Goal: Task Accomplishment & Management: Use online tool/utility

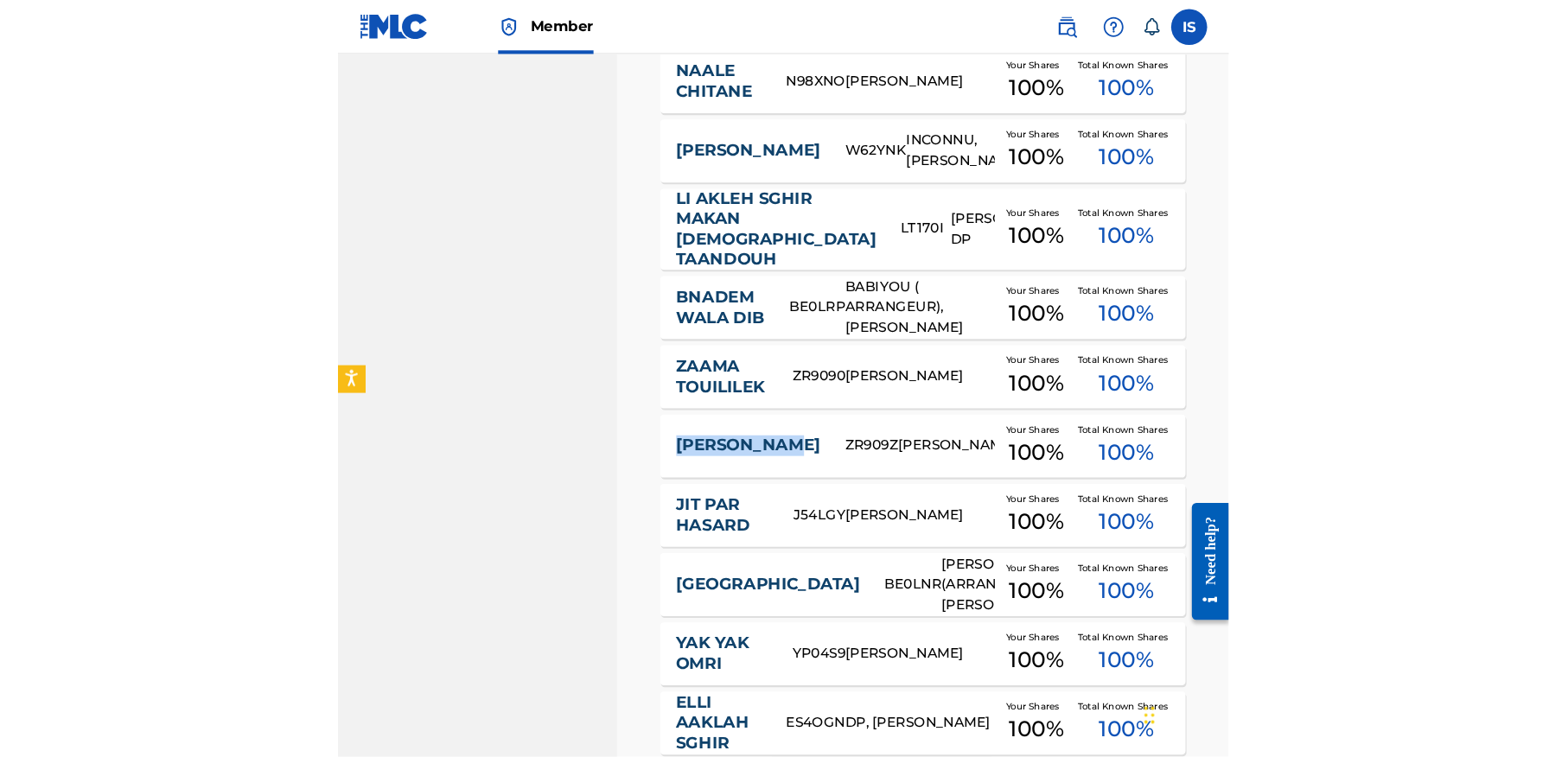
scroll to position [3495, 0]
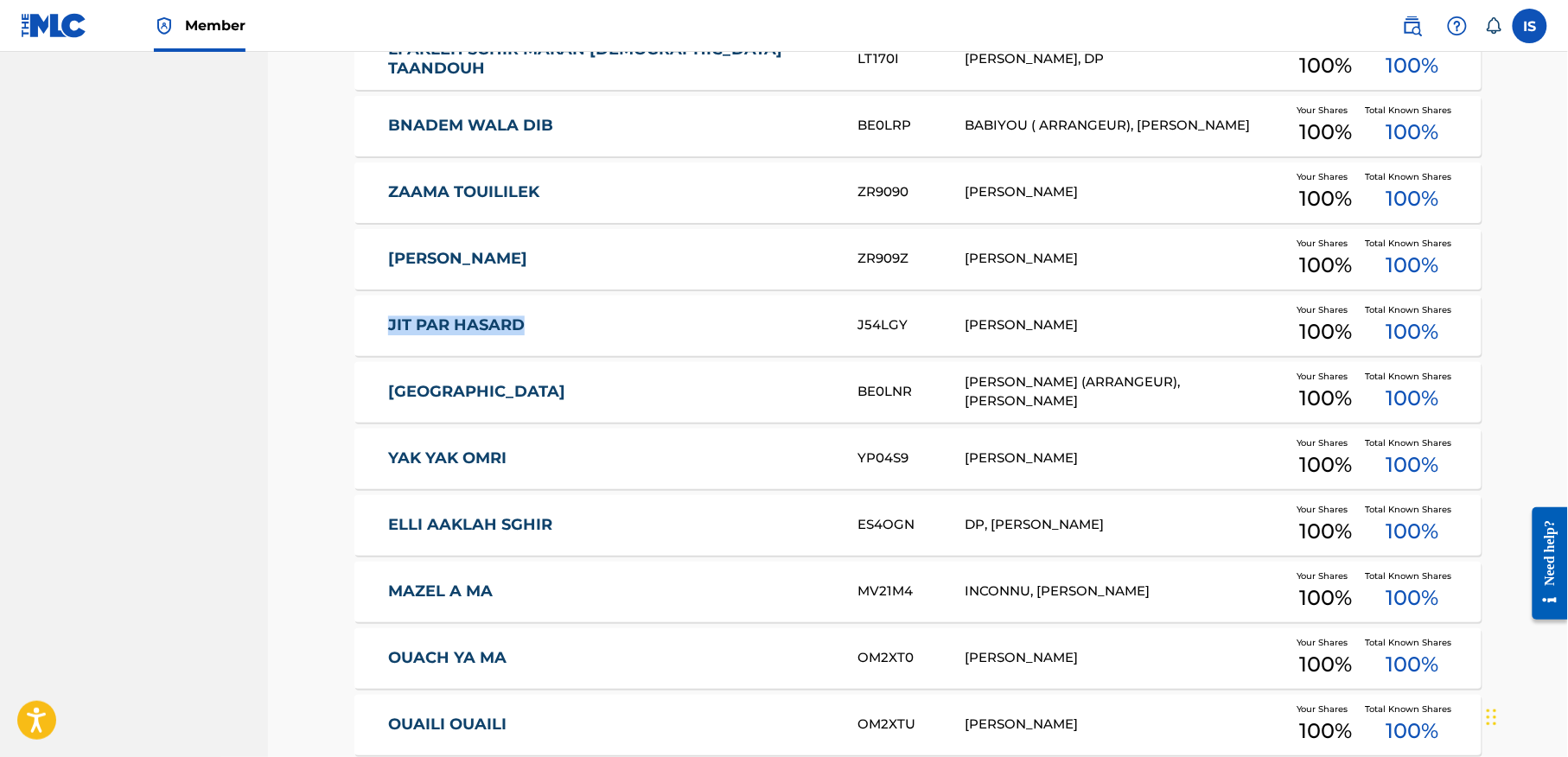
drag, startPoint x: 308, startPoint y: 332, endPoint x: 562, endPoint y: 340, distance: 254.1
click at [557, 346] on div "Catalog Register Work SearchWithCriteria12c25279-02f1-4100-a706-1f76591d5073 Wo…" at bounding box center [917, 164] width 1300 height 7214
copy link "JIT PAR HASARD"
drag, startPoint x: 328, startPoint y: 392, endPoint x: 537, endPoint y: 406, distance: 209.5
click at [537, 406] on div "Catalog Register Work SearchWithCriteria12c25279-02f1-4100-a706-1f76591d5073 Wo…" at bounding box center [918, 186] width 1210 height 7171
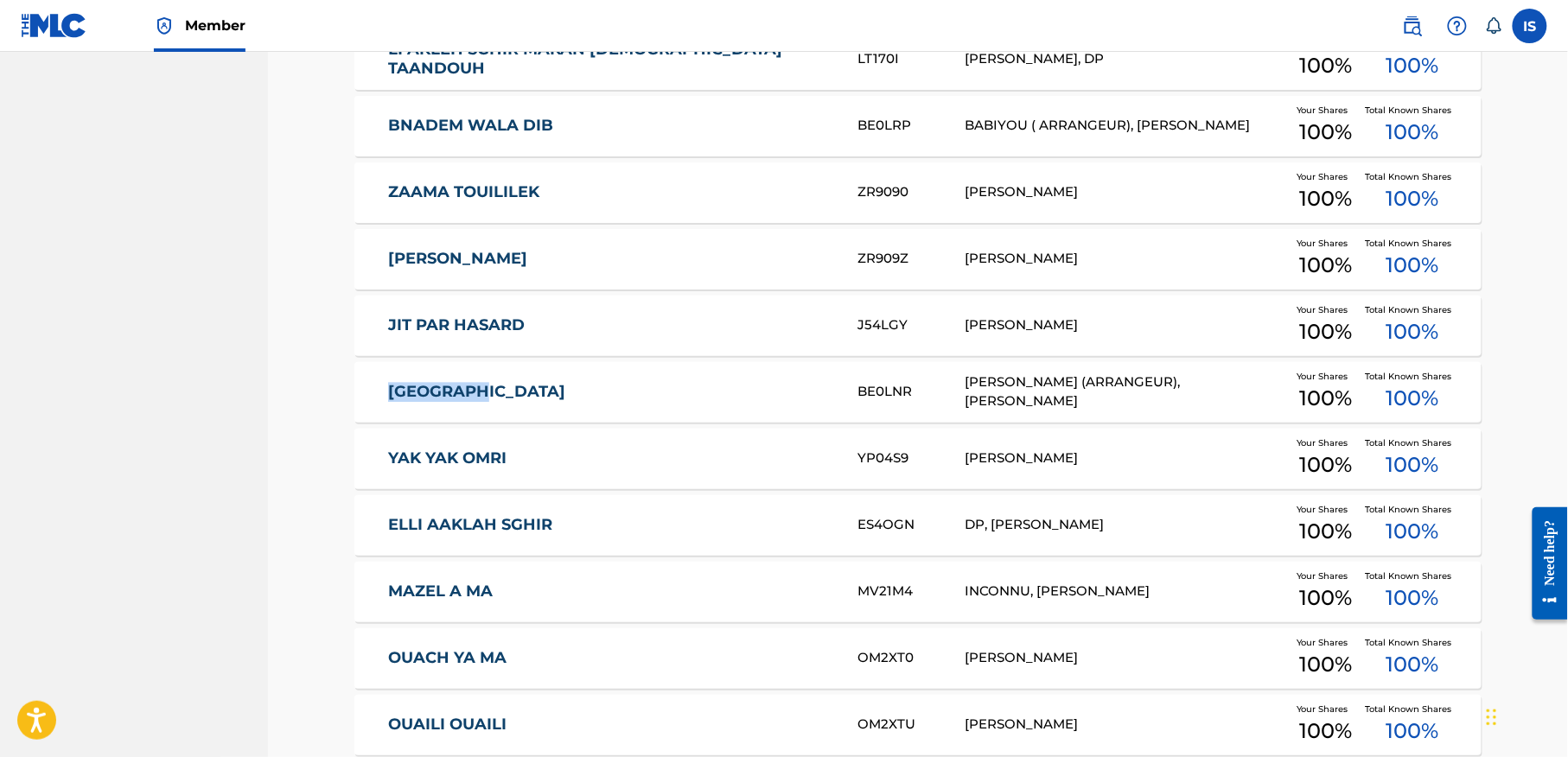
copy link "BARCELONA"
drag, startPoint x: 346, startPoint y: 467, endPoint x: 554, endPoint y: 477, distance: 208.2
click at [554, 477] on div "Catalog Register Work SearchWithCriteria12c25279-02f1-4100-a706-1f76591d5073 Wo…" at bounding box center [917, 206] width 1168 height 7128
copy link "YAK YAK OMRI"
drag, startPoint x: 335, startPoint y: 532, endPoint x: 570, endPoint y: 546, distance: 235.4
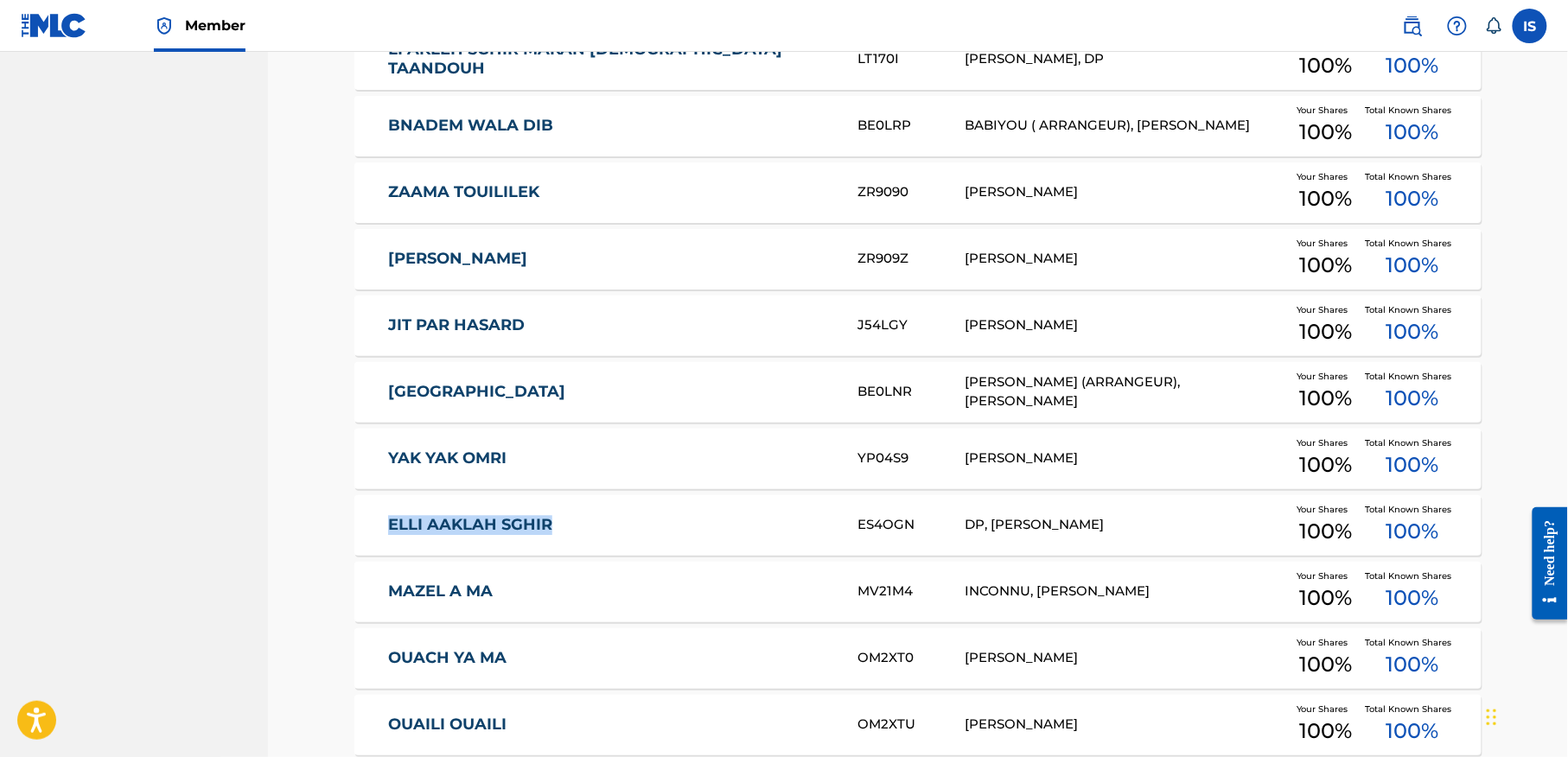
click at [570, 546] on div "Catalog Register Work SearchWithCriteria12c25279-02f1-4100-a706-1f76591d5073 Wo…" at bounding box center [917, 206] width 1168 height 7128
copy link "ELLI AAKLAH SGHIR"
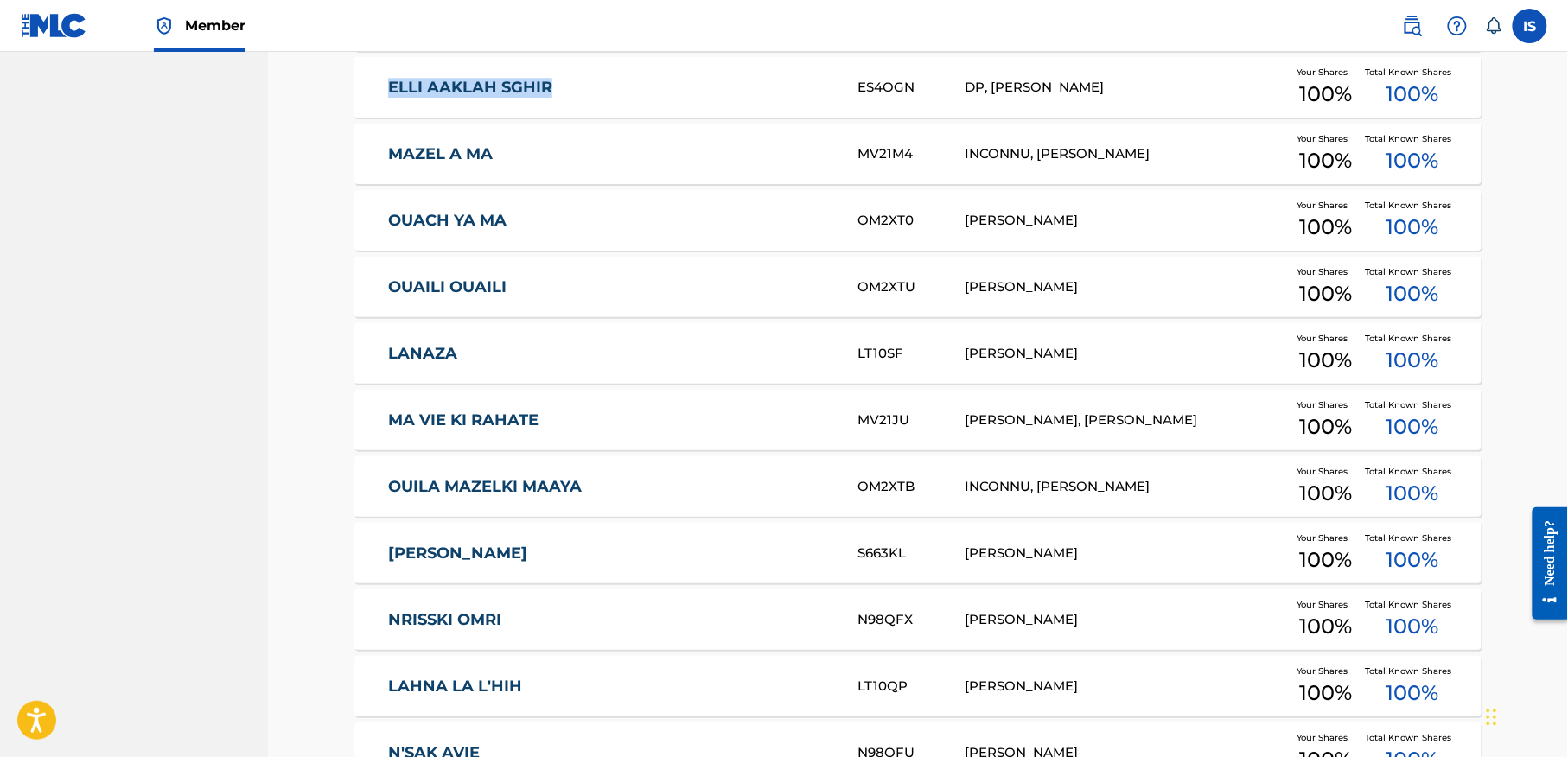
scroll to position [3934, 0]
drag, startPoint x: 346, startPoint y: 156, endPoint x: 521, endPoint y: 159, distance: 175.0
copy link "MAZEL A MA"
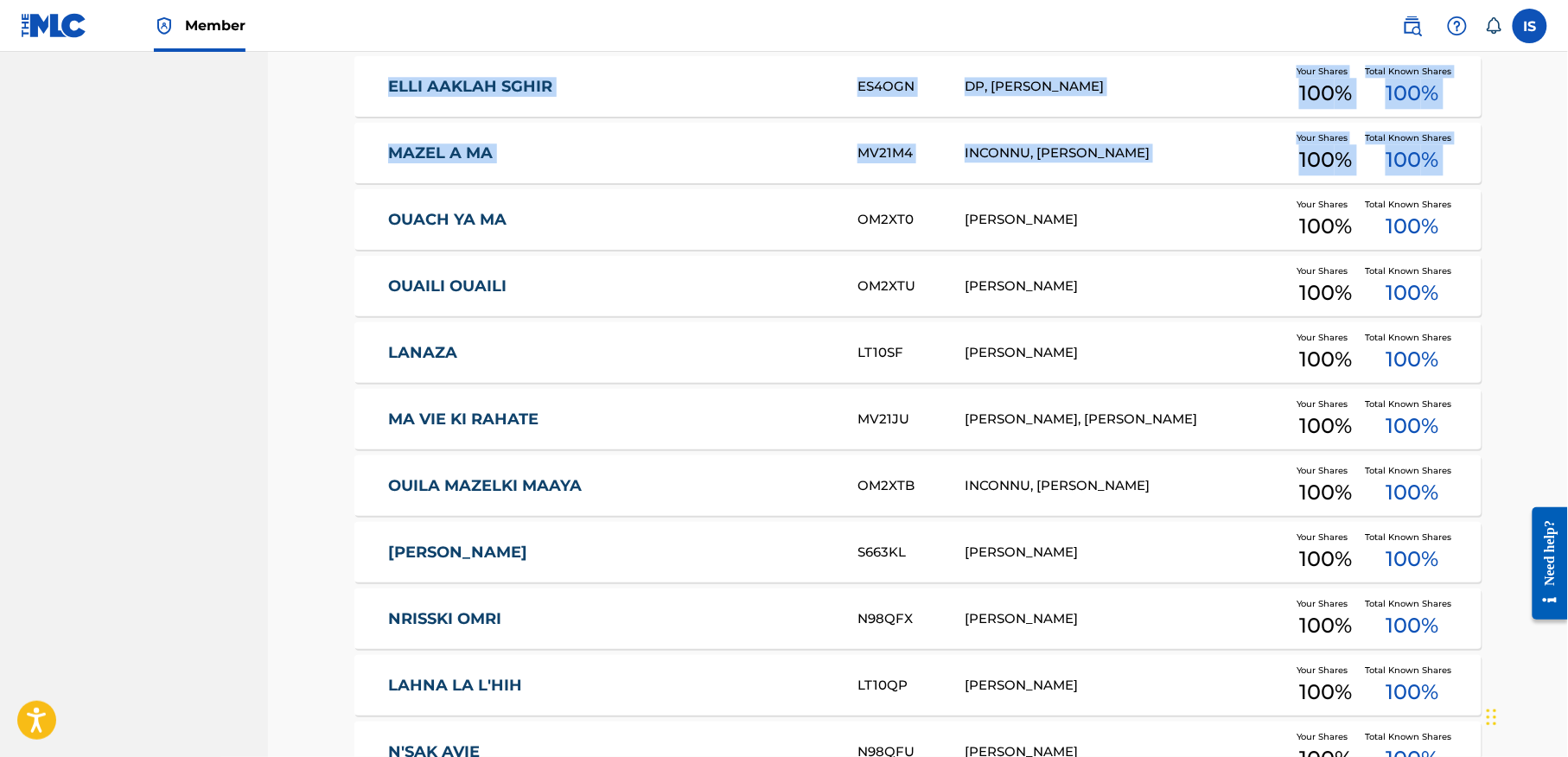
drag, startPoint x: 259, startPoint y: 225, endPoint x: 326, endPoint y: 240, distance: 68.7
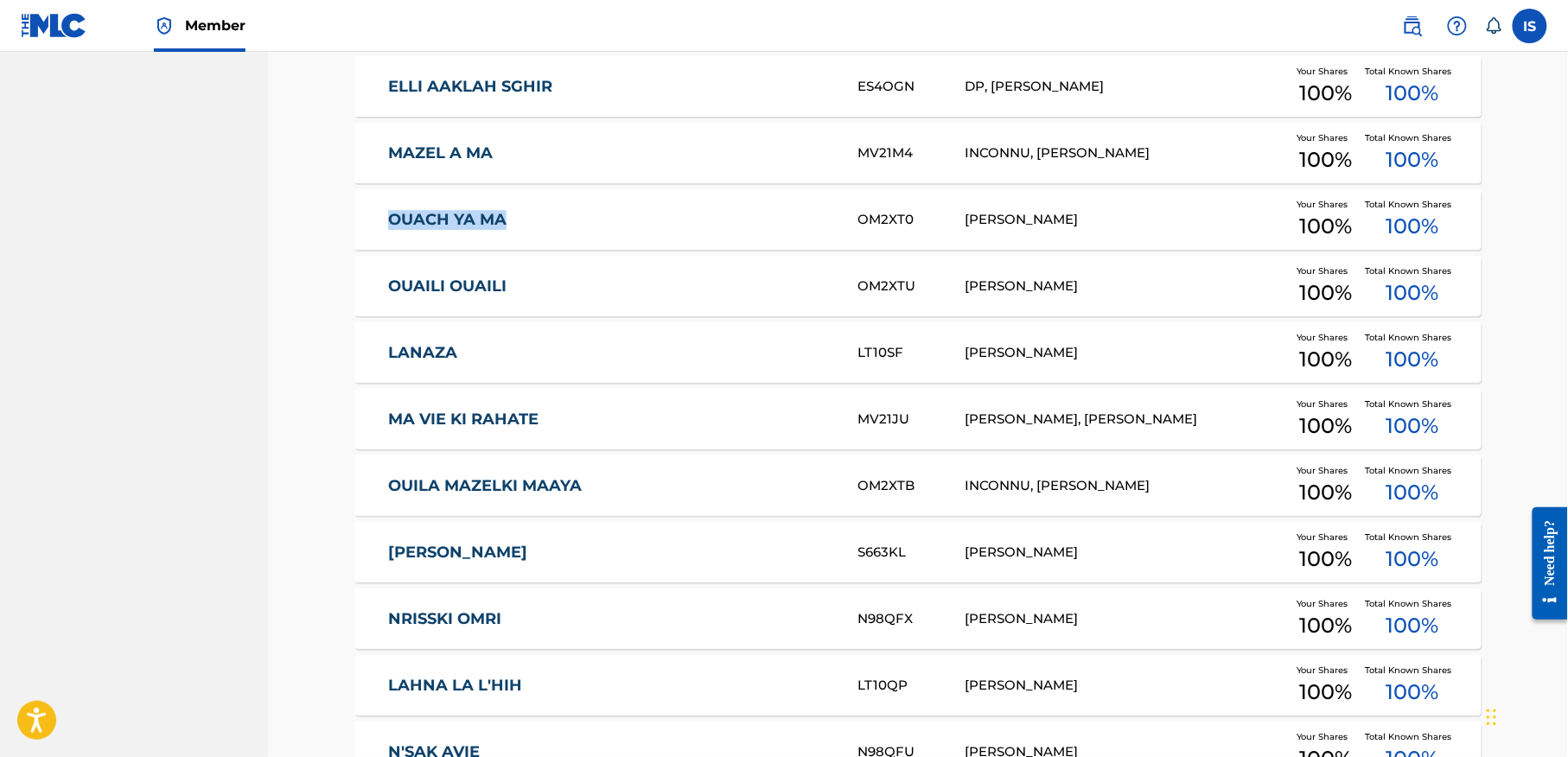
drag, startPoint x: 310, startPoint y: 225, endPoint x: 568, endPoint y: 232, distance: 258.1
copy link "OUACH YA MA"
drag, startPoint x: 327, startPoint y: 292, endPoint x: 581, endPoint y: 294, distance: 254.0
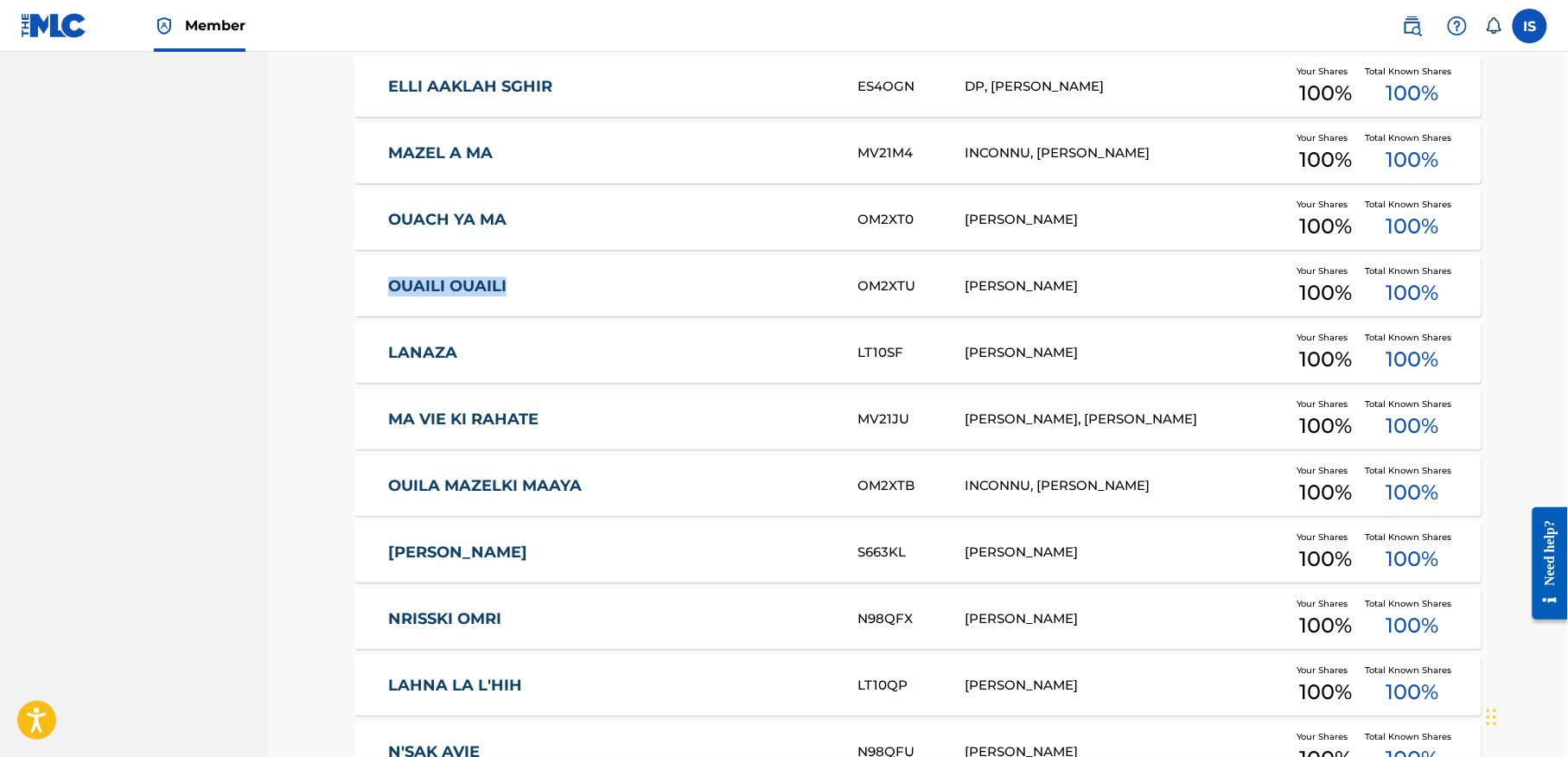
copy link "OUAILI OUAILI"
drag, startPoint x: 328, startPoint y: 365, endPoint x: 475, endPoint y: 363, distance: 147.0
copy link "LANAZA"
drag, startPoint x: 344, startPoint y: 430, endPoint x: 569, endPoint y: 433, distance: 225.0
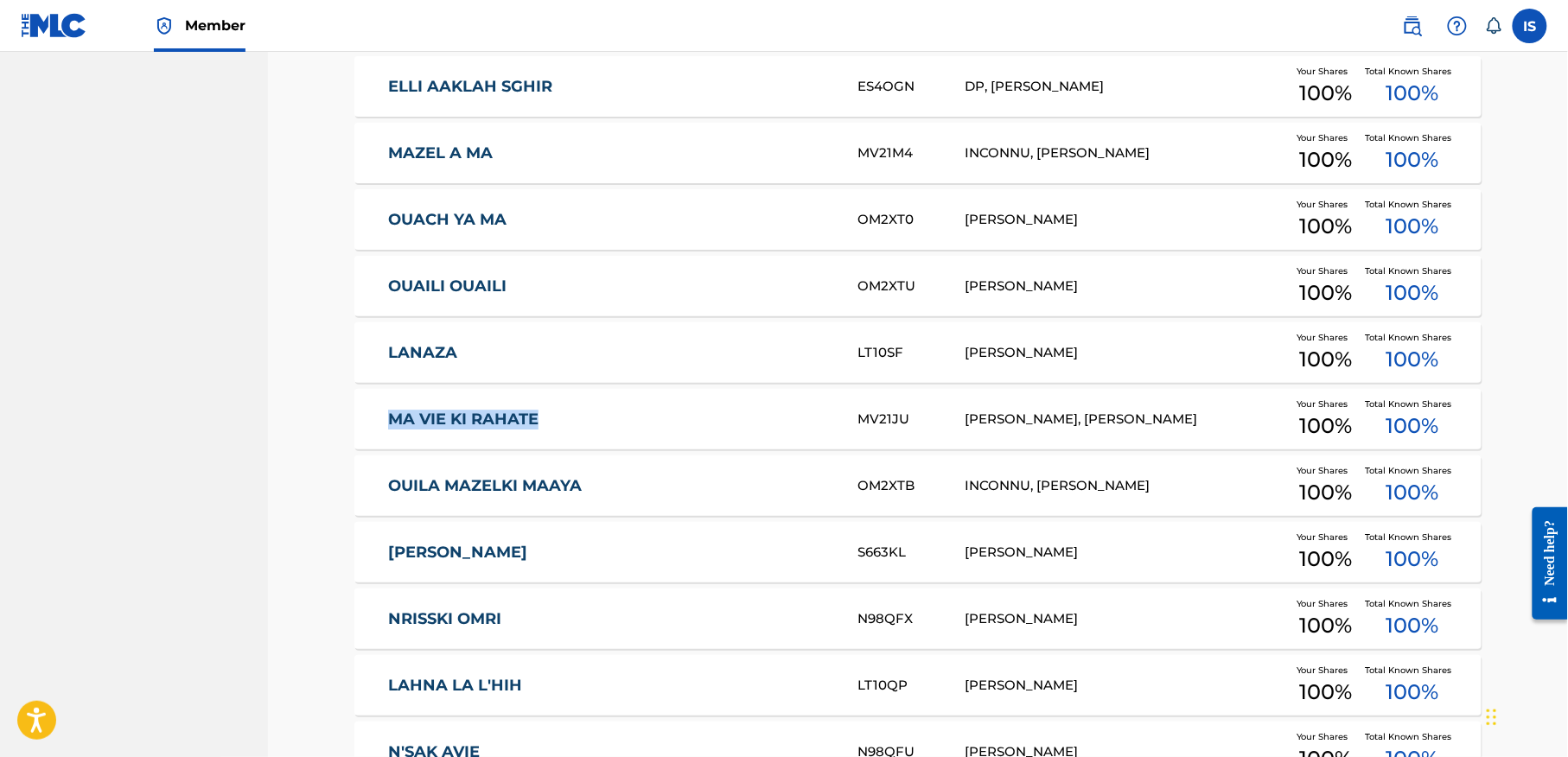
copy link "MA VIE KI RAHATE"
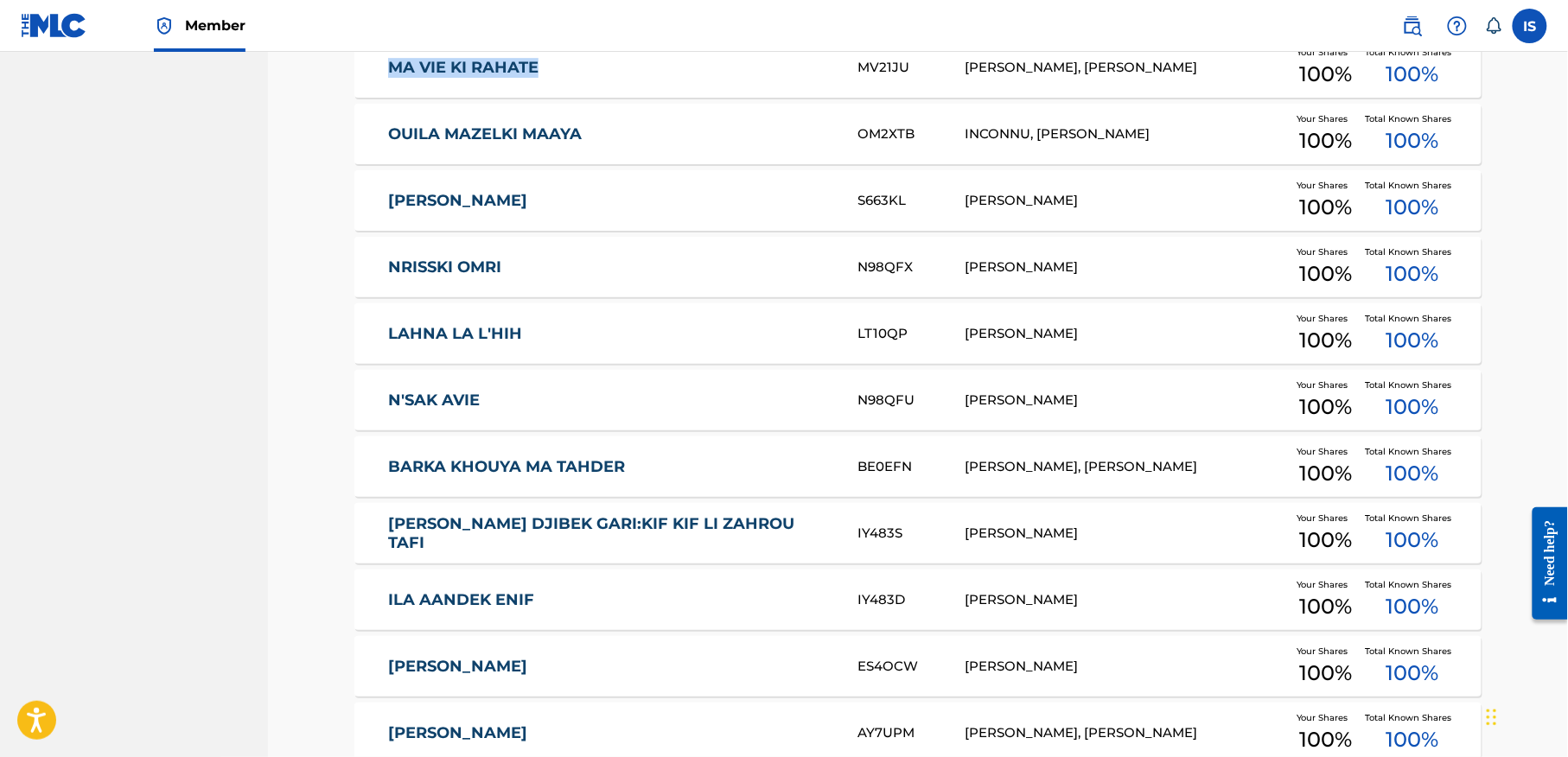
scroll to position [4293, 0]
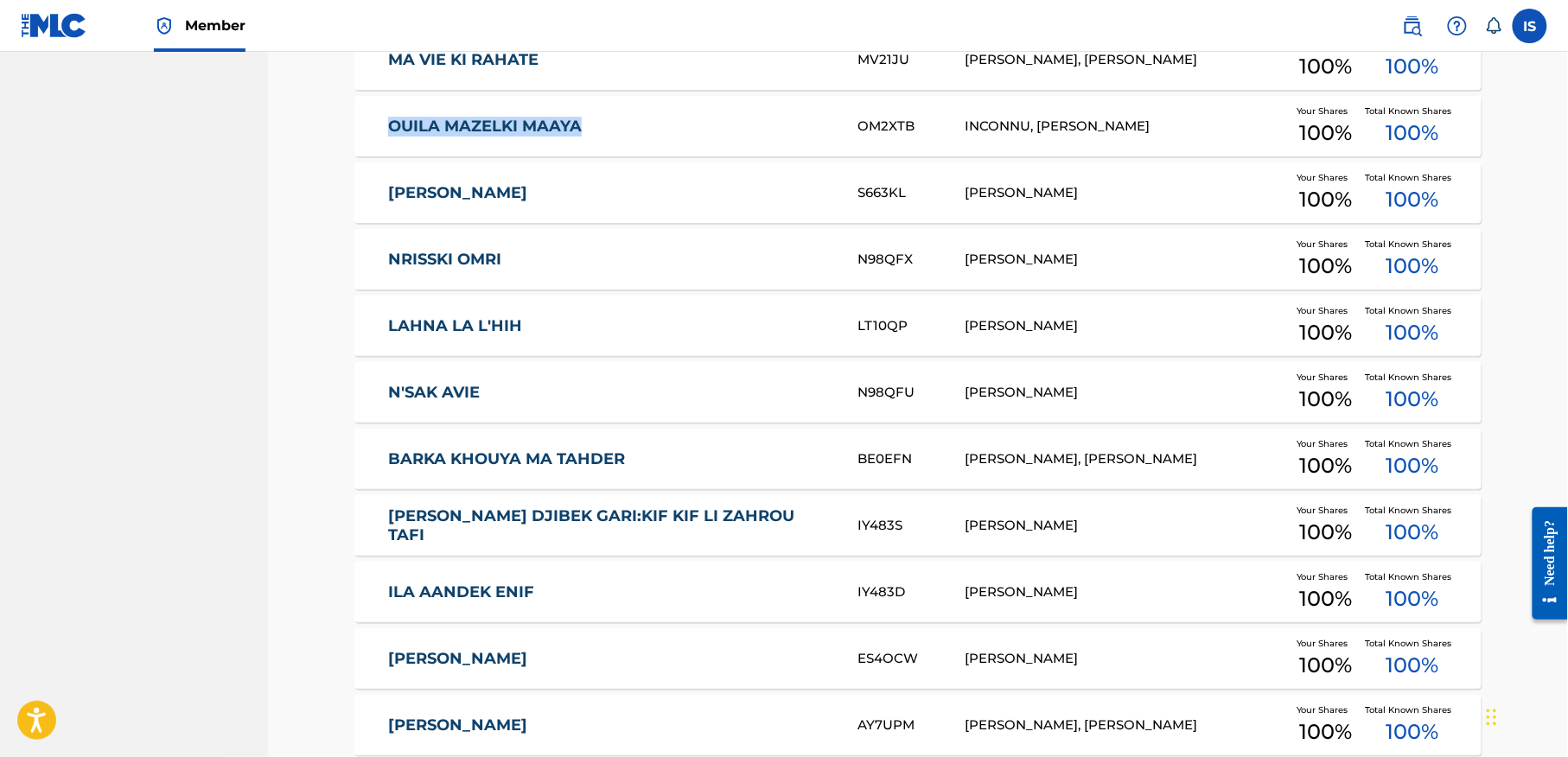
drag, startPoint x: 351, startPoint y: 125, endPoint x: 690, endPoint y: 139, distance: 339.3
copy link "OUILA MAZELKI MAAYA"
drag, startPoint x: 299, startPoint y: 190, endPoint x: 533, endPoint y: 201, distance: 234.3
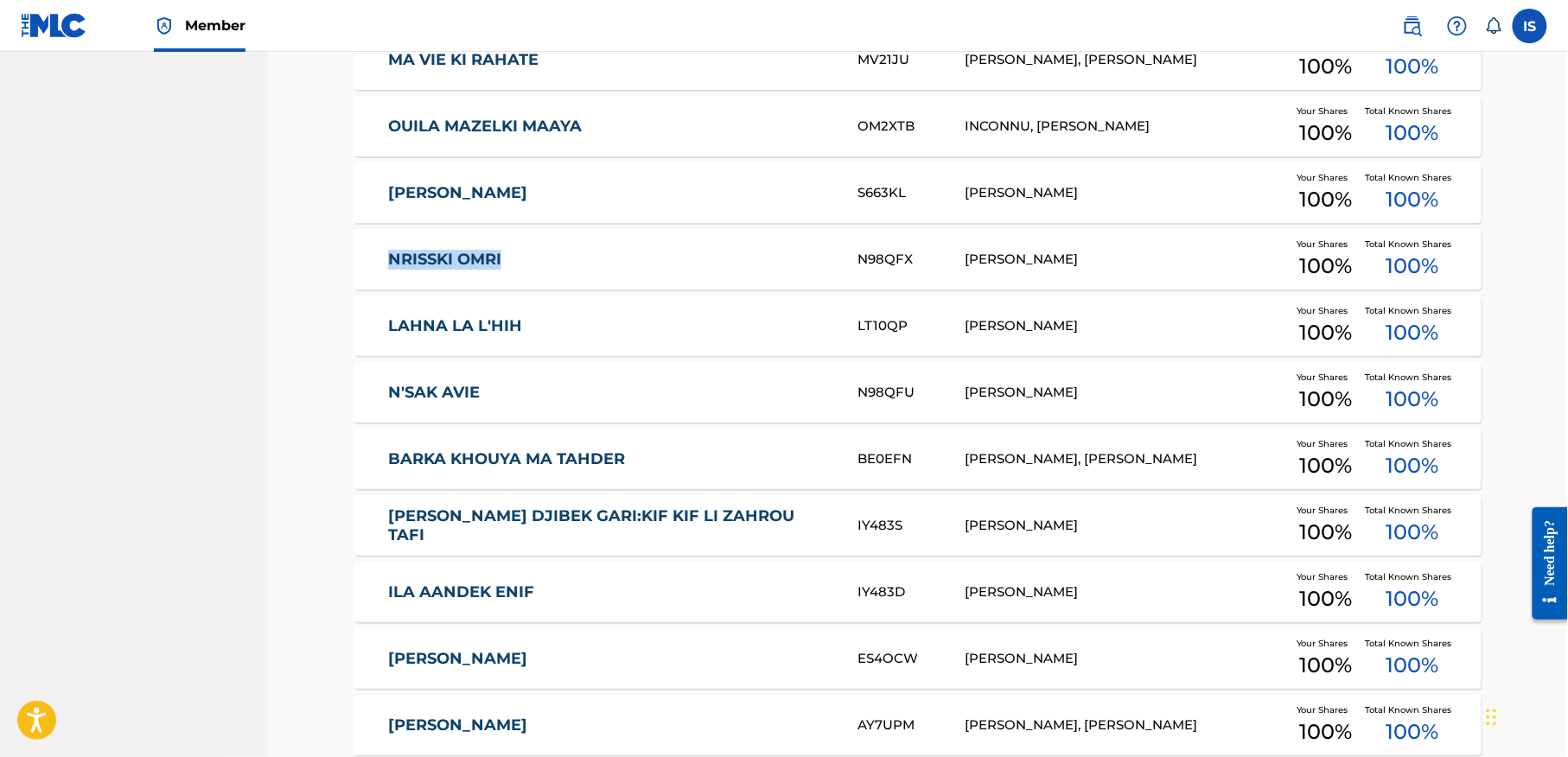
drag, startPoint x: 343, startPoint y: 254, endPoint x: 568, endPoint y: 273, distance: 225.8
drag, startPoint x: 329, startPoint y: 326, endPoint x: 567, endPoint y: 344, distance: 238.7
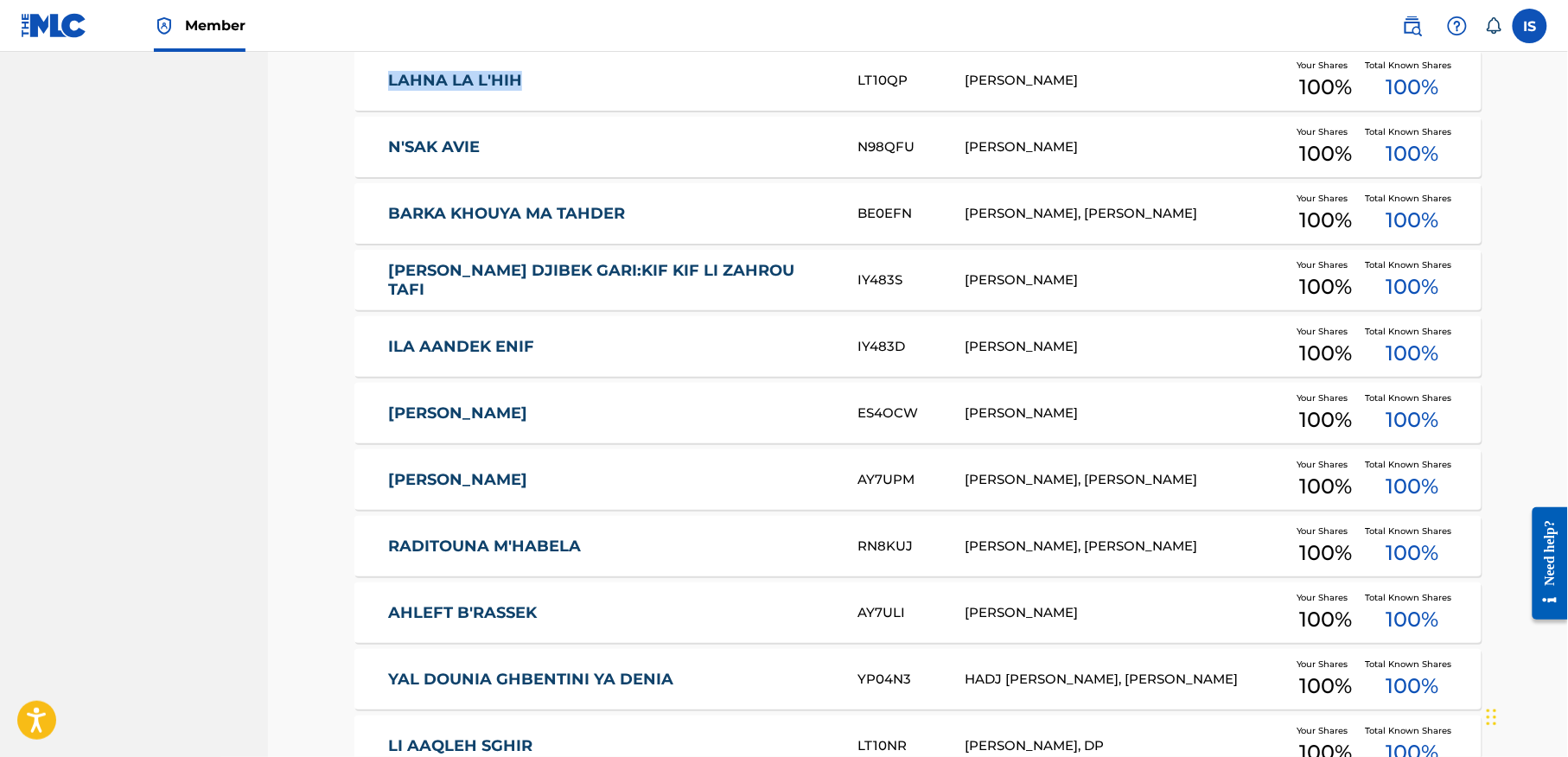
scroll to position [4539, 0]
drag, startPoint x: 346, startPoint y: 152, endPoint x: 550, endPoint y: 160, distance: 204.2
drag, startPoint x: 339, startPoint y: 221, endPoint x: 651, endPoint y: 237, distance: 312.4
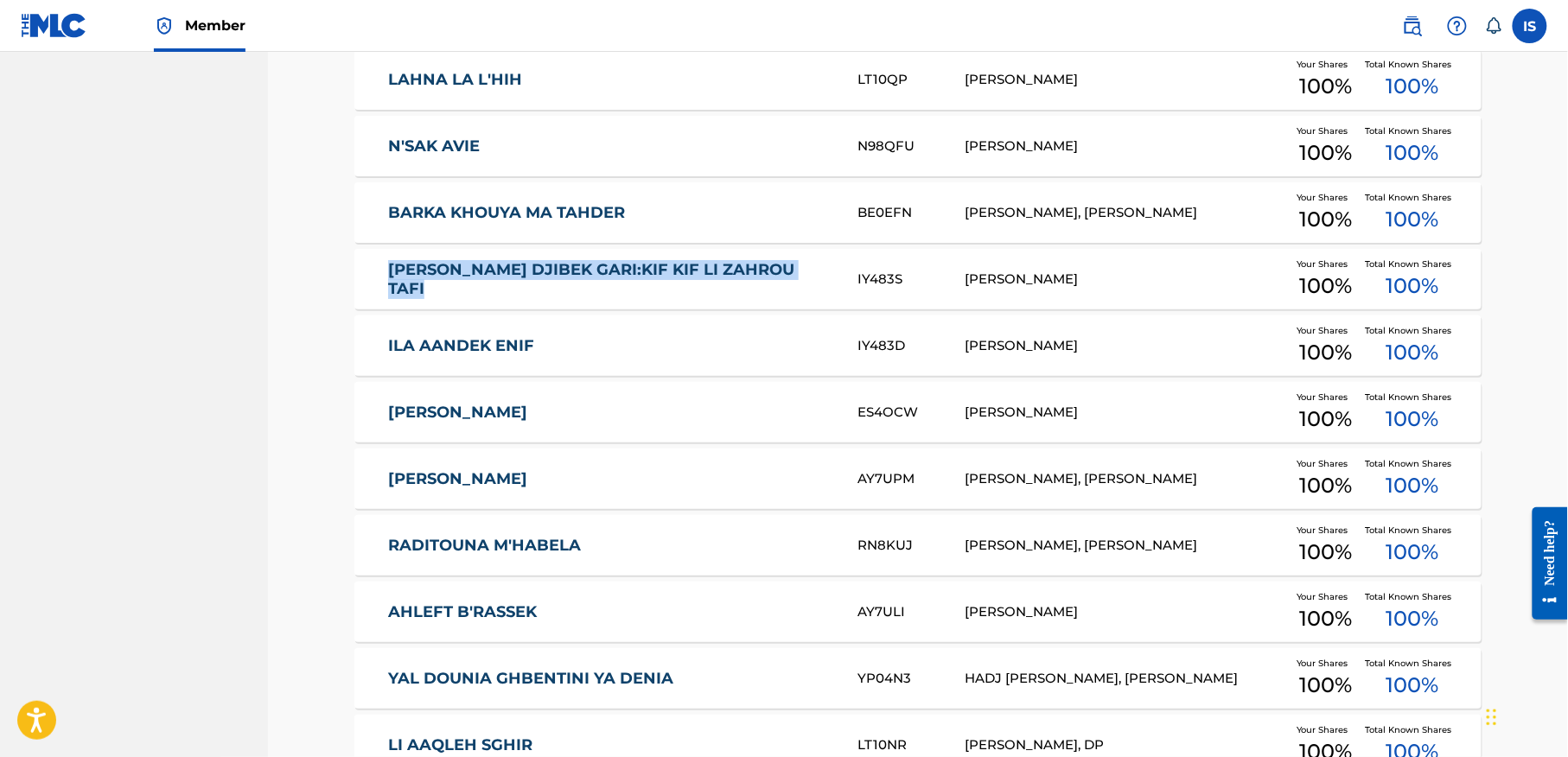
drag, startPoint x: 352, startPoint y: 285, endPoint x: 845, endPoint y: 311, distance: 493.7
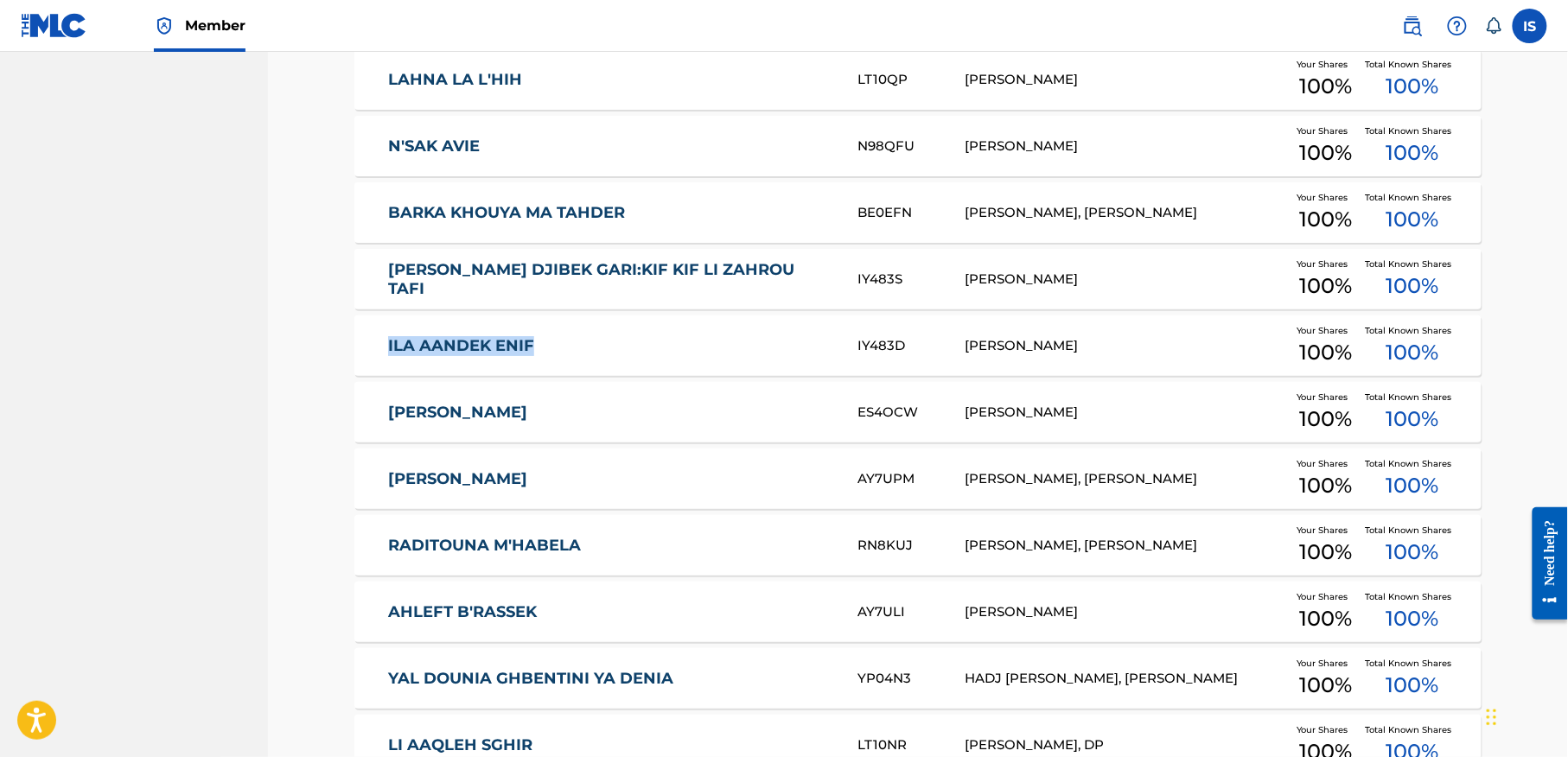
drag, startPoint x: 326, startPoint y: 354, endPoint x: 603, endPoint y: 342, distance: 277.3
drag, startPoint x: 335, startPoint y: 415, endPoint x: 570, endPoint y: 415, distance: 235.0
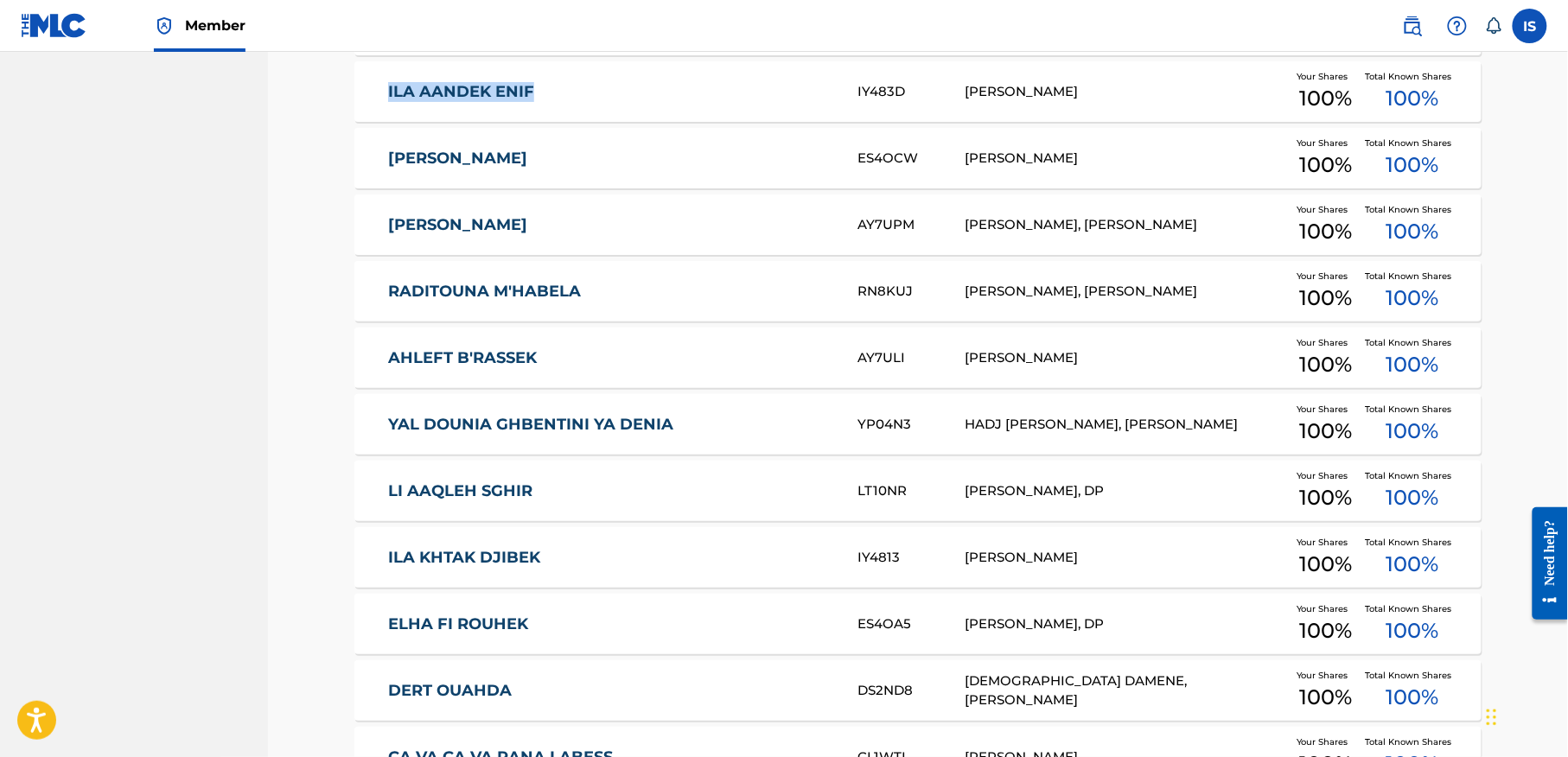
scroll to position [4797, 0]
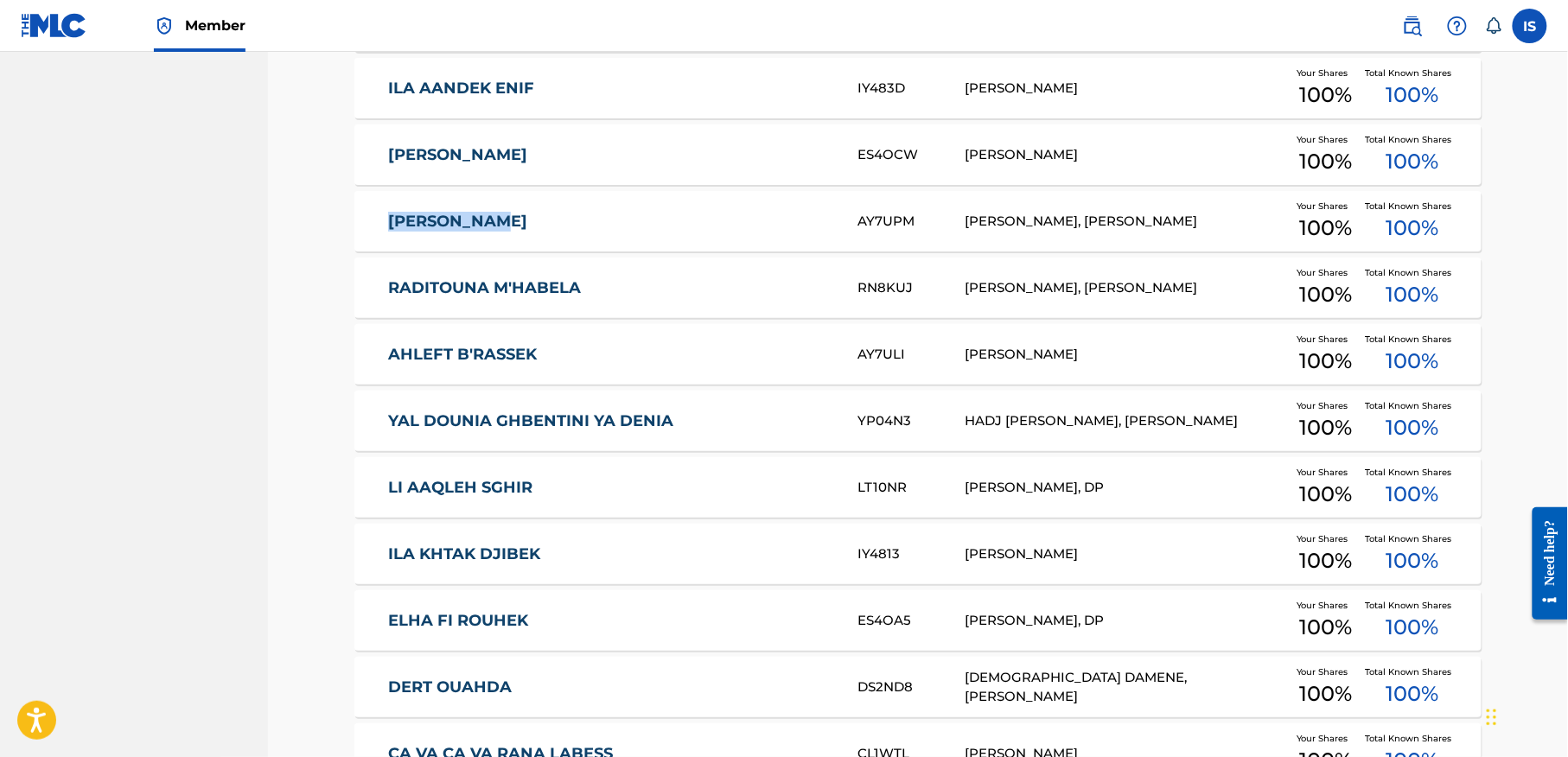
drag, startPoint x: 339, startPoint y: 226, endPoint x: 554, endPoint y: 213, distance: 215.4
drag, startPoint x: 343, startPoint y: 275, endPoint x: 678, endPoint y: 294, distance: 335.5
drag, startPoint x: 341, startPoint y: 349, endPoint x: 571, endPoint y: 372, distance: 231.1
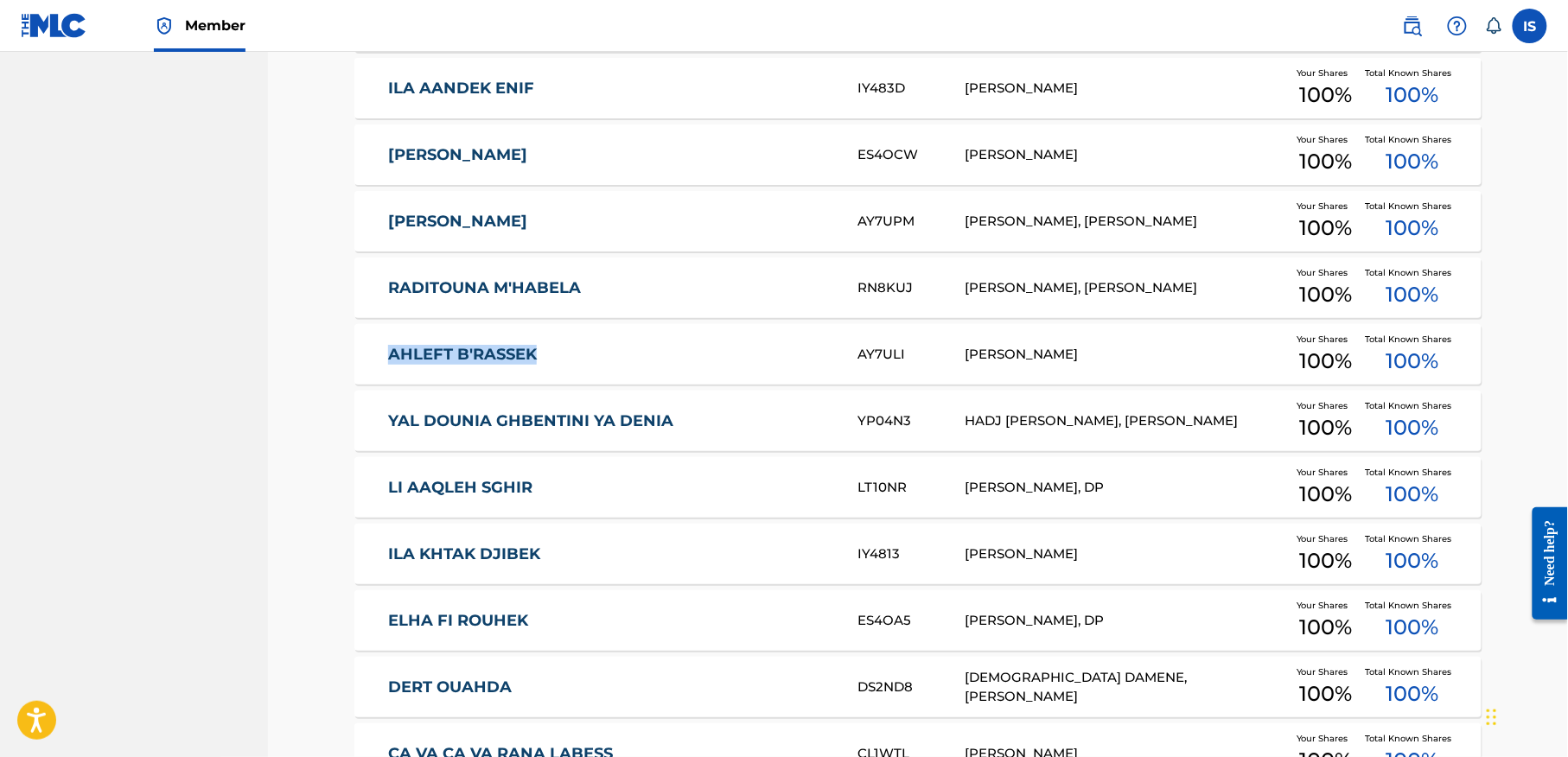
drag, startPoint x: 328, startPoint y: 429, endPoint x: 741, endPoint y: 439, distance: 413.1
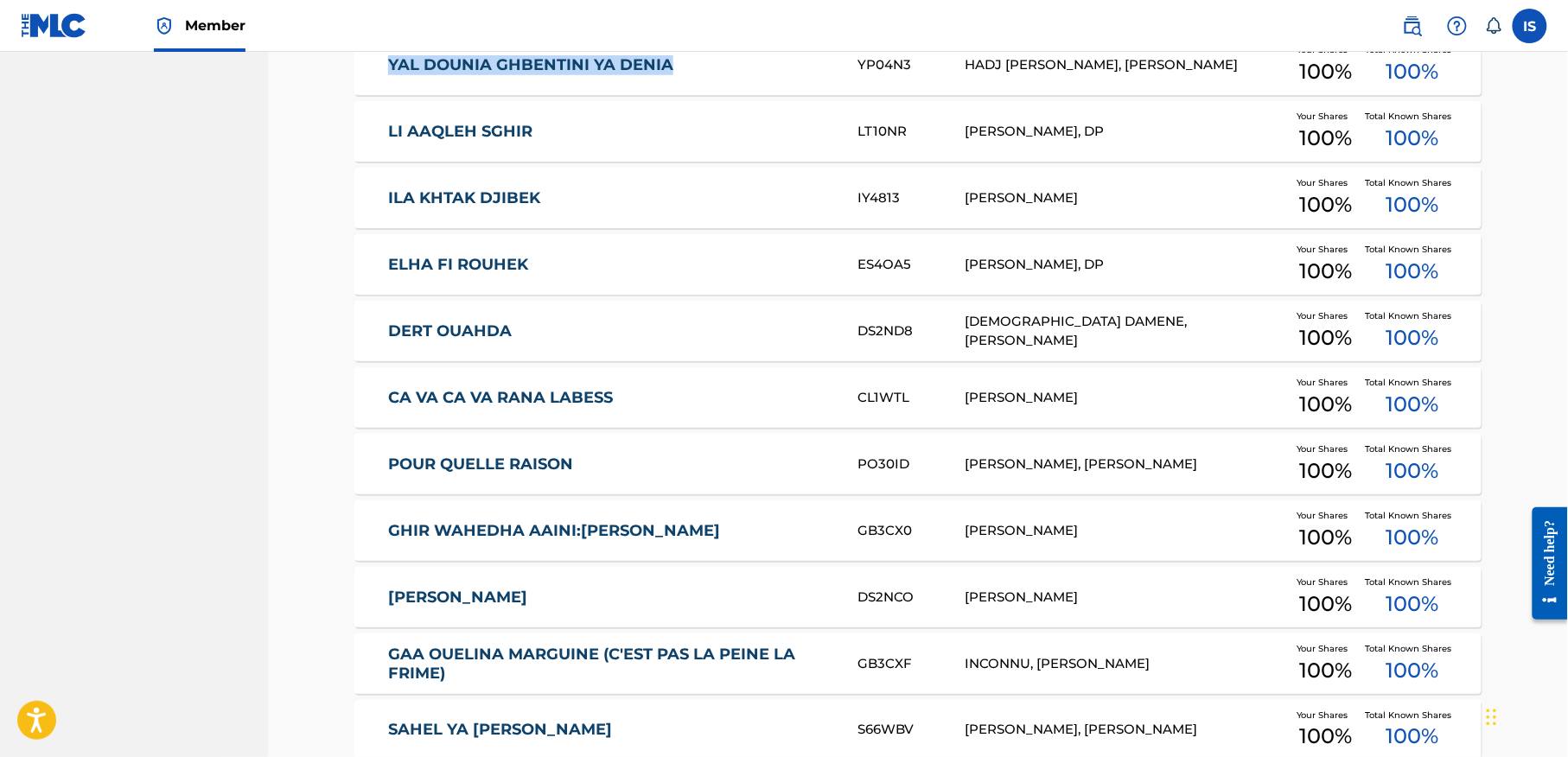
scroll to position [5127, 0]
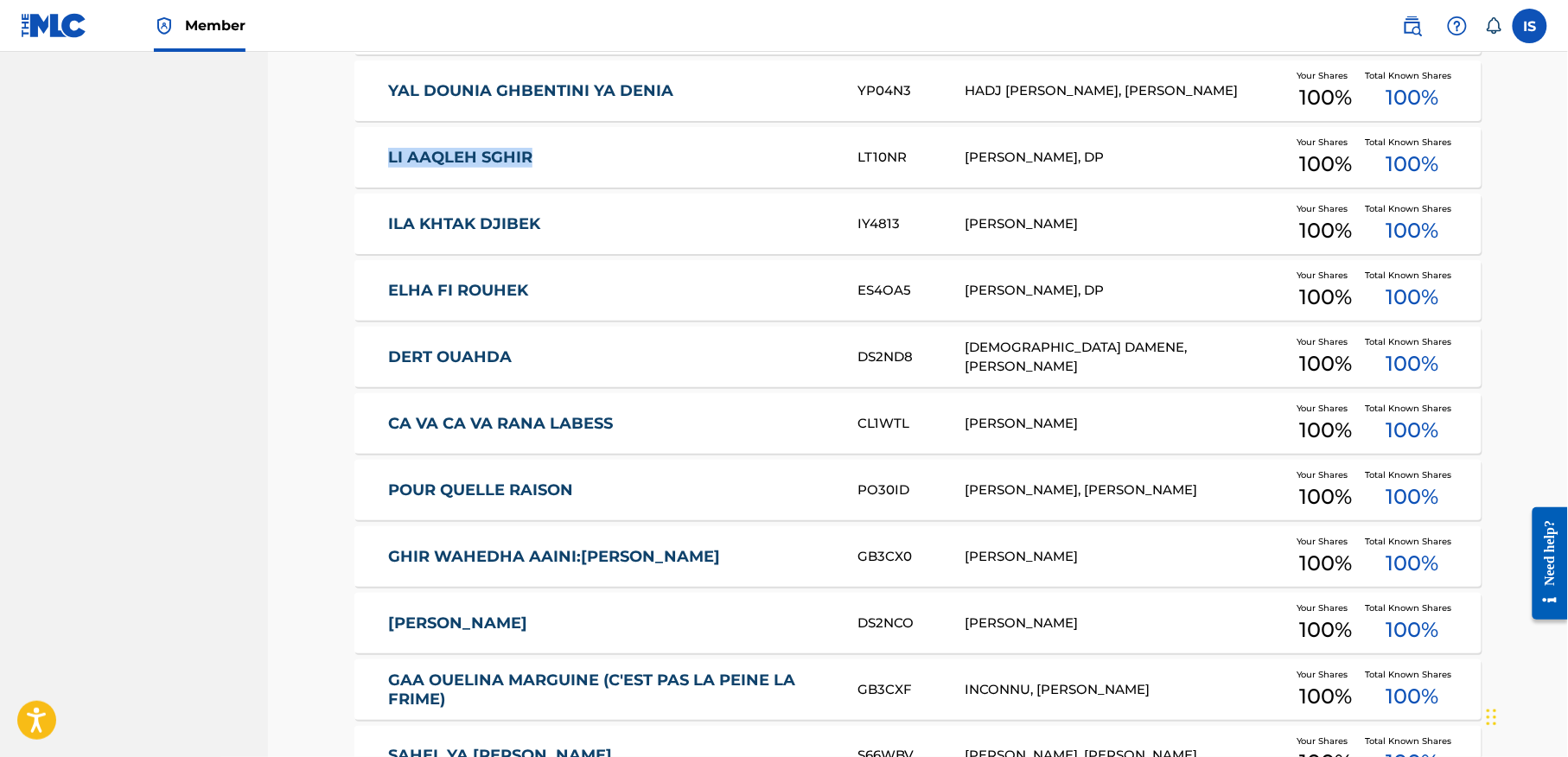
drag, startPoint x: 350, startPoint y: 165, endPoint x: 570, endPoint y: 171, distance: 220.1
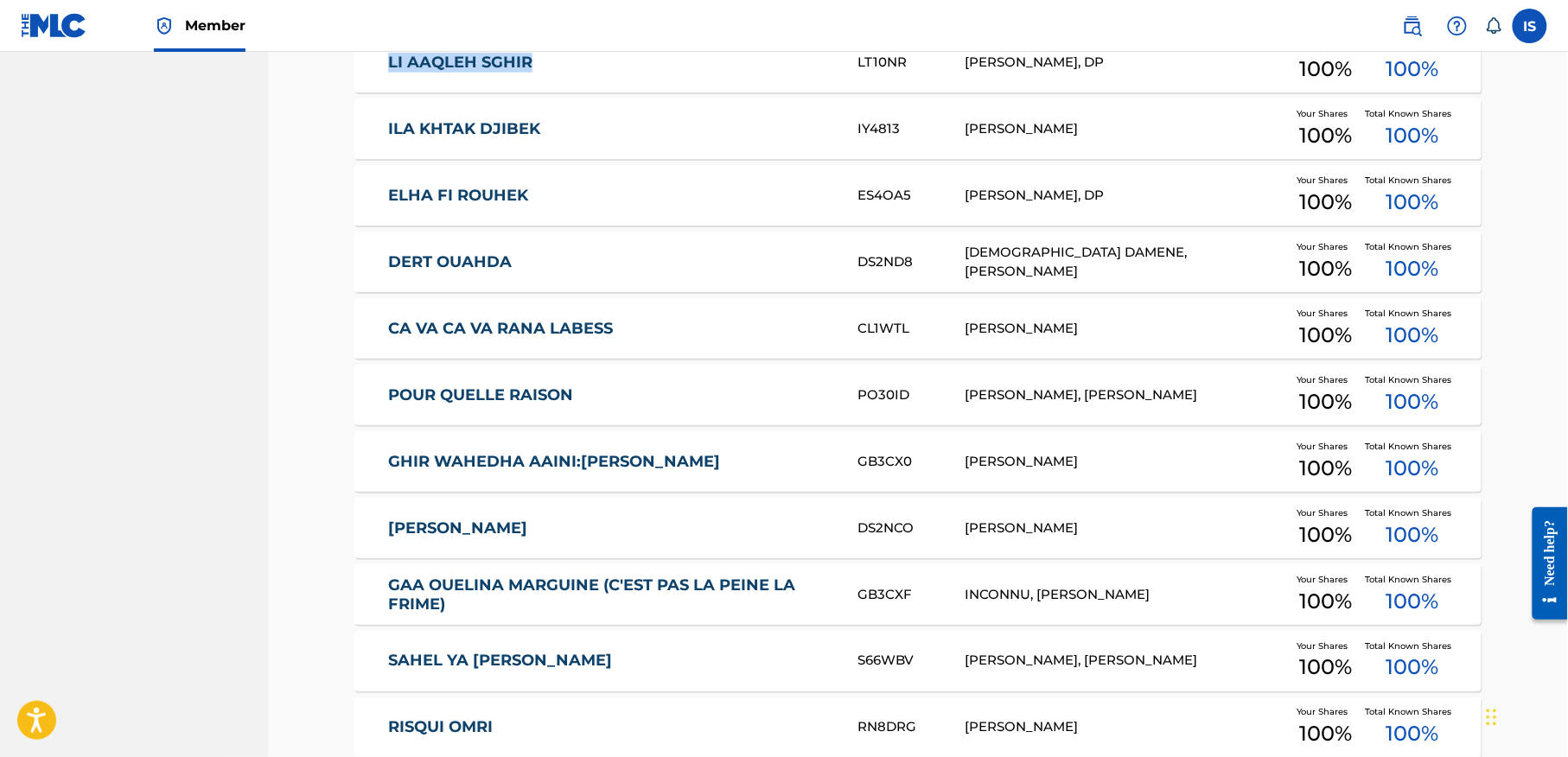
scroll to position [5223, 0]
drag, startPoint x: 325, startPoint y: 132, endPoint x: 568, endPoint y: 132, distance: 243.0
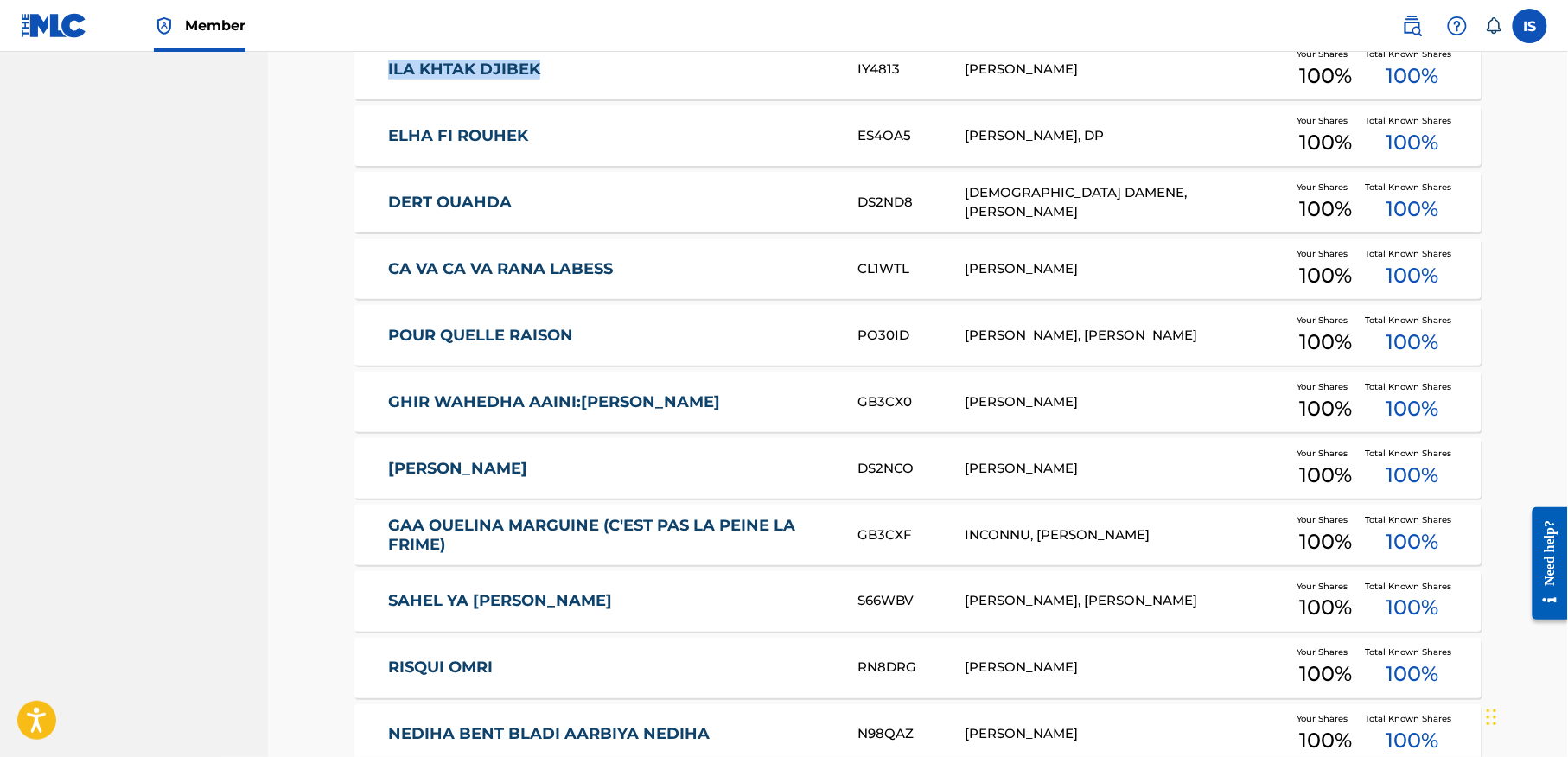
scroll to position [5283, 0]
drag, startPoint x: 337, startPoint y: 149, endPoint x: 610, endPoint y: 135, distance: 273.4
drag, startPoint x: 329, startPoint y: 205, endPoint x: 587, endPoint y: 222, distance: 258.6
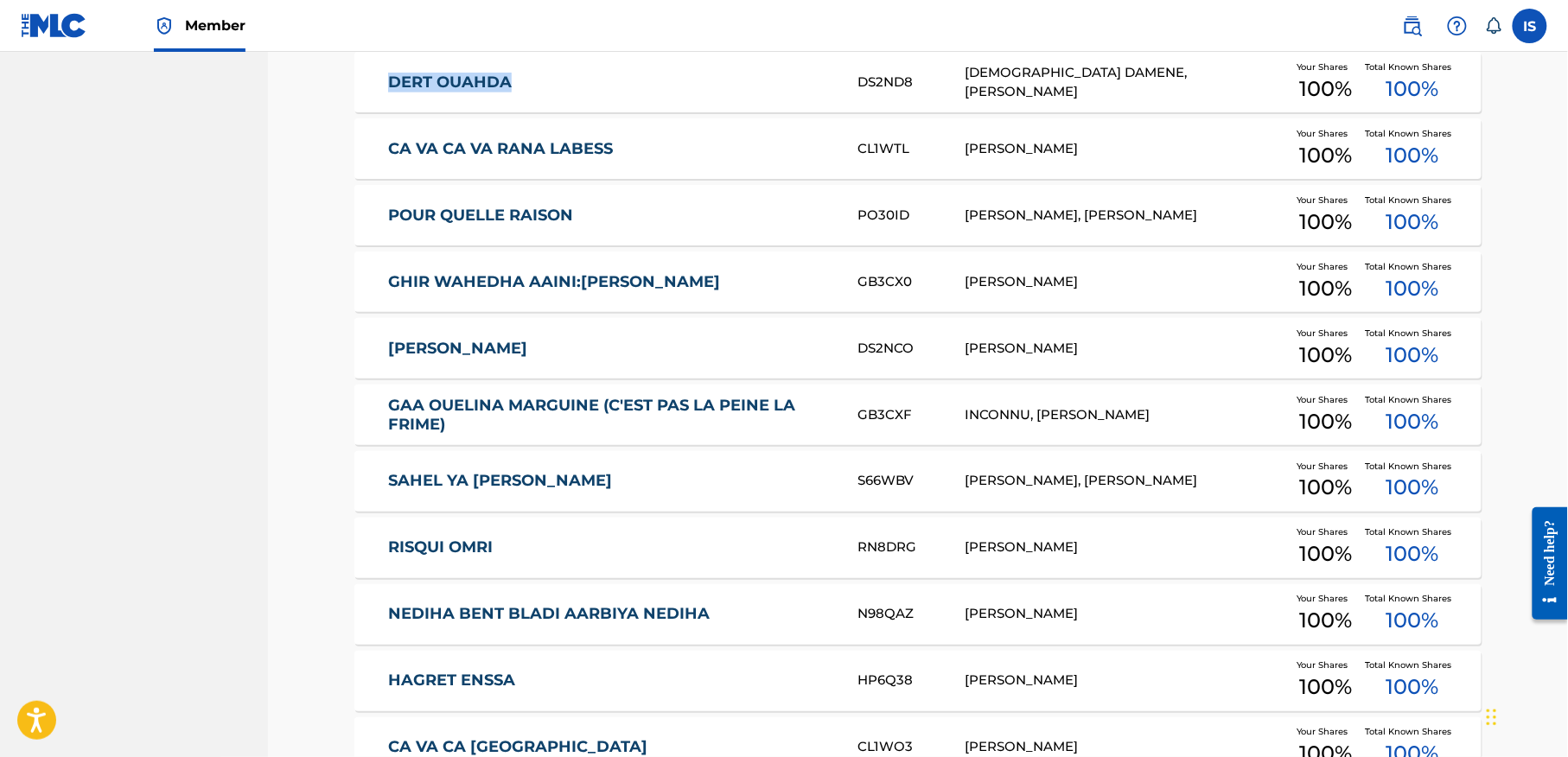
scroll to position [5407, 0]
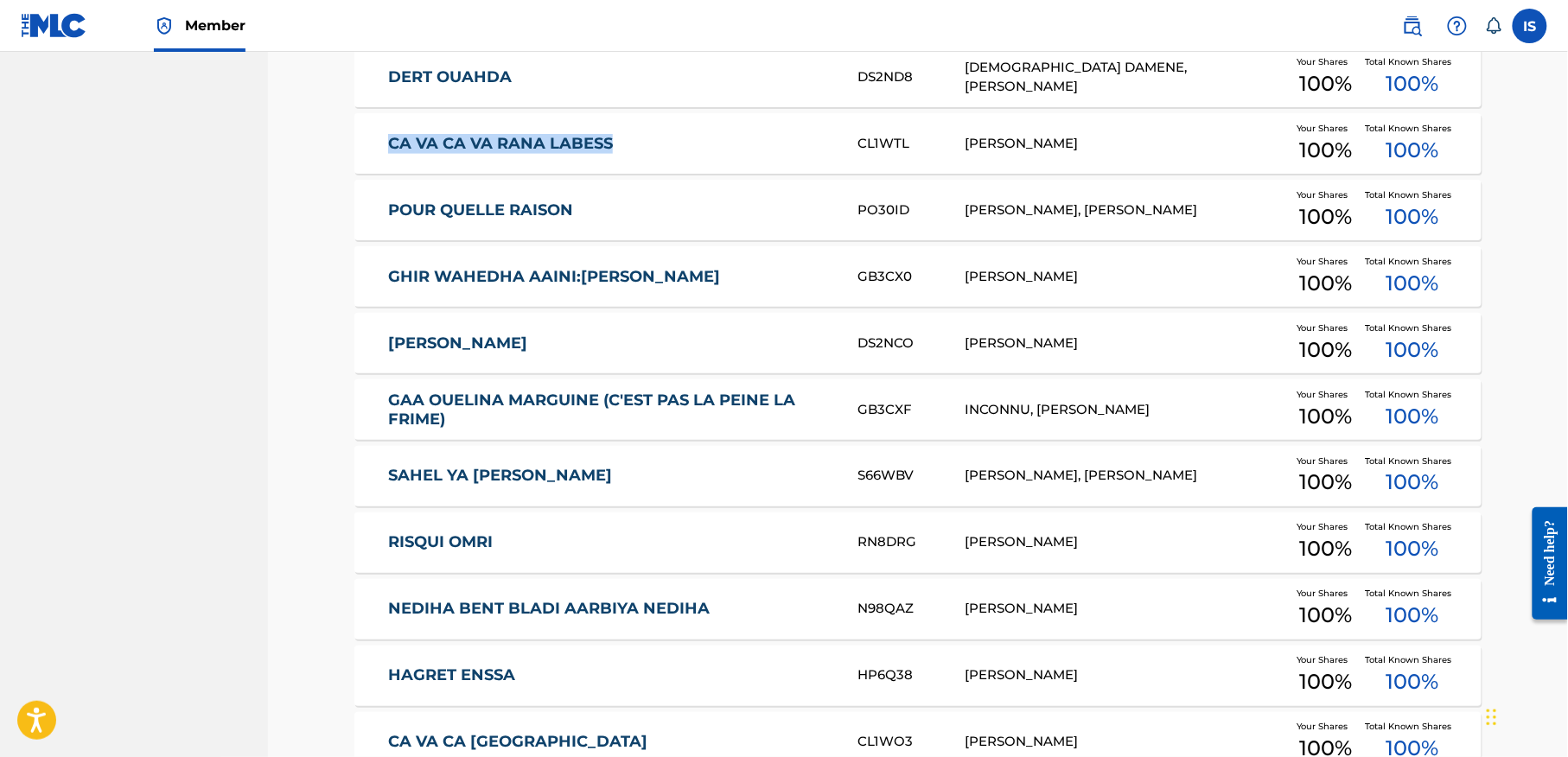
drag, startPoint x: 352, startPoint y: 141, endPoint x: 702, endPoint y: 138, distance: 350.0
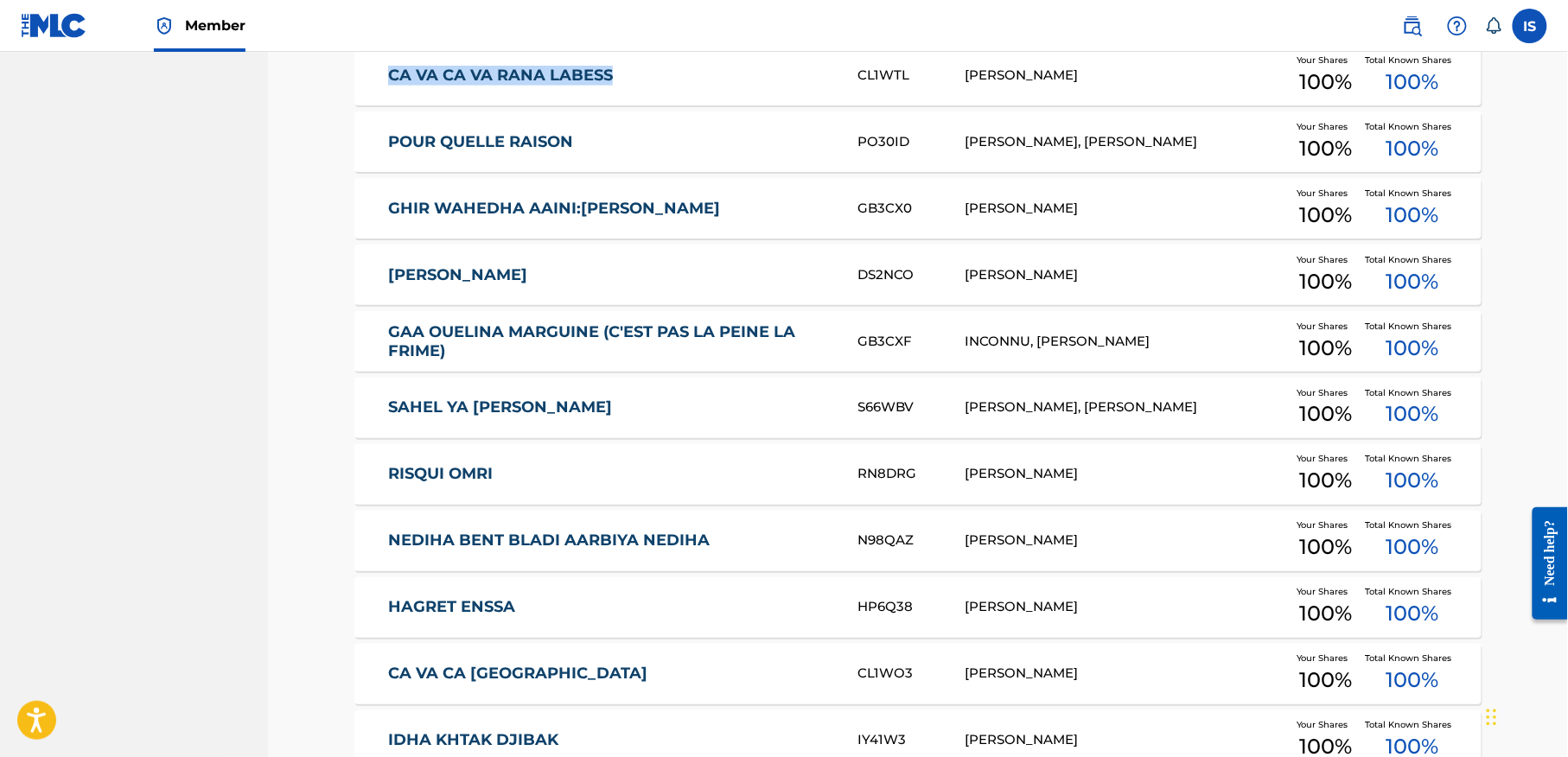
scroll to position [5476, 0]
drag, startPoint x: 344, startPoint y: 152, endPoint x: 653, endPoint y: 132, distance: 309.6
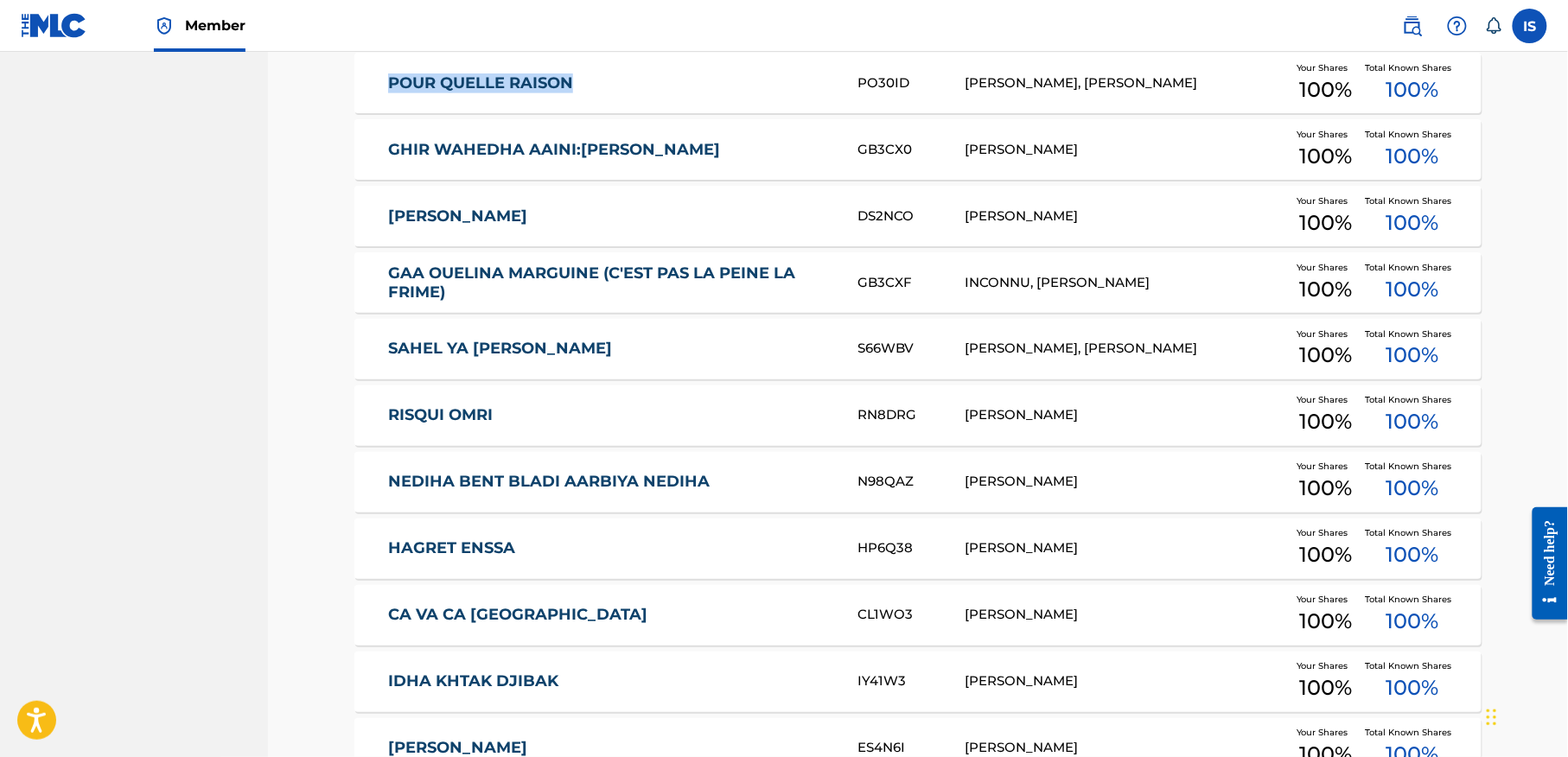
scroll to position [5537, 0]
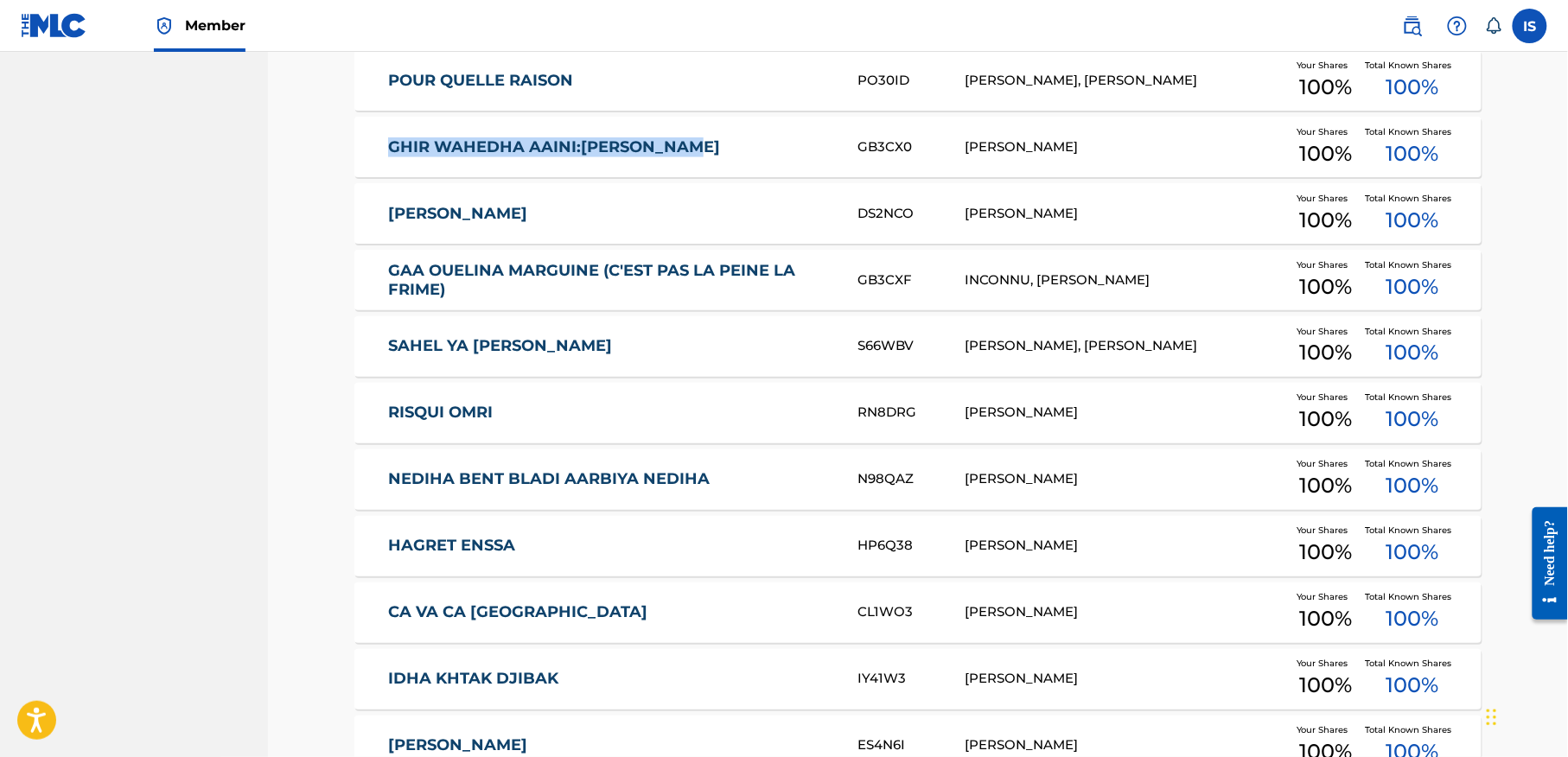
drag, startPoint x: 309, startPoint y: 149, endPoint x: 761, endPoint y: 171, distance: 452.5
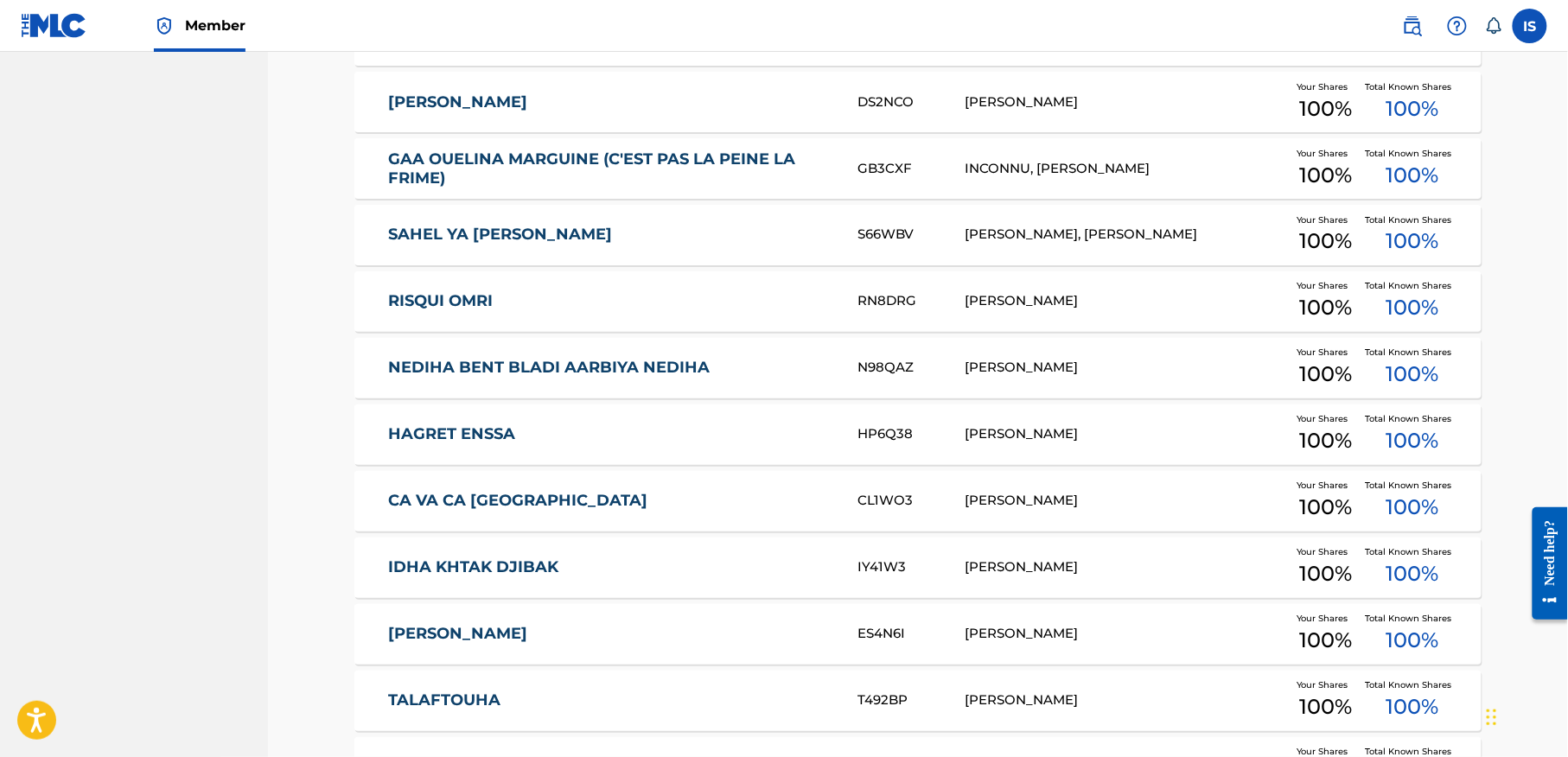
scroll to position [5649, 0]
drag, startPoint x: 344, startPoint y: 102, endPoint x: 537, endPoint y: 109, distance: 193.1
drag, startPoint x: 313, startPoint y: 160, endPoint x: 550, endPoint y: 176, distance: 237.5
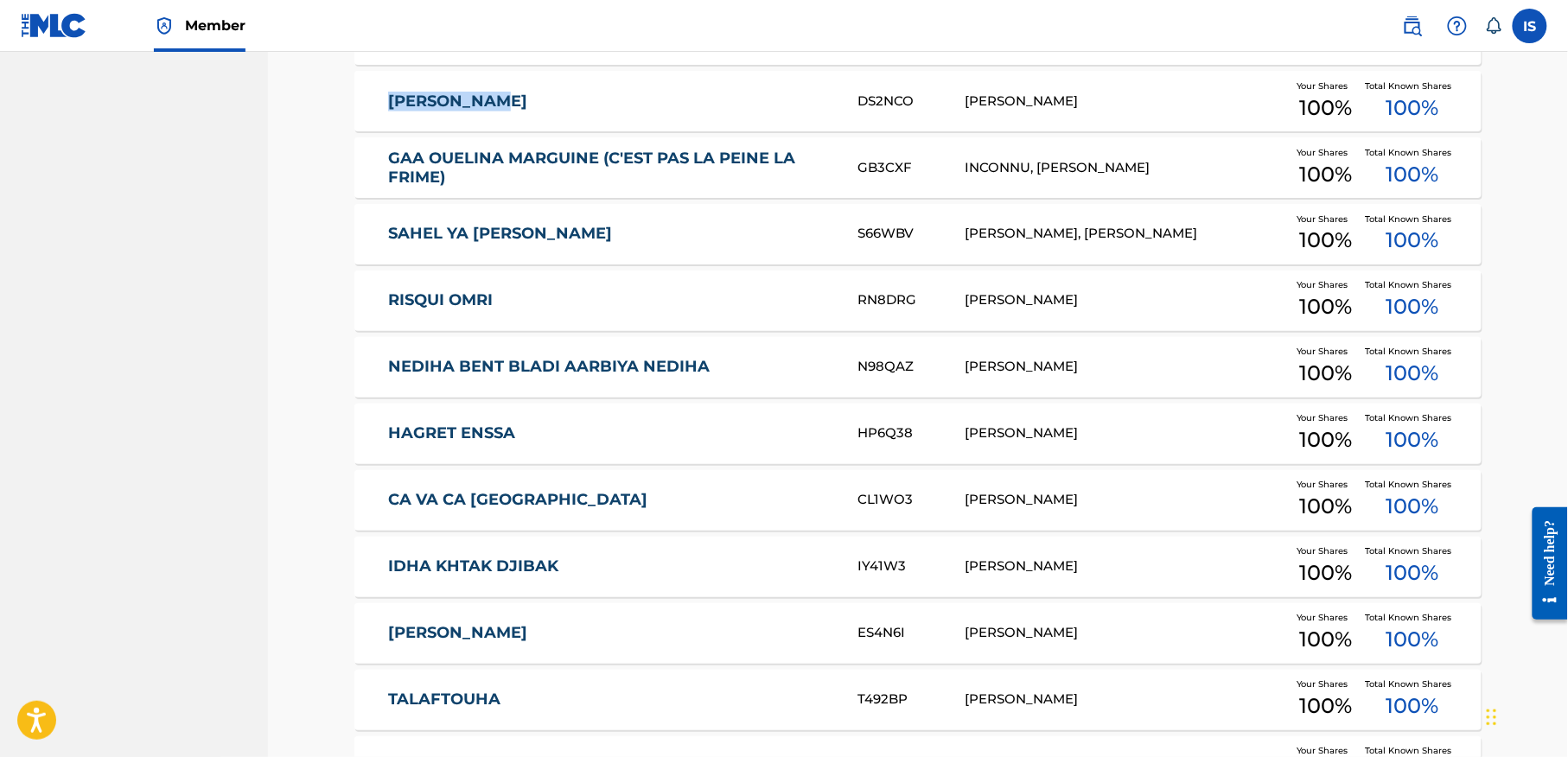
drag, startPoint x: 333, startPoint y: 105, endPoint x: 554, endPoint y: 79, distance: 222.5
click at [356, 165] on div "GAA OUELINA MARGUINE (C'EST PAS LA PEINE LA FRIME) GB3CXF INCONNU, BILLAL MOUFO…" at bounding box center [917, 167] width 1128 height 60
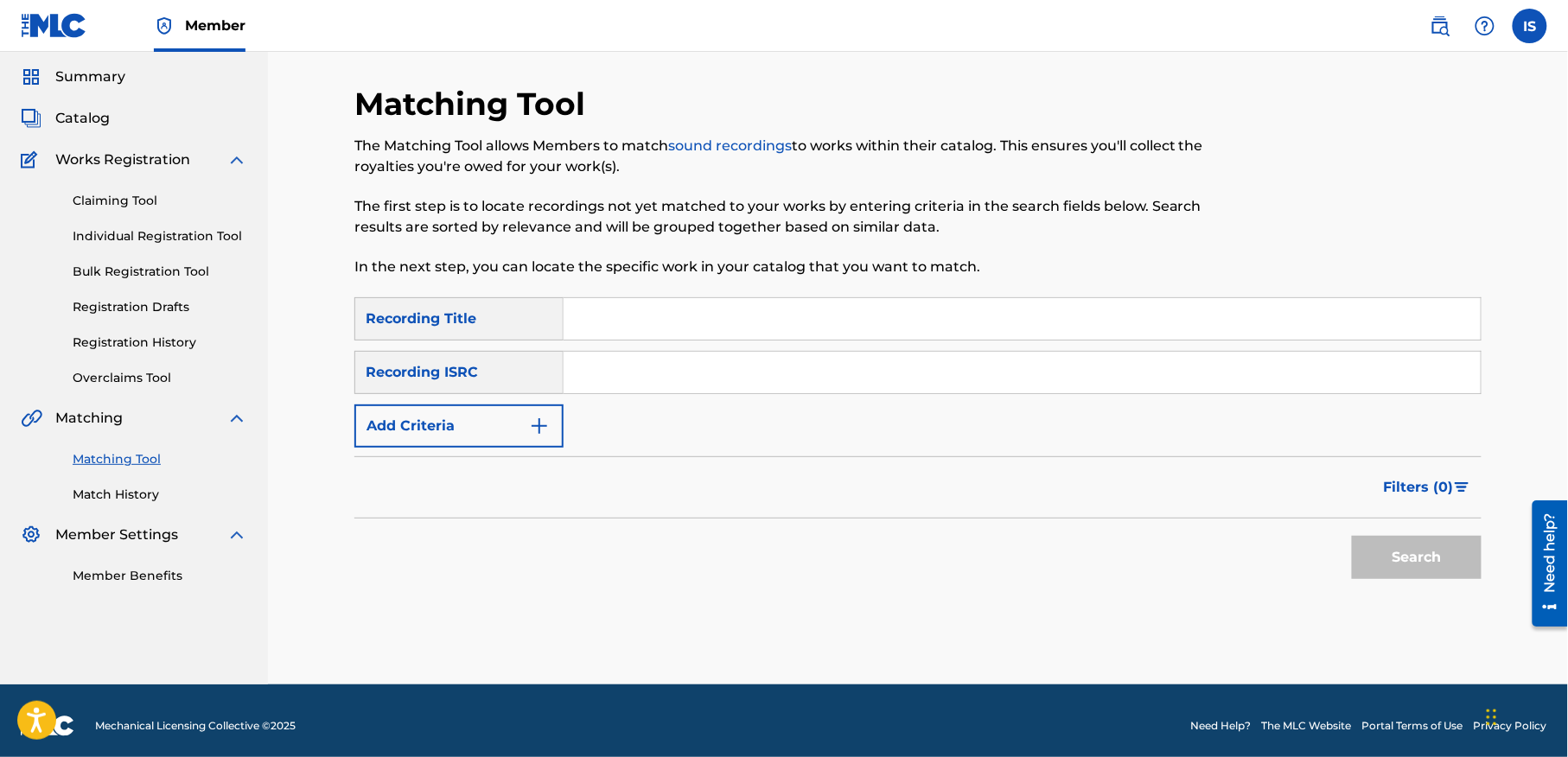
scroll to position [53, 0]
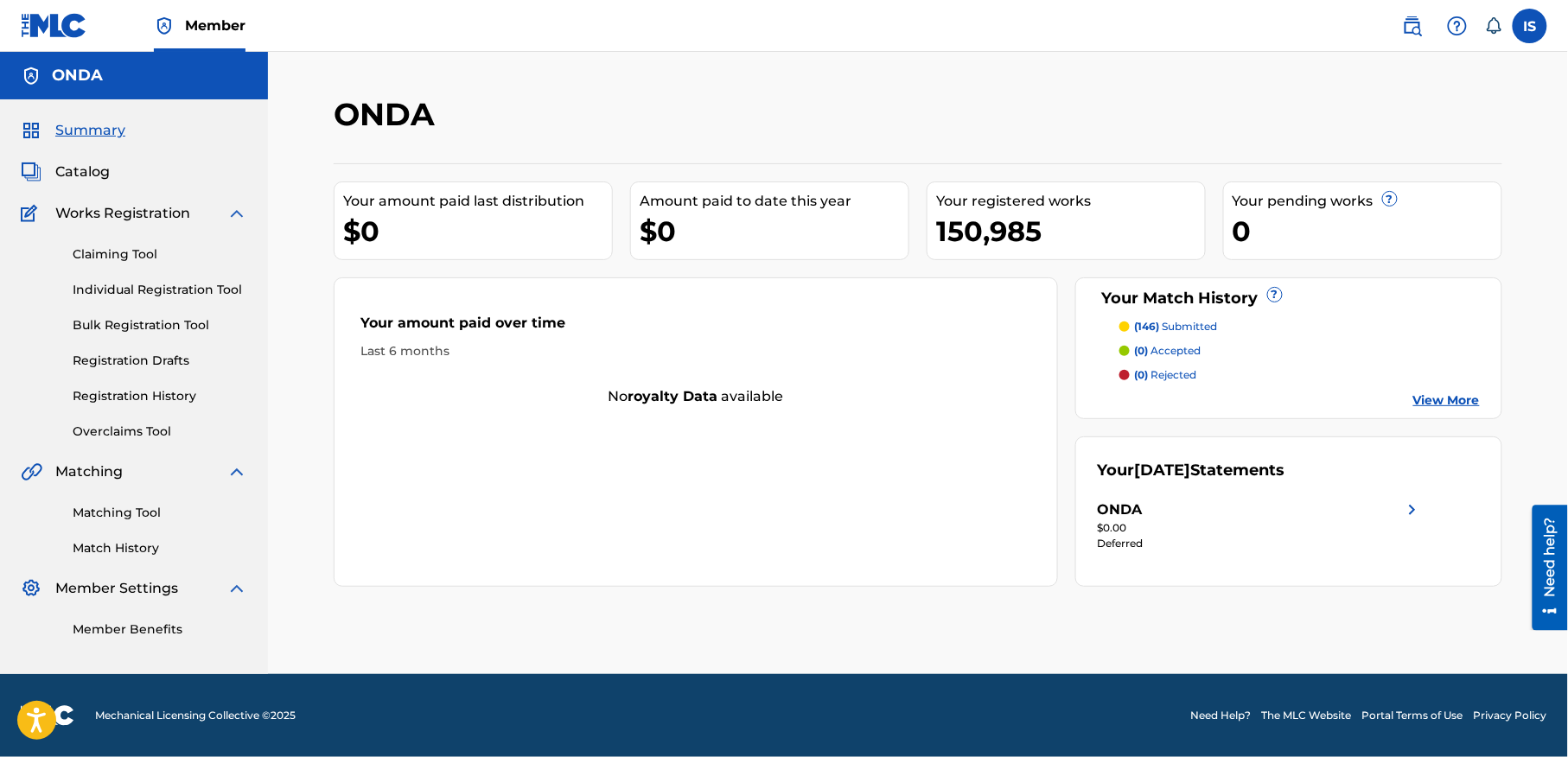
scroll to position [4, 0]
click at [1159, 321] on span "(146)" at bounding box center [1147, 326] width 25 height 13
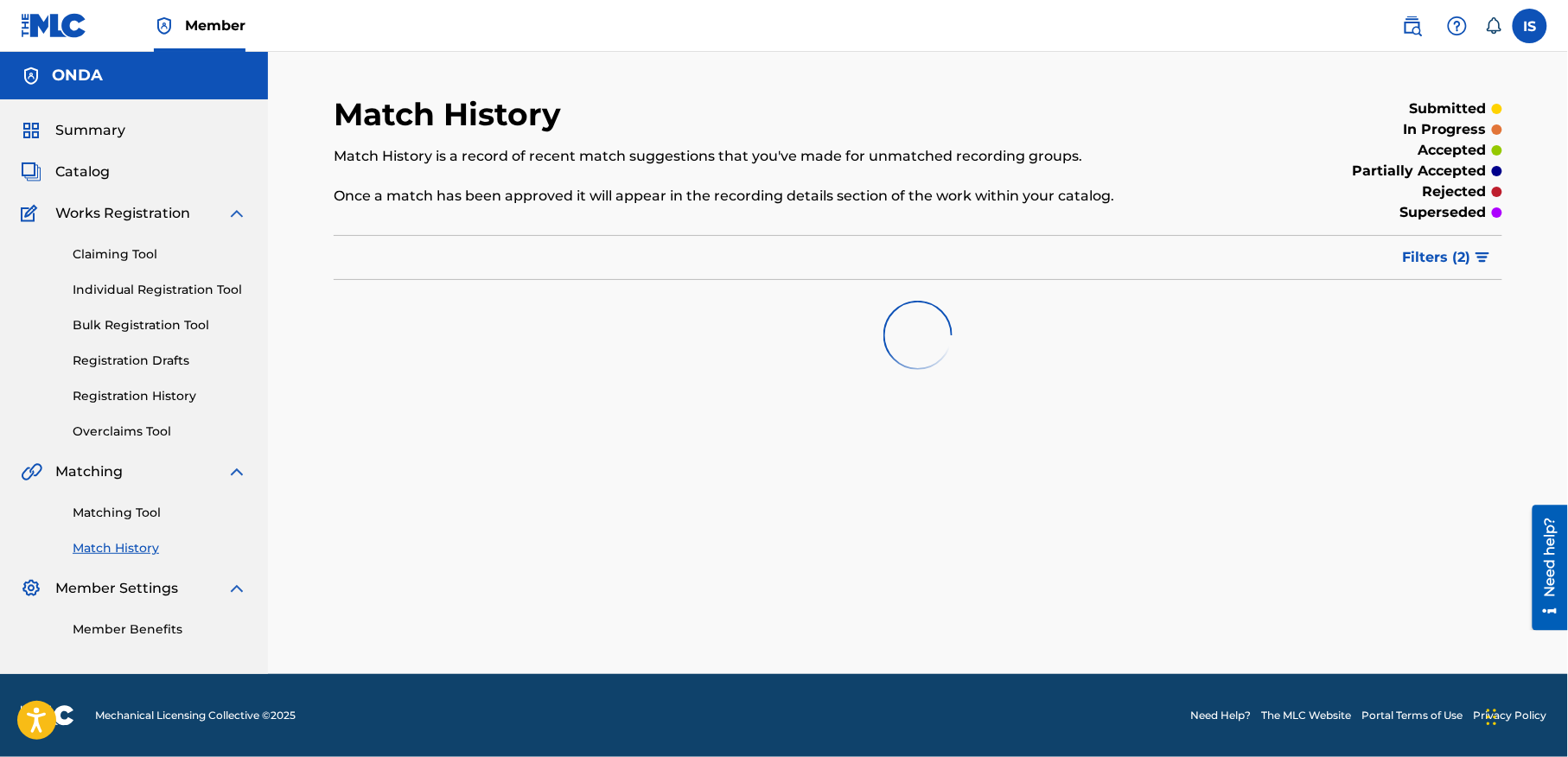
scroll to position [4, 0]
click at [895, 450] on div "Match History Match History is a record of recent match suggestions that you've…" at bounding box center [918, 384] width 1210 height 579
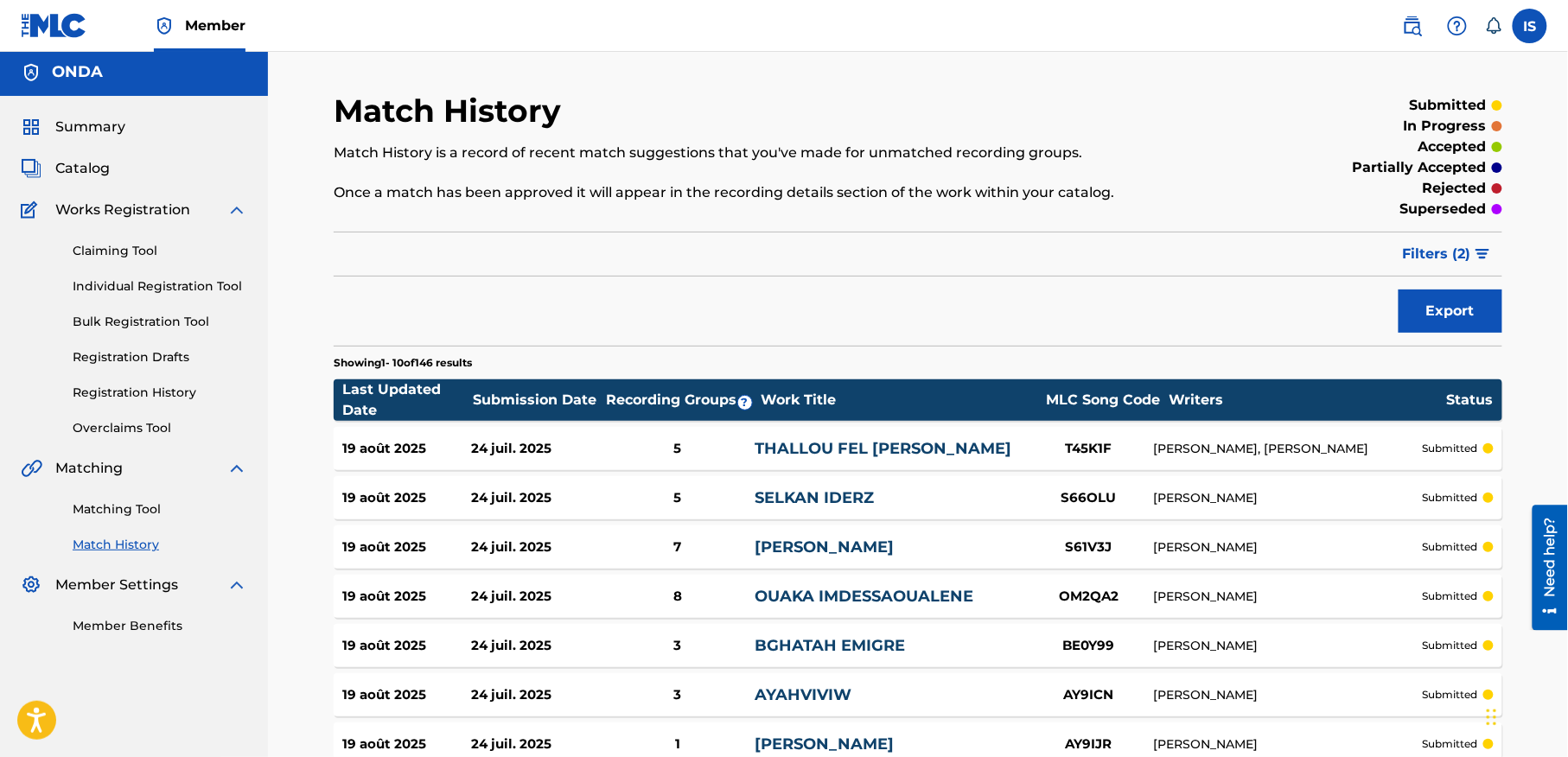
click at [772, 306] on div "Export" at bounding box center [917, 310] width 1168 height 44
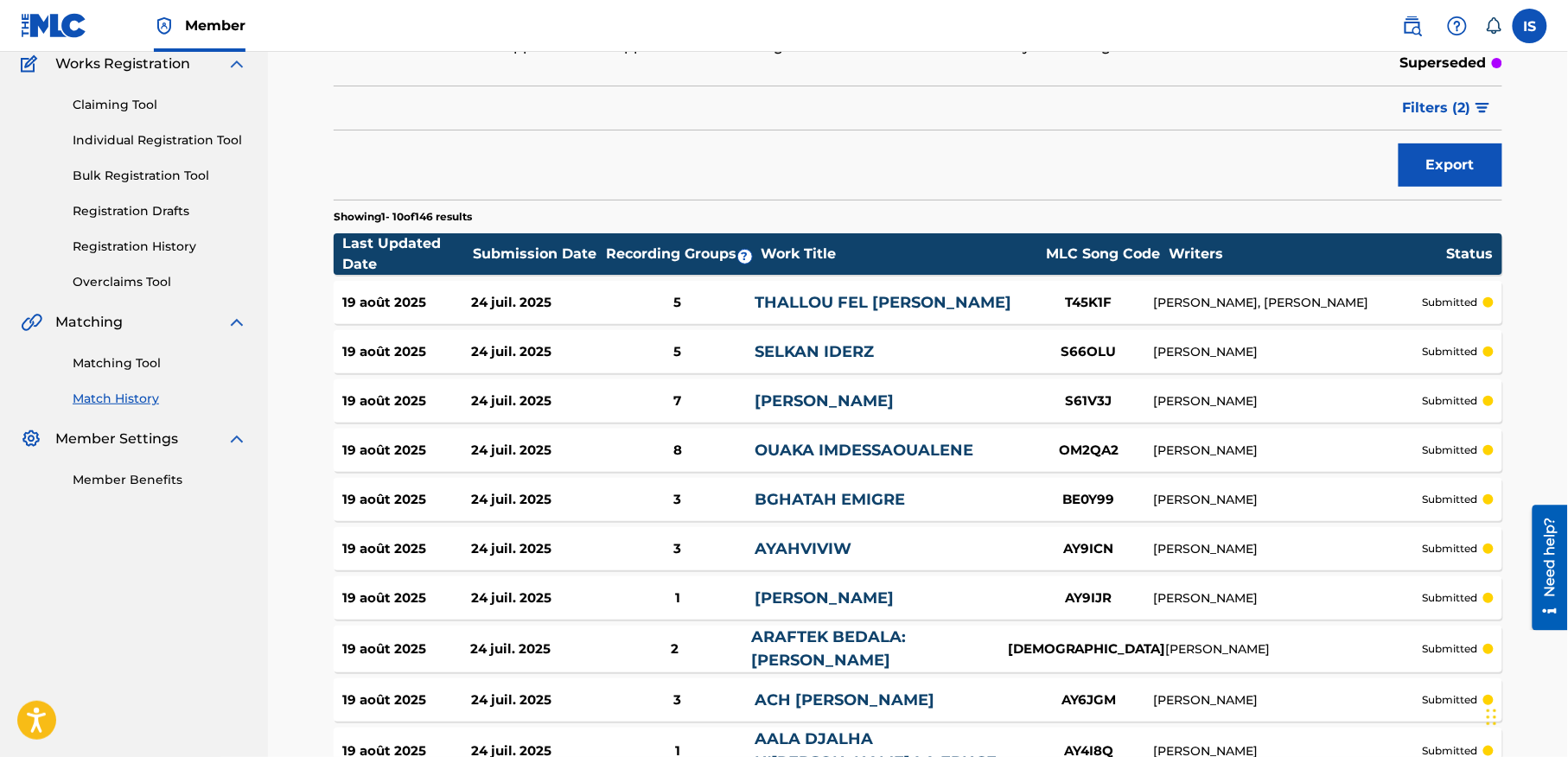
scroll to position [0, 0]
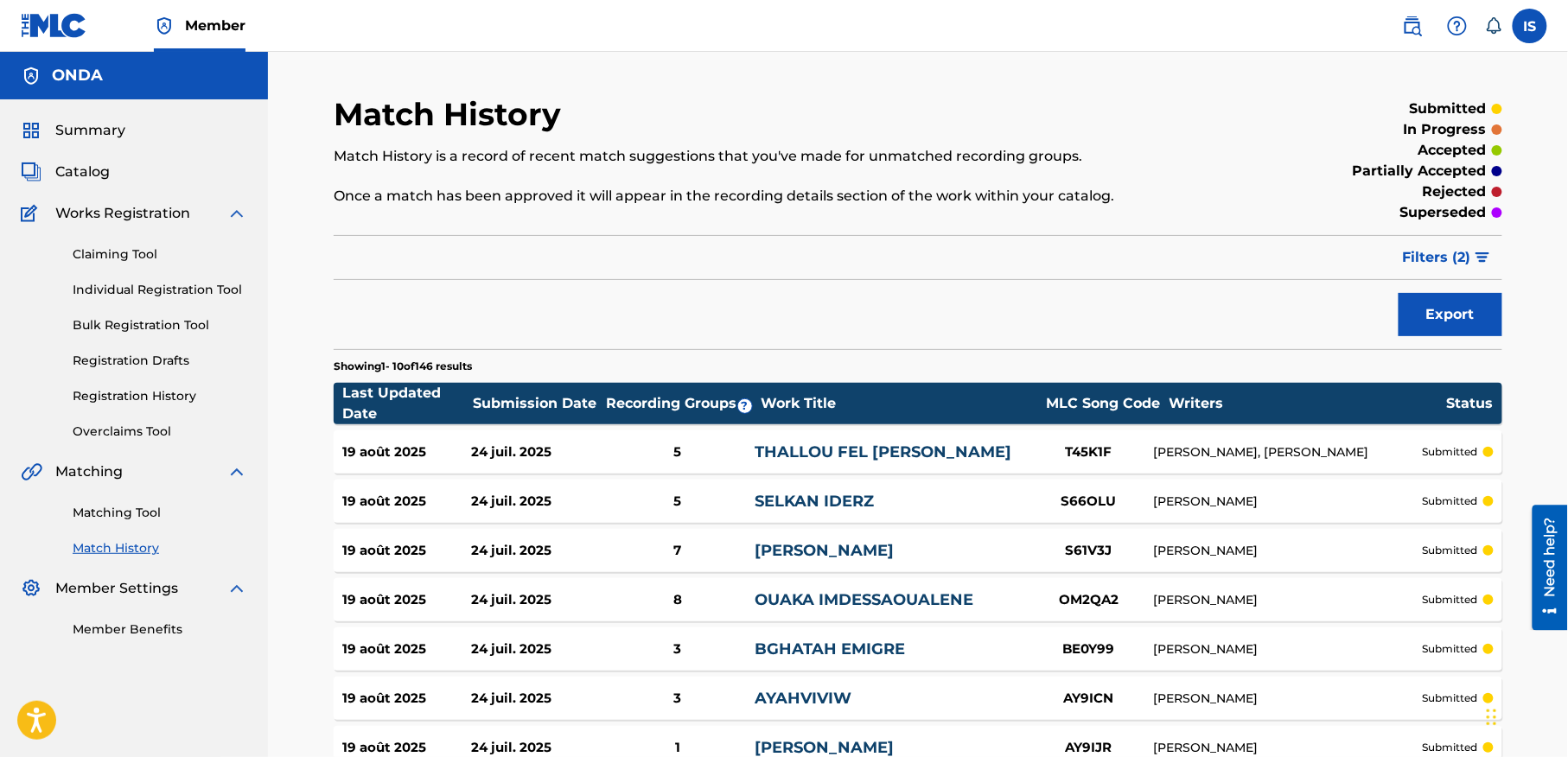
click at [149, 522] on link "Matching Tool" at bounding box center [160, 512] width 174 height 18
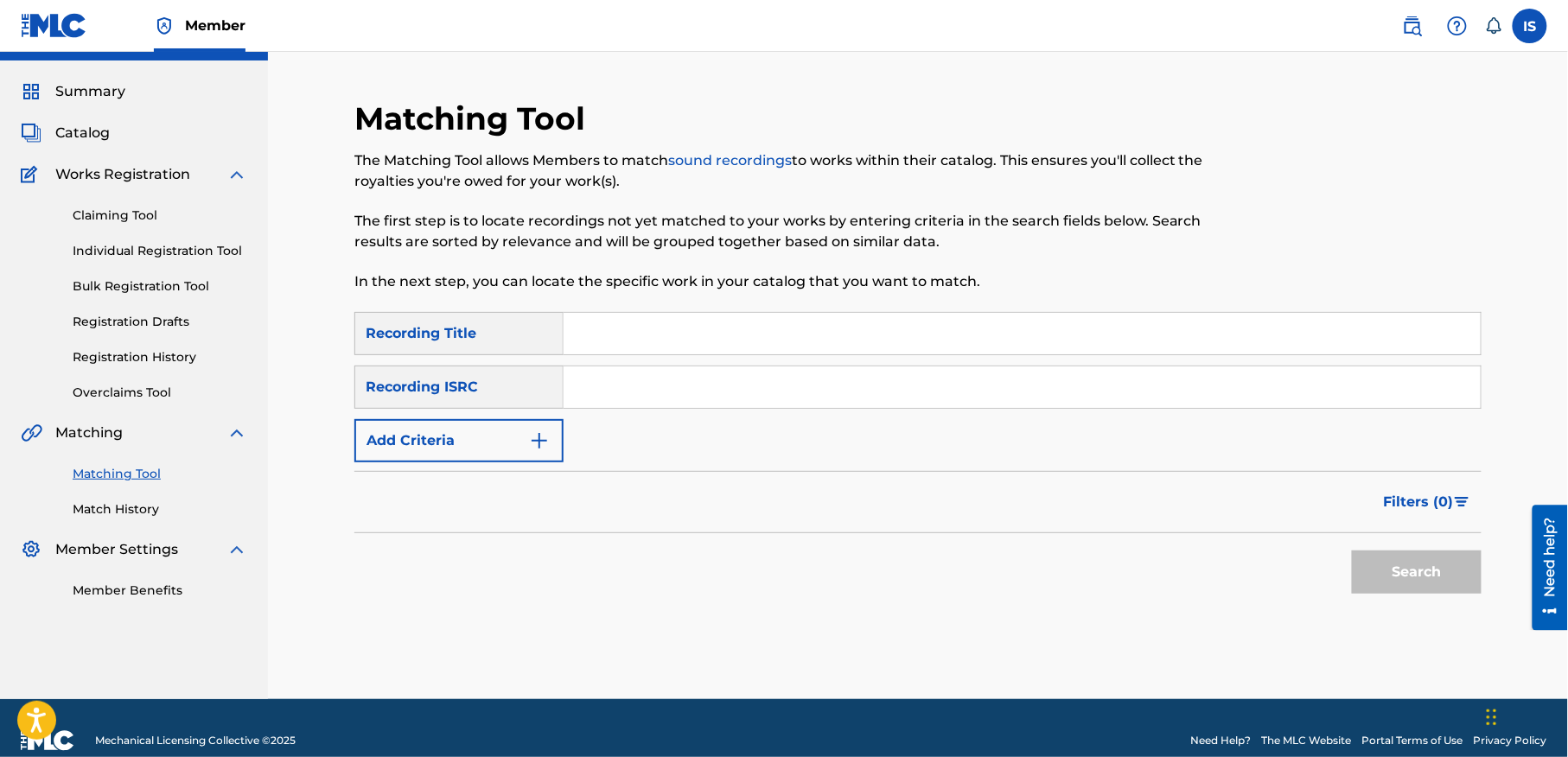
scroll to position [64, 0]
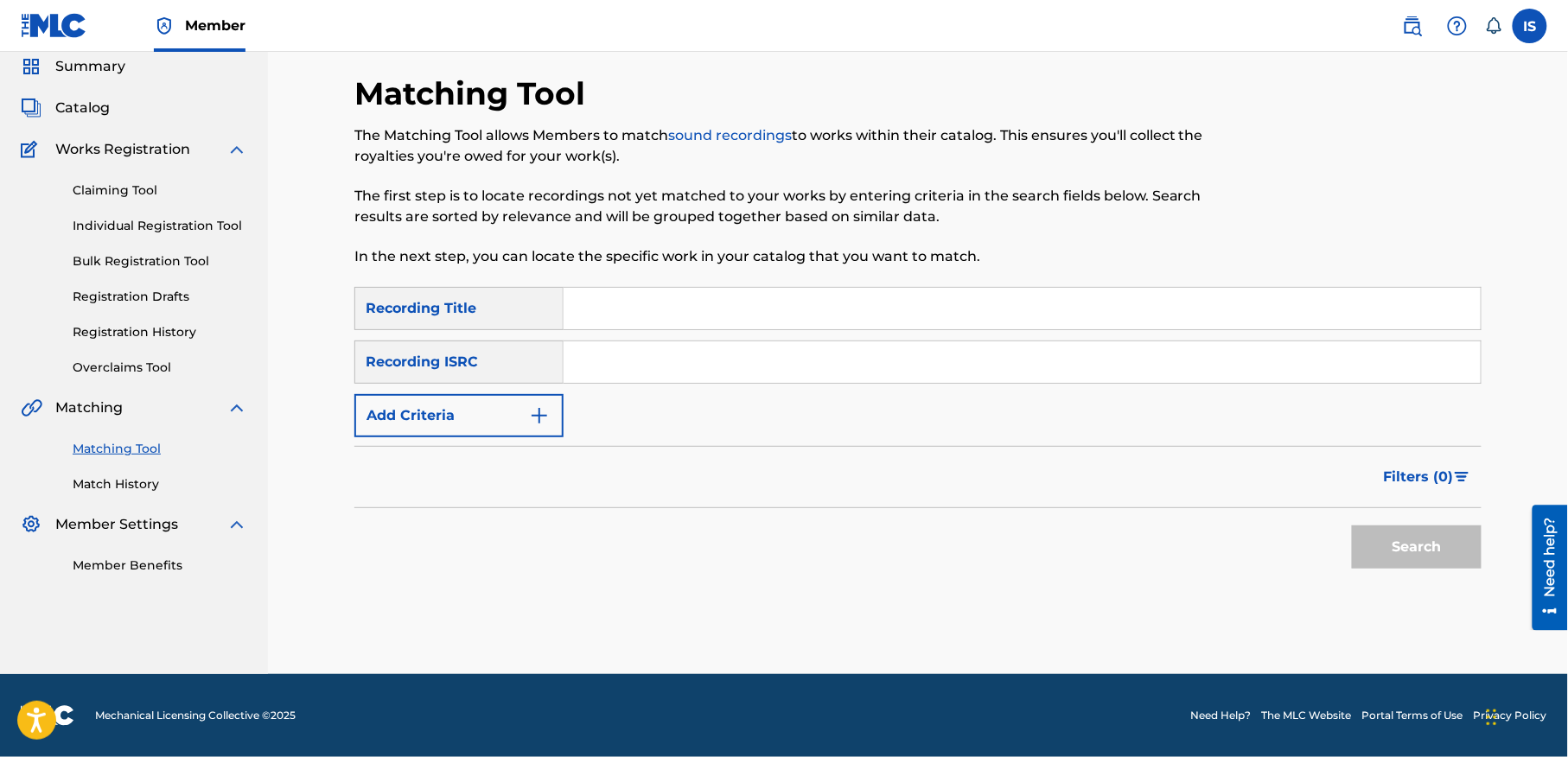
click at [648, 309] on input "Search Form" at bounding box center [1022, 308] width 917 height 42
paste input "ZAHRI DARLI"
type input "ZAHRI DARLI"
click at [461, 409] on button "Add Criteria" at bounding box center [458, 415] width 209 height 44
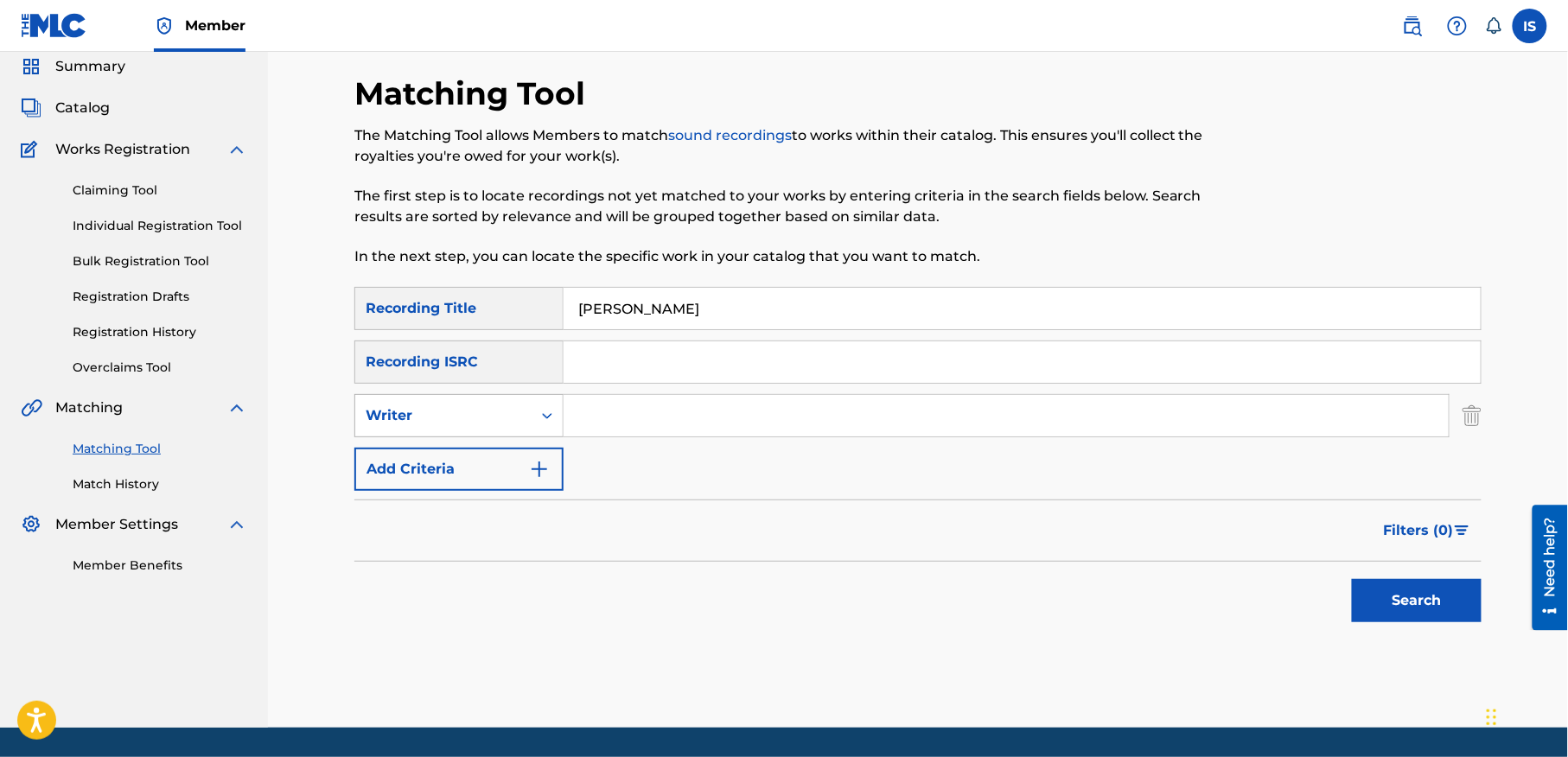
click at [455, 415] on div "Writer" at bounding box center [443, 415] width 156 height 20
click at [467, 460] on div "Recording Artist" at bounding box center [458, 458] width 207 height 44
click at [700, 401] on input "Search Form" at bounding box center [1006, 415] width 885 height 42
type input "cheb bilal"
click at [1402, 588] on button "Search" at bounding box center [1417, 600] width 130 height 44
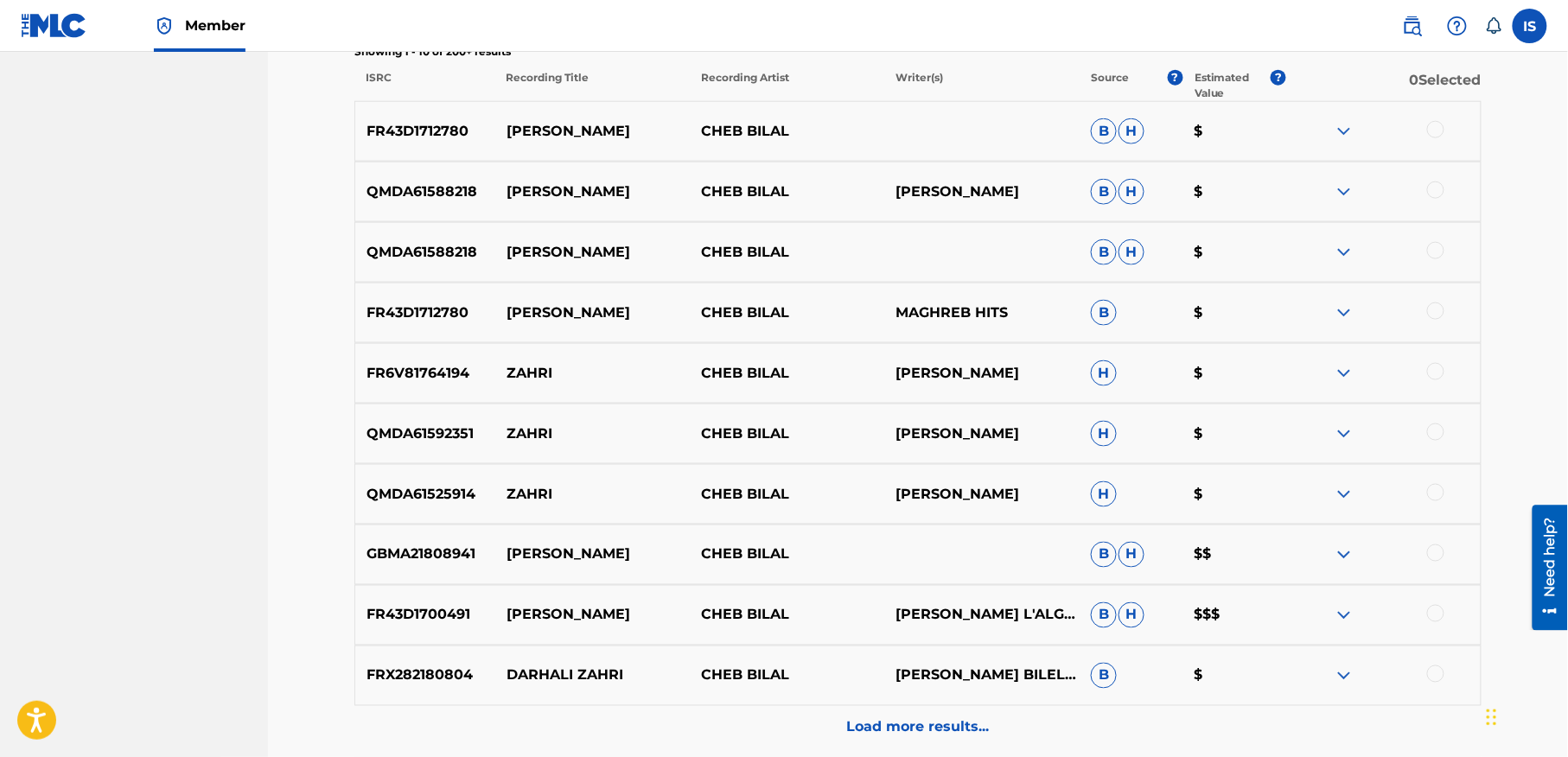
scroll to position [668, 0]
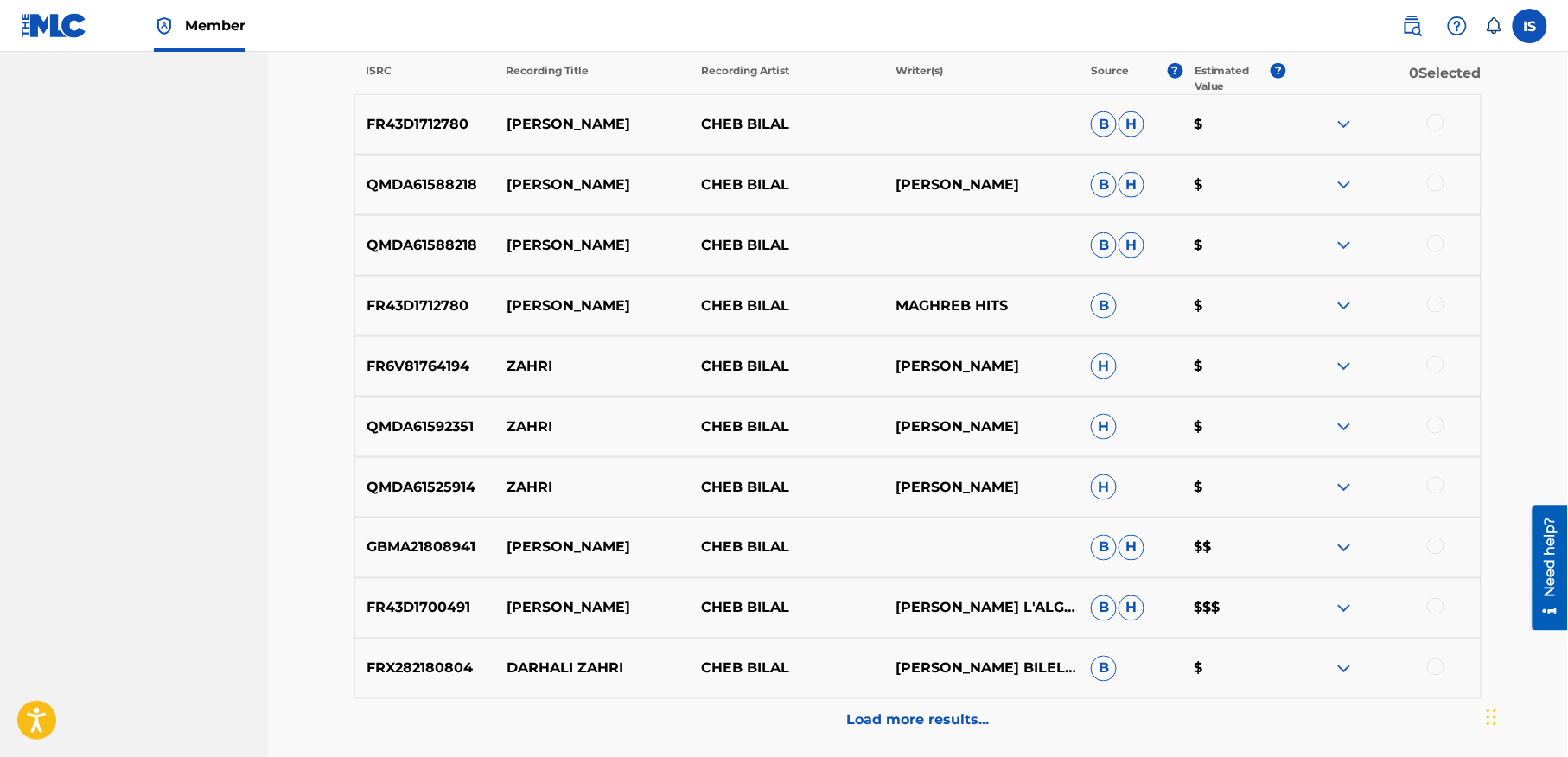
click at [1438, 125] on div at bounding box center [1435, 122] width 17 height 17
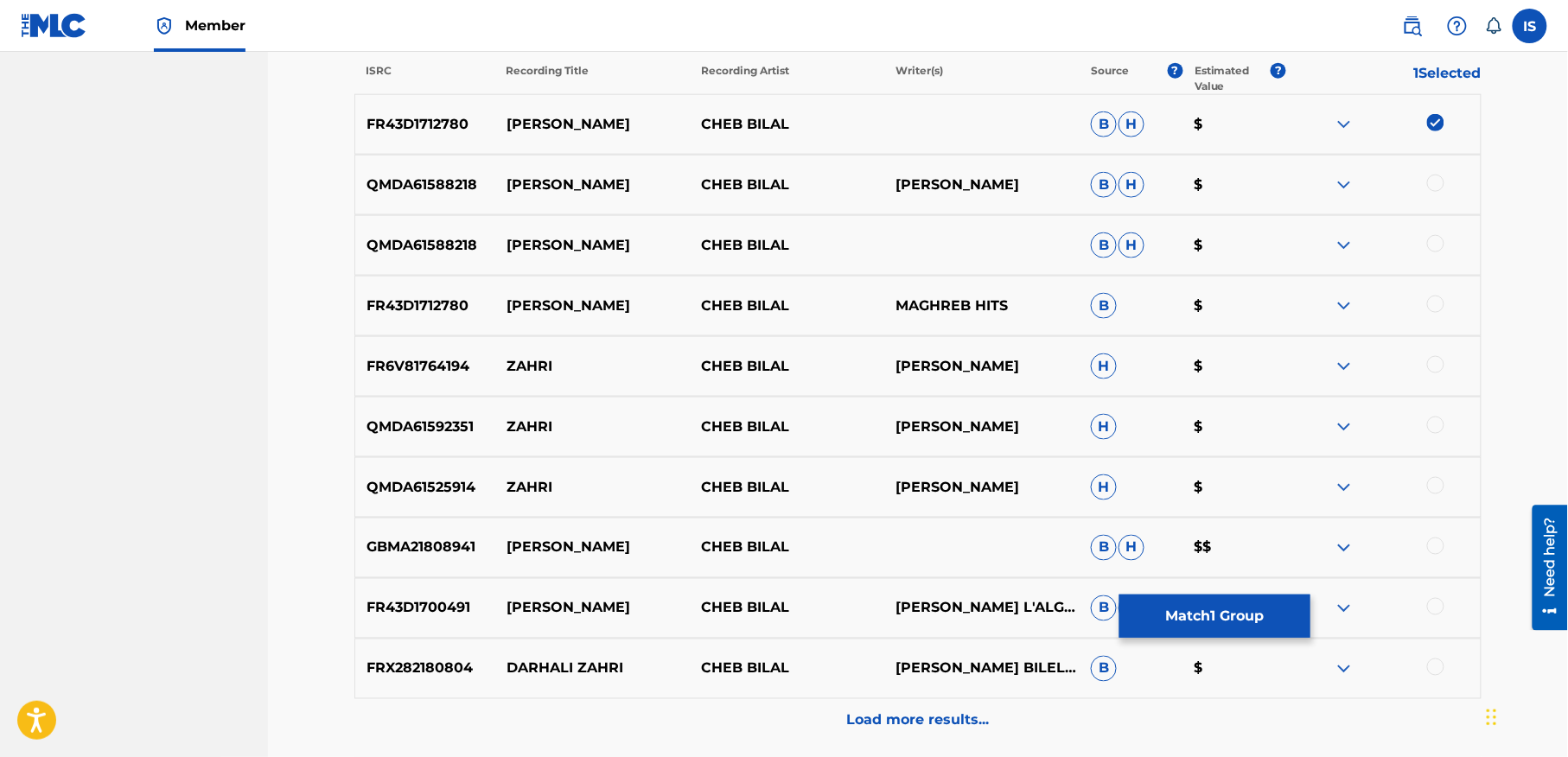
click at [1432, 180] on div at bounding box center [1435, 182] width 17 height 17
click at [1432, 250] on div at bounding box center [1435, 243] width 17 height 17
click at [1435, 302] on div at bounding box center [1435, 303] width 17 height 17
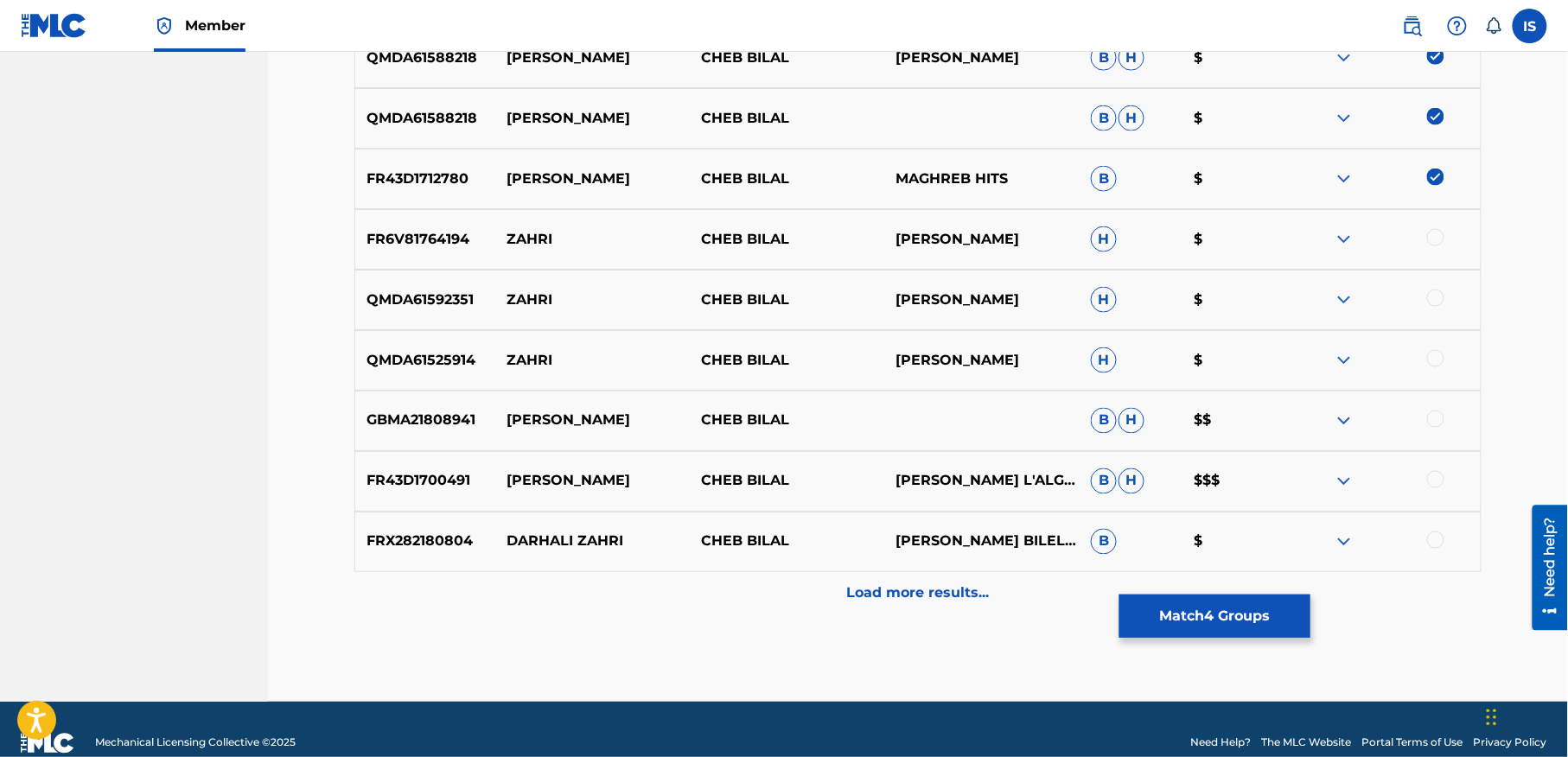
scroll to position [824, 0]
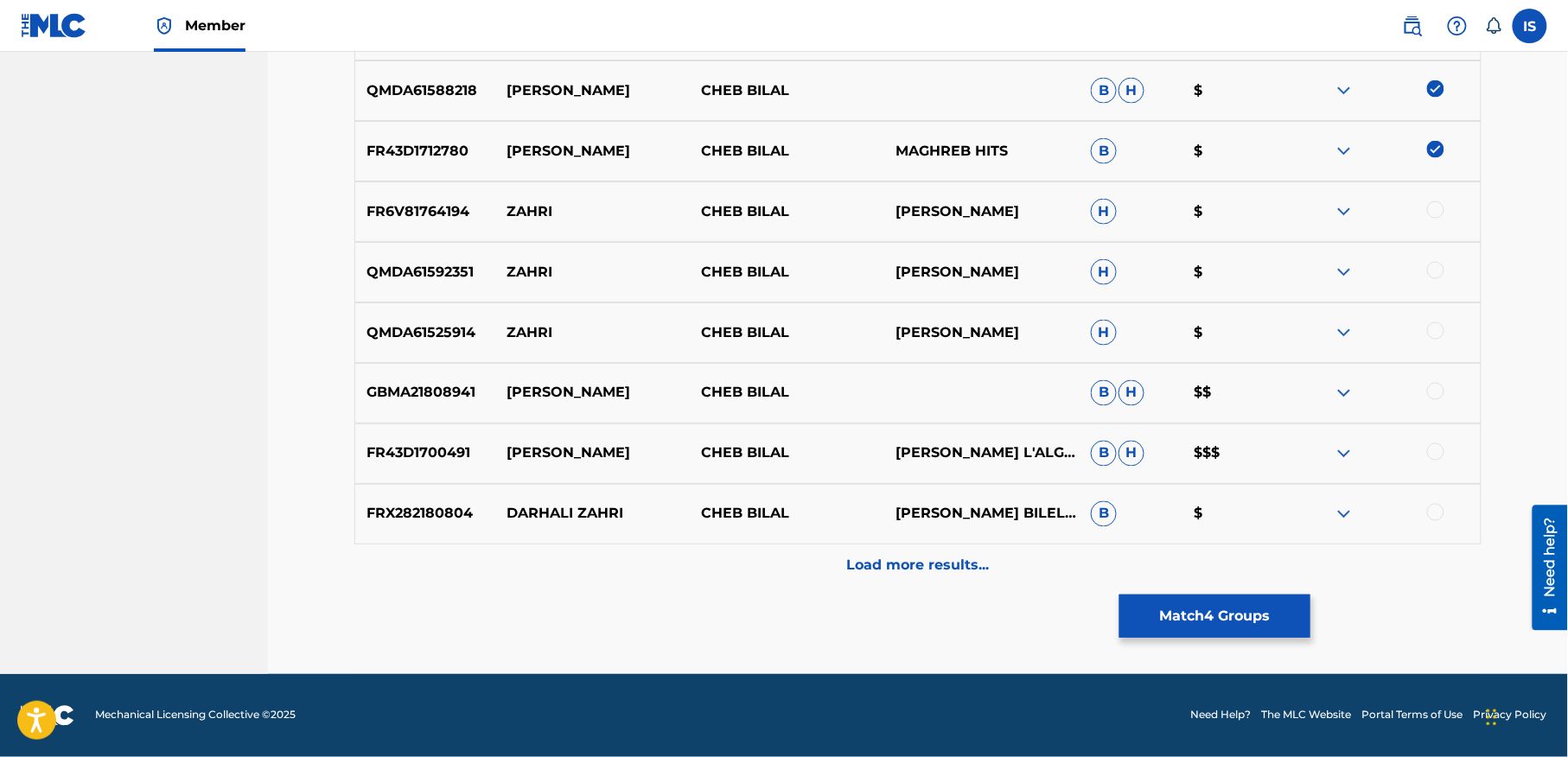
click at [919, 576] on div "Load more results..." at bounding box center [917, 566] width 1128 height 44
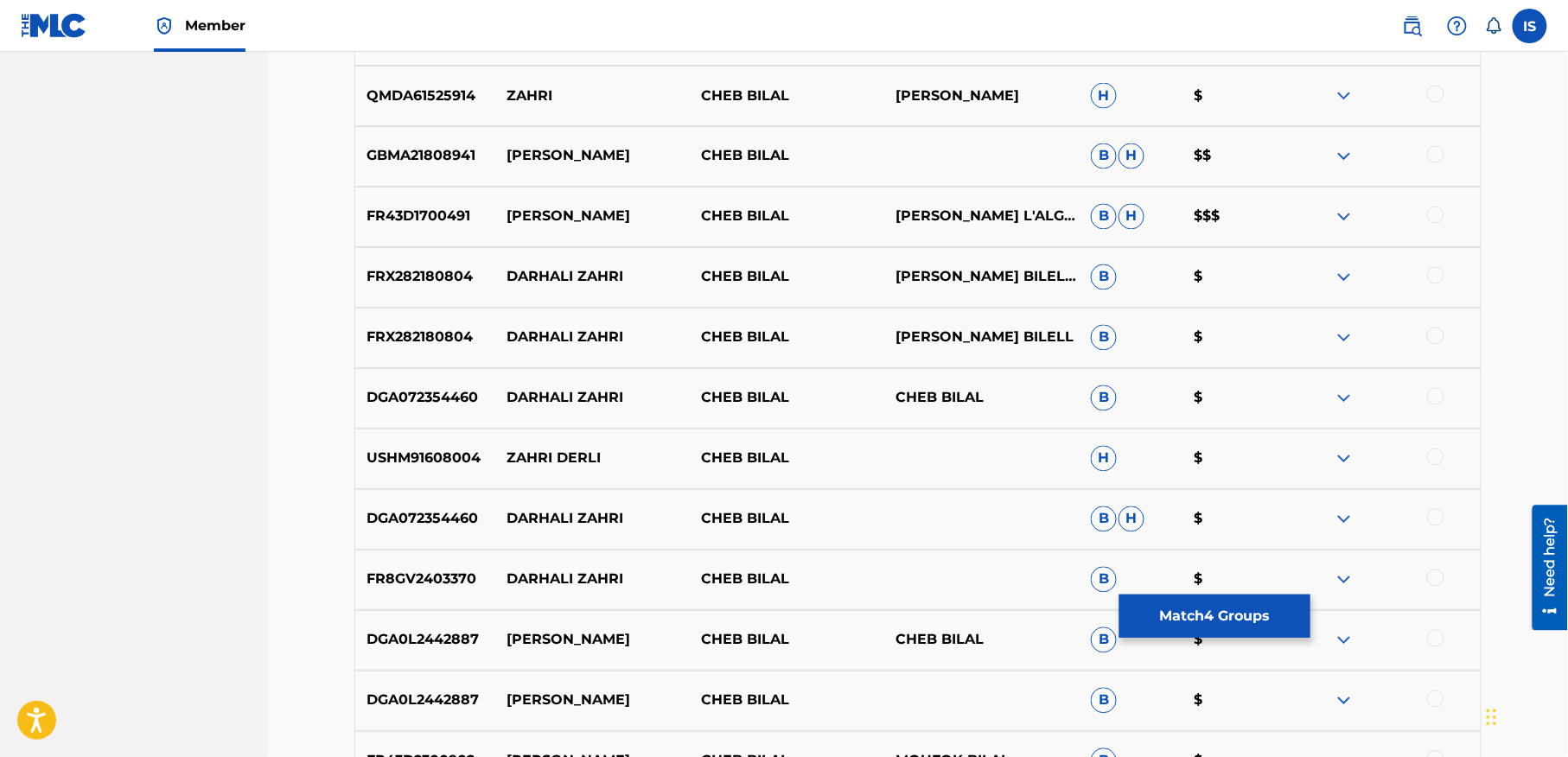
scroll to position [1063, 0]
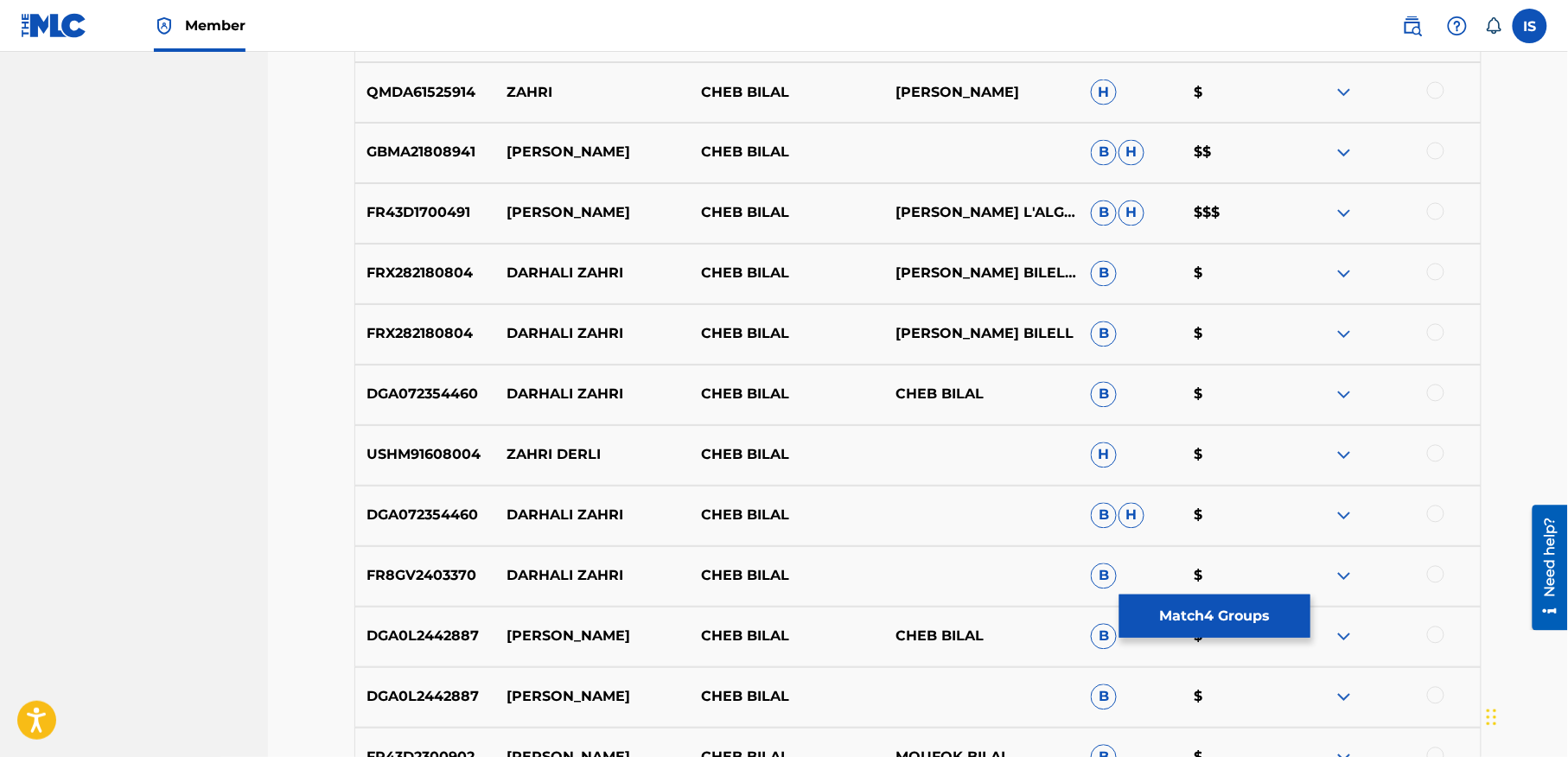
click at [1435, 453] on div at bounding box center [1435, 453] width 17 height 17
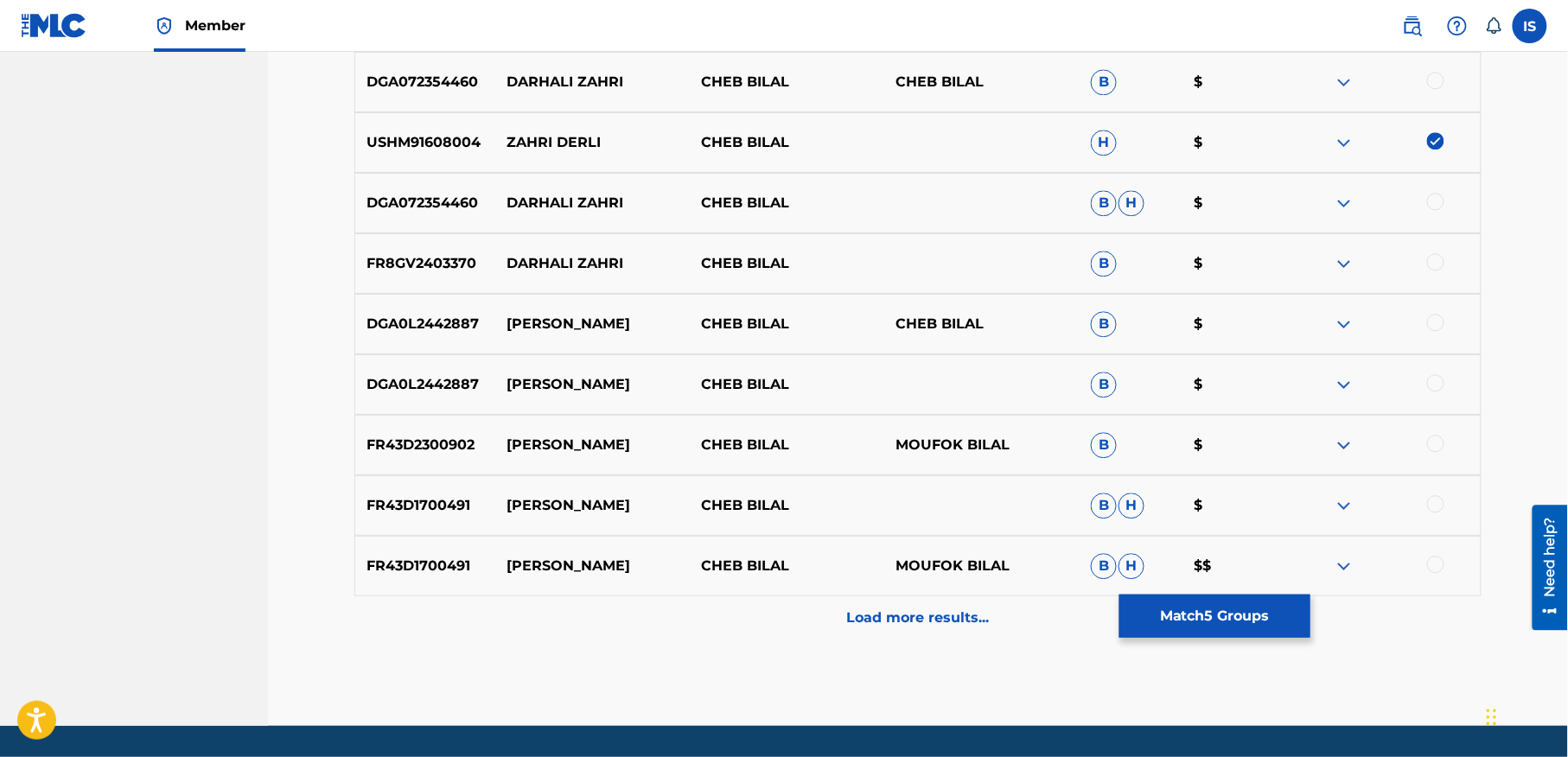
scroll to position [1403, 0]
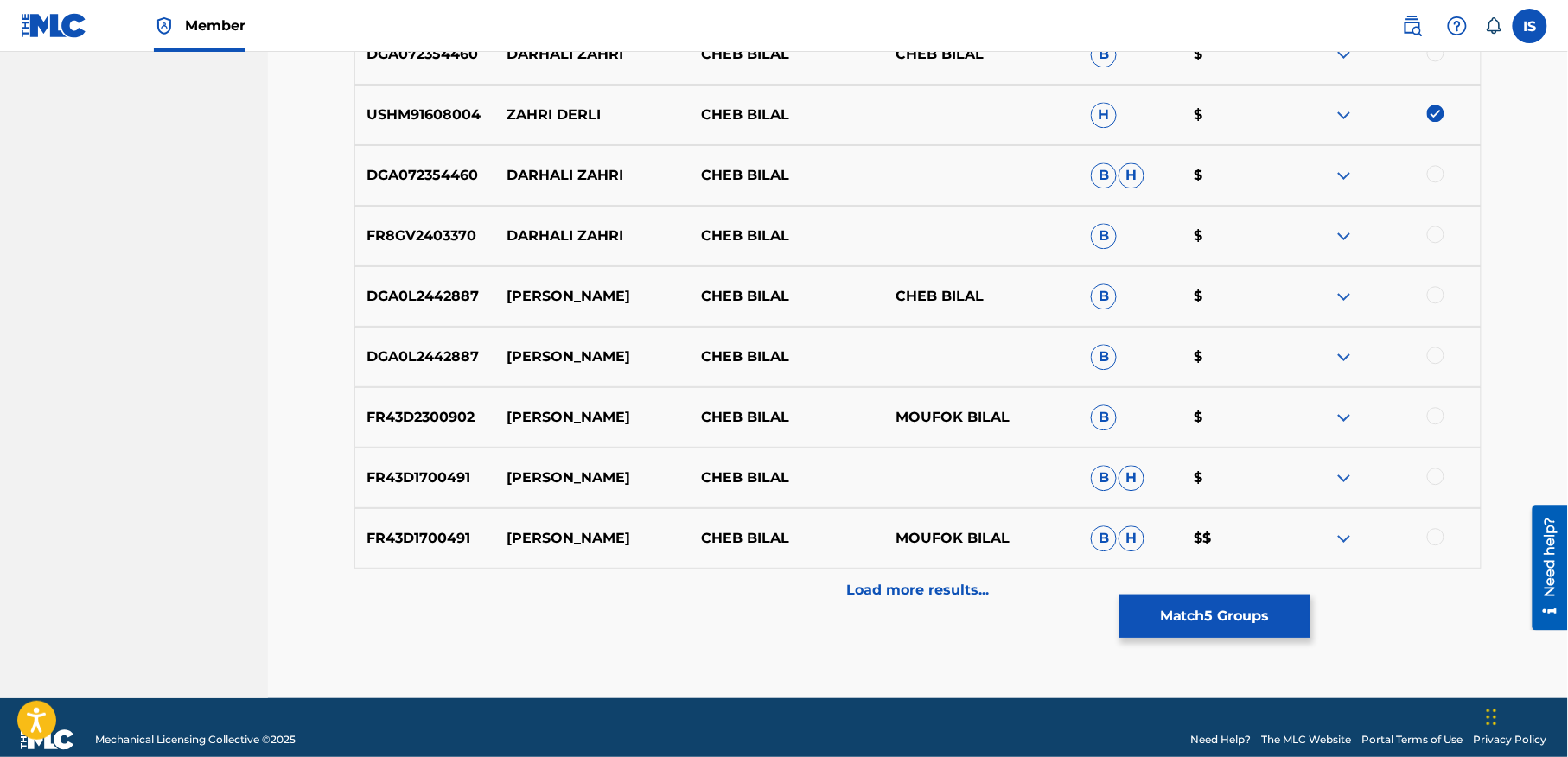
click at [901, 587] on p "Load more results..." at bounding box center [918, 590] width 142 height 20
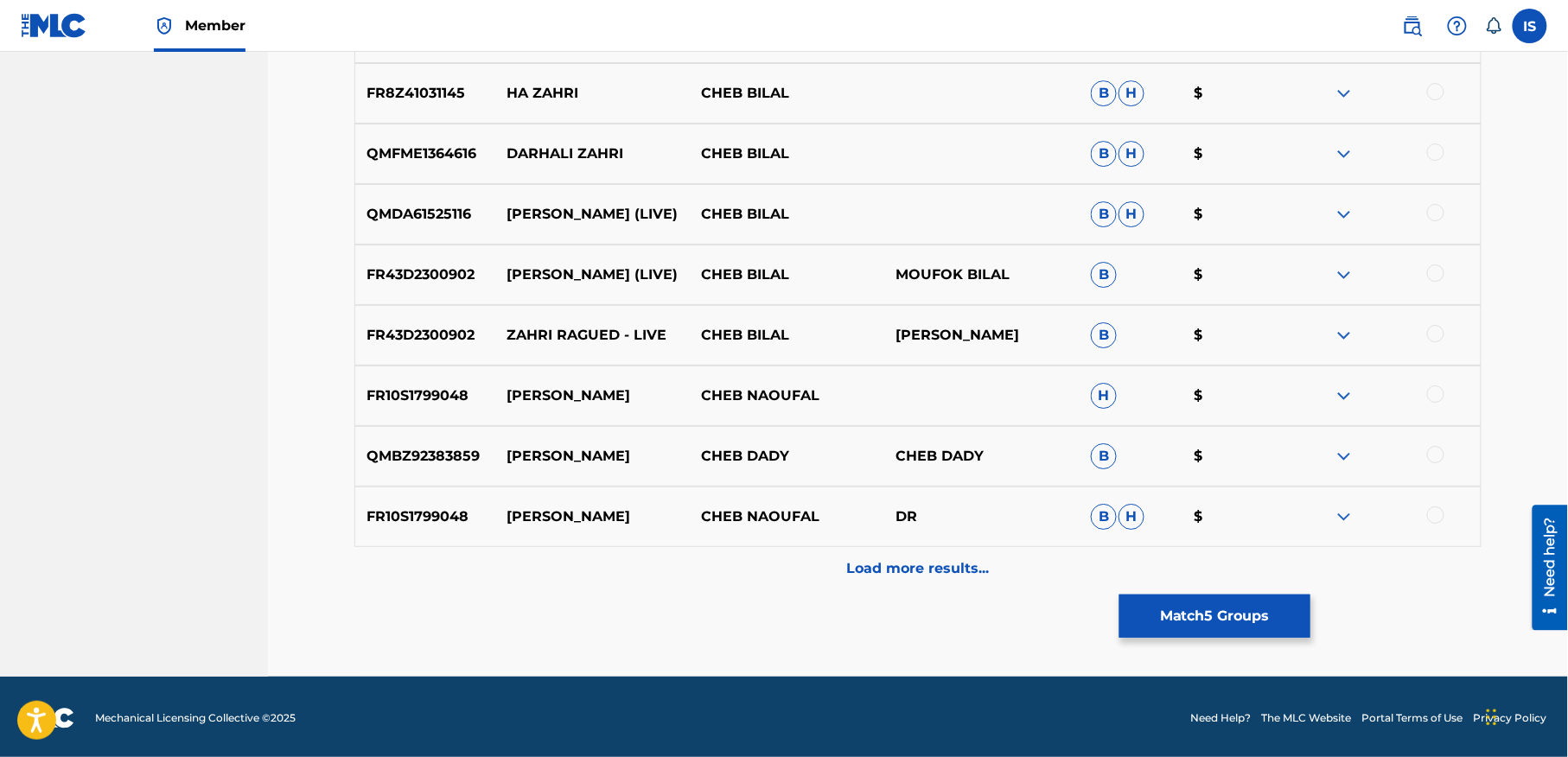
scroll to position [2033, 0]
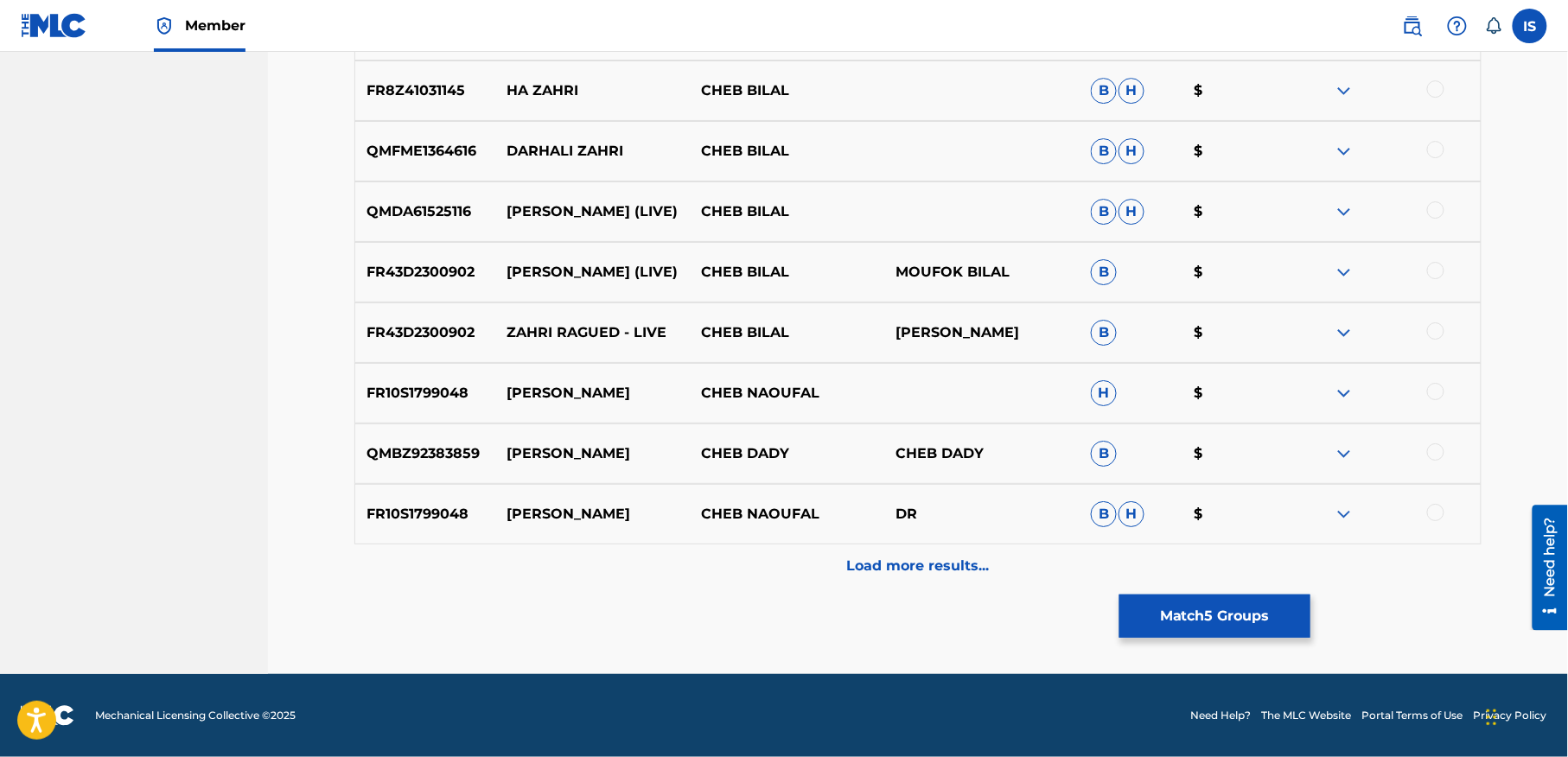
click at [896, 567] on p "Load more results..." at bounding box center [918, 566] width 142 height 20
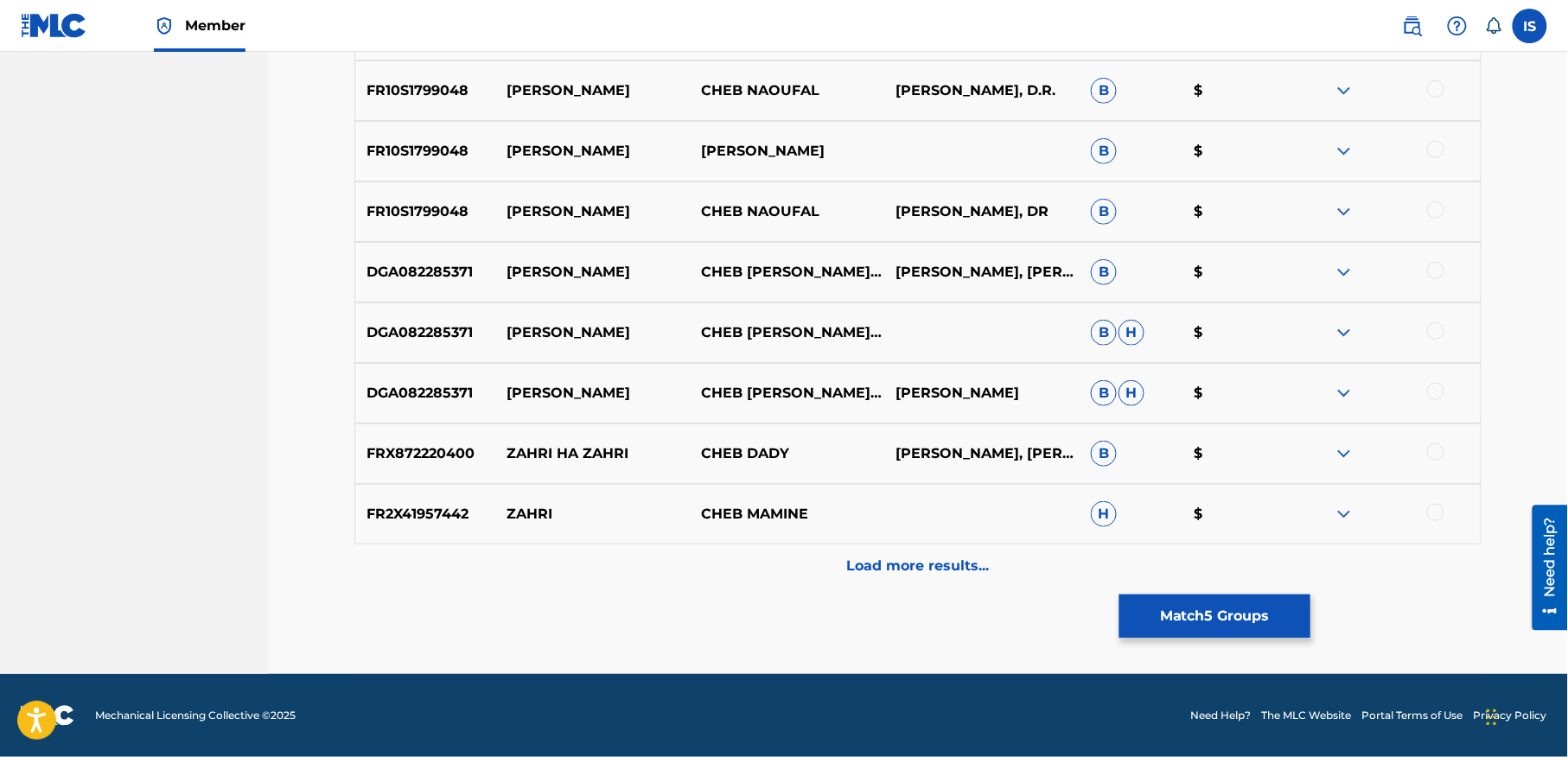
click at [896, 567] on p "Load more results..." at bounding box center [918, 566] width 142 height 20
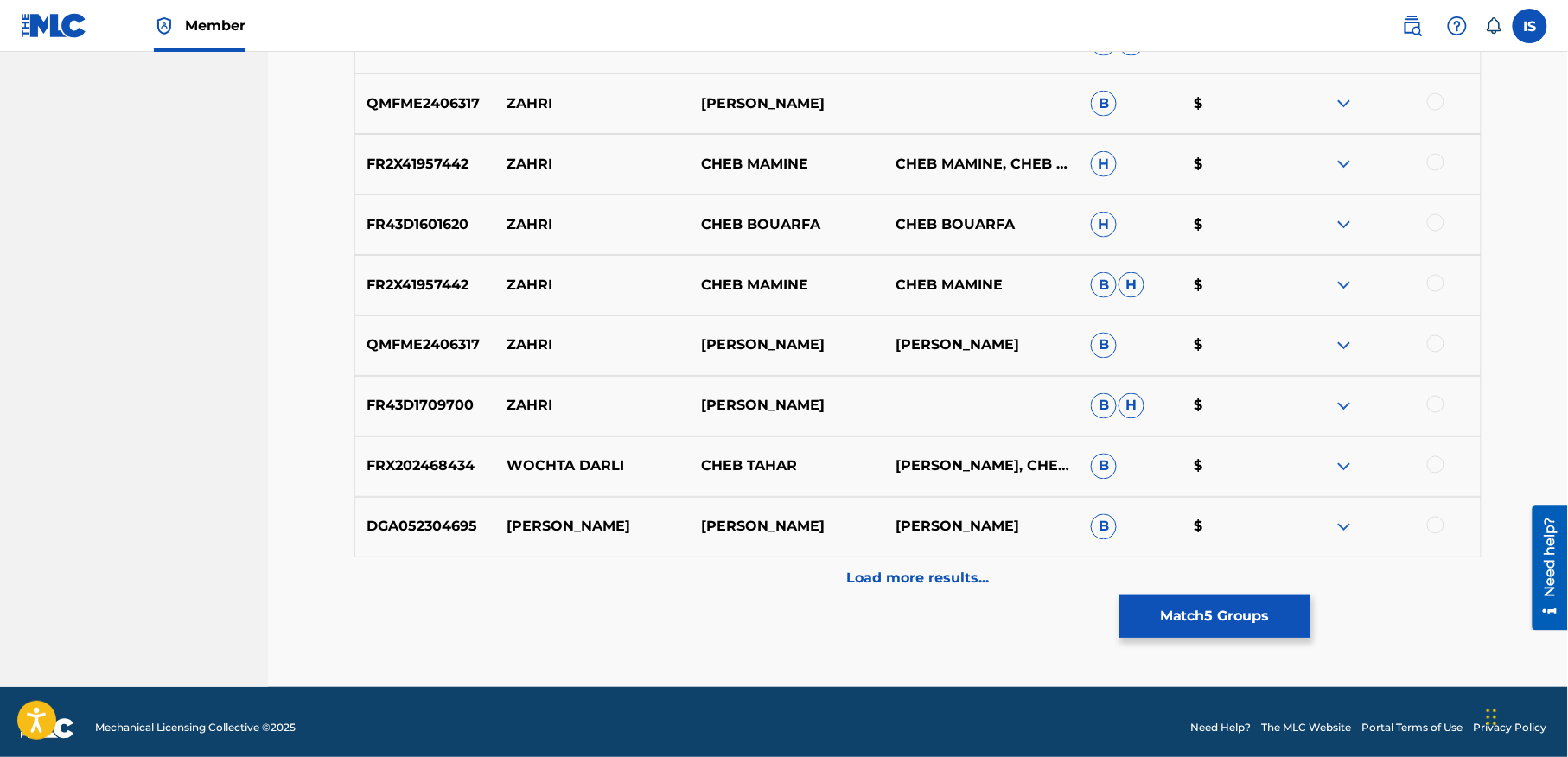
scroll to position [3228, 0]
click at [1215, 609] on button "Match 5 Groups" at bounding box center [1215, 616] width 191 height 44
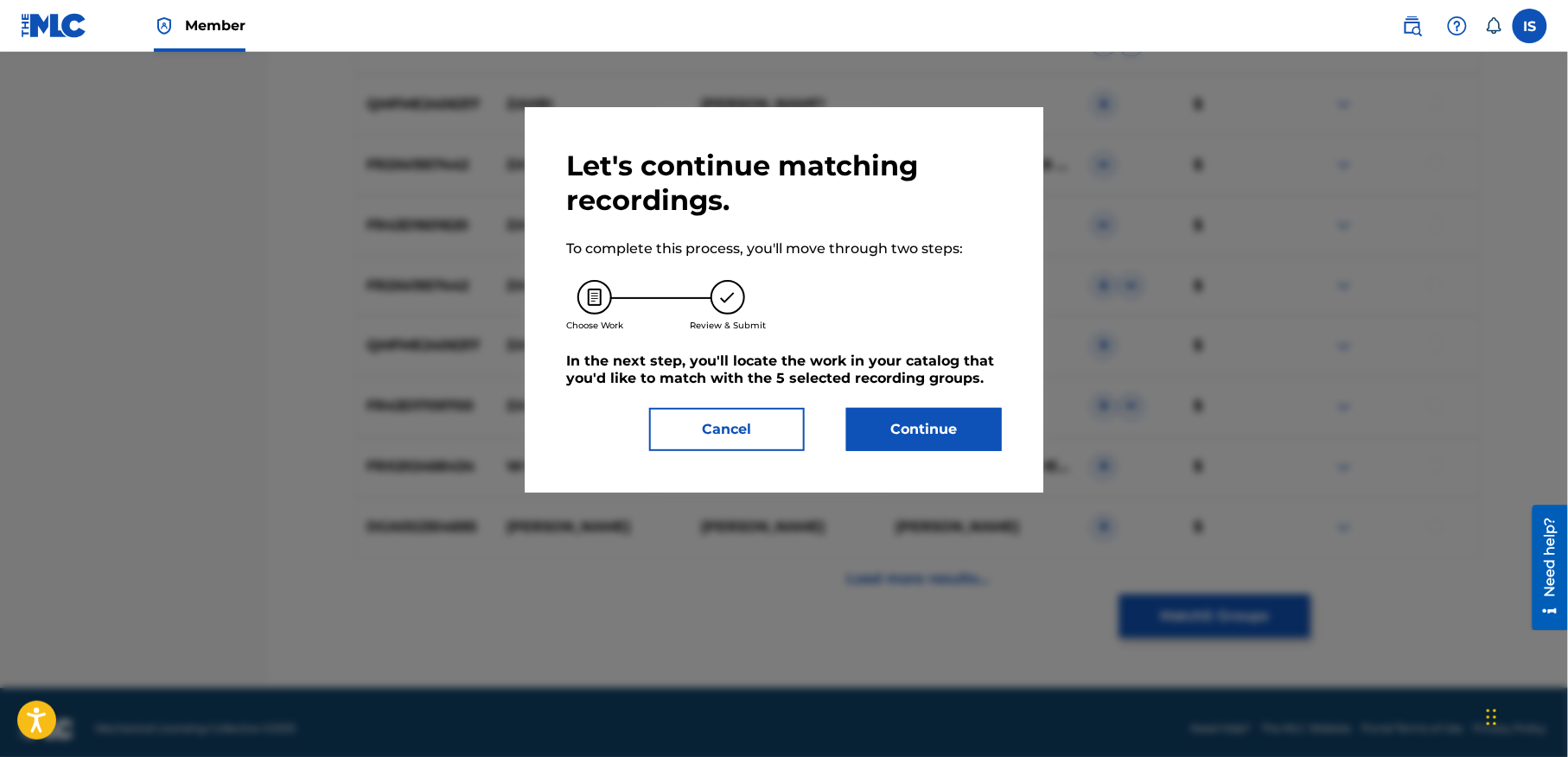
click at [920, 416] on button "Continue" at bounding box center [924, 429] width 156 height 44
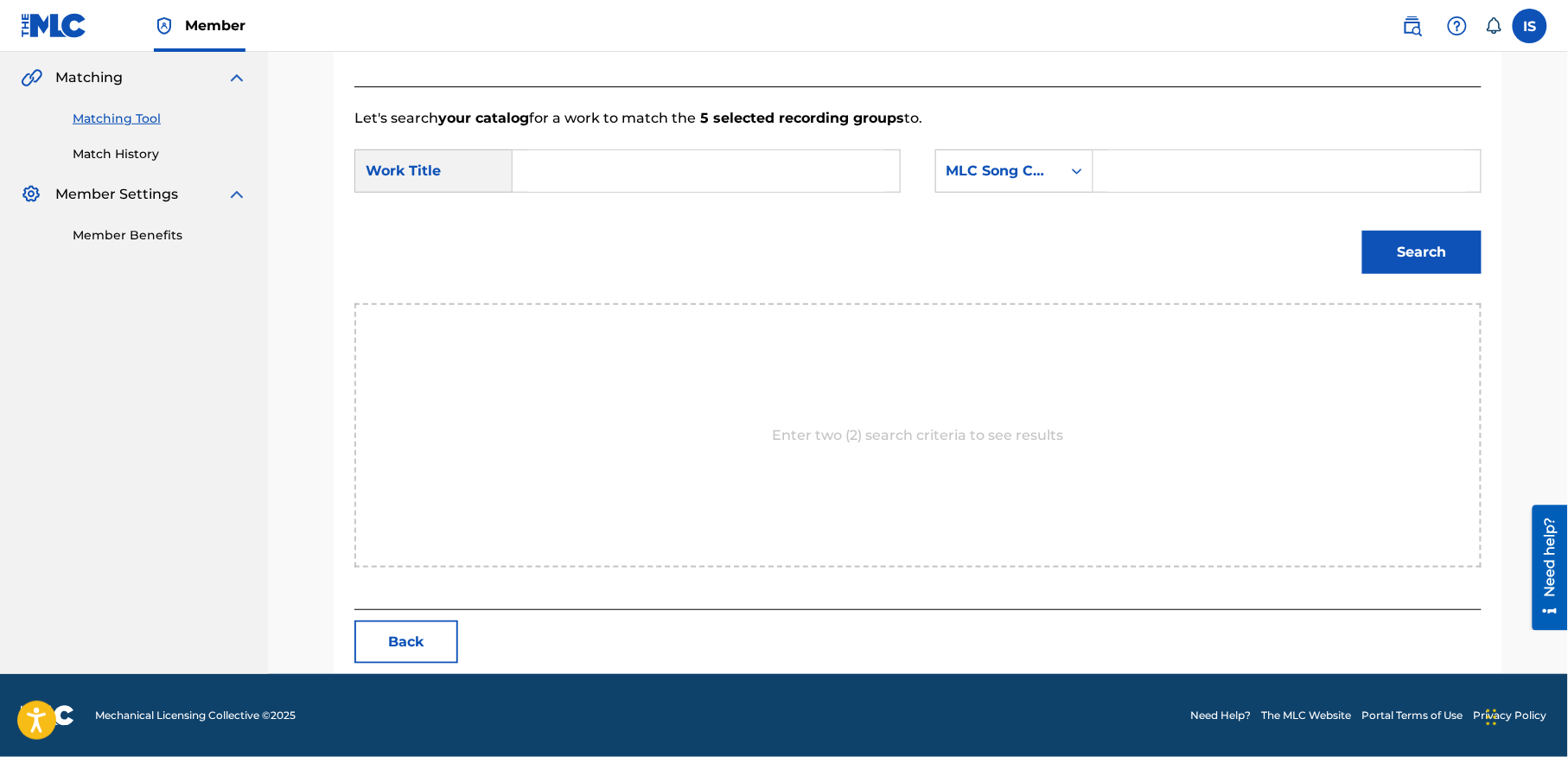
scroll to position [395, 0]
click at [693, 183] on input "Search Form" at bounding box center [707, 171] width 358 height 42
paste input "[PERSON_NAME]"
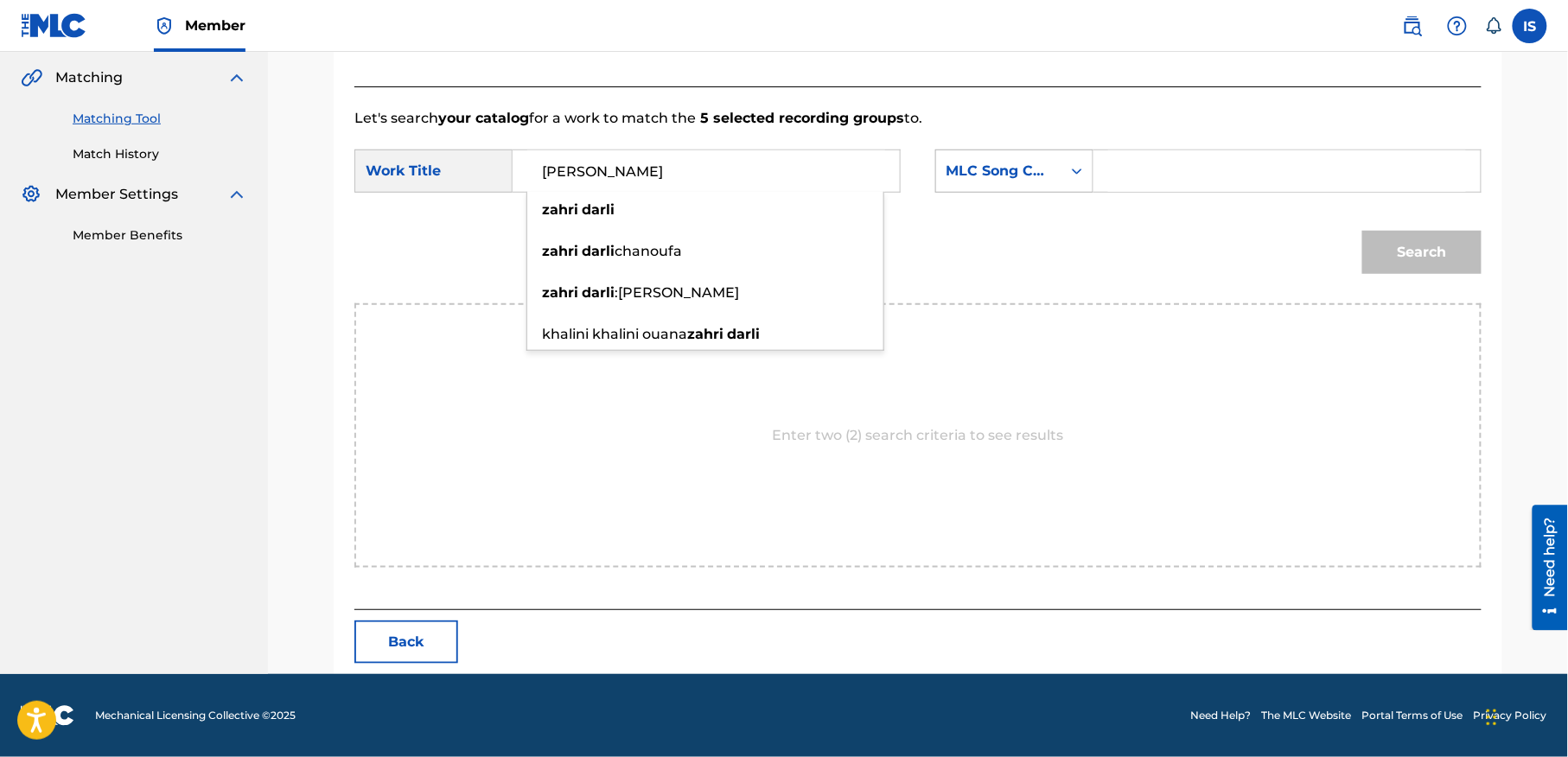
type input "[PERSON_NAME]"
click at [1031, 178] on div "MLC Song Code" at bounding box center [999, 171] width 105 height 20
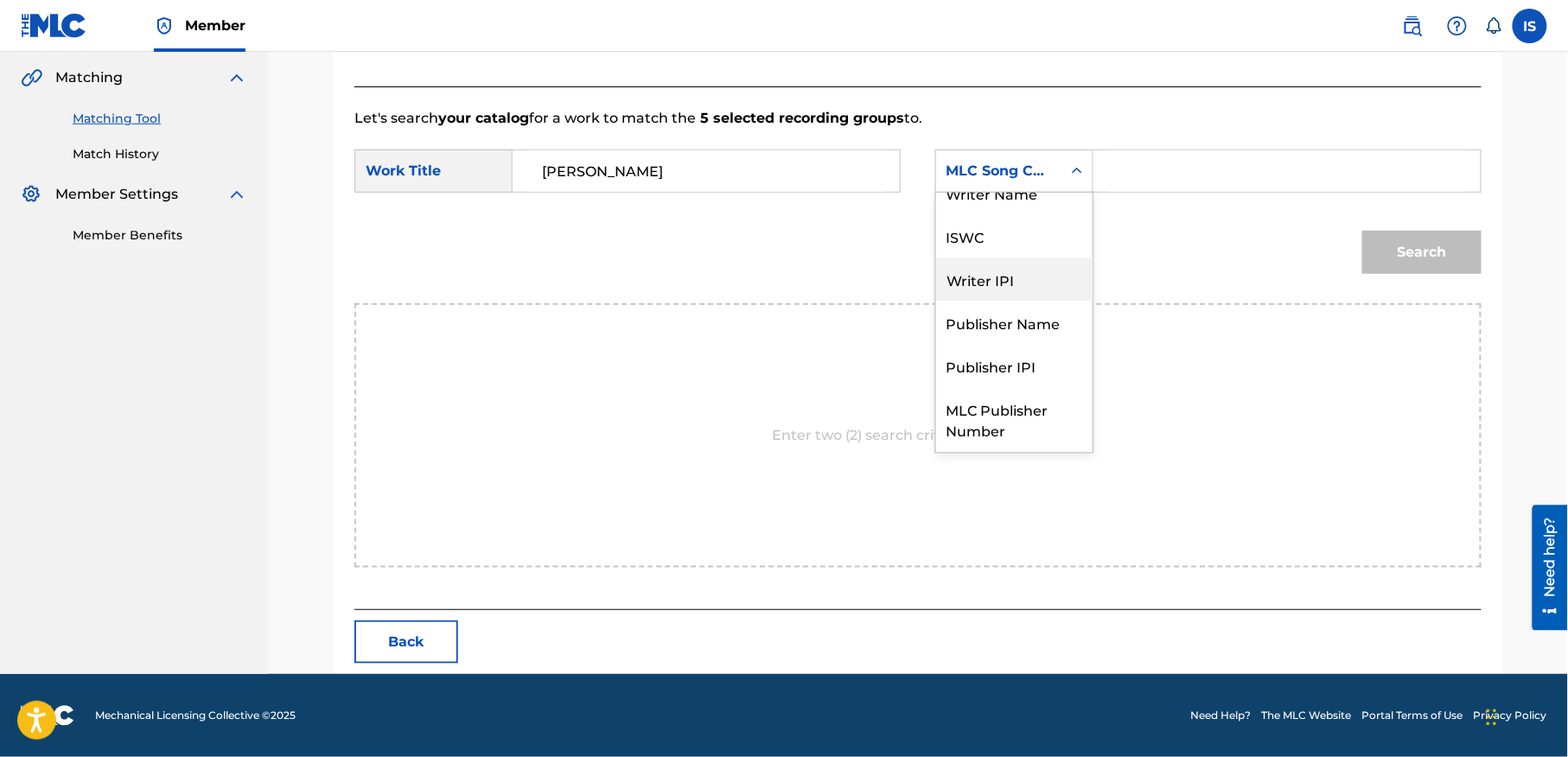
scroll to position [0, 0]
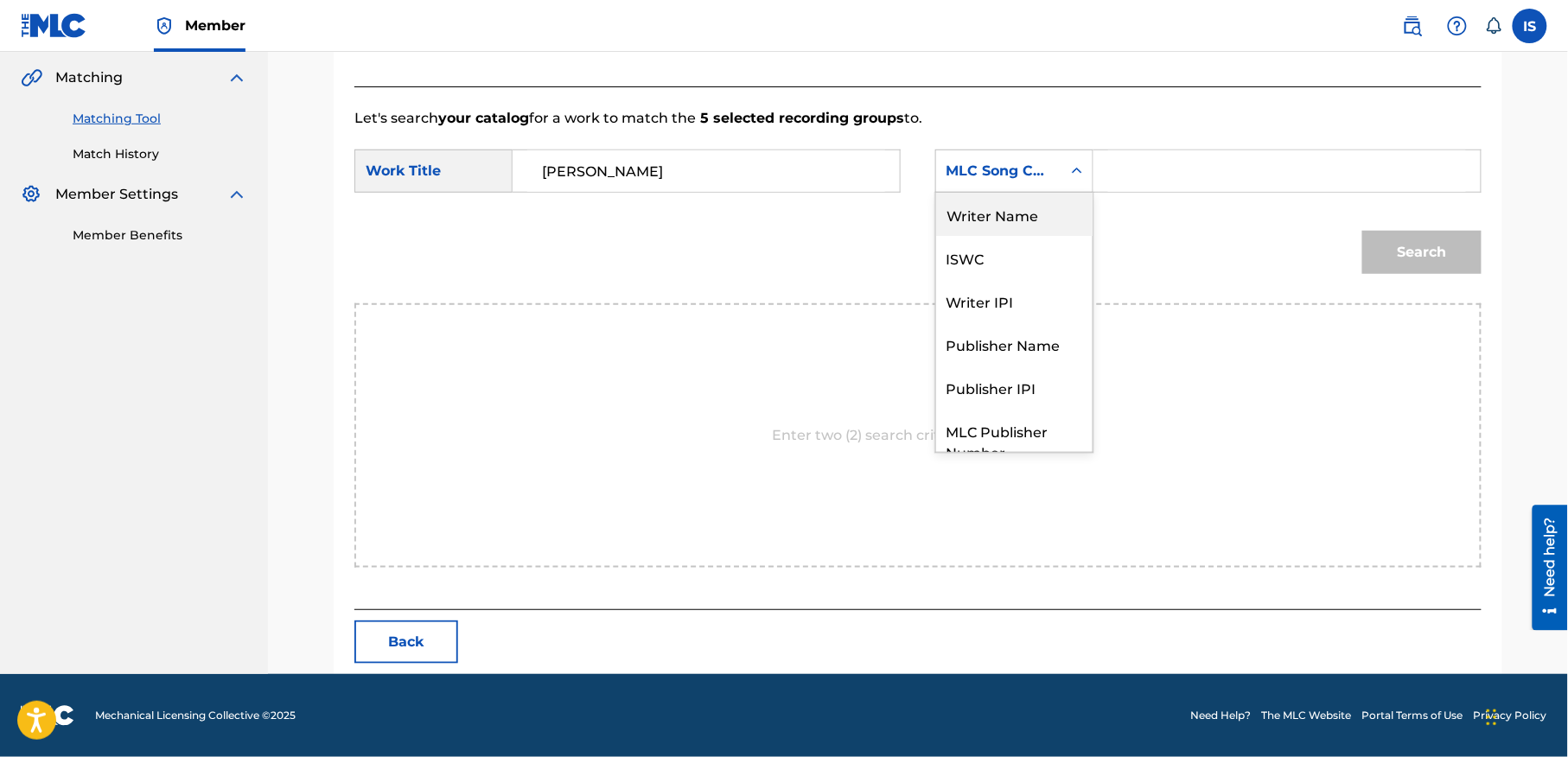
click at [1025, 215] on div "Writer Name" at bounding box center [1014, 214] width 157 height 44
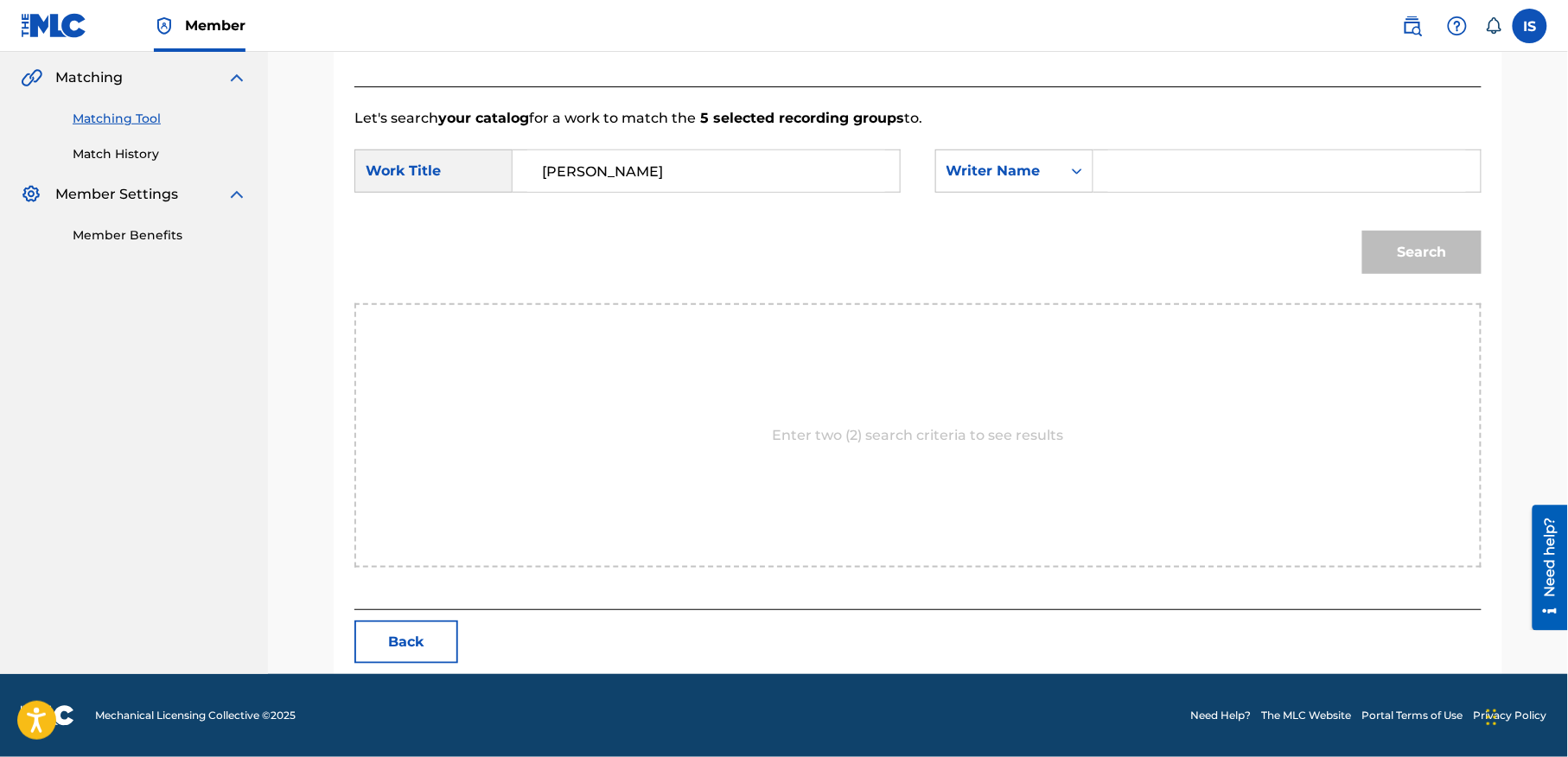
click at [1161, 178] on input "Search Form" at bounding box center [1287, 171] width 358 height 42
type input "moufok"
click at [1421, 242] on button "Search" at bounding box center [1422, 252] width 119 height 44
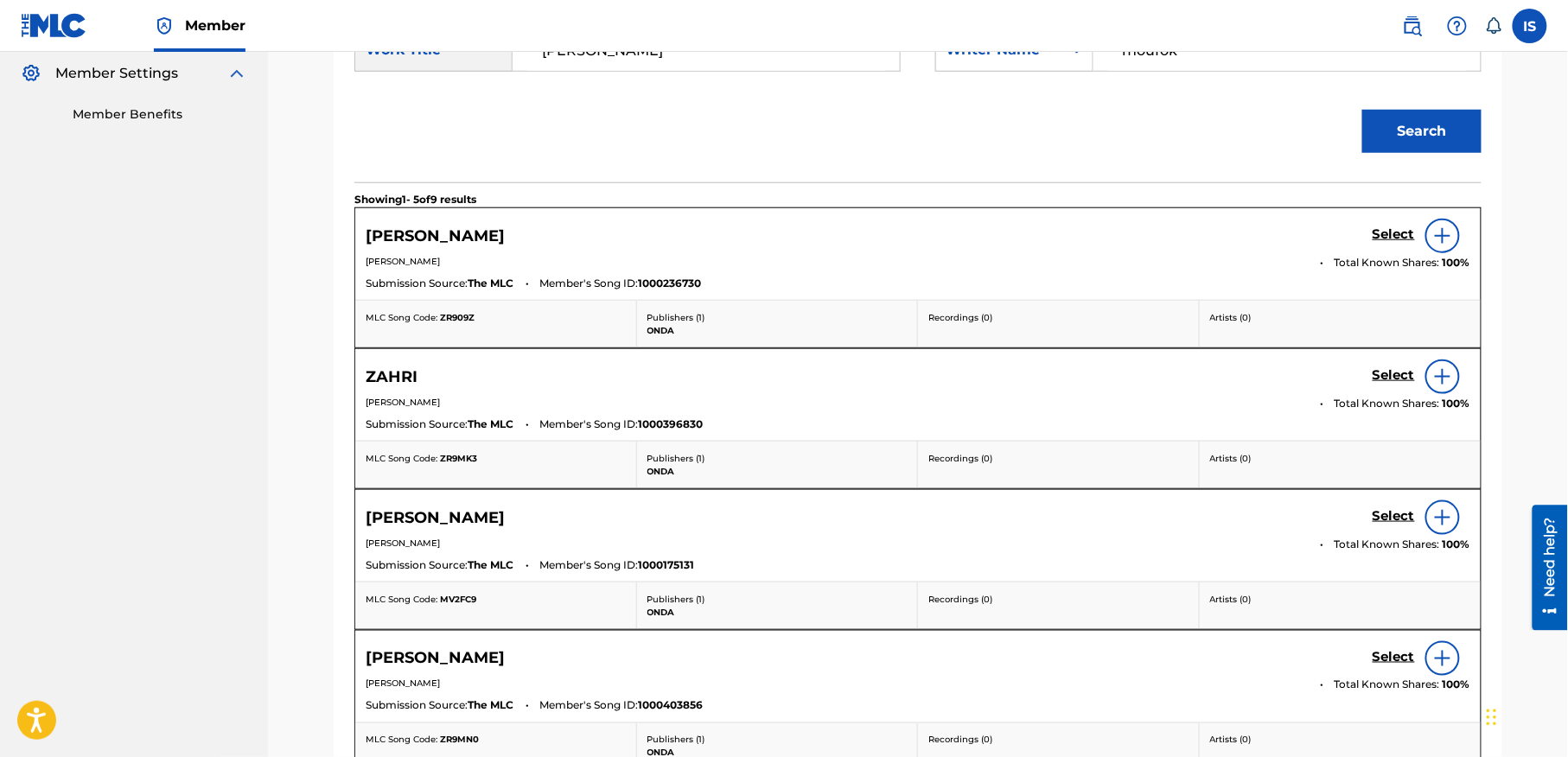
scroll to position [527, 0]
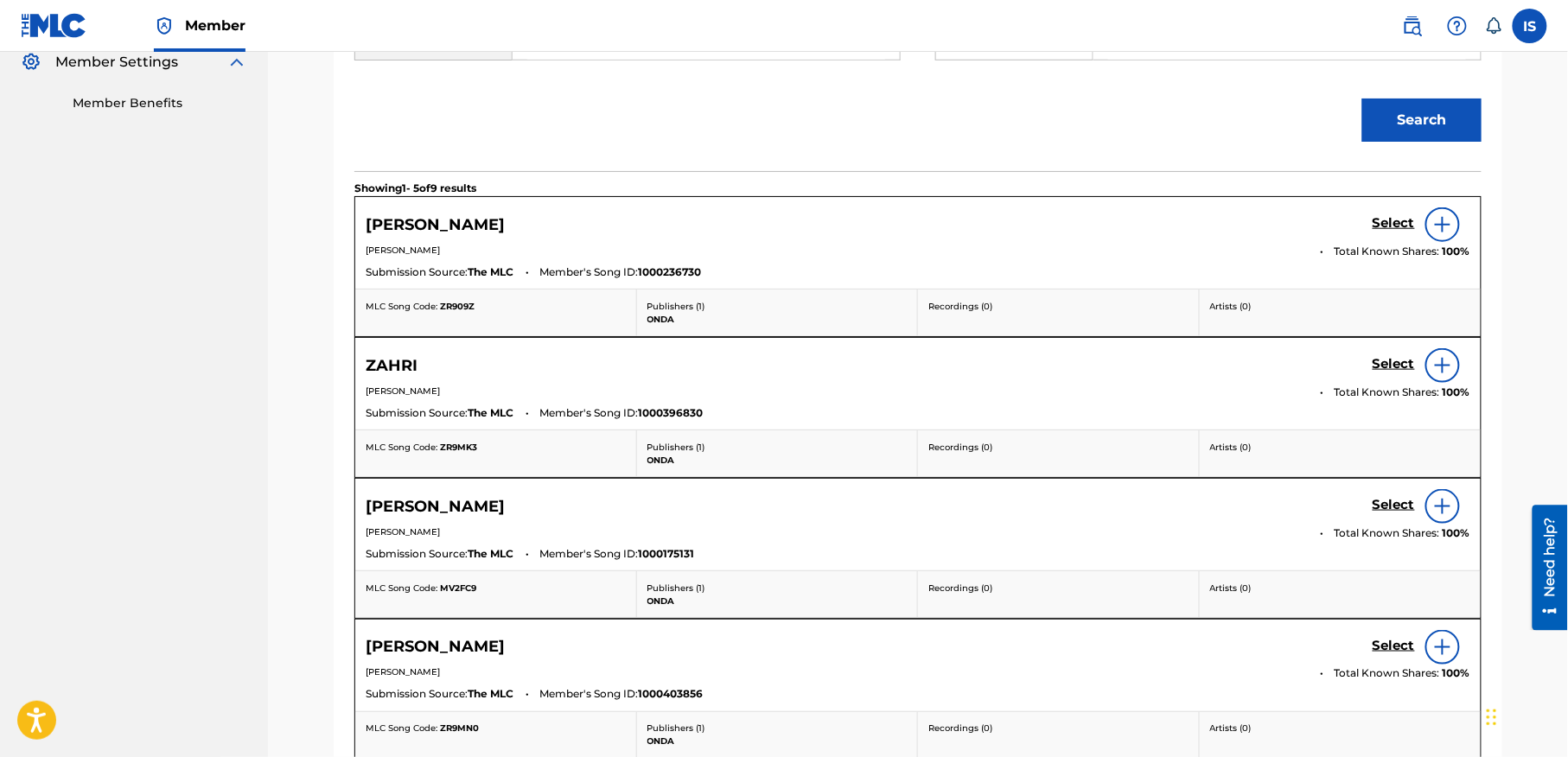
click at [1384, 223] on h5 "Select" at bounding box center [1394, 223] width 43 height 16
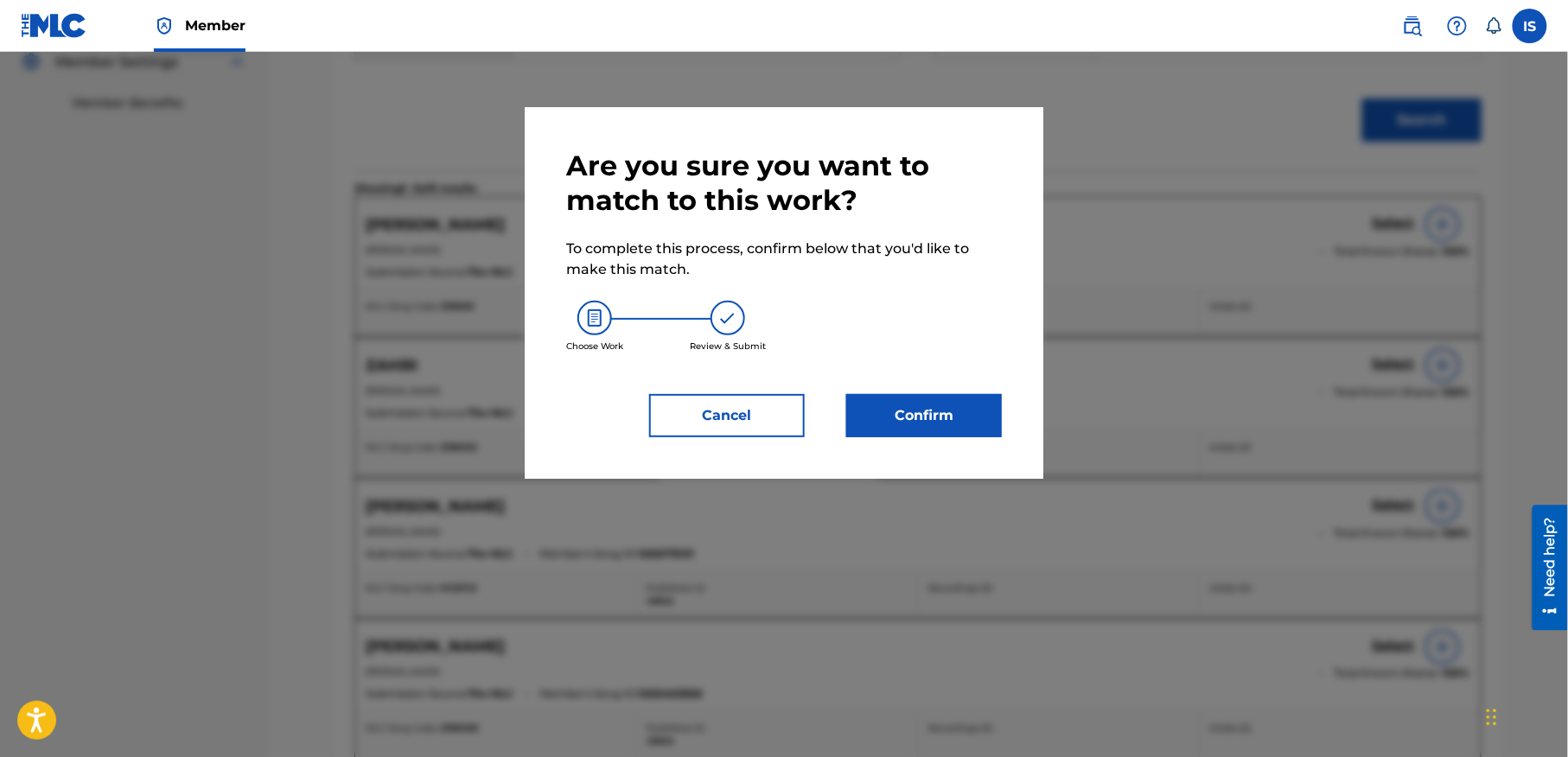
click at [895, 422] on button "Confirm" at bounding box center [924, 415] width 156 height 44
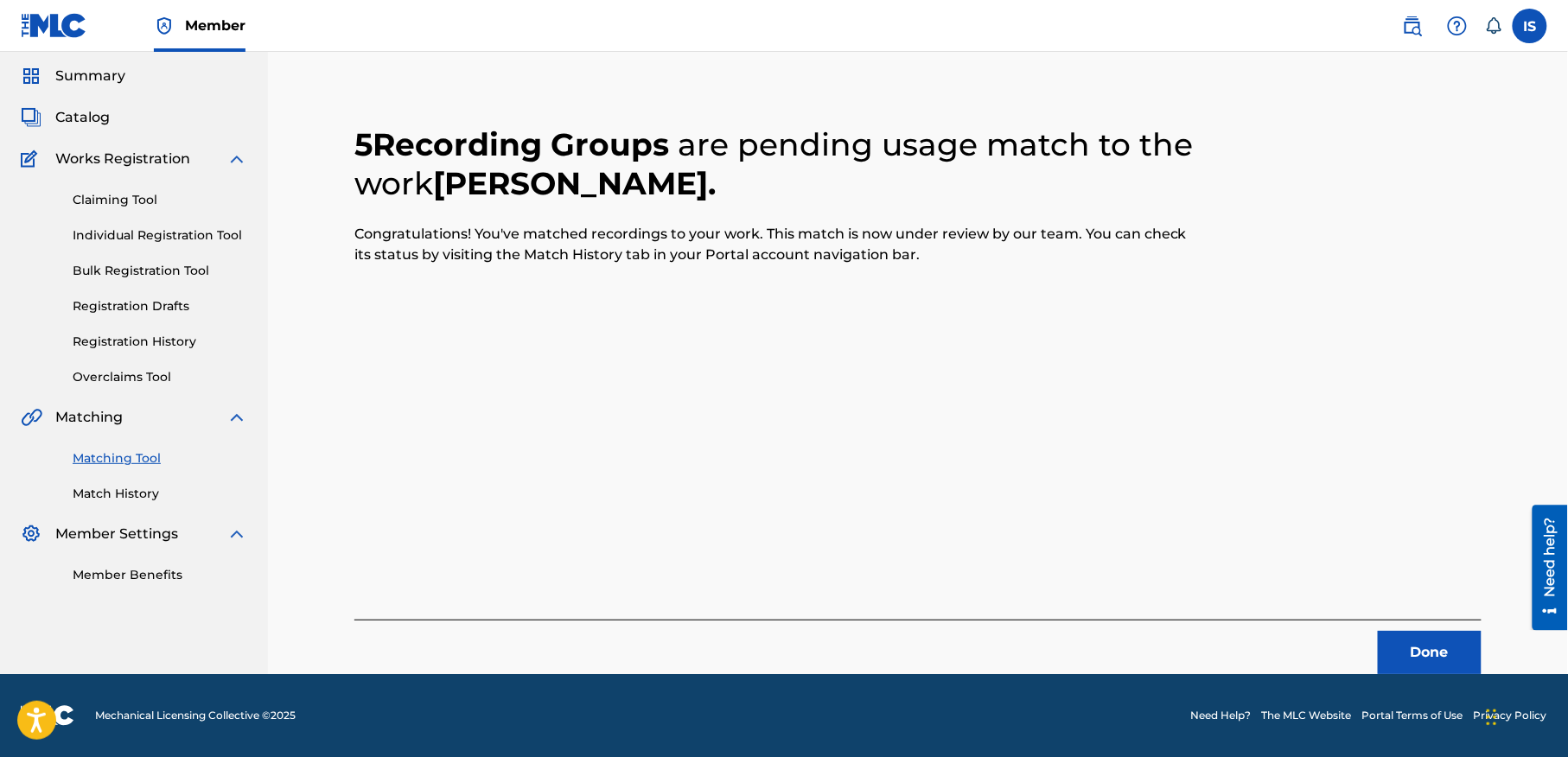
scroll to position [53, 0]
click at [1433, 633] on button "Done" at bounding box center [1429, 653] width 104 height 44
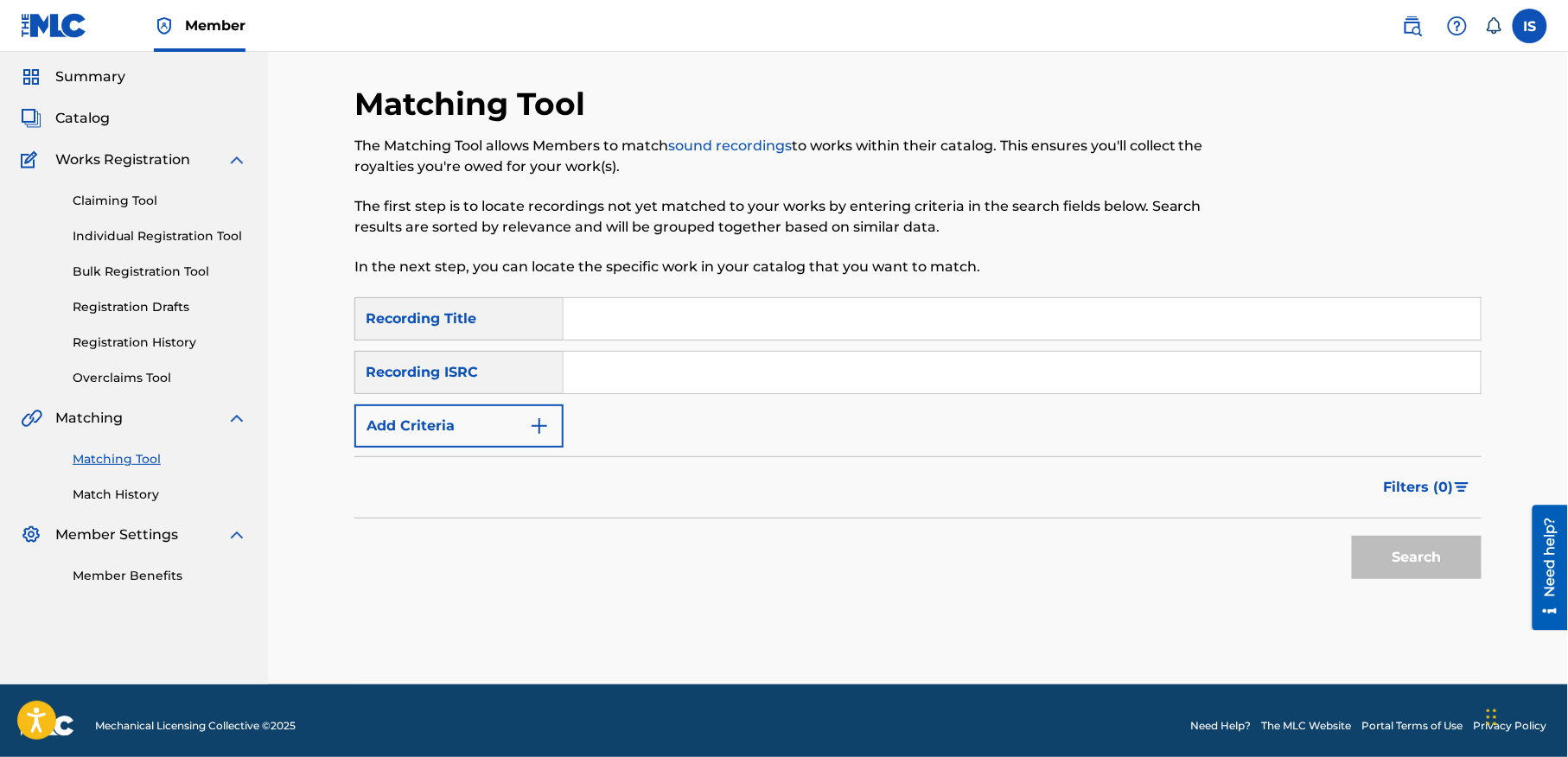
click at [668, 335] on input "Search Form" at bounding box center [1022, 318] width 917 height 42
paste input "JIT PAR HASARD"
type input "JIT PAR HASARD"
click at [467, 440] on button "Add Criteria" at bounding box center [458, 426] width 209 height 44
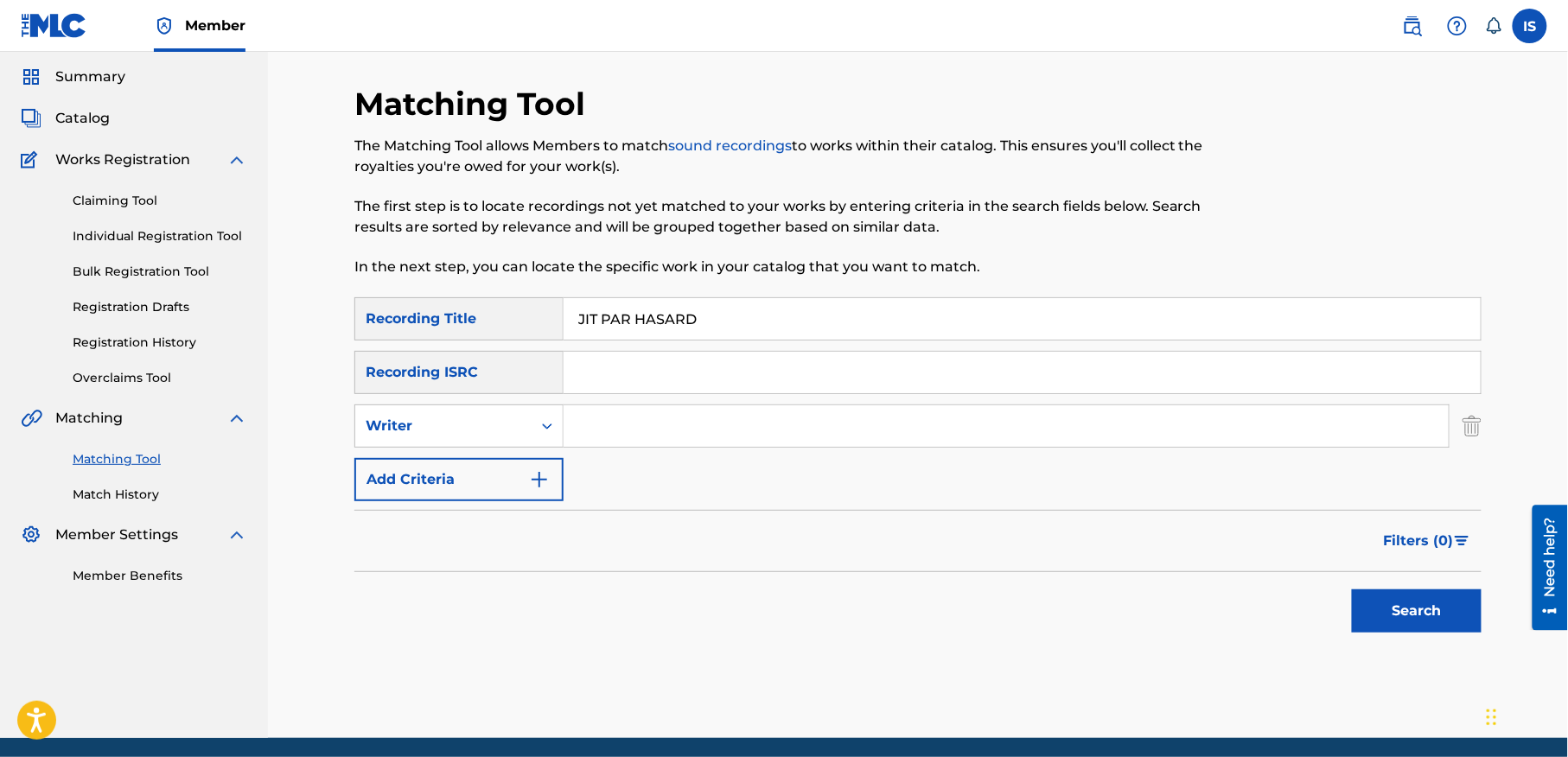
click at [467, 440] on div "Writer" at bounding box center [443, 425] width 176 height 33
click at [492, 464] on div "Recording Artist" at bounding box center [458, 469] width 207 height 44
click at [651, 439] on input "Search Form" at bounding box center [1006, 426] width 885 height 42
type input "cheb bilal"
click at [1378, 617] on button "Search" at bounding box center [1417, 610] width 130 height 44
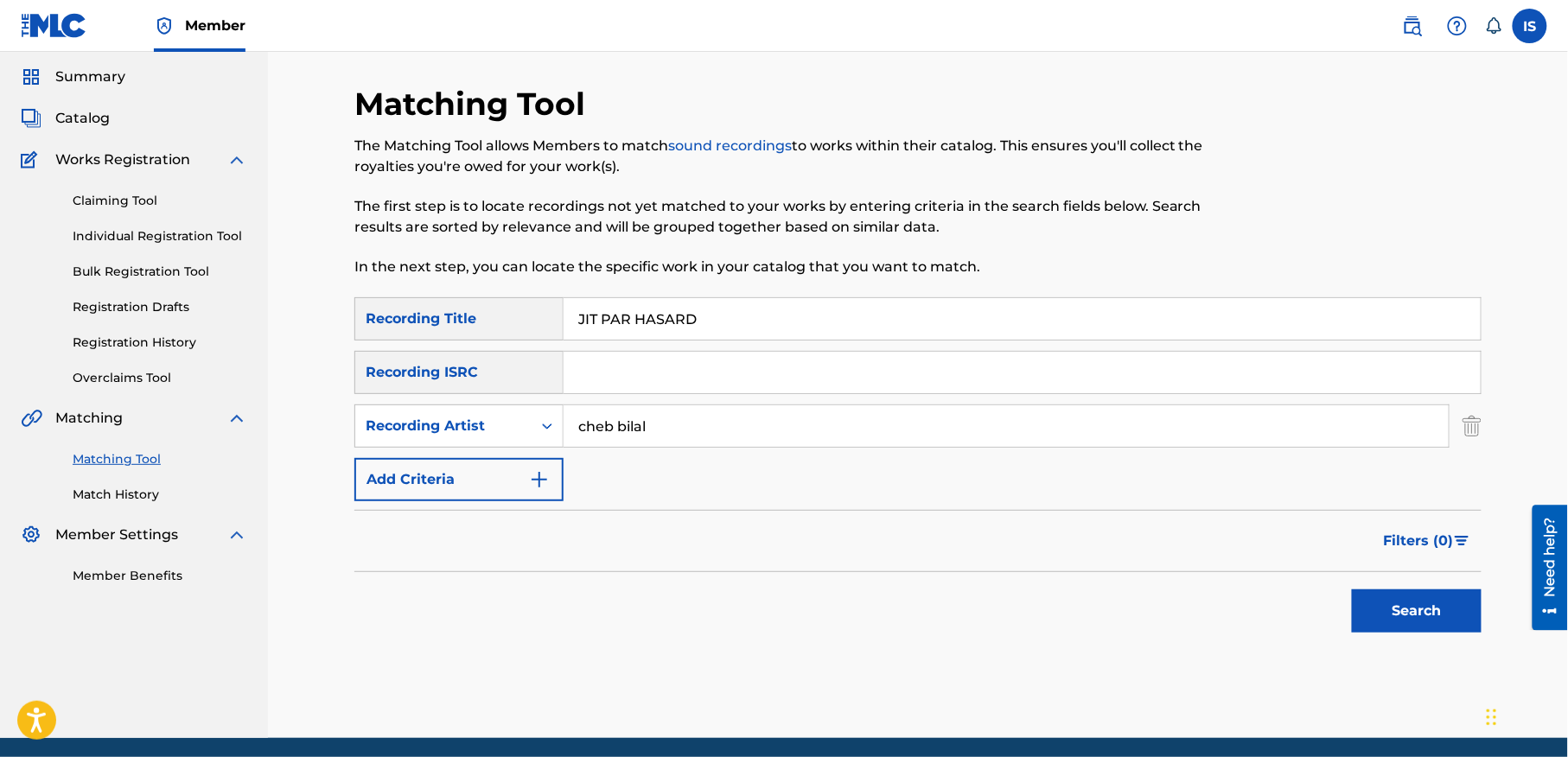
click at [1378, 617] on div "Search" at bounding box center [1411, 607] width 138 height 69
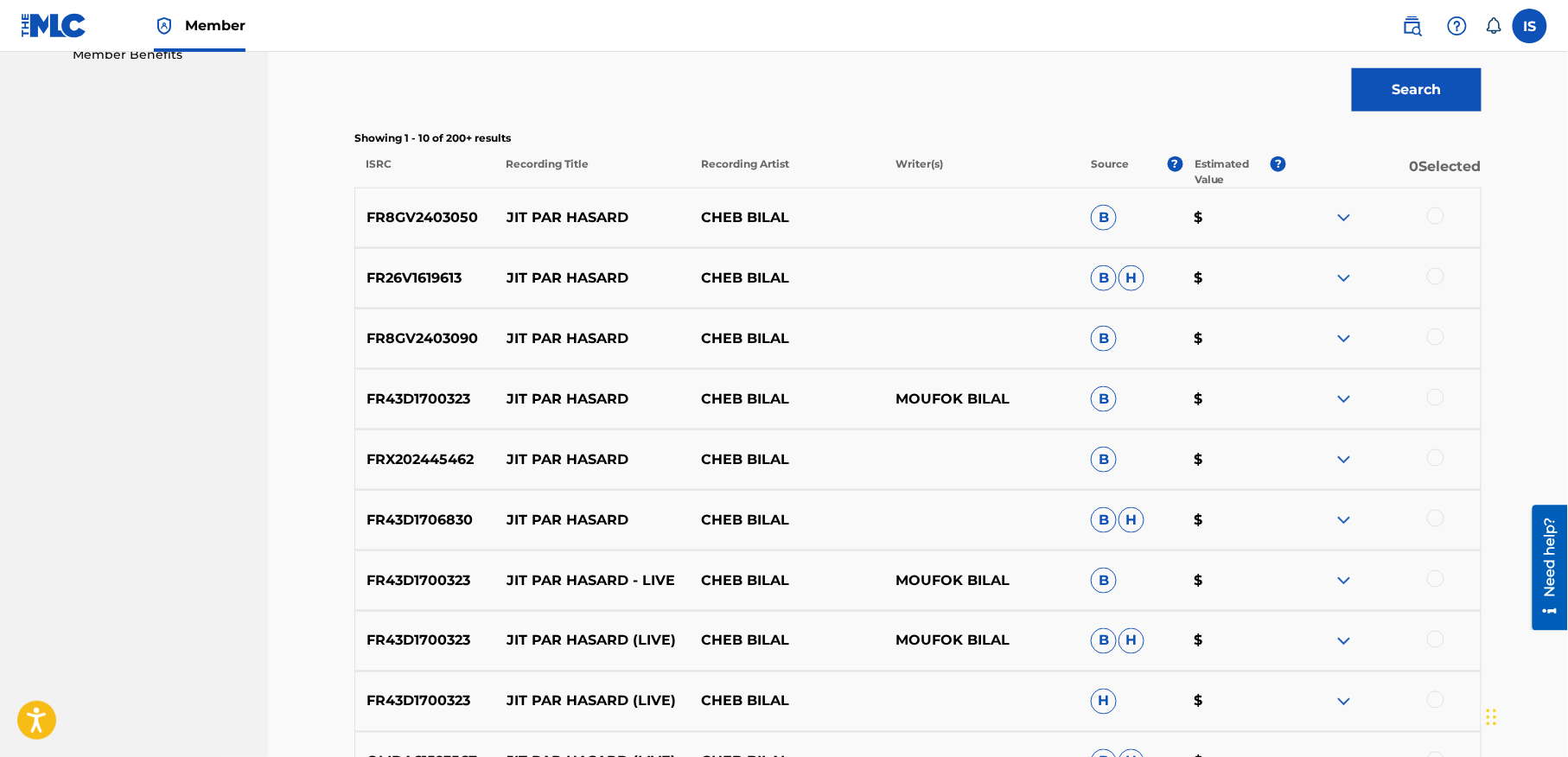
scroll to position [565, 0]
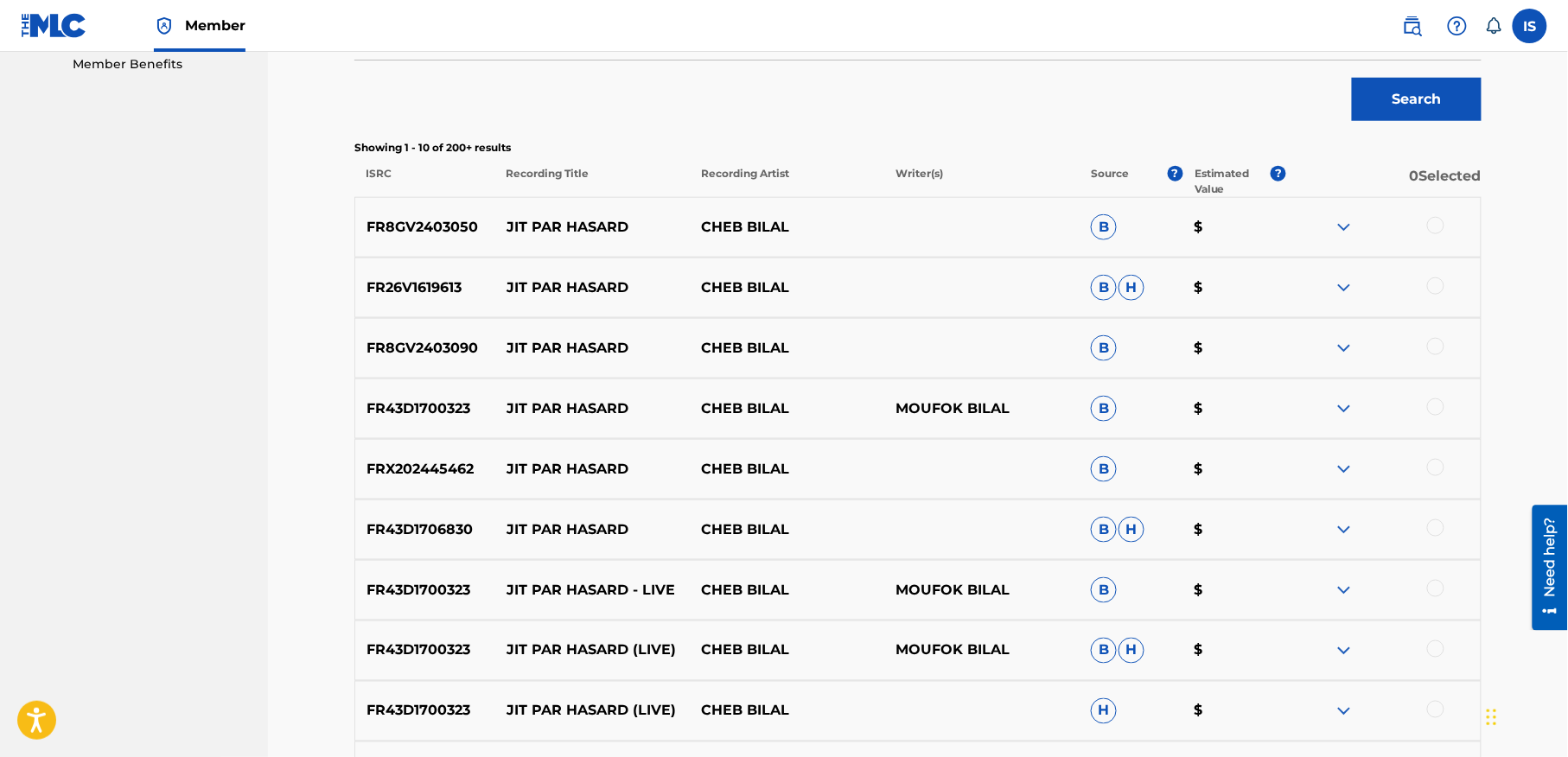
click at [1430, 229] on div at bounding box center [1435, 225] width 17 height 17
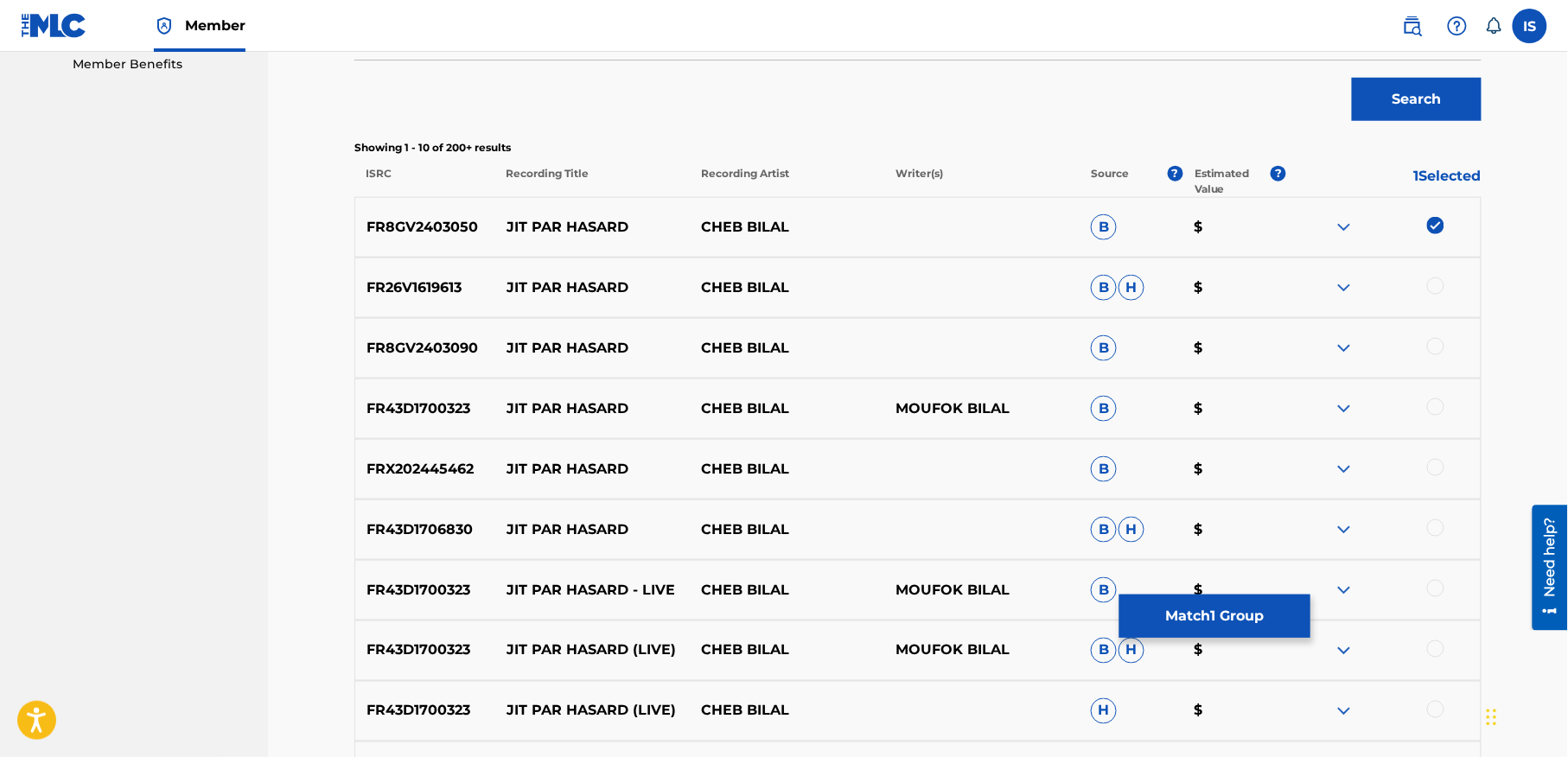
click at [1435, 290] on div at bounding box center [1435, 286] width 17 height 17
click at [1433, 353] on div at bounding box center [1435, 346] width 17 height 17
click at [1435, 407] on div at bounding box center [1435, 407] width 17 height 17
click at [1438, 475] on div at bounding box center [1383, 469] width 195 height 20
click at [1438, 468] on div at bounding box center [1435, 467] width 17 height 17
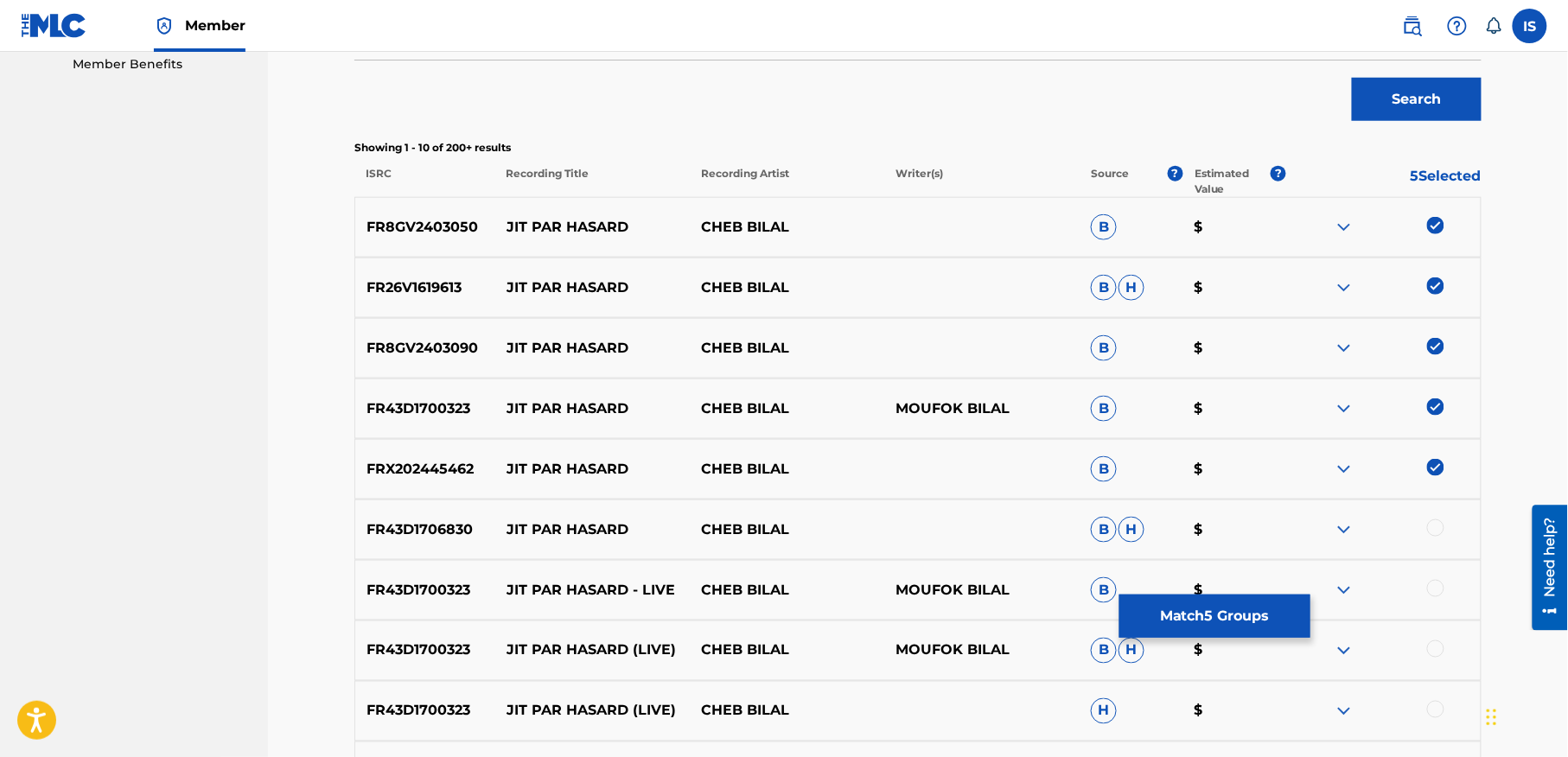
click at [1432, 527] on div at bounding box center [1435, 527] width 17 height 17
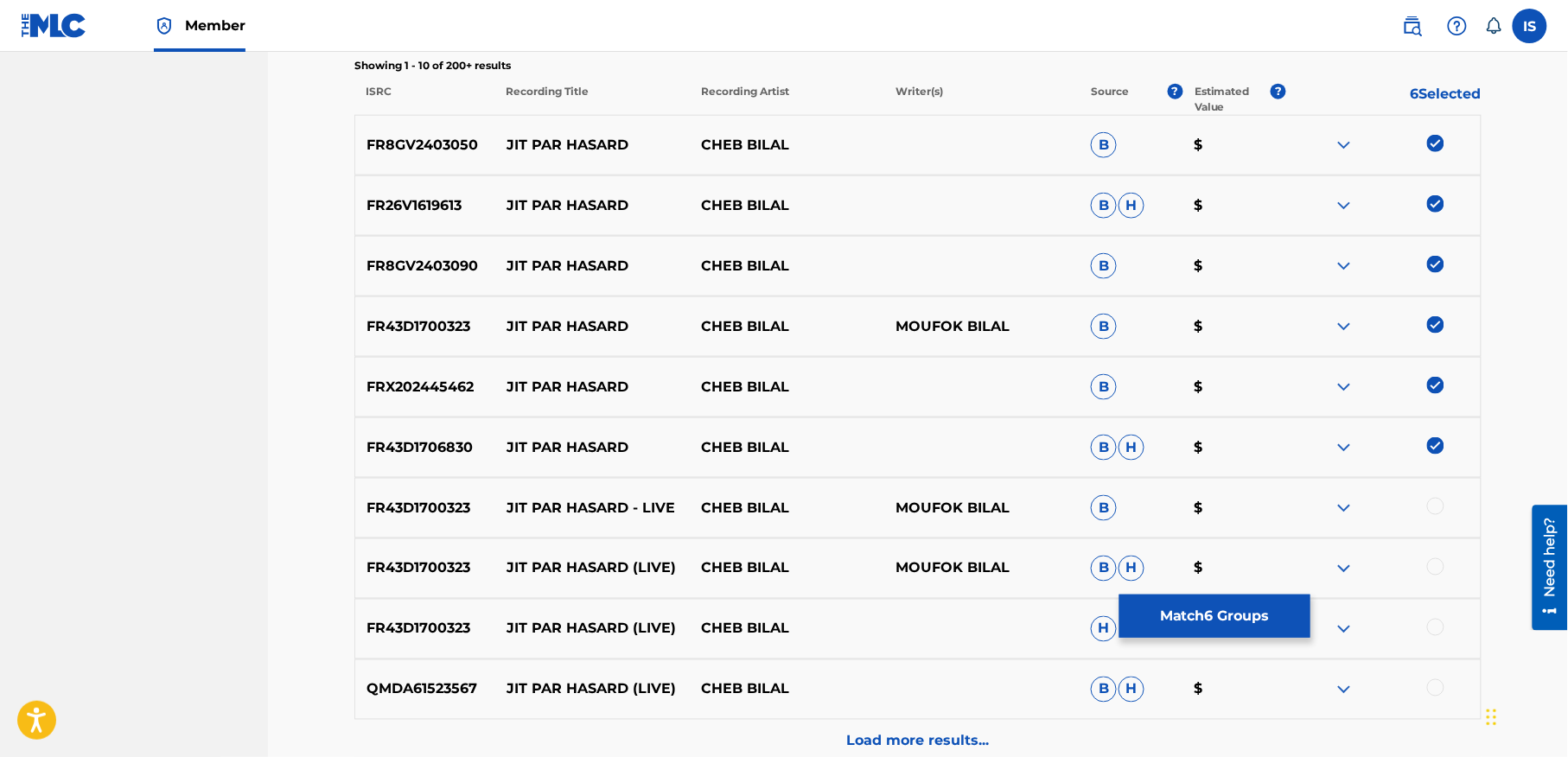
scroll to position [655, 0]
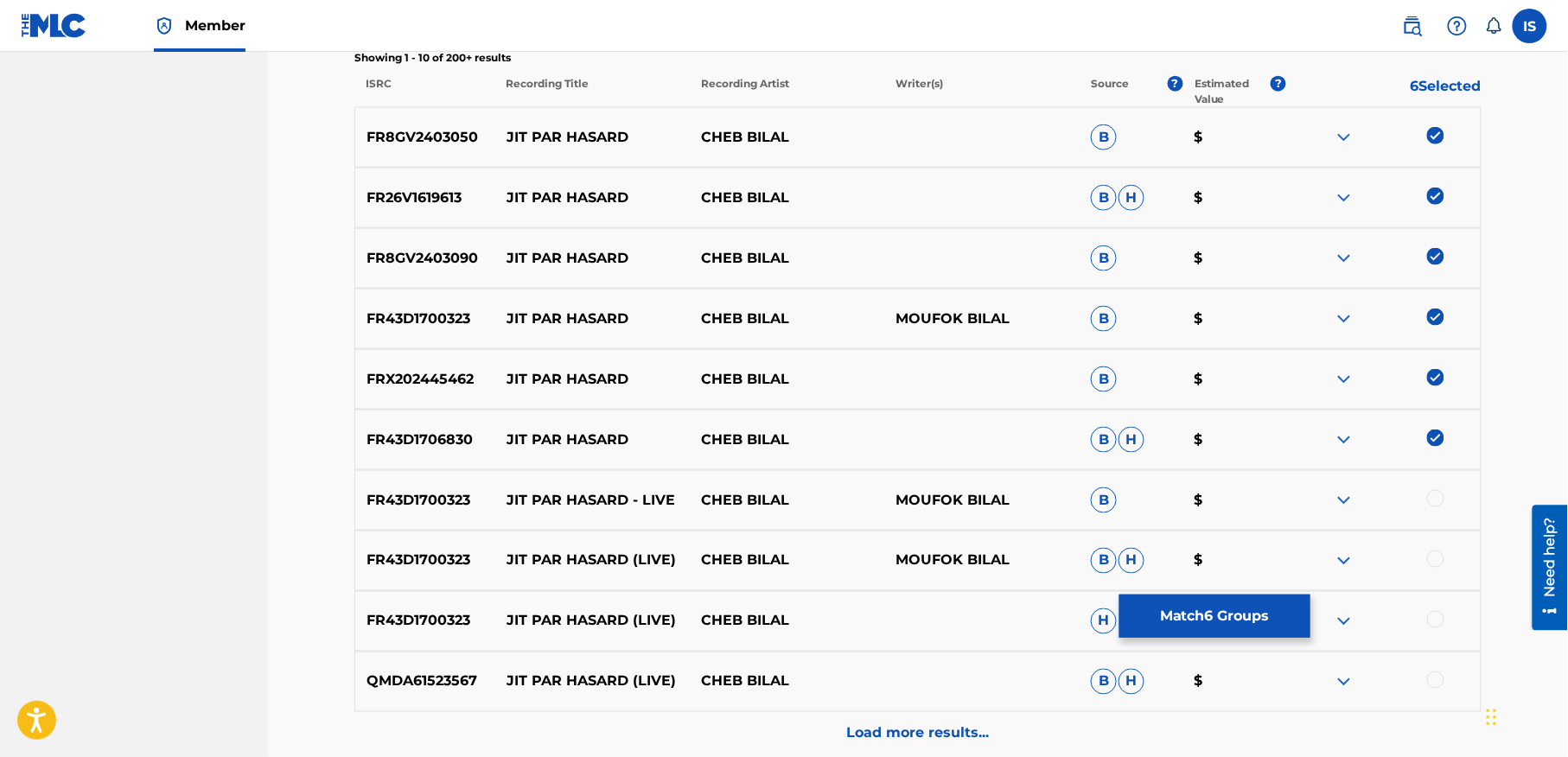
click at [1431, 499] on div at bounding box center [1435, 498] width 17 height 17
click at [1432, 557] on div at bounding box center [1435, 559] width 17 height 17
click at [1435, 630] on div at bounding box center [1383, 621] width 195 height 20
click at [1435, 622] on div at bounding box center [1435, 619] width 17 height 17
click at [1435, 681] on div at bounding box center [1435, 680] width 17 height 17
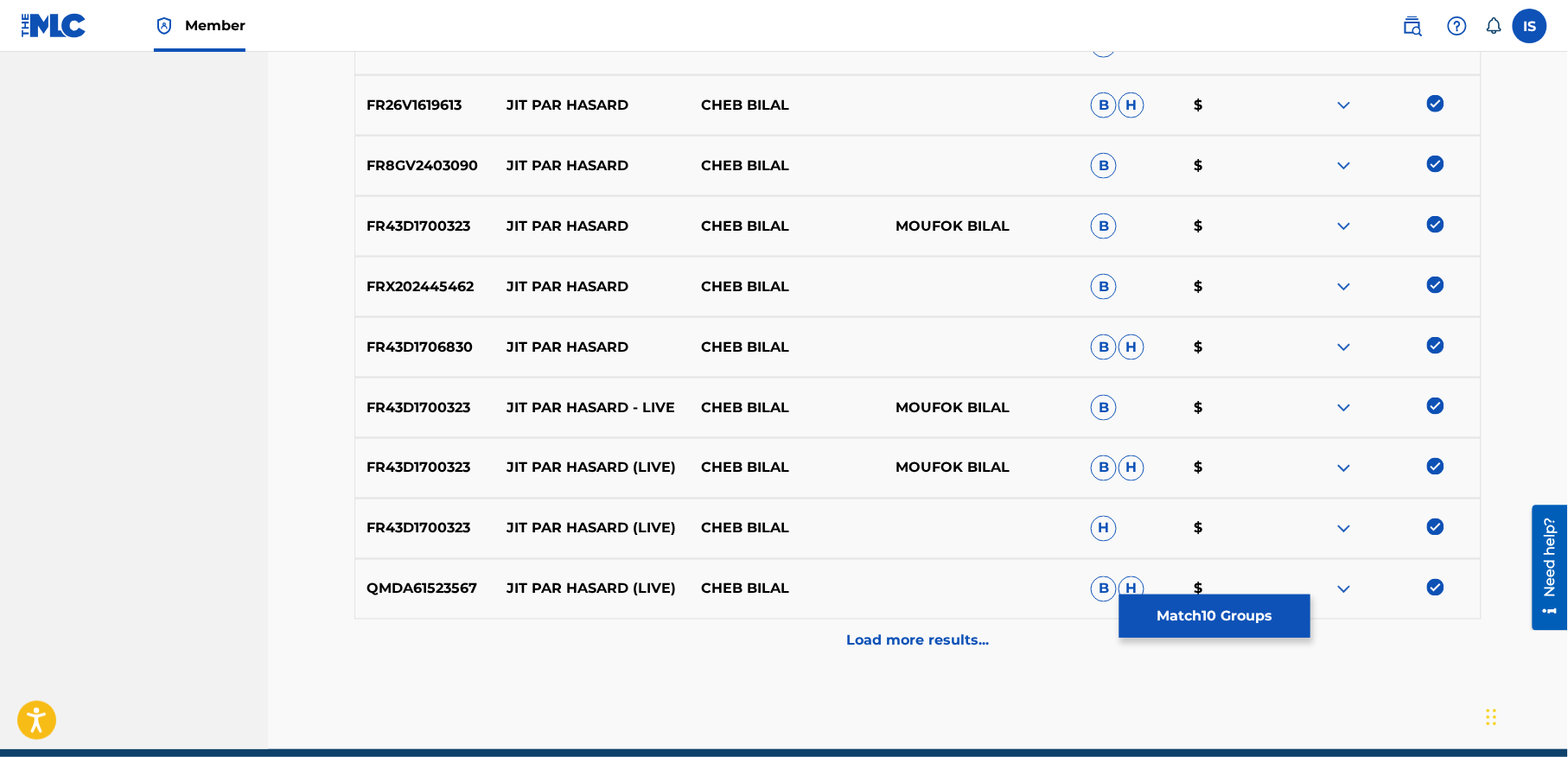
scroll to position [750, 0]
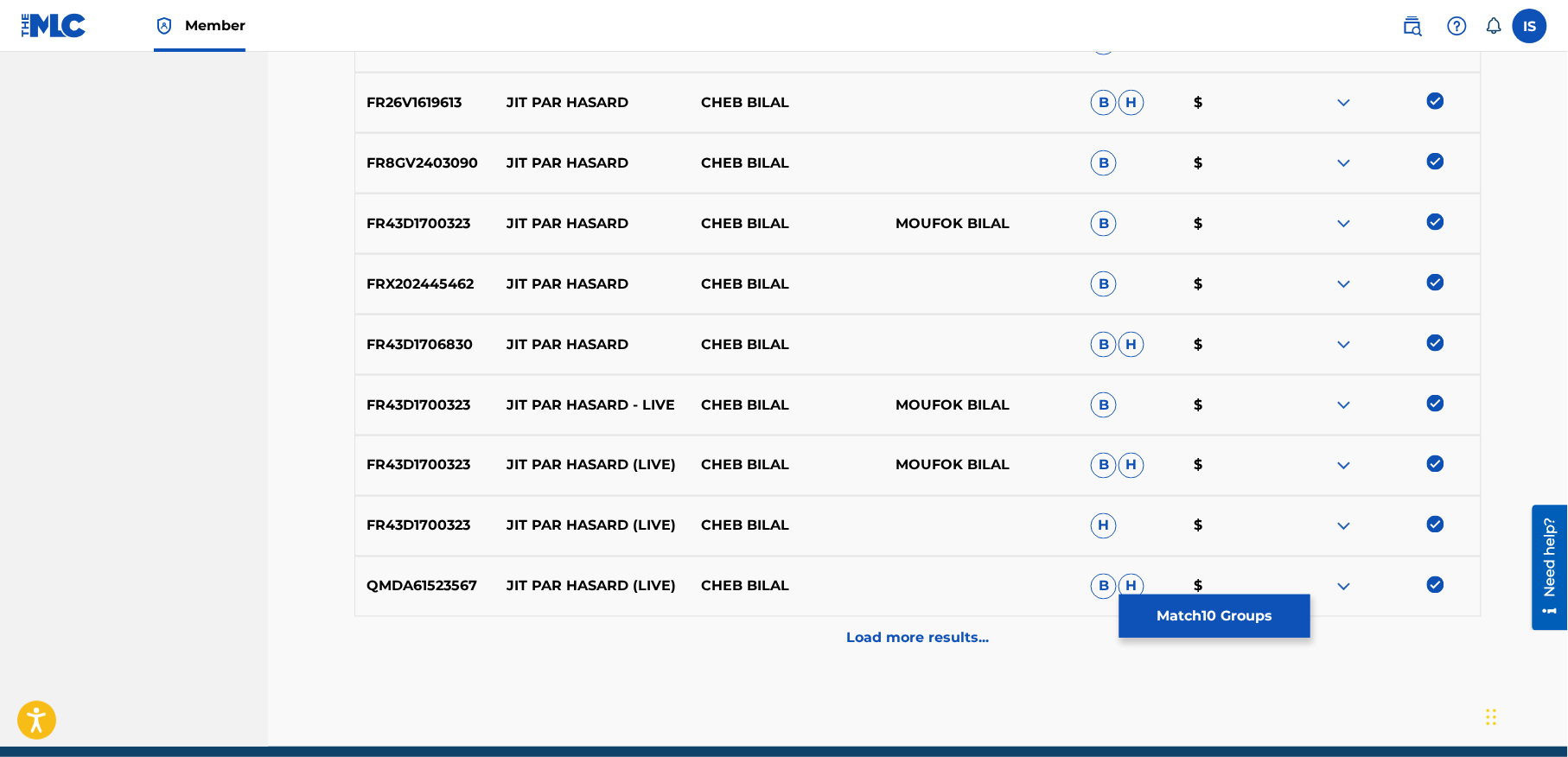
click at [913, 650] on div "Load more results..." at bounding box center [917, 639] width 1128 height 44
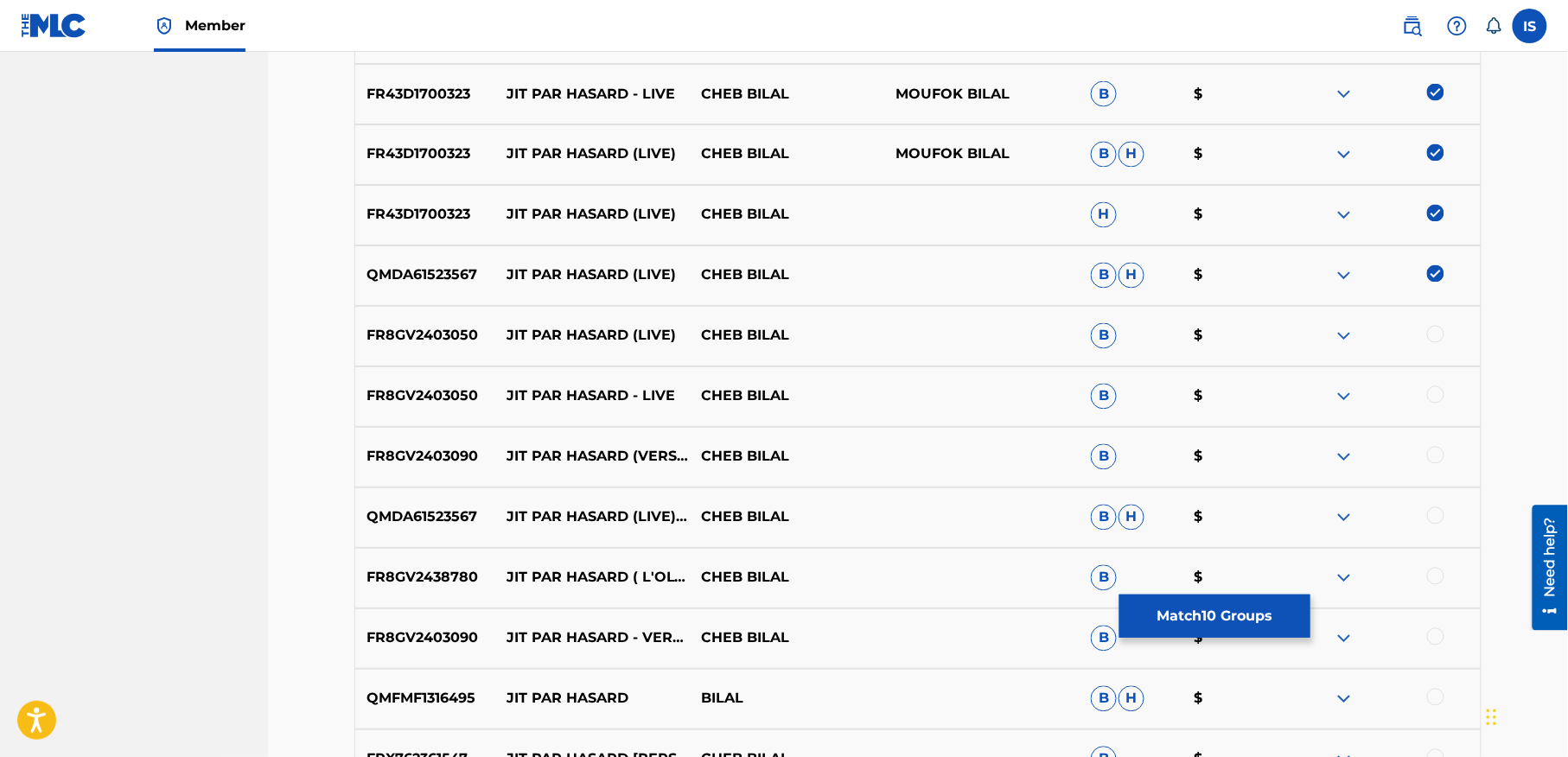
scroll to position [1075, 0]
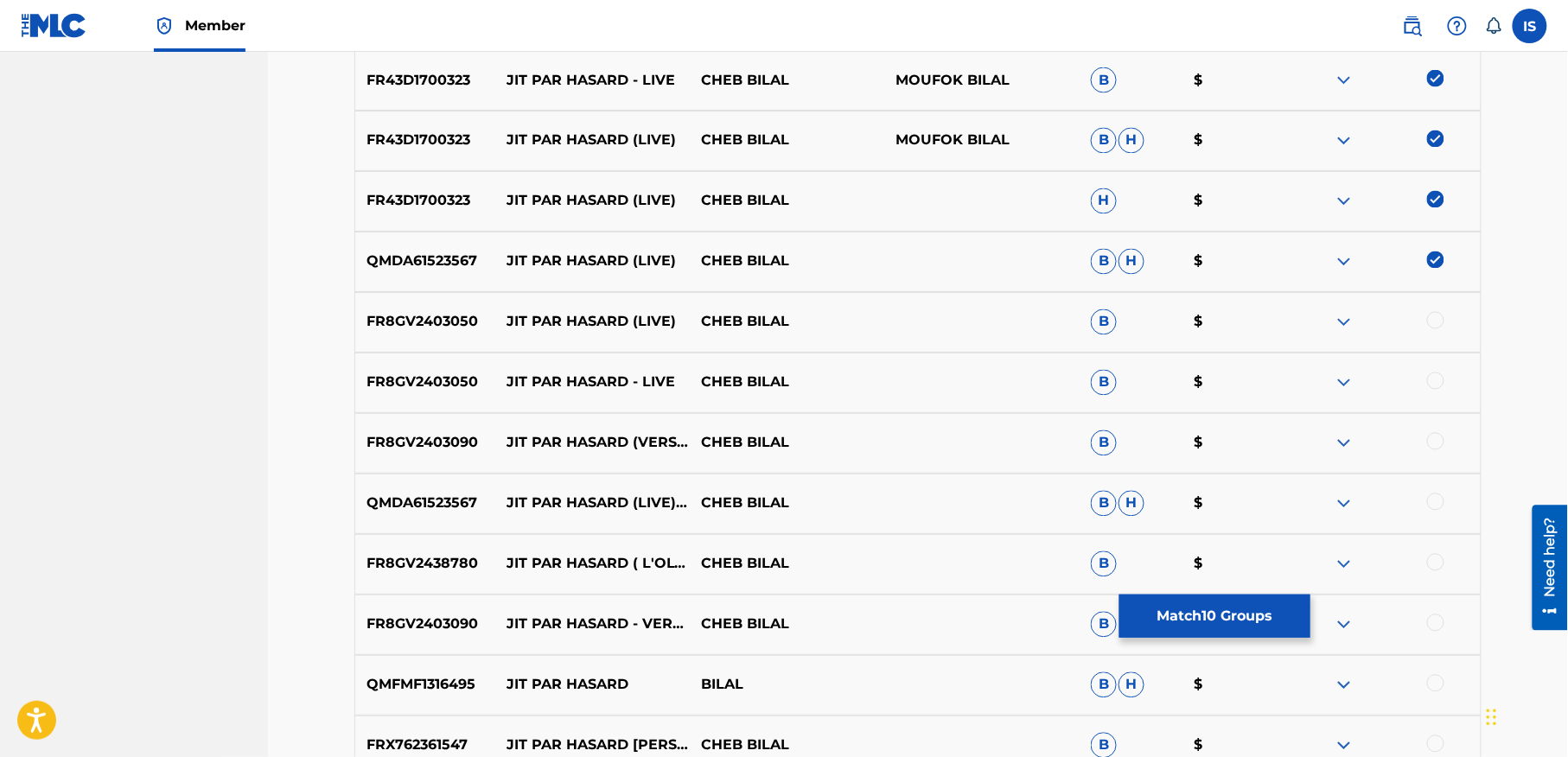
click at [1438, 322] on div at bounding box center [1435, 320] width 17 height 17
click at [1431, 381] on div at bounding box center [1435, 381] width 17 height 17
click at [1435, 447] on div at bounding box center [1435, 441] width 17 height 17
click at [1430, 495] on div at bounding box center [1435, 502] width 17 height 17
click at [1432, 564] on div at bounding box center [1435, 562] width 17 height 17
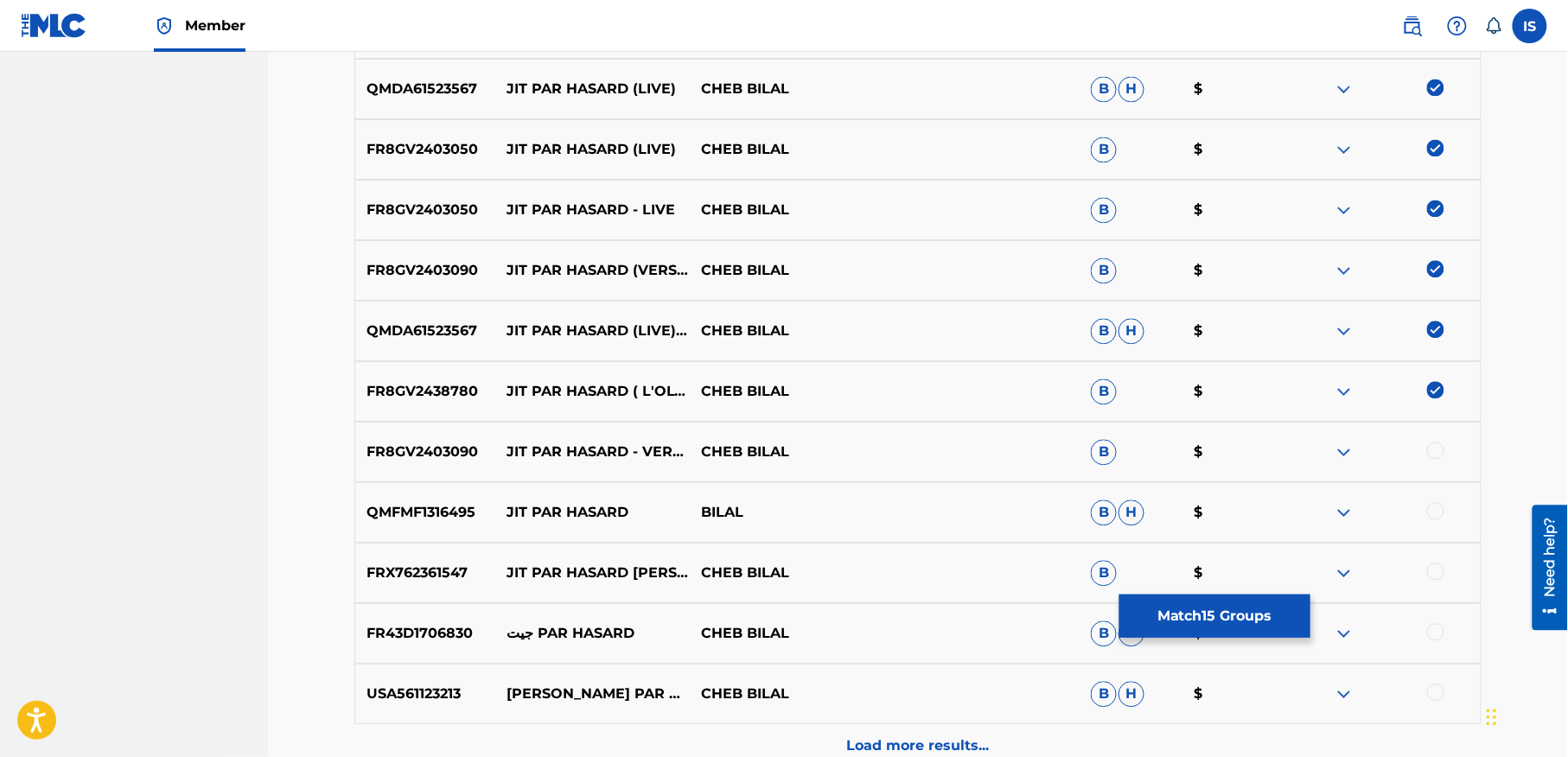
scroll to position [1249, 0]
click at [1436, 453] on div at bounding box center [1435, 448] width 17 height 17
click at [1436, 512] on div at bounding box center [1435, 509] width 17 height 17
click at [1433, 568] on div at bounding box center [1435, 569] width 17 height 17
click at [1433, 626] on div at bounding box center [1435, 630] width 17 height 17
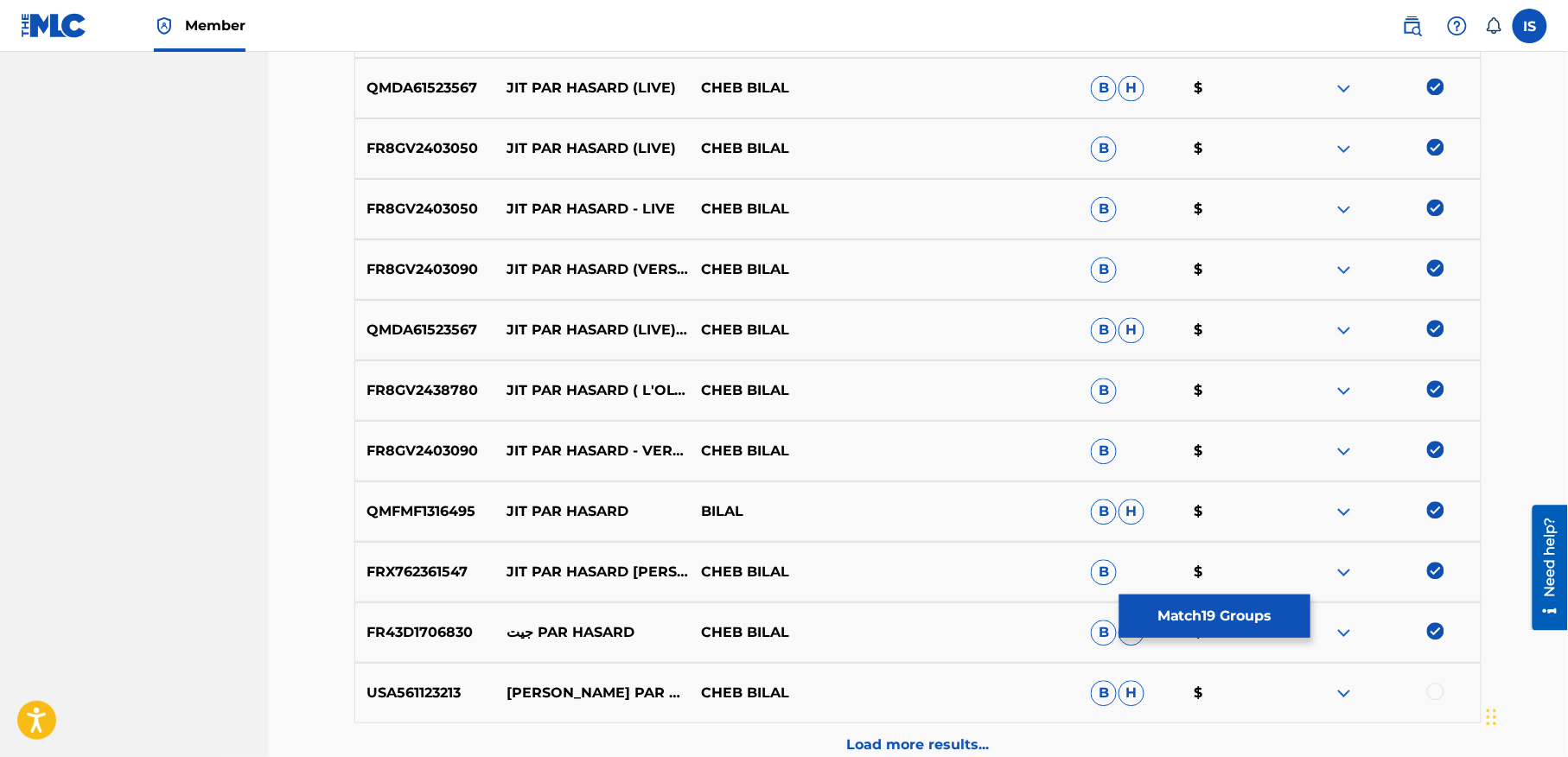
click at [1433, 689] on div at bounding box center [1435, 690] width 17 height 17
click at [1025, 734] on div "Load more results..." at bounding box center [917, 745] width 1128 height 44
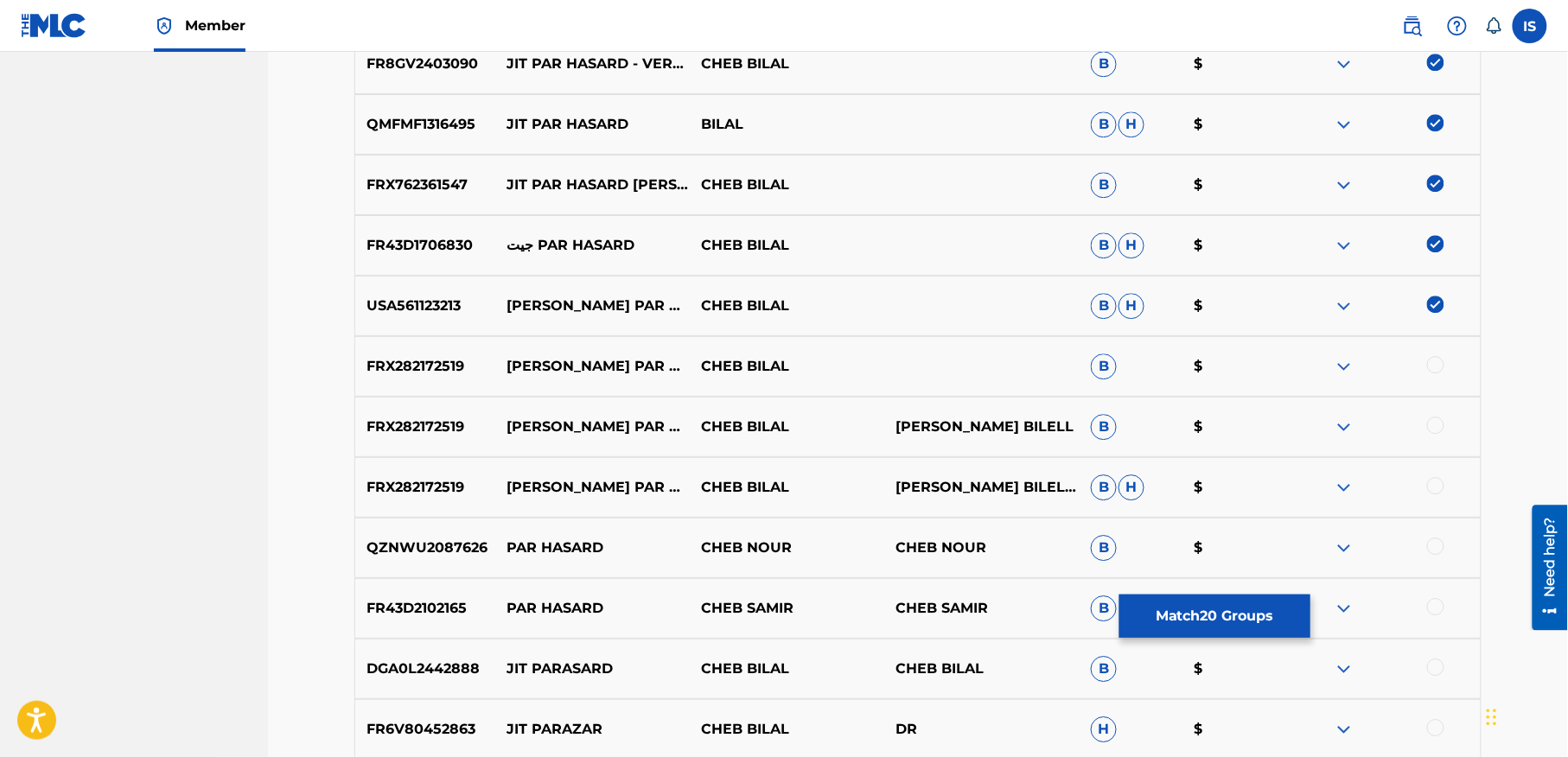
scroll to position [1657, 0]
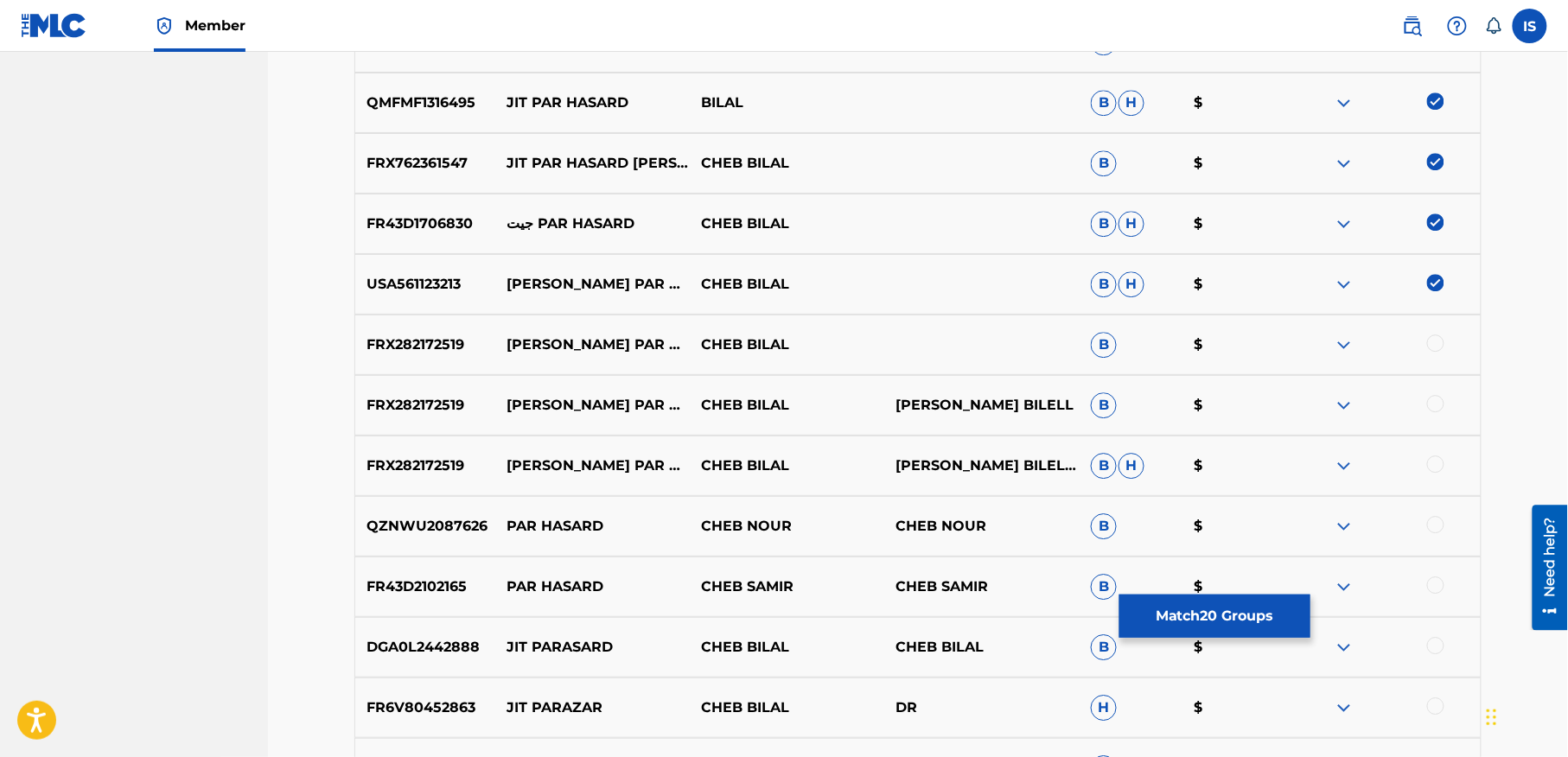
click at [1436, 336] on div at bounding box center [1435, 342] width 17 height 17
click at [1435, 407] on div at bounding box center [1435, 403] width 17 height 17
click at [1443, 463] on div at bounding box center [1435, 463] width 17 height 17
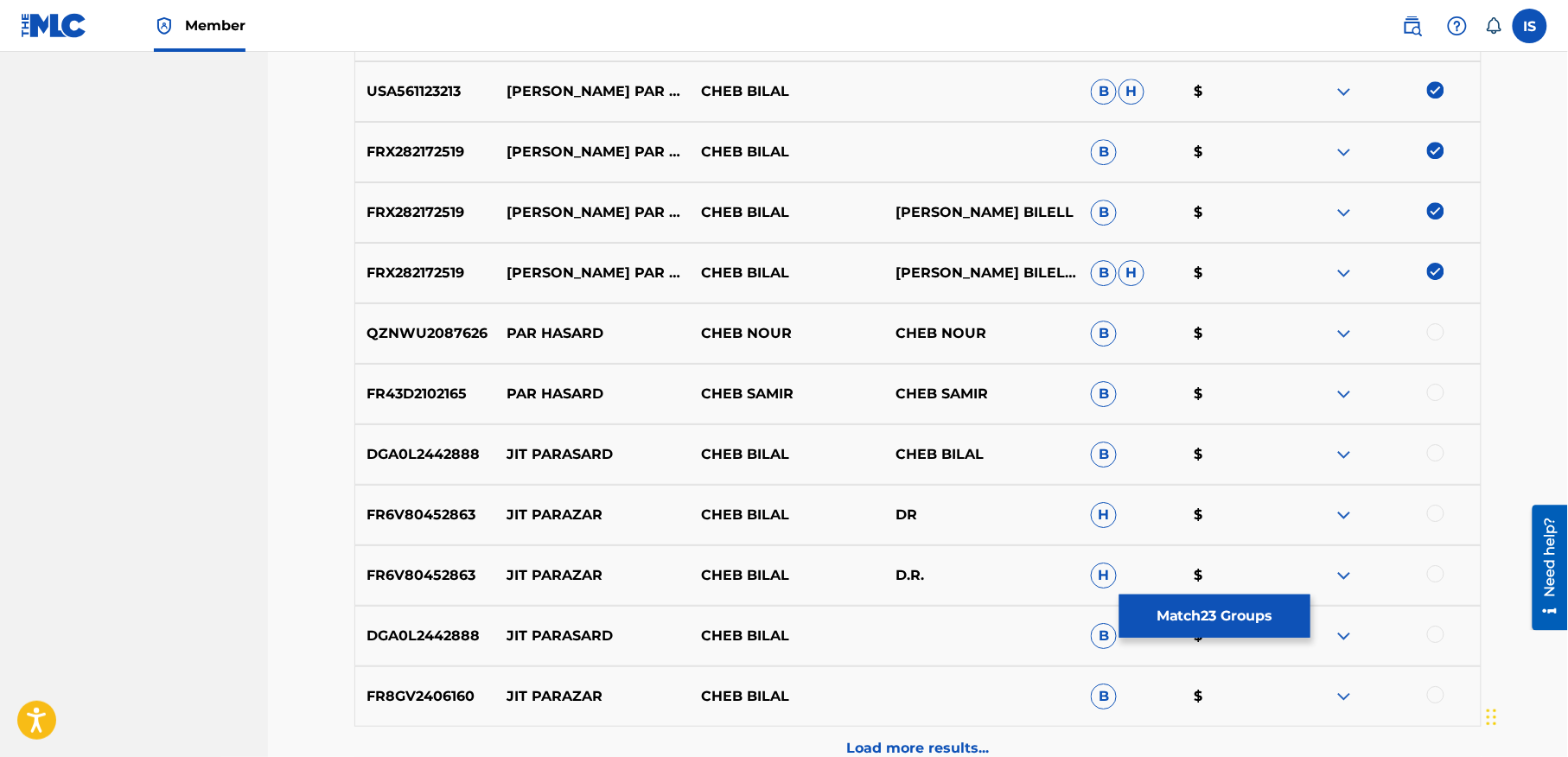
scroll to position [1851, 0]
click at [1435, 454] on div at bounding box center [1435, 451] width 17 height 17
click at [1432, 512] on div at bounding box center [1435, 511] width 17 height 17
click at [1430, 572] on div at bounding box center [1435, 572] width 17 height 17
click at [1435, 633] on div at bounding box center [1435, 632] width 17 height 17
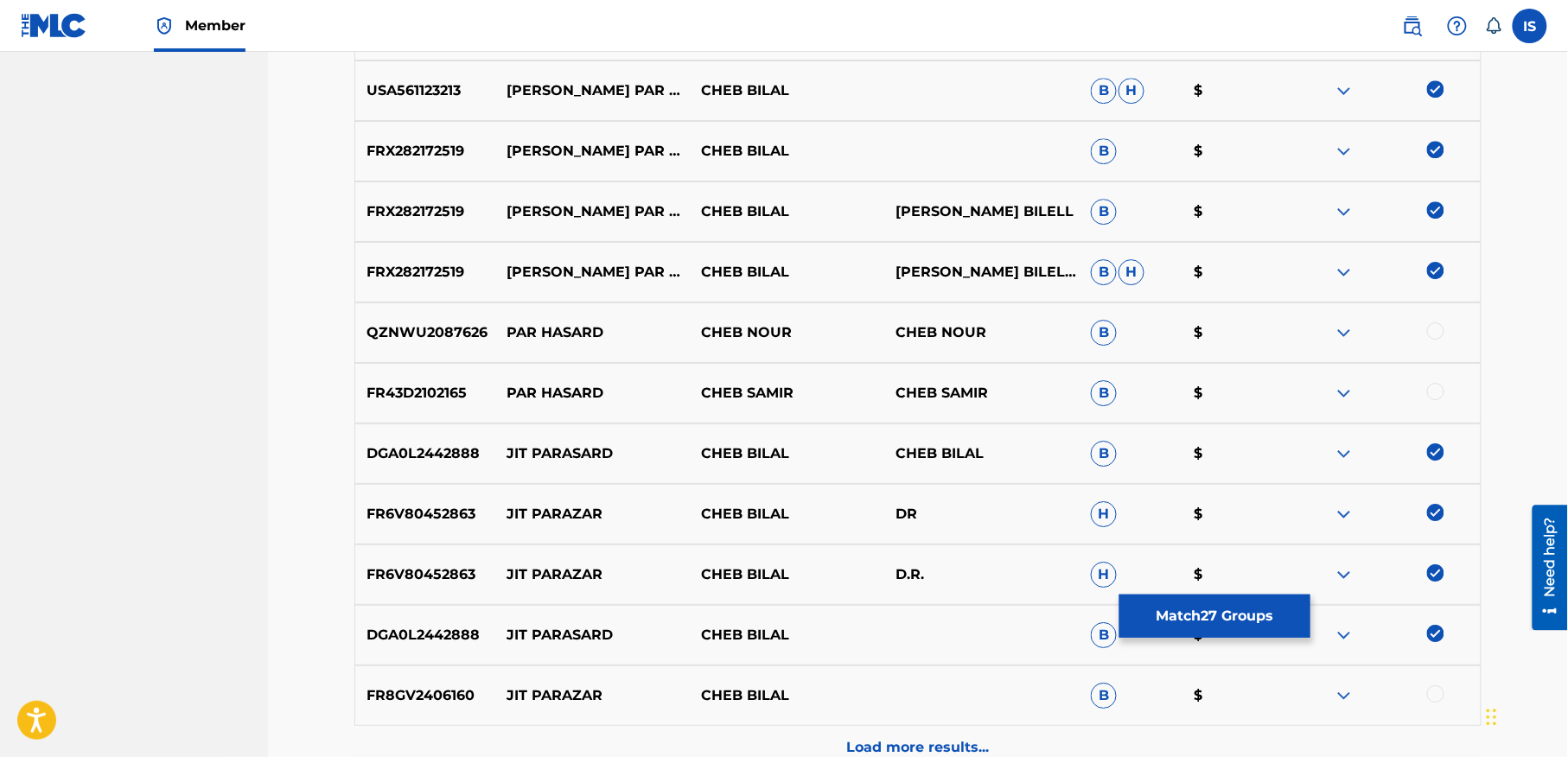
click at [1435, 695] on div at bounding box center [1435, 693] width 17 height 17
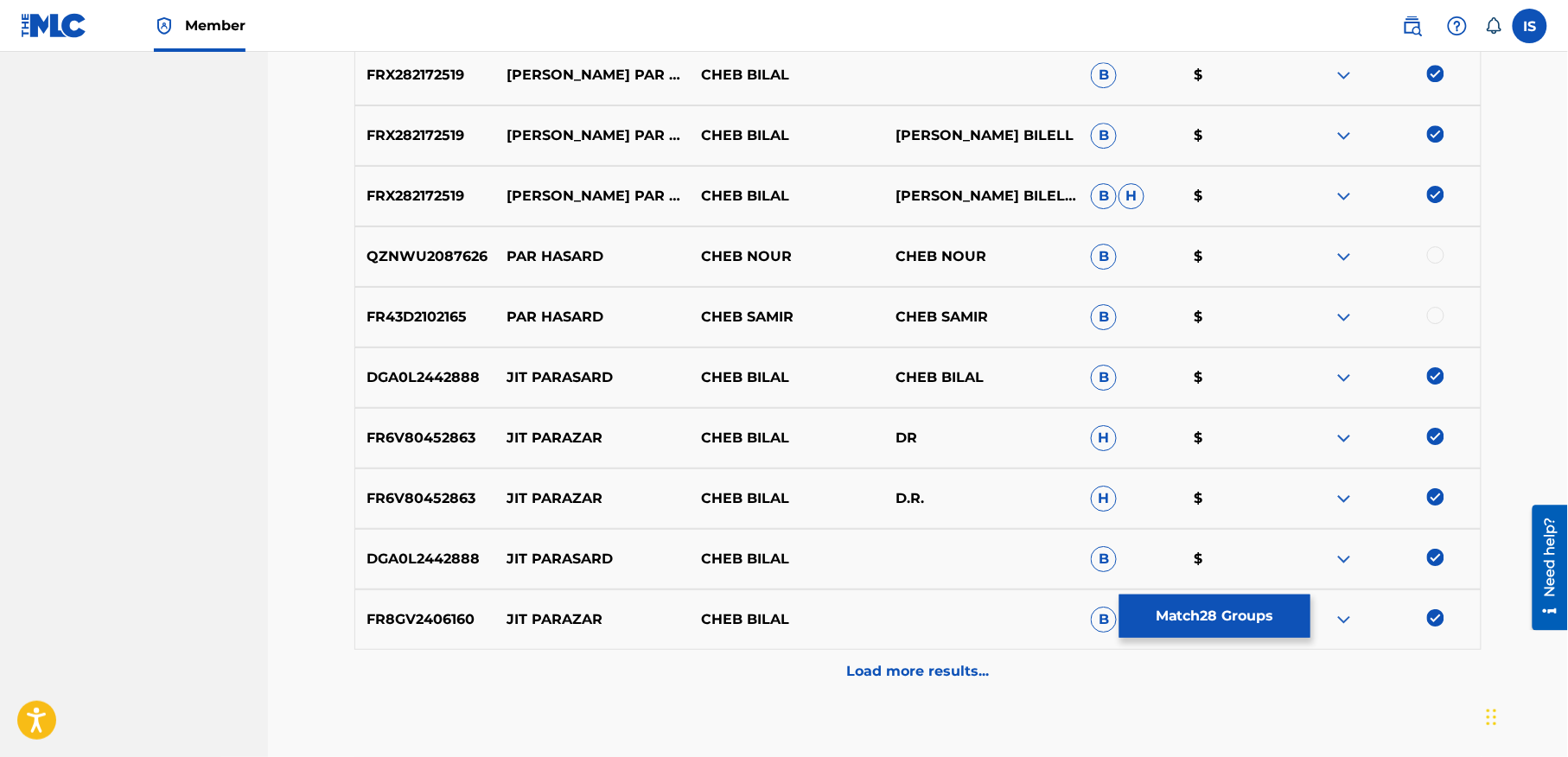
scroll to position [2033, 0]
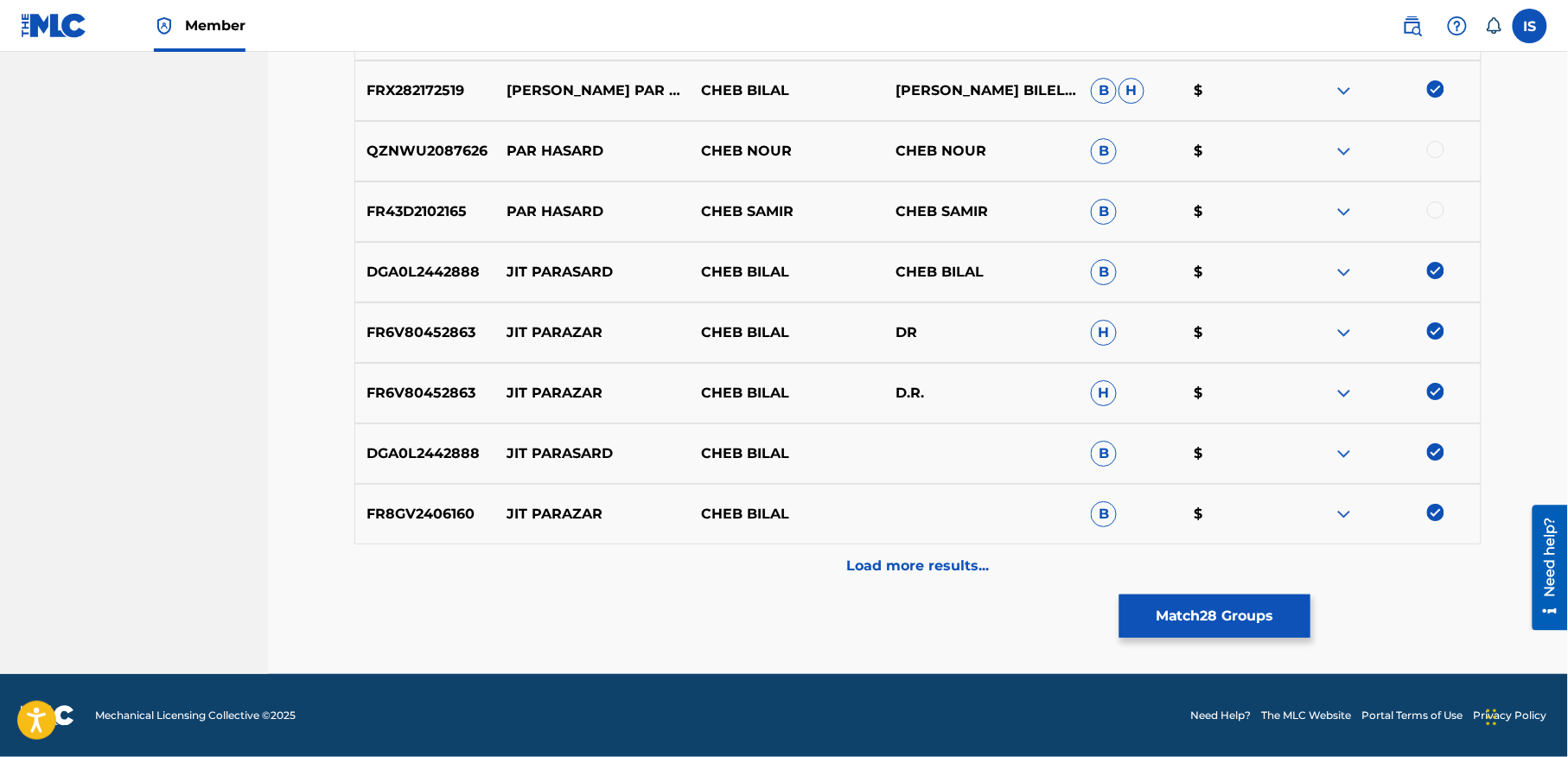
click at [890, 583] on div "Load more results..." at bounding box center [917, 566] width 1128 height 44
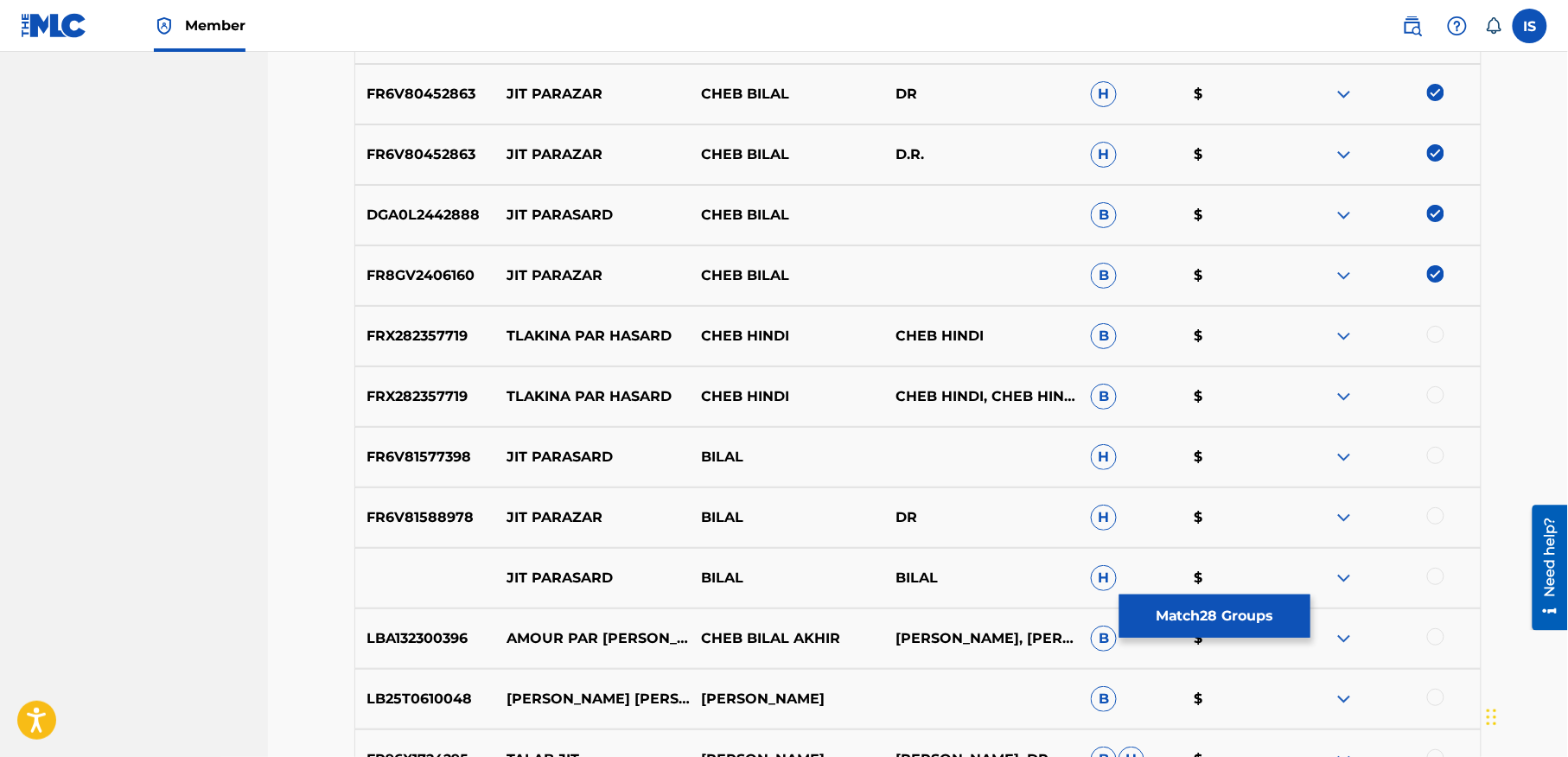
scroll to position [2272, 0]
click at [1433, 456] on div at bounding box center [1435, 454] width 17 height 17
click at [1431, 511] on div at bounding box center [1435, 514] width 17 height 17
click at [1436, 578] on div at bounding box center [1435, 575] width 17 height 17
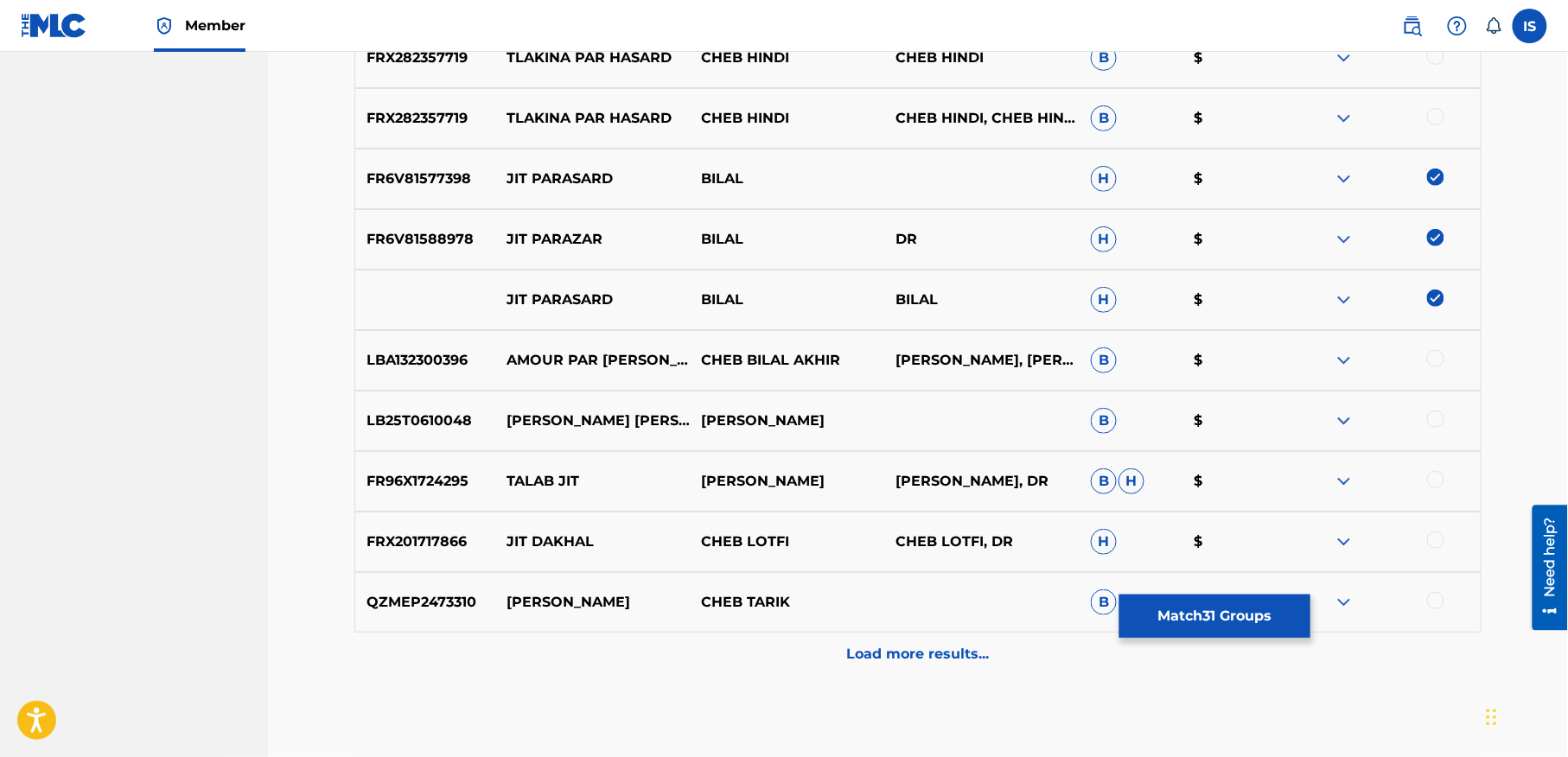
scroll to position [2637, 0]
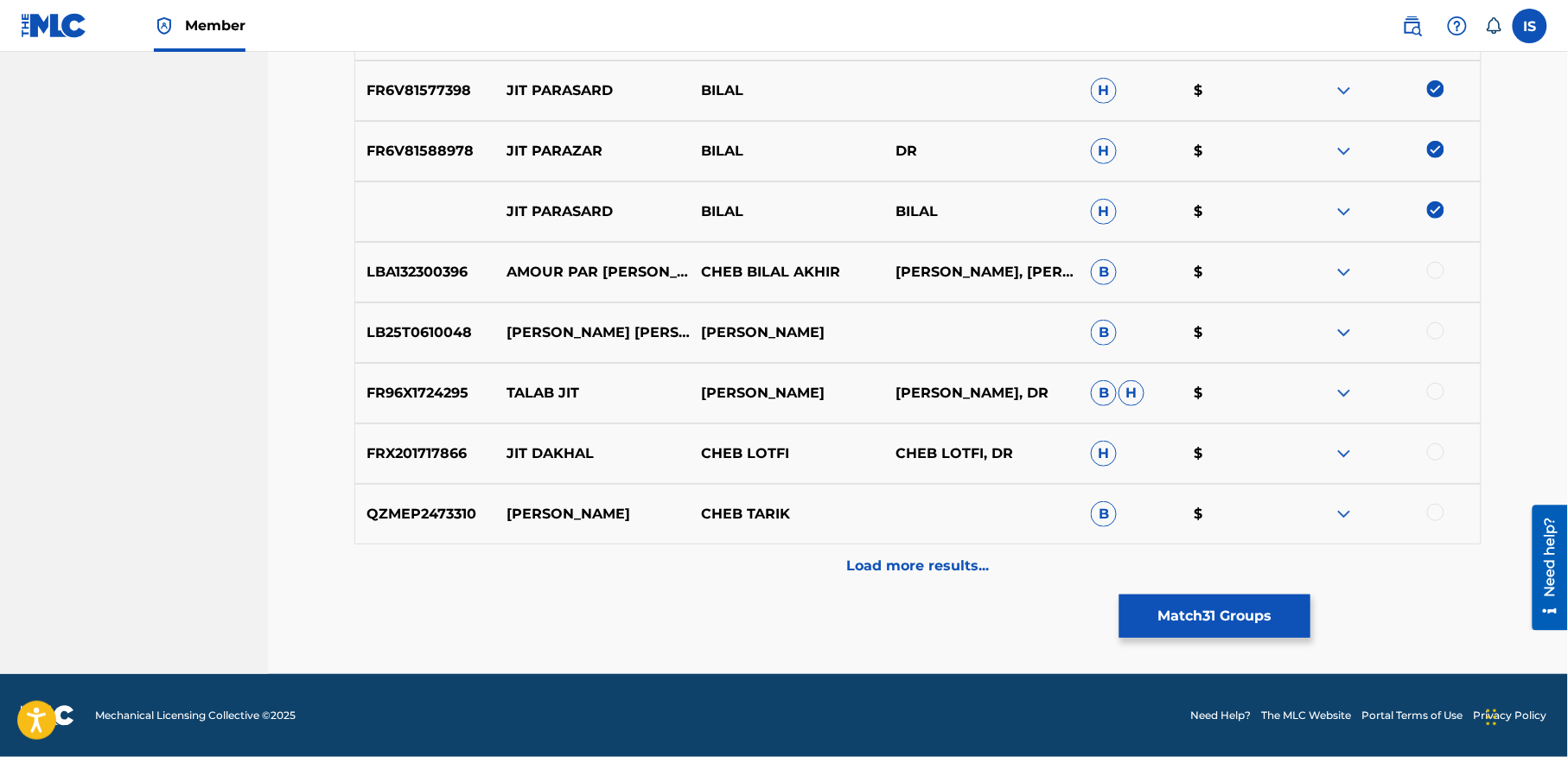
click at [895, 577] on div "Load more results..." at bounding box center [917, 566] width 1128 height 44
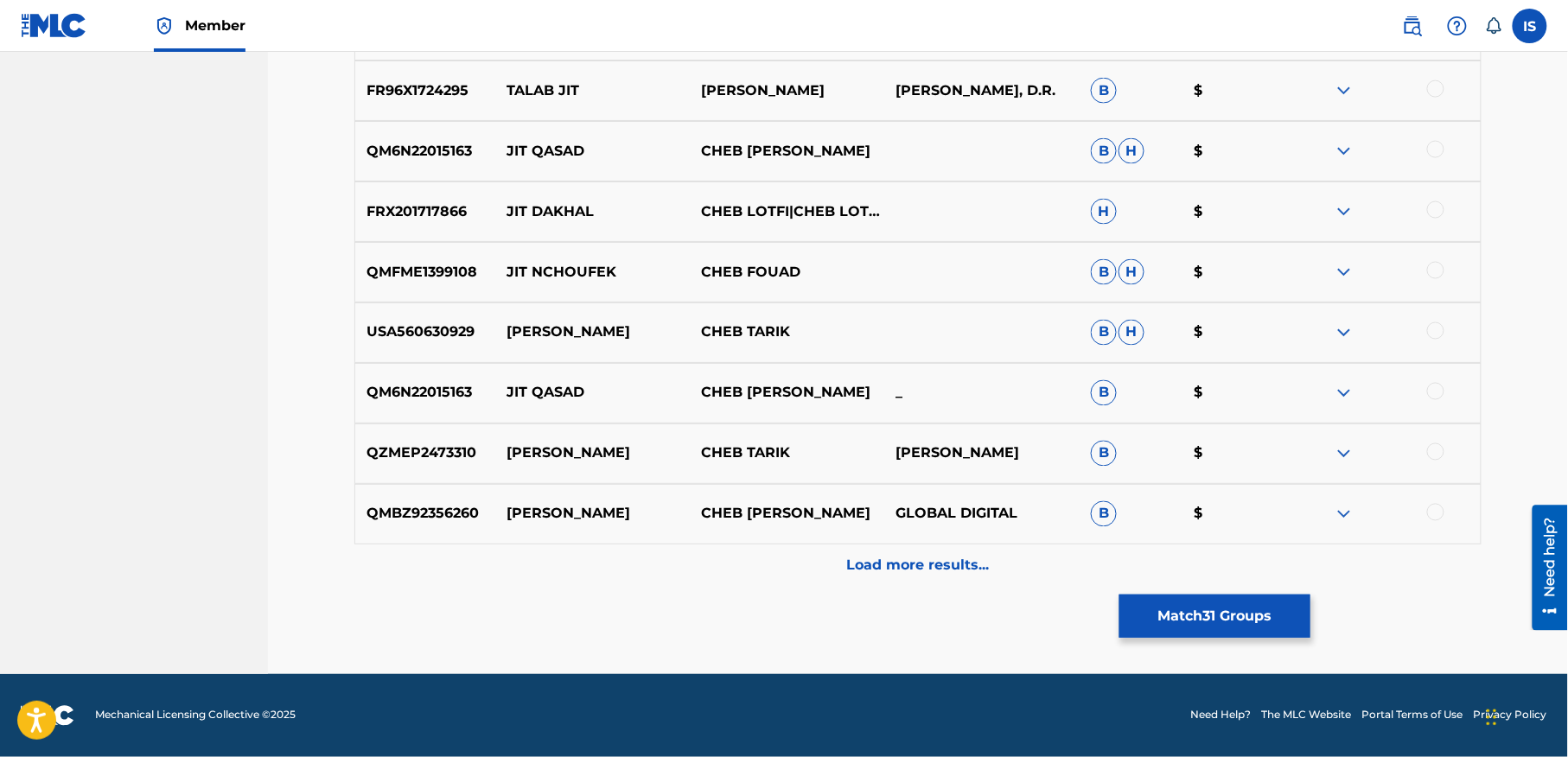
click at [904, 567] on p "Load more results..." at bounding box center [918, 566] width 142 height 20
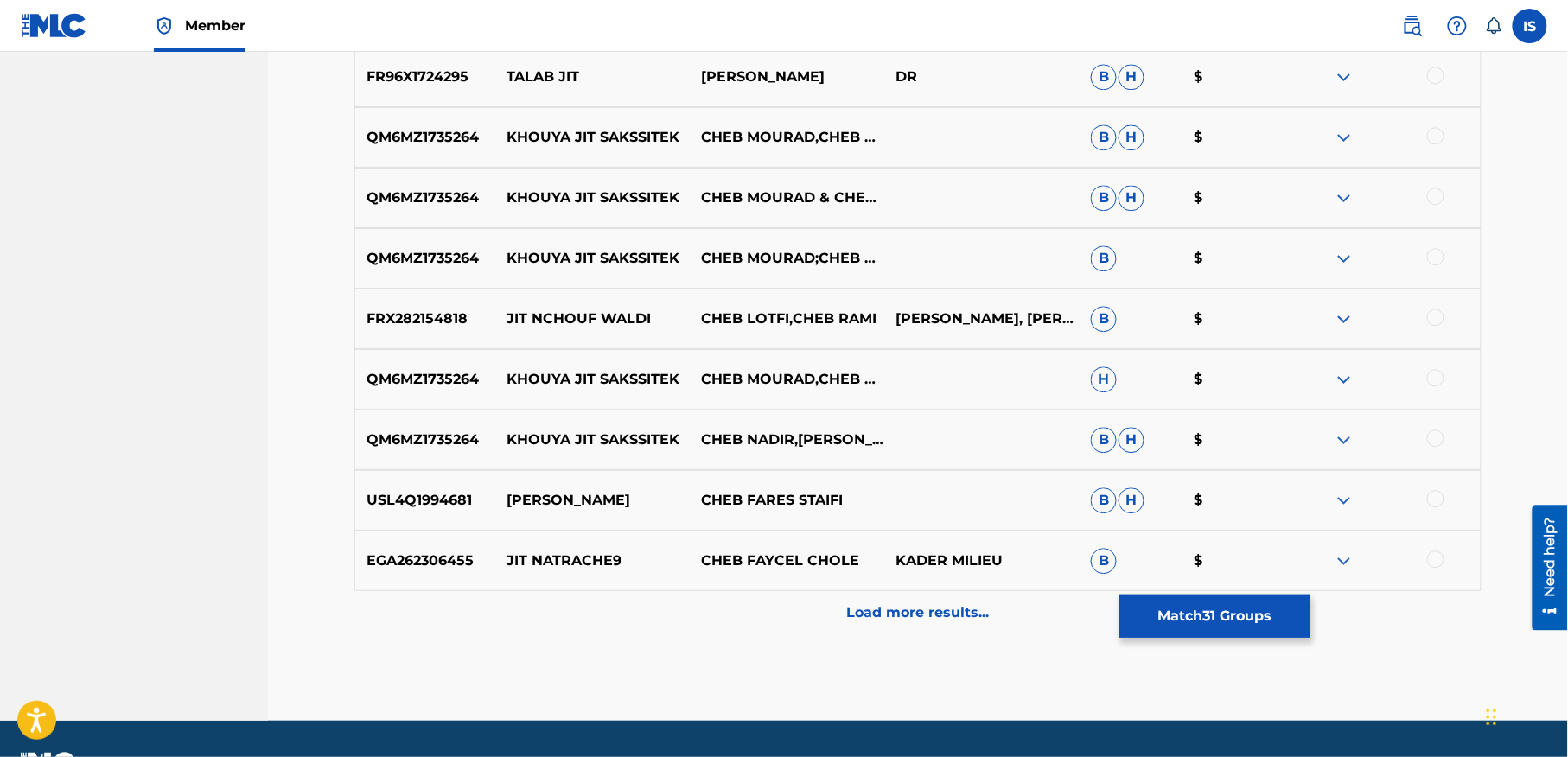
scroll to position [3804, 0]
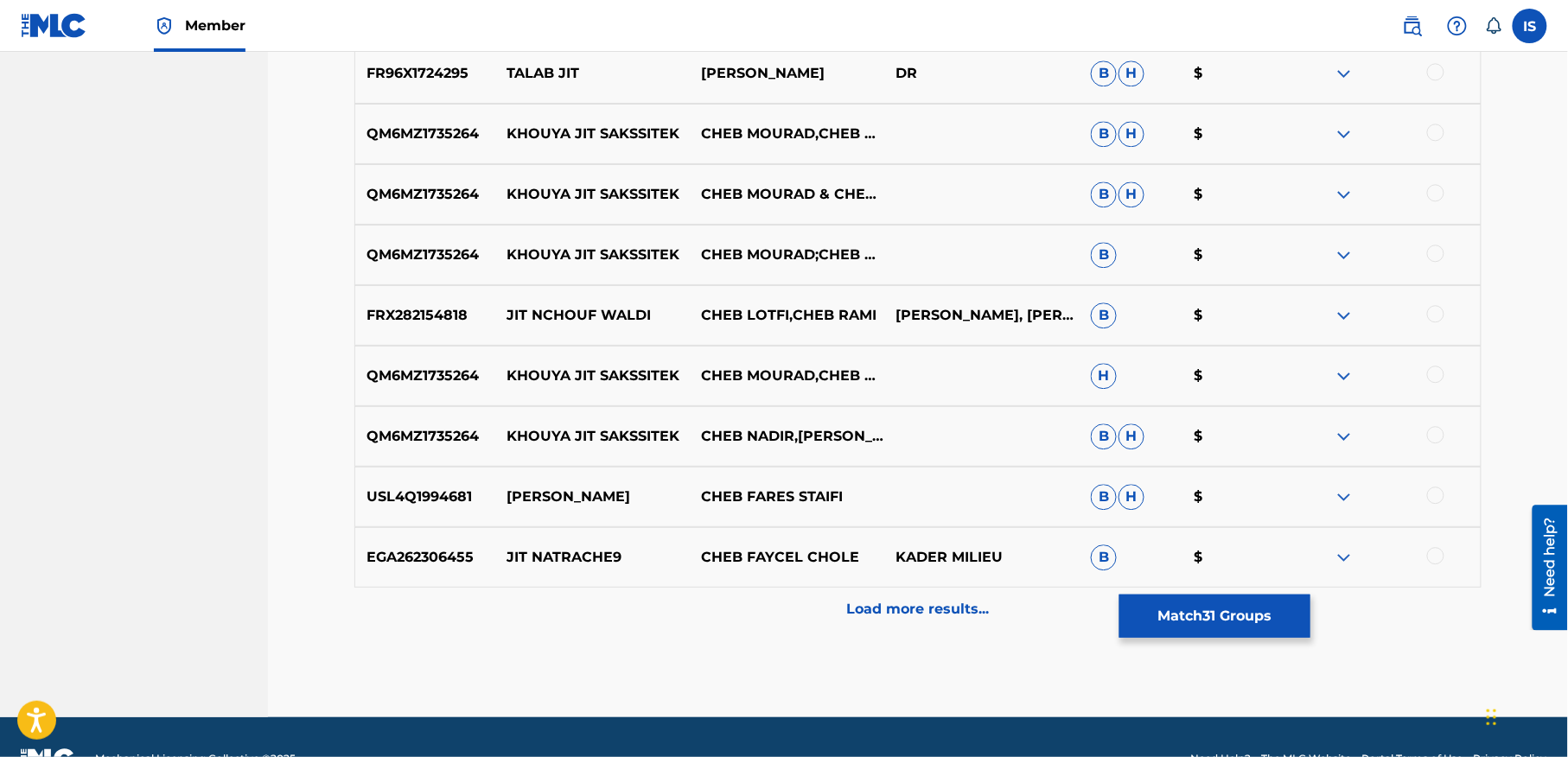
click at [1225, 618] on button "Match 31 Groups" at bounding box center [1215, 616] width 191 height 44
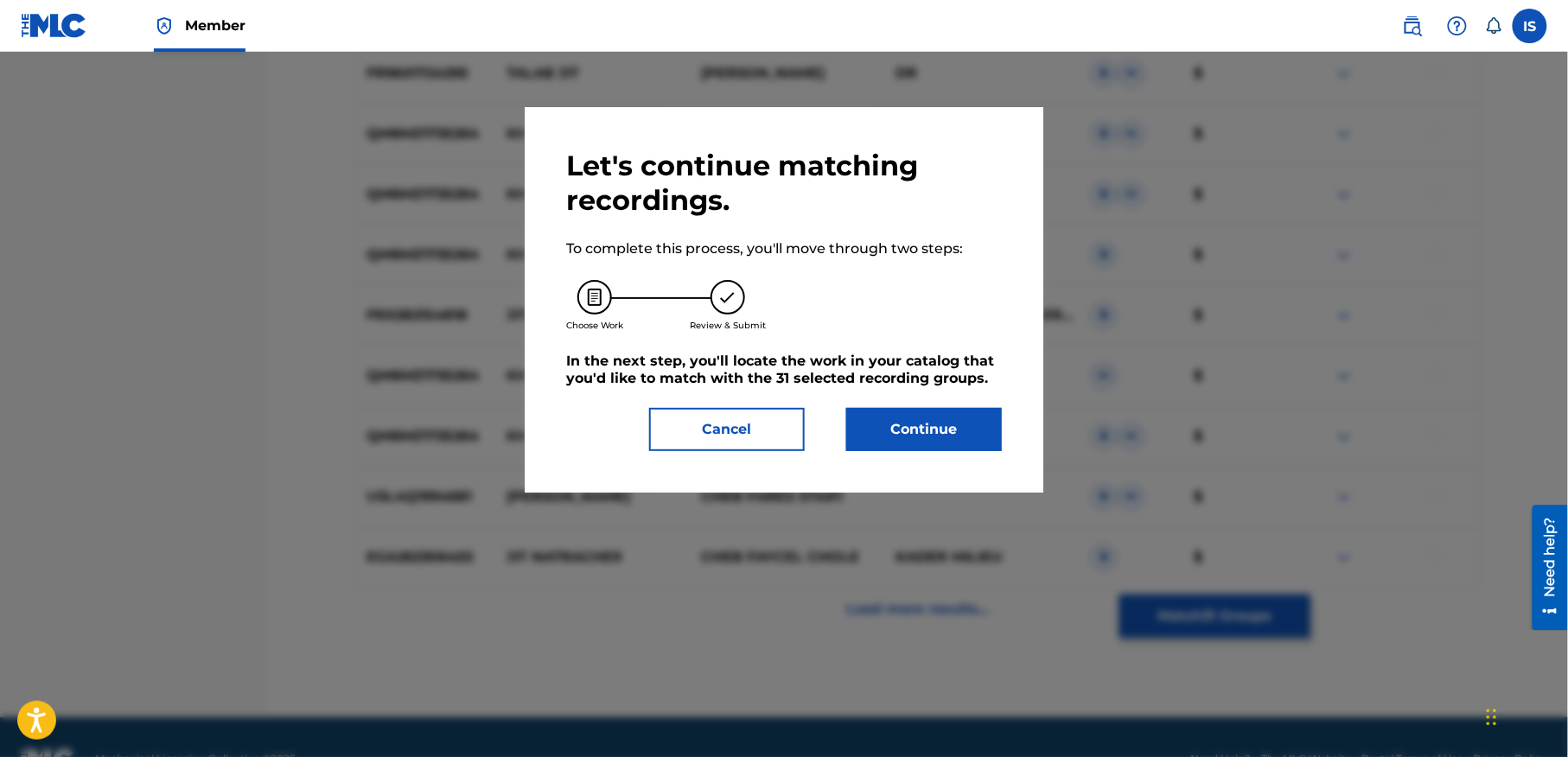
click at [944, 423] on button "Continue" at bounding box center [924, 429] width 156 height 44
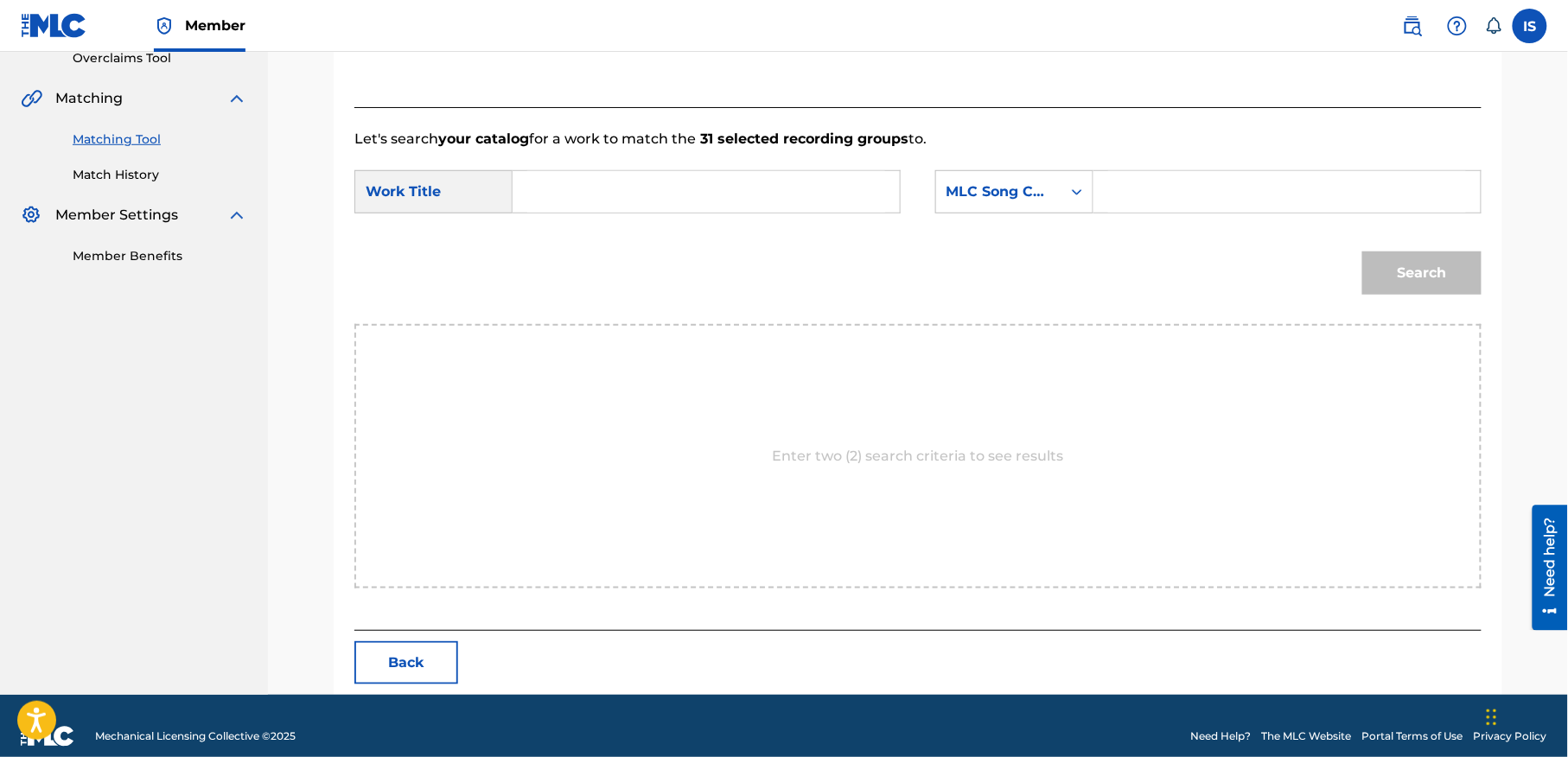
scroll to position [395, 0]
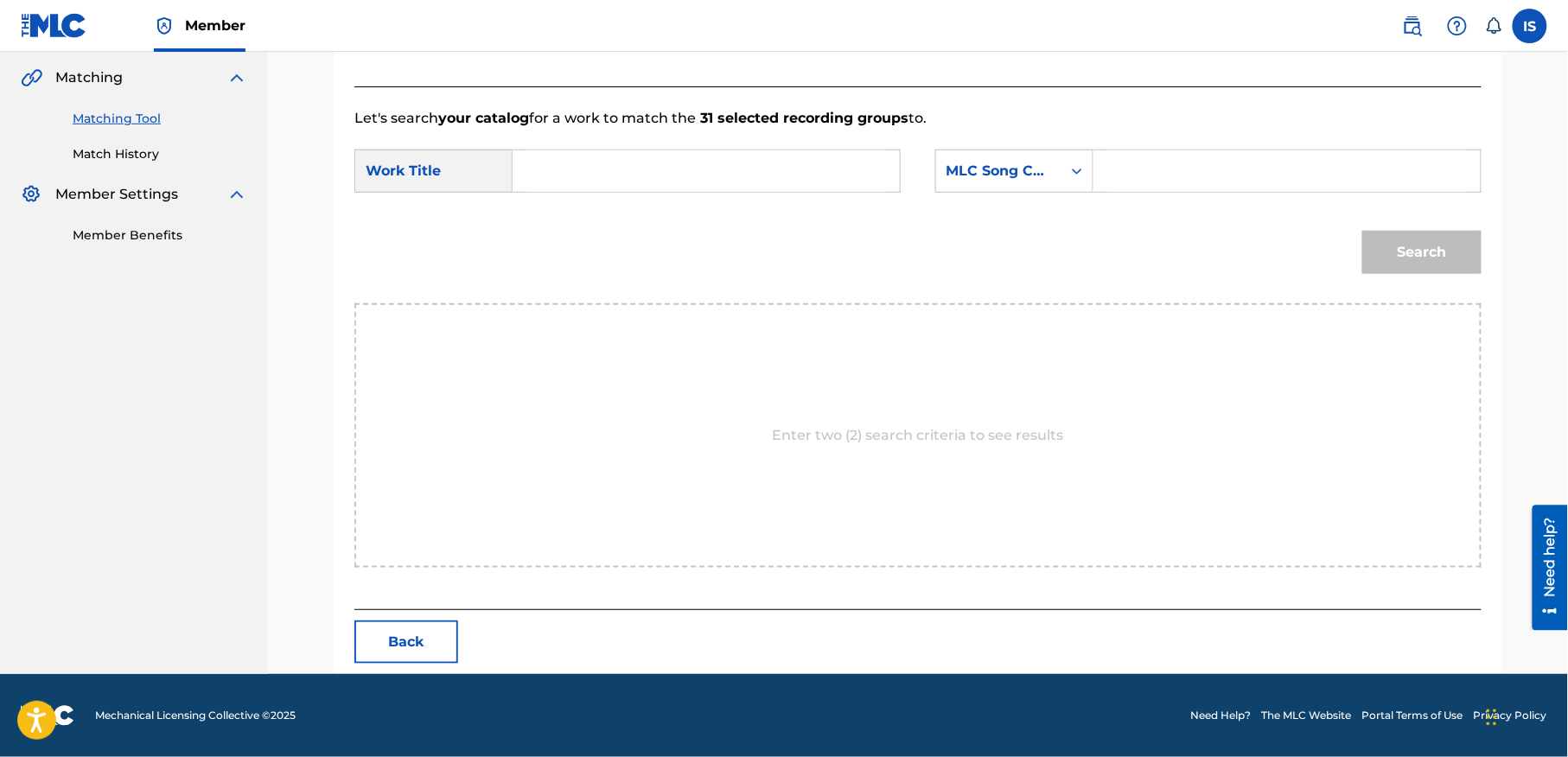
click at [675, 176] on input "Search Form" at bounding box center [707, 171] width 358 height 42
paste input "JIT PAR HASARD"
type input "JIT PAR HASARD"
click at [1021, 187] on div "MLC Song Code" at bounding box center [1014, 171] width 158 height 44
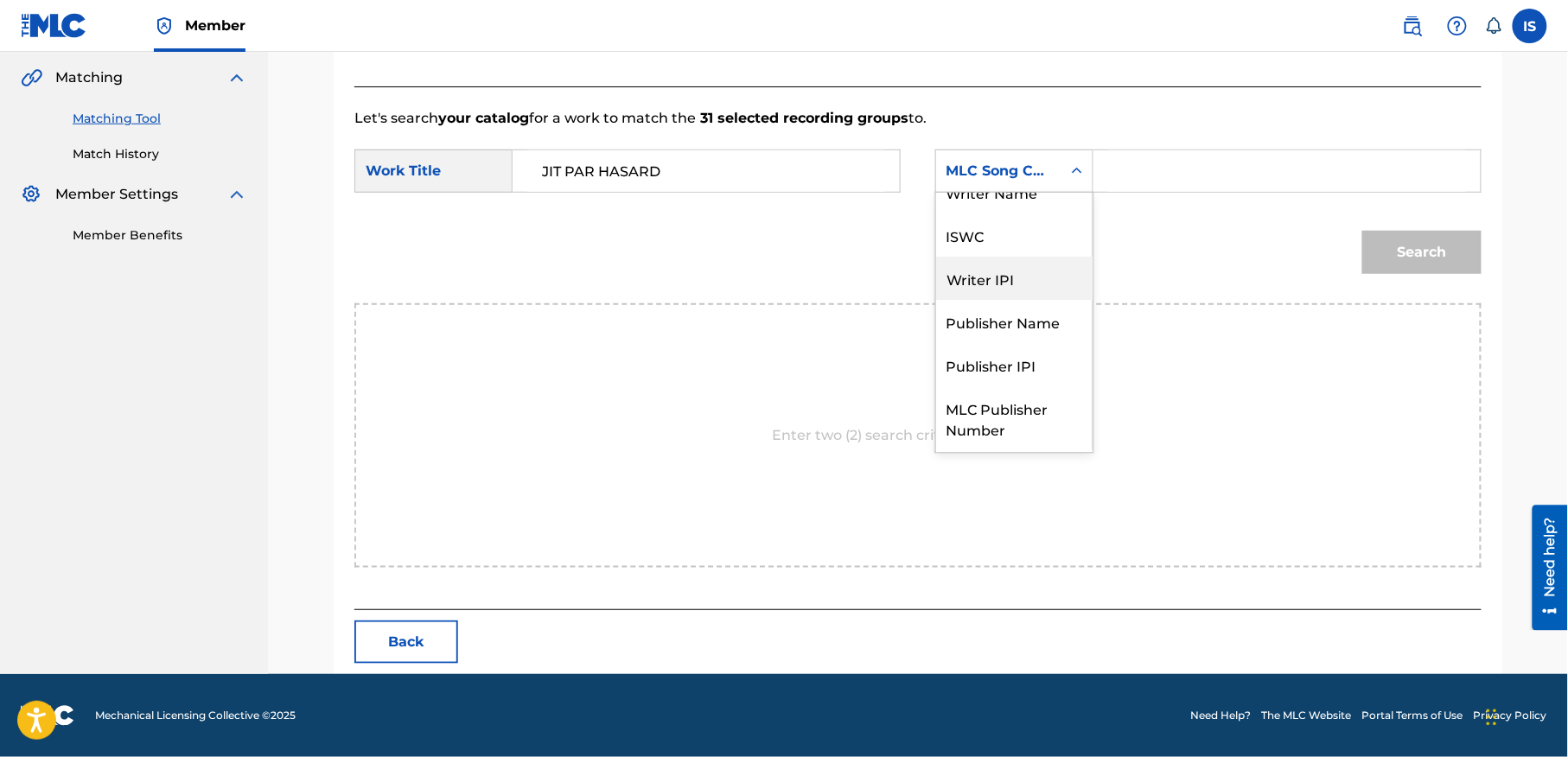
scroll to position [0, 0]
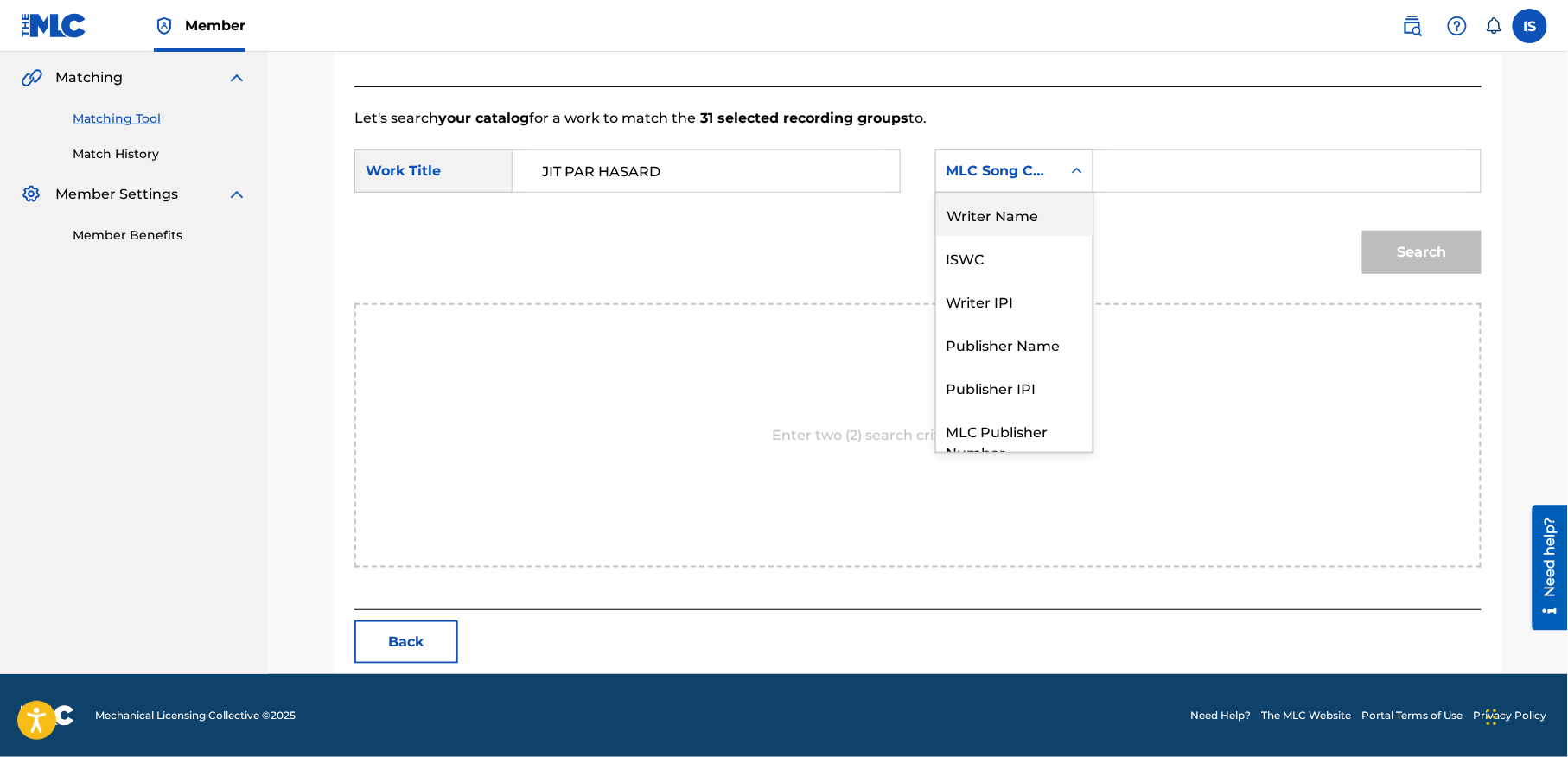
click at [1036, 221] on div "Writer Name" at bounding box center [1014, 214] width 157 height 44
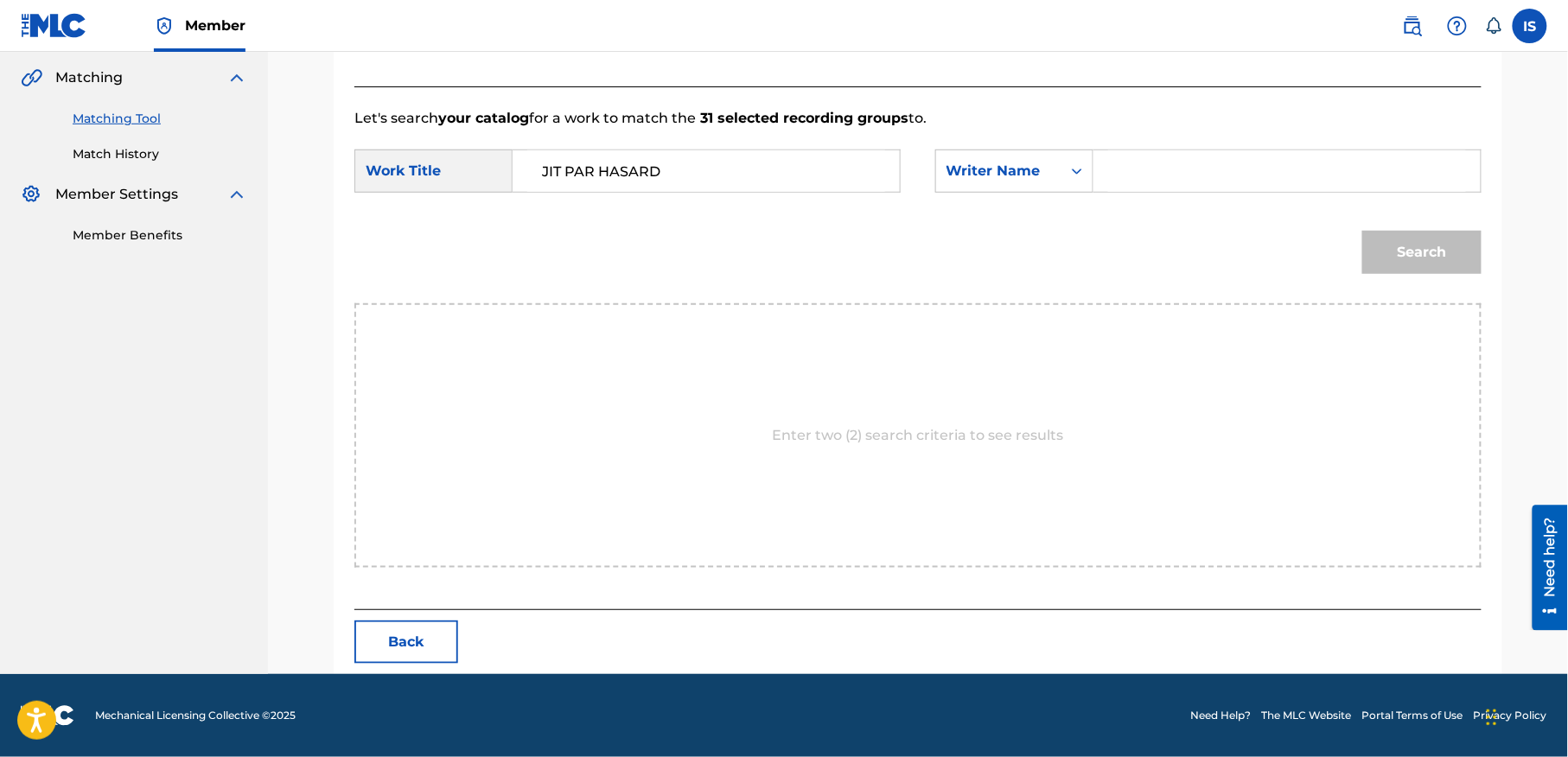
click at [1211, 165] on input "Search Form" at bounding box center [1287, 171] width 358 height 42
type input "moufok"
click at [1416, 240] on button "Search" at bounding box center [1422, 252] width 119 height 44
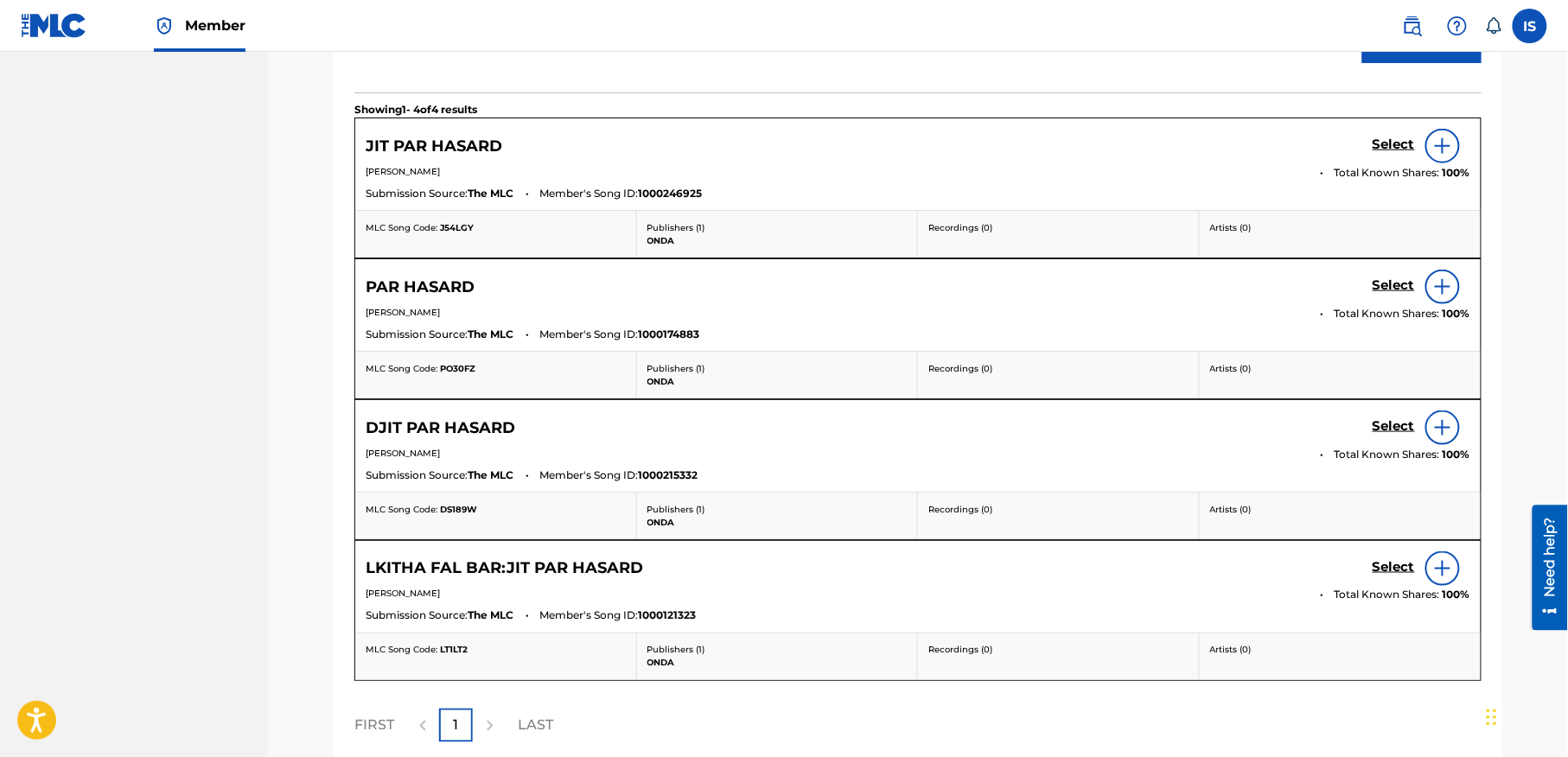
scroll to position [603, 0]
click at [1398, 155] on h5 "Select" at bounding box center [1394, 146] width 43 height 16
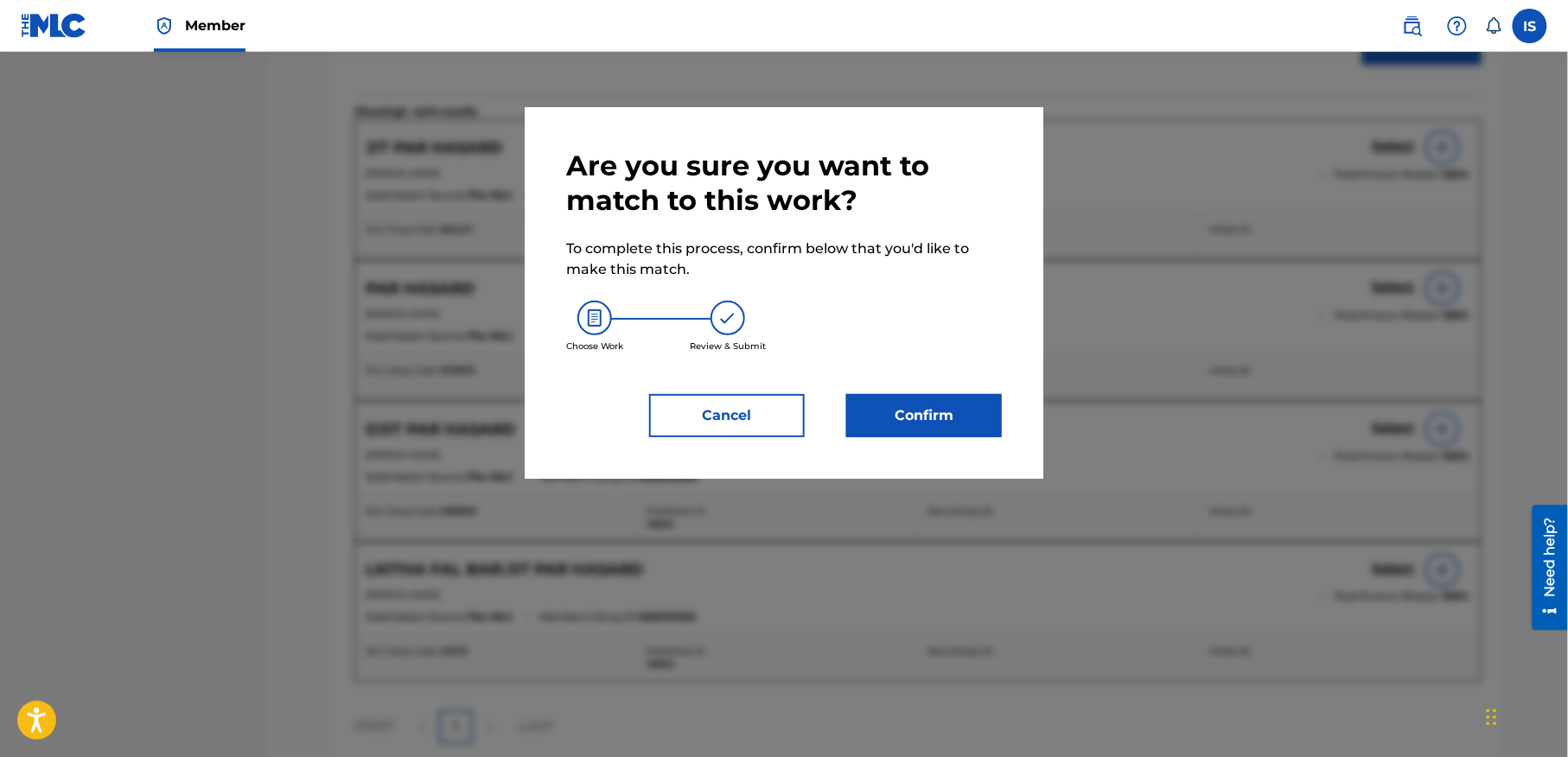
click at [979, 403] on button "Confirm" at bounding box center [924, 415] width 156 height 44
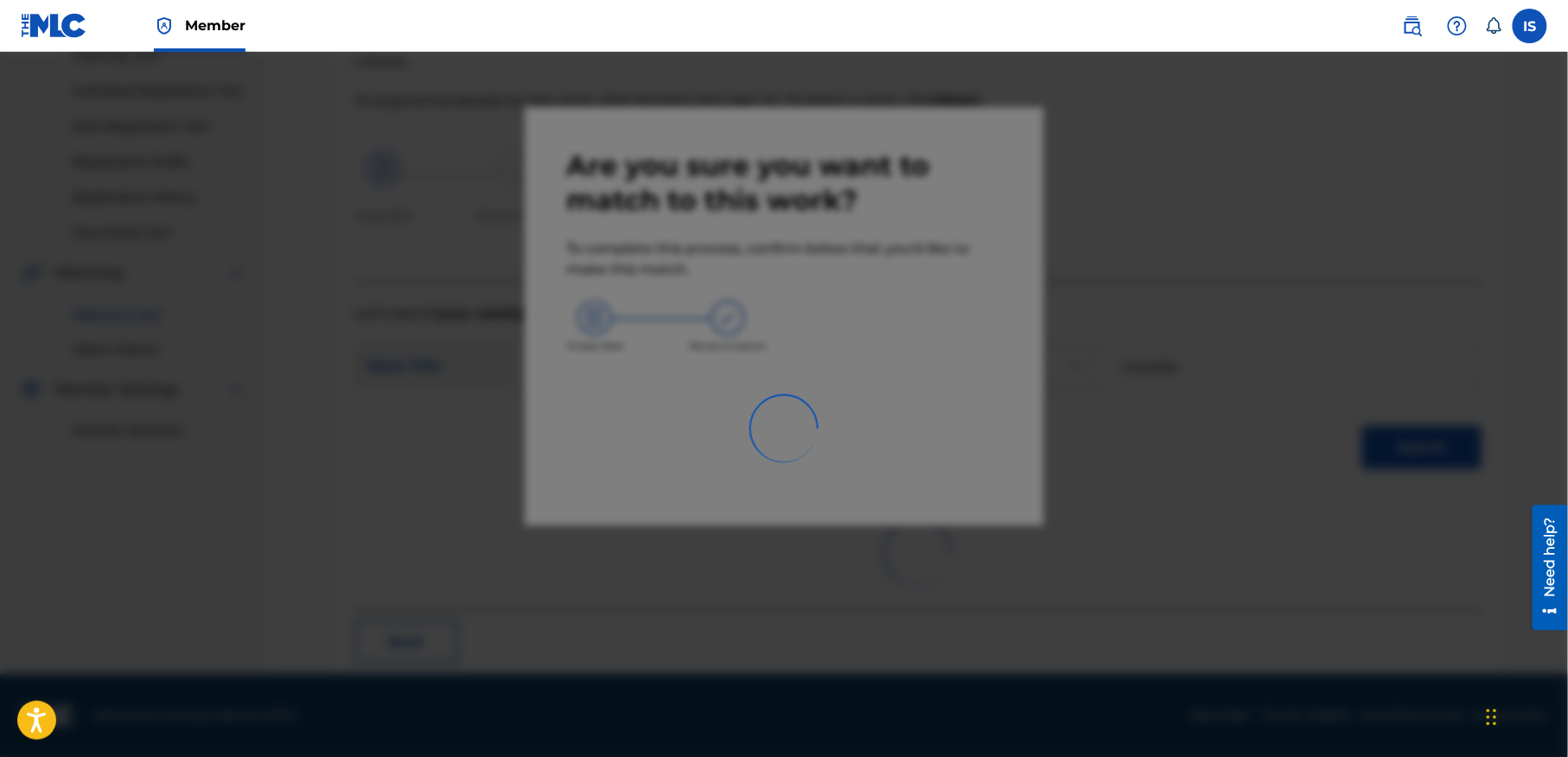
scroll to position [53, 0]
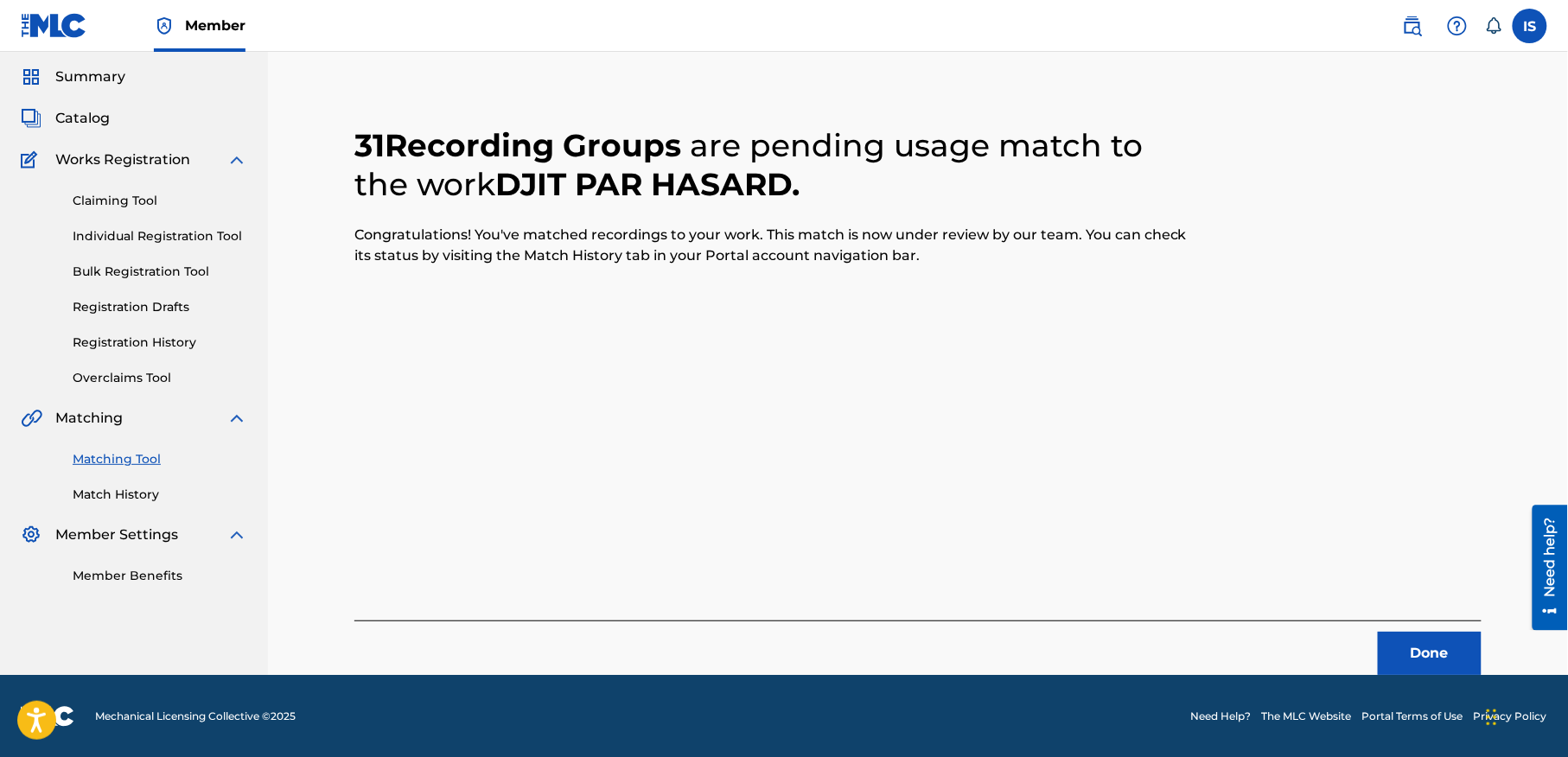
drag, startPoint x: 1221, startPoint y: 625, endPoint x: 1442, endPoint y: 640, distance: 221.5
click at [1435, 638] on div "Done" at bounding box center [917, 647] width 1128 height 54
click at [1446, 640] on button "Done" at bounding box center [1429, 653] width 104 height 44
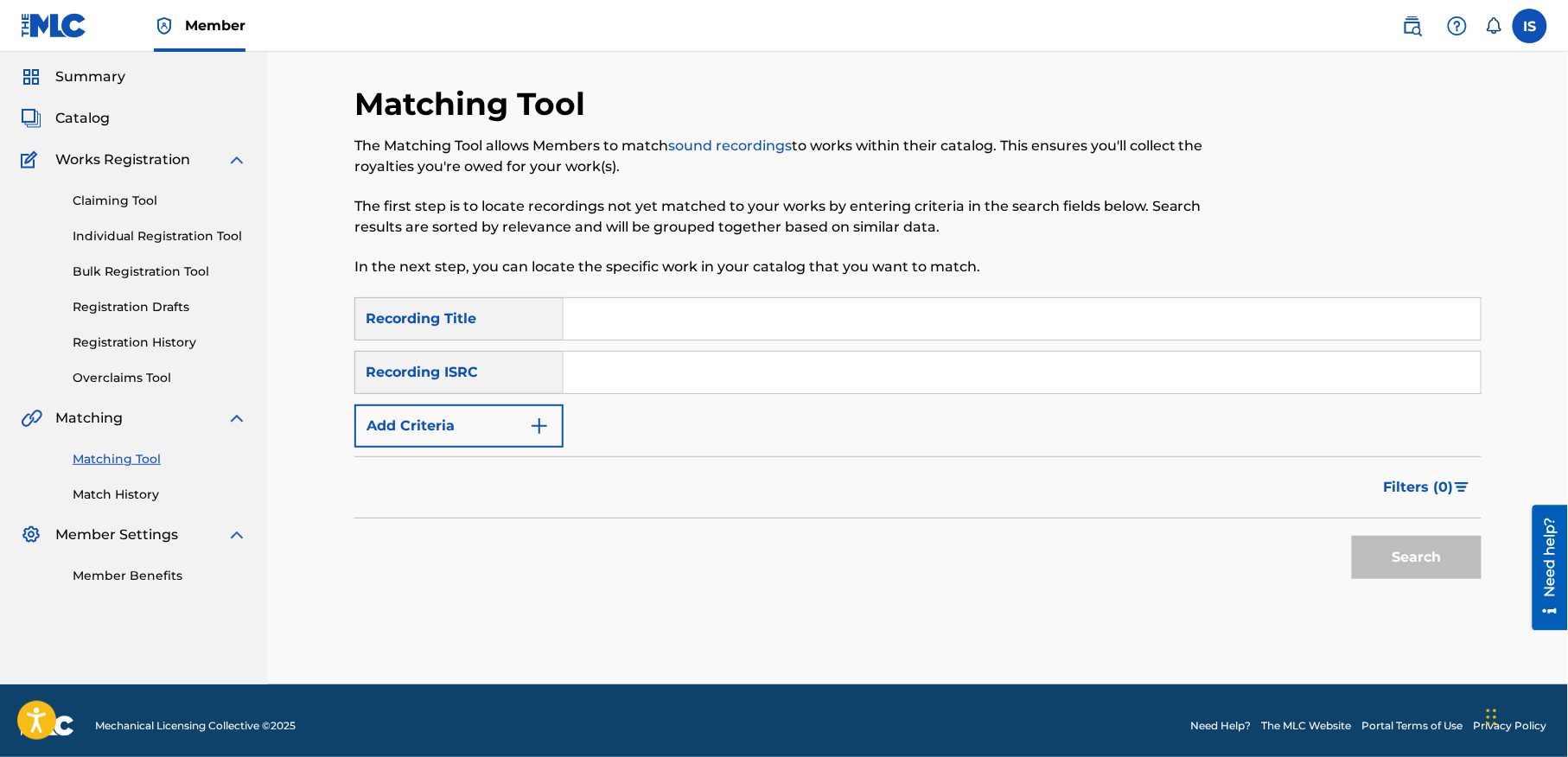
click at [612, 313] on input "Search Form" at bounding box center [1022, 318] width 917 height 42
paste input "[GEOGRAPHIC_DATA]"
type input "[GEOGRAPHIC_DATA]"
click at [521, 418] on button "Add Criteria" at bounding box center [458, 426] width 209 height 44
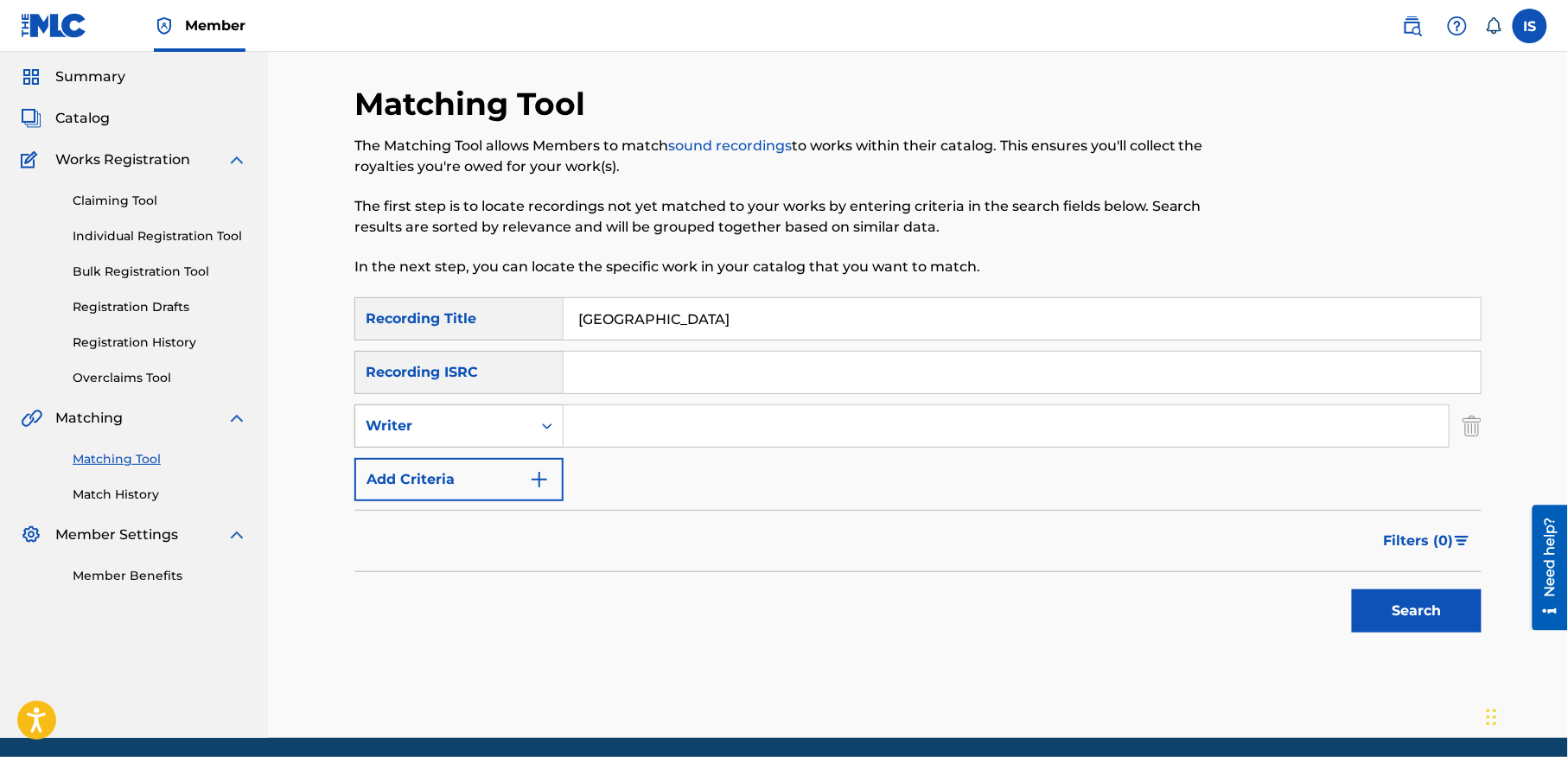
click at [454, 425] on div "Writer" at bounding box center [443, 425] width 156 height 20
click at [454, 467] on div "Recording Artist" at bounding box center [458, 469] width 207 height 44
click at [651, 426] on input "Search Form" at bounding box center [1006, 426] width 885 height 42
type input "cheb bilal"
click at [1428, 601] on button "Search" at bounding box center [1417, 610] width 130 height 44
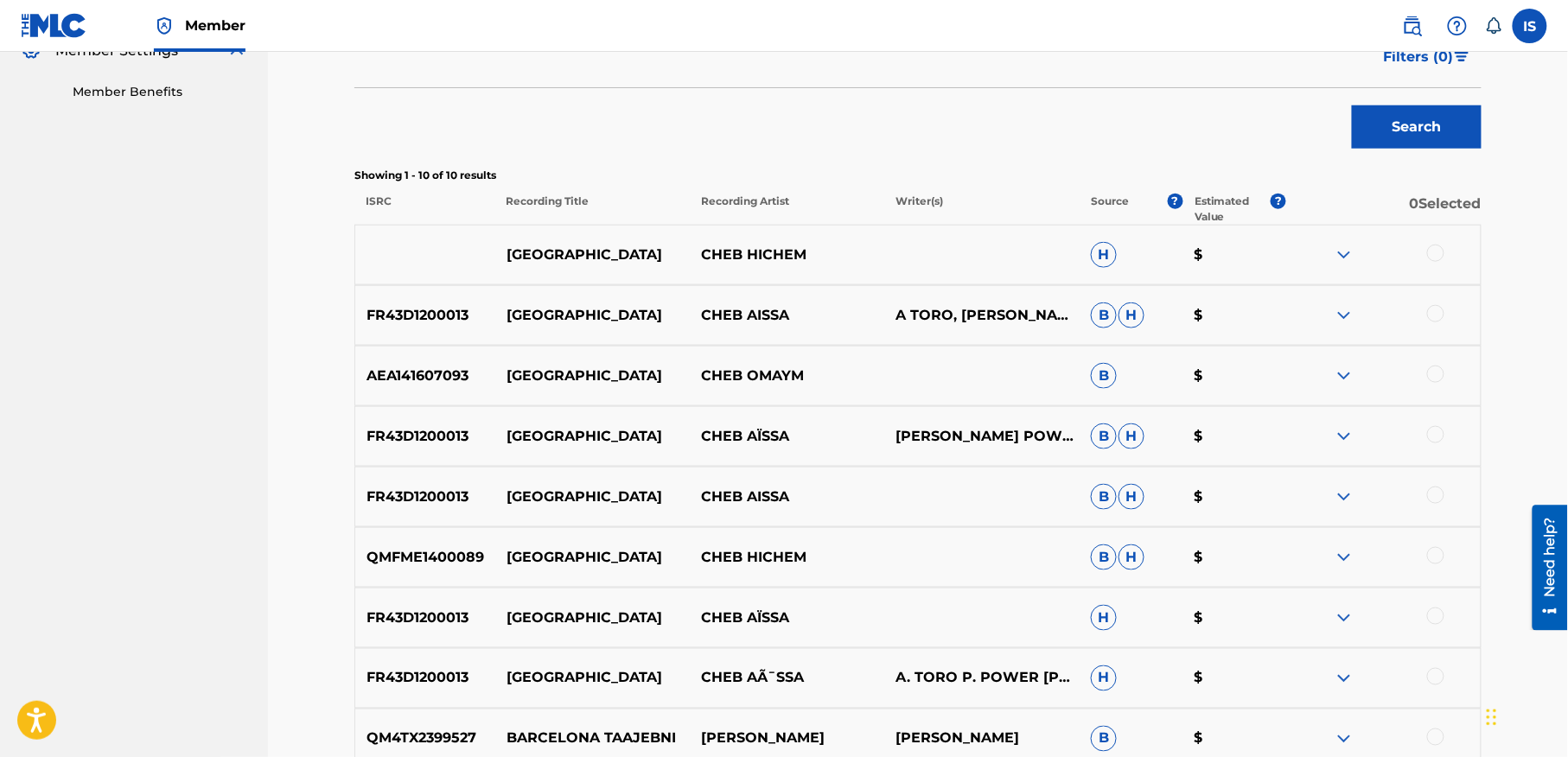
scroll to position [0, 0]
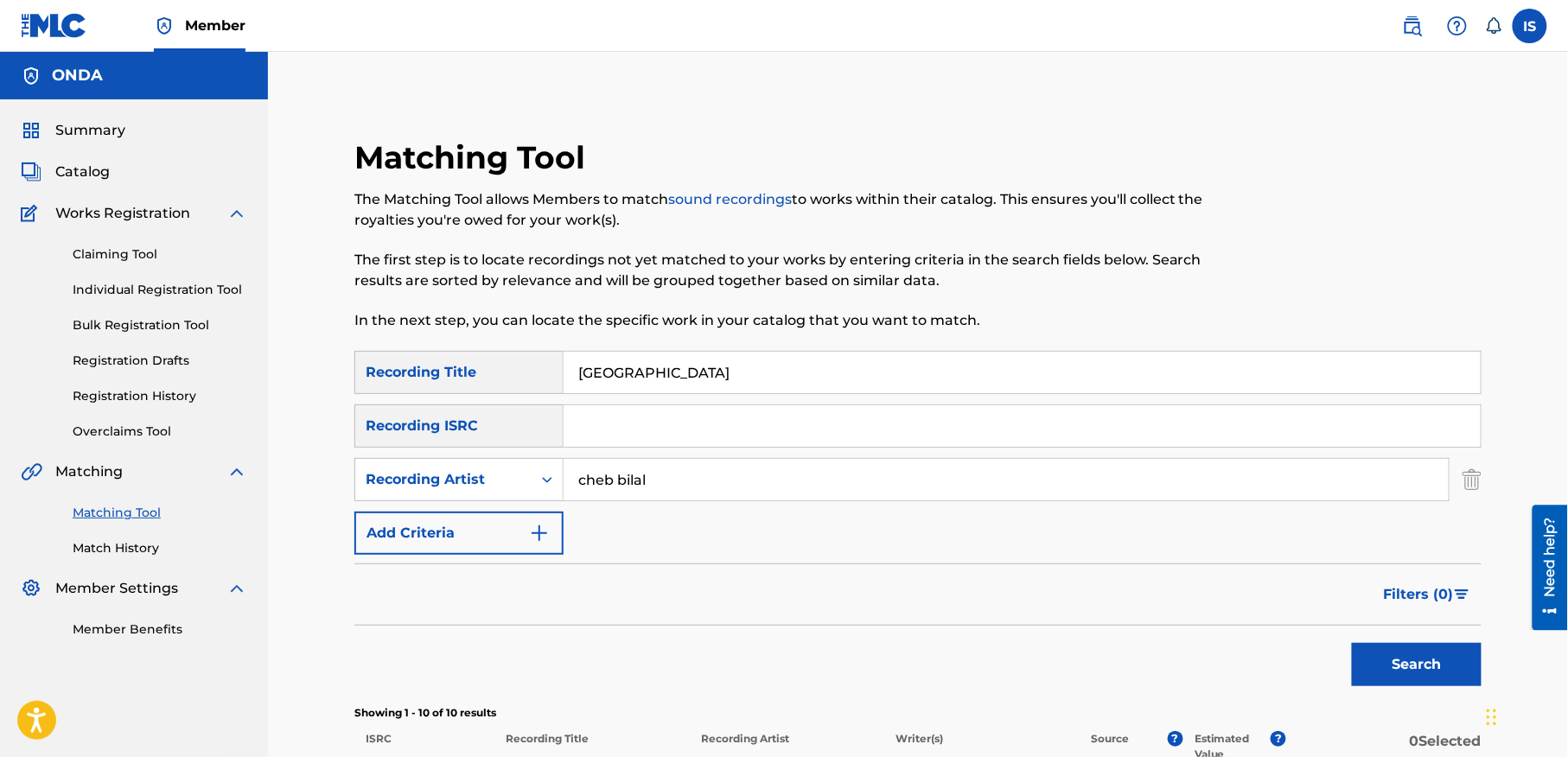
click at [673, 359] on input "[GEOGRAPHIC_DATA]" at bounding box center [1022, 372] width 917 height 42
paste input "YAK YAK OMRI"
type input "YAK YAK OMRI"
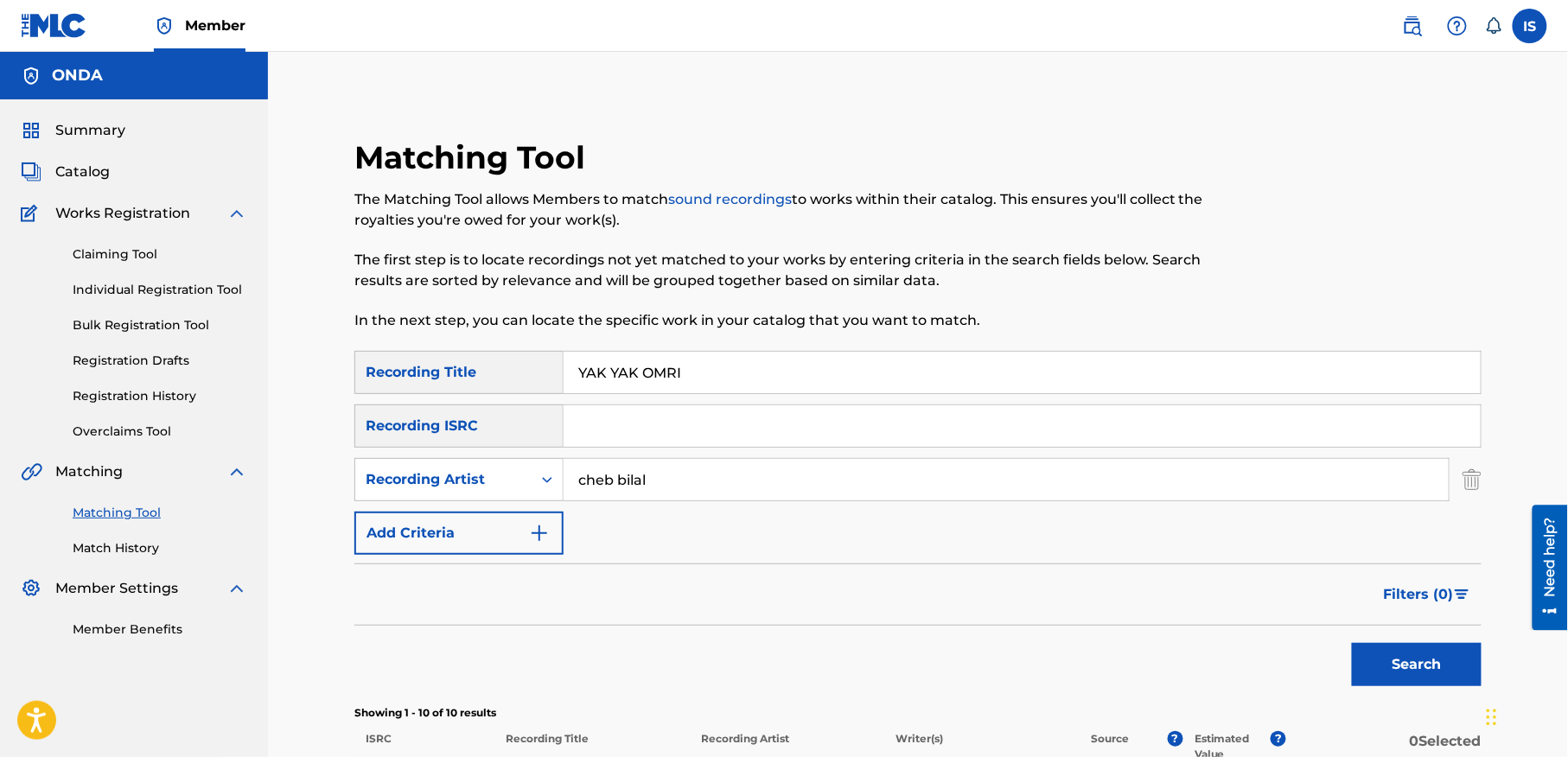
click at [1352, 643] on button "Search" at bounding box center [1417, 664] width 130 height 44
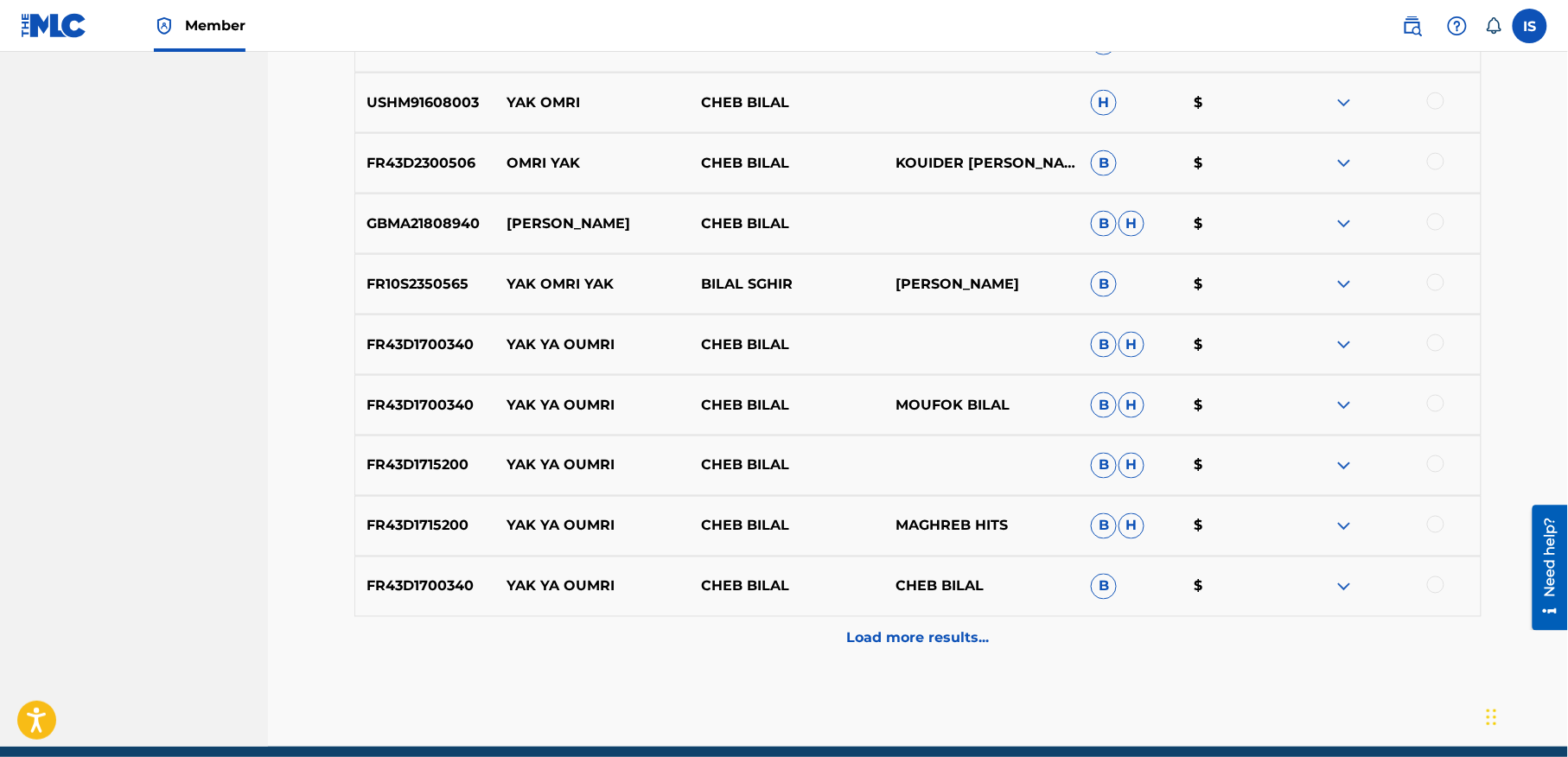
scroll to position [782, 0]
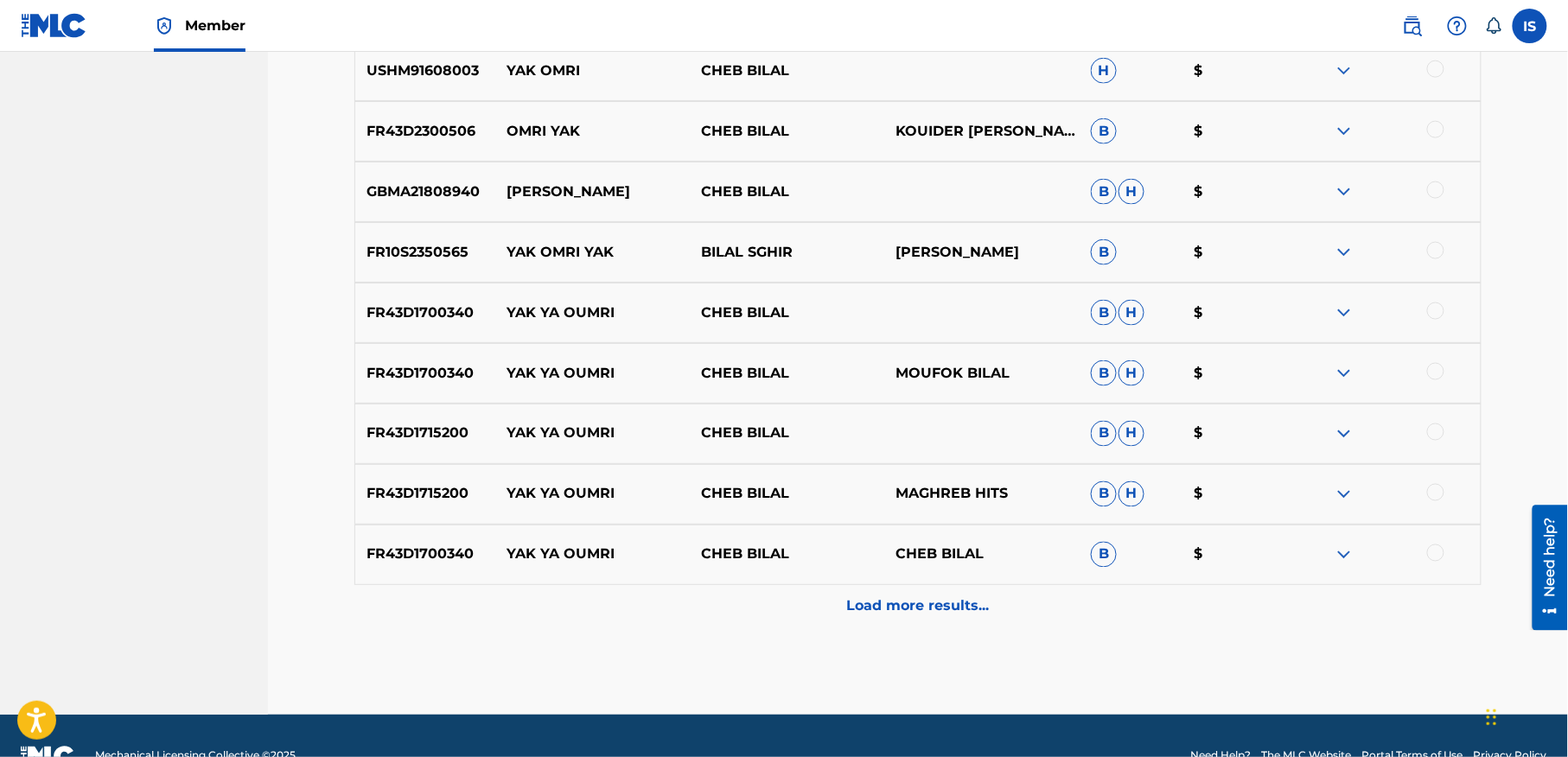
click at [917, 600] on p "Load more results..." at bounding box center [918, 606] width 142 height 20
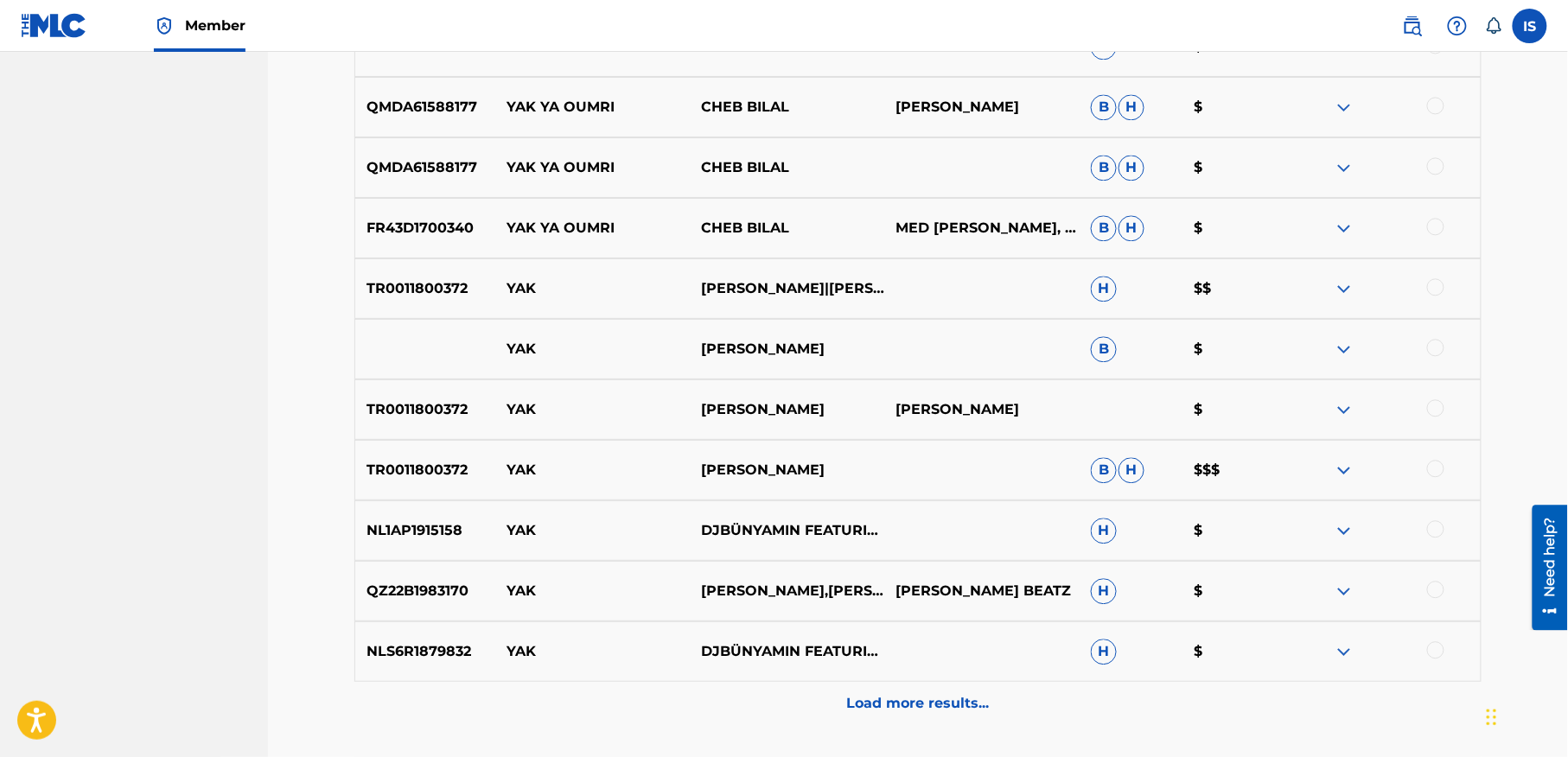
scroll to position [1352, 0]
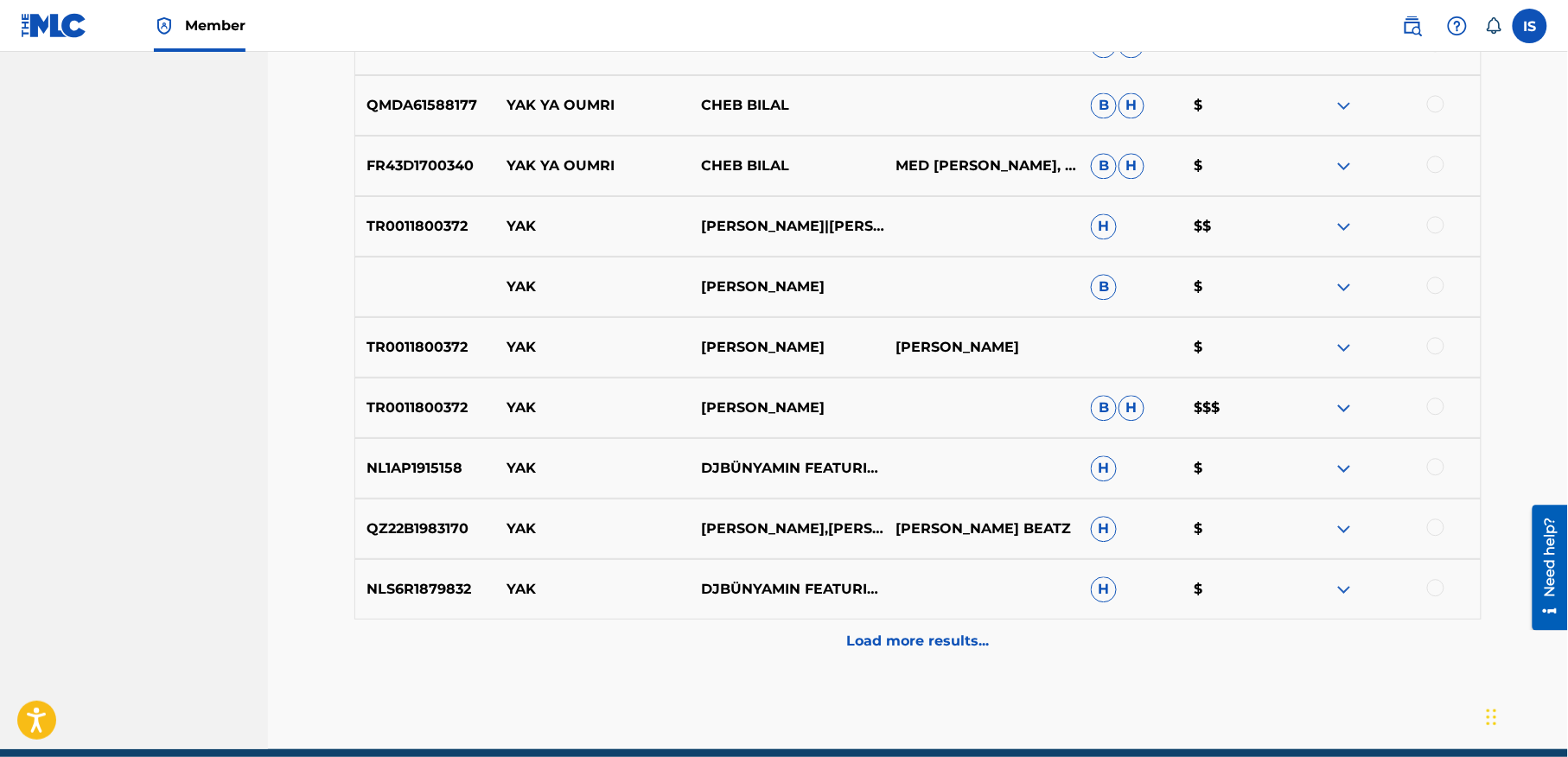
click at [884, 648] on p "Load more results..." at bounding box center [918, 640] width 142 height 20
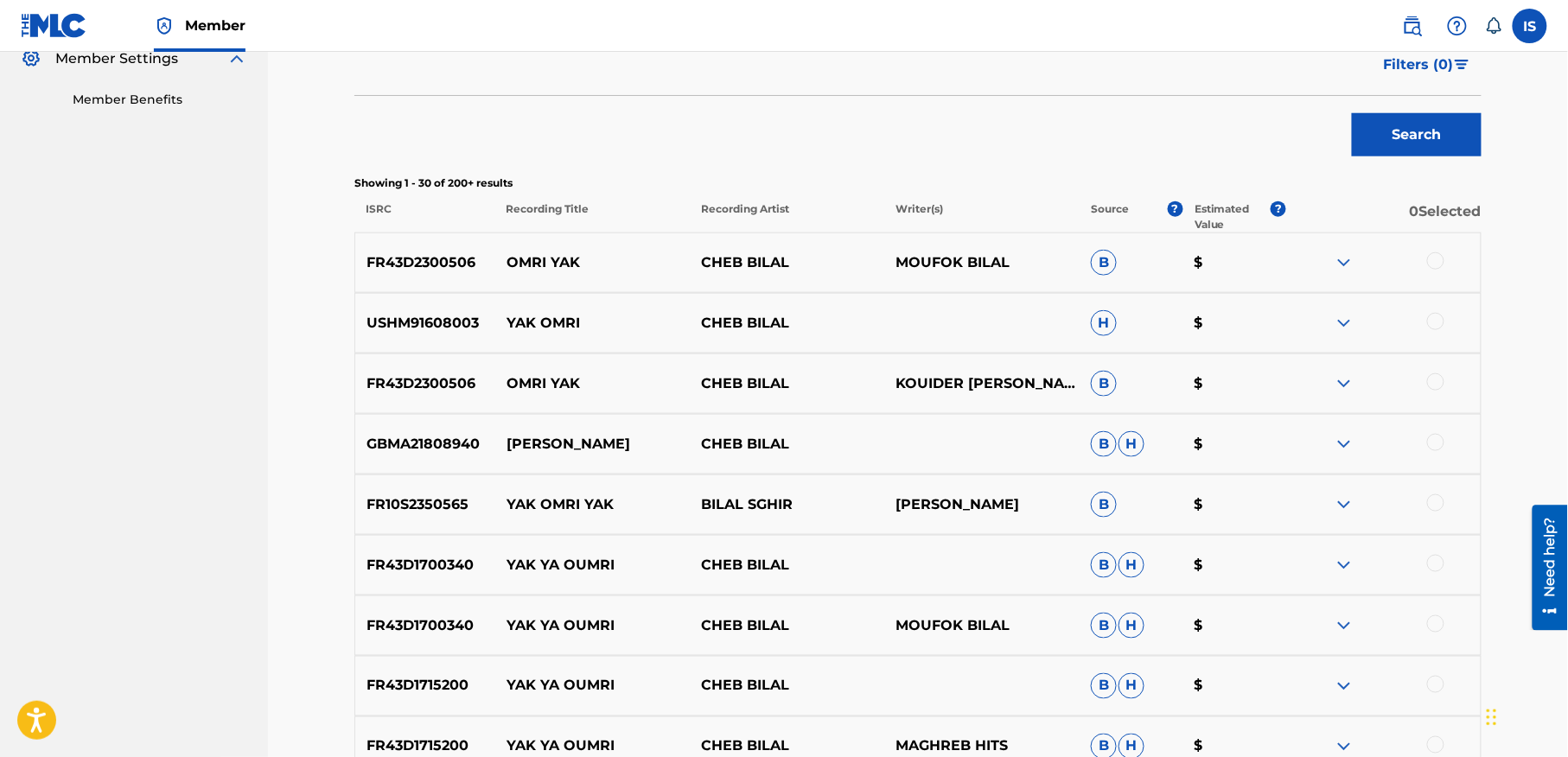
scroll to position [530, 0]
click at [1431, 256] on div at bounding box center [1435, 260] width 17 height 17
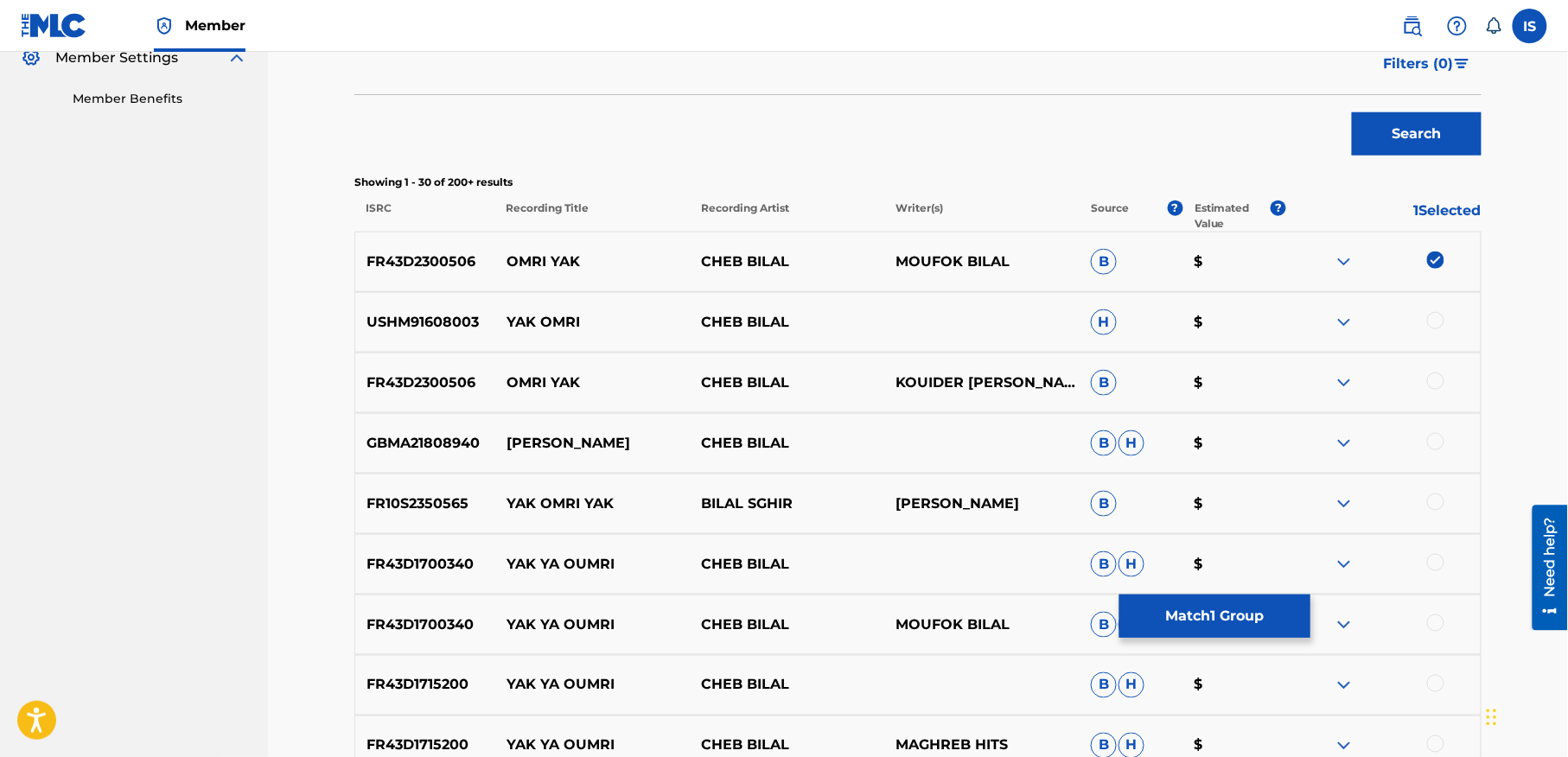
click at [1431, 318] on div at bounding box center [1435, 320] width 17 height 17
click at [1429, 388] on div at bounding box center [1383, 383] width 195 height 20
click at [1429, 503] on div at bounding box center [1435, 502] width 17 height 17
click at [1433, 567] on div at bounding box center [1435, 562] width 17 height 17
click at [1430, 625] on div at bounding box center [1435, 623] width 17 height 17
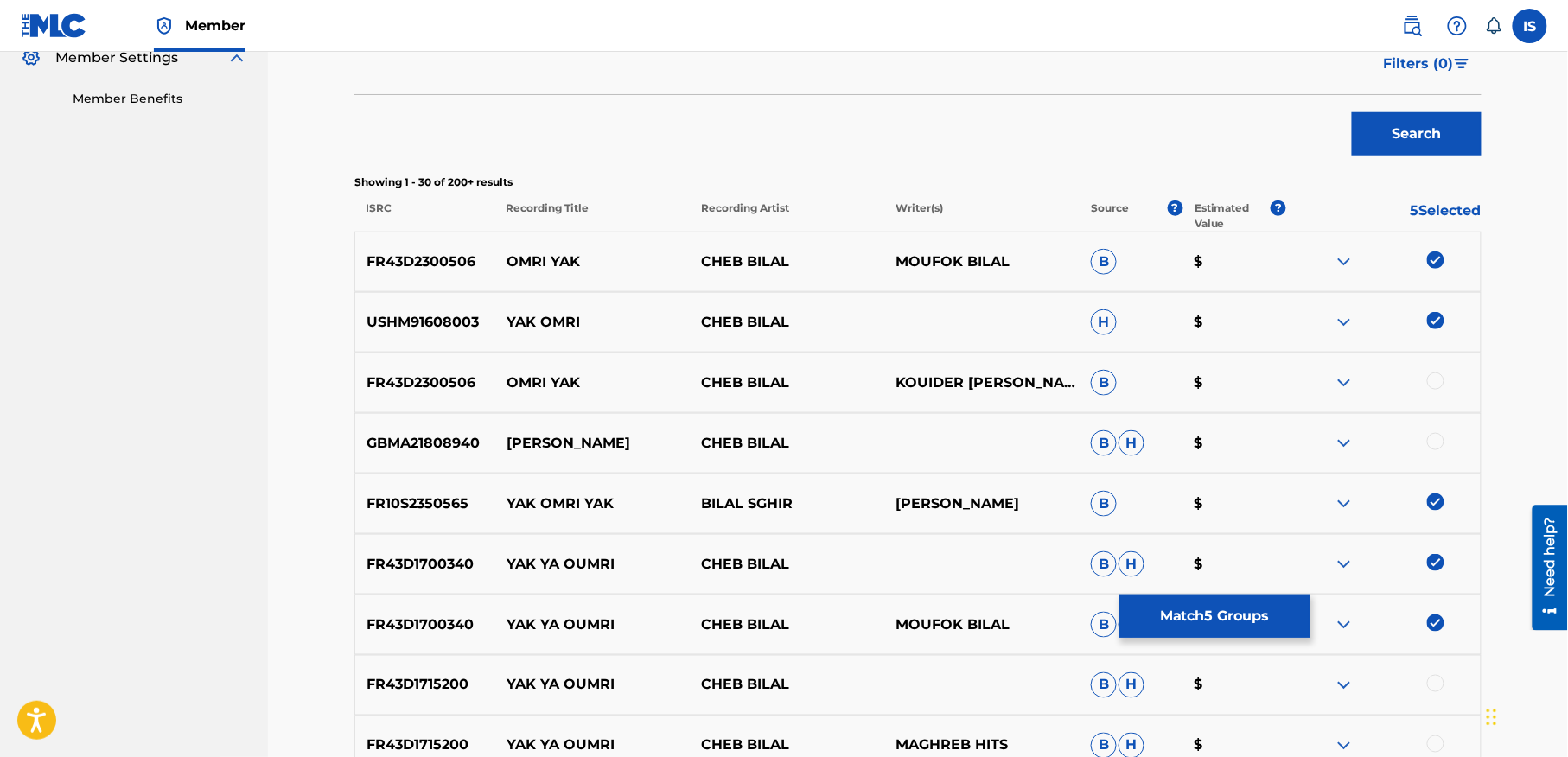
click at [1429, 681] on div at bounding box center [1435, 683] width 17 height 17
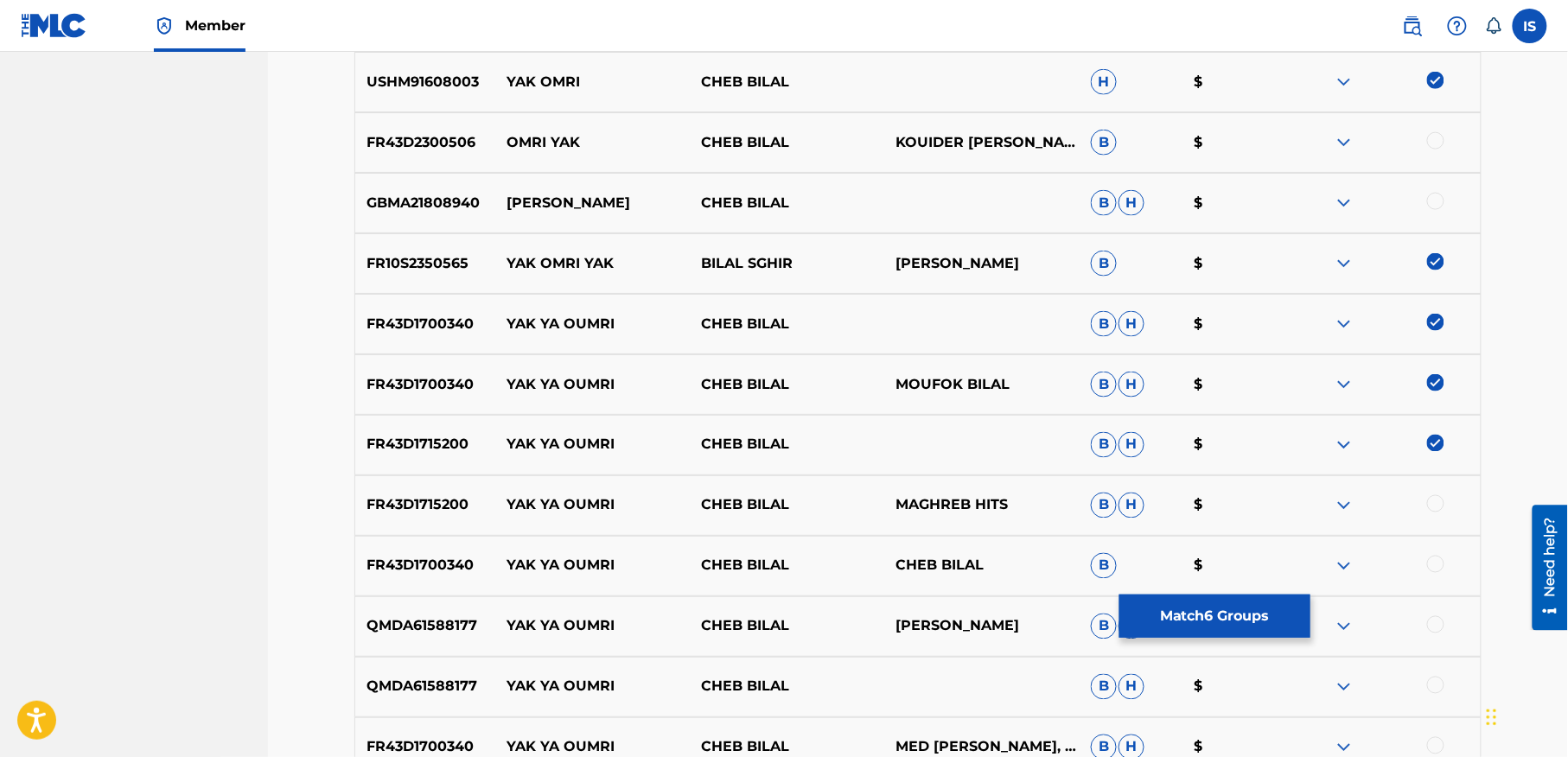
scroll to position [789, 0]
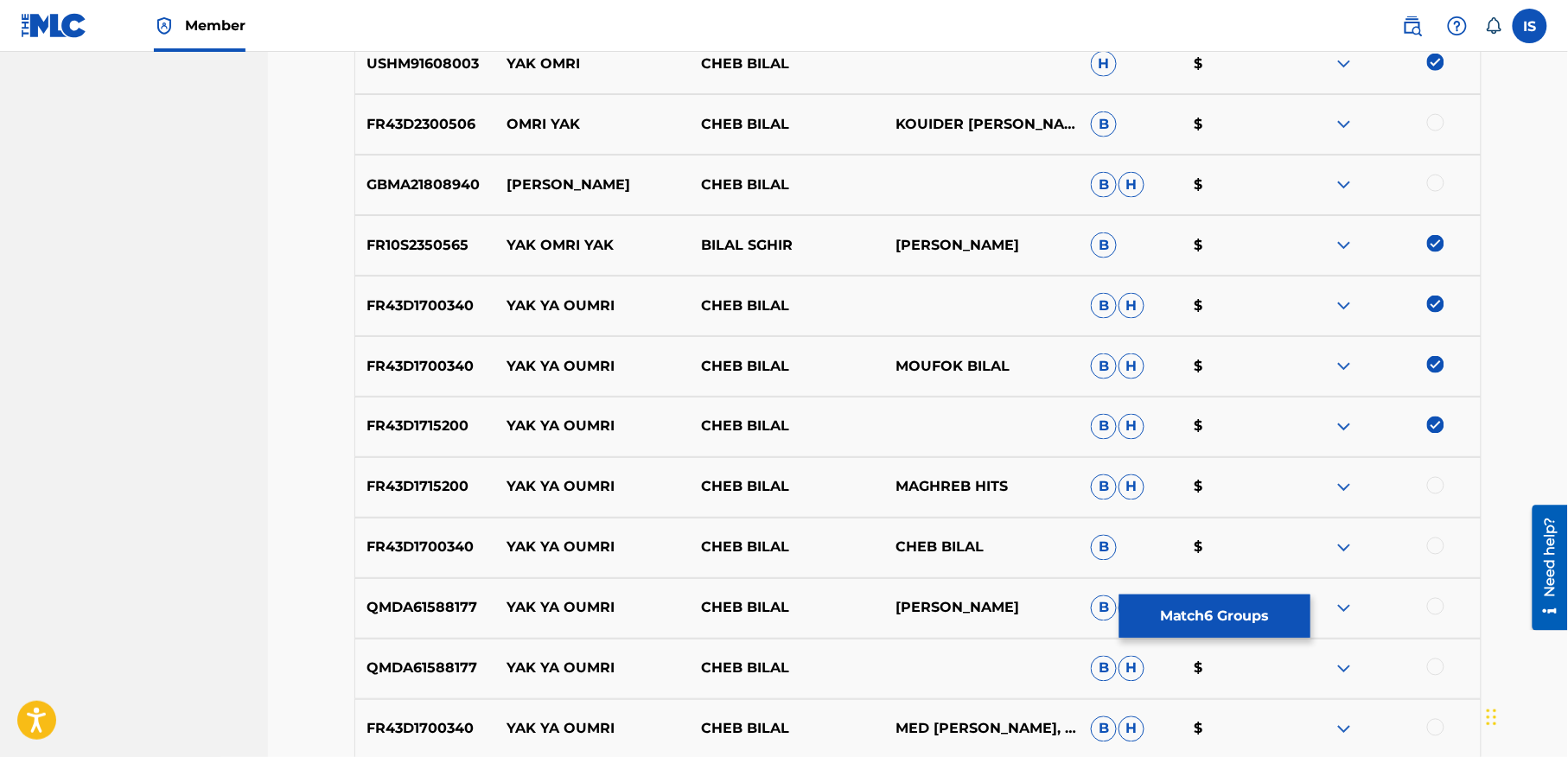
click at [1433, 485] on div at bounding box center [1435, 485] width 17 height 17
click at [1432, 533] on div "FR43D1700340 YAK YA OUMRI CHEB BILAL CHEB BILAL B $" at bounding box center [917, 548] width 1128 height 60
click at [1432, 552] on div at bounding box center [1435, 545] width 17 height 17
click at [1435, 606] on div at bounding box center [1435, 606] width 17 height 17
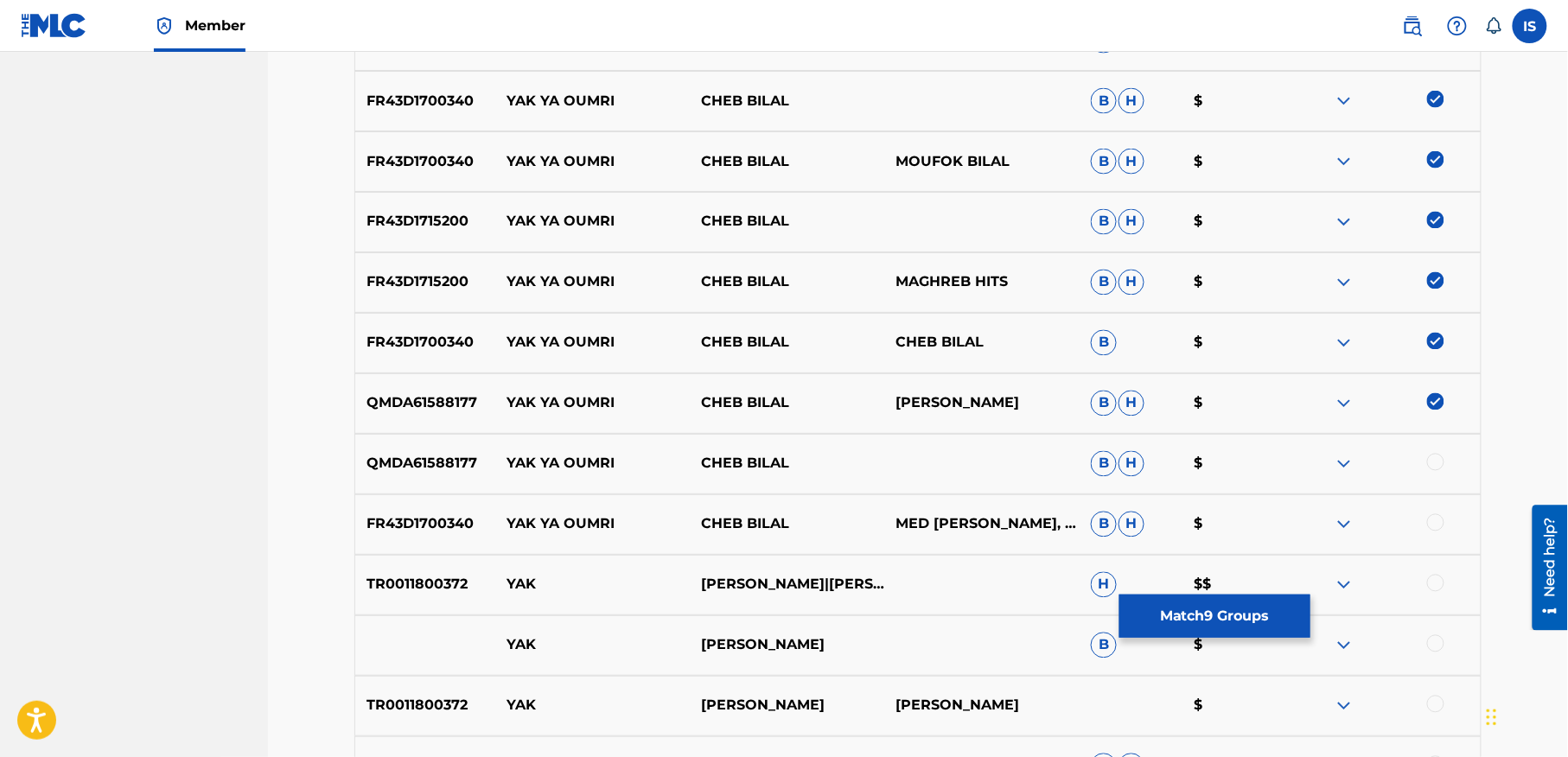
scroll to position [999, 0]
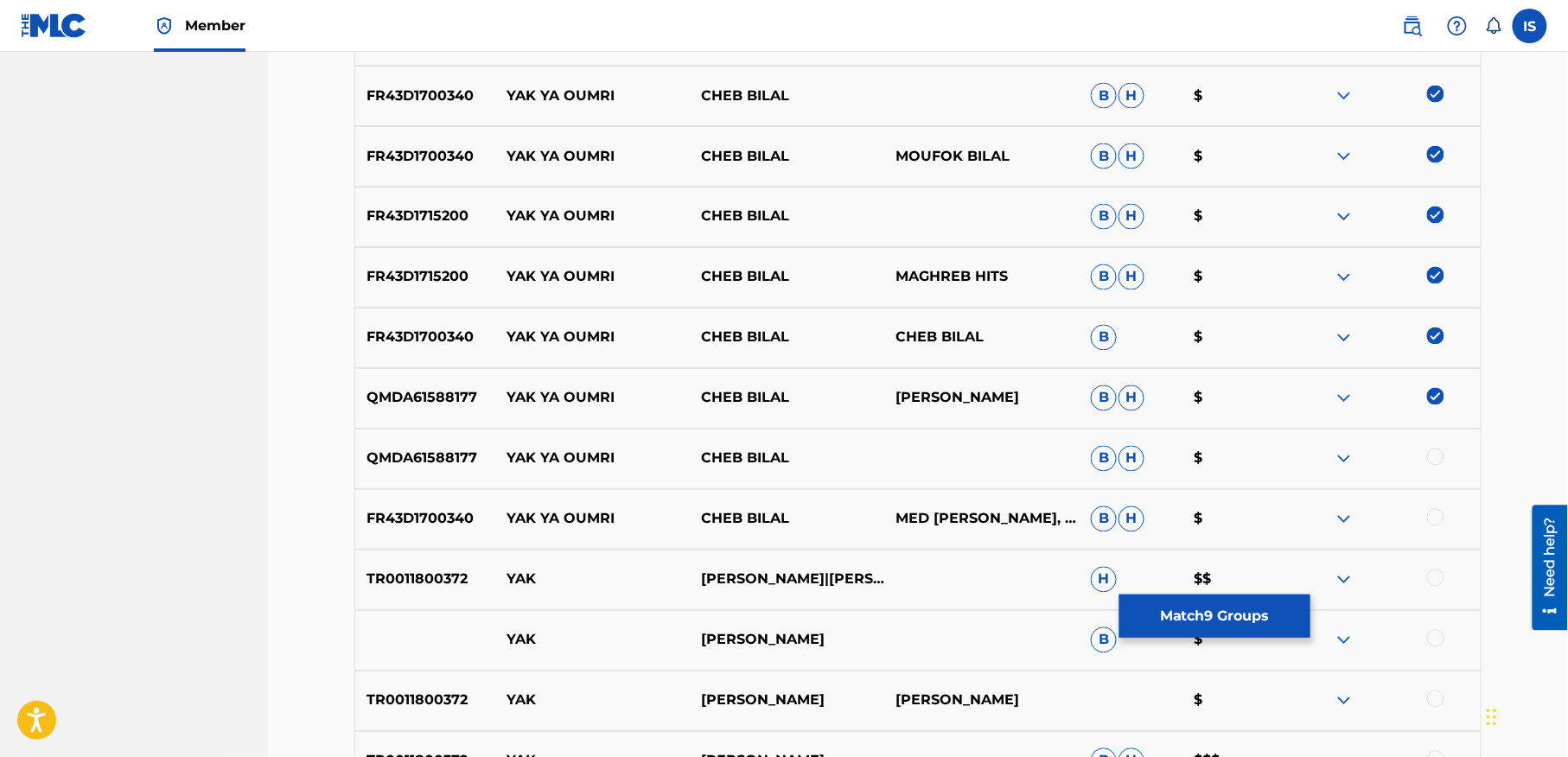
click at [1431, 457] on div at bounding box center [1435, 456] width 17 height 17
click at [1436, 520] on div at bounding box center [1435, 517] width 17 height 17
click at [1160, 612] on button "Match 11 Groups" at bounding box center [1215, 616] width 191 height 44
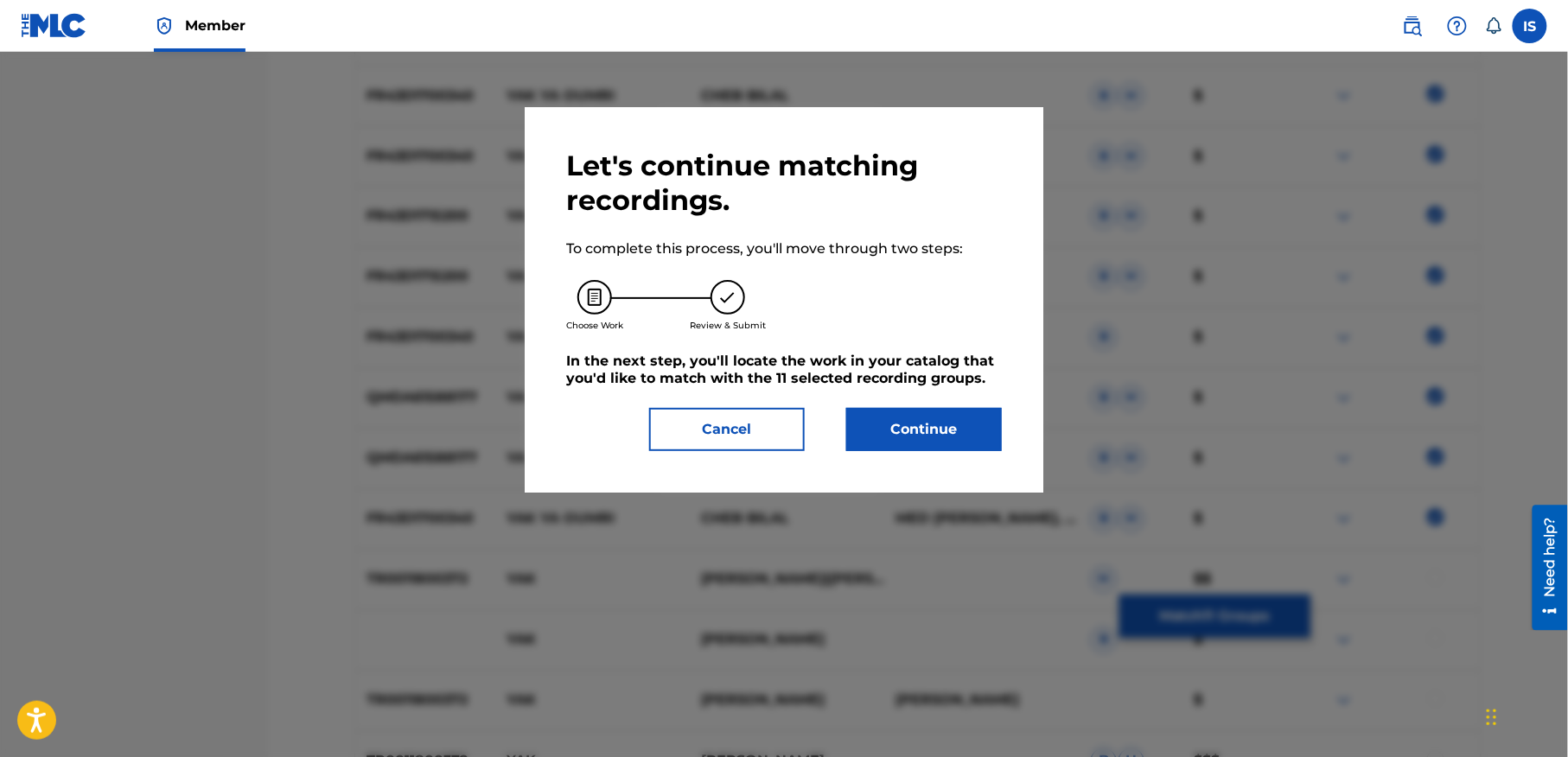
click at [902, 423] on button "Continue" at bounding box center [924, 429] width 156 height 44
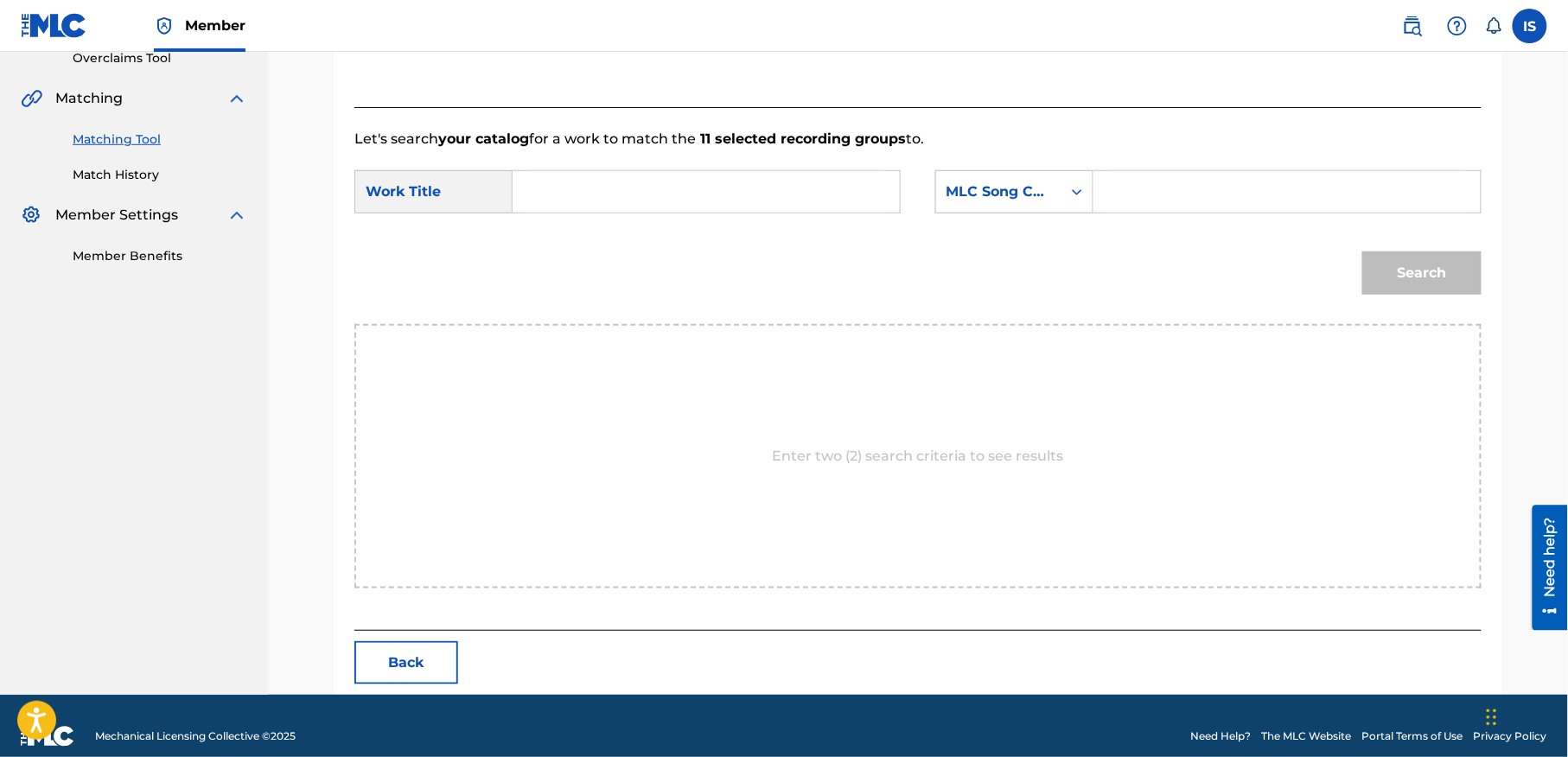
scroll to position [395, 0]
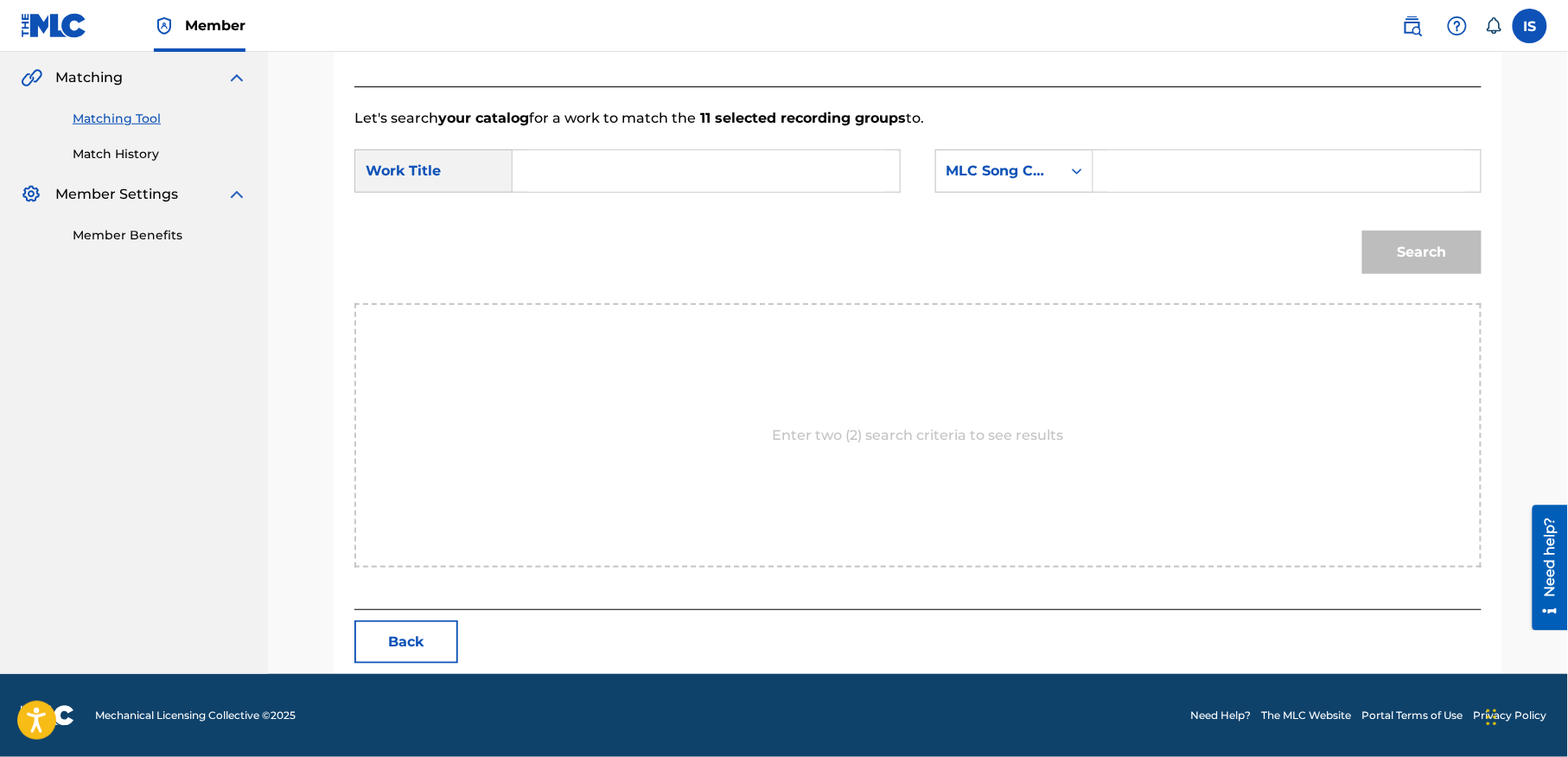
click at [699, 165] on input "Search Form" at bounding box center [707, 171] width 358 height 42
paste input "YAK YAK OMRI"
type input "YAK YAK OMRI"
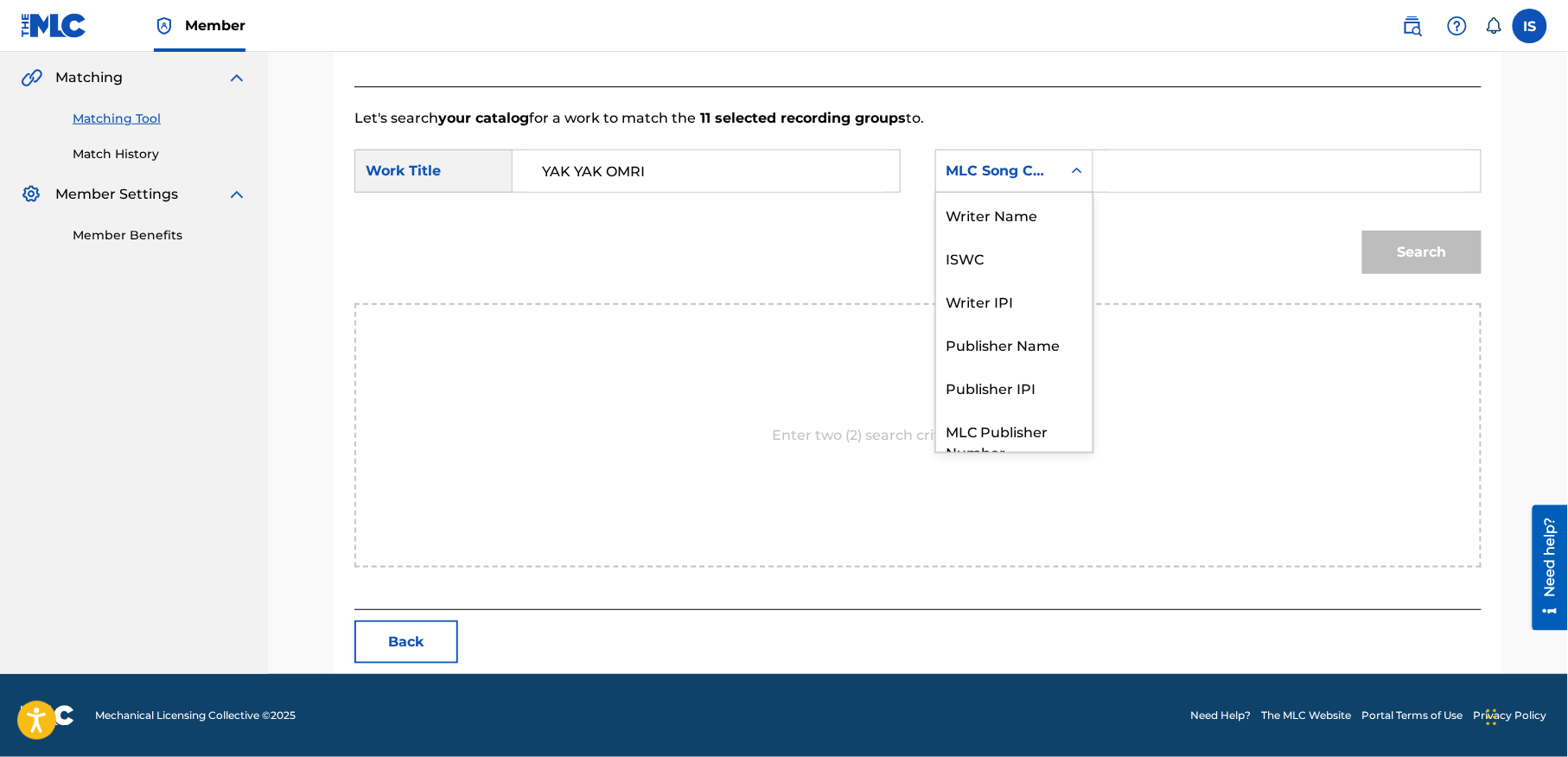
click at [1040, 170] on div "MLC Song Code" at bounding box center [999, 171] width 105 height 20
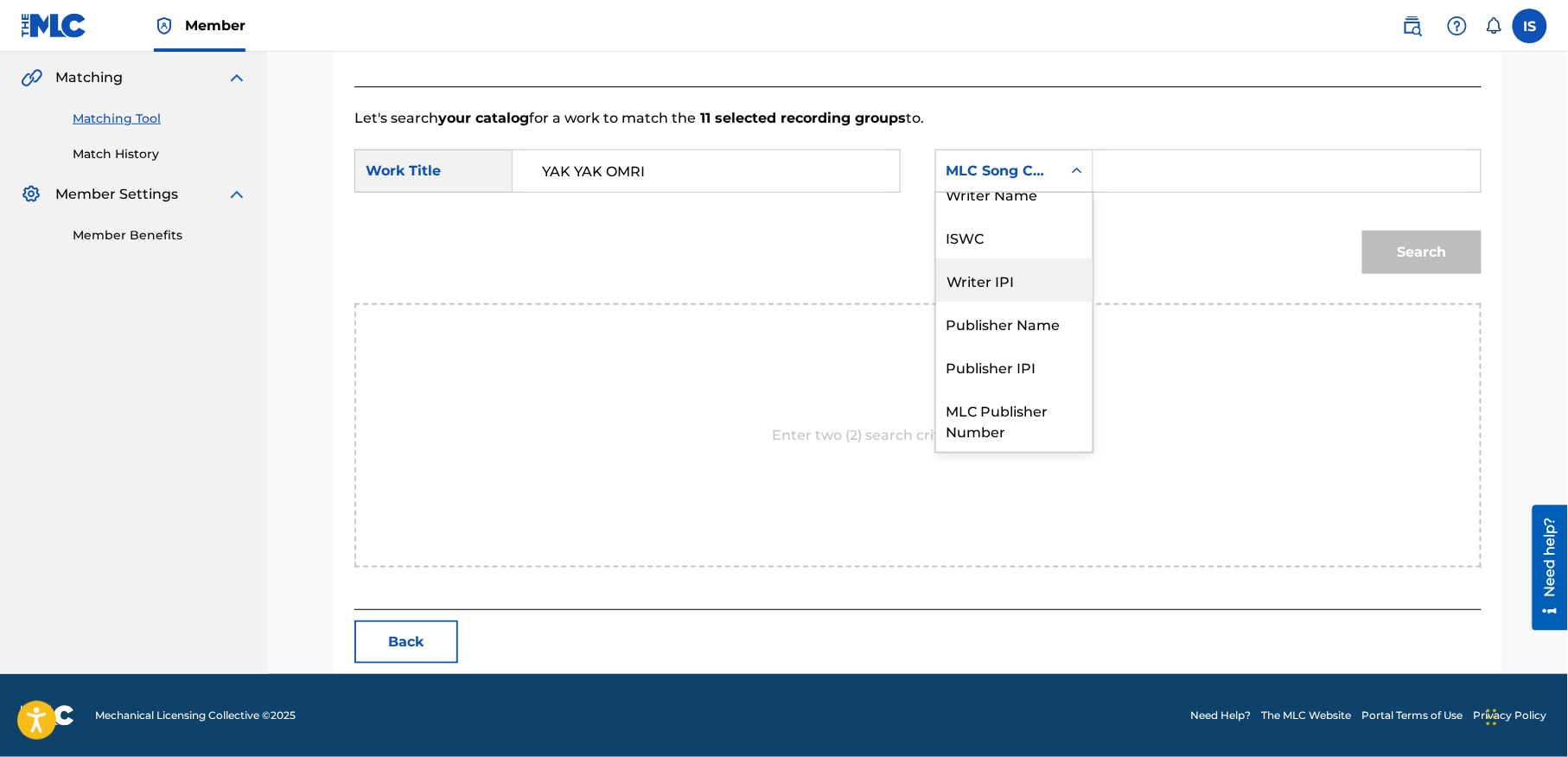
scroll to position [0, 0]
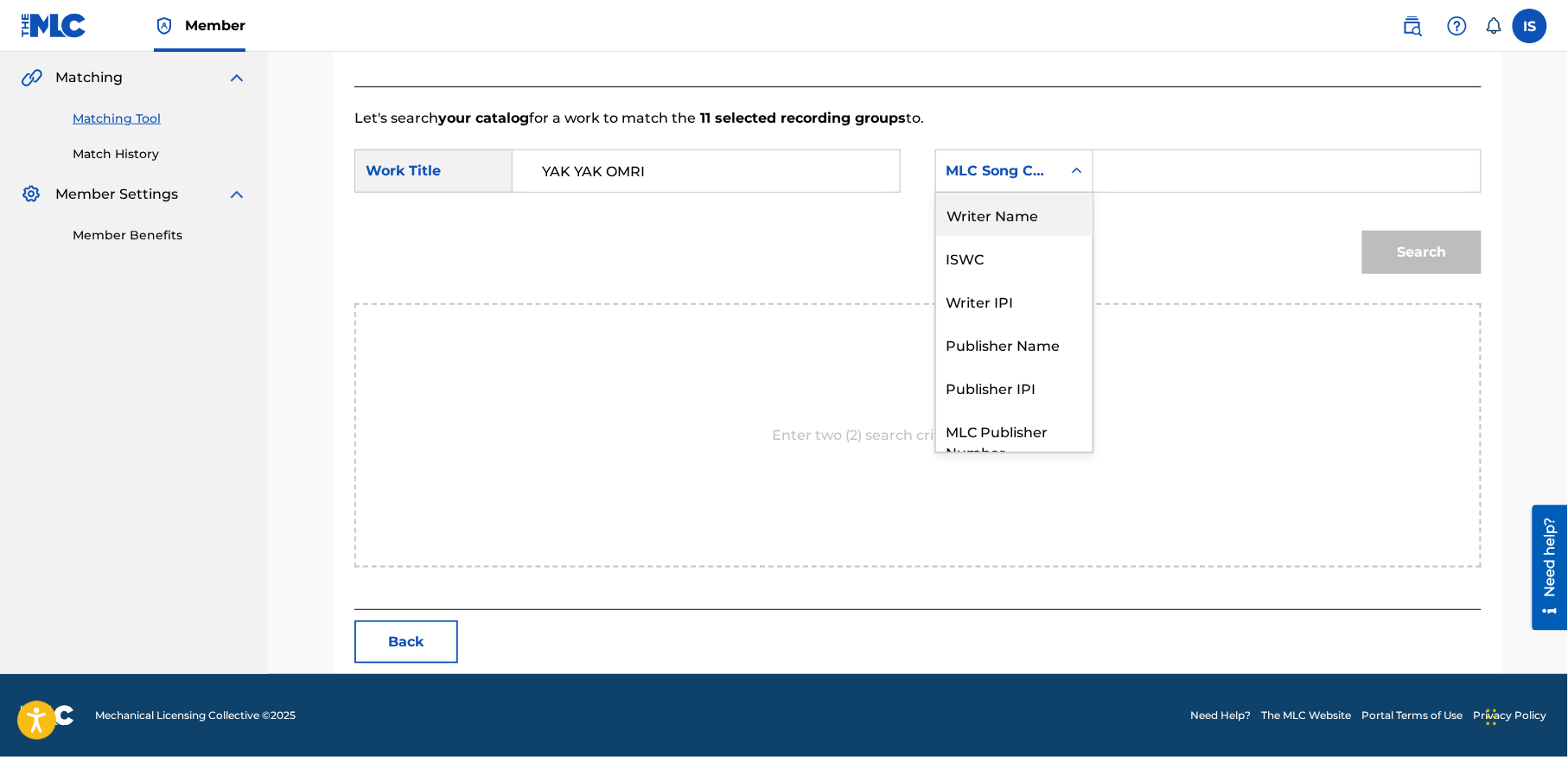
click at [1016, 225] on div "Writer Name" at bounding box center [1014, 214] width 157 height 44
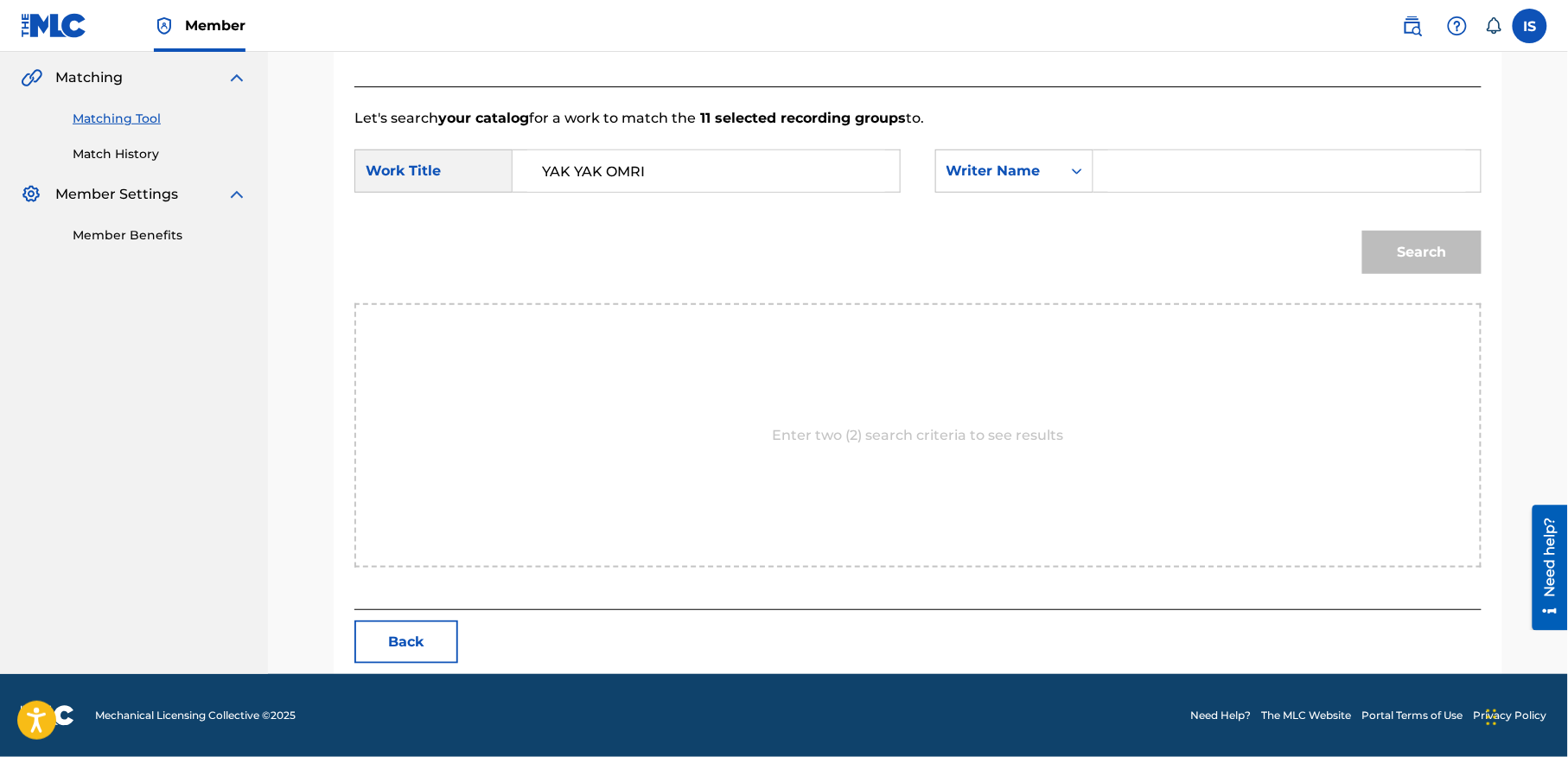
click at [1169, 185] on input "Search Form" at bounding box center [1287, 171] width 358 height 42
type input "moufok"
click at [1445, 261] on button "Search" at bounding box center [1422, 252] width 119 height 44
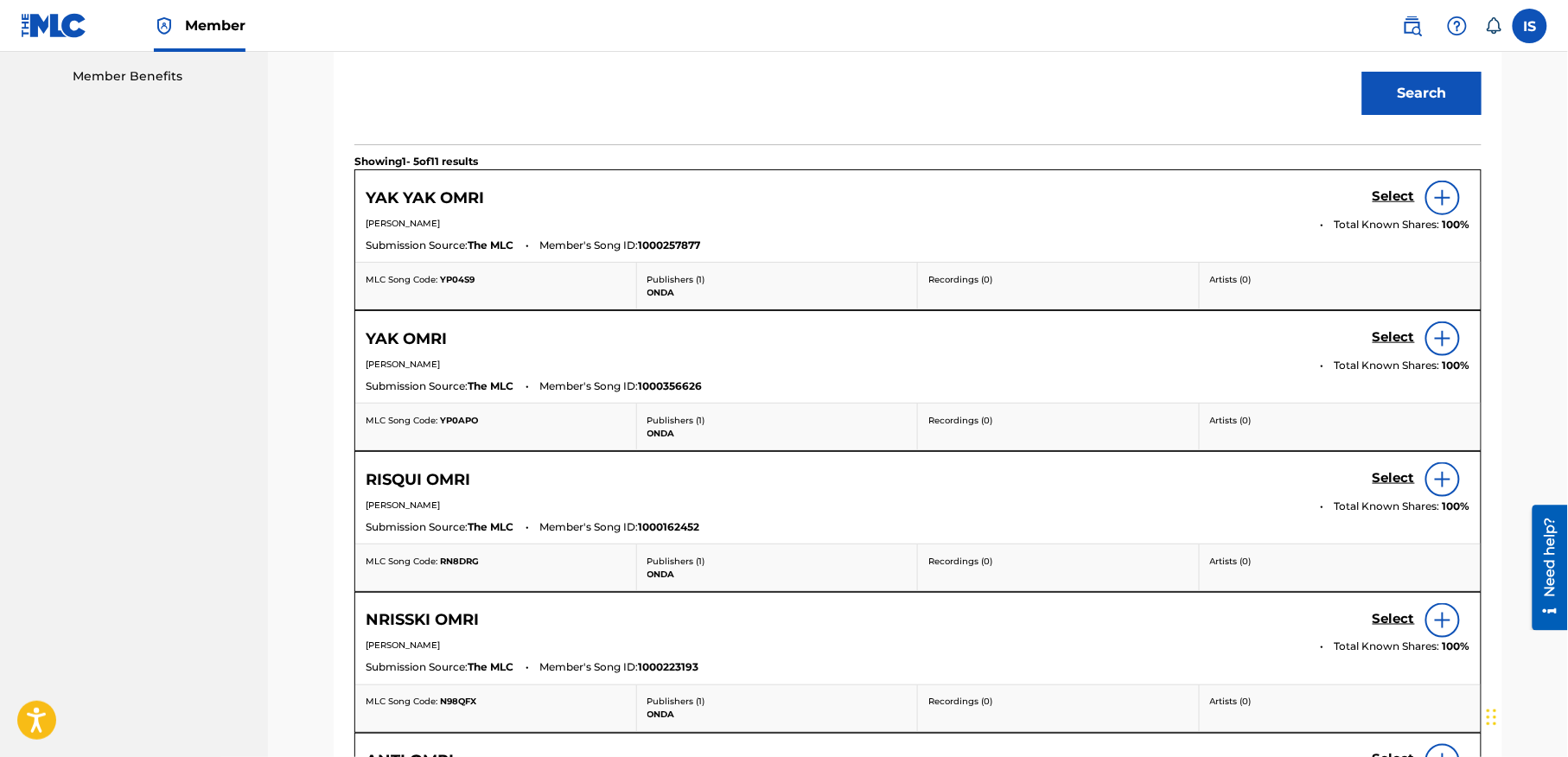
scroll to position [503, 0]
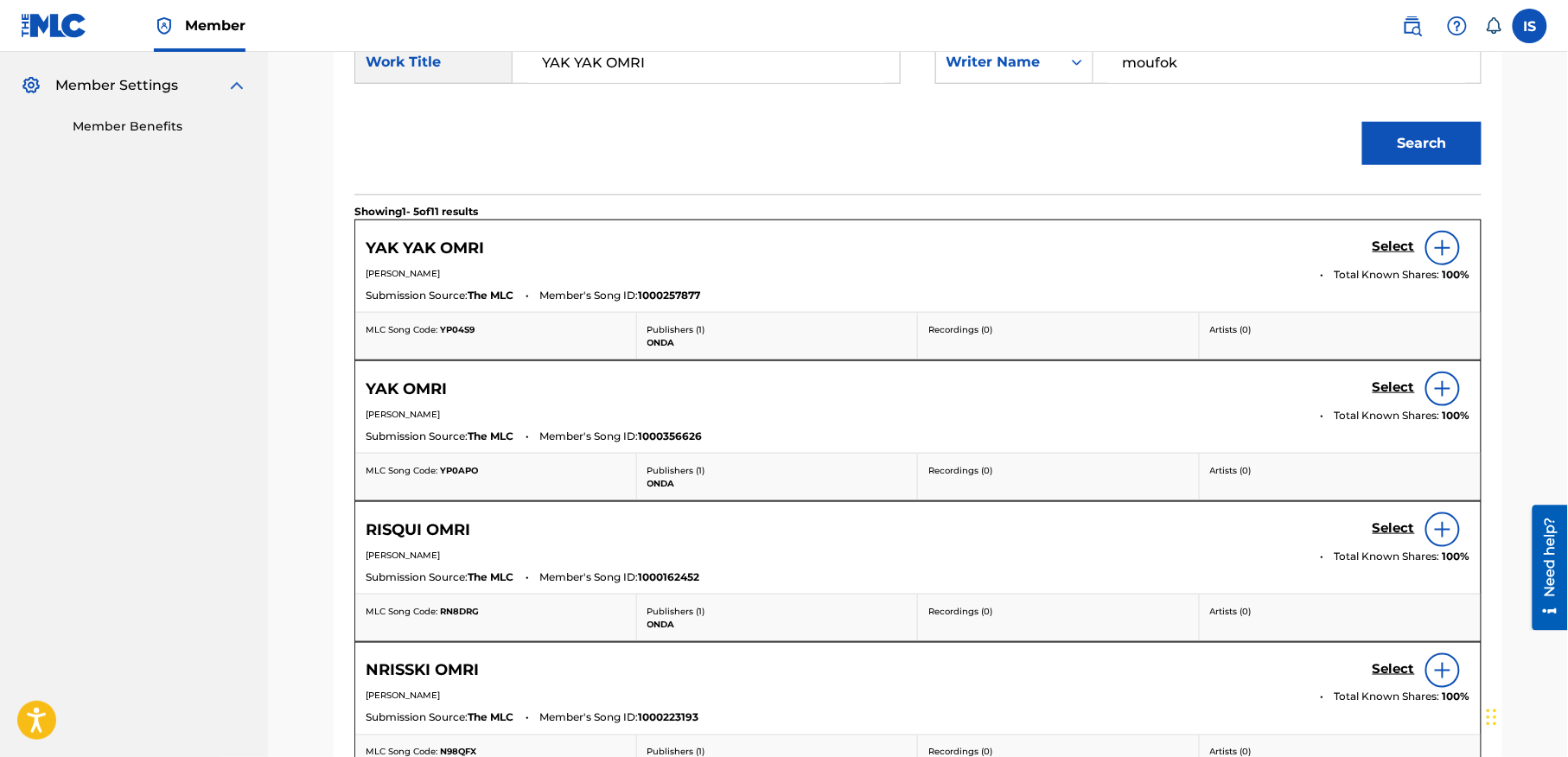
click at [1392, 255] on h5 "Select" at bounding box center [1394, 246] width 43 height 16
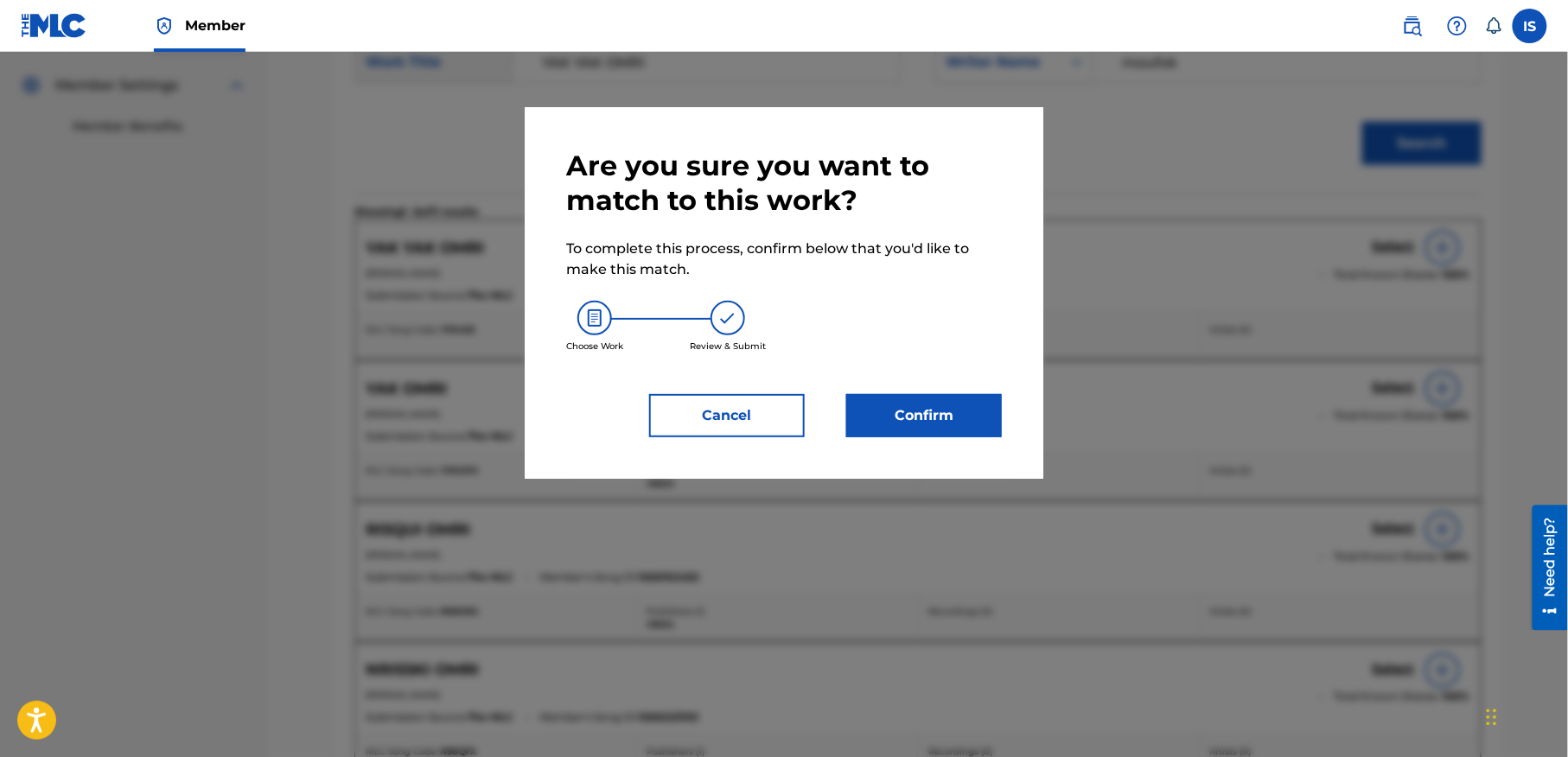
drag, startPoint x: 880, startPoint y: 439, endPoint x: 897, endPoint y: 420, distance: 25.5
click at [897, 420] on div "Are you sure you want to match to this work? To complete this process, confirm …" at bounding box center [784, 293] width 519 height 372
click at [897, 420] on button "Confirm" at bounding box center [924, 415] width 156 height 44
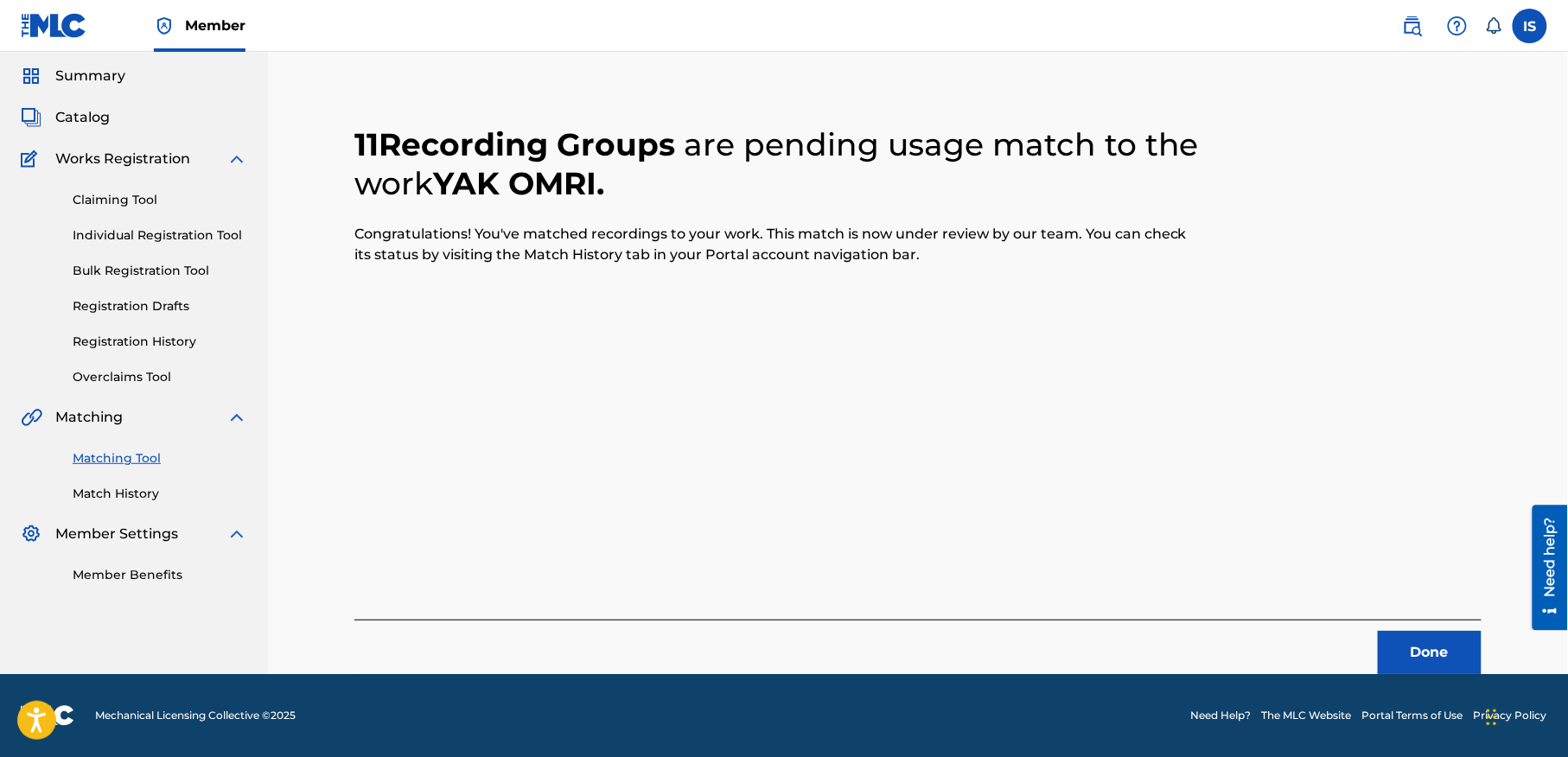
scroll to position [53, 0]
click at [1445, 650] on button "Done" at bounding box center [1429, 653] width 104 height 44
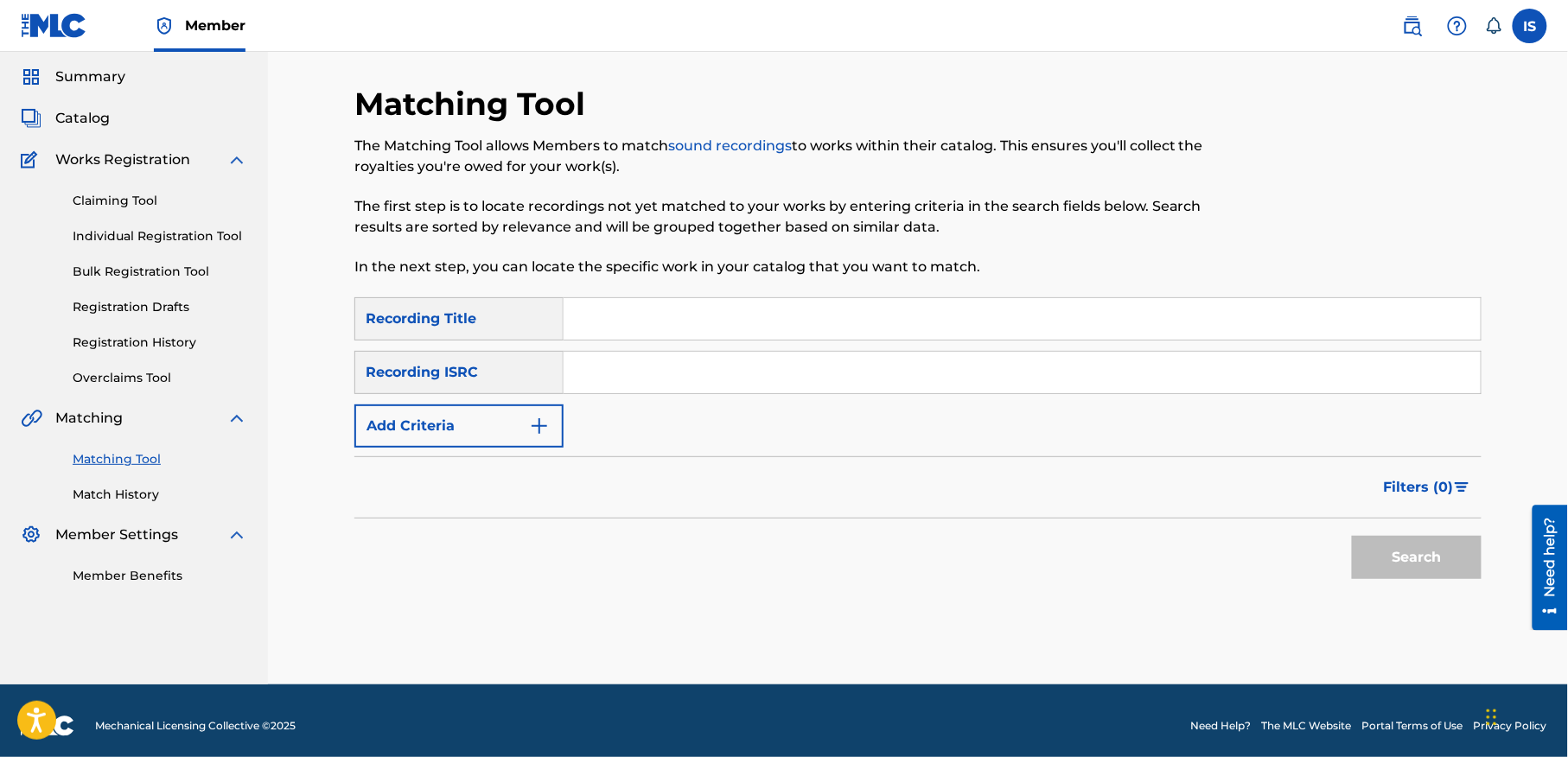
drag, startPoint x: 1445, startPoint y: 650, endPoint x: 1573, endPoint y: 748, distance: 161.2
click at [1567, 704] on html "Accessibility Screen-Reader Guide, Feedback, and Issue Reporting | New window M…" at bounding box center [784, 325] width 1568 height 757
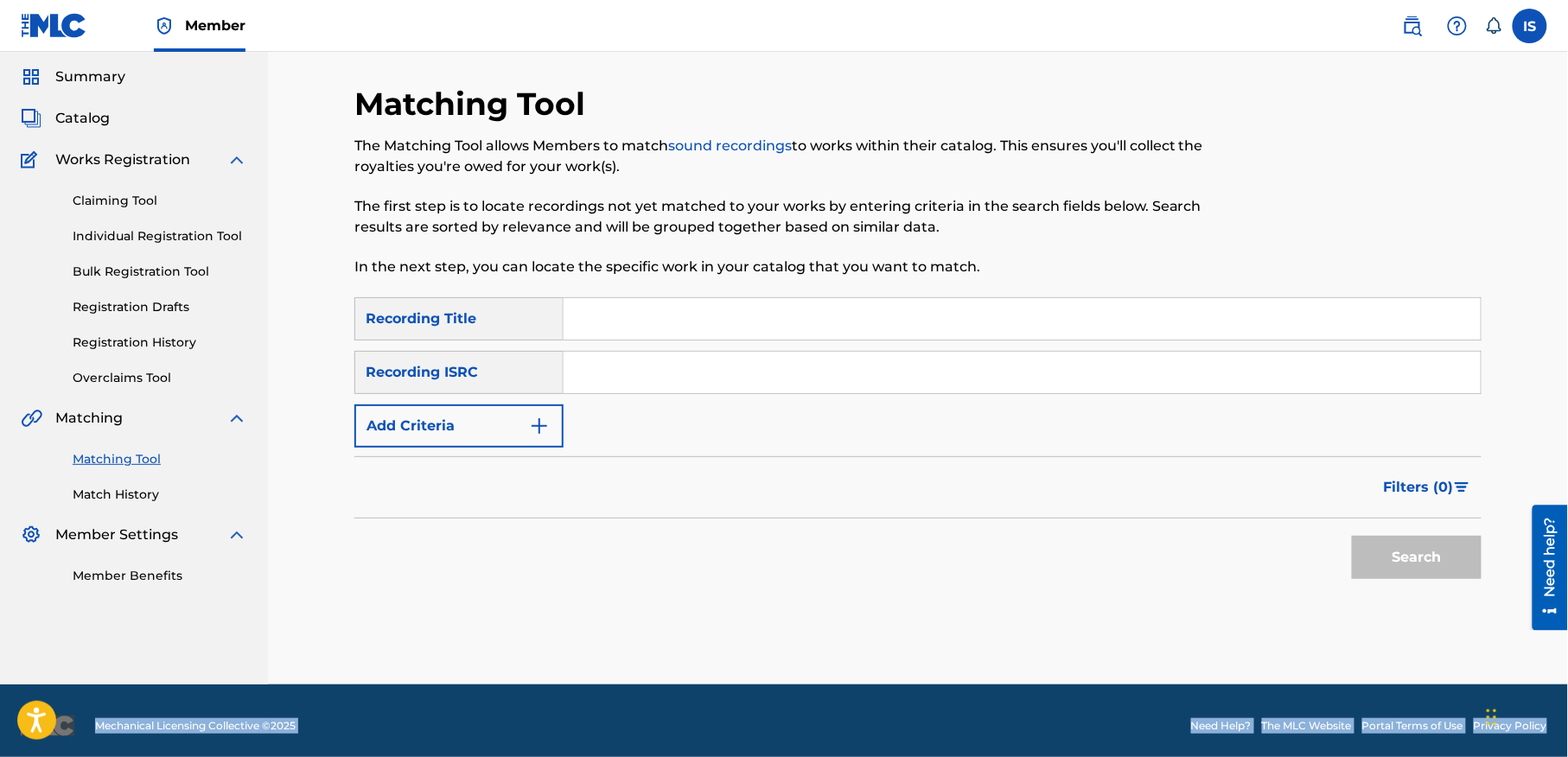
click at [838, 323] on input "Search Form" at bounding box center [1022, 318] width 917 height 42
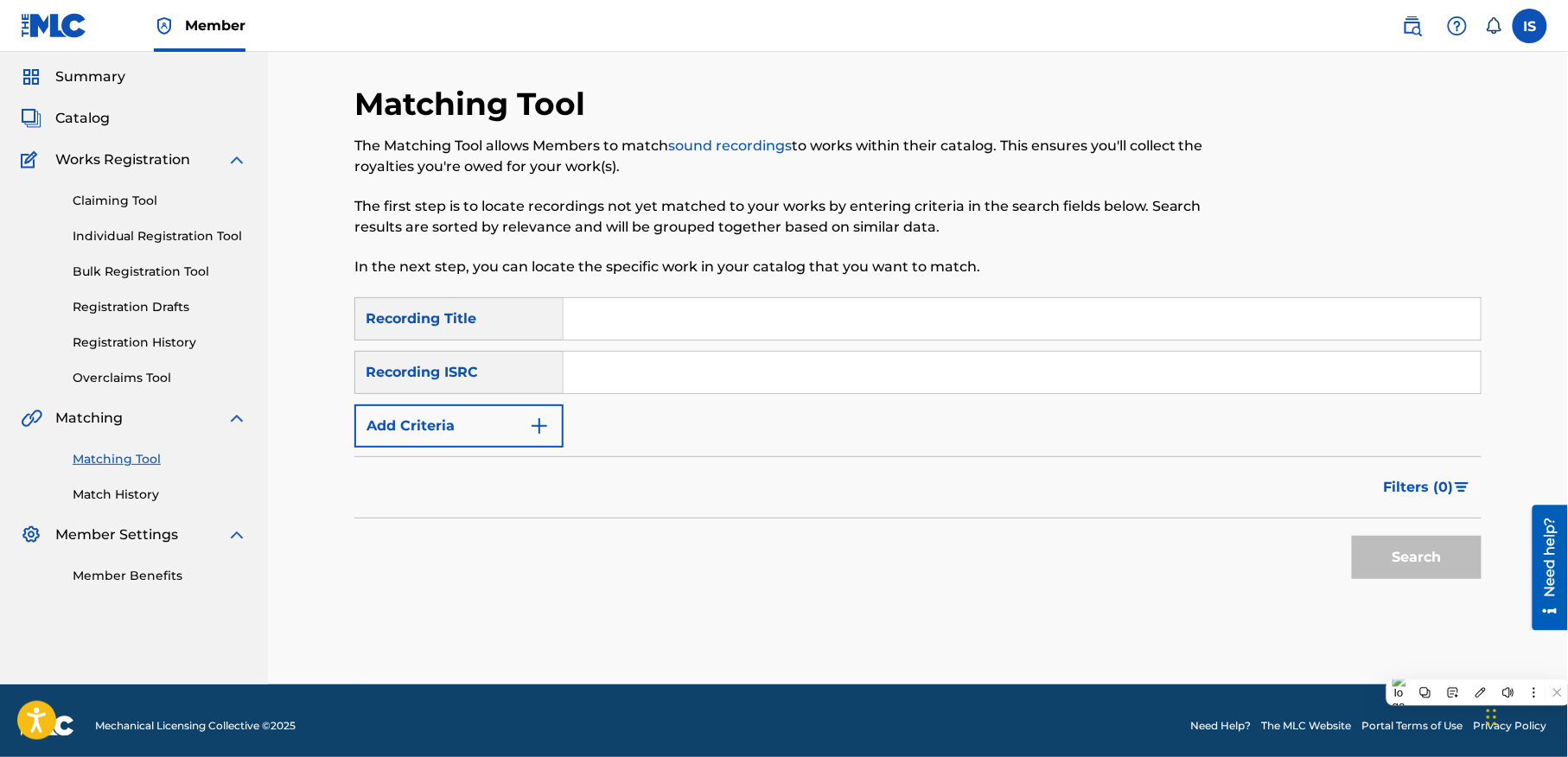
paste input "YAK YAK OMRI"
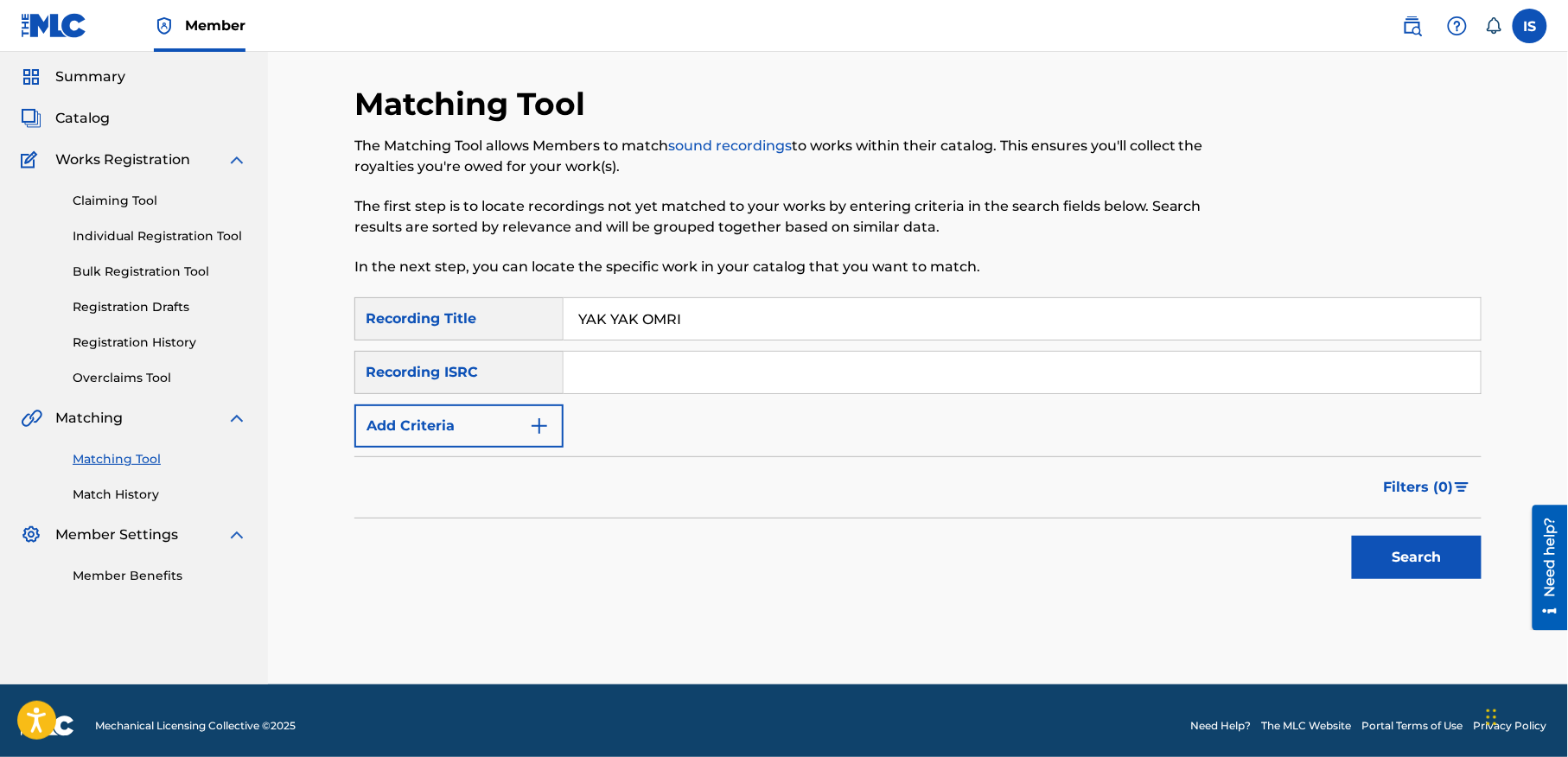
click at [659, 334] on input "YAK YAK OMRI" at bounding box center [1022, 318] width 917 height 42
paste input "ELLI AAKLAH SGHIR"
type input "ELLI AAKLAH SGHIR"
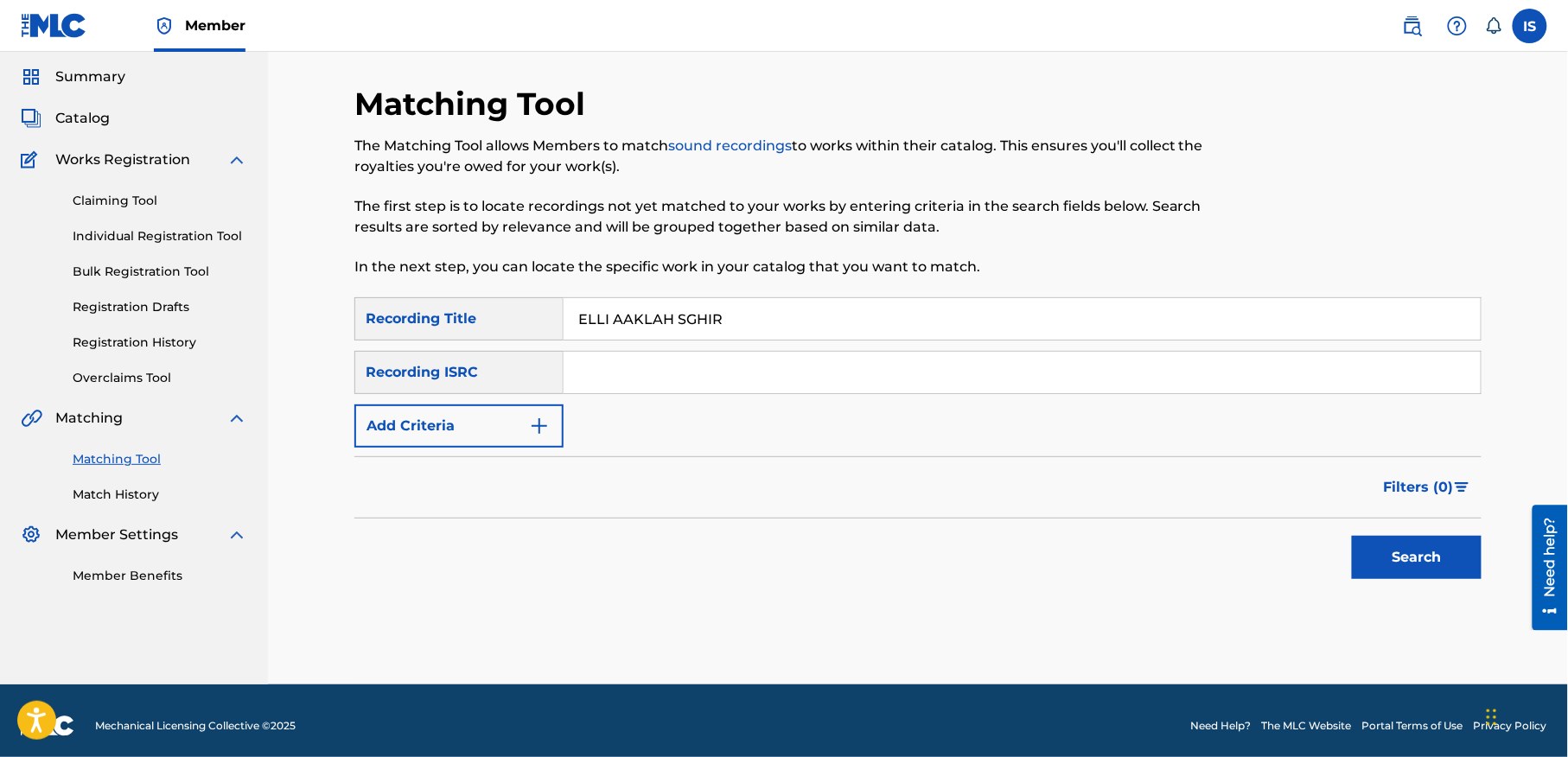
click at [462, 432] on button "Add Criteria" at bounding box center [458, 426] width 209 height 44
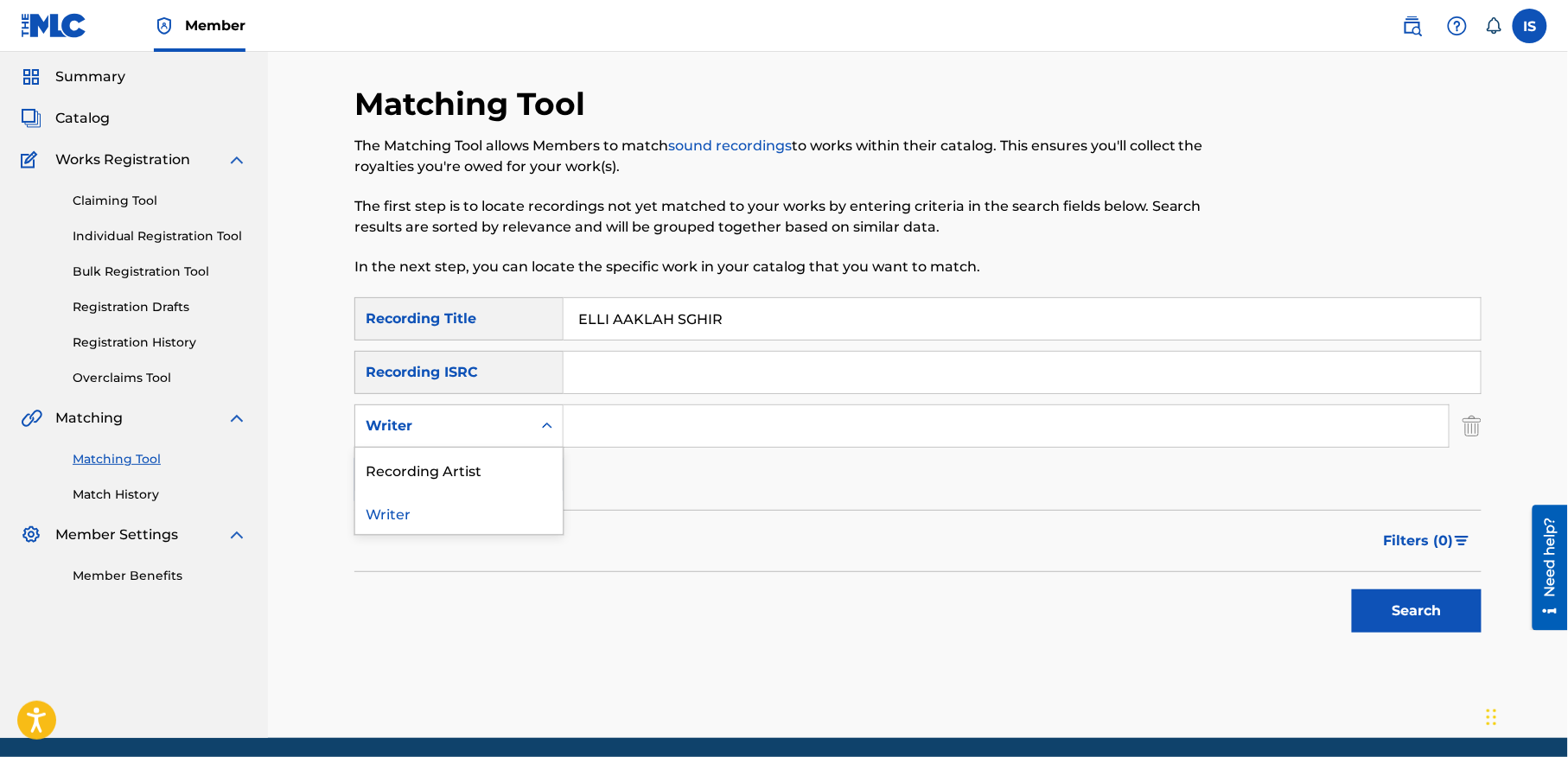
click at [475, 413] on div "Writer" at bounding box center [443, 425] width 176 height 33
click at [465, 464] on div "Recording Artist" at bounding box center [458, 469] width 207 height 44
click at [661, 430] on input "Search Form" at bounding box center [1006, 426] width 885 height 42
type input "cheb bilal"
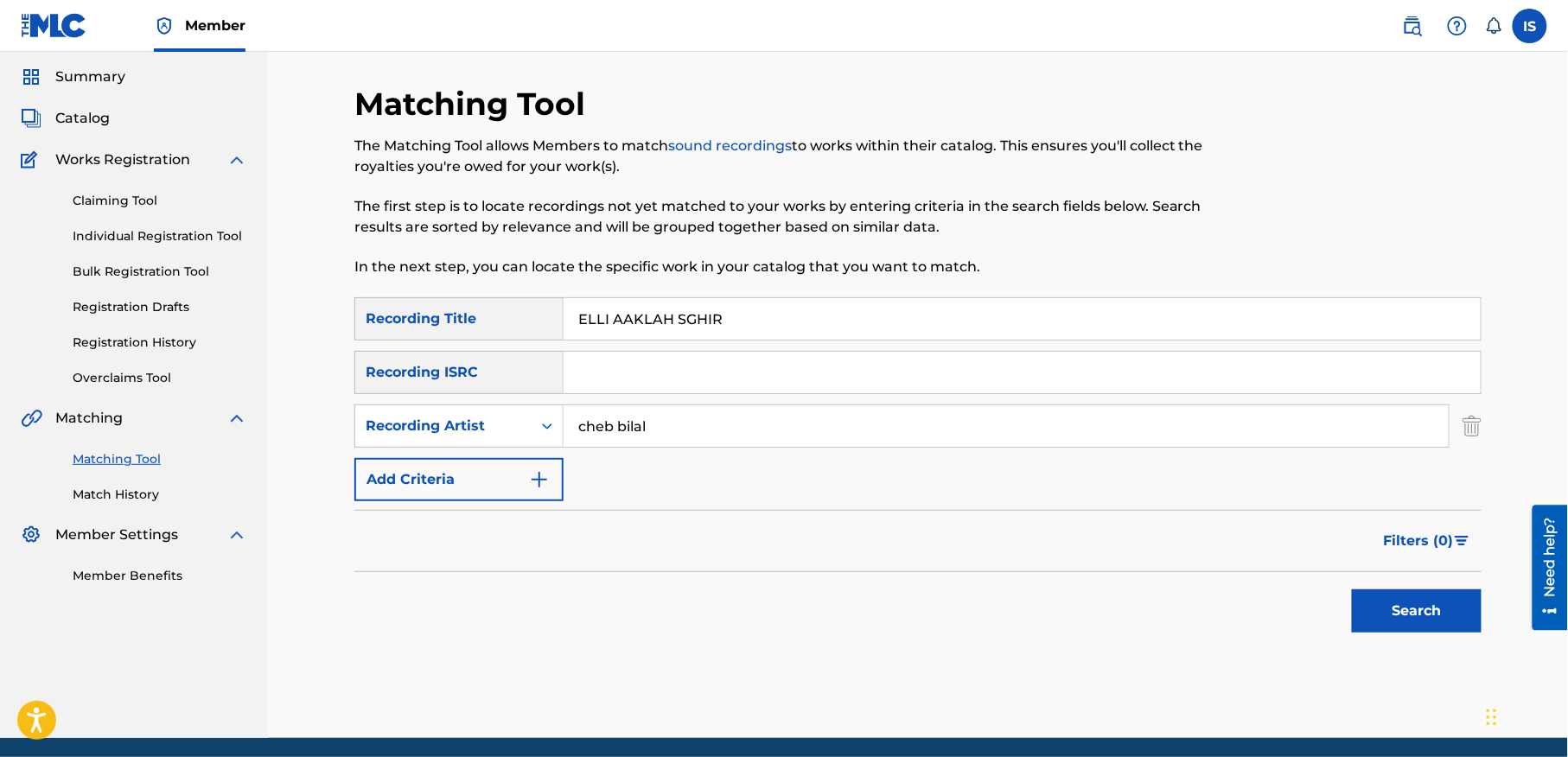
click at [1387, 618] on button "Search" at bounding box center [1417, 610] width 130 height 44
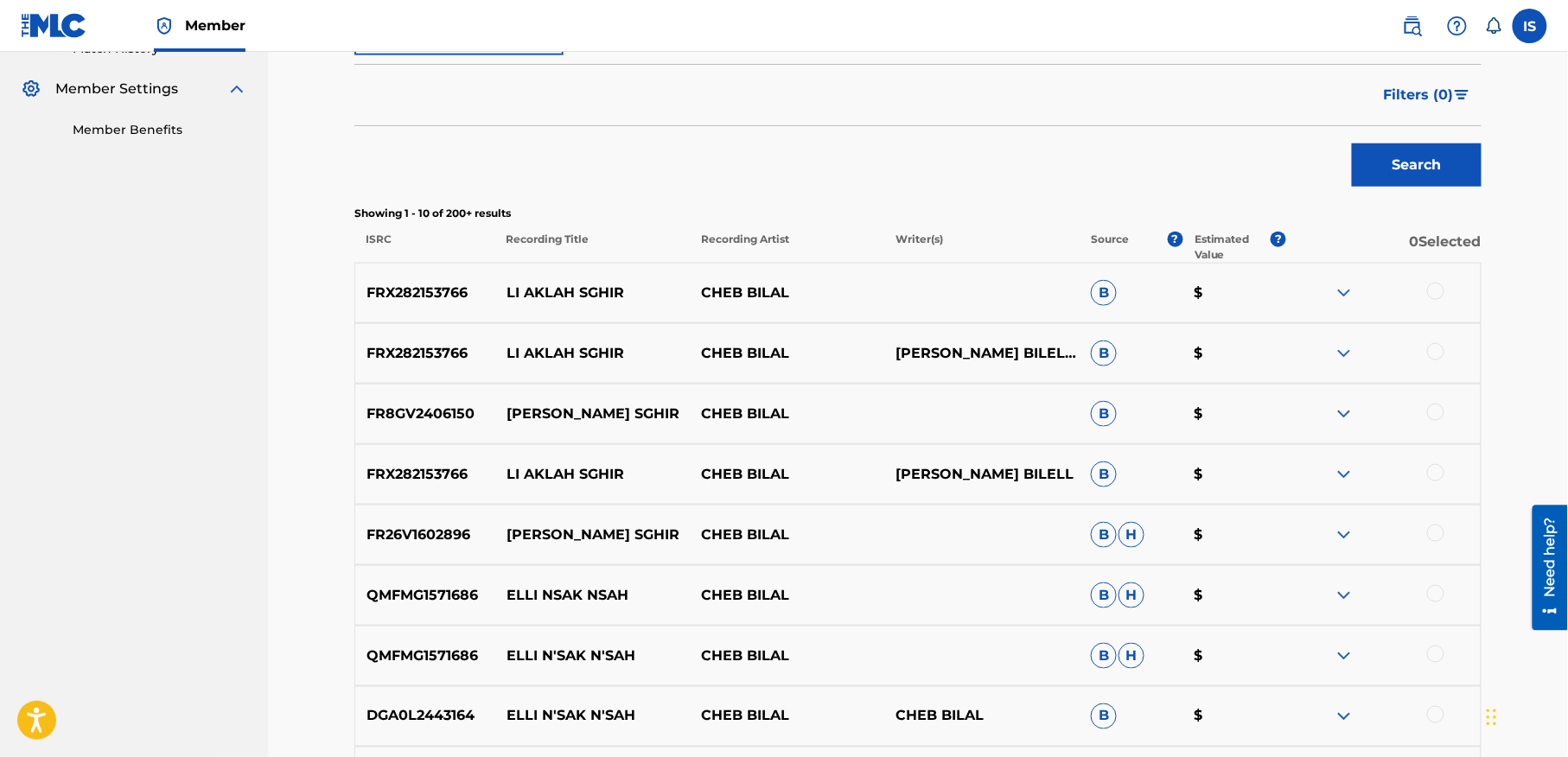
scroll to position [526, 0]
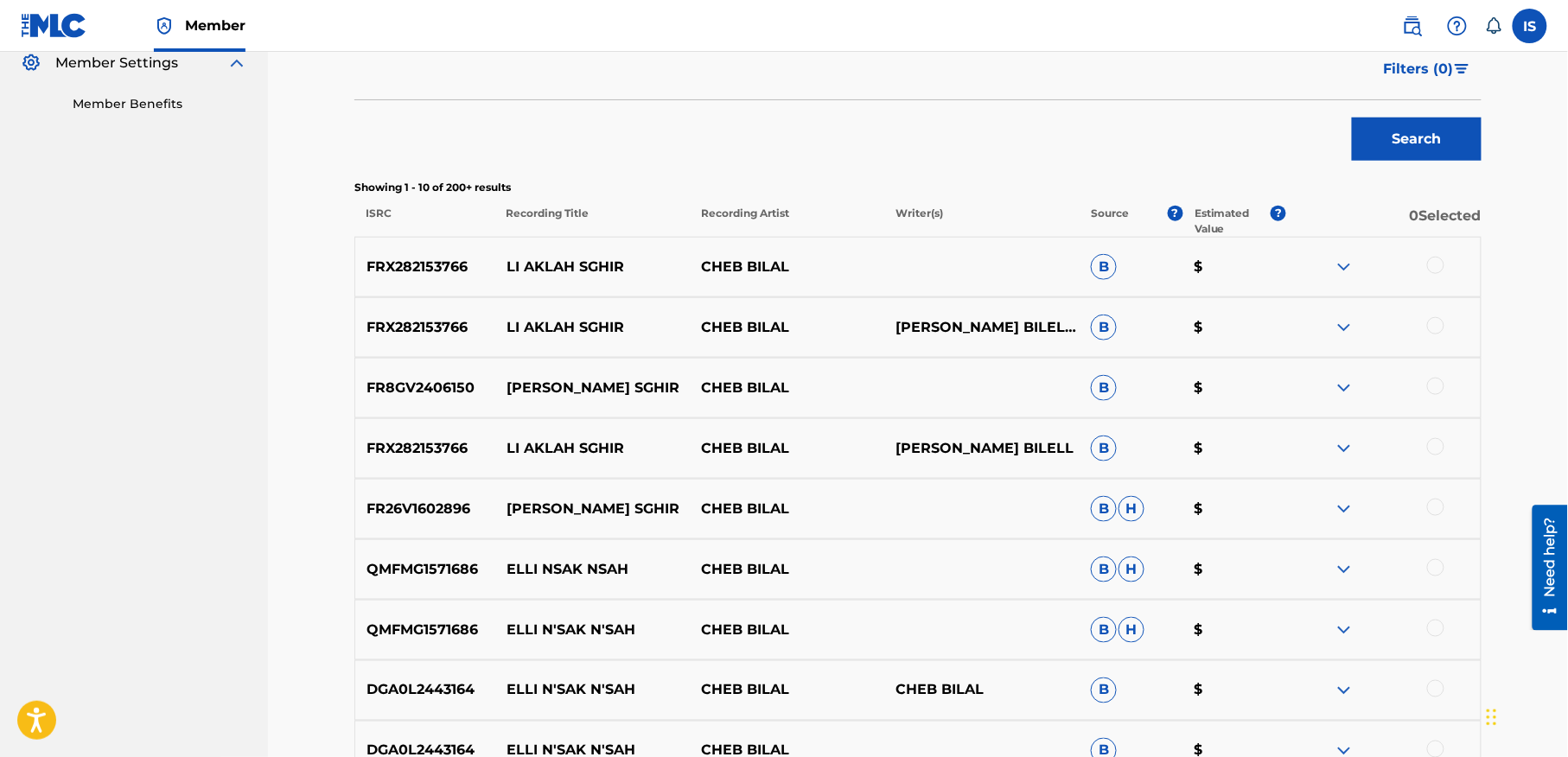
click at [1432, 260] on div at bounding box center [1435, 264] width 17 height 17
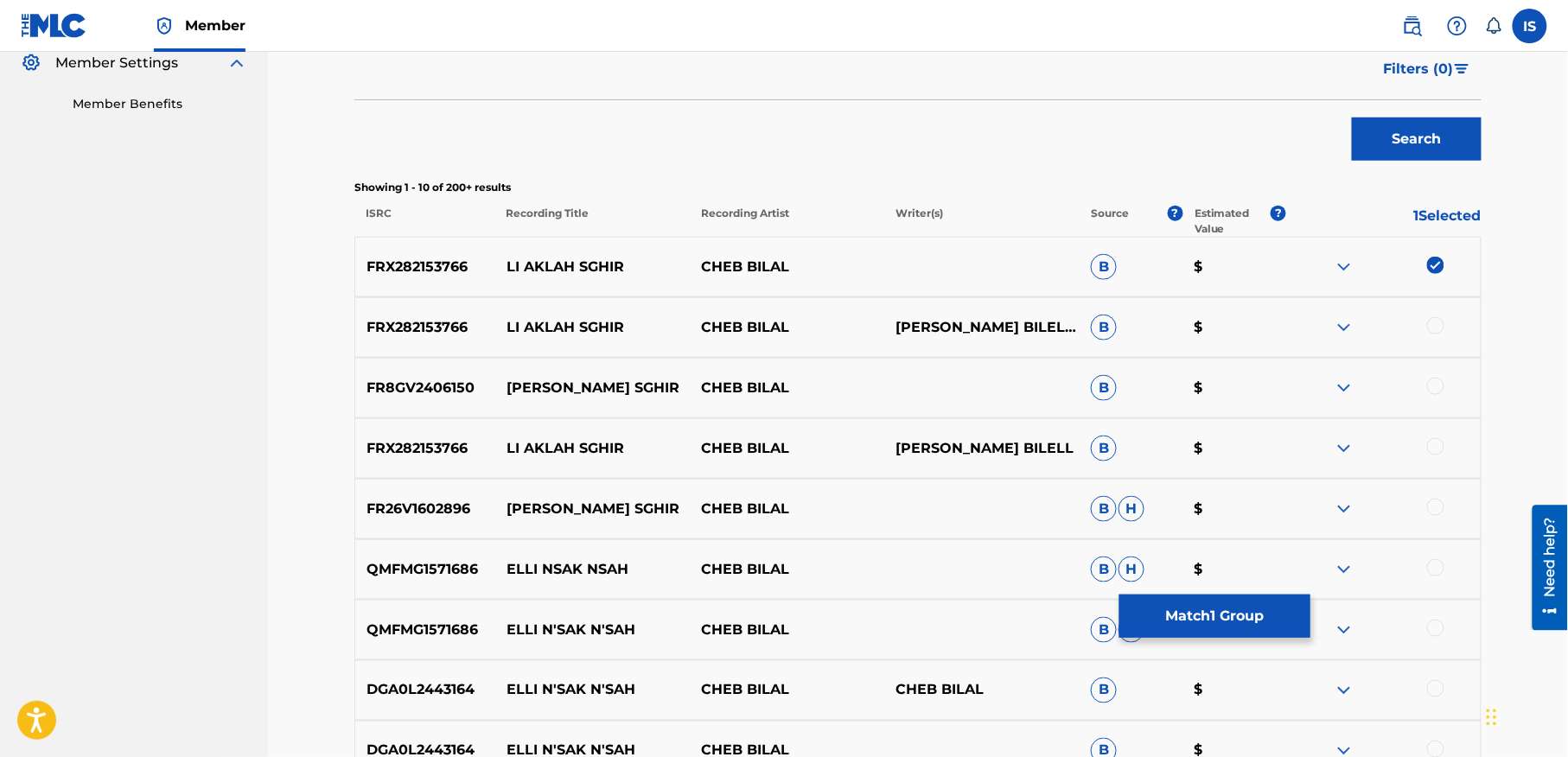
click at [1435, 312] on div "FRX282153766 LI AKLAH SGHIR CHEB BILAL MOUFAK BILELL, MOUFAK BILELL B $" at bounding box center [917, 327] width 1128 height 60
click at [1432, 325] on div at bounding box center [1435, 325] width 17 height 17
click at [1433, 376] on div "FR8GV2406150 LI AKLEH SGHIR CHEB BILAL B $" at bounding box center [917, 388] width 1128 height 60
click at [1433, 388] on div at bounding box center [1435, 385] width 17 height 17
click at [1435, 423] on div "FRX282153766 LI AKLAH SGHIR CHEB BILAL MOUFAK BILELL B $" at bounding box center [917, 448] width 1128 height 60
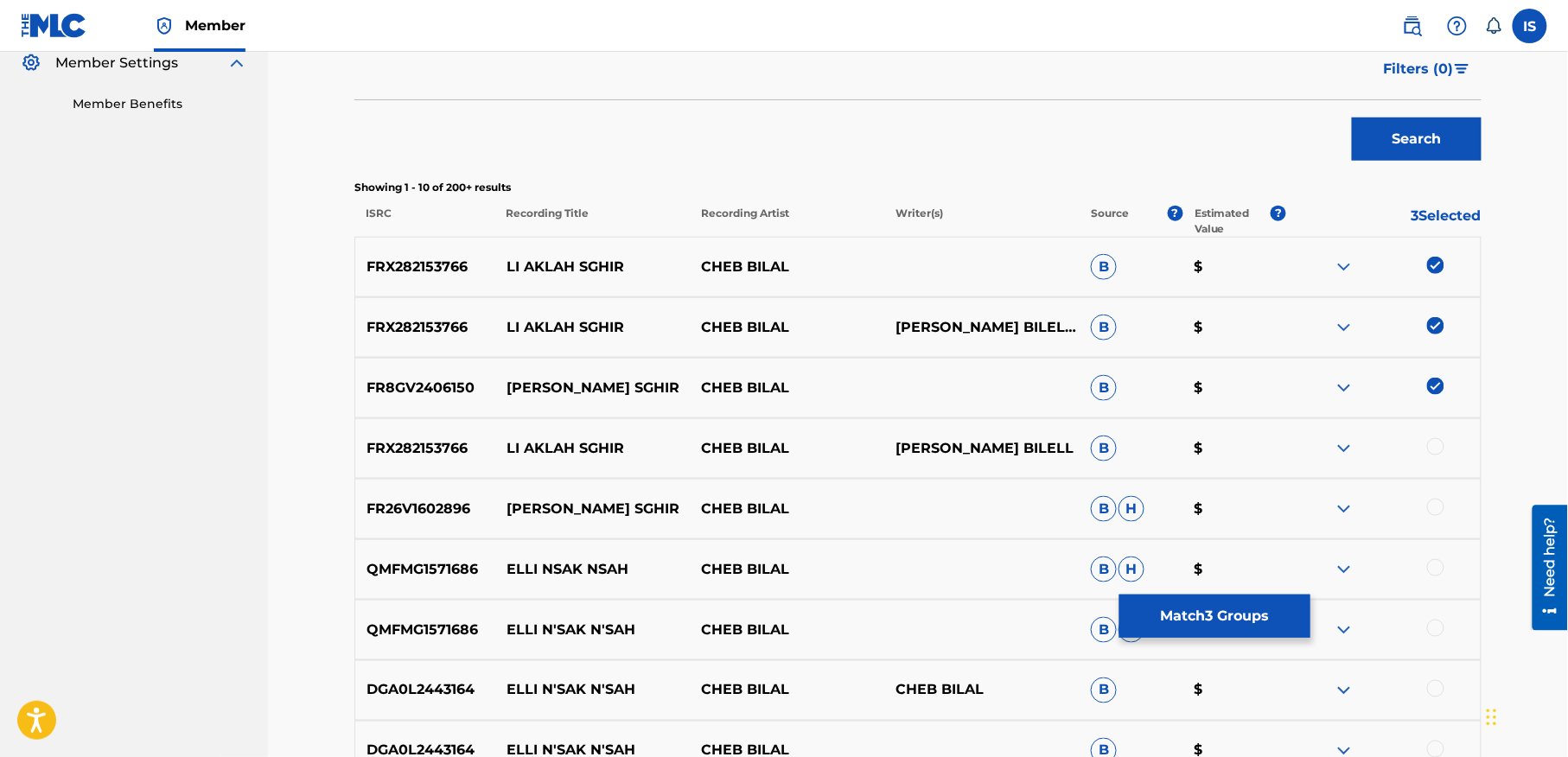
click at [1435, 446] on div at bounding box center [1435, 446] width 17 height 17
click at [1433, 502] on div at bounding box center [1435, 506] width 17 height 17
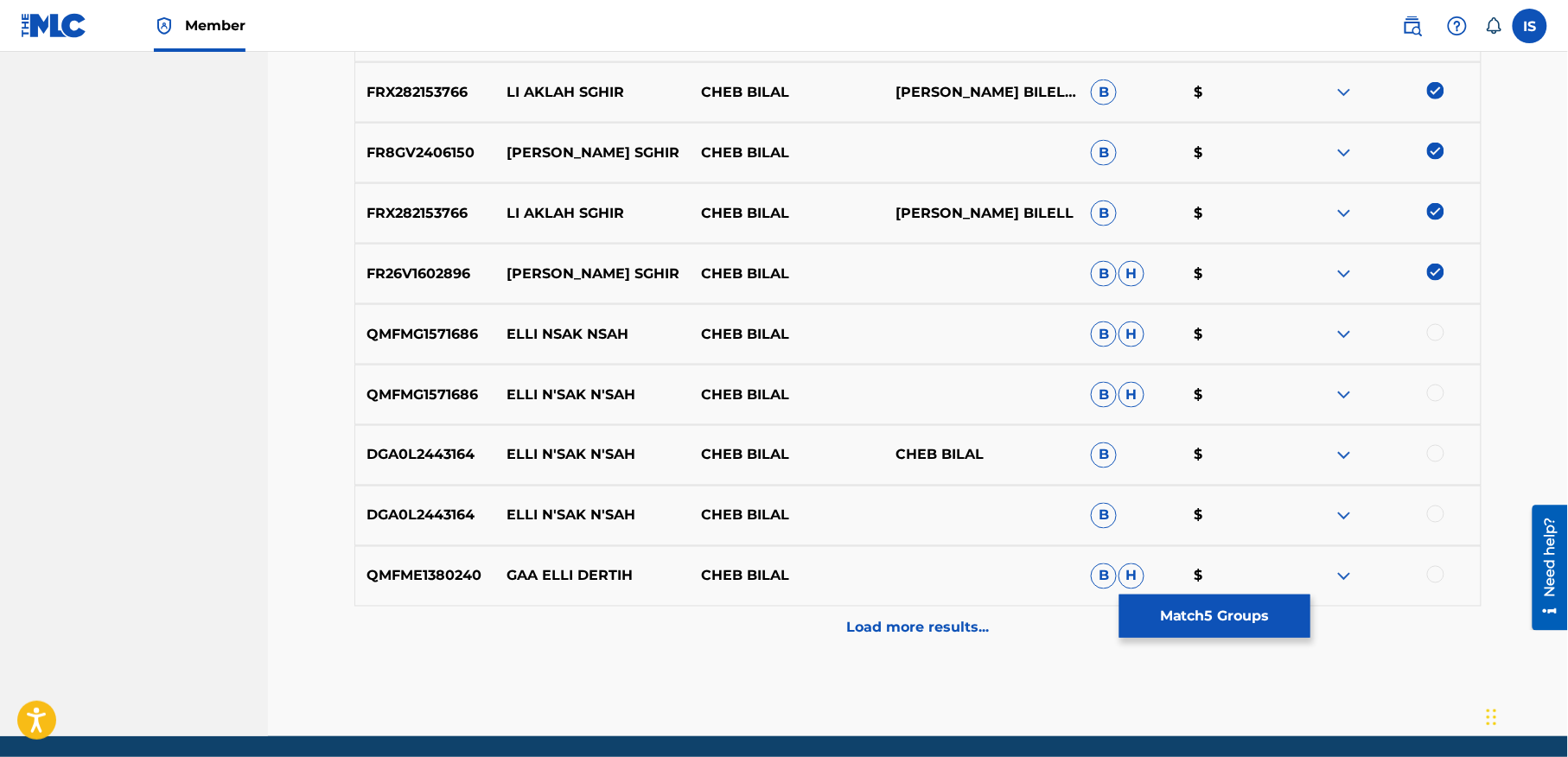
scroll to position [761, 0]
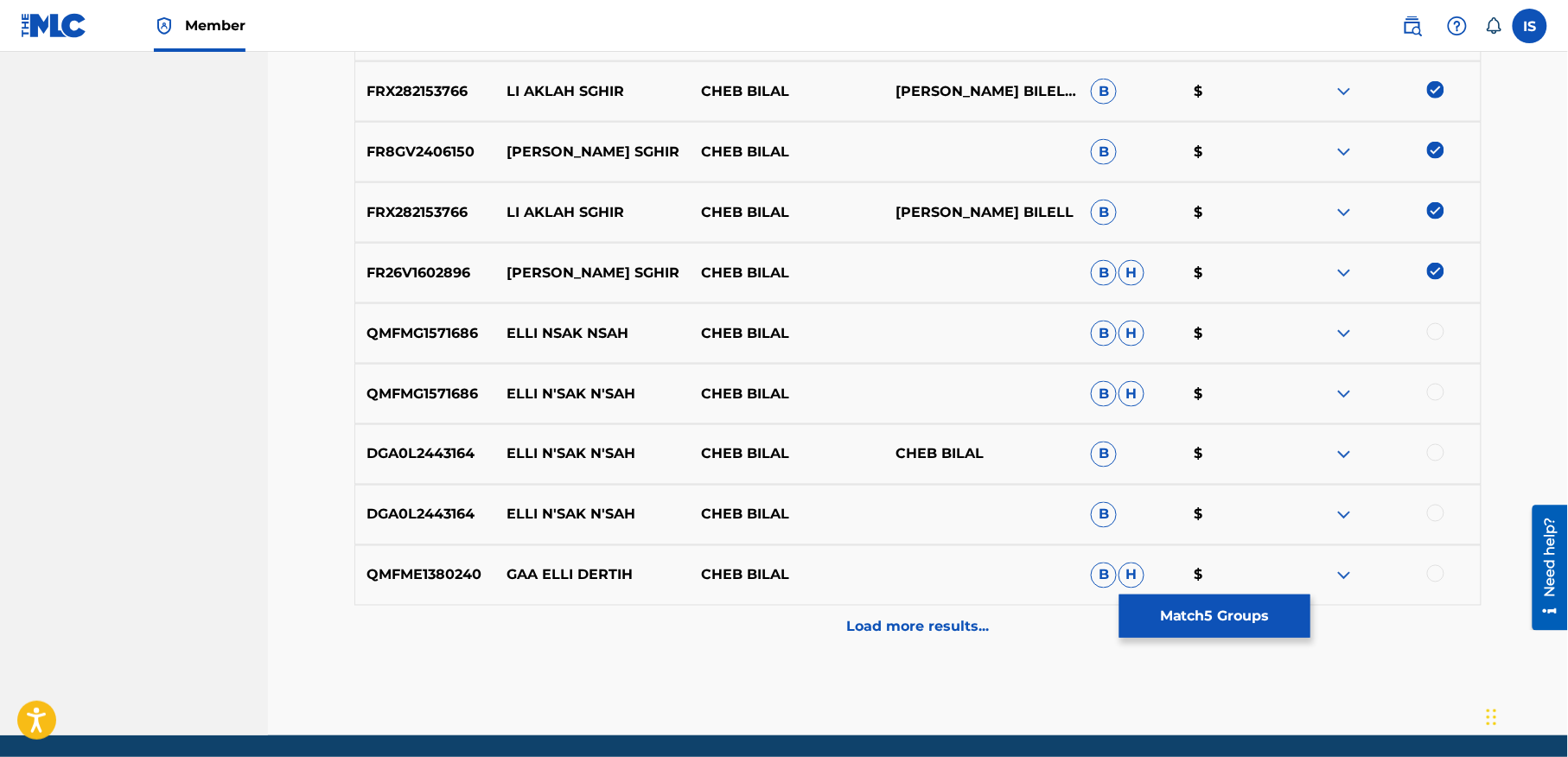
click at [897, 629] on p "Load more results..." at bounding box center [918, 627] width 142 height 20
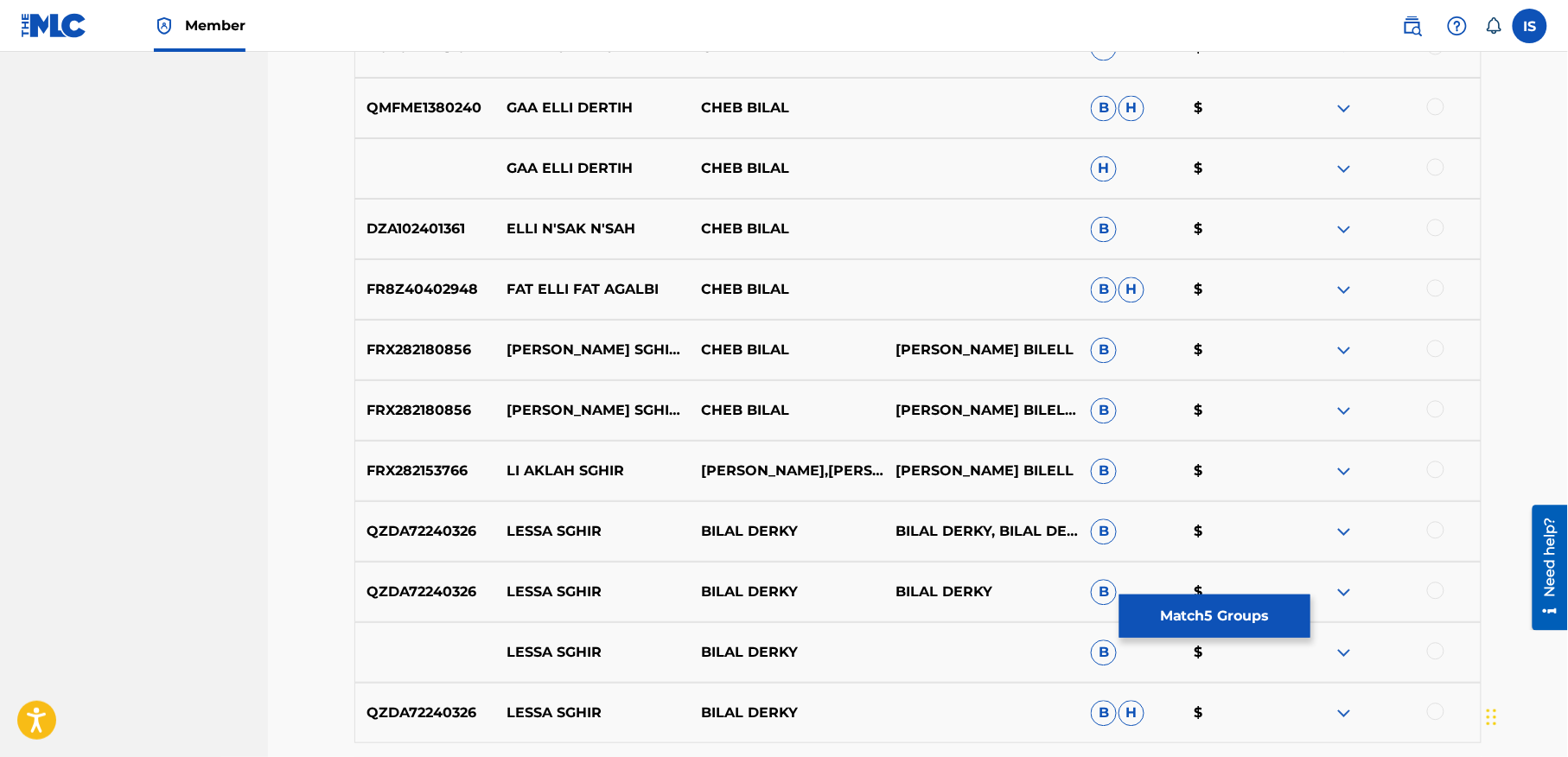
scroll to position [1231, 0]
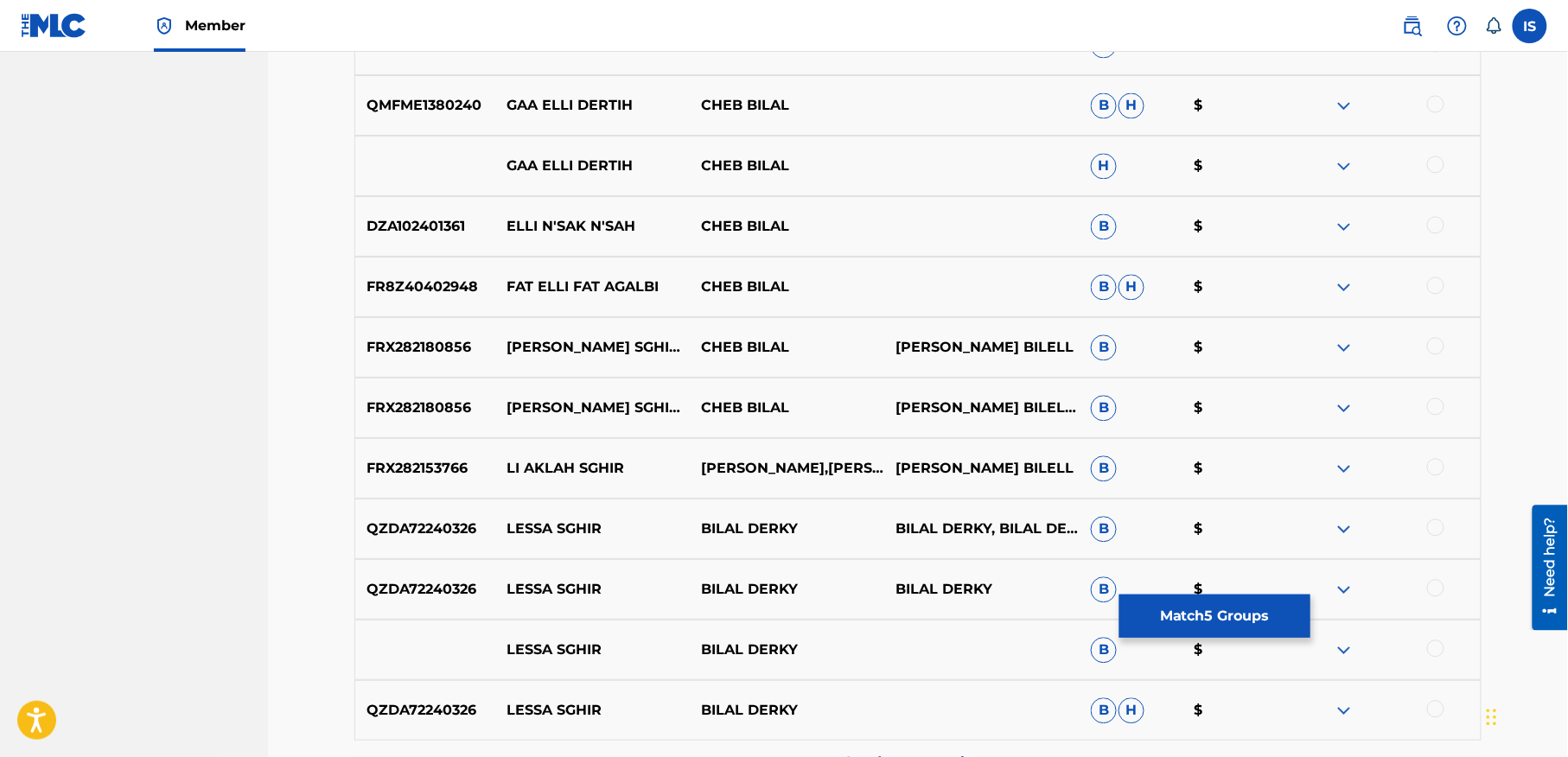
click at [1428, 346] on div at bounding box center [1435, 345] width 17 height 17
click at [1433, 405] on div at bounding box center [1435, 406] width 17 height 17
click at [1431, 462] on div at bounding box center [1435, 466] width 17 height 17
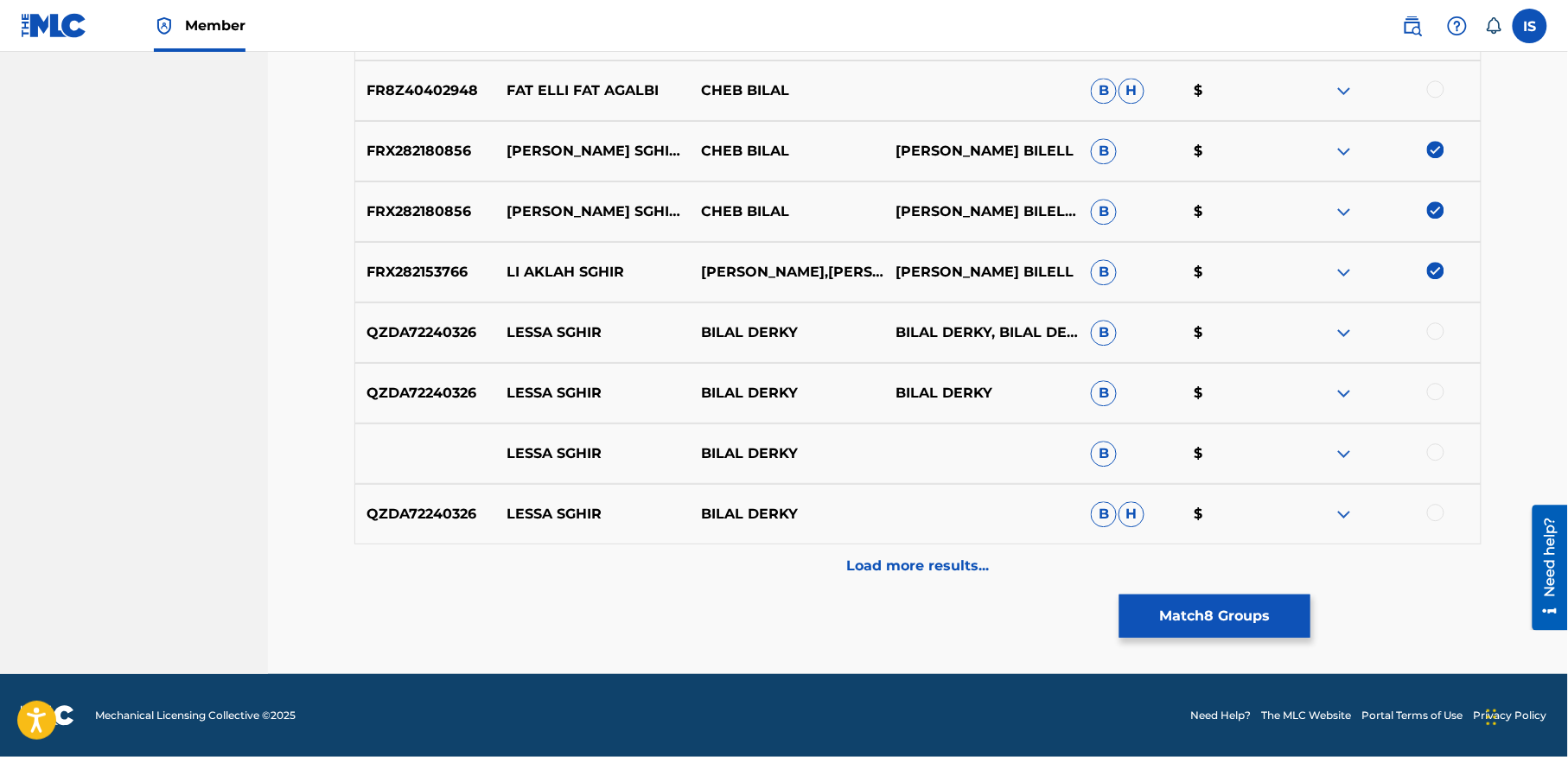
click at [932, 568] on p "Load more results..." at bounding box center [918, 566] width 142 height 20
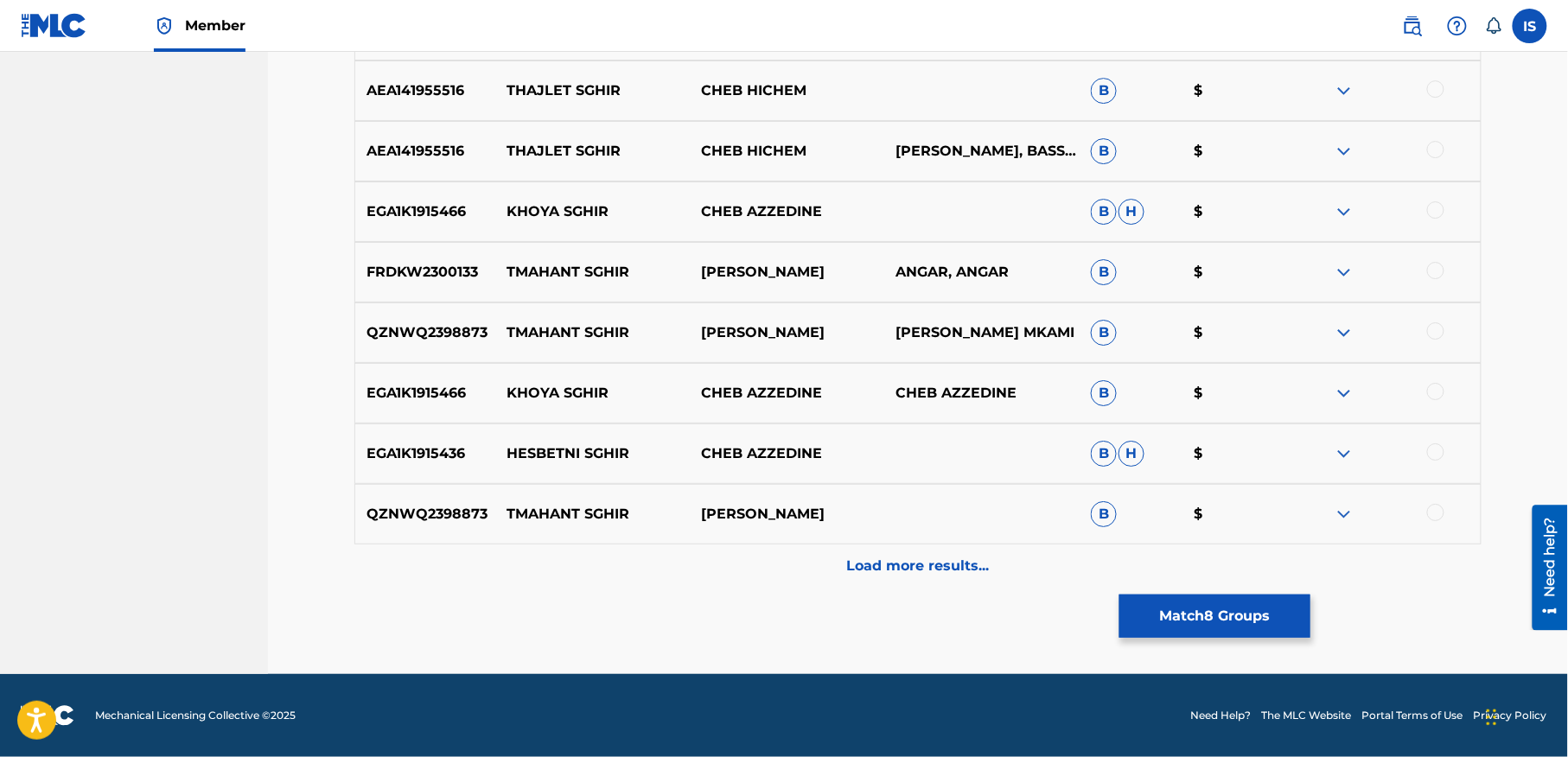
click at [915, 560] on p "Load more results..." at bounding box center [918, 566] width 142 height 20
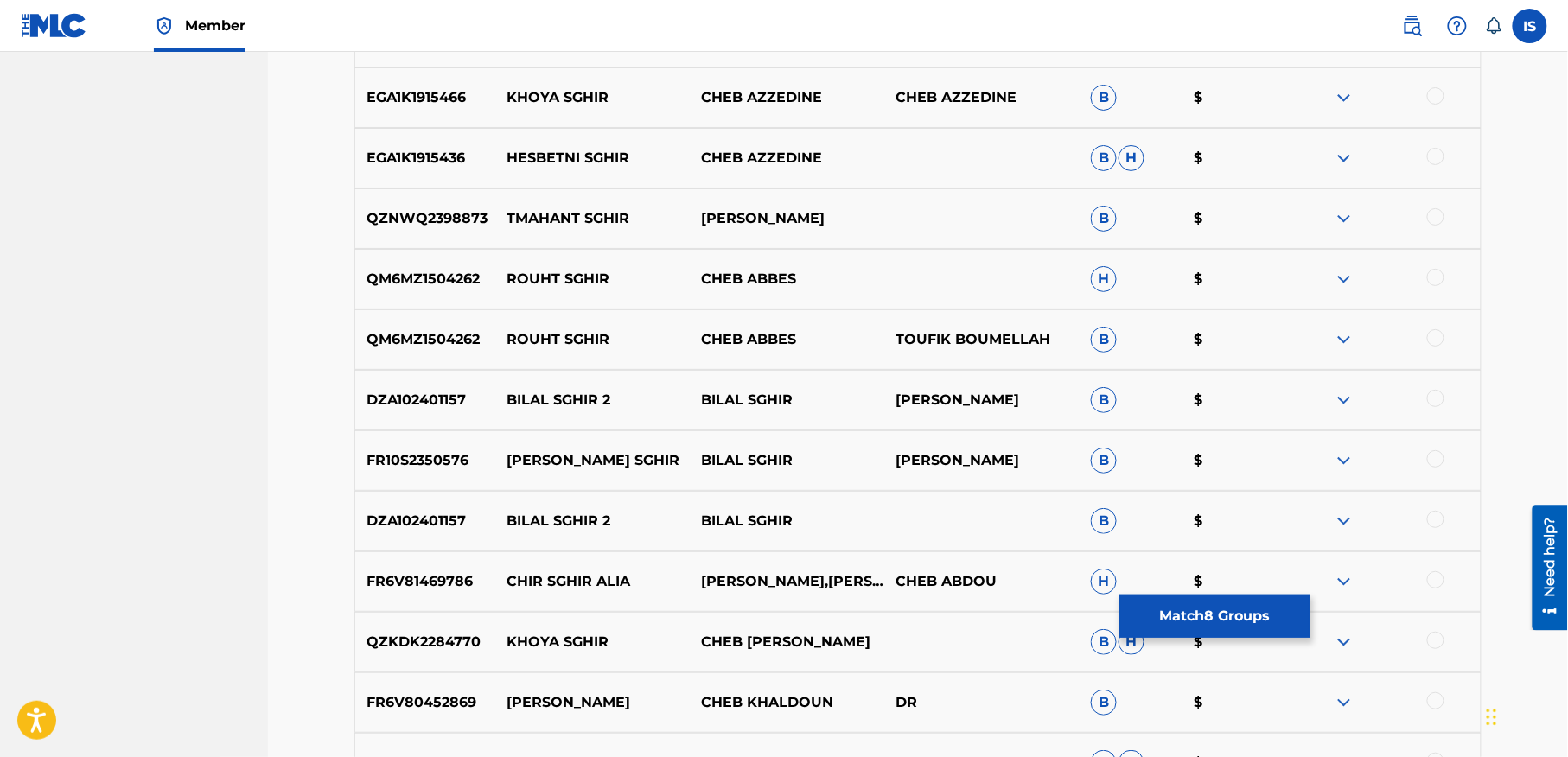
scroll to position [2330, 0]
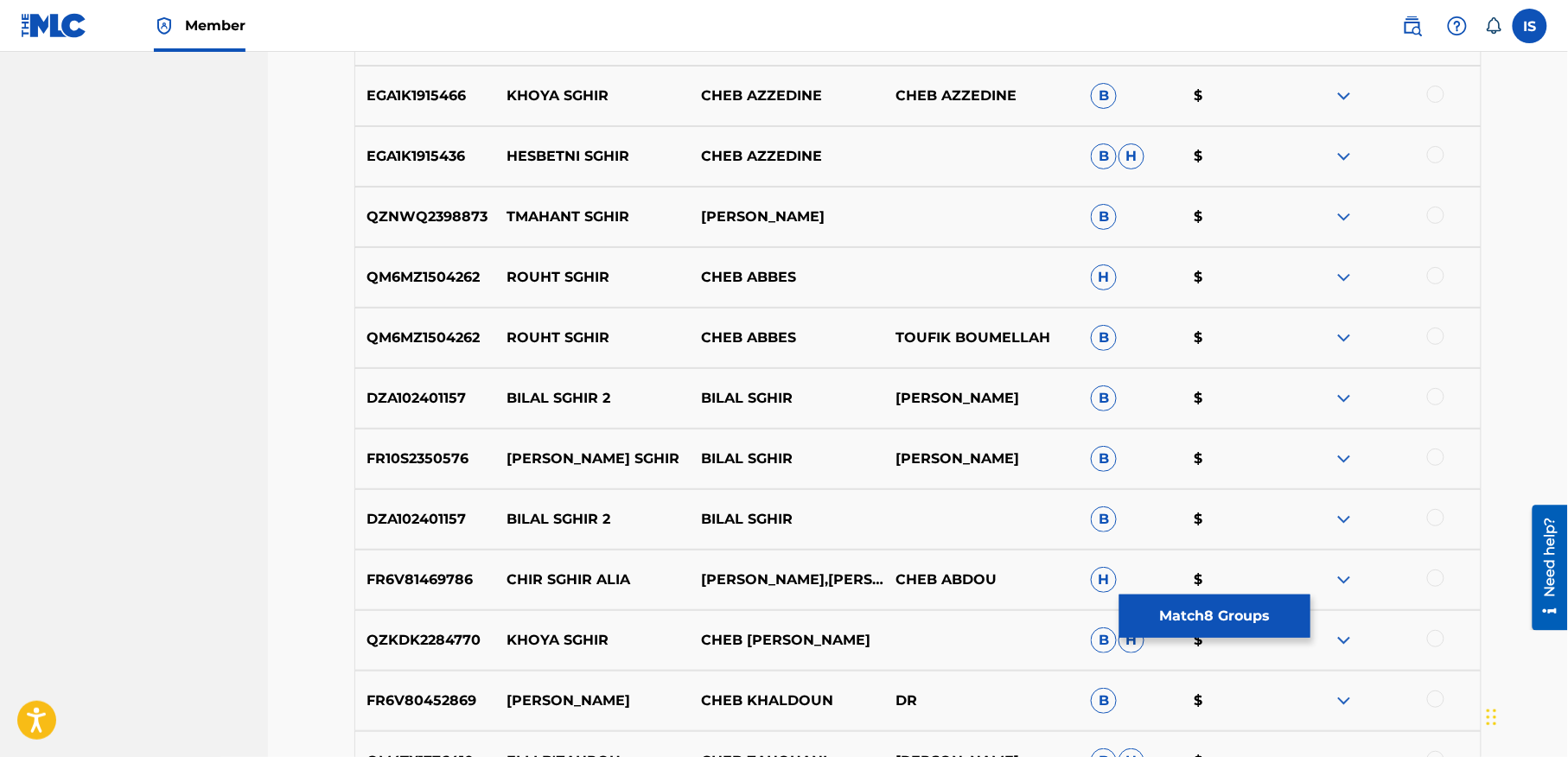
click at [1435, 463] on div at bounding box center [1435, 456] width 17 height 17
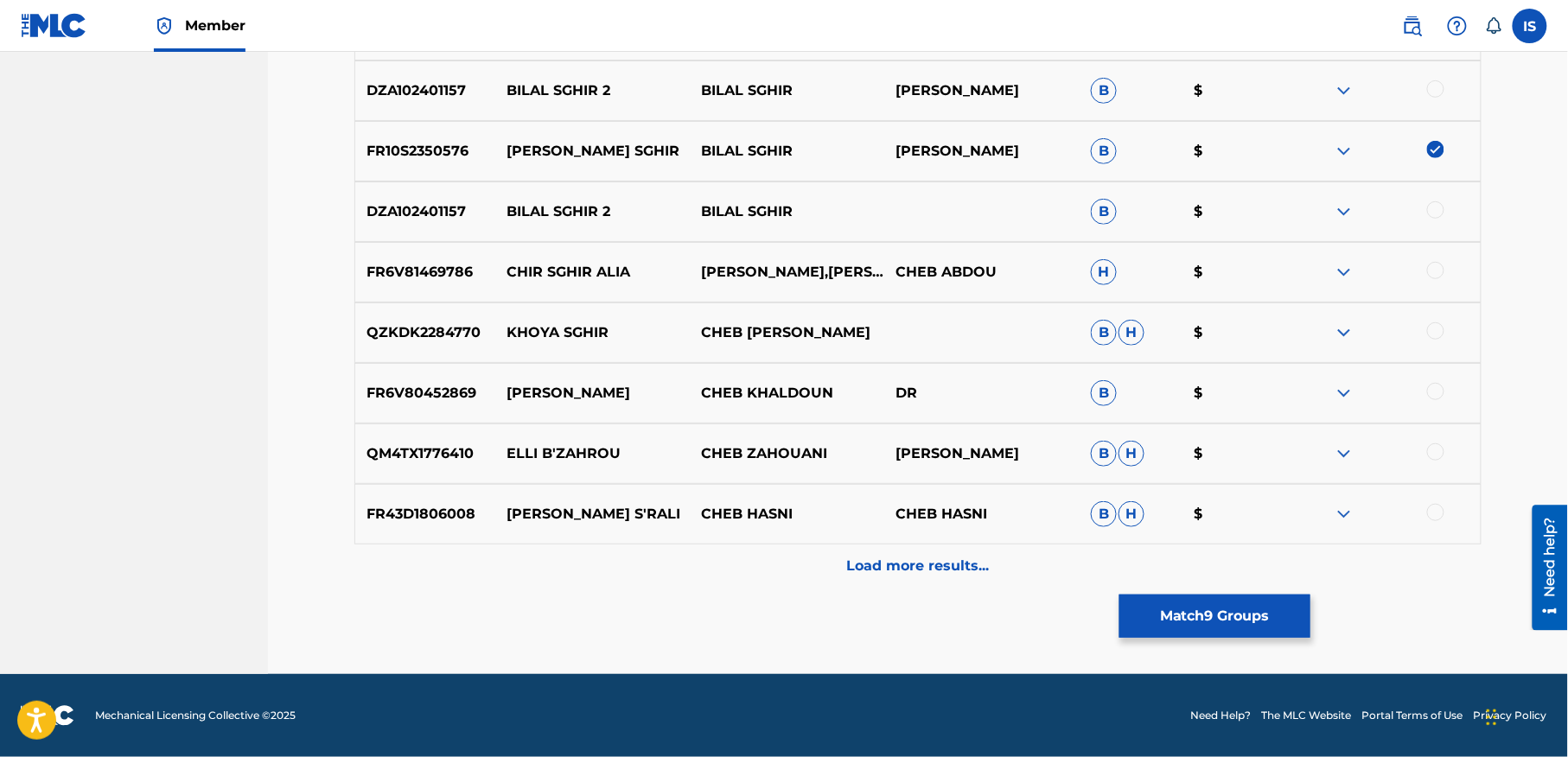
click at [930, 574] on p "Load more results..." at bounding box center [918, 566] width 142 height 20
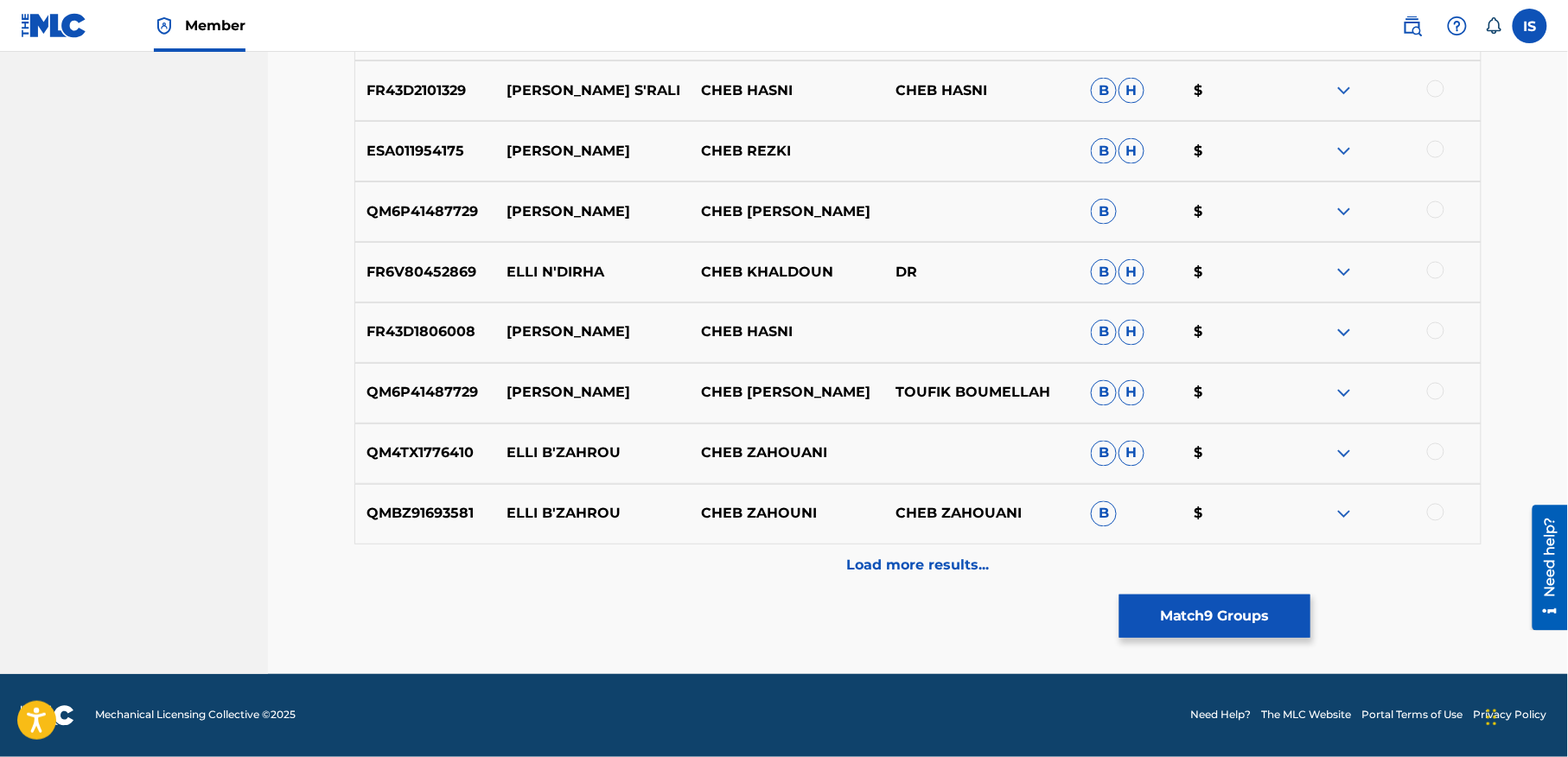
click at [927, 567] on p "Load more results..." at bounding box center [918, 566] width 142 height 20
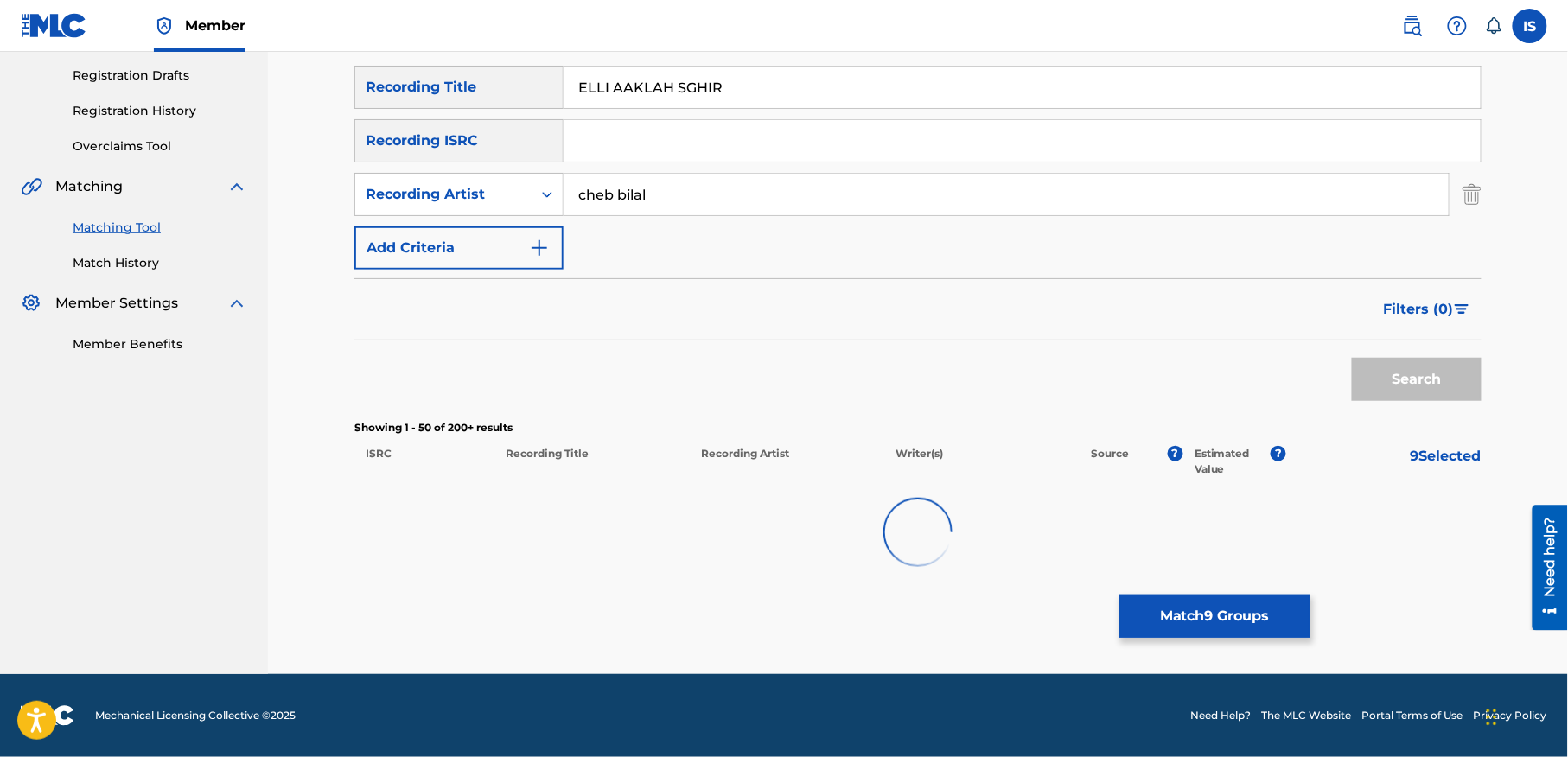
drag, startPoint x: 927, startPoint y: 567, endPoint x: 845, endPoint y: 409, distance: 178.0
click at [851, 415] on div "SearchWithCriteria3d59bafb-b499-4b93-8ffa-3e6f7fa9439c Recording Title ELLI AAK…" at bounding box center [917, 326] width 1128 height 522
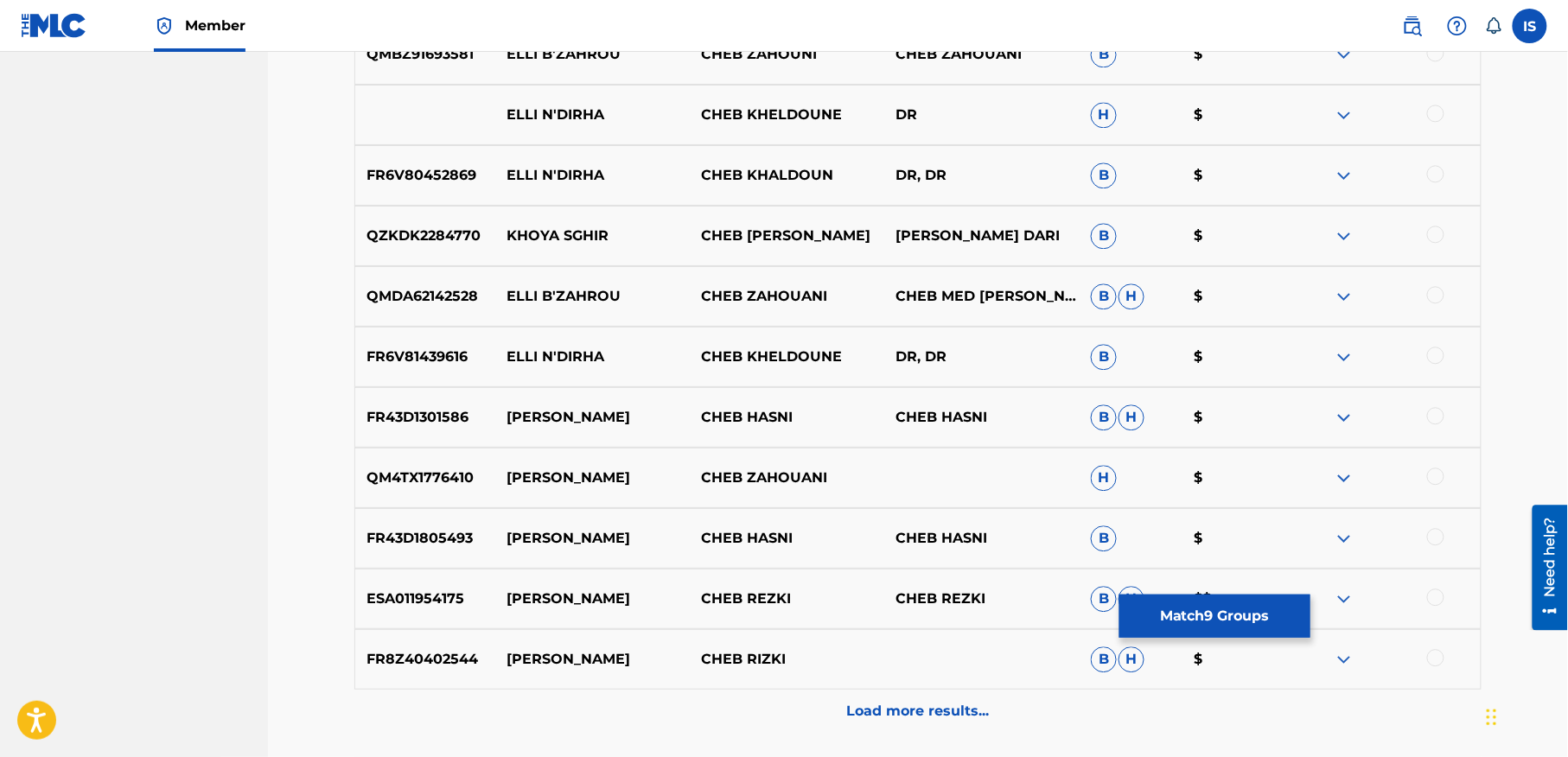
scroll to position [3847, 0]
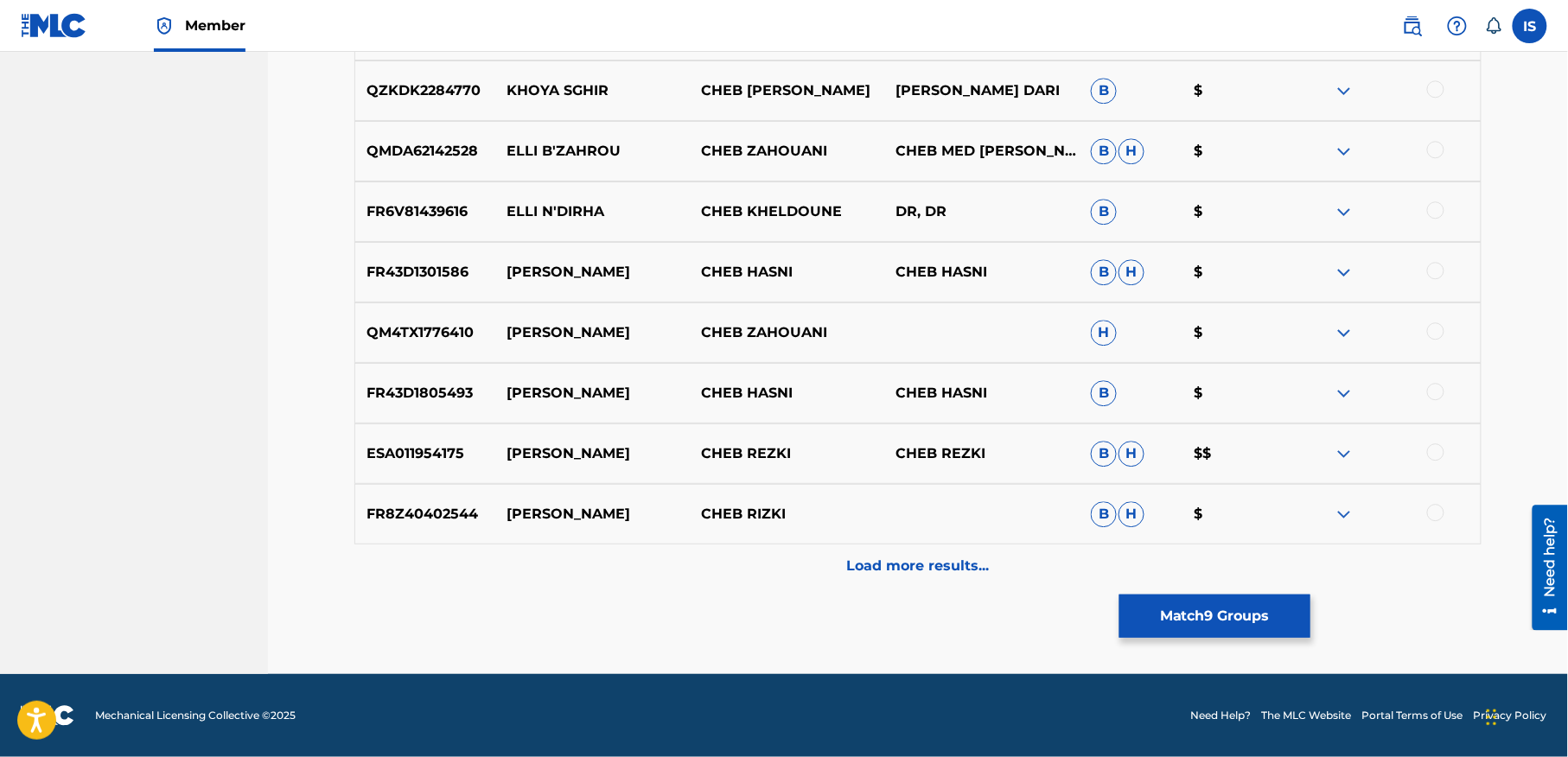
click at [1203, 626] on button "Match 9 Groups" at bounding box center [1215, 616] width 191 height 44
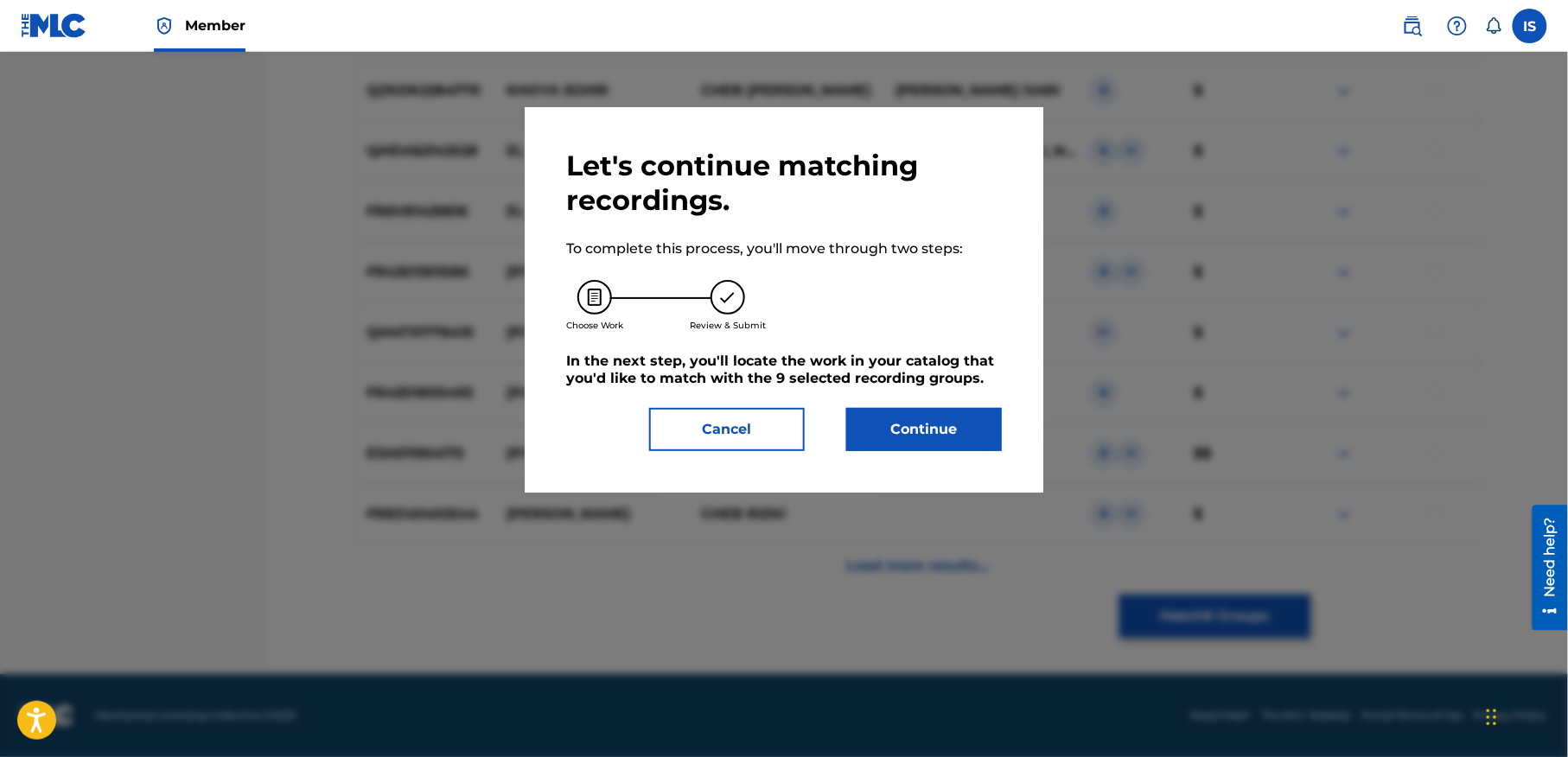
click at [949, 427] on button "Continue" at bounding box center [924, 429] width 156 height 44
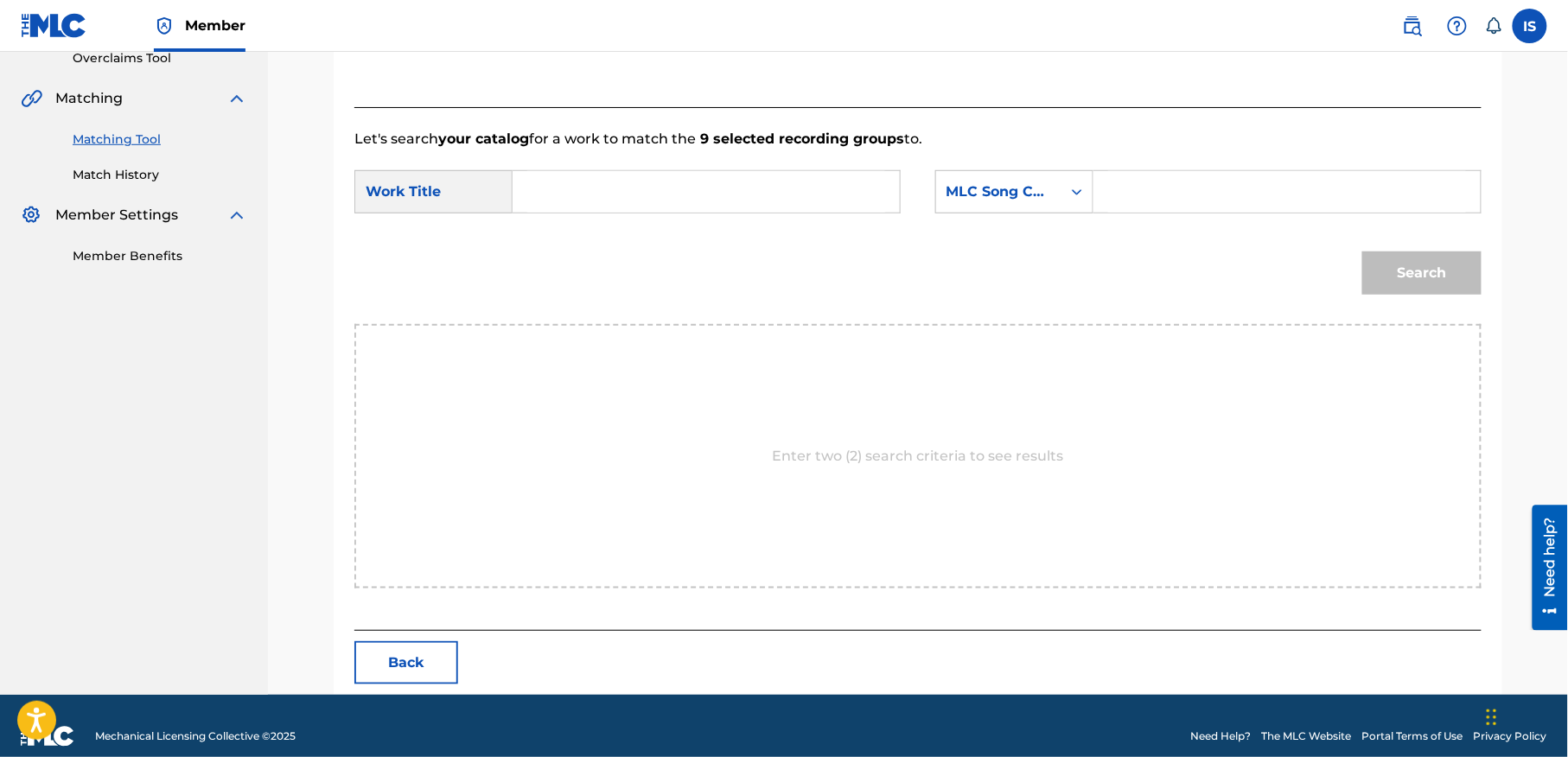
scroll to position [395, 0]
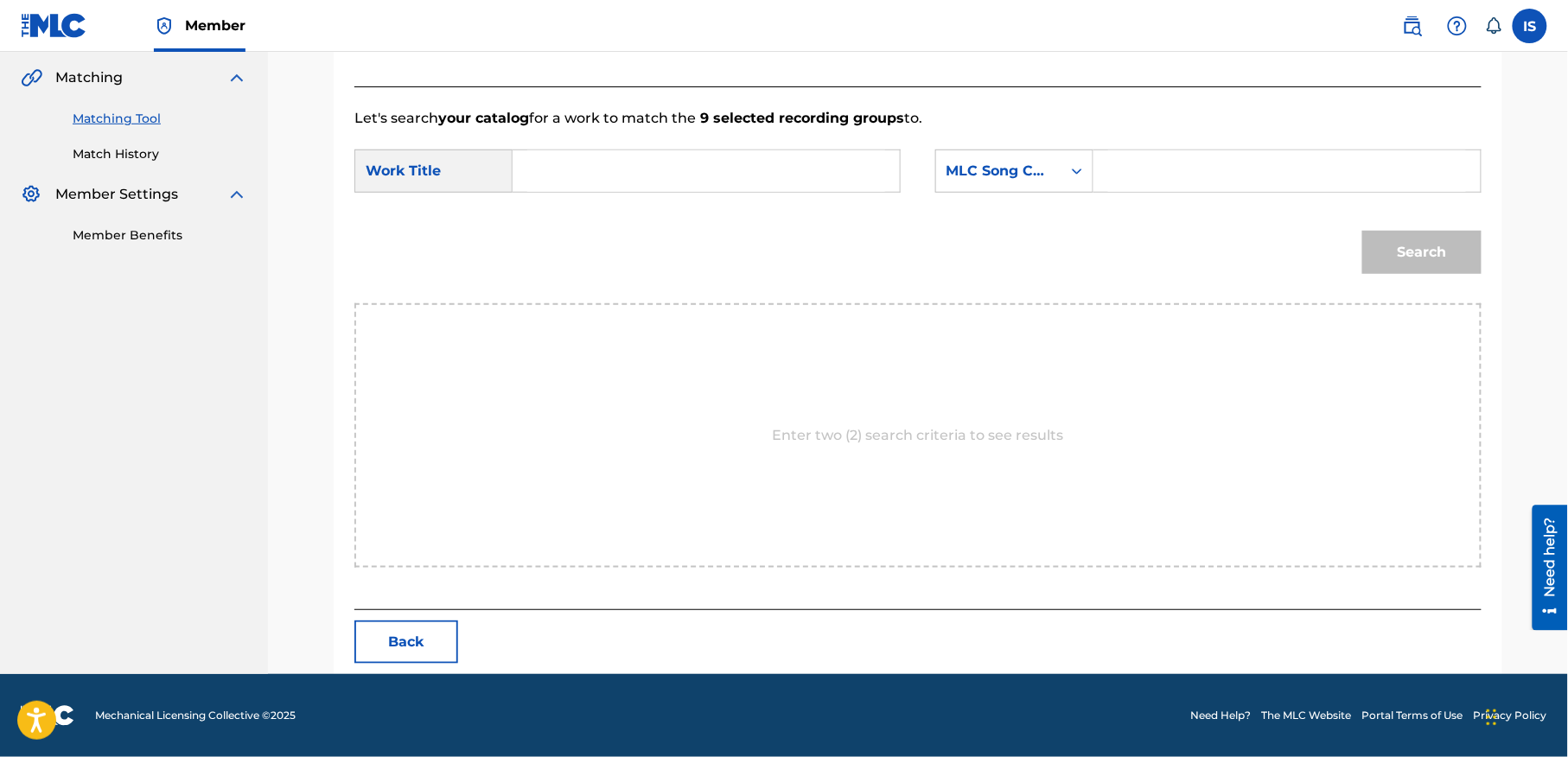
click at [657, 163] on input "Search Form" at bounding box center [707, 171] width 358 height 42
paste input "ELLI AAKLAH SGHIR"
type input "ELLI AAKLAH SGHIR"
click at [1000, 169] on div "MLC Song Code" at bounding box center [999, 171] width 105 height 20
click at [1036, 185] on div "MLC Song Code" at bounding box center [998, 171] width 125 height 33
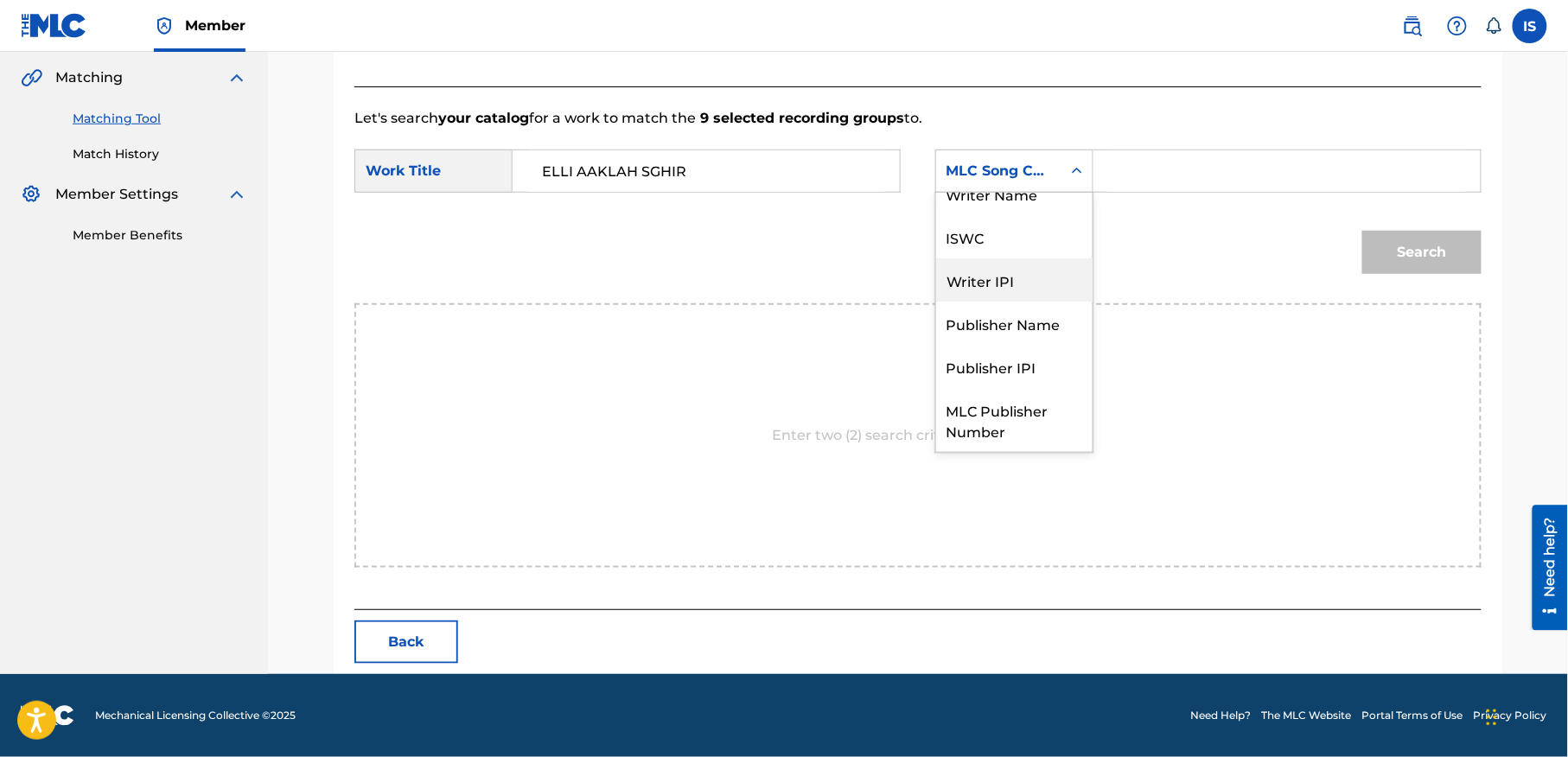
scroll to position [0, 0]
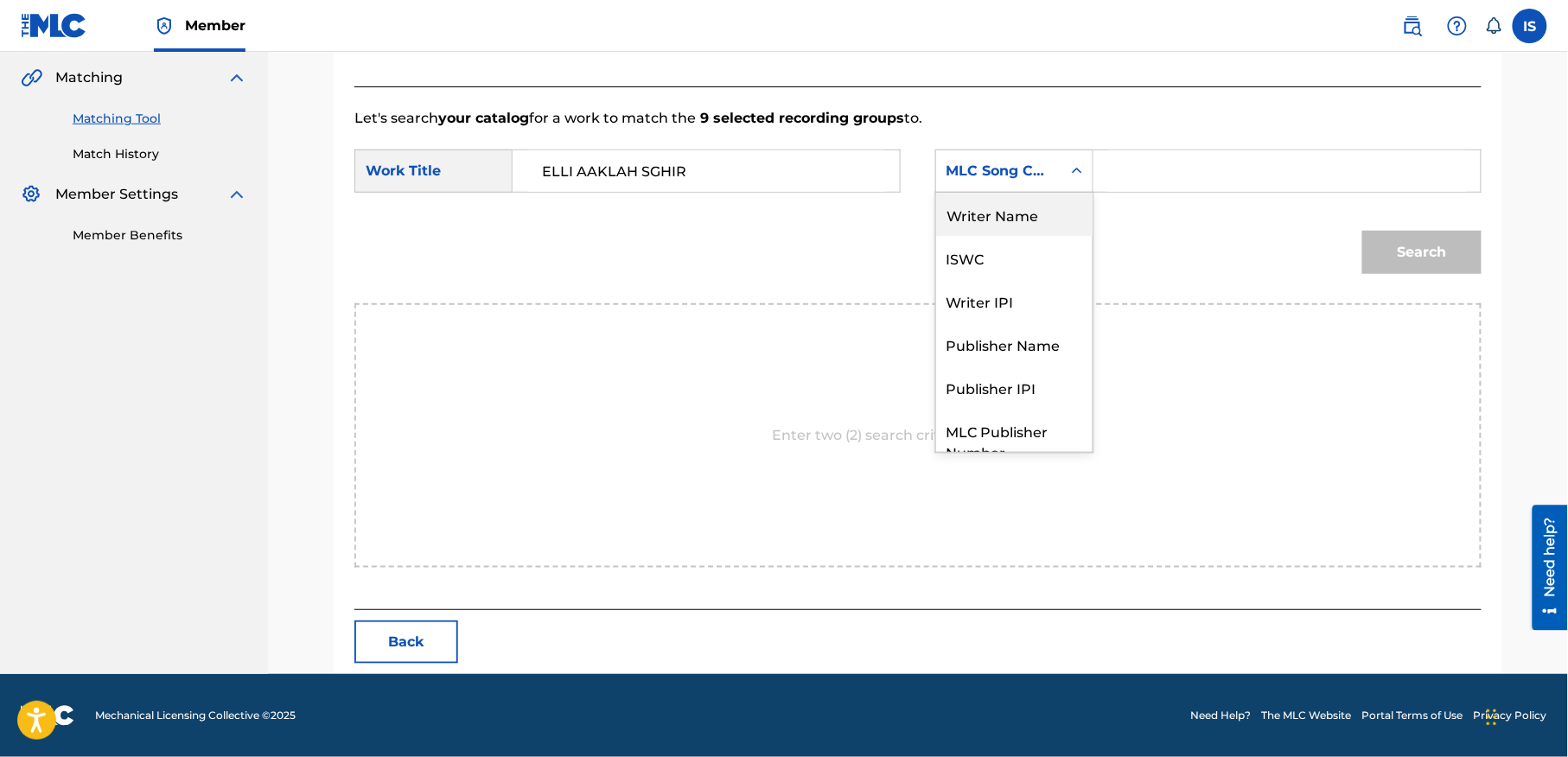
click at [1060, 213] on div "Writer Name" at bounding box center [1014, 214] width 157 height 44
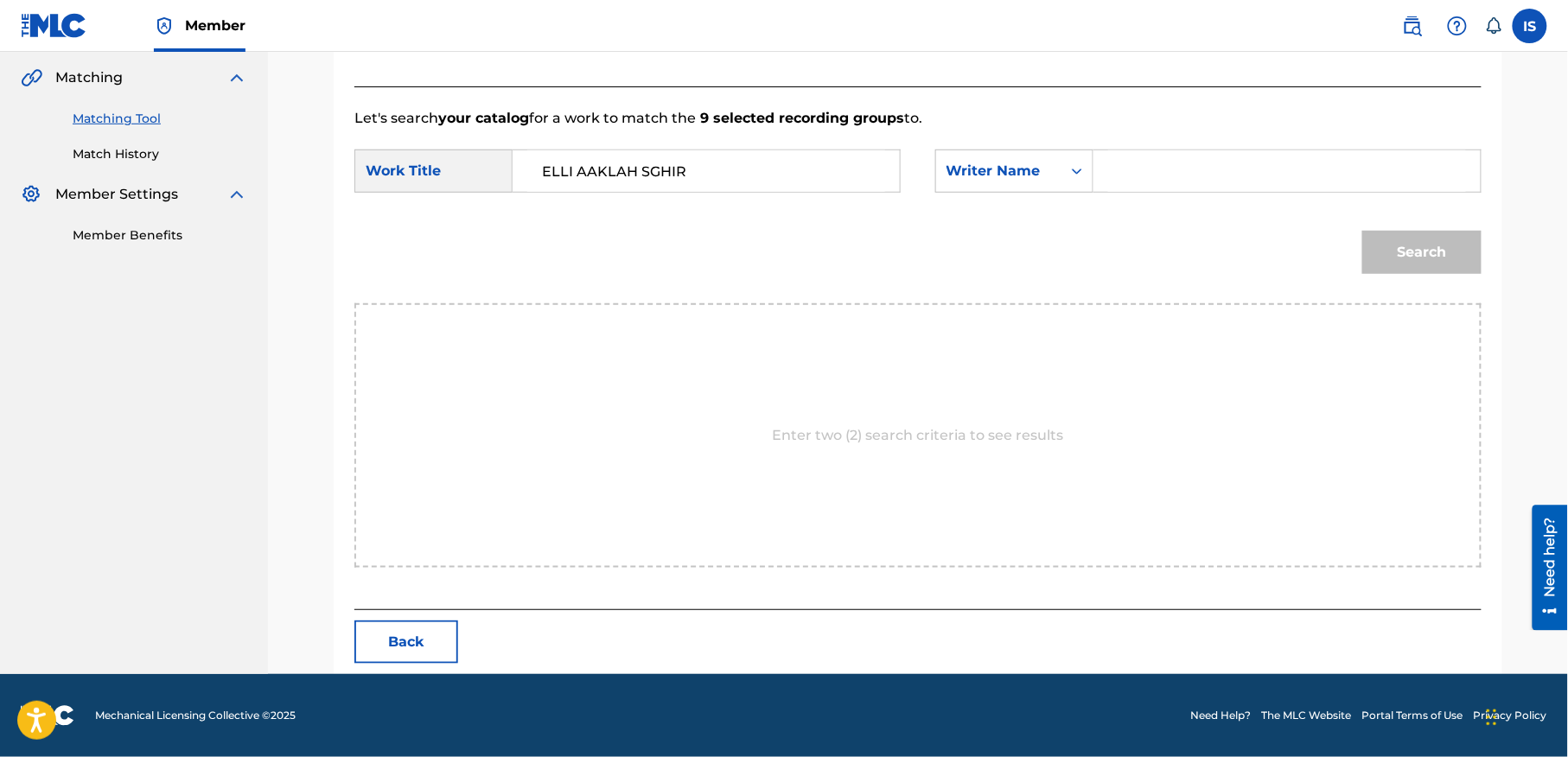
click at [1152, 189] on input "Search Form" at bounding box center [1287, 171] width 358 height 42
type input "moufok"
click at [1414, 256] on button "Search" at bounding box center [1422, 252] width 119 height 44
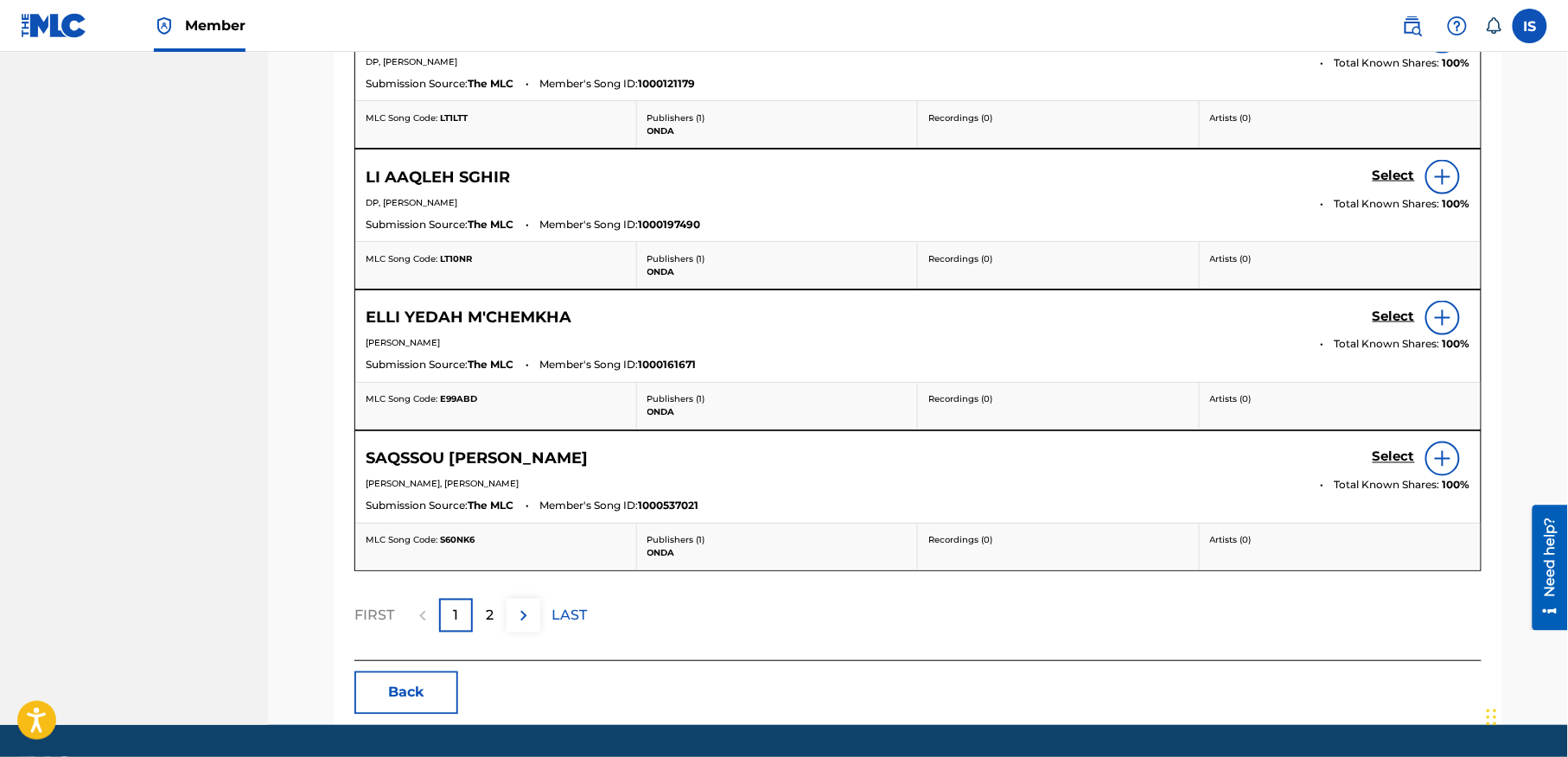
scroll to position [864, 0]
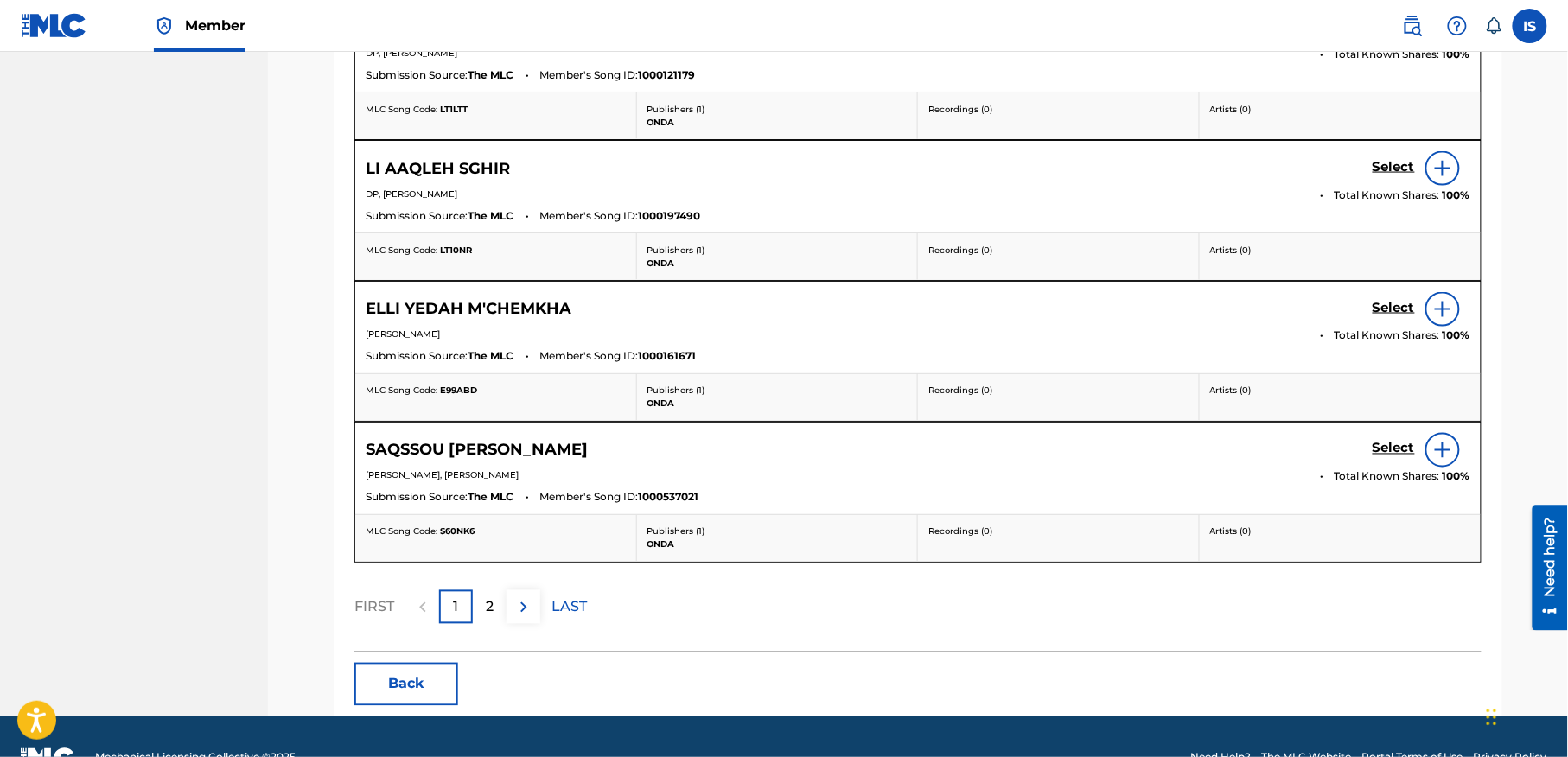
click at [489, 617] on p "2" at bounding box center [489, 607] width 8 height 20
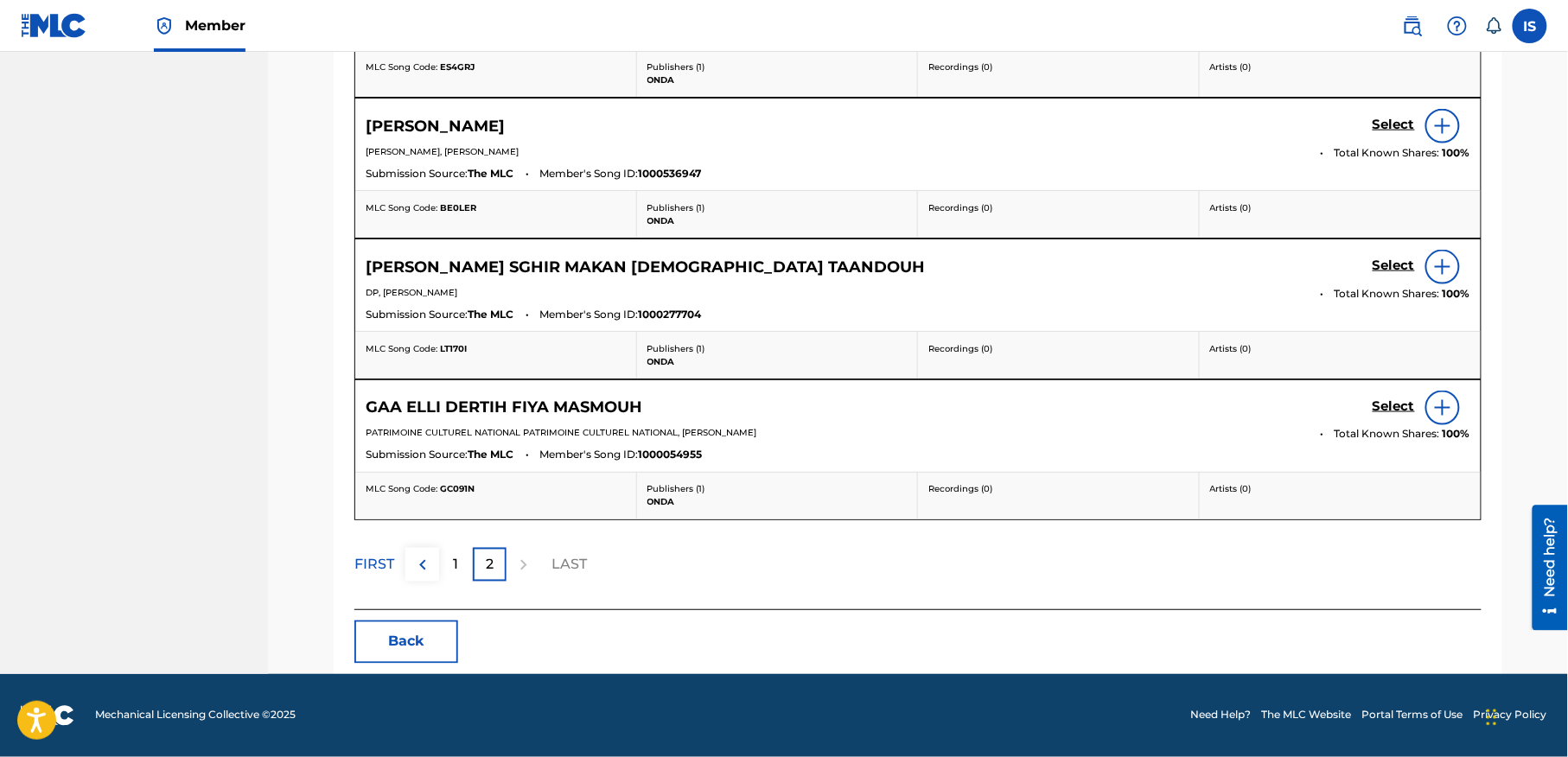
click at [447, 560] on div "1" at bounding box center [456, 565] width 34 height 34
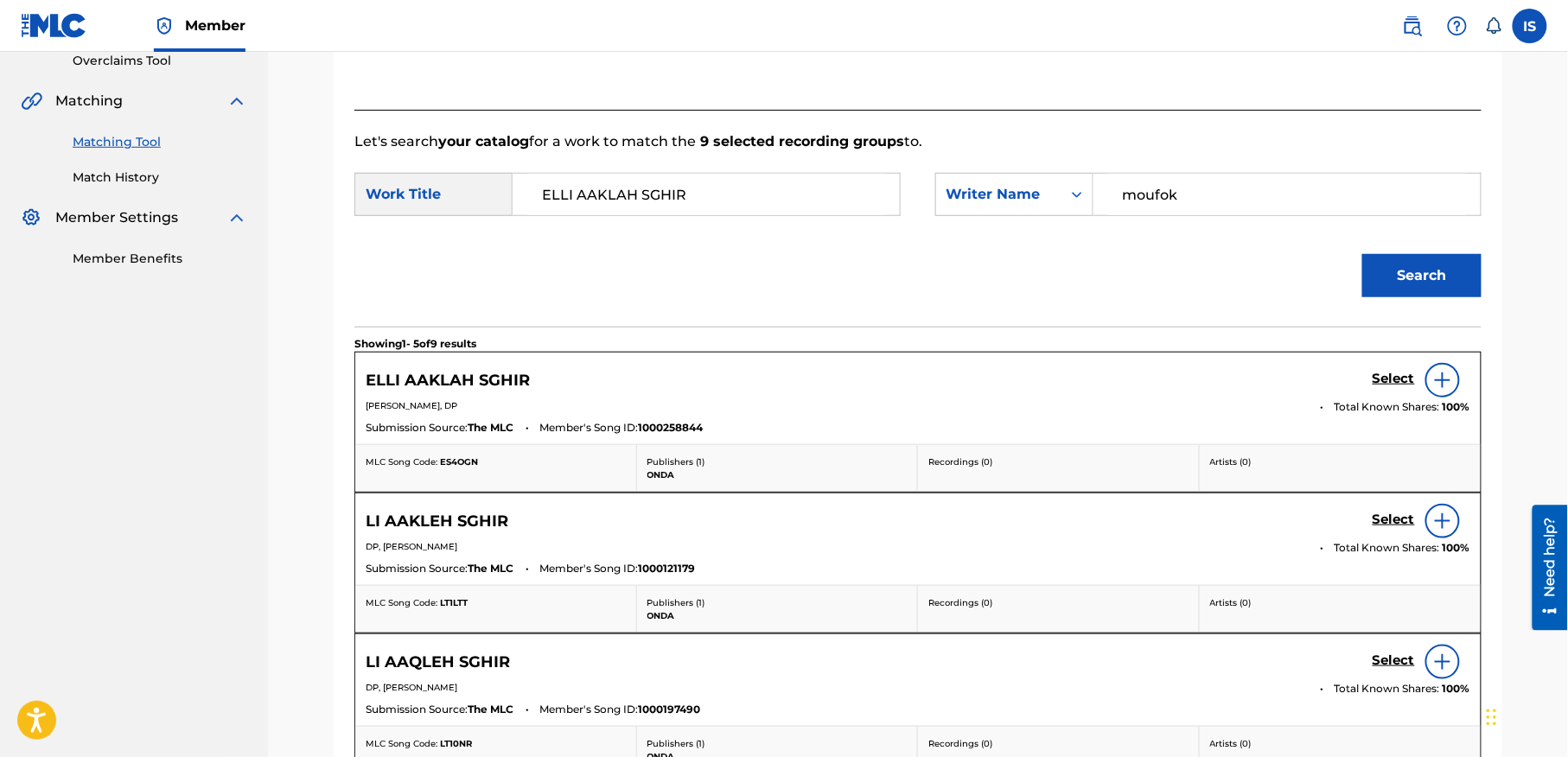
scroll to position [363, 0]
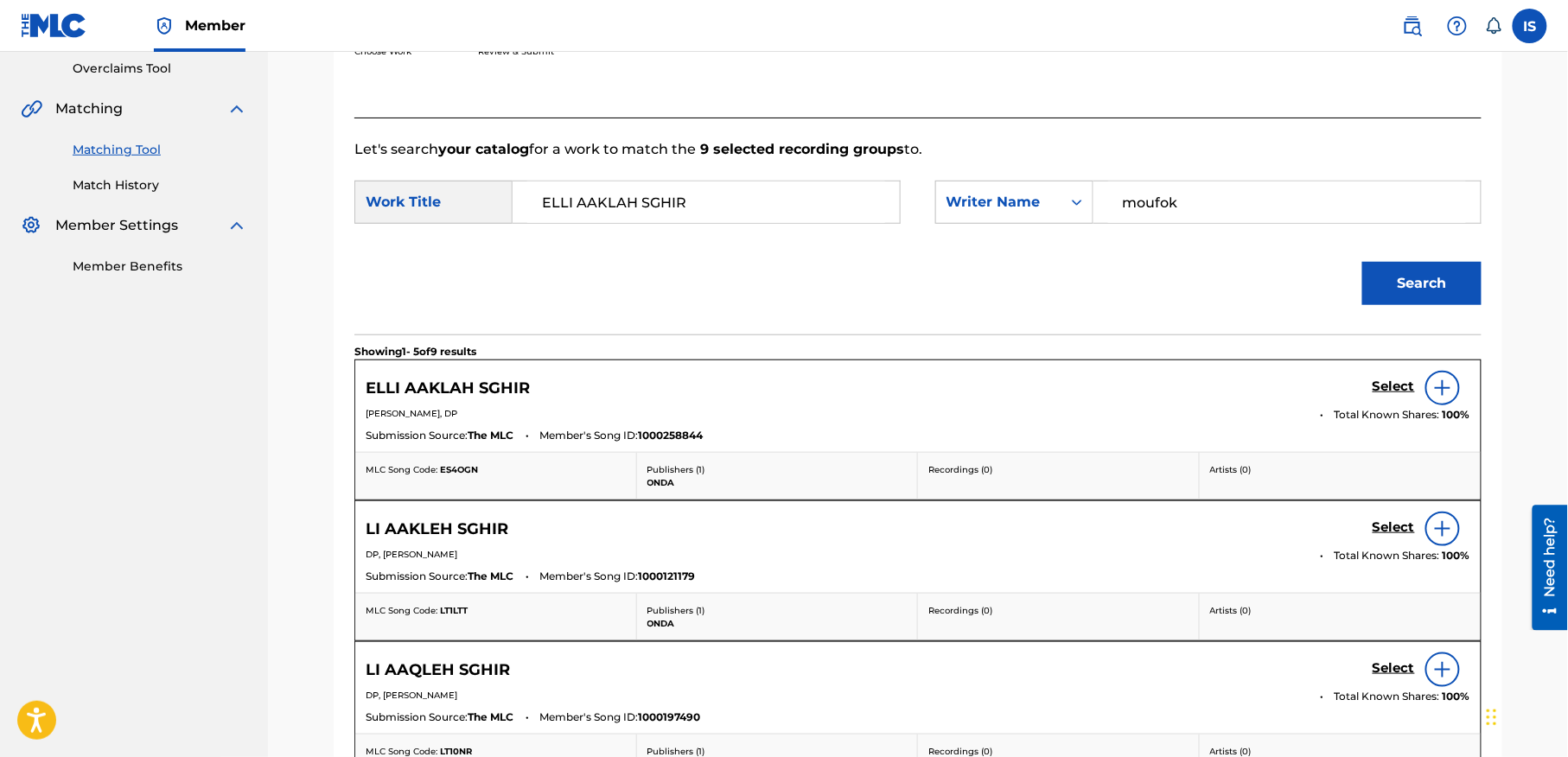
drag, startPoint x: 471, startPoint y: 381, endPoint x: 204, endPoint y: 467, distance: 280.5
click at [204, 467] on nav "ONDA Summary Catalog Works Registration Claiming Tool Individual Registration T…" at bounding box center [133, 453] width 268 height 1528
click at [1388, 395] on h5 "Select" at bounding box center [1394, 386] width 43 height 16
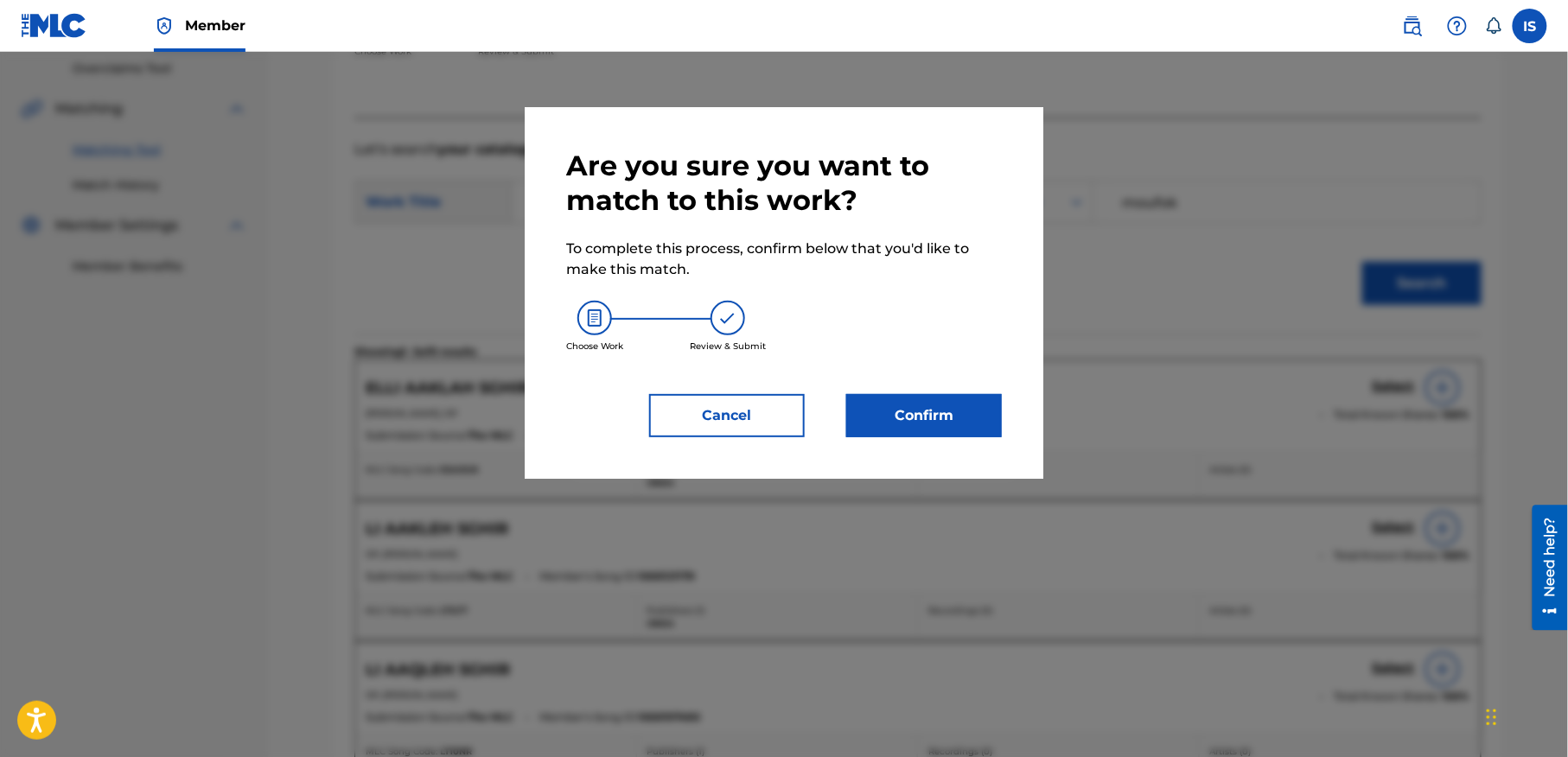
click at [939, 427] on button "Confirm" at bounding box center [924, 415] width 156 height 44
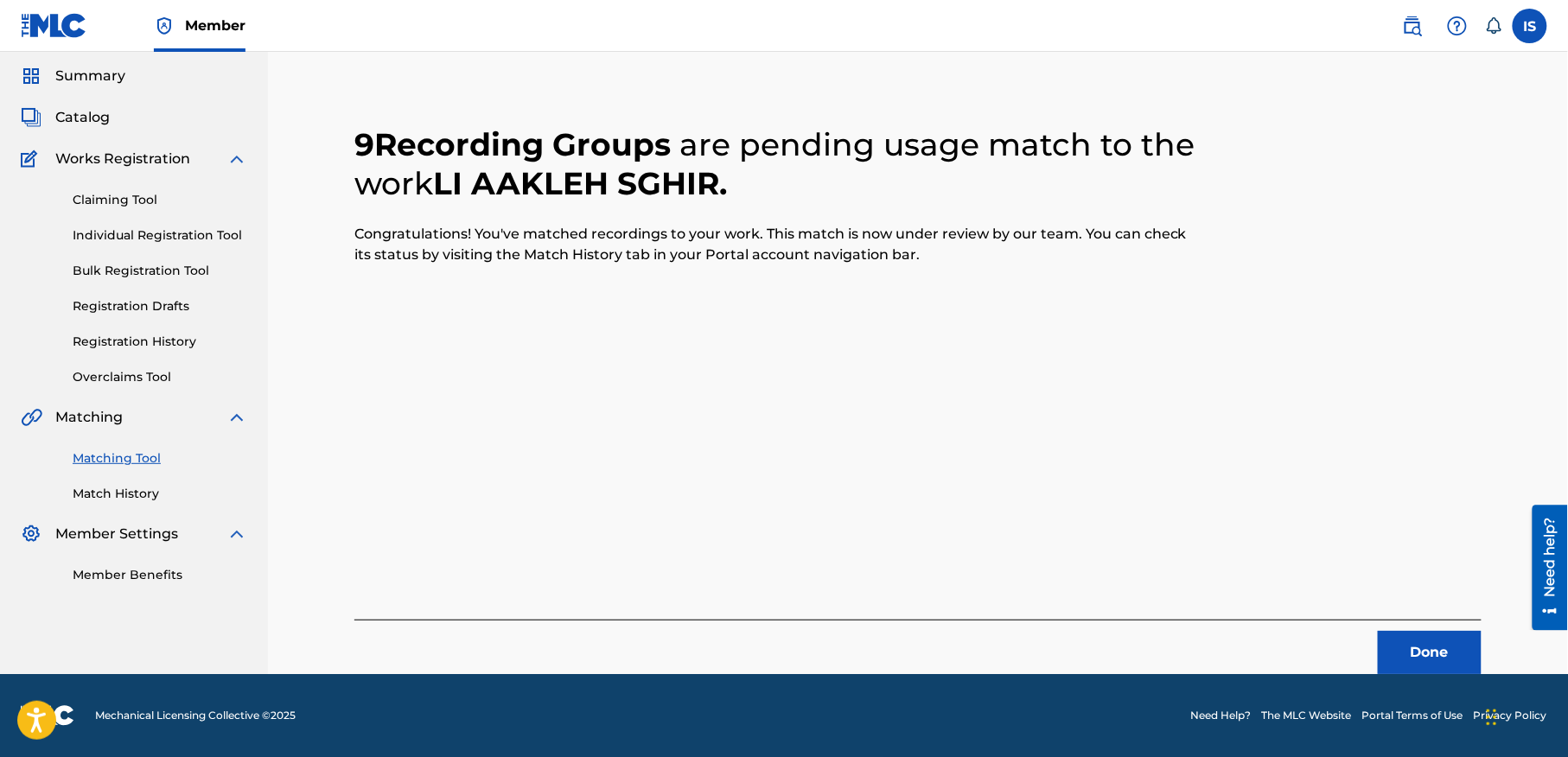
scroll to position [53, 0]
click at [1409, 654] on button "Done" at bounding box center [1429, 653] width 104 height 44
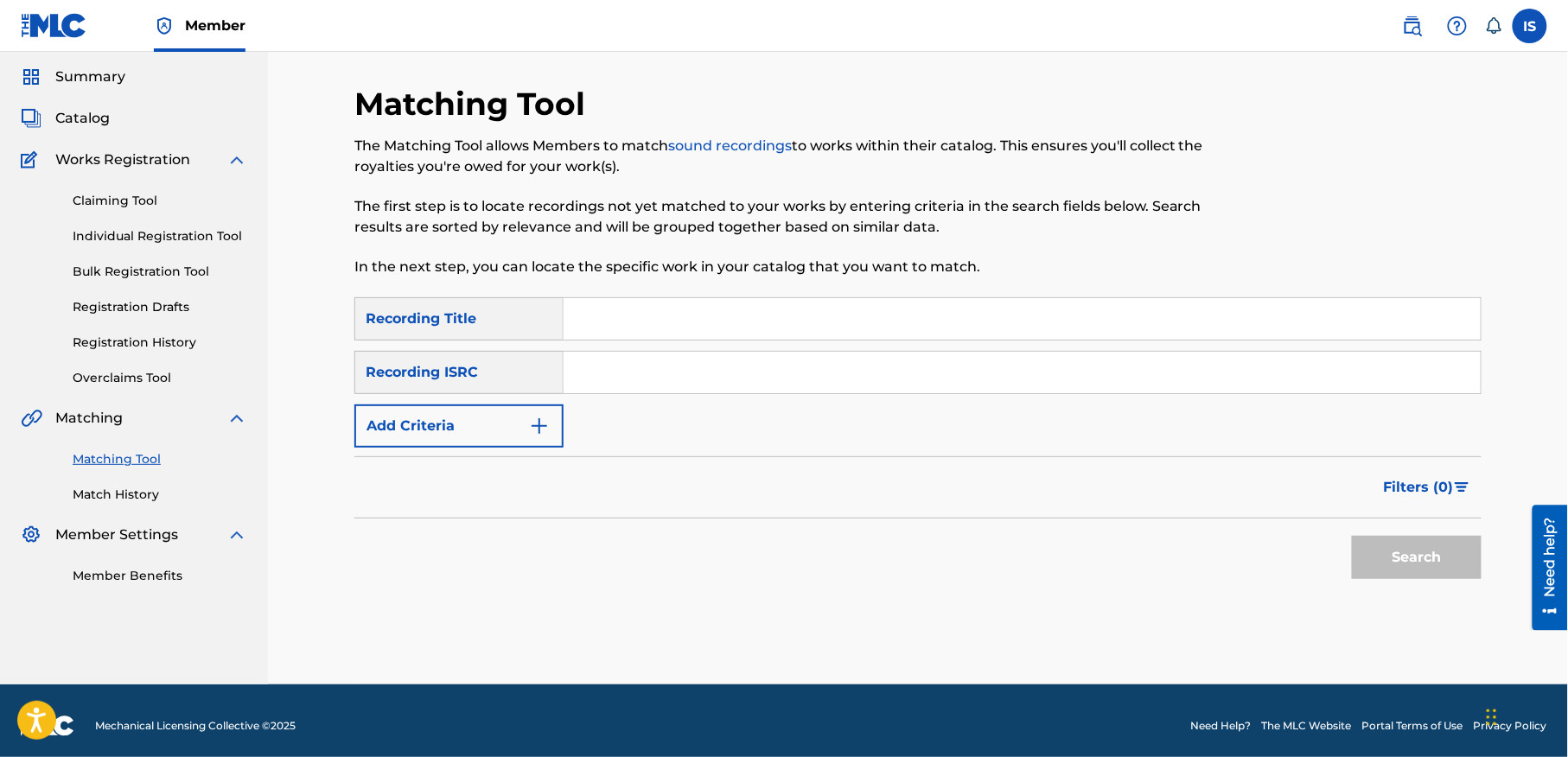
click at [651, 317] on input "Search Form" at bounding box center [1022, 318] width 917 height 42
paste input "MAZEL A MA"
type input "MAZEL A MA"
click at [499, 406] on button "Add Criteria" at bounding box center [458, 426] width 209 height 44
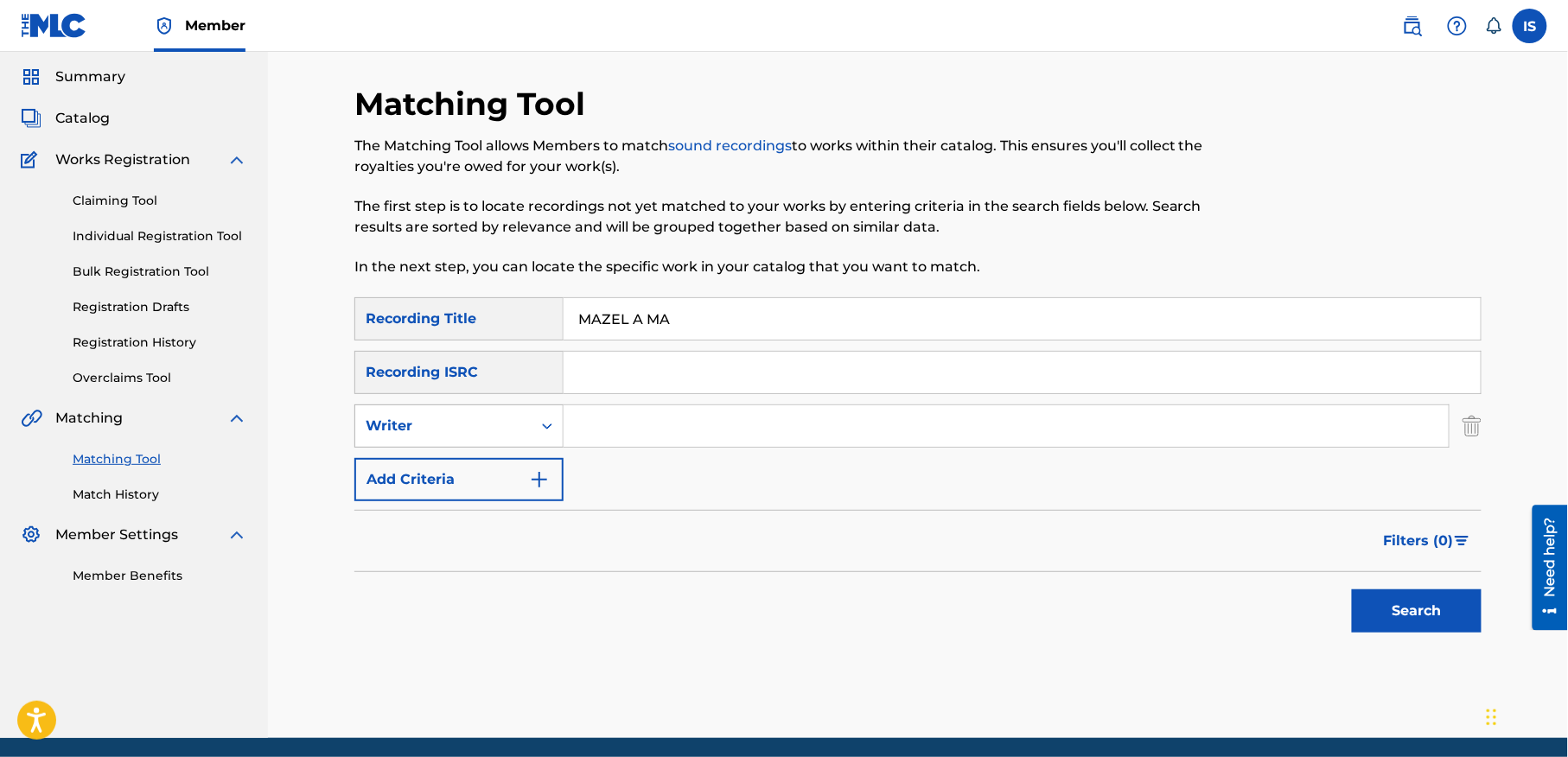
click at [497, 423] on div "Writer" at bounding box center [443, 425] width 156 height 20
click at [481, 470] on div "Recording Artist" at bounding box center [458, 469] width 207 height 44
click at [640, 432] on input "Search Form" at bounding box center [1006, 426] width 885 height 42
type input "cheb bilal"
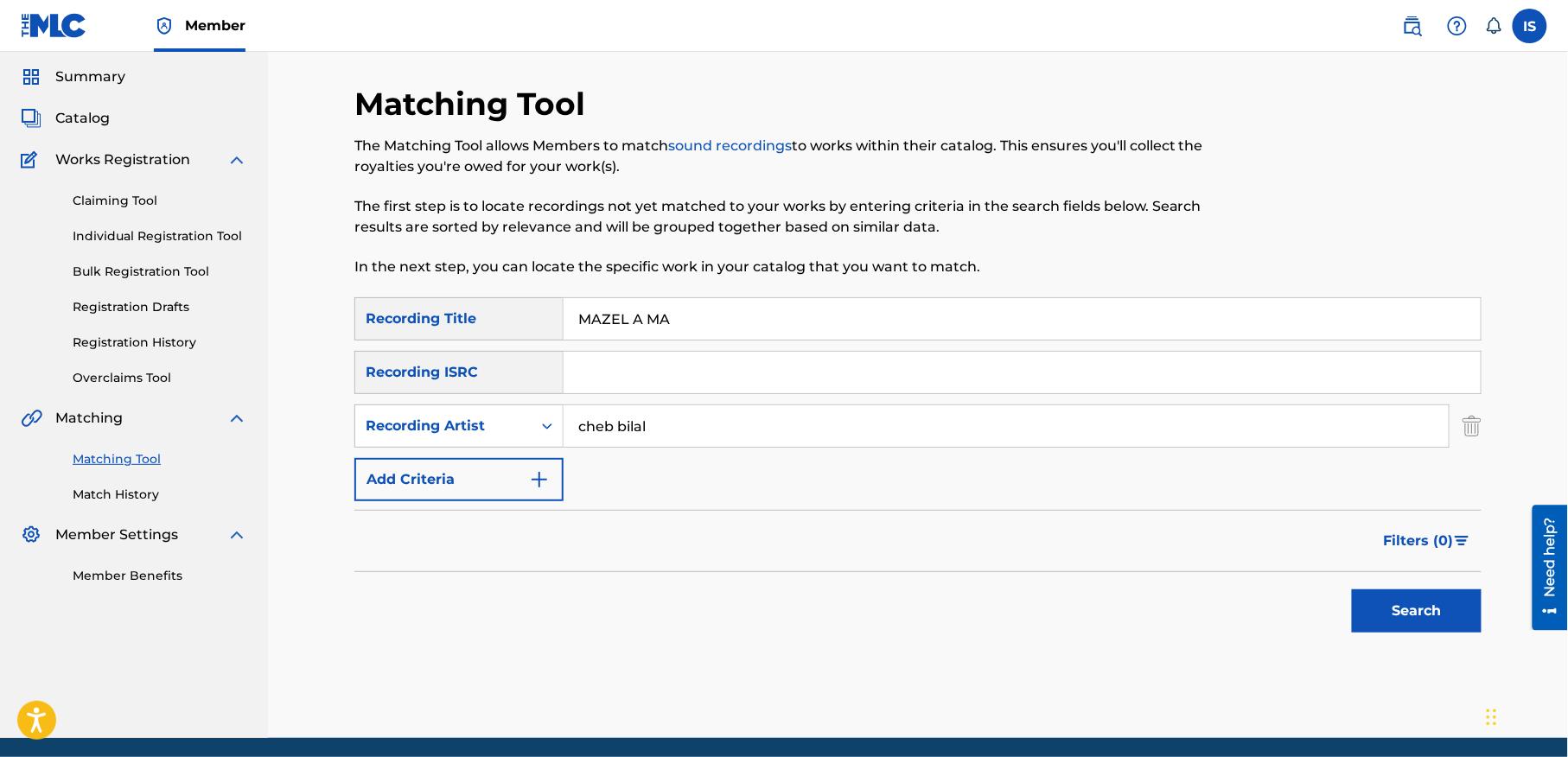
click at [1373, 614] on button "Search" at bounding box center [1417, 610] width 130 height 44
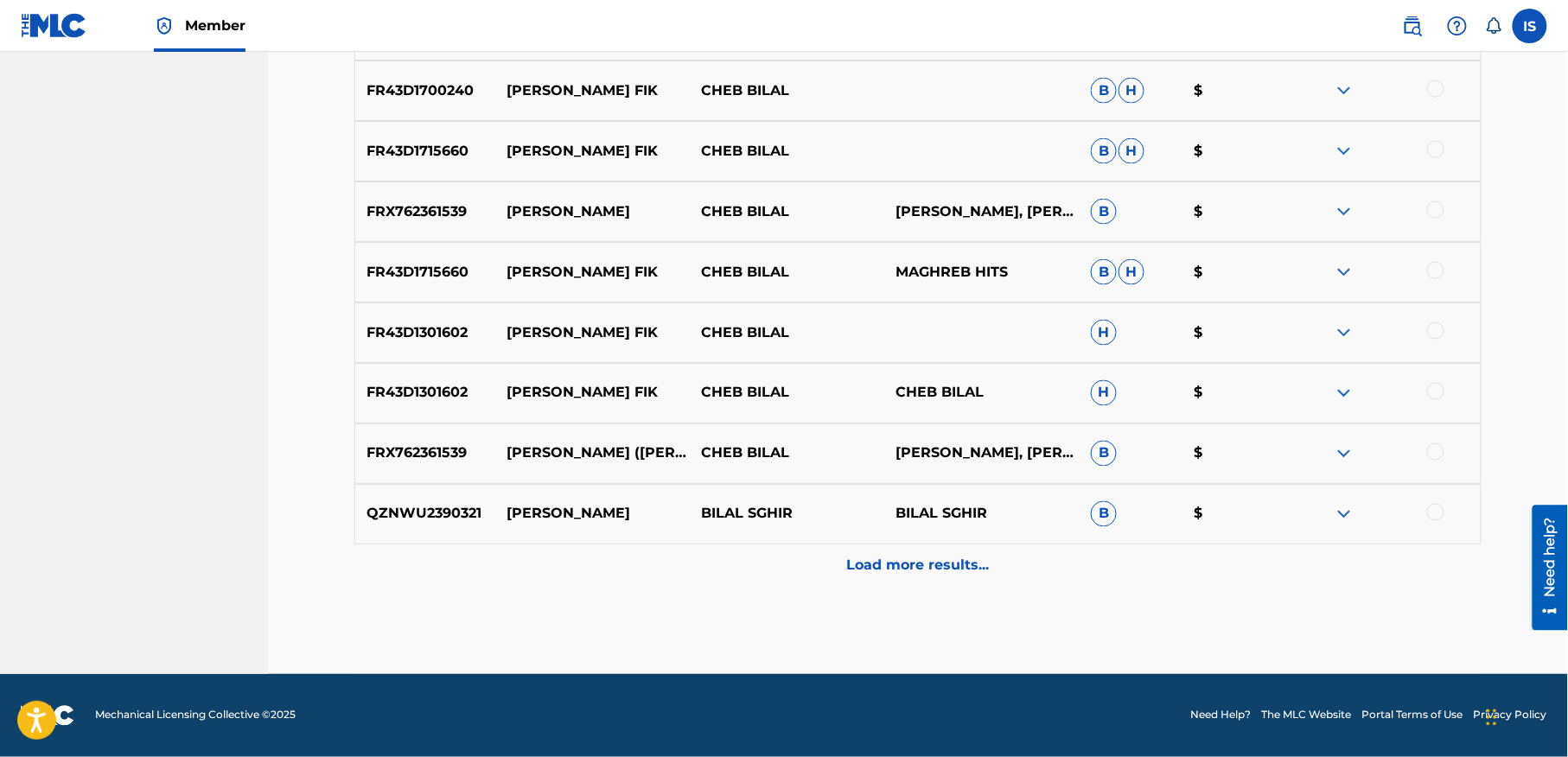
click at [946, 558] on p "Load more results..." at bounding box center [918, 566] width 142 height 20
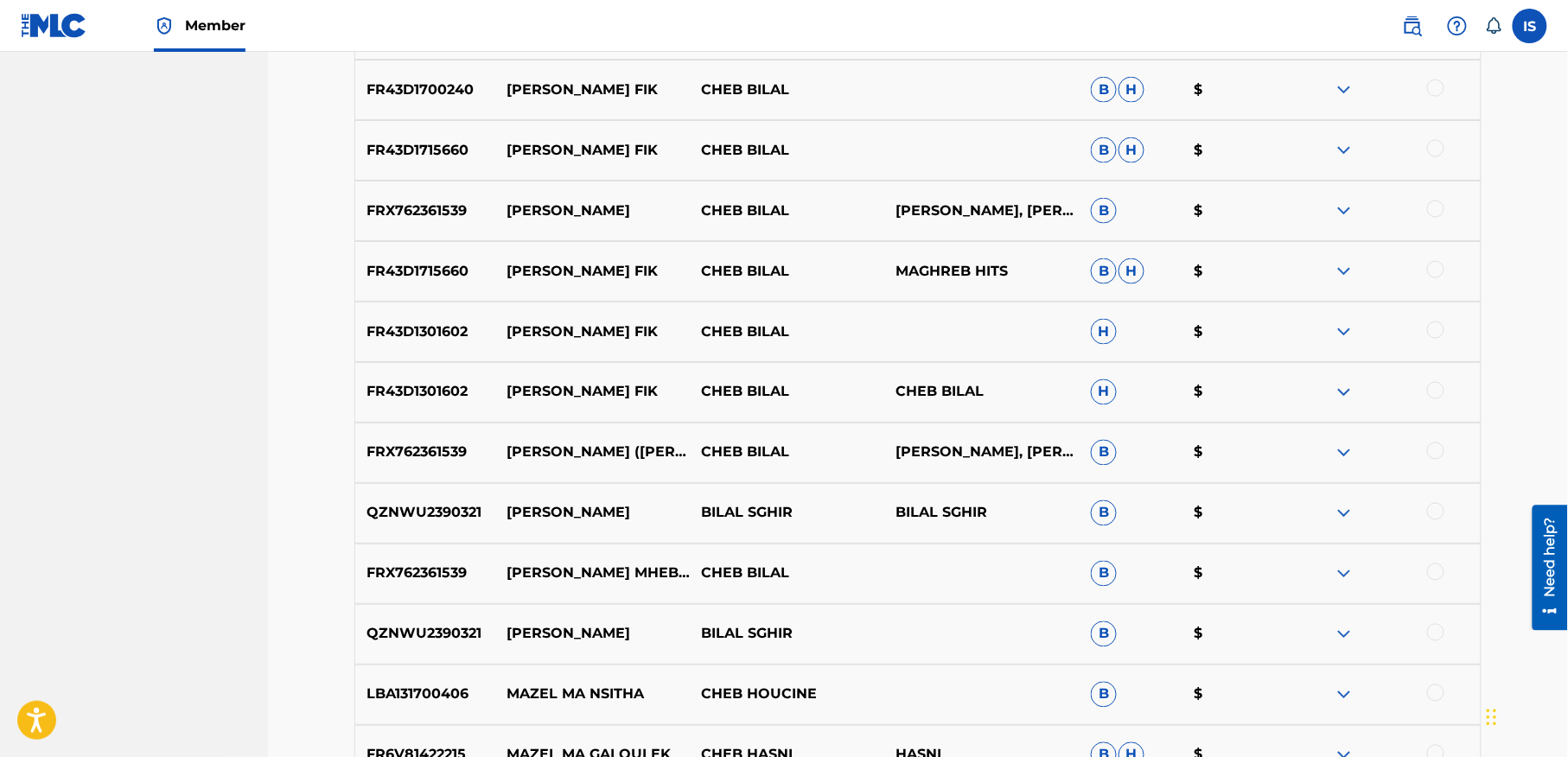
click at [946, 558] on div "FRX762361539 MAZEL GHRAMHA MHEBELNI DJ KAMIL REMIX CHEB BILAL B $" at bounding box center [917, 574] width 1128 height 60
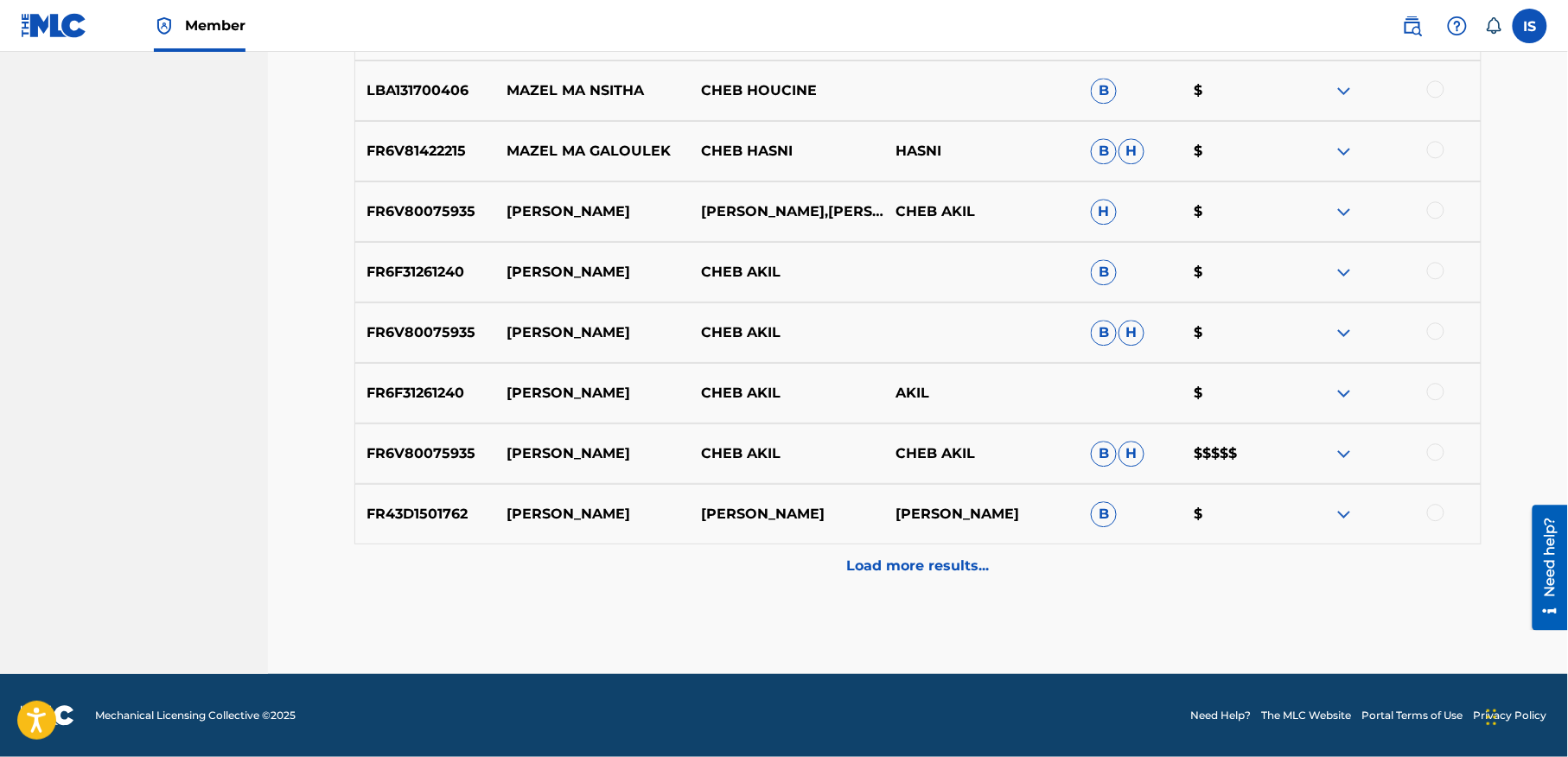
click at [917, 582] on div "Load more results..." at bounding box center [917, 566] width 1128 height 44
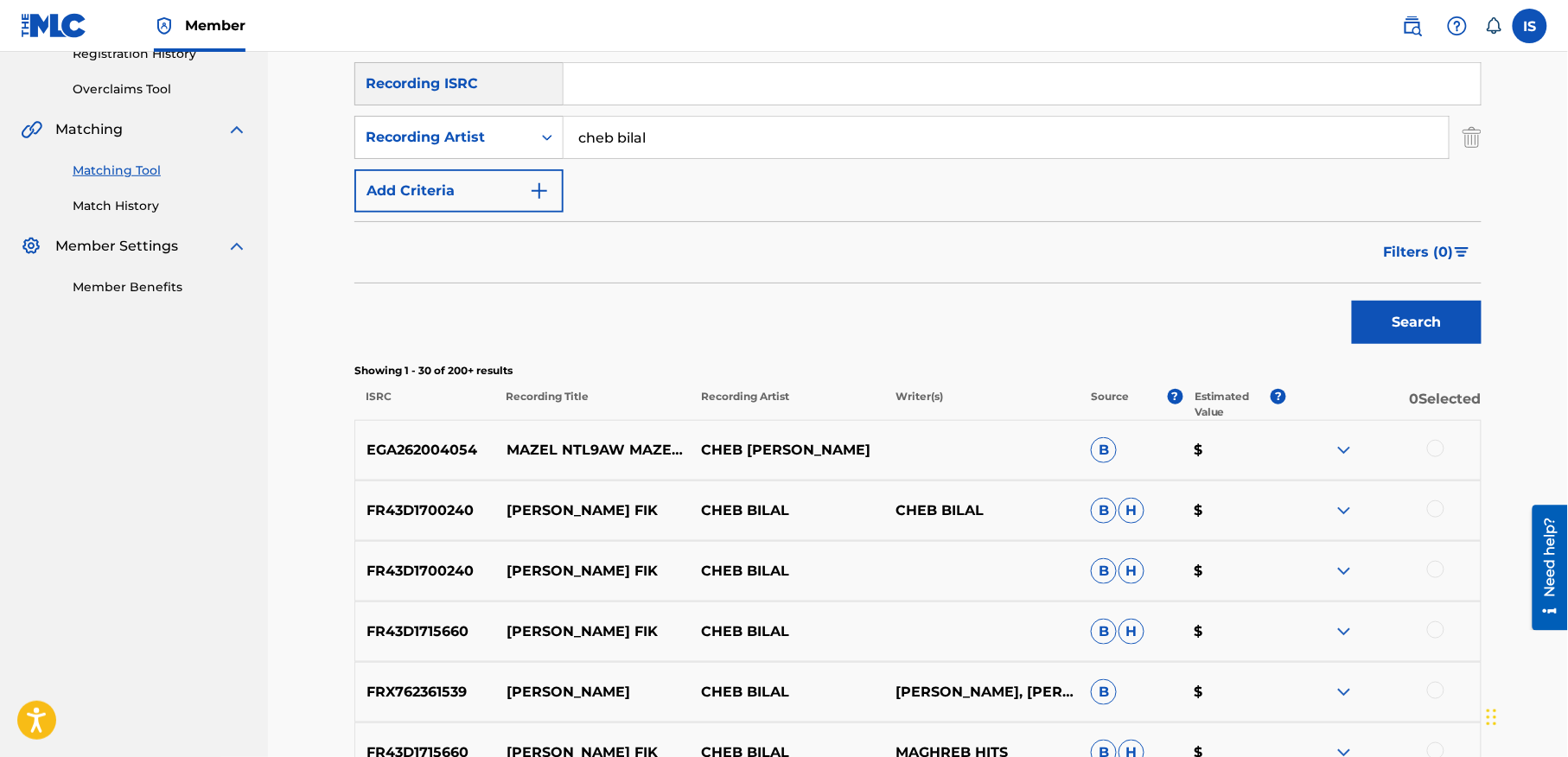
scroll to position [0, 0]
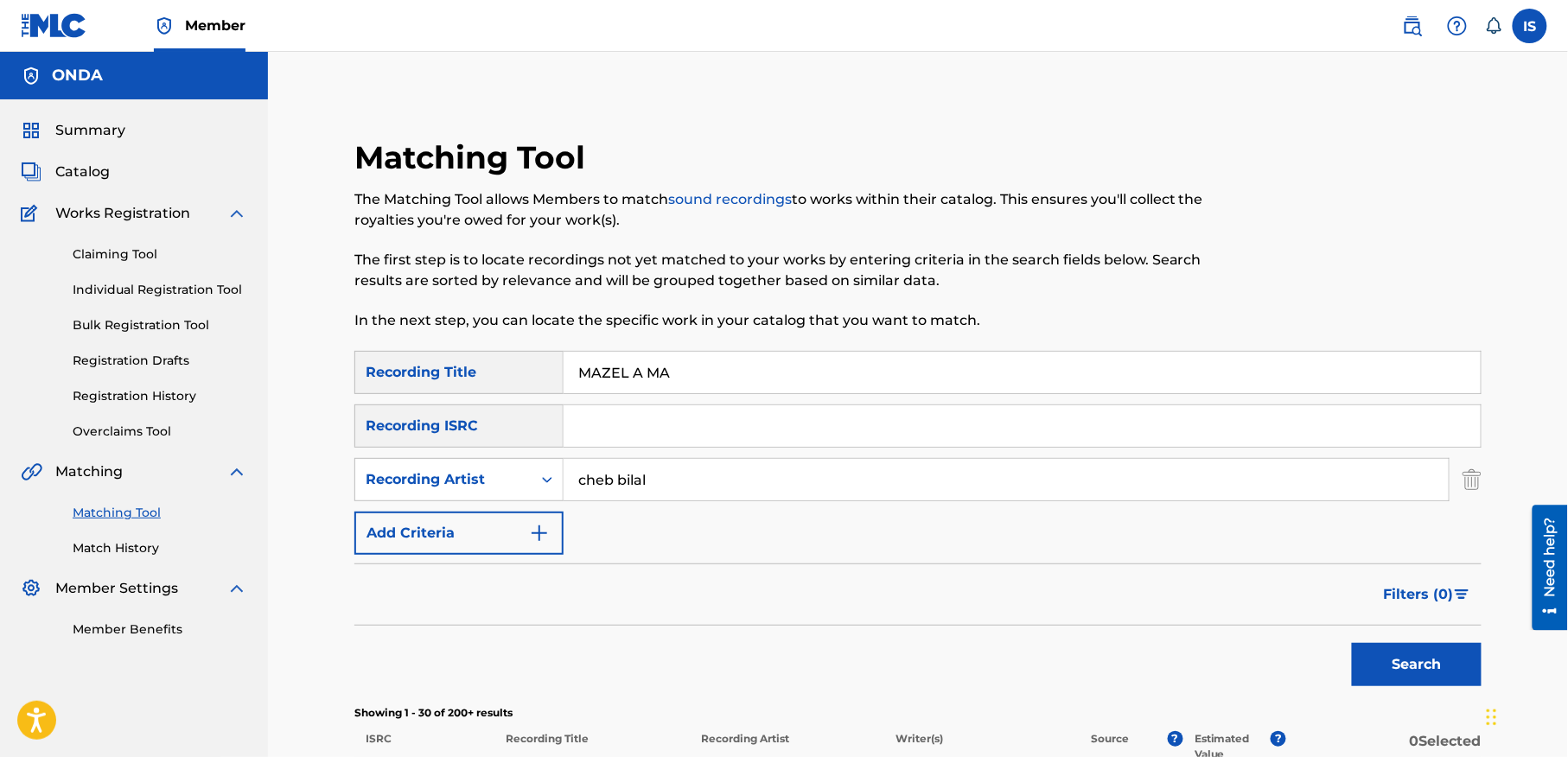
drag, startPoint x: 714, startPoint y: 402, endPoint x: 720, endPoint y: 376, distance: 26.7
click at [714, 399] on div "SearchWithCriteria3d59bafb-b499-4b93-8ffa-3e6f7fa9439c Recording Title MAZEL A …" at bounding box center [917, 452] width 1128 height 204
click at [720, 371] on input "MAZEL A MA" at bounding box center [1022, 372] width 917 height 42
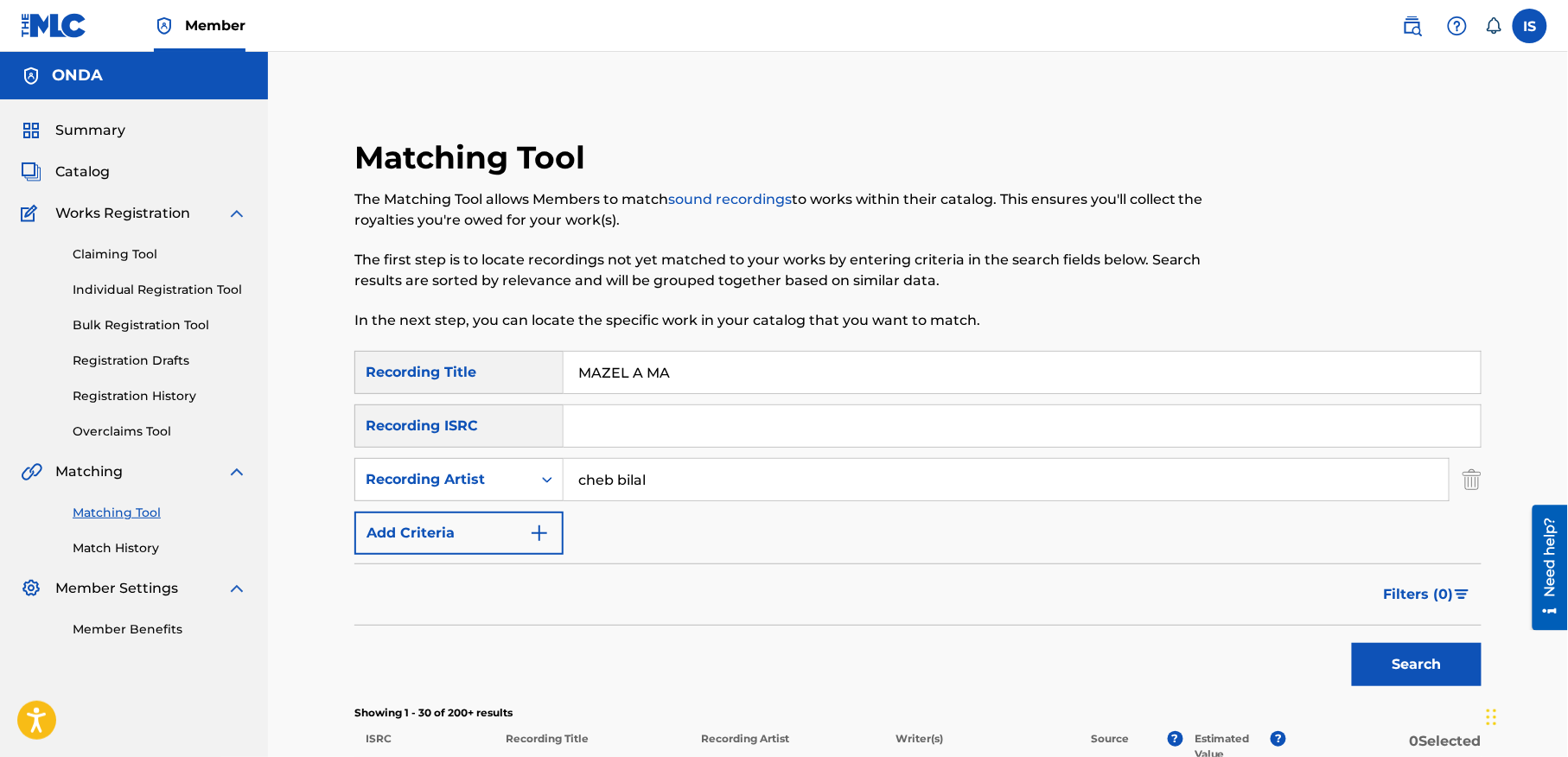
click at [720, 371] on input "MAZEL A MA" at bounding box center [1022, 372] width 917 height 42
paste input "OUACH Y"
type input "OUACH YA MA"
click at [1404, 664] on button "Search" at bounding box center [1417, 664] width 130 height 44
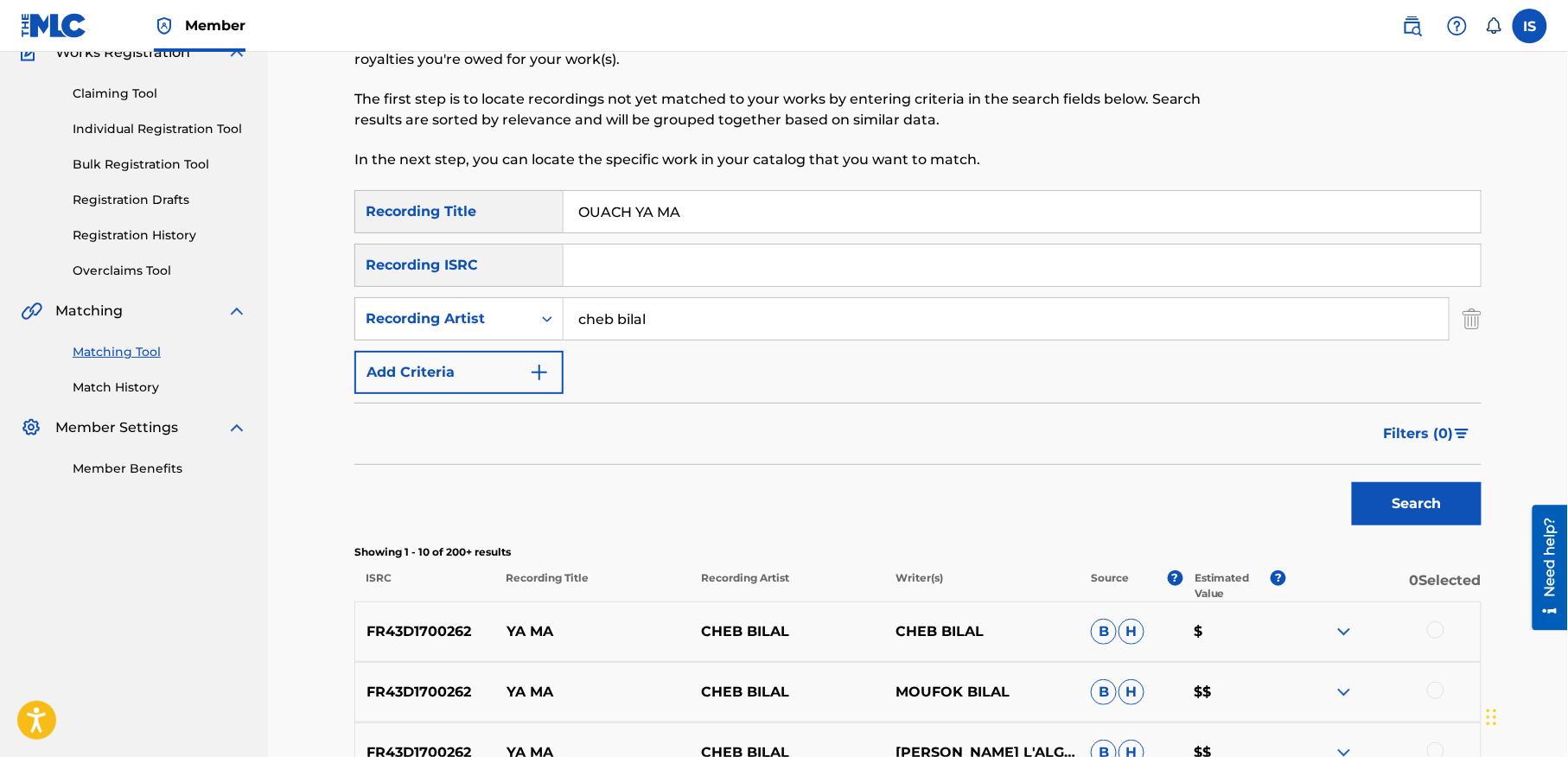
scroll to position [163, 0]
click at [1401, 505] on button "Search" at bounding box center [1417, 502] width 130 height 44
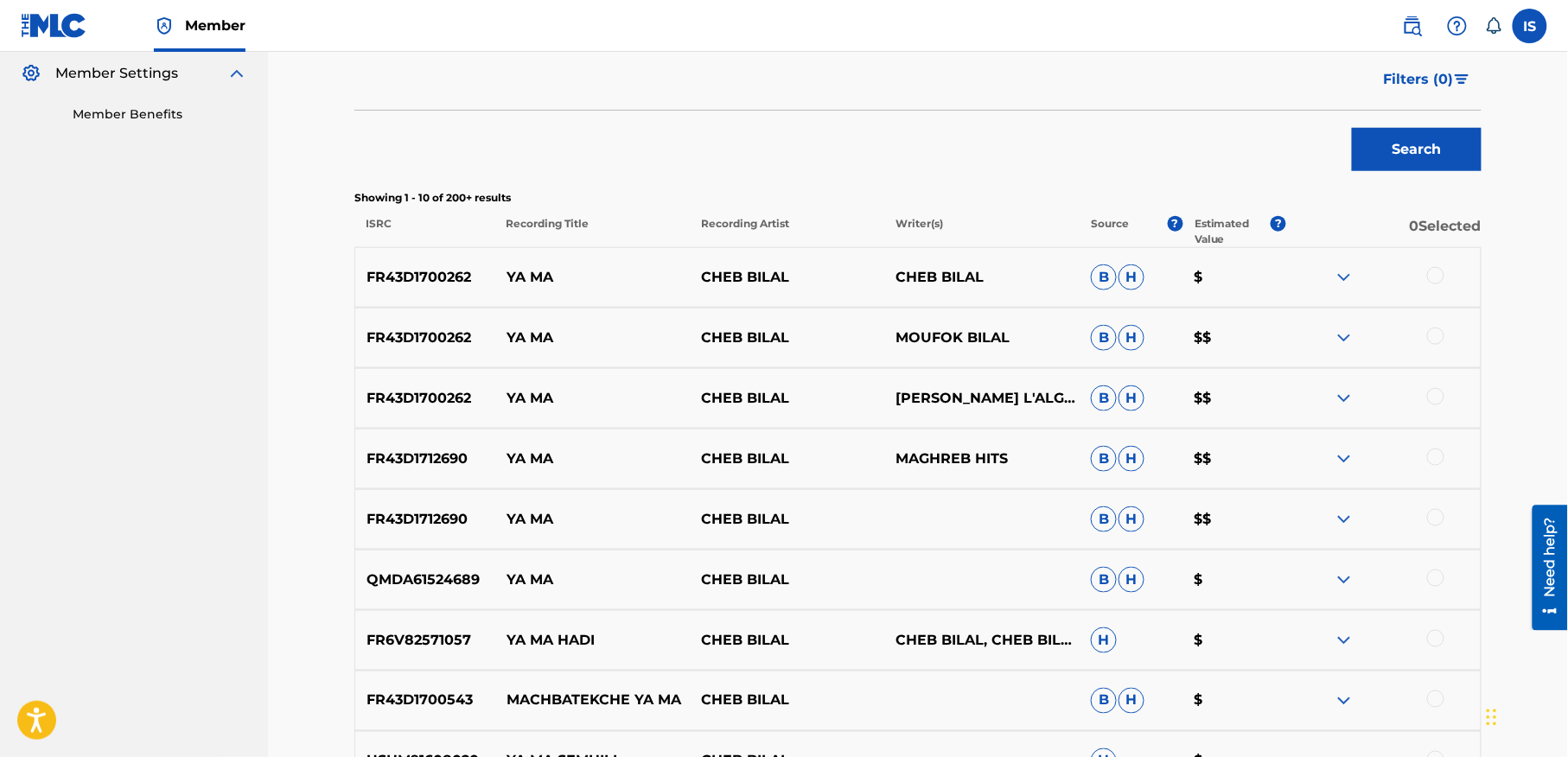
scroll to position [516, 0]
click at [1435, 581] on div at bounding box center [1435, 576] width 17 height 17
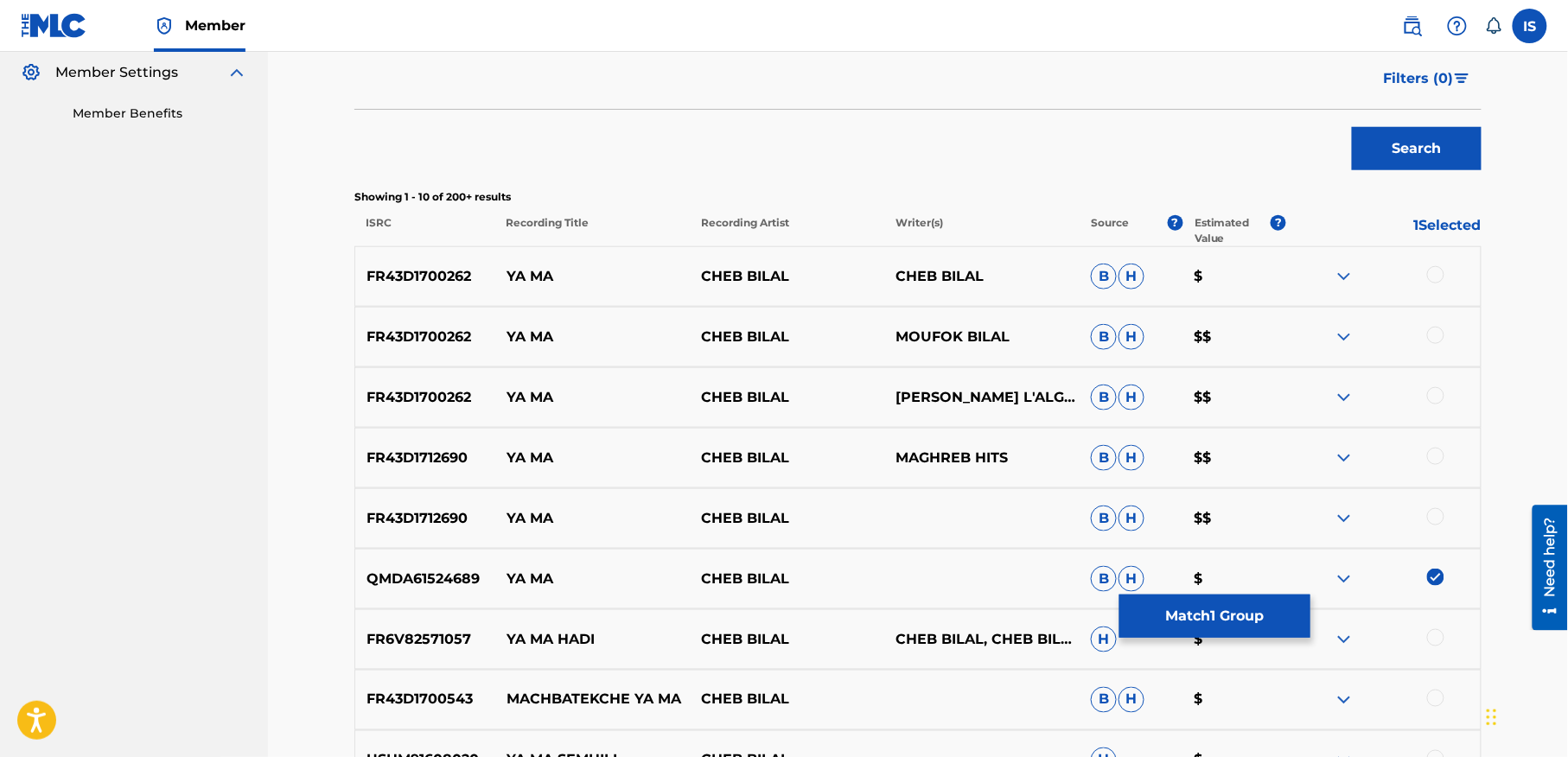
click at [1432, 516] on div at bounding box center [1435, 516] width 17 height 17
click at [1433, 461] on div at bounding box center [1435, 455] width 17 height 17
click at [1436, 394] on div at bounding box center [1435, 395] width 17 height 17
click at [1430, 340] on div at bounding box center [1435, 334] width 17 height 17
click at [1428, 270] on div at bounding box center [1435, 274] width 17 height 17
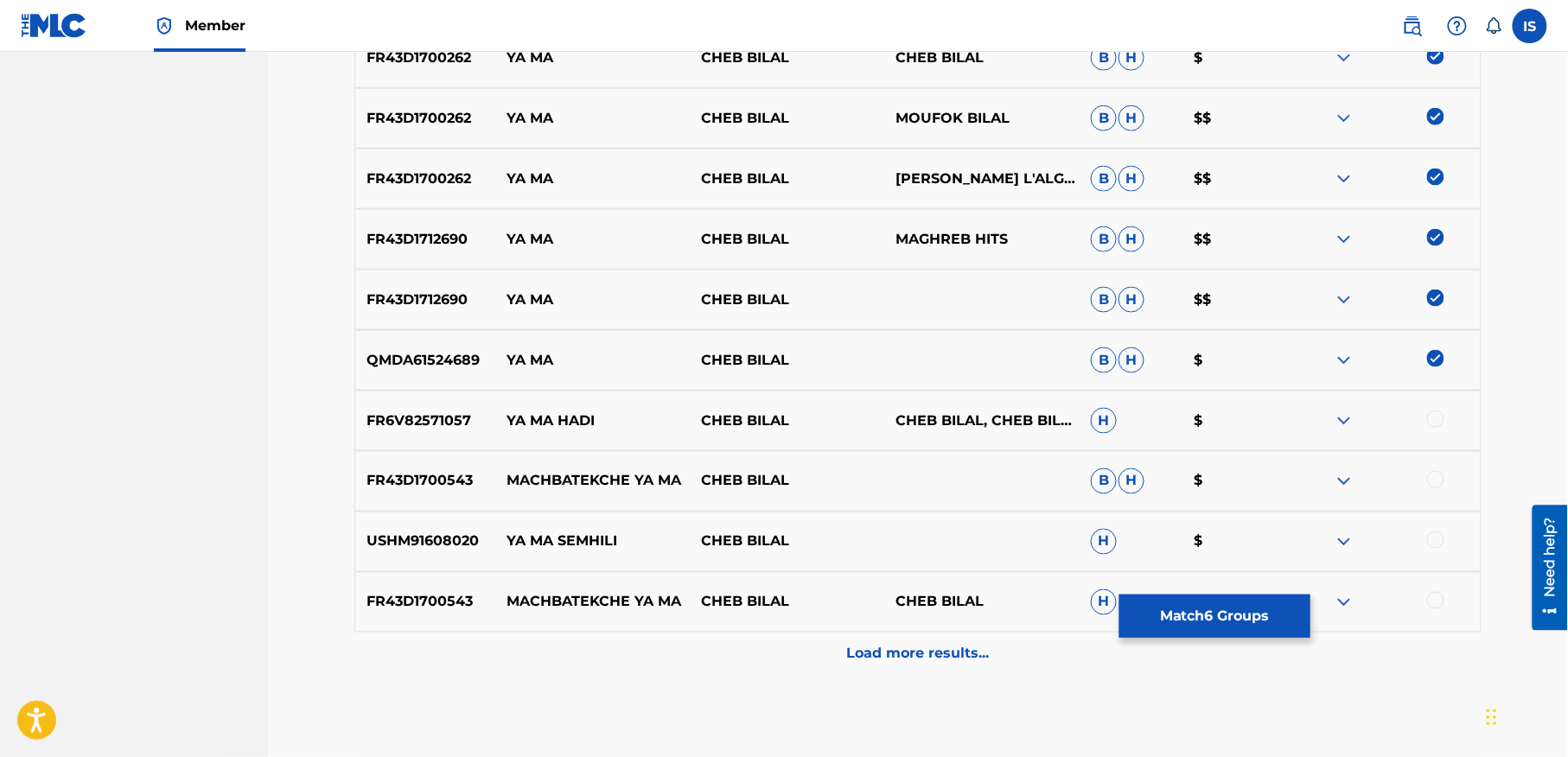
scroll to position [777, 0]
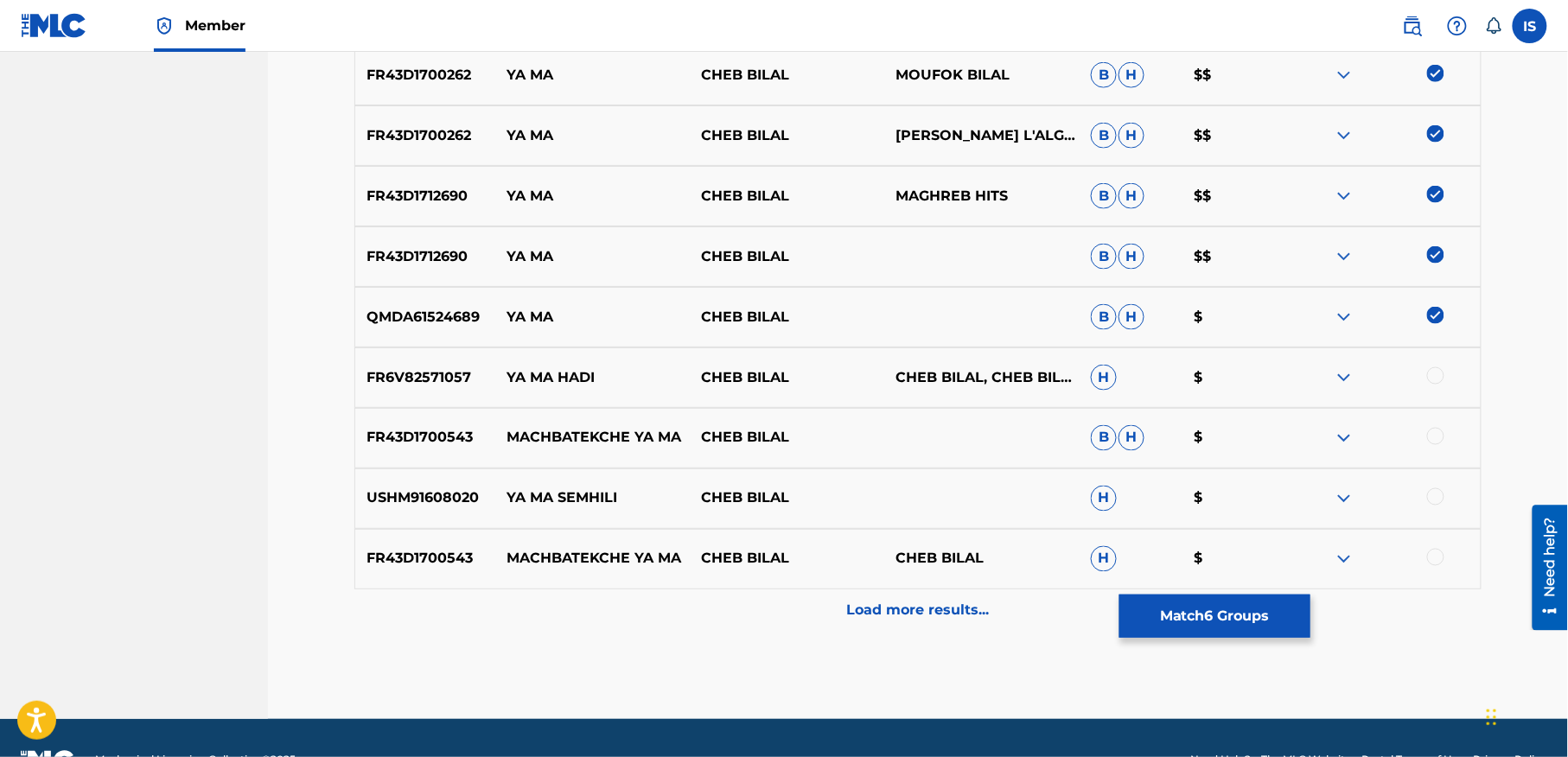
click at [844, 607] on div "Load more results..." at bounding box center [917, 610] width 1128 height 44
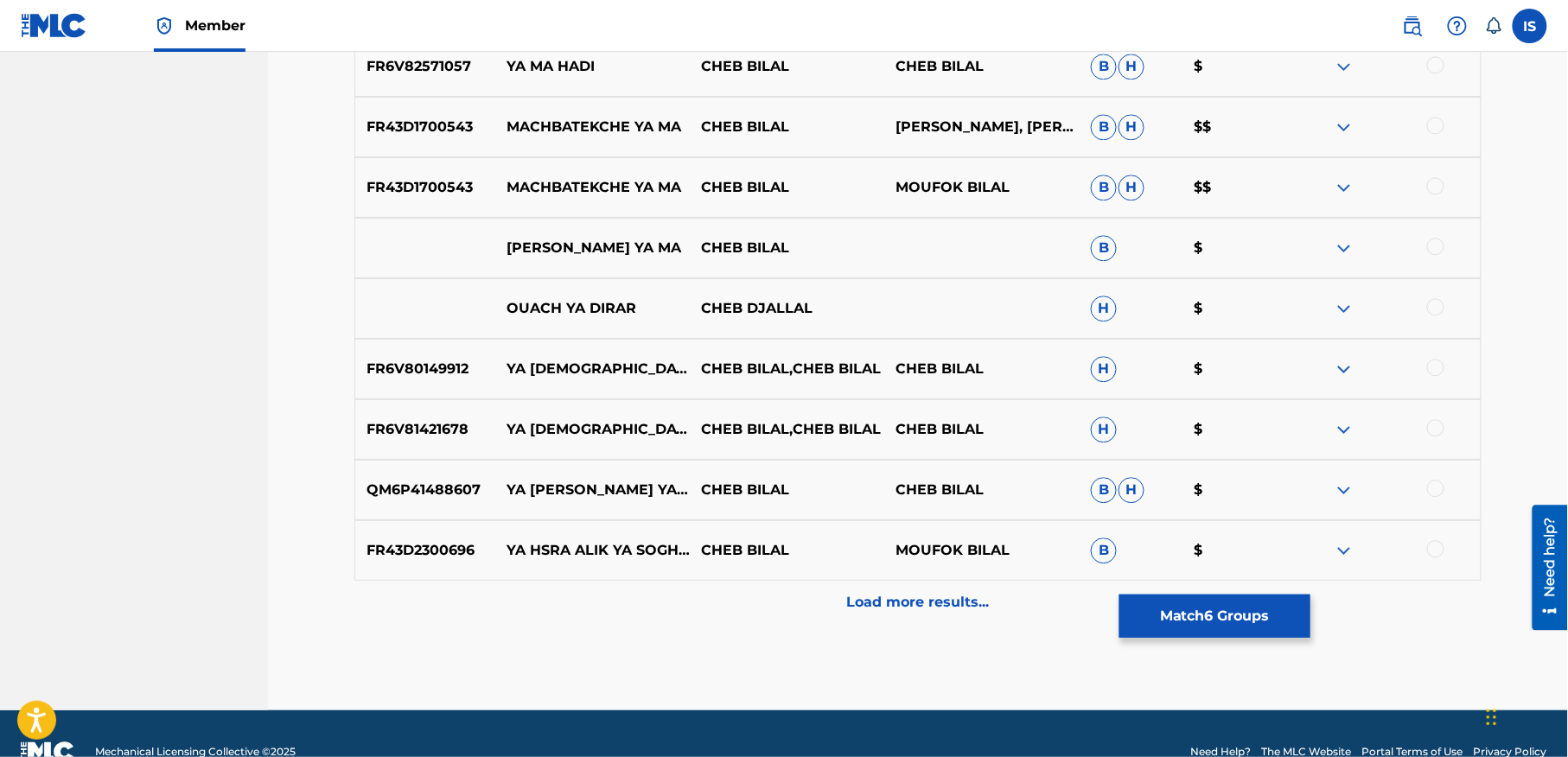
scroll to position [1401, 0]
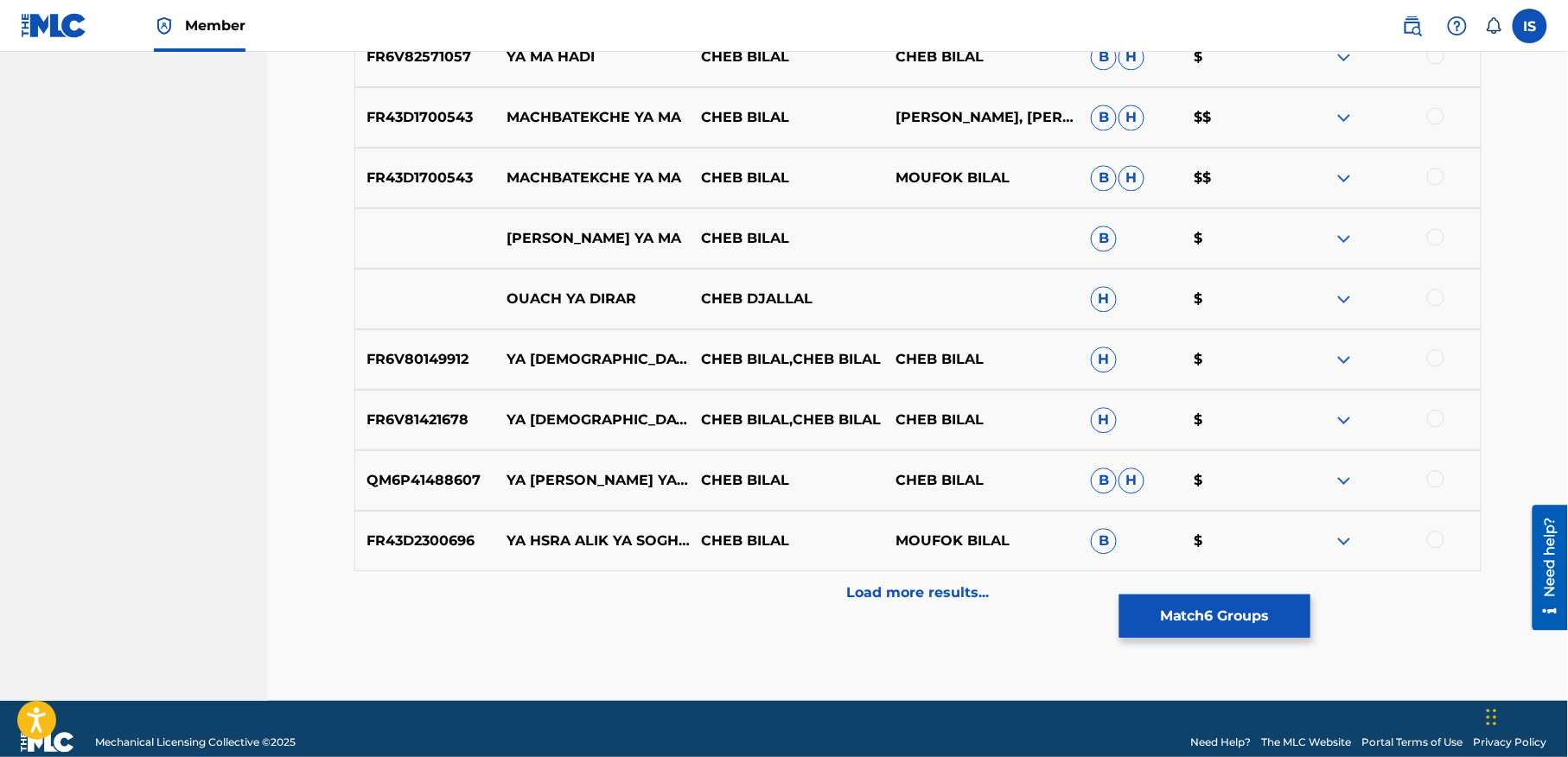
click at [1217, 619] on button "Match 6 Groups" at bounding box center [1215, 616] width 191 height 44
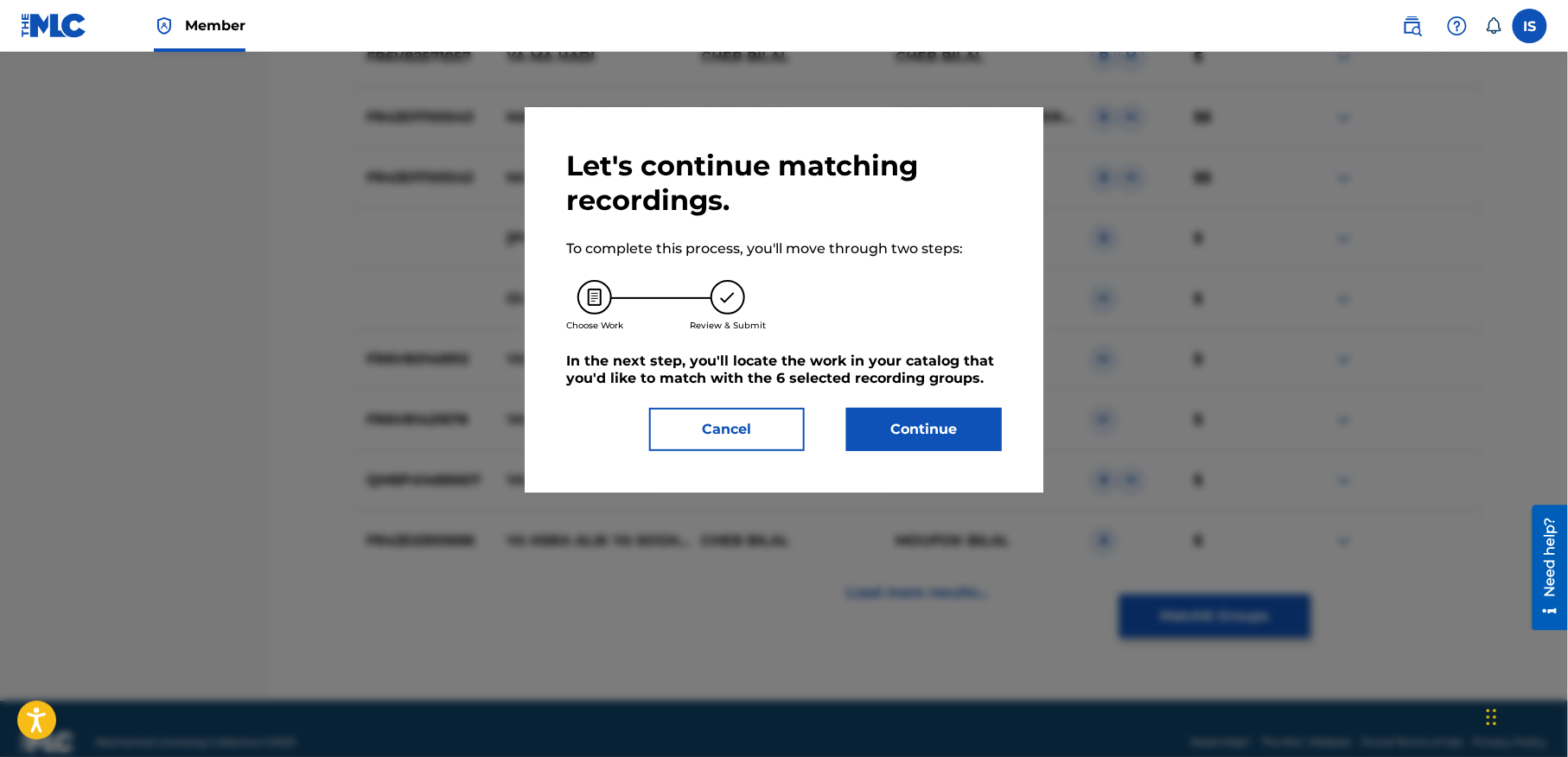
click at [919, 440] on button "Continue" at bounding box center [924, 429] width 156 height 44
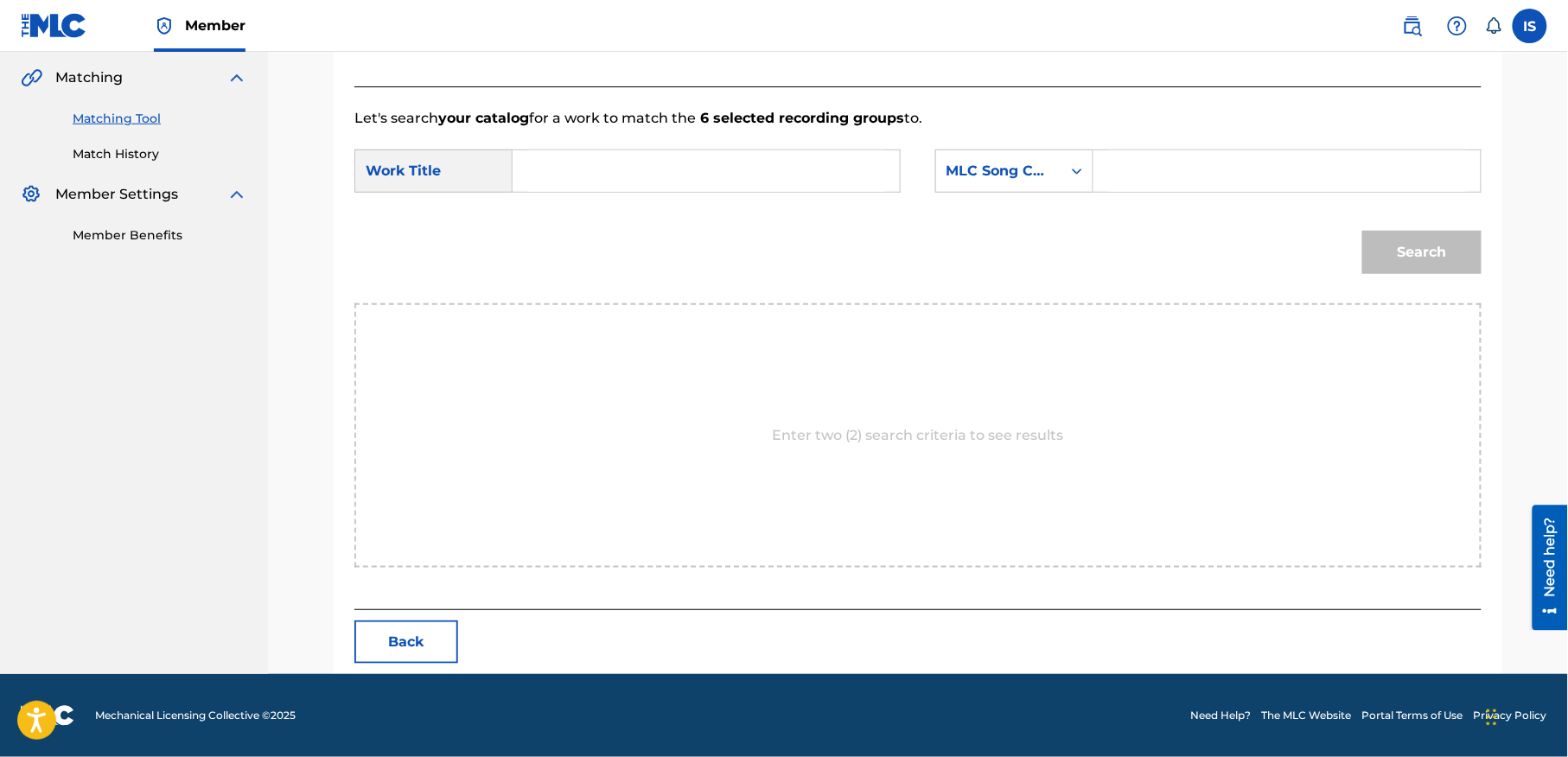
click at [567, 184] on input "Search Form" at bounding box center [707, 171] width 358 height 42
paste input "OUACH YA MA"
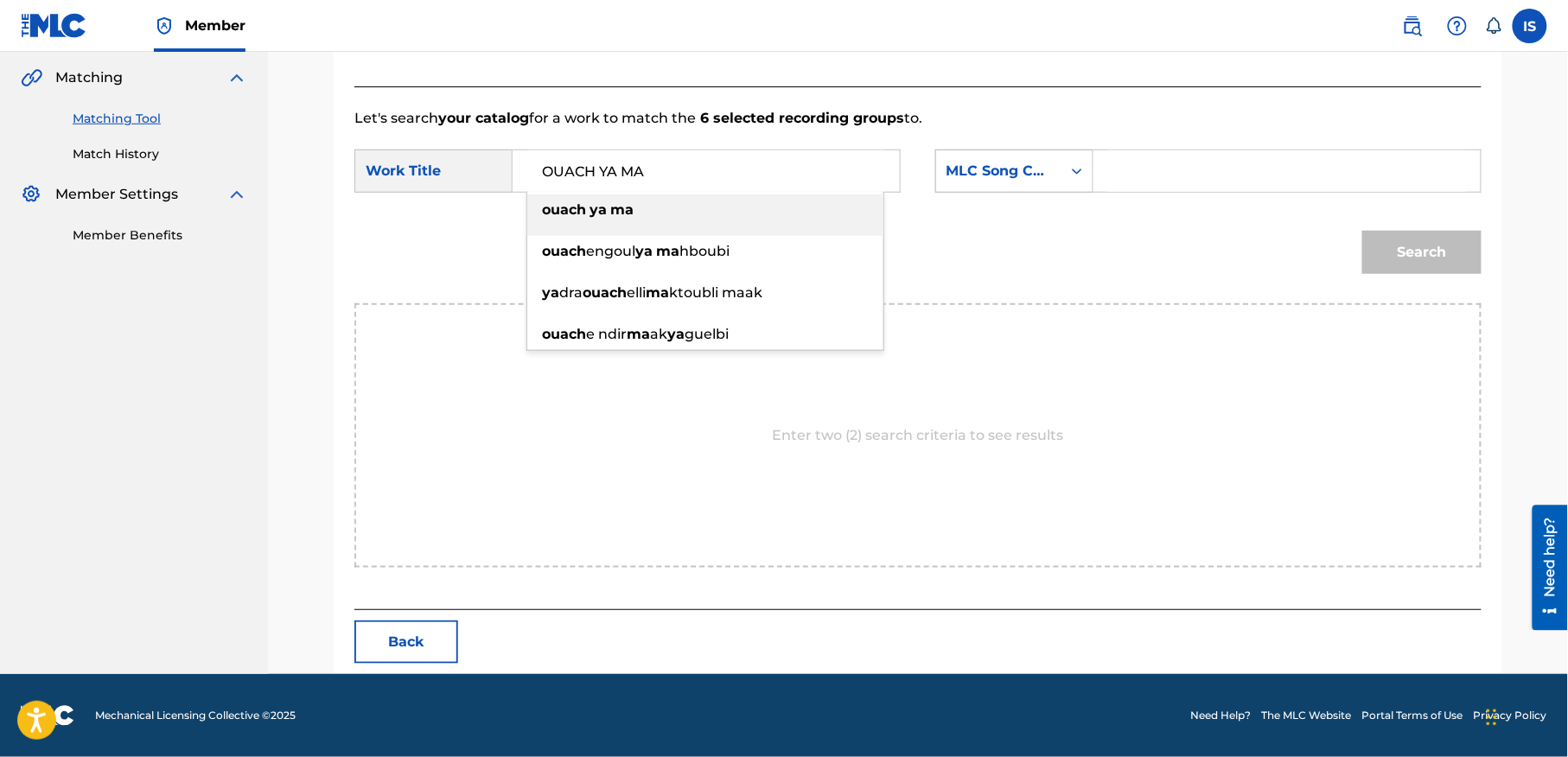
type input "OUACH YA MA"
click at [1070, 177] on icon "Search Form" at bounding box center [1077, 171] width 17 height 17
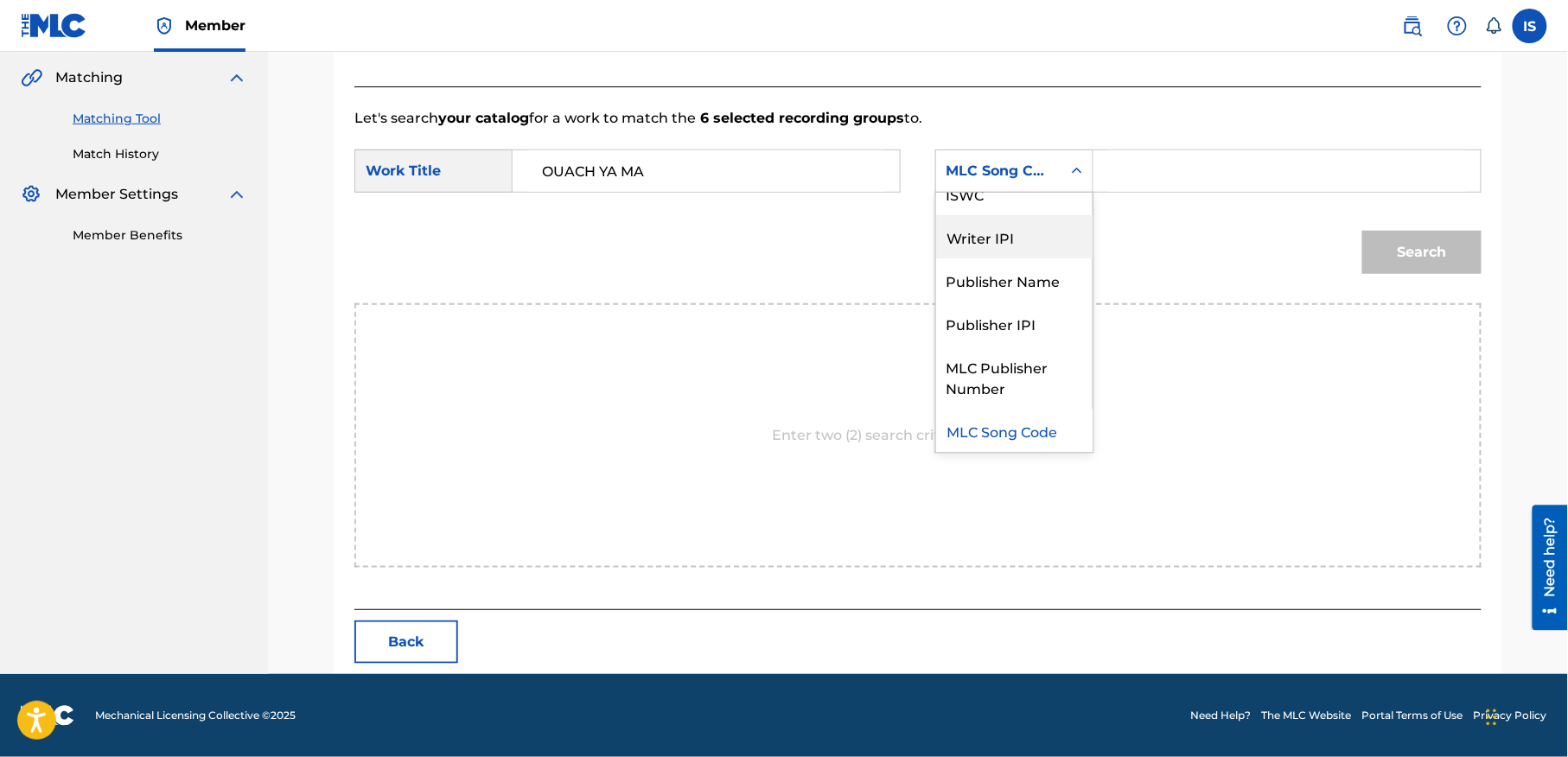
scroll to position [0, 0]
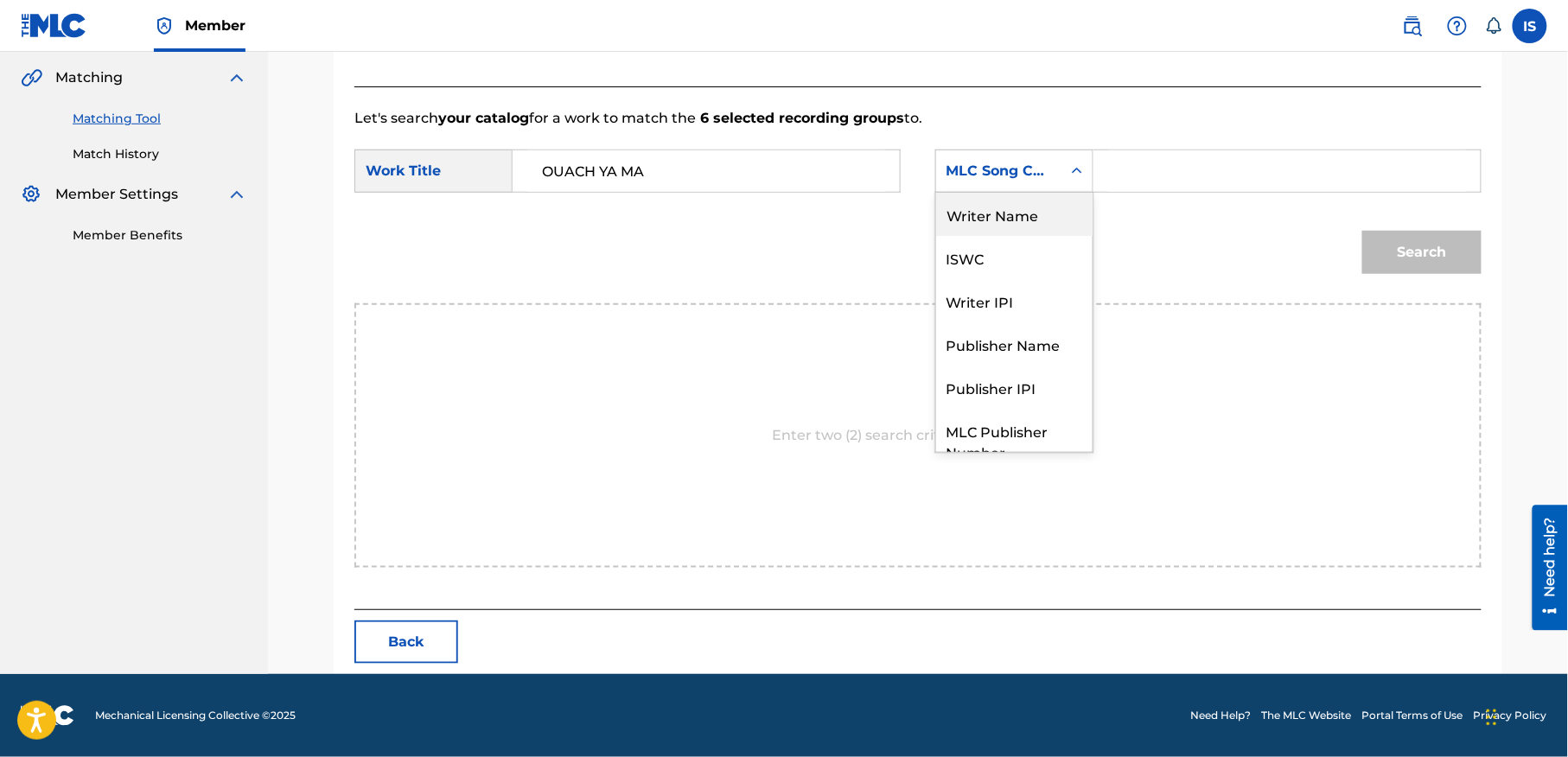
click at [1031, 219] on div "Writer Name" at bounding box center [1014, 214] width 157 height 44
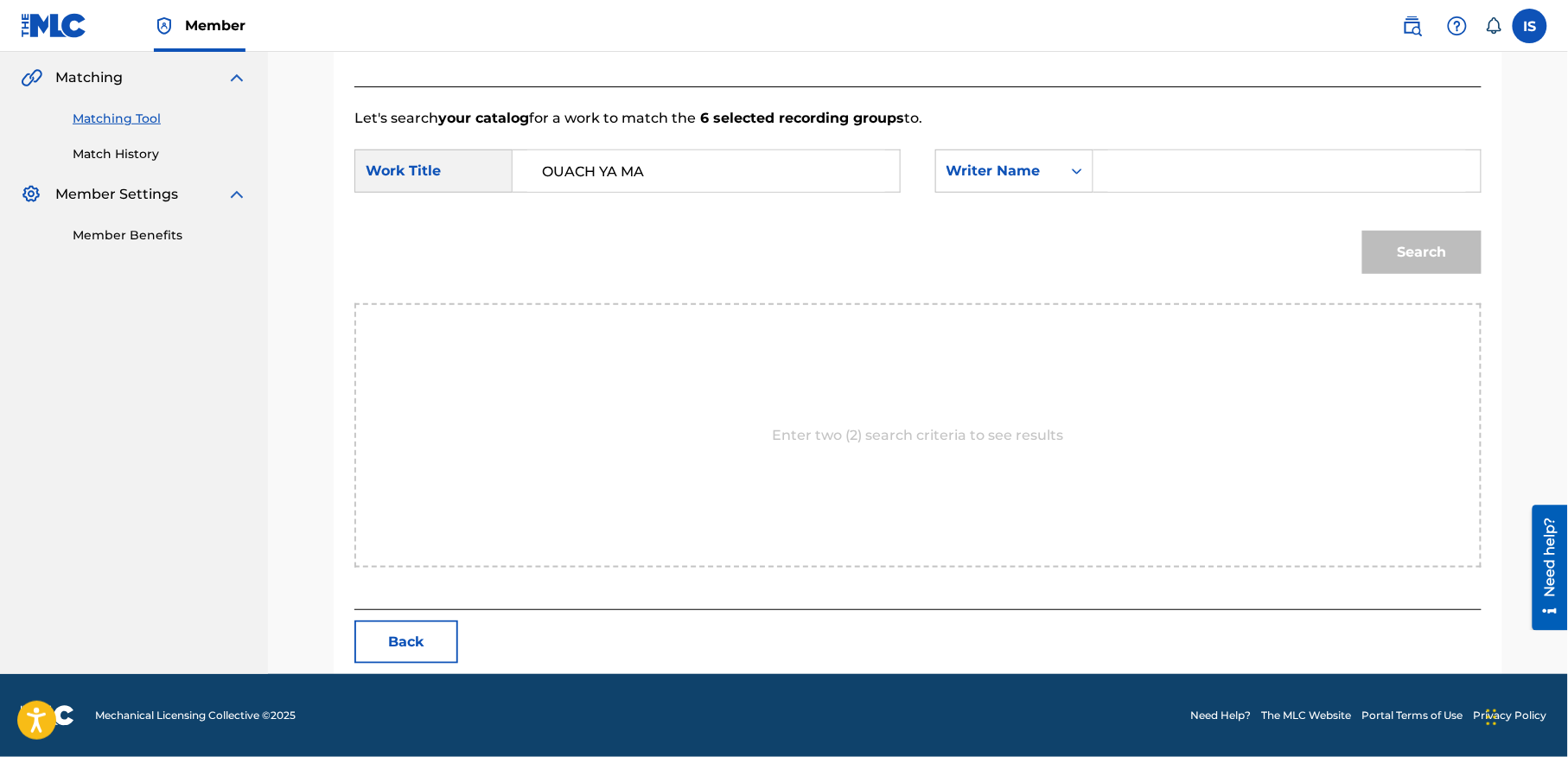
click at [1251, 201] on div "SearchWithCriteria5a681ebb-c232-4938-acac-ddf6d3cd43f7 Work Title OUACH YA MA S…" at bounding box center [917, 176] width 1128 height 53
click at [1196, 183] on input "Search Form" at bounding box center [1287, 171] width 358 height 42
type input "moufok"
click at [1403, 250] on button "Search" at bounding box center [1422, 252] width 119 height 44
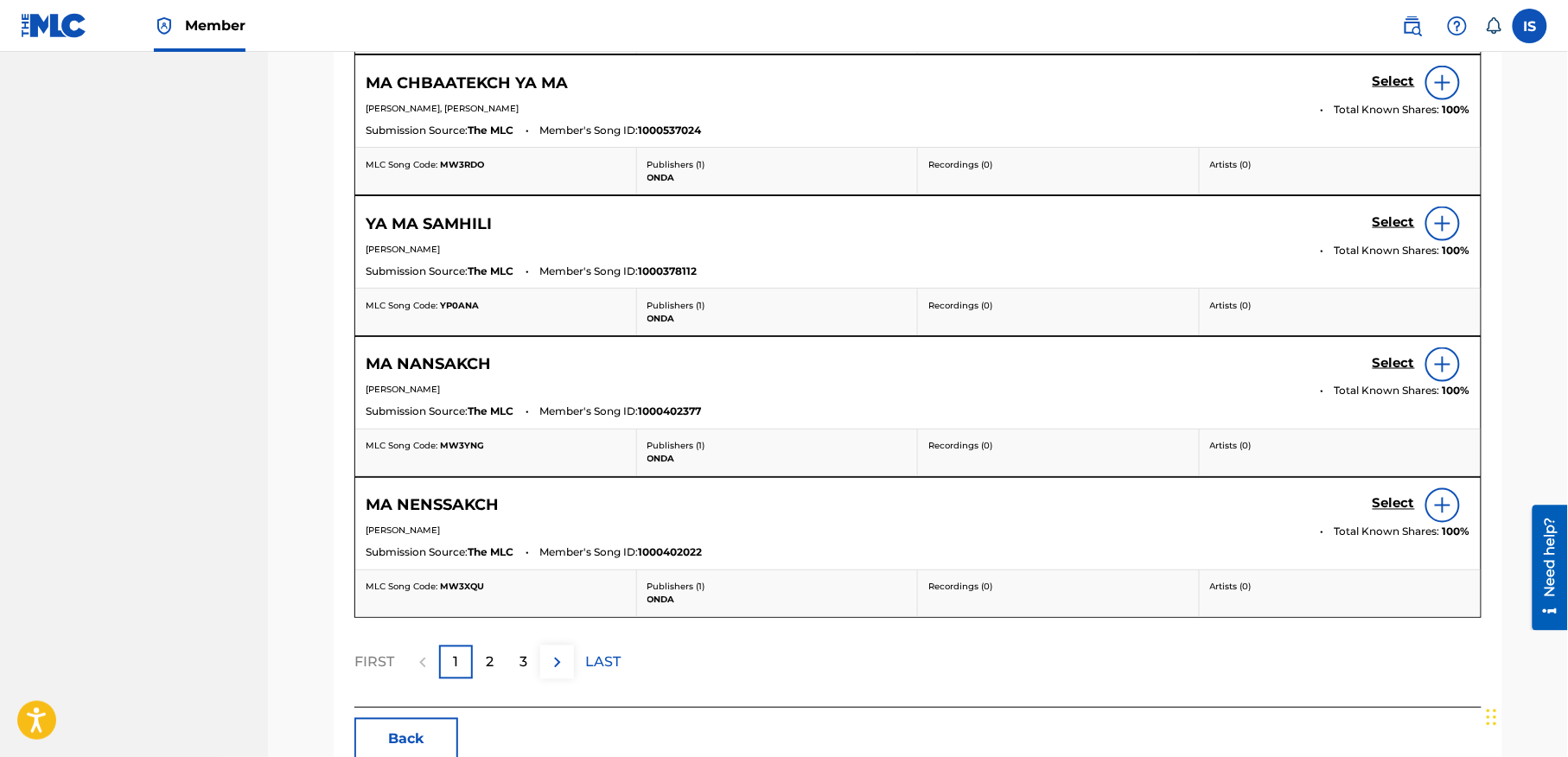
scroll to position [836, 0]
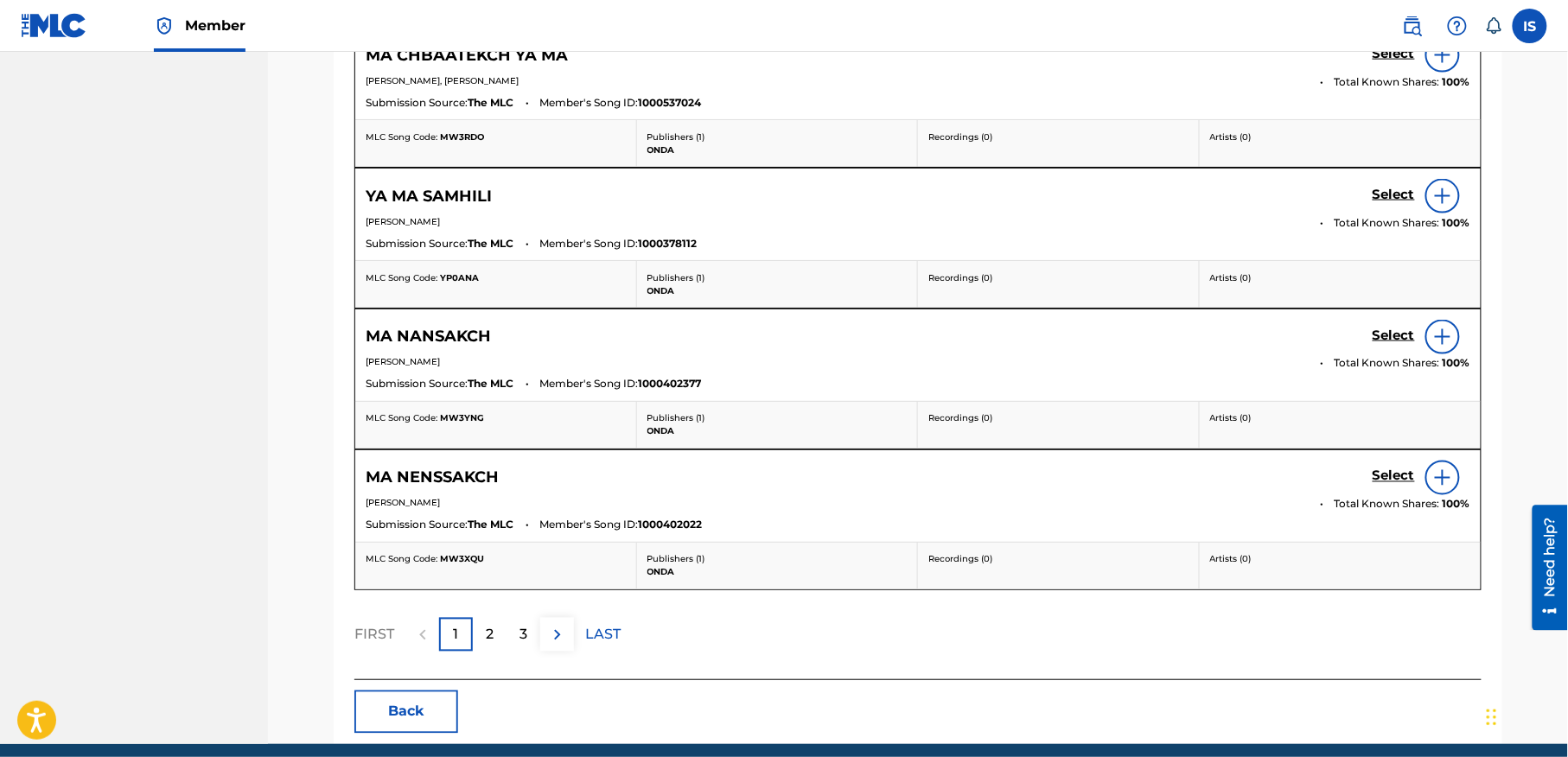
click at [497, 640] on div "2" at bounding box center [489, 634] width 34 height 34
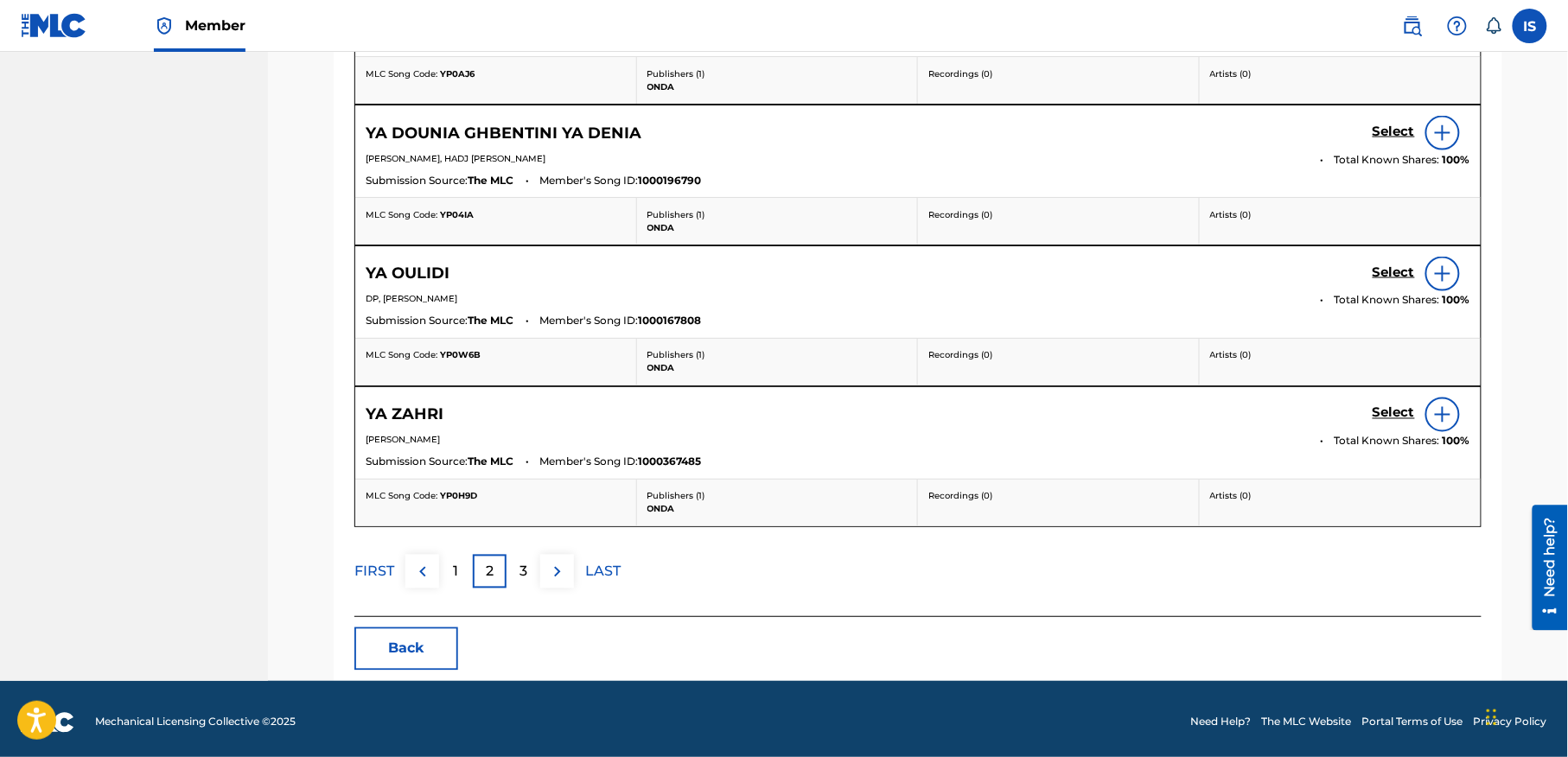
scroll to position [911, 0]
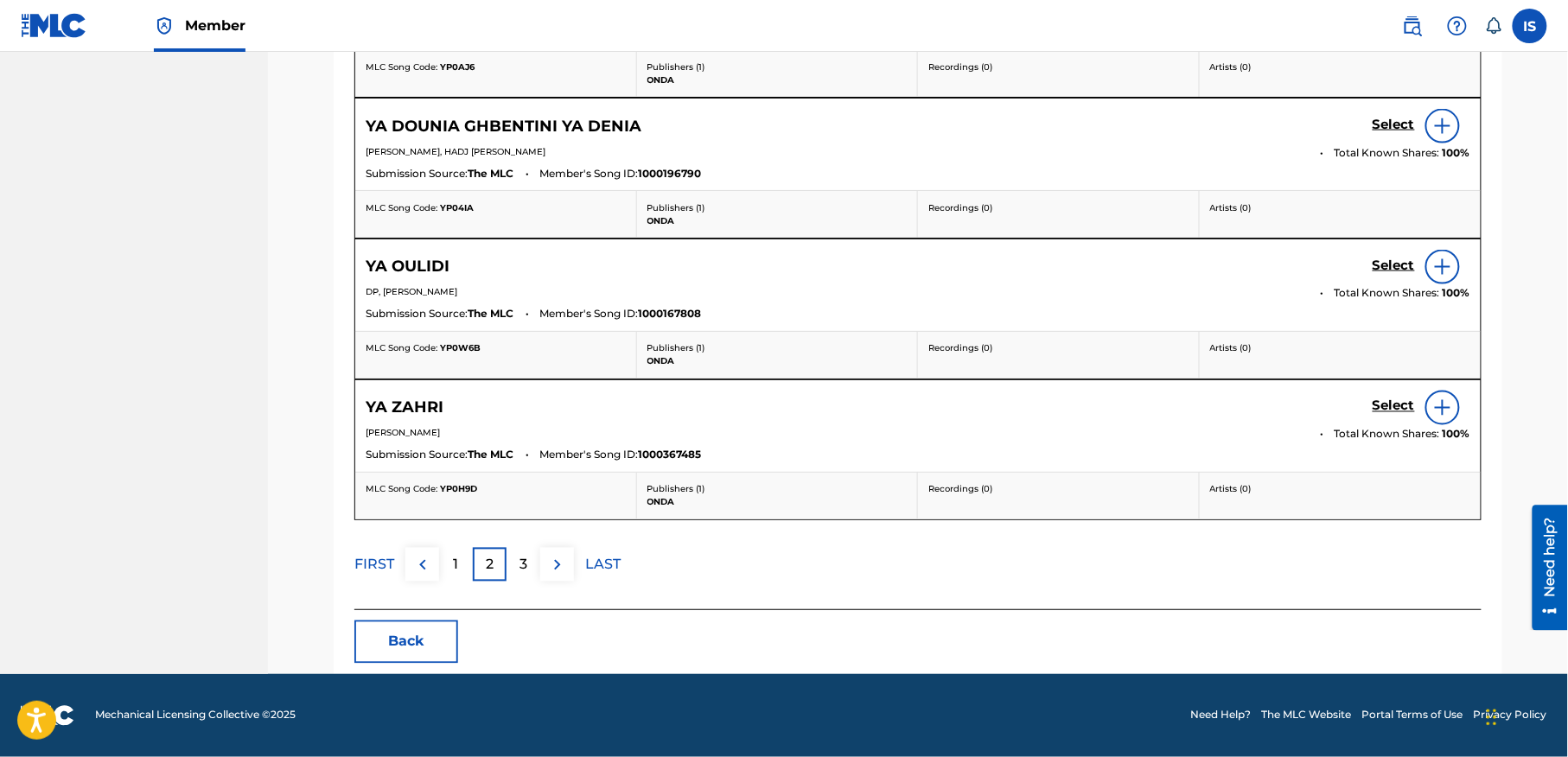
click at [515, 568] on div "3" at bounding box center [523, 565] width 34 height 34
click at [454, 564] on p "2" at bounding box center [456, 565] width 8 height 20
click at [425, 568] on img at bounding box center [422, 565] width 20 height 20
drag, startPoint x: 439, startPoint y: 568, endPoint x: 388, endPoint y: 650, distance: 96.6
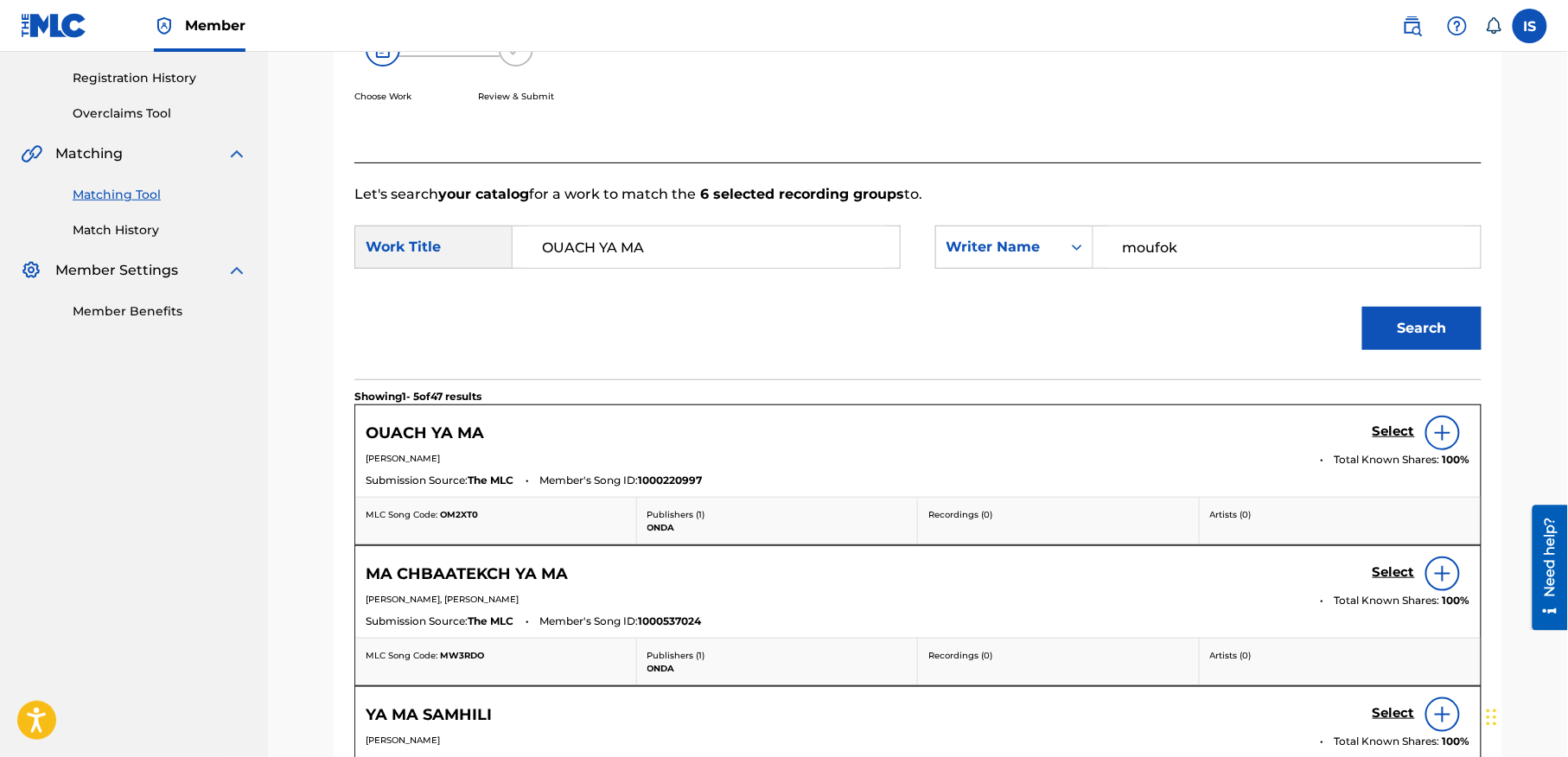
scroll to position [321, 0]
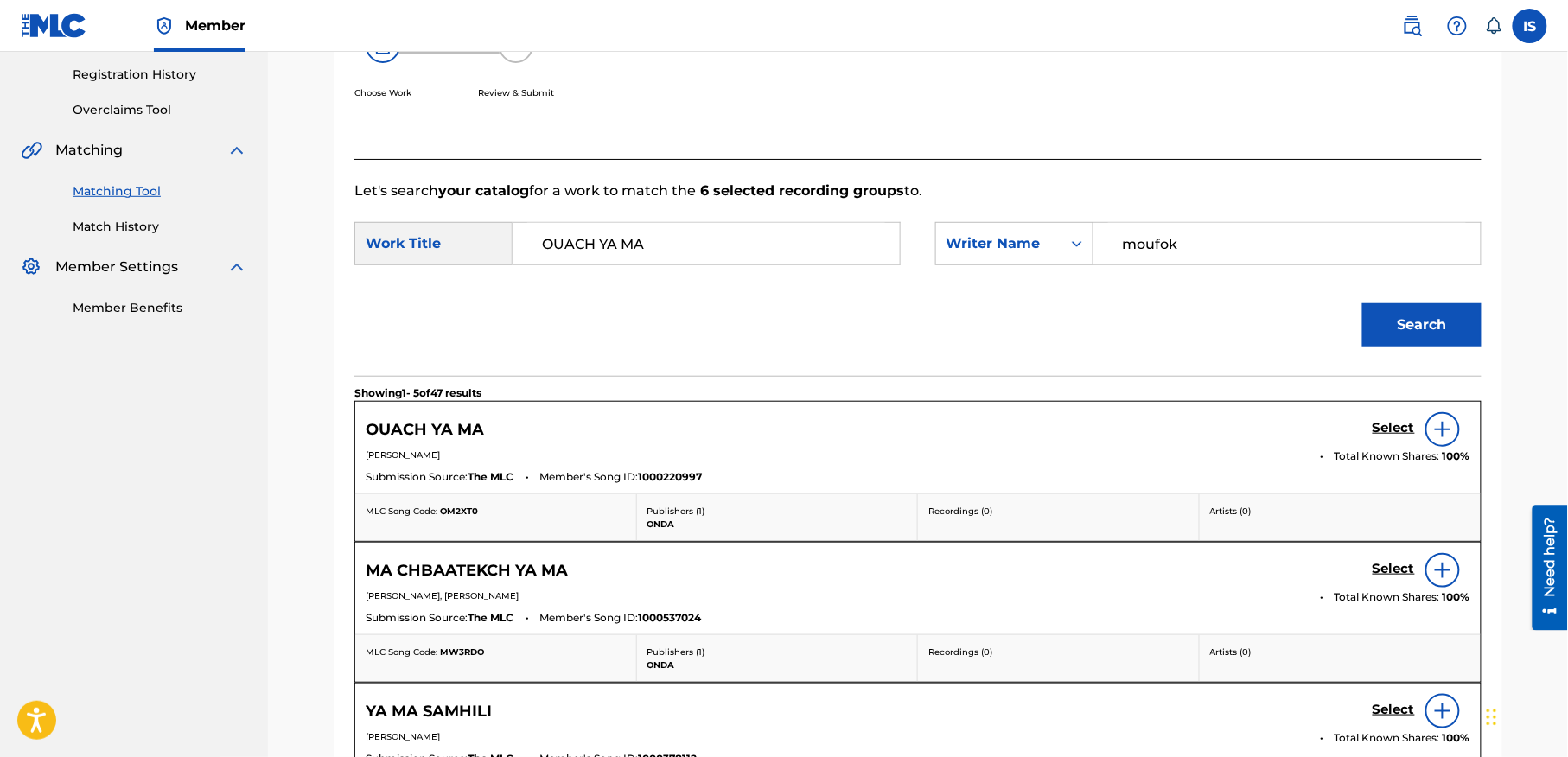
click at [442, 426] on h5 "OUACH YA MA" at bounding box center [424, 430] width 118 height 20
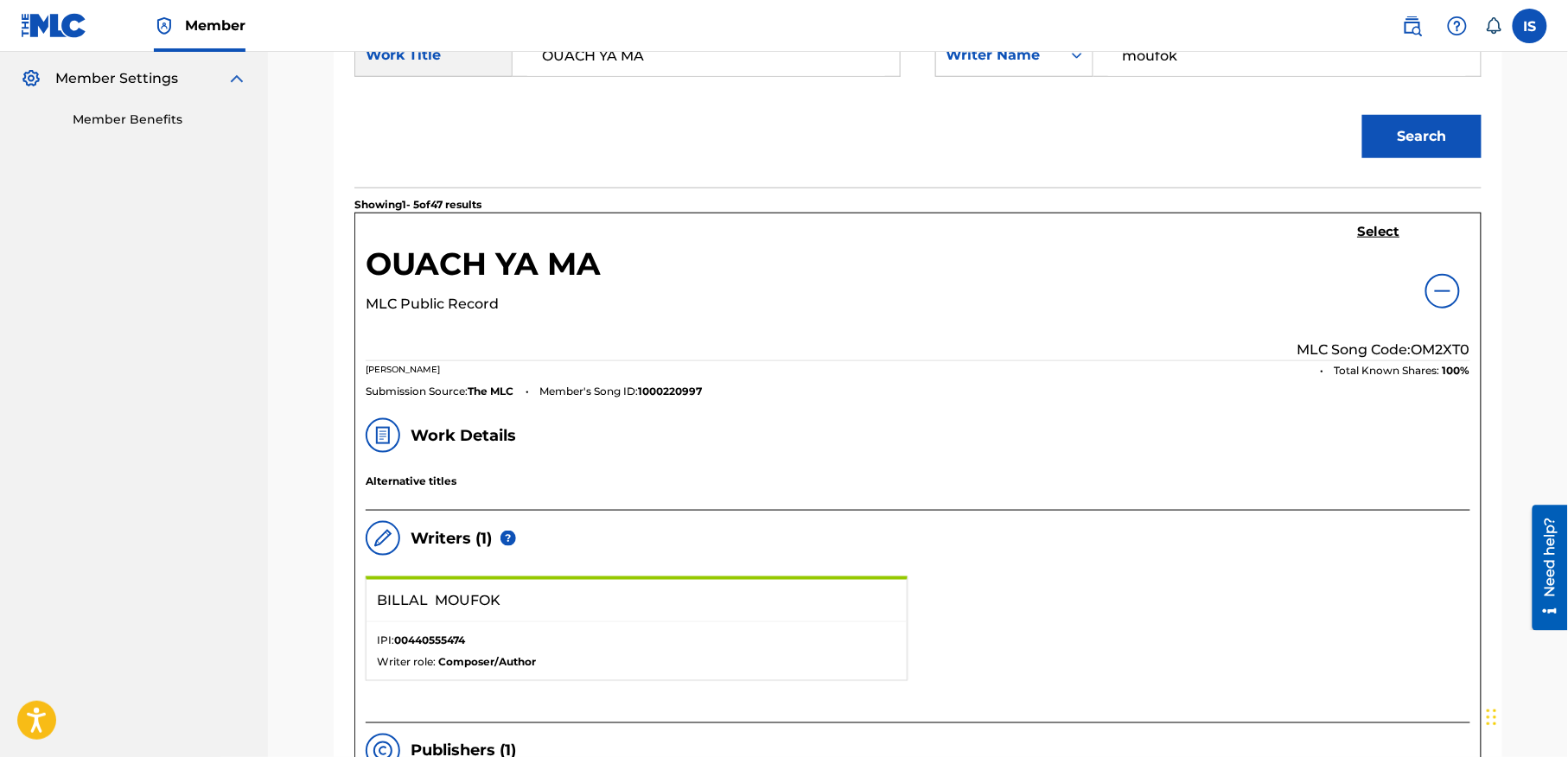
scroll to position [503, 0]
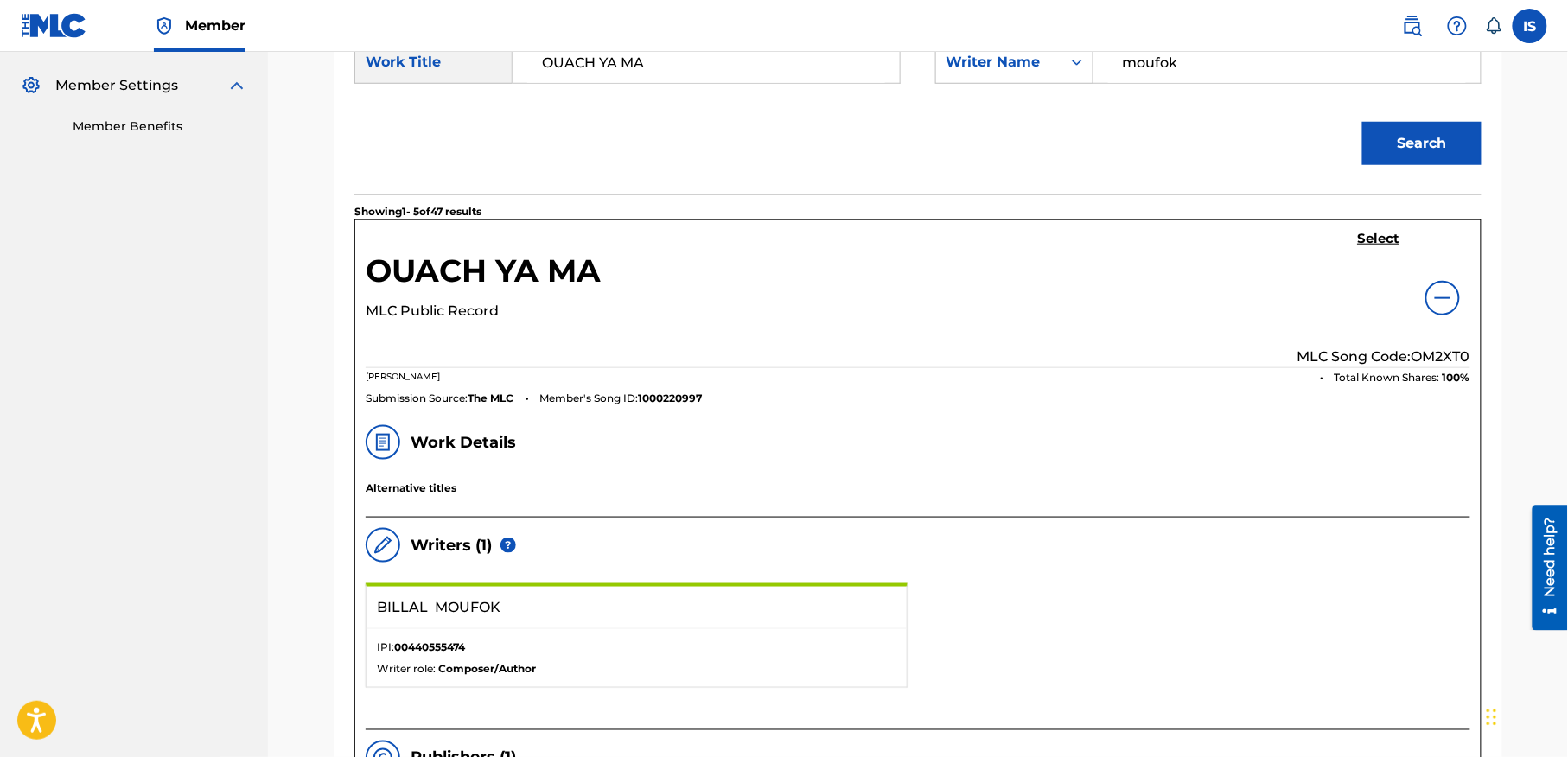
click at [1379, 237] on h5 "Select" at bounding box center [1379, 238] width 43 height 16
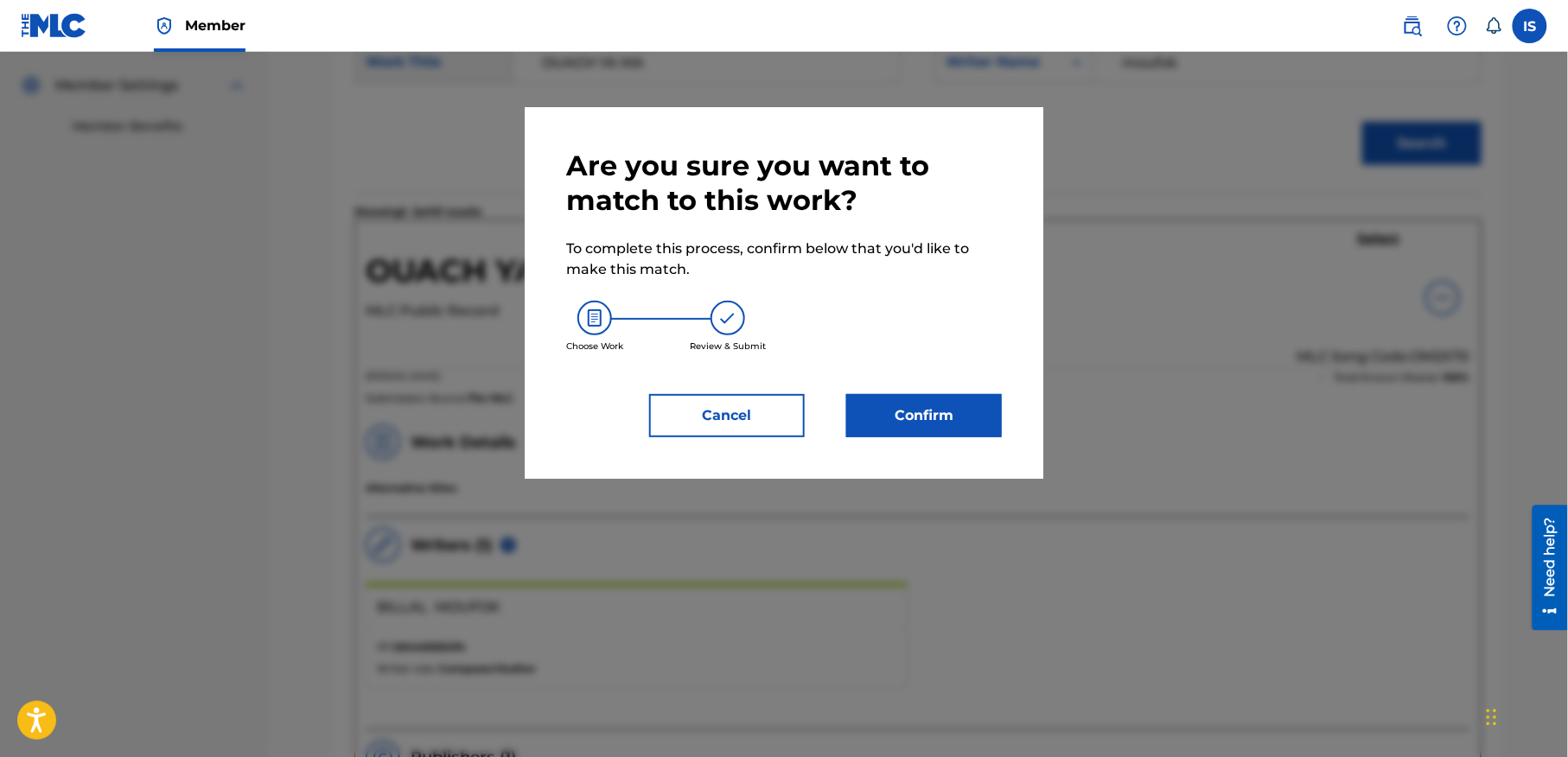
click at [938, 407] on button "Confirm" at bounding box center [924, 415] width 156 height 44
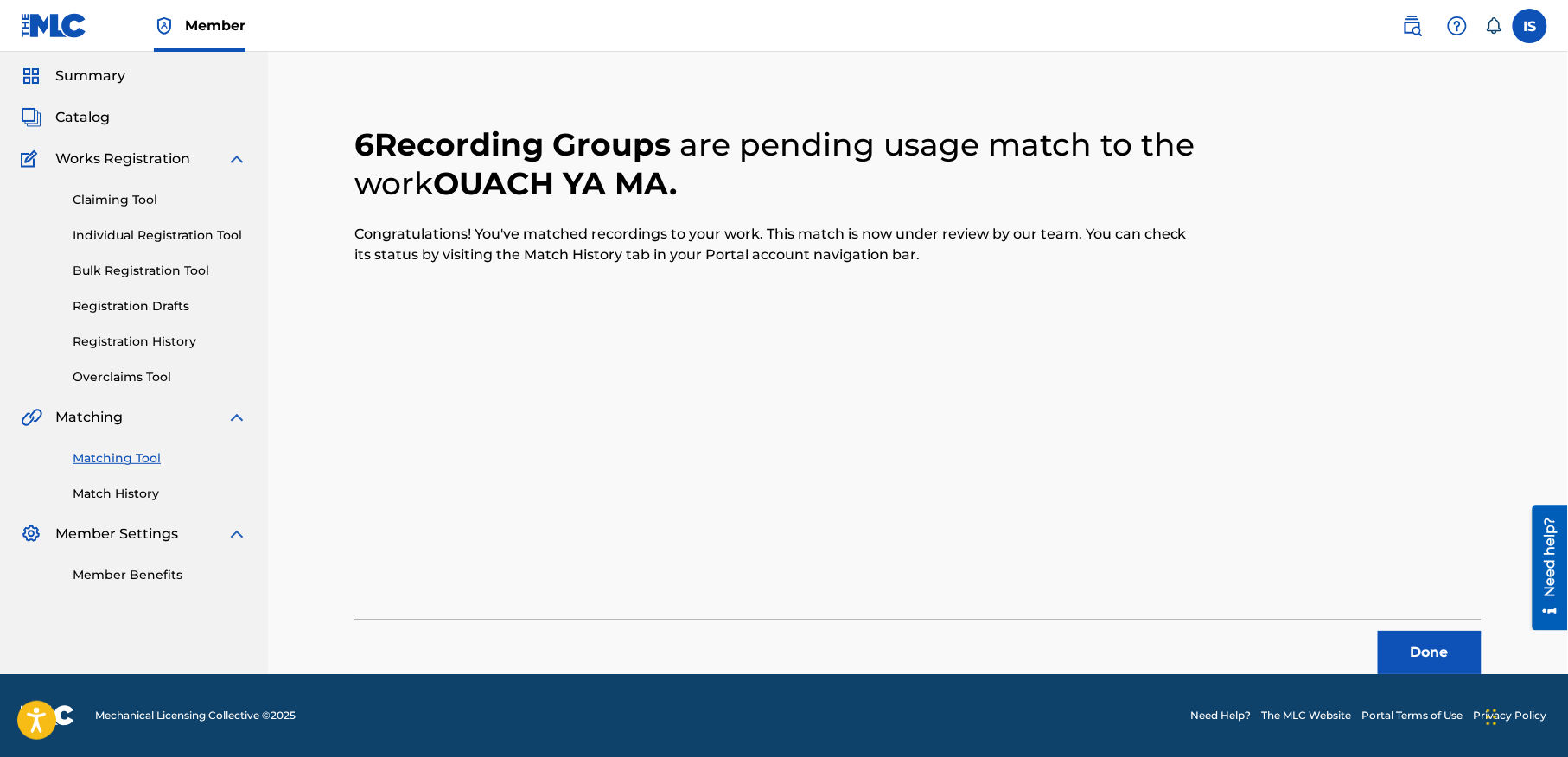
scroll to position [53, 0]
click at [1412, 661] on button "Done" at bounding box center [1429, 653] width 104 height 44
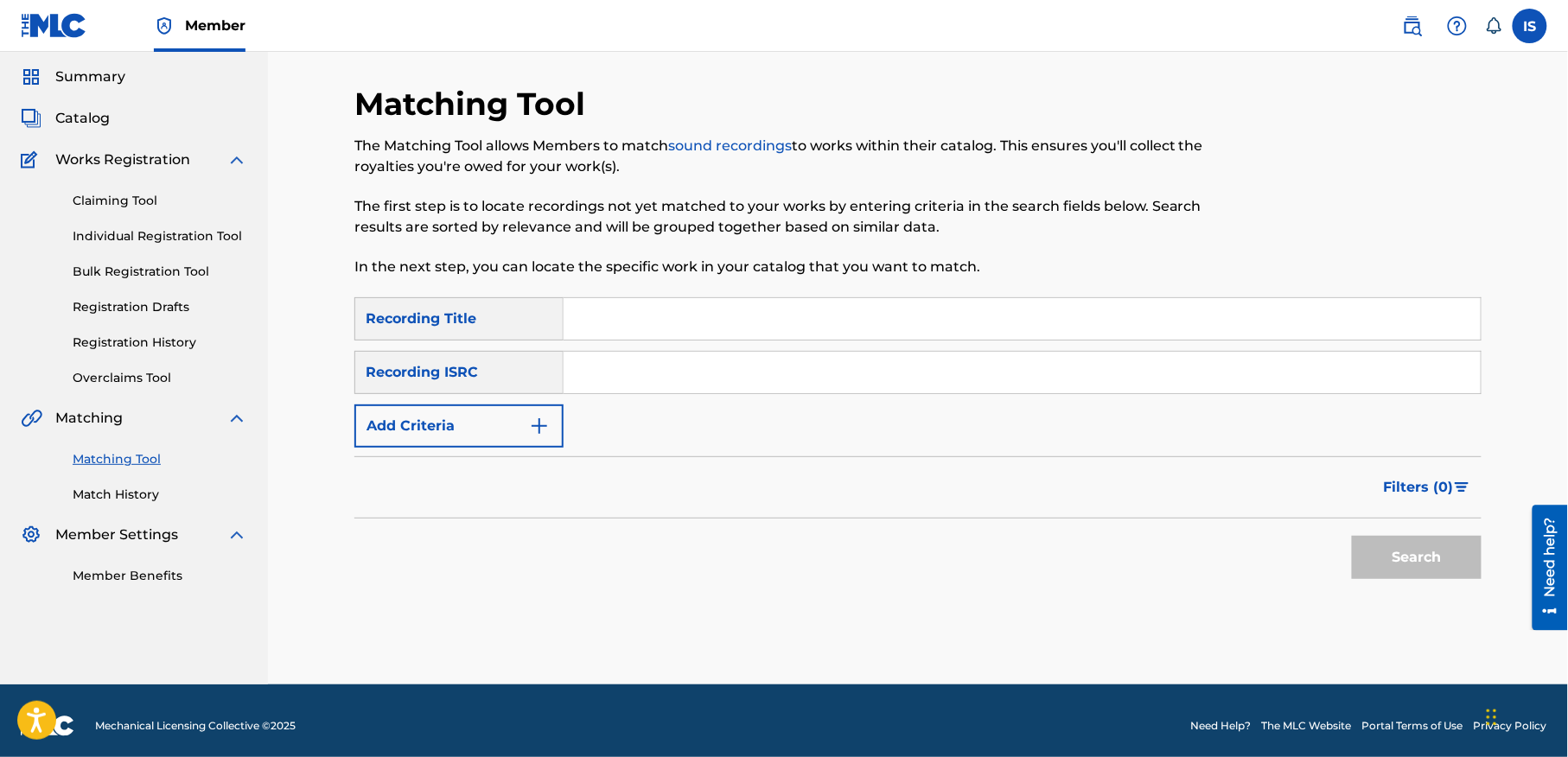
click at [702, 316] on input "Search Form" at bounding box center [1022, 318] width 917 height 42
paste input "OUAILI OUAILI"
type input "OUAILI OUAILI"
click at [461, 407] on button "Add Criteria" at bounding box center [458, 426] width 209 height 44
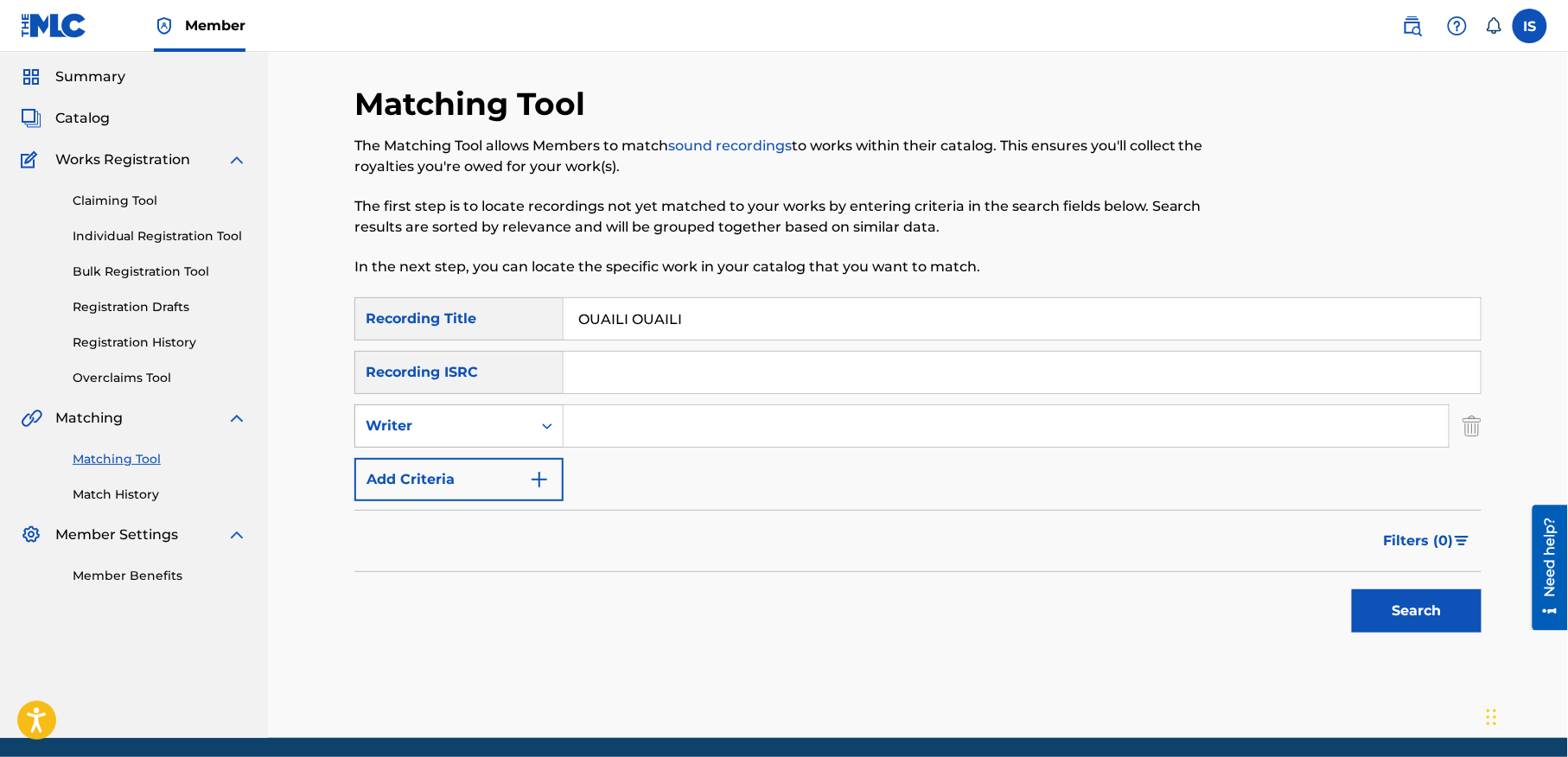
click at [464, 432] on div "Writer" at bounding box center [443, 425] width 156 height 20
click at [457, 484] on div "Recording Artist" at bounding box center [458, 469] width 207 height 44
click at [691, 436] on input "Search Form" at bounding box center [1006, 426] width 885 height 42
type input "cheb bilal"
click at [1360, 600] on button "Search" at bounding box center [1417, 610] width 130 height 44
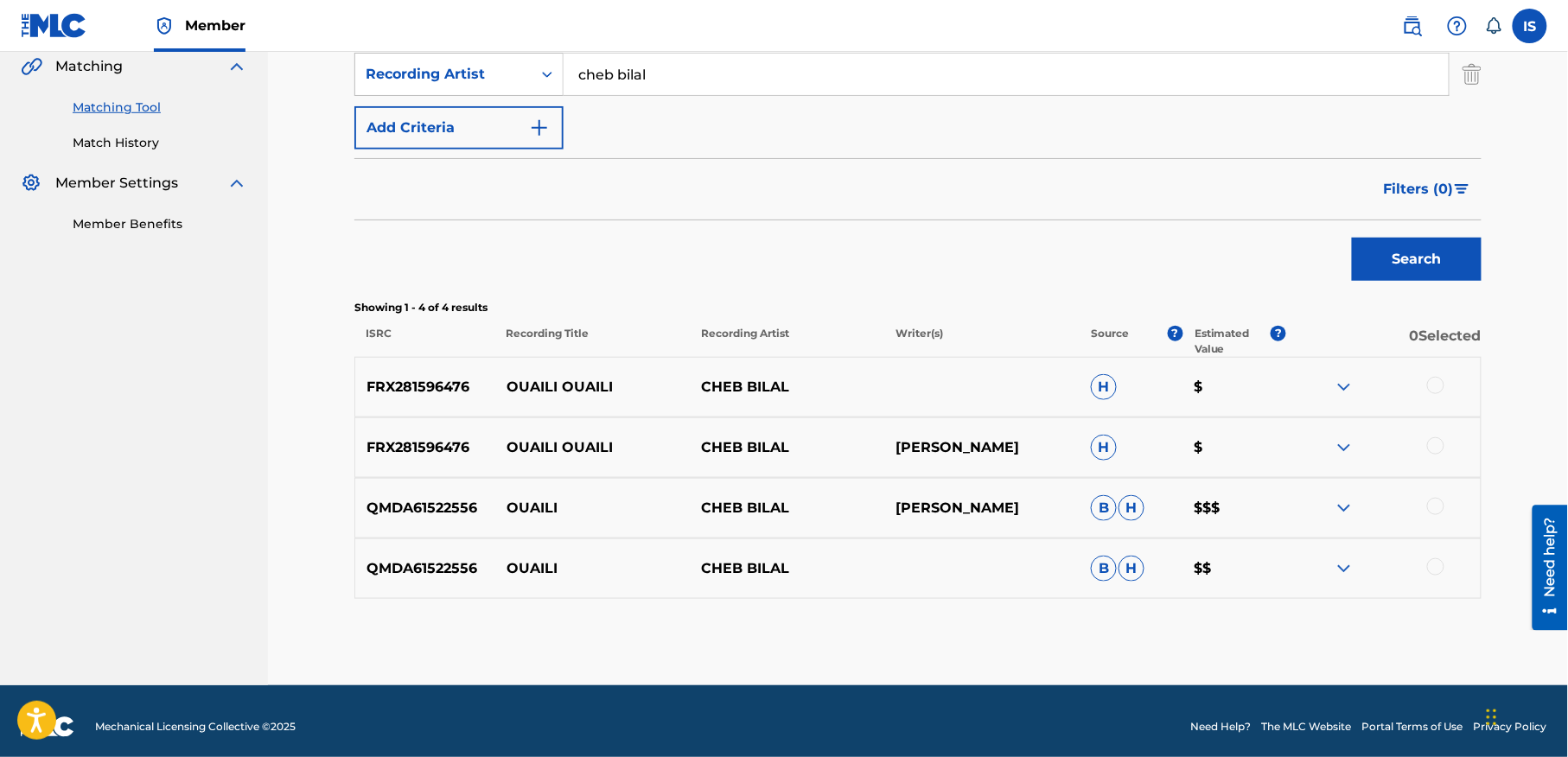
scroll to position [409, 0]
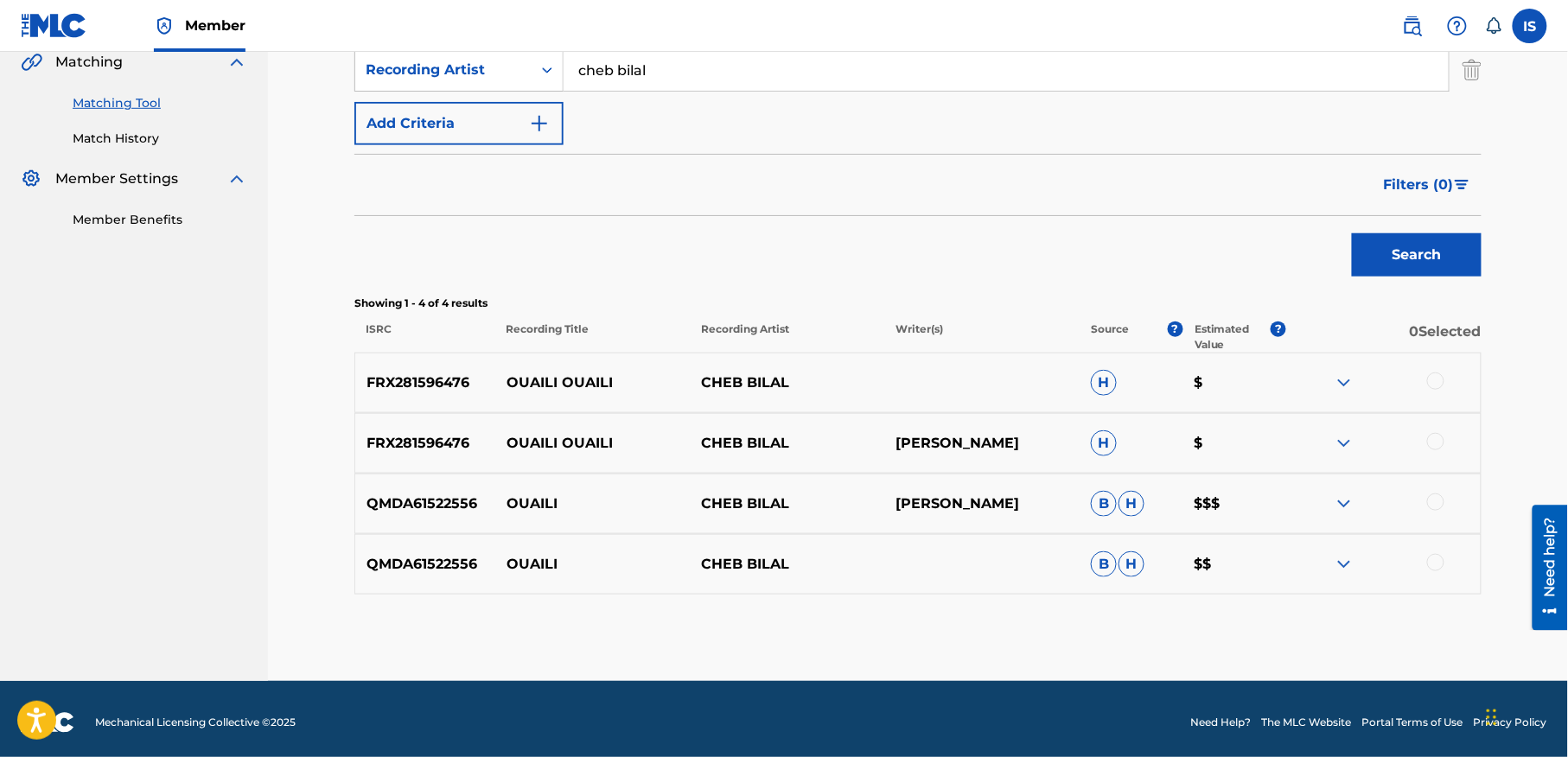
click at [1435, 561] on div at bounding box center [1435, 562] width 17 height 17
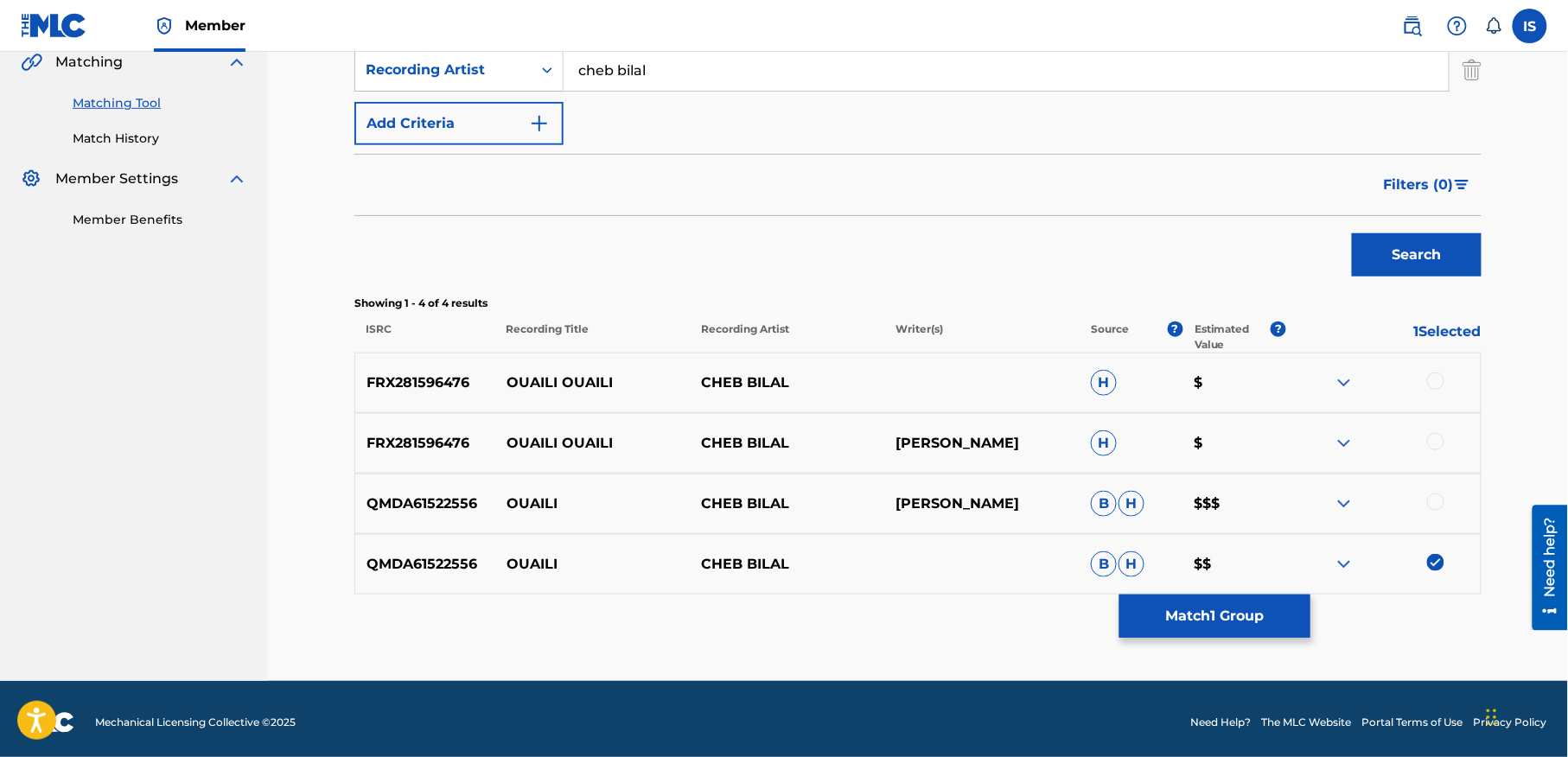
click at [1433, 502] on div at bounding box center [1435, 502] width 17 height 17
click at [1429, 434] on div at bounding box center [1435, 441] width 17 height 17
click at [1435, 374] on div at bounding box center [1435, 381] width 17 height 17
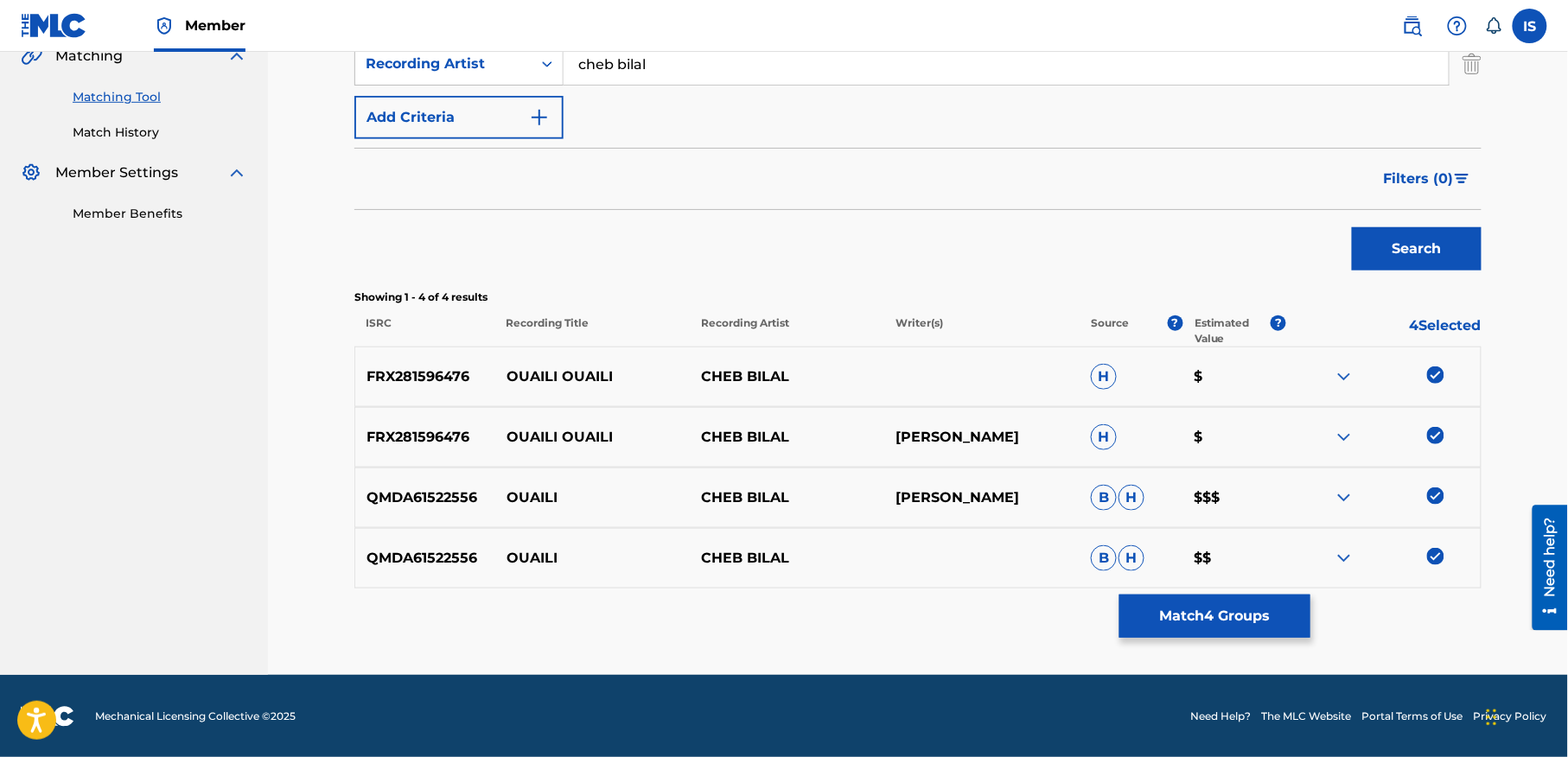
scroll to position [416, 0]
click at [1205, 601] on button "Match 4 Groups" at bounding box center [1215, 616] width 191 height 44
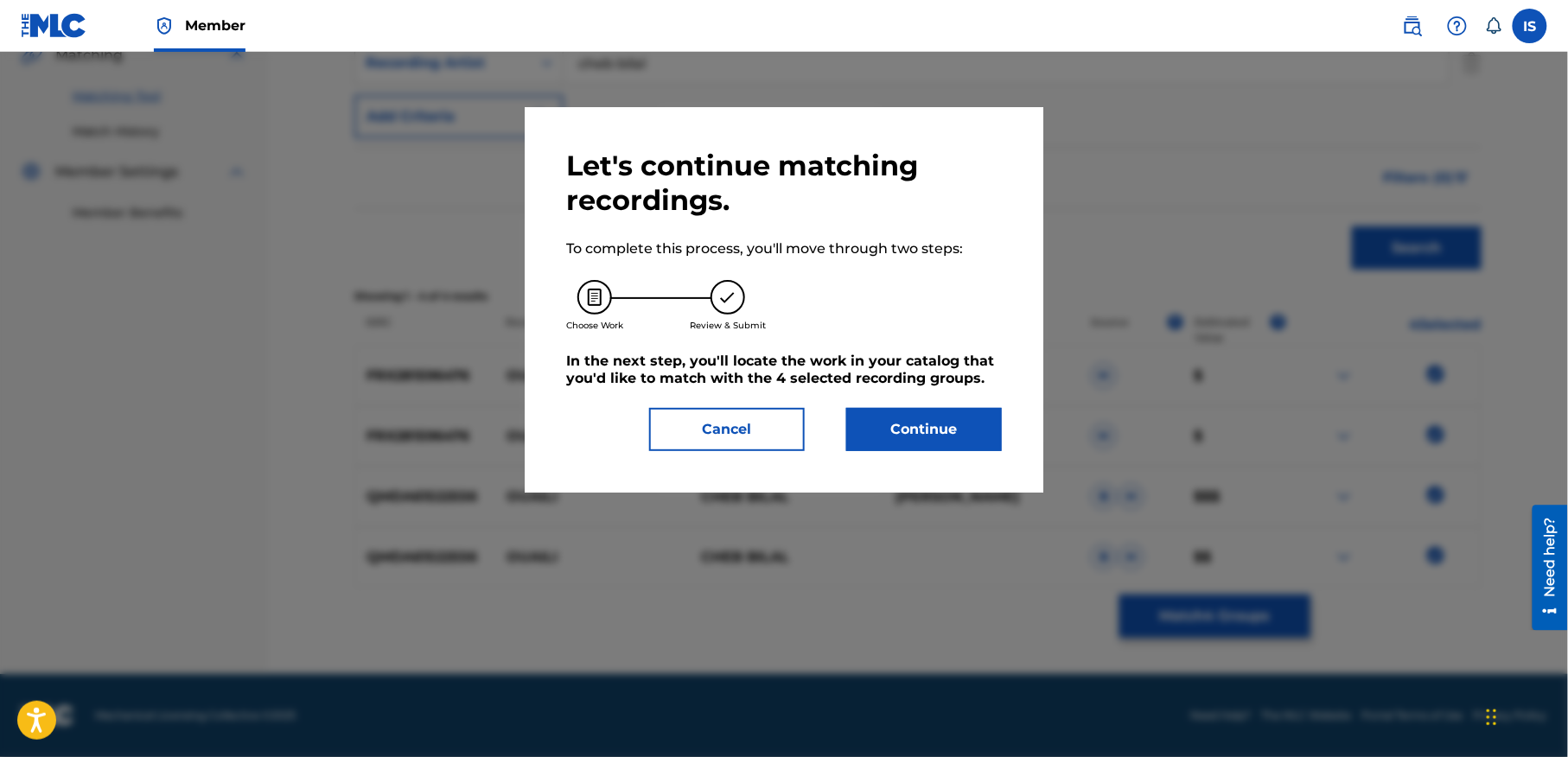
click at [919, 432] on button "Continue" at bounding box center [924, 429] width 156 height 44
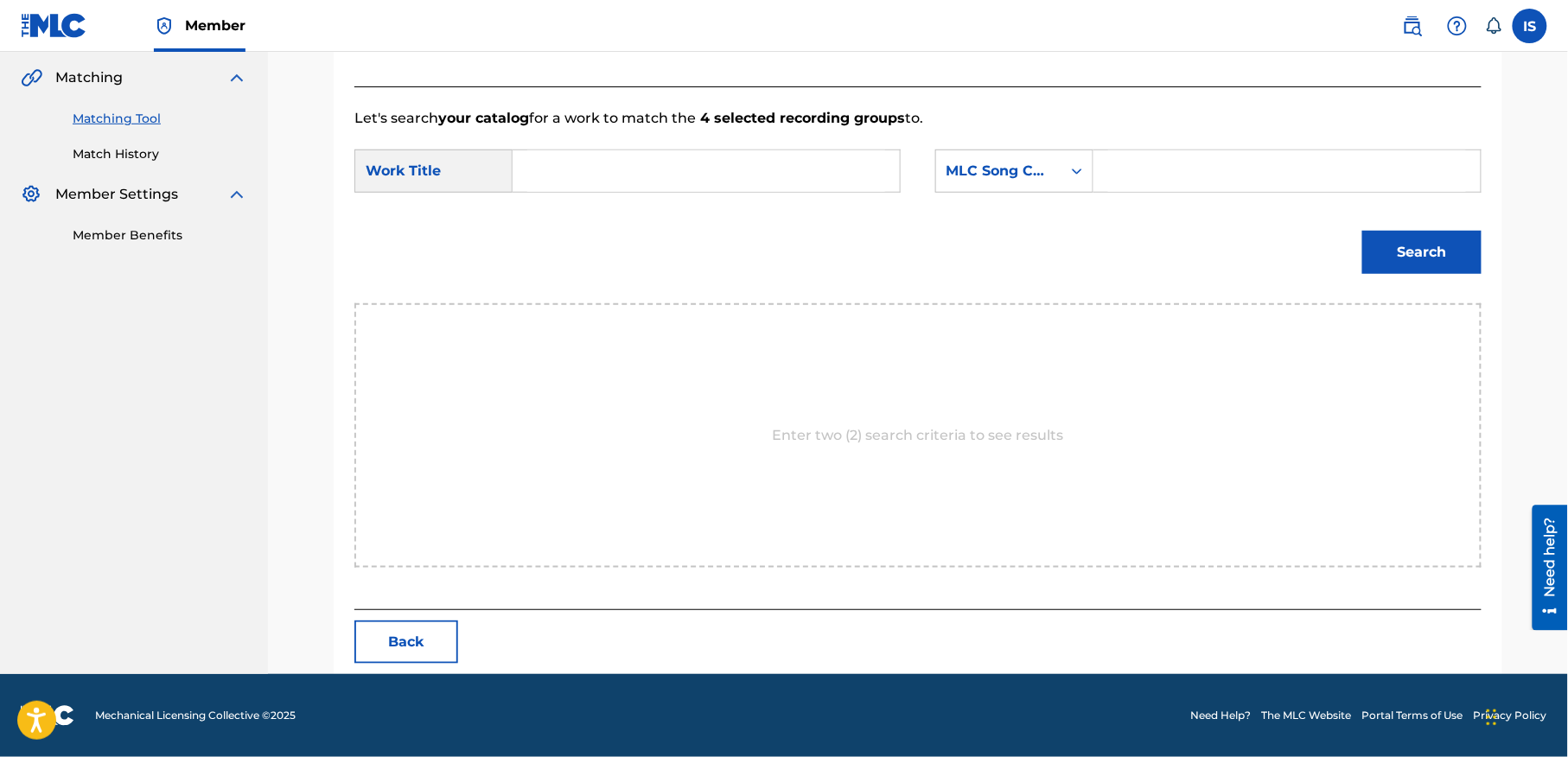
scroll to position [395, 0]
click at [612, 198] on div "SearchWithCriteria5a681ebb-c232-4938-acac-ddf6d3cd43f7 Work Title SearchWithCri…" at bounding box center [917, 176] width 1128 height 53
click at [594, 187] on input "Search Form" at bounding box center [707, 171] width 358 height 42
paste input "OUAILI OUAILI"
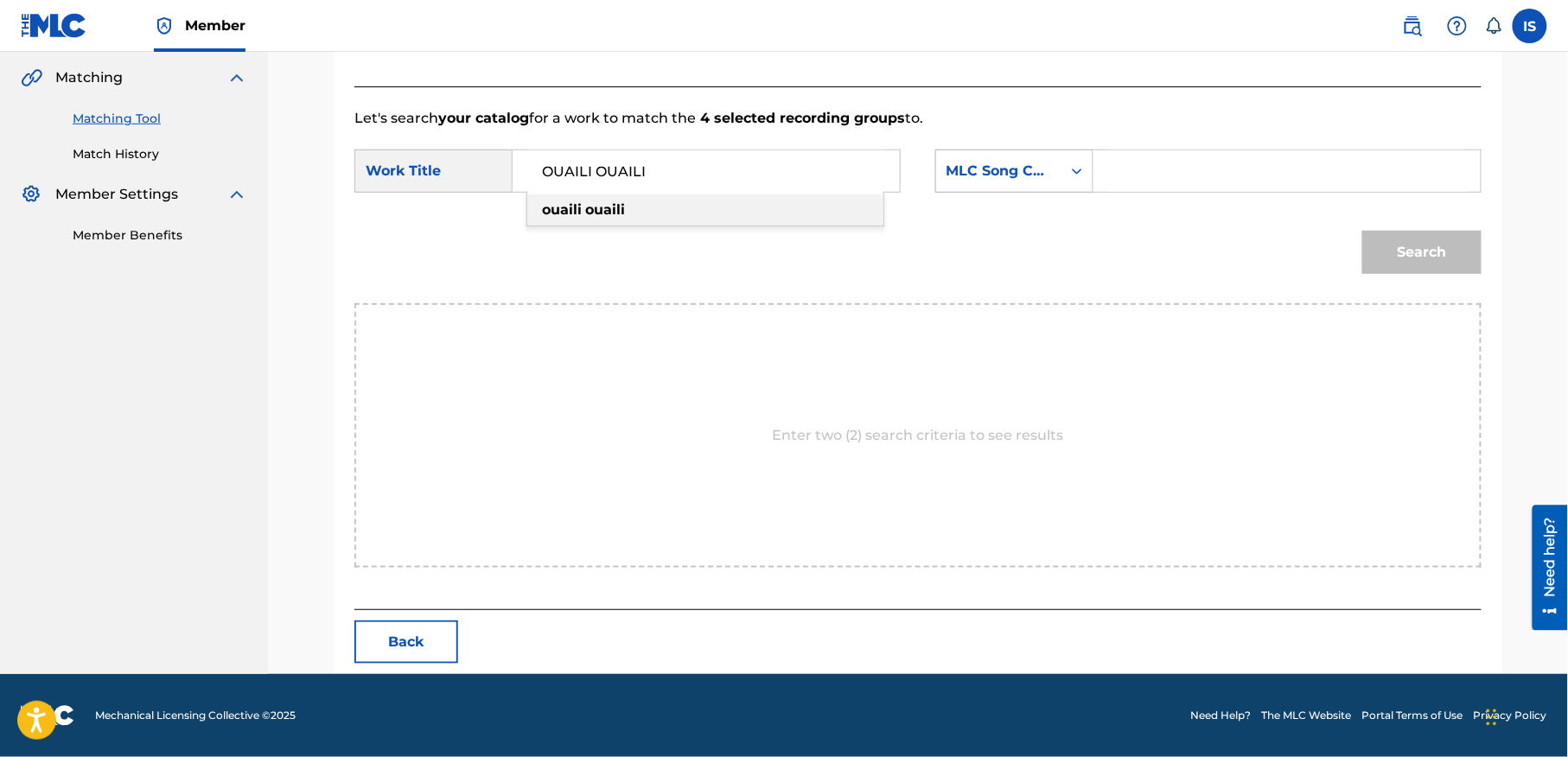
type input "OUAILI OUAILI"
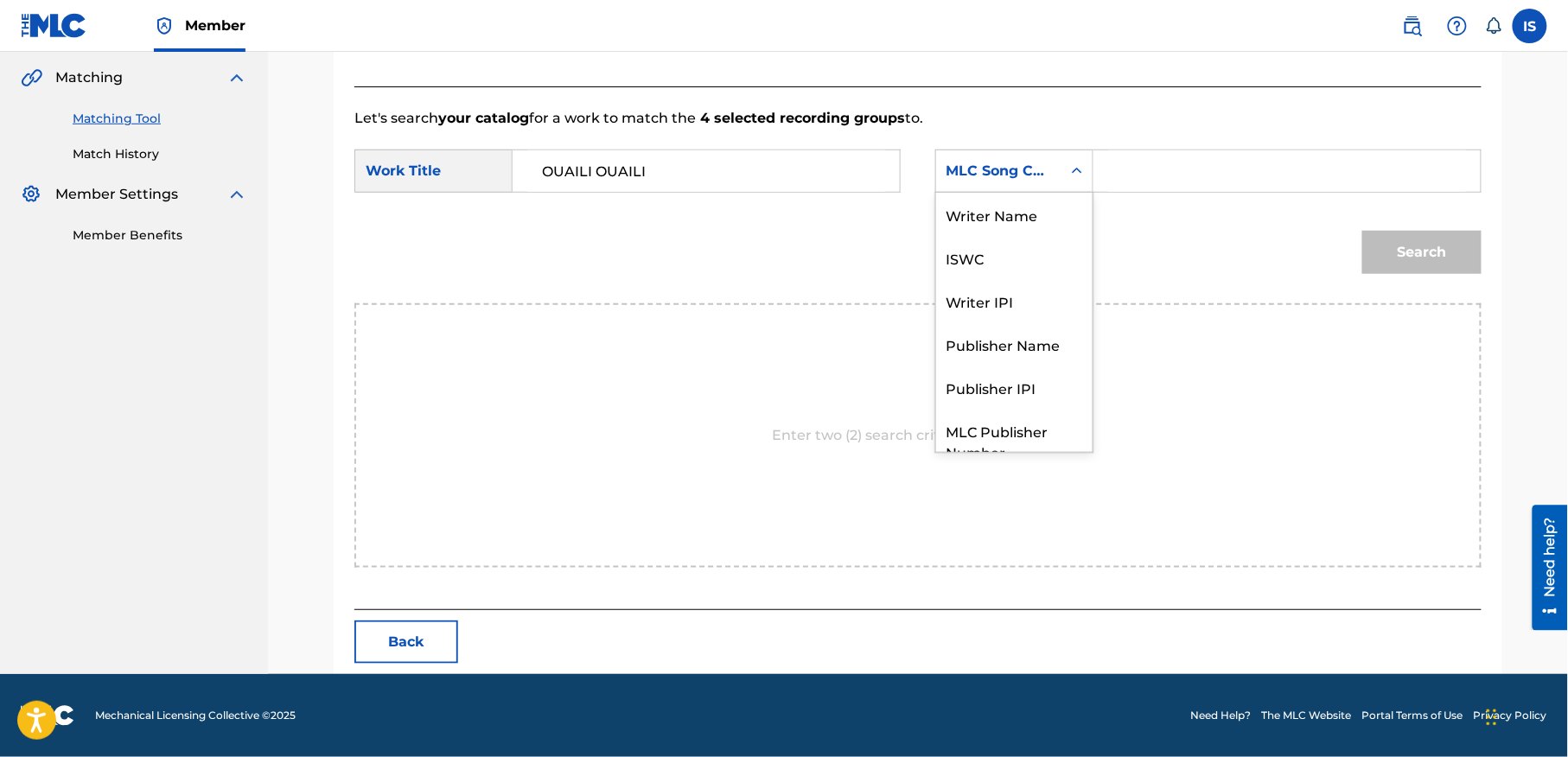
click at [1014, 174] on div "MLC Song Code" at bounding box center [999, 171] width 105 height 20
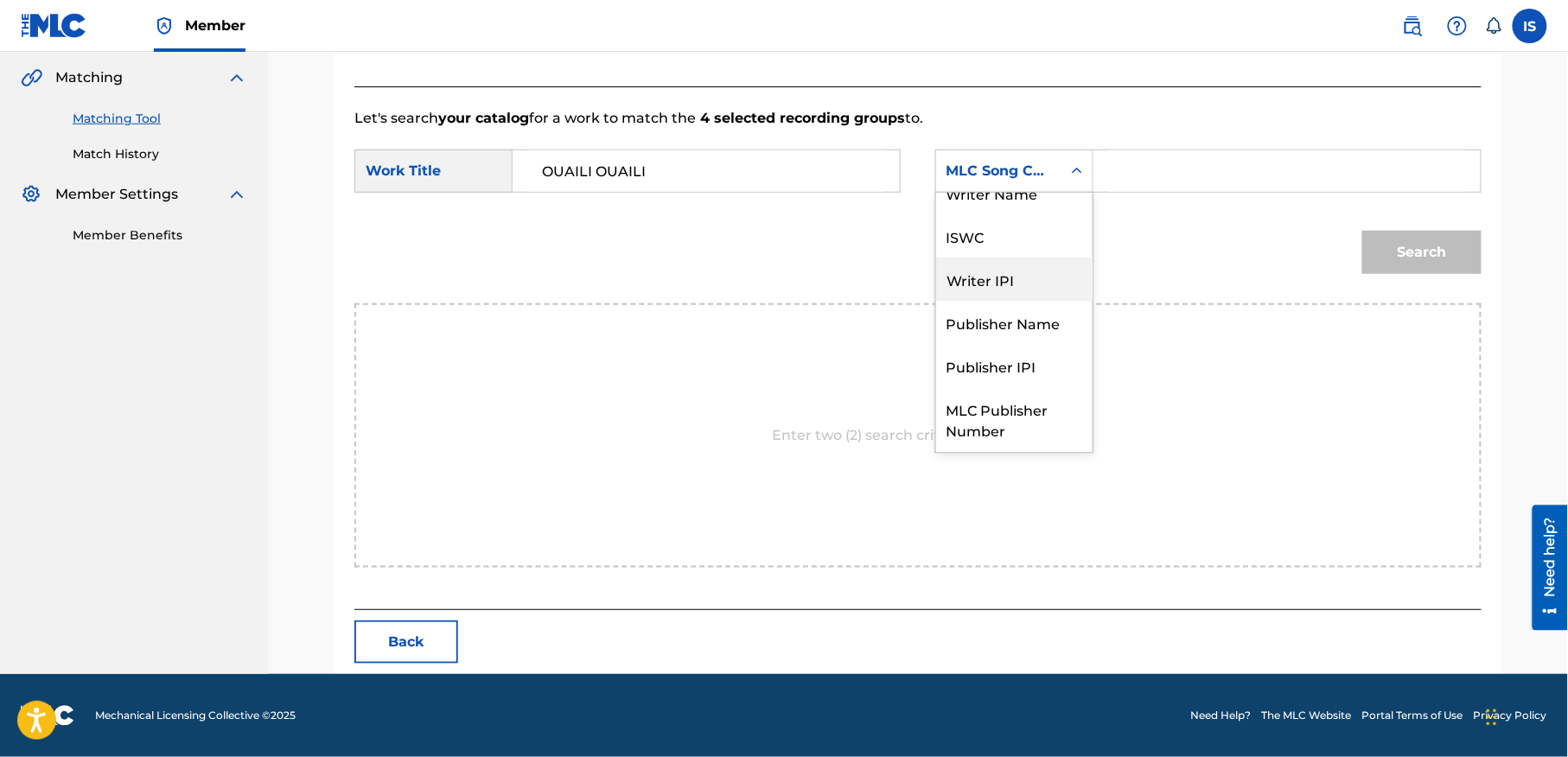
scroll to position [0, 0]
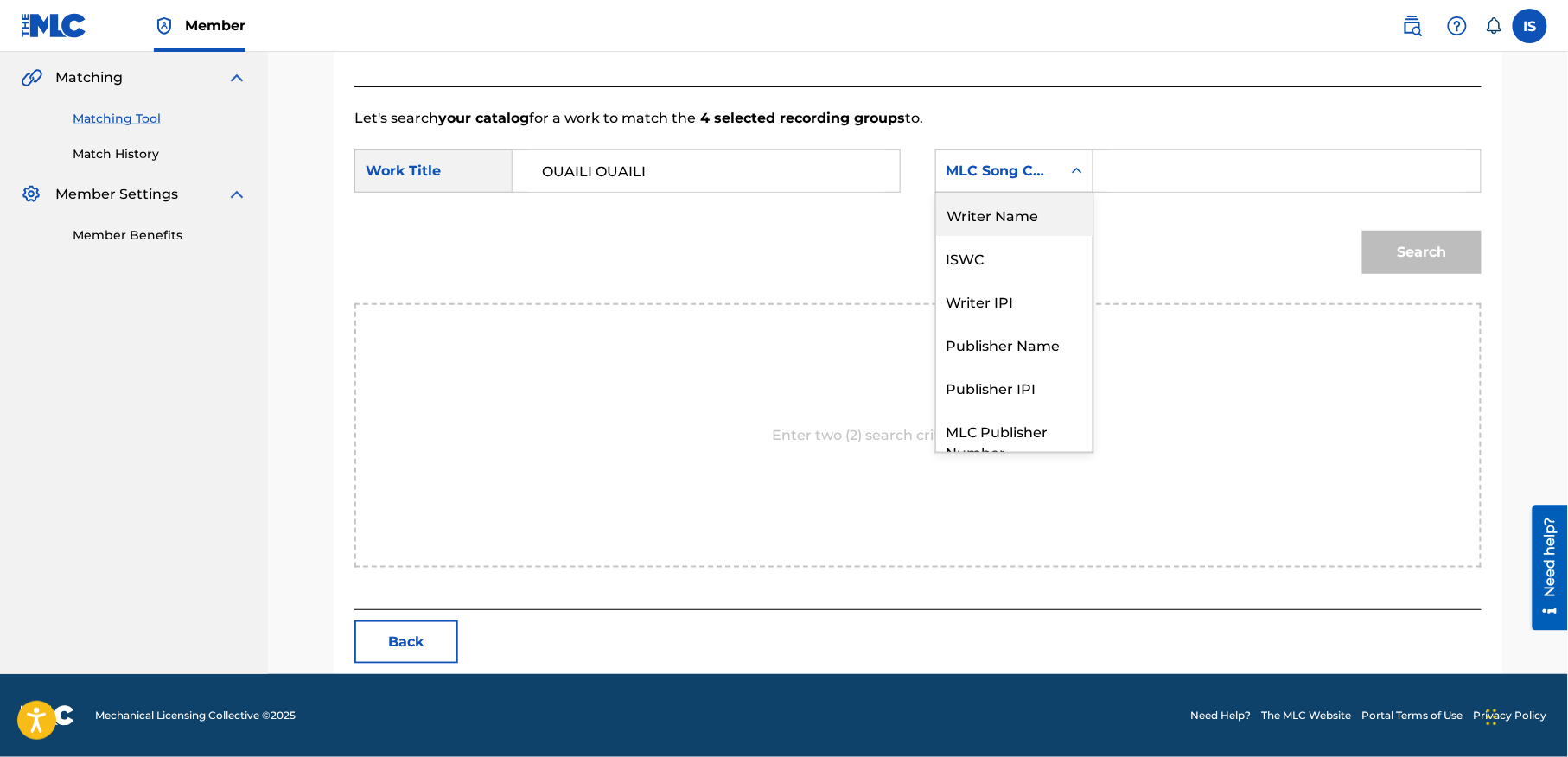
click at [1013, 218] on div "Writer Name" at bounding box center [1014, 214] width 157 height 44
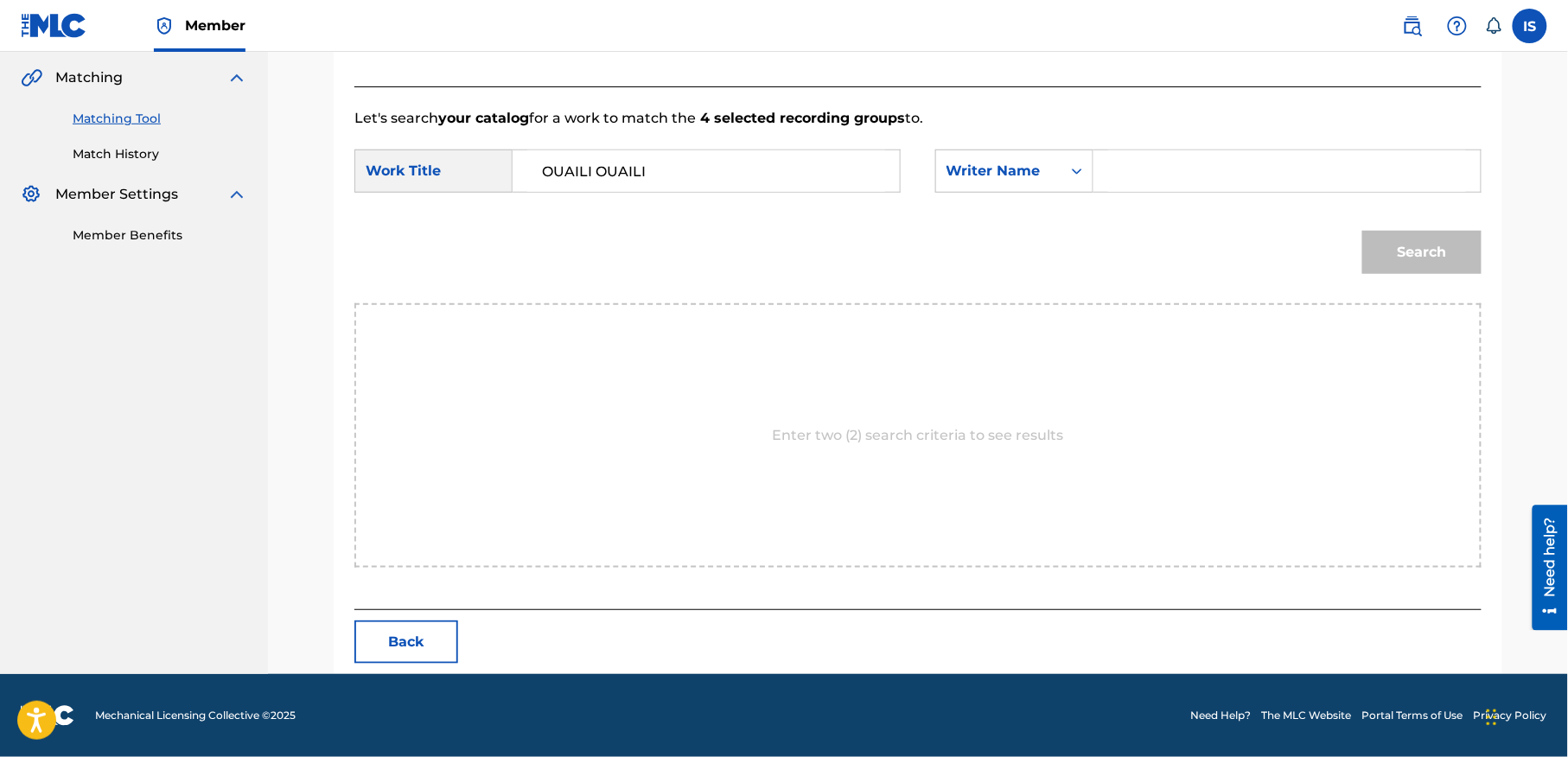
click at [1013, 218] on div "Search" at bounding box center [917, 258] width 1128 height 90
click at [1157, 164] on input "Search Form" at bounding box center [1287, 171] width 358 height 42
type input "moufok"
click at [1405, 239] on button "Search" at bounding box center [1422, 252] width 119 height 44
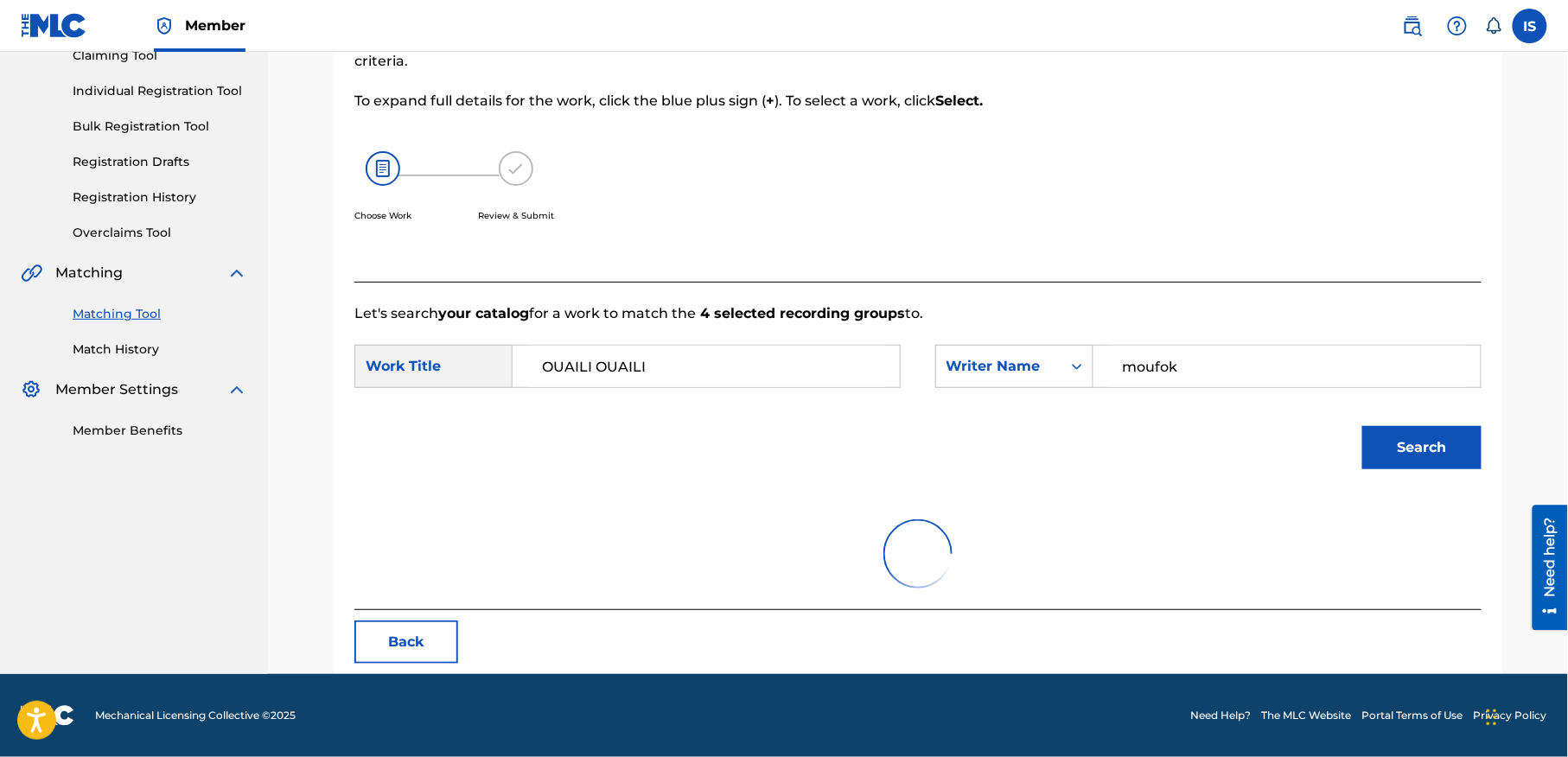
scroll to position [344, 0]
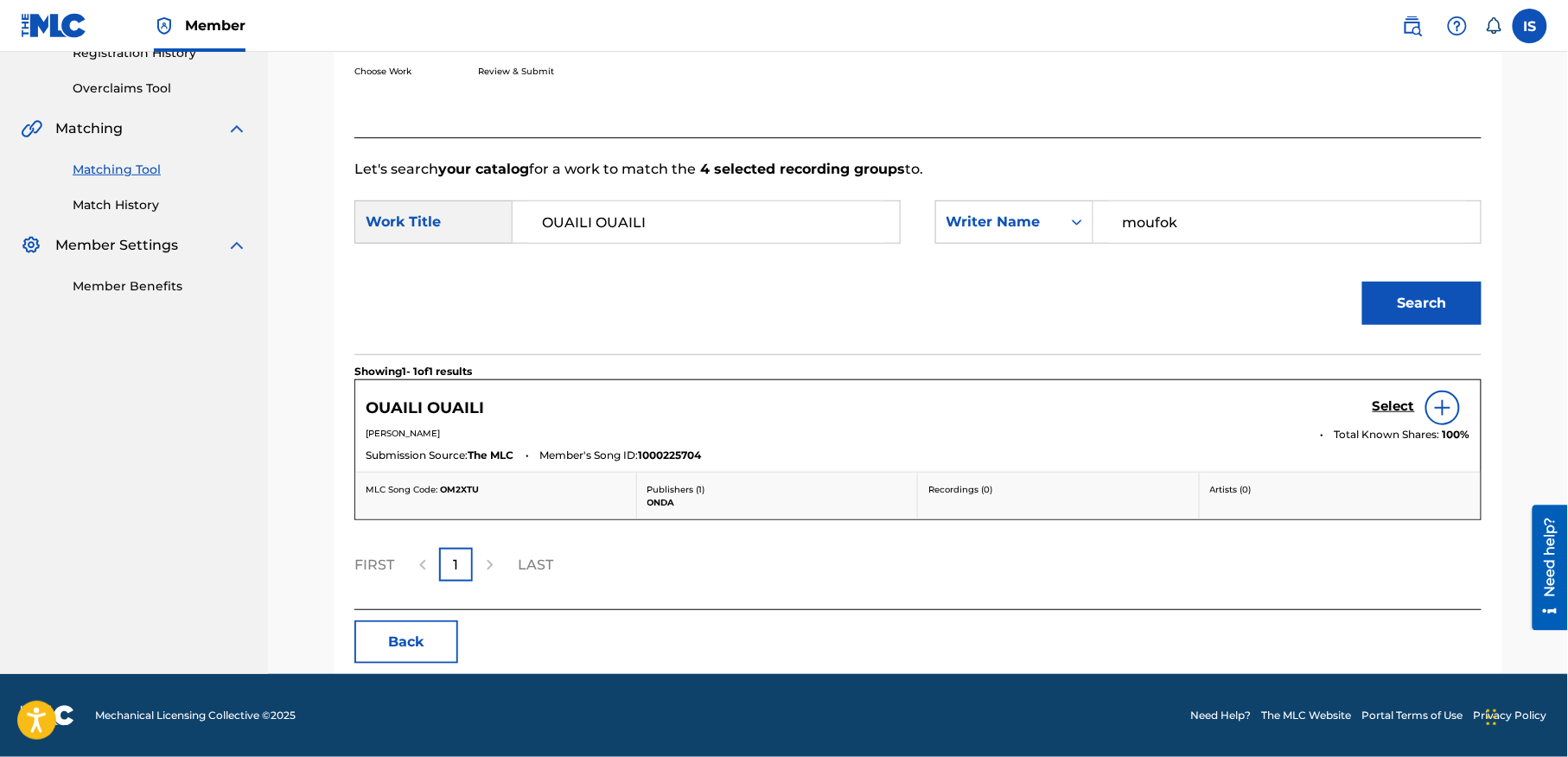
click at [1388, 406] on h5 "Select" at bounding box center [1394, 407] width 43 height 16
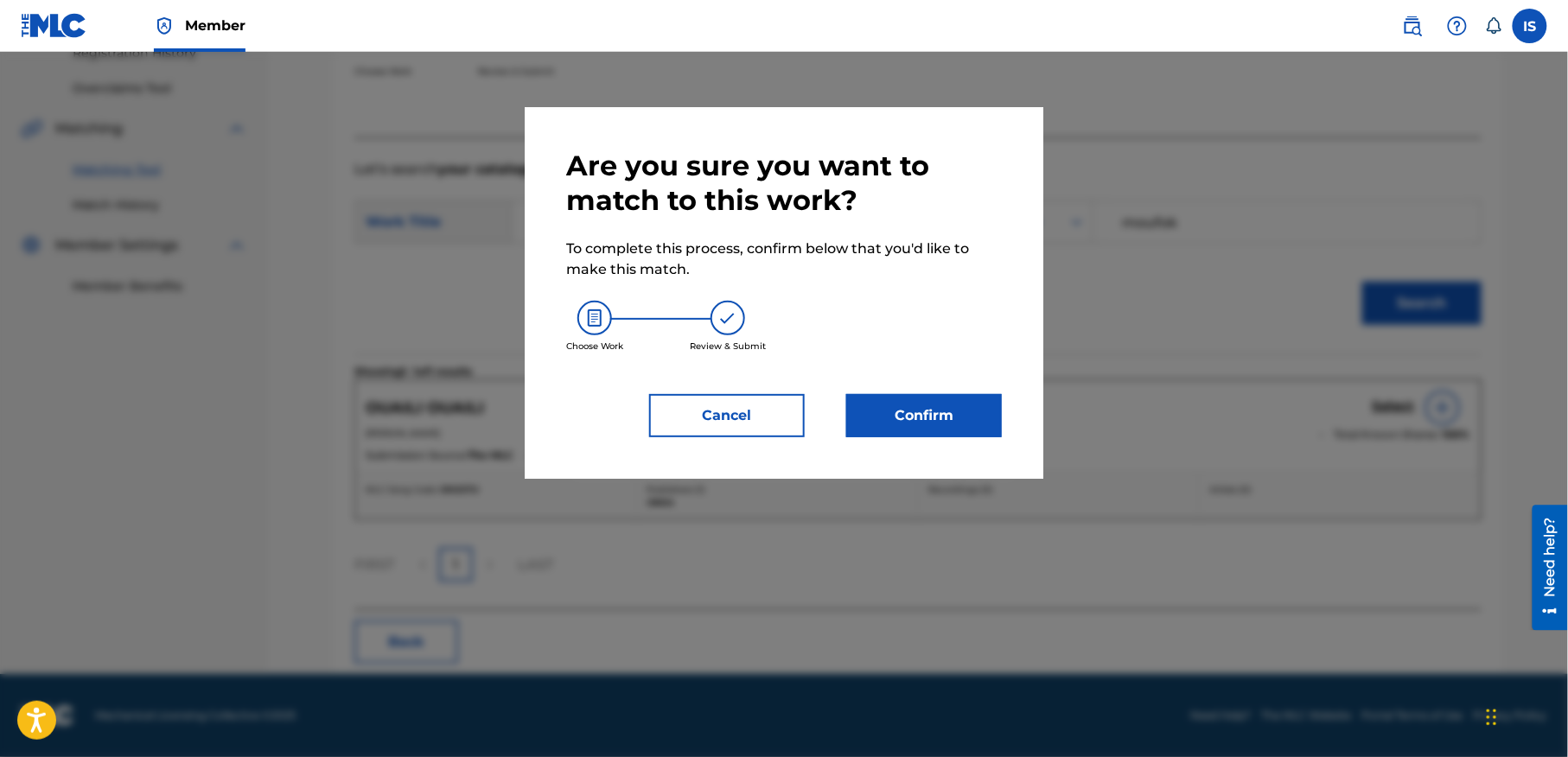
click at [1388, 406] on div at bounding box center [784, 430] width 1568 height 757
click at [885, 431] on button "Confirm" at bounding box center [924, 415] width 156 height 44
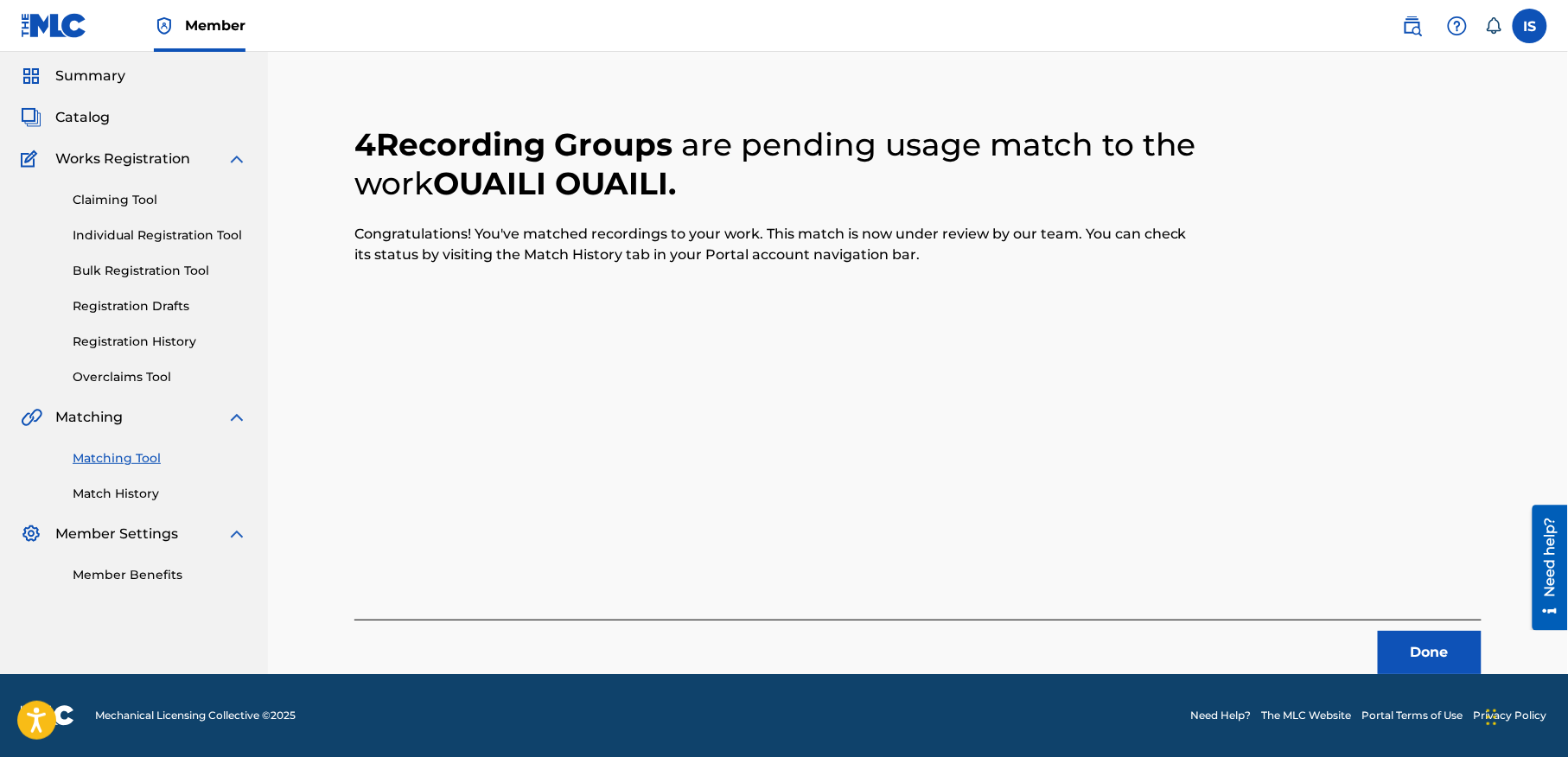
scroll to position [53, 0]
click at [702, 306] on div "4 Recording Groups are pending usage match to the work OUAILI OUAILI . Congratu…" at bounding box center [917, 379] width 1128 height 590
click at [1405, 661] on button "Done" at bounding box center [1429, 653] width 104 height 44
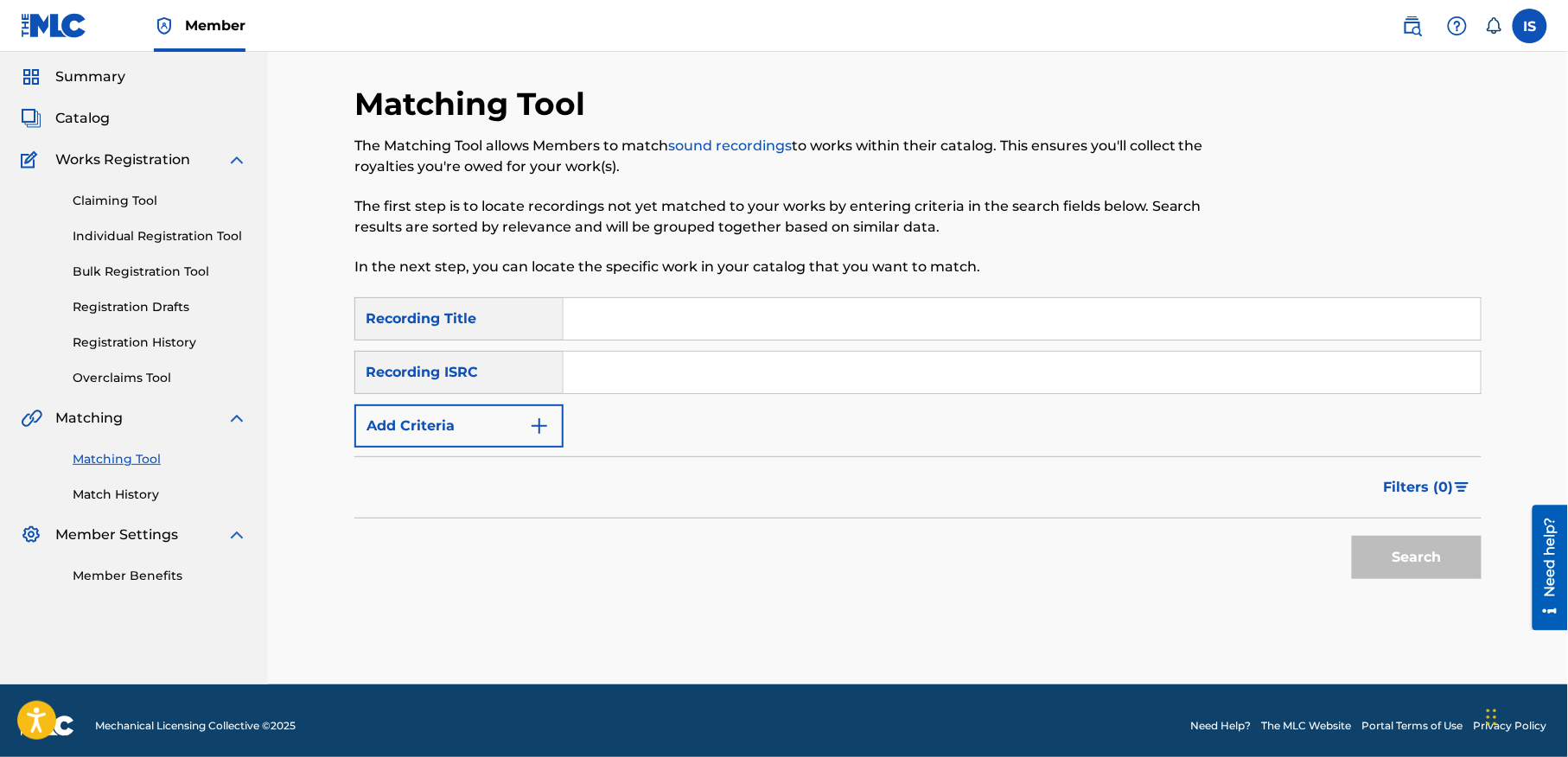
click at [634, 318] on input "Search Form" at bounding box center [1022, 318] width 917 height 42
paste input "LANAZA"
type input "LANAZA"
click at [475, 426] on button "Add Criteria" at bounding box center [458, 426] width 209 height 44
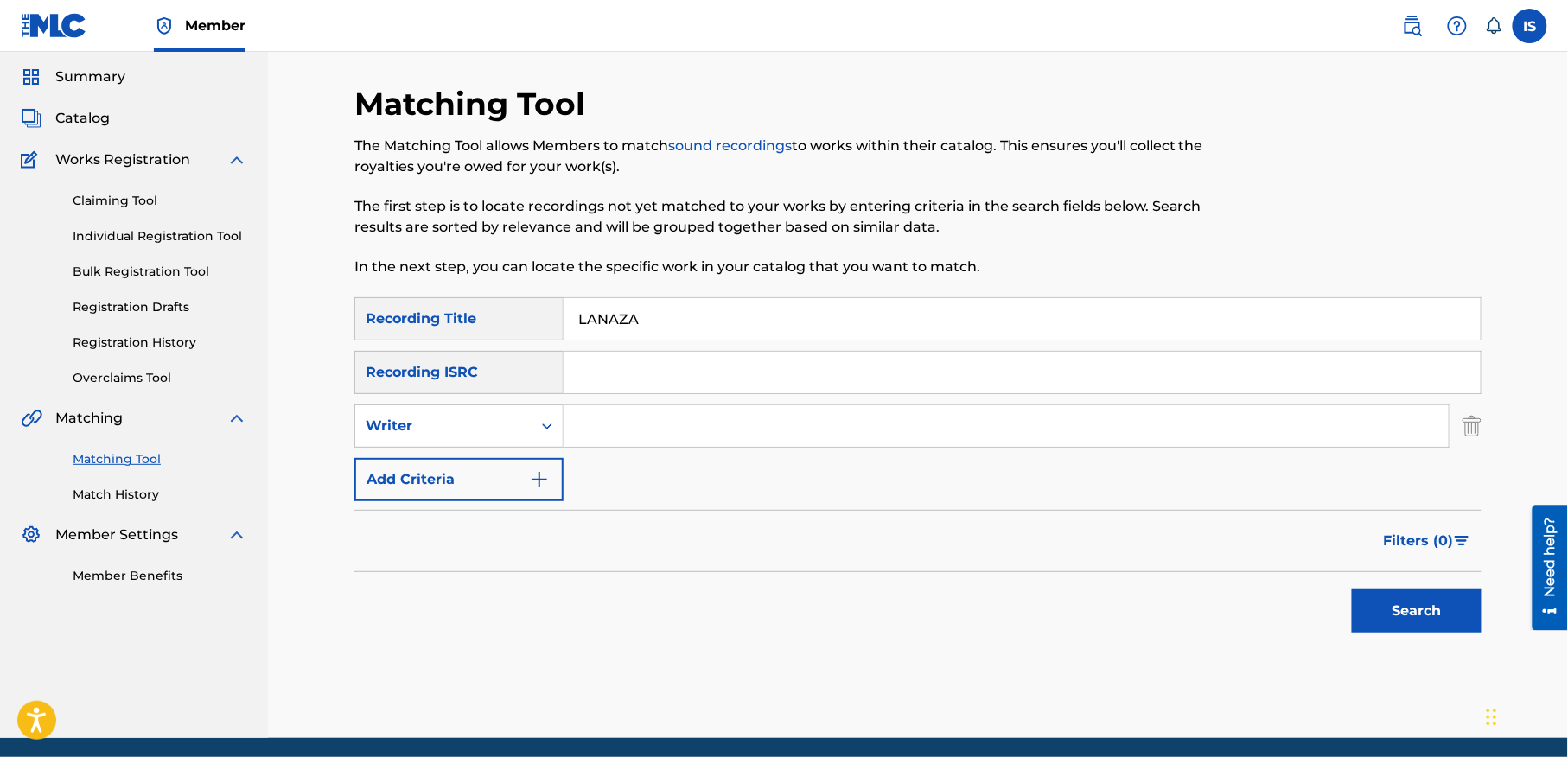
click at [475, 426] on div "Writer" at bounding box center [443, 425] width 156 height 20
click at [486, 468] on div "Recording Artist" at bounding box center [458, 469] width 207 height 44
click at [666, 411] on input "Search Form" at bounding box center [1006, 426] width 885 height 42
type input "cheb bilal"
click at [1377, 616] on button "Search" at bounding box center [1417, 610] width 130 height 44
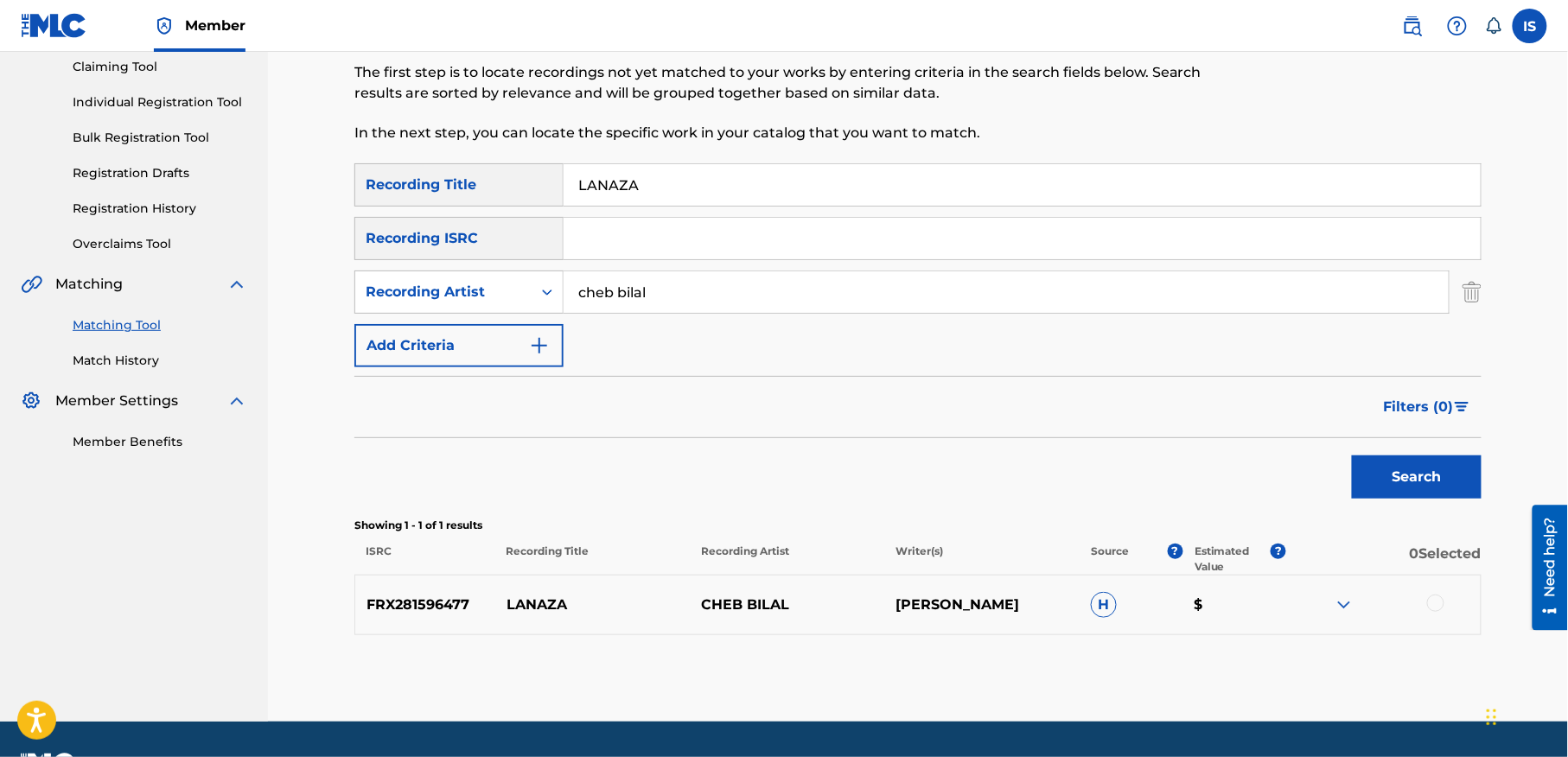
scroll to position [236, 0]
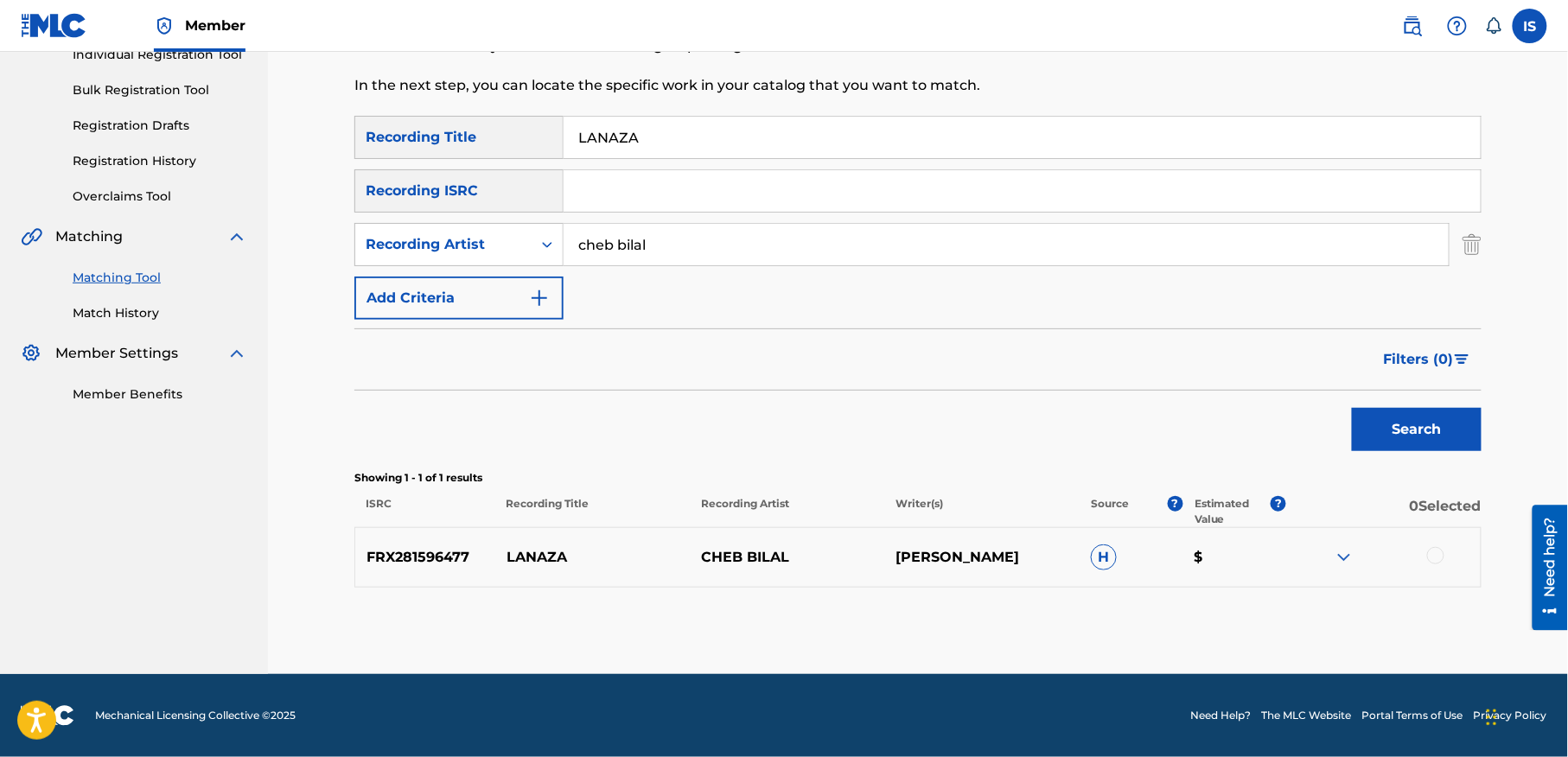
click at [1433, 555] on div at bounding box center [1435, 555] width 17 height 17
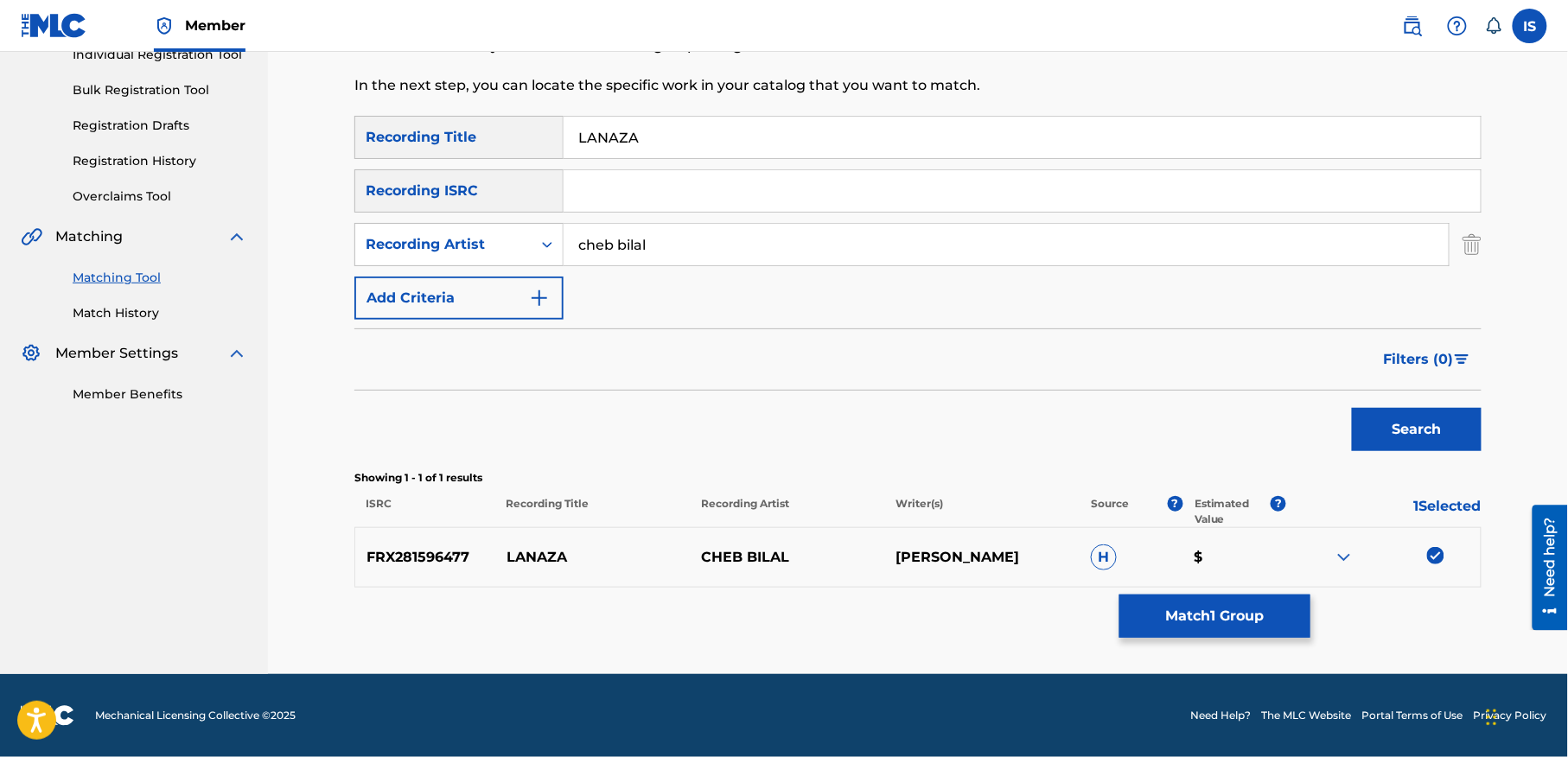
click at [599, 135] on input "LANAZA" at bounding box center [1022, 137] width 917 height 42
click at [1377, 420] on button "Search" at bounding box center [1417, 429] width 130 height 44
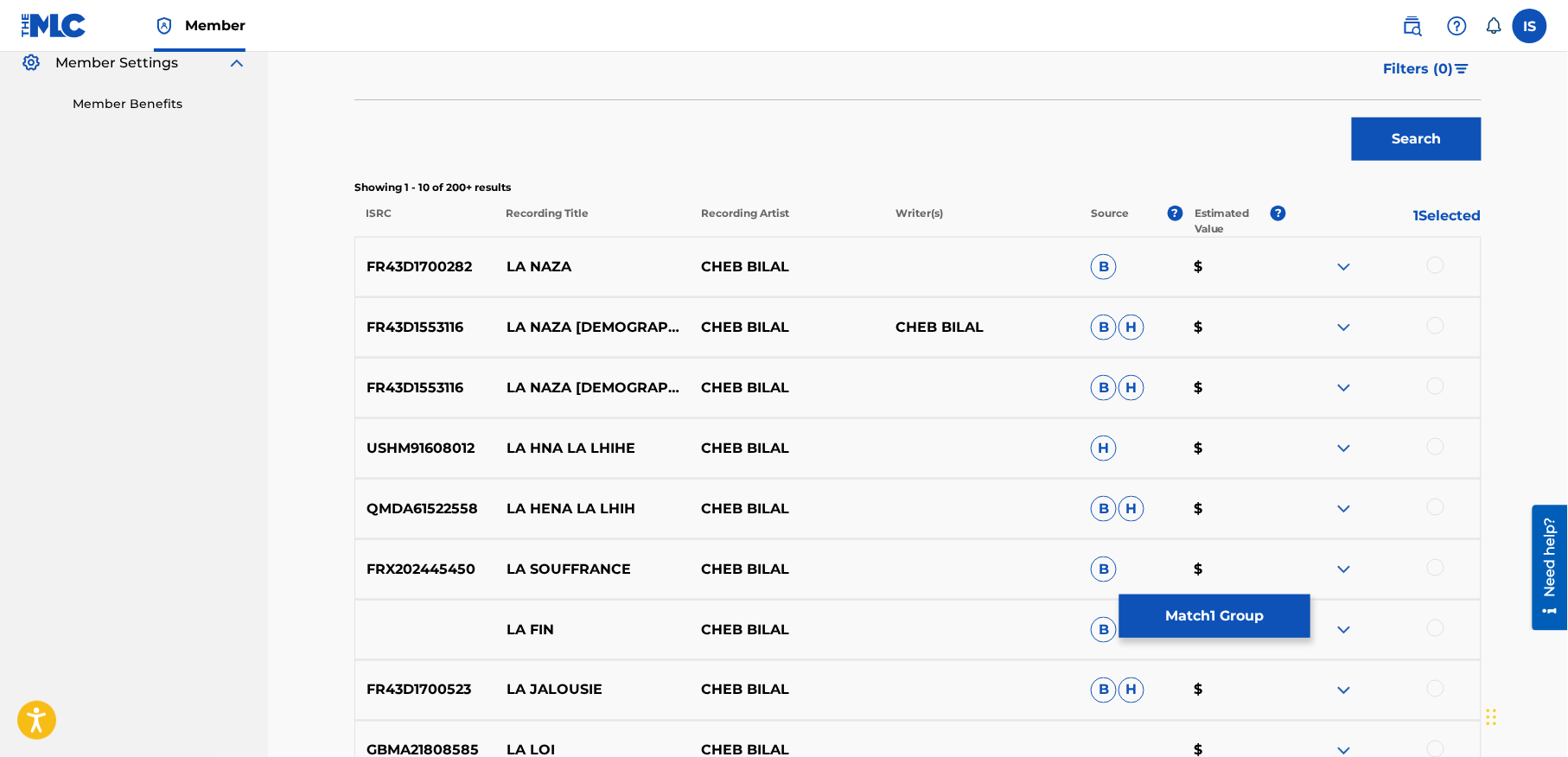
scroll to position [437, 0]
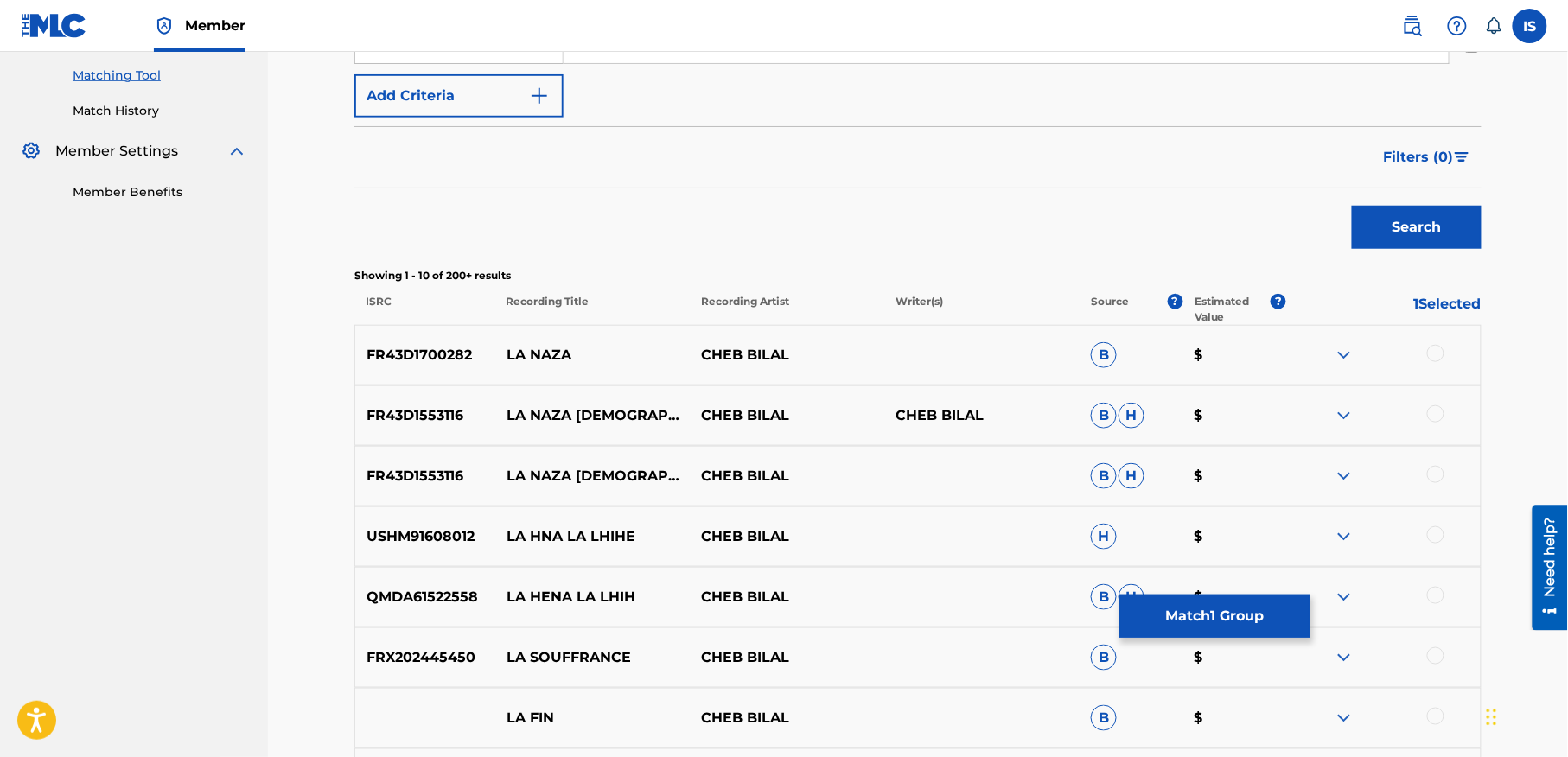
click at [1431, 349] on div at bounding box center [1435, 353] width 17 height 17
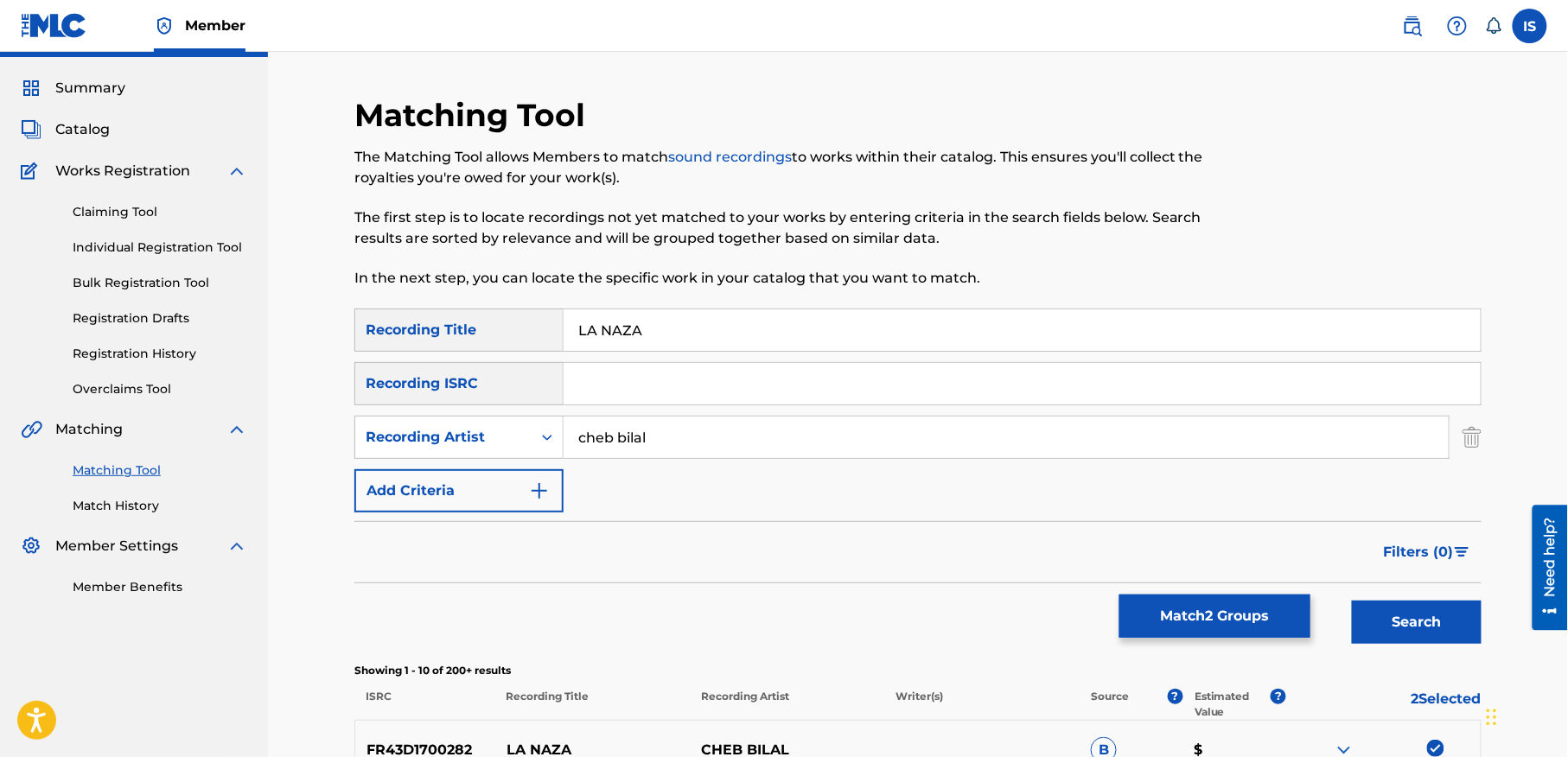
scroll to position [0, 0]
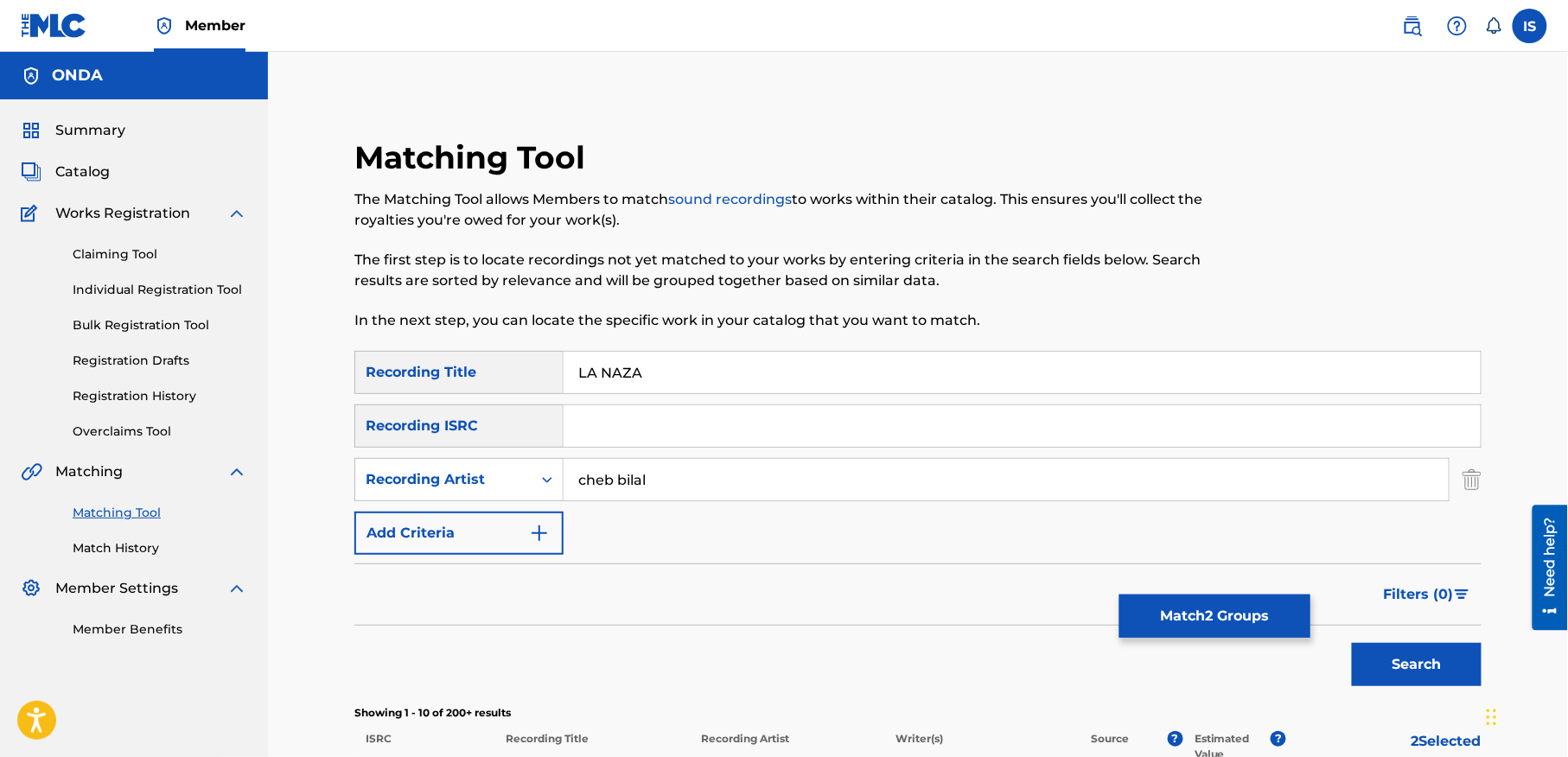
click at [633, 374] on input "LA NAZA" at bounding box center [1022, 372] width 917 height 42
click at [1352, 643] on button "Search" at bounding box center [1417, 664] width 130 height 44
type input "LA NAzA"
click at [1352, 643] on button "Search" at bounding box center [1417, 664] width 130 height 44
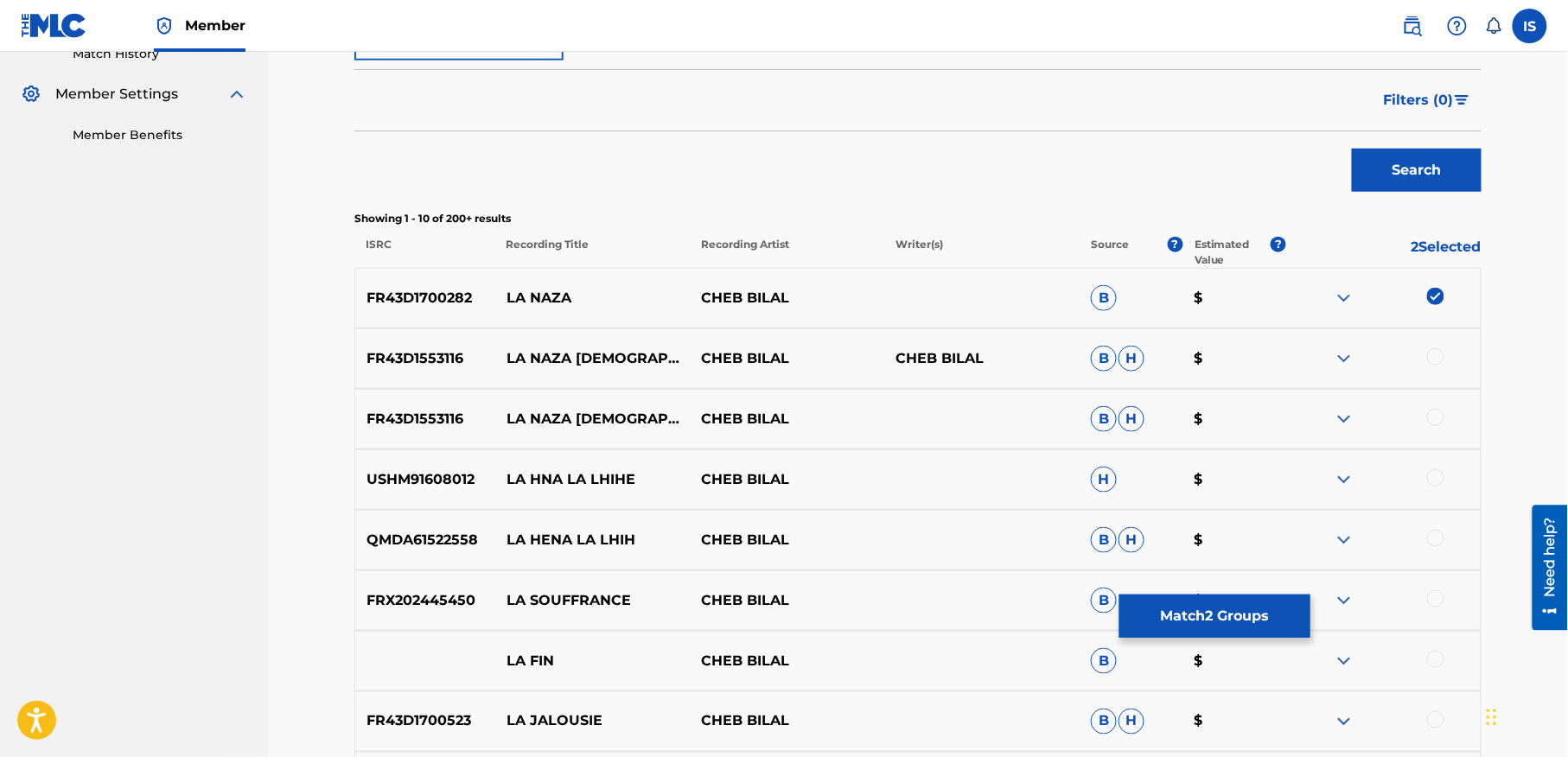
scroll to position [497, 0]
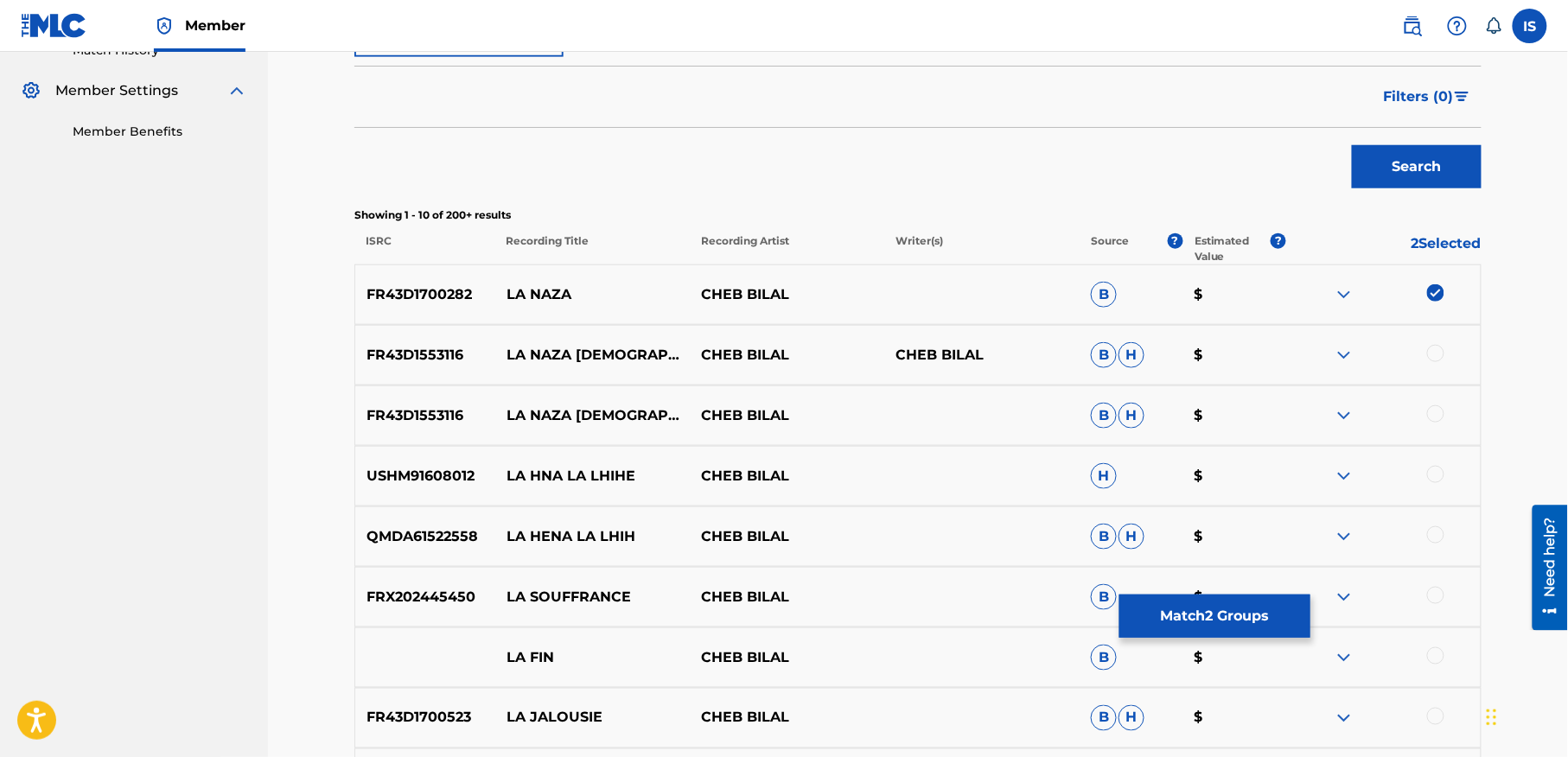
click at [1426, 354] on div at bounding box center [1383, 355] width 195 height 20
click at [1435, 352] on div at bounding box center [1435, 353] width 17 height 17
click at [1436, 415] on div at bounding box center [1435, 414] width 17 height 17
click at [1186, 619] on button "Match 4 Groups" at bounding box center [1215, 616] width 191 height 44
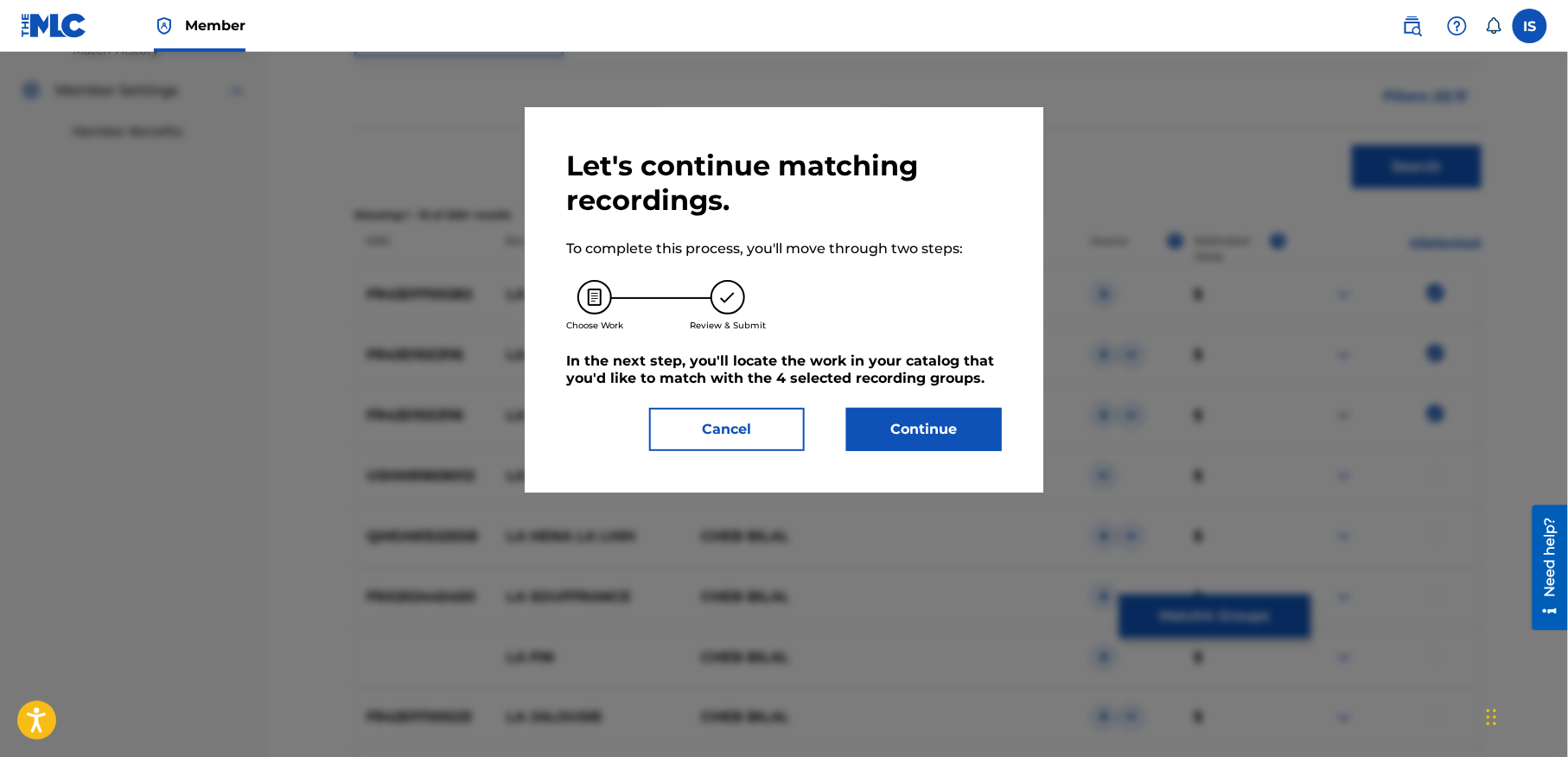
click at [893, 437] on button "Continue" at bounding box center [924, 429] width 156 height 44
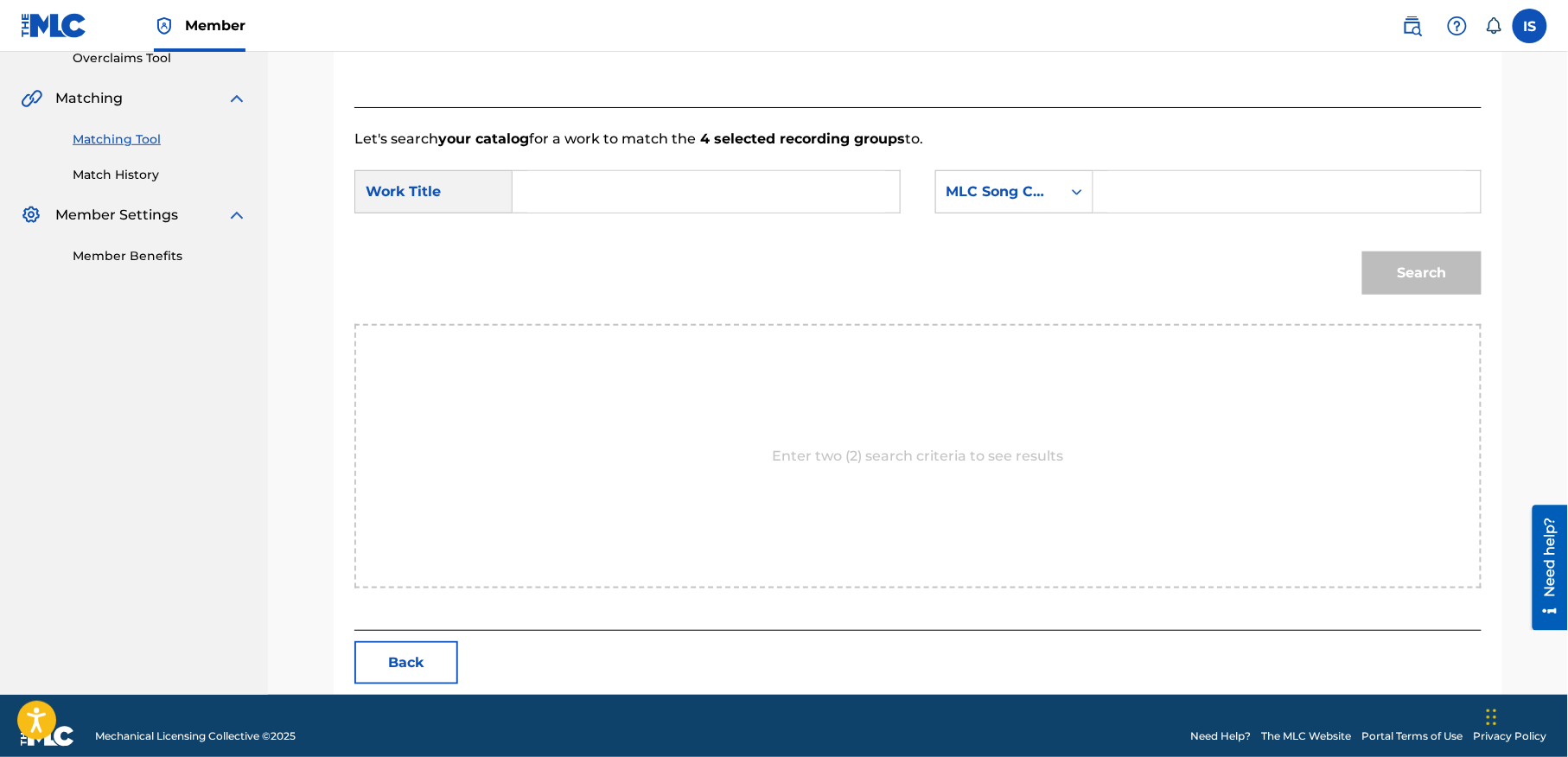
scroll to position [395, 0]
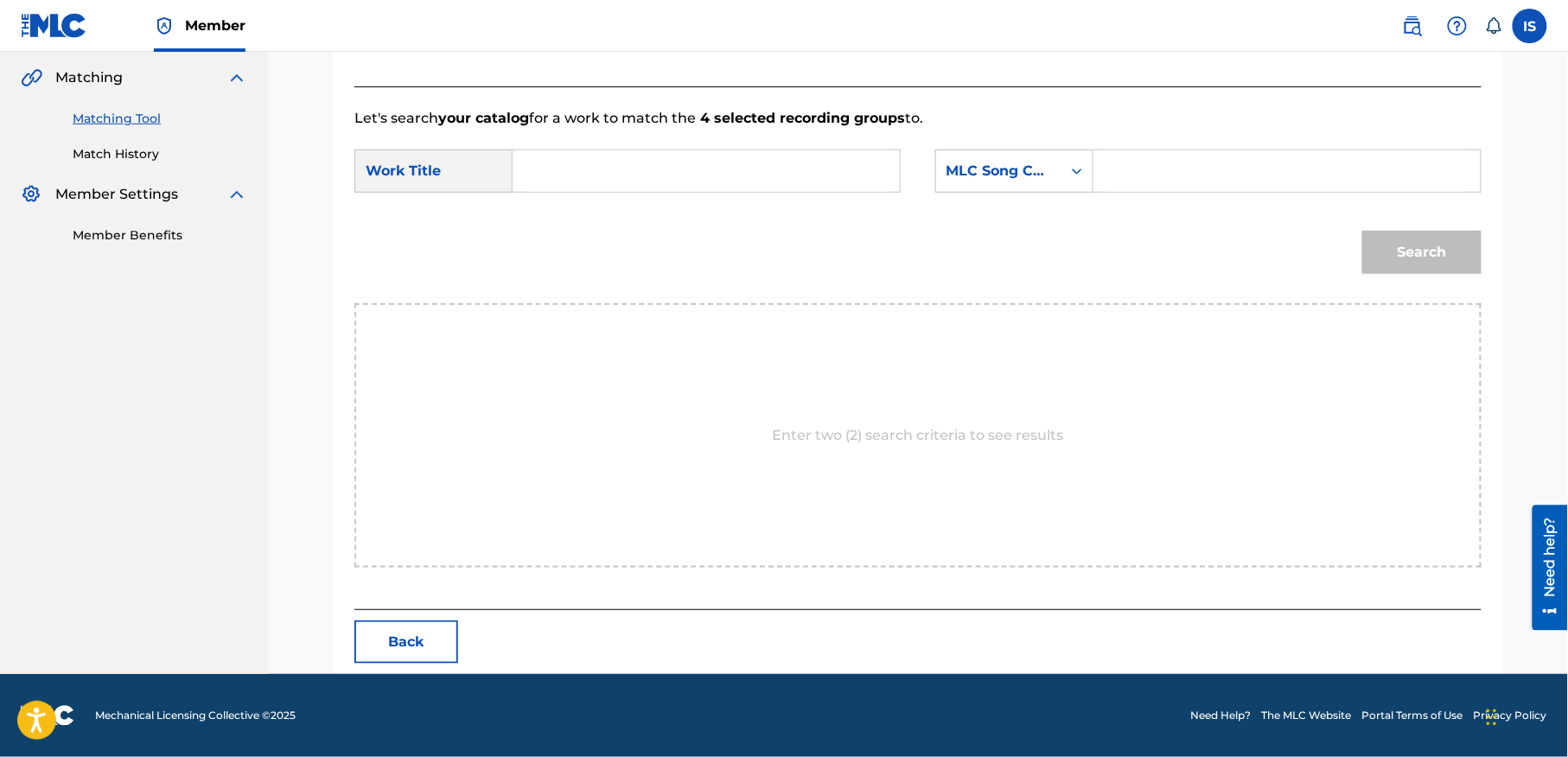
drag, startPoint x: 756, startPoint y: 197, endPoint x: 704, endPoint y: 176, distance: 56.1
click at [707, 177] on div "SearchWithCriteria5a681ebb-c232-4938-acac-ddf6d3cd43f7 Work Title SearchWithCri…" at bounding box center [917, 176] width 1128 height 53
click at [704, 176] on input "Search Form" at bounding box center [707, 171] width 358 height 42
paste input "LANAZA"
type input "LANAZA"
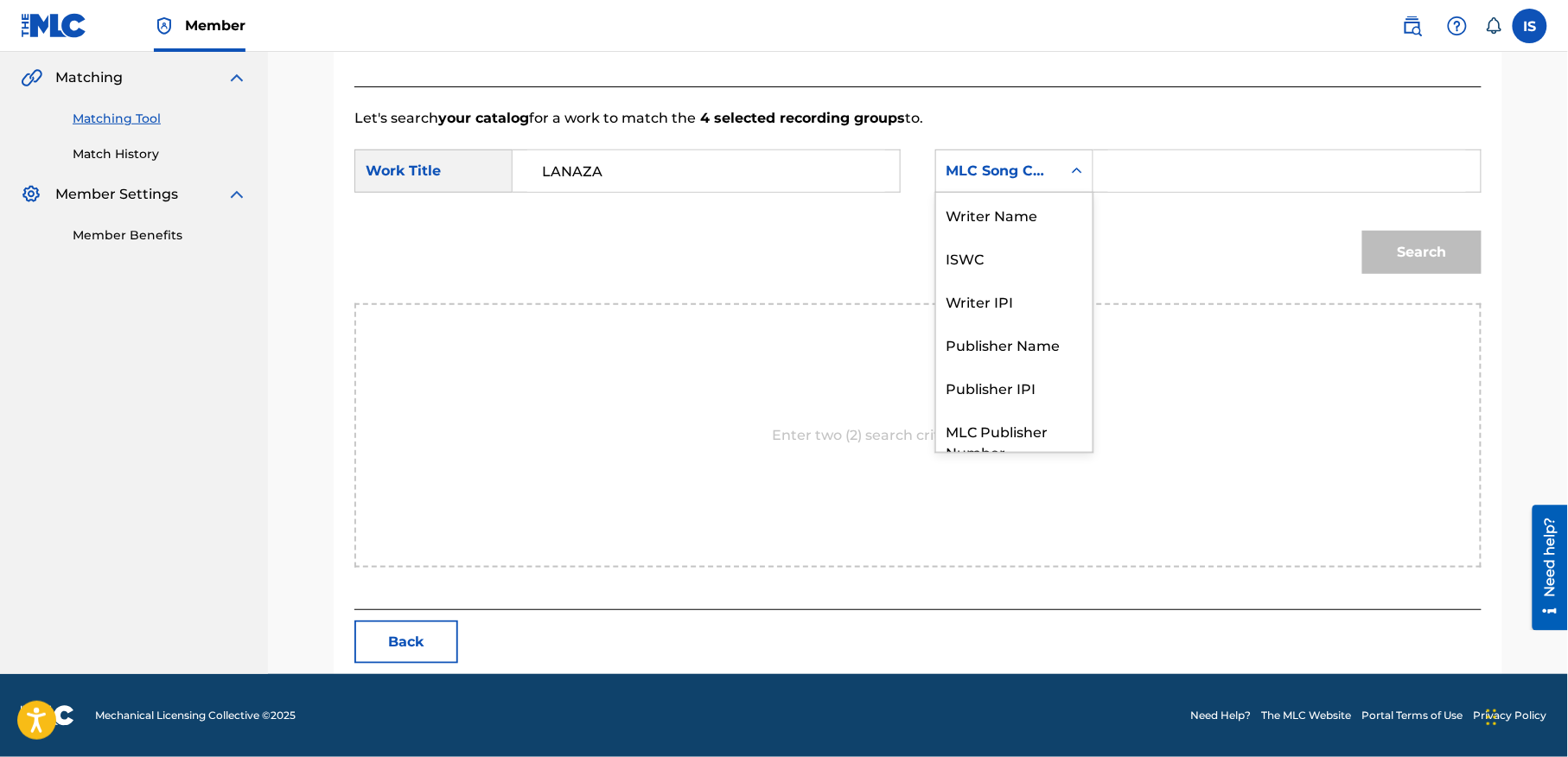
click at [1024, 165] on div "MLC Song Code" at bounding box center [999, 171] width 105 height 20
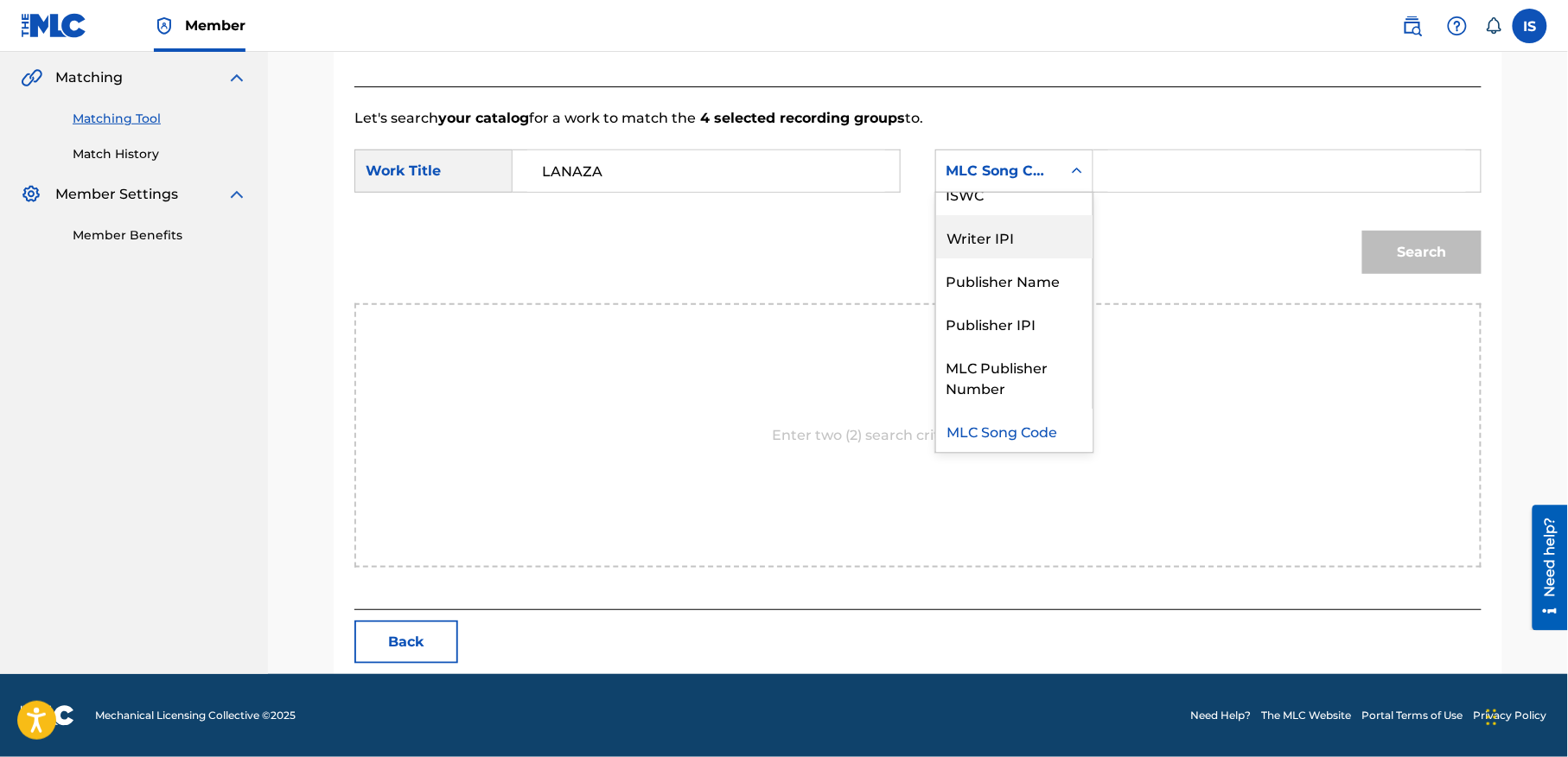
scroll to position [0, 0]
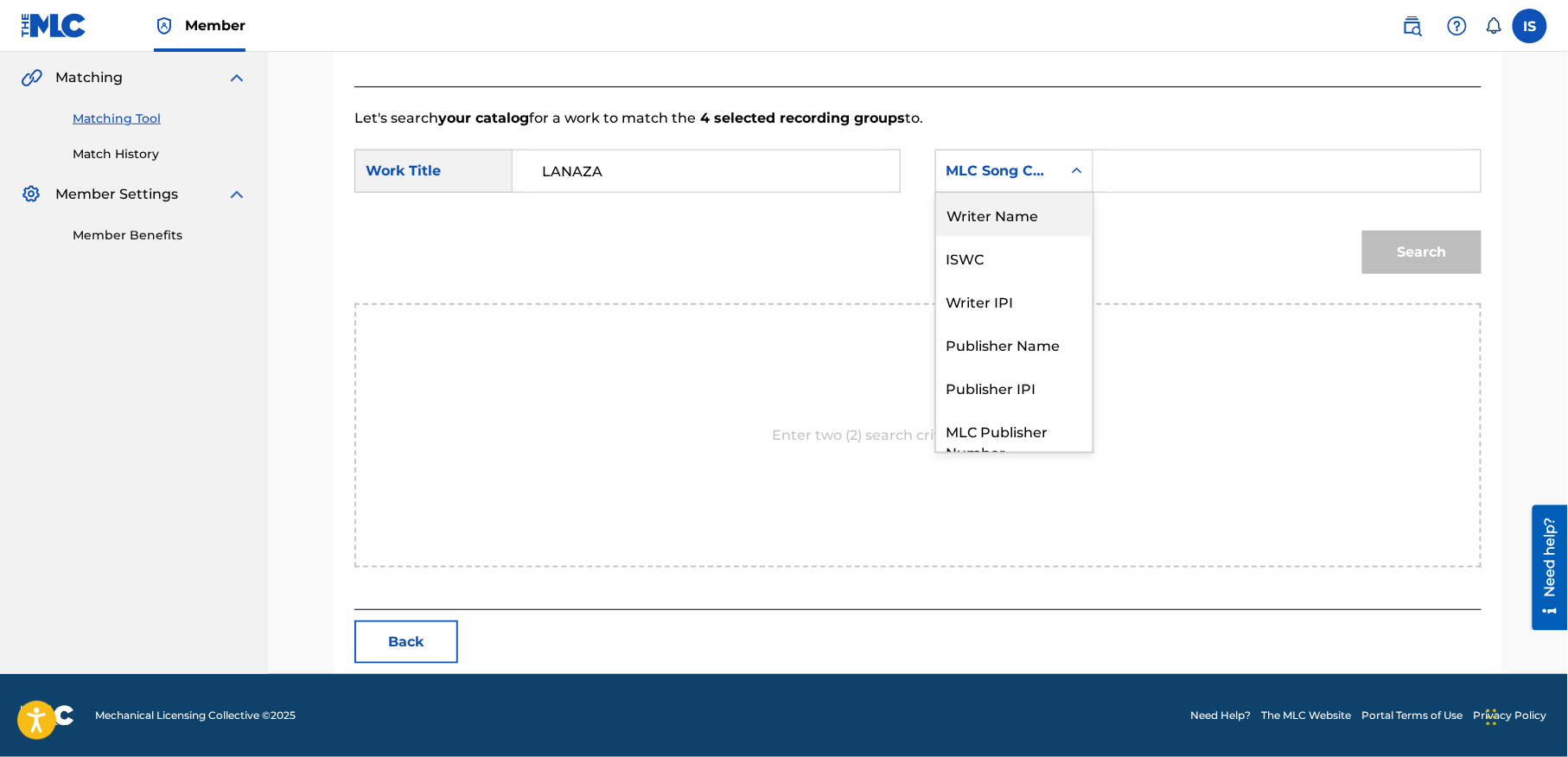
click at [1017, 214] on div "Writer Name" at bounding box center [1014, 214] width 157 height 44
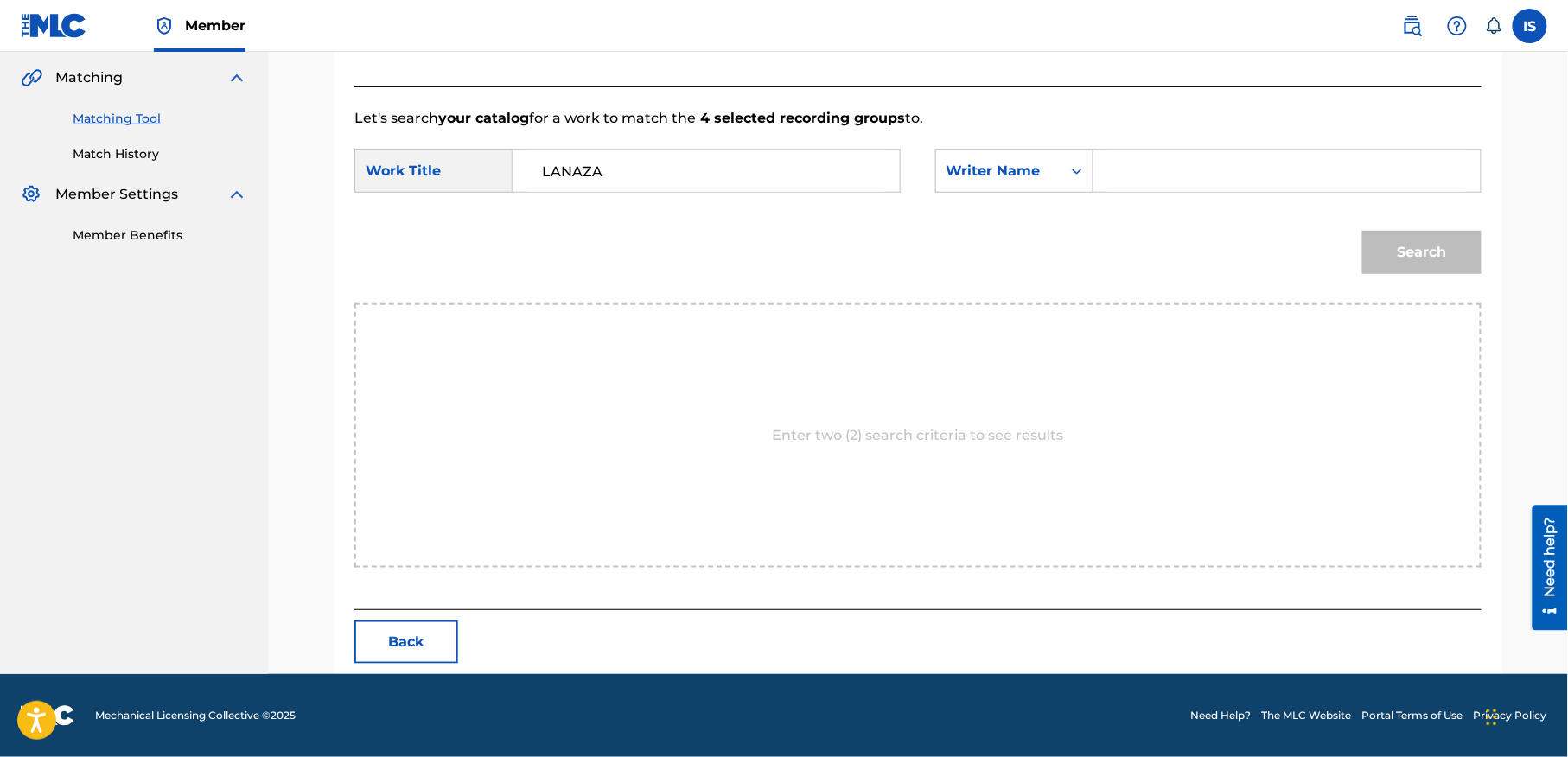
click at [1218, 160] on input "Search Form" at bounding box center [1287, 171] width 358 height 42
type input "moufok"
click at [1418, 249] on button "Search" at bounding box center [1422, 252] width 119 height 44
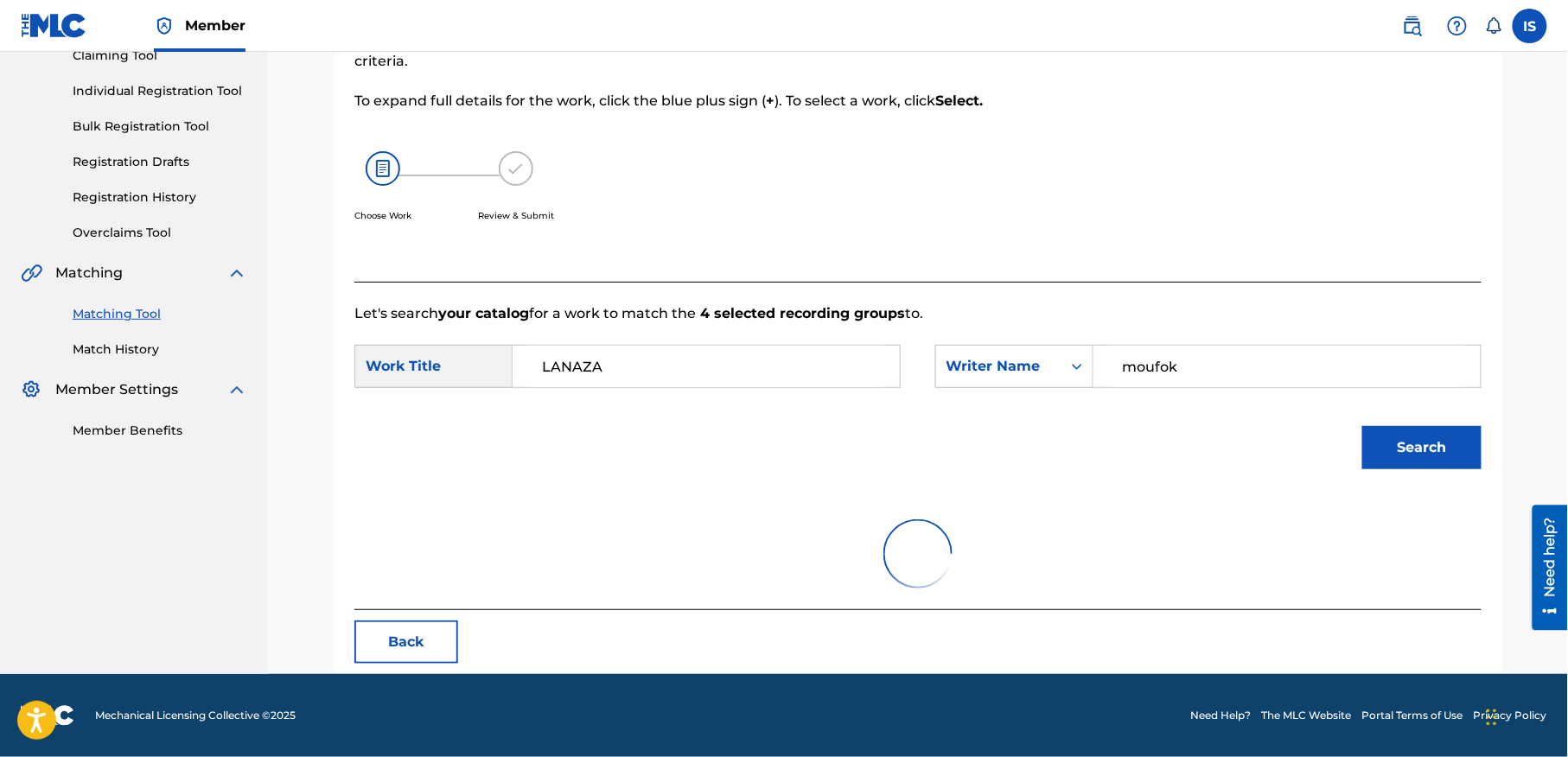
scroll to position [344, 0]
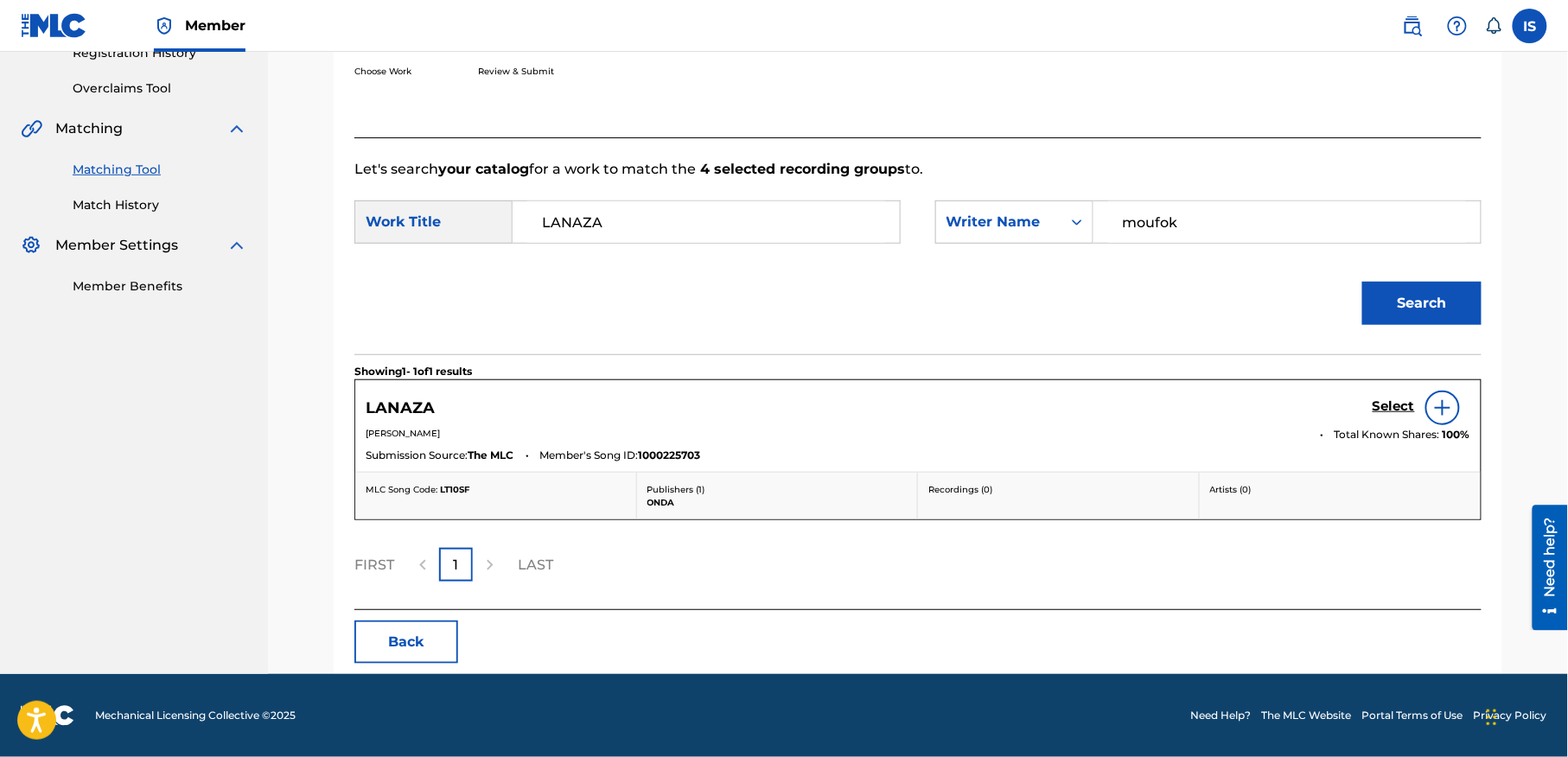
click at [1397, 405] on h5 "Select" at bounding box center [1394, 407] width 43 height 16
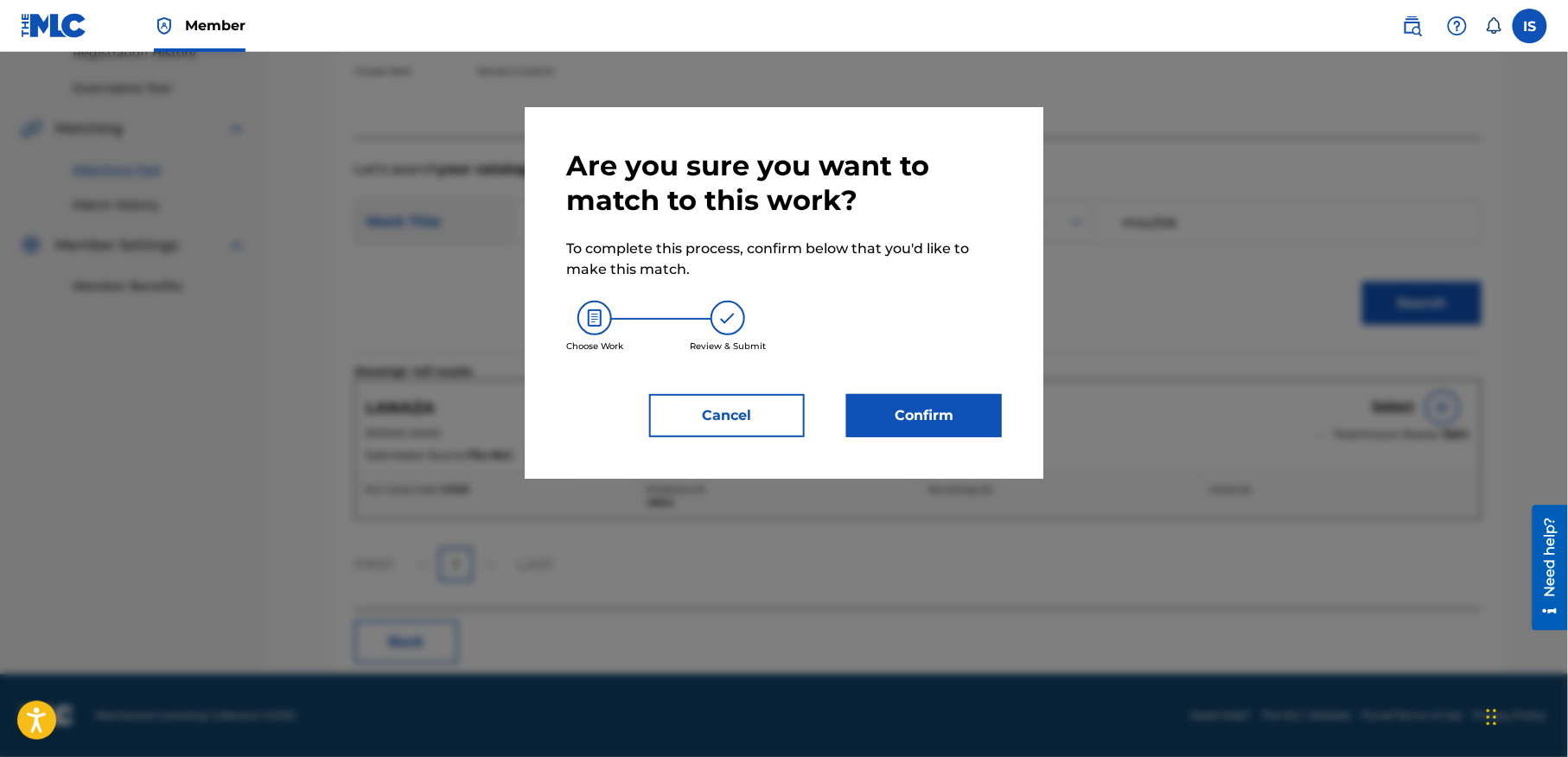
click at [966, 423] on button "Confirm" at bounding box center [924, 415] width 156 height 44
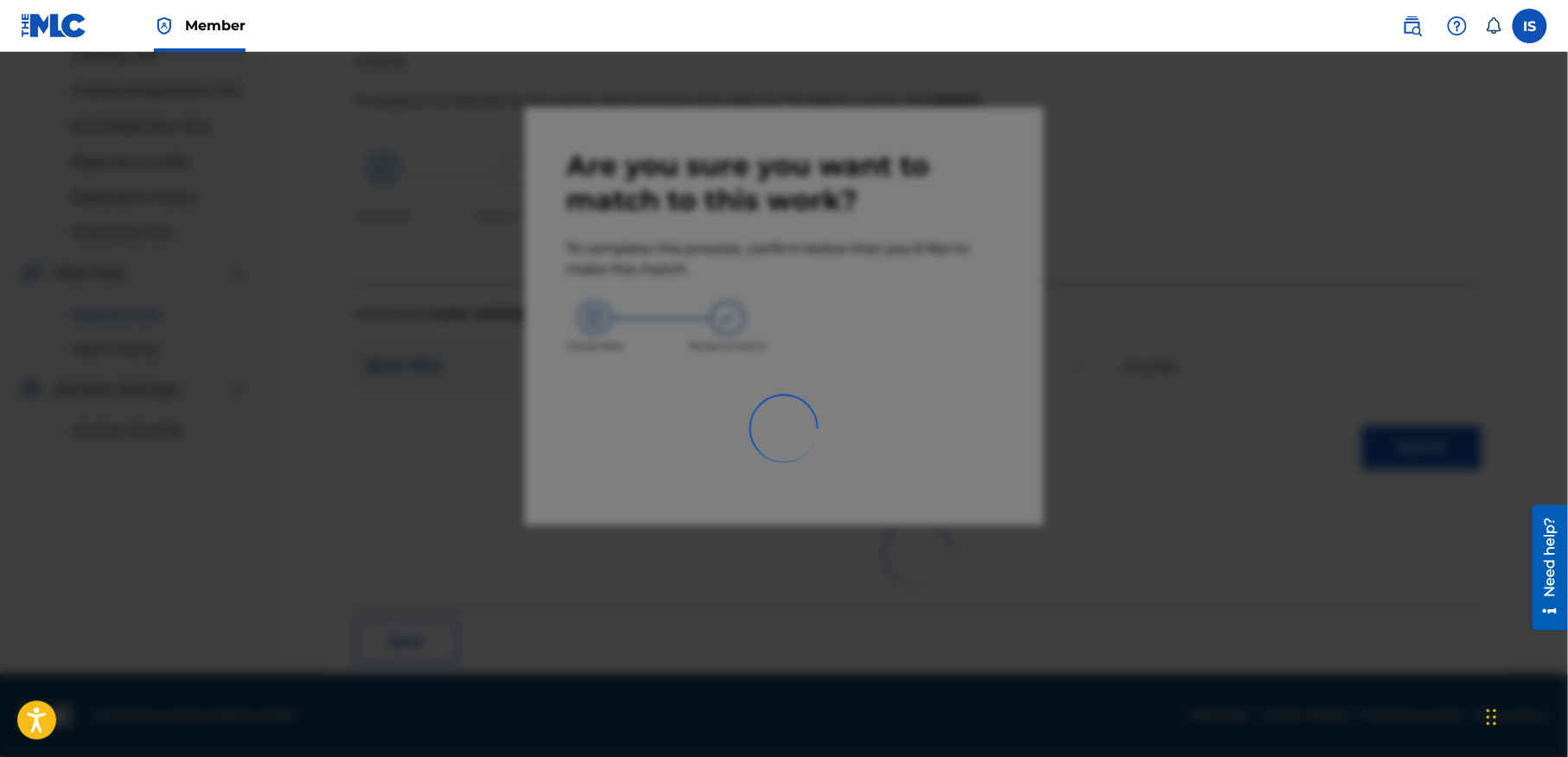
scroll to position [53, 0]
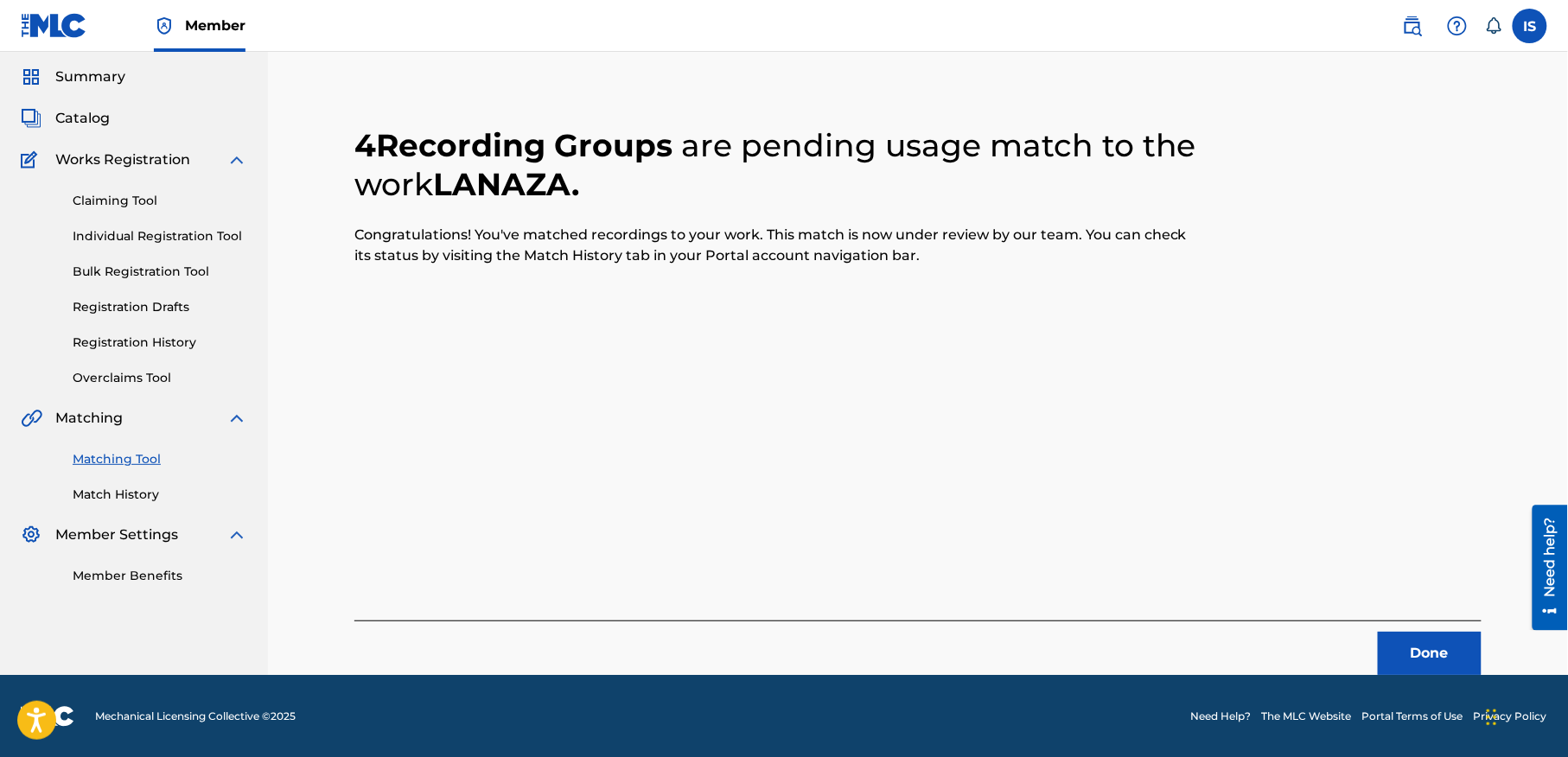
click at [1405, 653] on button "Done" at bounding box center [1429, 653] width 104 height 44
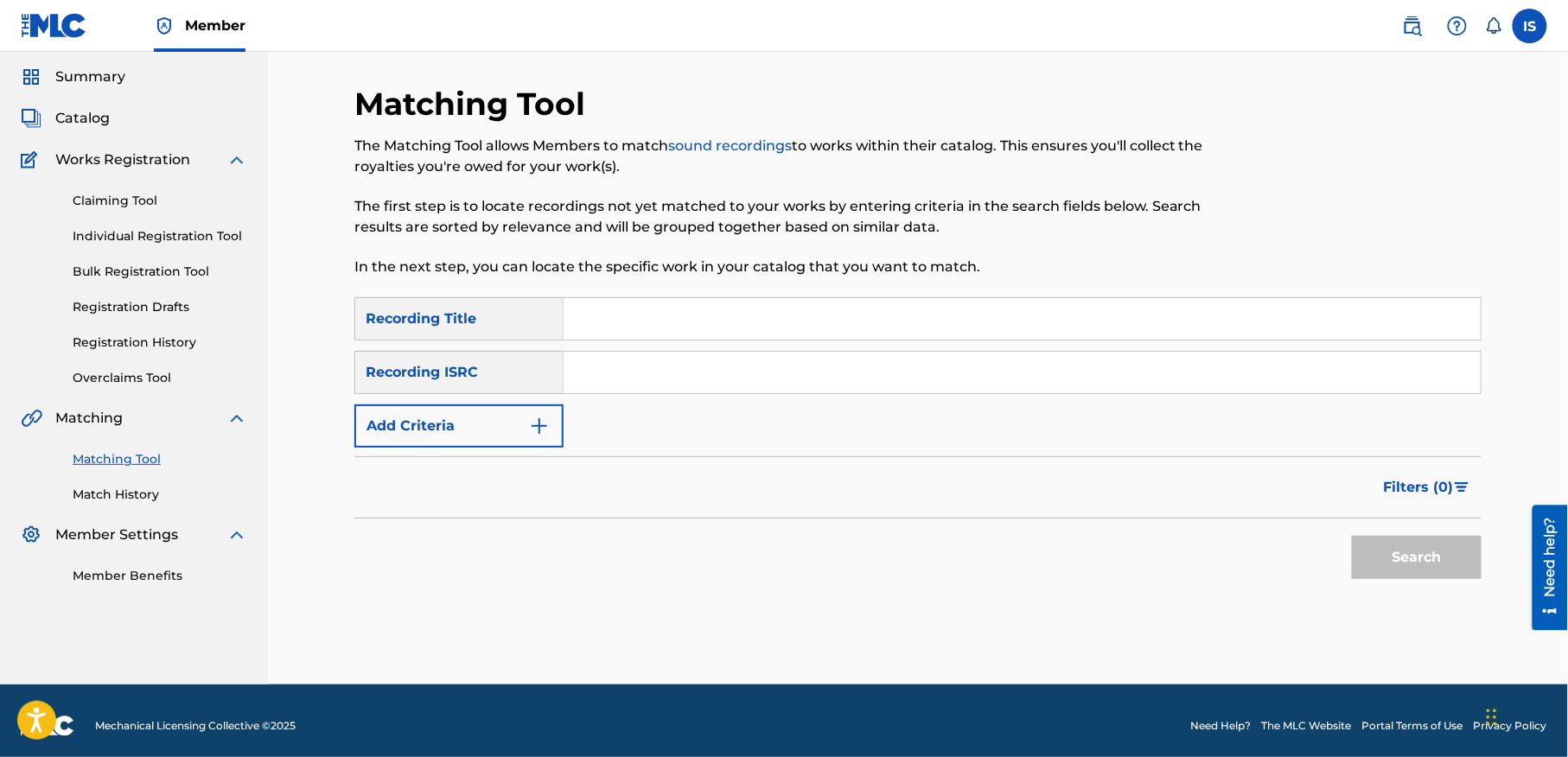
click at [667, 319] on input "Search Form" at bounding box center [1022, 318] width 917 height 42
paste input "MA VIE KI RAHATE"
type input "MA VIE KI RAHATE"
click at [440, 411] on button "Add Criteria" at bounding box center [458, 426] width 209 height 44
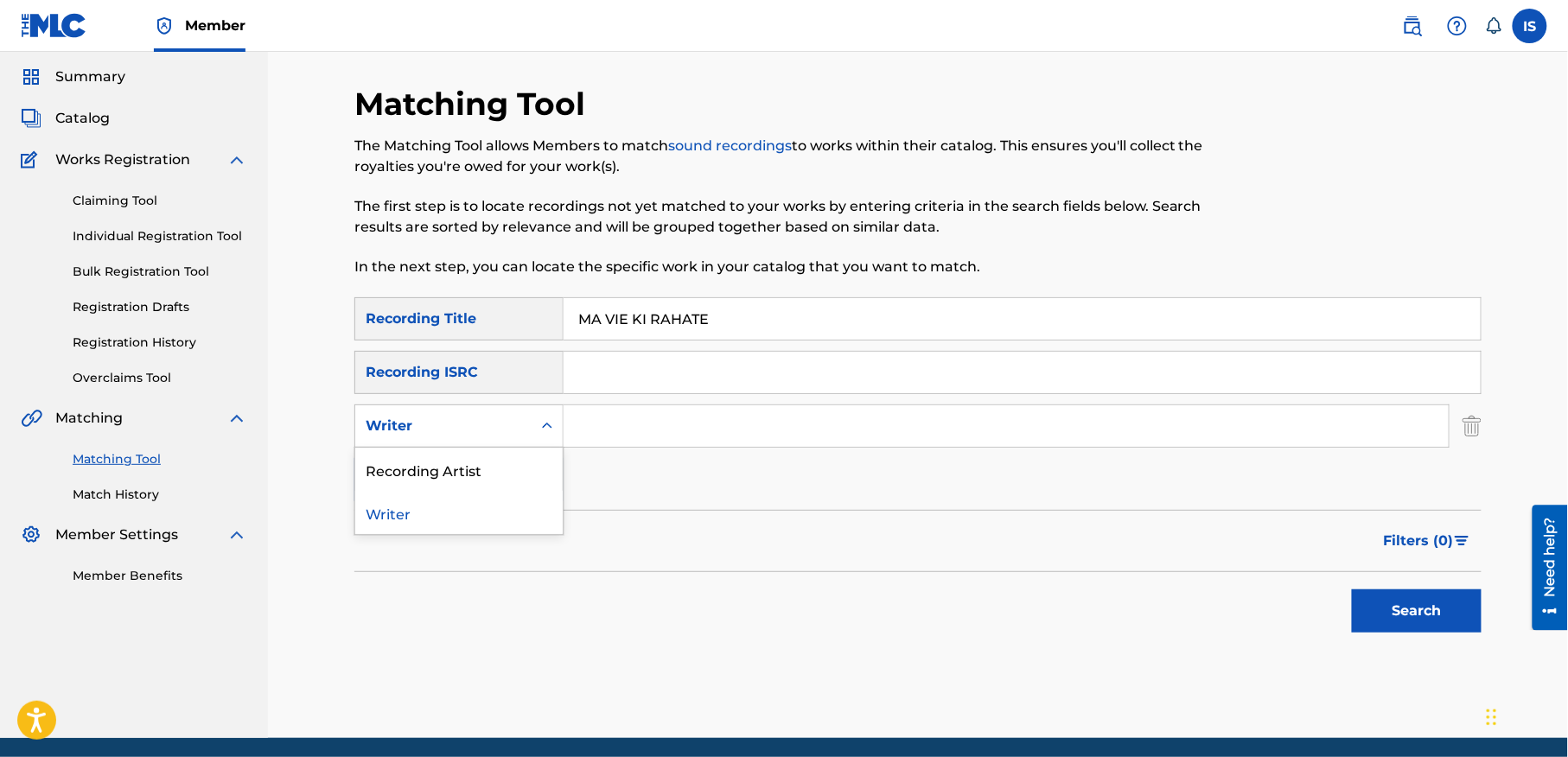
click at [481, 427] on div "Writer" at bounding box center [443, 425] width 156 height 20
click at [481, 463] on div "Recording Artist" at bounding box center [458, 469] width 207 height 44
click at [697, 427] on input "Search Form" at bounding box center [1006, 426] width 885 height 42
type input "cheb bilal"
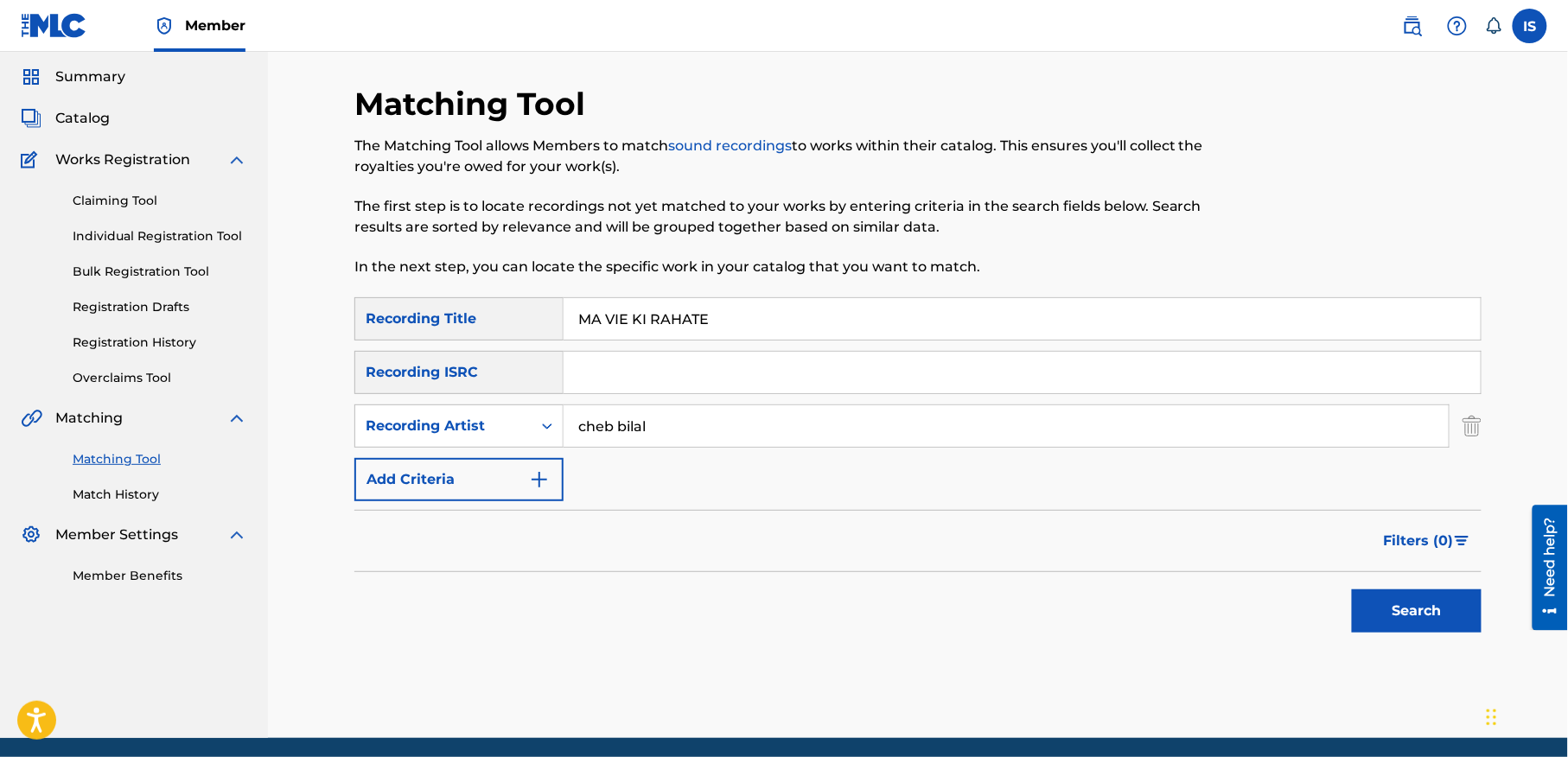
click at [1431, 608] on button "Search" at bounding box center [1417, 610] width 130 height 44
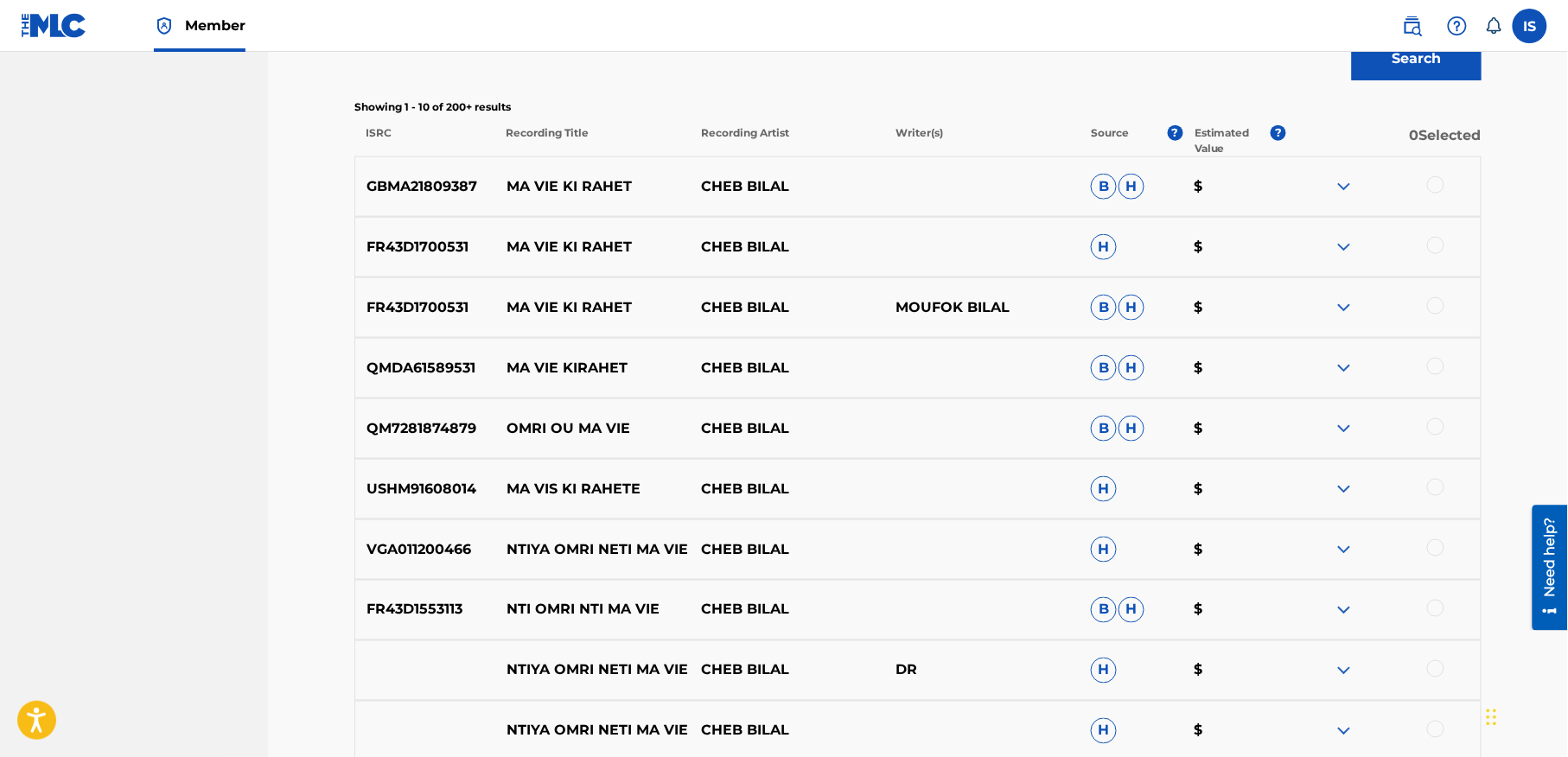
scroll to position [609, 0]
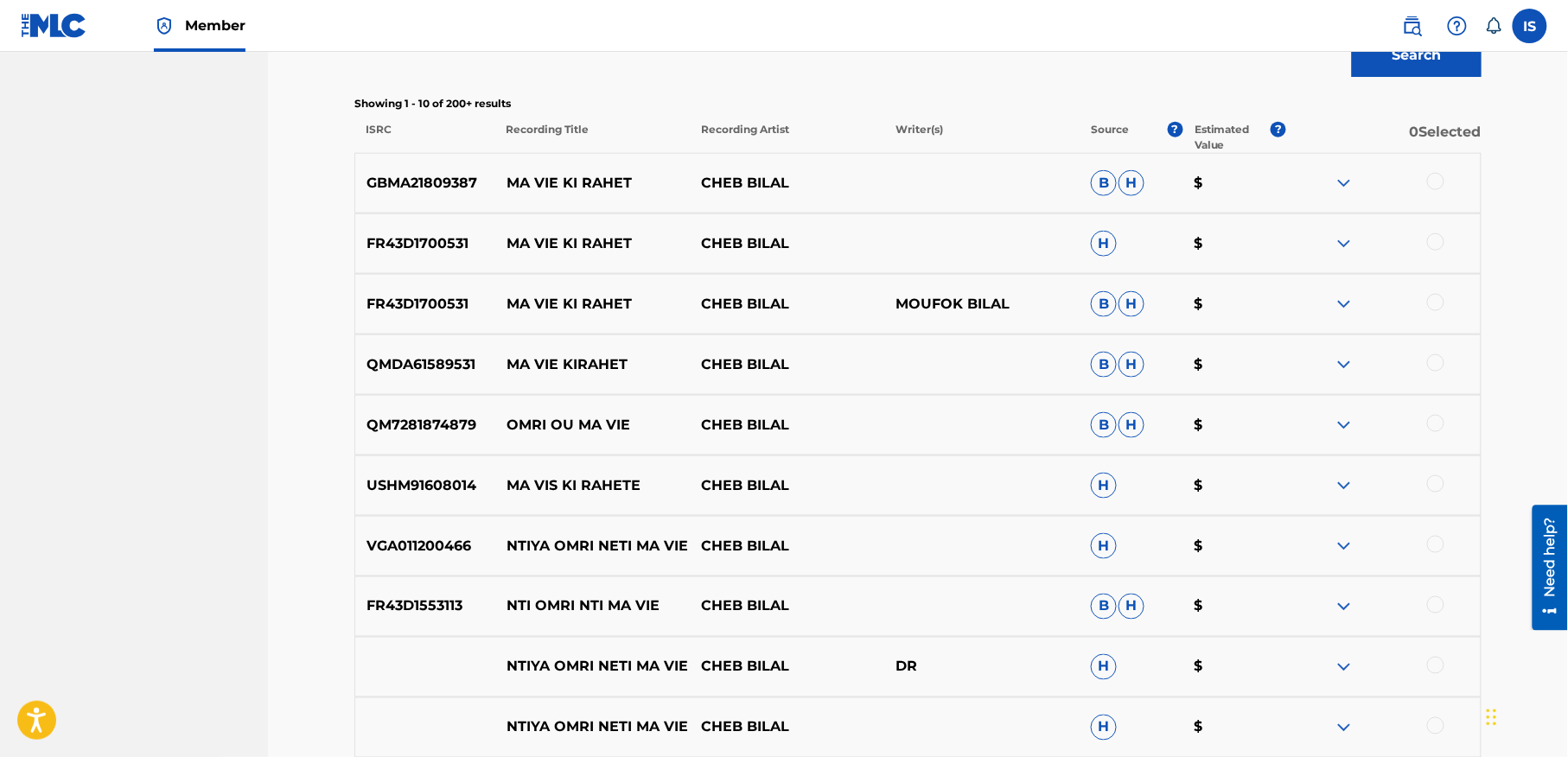
click at [1431, 184] on div at bounding box center [1435, 181] width 17 height 17
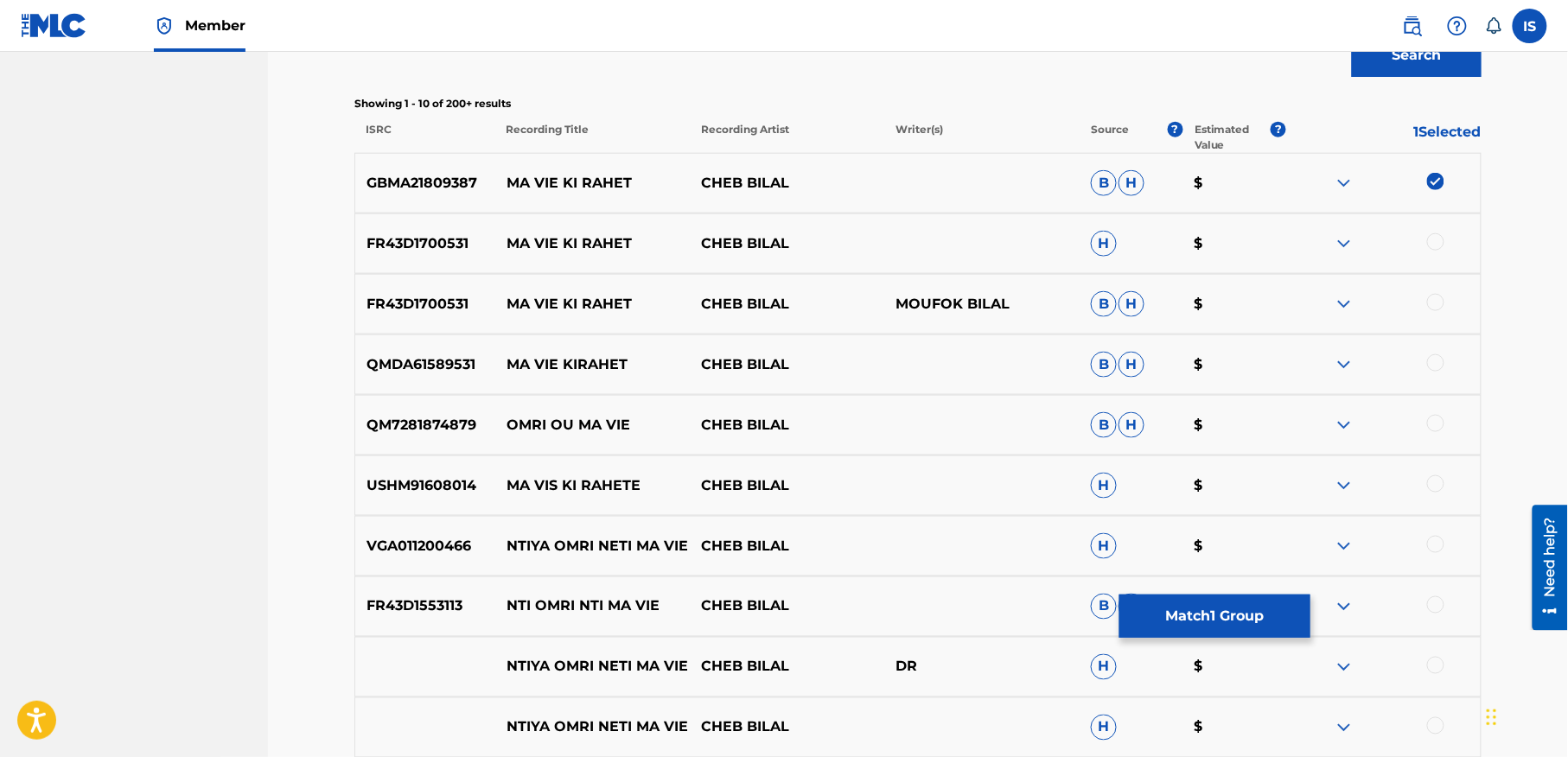
click at [1433, 233] on div at bounding box center [1435, 241] width 17 height 17
click at [1435, 305] on div at bounding box center [1435, 302] width 17 height 17
click at [1435, 361] on div at bounding box center [1435, 362] width 17 height 17
click at [1432, 484] on div at bounding box center [1435, 483] width 17 height 17
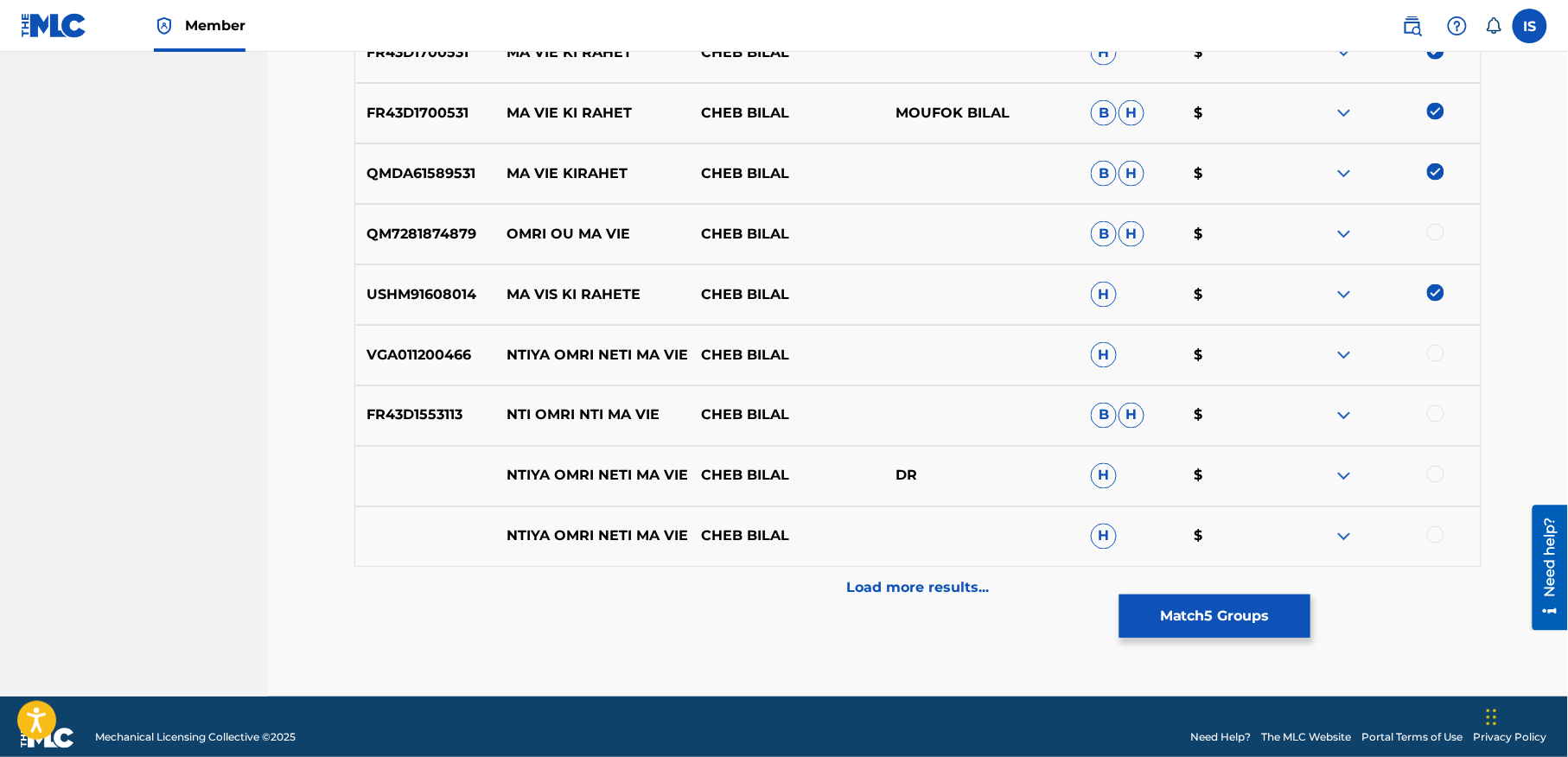
scroll to position [824, 0]
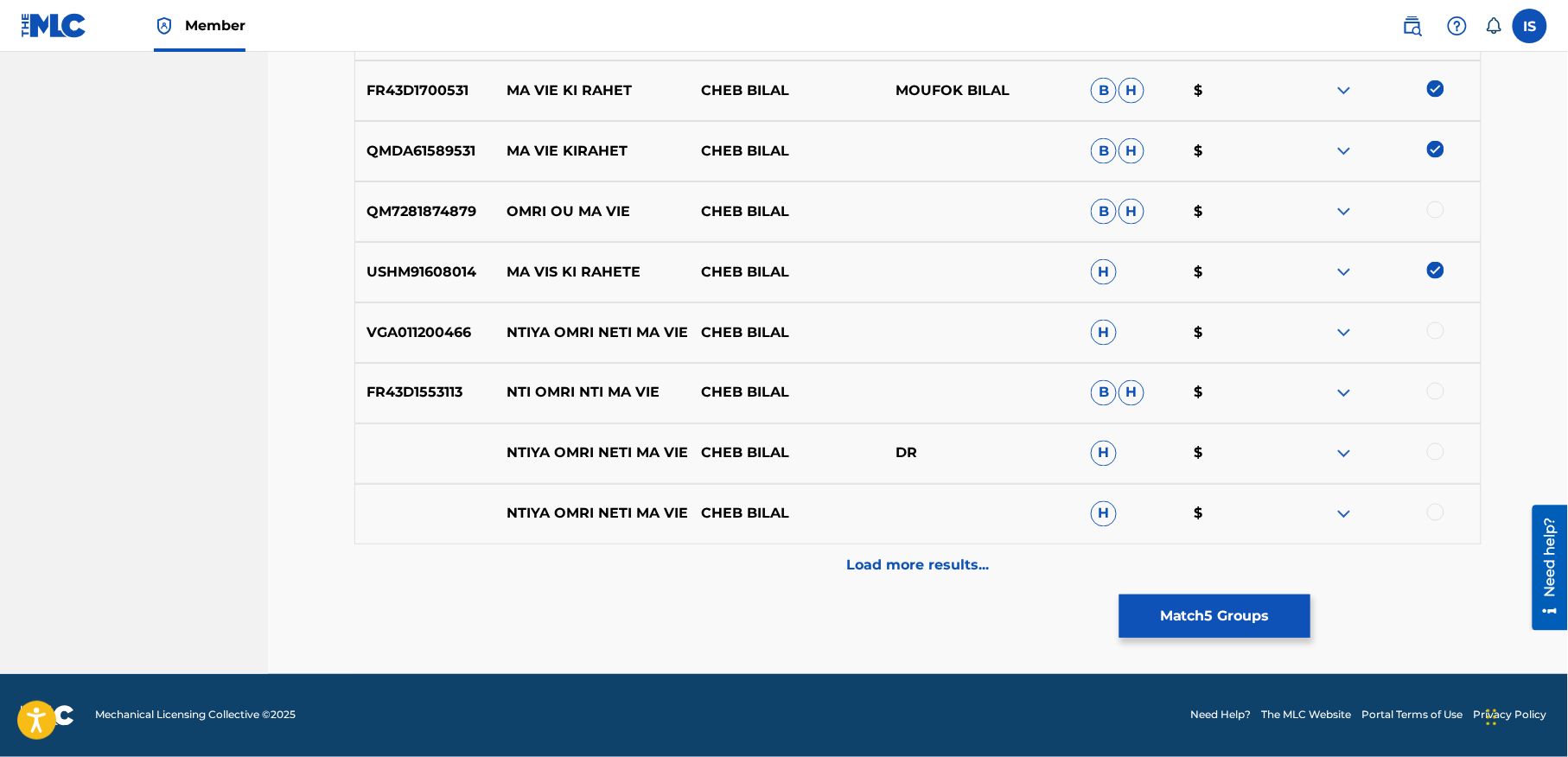
click at [1001, 557] on div "Load more results..." at bounding box center [917, 566] width 1128 height 44
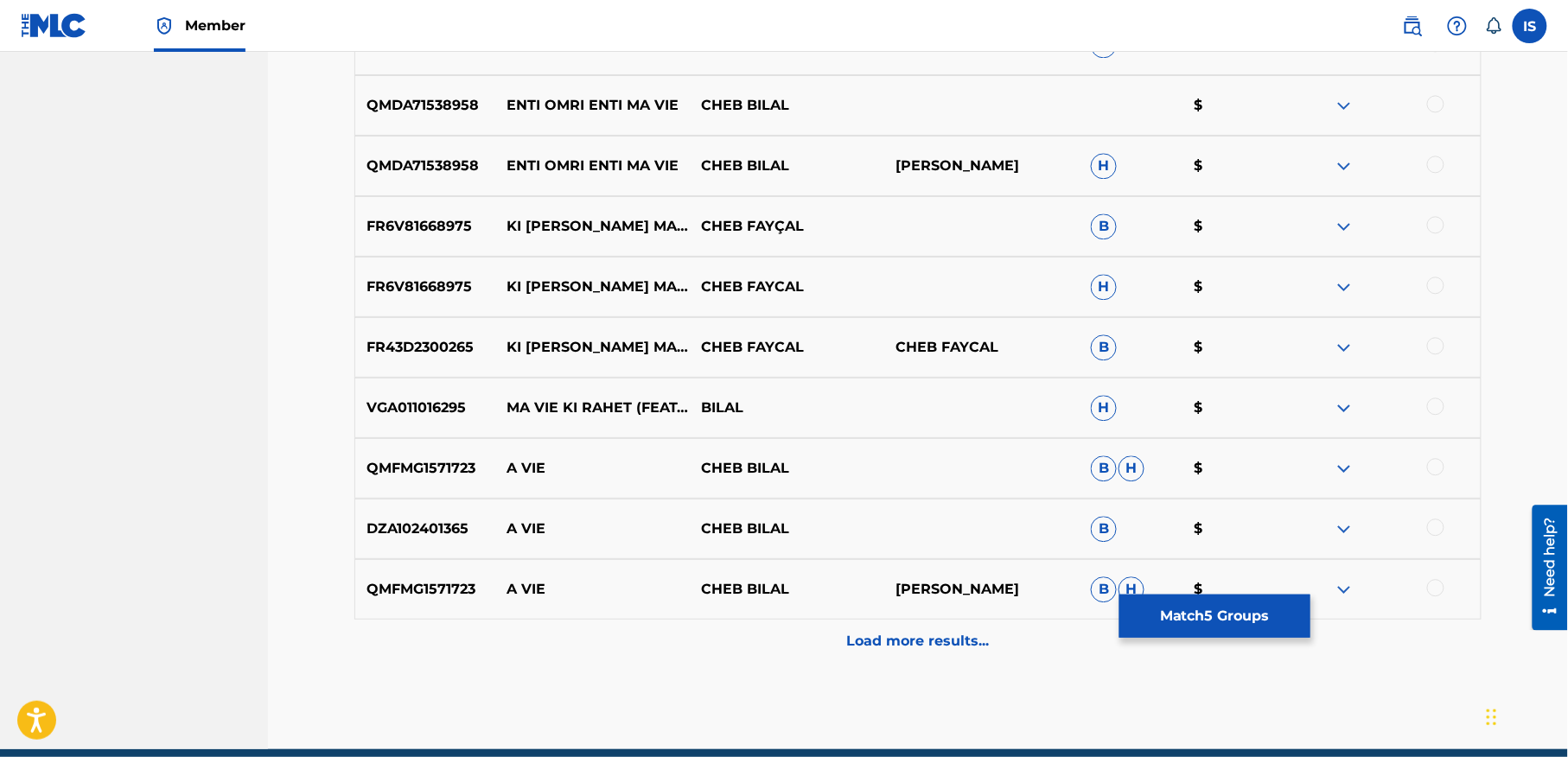
scroll to position [1363, 0]
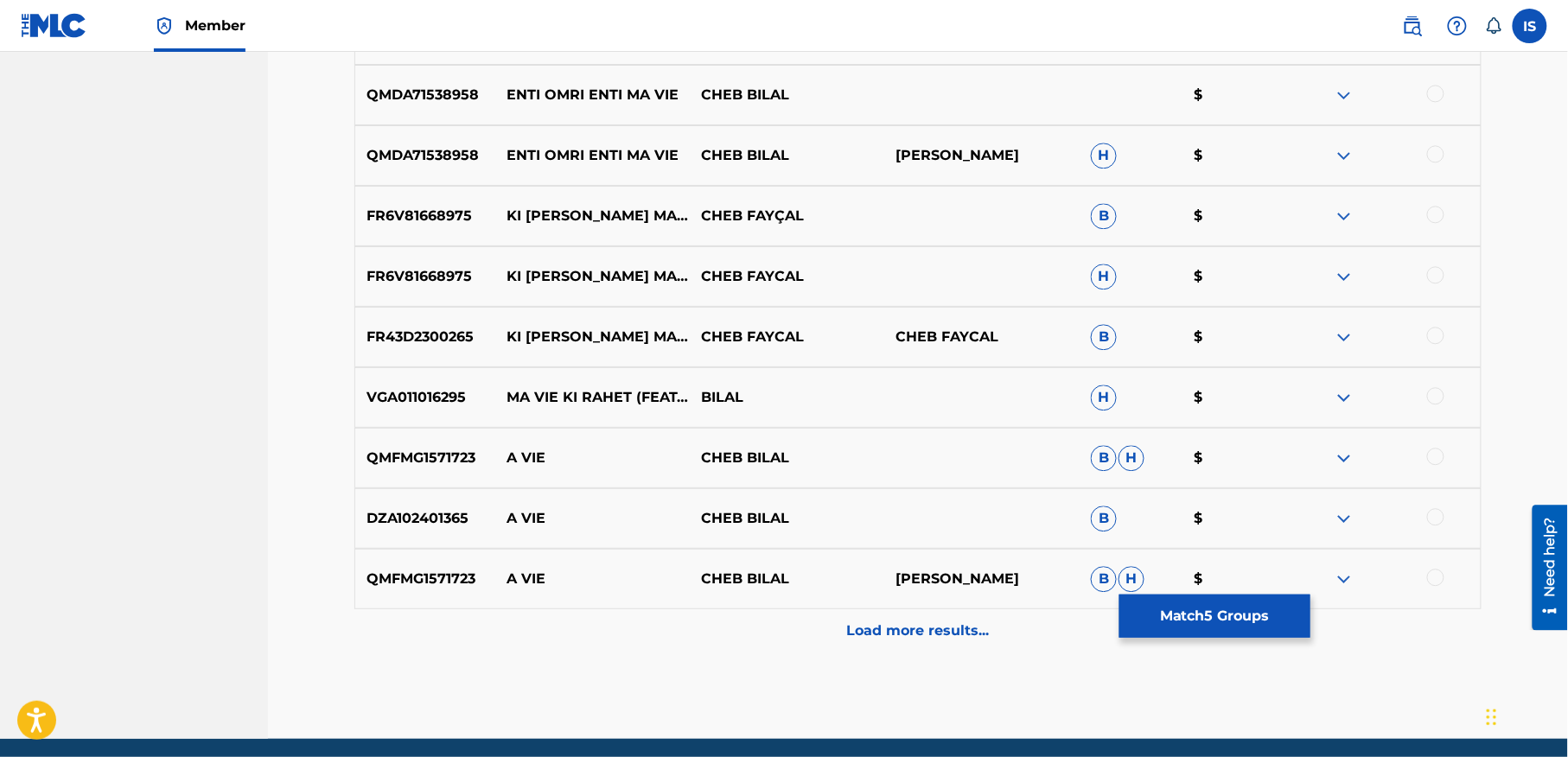
click at [1443, 391] on div at bounding box center [1435, 395] width 17 height 17
click at [884, 634] on p "Load more results..." at bounding box center [918, 630] width 142 height 20
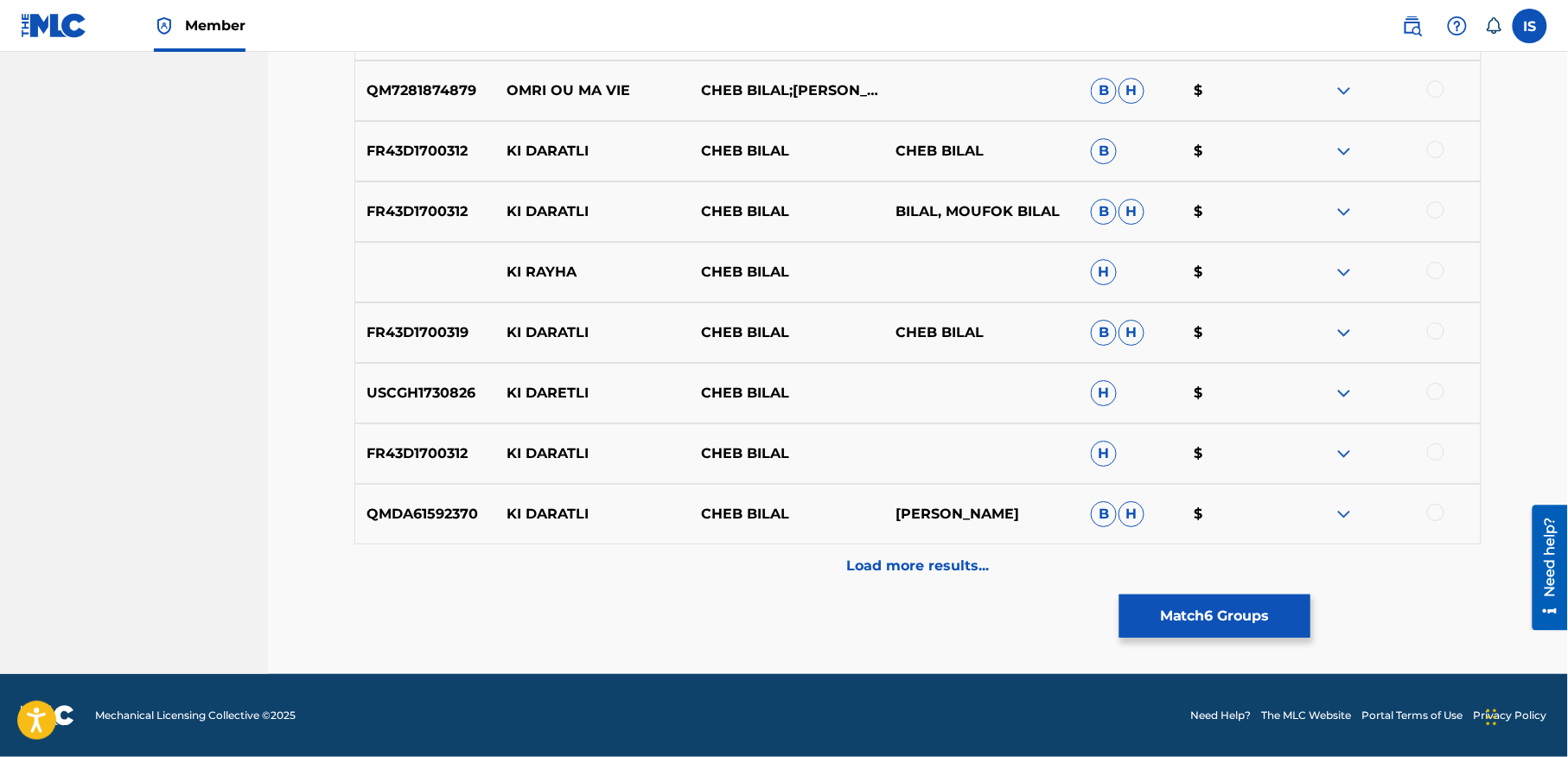
click at [893, 574] on p "Load more results..." at bounding box center [918, 566] width 142 height 20
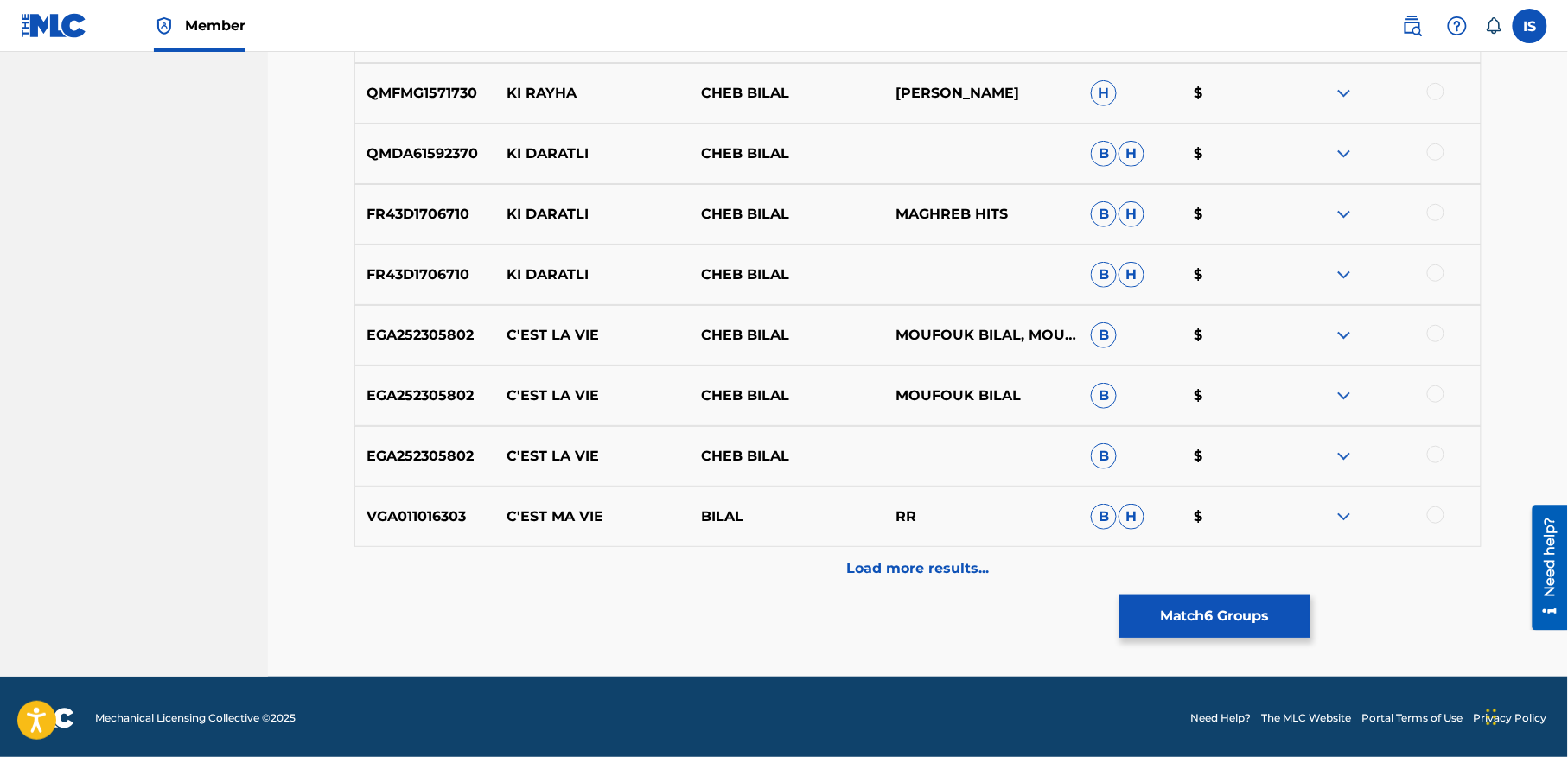
scroll to position [2637, 0]
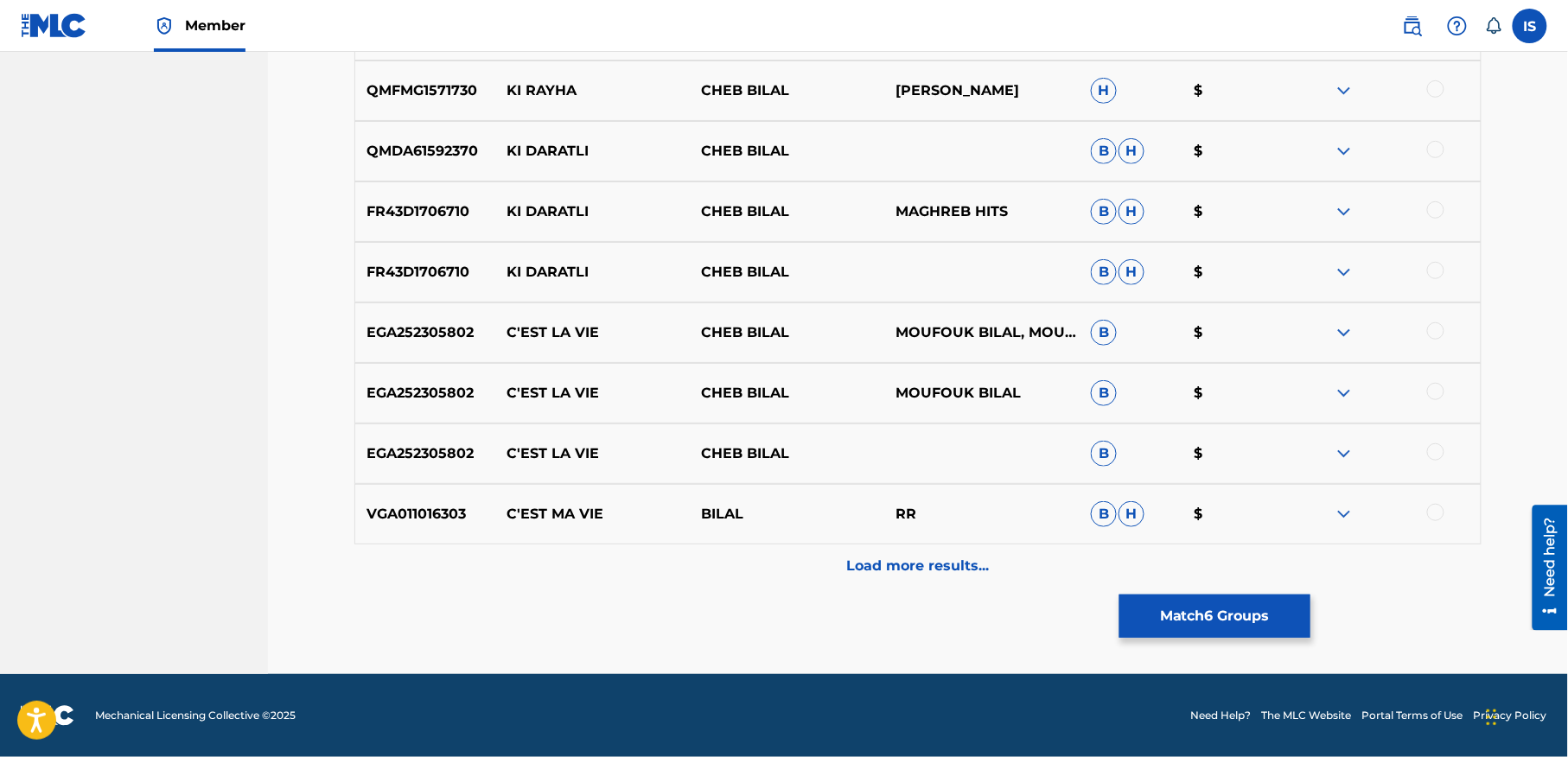
click at [1212, 618] on button "Match 6 Groups" at bounding box center [1215, 616] width 191 height 44
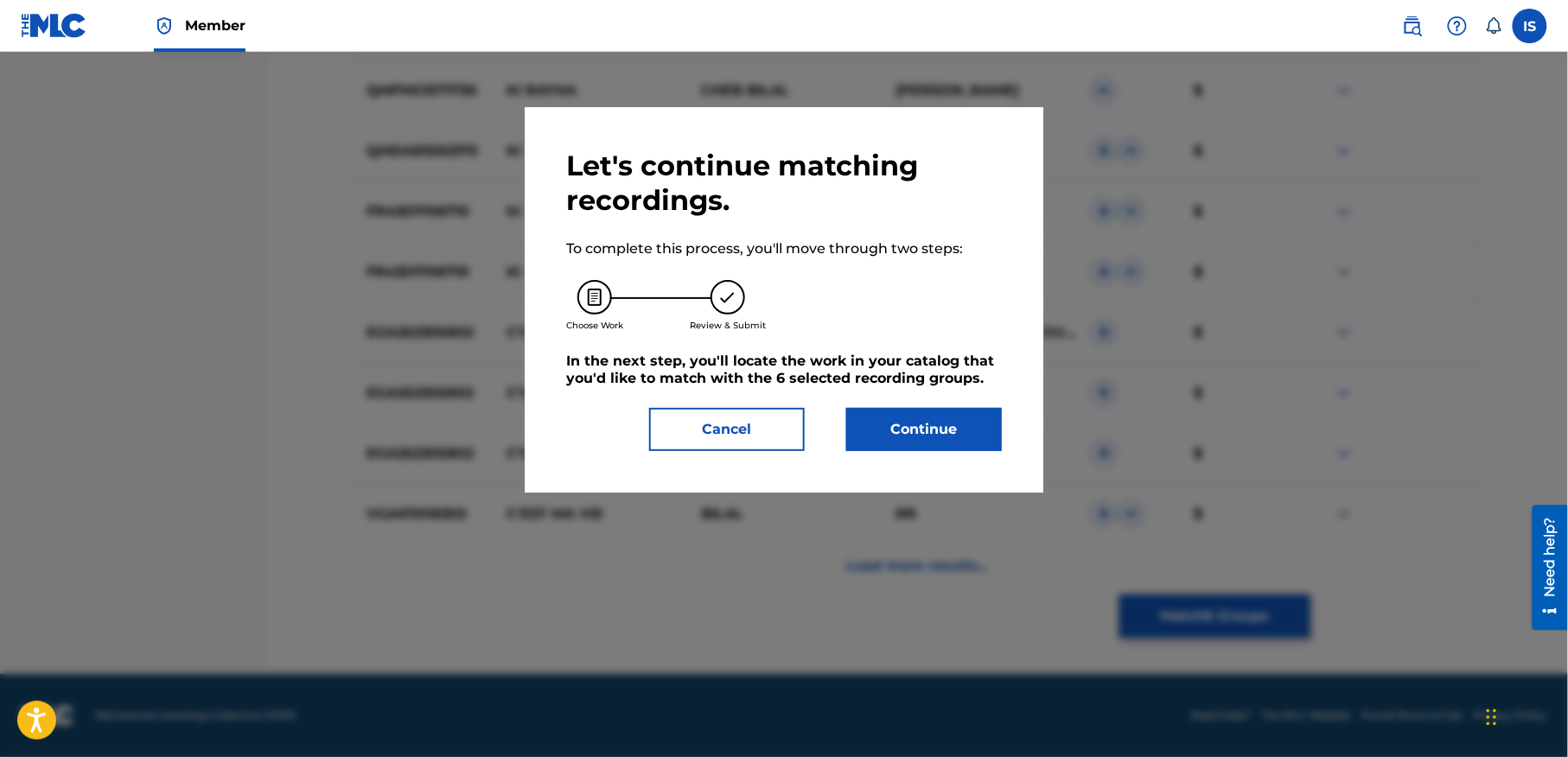
click at [927, 434] on button "Continue" at bounding box center [924, 429] width 156 height 44
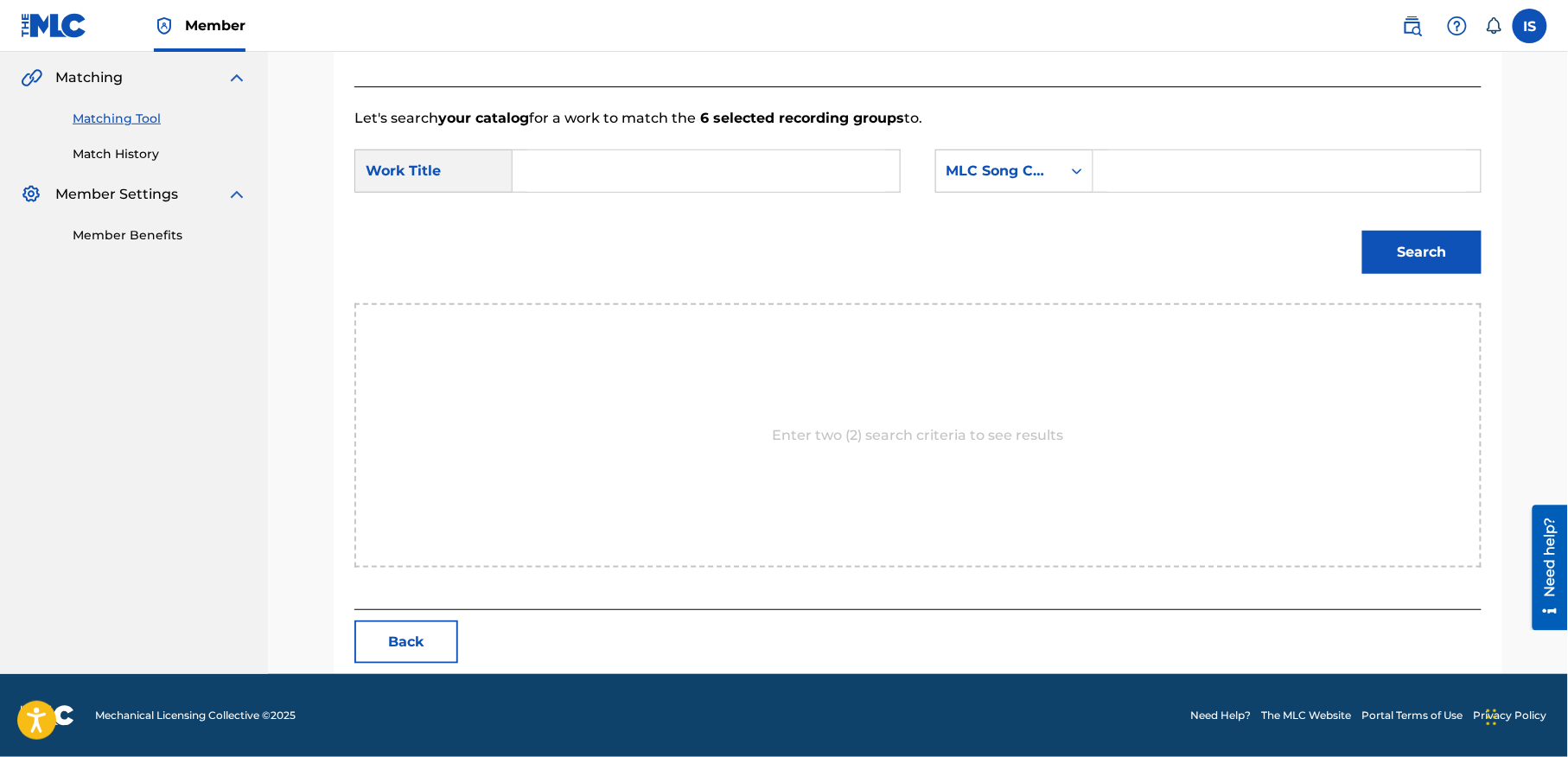
scroll to position [395, 0]
click at [730, 180] on input "Search Form" at bounding box center [707, 171] width 358 height 42
paste input "MA VIE KI RAHATE"
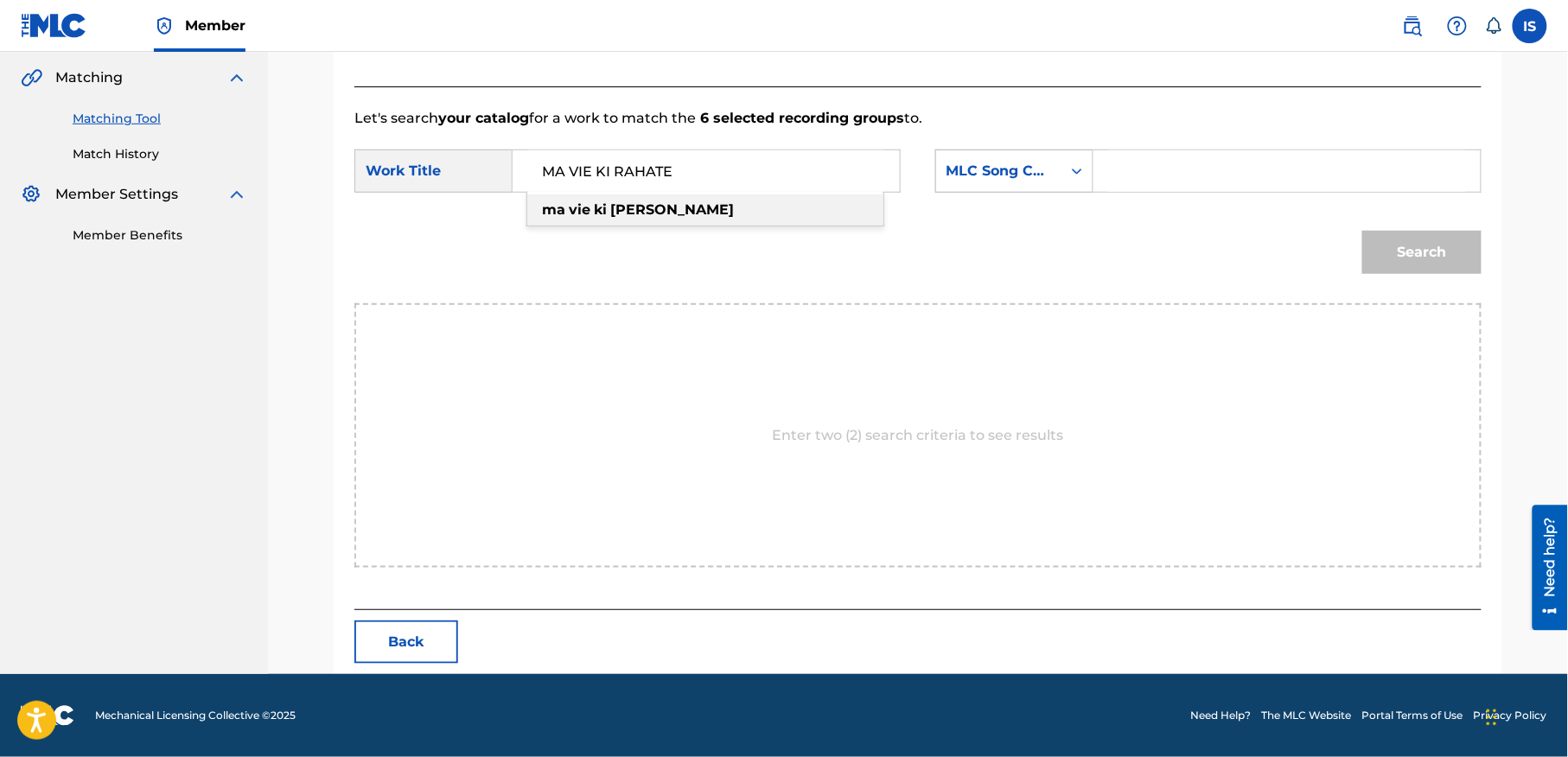
type input "MA VIE KI RAHATE"
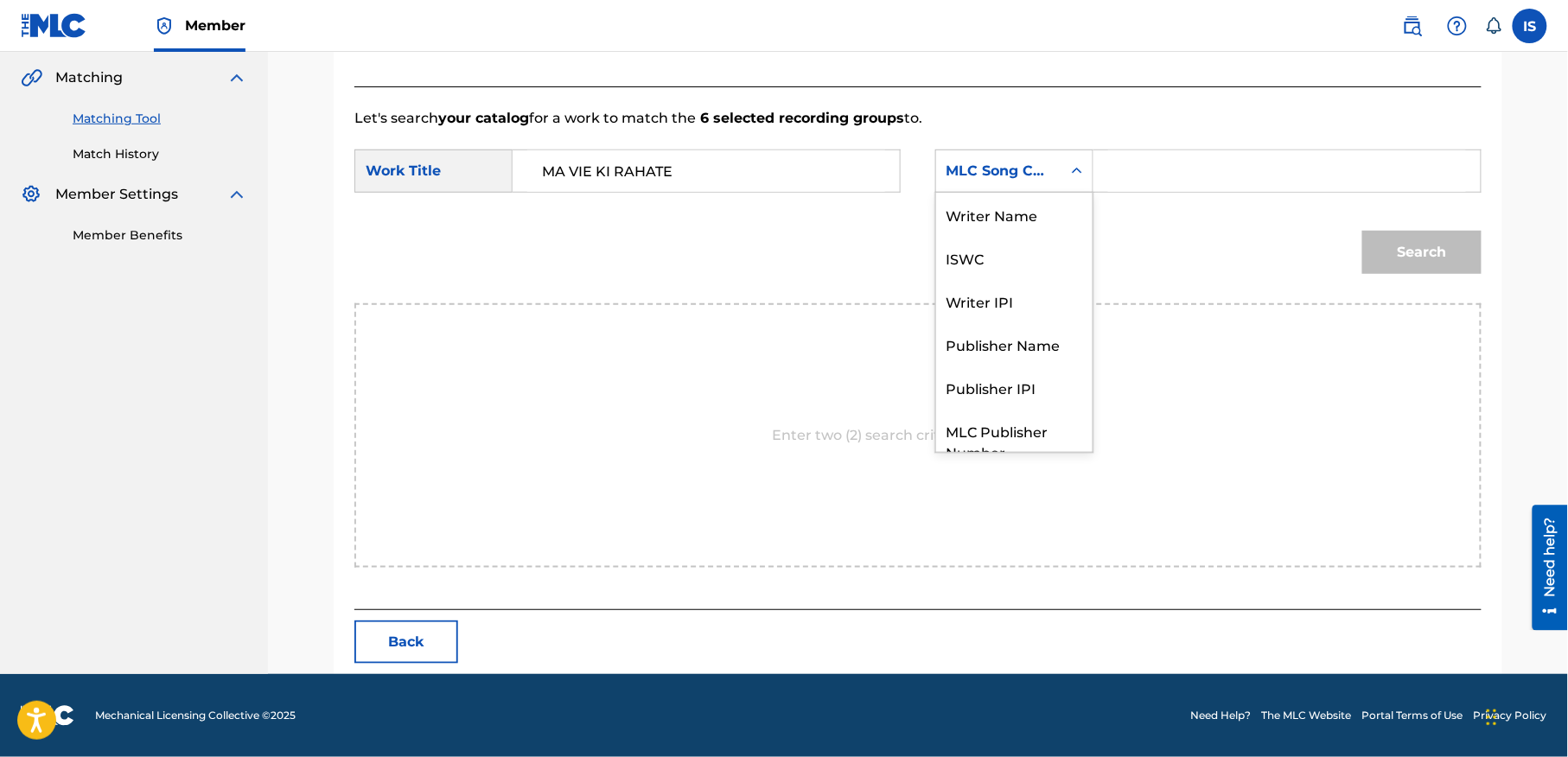
click at [999, 181] on div "MLC Song Code" at bounding box center [998, 171] width 125 height 33
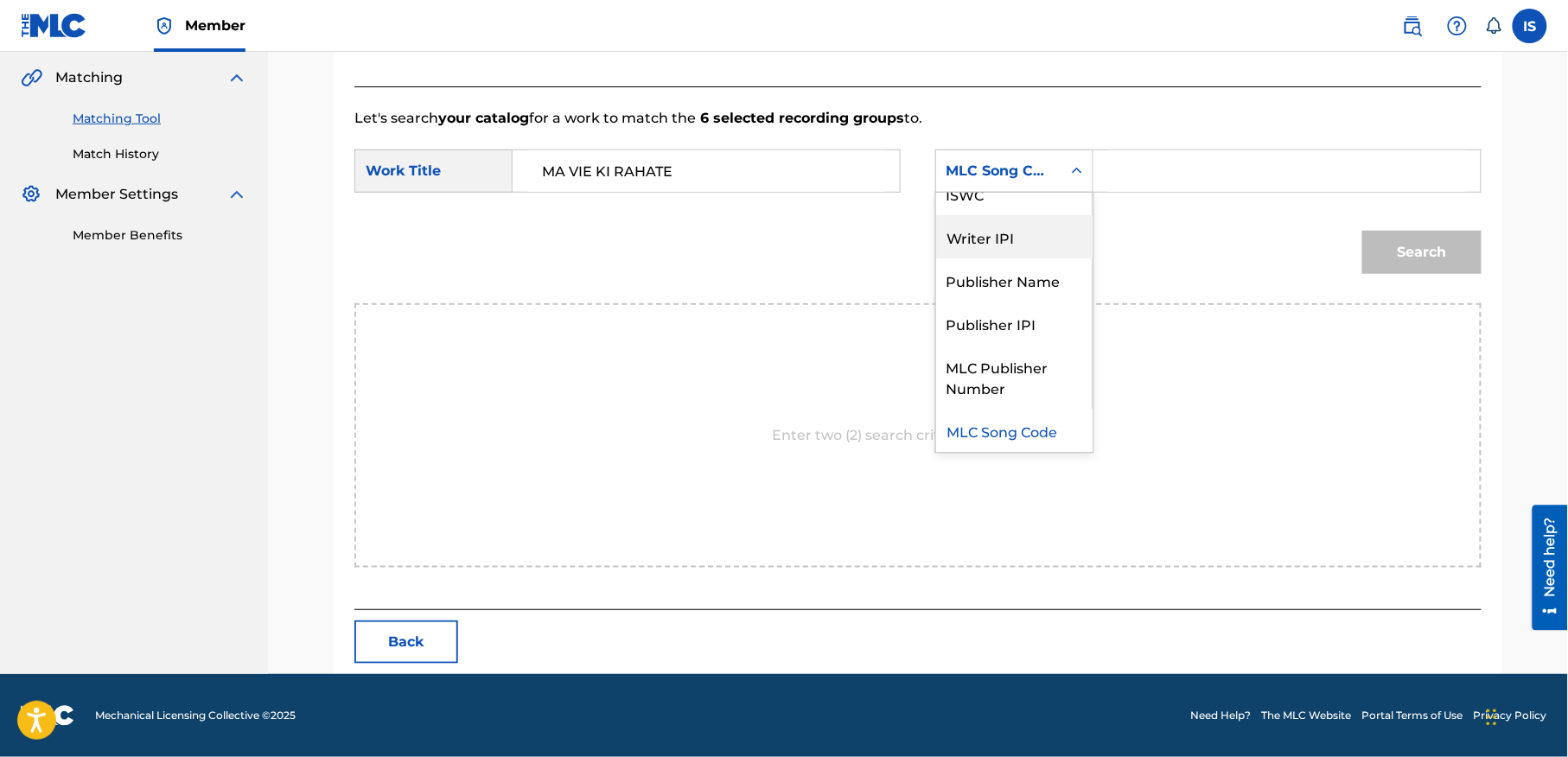
scroll to position [0, 0]
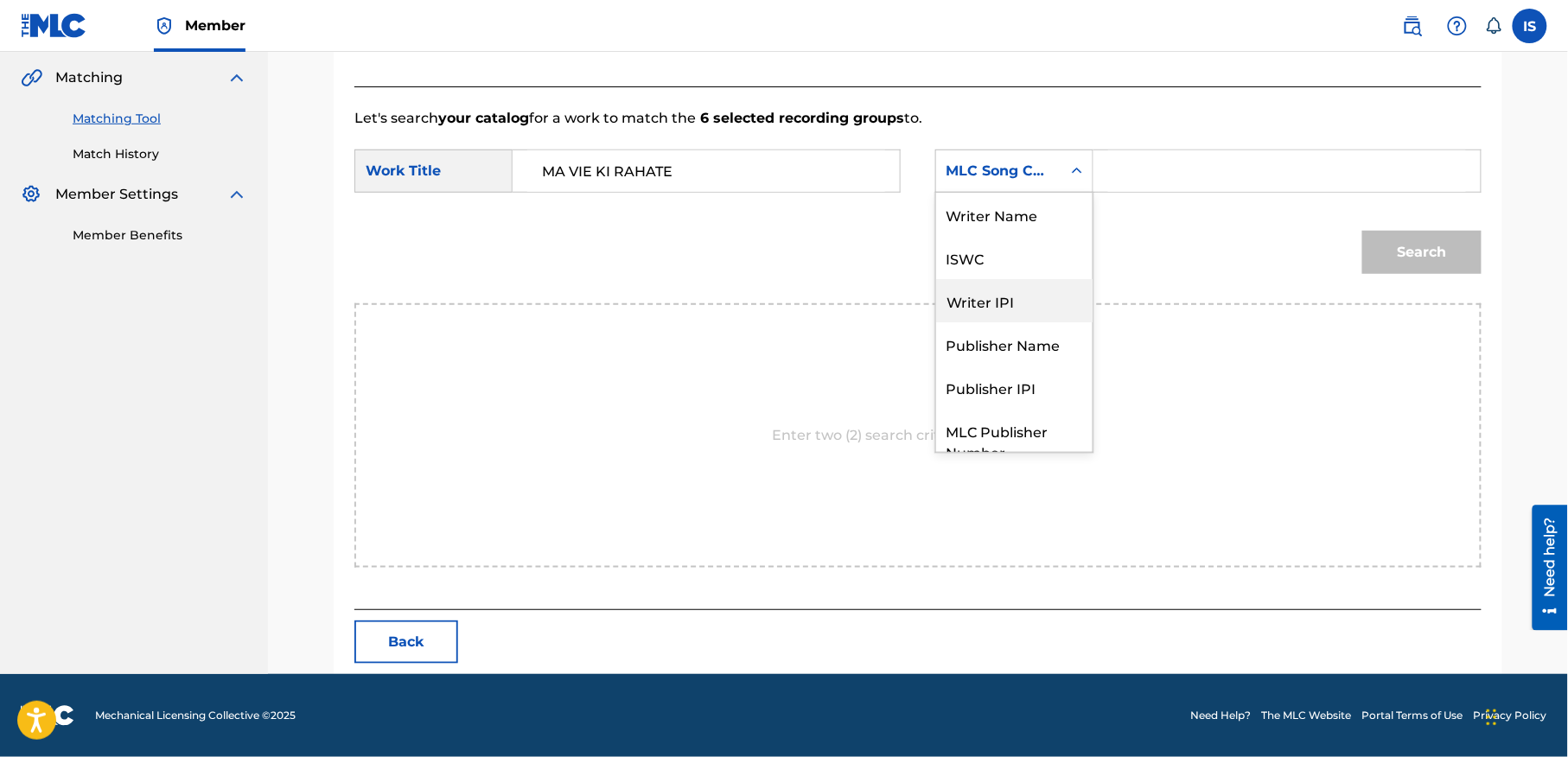
click at [1001, 220] on div "Writer Name" at bounding box center [1014, 214] width 157 height 44
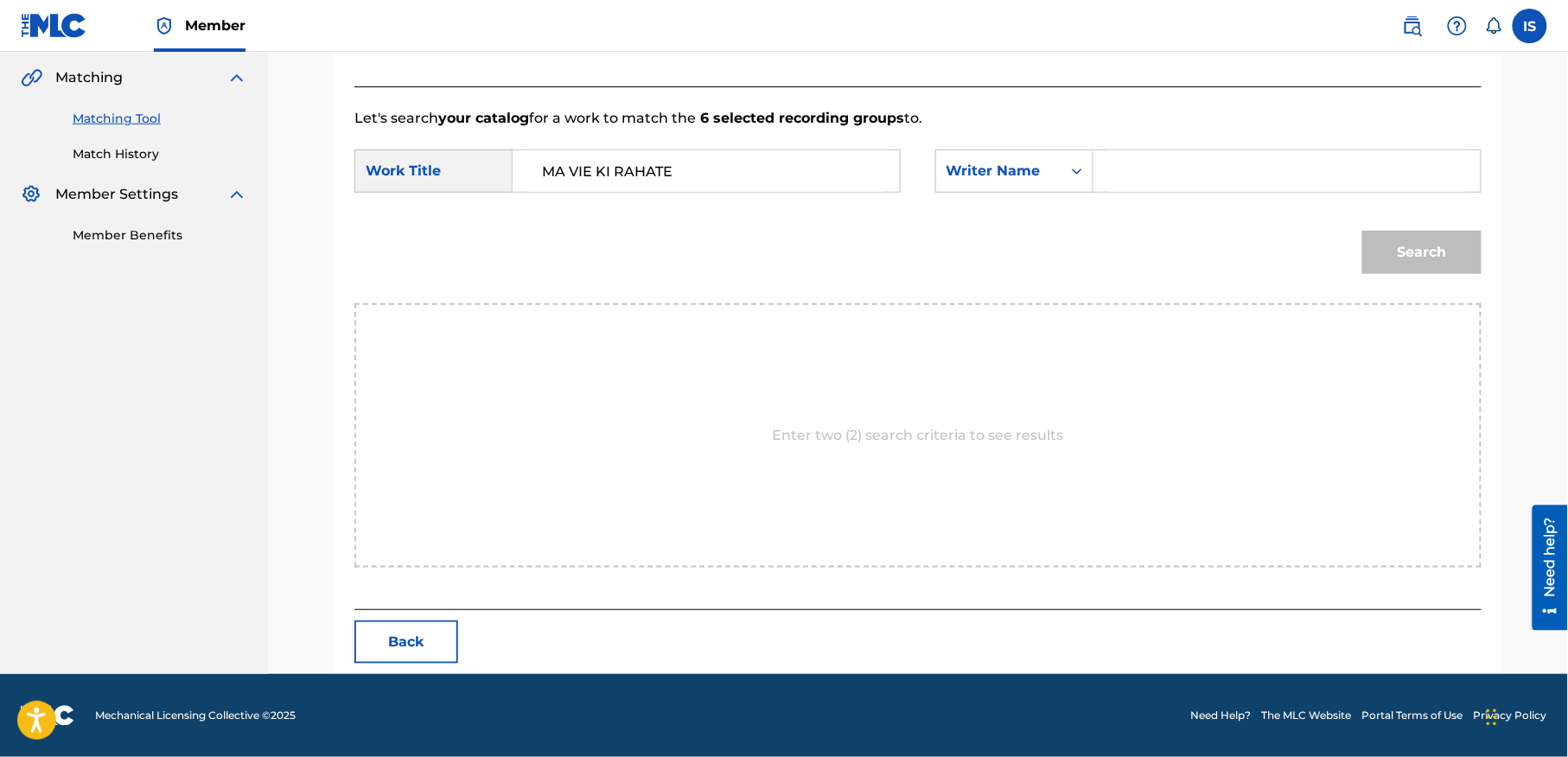
click at [1273, 163] on input "Search Form" at bounding box center [1287, 171] width 358 height 42
type input "moufok"
click at [1402, 259] on button "Search" at bounding box center [1422, 252] width 119 height 44
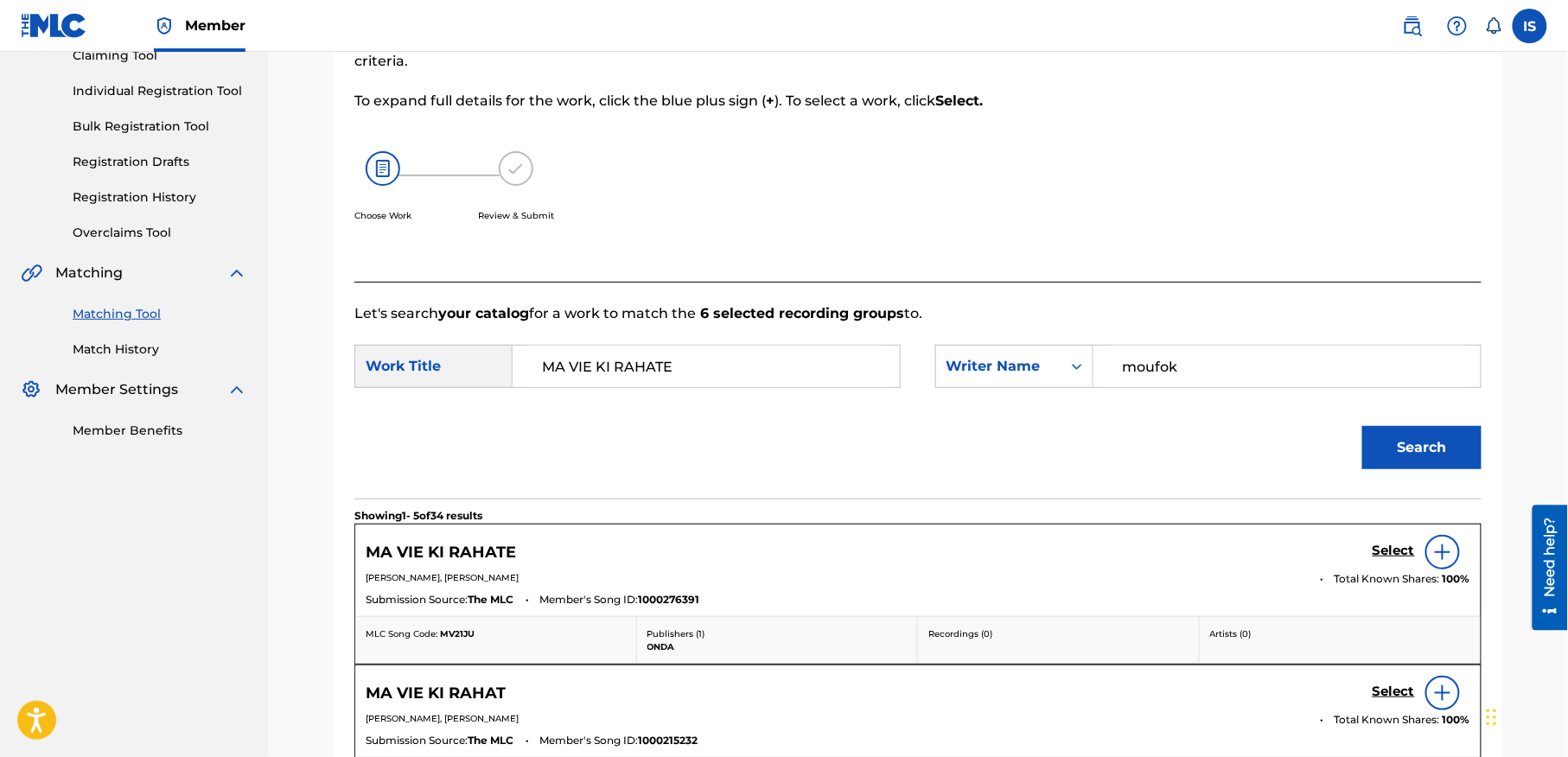
scroll to position [395, 0]
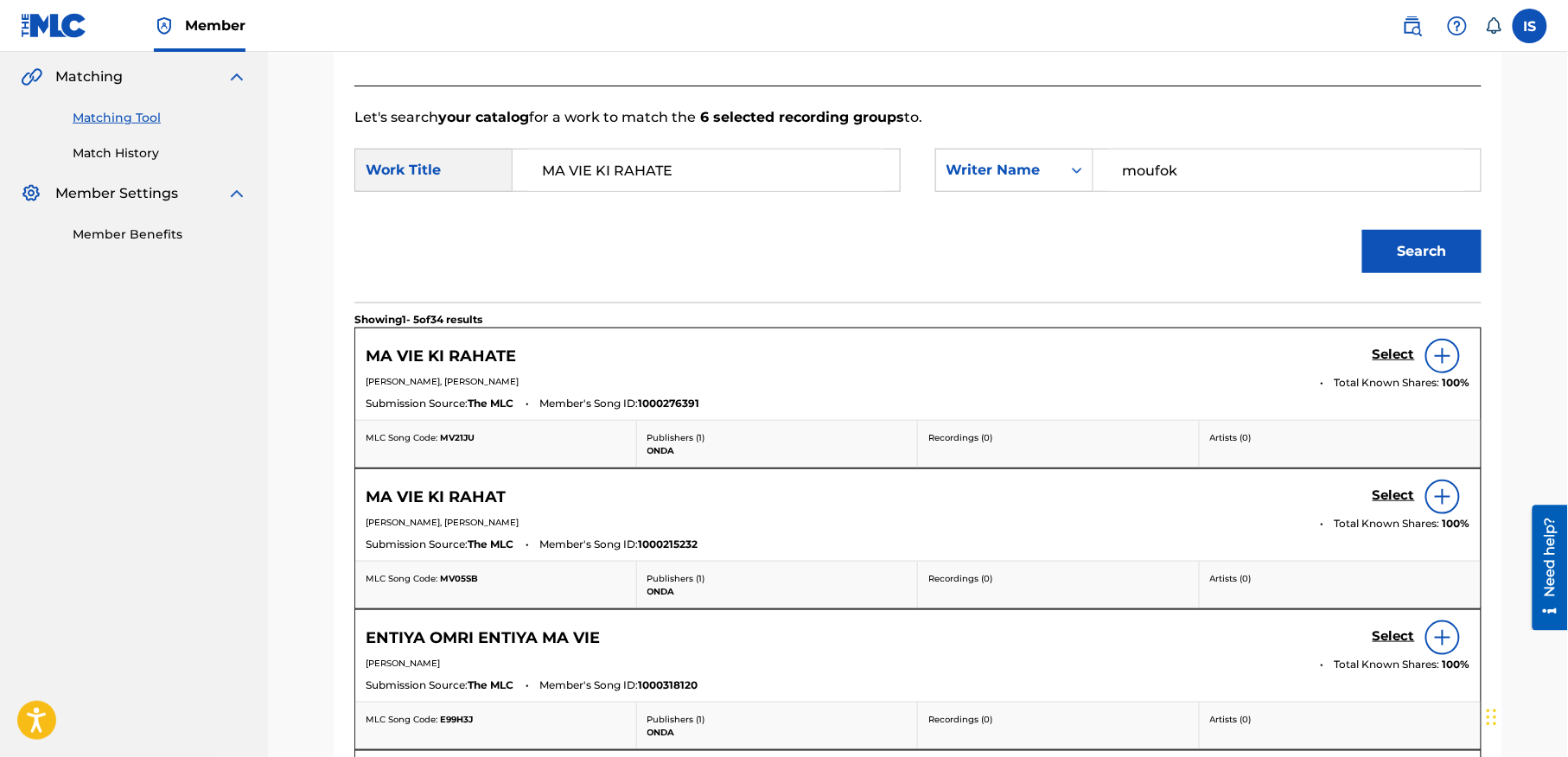
click at [1070, 278] on div "Search" at bounding box center [917, 257] width 1128 height 90
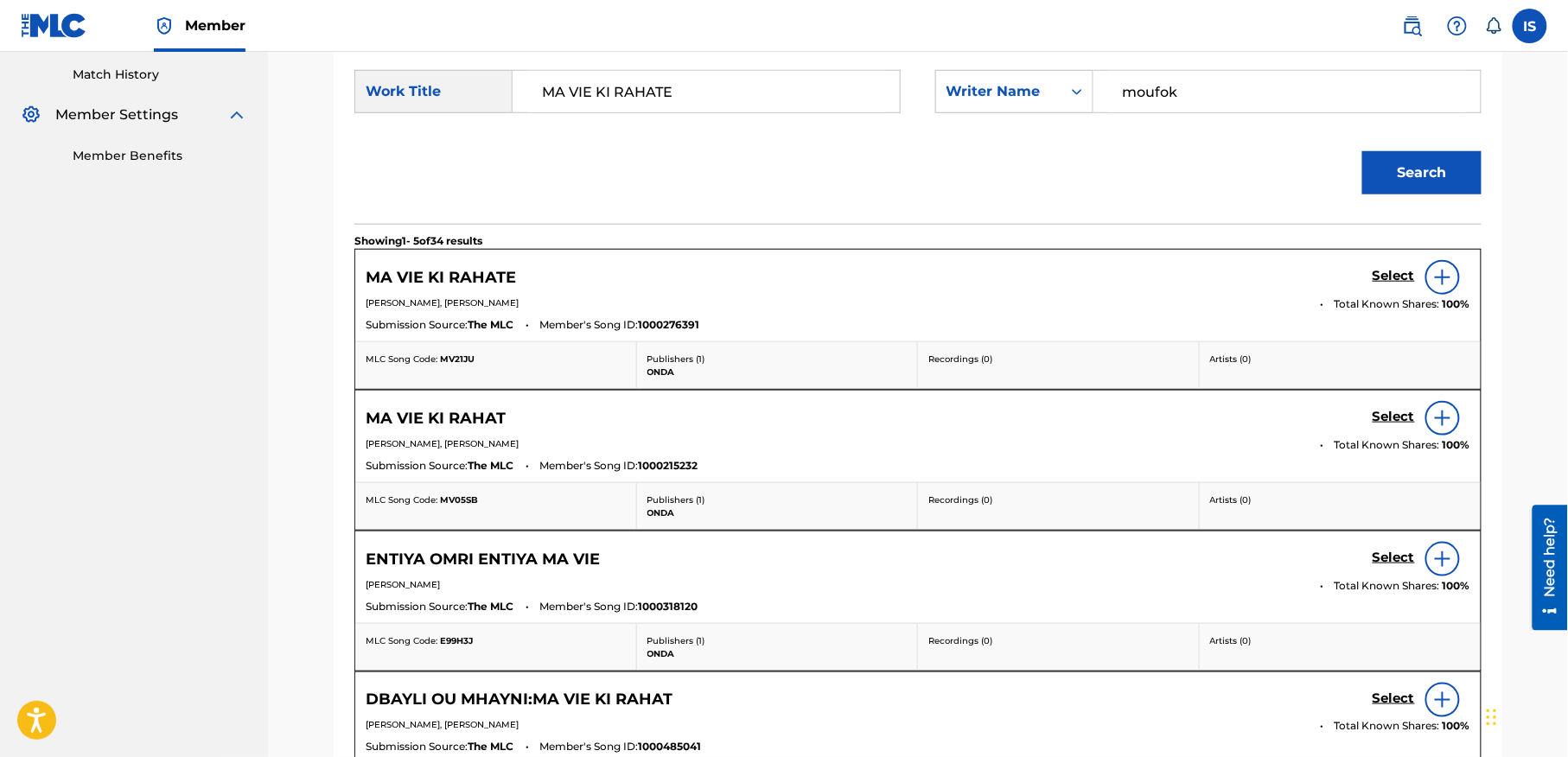
scroll to position [396, 0]
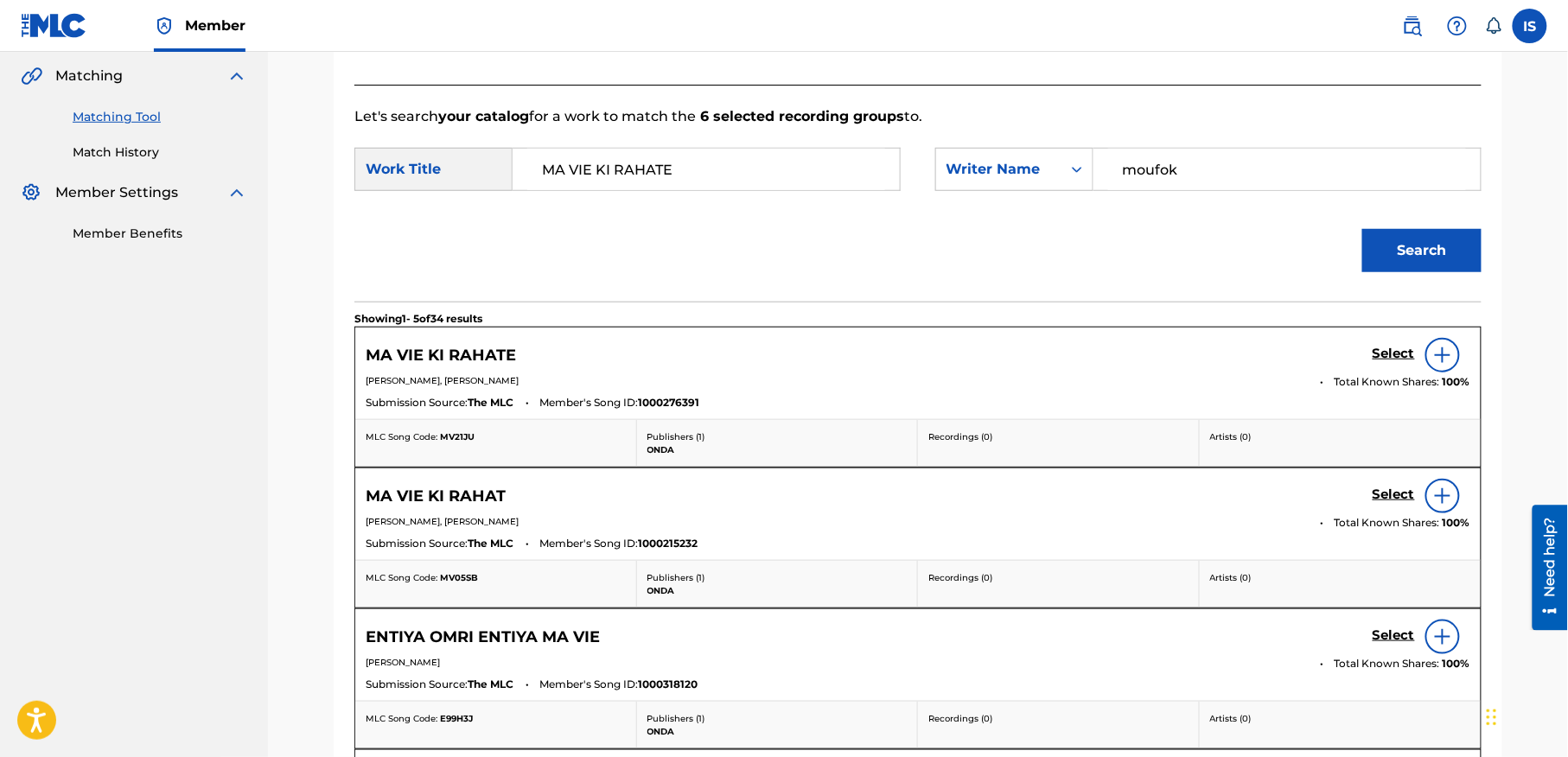
click at [1394, 349] on h5 "Select" at bounding box center [1394, 354] width 43 height 16
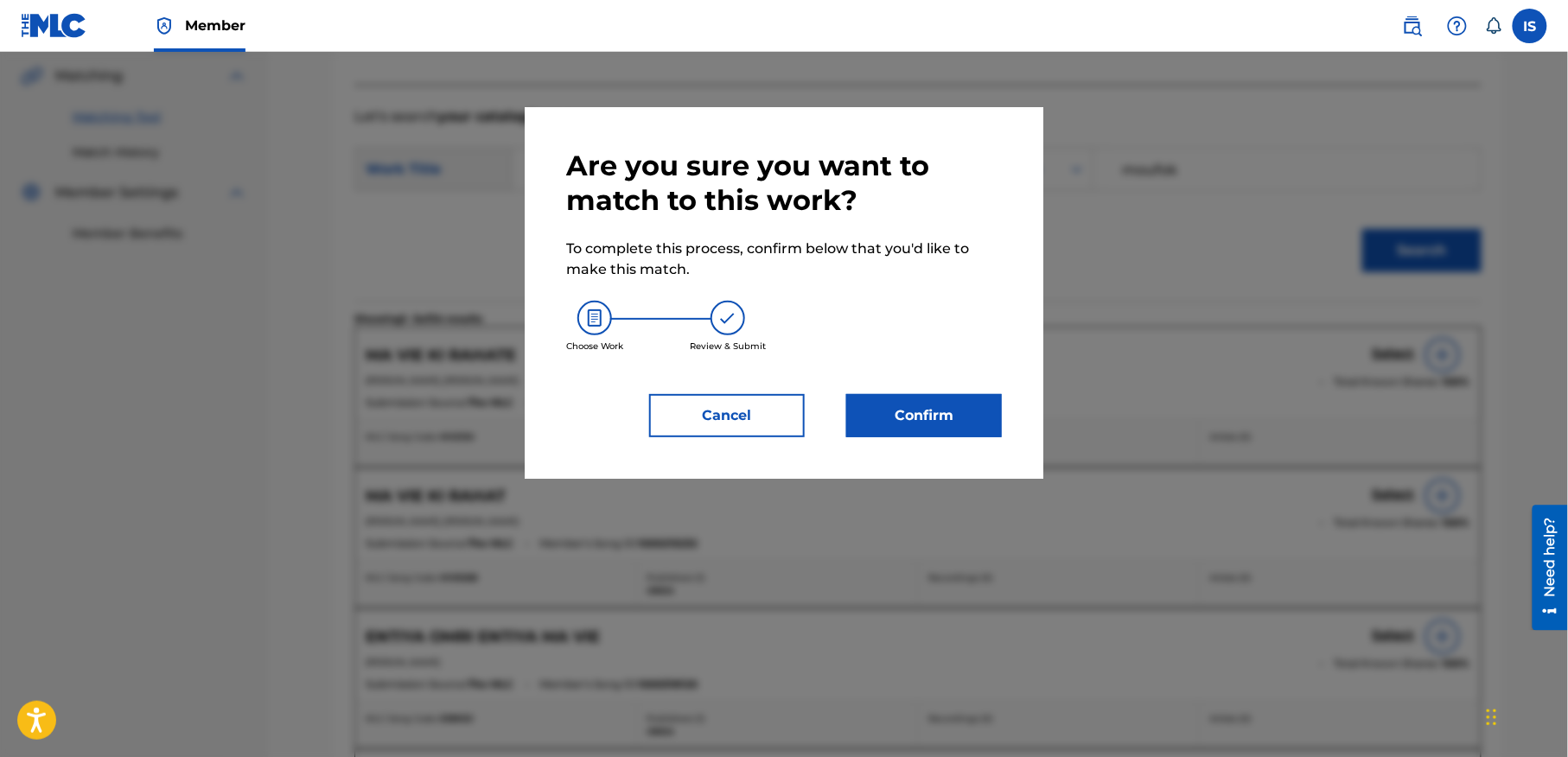
click at [927, 413] on button "Confirm" at bounding box center [924, 415] width 156 height 44
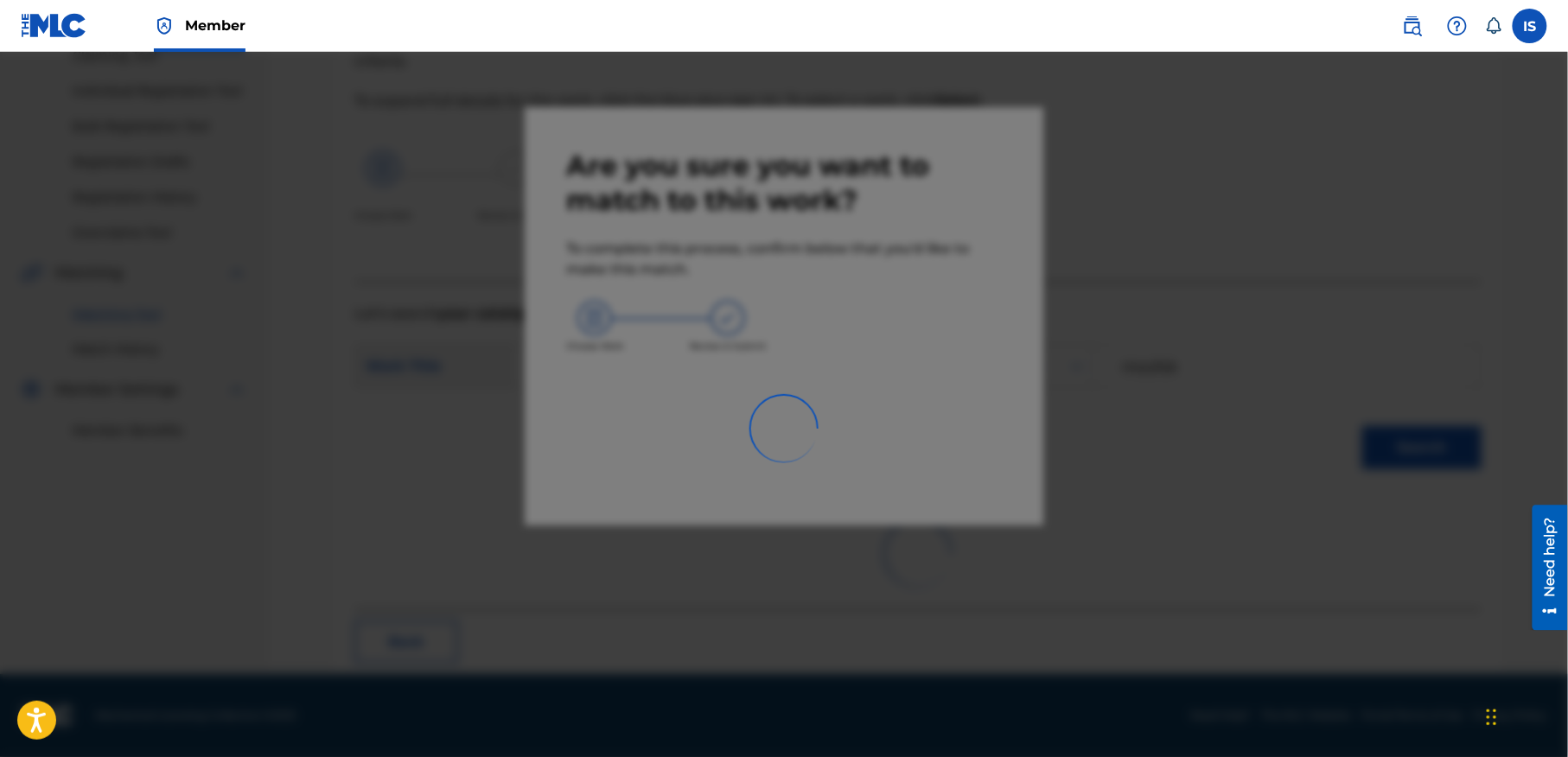
scroll to position [53, 0]
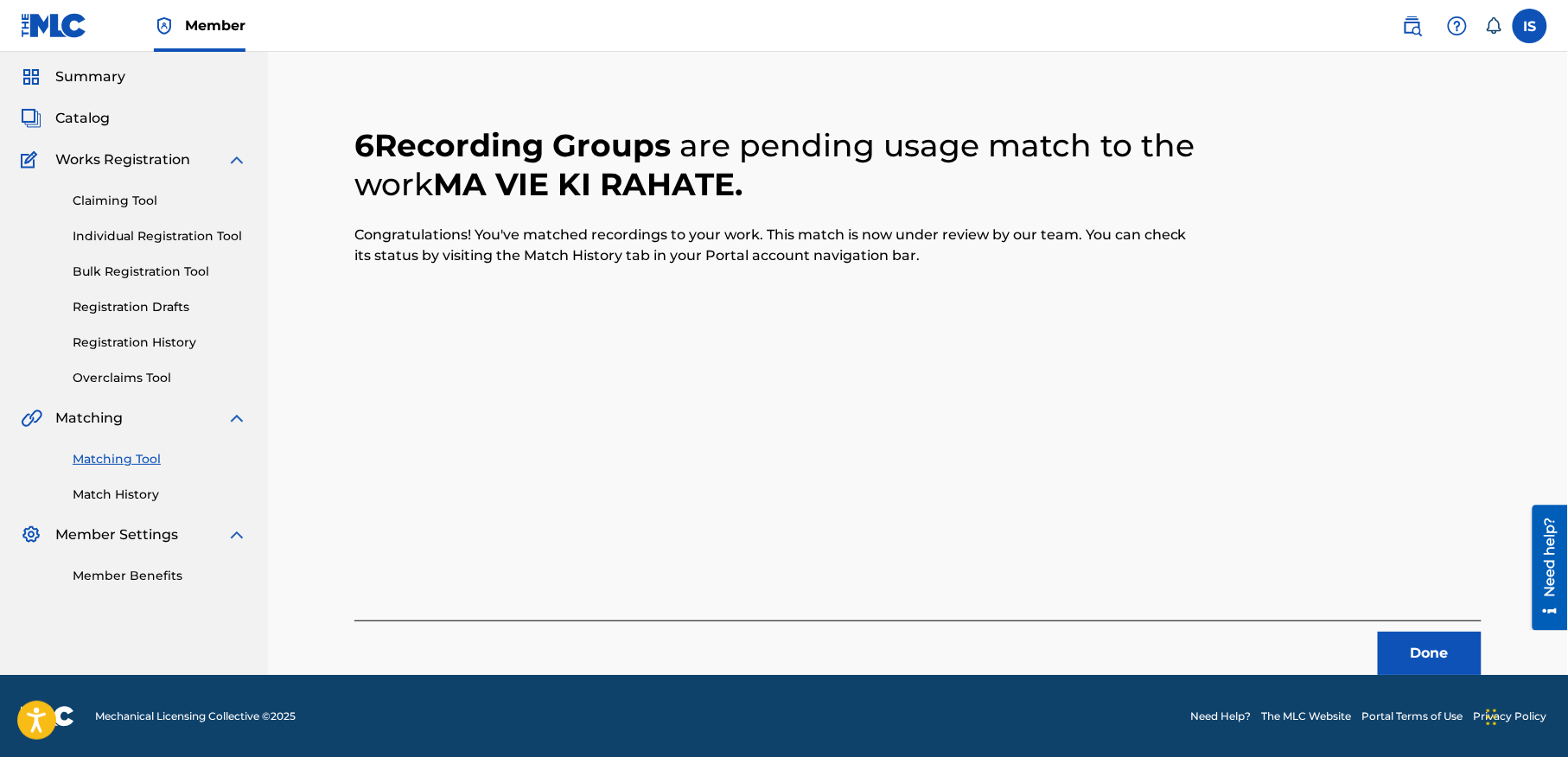
click at [1416, 653] on button "Done" at bounding box center [1429, 653] width 104 height 44
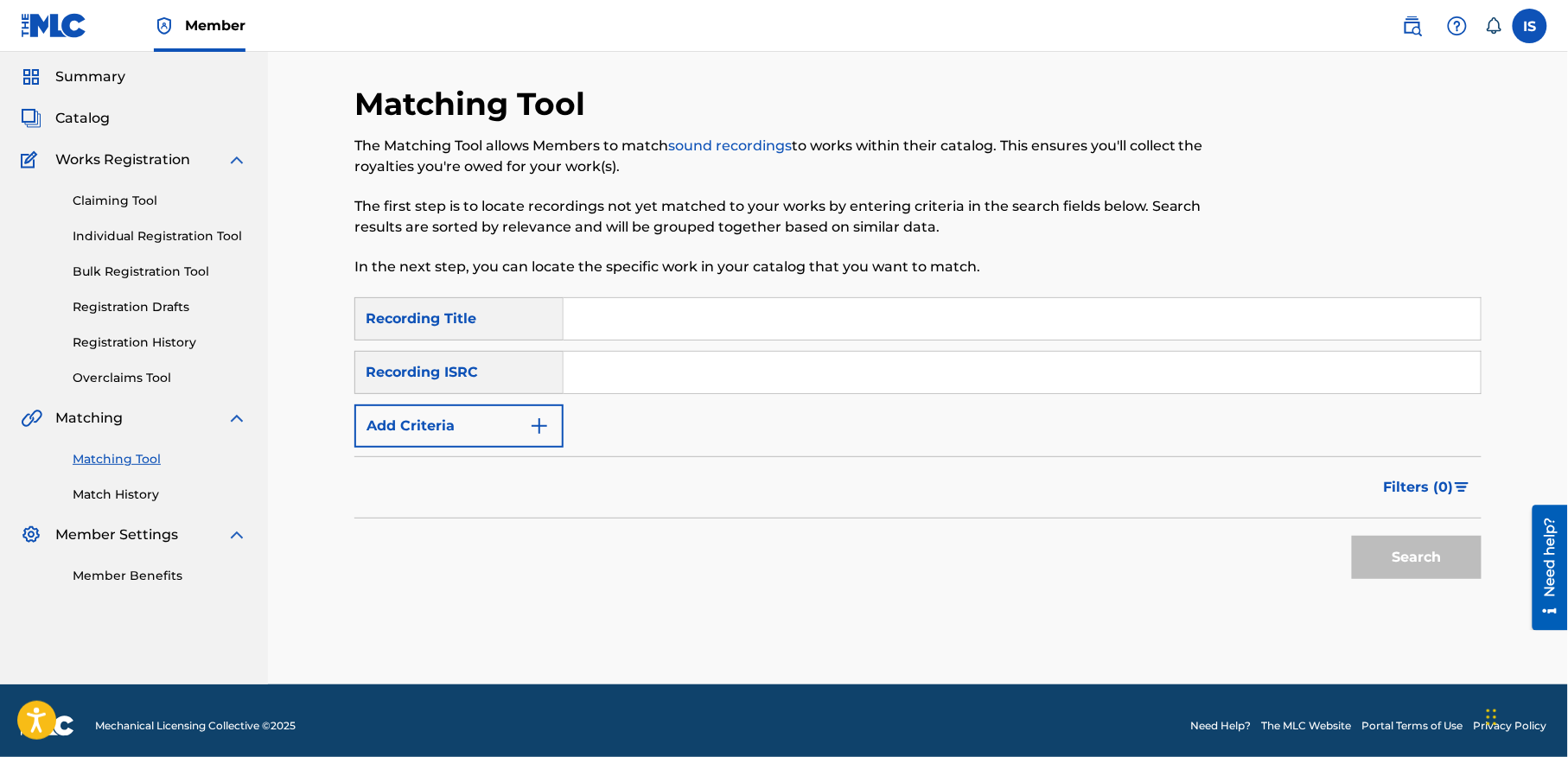
click at [586, 308] on input "Search Form" at bounding box center [1022, 318] width 917 height 42
paste input "OUILA MAZELKI MAAYA"
type input "OUILA MAZELKI MAAYA"
click at [498, 431] on button "Add Criteria" at bounding box center [458, 426] width 209 height 44
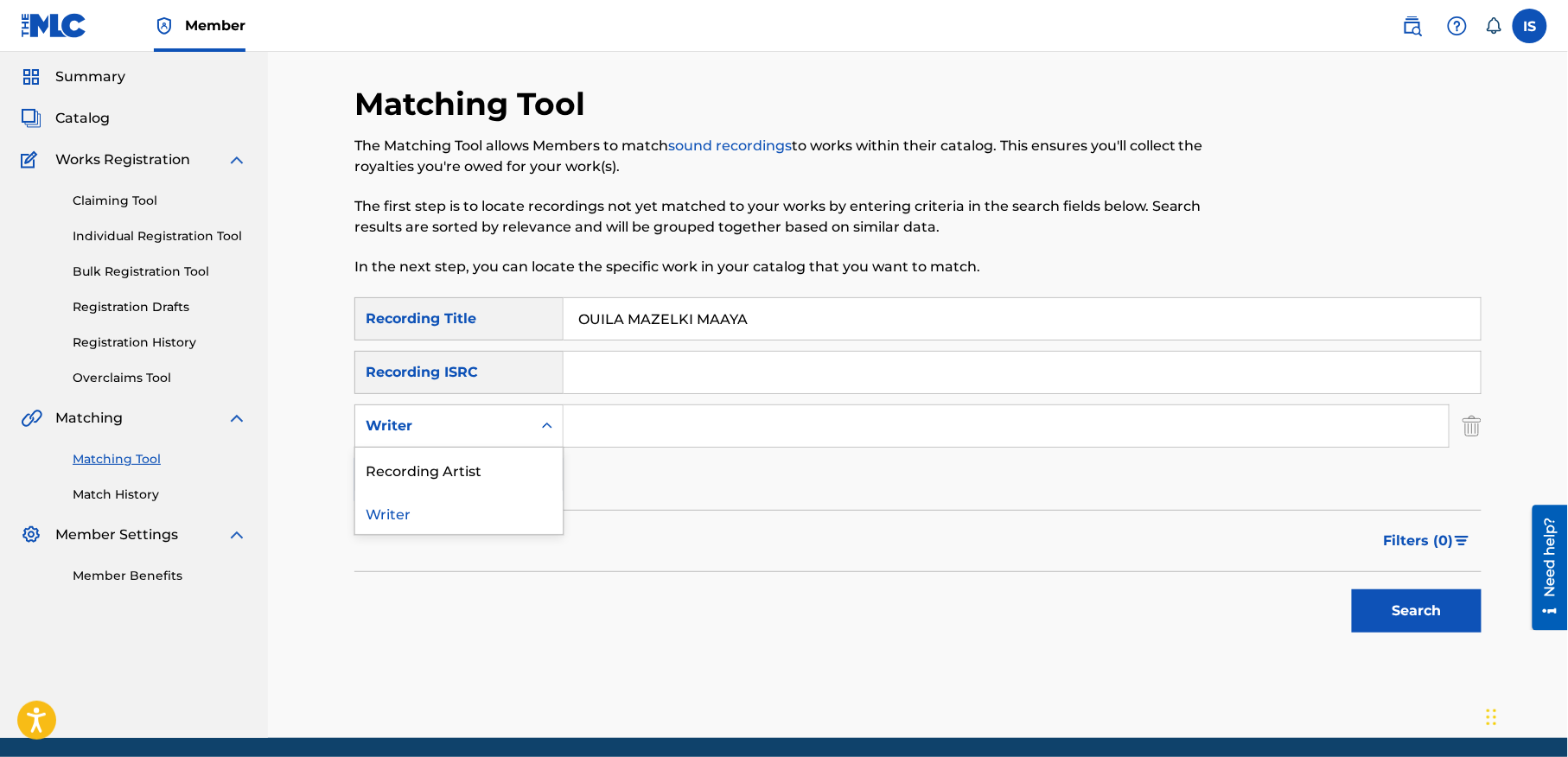
click at [479, 423] on div "Writer" at bounding box center [443, 425] width 156 height 20
click at [458, 467] on div "Recording Artist" at bounding box center [458, 469] width 207 height 44
click at [662, 433] on input "Search Form" at bounding box center [1006, 426] width 885 height 42
type input "cheb bilal"
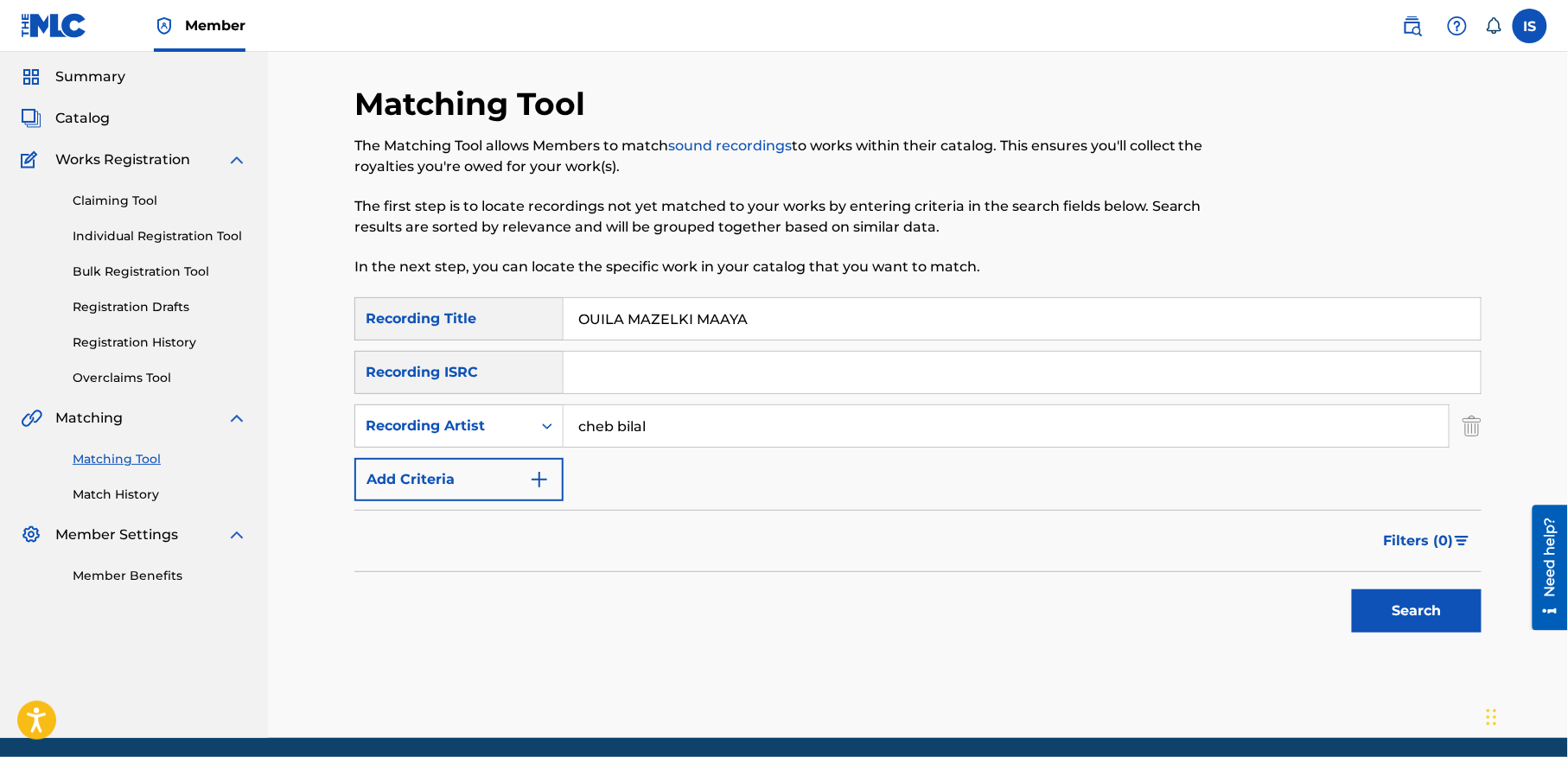
click at [1409, 599] on button "Search" at bounding box center [1417, 610] width 130 height 44
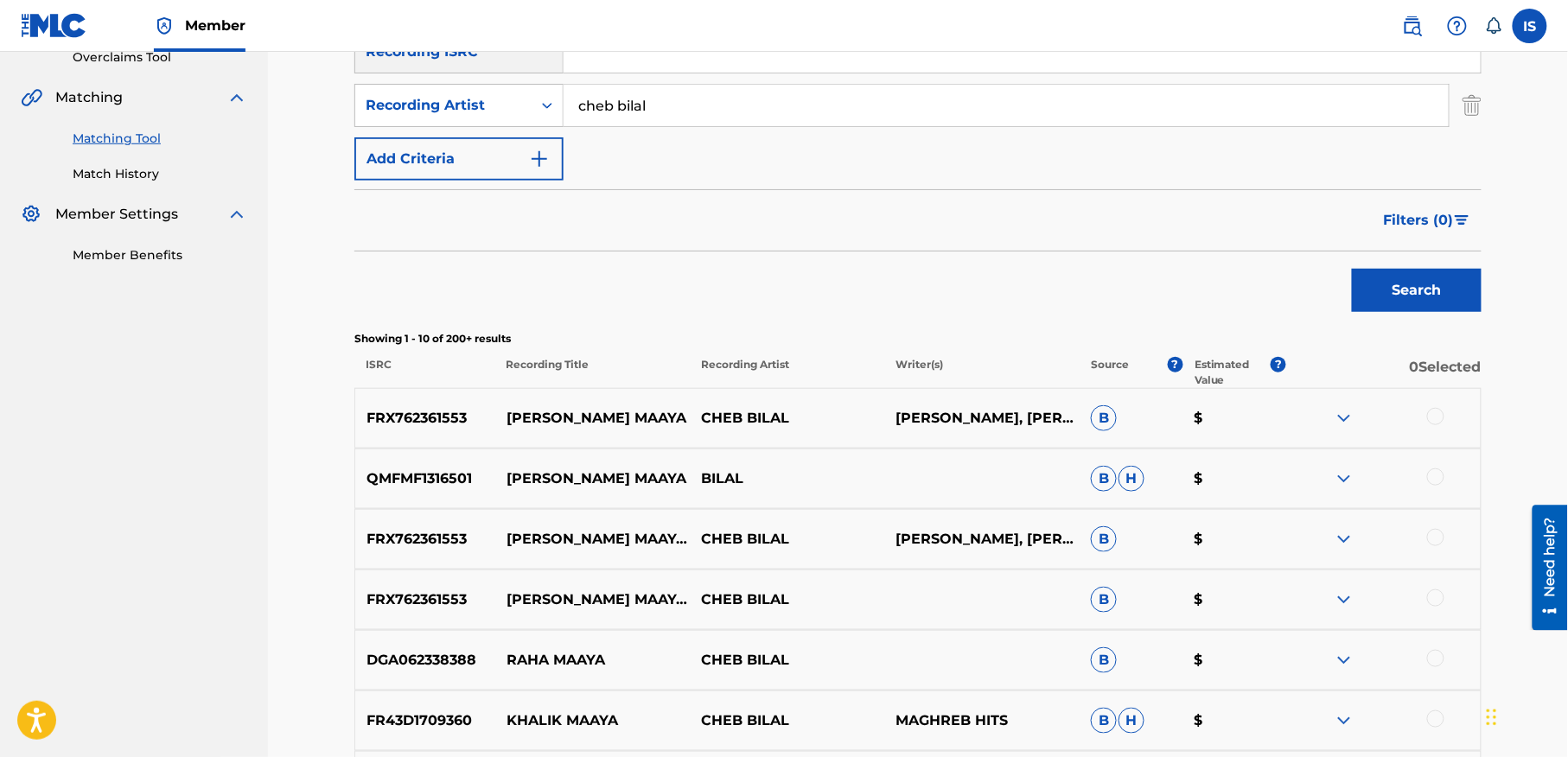
scroll to position [383, 0]
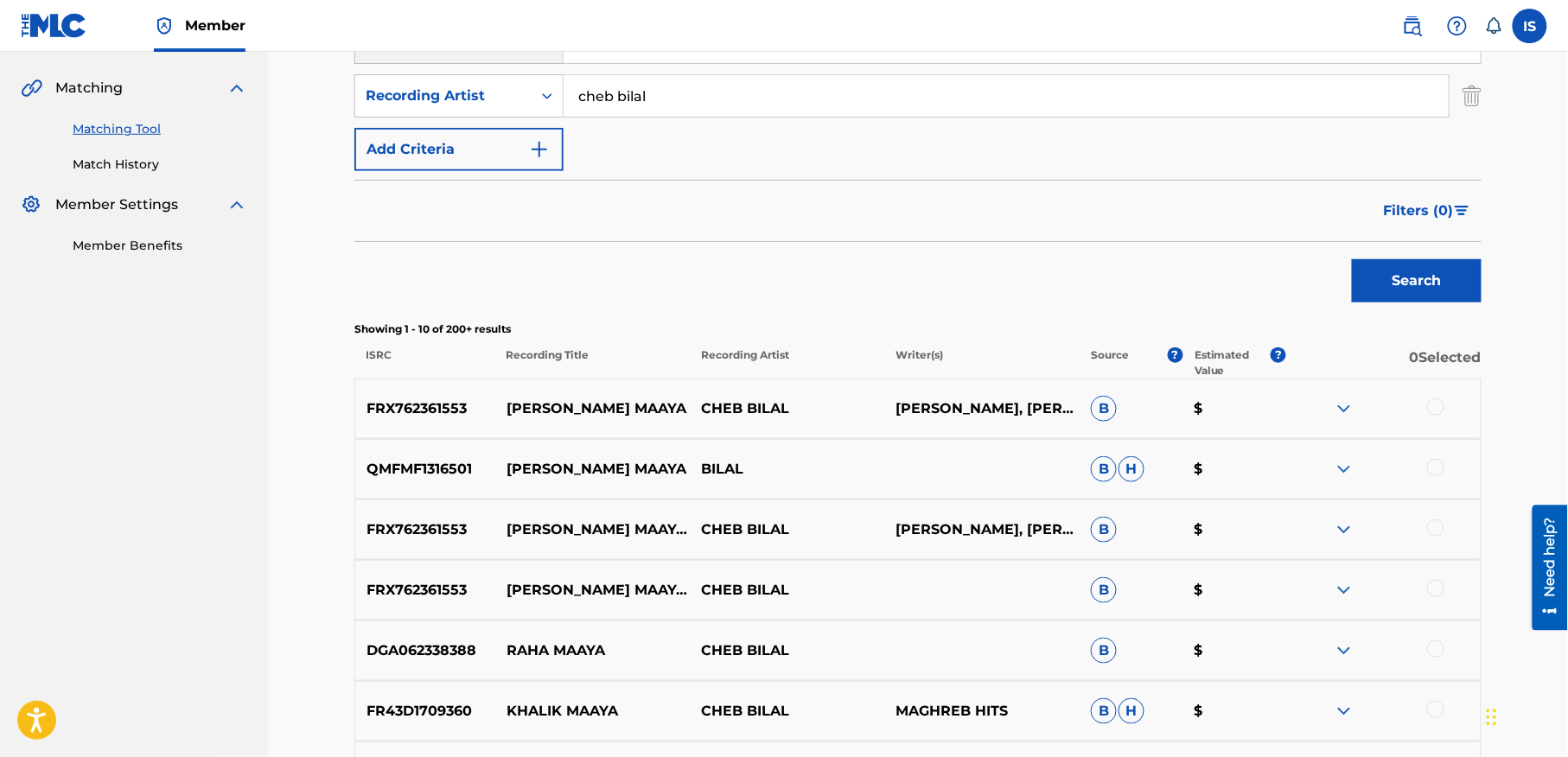
click at [1439, 407] on div at bounding box center [1435, 407] width 17 height 17
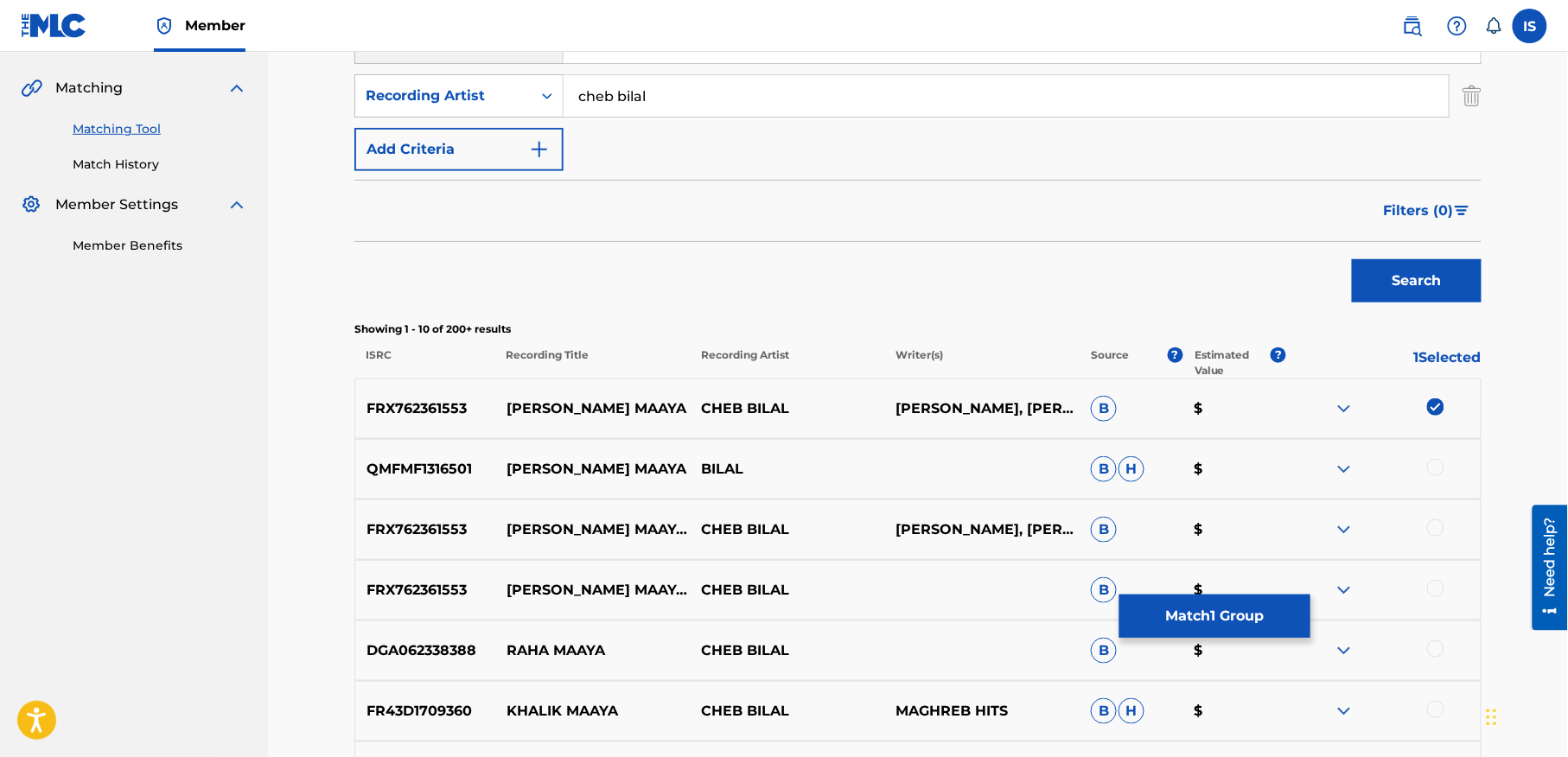
click at [1432, 456] on div "QMFMF1316501 ILA MAZELKI MAAYA BILAL B H $" at bounding box center [917, 469] width 1128 height 60
click at [1430, 470] on div at bounding box center [1435, 467] width 17 height 17
click at [1436, 529] on div at bounding box center [1435, 527] width 17 height 17
click at [1439, 585] on div at bounding box center [1435, 588] width 17 height 17
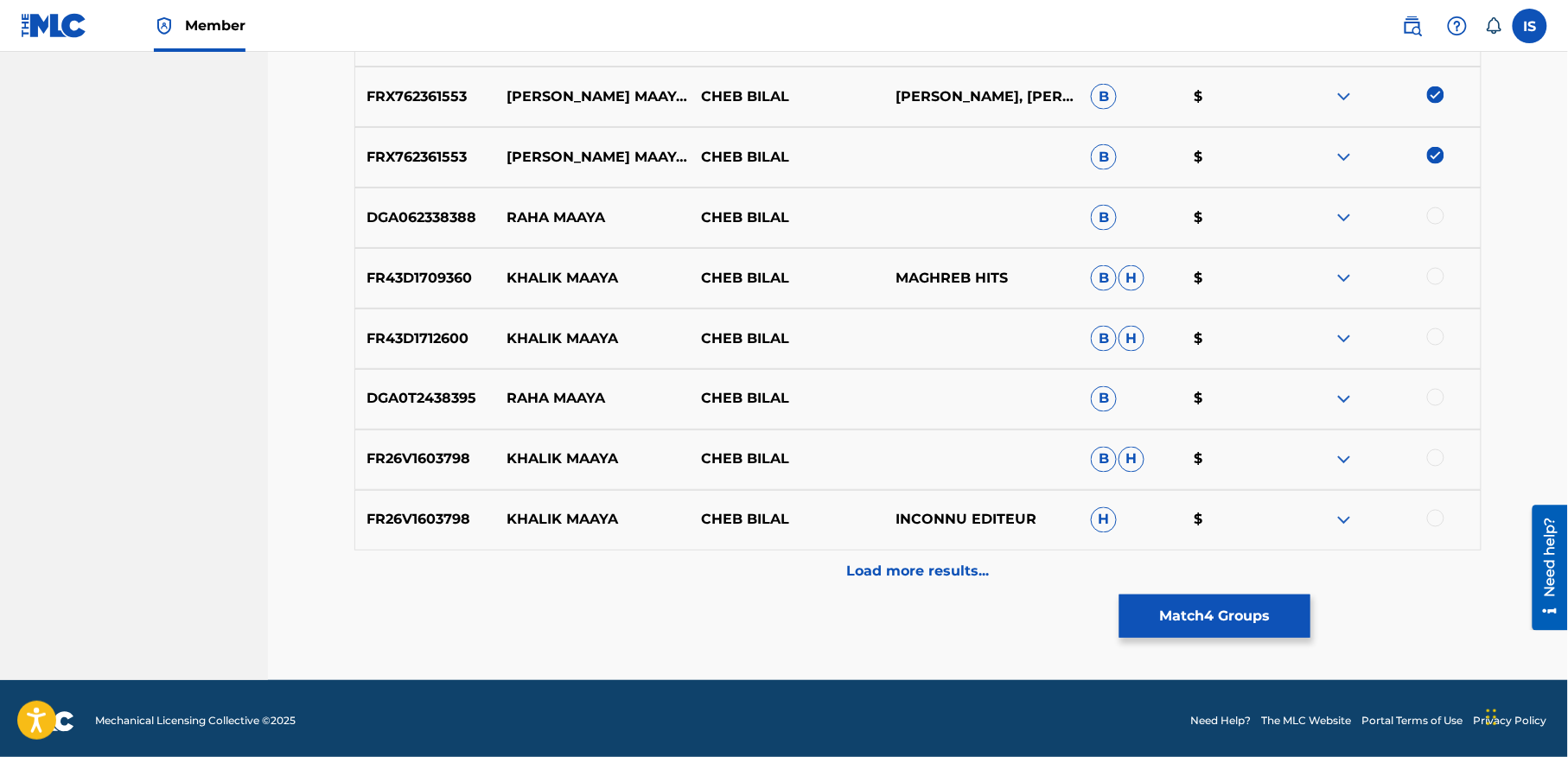
scroll to position [824, 0]
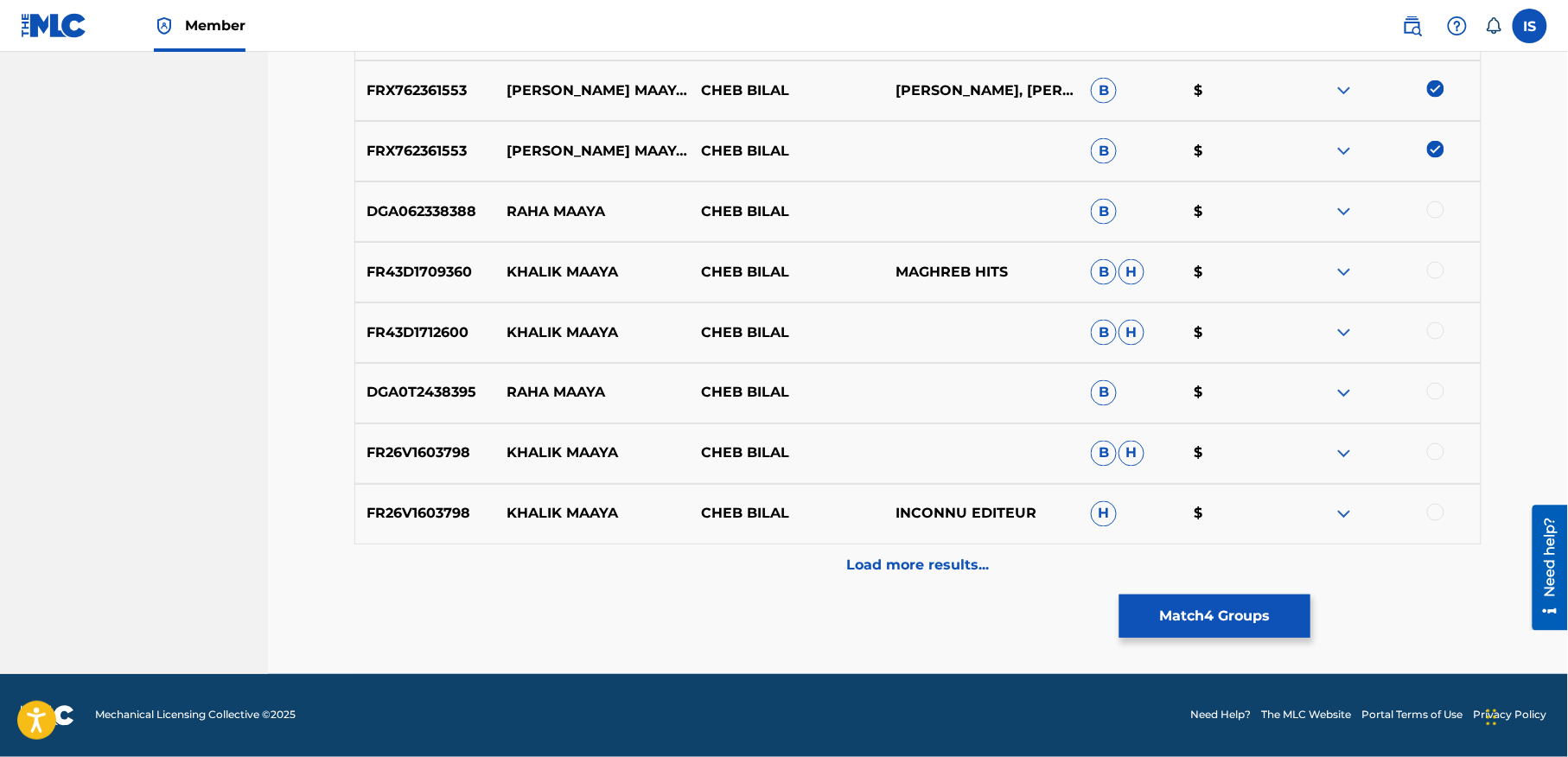
click at [918, 571] on p "Load more results..." at bounding box center [918, 566] width 142 height 20
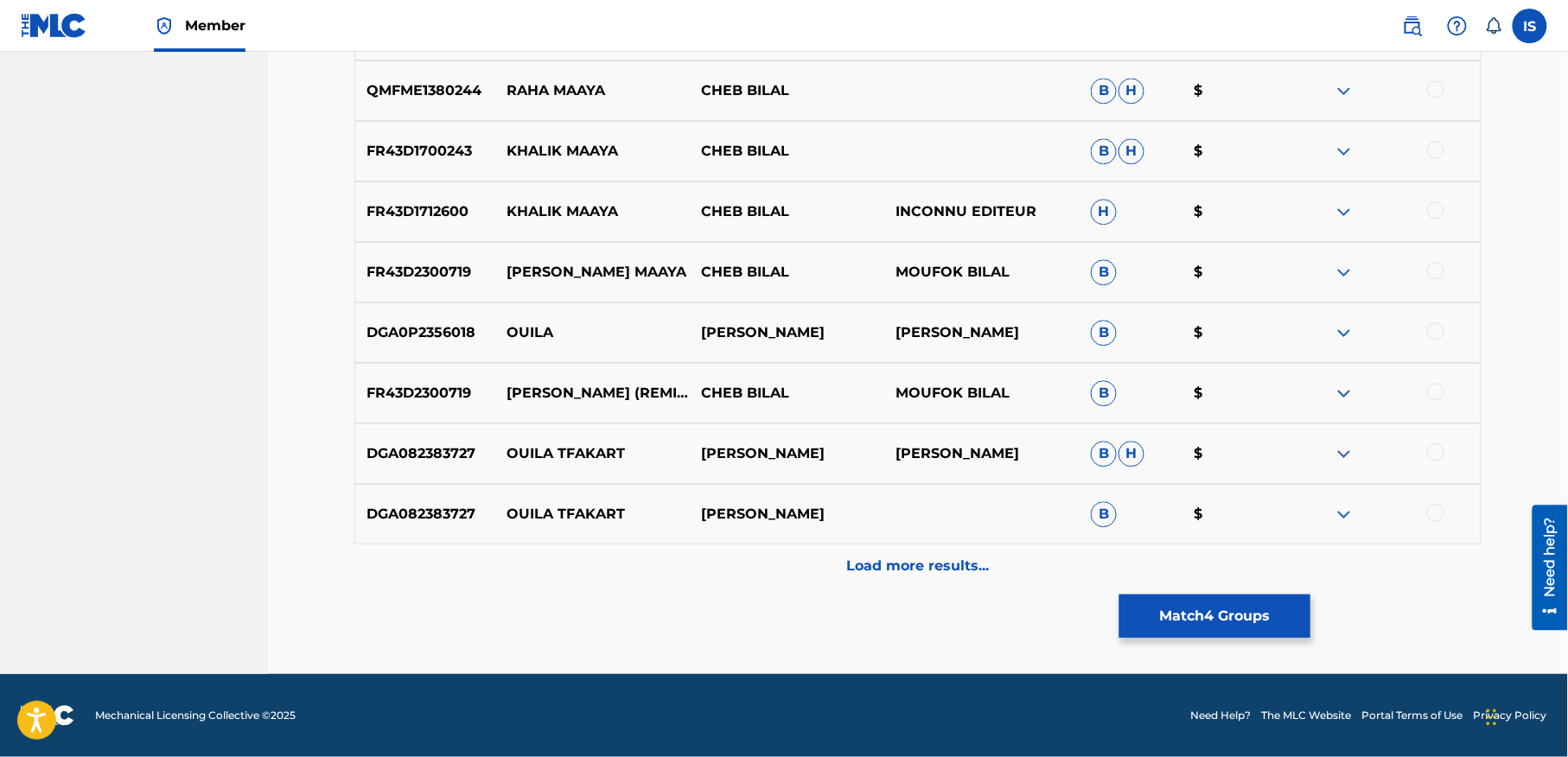
scroll to position [0, 0]
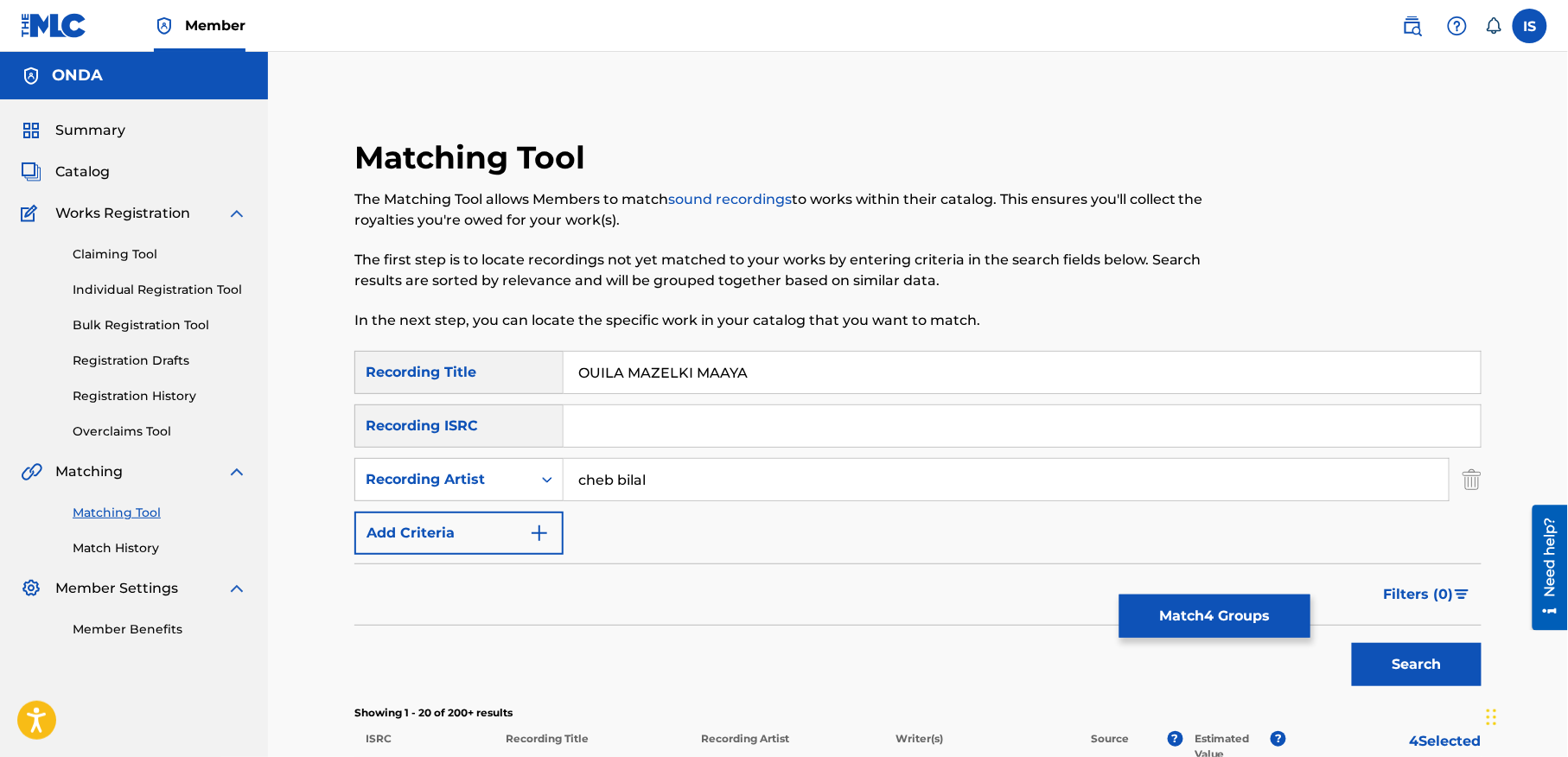
click at [1176, 634] on button "Match 4 Groups" at bounding box center [1215, 616] width 191 height 44
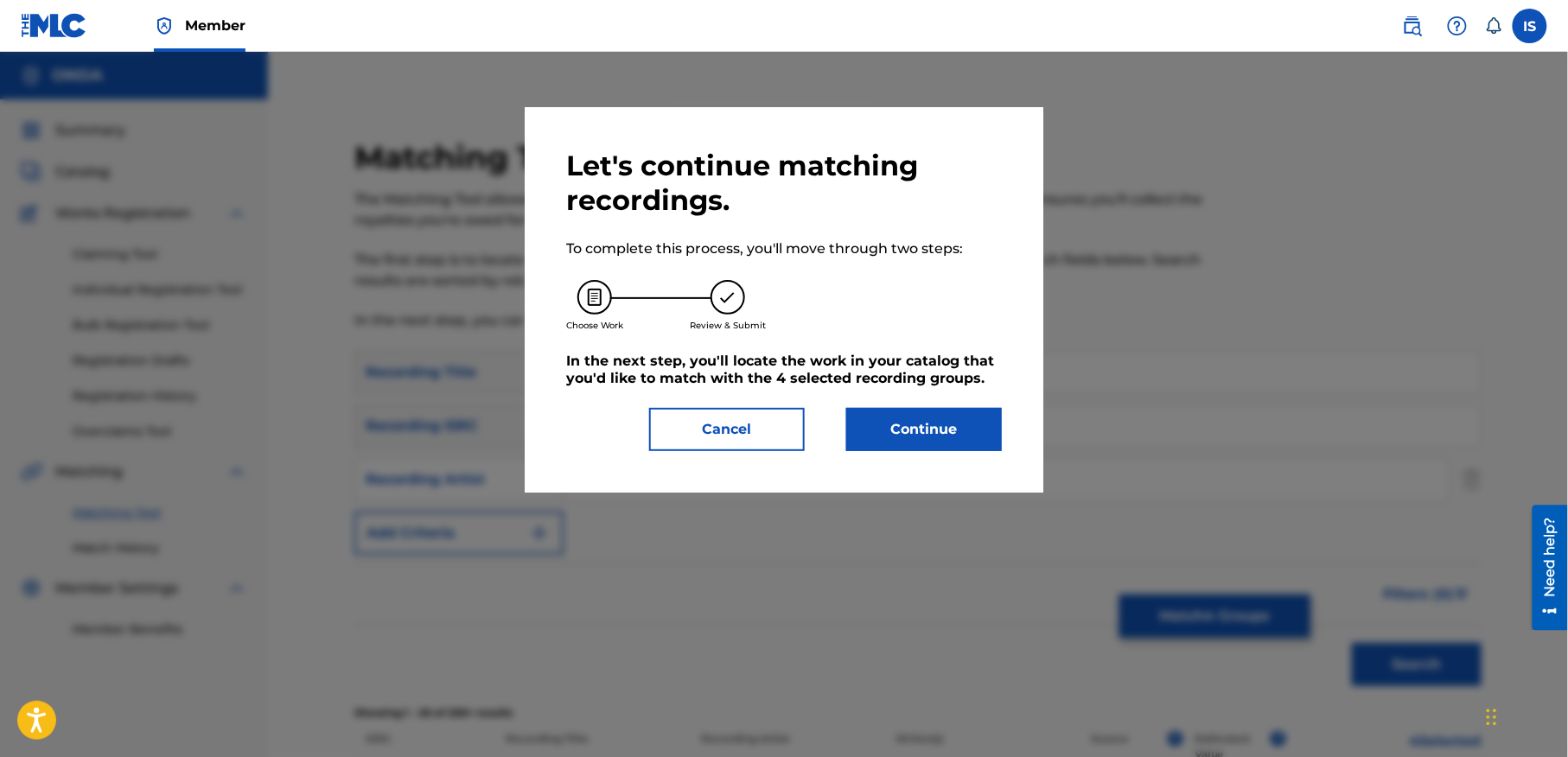
click at [942, 437] on button "Continue" at bounding box center [924, 429] width 156 height 44
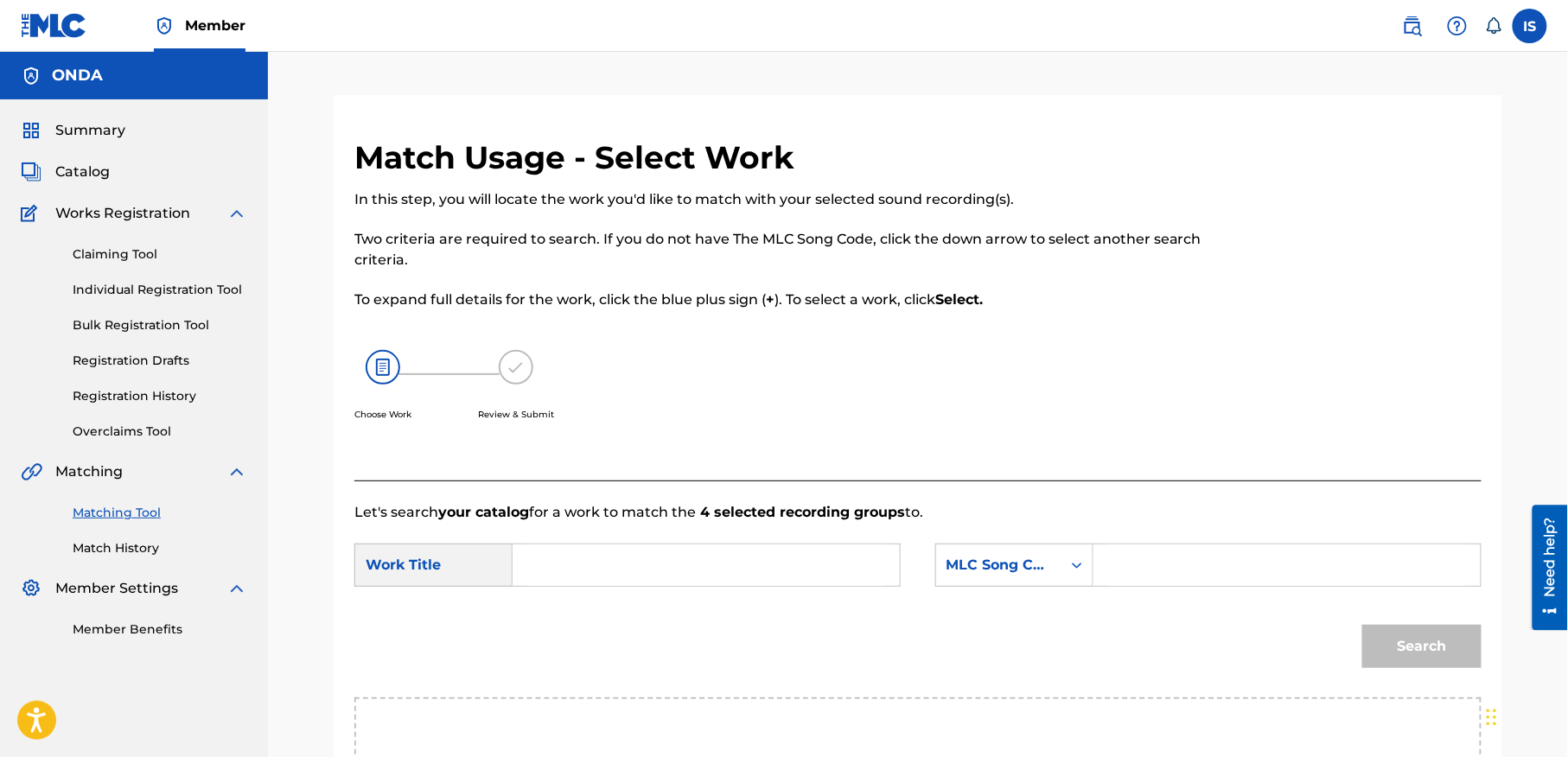
click at [560, 558] on input "Search Form" at bounding box center [707, 565] width 358 height 42
paste input "OUILA MAZELKI MAAYA"
type input "OUILA MAZELKI MAAYA"
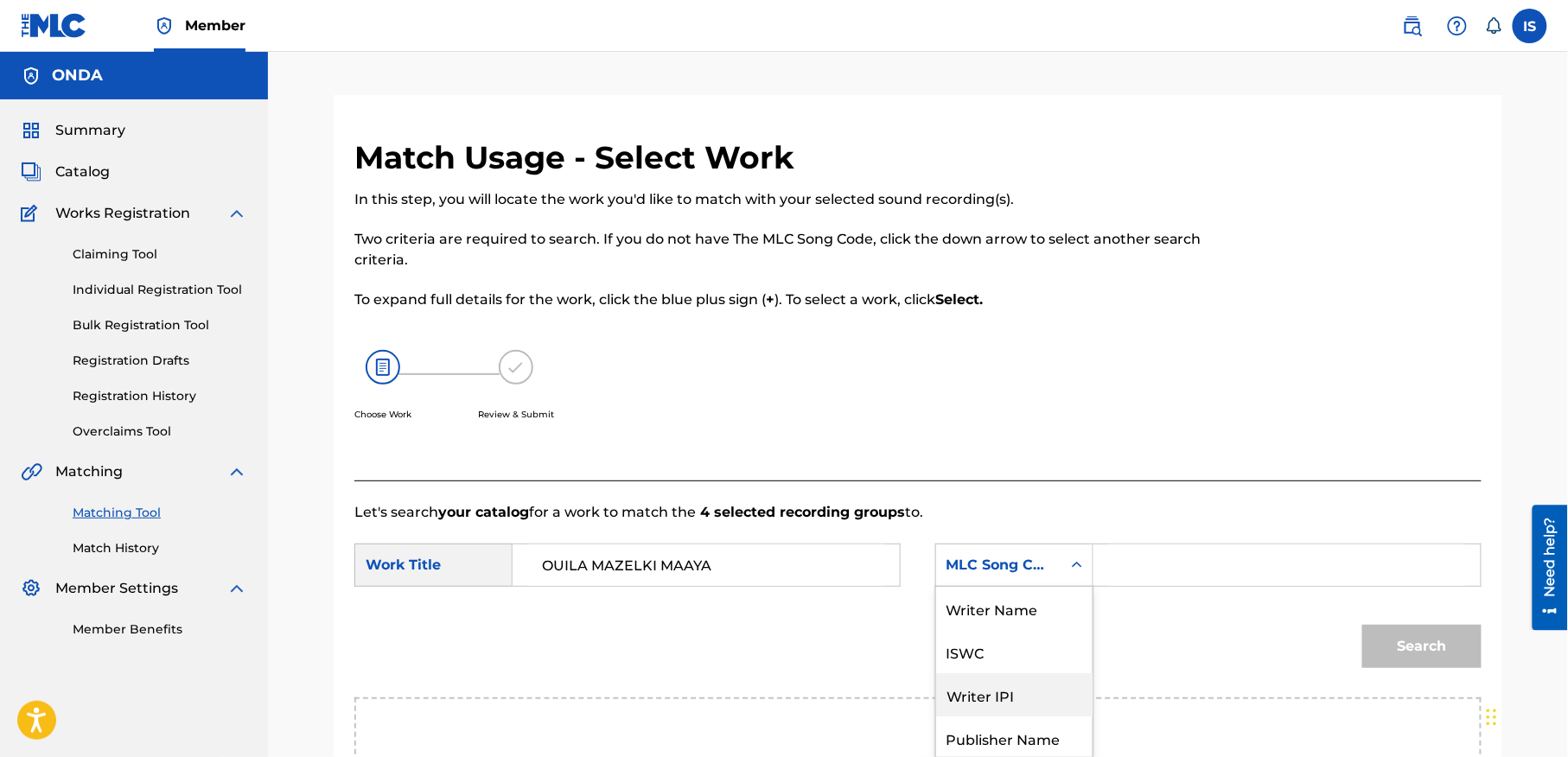
click at [1018, 574] on div "7 results available. Use Up and Down to choose options, press Enter to select t…" at bounding box center [1014, 565] width 158 height 44
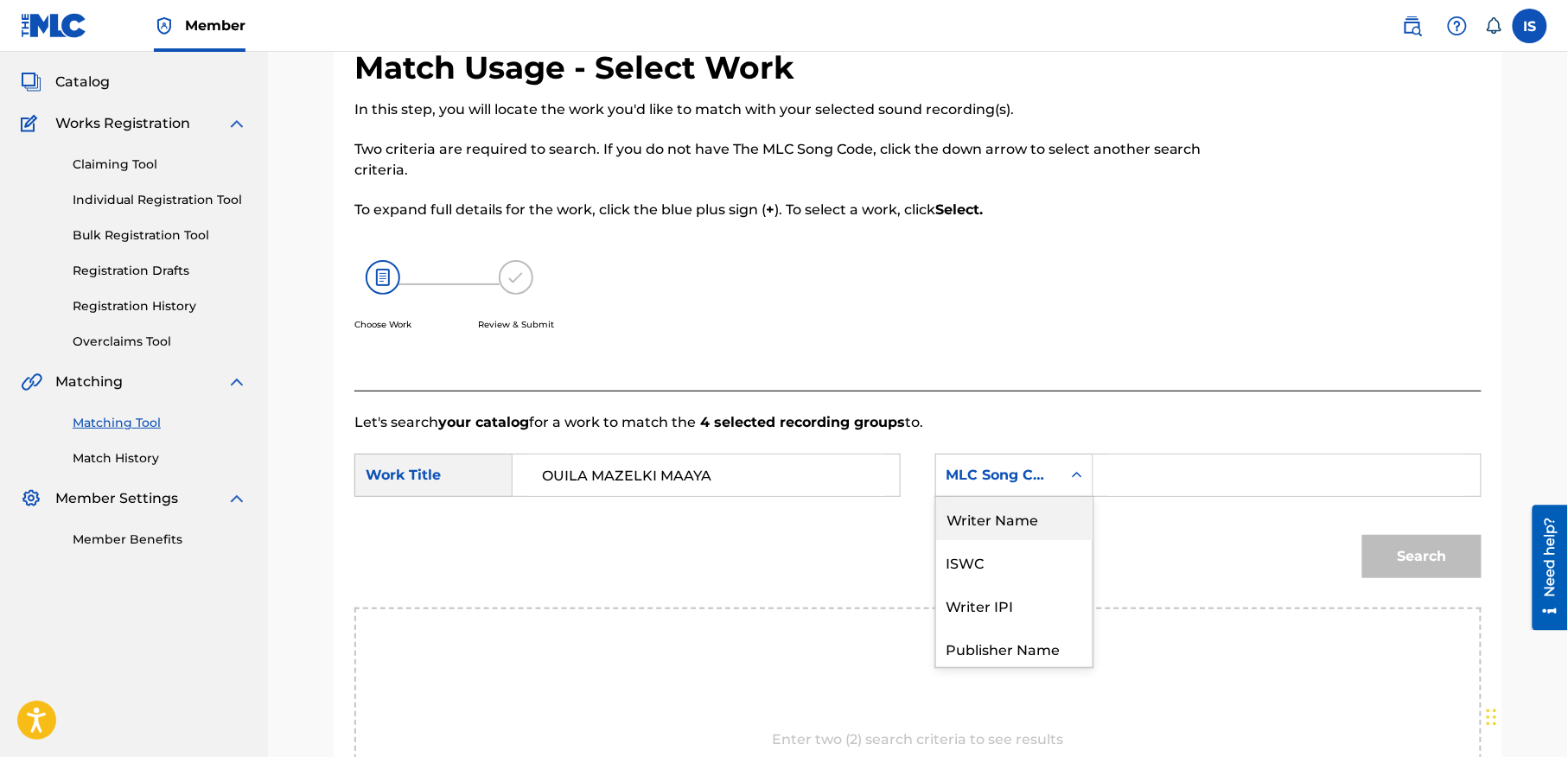
click at [1023, 519] on div "Writer Name" at bounding box center [1014, 519] width 157 height 44
click at [1191, 481] on input "Search Form" at bounding box center [1287, 475] width 358 height 42
type input "moufok"
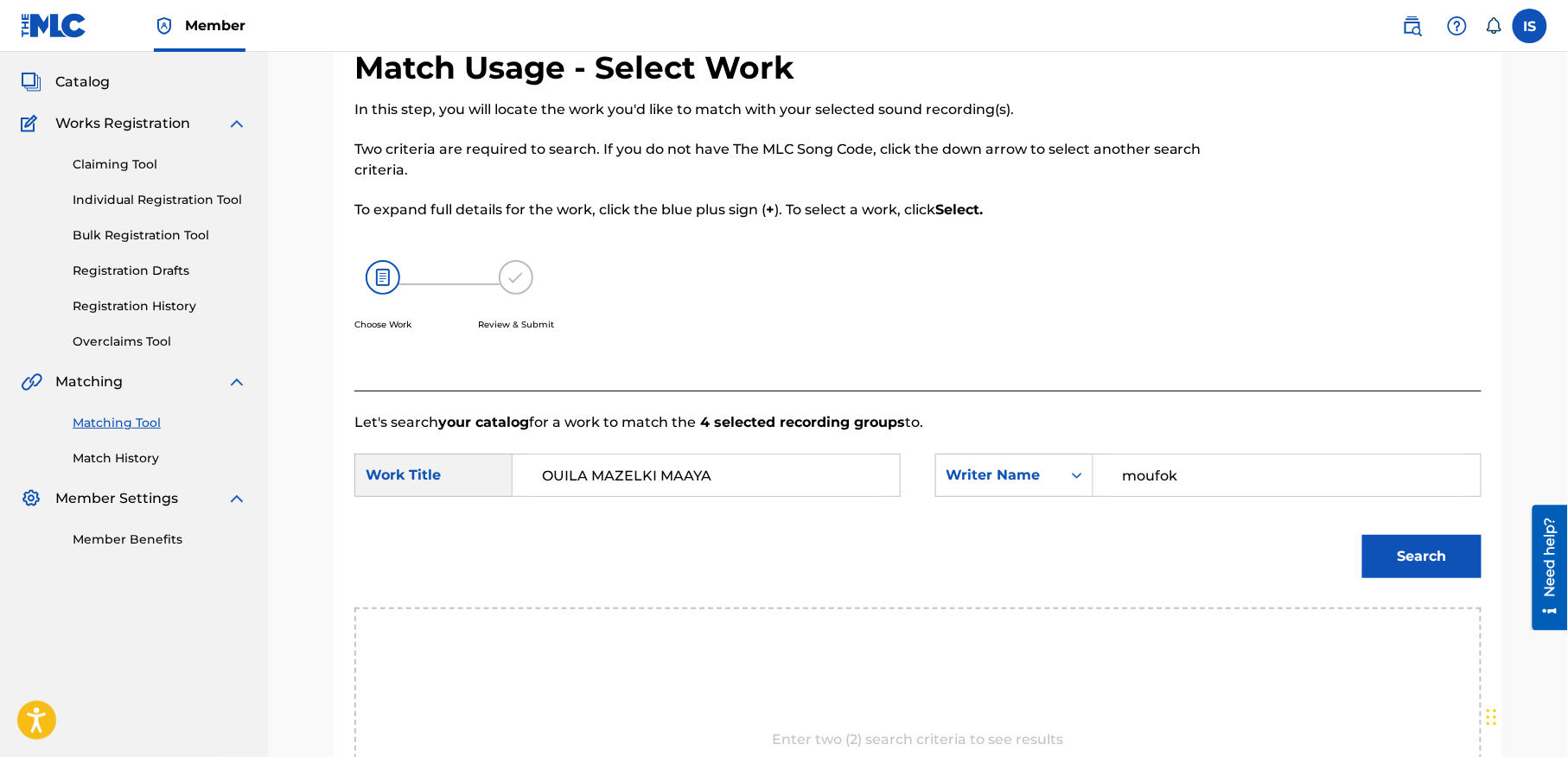
click at [1411, 560] on button "Search" at bounding box center [1422, 556] width 119 height 44
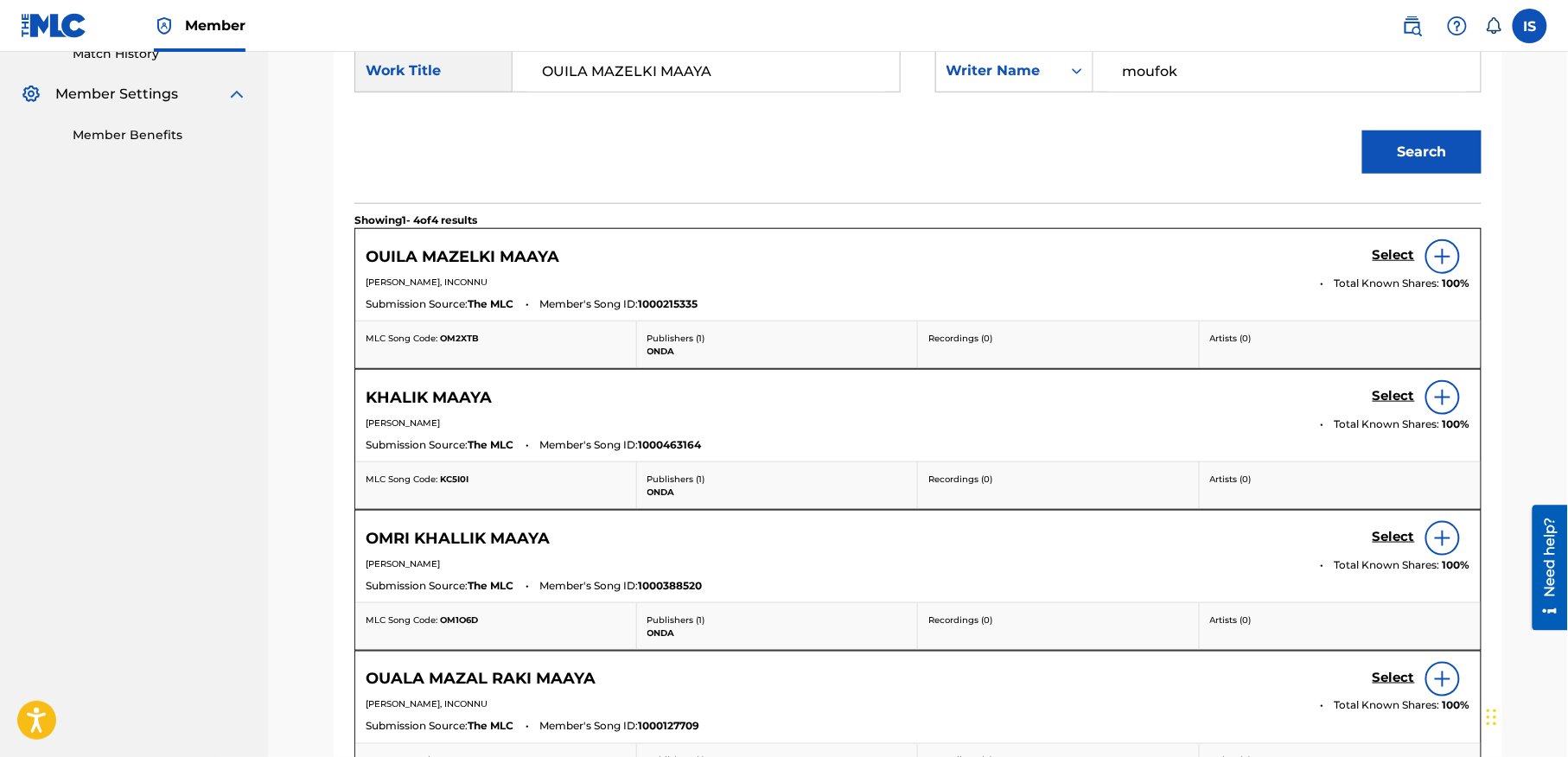
scroll to position [443, 0]
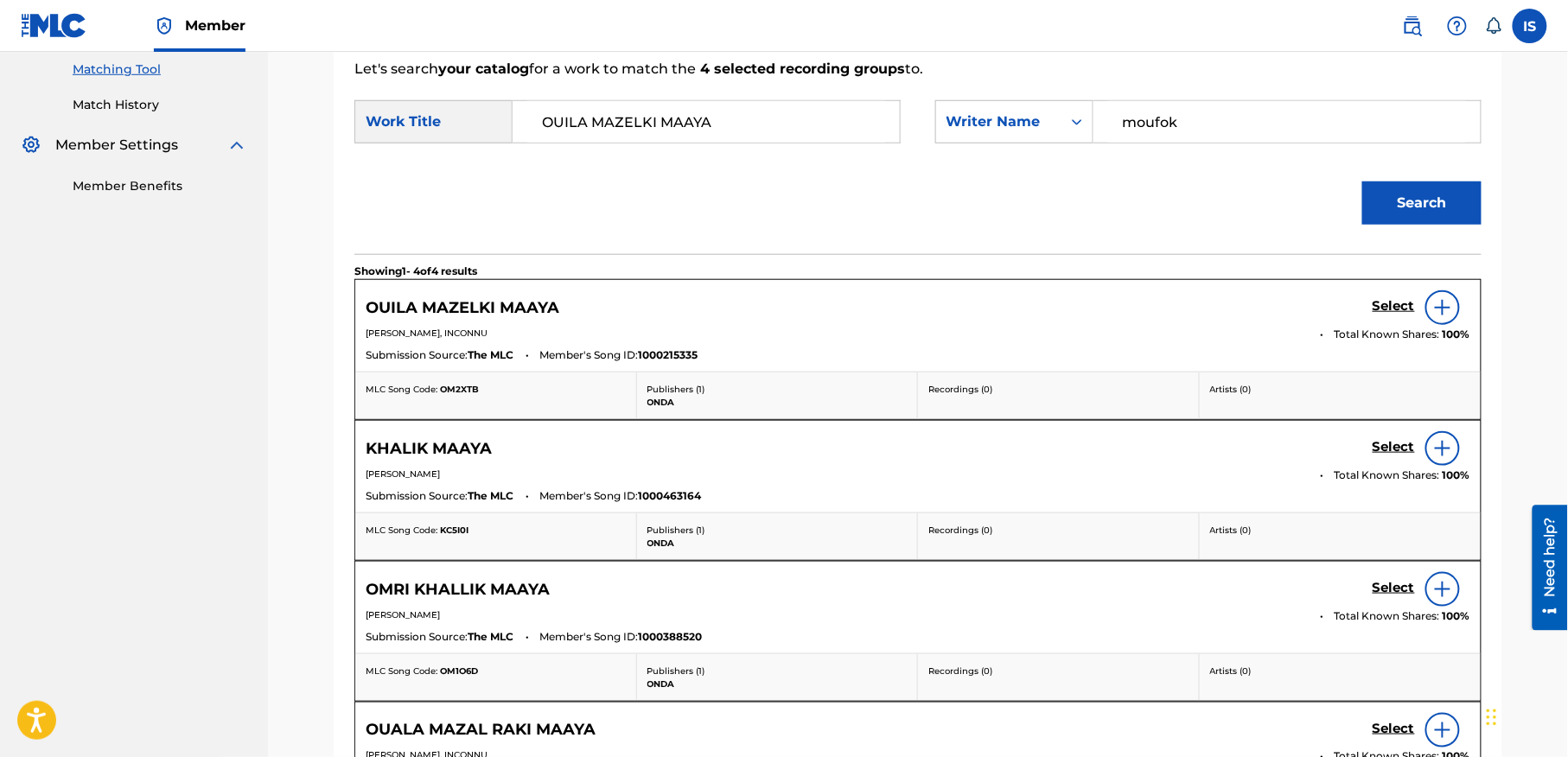
click at [1376, 305] on h5 "Select" at bounding box center [1394, 306] width 43 height 16
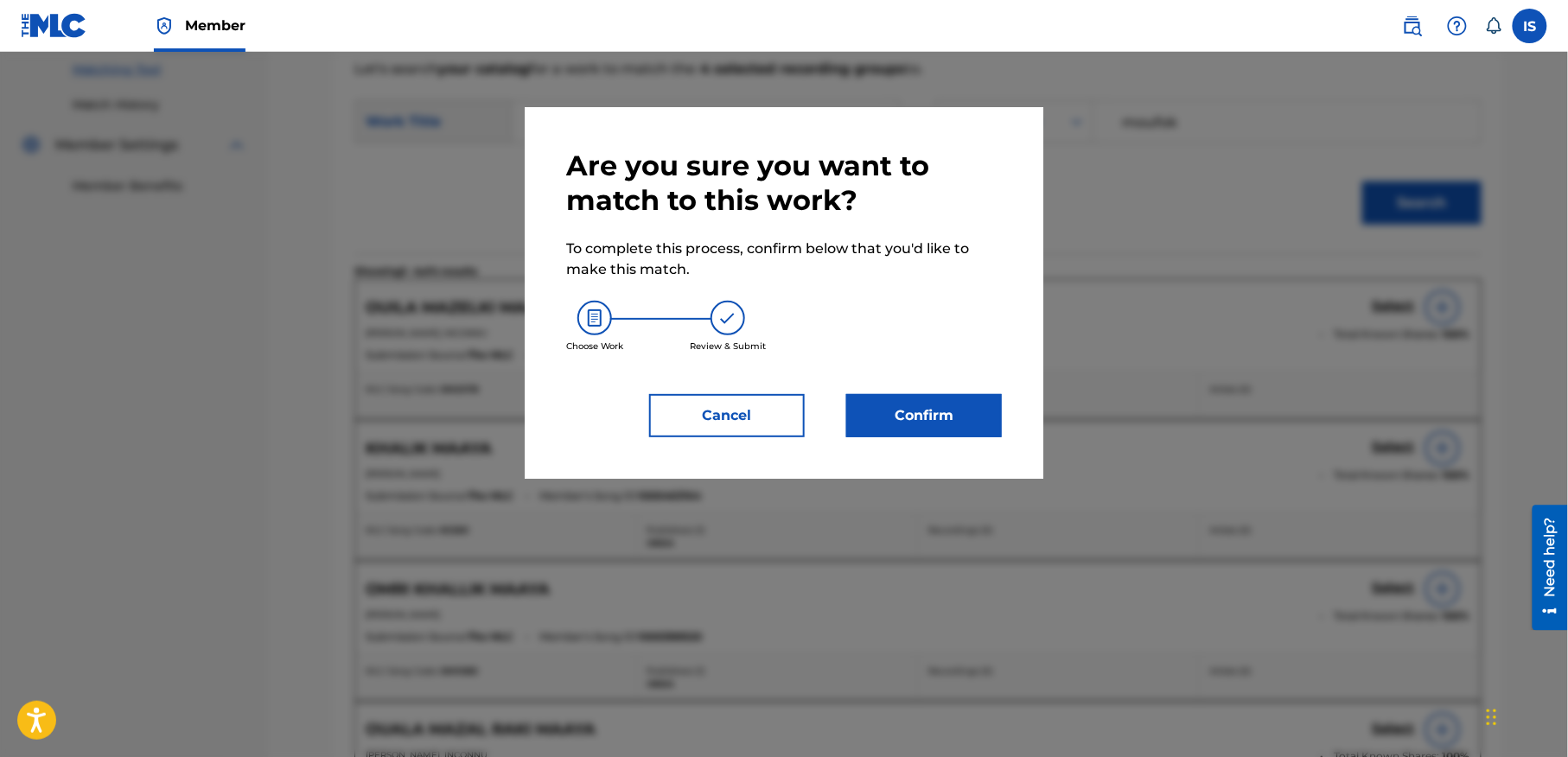
click at [925, 412] on button "Confirm" at bounding box center [924, 415] width 156 height 44
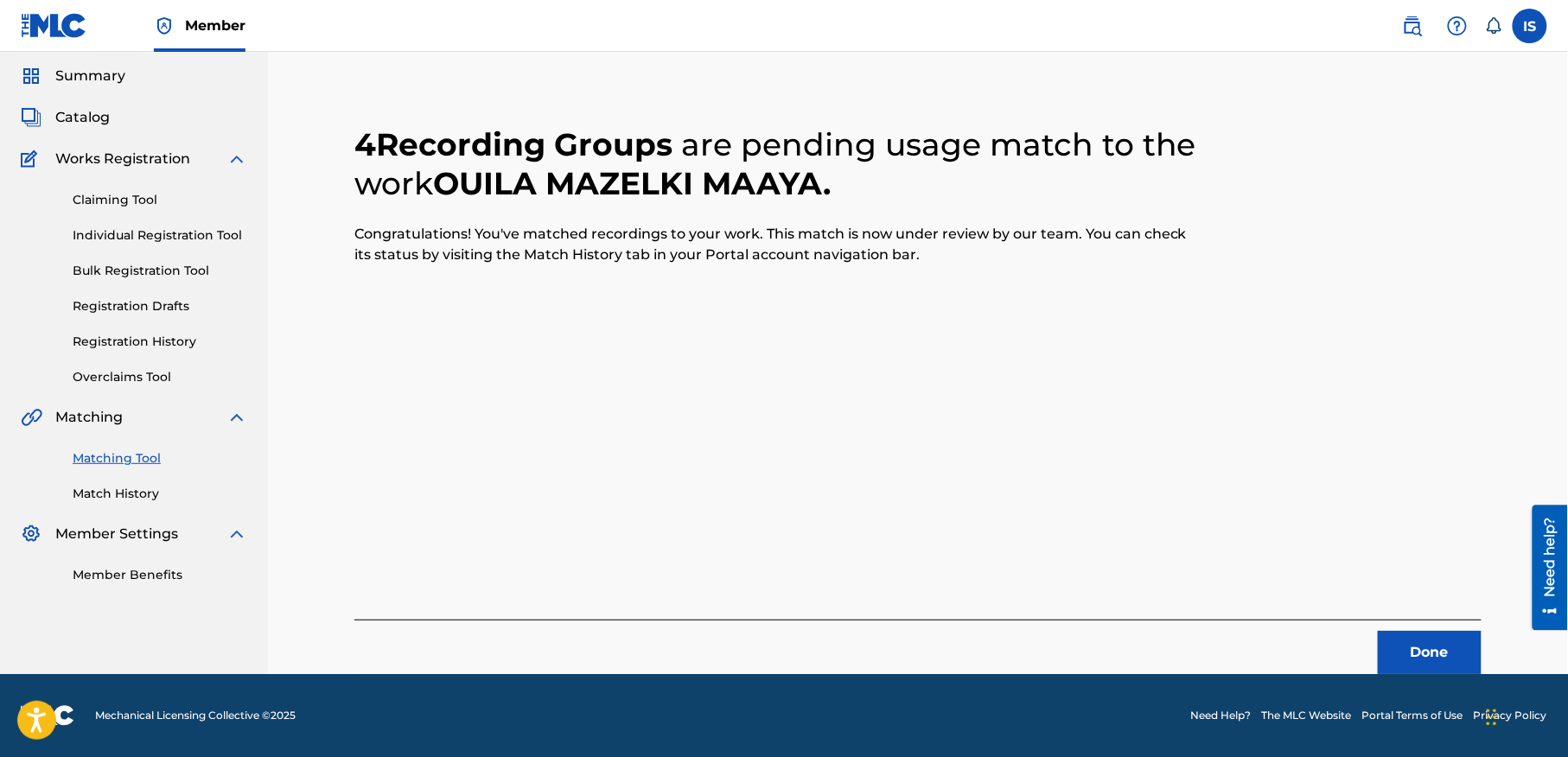
scroll to position [53, 0]
click at [1403, 647] on button "Done" at bounding box center [1429, 653] width 104 height 44
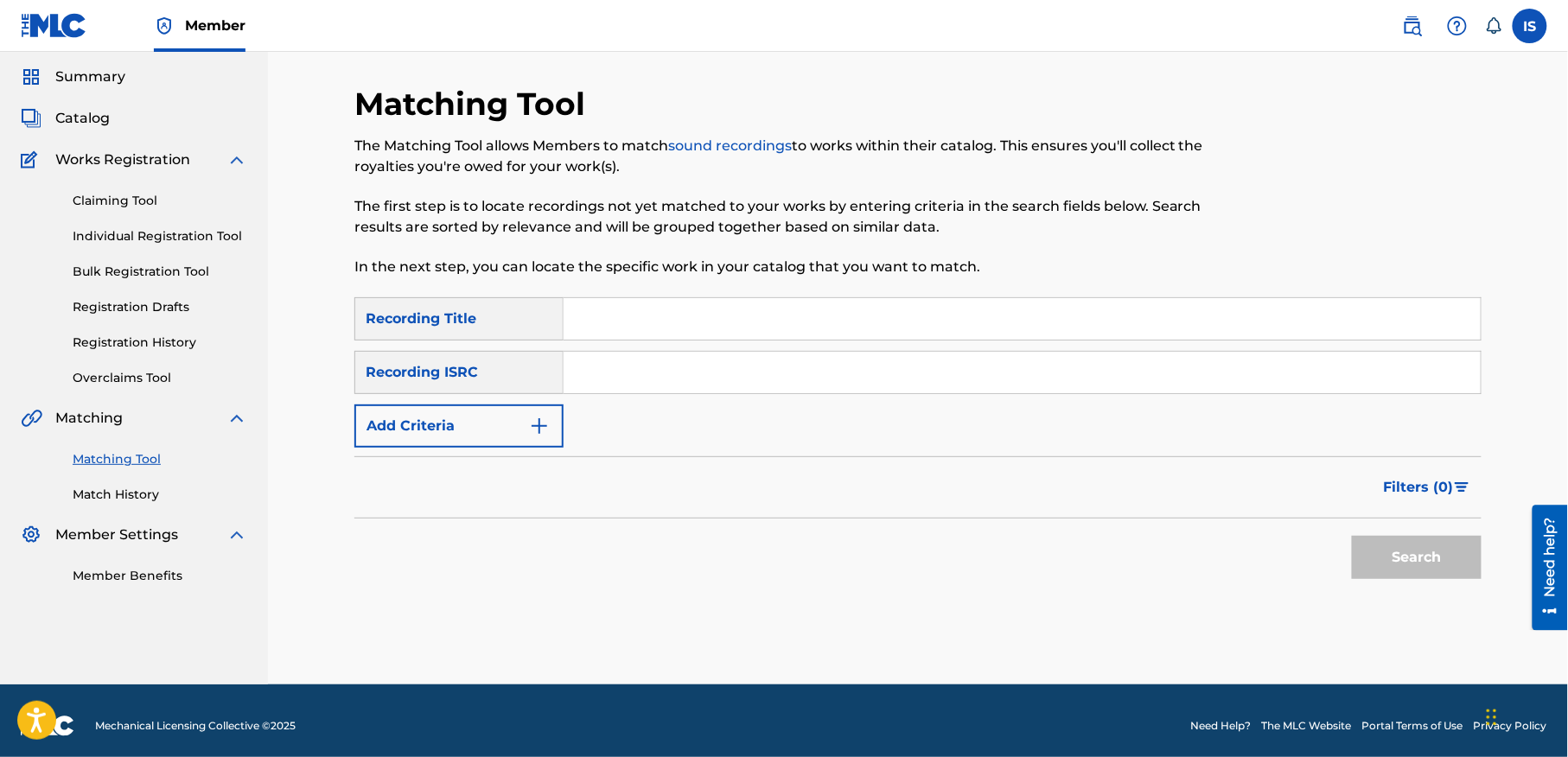
click at [610, 315] on input "Search Form" at bounding box center [1022, 318] width 917 height 42
click at [672, 204] on p "The first step is to locate recordings not yet matched to your works by enterin…" at bounding box center [788, 216] width 868 height 42
click at [605, 326] on input "Search Form" at bounding box center [1022, 318] width 917 height 42
paste input "[PERSON_NAME]"
type input "[PERSON_NAME]"
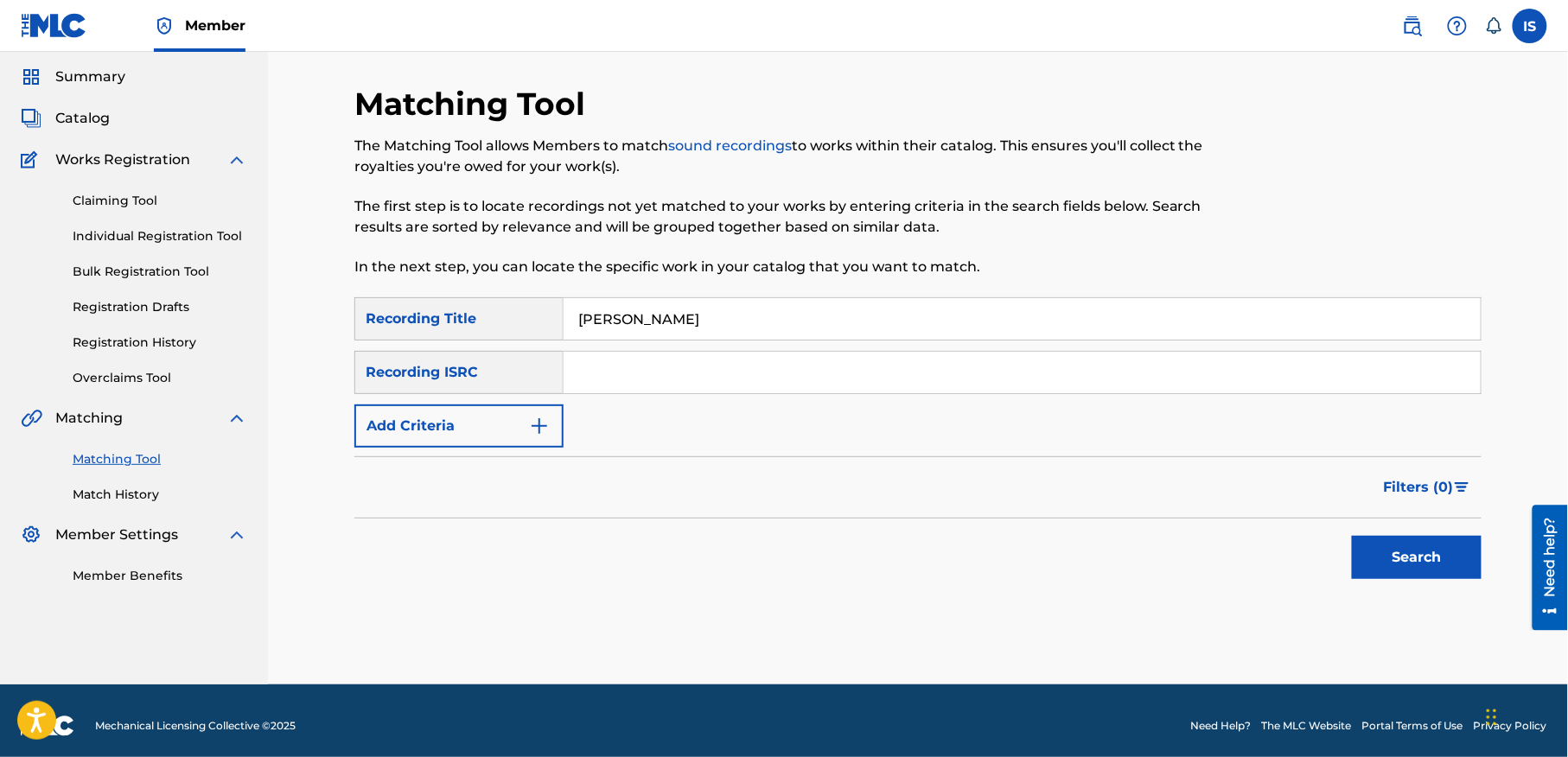
click at [461, 413] on button "Add Criteria" at bounding box center [458, 426] width 209 height 44
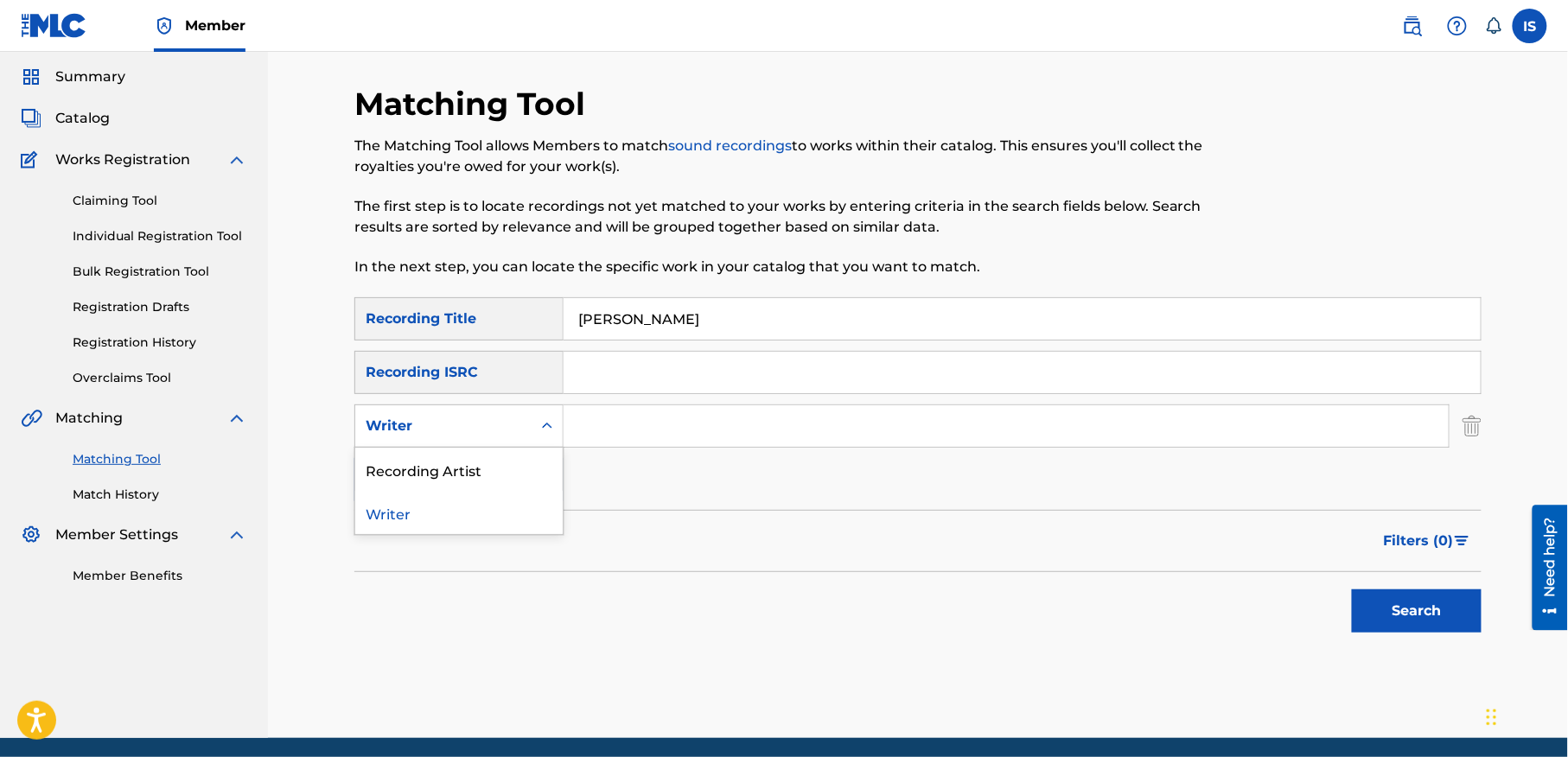
click at [444, 419] on div "Writer" at bounding box center [443, 425] width 156 height 20
click at [440, 461] on div "Recording Artist" at bounding box center [458, 469] width 207 height 44
click at [713, 434] on input "Search Form" at bounding box center [1006, 426] width 885 height 42
type input "cheb bilal"
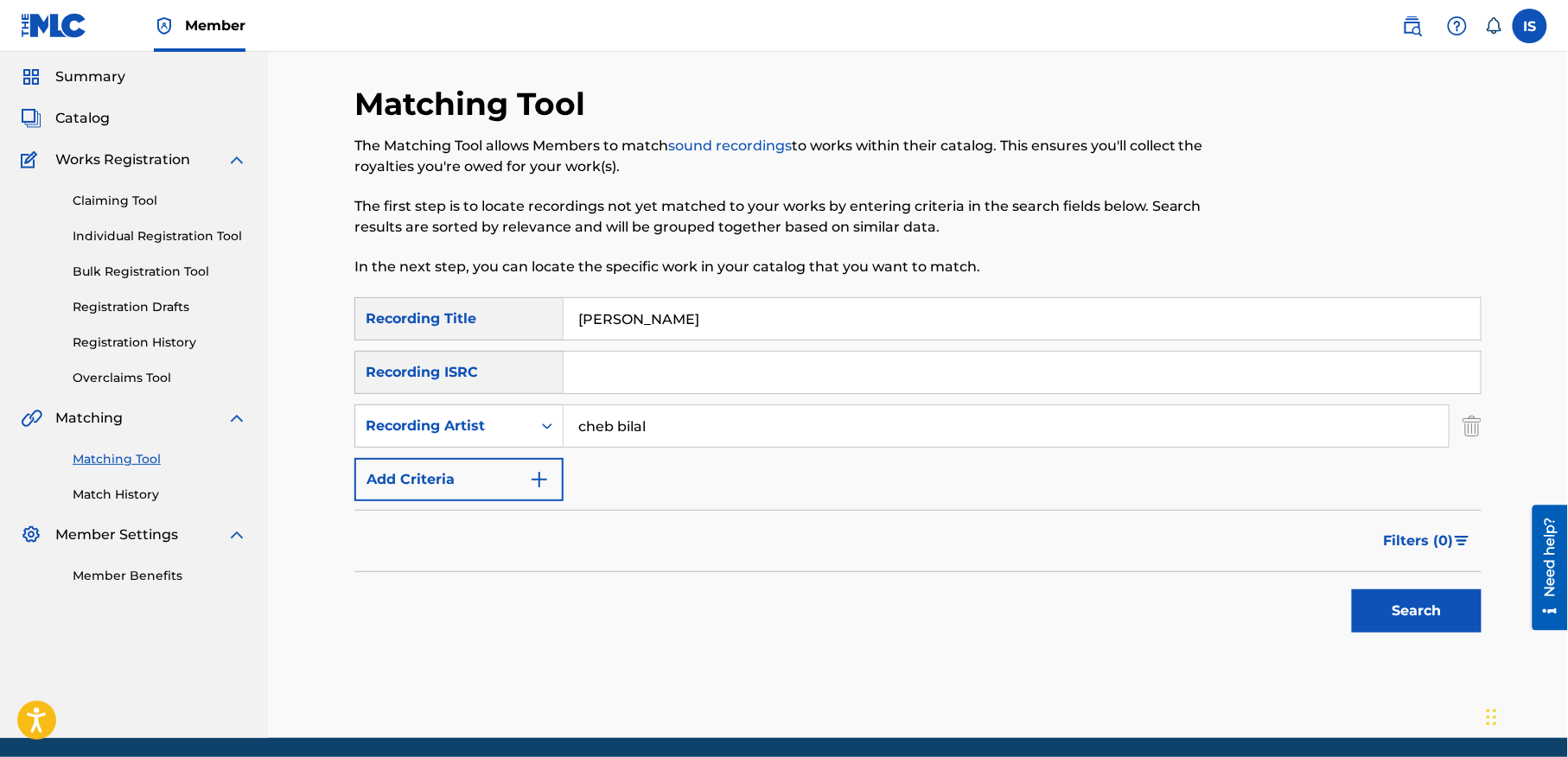
click at [1435, 601] on button "Search" at bounding box center [1417, 610] width 130 height 44
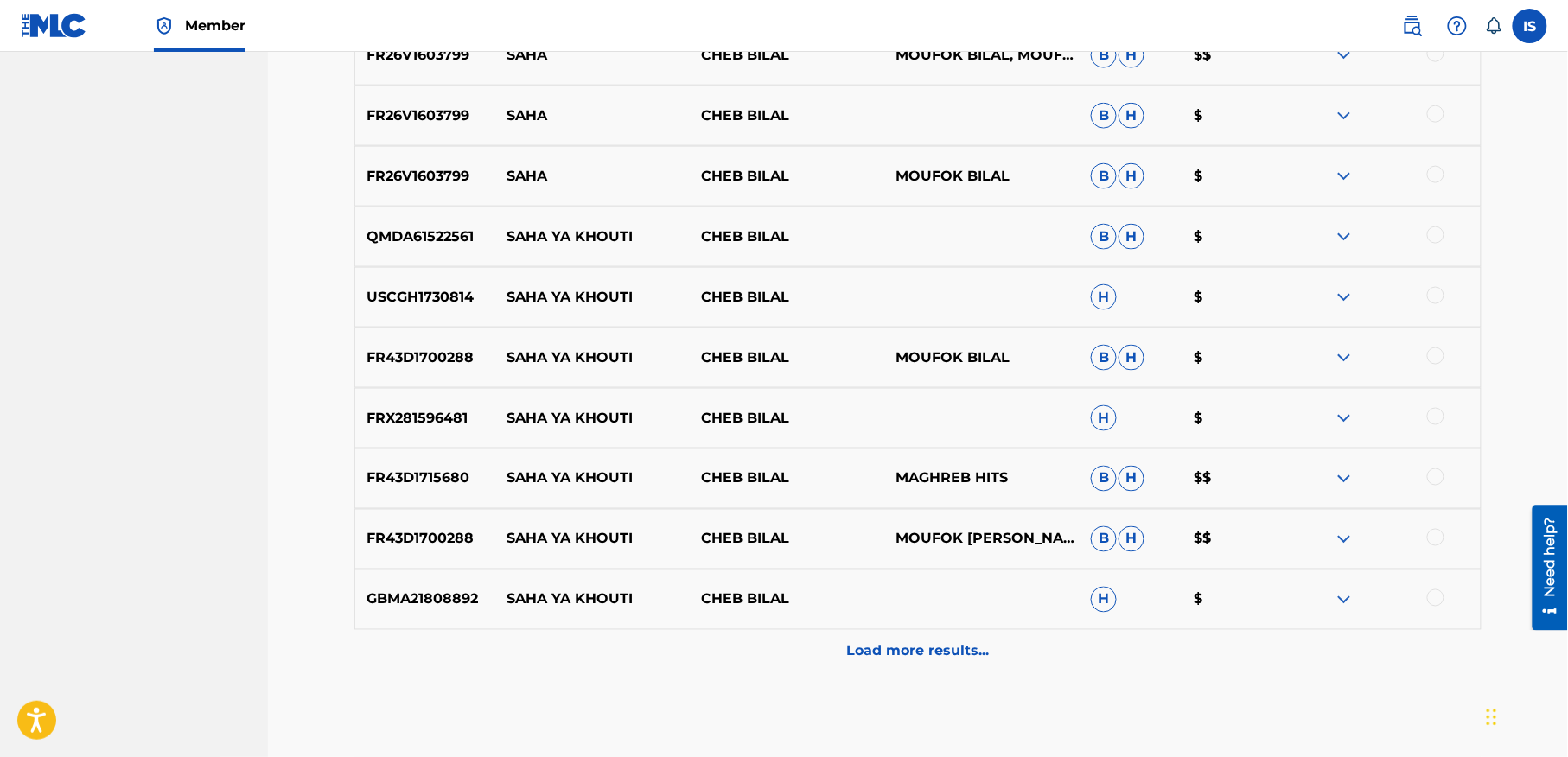
scroll to position [824, 0]
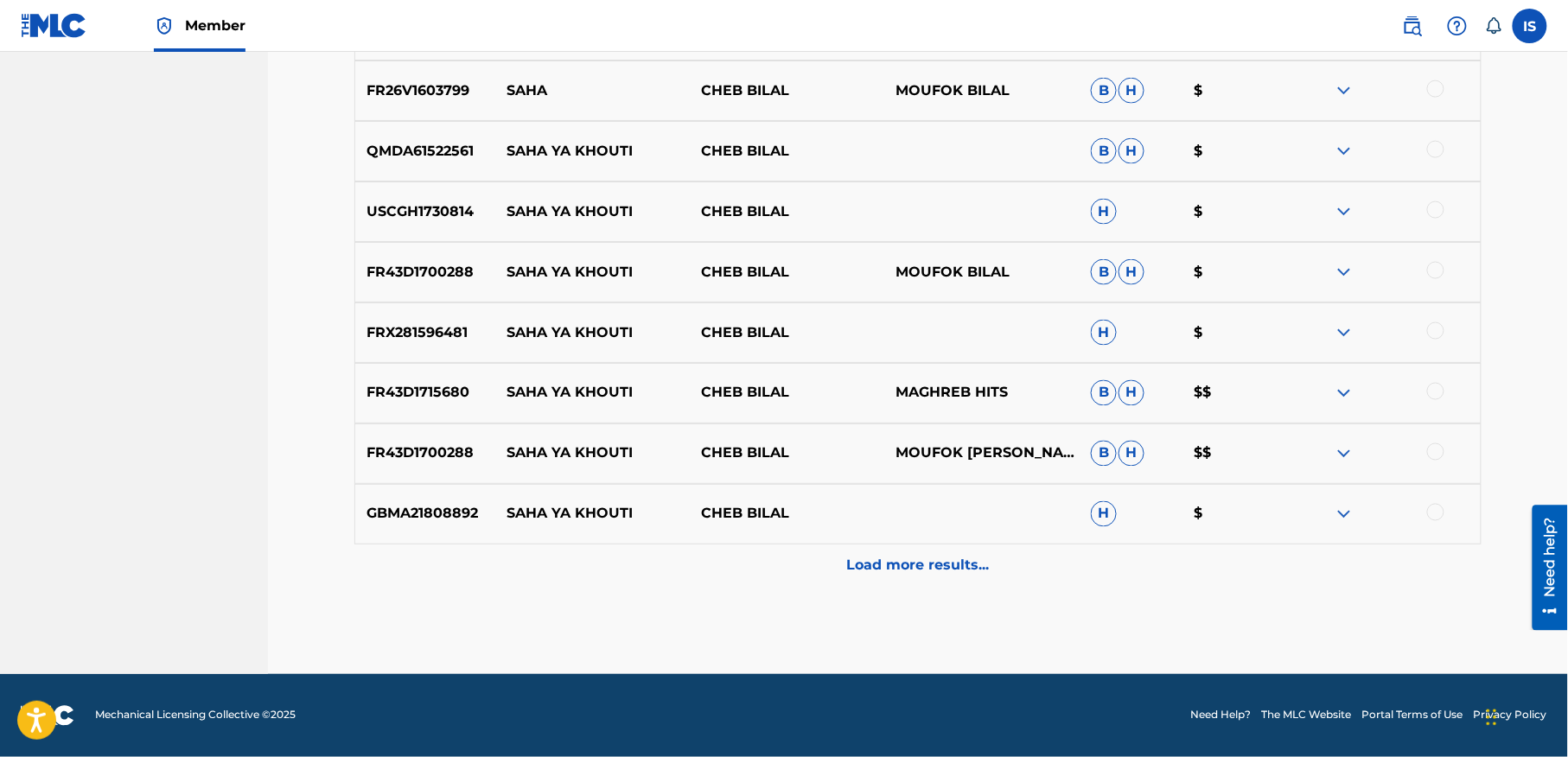
click at [910, 582] on div "Load more results..." at bounding box center [917, 566] width 1128 height 44
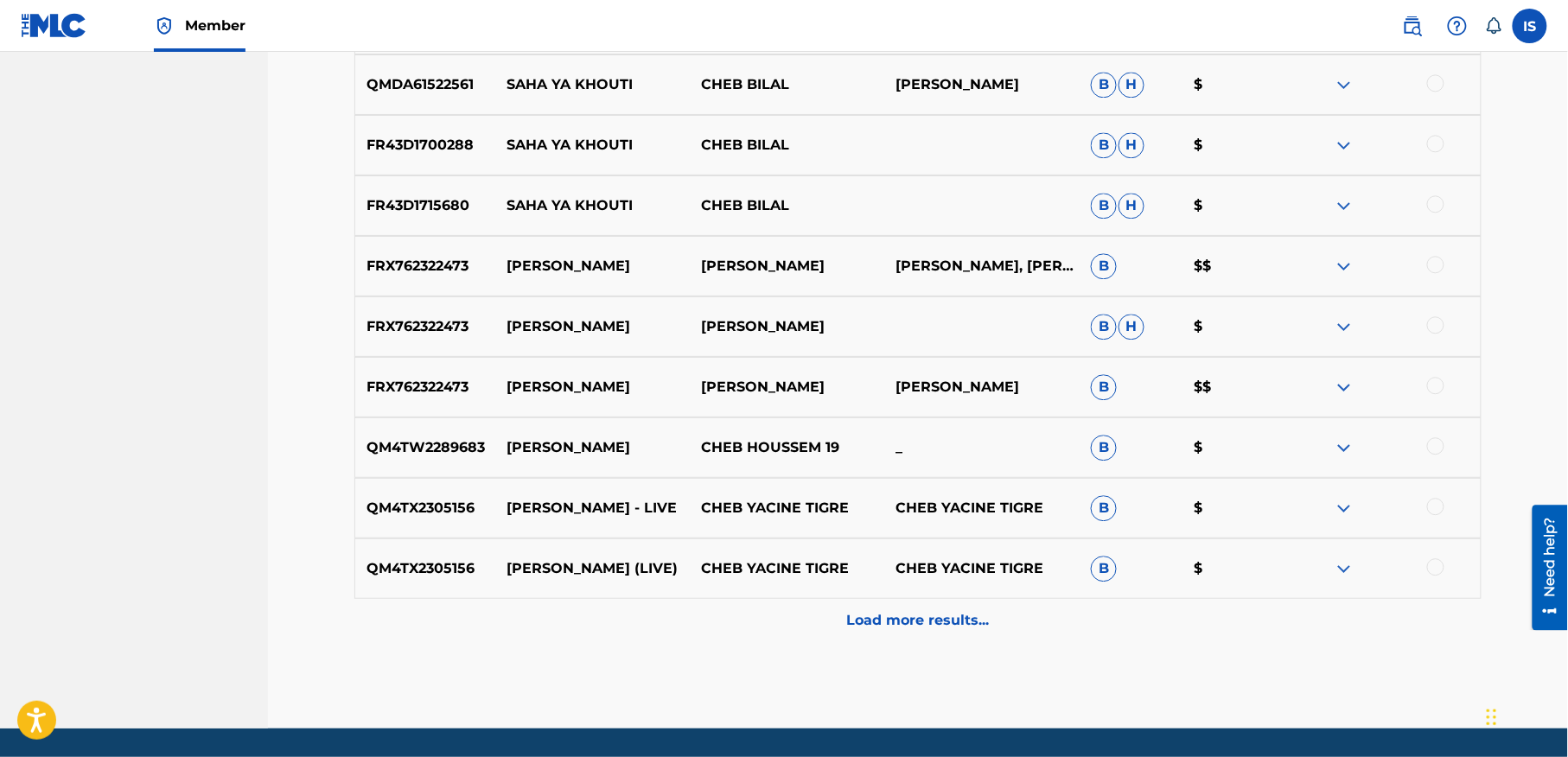
scroll to position [1373, 0]
click at [919, 610] on p "Load more results..." at bounding box center [918, 619] width 142 height 20
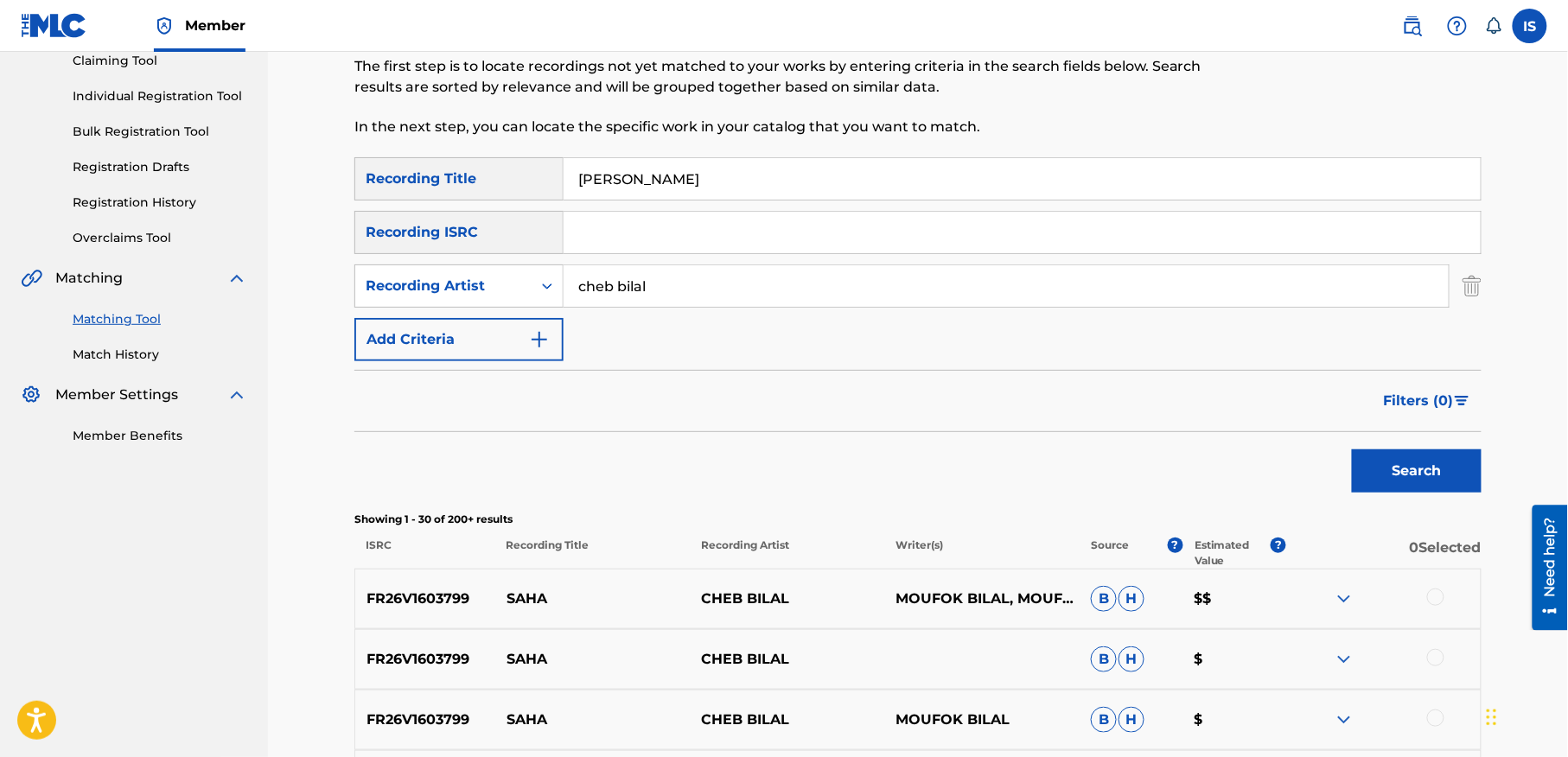
scroll to position [180, 0]
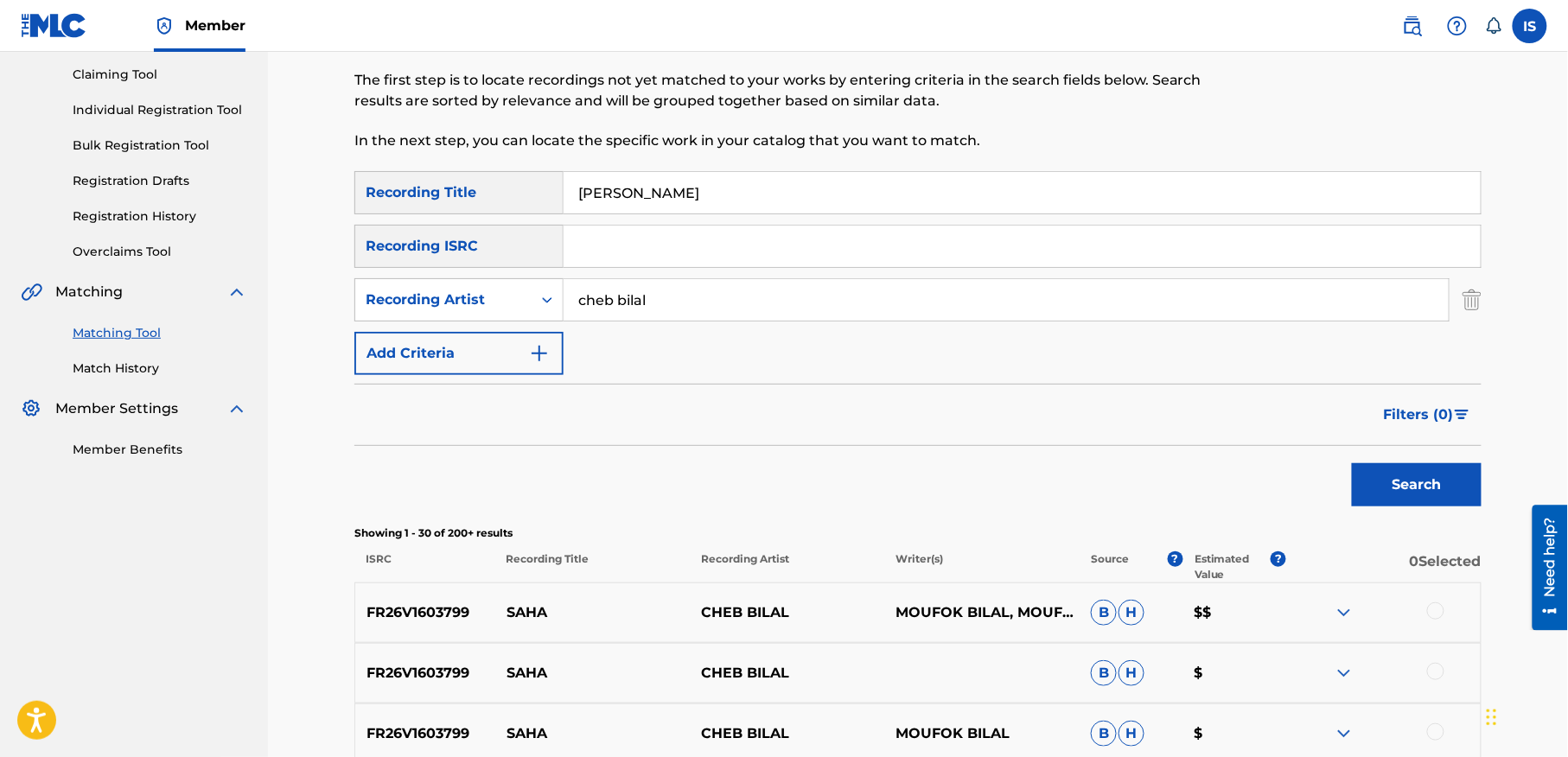
click at [675, 177] on input "[PERSON_NAME]" at bounding box center [1022, 192] width 917 height 42
paste input "NRISSKI OMRI"
type input "NRISSKI OMRI"
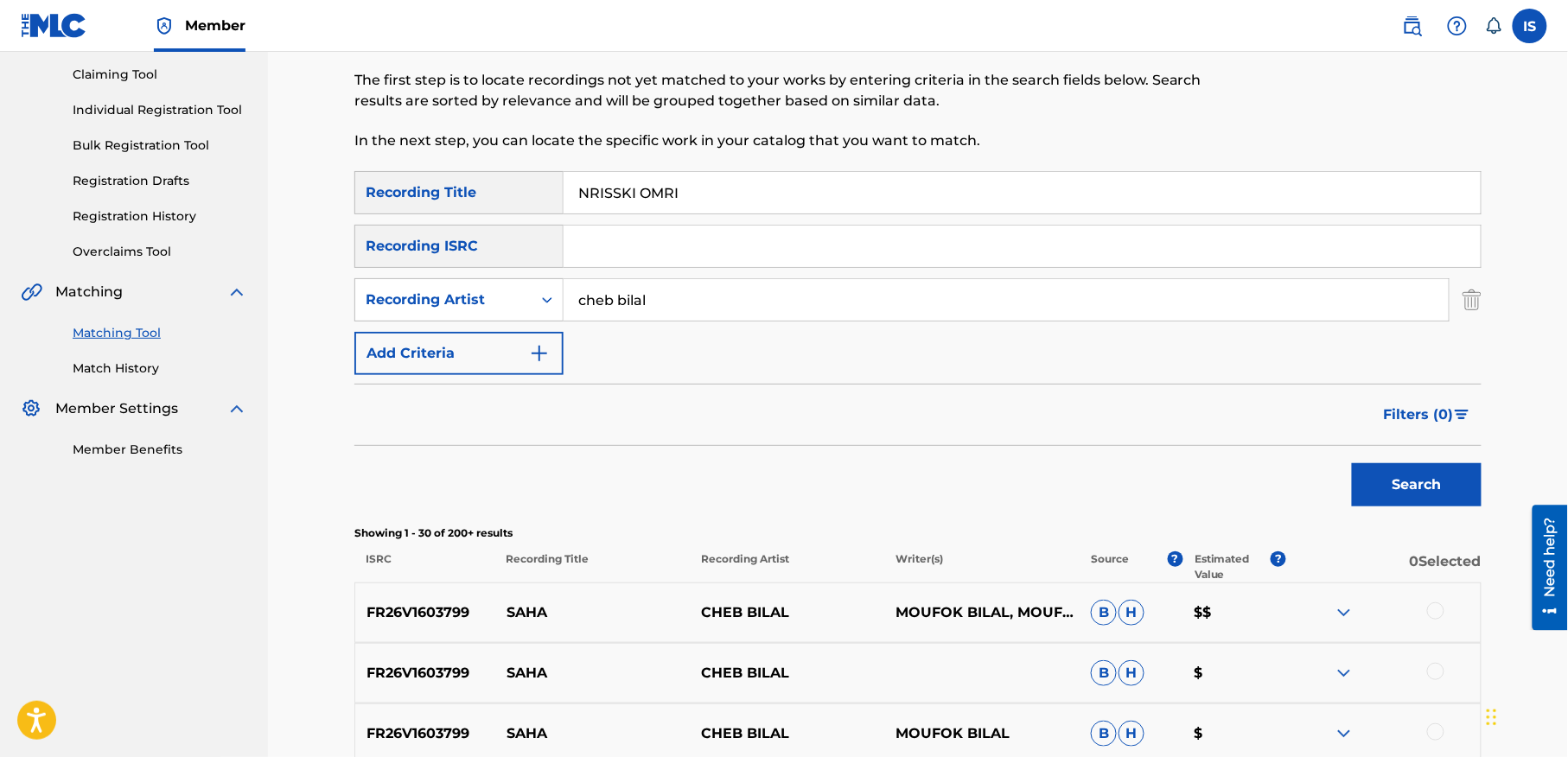
click at [1352, 463] on button "Search" at bounding box center [1417, 485] width 130 height 44
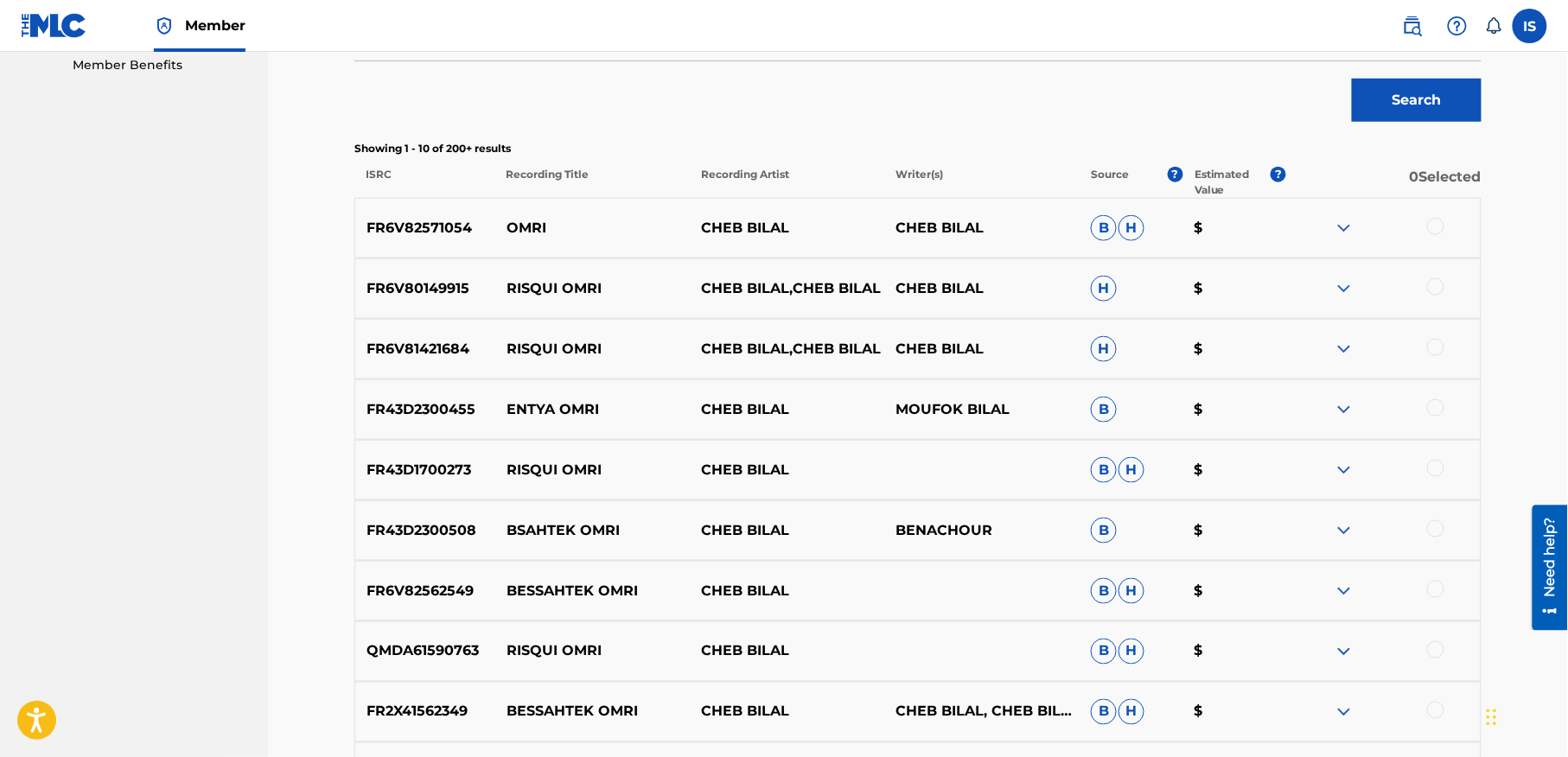
scroll to position [565, 0]
click at [1429, 285] on div at bounding box center [1435, 286] width 17 height 17
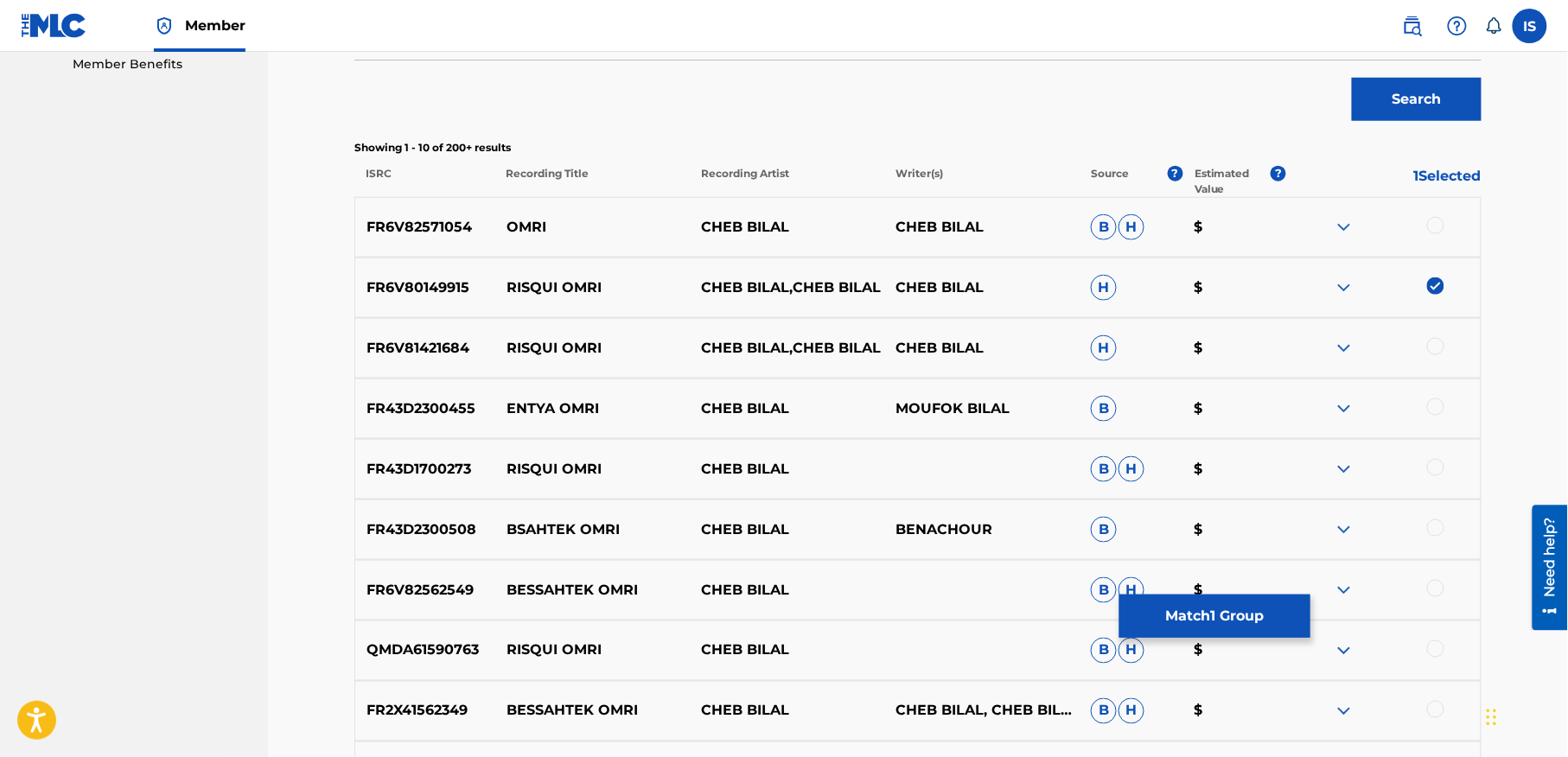
click at [1429, 343] on div at bounding box center [1435, 346] width 17 height 17
click at [1439, 462] on div at bounding box center [1435, 467] width 17 height 17
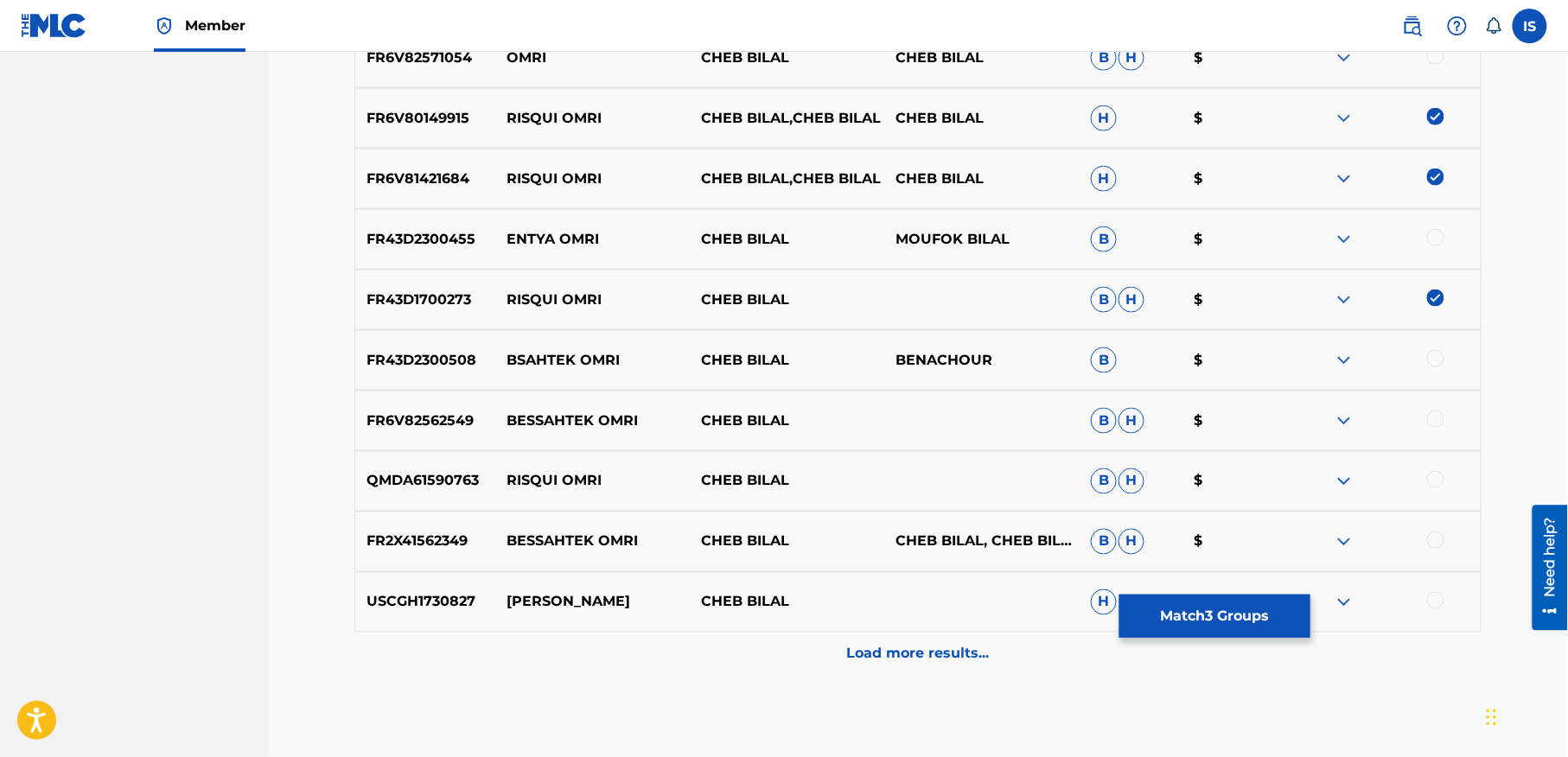
scroll to position [738, 0]
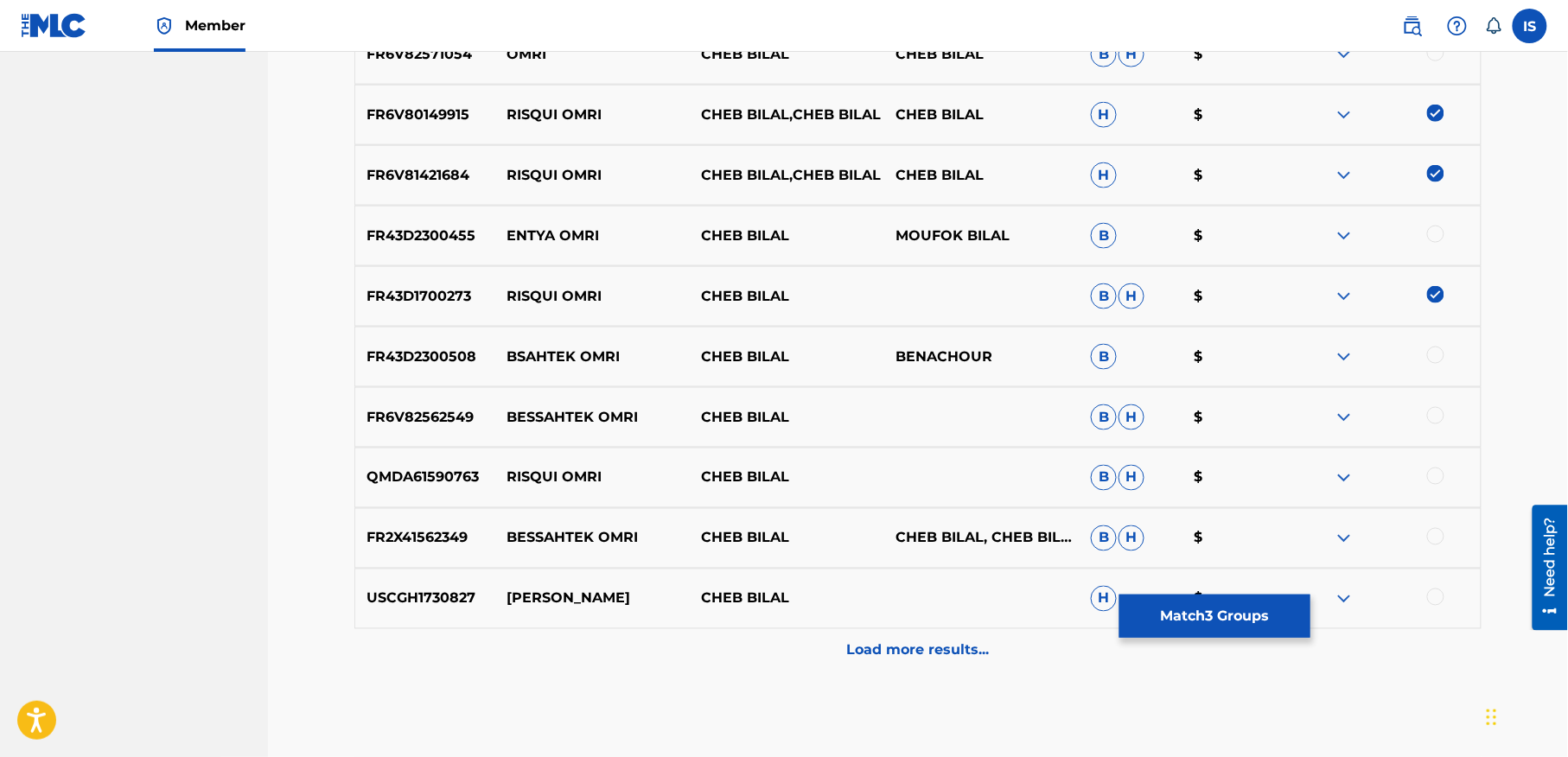
click at [1432, 474] on div at bounding box center [1435, 475] width 17 height 17
click at [907, 651] on p "Load more results..." at bounding box center [918, 650] width 142 height 20
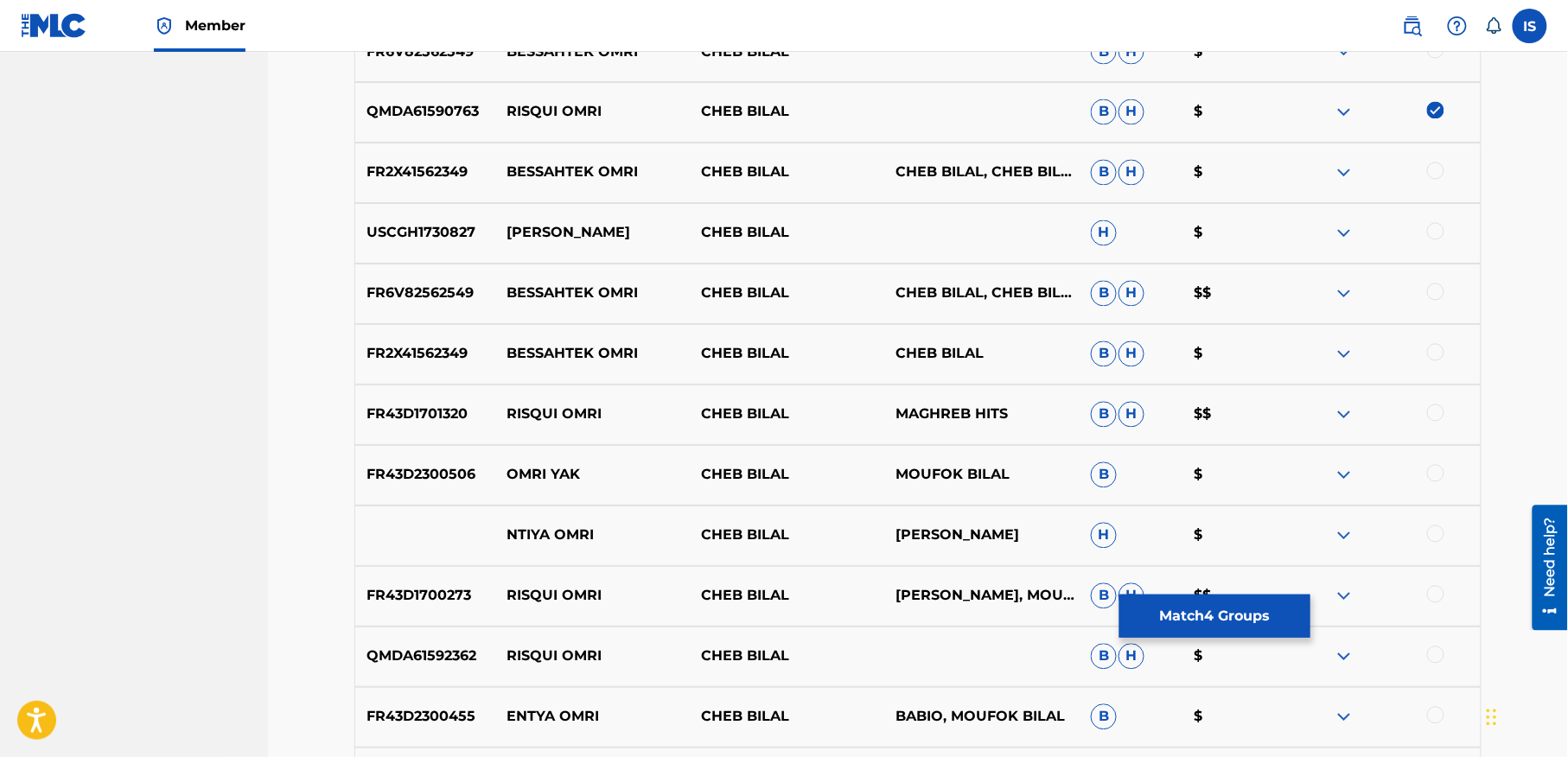
scroll to position [1109, 0]
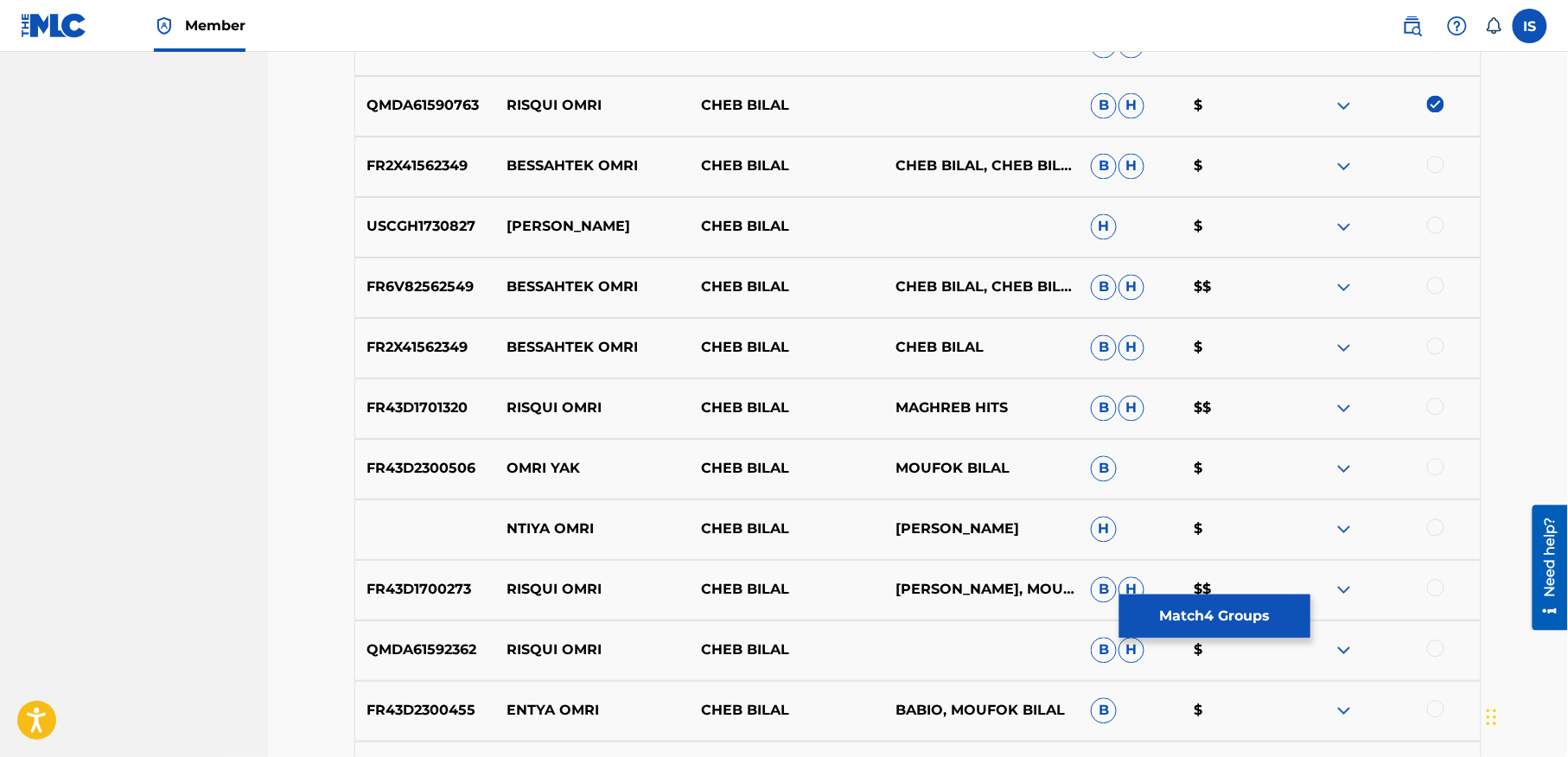
click at [1433, 405] on div at bounding box center [1435, 407] width 17 height 17
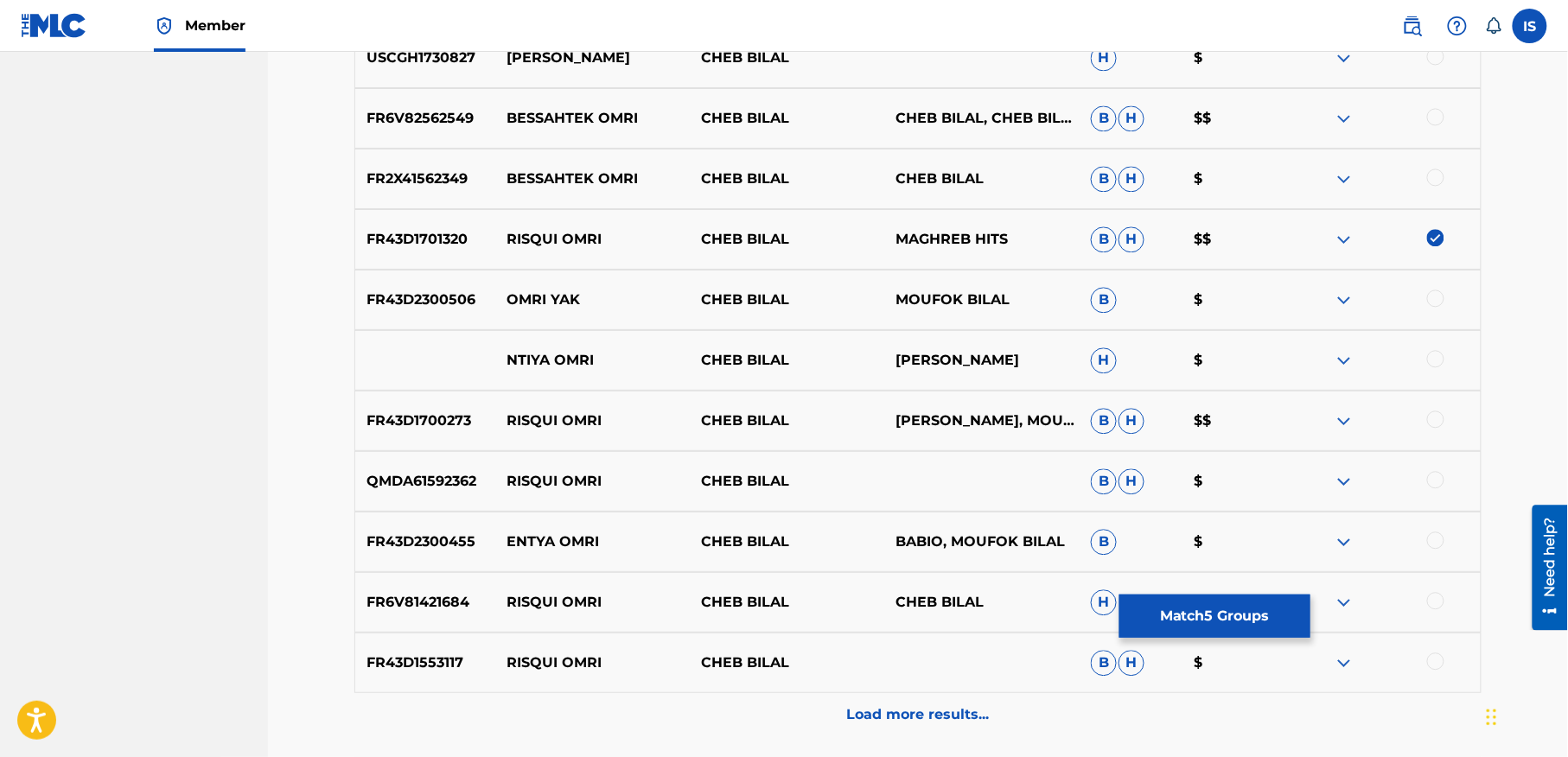
scroll to position [1301, 0]
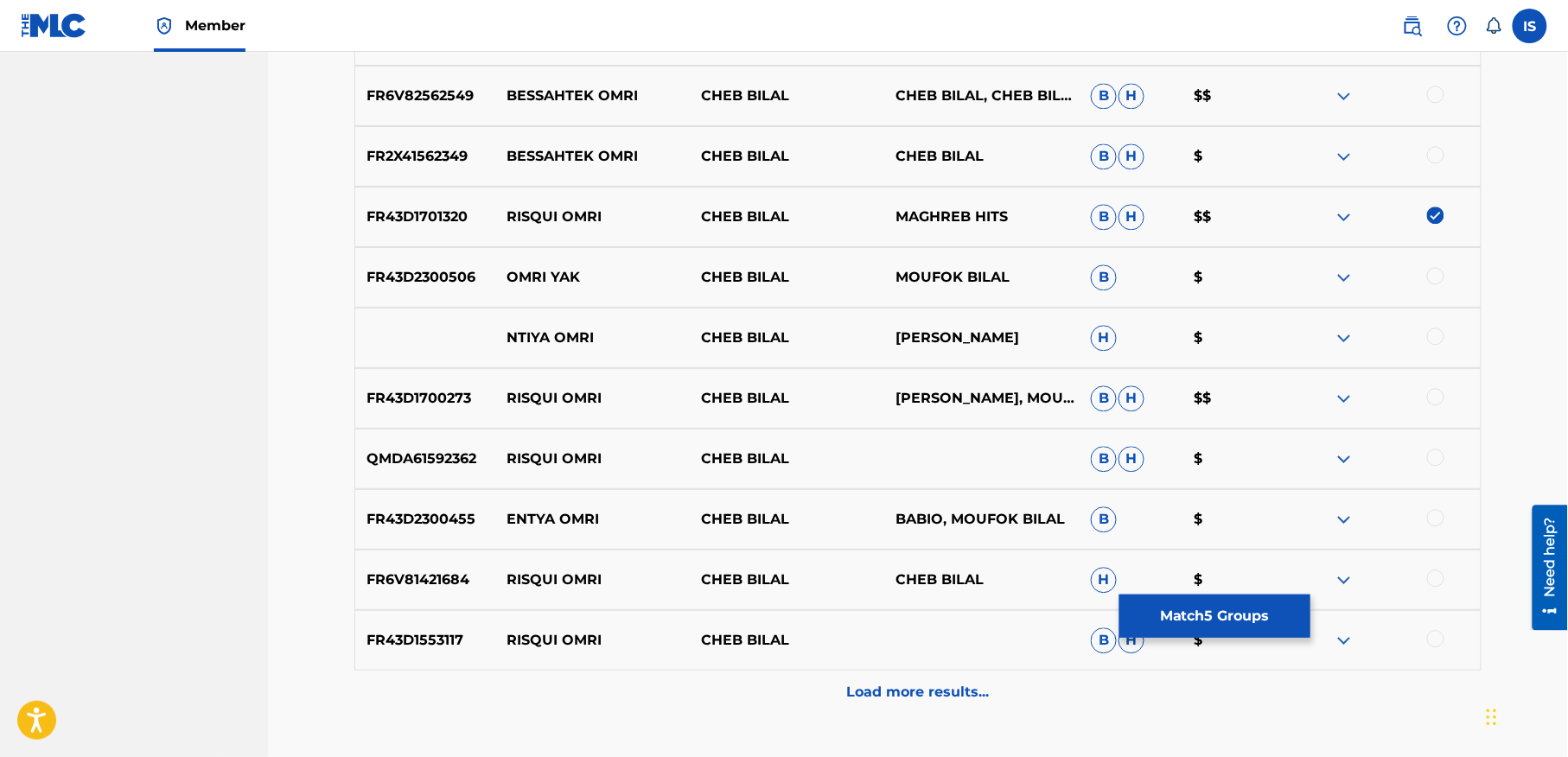
click at [1435, 392] on div at bounding box center [1435, 396] width 17 height 17
click at [1436, 465] on div at bounding box center [1383, 458] width 195 height 20
click at [1432, 579] on div at bounding box center [1435, 577] width 17 height 17
click at [1433, 640] on div at bounding box center [1435, 638] width 17 height 17
click at [903, 678] on div "Load more results..." at bounding box center [917, 692] width 1128 height 44
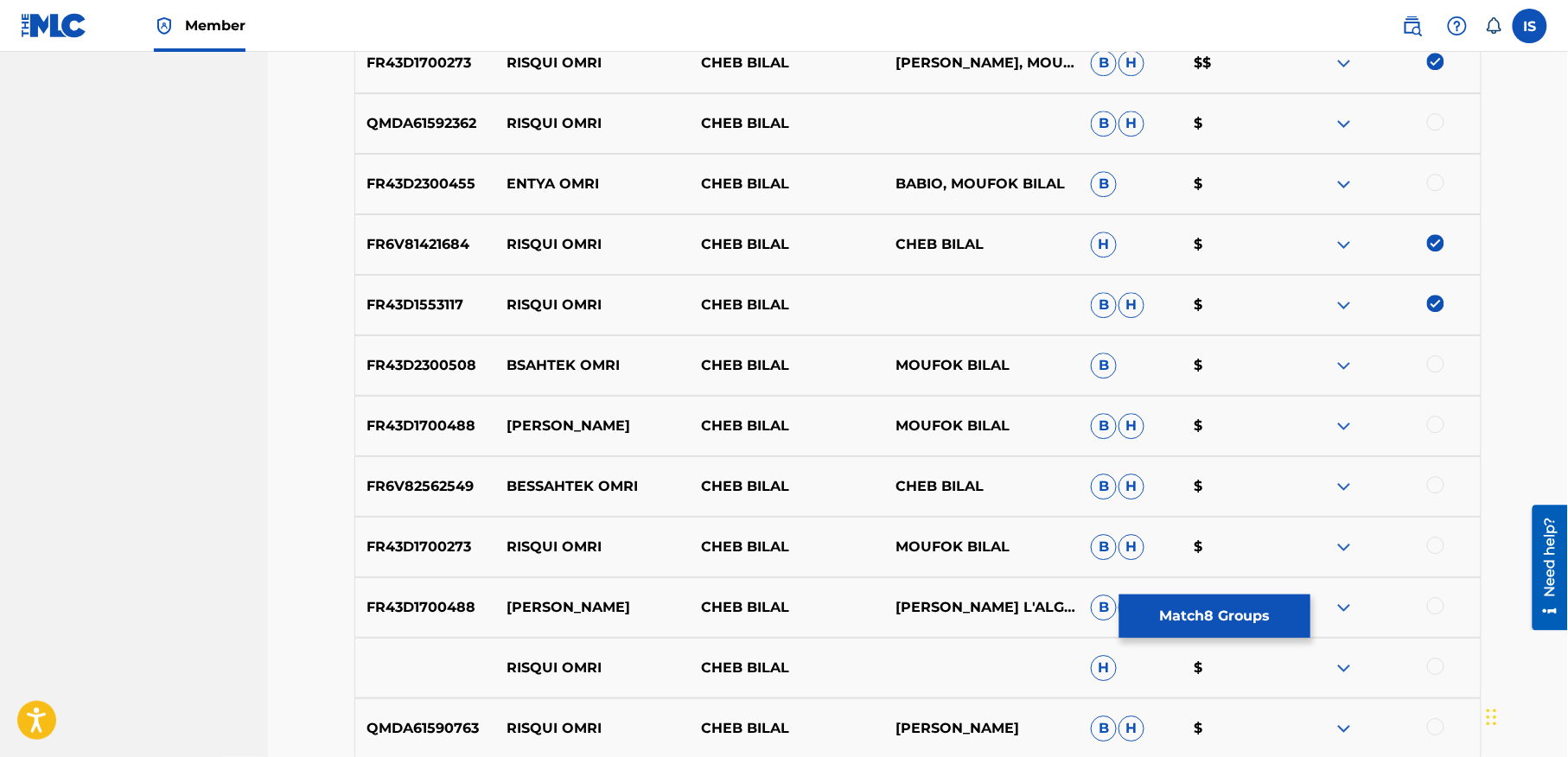
scroll to position [1668, 0]
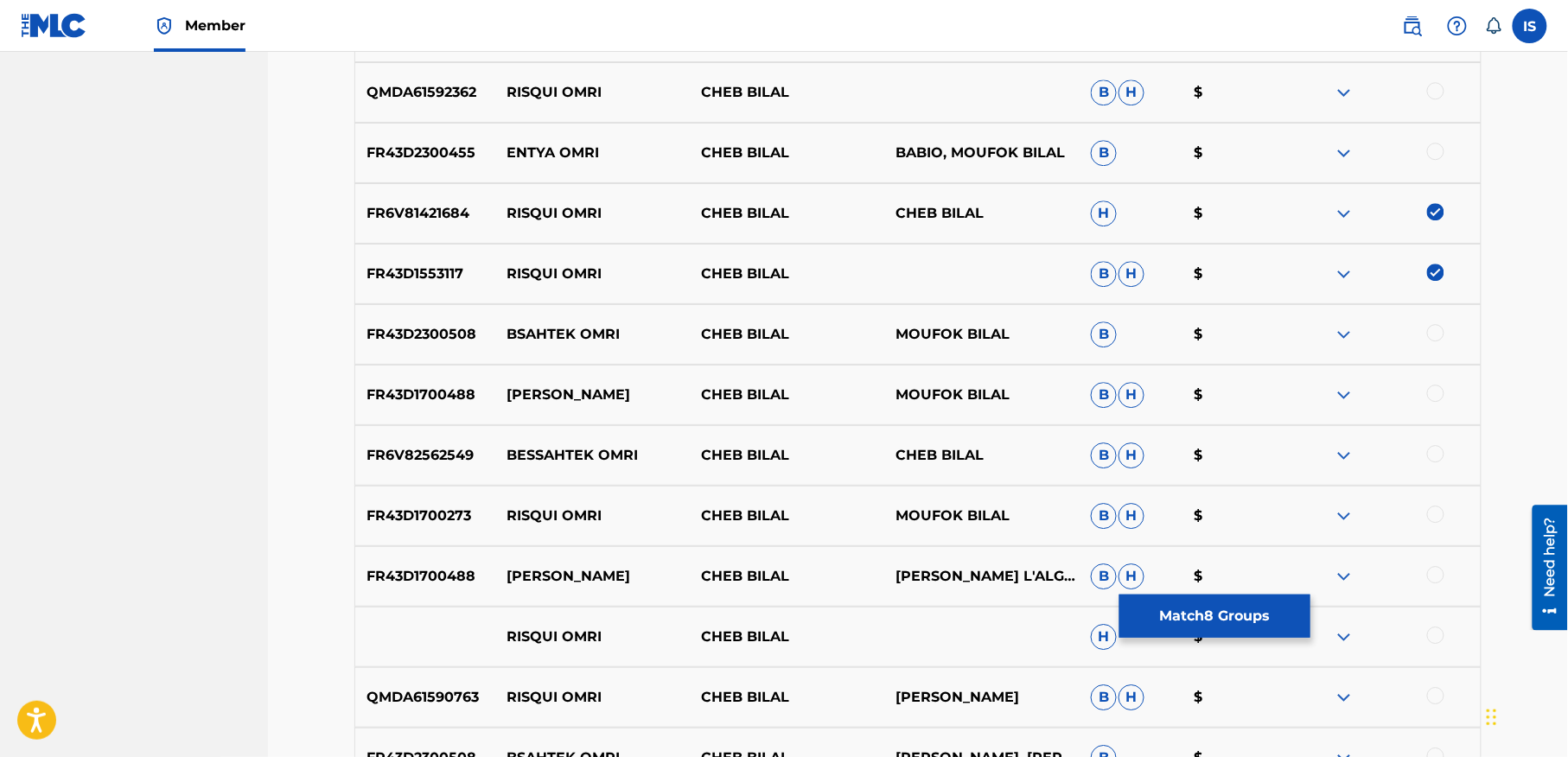
click at [1443, 515] on div at bounding box center [1435, 513] width 17 height 17
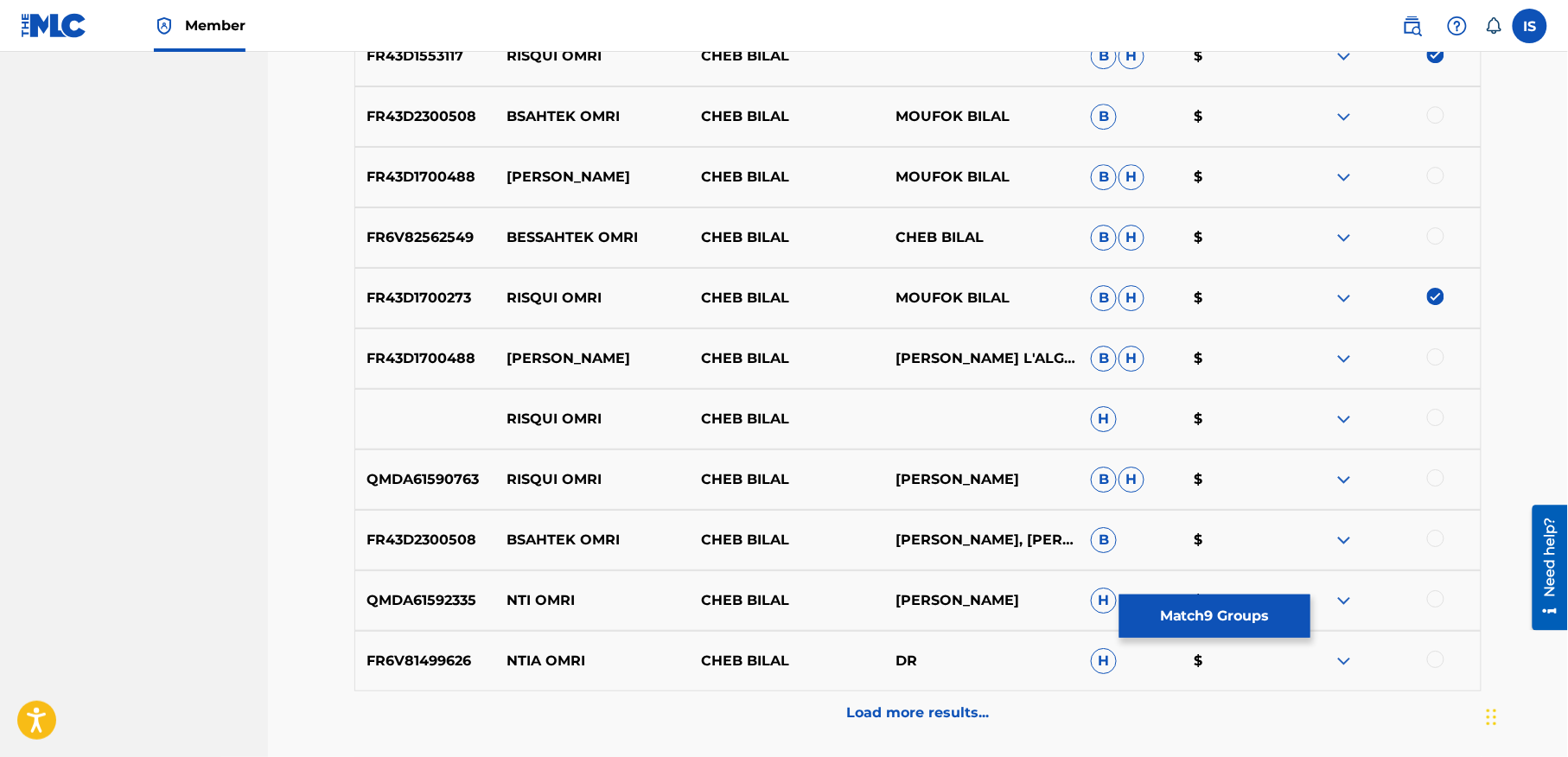
scroll to position [1892, 0]
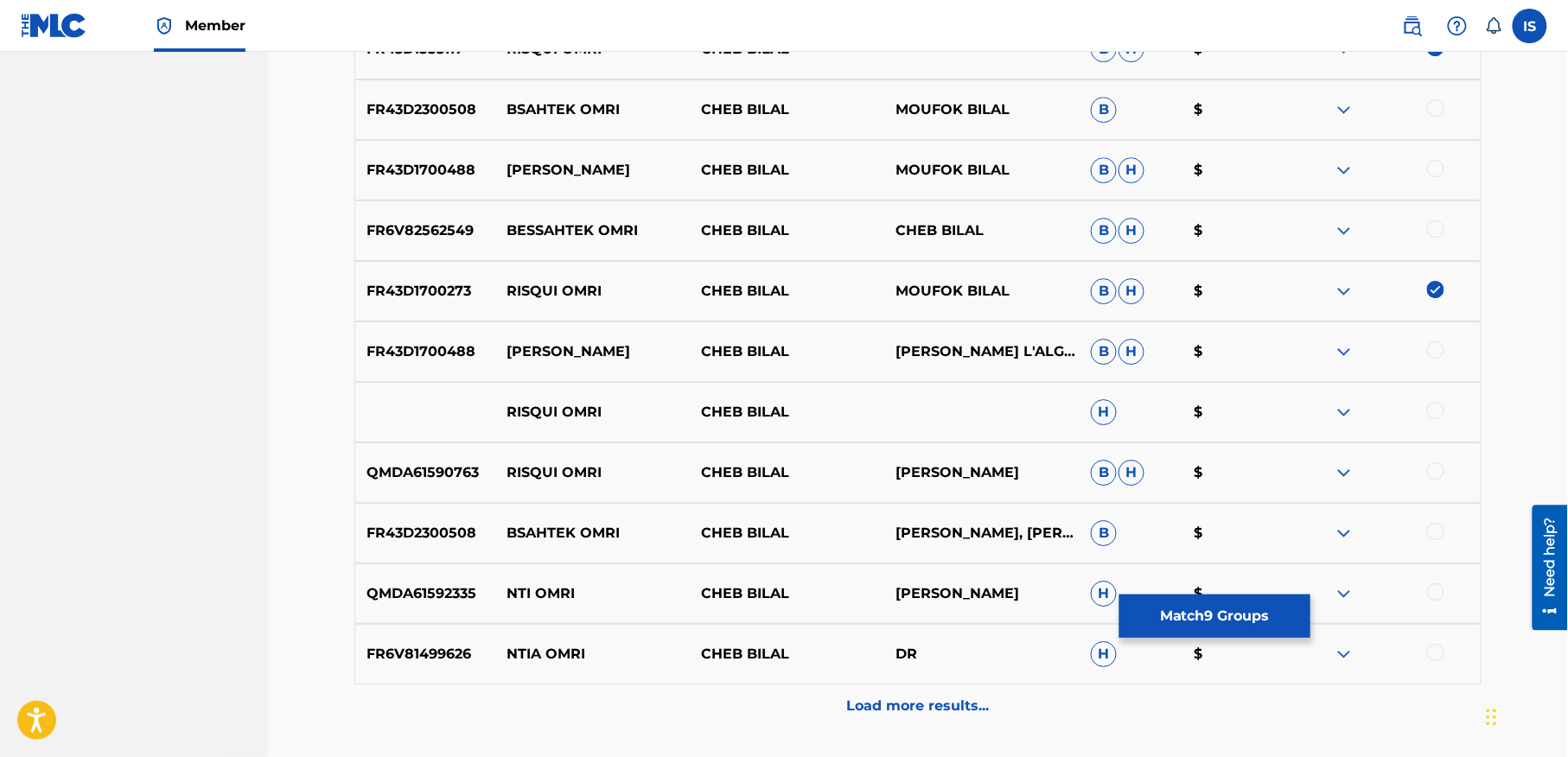
click at [1440, 407] on div at bounding box center [1435, 410] width 17 height 17
click at [1431, 470] on div at bounding box center [1435, 471] width 17 height 17
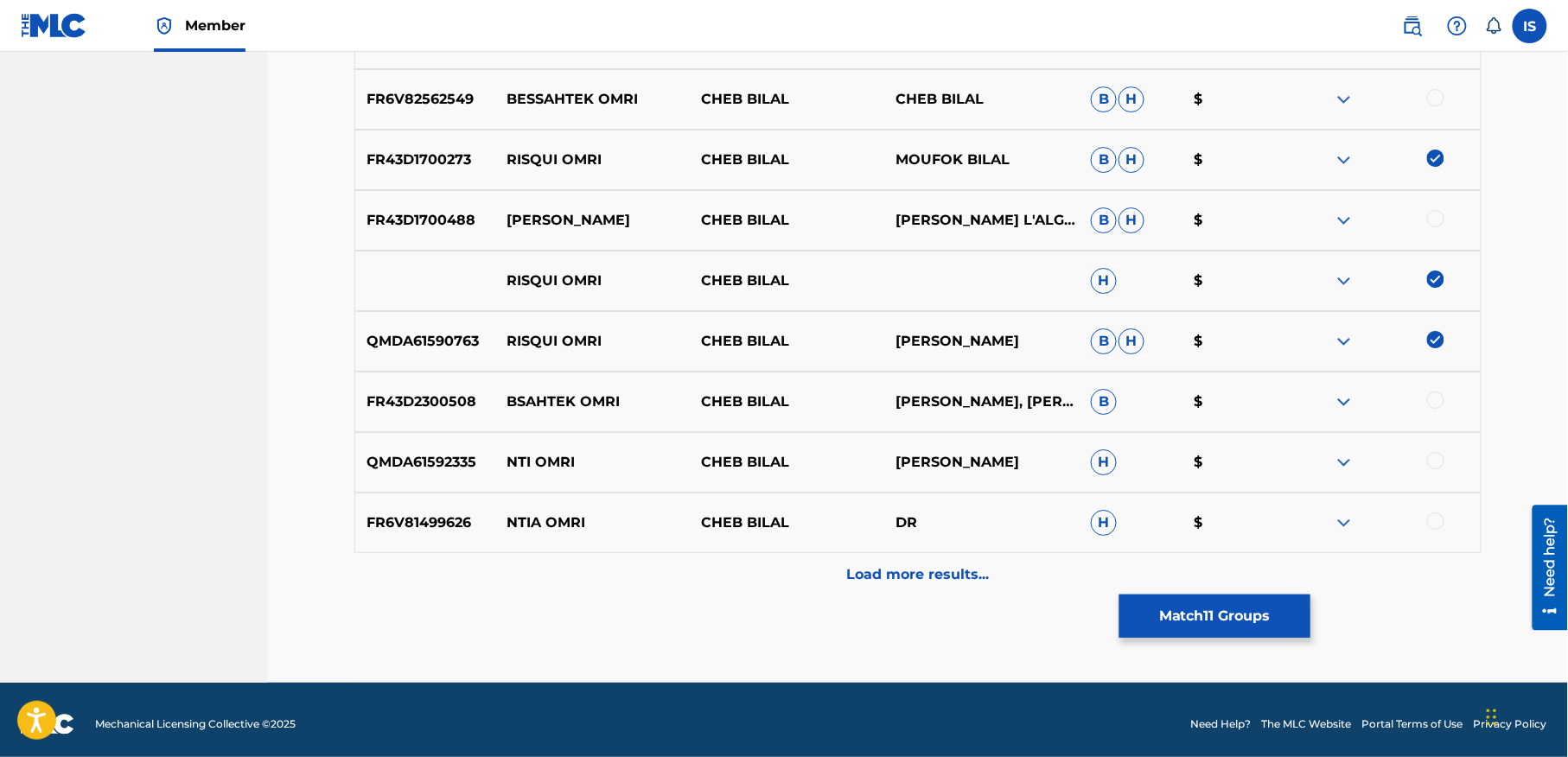
click at [961, 575] on p "Load more results..." at bounding box center [918, 574] width 142 height 20
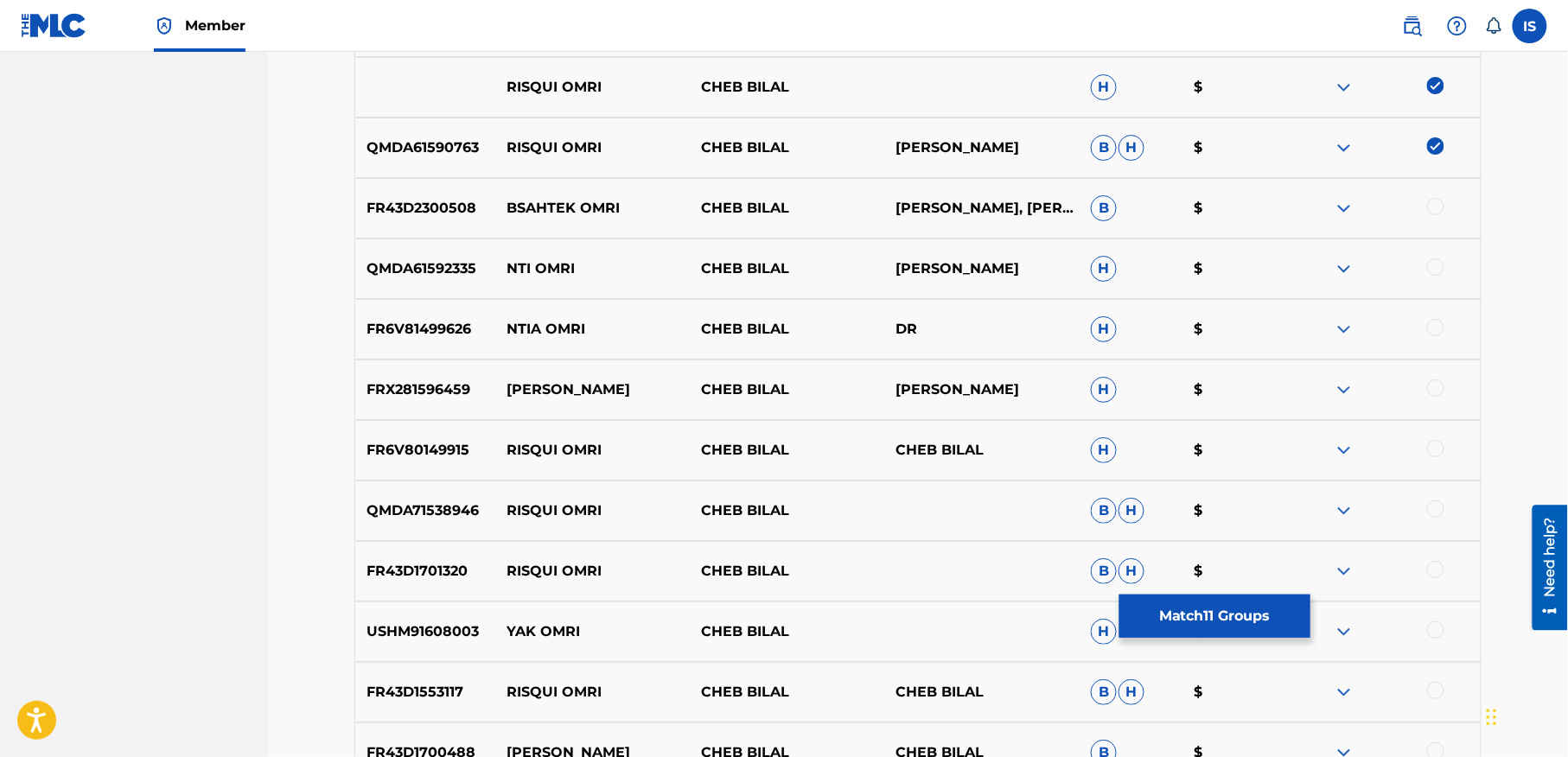
scroll to position [2219, 0]
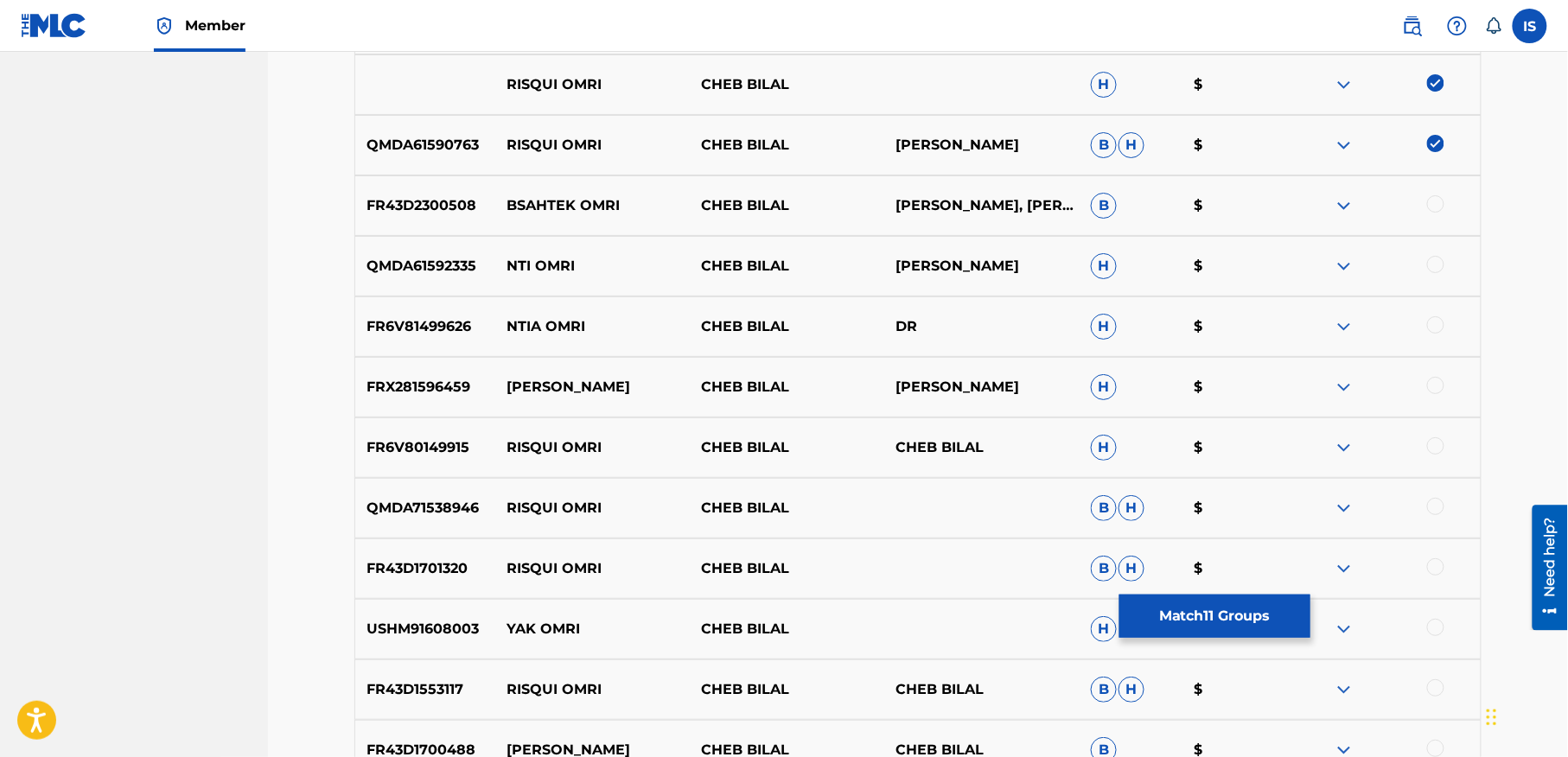
click at [1433, 385] on div at bounding box center [1435, 384] width 17 height 17
click at [1436, 447] on div at bounding box center [1435, 445] width 17 height 17
click at [1435, 509] on div at bounding box center [1435, 505] width 17 height 17
click at [1435, 563] on div at bounding box center [1435, 566] width 17 height 17
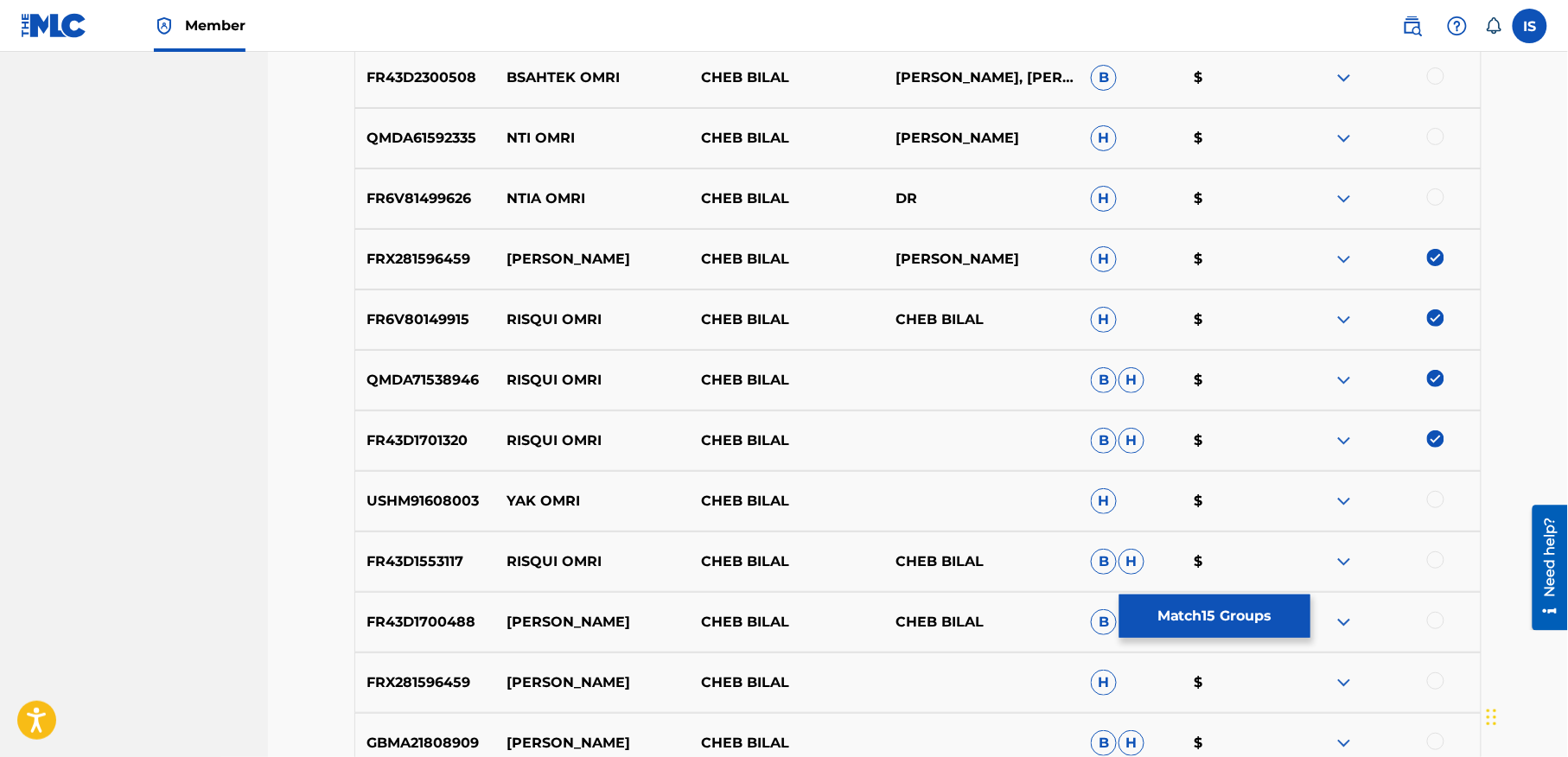
scroll to position [2385, 0]
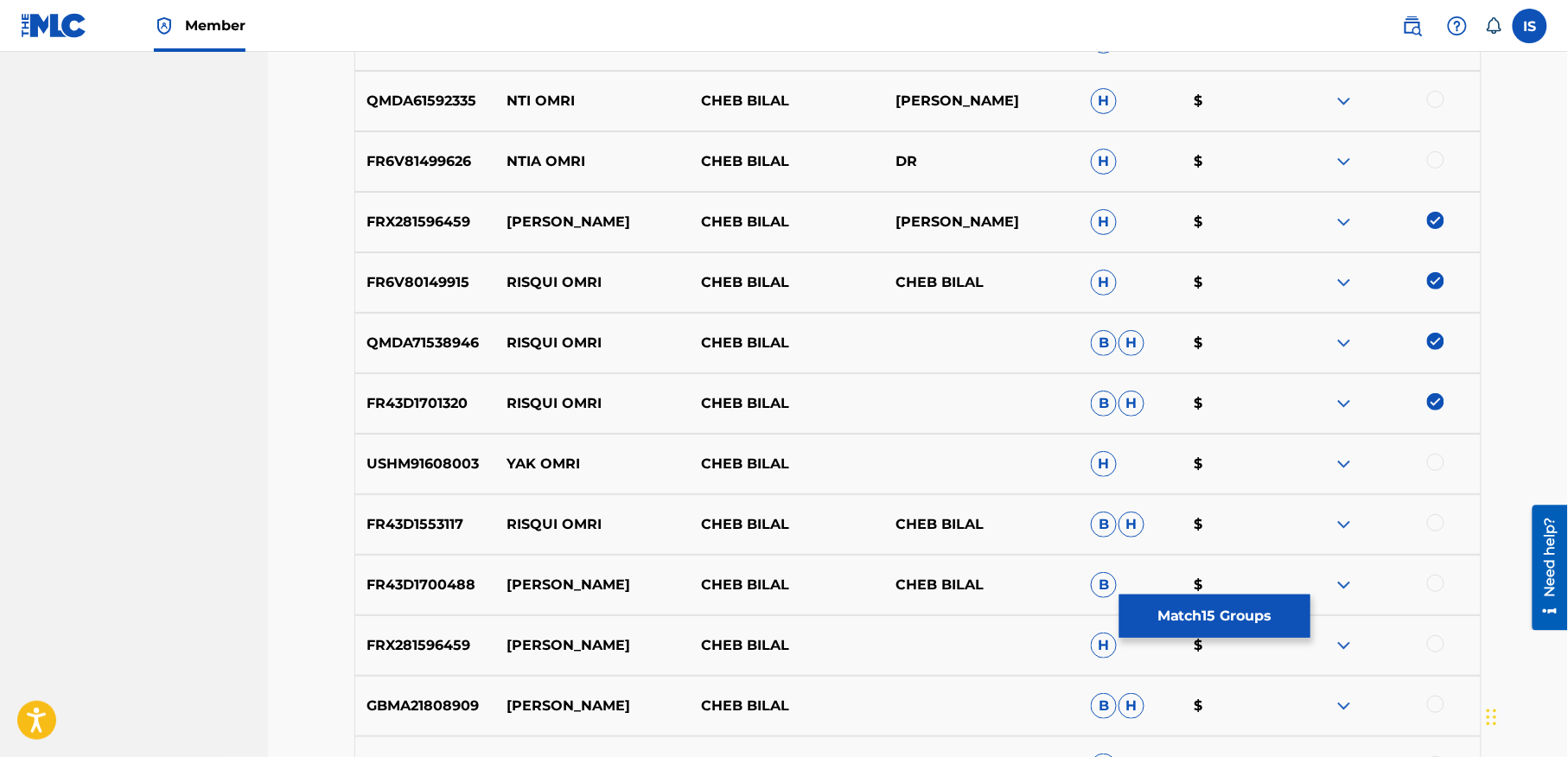
click at [1432, 522] on div at bounding box center [1435, 522] width 17 height 17
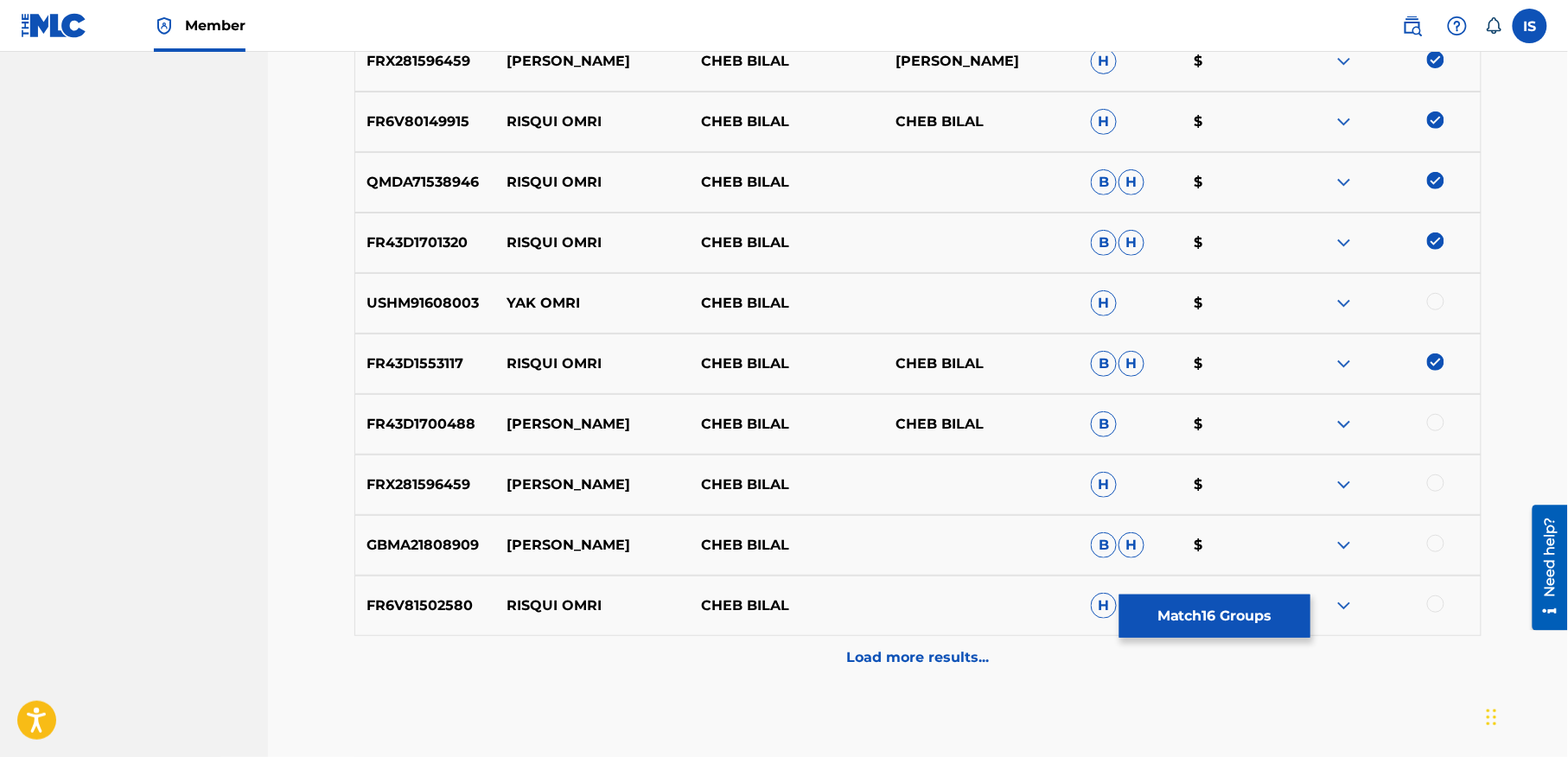
scroll to position [2551, 0]
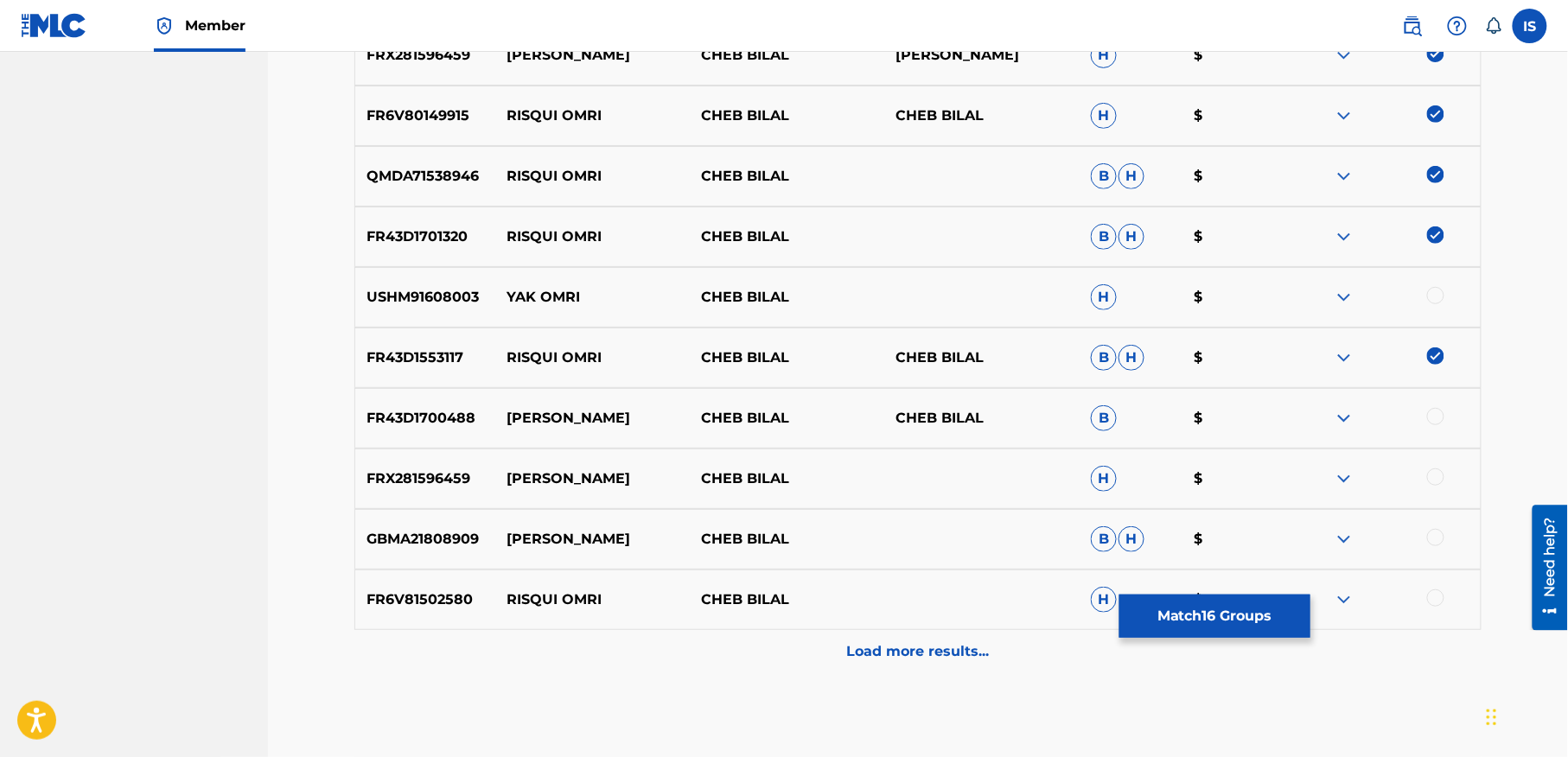
click at [1435, 478] on div at bounding box center [1435, 476] width 17 height 17
click at [1432, 599] on div at bounding box center [1435, 597] width 17 height 17
click at [1022, 634] on div "Load more results..." at bounding box center [917, 651] width 1128 height 44
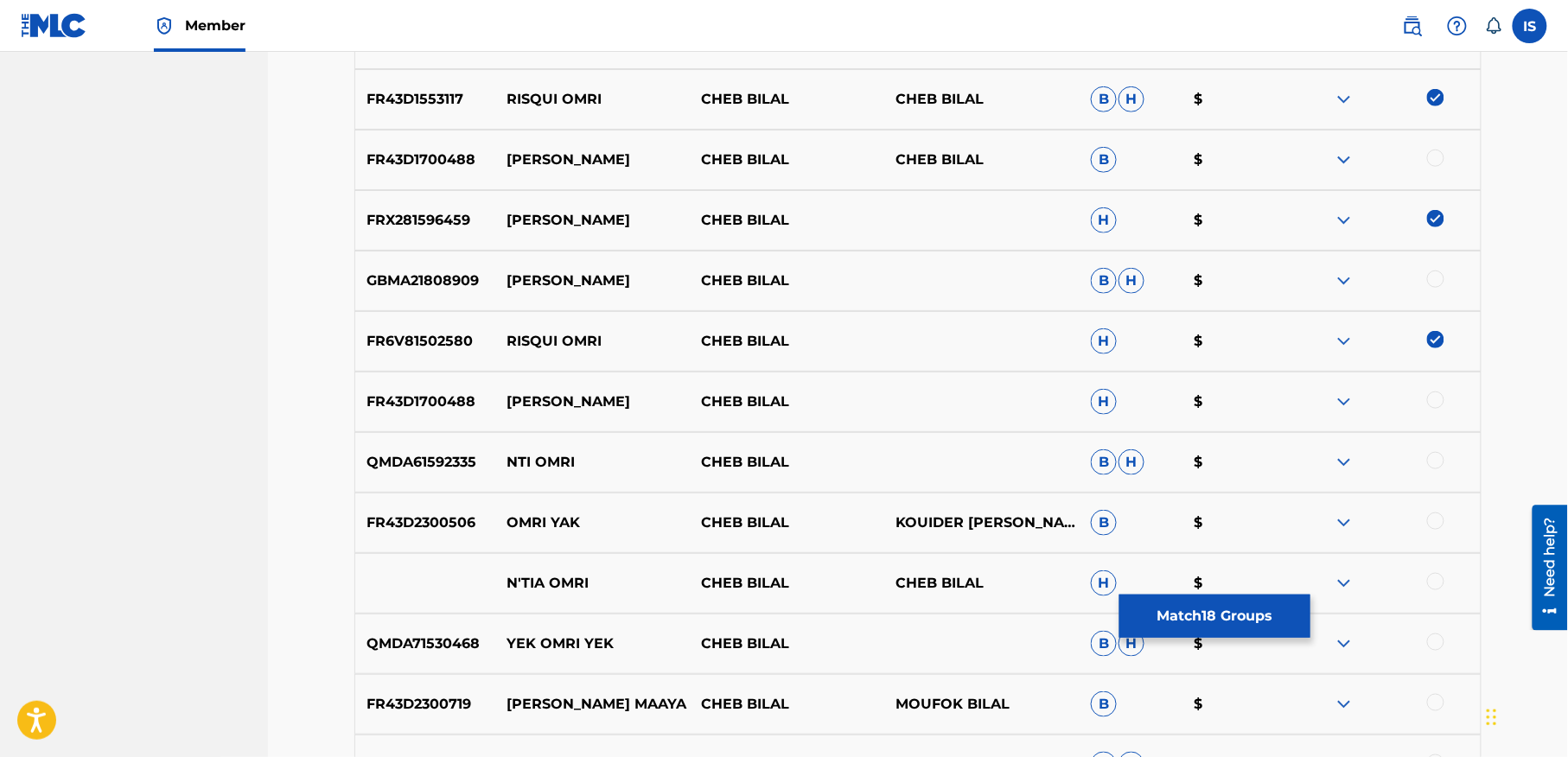
scroll to position [2821, 0]
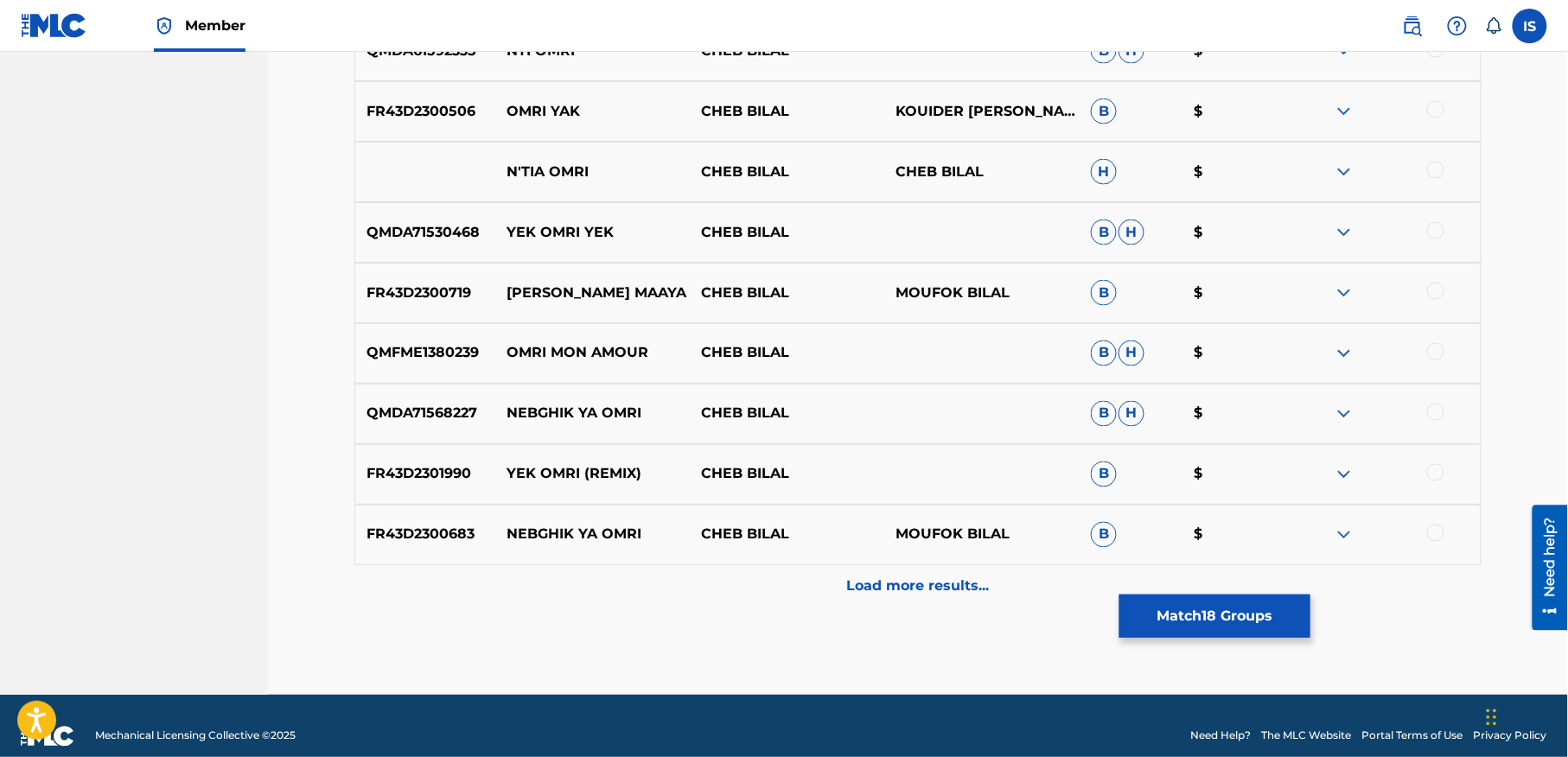
click at [952, 598] on div "Load more results..." at bounding box center [917, 586] width 1128 height 44
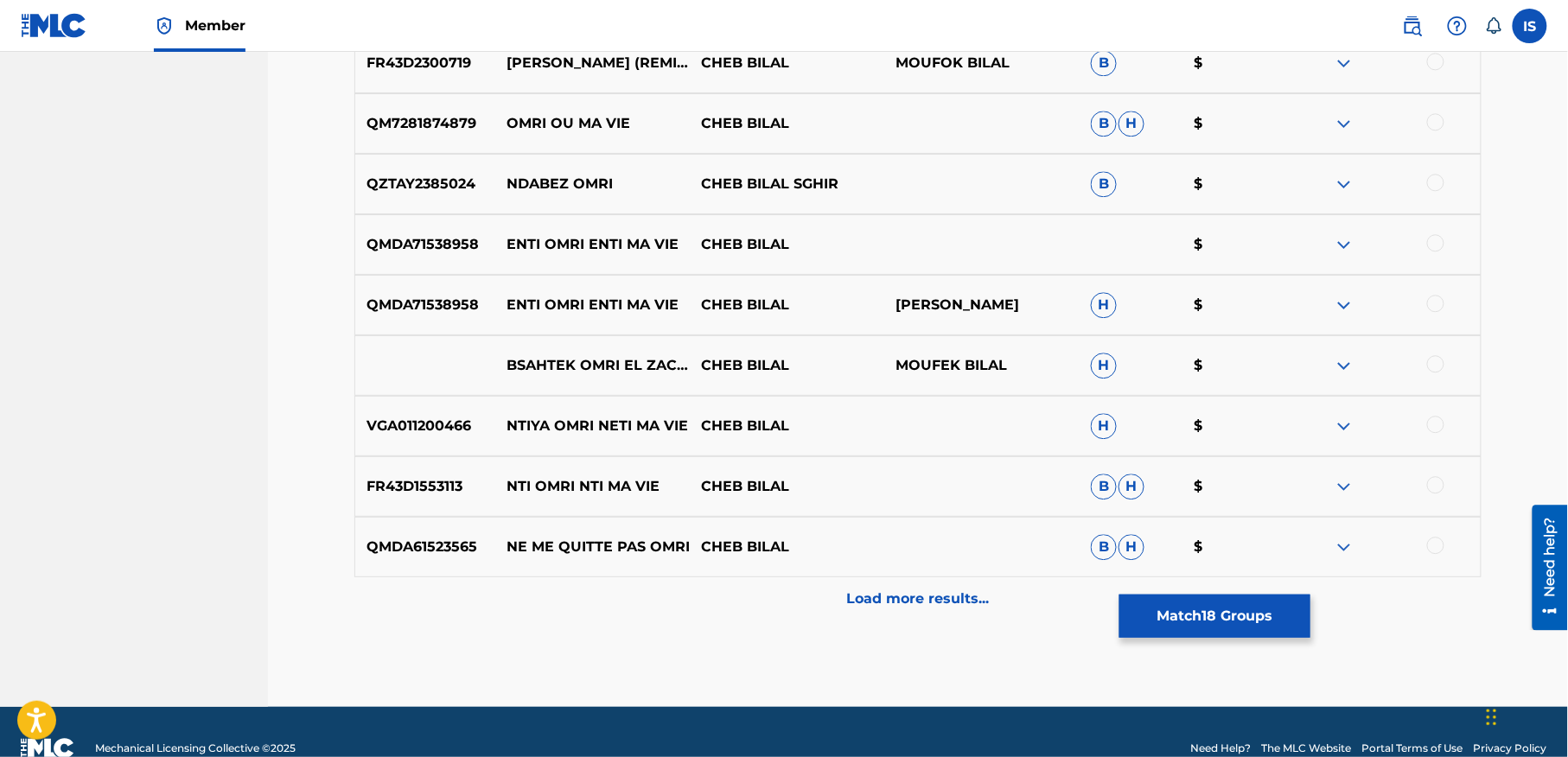
scroll to position [3829, 0]
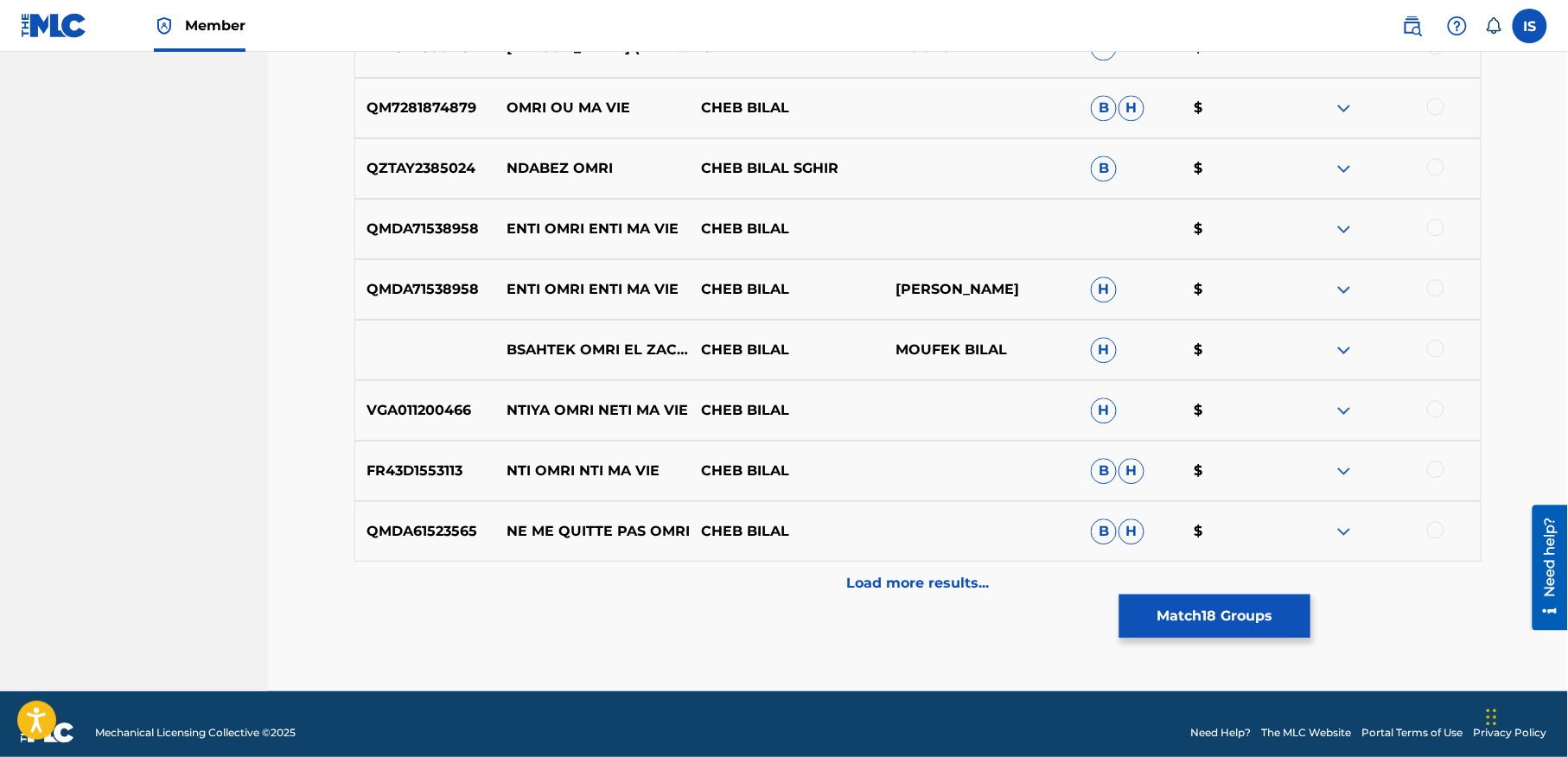
click at [914, 588] on p "Load more results..." at bounding box center [918, 583] width 142 height 20
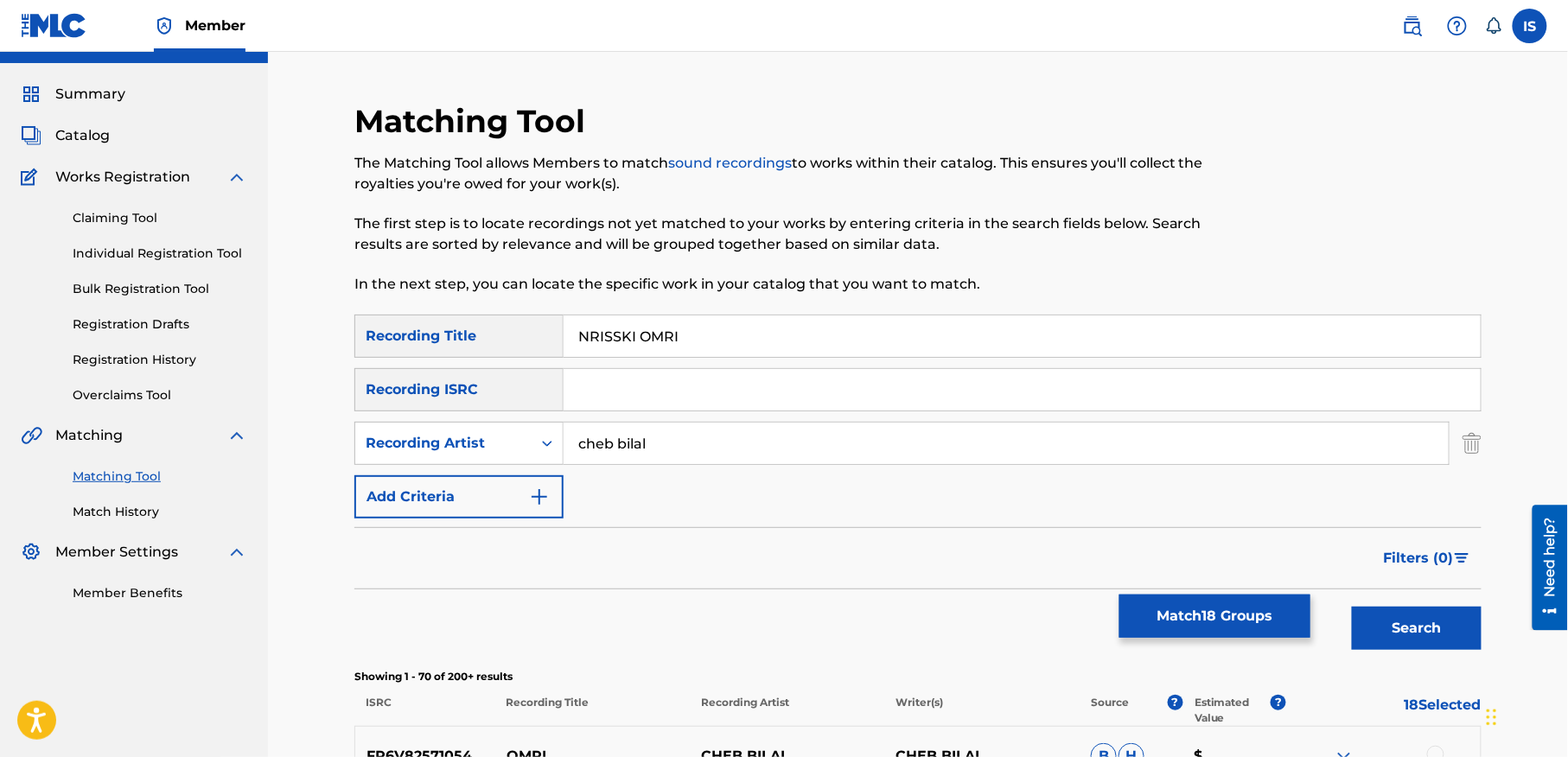
scroll to position [0, 0]
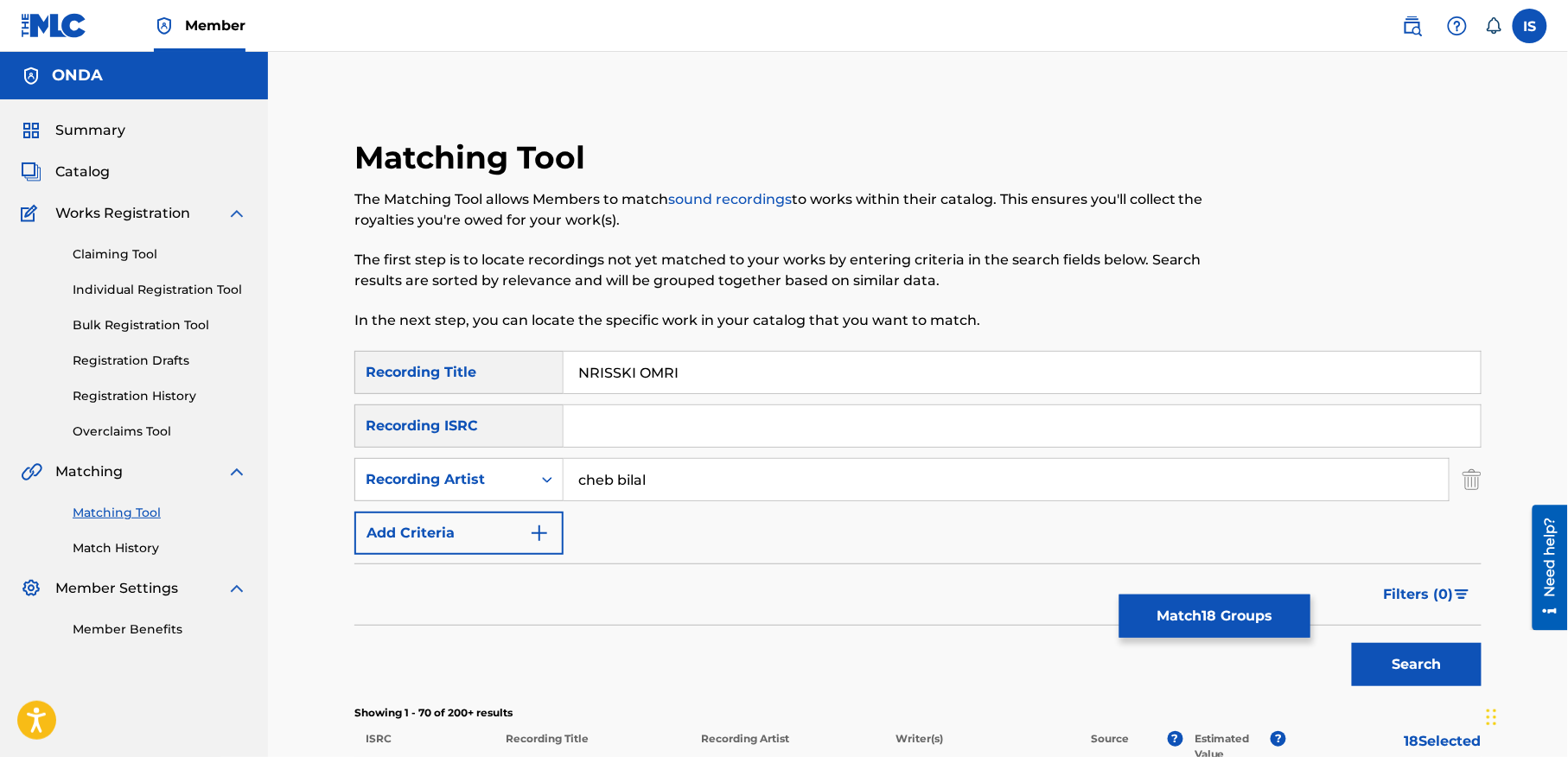
click at [1176, 609] on button "Match 18 Groups" at bounding box center [1215, 616] width 191 height 44
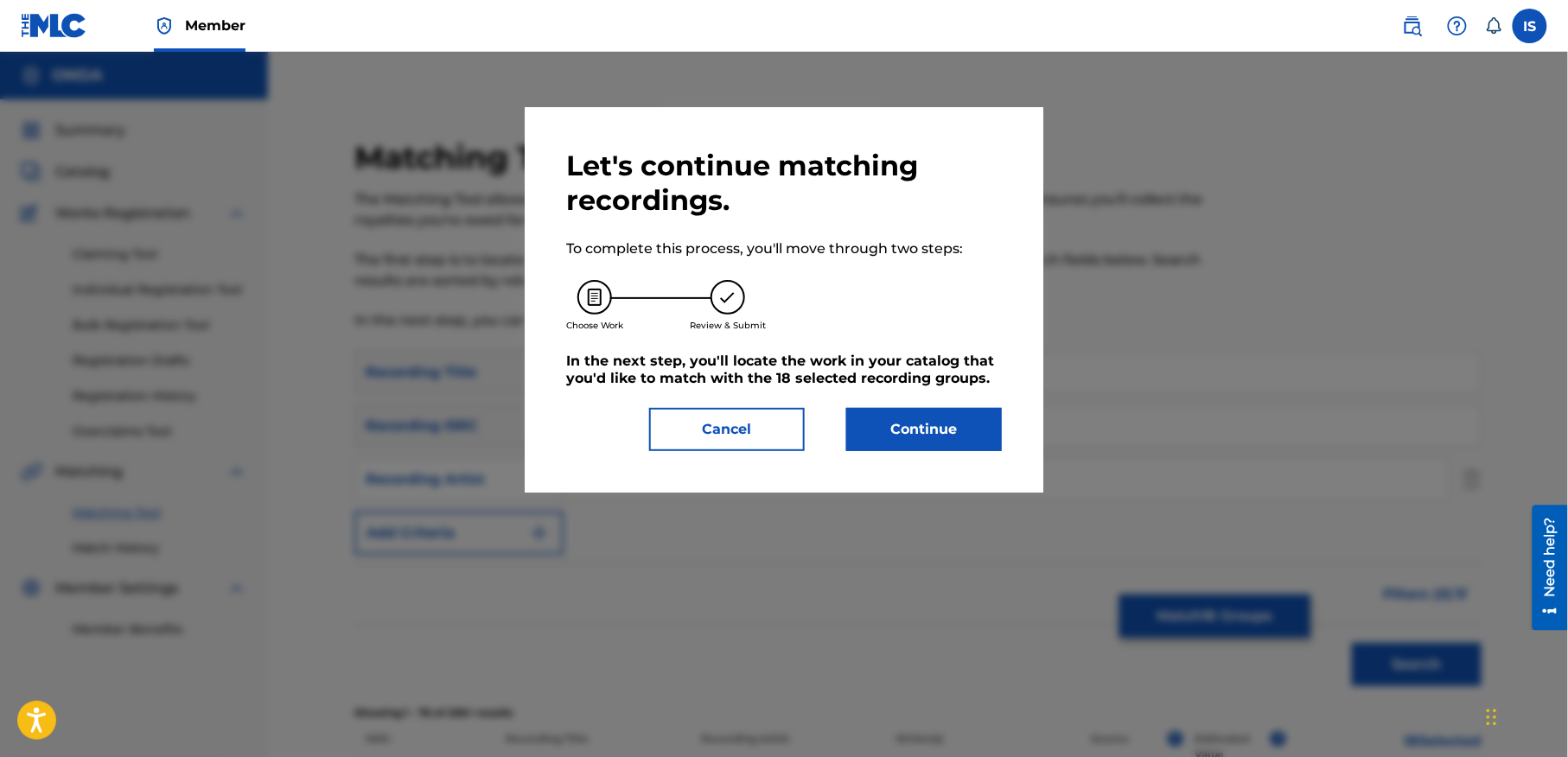
click at [893, 416] on button "Continue" at bounding box center [924, 429] width 156 height 44
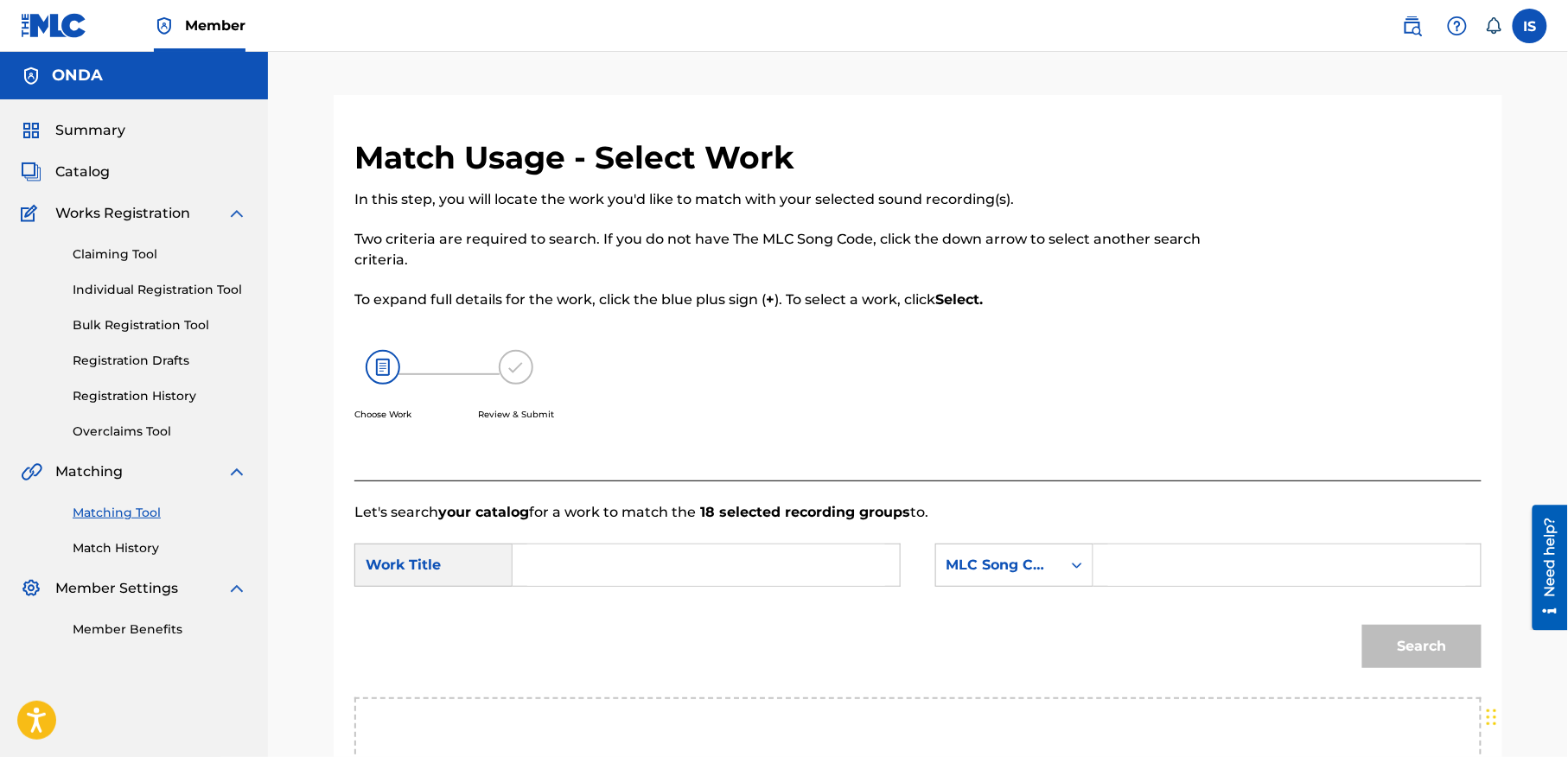
click at [636, 599] on form "SearchWithCriteria5a681ebb-c232-4938-acac-ddf6d3cd43f7 Work Title SearchWithCri…" at bounding box center [917, 610] width 1128 height 174
click at [596, 555] on input "Search Form" at bounding box center [707, 565] width 358 height 42
paste input "NRISSKI OMRI"
type input "NRISSKI OMRI"
drag, startPoint x: 1135, startPoint y: 579, endPoint x: 1011, endPoint y: 572, distance: 124.2
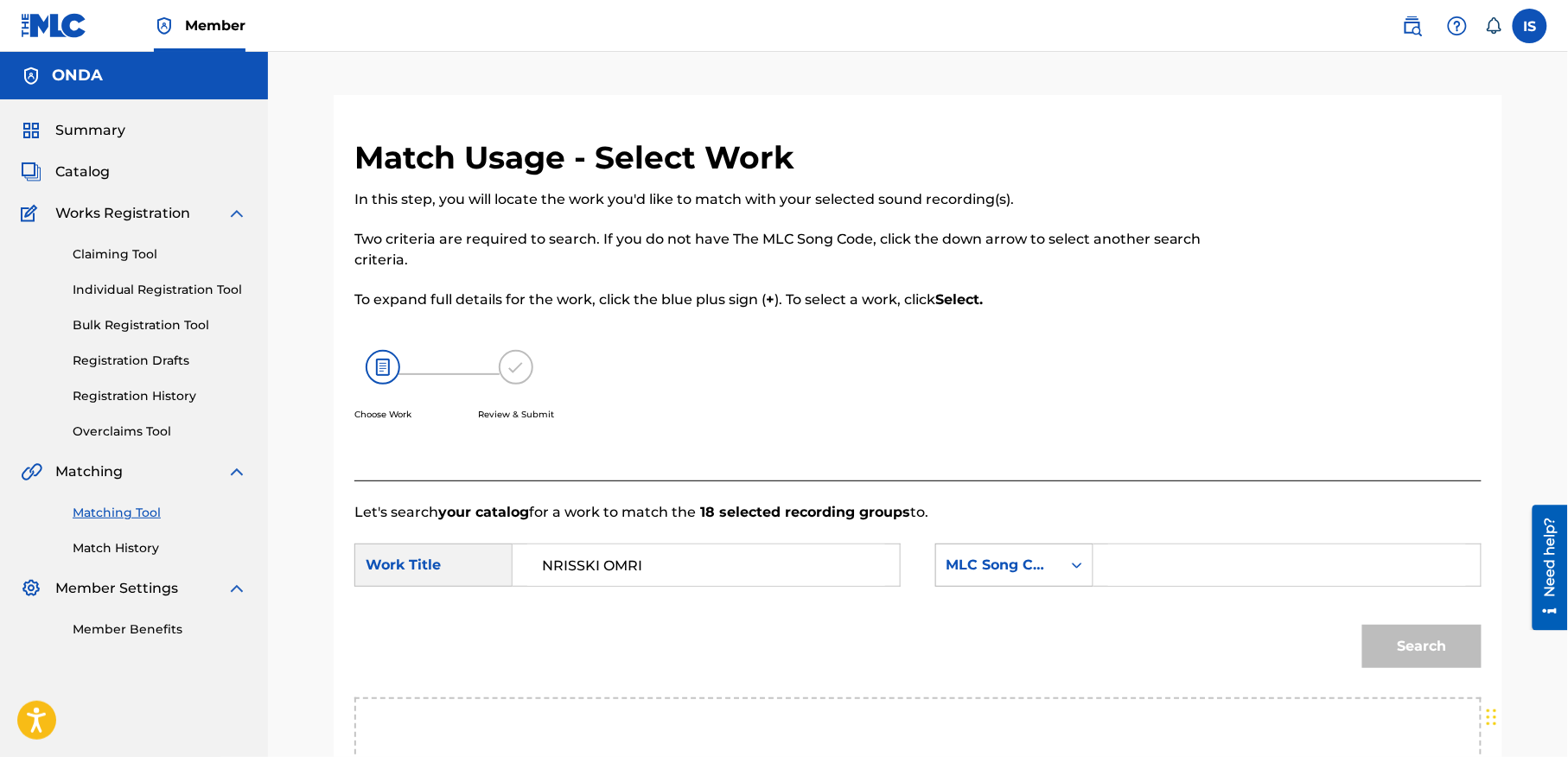
click at [1016, 572] on div "SearchWithCriteria53089a86-2ce6-4bdc-b49c-5b7bf0c3bd65 MLC Song Code" at bounding box center [1208, 565] width 546 height 44
click at [1007, 572] on div "MLC Song Code" at bounding box center [1014, 565] width 158 height 44
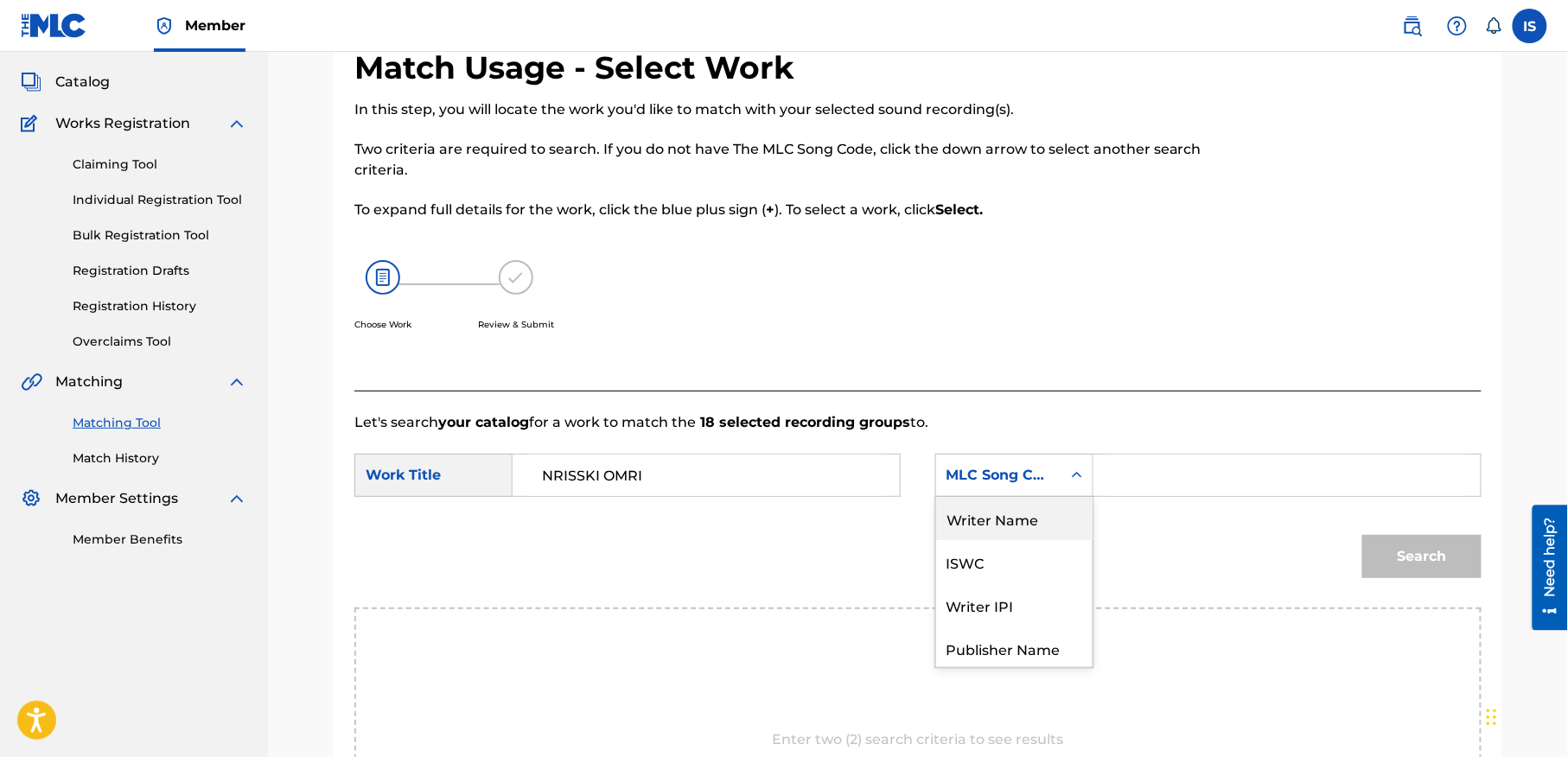
click at [1016, 519] on div "Writer Name" at bounding box center [1014, 519] width 157 height 44
click at [1179, 475] on input "Search Form" at bounding box center [1287, 475] width 358 height 42
type input "moufok"
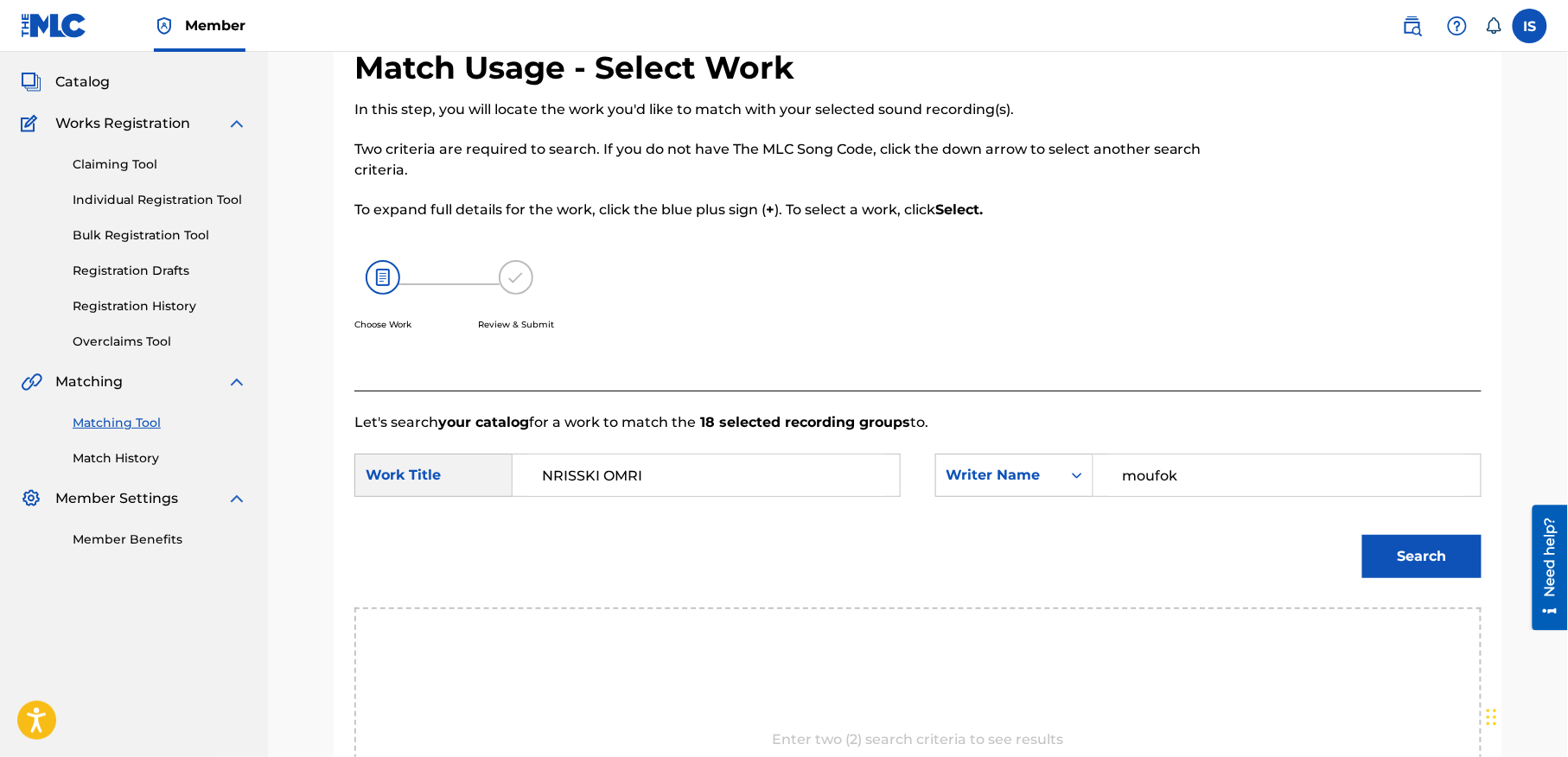
click at [1433, 553] on button "Search" at bounding box center [1422, 556] width 119 height 44
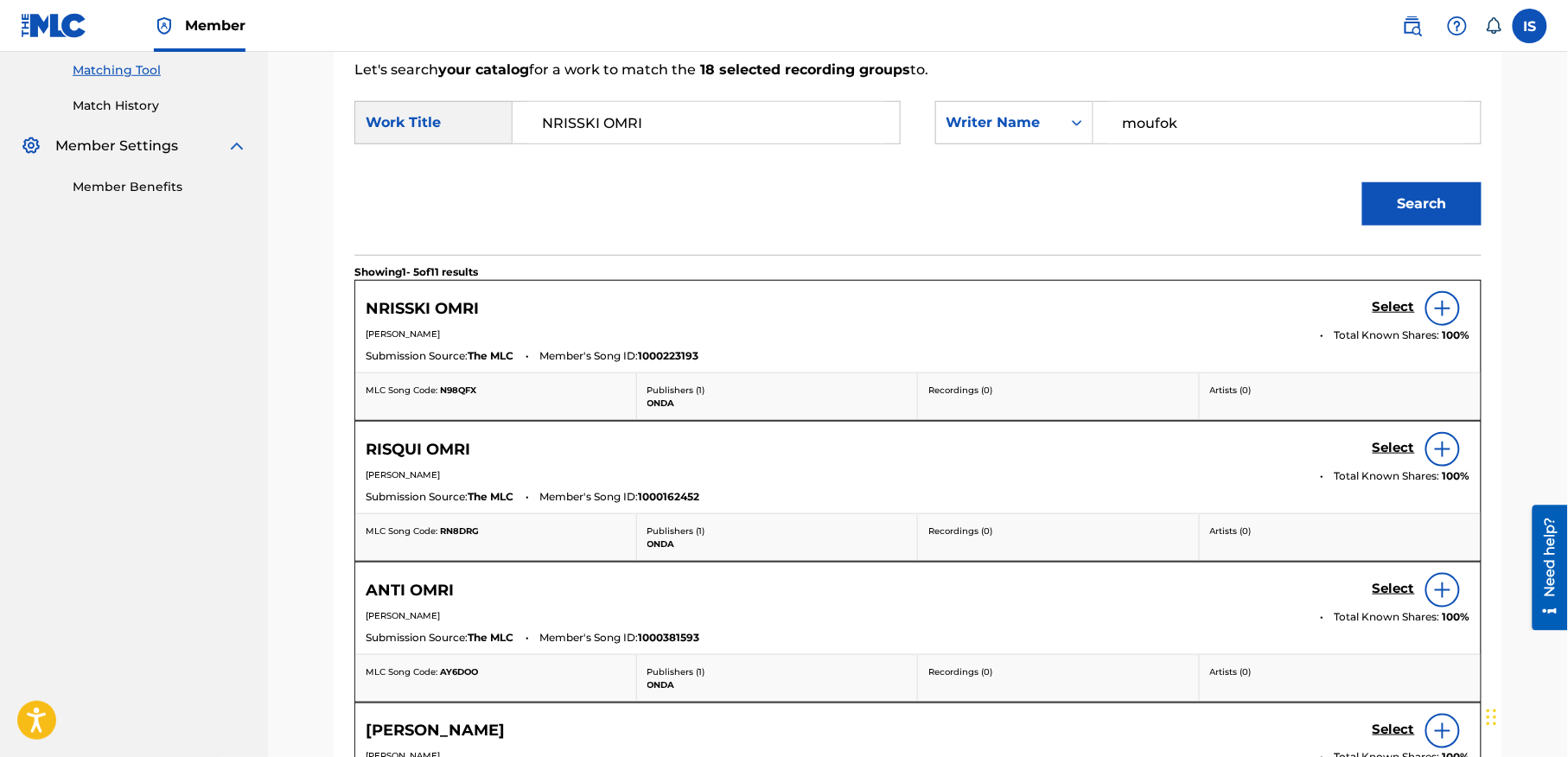
scroll to position [440, 0]
click at [1391, 311] on h5 "Select" at bounding box center [1394, 309] width 43 height 16
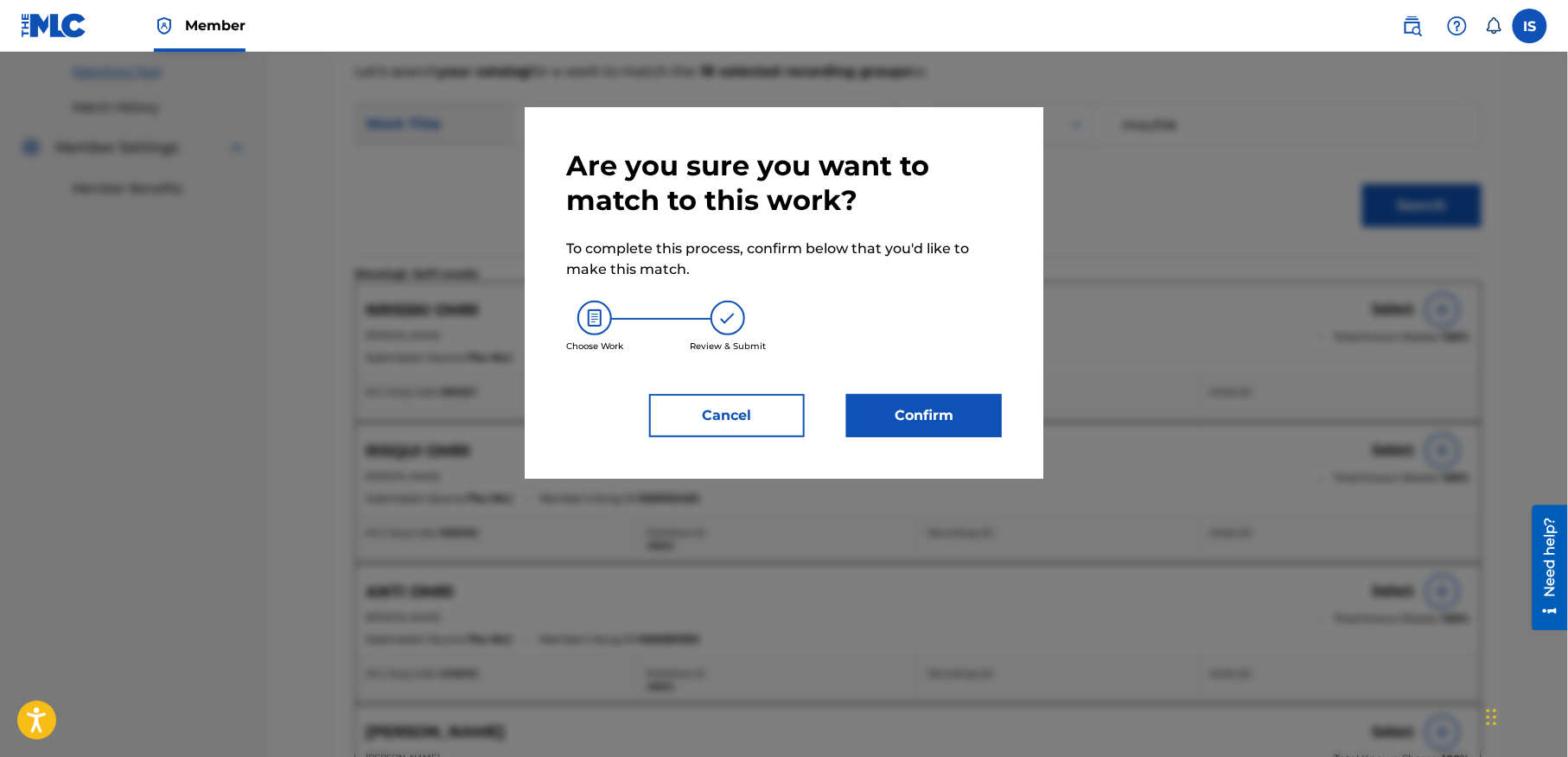
click at [952, 412] on button "Confirm" at bounding box center [924, 415] width 156 height 44
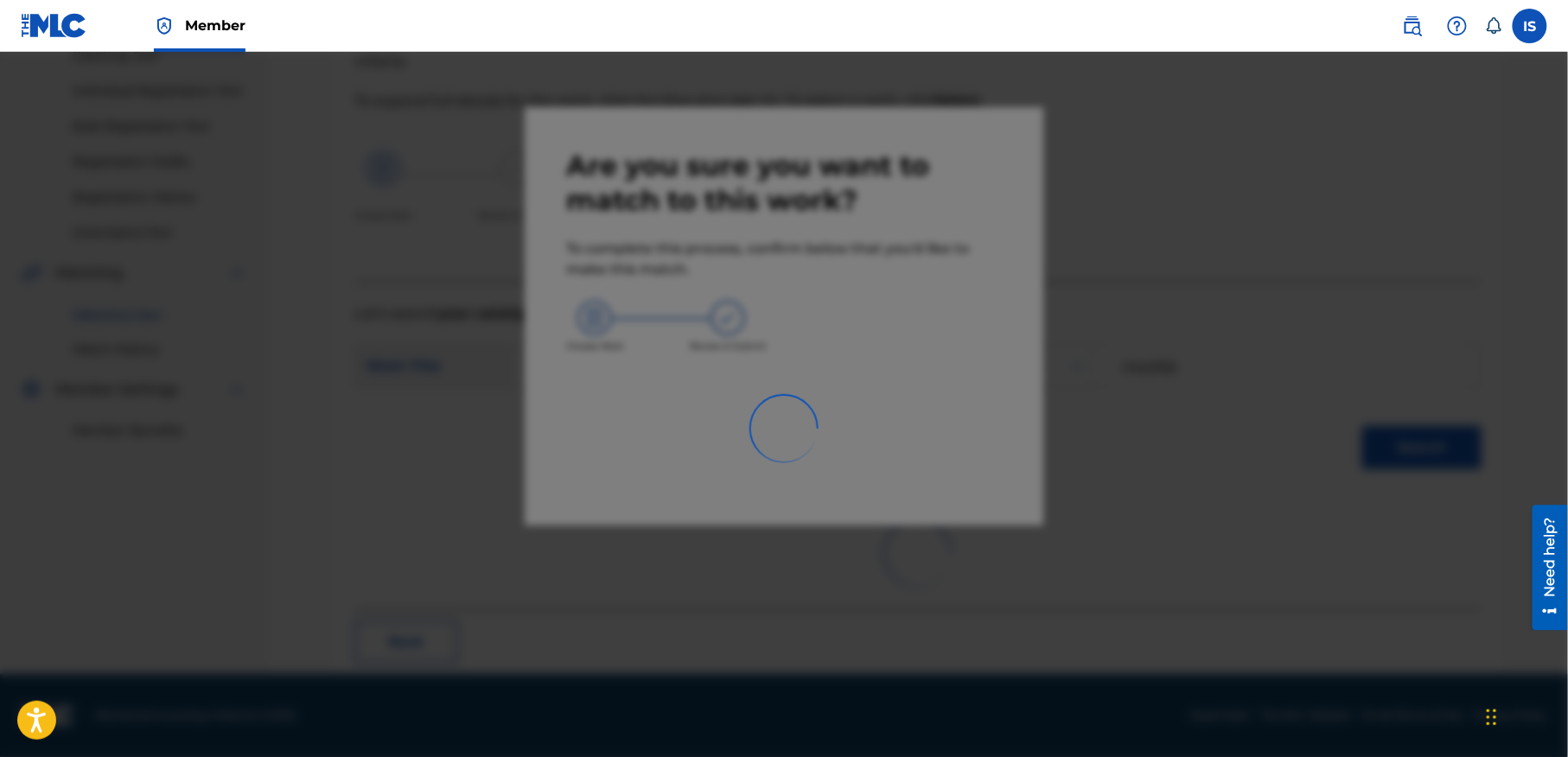
scroll to position [53, 0]
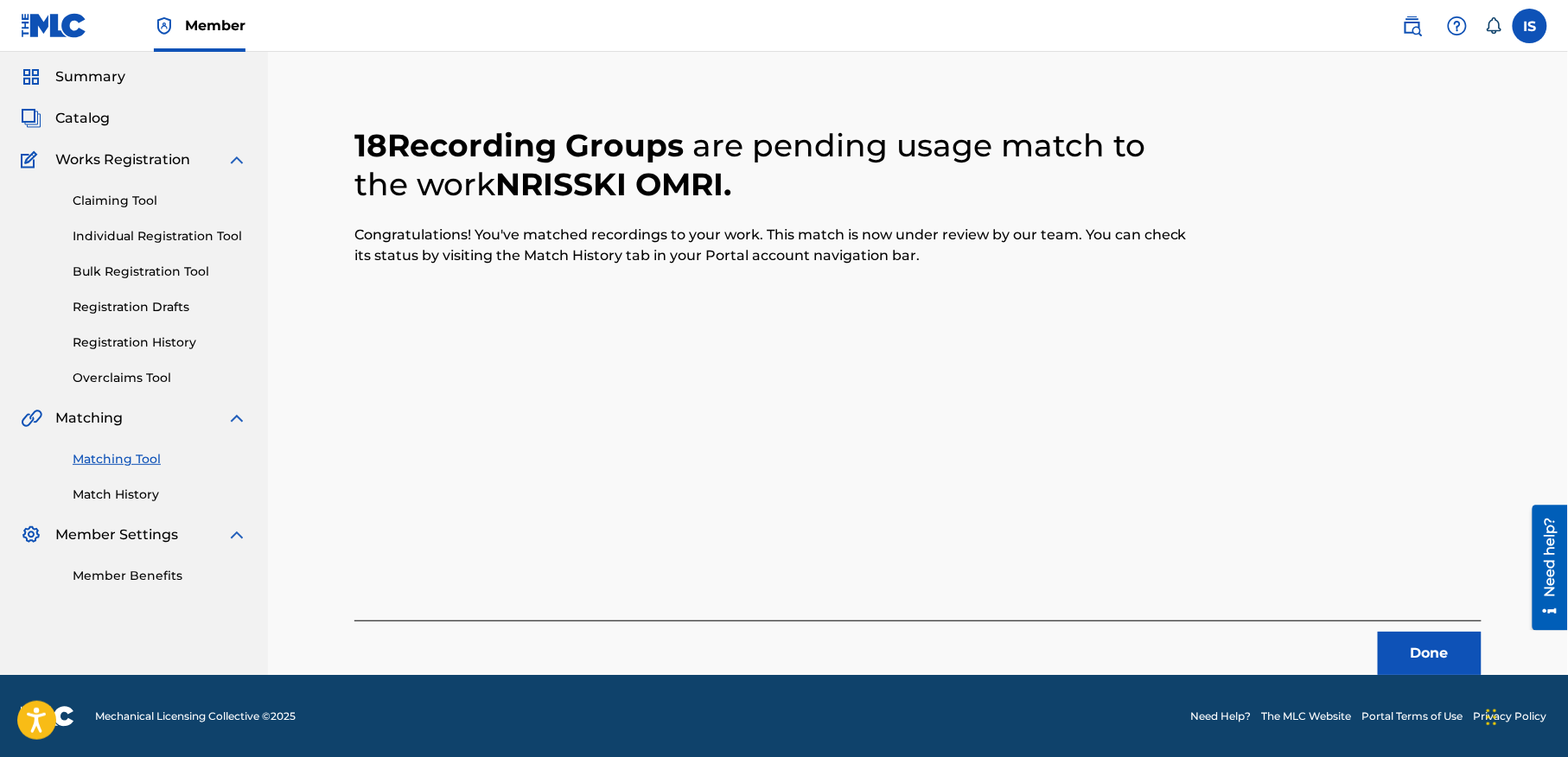
click at [1407, 643] on button "Done" at bounding box center [1429, 653] width 104 height 44
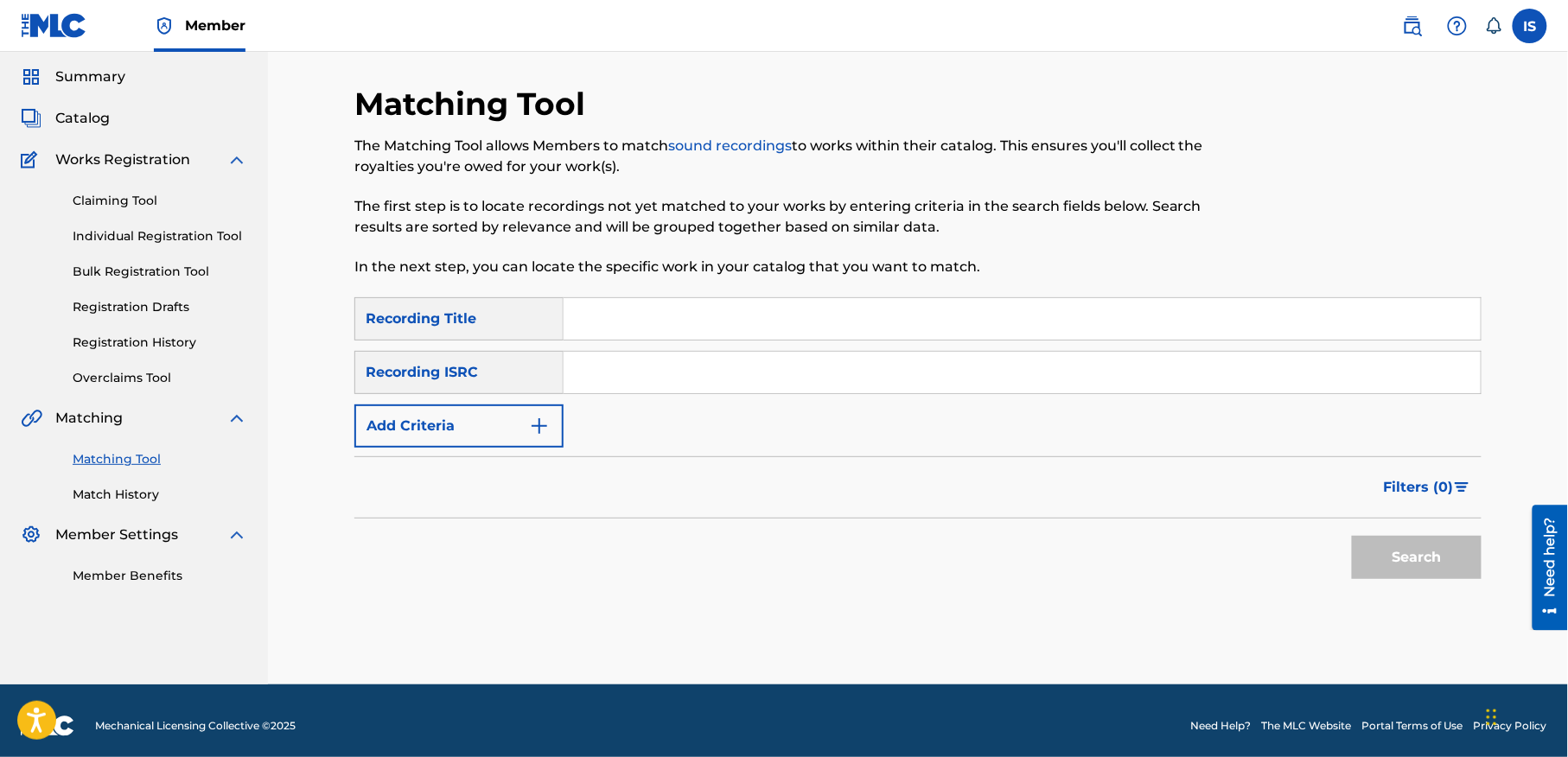
click at [451, 426] on button "Add Criteria" at bounding box center [458, 426] width 209 height 44
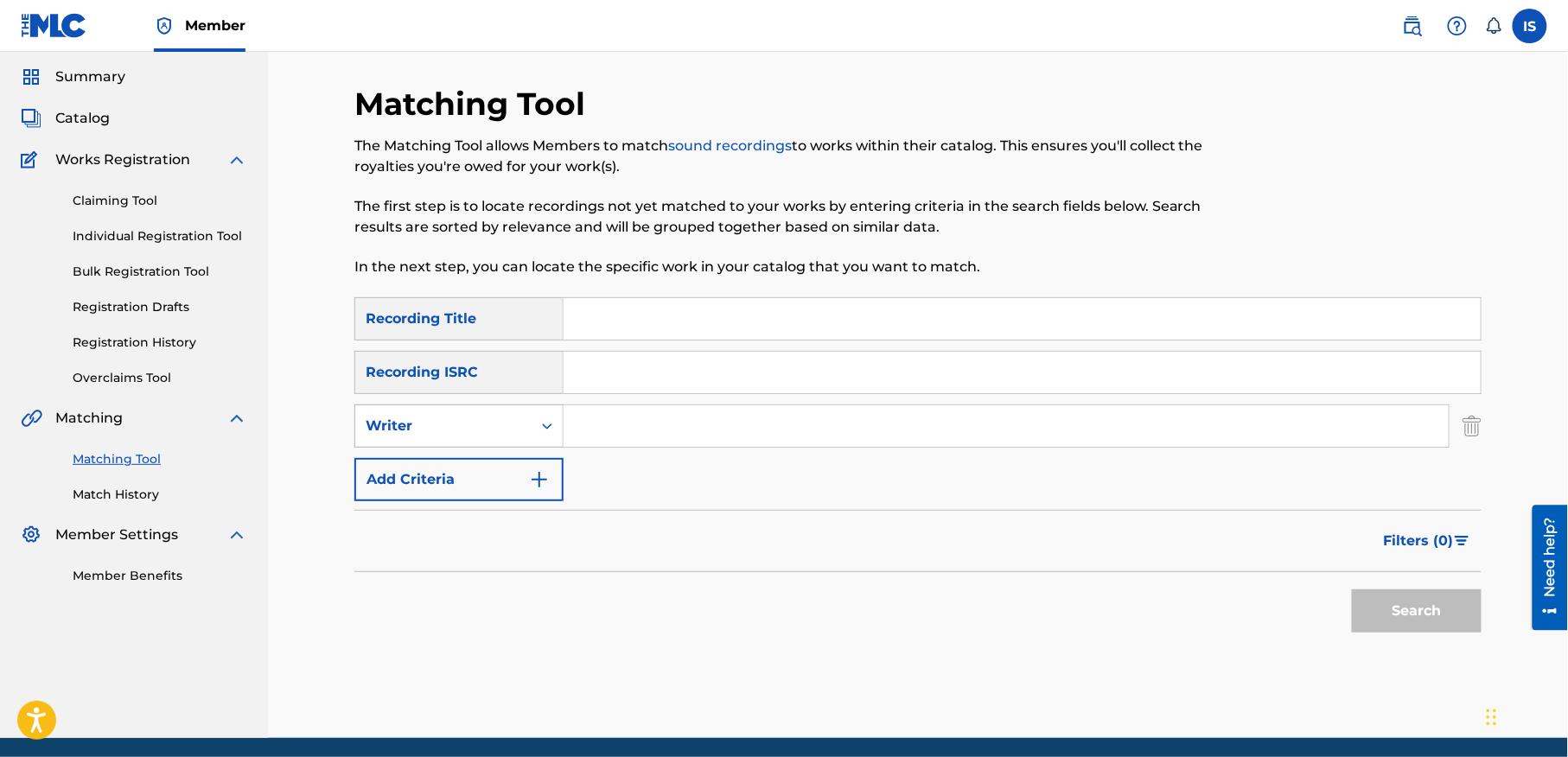
click at [496, 443] on div "Writer" at bounding box center [458, 426] width 209 height 44
click at [491, 470] on div "Recording Artist" at bounding box center [458, 469] width 207 height 44
click at [665, 406] on input "Search Form" at bounding box center [1006, 426] width 885 height 42
type input "cheb bilal"
click at [599, 330] on input "Search Form" at bounding box center [1022, 318] width 917 height 42
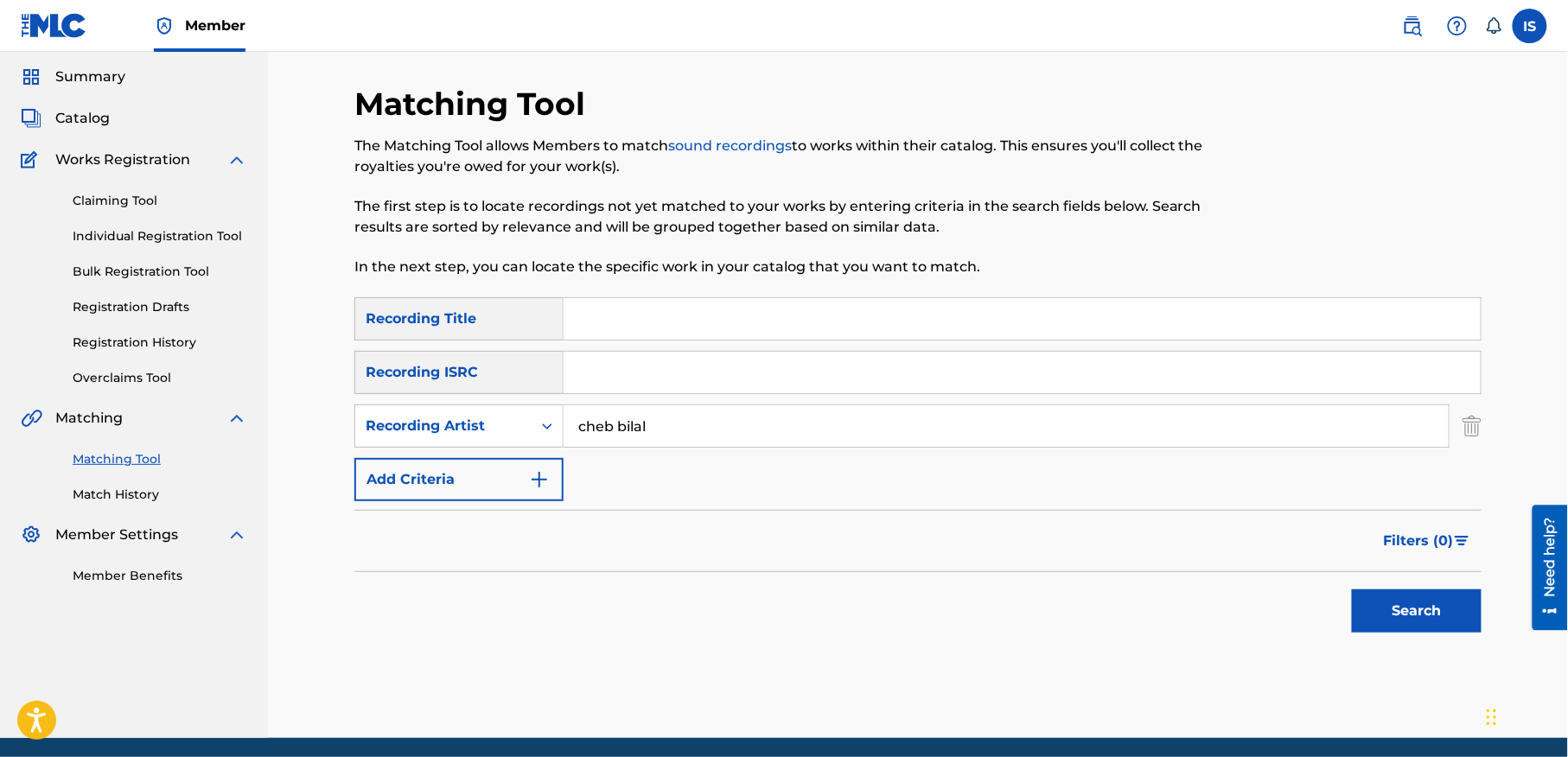
paste input "LAHNA LA L'HIH"
type input "LAHNA LA L'HIH"
drag, startPoint x: 1313, startPoint y: 504, endPoint x: 1403, endPoint y: 579, distance: 117.2
click at [1403, 578] on form "SearchWithCriteria3d59bafb-b499-4b93-8ffa-3e6f7fa9439c Recording Title LAHNA LA…" at bounding box center [917, 469] width 1128 height 344
click at [1394, 605] on button "Search" at bounding box center [1417, 610] width 130 height 44
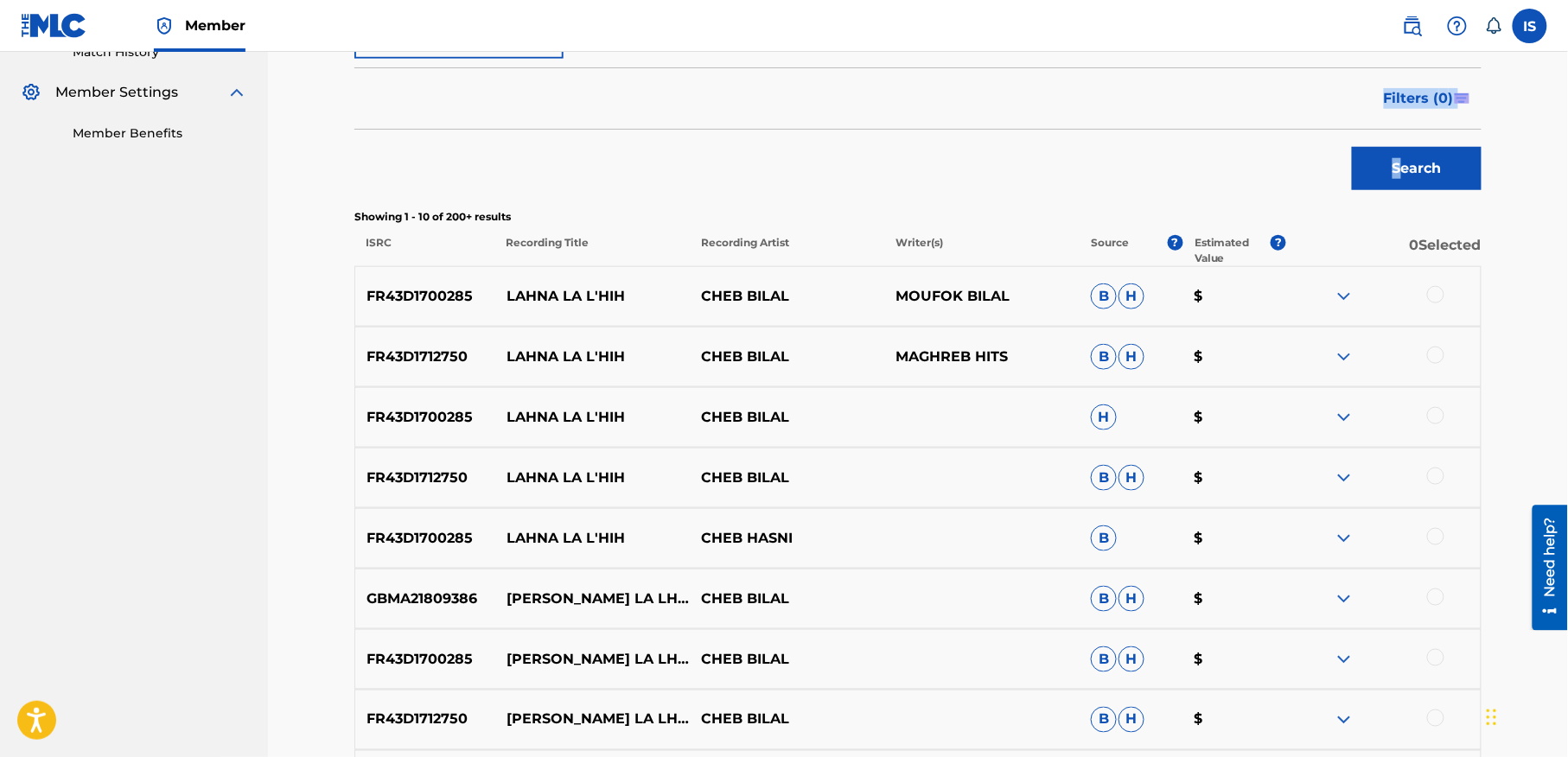
scroll to position [502, 0]
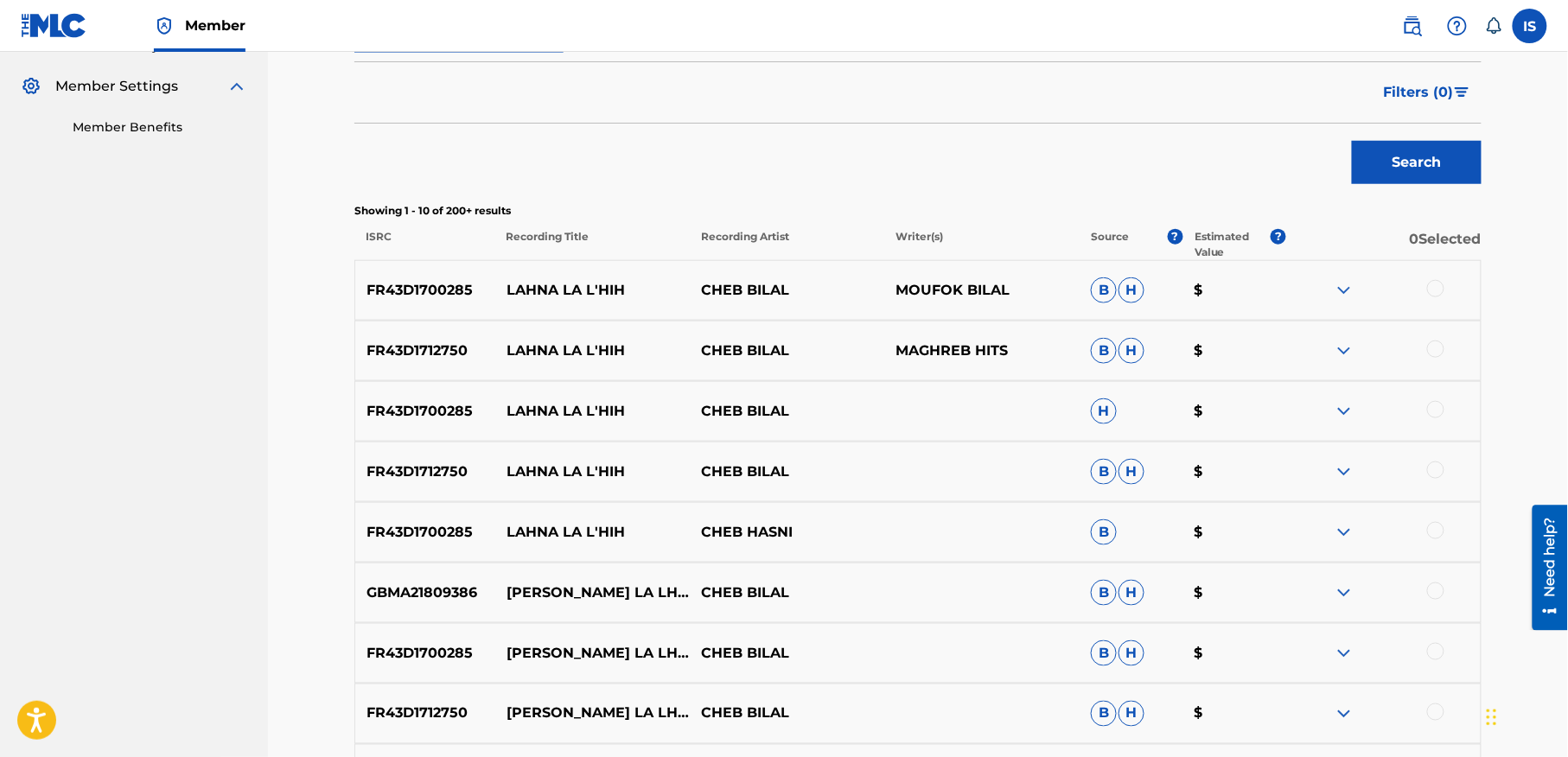
click at [1435, 291] on div at bounding box center [1435, 288] width 17 height 17
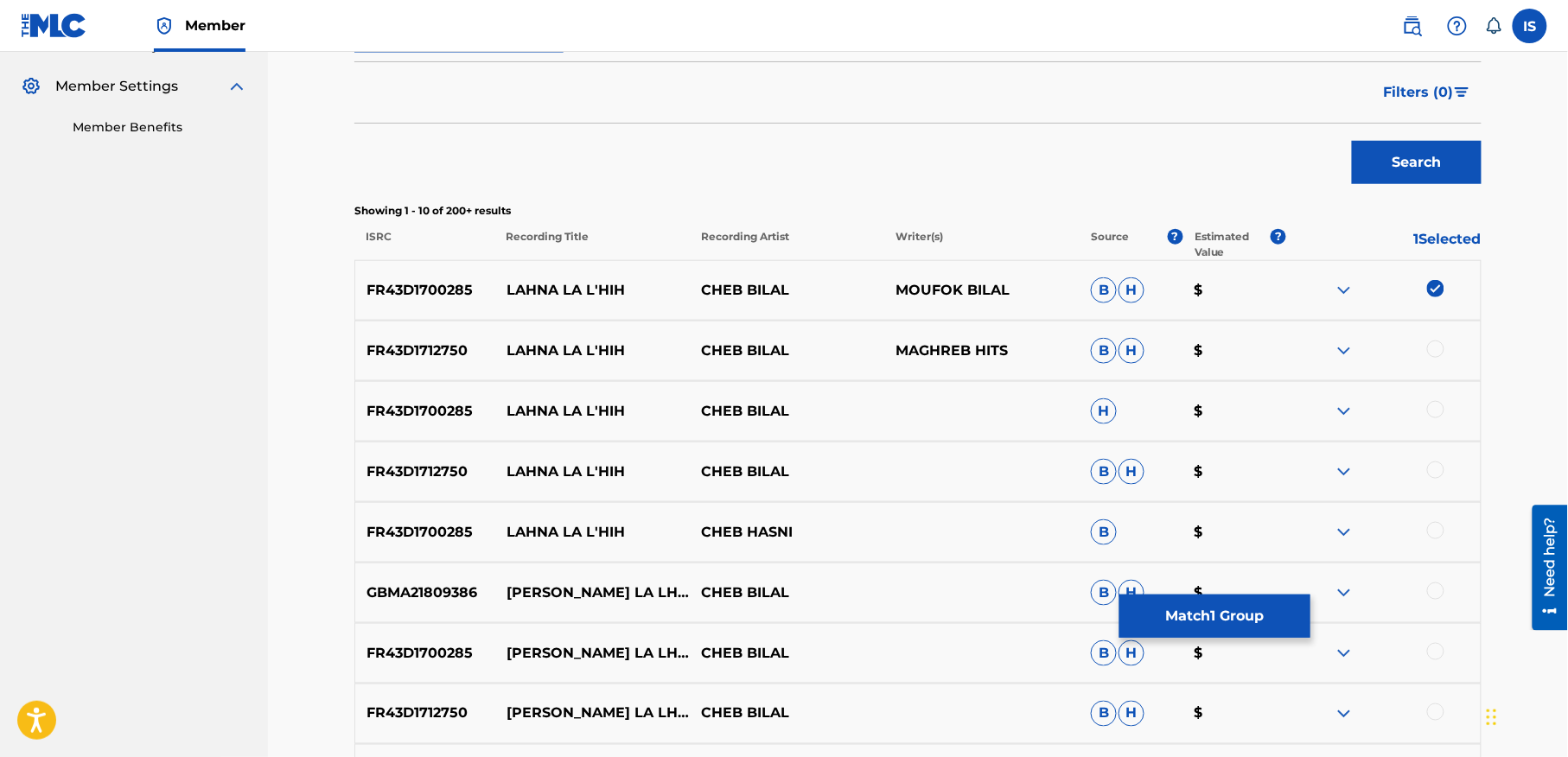
click at [1436, 347] on div at bounding box center [1435, 349] width 17 height 17
click at [1431, 403] on div at bounding box center [1435, 409] width 17 height 17
click at [1430, 471] on div at bounding box center [1435, 470] width 17 height 17
click at [1435, 533] on div at bounding box center [1435, 530] width 17 height 17
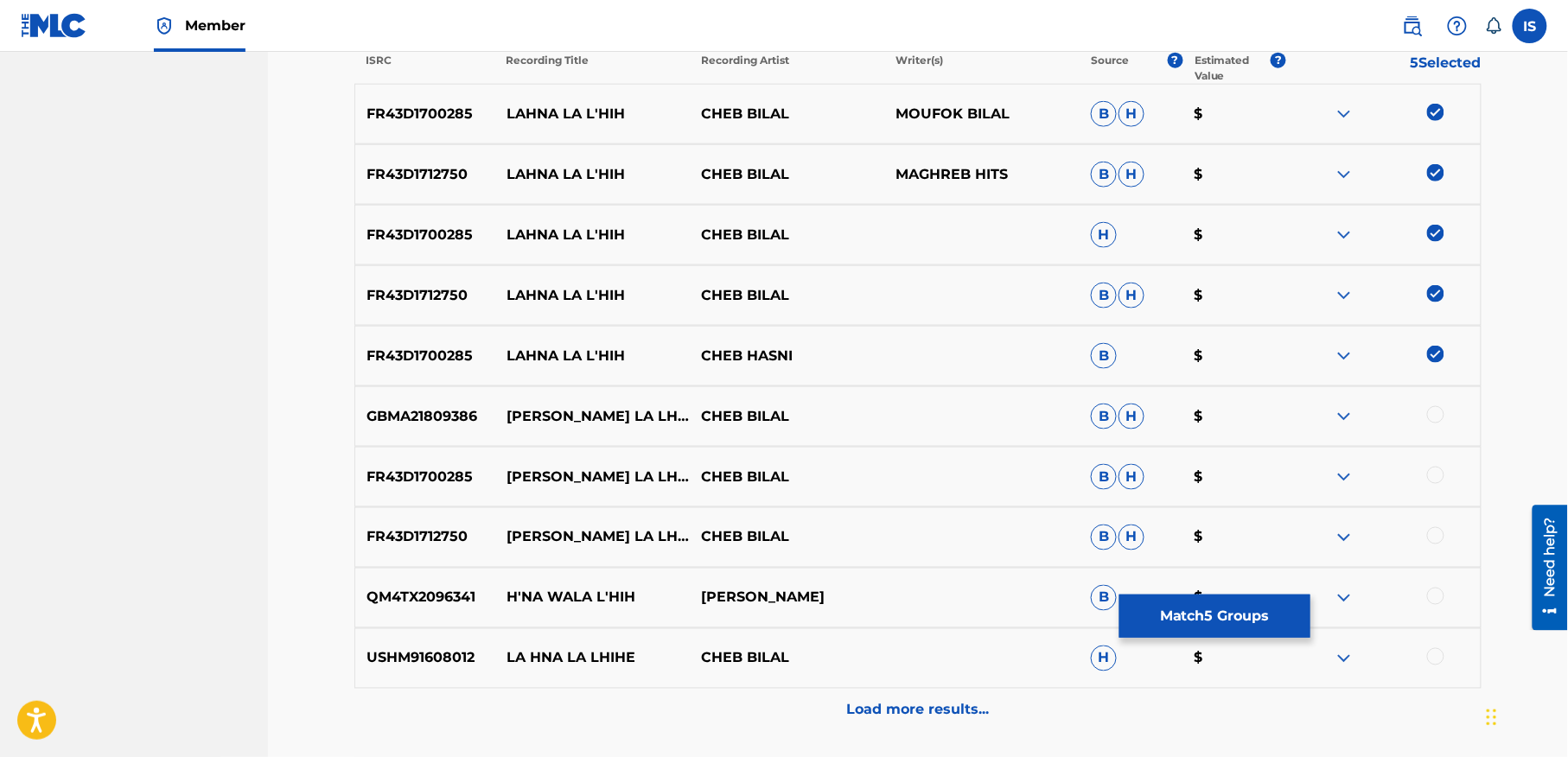
scroll to position [697, 0]
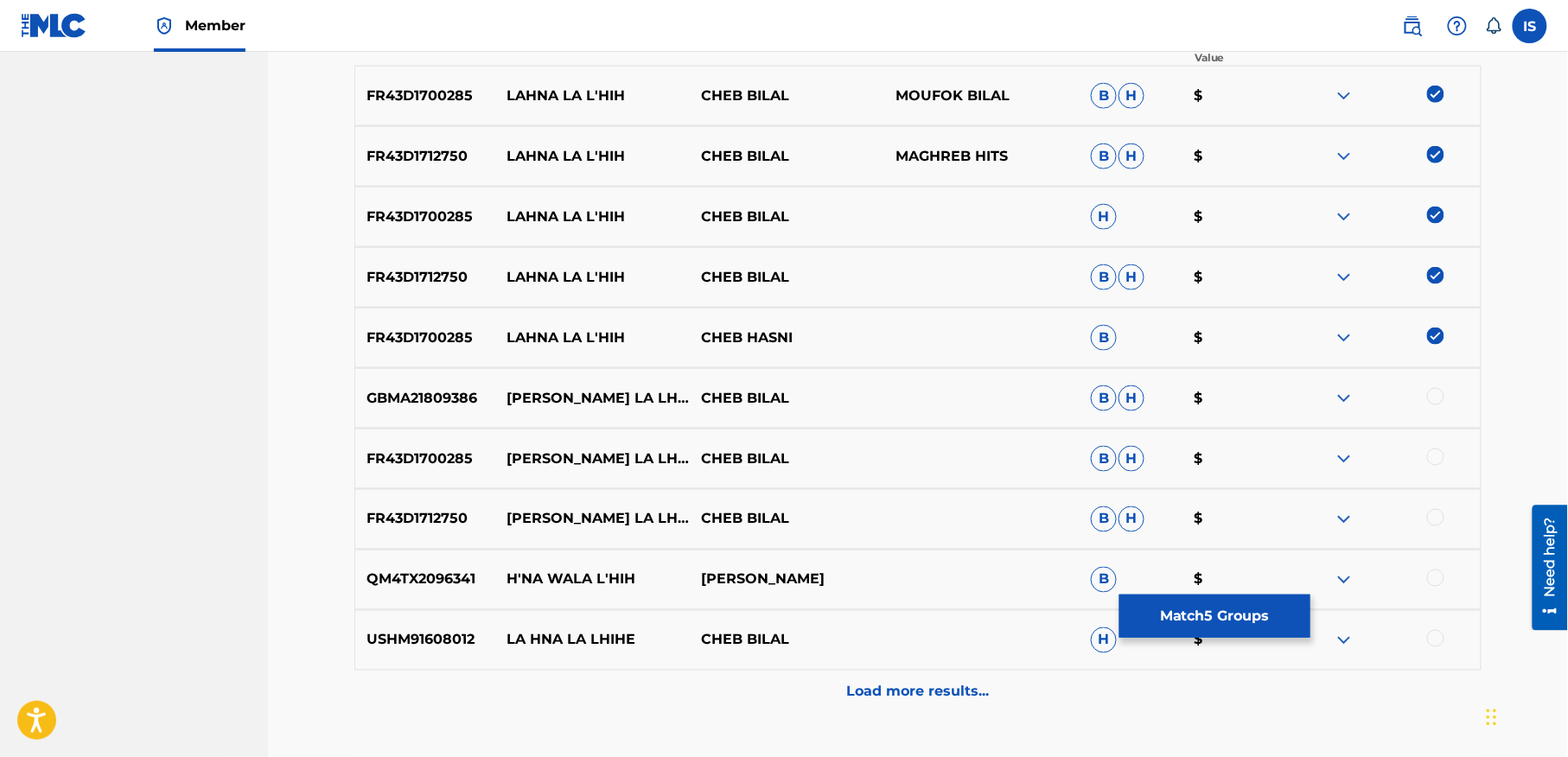
click at [1439, 399] on div at bounding box center [1435, 396] width 17 height 17
click at [1433, 455] on div at bounding box center [1435, 456] width 17 height 17
click at [1438, 526] on div at bounding box center [1435, 517] width 17 height 17
click at [1431, 640] on div at bounding box center [1435, 638] width 17 height 17
click at [1431, 333] on img at bounding box center [1435, 335] width 17 height 17
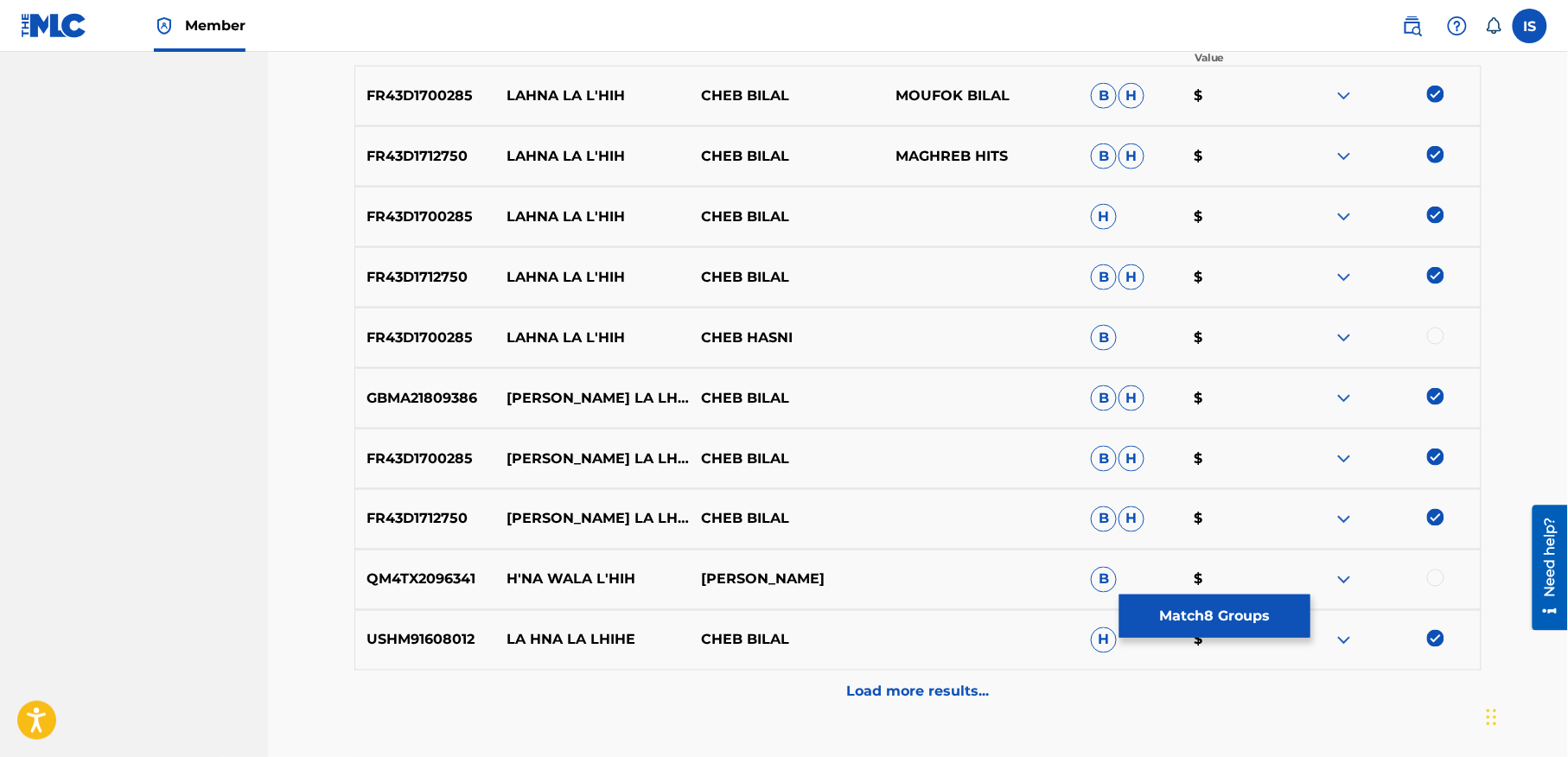
click at [917, 689] on p "Load more results..." at bounding box center [918, 691] width 142 height 20
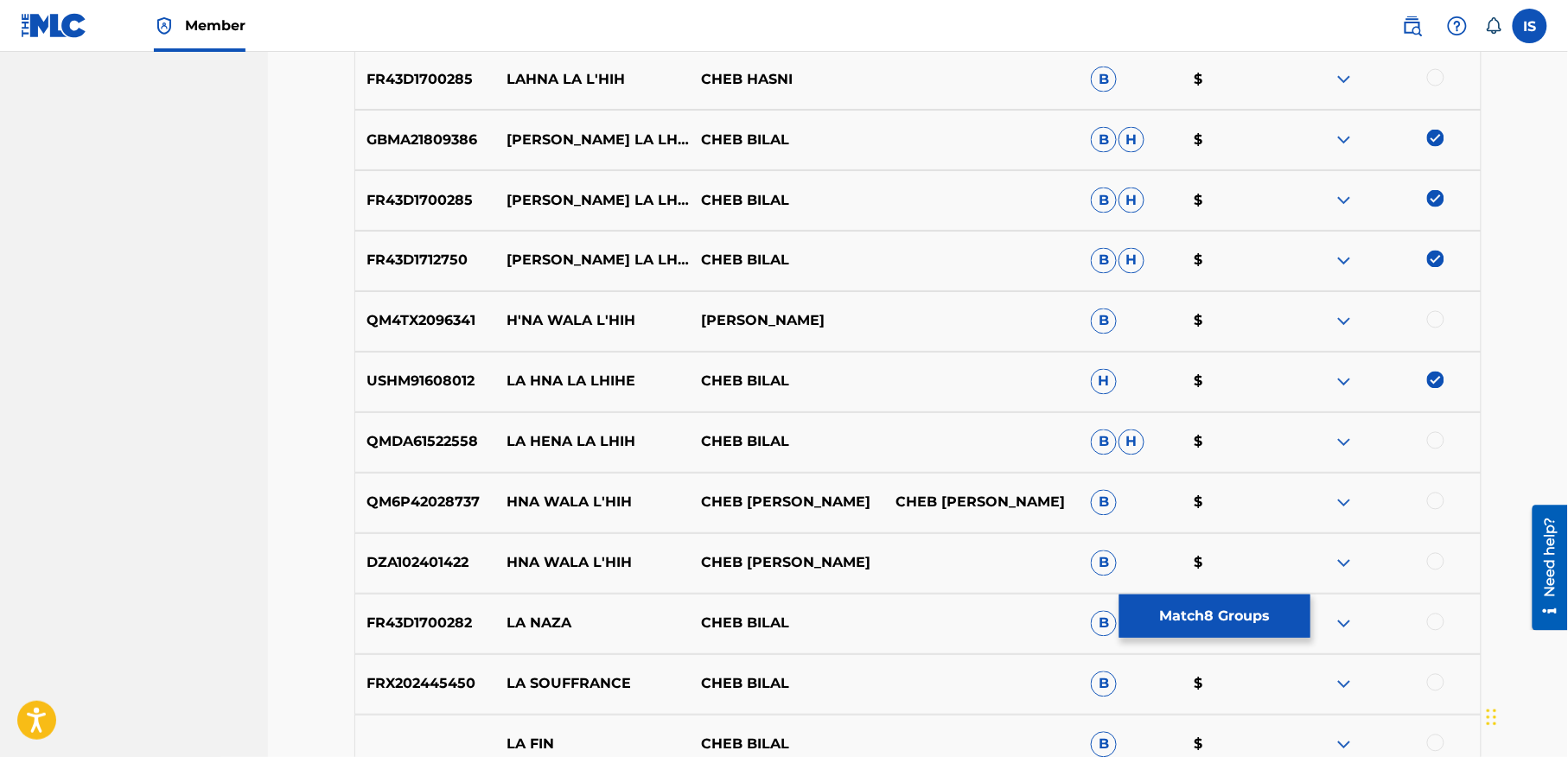
scroll to position [966, 0]
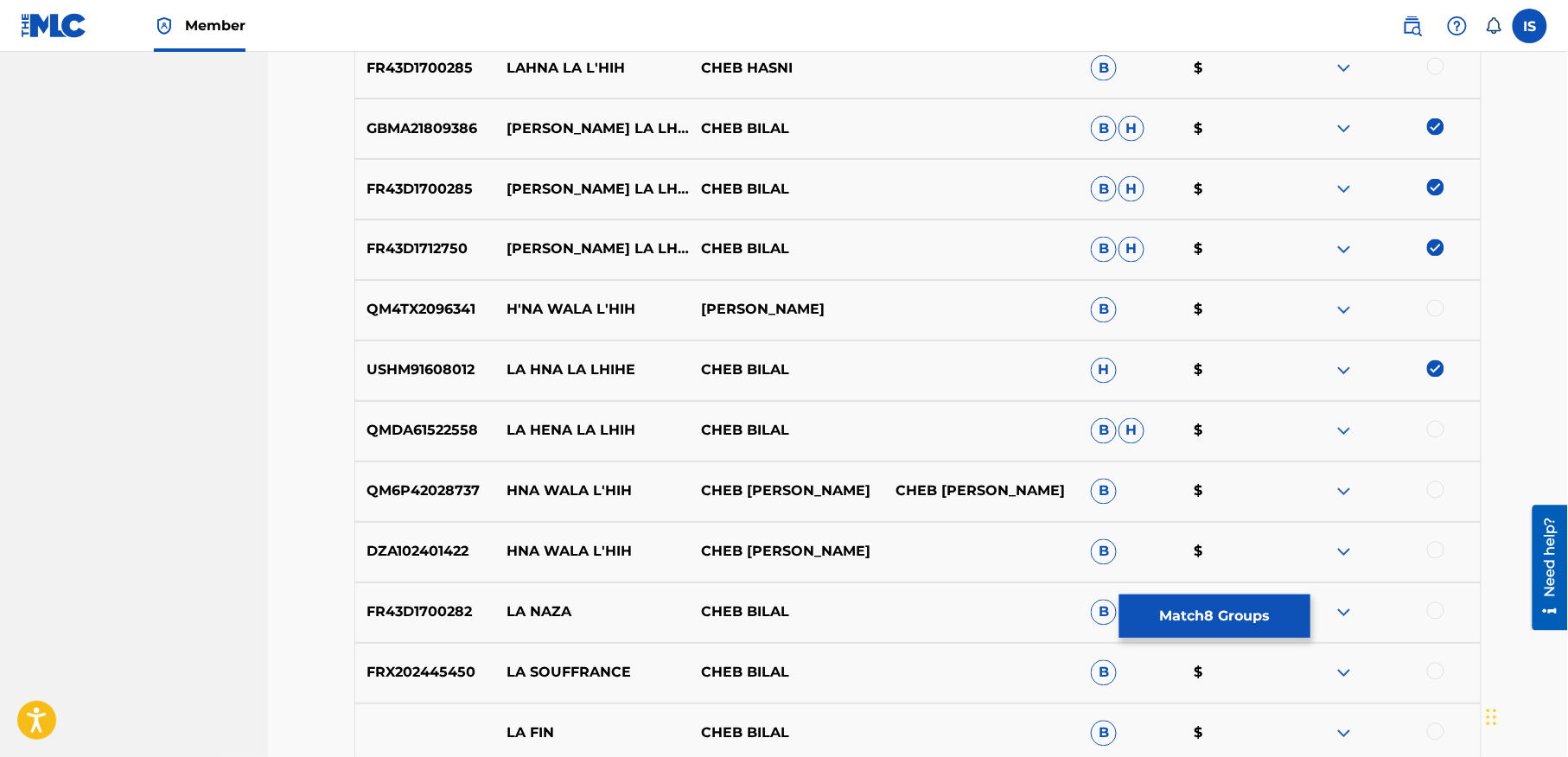
click at [1433, 431] on div at bounding box center [1435, 429] width 17 height 17
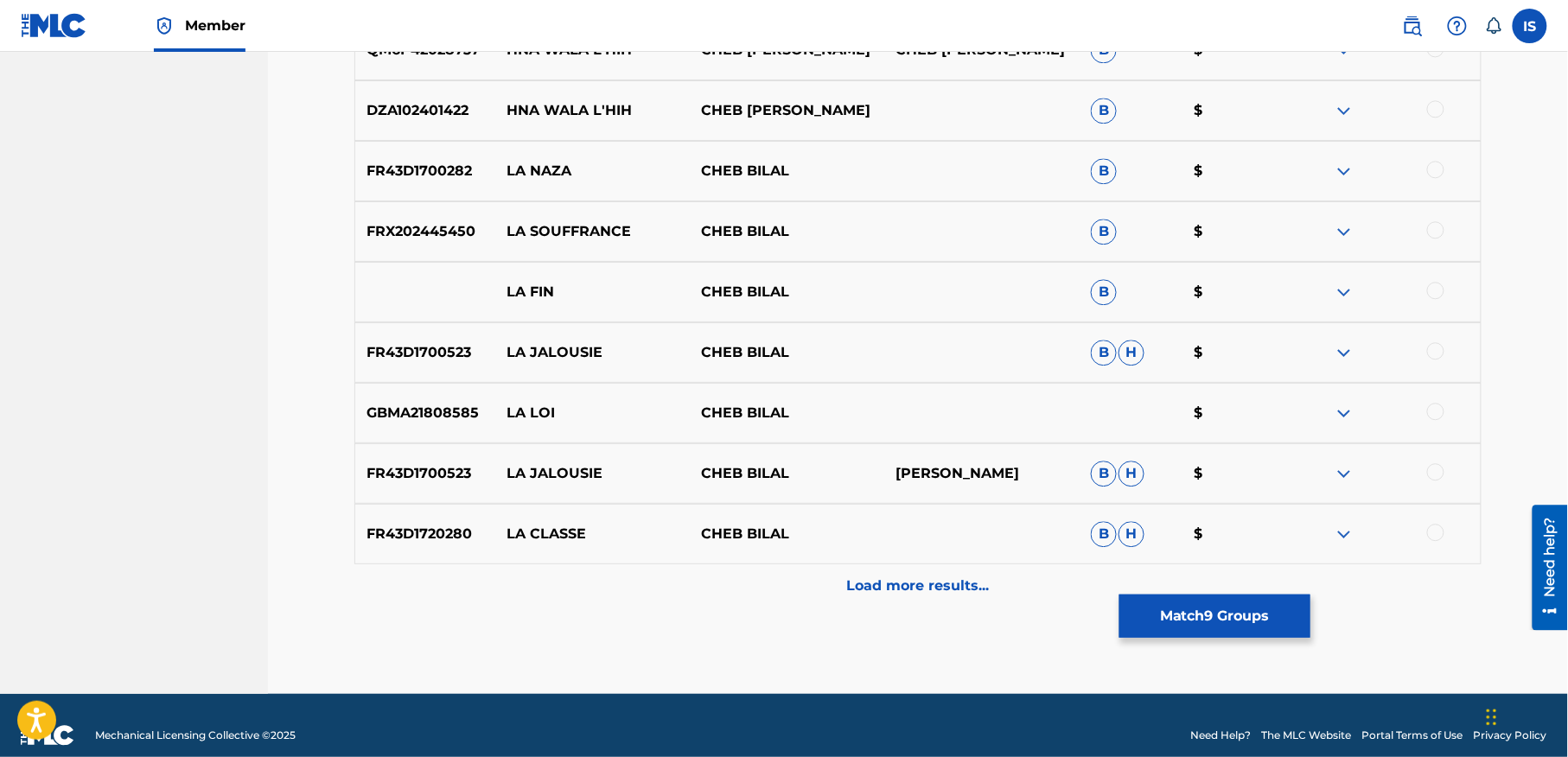
scroll to position [1429, 0]
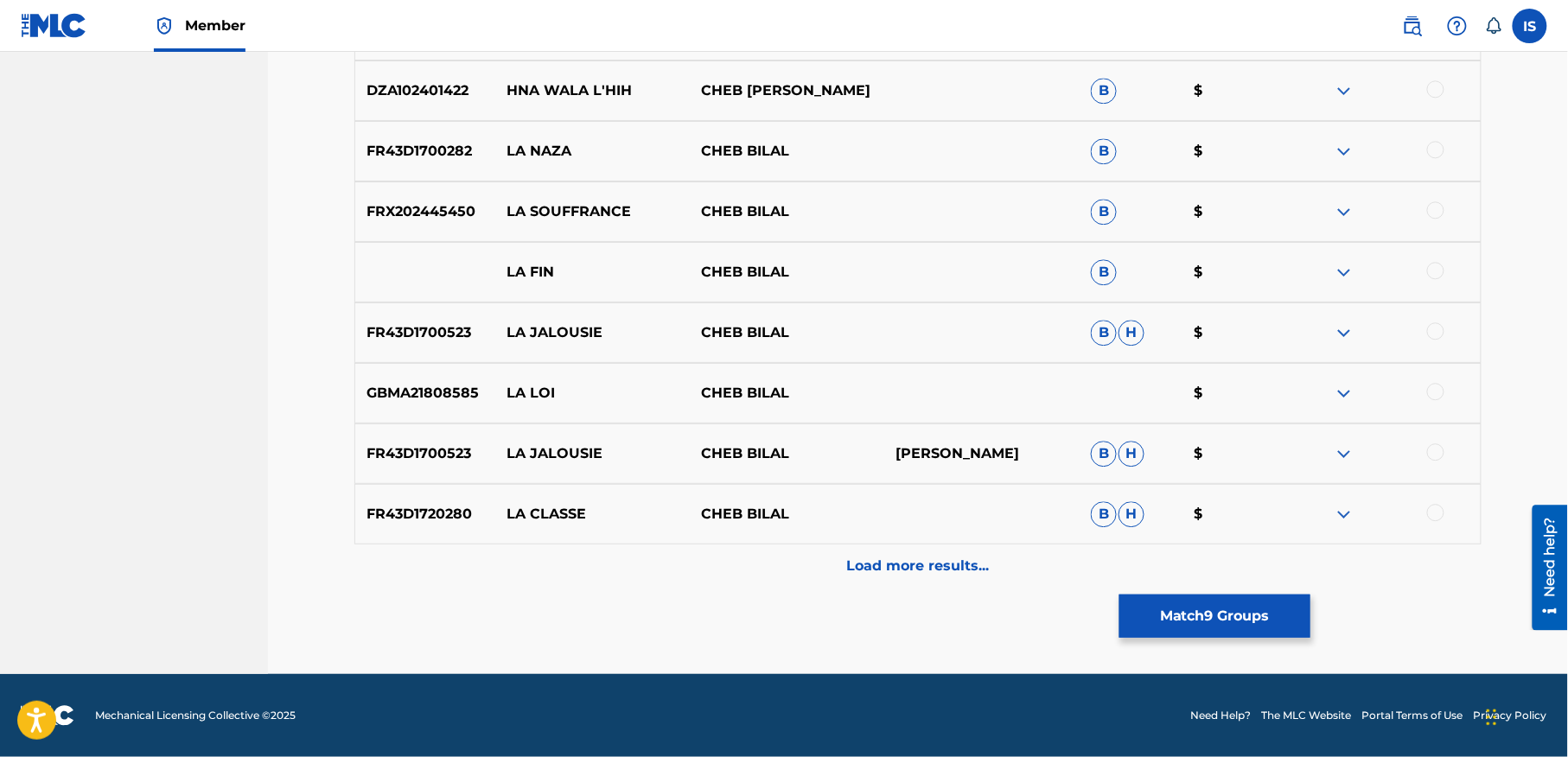
click at [937, 586] on div "Load more results..." at bounding box center [917, 566] width 1128 height 44
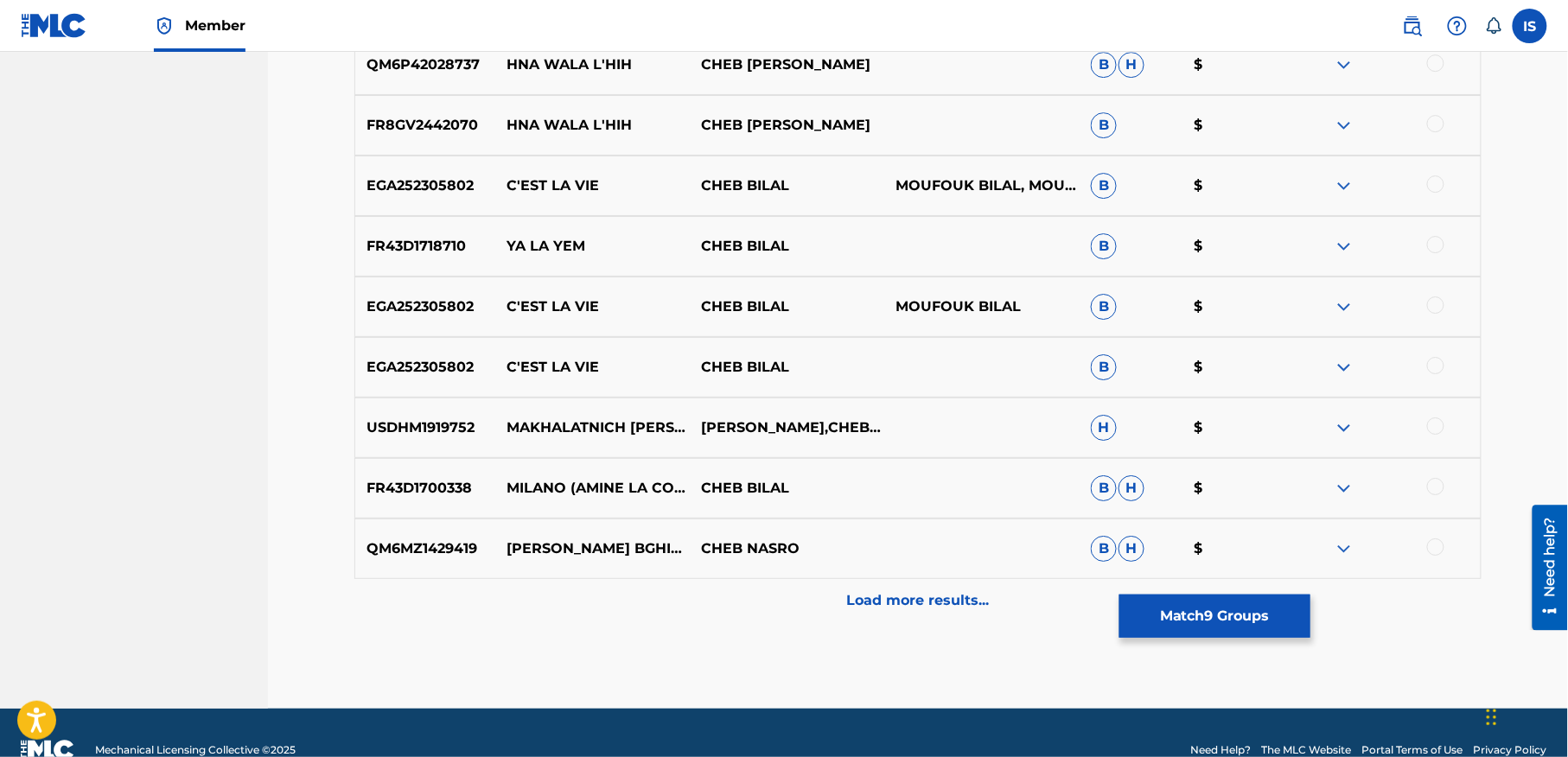
scroll to position [2033, 0]
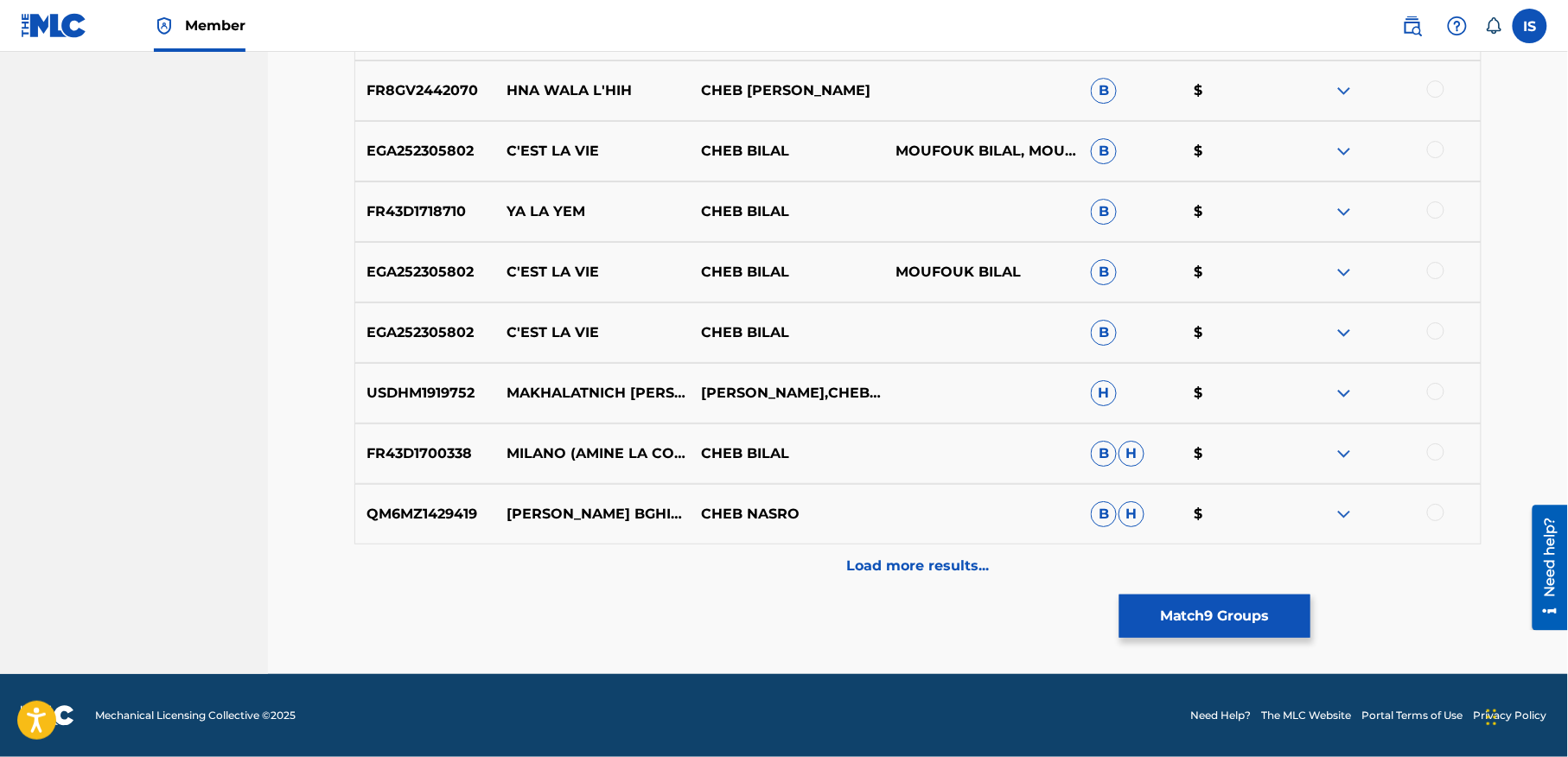
click at [1252, 623] on button "Match 9 Groups" at bounding box center [1215, 616] width 191 height 44
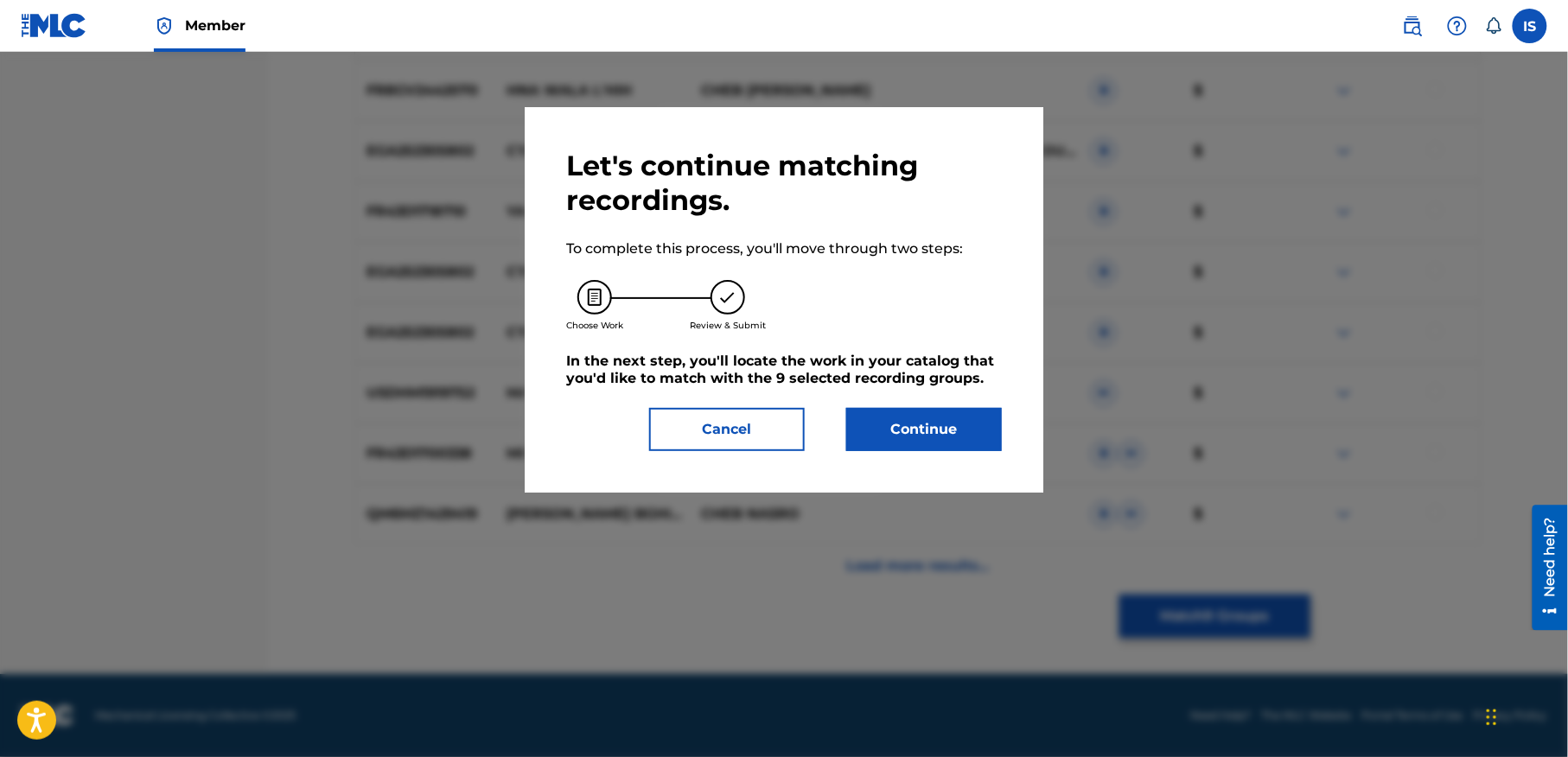
click at [928, 427] on button "Continue" at bounding box center [924, 429] width 156 height 44
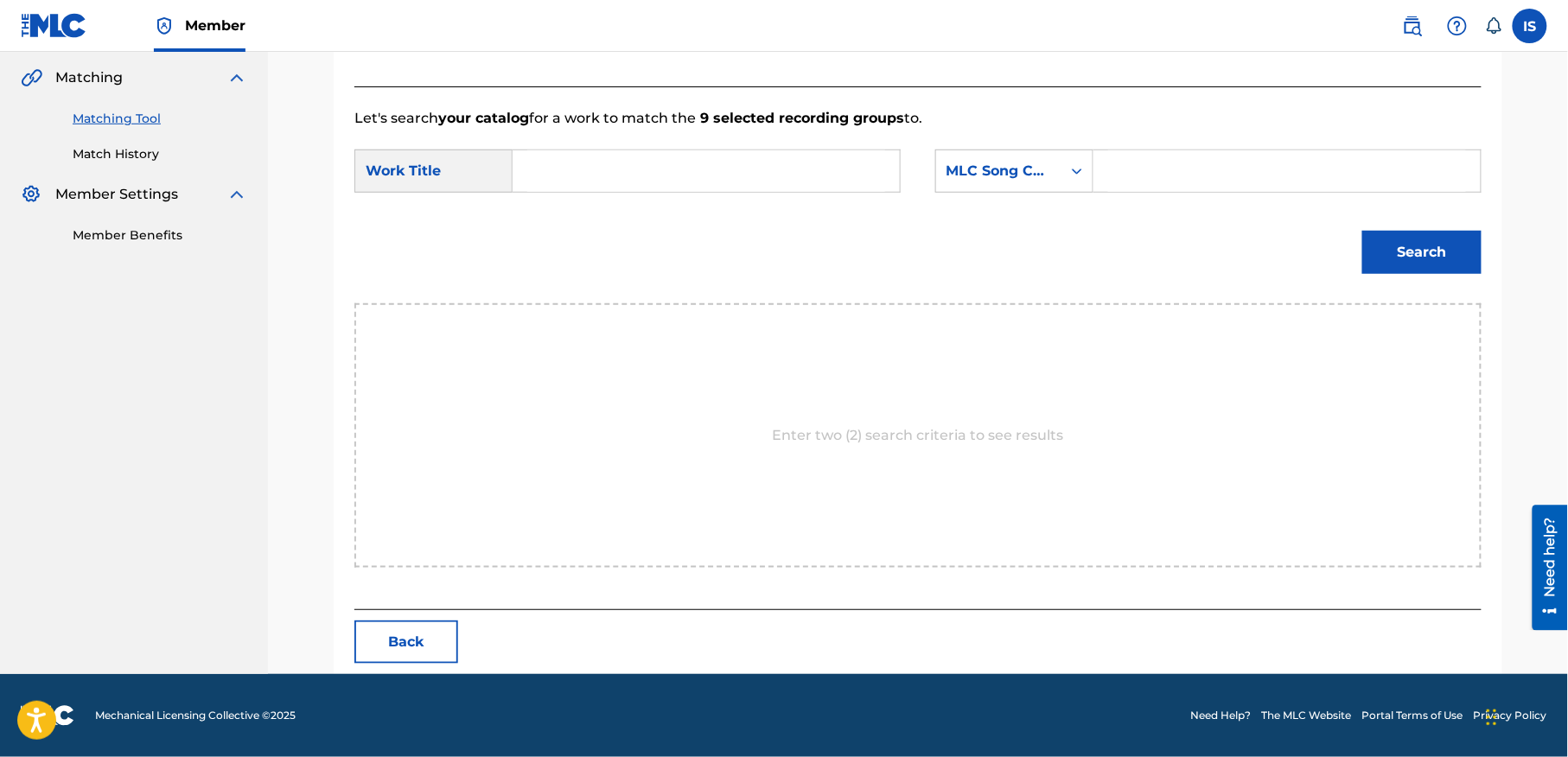
scroll to position [395, 0]
click at [673, 164] on input "Search Form" at bounding box center [707, 171] width 358 height 42
click at [365, 170] on div "Work Title" at bounding box center [433, 171] width 158 height 44
click at [405, 173] on div "Work Title" at bounding box center [433, 171] width 158 height 44
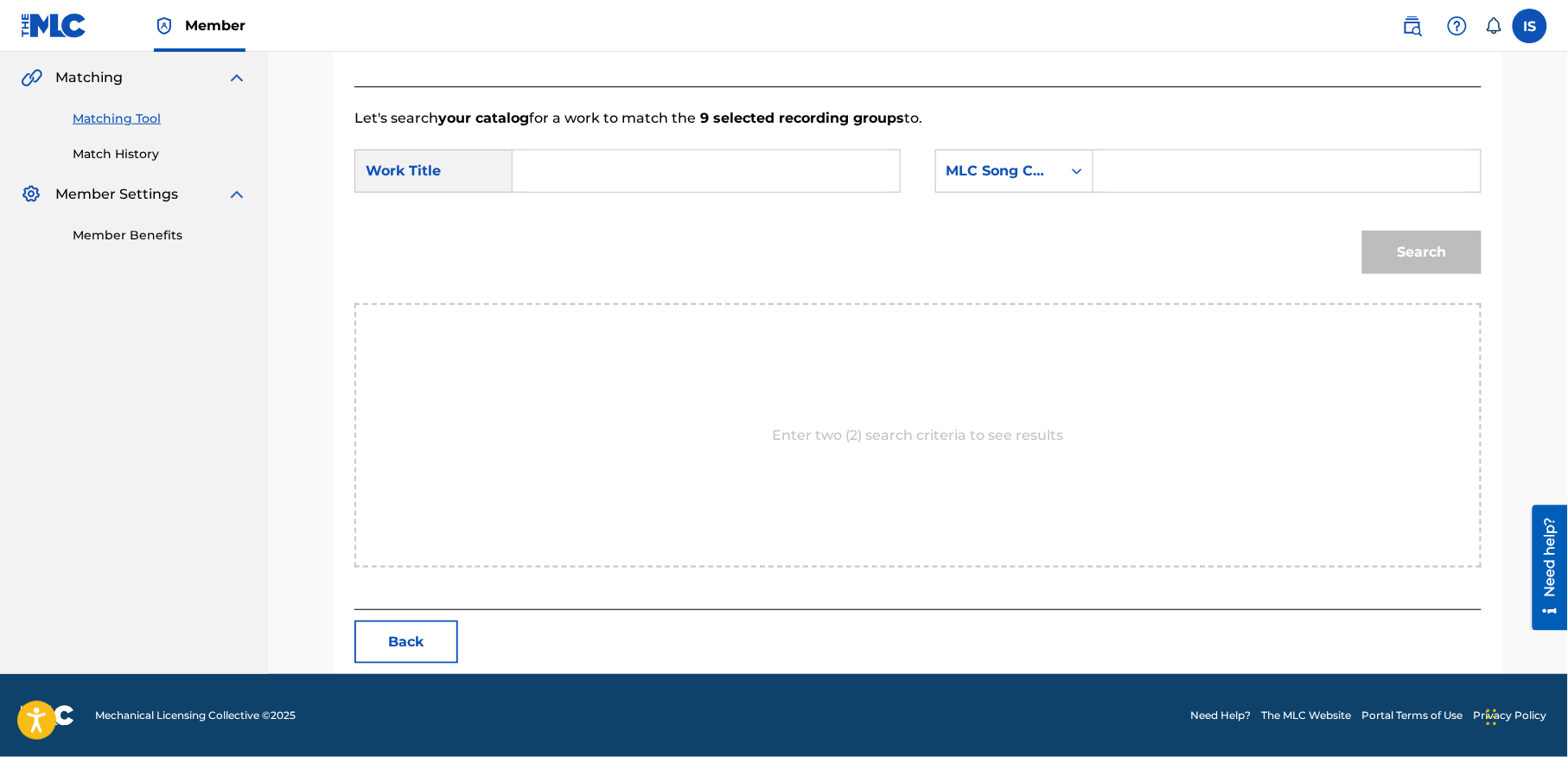
click at [579, 197] on div "SearchWithCriteria5a681ebb-c232-4938-acac-ddf6d3cd43f7 Work Title SearchWithCri…" at bounding box center [917, 176] width 1128 height 53
click at [578, 187] on input "Search Form" at bounding box center [707, 171] width 358 height 42
paste input "LAHNA LA L'HIH"
type input "LAHNA LA L'HIH"
click at [1017, 173] on div "MLC Song Code" at bounding box center [999, 171] width 105 height 20
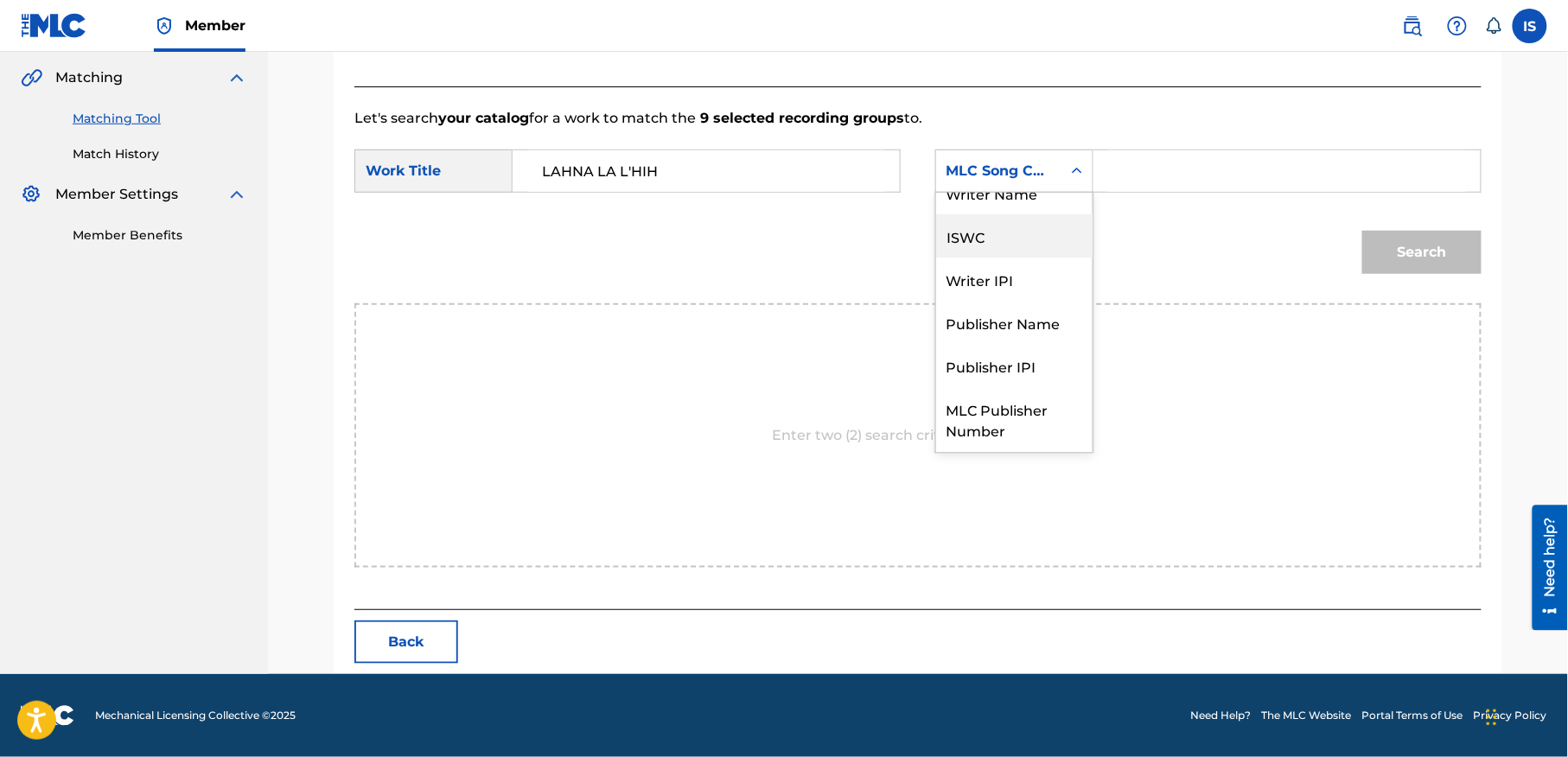
scroll to position [0, 0]
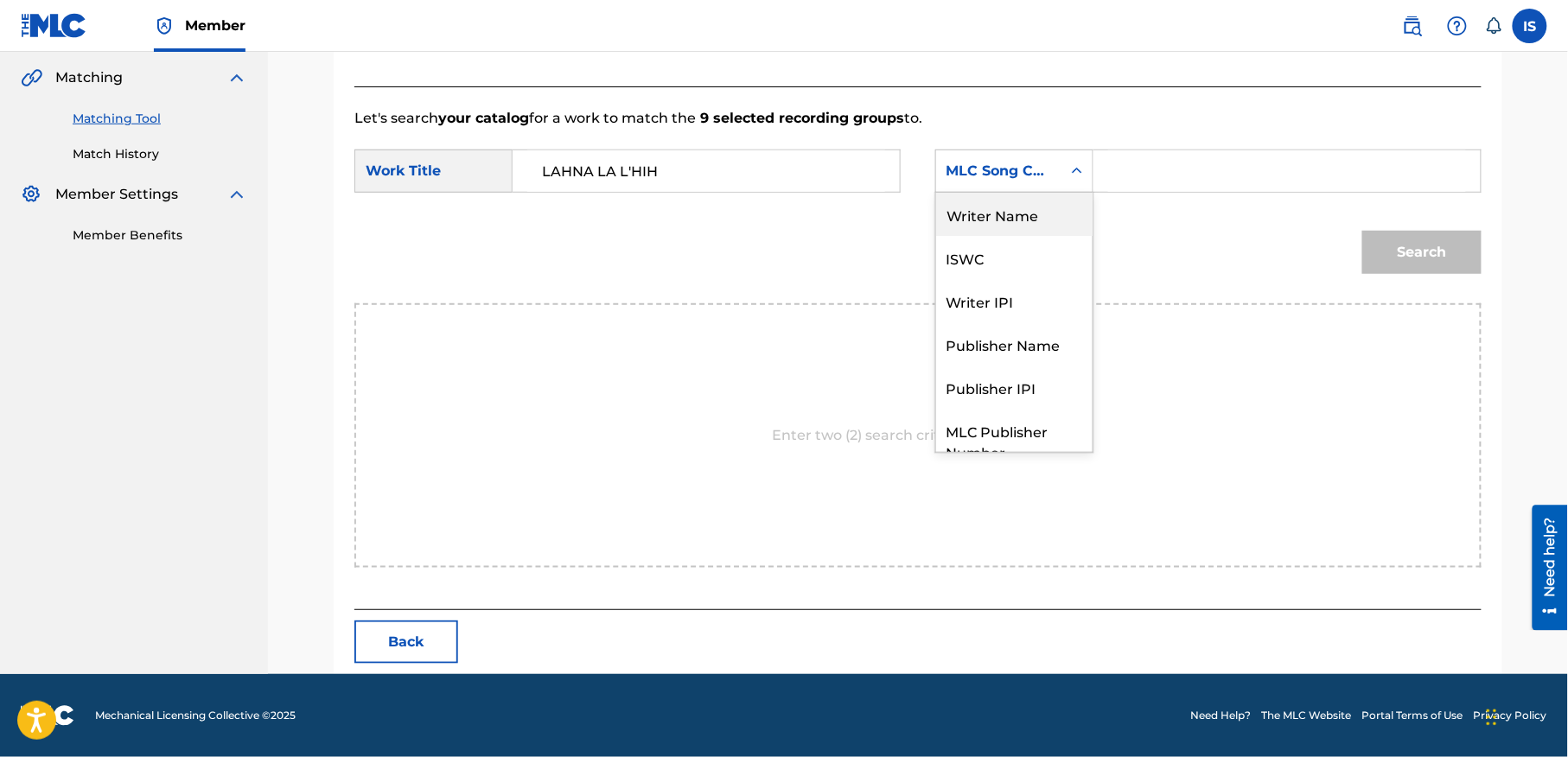
click at [1022, 215] on div "Writer Name" at bounding box center [1014, 214] width 157 height 44
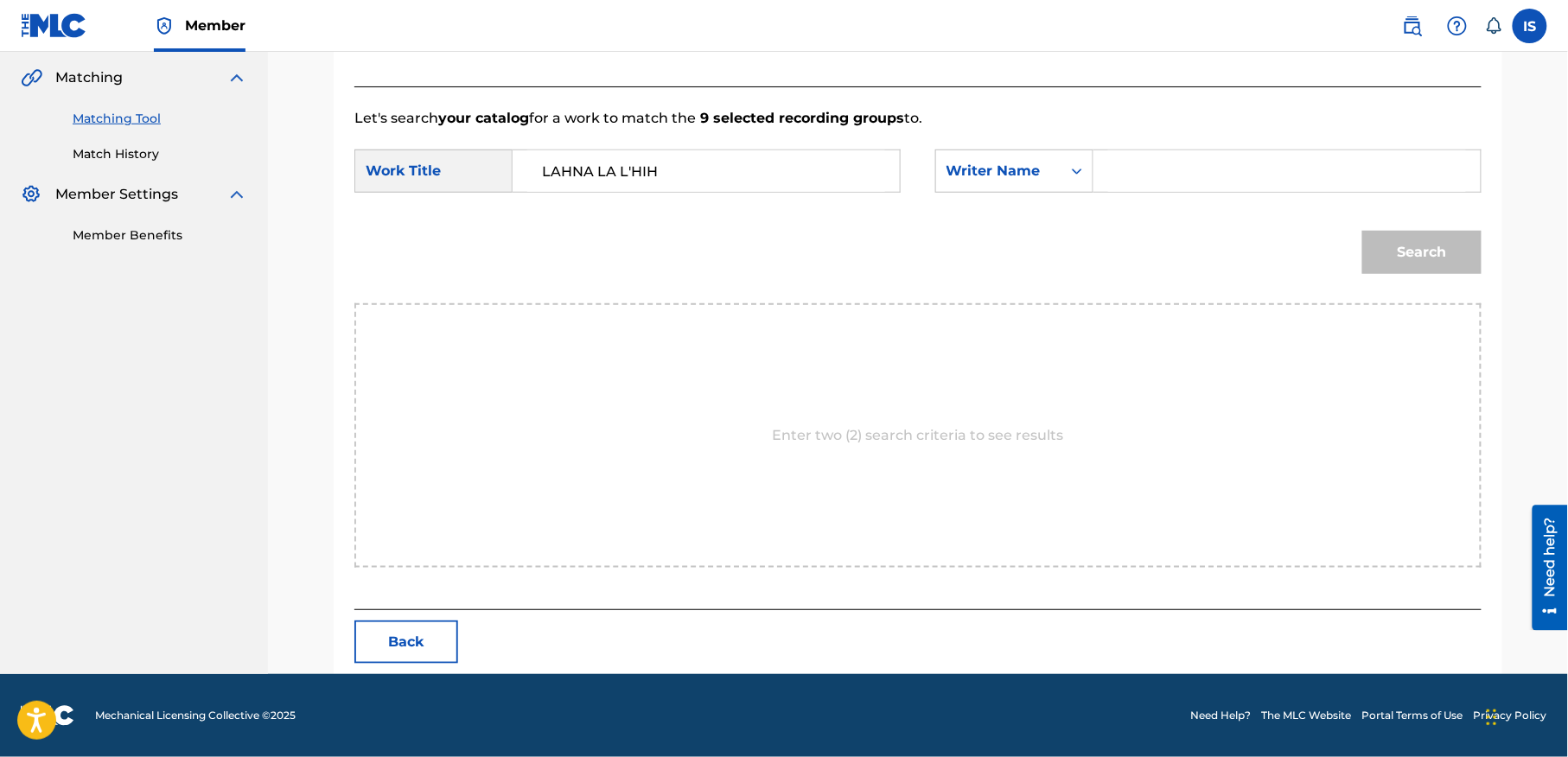
click at [1176, 174] on input "Search Form" at bounding box center [1287, 171] width 358 height 42
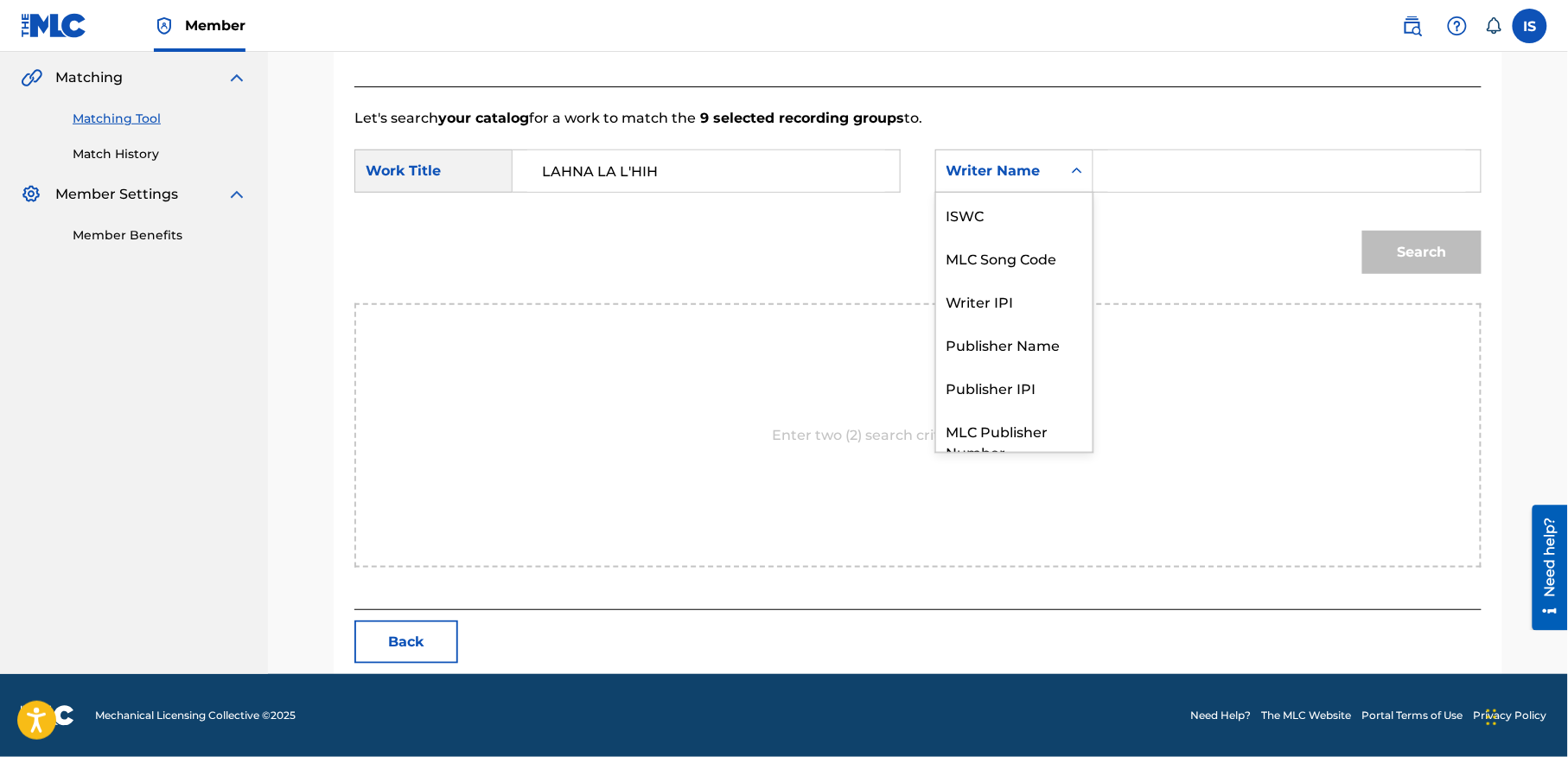
click at [1045, 181] on div "Writer Name" at bounding box center [998, 171] width 125 height 33
click at [997, 209] on div "ISWC" at bounding box center [1014, 214] width 157 height 44
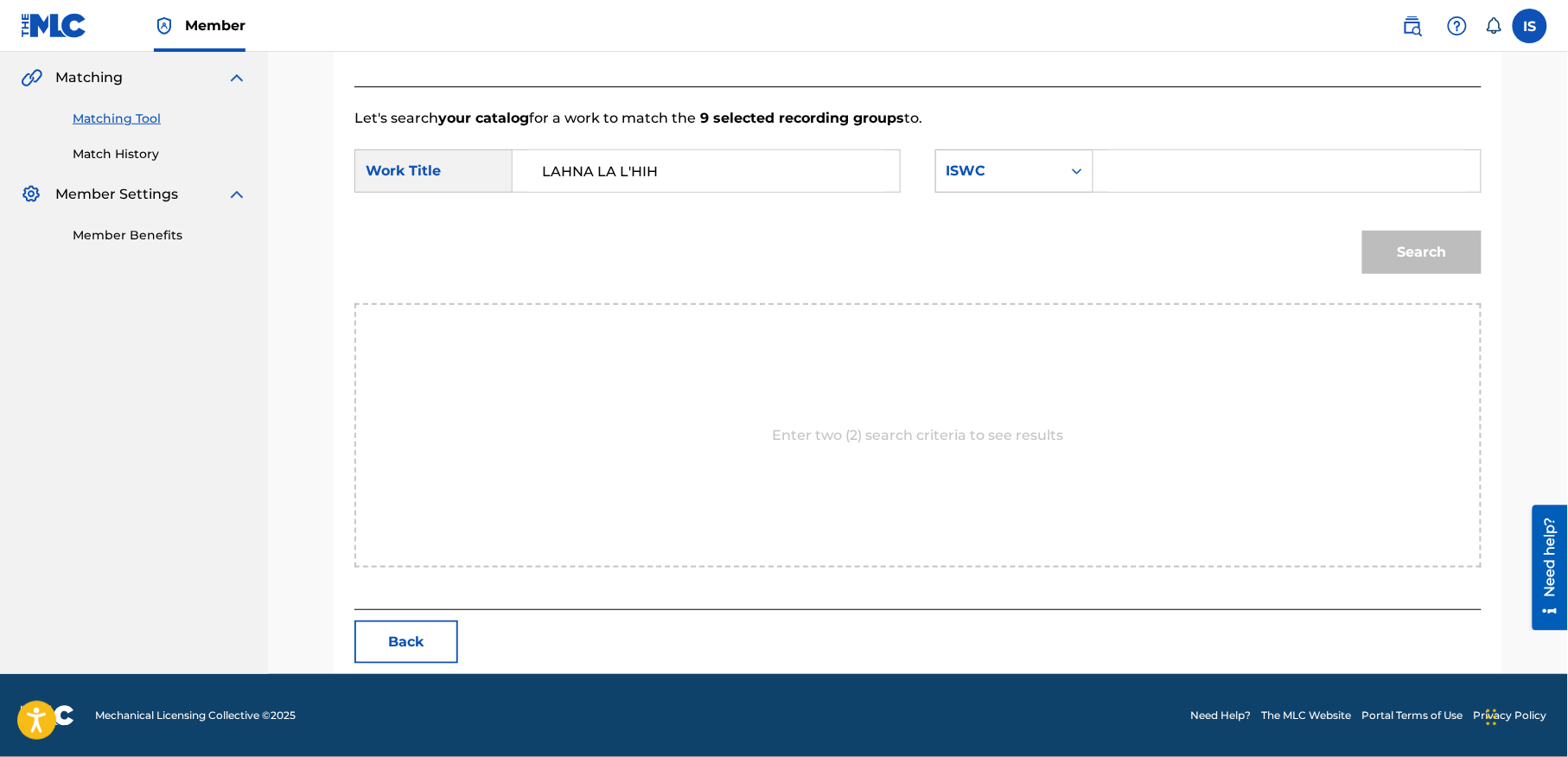
click at [1041, 183] on div "ISWC" at bounding box center [998, 171] width 125 height 33
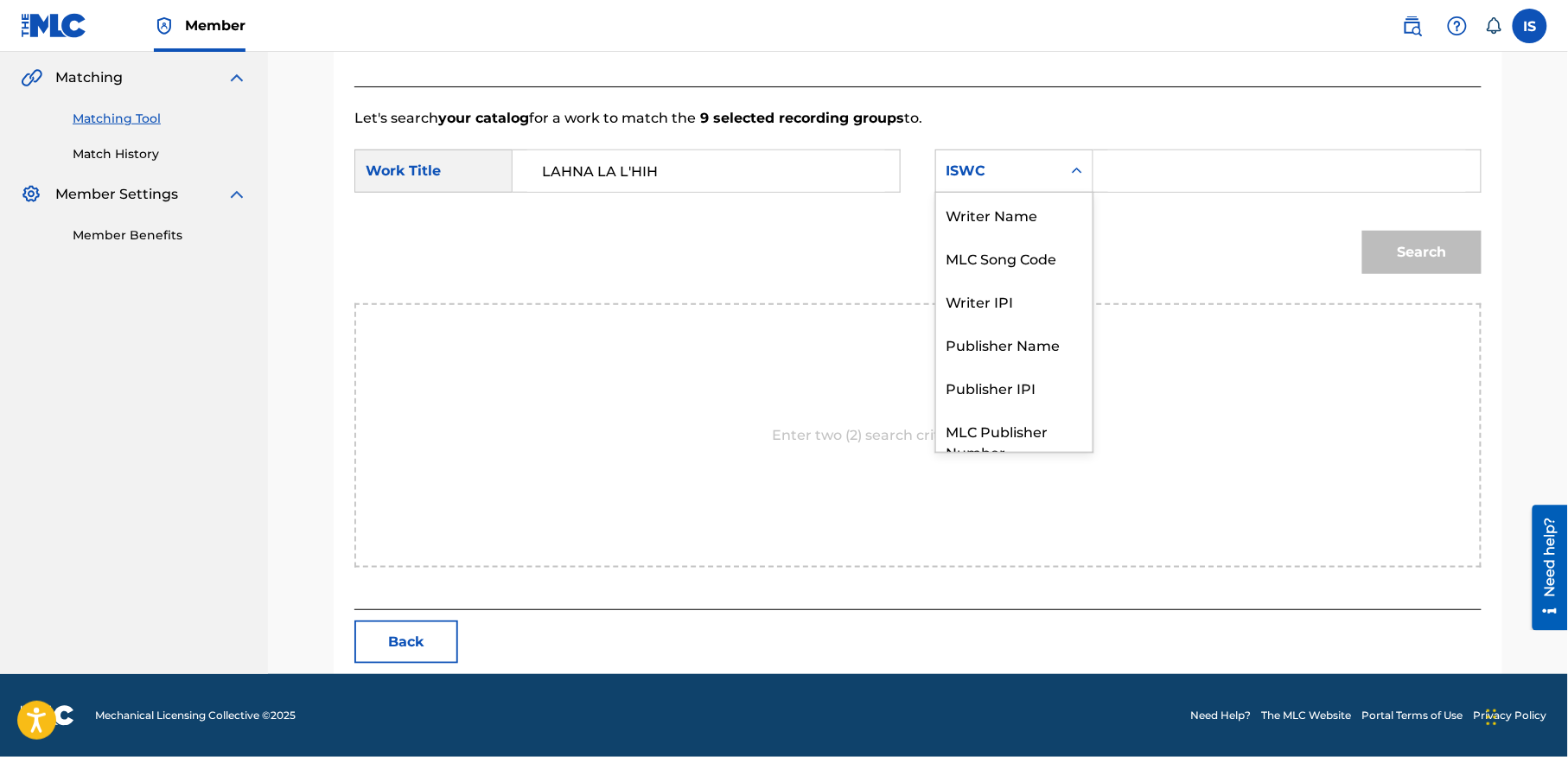
scroll to position [64, 0]
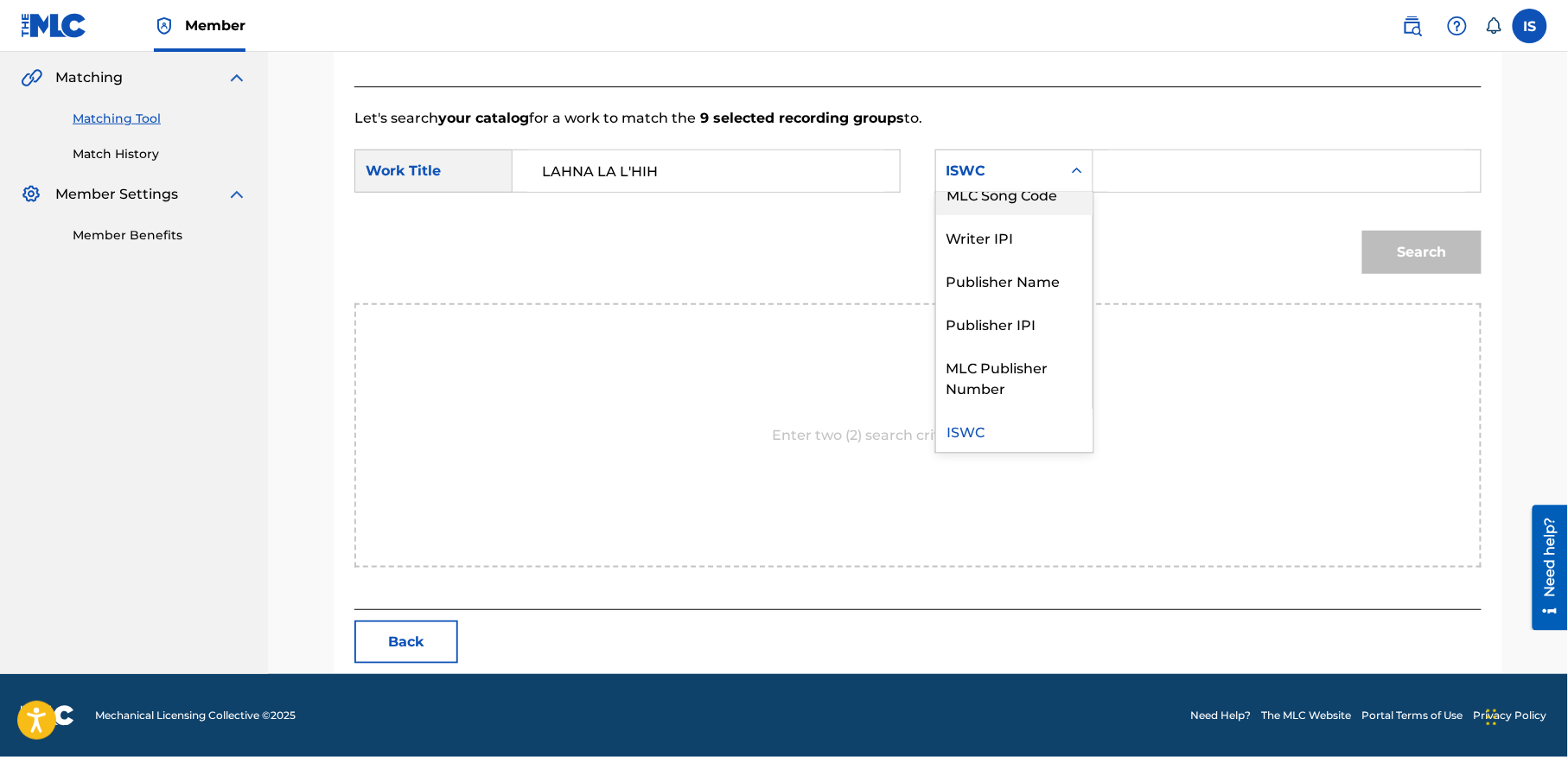
drag, startPoint x: 1039, startPoint y: 202, endPoint x: 1053, endPoint y: 212, distance: 17.2
click at [1047, 209] on div "MLC Song Code" at bounding box center [1014, 193] width 157 height 44
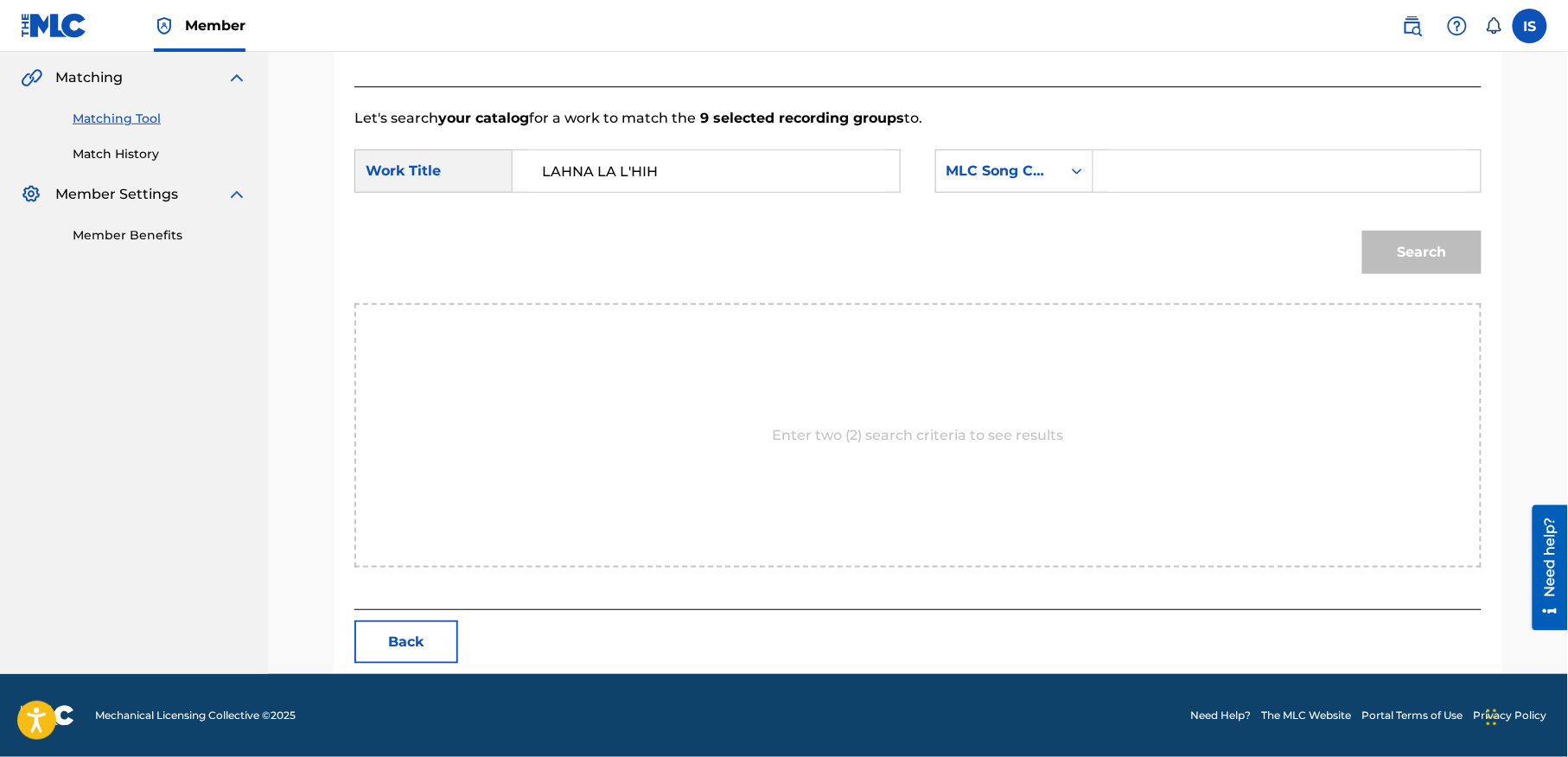
click at [1055, 213] on div "Search" at bounding box center [917, 258] width 1128 height 90
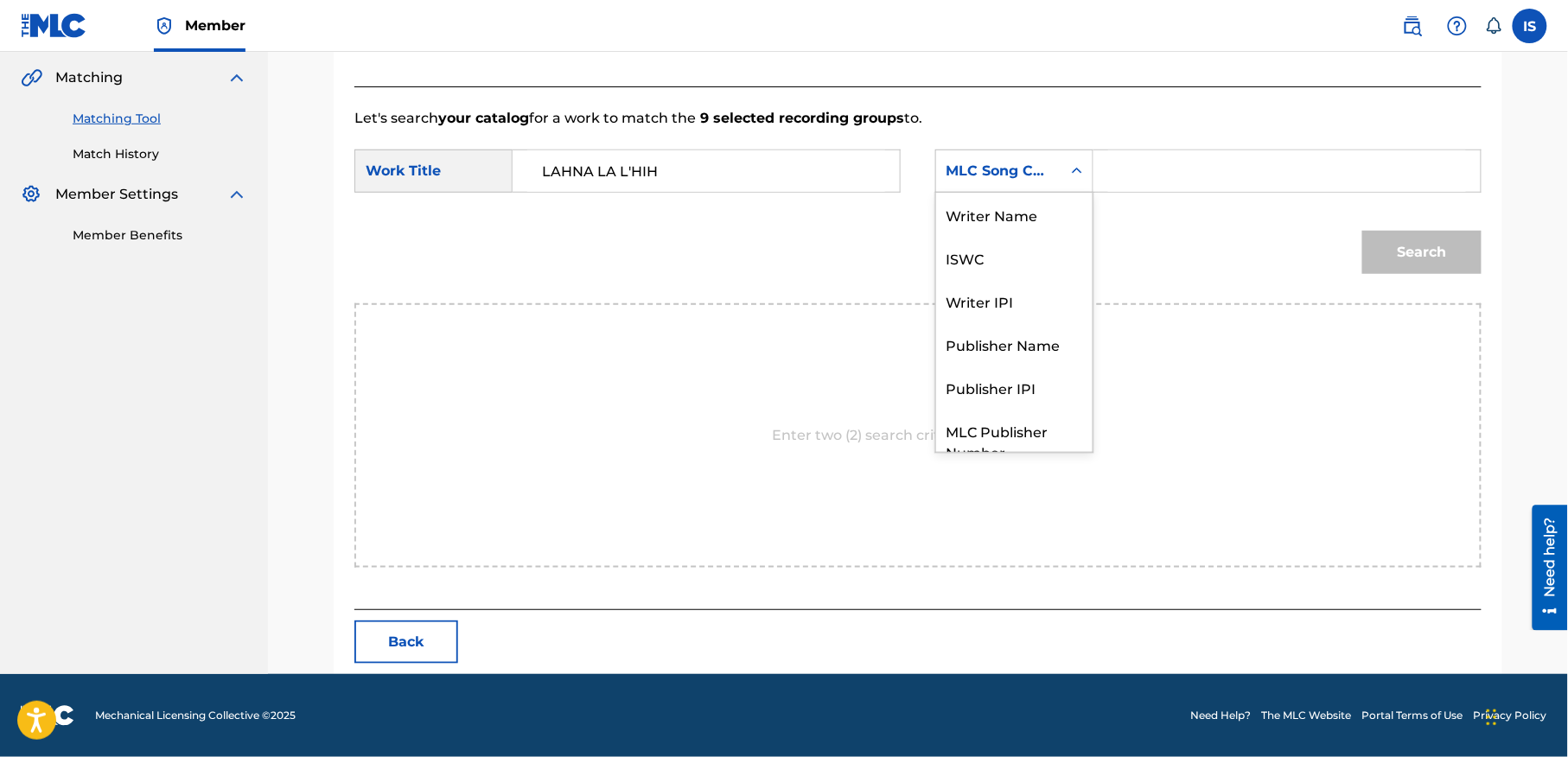
click at [1031, 183] on div "MLC Song Code" at bounding box center [998, 171] width 125 height 33
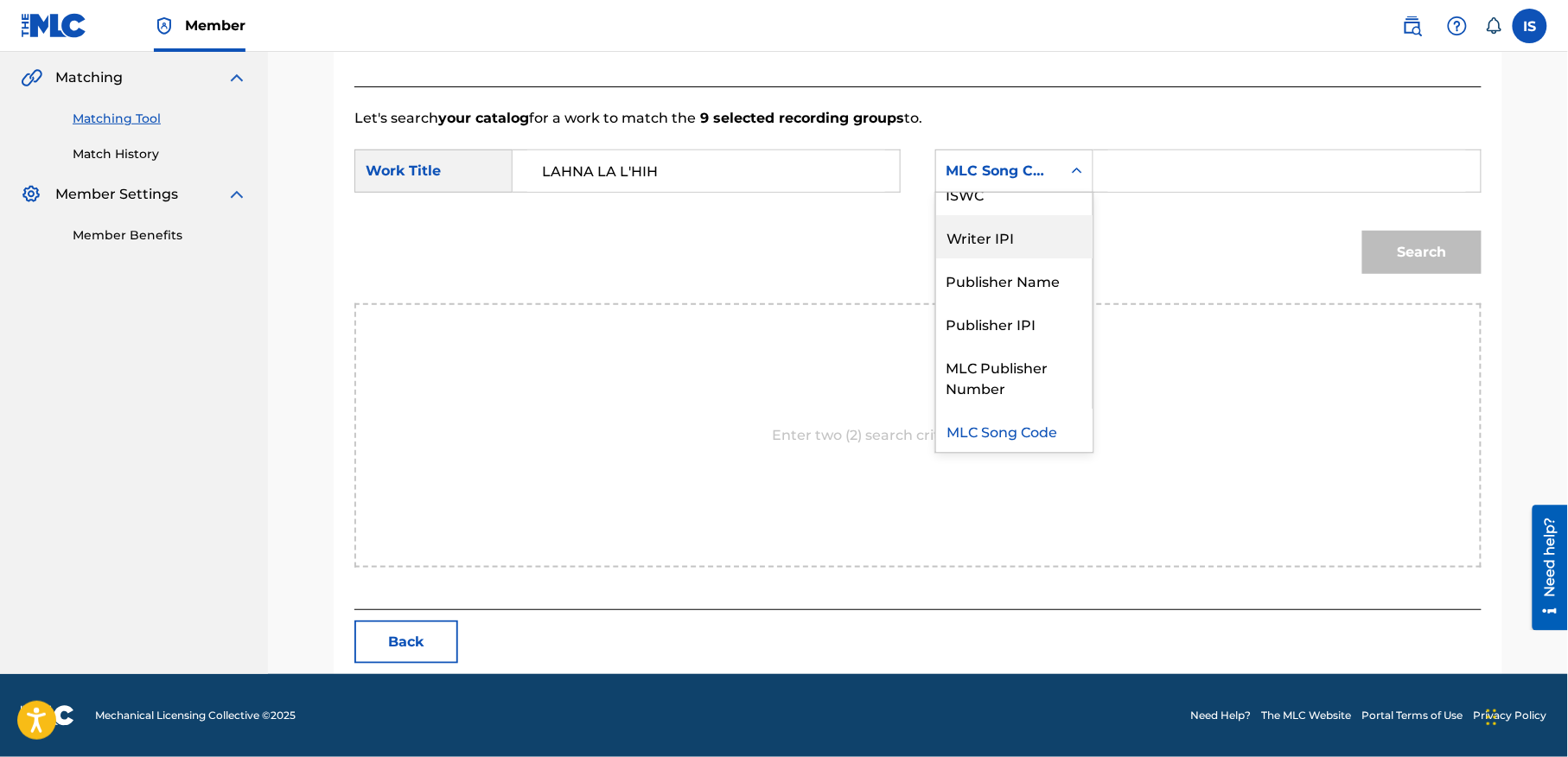
drag, startPoint x: 1070, startPoint y: 226, endPoint x: 1087, endPoint y: 211, distance: 22.7
click at [1087, 211] on div "Writer Name ISWC Writer IPI Publisher Name Publisher IPI MLC Publisher Number M…" at bounding box center [1014, 322] width 157 height 259
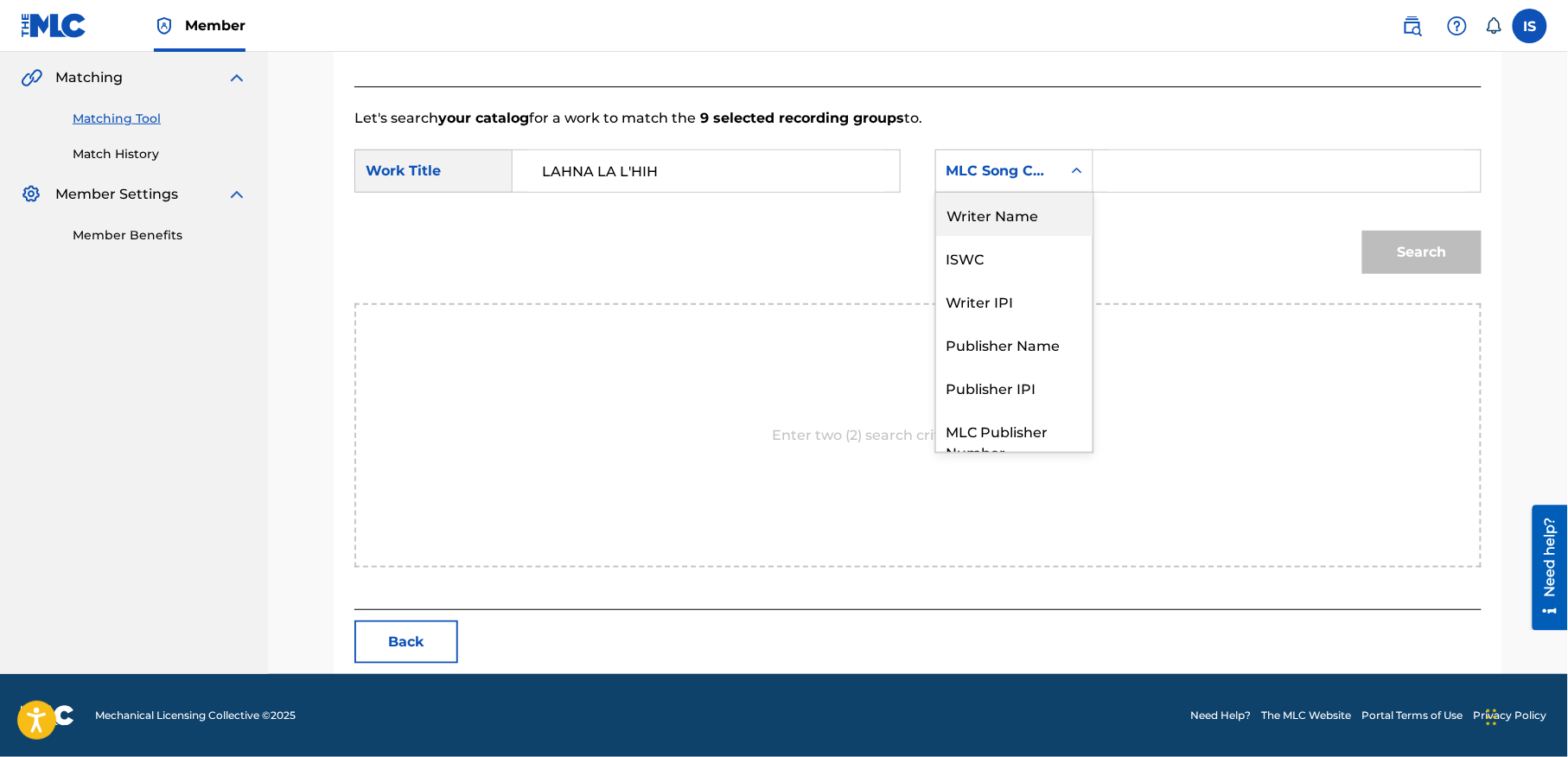
click at [1018, 209] on div "Writer Name" at bounding box center [1014, 214] width 157 height 44
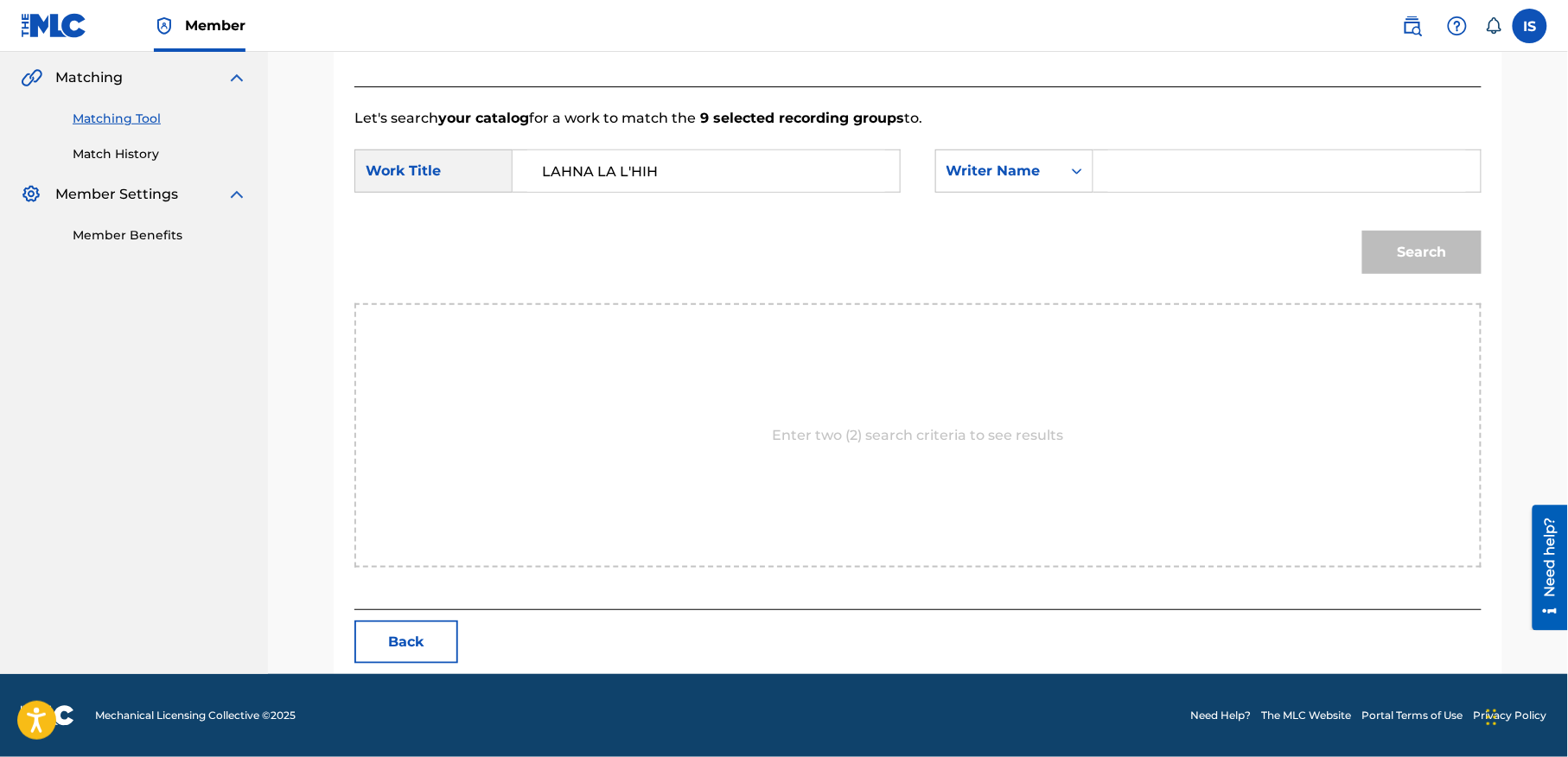
click at [1149, 181] on input "Search Form" at bounding box center [1287, 171] width 358 height 42
type input "moufok"
click at [1383, 261] on button "Search" at bounding box center [1422, 252] width 119 height 44
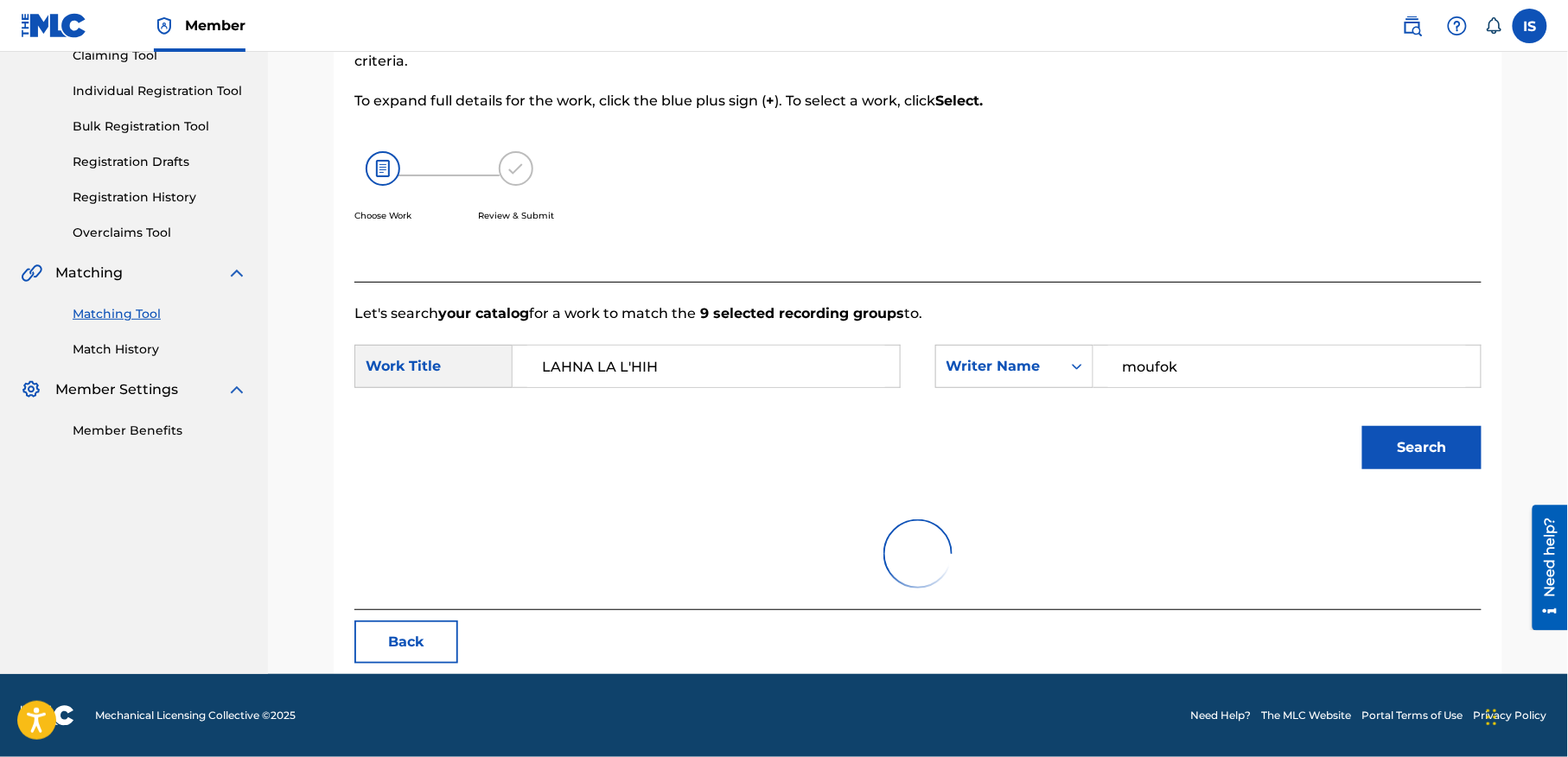
scroll to position [198, 0]
click at [1383, 261] on div at bounding box center [1351, 110] width 259 height 342
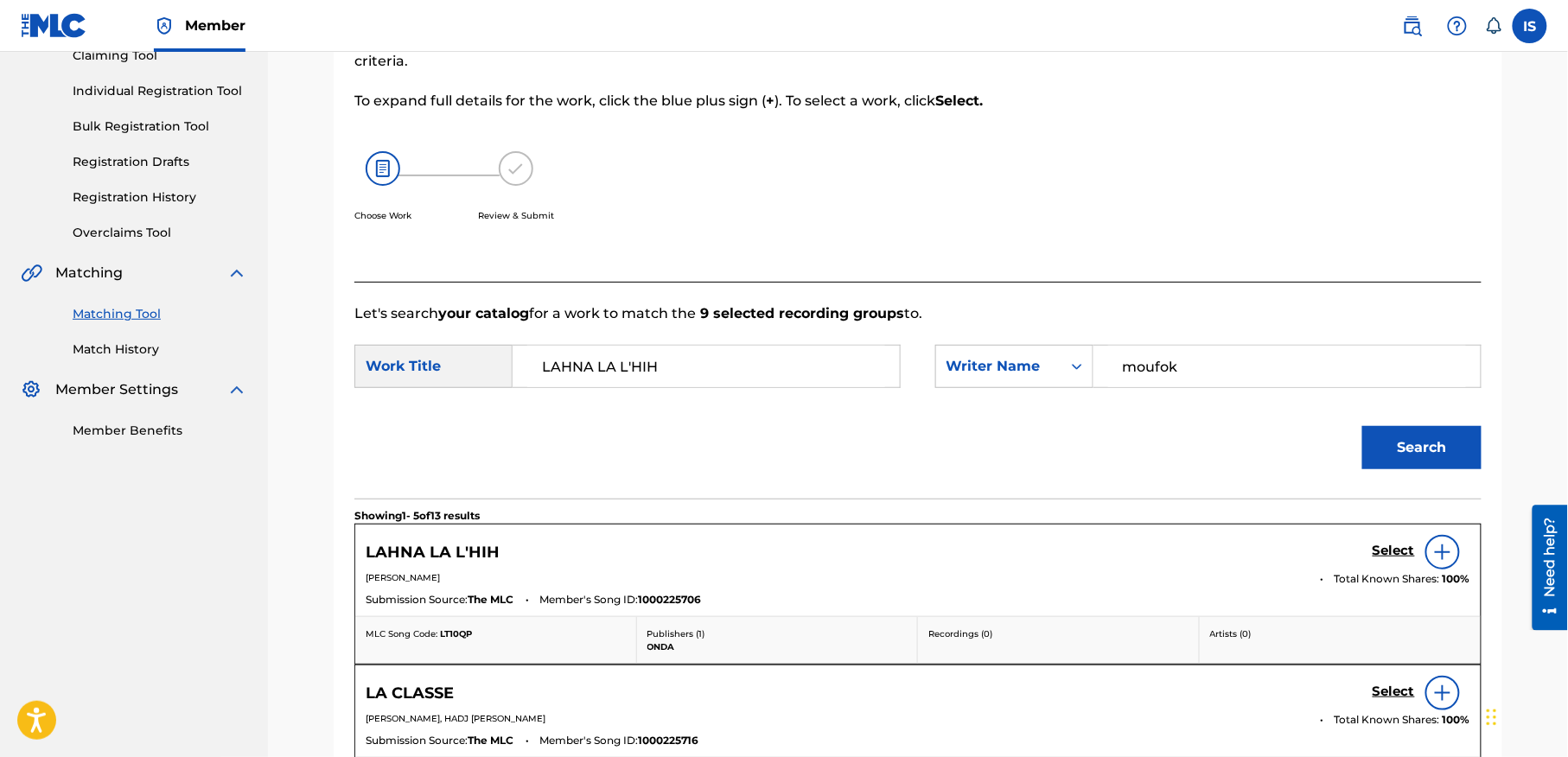
click at [1384, 543] on h5 "Select" at bounding box center [1394, 551] width 43 height 16
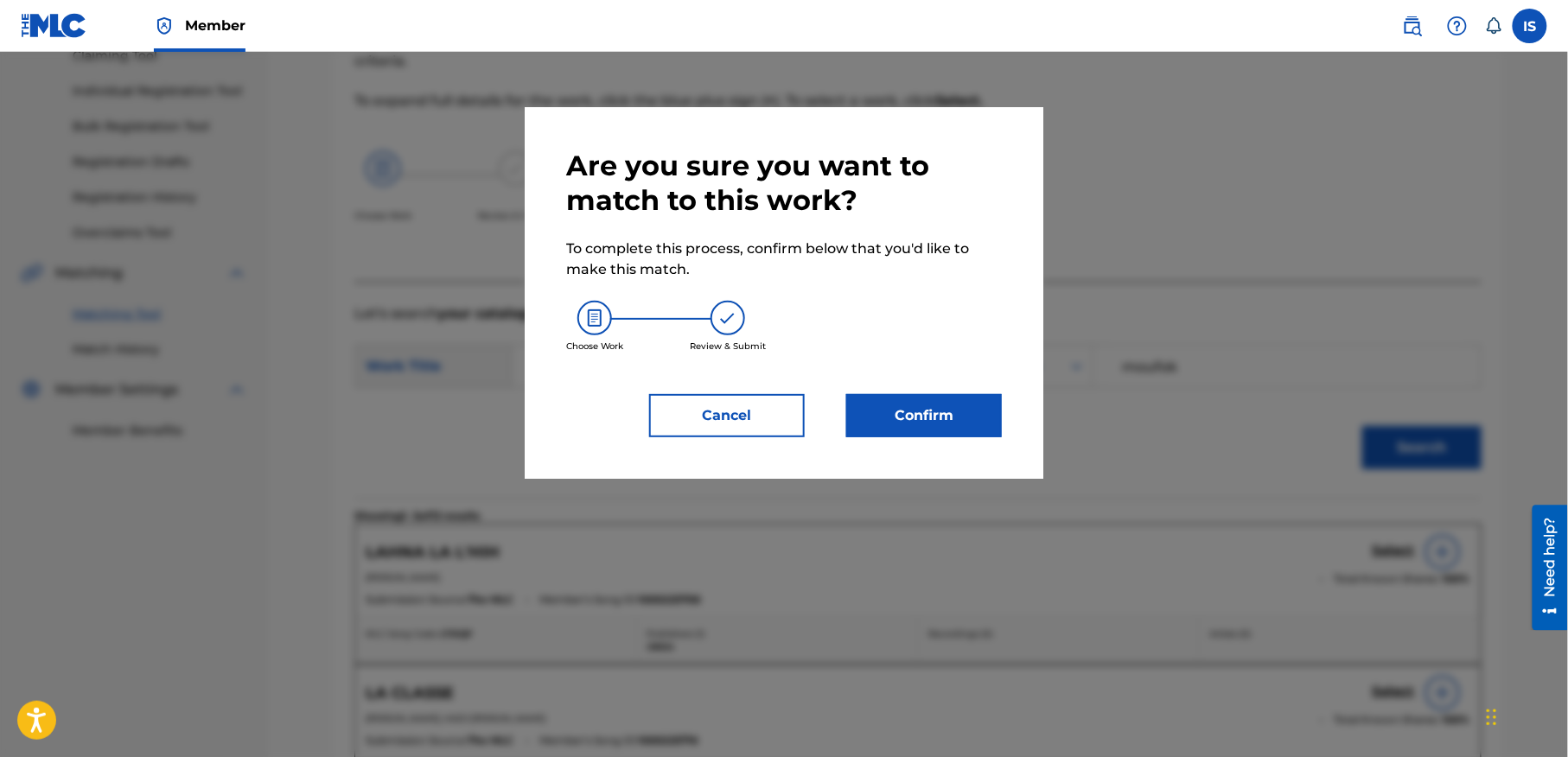
click at [923, 415] on button "Confirm" at bounding box center [924, 415] width 156 height 44
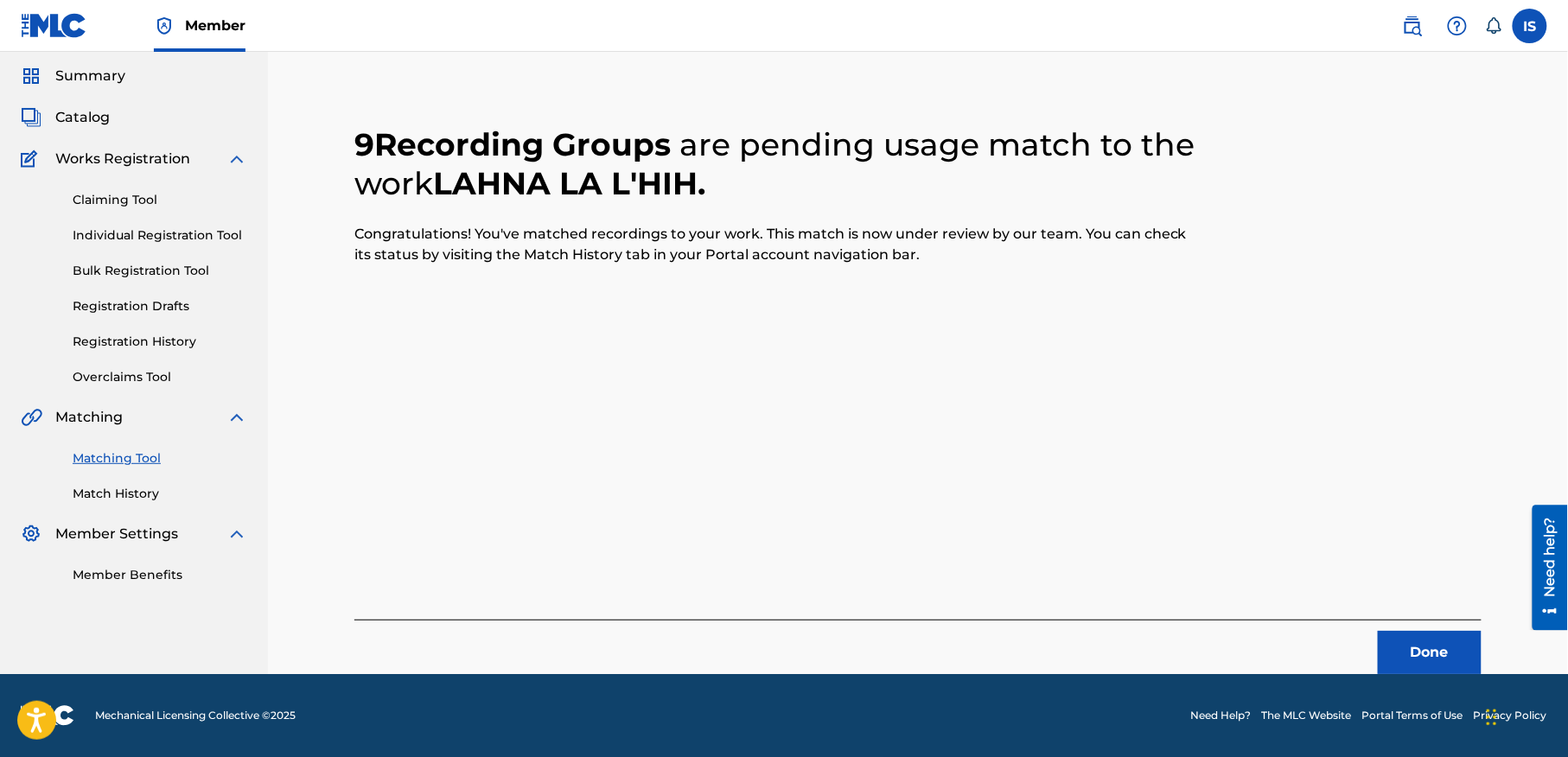
scroll to position [53, 0]
click at [1429, 645] on button "Done" at bounding box center [1429, 653] width 104 height 44
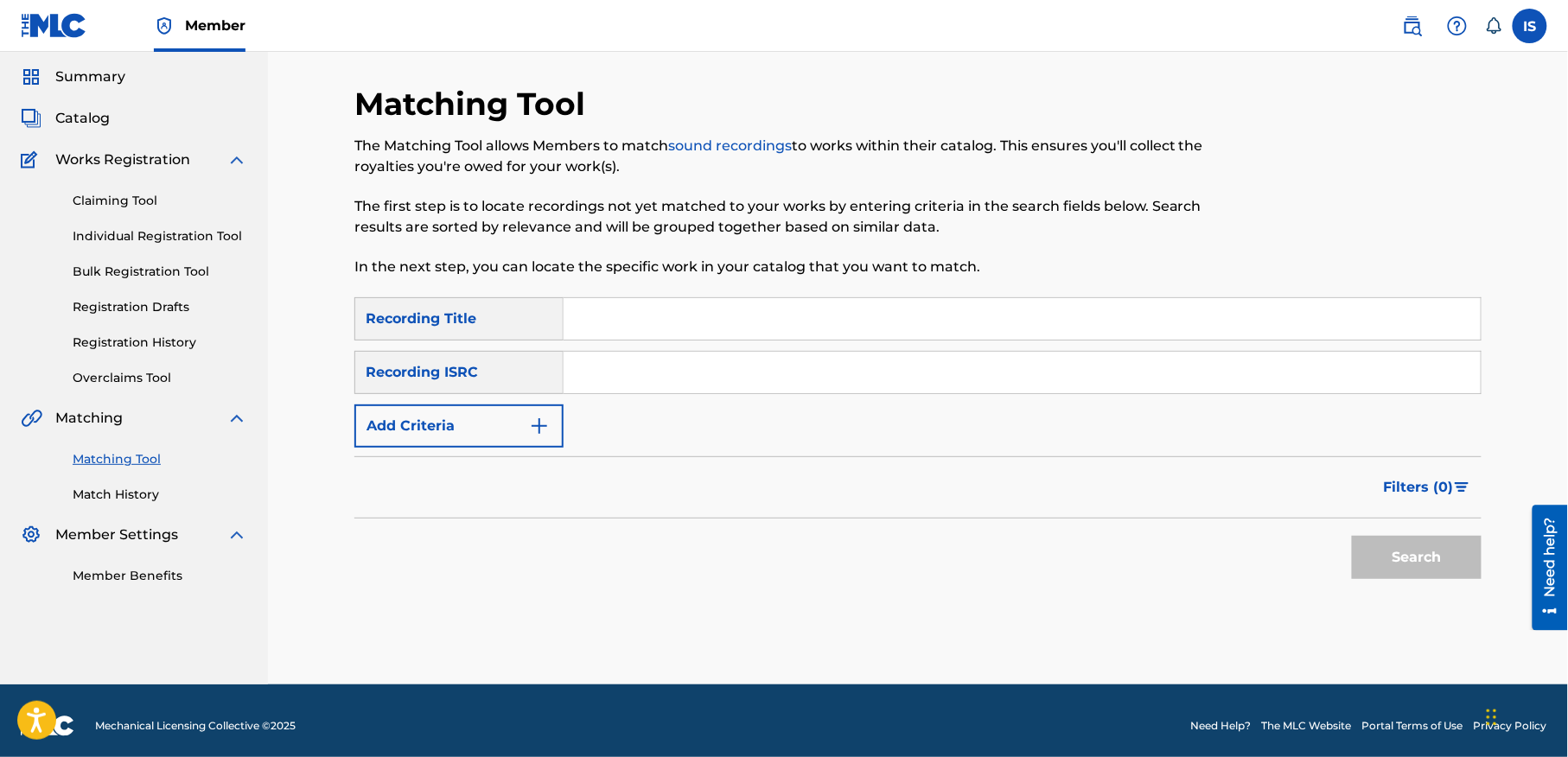
click at [683, 311] on input "Search Form" at bounding box center [1022, 318] width 917 height 42
paste input "N'SAK AVIE"
type input "N'SAK AVIE"
click at [465, 422] on button "Add Criteria" at bounding box center [458, 426] width 209 height 44
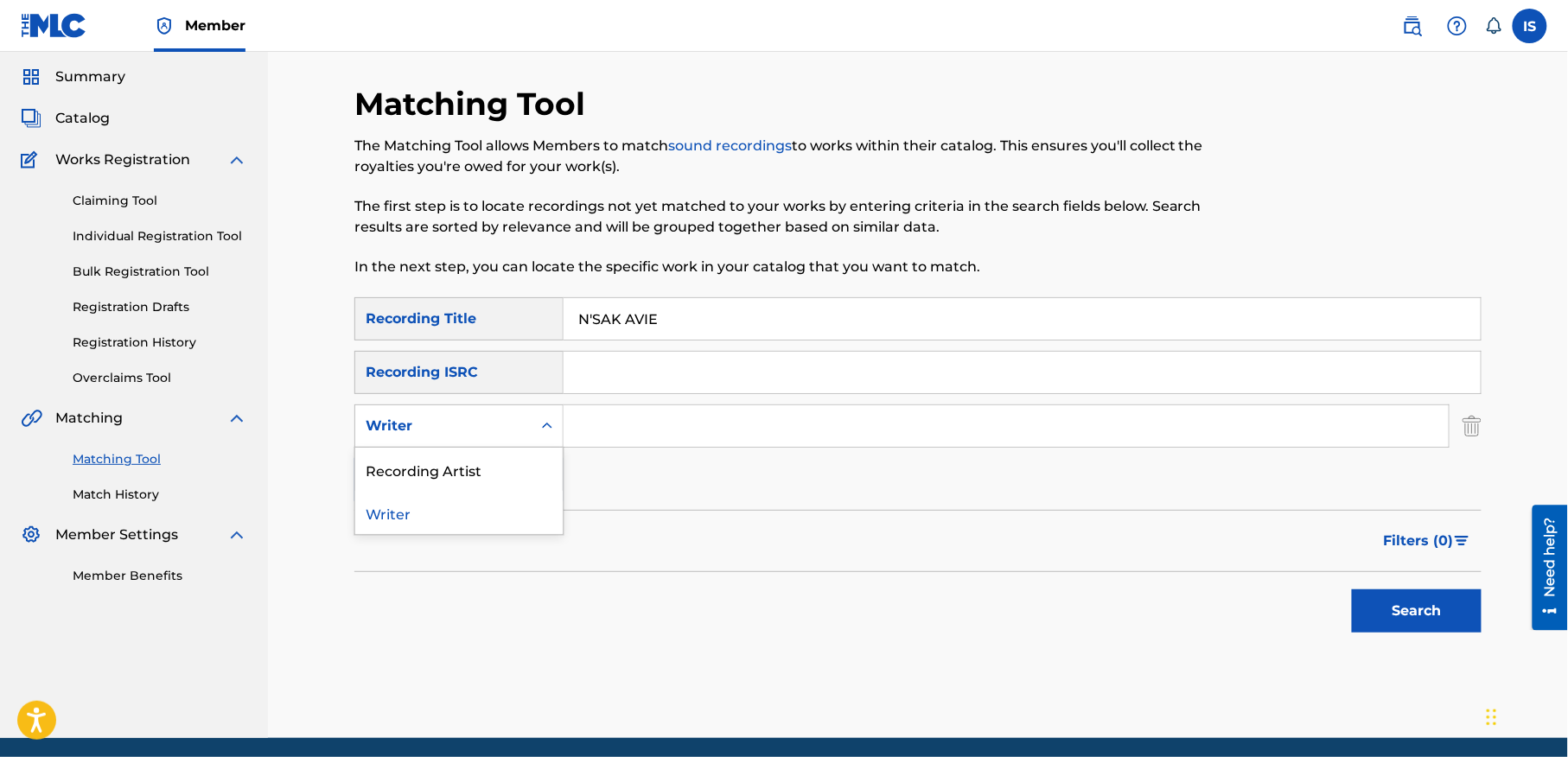
click at [503, 425] on div "Writer" at bounding box center [443, 425] width 156 height 20
click at [517, 471] on div "Recording Artist" at bounding box center [458, 469] width 207 height 44
click at [642, 427] on input "Search Form" at bounding box center [1006, 426] width 885 height 42
type input "cheb bilal"
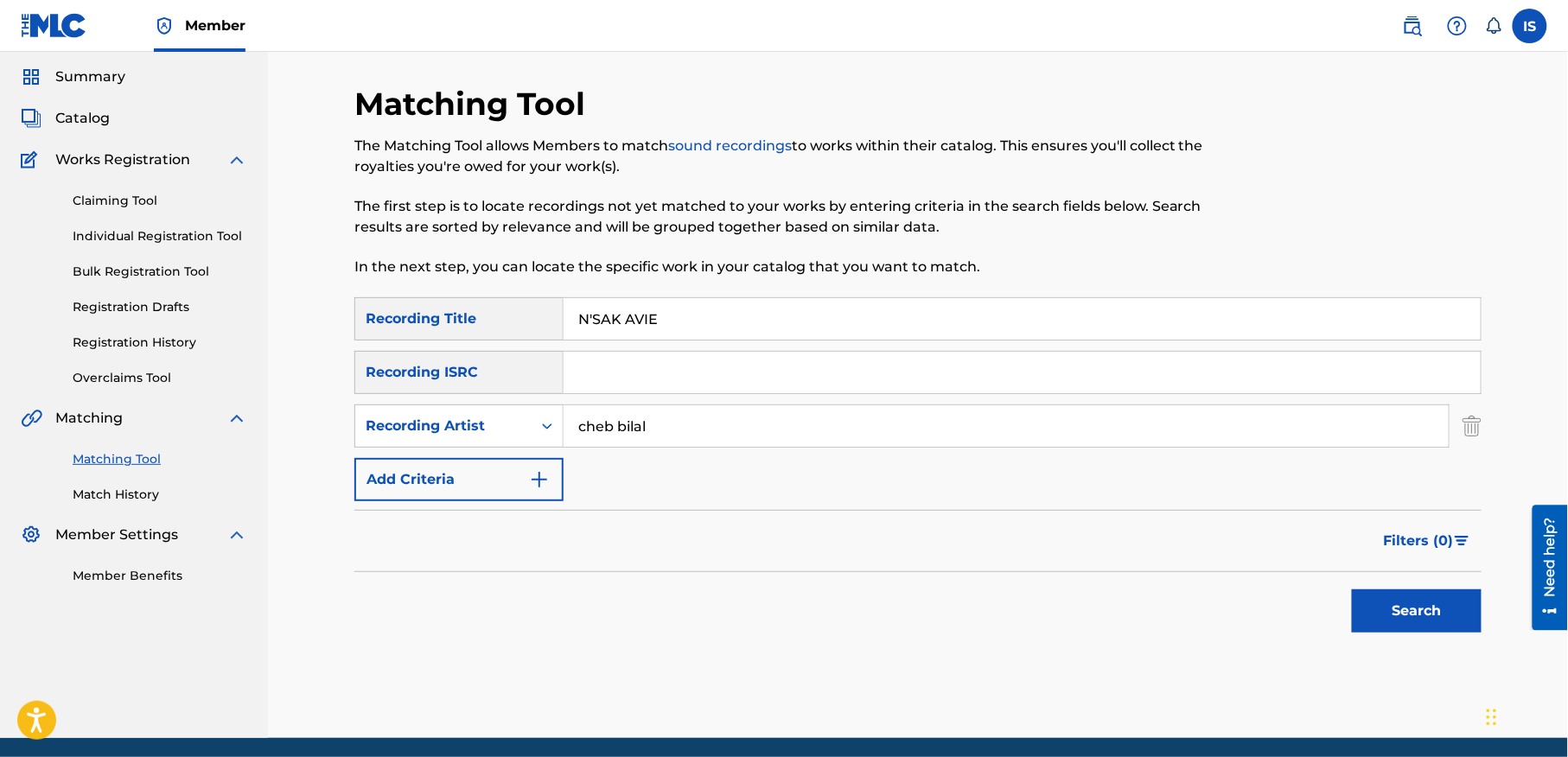
click at [1387, 623] on button "Search" at bounding box center [1417, 610] width 130 height 44
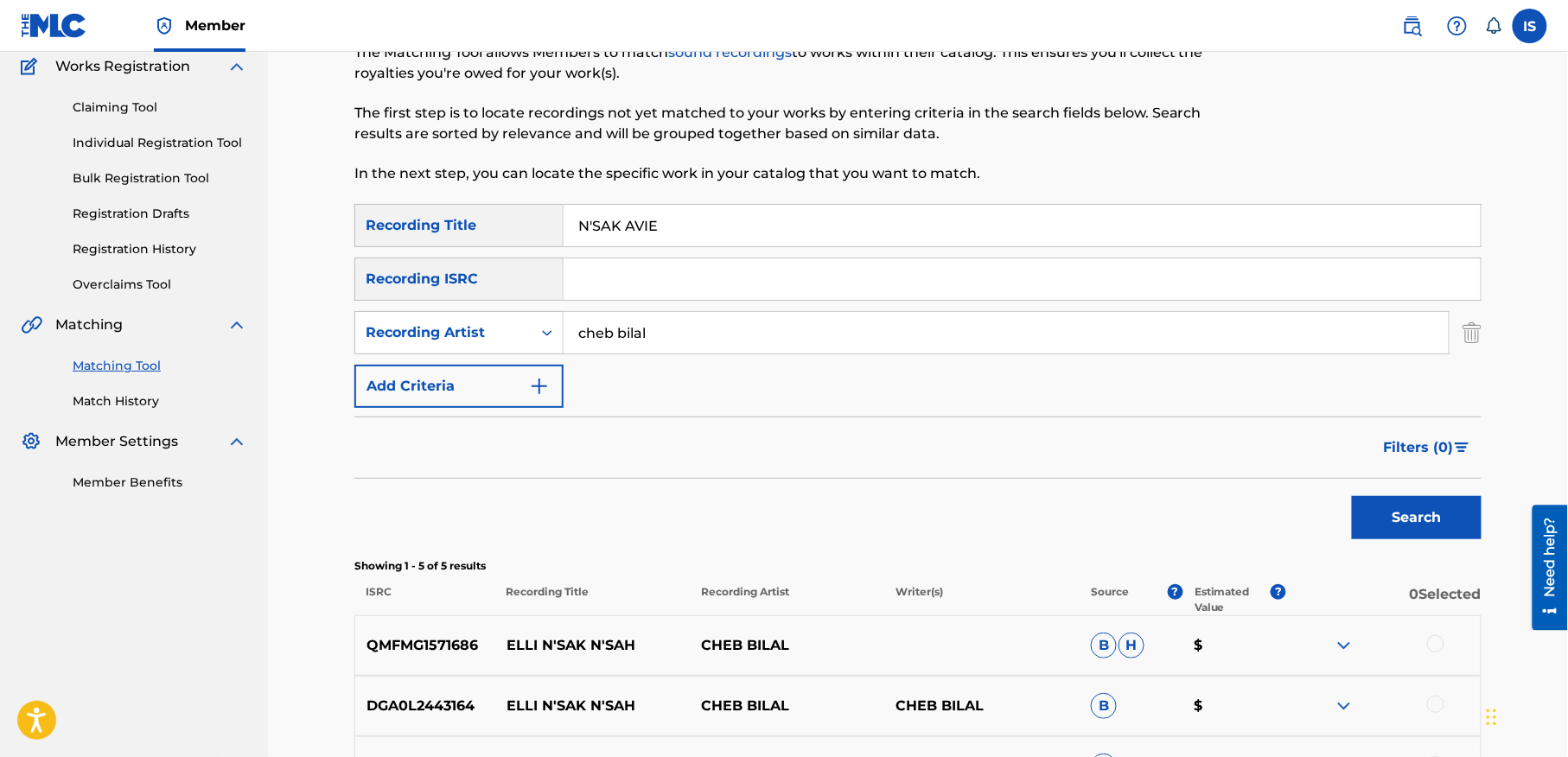
scroll to position [92, 0]
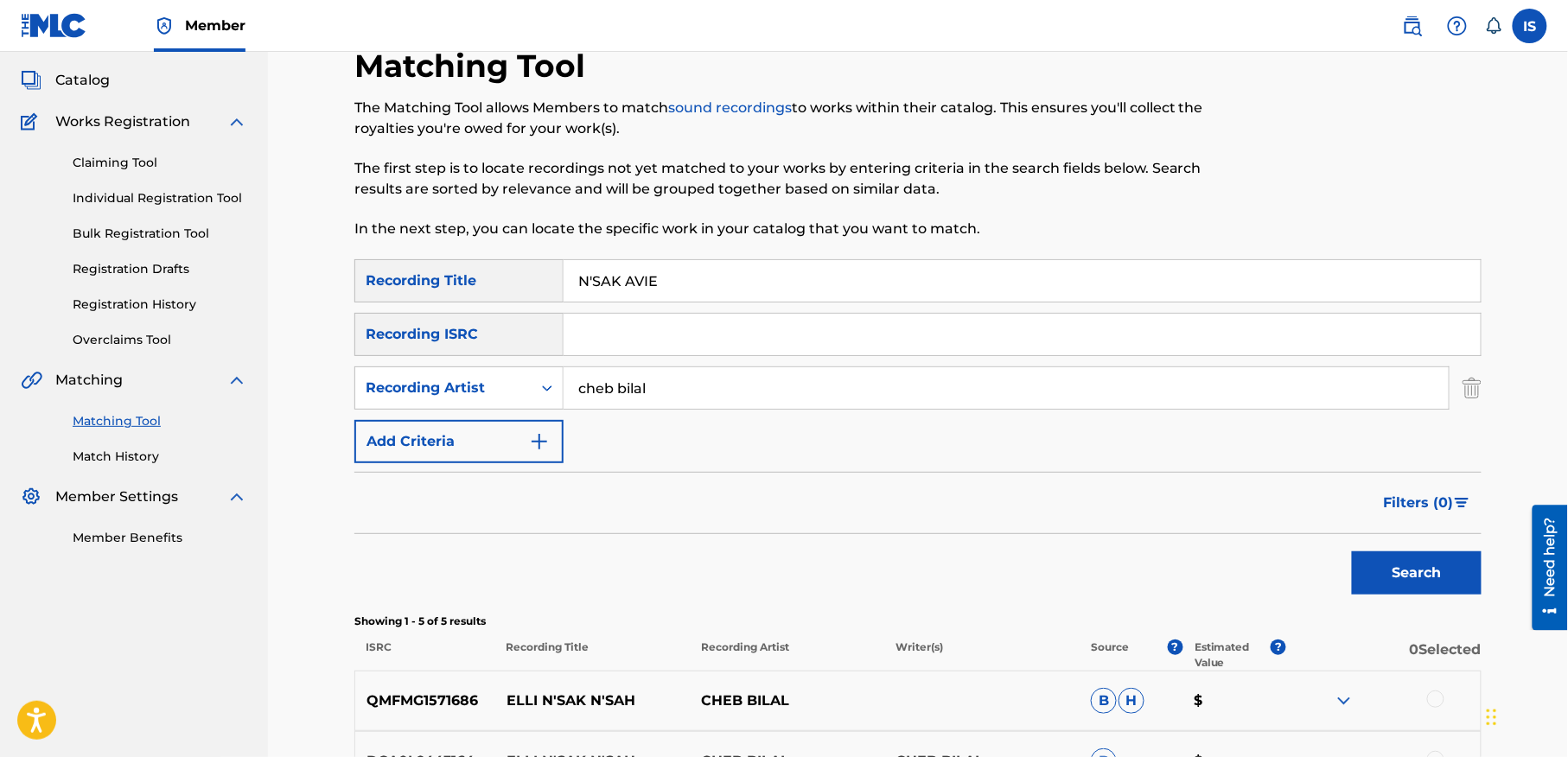
click at [592, 277] on input "N'SAK AVIE" at bounding box center [1022, 280] width 917 height 42
click at [1352, 552] on button "Search" at bounding box center [1417, 573] width 130 height 44
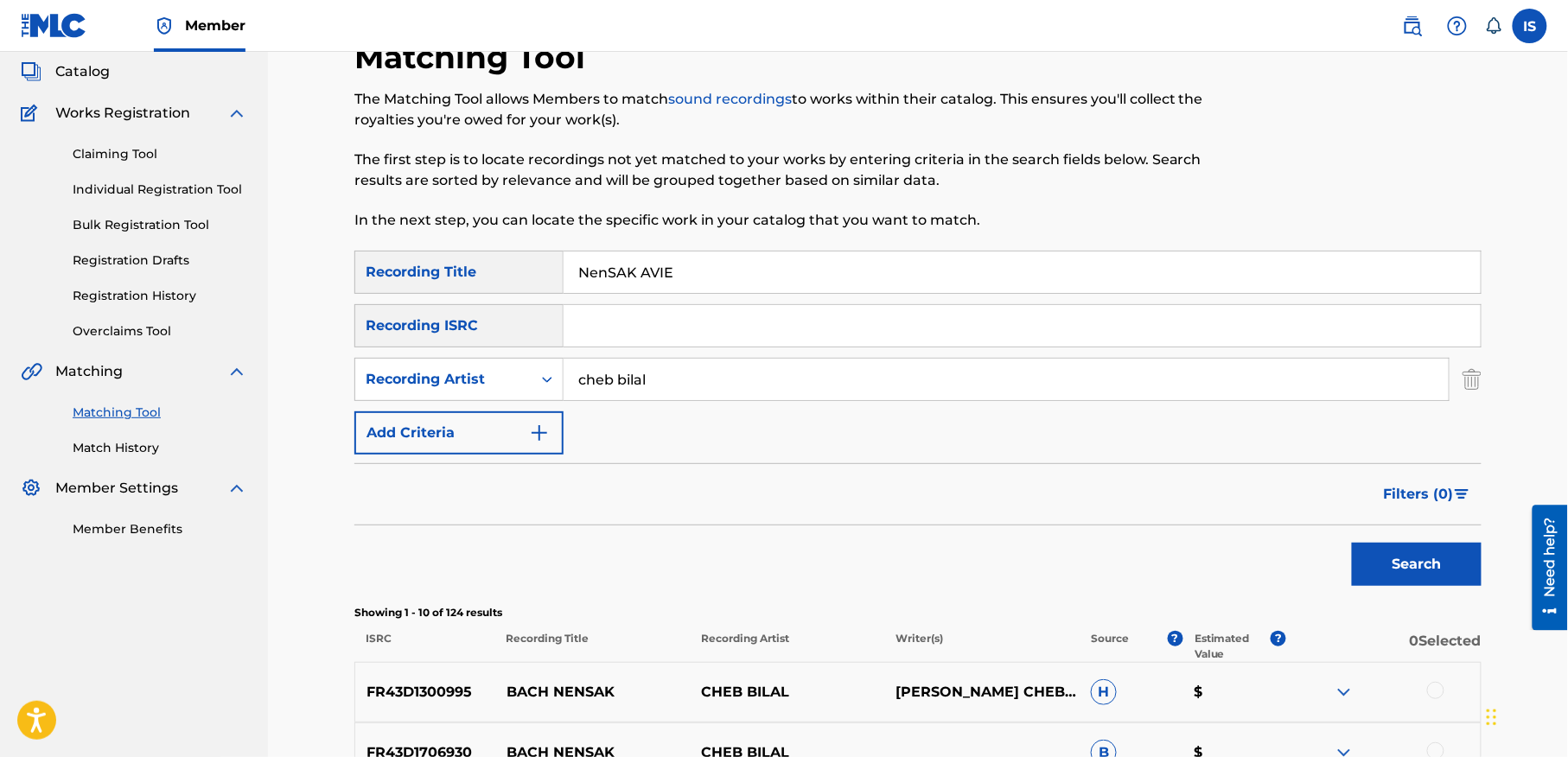
scroll to position [0, 0]
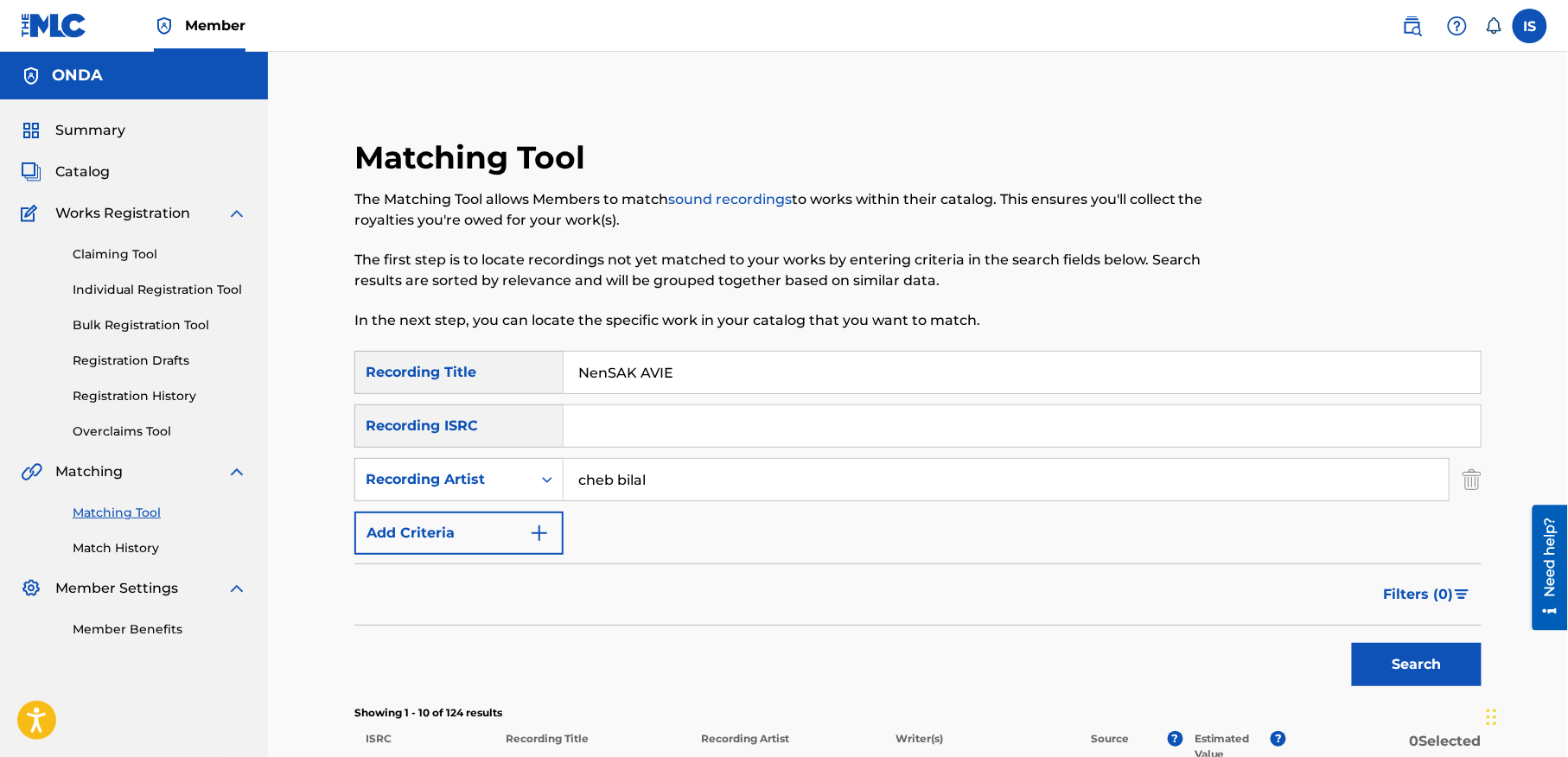
click at [623, 376] on input "NenSAK AVIE" at bounding box center [1022, 372] width 917 height 42
paste input "BARKA KHOUYA MA TAHDER"
type input "BARKA KHOUYA MA TAHDER"
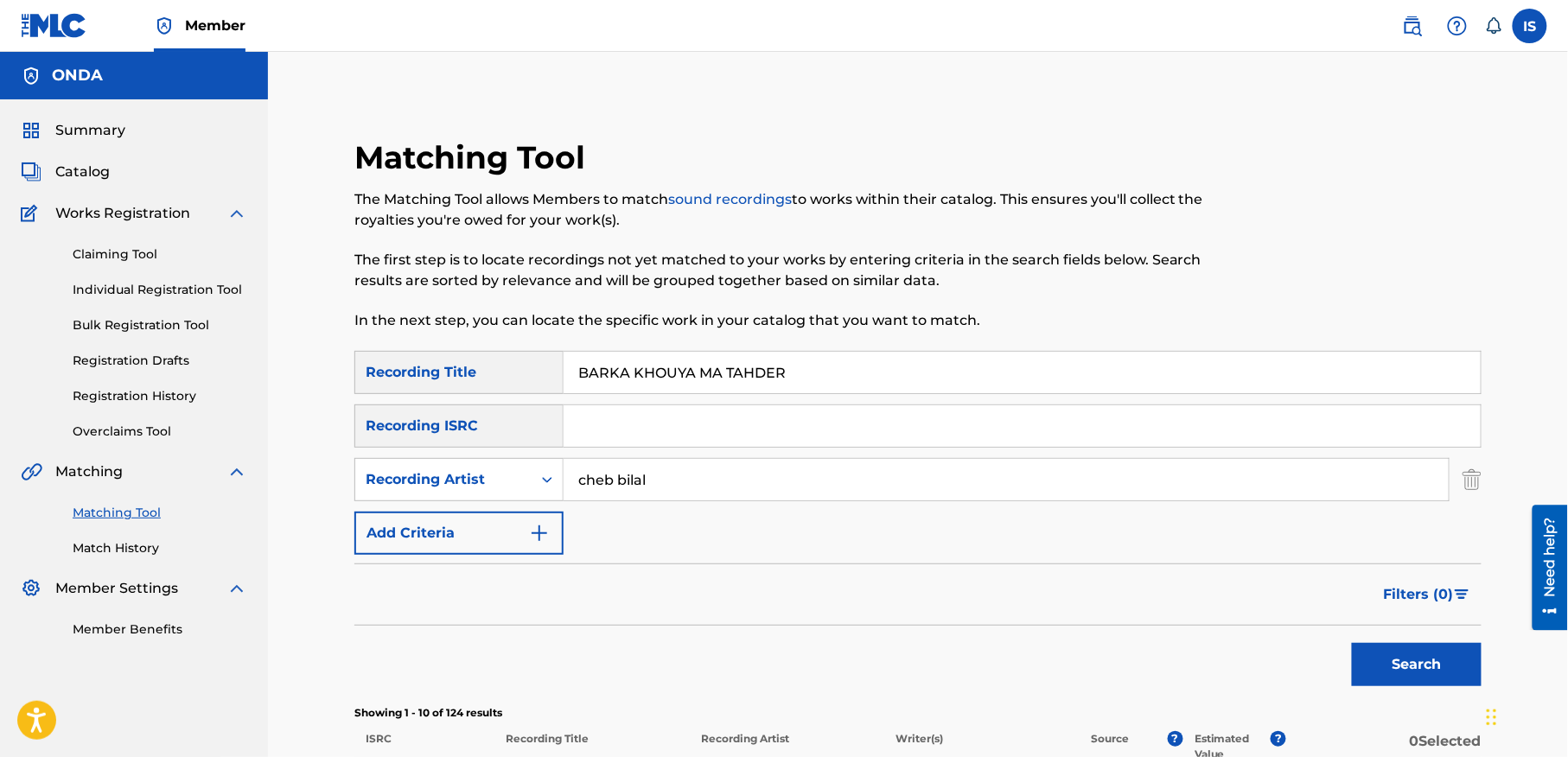
click at [1394, 668] on button "Search" at bounding box center [1417, 664] width 130 height 44
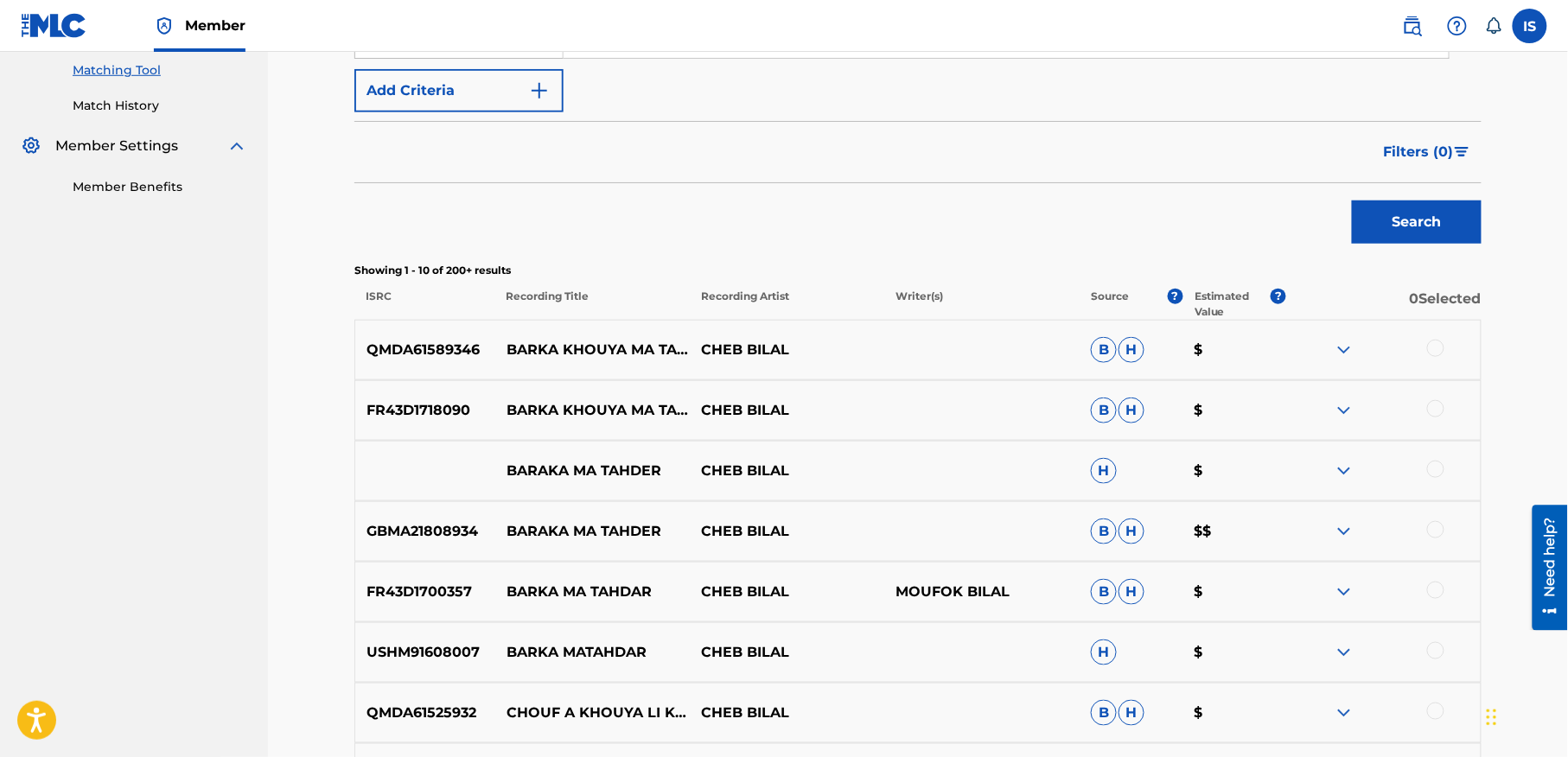
scroll to position [451, 0]
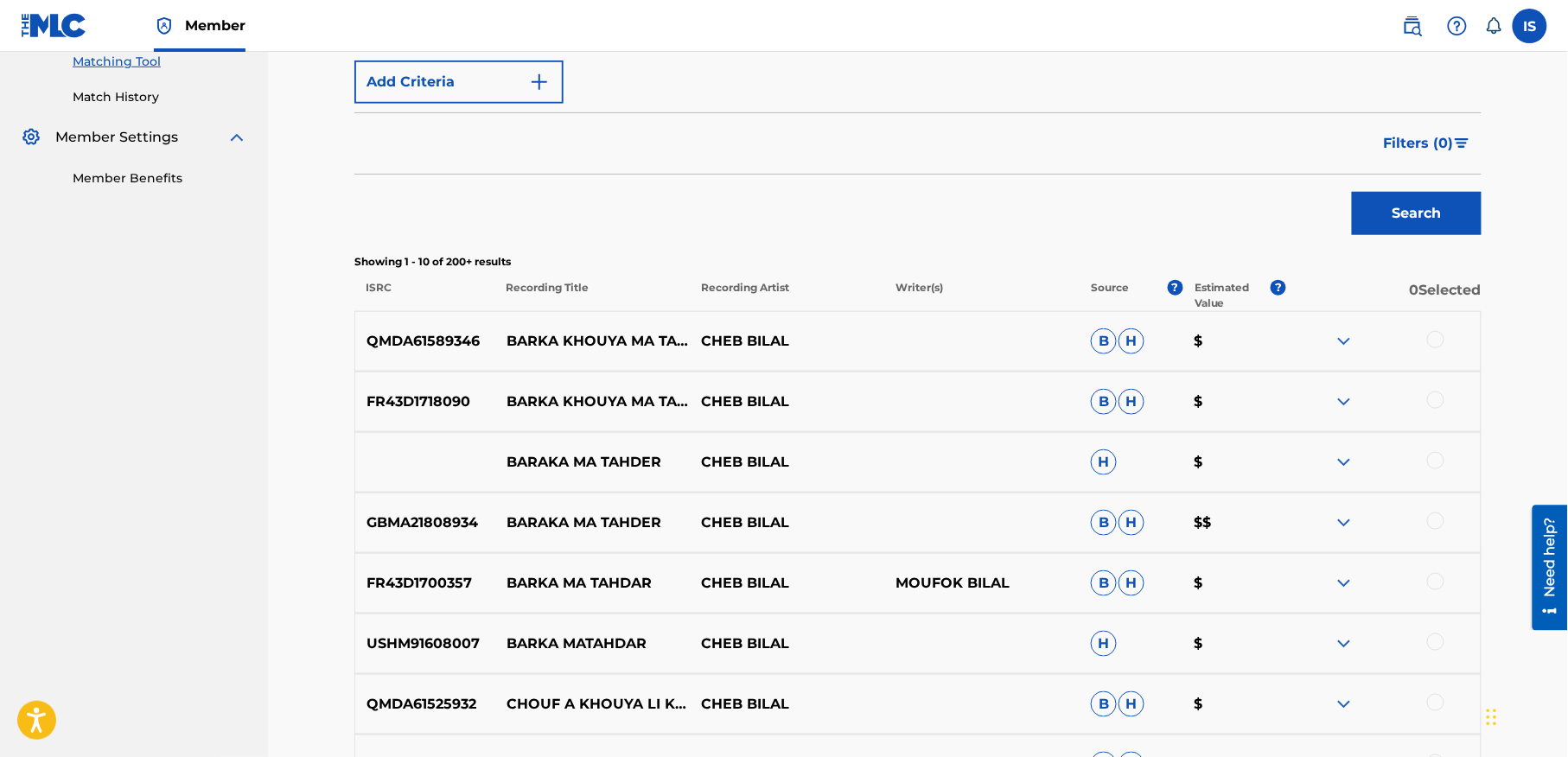
click at [1436, 342] on div at bounding box center [1435, 339] width 17 height 17
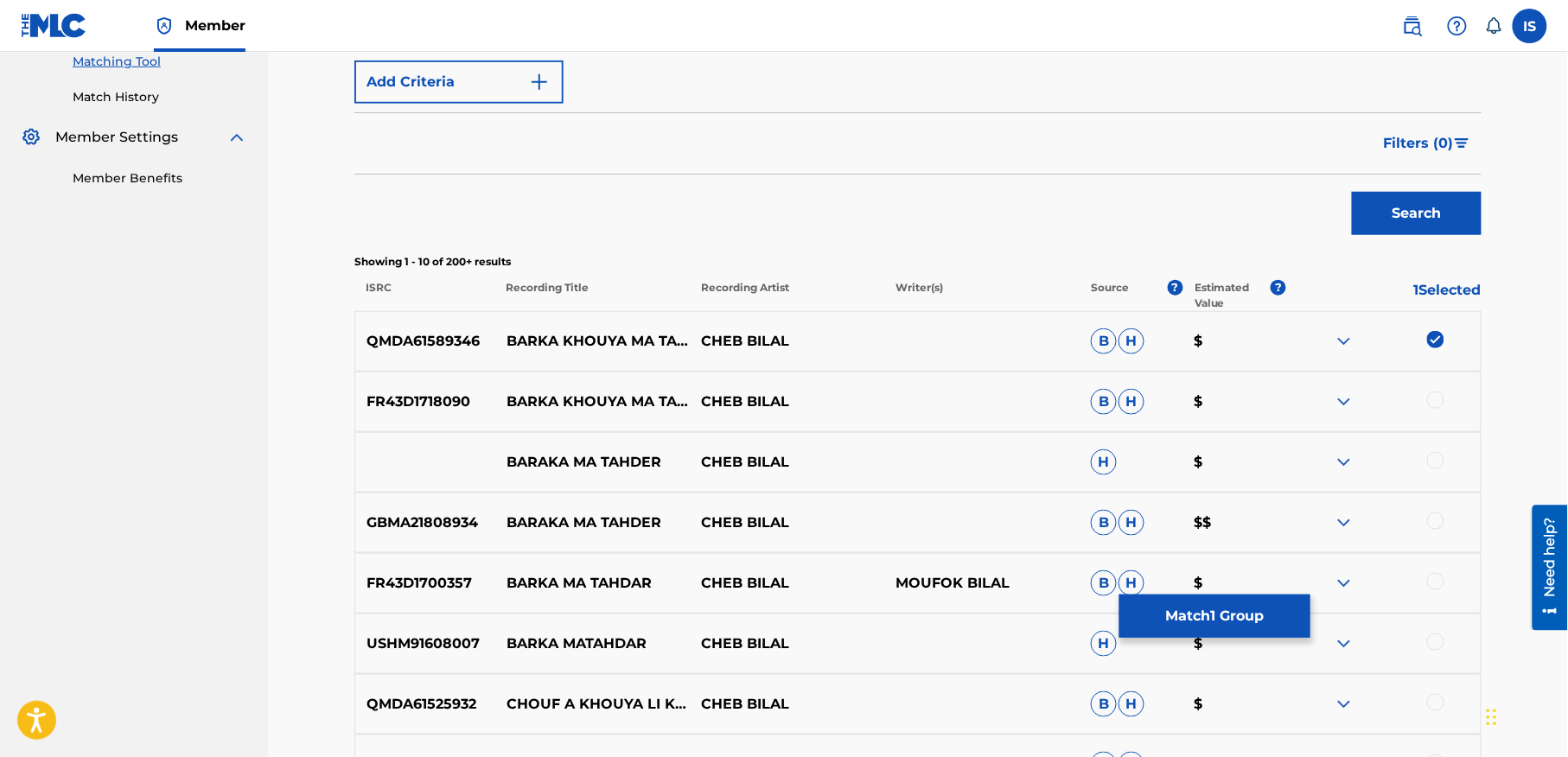
click at [1438, 406] on div at bounding box center [1435, 399] width 17 height 17
click at [1438, 453] on div at bounding box center [1435, 460] width 17 height 17
click at [1440, 512] on div at bounding box center [1383, 522] width 195 height 20
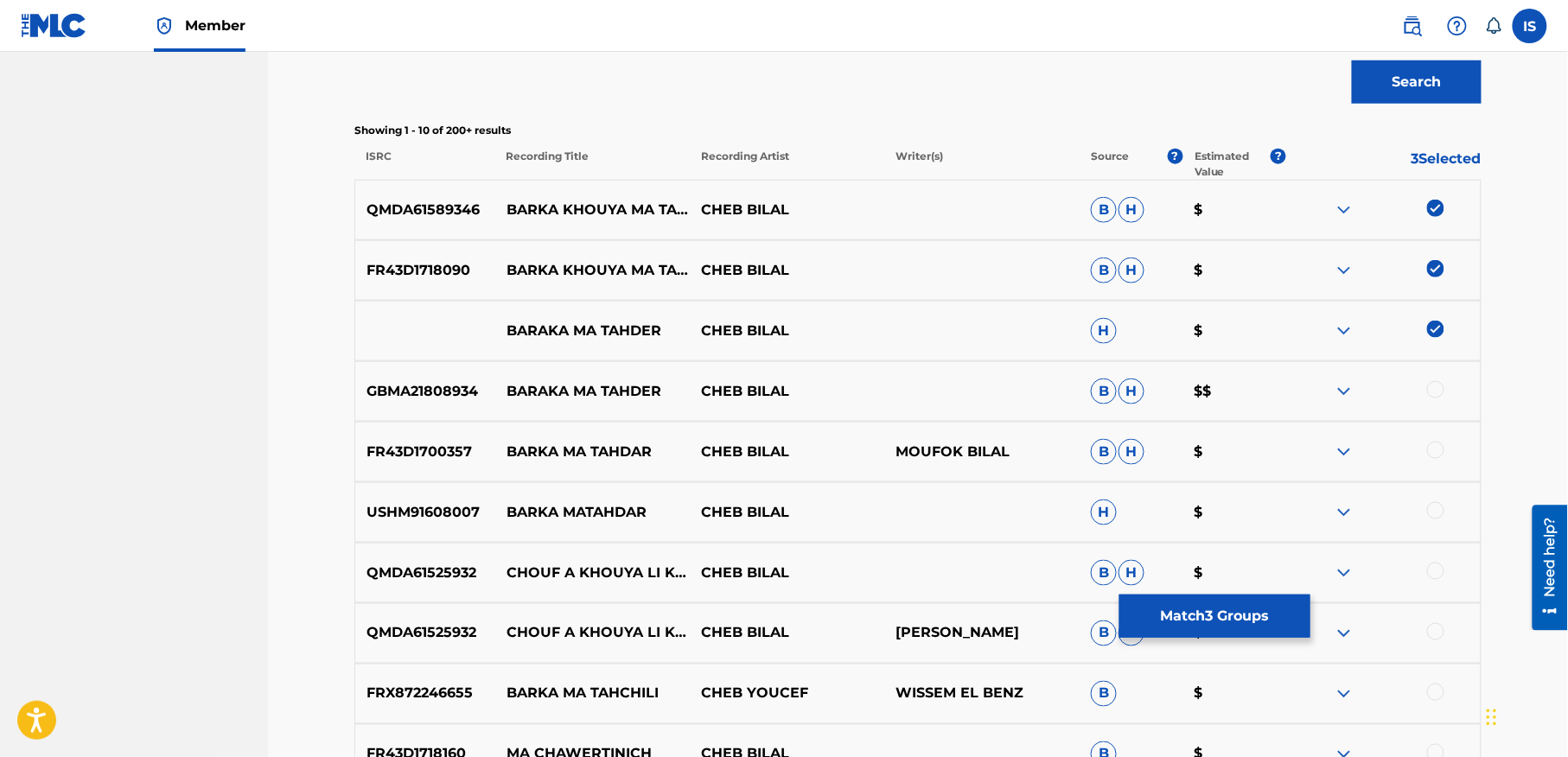
scroll to position [585, 0]
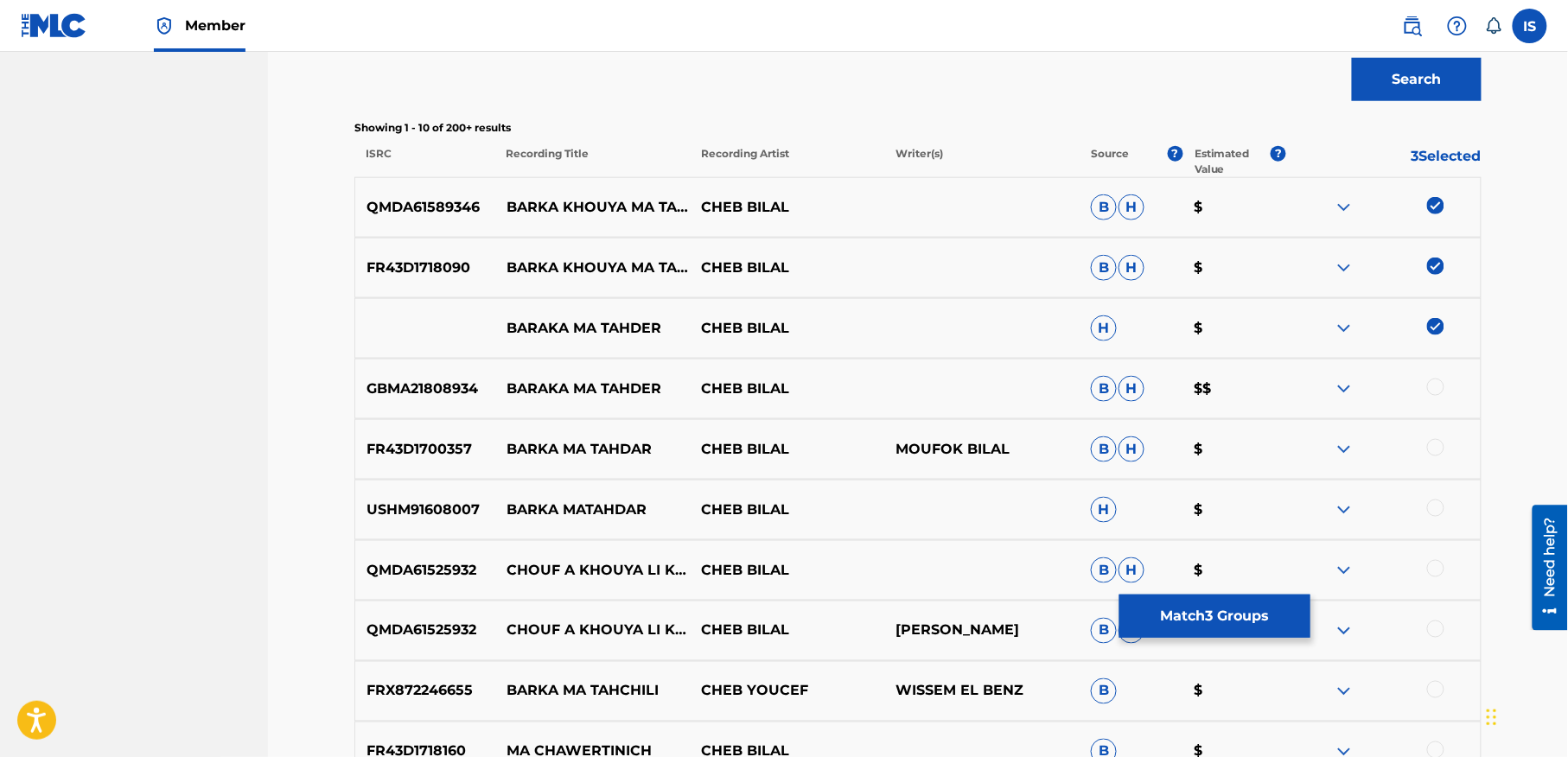
click at [1435, 392] on div at bounding box center [1435, 386] width 17 height 17
click at [1430, 449] on div at bounding box center [1435, 447] width 17 height 17
click at [1430, 511] on div at bounding box center [1435, 507] width 17 height 17
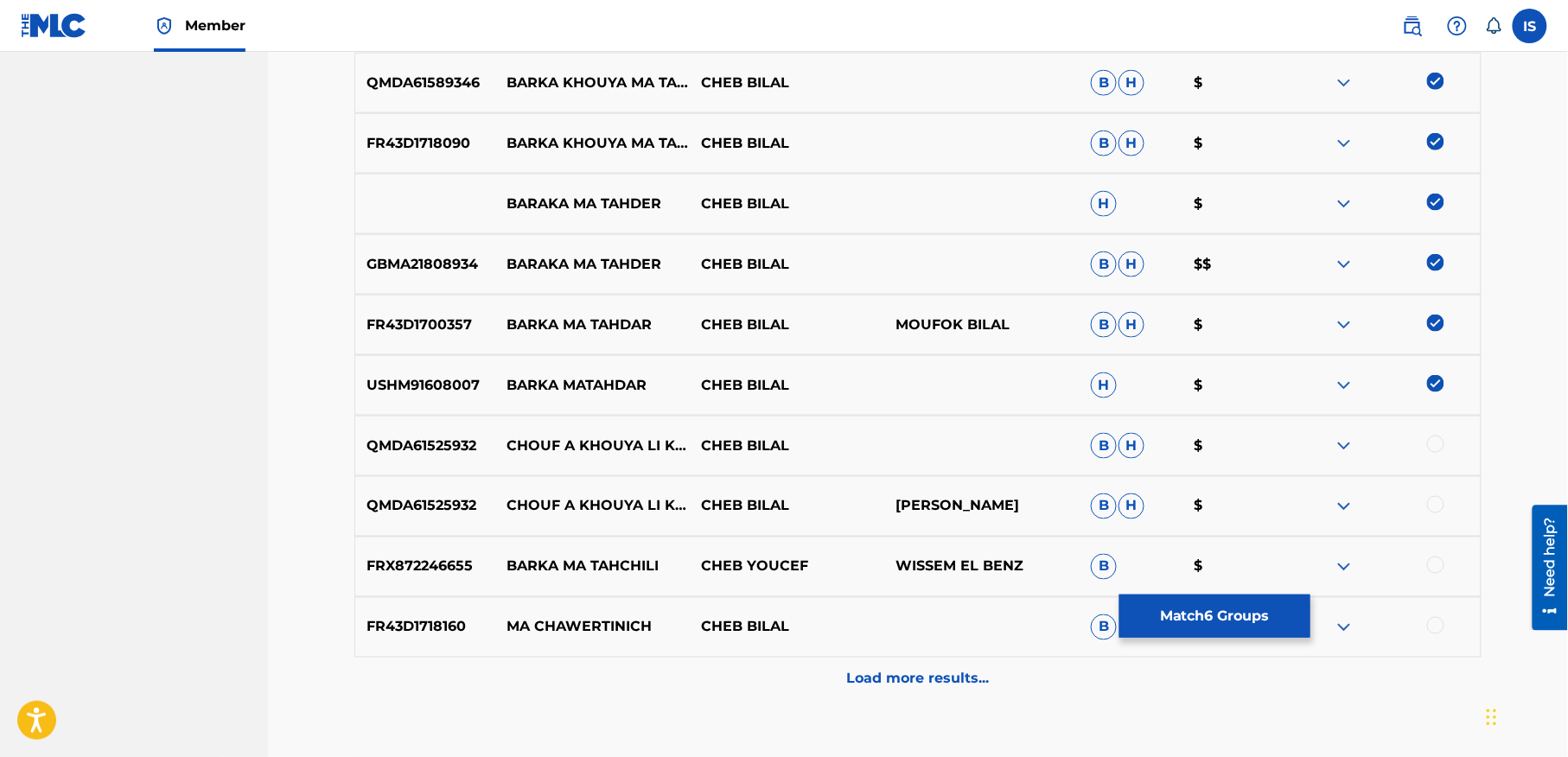
scroll to position [737, 0]
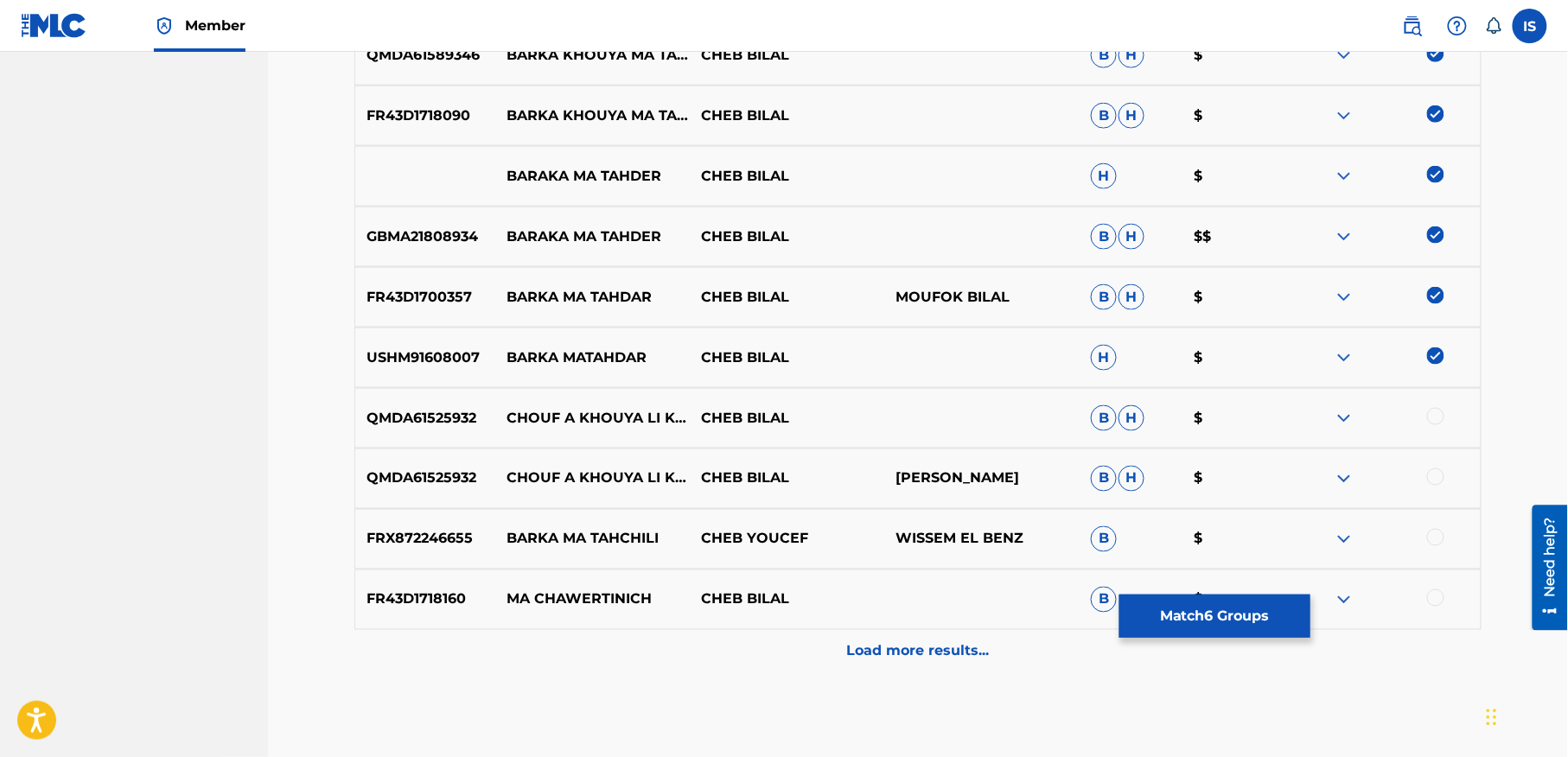
click at [895, 657] on p "Load more results..." at bounding box center [918, 651] width 142 height 20
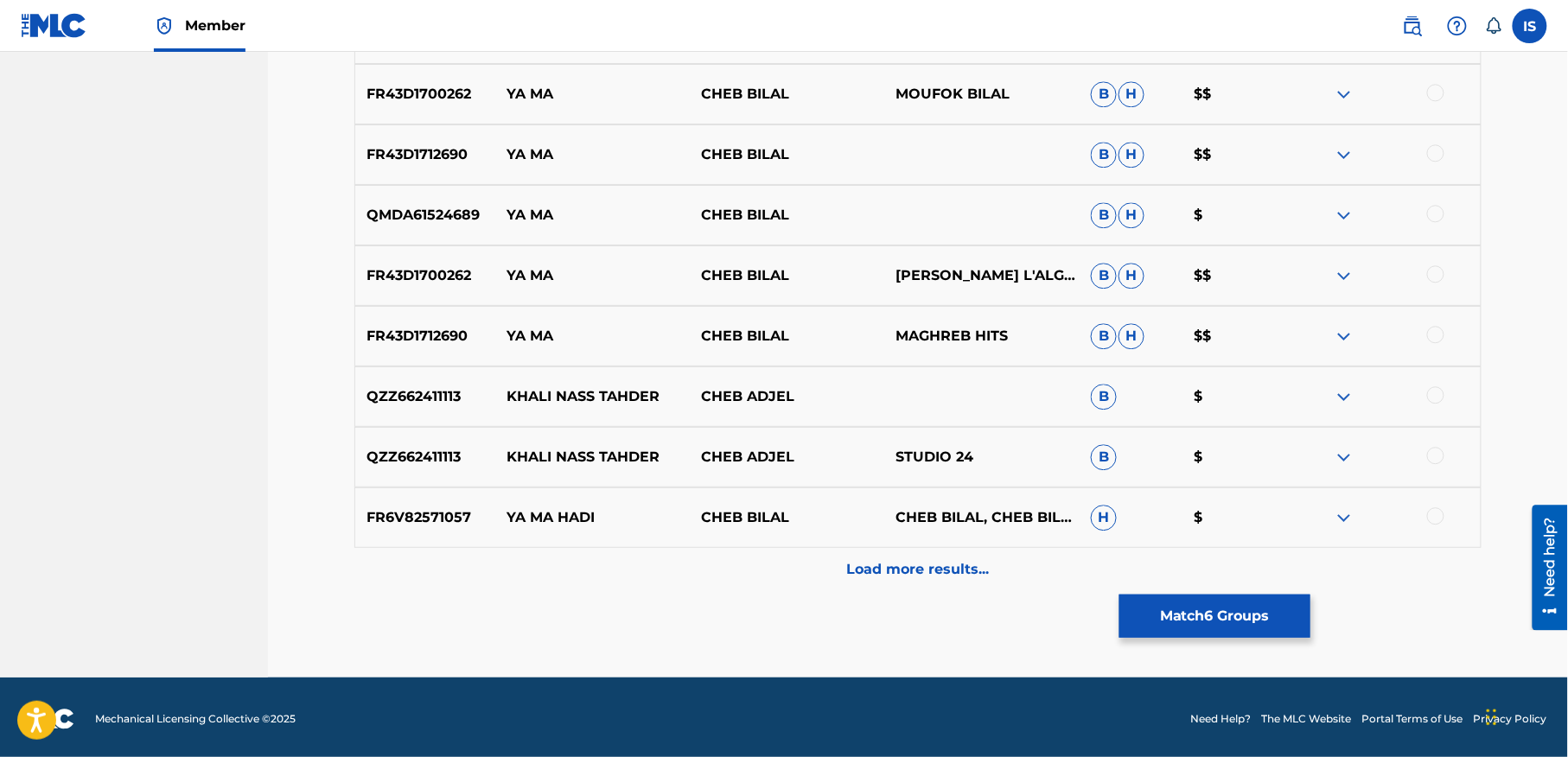
scroll to position [1429, 0]
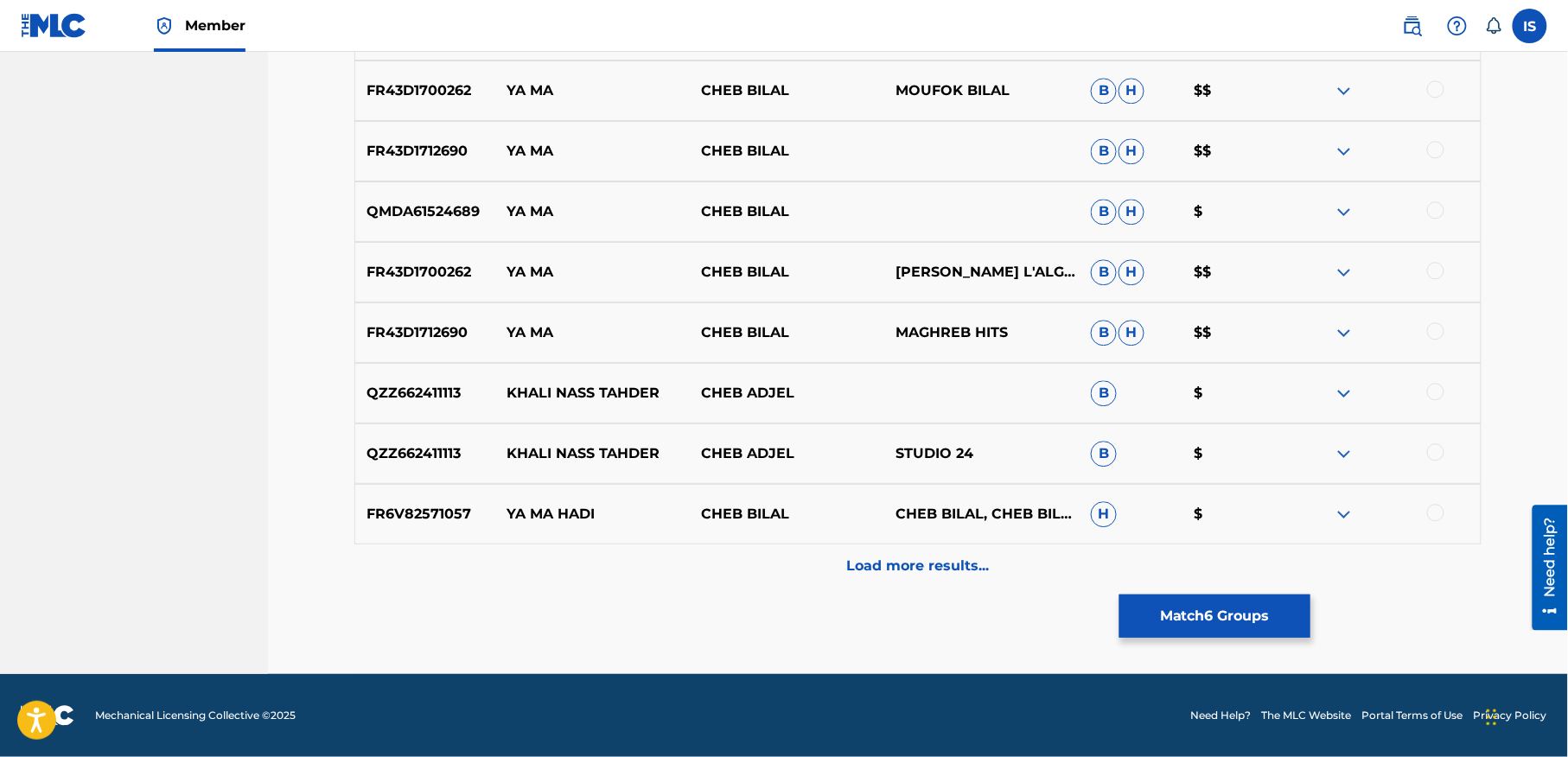
click at [1218, 606] on button "Match 6 Groups" at bounding box center [1215, 616] width 191 height 44
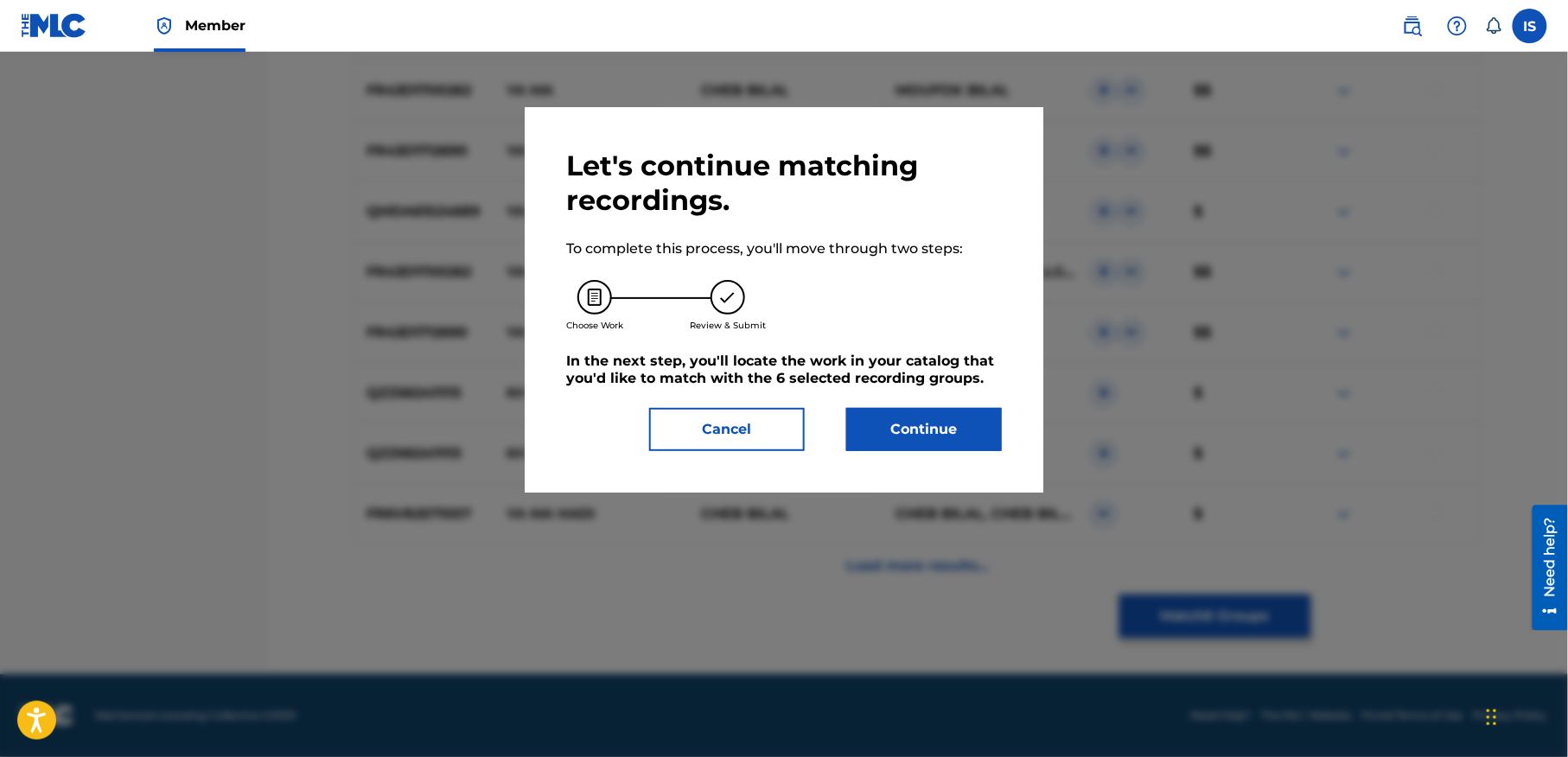
click at [880, 407] on button "Continue" at bounding box center [924, 429] width 156 height 44
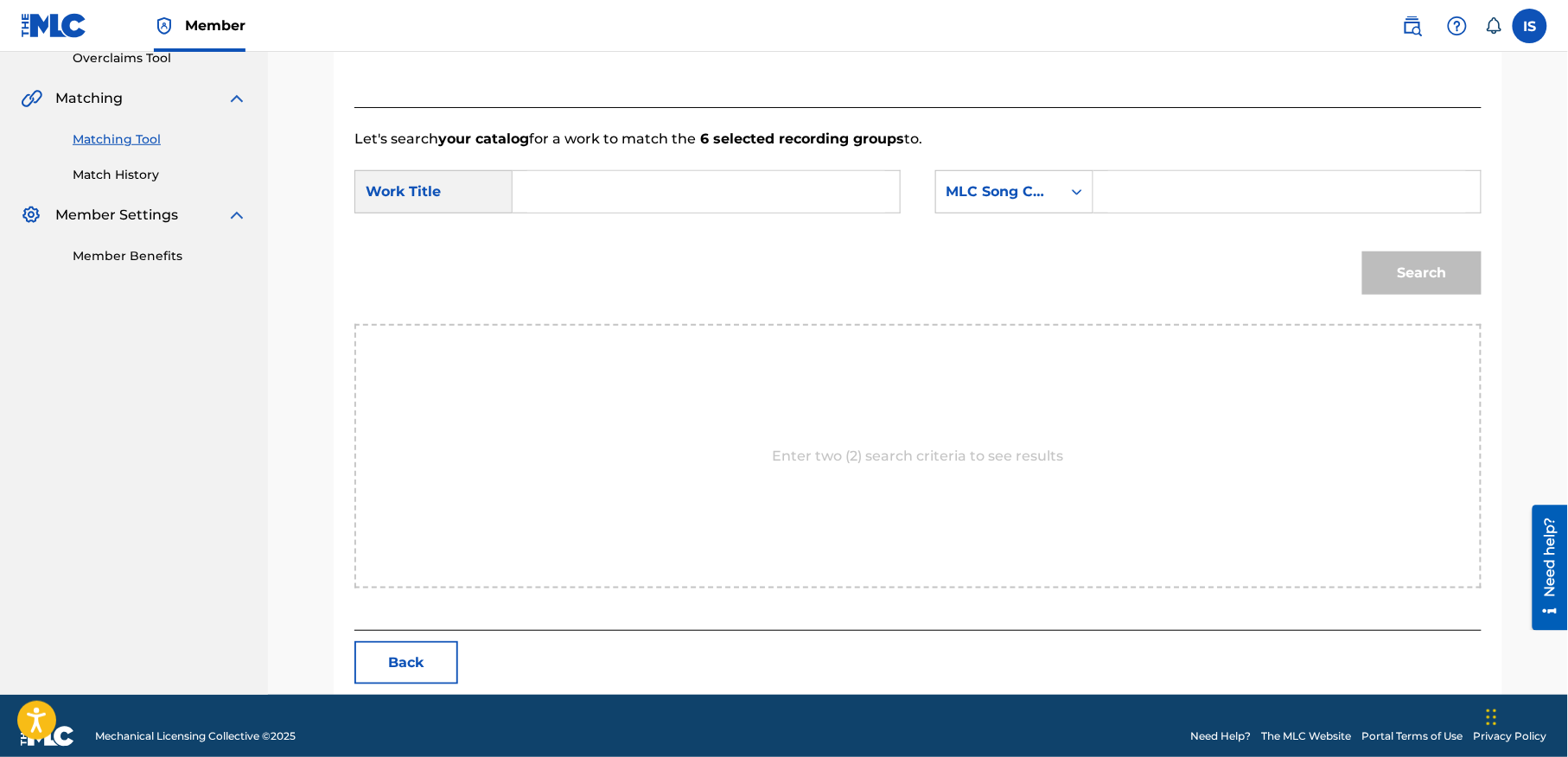
scroll to position [395, 0]
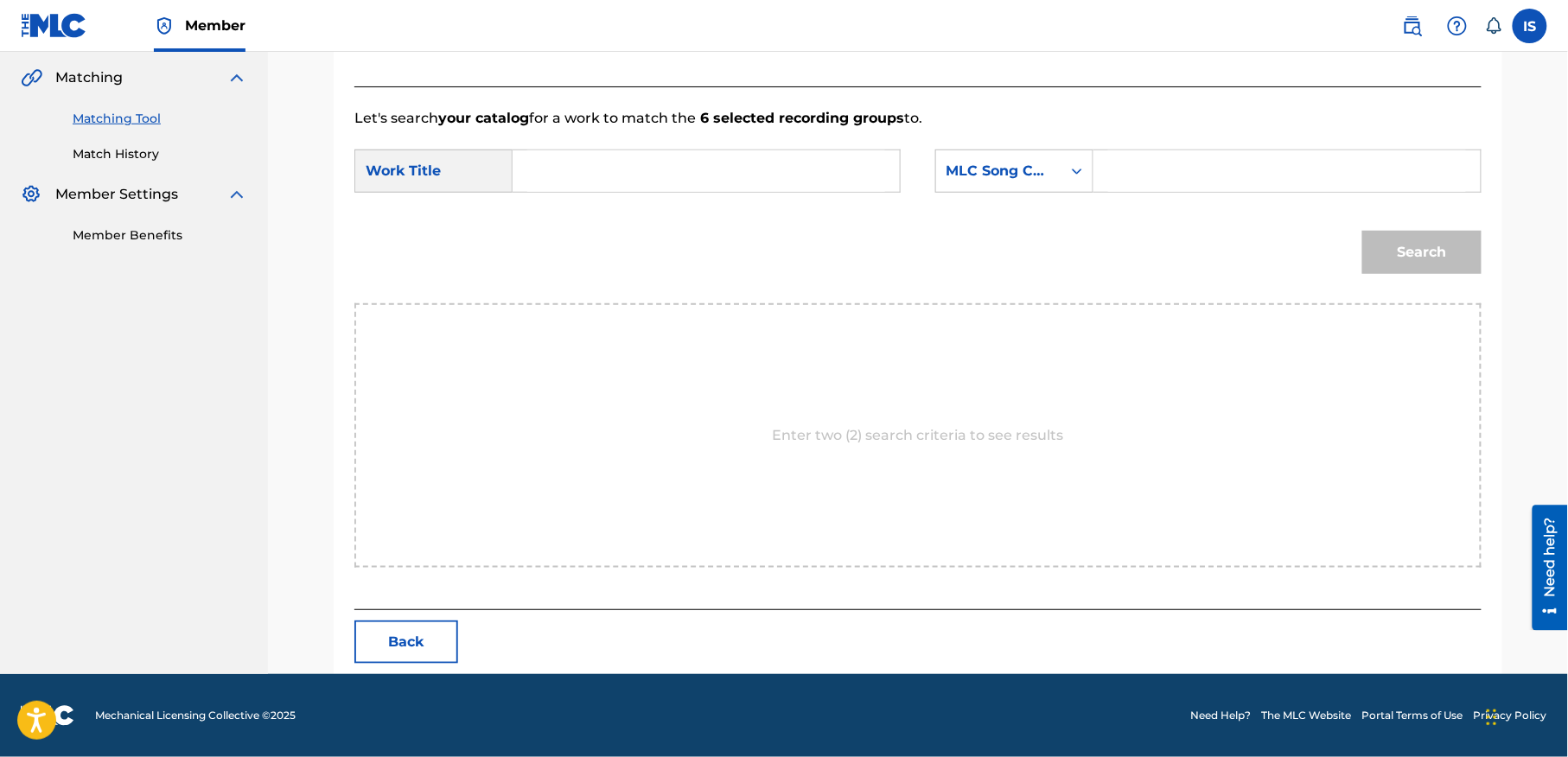
click at [907, 425] on p "Enter two (2) search criteria to see results" at bounding box center [917, 435] width 291 height 20
click at [626, 152] on input "Search Form" at bounding box center [707, 171] width 358 height 42
paste input "BARKA KHOUYA MA TAHDER"
type input "BARKA KHOUYA MA TAHDER"
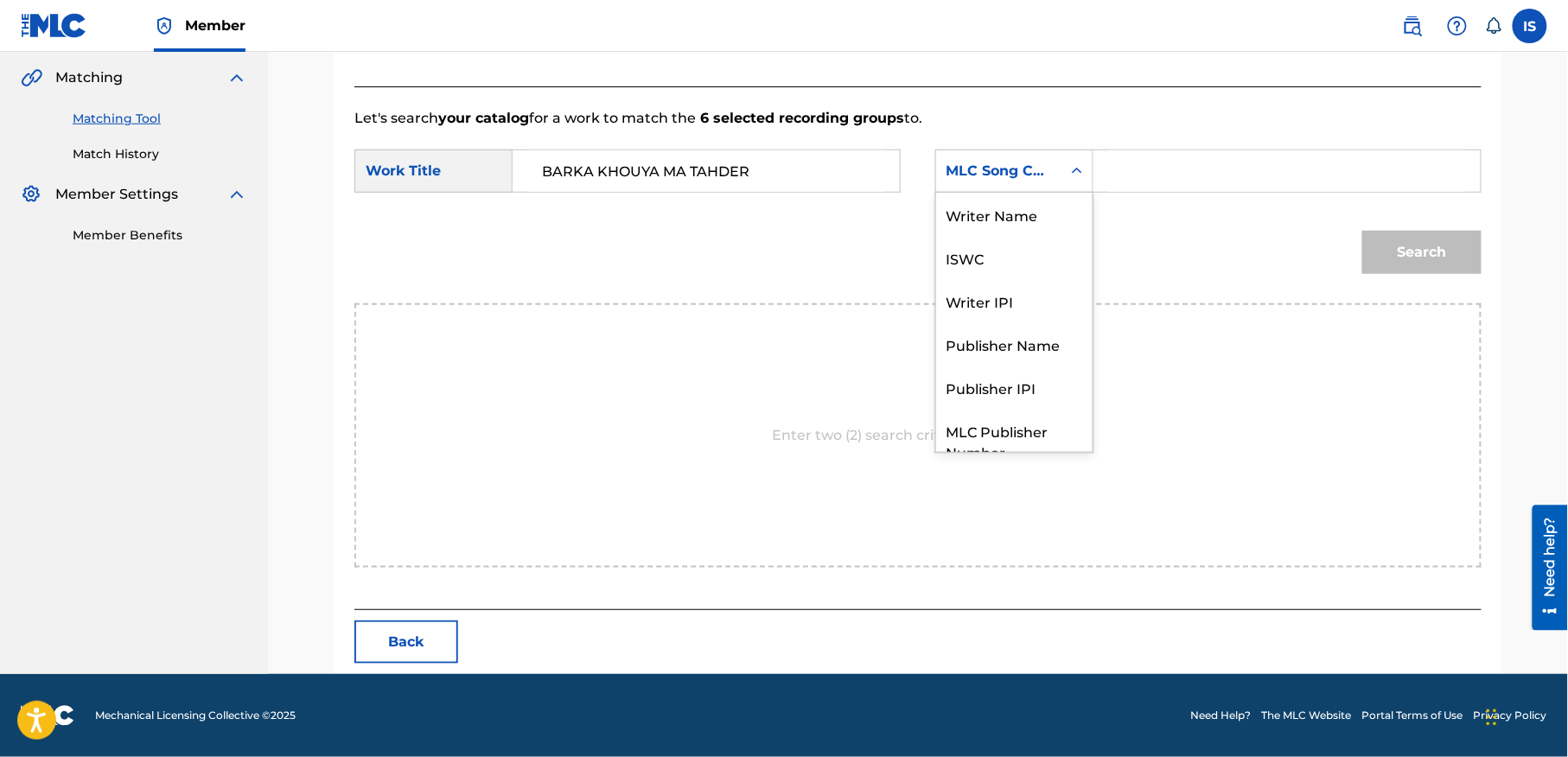
click at [1004, 173] on div "MLC Song Code" at bounding box center [999, 171] width 105 height 20
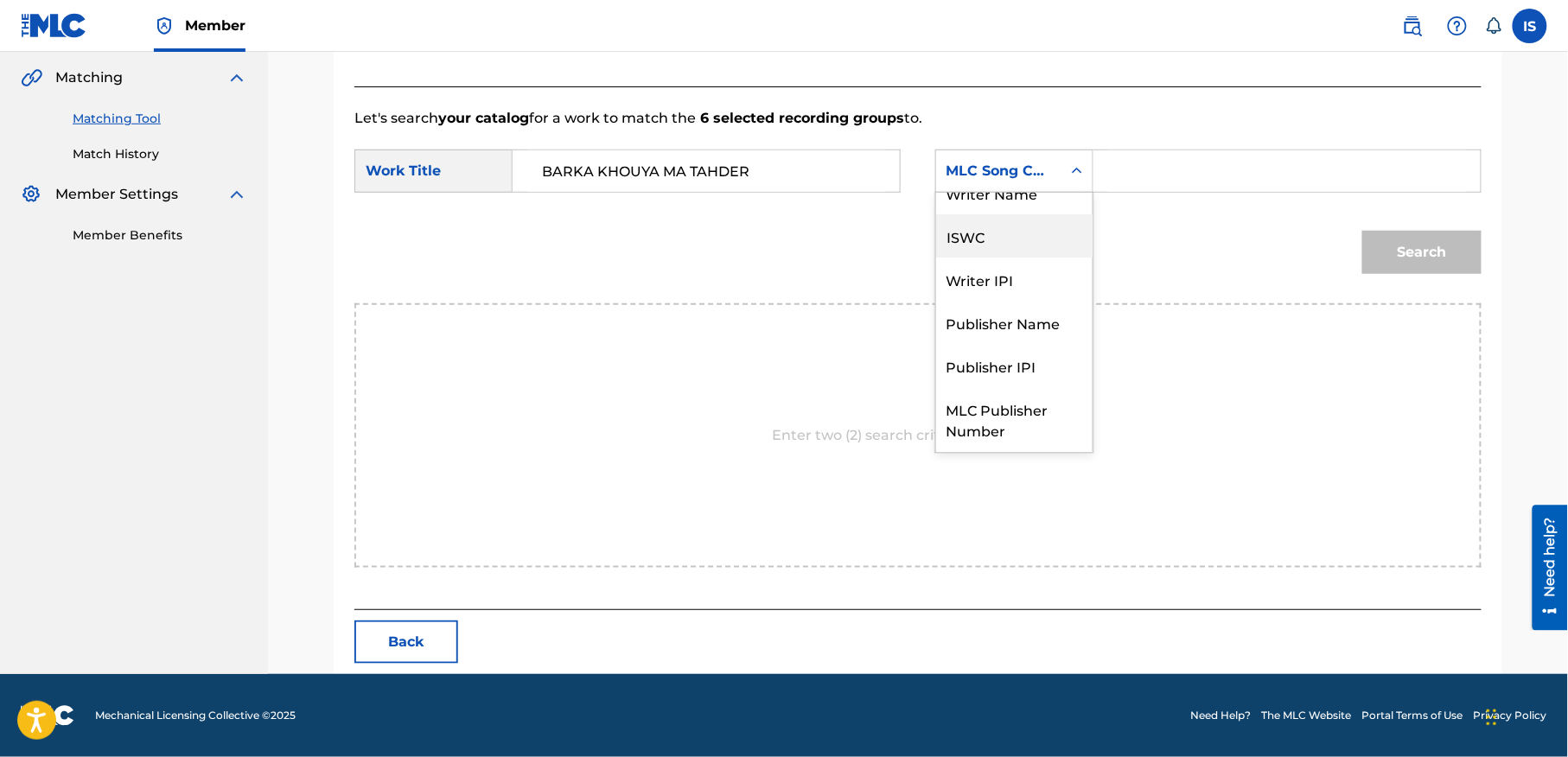
scroll to position [0, 0]
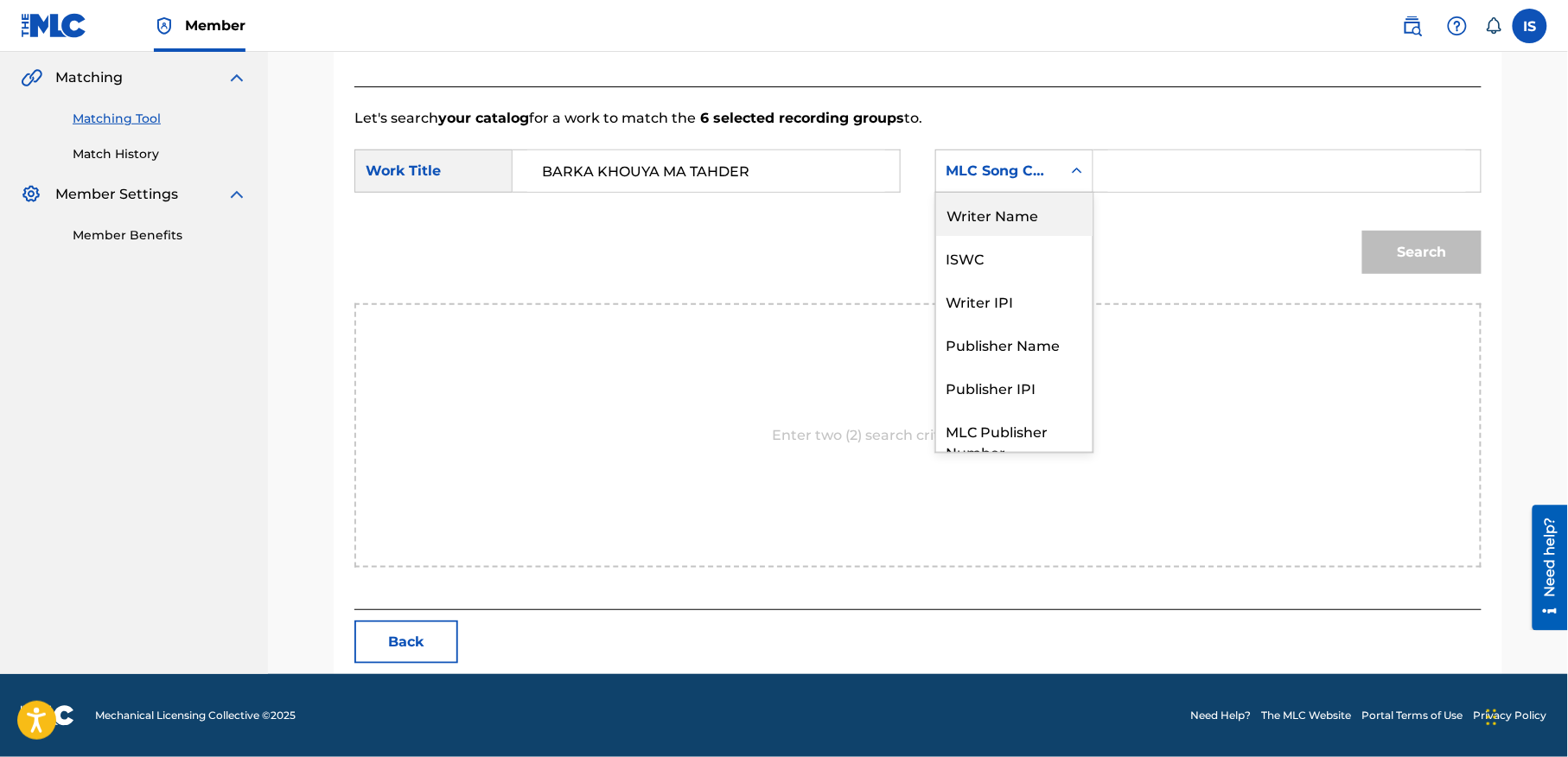
click at [1001, 216] on div "Writer Name" at bounding box center [1014, 214] width 157 height 44
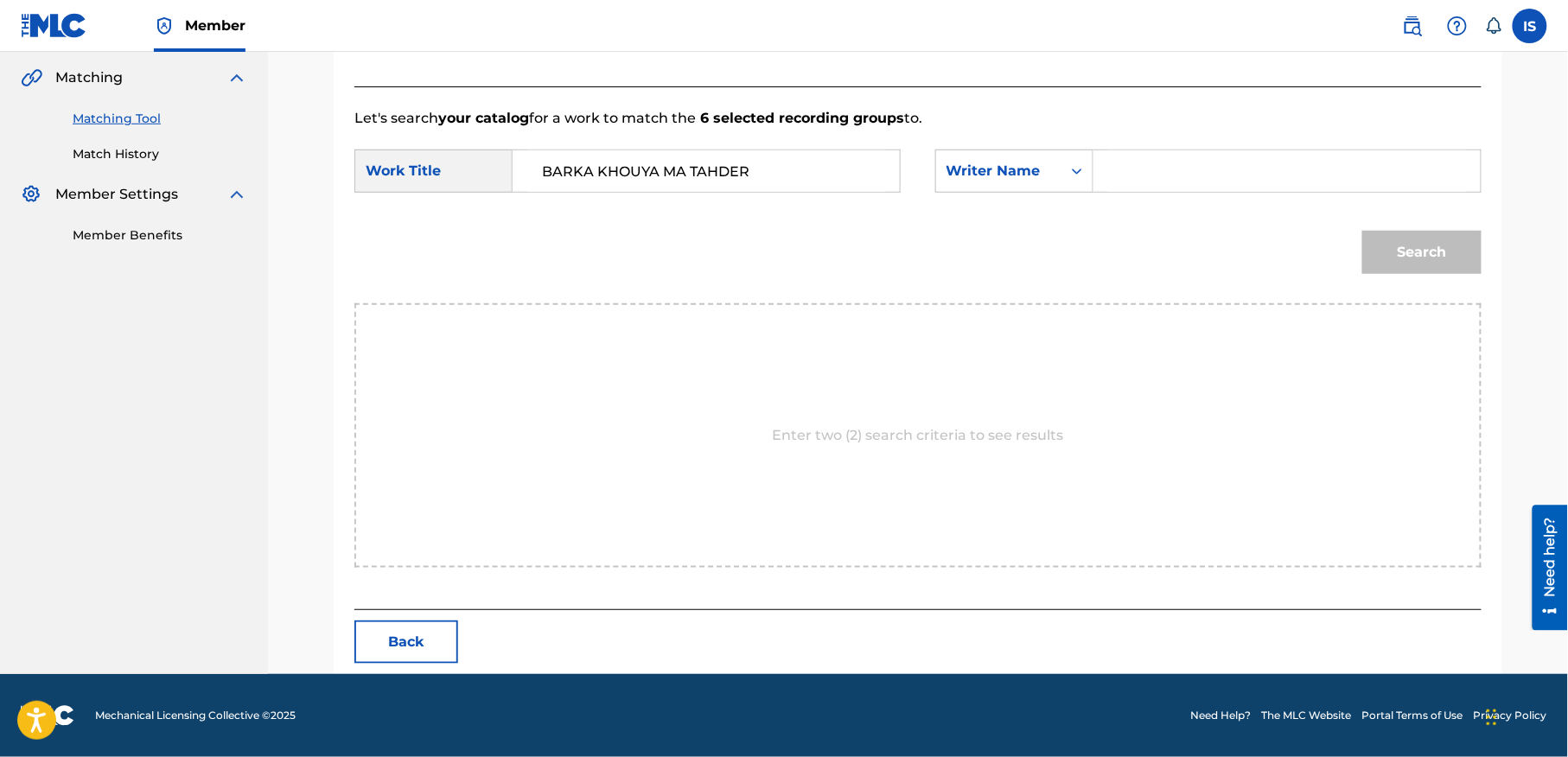
click at [1240, 156] on input "Search Form" at bounding box center [1287, 171] width 358 height 42
type input "matoub"
click at [1207, 200] on div "SearchWithCriteria5a681ebb-c232-4938-acac-ddf6d3cd43f7 Work Title BARKA KHOUYA …" at bounding box center [917, 176] width 1128 height 53
click at [1177, 171] on input "matoub" at bounding box center [1287, 171] width 358 height 42
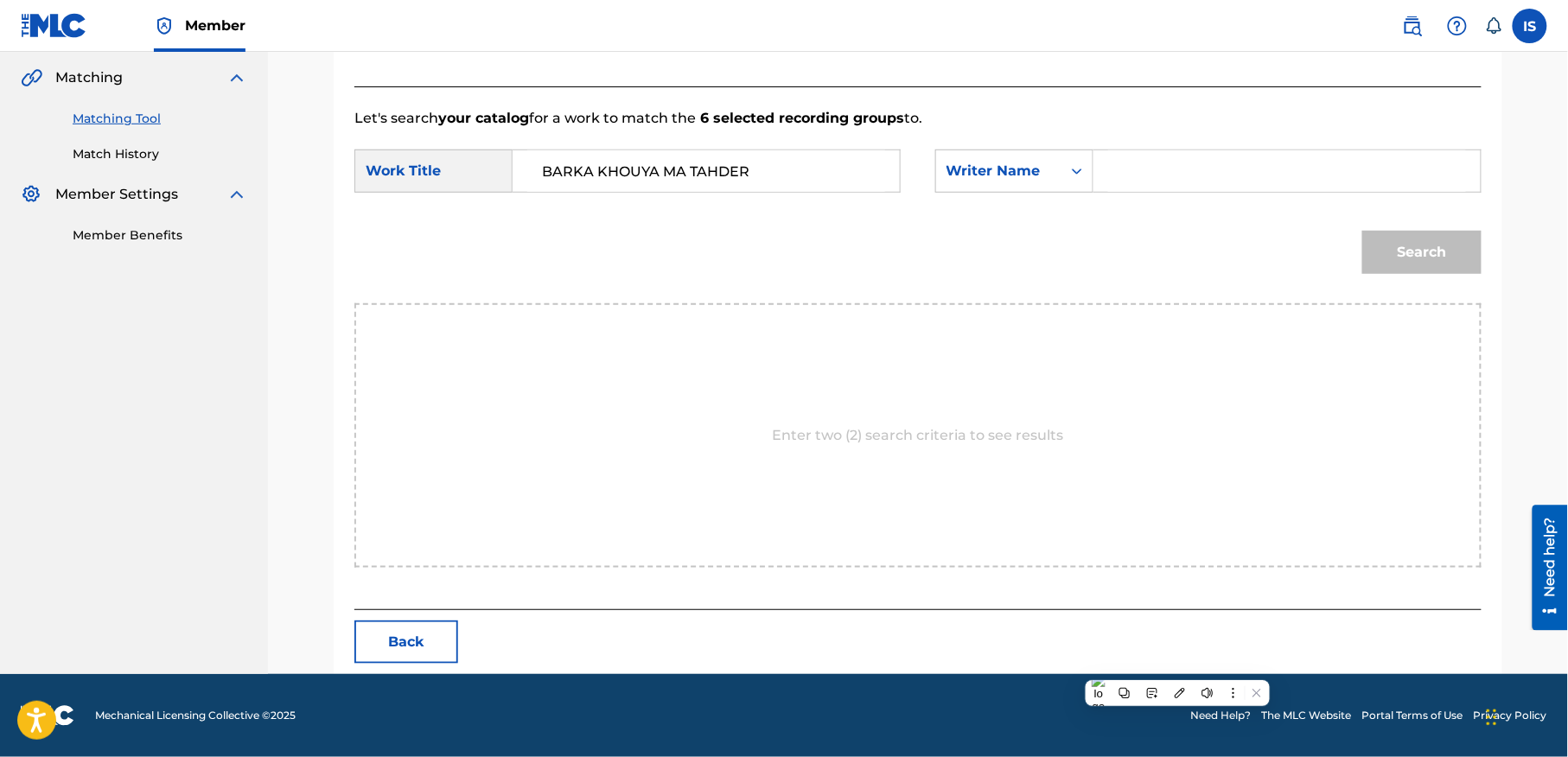
click at [1150, 161] on input "Search Form" at bounding box center [1287, 171] width 358 height 42
type input "moufok"
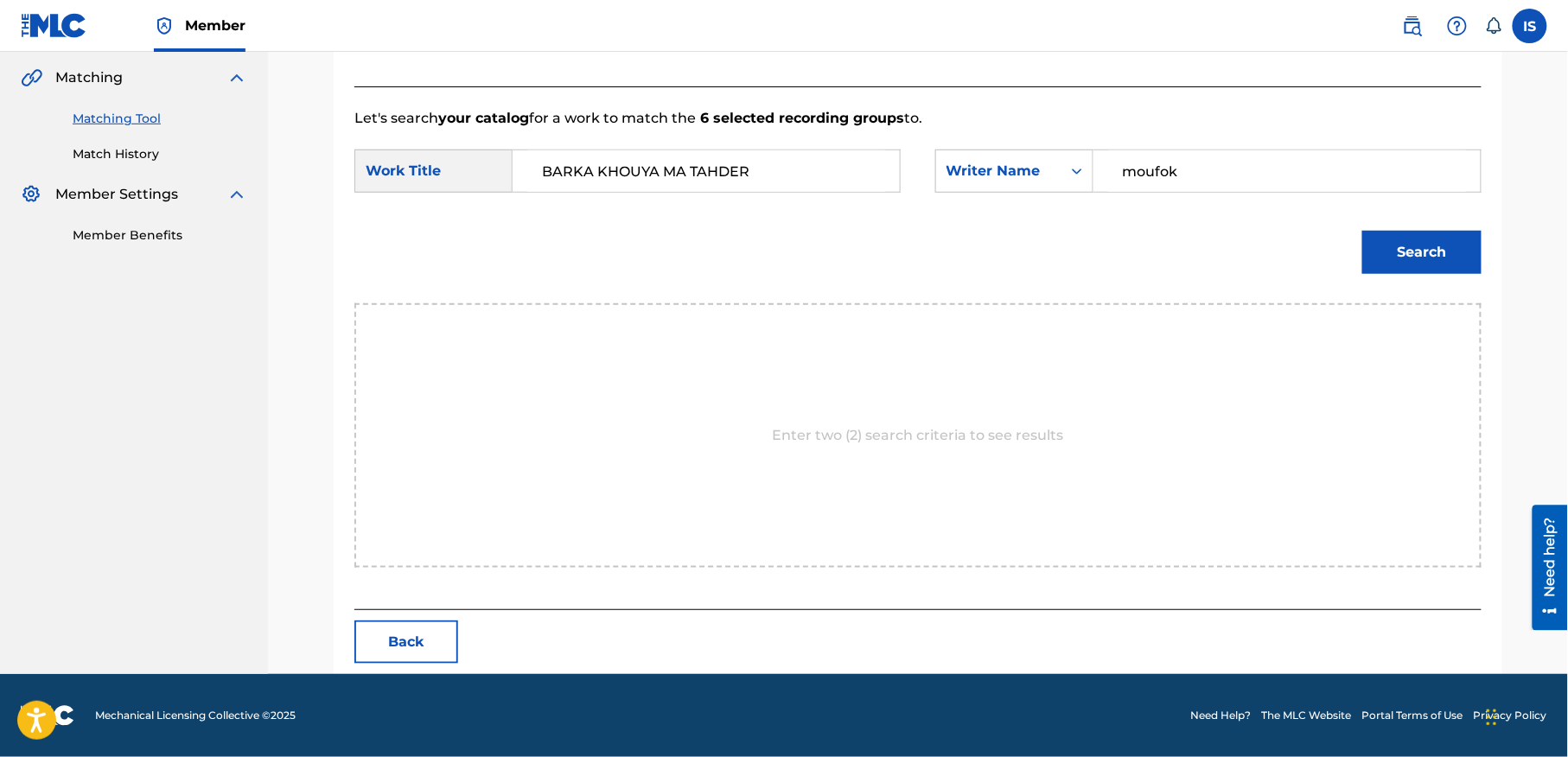
click at [1402, 273] on div "Search" at bounding box center [1418, 248] width 128 height 69
click at [1403, 266] on button "Search" at bounding box center [1422, 252] width 119 height 44
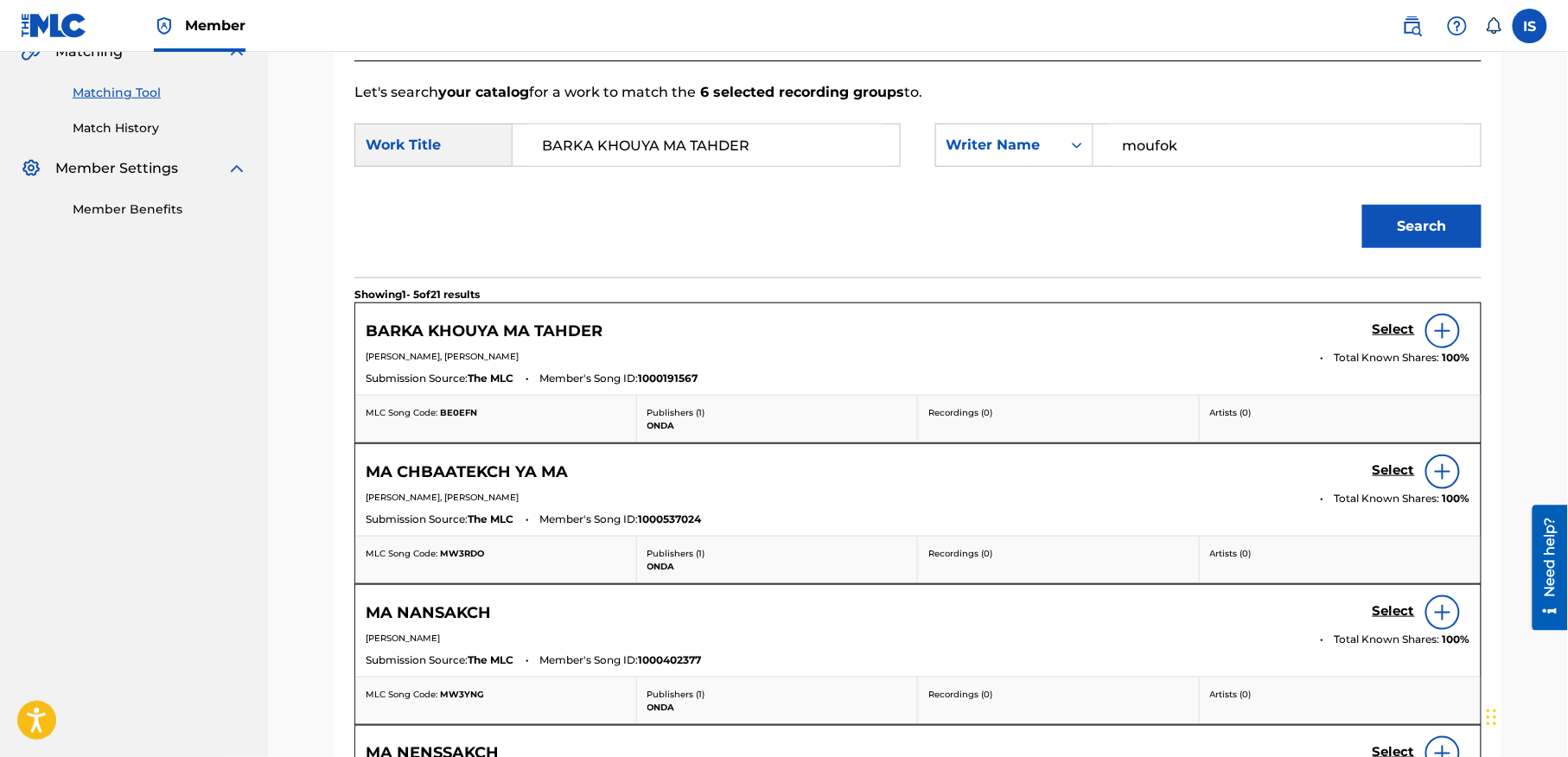
scroll to position [423, 0]
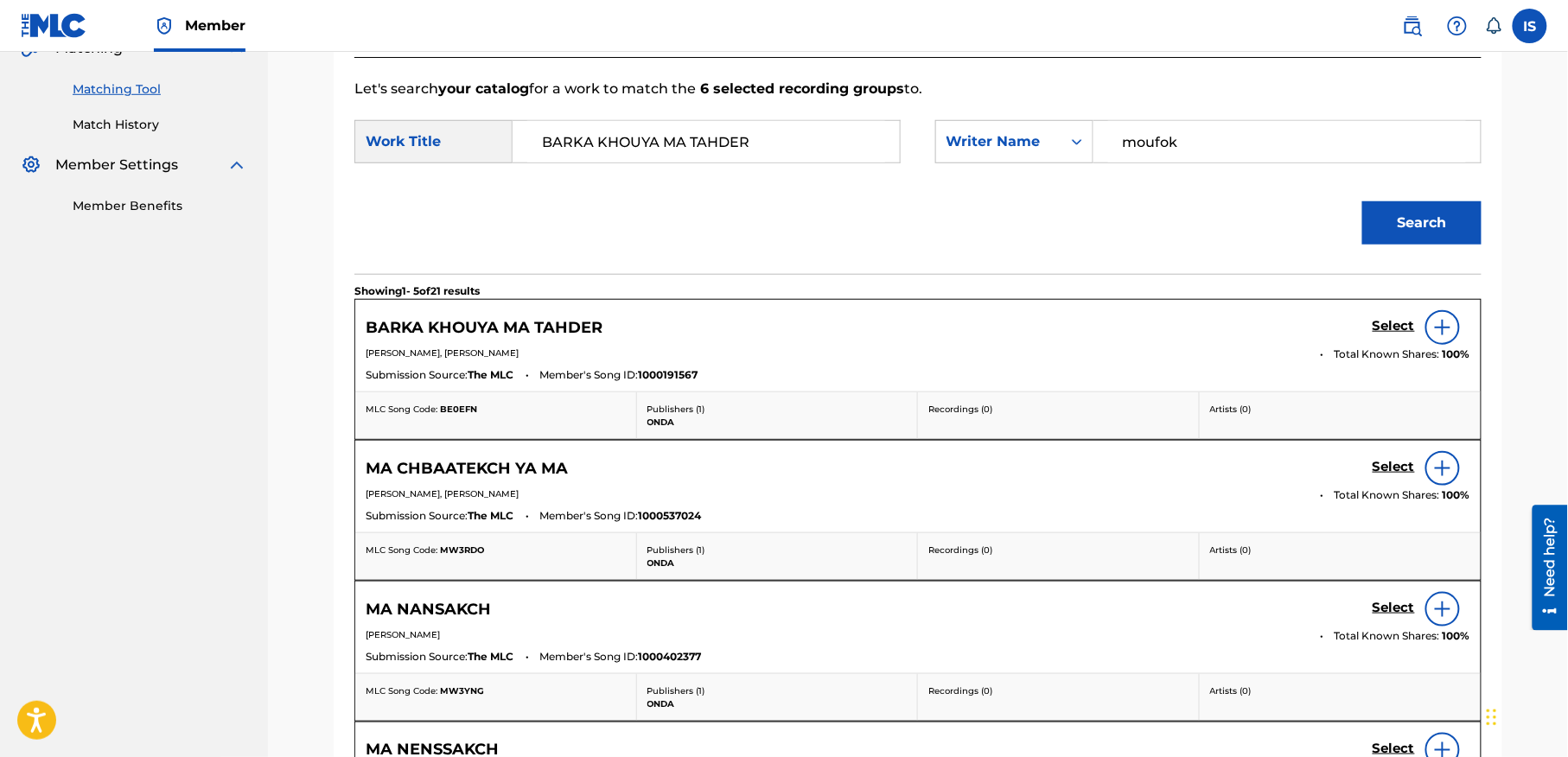
click at [1399, 323] on h5 "Select" at bounding box center [1394, 326] width 43 height 16
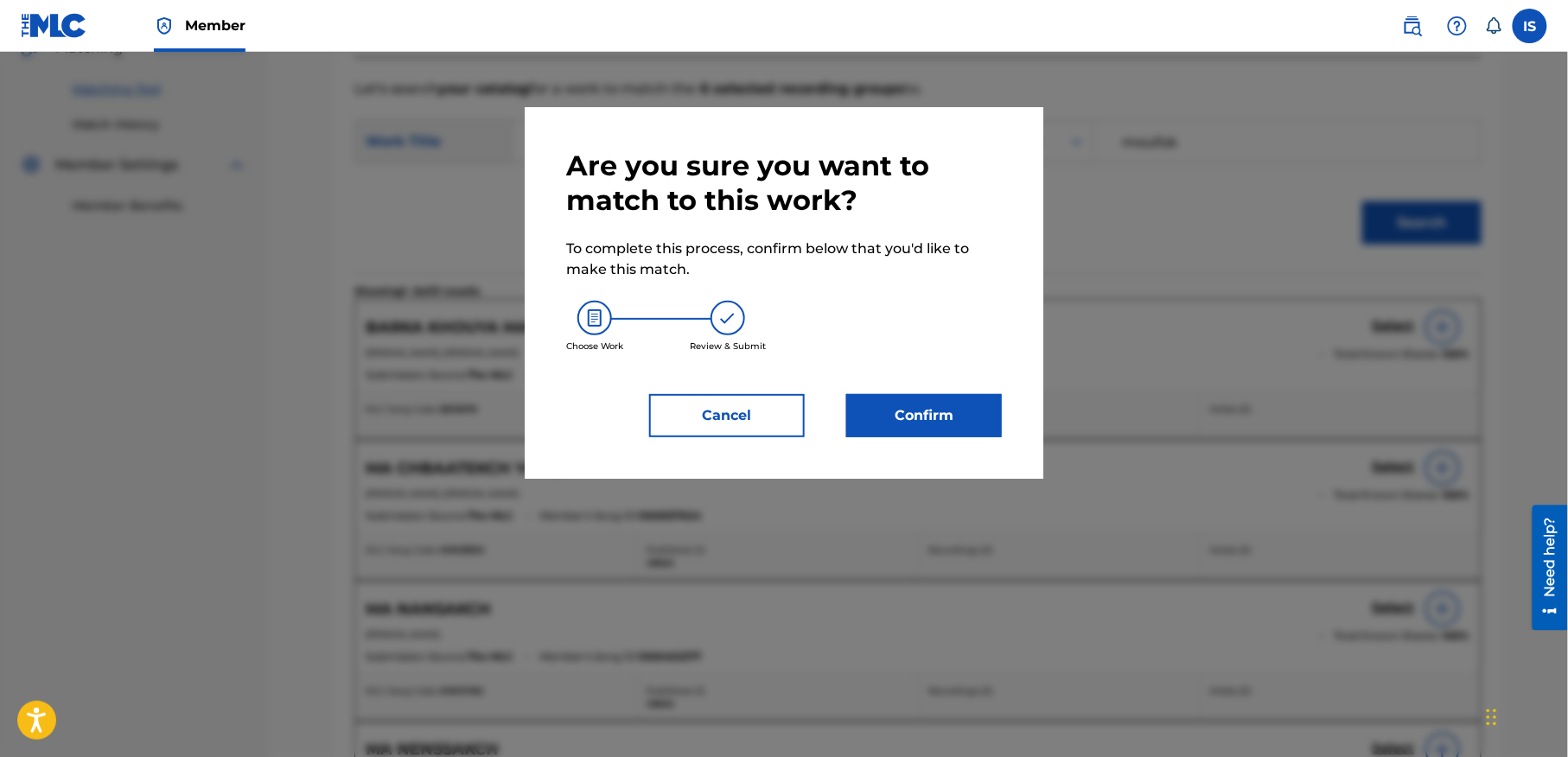
click at [901, 422] on button "Confirm" at bounding box center [924, 415] width 156 height 44
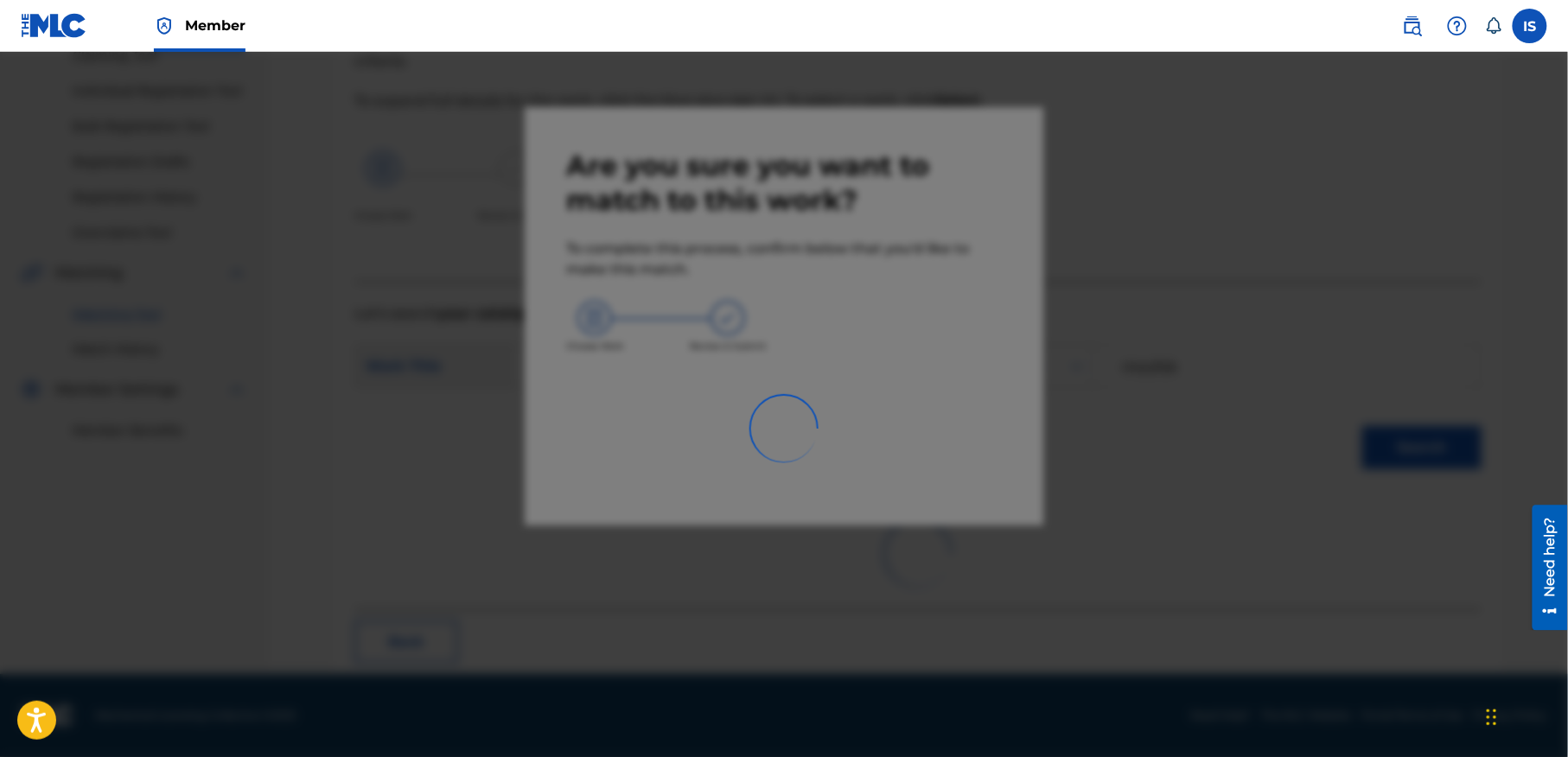
scroll to position [53, 0]
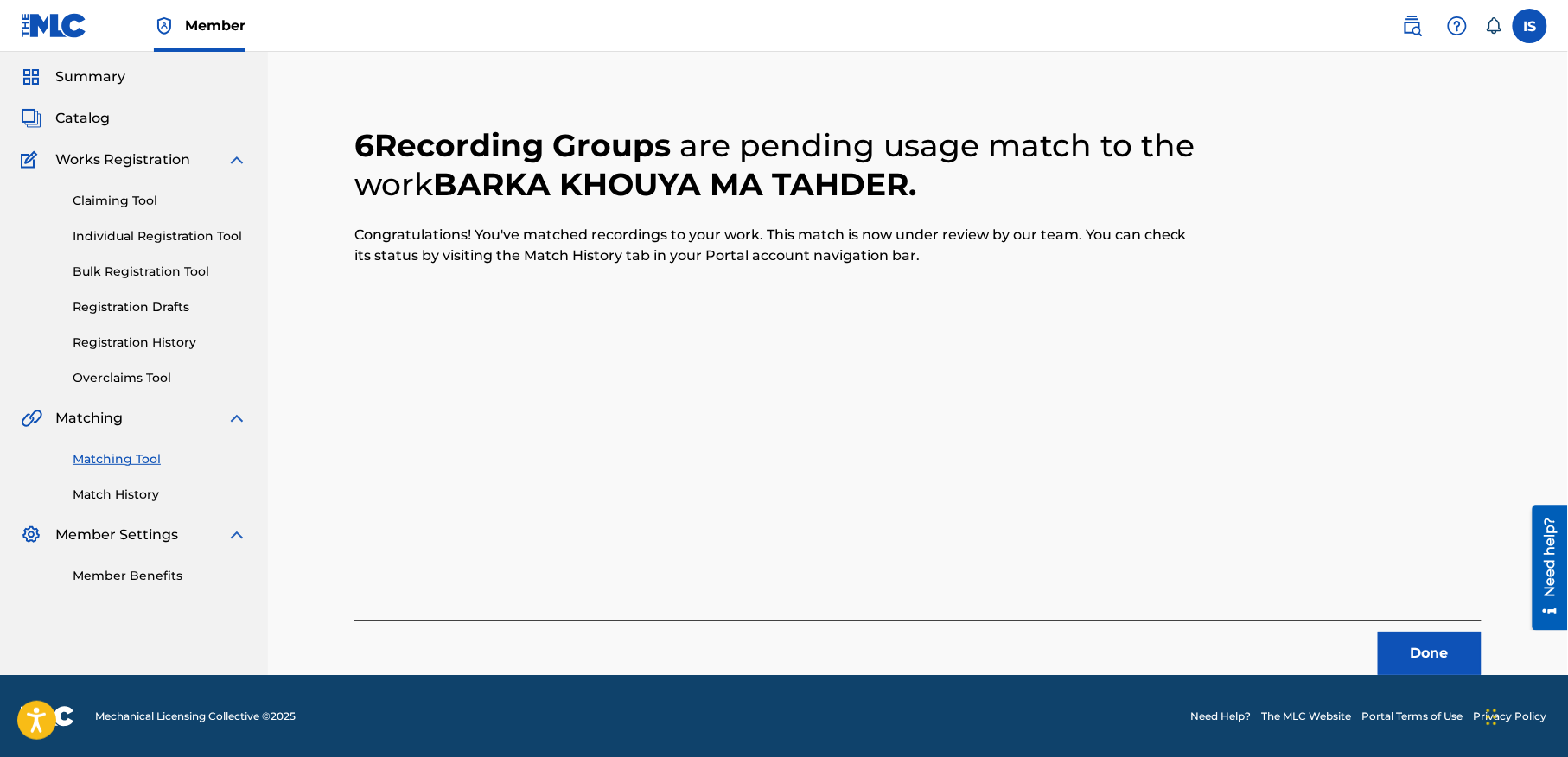
click at [1418, 648] on button "Done" at bounding box center [1429, 653] width 104 height 44
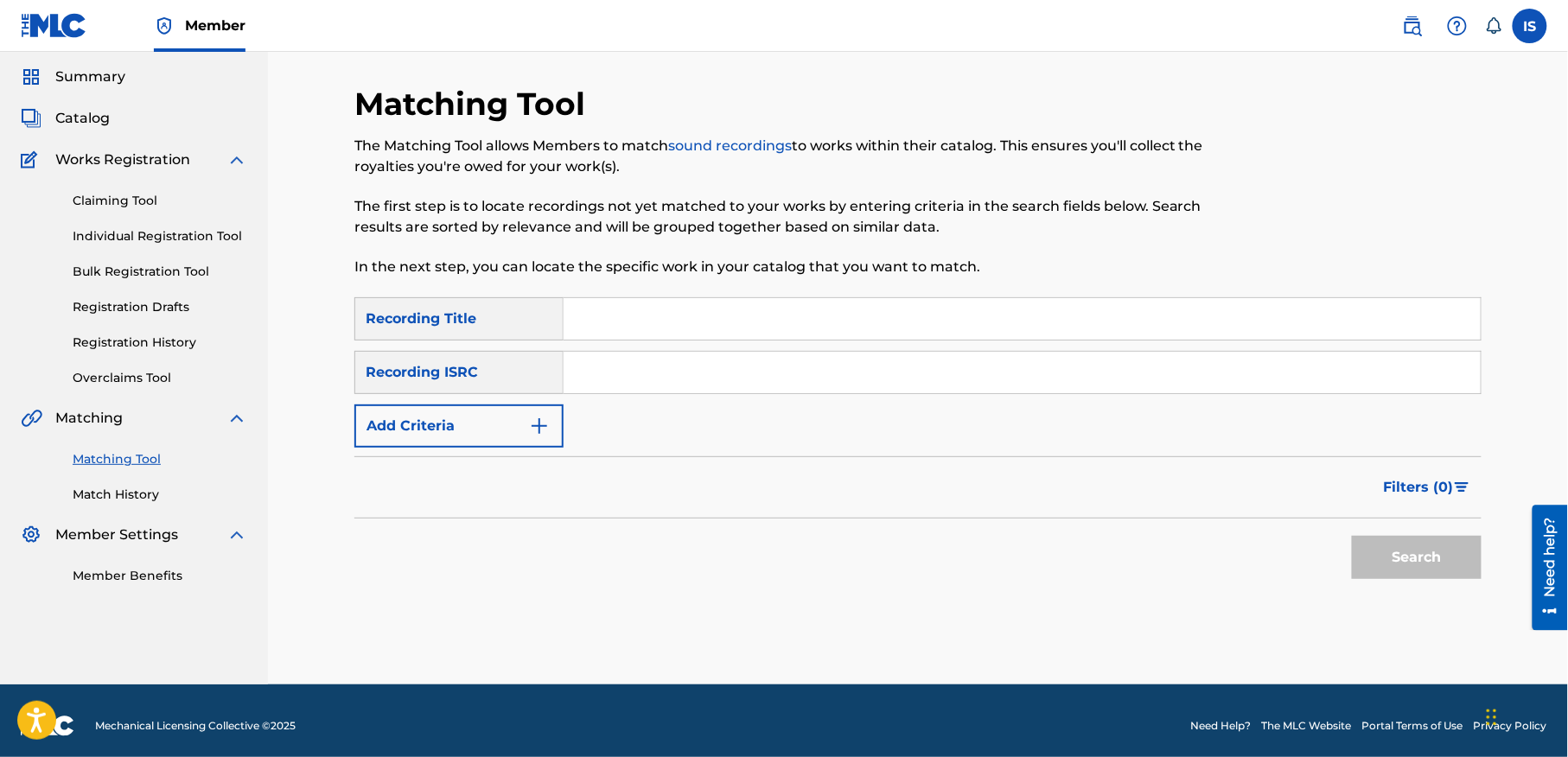
click at [617, 312] on input "Search Form" at bounding box center [1022, 318] width 917 height 42
paste input "[PERSON_NAME] DJIBEK GARI:KIF KIF LI ZAHROU TAFI"
type input "[PERSON_NAME] DJIBEK GARI:KIF KIF LI ZAHROU TAFI"
click at [448, 423] on button "Add Criteria" at bounding box center [458, 426] width 209 height 44
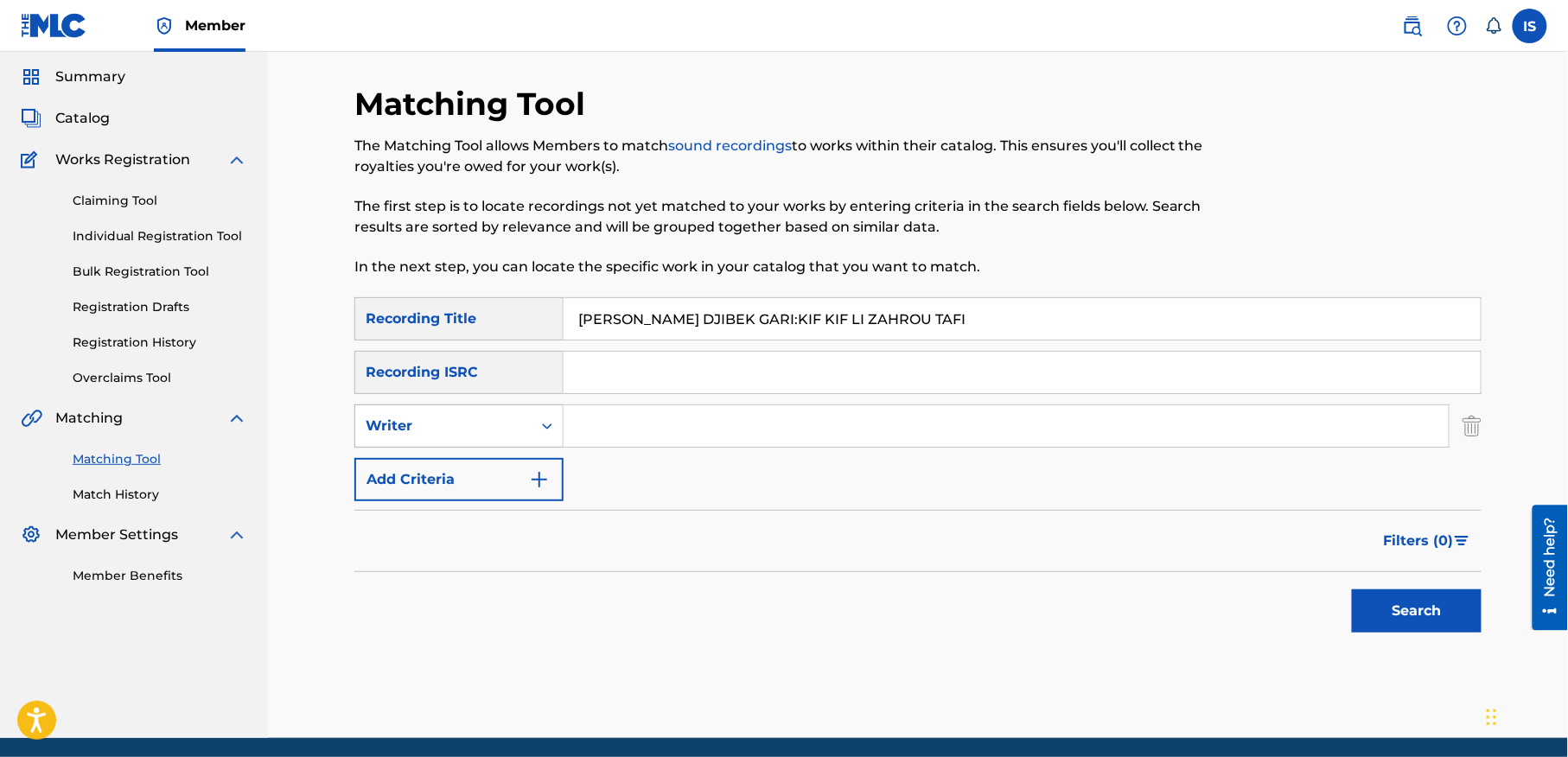
click at [465, 434] on div "Writer" at bounding box center [443, 425] width 156 height 20
click at [470, 471] on div "Recording Artist" at bounding box center [458, 469] width 207 height 44
click at [614, 437] on input "Search Form" at bounding box center [1006, 426] width 885 height 42
paste input "[PERSON_NAME] DJIBEK GARI:KIF KIF LI ZAHROU TAFI"
click at [614, 437] on input "[PERSON_NAME] DJIBEK GARI:KIF KIF LI ZAHROU TAFI" at bounding box center [1006, 426] width 885 height 42
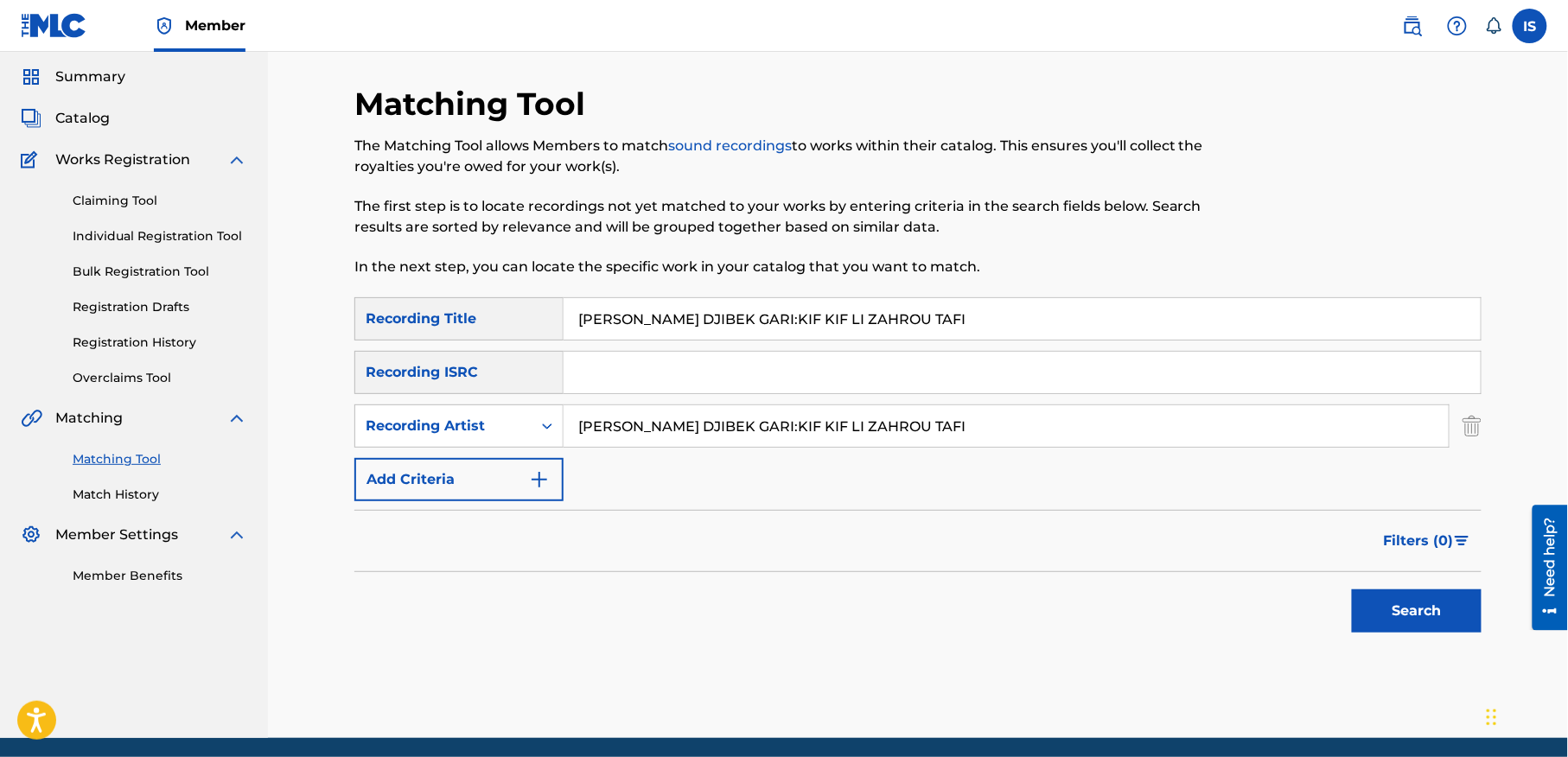
click at [614, 437] on input "[PERSON_NAME] DJIBEK GARI:KIF KIF LI ZAHROU TAFI" at bounding box center [1006, 426] width 885 height 42
drag, startPoint x: 614, startPoint y: 437, endPoint x: 672, endPoint y: 468, distance: 65.8
click at [634, 446] on div "c" at bounding box center [1006, 426] width 886 height 44
type input "cheb bilal"
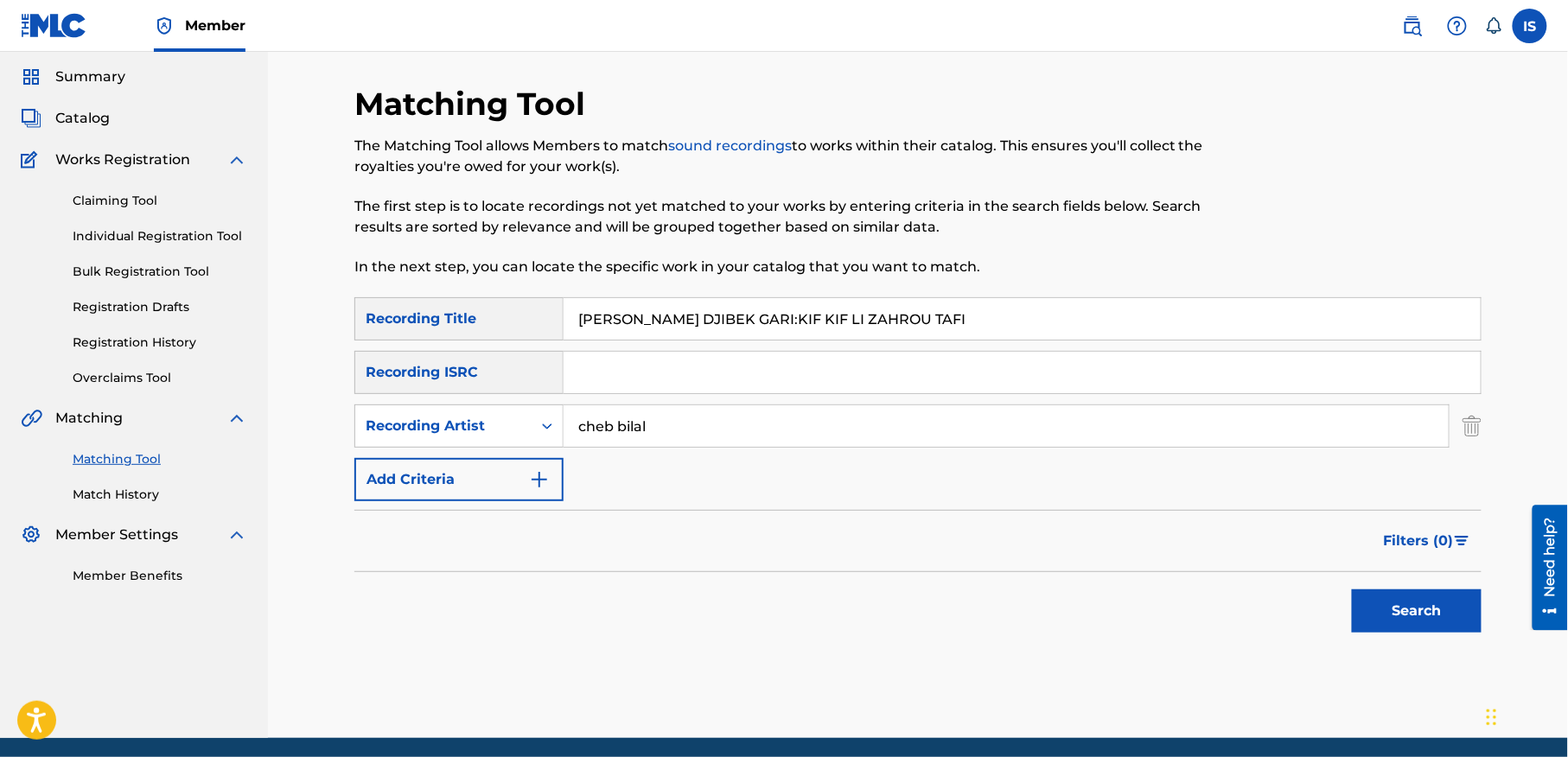
click at [1370, 596] on button "Search" at bounding box center [1417, 610] width 130 height 44
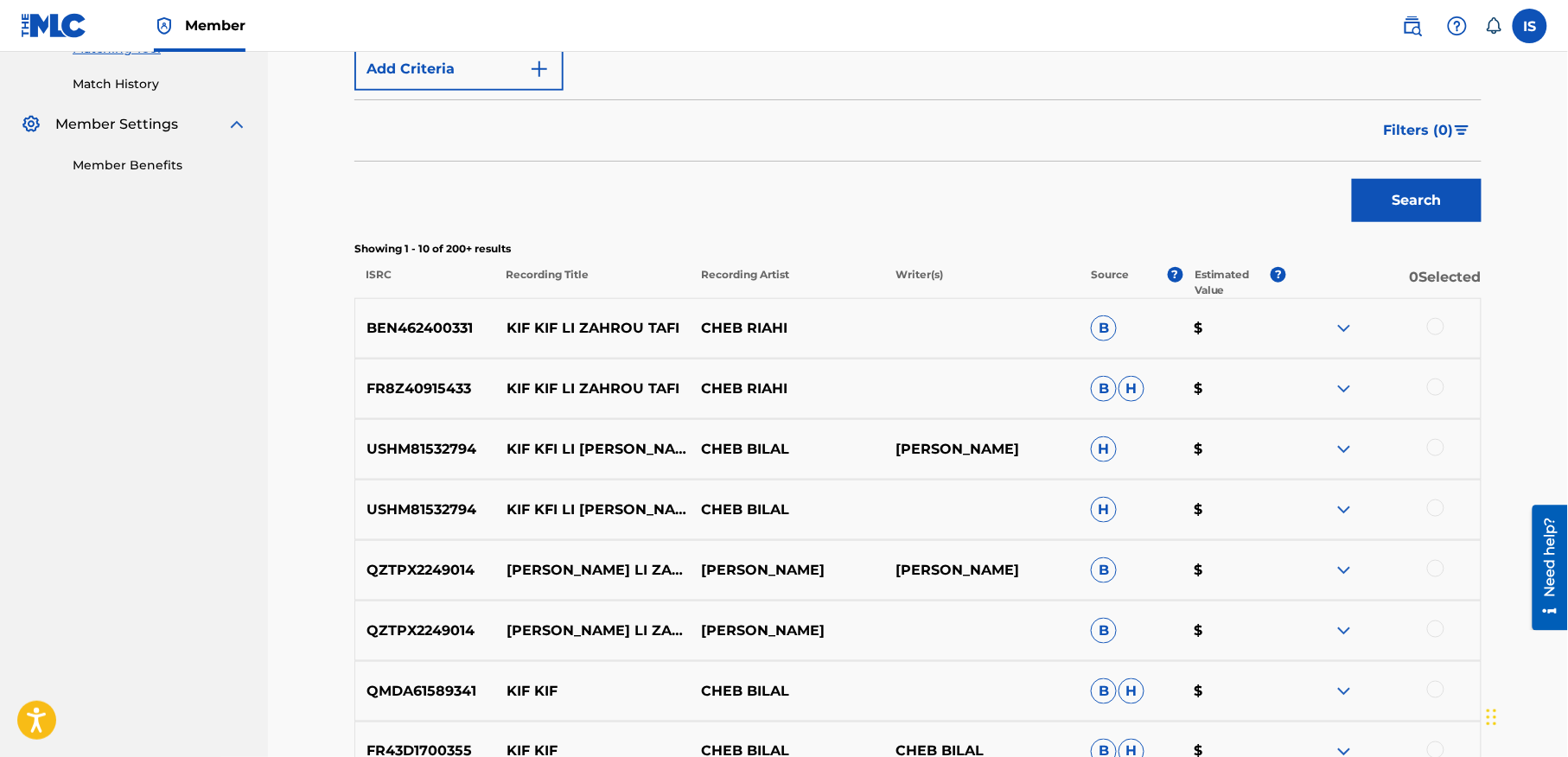
scroll to position [502, 0]
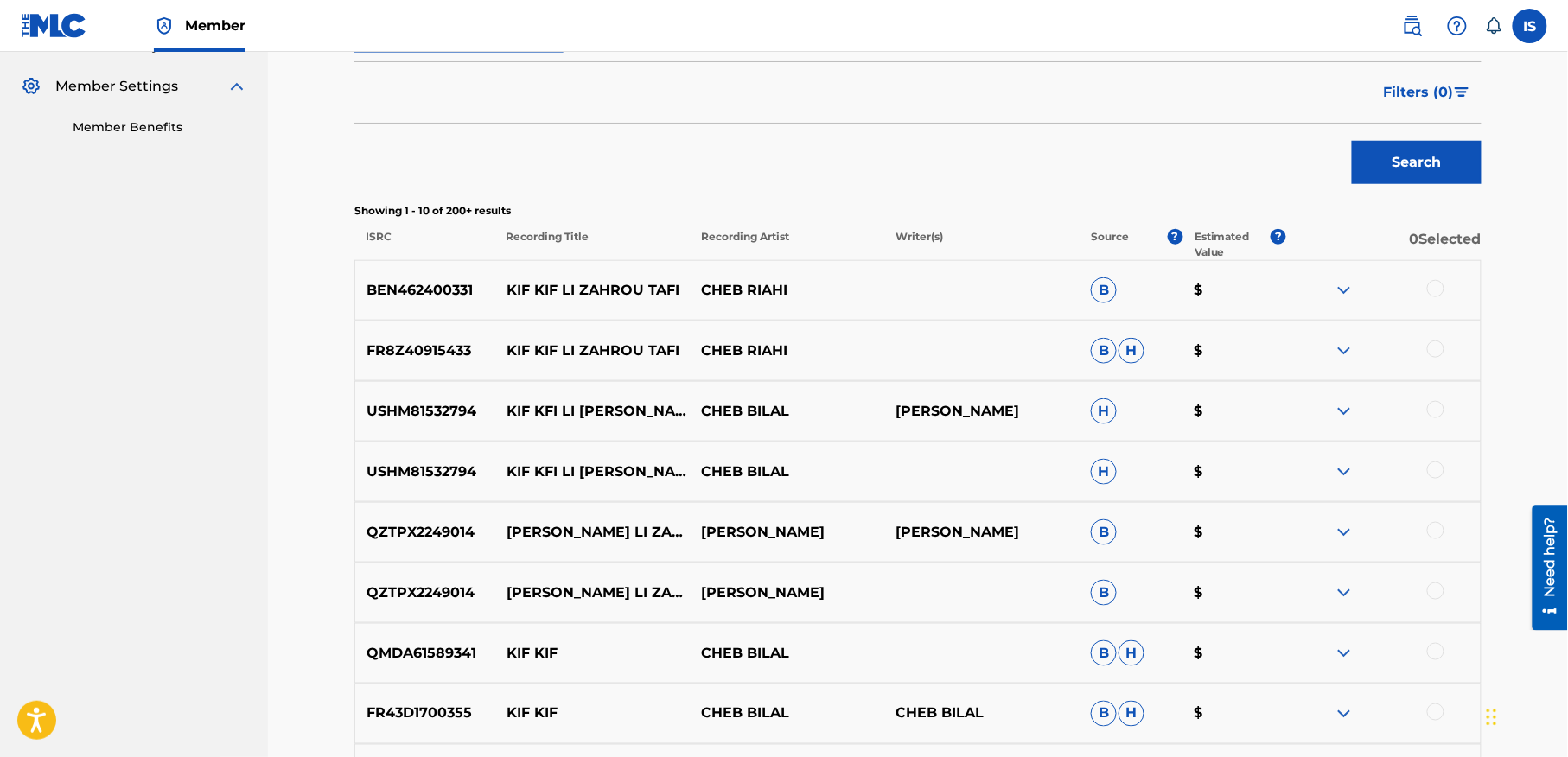
click at [1419, 374] on div "FR8Z40915433 KIF KIF LI ZAHROU TAFI CHEB RIAHI B H $" at bounding box center [917, 350] width 1128 height 60
click at [1426, 406] on div at bounding box center [1383, 411] width 195 height 20
click at [1435, 415] on div at bounding box center [1435, 409] width 17 height 17
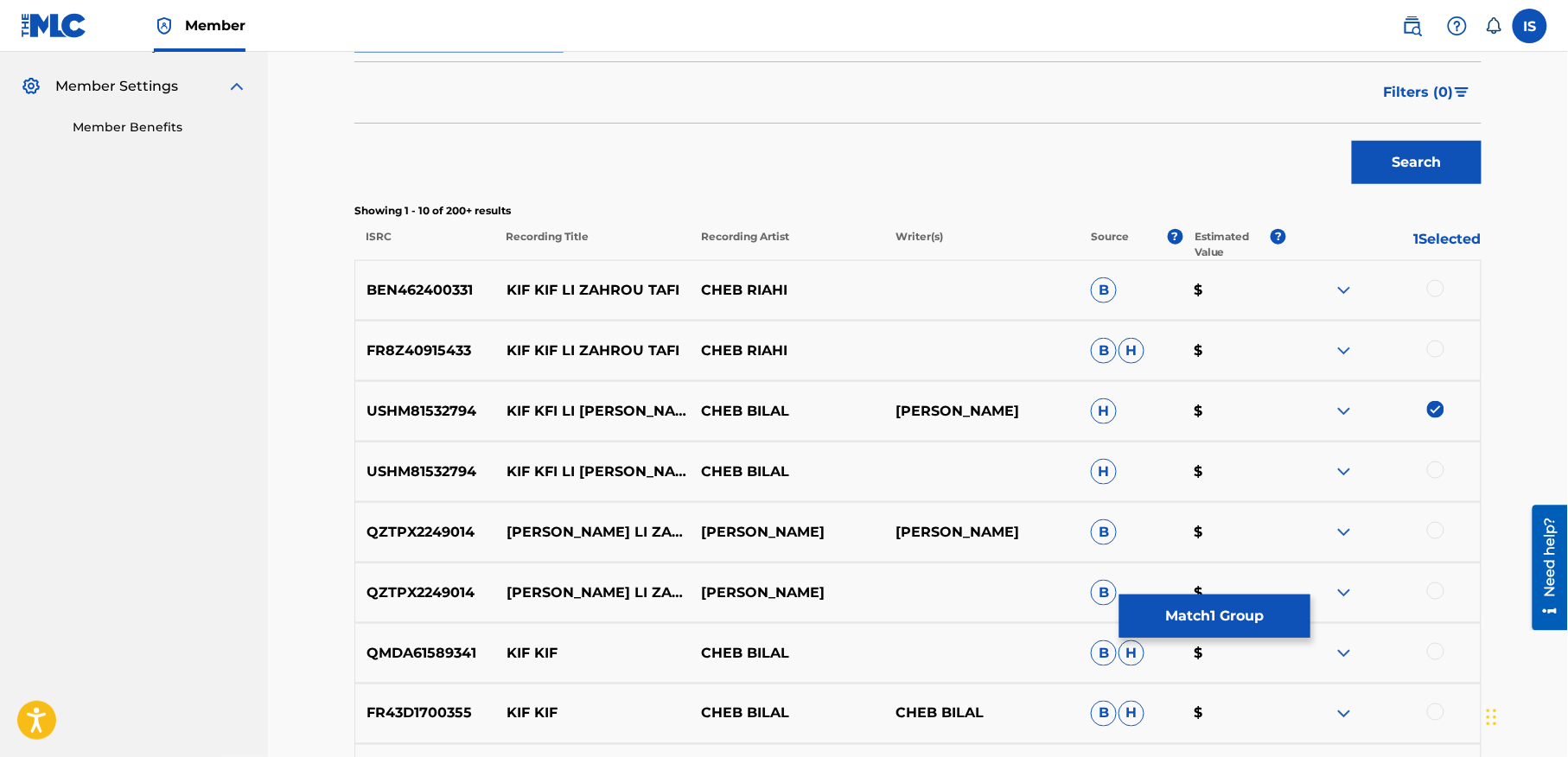
click at [1435, 486] on div "USHM81532794 KIF KFI LI ZAHRO TAFI CHEB BILAL H $" at bounding box center [917, 471] width 1128 height 60
click at [1435, 471] on div at bounding box center [1435, 470] width 17 height 17
click at [1432, 517] on div "QZTPX2249014 KIFKIF LI ZAHROU TAFI BILAL DOUIDI BILAL DOUIDI B $" at bounding box center [917, 532] width 1128 height 60
click at [1429, 530] on div at bounding box center [1435, 530] width 17 height 17
click at [1433, 594] on div at bounding box center [1435, 591] width 17 height 17
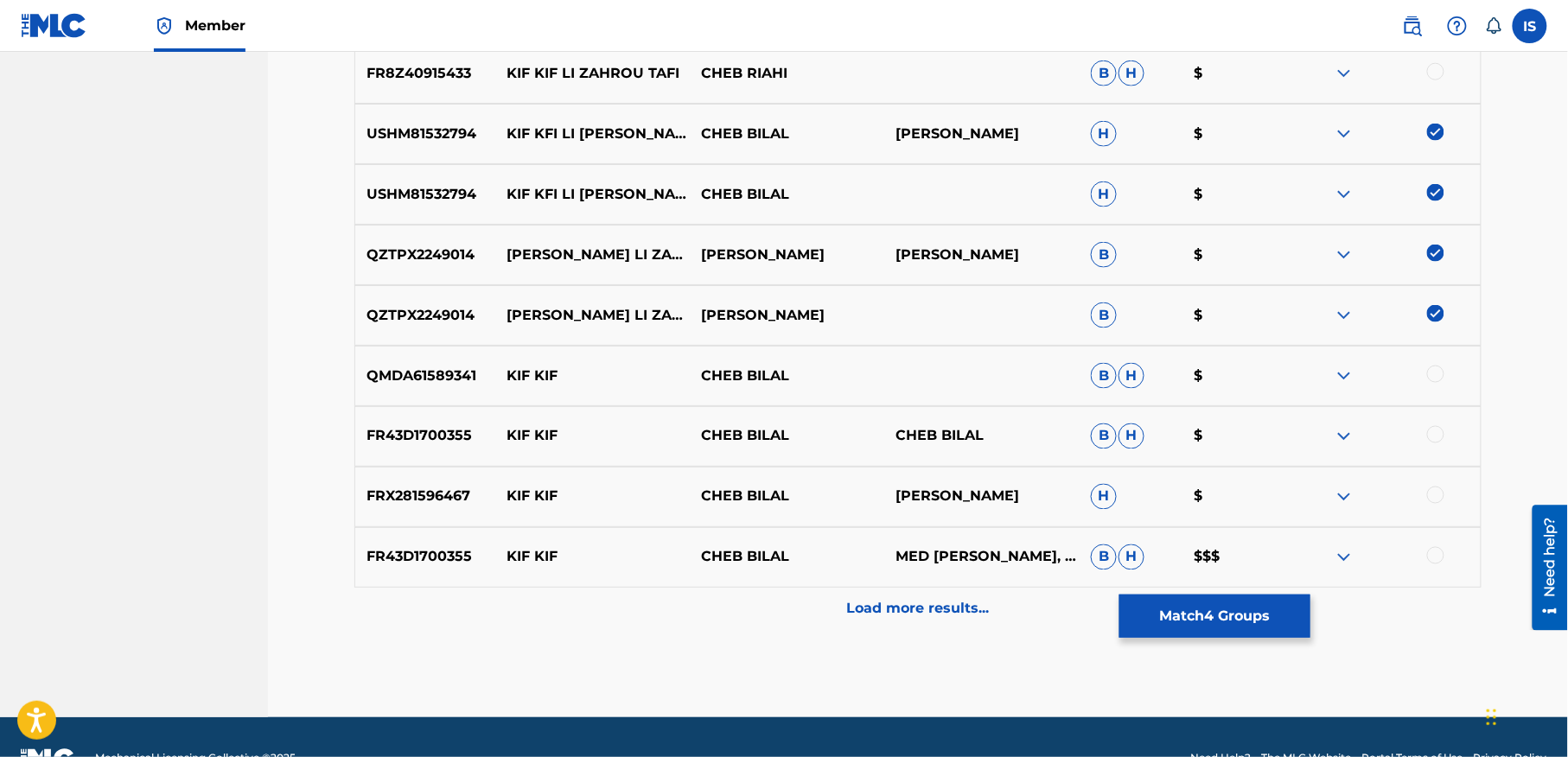
click at [934, 629] on div "Load more results..." at bounding box center [917, 608] width 1128 height 44
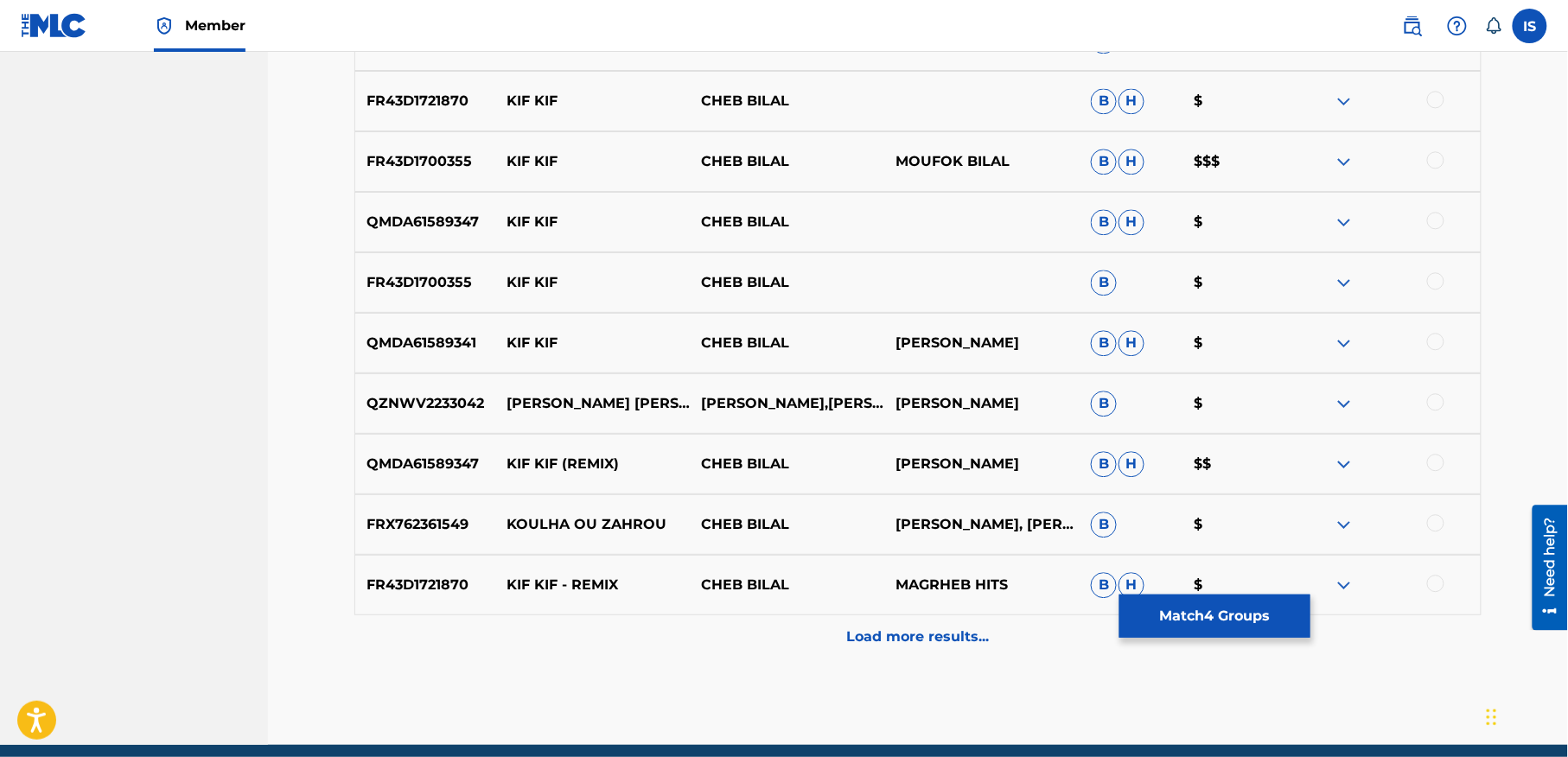
scroll to position [1370, 0]
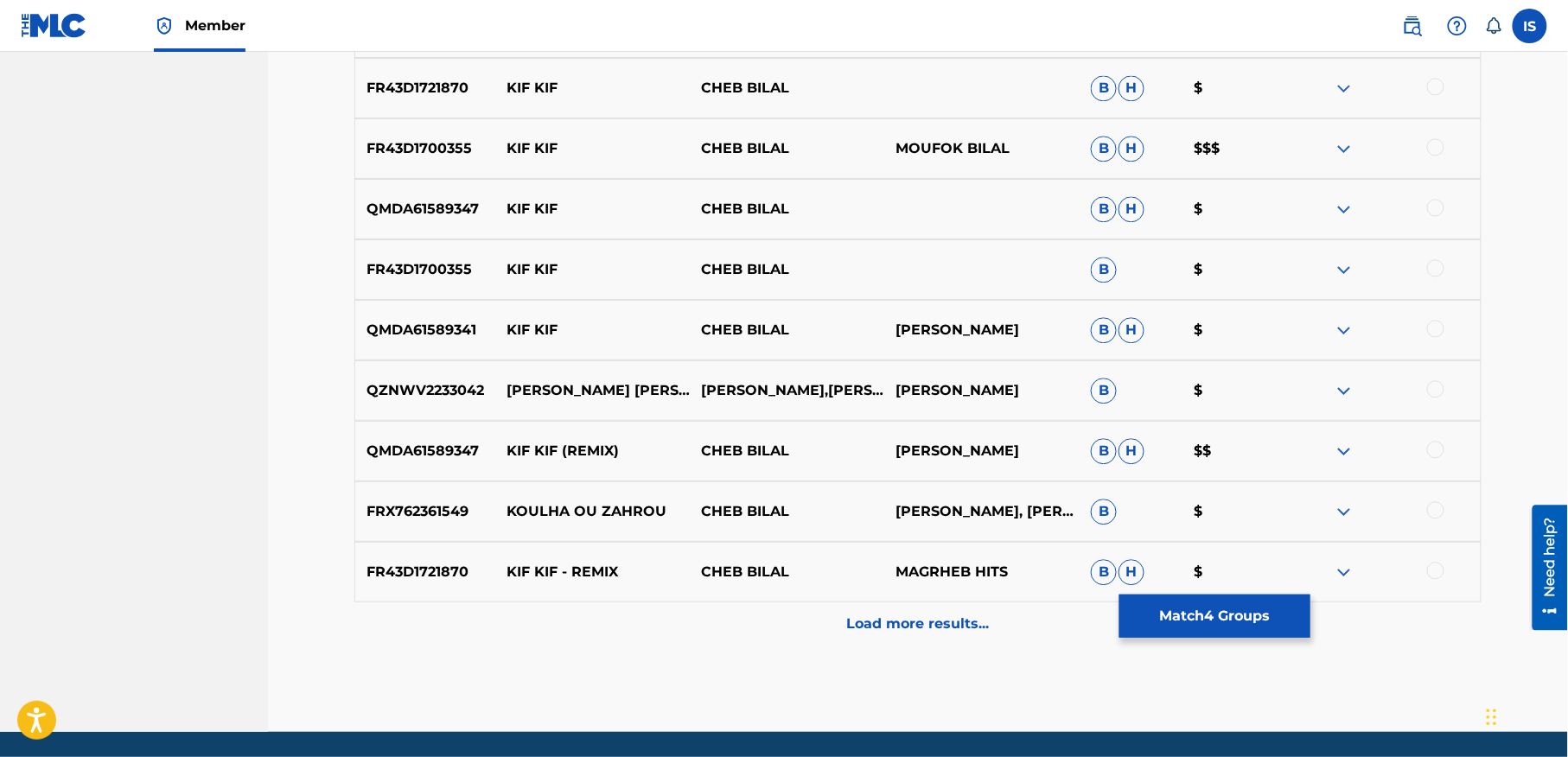
click at [1431, 387] on div at bounding box center [1435, 388] width 17 height 17
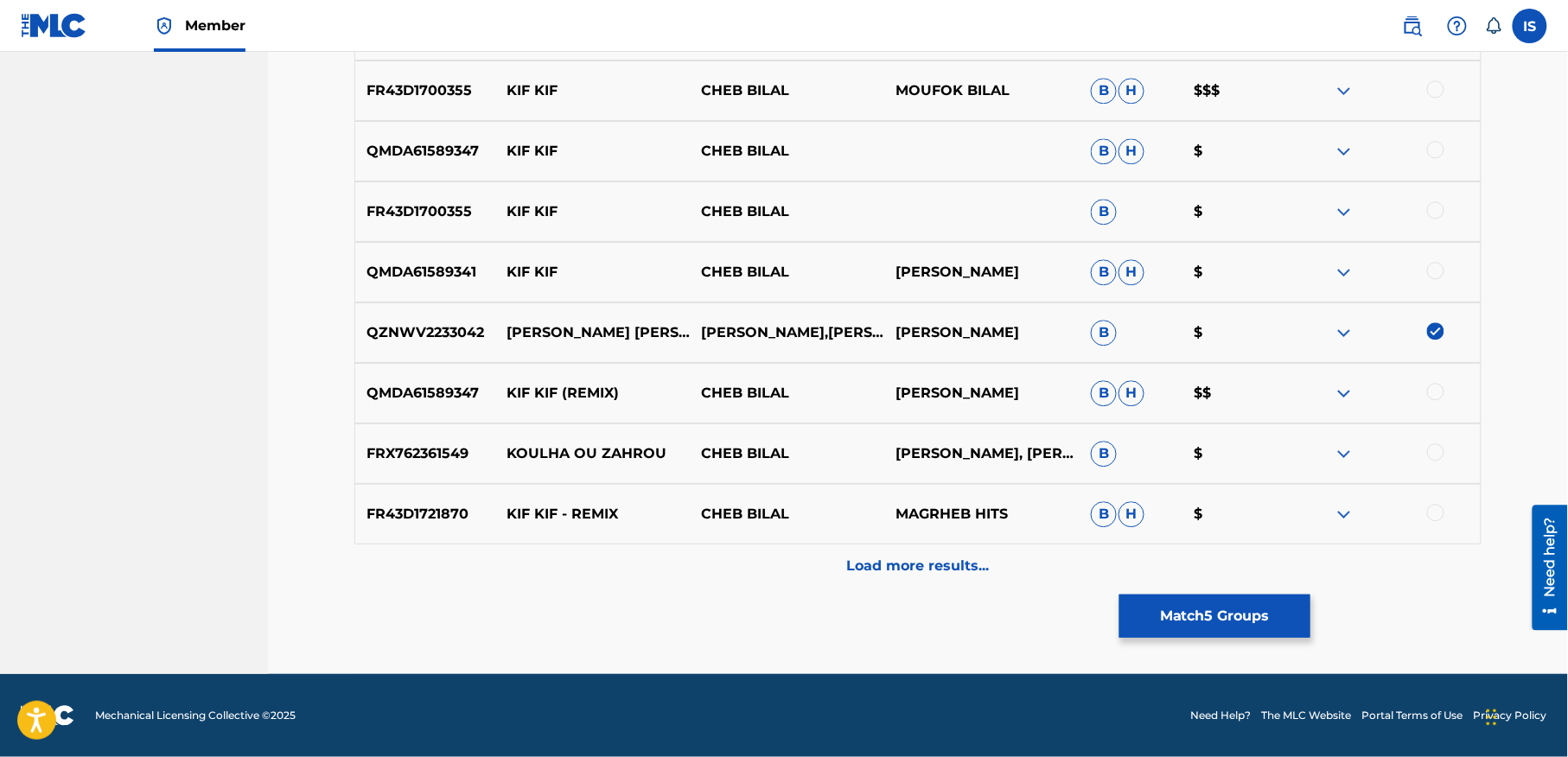
click at [896, 557] on p "Load more results..." at bounding box center [918, 566] width 142 height 20
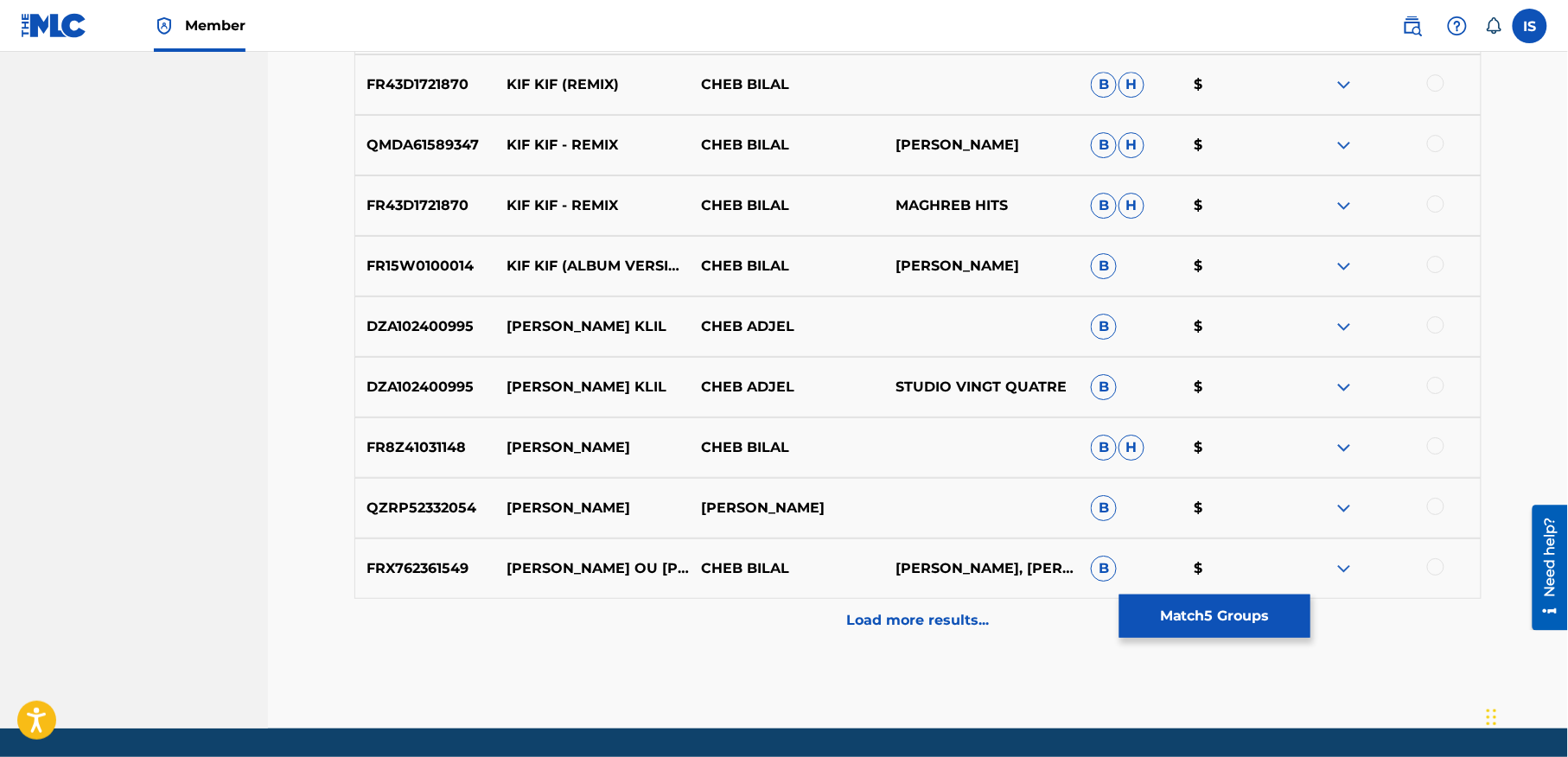
scroll to position [2033, 0]
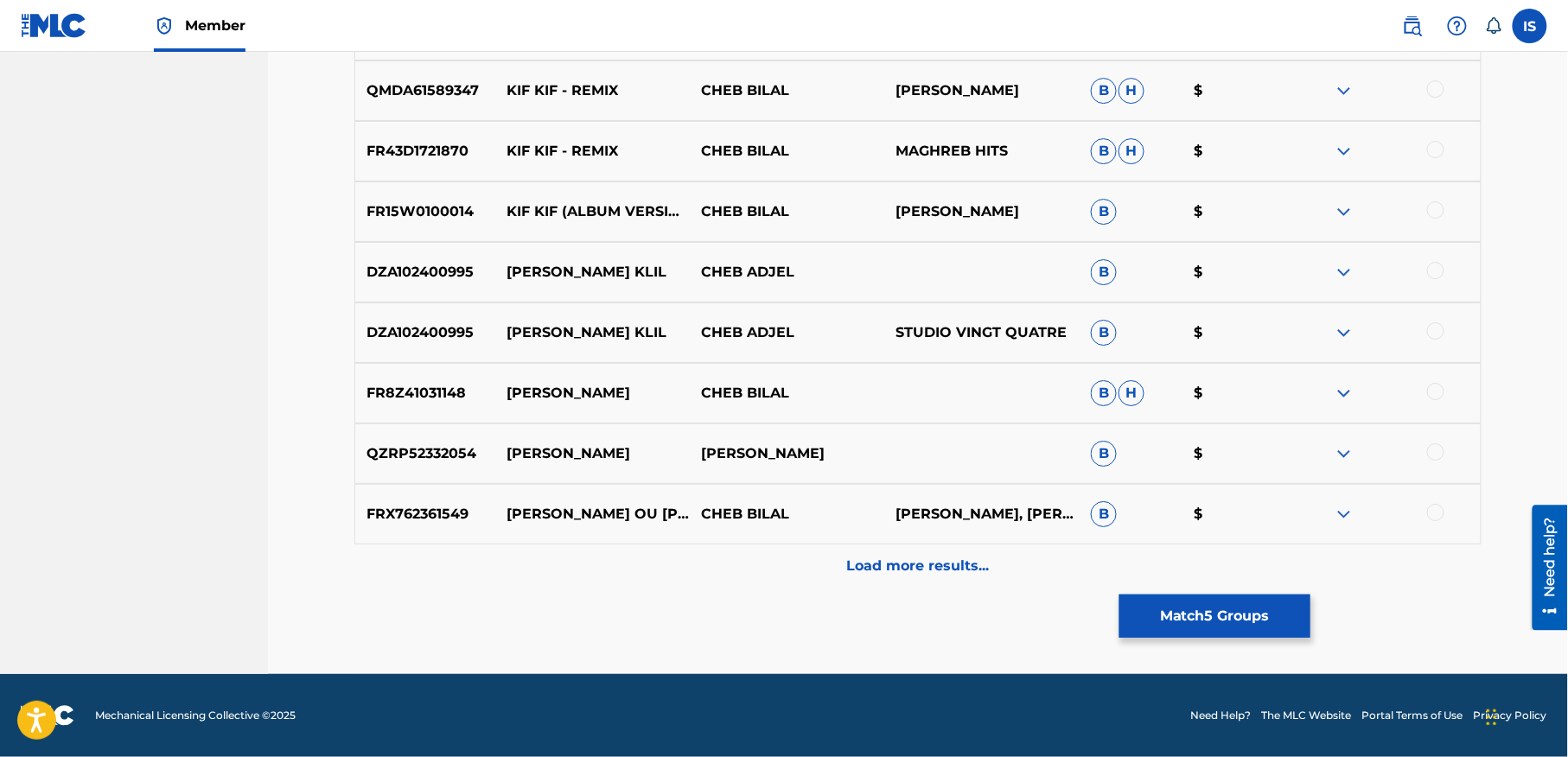
click at [1435, 388] on div at bounding box center [1435, 391] width 17 height 17
click at [952, 557] on p "Load more results..." at bounding box center [918, 566] width 142 height 20
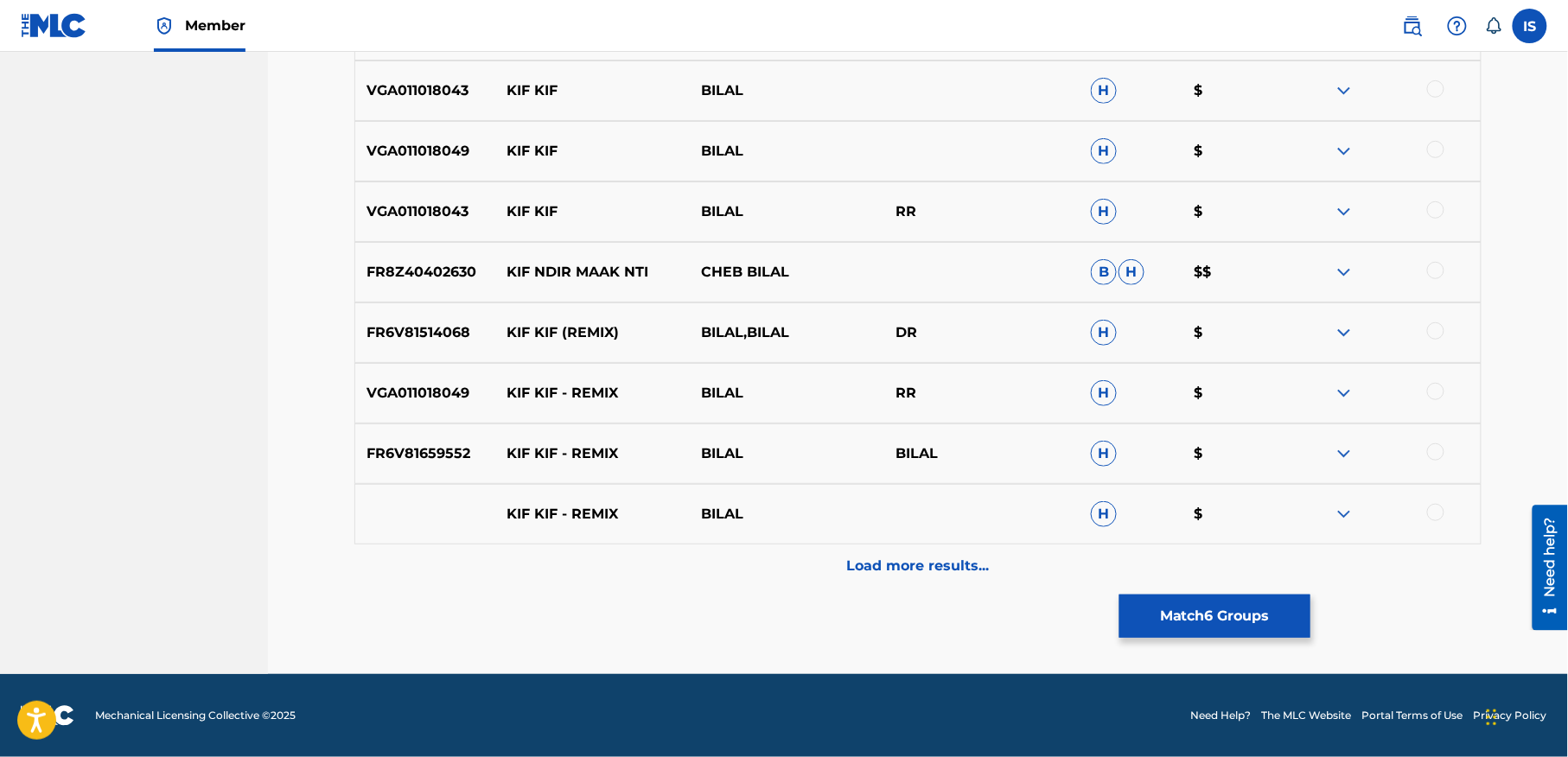
click at [952, 557] on p "Load more results..." at bounding box center [918, 566] width 142 height 20
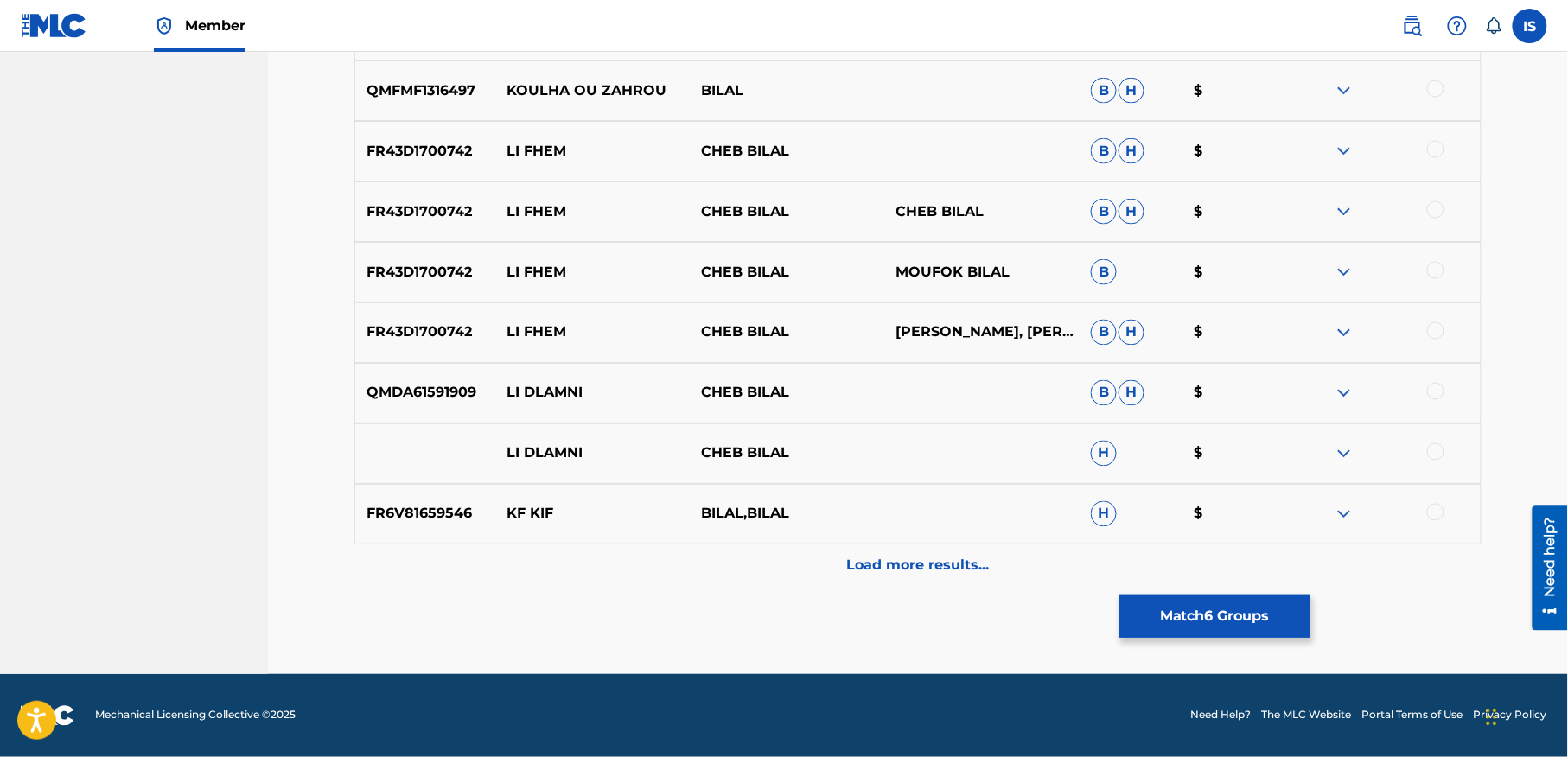
click at [952, 557] on p "Load more results..." at bounding box center [918, 566] width 142 height 20
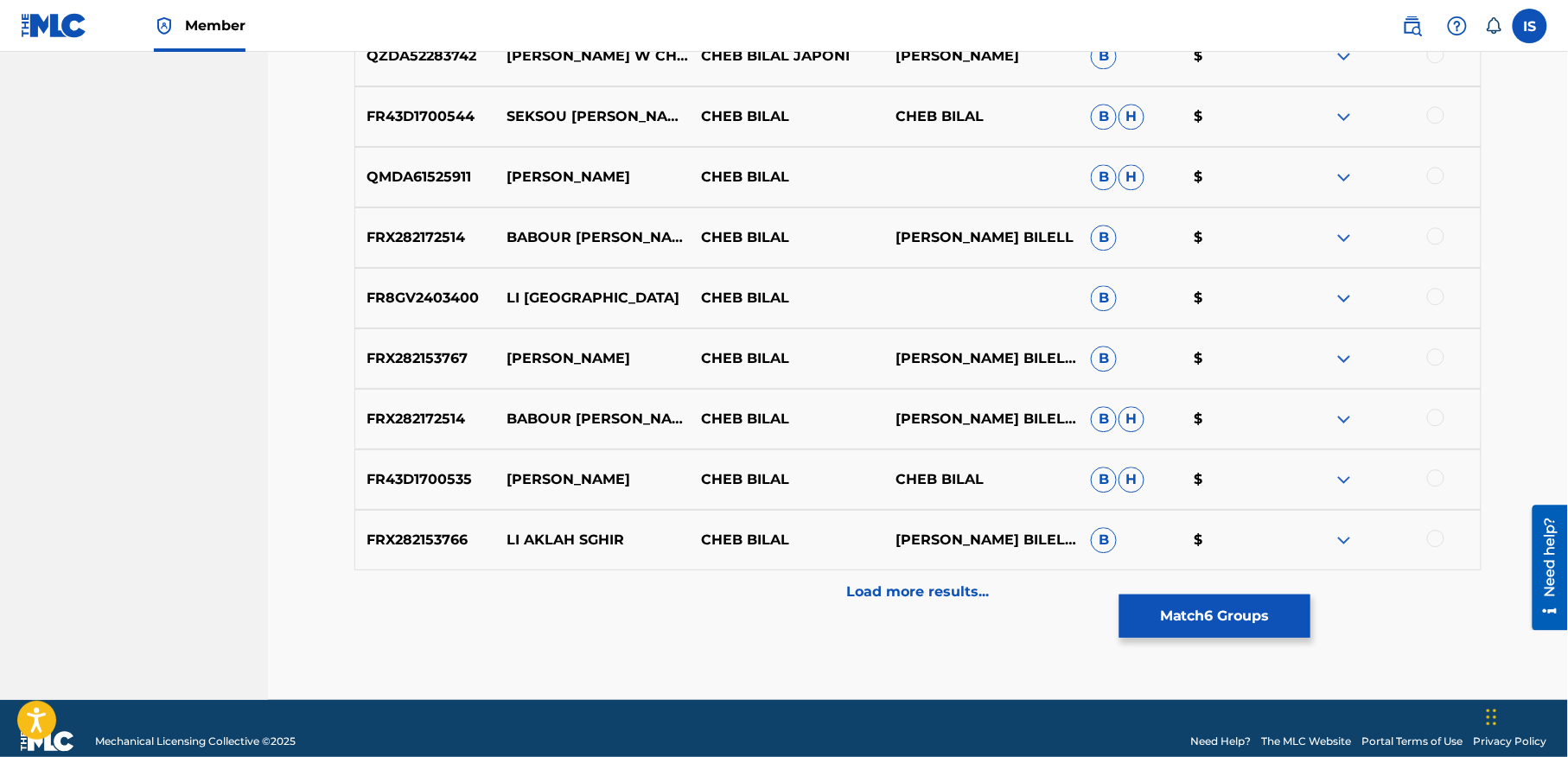
scroll to position [3822, 0]
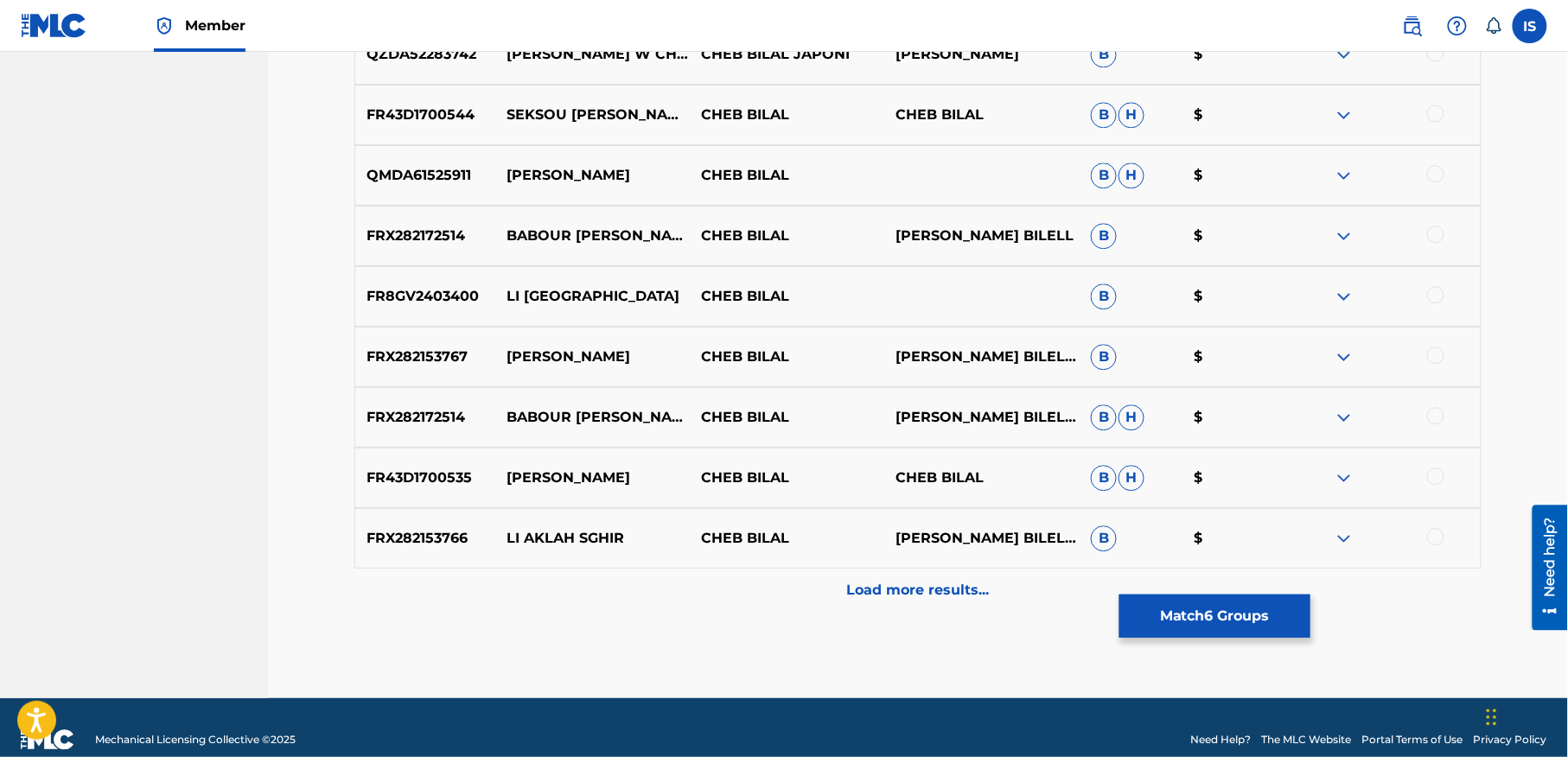
click at [1208, 624] on button "Match 6 Groups" at bounding box center [1215, 616] width 191 height 44
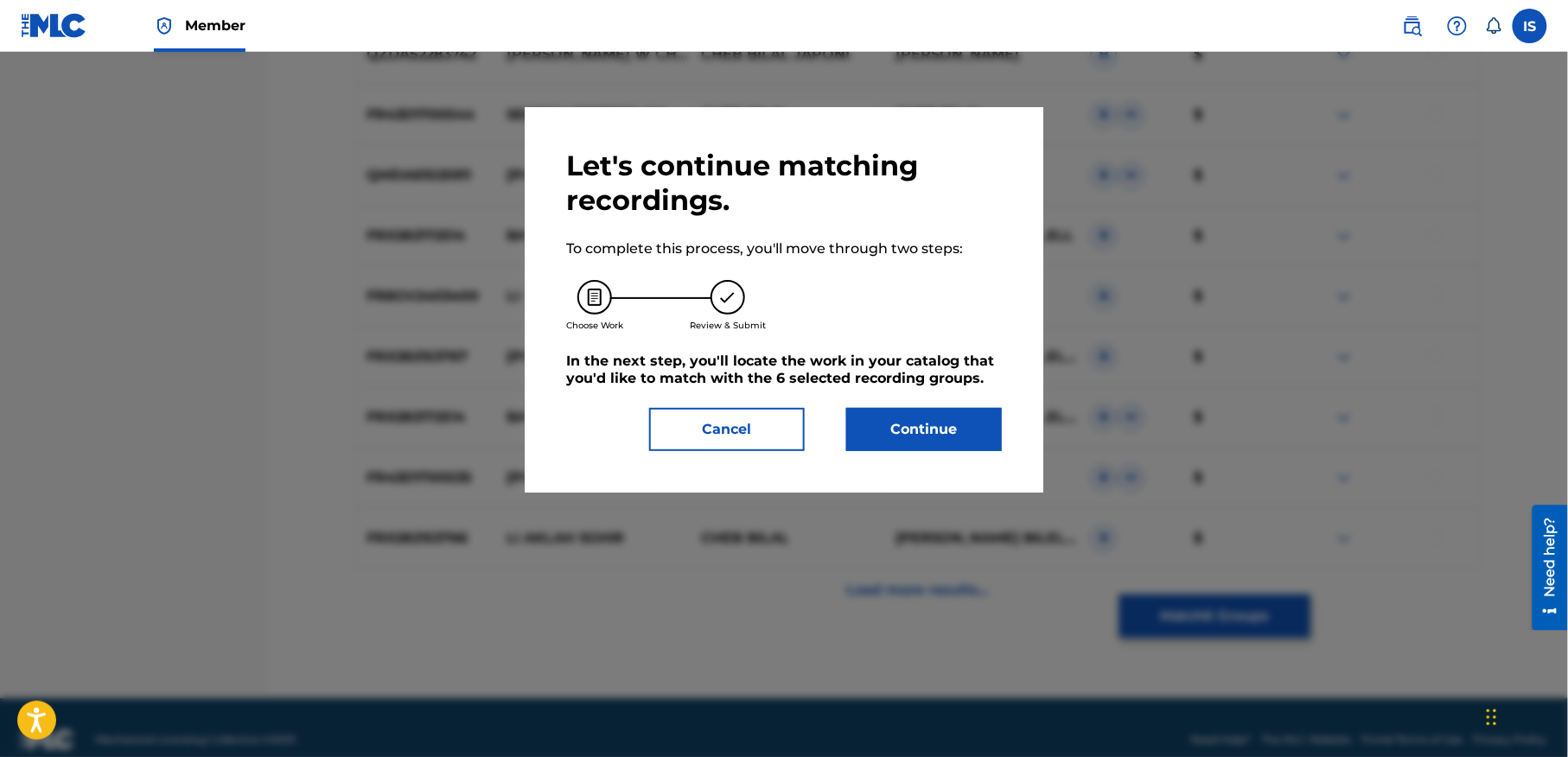
click at [934, 433] on button "Continue" at bounding box center [924, 429] width 156 height 44
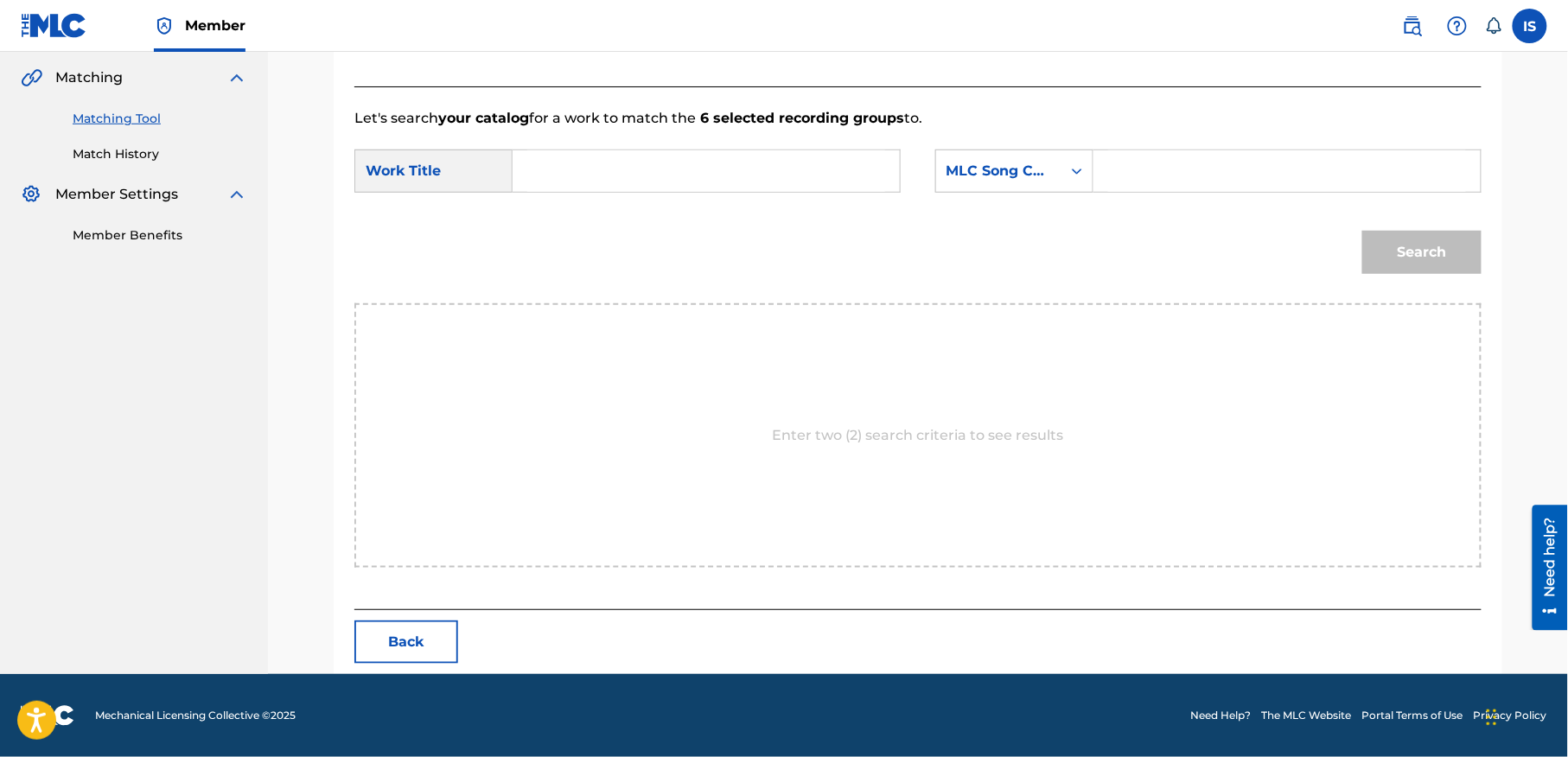
click at [664, 187] on input "Search Form" at bounding box center [707, 171] width 358 height 42
paste input "[PERSON_NAME] DJIBEK GARI:KIF KIF LI ZAHROU TAFI"
type input "[PERSON_NAME] DJIBEK GARI:KIF KIF LI ZAHROU TAFI"
click at [1044, 183] on div "MLC Song Code" at bounding box center [998, 171] width 125 height 33
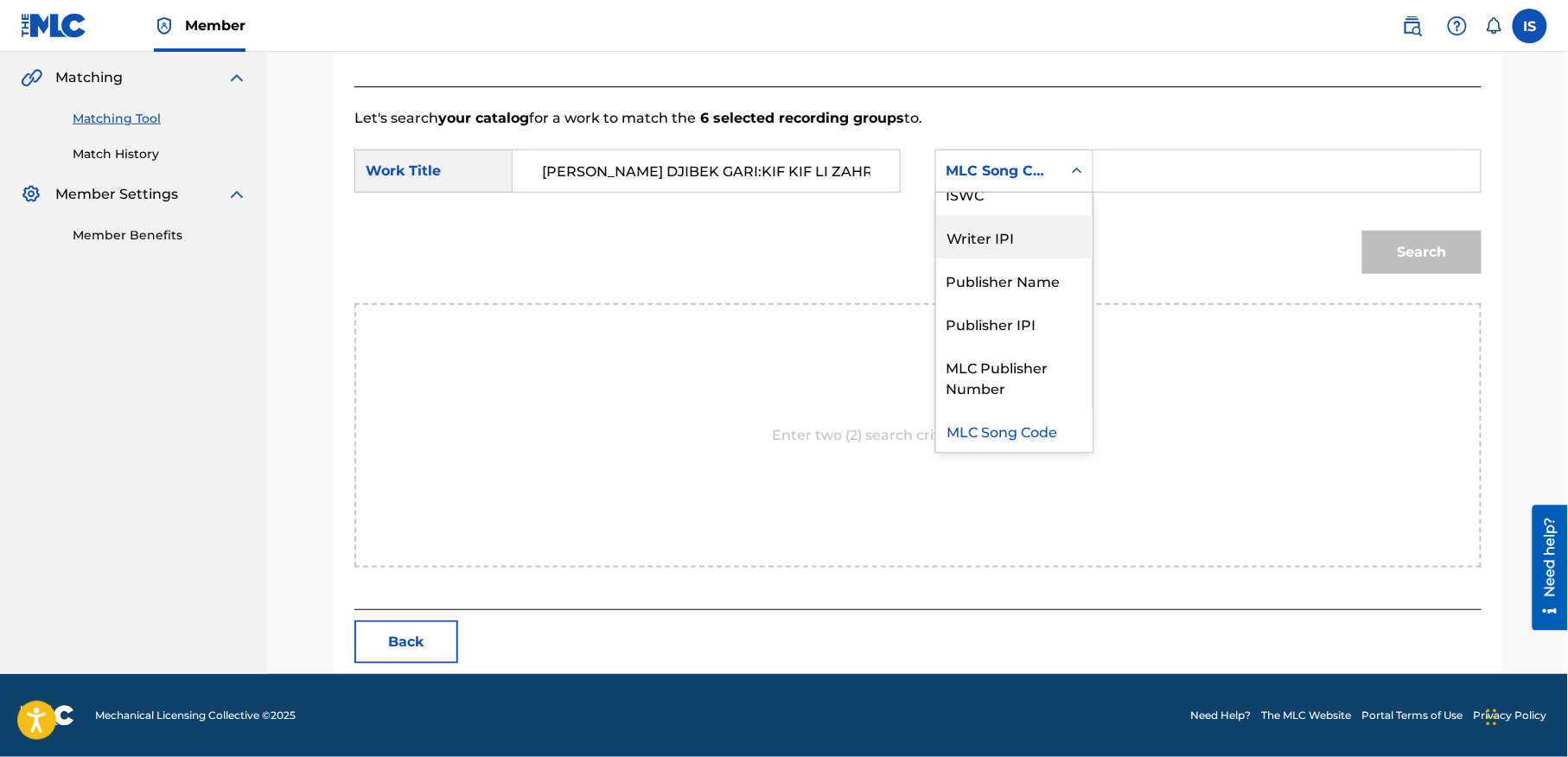
scroll to position [0, 0]
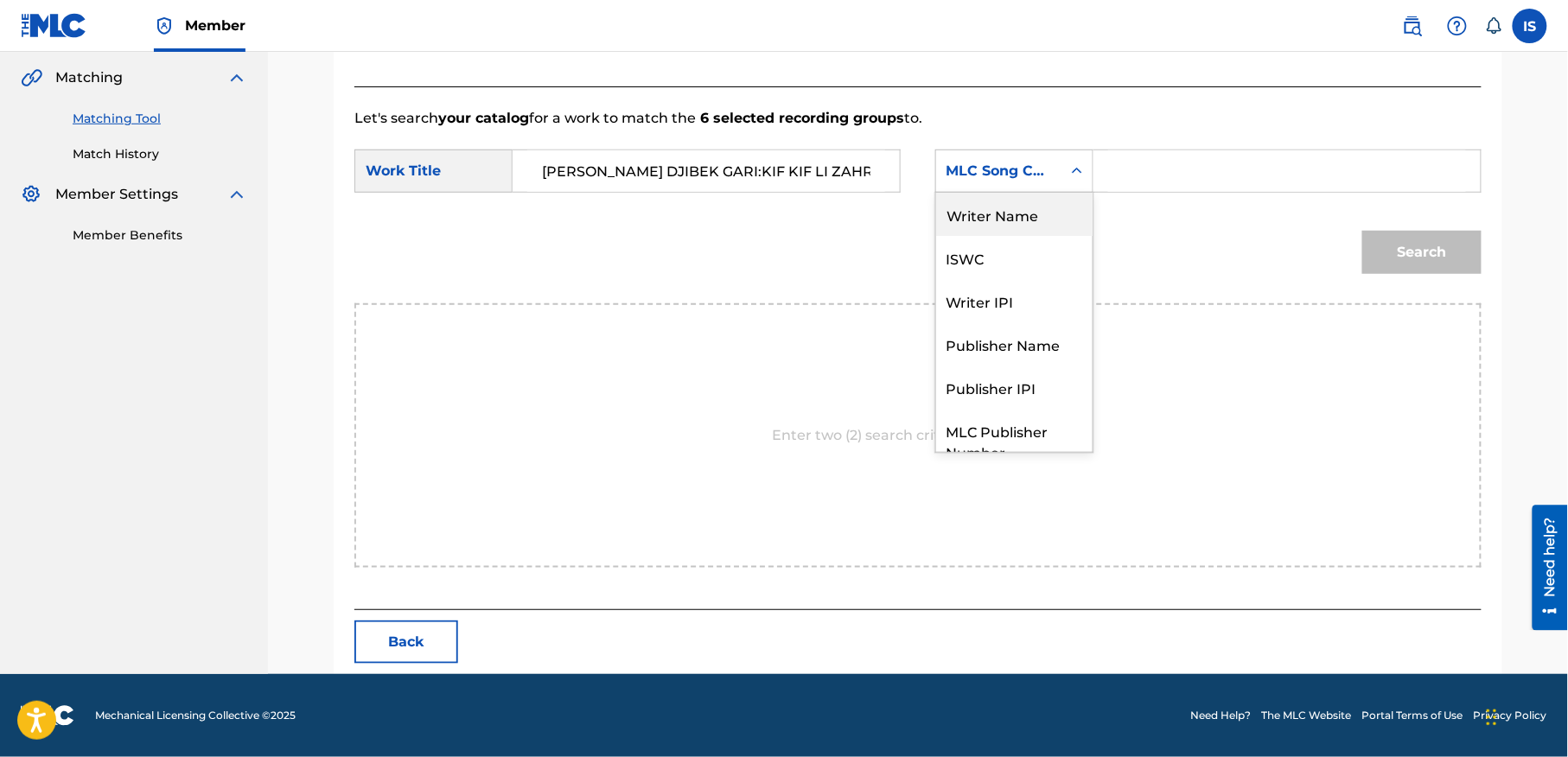
click at [1014, 222] on div "Writer Name" at bounding box center [1014, 214] width 157 height 44
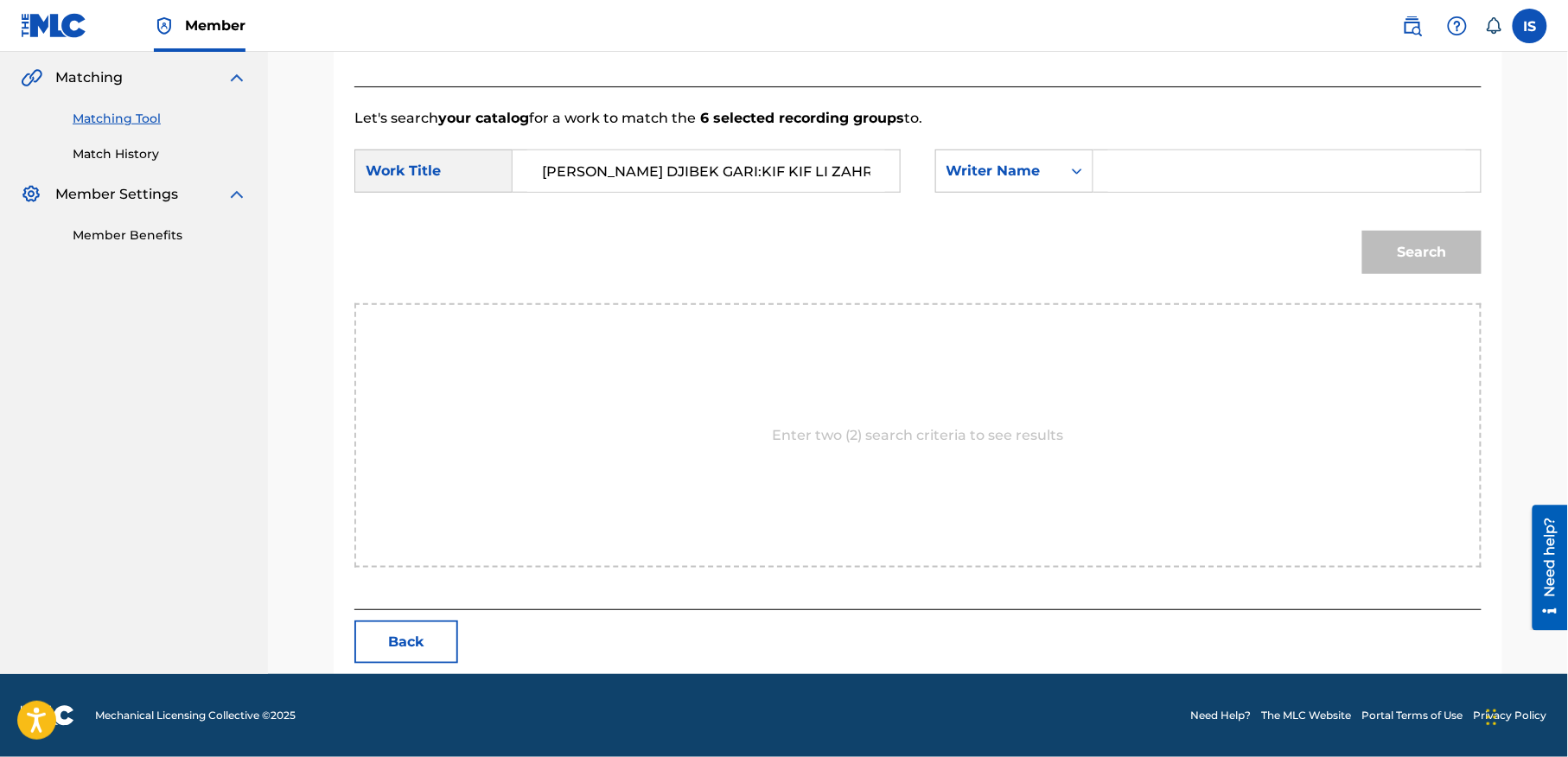
click at [1191, 173] on input "Search Form" at bounding box center [1287, 171] width 358 height 42
type input "moufok"
click at [1429, 273] on div "Search" at bounding box center [1418, 248] width 128 height 69
click at [1419, 242] on button "Search" at bounding box center [1422, 252] width 119 height 44
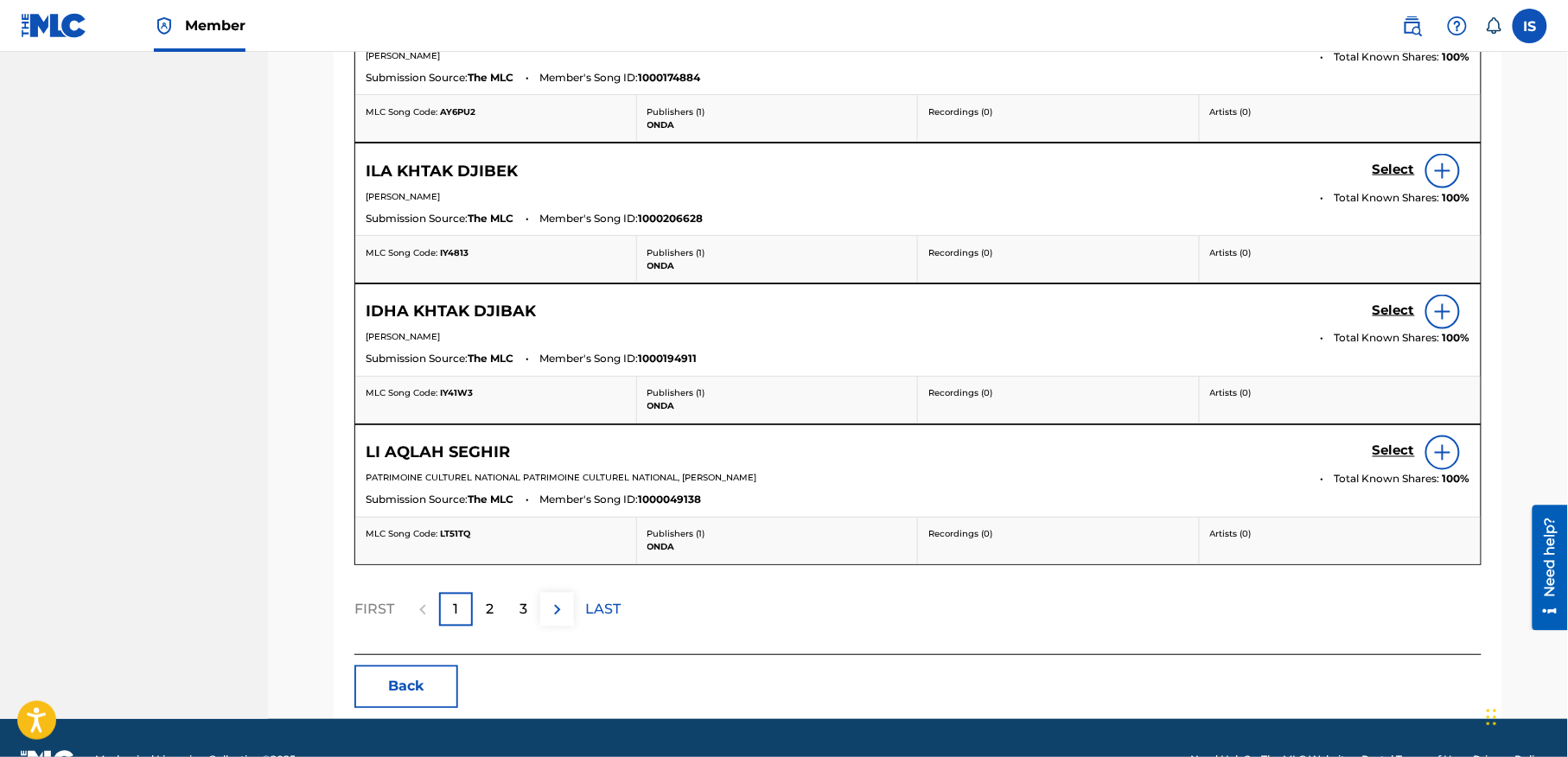
scroll to position [871, 0]
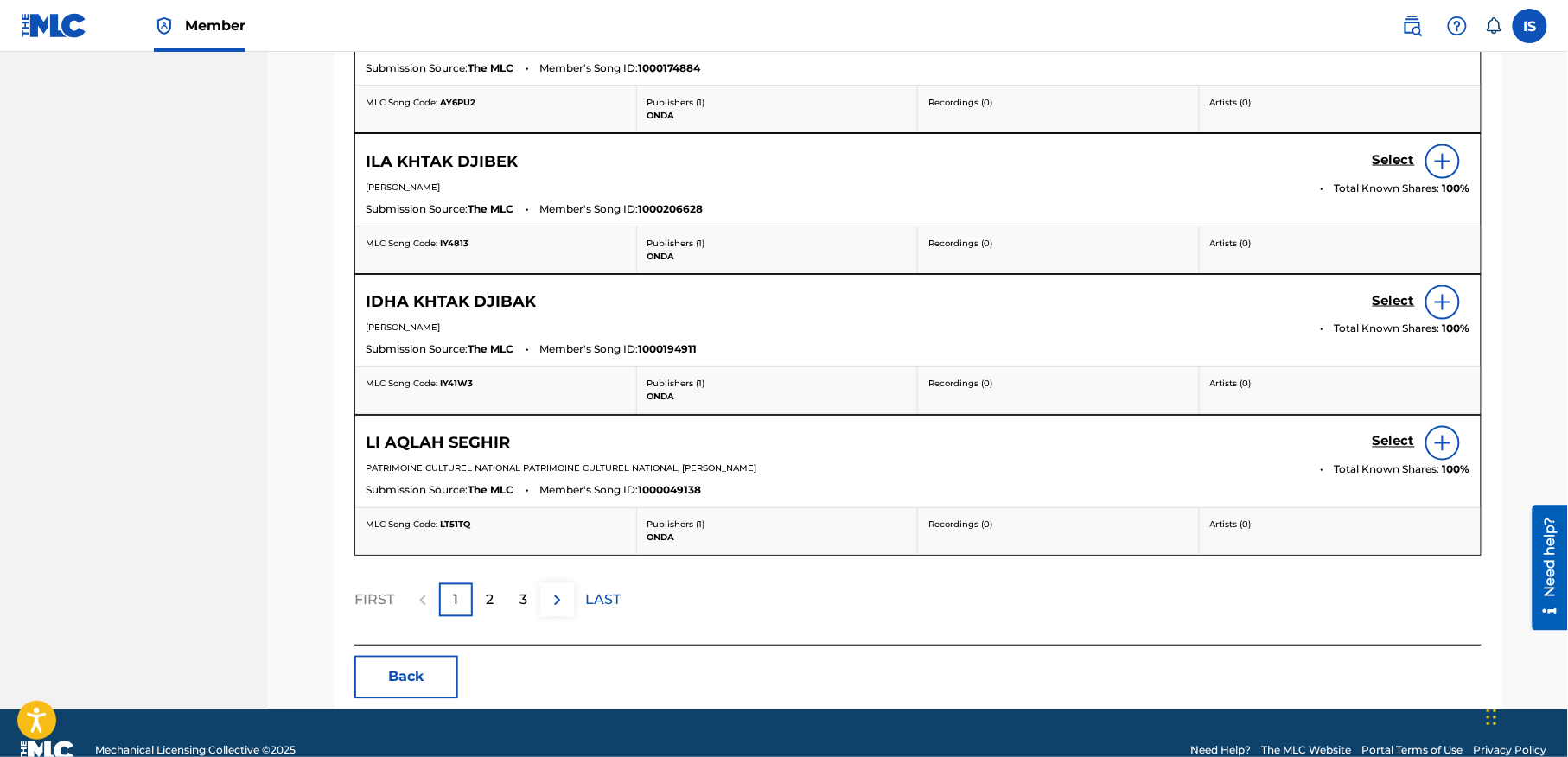
click at [478, 616] on div "2" at bounding box center [489, 600] width 34 height 34
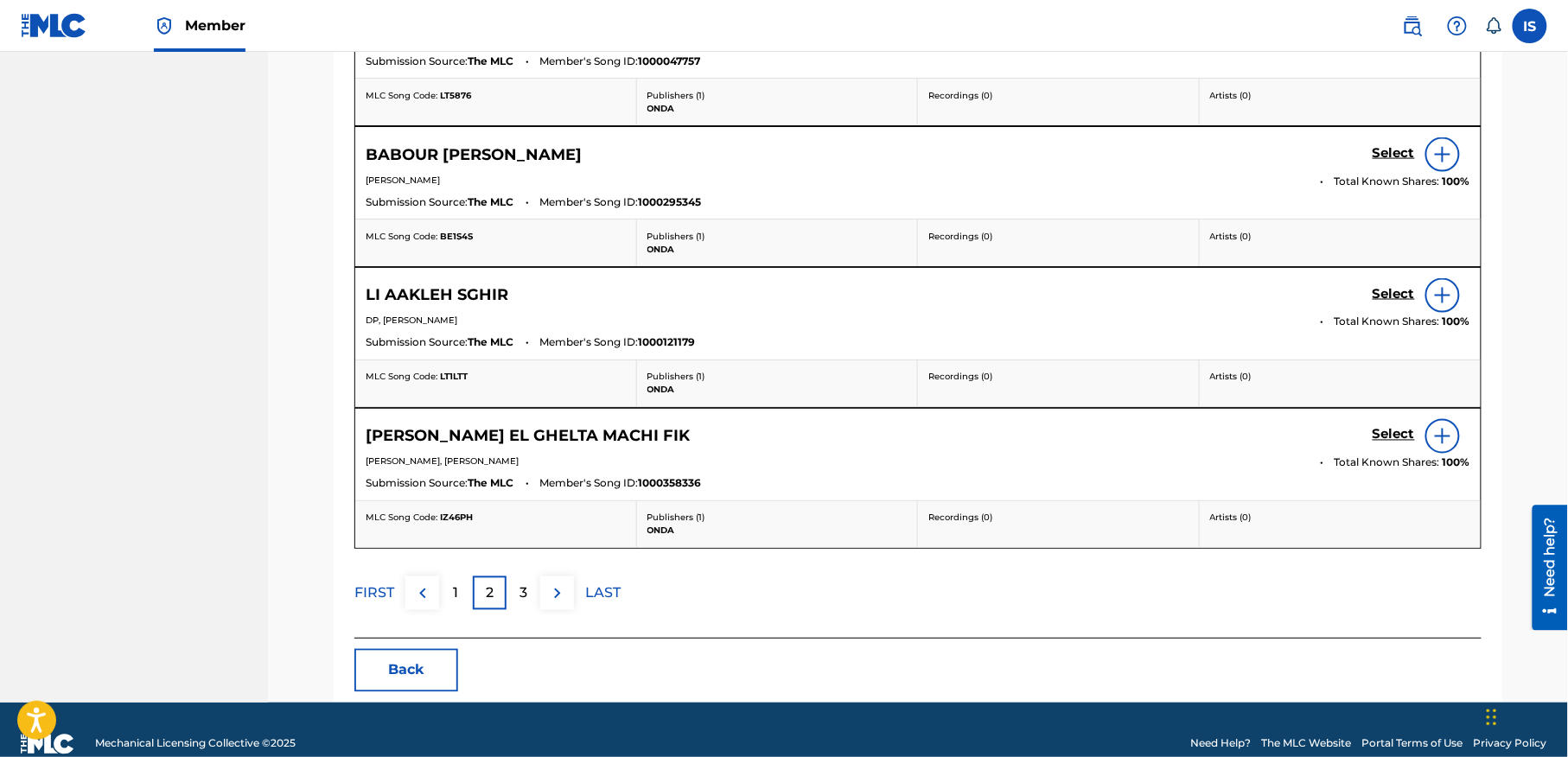
scroll to position [903, 0]
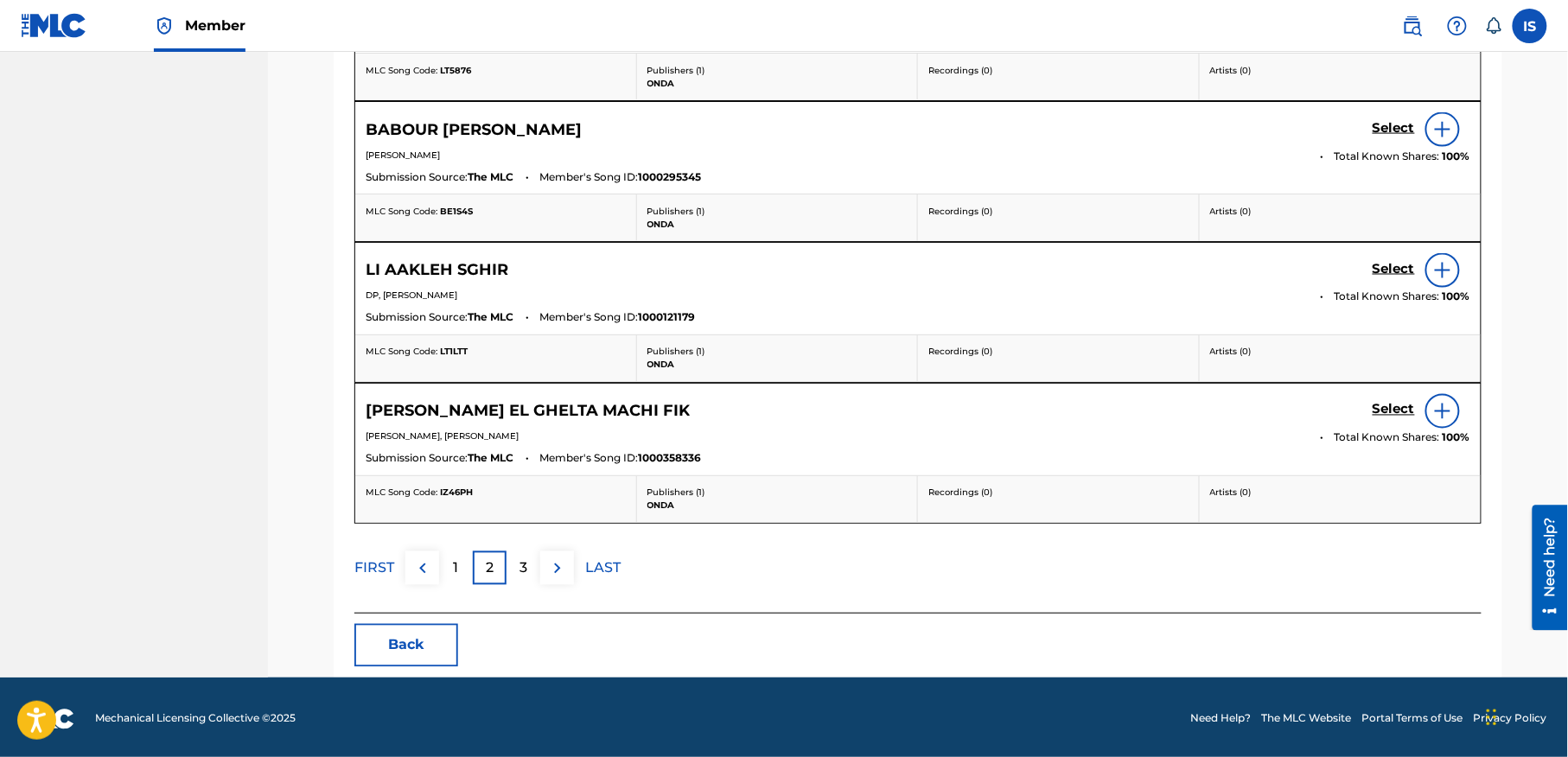
click at [520, 579] on p "3" at bounding box center [523, 568] width 8 height 20
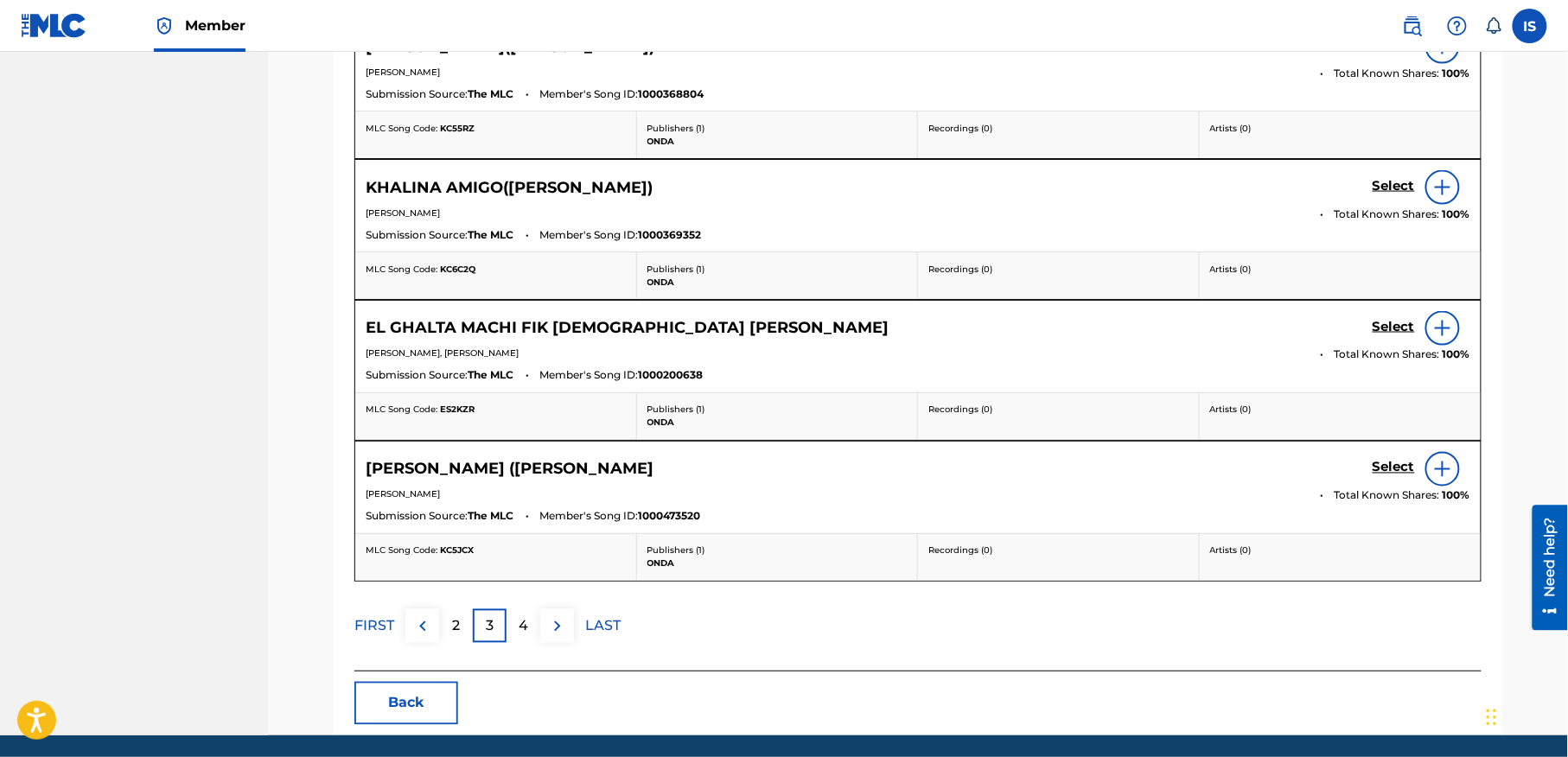
scroll to position [911, 0]
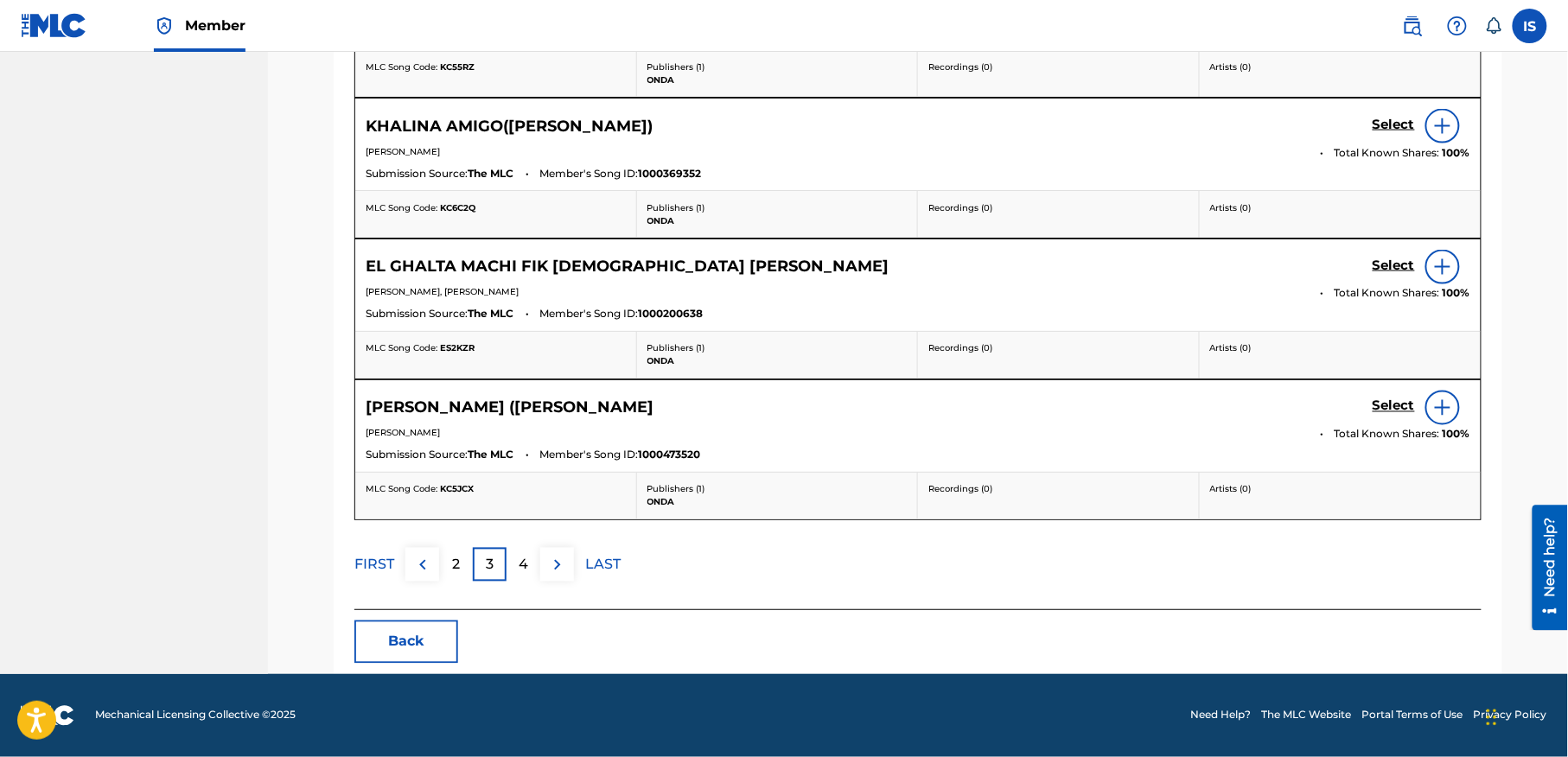
click at [513, 568] on div "4" at bounding box center [523, 565] width 34 height 34
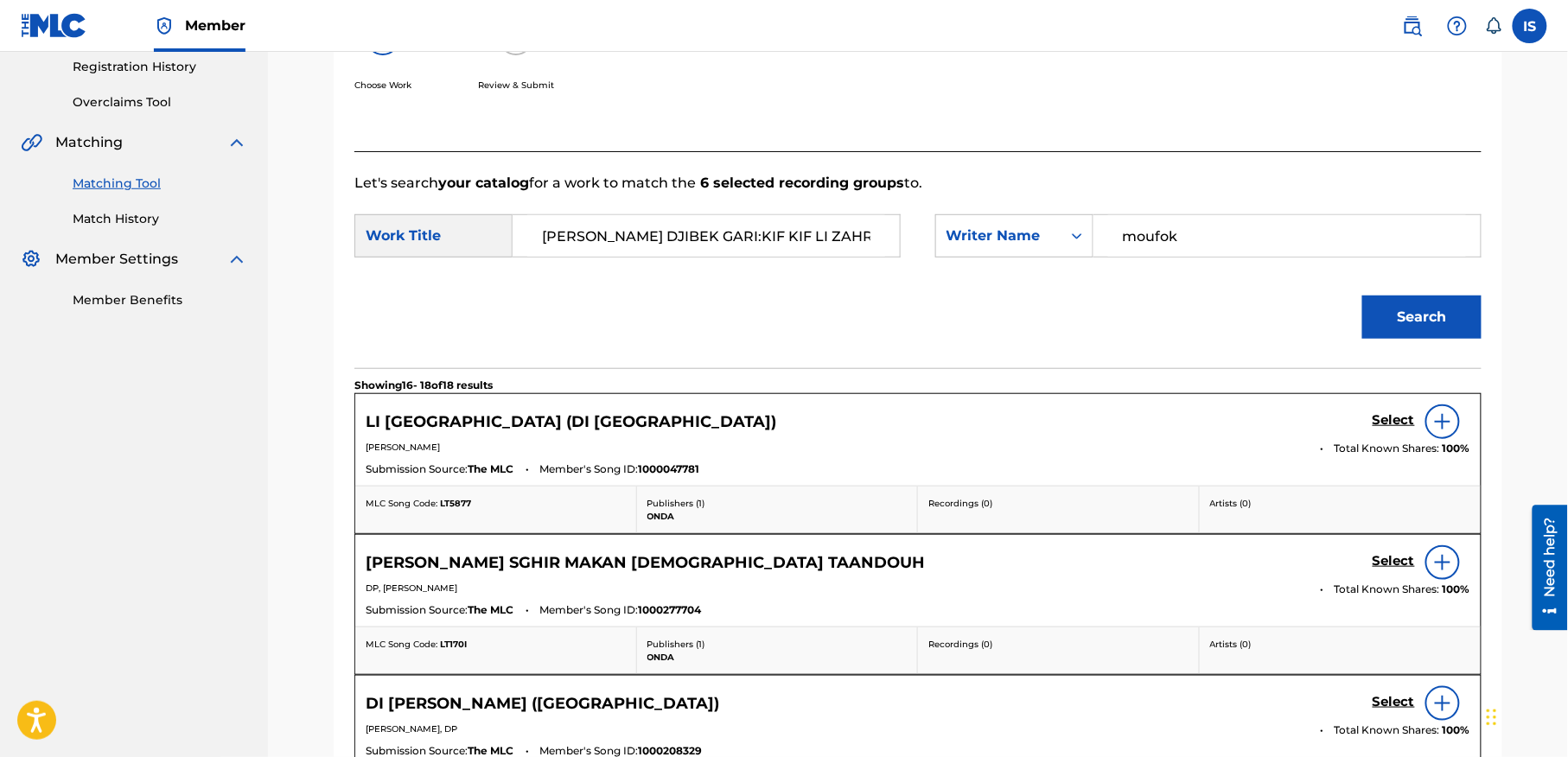
scroll to position [627, 0]
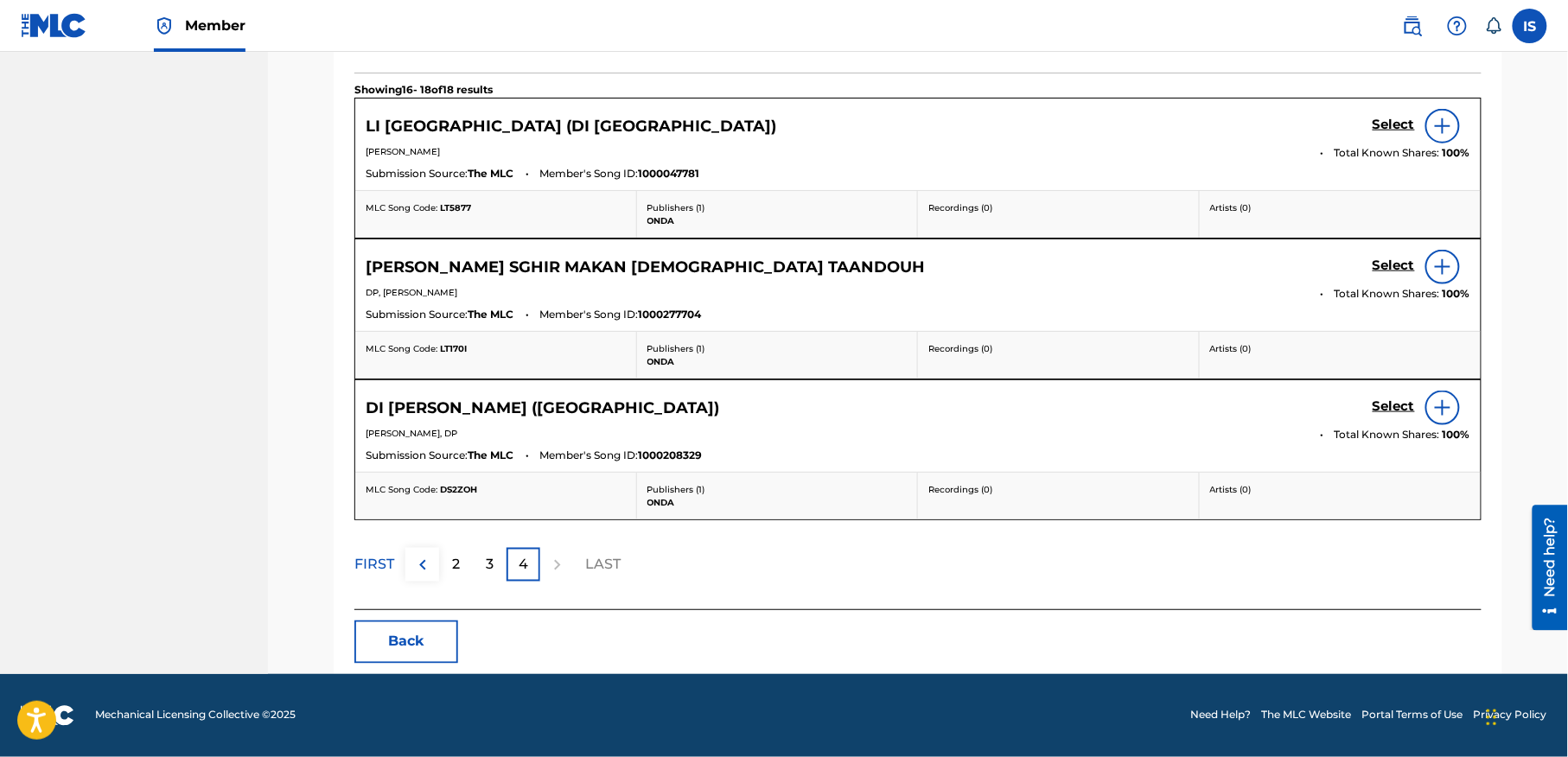
click at [429, 563] on img at bounding box center [422, 565] width 20 height 20
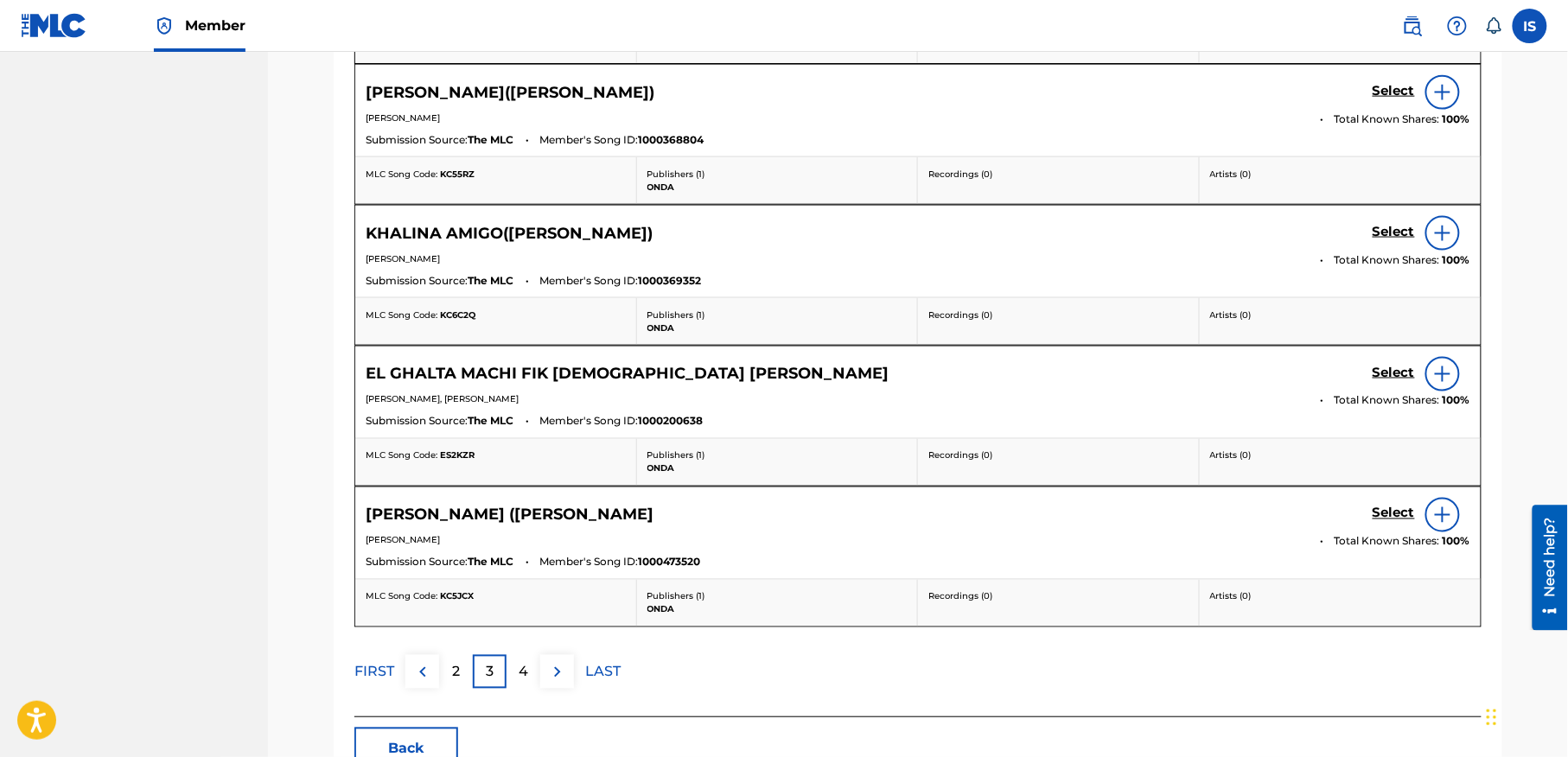
scroll to position [911, 0]
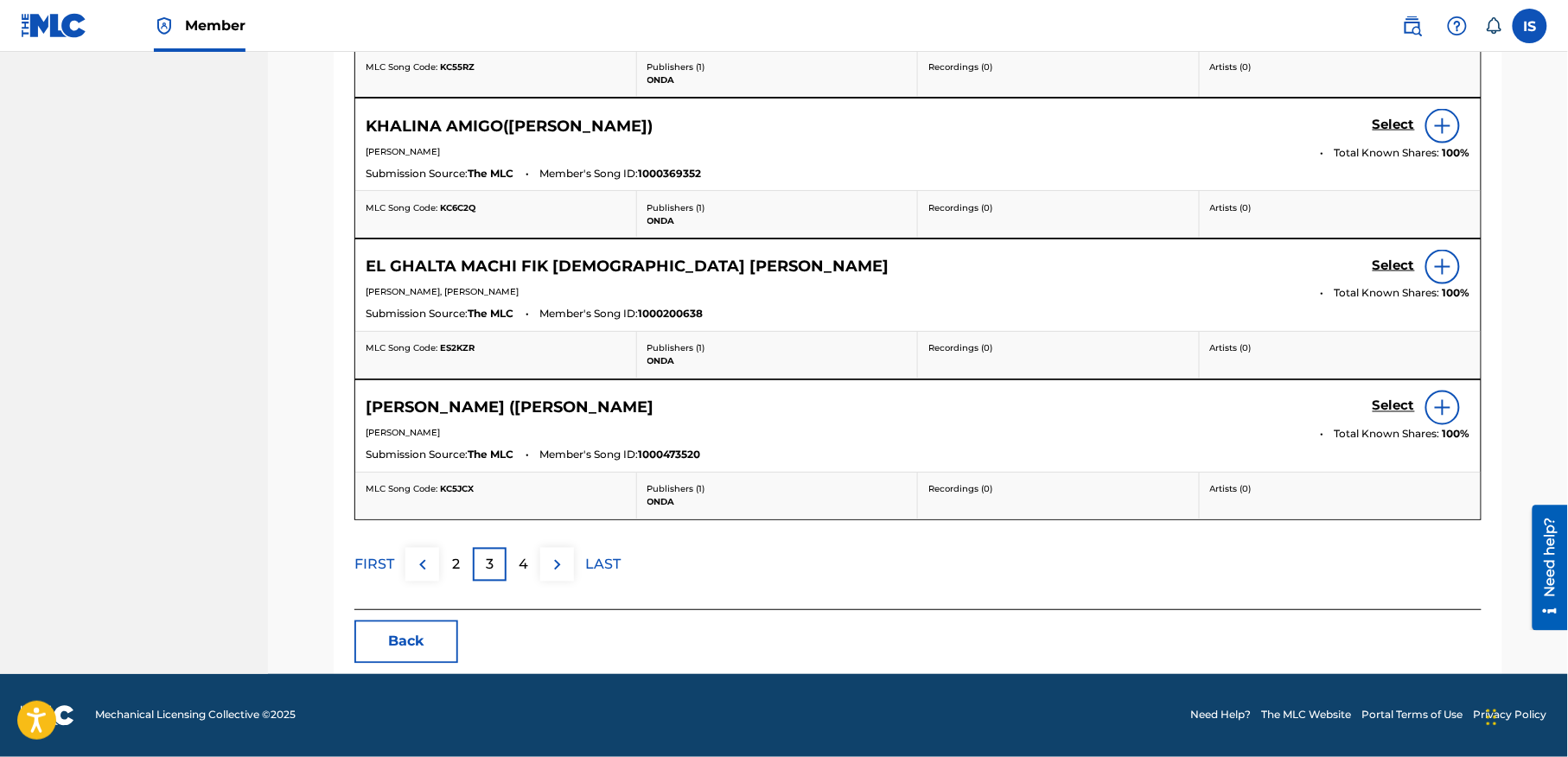
click at [363, 557] on p "FIRST" at bounding box center [374, 565] width 40 height 20
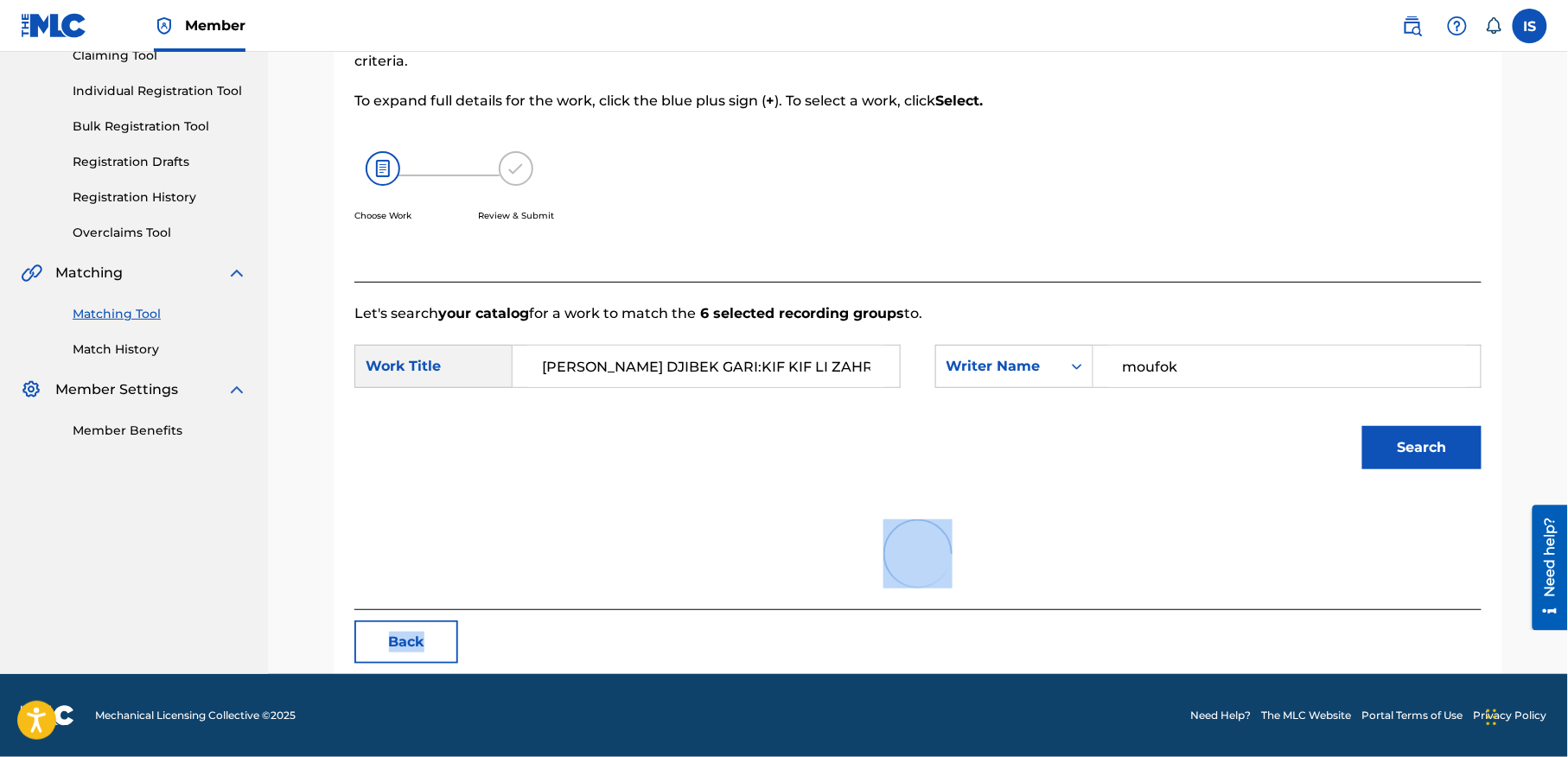
click at [363, 557] on div at bounding box center [917, 553] width 1128 height 110
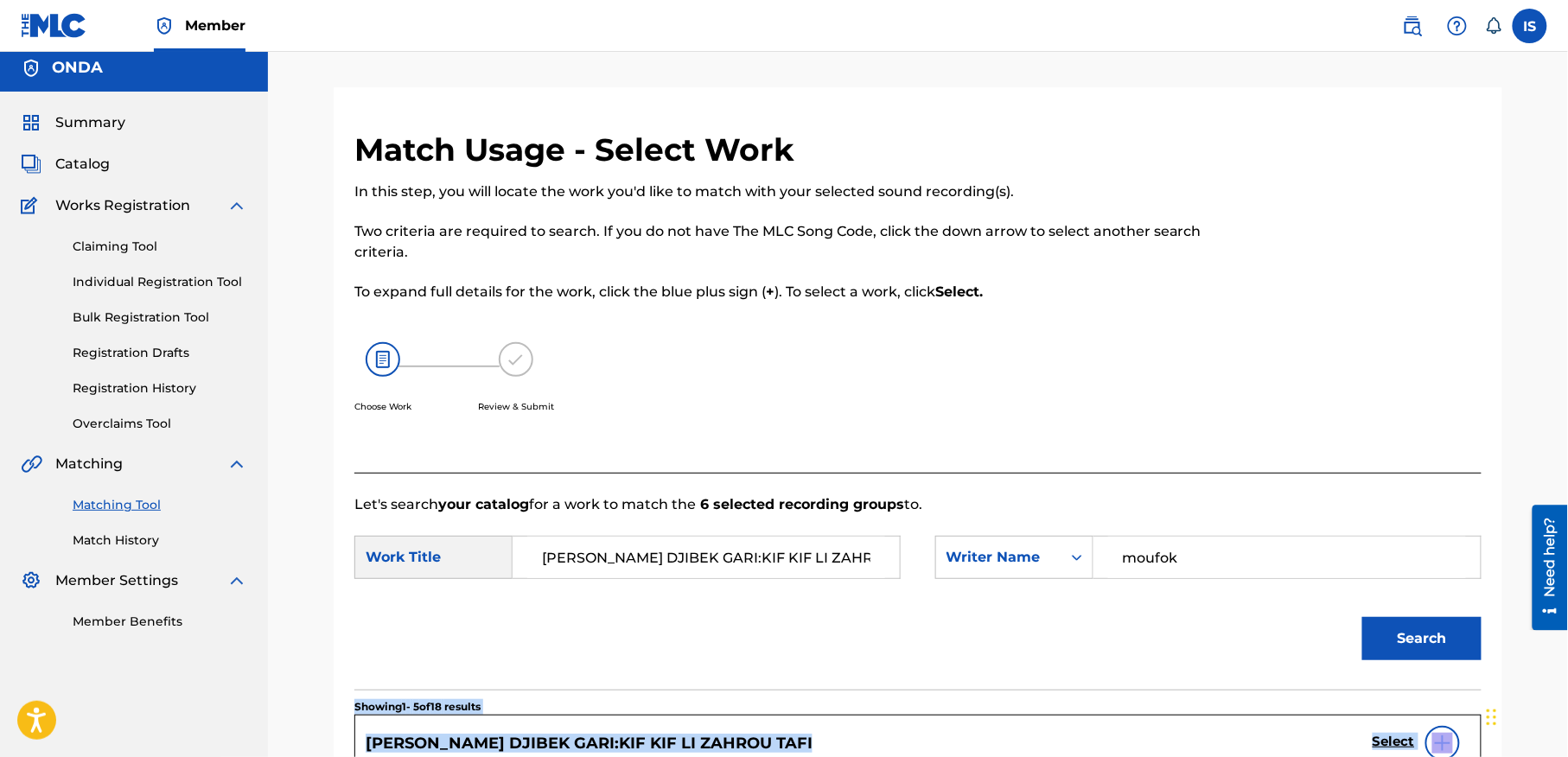
scroll to position [0, 0]
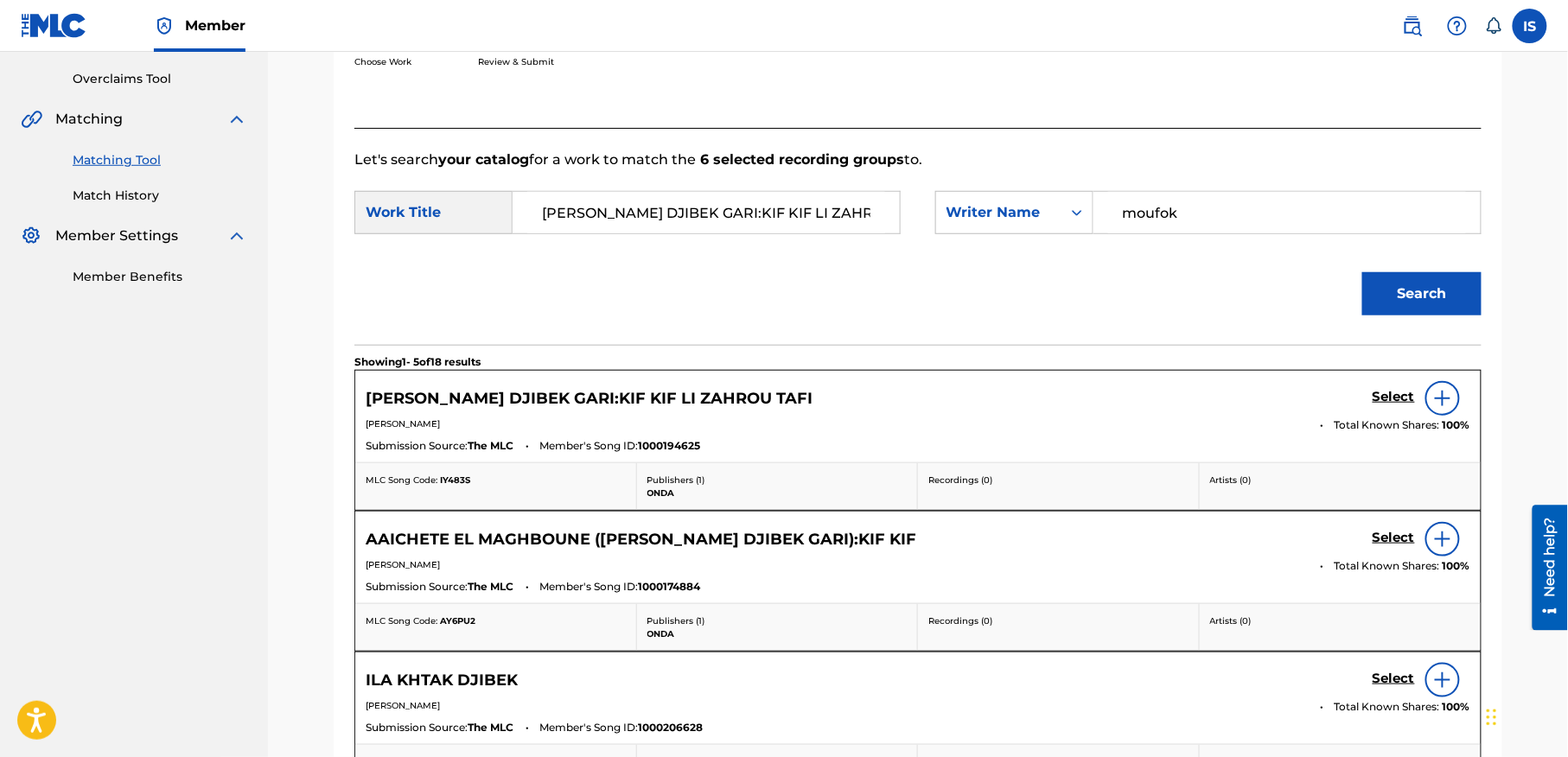
scroll to position [353, 0]
click at [1398, 401] on h5 "Select" at bounding box center [1394, 396] width 43 height 16
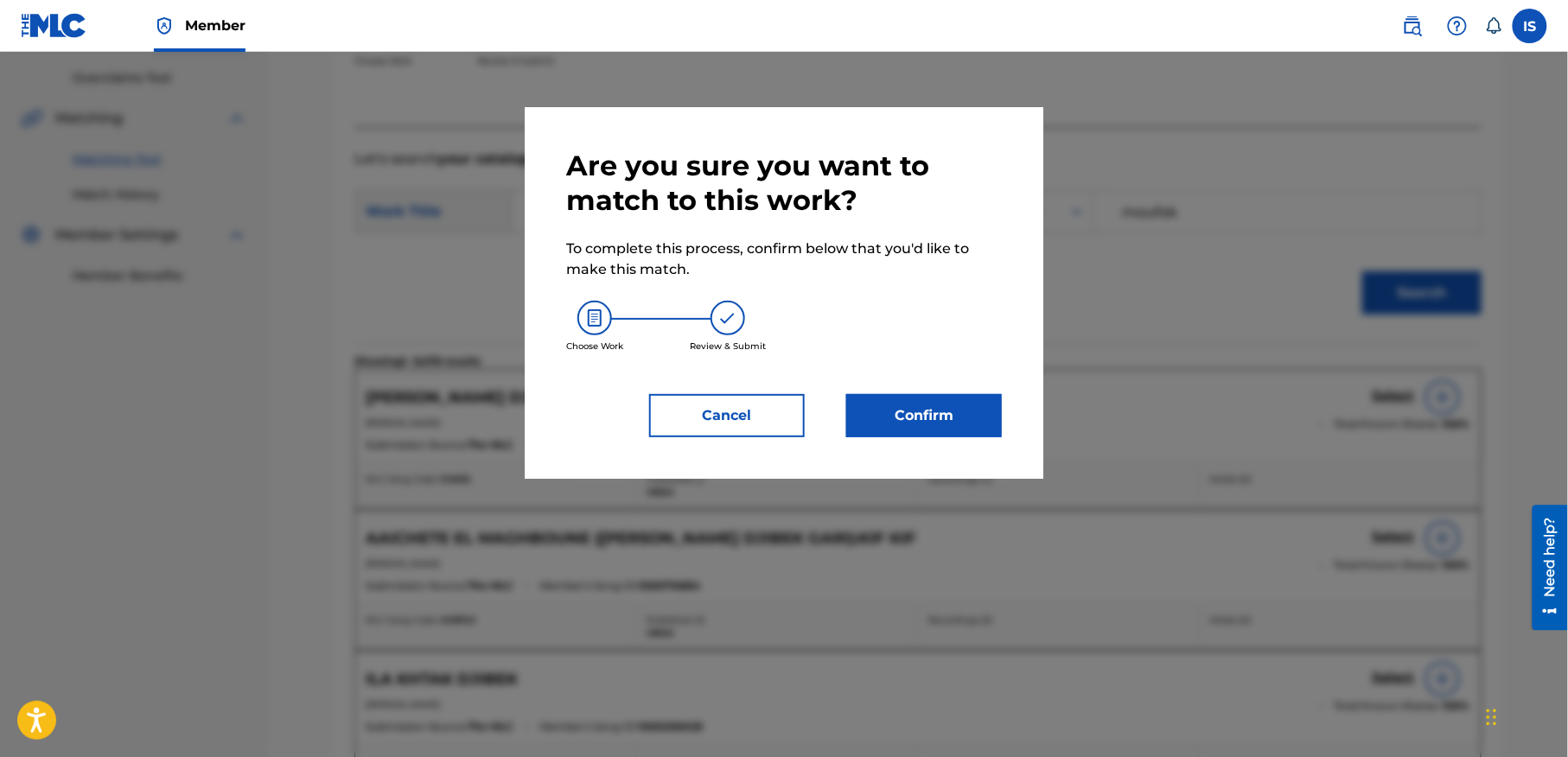
click at [977, 422] on button "Confirm" at bounding box center [924, 415] width 156 height 44
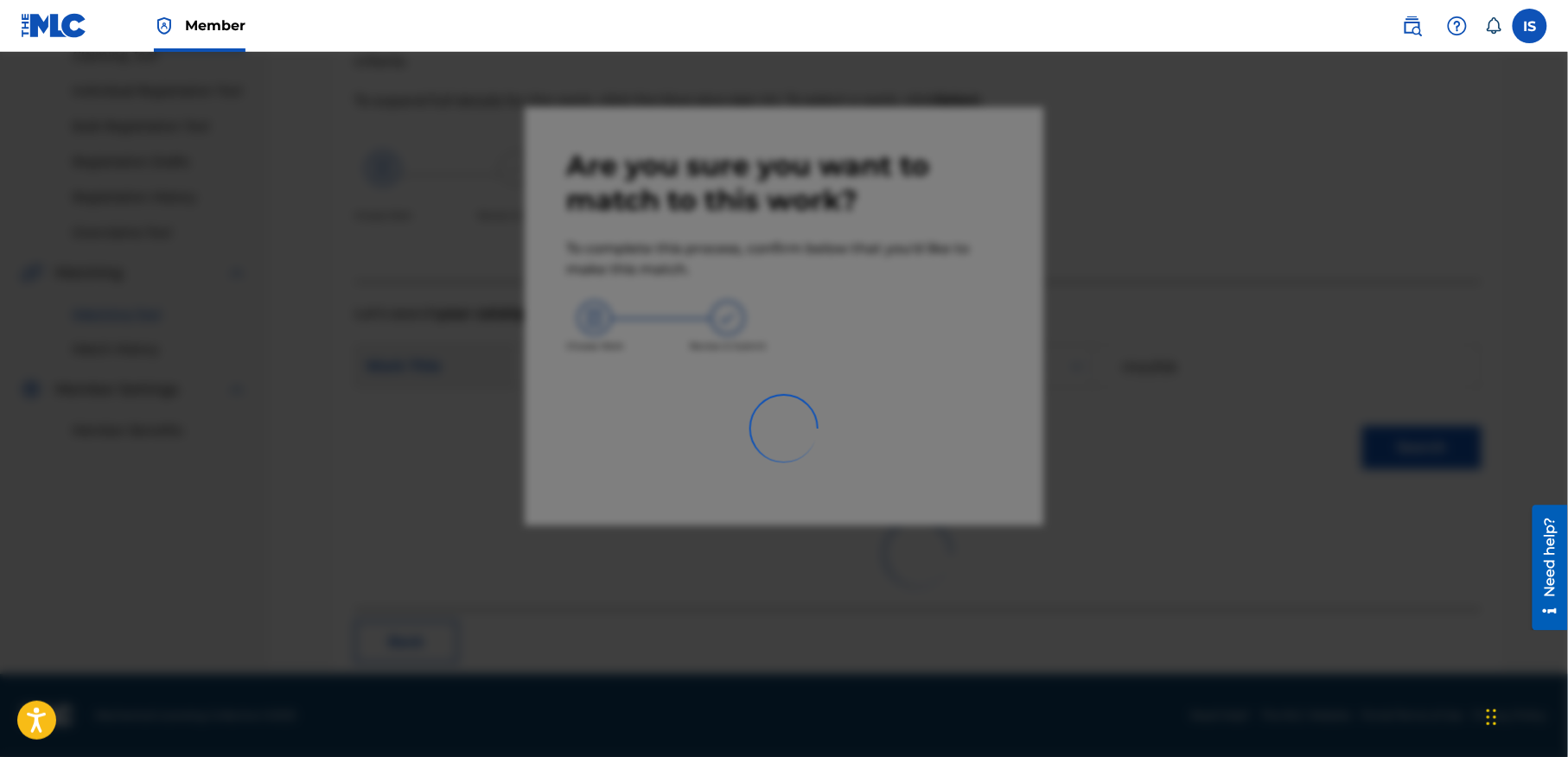
scroll to position [53, 0]
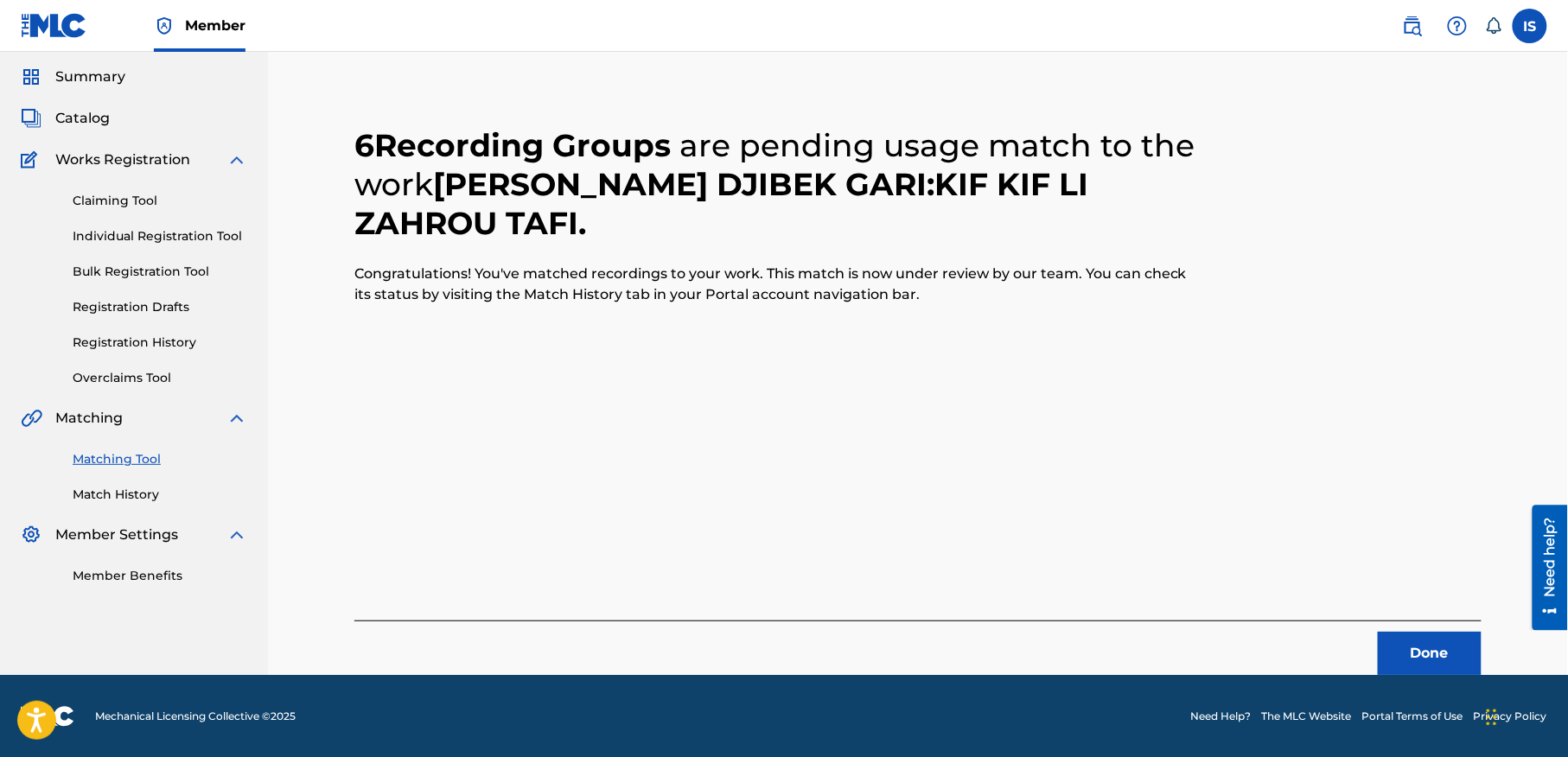
drag, startPoint x: 977, startPoint y: 422, endPoint x: 1387, endPoint y: 574, distance: 437.3
click at [1387, 574] on div "6 Recording Groups are pending usage match to the work IDA KHTAK DJIBEK GARI:KI…" at bounding box center [917, 379] width 1128 height 590
click at [1404, 643] on button "Done" at bounding box center [1429, 653] width 104 height 44
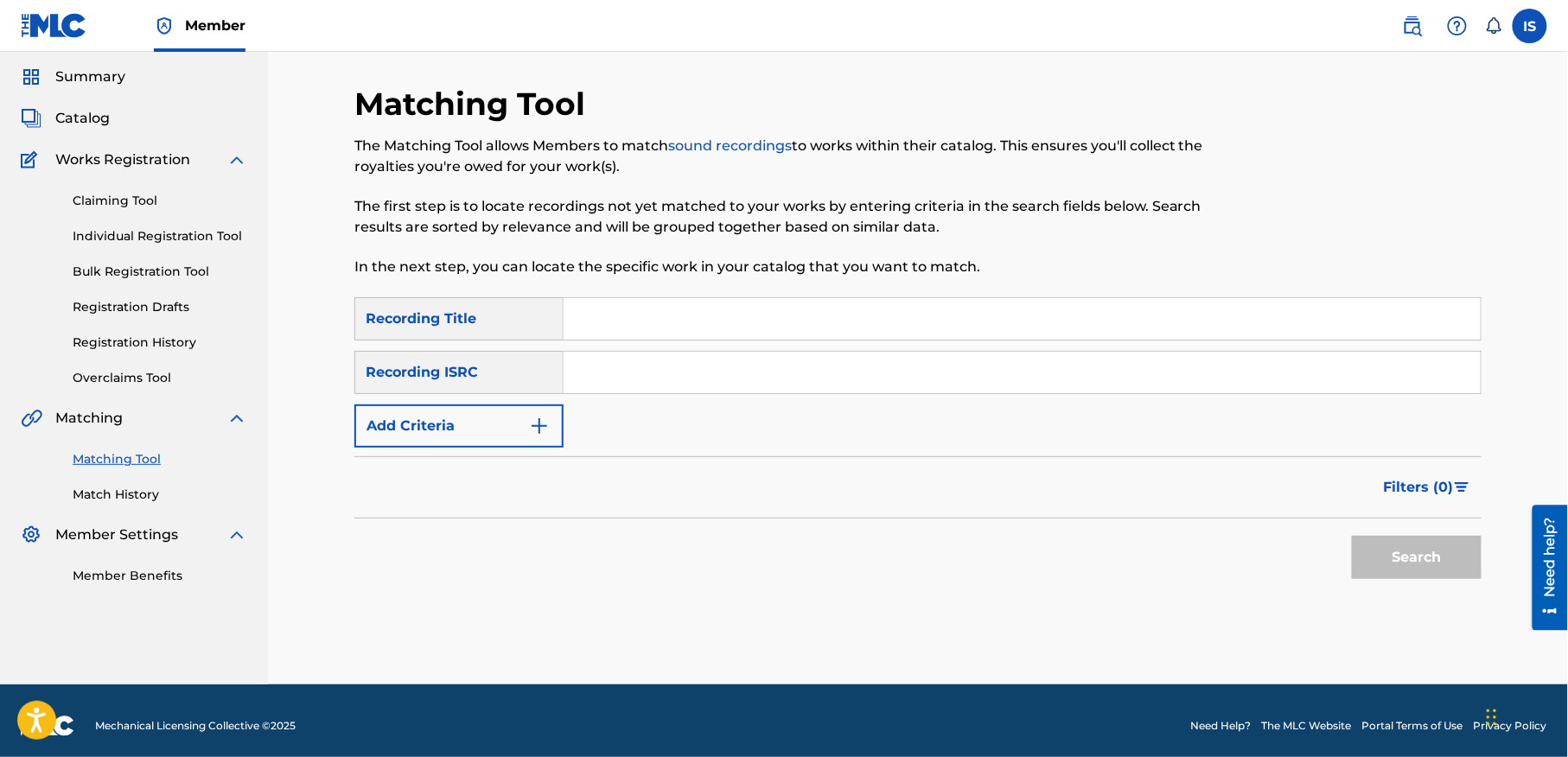
click at [612, 309] on input "Search Form" at bounding box center [1022, 318] width 917 height 42
paste input "ILA AANDEK ENIF"
type input "ILA AANDEK ENIF"
click at [497, 412] on button "Add Criteria" at bounding box center [458, 426] width 209 height 44
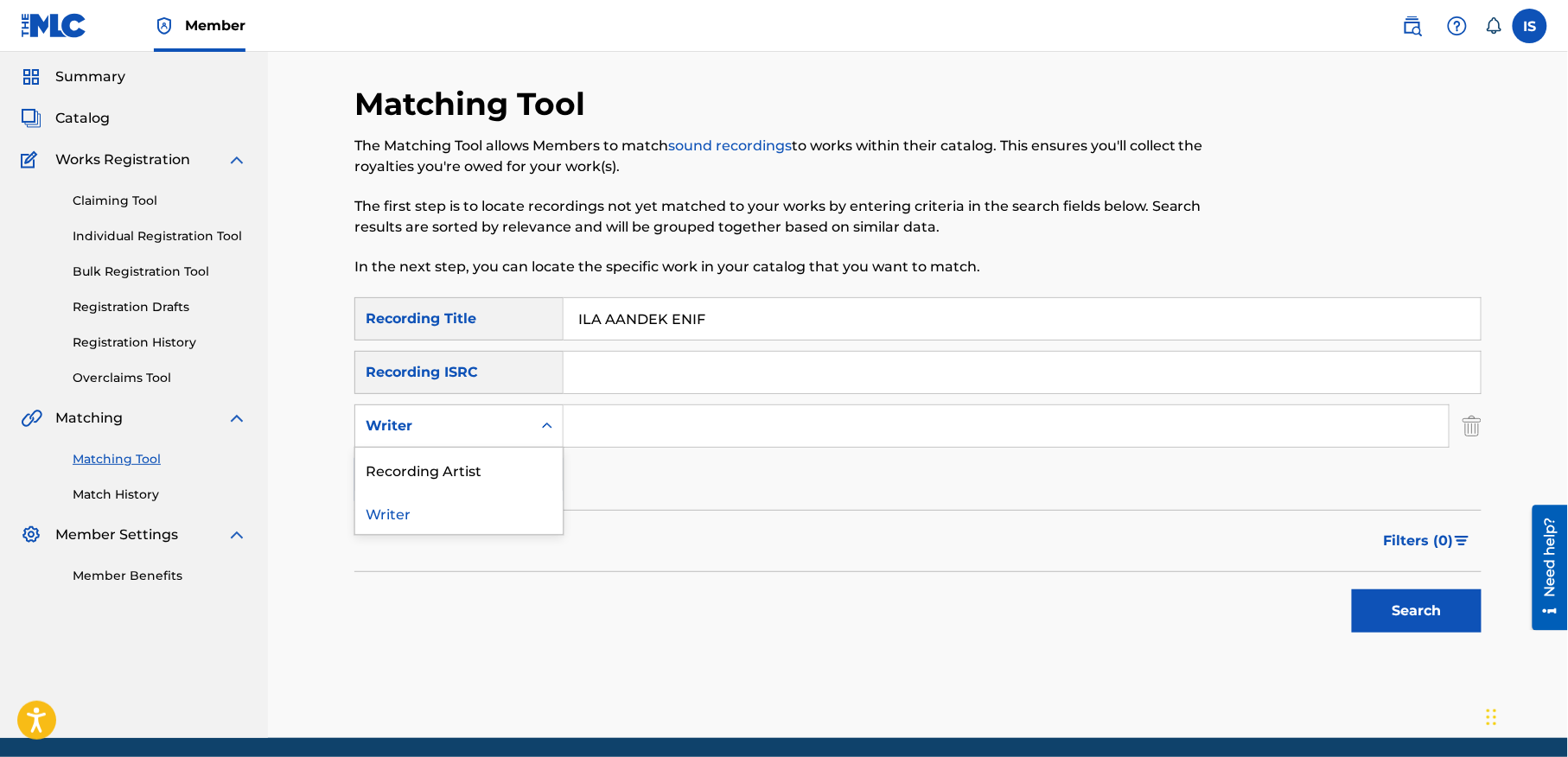
click at [488, 434] on div "Writer" at bounding box center [443, 425] width 156 height 20
click at [479, 470] on div "Recording Artist" at bounding box center [458, 469] width 207 height 44
click at [666, 429] on input "Search Form" at bounding box center [1006, 426] width 885 height 42
type input "cheb bilal"
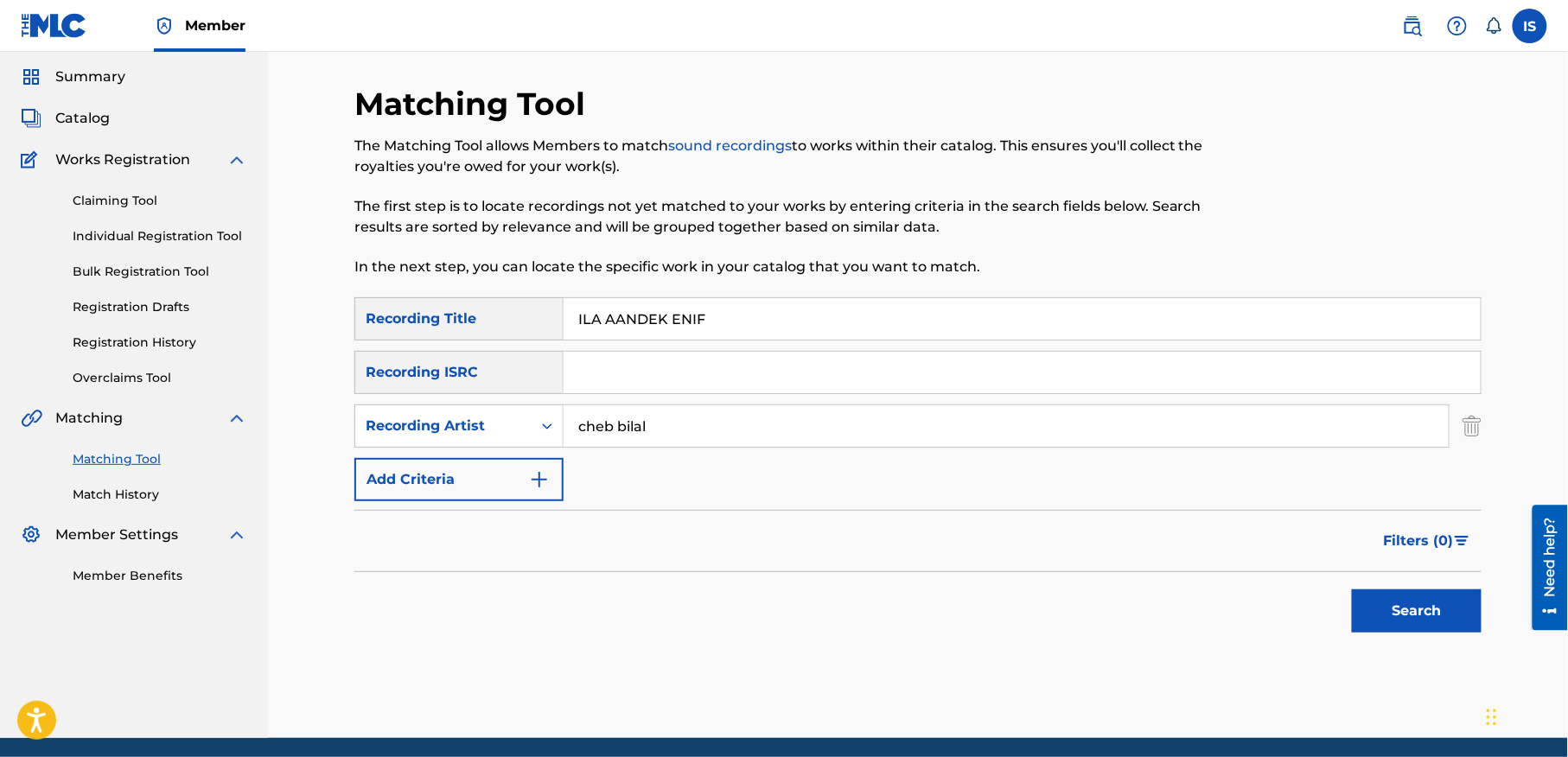
click at [1387, 630] on button "Search" at bounding box center [1417, 610] width 130 height 44
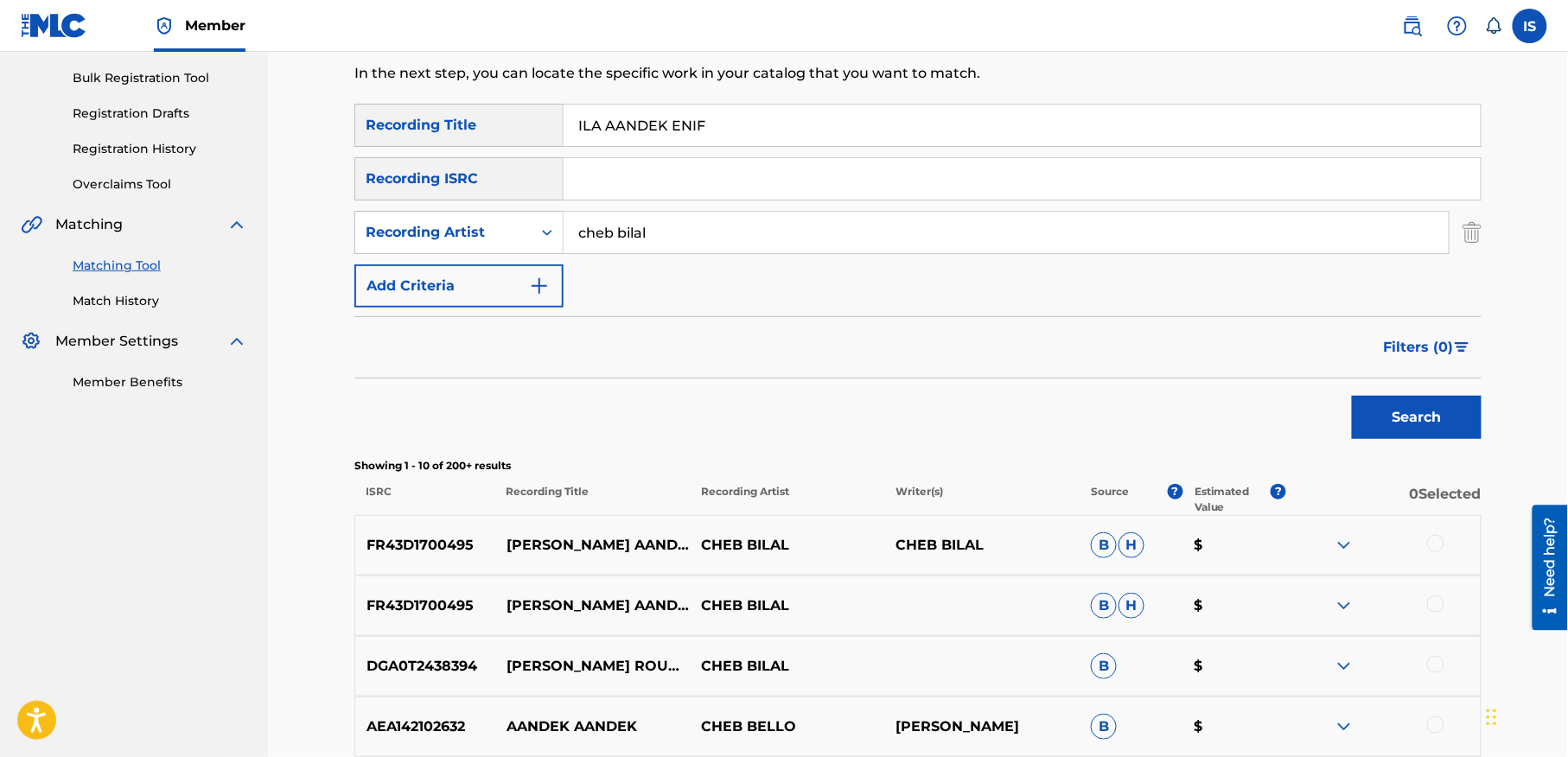
scroll to position [249, 0]
click at [1432, 548] on div at bounding box center [1435, 541] width 17 height 17
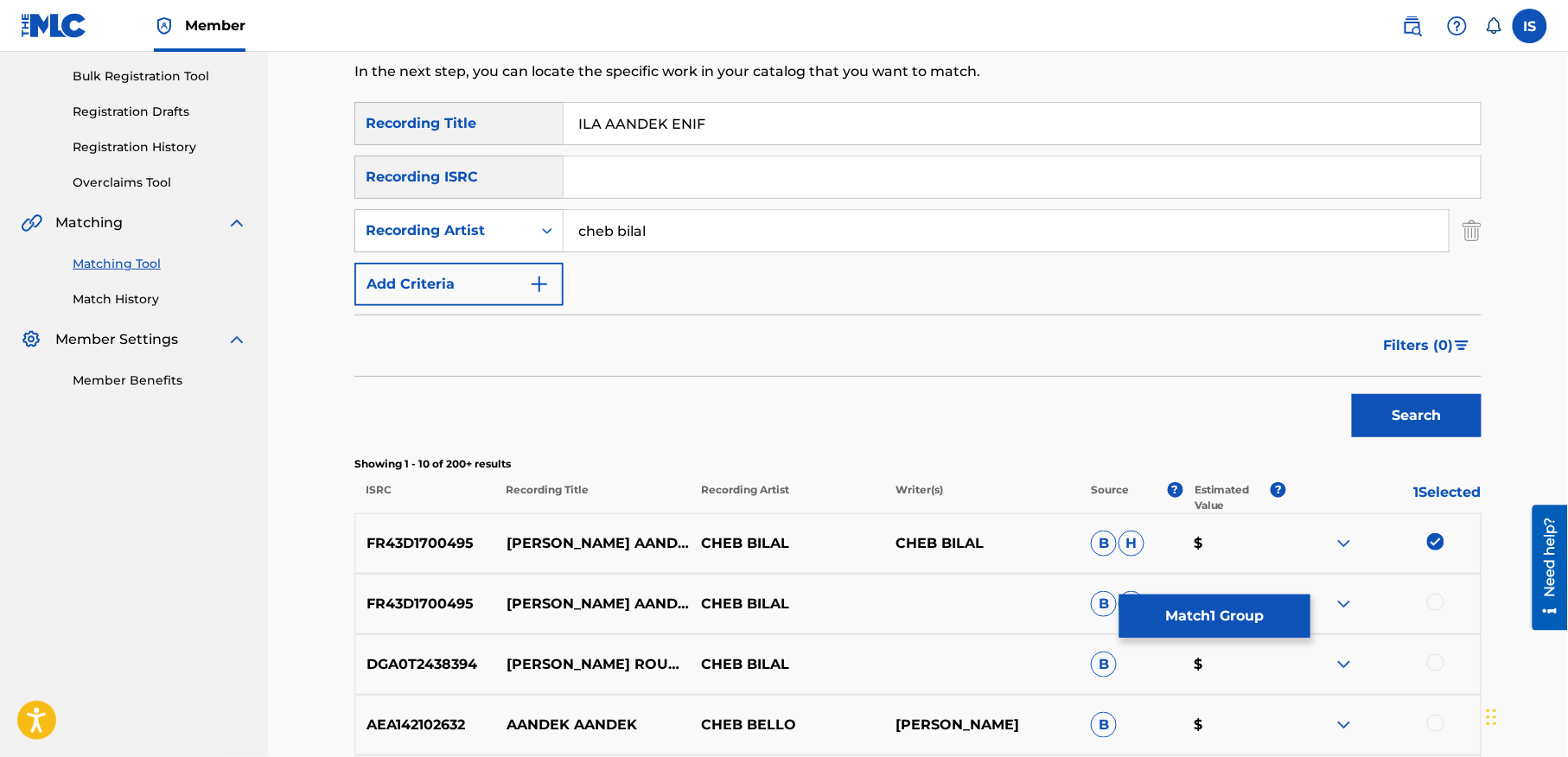
click at [1439, 605] on div at bounding box center [1435, 601] width 17 height 17
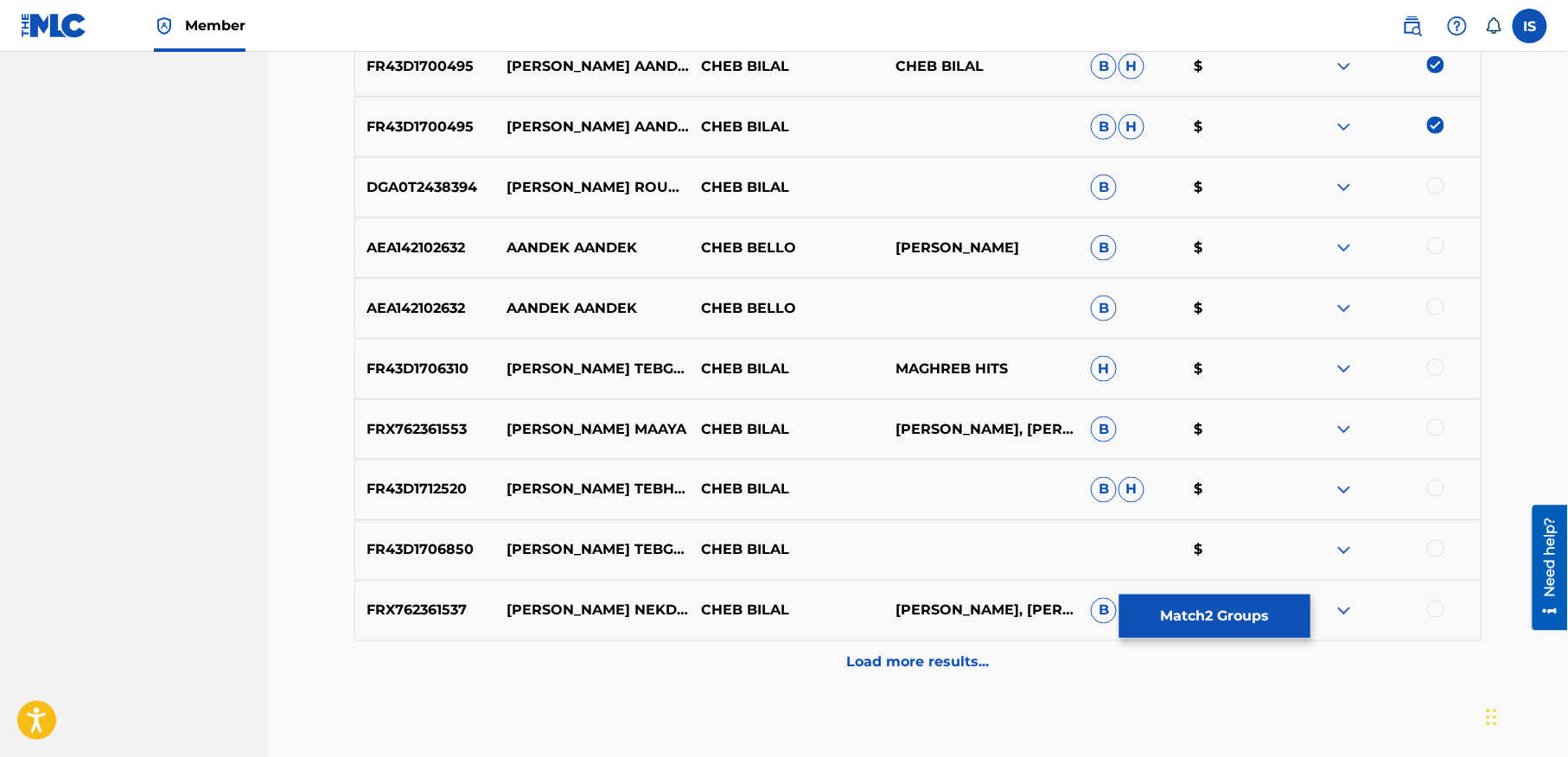
scroll to position [751, 0]
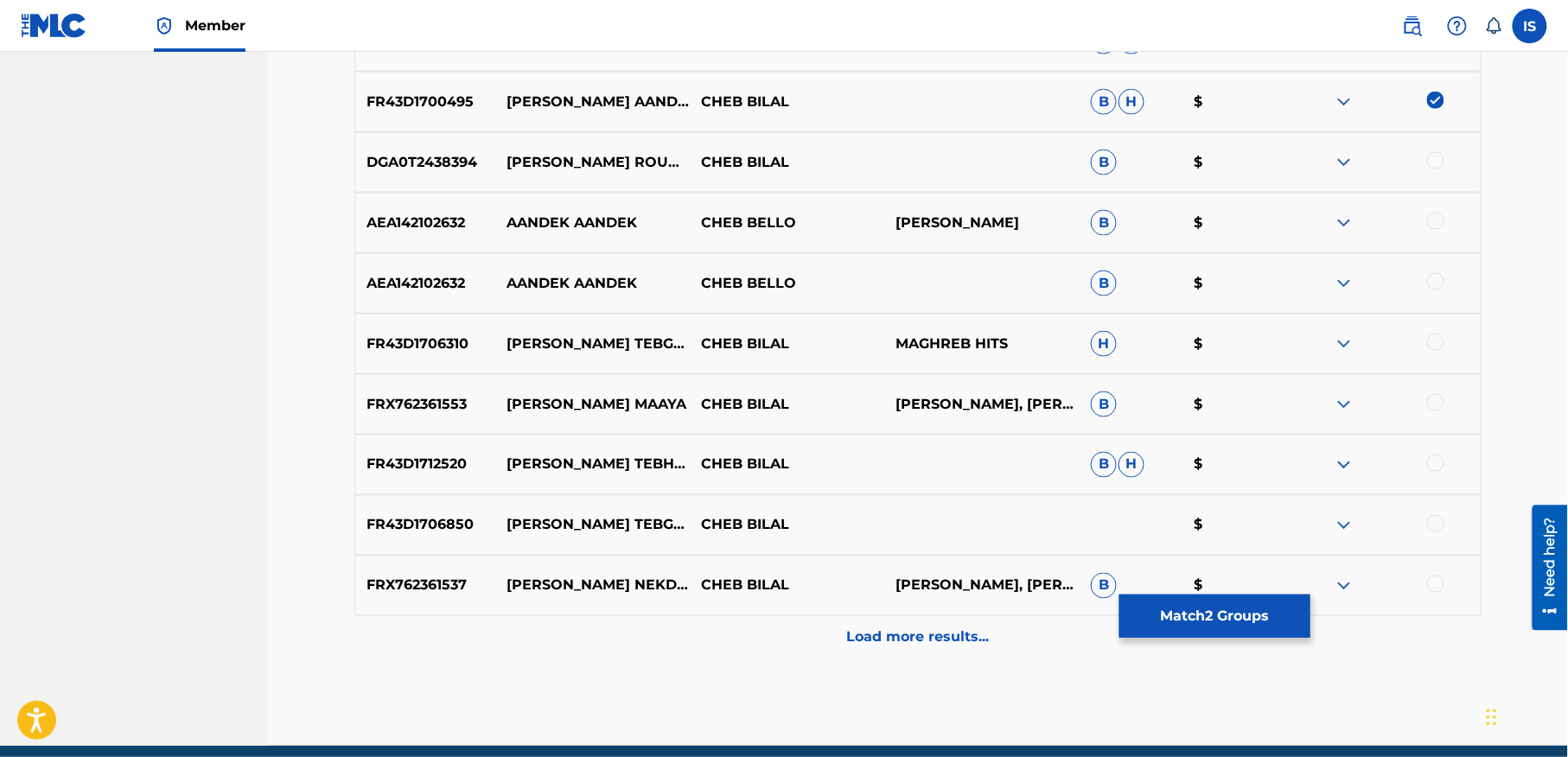
click at [993, 644] on div "Load more results..." at bounding box center [917, 638] width 1128 height 44
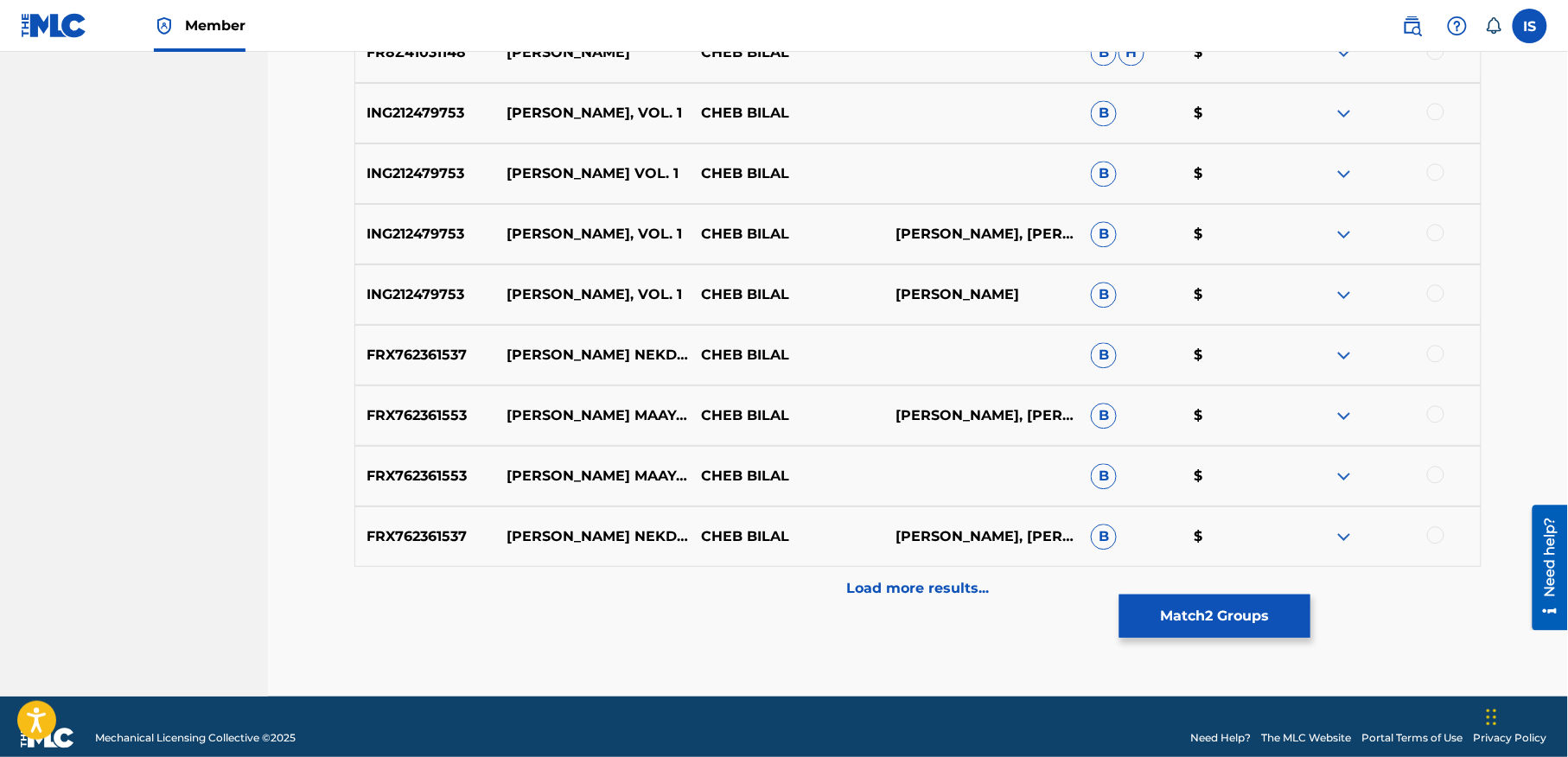
click at [931, 600] on div "Load more results..." at bounding box center [917, 588] width 1128 height 44
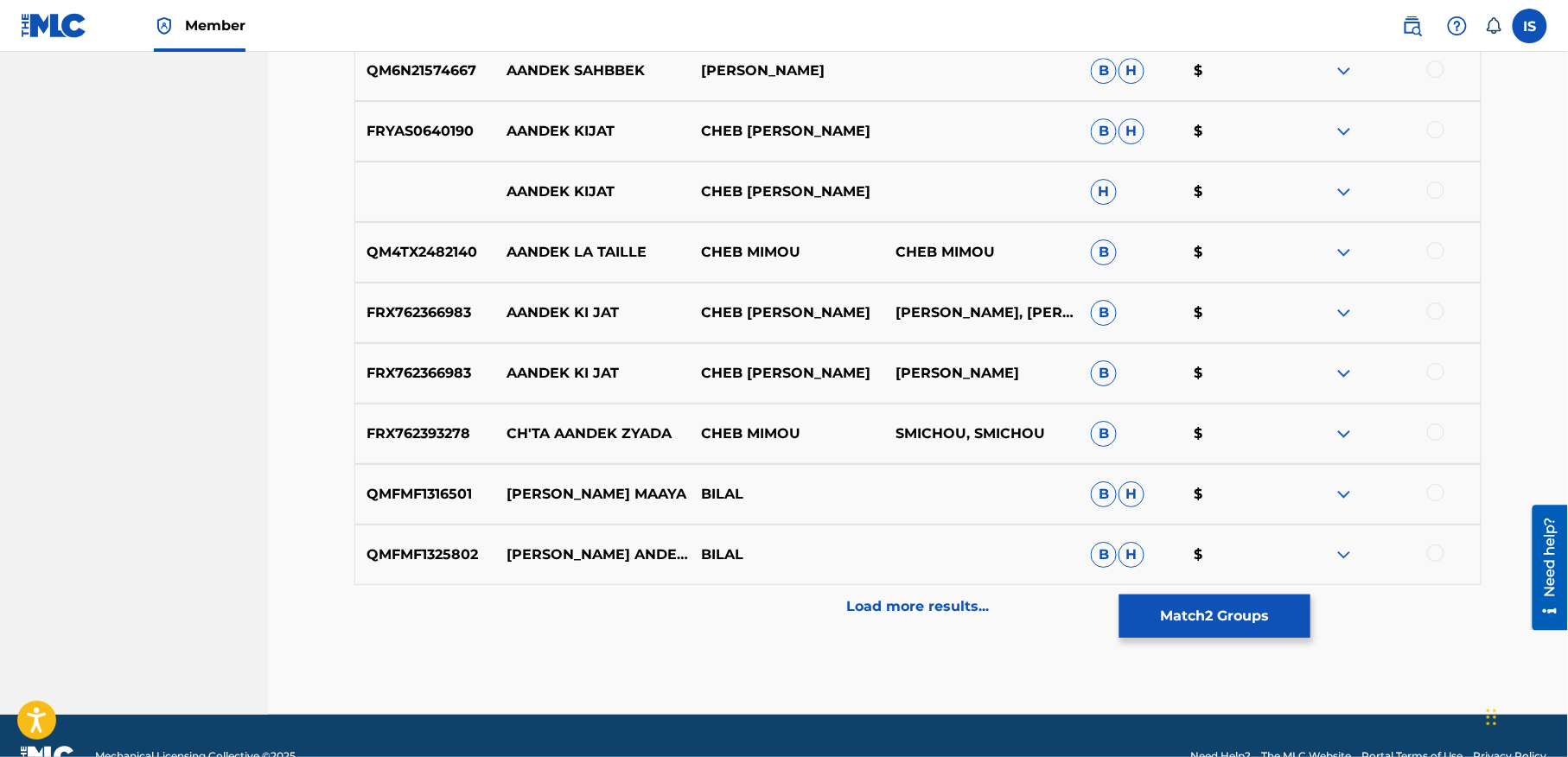
scroll to position [2033, 0]
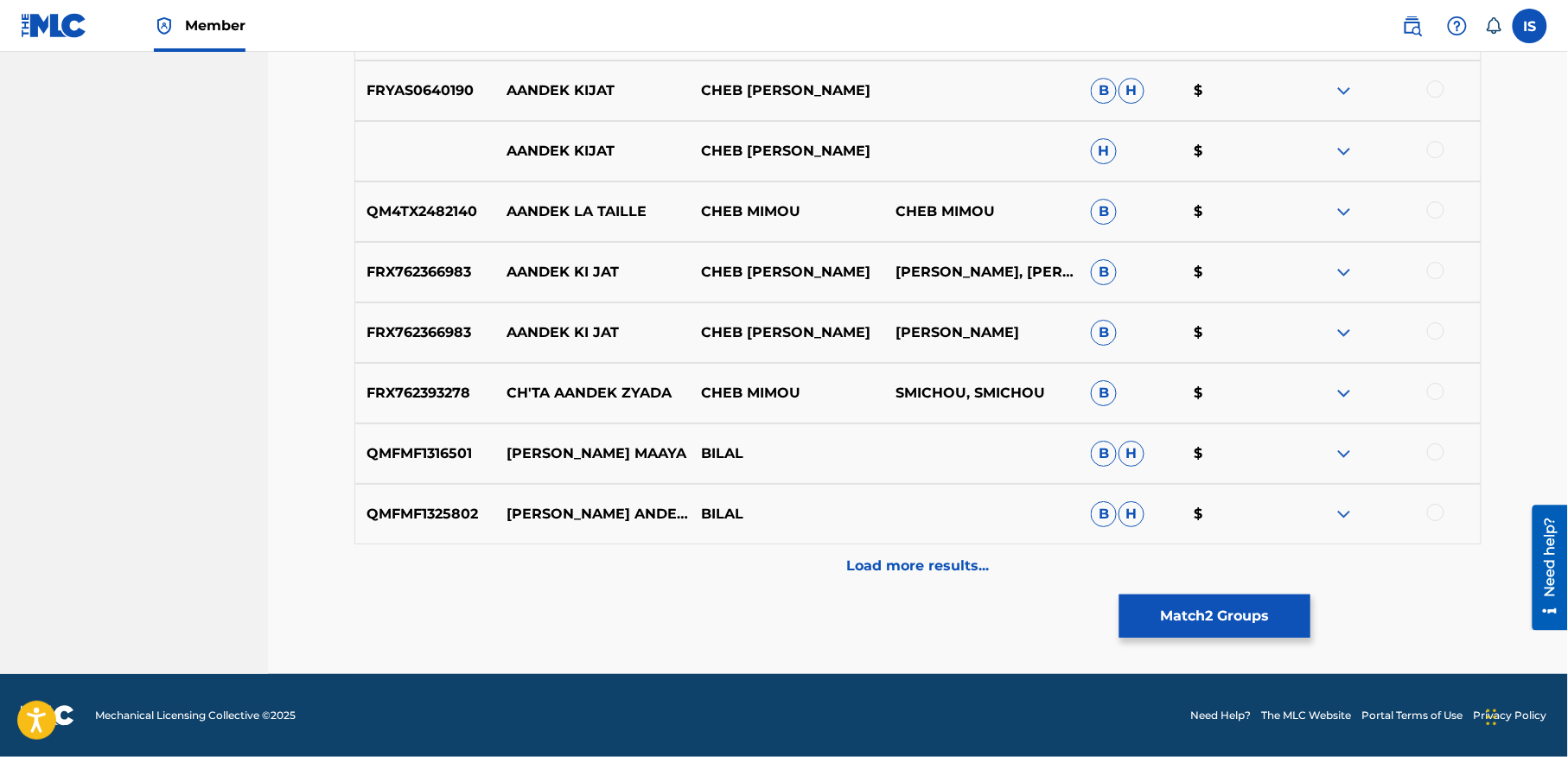
click at [1383, 522] on div at bounding box center [1383, 513] width 195 height 20
click at [1416, 527] on div "QMFMF1325802 ILA ANDEK ENNIF BILAL B H $" at bounding box center [917, 514] width 1128 height 60
click at [1425, 522] on div "QMFMF1325802 ILA ANDEK ENNIF BILAL B H $" at bounding box center [917, 514] width 1128 height 60
click at [1425, 520] on div at bounding box center [1383, 513] width 195 height 20
click at [1433, 508] on div at bounding box center [1435, 511] width 17 height 17
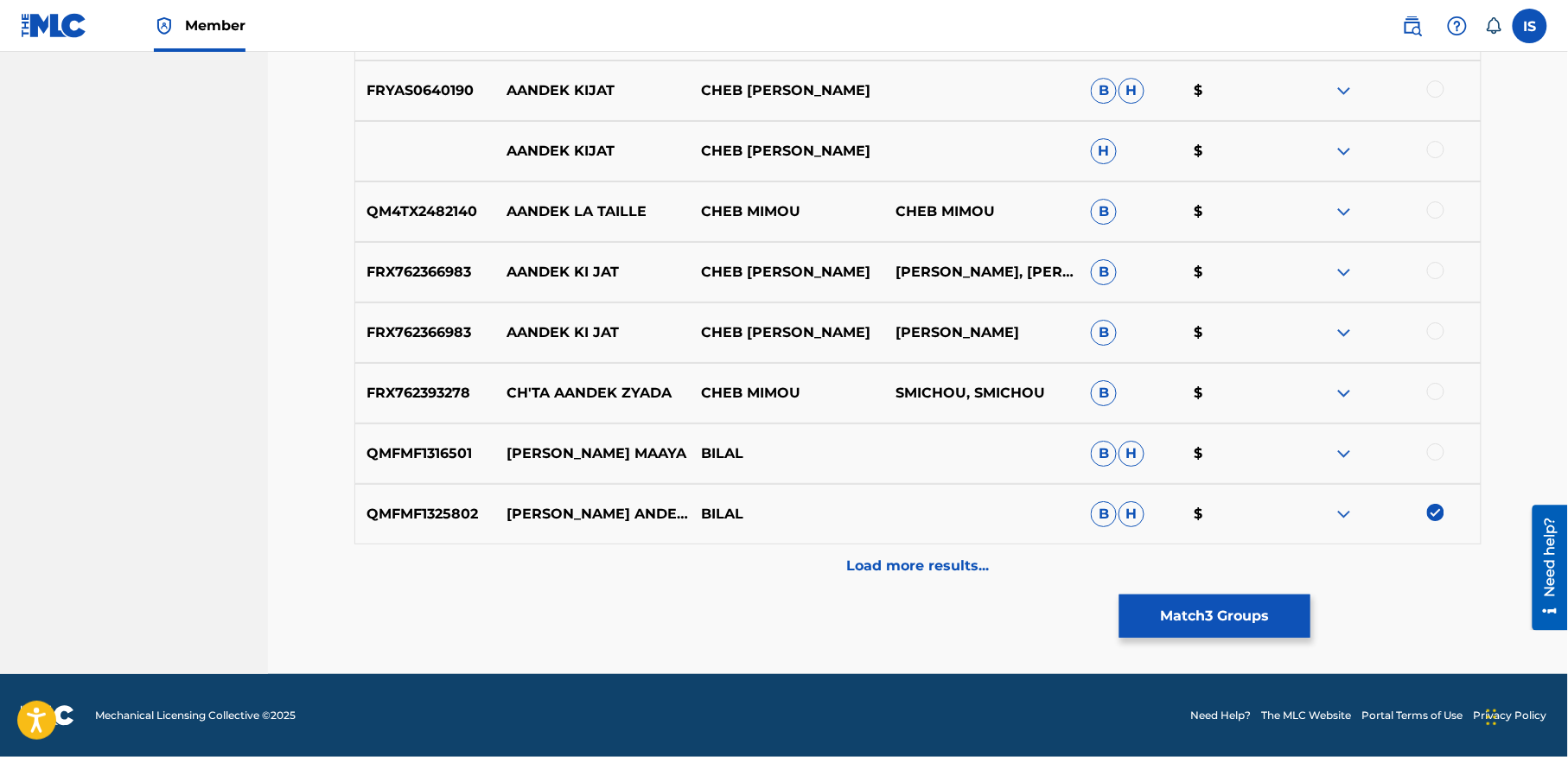
click at [919, 547] on div "Load more results..." at bounding box center [917, 566] width 1128 height 44
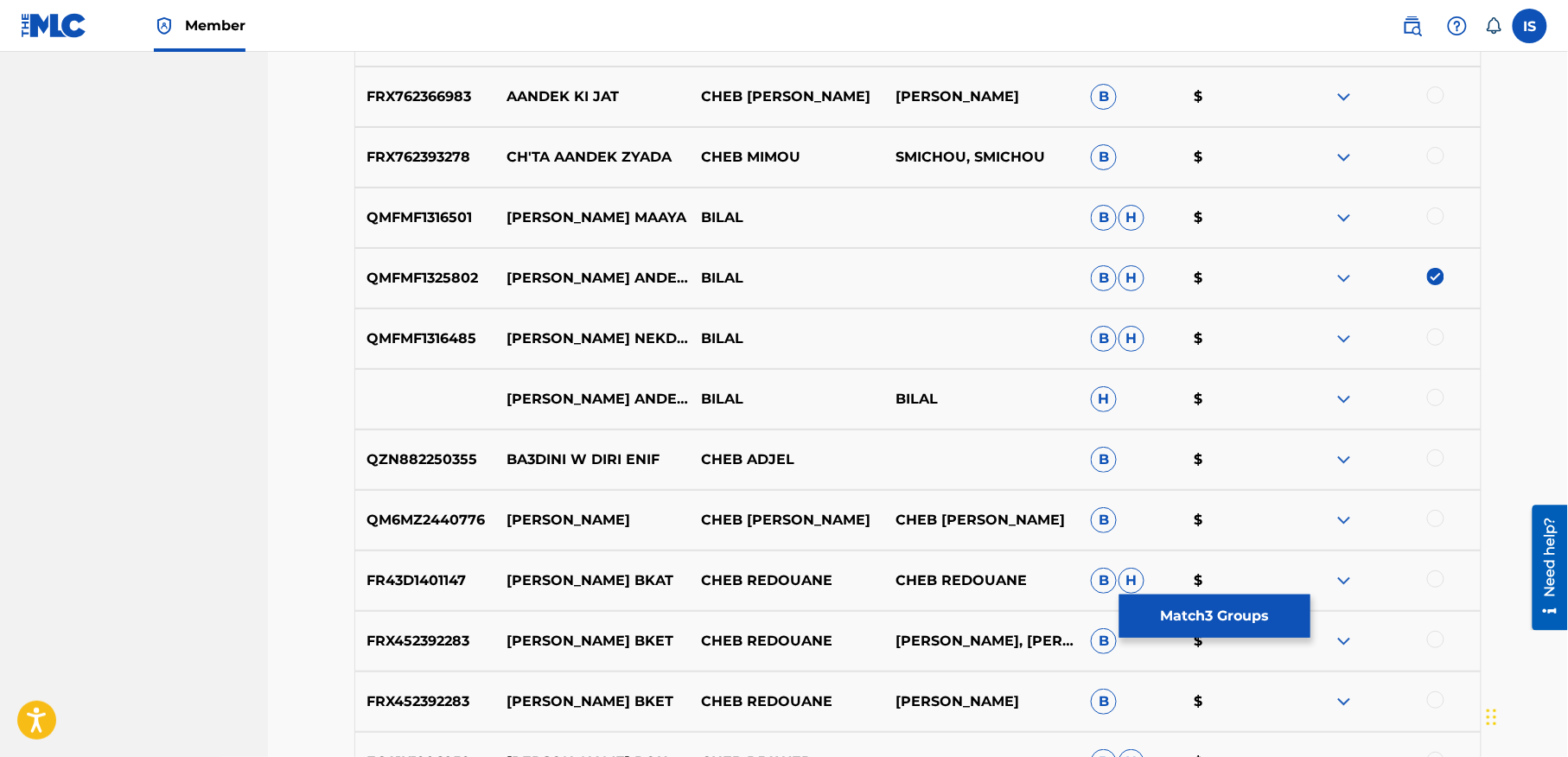
scroll to position [2273, 0]
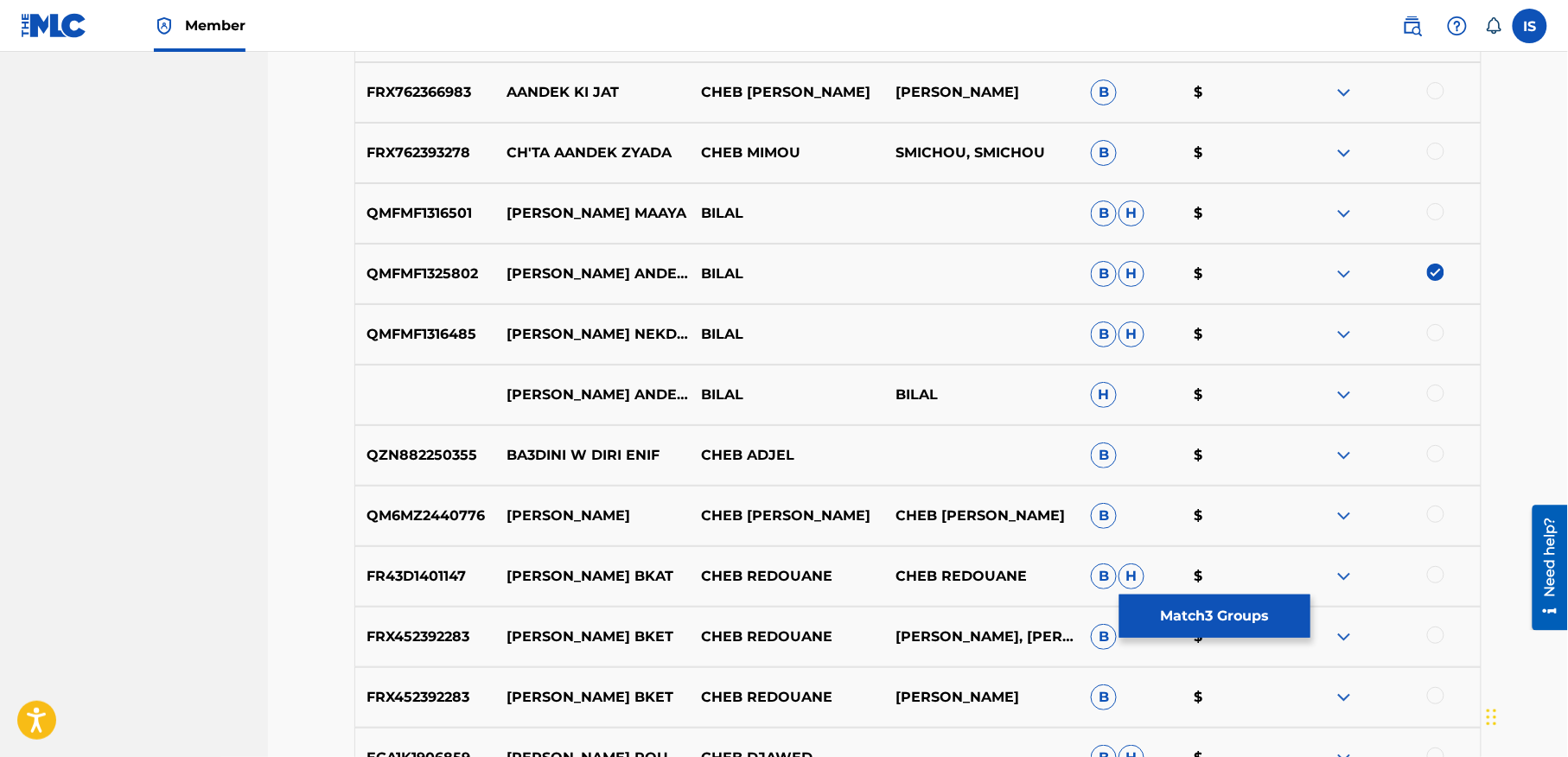
click at [1432, 399] on div at bounding box center [1435, 392] width 17 height 17
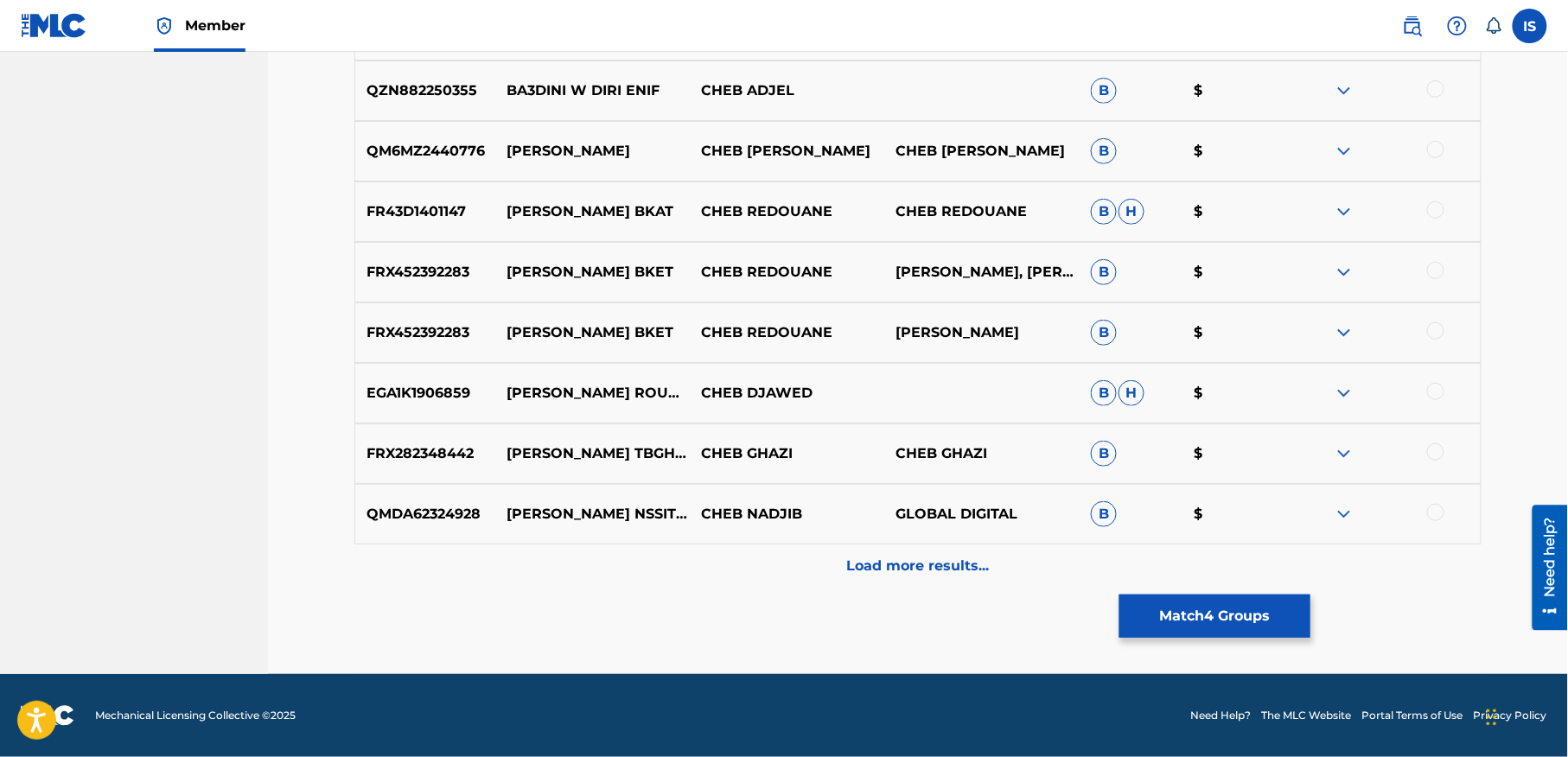
click at [1018, 553] on div "Load more results..." at bounding box center [917, 566] width 1128 height 44
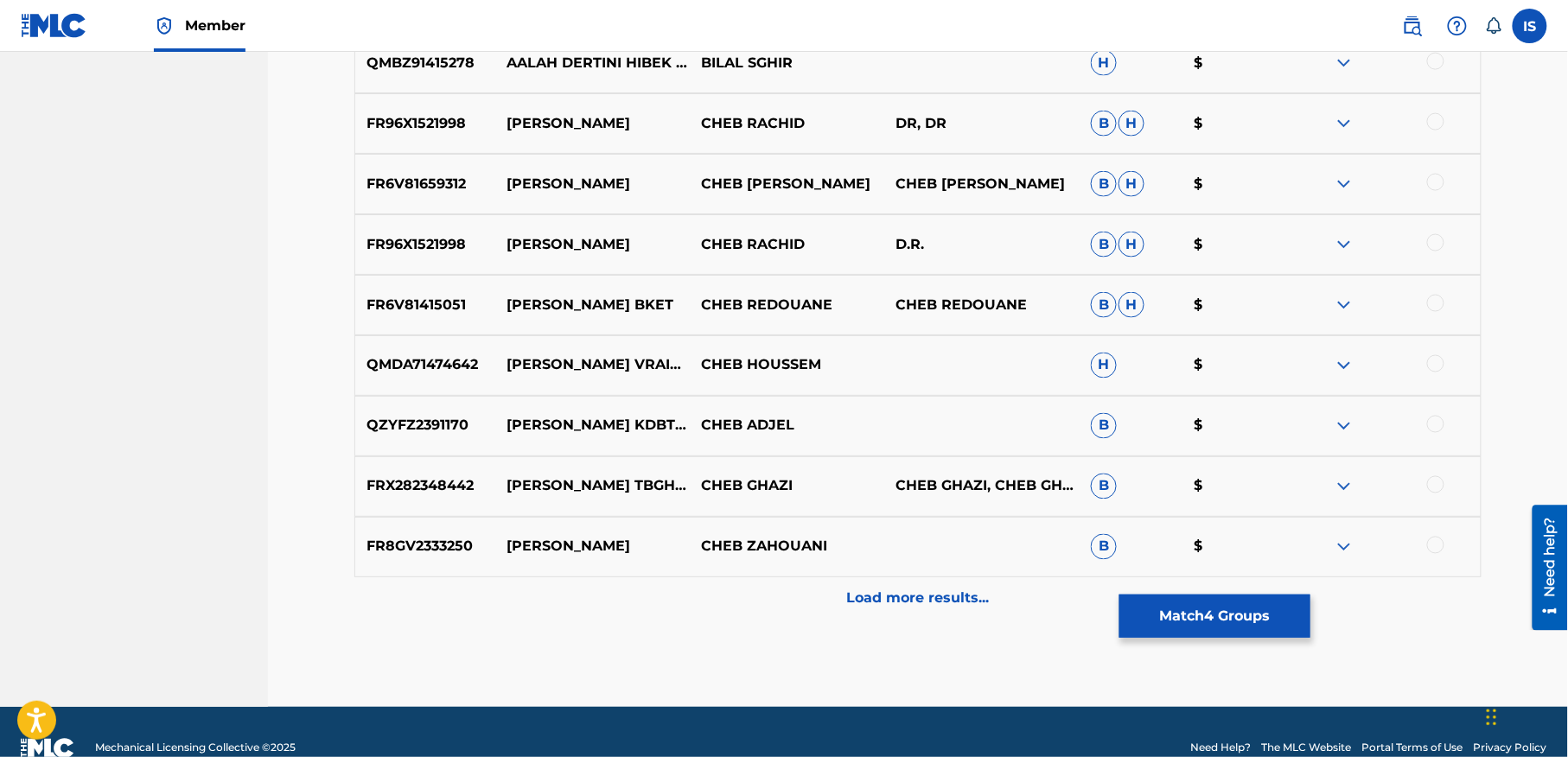
scroll to position [3242, 0]
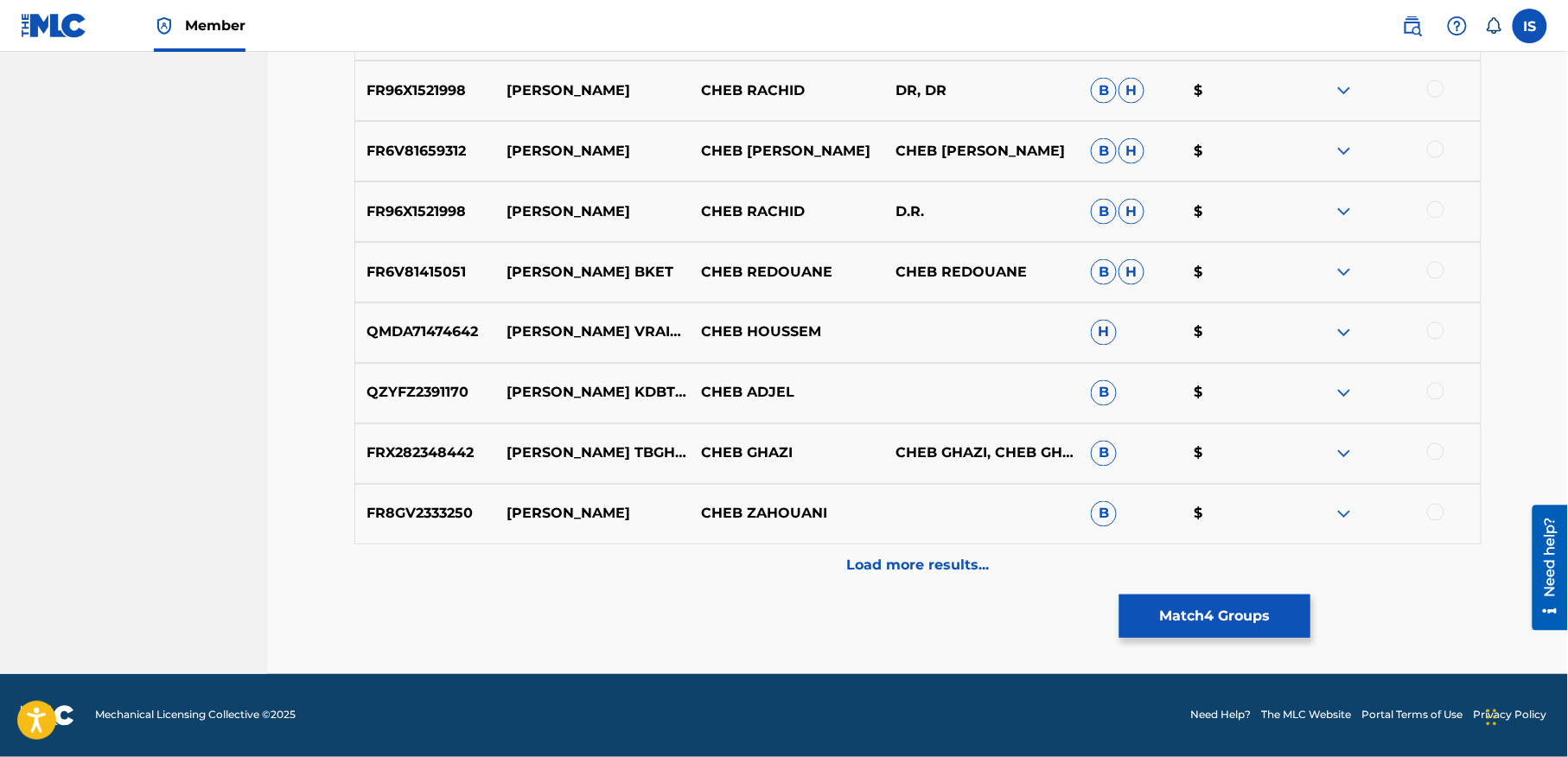
click at [1211, 608] on button "Match 4 Groups" at bounding box center [1215, 616] width 191 height 44
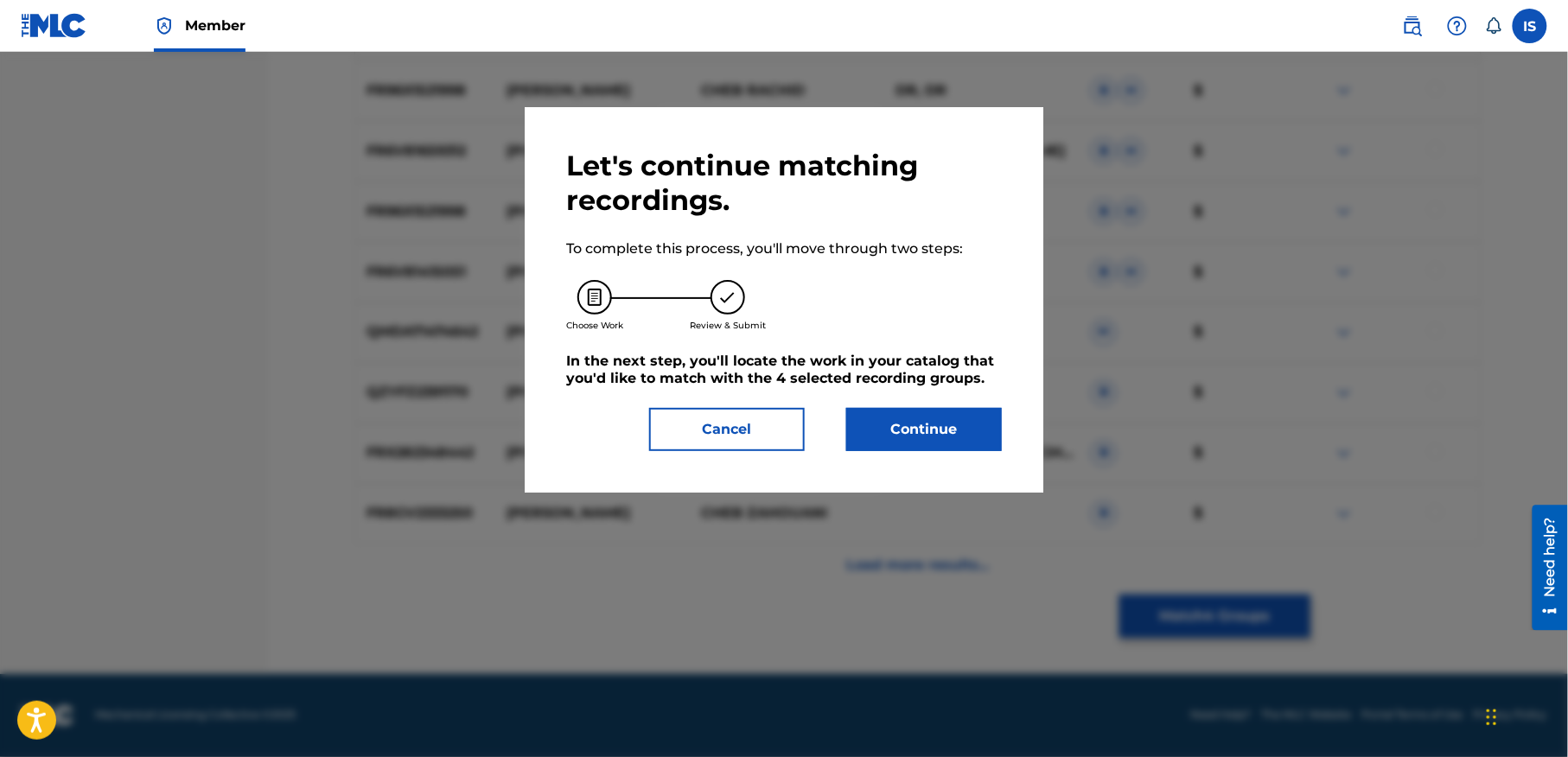
click at [989, 446] on button "Continue" at bounding box center [924, 429] width 156 height 44
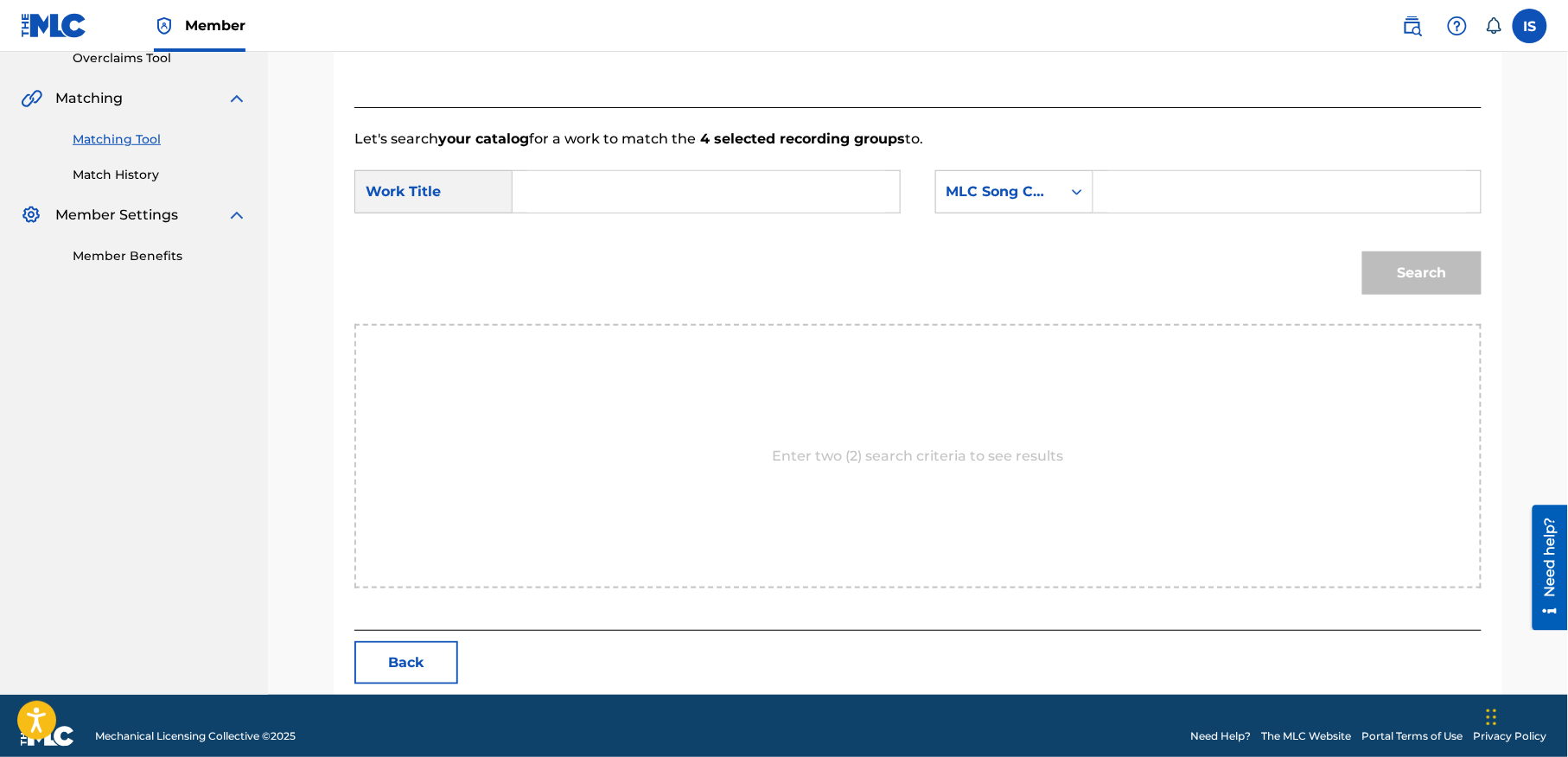
scroll to position [395, 0]
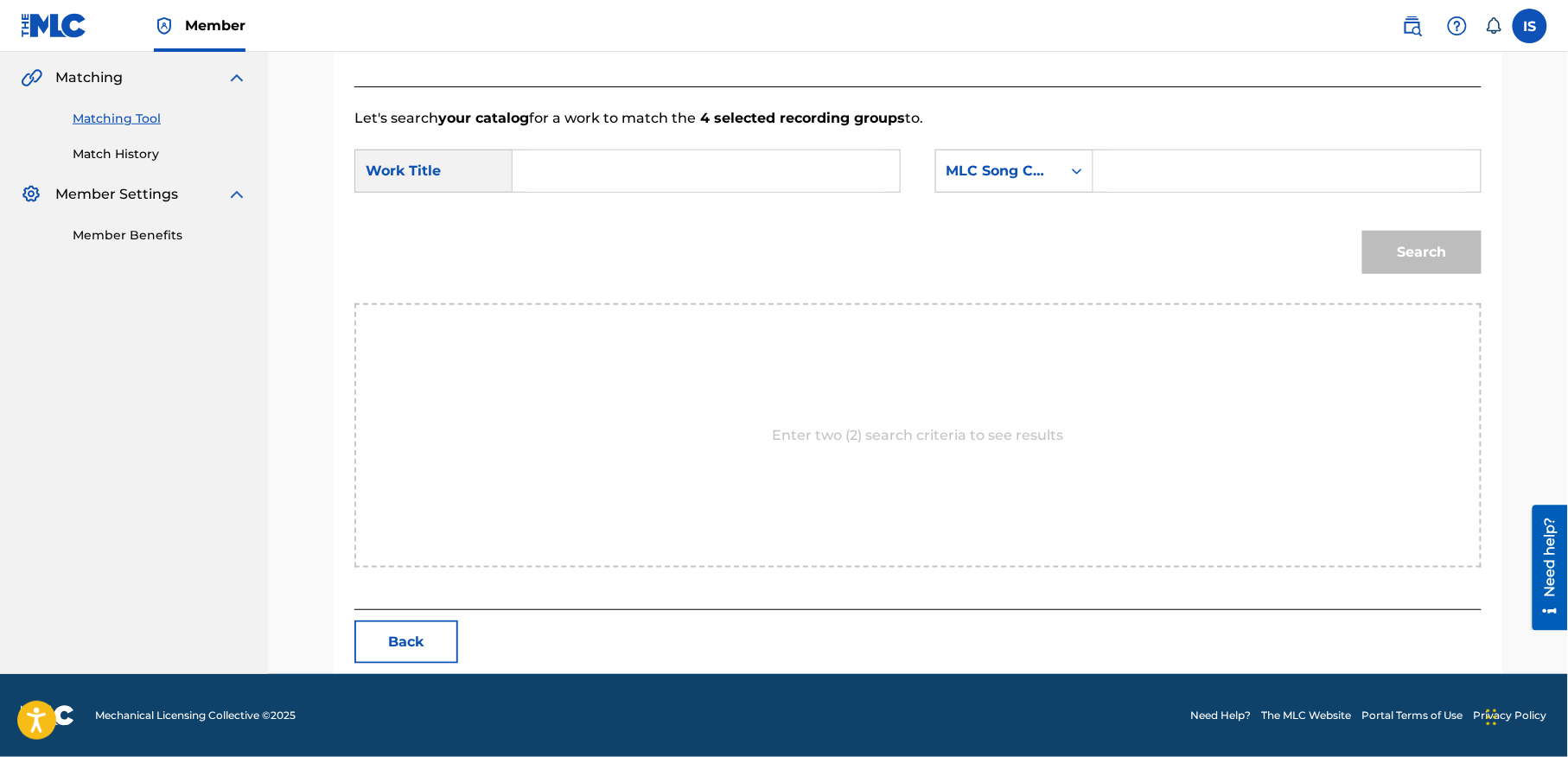
click at [624, 171] on input "Search Form" at bounding box center [707, 171] width 358 height 42
paste input "ILA AANDEK ENIF"
type input "ILA AANDEK ENIF"
click at [1004, 183] on div "MLC Song Code" at bounding box center [998, 171] width 125 height 33
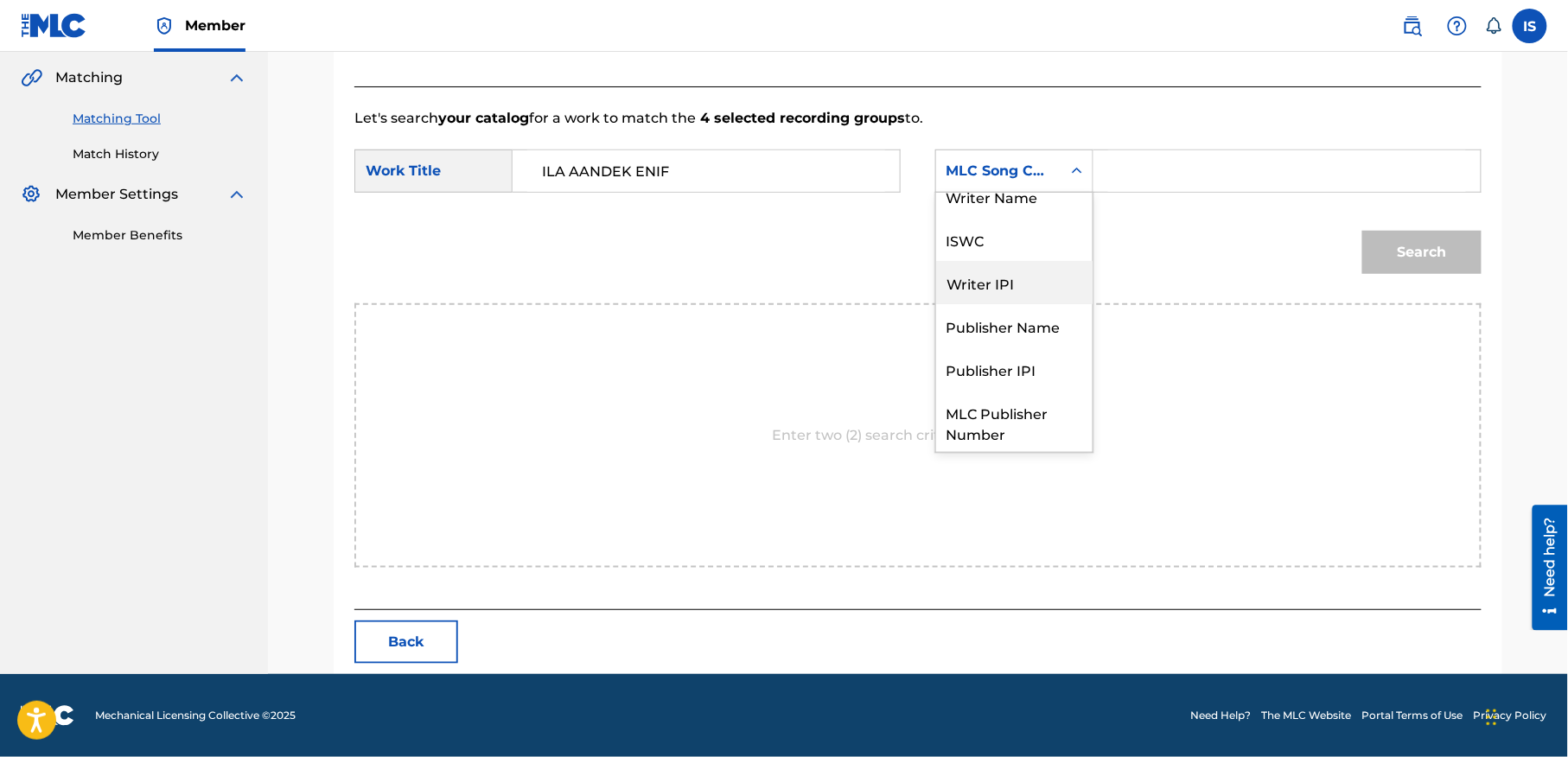
scroll to position [0, 0]
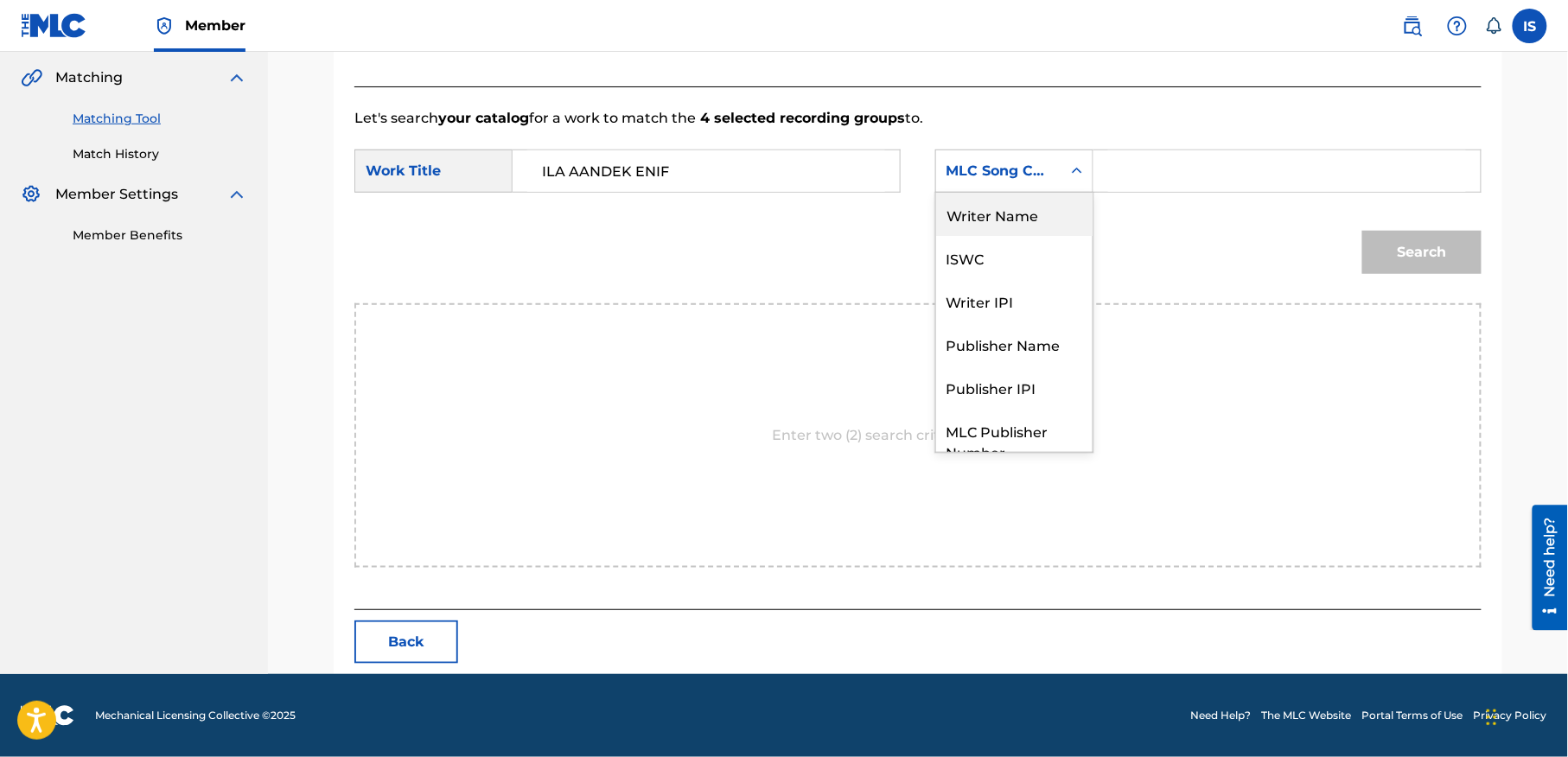
click at [1032, 212] on div "Writer Name" at bounding box center [1014, 214] width 157 height 44
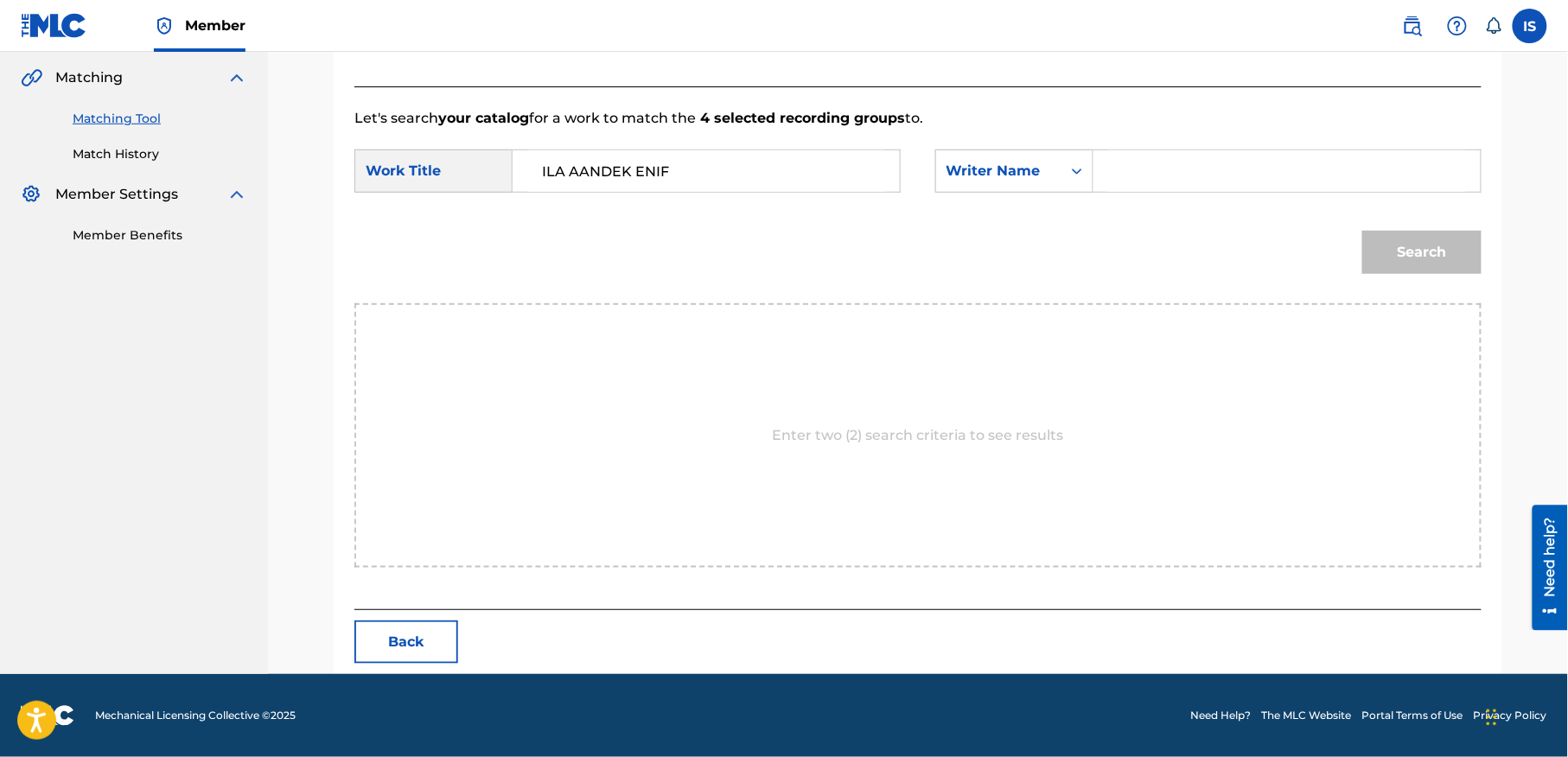
click at [1191, 187] on input "Search Form" at bounding box center [1287, 171] width 358 height 42
type input "moufok"
click at [1412, 254] on button "Search" at bounding box center [1422, 252] width 119 height 44
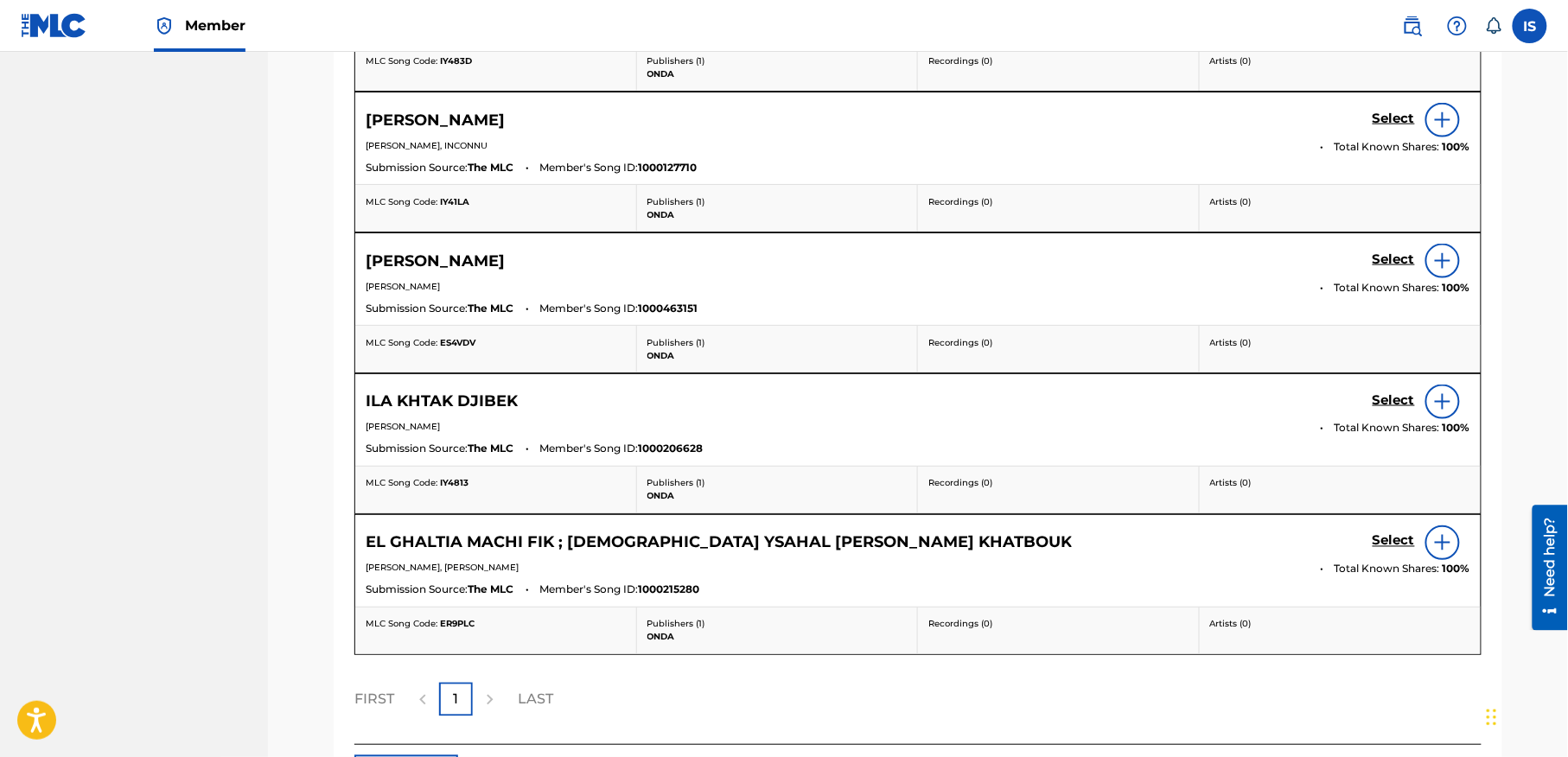
scroll to position [170, 0]
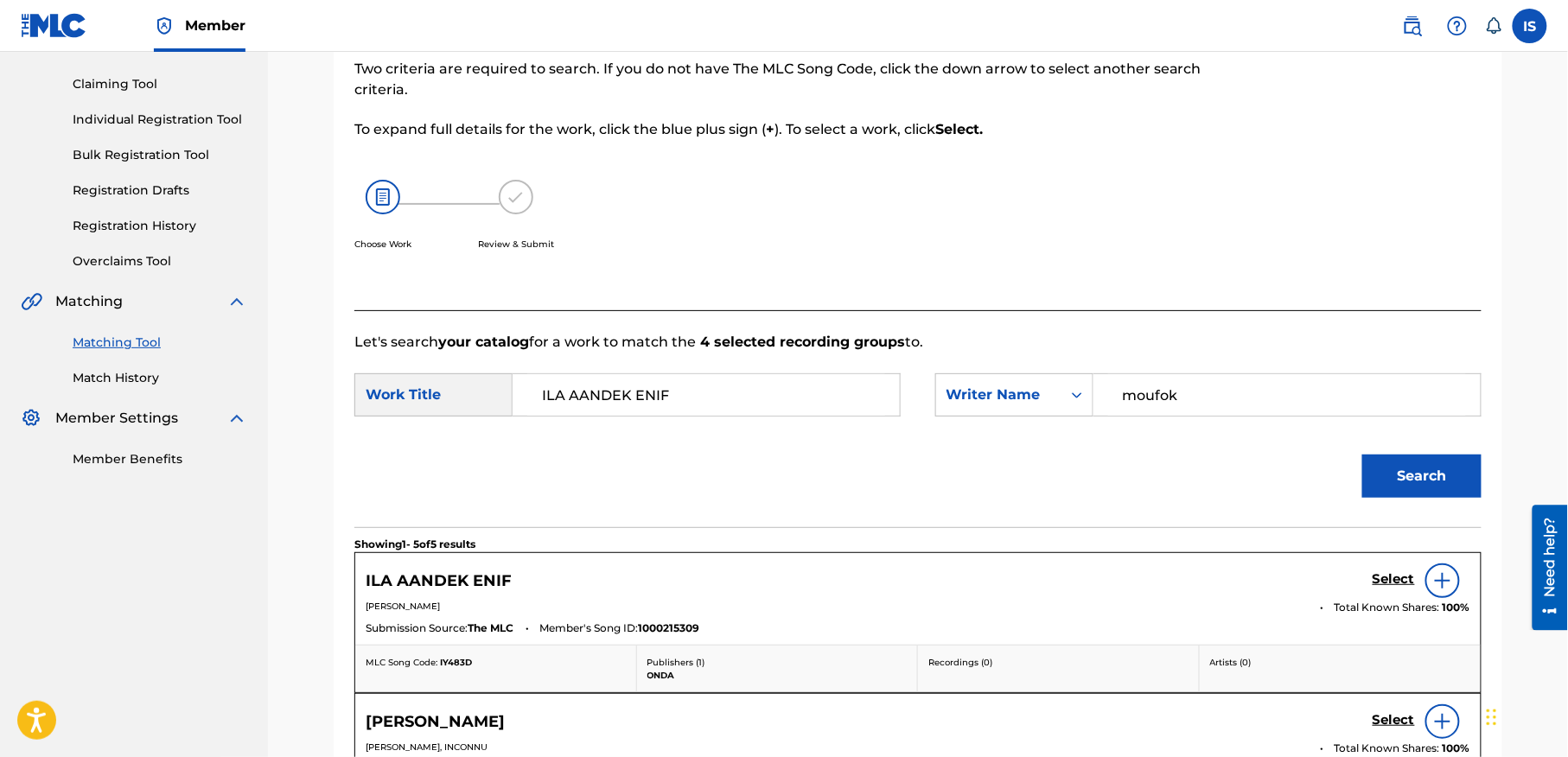
click at [1384, 581] on h5 "Select" at bounding box center [1394, 579] width 43 height 16
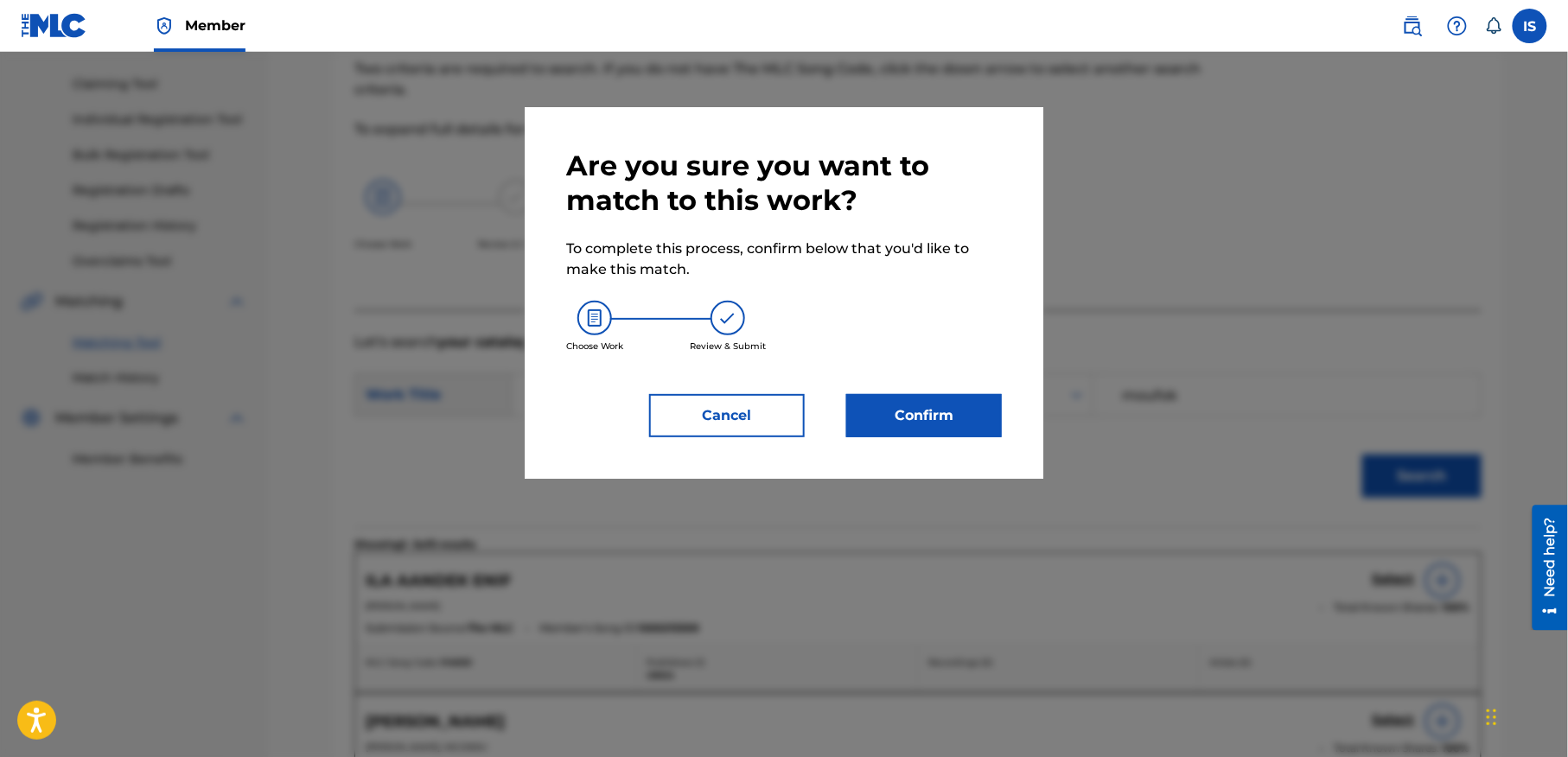
click at [893, 401] on button "Confirm" at bounding box center [924, 415] width 156 height 44
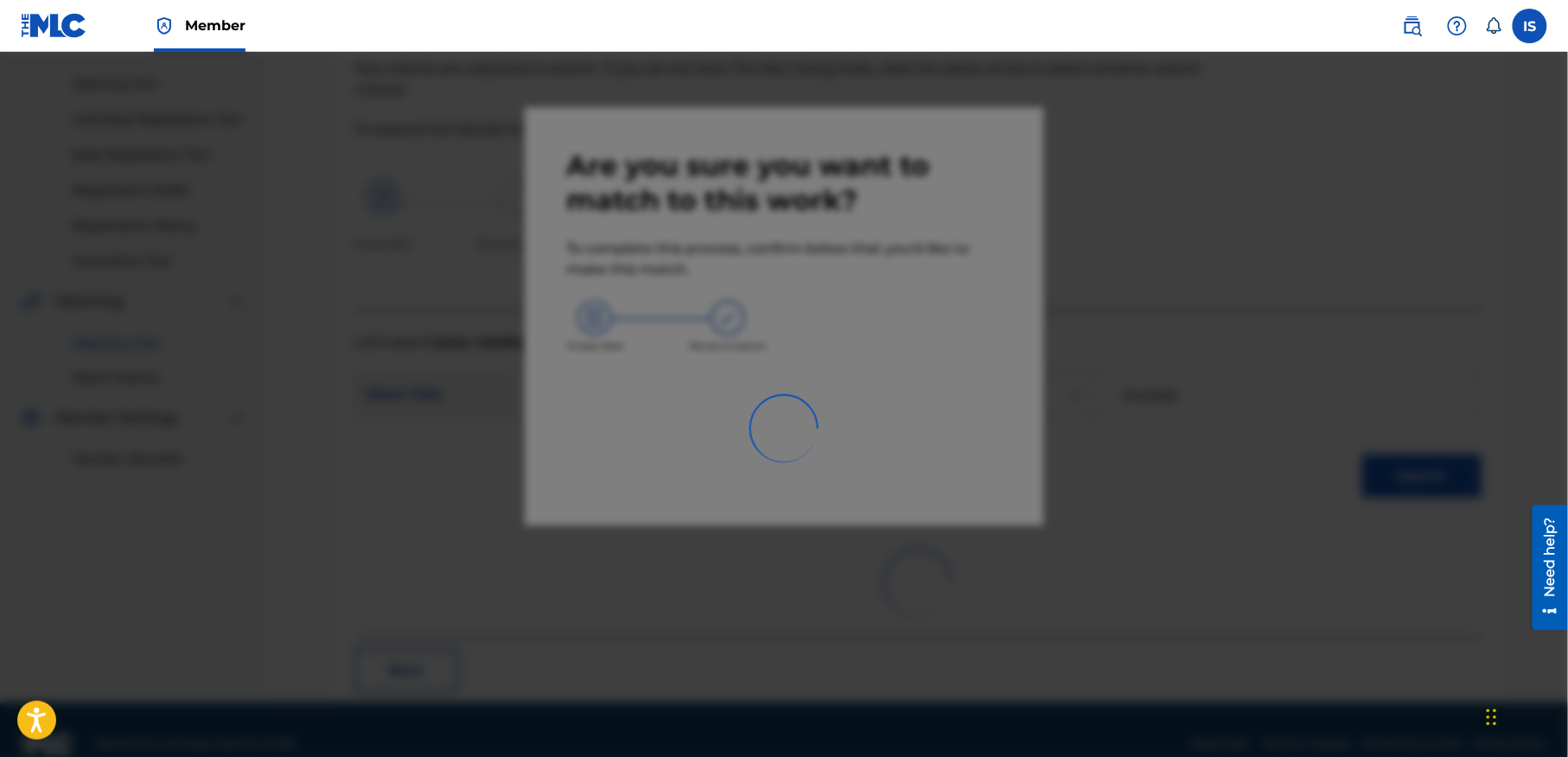
scroll to position [53, 0]
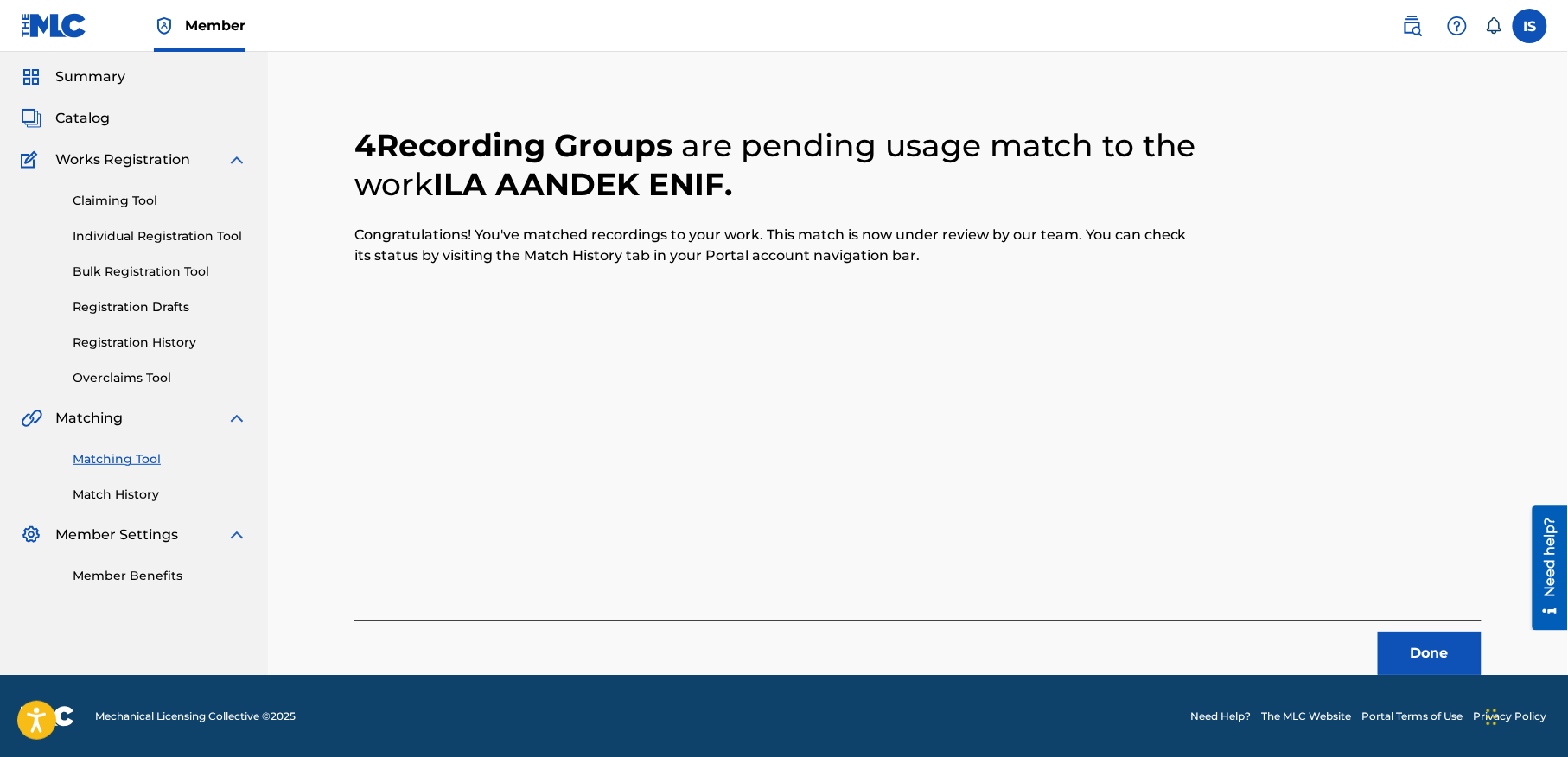
click at [1415, 648] on button "Done" at bounding box center [1429, 653] width 104 height 44
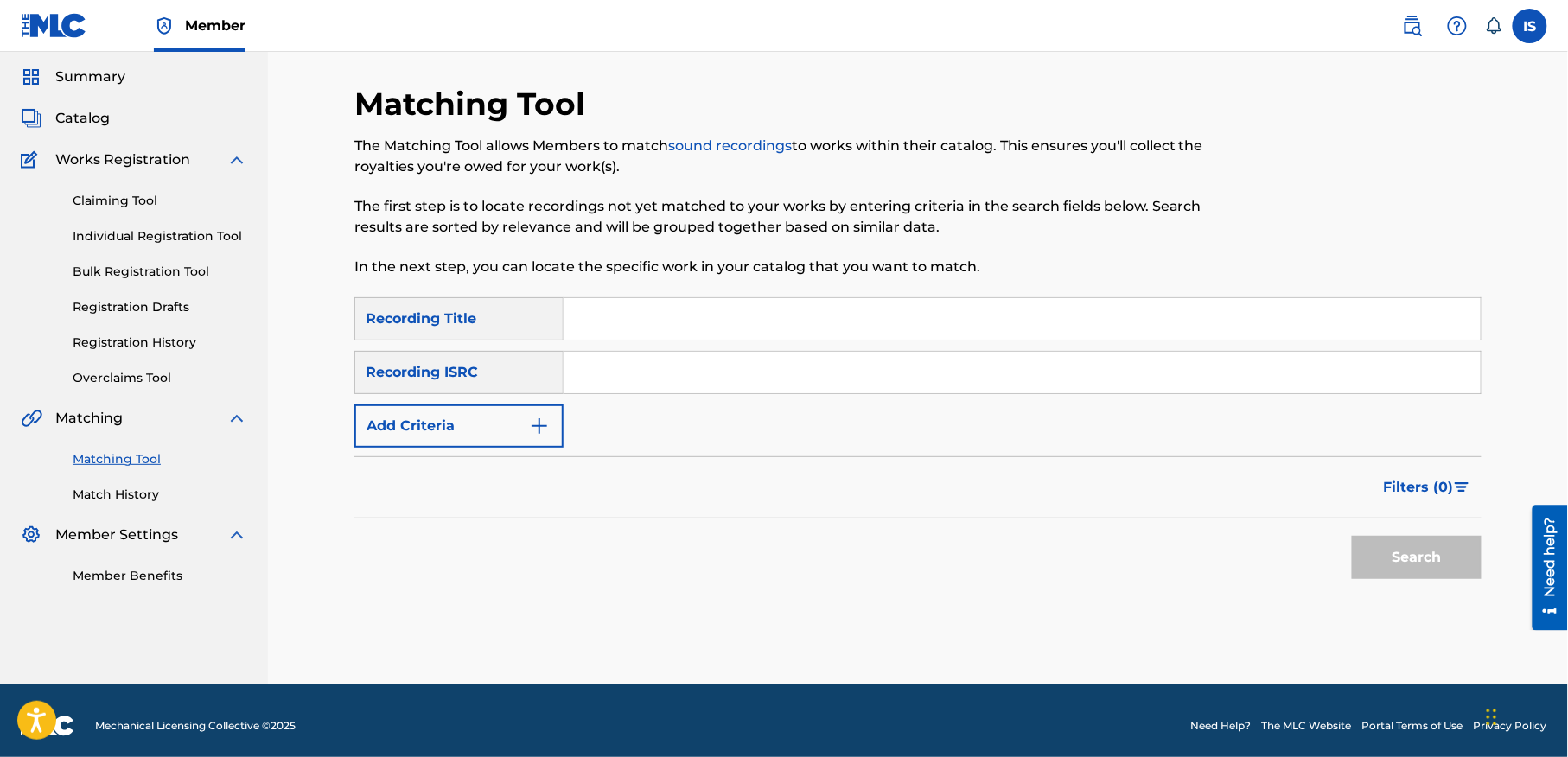
click at [636, 326] on input "Search Form" at bounding box center [1022, 318] width 917 height 42
paste input "[PERSON_NAME]"
type input "[PERSON_NAME]"
click at [450, 419] on button "Add Criteria" at bounding box center [458, 426] width 209 height 44
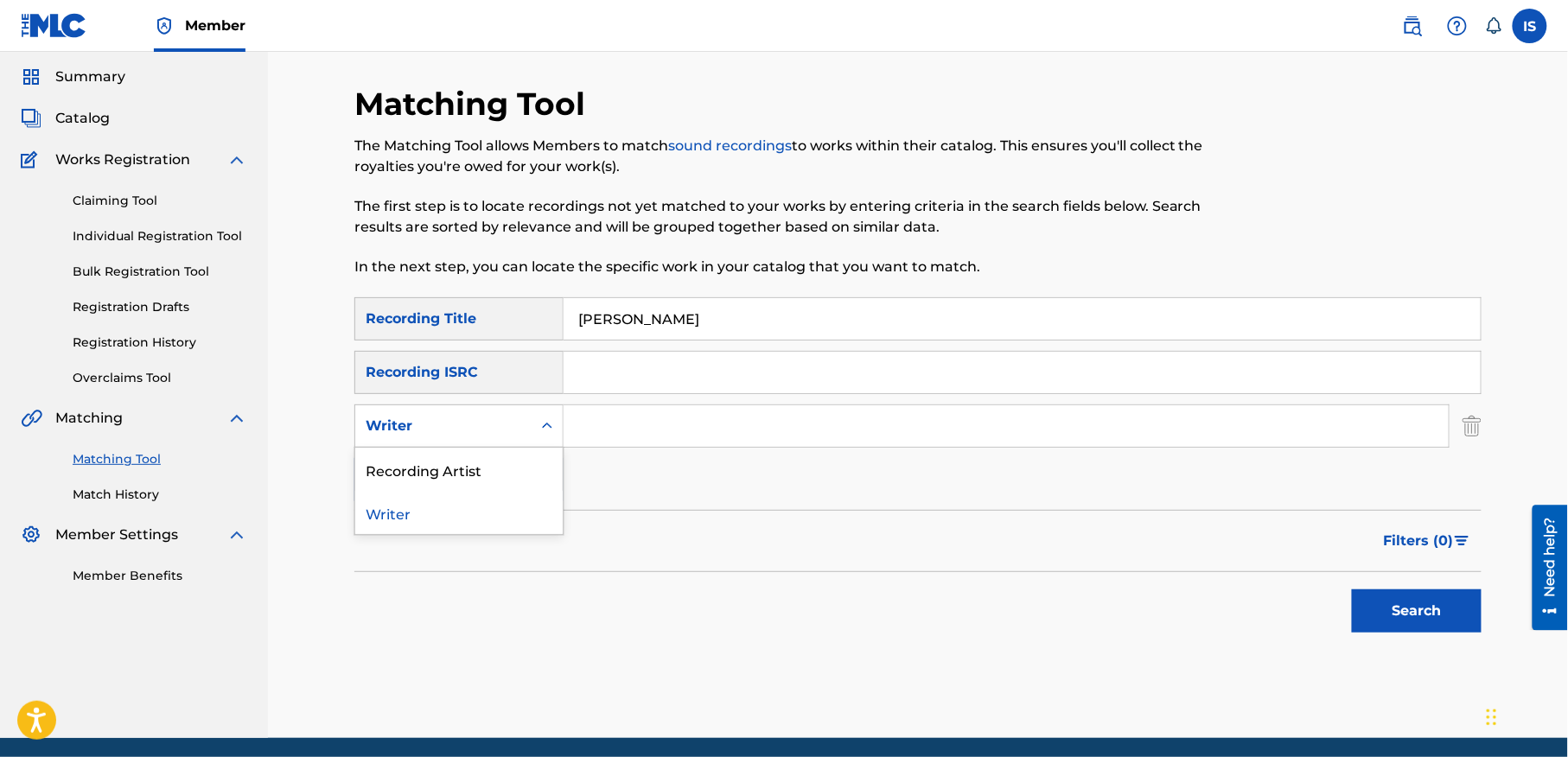
click at [519, 440] on div "Writer" at bounding box center [443, 425] width 176 height 33
click at [517, 470] on div "Recording Artist" at bounding box center [458, 469] width 207 height 44
click at [626, 447] on div "SearchWithCriteria3d59bafb-b499-4b93-8ffa-3e6f7fa9439c Recording Title ELLILA N…" at bounding box center [917, 399] width 1128 height 204
click at [618, 432] on input "Search Form" at bounding box center [1006, 426] width 885 height 42
type input "cheb bilal"
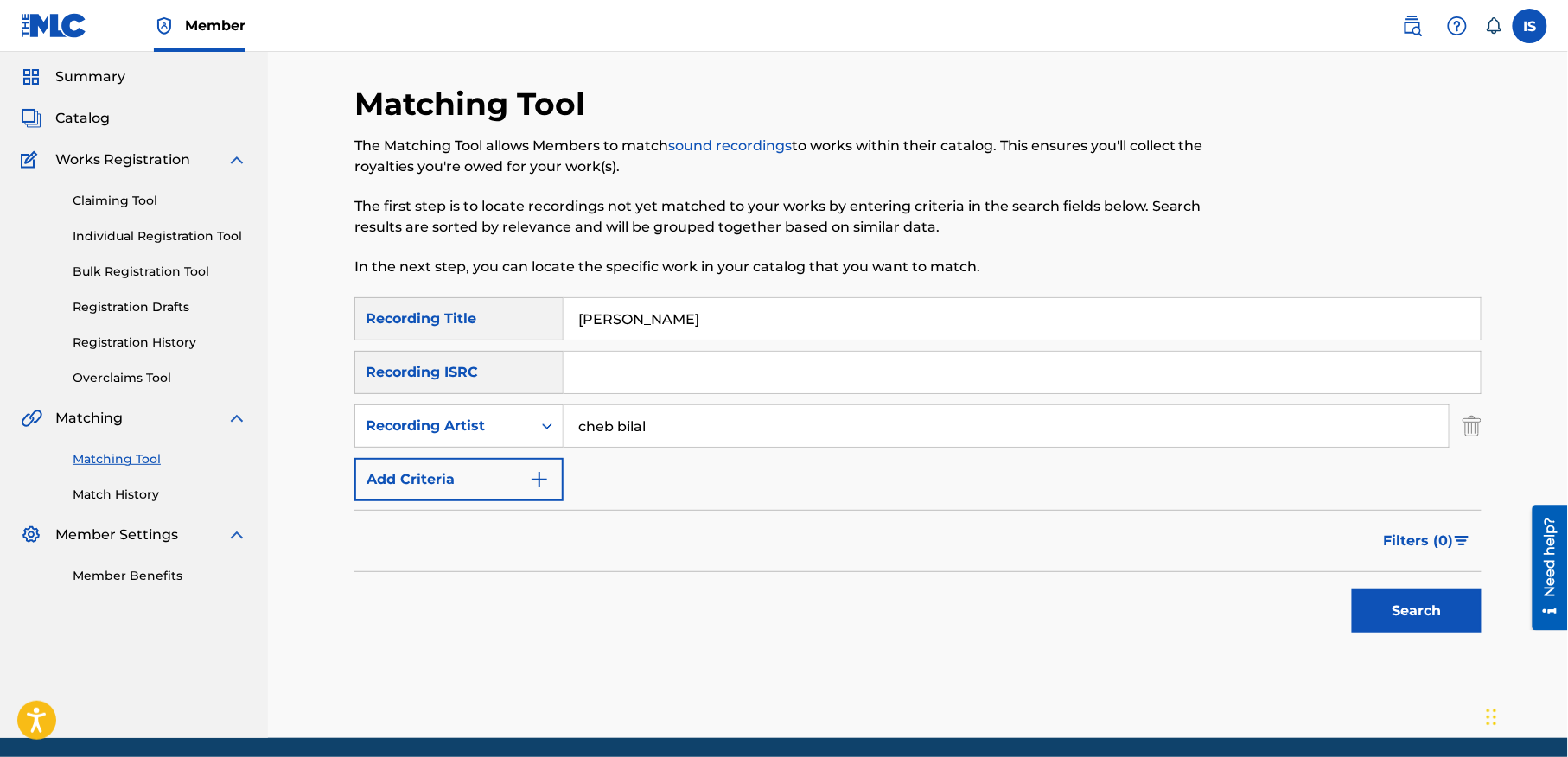
click at [1367, 616] on button "Search" at bounding box center [1417, 610] width 130 height 44
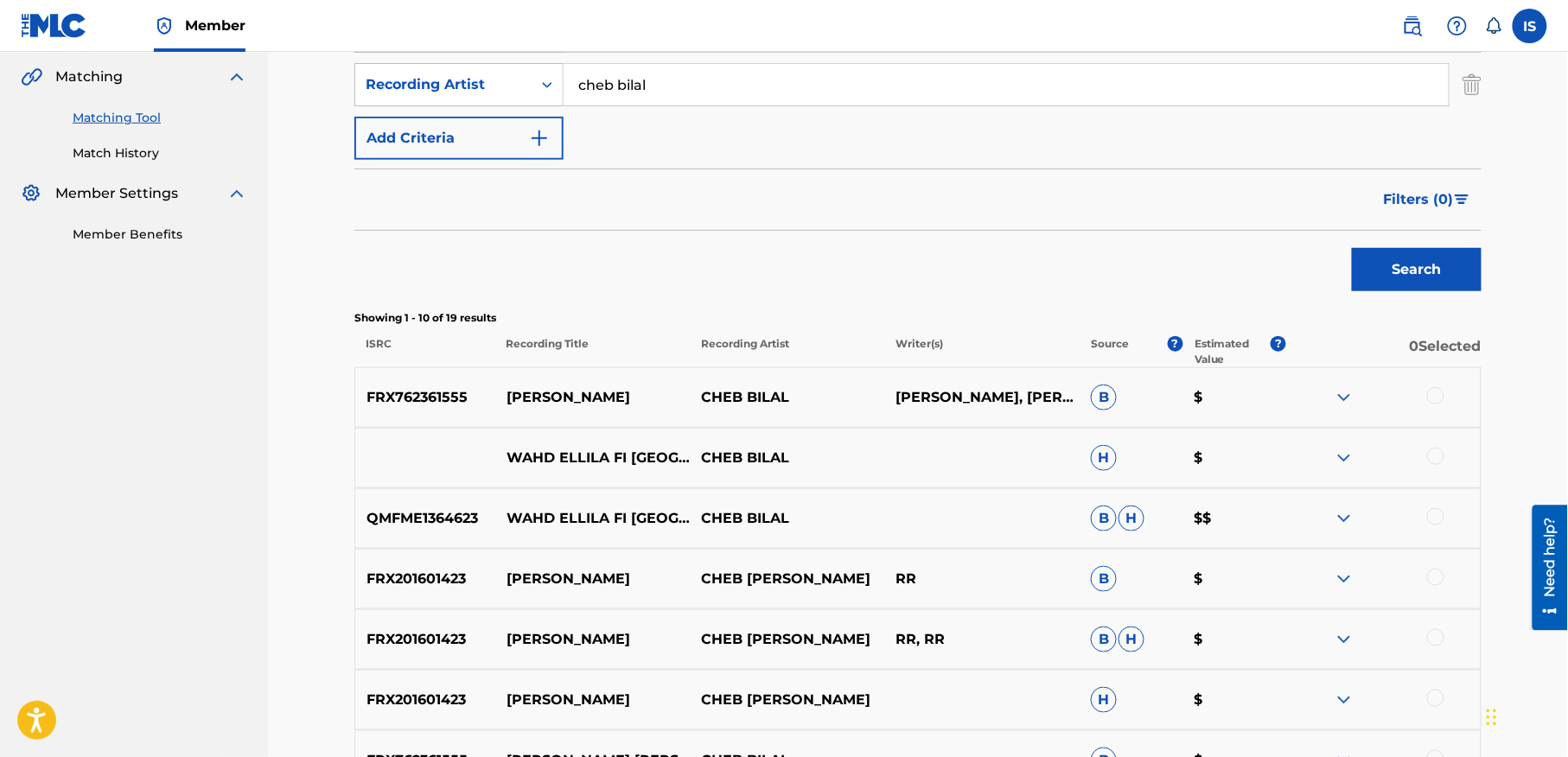
scroll to position [447, 0]
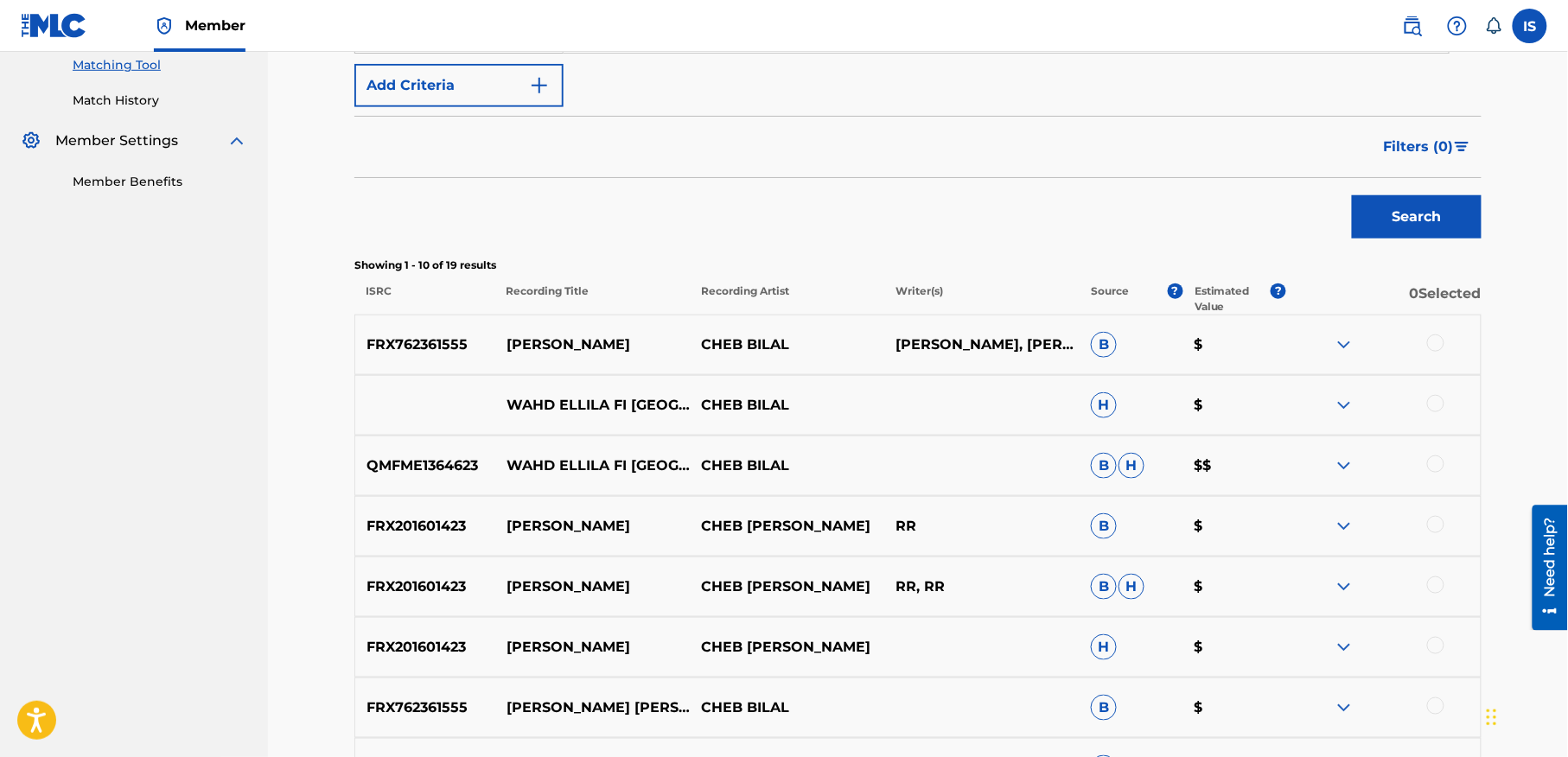
click at [1436, 343] on div at bounding box center [1435, 342] width 17 height 17
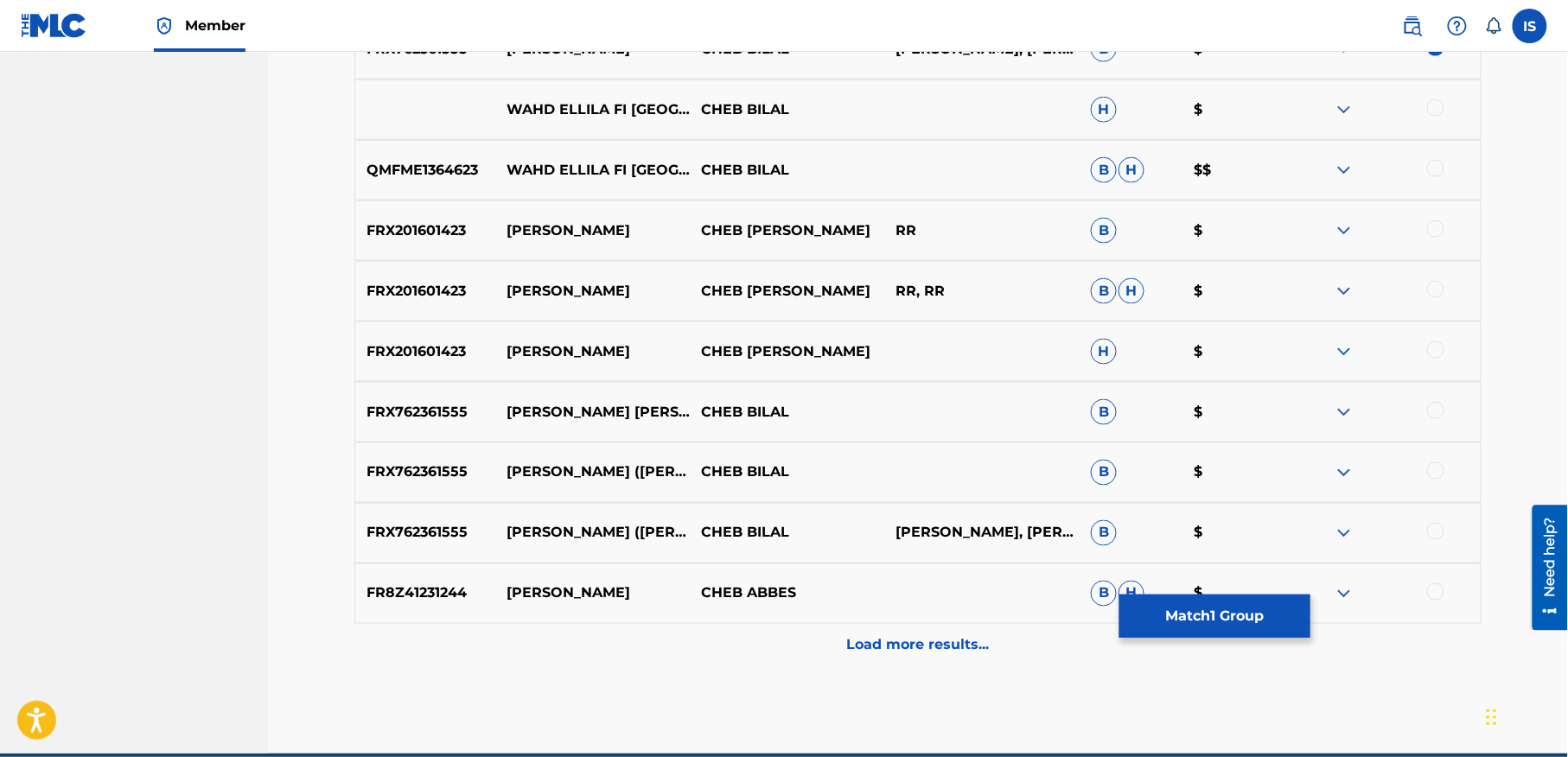
scroll to position [824, 0]
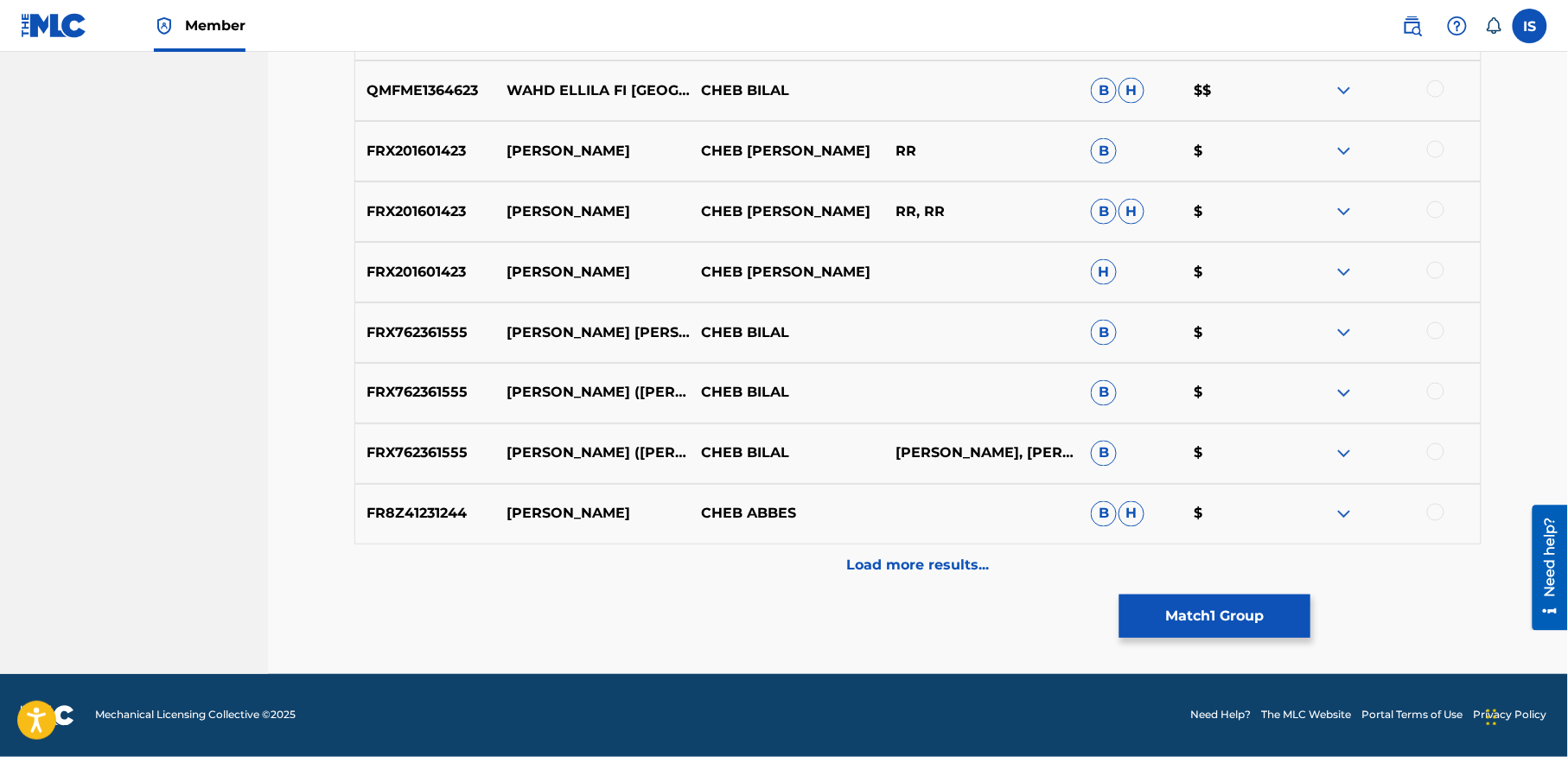
click at [1452, 332] on div at bounding box center [1383, 332] width 195 height 20
click at [1436, 333] on div at bounding box center [1435, 330] width 17 height 17
click at [1432, 391] on div at bounding box center [1435, 391] width 17 height 17
click at [1432, 455] on div at bounding box center [1435, 451] width 17 height 17
click at [900, 575] on p "Load more results..." at bounding box center [918, 566] width 142 height 20
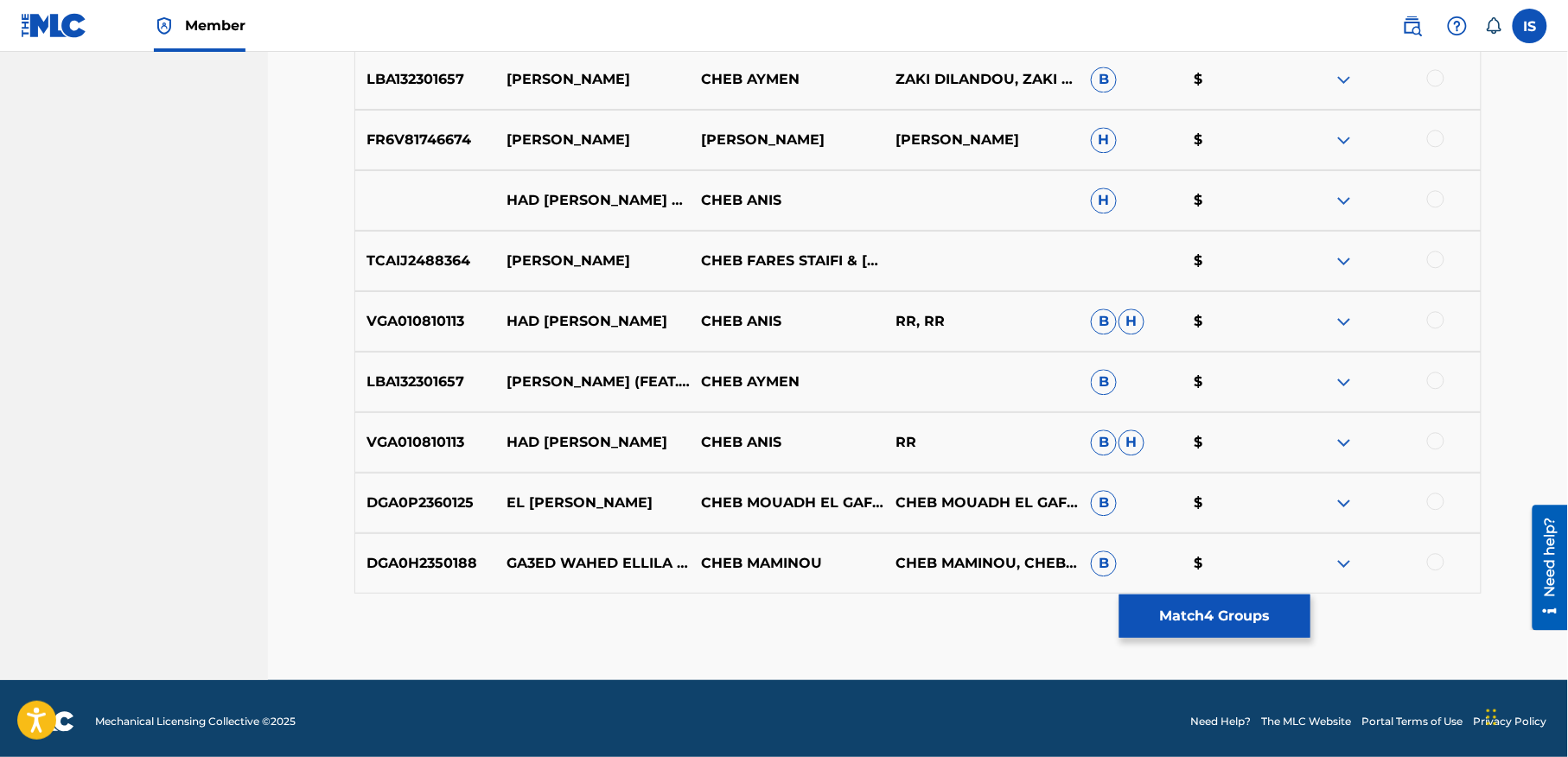
scroll to position [1325, 0]
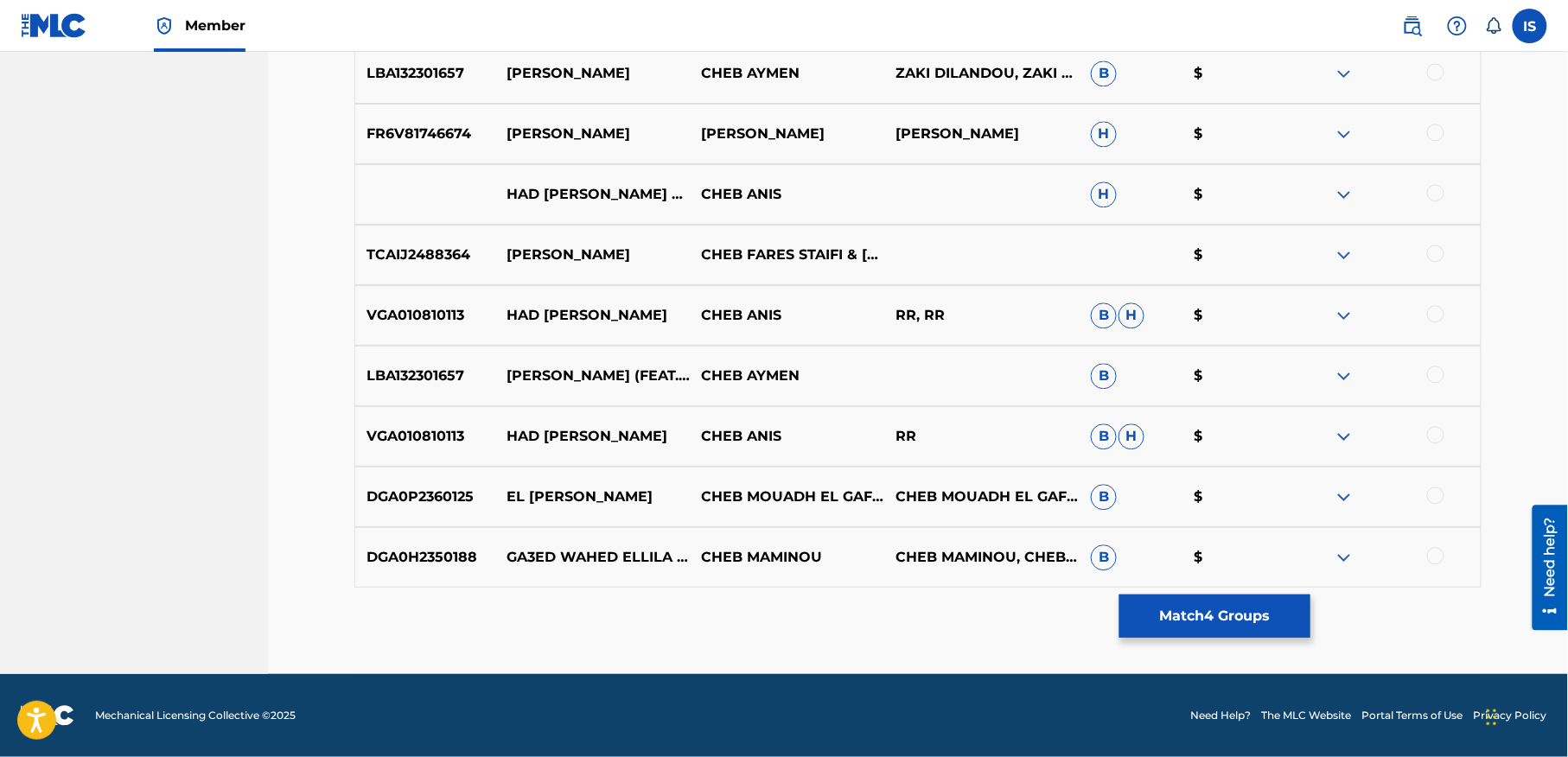
click at [1191, 616] on button "Match 4 Groups" at bounding box center [1215, 616] width 191 height 44
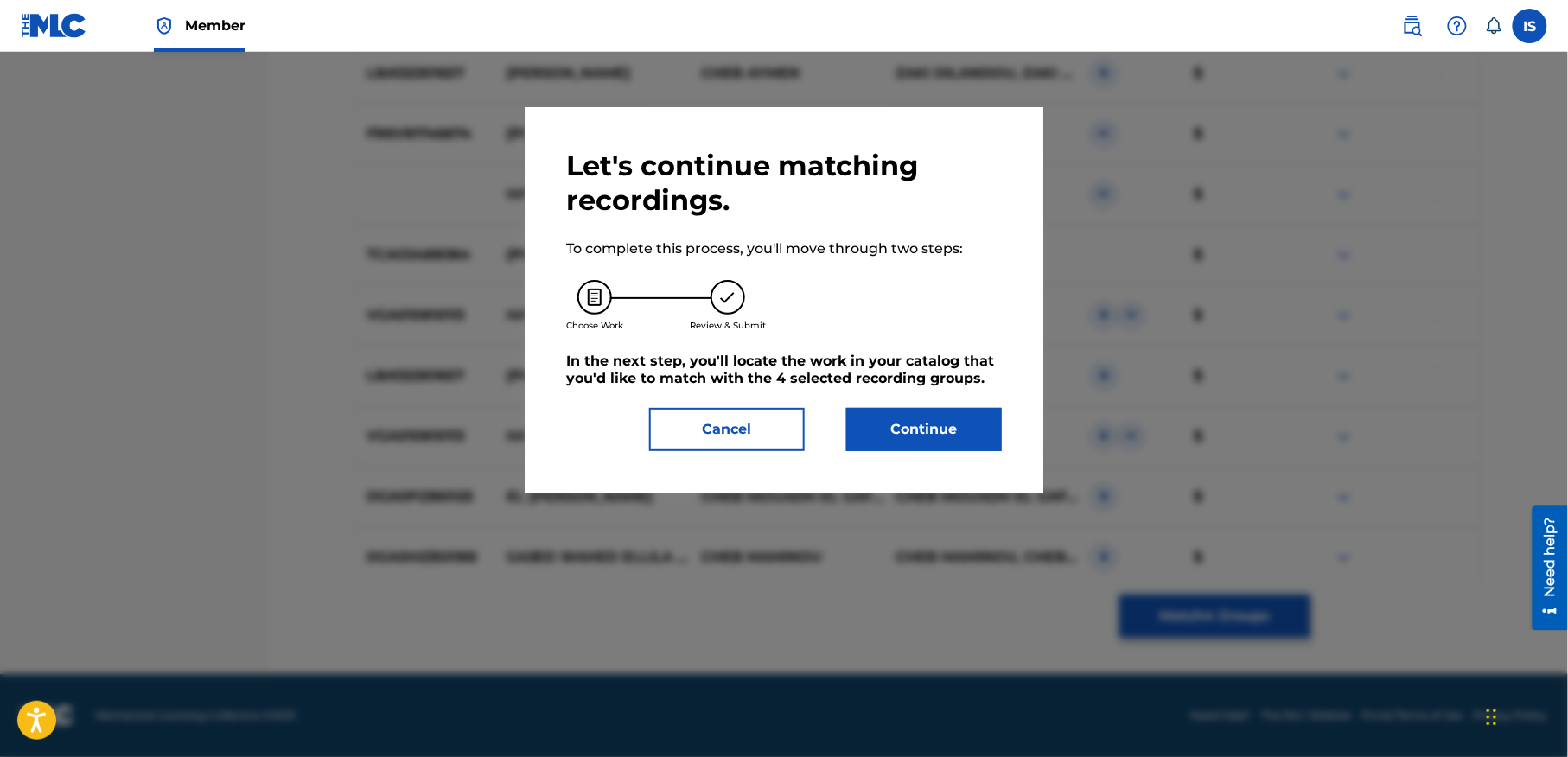
click at [928, 422] on button "Continue" at bounding box center [924, 429] width 156 height 44
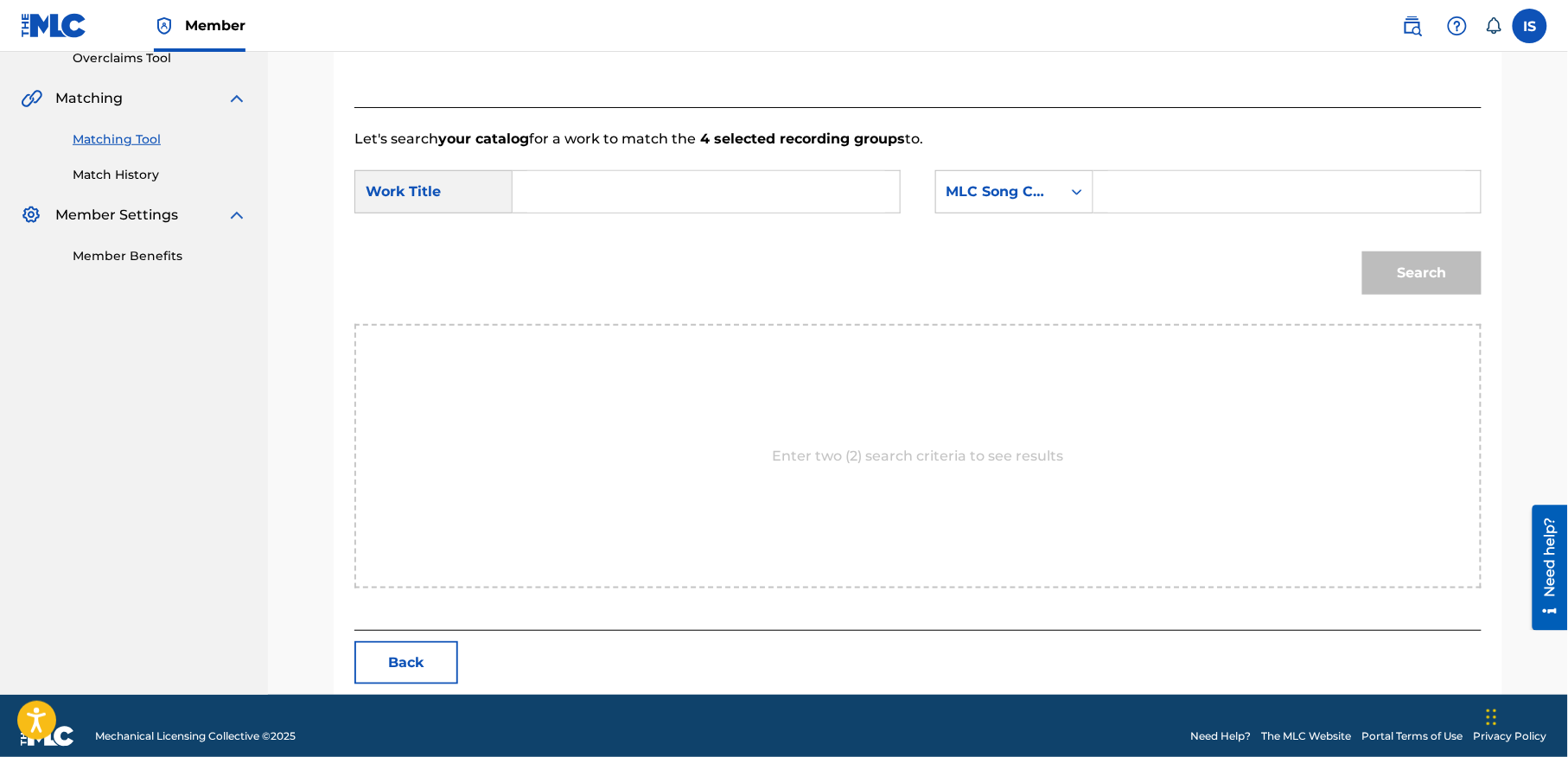
scroll to position [395, 0]
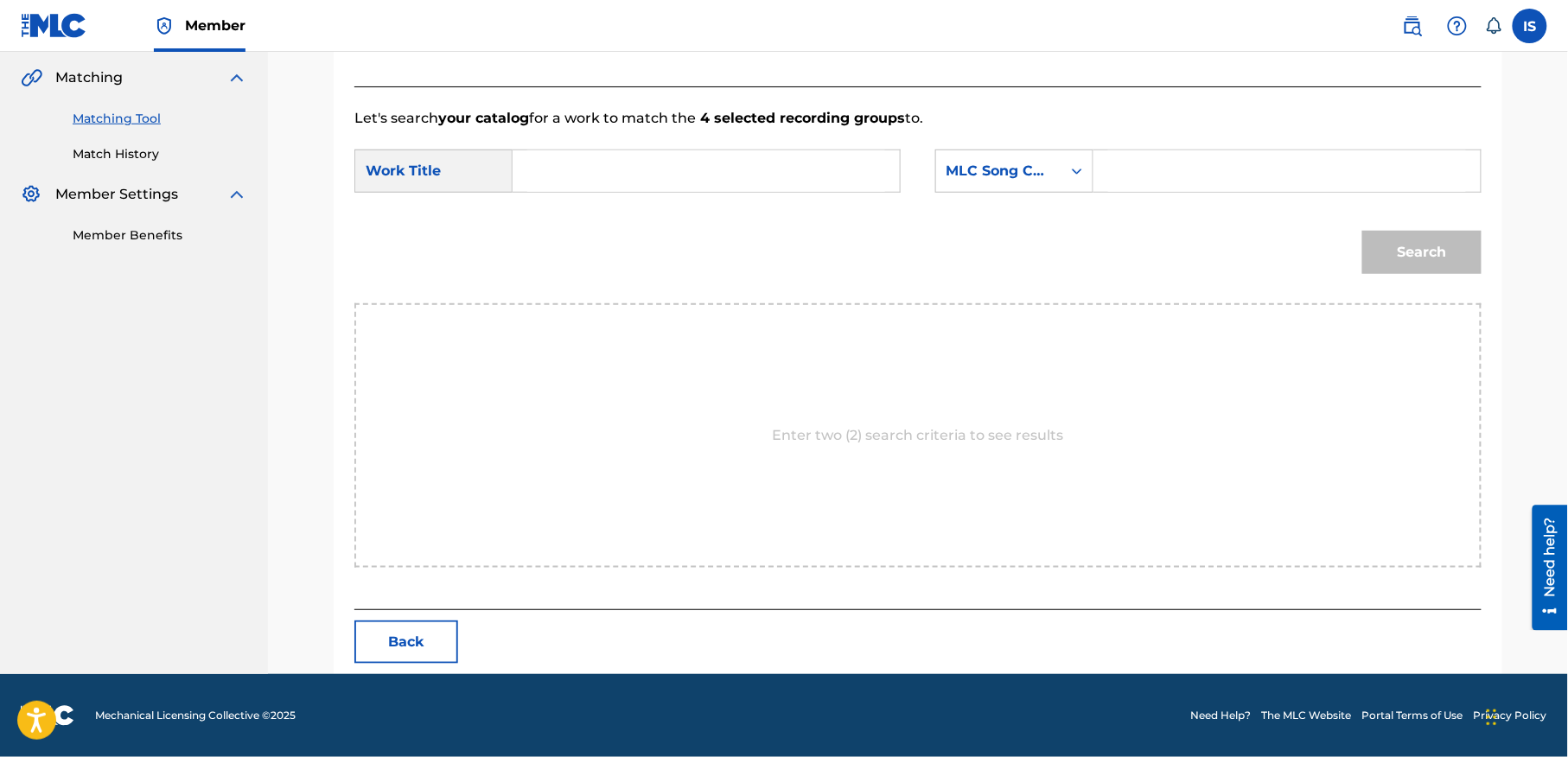
click at [536, 173] on input "Search Form" at bounding box center [707, 171] width 358 height 42
paste input "[PERSON_NAME]"
type input "[PERSON_NAME]"
click at [999, 184] on div "MLC Song Code" at bounding box center [998, 171] width 125 height 33
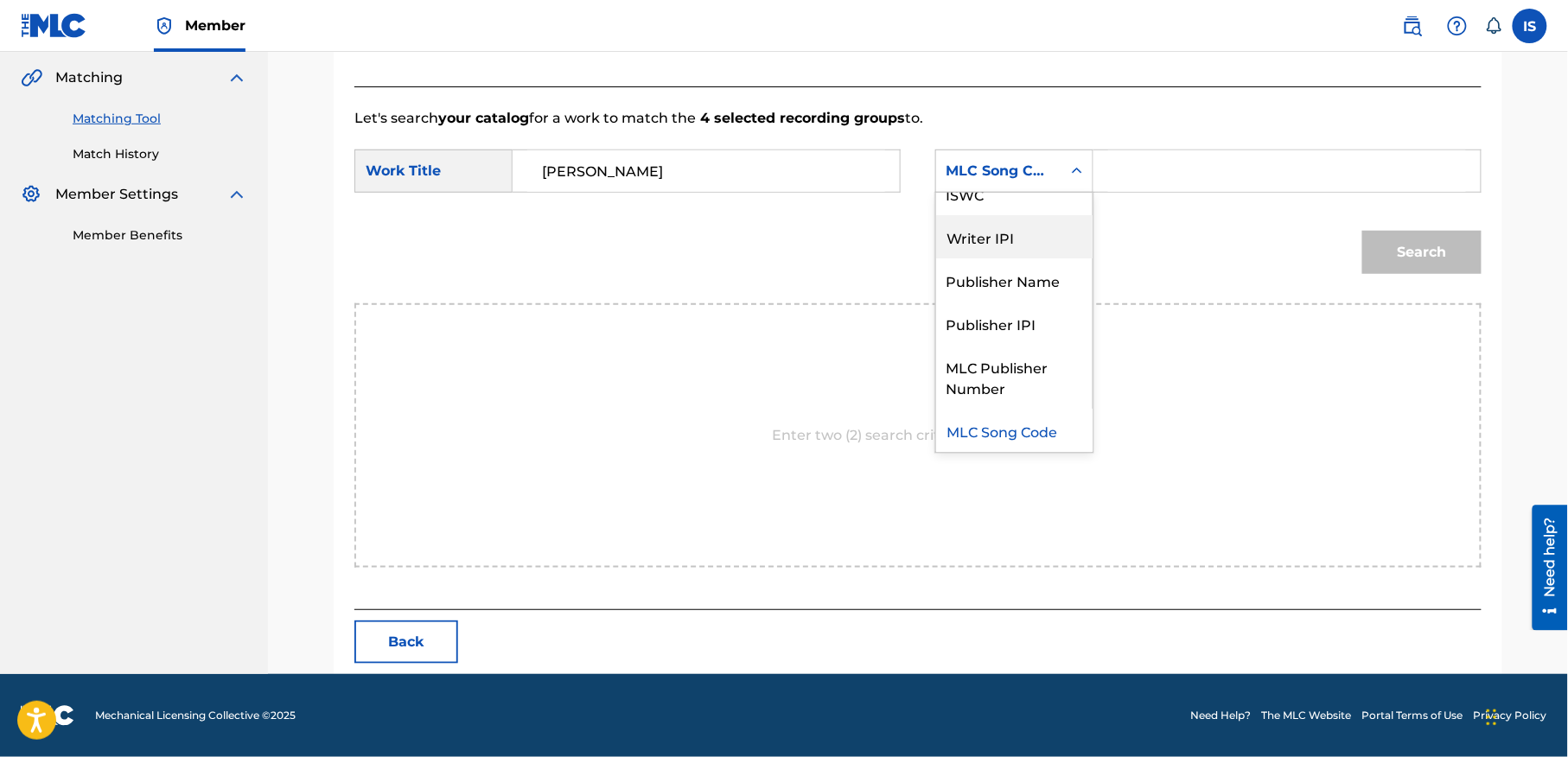
scroll to position [0, 0]
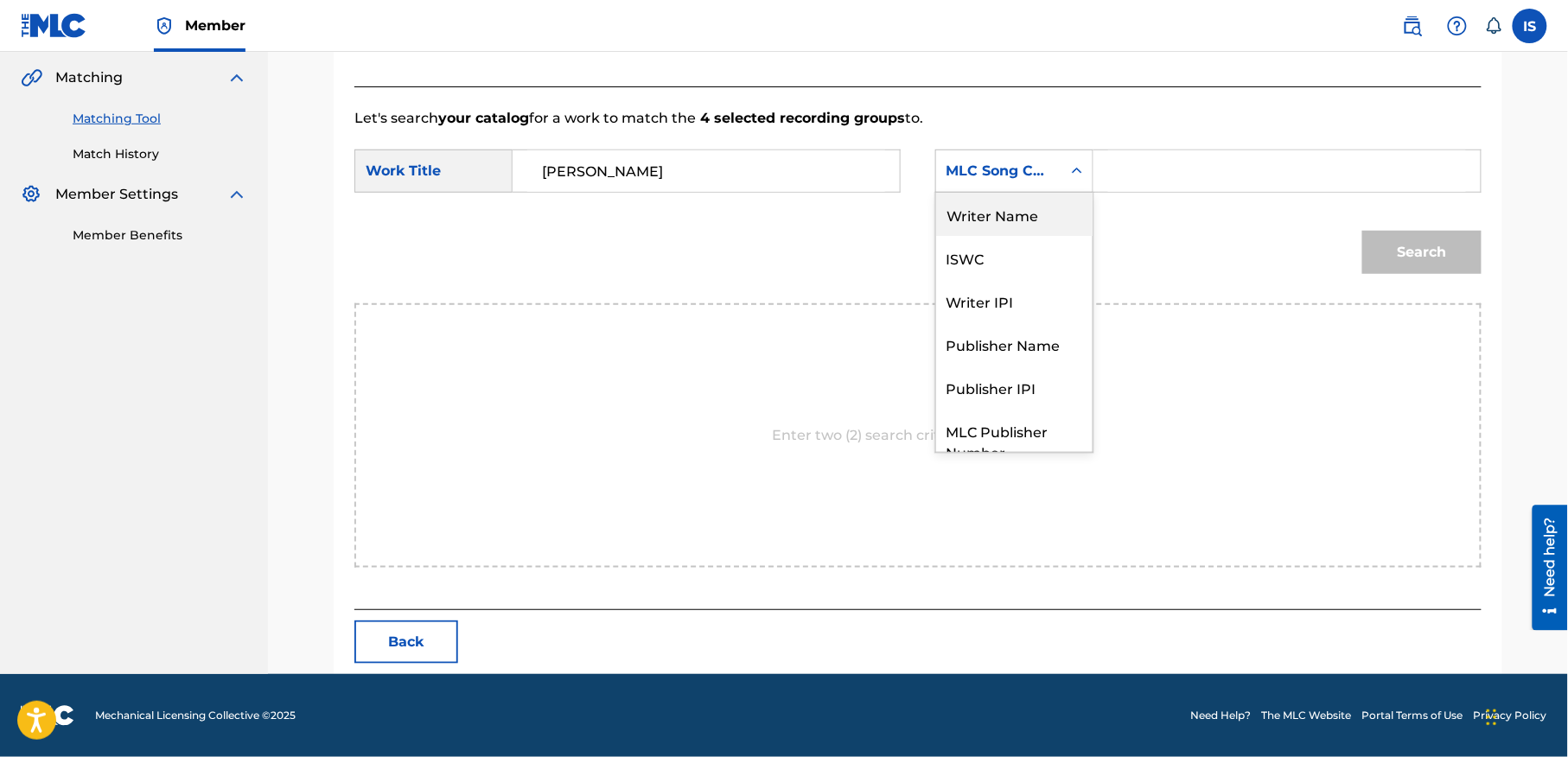
click at [1011, 209] on div "Writer Name" at bounding box center [1014, 214] width 157 height 44
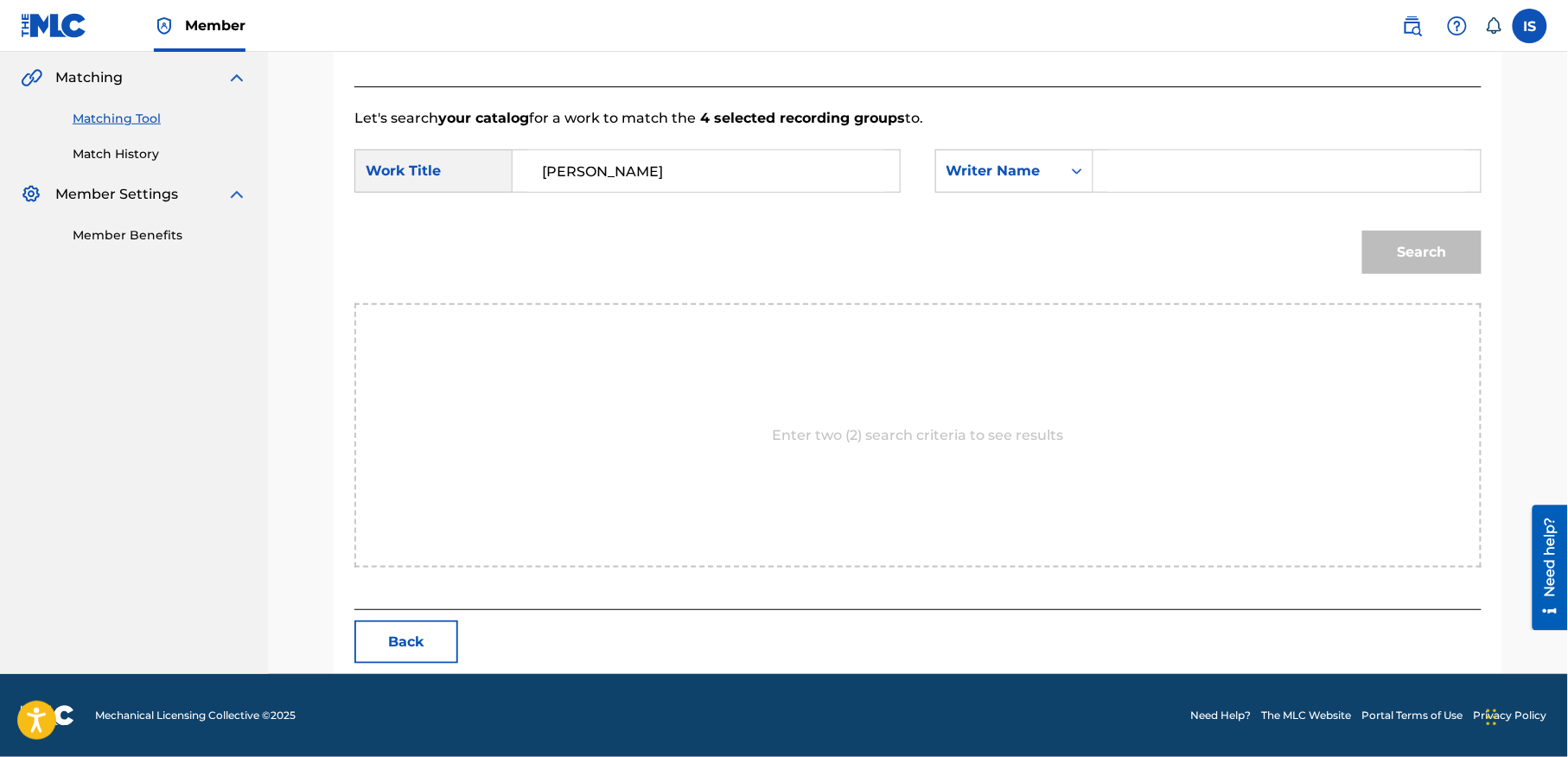
click at [1169, 170] on input "Search Form" at bounding box center [1287, 171] width 358 height 42
type input "moufok"
click at [1418, 254] on button "Search" at bounding box center [1422, 252] width 119 height 44
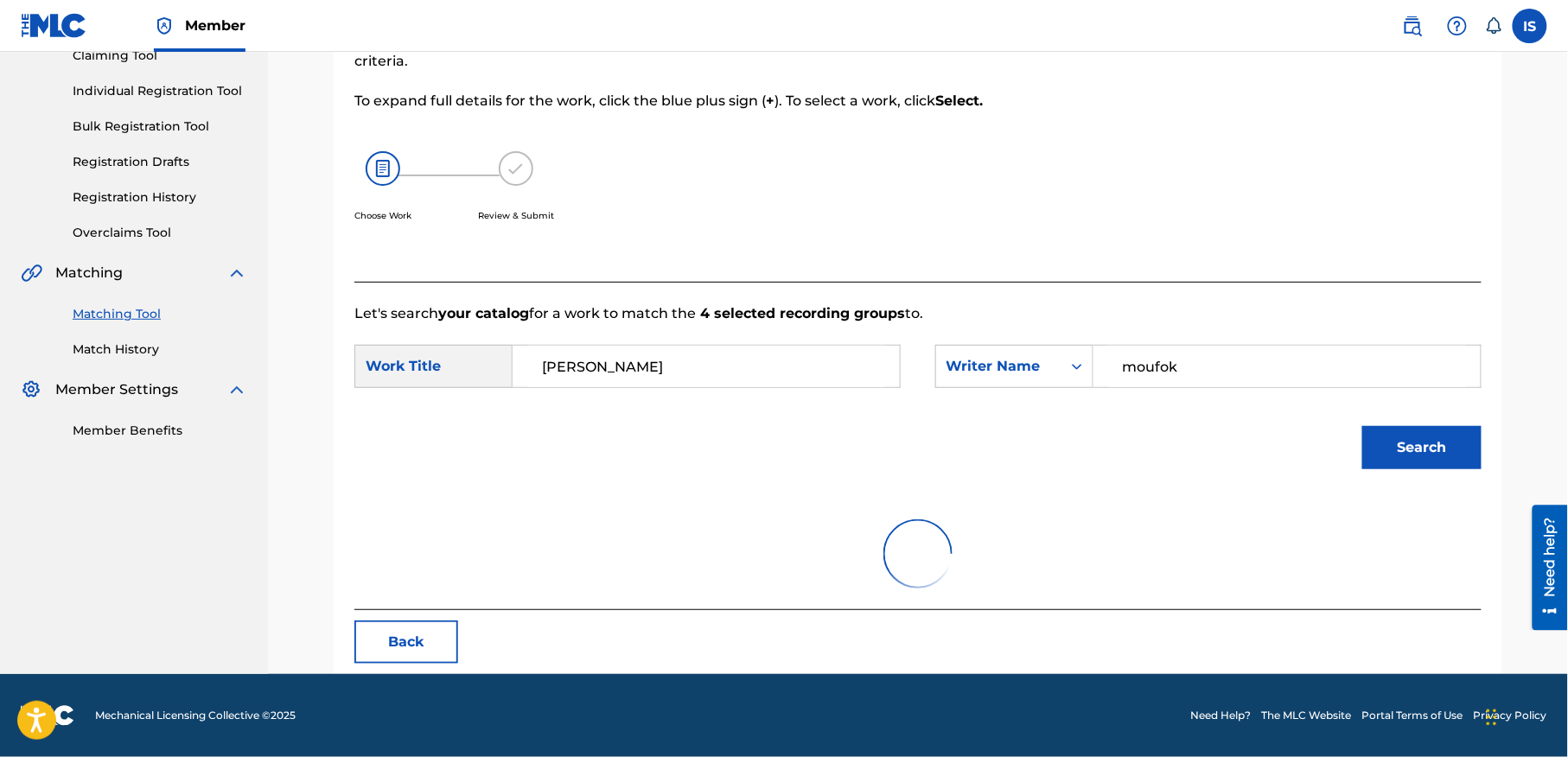
scroll to position [344, 0]
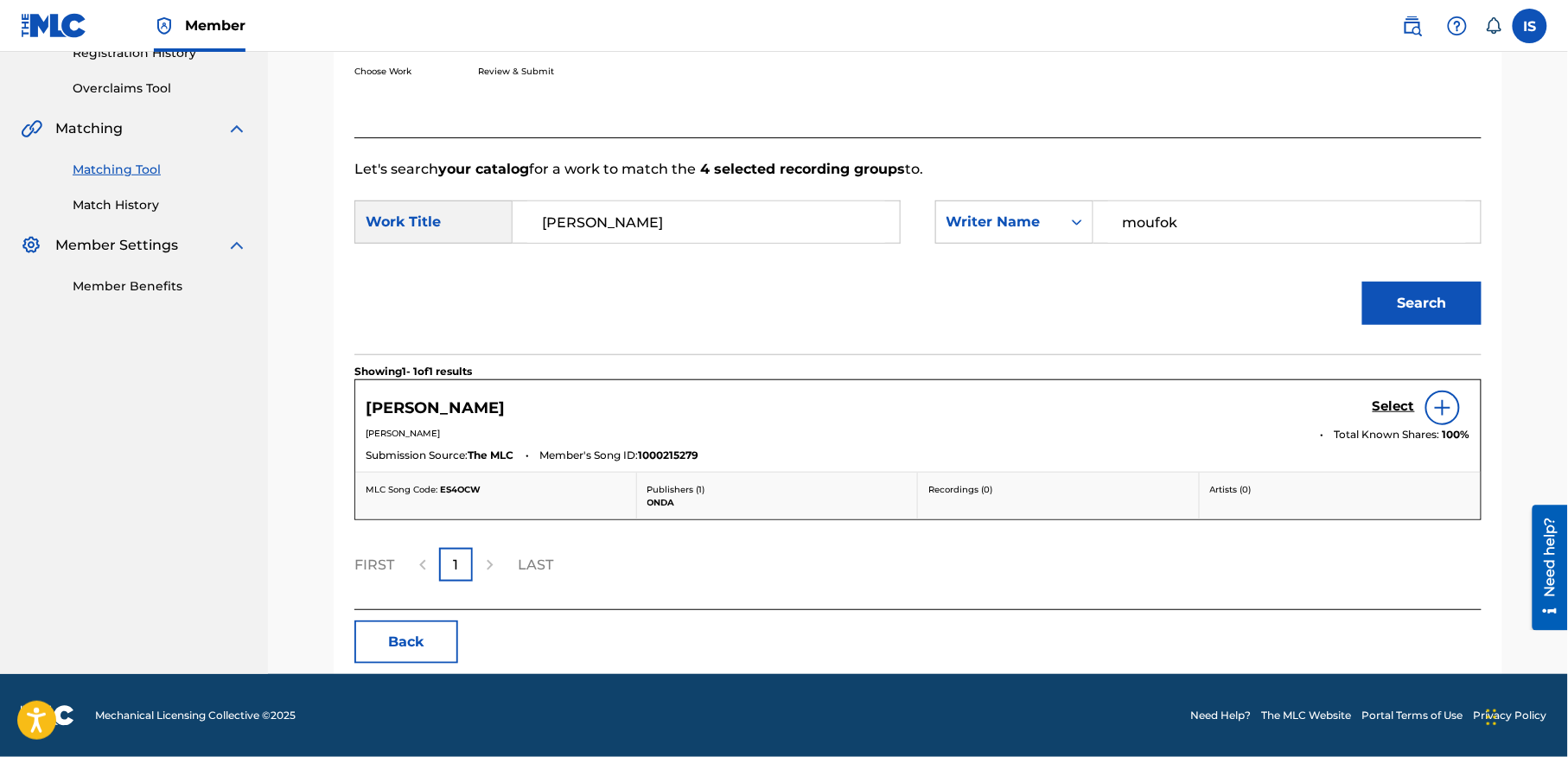
click at [1390, 409] on h5 "Select" at bounding box center [1394, 407] width 43 height 16
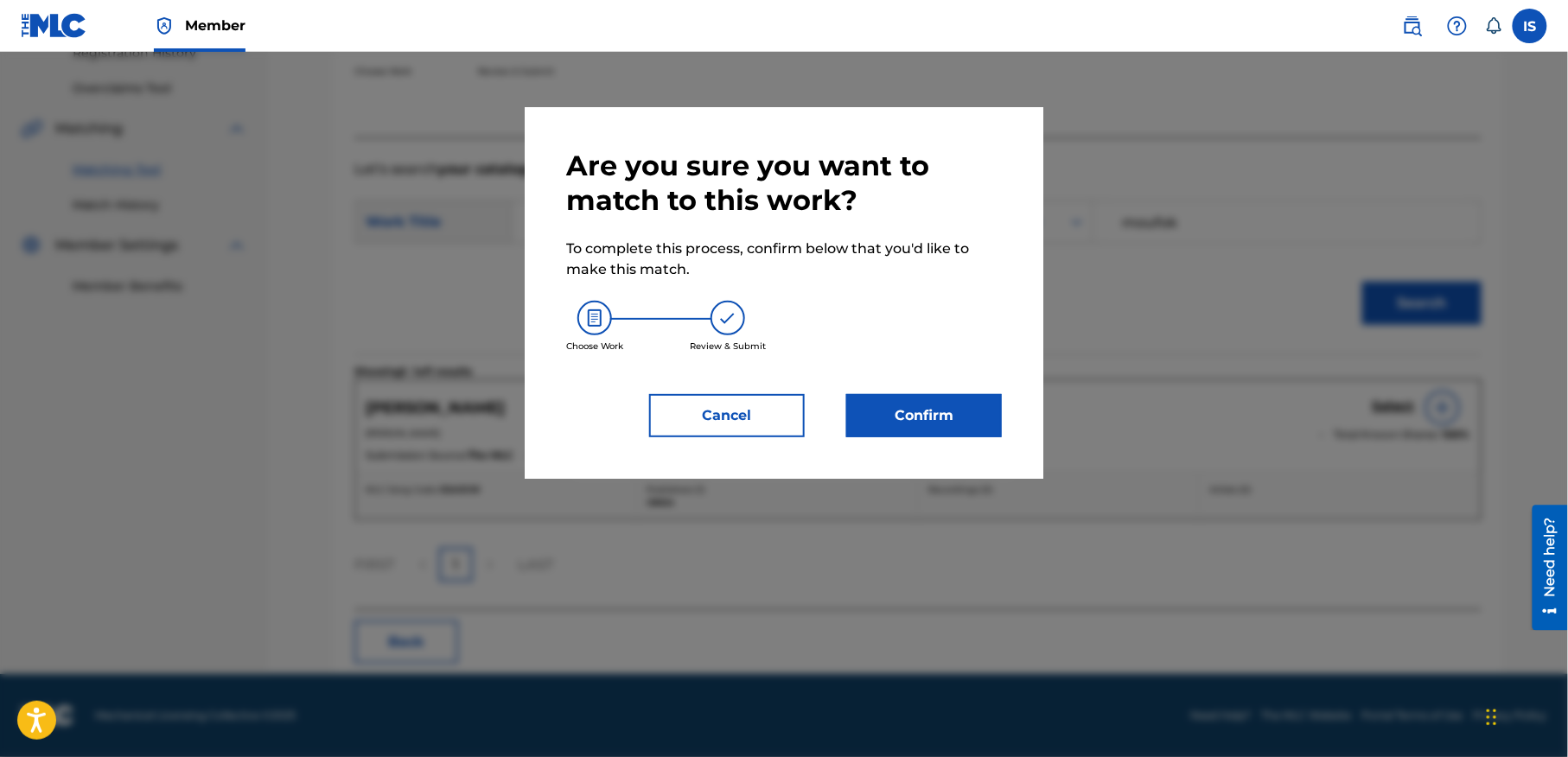
click at [917, 439] on div "Are you sure you want to match to this work? To complete this process, confirm …" at bounding box center [784, 293] width 519 height 372
click at [907, 425] on button "Confirm" at bounding box center [924, 415] width 156 height 44
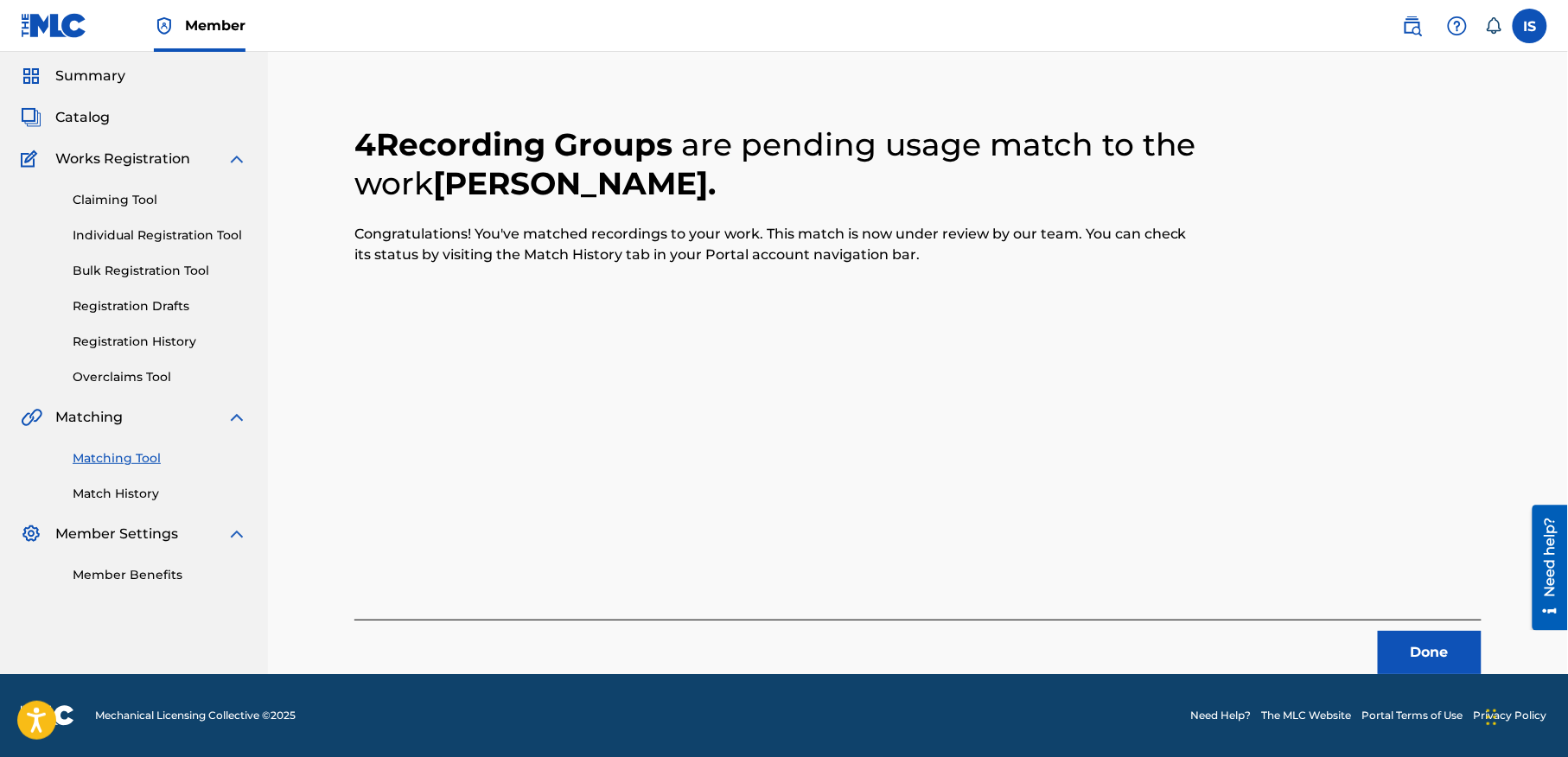
scroll to position [53, 0]
click at [1432, 664] on button "Done" at bounding box center [1429, 653] width 104 height 44
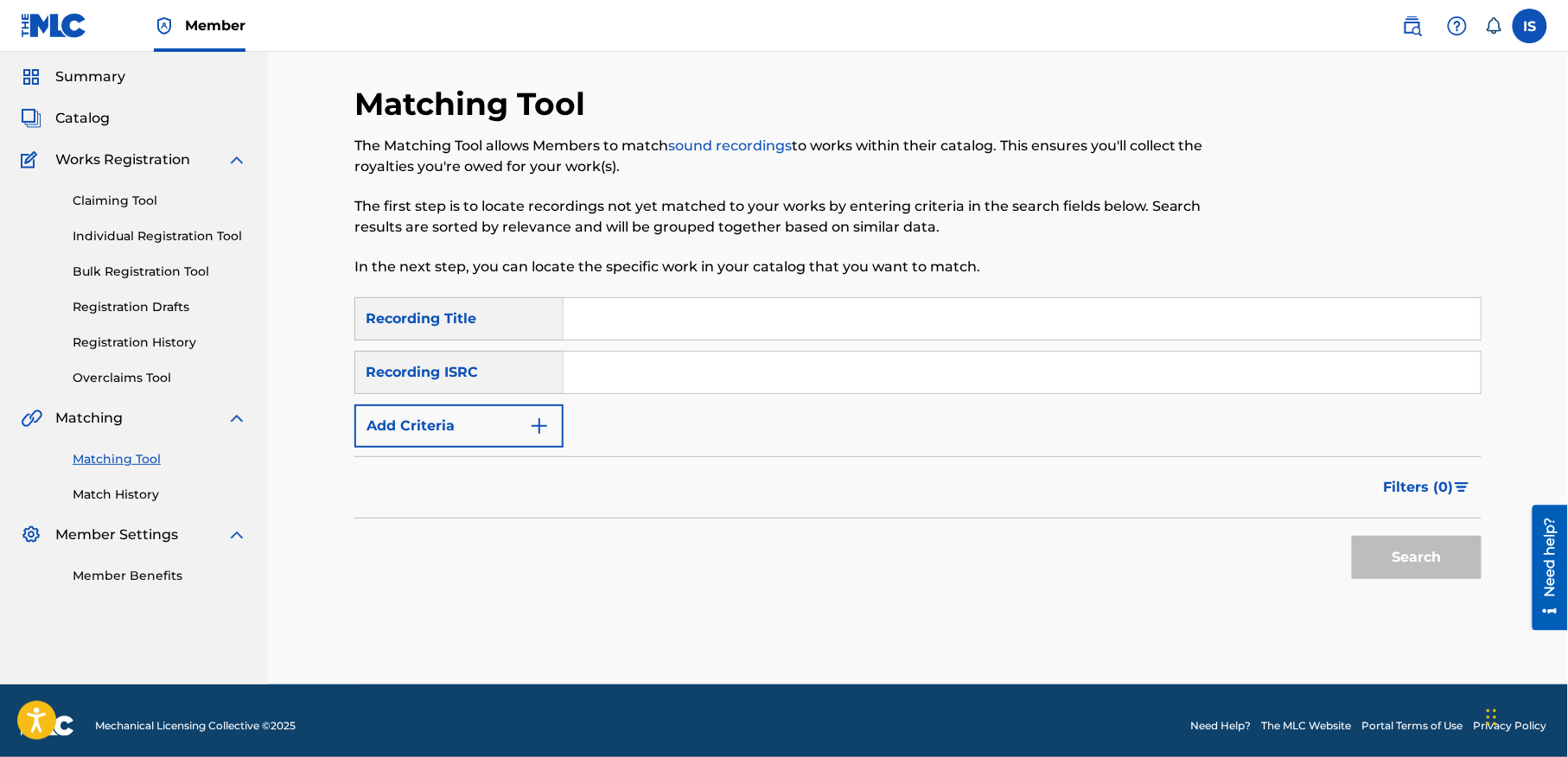
click at [716, 316] on input "Search Form" at bounding box center [1022, 318] width 917 height 42
paste input "[PERSON_NAME]"
type input "[PERSON_NAME]"
click at [493, 423] on button "Add Criteria" at bounding box center [458, 426] width 209 height 44
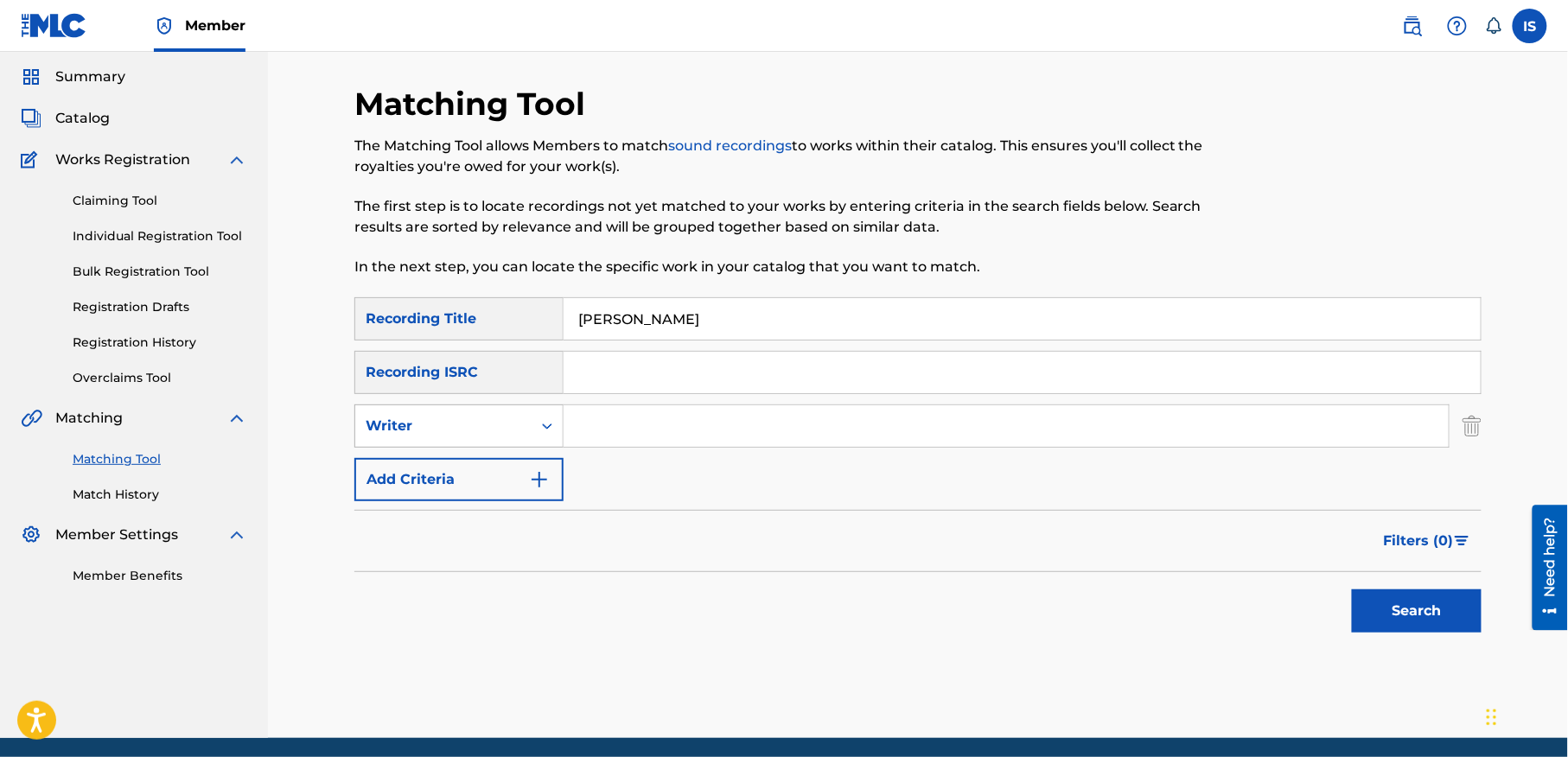
click at [442, 439] on div "Writer" at bounding box center [443, 425] width 176 height 33
click at [440, 465] on div "Recording Artist" at bounding box center [458, 469] width 207 height 44
click at [618, 423] on input "Search Form" at bounding box center [1006, 426] width 885 height 42
type input "cheb bilal"
click at [1403, 608] on button "Search" at bounding box center [1417, 610] width 130 height 44
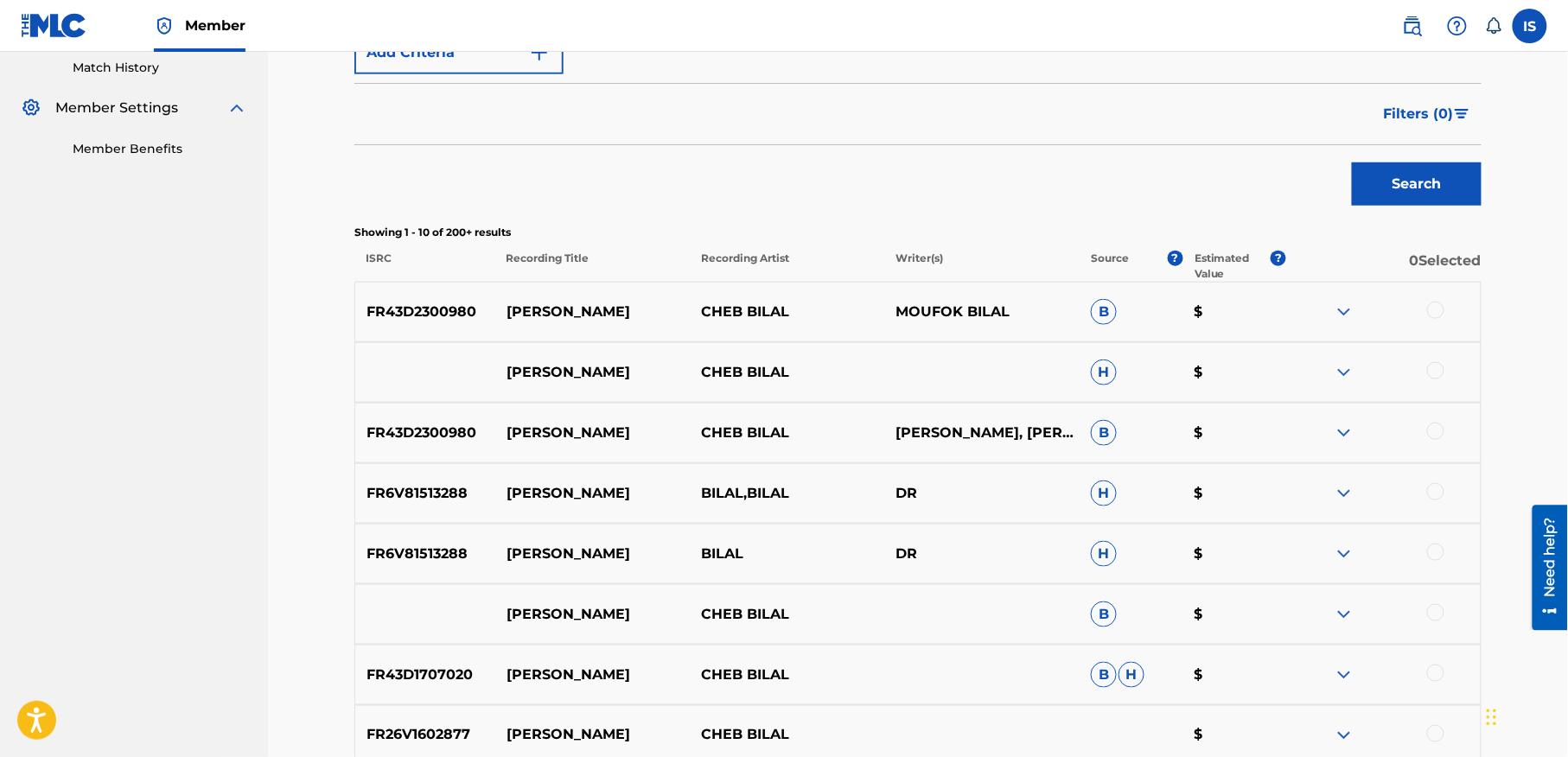
scroll to position [527, 0]
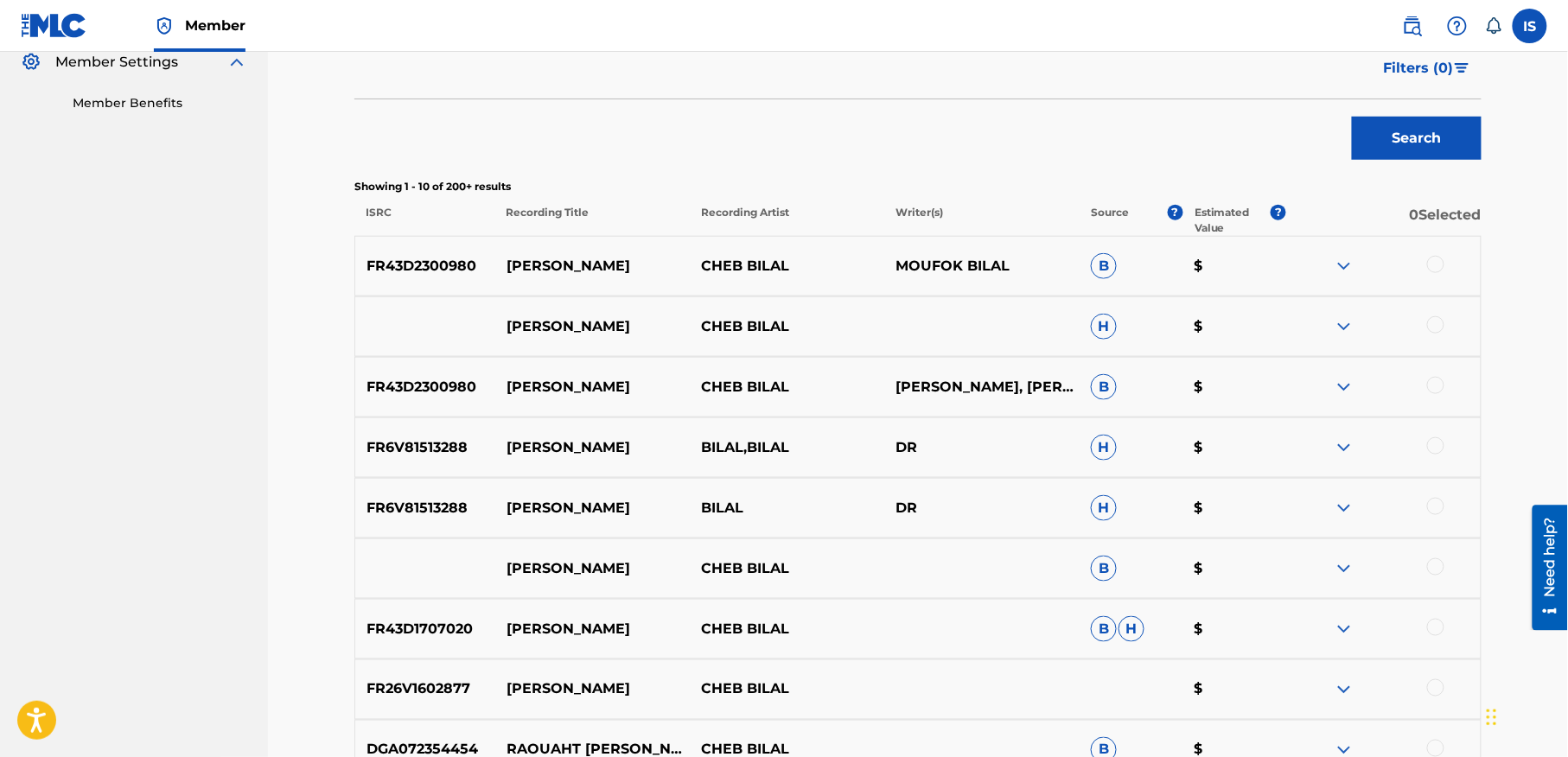
click at [1432, 270] on div at bounding box center [1435, 264] width 17 height 17
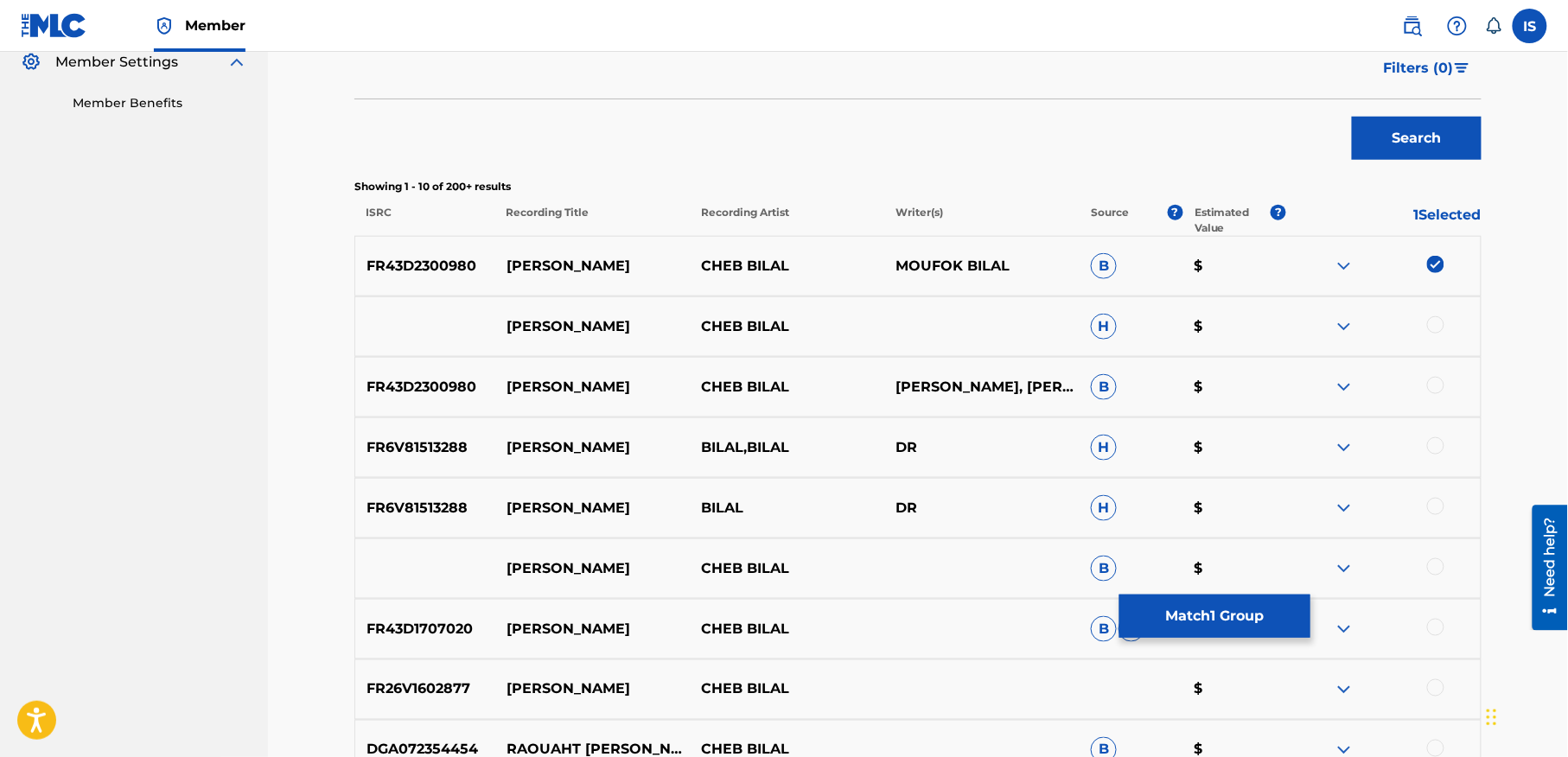
click at [1436, 326] on div at bounding box center [1435, 325] width 17 height 17
click at [1428, 383] on div at bounding box center [1435, 384] width 17 height 17
click at [1438, 451] on div at bounding box center [1435, 445] width 17 height 17
click at [1432, 498] on div at bounding box center [1435, 505] width 17 height 17
click at [1432, 498] on img at bounding box center [1435, 505] width 17 height 17
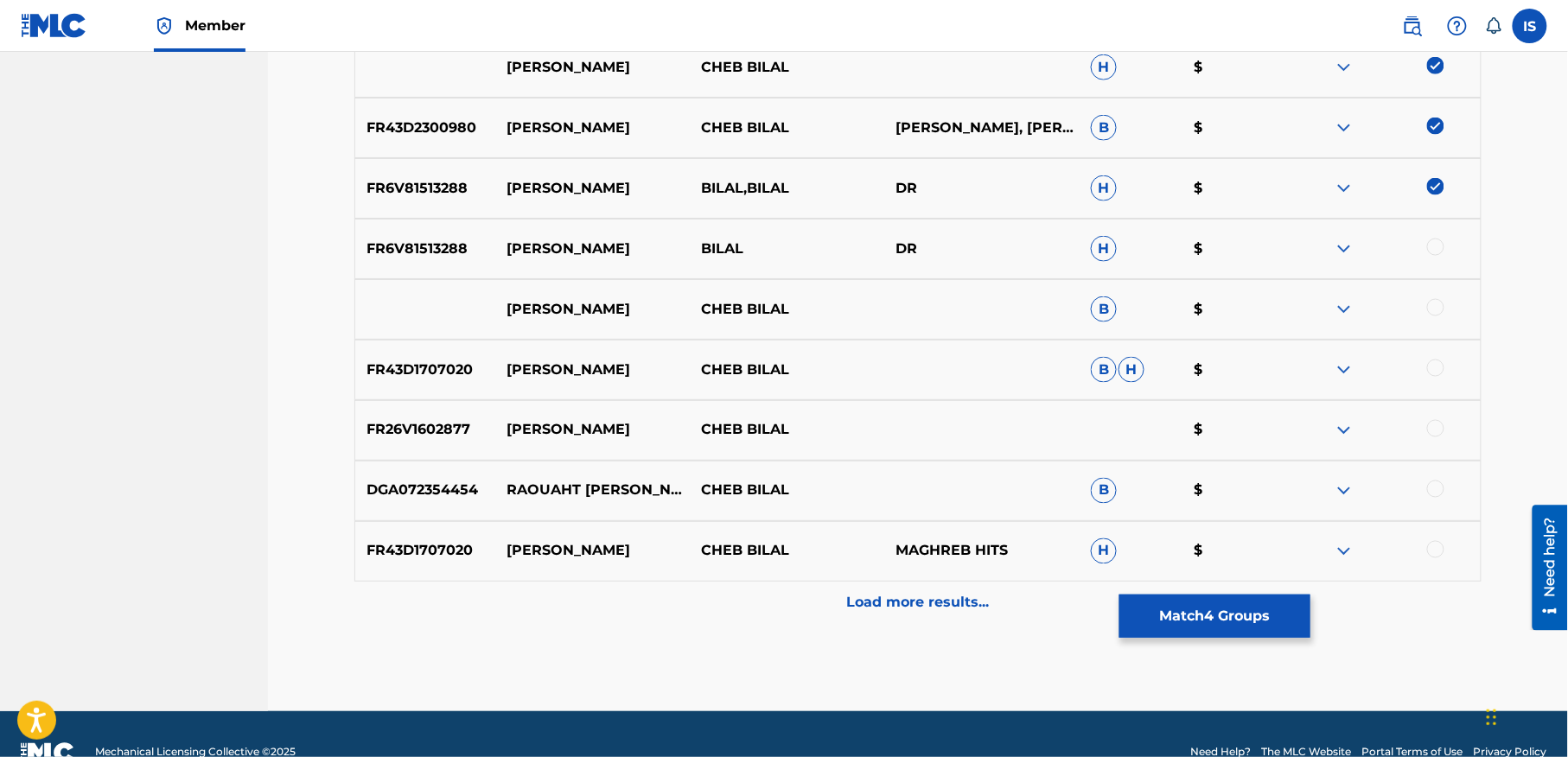
click at [945, 595] on p "Load more results..." at bounding box center [918, 602] width 142 height 20
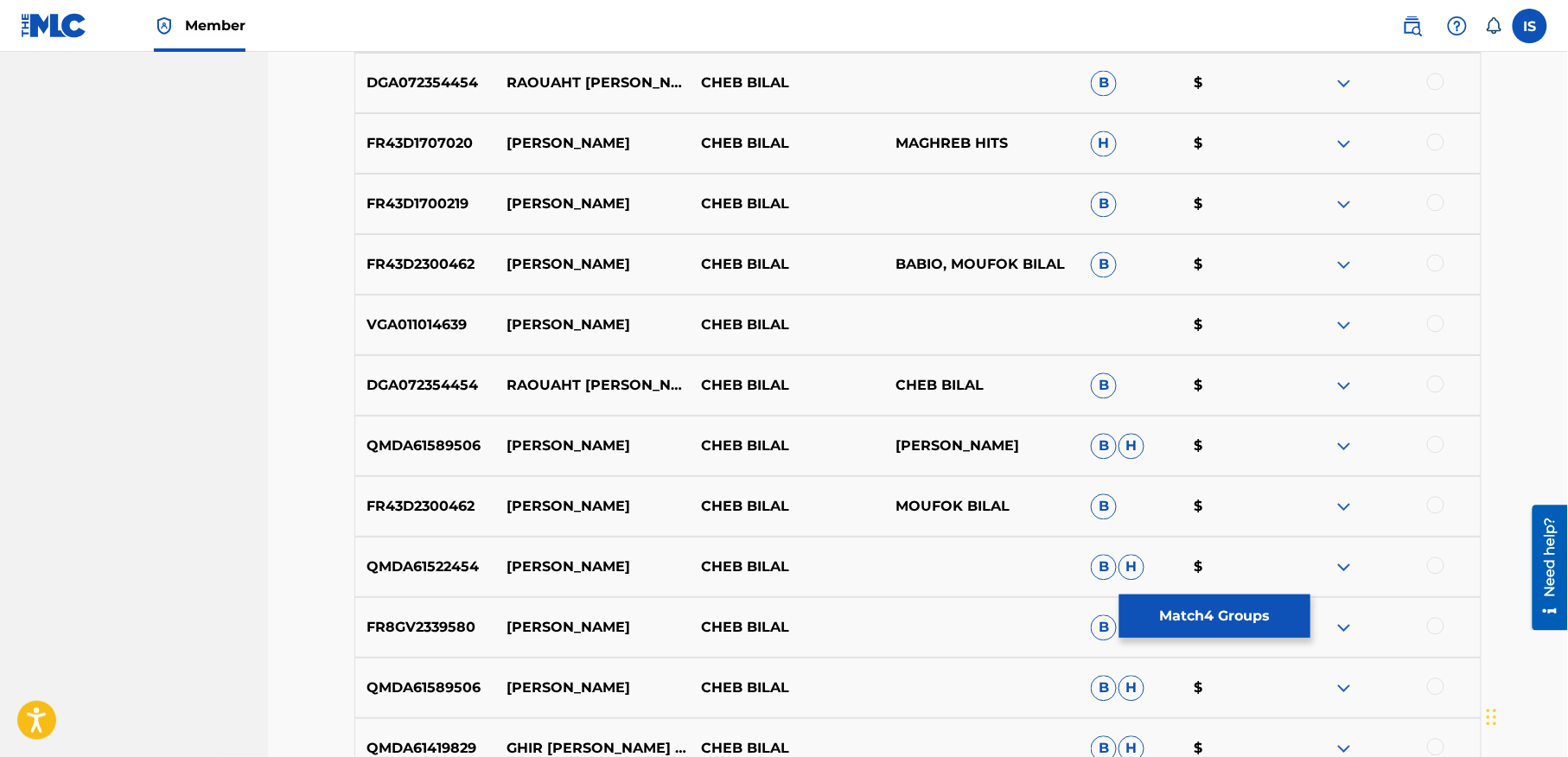
scroll to position [1199, 0]
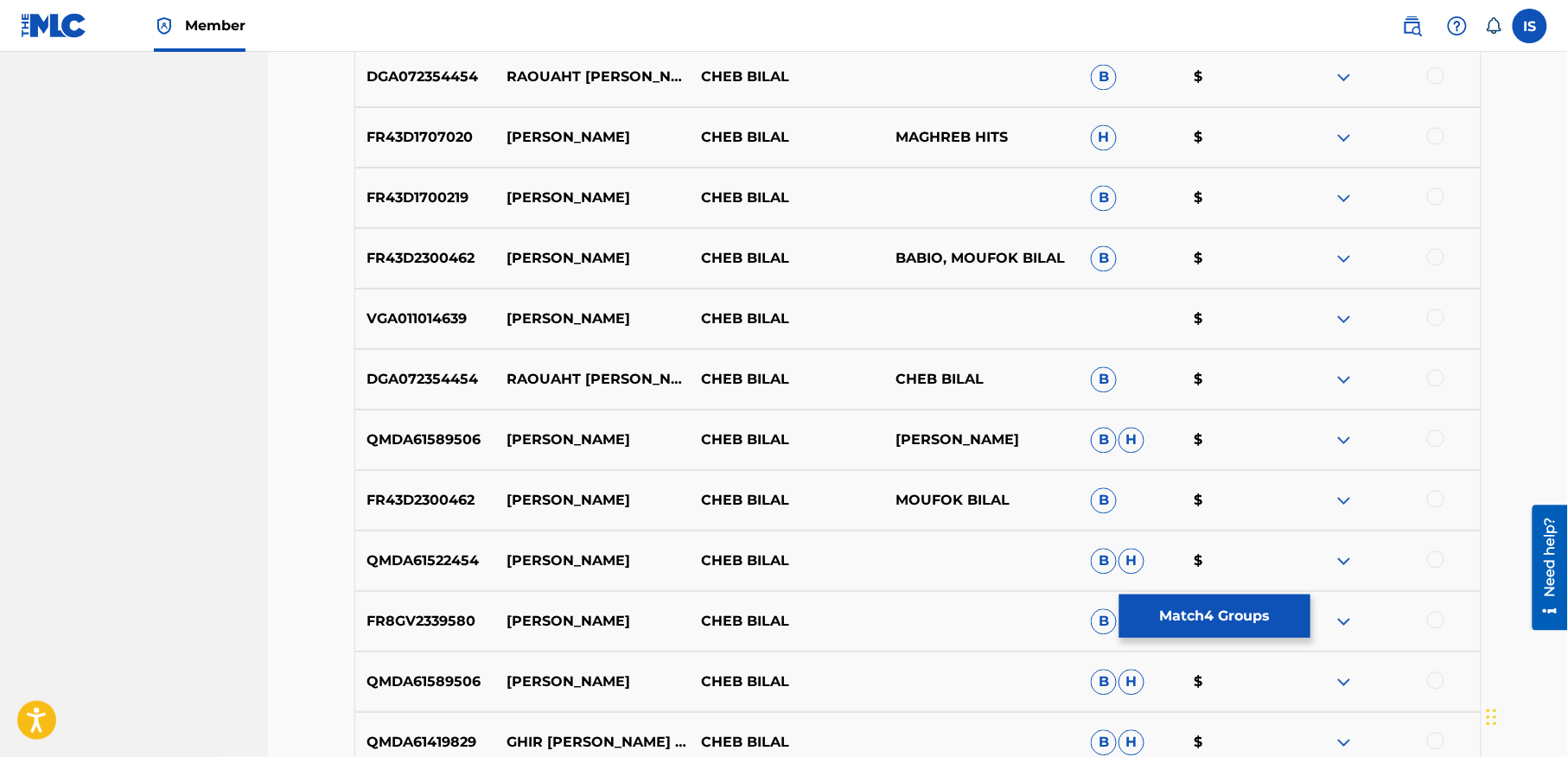
click at [1430, 437] on div at bounding box center [1435, 438] width 17 height 17
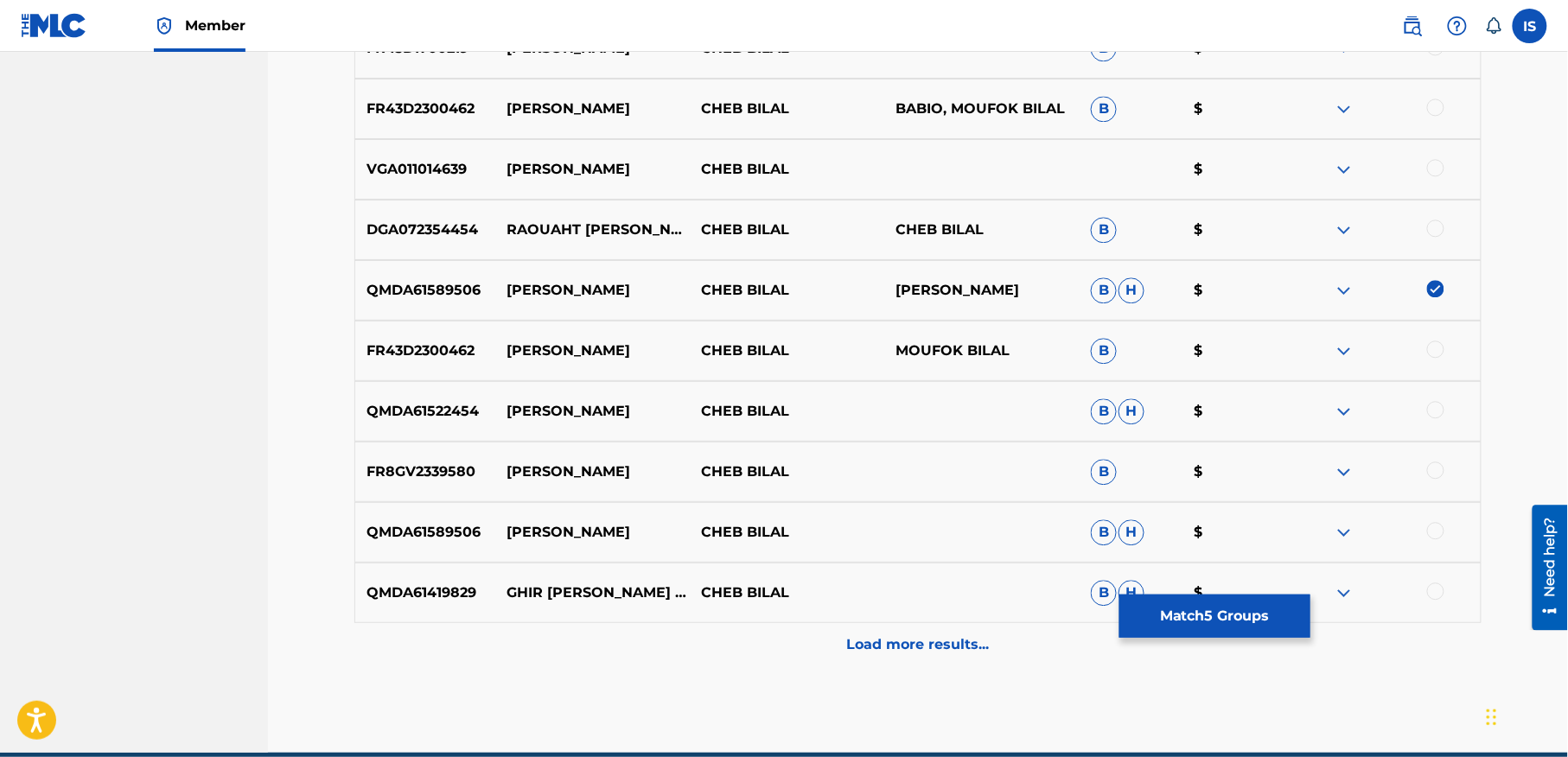
scroll to position [1373, 0]
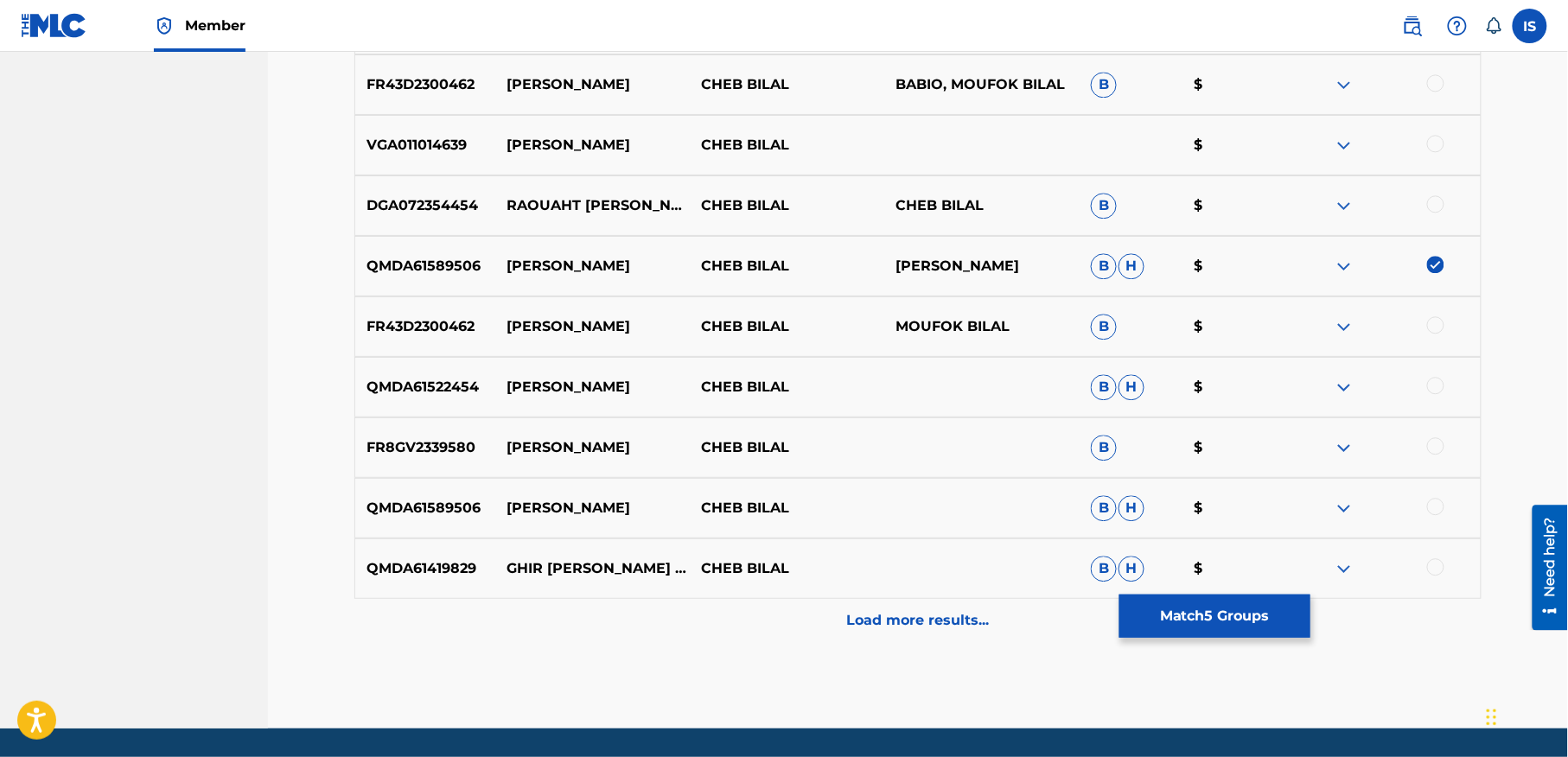
click at [1433, 504] on div at bounding box center [1435, 505] width 17 height 17
click at [896, 613] on p "Load more results..." at bounding box center [918, 620] width 142 height 20
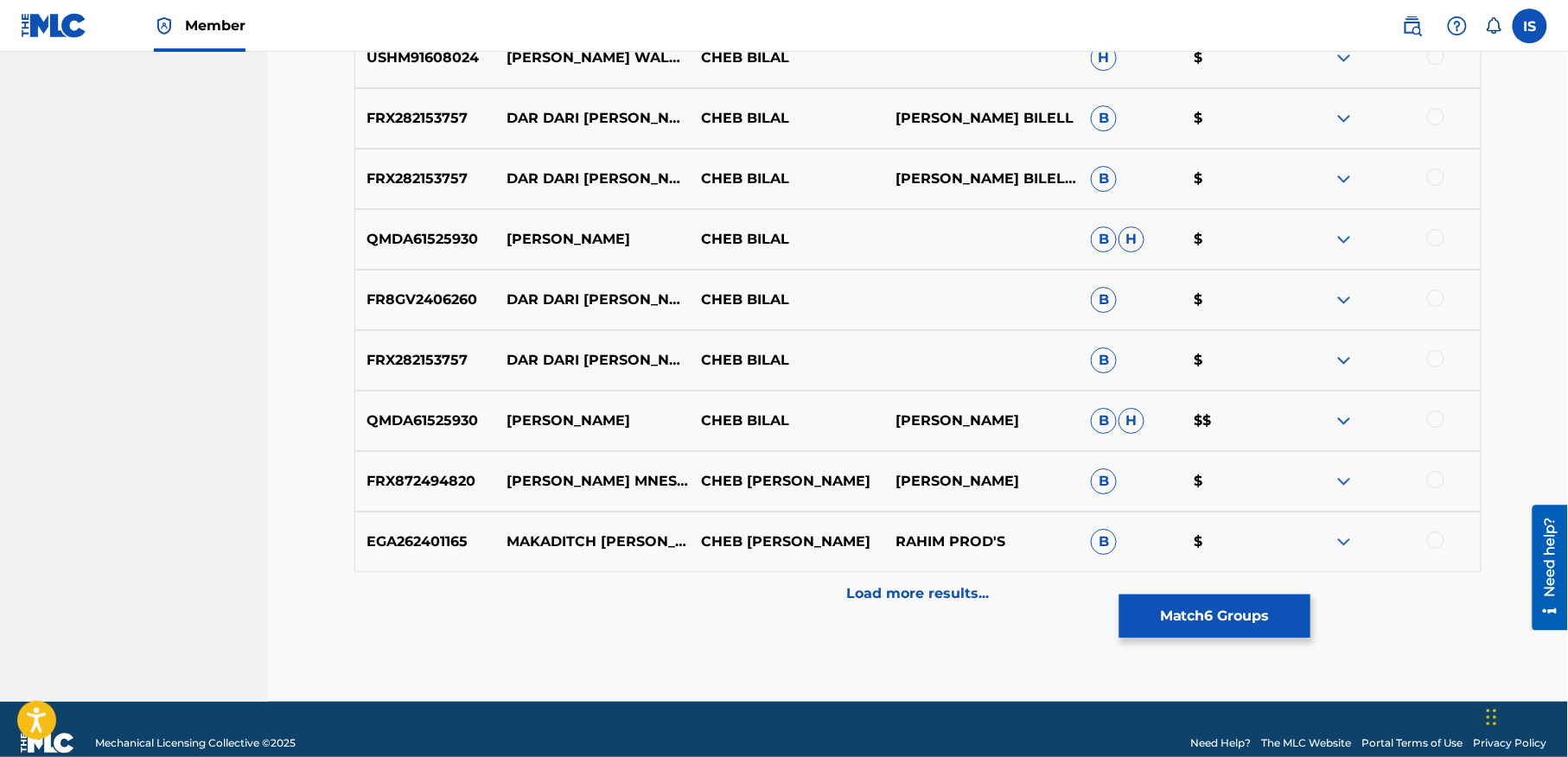
click at [896, 613] on div "Load more results..." at bounding box center [917, 593] width 1128 height 44
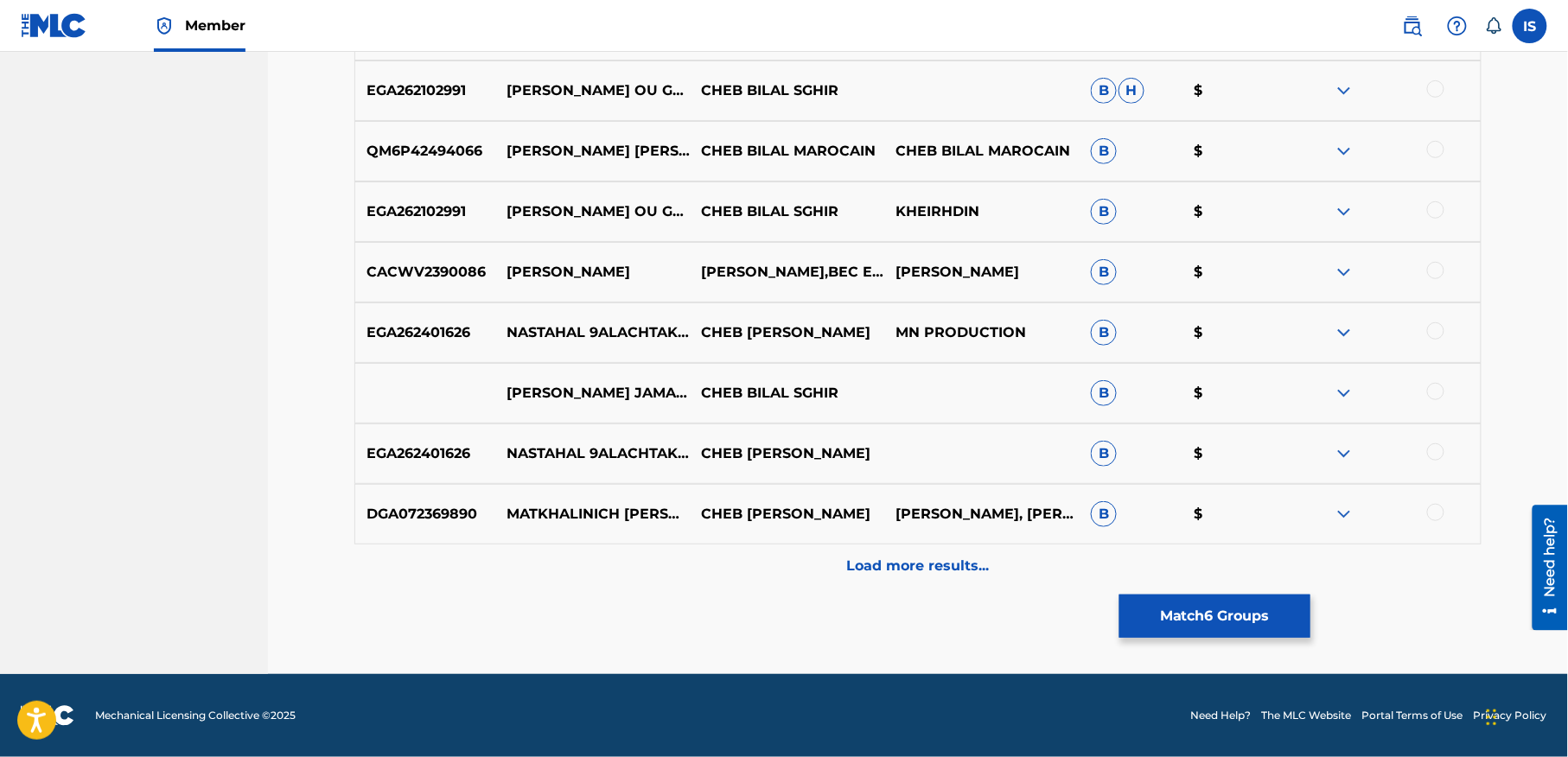
scroll to position [2637, 0]
click at [1246, 629] on button "Match 6 Groups" at bounding box center [1215, 616] width 191 height 44
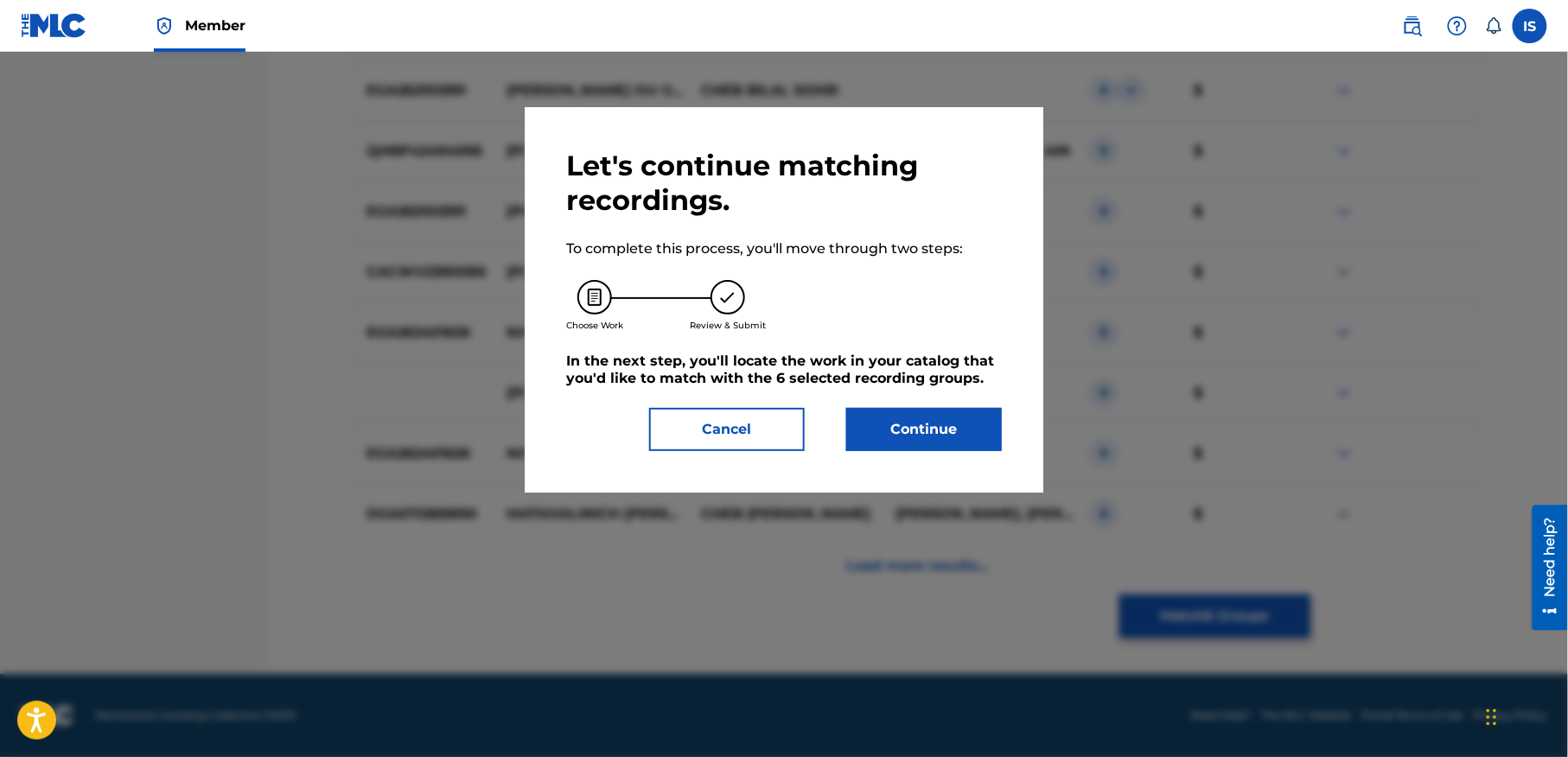
click at [945, 439] on button "Continue" at bounding box center [924, 429] width 156 height 44
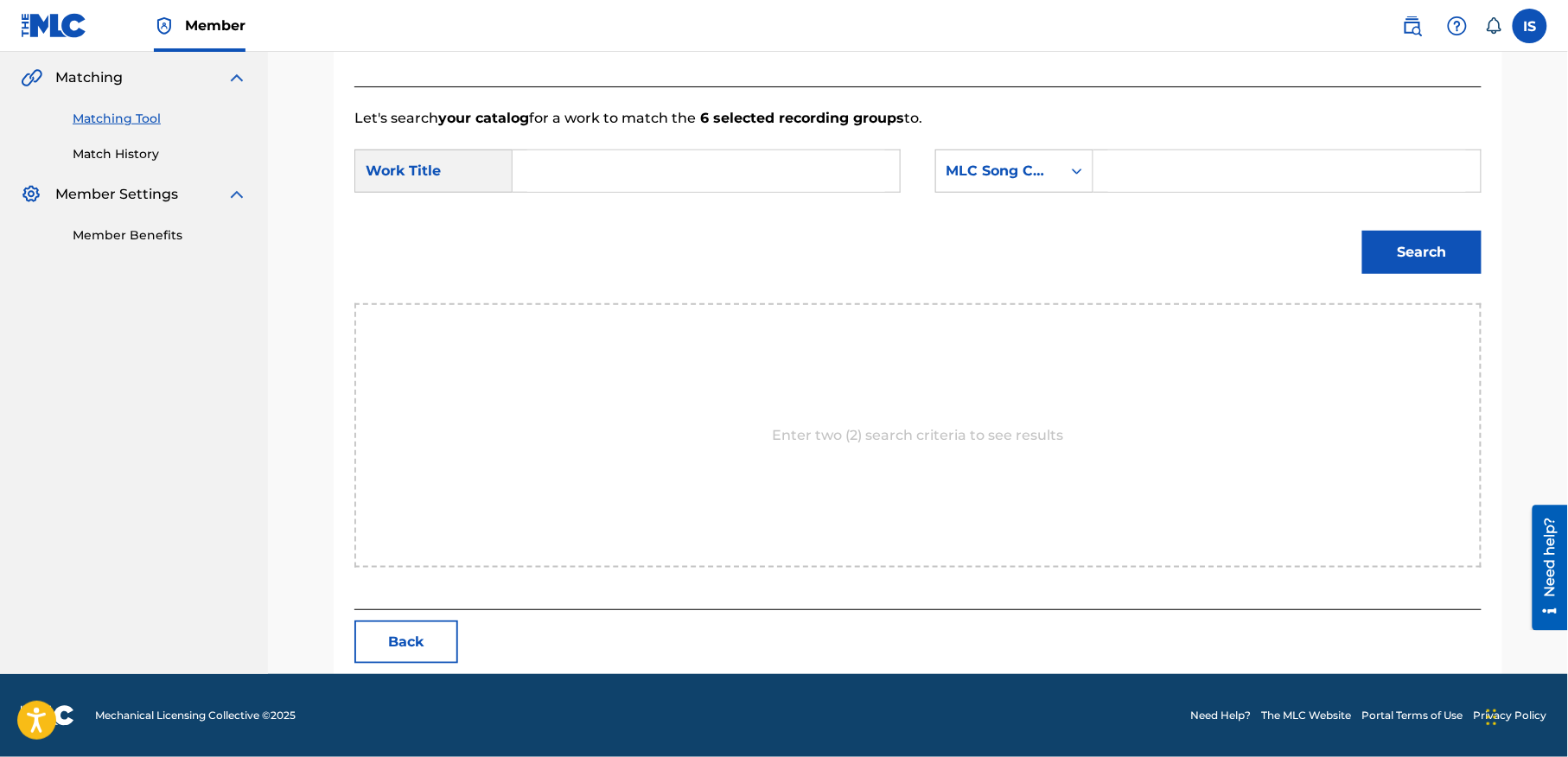
scroll to position [395, 0]
click at [945, 439] on p "Enter two (2) search criteria to see results" at bounding box center [917, 435] width 291 height 20
click at [678, 157] on input "Search Form" at bounding box center [707, 171] width 358 height 42
paste input "[PERSON_NAME]"
type input "[PERSON_NAME]"
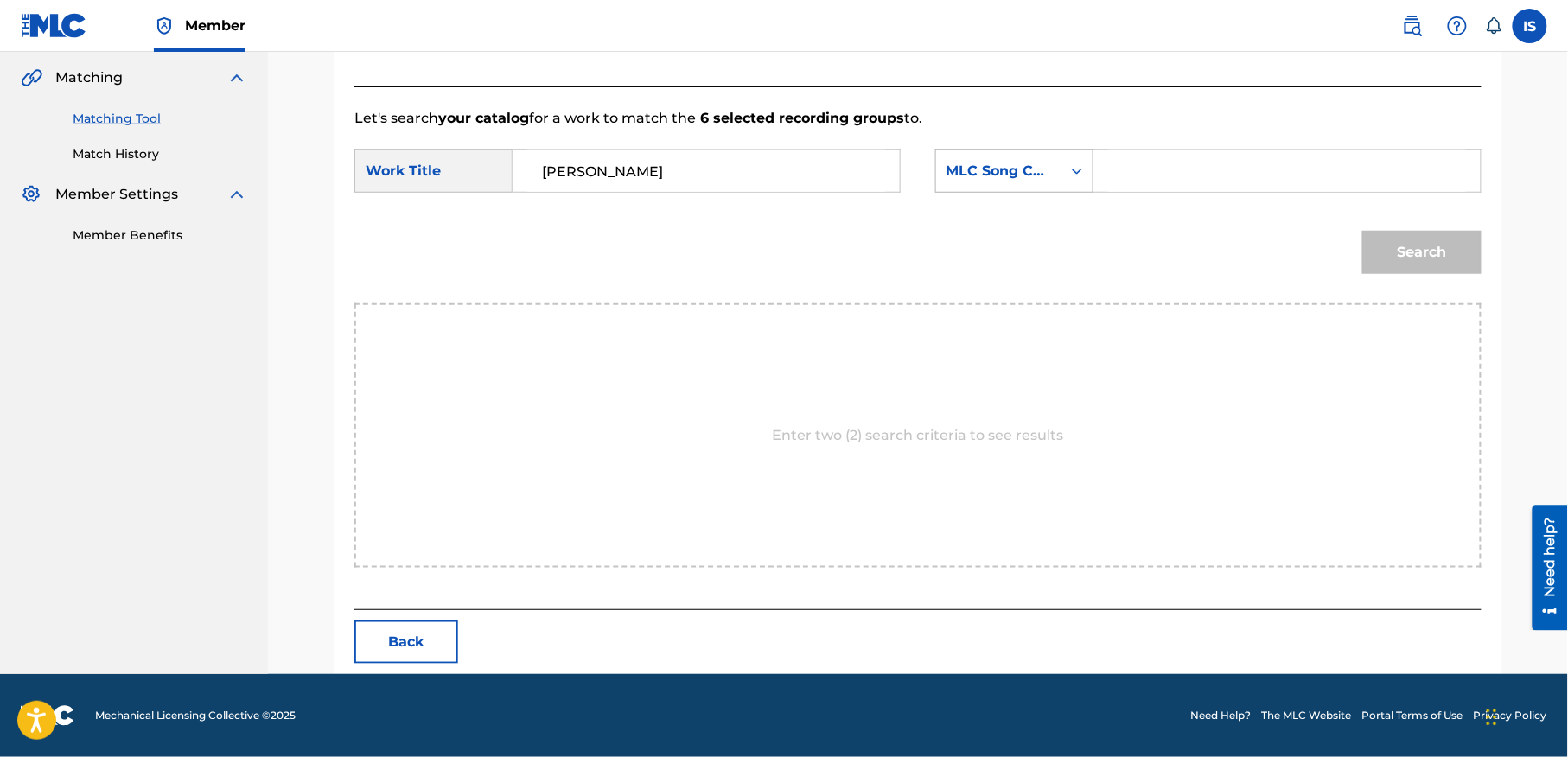
click at [1062, 185] on div "Search Form" at bounding box center [1077, 171] width 31 height 42
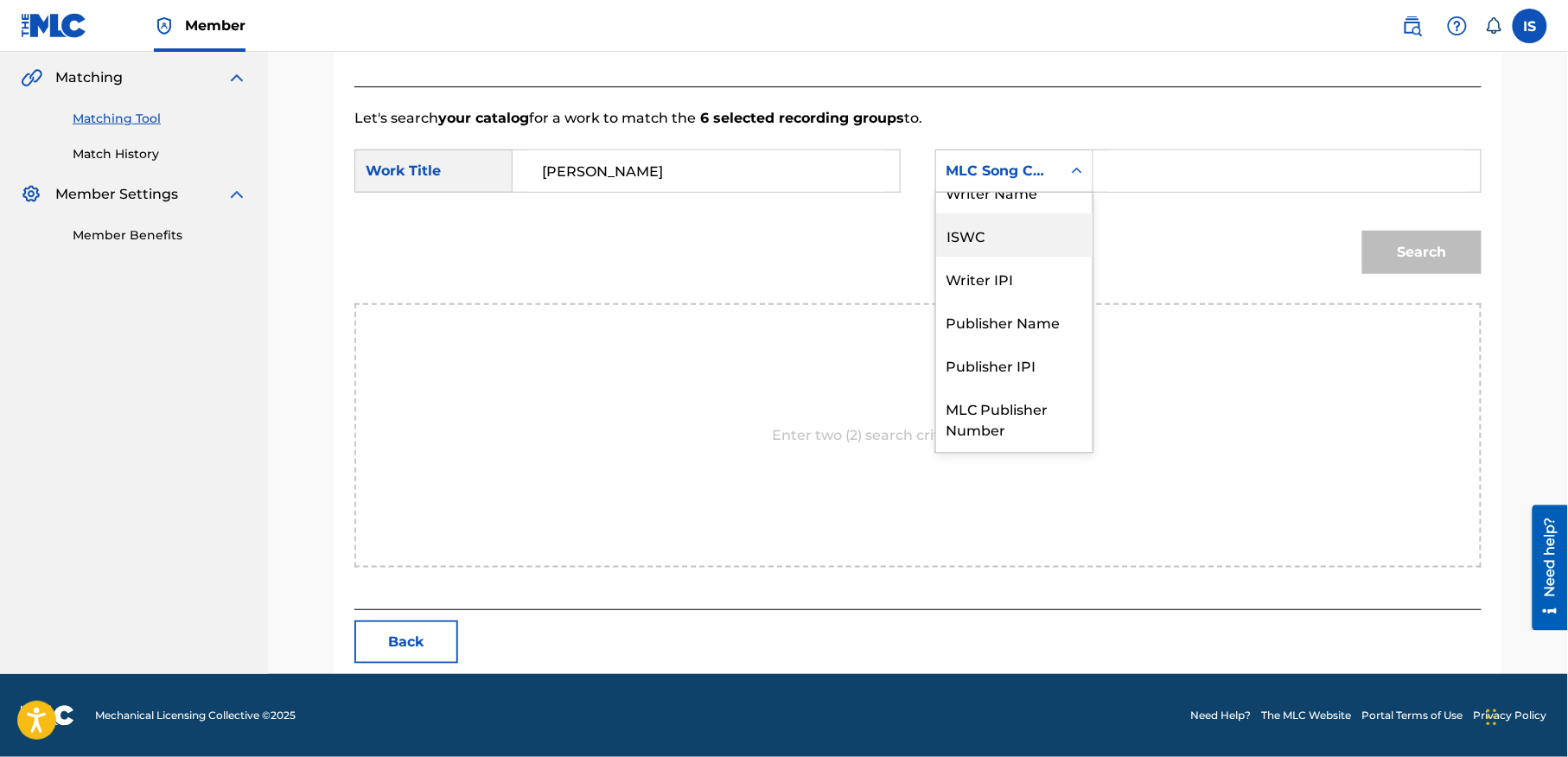
scroll to position [0, 0]
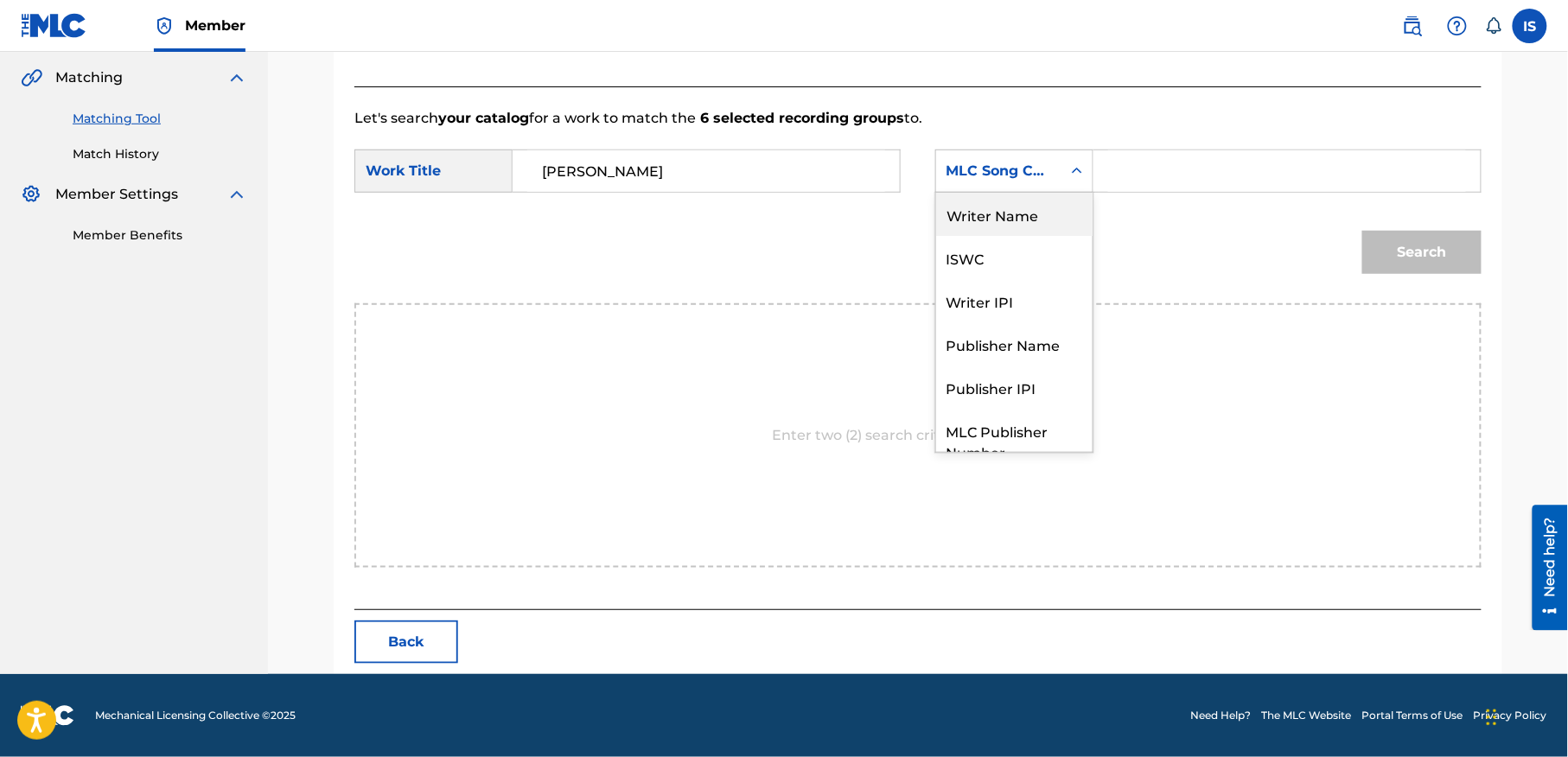
click at [1004, 223] on div "Writer Name" at bounding box center [1014, 214] width 157 height 44
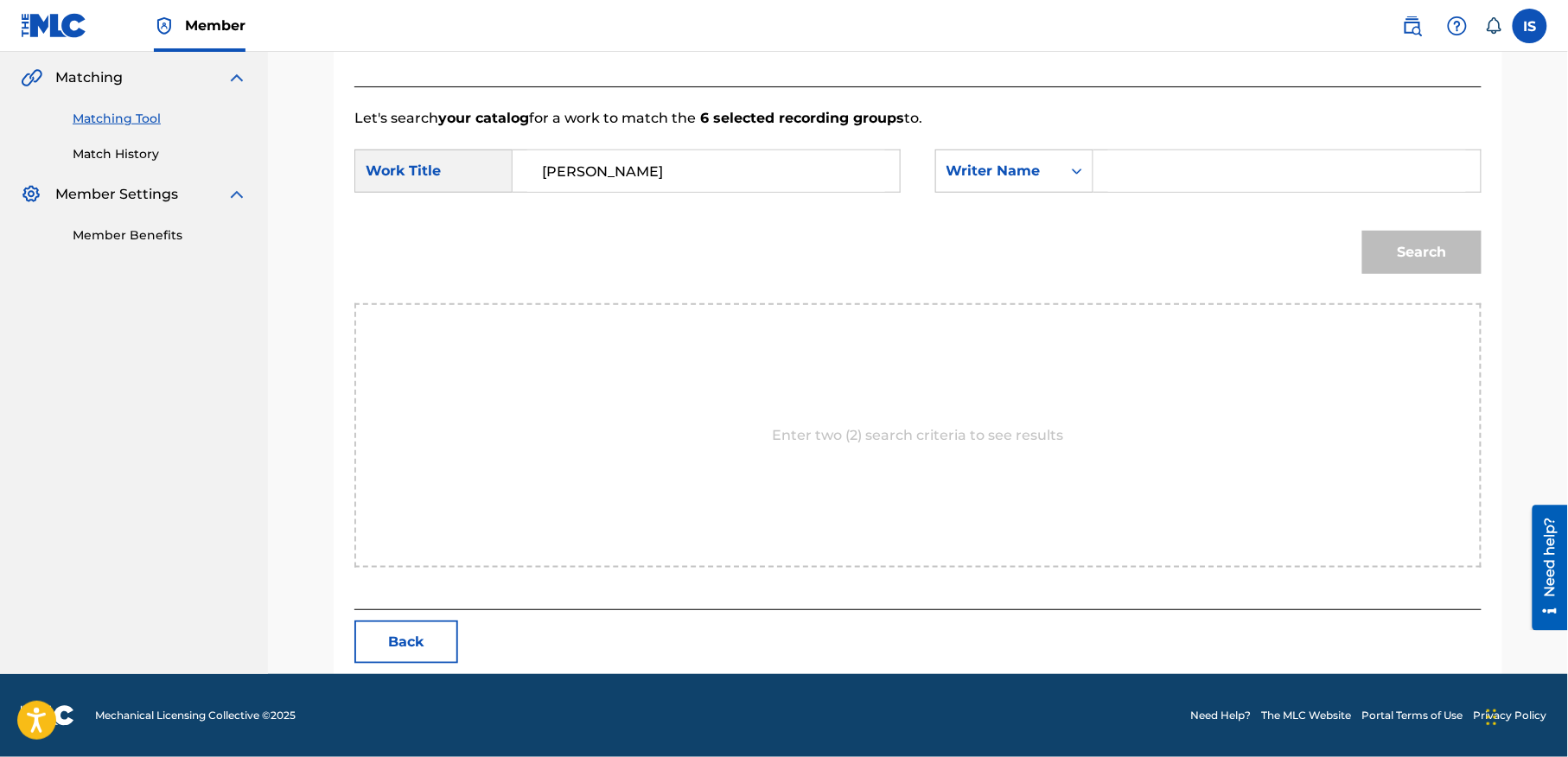
click at [1225, 171] on input "Search Form" at bounding box center [1287, 171] width 358 height 42
type input "moufok"
click at [1456, 259] on button "Search" at bounding box center [1422, 252] width 119 height 44
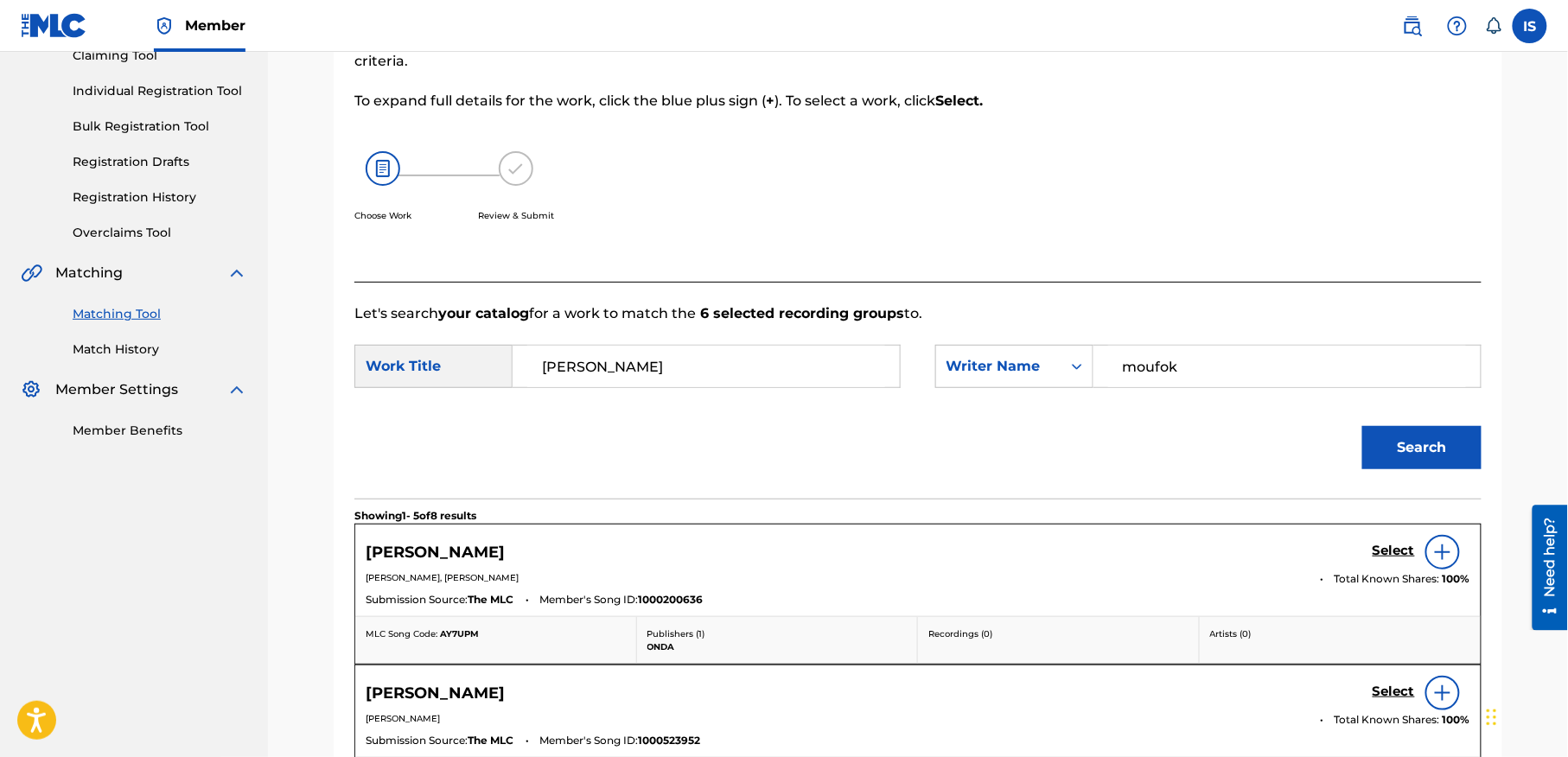
scroll to position [395, 0]
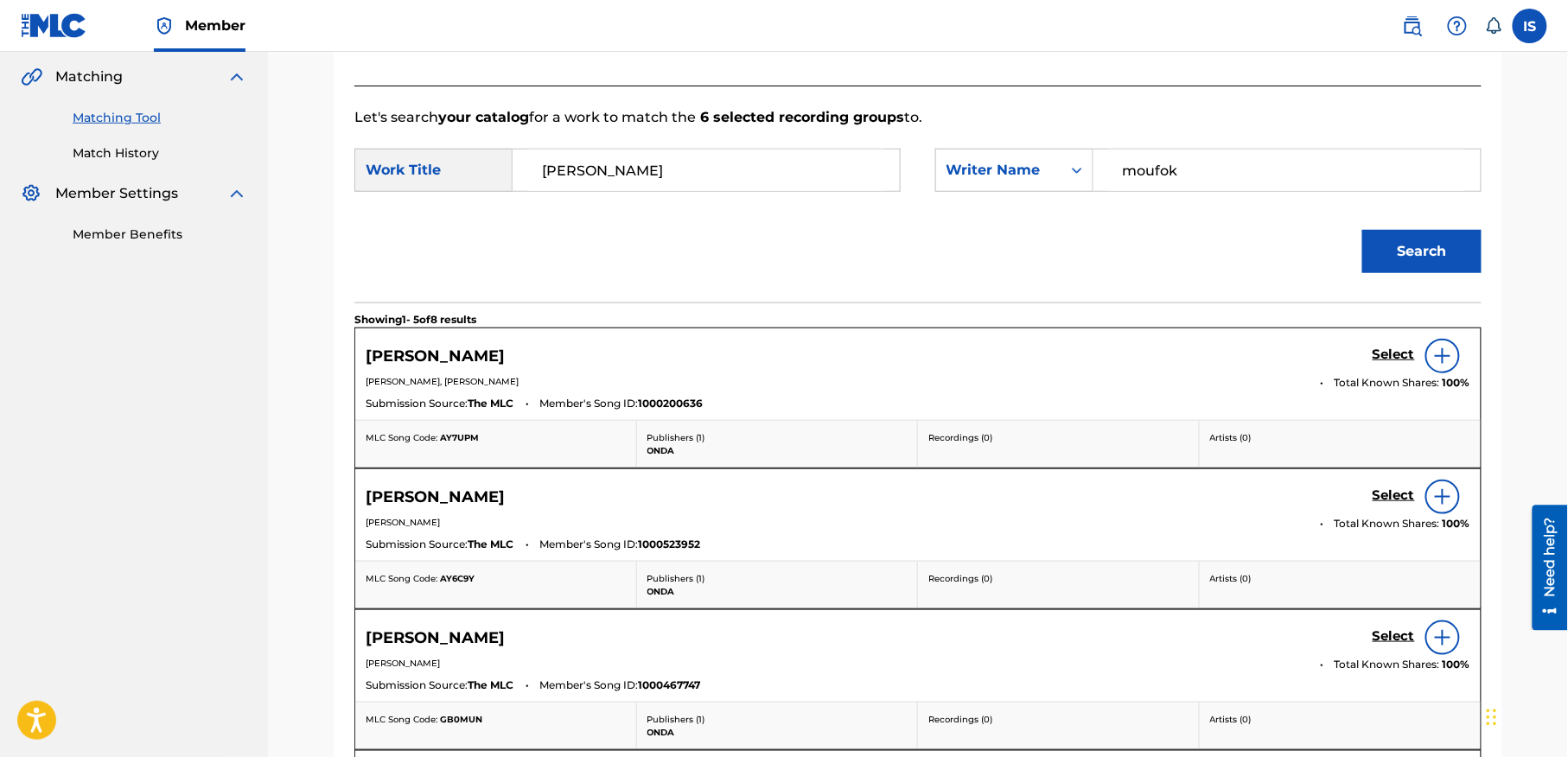
click at [1390, 350] on h5 "Select" at bounding box center [1394, 354] width 43 height 16
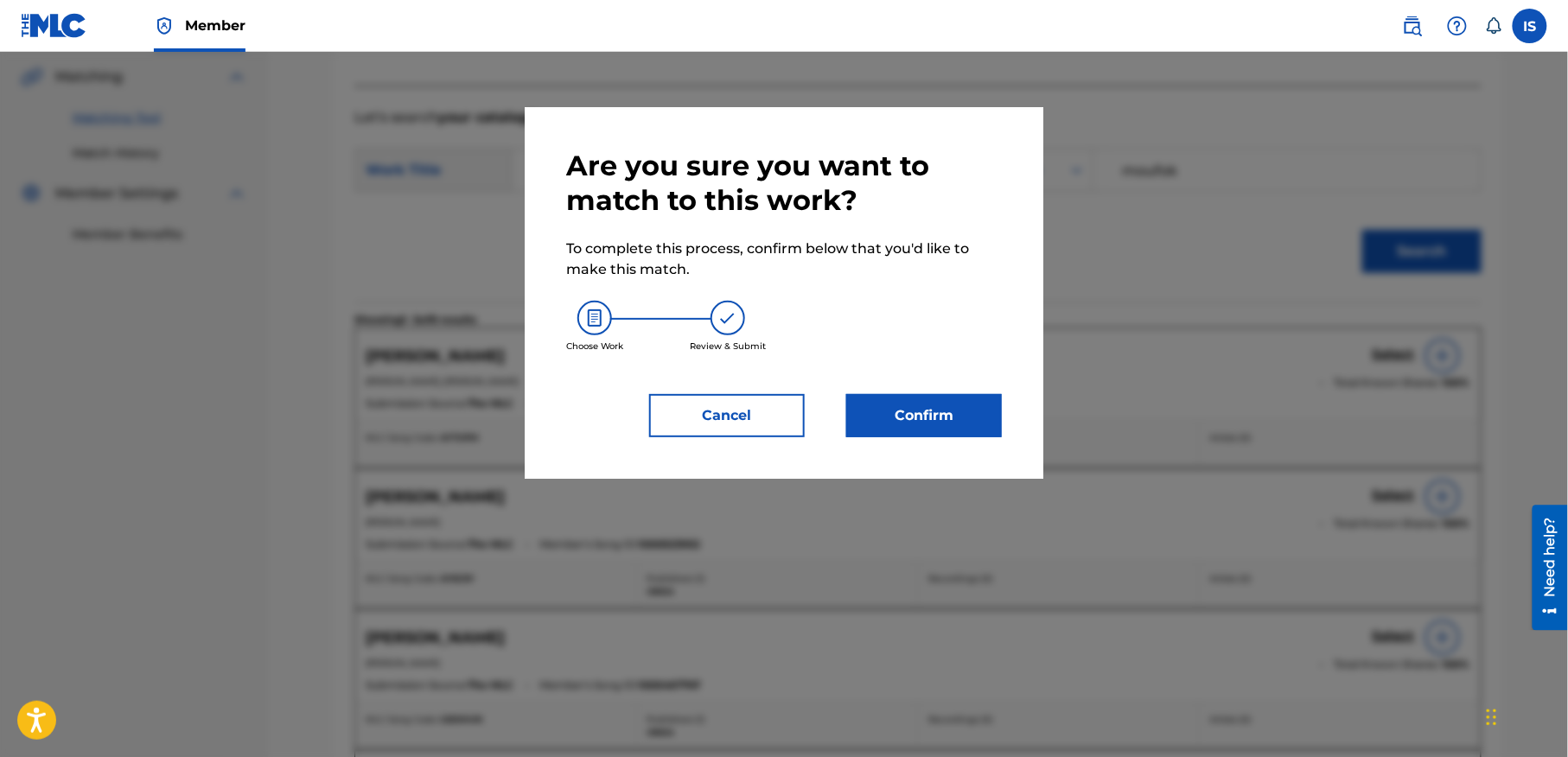
click at [939, 423] on button "Confirm" at bounding box center [924, 415] width 156 height 44
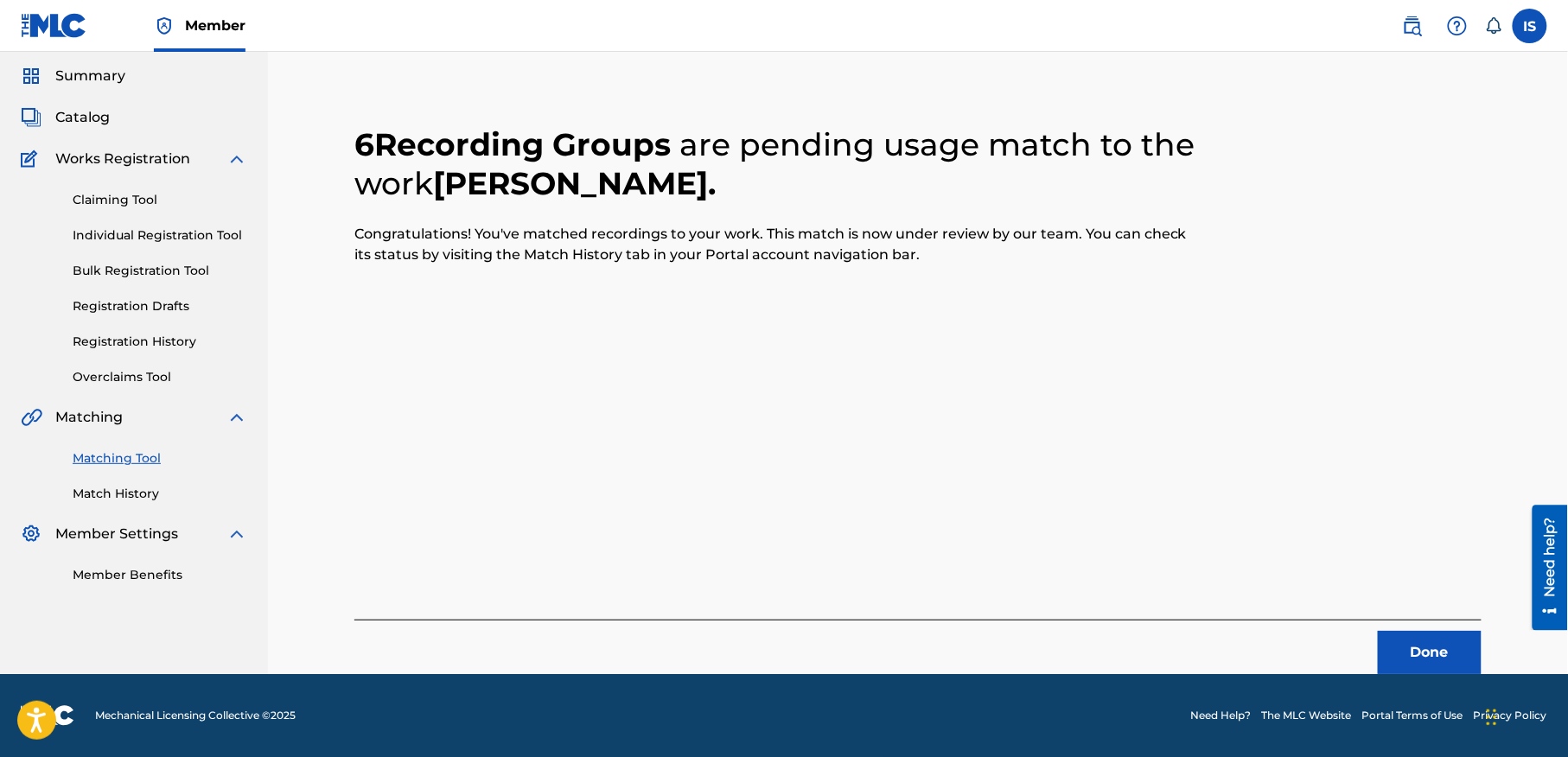
scroll to position [53, 0]
click at [1433, 656] on button "Done" at bounding box center [1429, 653] width 104 height 44
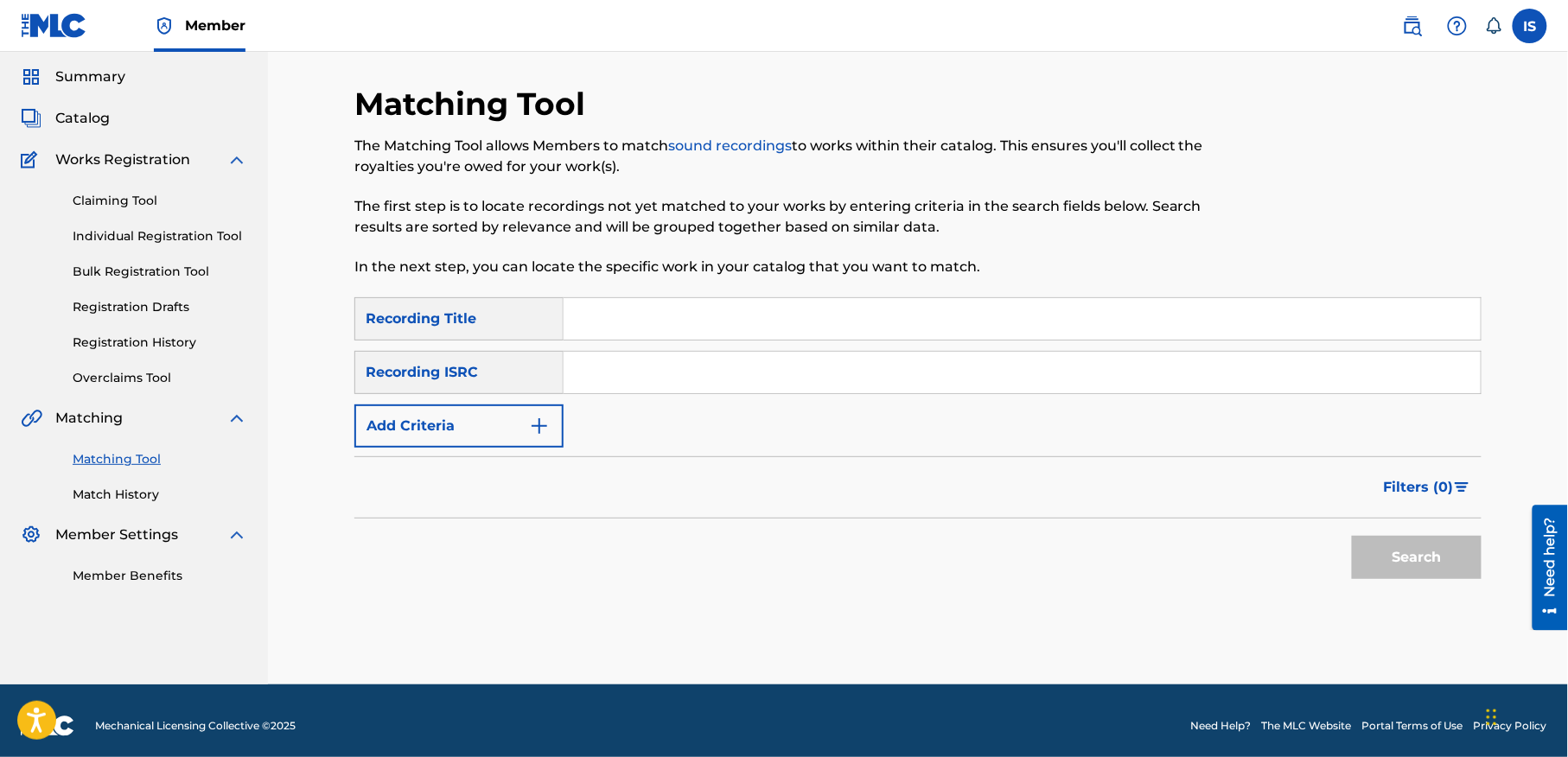
click at [600, 305] on input "Search Form" at bounding box center [1022, 318] width 917 height 42
paste input "RADITOUNA M'HABELA"
type input "RADITOUNA M'HABELA"
click at [479, 394] on div "SearchWithCriteria3d59bafb-b499-4b93-8ffa-3e6f7fa9439c Recording Title RADITOUN…" at bounding box center [917, 372] width 1128 height 150
click at [465, 426] on button "Add Criteria" at bounding box center [458, 426] width 209 height 44
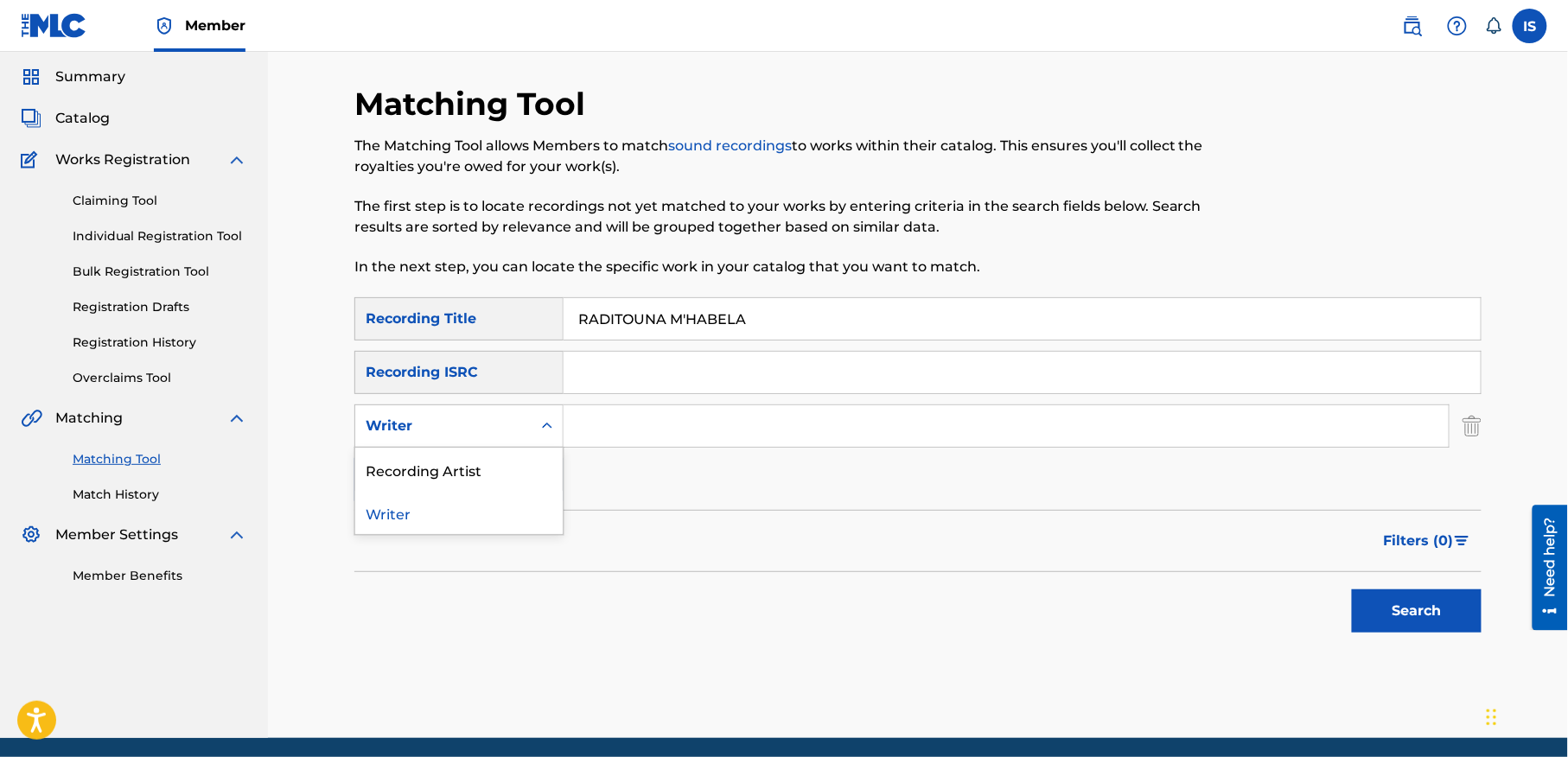
click at [495, 439] on div "Writer" at bounding box center [443, 425] width 176 height 33
click at [488, 461] on div "Recording Artist" at bounding box center [458, 469] width 207 height 44
click at [690, 418] on input "Search Form" at bounding box center [1006, 426] width 885 height 42
paste input "RADITOUNA M'HABELA"
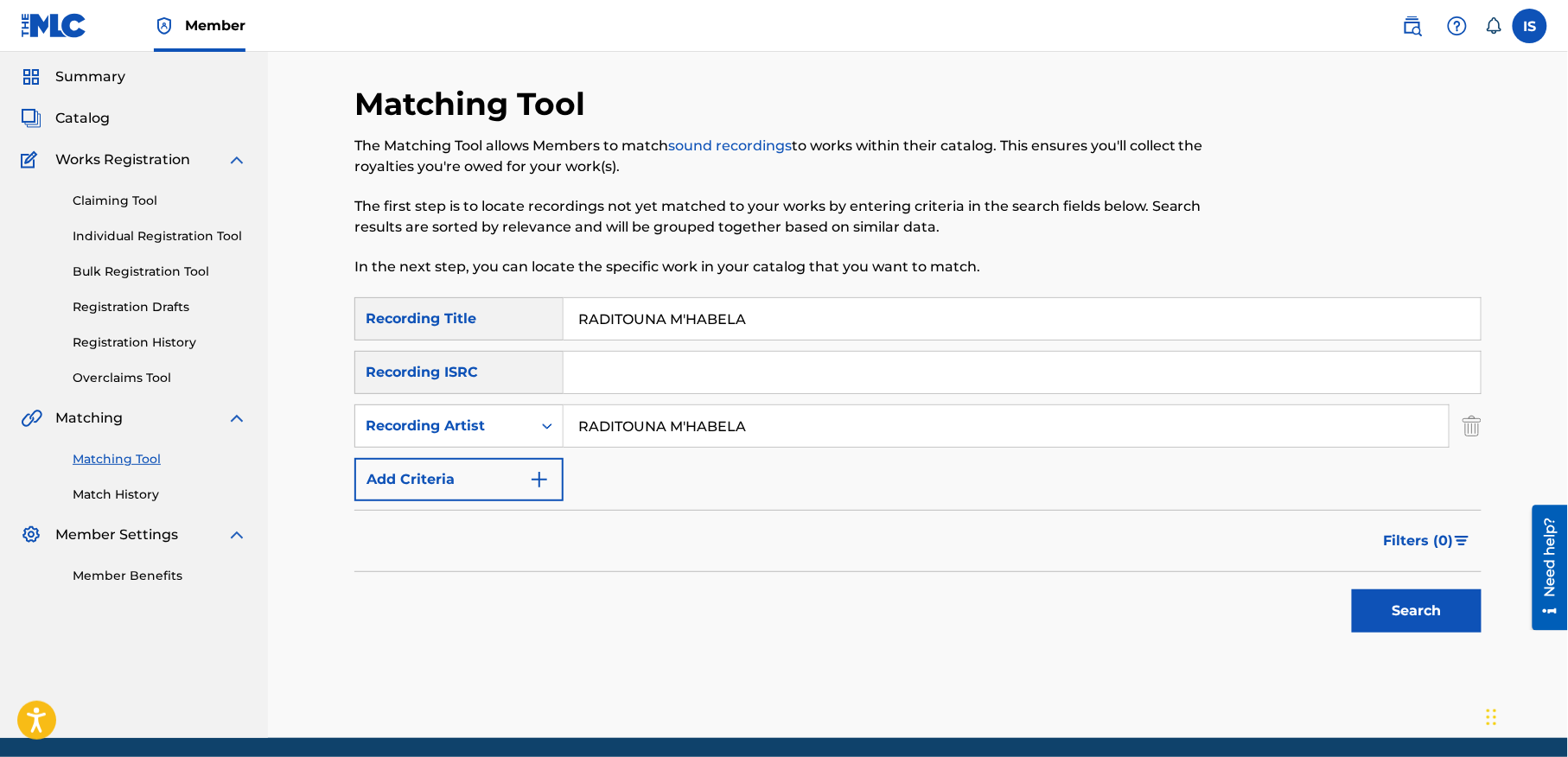
click at [806, 395] on div "SearchWithCriteria3d59bafb-b499-4b93-8ffa-3e6f7fa9439c Recording Title RADITOUN…" at bounding box center [917, 399] width 1128 height 204
click at [769, 427] on input "RADITOUNA M'HABELA" at bounding box center [1006, 426] width 885 height 42
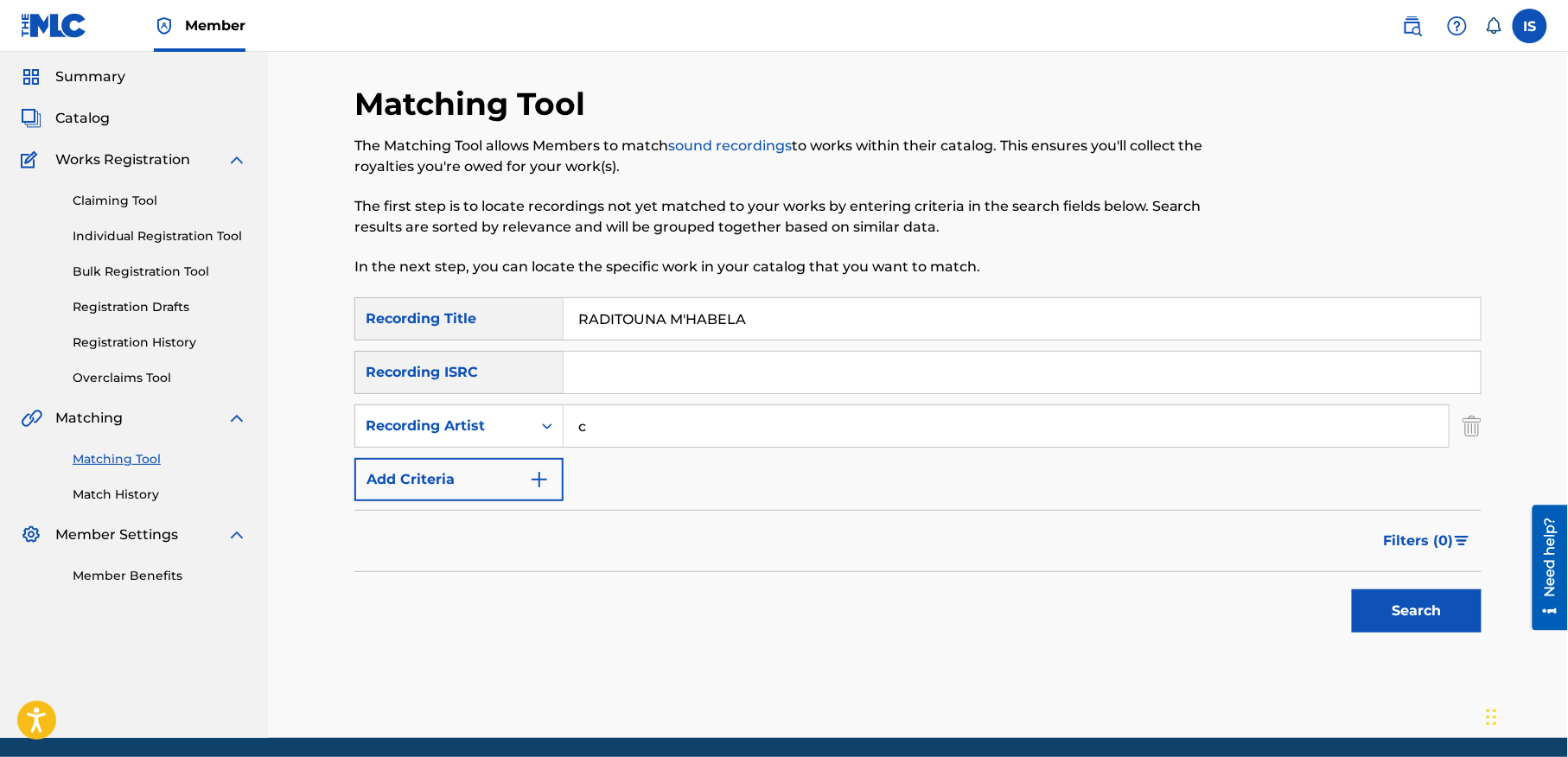
type input "cheb bilal"
click at [1387, 600] on button "Search" at bounding box center [1417, 610] width 130 height 44
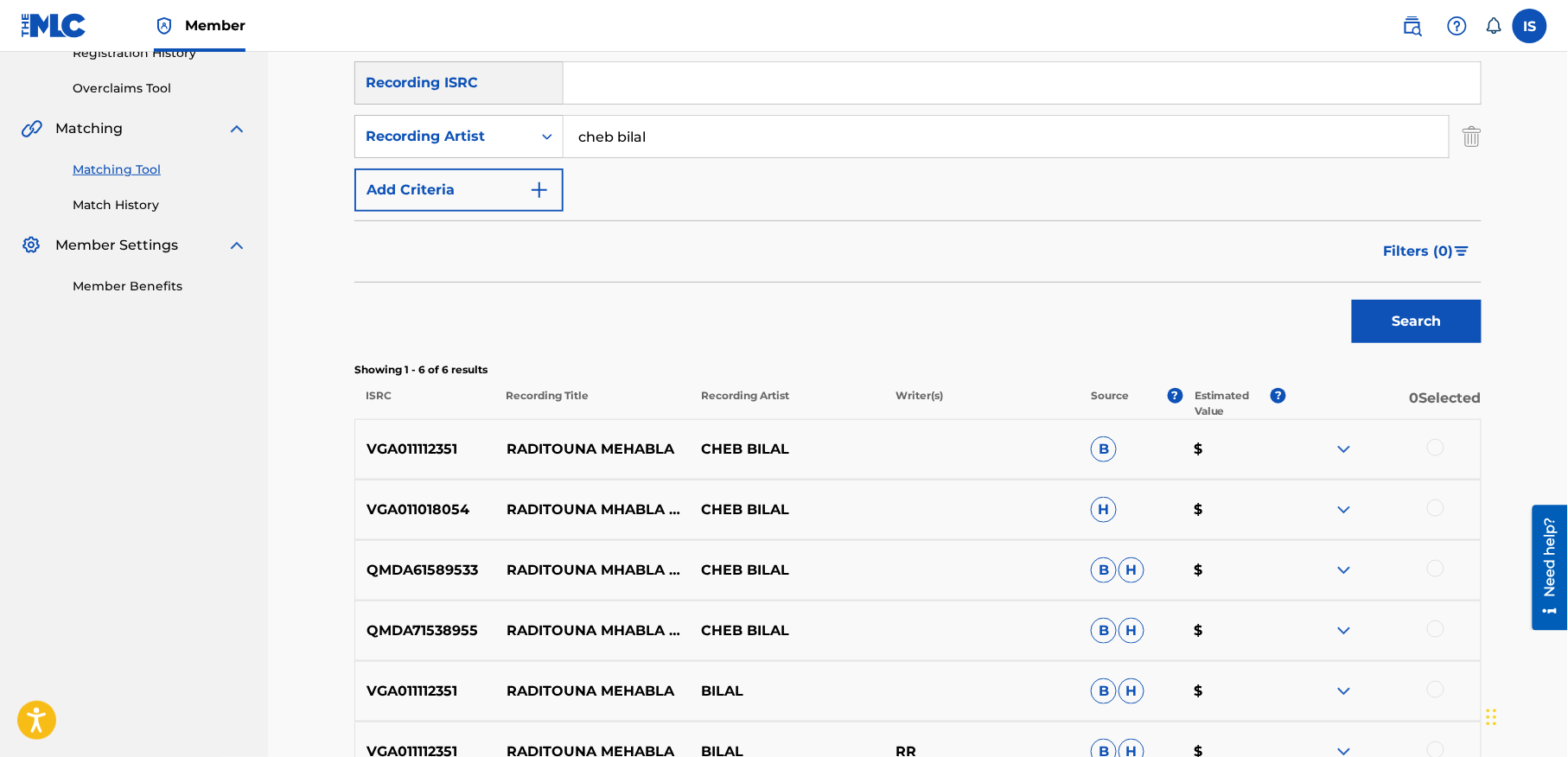
scroll to position [344, 0]
click at [1433, 447] on div at bounding box center [1435, 446] width 17 height 17
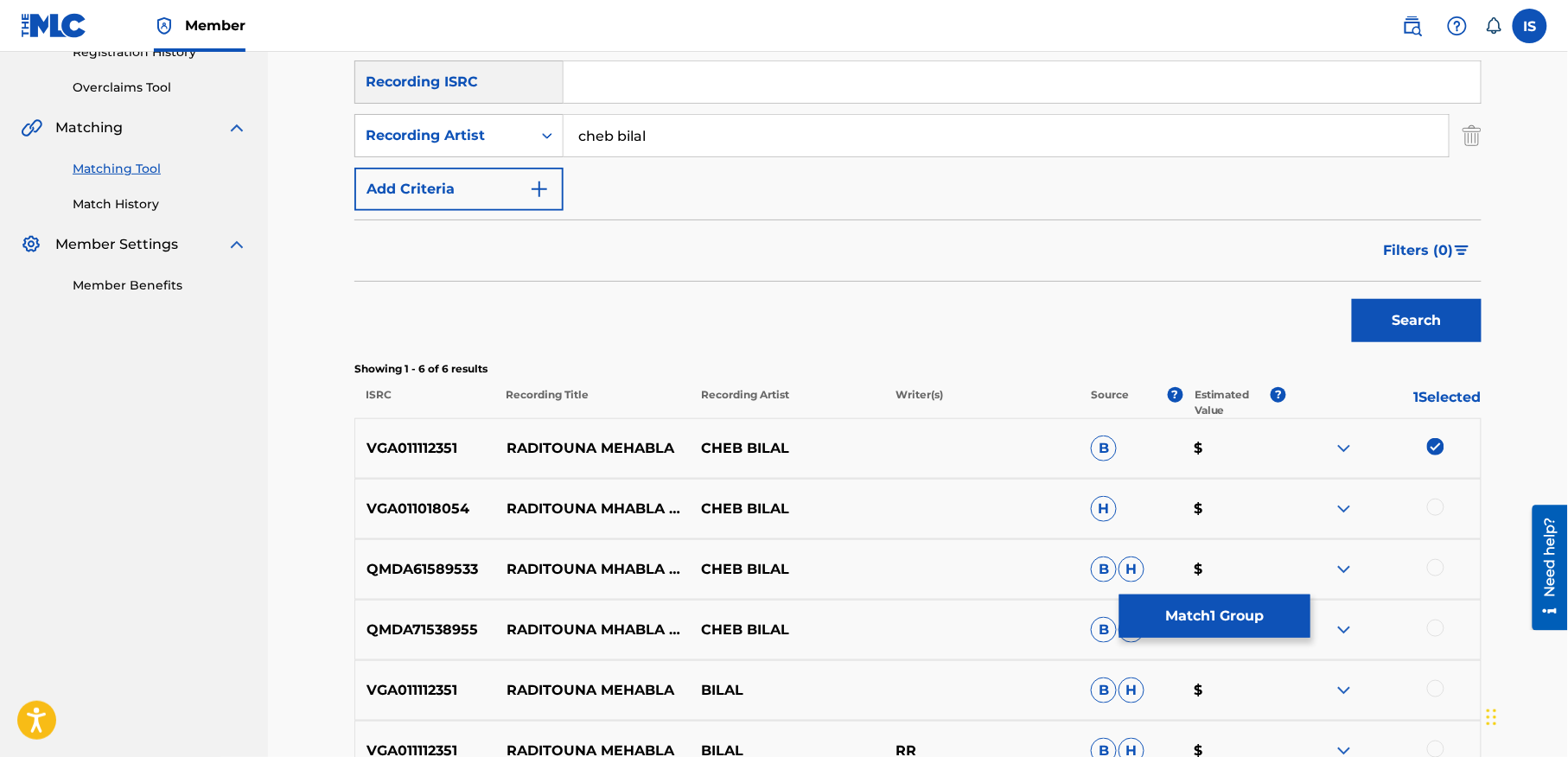
click at [1427, 495] on div "VGA011018054 RADITOUNA MHABLA NTOUMA CHEB BILAL H $" at bounding box center [917, 509] width 1128 height 60
click at [1436, 517] on div at bounding box center [1383, 508] width 195 height 20
click at [1433, 510] on div at bounding box center [1435, 506] width 17 height 17
click at [1430, 561] on div at bounding box center [1435, 567] width 17 height 17
click at [1430, 624] on div at bounding box center [1435, 627] width 17 height 17
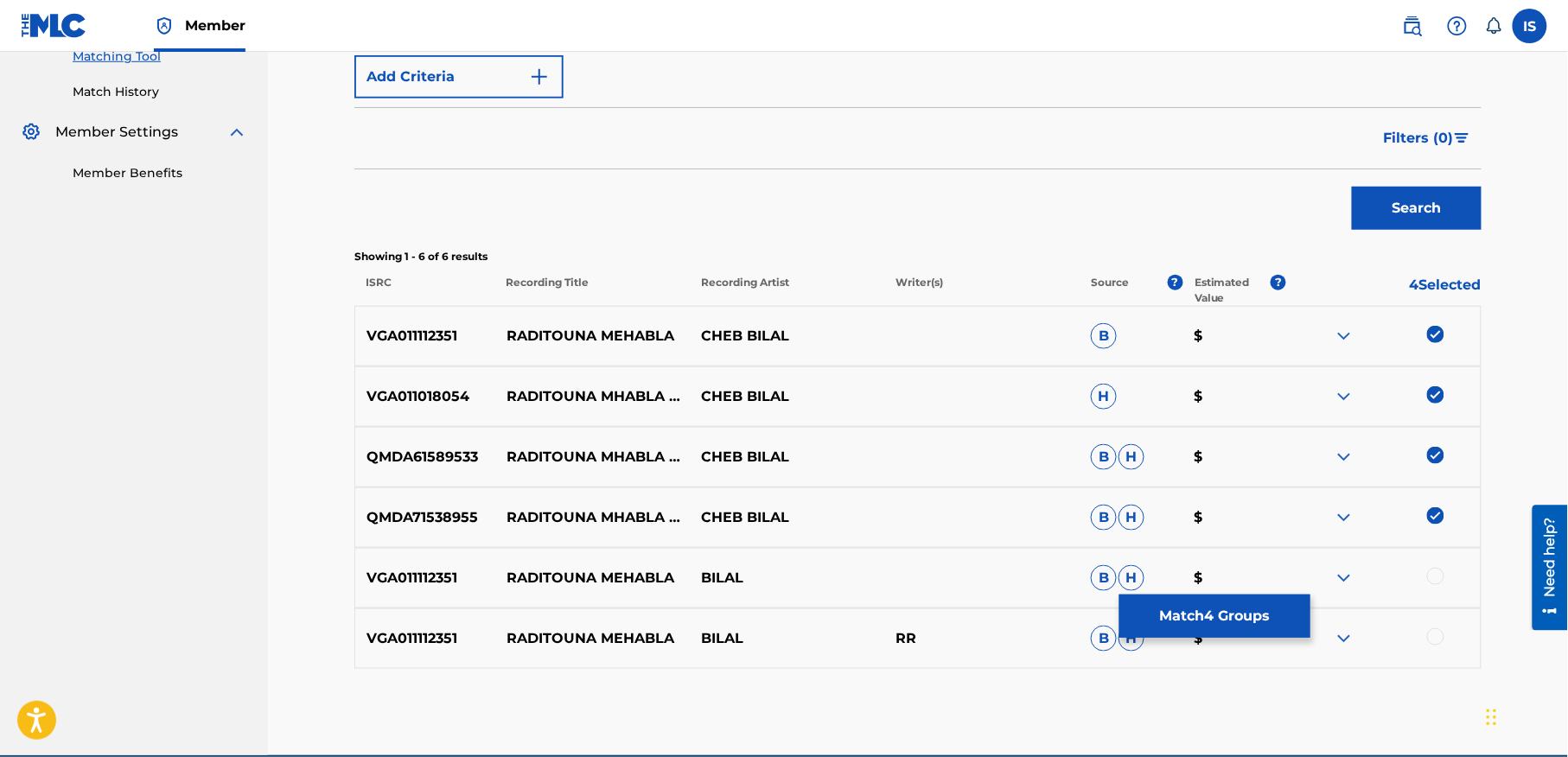
scroll to position [537, 0]
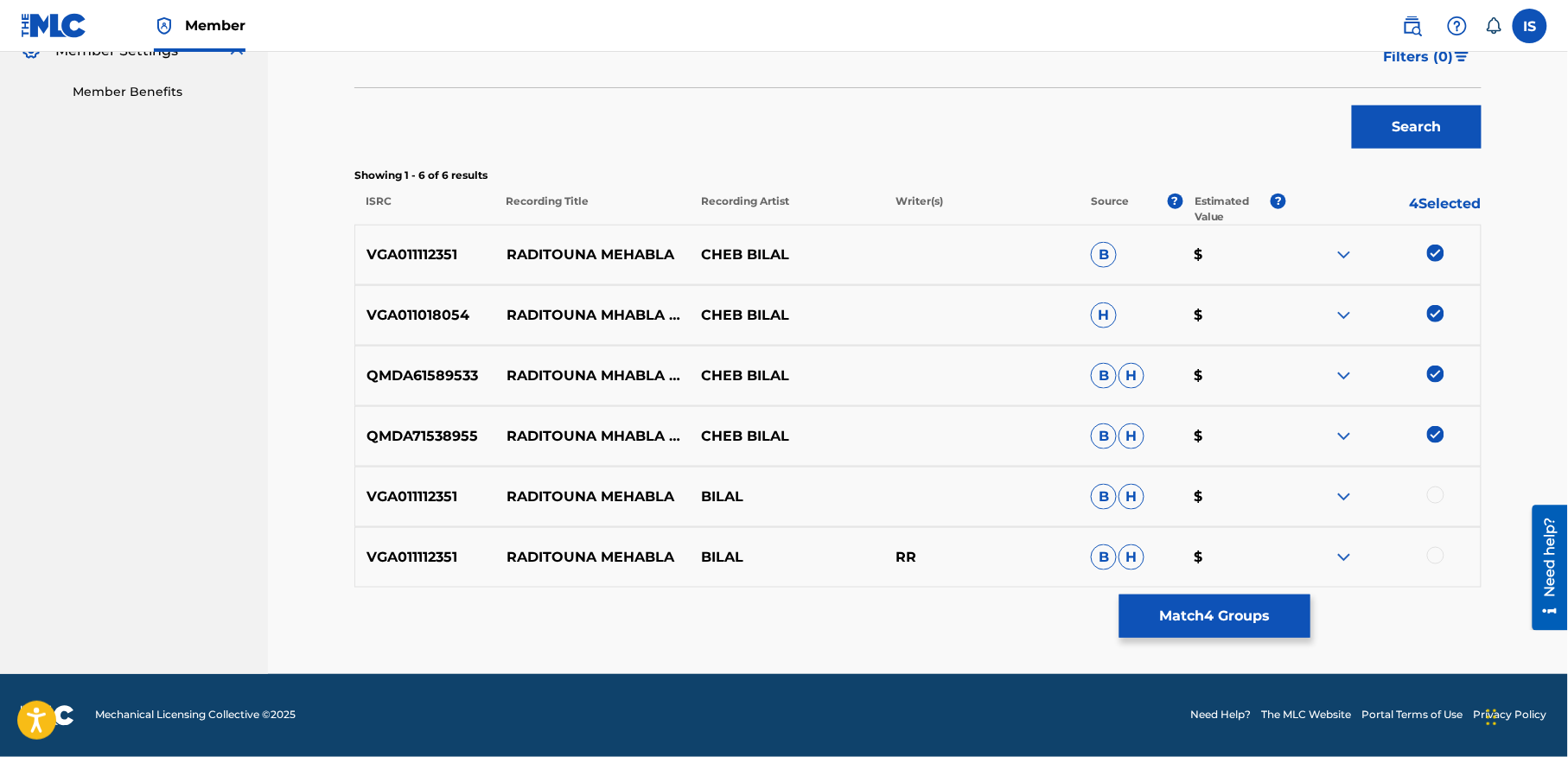
click at [1431, 495] on div at bounding box center [1435, 495] width 17 height 17
click at [1432, 555] on div at bounding box center [1435, 555] width 17 height 17
click at [1186, 586] on div "VGA011112351 RADITOUNA MEHABLA BILAL RR B H $" at bounding box center [917, 558] width 1128 height 60
click at [1186, 616] on button "Match 6 Groups" at bounding box center [1215, 616] width 191 height 44
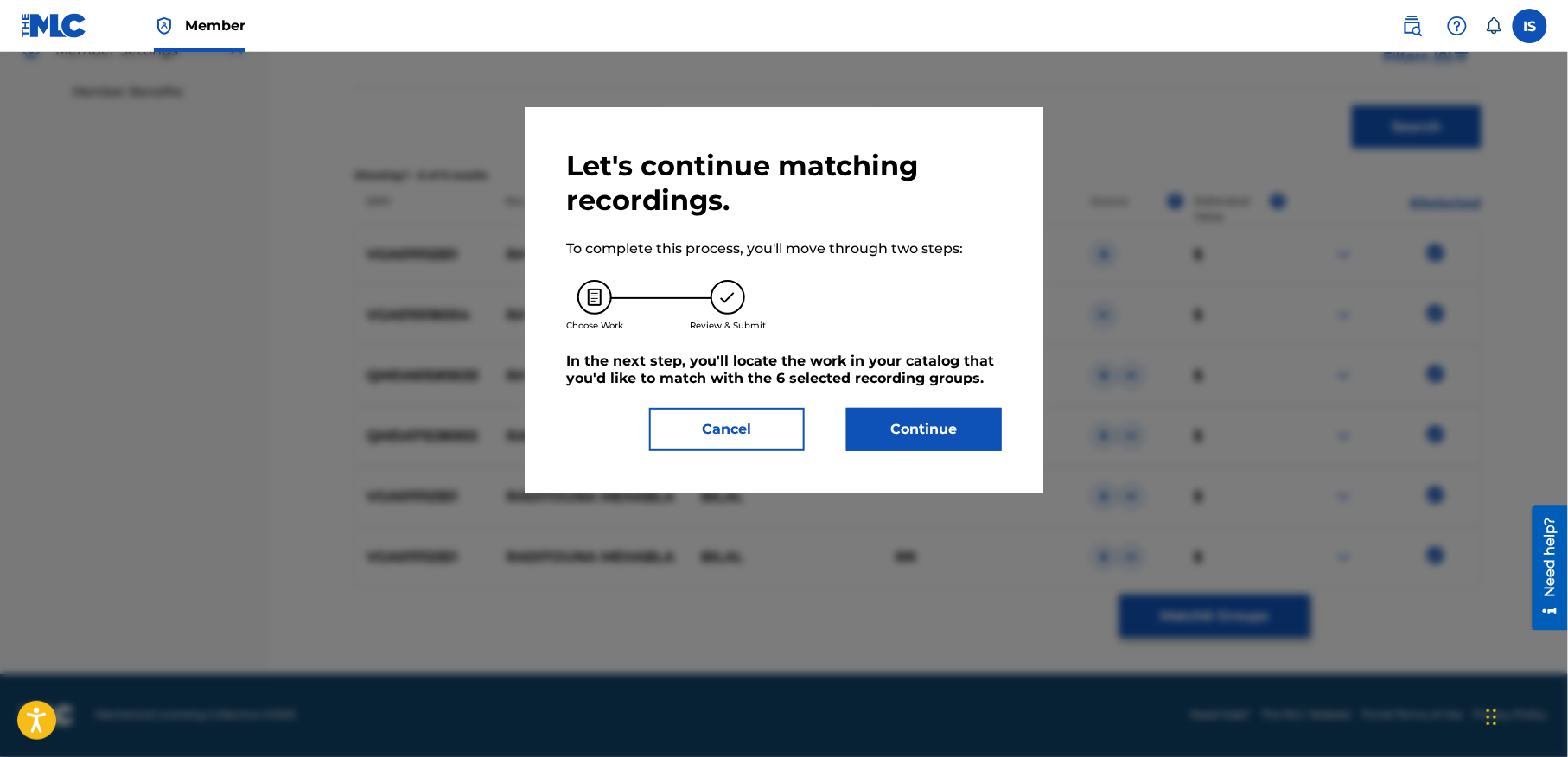
click at [914, 419] on button "Continue" at bounding box center [924, 429] width 156 height 44
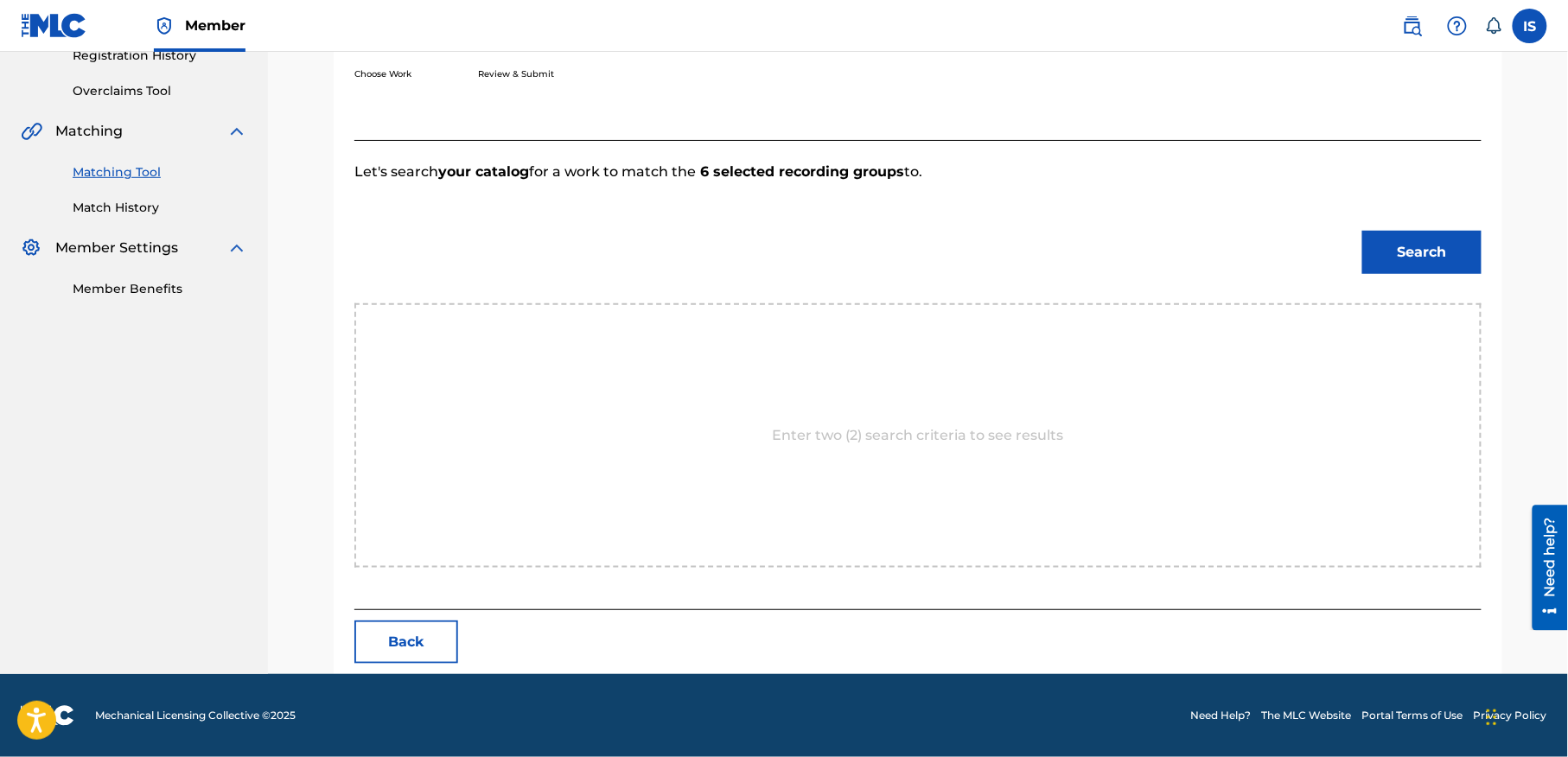
scroll to position [395, 0]
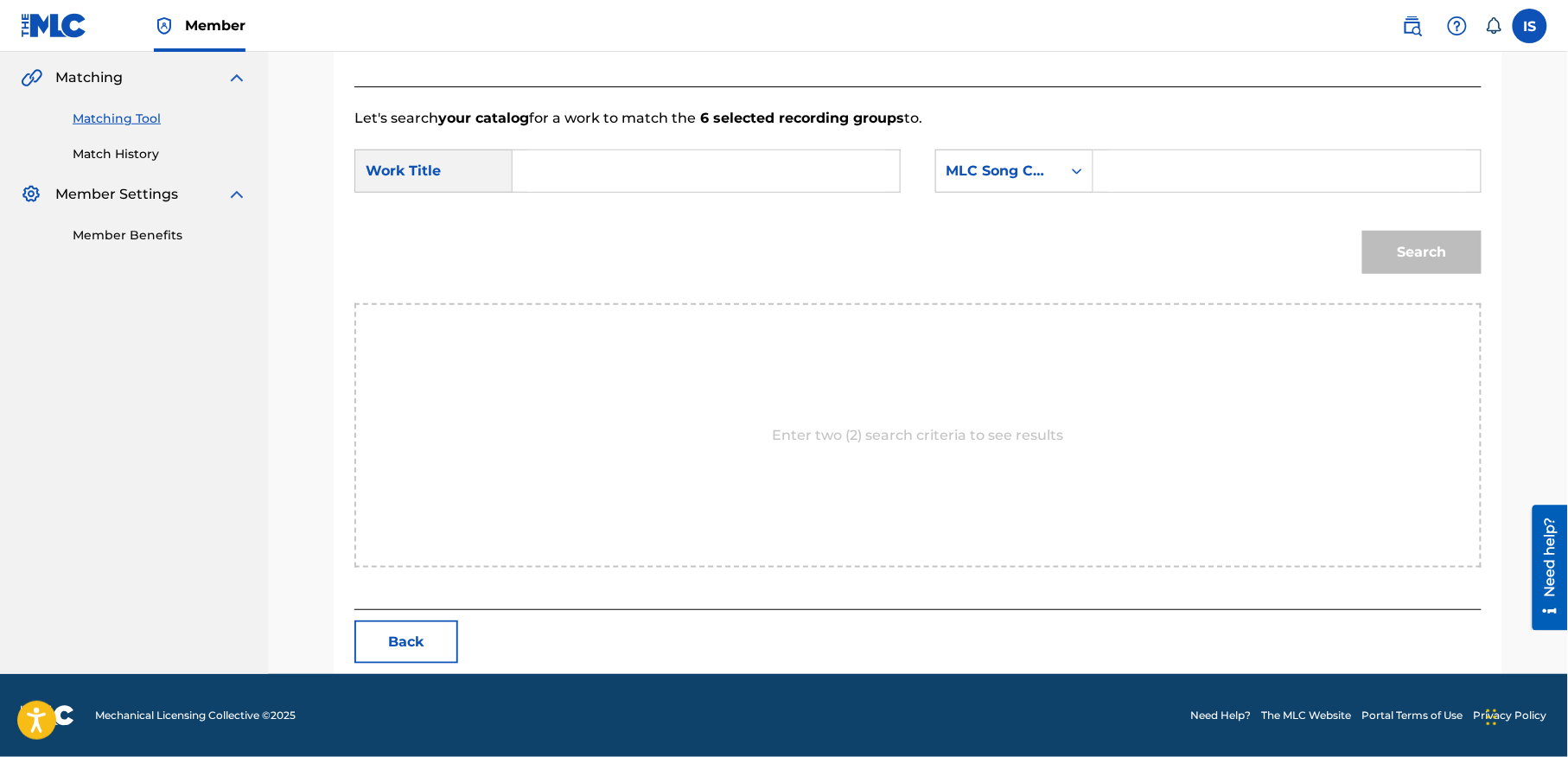
click at [721, 192] on div "SearchWithCriteria5a681ebb-c232-4938-acac-ddf6d3cd43f7 Work Title SearchWithCri…" at bounding box center [917, 176] width 1128 height 53
click at [712, 170] on input "Search Form" at bounding box center [707, 171] width 358 height 42
paste input "RADITOUNA M'HABELA"
type input "RADITOUNA M'HABELA"
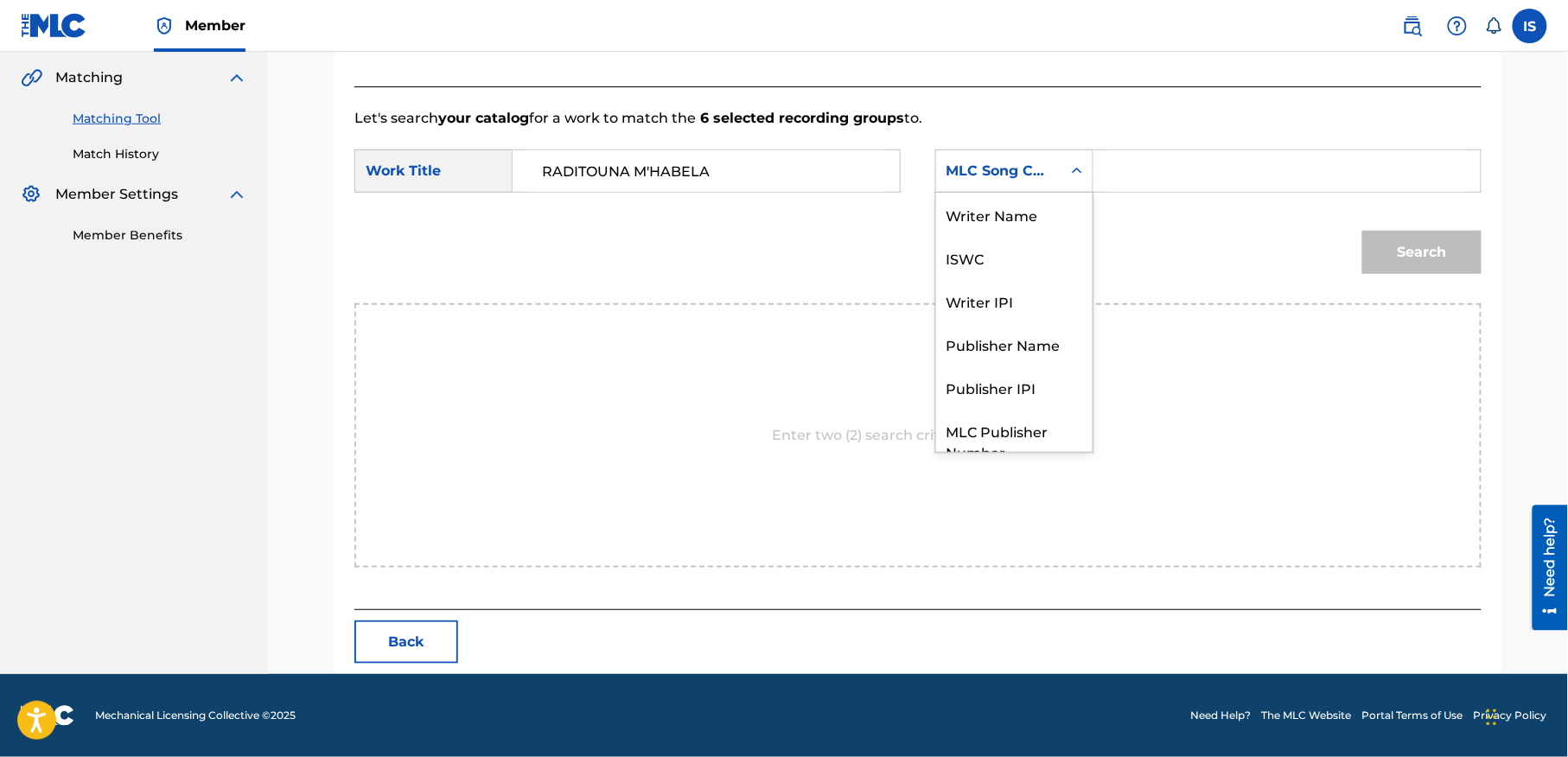
click at [1052, 157] on div "MLC Song Code" at bounding box center [998, 171] width 125 height 33
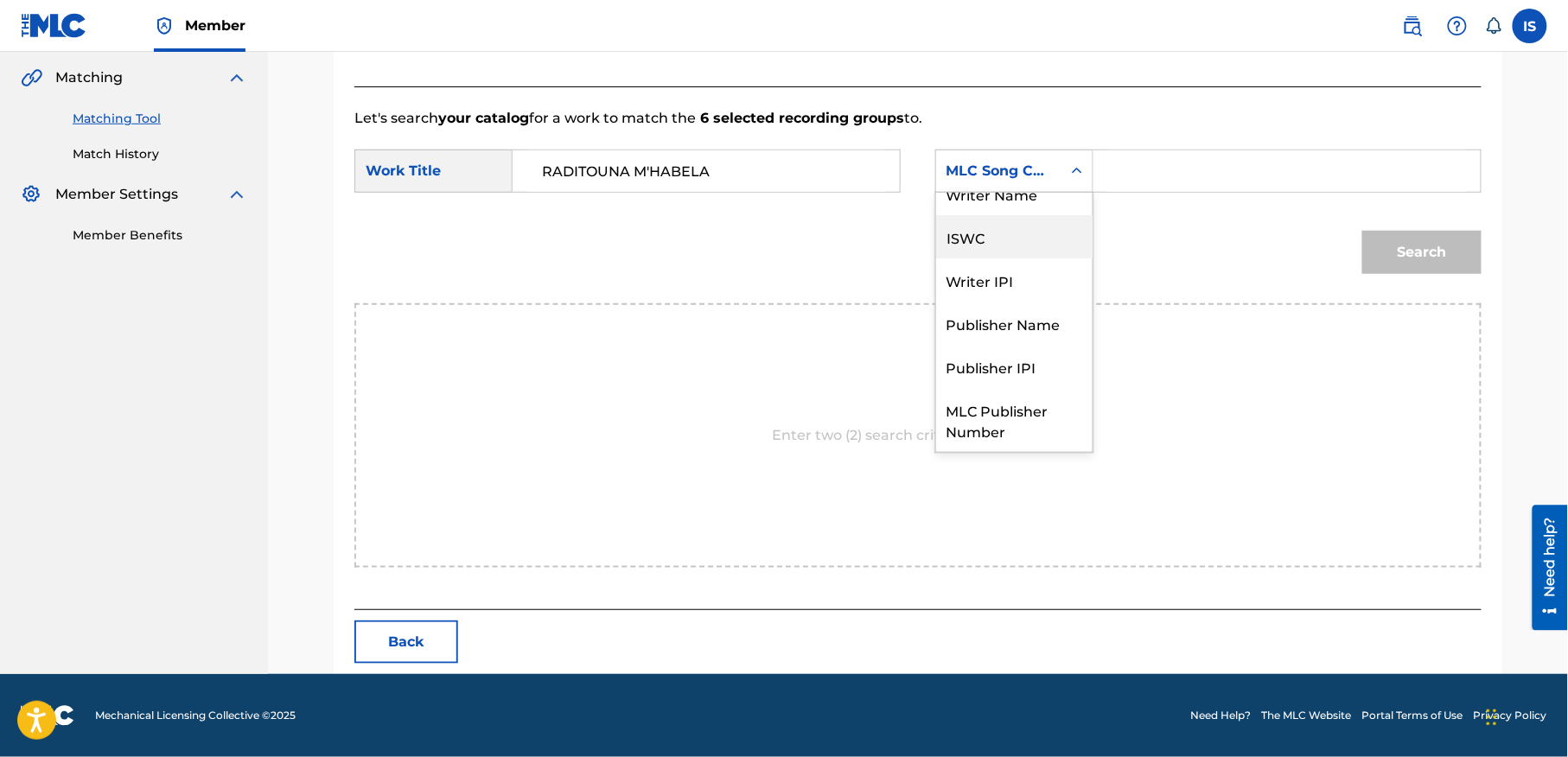
scroll to position [0, 0]
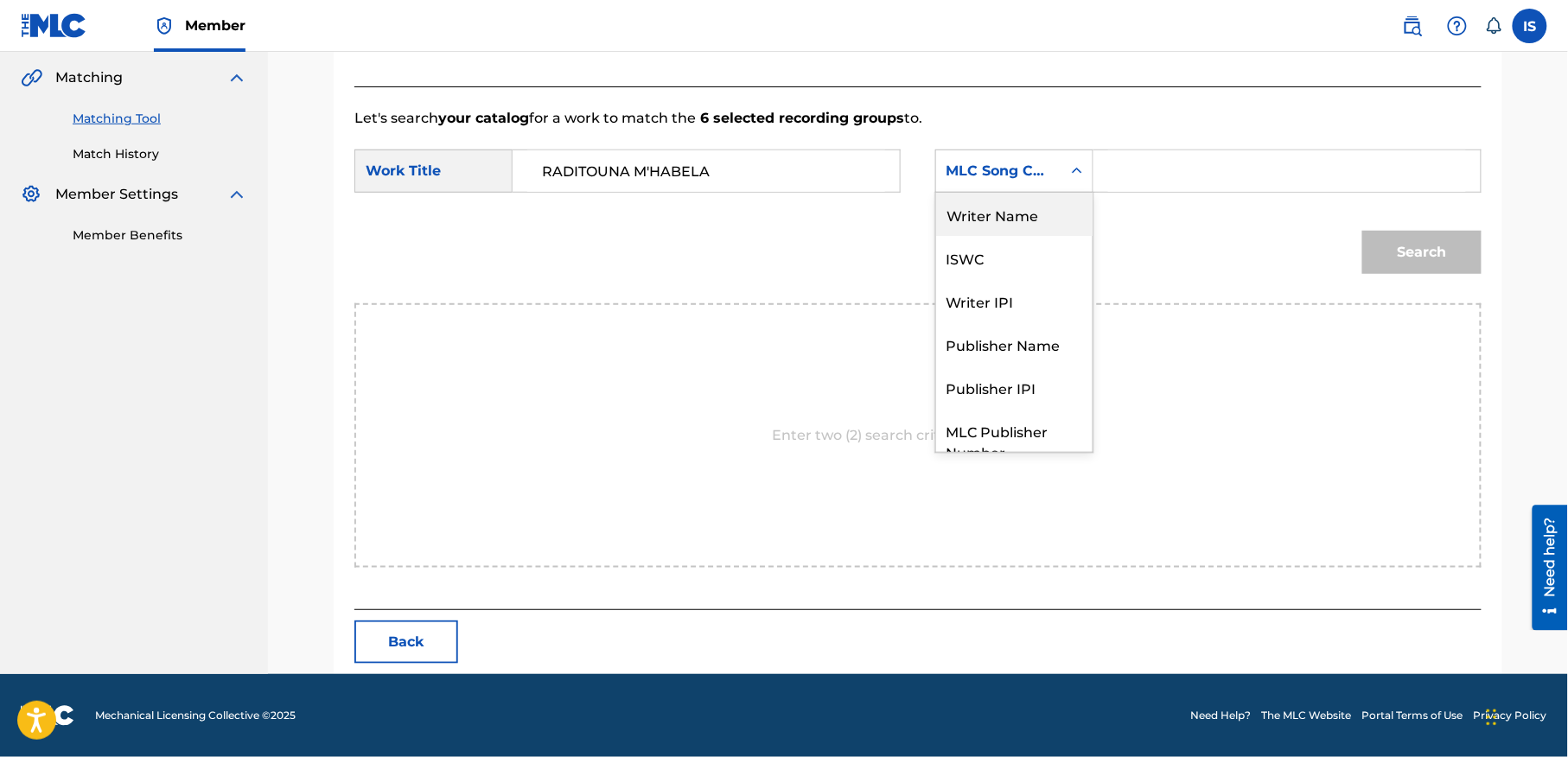
click at [1004, 204] on div "Writer Name" at bounding box center [1014, 214] width 157 height 44
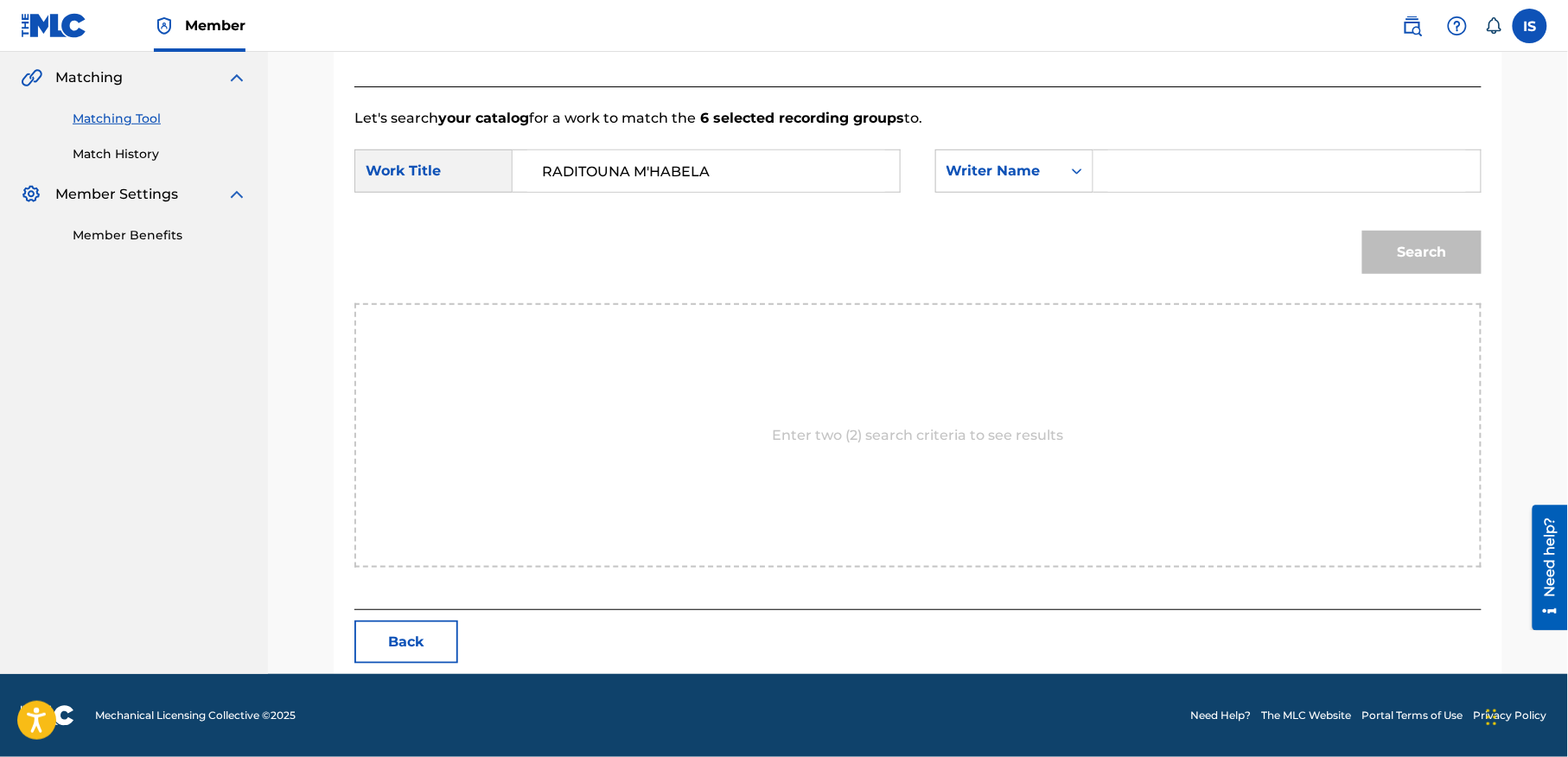
click at [1191, 192] on div "SearchWithCriteria5a681ebb-c232-4938-acac-ddf6d3cd43f7 Work Title RADITOUNA M'H…" at bounding box center [917, 176] width 1128 height 53
click at [1152, 183] on input "Search Form" at bounding box center [1287, 171] width 358 height 42
type input "moufok"
click at [1435, 253] on button "Search" at bounding box center [1422, 252] width 119 height 44
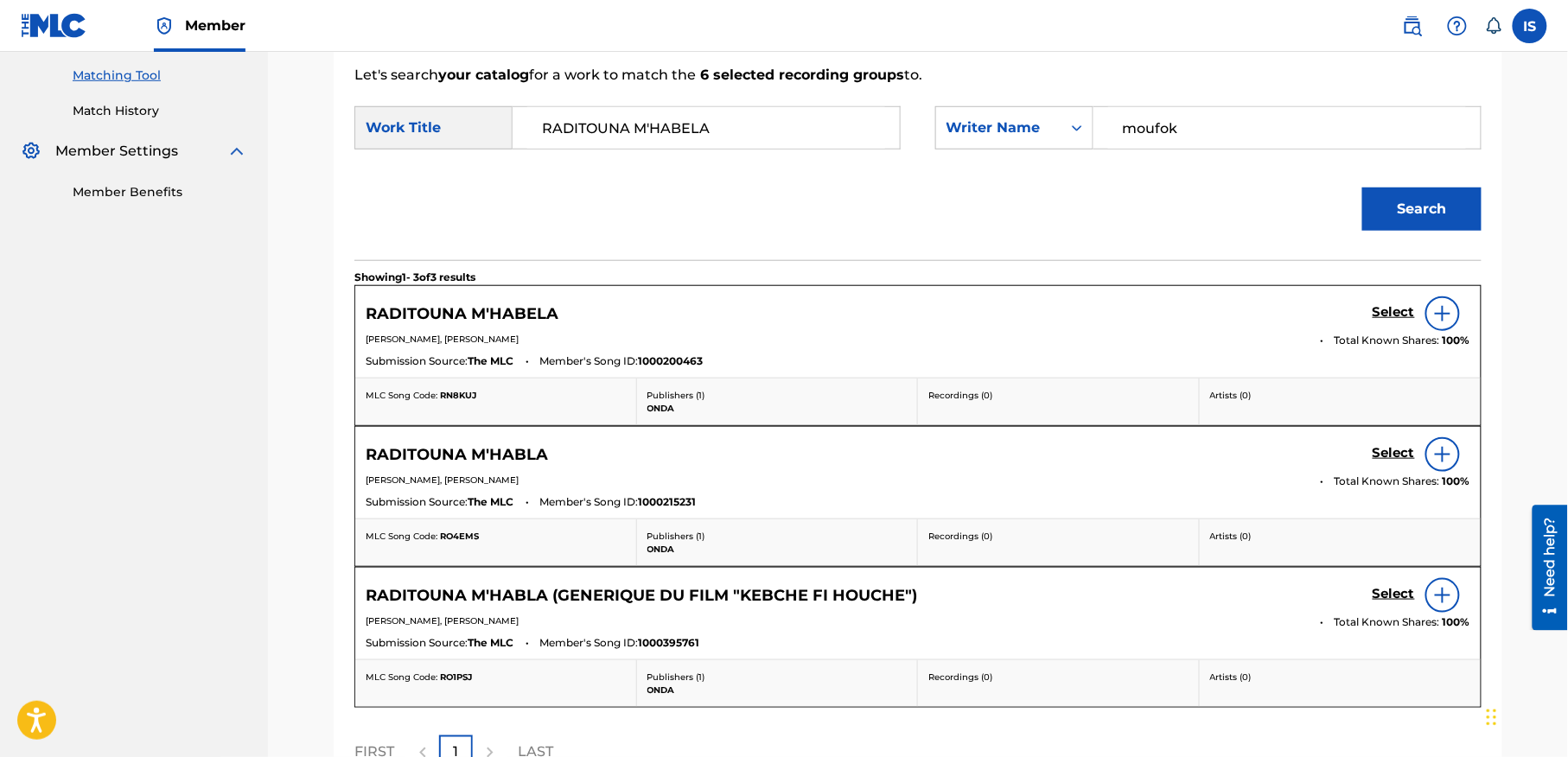
scroll to position [439, 0]
click at [1387, 318] on h5 "Select" at bounding box center [1394, 310] width 43 height 16
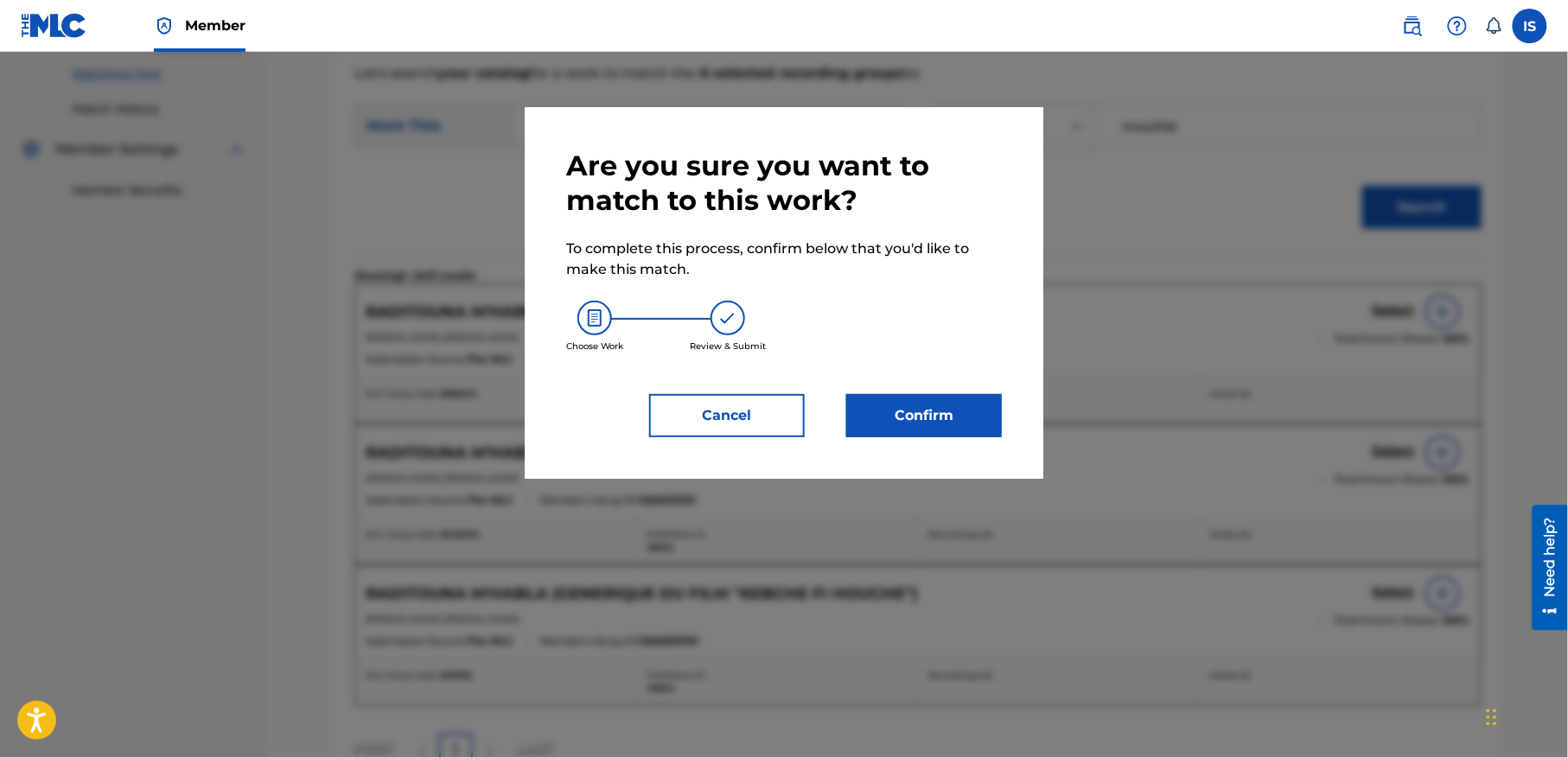
click at [915, 425] on button "Confirm" at bounding box center [924, 415] width 156 height 44
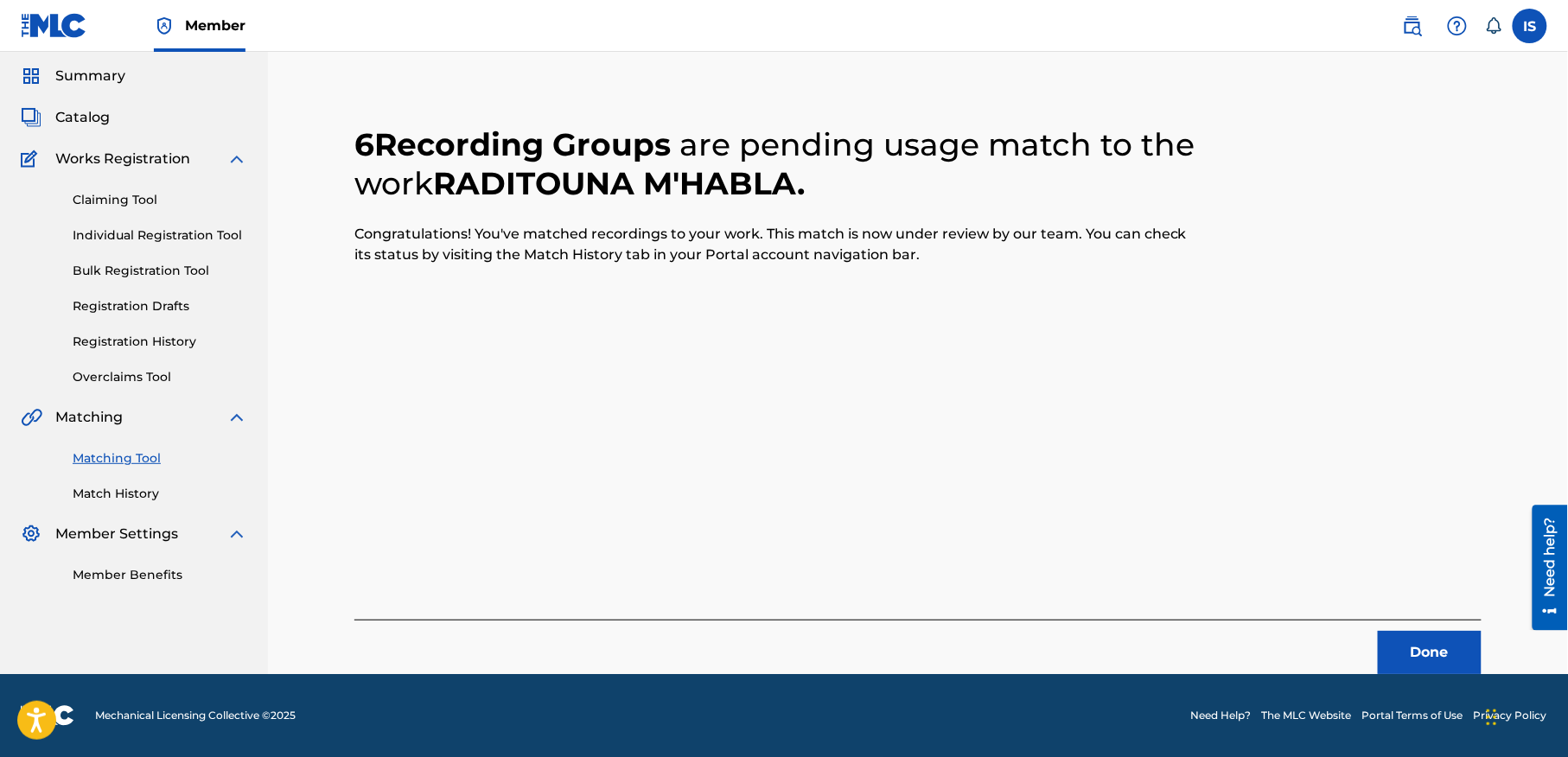
scroll to position [53, 0]
click at [1432, 660] on button "Done" at bounding box center [1429, 653] width 104 height 44
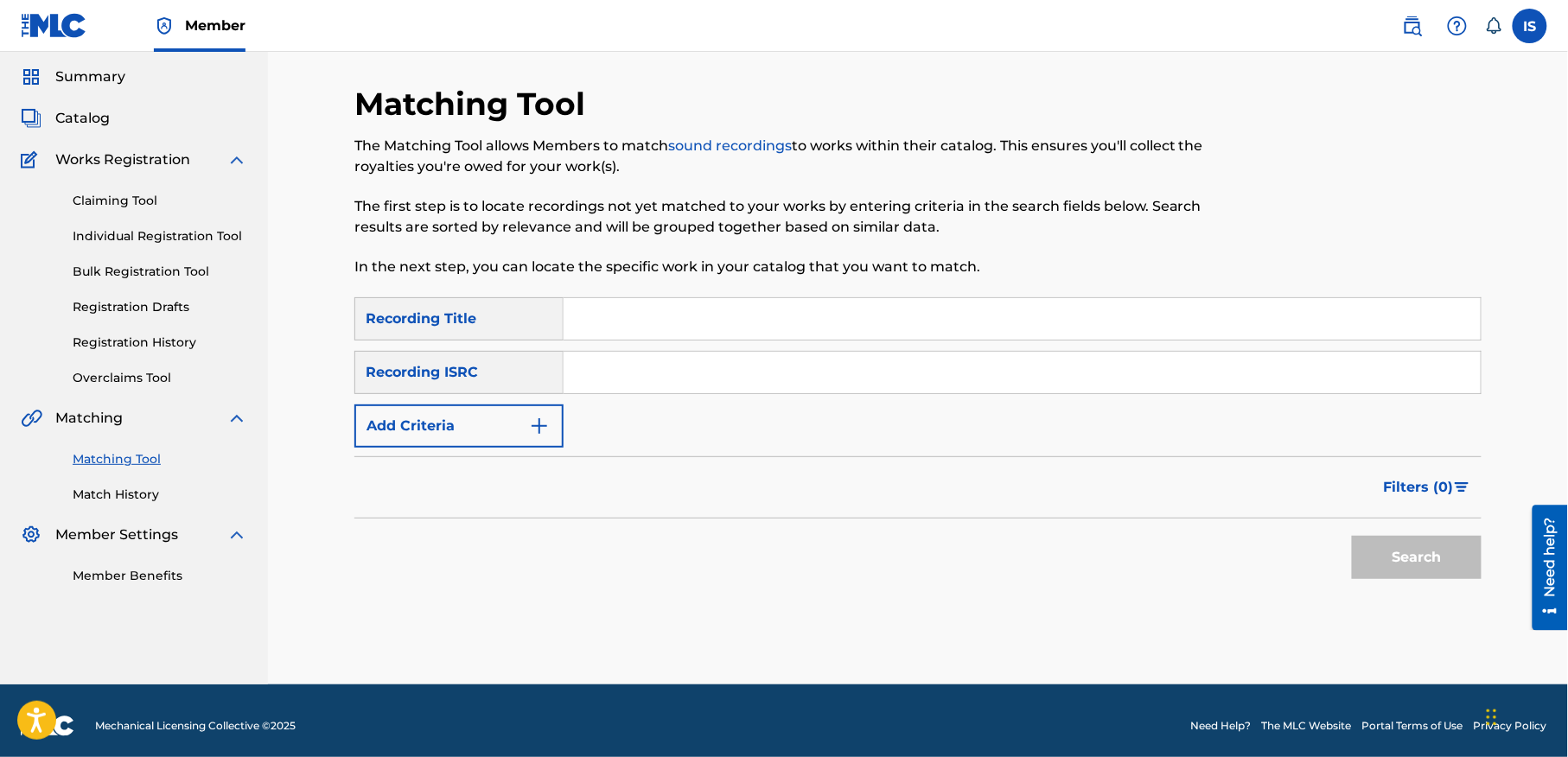
click at [690, 311] on input "Search Form" at bounding box center [1022, 318] width 917 height 42
paste input "AHLEFT B'RASSEK"
type input "AHLEFT B'RASSEK"
click at [440, 416] on button "Add Criteria" at bounding box center [458, 426] width 209 height 44
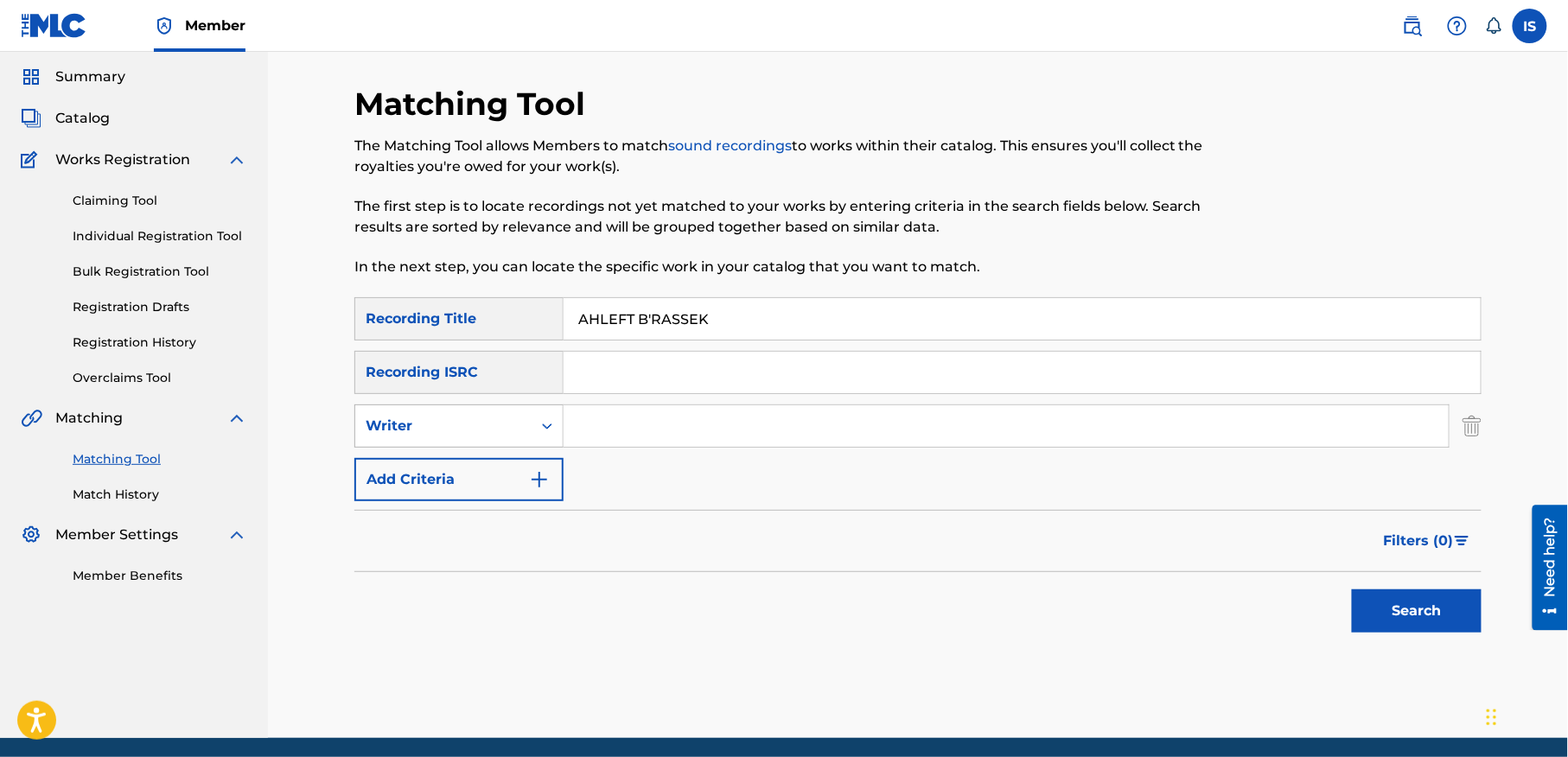
click at [448, 419] on div "Writer" at bounding box center [443, 425] width 156 height 20
click at [462, 460] on div "Recording Artist" at bounding box center [458, 469] width 207 height 44
click at [672, 446] on div "Search Form" at bounding box center [1006, 426] width 886 height 44
click at [640, 432] on input "Search Form" at bounding box center [1006, 426] width 885 height 42
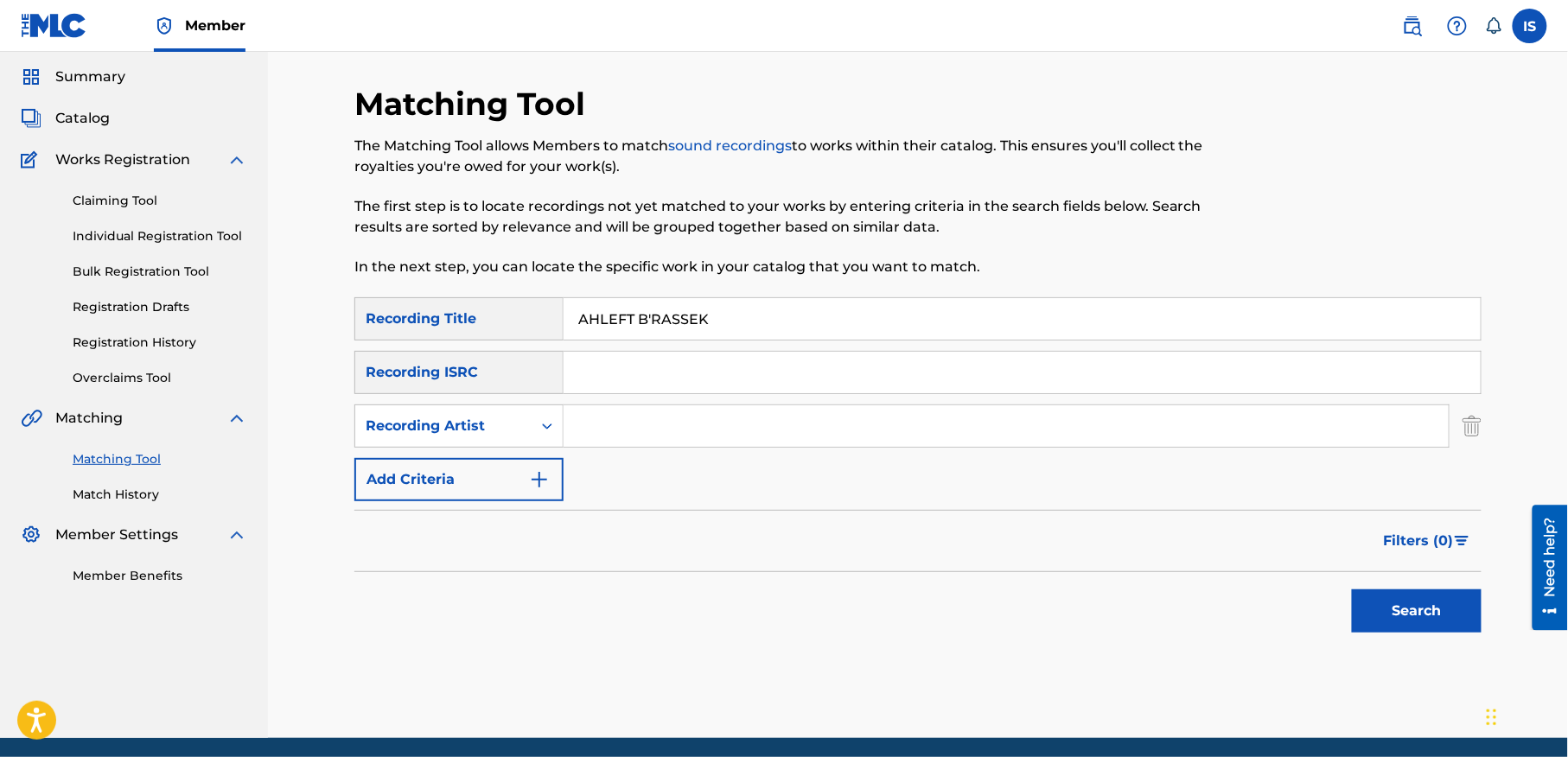
type input "cheb bilal"
click at [1443, 589] on button "Search" at bounding box center [1417, 610] width 130 height 44
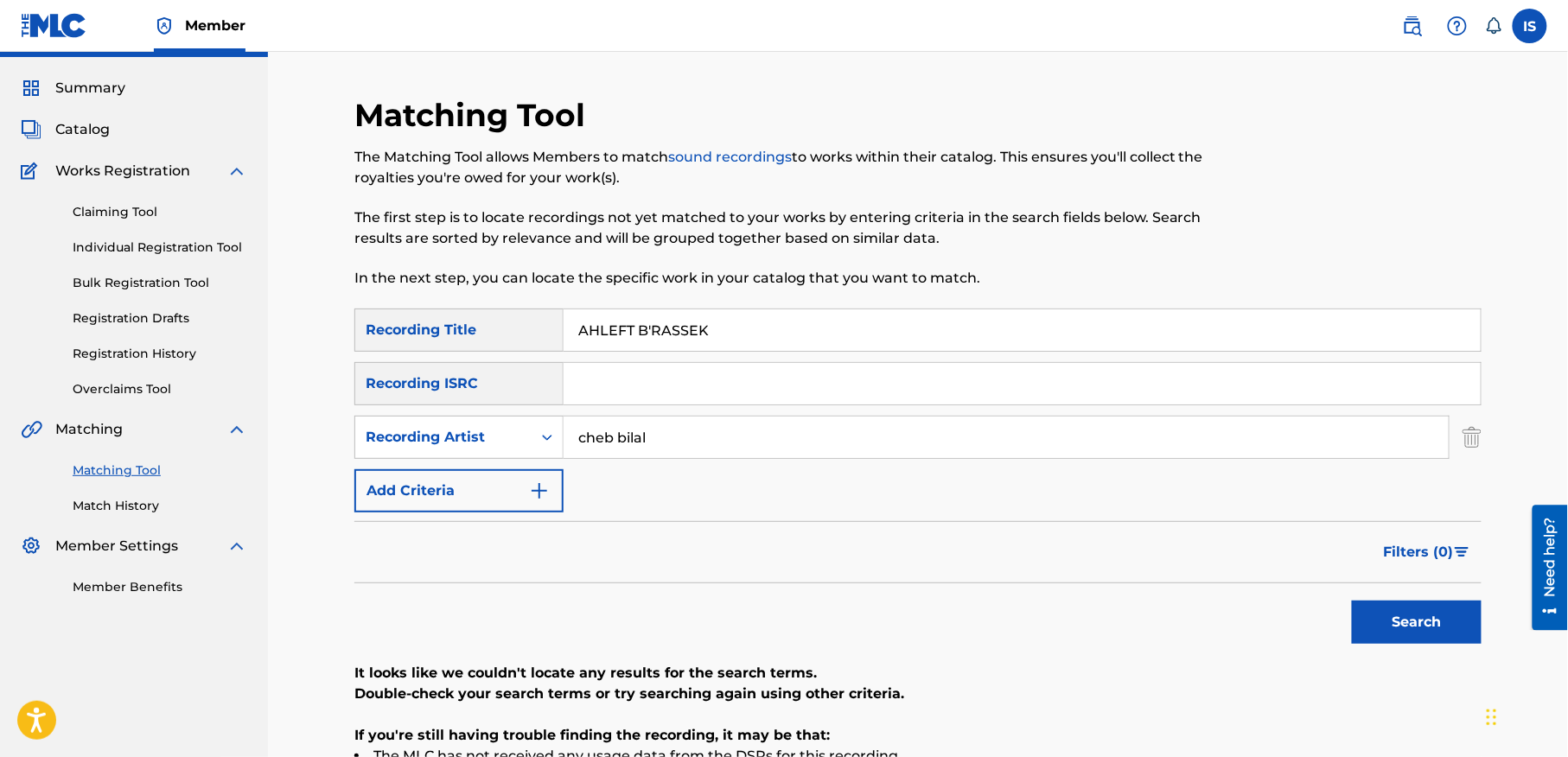
scroll to position [17, 0]
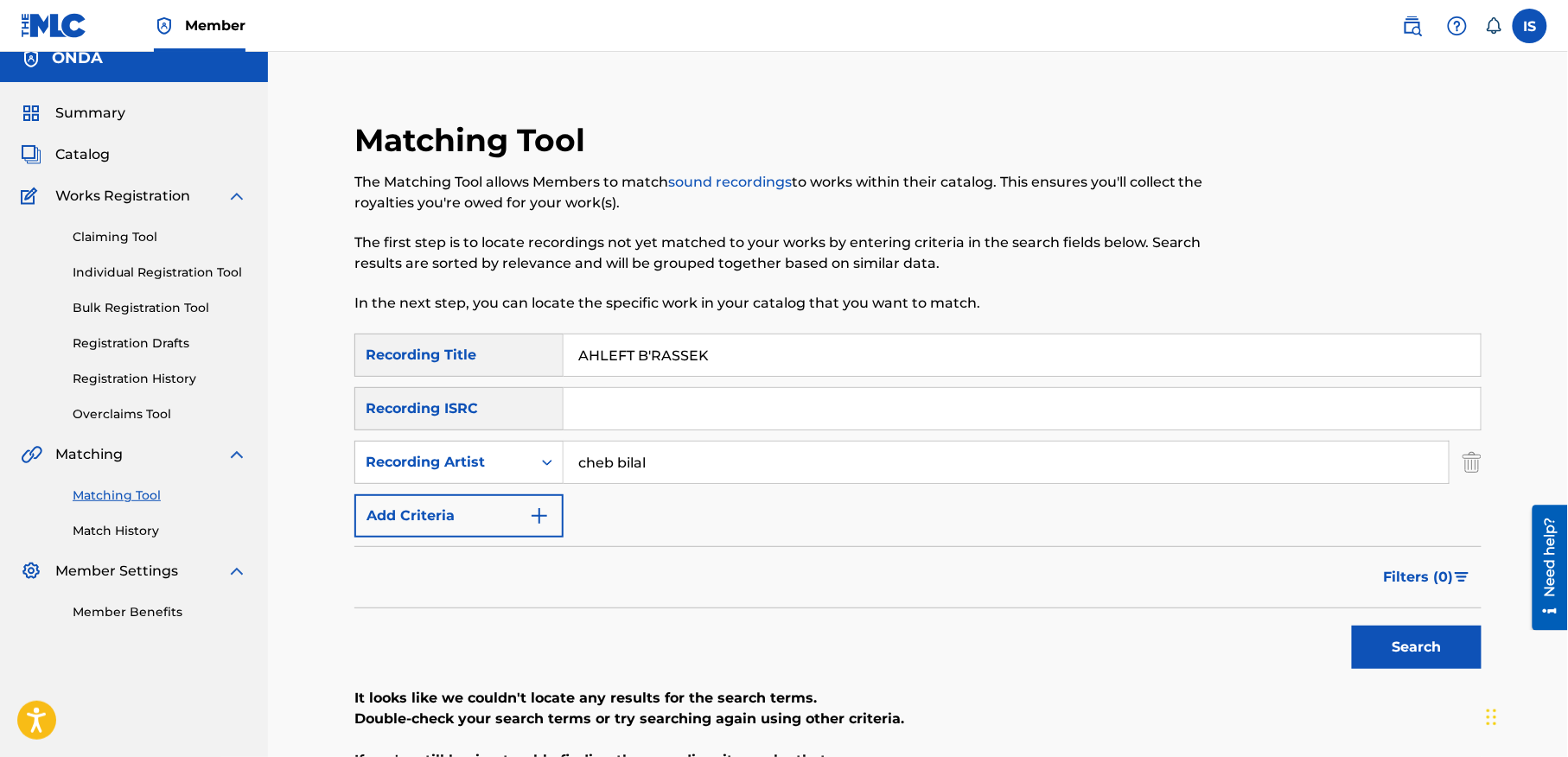
click at [651, 360] on input "AHLEFT B'RASSEK" at bounding box center [1022, 355] width 917 height 42
click at [1352, 625] on button "Search" at bounding box center [1417, 647] width 130 height 44
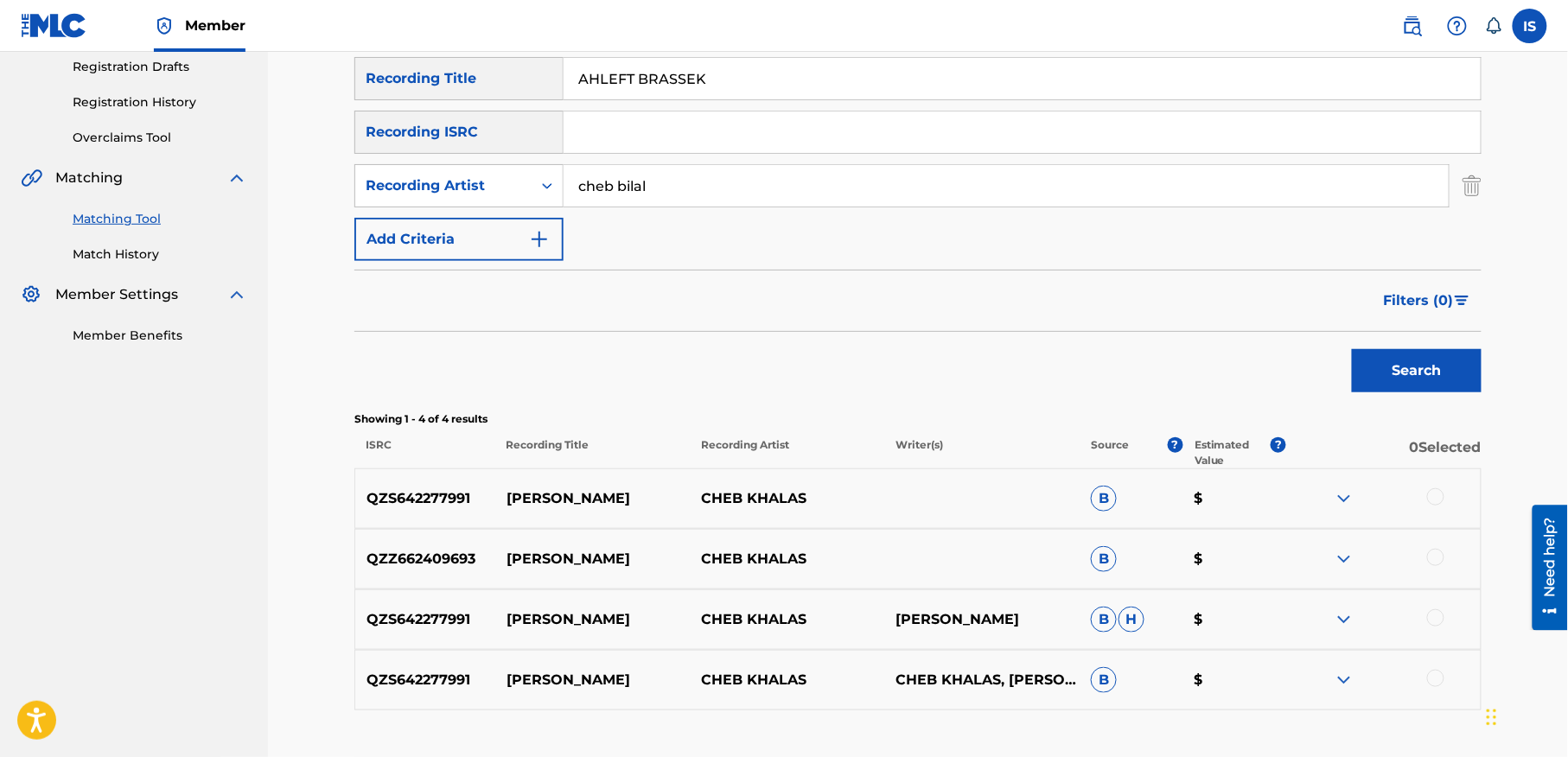
scroll to position [281, 0]
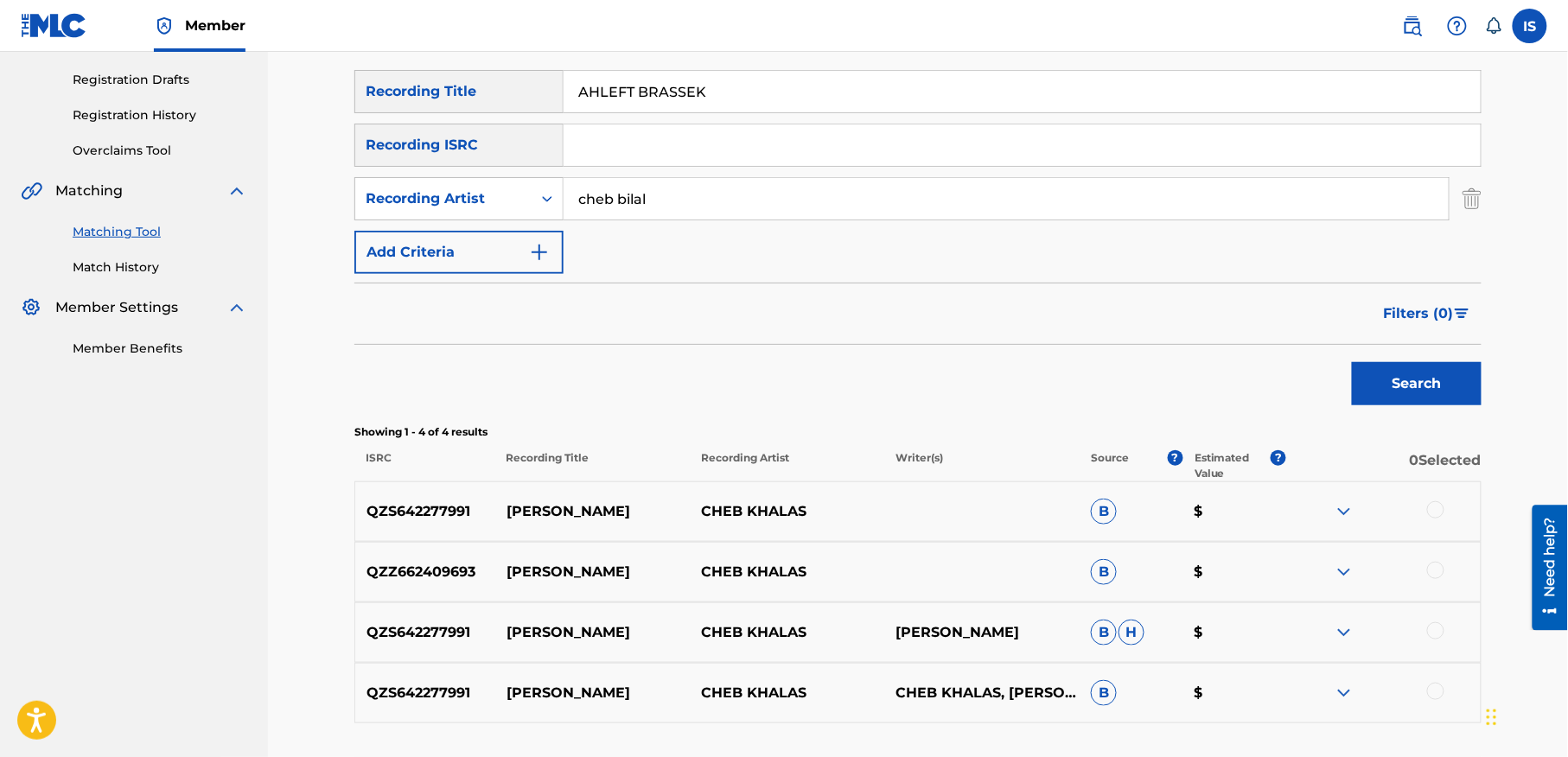
drag, startPoint x: 587, startPoint y: 92, endPoint x: 563, endPoint y: 80, distance: 26.8
click at [563, 80] on input "AHLEFT BRASSEK" at bounding box center [1022, 92] width 917 height 42
click at [1352, 362] on button "Search" at bounding box center [1417, 383] width 130 height 44
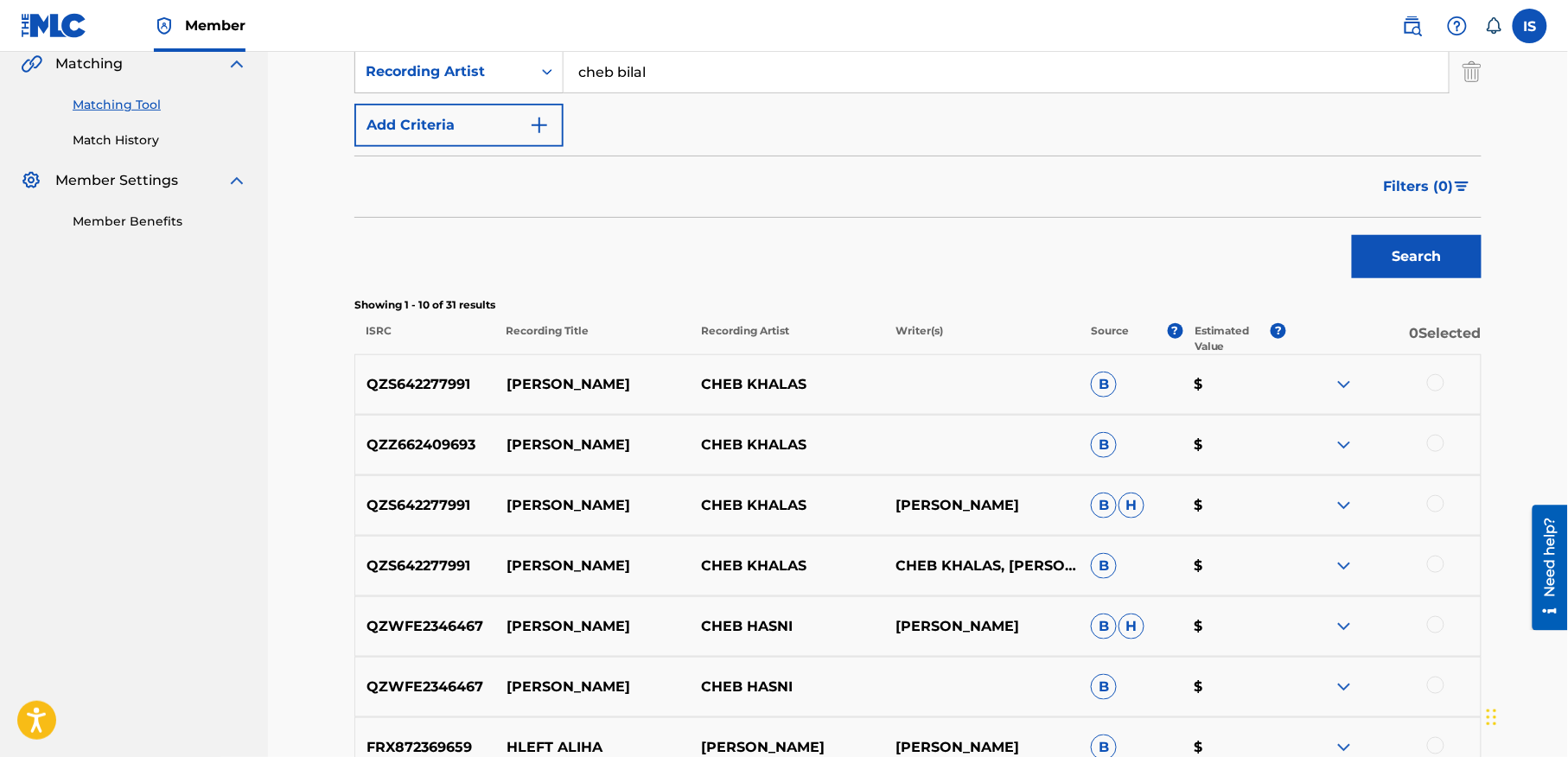
scroll to position [0, 0]
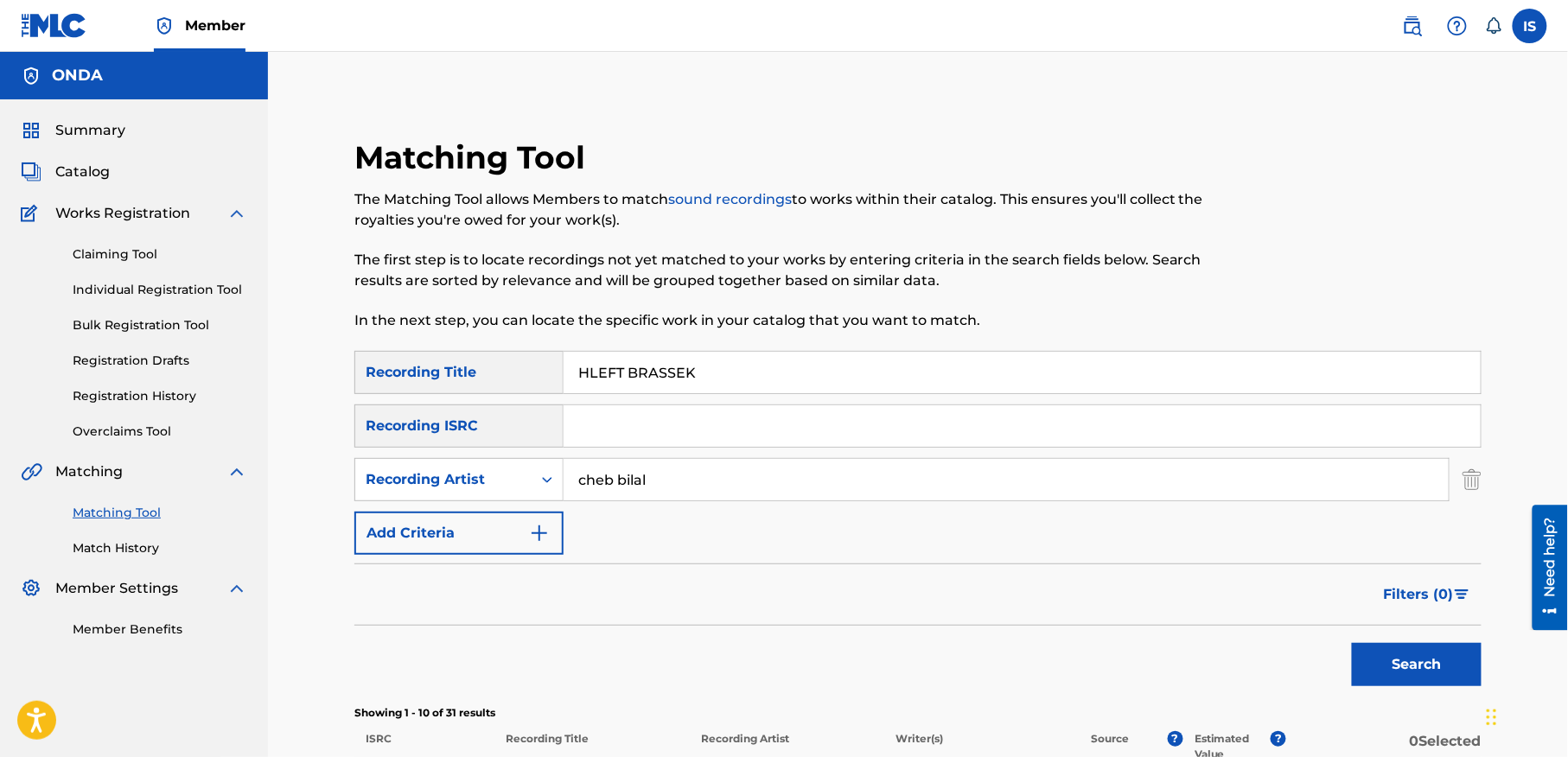
click at [642, 381] on input "HLEFT BRASSEK" at bounding box center [1022, 372] width 917 height 42
paste input "YAL DOUNIA GHBENTINI YA DENIA"
type input "YAL DOUNIA GHBENTINI YA DENIA"
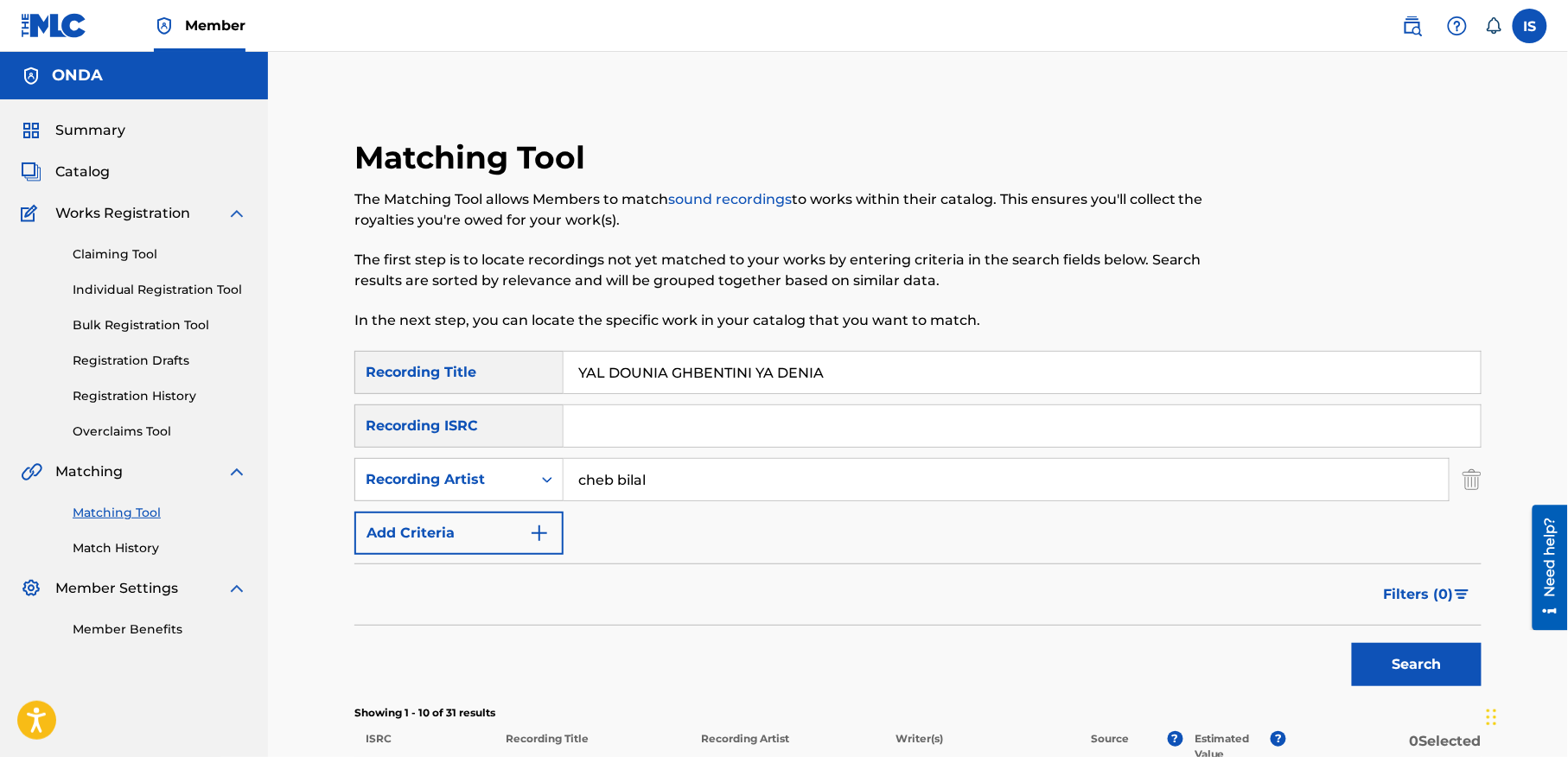
click at [1370, 657] on button "Search" at bounding box center [1417, 664] width 130 height 44
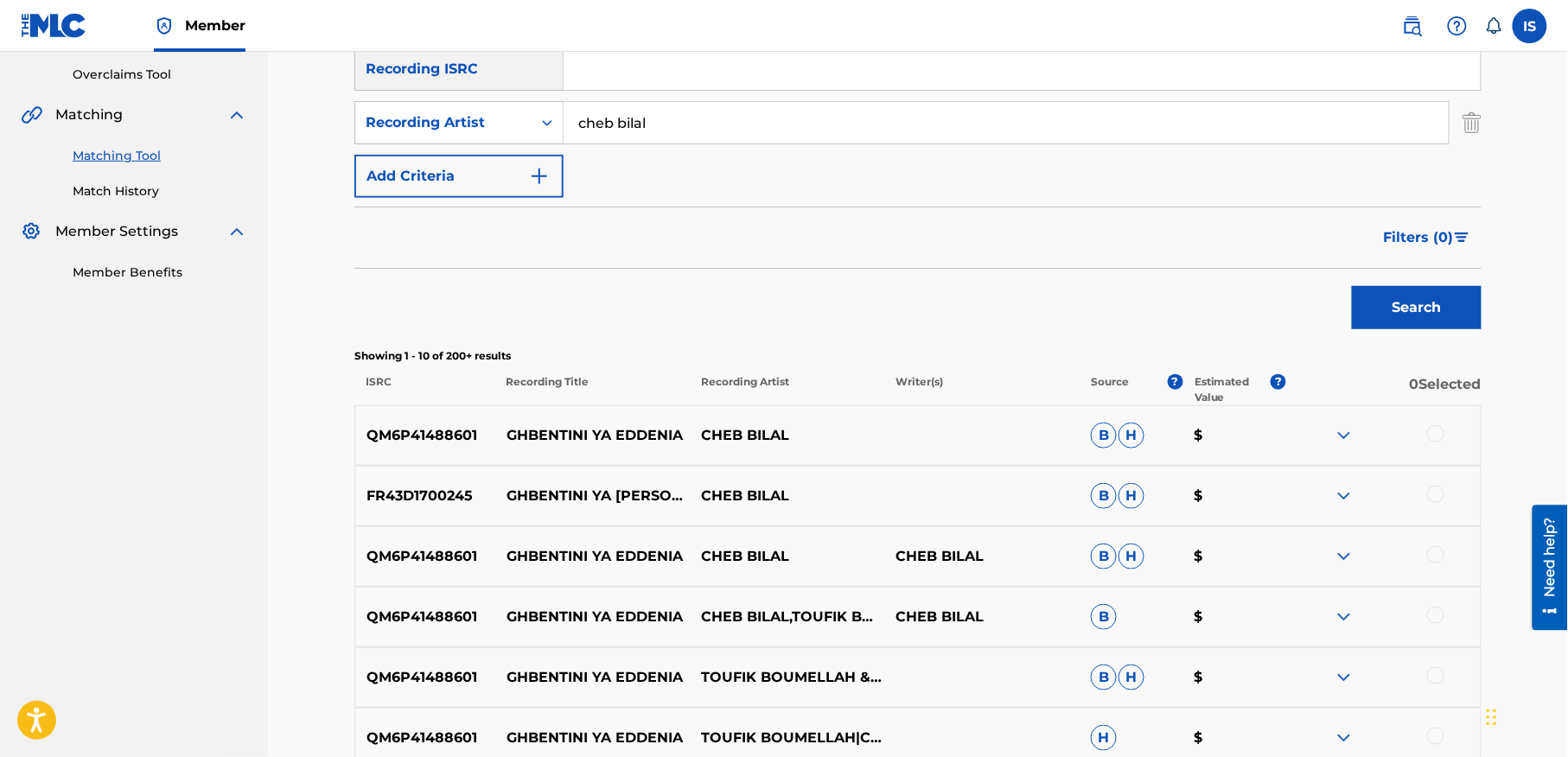
scroll to position [391, 0]
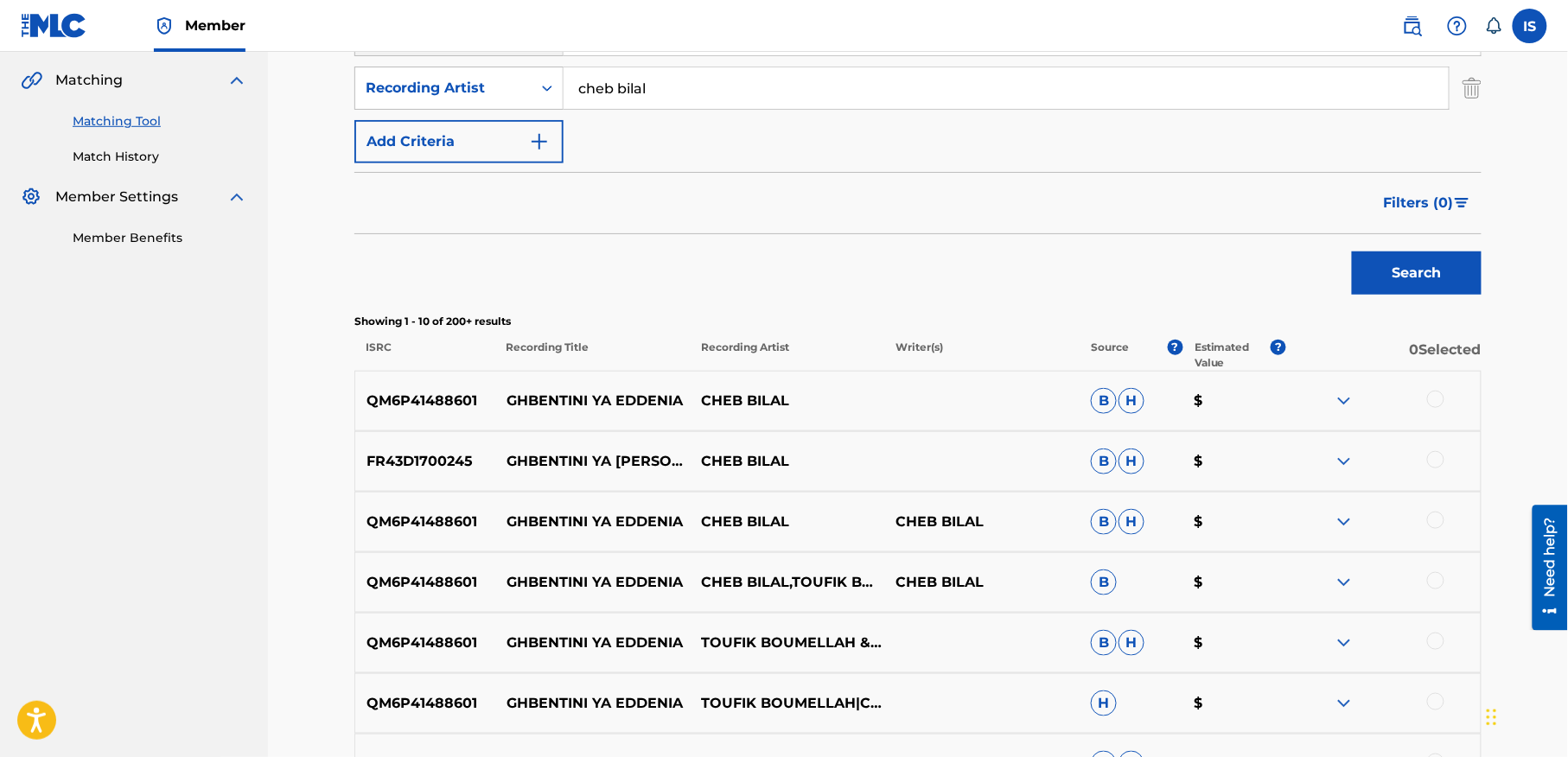
click at [1436, 394] on div at bounding box center [1435, 399] width 17 height 17
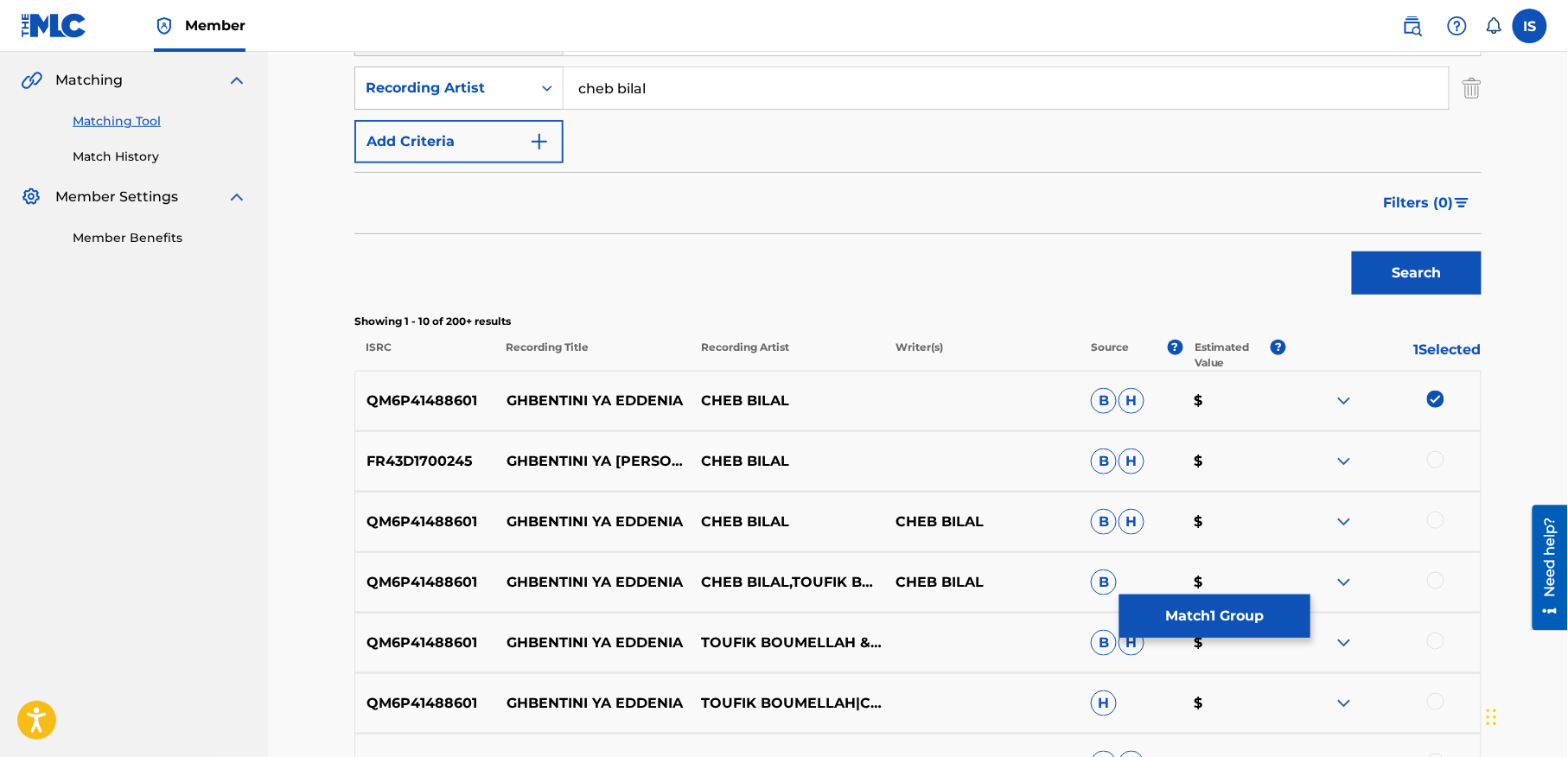
click at [1436, 463] on div at bounding box center [1435, 459] width 17 height 17
click at [1429, 533] on div "QM6P41488601 GHBENTINI YA EDDENIA CHEB BILAL CHEB BILAL B H $" at bounding box center [917, 522] width 1128 height 60
click at [1429, 526] on div at bounding box center [1435, 519] width 17 height 17
click at [1433, 583] on div at bounding box center [1435, 580] width 17 height 17
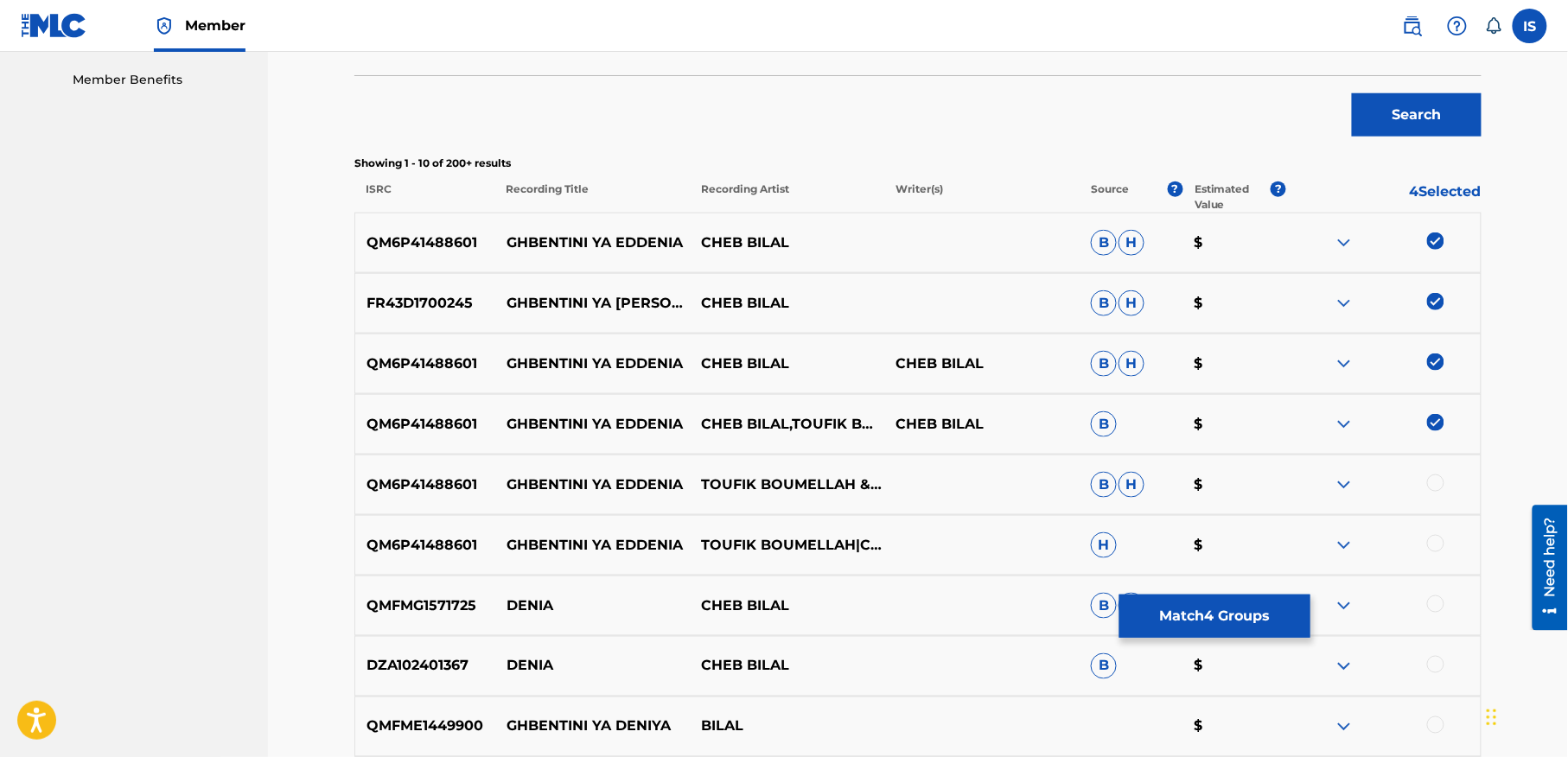
scroll to position [551, 0]
click at [1433, 484] on div at bounding box center [1435, 481] width 17 height 17
click at [1435, 539] on div at bounding box center [1435, 542] width 17 height 17
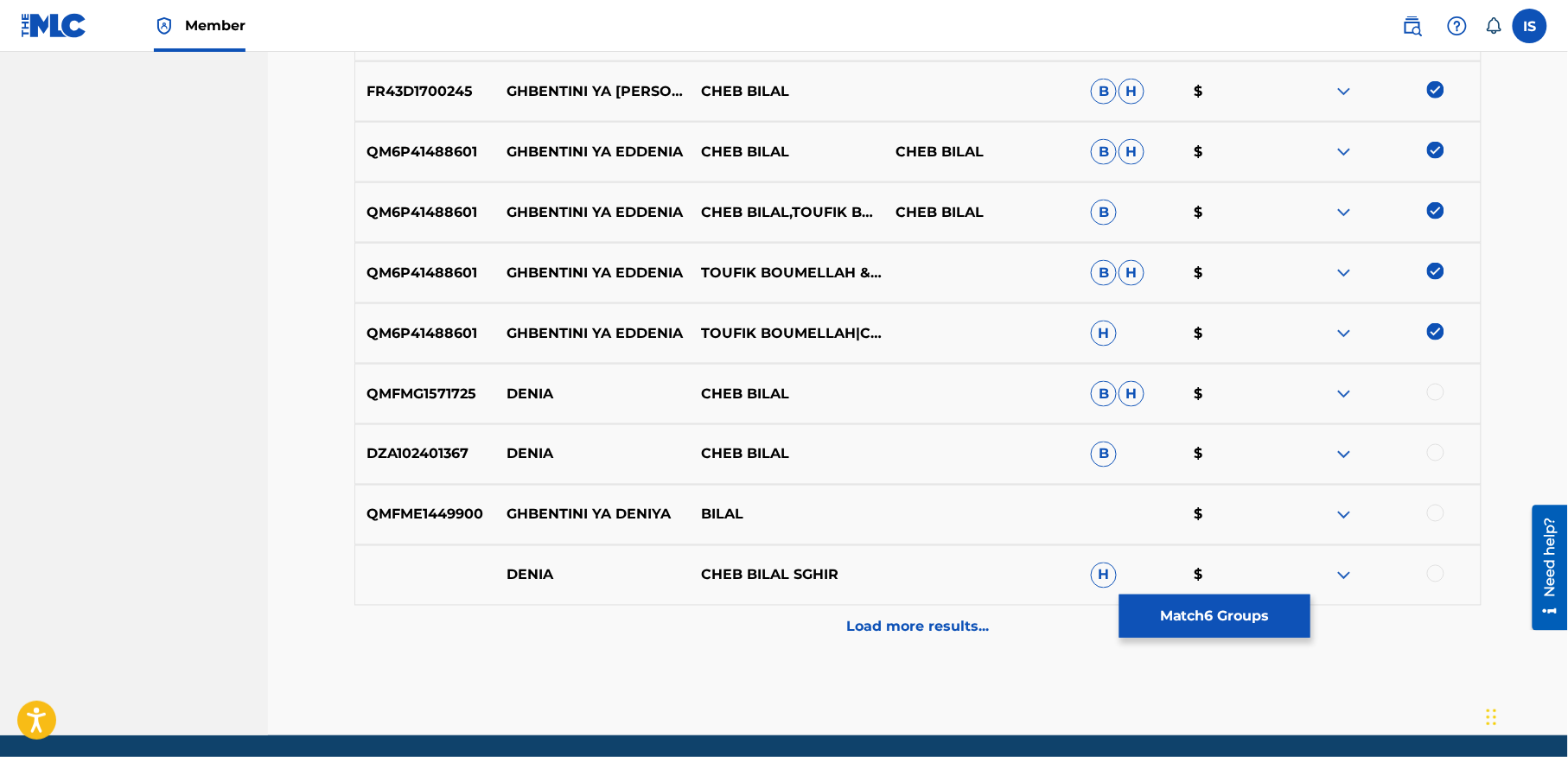
scroll to position [764, 0]
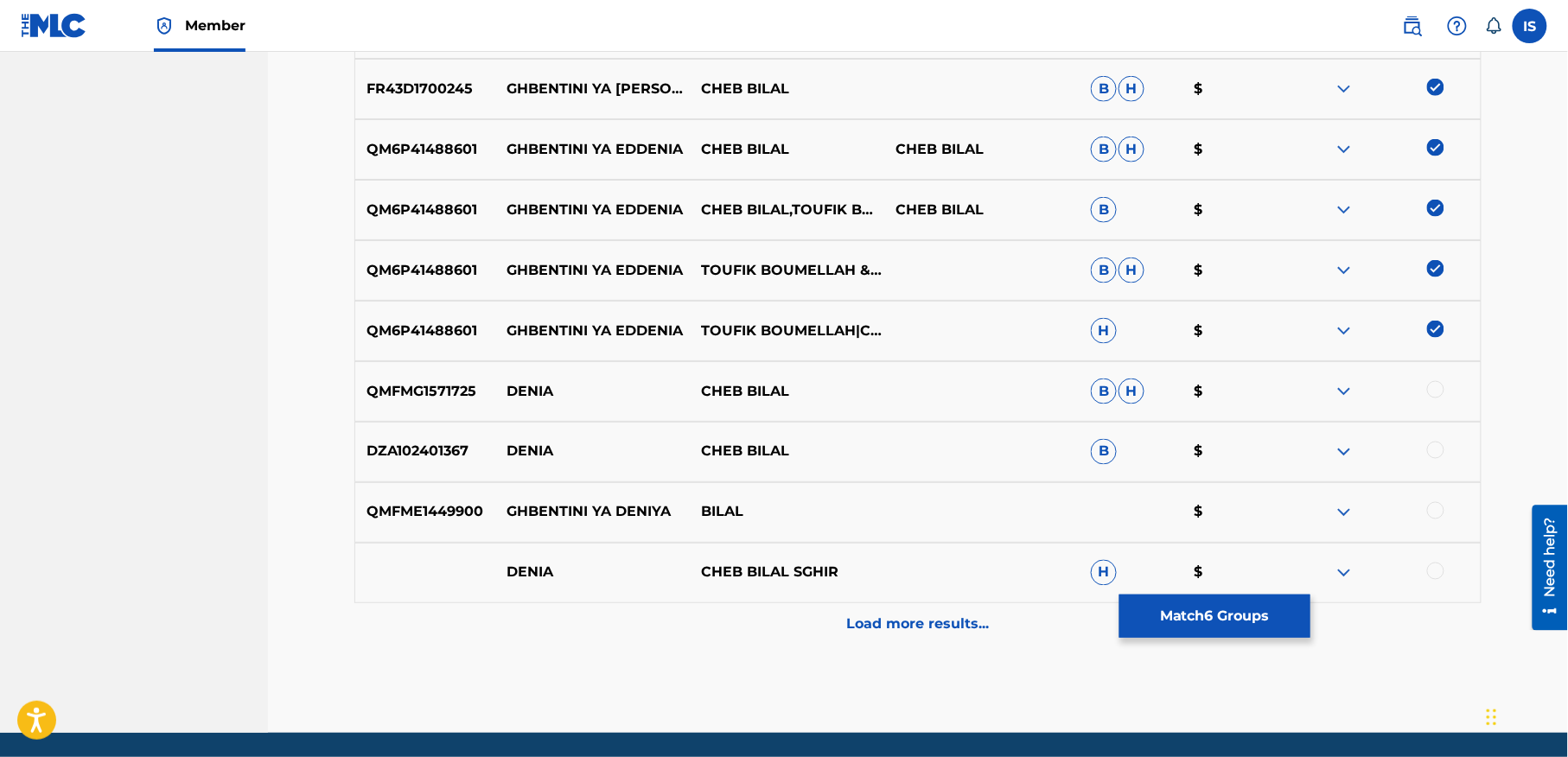
click at [1435, 506] on div at bounding box center [1435, 510] width 17 height 17
click at [914, 640] on div "Load more results..." at bounding box center [917, 624] width 1128 height 44
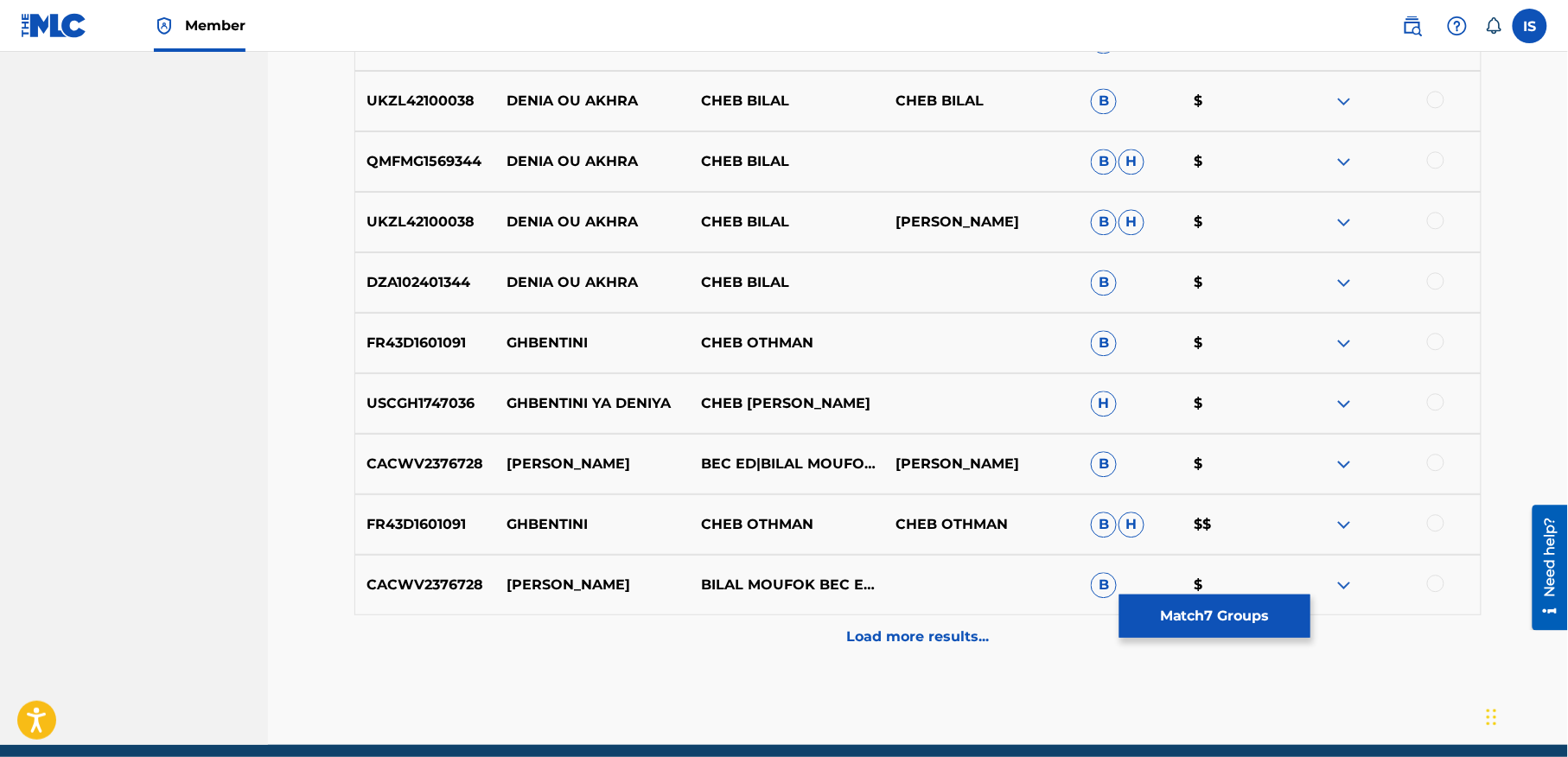
scroll to position [1360, 0]
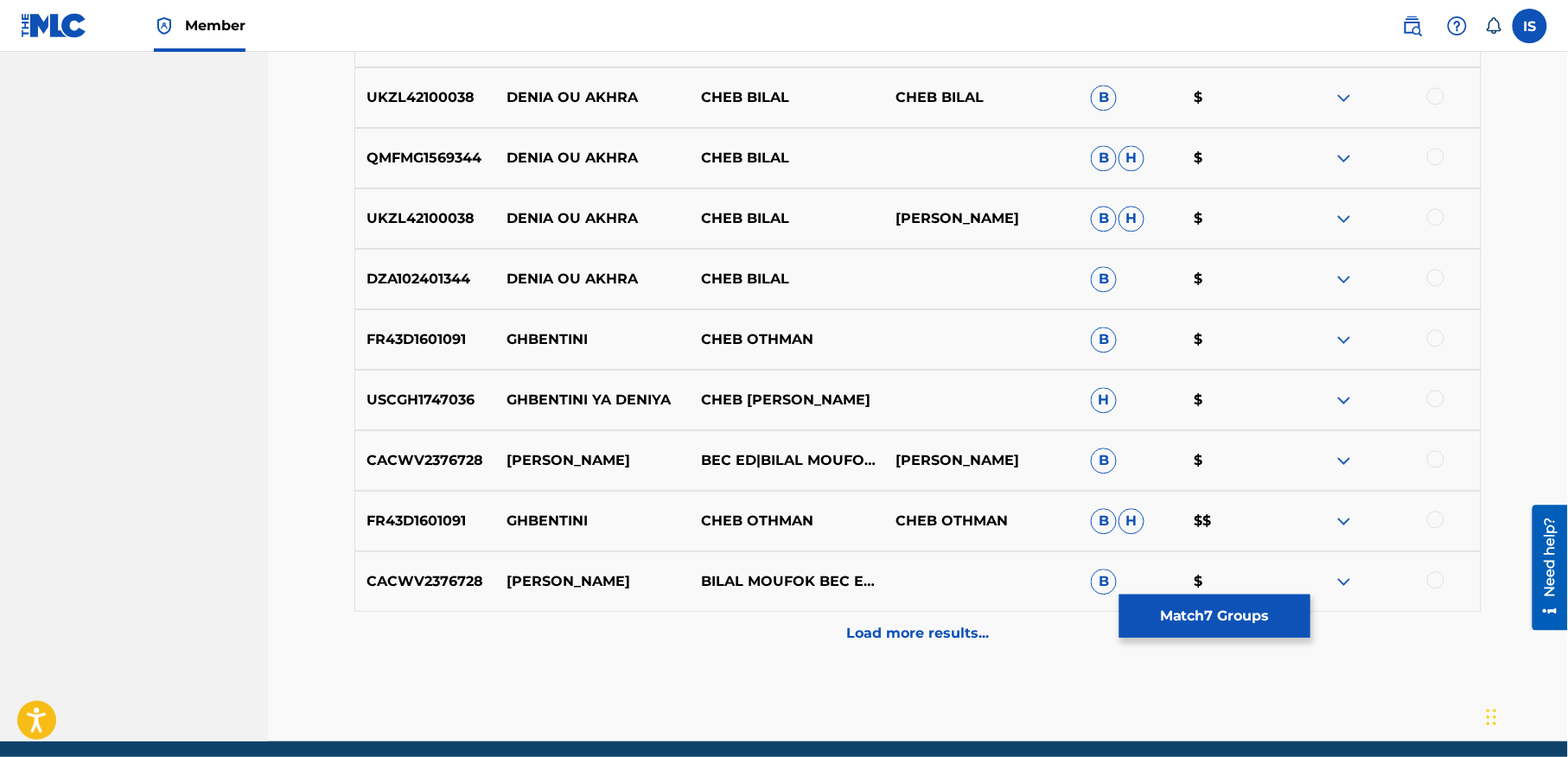
click at [895, 617] on div "Load more results..." at bounding box center [917, 633] width 1128 height 44
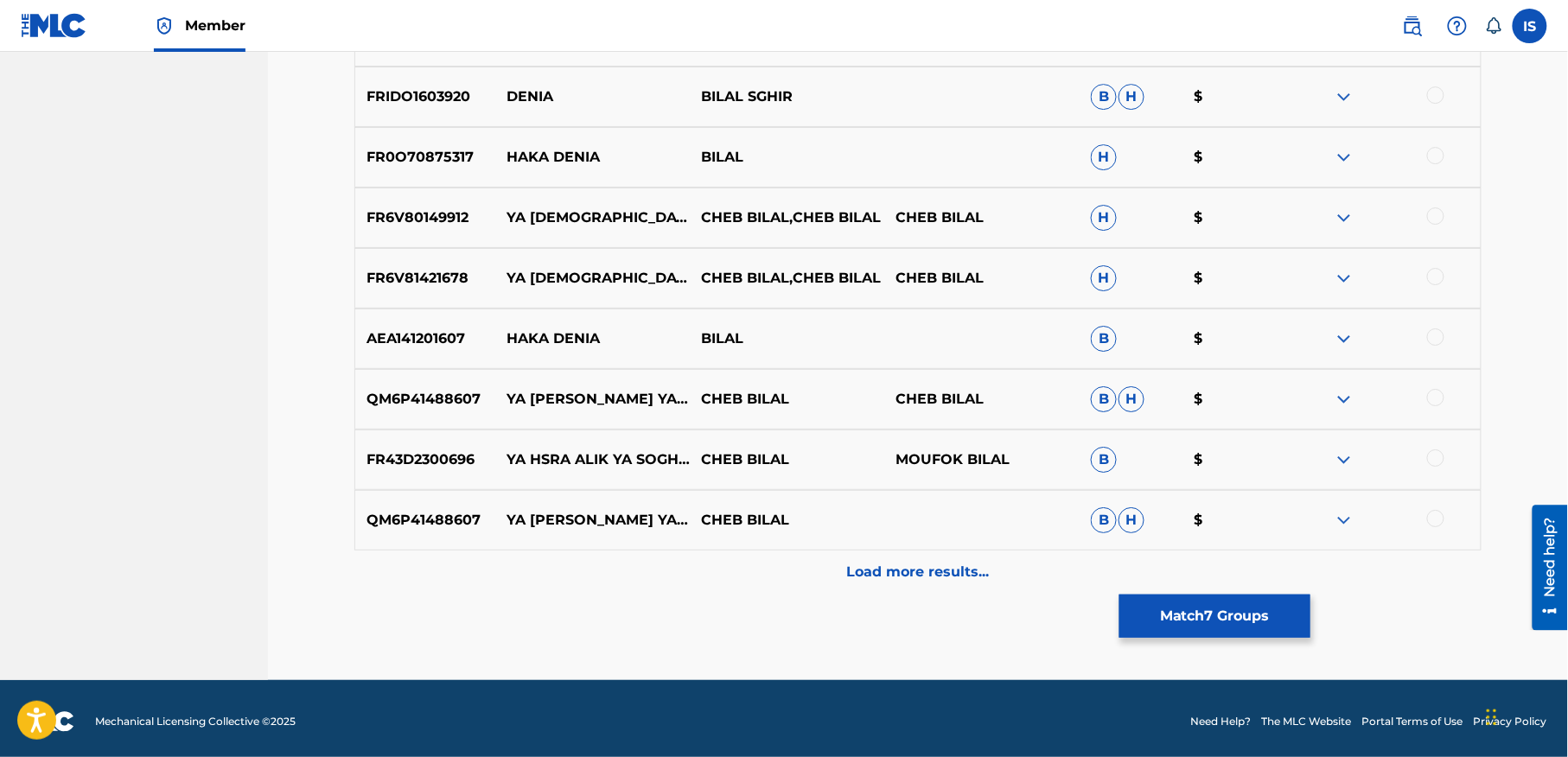
scroll to position [2033, 0]
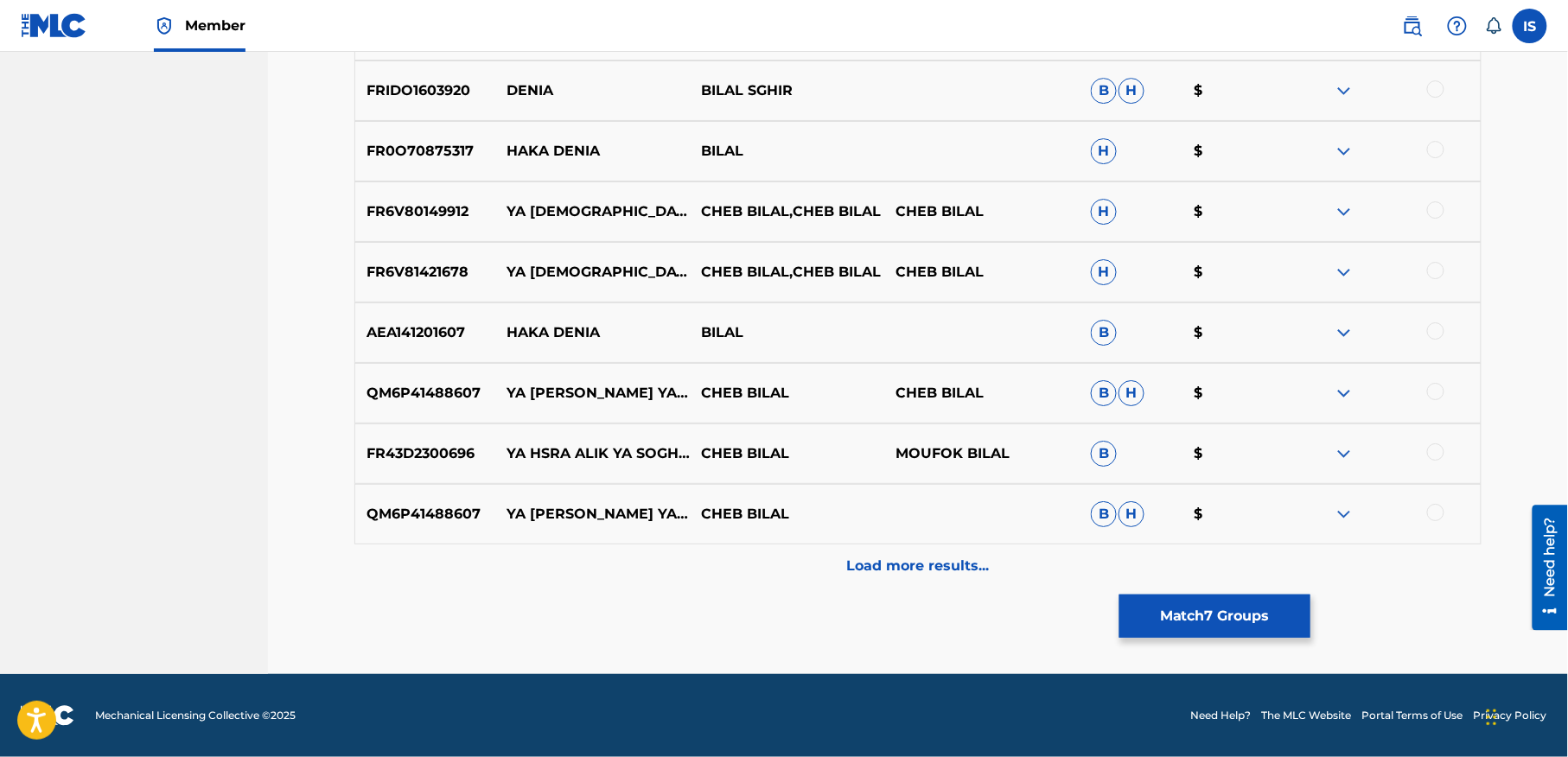
click at [1297, 634] on button "Match 7 Groups" at bounding box center [1215, 616] width 191 height 44
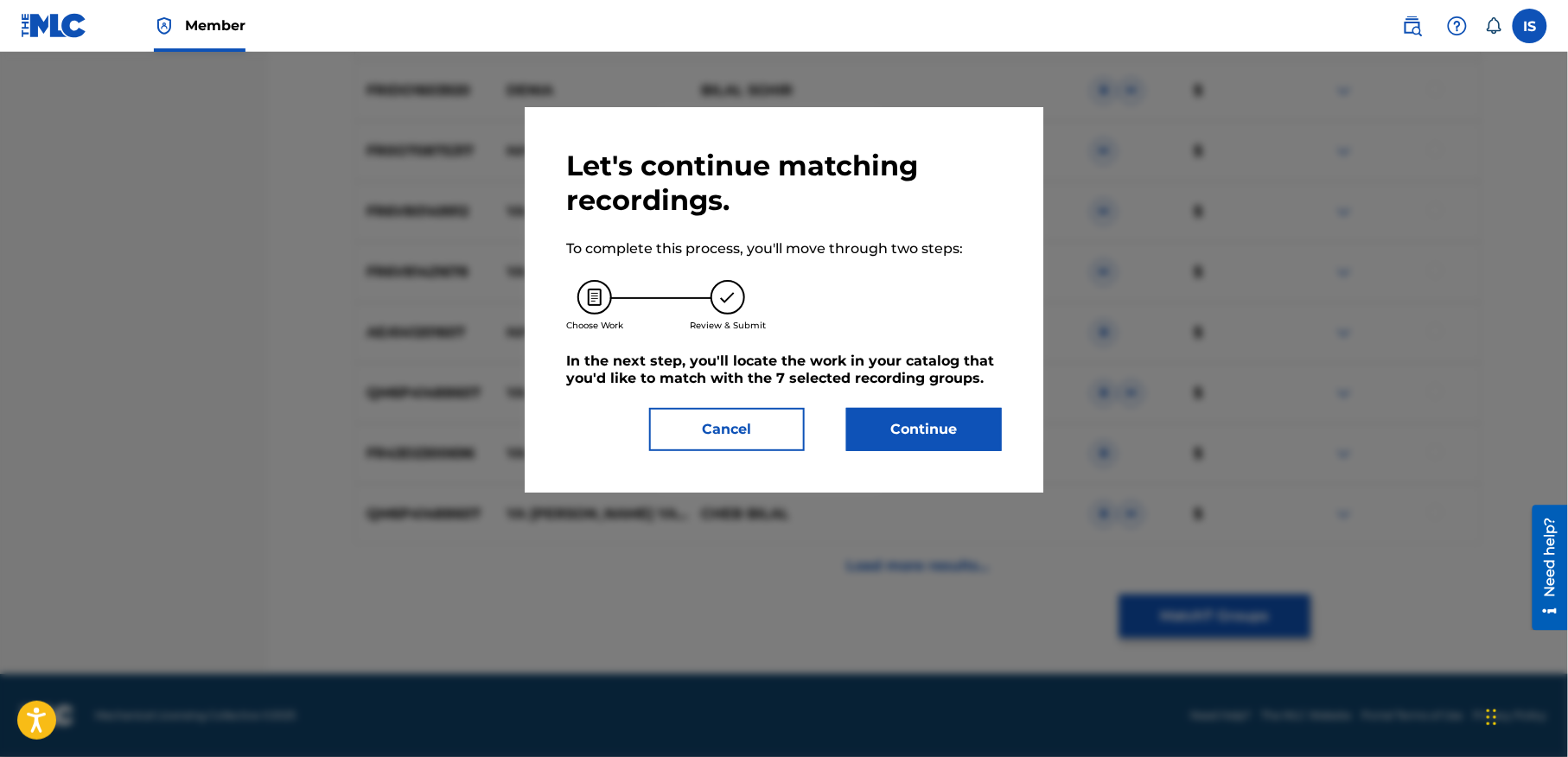
click at [904, 430] on button "Continue" at bounding box center [924, 429] width 156 height 44
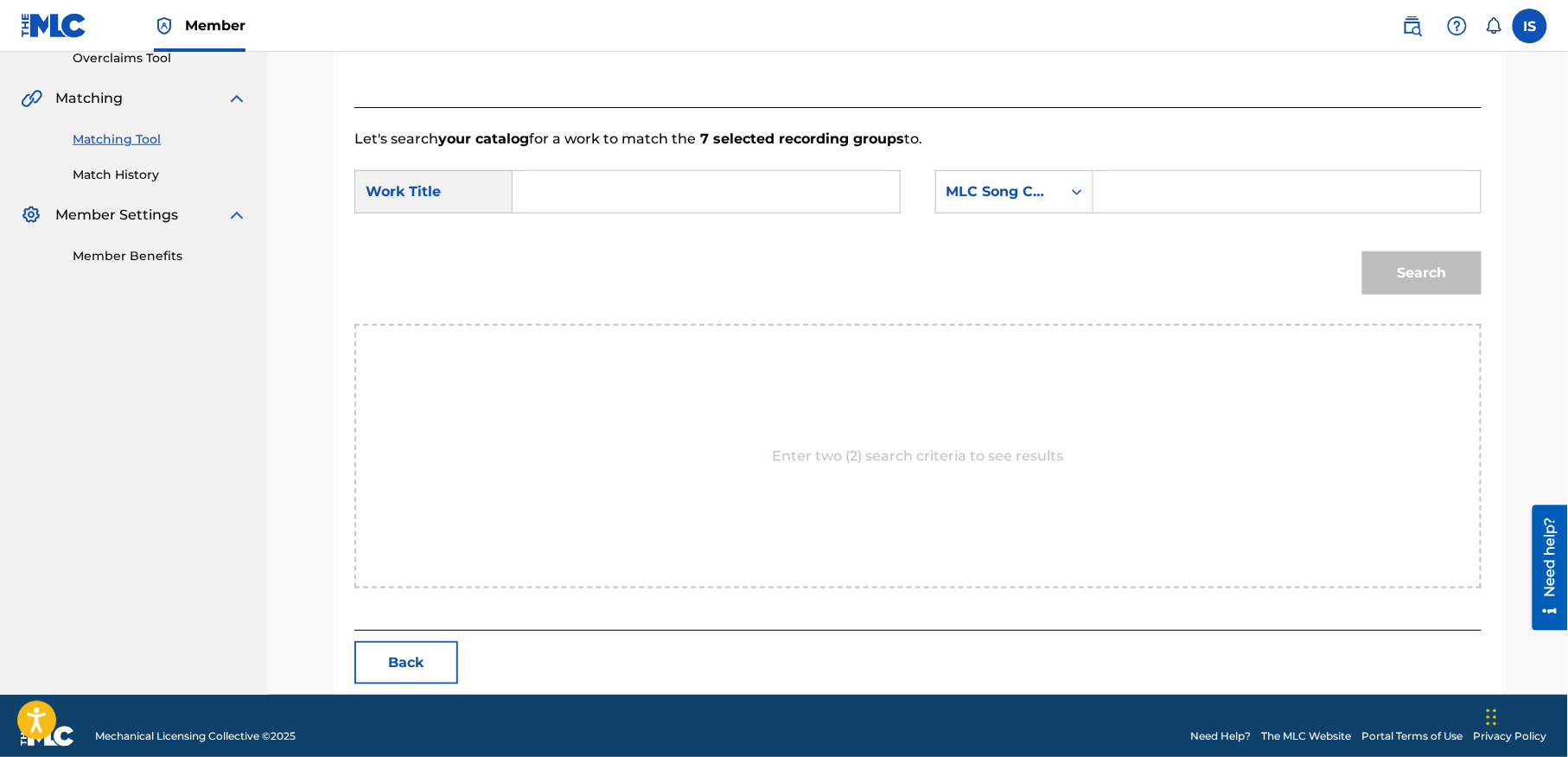
scroll to position [395, 0]
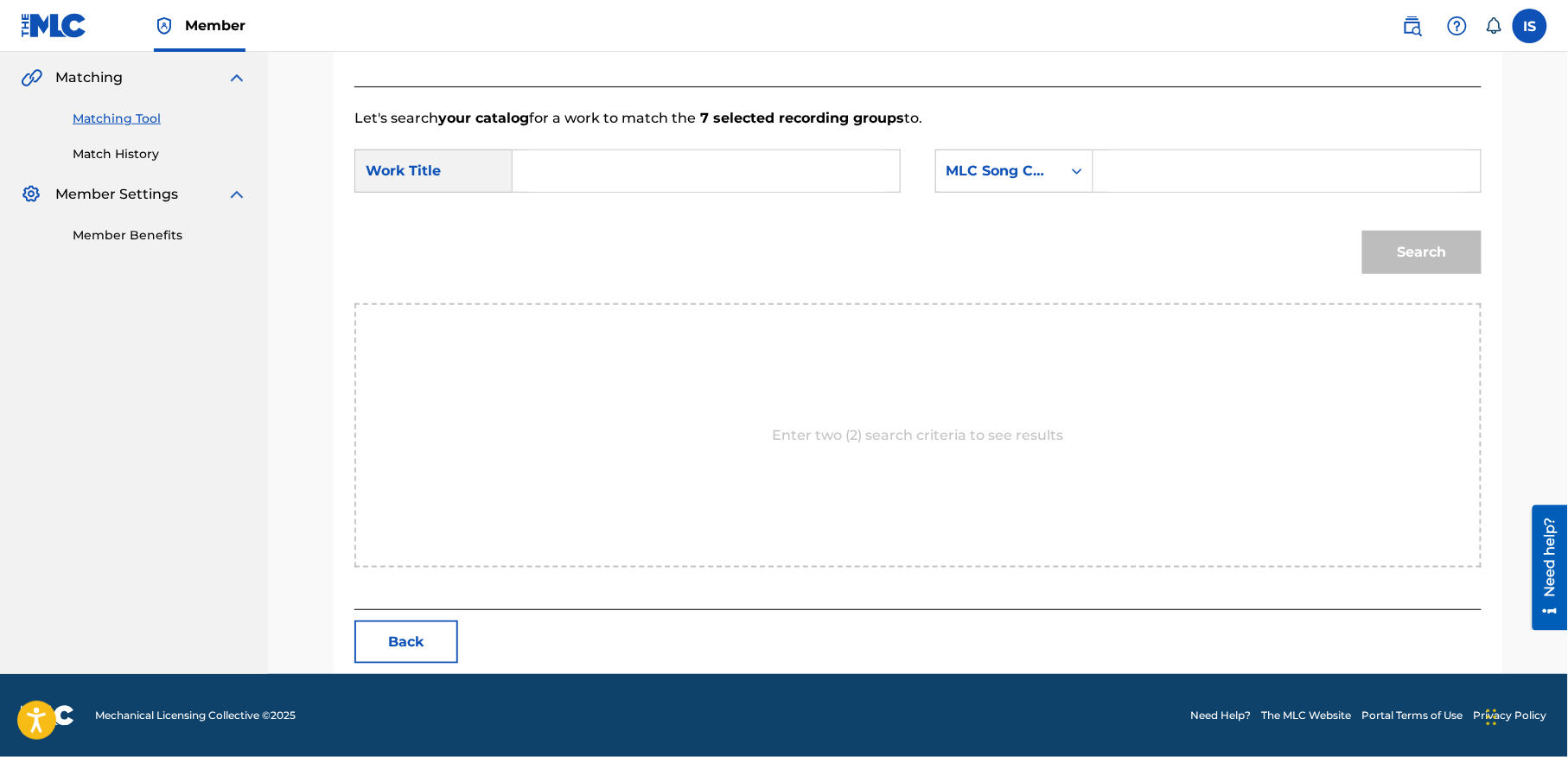
click at [720, 185] on input "Search Form" at bounding box center [707, 171] width 358 height 42
paste input "YAL DOUNIA GHBENTINI YA DENIA"
type input "YAL DOUNIA GHBENTINI YA DENIA"
click at [1006, 200] on div "SearchWithCriteria5a681ebb-c232-4938-acac-ddf6d3cd43f7 Work Title YAL DOUNIA GH…" at bounding box center [917, 176] width 1128 height 53
click at [999, 191] on div "MLC Song Code" at bounding box center [1014, 171] width 158 height 44
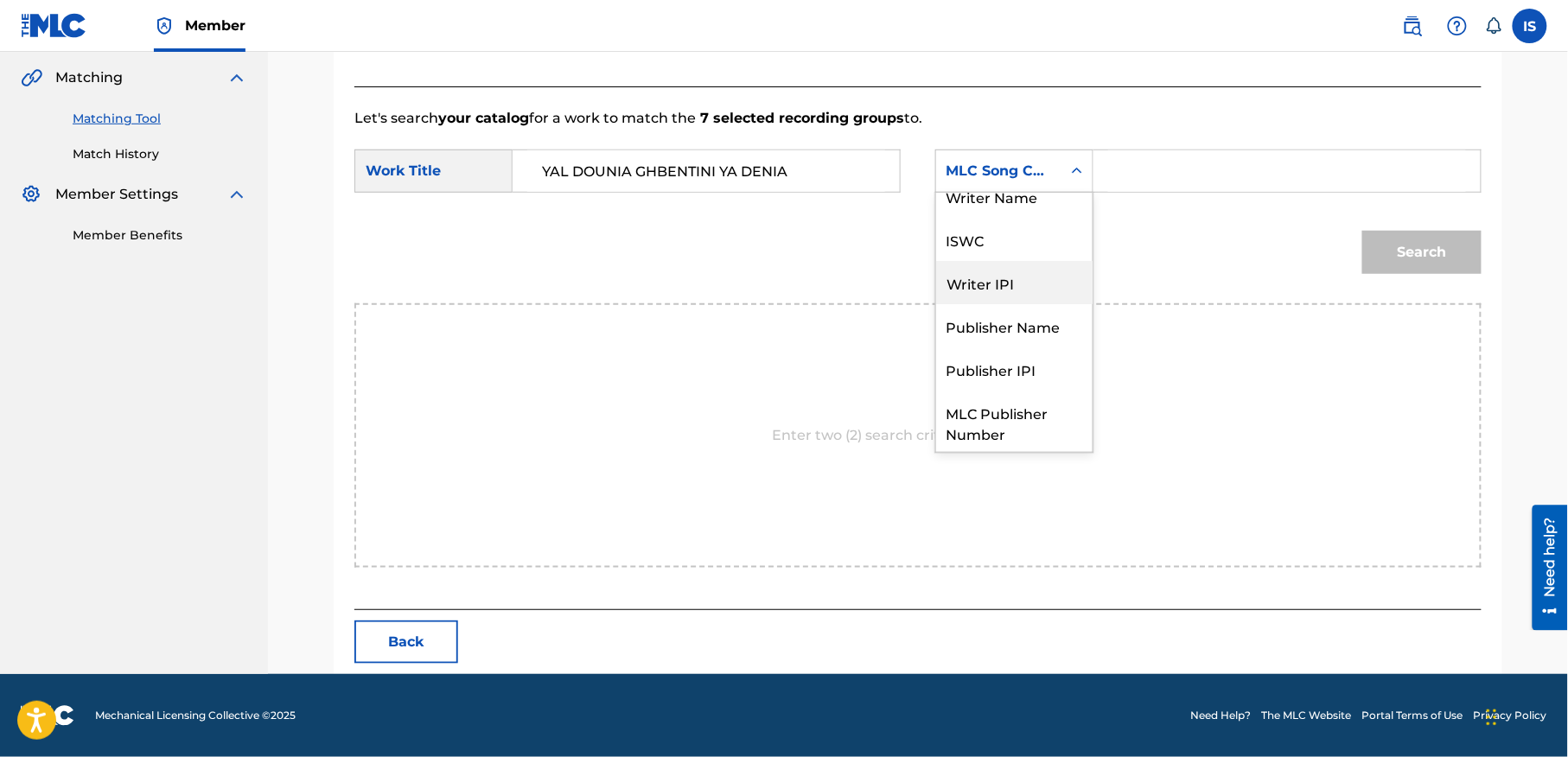
scroll to position [0, 0]
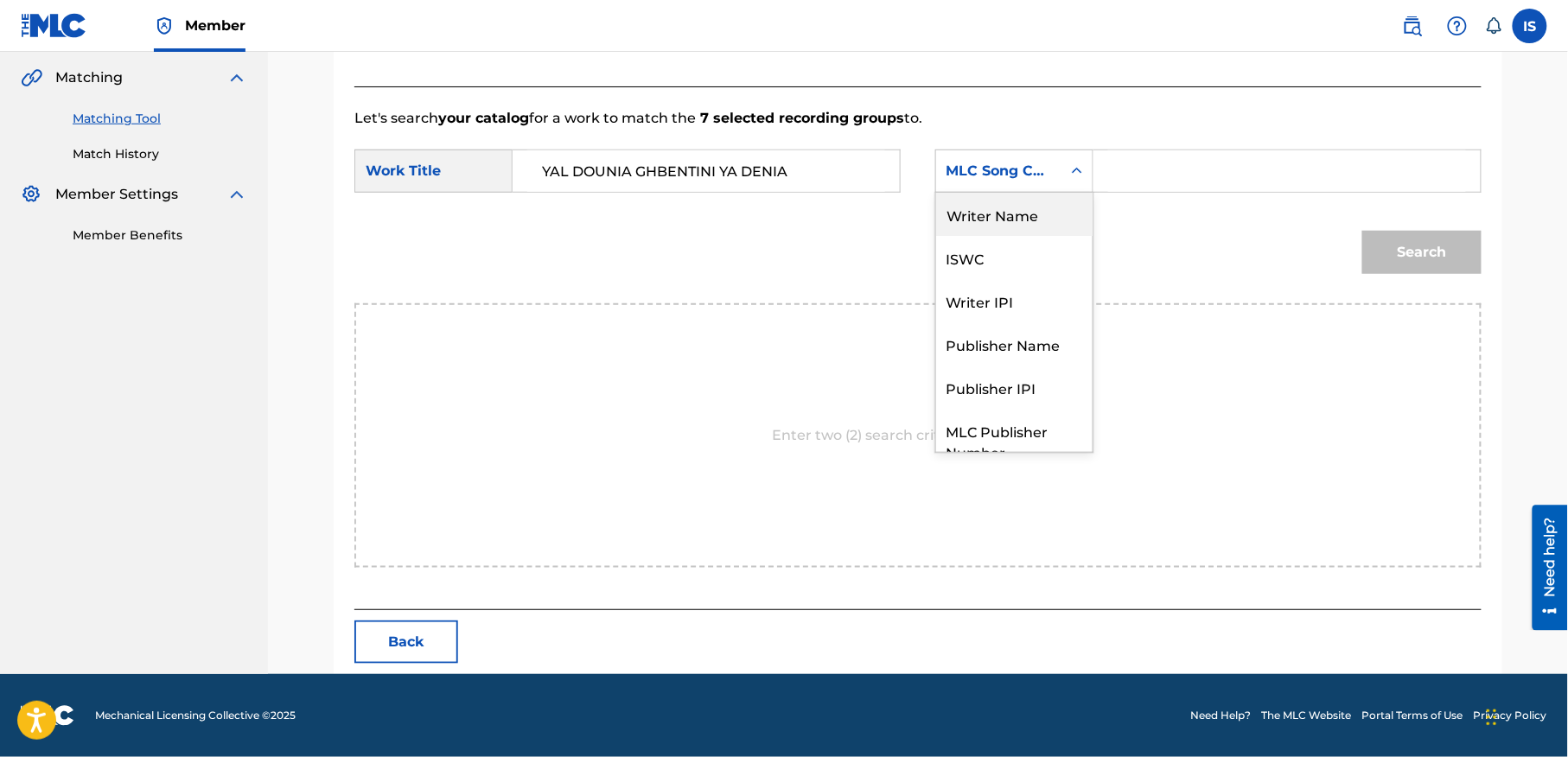
click at [990, 207] on div "Writer Name" at bounding box center [1014, 214] width 157 height 44
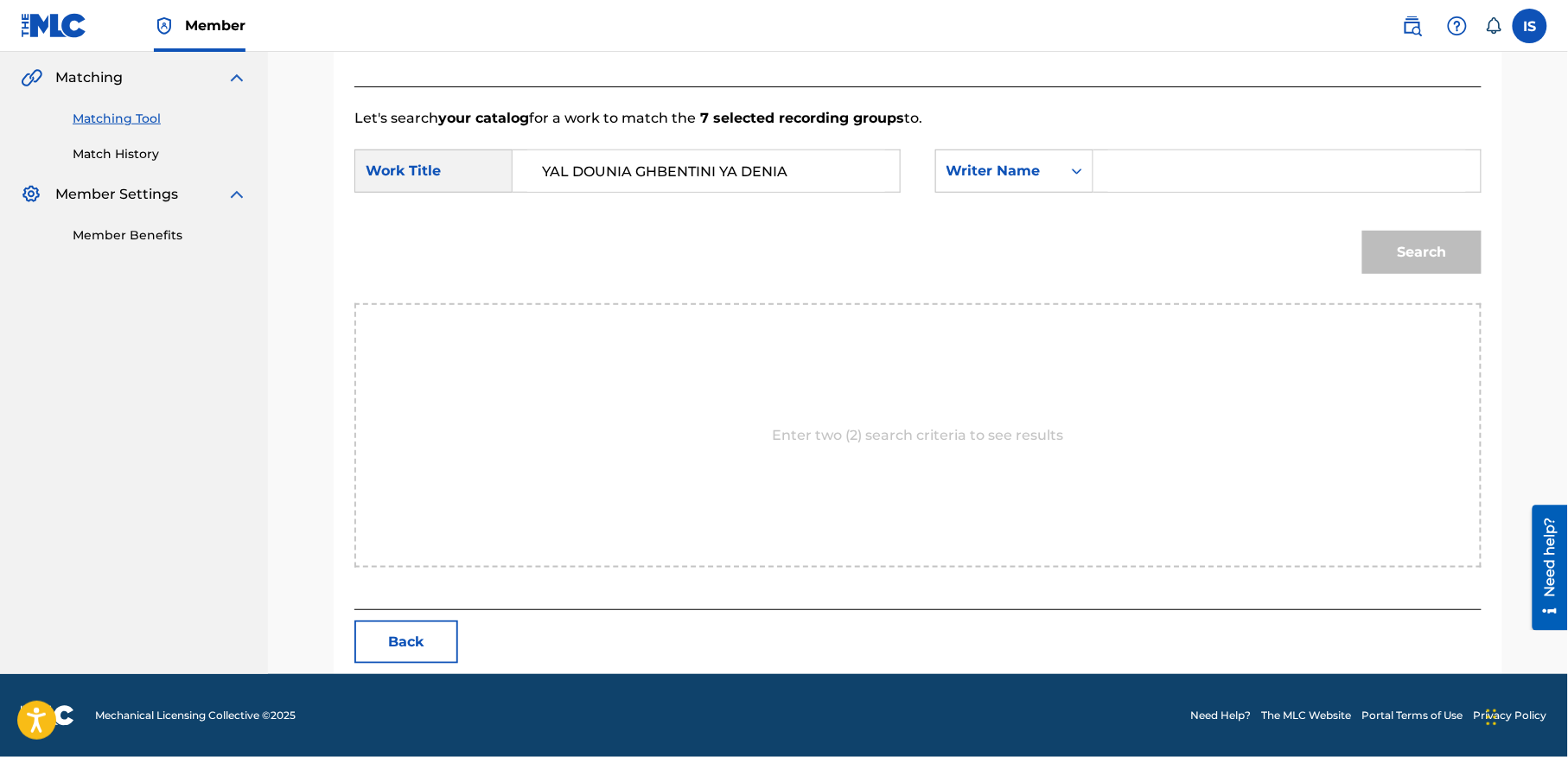
click at [1217, 156] on input "Search Form" at bounding box center [1287, 171] width 358 height 42
type input "moufok"
click at [1399, 249] on button "Search" at bounding box center [1422, 252] width 119 height 44
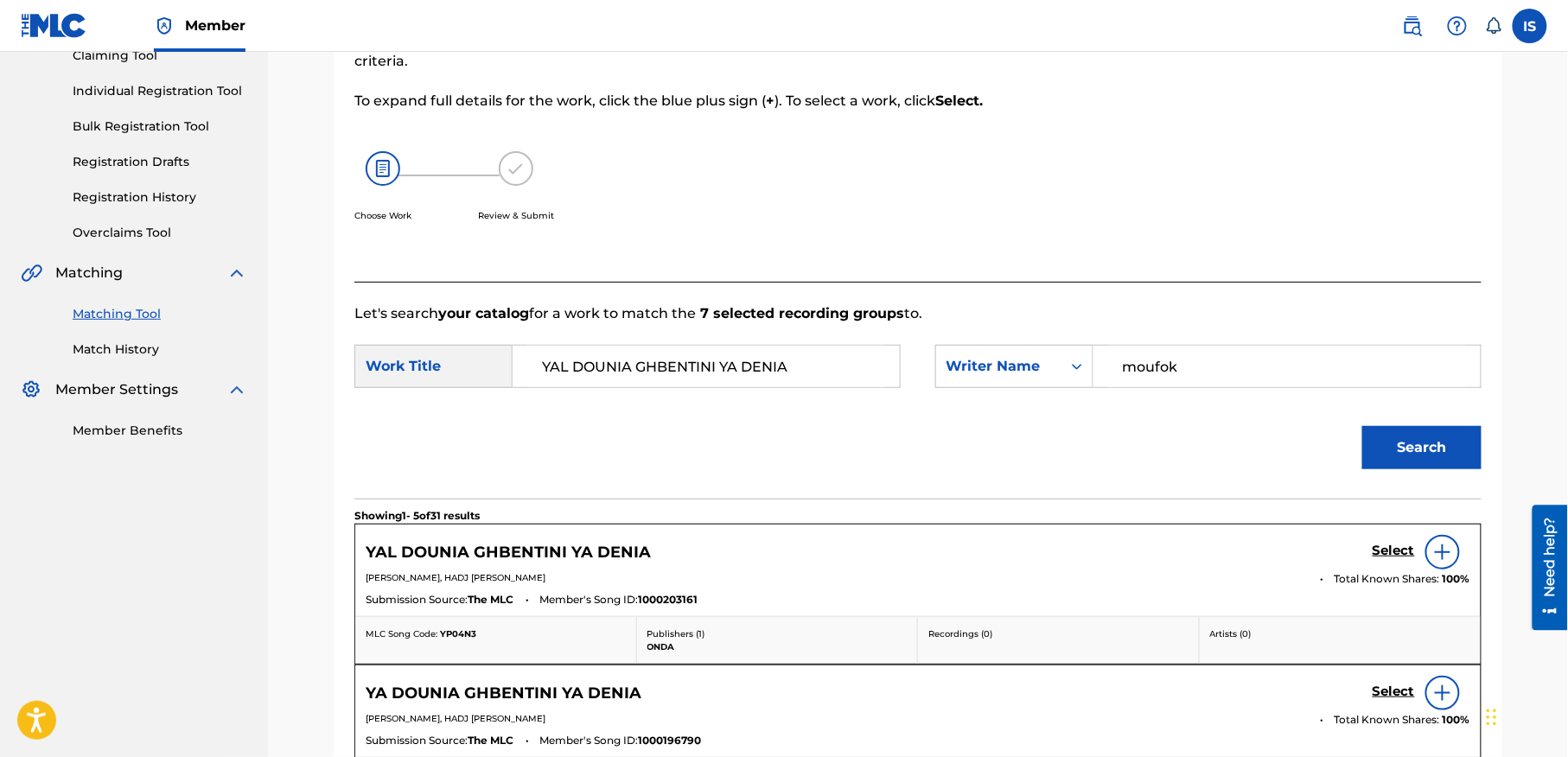
scroll to position [395, 0]
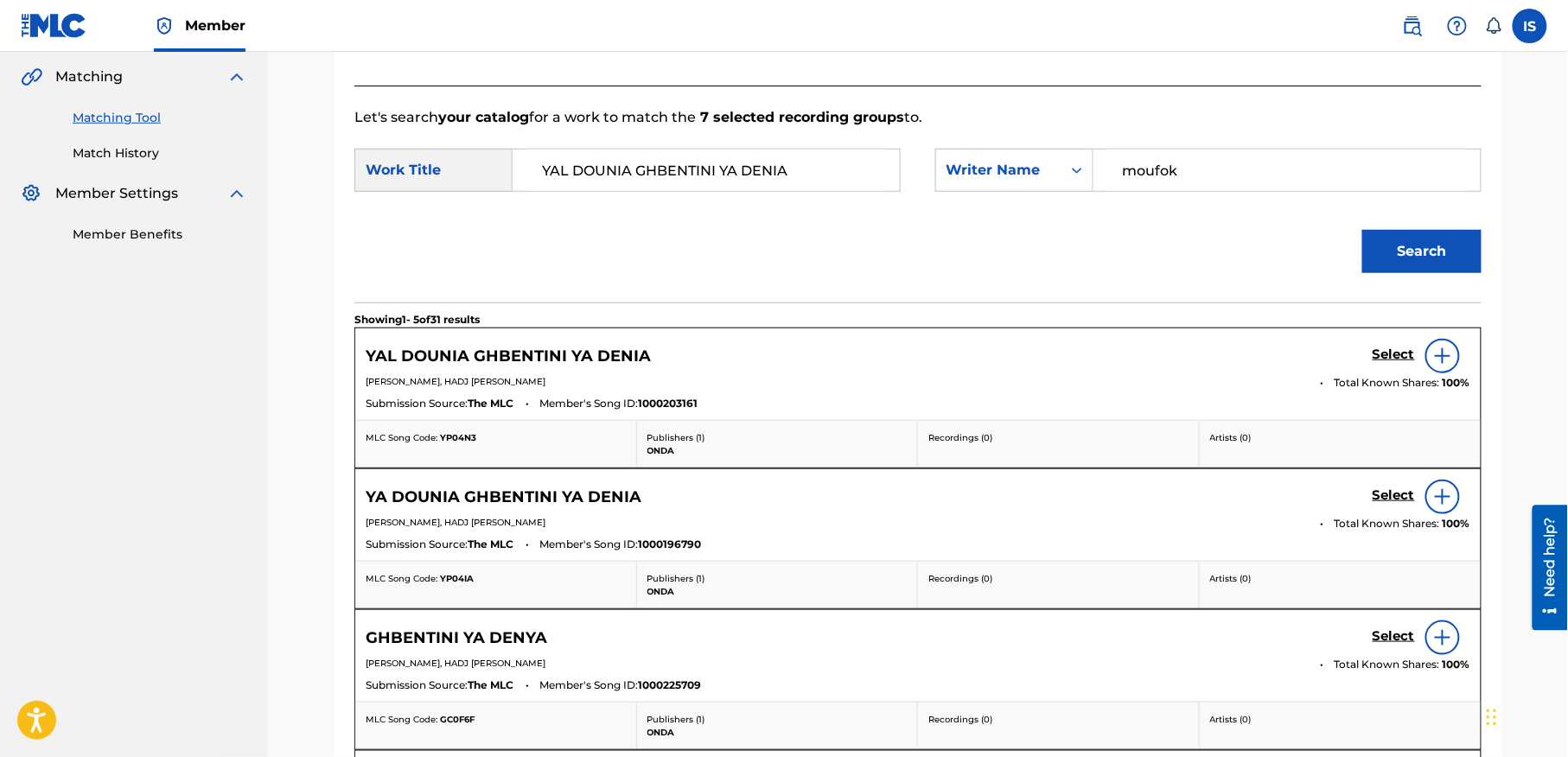
click at [834, 434] on p "Publishers ( 1 )" at bounding box center [778, 438] width 260 height 13
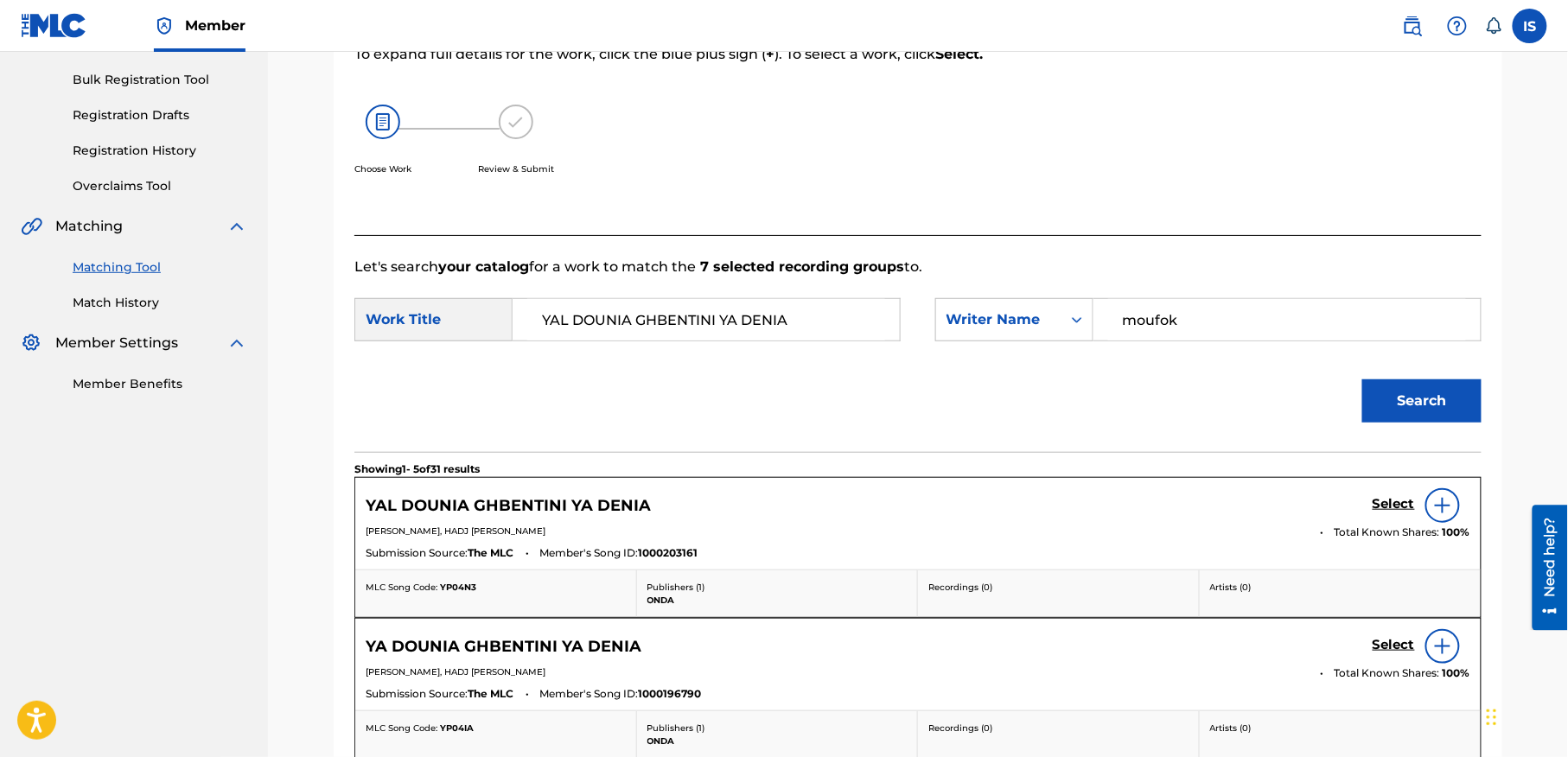
scroll to position [260, 0]
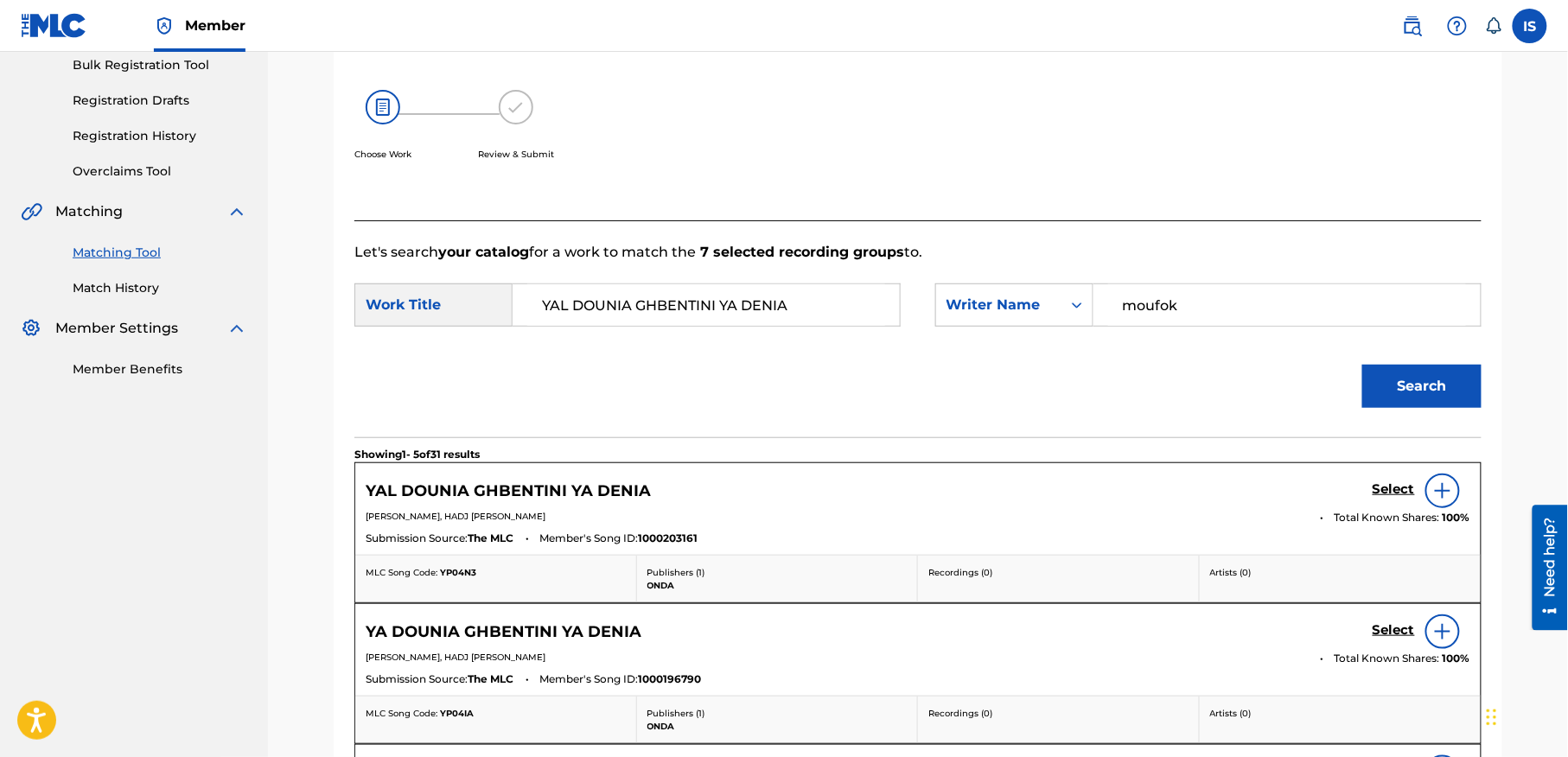
click at [1401, 481] on h5 "Select" at bounding box center [1394, 489] width 43 height 16
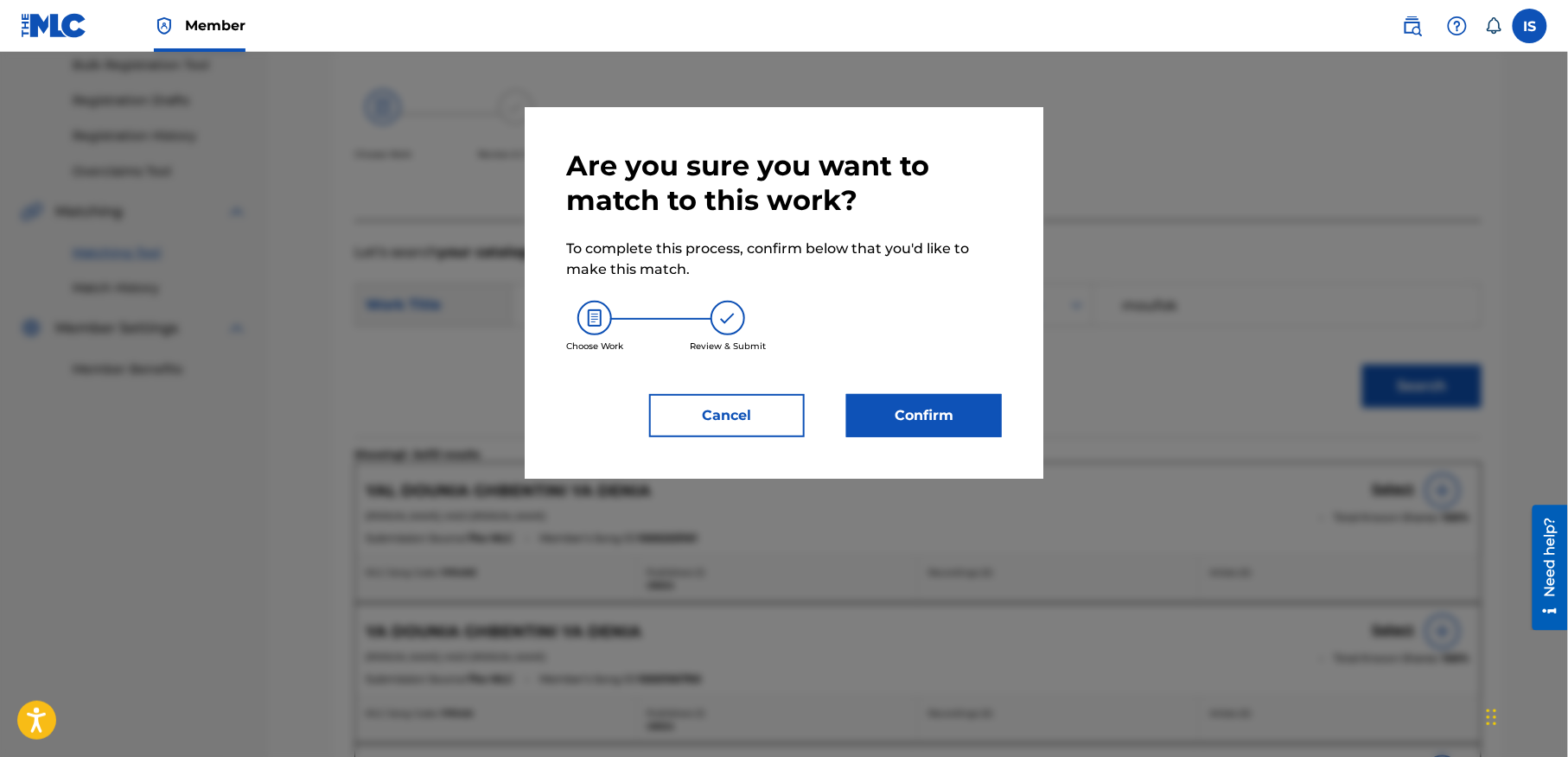
click at [914, 427] on button "Confirm" at bounding box center [924, 415] width 156 height 44
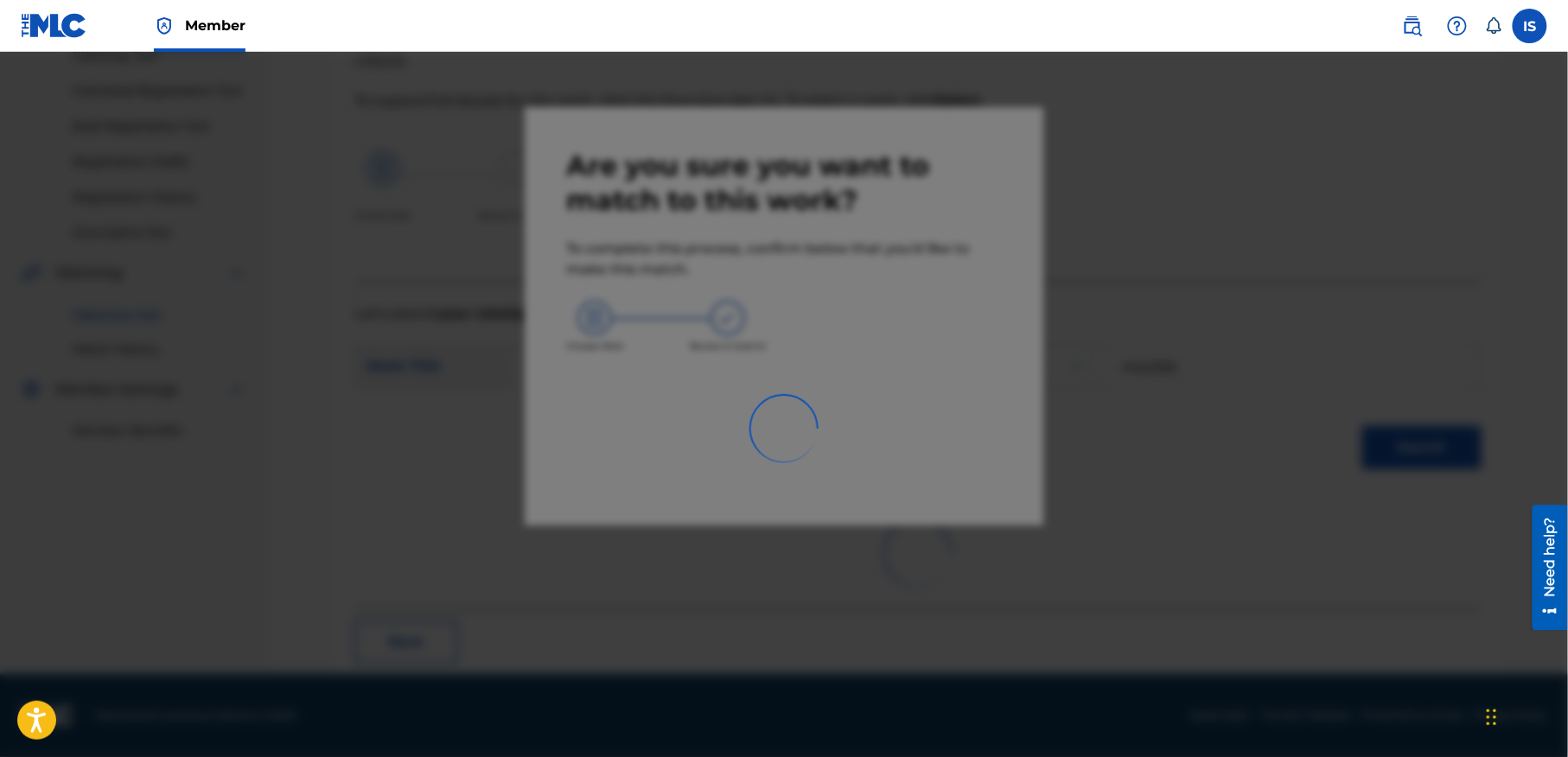
scroll to position [53, 0]
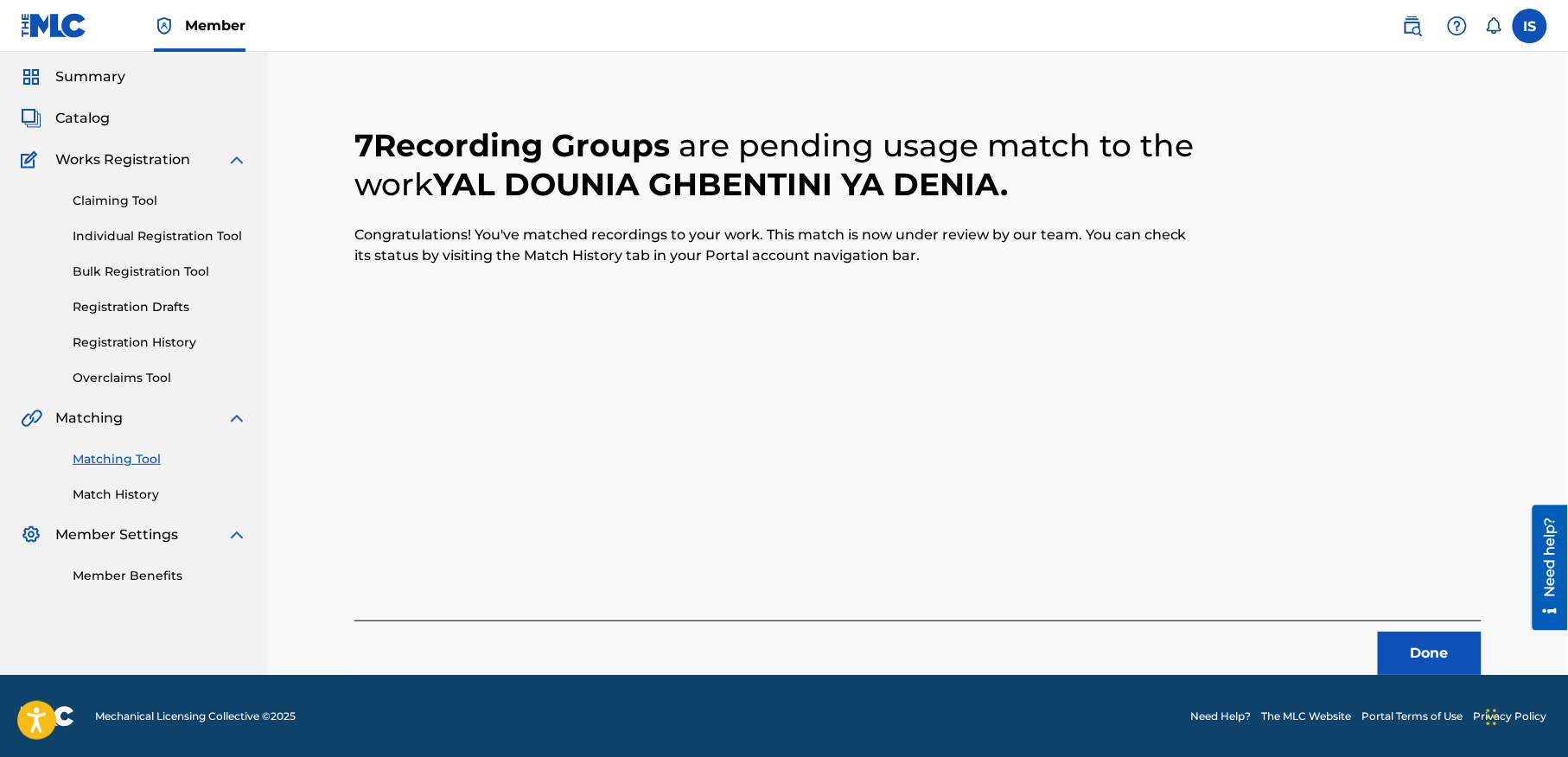
click at [1404, 640] on button "Done" at bounding box center [1429, 653] width 104 height 44
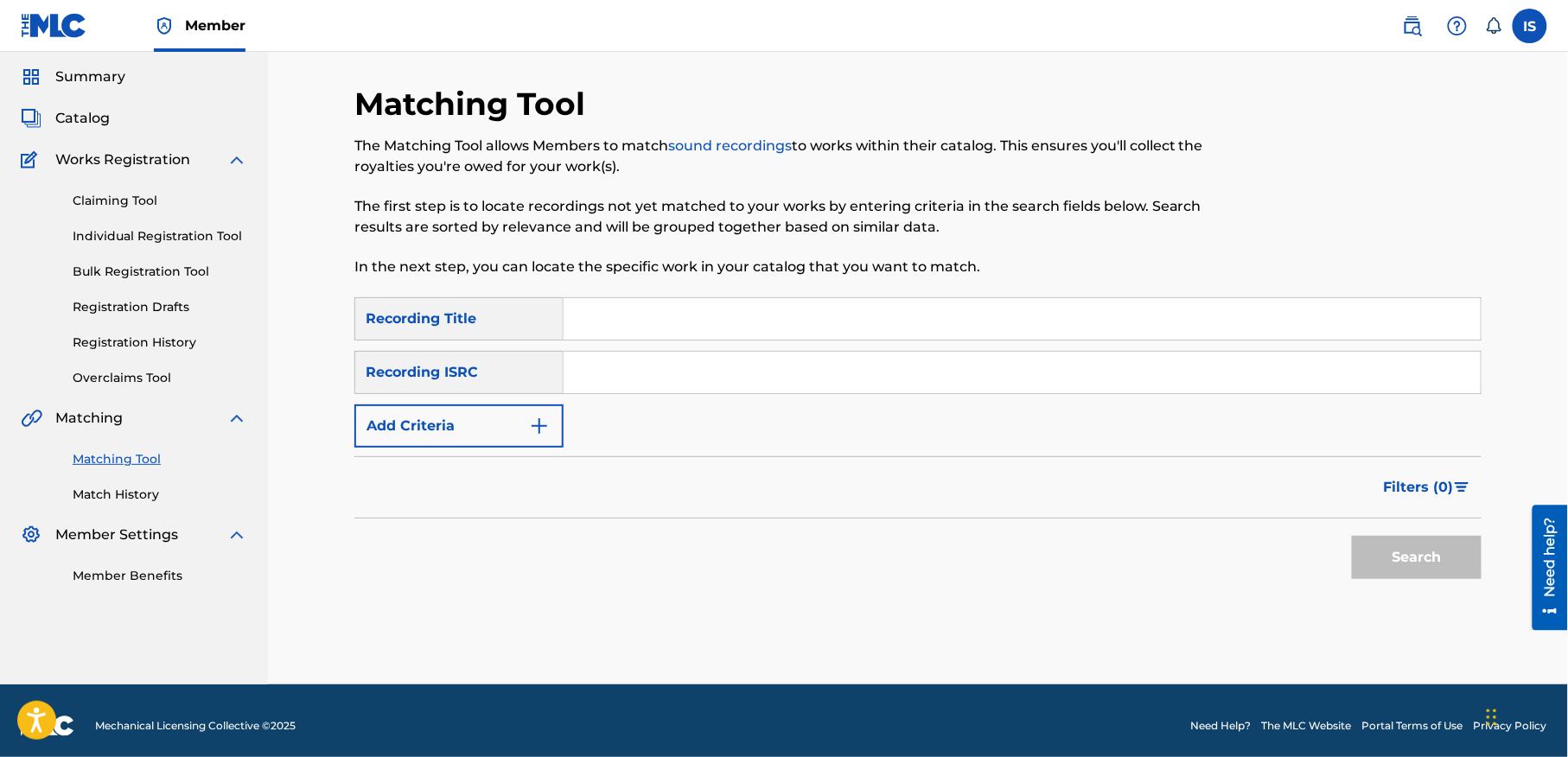
click at [587, 318] on input "Search Form" at bounding box center [1022, 318] width 917 height 42
paste input "ILA KHTAK DJIBEK"
type input "ILA KHTAK DJIBEK"
click at [454, 422] on button "Add Criteria" at bounding box center [458, 426] width 209 height 44
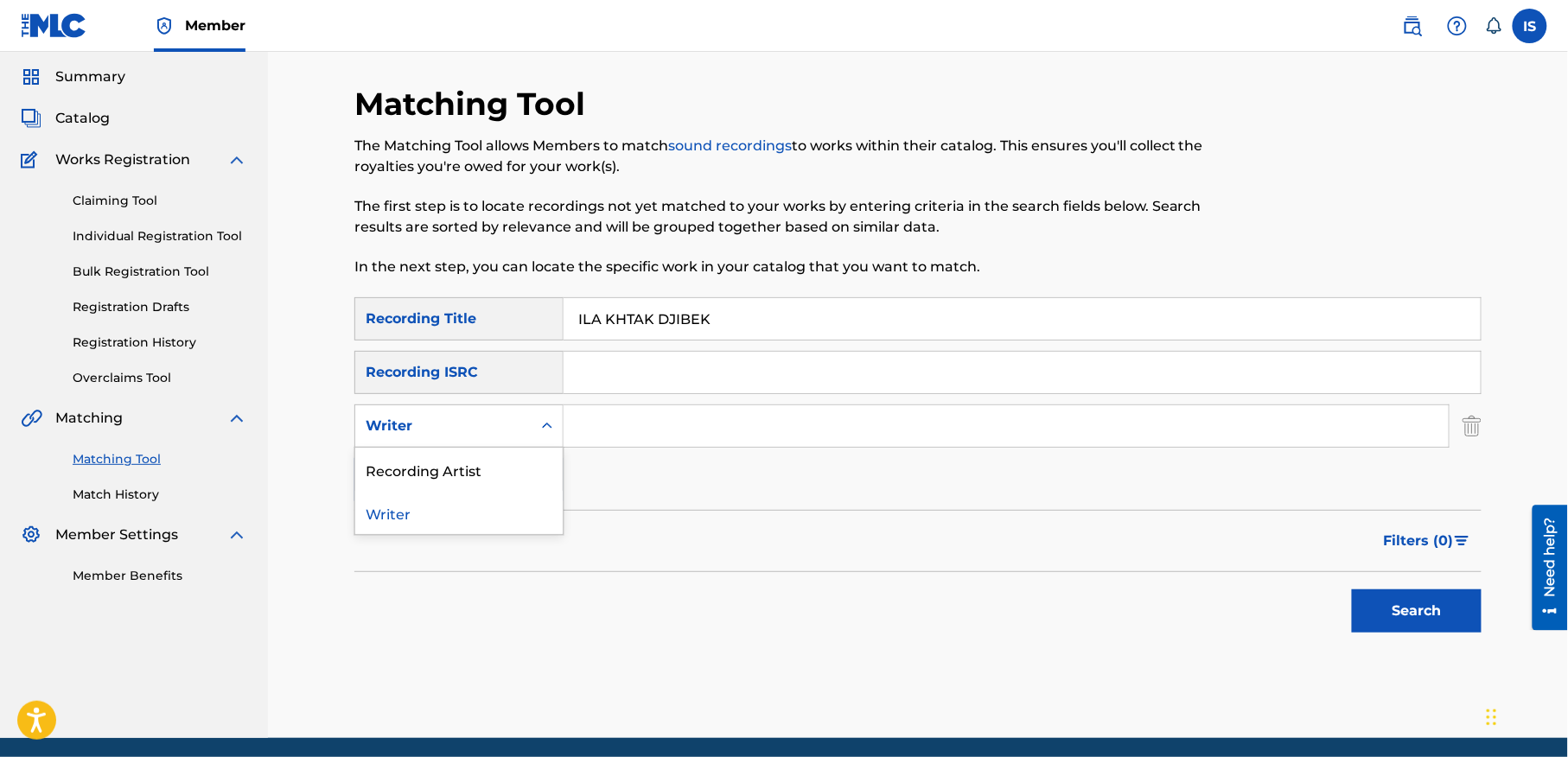
click at [472, 427] on div "Writer" at bounding box center [443, 425] width 156 height 20
click at [475, 470] on div "Recording Artist" at bounding box center [458, 469] width 207 height 44
click at [623, 423] on input "Search Form" at bounding box center [1006, 426] width 885 height 42
type input "cheb bilal"
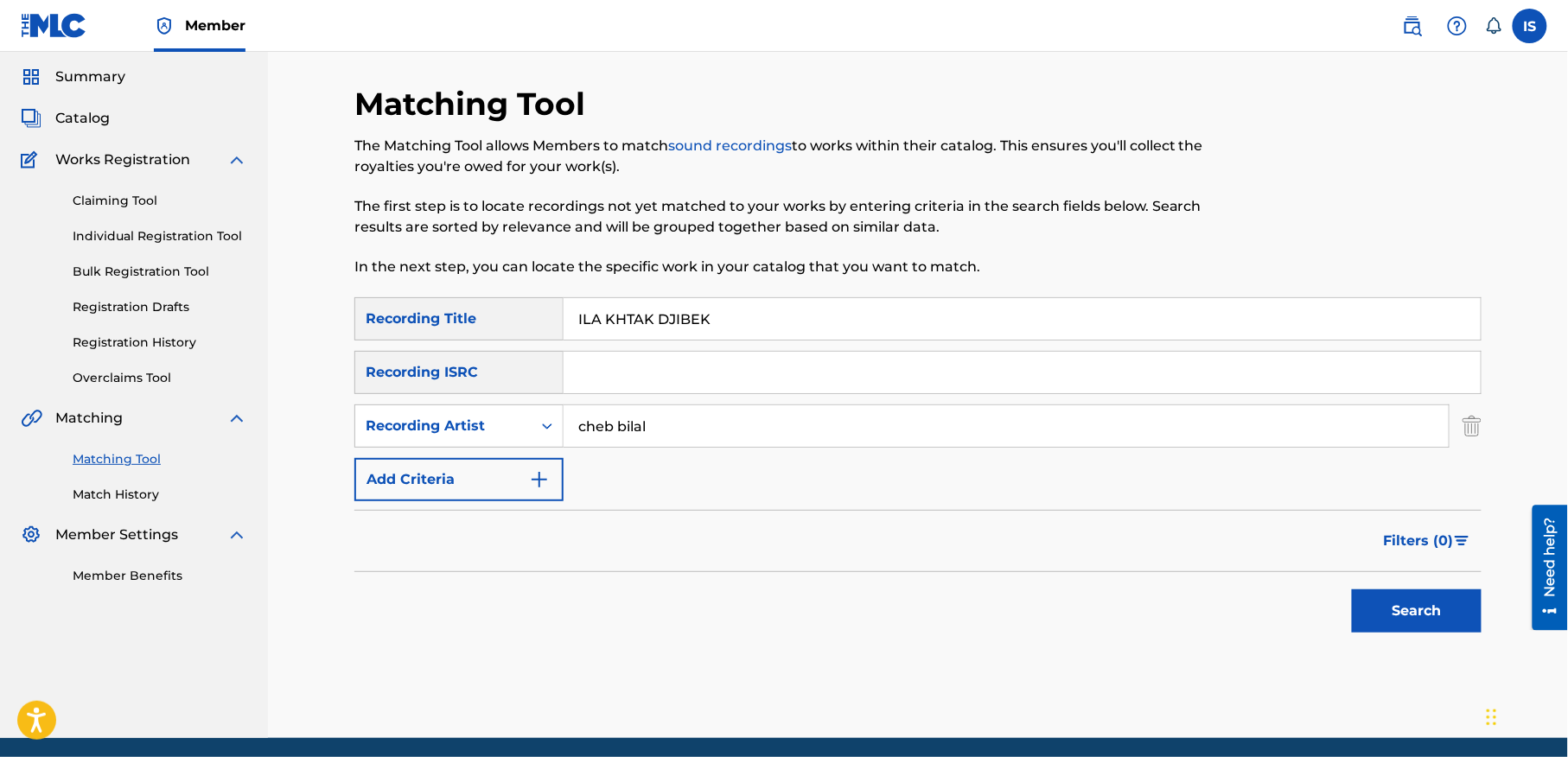
click at [1387, 614] on button "Search" at bounding box center [1417, 610] width 130 height 44
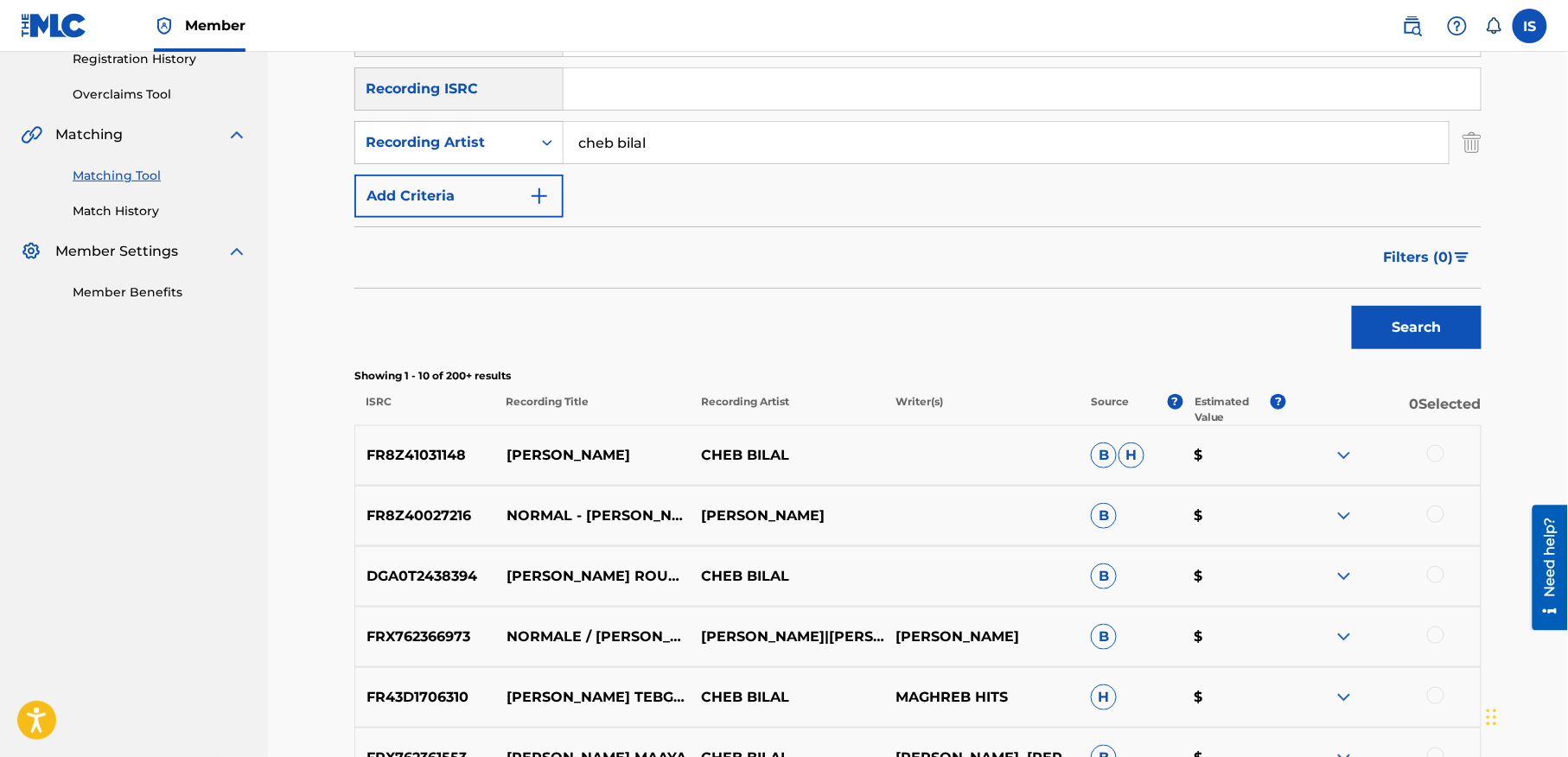
scroll to position [341, 0]
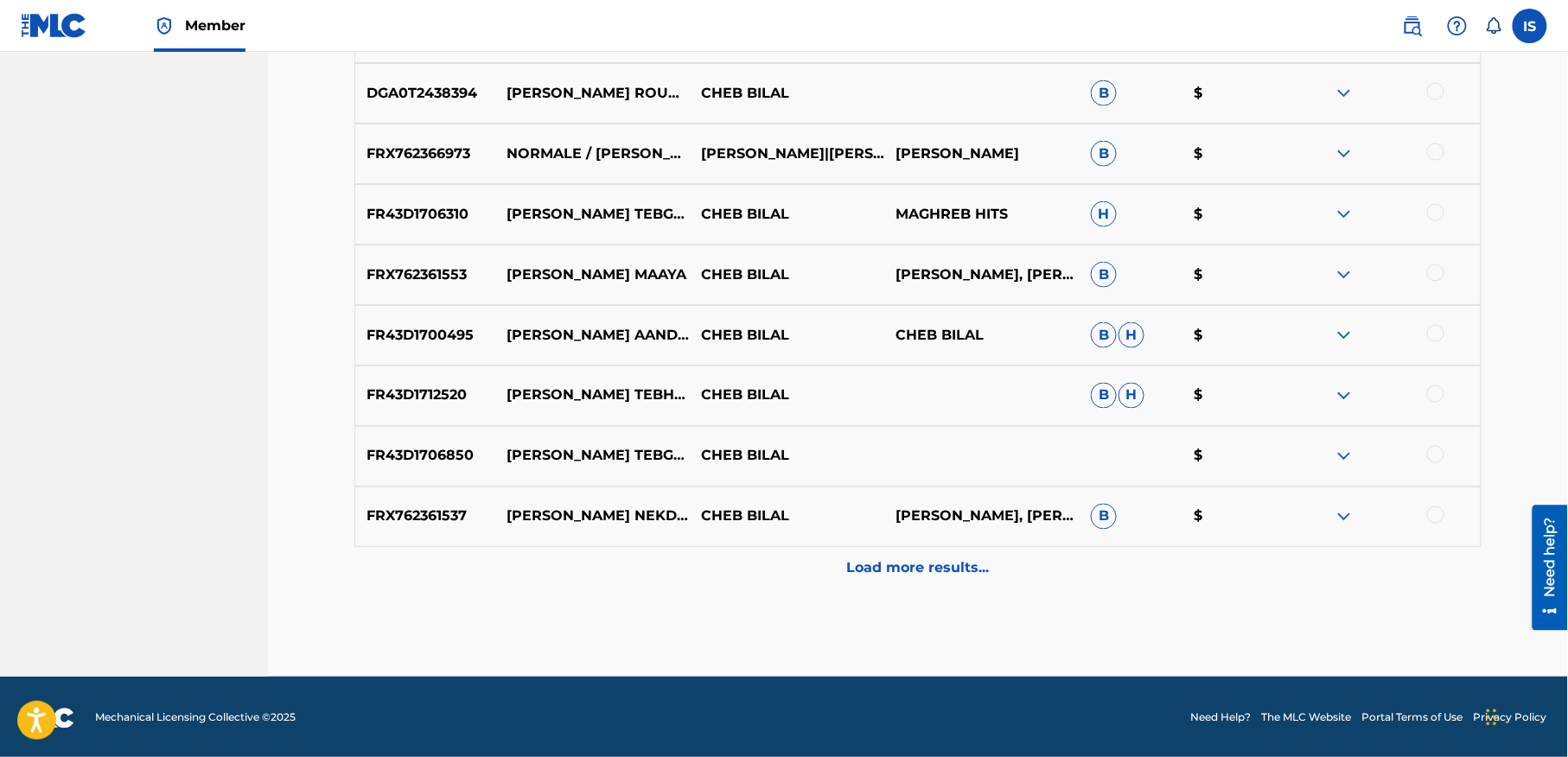
click at [910, 571] on p "Load more results..." at bounding box center [918, 568] width 142 height 20
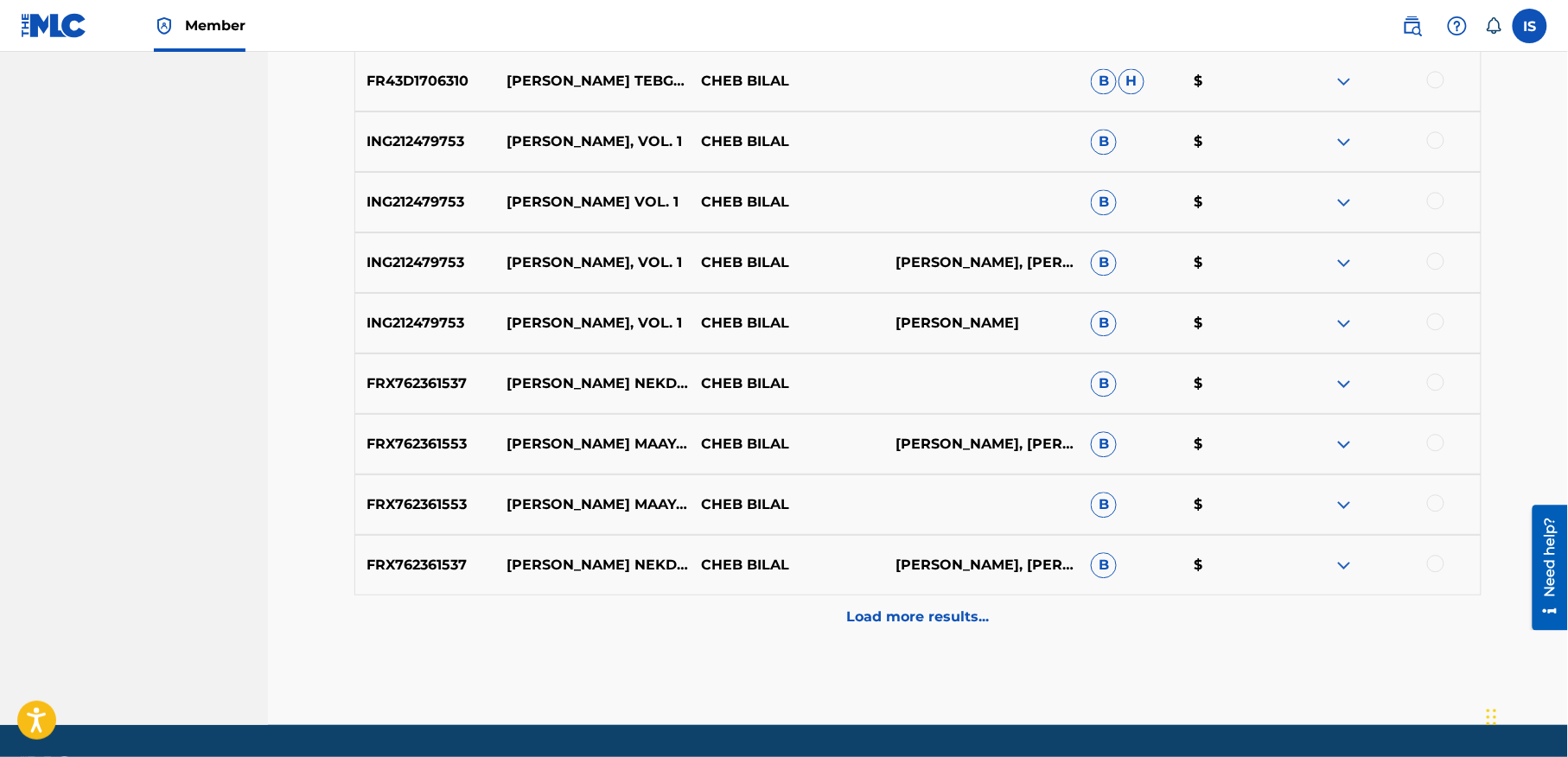
scroll to position [1429, 0]
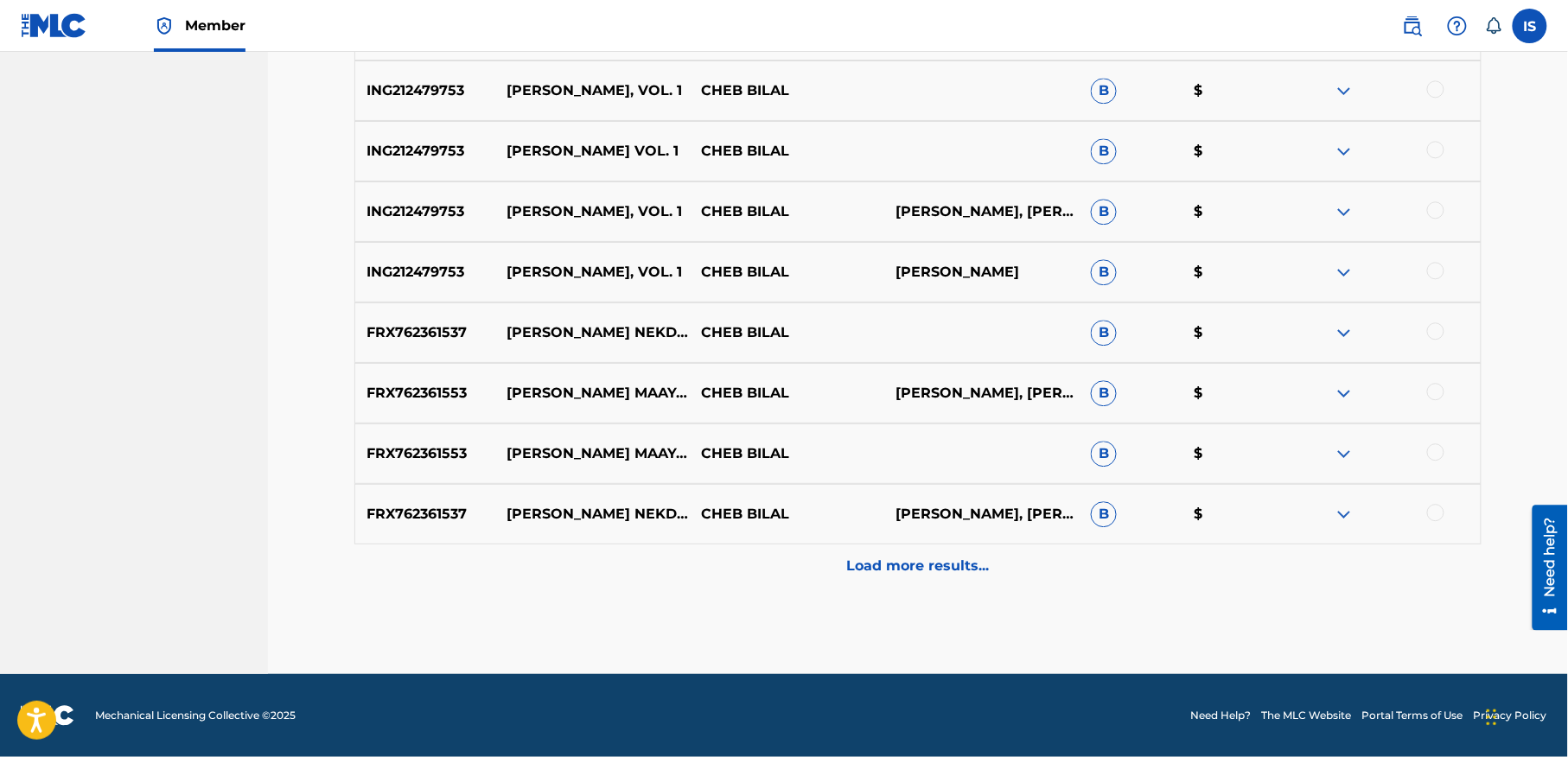
drag, startPoint x: 757, startPoint y: 550, endPoint x: 849, endPoint y: 455, distance: 132.2
click at [758, 548] on div "Load more results..." at bounding box center [917, 566] width 1128 height 44
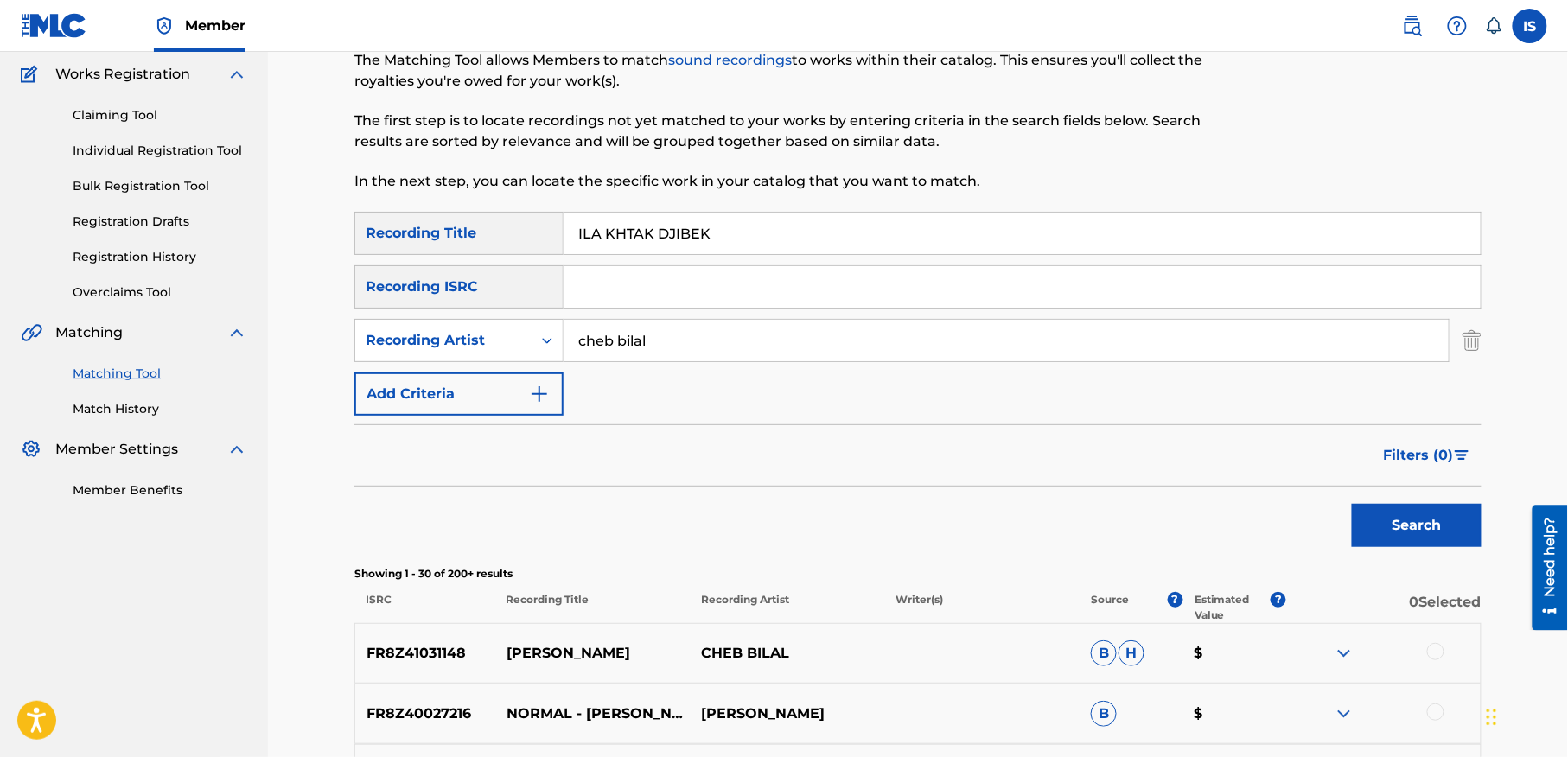
scroll to position [225, 0]
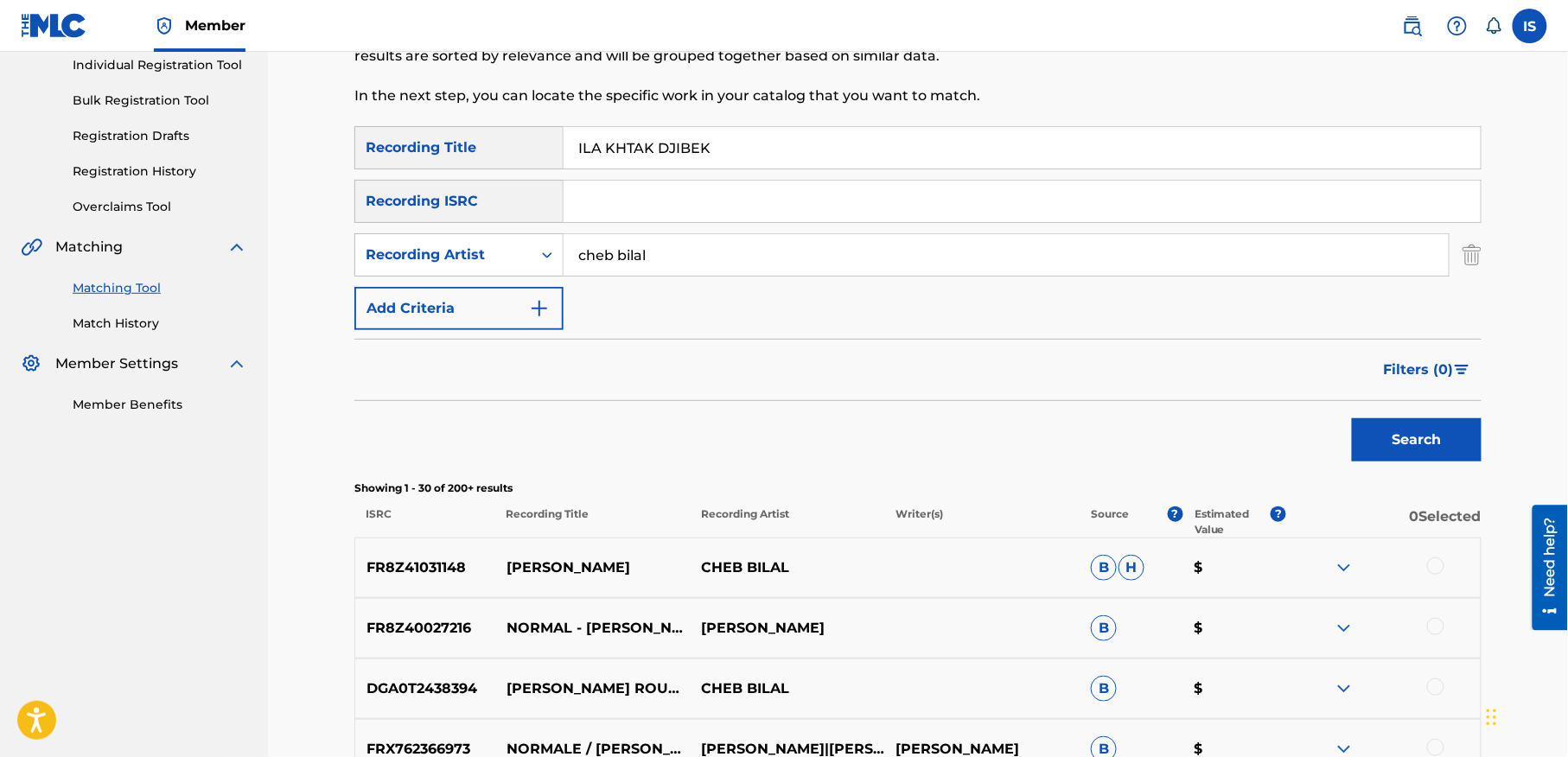
drag, startPoint x: 610, startPoint y: 153, endPoint x: 477, endPoint y: 128, distance: 135.3
click at [477, 128] on div "SearchWithCriteria3d59bafb-b499-4b93-8ffa-3e6f7fa9439c Recording Title ILA KHTA…" at bounding box center [917, 148] width 1128 height 44
click at [1352, 418] on button "Search" at bounding box center [1417, 439] width 130 height 44
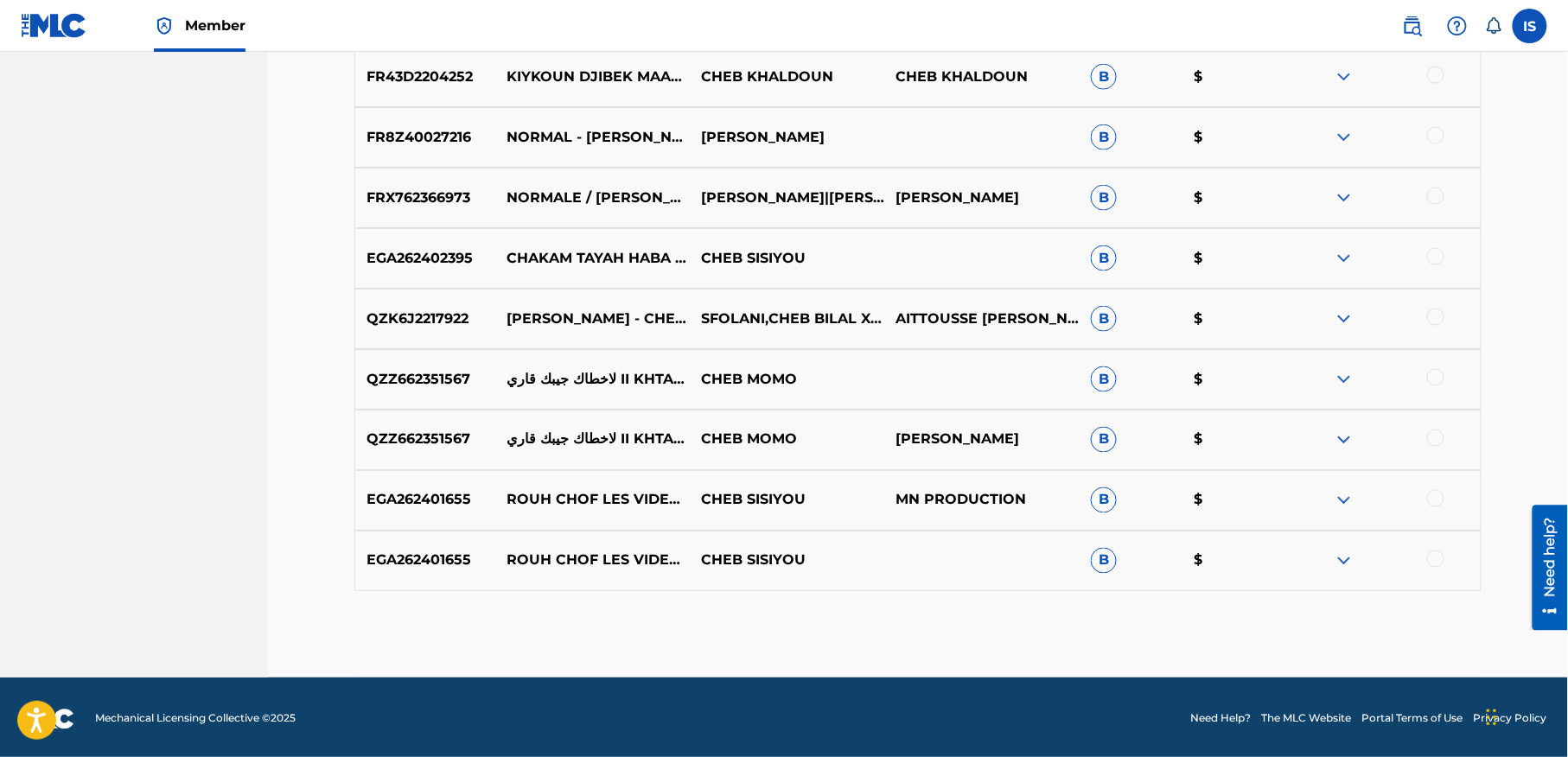
scroll to position [779, 0]
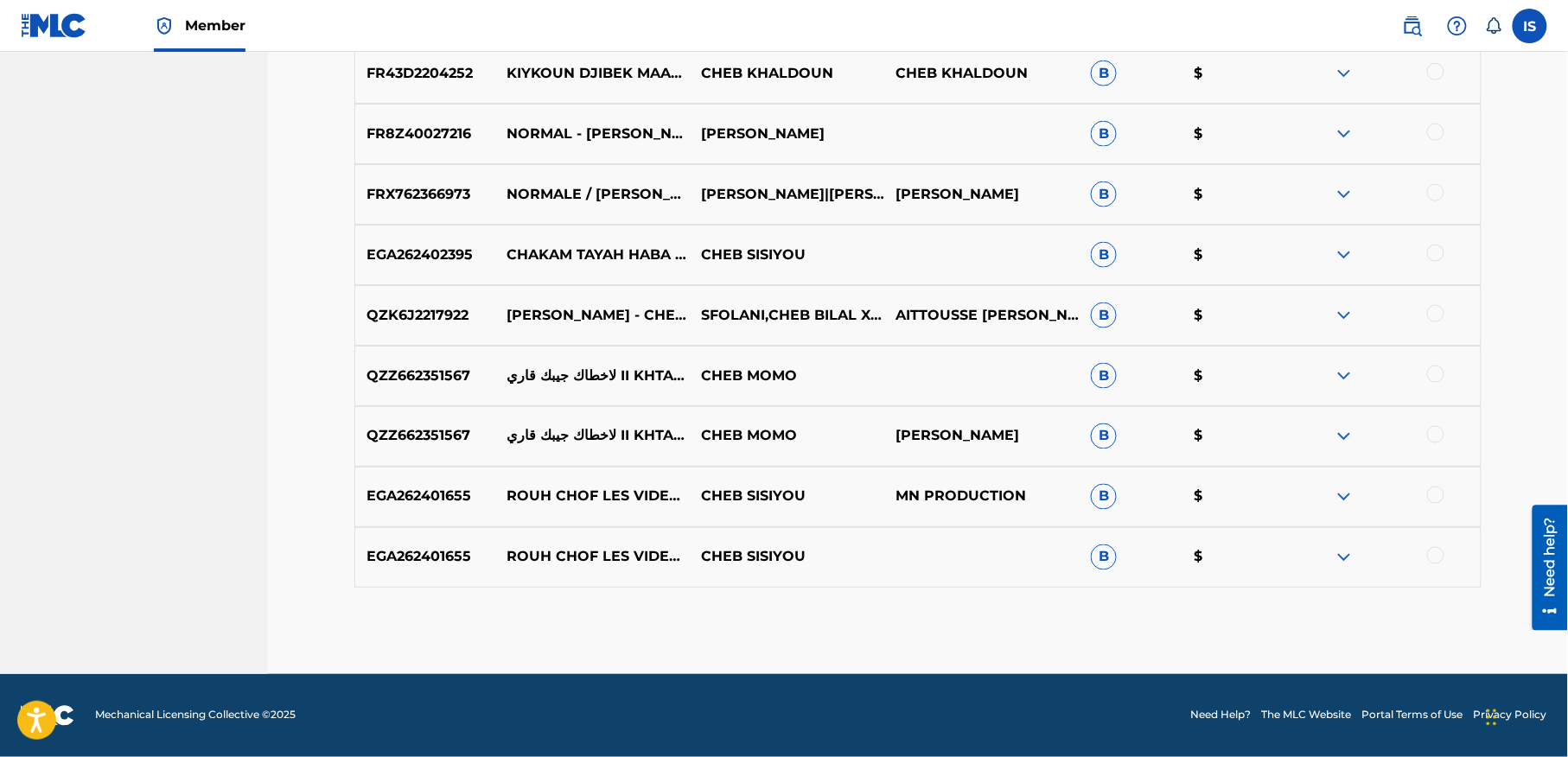
click at [731, 318] on p "SFOLANI,CHEB BILAL X 21 TACH" at bounding box center [787, 315] width 195 height 20
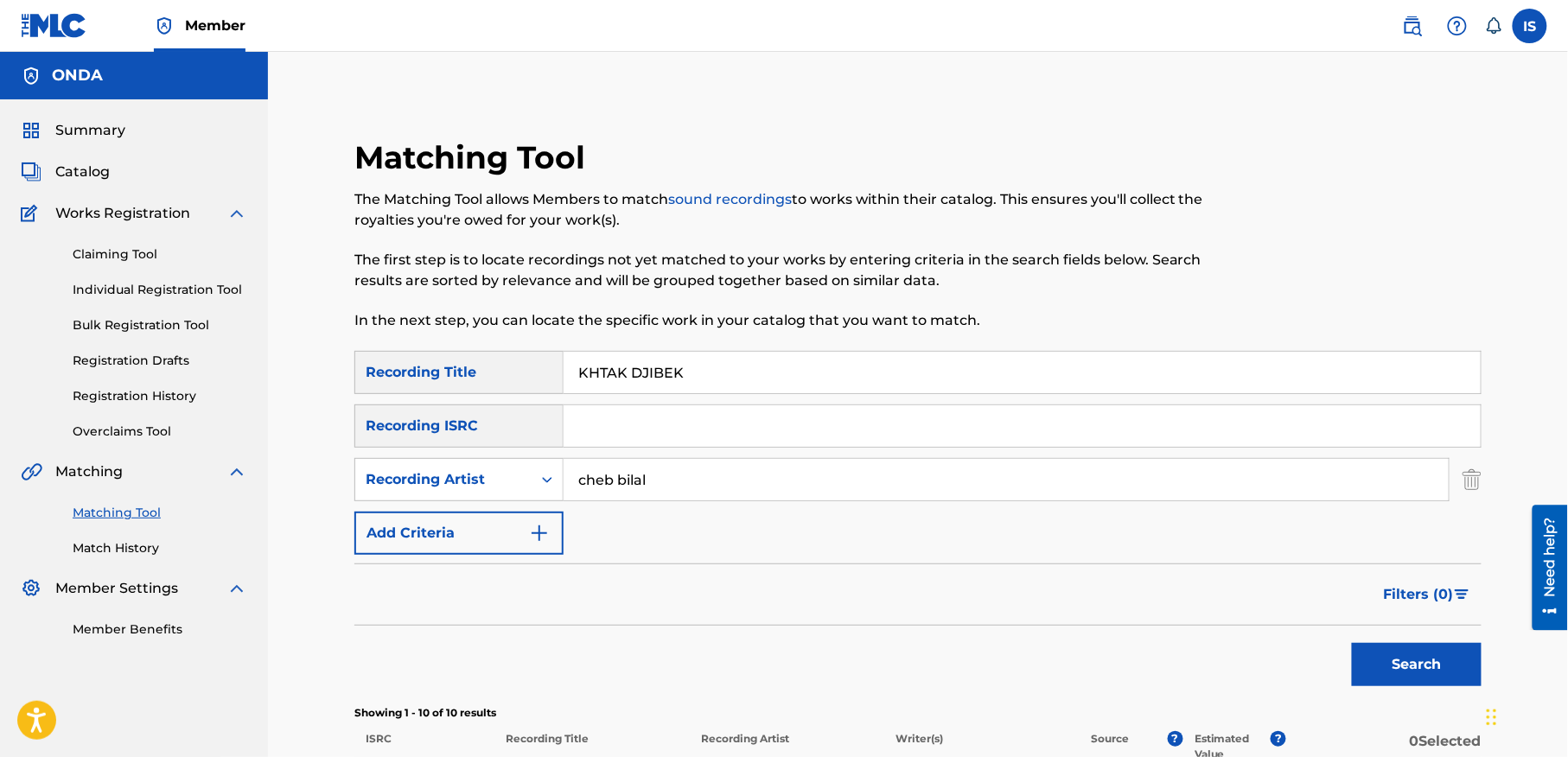
click at [703, 365] on input "KHTAK DJIBEK" at bounding box center [1022, 372] width 917 height 42
paste input "ELHA FI ROUH"
type input "ELHA FI ROUHEK"
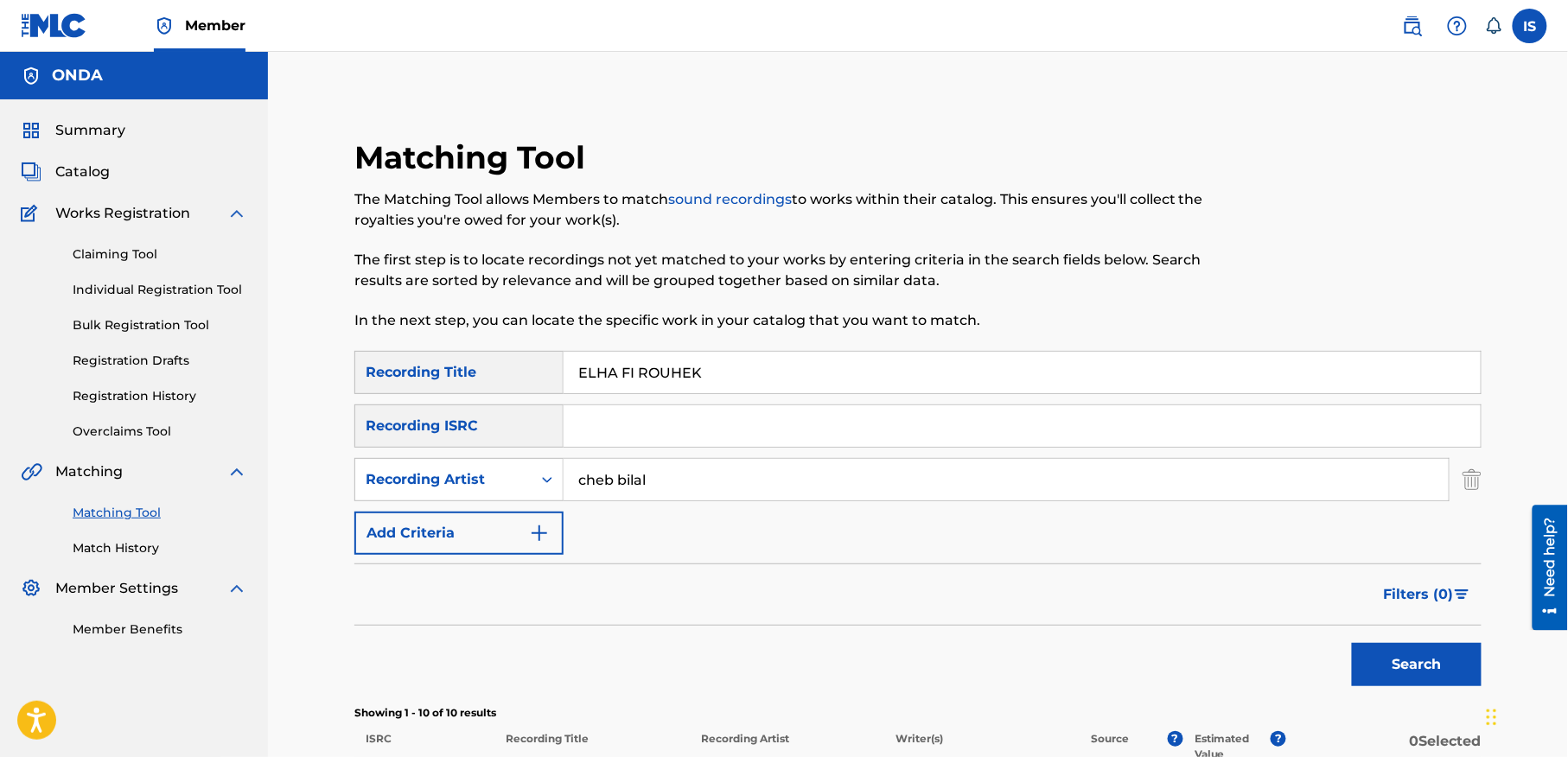
click at [1383, 660] on button "Search" at bounding box center [1417, 664] width 130 height 44
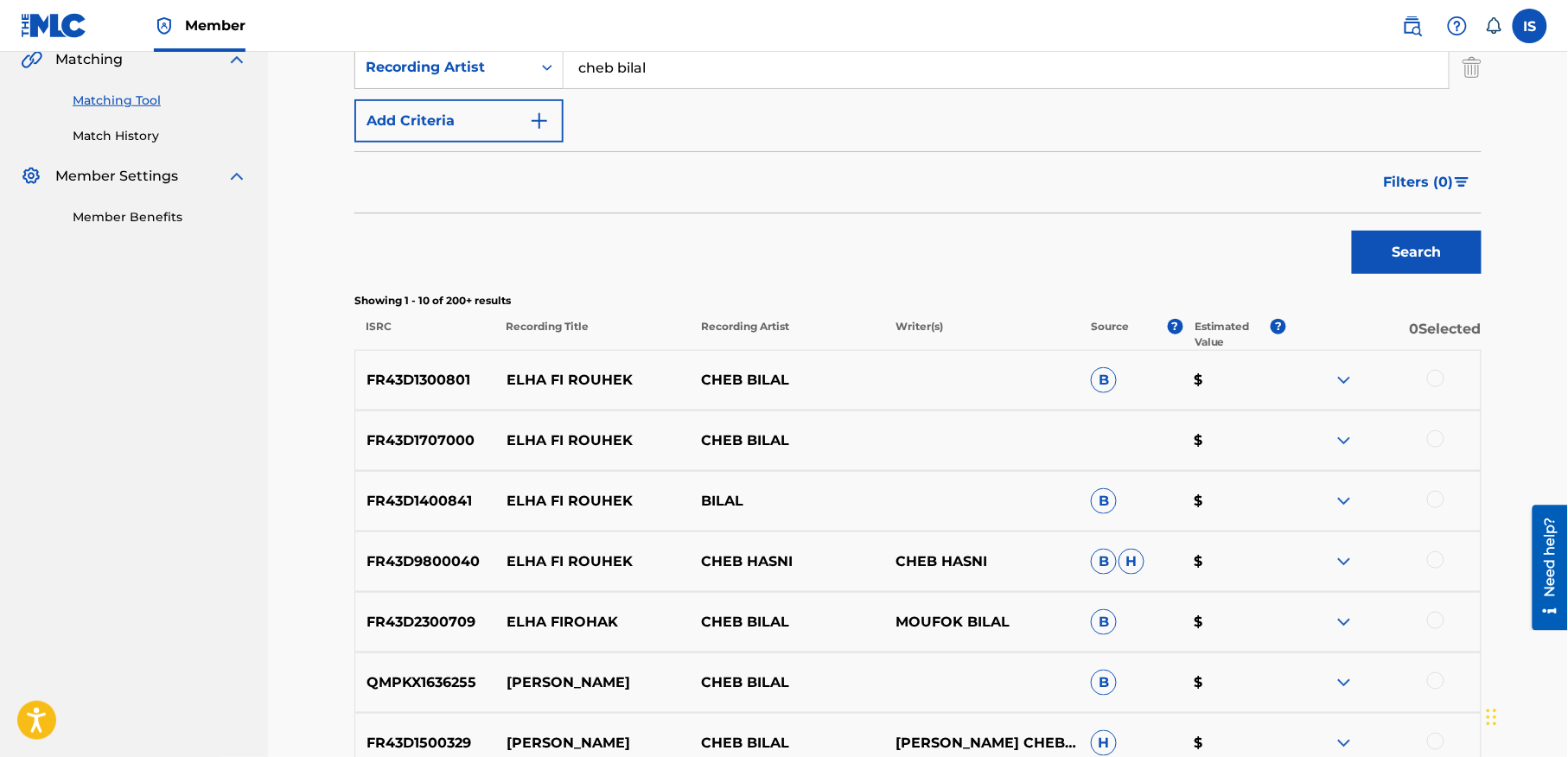
scroll to position [433, 0]
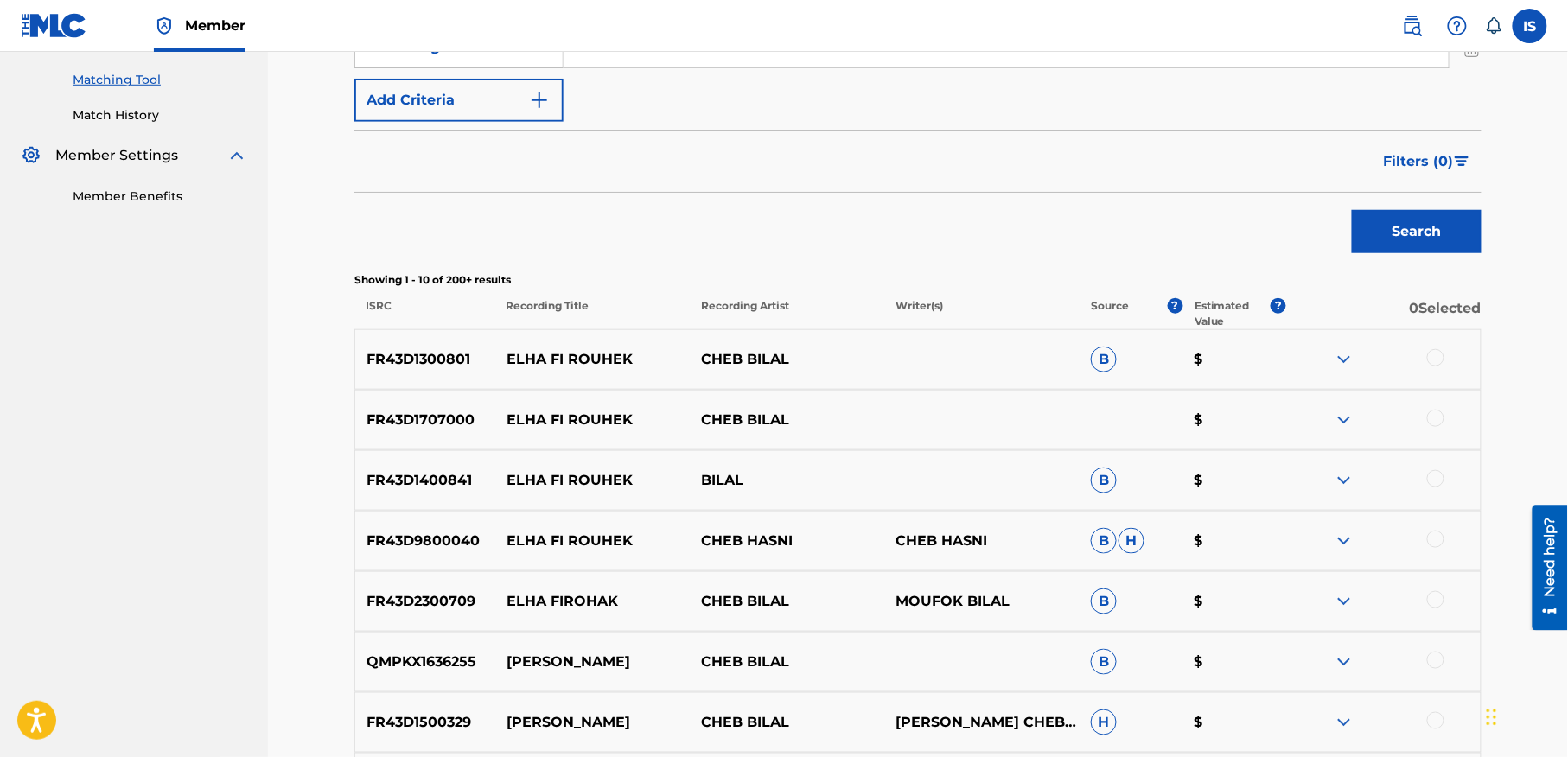
click at [1440, 360] on div at bounding box center [1435, 357] width 17 height 17
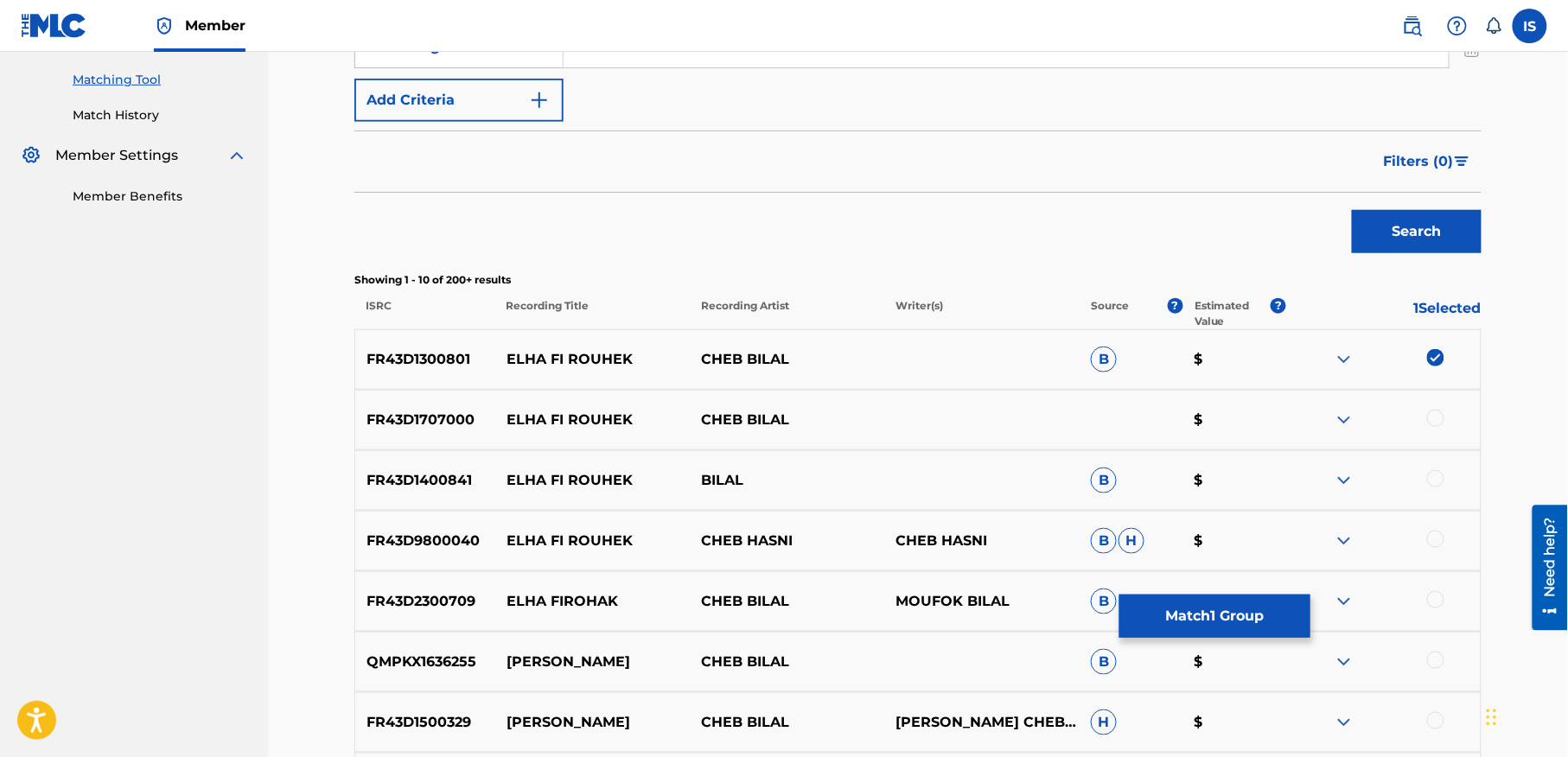
click at [1433, 413] on div at bounding box center [1435, 417] width 17 height 17
click at [1431, 470] on div at bounding box center [1435, 478] width 17 height 17
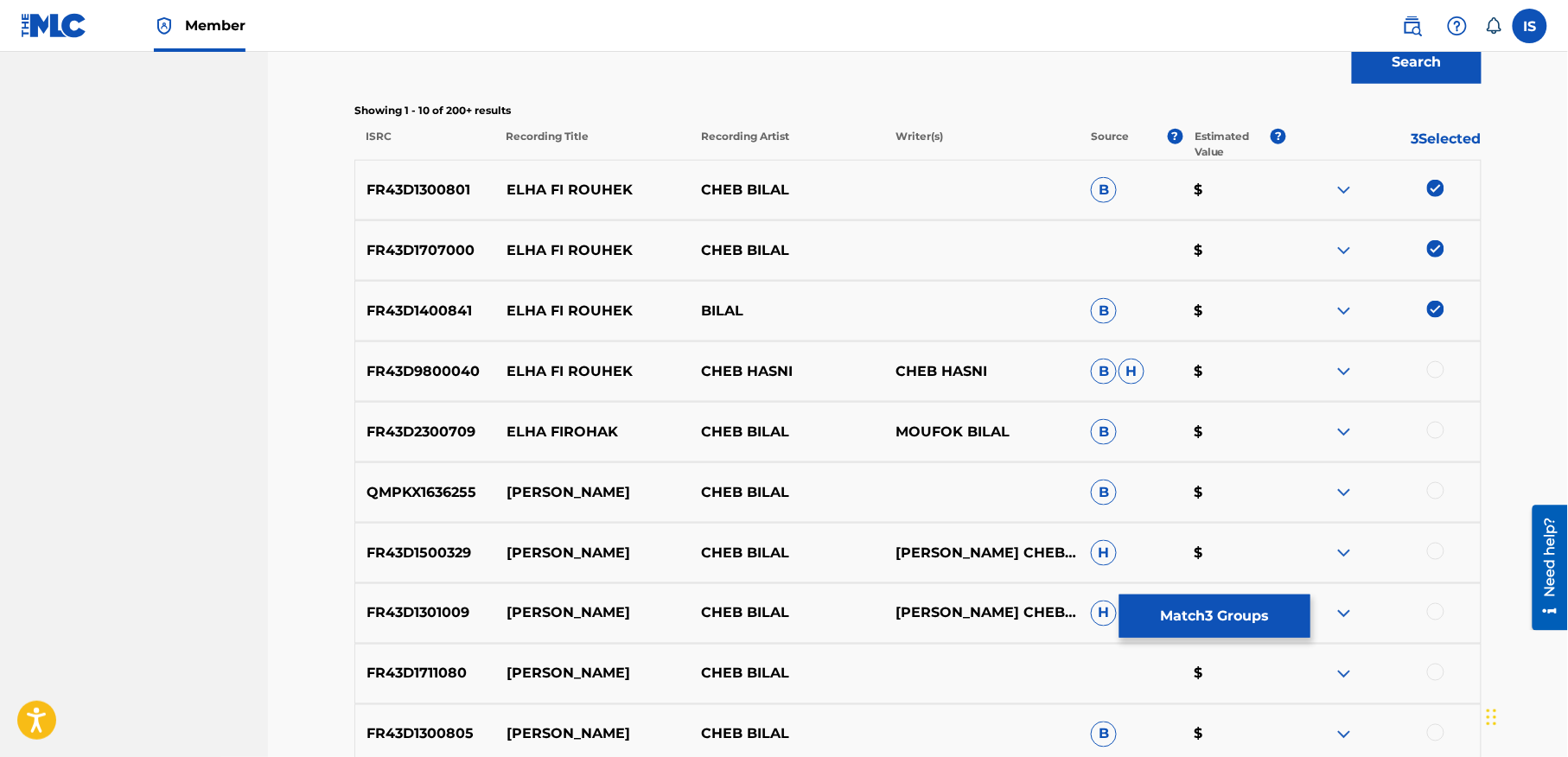
scroll to position [608, 0]
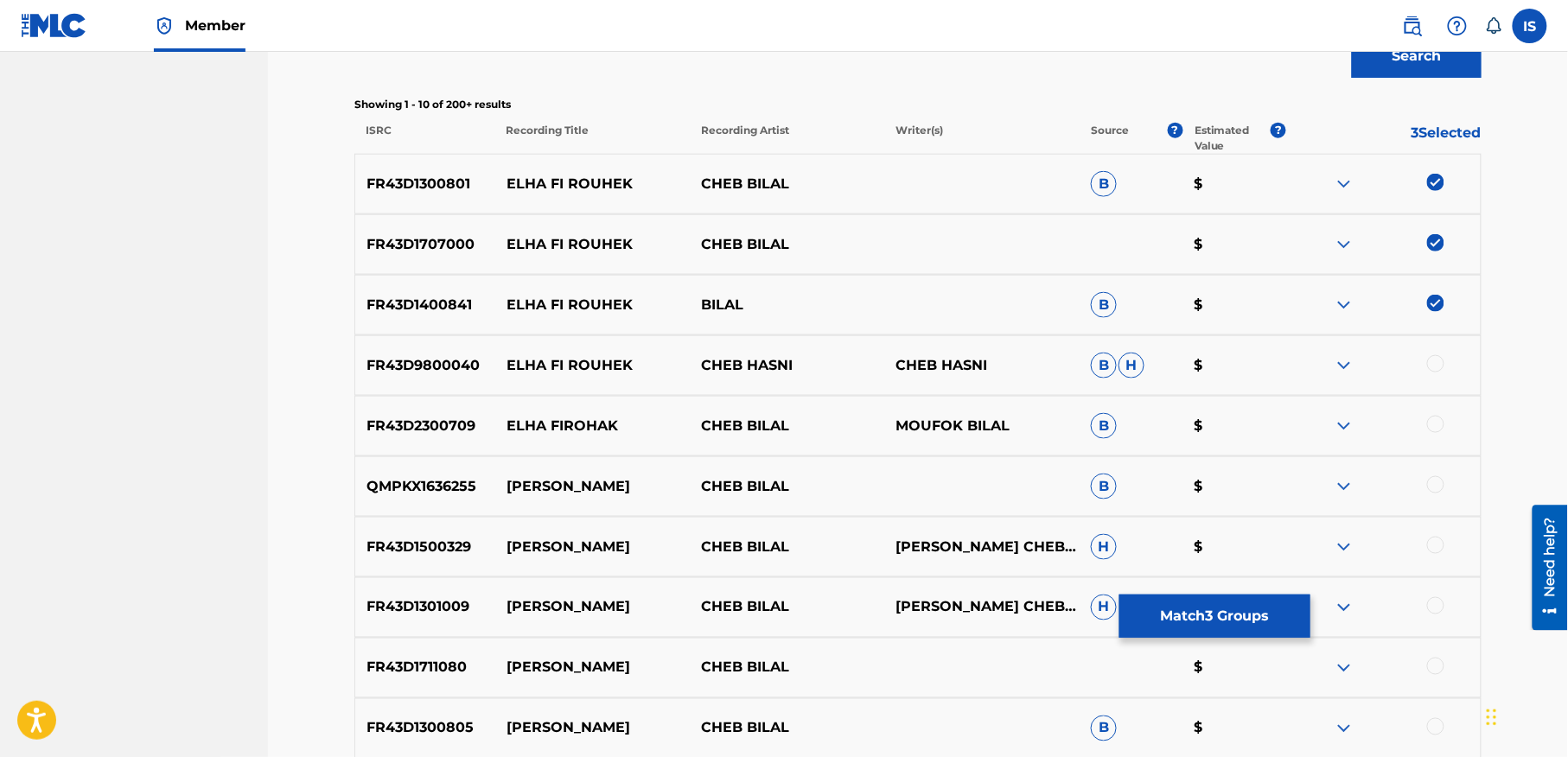
click at [1430, 419] on div at bounding box center [1435, 423] width 17 height 17
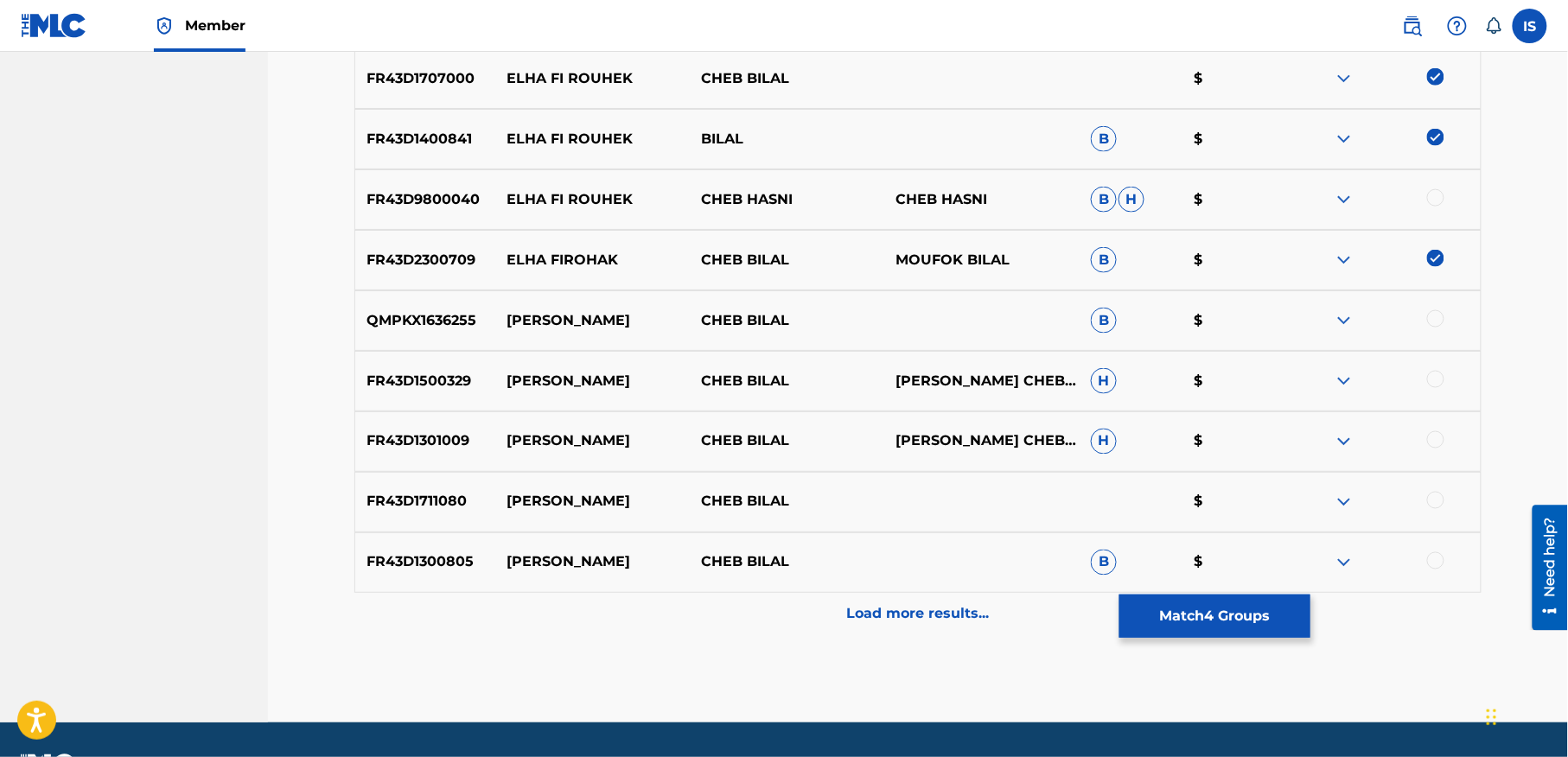
scroll to position [786, 0]
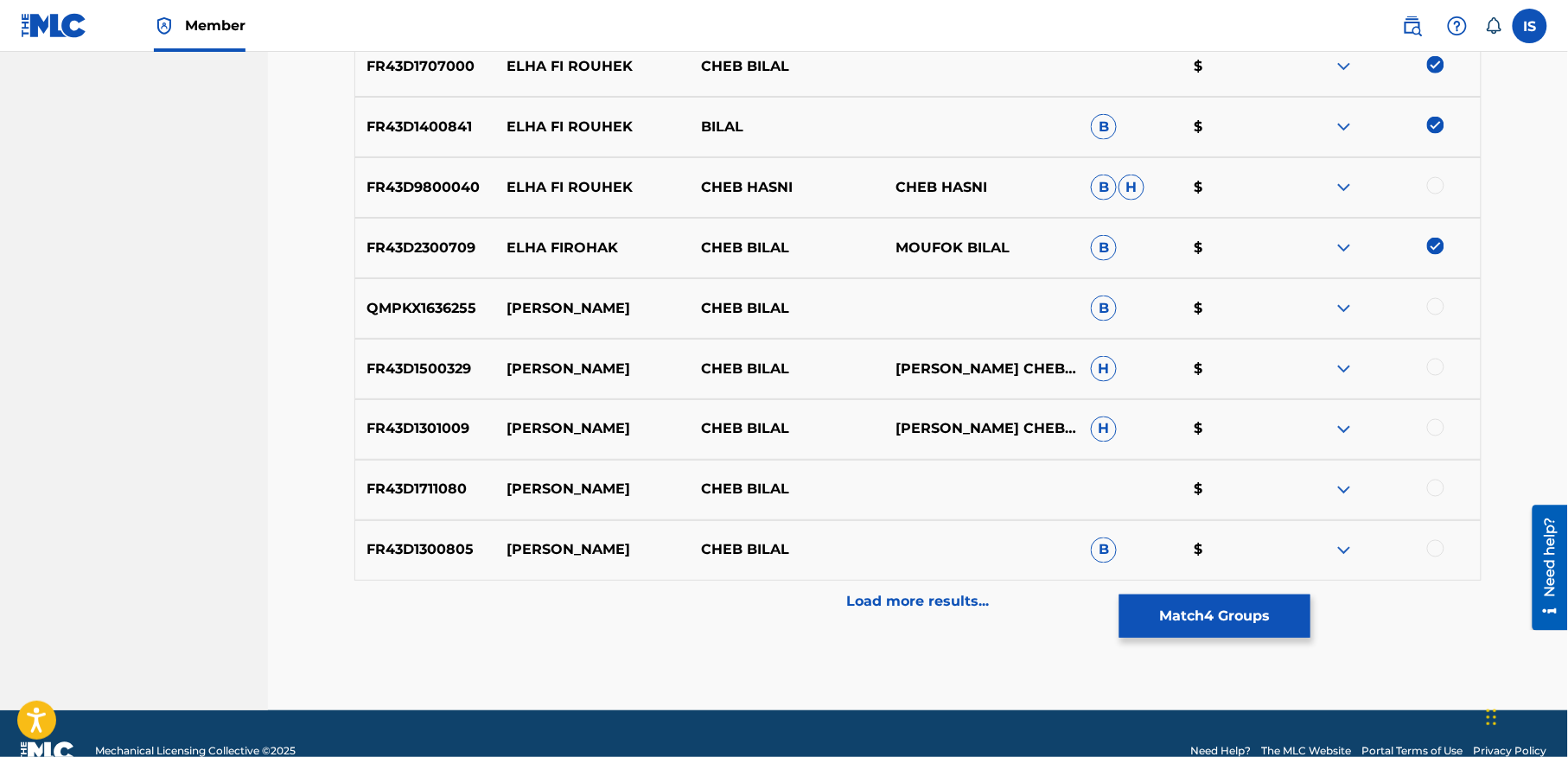
click at [917, 592] on p "Load more results..." at bounding box center [918, 601] width 142 height 20
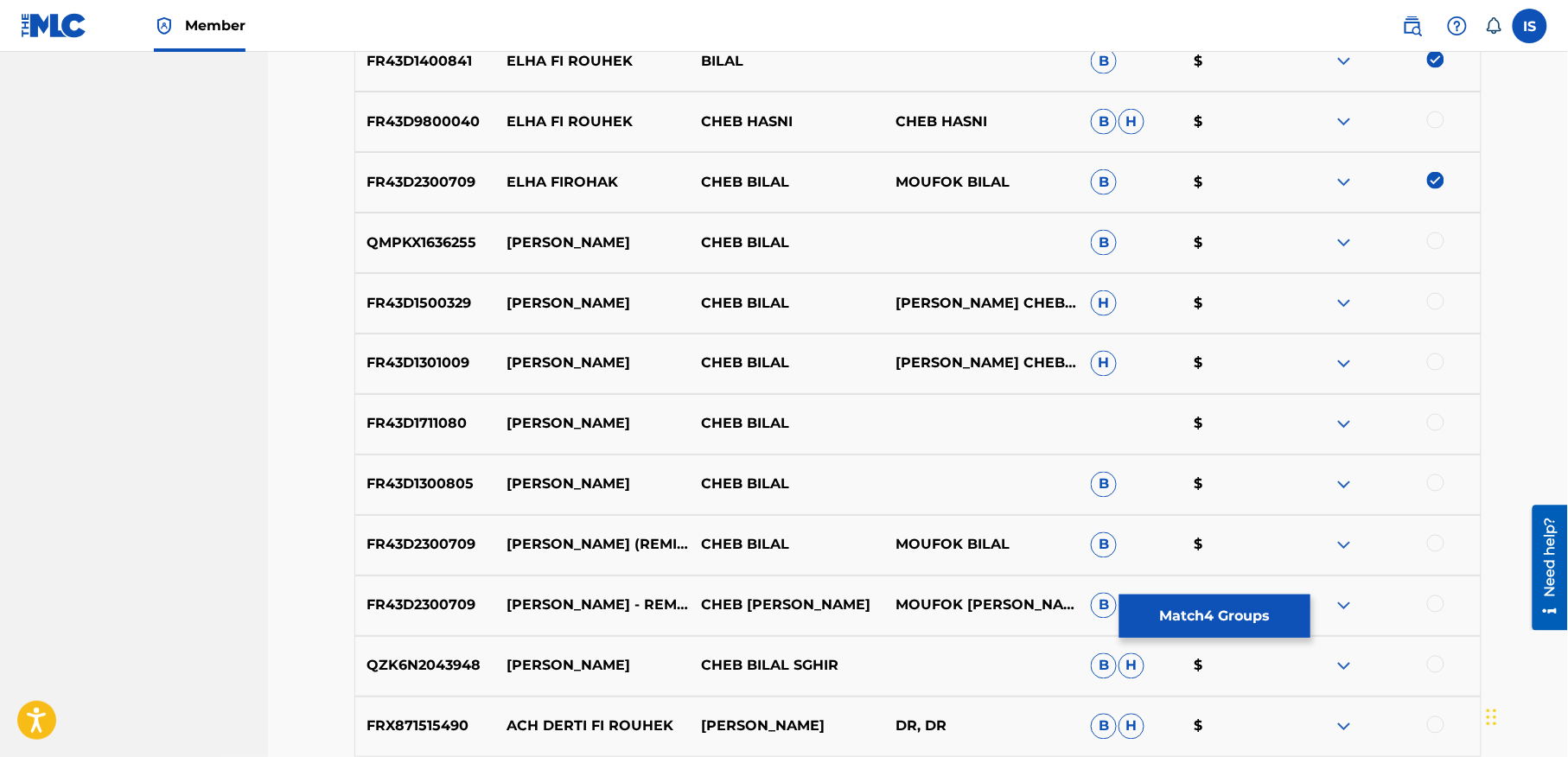
scroll to position [871, 0]
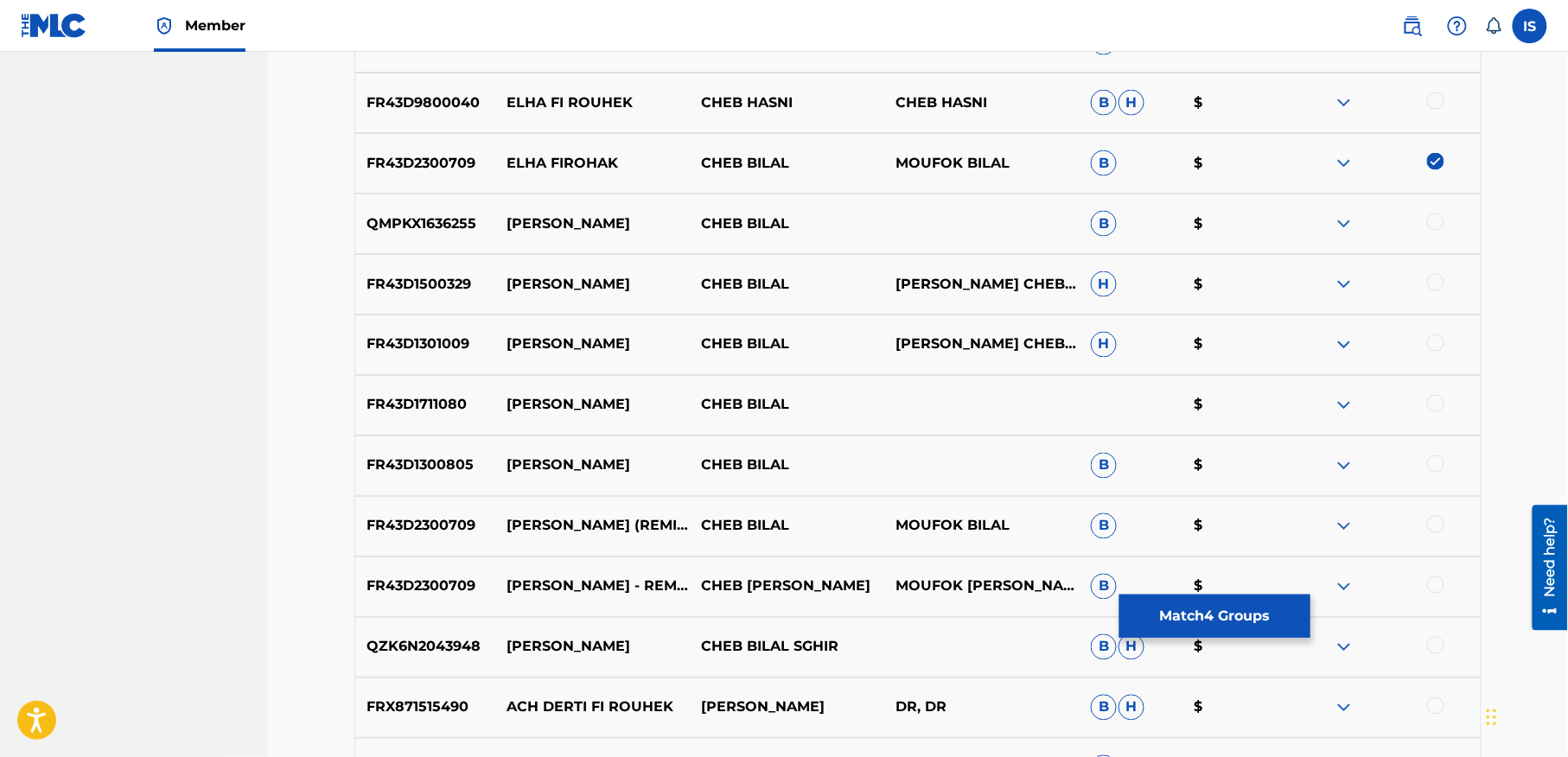
click at [1435, 530] on div at bounding box center [1435, 524] width 17 height 17
click at [1432, 586] on div at bounding box center [1435, 584] width 17 height 17
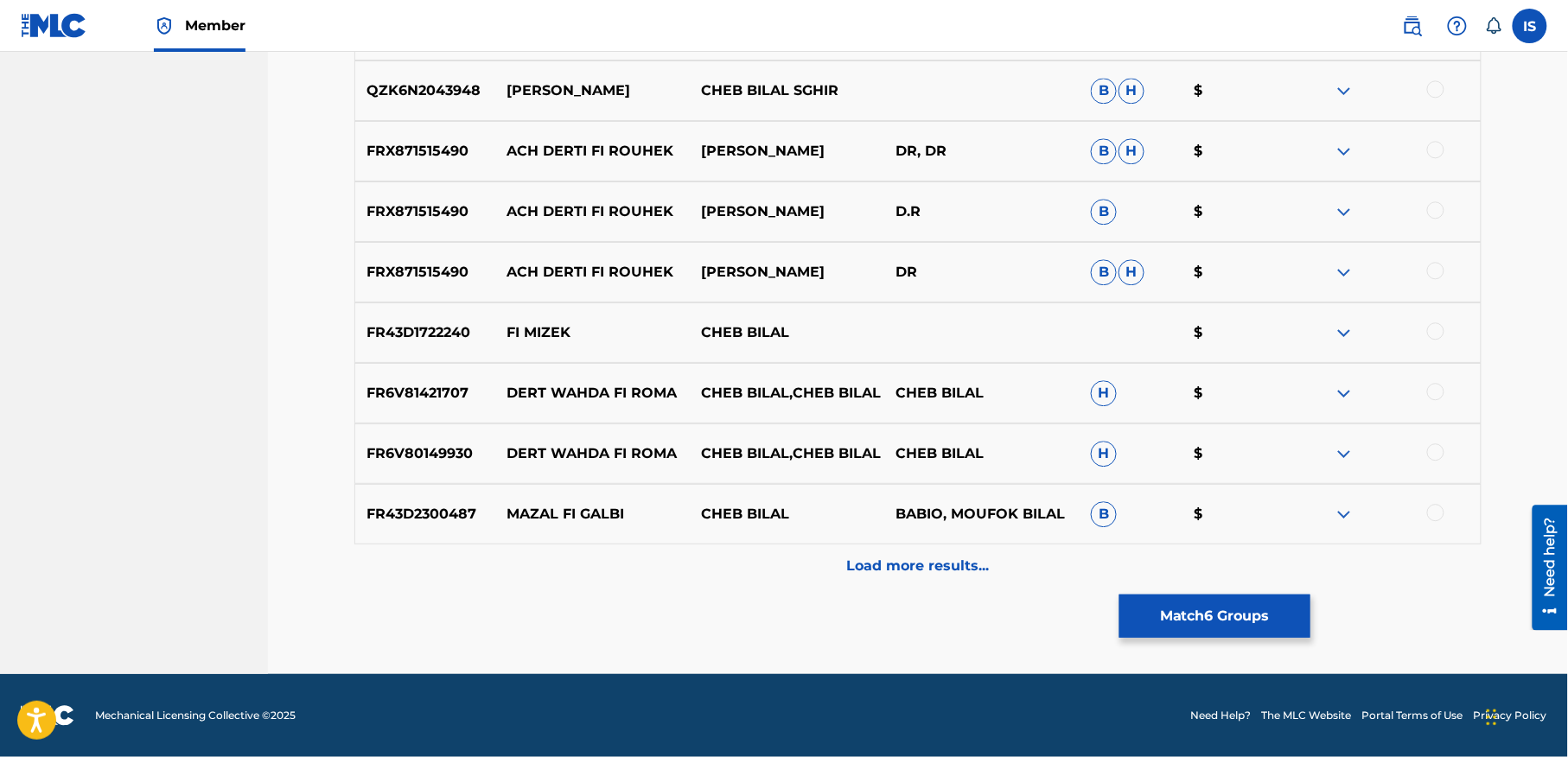
click at [907, 563] on p "Load more results..." at bounding box center [918, 566] width 142 height 20
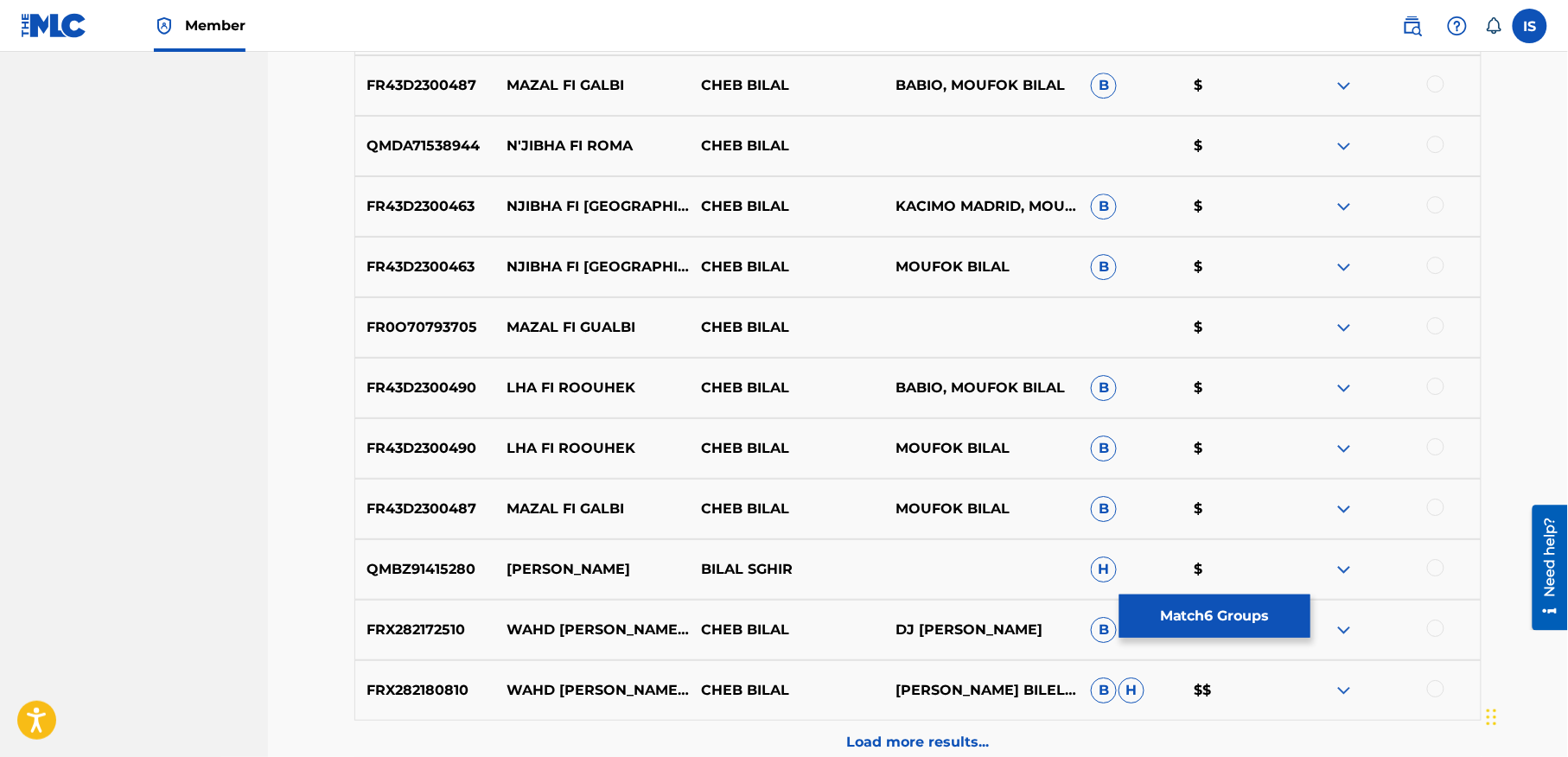
scroll to position [1856, 0]
click at [1435, 385] on div at bounding box center [1435, 384] width 17 height 17
click at [1432, 446] on div at bounding box center [1435, 445] width 17 height 17
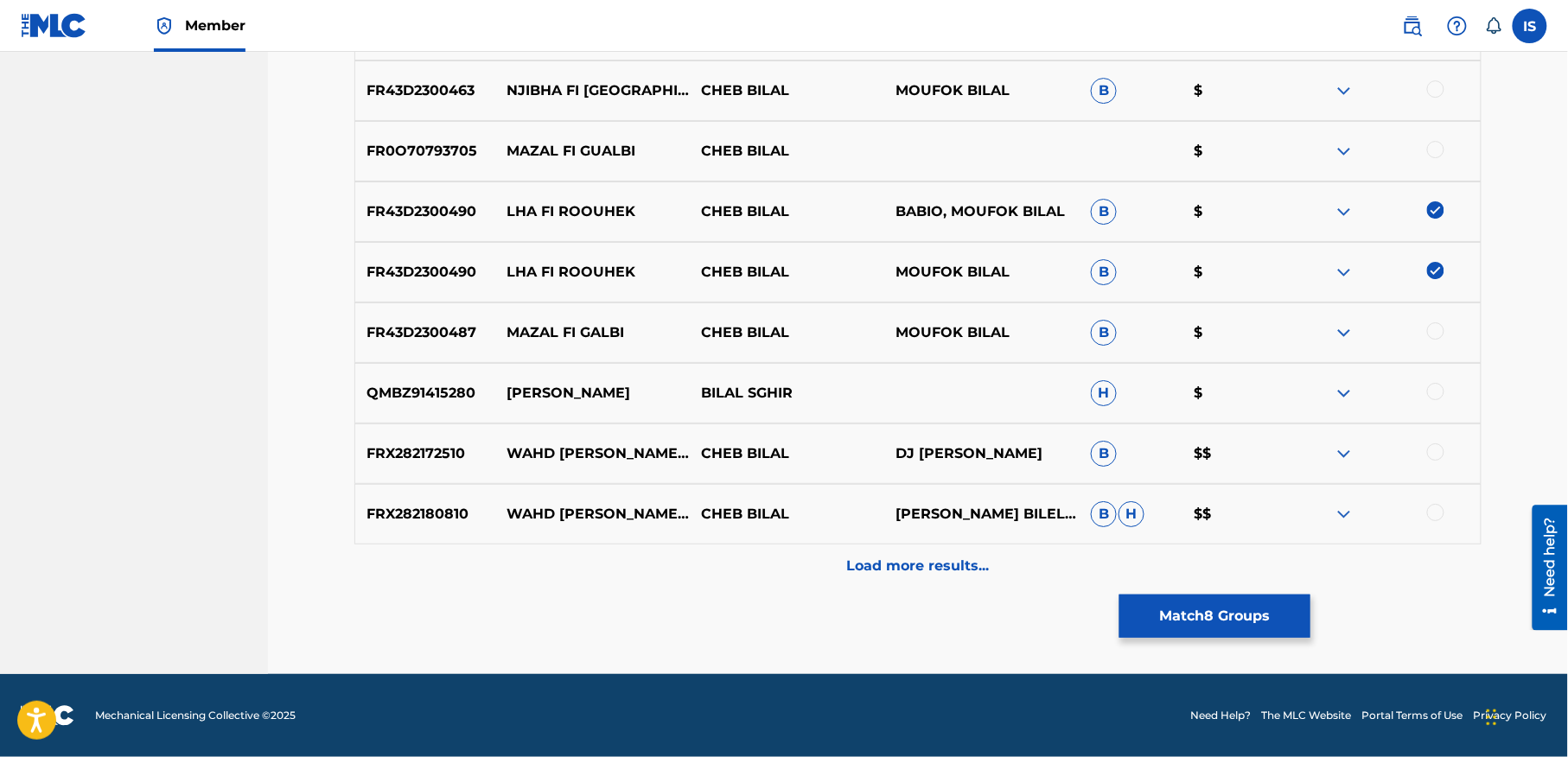
click at [990, 585] on div "Load more results..." at bounding box center [917, 566] width 1128 height 44
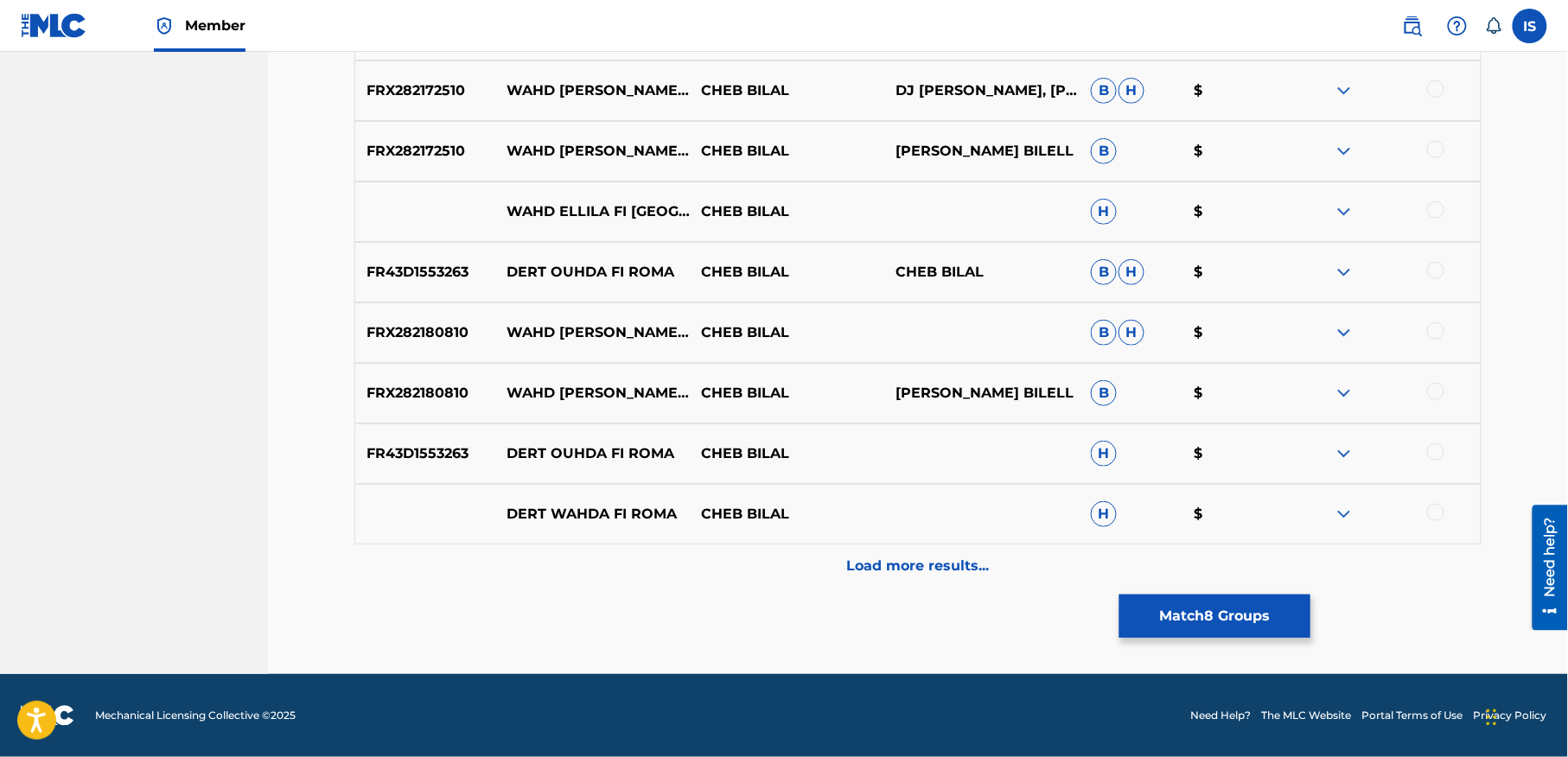
scroll to position [2636, 0]
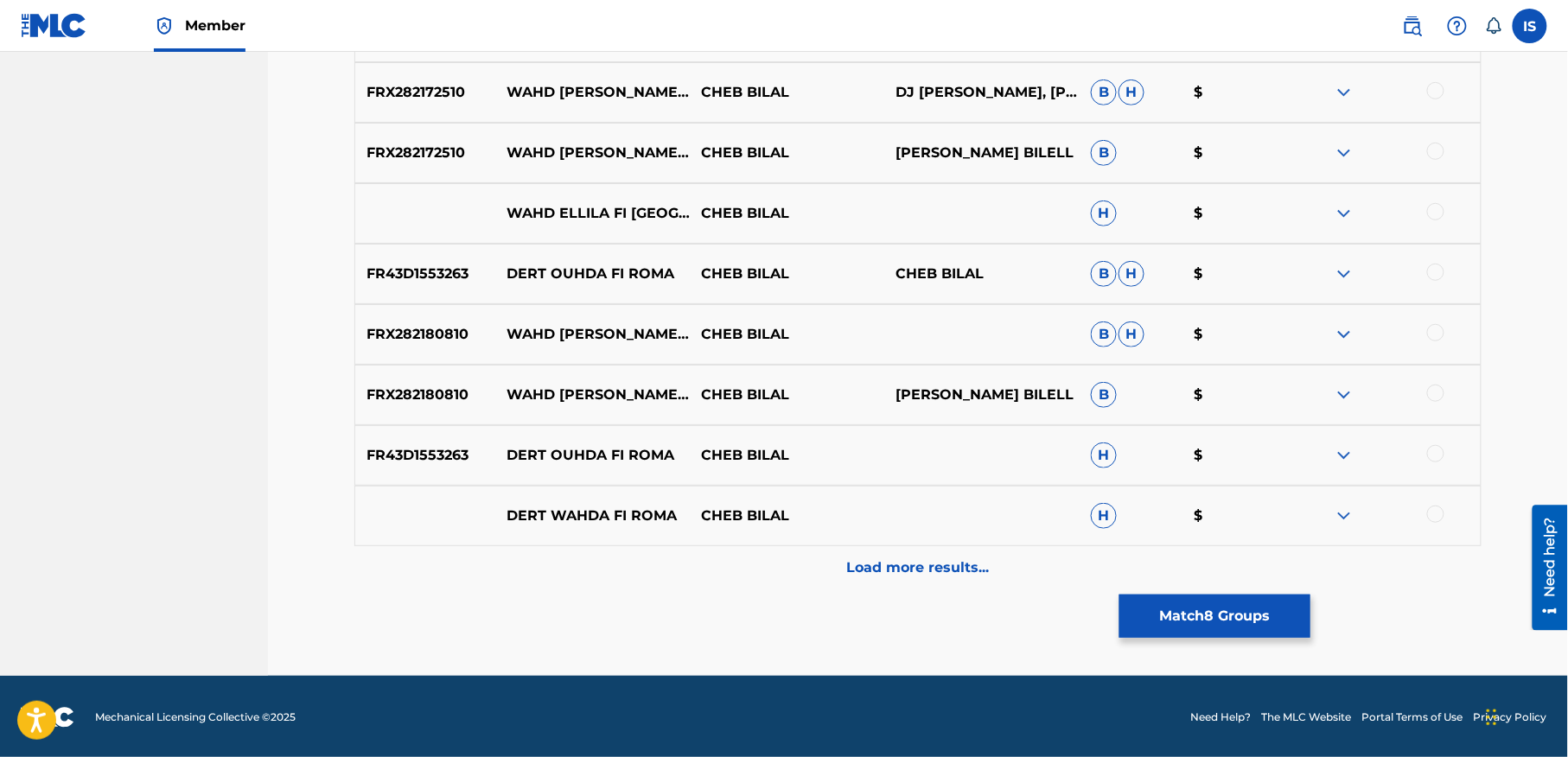
click at [1169, 624] on button "Match 8 Groups" at bounding box center [1215, 616] width 191 height 44
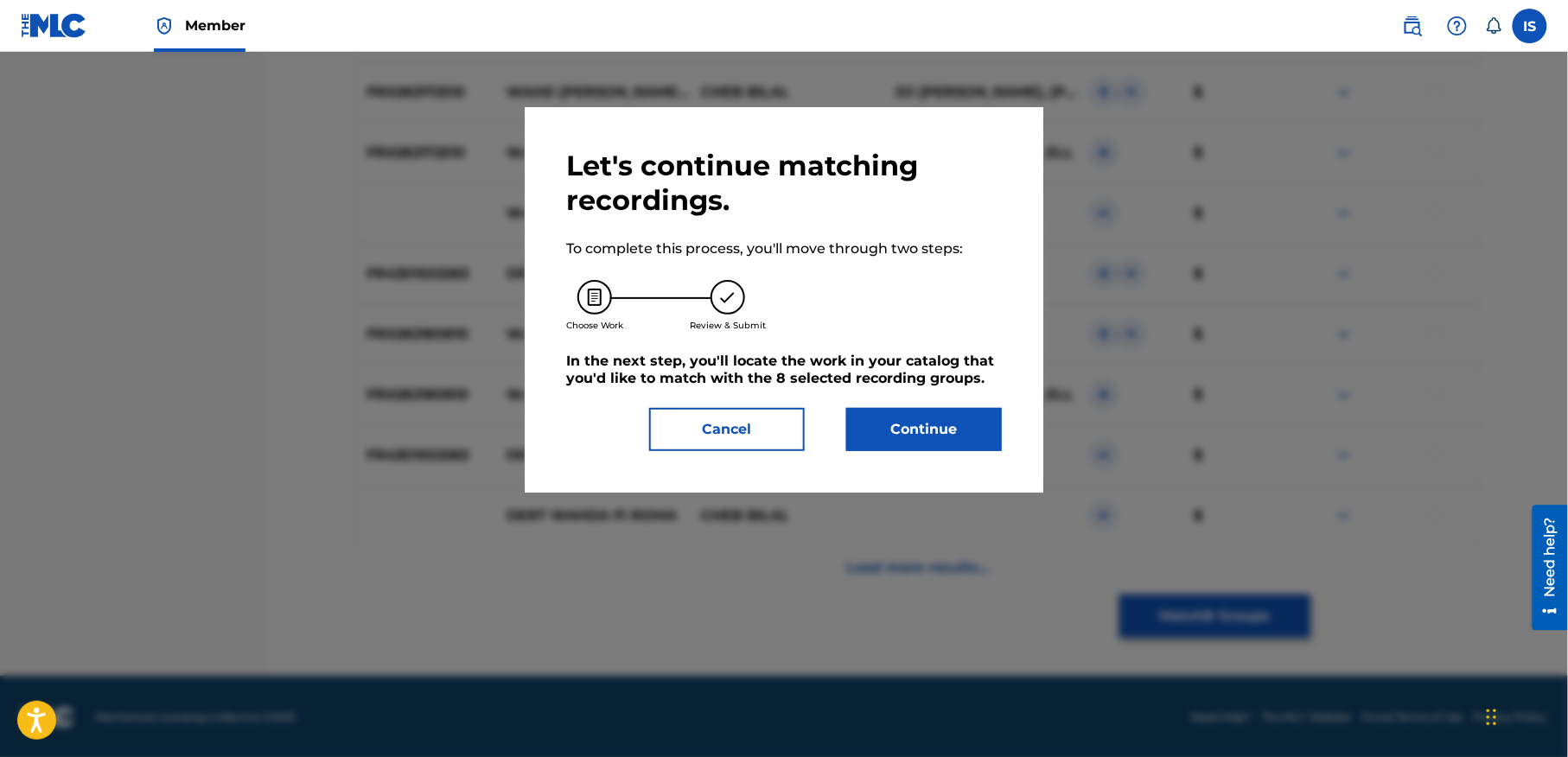
click at [1169, 624] on div at bounding box center [784, 430] width 1568 height 757
click at [917, 418] on button "Continue" at bounding box center [924, 429] width 156 height 44
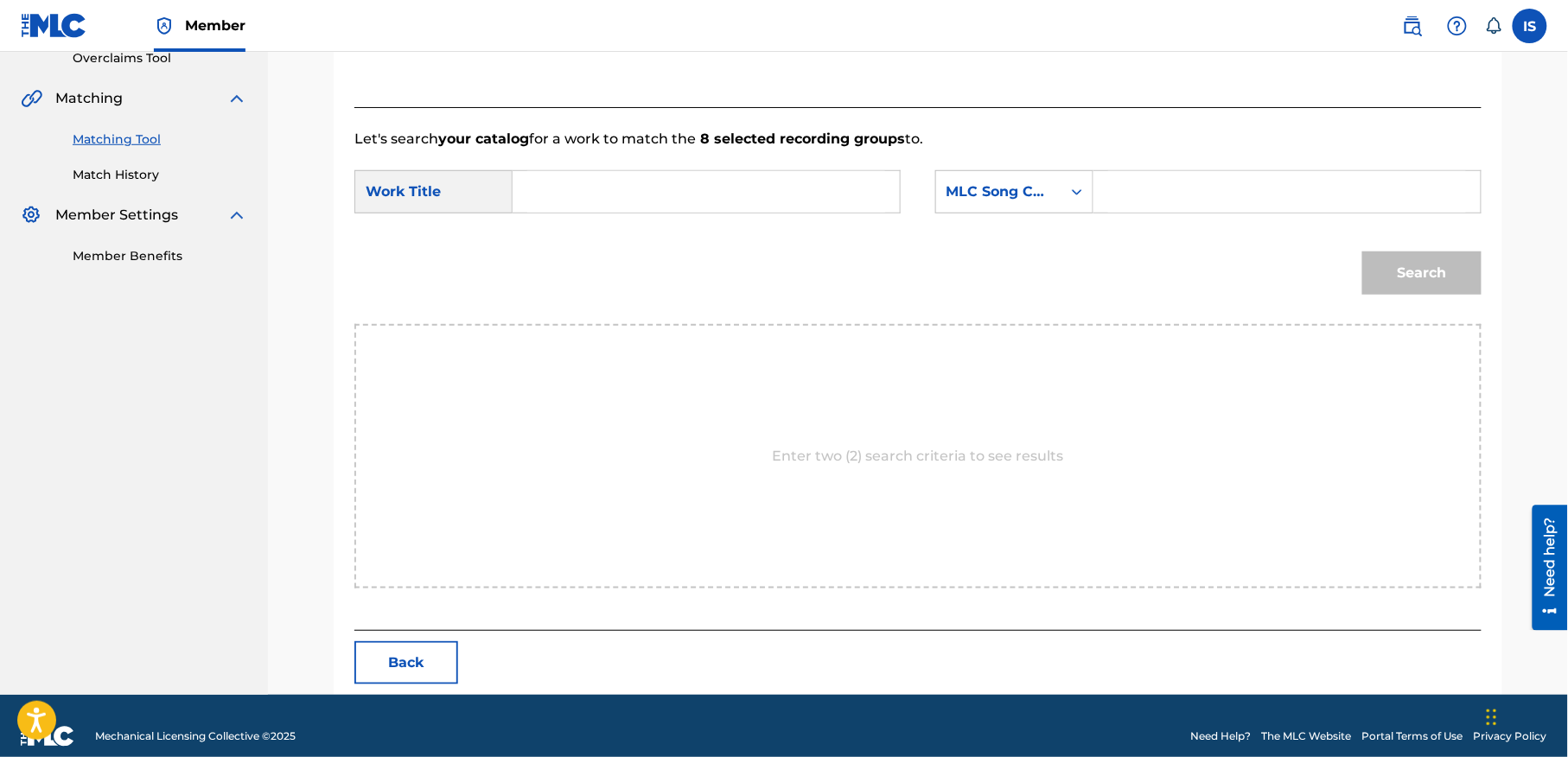
scroll to position [395, 0]
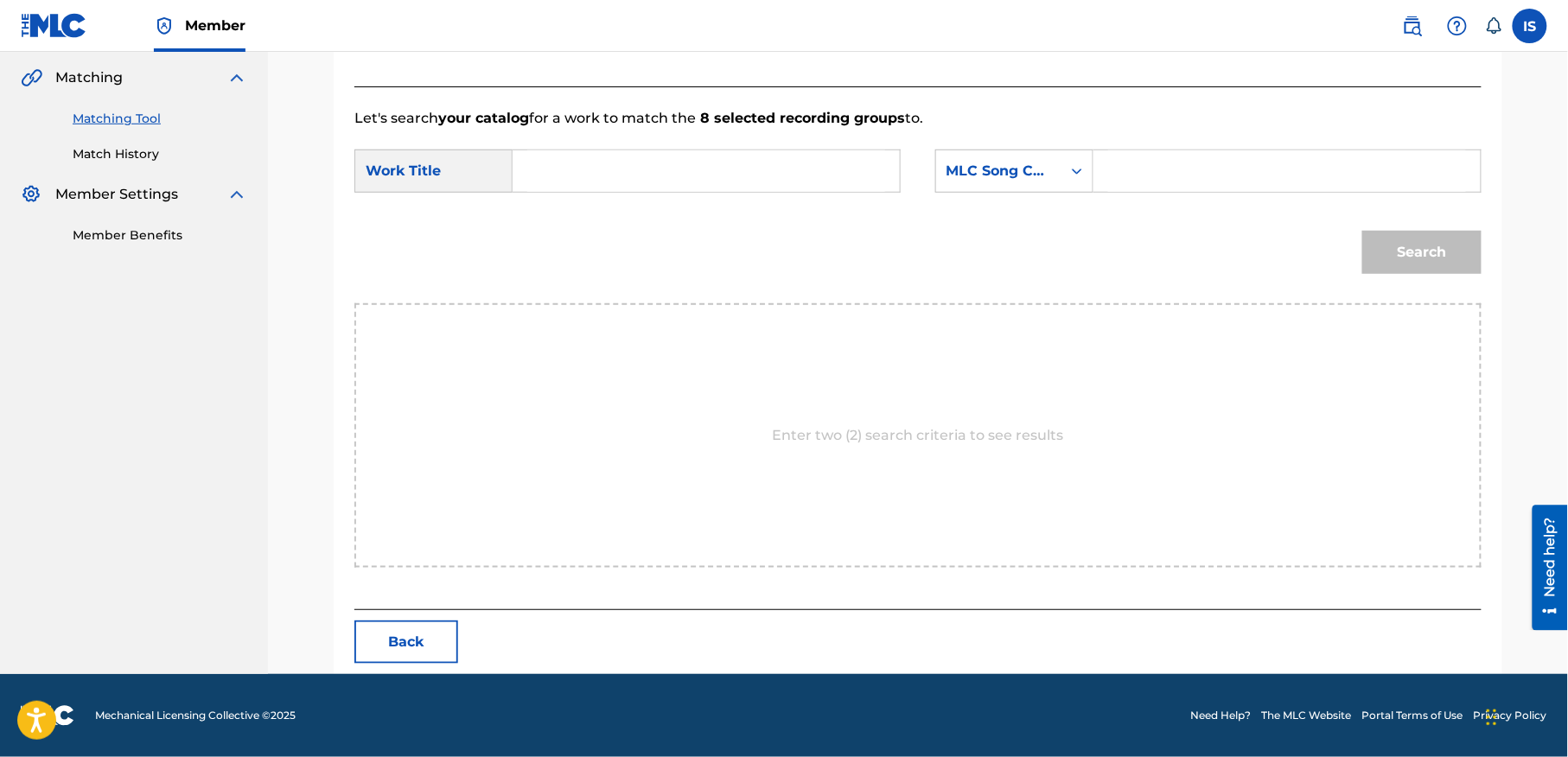
click at [623, 157] on input "Search Form" at bounding box center [707, 171] width 358 height 42
paste input "ELHA FI ROUHEK"
type input "ELHA FI ROUHEK"
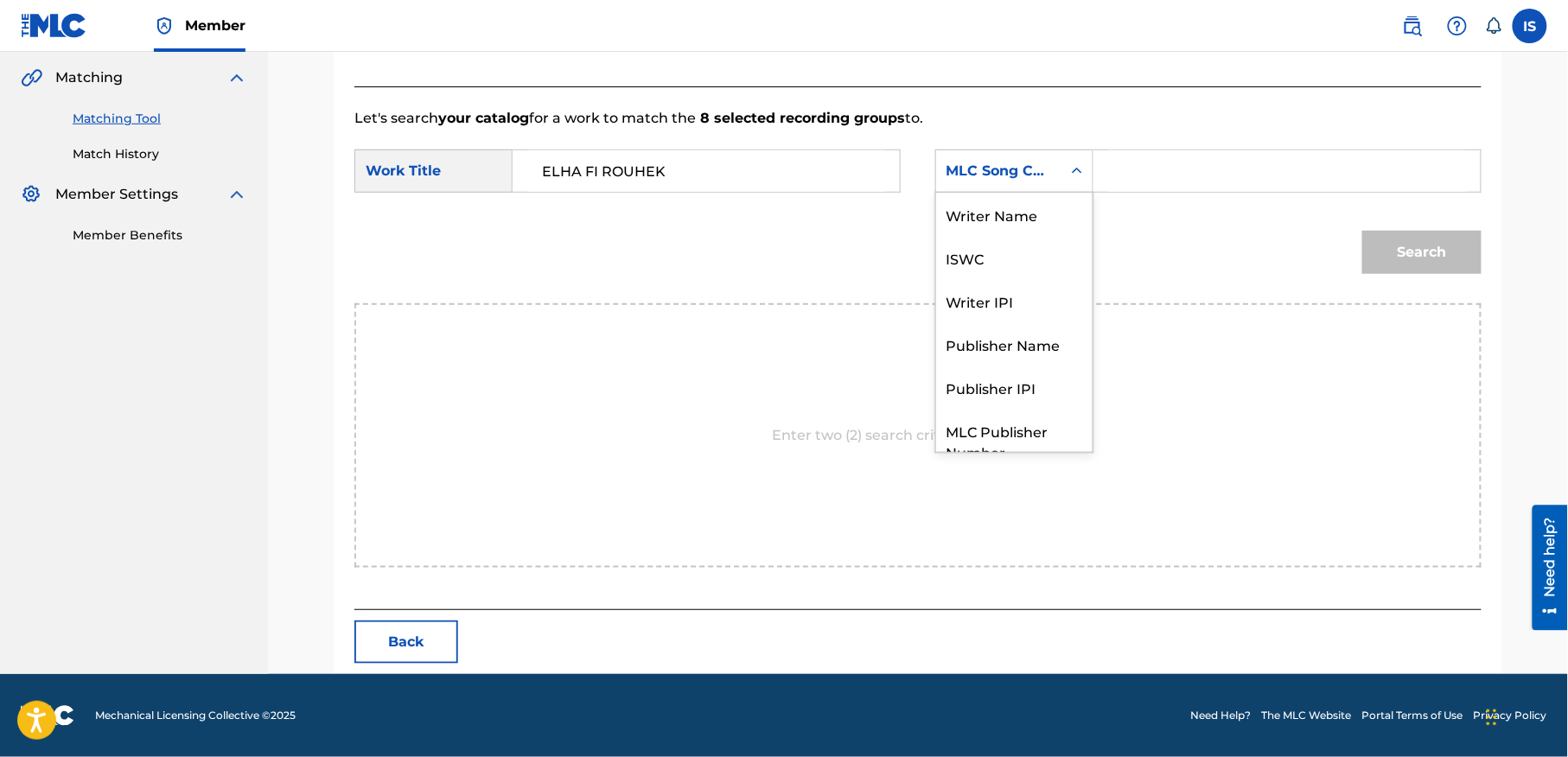
click at [1016, 190] on div "MLC Song Code" at bounding box center [1014, 171] width 158 height 44
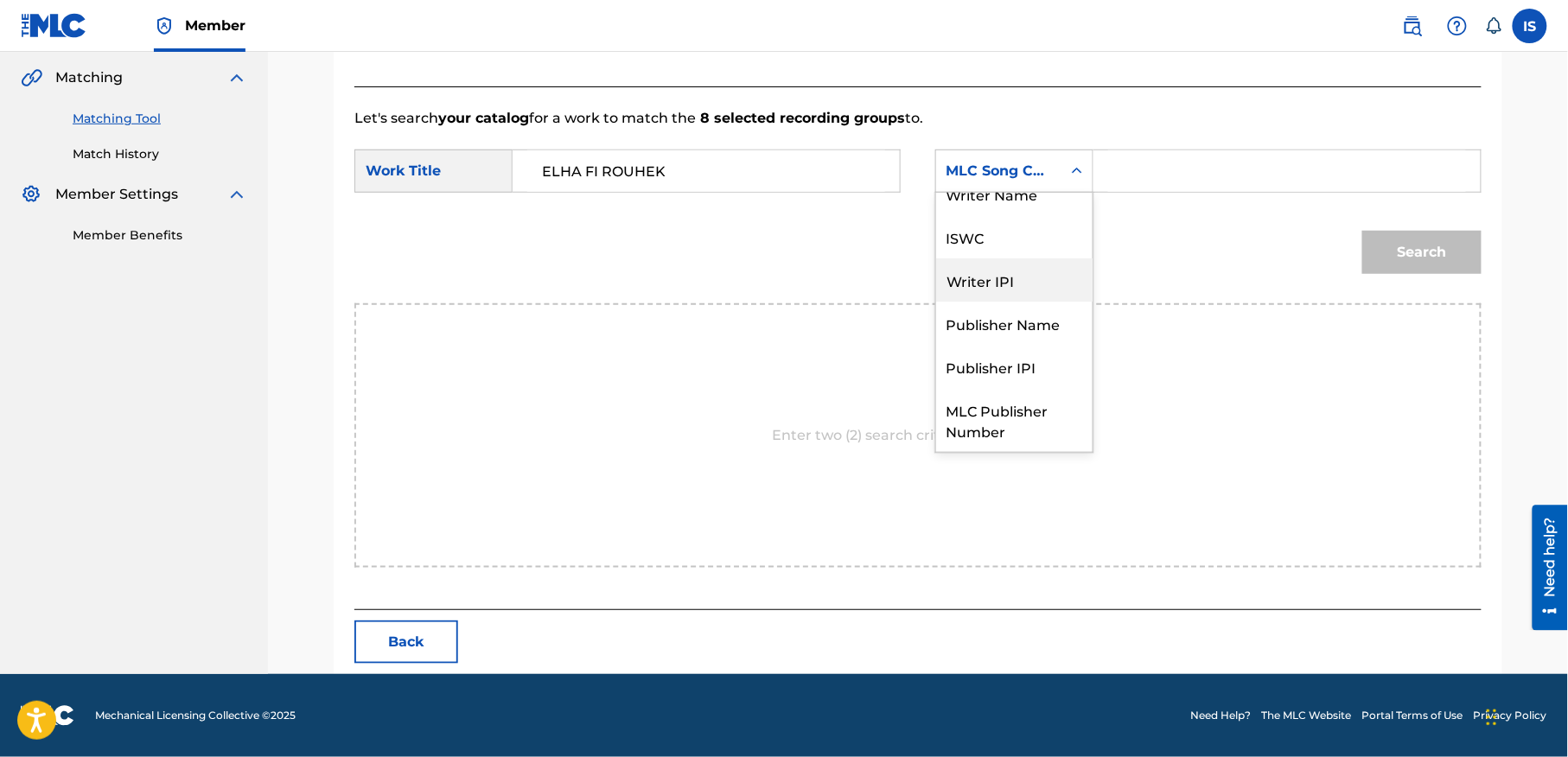
scroll to position [0, 0]
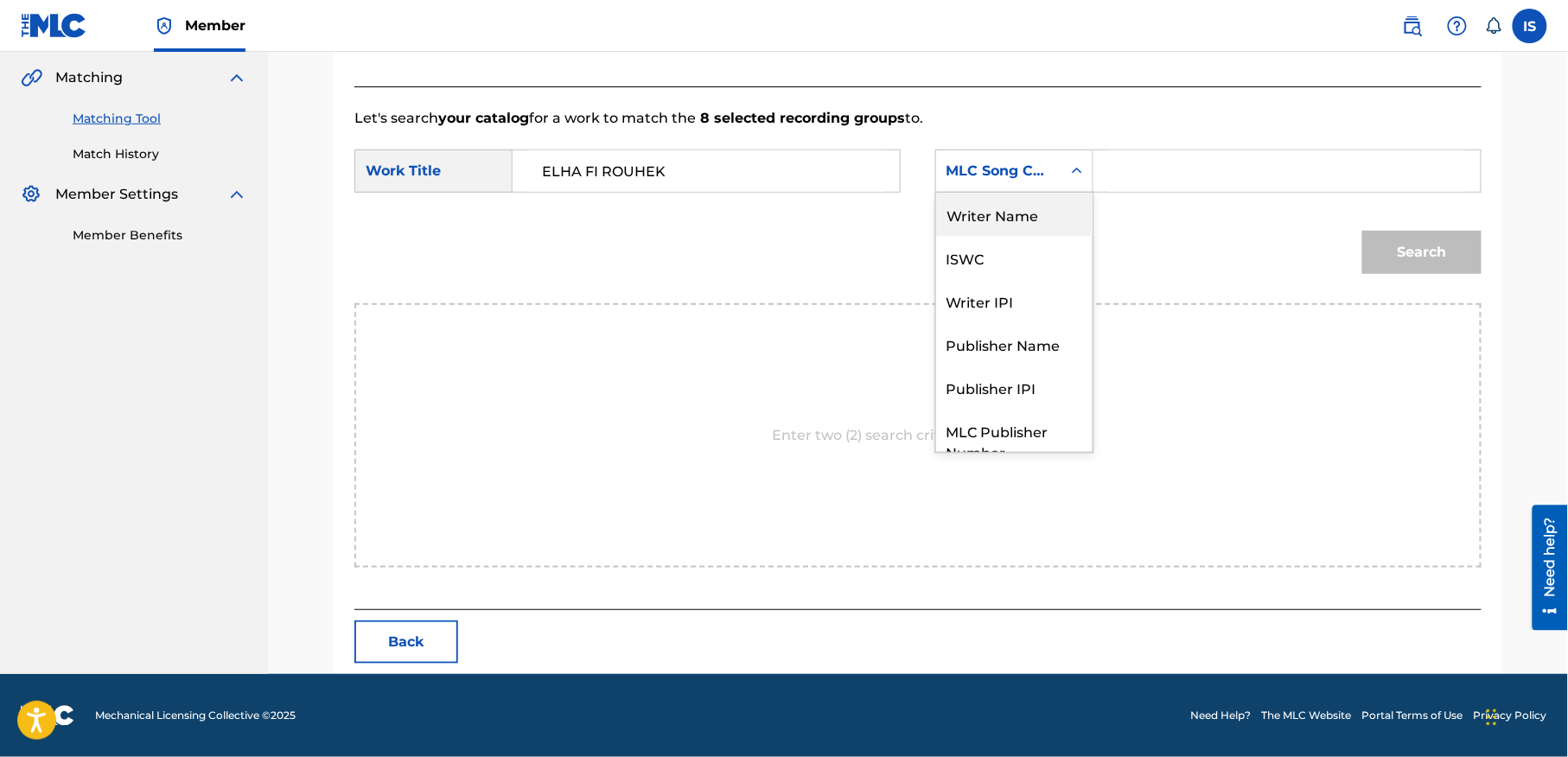
click at [1032, 212] on div "Writer Name" at bounding box center [1014, 214] width 157 height 44
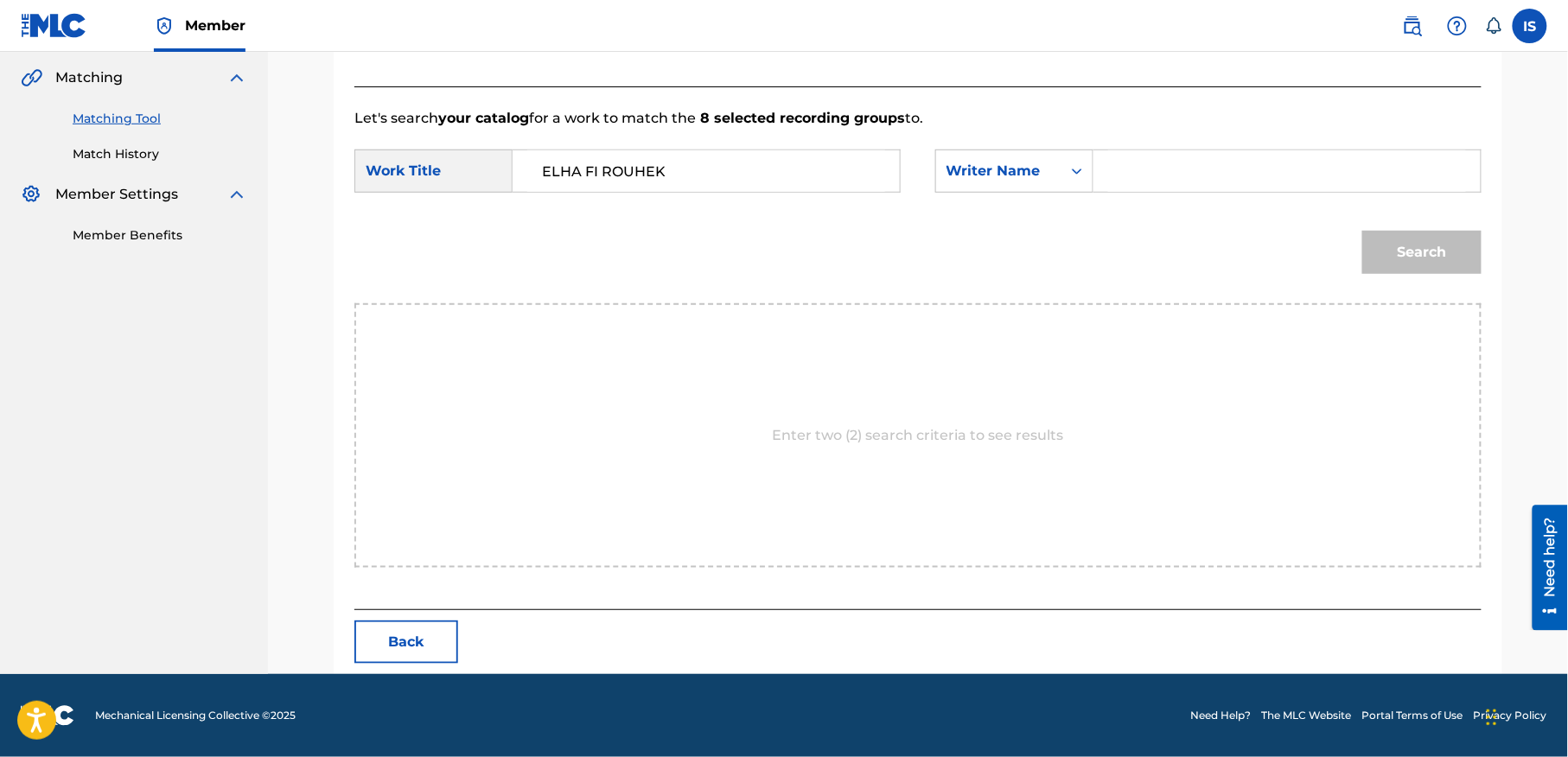
click at [1173, 171] on input "Search Form" at bounding box center [1287, 171] width 358 height 42
type input "moufok"
click at [1409, 262] on button "Search" at bounding box center [1422, 252] width 119 height 44
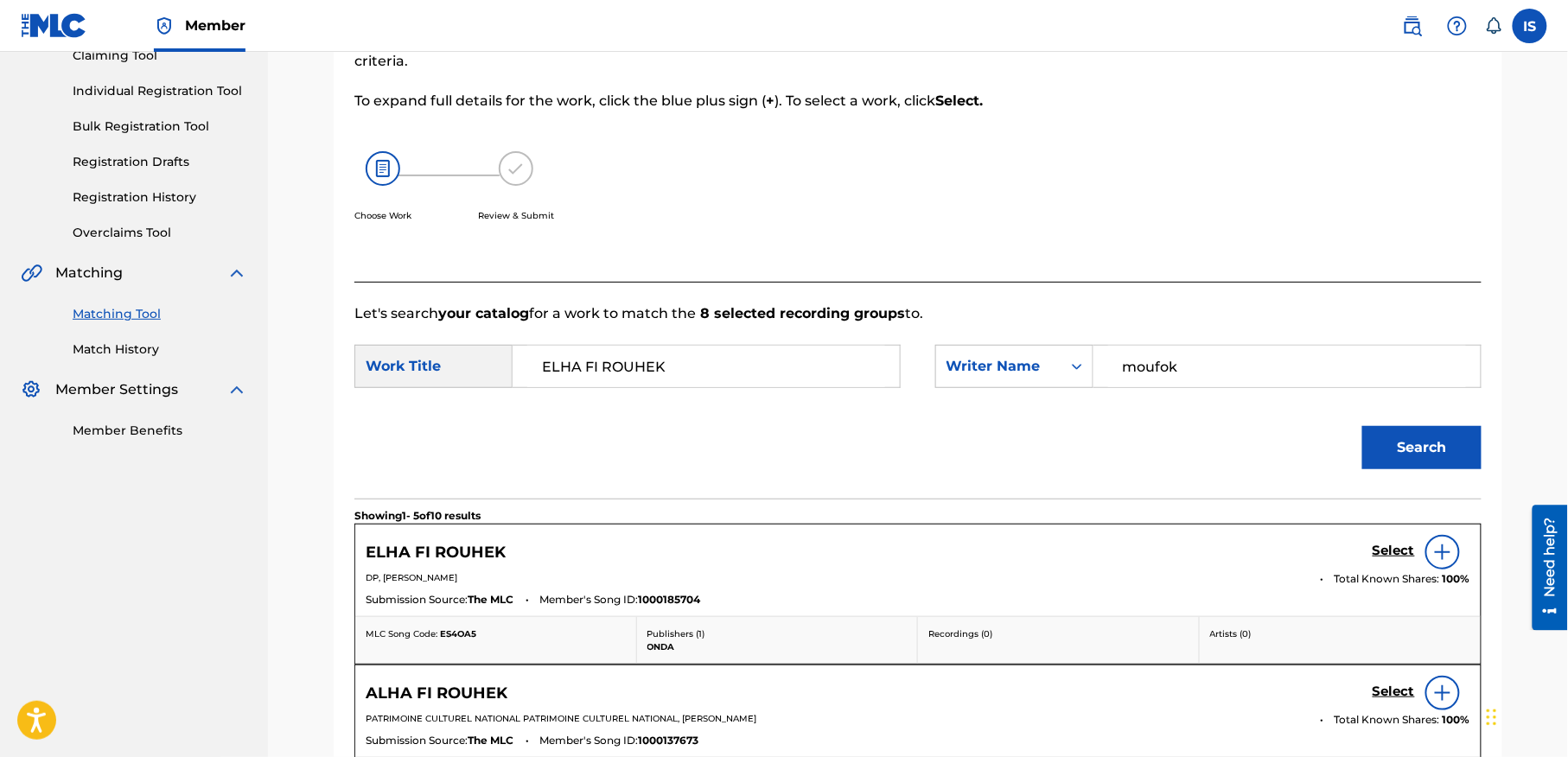
scroll to position [395, 0]
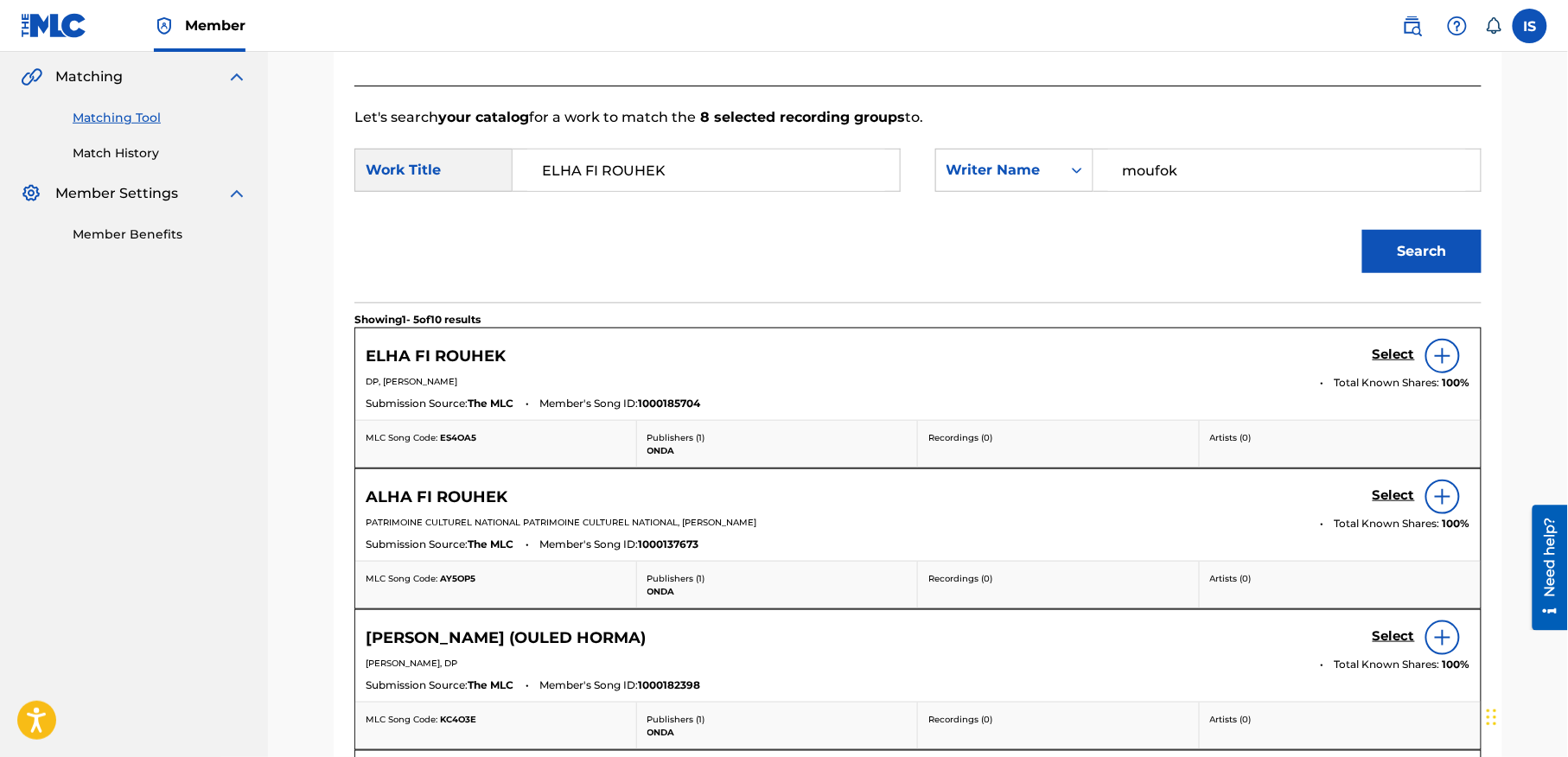
click at [1346, 395] on div "ELHA FI ROUHEK Select DP, BILLAL MOUFOK Total Known Shares: 100 % Submission So…" at bounding box center [917, 374] width 1126 height 92
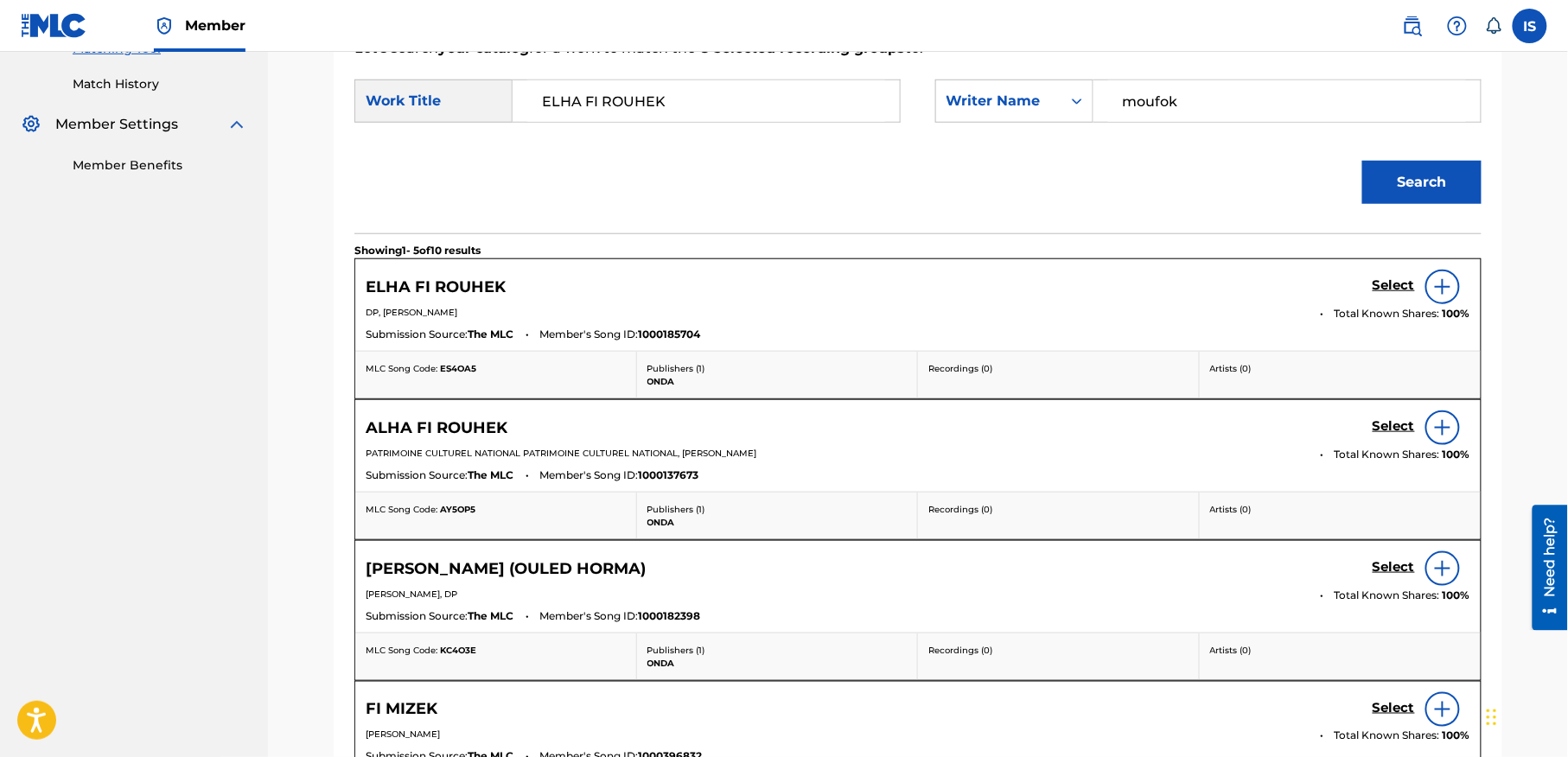
scroll to position [467, 0]
click at [1394, 291] on h5 "Select" at bounding box center [1394, 283] width 43 height 16
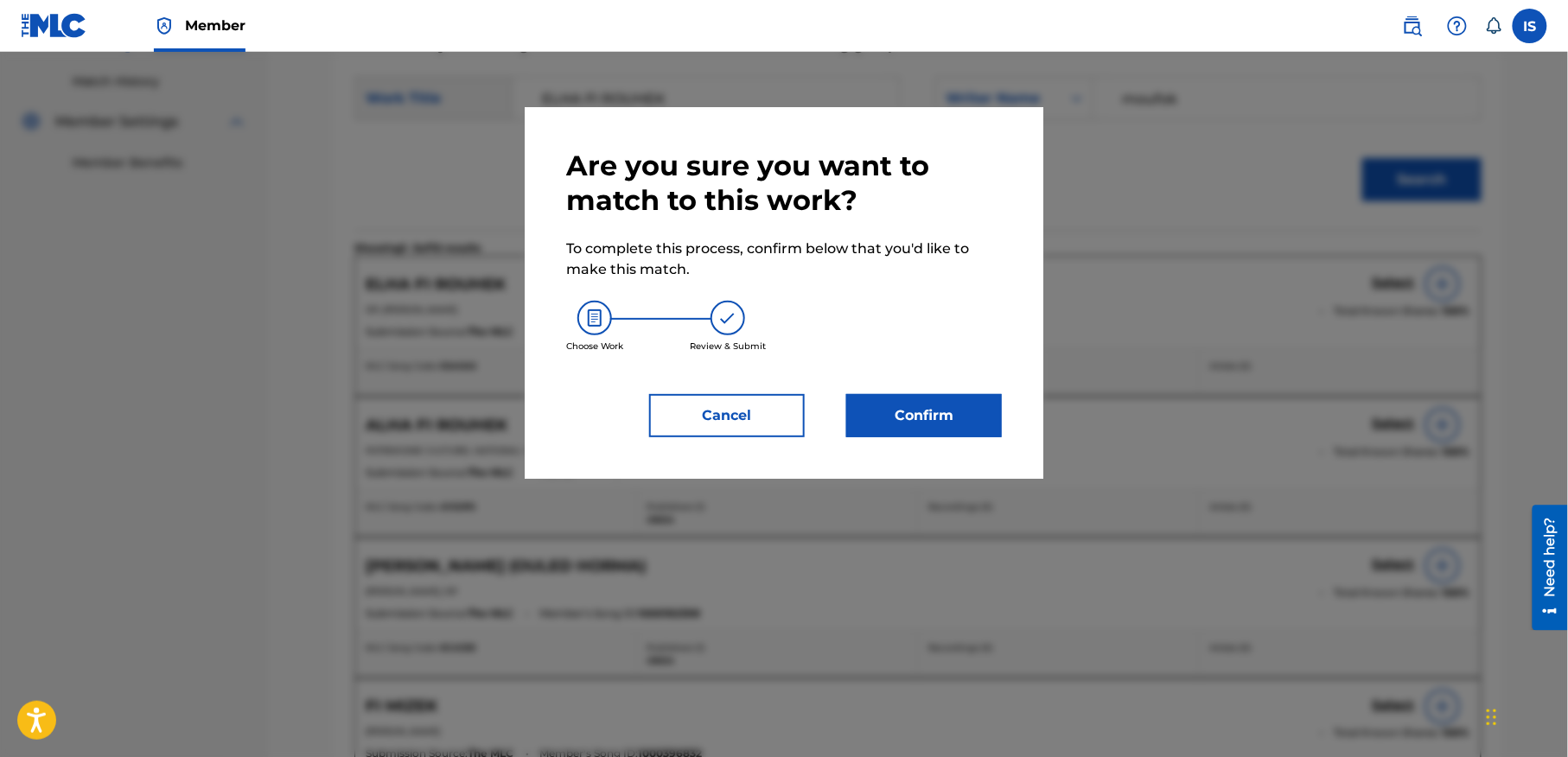
click at [969, 436] on button "Confirm" at bounding box center [924, 415] width 156 height 44
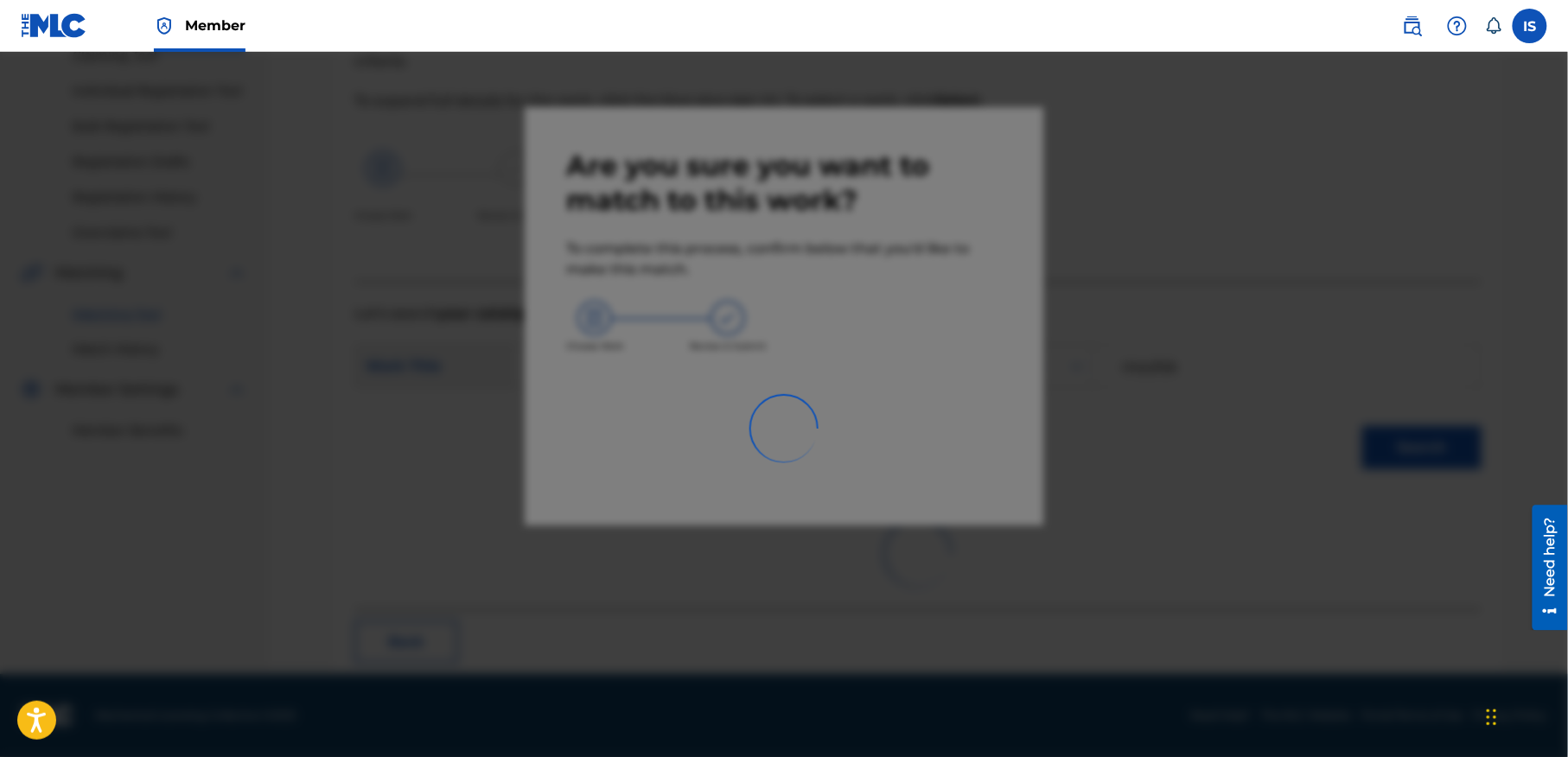
scroll to position [53, 0]
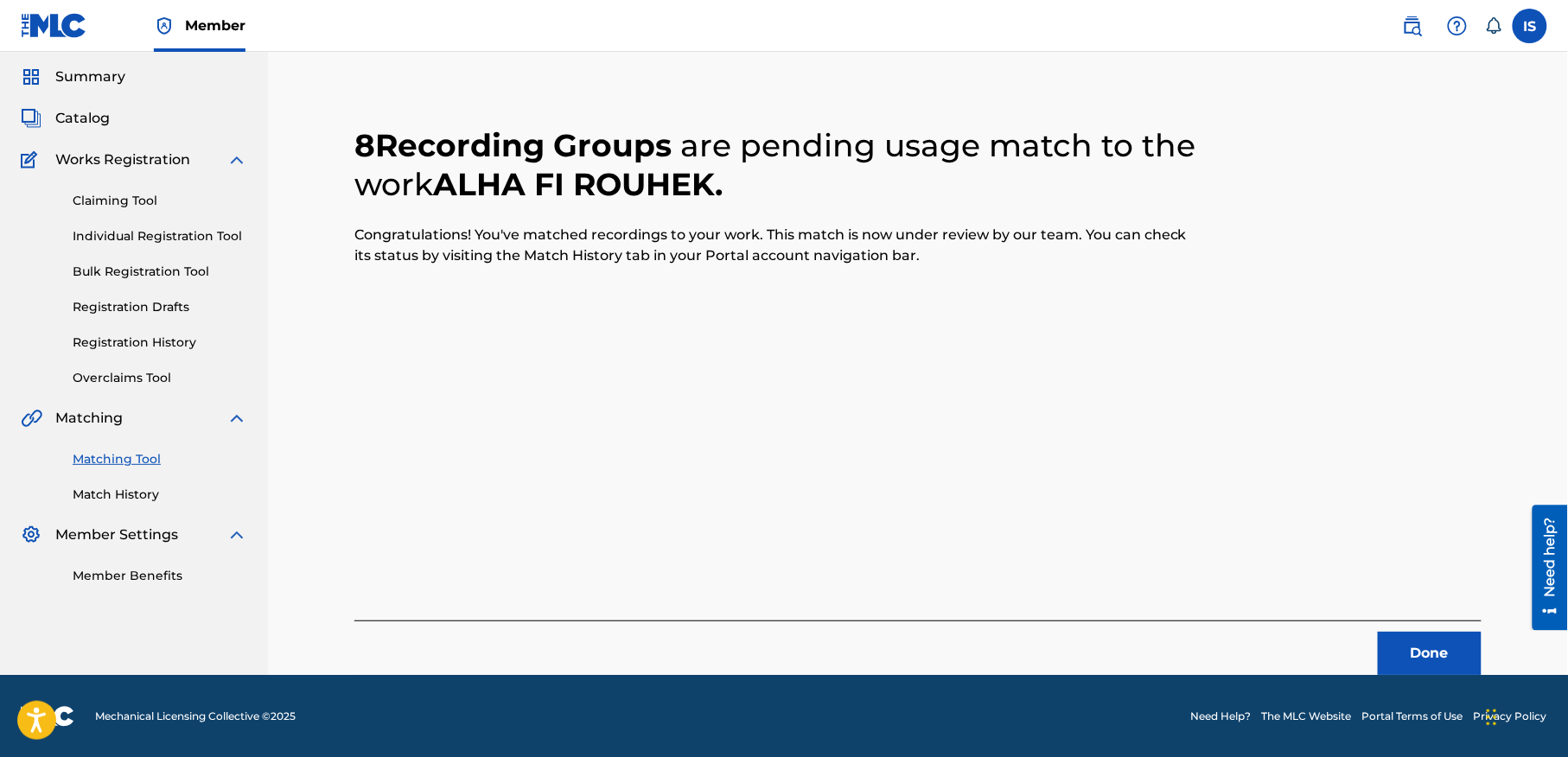
click at [1402, 654] on button "Done" at bounding box center [1429, 653] width 104 height 44
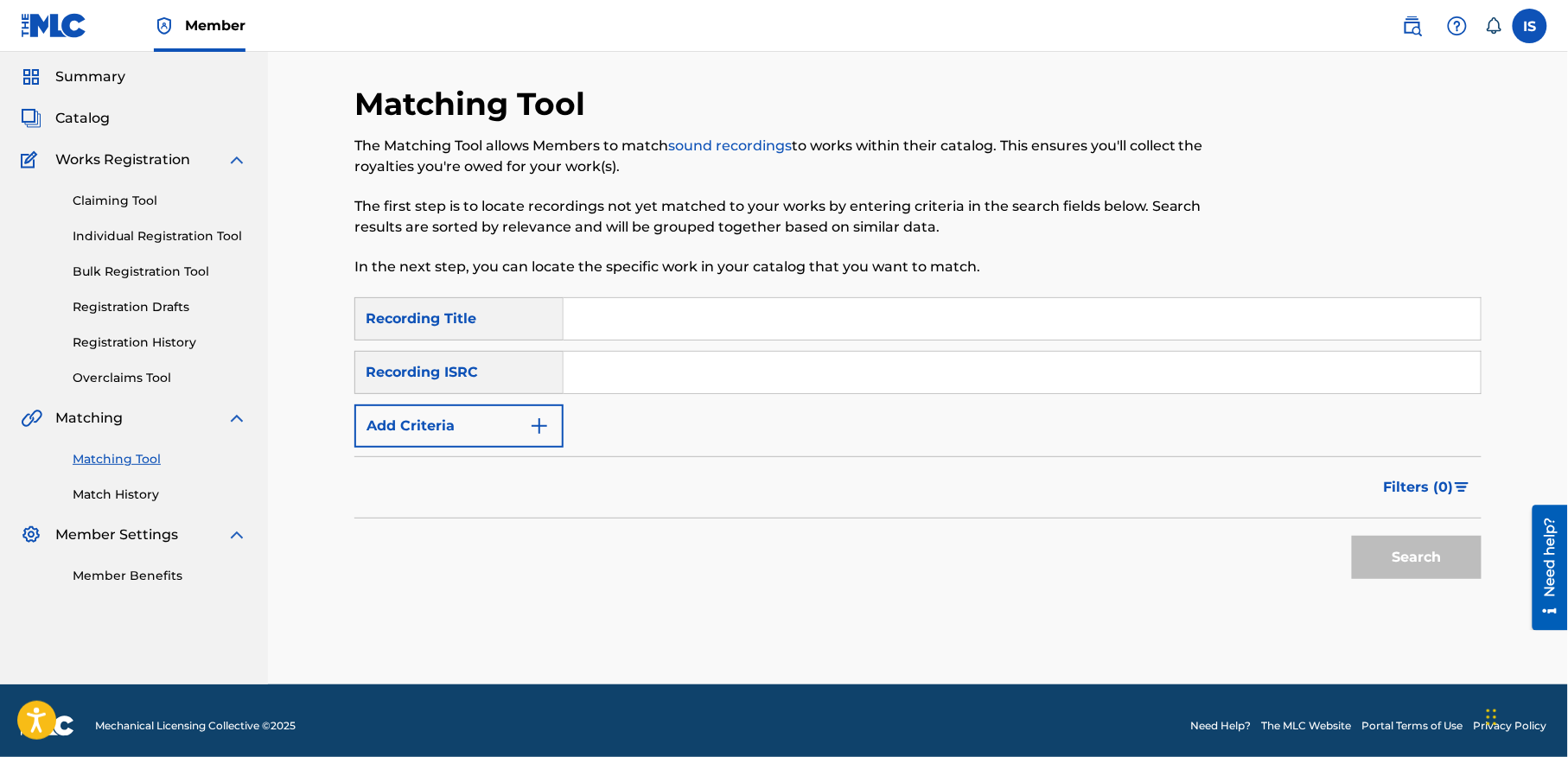
click at [599, 311] on input "Search Form" at bounding box center [1022, 318] width 917 height 42
paste input "DERT OUAHDA"
type input "DERT OUAHDA"
click at [499, 420] on button "Add Criteria" at bounding box center [458, 426] width 209 height 44
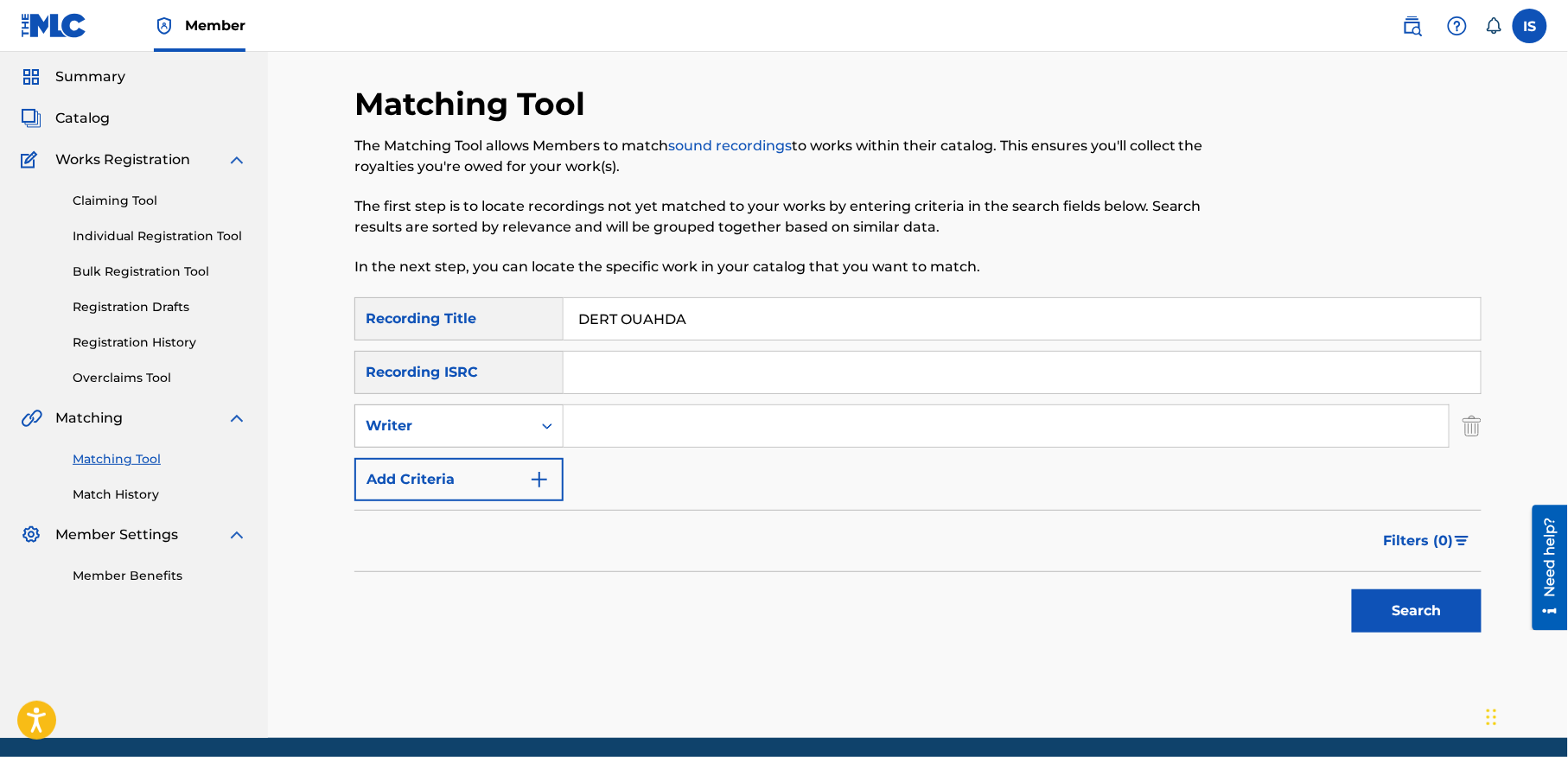
click at [499, 429] on div "Writer" at bounding box center [443, 425] width 156 height 20
click at [489, 467] on div "Recording Artist" at bounding box center [458, 469] width 207 height 44
click at [675, 437] on input "Search Form" at bounding box center [1006, 426] width 885 height 42
type input "cheb bilal"
click at [1440, 616] on button "Search" at bounding box center [1417, 610] width 130 height 44
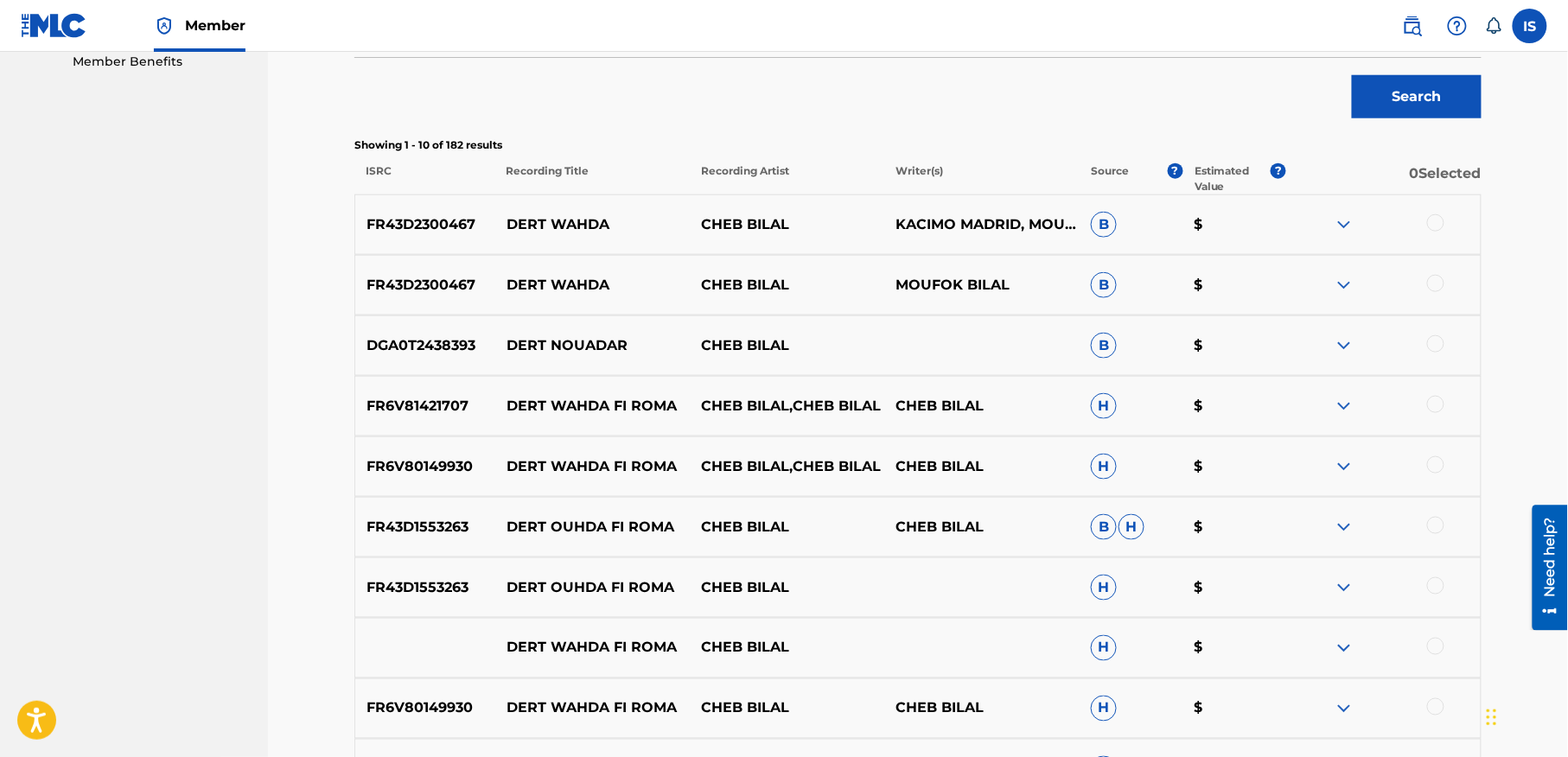
scroll to position [570, 0]
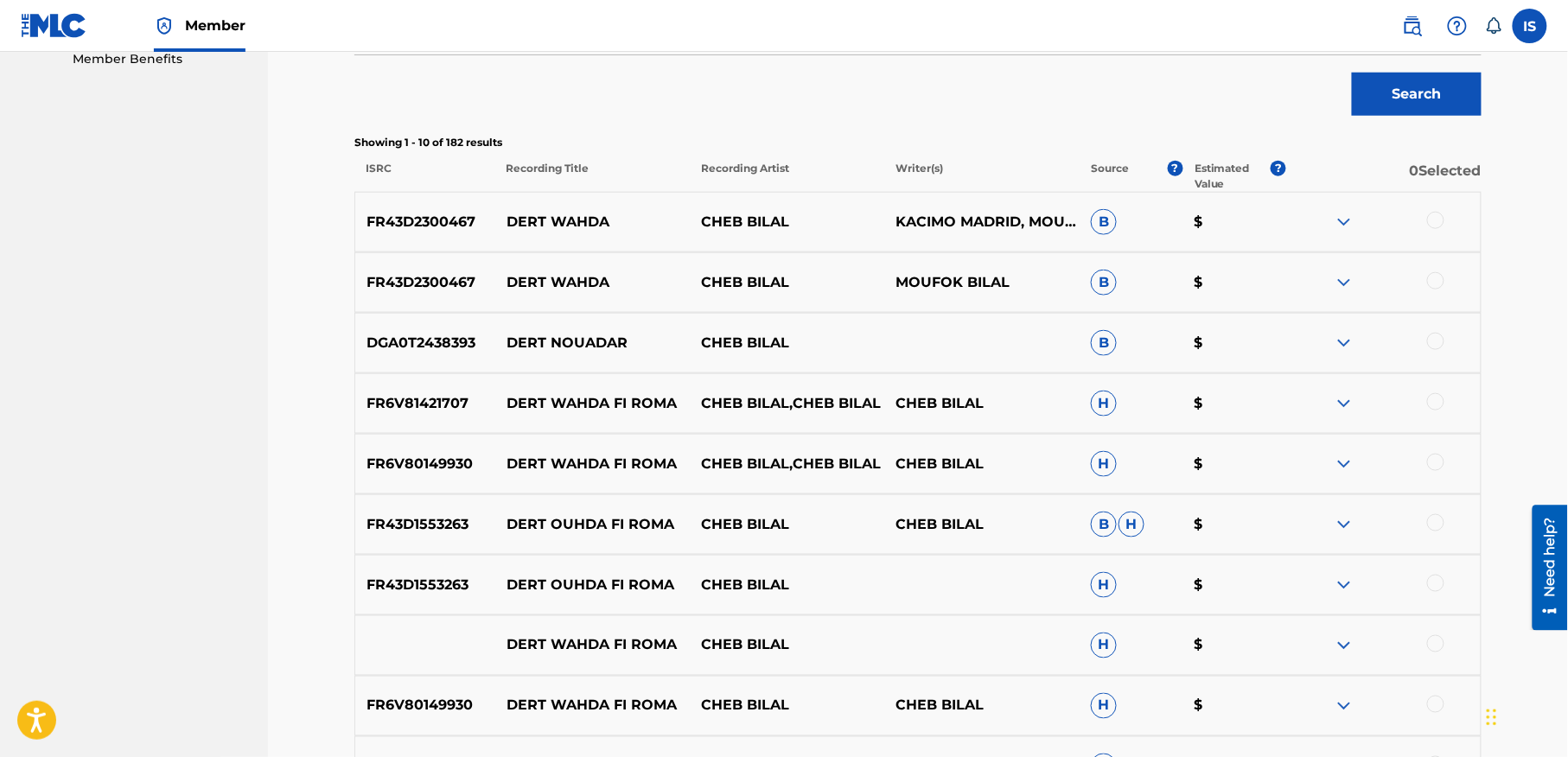
click at [1432, 221] on div at bounding box center [1435, 220] width 17 height 17
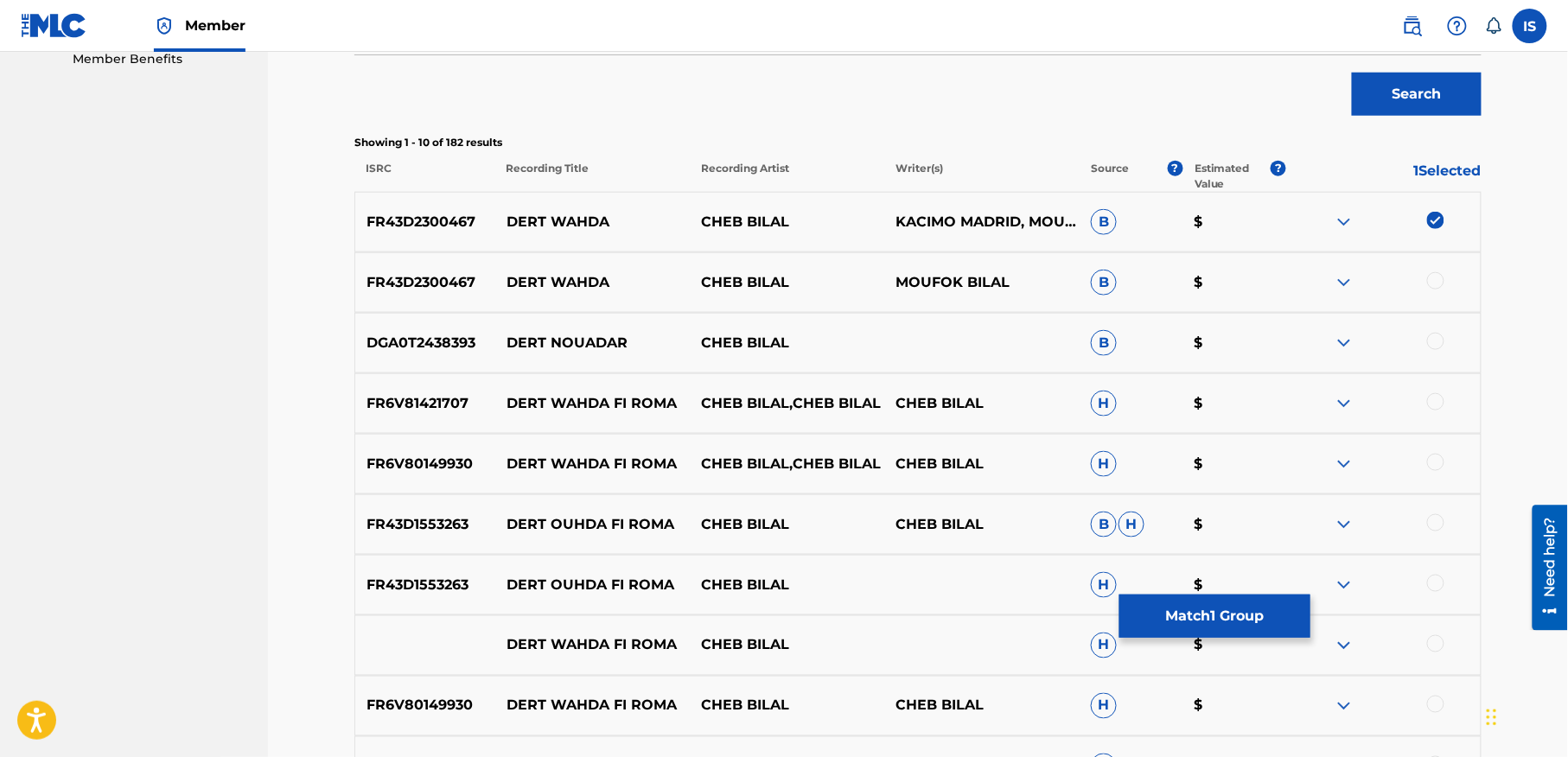
click at [1432, 281] on div at bounding box center [1435, 280] width 17 height 17
click at [1428, 403] on div at bounding box center [1435, 401] width 17 height 17
click at [1431, 437] on div "FR6V80149930 DERT WAHDA FI ROMA CHEB BILAL,CHEB BILAL CHEB BILAL H $" at bounding box center [917, 464] width 1128 height 60
click at [1433, 457] on div at bounding box center [1435, 462] width 17 height 17
click at [1433, 522] on div at bounding box center [1435, 522] width 17 height 17
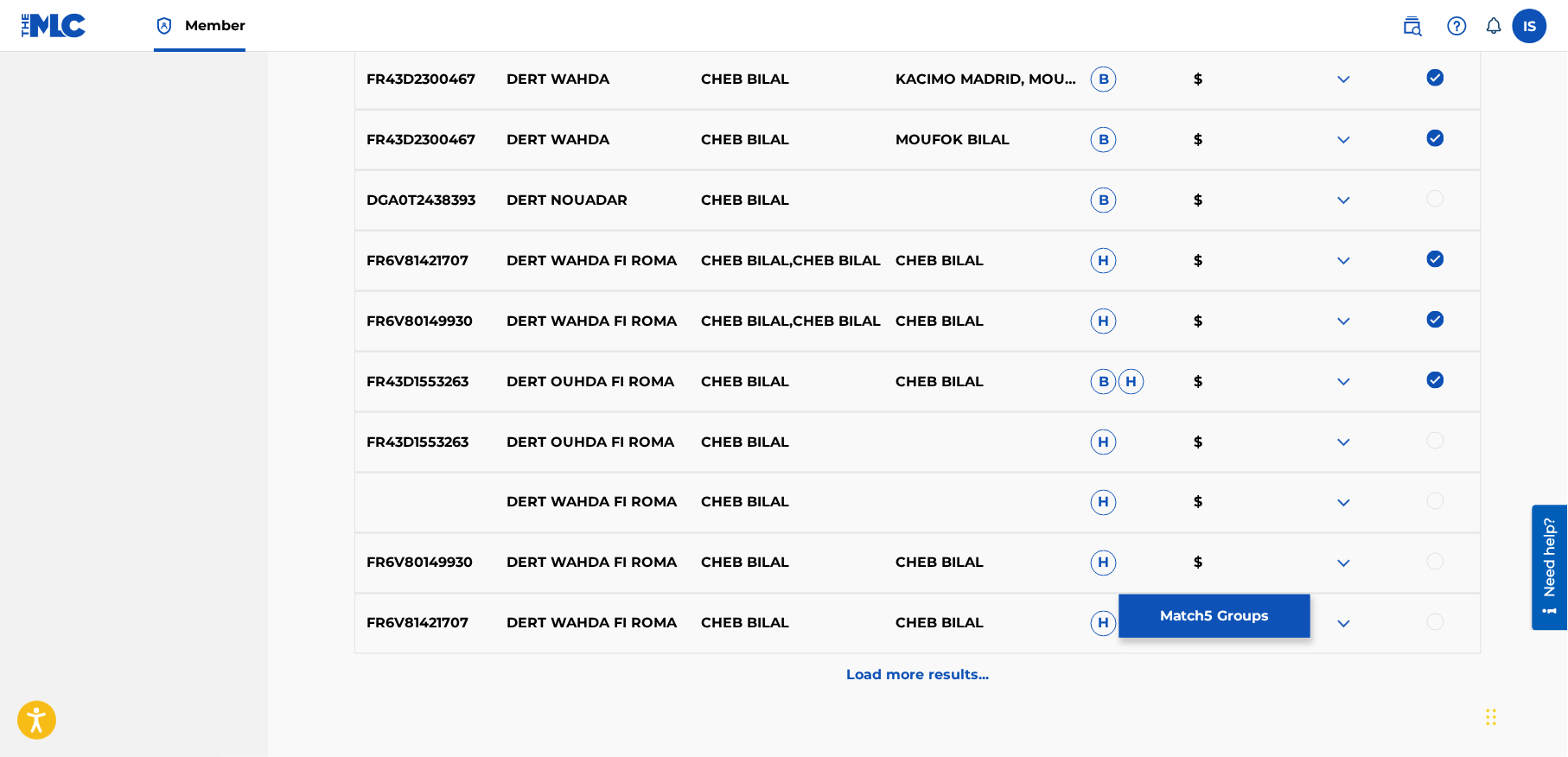
scroll to position [719, 0]
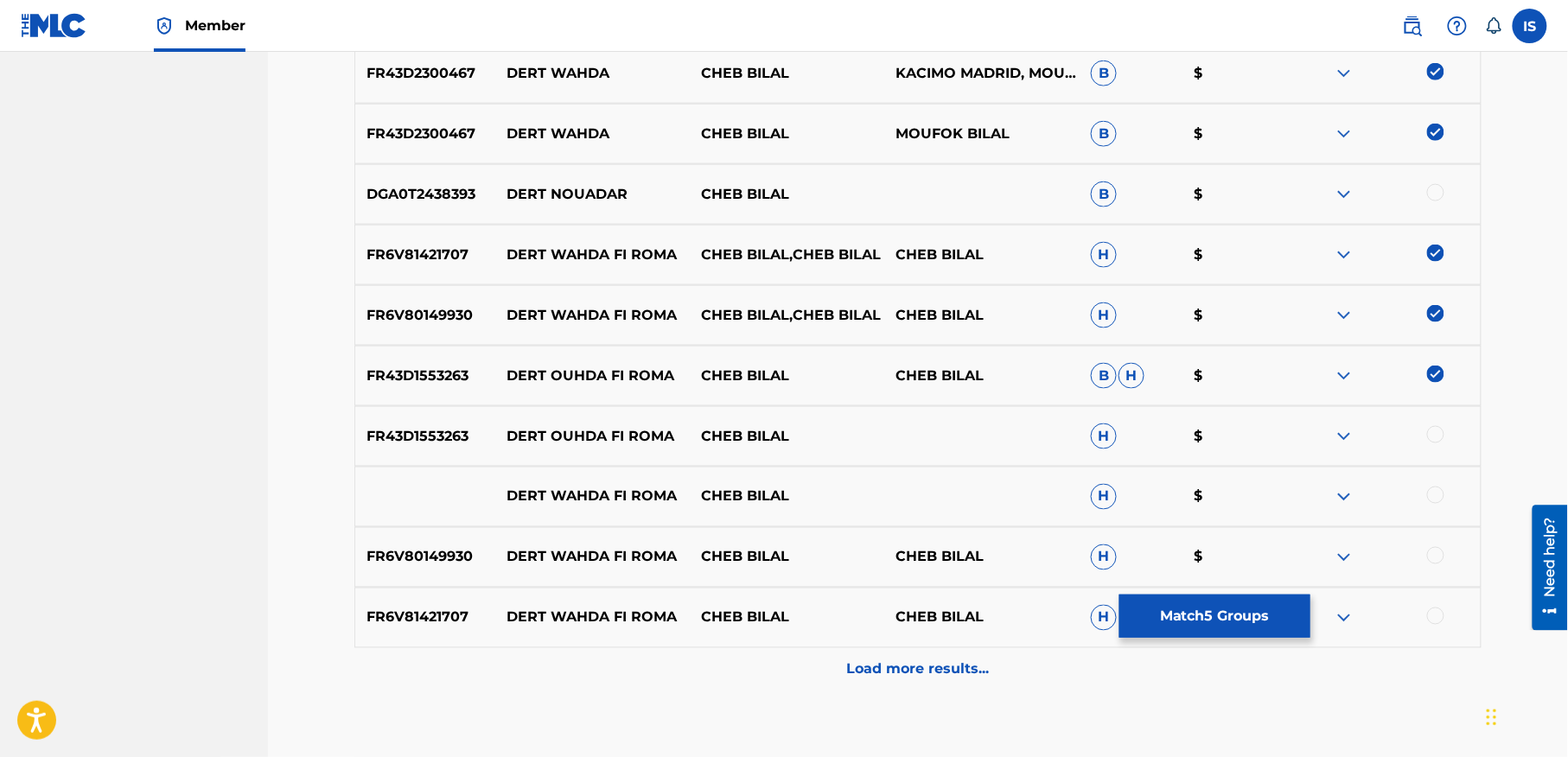
click at [1436, 430] on div at bounding box center [1435, 434] width 17 height 17
click at [1435, 478] on div "DERT WAHDA FI ROMA CHEB BILAL H $" at bounding box center [917, 497] width 1128 height 60
click at [1429, 493] on div at bounding box center [1435, 495] width 17 height 17
click at [1435, 555] on div at bounding box center [1435, 555] width 17 height 17
click at [1430, 619] on div at bounding box center [1435, 616] width 17 height 17
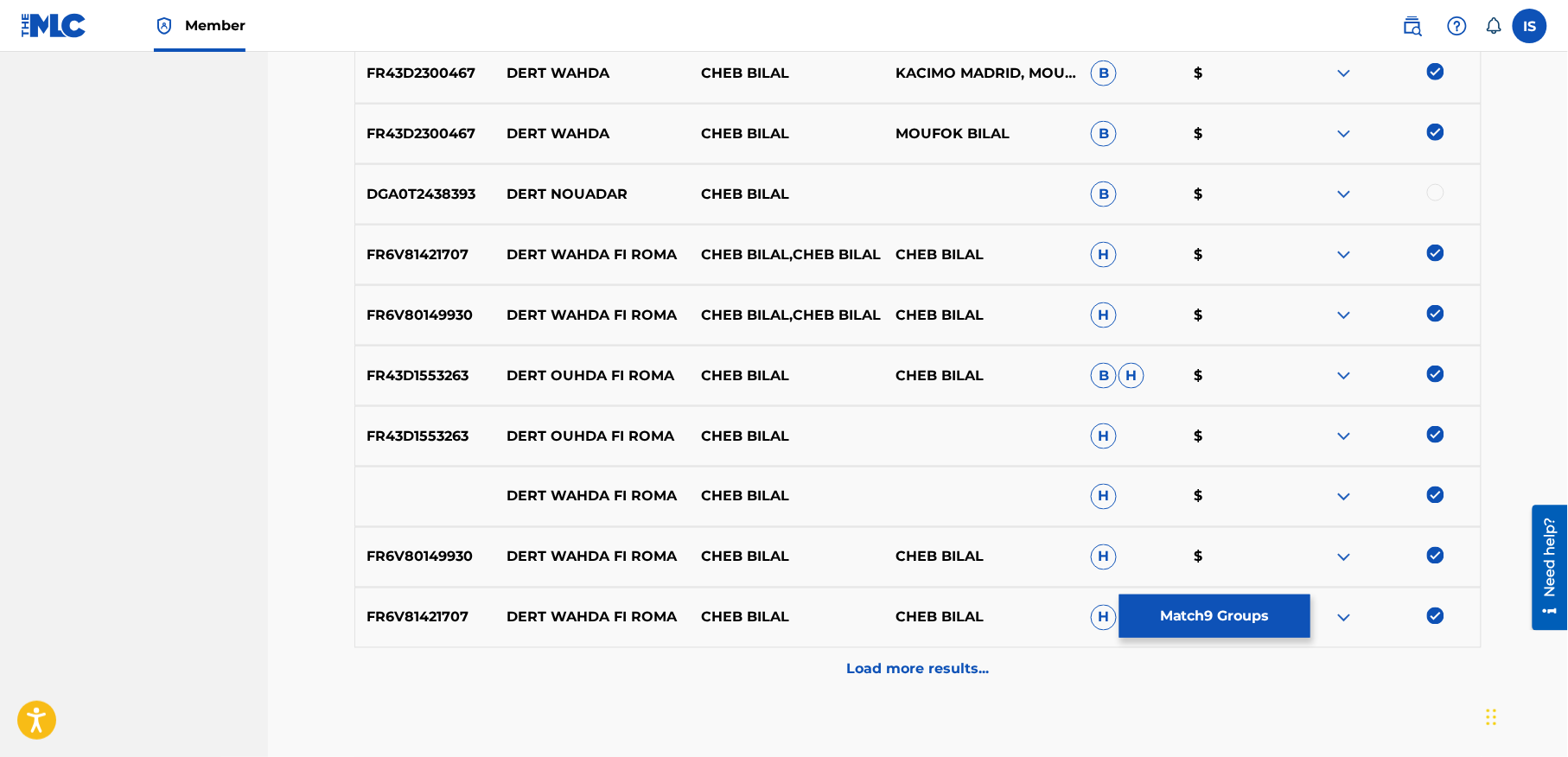
click at [886, 667] on p "Load more results..." at bounding box center [918, 669] width 142 height 20
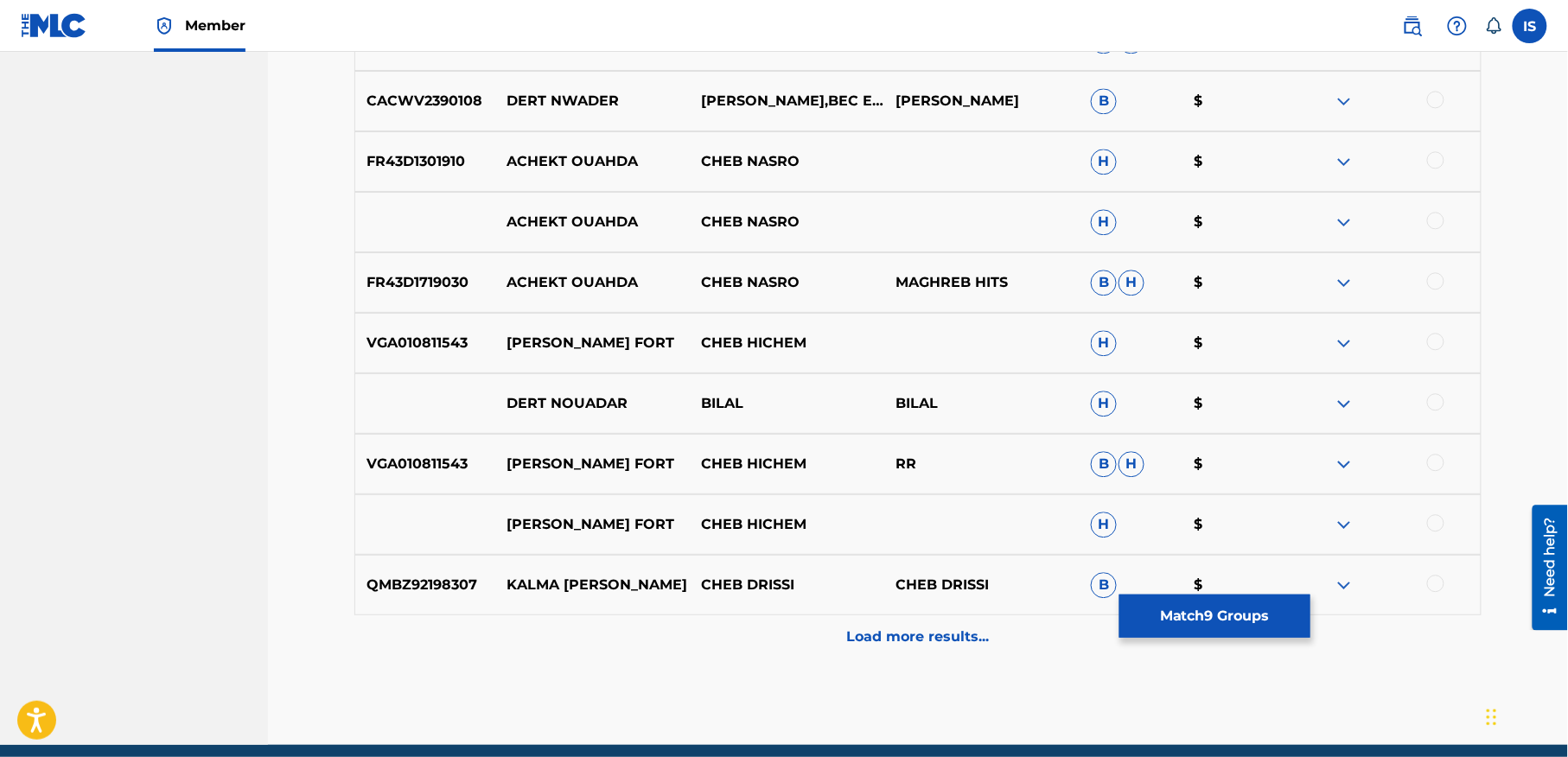
scroll to position [1377, 0]
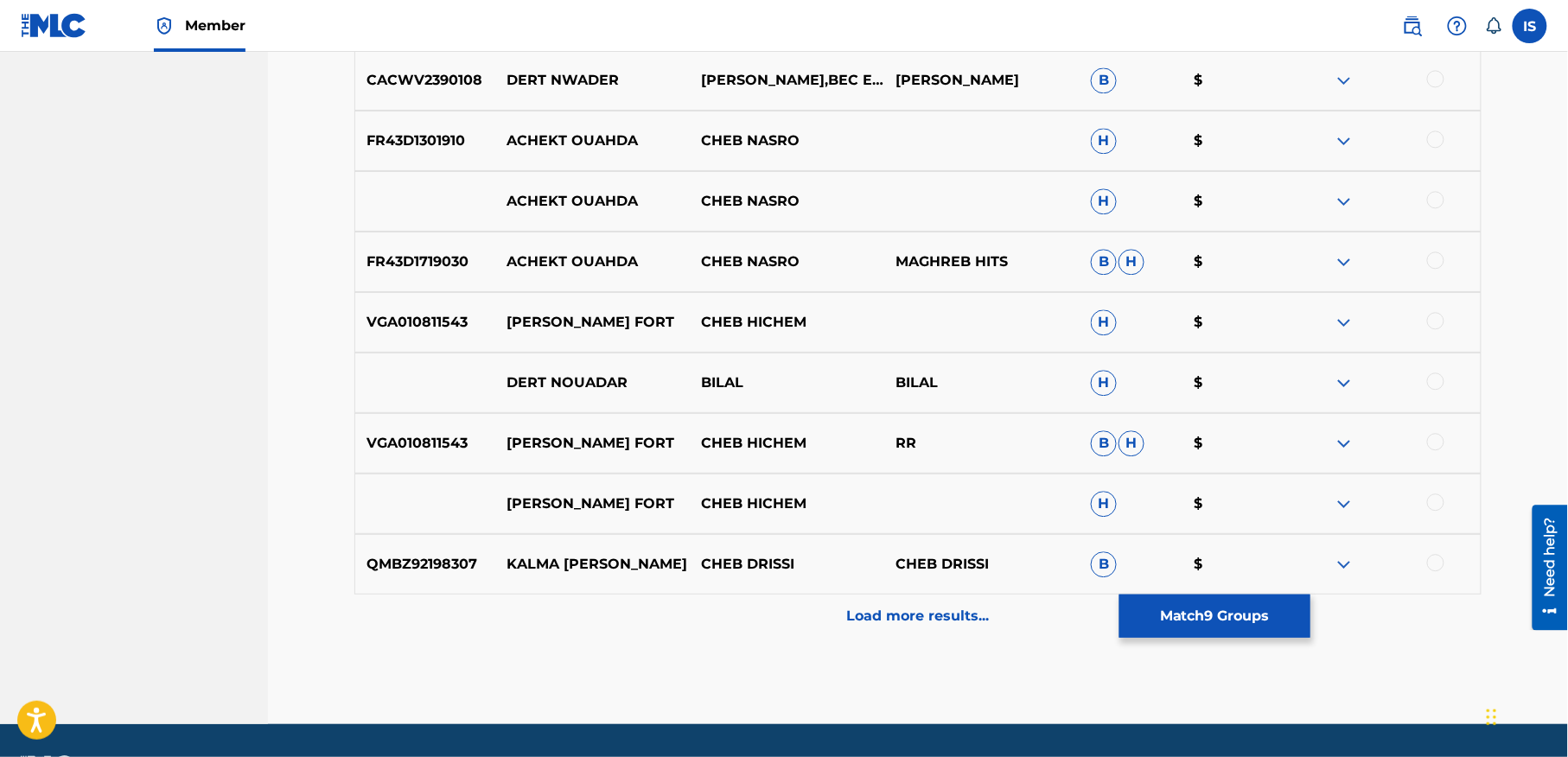
click at [911, 600] on div "Load more results..." at bounding box center [917, 616] width 1128 height 44
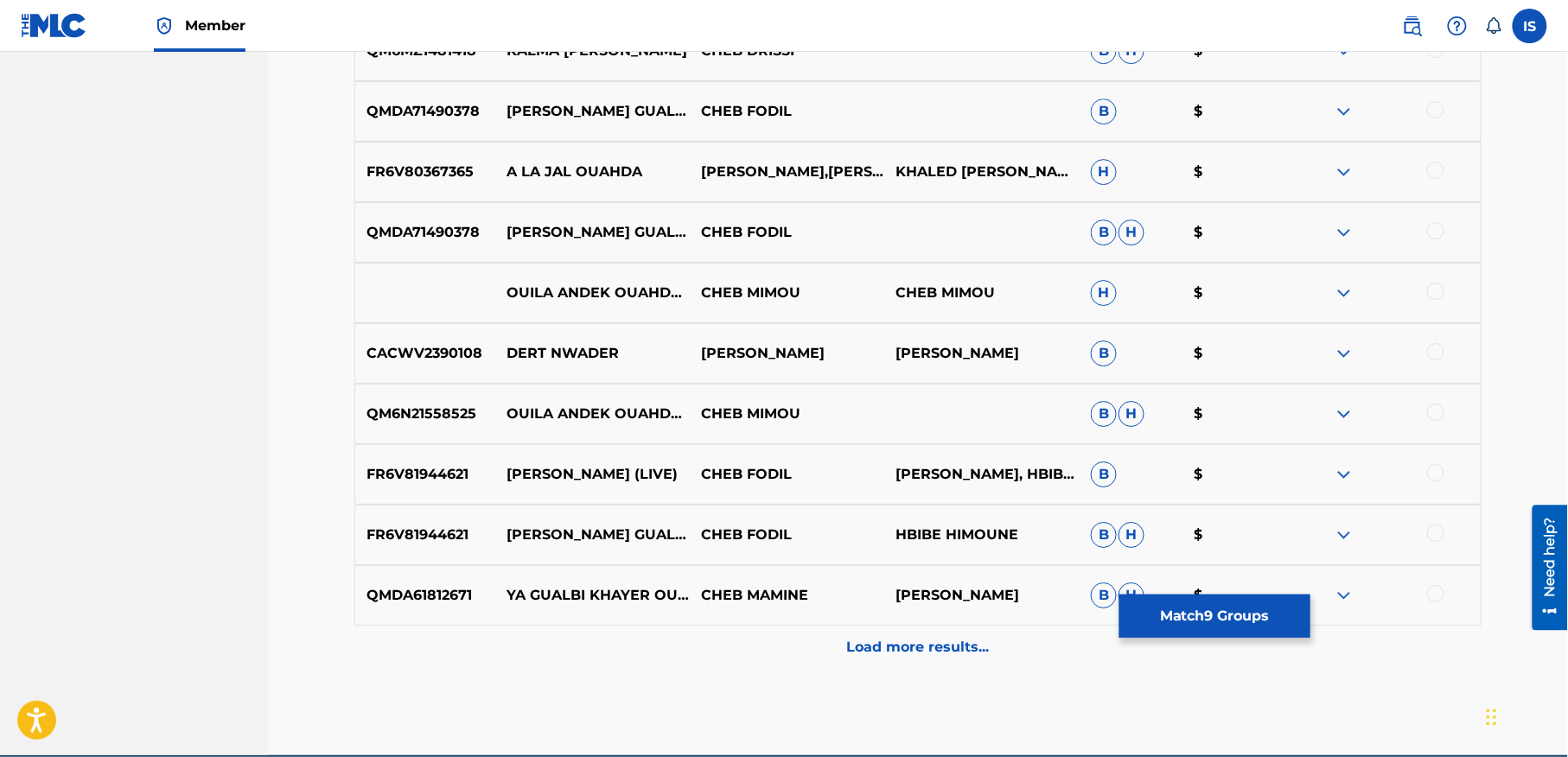
scroll to position [1953, 0]
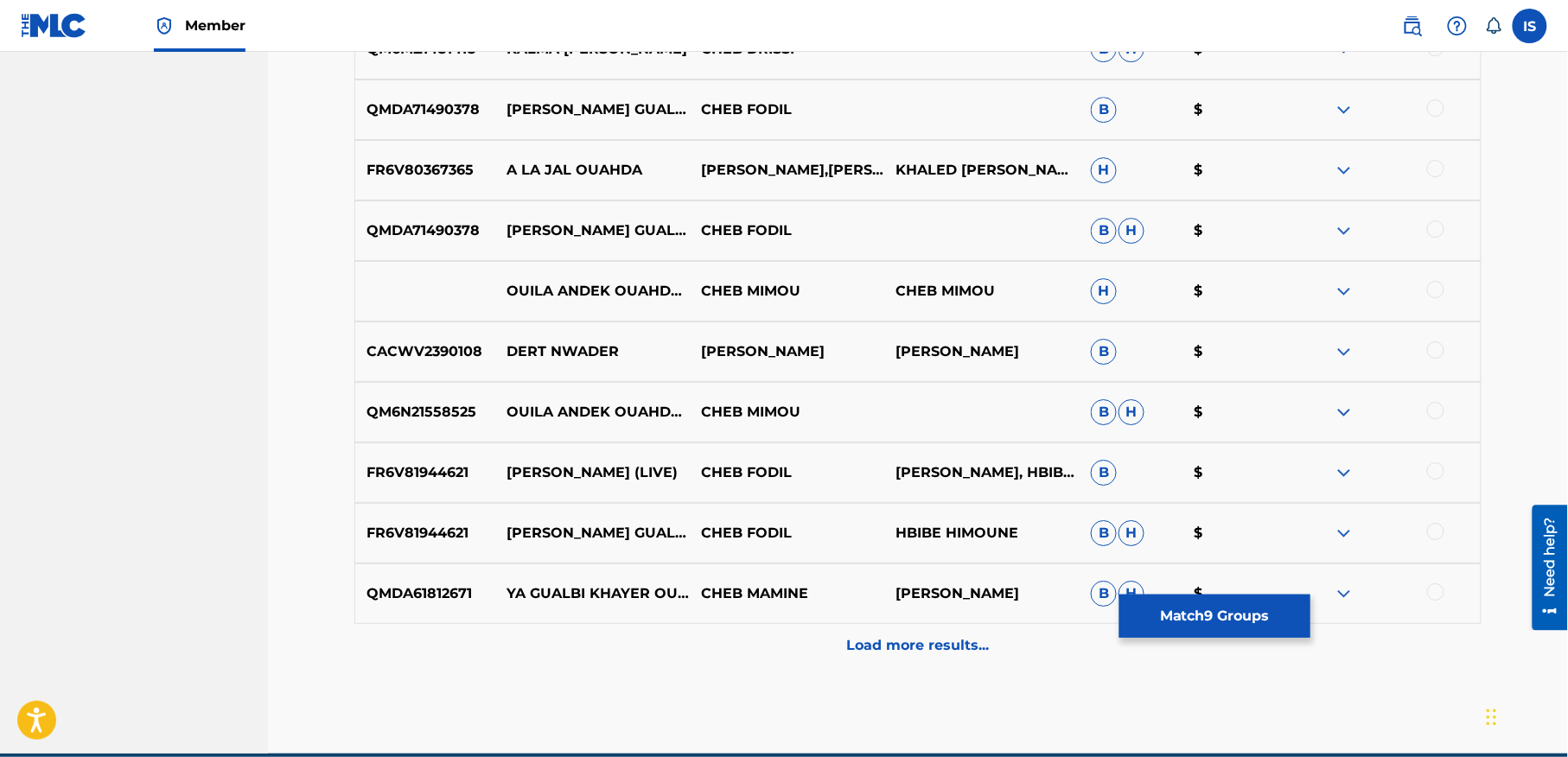
click at [900, 636] on p "Load more results..." at bounding box center [918, 645] width 142 height 20
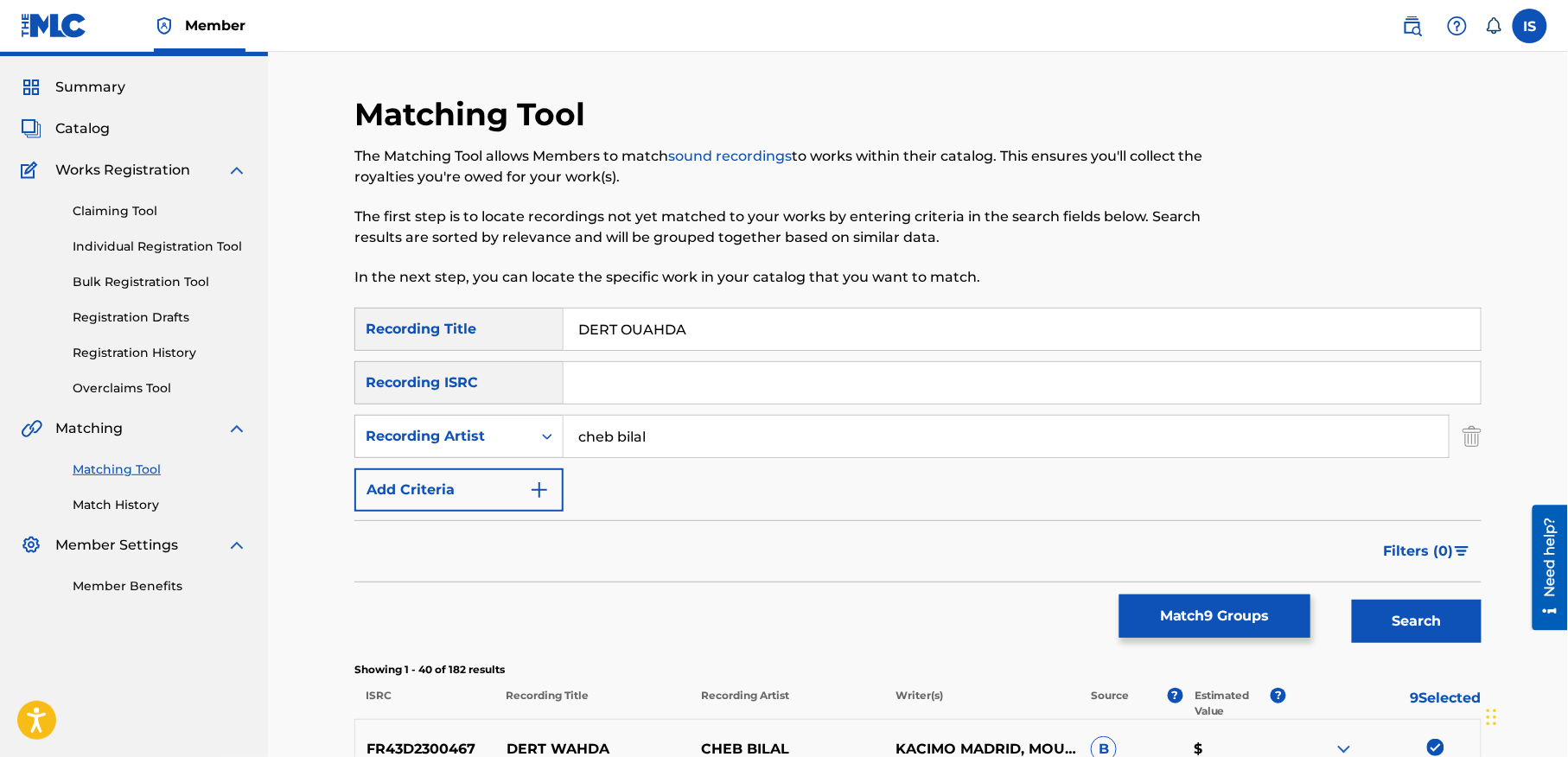
scroll to position [0, 0]
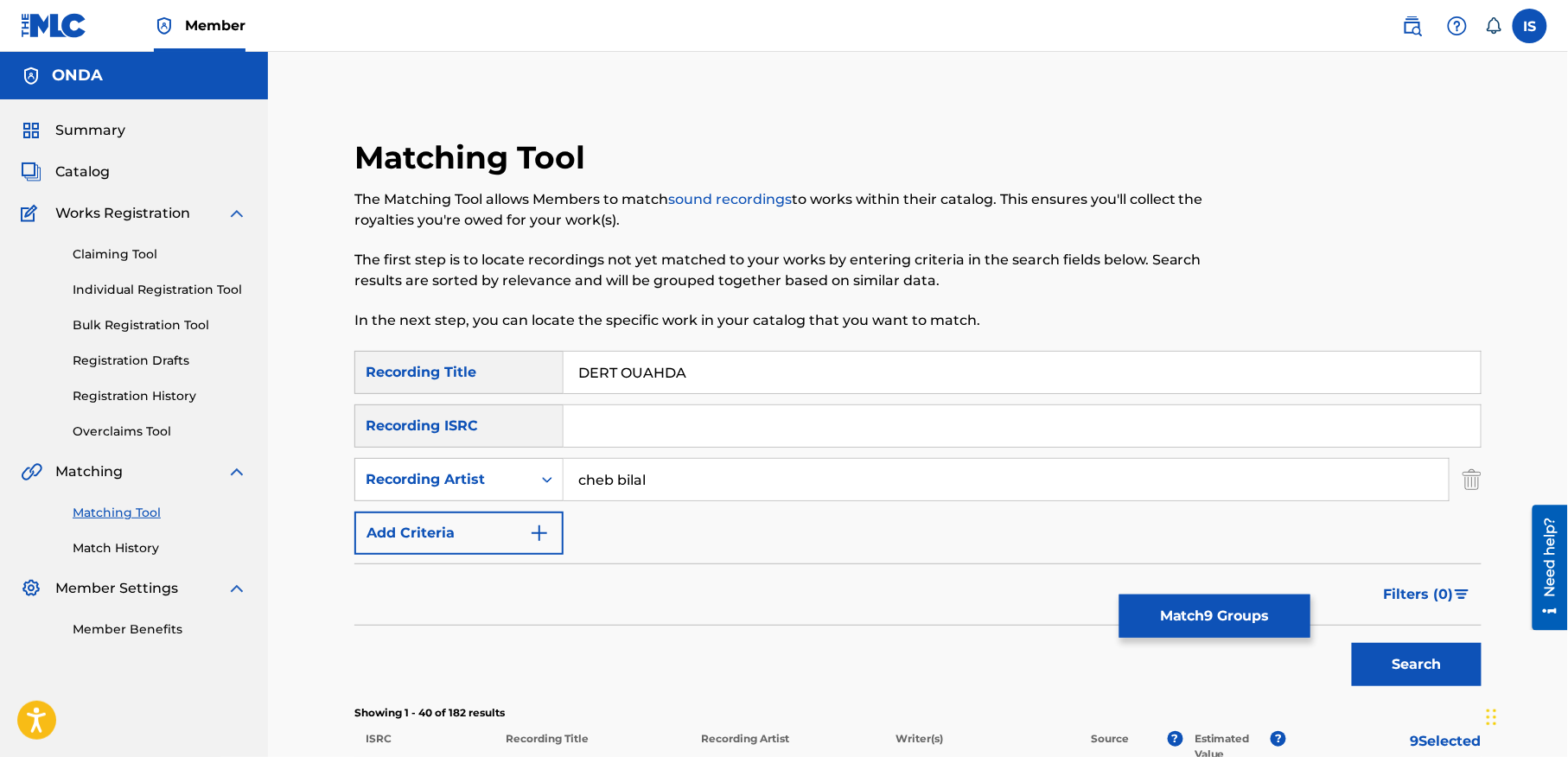
click at [1156, 608] on button "Match 9 Groups" at bounding box center [1215, 616] width 191 height 44
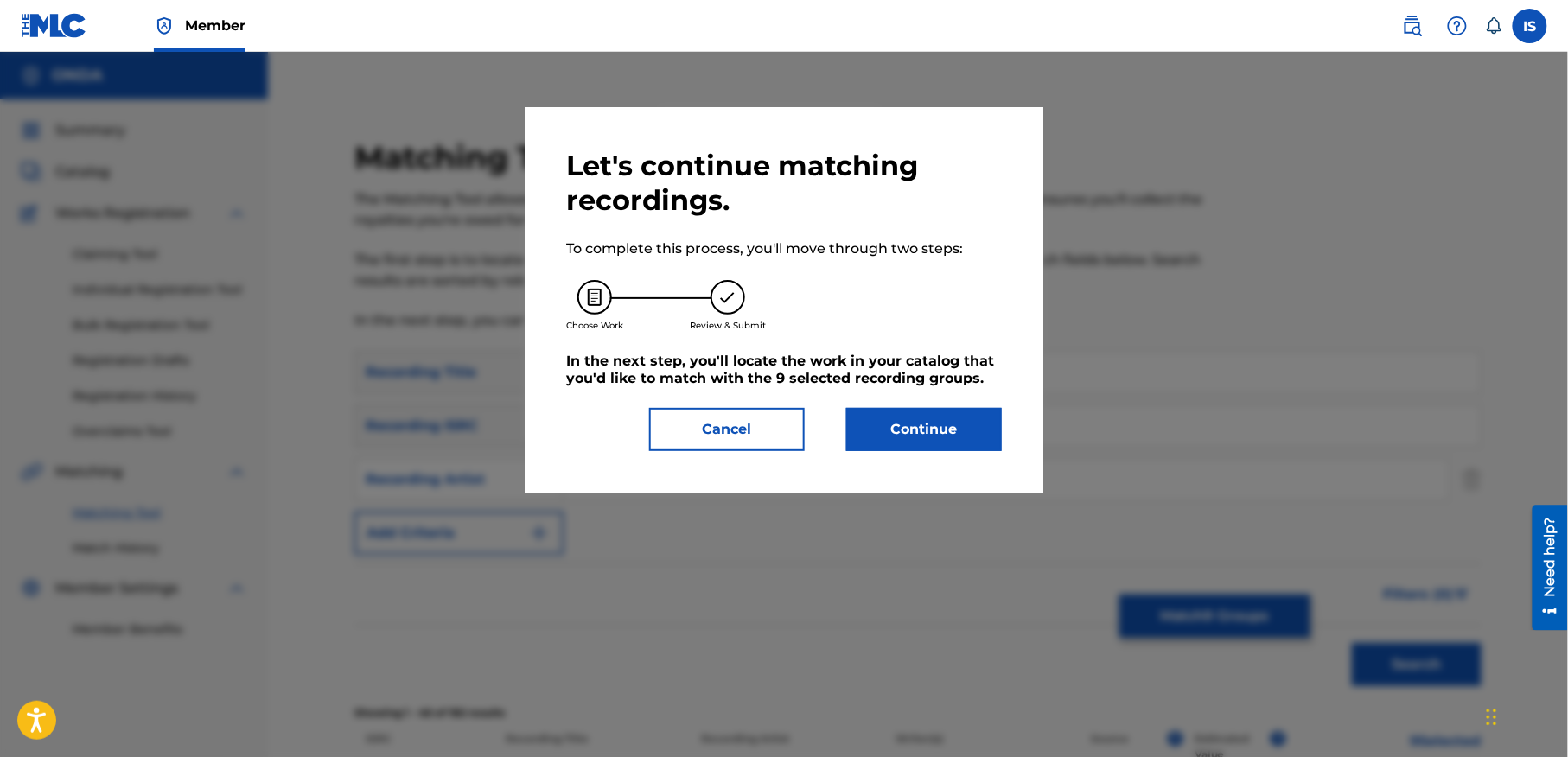
click at [1156, 608] on div at bounding box center [784, 430] width 1568 height 757
click at [906, 443] on button "Continue" at bounding box center [924, 429] width 156 height 44
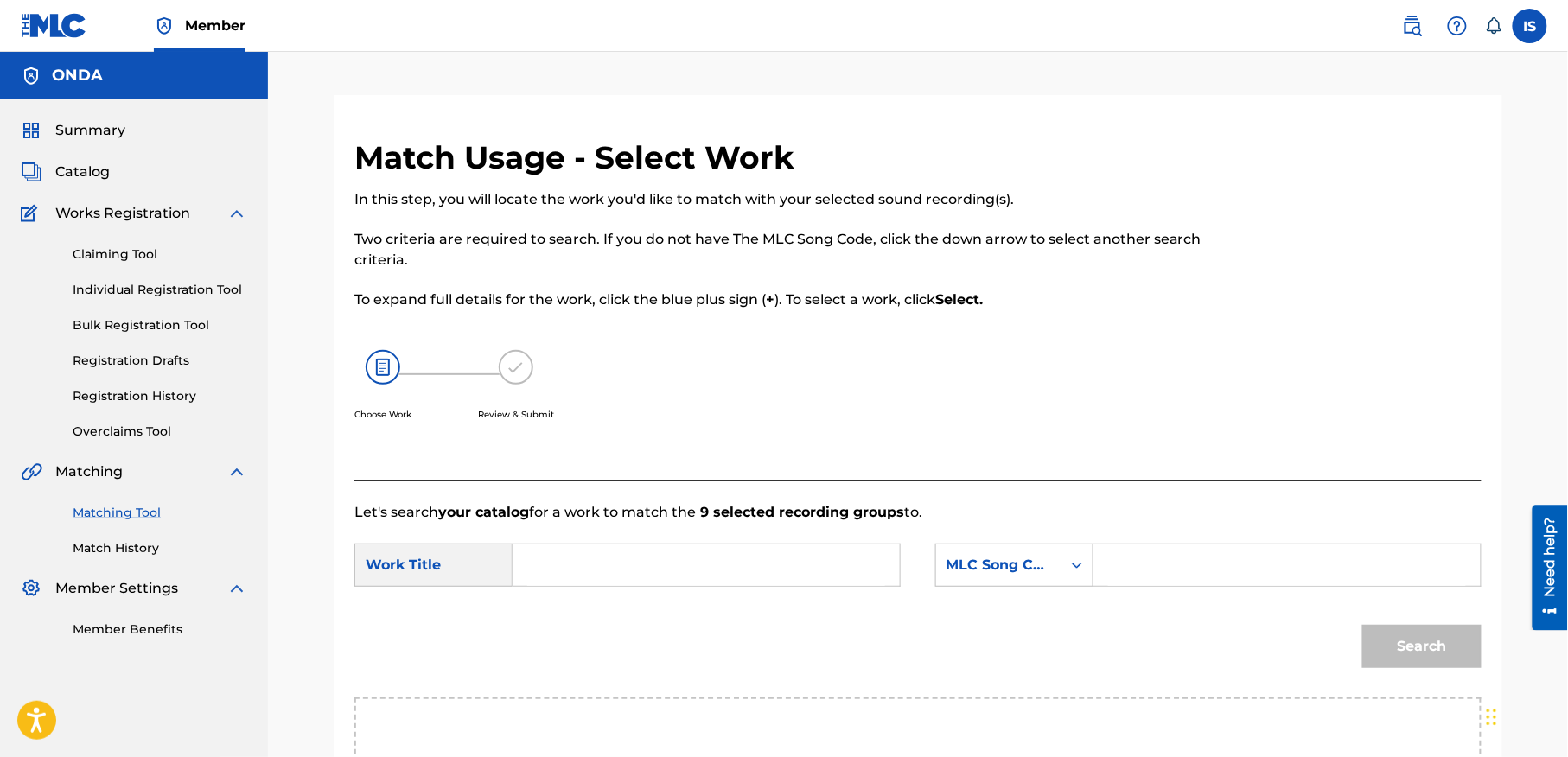
click at [636, 575] on input "Search Form" at bounding box center [707, 565] width 358 height 42
paste input "DERT OUAHDA"
type input "DERT OUAHDA"
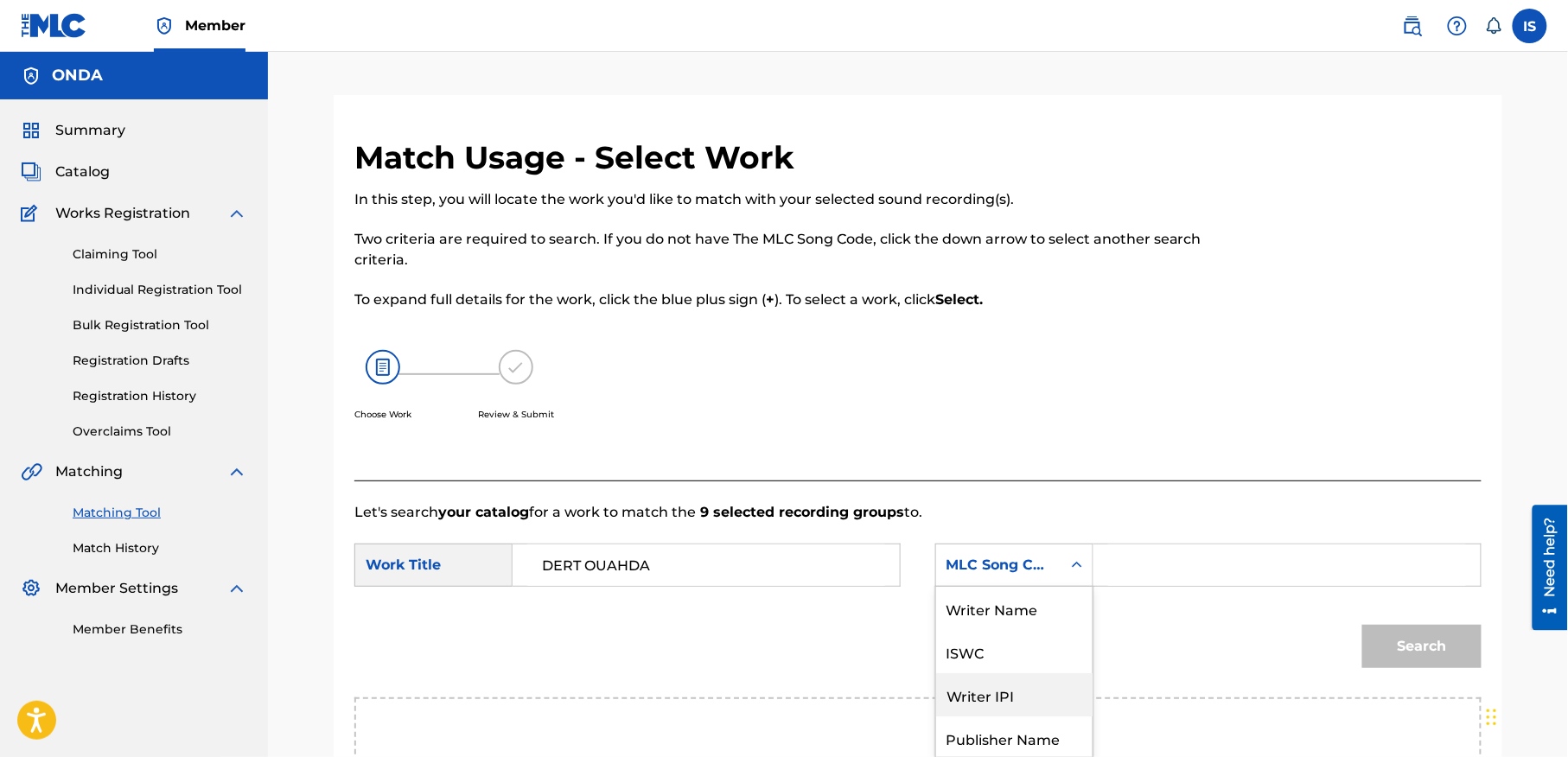
click at [1008, 575] on div "7 results available. Use Up and Down to choose options, press Enter to select t…" at bounding box center [1014, 565] width 158 height 44
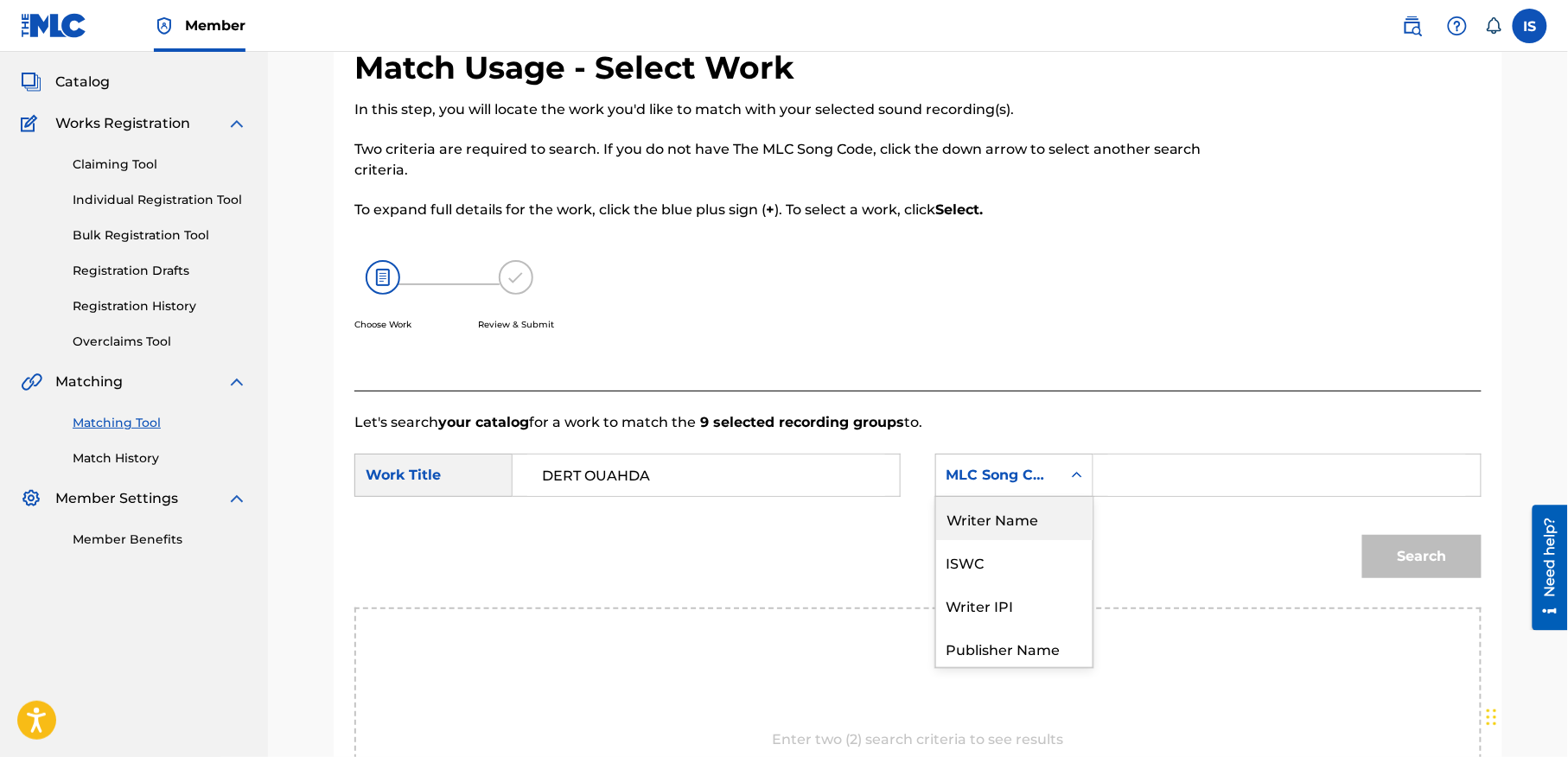
click at [1039, 522] on div "Writer Name" at bounding box center [1014, 519] width 157 height 44
click at [1215, 478] on input "Search Form" at bounding box center [1287, 475] width 358 height 42
type input "moufok"
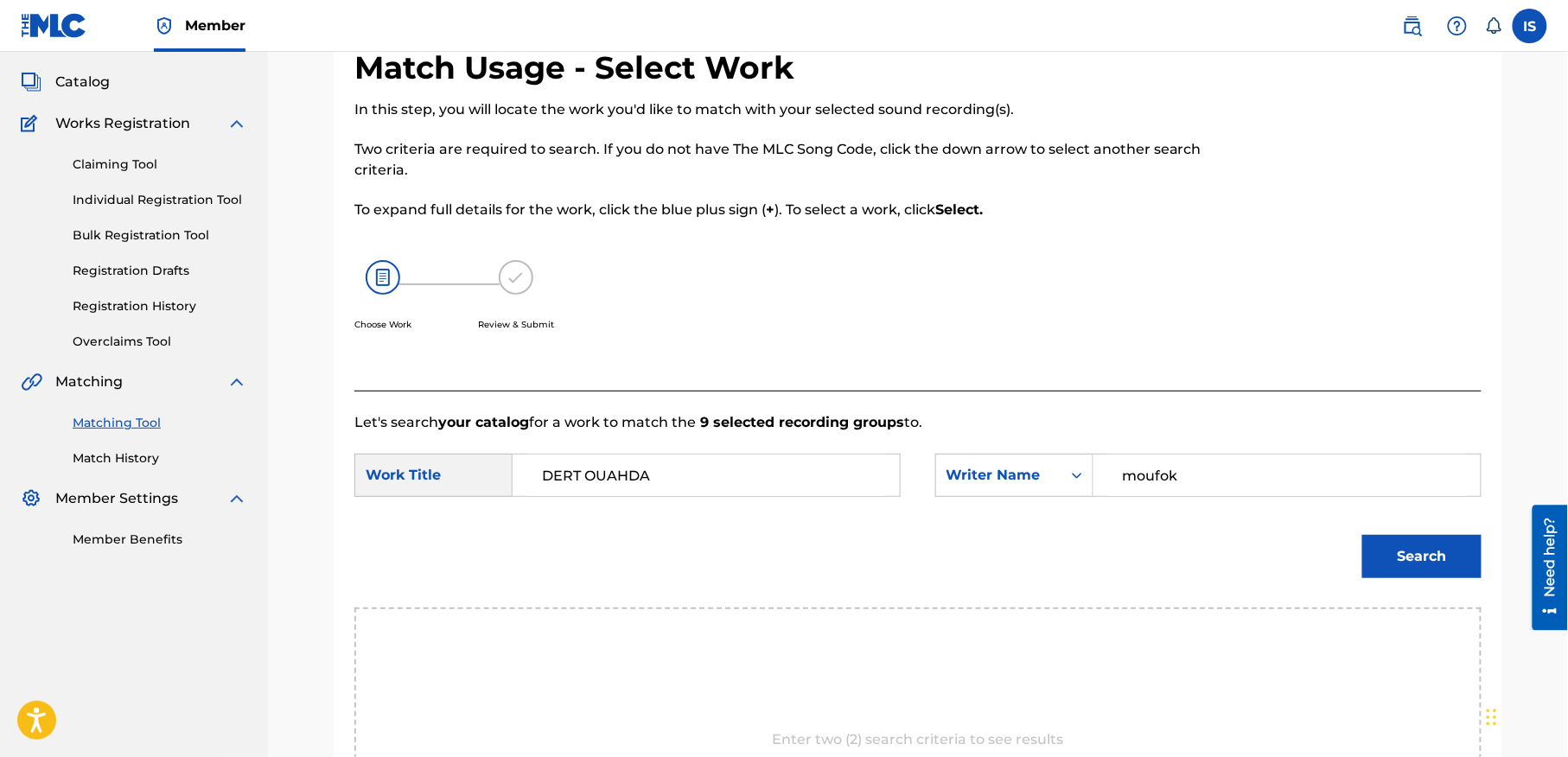
click at [1397, 544] on button "Search" at bounding box center [1422, 556] width 119 height 44
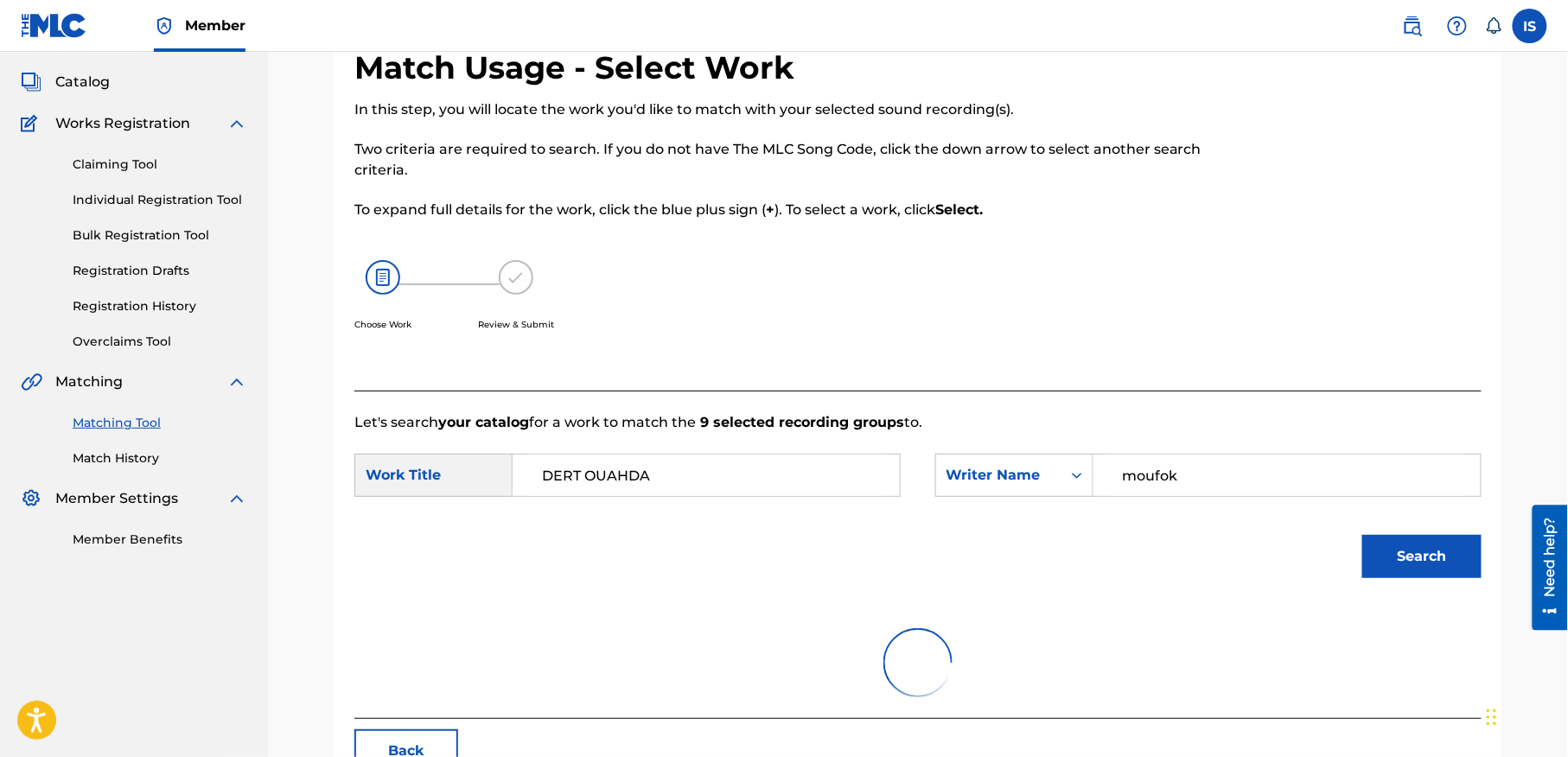
click at [1397, 544] on button "Search" at bounding box center [1422, 556] width 119 height 44
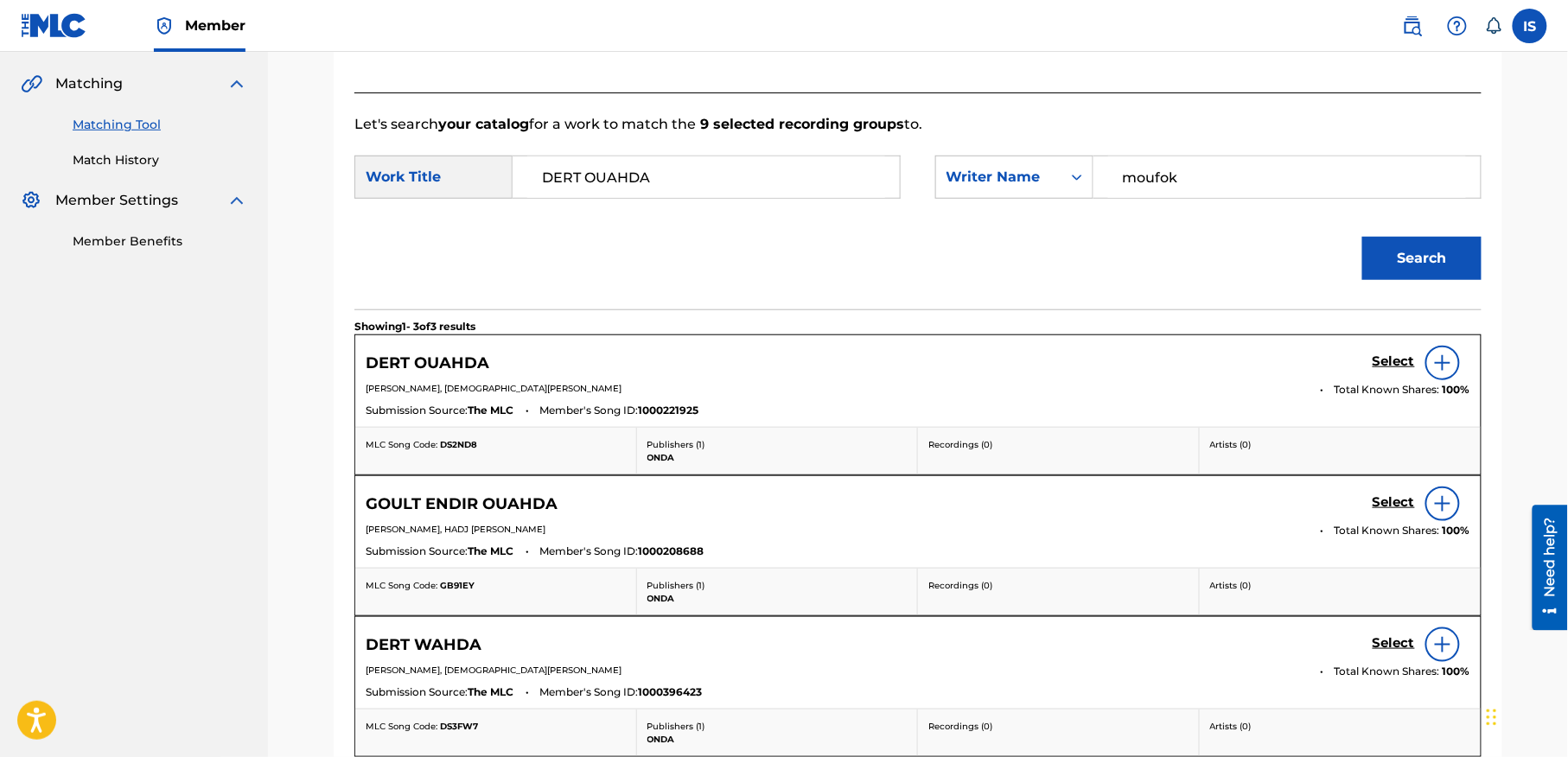
scroll to position [437, 0]
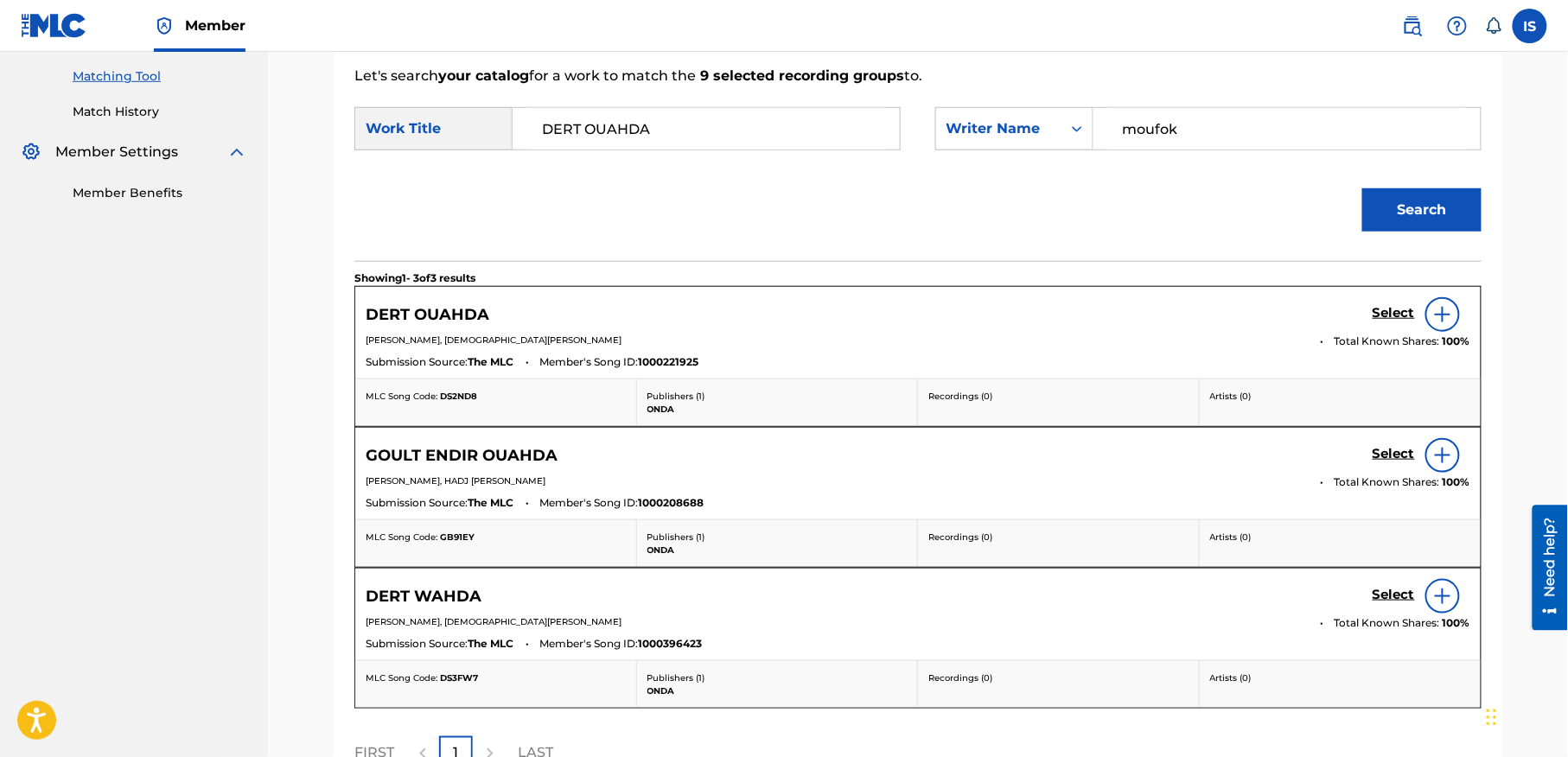
click at [1383, 316] on h5 "Select" at bounding box center [1394, 313] width 43 height 16
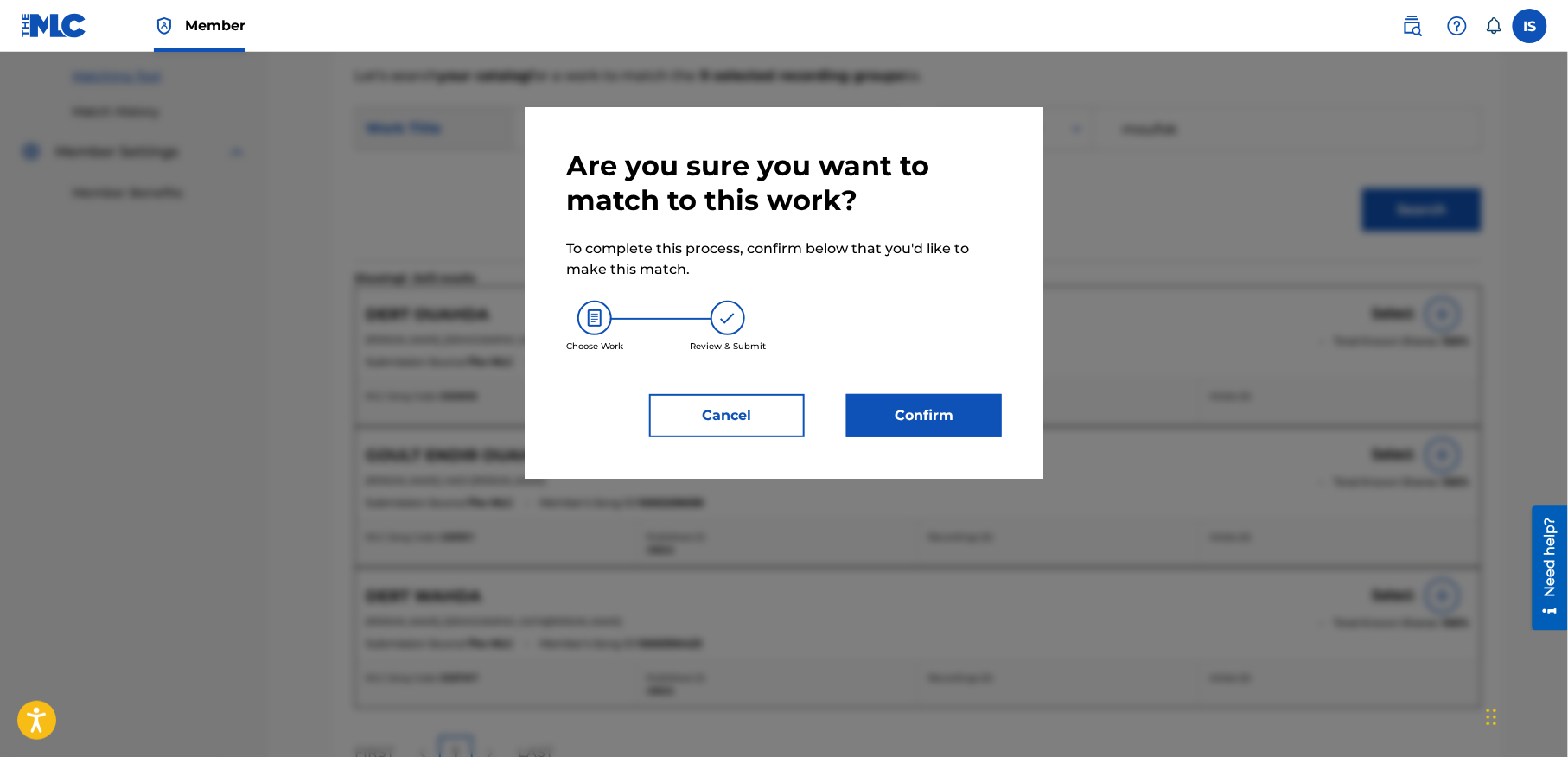
click at [889, 423] on button "Confirm" at bounding box center [924, 415] width 156 height 44
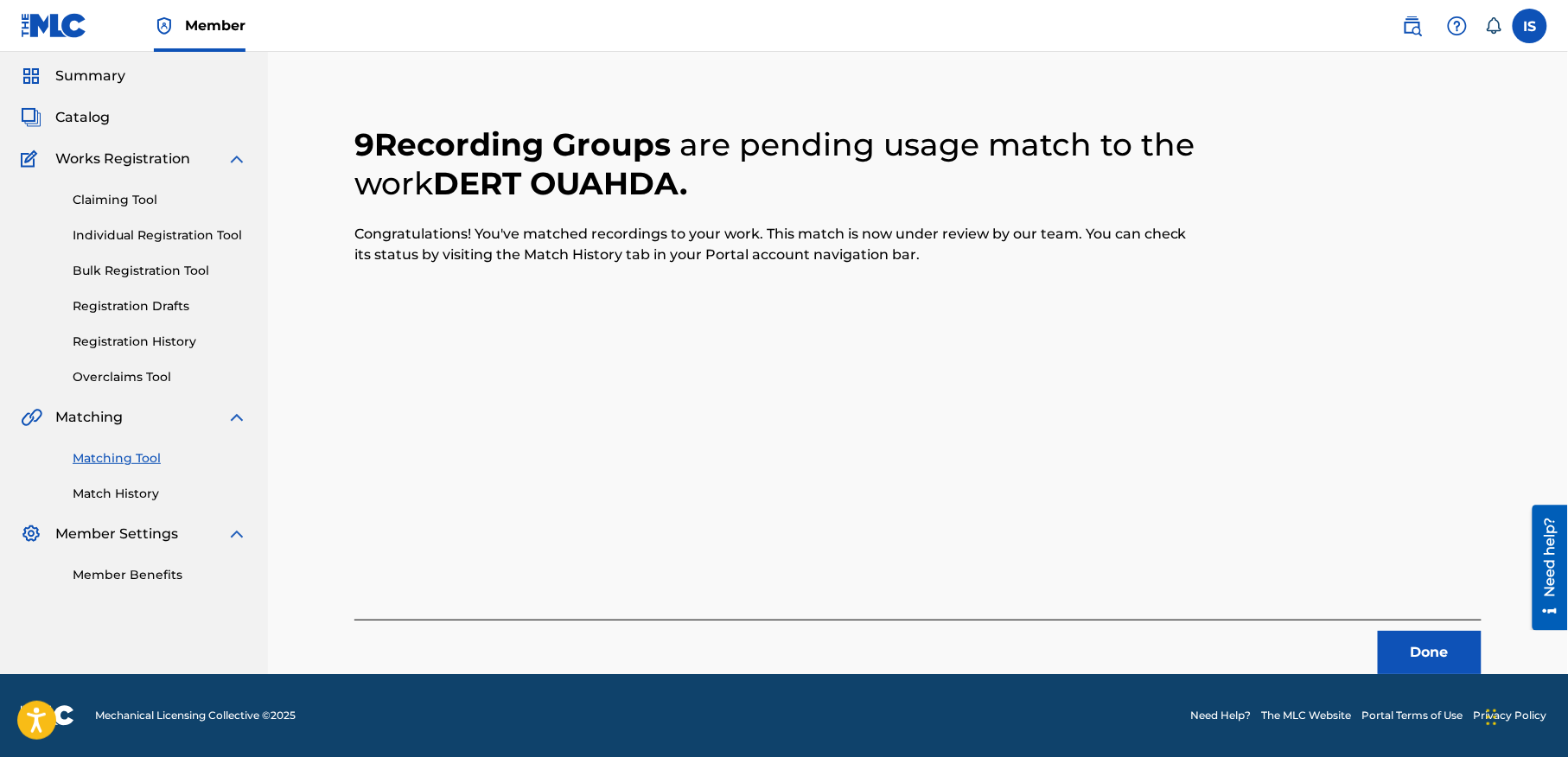
scroll to position [53, 0]
click at [1438, 641] on button "Done" at bounding box center [1429, 653] width 104 height 44
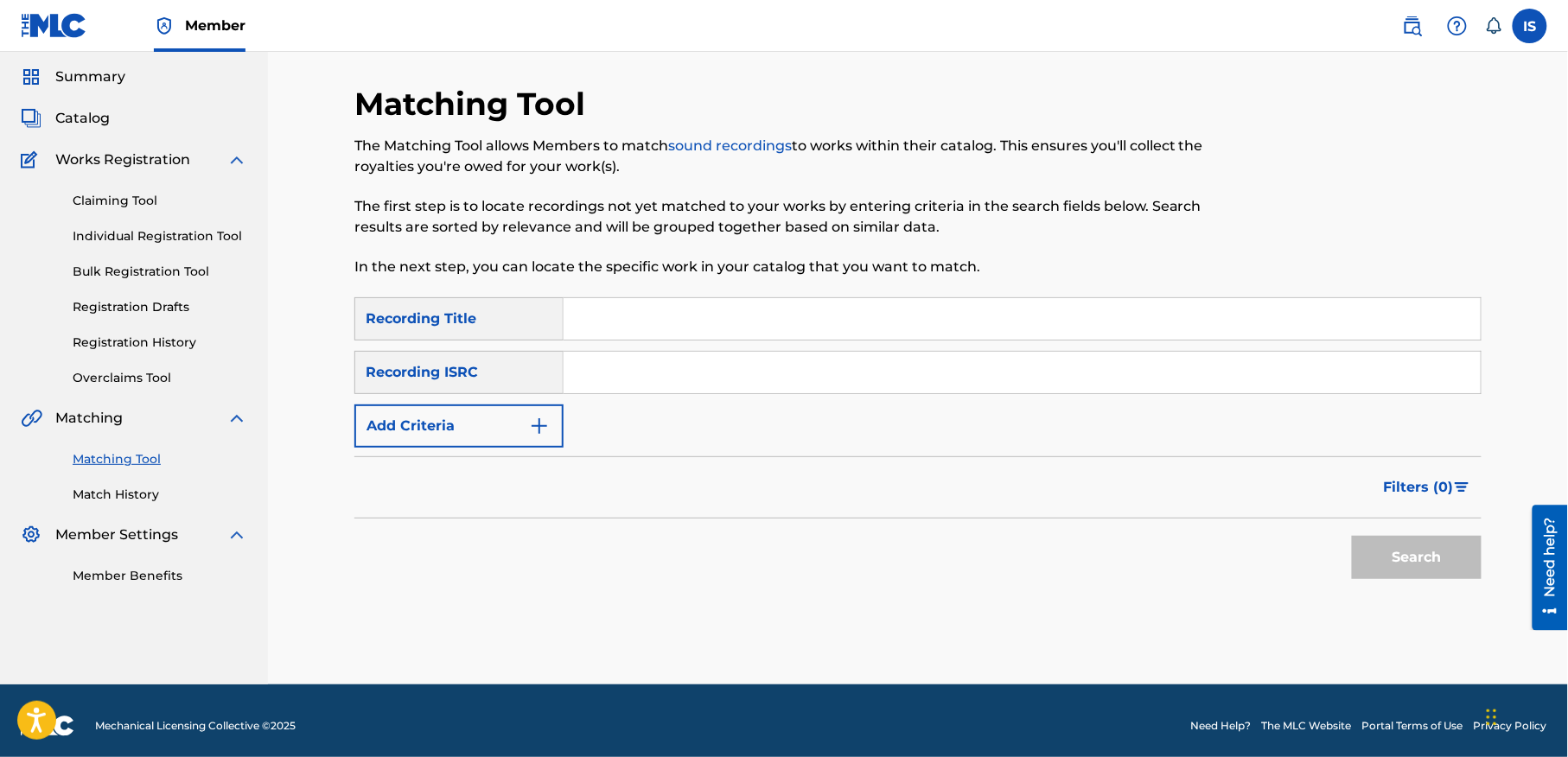
click at [644, 322] on input "Search Form" at bounding box center [1022, 318] width 917 height 42
paste input "CA VA CA VA RANA LABESS"
type input "CA VA CA VA RANA LABESS"
click at [440, 430] on button "Add Criteria" at bounding box center [458, 426] width 209 height 44
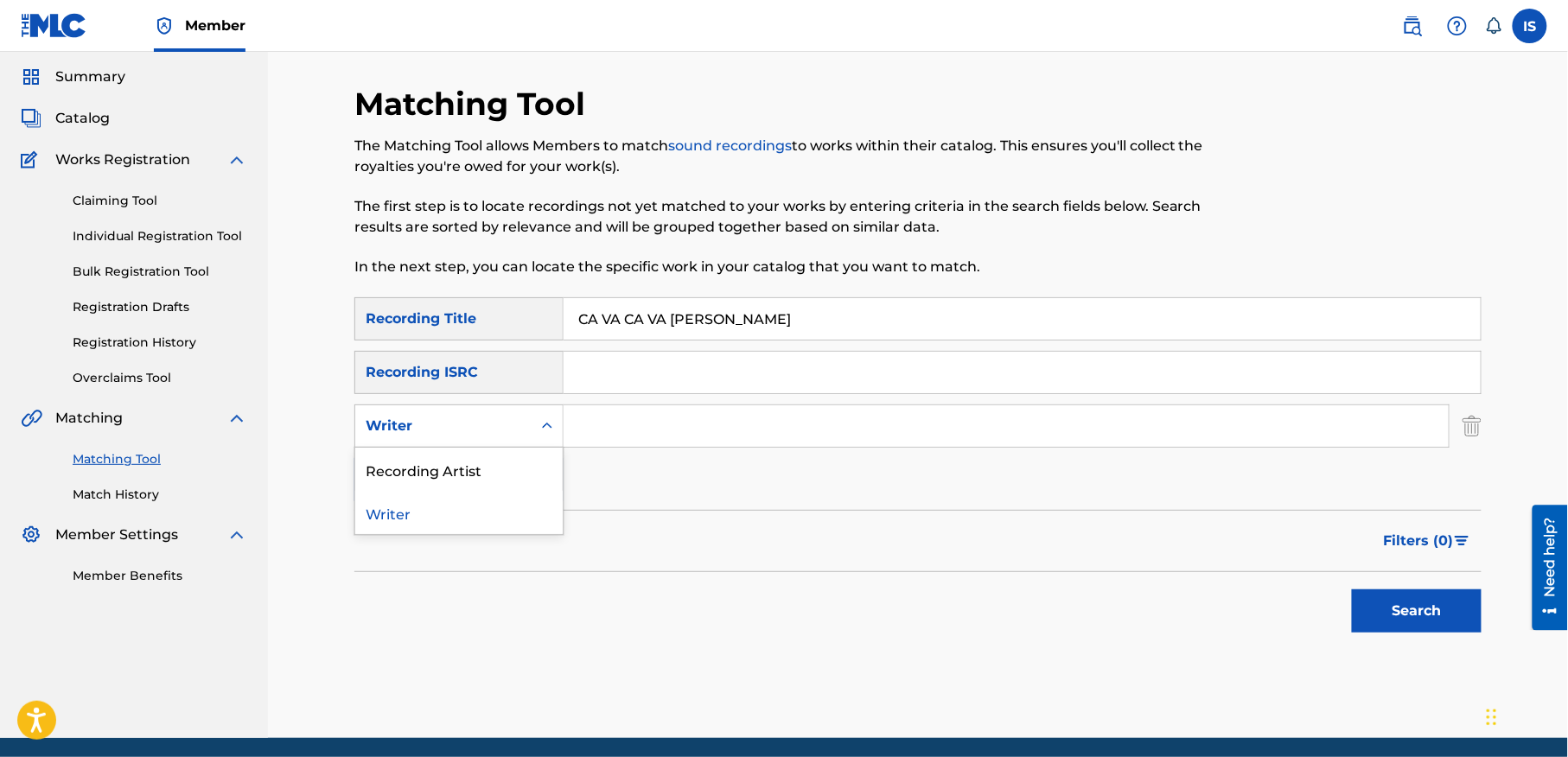
drag, startPoint x: 455, startPoint y: 411, endPoint x: 453, endPoint y: 425, distance: 14.1
click at [453, 425] on div "Writer" at bounding box center [443, 425] width 176 height 33
click at [450, 475] on div "Recording Artist" at bounding box center [458, 469] width 207 height 44
click at [647, 430] on input "Search Form" at bounding box center [1006, 426] width 885 height 42
type input "cheb bilal"
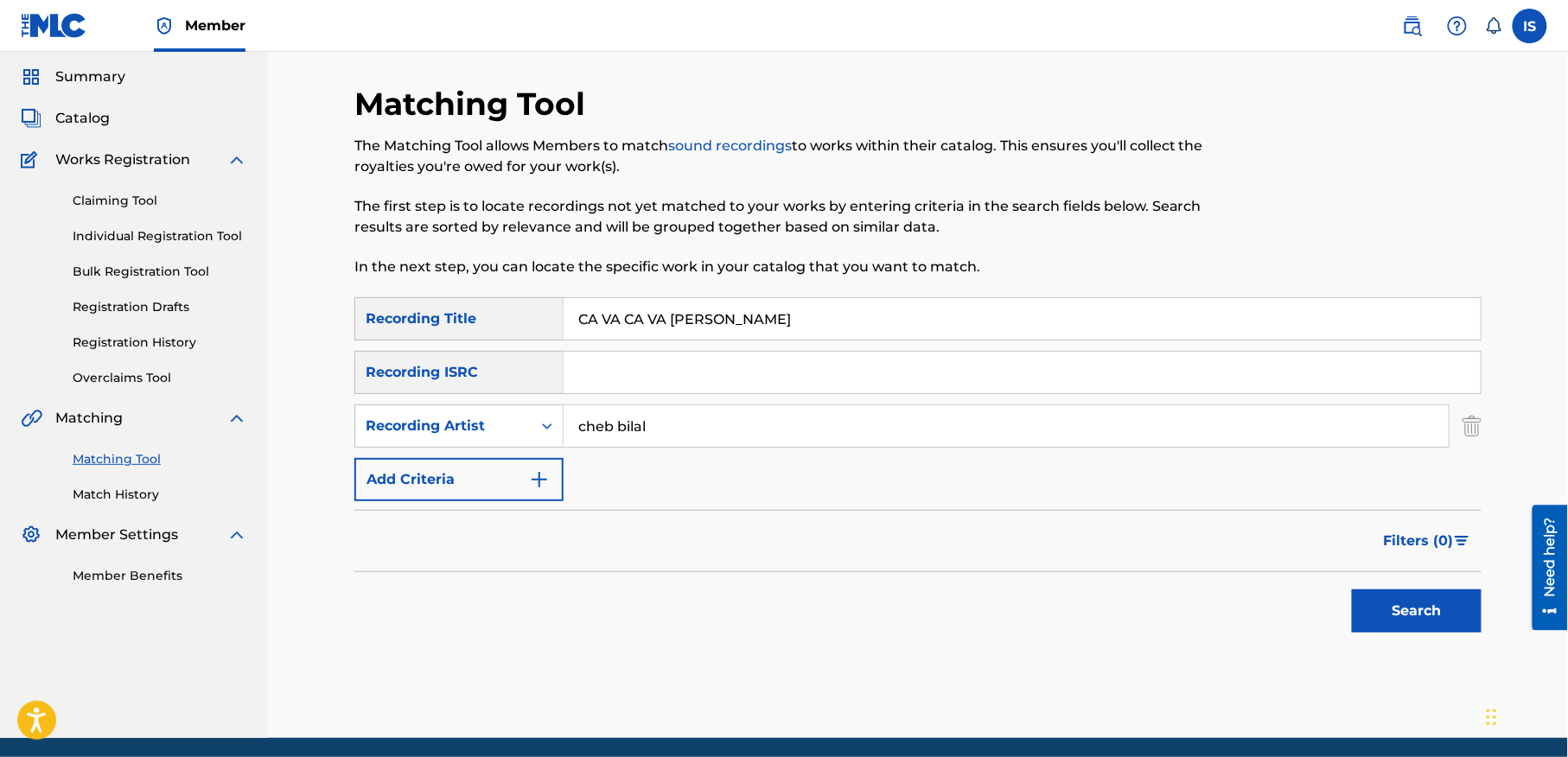
click at [1370, 606] on button "Search" at bounding box center [1417, 610] width 130 height 44
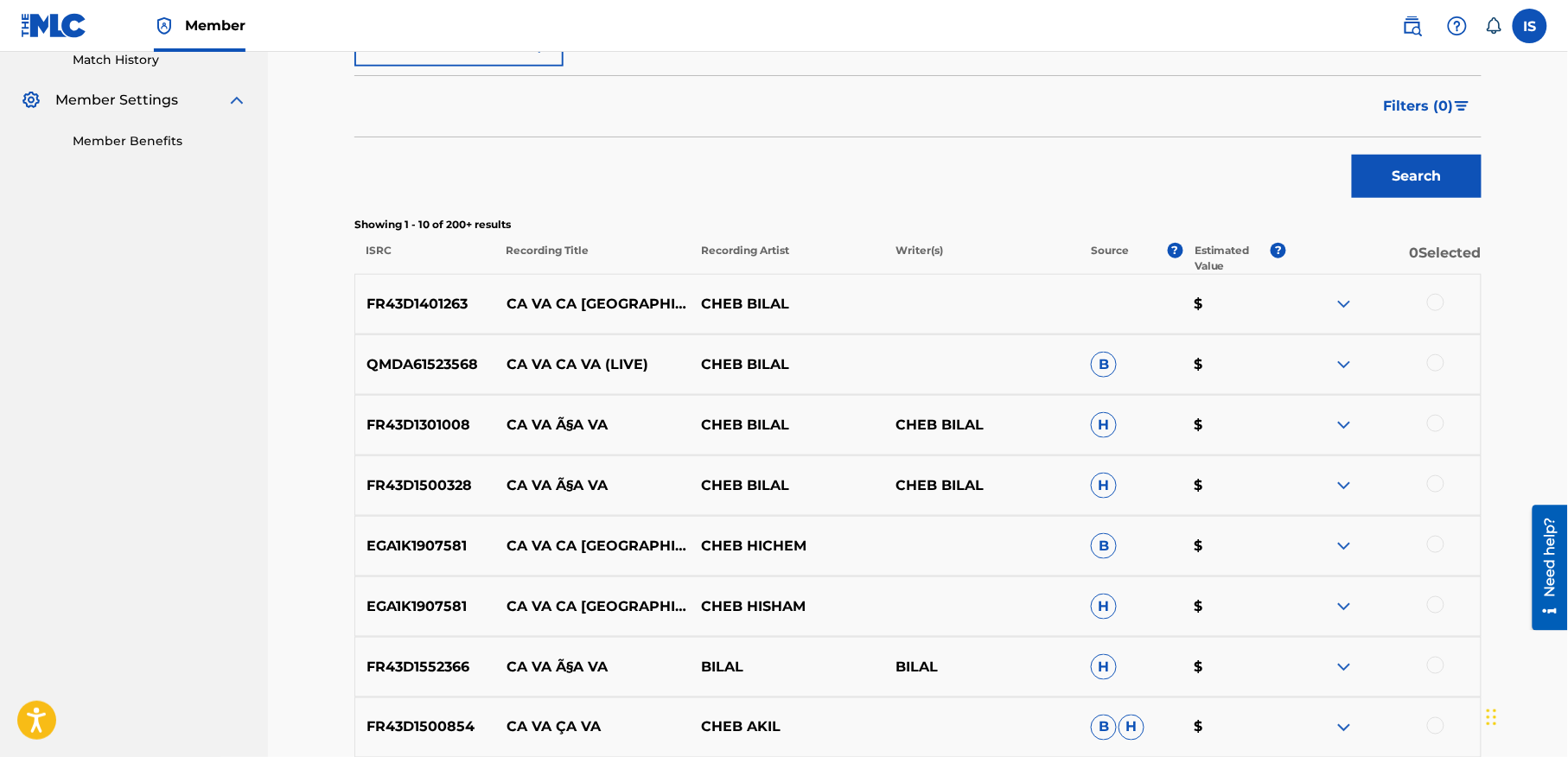
scroll to position [487, 0]
click at [1435, 302] on div at bounding box center [1435, 302] width 17 height 17
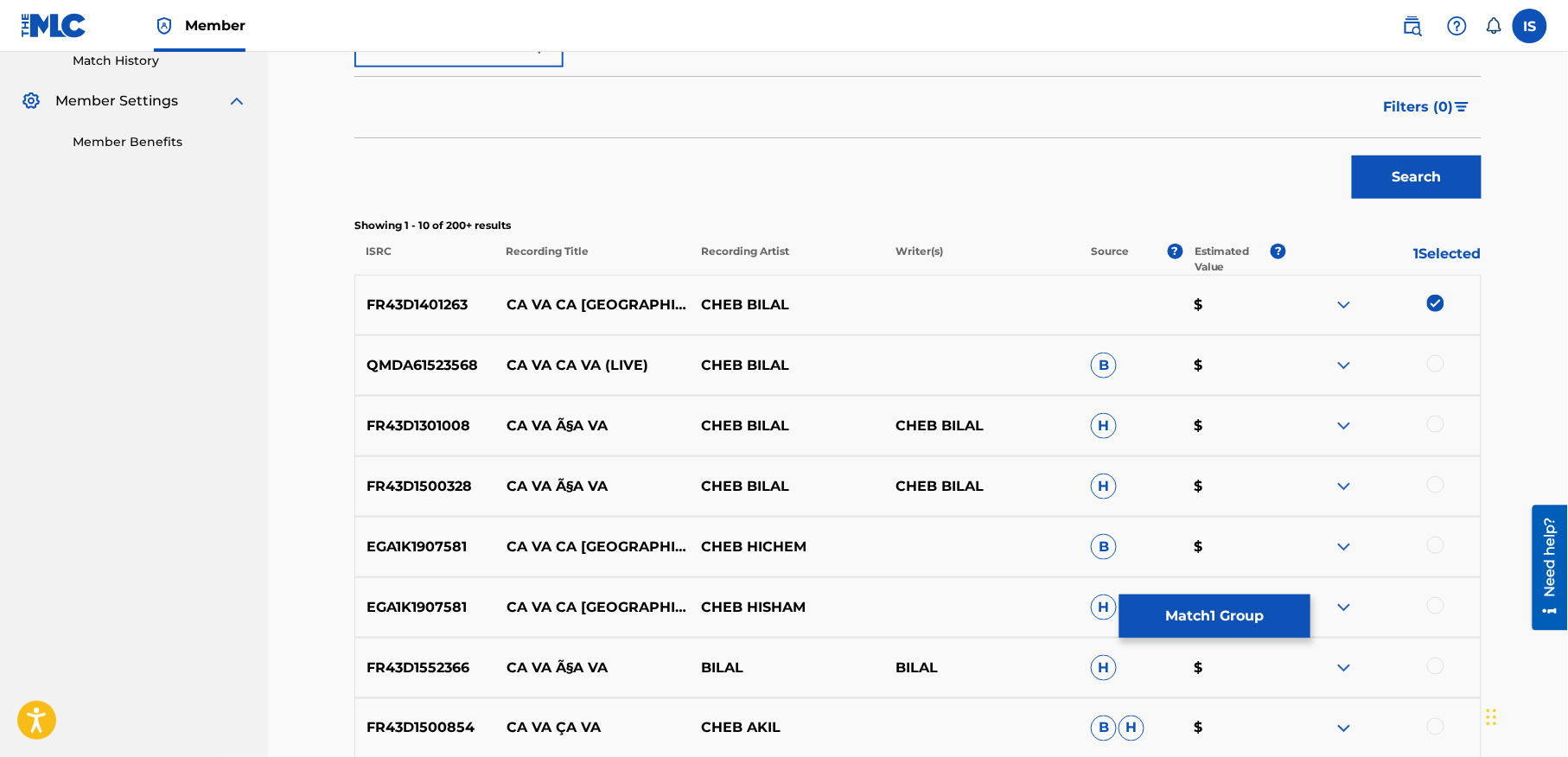
click at [1428, 361] on div at bounding box center [1435, 363] width 17 height 17
click at [1430, 423] on div at bounding box center [1435, 423] width 17 height 17
click at [1430, 489] on div at bounding box center [1435, 484] width 17 height 17
click at [1433, 544] on div at bounding box center [1435, 544] width 17 height 17
click at [1433, 600] on div at bounding box center [1435, 605] width 17 height 17
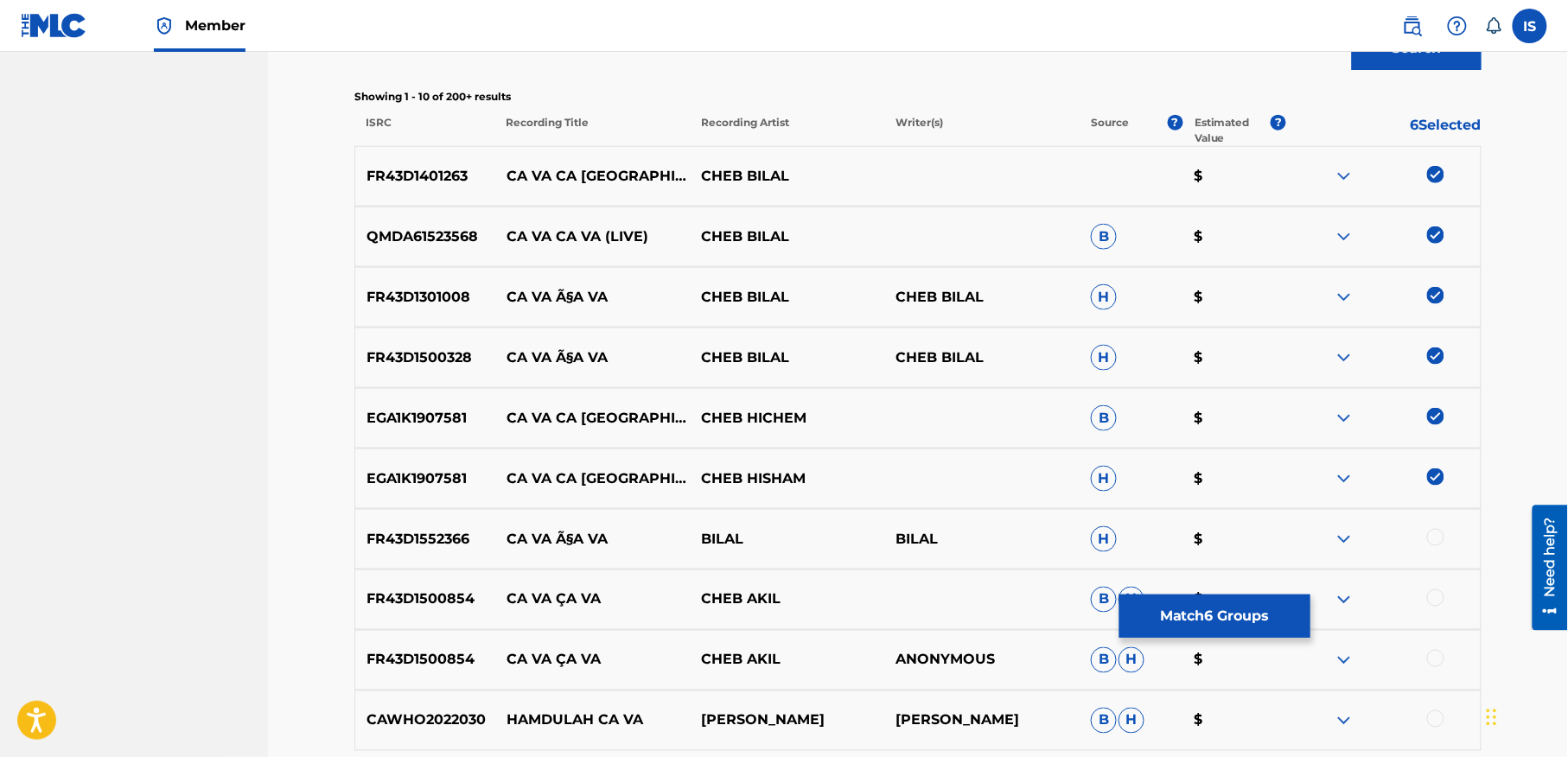
scroll to position [617, 0]
click at [1435, 536] on div at bounding box center [1435, 536] width 17 height 17
drag, startPoint x: 1435, startPoint y: 560, endPoint x: 1423, endPoint y: 589, distance: 31.4
click at [1423, 588] on div "FR43D1401263 CA VA CA VA CHEB BILAL $ QMDA61523568 CA VA CA VA (LIVE) CHEB BILA…" at bounding box center [917, 469] width 1128 height 648
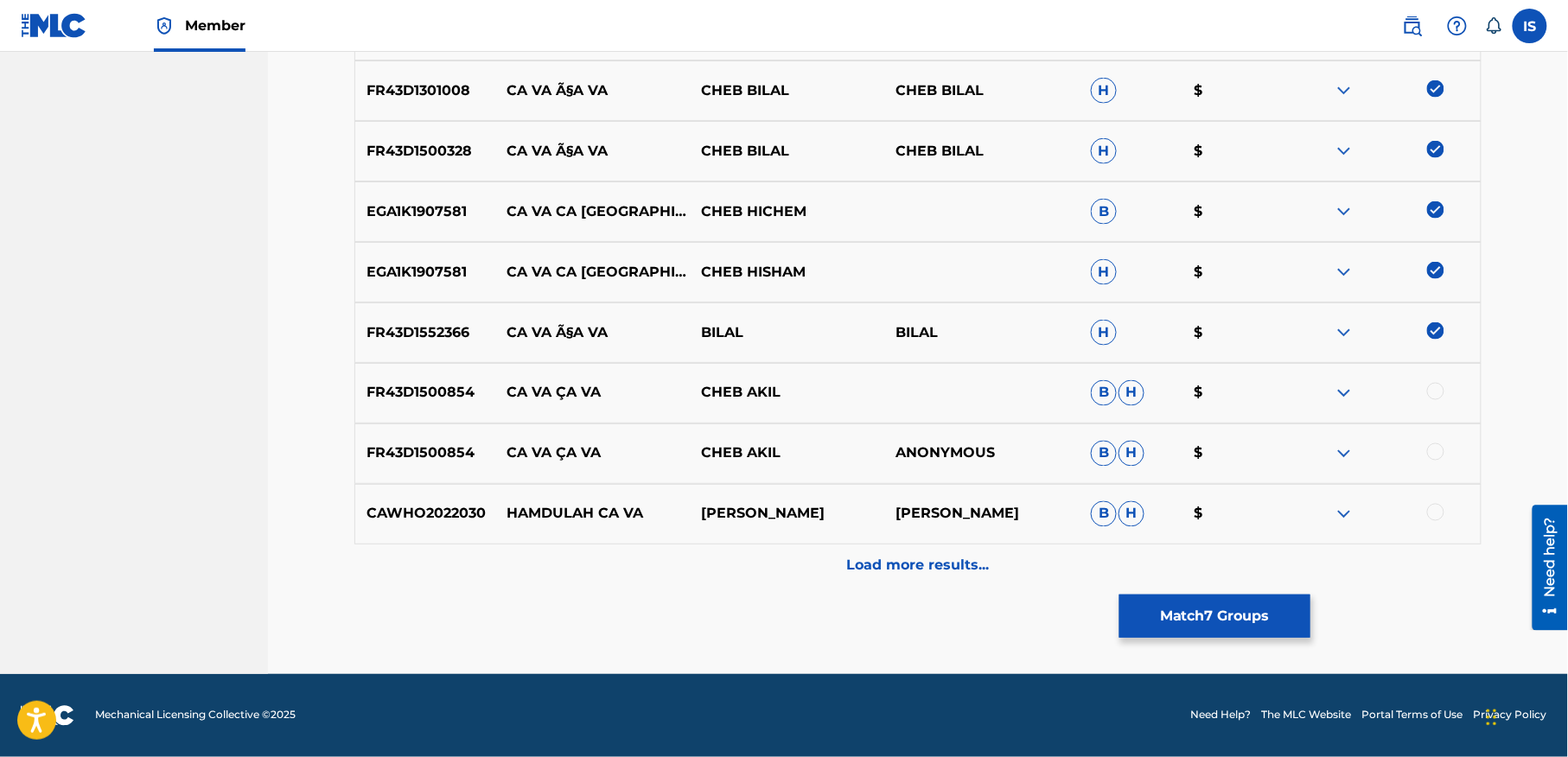
click at [966, 565] on p "Load more results..." at bounding box center [918, 566] width 142 height 20
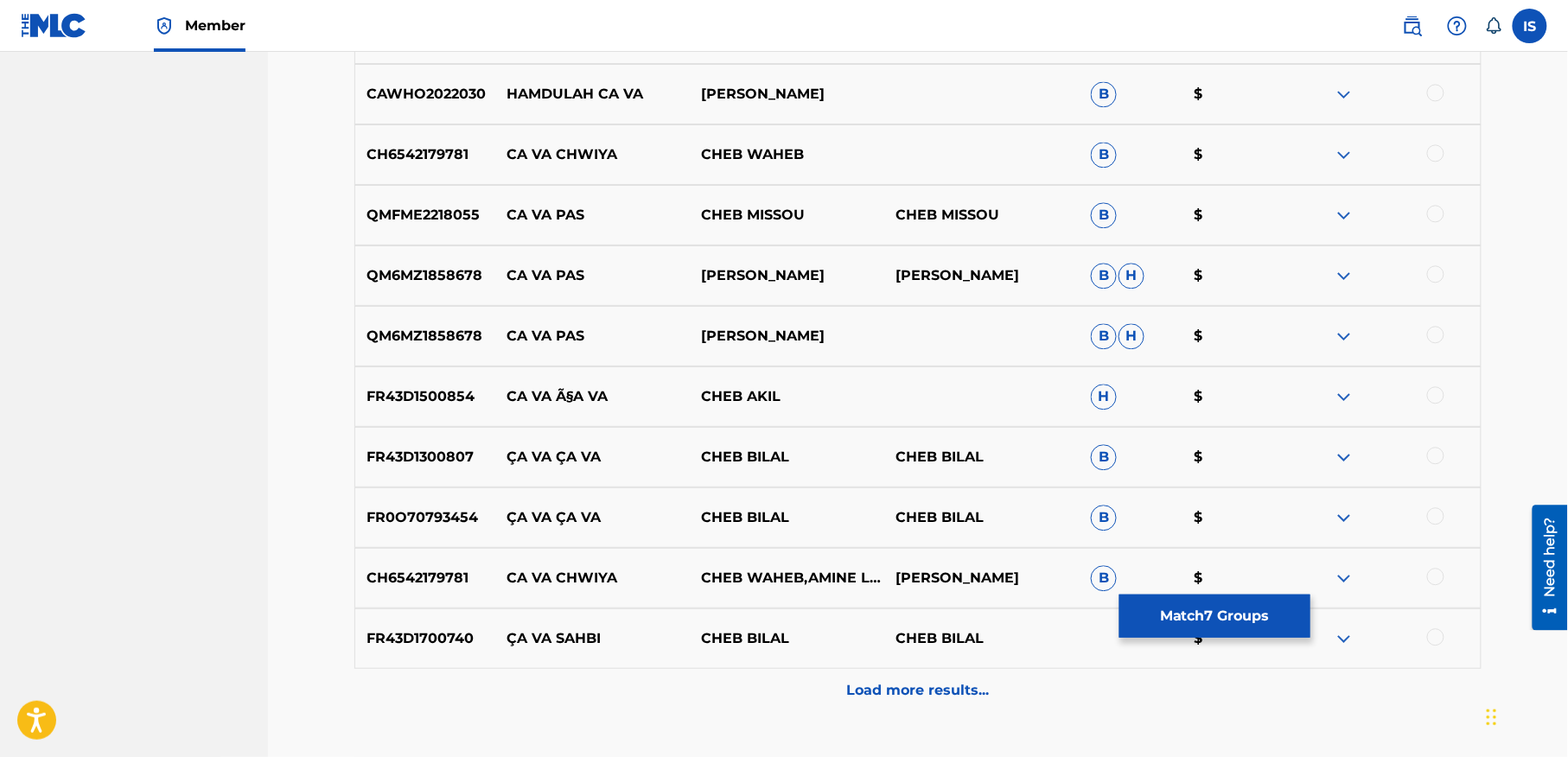
scroll to position [1341, 0]
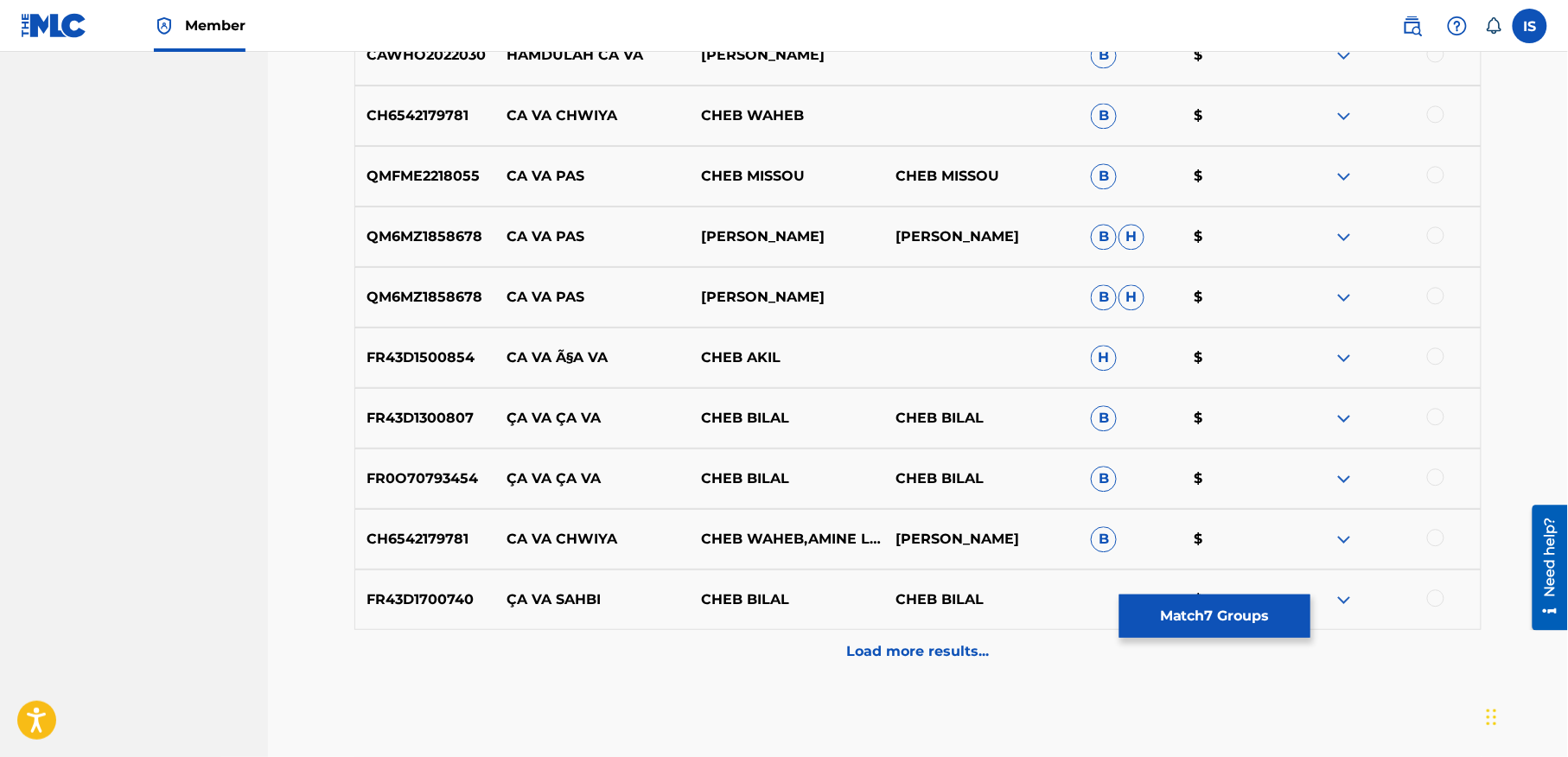
click at [1436, 416] on div at bounding box center [1435, 415] width 17 height 17
click at [1431, 473] on div at bounding box center [1435, 476] width 17 height 17
click at [899, 660] on p "Load more results..." at bounding box center [918, 651] width 142 height 20
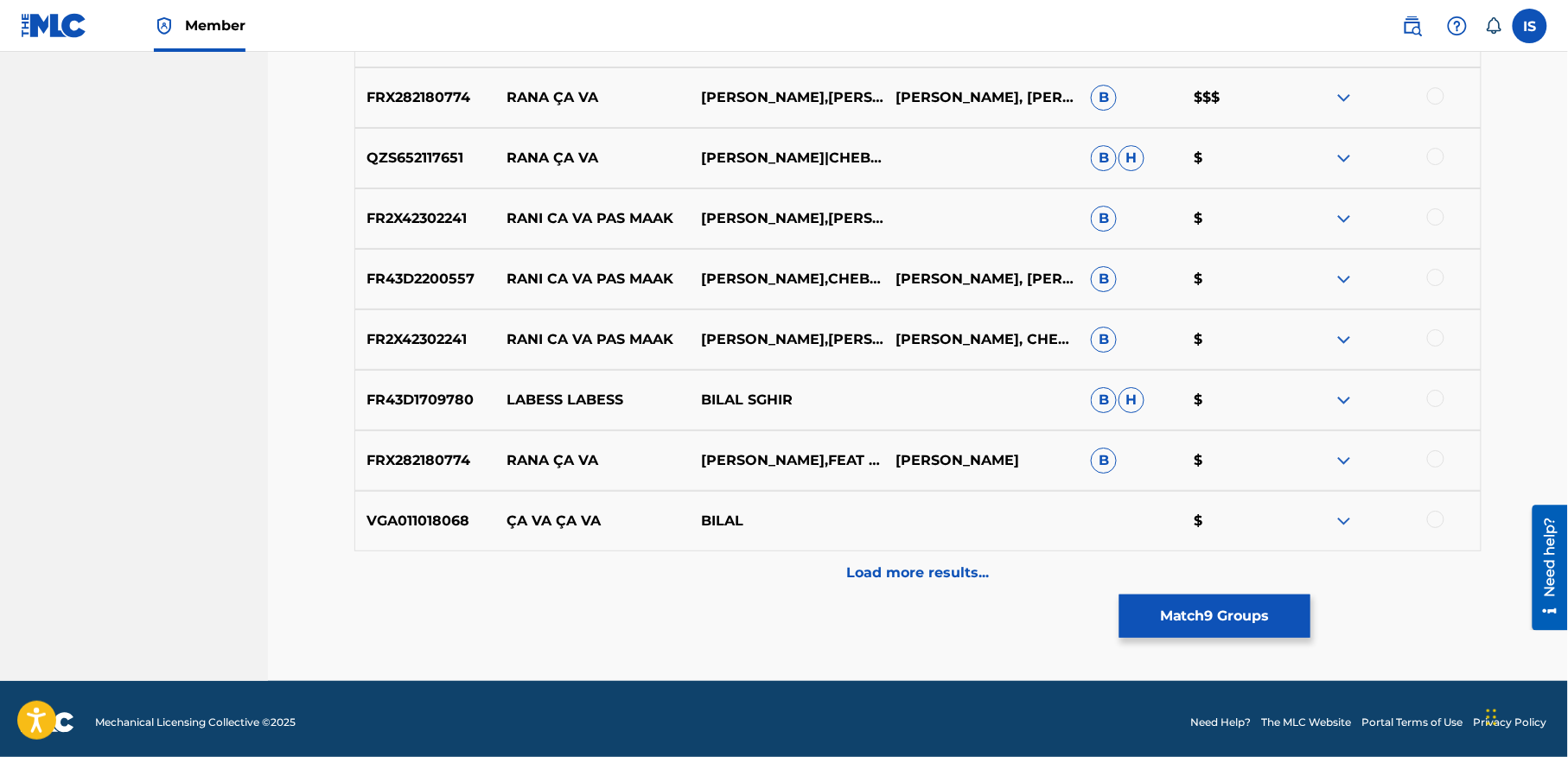
scroll to position [2033, 0]
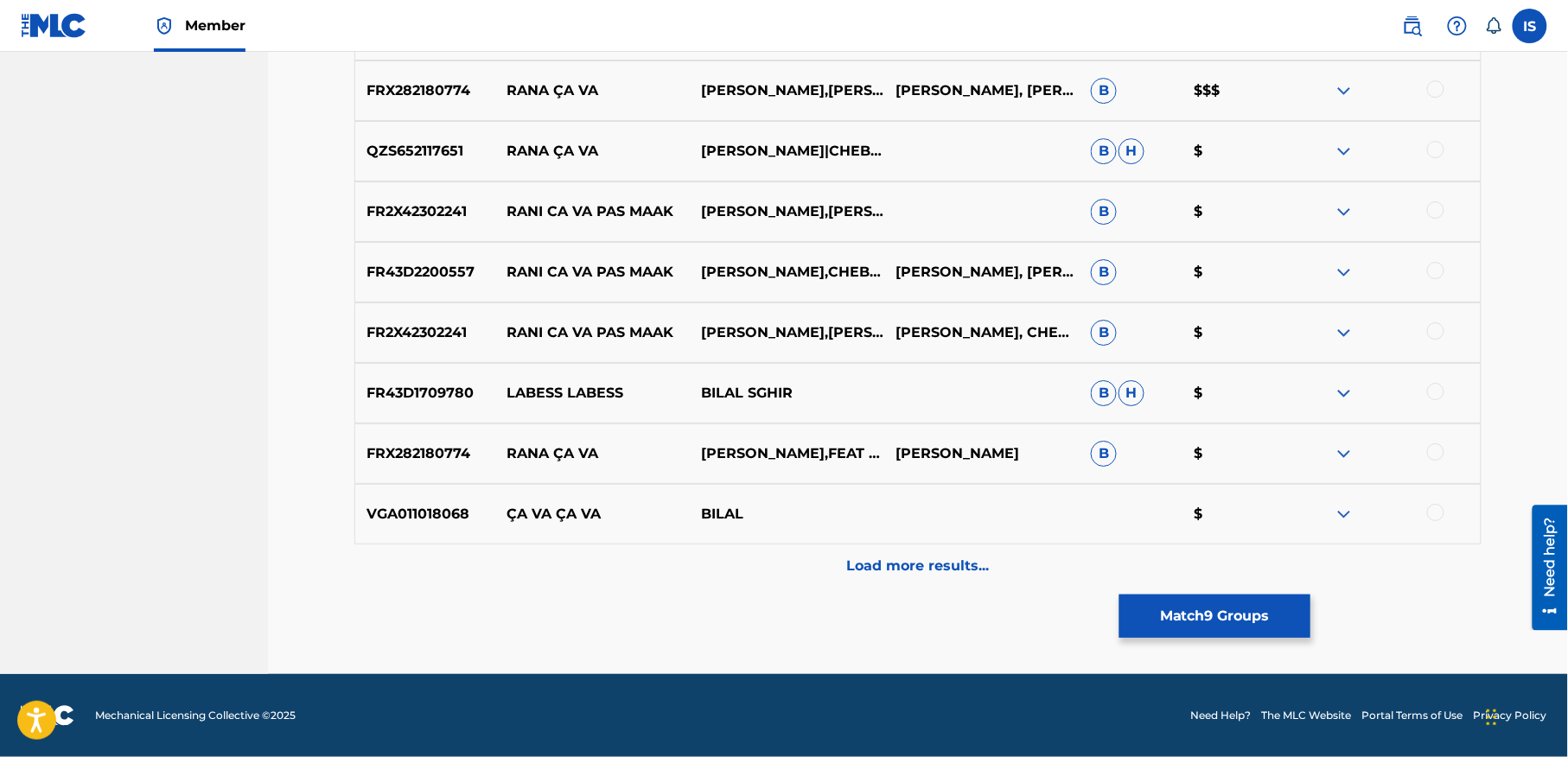
click at [1436, 512] on div at bounding box center [1435, 511] width 17 height 17
click at [948, 568] on p "Load more results..." at bounding box center [918, 566] width 142 height 20
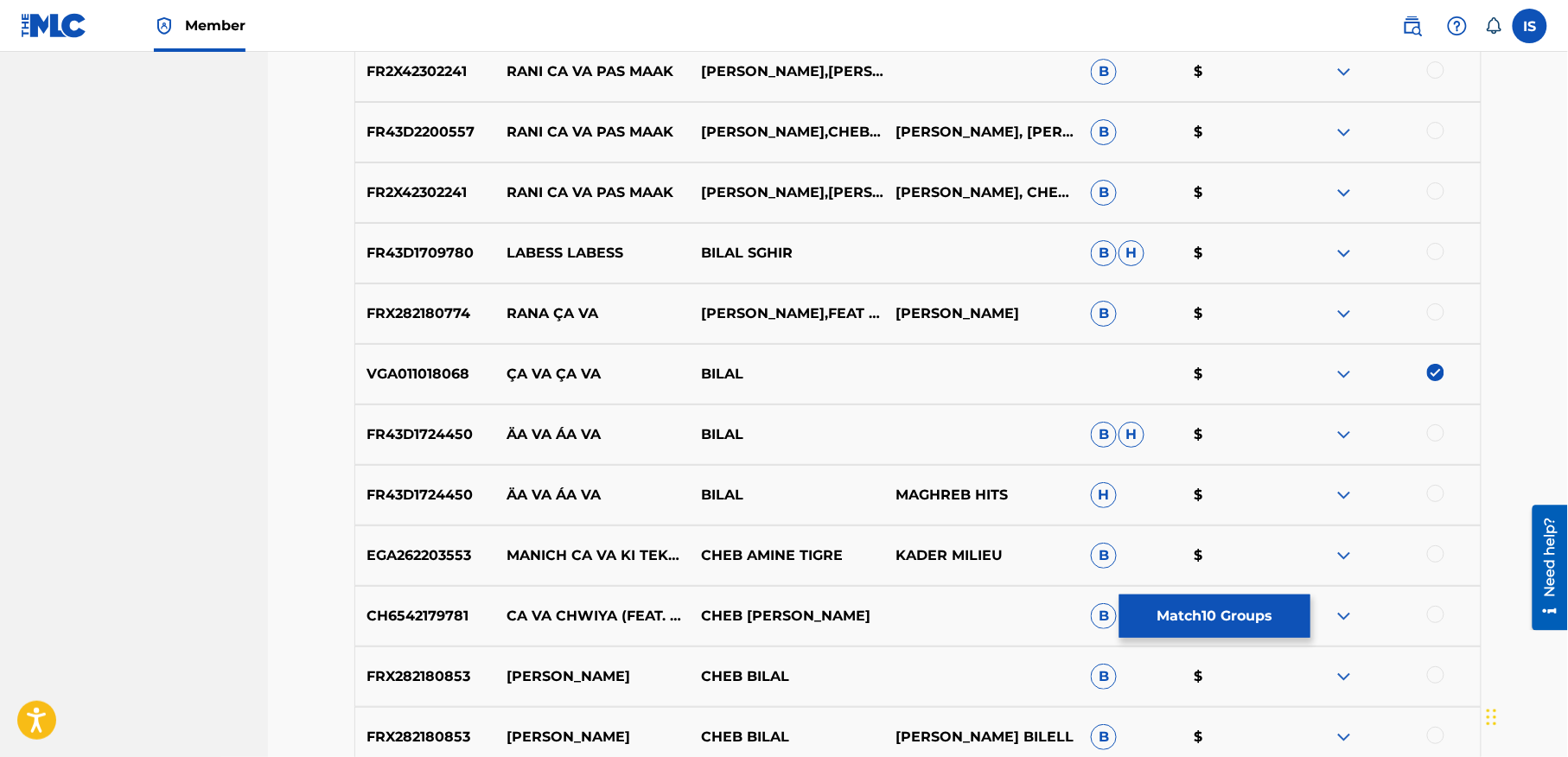
scroll to position [2178, 0]
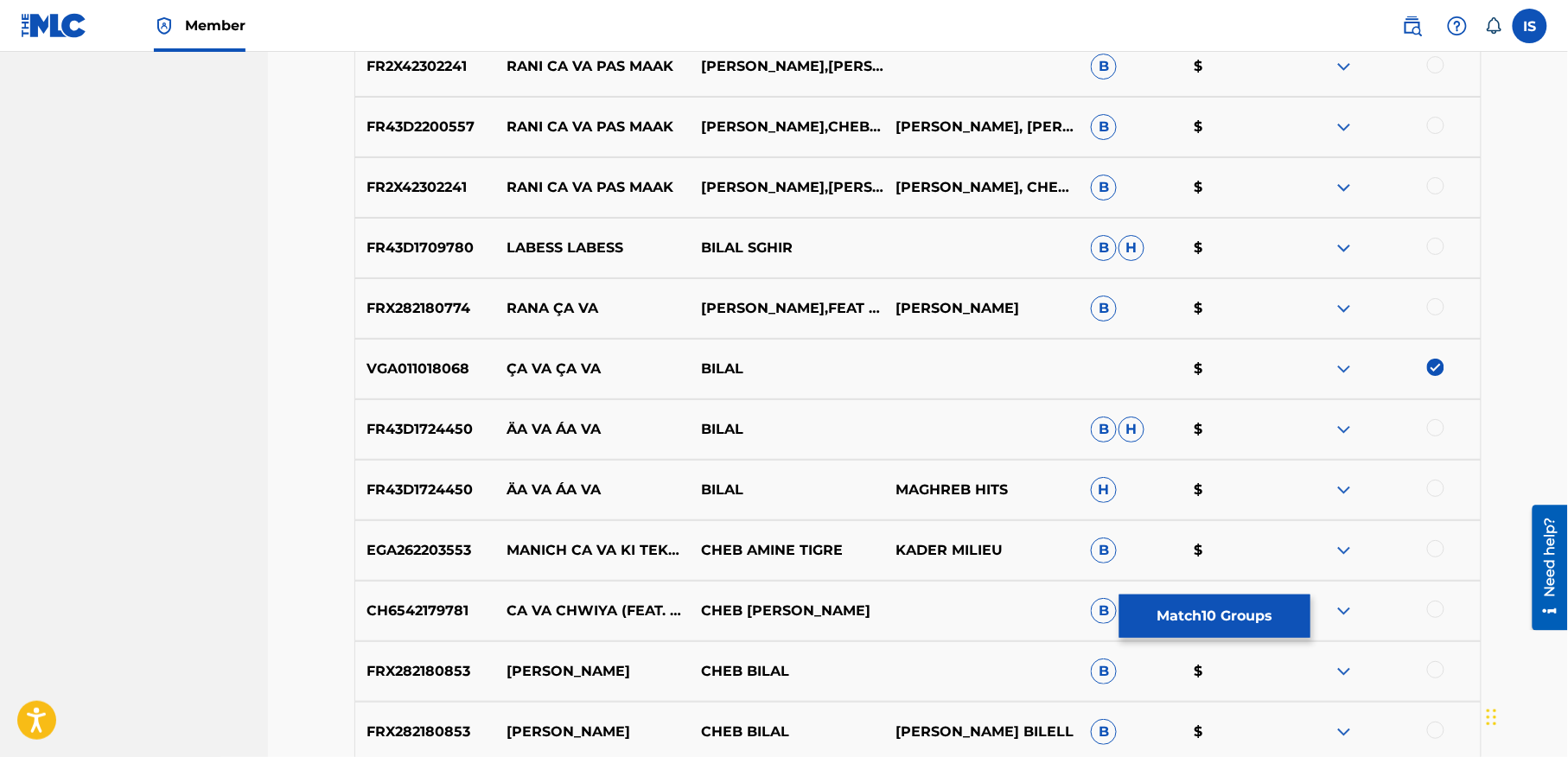
click at [1436, 425] on div at bounding box center [1435, 427] width 17 height 17
click at [1432, 487] on div at bounding box center [1435, 487] width 17 height 17
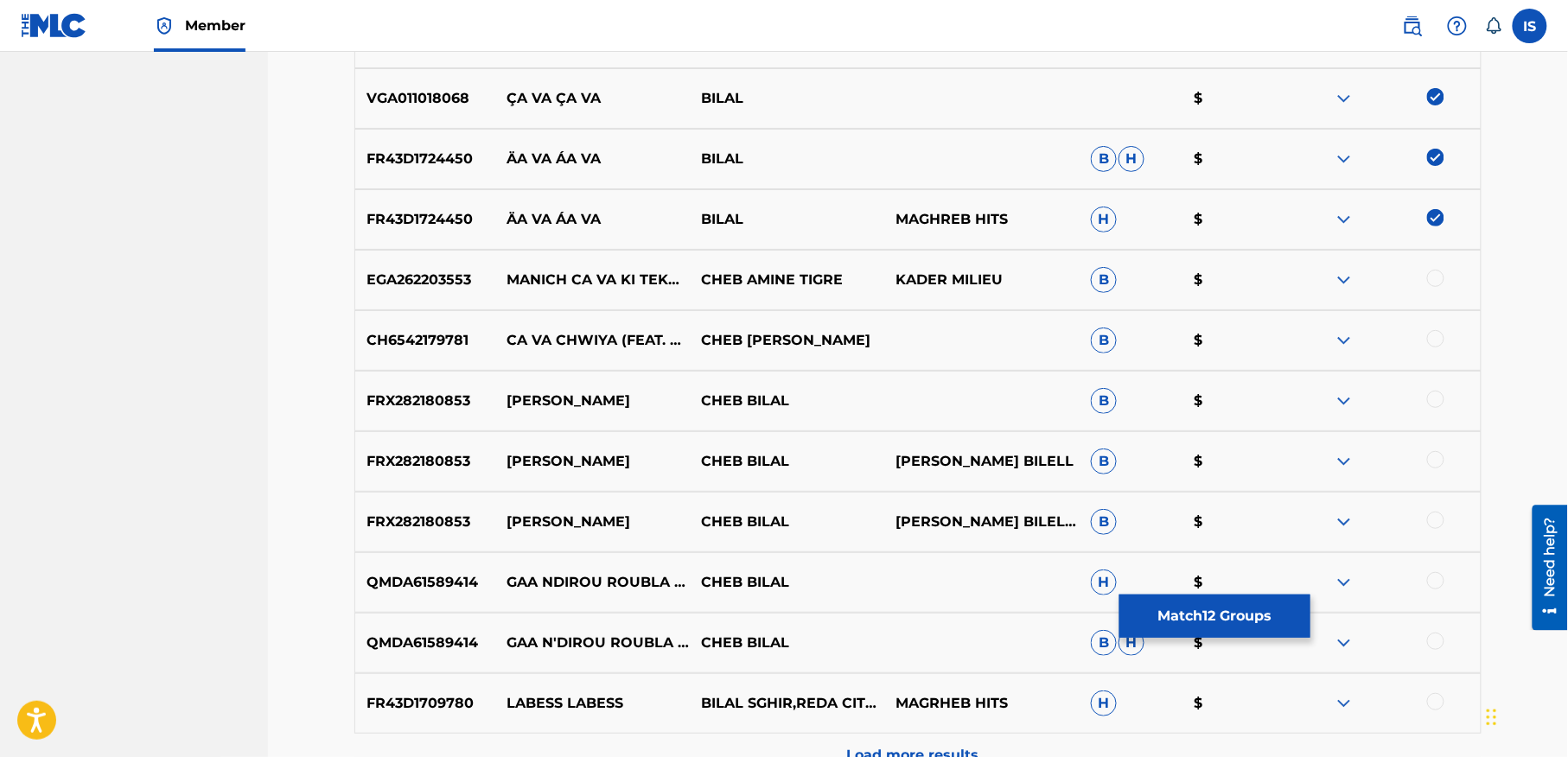
scroll to position [2478, 0]
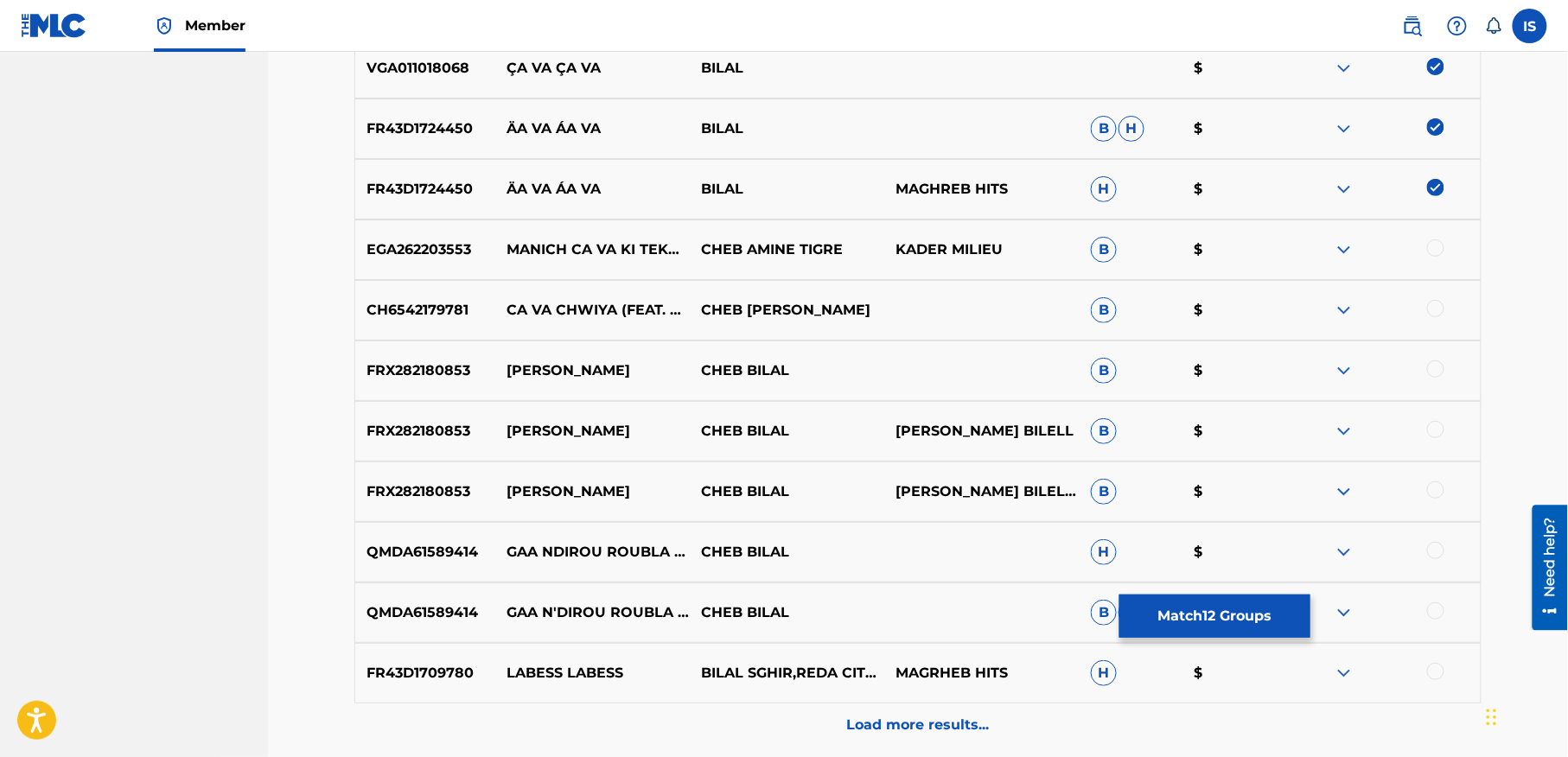
click at [1438, 363] on div at bounding box center [1435, 368] width 17 height 17
click at [1432, 427] on div at bounding box center [1435, 429] width 17 height 17
click at [1431, 495] on div at bounding box center [1435, 489] width 17 height 17
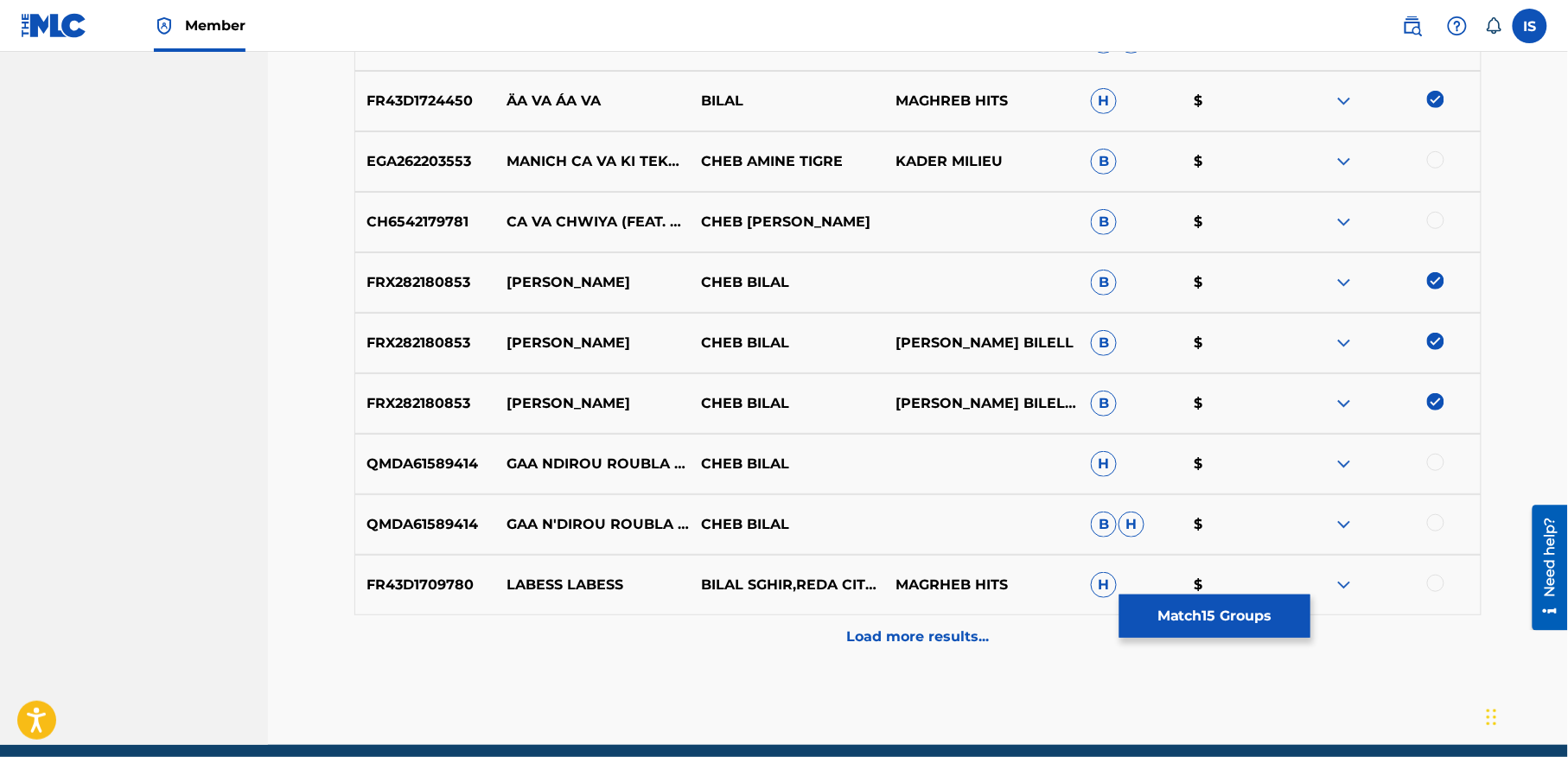
scroll to position [2637, 0]
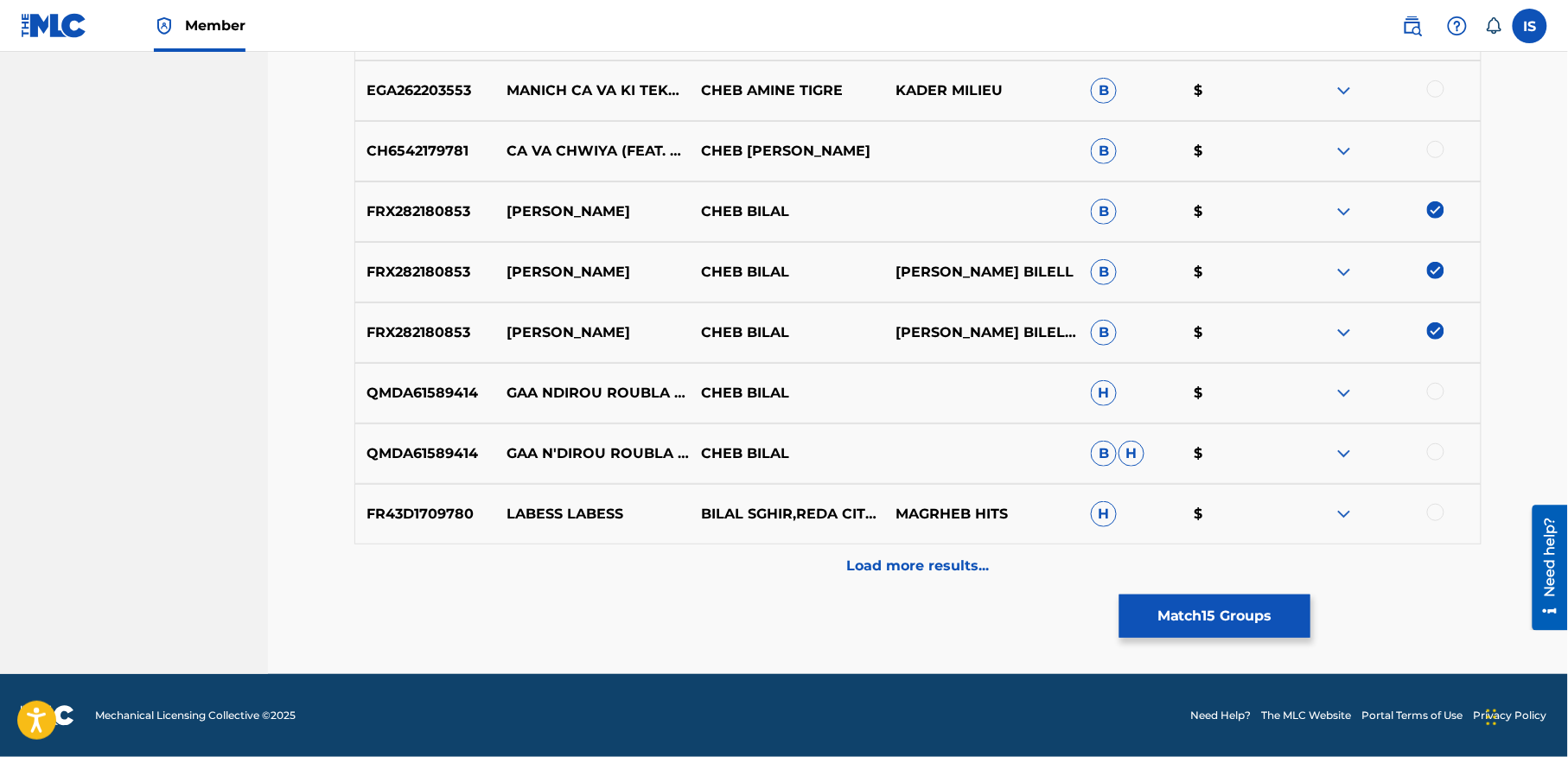
click at [887, 584] on div "Load more results..." at bounding box center [917, 566] width 1128 height 44
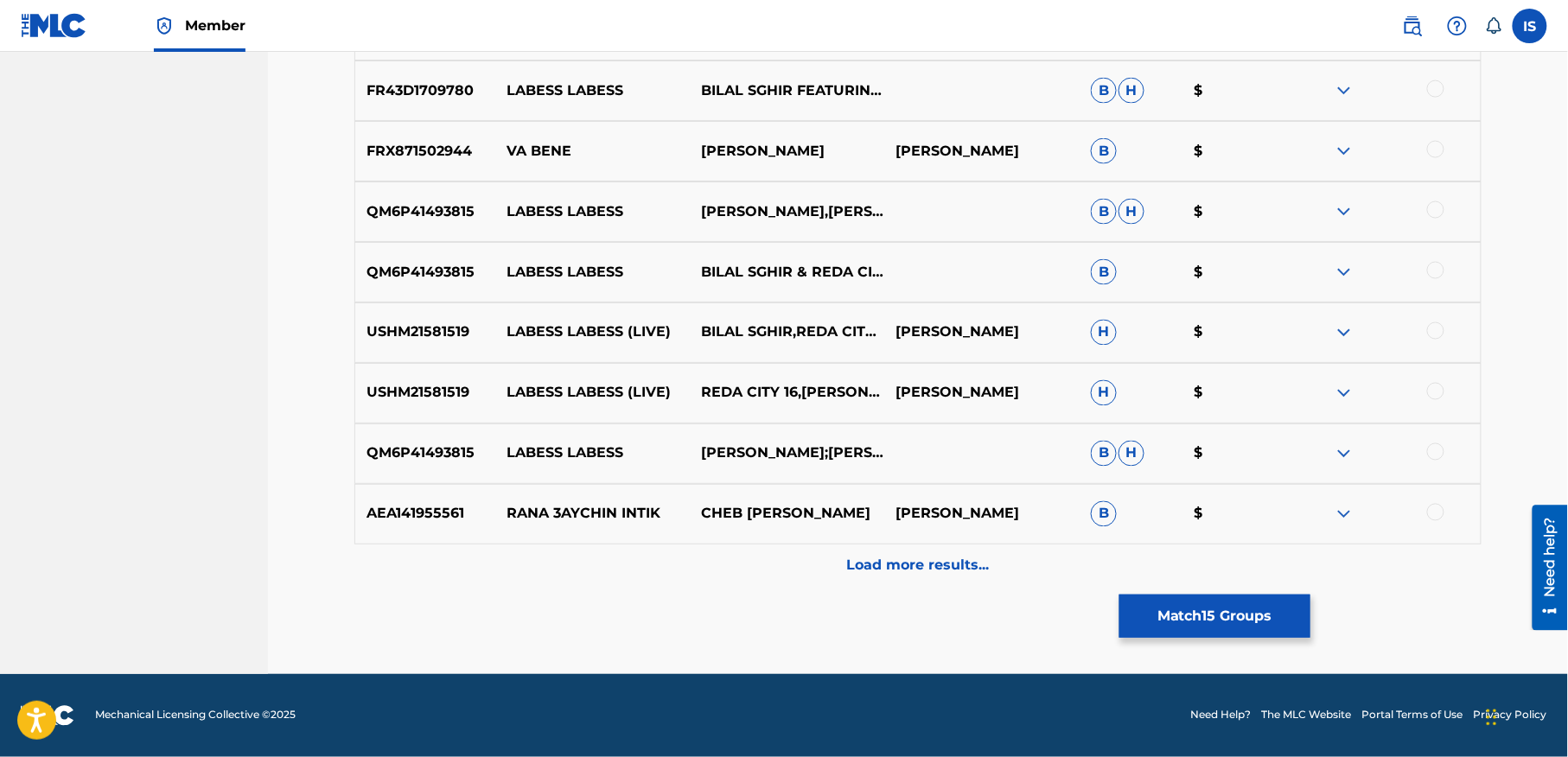
scroll to position [3242, 0]
click at [890, 560] on p "Load more results..." at bounding box center [918, 566] width 142 height 20
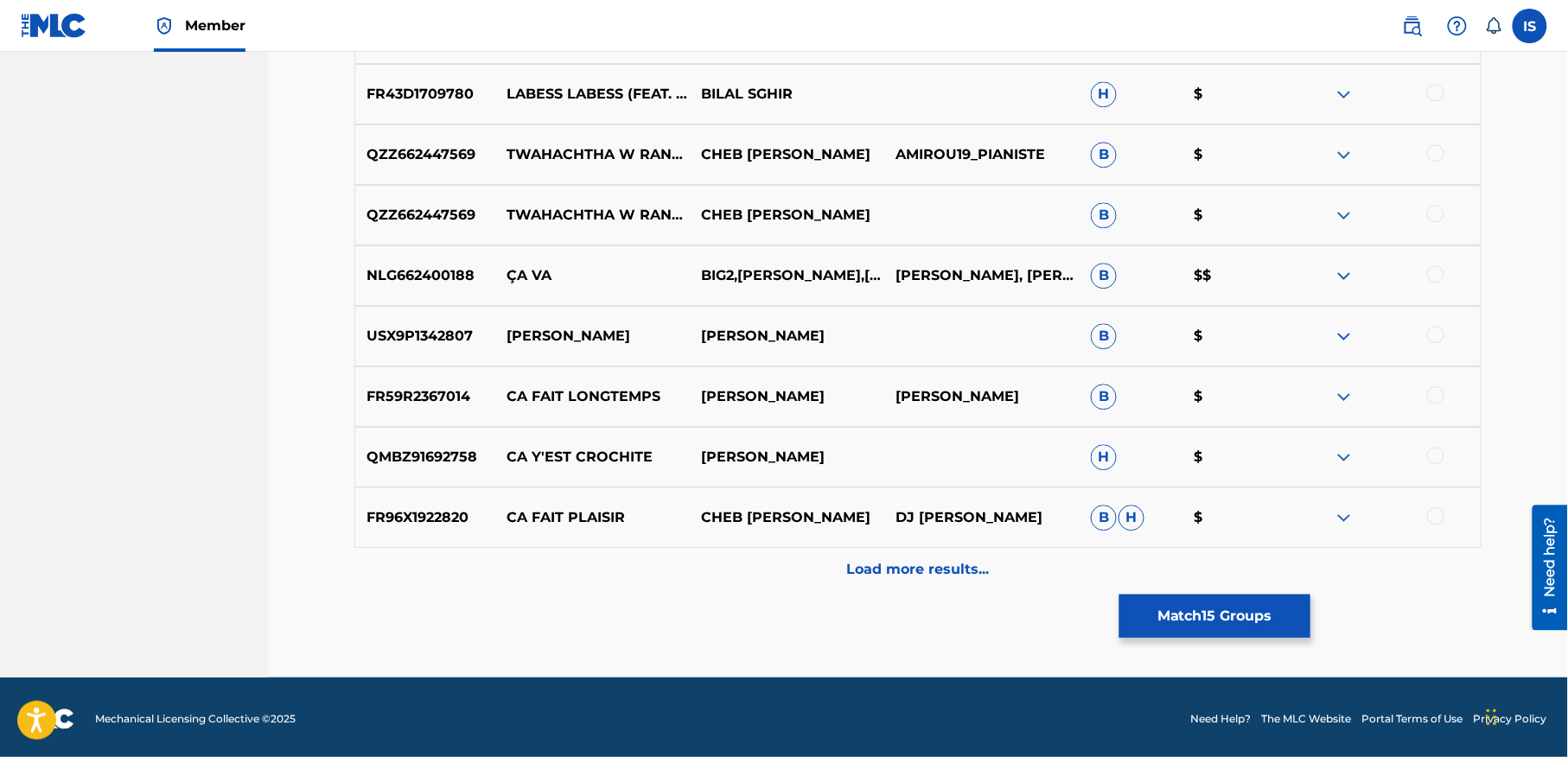
scroll to position [3845, 0]
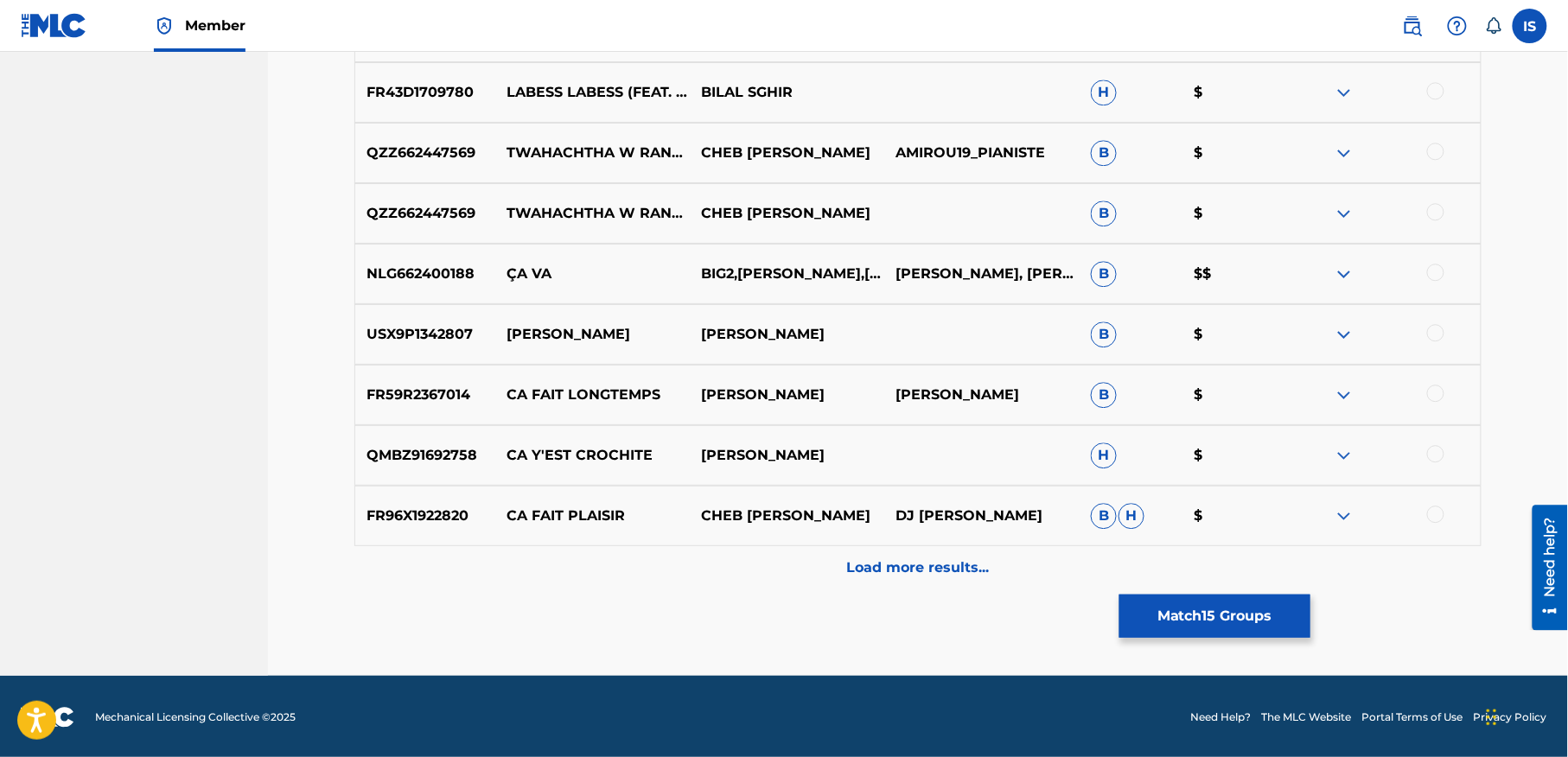
click at [1163, 626] on button "Match 15 Groups" at bounding box center [1215, 616] width 191 height 44
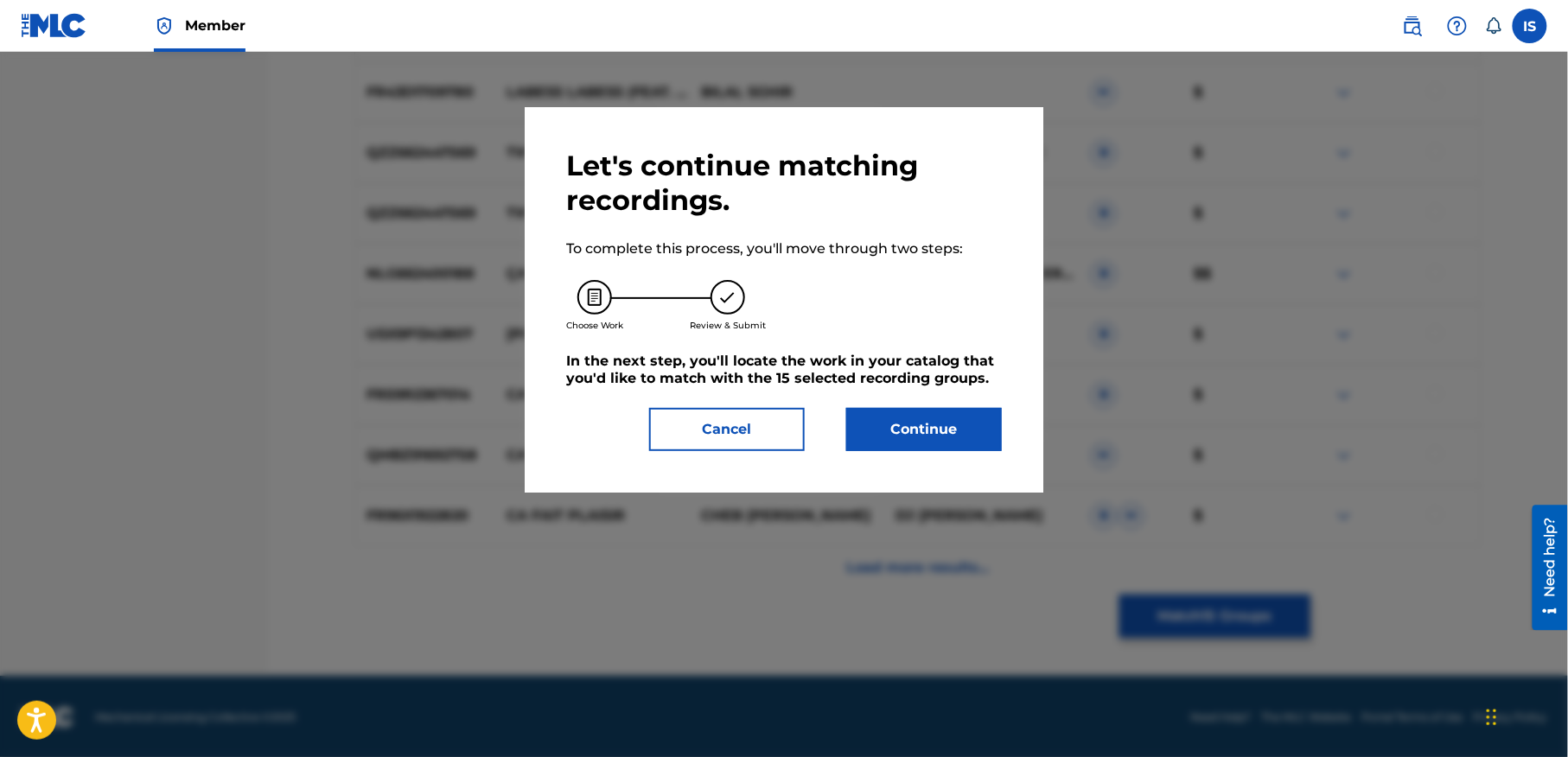
click at [942, 431] on button "Continue" at bounding box center [924, 429] width 156 height 44
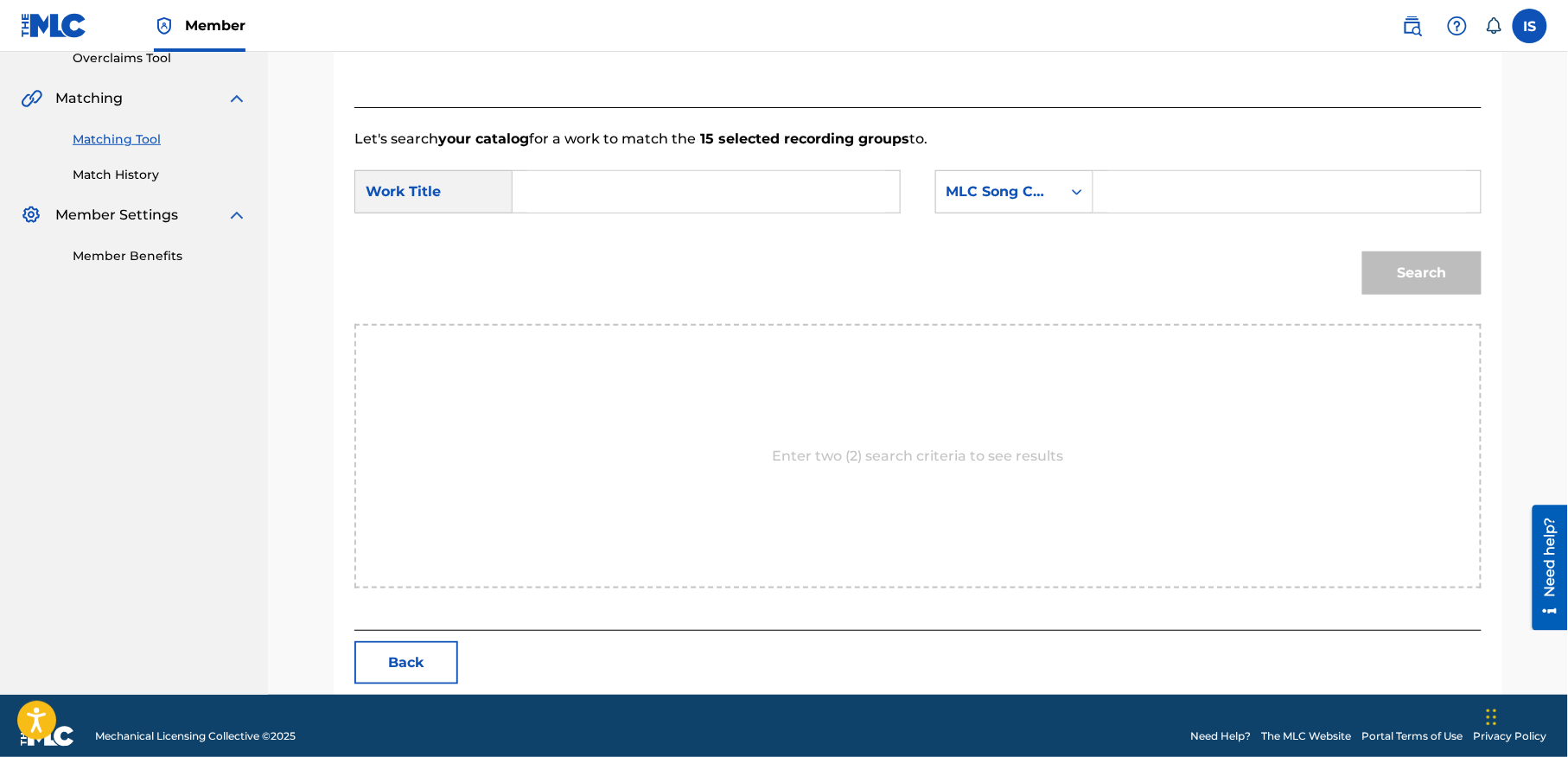
scroll to position [395, 0]
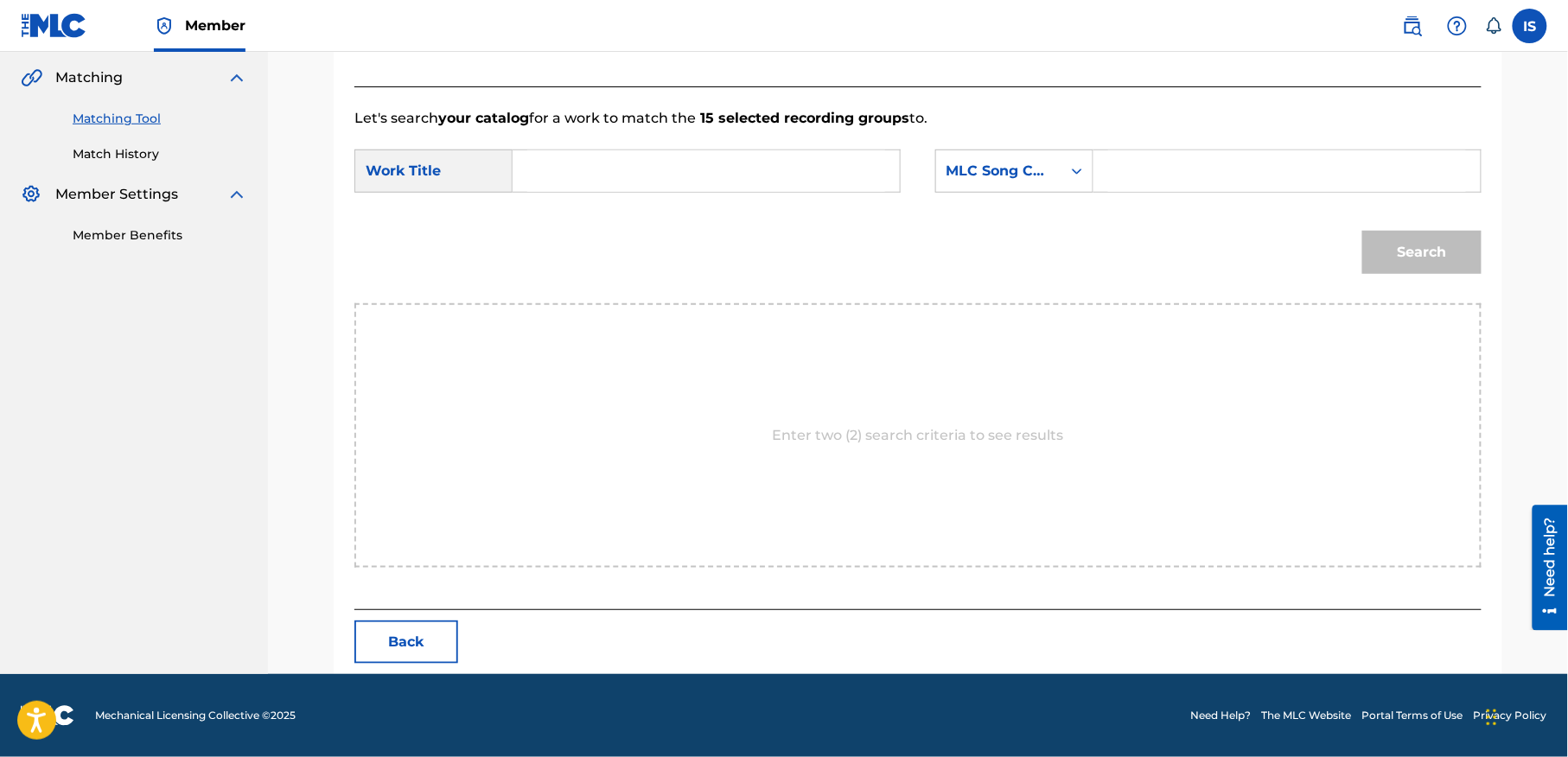
click at [703, 169] on input "Search Form" at bounding box center [707, 171] width 358 height 42
paste input "CA VA CA VA RANA LABESS"
type input "CA VA CA VA RANA LABESS"
click at [1027, 192] on div "SearchWithCriteria5a681ebb-c232-4938-acac-ddf6d3cd43f7 Work Title CA VA CA VA R…" at bounding box center [917, 176] width 1128 height 53
click at [1018, 181] on div "MLC Song Code" at bounding box center [998, 171] width 125 height 33
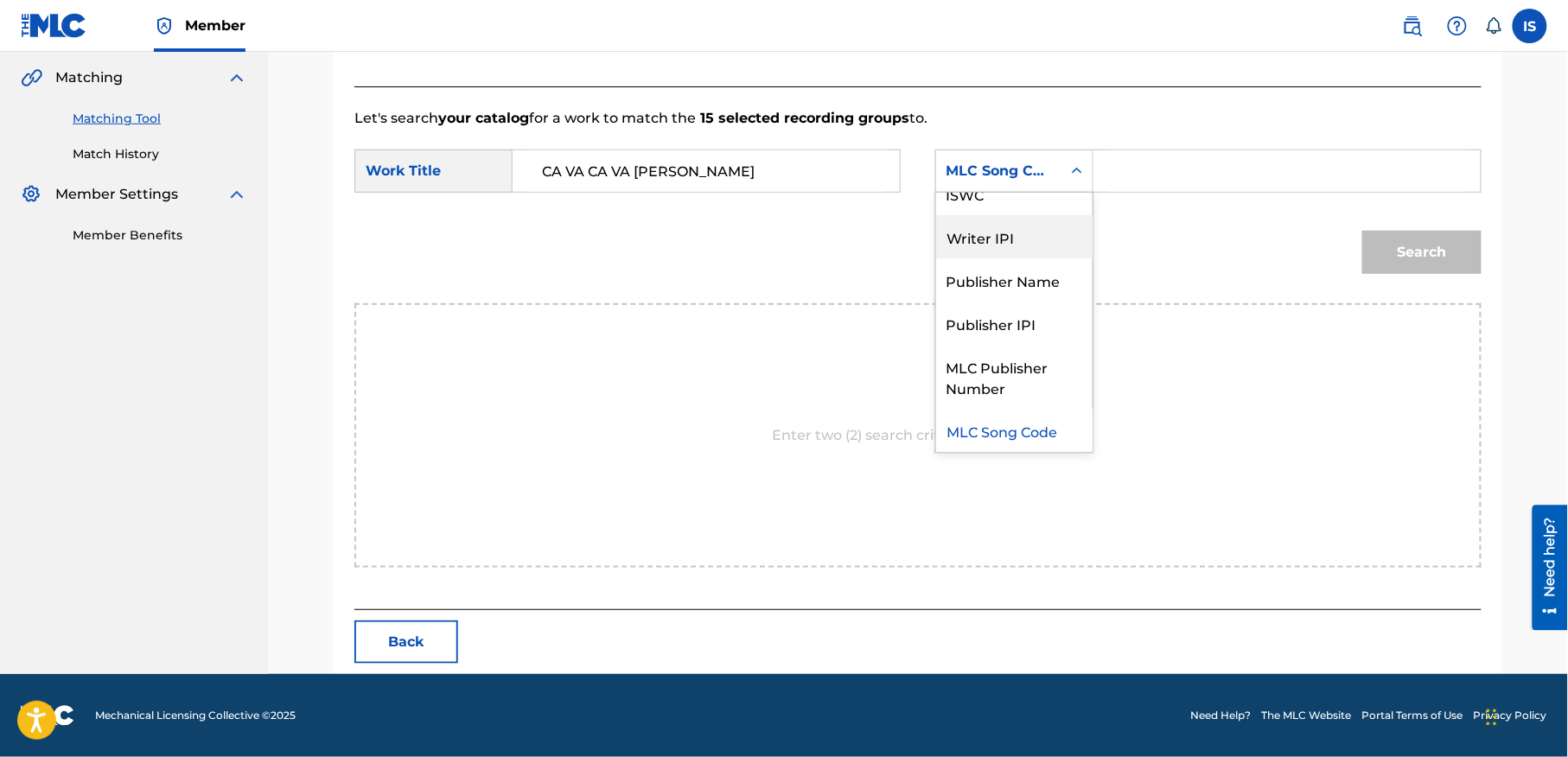
scroll to position [0, 0]
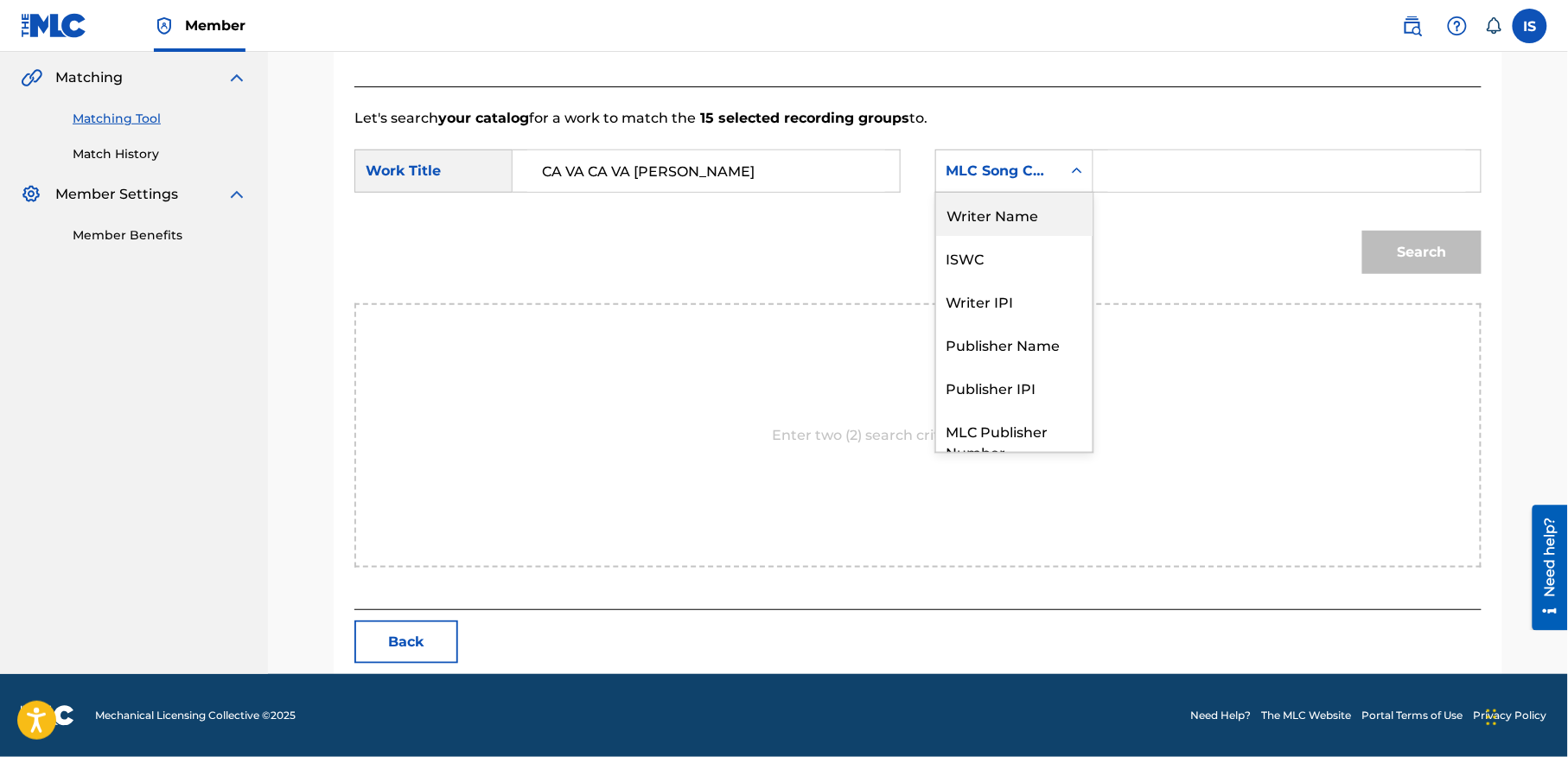
click at [1005, 218] on div "Writer Name" at bounding box center [1014, 214] width 157 height 44
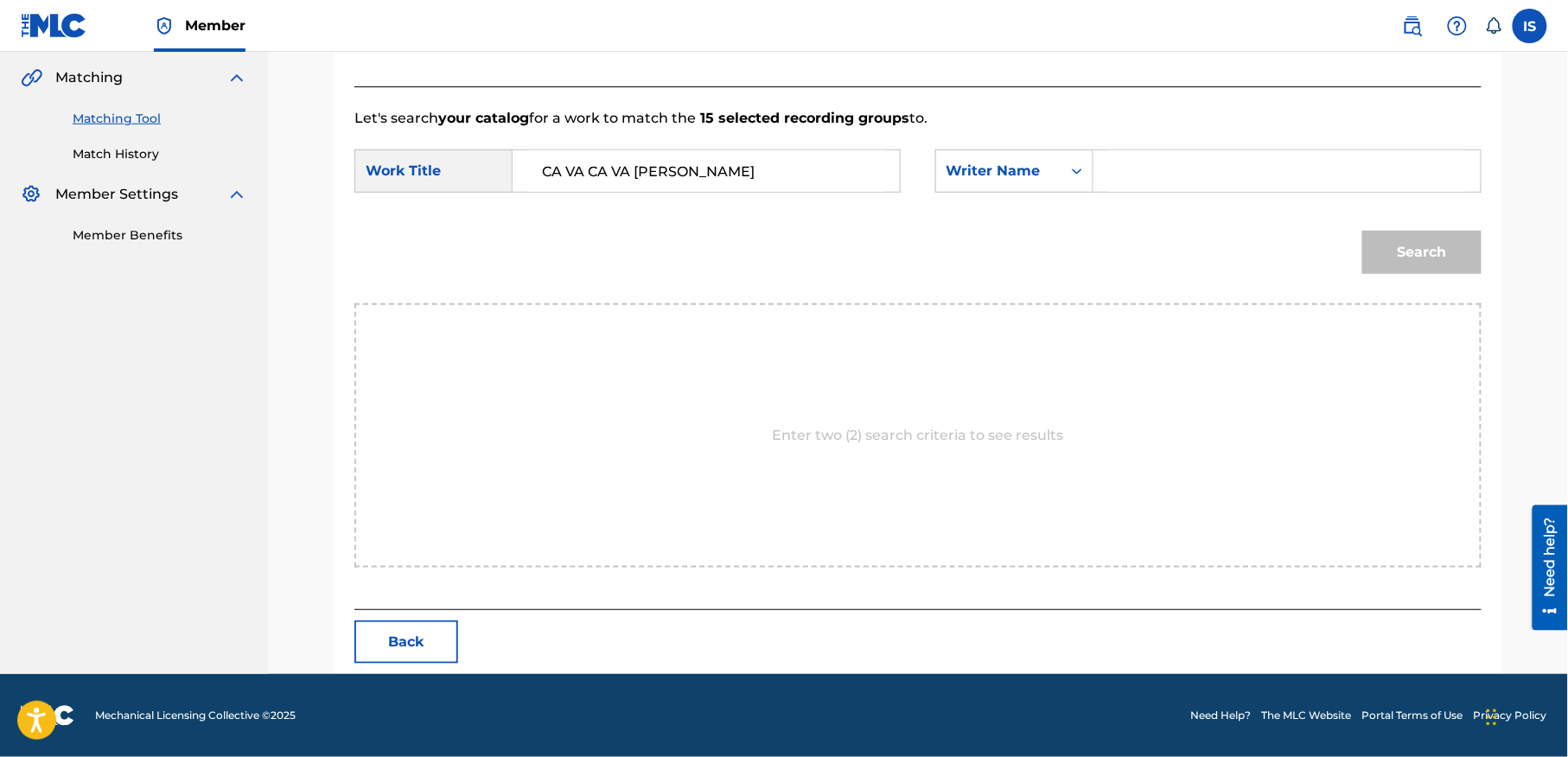
click at [1166, 183] on input "Search Form" at bounding box center [1287, 171] width 358 height 42
type input "moufok"
click at [1395, 246] on button "Search" at bounding box center [1422, 252] width 119 height 44
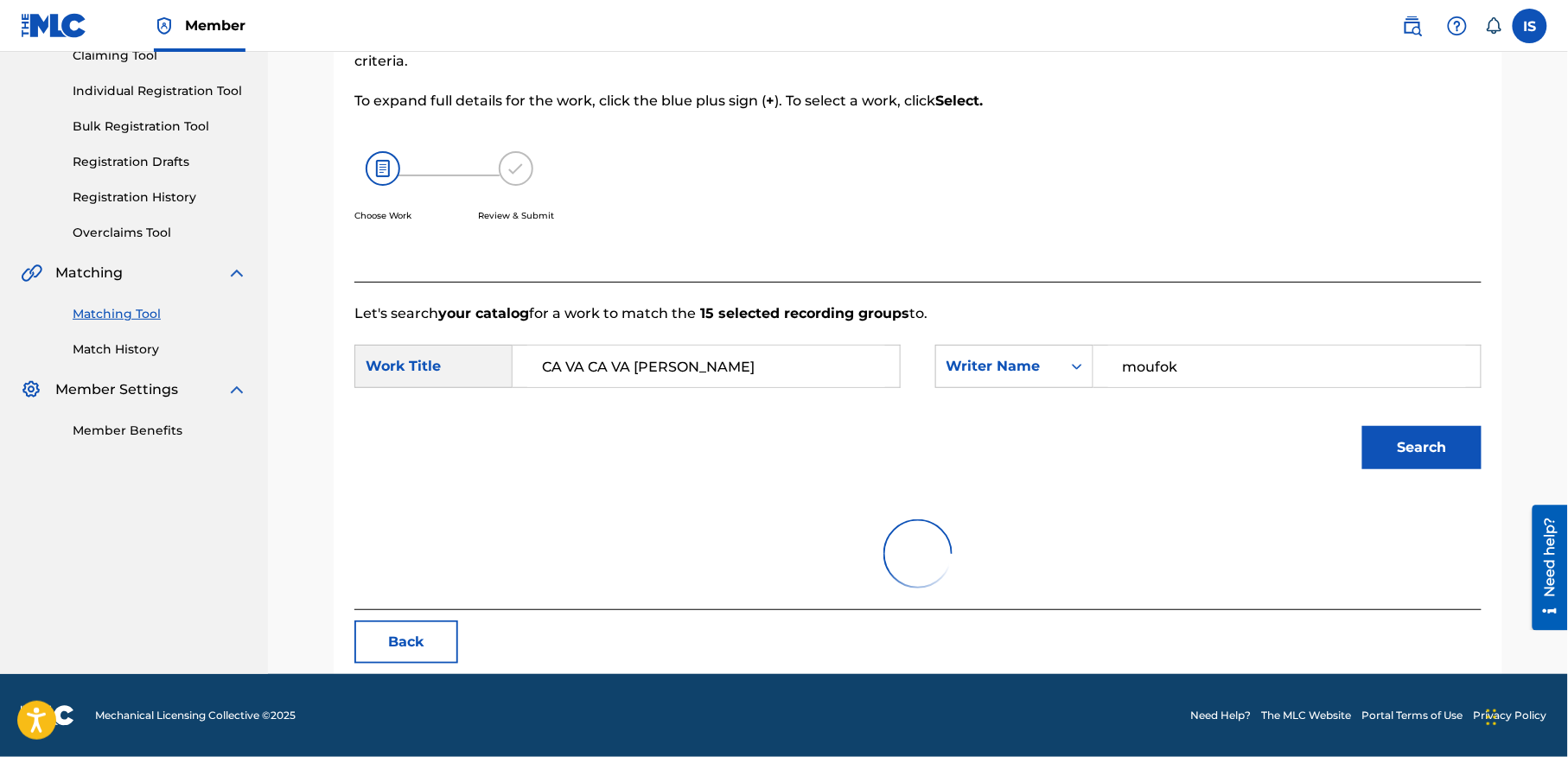
click at [1395, 246] on div at bounding box center [1351, 110] width 259 height 342
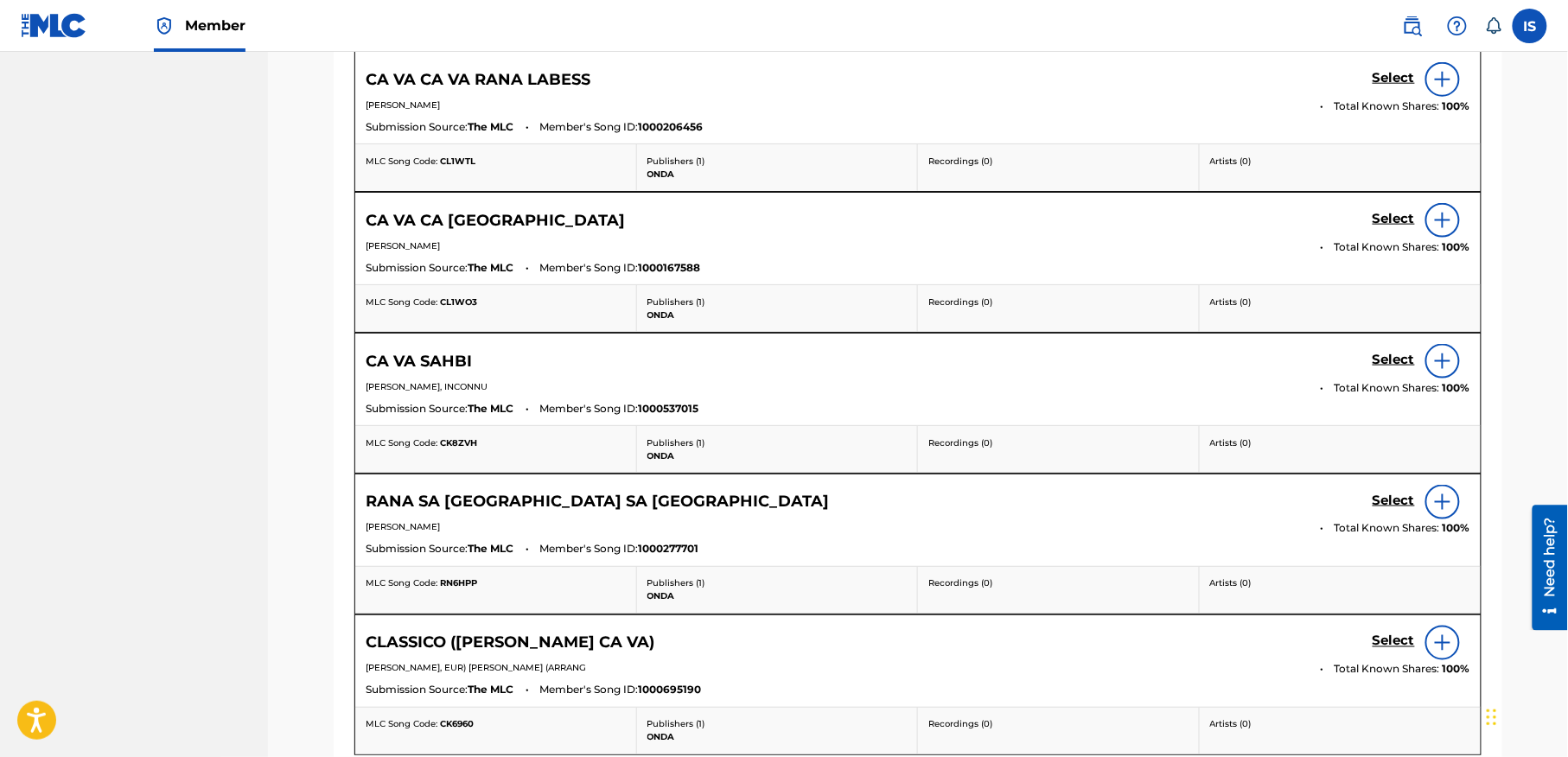
scroll to position [675, 0]
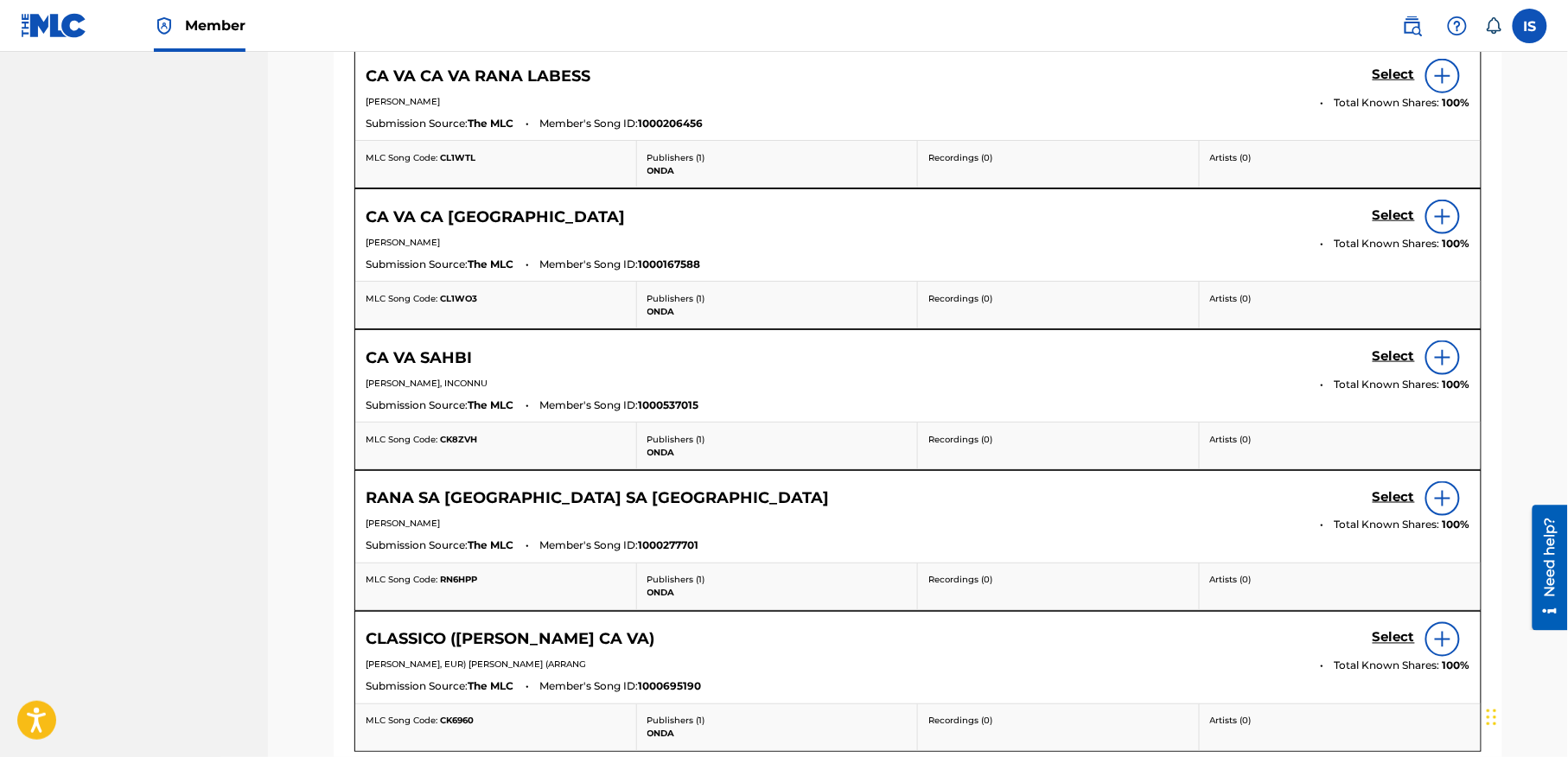
click at [1374, 83] on h5 "Select" at bounding box center [1394, 75] width 43 height 16
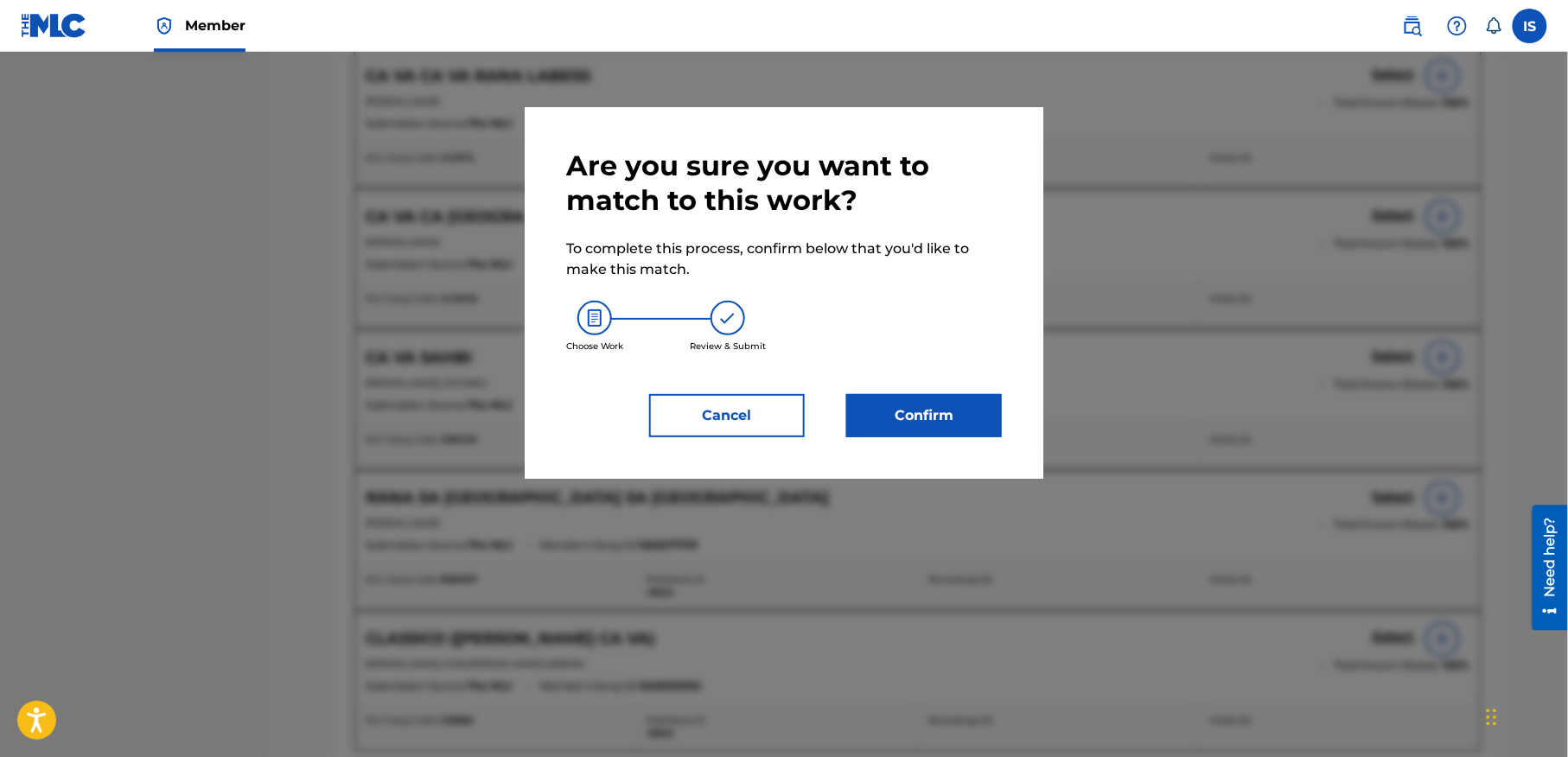
click at [917, 413] on button "Confirm" at bounding box center [924, 415] width 156 height 44
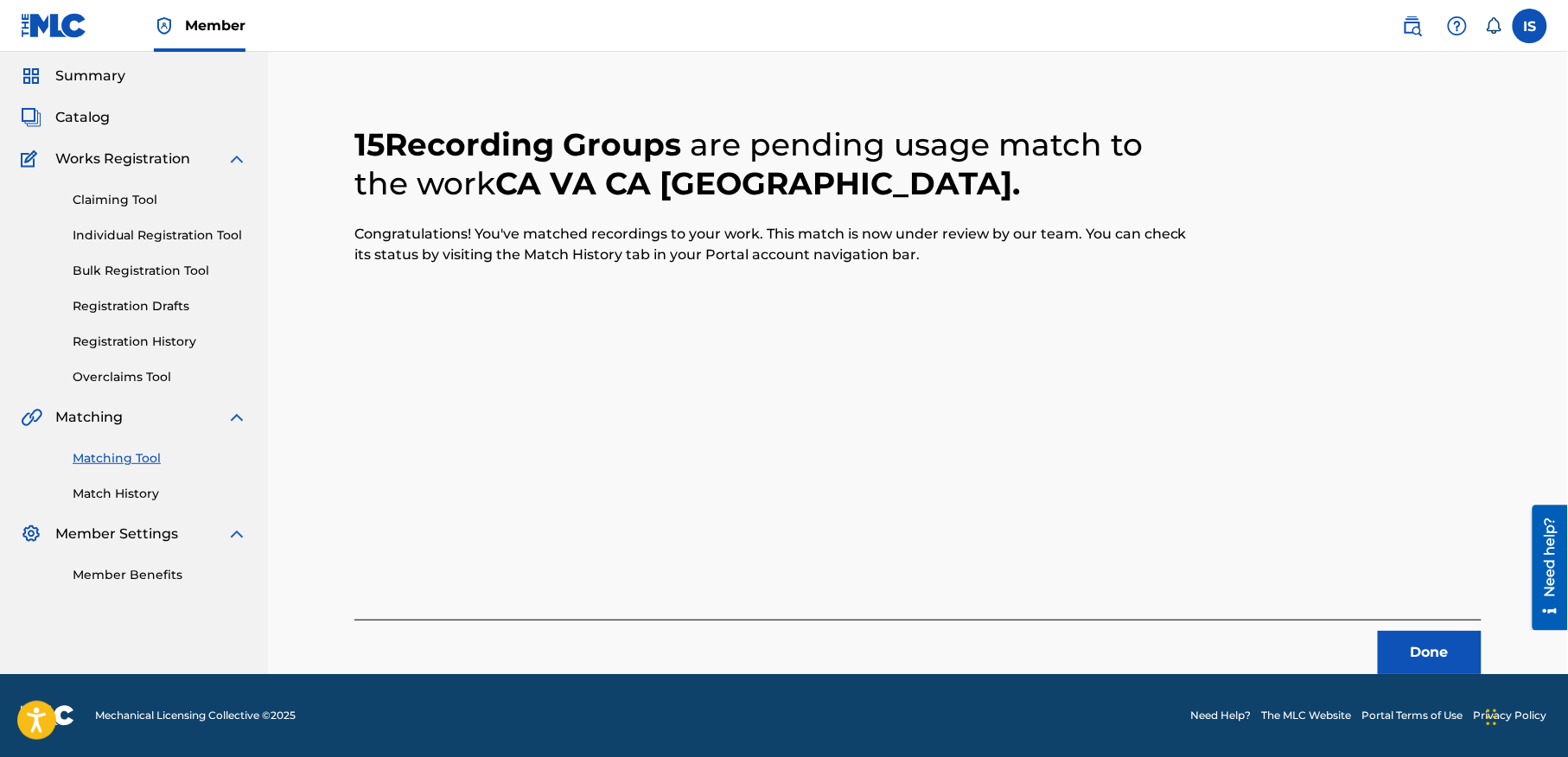
scroll to position [53, 0]
click at [1395, 643] on button "Done" at bounding box center [1429, 653] width 104 height 44
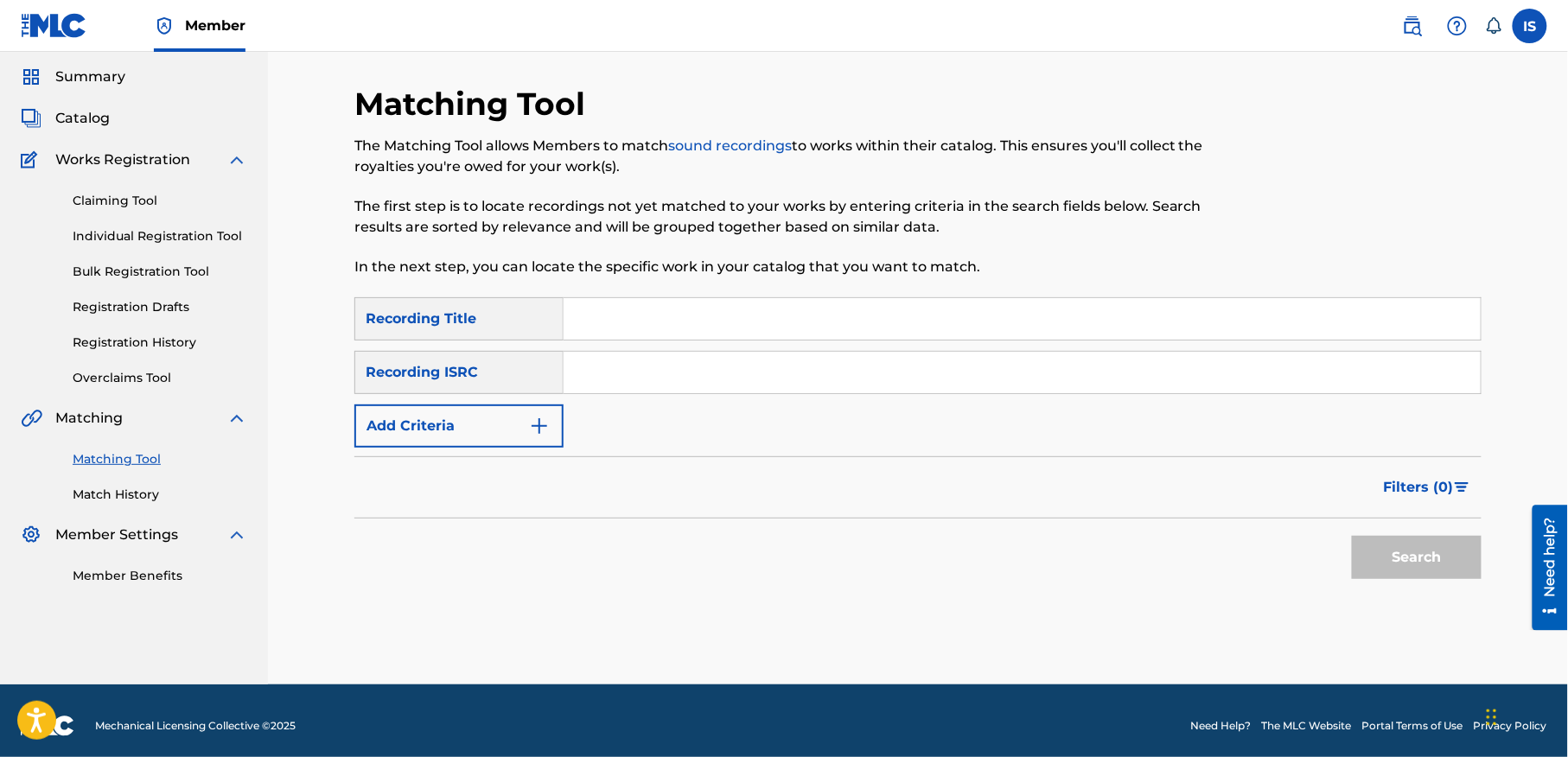
click at [654, 330] on input "Search Form" at bounding box center [1022, 318] width 917 height 42
paste input "POUR QUELLE RAISON"
type input "POUR QUELLE RAISON"
click at [451, 408] on button "Add Criteria" at bounding box center [458, 426] width 209 height 44
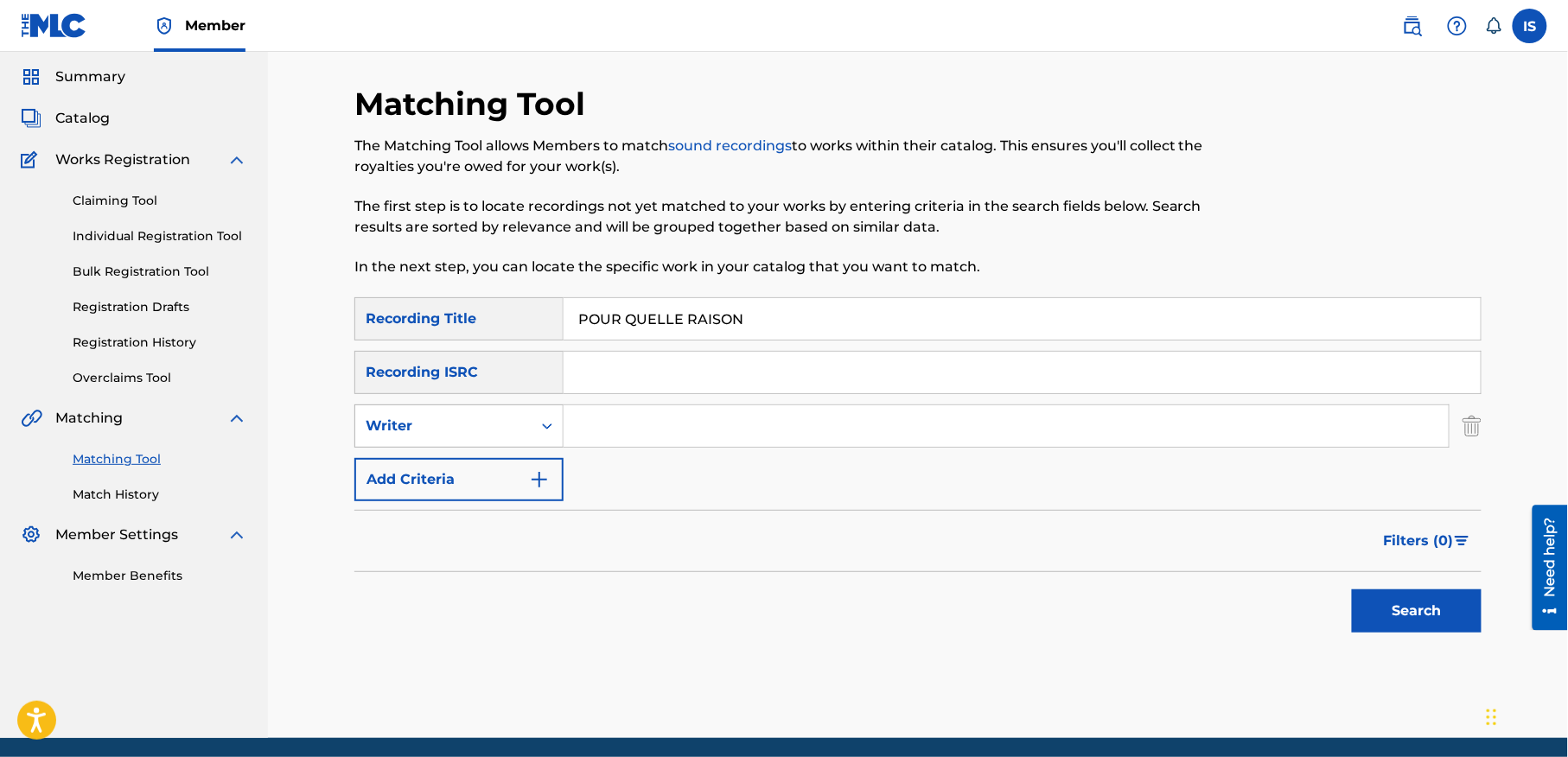
click at [457, 442] on div "Writer" at bounding box center [458, 426] width 209 height 44
click at [470, 461] on div "Recording Artist" at bounding box center [458, 469] width 207 height 44
click at [660, 426] on input "Search Form" at bounding box center [1006, 426] width 885 height 42
type input "cheb bilal"
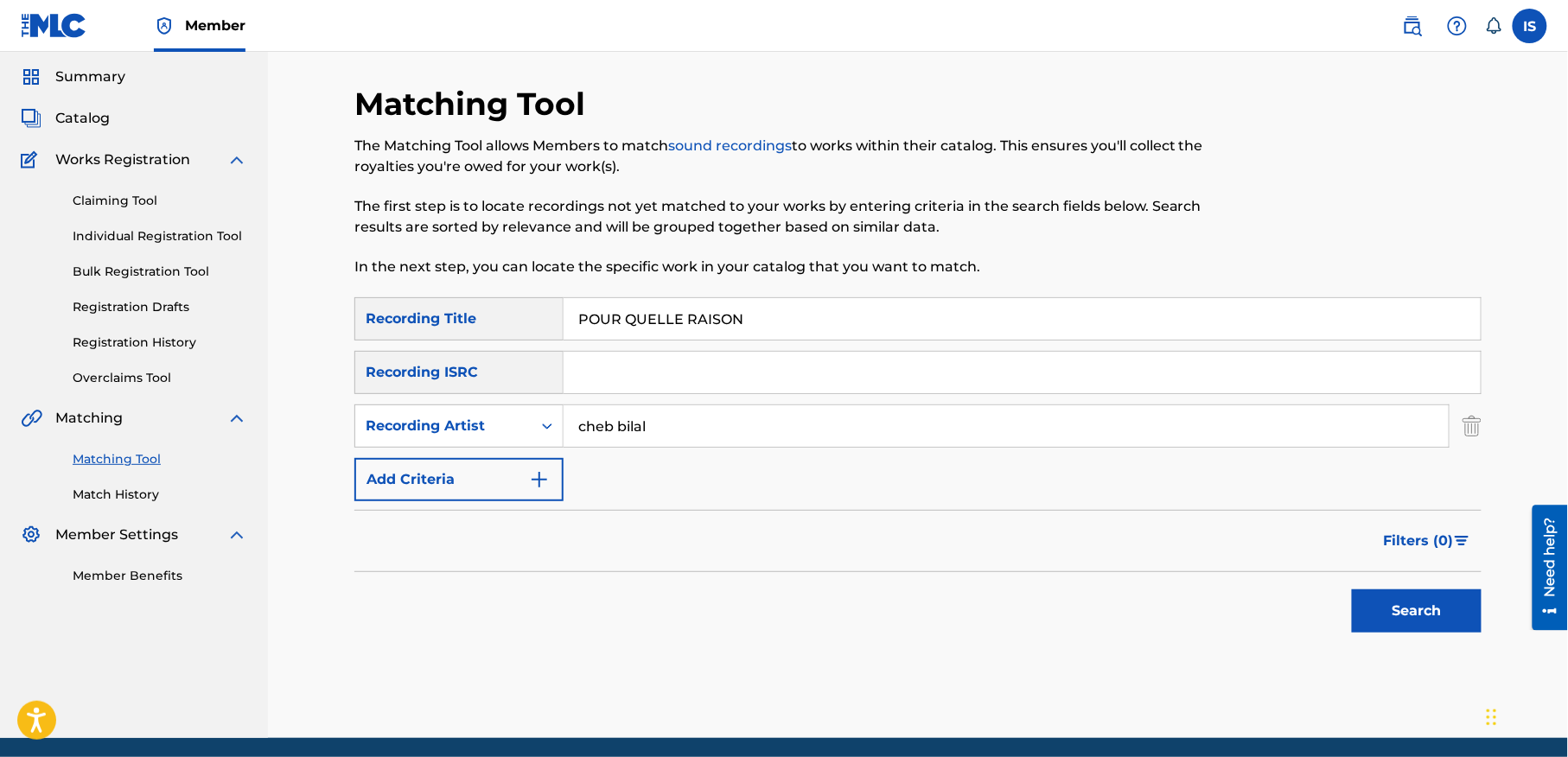
click at [1394, 606] on button "Search" at bounding box center [1417, 610] width 130 height 44
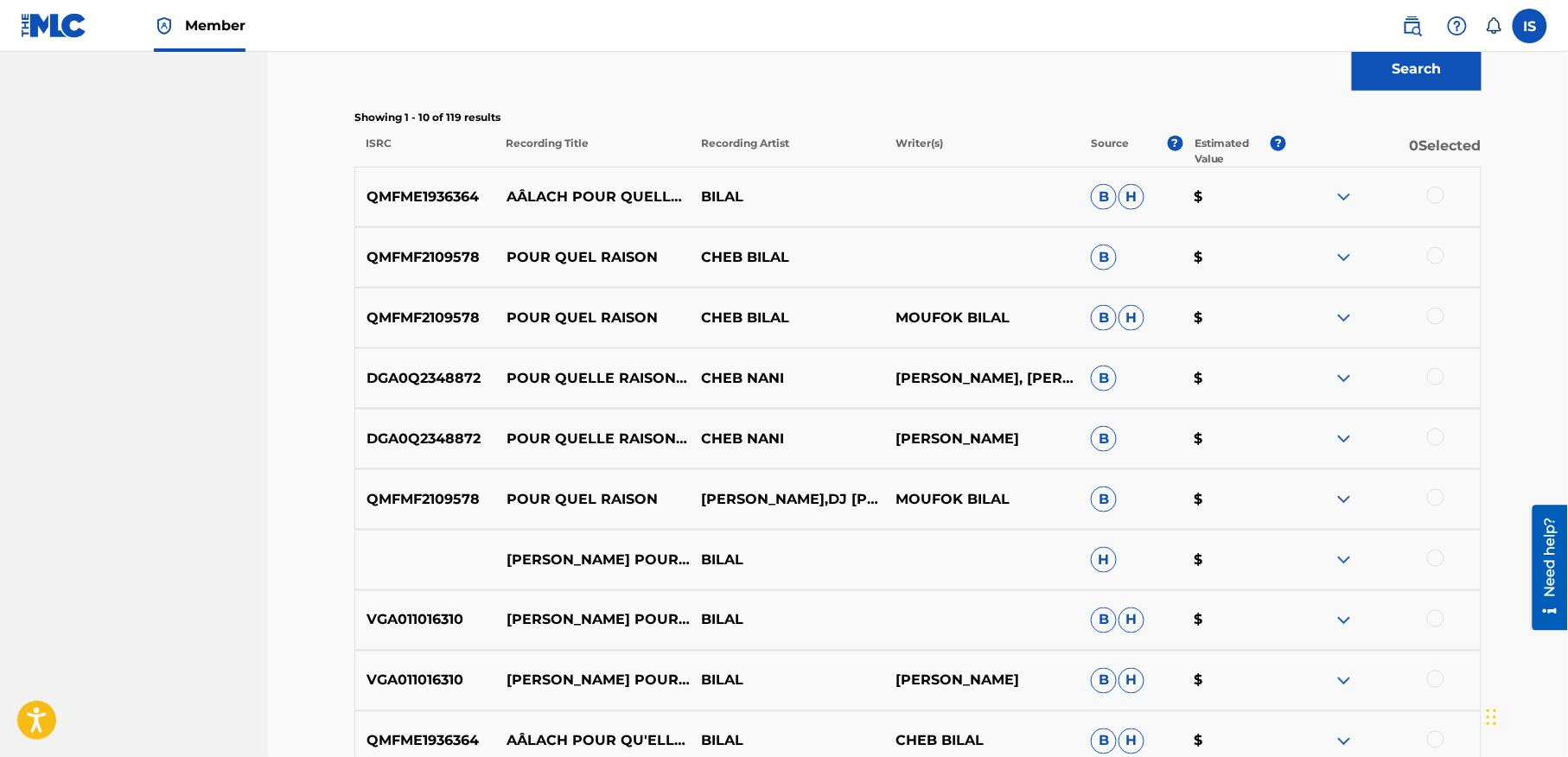
scroll to position [598, 0]
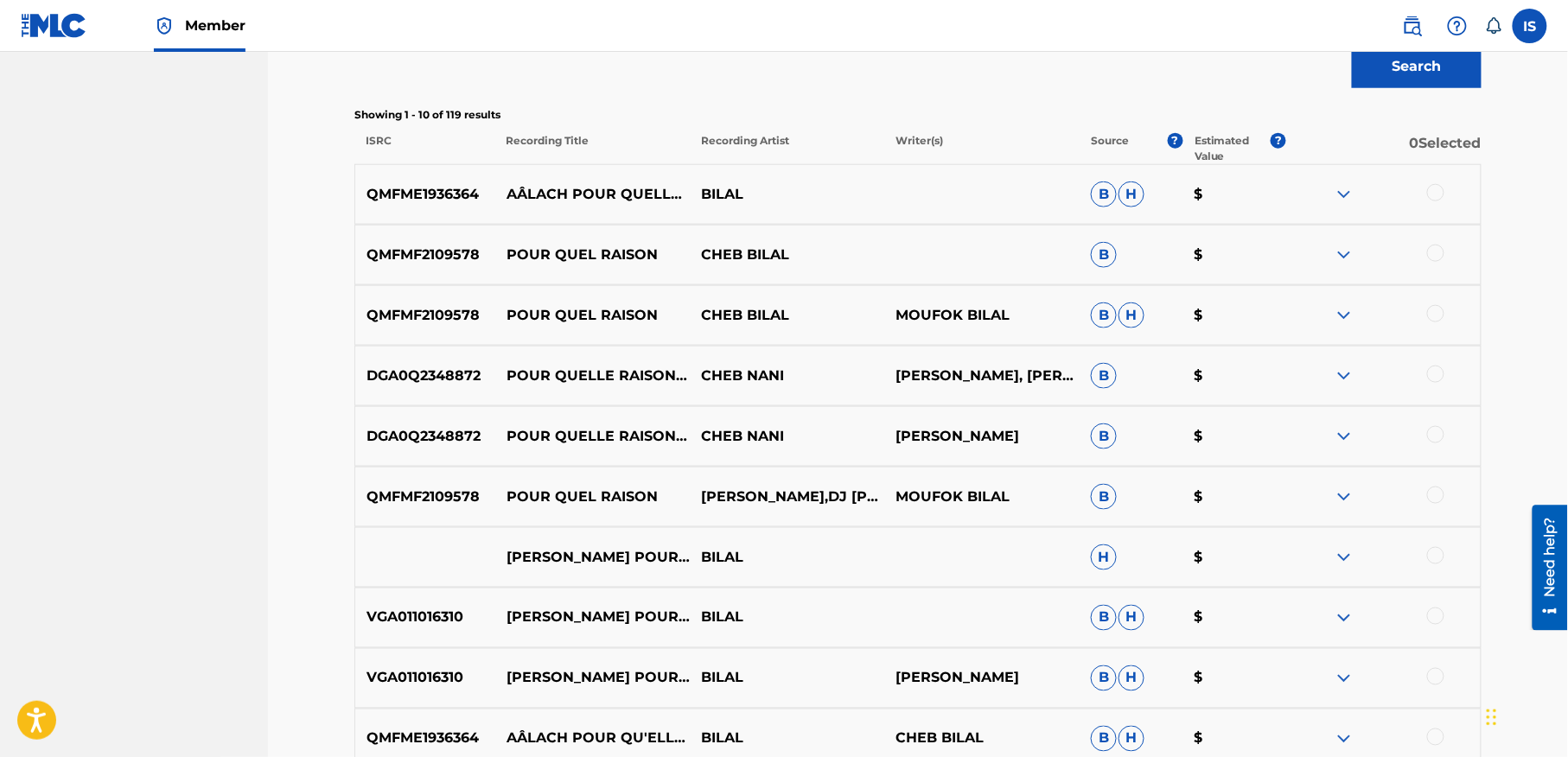
click at [1435, 498] on div at bounding box center [1435, 495] width 17 height 17
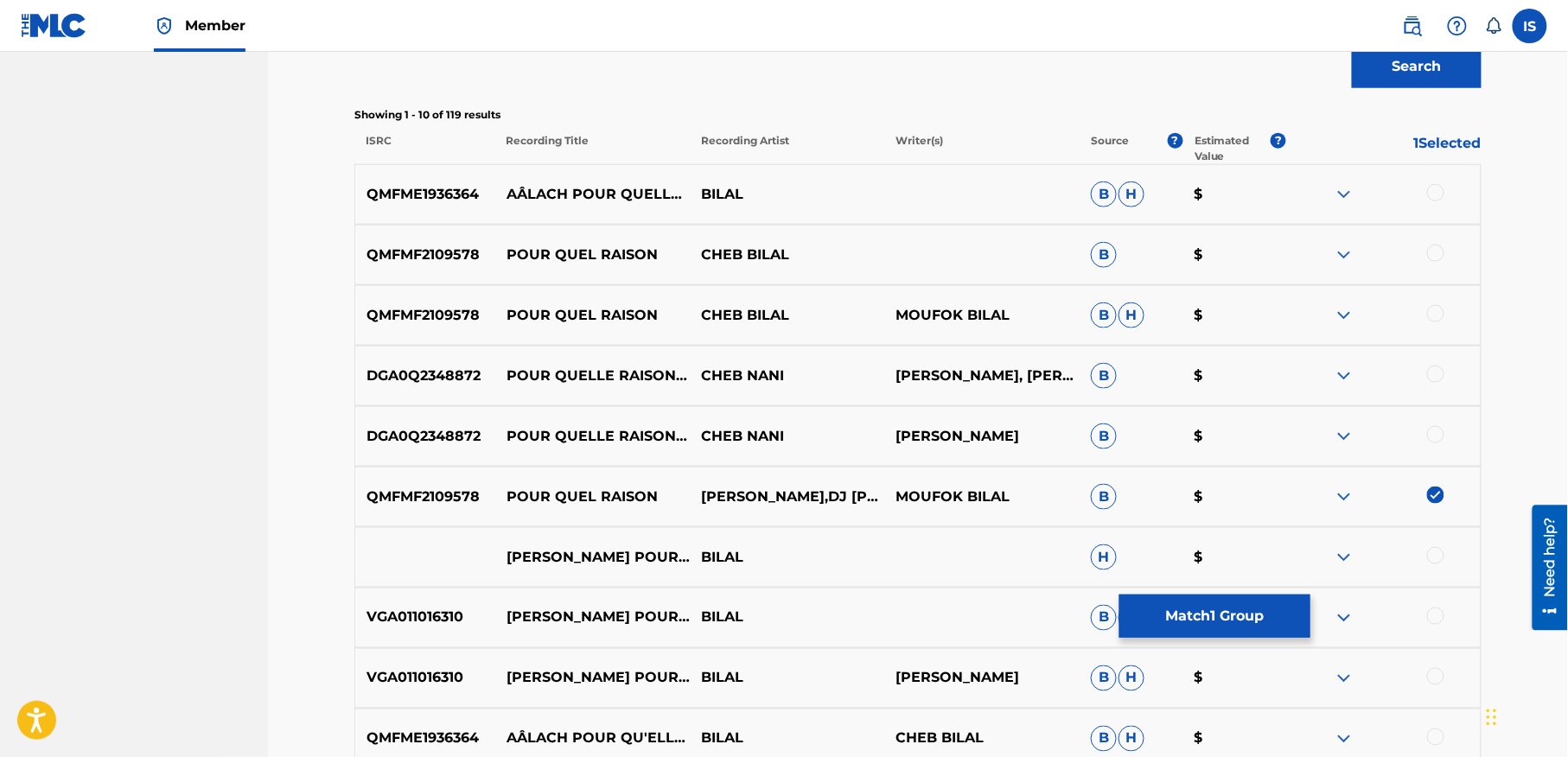
click at [1431, 426] on div at bounding box center [1435, 434] width 17 height 17
click at [1433, 372] on div at bounding box center [1435, 374] width 17 height 17
click at [1435, 313] on div at bounding box center [1435, 313] width 17 height 17
click at [1432, 251] on div at bounding box center [1435, 253] width 17 height 17
click at [1435, 192] on div at bounding box center [1435, 192] width 17 height 17
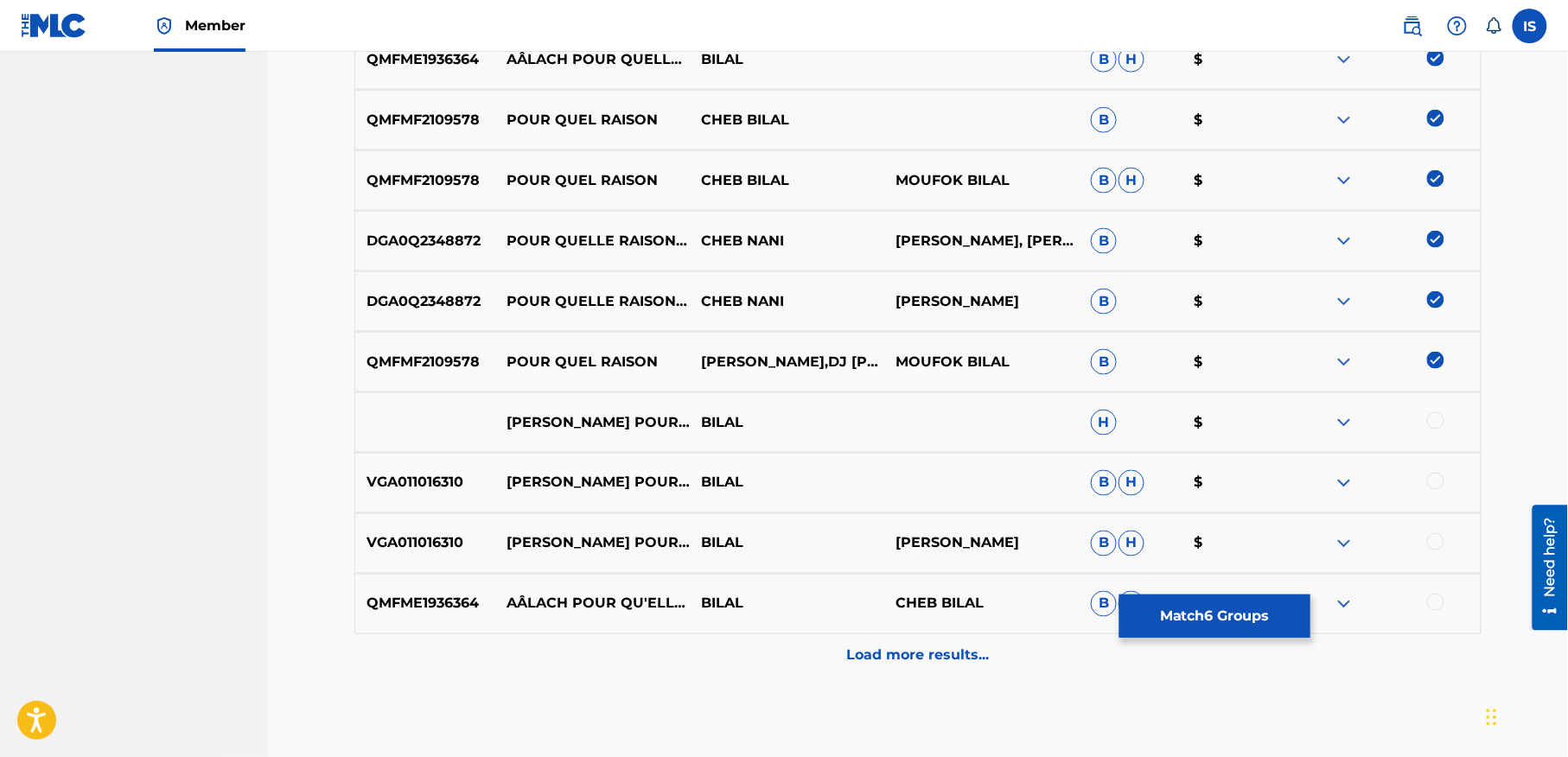
scroll to position [824, 0]
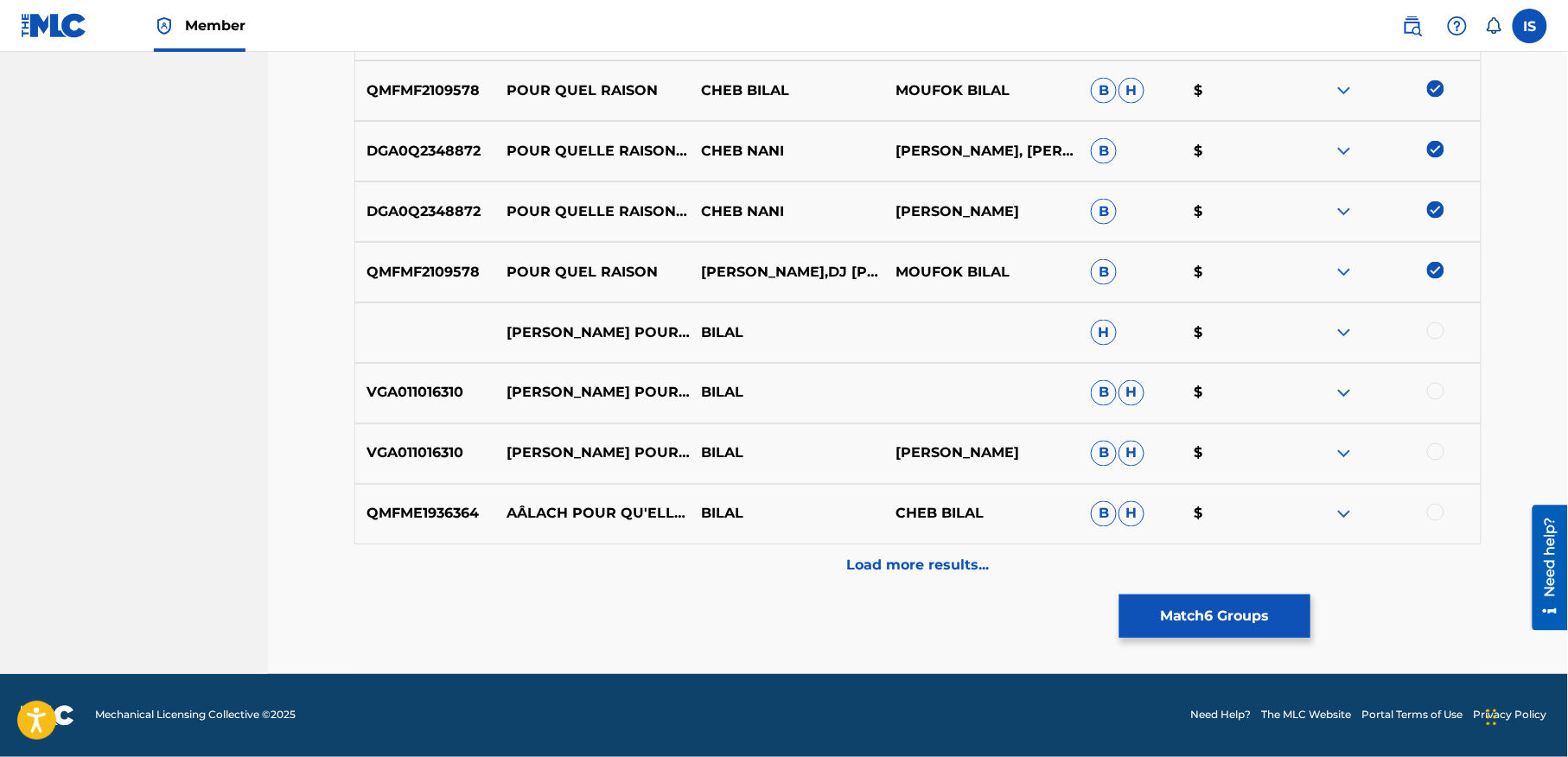
click at [1432, 330] on div at bounding box center [1435, 330] width 17 height 17
click at [1433, 391] on div at bounding box center [1435, 391] width 17 height 17
click at [1429, 449] on div at bounding box center [1435, 451] width 17 height 17
click at [1436, 506] on div at bounding box center [1435, 511] width 17 height 17
click at [1008, 560] on div "Load more results..." at bounding box center [917, 566] width 1128 height 44
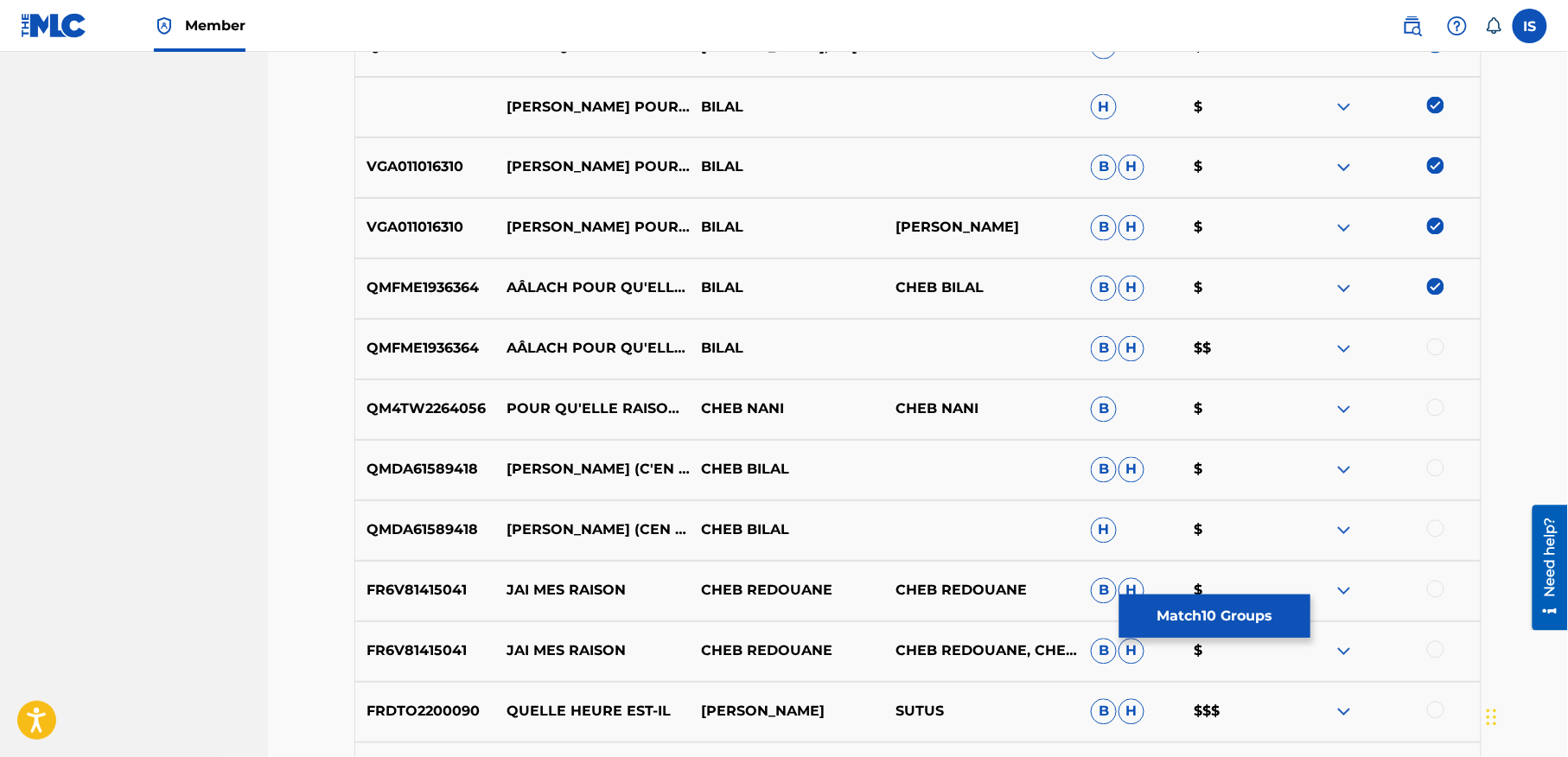
scroll to position [1056, 0]
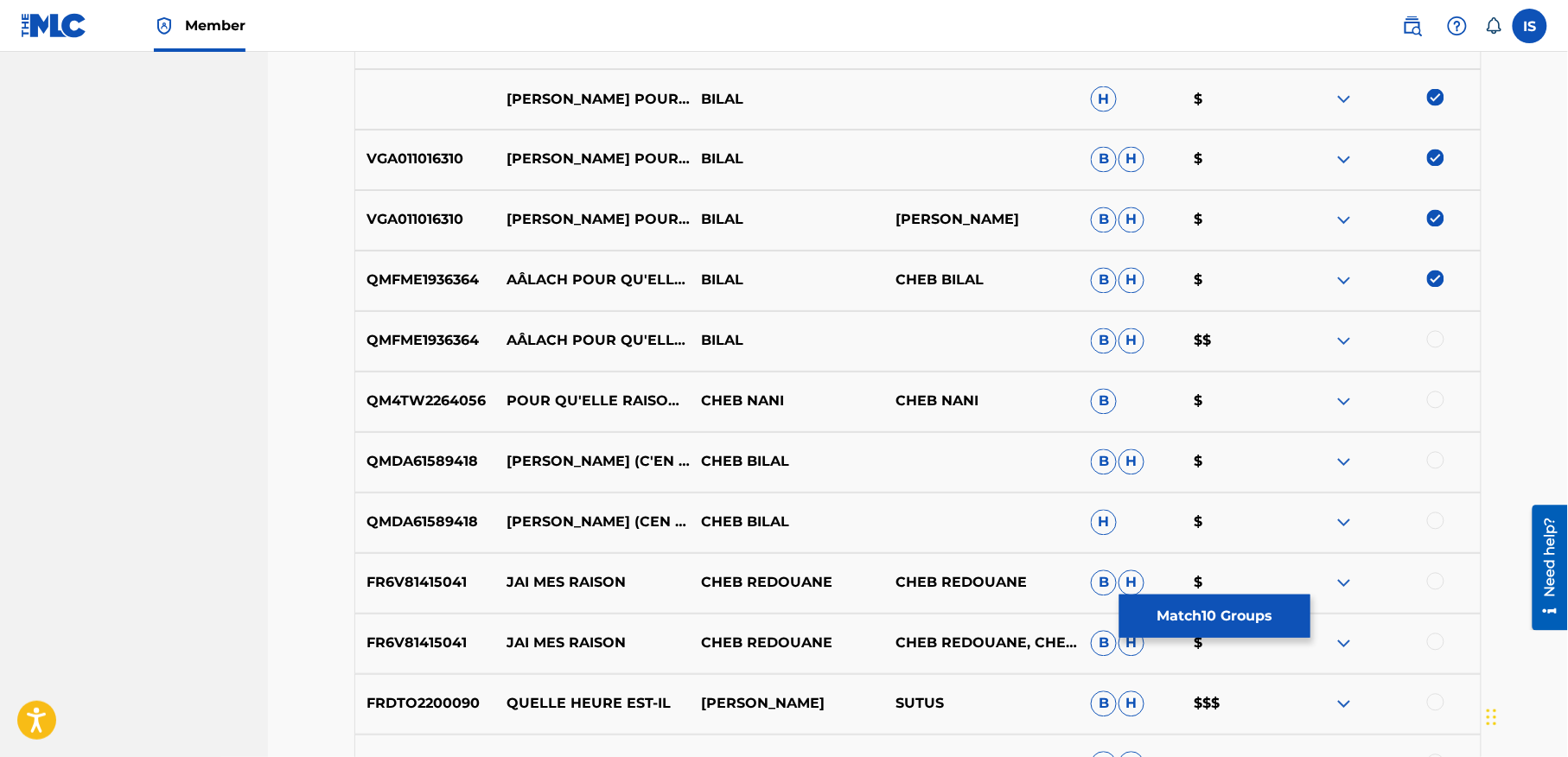
click at [1432, 339] on div at bounding box center [1435, 339] width 17 height 17
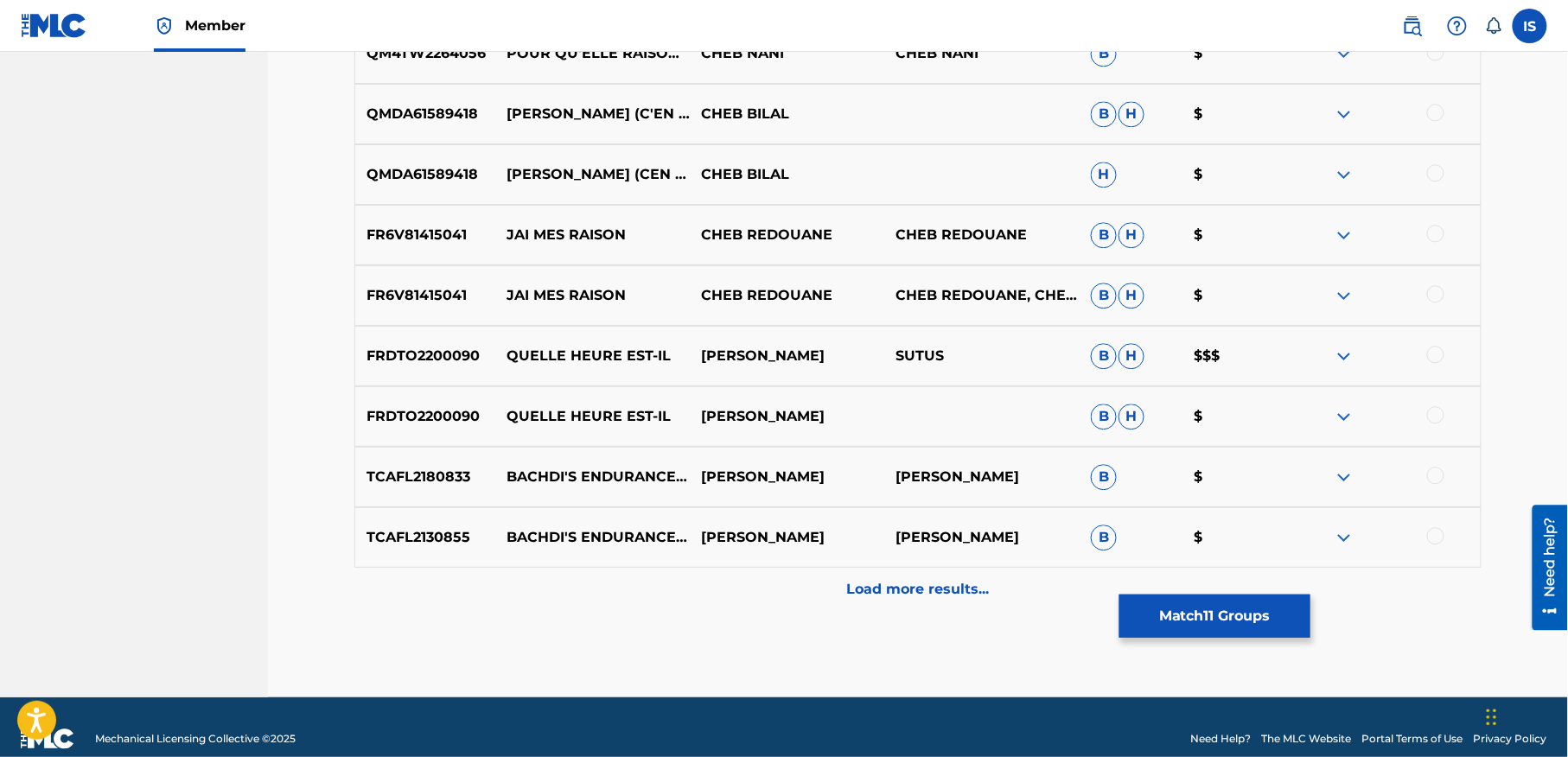
click at [901, 598] on p "Load more results..." at bounding box center [918, 589] width 142 height 20
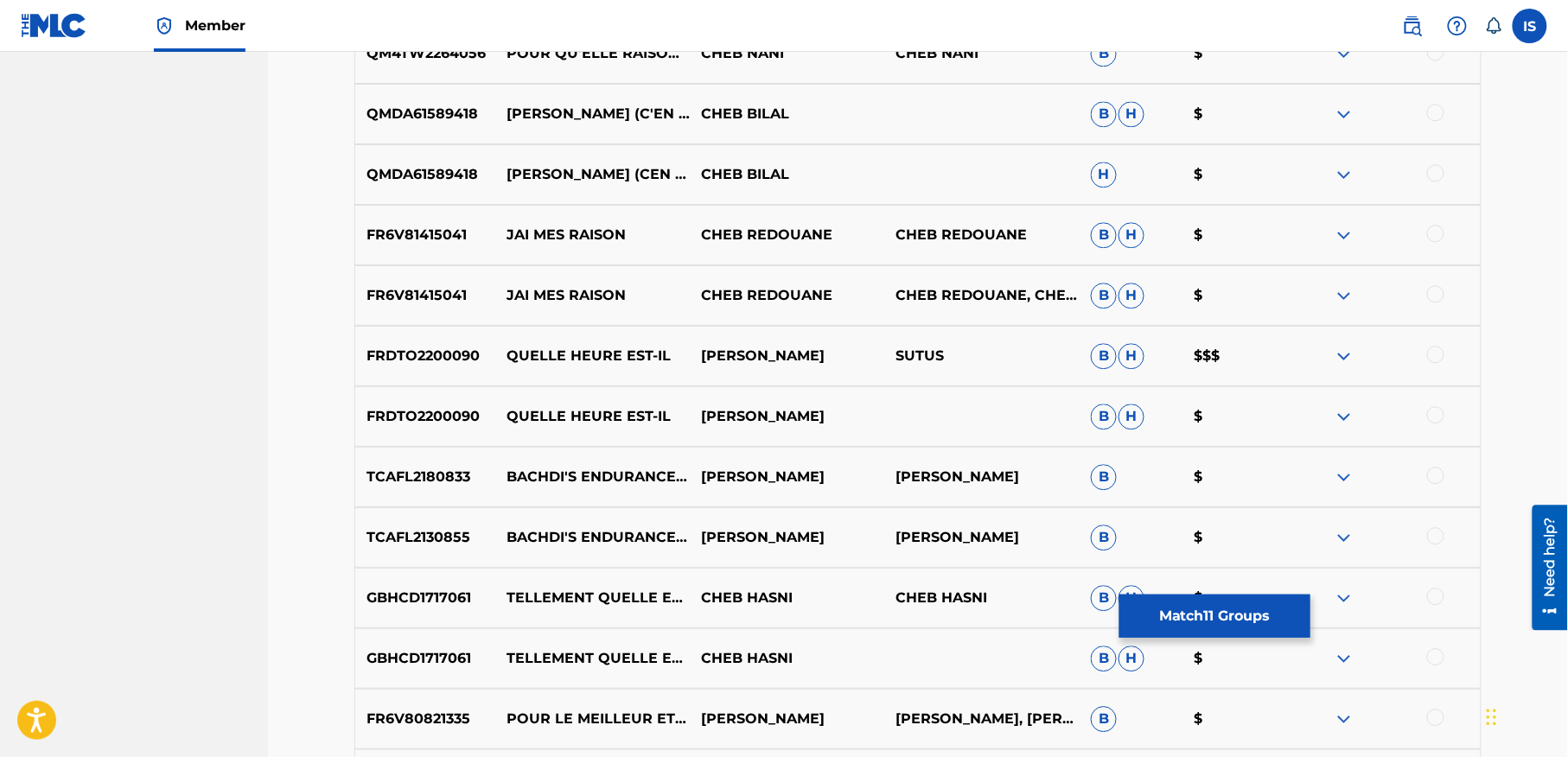
click at [901, 598] on p "CHEB HASNI" at bounding box center [982, 597] width 195 height 20
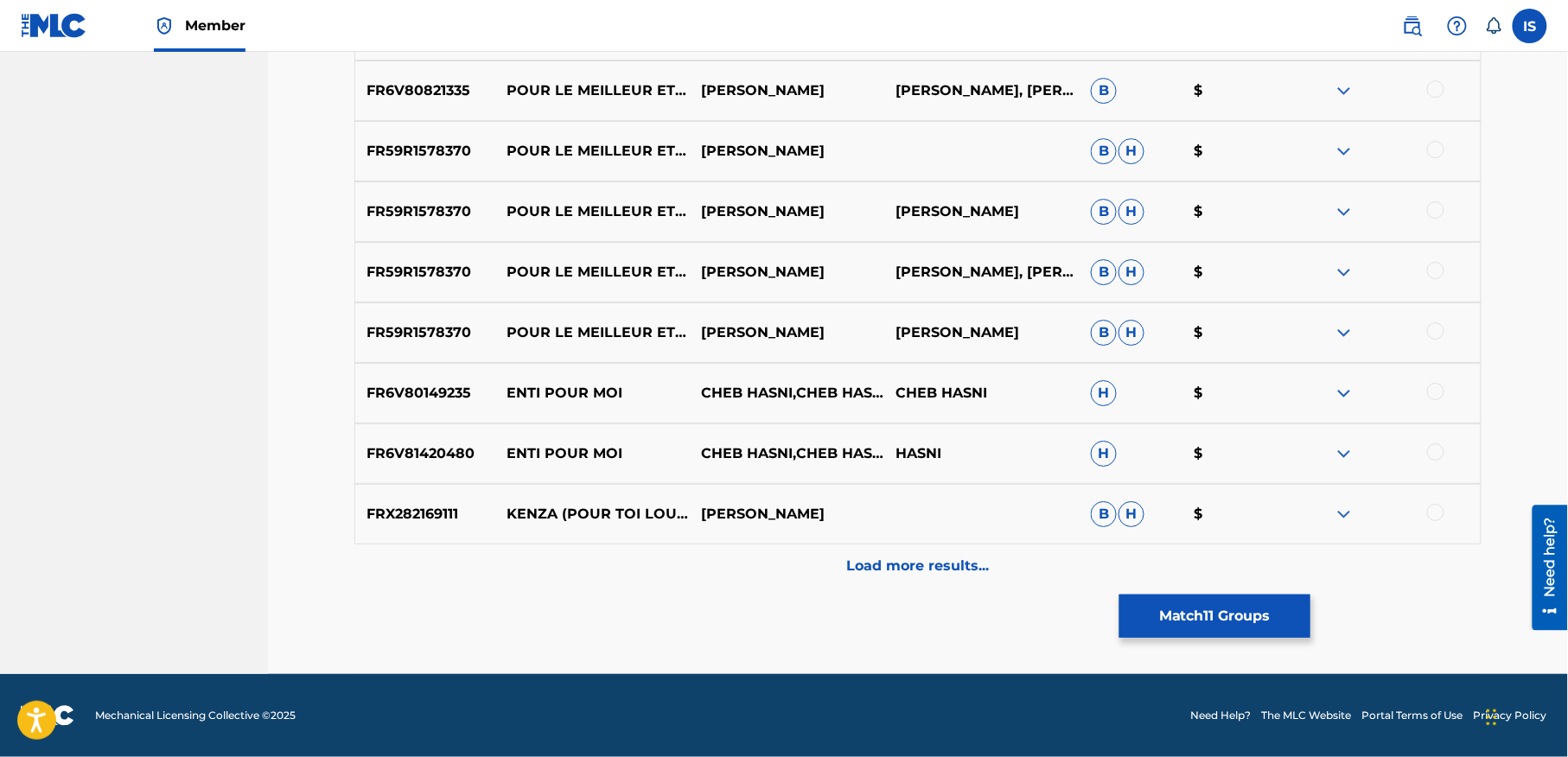
click at [893, 578] on div "Load more results..." at bounding box center [917, 566] width 1128 height 44
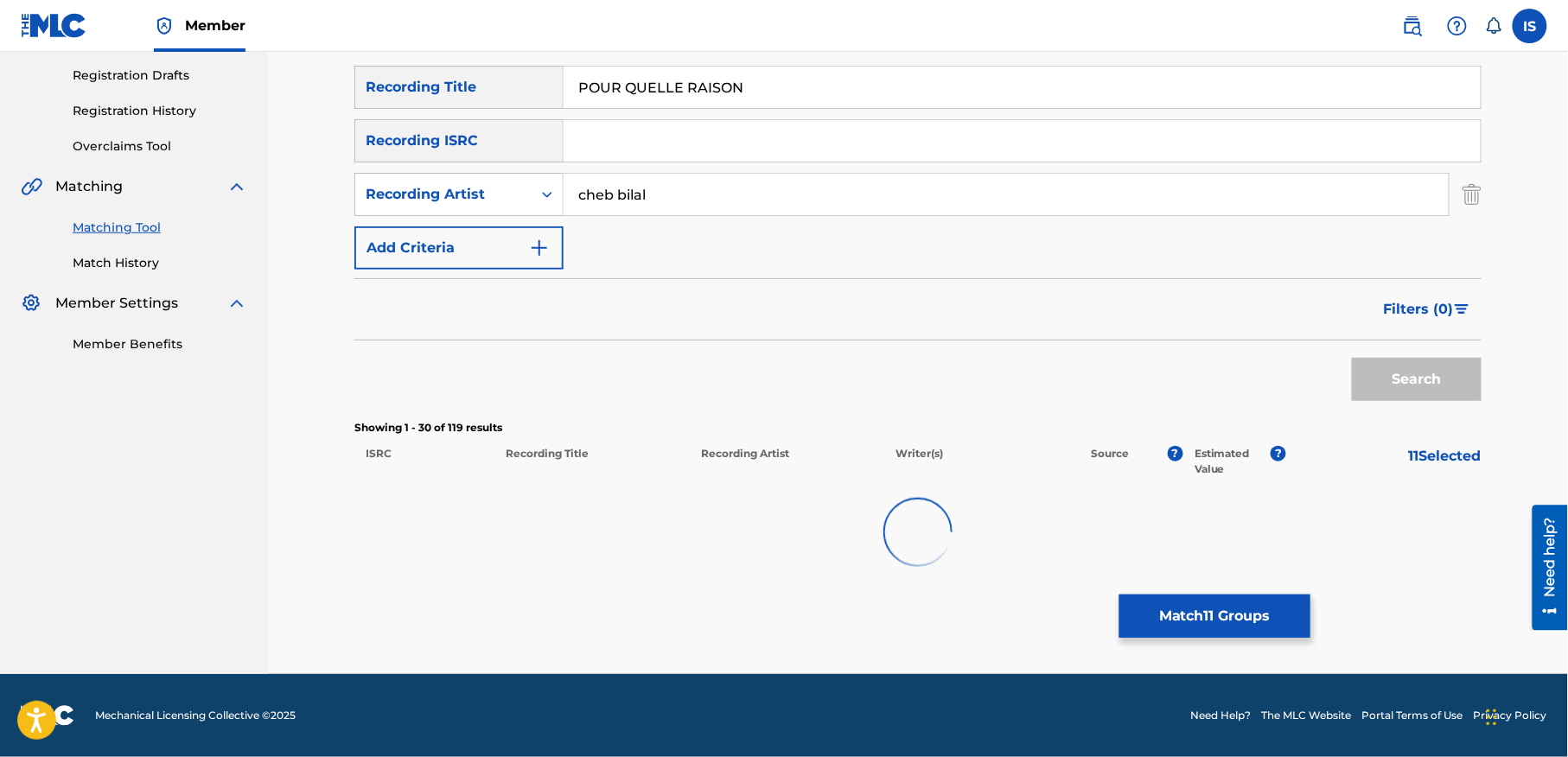
click at [893, 578] on div at bounding box center [917, 532] width 1128 height 110
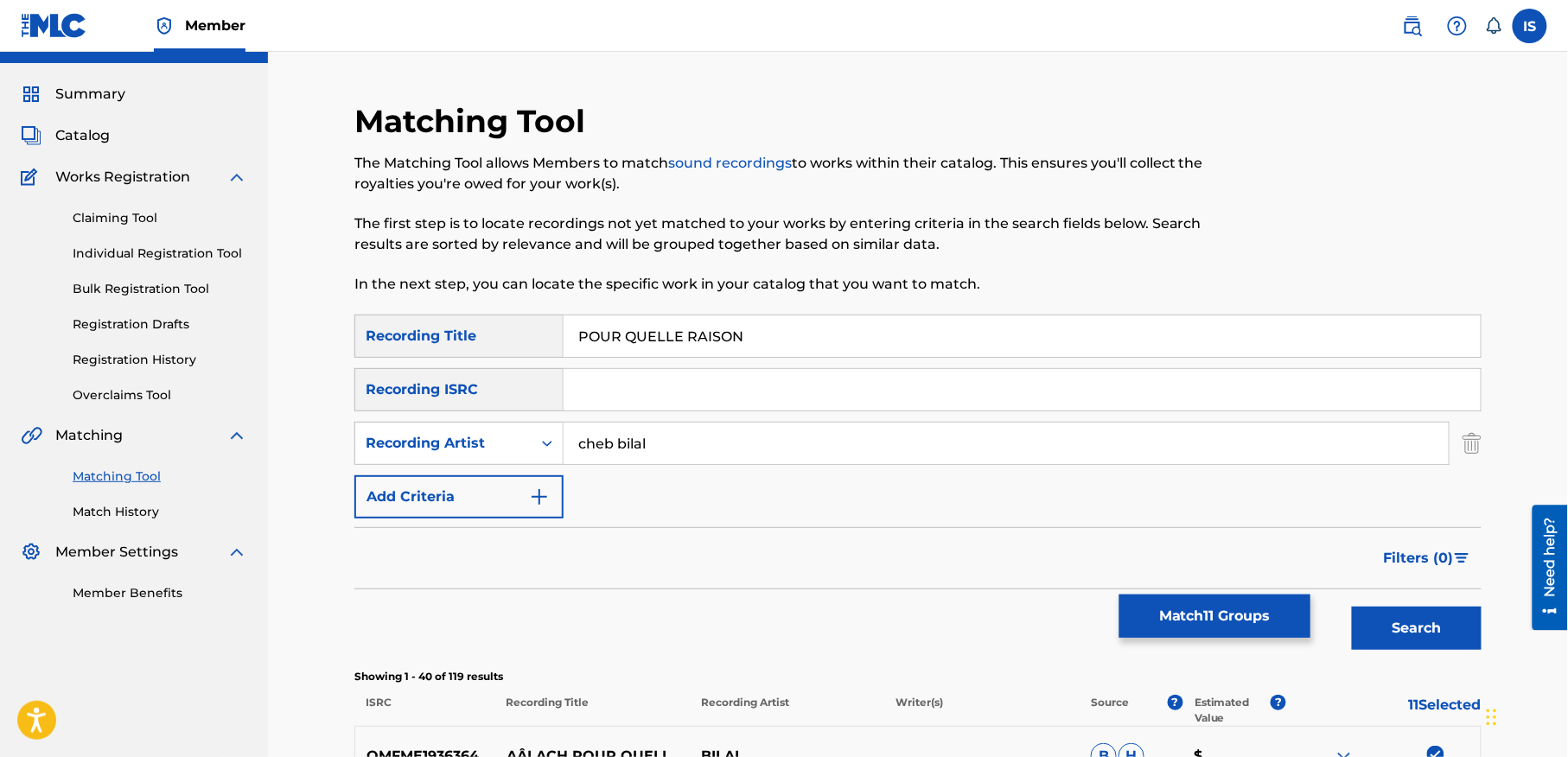
scroll to position [0, 0]
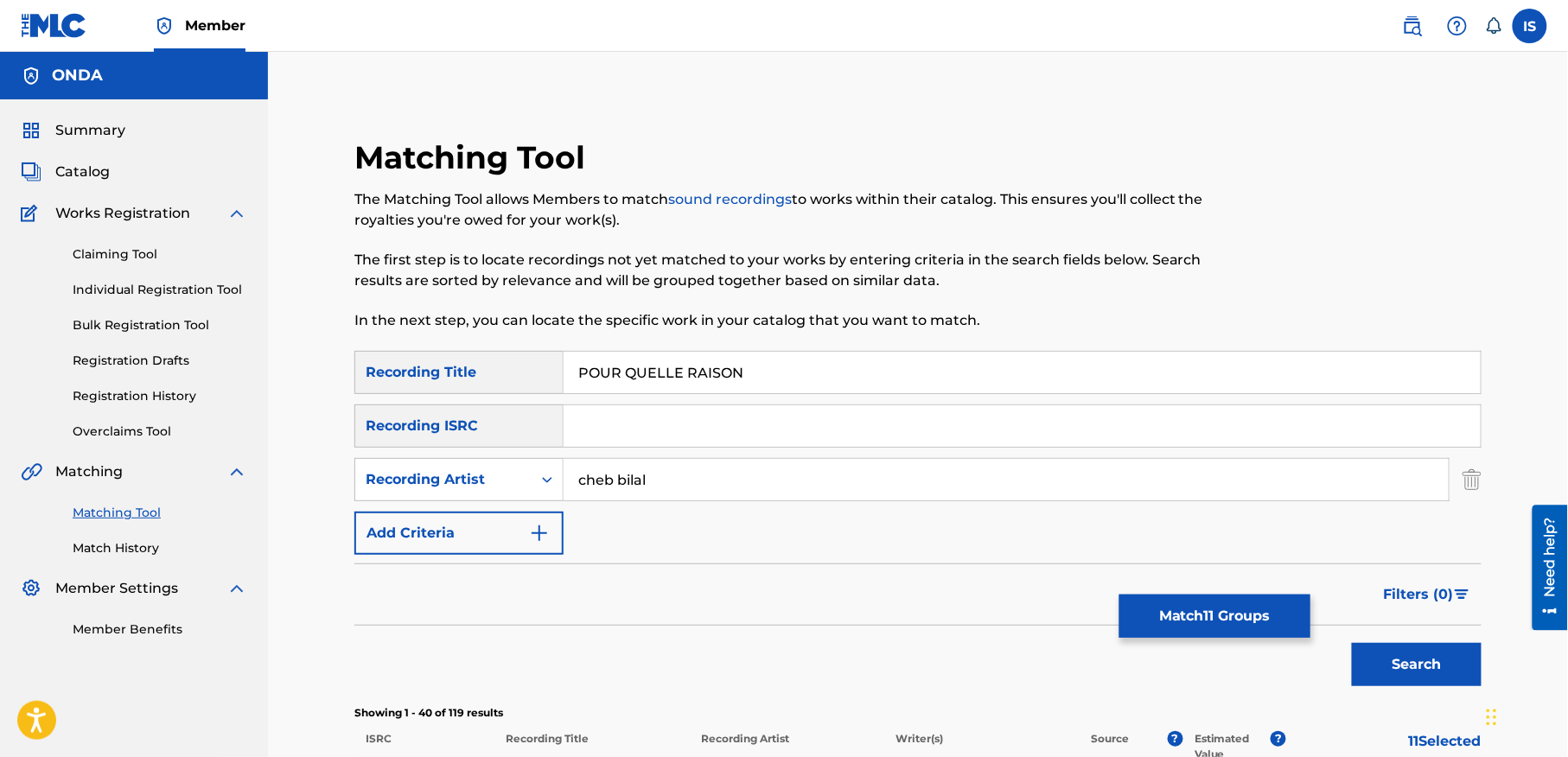
click at [893, 578] on div "Filters ( 0 )" at bounding box center [917, 594] width 1128 height 62
click at [1224, 614] on button "Match 11 Groups" at bounding box center [1215, 616] width 191 height 44
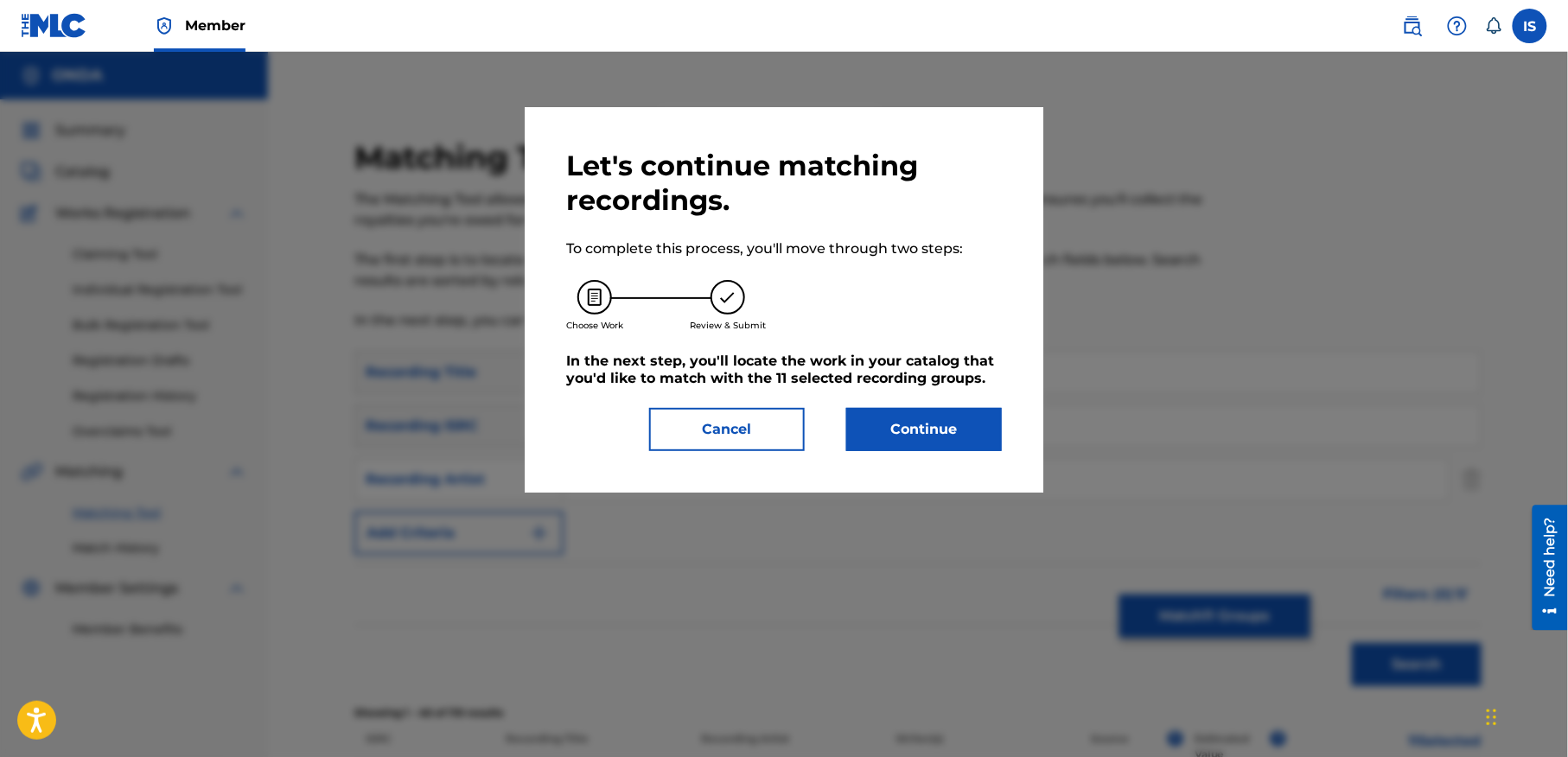
click at [934, 439] on button "Continue" at bounding box center [924, 429] width 156 height 44
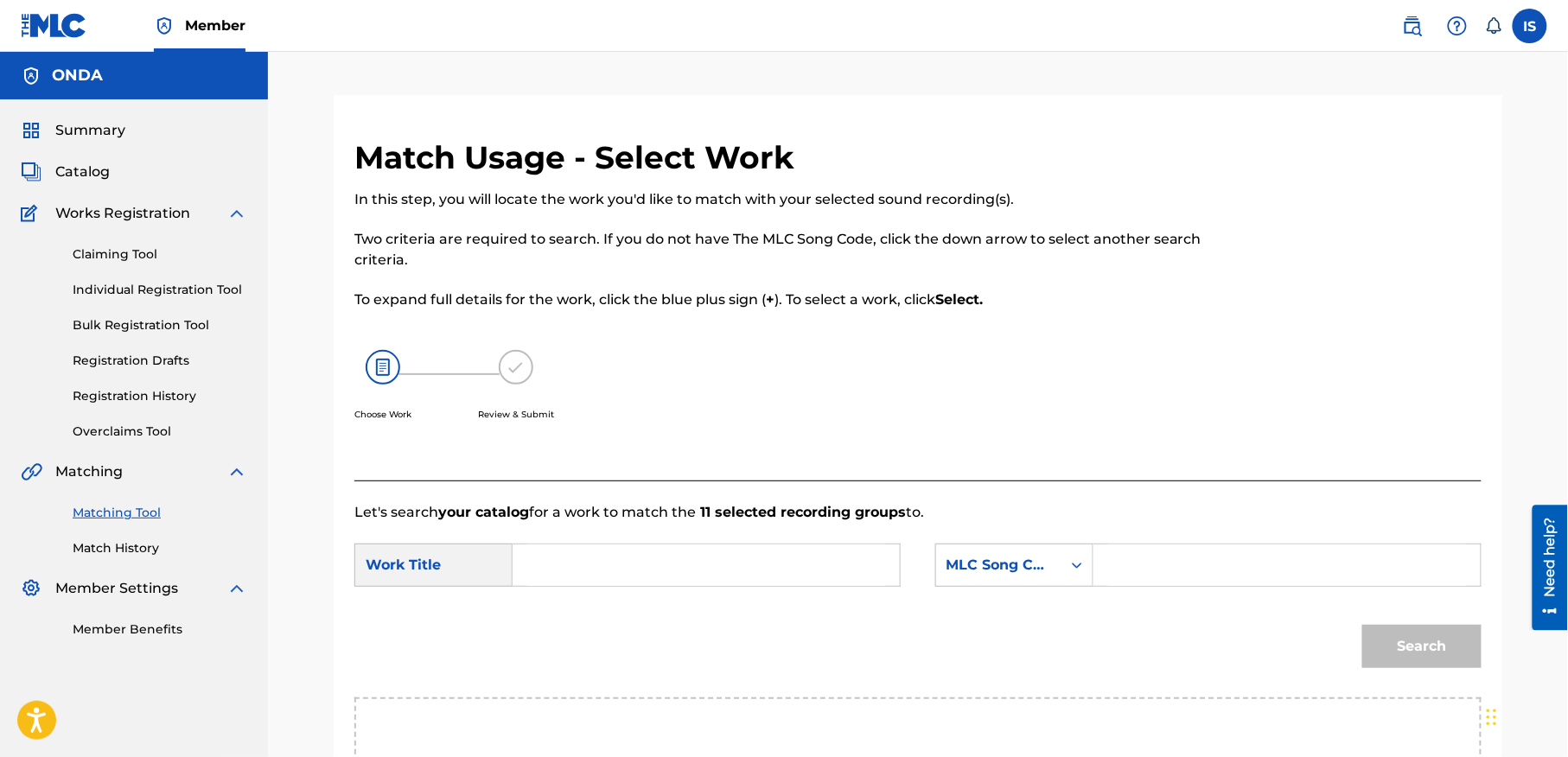
click at [607, 579] on input "Search Form" at bounding box center [707, 565] width 358 height 42
paste input "POUR QUELLE RAISON"
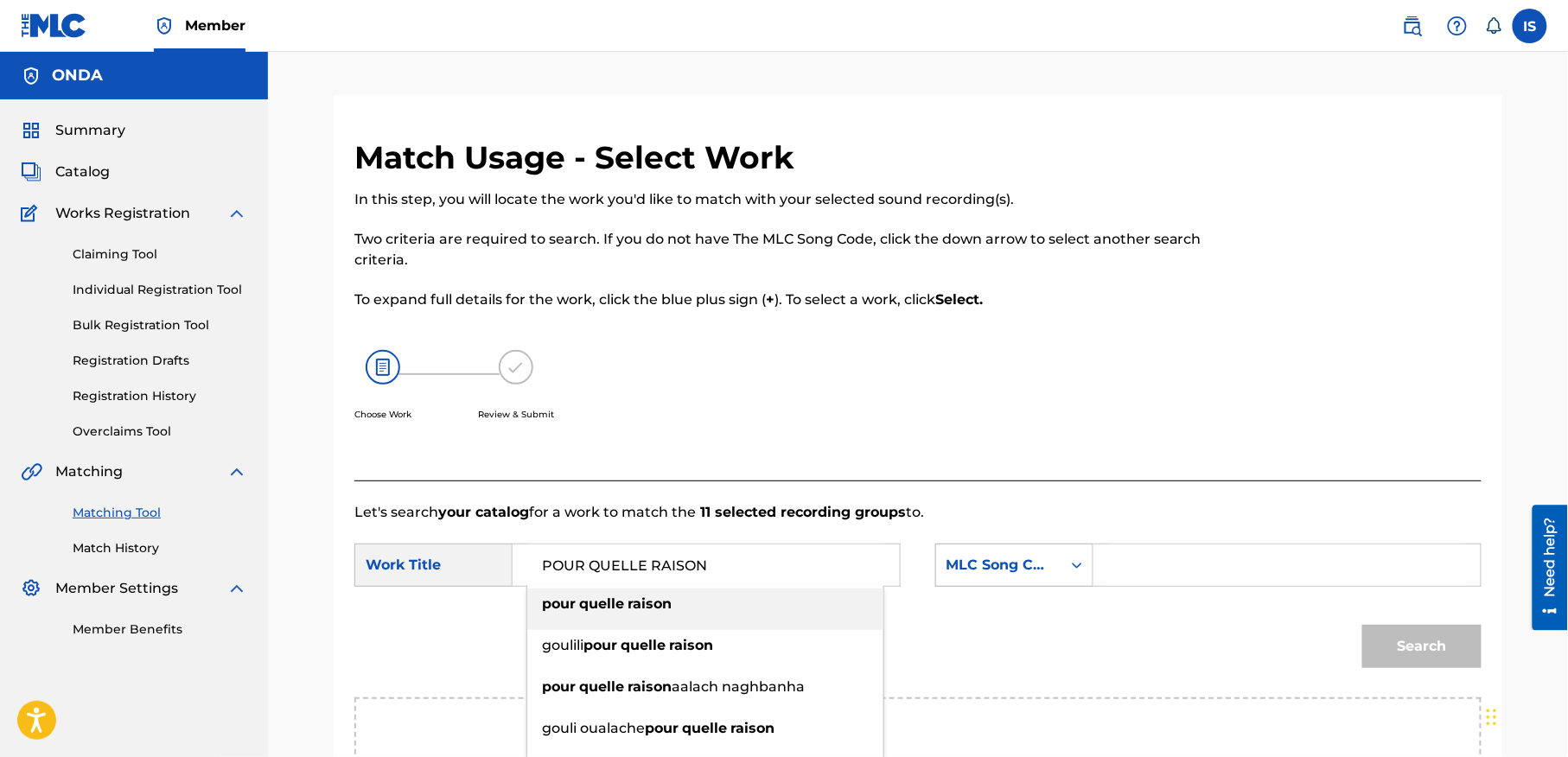
type input "POUR QUELLE RAISON"
click at [986, 574] on div "MLC Song Code" at bounding box center [1014, 565] width 158 height 44
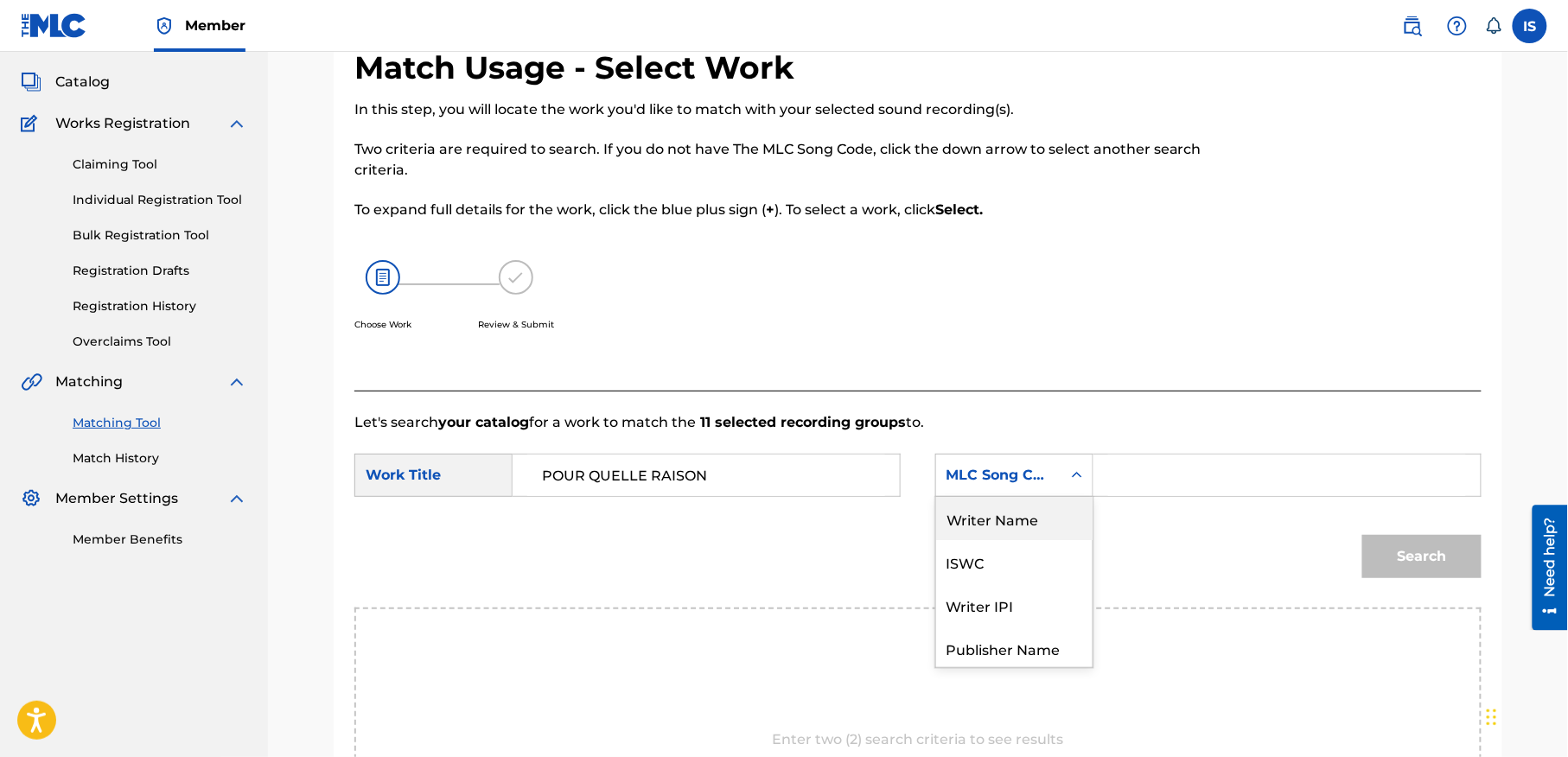
click at [1014, 519] on div "Writer Name" at bounding box center [1014, 519] width 157 height 44
click at [1196, 468] on input "Search Form" at bounding box center [1287, 475] width 358 height 42
type input "moufok"
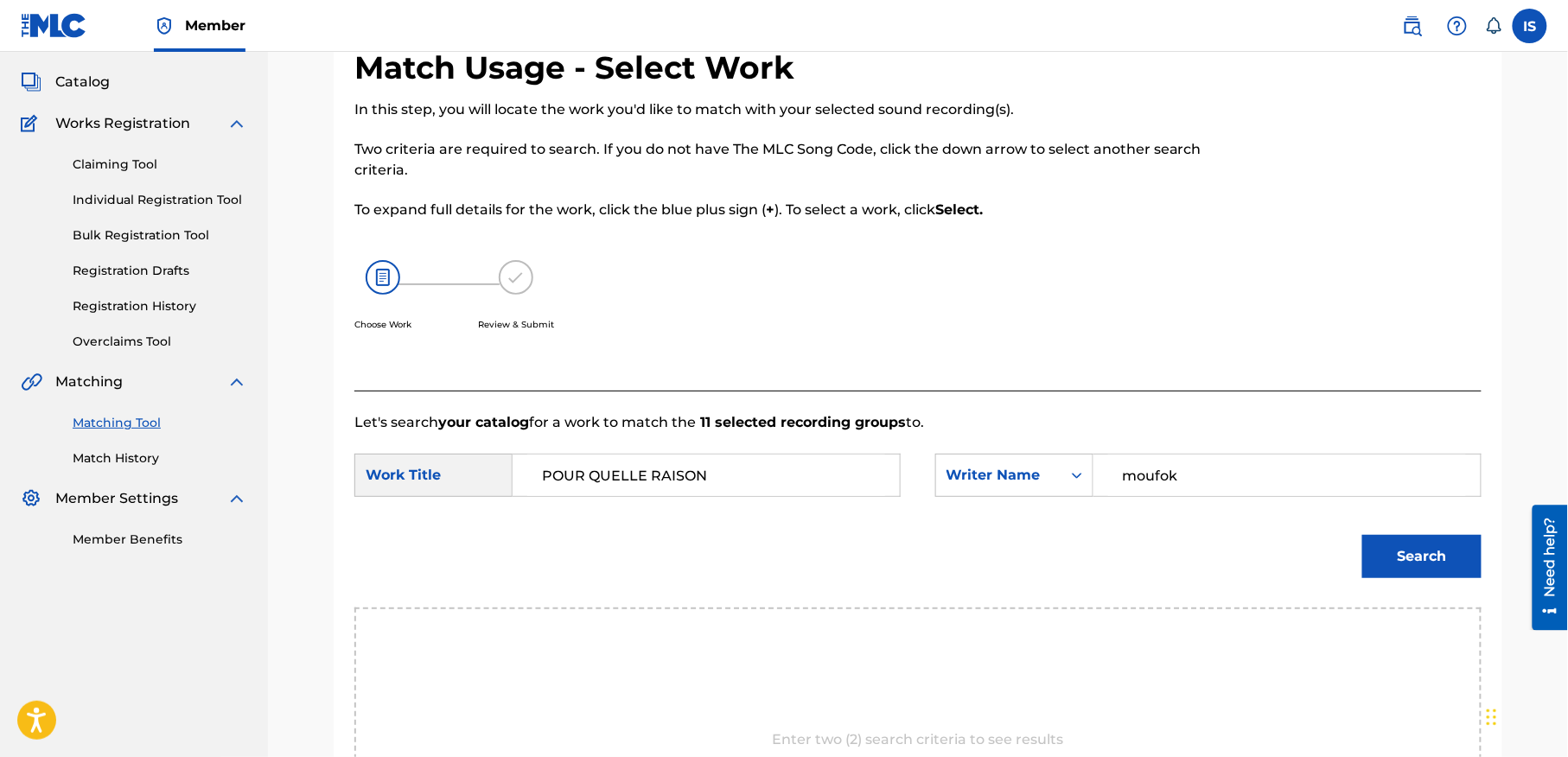
click at [1436, 553] on button "Search" at bounding box center [1422, 556] width 119 height 44
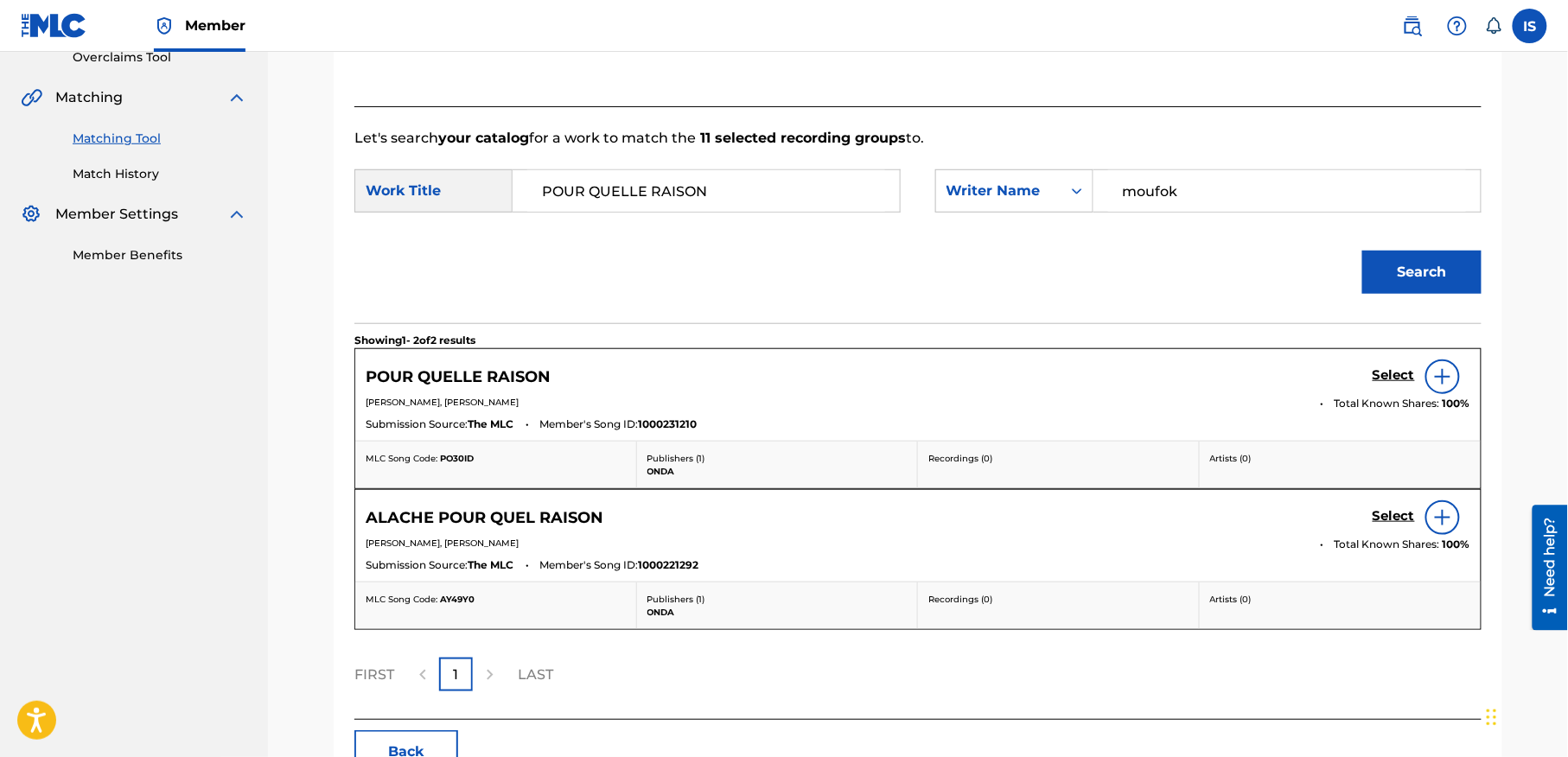
scroll to position [371, 0]
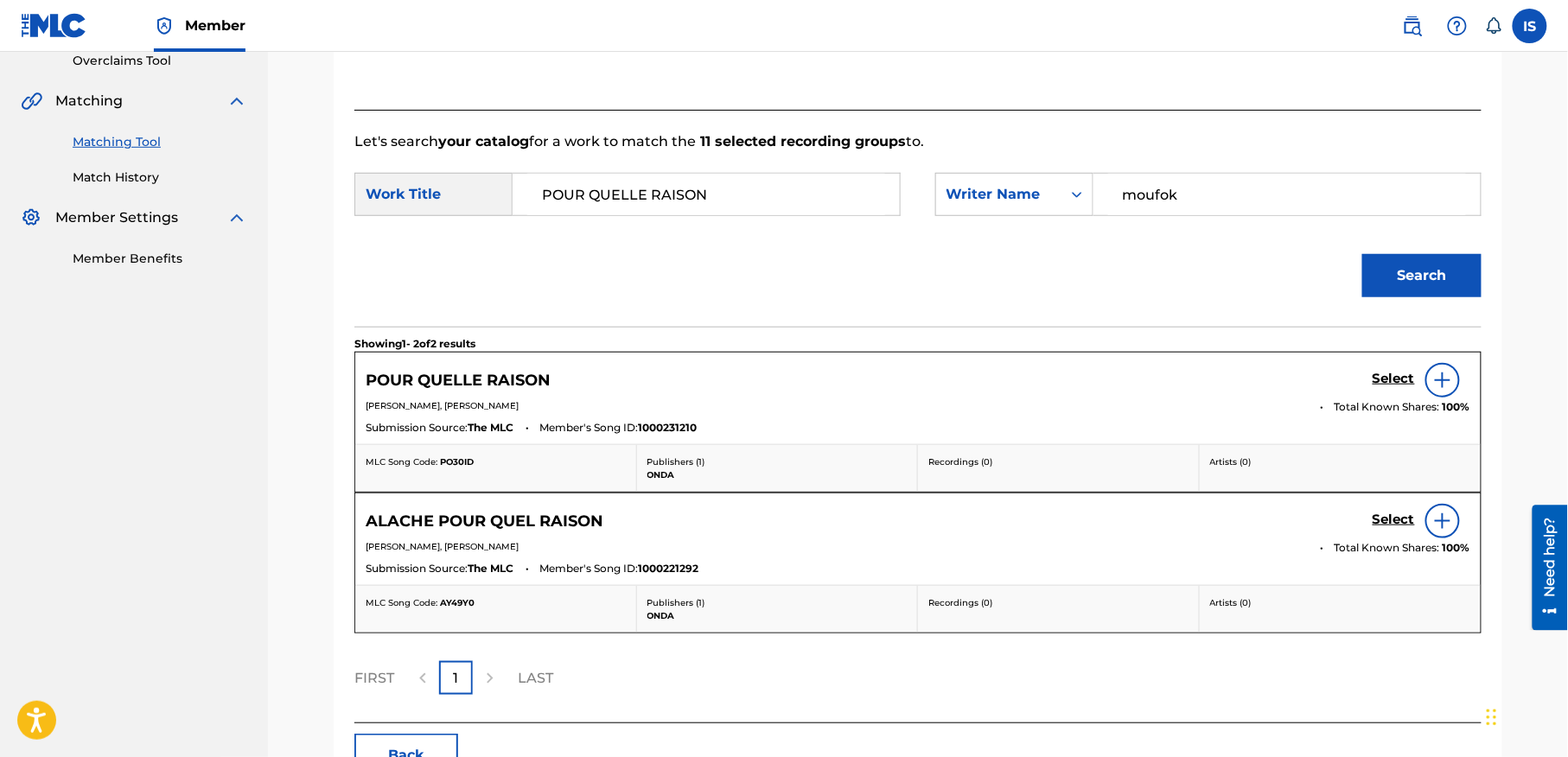
click at [1391, 384] on h5 "Select" at bounding box center [1394, 379] width 43 height 16
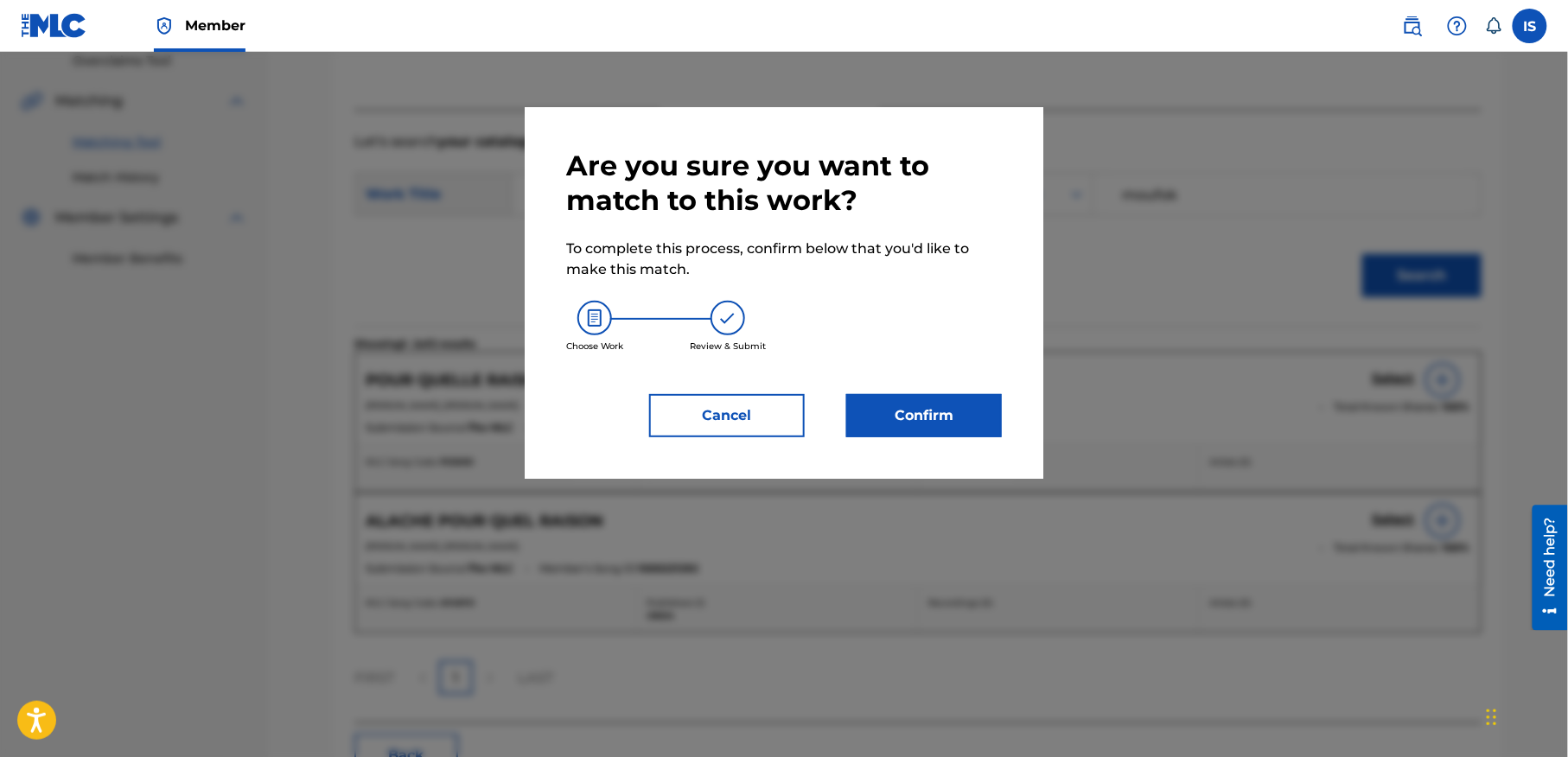
click at [937, 412] on button "Confirm" at bounding box center [924, 415] width 156 height 44
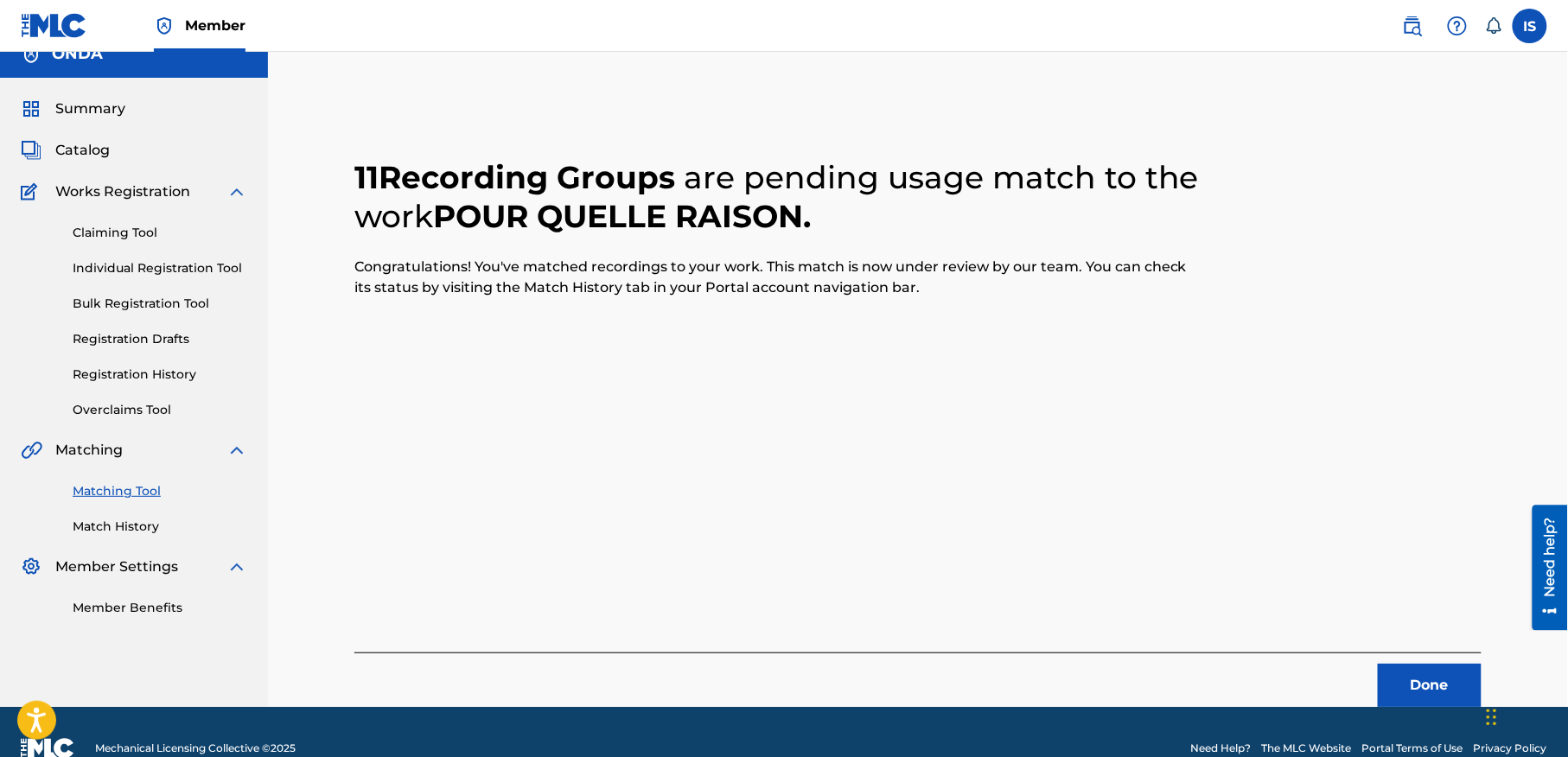
scroll to position [0, 0]
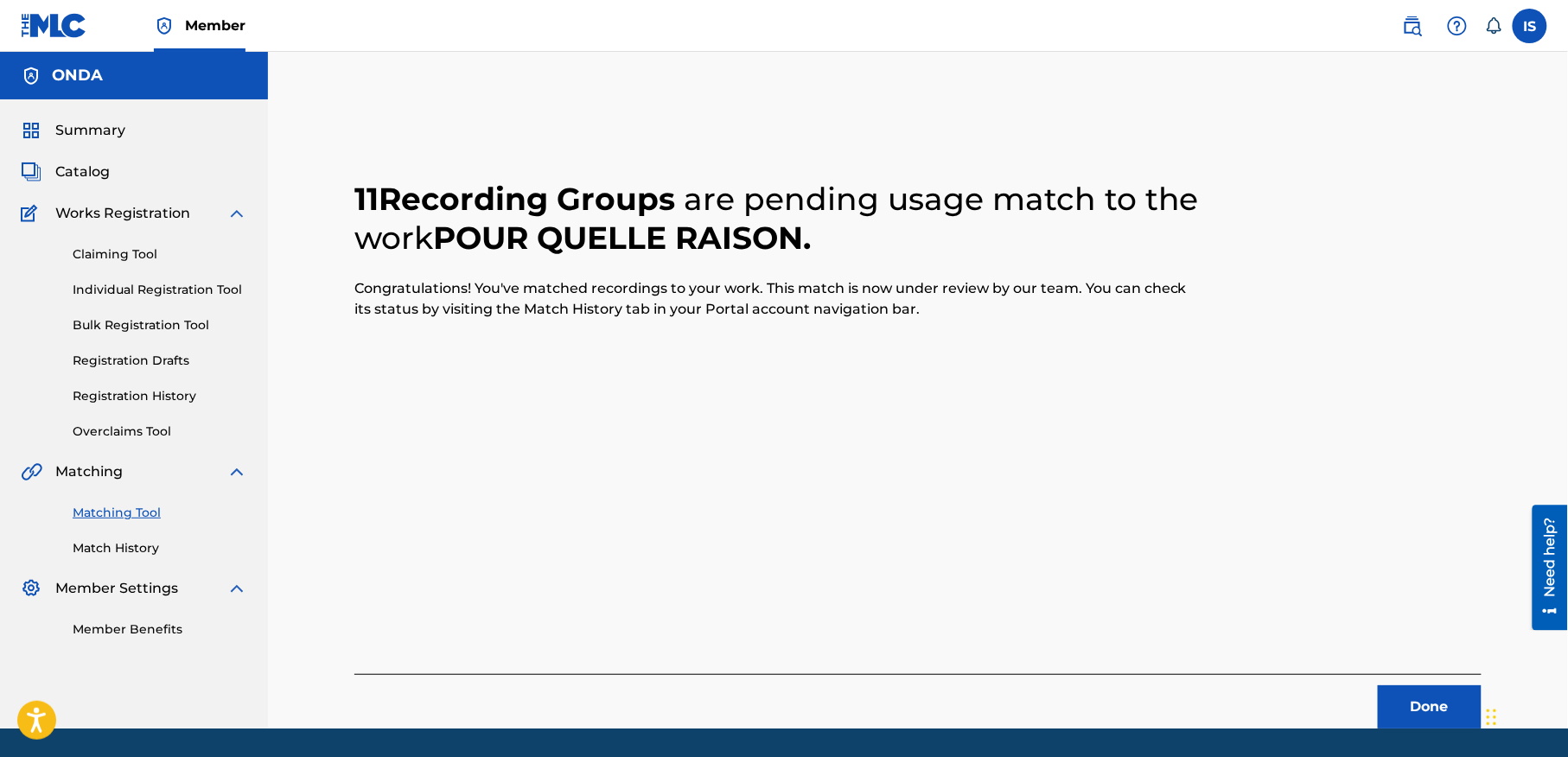
click at [68, 125] on span "Summary" at bounding box center [90, 130] width 70 height 20
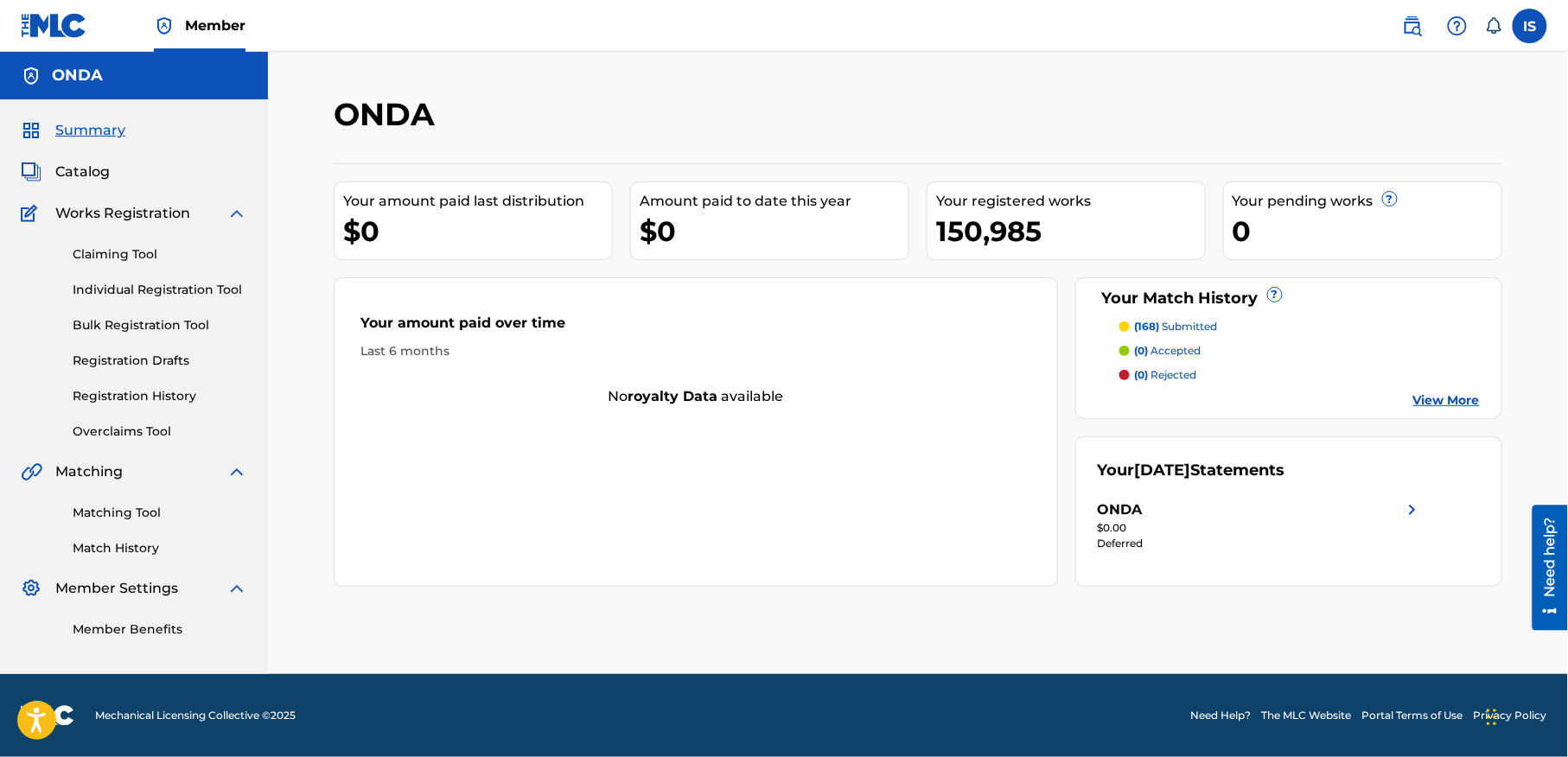
click at [68, 125] on span "Summary" at bounding box center [90, 130] width 70 height 20
click at [1188, 326] on p "(168) submitted" at bounding box center [1176, 326] width 83 height 15
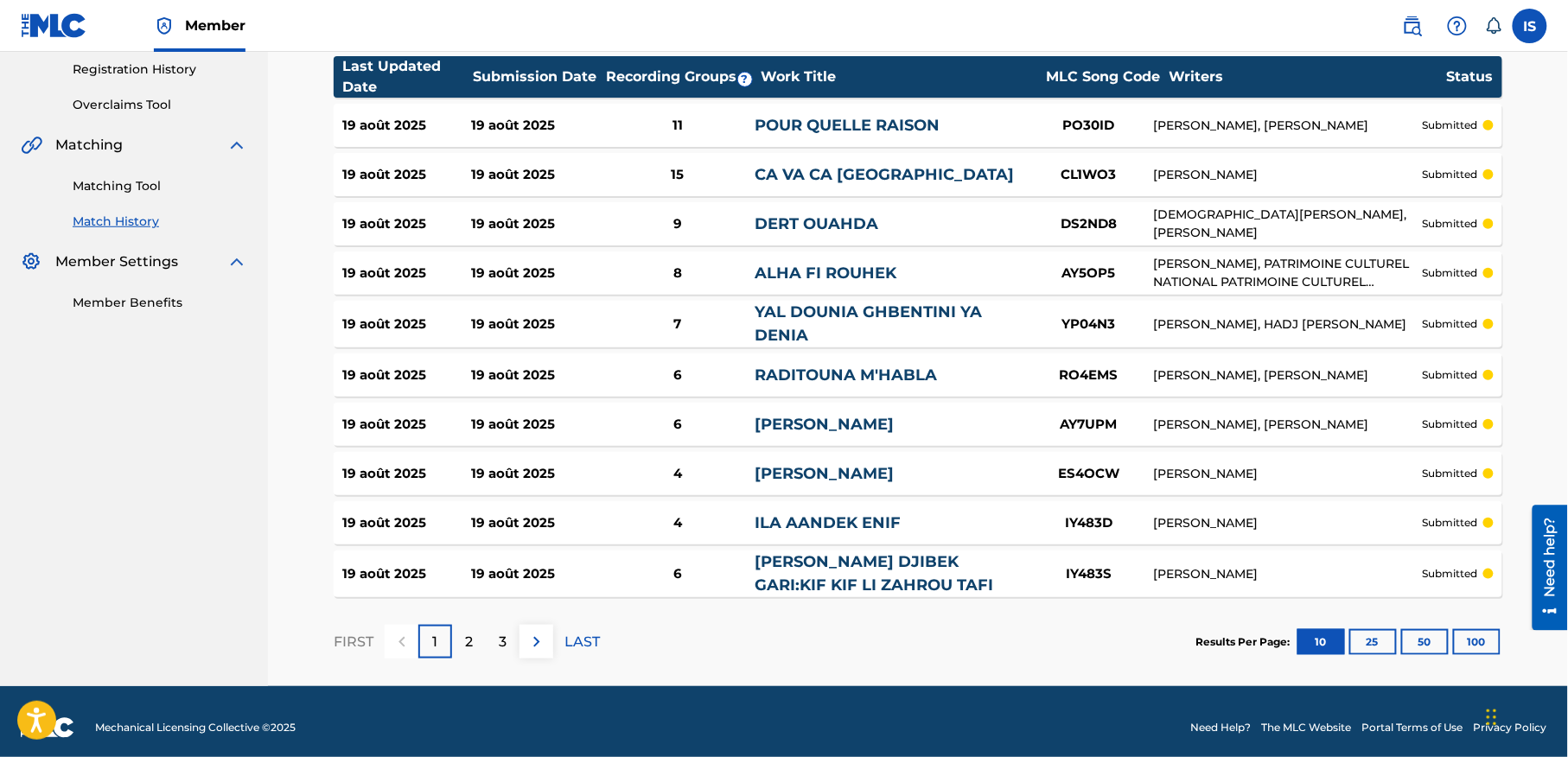
scroll to position [340, 0]
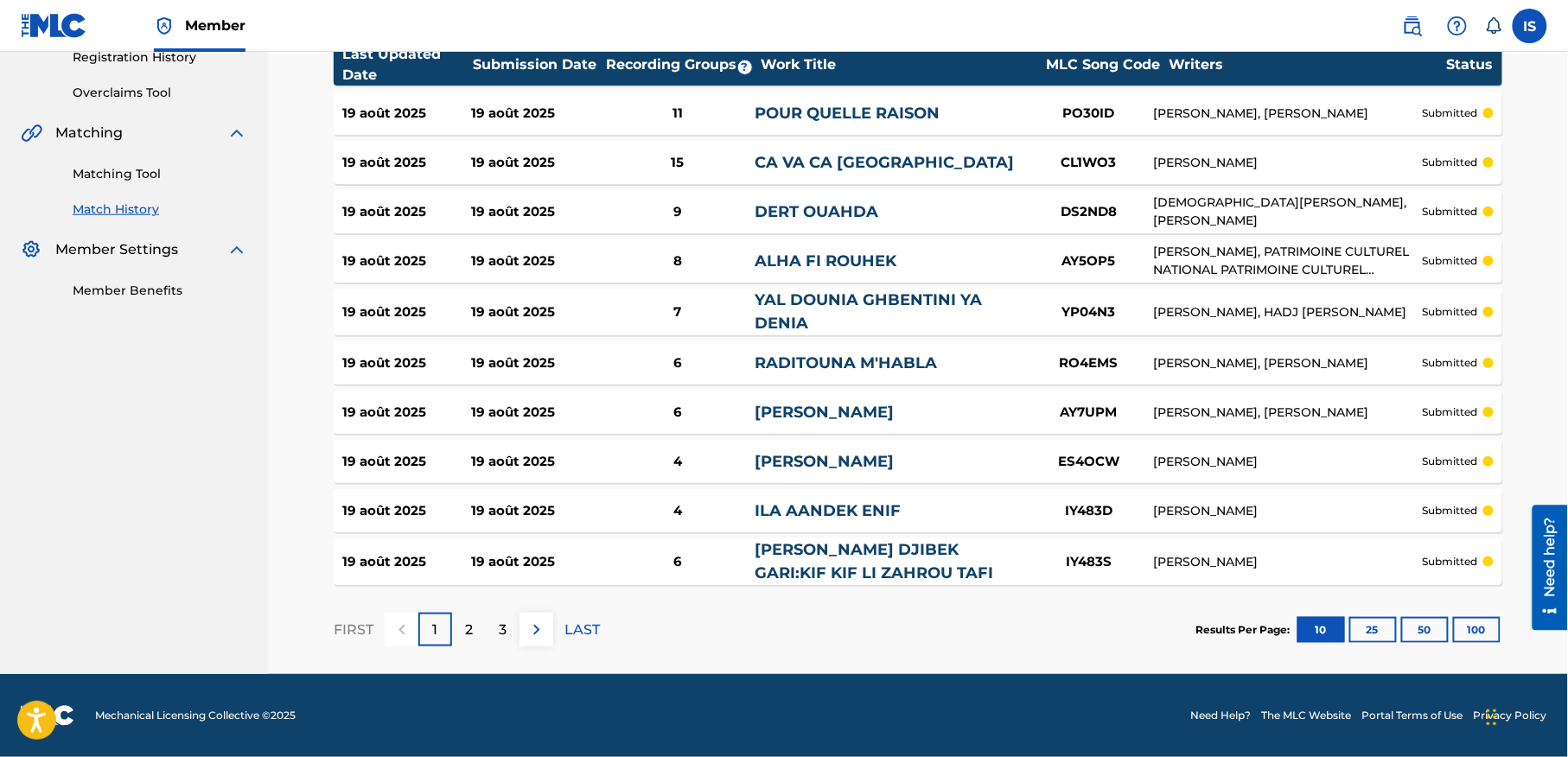
click at [1462, 637] on button "100" at bounding box center [1476, 630] width 47 height 26
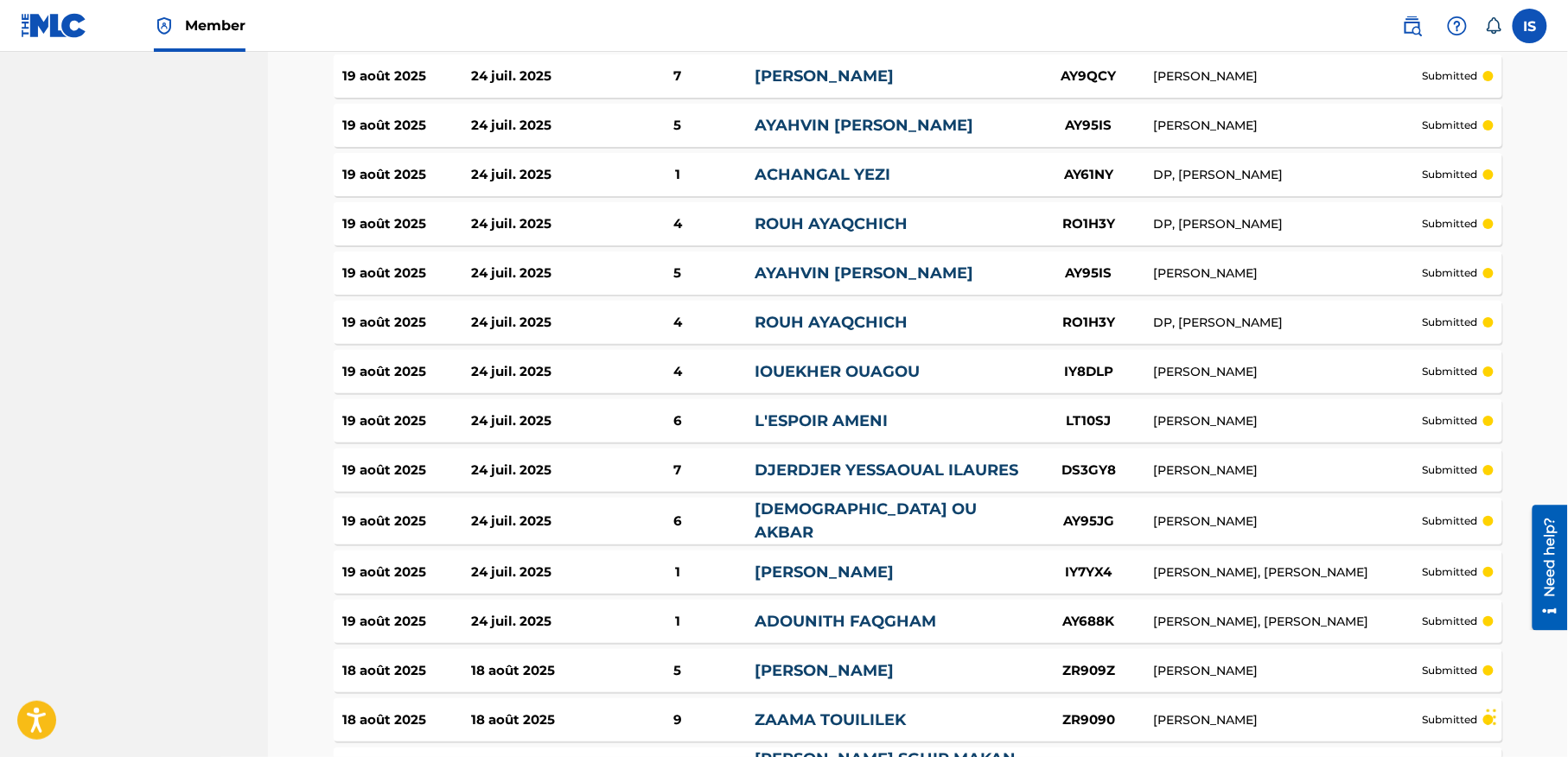
scroll to position [4799, 0]
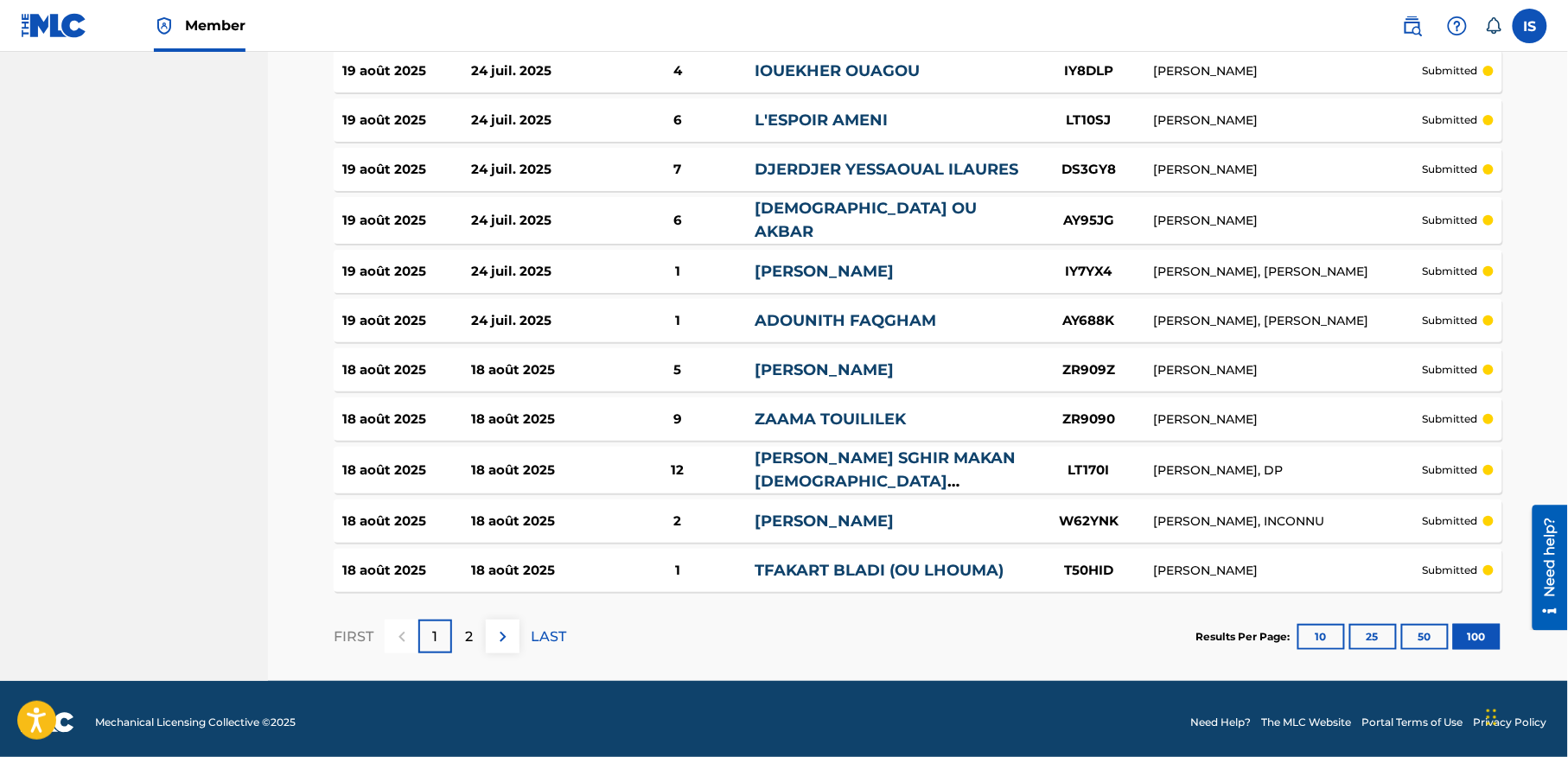
click at [465, 630] on div "2" at bounding box center [469, 636] width 34 height 34
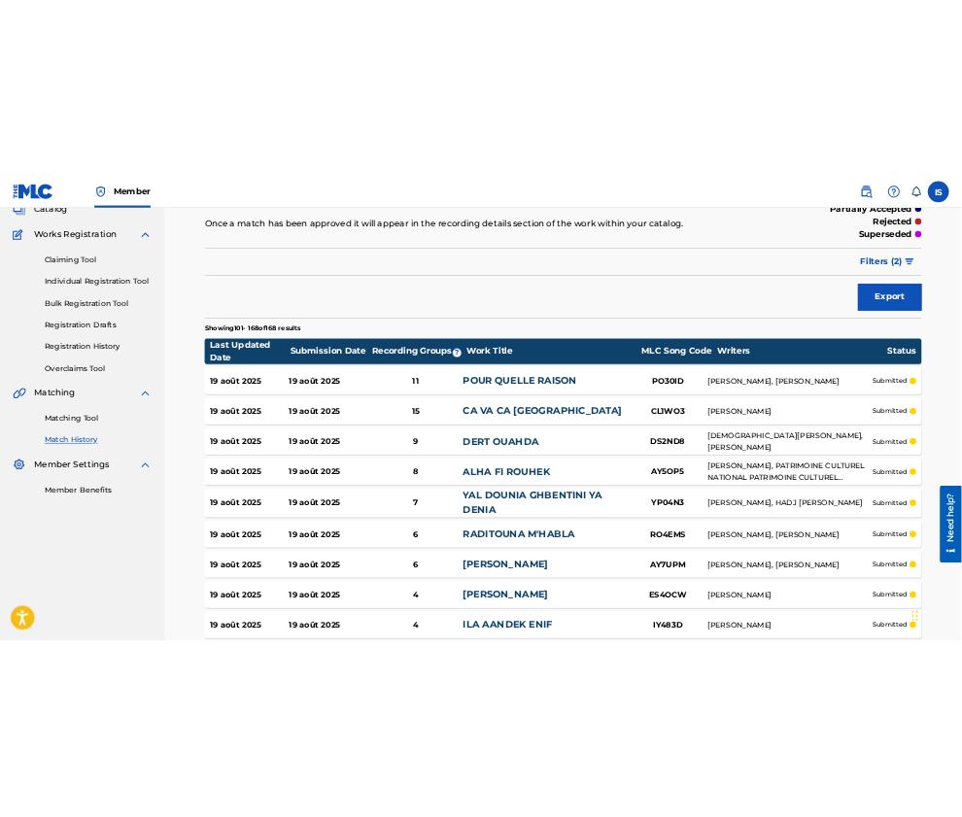
scroll to position [0, 0]
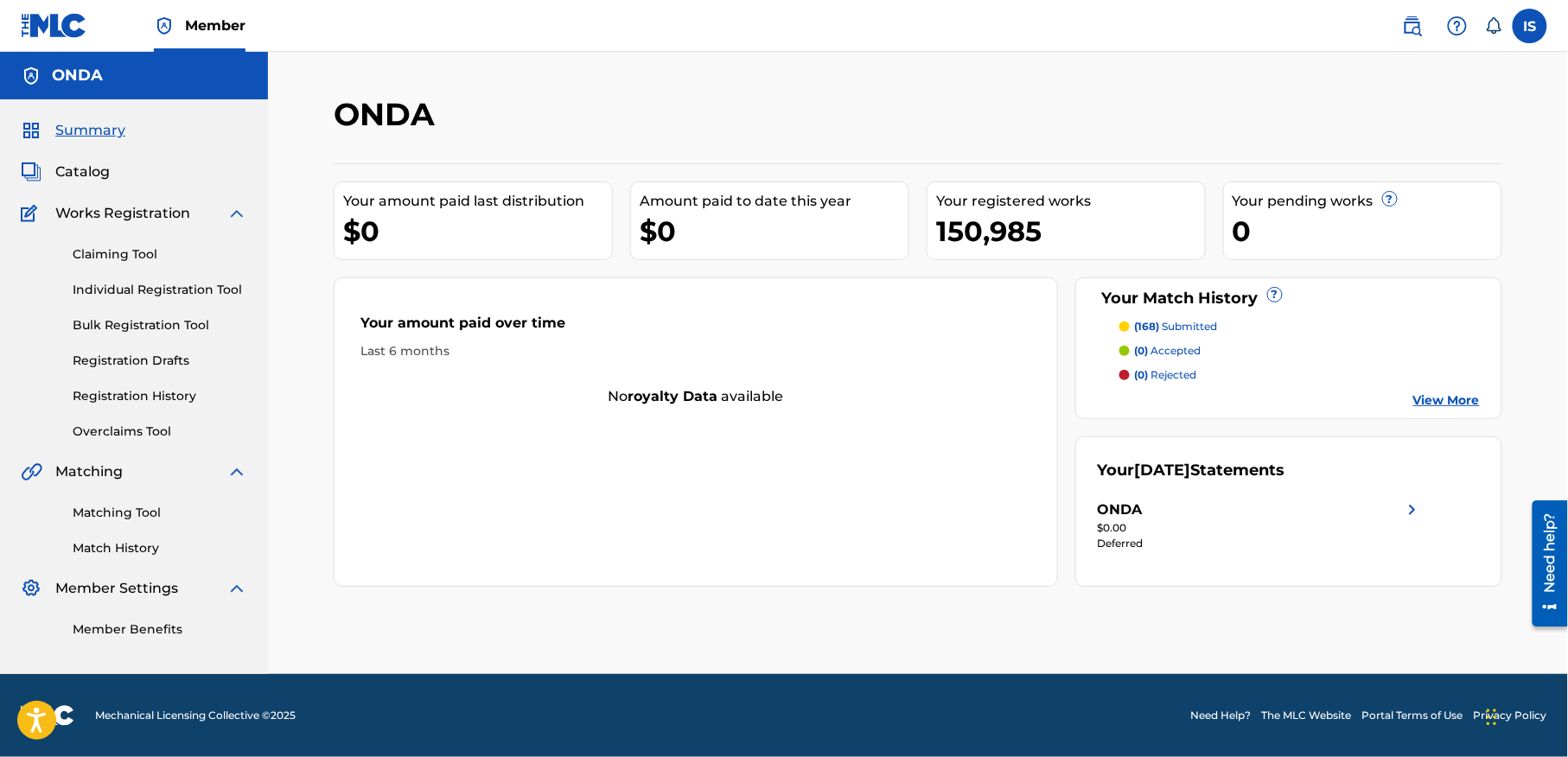
click at [128, 522] on link "Matching Tool" at bounding box center [160, 512] width 174 height 18
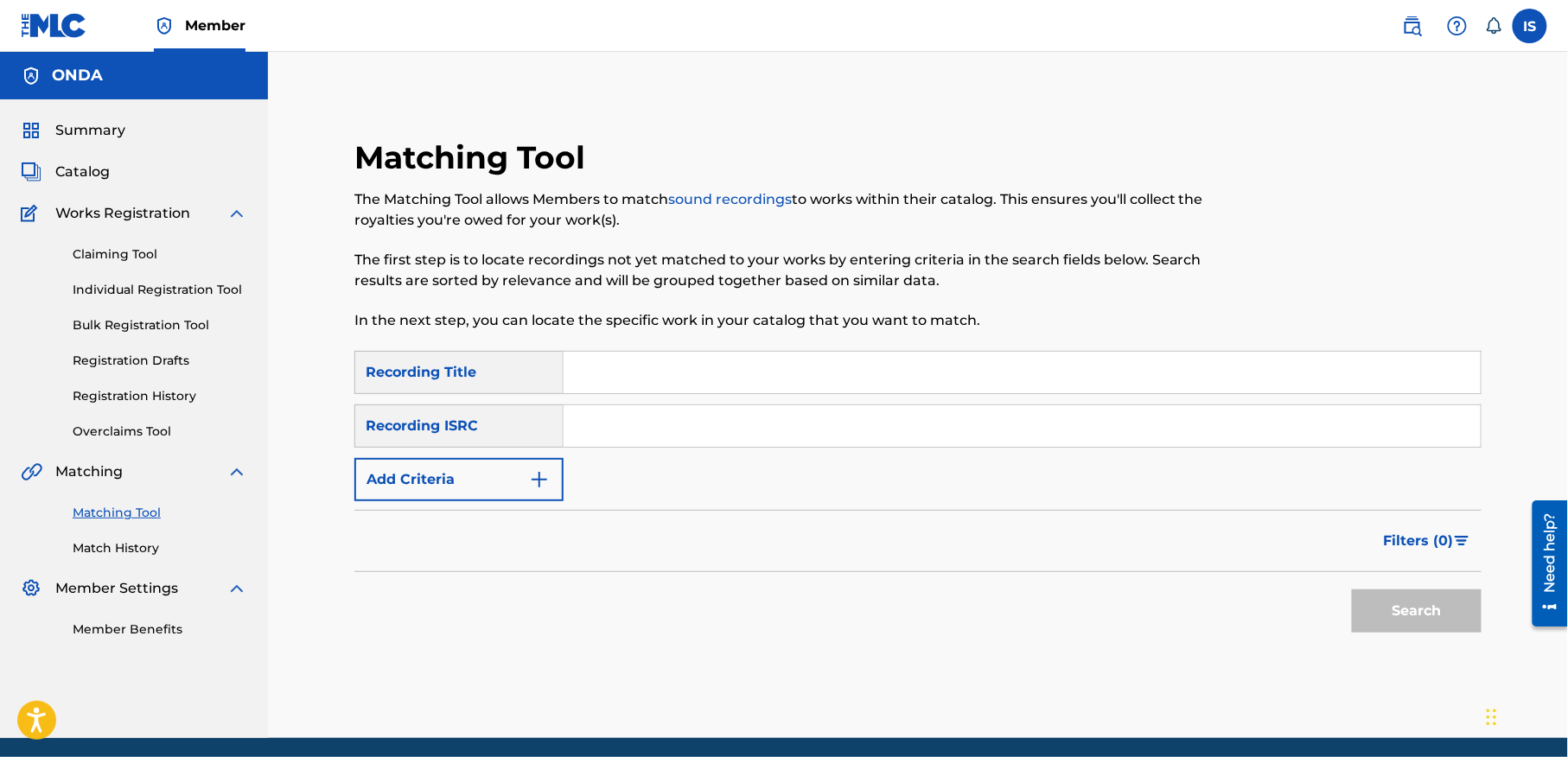
click at [612, 370] on input "Search Form" at bounding box center [1022, 372] width 917 height 42
paste input "POUR QUELLE RAISON"
type input "POUR QUELLE RAISON"
click at [465, 482] on button "Add Criteria" at bounding box center [458, 479] width 209 height 44
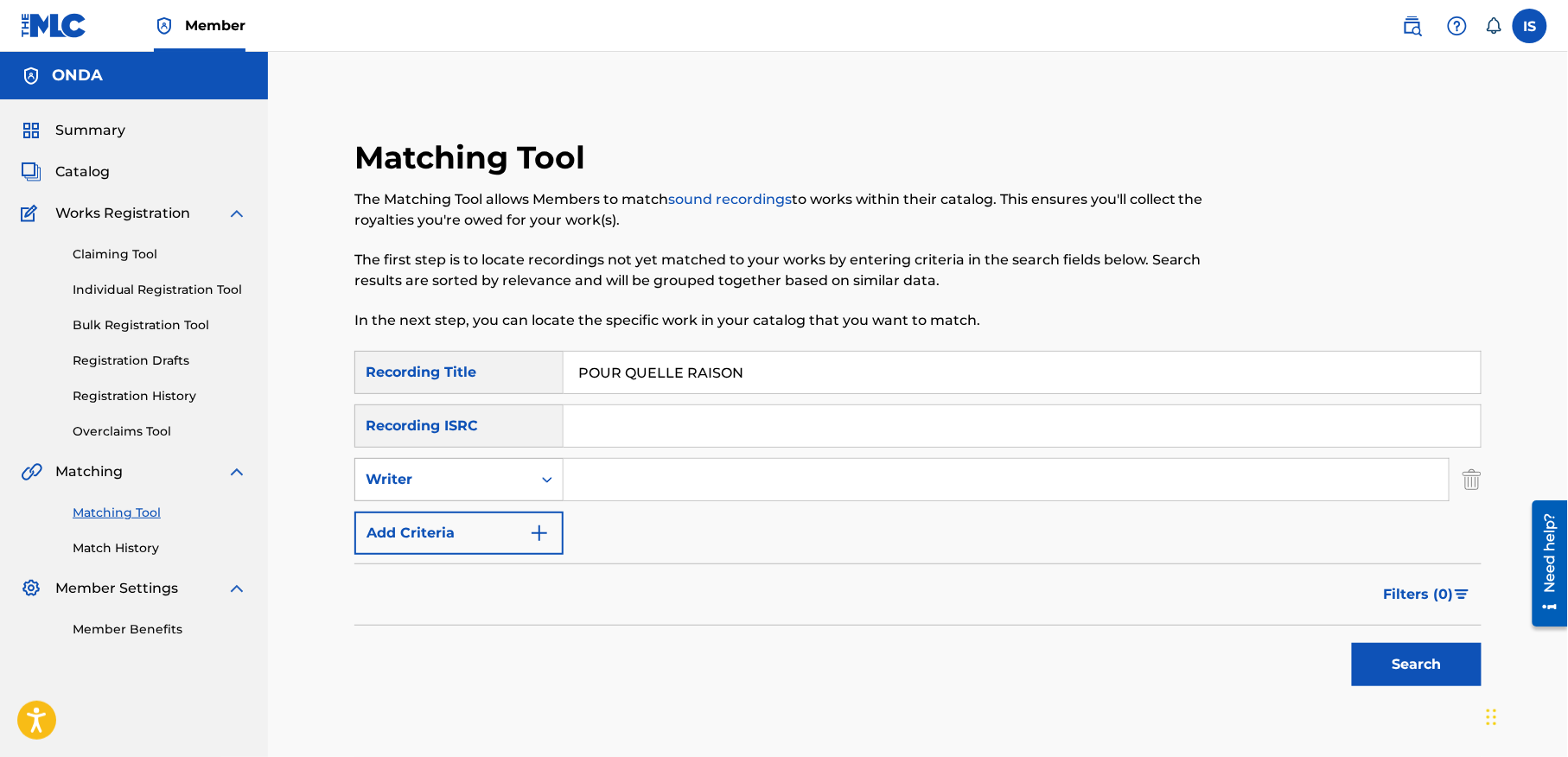
click at [501, 470] on div "Writer" at bounding box center [443, 479] width 156 height 20
click at [492, 510] on div "Recording Artist" at bounding box center [458, 522] width 207 height 44
click at [666, 475] on input "Search Form" at bounding box center [1006, 479] width 885 height 42
type input "cheb bilal"
click at [1380, 654] on button "Search" at bounding box center [1417, 664] width 130 height 44
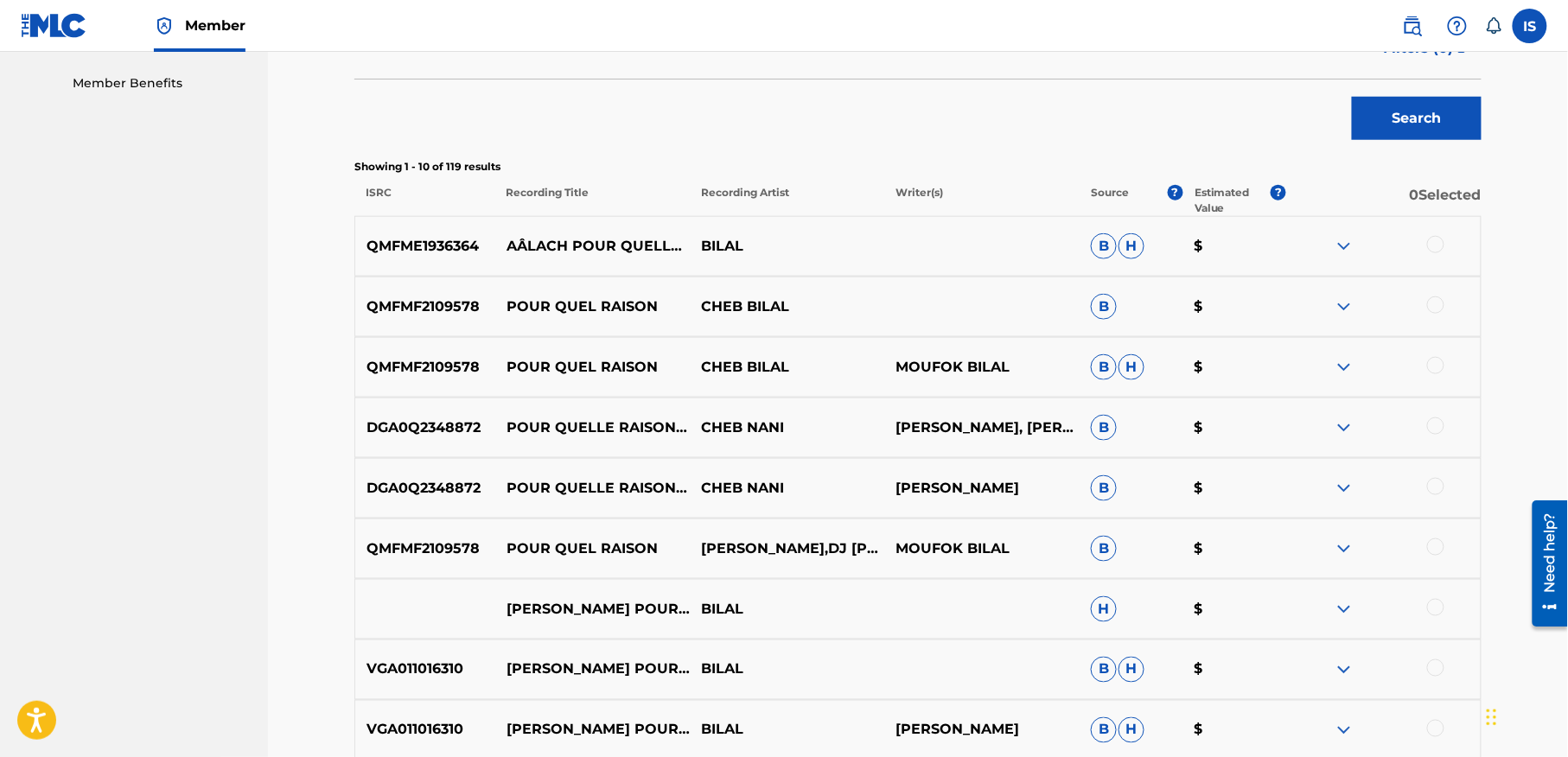
scroll to position [543, 0]
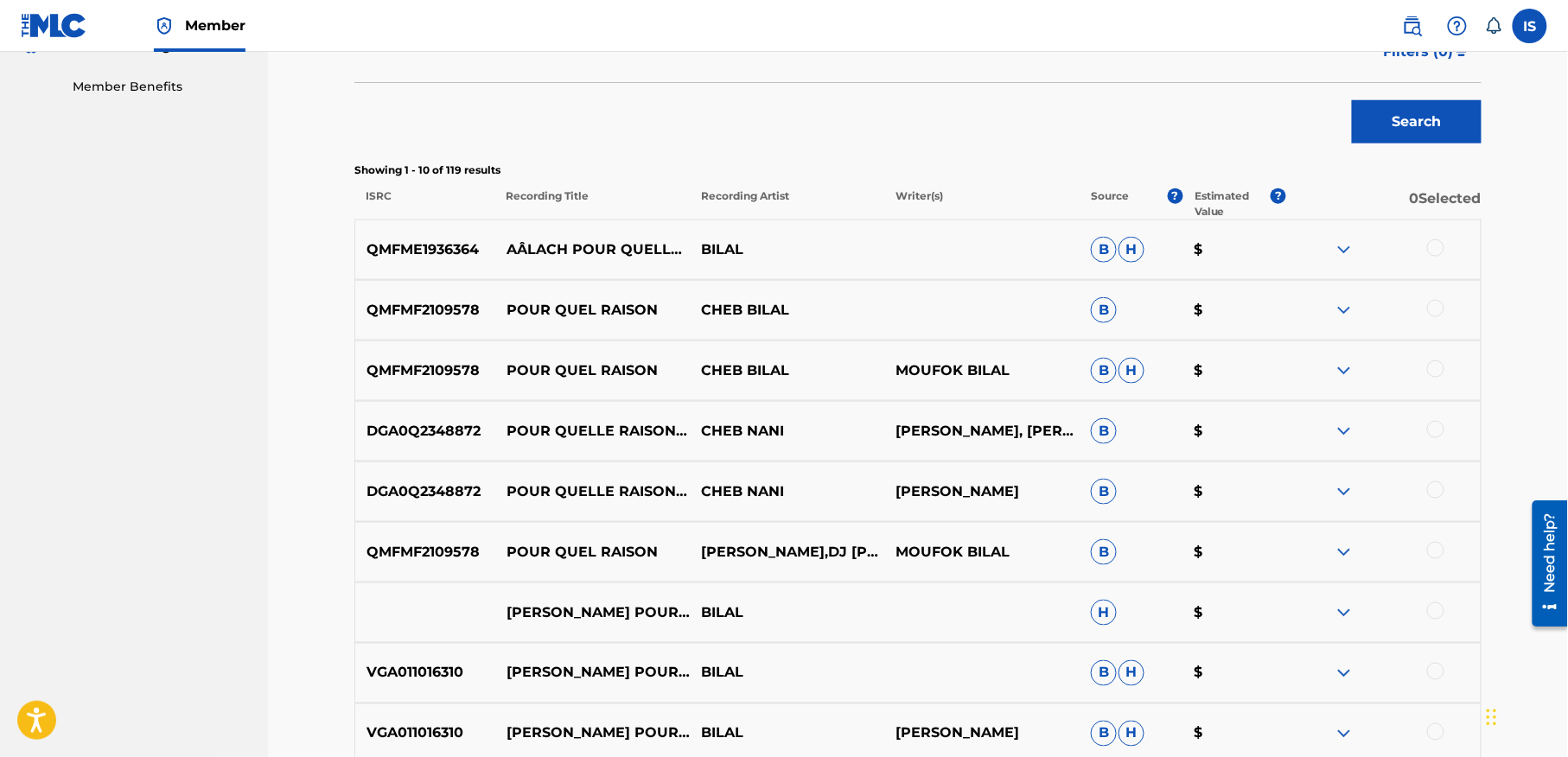
click at [1435, 250] on div at bounding box center [1435, 247] width 17 height 17
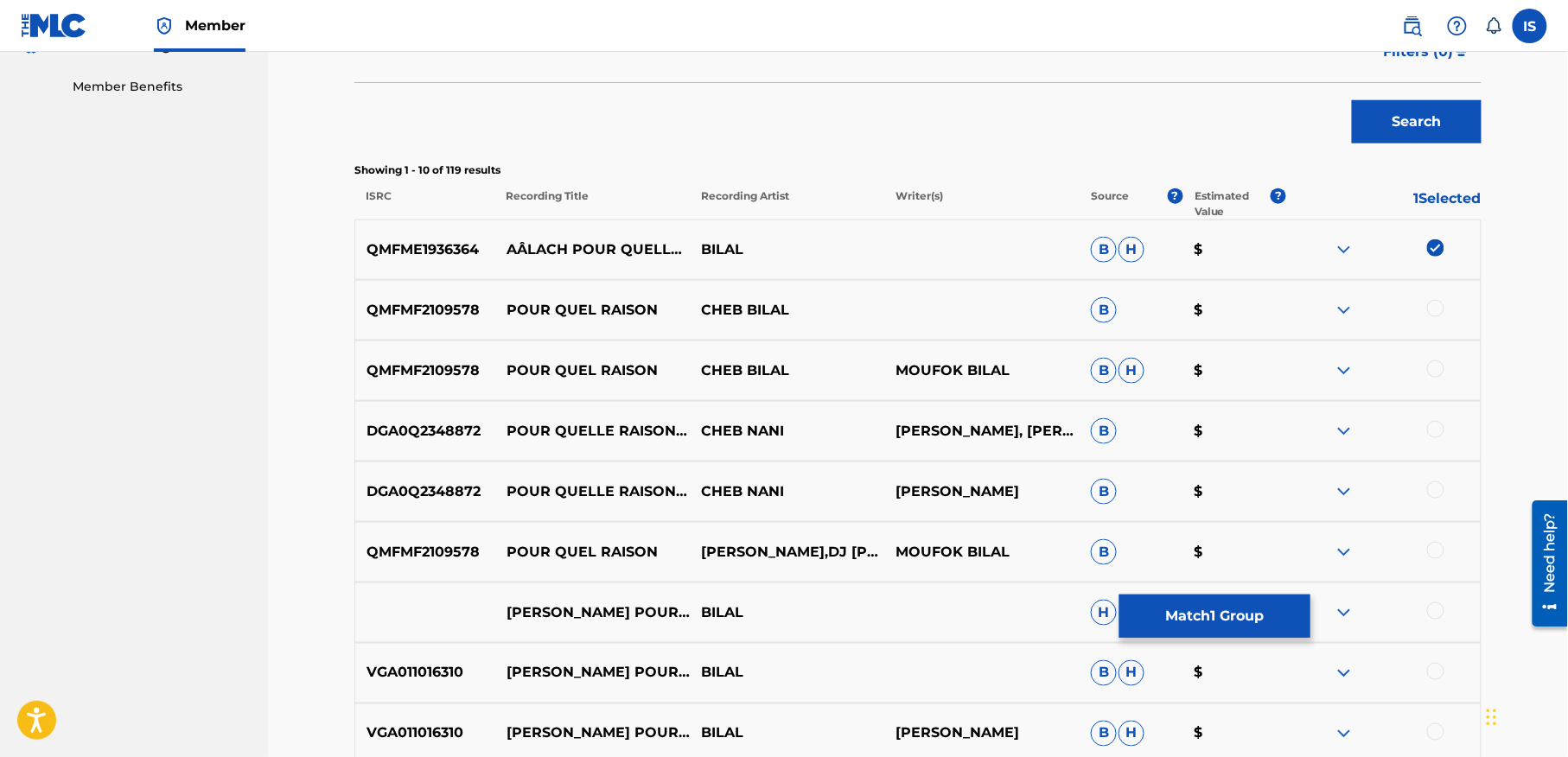
click at [1432, 310] on div at bounding box center [1435, 308] width 17 height 17
click at [1436, 363] on div at bounding box center [1435, 368] width 17 height 17
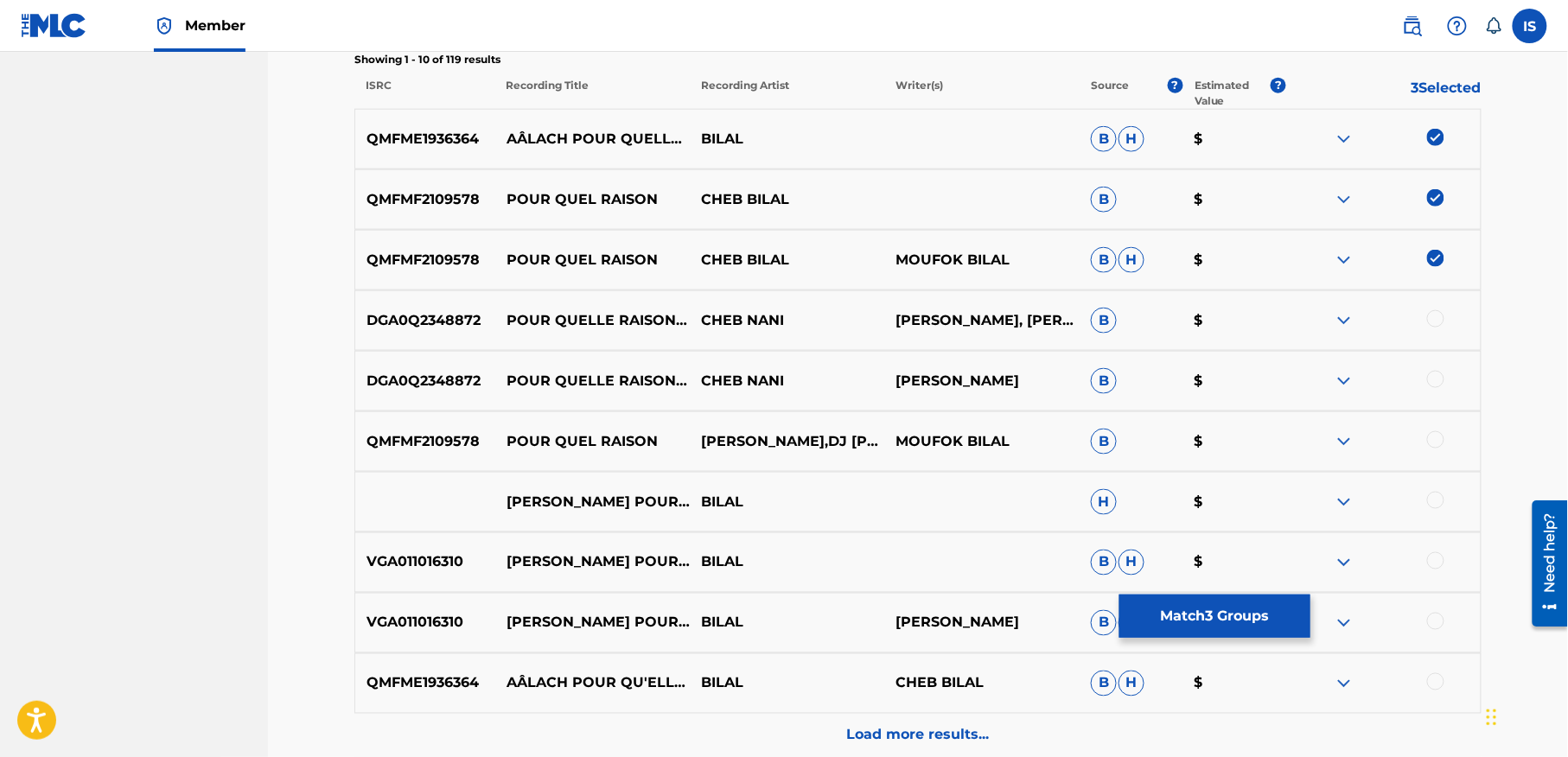
scroll to position [661, 0]
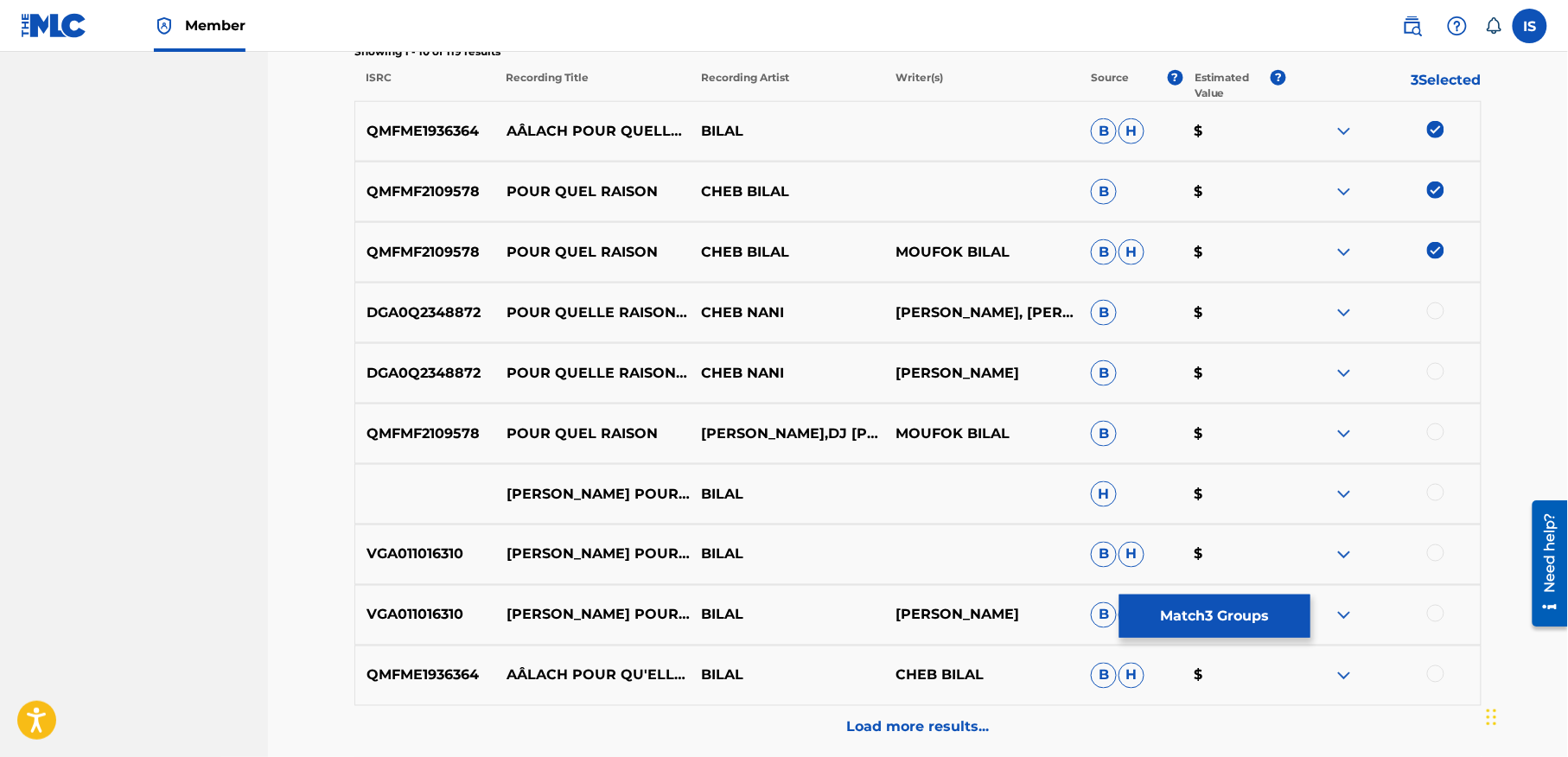
click at [1431, 434] on div at bounding box center [1435, 431] width 17 height 17
click at [1430, 498] on div at bounding box center [1435, 492] width 17 height 17
click at [1435, 550] on div at bounding box center [1435, 552] width 17 height 17
click at [1430, 609] on div at bounding box center [1435, 613] width 17 height 17
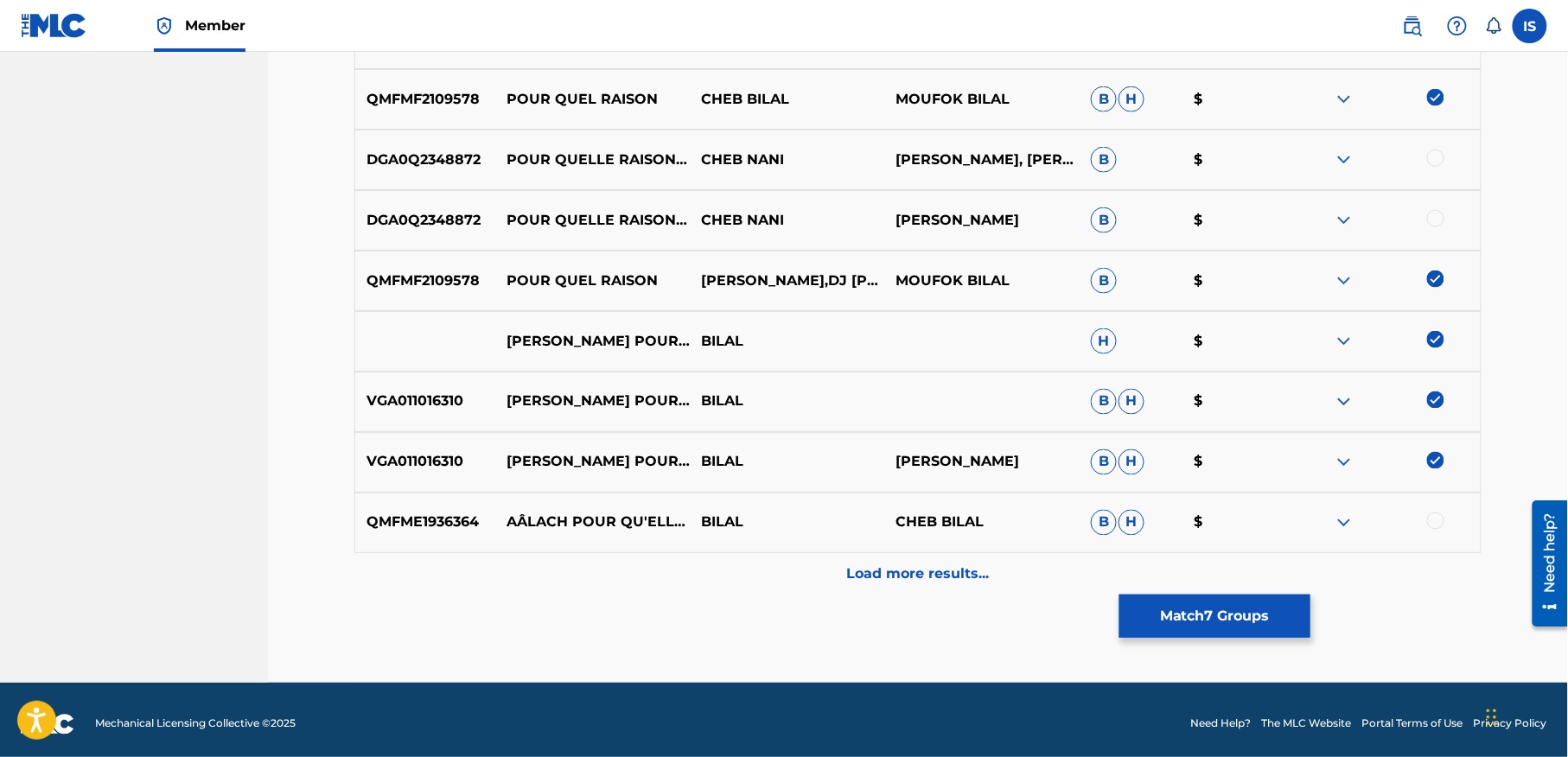
scroll to position [824, 0]
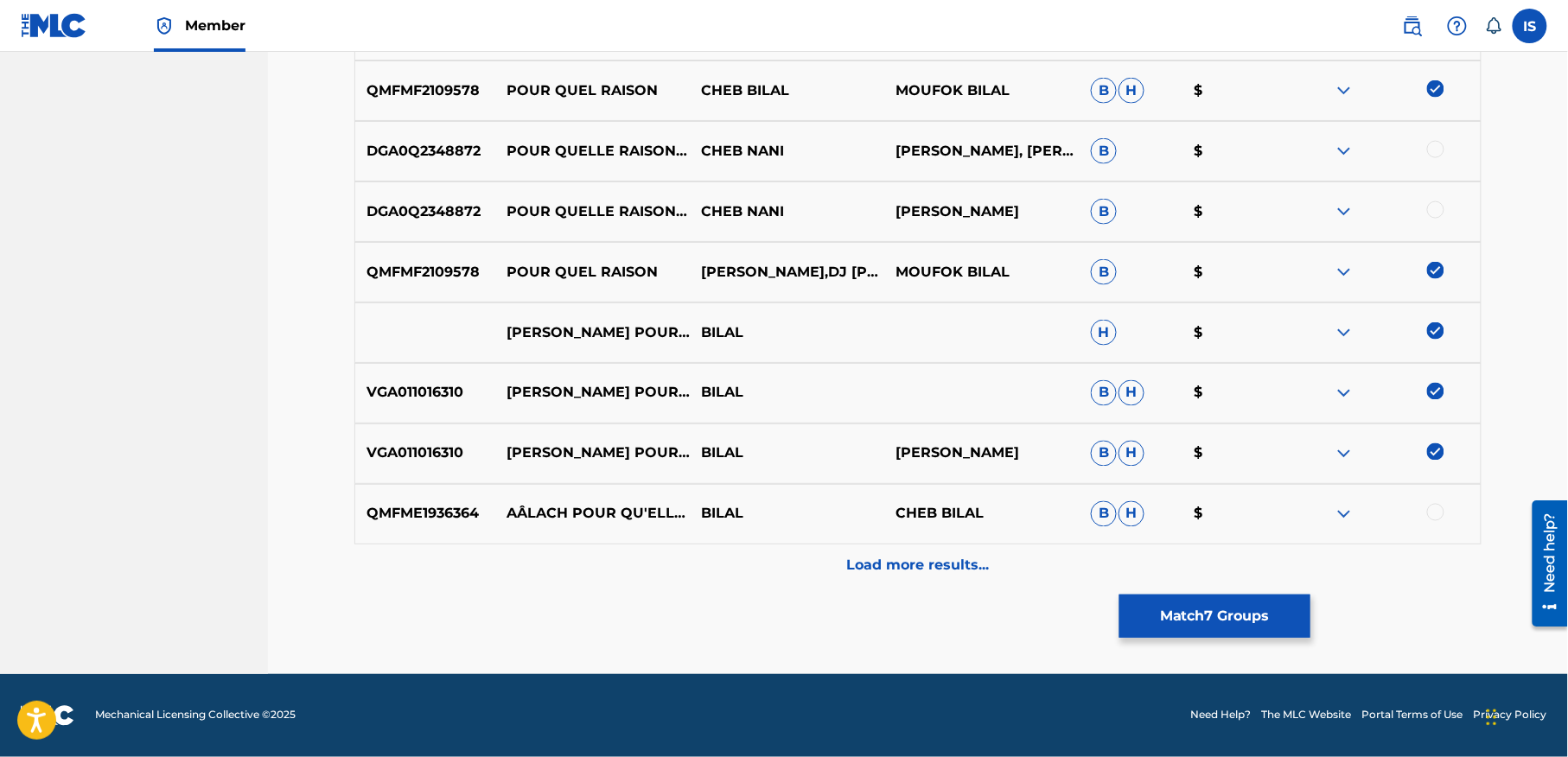
click at [1431, 509] on div at bounding box center [1435, 511] width 17 height 17
click at [924, 567] on p "Load more results..." at bounding box center [918, 566] width 142 height 20
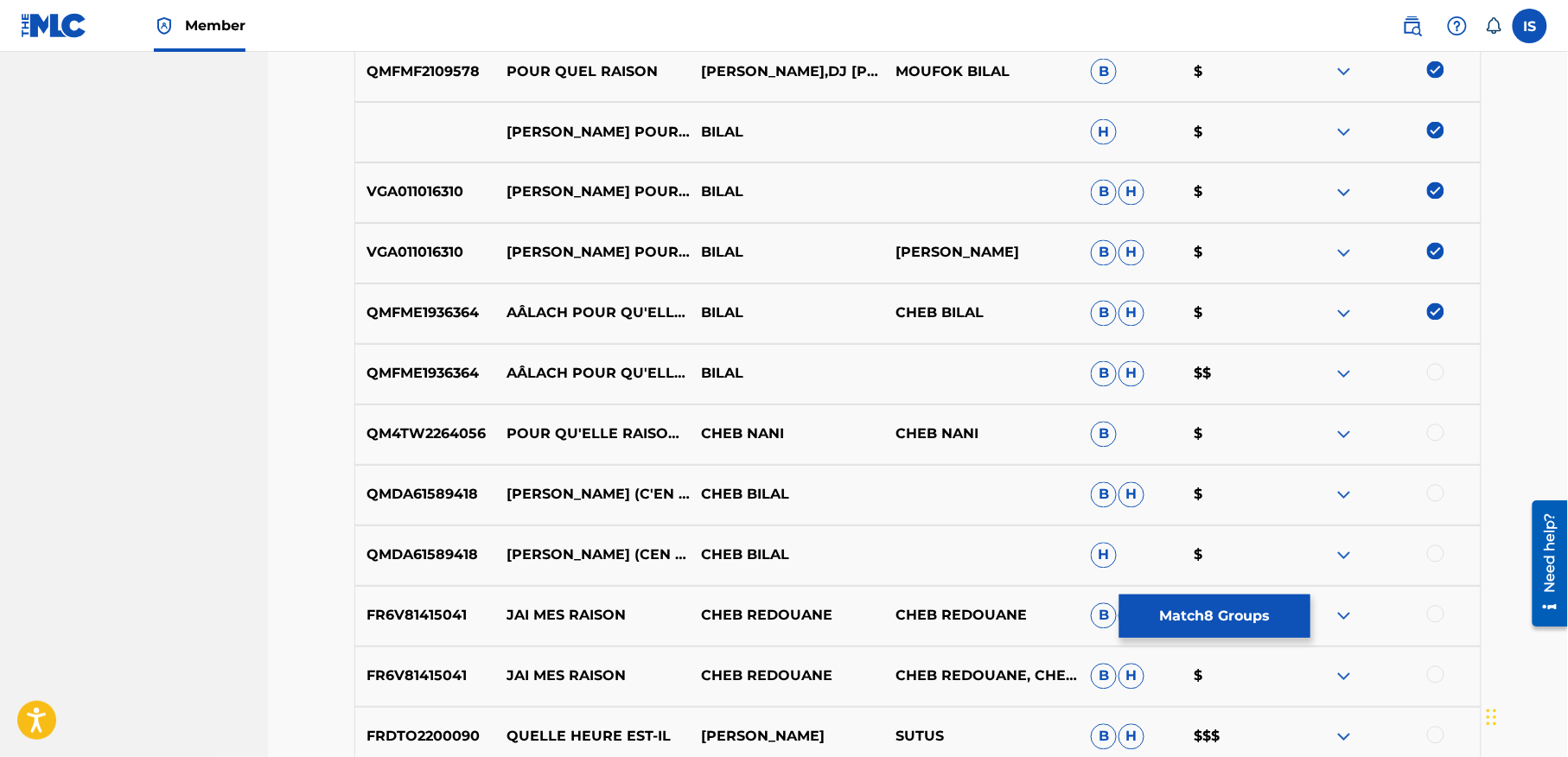
scroll to position [1024, 0]
click at [1435, 374] on div at bounding box center [1435, 371] width 17 height 17
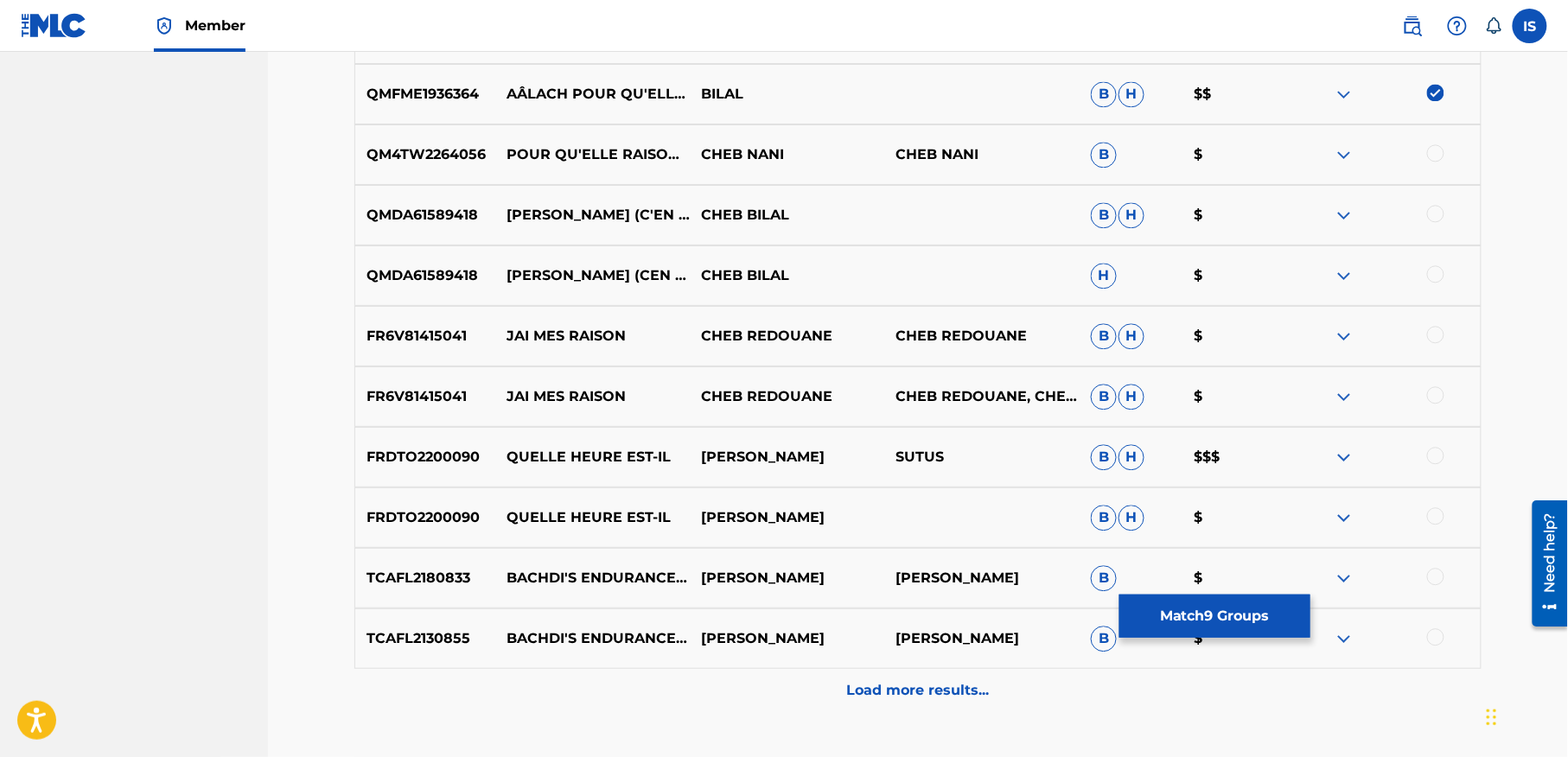
scroll to position [1304, 0]
click at [935, 689] on p "Load more results..." at bounding box center [918, 689] width 142 height 20
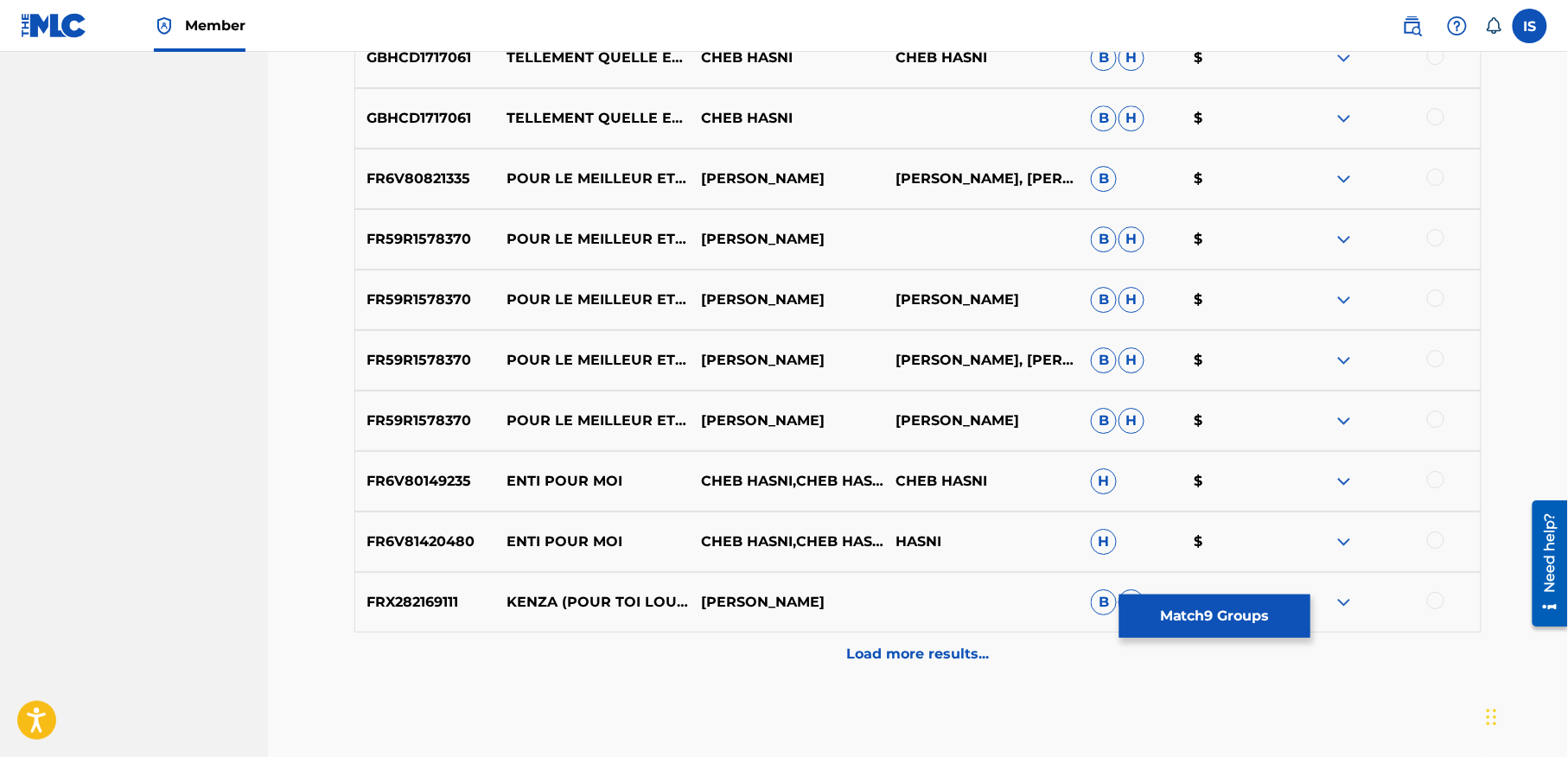
scroll to position [1985, 0]
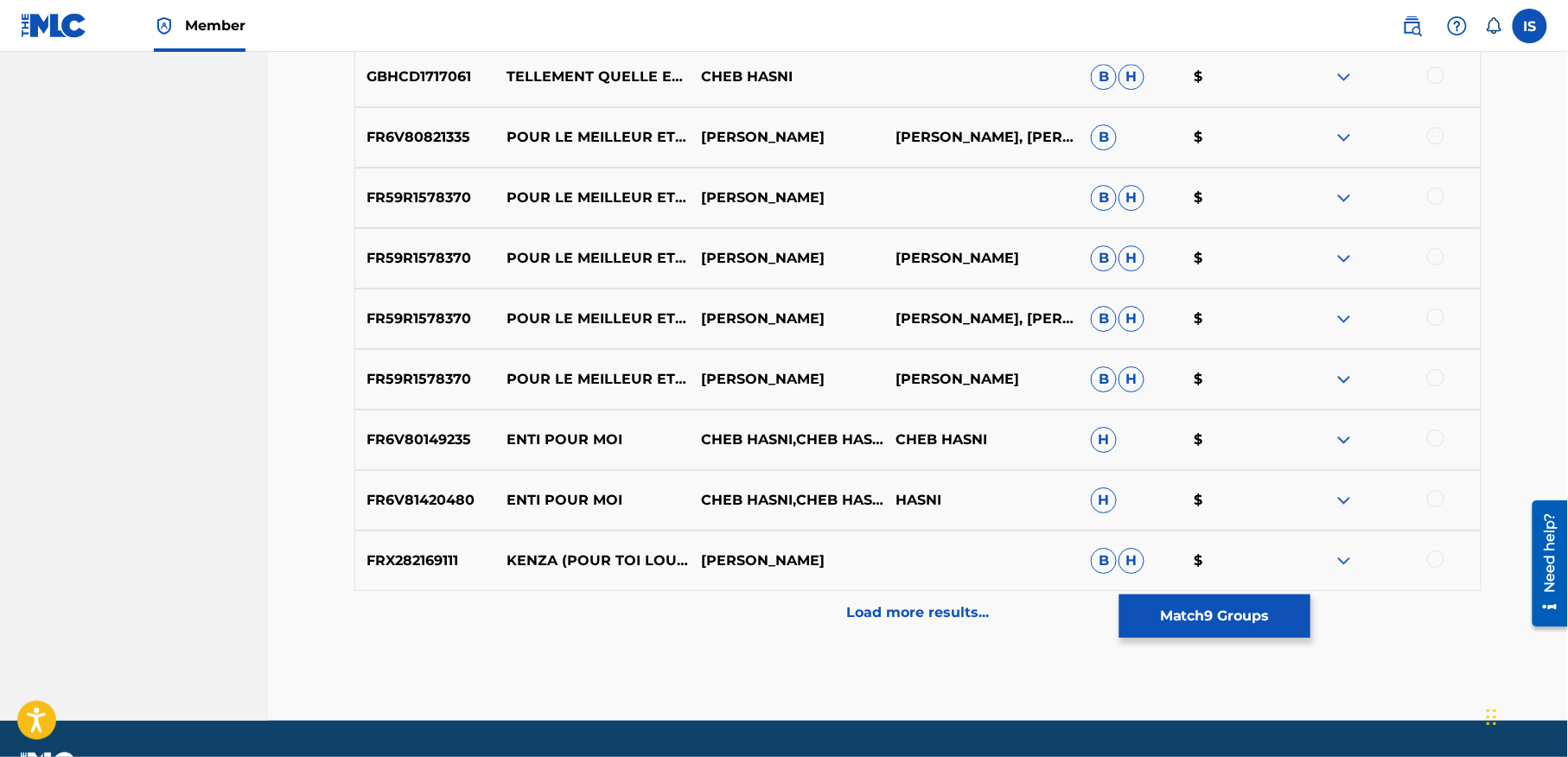
click at [902, 626] on div "Load more results..." at bounding box center [917, 612] width 1128 height 44
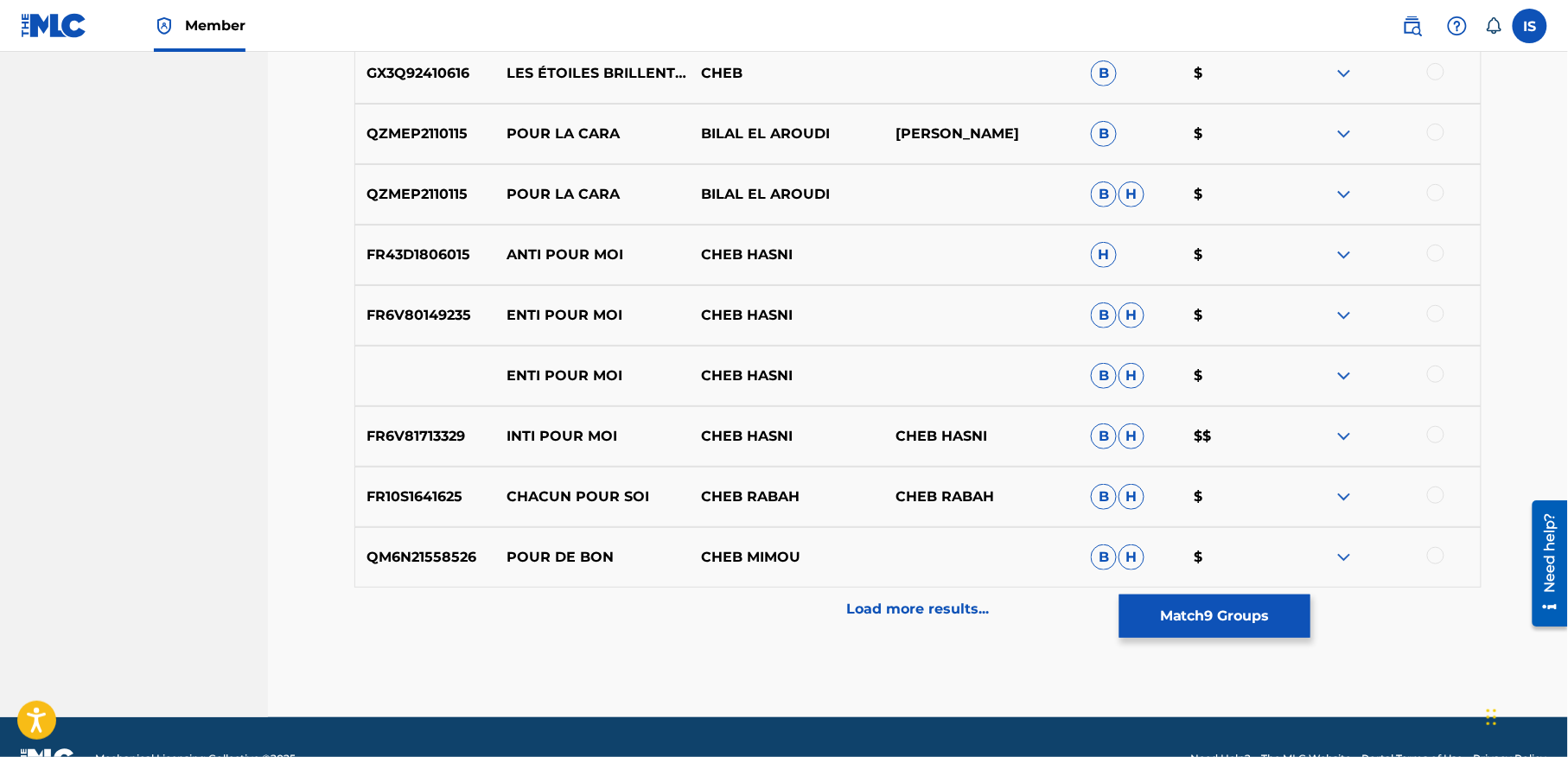
scroll to position [2599, 0]
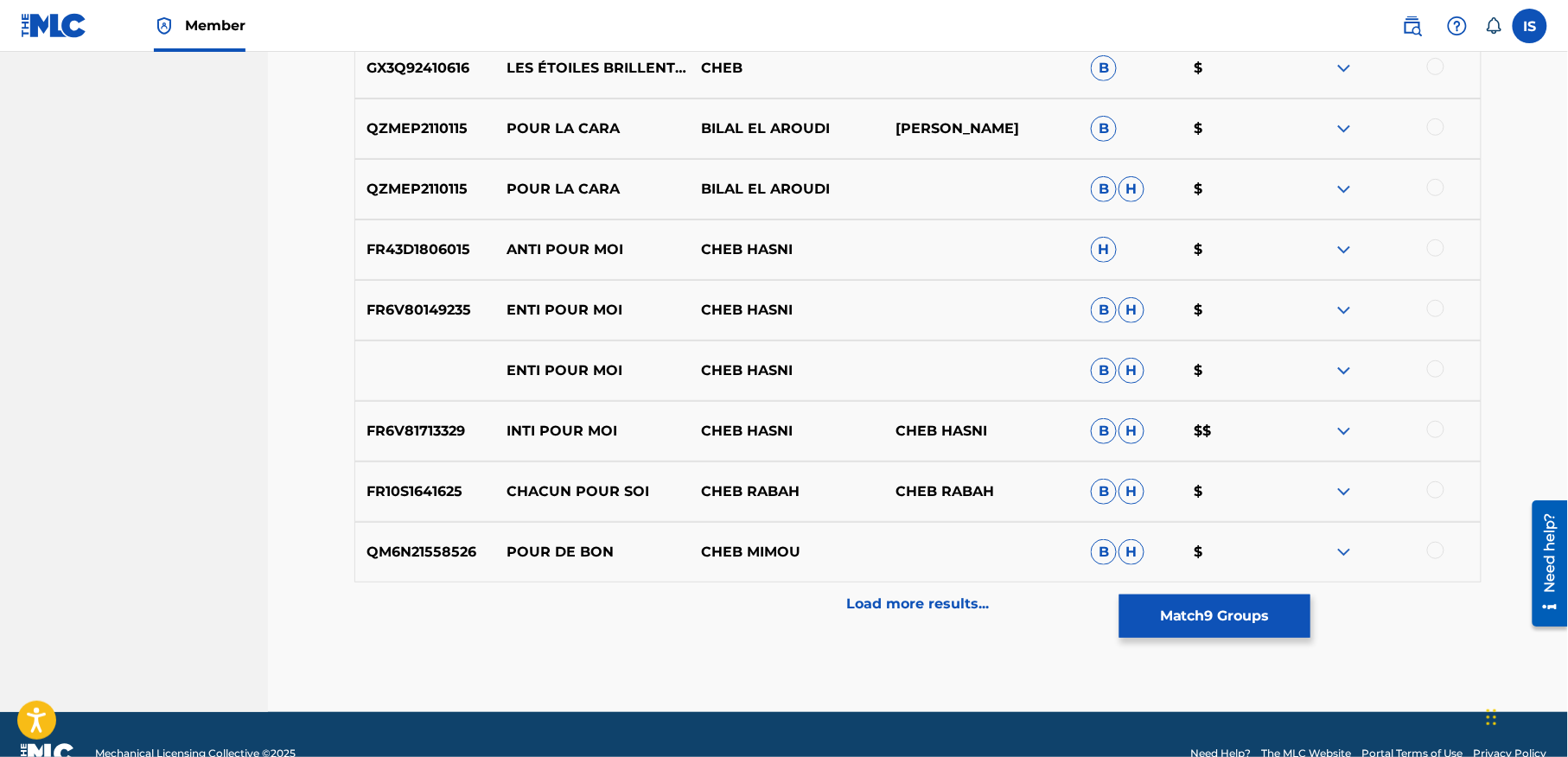
click at [1201, 626] on button "Match 9 Groups" at bounding box center [1215, 616] width 191 height 44
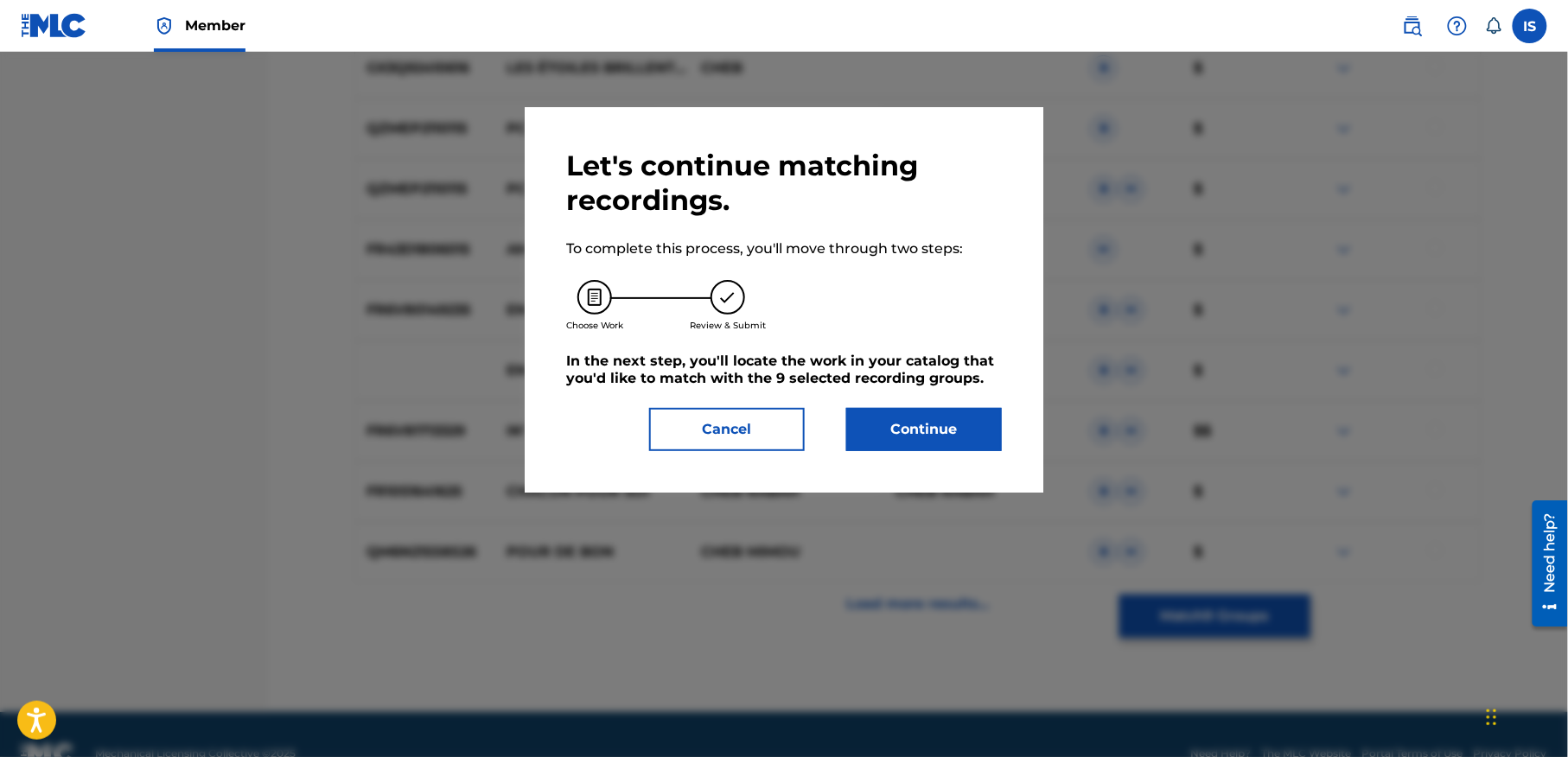
click at [899, 437] on button "Continue" at bounding box center [924, 429] width 156 height 44
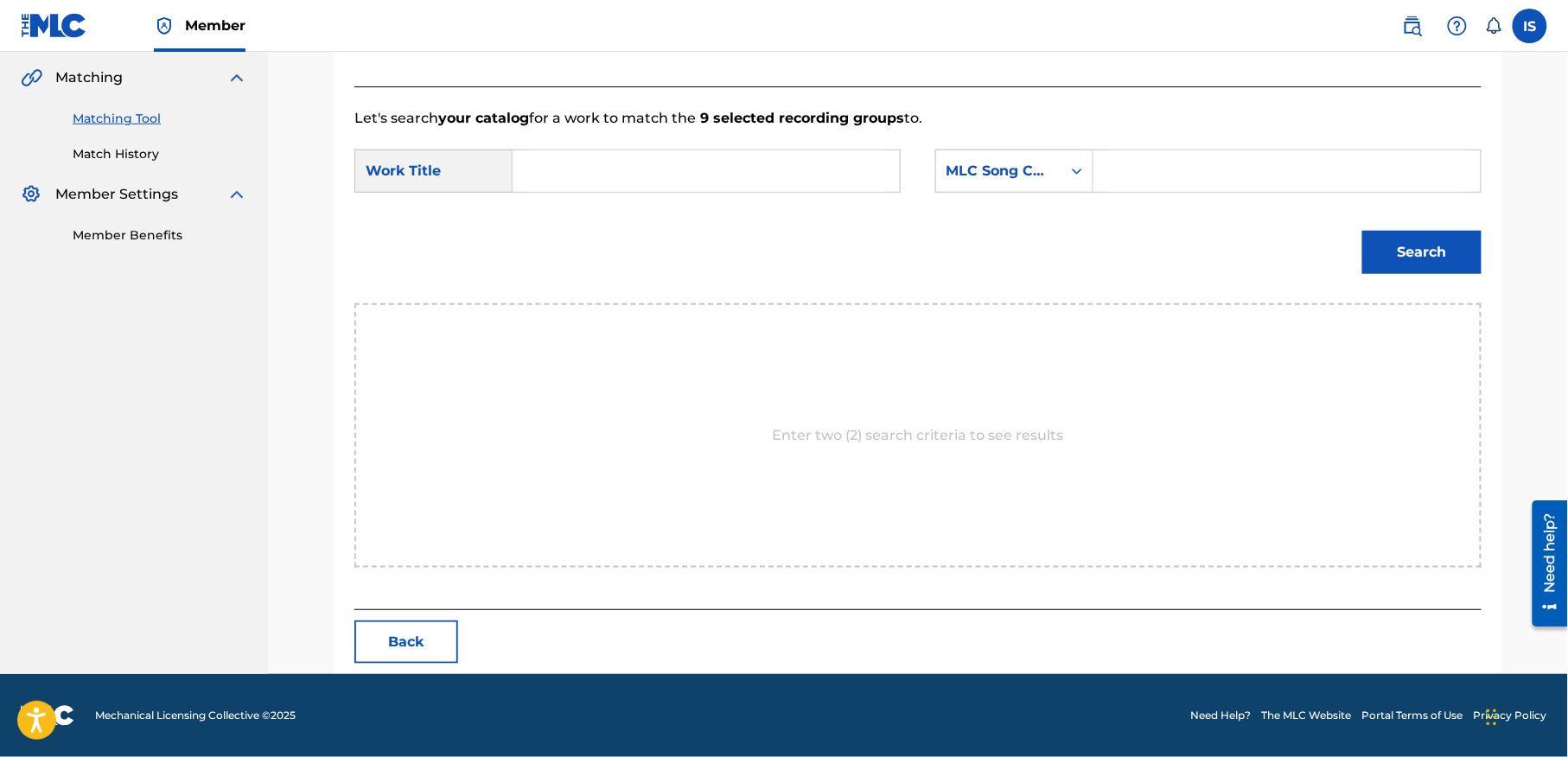
scroll to position [395, 0]
click at [603, 160] on input "Search Form" at bounding box center [707, 171] width 358 height 42
click at [602, 174] on input "Search Form" at bounding box center [707, 171] width 358 height 42
paste input "POUR QUELLE RAISON"
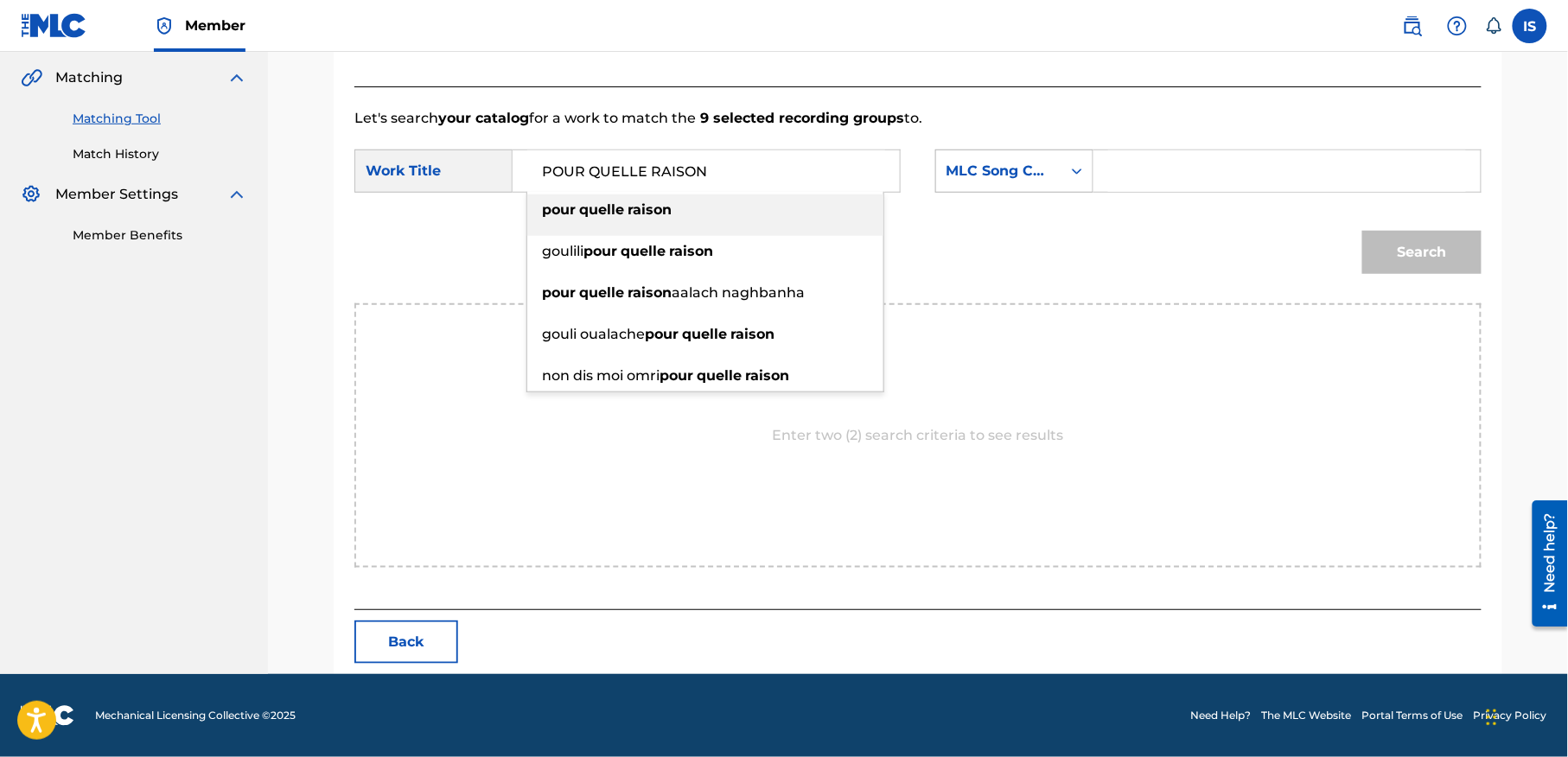
type input "POUR QUELLE RAISON"
click at [1014, 173] on div "MLC Song Code" at bounding box center [999, 171] width 105 height 20
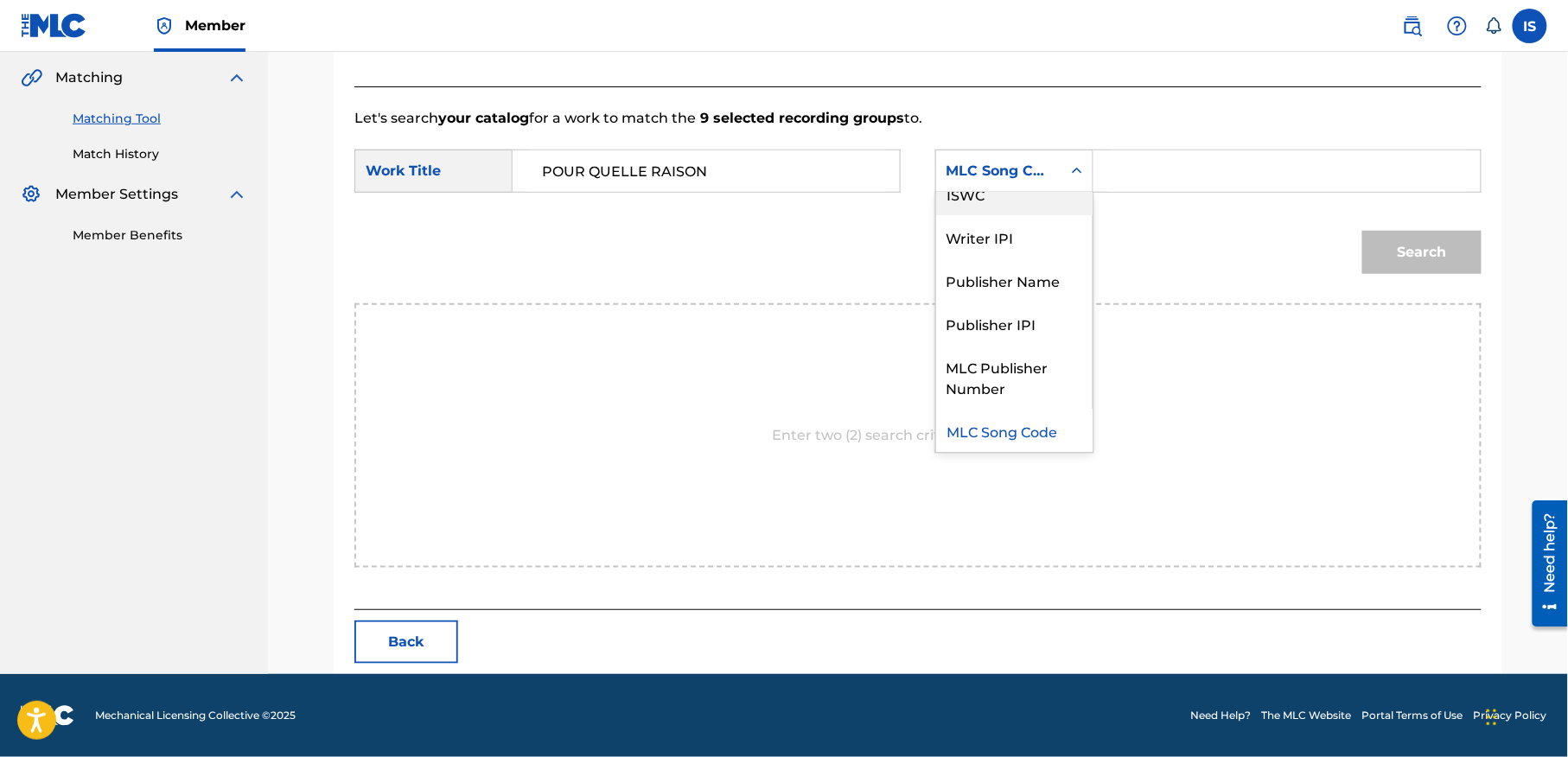
scroll to position [0, 0]
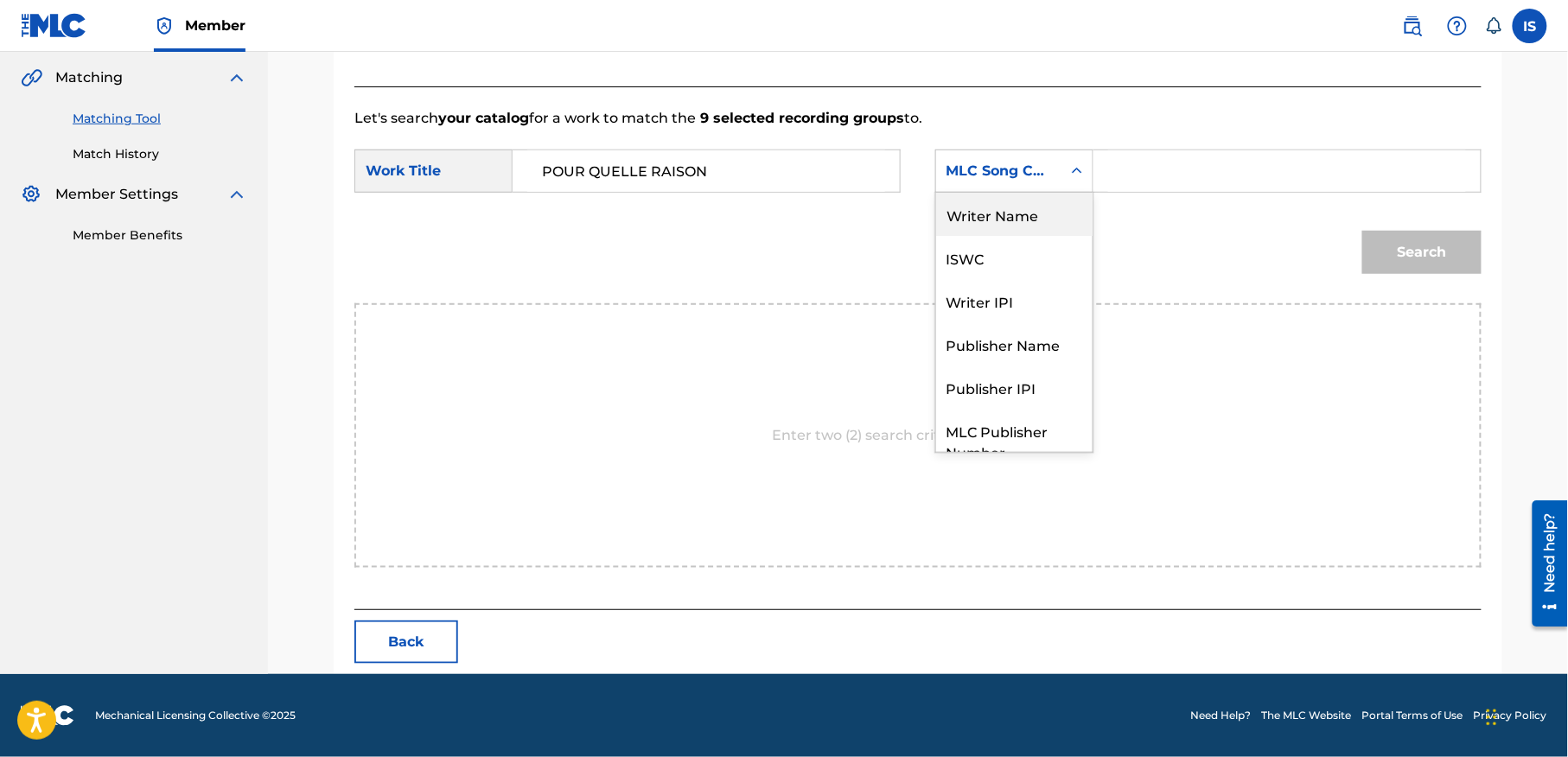
click at [1025, 214] on div "Writer Name" at bounding box center [1014, 214] width 157 height 44
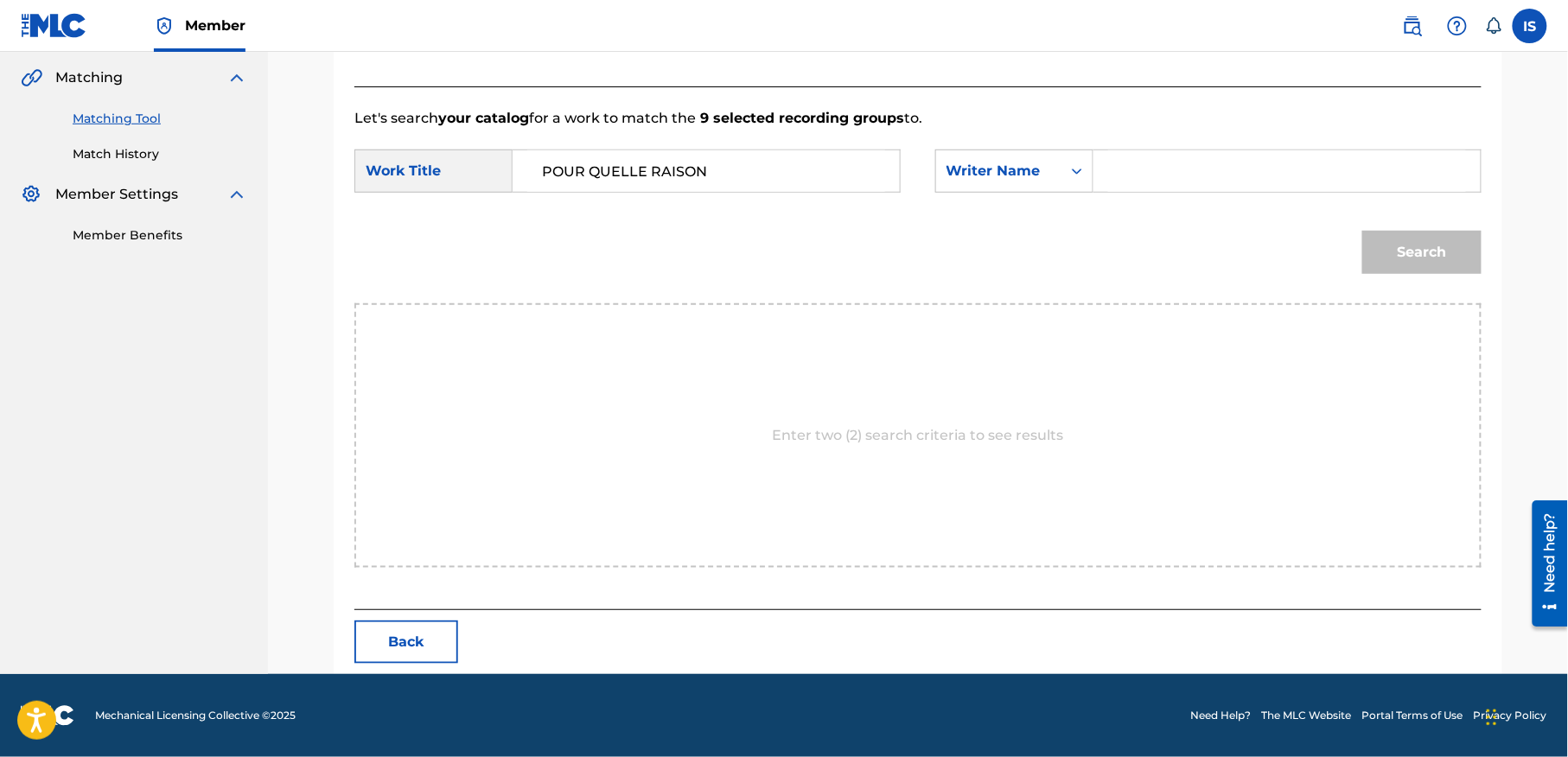
click at [1187, 170] on input "Search Form" at bounding box center [1287, 171] width 358 height 42
type input "moufok"
click at [1405, 257] on button "Search" at bounding box center [1422, 252] width 119 height 44
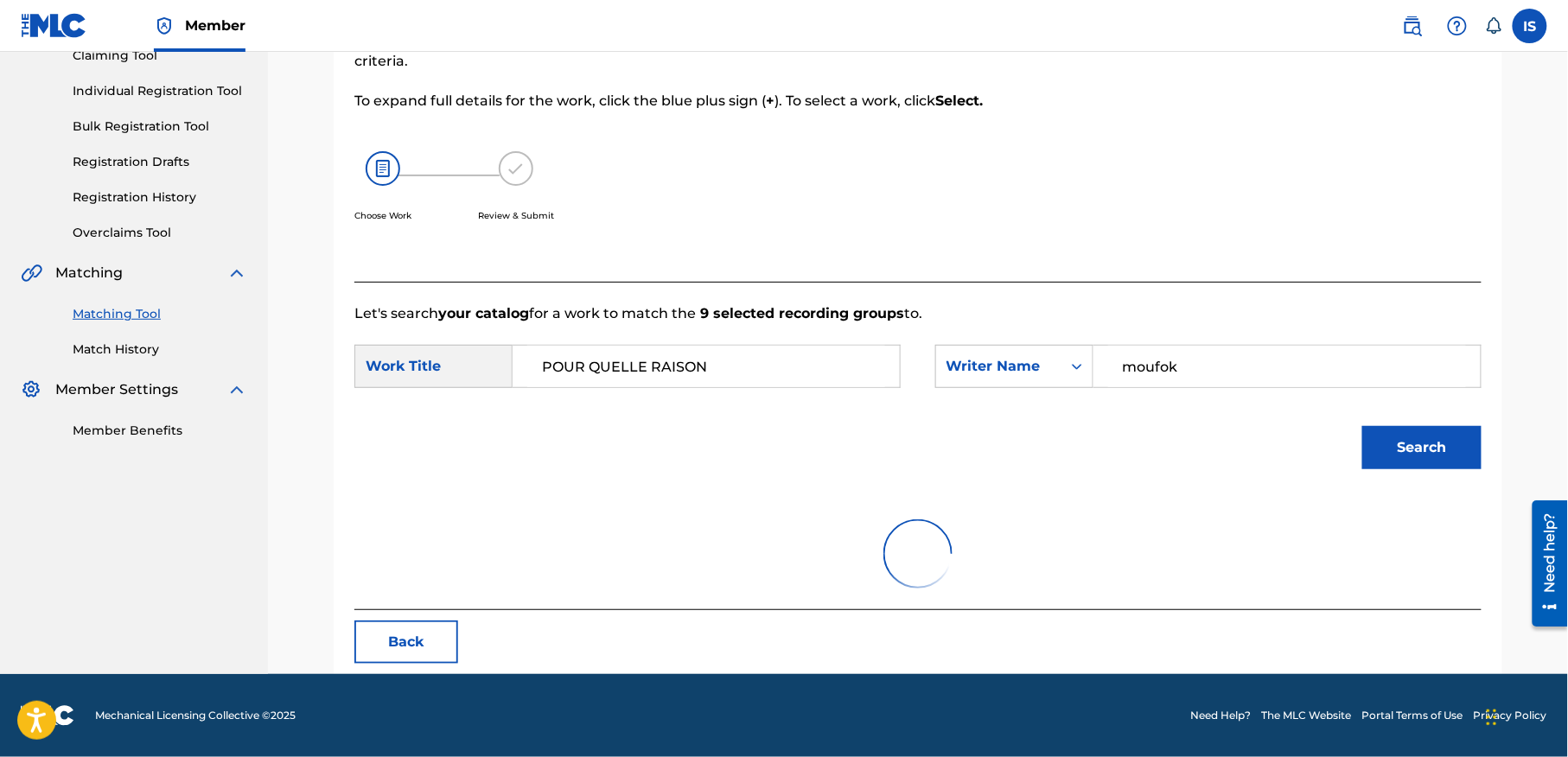
scroll to position [395, 0]
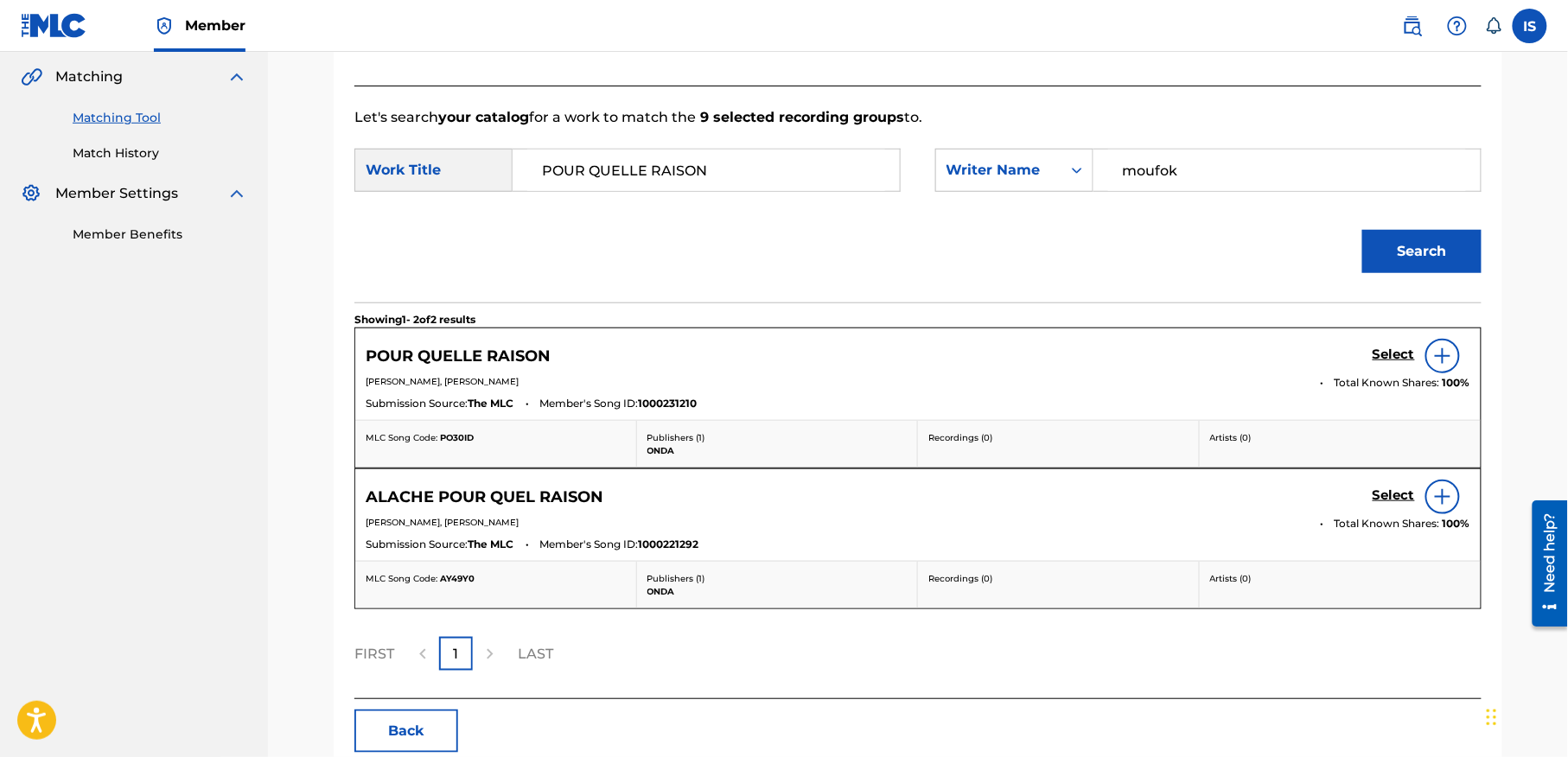
click at [1397, 363] on h5 "Select" at bounding box center [1394, 354] width 43 height 16
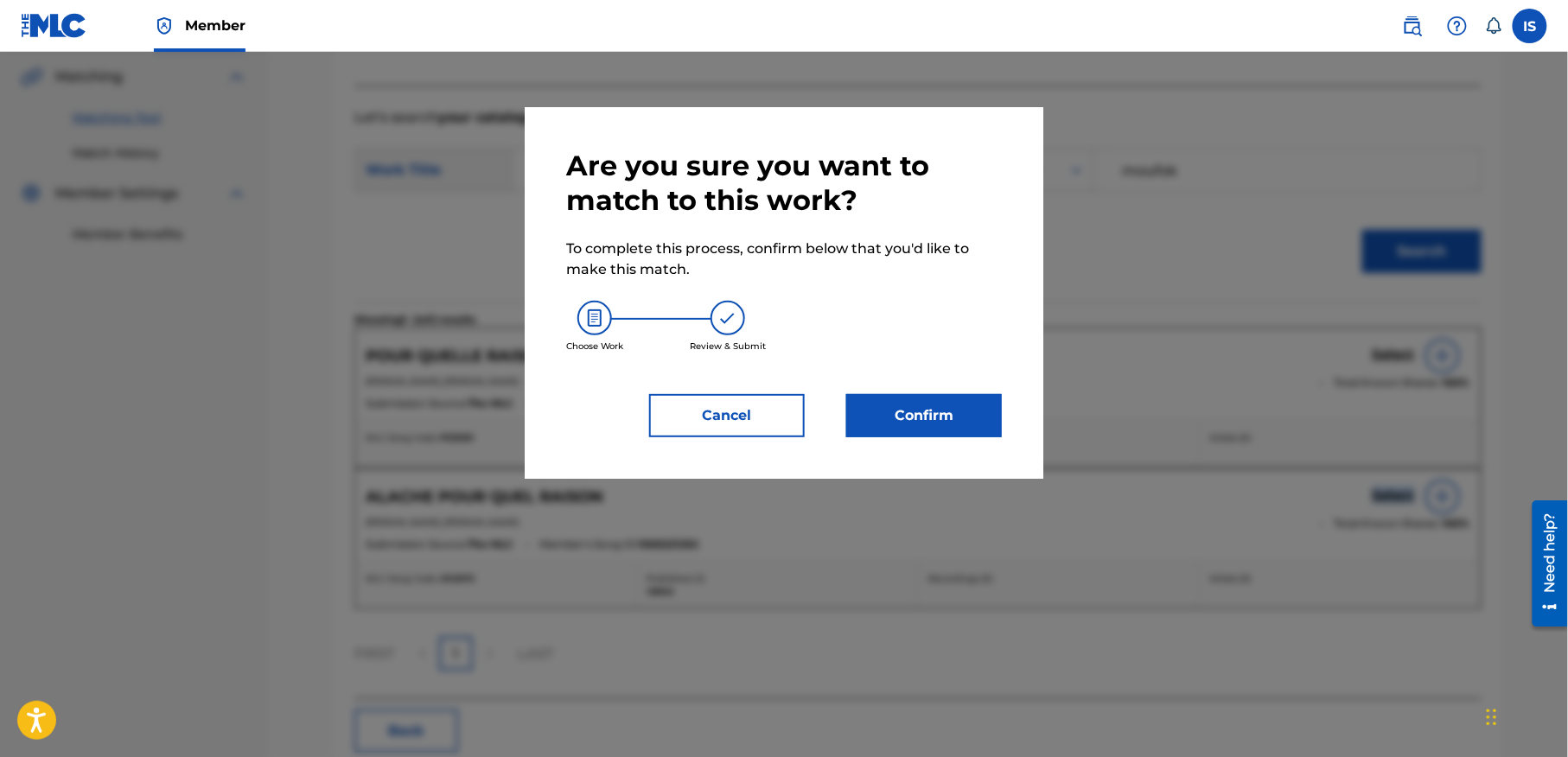
click at [962, 432] on button "Confirm" at bounding box center [924, 415] width 156 height 44
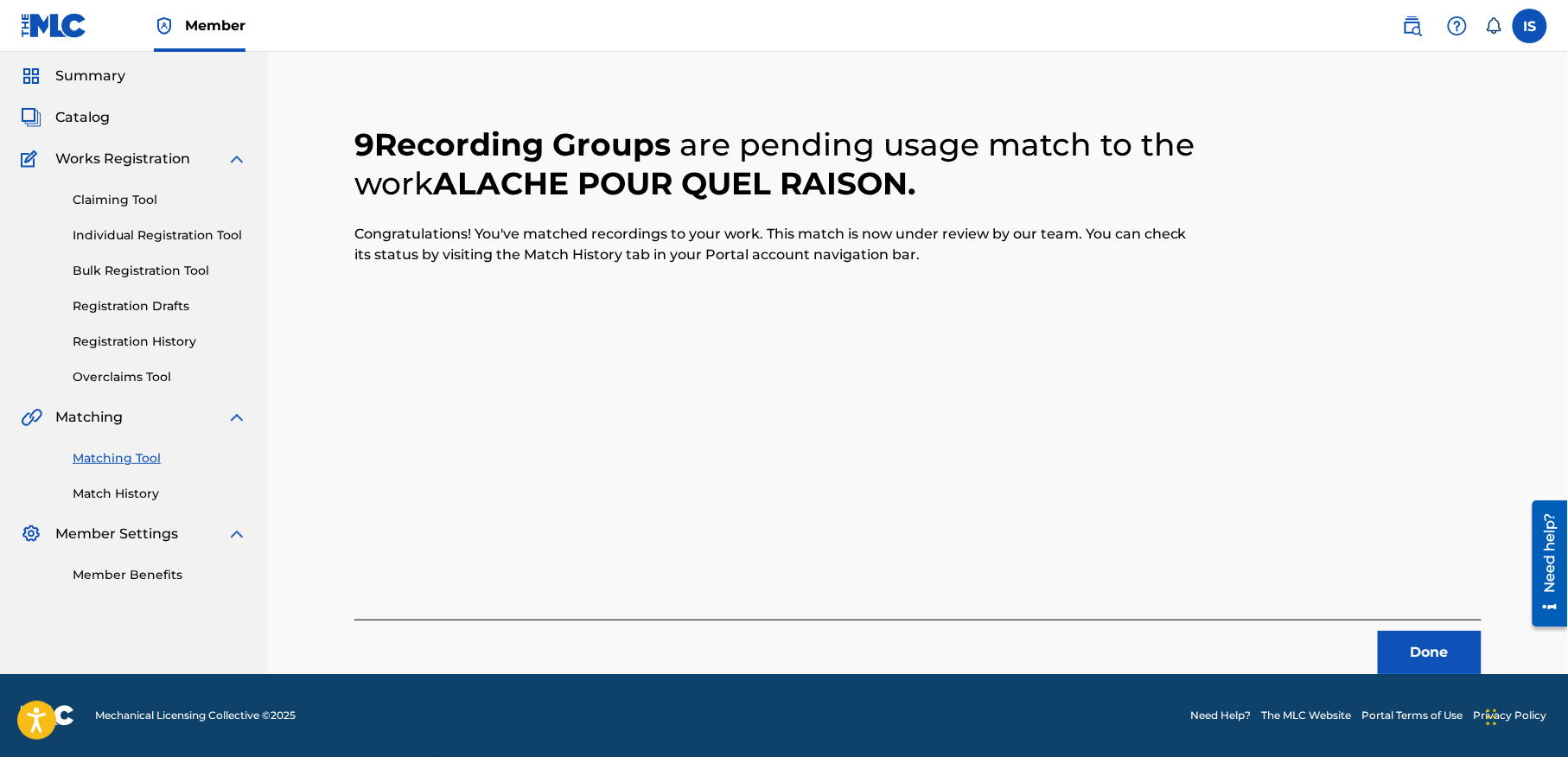
scroll to position [53, 0]
click at [1402, 661] on button "Done" at bounding box center [1429, 653] width 104 height 44
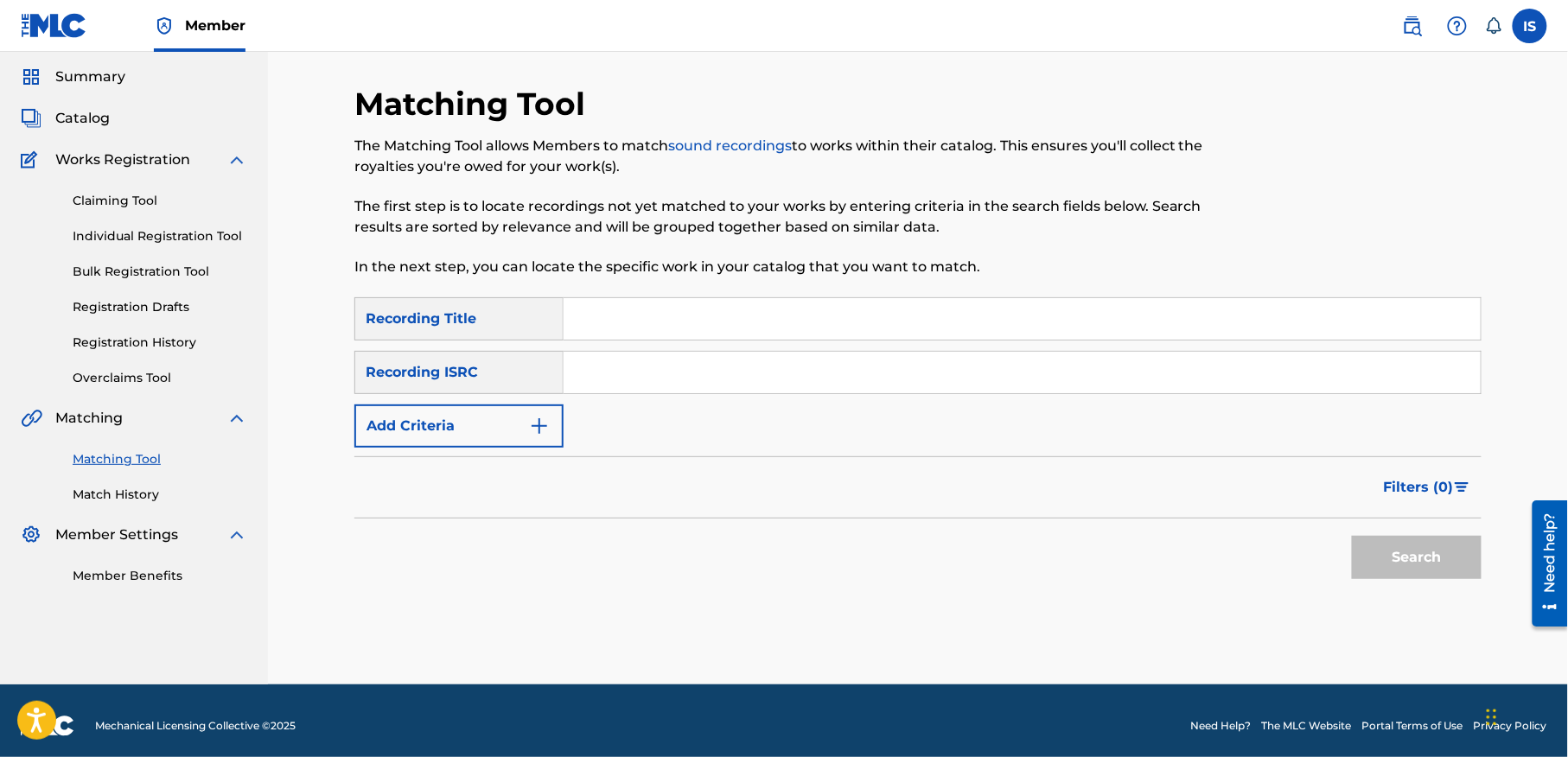
click at [713, 329] on input "Search Form" at bounding box center [1022, 318] width 917 height 42
paste input "GHIR WAHEDHA AAINI:[PERSON_NAME]"
type input "GHIR WAHEDHA AAINI:[PERSON_NAME]"
click at [437, 423] on button "Add Criteria" at bounding box center [458, 426] width 209 height 44
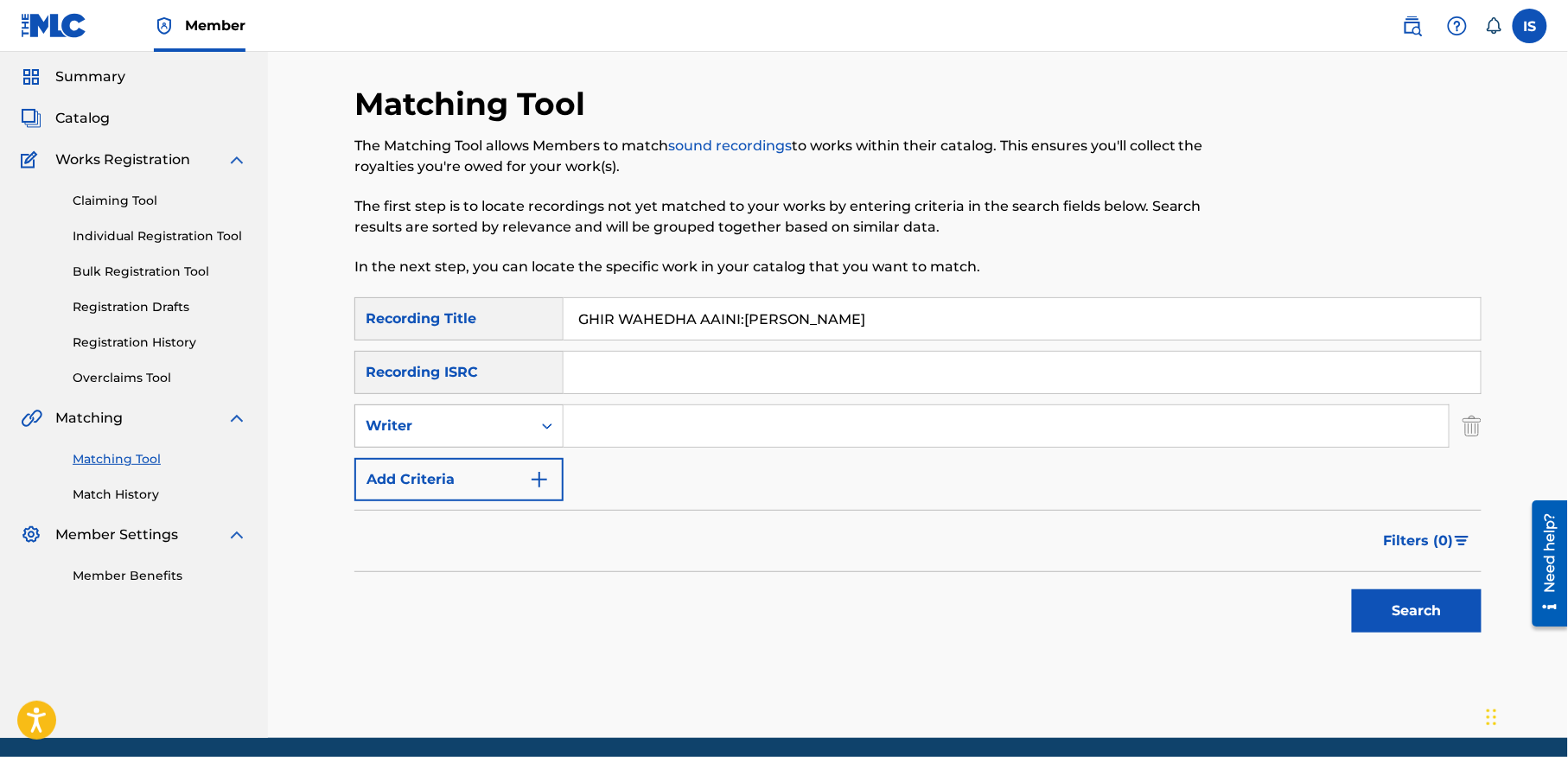
click at [436, 427] on div "Writer" at bounding box center [443, 425] width 156 height 20
click at [460, 461] on div "Recording Artist" at bounding box center [458, 469] width 207 height 44
click at [619, 427] on input "Search Form" at bounding box center [1006, 426] width 885 height 42
type input "cheb bilal"
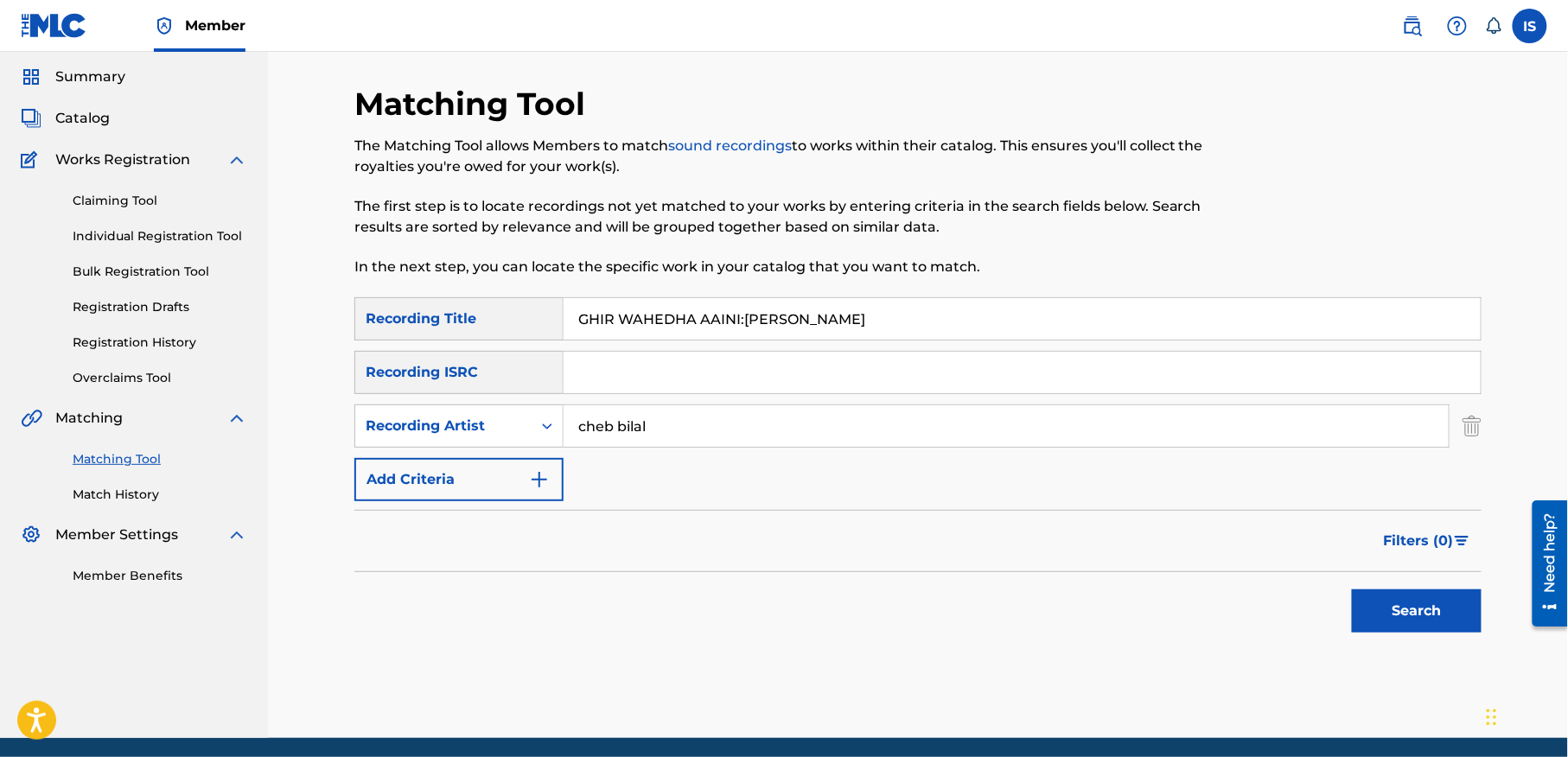
click at [1397, 610] on button "Search" at bounding box center [1417, 610] width 130 height 44
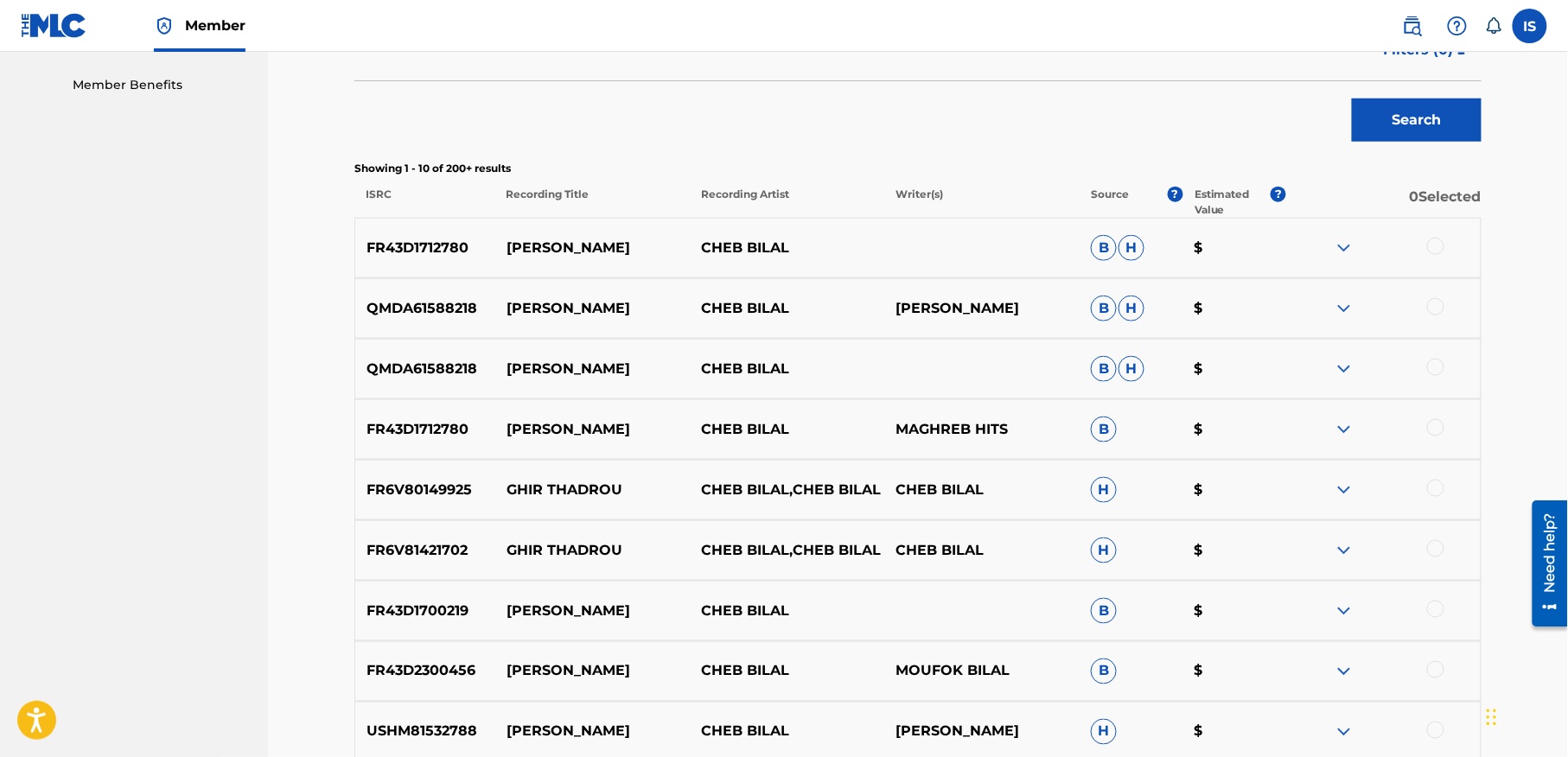
scroll to position [546, 0]
click at [1433, 244] on div at bounding box center [1435, 244] width 17 height 17
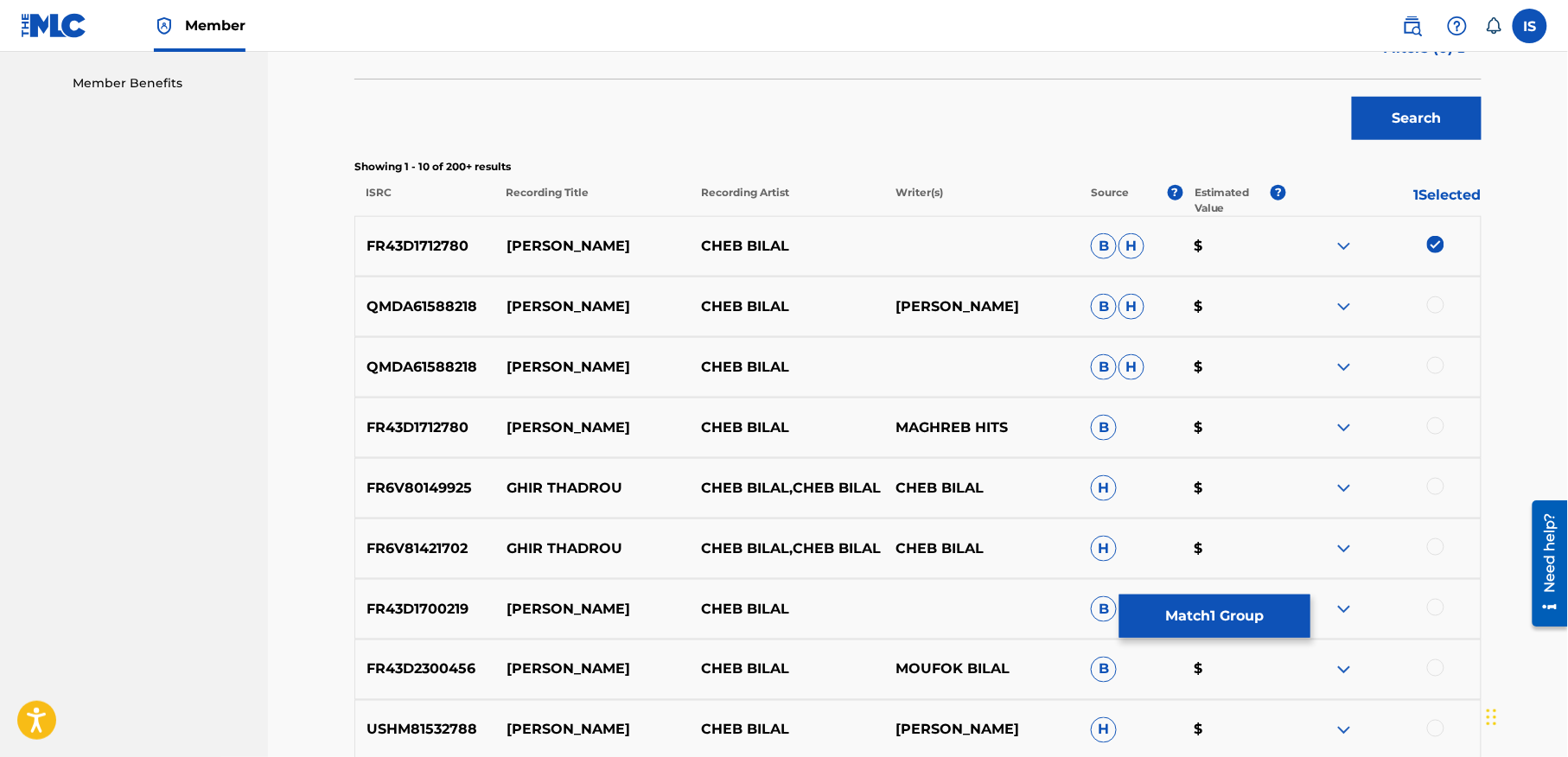
click at [1435, 308] on div at bounding box center [1435, 304] width 17 height 17
click at [1430, 363] on div at bounding box center [1435, 365] width 17 height 17
click at [1433, 432] on div at bounding box center [1435, 425] width 17 height 17
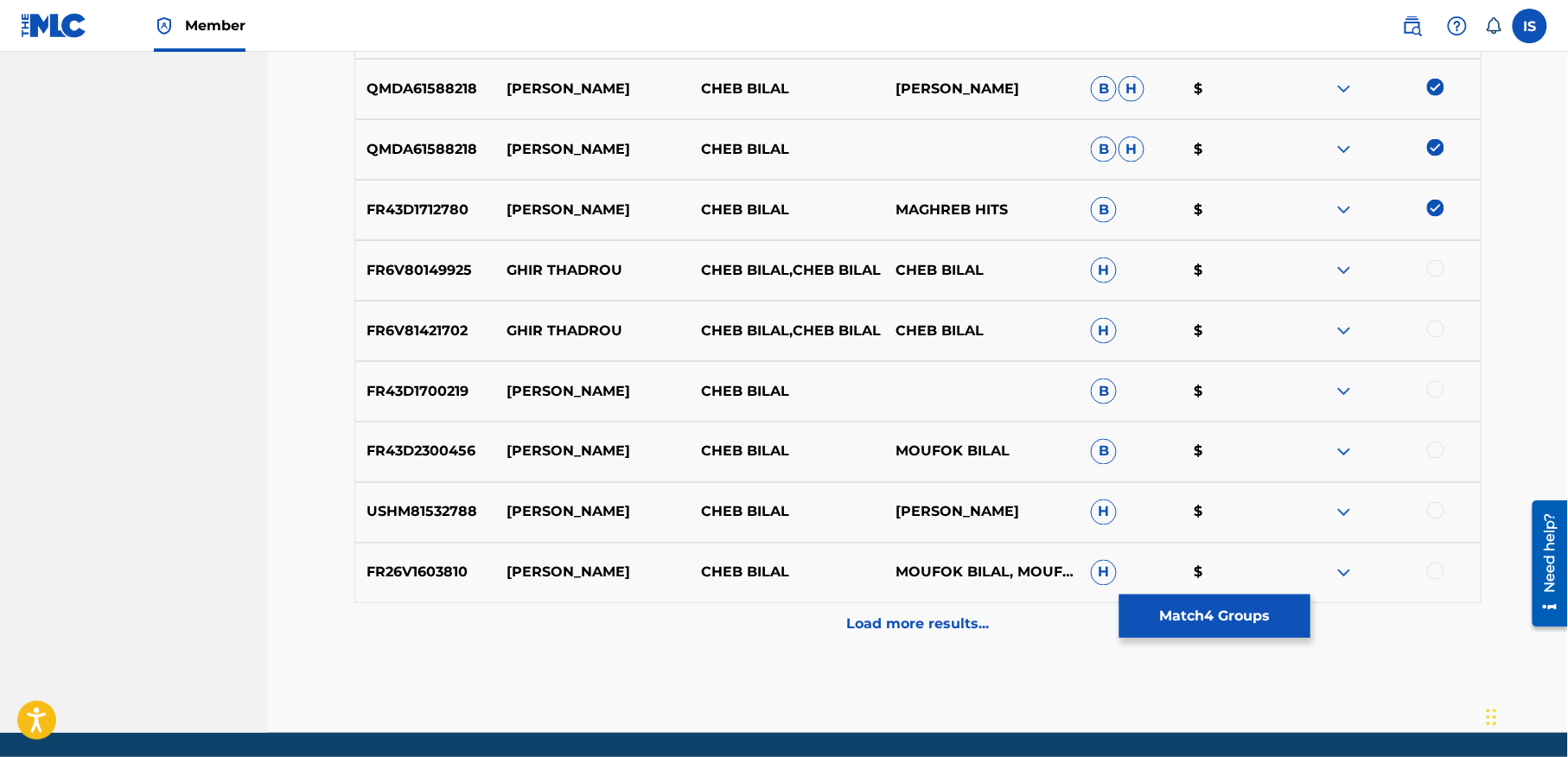
scroll to position [778, 0]
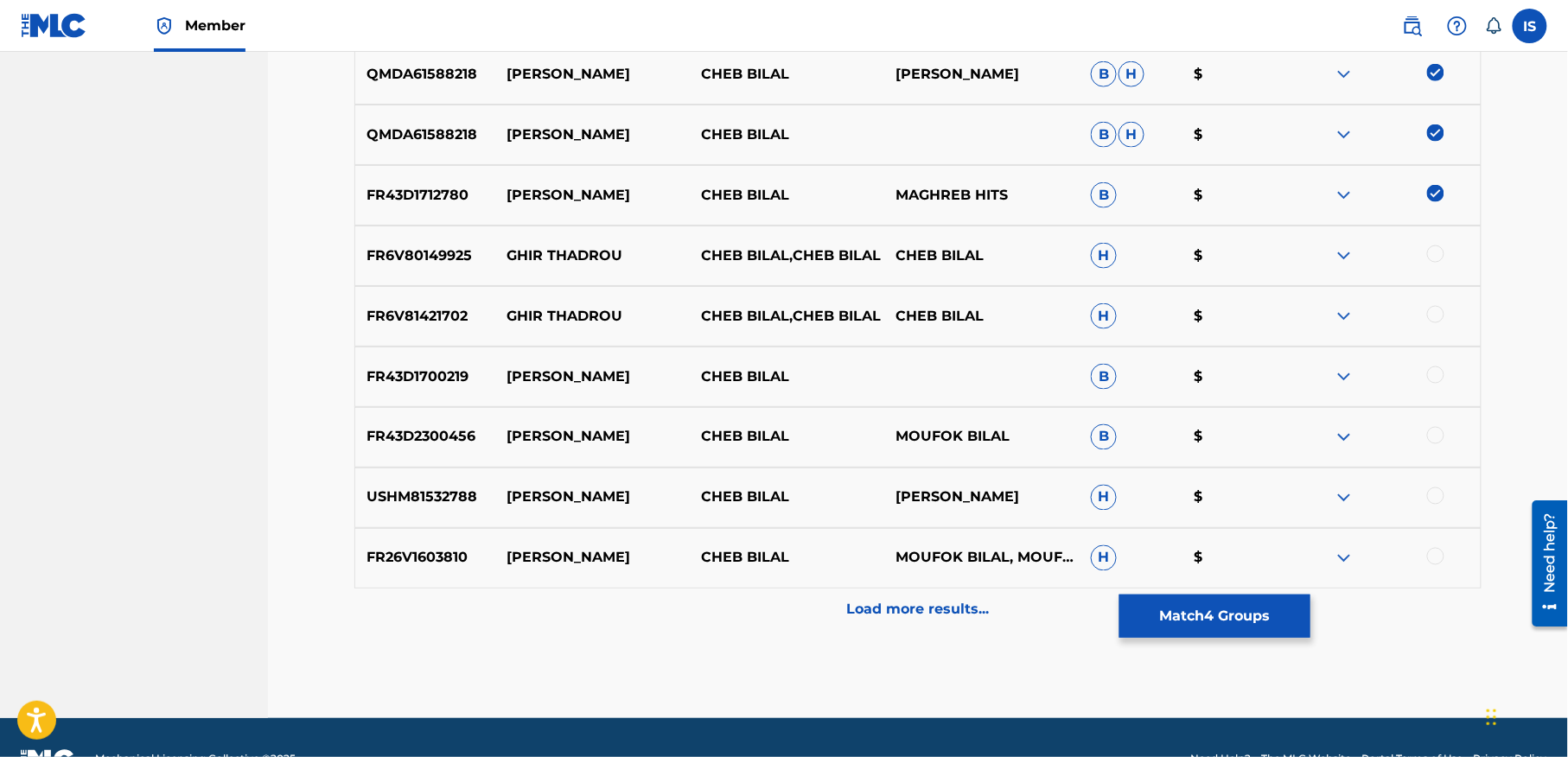
click at [917, 624] on div "Load more results..." at bounding box center [917, 609] width 1128 height 44
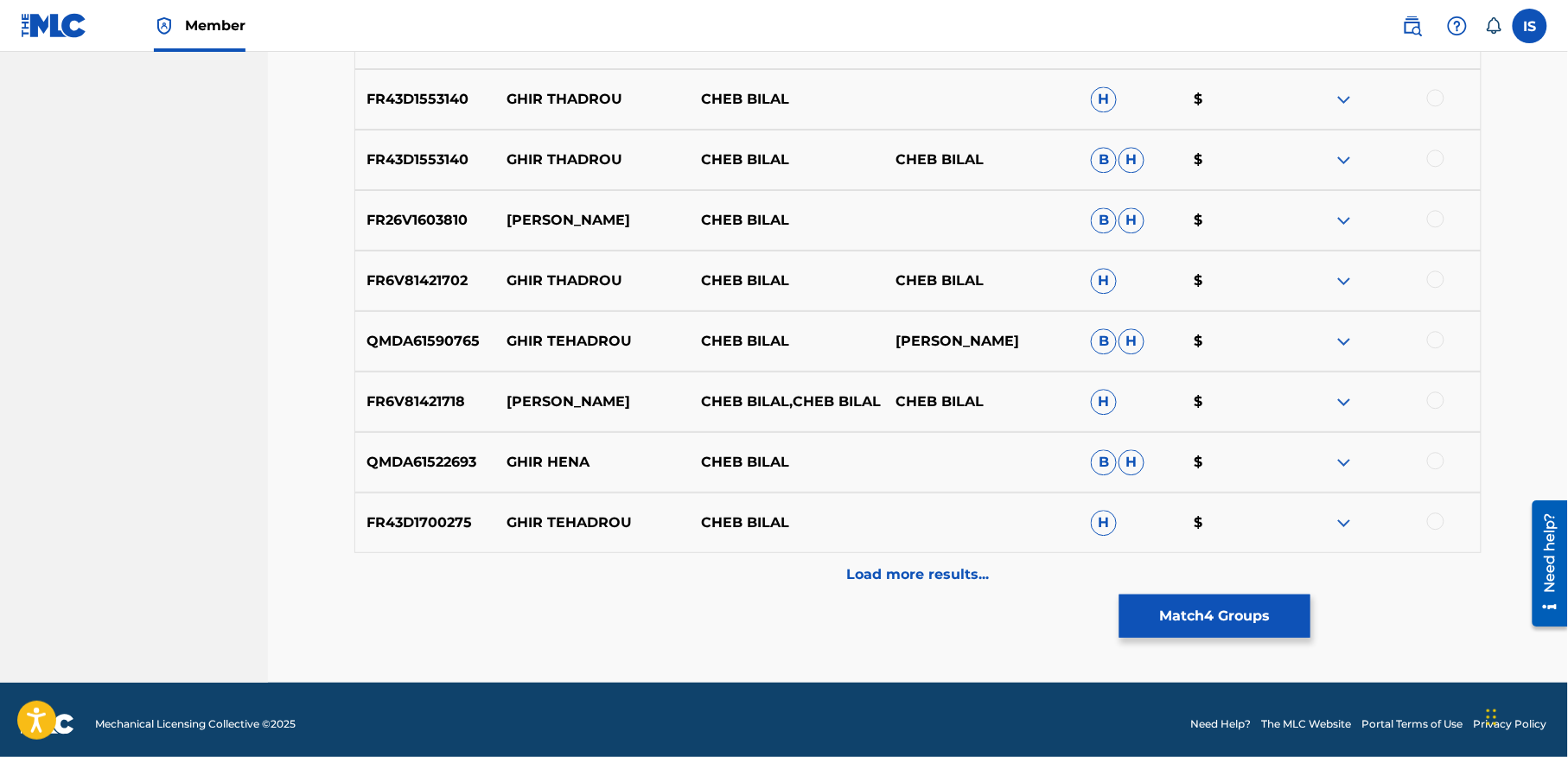
scroll to position [1429, 0]
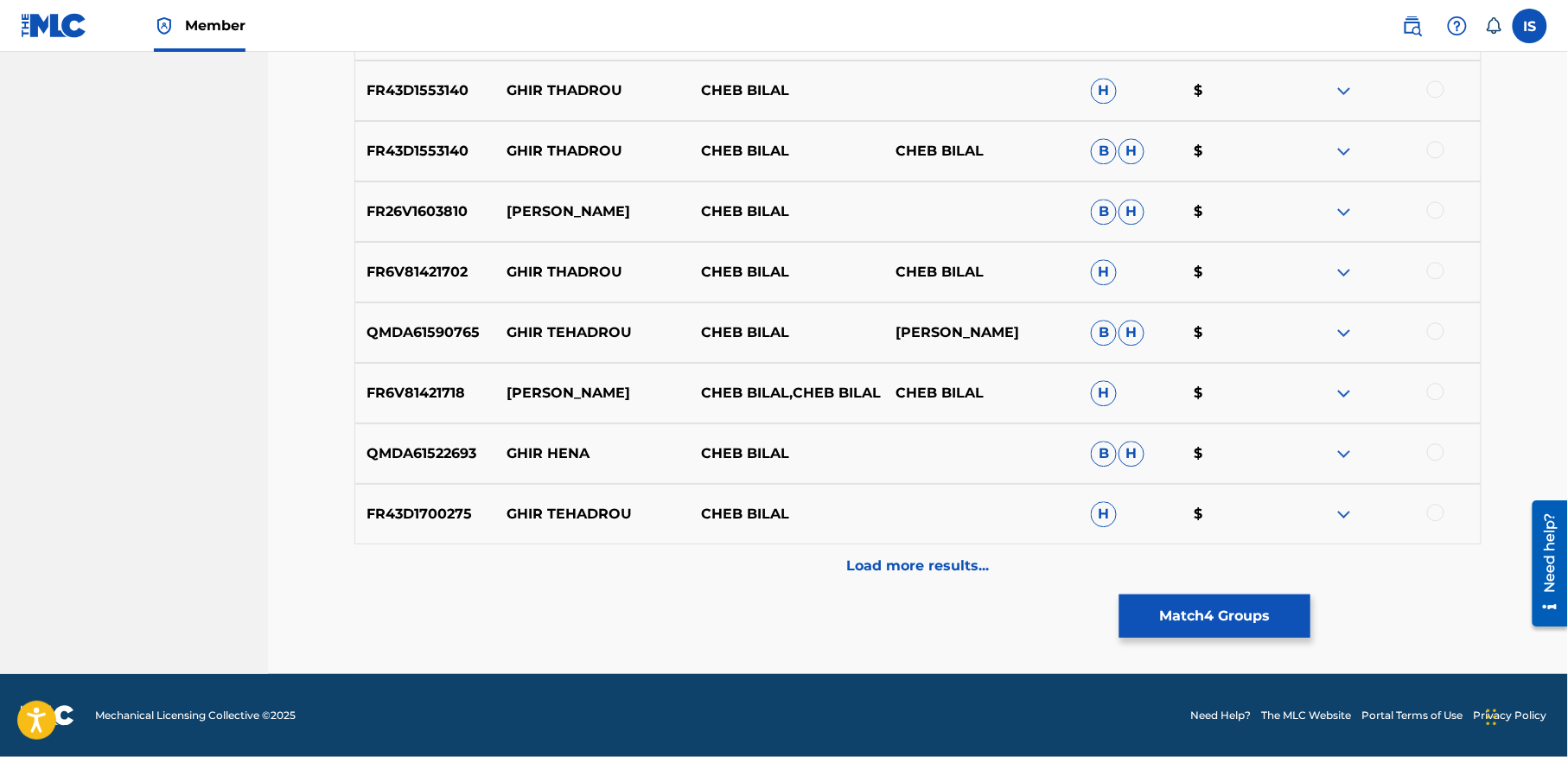
click at [876, 568] on p "Load more results..." at bounding box center [918, 566] width 142 height 20
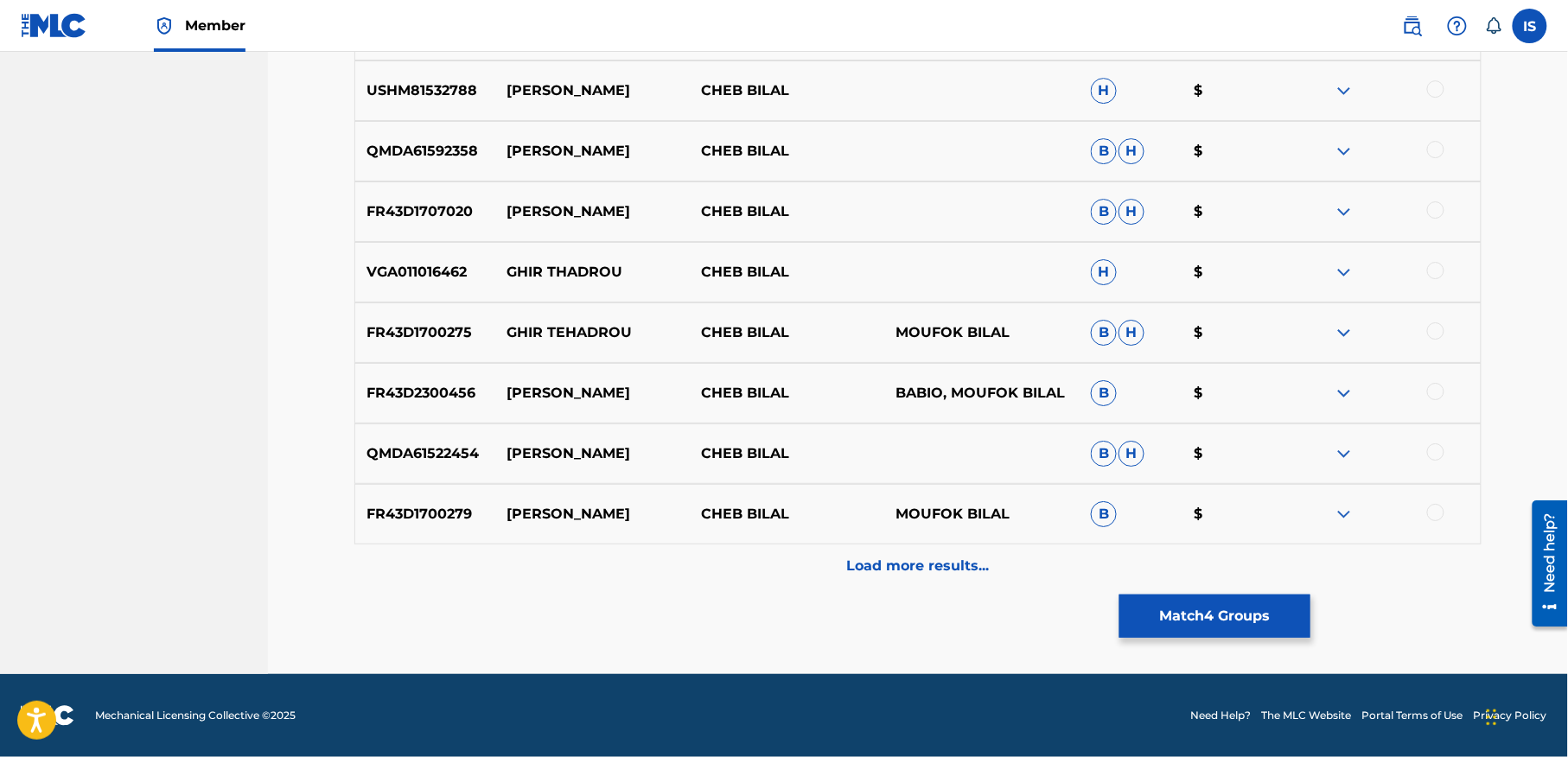
click at [876, 568] on p "Load more results..." at bounding box center [918, 566] width 142 height 20
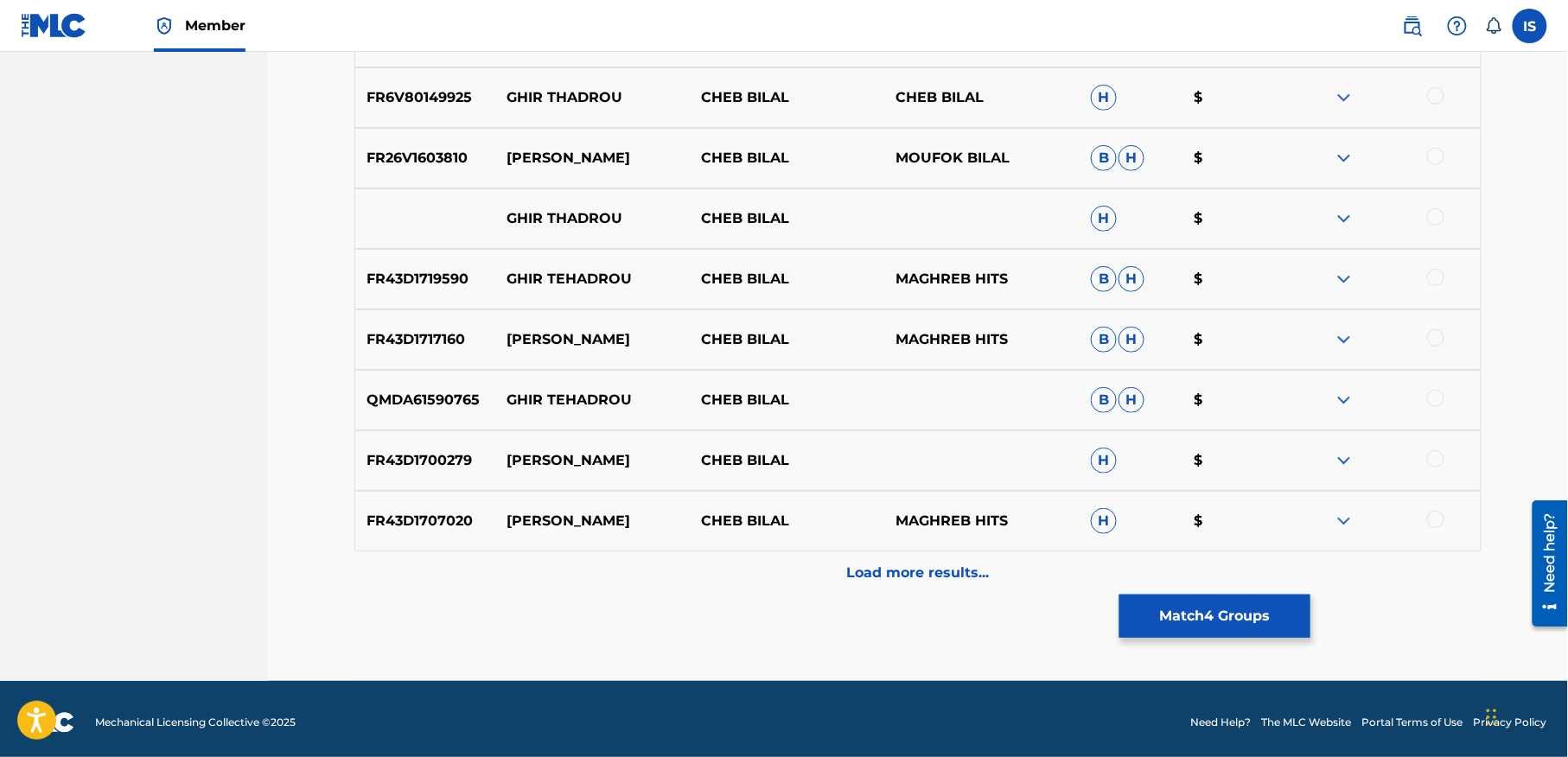
scroll to position [2637, 0]
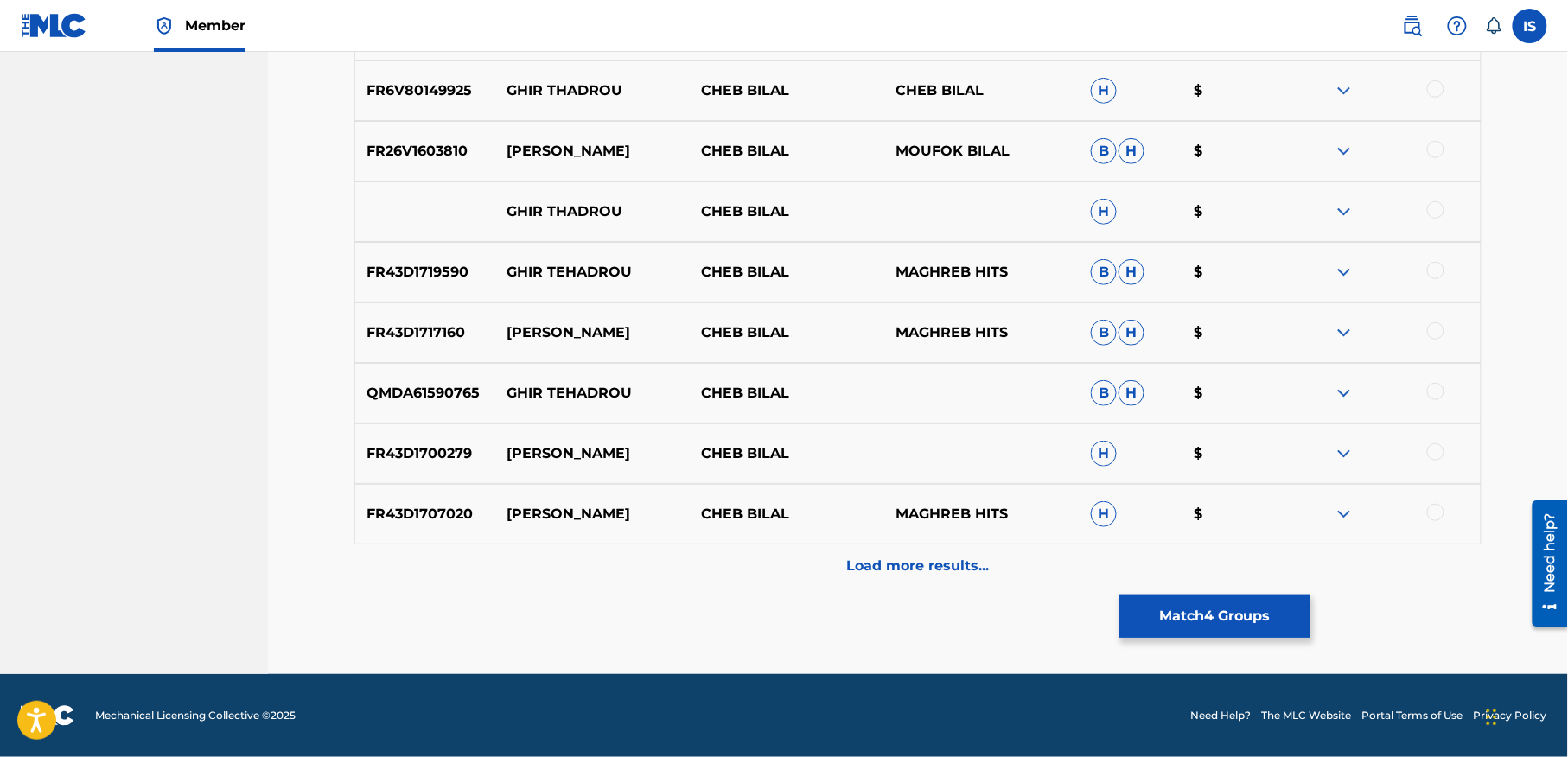
click at [1218, 622] on button "Match 4 Groups" at bounding box center [1215, 616] width 191 height 44
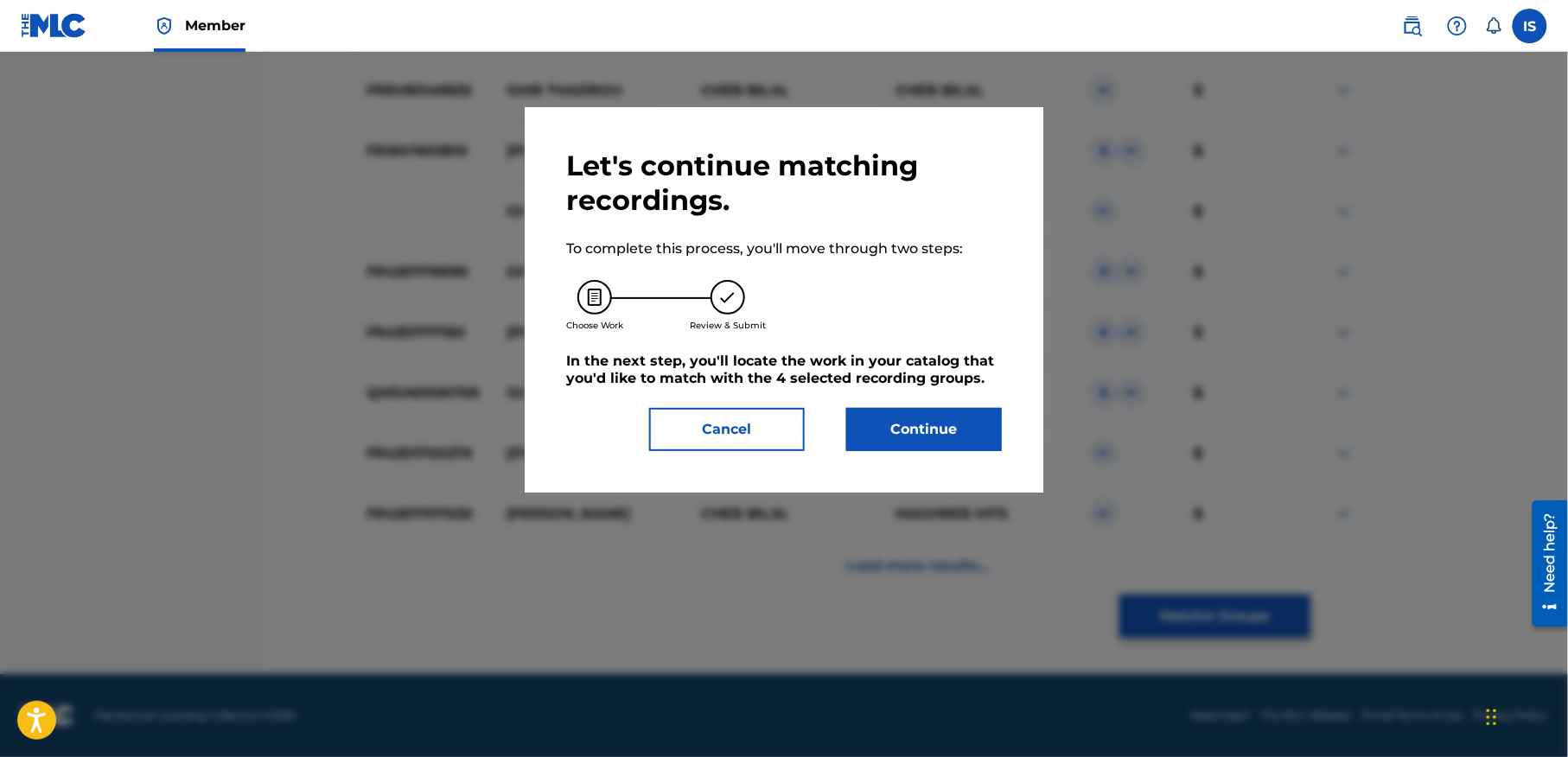
click at [939, 433] on button "Continue" at bounding box center [924, 429] width 156 height 44
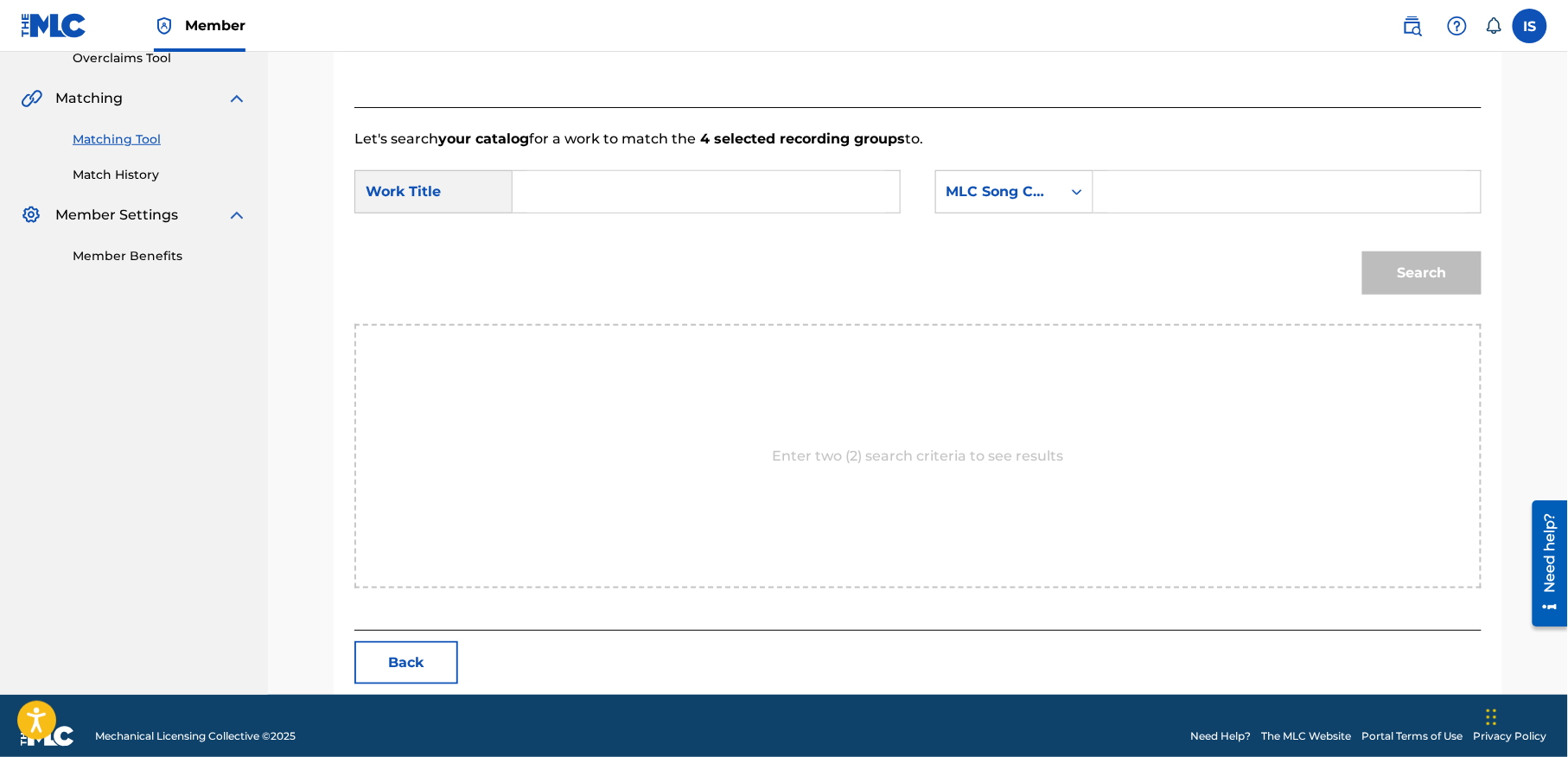
scroll to position [395, 0]
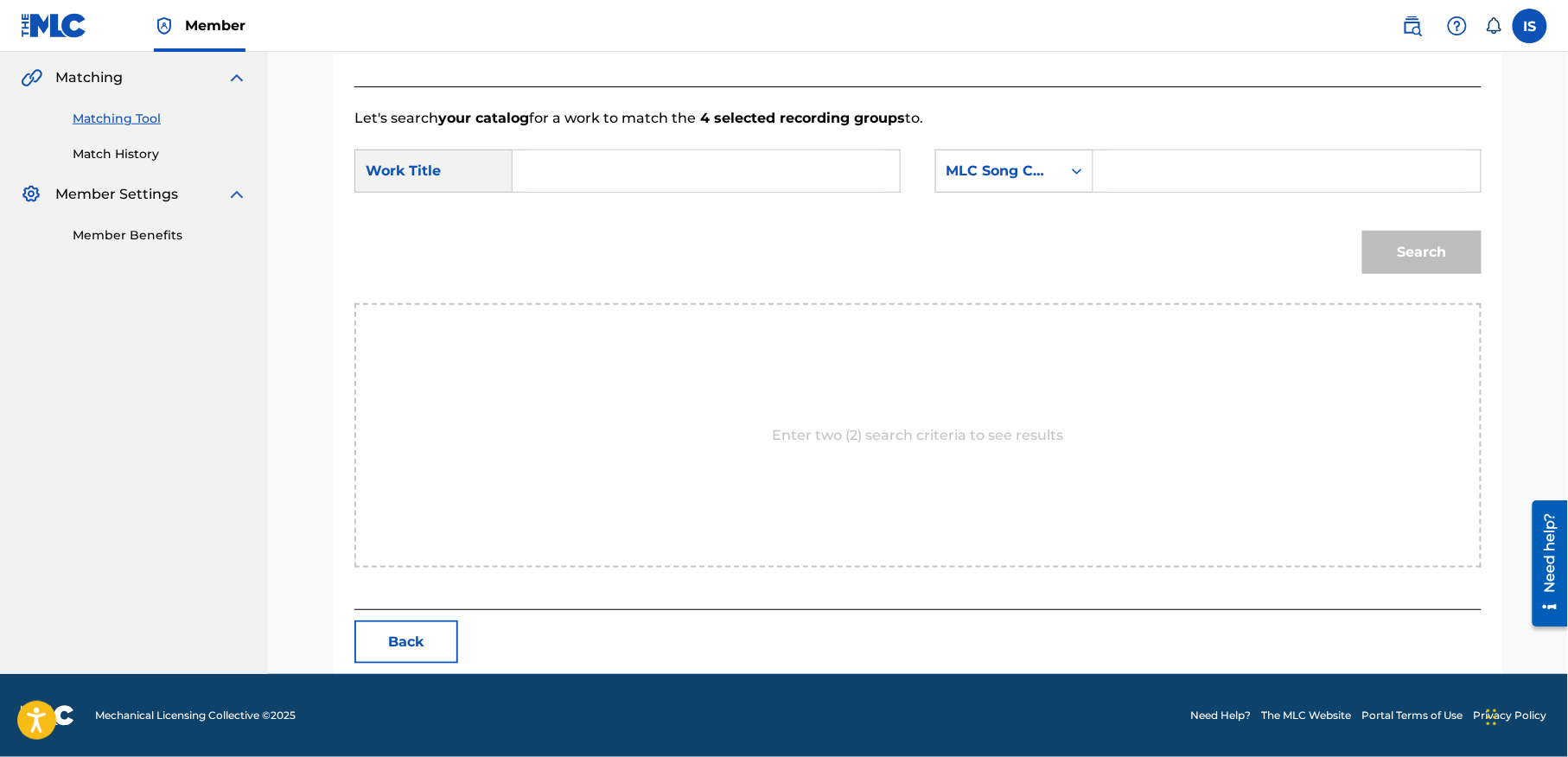
click at [643, 181] on input "Search Form" at bounding box center [707, 171] width 358 height 42
paste input "GHIR WAHEDHA AAINI:[PERSON_NAME]"
type input "GHIR WAHEDHA AAINI:[PERSON_NAME]"
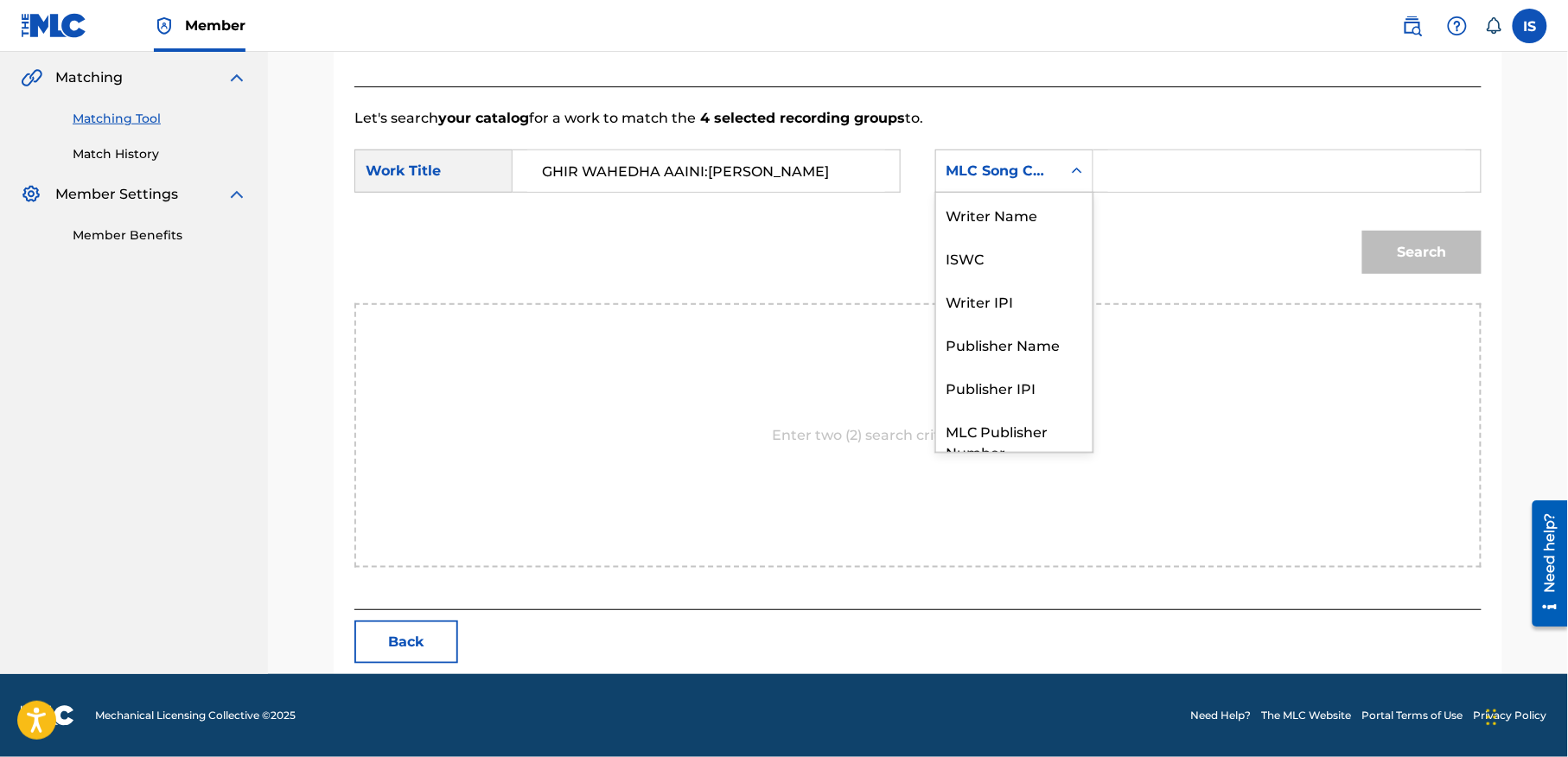
click at [1024, 169] on div "MLC Song Code" at bounding box center [999, 171] width 105 height 20
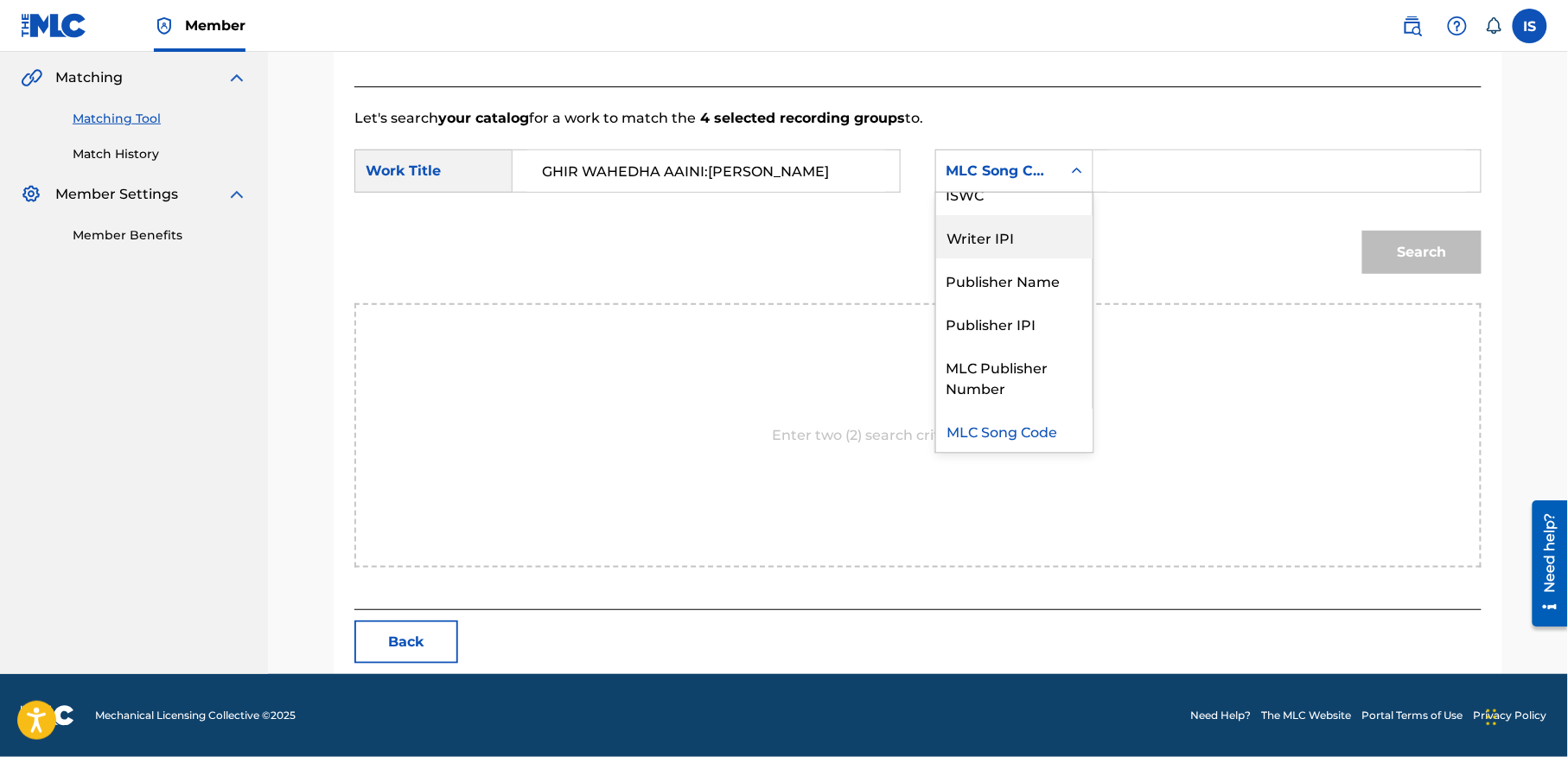
scroll to position [0, 0]
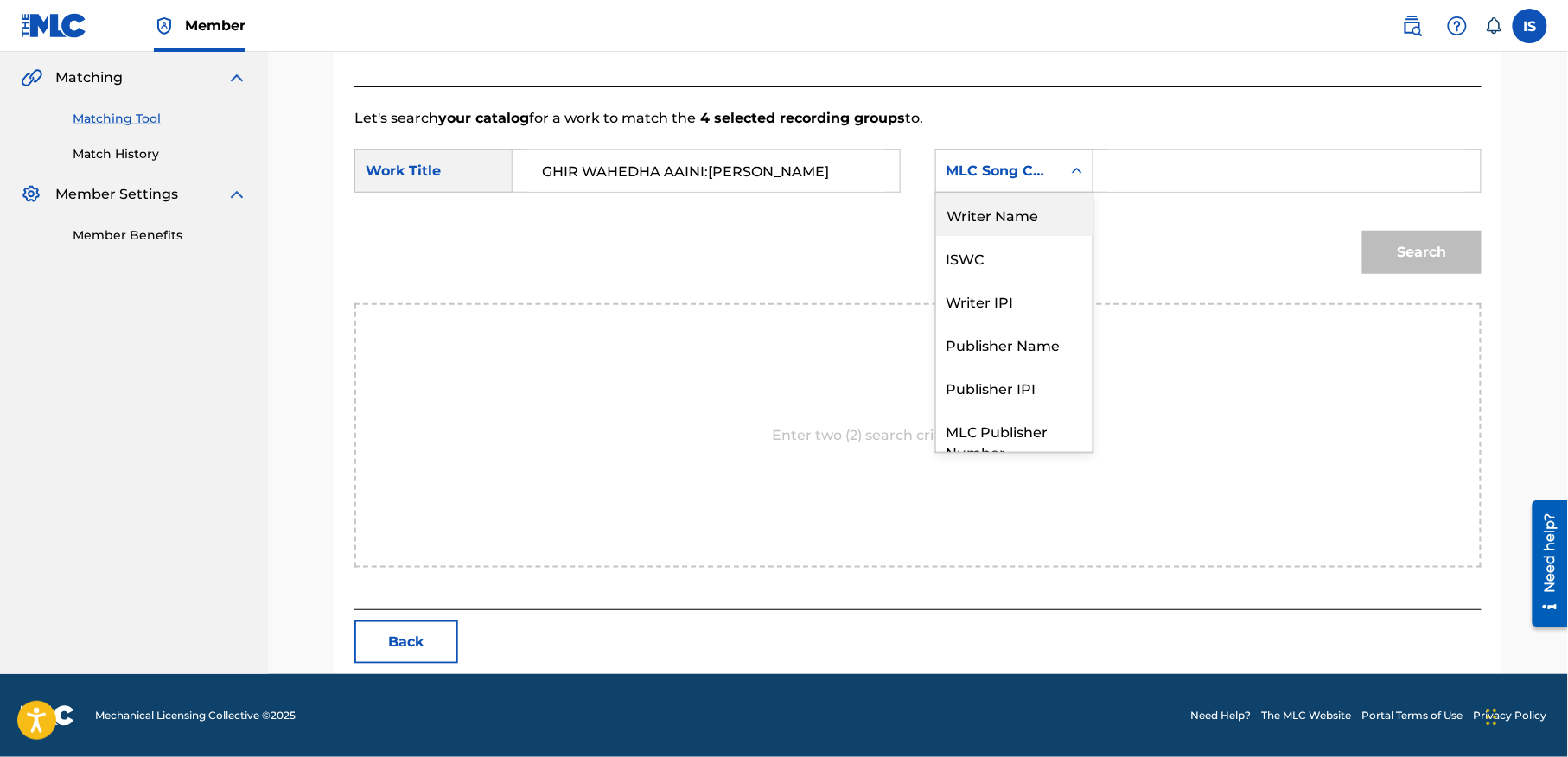
click at [1047, 218] on div "Writer Name" at bounding box center [1014, 214] width 157 height 44
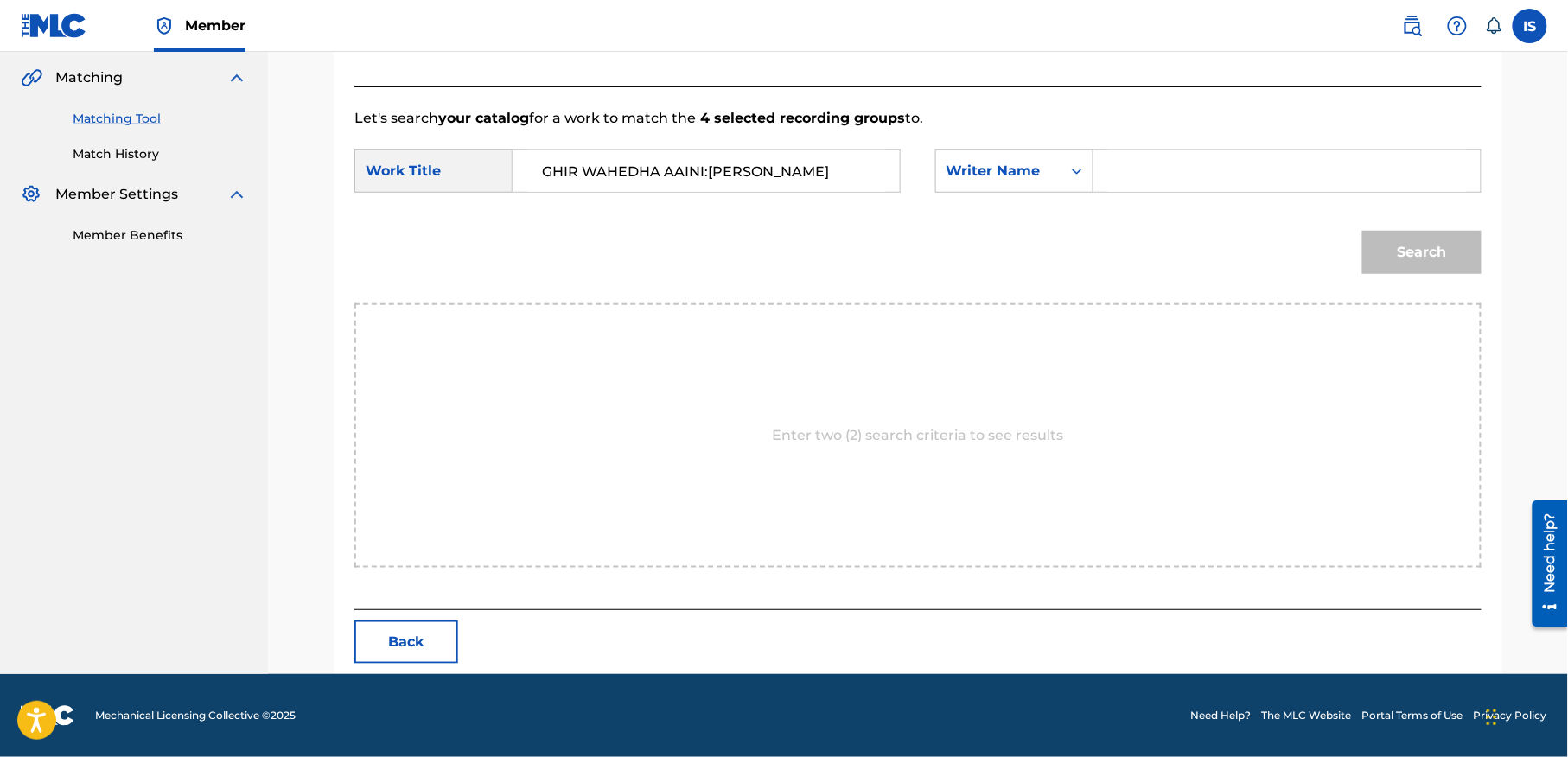
click at [1214, 171] on input "Search Form" at bounding box center [1287, 171] width 358 height 42
type input "moufok"
click at [1425, 251] on button "Search" at bounding box center [1422, 252] width 119 height 44
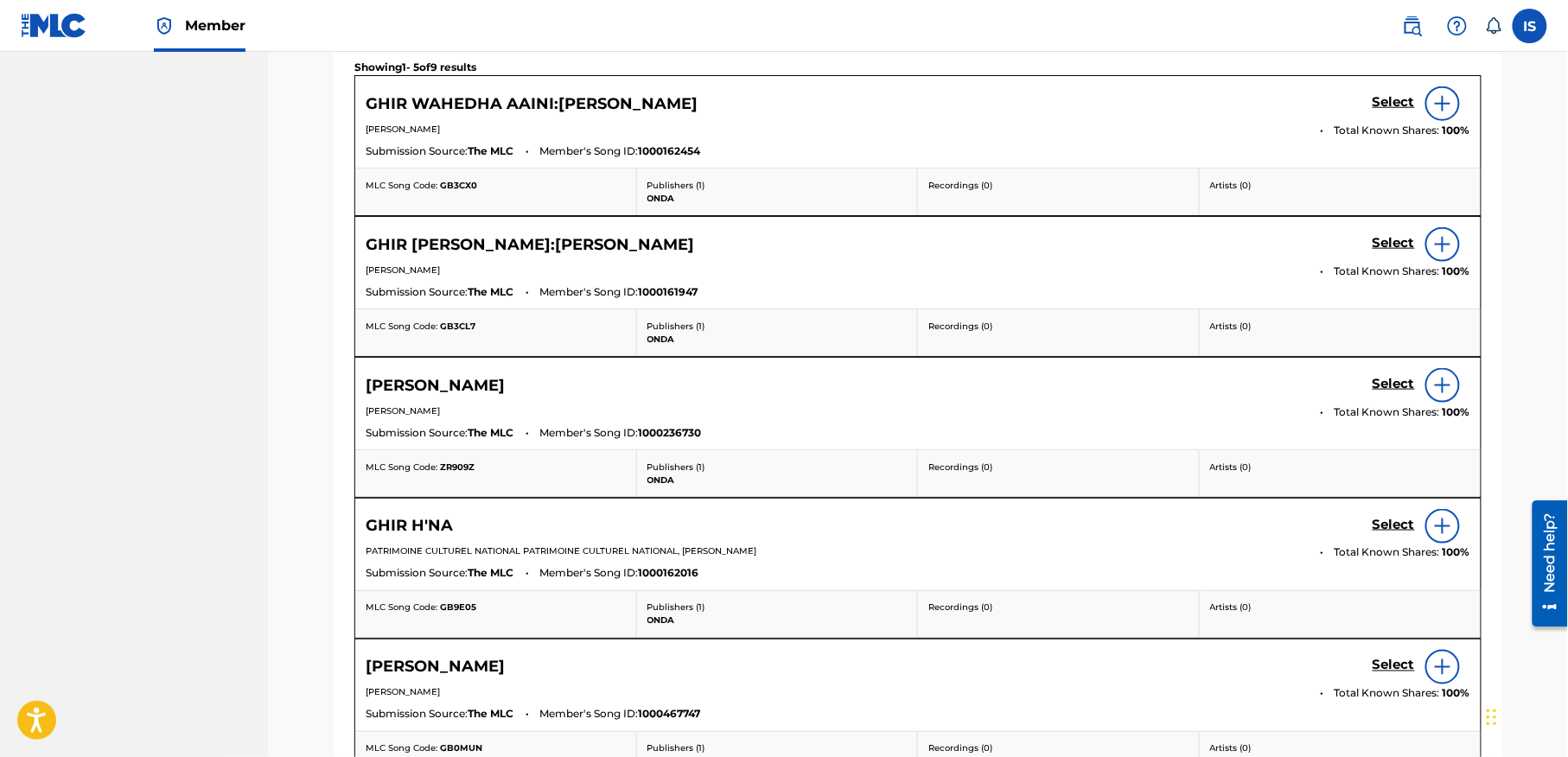
scroll to position [649, 0]
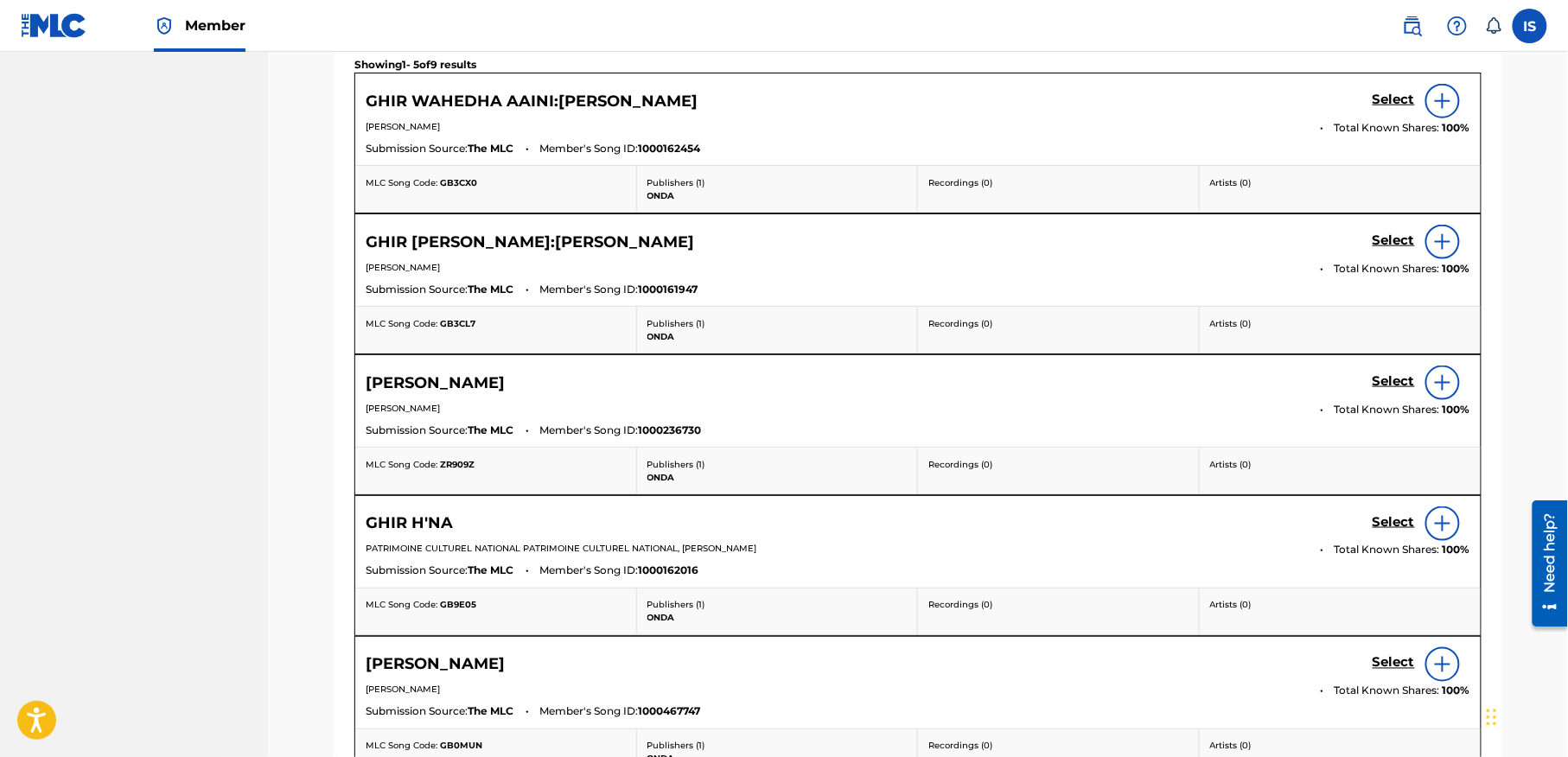
click at [1374, 108] on h5 "Select" at bounding box center [1394, 100] width 43 height 16
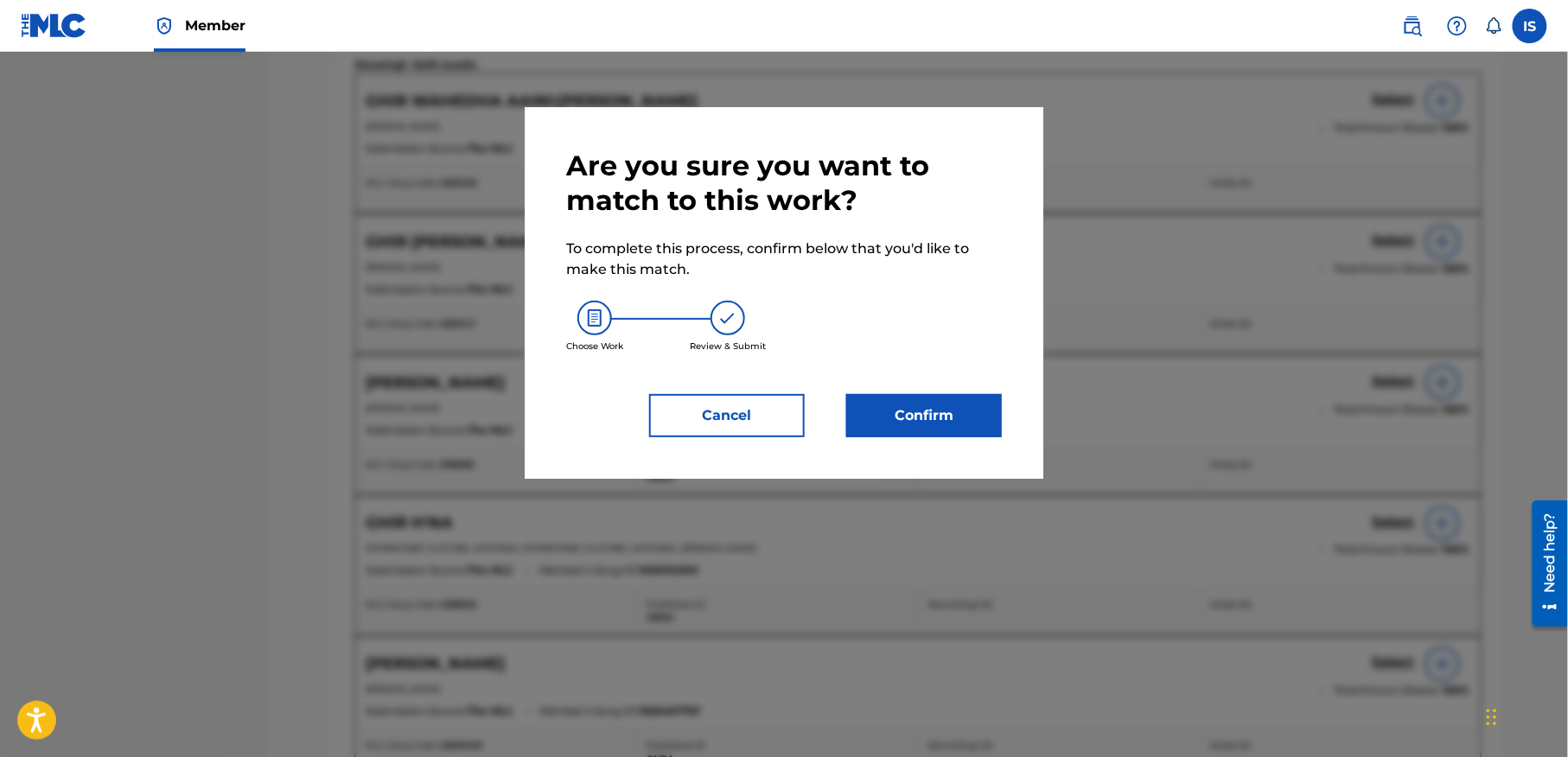
click at [869, 411] on button "Confirm" at bounding box center [924, 415] width 156 height 44
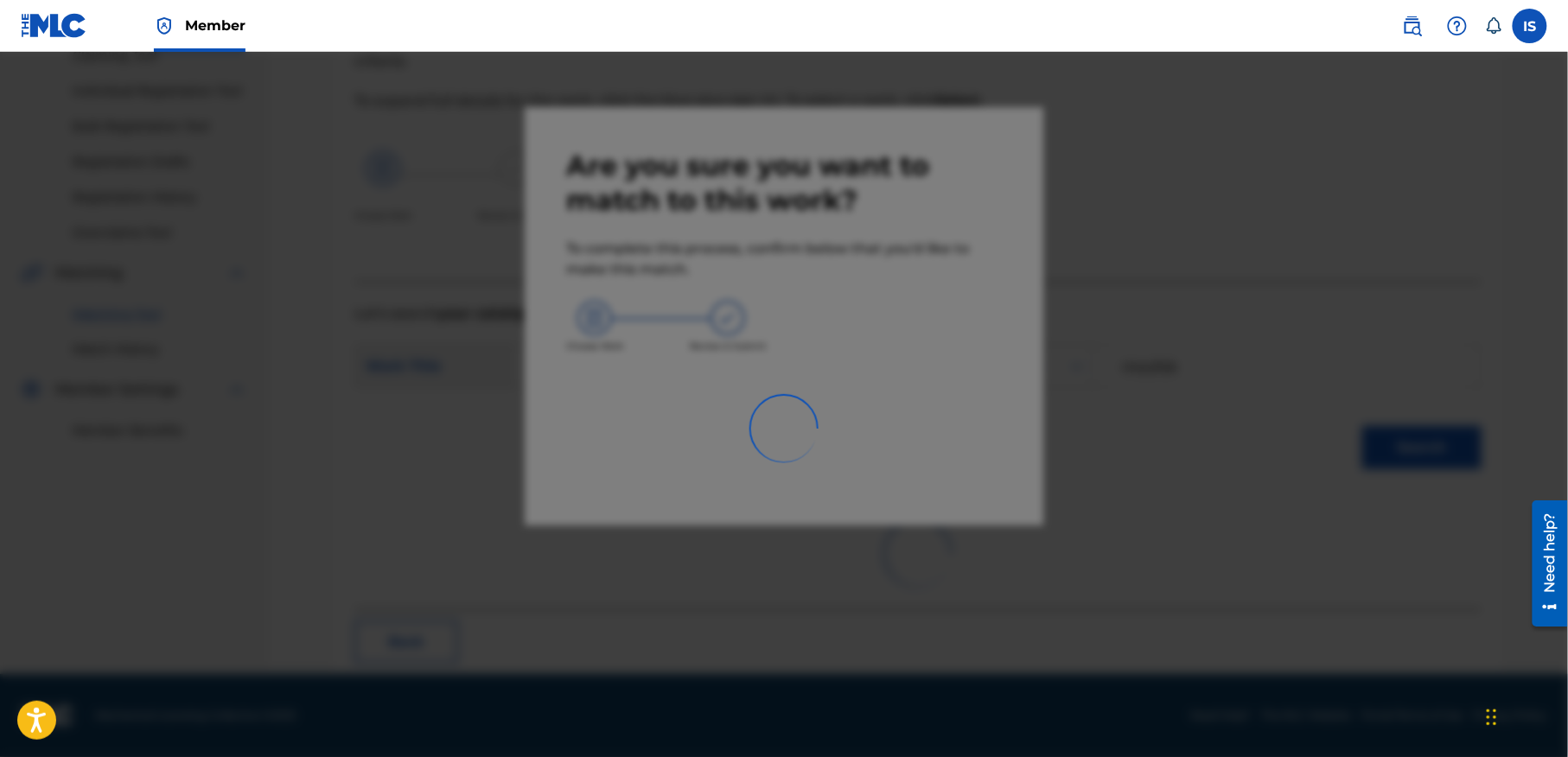
scroll to position [53, 0]
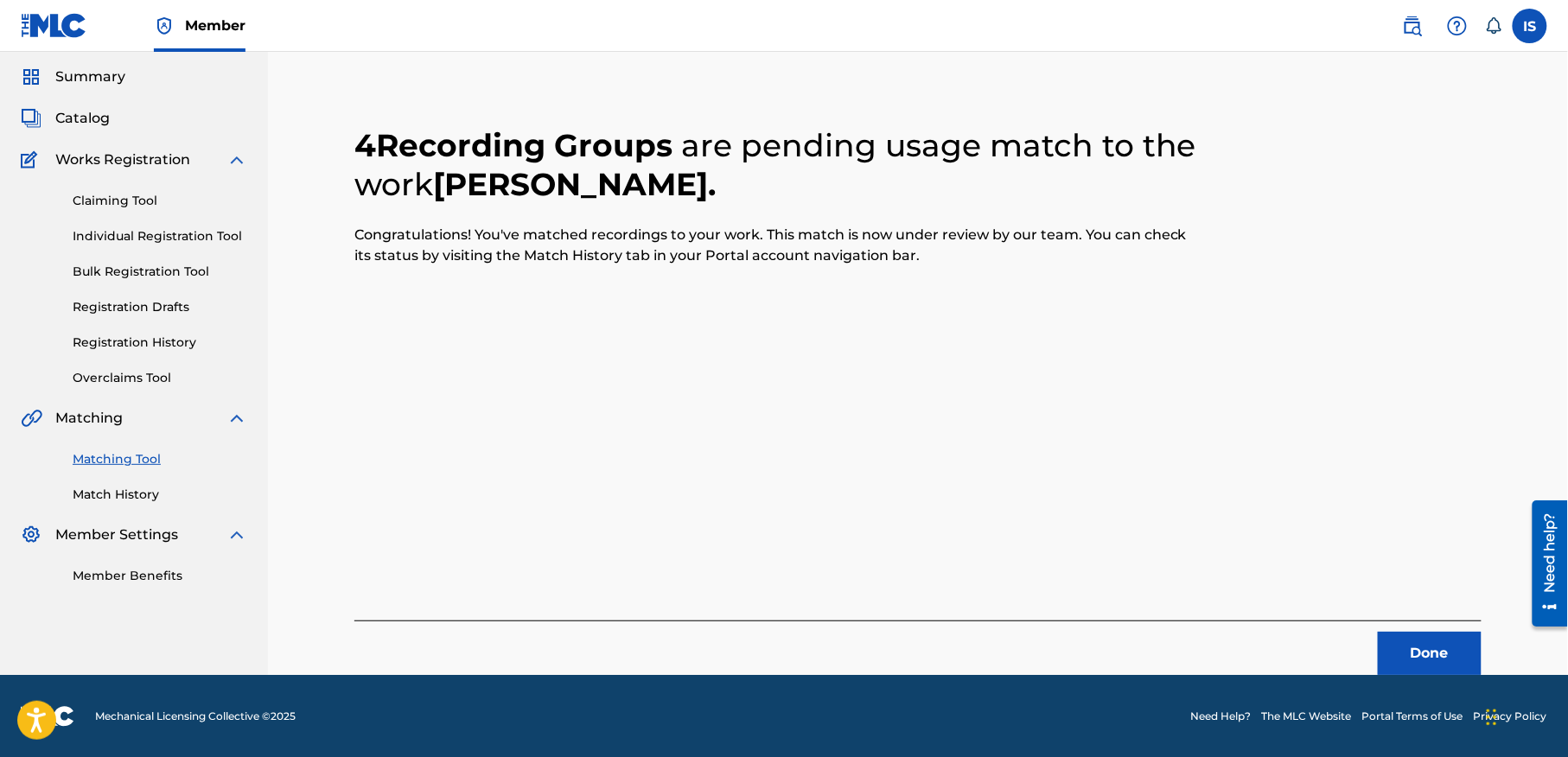
click at [1411, 671] on button "Done" at bounding box center [1429, 653] width 104 height 44
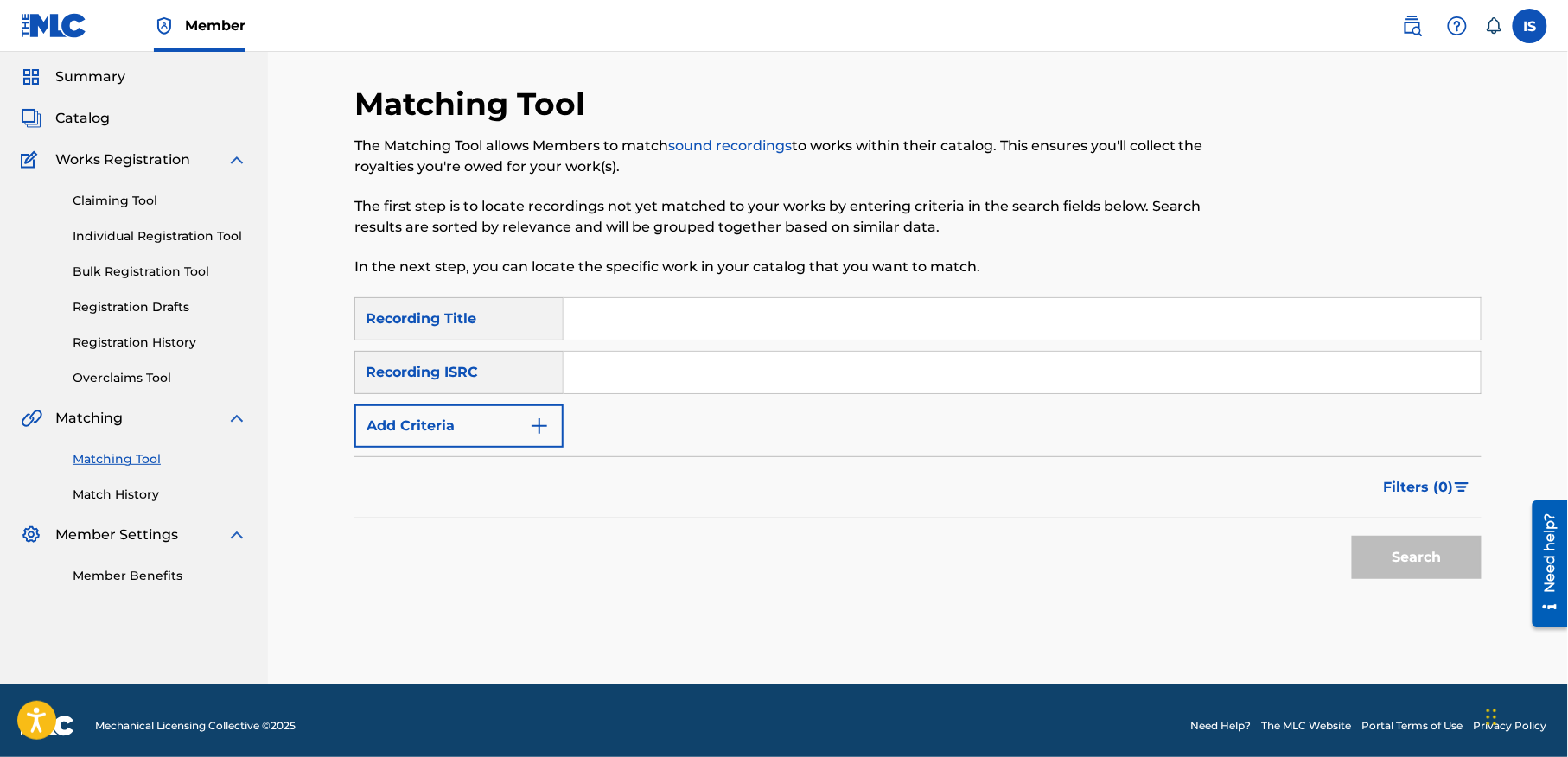
click at [605, 322] on input "Search Form" at bounding box center [1022, 318] width 917 height 42
paste input "[PERSON_NAME]"
type input "[PERSON_NAME]"
click at [451, 412] on button "Add Criteria" at bounding box center [458, 426] width 209 height 44
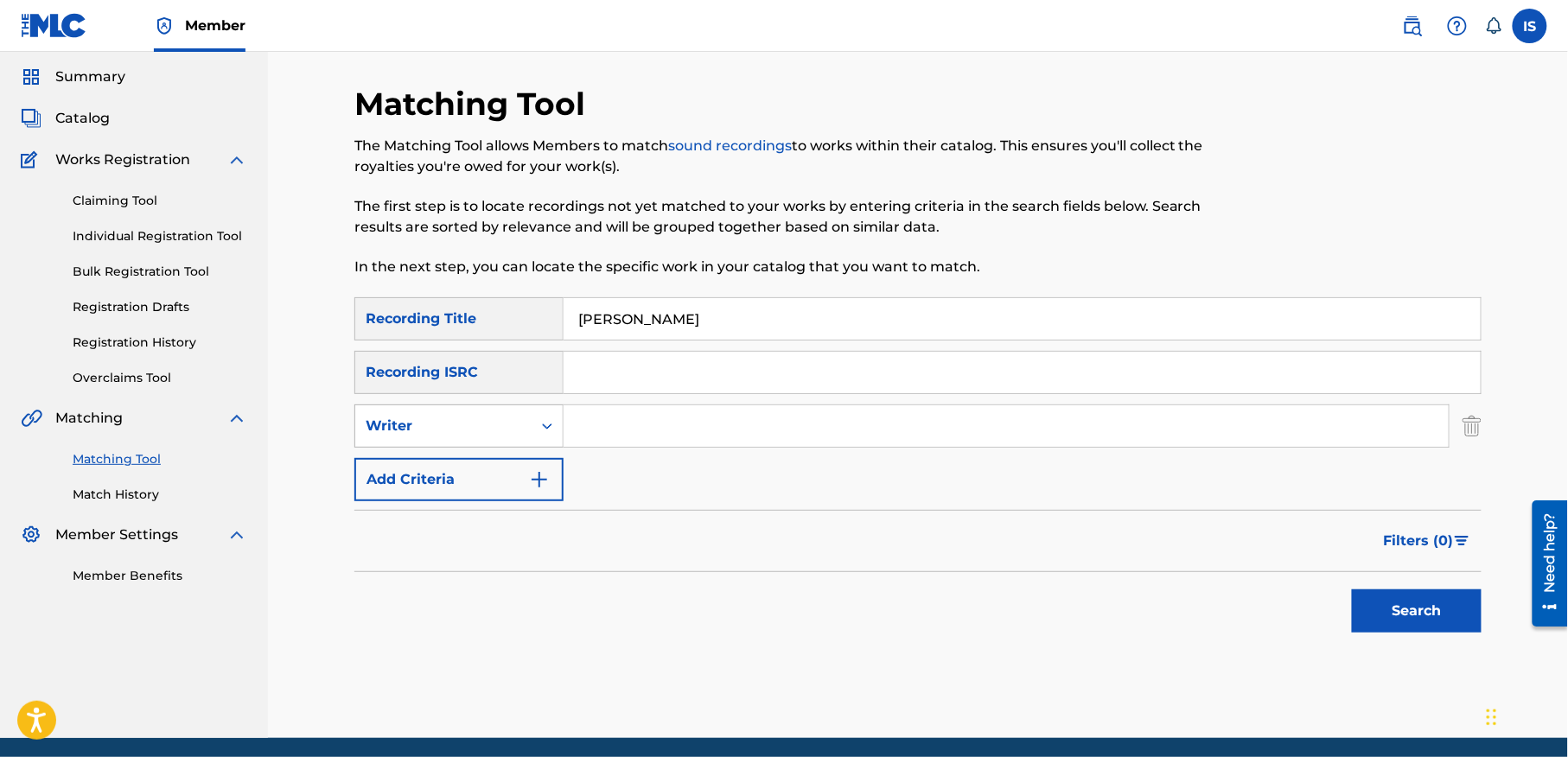
click at [477, 433] on div "Writer" at bounding box center [443, 425] width 156 height 20
click at [470, 468] on div "Recording Artist" at bounding box center [458, 469] width 207 height 44
click at [659, 432] on input "Search Form" at bounding box center [1006, 426] width 885 height 42
type input "cheb bilal"
click at [1394, 617] on button "Search" at bounding box center [1417, 610] width 130 height 44
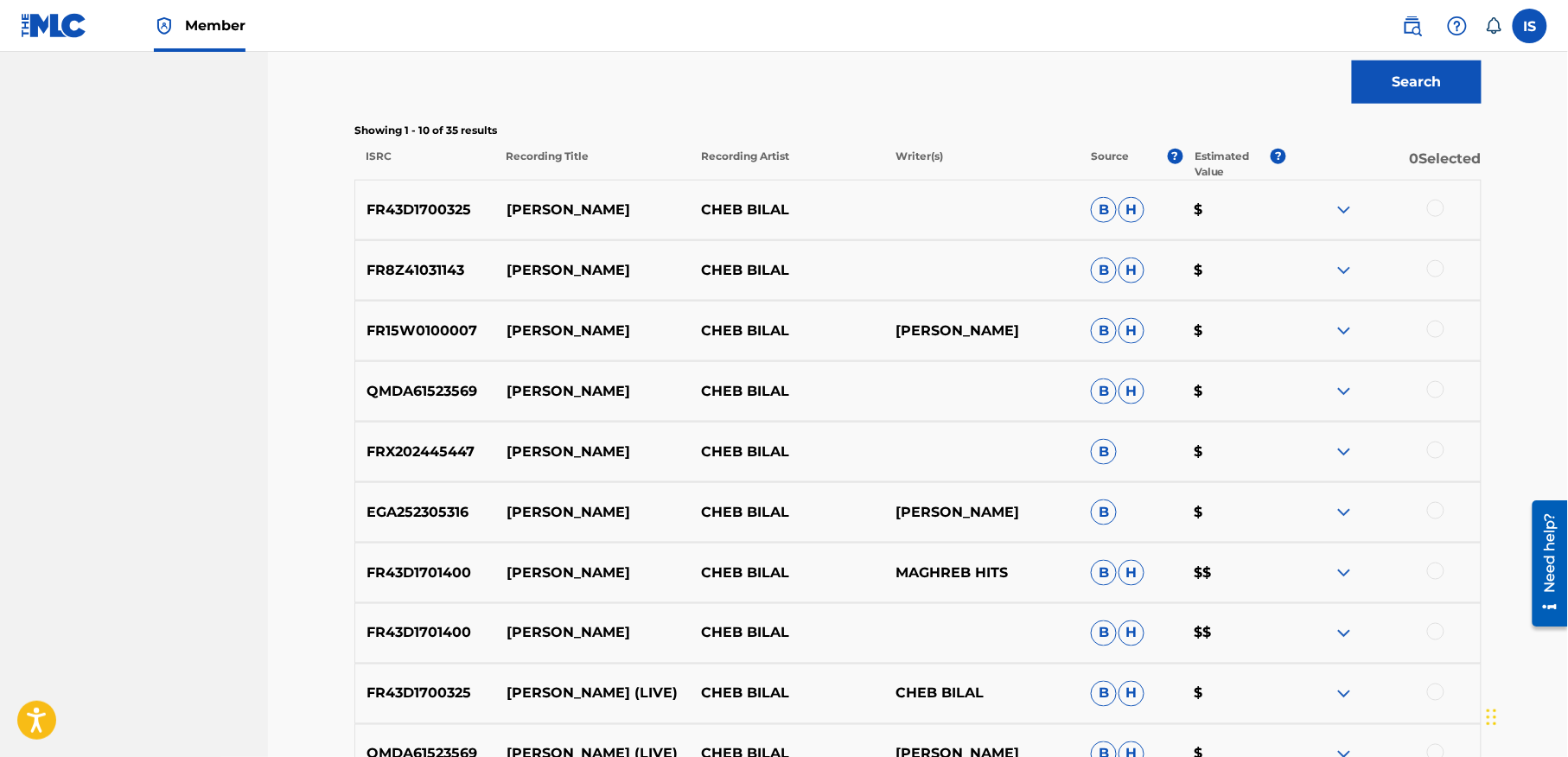
scroll to position [572, 0]
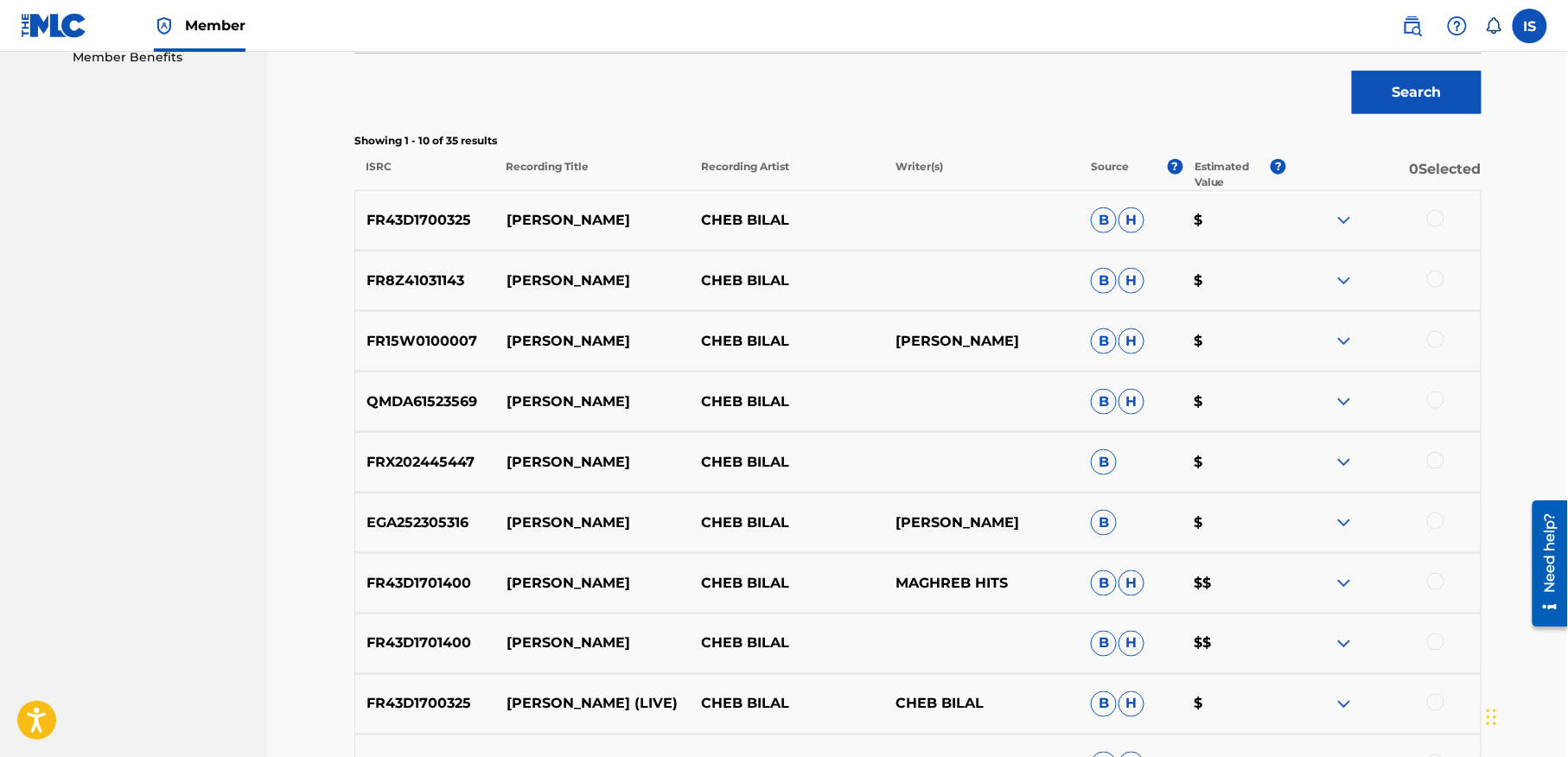
click at [1426, 220] on div at bounding box center [1383, 220] width 195 height 20
click at [1435, 220] on div at bounding box center [1435, 218] width 17 height 17
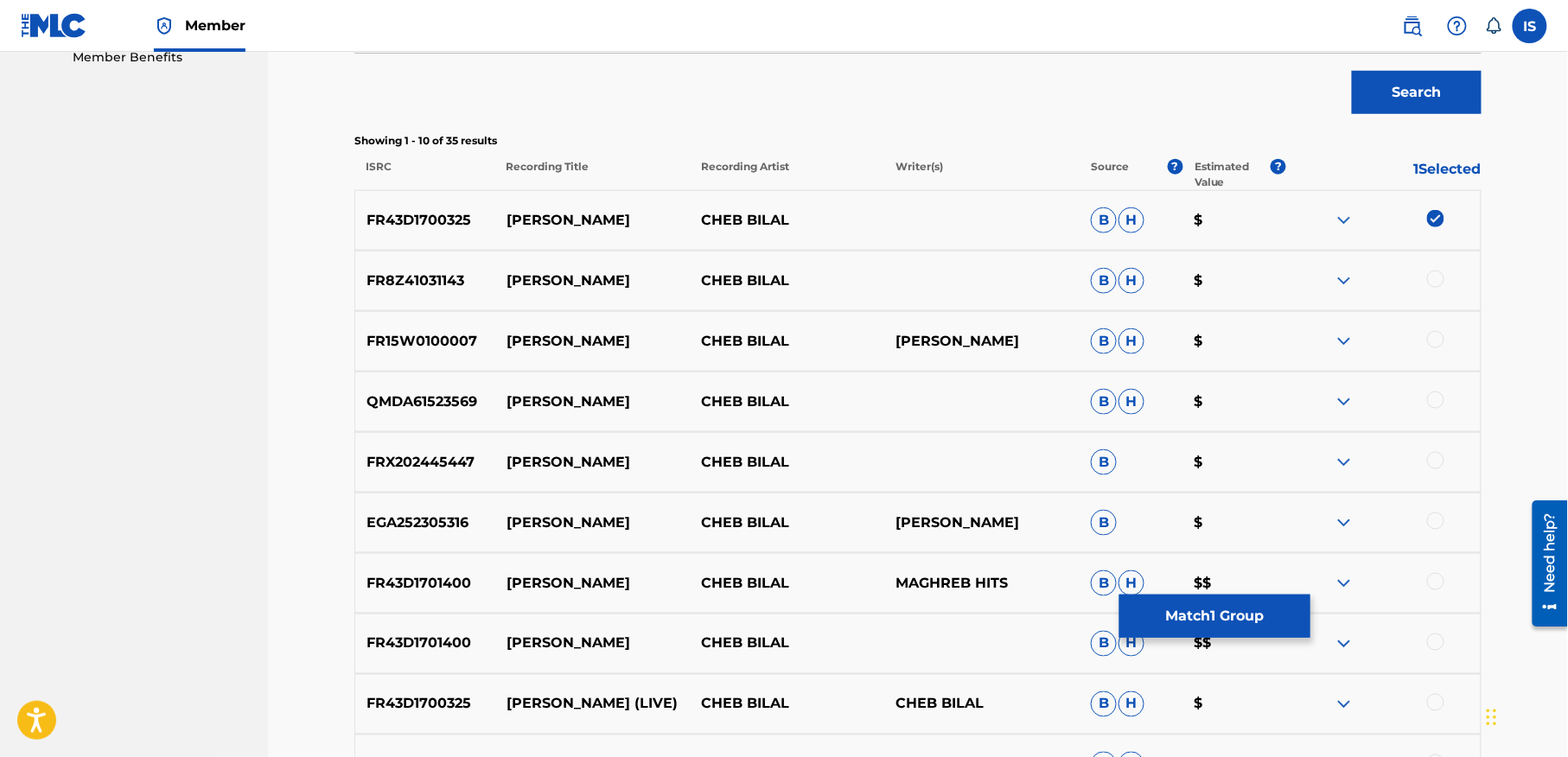
click at [1433, 271] on div at bounding box center [1435, 278] width 17 height 17
click at [1433, 346] on div at bounding box center [1435, 339] width 17 height 17
click at [1443, 409] on div at bounding box center [1383, 401] width 195 height 20
click at [1429, 394] on div at bounding box center [1435, 399] width 17 height 17
click at [1431, 454] on div at bounding box center [1435, 460] width 17 height 17
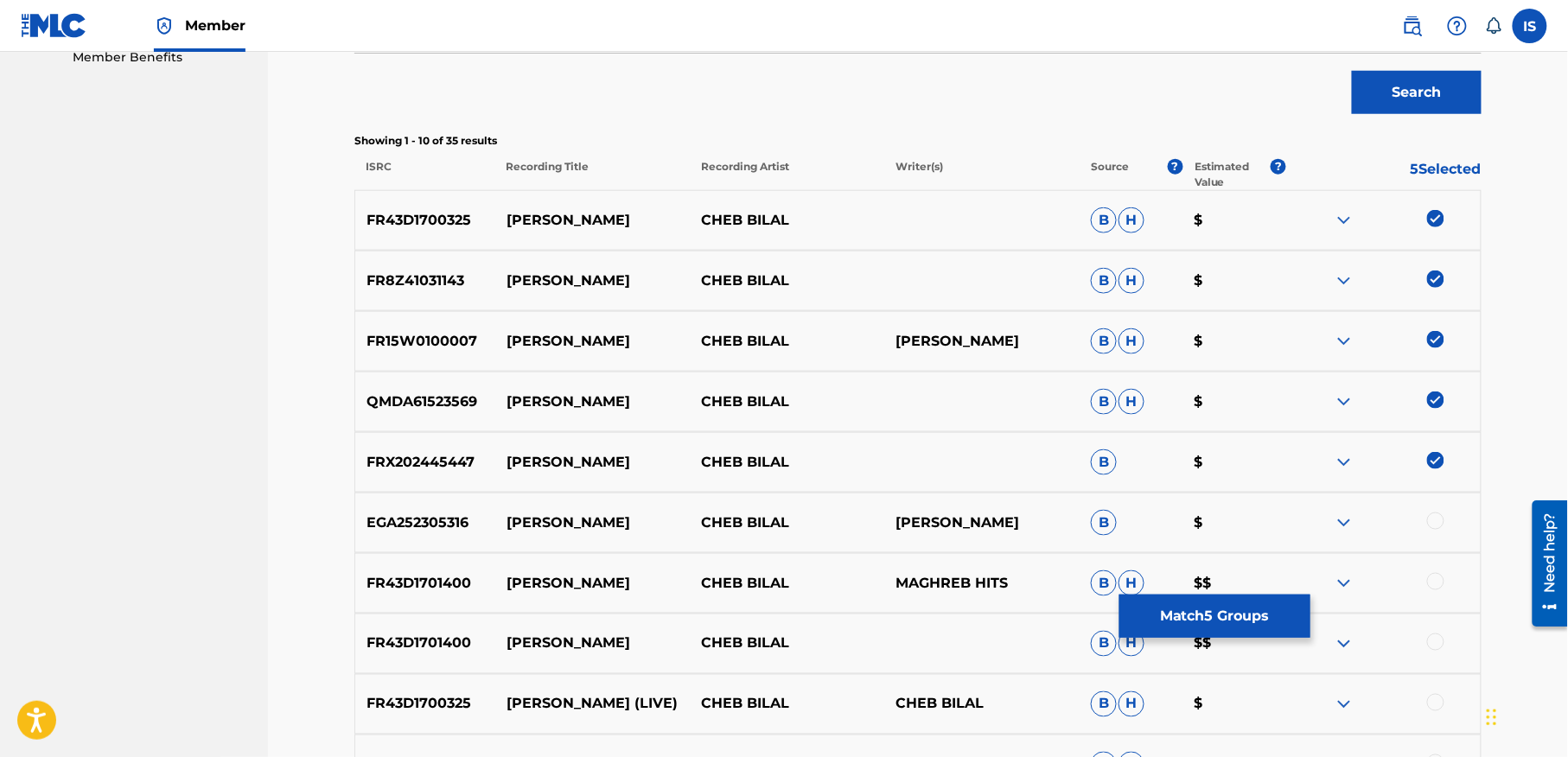
click at [1435, 523] on div at bounding box center [1435, 520] width 17 height 17
click at [1436, 576] on div at bounding box center [1435, 581] width 17 height 17
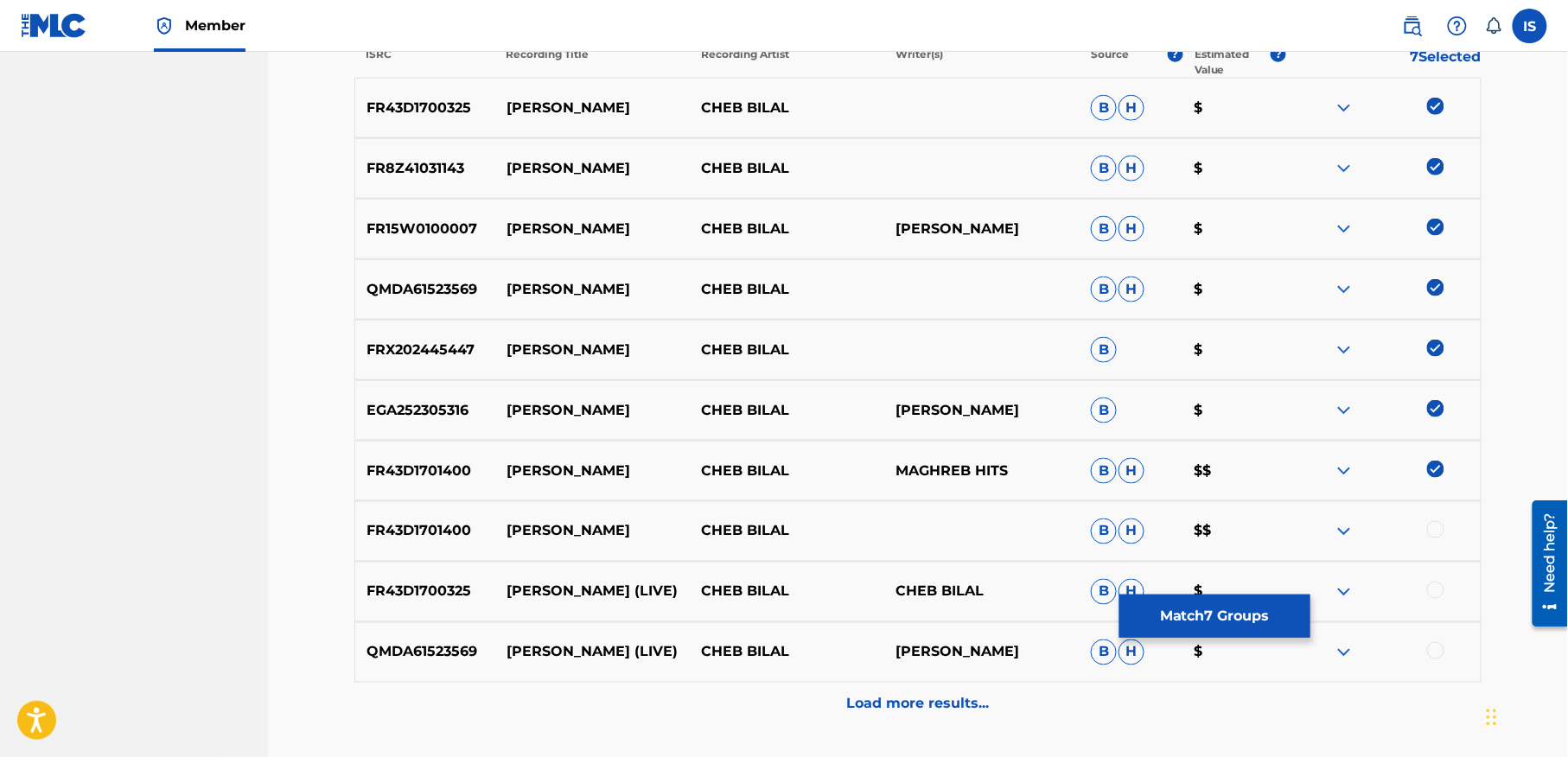
scroll to position [686, 0]
click at [1432, 527] on div at bounding box center [1435, 527] width 17 height 17
click at [1431, 595] on div at bounding box center [1435, 588] width 17 height 17
click at [1435, 647] on div at bounding box center [1435, 648] width 17 height 17
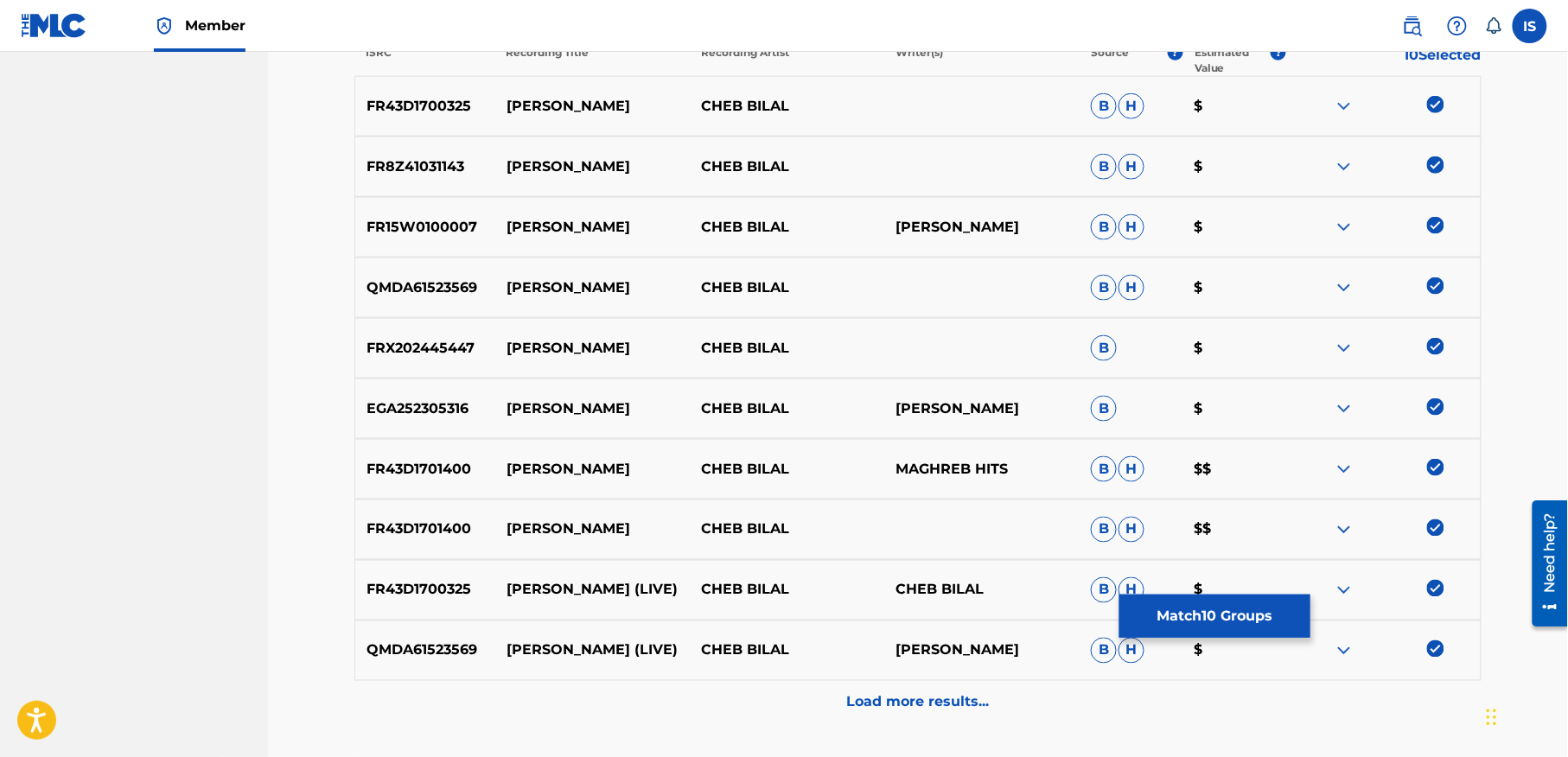
click at [966, 693] on div "Load more results..." at bounding box center [917, 702] width 1128 height 44
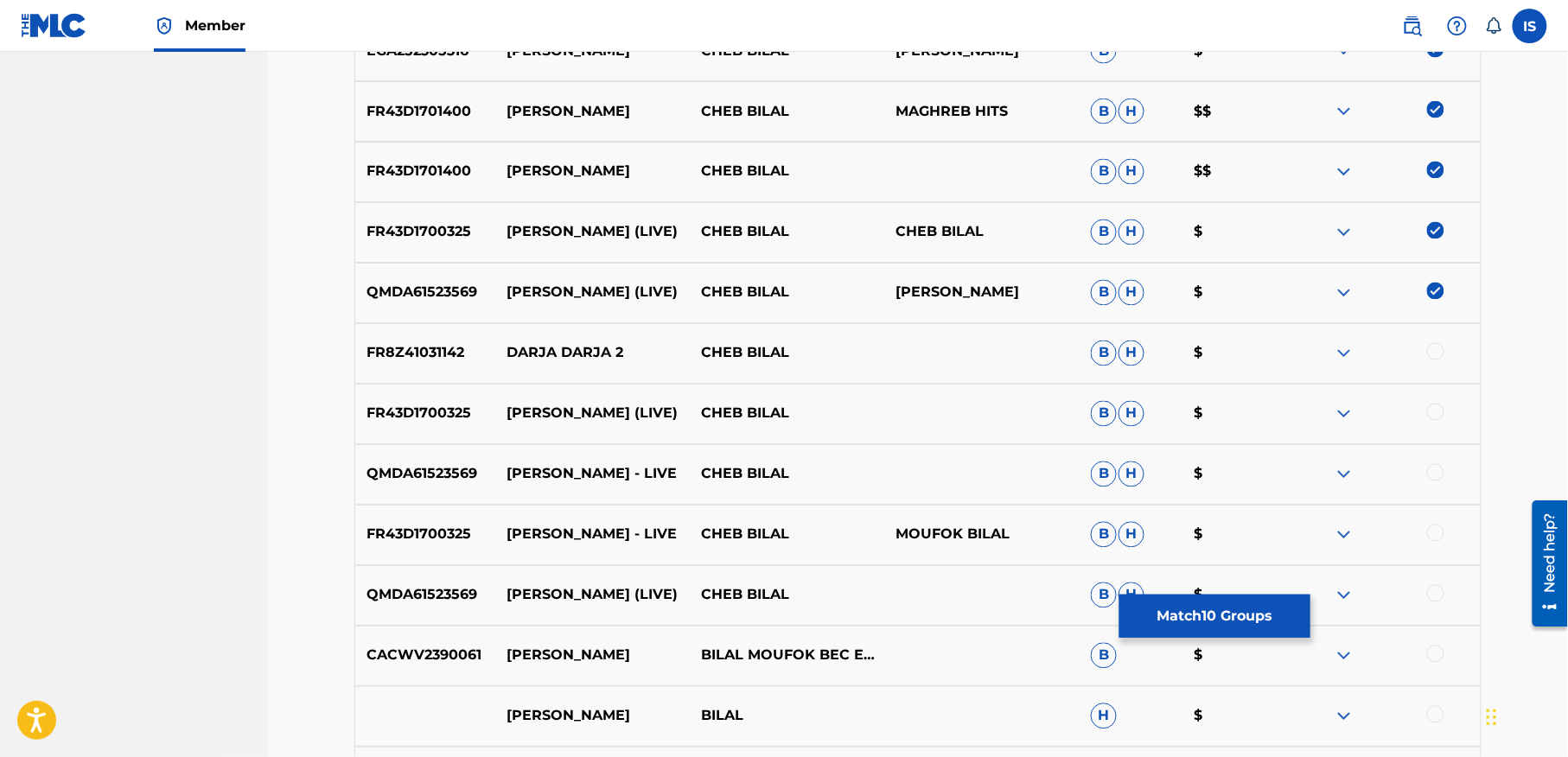
scroll to position [1044, 0]
click at [1432, 407] on div at bounding box center [1435, 411] width 17 height 17
click at [1431, 473] on div at bounding box center [1435, 471] width 17 height 17
click at [1433, 533] on div at bounding box center [1435, 532] width 17 height 17
click at [1436, 595] on div at bounding box center [1435, 592] width 17 height 17
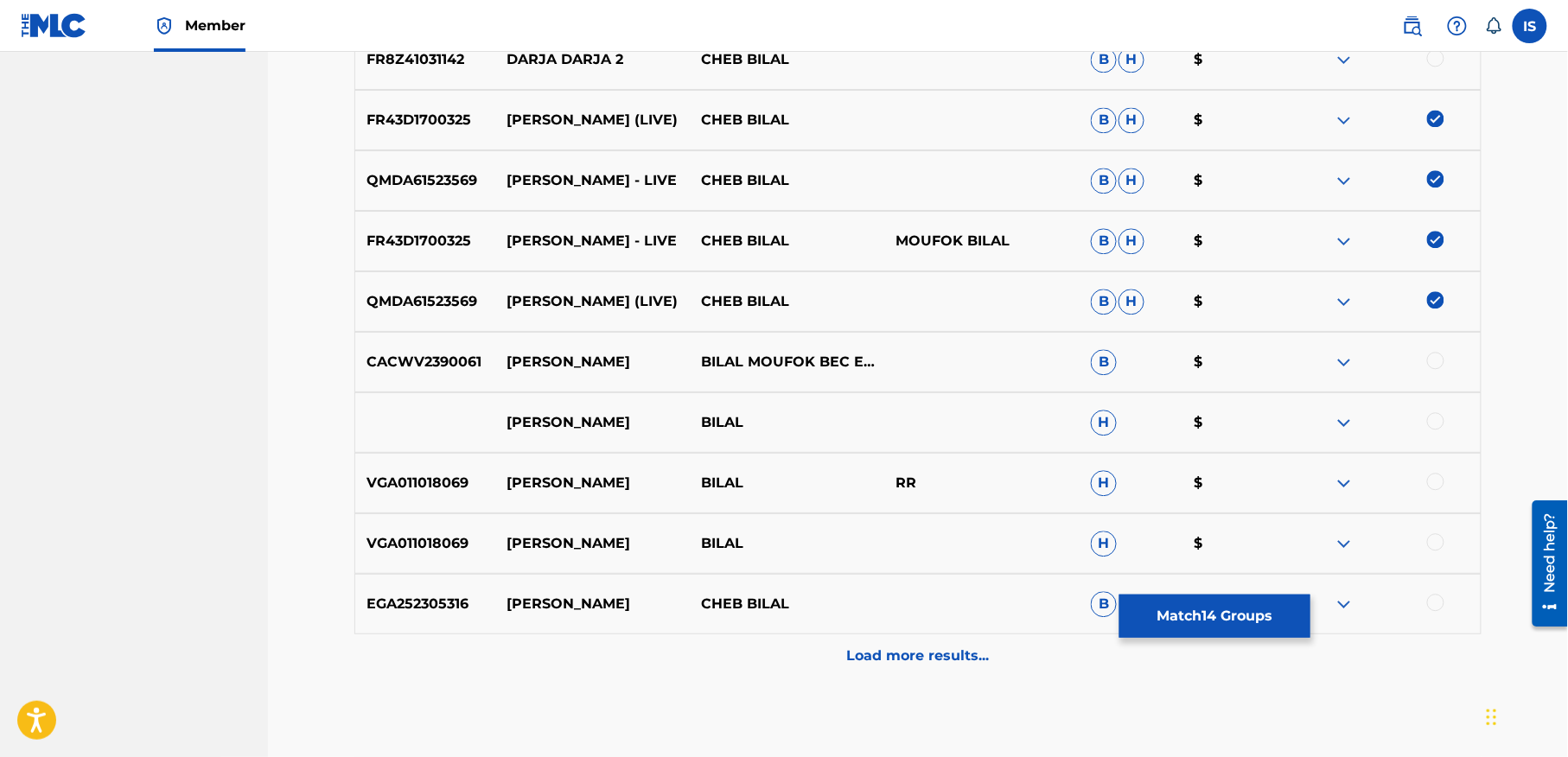
scroll to position [1339, 0]
click at [1435, 359] on div at bounding box center [1435, 358] width 17 height 17
click at [1433, 419] on div at bounding box center [1435, 419] width 17 height 17
click at [1433, 479] on div at bounding box center [1435, 479] width 17 height 17
click at [1432, 539] on div at bounding box center [1435, 540] width 17 height 17
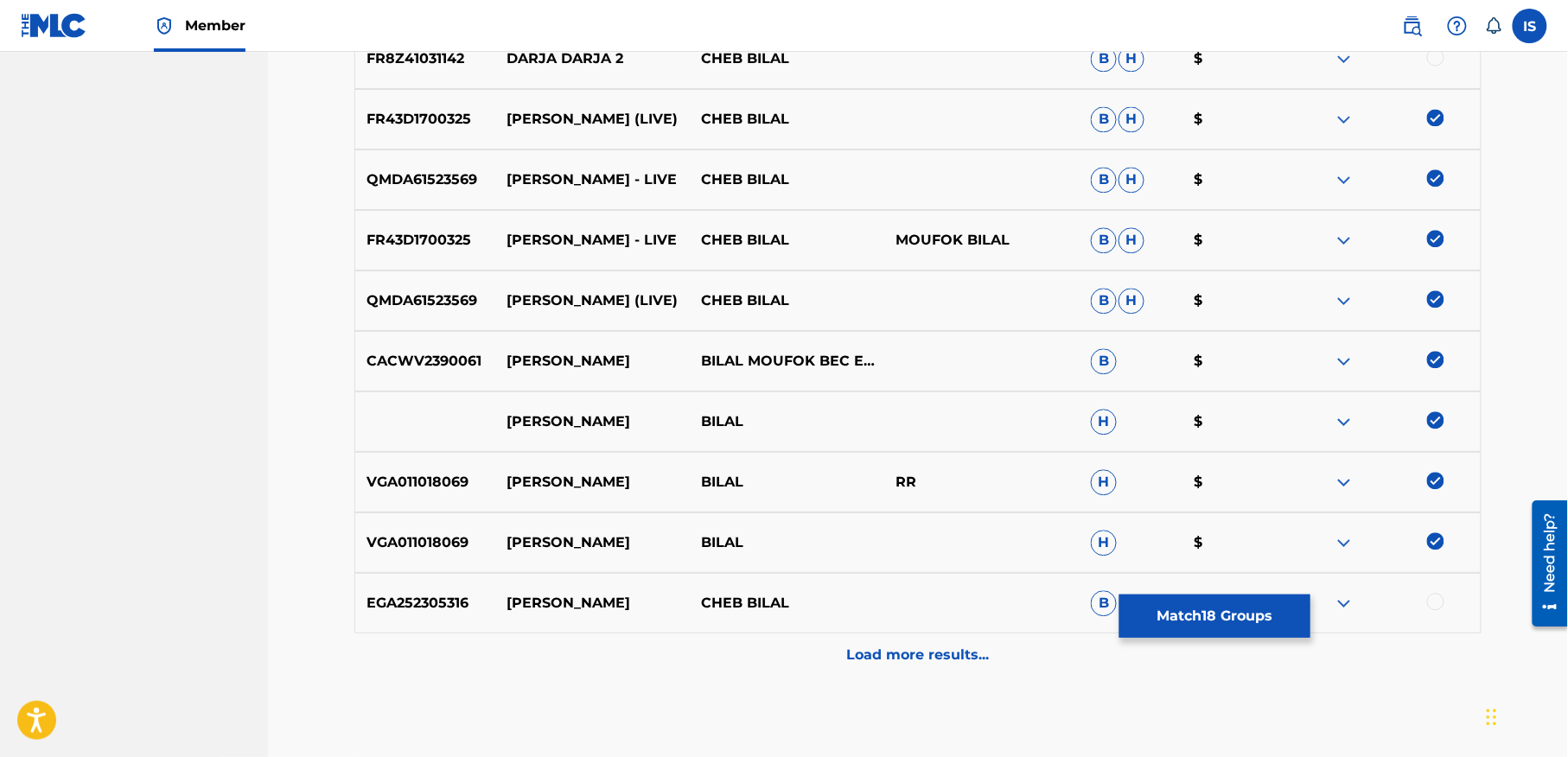
click at [1435, 594] on div at bounding box center [1435, 600] width 17 height 17
click at [980, 654] on p "Load more results..." at bounding box center [918, 655] width 142 height 20
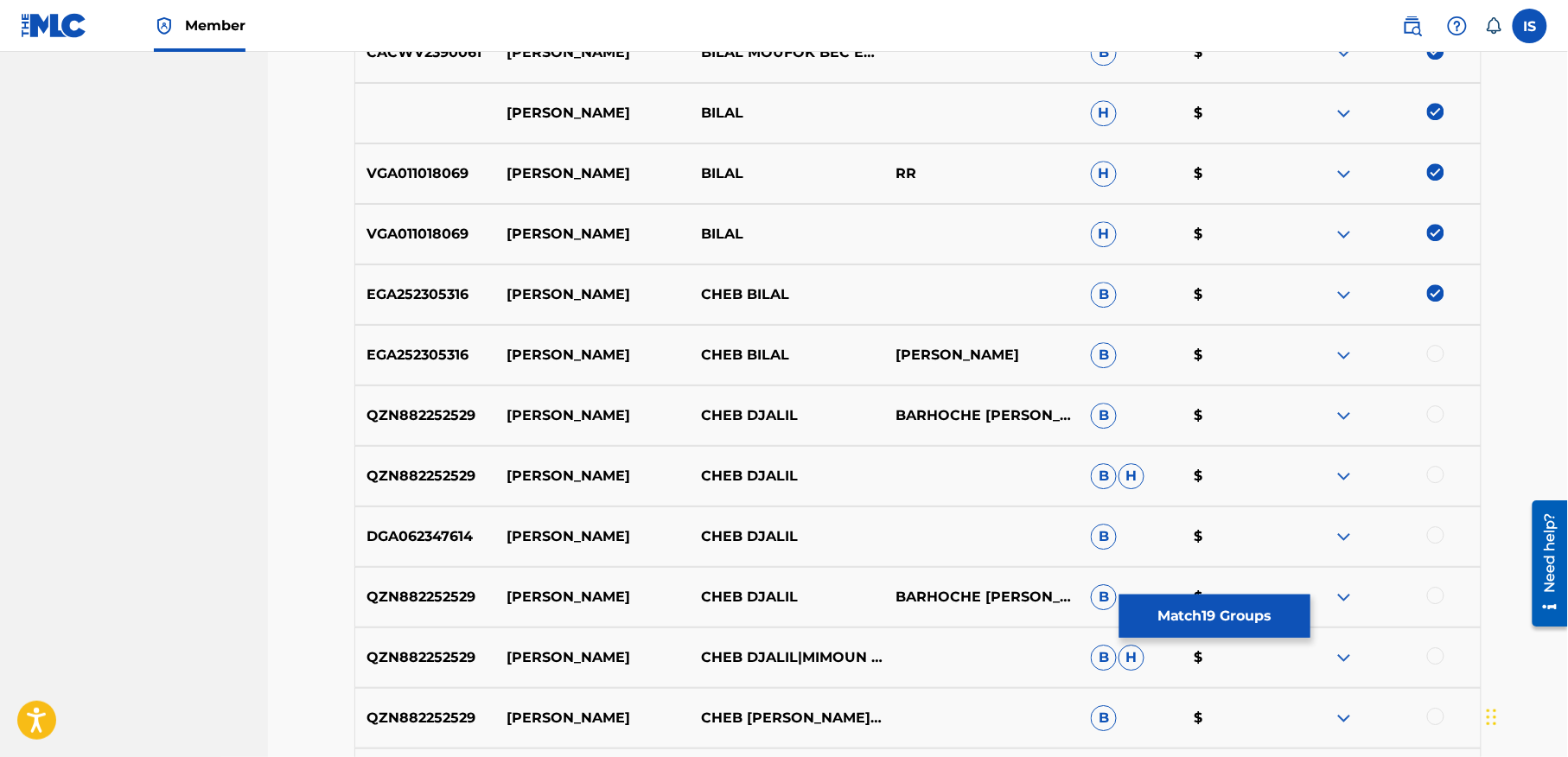
scroll to position [1648, 0]
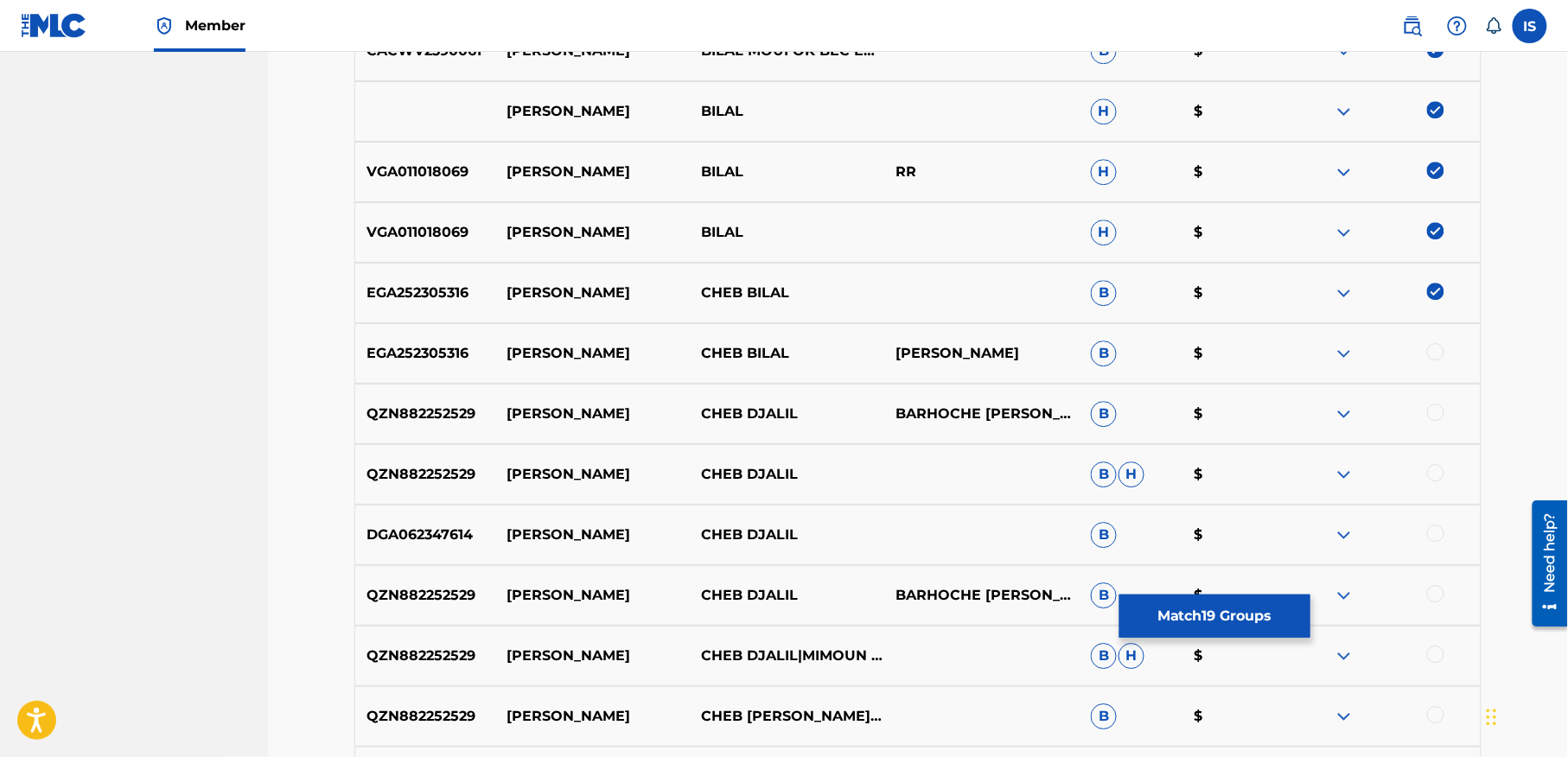
click at [1440, 353] on div at bounding box center [1435, 351] width 17 height 17
click at [1429, 415] on div at bounding box center [1435, 412] width 17 height 17
click at [1429, 415] on img at bounding box center [1435, 412] width 17 height 17
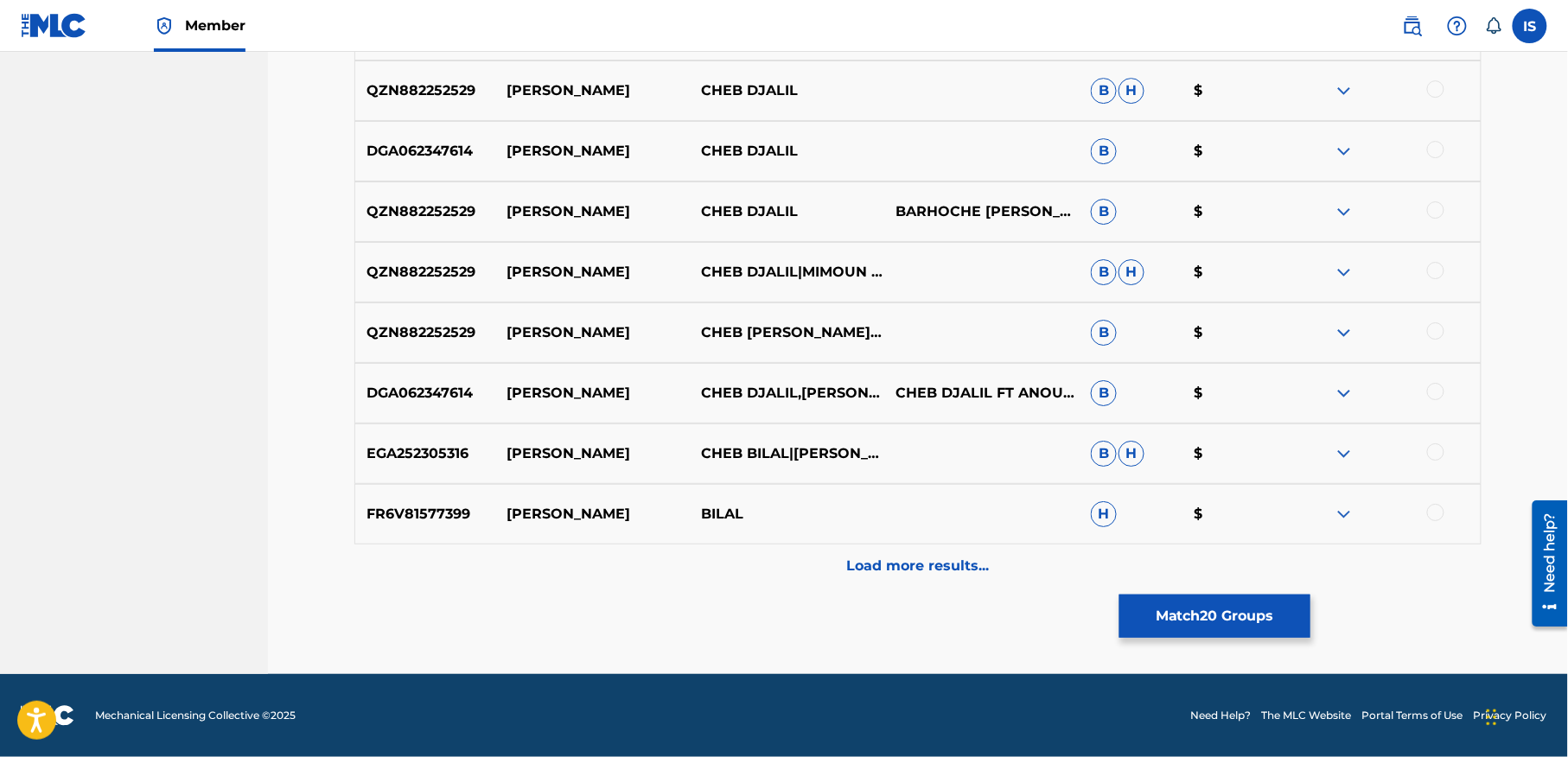
scroll to position [2033, 0]
click at [1433, 449] on div at bounding box center [1435, 451] width 17 height 17
click at [1433, 517] on div at bounding box center [1435, 511] width 17 height 17
click at [875, 551] on div "Load more results..." at bounding box center [917, 566] width 1128 height 44
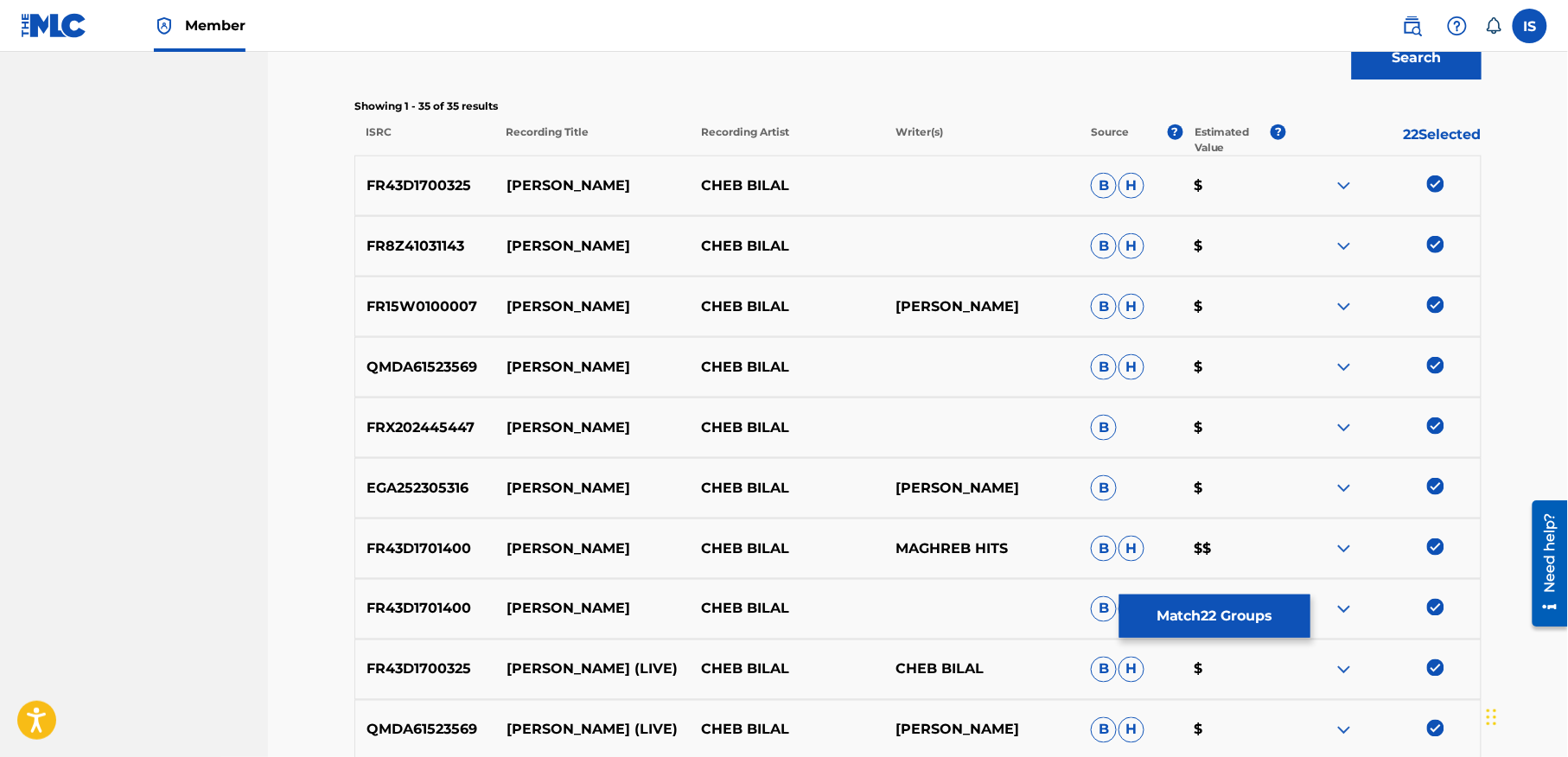
scroll to position [560, 0]
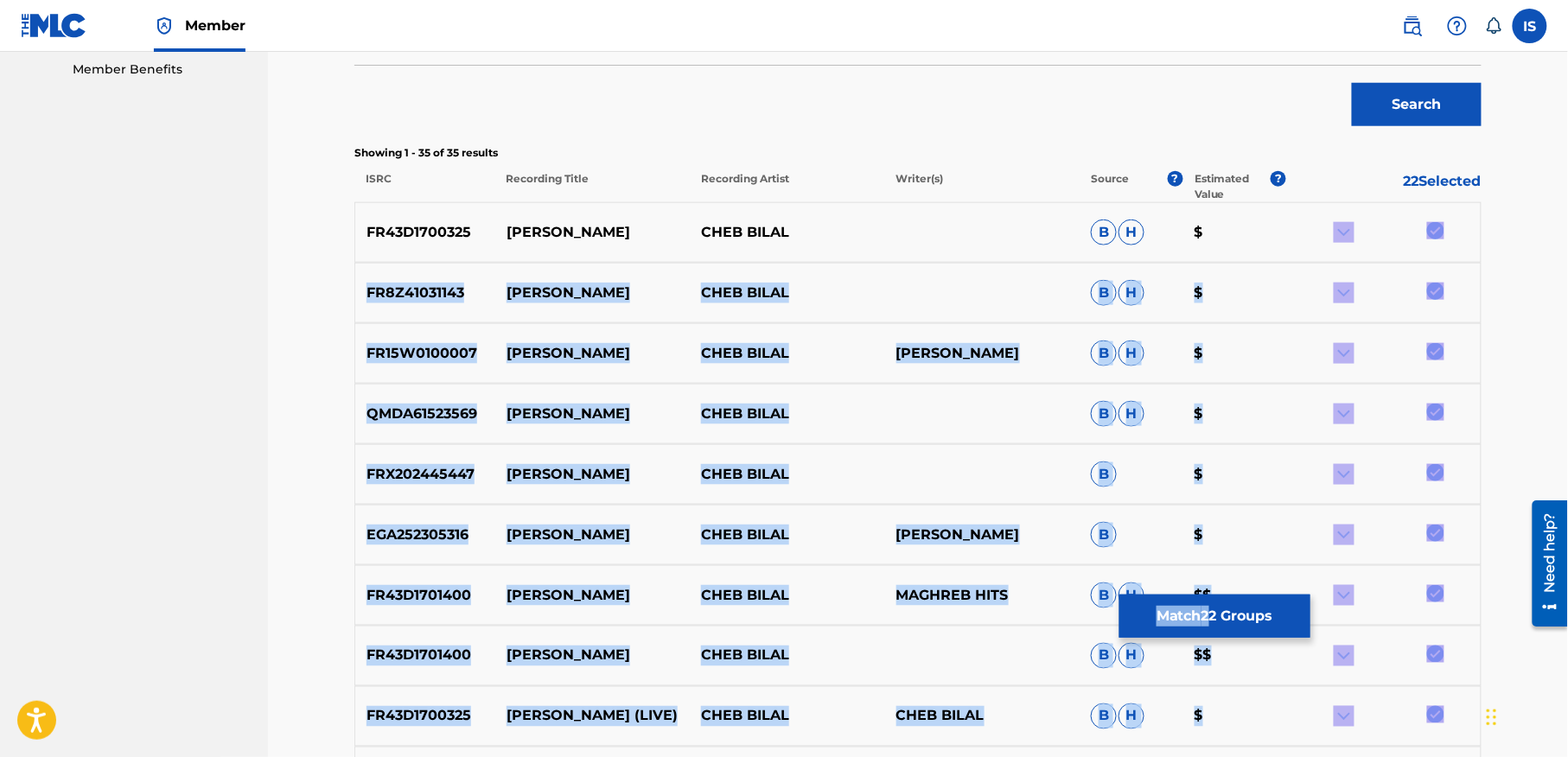
drag, startPoint x: 1395, startPoint y: 256, endPoint x: 1215, endPoint y: 614, distance: 400.7
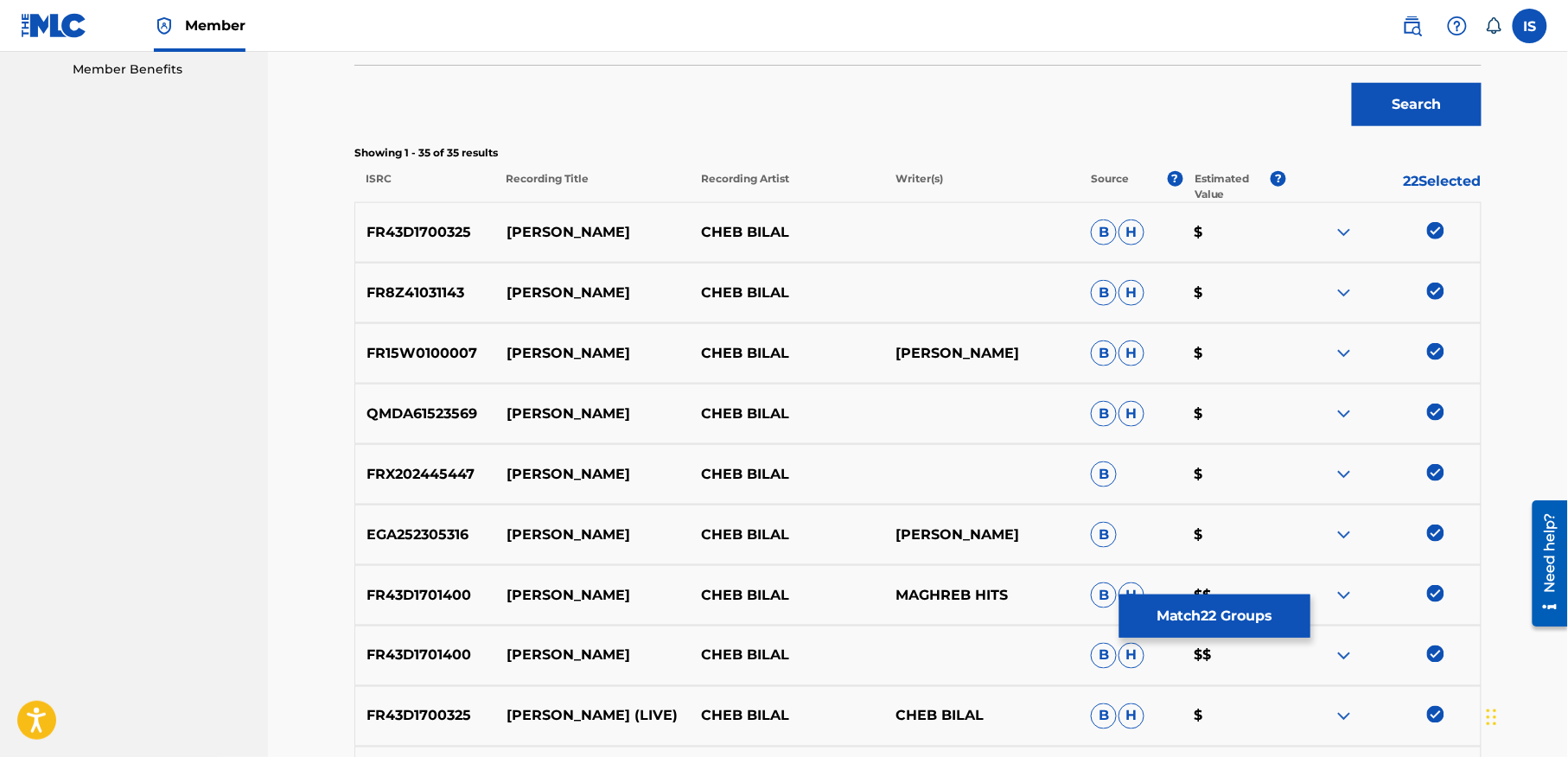
click at [730, 104] on div "Search" at bounding box center [917, 101] width 1128 height 69
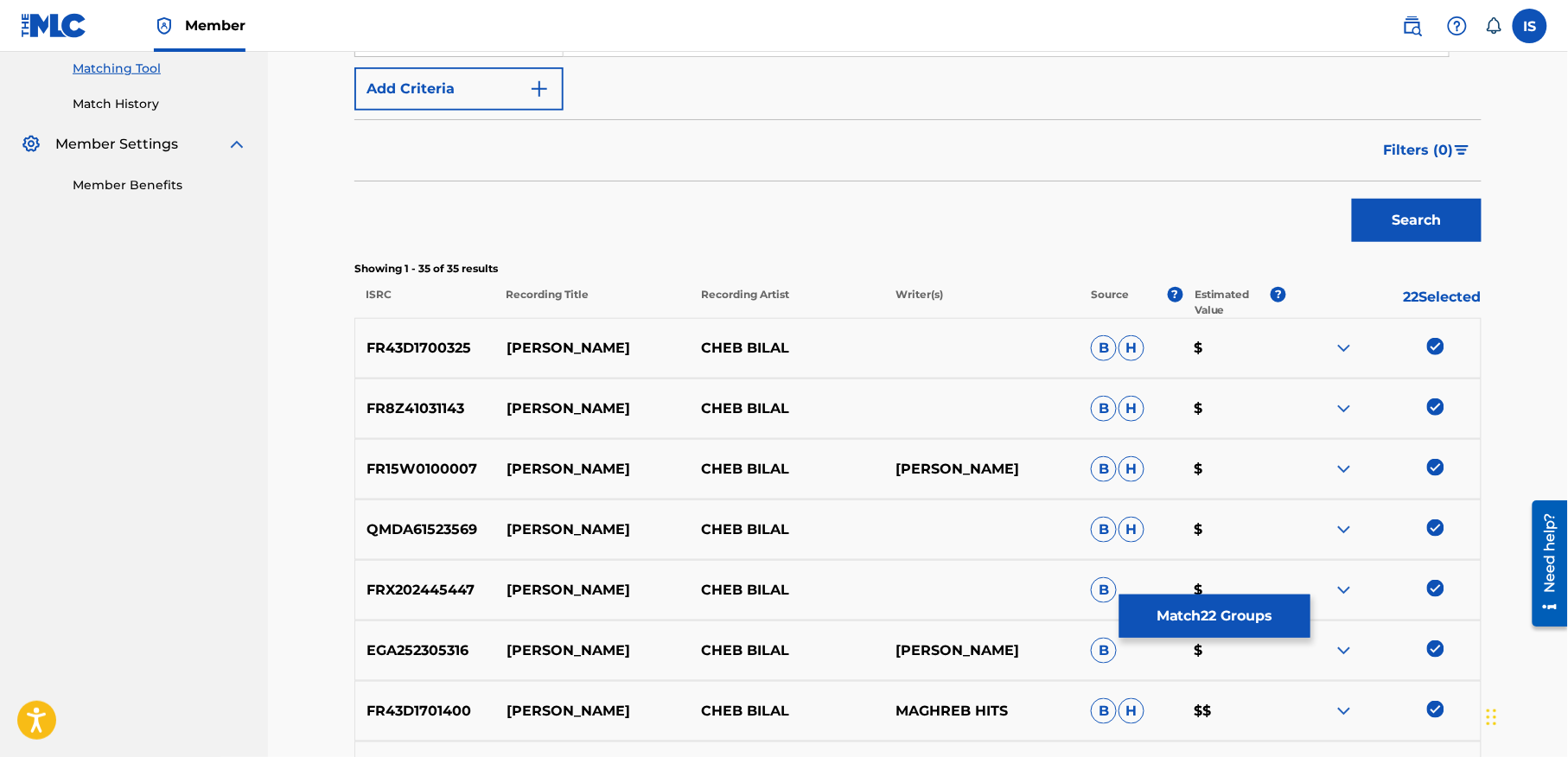
scroll to position [31, 0]
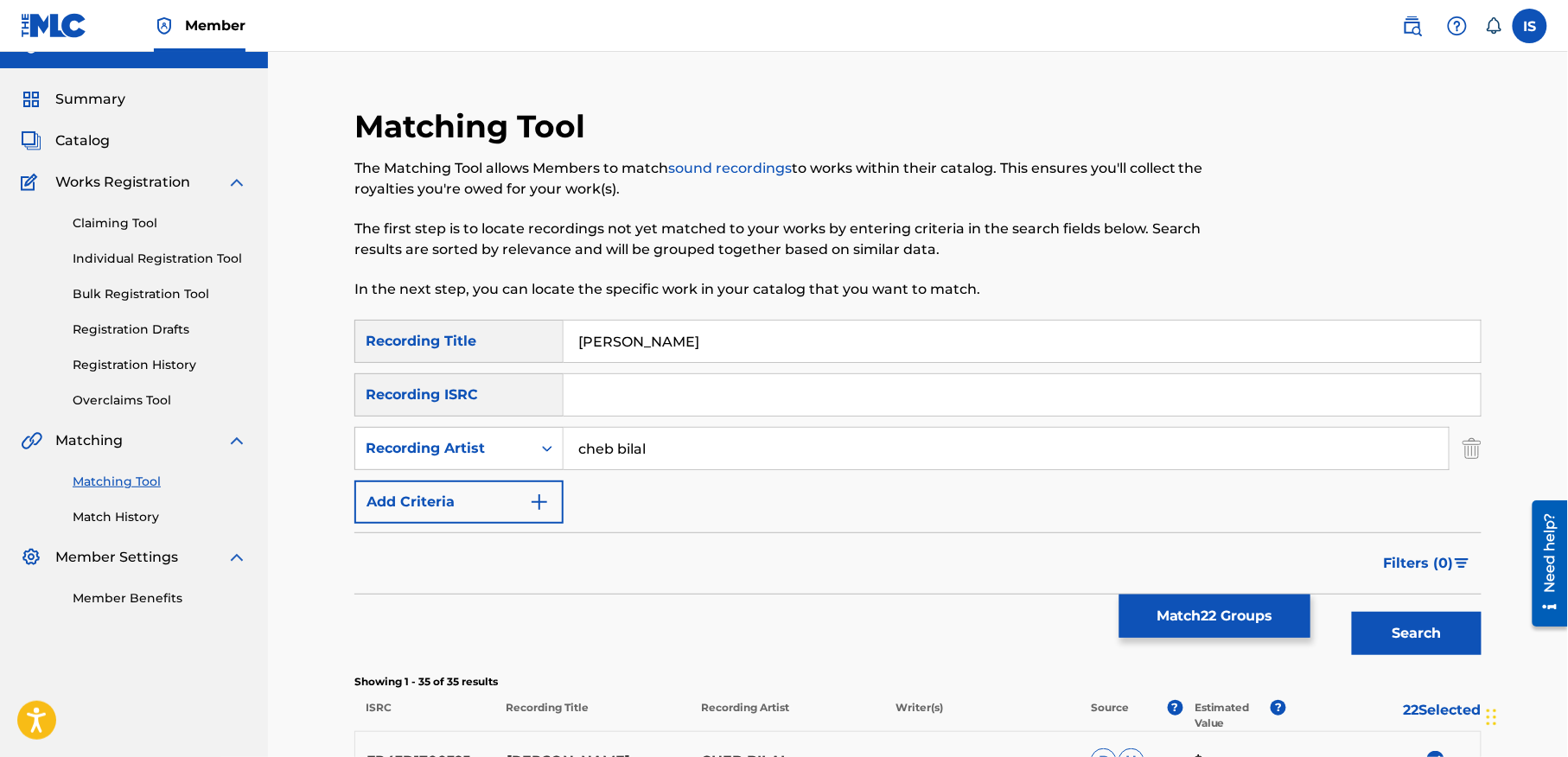
click at [595, 339] on input "[PERSON_NAME]" at bounding box center [1022, 341] width 917 height 42
click at [650, 342] on input "DeRJA DARJA" at bounding box center [1022, 341] width 917 height 42
type input "DeRJA DeRJA"
click at [1352, 612] on button "Search" at bounding box center [1417, 633] width 130 height 44
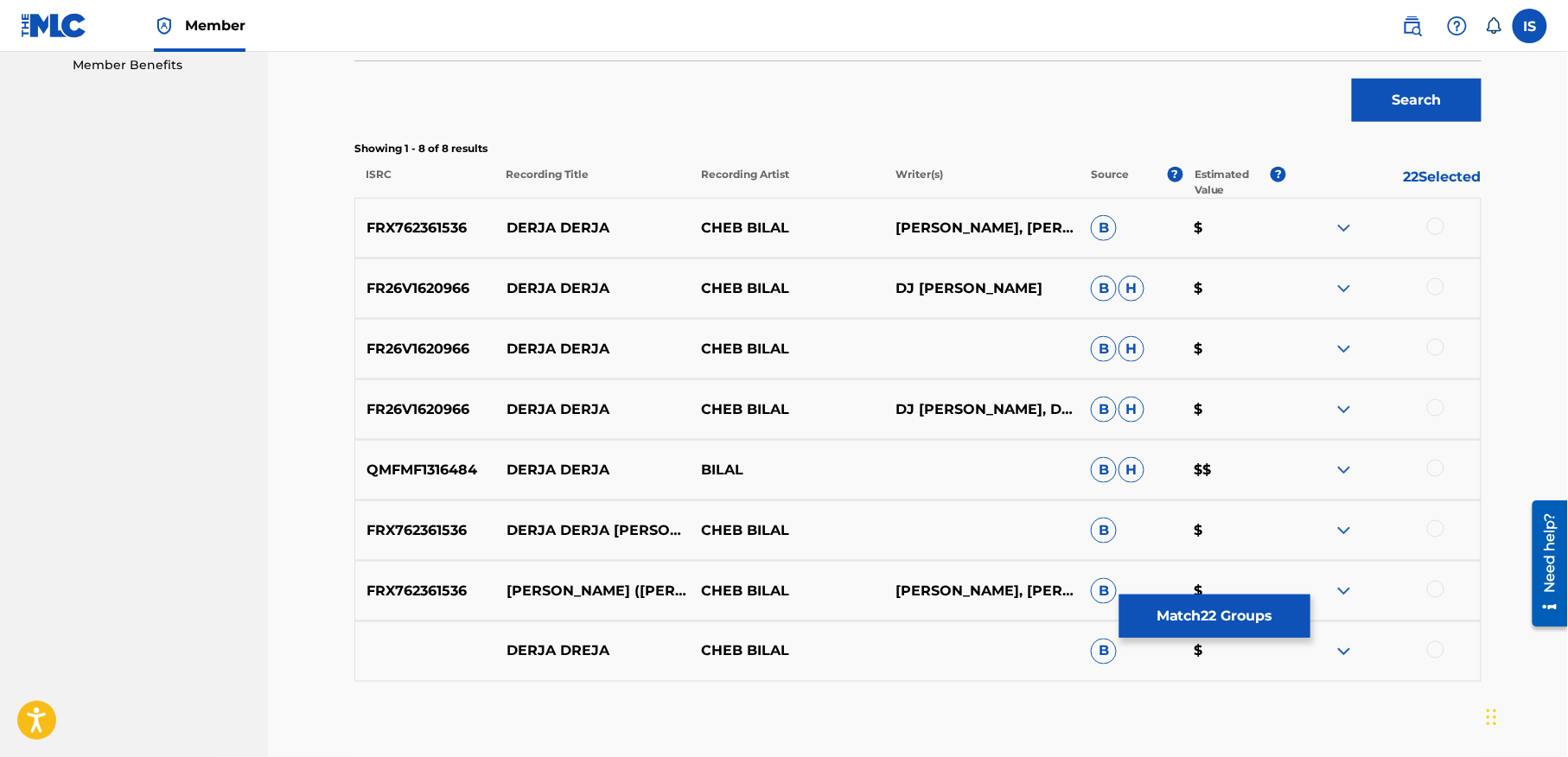
scroll to position [658, 0]
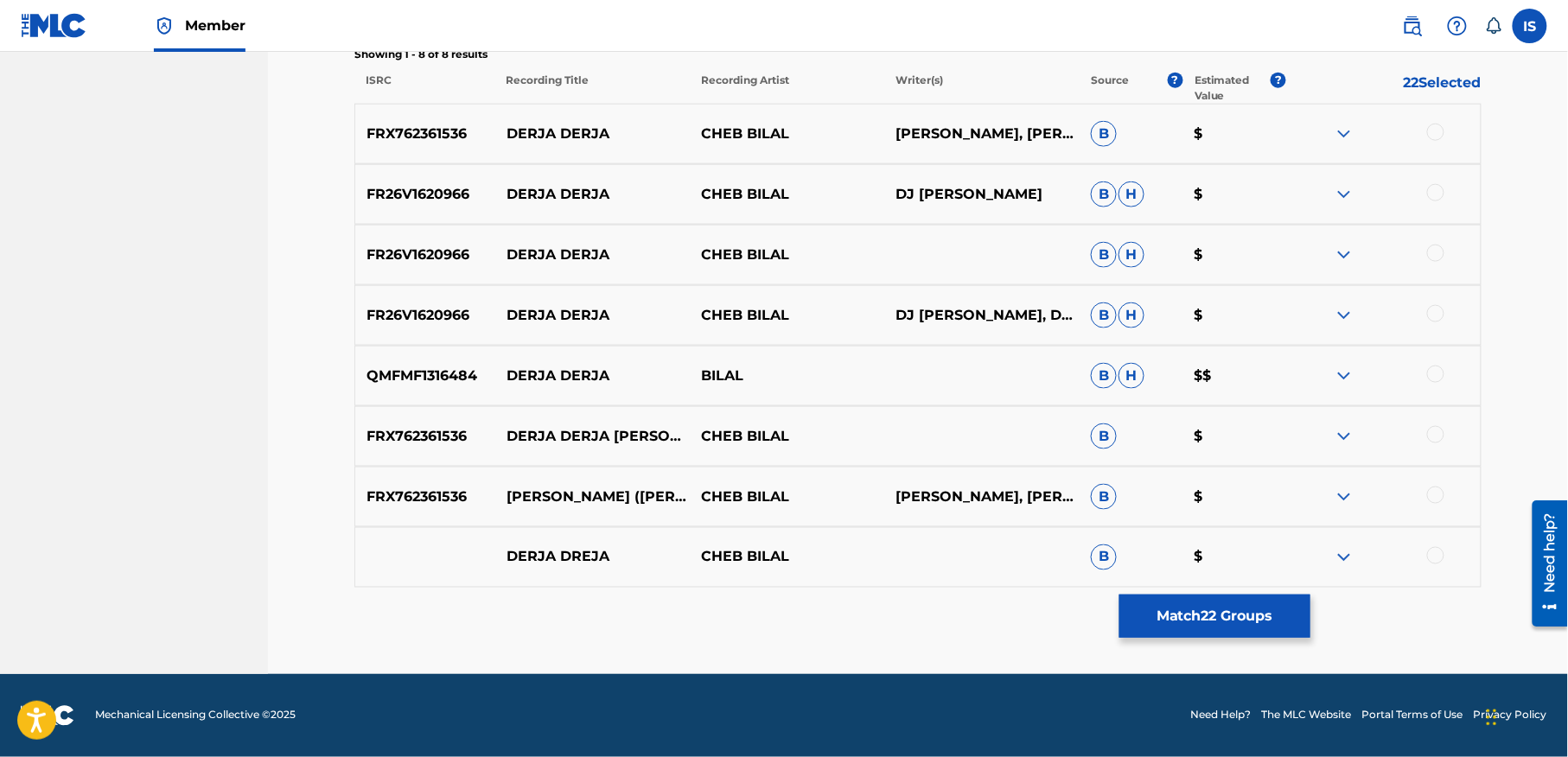
click at [1439, 135] on div at bounding box center [1435, 132] width 17 height 17
click at [1431, 191] on div at bounding box center [1435, 192] width 17 height 17
click at [1435, 256] on div at bounding box center [1435, 253] width 17 height 17
click at [1435, 301] on div "FR26V1620966 DERJA DERJA CHEB BILAL DJ NABIL, DJ NABIL B H $" at bounding box center [917, 316] width 1128 height 60
click at [1433, 321] on div at bounding box center [1435, 313] width 17 height 17
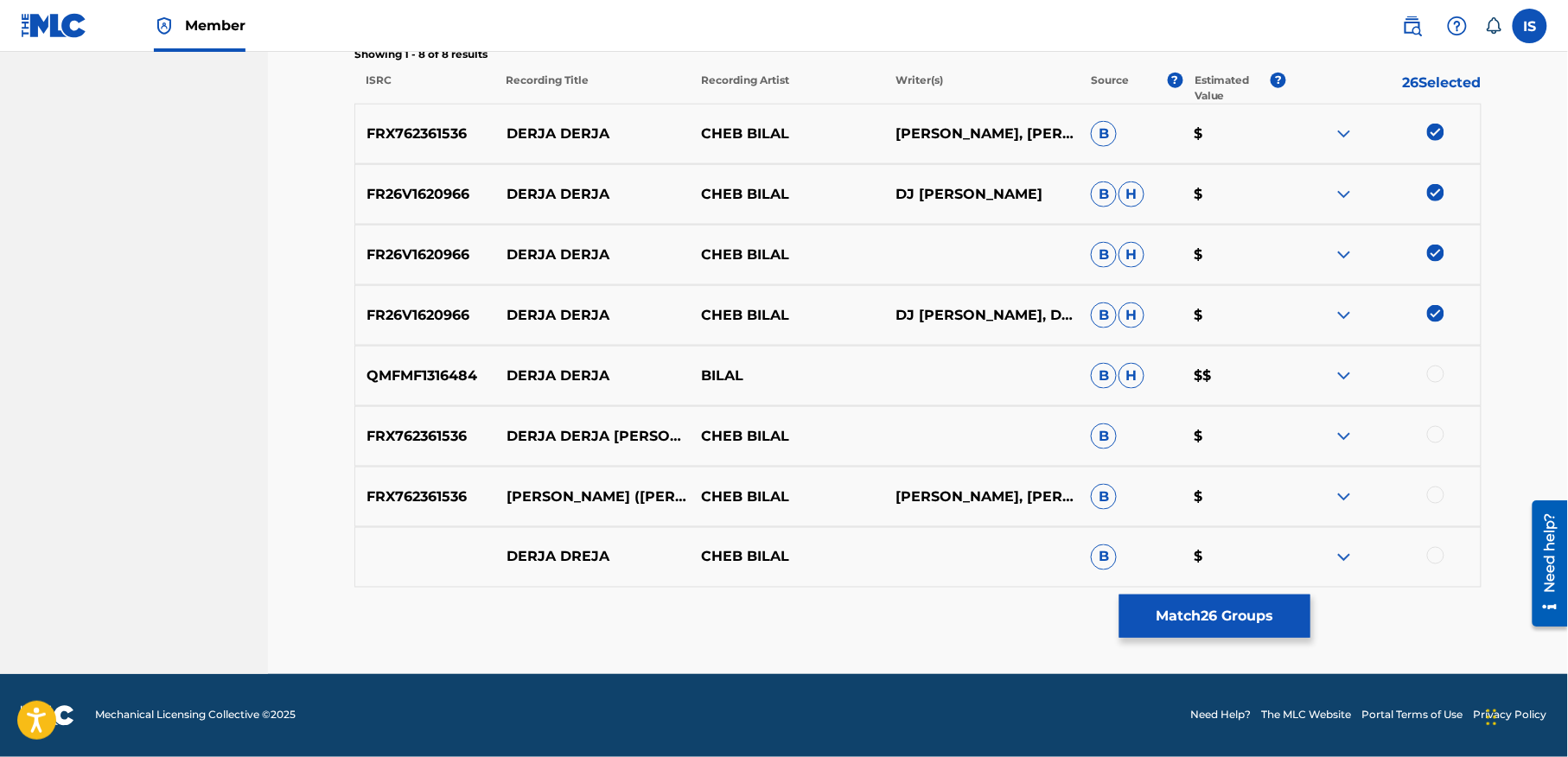
click at [1430, 363] on div "QMFMF1316484 DERJA DERJA BILAL B H $$" at bounding box center [917, 376] width 1128 height 60
click at [1433, 384] on div at bounding box center [1383, 375] width 195 height 20
click at [1433, 377] on div at bounding box center [1435, 374] width 17 height 17
click at [1439, 433] on div at bounding box center [1435, 434] width 17 height 17
click at [1418, 492] on div at bounding box center [1383, 496] width 195 height 20
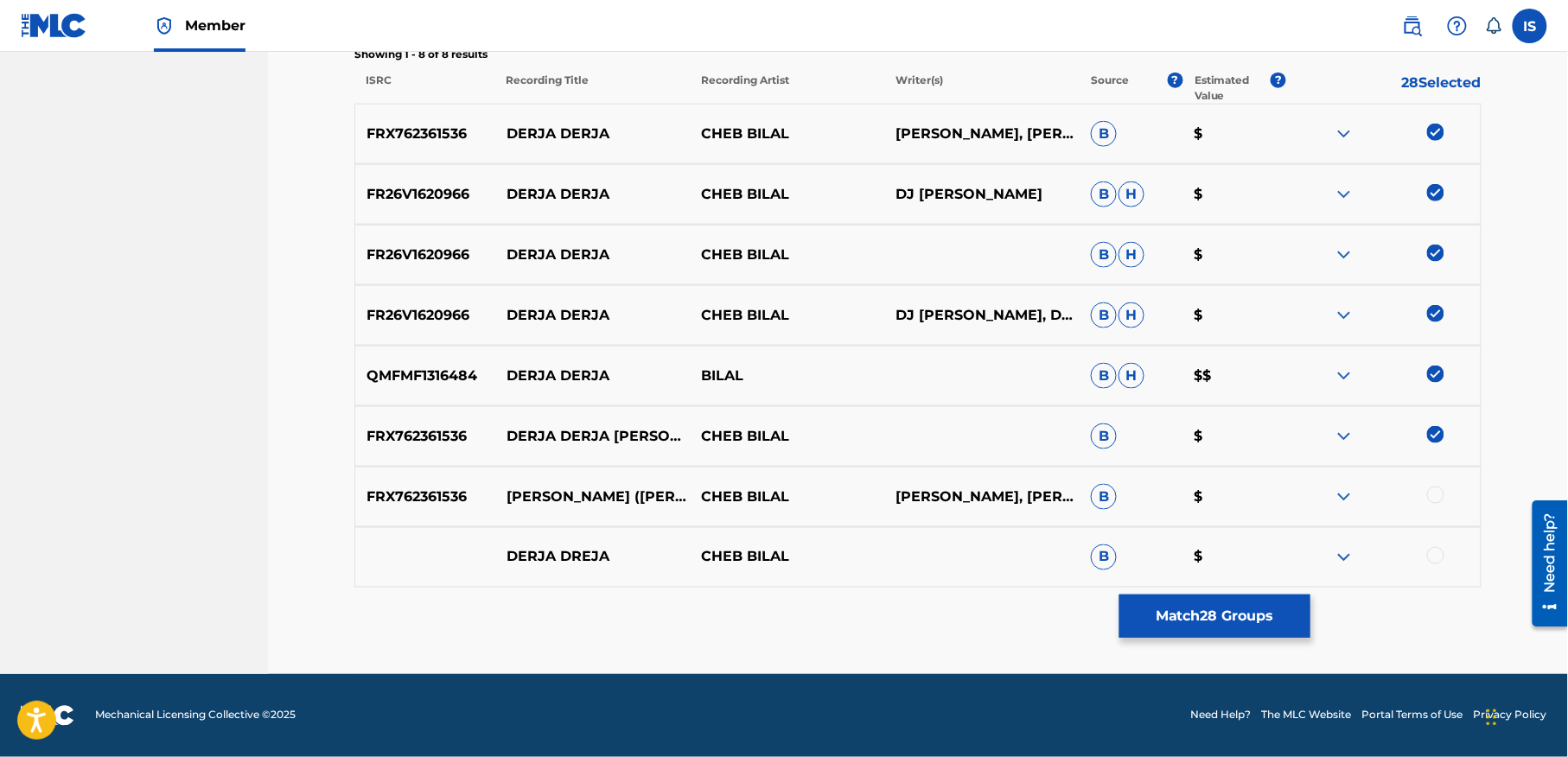
click at [1430, 496] on div at bounding box center [1435, 495] width 17 height 17
click at [1431, 557] on div at bounding box center [1435, 555] width 17 height 17
drag, startPoint x: 1431, startPoint y: 557, endPoint x: 1218, endPoint y: 606, distance: 218.6
click at [1218, 587] on div "SearchWithCriteria0d862120-4ad7-46d6-9b61-b35976acd4b4 Recording Title DeRJA De…" at bounding box center [917, 140] width 1128 height 895
click at [1218, 606] on button "Match 30 Groups" at bounding box center [1215, 616] width 191 height 44
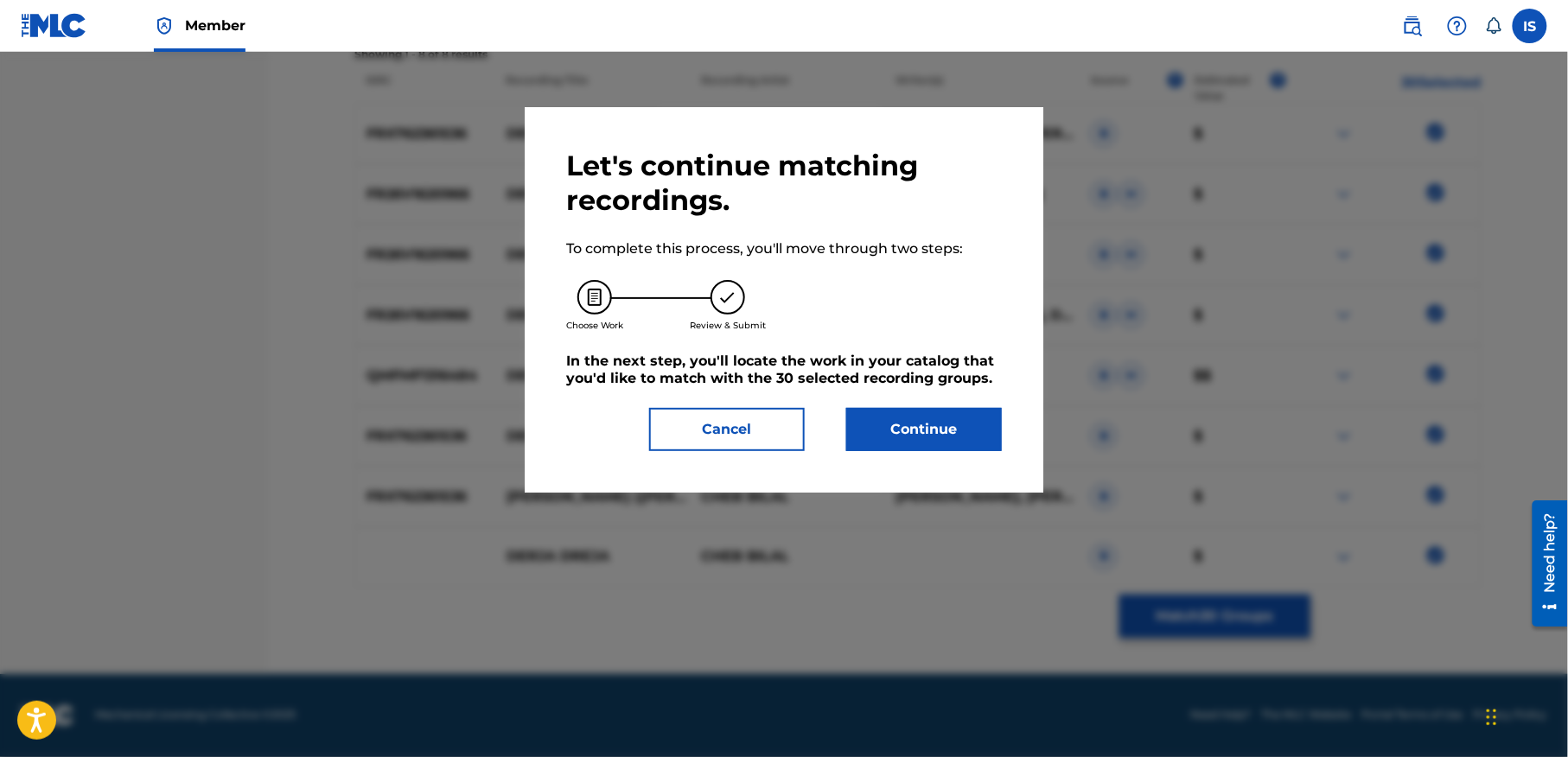
click at [932, 431] on button "Continue" at bounding box center [924, 429] width 156 height 44
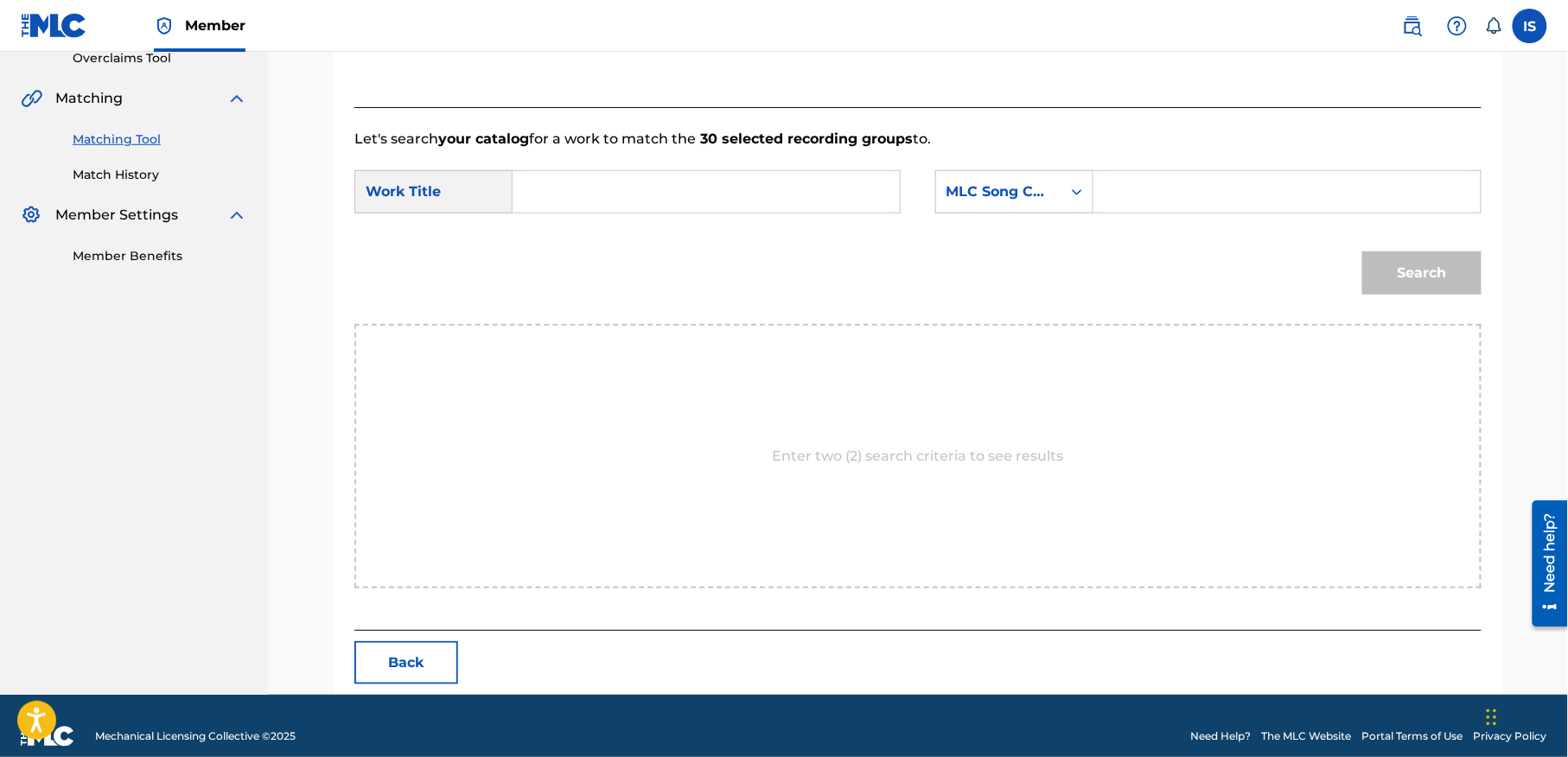
scroll to position [395, 0]
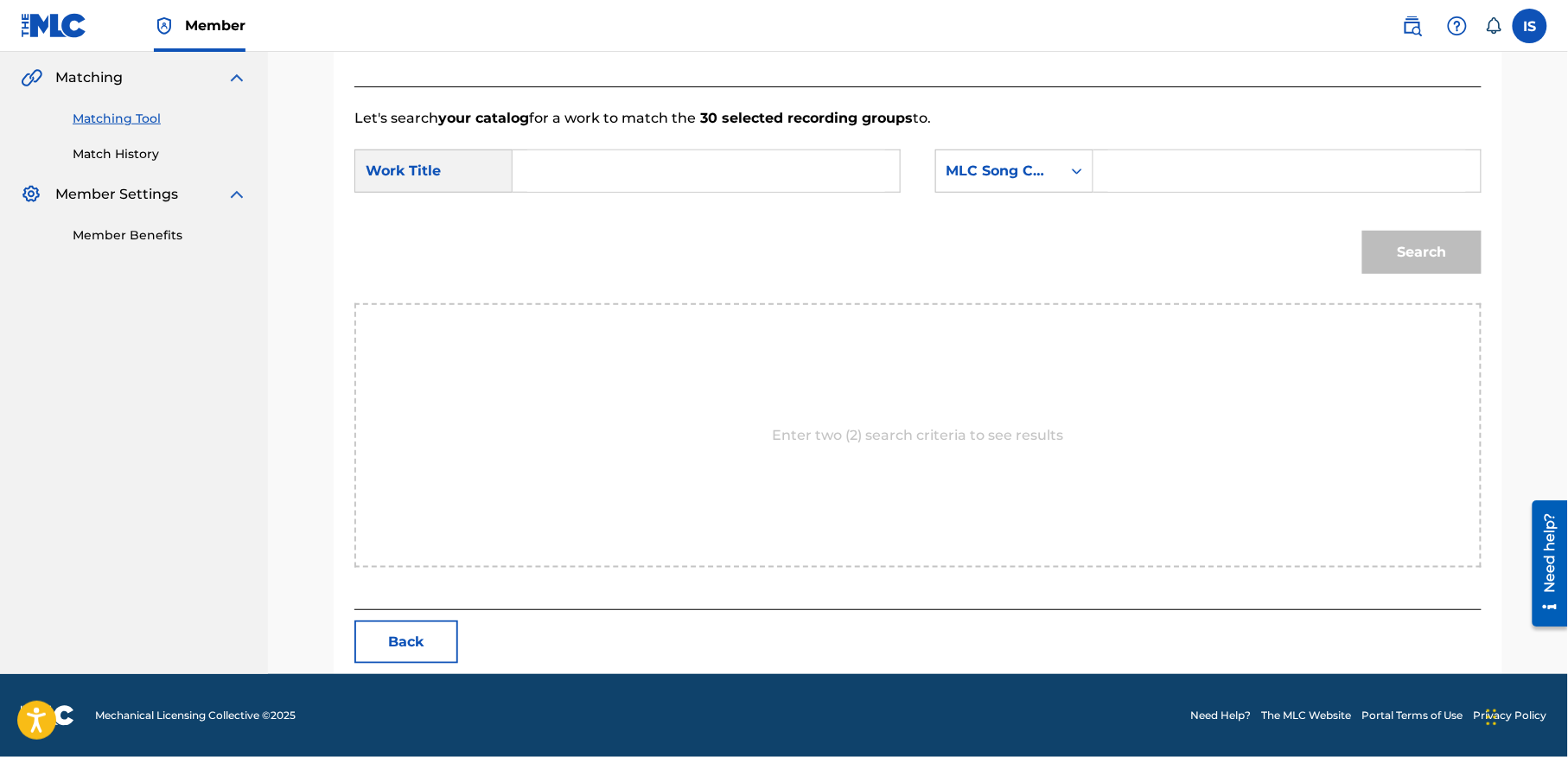
click at [616, 195] on div "SearchWithCriteria7bebc08d-8e83-4c7c-b1da-29c367446d96 Work Title SearchWithCri…" at bounding box center [917, 176] width 1128 height 53
click at [600, 178] on input "Search Form" at bounding box center [707, 171] width 358 height 42
paste input "GAA OUELINA MARGUINE (C'EST PAS LA PEINE LA FRIME)"
type input "GAA OUELINA MARGUINE (C'EST PAS LA PEINE LA FRIME)"
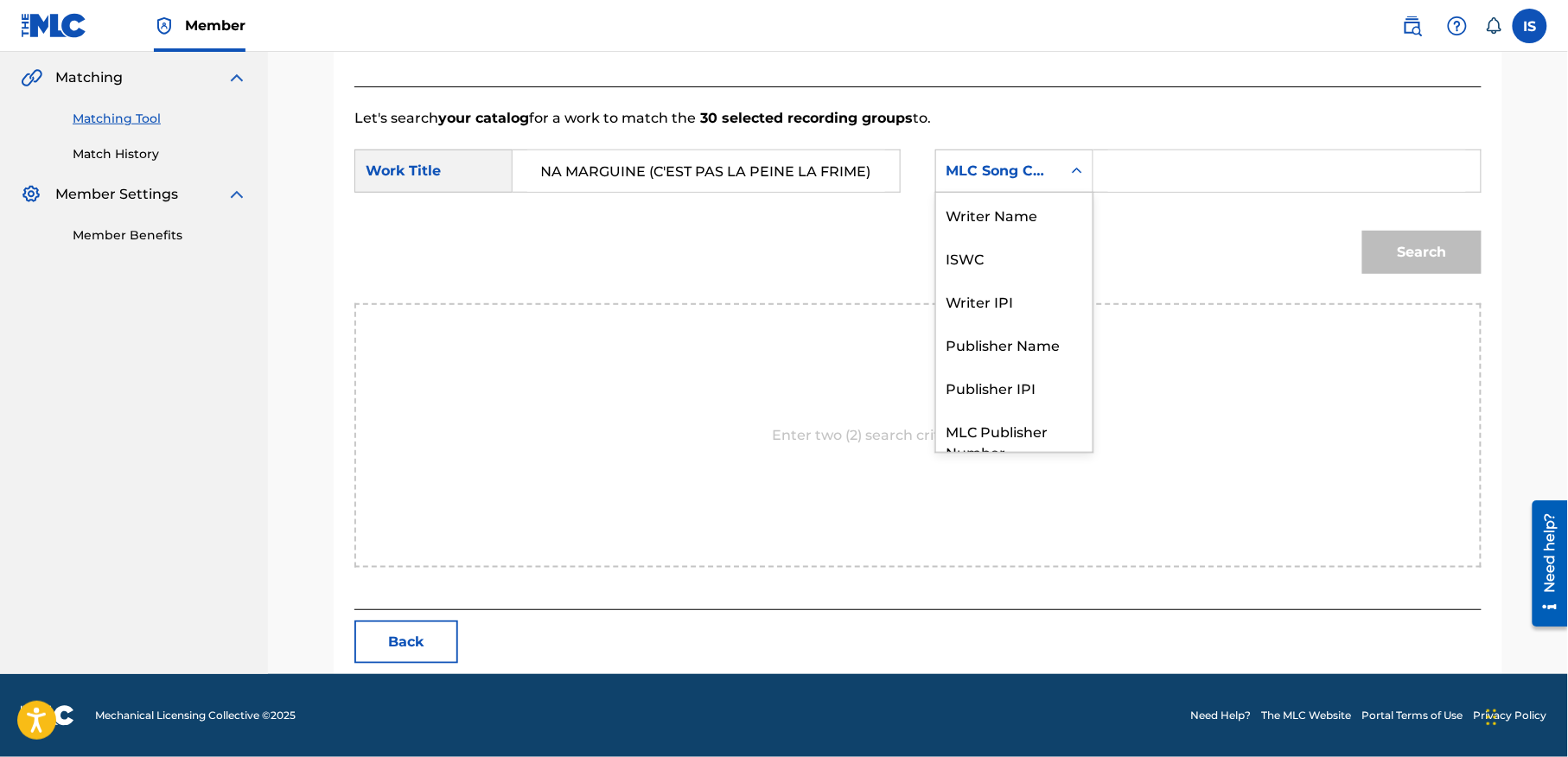
drag, startPoint x: 1006, startPoint y: 187, endPoint x: 1016, endPoint y: 180, distance: 12.2
click at [1016, 180] on div "MLC Song Code" at bounding box center [1014, 171] width 158 height 44
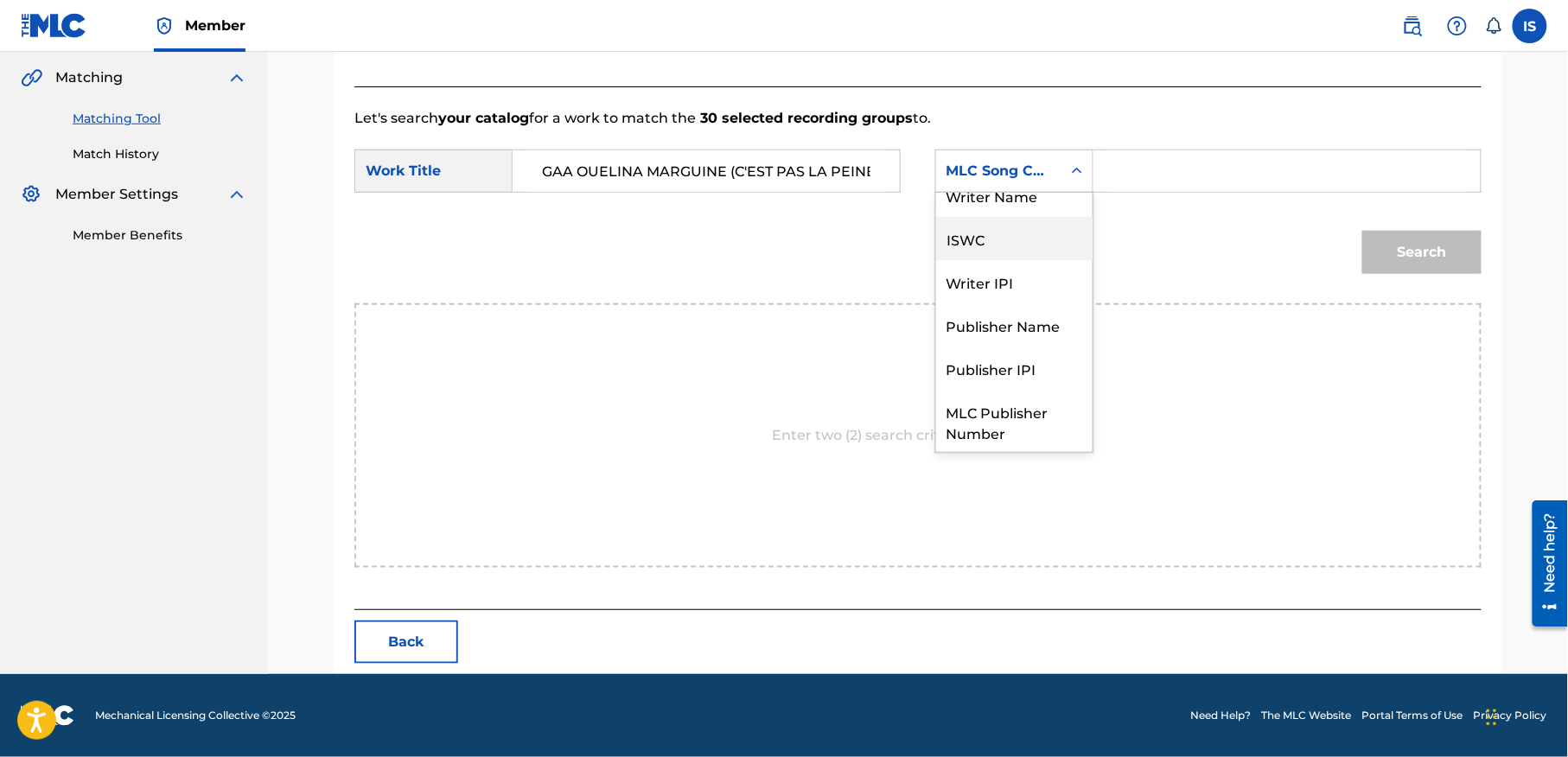
scroll to position [0, 0]
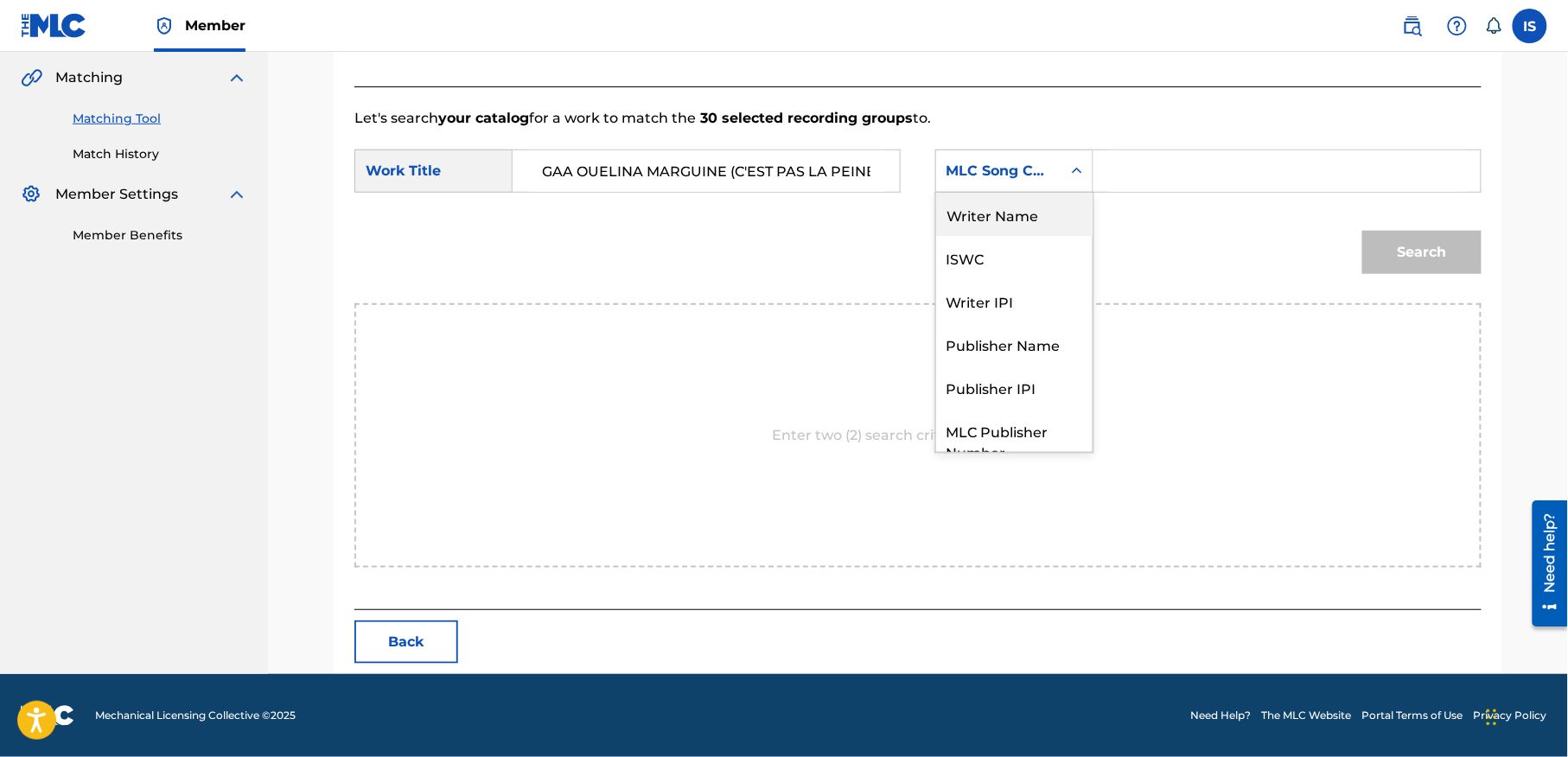
click at [1036, 214] on div "Writer Name" at bounding box center [1014, 214] width 157 height 44
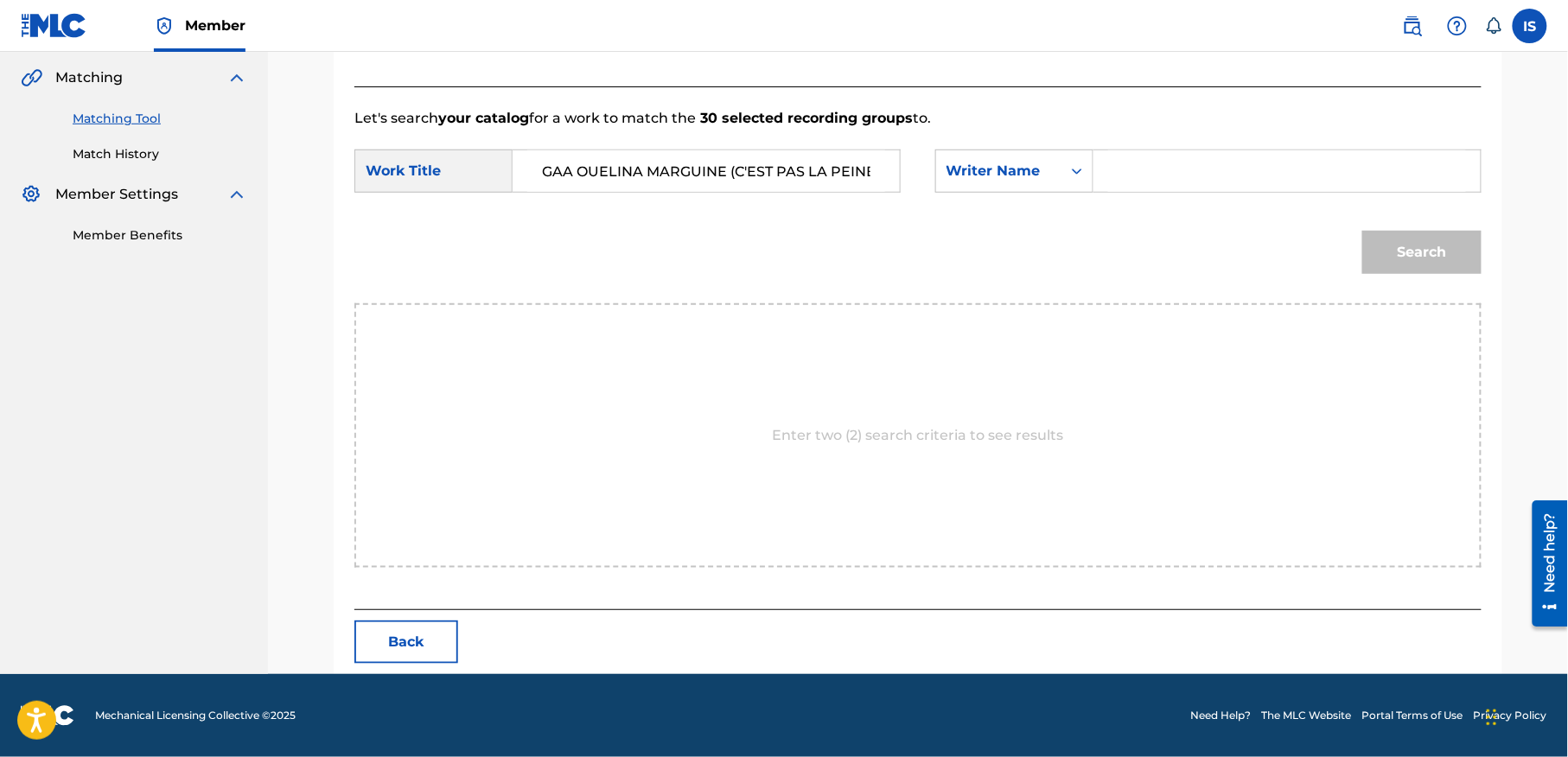
click at [1173, 183] on input "Search Form" at bounding box center [1287, 171] width 358 height 42
type input "moufok"
click at [1392, 270] on button "Search" at bounding box center [1422, 252] width 119 height 44
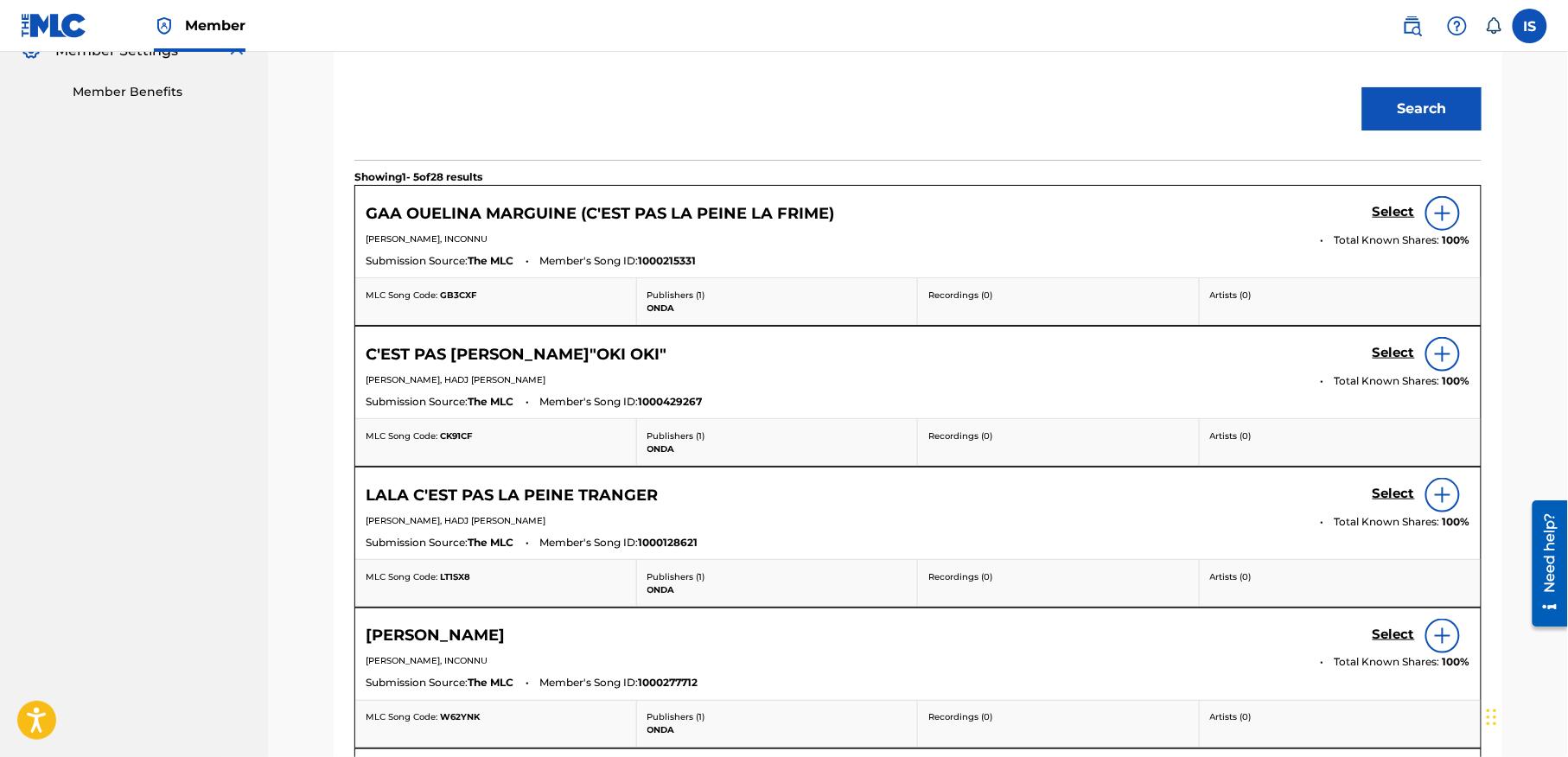
scroll to position [377, 0]
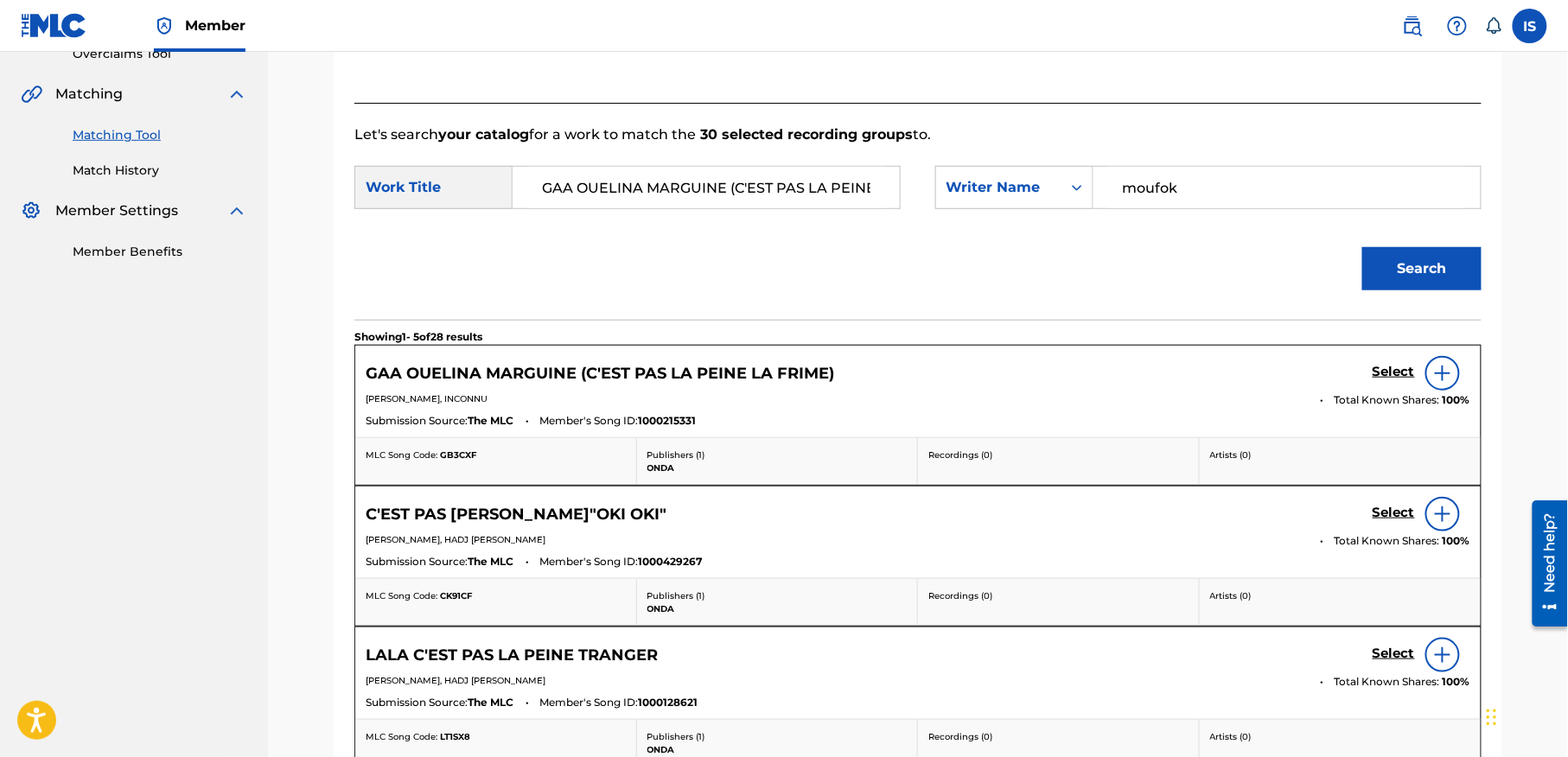
click at [659, 197] on input "GAA OUELINA MARGUINE (C'EST PAS LA PEINE LA FRIME)" at bounding box center [707, 187] width 358 height 42
paste input "[PERSON_NAME]"
type input "[PERSON_NAME]"
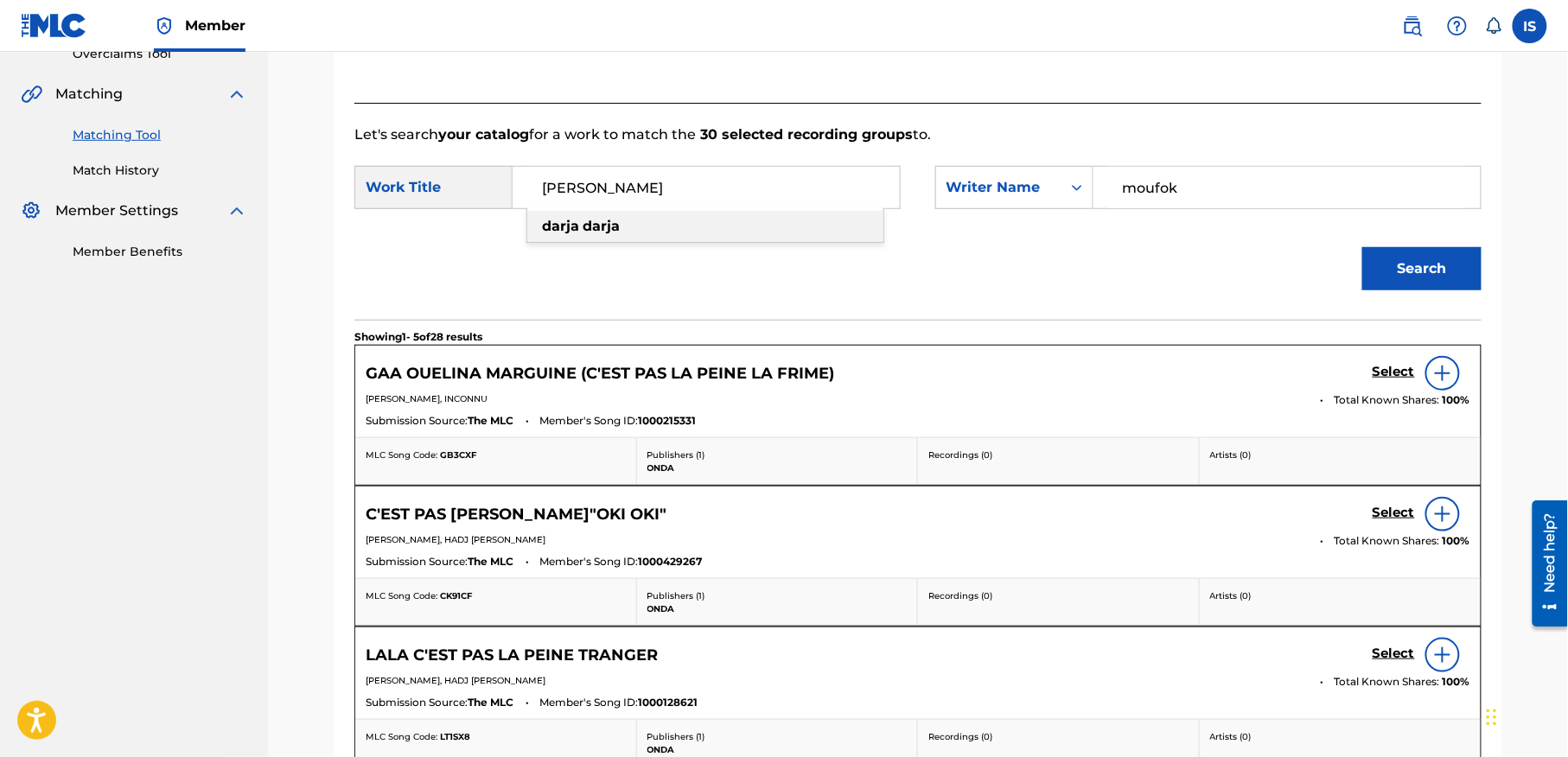
click at [1395, 256] on button "Search" at bounding box center [1422, 269] width 119 height 44
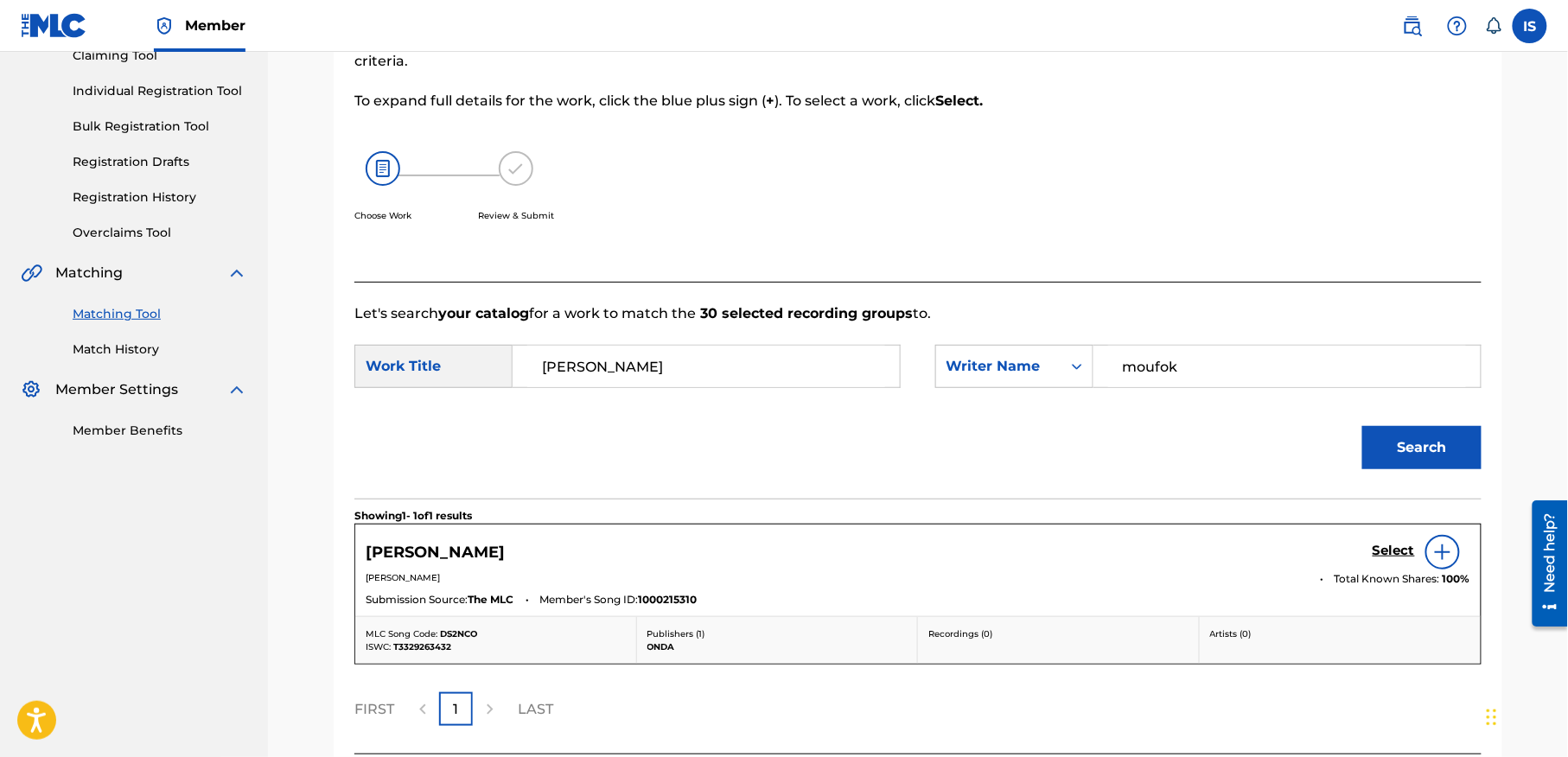
scroll to position [344, 0]
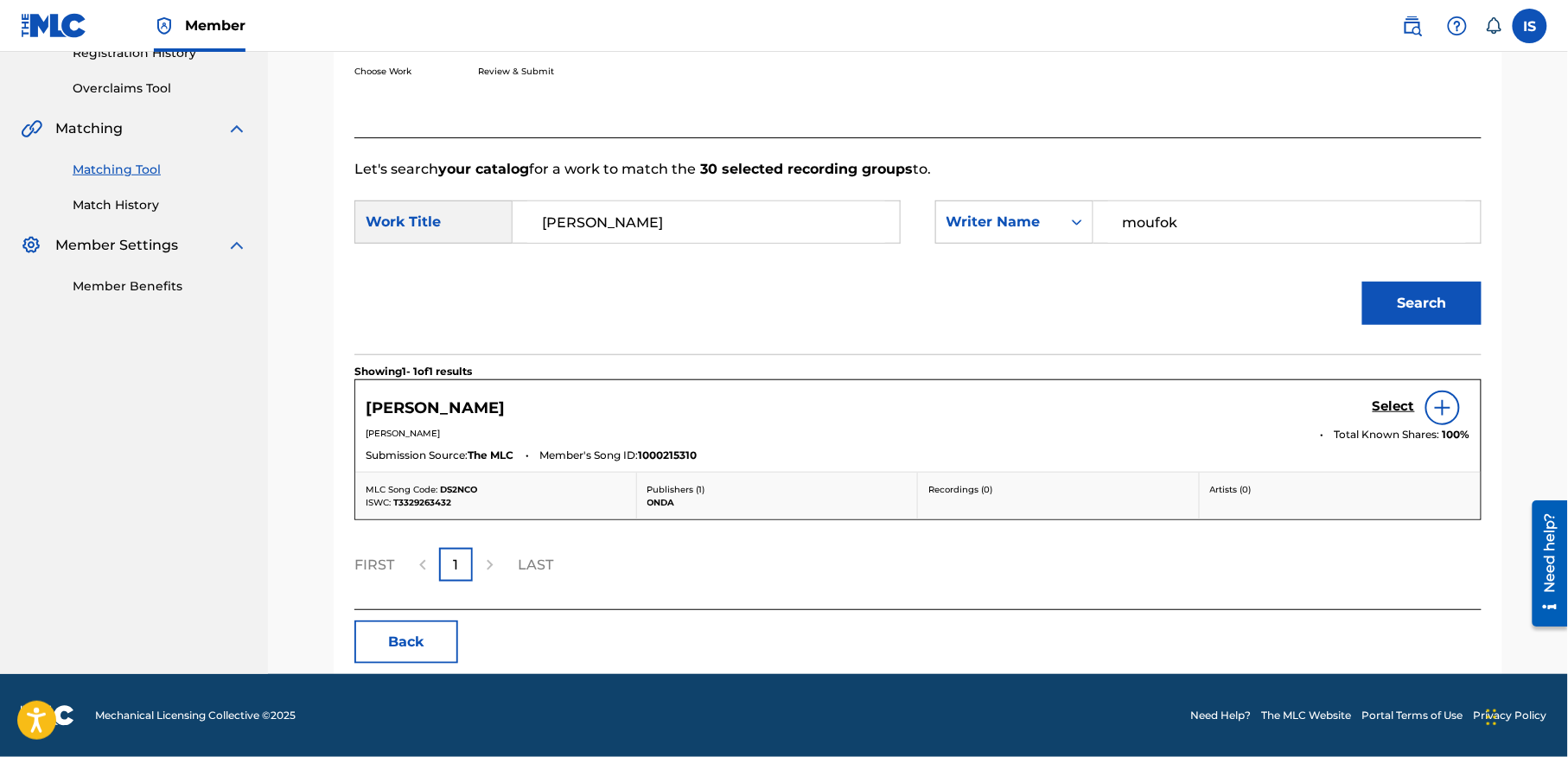
click at [422, 636] on button "Back" at bounding box center [406, 641] width 104 height 44
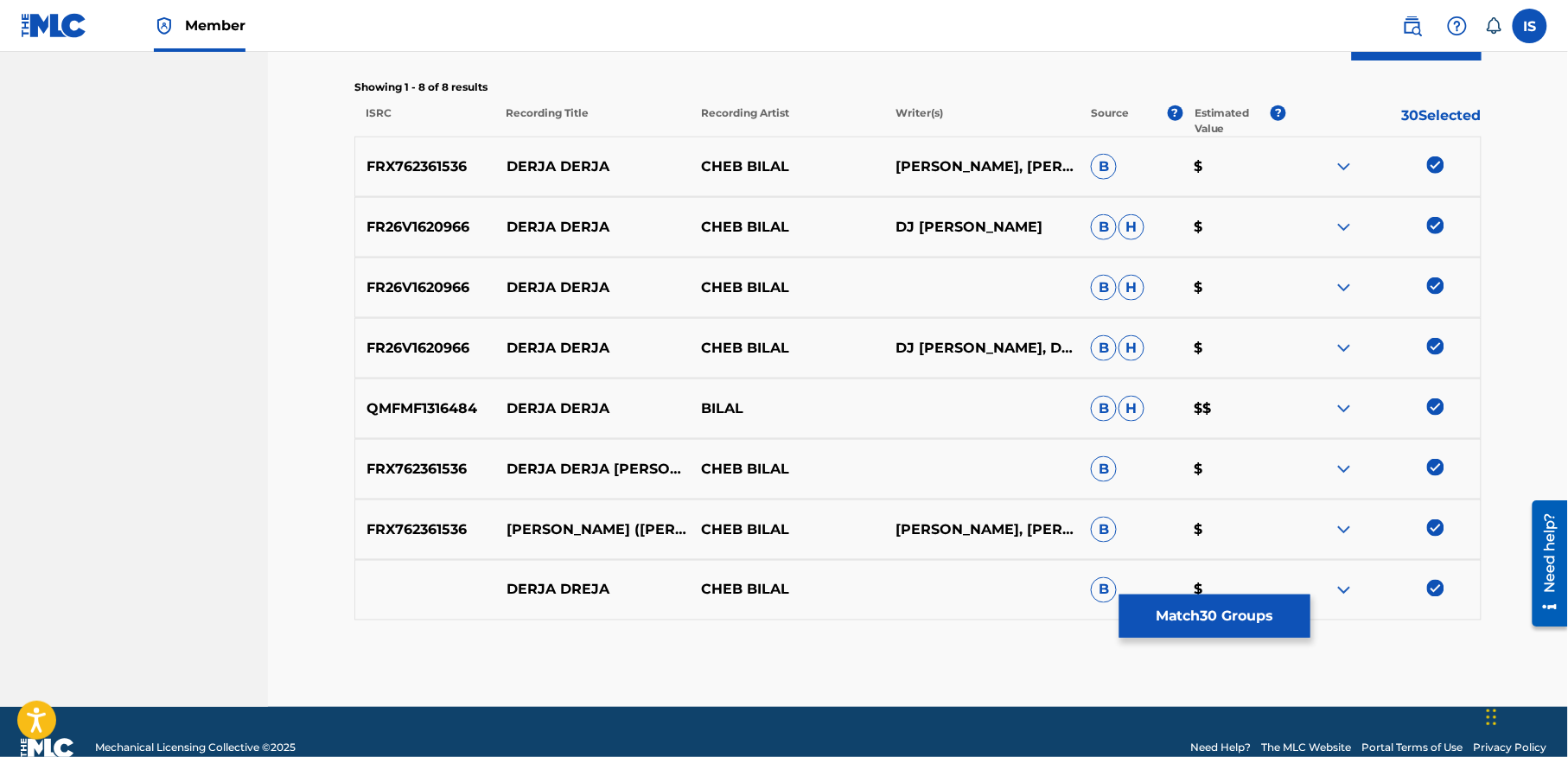
scroll to position [658, 0]
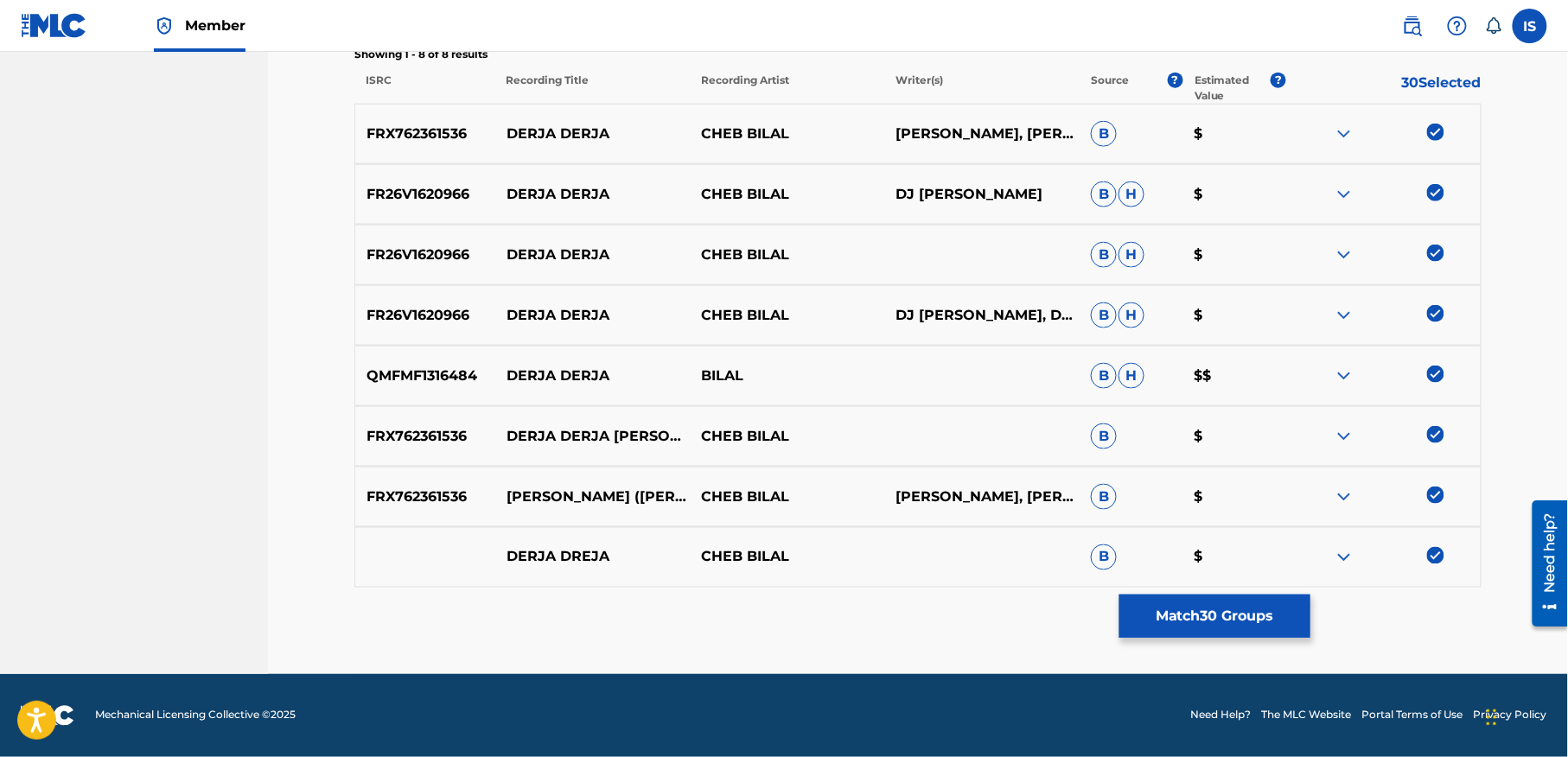
click at [1181, 626] on button "Match 30 Groups" at bounding box center [1215, 616] width 191 height 44
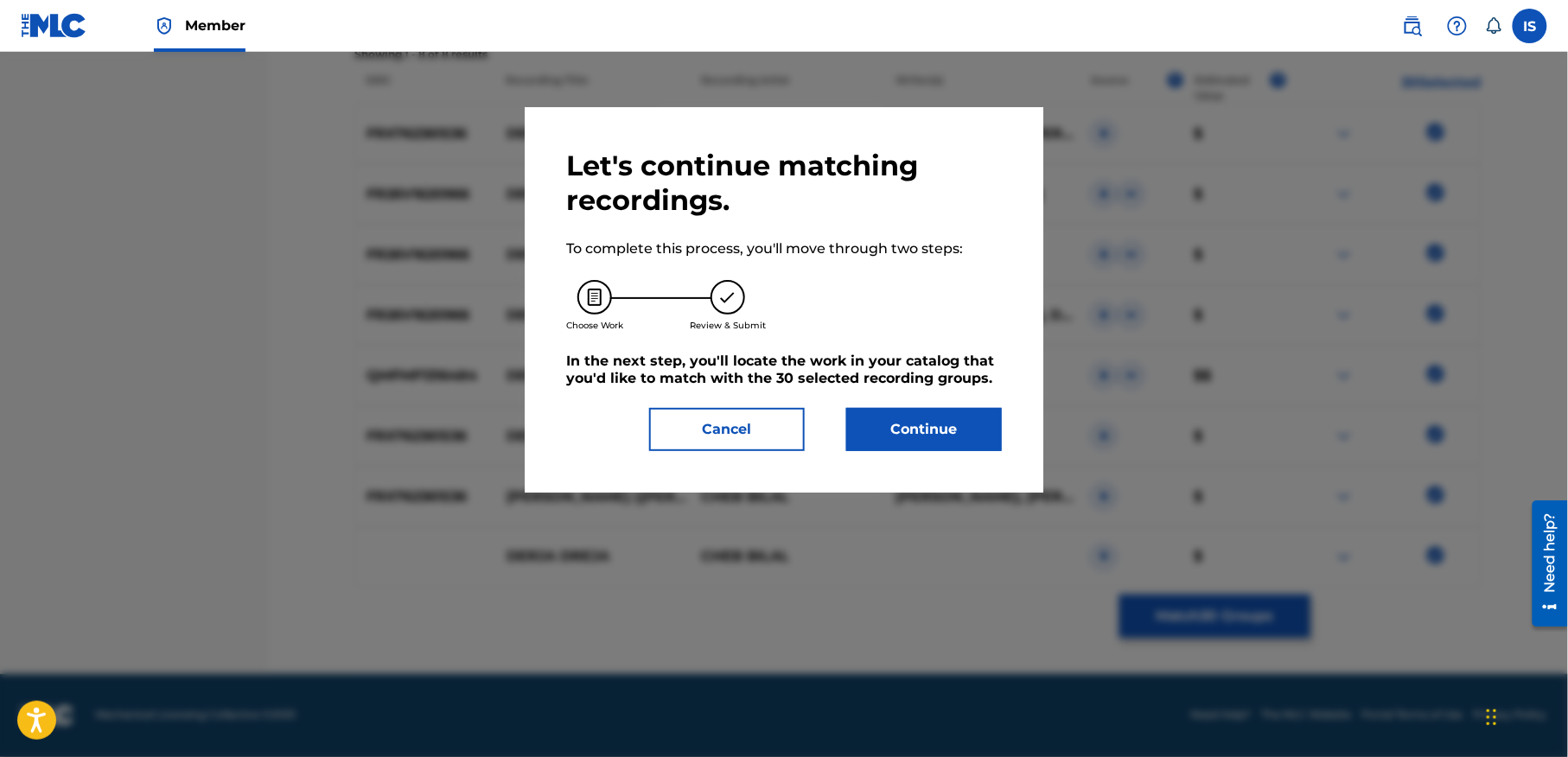
click at [938, 427] on button "Continue" at bounding box center [924, 429] width 156 height 44
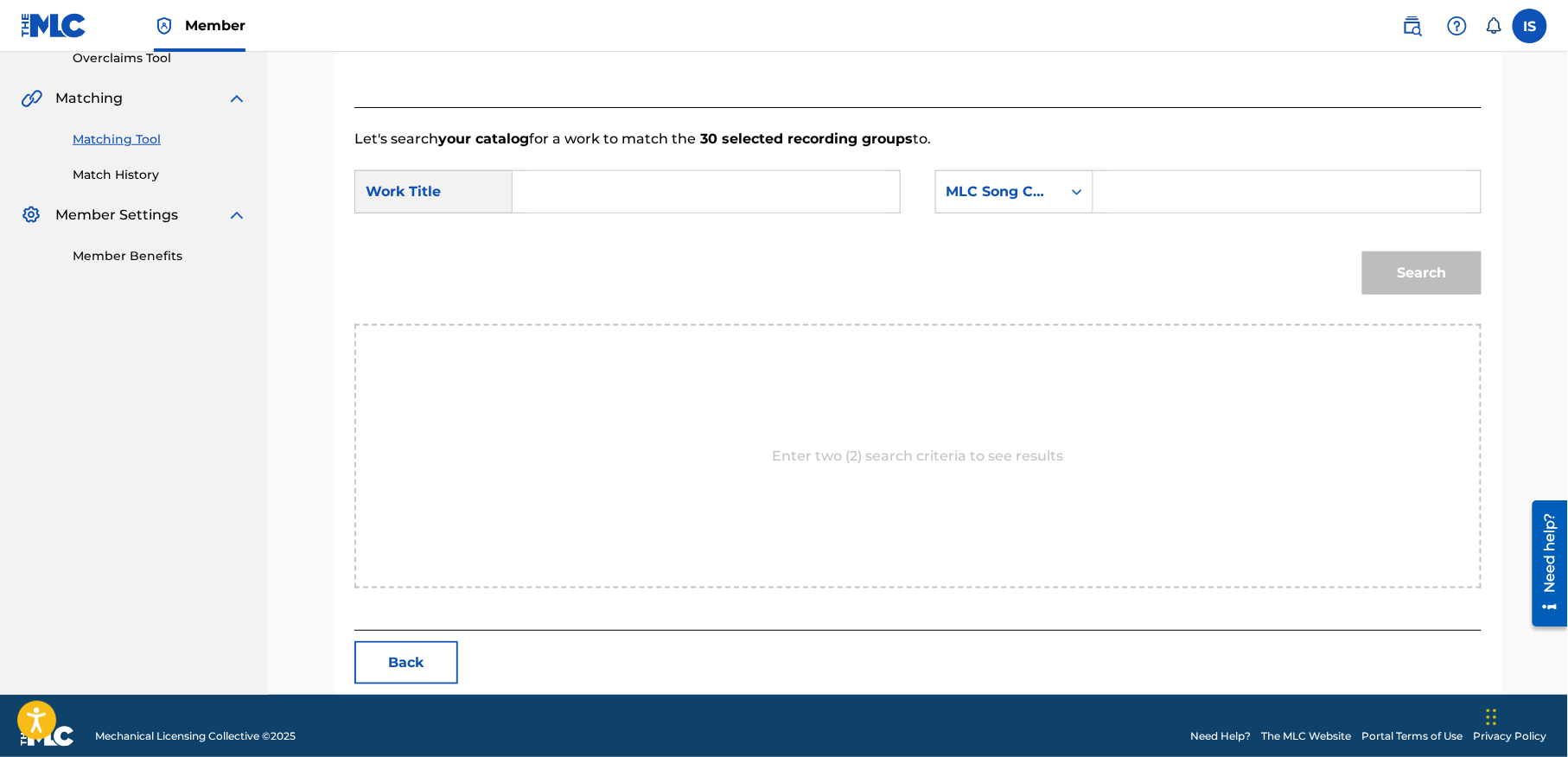
scroll to position [395, 0]
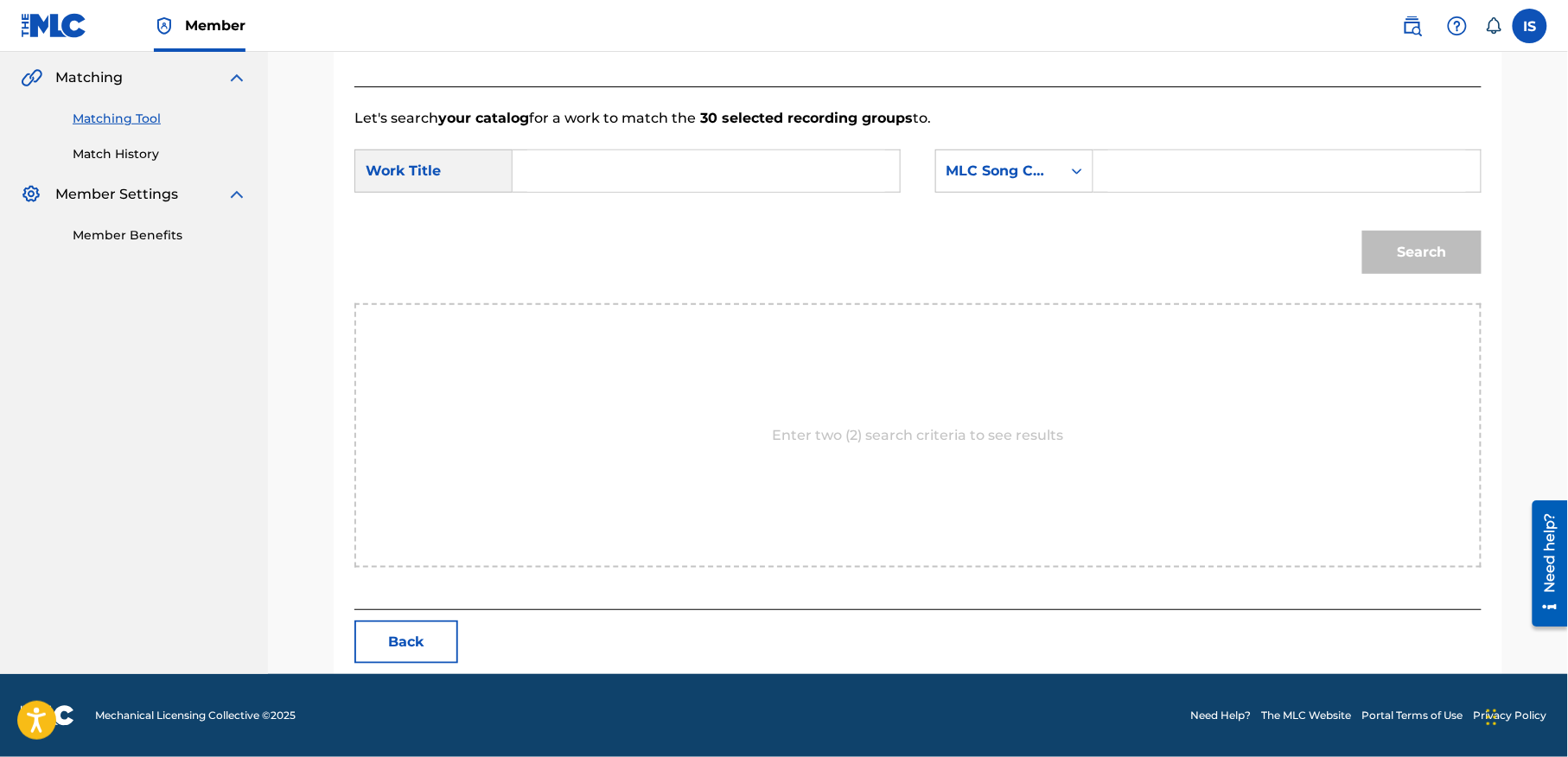
click at [672, 200] on div "SearchWithCriteria7bebc08d-8e83-4c7c-b1da-29c367446d96 Work Title SearchWithCri…" at bounding box center [917, 176] width 1128 height 53
click at [613, 157] on input "Search Form" at bounding box center [707, 171] width 358 height 42
paste input "[PERSON_NAME]"
type input "[PERSON_NAME]"
click at [1117, 173] on input "Search Form" at bounding box center [1287, 171] width 358 height 42
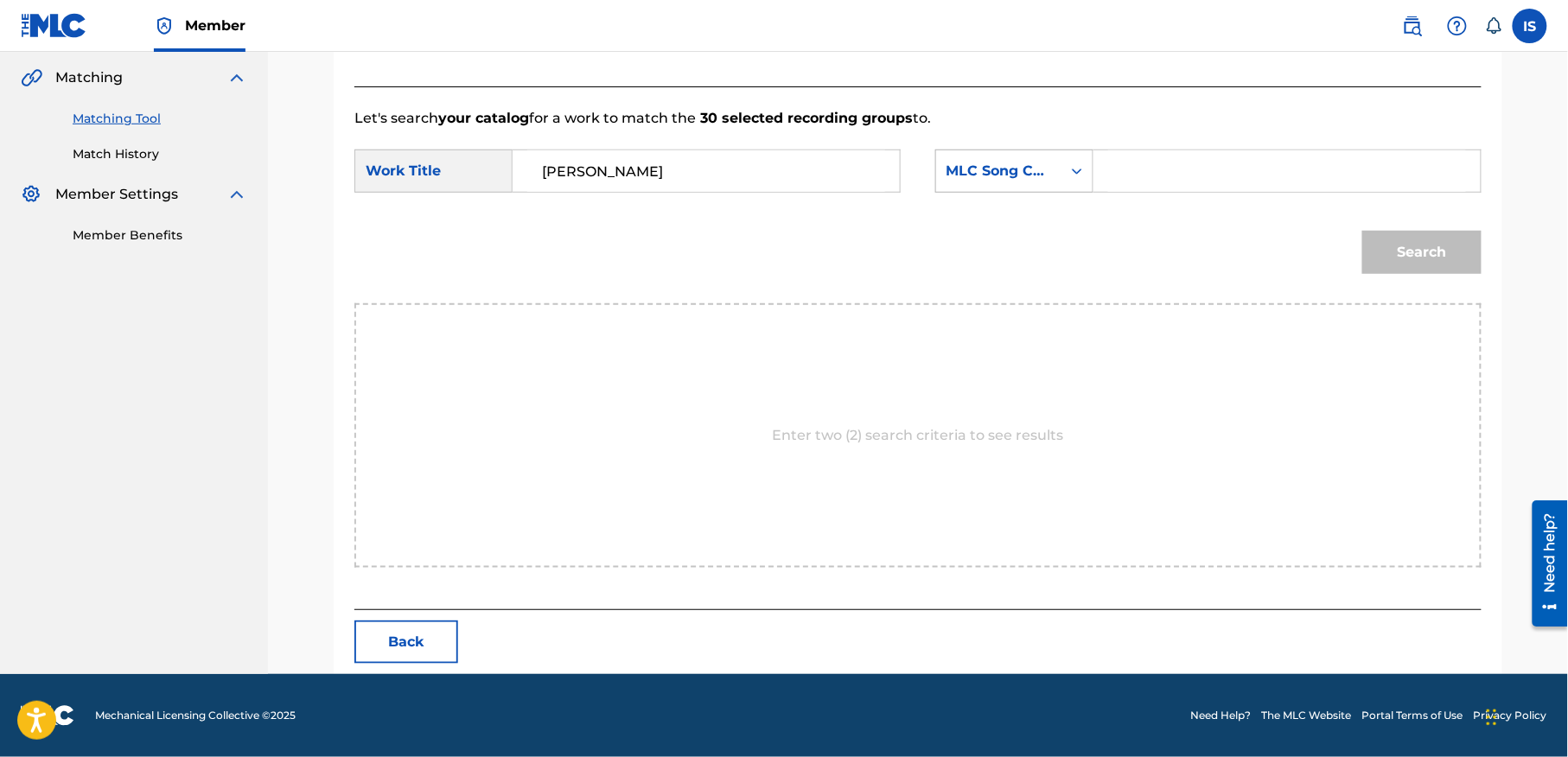
click at [1014, 167] on div "MLC Song Code" at bounding box center [999, 171] width 105 height 20
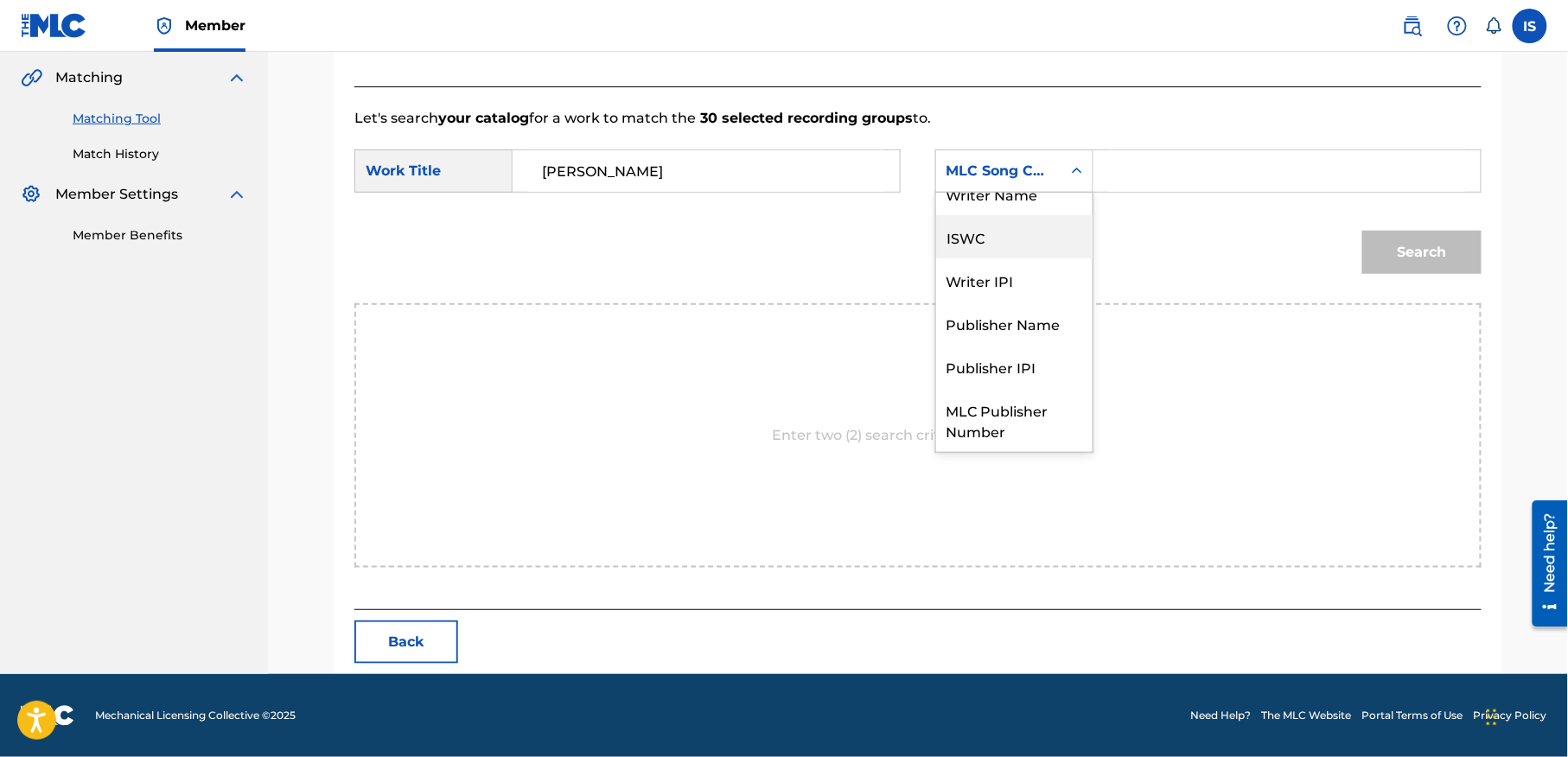
scroll to position [0, 0]
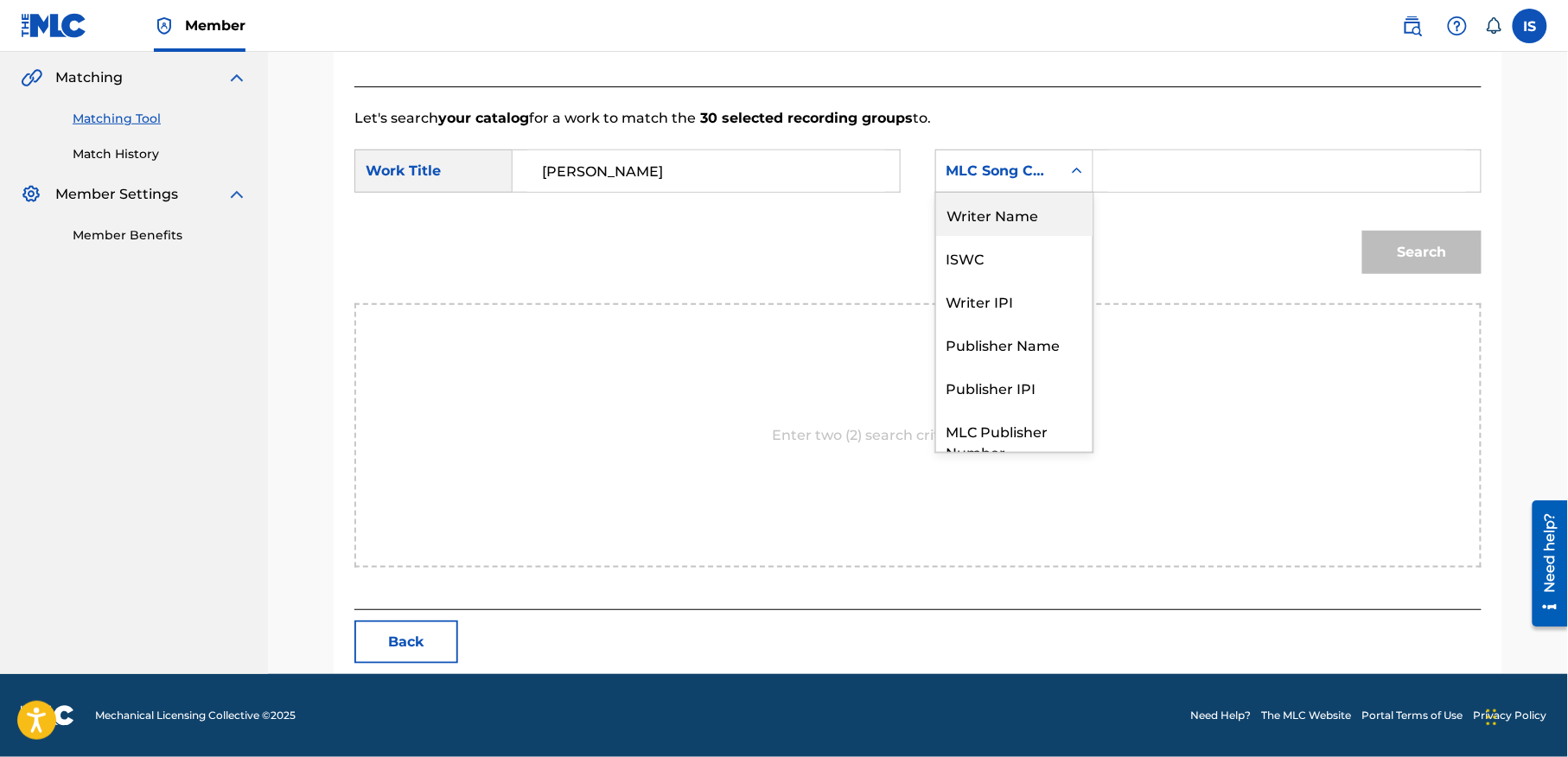
click at [1020, 215] on div "Writer Name" at bounding box center [1014, 214] width 157 height 44
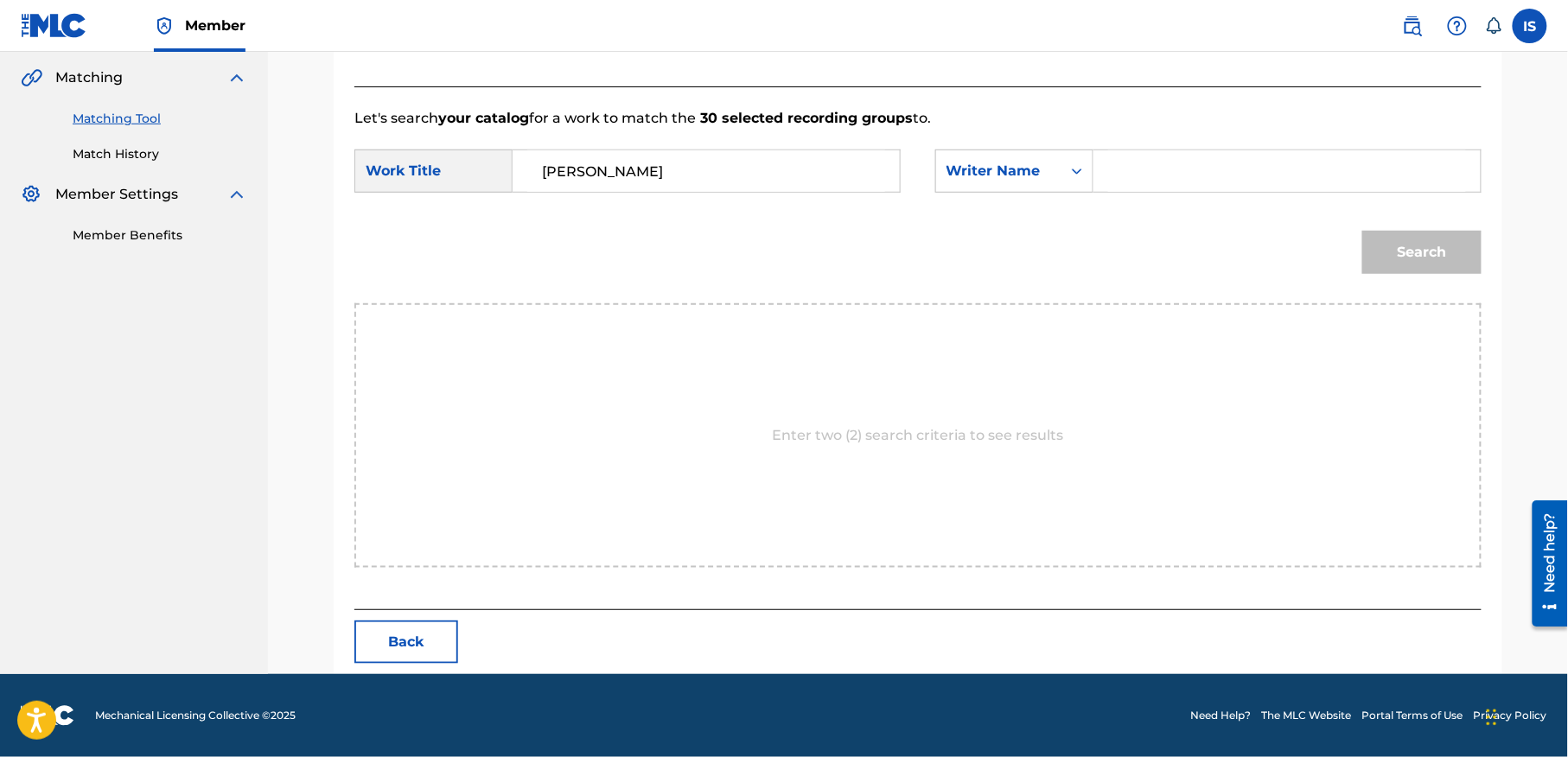
click at [1200, 192] on div "SearchWithCriteria7bebc08d-8e83-4c7c-b1da-29c367446d96 Work Title DARJA DARJA S…" at bounding box center [917, 176] width 1128 height 53
click at [1172, 178] on input "Search Form" at bounding box center [1287, 171] width 358 height 42
drag, startPoint x: 1215, startPoint y: 212, endPoint x: 1242, endPoint y: 222, distance: 28.8
click at [1242, 222] on div "Search" at bounding box center [917, 258] width 1128 height 90
click at [1215, 181] on input "Search Form" at bounding box center [1287, 171] width 358 height 42
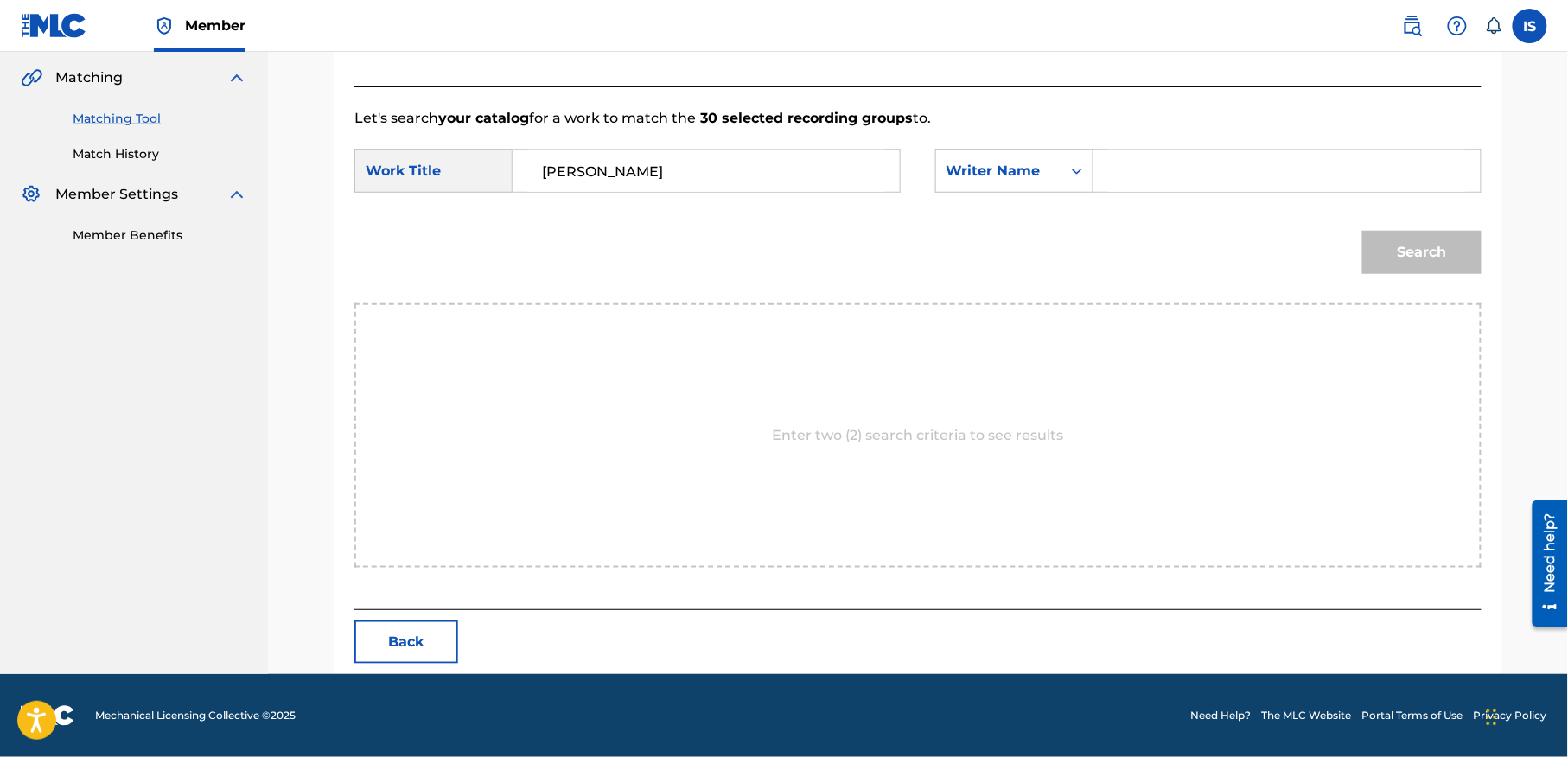
type input "moufok"
click at [1390, 253] on button "Search" at bounding box center [1422, 252] width 119 height 44
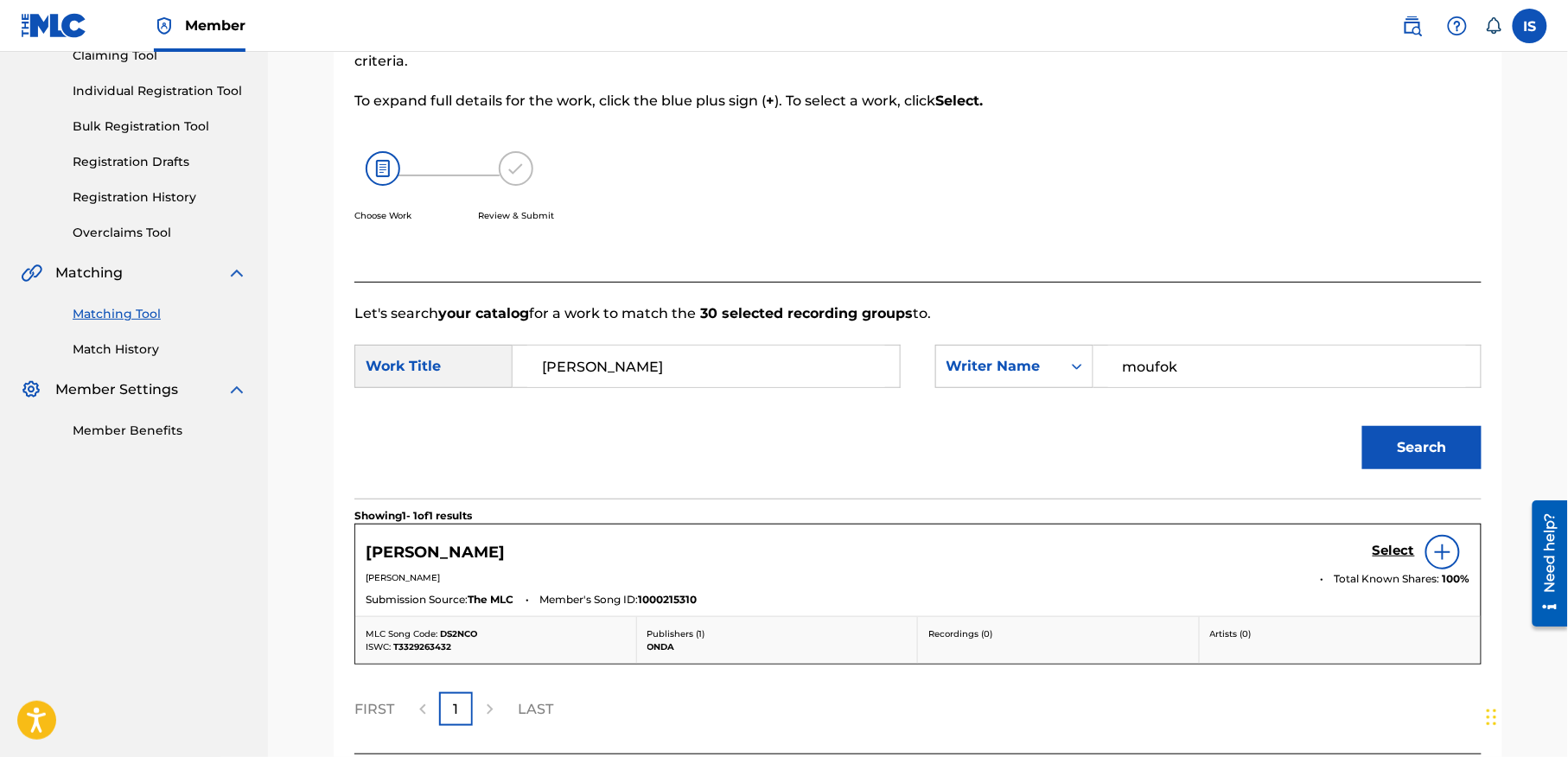
scroll to position [344, 0]
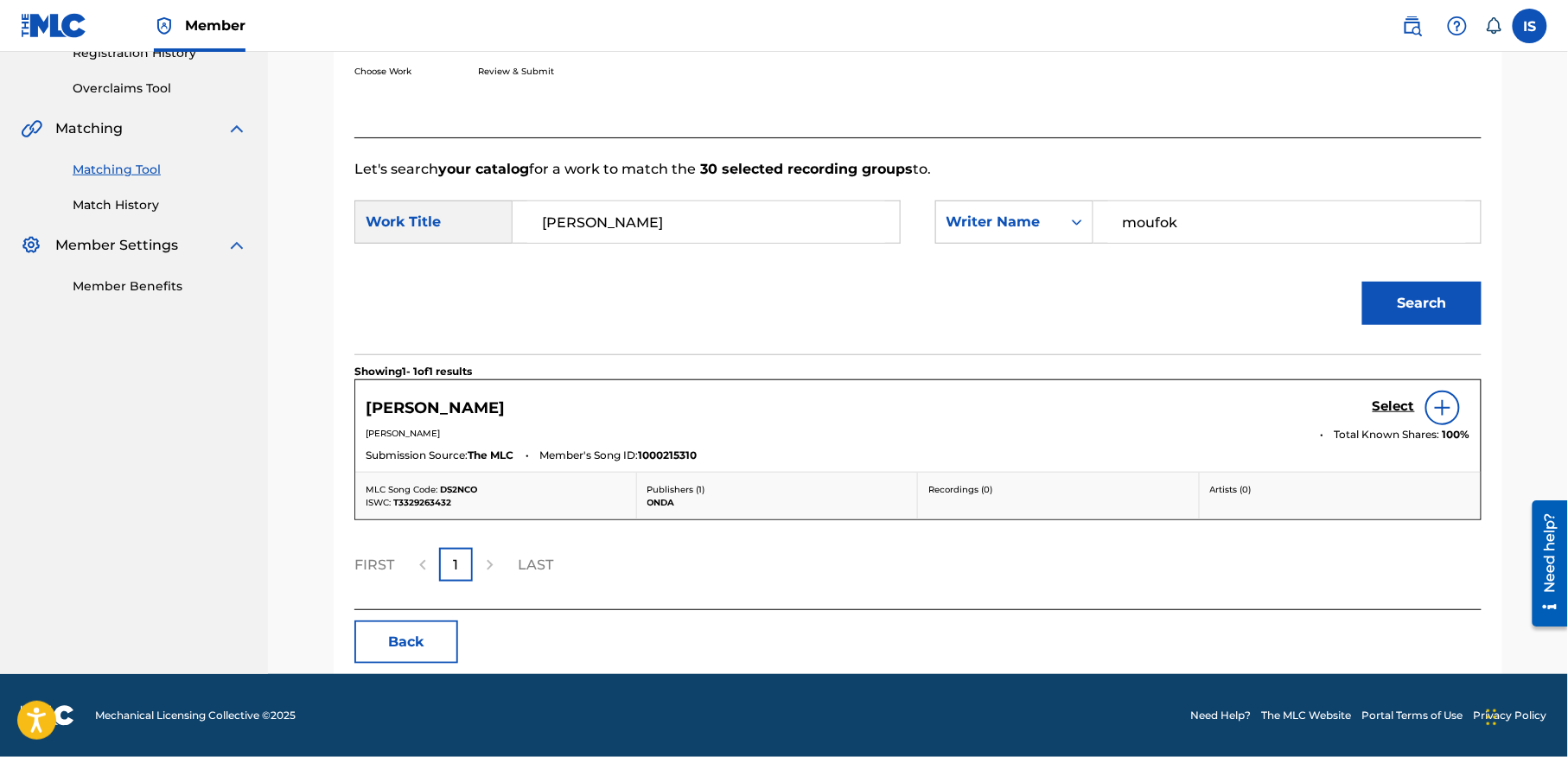
click at [1388, 411] on h5 "Select" at bounding box center [1394, 407] width 43 height 16
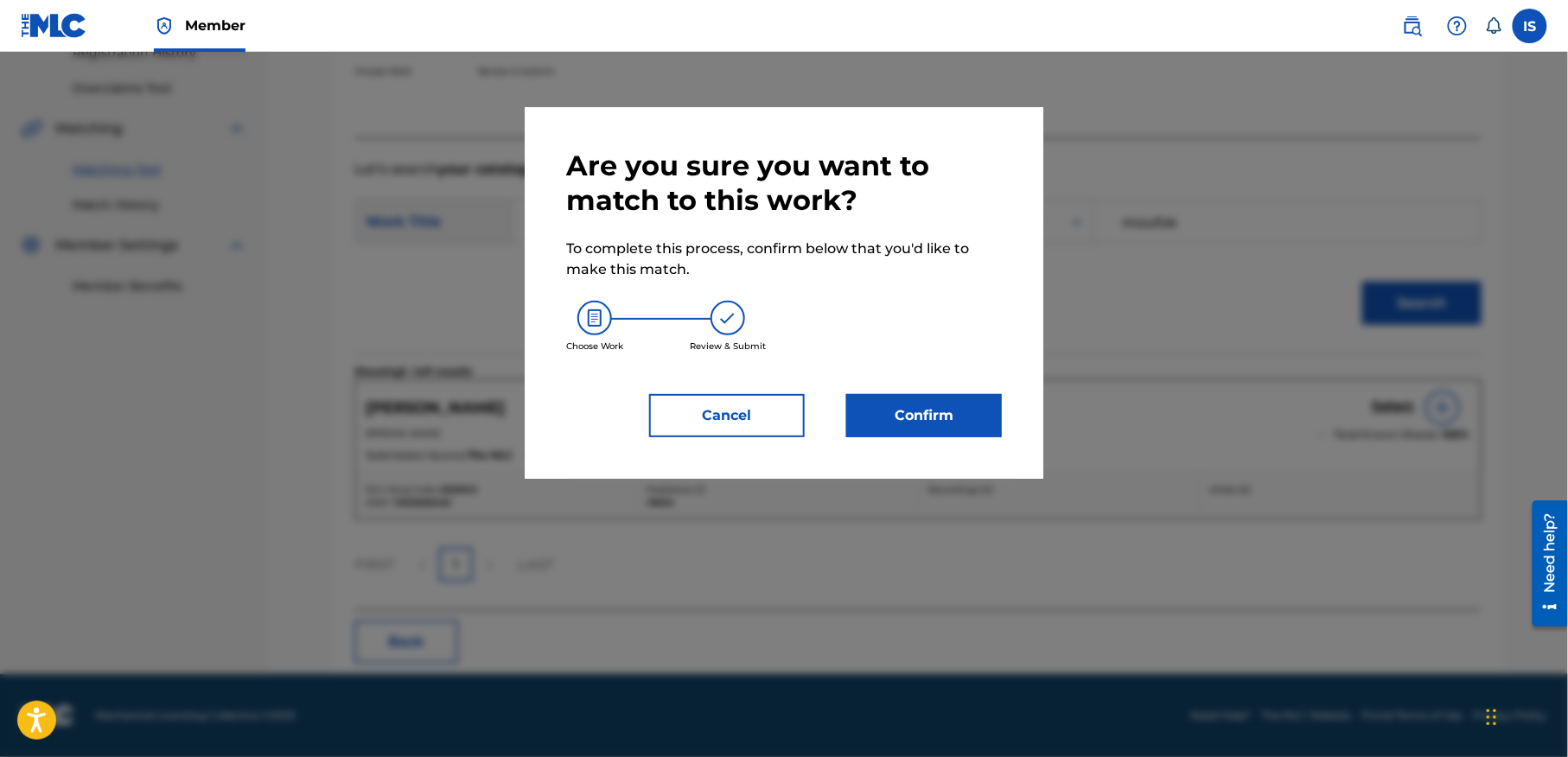
click at [865, 436] on button "Confirm" at bounding box center [924, 415] width 156 height 44
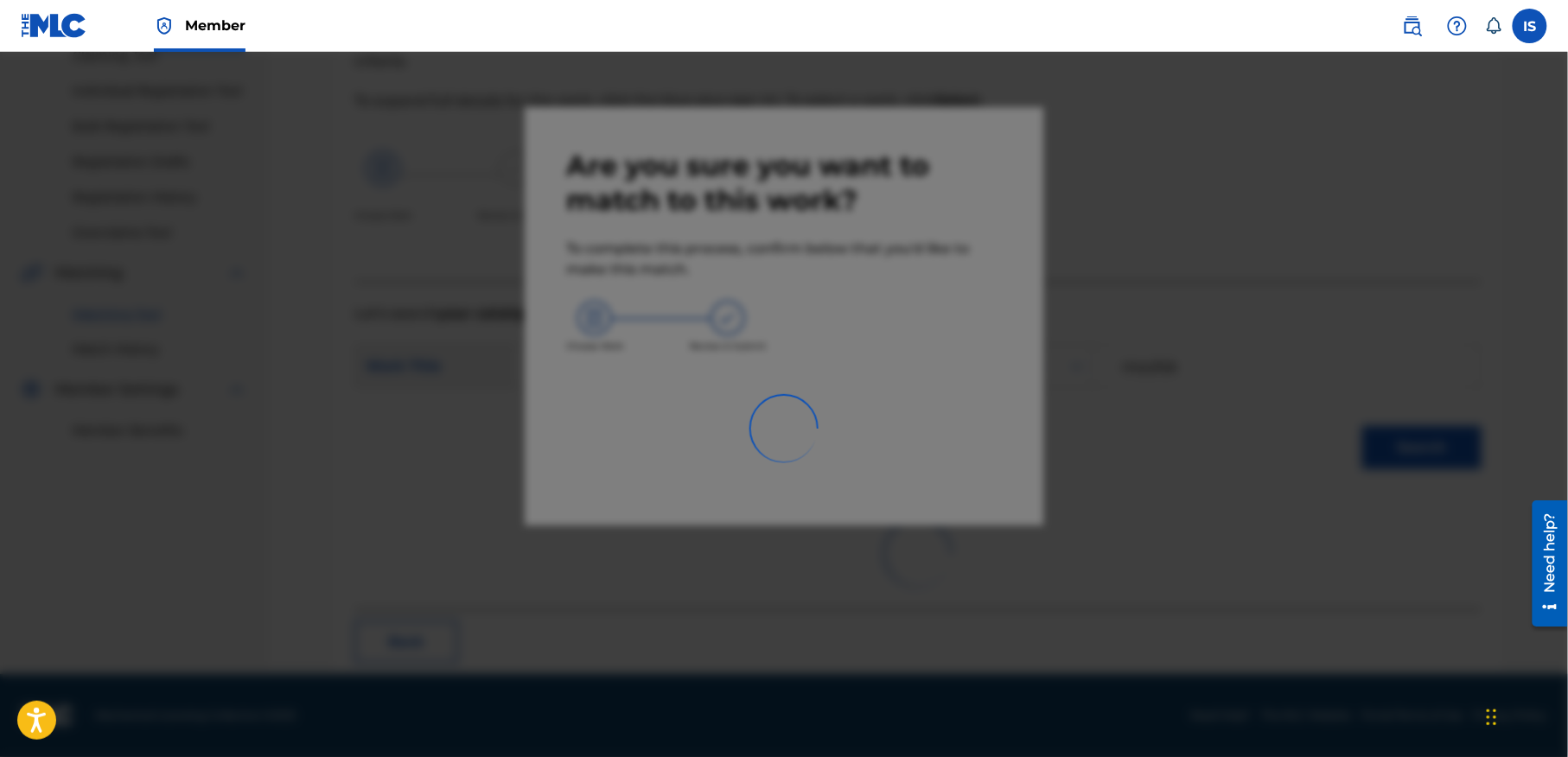
scroll to position [53, 0]
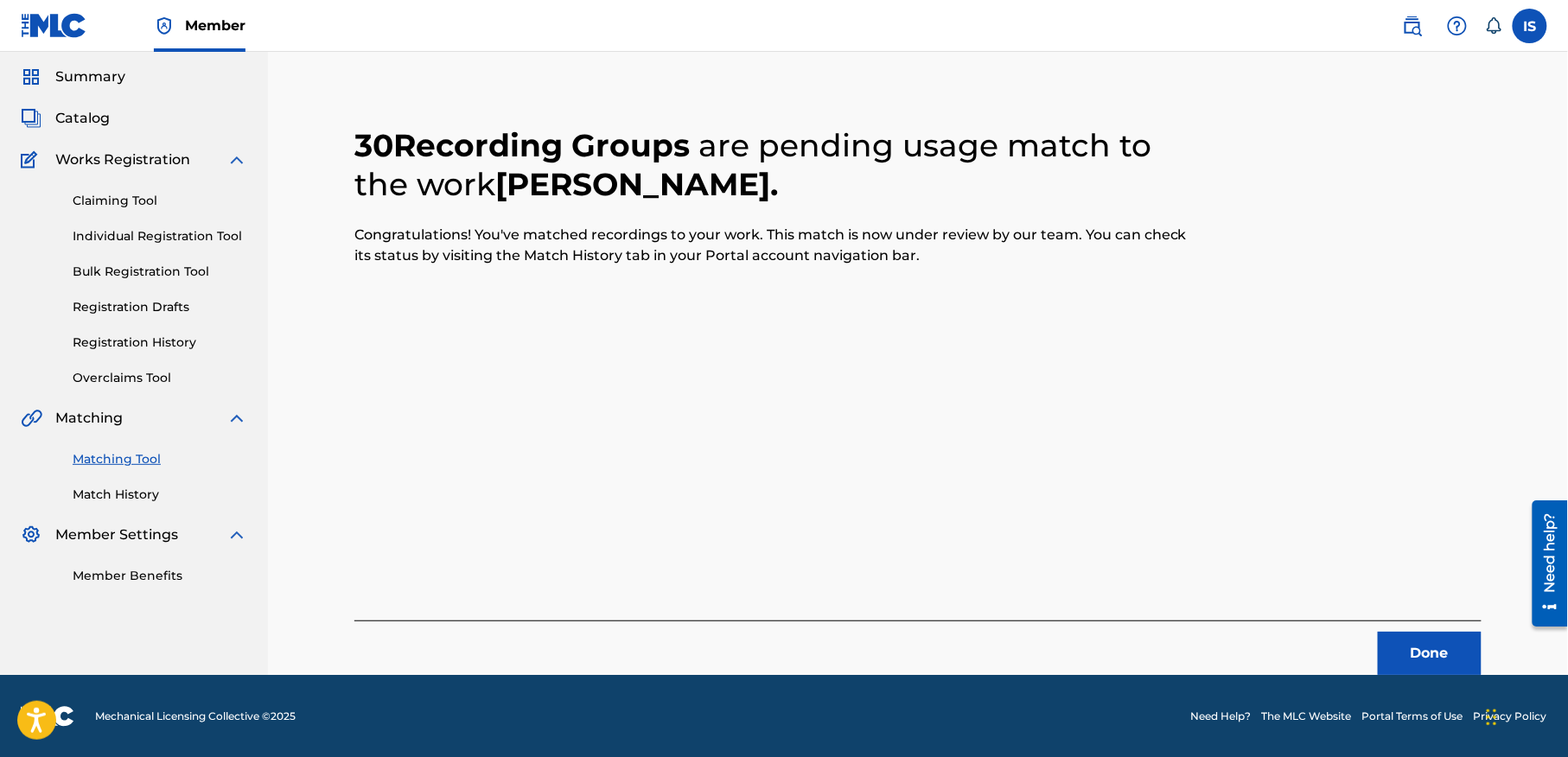
click at [1407, 645] on button "Done" at bounding box center [1429, 653] width 104 height 44
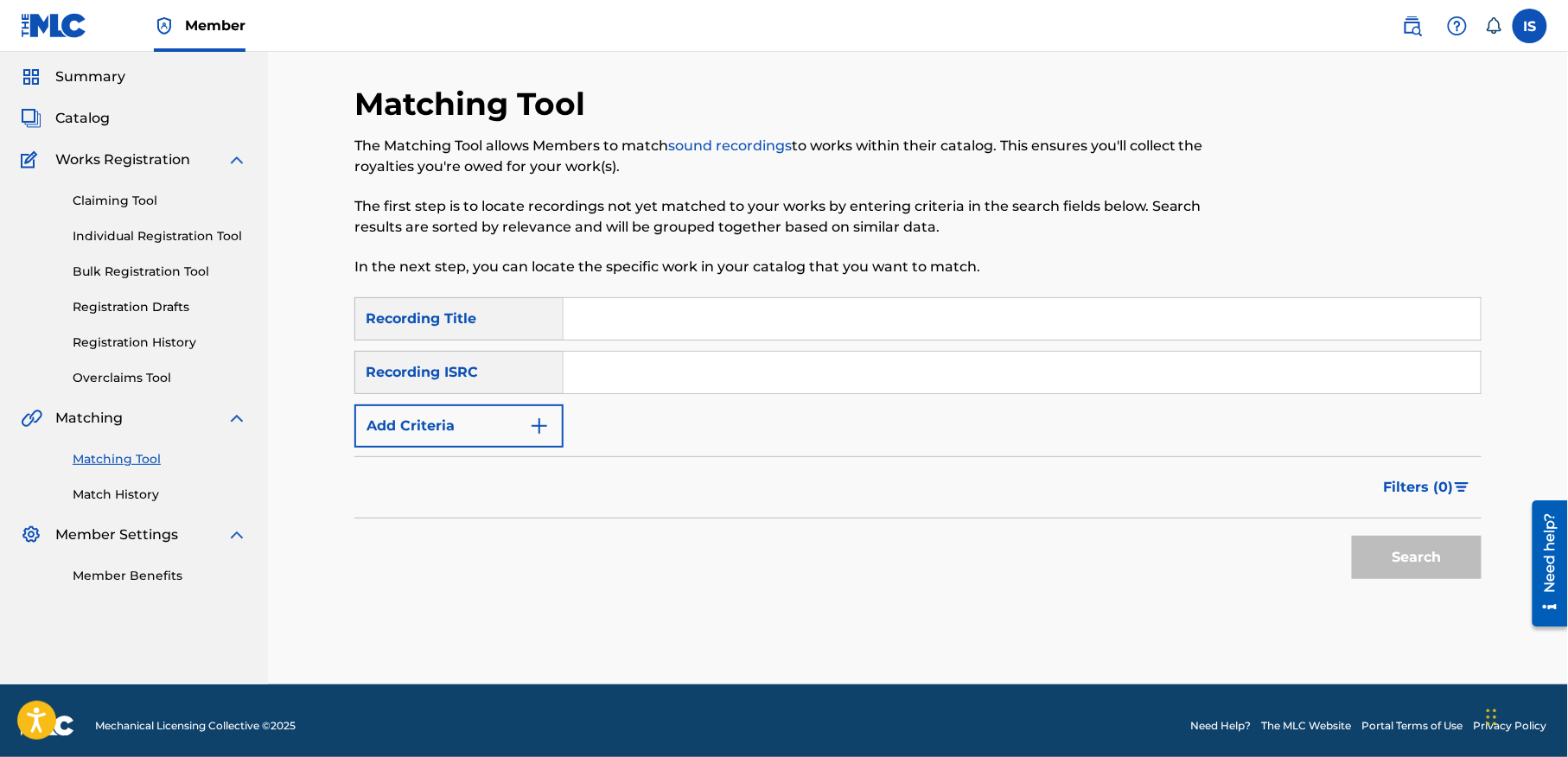
click at [641, 318] on input "Search Form" at bounding box center [1022, 318] width 917 height 42
paste input "GAA OUELINA MARGUINE (C'EST PAS LA PEINE LA FRIME)"
type input "GAA OUELINA MARGUINE (C'EST PAS LA PEINE LA FRIME)"
click at [497, 418] on button "Add Criteria" at bounding box center [458, 426] width 209 height 44
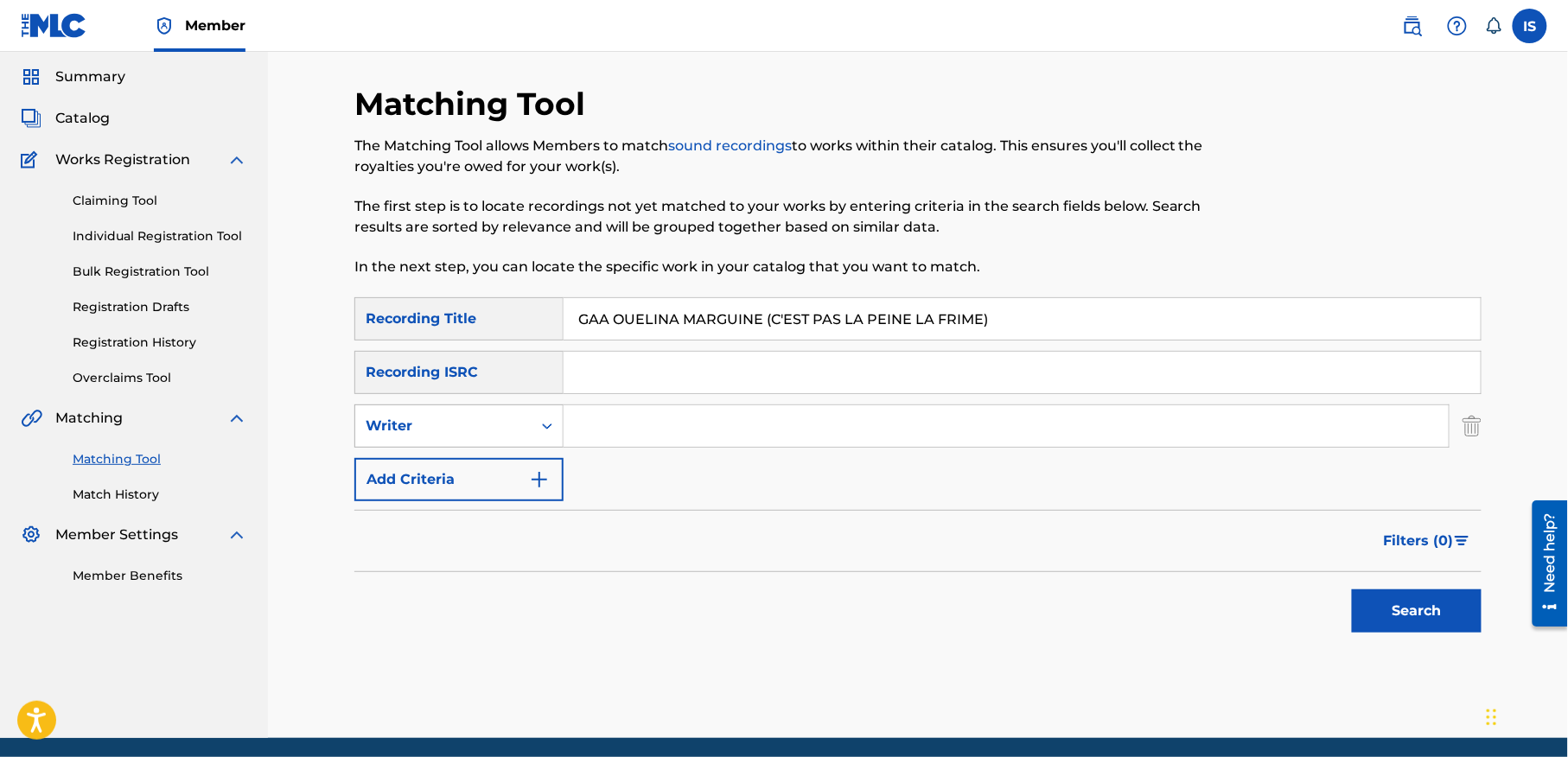
click at [451, 434] on div "Writer" at bounding box center [443, 425] width 156 height 20
click at [462, 467] on div "Recording Artist" at bounding box center [458, 469] width 207 height 44
click at [602, 444] on input "Search Form" at bounding box center [1006, 426] width 885 height 42
type input "cheb bilal"
click at [1430, 623] on button "Search" at bounding box center [1417, 610] width 130 height 44
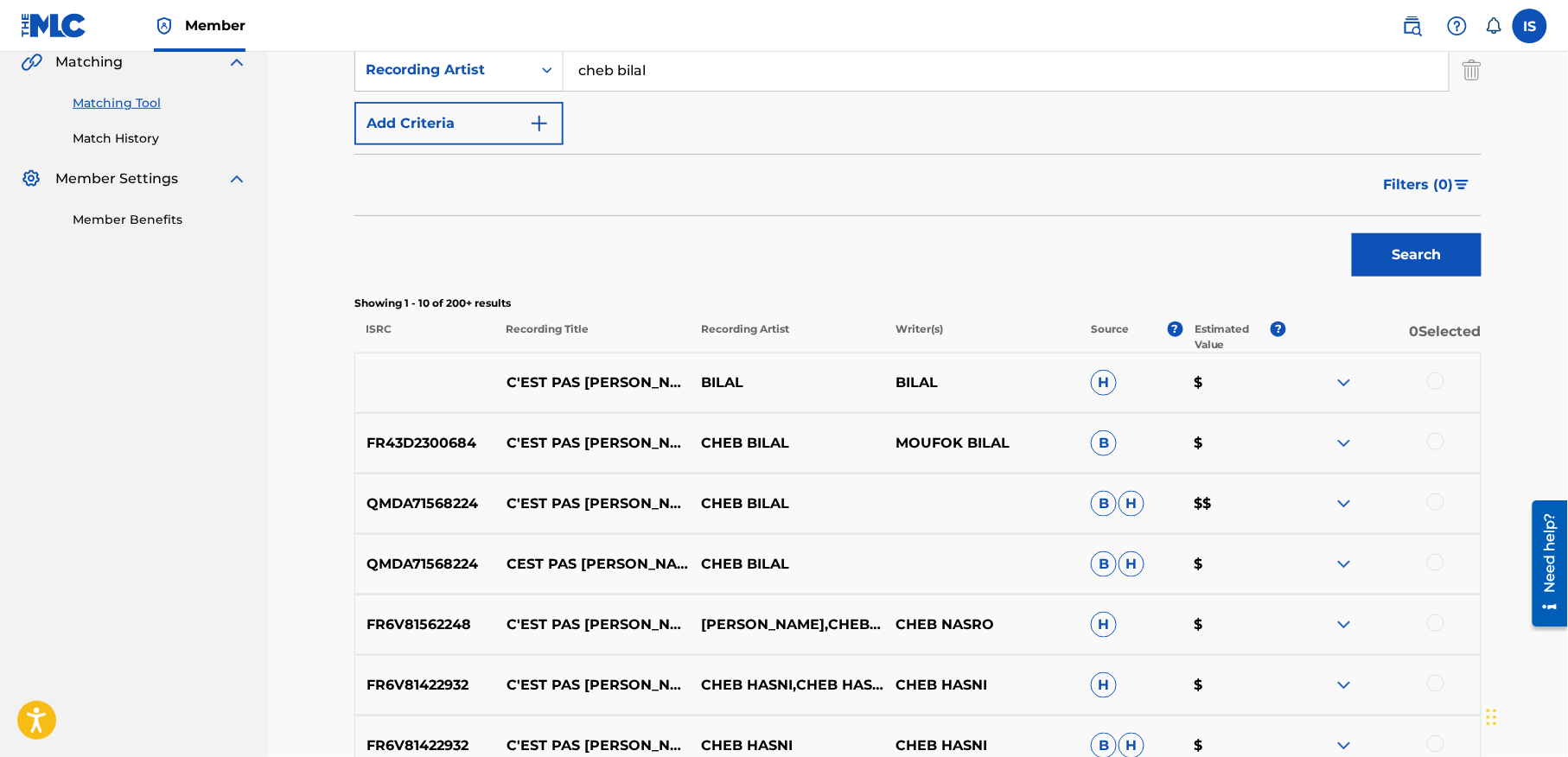
scroll to position [412, 0]
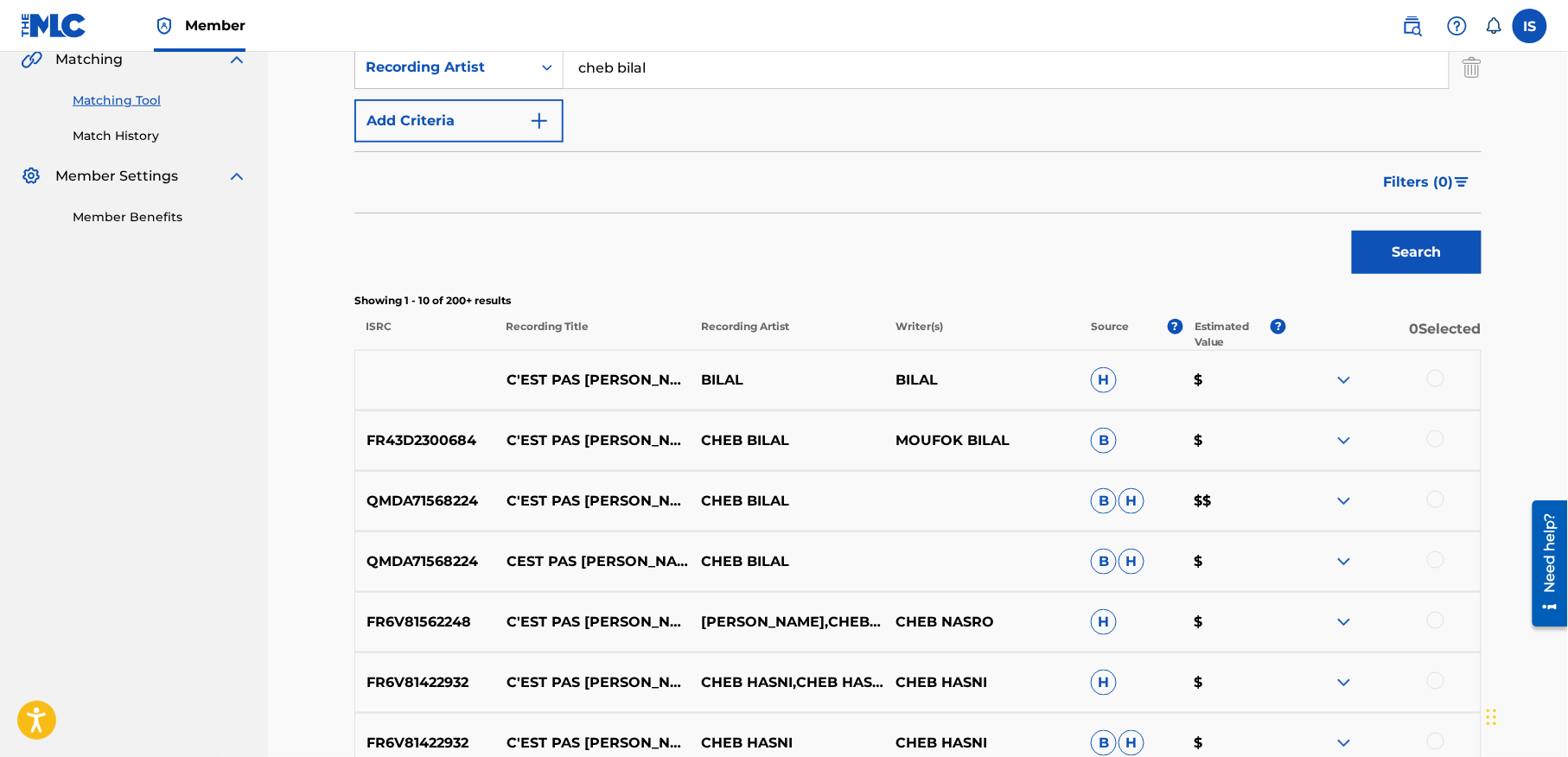
click at [1433, 378] on div at bounding box center [1435, 378] width 17 height 17
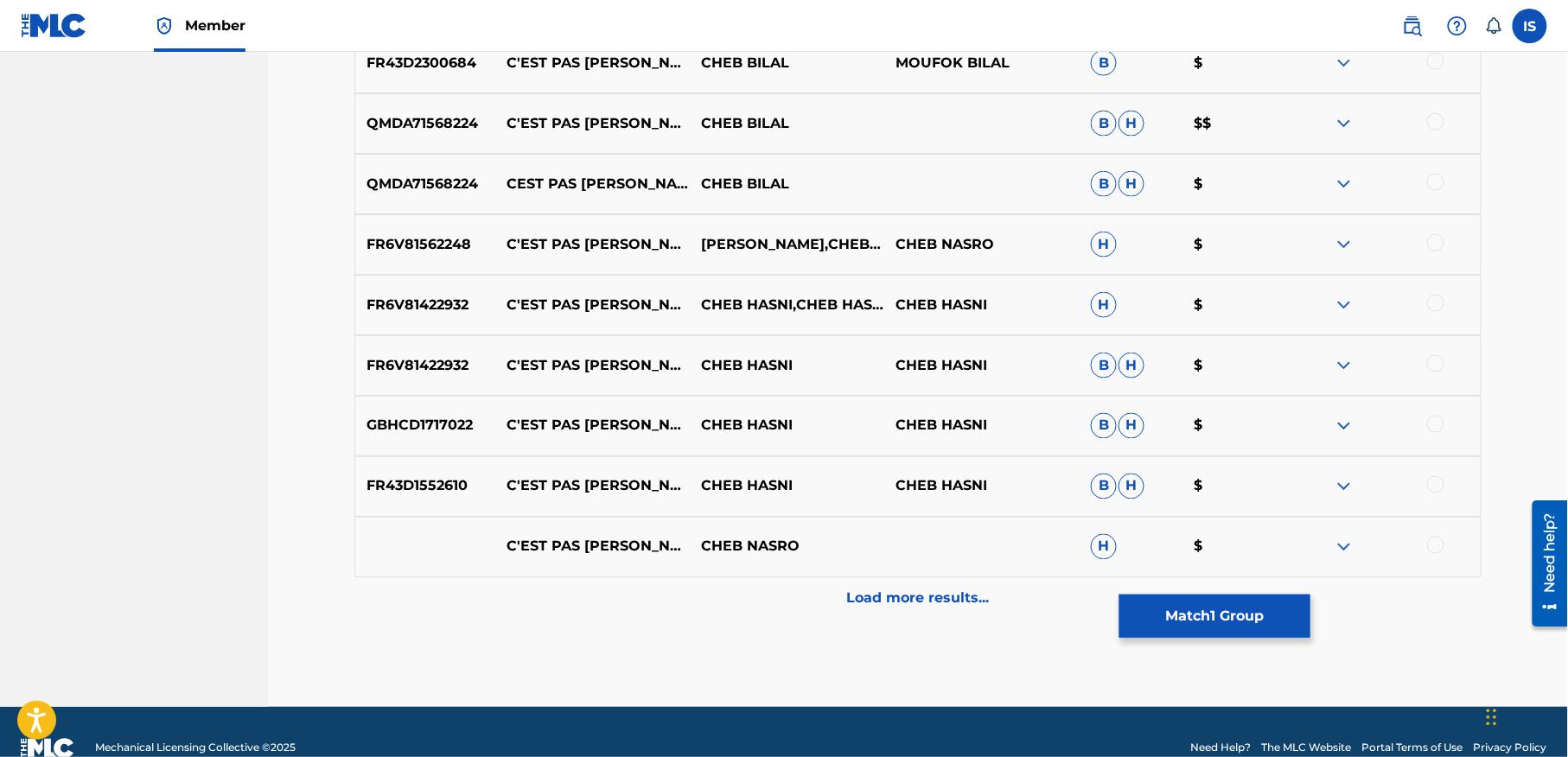
scroll to position [824, 0]
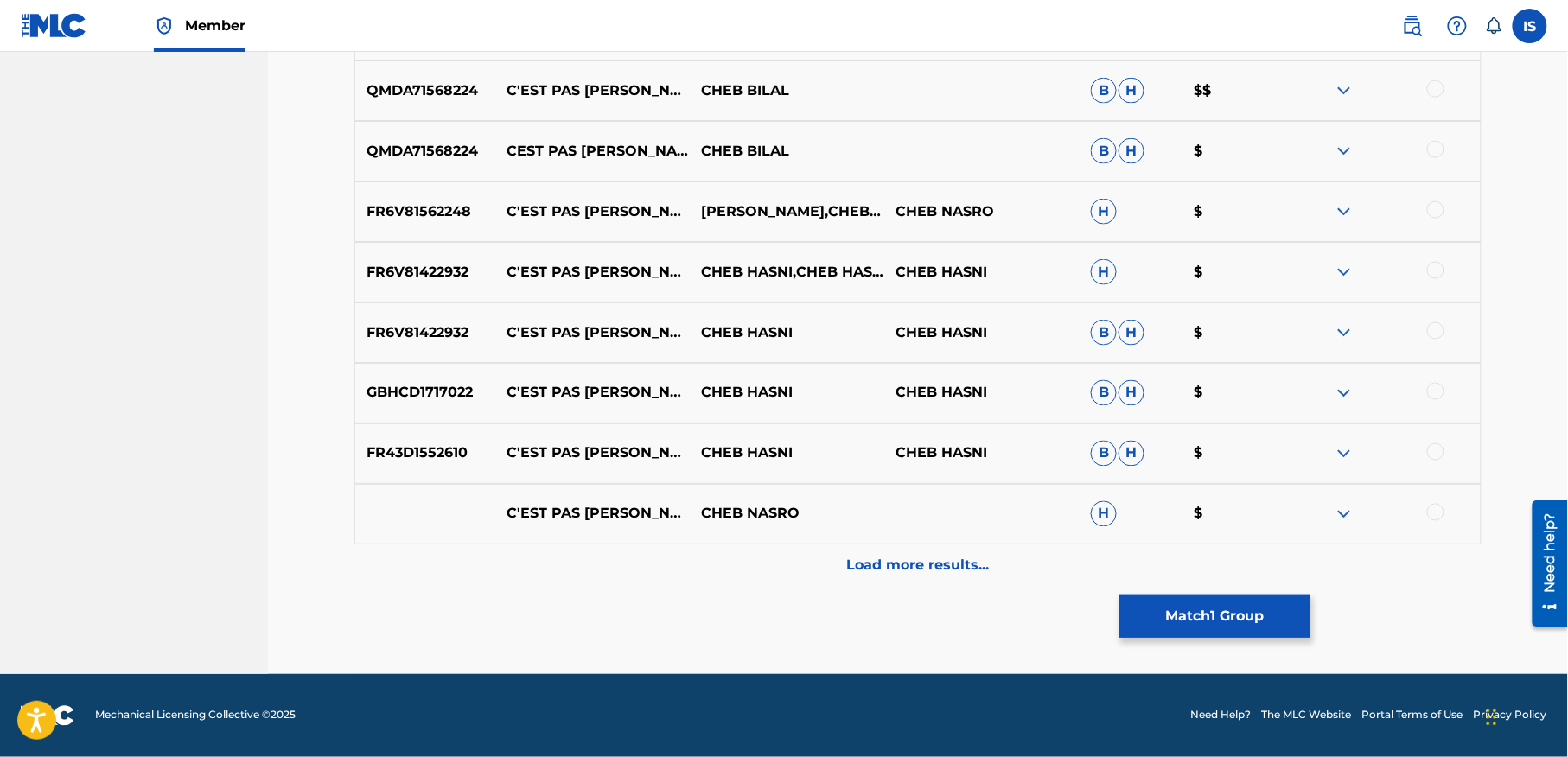
click at [908, 563] on p "Load more results..." at bounding box center [918, 566] width 142 height 20
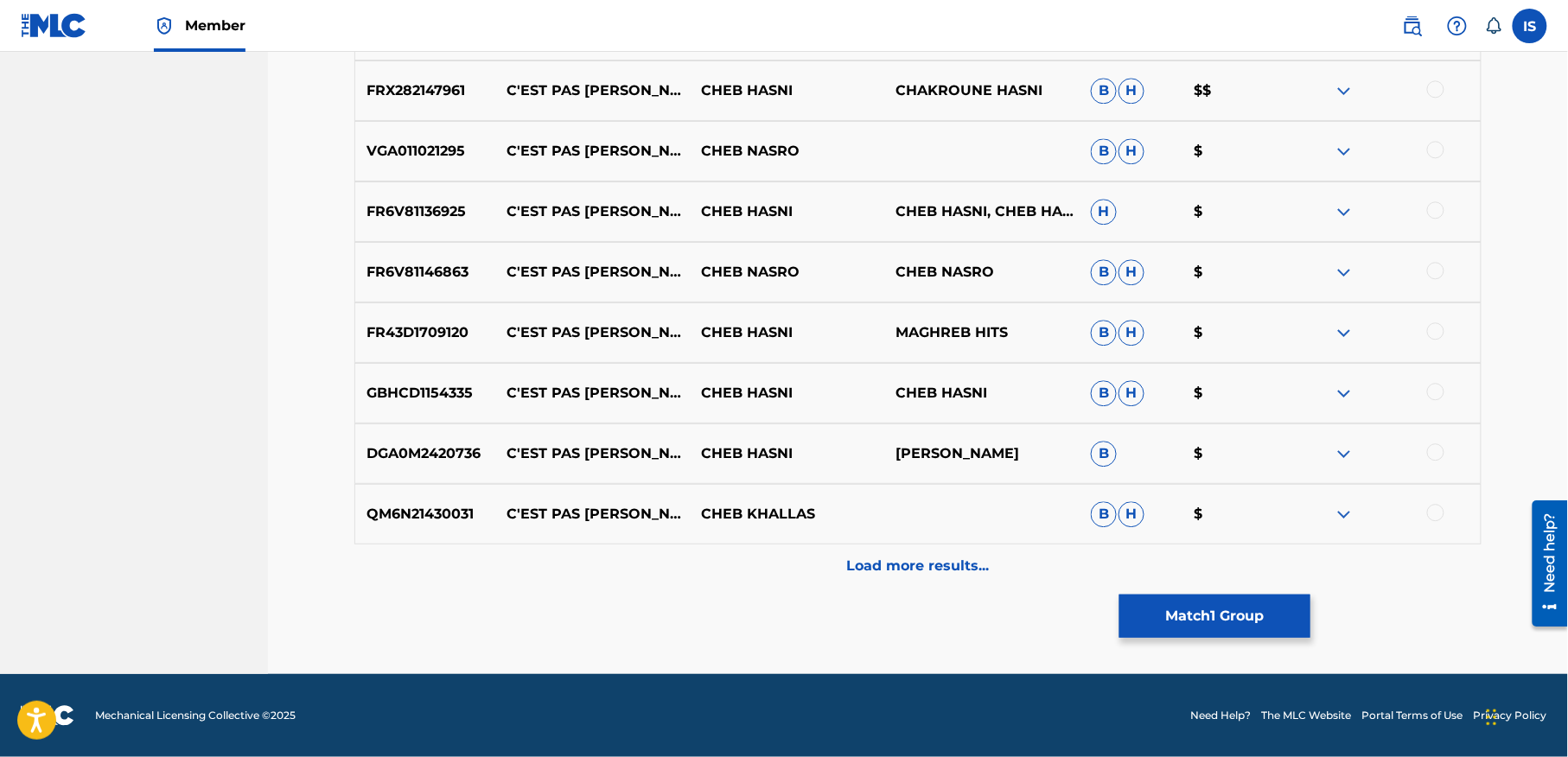
click at [886, 563] on p "Load more results..." at bounding box center [918, 566] width 142 height 20
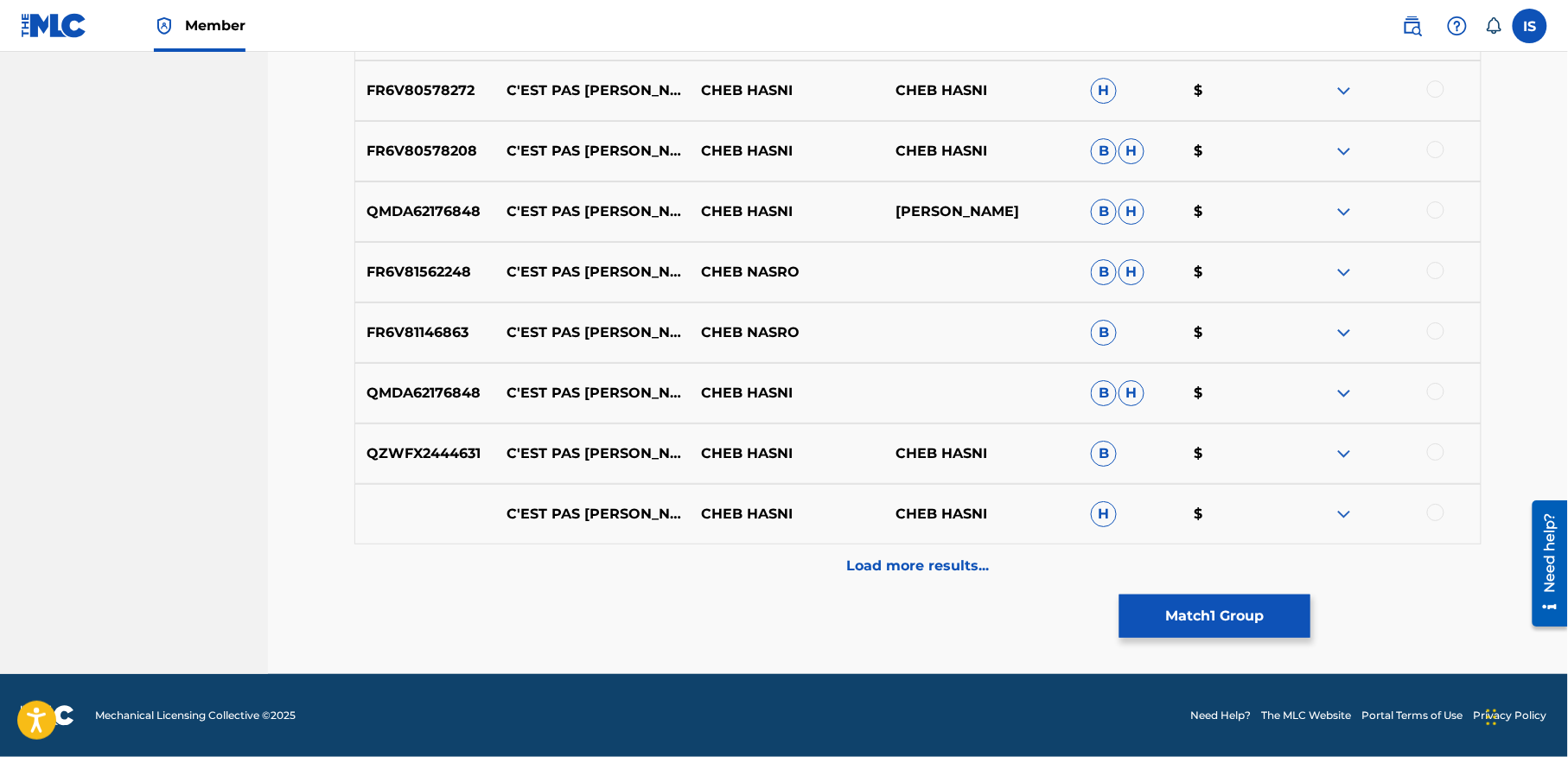
click at [903, 568] on p "Load more results..." at bounding box center [918, 566] width 142 height 20
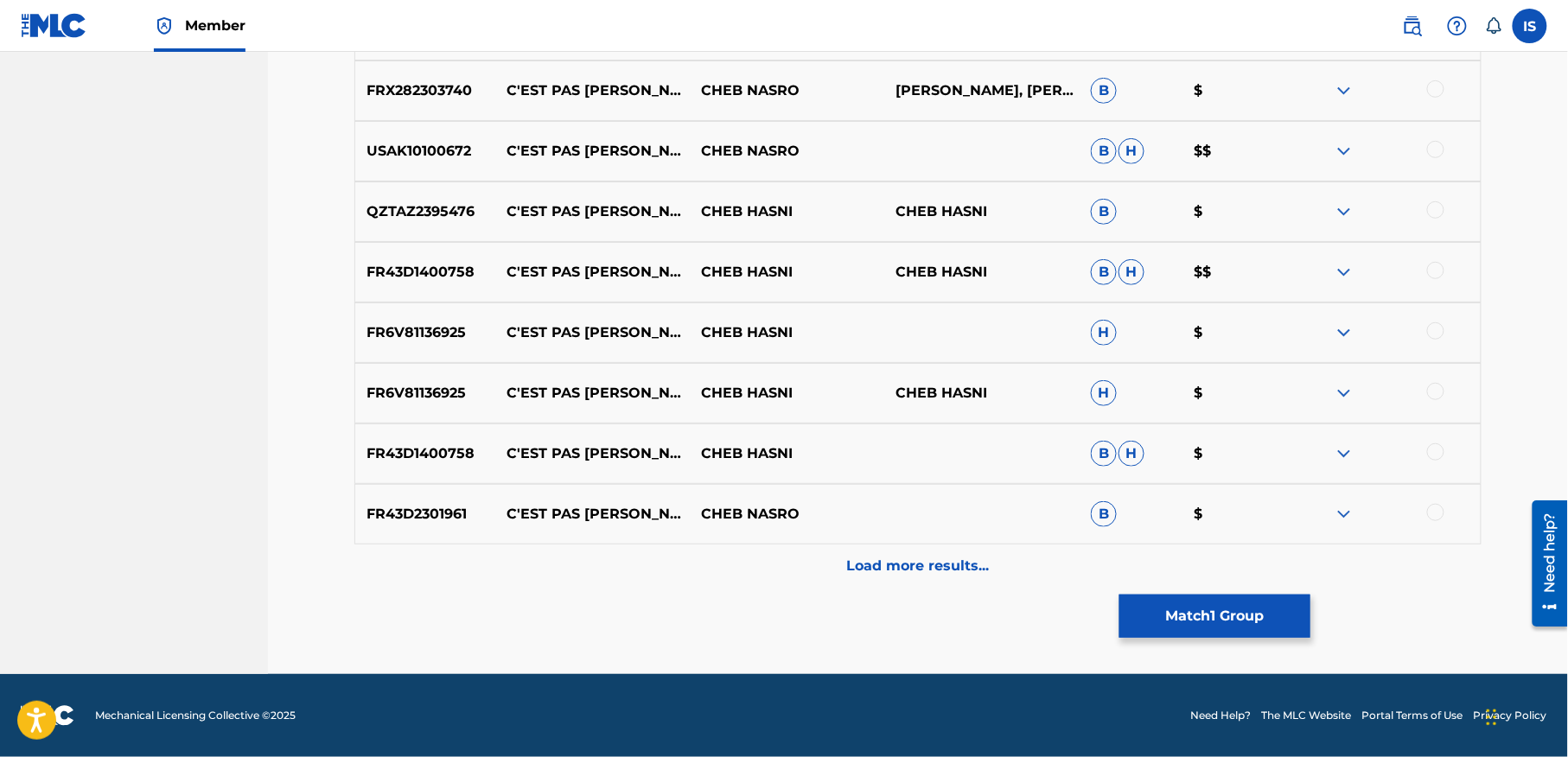
click at [903, 568] on p "Load more results..." at bounding box center [918, 566] width 142 height 20
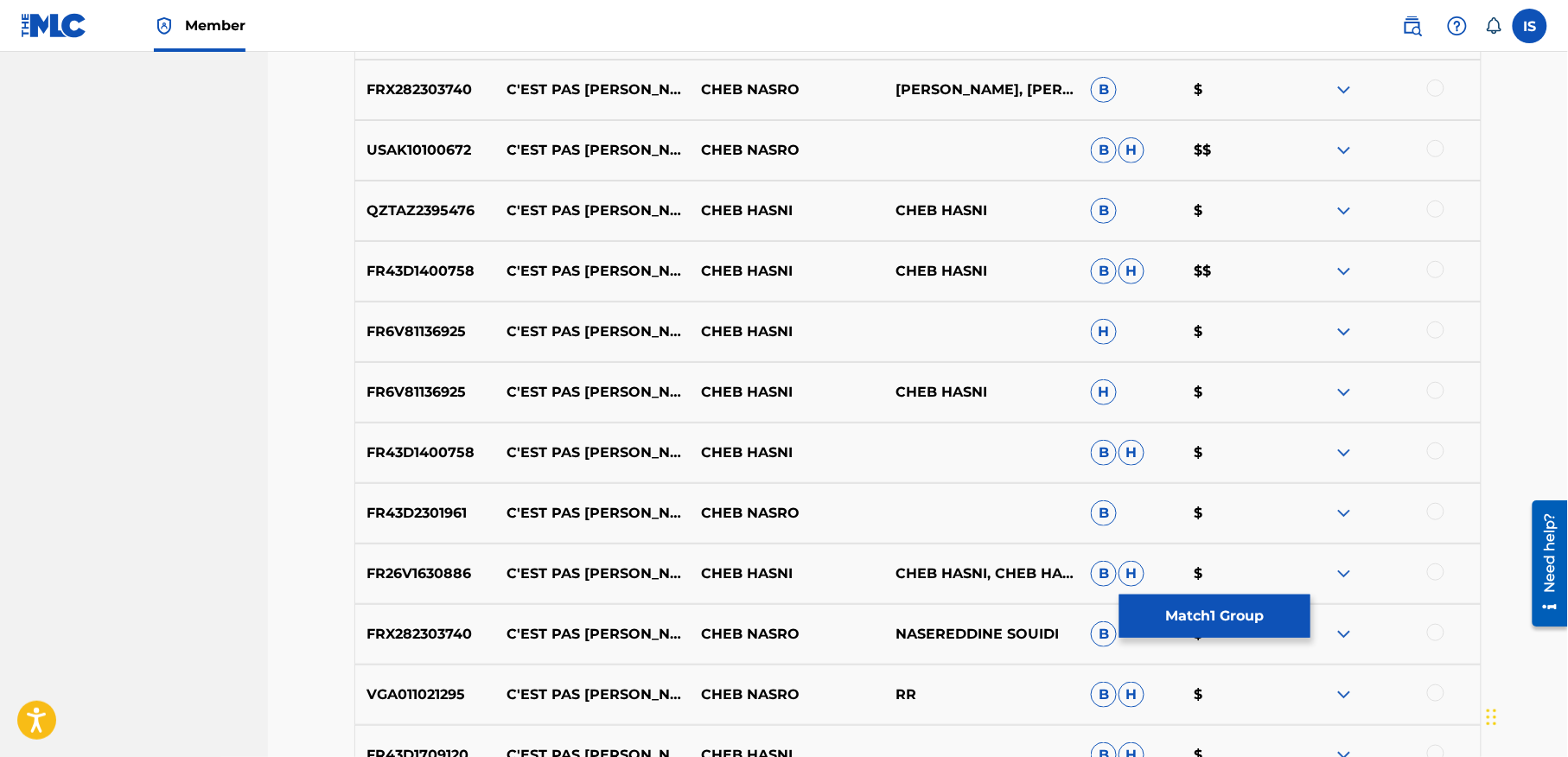
scroll to position [3242, 0]
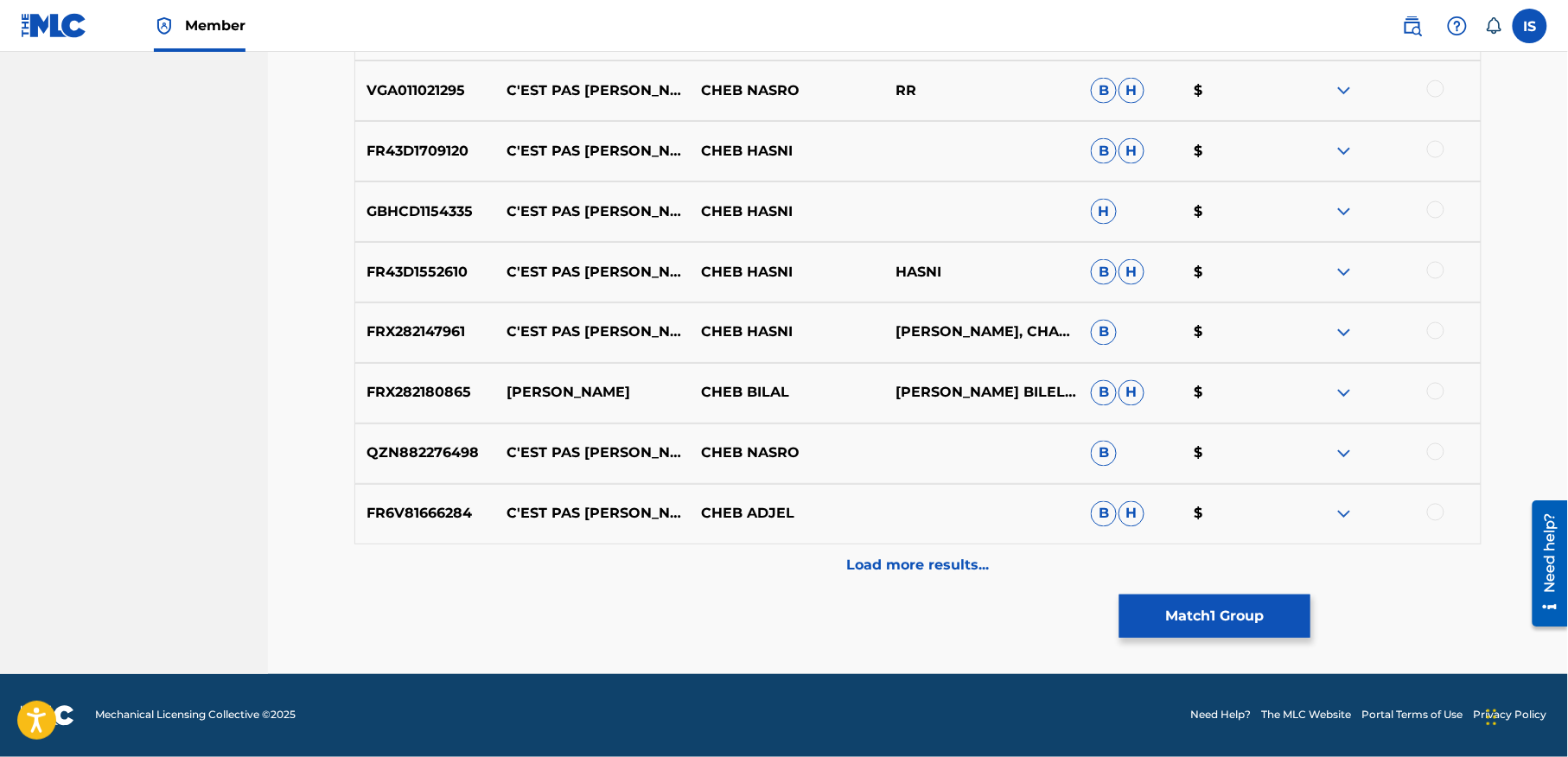
click at [1435, 391] on div at bounding box center [1435, 391] width 17 height 17
click at [944, 582] on div "Load more results..." at bounding box center [917, 566] width 1128 height 44
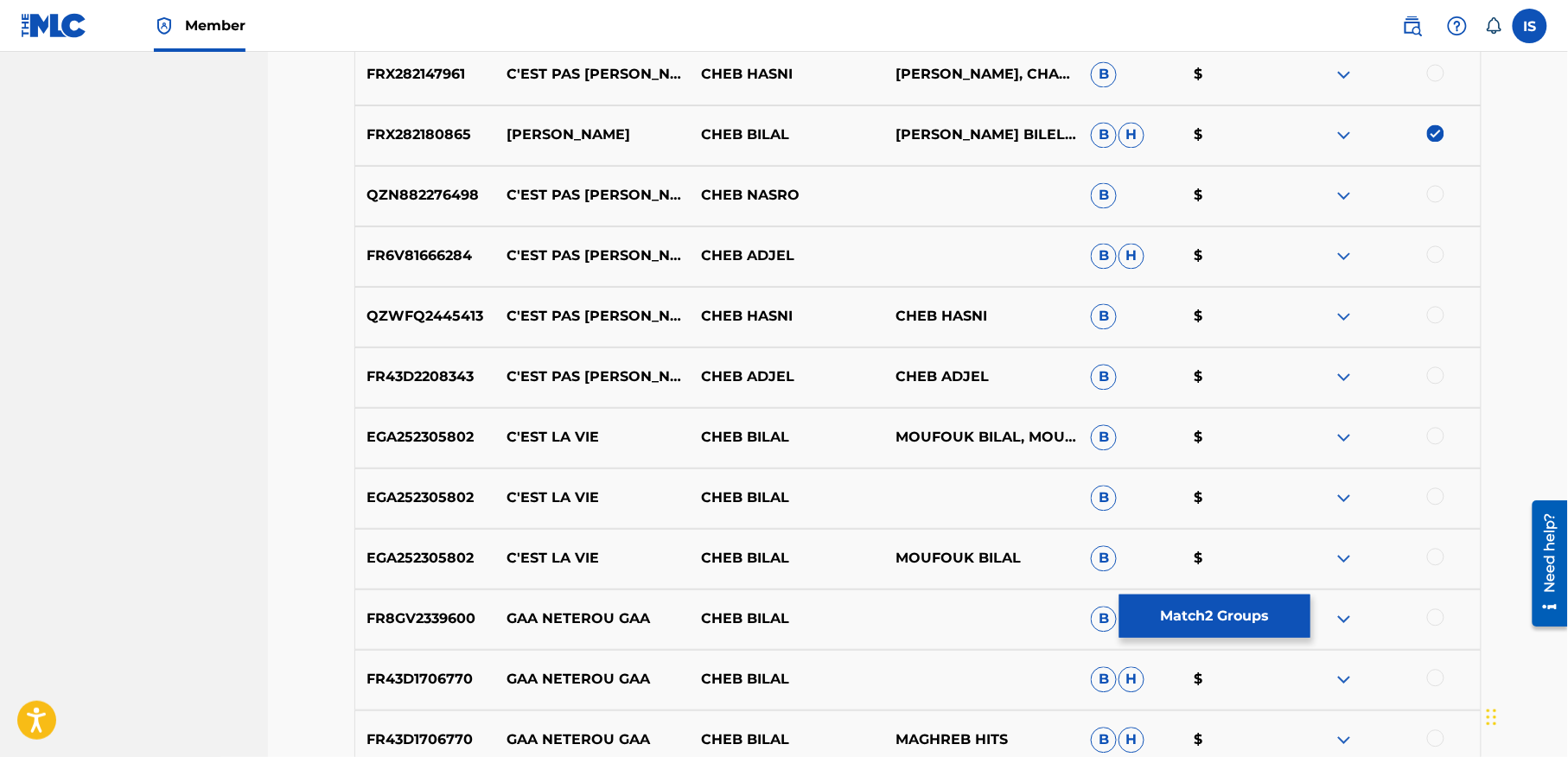
scroll to position [3484, 0]
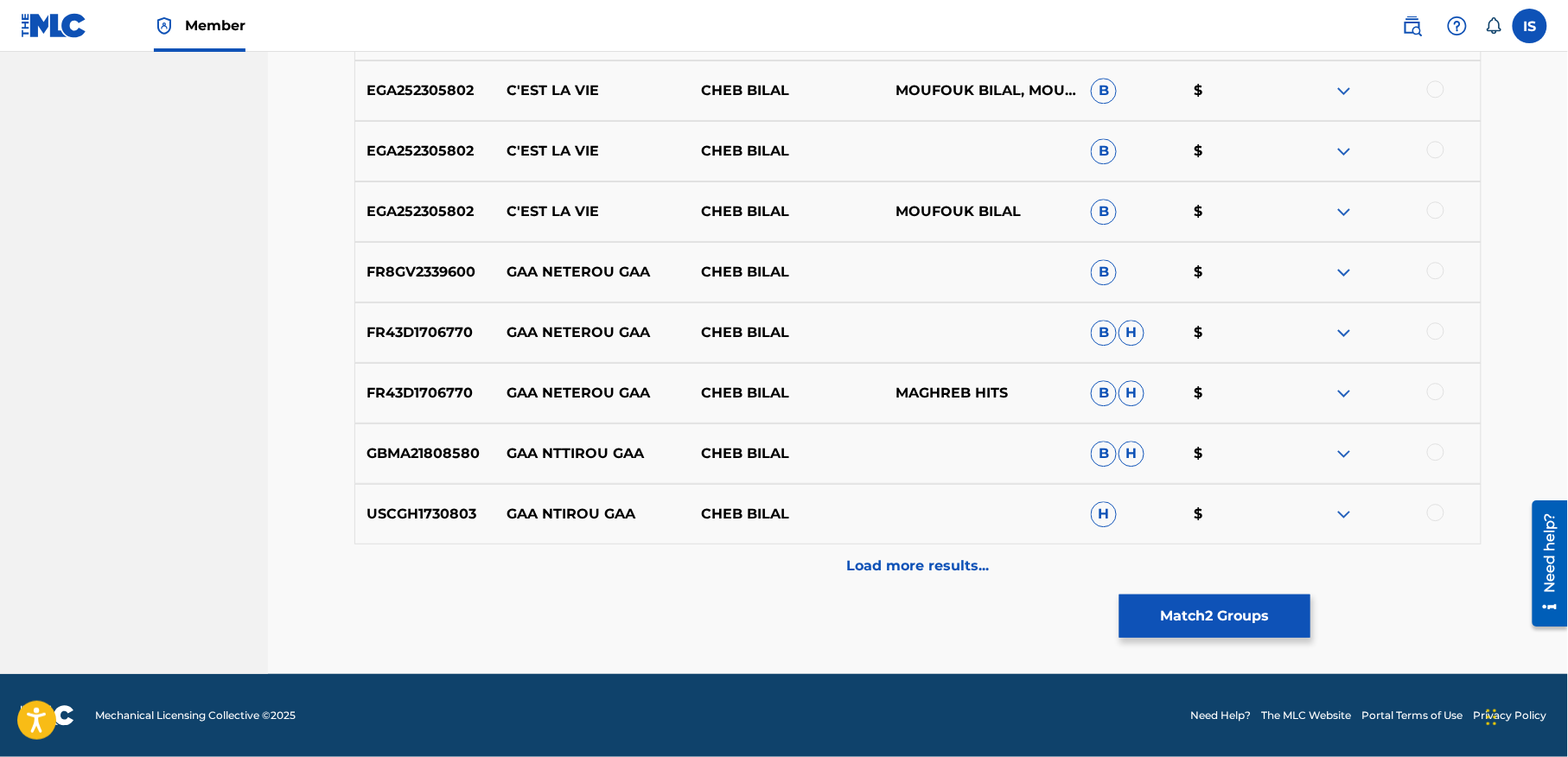
click at [893, 544] on div "Load more results..." at bounding box center [917, 566] width 1128 height 44
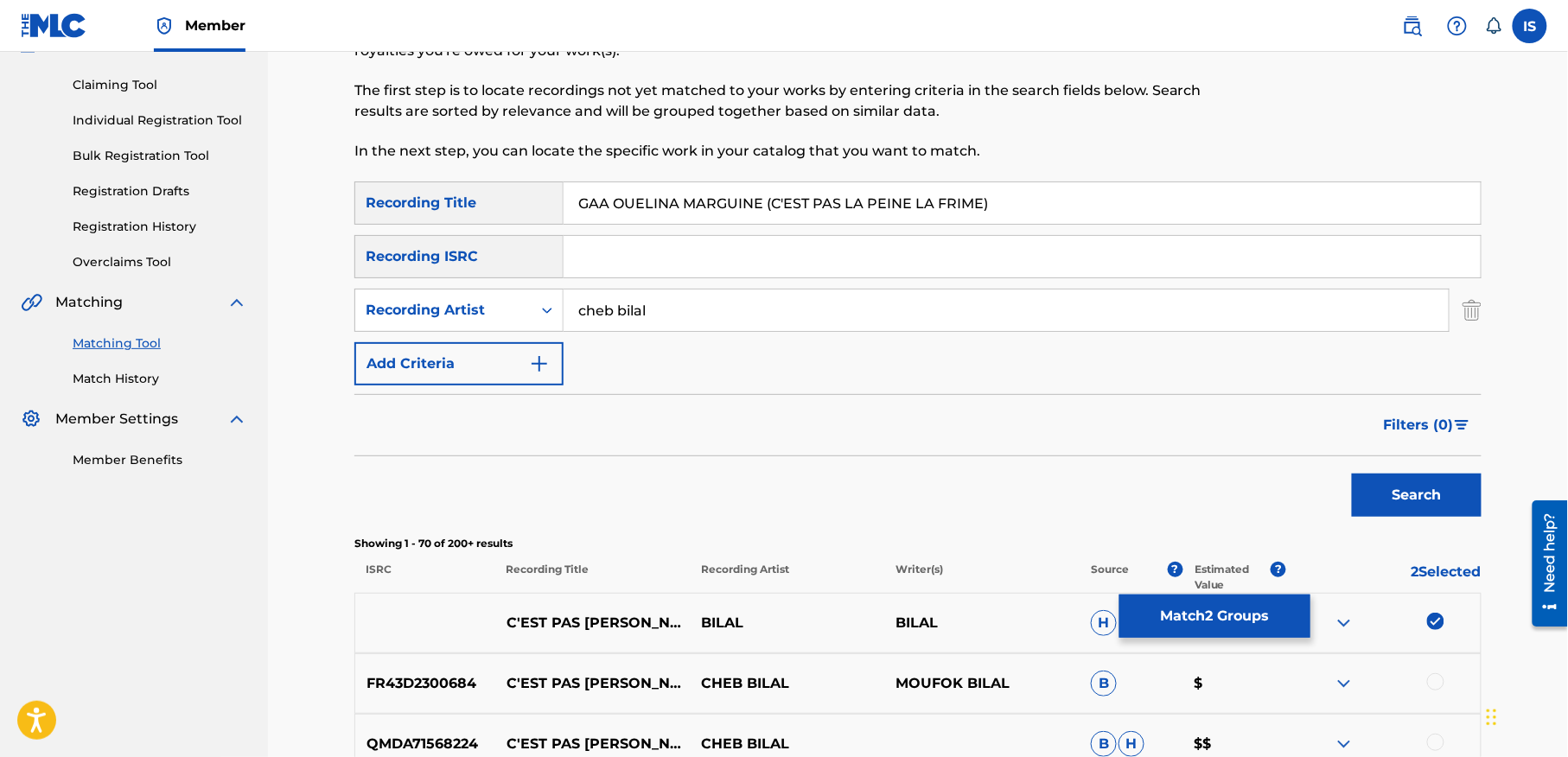
scroll to position [176, 0]
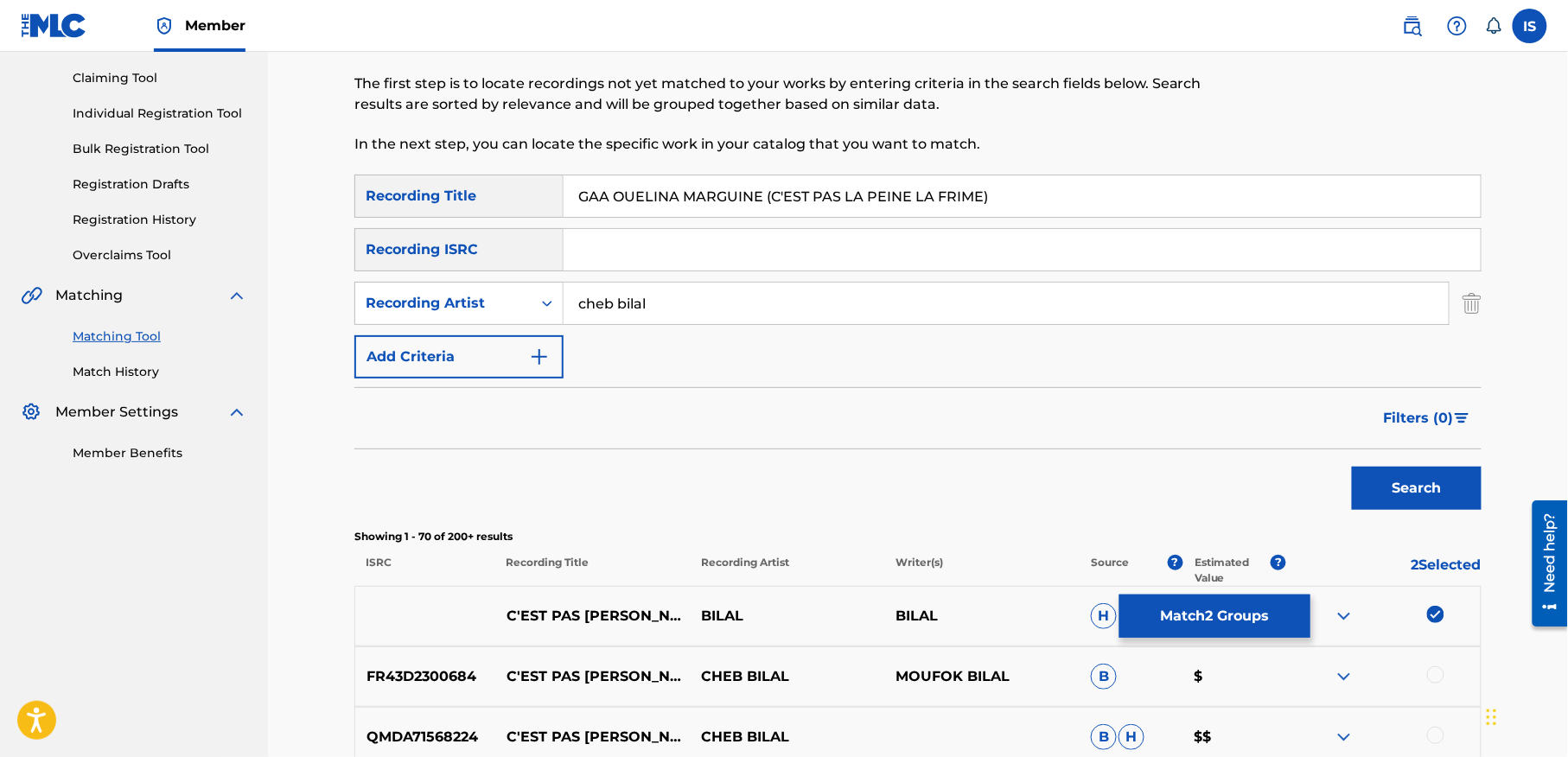
click at [1241, 603] on button "Match 2 Groups" at bounding box center [1215, 616] width 191 height 44
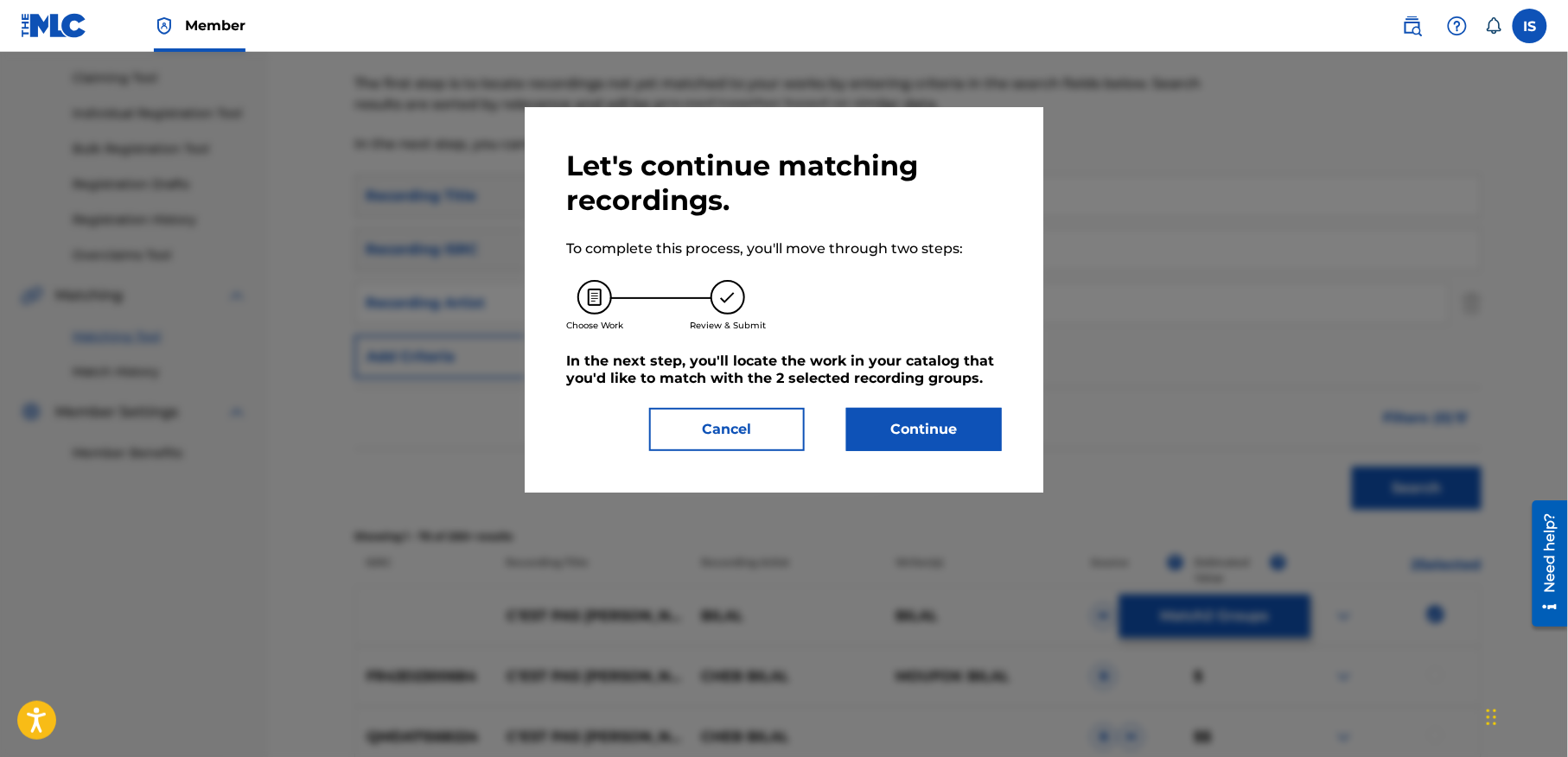
click at [926, 436] on button "Continue" at bounding box center [924, 429] width 156 height 44
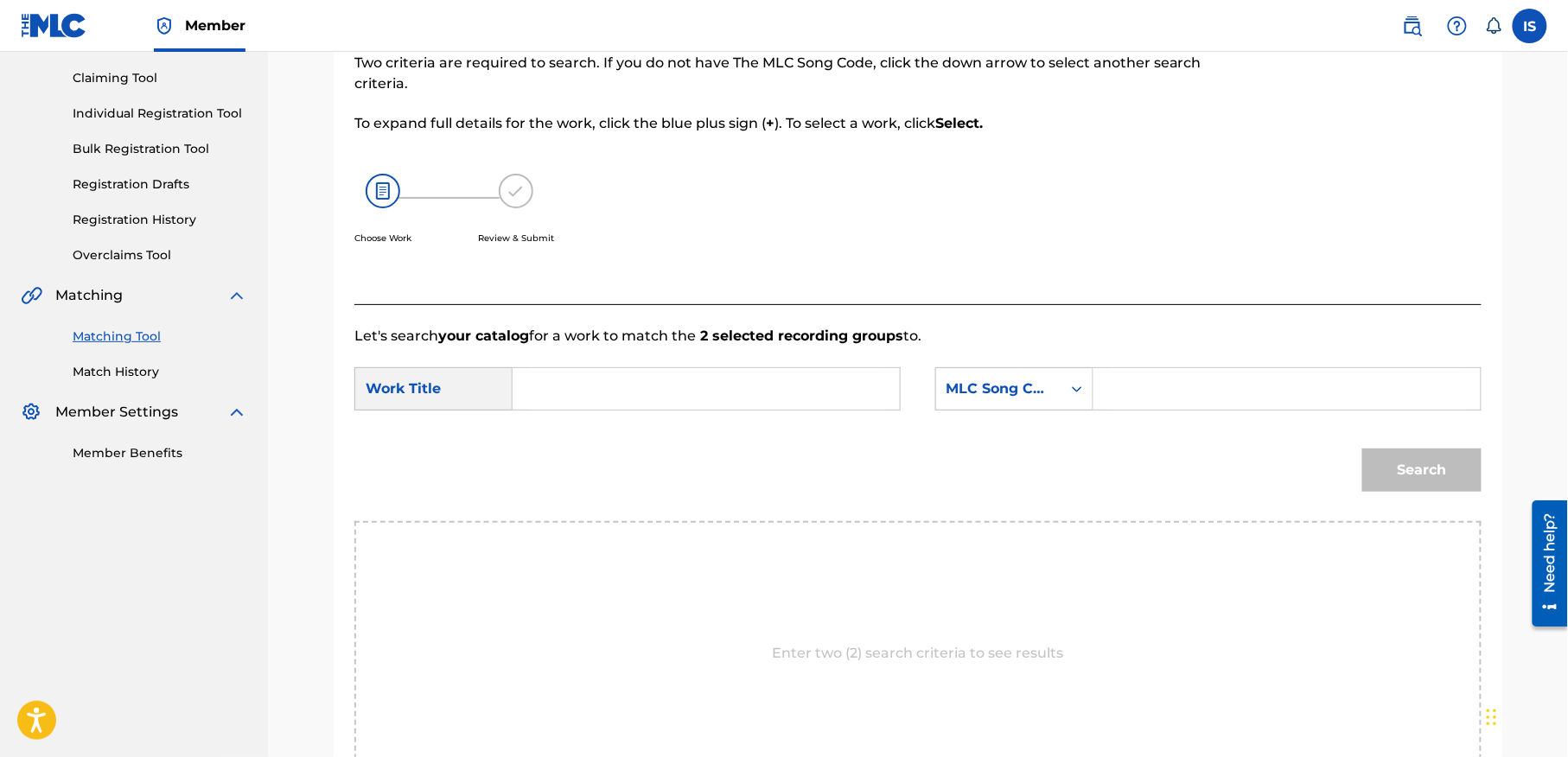
click at [710, 388] on input "Search Form" at bounding box center [707, 389] width 358 height 42
paste input "GAA OUELINA MARGUINE (C'EST PAS LA PEINE LA FRIME)"
type input "GAA OUELINA MARGUINE (C'EST PAS LA PEINE LA FRIME)"
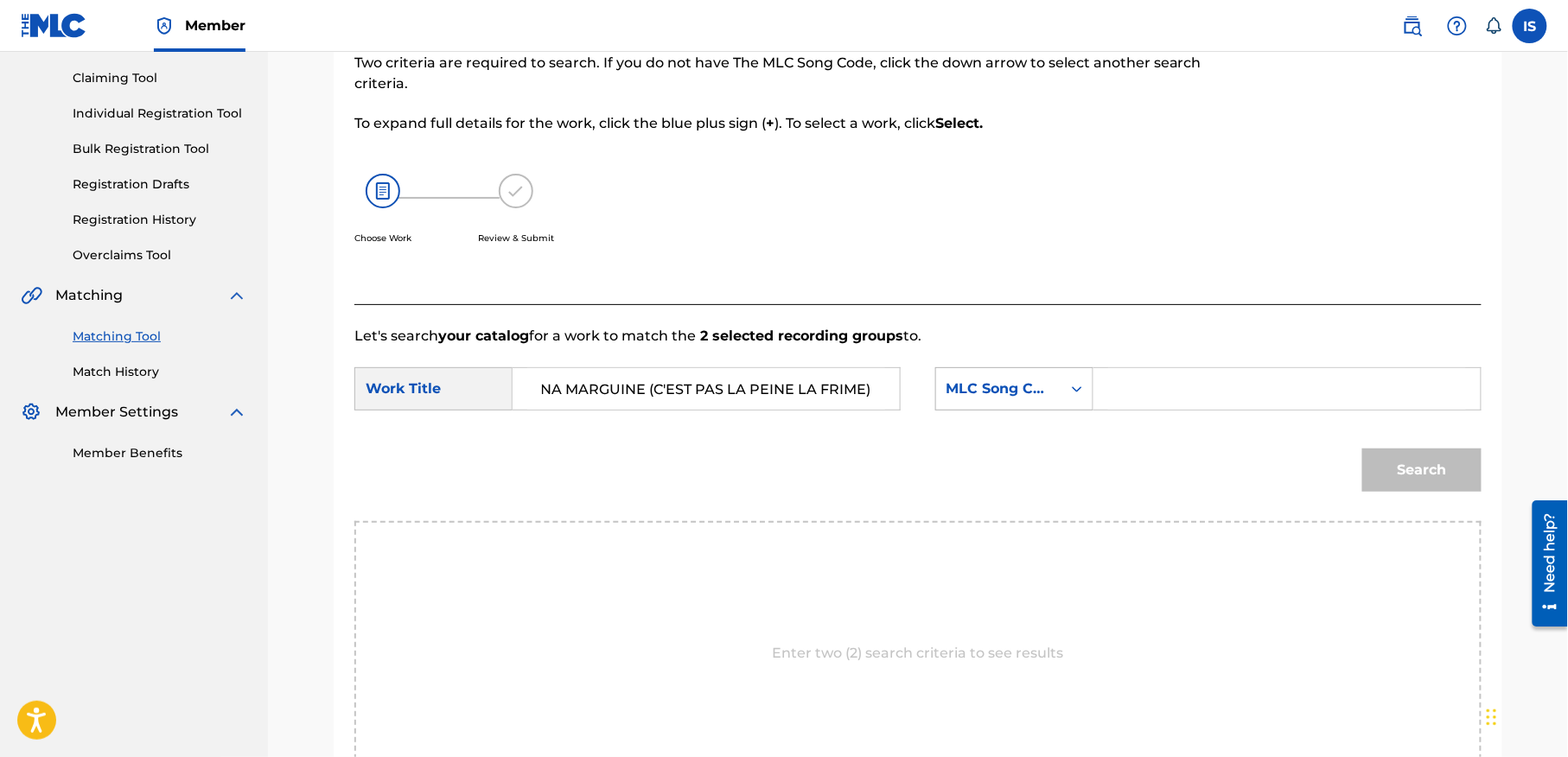
click at [1034, 391] on div "MLC Song Code" at bounding box center [999, 388] width 105 height 20
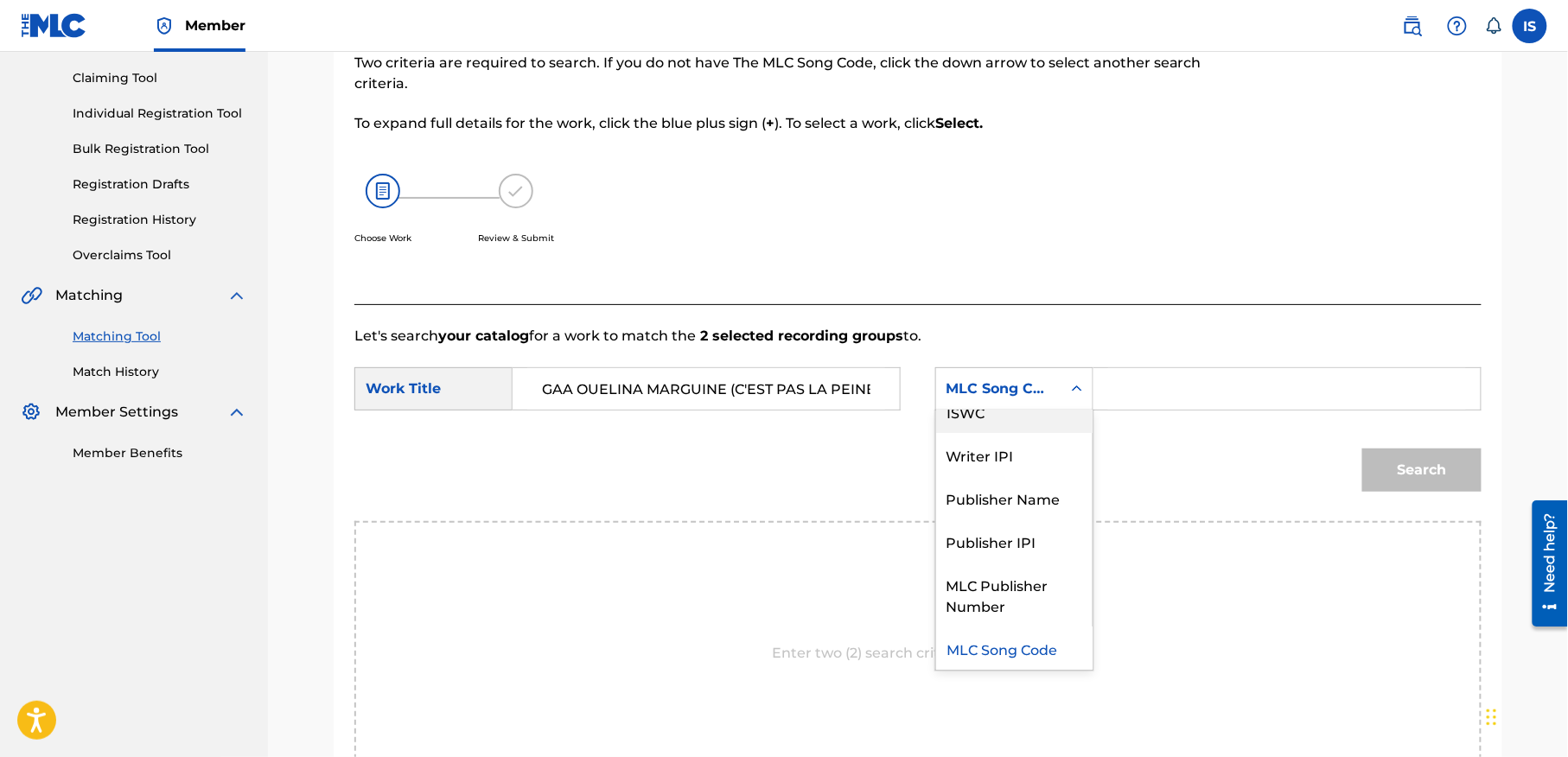
scroll to position [0, 0]
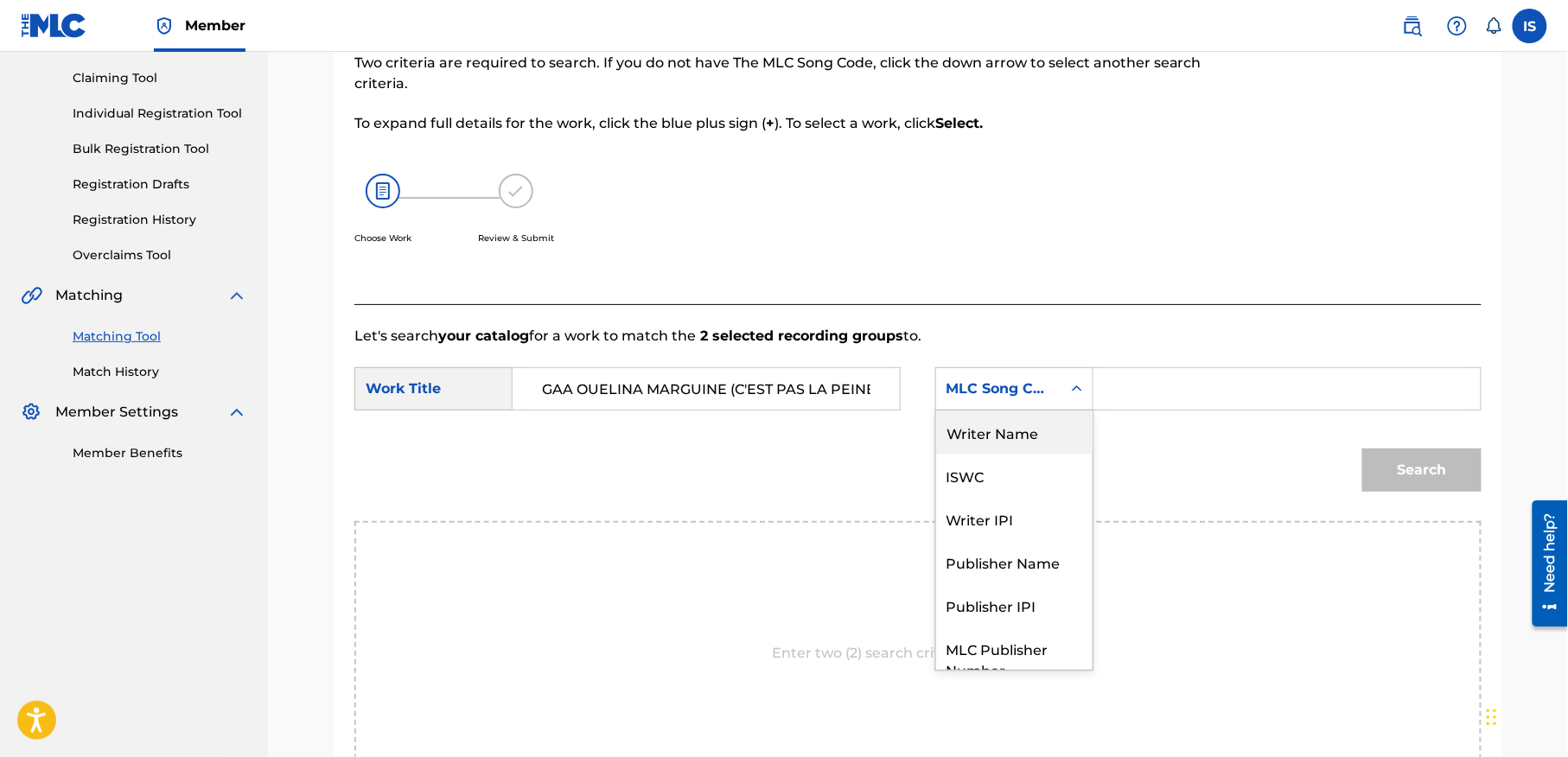
click at [1011, 433] on div "Writer Name" at bounding box center [1014, 431] width 157 height 44
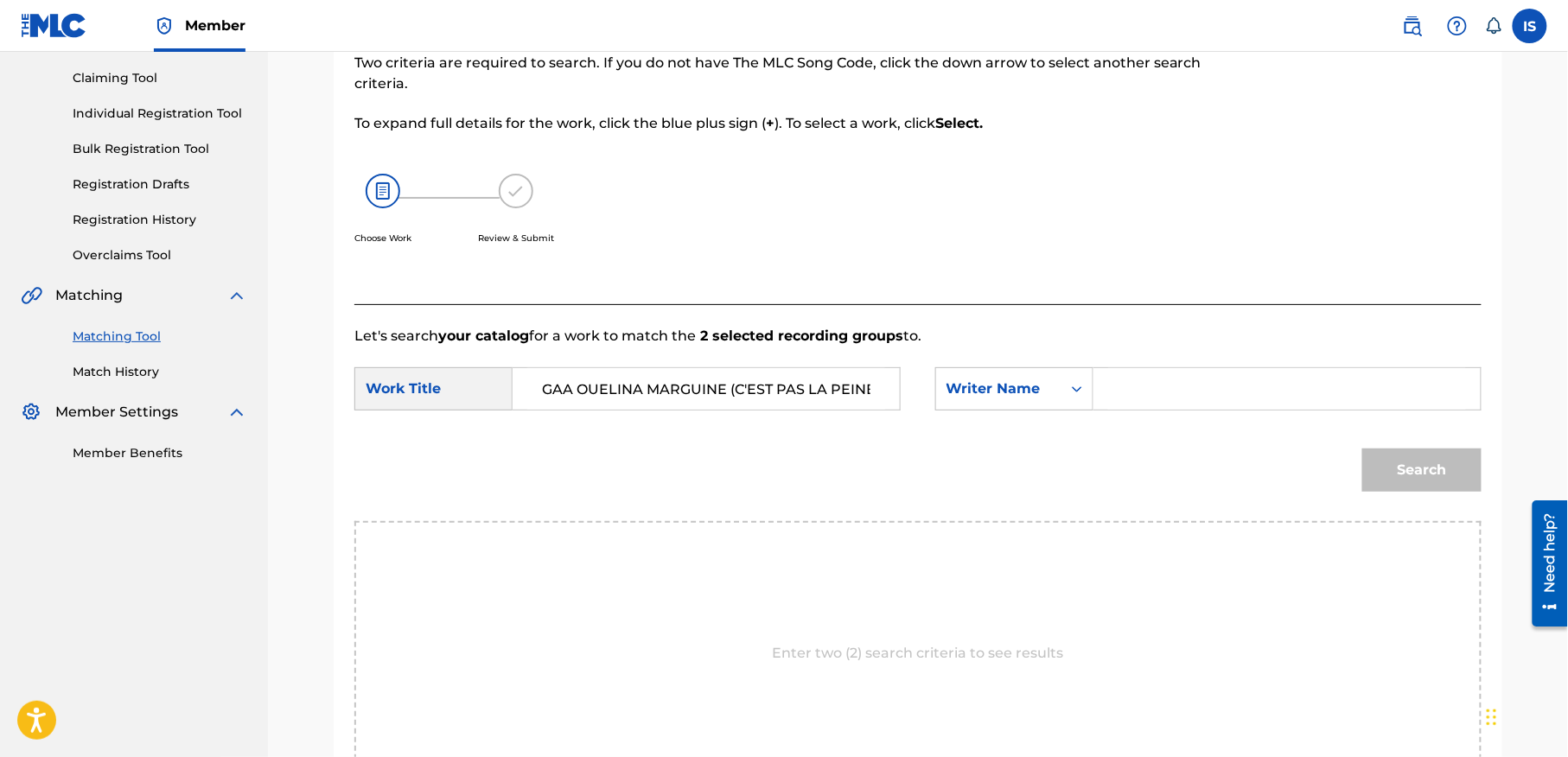
click at [1170, 391] on input "Search Form" at bounding box center [1287, 389] width 358 height 42
type input "moufok"
click at [1385, 471] on button "Search" at bounding box center [1422, 470] width 119 height 44
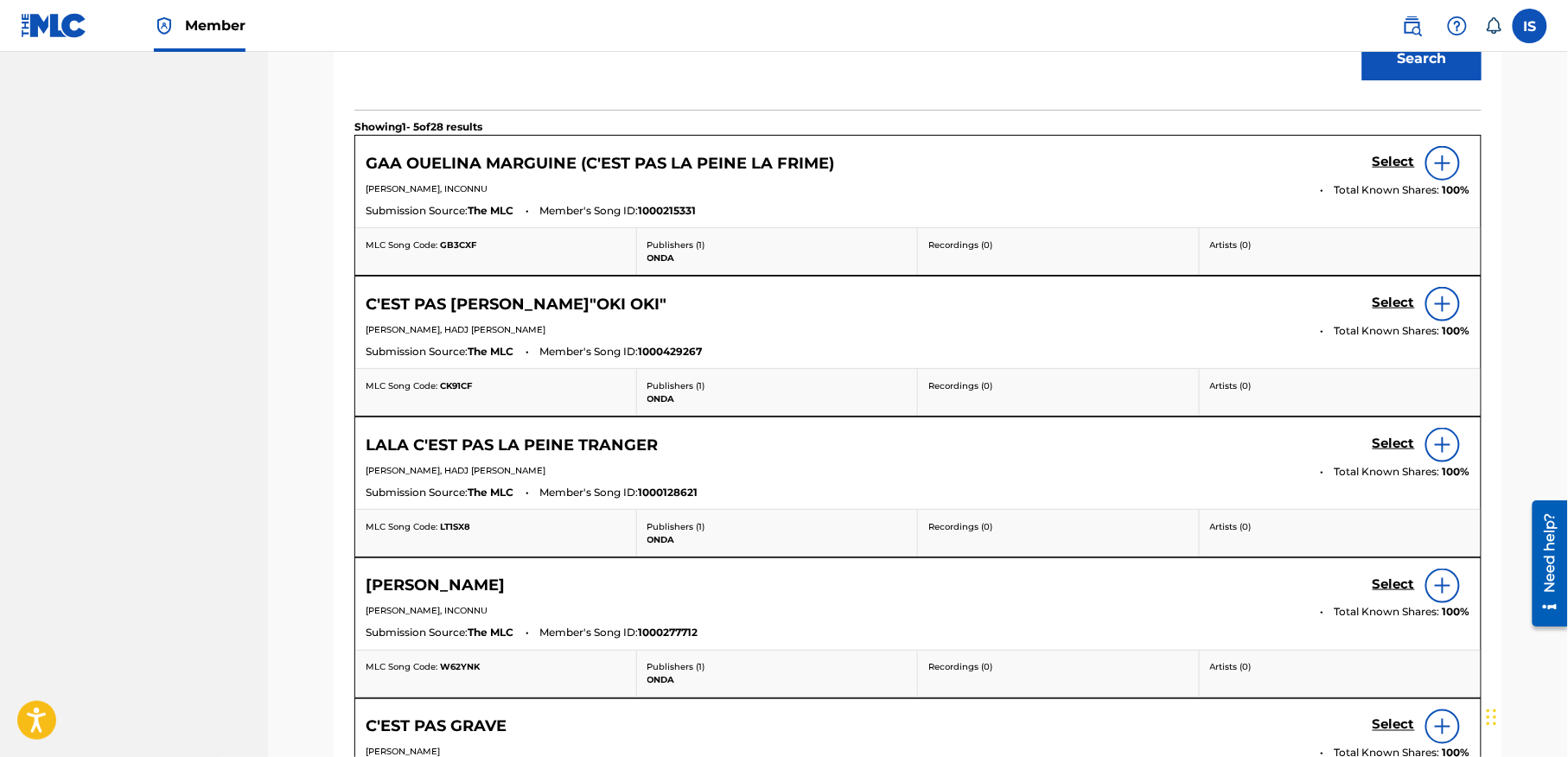
scroll to position [588, 0]
click at [1395, 164] on h5 "Select" at bounding box center [1394, 161] width 43 height 16
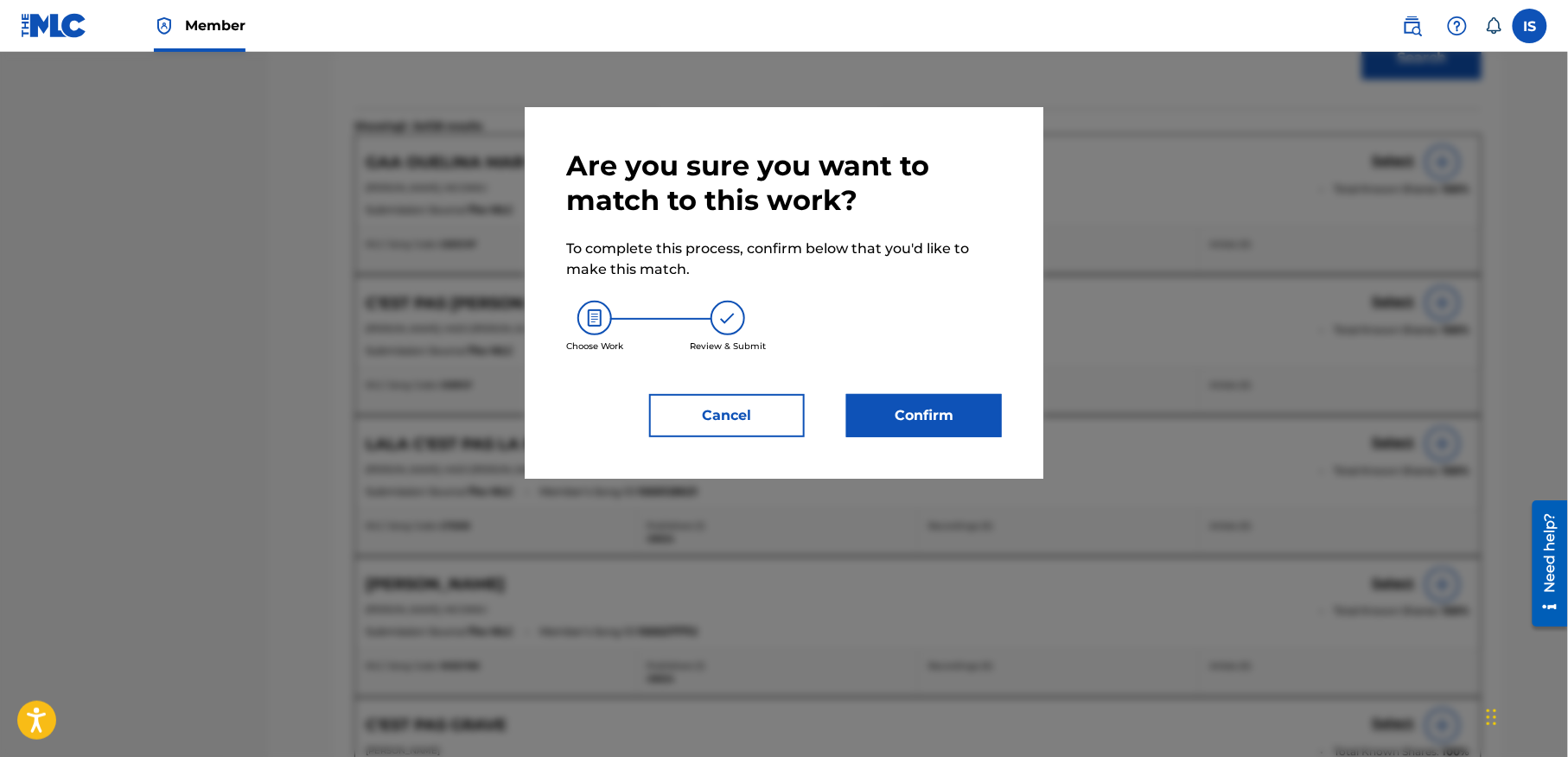
click at [961, 368] on div "Choose Work Review & Submit" at bounding box center [784, 326] width 436 height 93
click at [920, 418] on button "Confirm" at bounding box center [924, 415] width 156 height 44
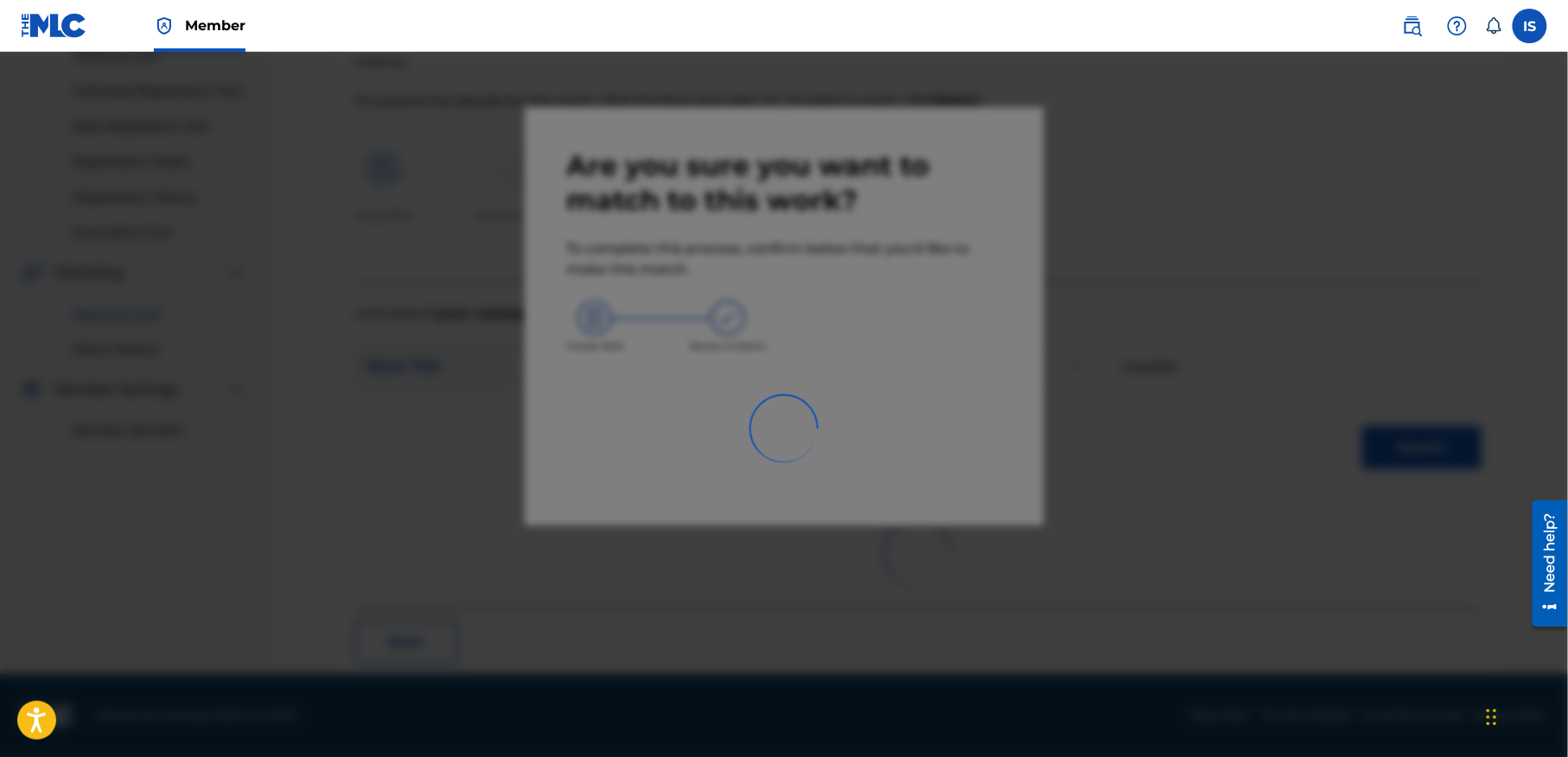
scroll to position [53, 0]
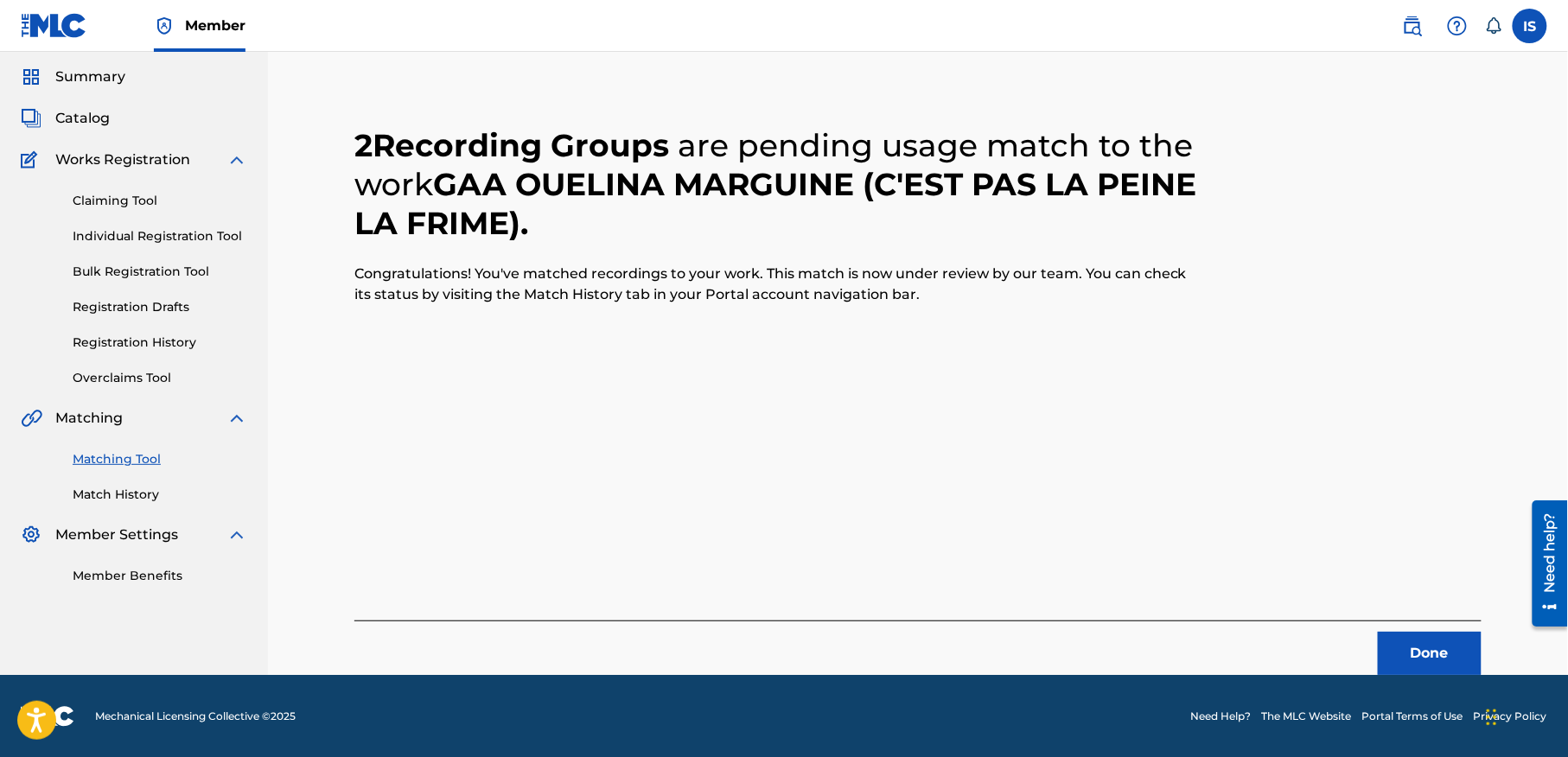
click at [1403, 656] on button "Done" at bounding box center [1429, 653] width 104 height 44
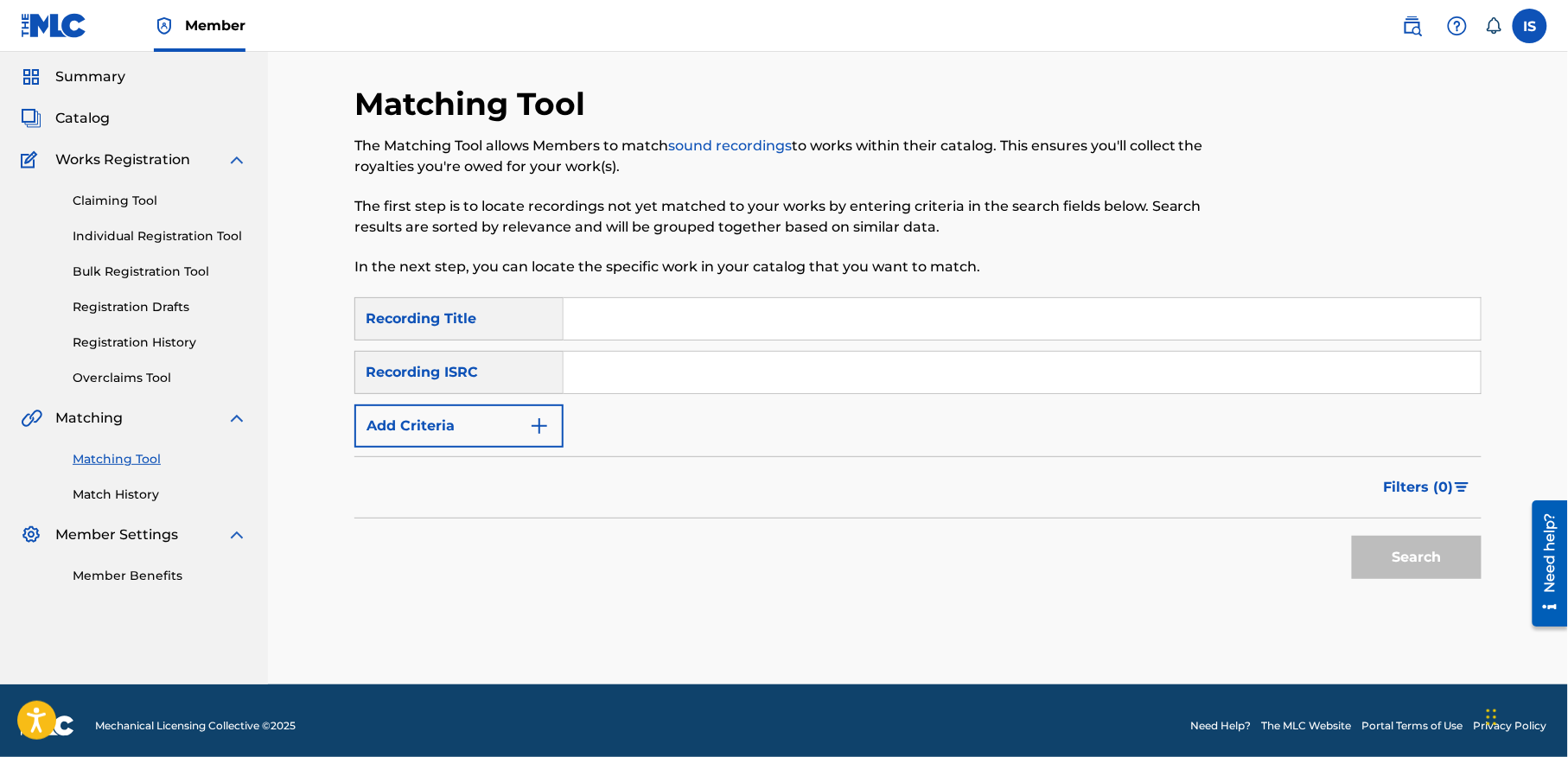
click at [651, 346] on div "SearchWithCriteria0d862120-4ad7-46d6-9b61-b35976acd4b4 Recording Title SearchWi…" at bounding box center [917, 372] width 1128 height 150
click at [575, 313] on input "Search Form" at bounding box center [1022, 318] width 917 height 42
paste input "SAHEL YA [PERSON_NAME]"
type input "SAHEL YA [PERSON_NAME]"
click at [510, 420] on button "Add Criteria" at bounding box center [458, 426] width 209 height 44
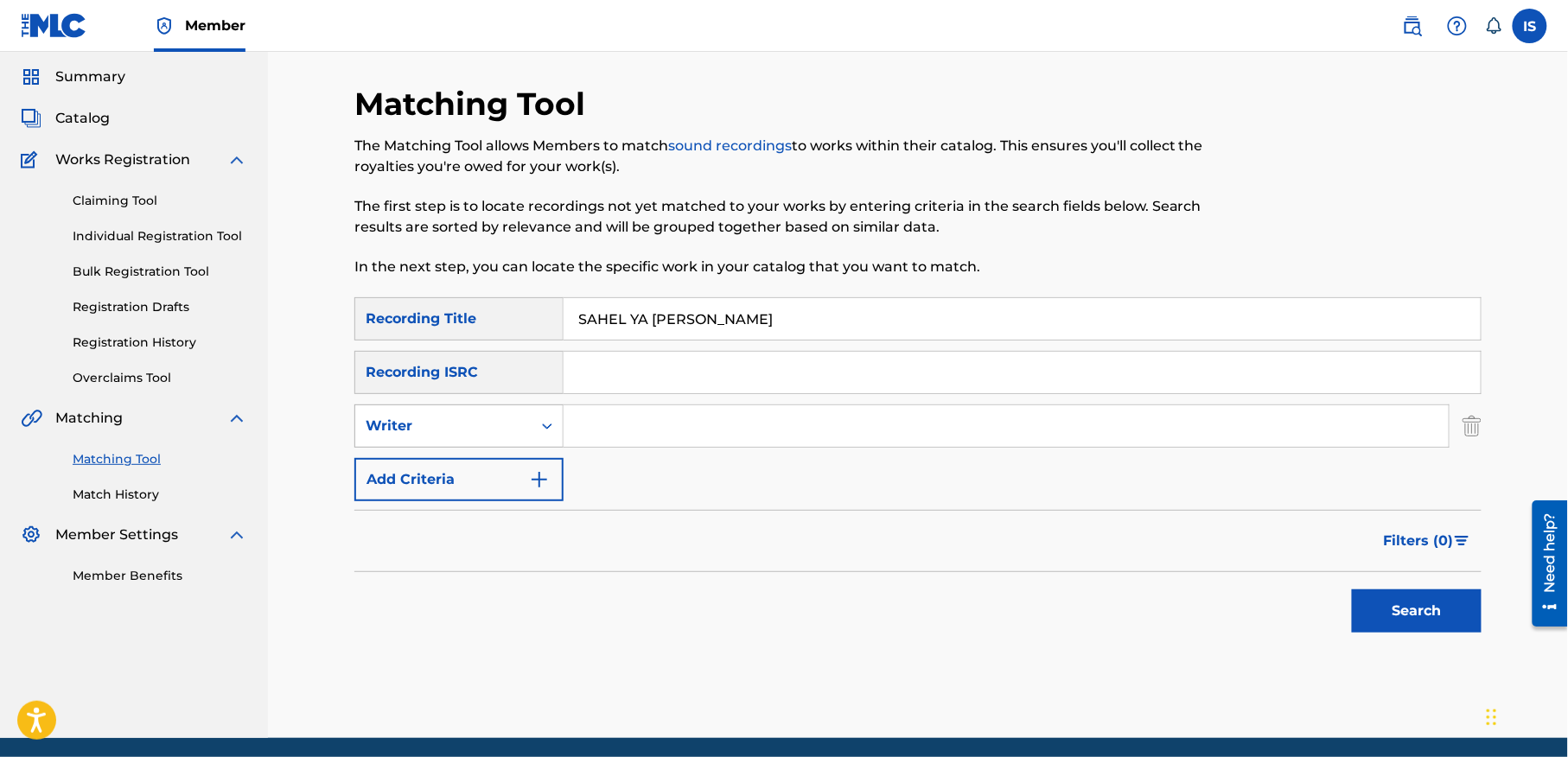
click at [505, 430] on div "Writer" at bounding box center [443, 425] width 156 height 20
click at [489, 464] on div "Recording Artist" at bounding box center [458, 469] width 207 height 44
click at [648, 420] on input "Search Form" at bounding box center [1006, 426] width 885 height 42
drag, startPoint x: 648, startPoint y: 420, endPoint x: 719, endPoint y: 471, distance: 87.4
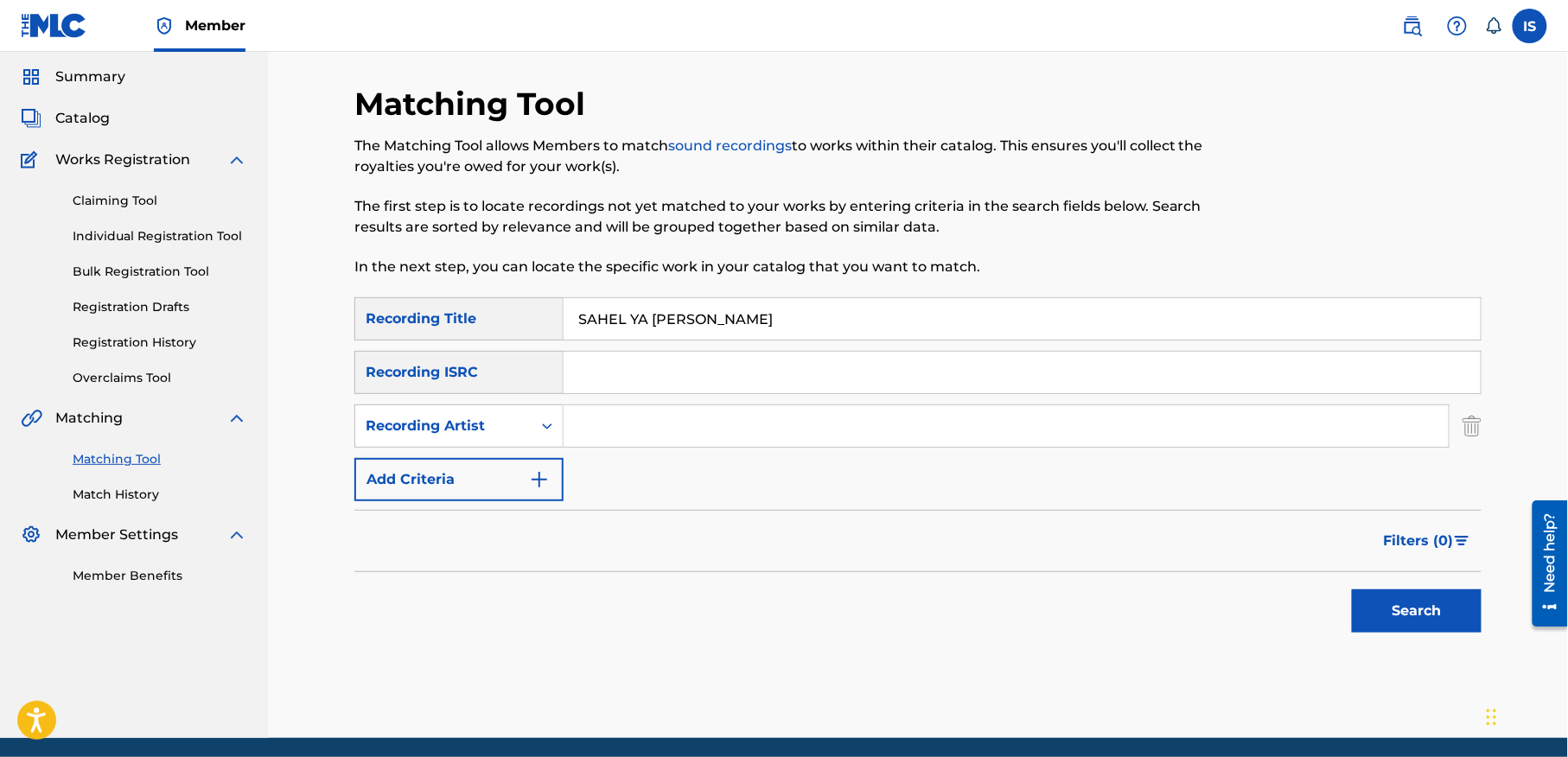
click at [719, 471] on div "SearchWithCriteria0d862120-4ad7-46d6-9b61-b35976acd4b4 Recording Title SAHEL YA…" at bounding box center [917, 399] width 1128 height 204
type input "cheb bilal"
click at [1481, 606] on button "Search" at bounding box center [1417, 610] width 130 height 44
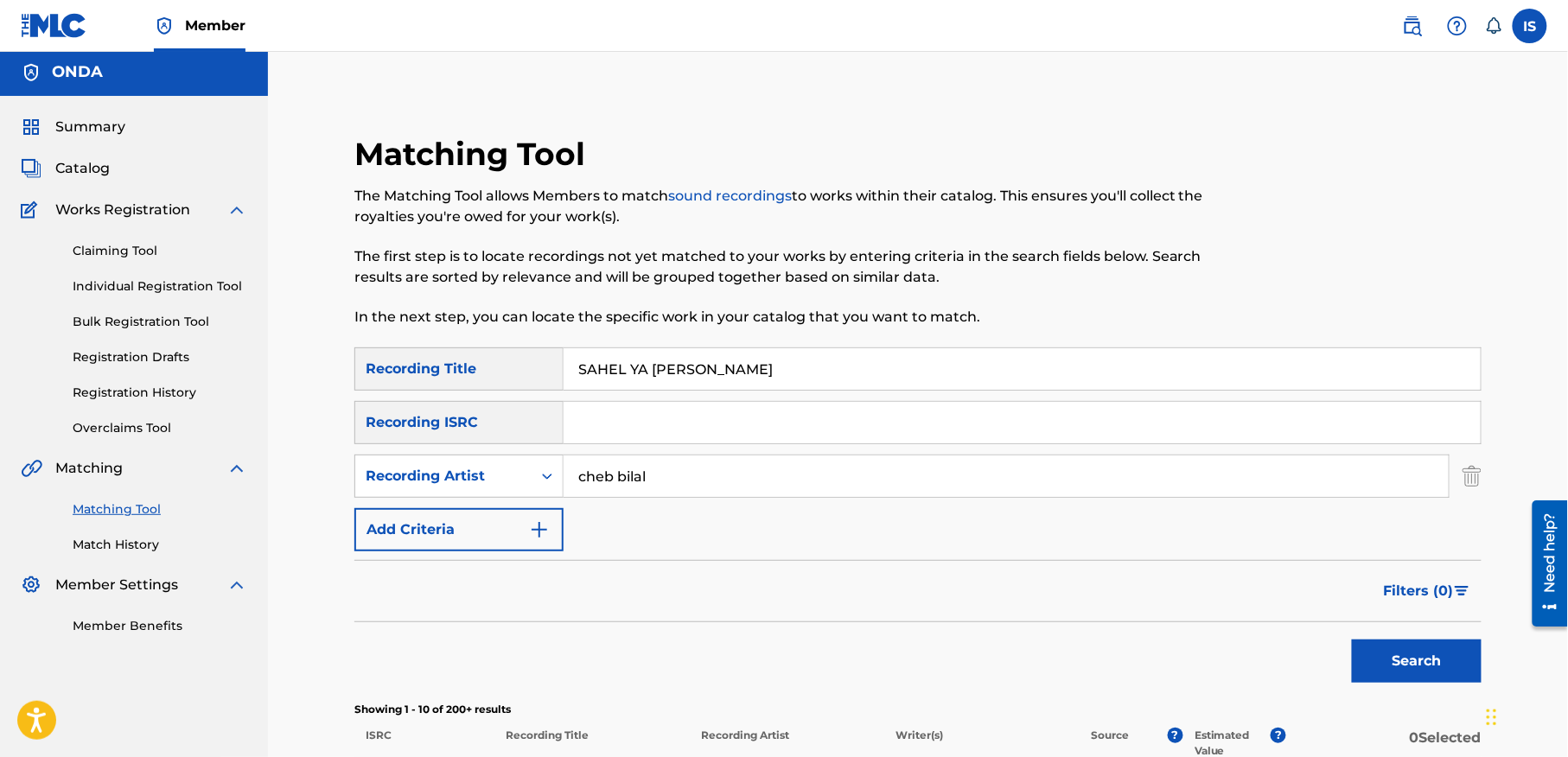
scroll to position [0, 0]
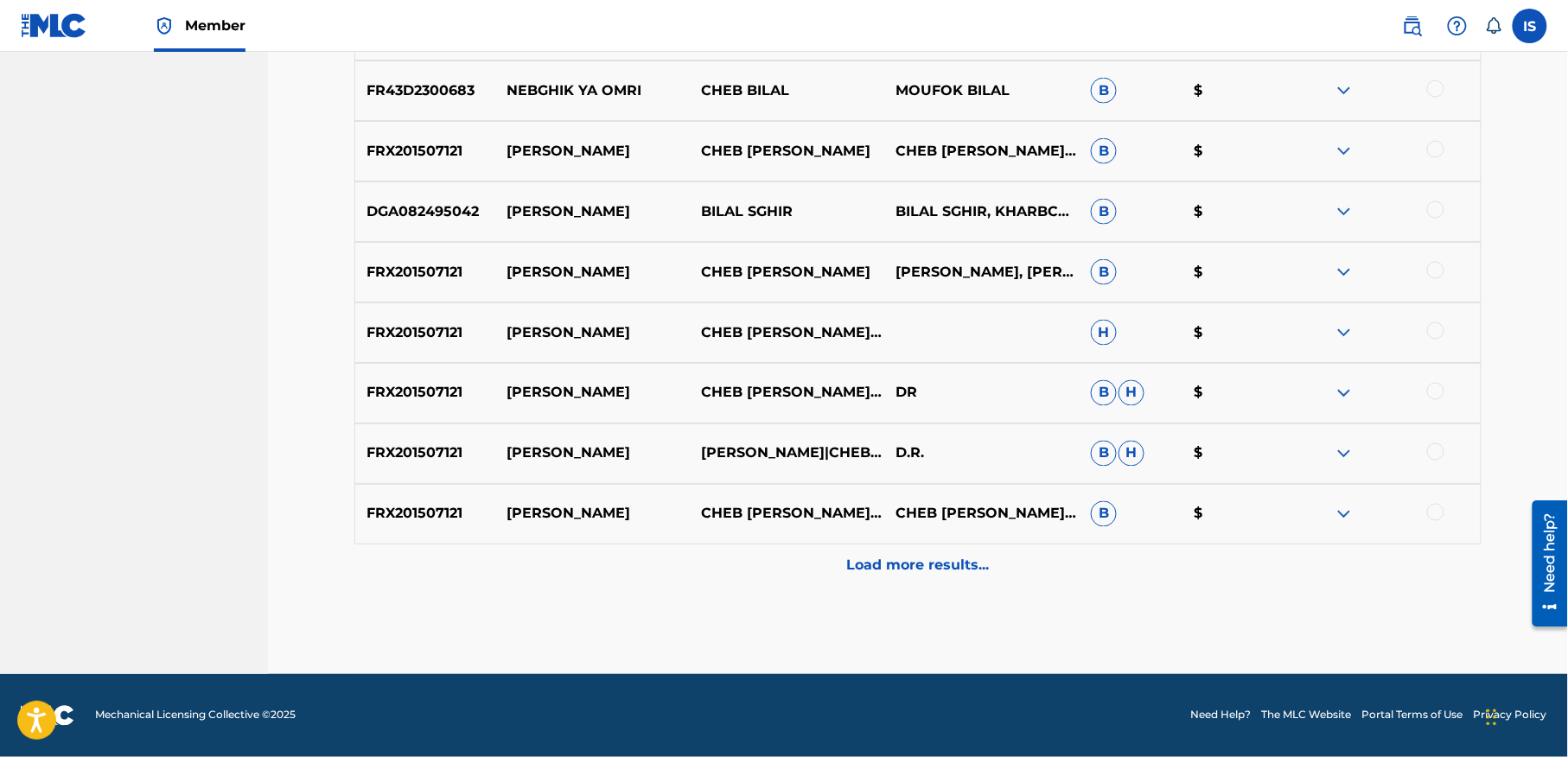
click at [903, 568] on p "Load more results..." at bounding box center [918, 566] width 142 height 20
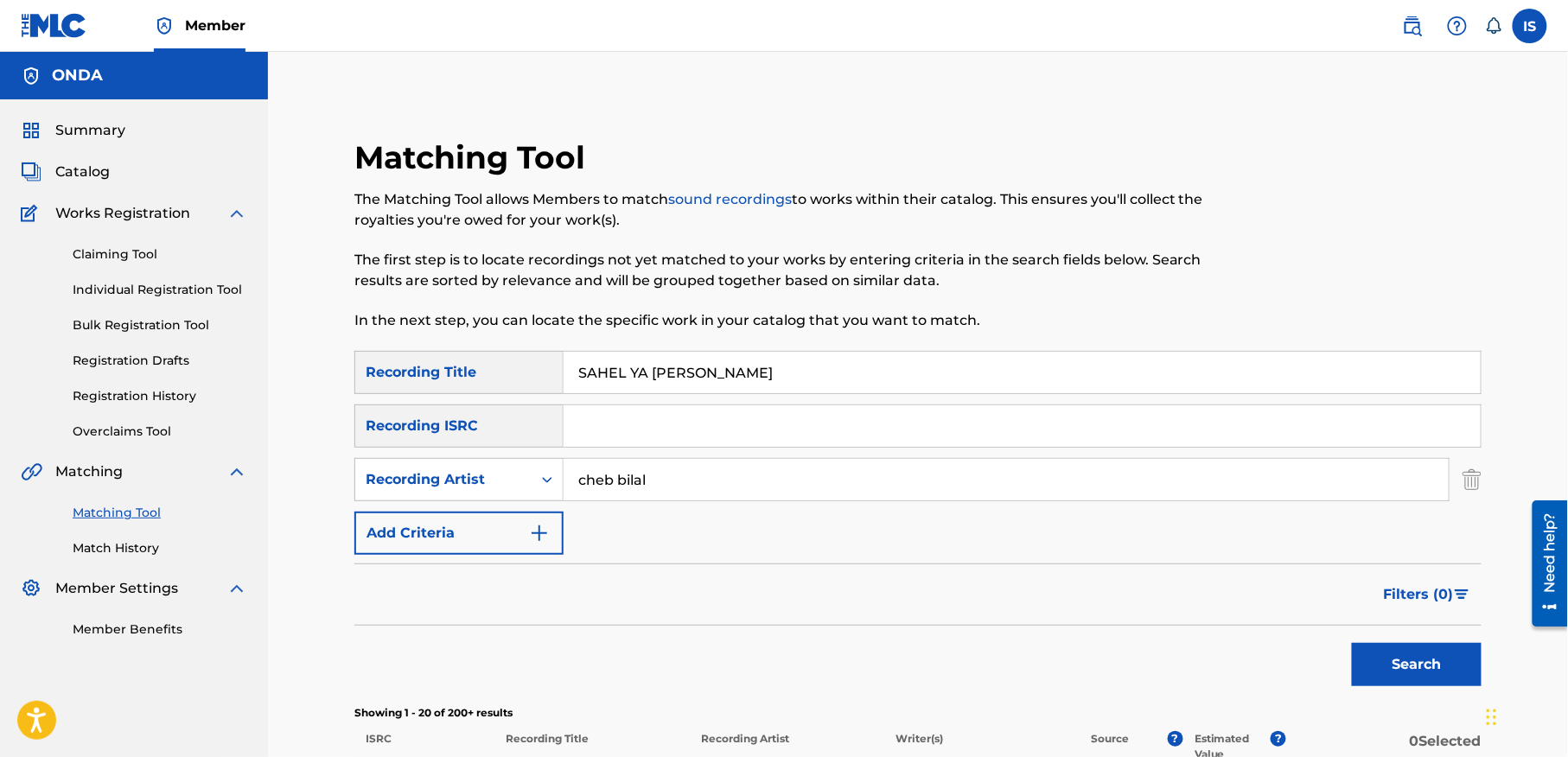
drag, startPoint x: 697, startPoint y: 370, endPoint x: 1071, endPoint y: 416, distance: 376.8
click at [1070, 418] on div "SearchWithCriteria0d862120-4ad7-46d6-9b61-b35976acd4b4 Recording Title SAHEL YA…" at bounding box center [917, 452] width 1128 height 204
click at [1352, 643] on button "Search" at bounding box center [1417, 664] width 130 height 44
click at [685, 382] on input "SAHEL YA OMRI" at bounding box center [1022, 372] width 917 height 42
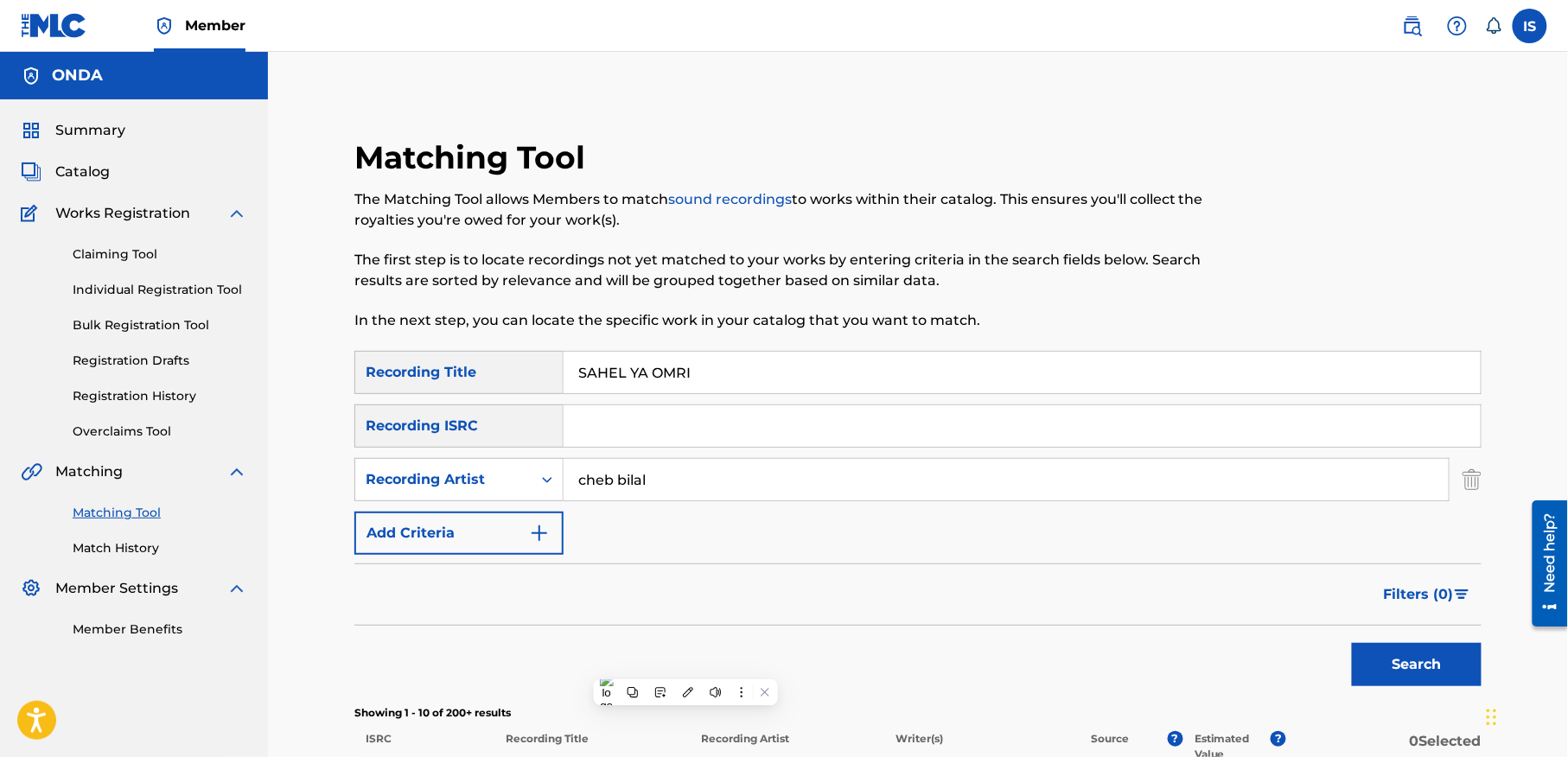
click at [685, 382] on input "SAHEL YA OMRI" at bounding box center [1022, 372] width 917 height 42
paste input "RISQUI OMRI"
type input "RISQUI OMRI"
click at [1352, 643] on button "Search" at bounding box center [1417, 664] width 130 height 44
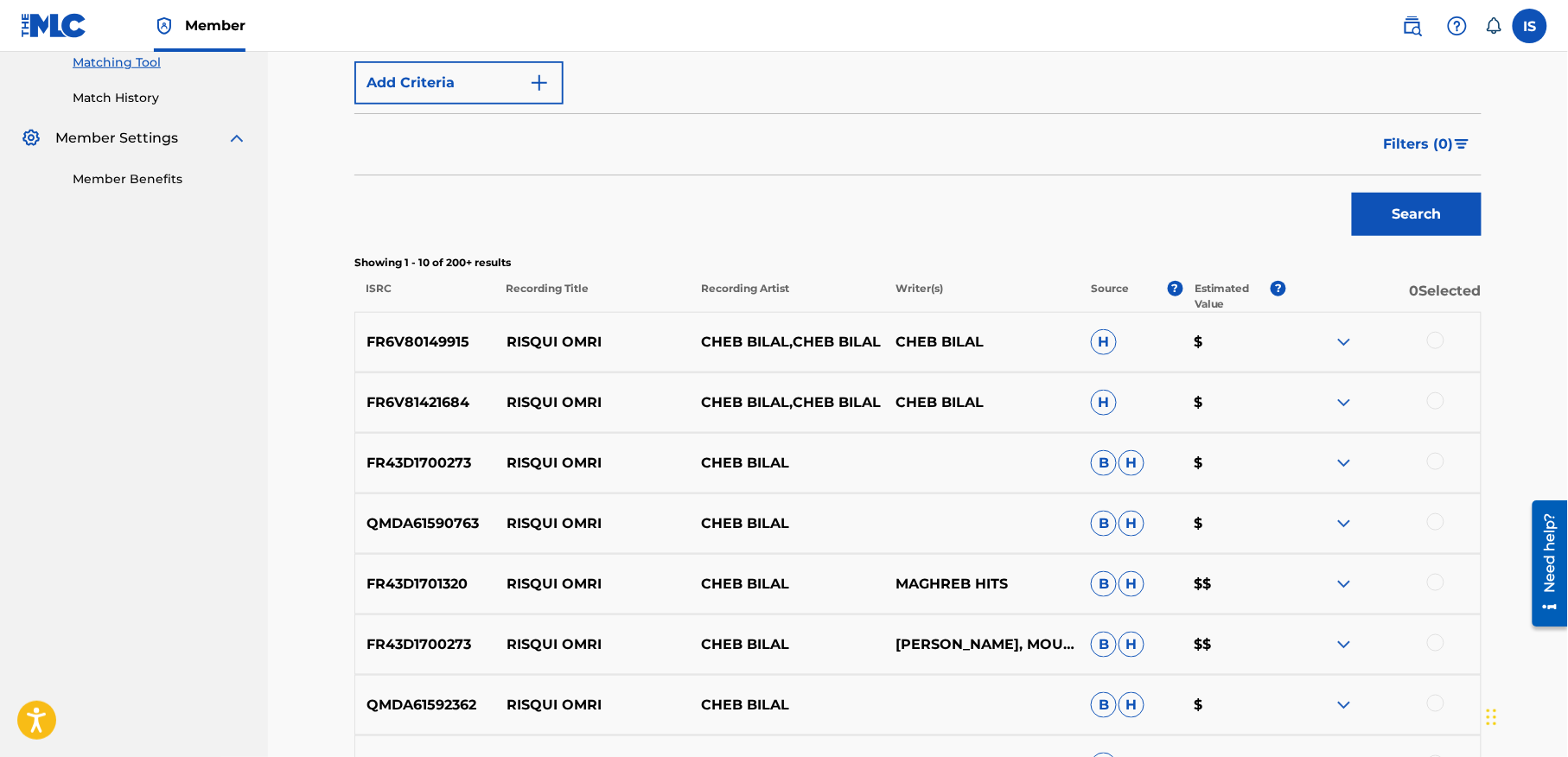
scroll to position [463, 0]
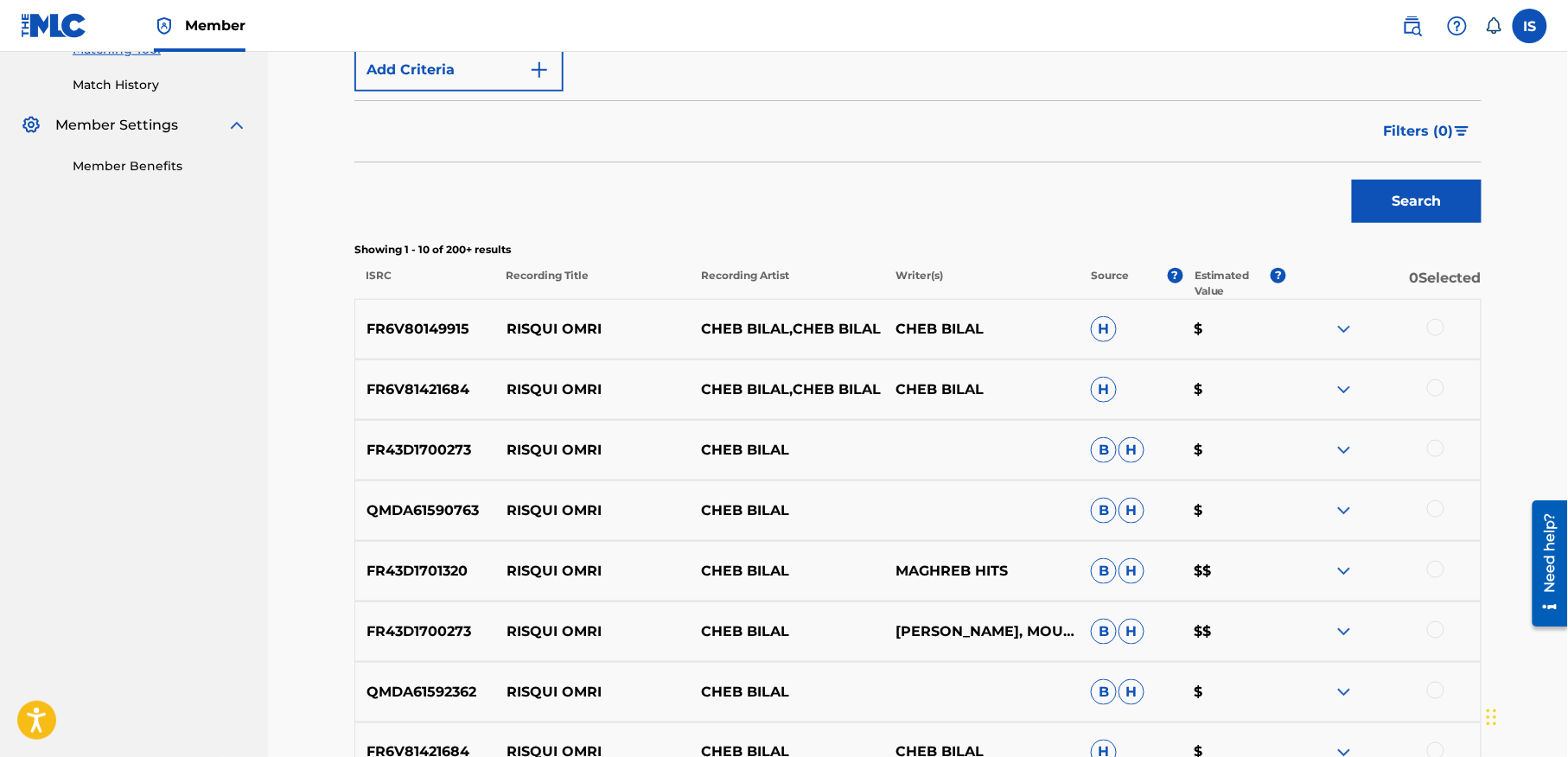
click at [1432, 326] on div at bounding box center [1435, 326] width 17 height 17
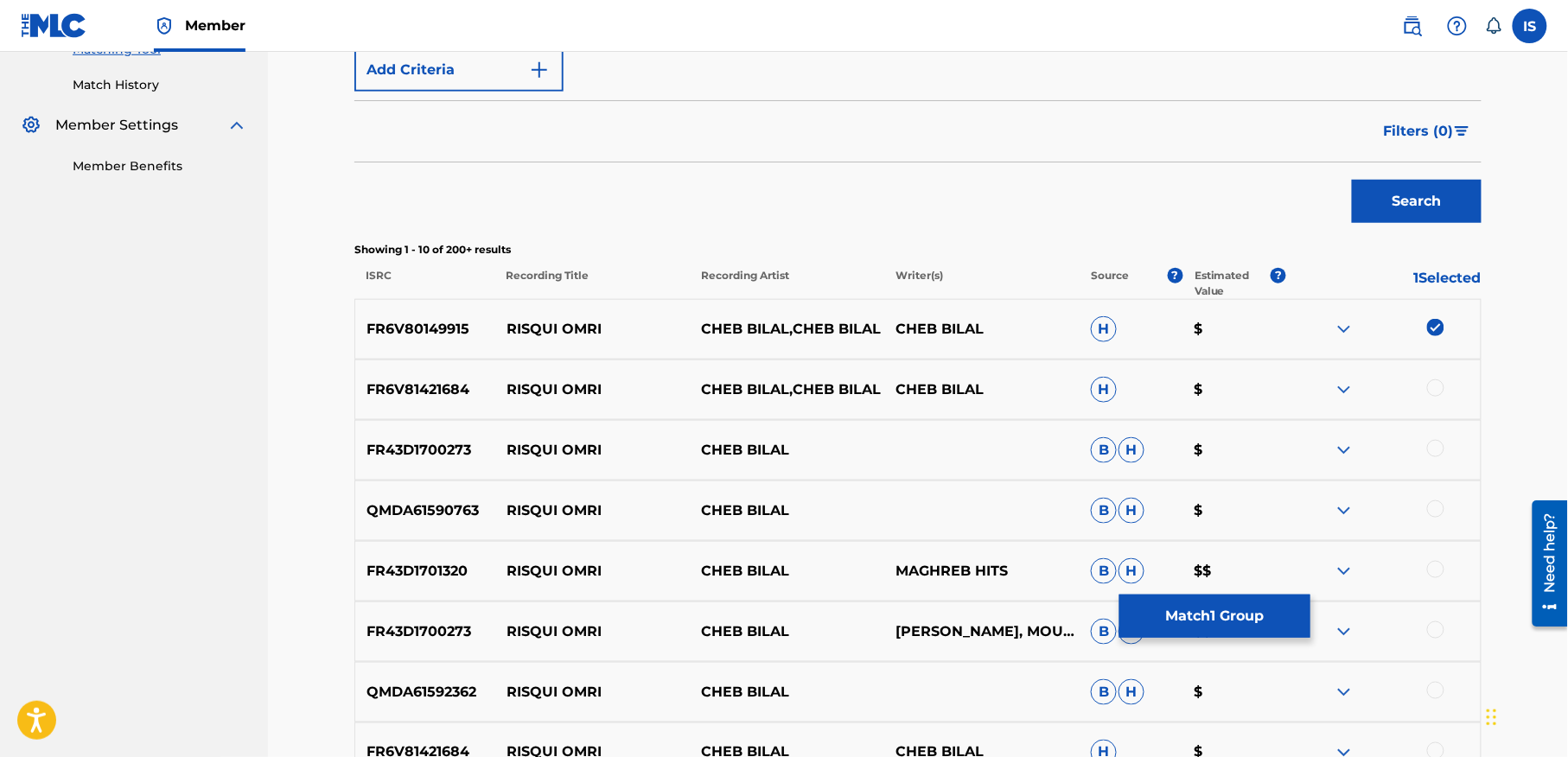
click at [1428, 389] on div at bounding box center [1435, 387] width 17 height 17
click at [1436, 443] on div at bounding box center [1435, 447] width 17 height 17
click at [1430, 508] on div at bounding box center [1435, 508] width 17 height 17
click at [1443, 544] on div "FR43D1701320 RISQUI OMRI CHEB BILAL MAGHREB HITS B H $$" at bounding box center [917, 571] width 1128 height 60
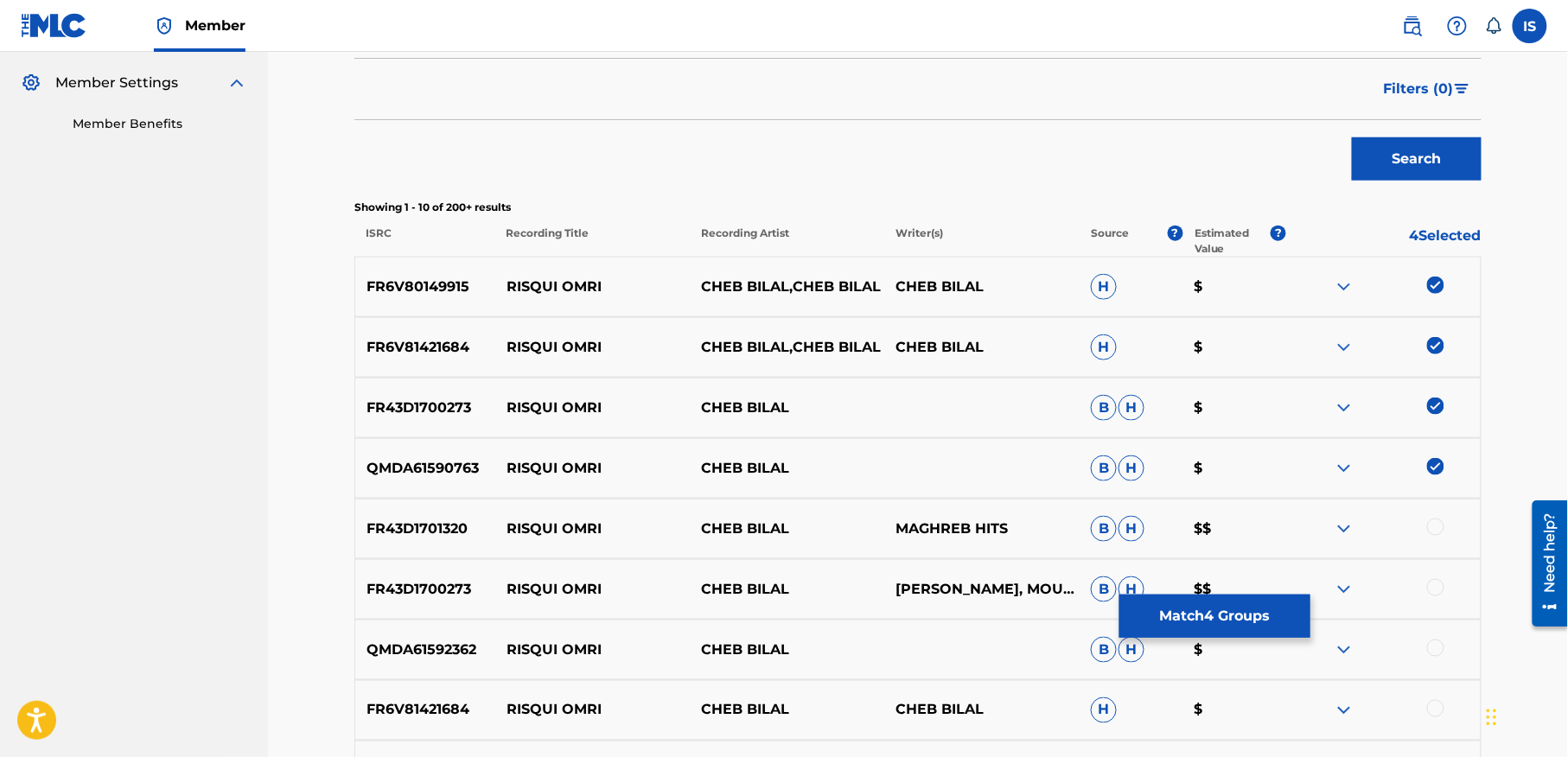
scroll to position [606, 0]
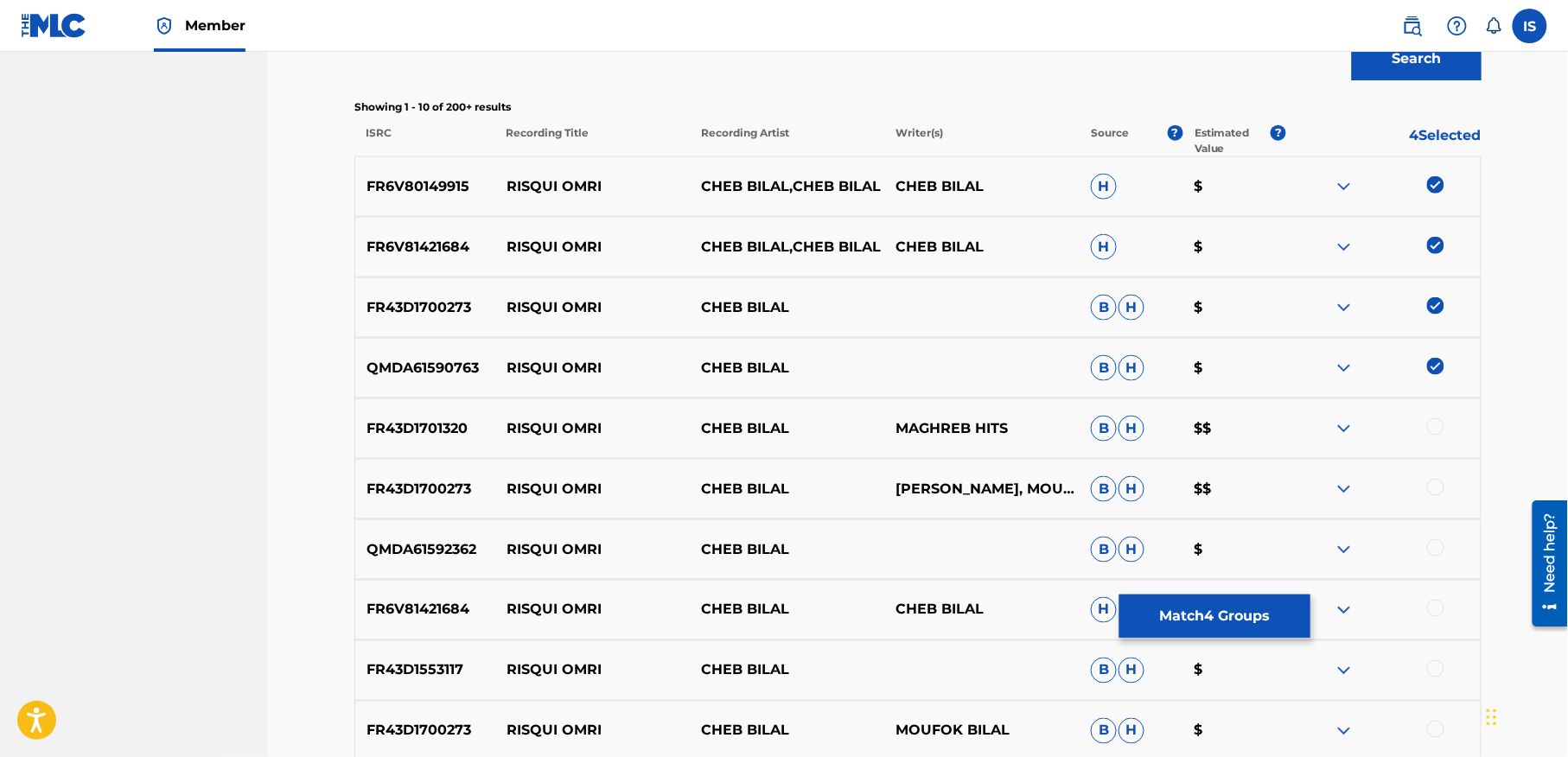
click at [1436, 425] on div at bounding box center [1435, 426] width 17 height 17
click at [1433, 474] on div "FR43D1700273 RISQUI OMRI CHEB BILAL ALI BOUABDALLAH, MOUFOK BILAL, TOUFIK BOUMA…" at bounding box center [917, 489] width 1128 height 60
click at [1431, 493] on div at bounding box center [1435, 487] width 17 height 17
click at [1433, 550] on div at bounding box center [1435, 547] width 17 height 17
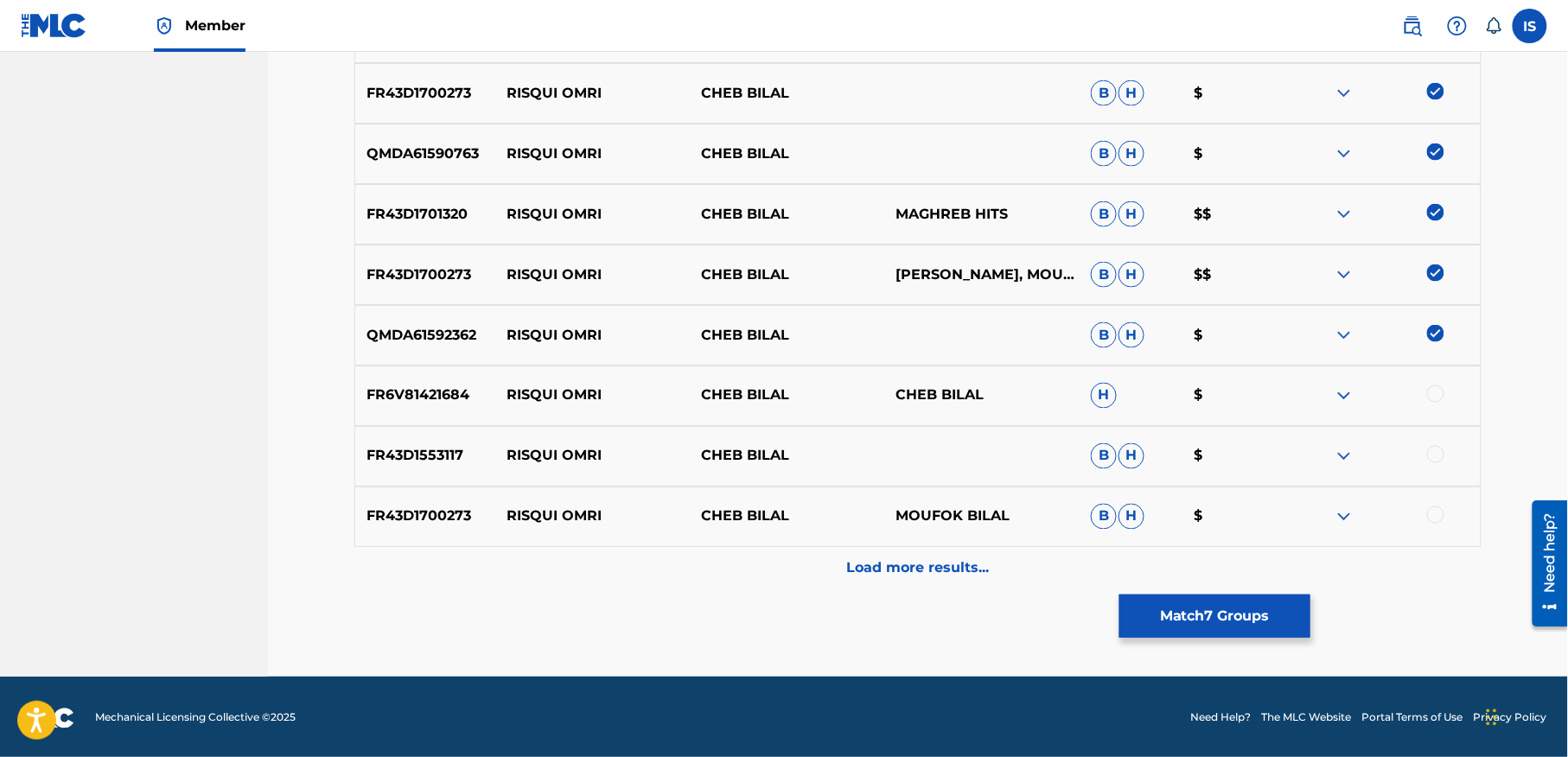
scroll to position [824, 0]
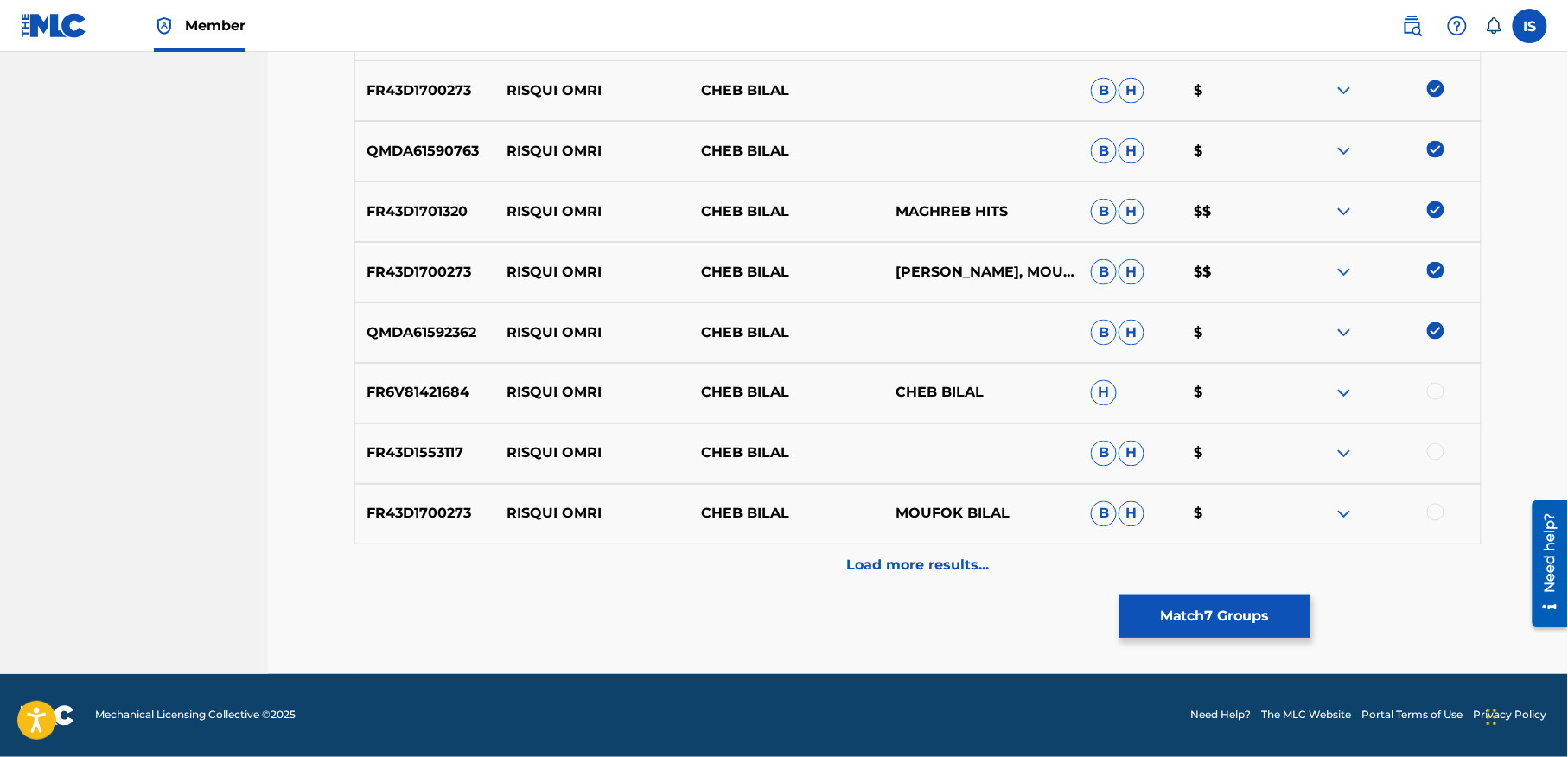
click at [1432, 391] on div at bounding box center [1435, 391] width 17 height 17
drag, startPoint x: 1435, startPoint y: 447, endPoint x: 1429, endPoint y: 453, distance: 8.5
click at [1429, 453] on div at bounding box center [1435, 451] width 17 height 17
click at [1431, 512] on div at bounding box center [1435, 511] width 17 height 17
click at [904, 575] on p "Load more results..." at bounding box center [918, 566] width 142 height 20
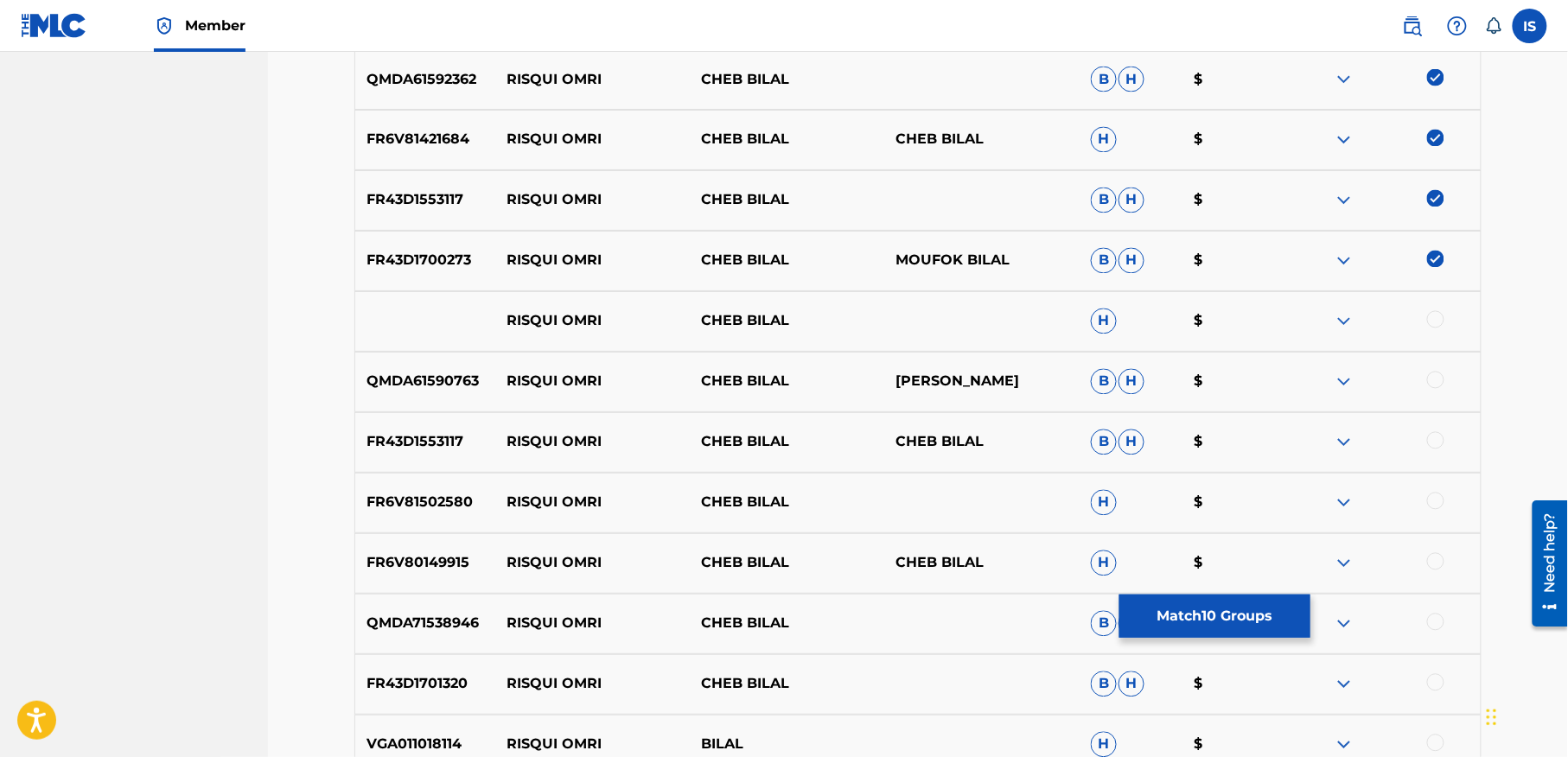
scroll to position [1083, 0]
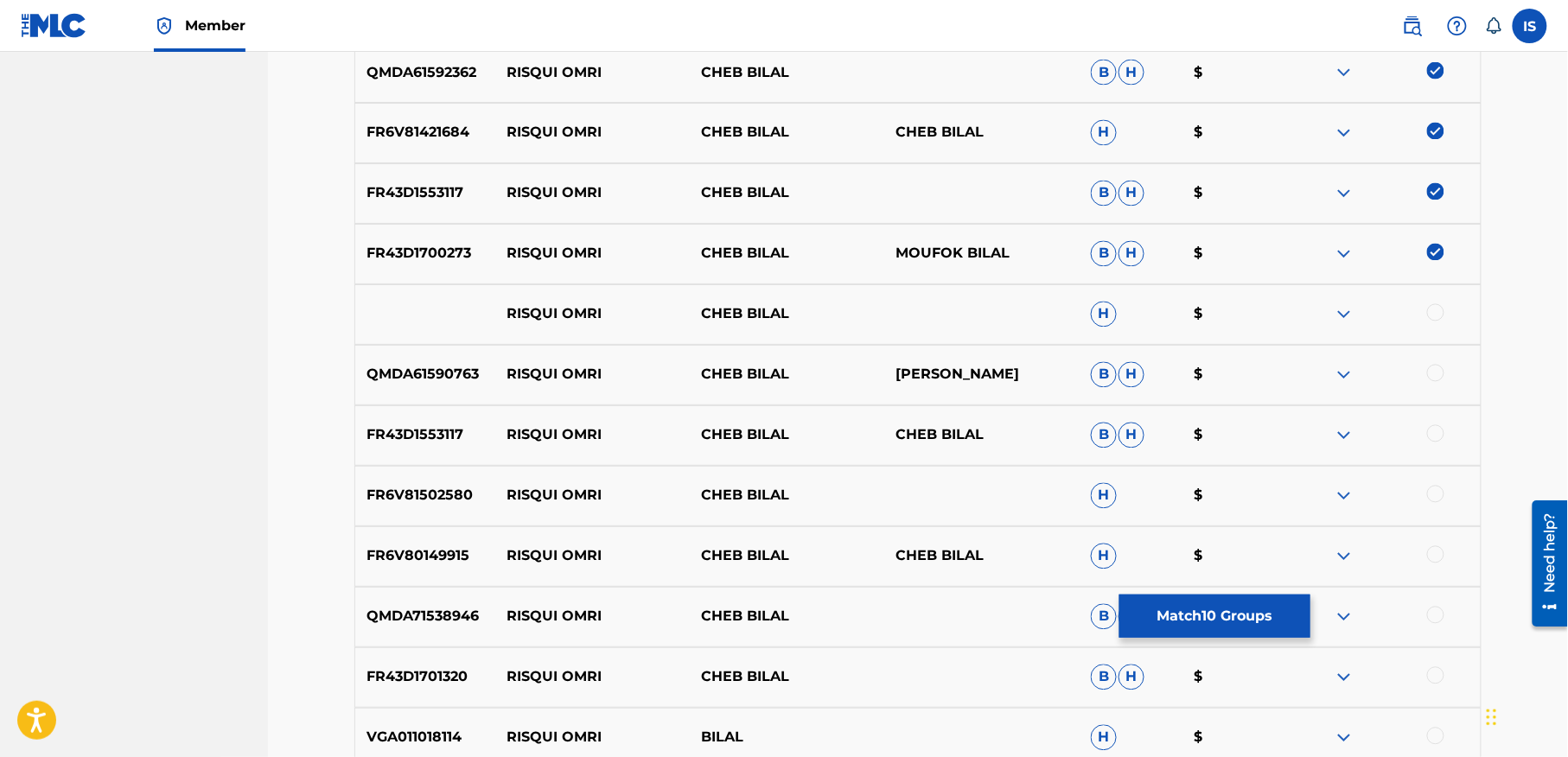
click at [1435, 312] on div at bounding box center [1435, 312] width 17 height 17
click at [1436, 346] on div "QMDA61590763 RISQUI OMRI CHEB BILAL BILAL MOUAFAK B H $" at bounding box center [917, 375] width 1128 height 60
click at [1435, 378] on div at bounding box center [1435, 373] width 17 height 17
click at [1435, 427] on div at bounding box center [1435, 433] width 17 height 17
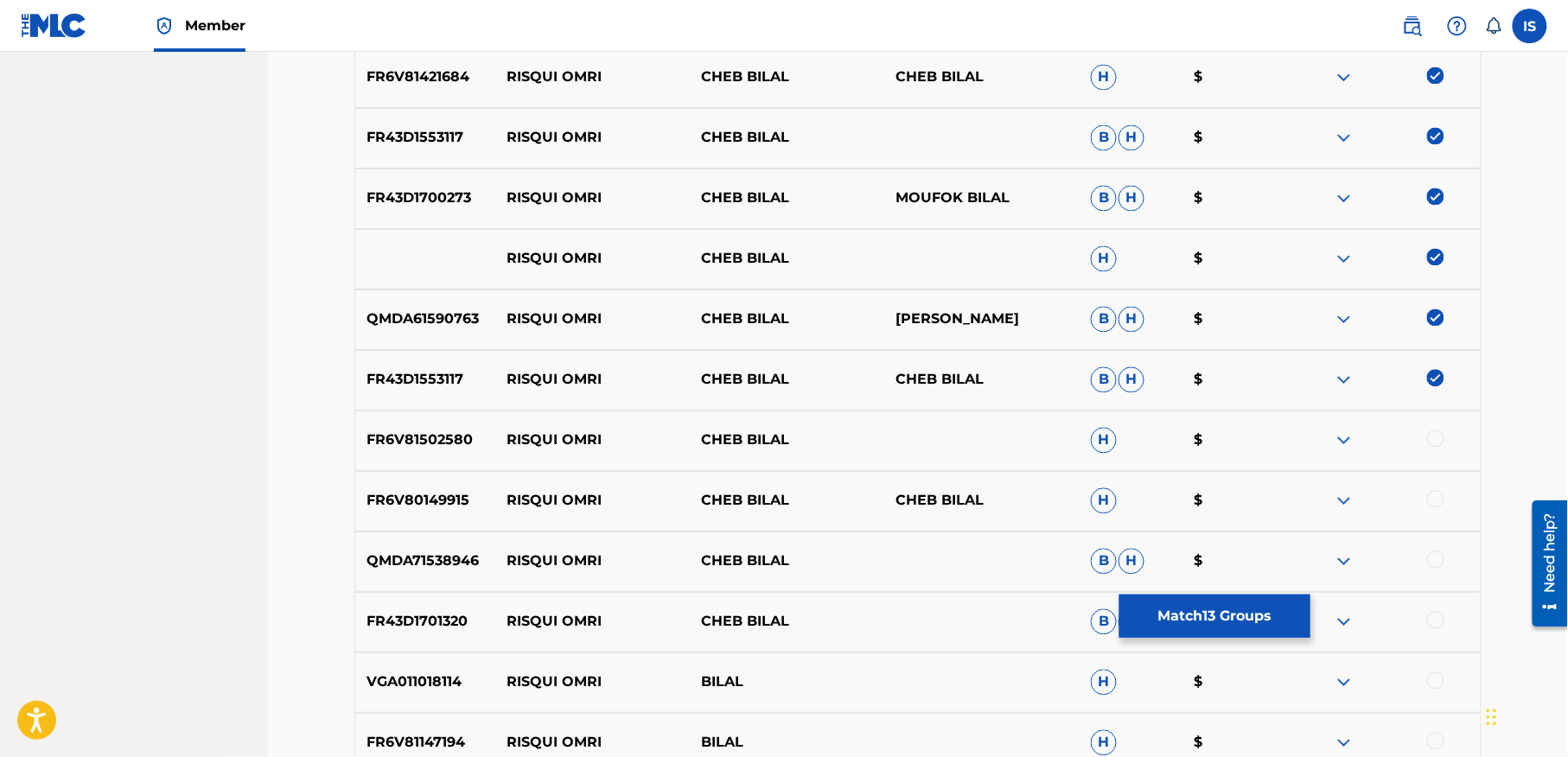
scroll to position [1156, 0]
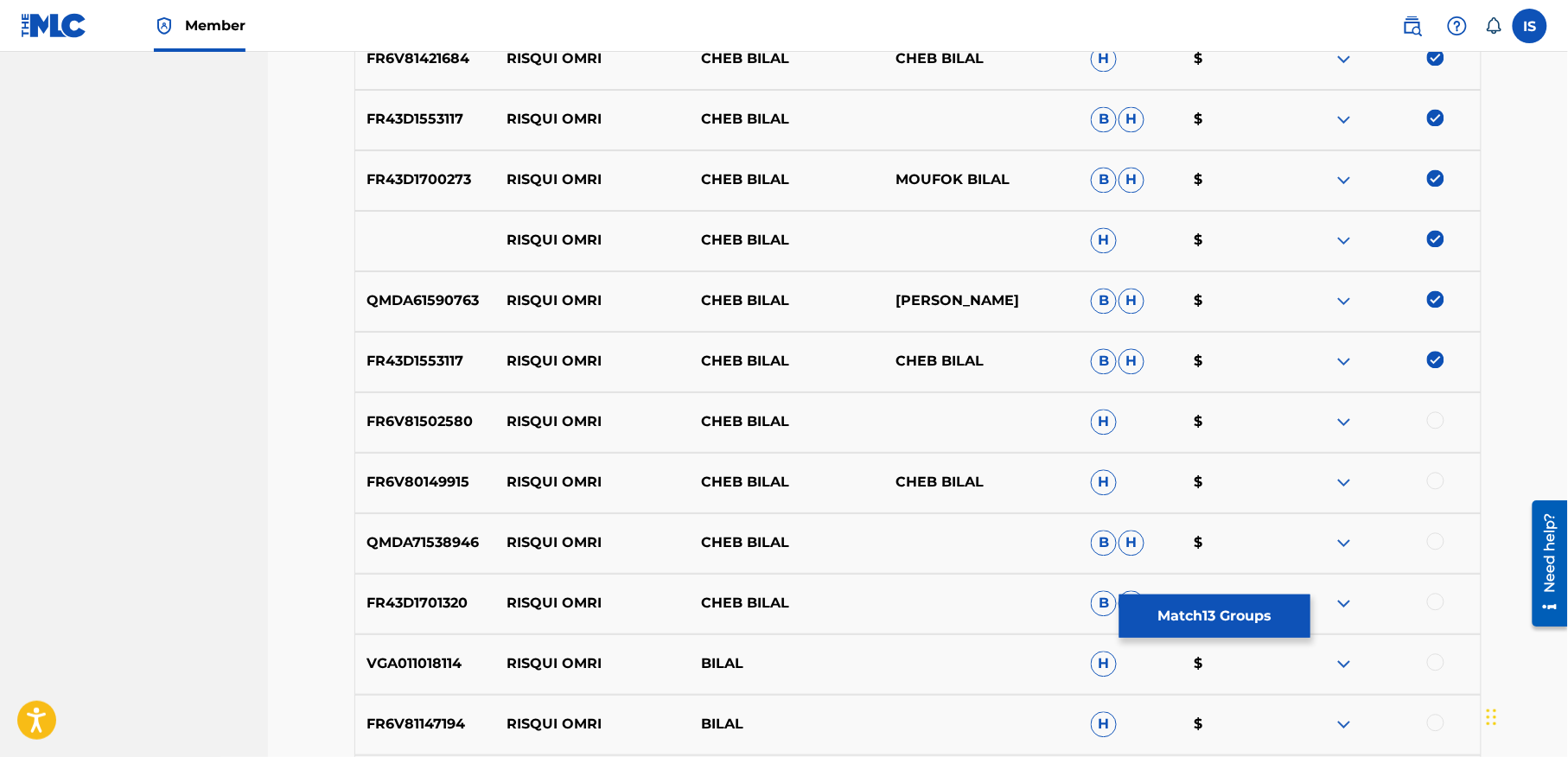
click at [1435, 427] on div at bounding box center [1435, 420] width 17 height 17
click at [1430, 479] on div at bounding box center [1435, 480] width 17 height 17
click at [1446, 520] on div "QMDA71538946 RISQUI OMRI CHEB BILAL B H $" at bounding box center [917, 544] width 1128 height 60
click at [1433, 544] on div at bounding box center [1435, 541] width 17 height 17
click at [1436, 603] on div at bounding box center [1435, 601] width 17 height 17
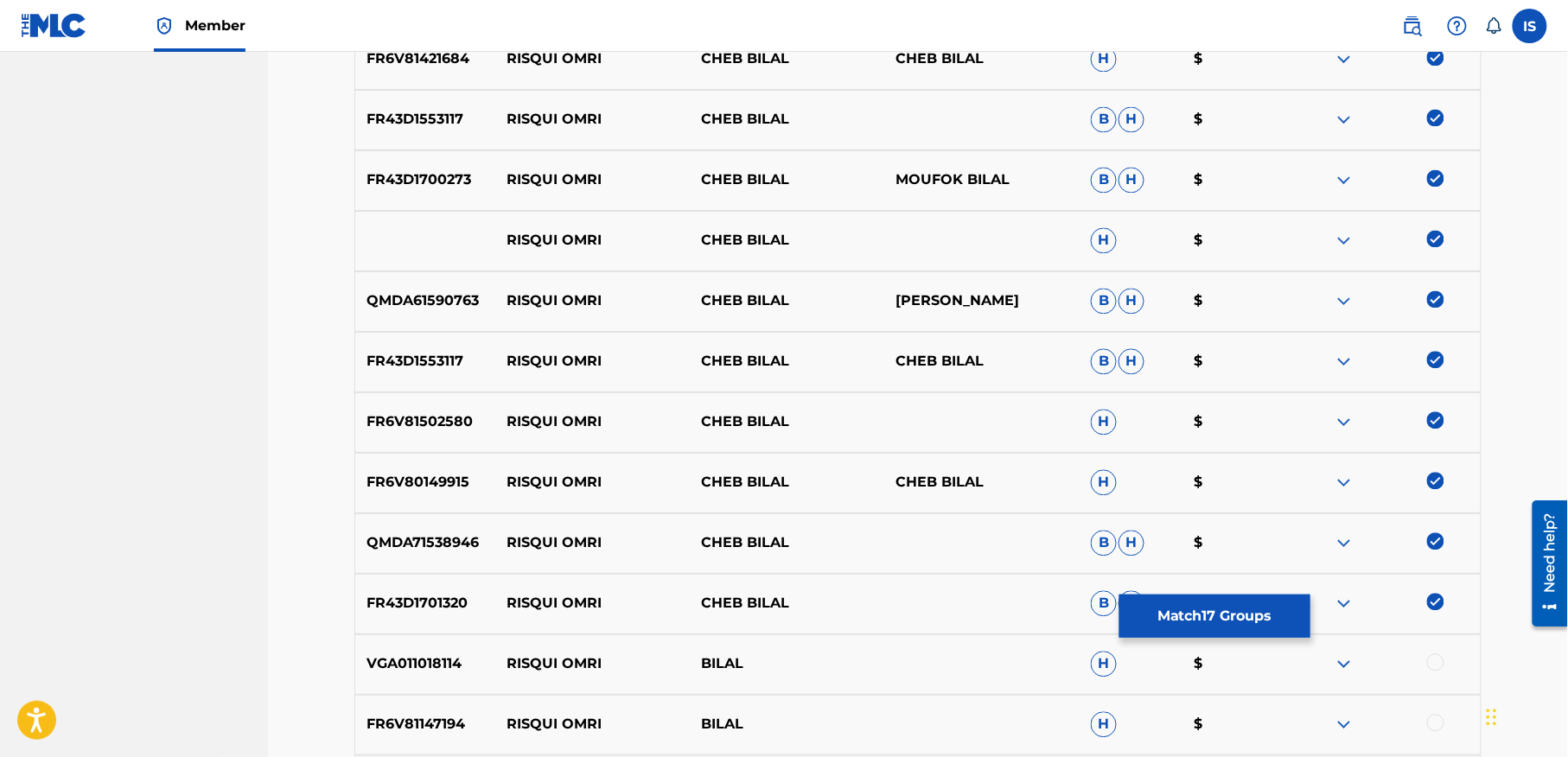
click at [1430, 660] on div at bounding box center [1435, 662] width 17 height 17
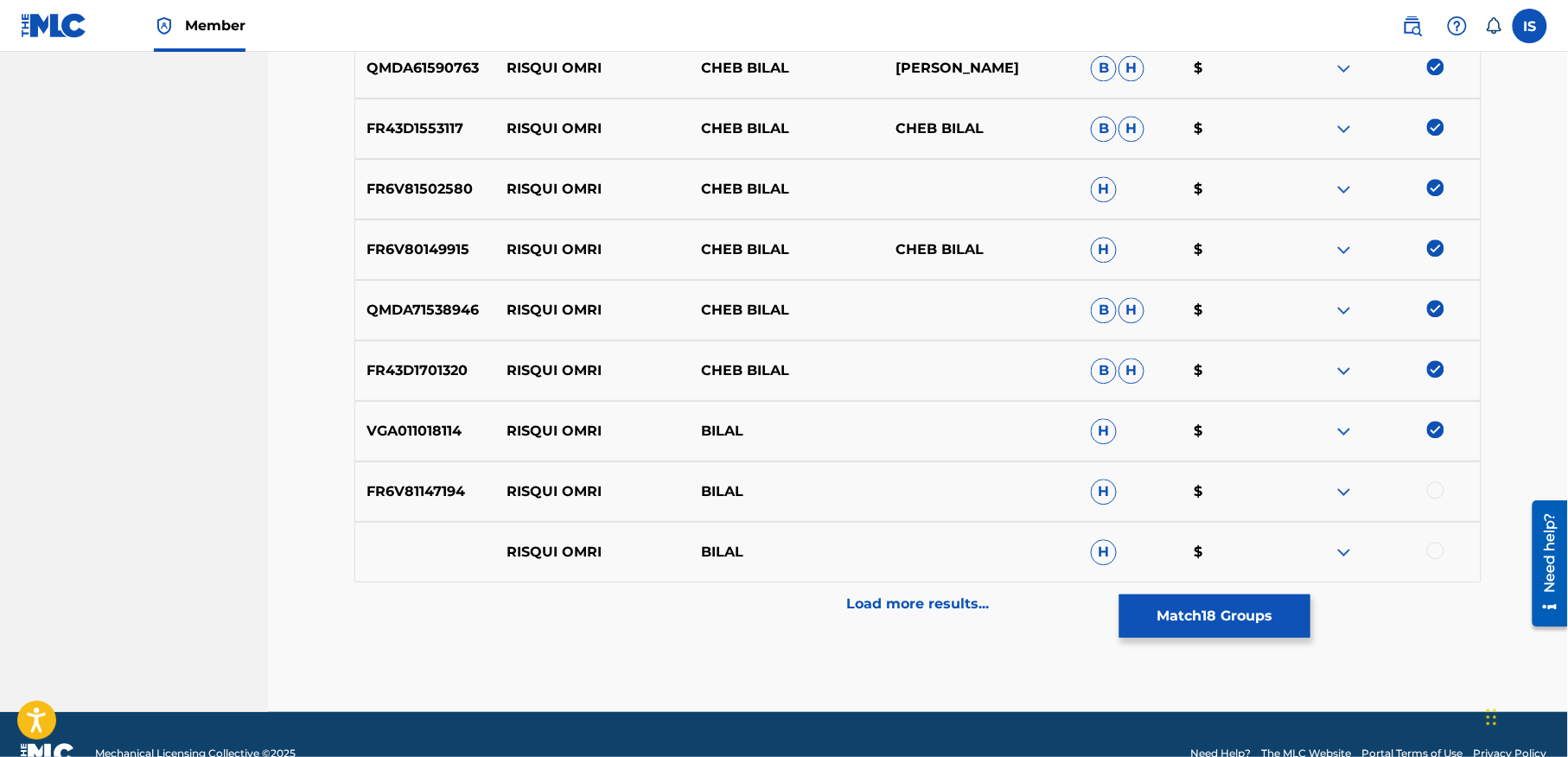
scroll to position [1393, 0]
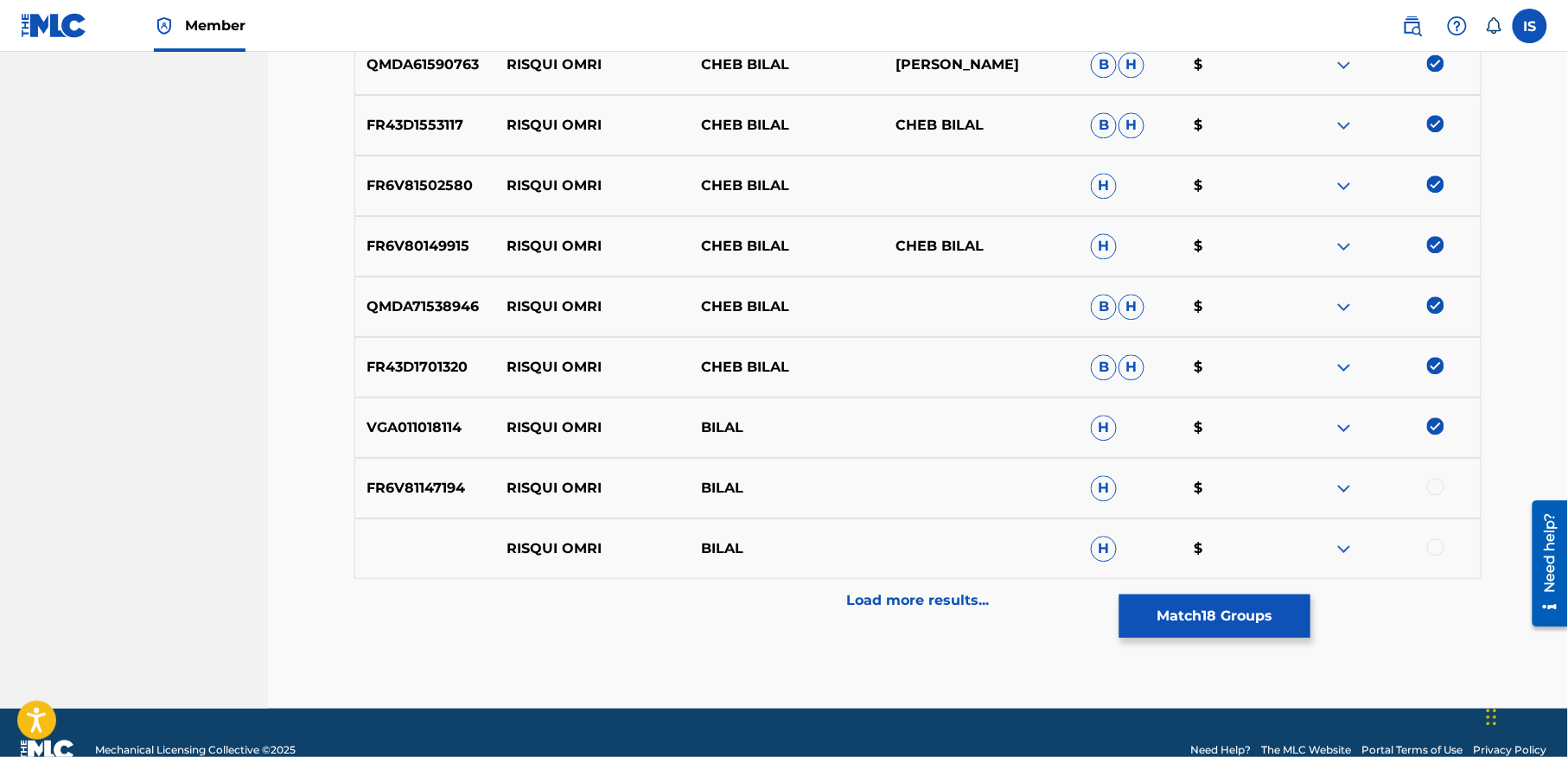
click at [1438, 491] on div at bounding box center [1435, 486] width 17 height 17
click at [1435, 552] on div at bounding box center [1435, 546] width 17 height 17
click at [914, 617] on div "Load more results..." at bounding box center [917, 600] width 1128 height 44
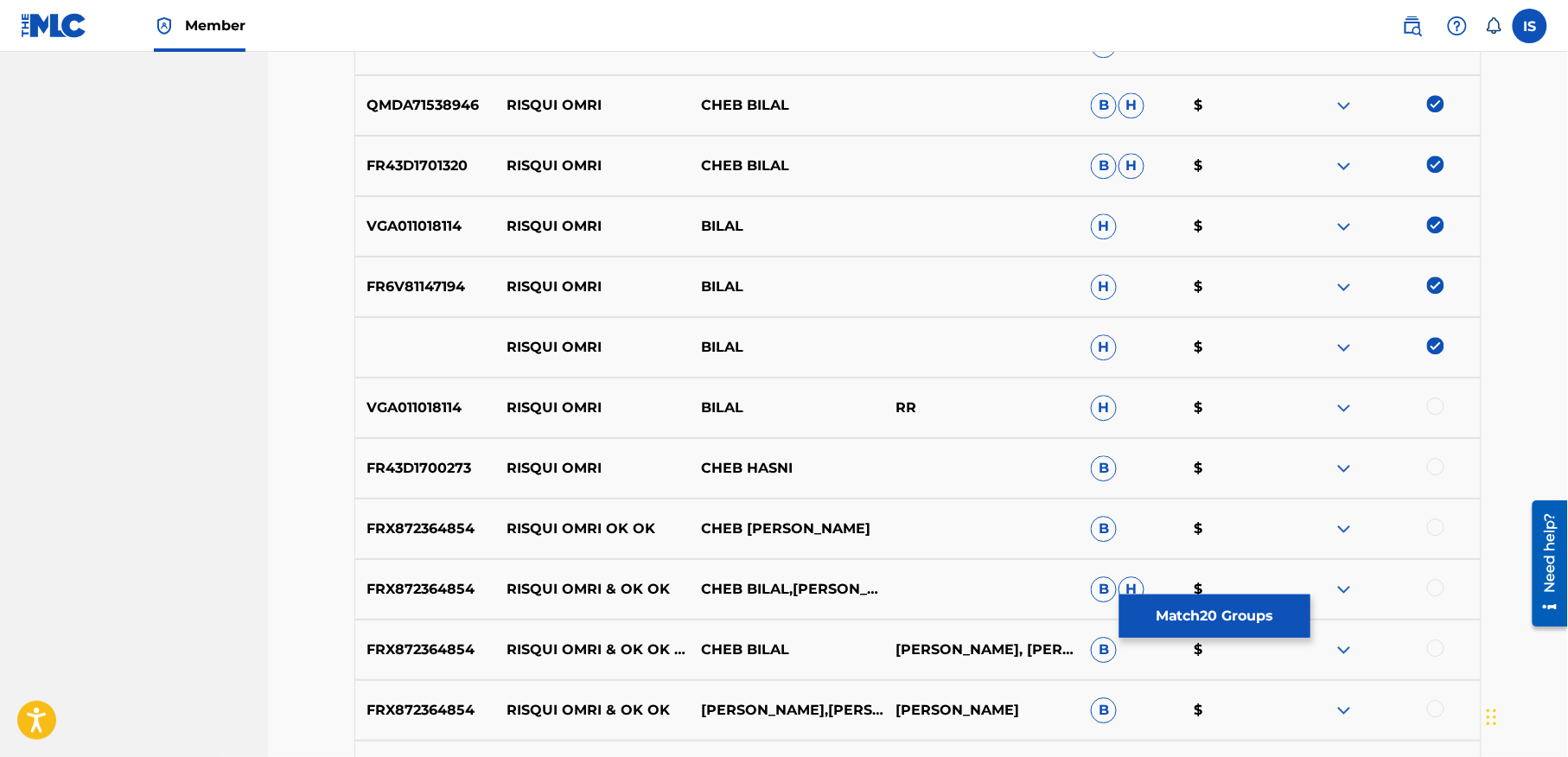
scroll to position [1595, 0]
drag, startPoint x: 1416, startPoint y: 402, endPoint x: 1433, endPoint y: 402, distance: 17.0
click at [1428, 402] on div at bounding box center [1383, 407] width 195 height 20
click at [1433, 402] on div at bounding box center [1435, 405] width 17 height 17
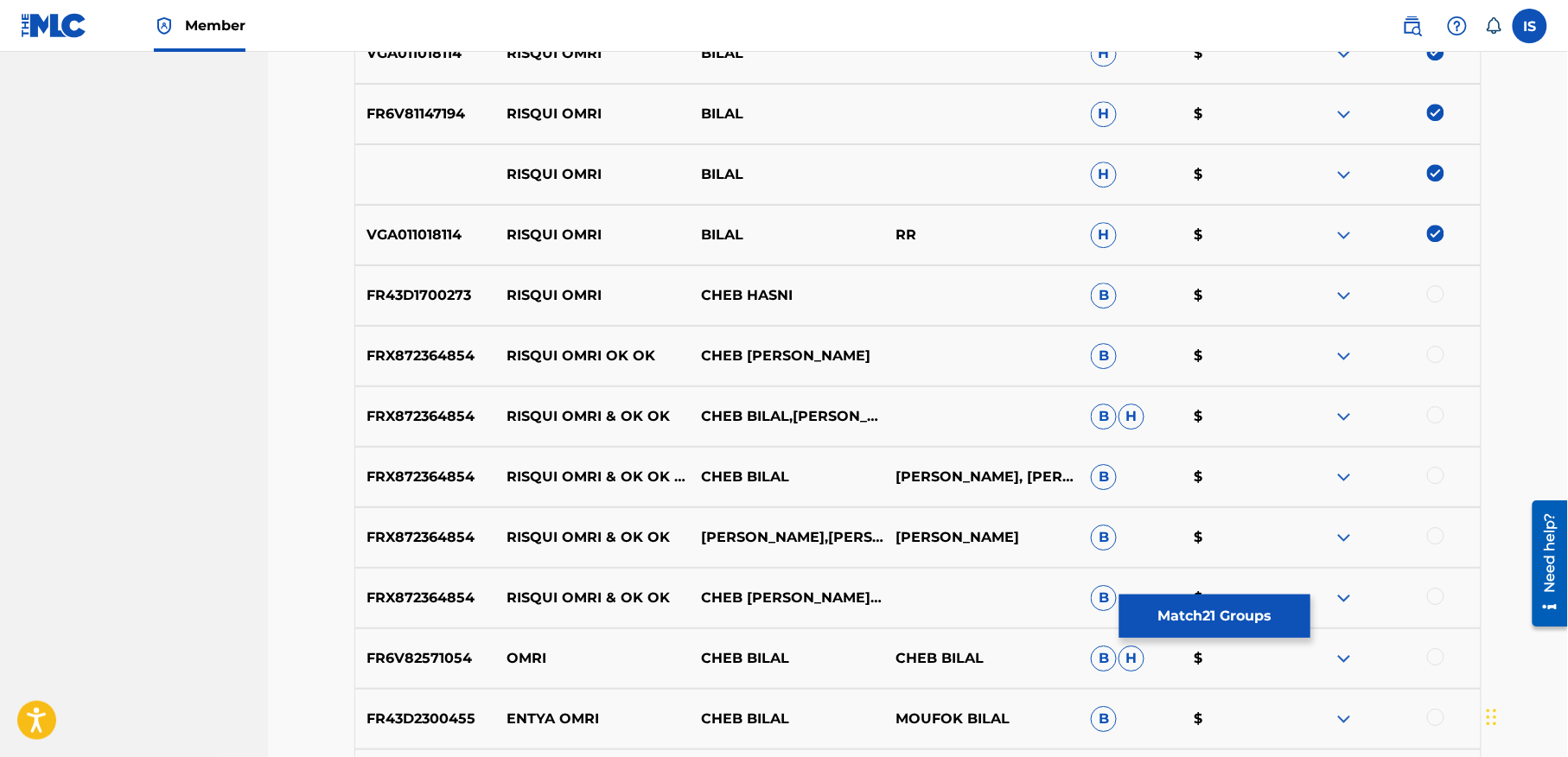
scroll to position [1771, 0]
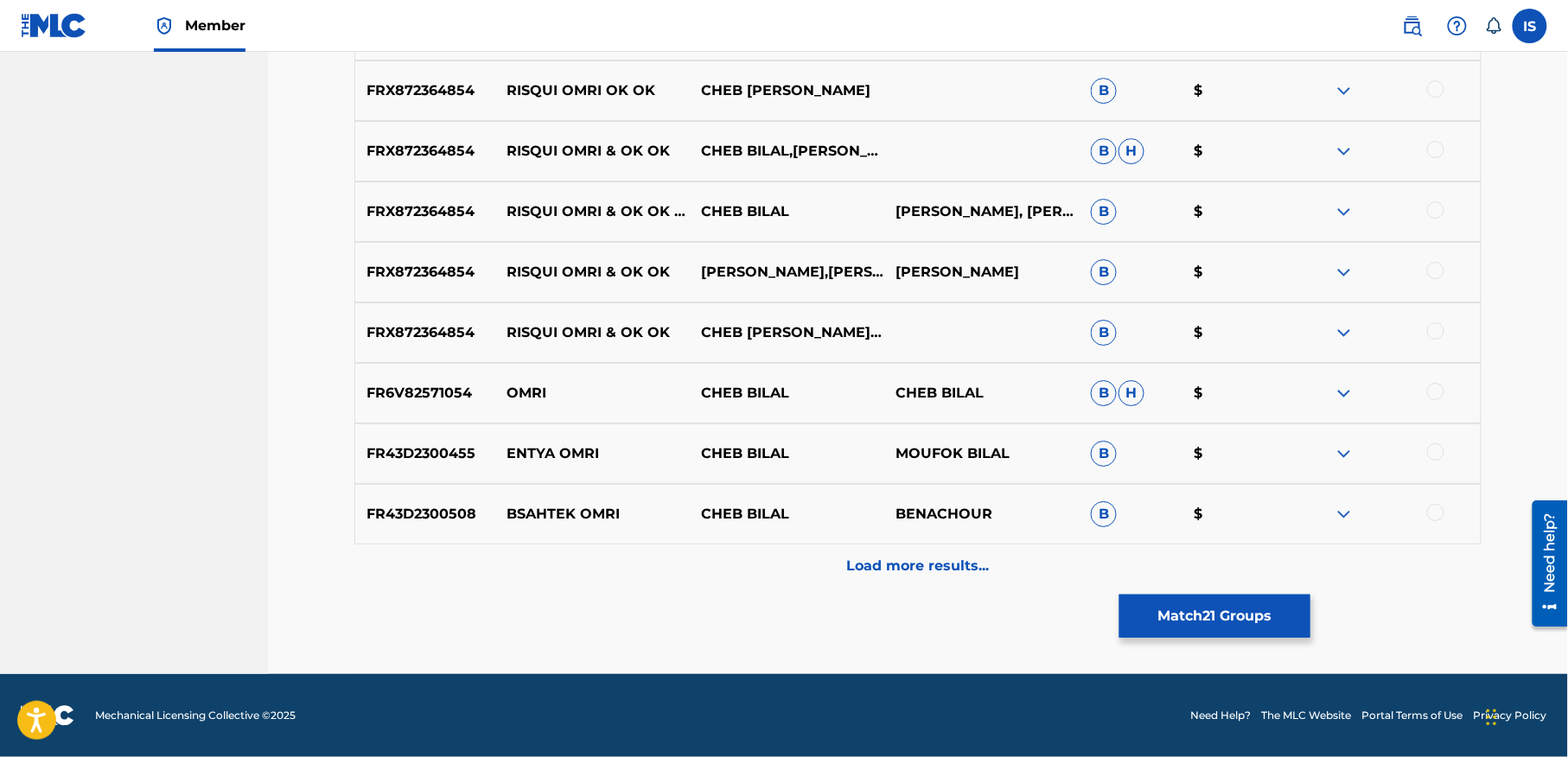
click at [994, 568] on div "Load more results..." at bounding box center [917, 566] width 1128 height 44
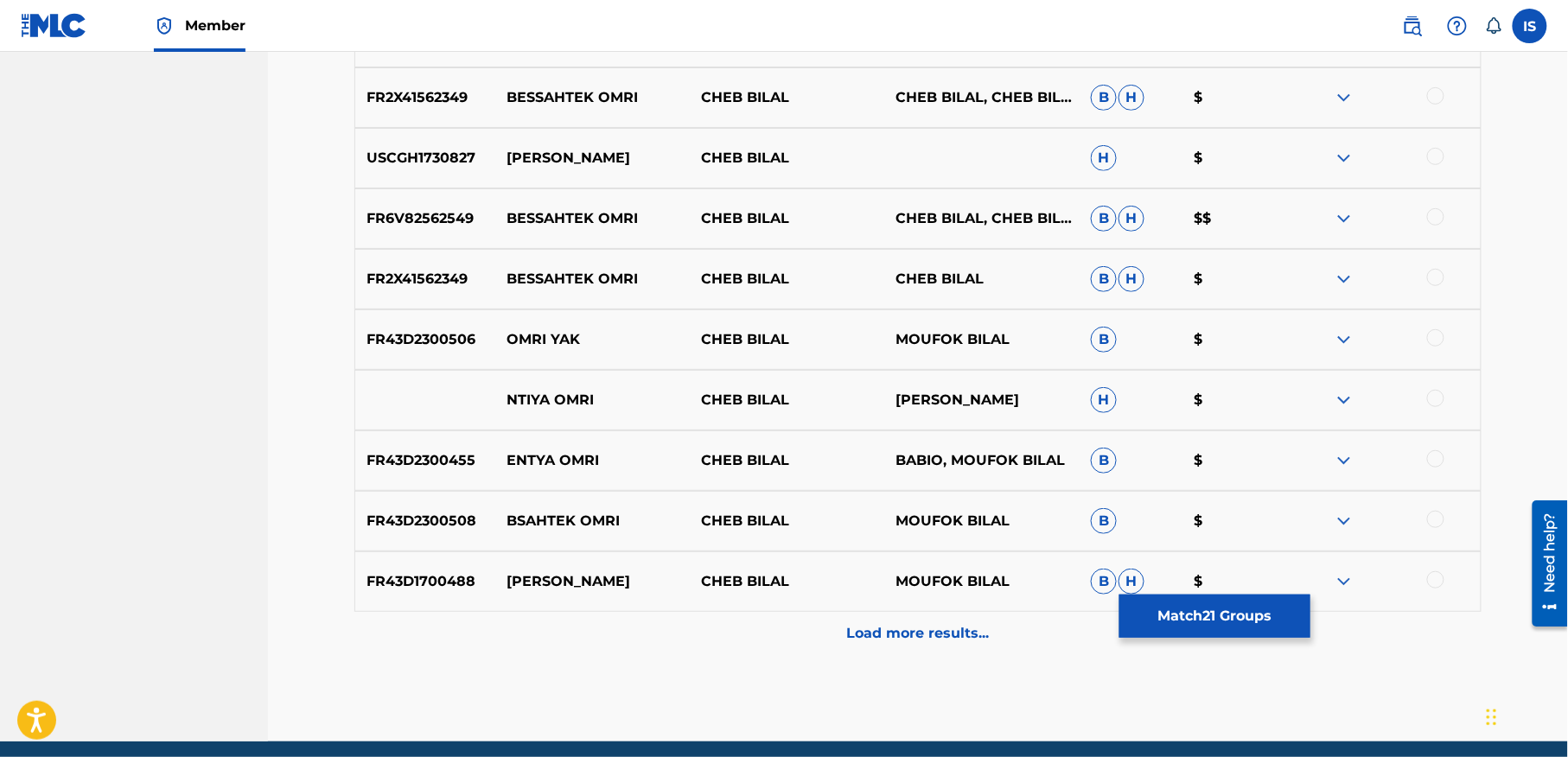
scroll to position [2573, 0]
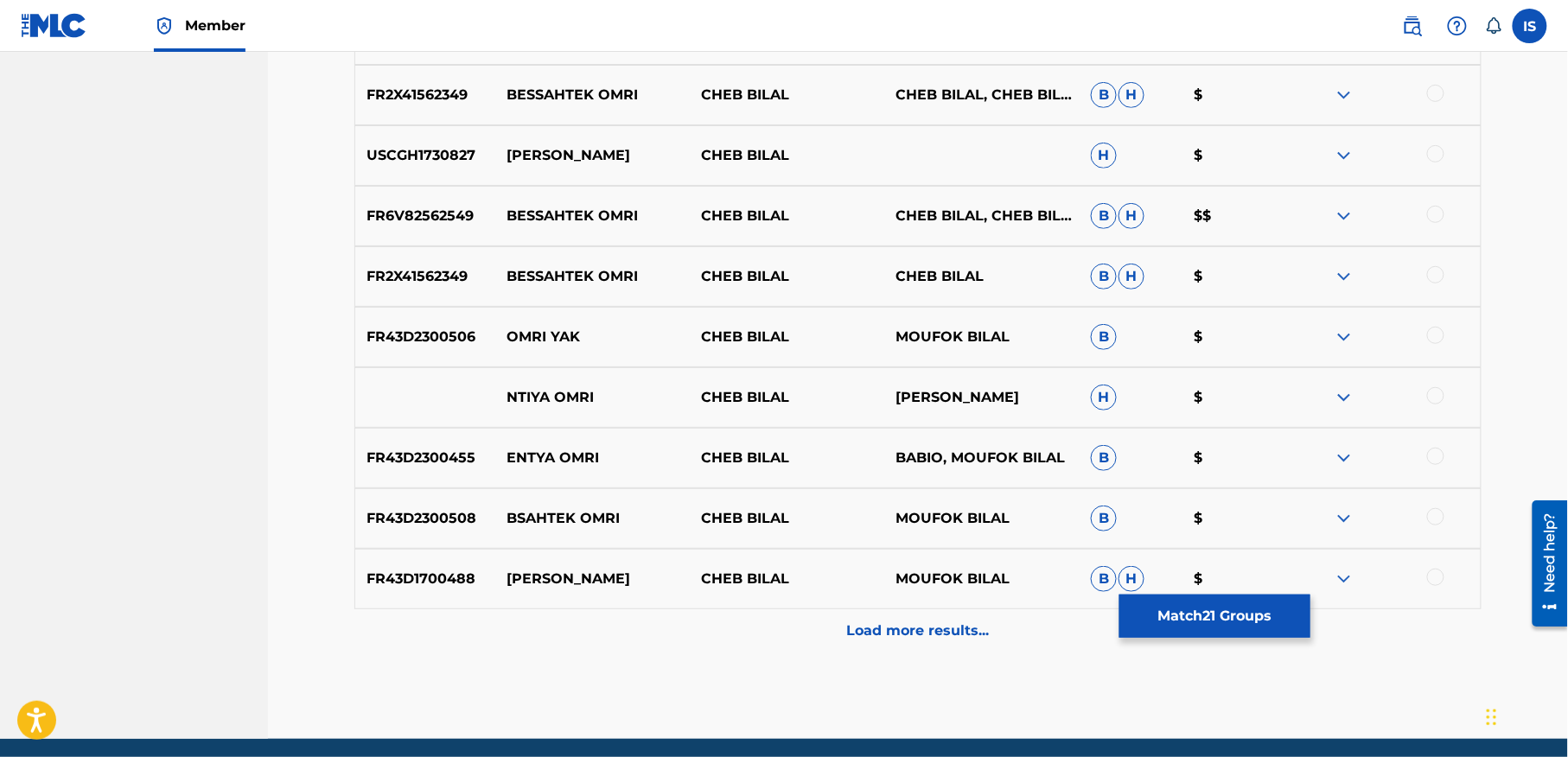
click at [890, 640] on p "Load more results..." at bounding box center [918, 630] width 142 height 20
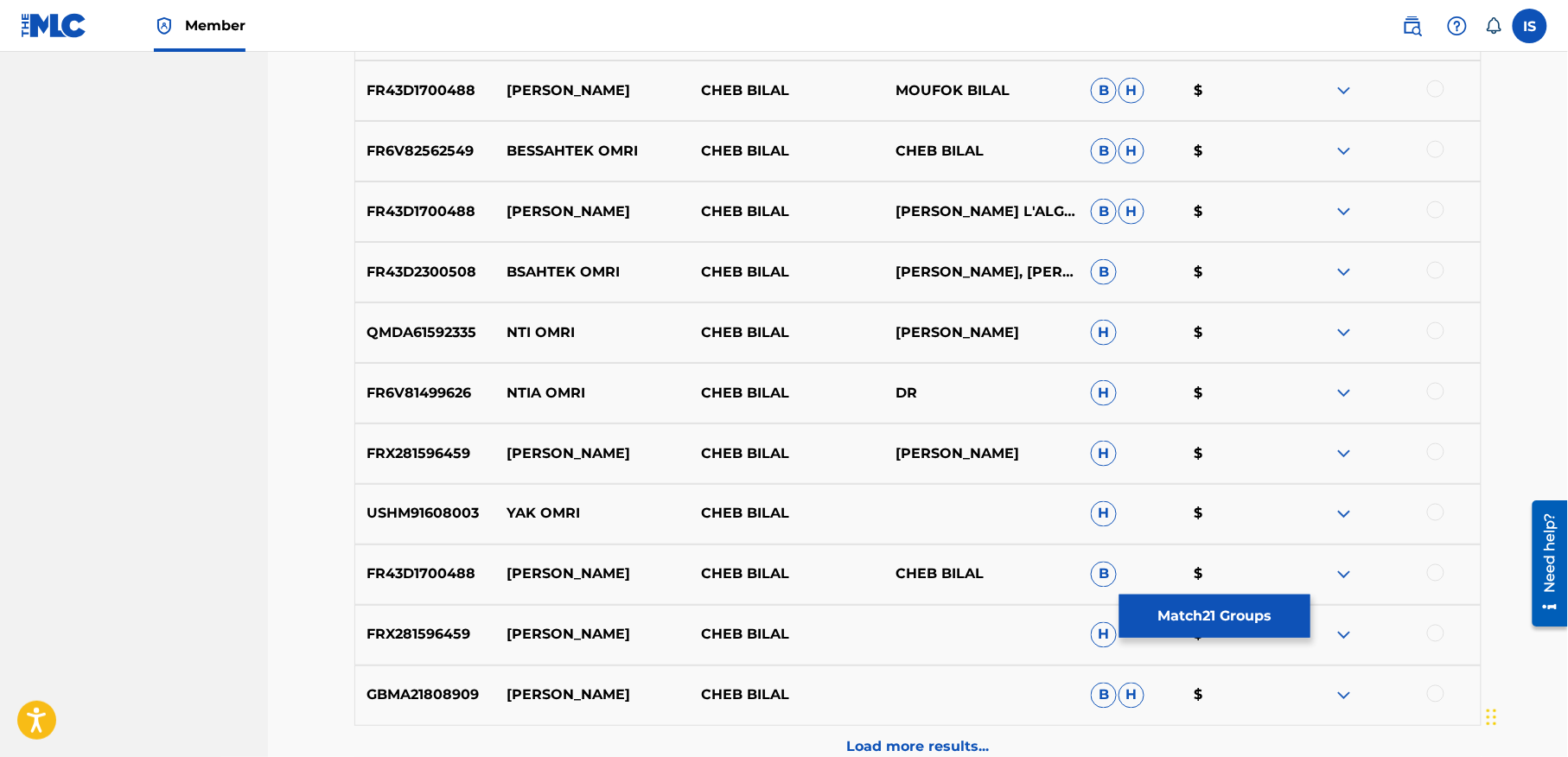
scroll to position [3062, 0]
click at [1433, 450] on div at bounding box center [1435, 449] width 17 height 17
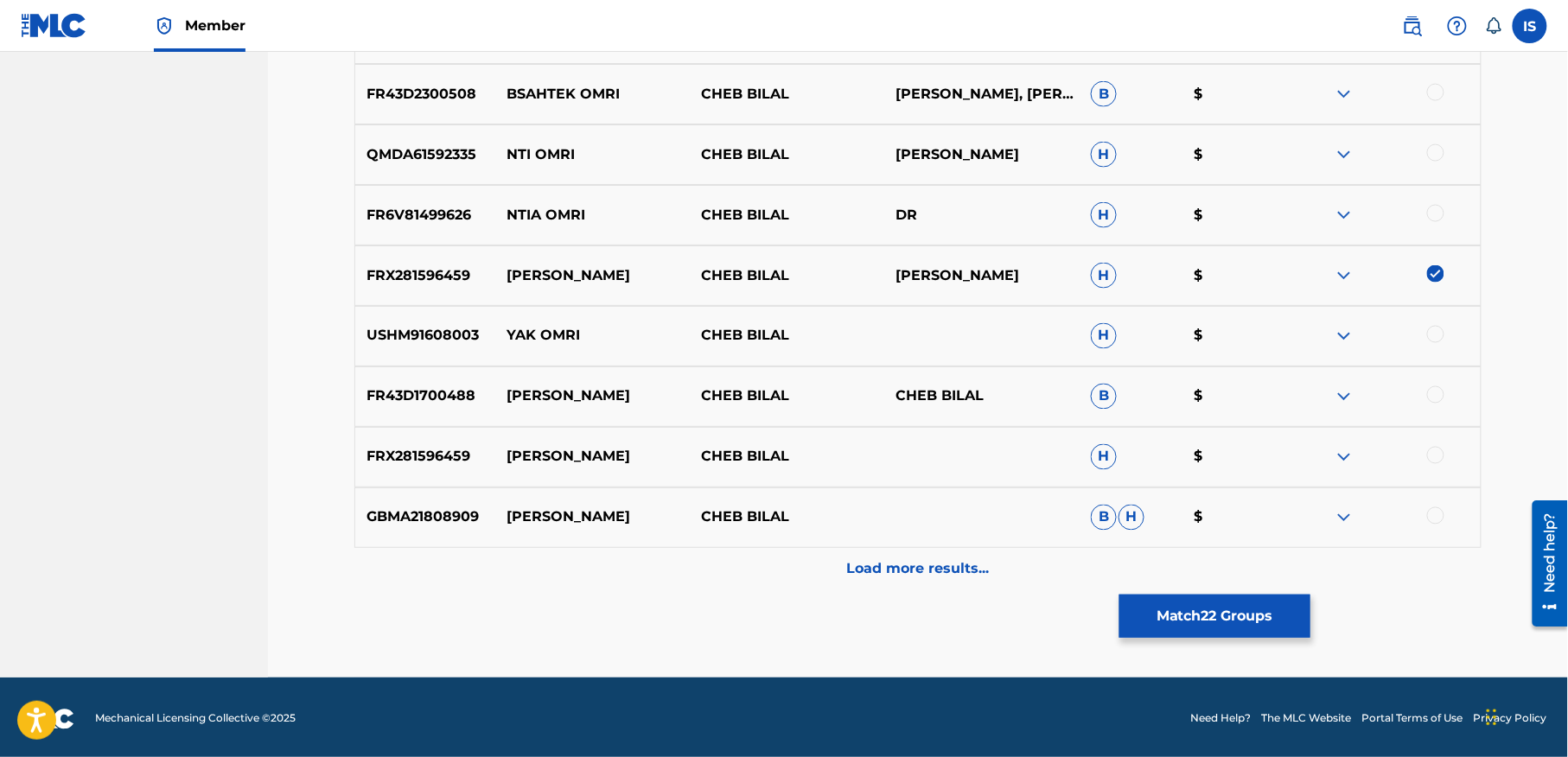
scroll to position [3242, 0]
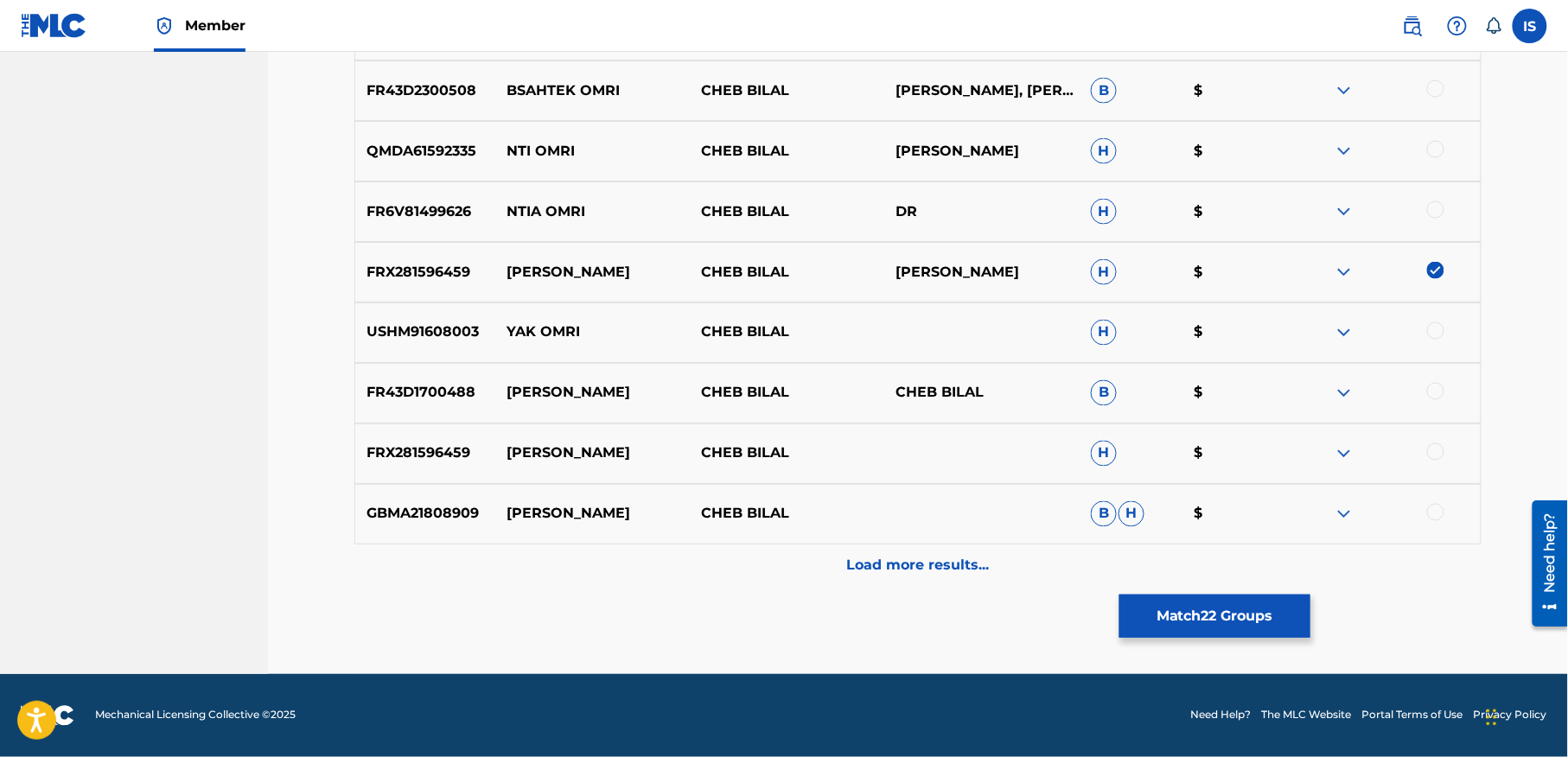
click at [1433, 450] on div at bounding box center [1435, 451] width 17 height 17
click at [1070, 574] on div "Load more results..." at bounding box center [917, 566] width 1128 height 44
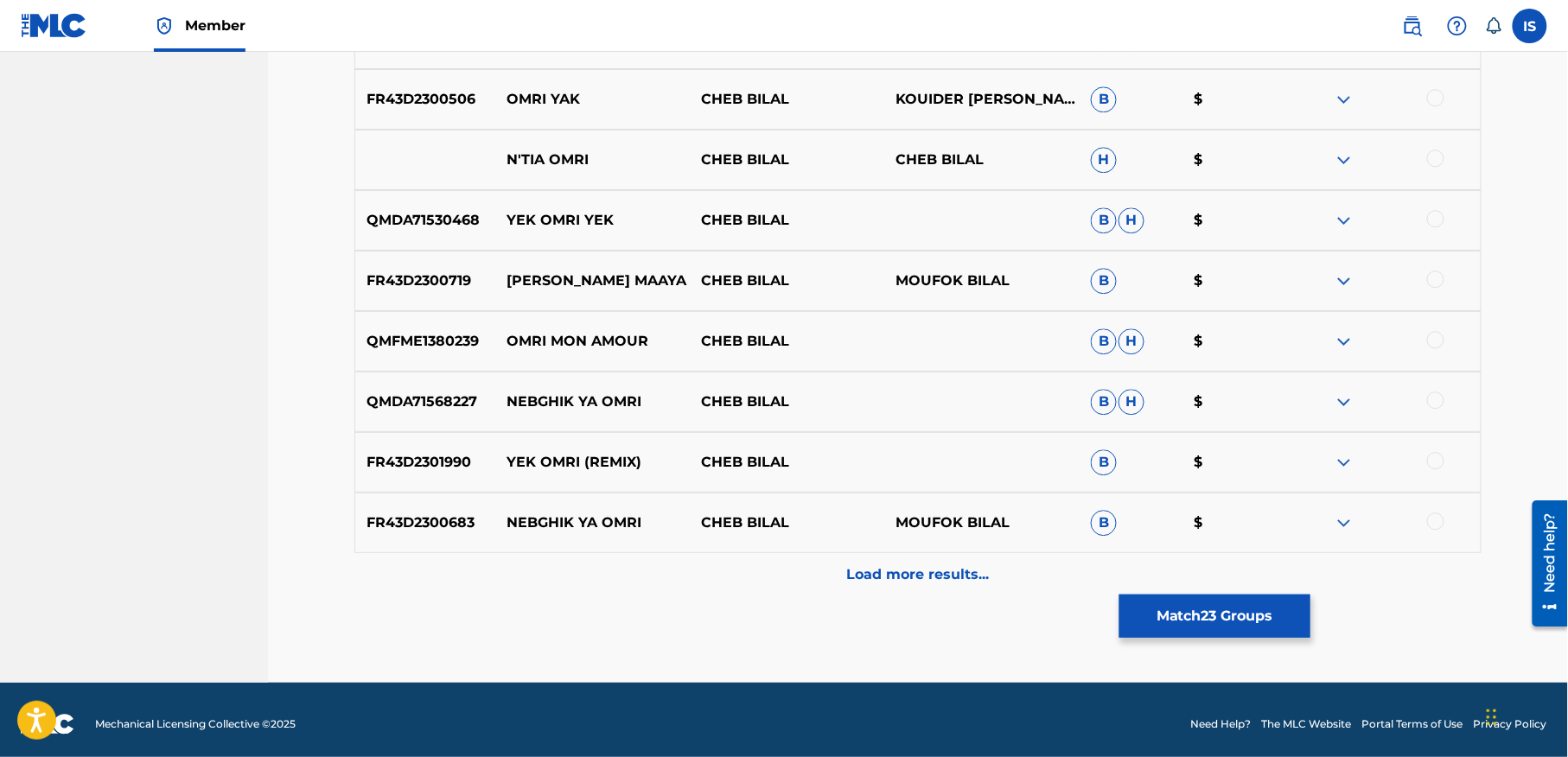
click at [851, 583] on p "Load more results..." at bounding box center [918, 574] width 142 height 20
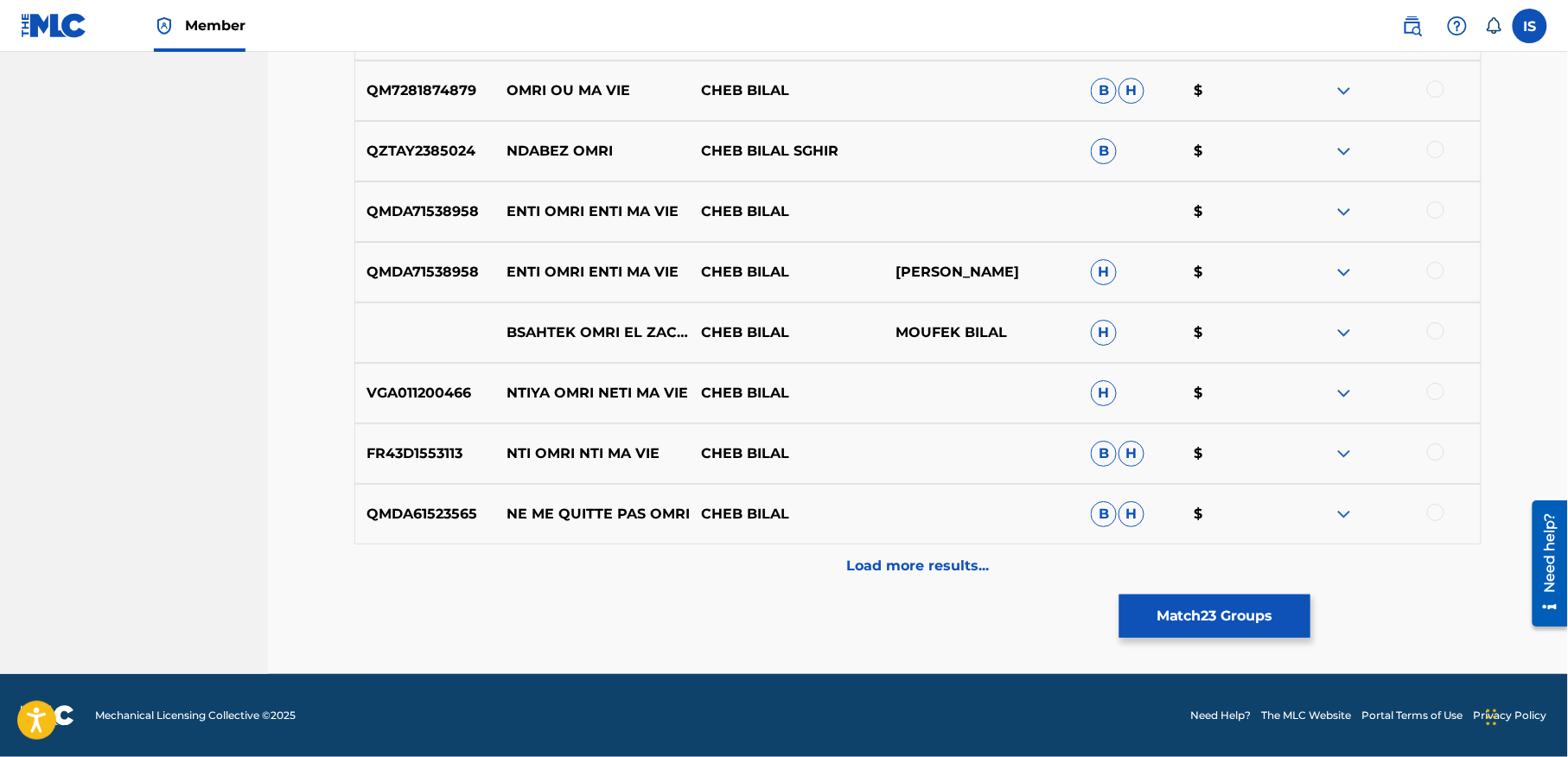
click at [919, 565] on p "Load more results..." at bounding box center [918, 566] width 142 height 20
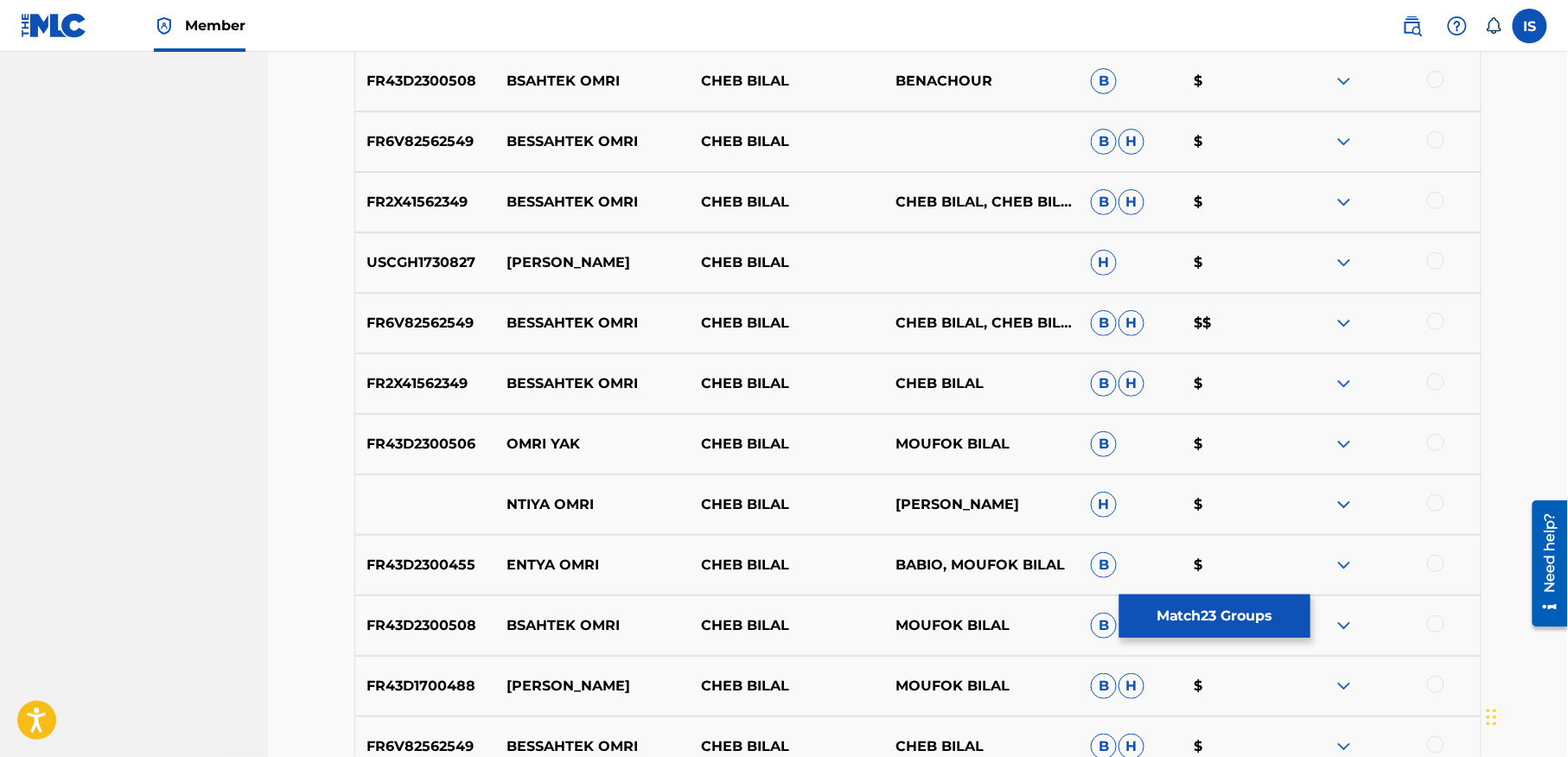
scroll to position [2464, 0]
click at [1198, 616] on button "Match 23 Groups" at bounding box center [1215, 616] width 191 height 44
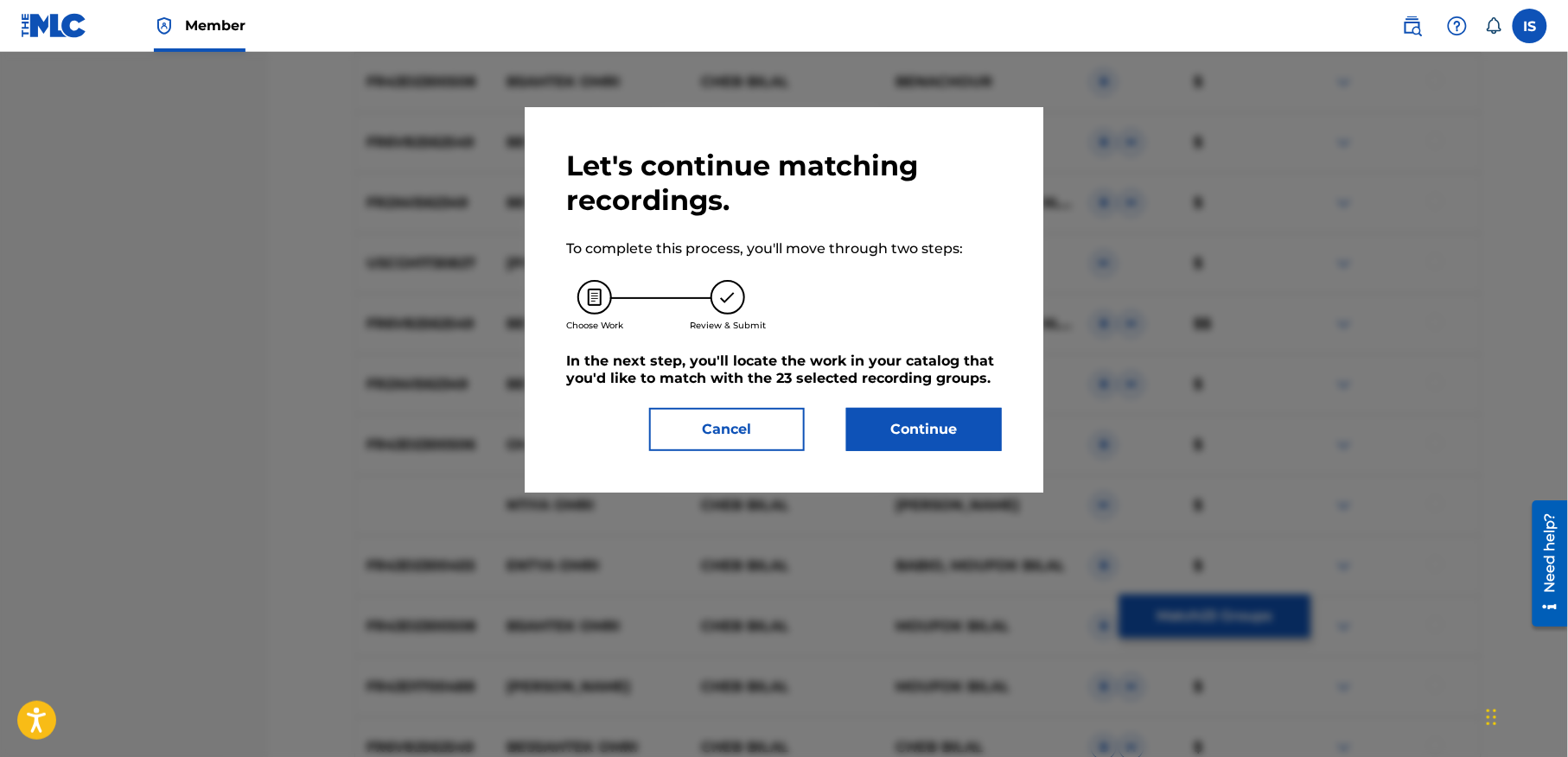
click at [938, 447] on button "Continue" at bounding box center [924, 429] width 156 height 44
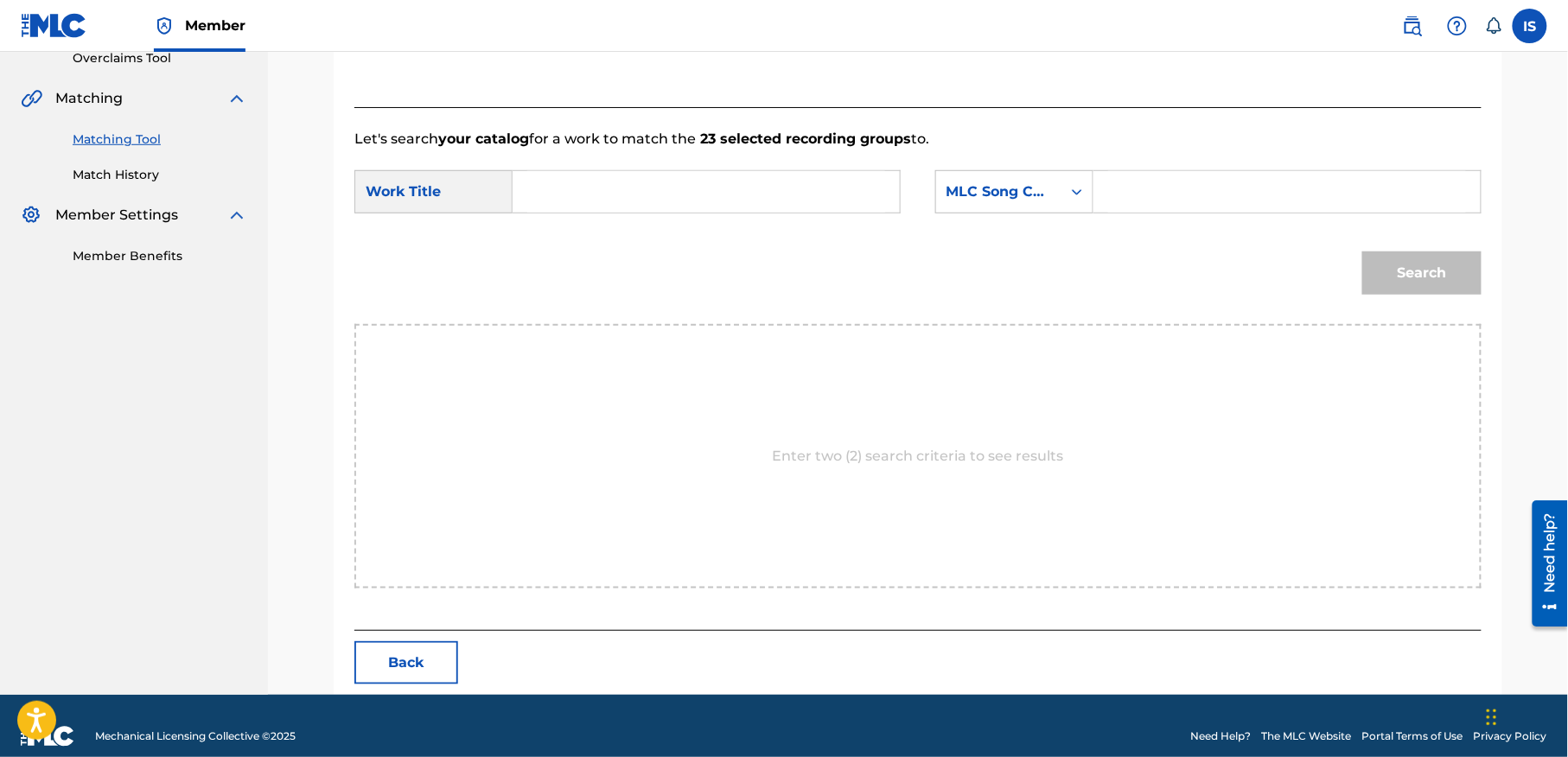
scroll to position [395, 0]
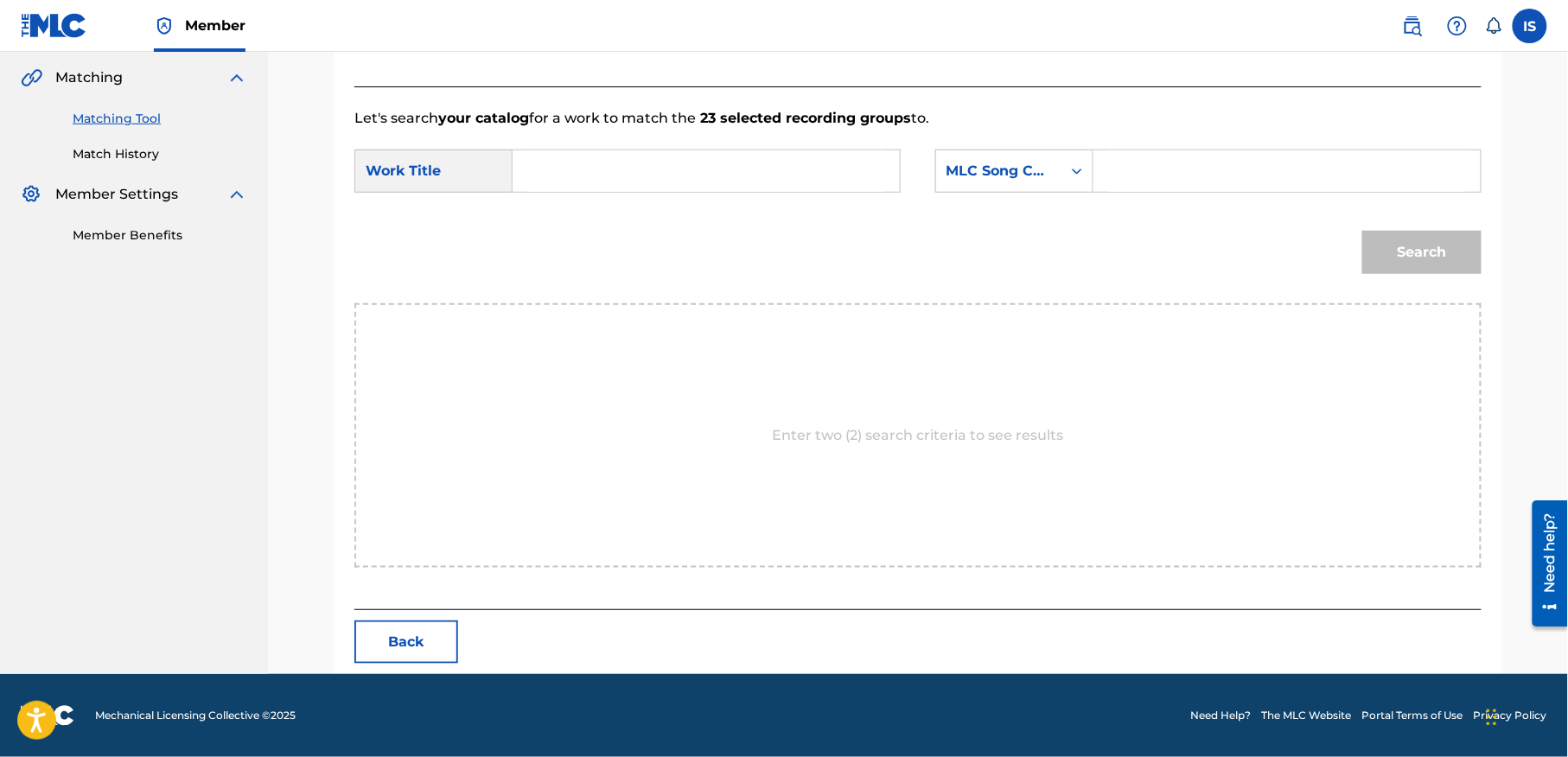
click at [631, 166] on input "Search Form" at bounding box center [707, 171] width 358 height 42
paste input "RISQUI OMRI"
type input "RISQUI OMRI"
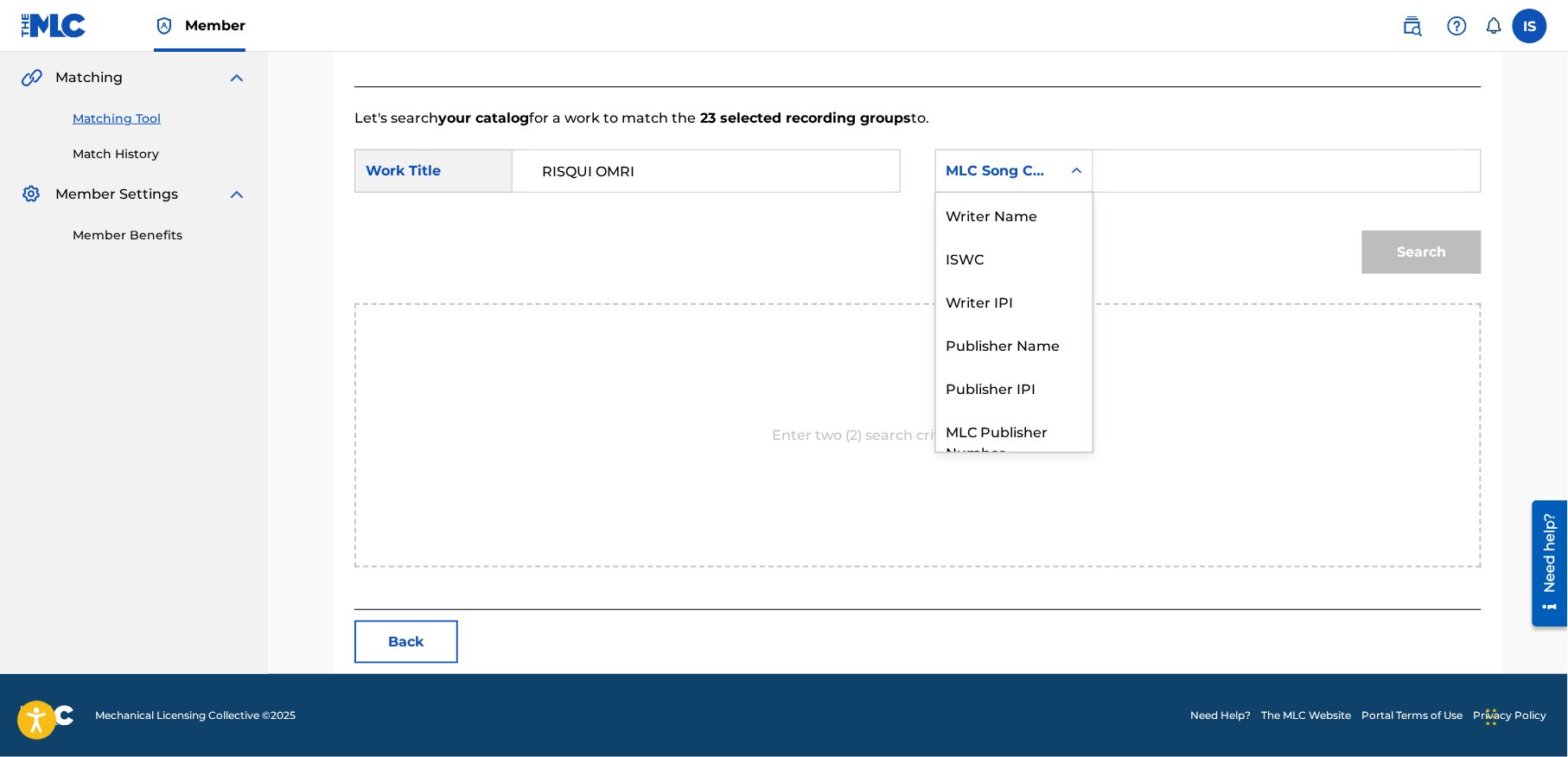
click at [966, 187] on div "MLC Song Code" at bounding box center [1014, 171] width 158 height 44
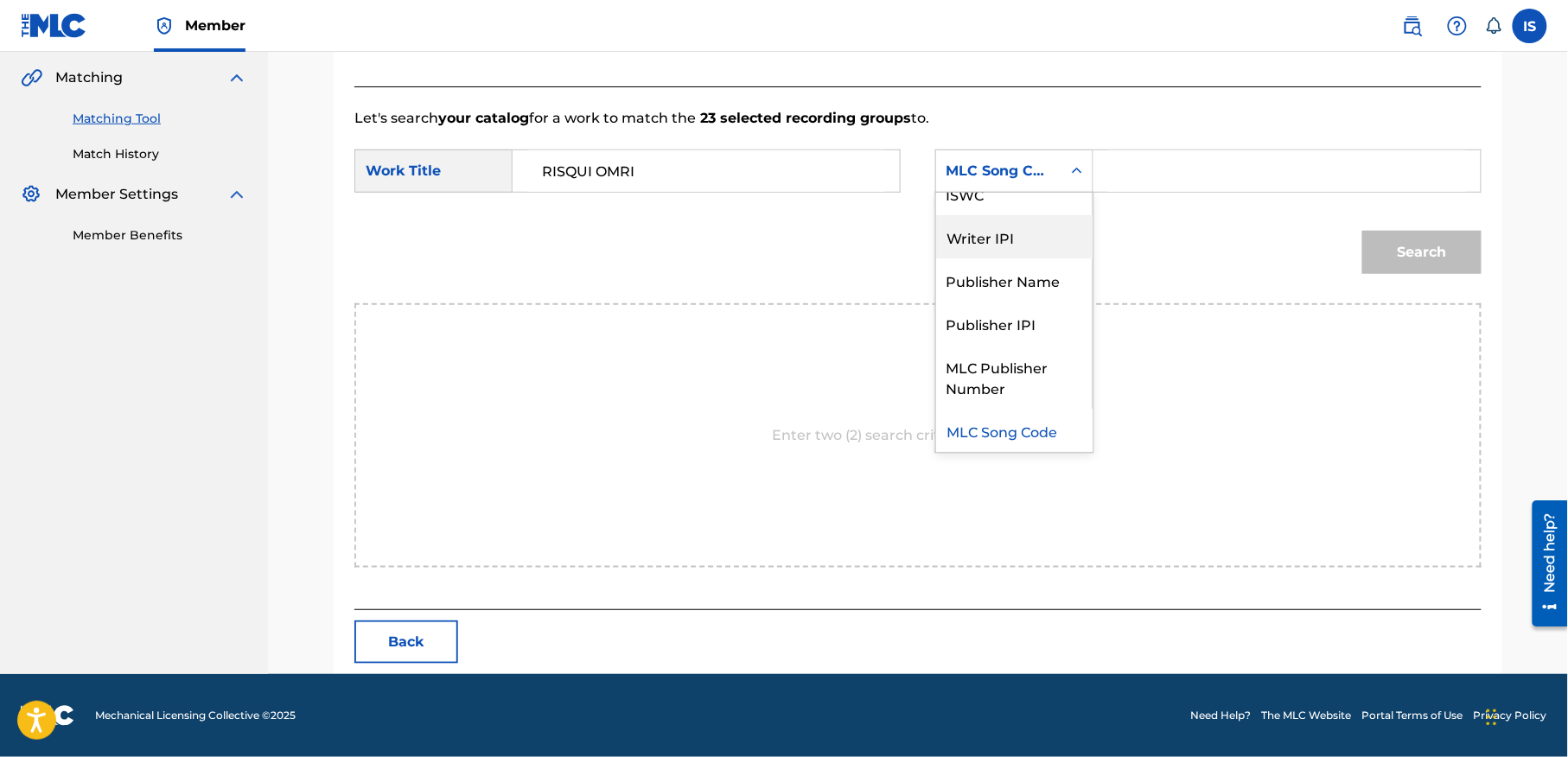
click at [1086, 235] on div "Writer Name ISWC Writer IPI Publisher Name Publisher IPI MLC Publisher Number M…" at bounding box center [1014, 322] width 157 height 259
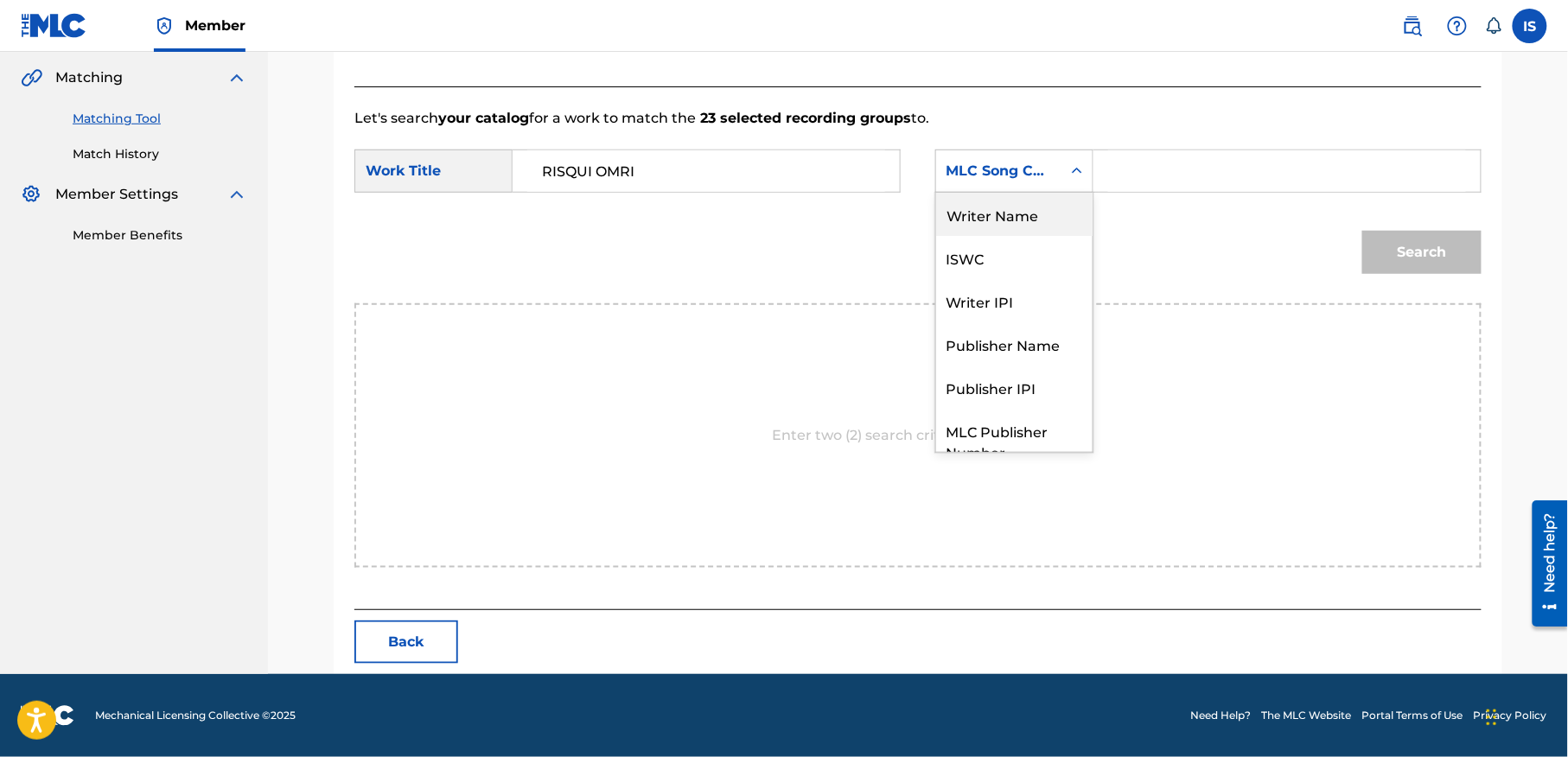
click at [1022, 205] on div "Writer Name" at bounding box center [1014, 214] width 157 height 44
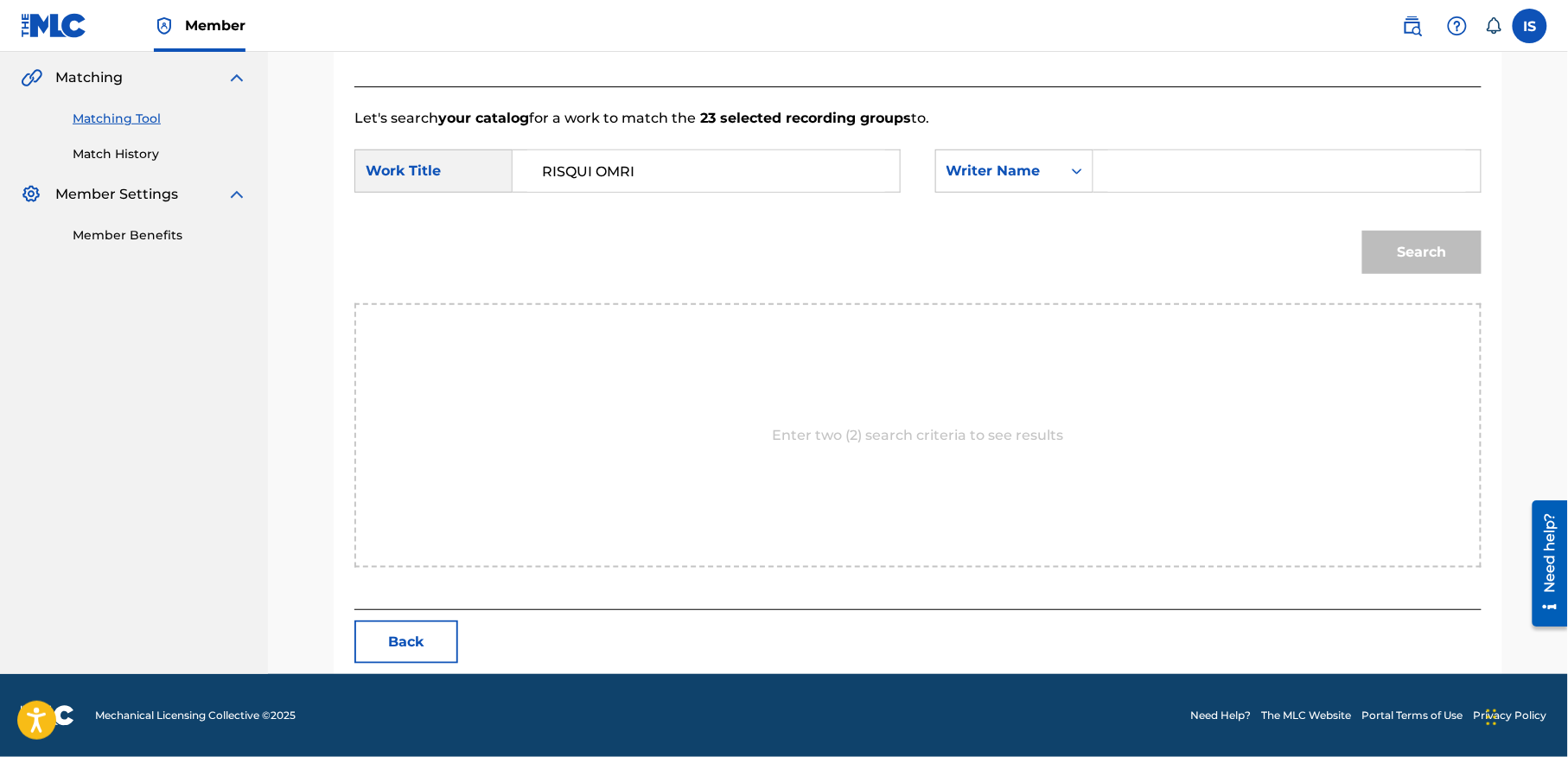
click at [1160, 187] on input "Search Form" at bounding box center [1287, 171] width 358 height 42
type input "moufok"
click at [1449, 261] on button "Search" at bounding box center [1422, 252] width 119 height 44
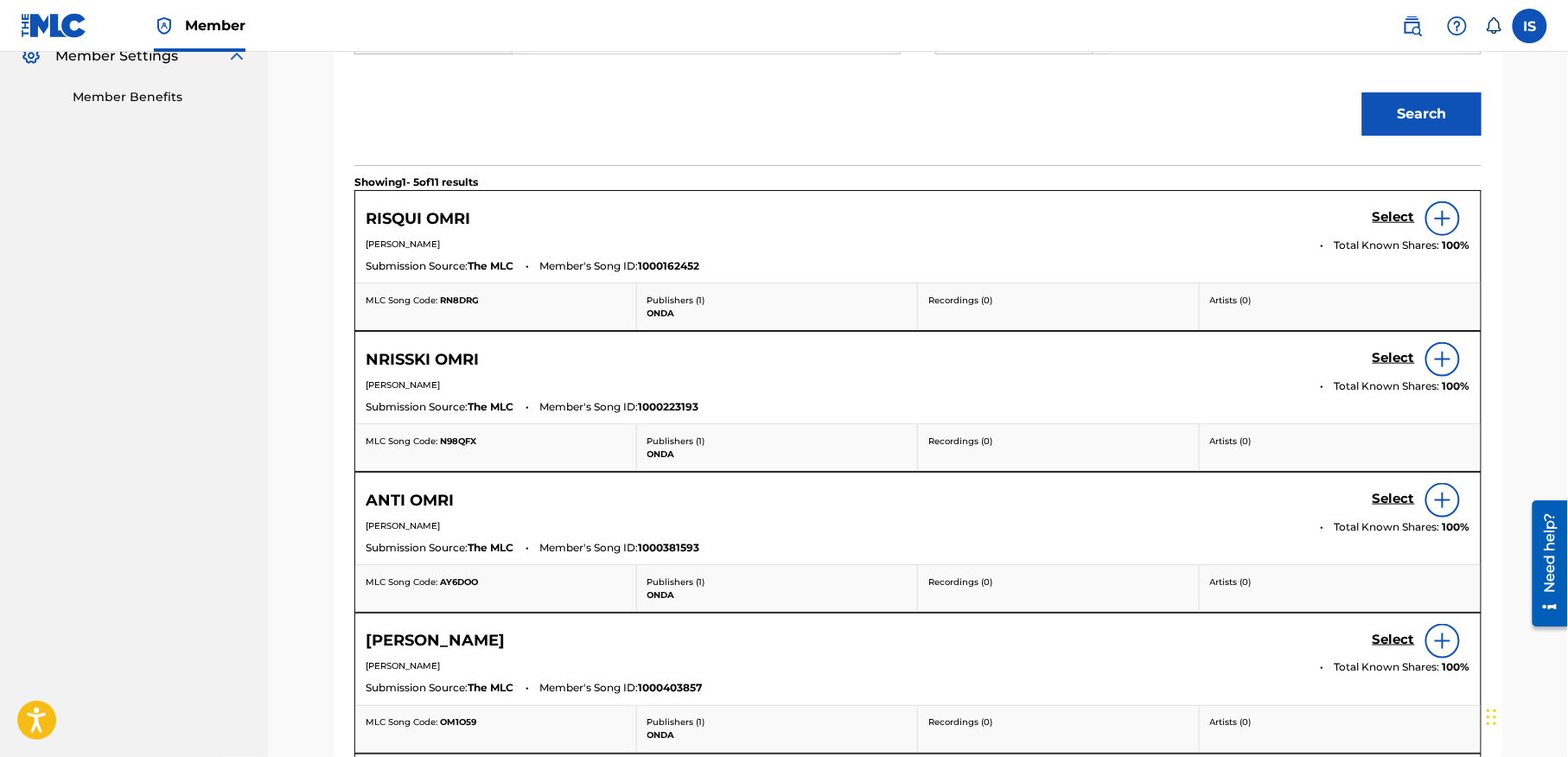
scroll to position [498, 0]
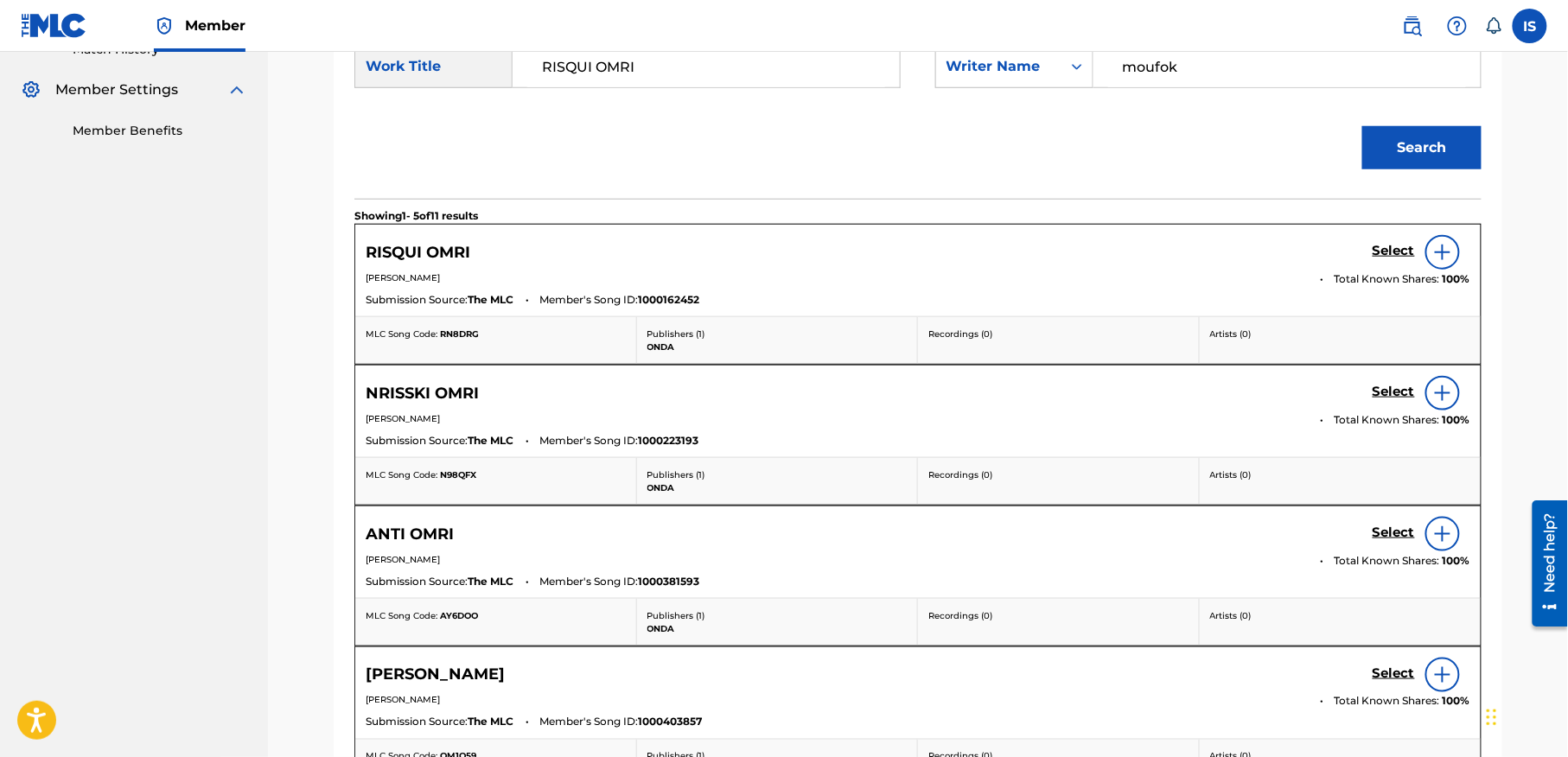
click at [1404, 250] on h5 "Select" at bounding box center [1394, 251] width 43 height 16
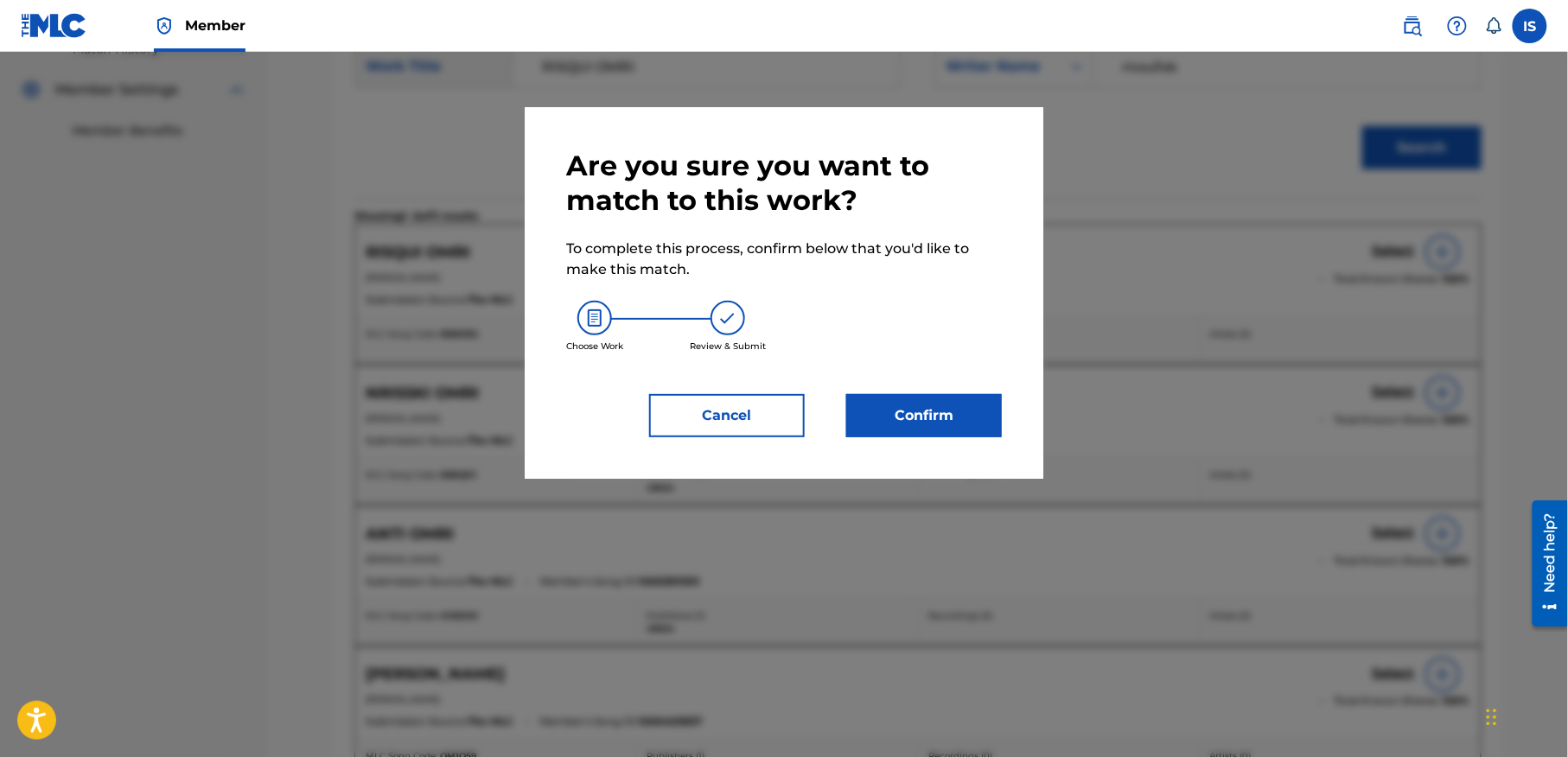
click at [921, 394] on button "Confirm" at bounding box center [924, 415] width 156 height 44
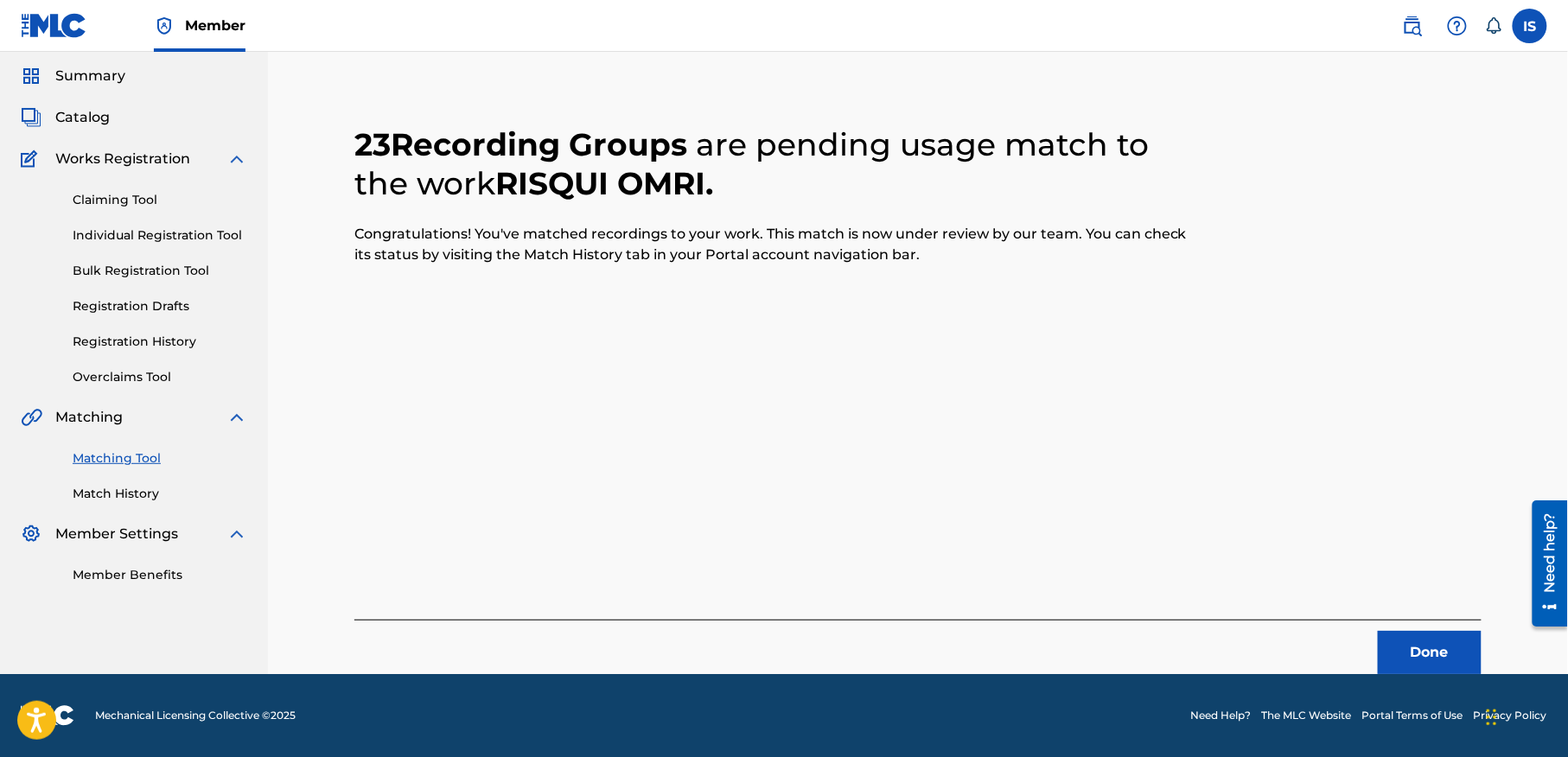
scroll to position [53, 0]
click at [1408, 662] on button "Done" at bounding box center [1429, 653] width 104 height 44
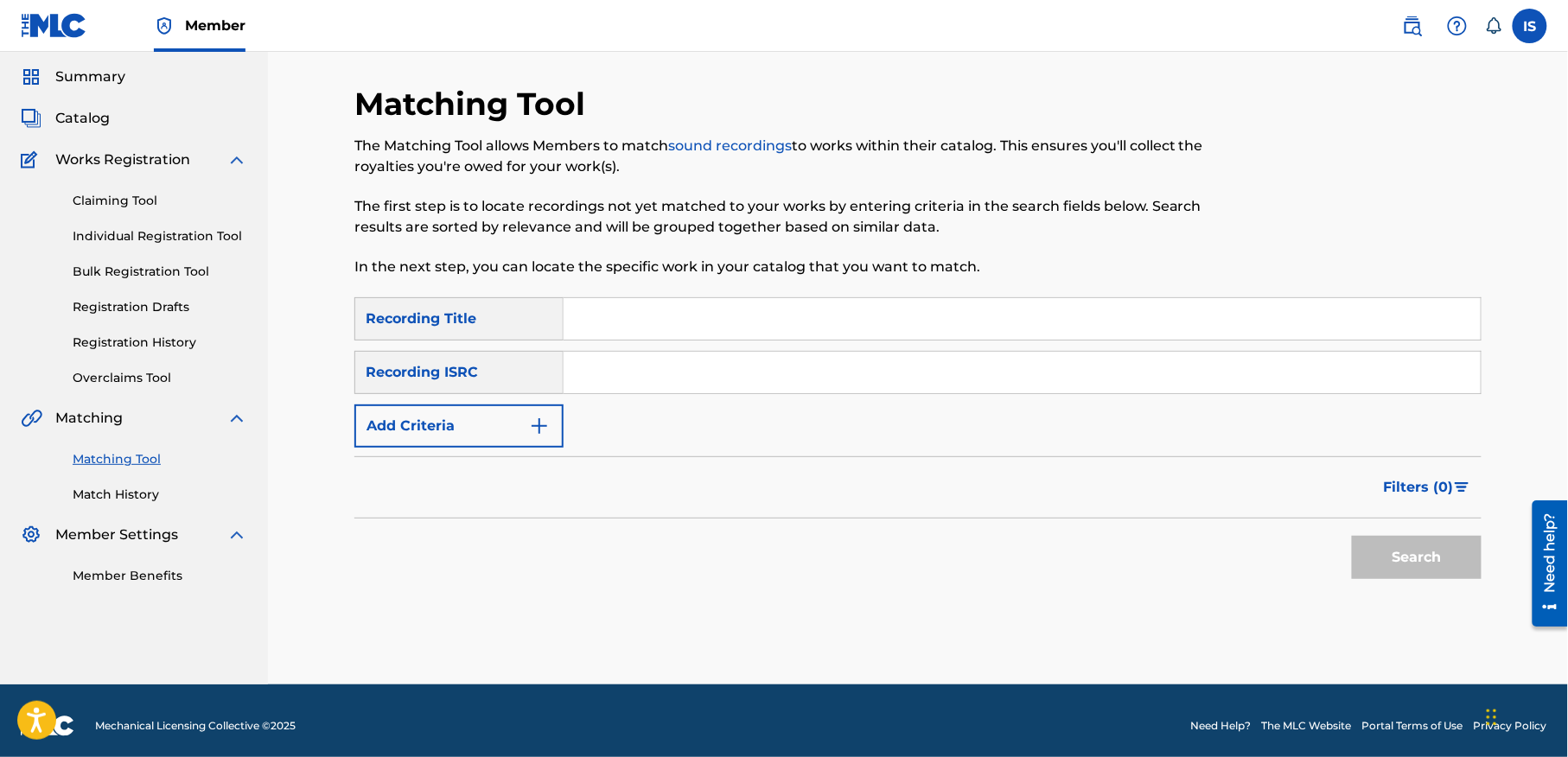
click at [603, 304] on input "Search Form" at bounding box center [1022, 318] width 917 height 42
paste input "NEDIHA BENT BLADI AARBIYA NEDIHA"
type input "NEDIHA BENT BLADI AARBIYA NEDIHA"
click at [482, 415] on button "Add Criteria" at bounding box center [458, 426] width 209 height 44
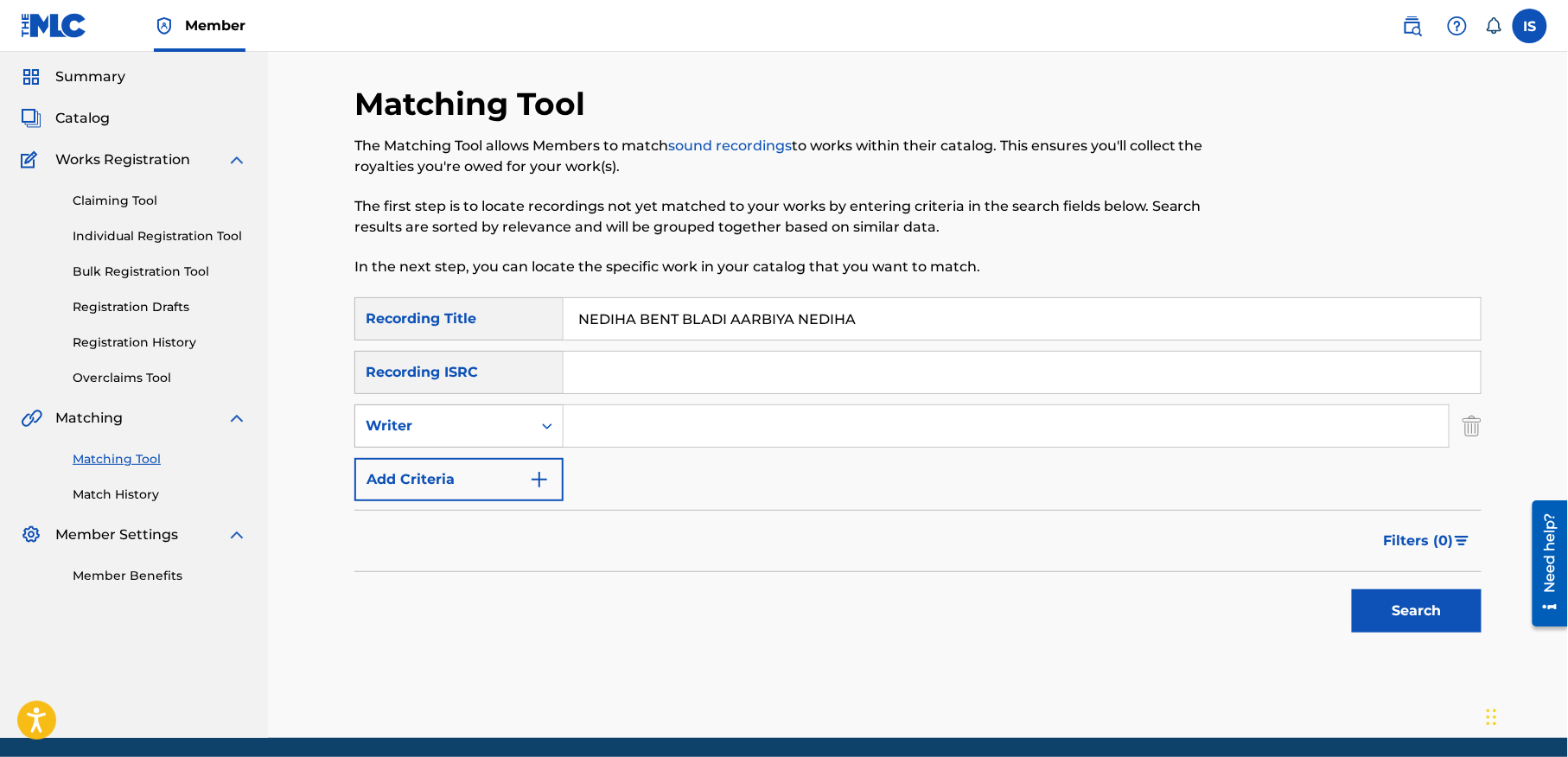
click at [486, 437] on div "Writer" at bounding box center [443, 425] width 176 height 33
click at [482, 475] on div "Recording Artist" at bounding box center [458, 469] width 207 height 44
click at [617, 431] on input "Search Form" at bounding box center [1006, 426] width 885 height 42
type input "cheb bilal"
click at [1401, 618] on button "Search" at bounding box center [1417, 610] width 130 height 44
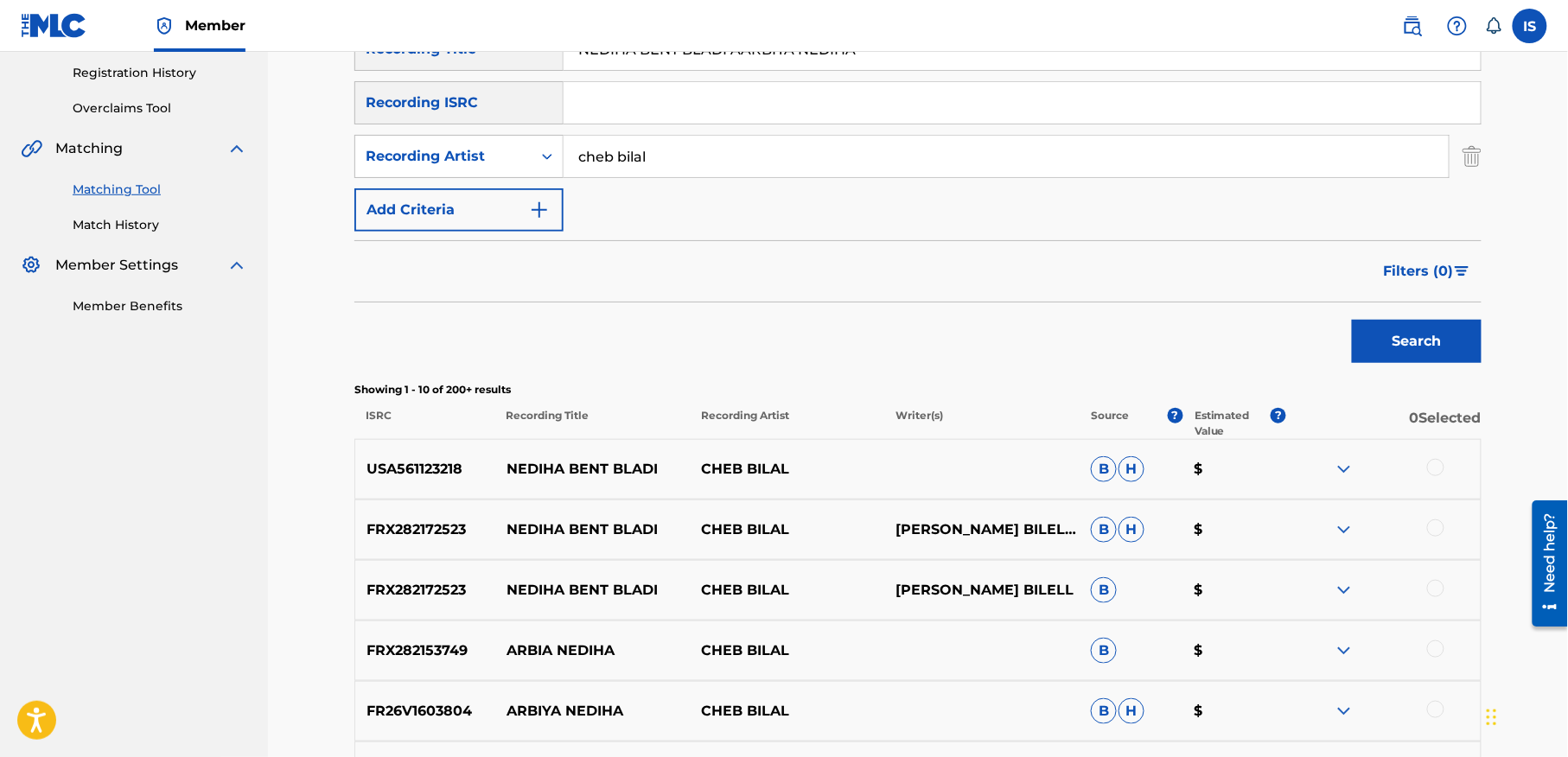
scroll to position [339, 0]
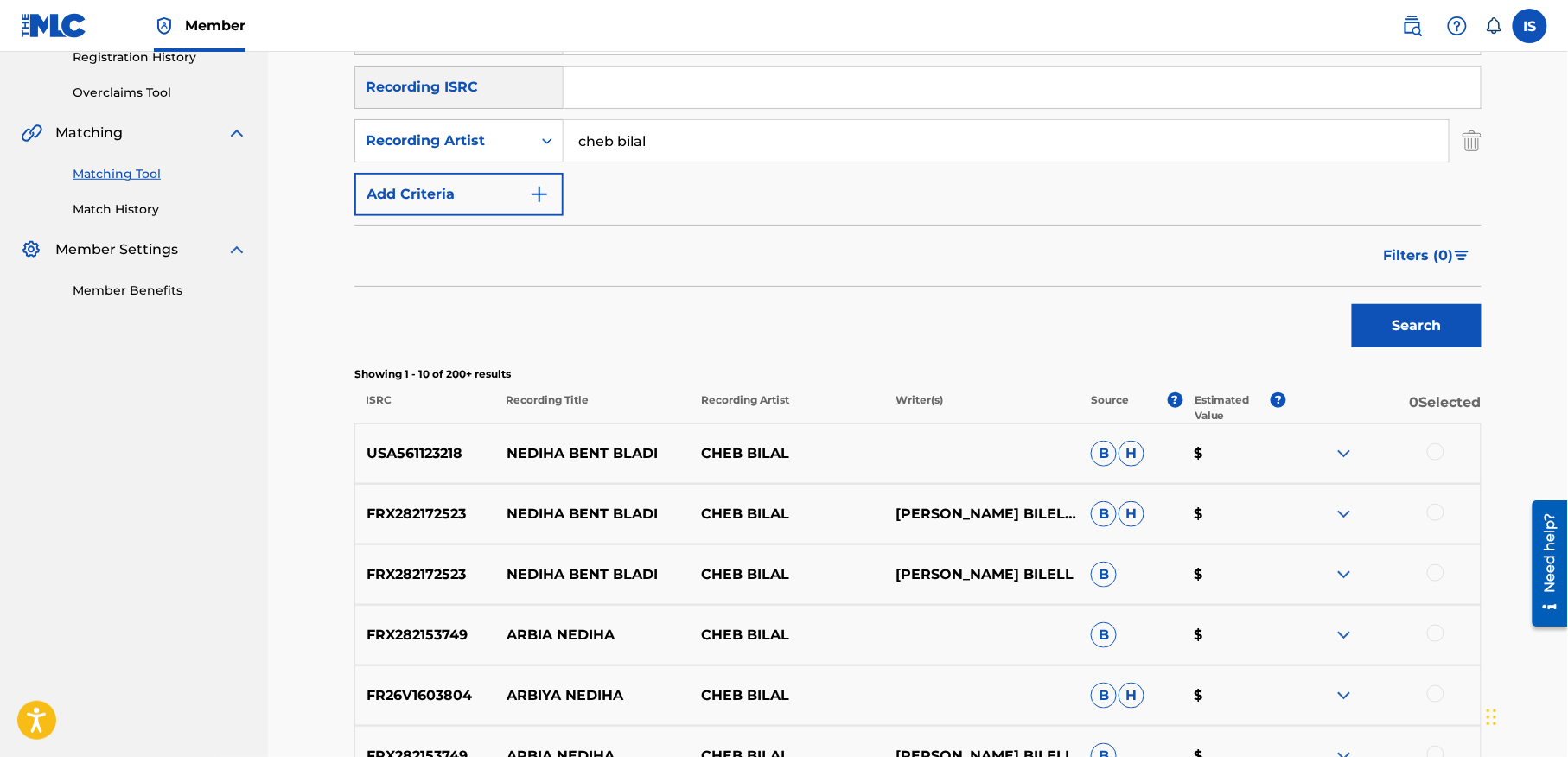
click at [1433, 454] on div at bounding box center [1435, 451] width 17 height 17
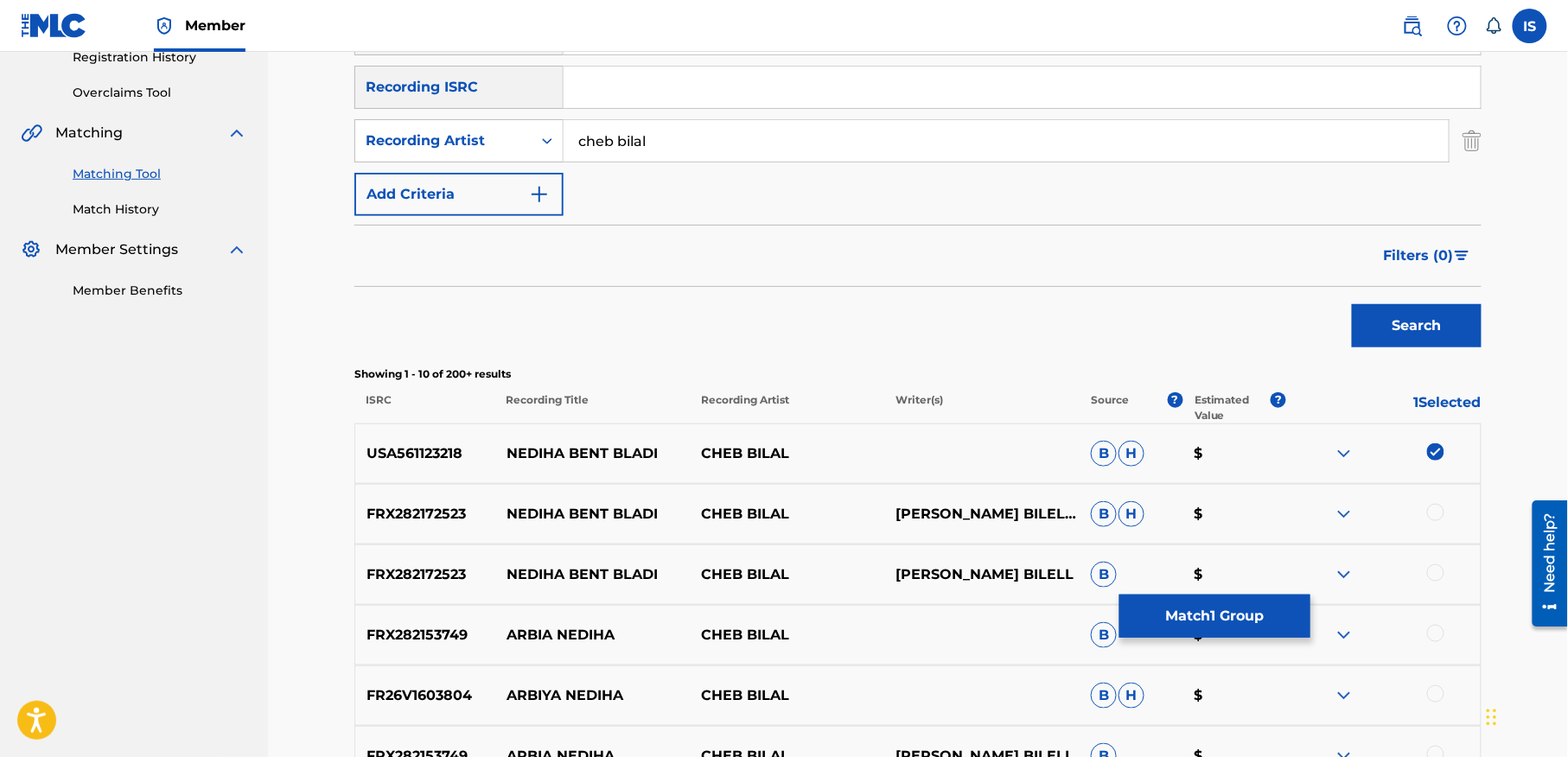
click at [1433, 511] on div at bounding box center [1435, 511] width 17 height 17
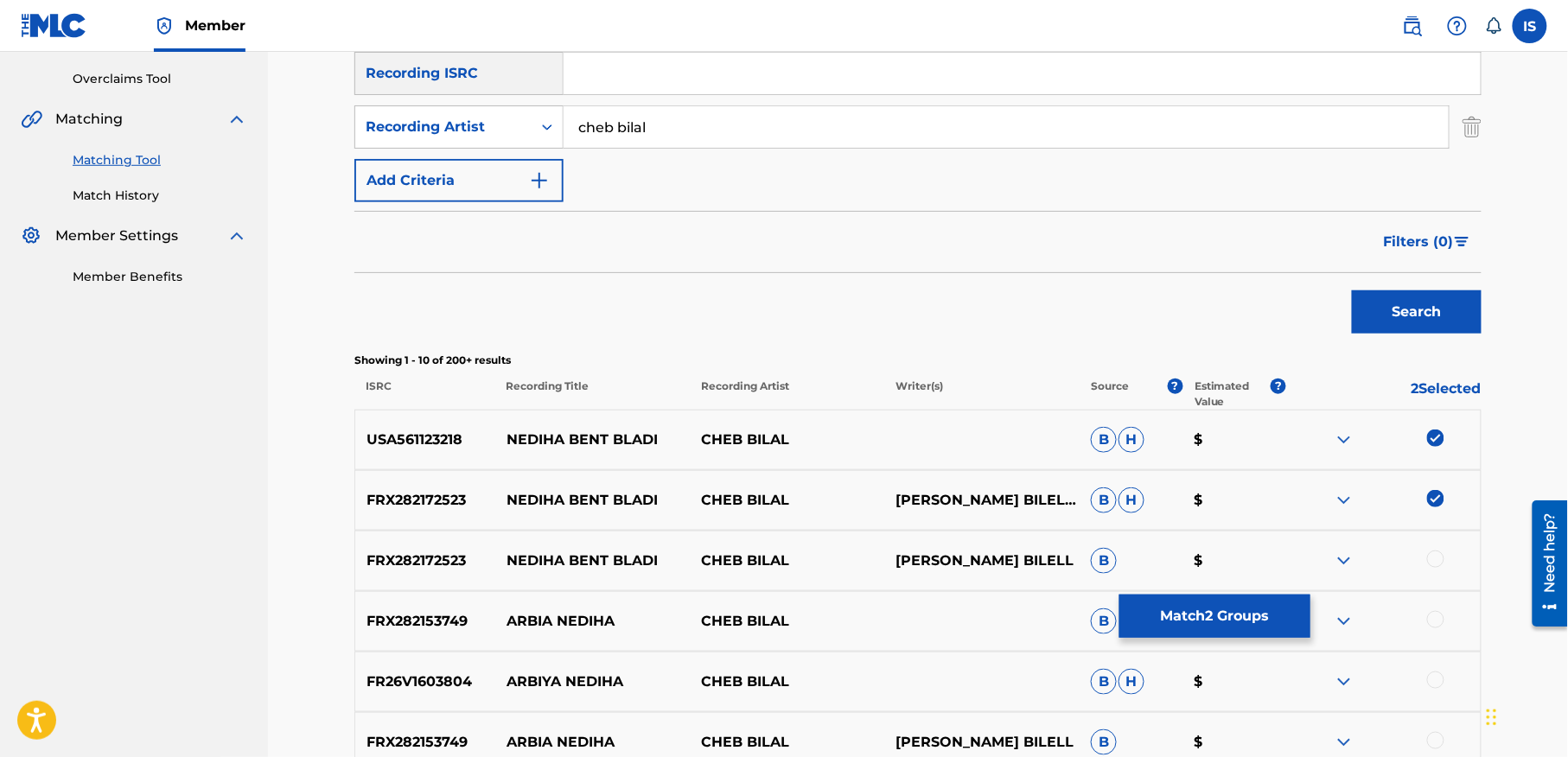
scroll to position [411, 0]
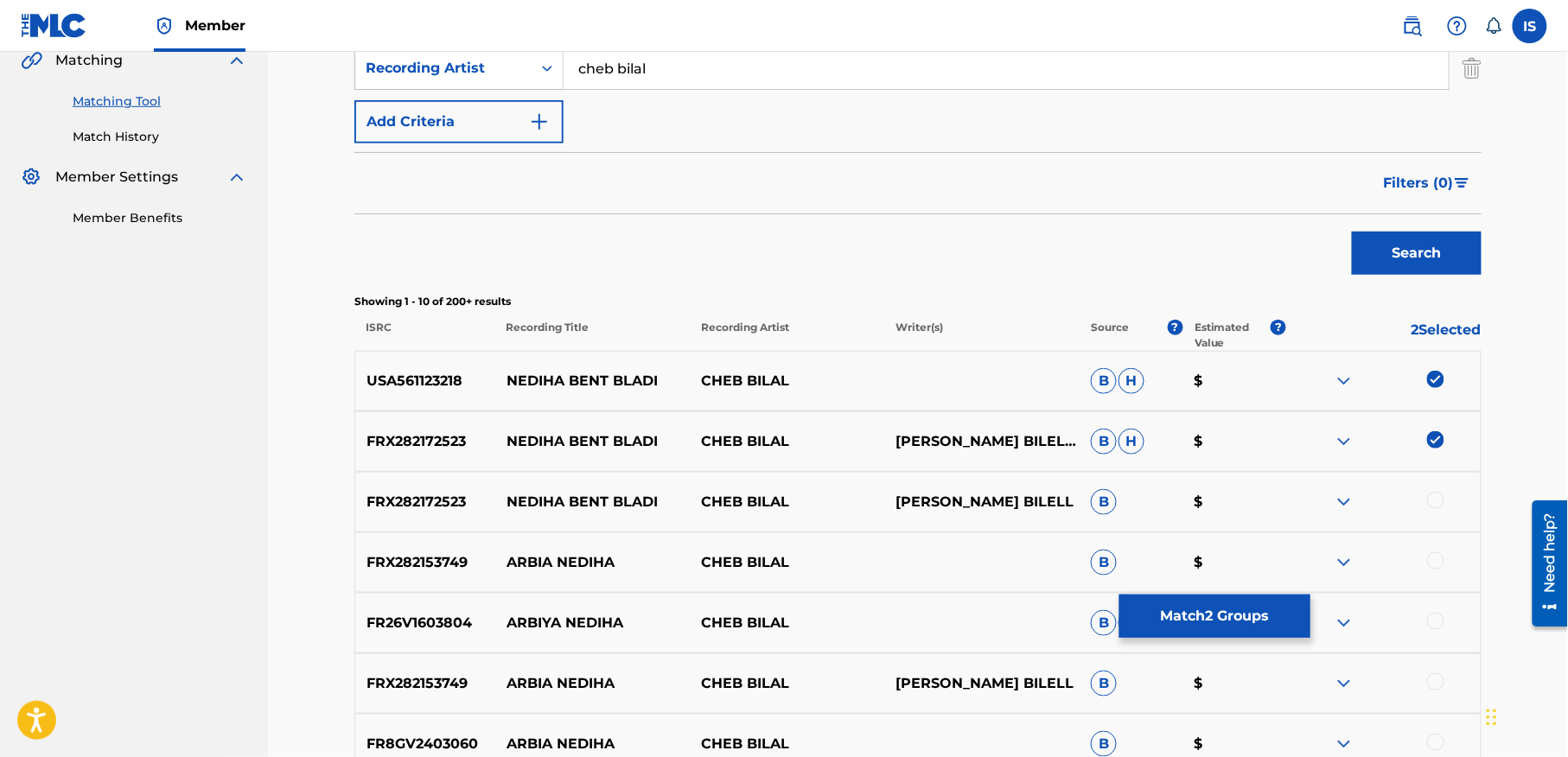
click at [1435, 495] on div at bounding box center [1435, 500] width 17 height 17
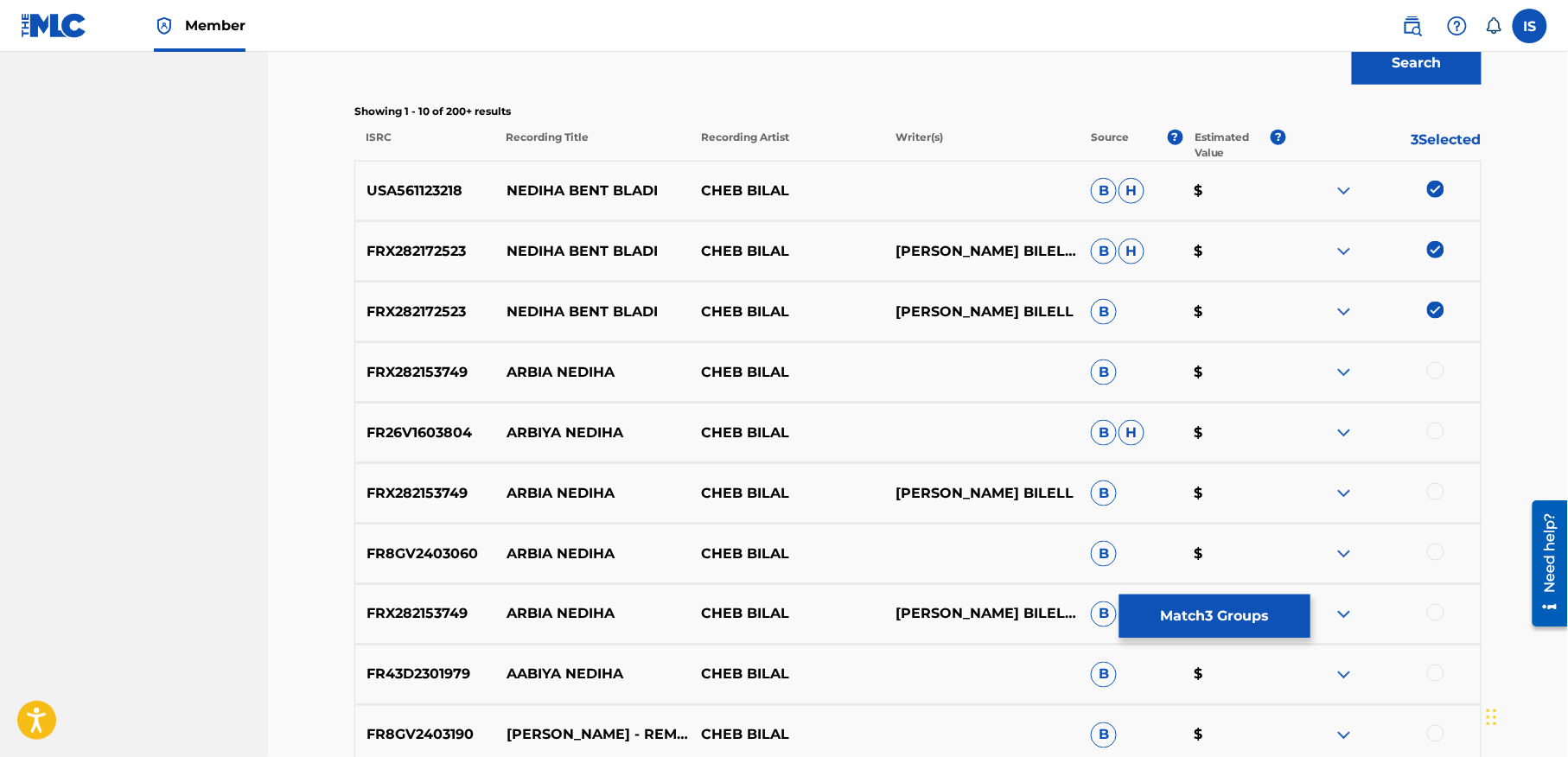
scroll to position [602, 0]
click at [1432, 370] on div at bounding box center [1435, 369] width 17 height 17
click at [1431, 430] on div at bounding box center [1435, 430] width 17 height 17
click at [1443, 474] on div "FRX282153749 ARBIA NEDIHA CHEB BILAL MOUFAK BILELL B $" at bounding box center [917, 493] width 1128 height 60
click at [1439, 497] on div at bounding box center [1435, 490] width 17 height 17
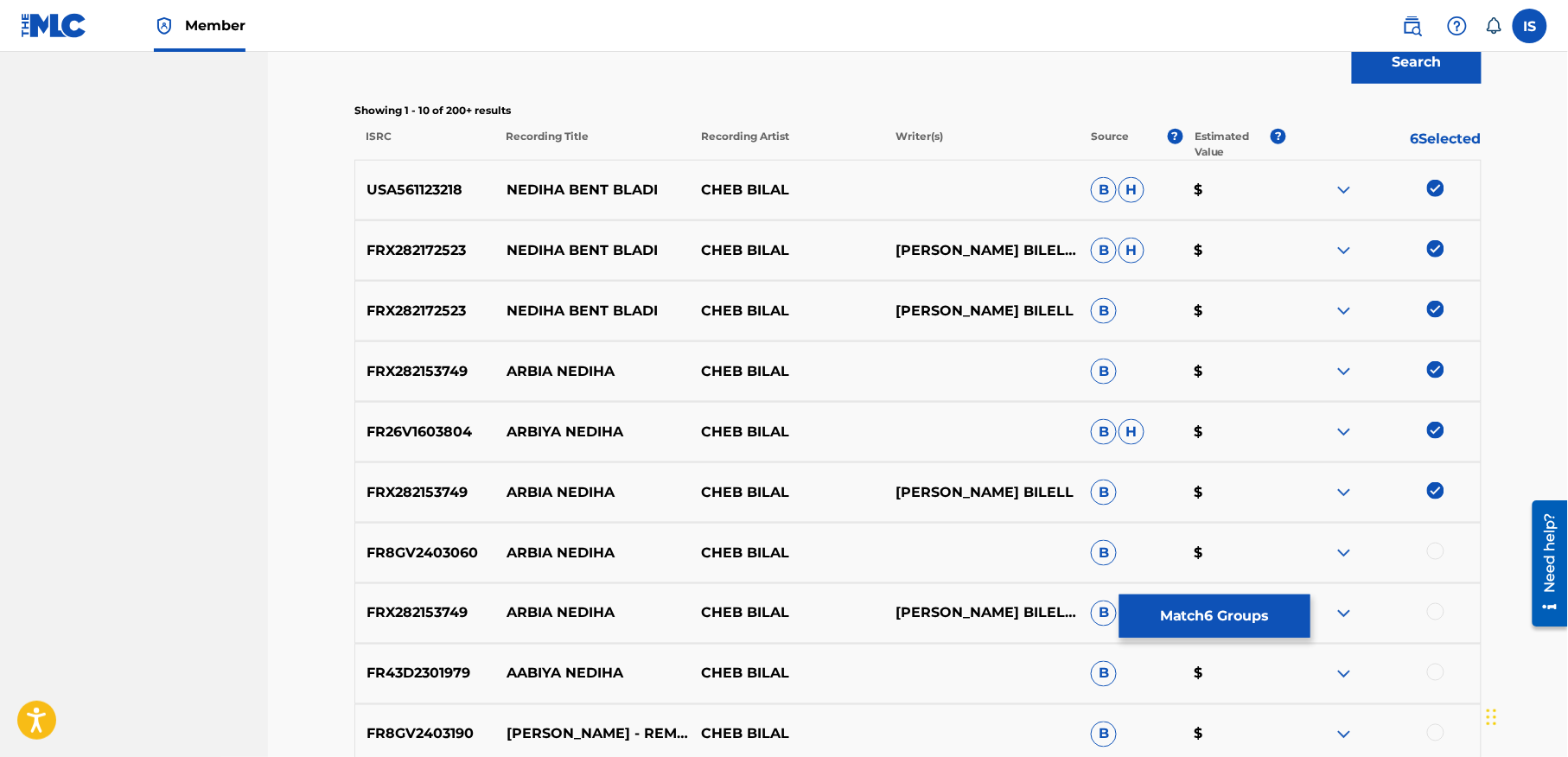
click at [1430, 547] on div at bounding box center [1435, 551] width 17 height 17
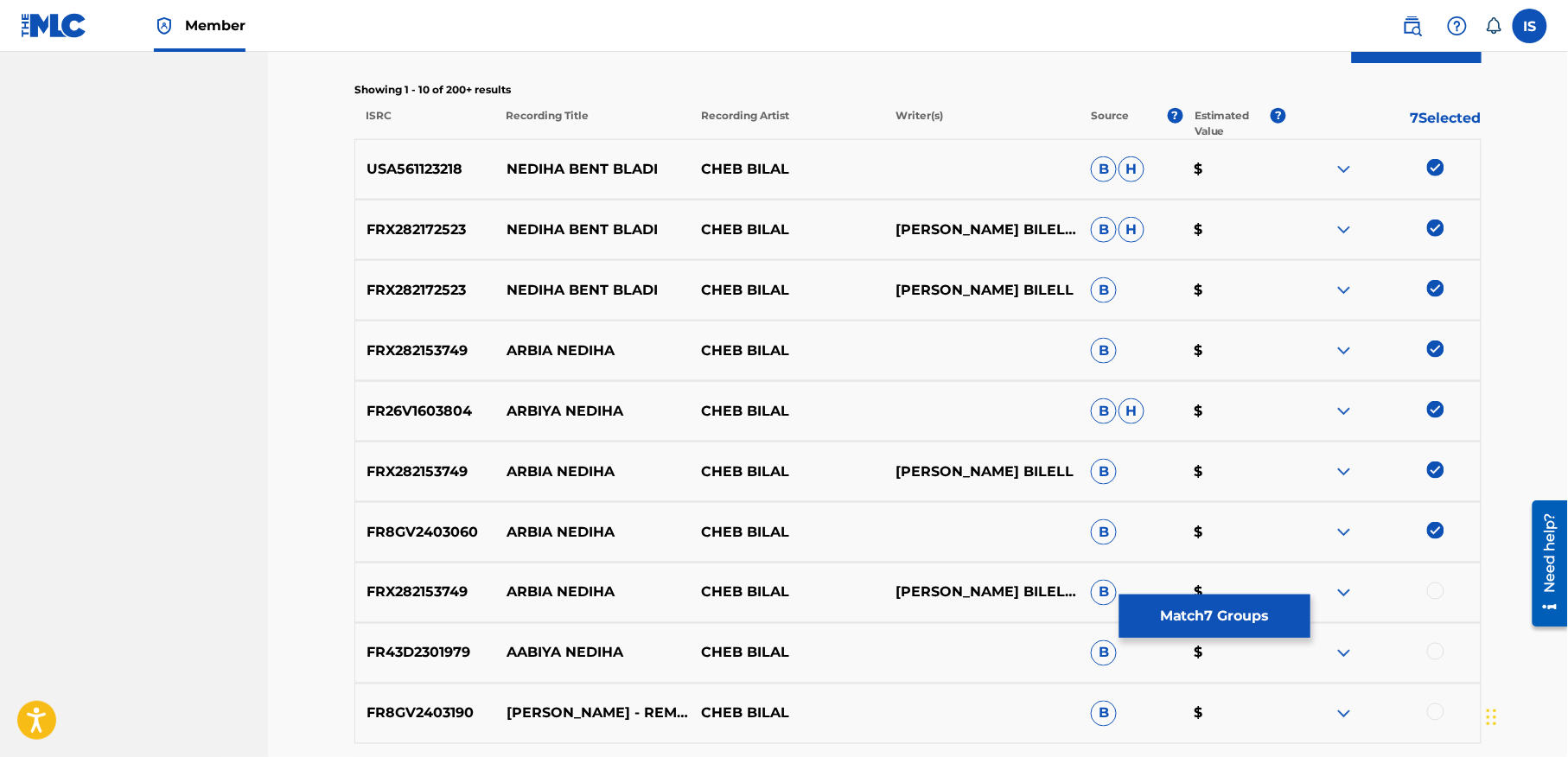
scroll to position [626, 0]
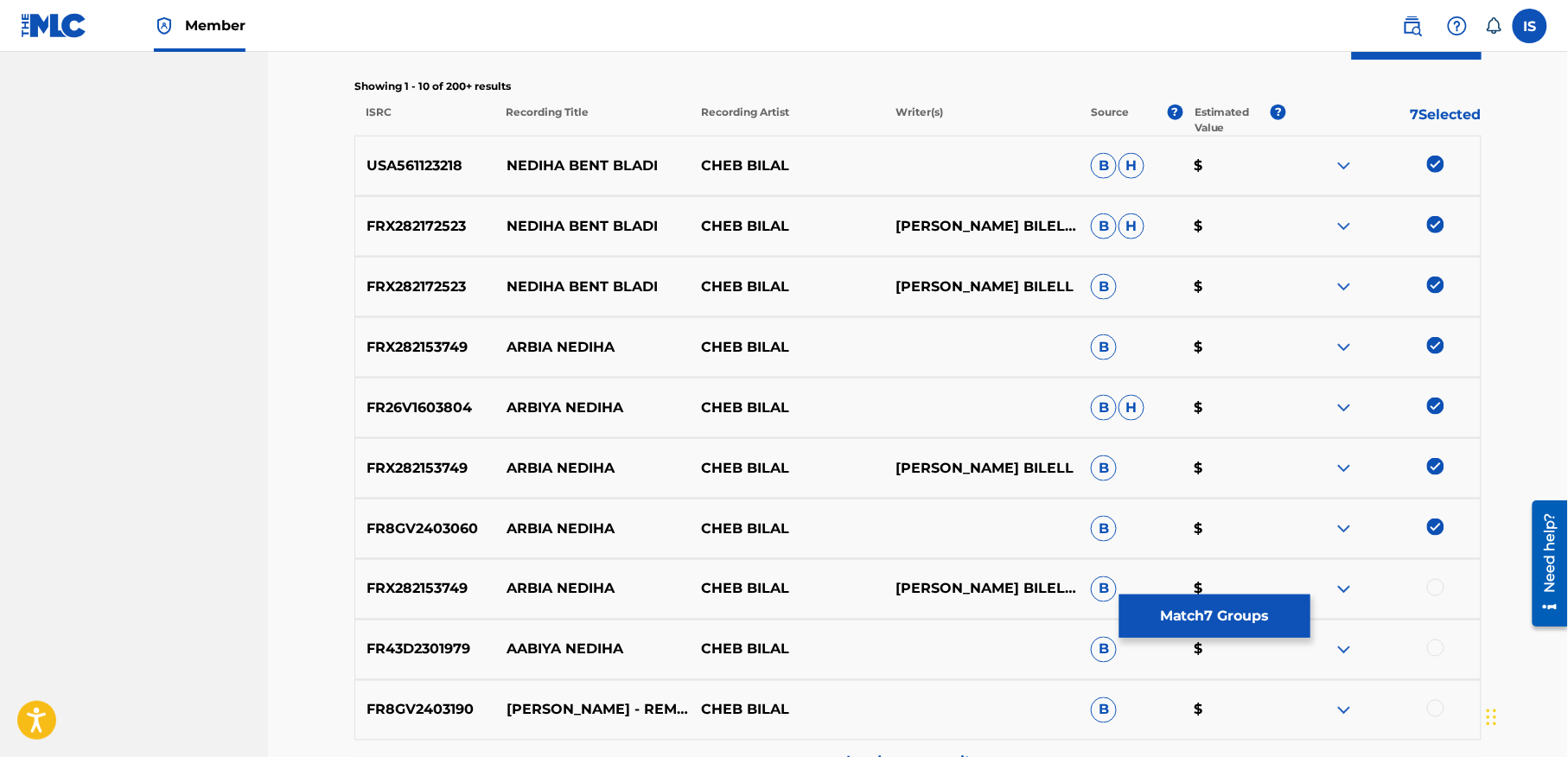
click at [1432, 585] on div at bounding box center [1435, 587] width 17 height 17
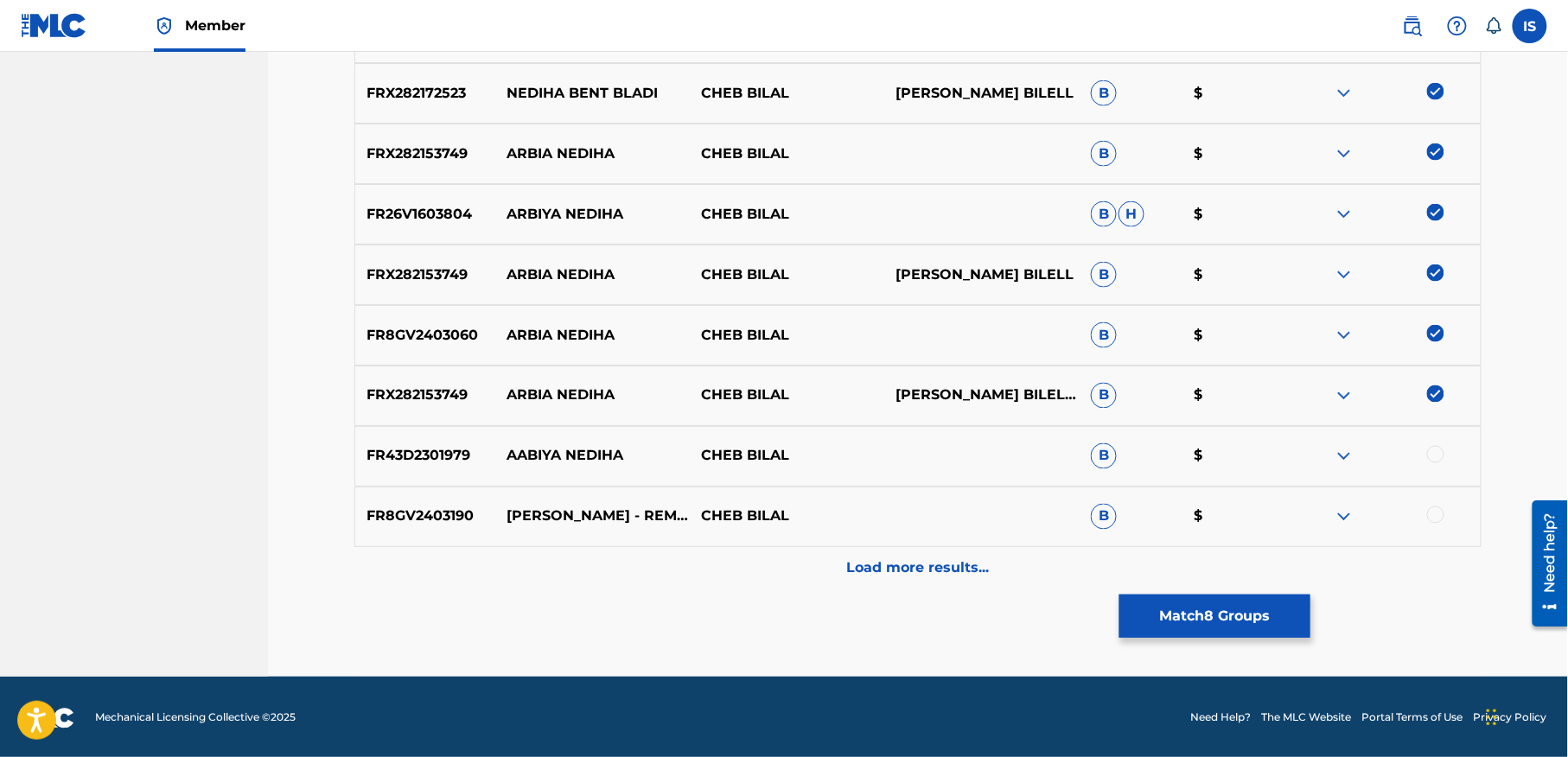
scroll to position [824, 0]
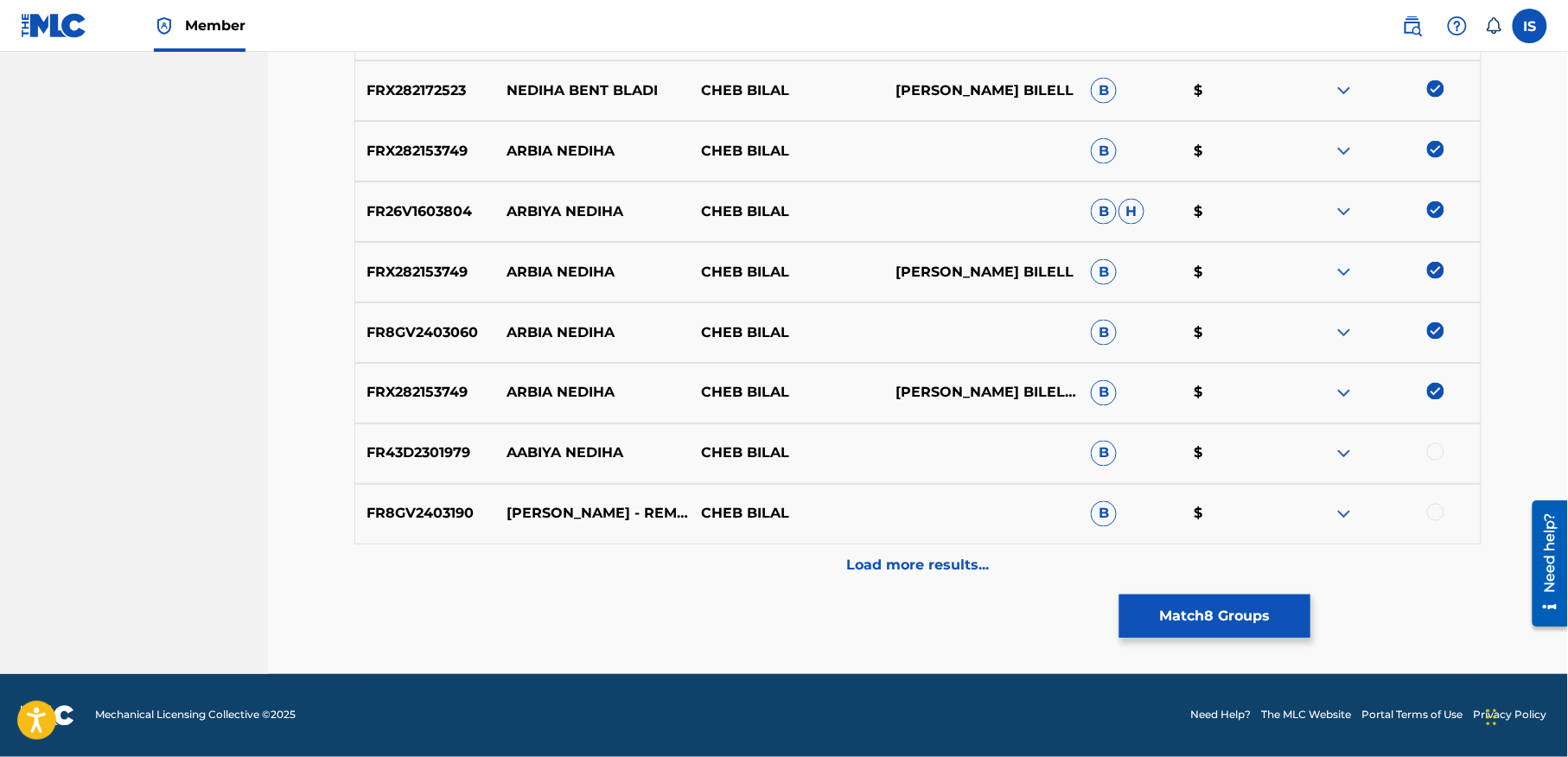
click at [1432, 454] on div at bounding box center [1435, 451] width 17 height 17
click at [1429, 512] on div at bounding box center [1435, 511] width 17 height 17
click at [993, 586] on div "Load more results..." at bounding box center [917, 566] width 1128 height 44
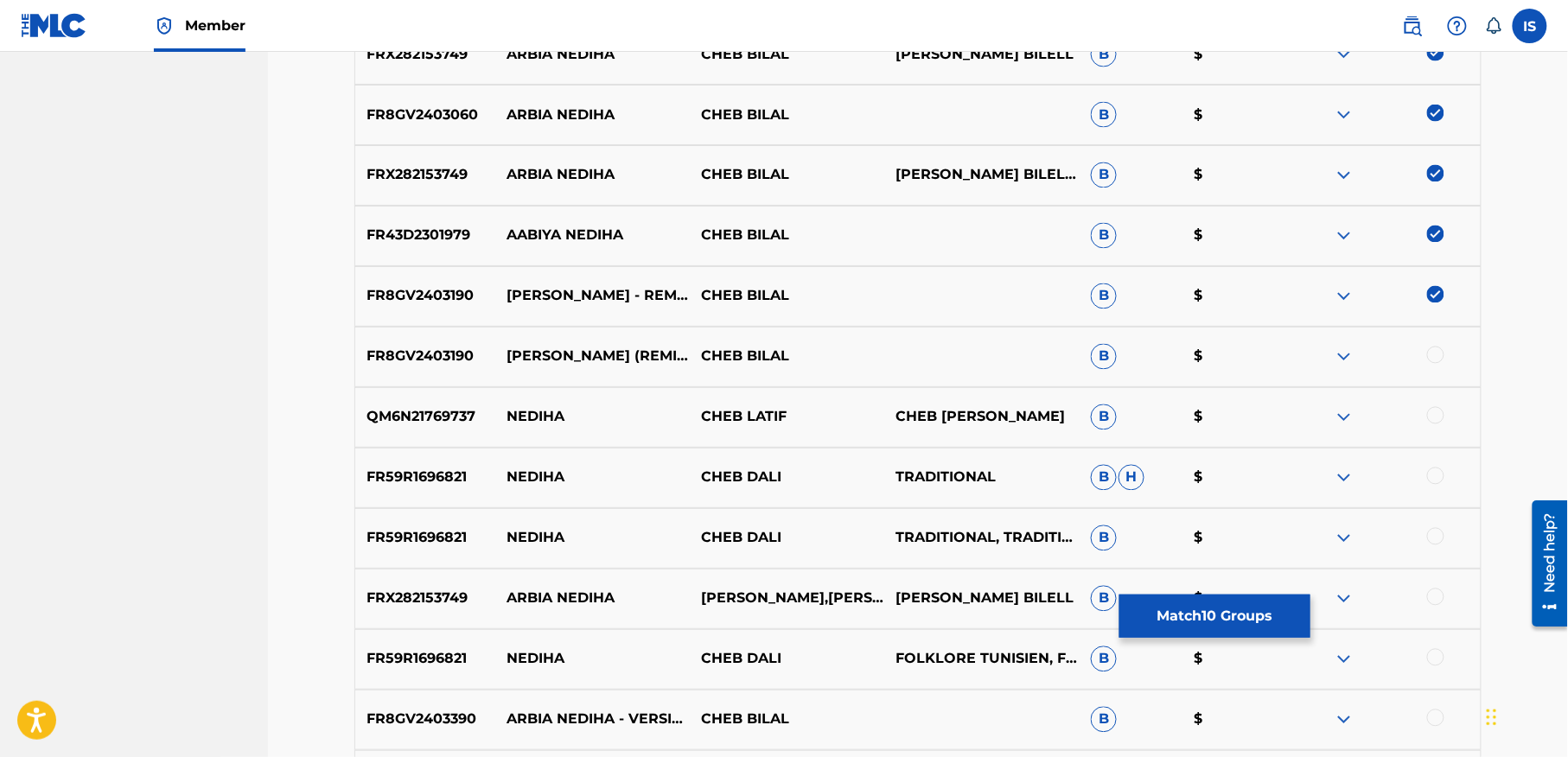
scroll to position [1041, 0]
click at [1429, 356] on div at bounding box center [1435, 354] width 17 height 17
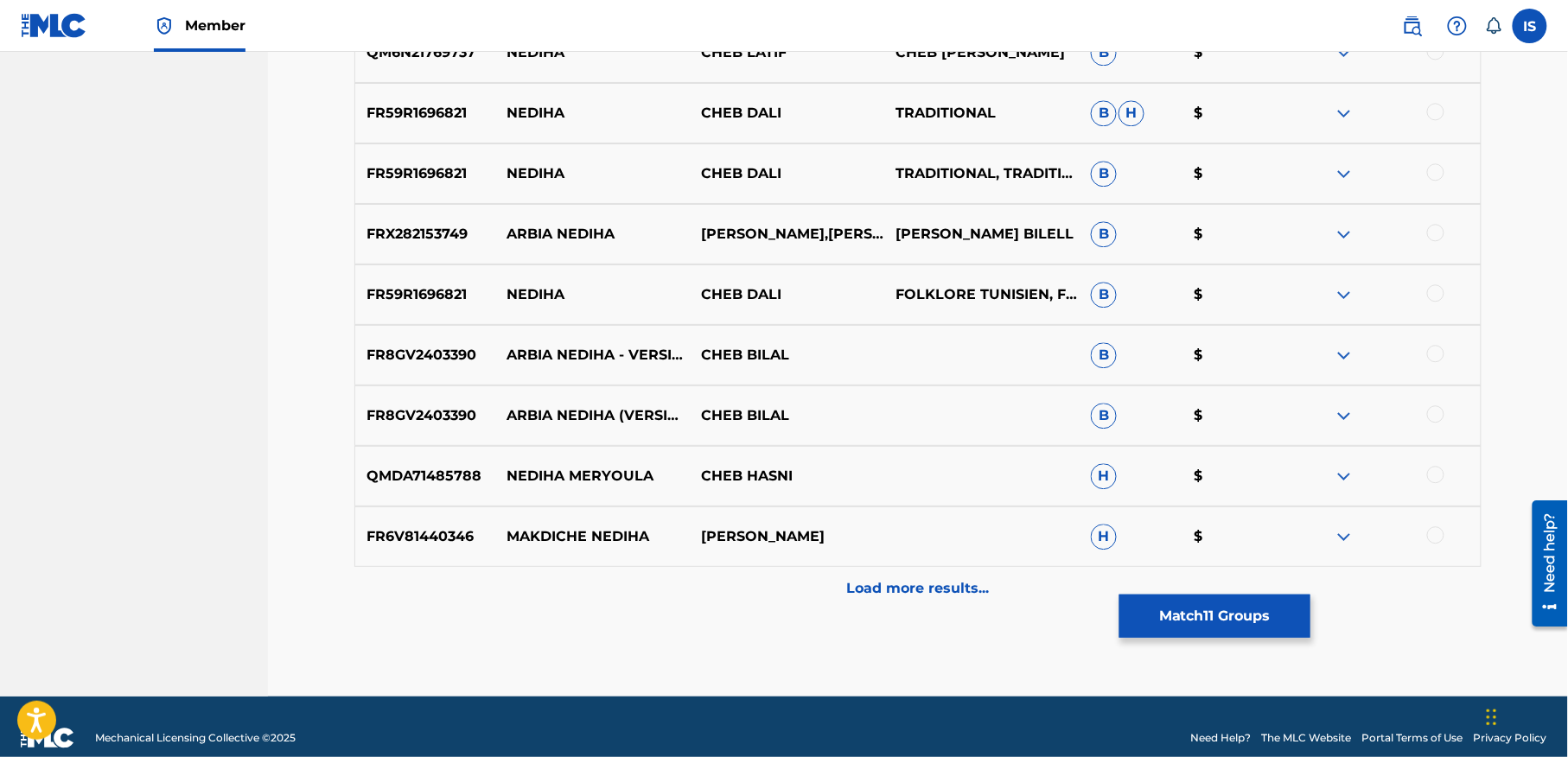
scroll to position [1412, 0]
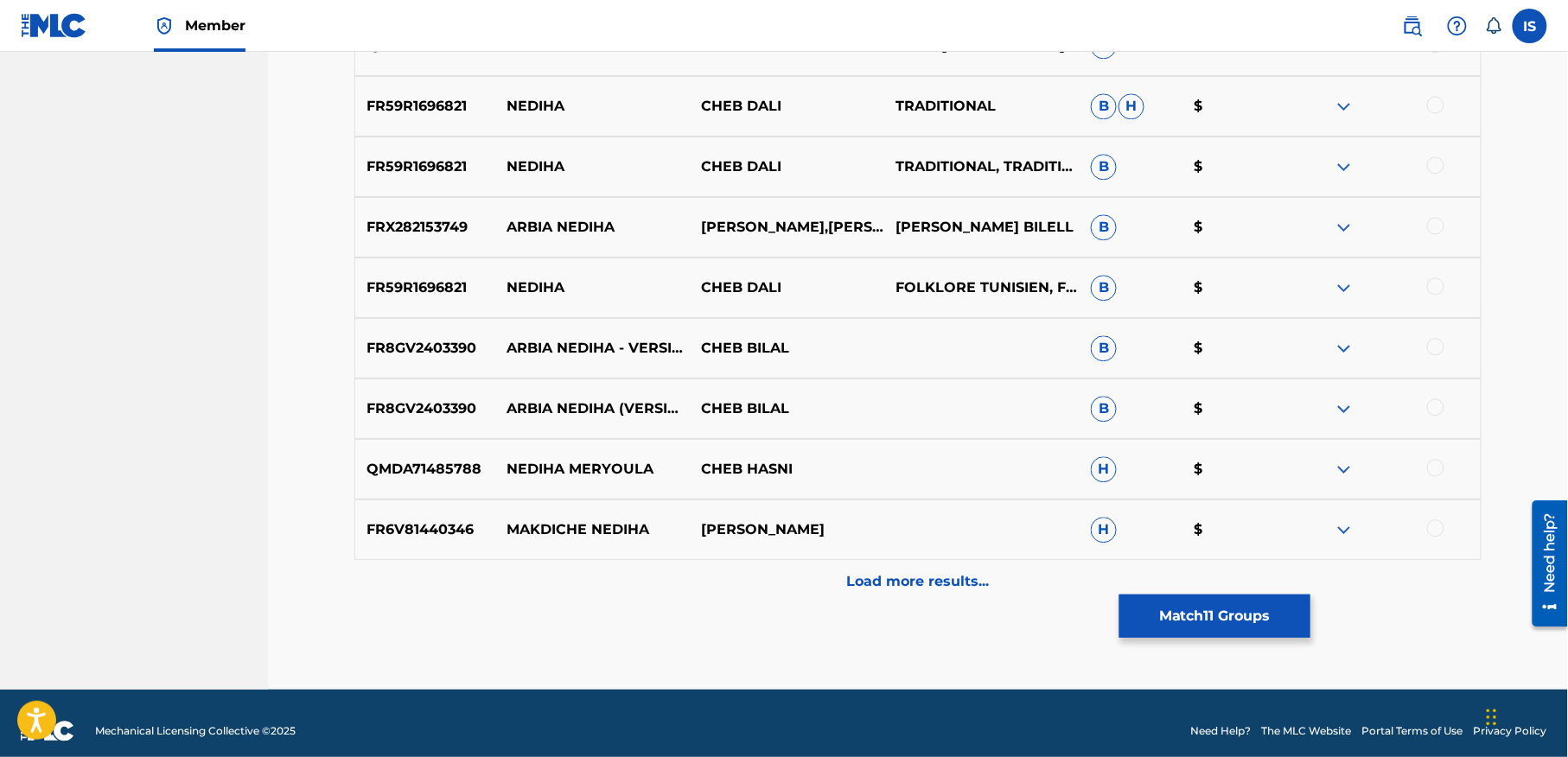
click at [1438, 342] on div at bounding box center [1435, 346] width 17 height 17
click at [1433, 408] on div at bounding box center [1435, 407] width 17 height 17
click at [925, 585] on p "Load more results..." at bounding box center [918, 581] width 142 height 20
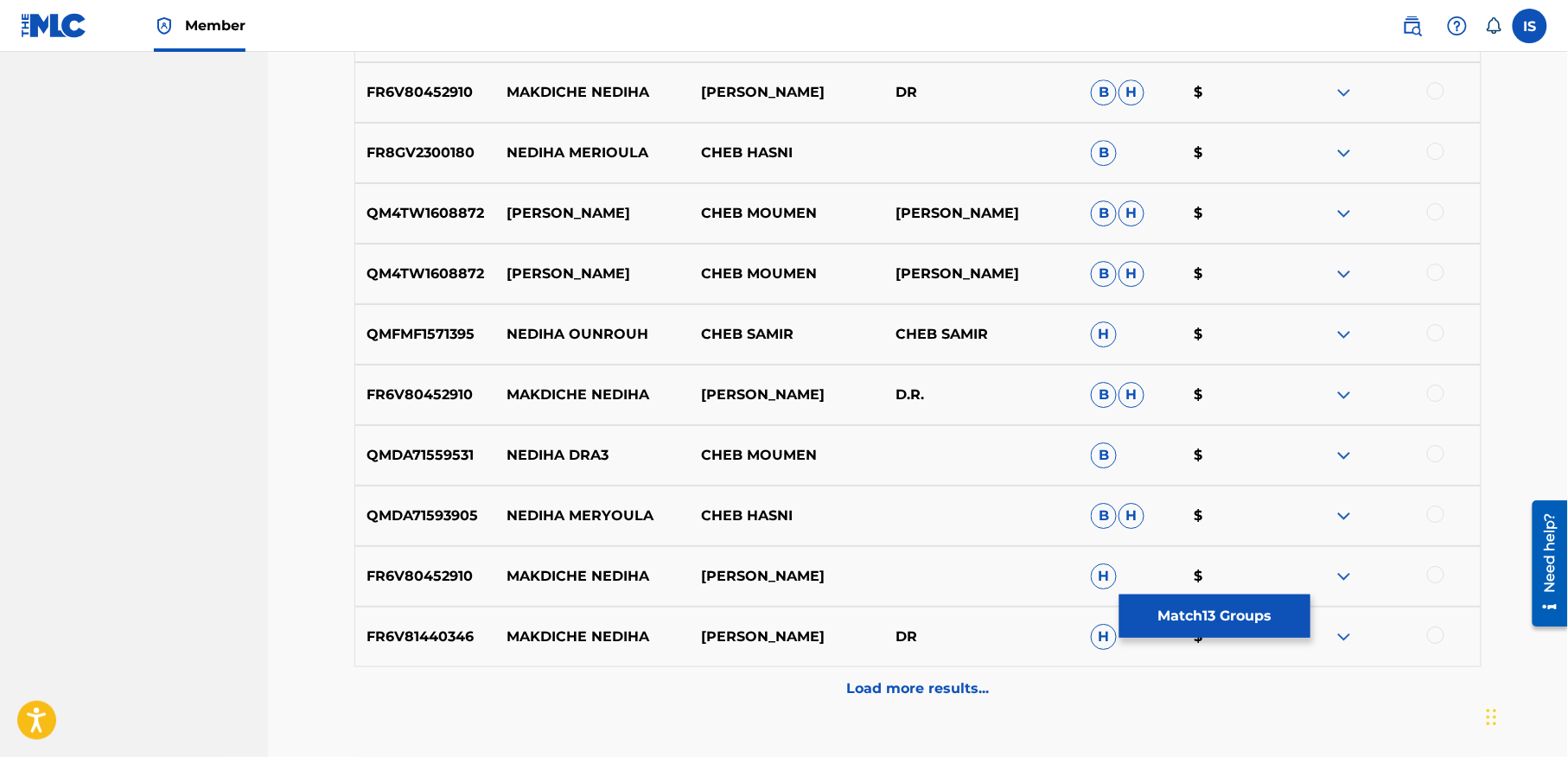
click at [923, 700] on div "Load more results..." at bounding box center [917, 689] width 1128 height 44
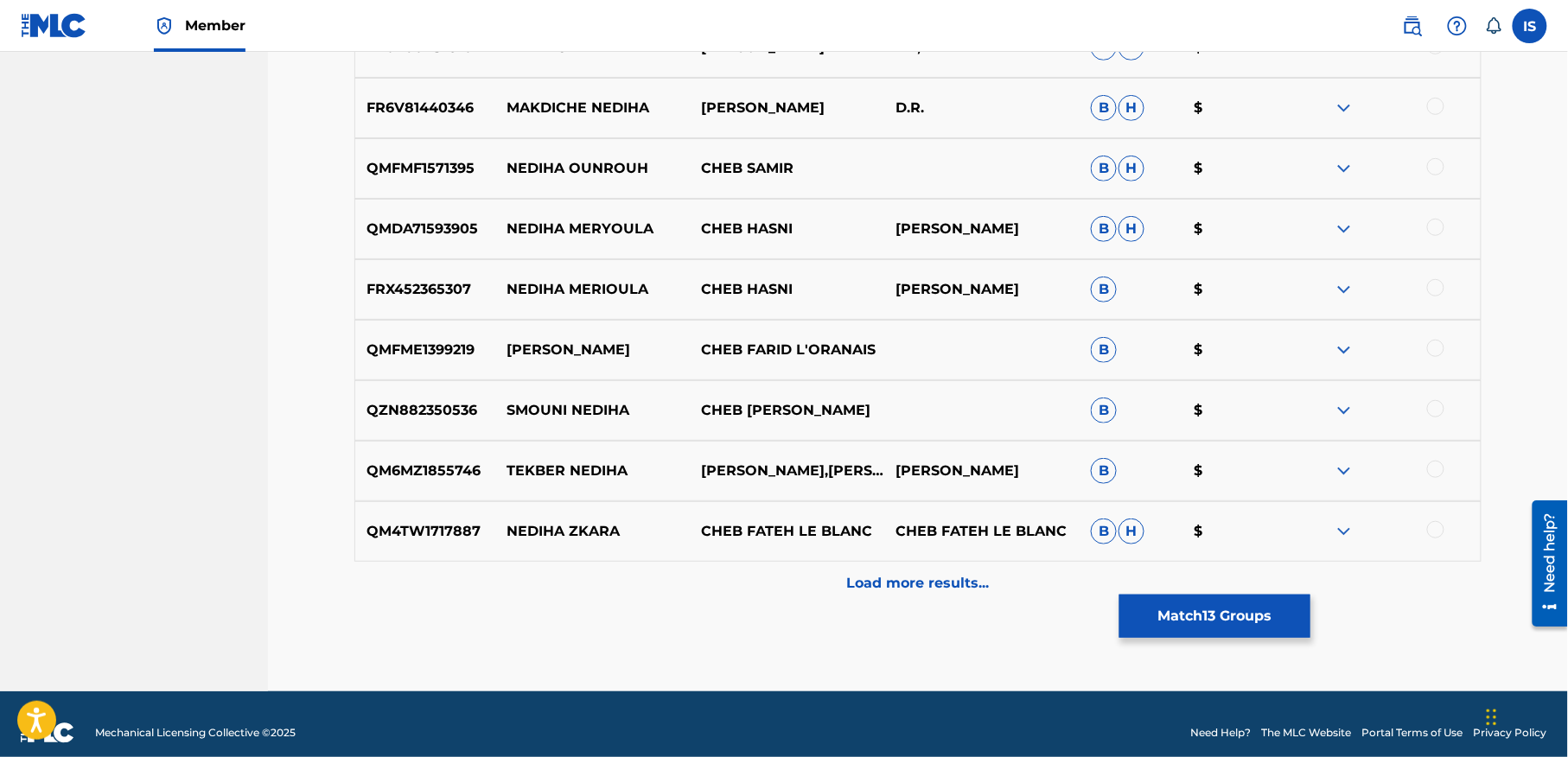
scroll to position [2637, 0]
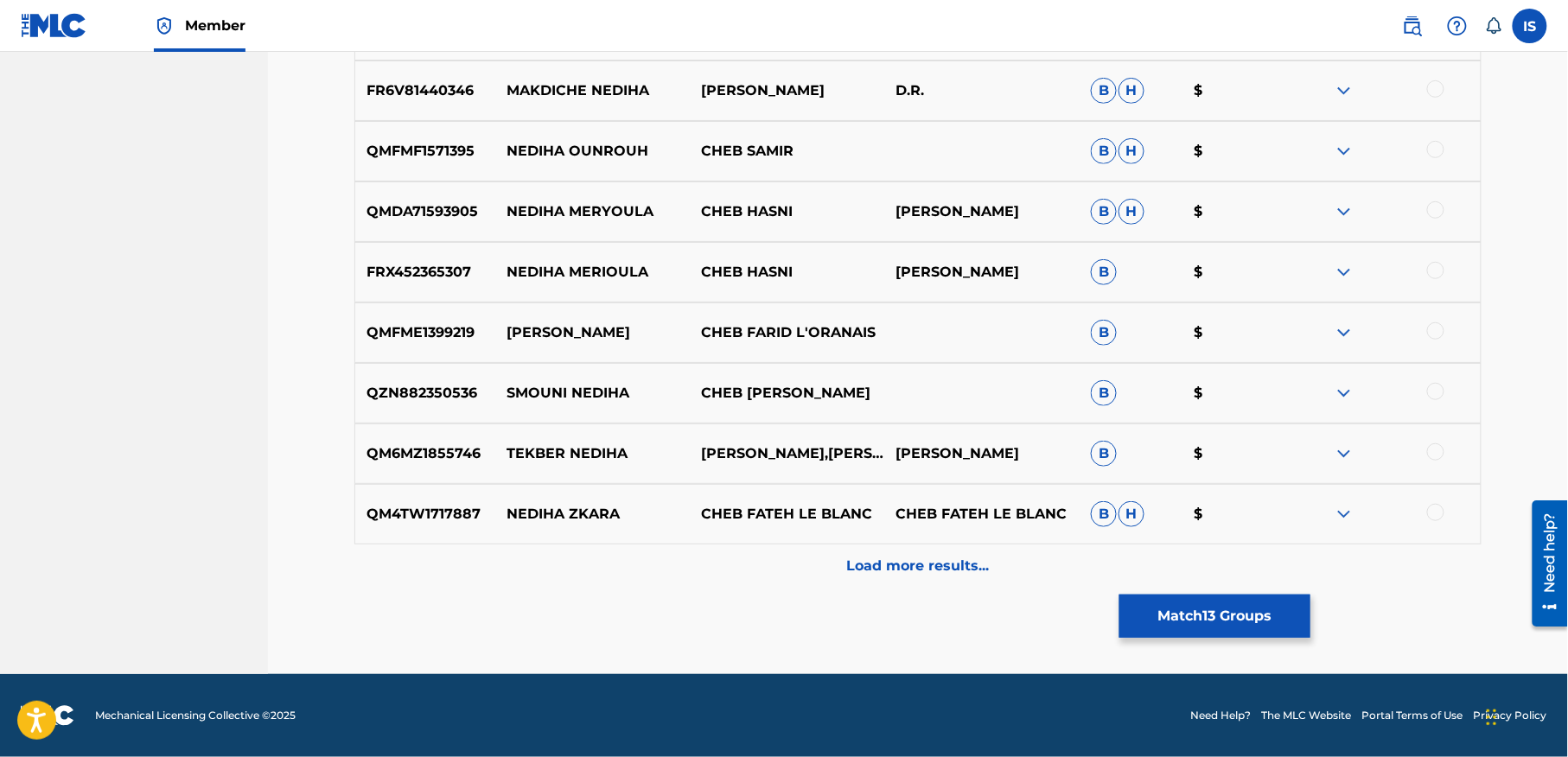
click at [882, 567] on p "Load more results..." at bounding box center [918, 566] width 142 height 20
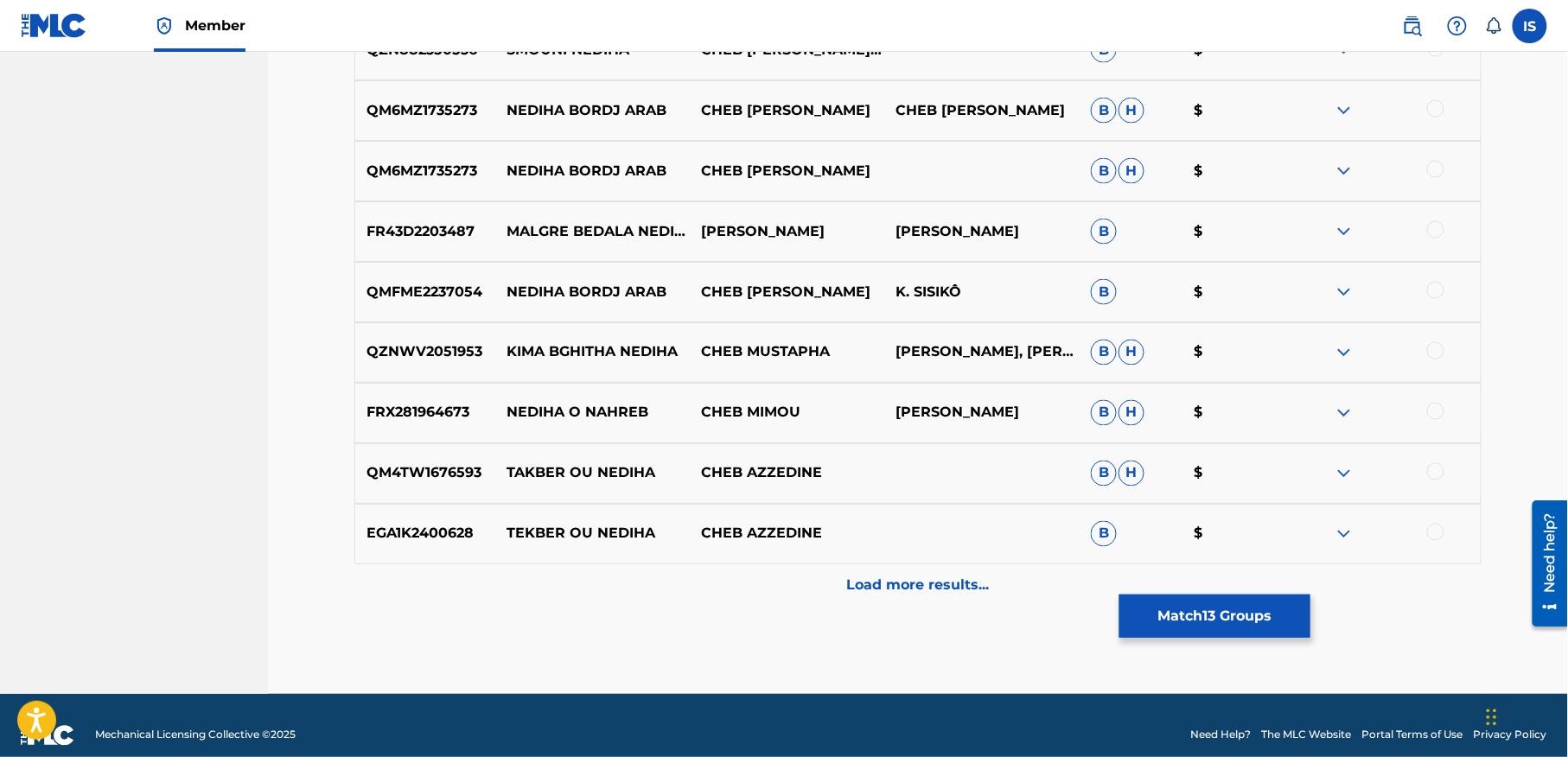
scroll to position [3242, 0]
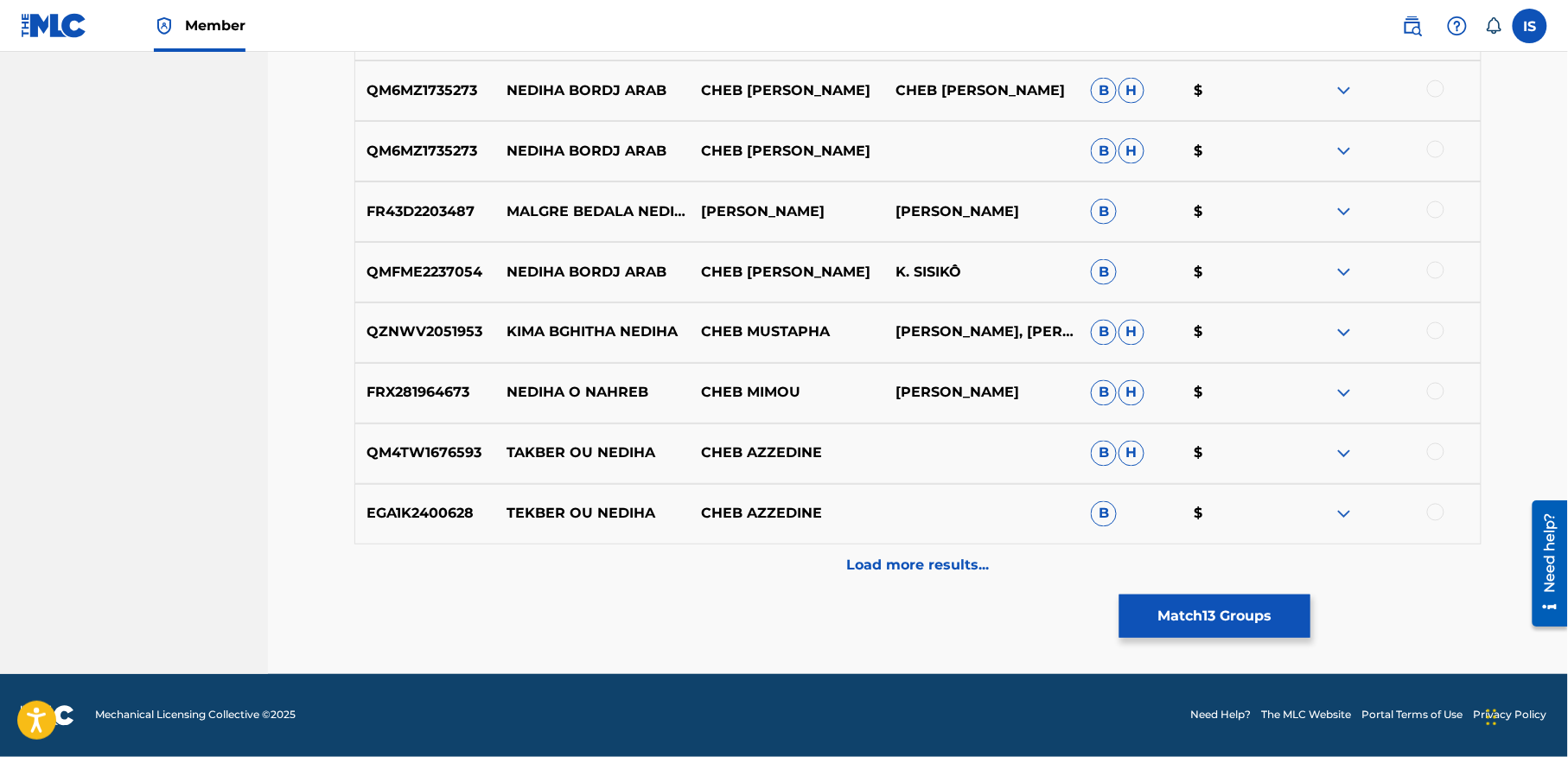
click at [1173, 612] on button "Match 13 Groups" at bounding box center [1215, 616] width 191 height 44
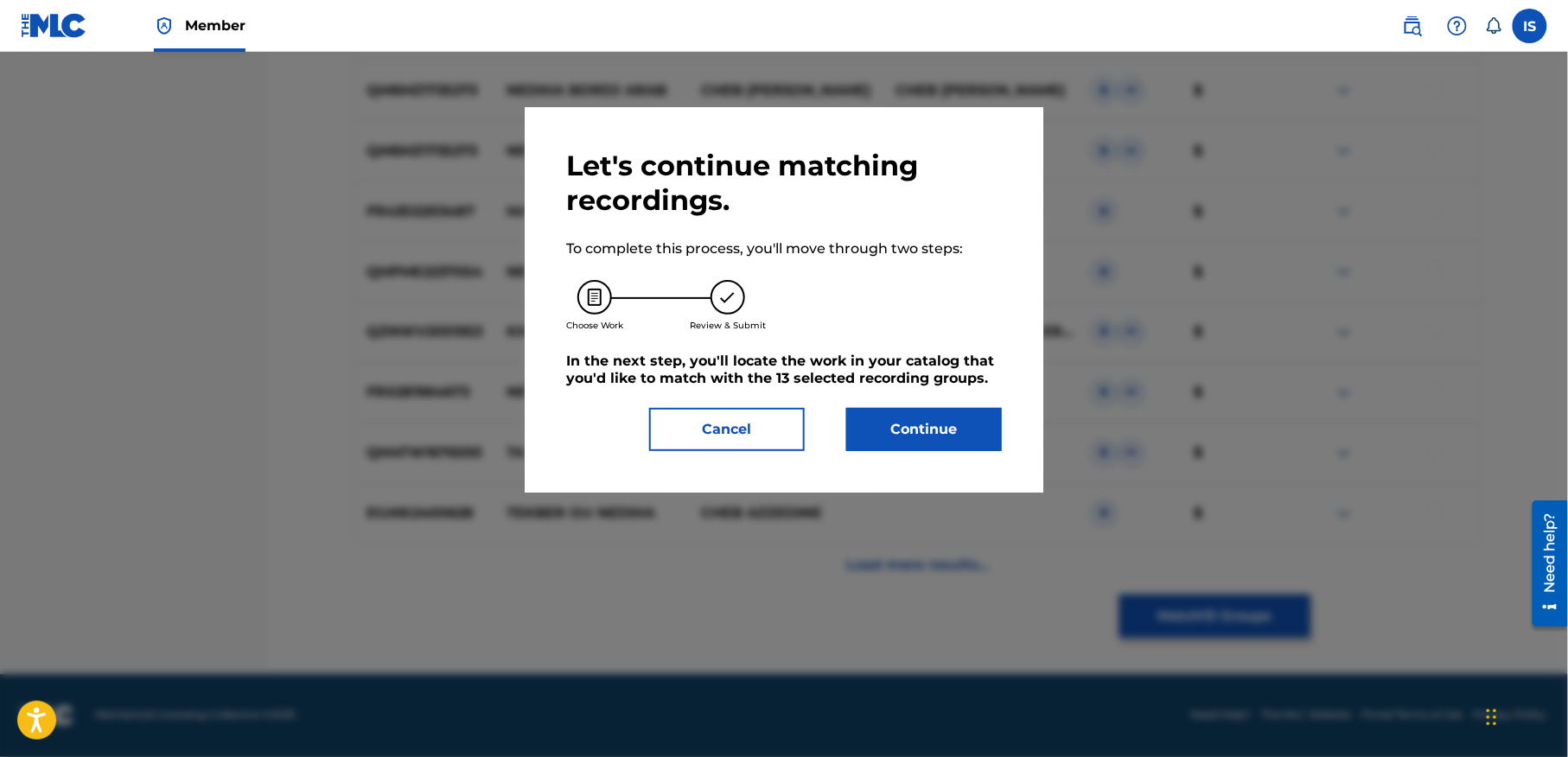
click at [968, 447] on button "Continue" at bounding box center [924, 429] width 156 height 44
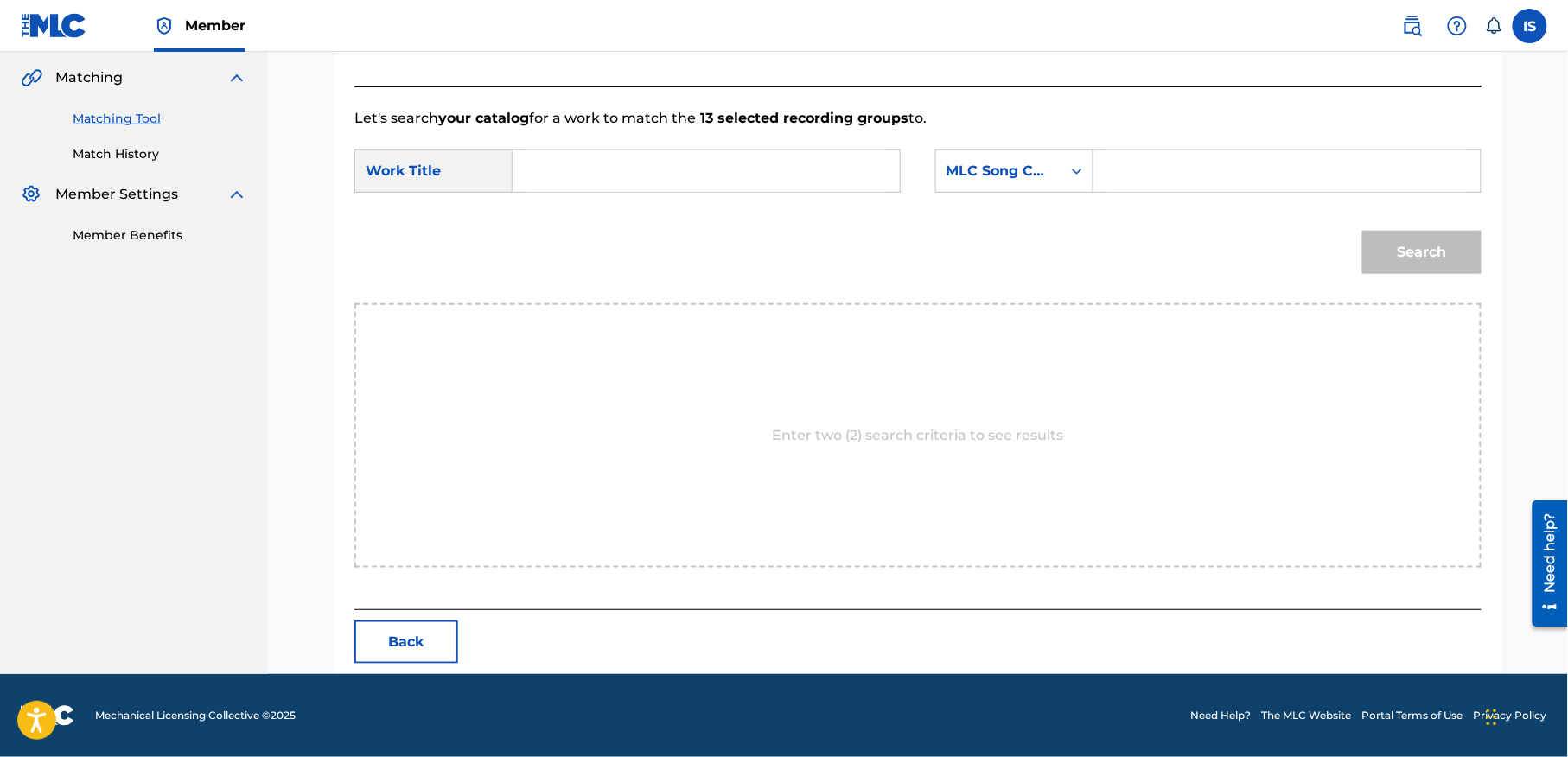
scroll to position [395, 0]
click at [716, 176] on input "Search Form" at bounding box center [707, 171] width 358 height 42
paste input "NEDIHA BENT BLADI AARBIYA NEDIHA"
type input "NEDIHA BENT BLADI AARBIYA NEDIHA"
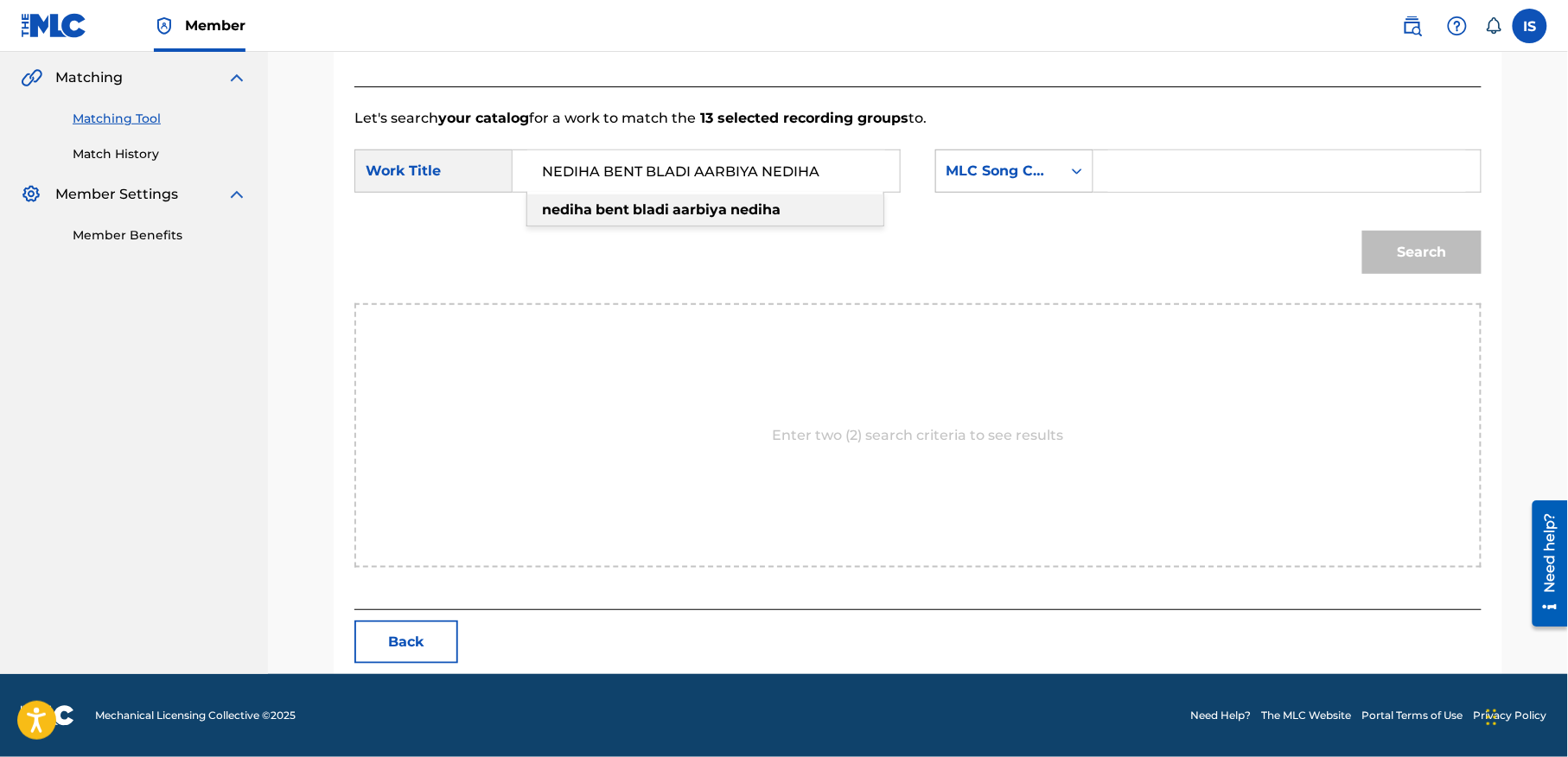
click at [1053, 169] on div "MLC Song Code" at bounding box center [998, 171] width 125 height 33
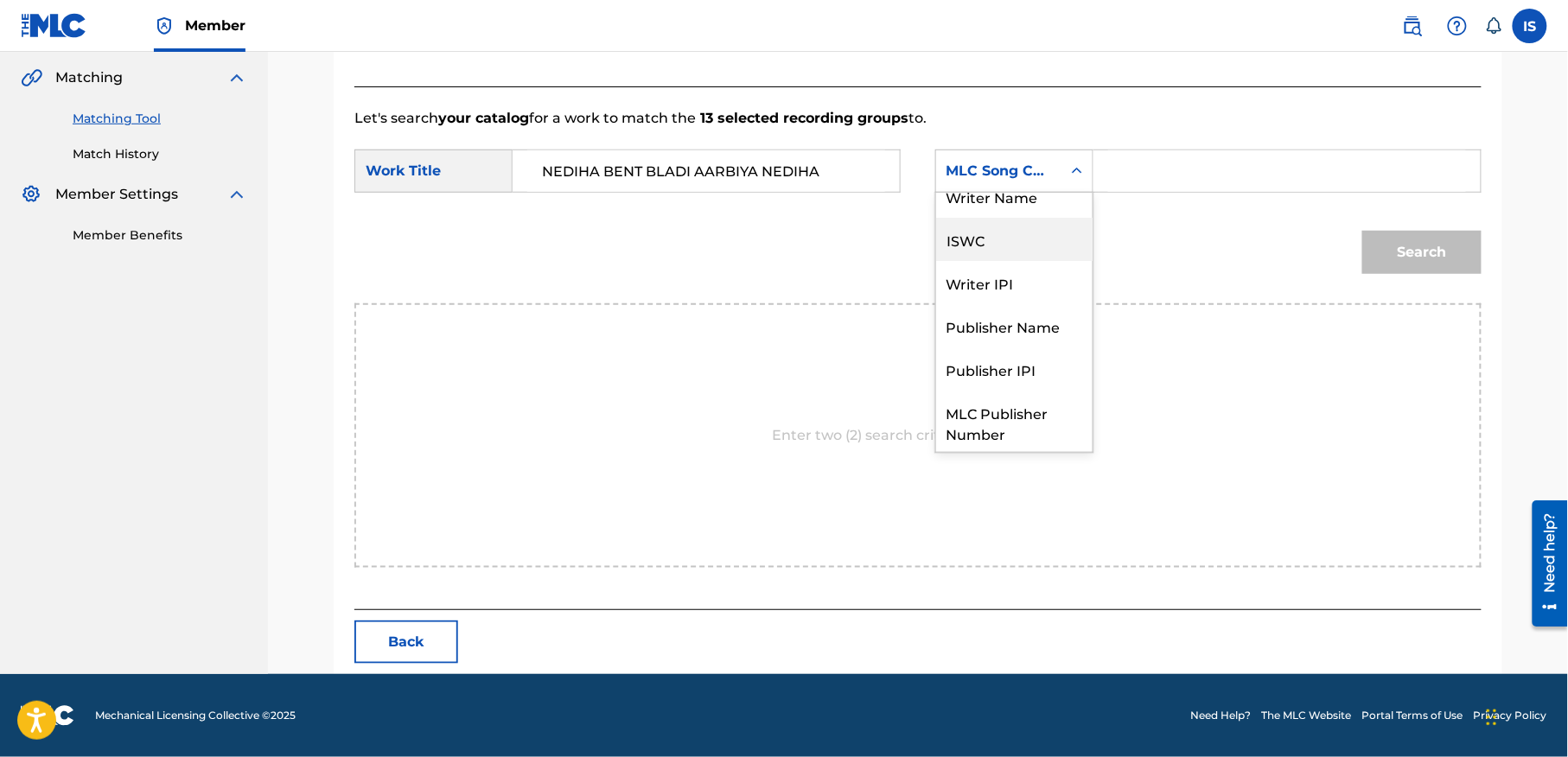
scroll to position [0, 0]
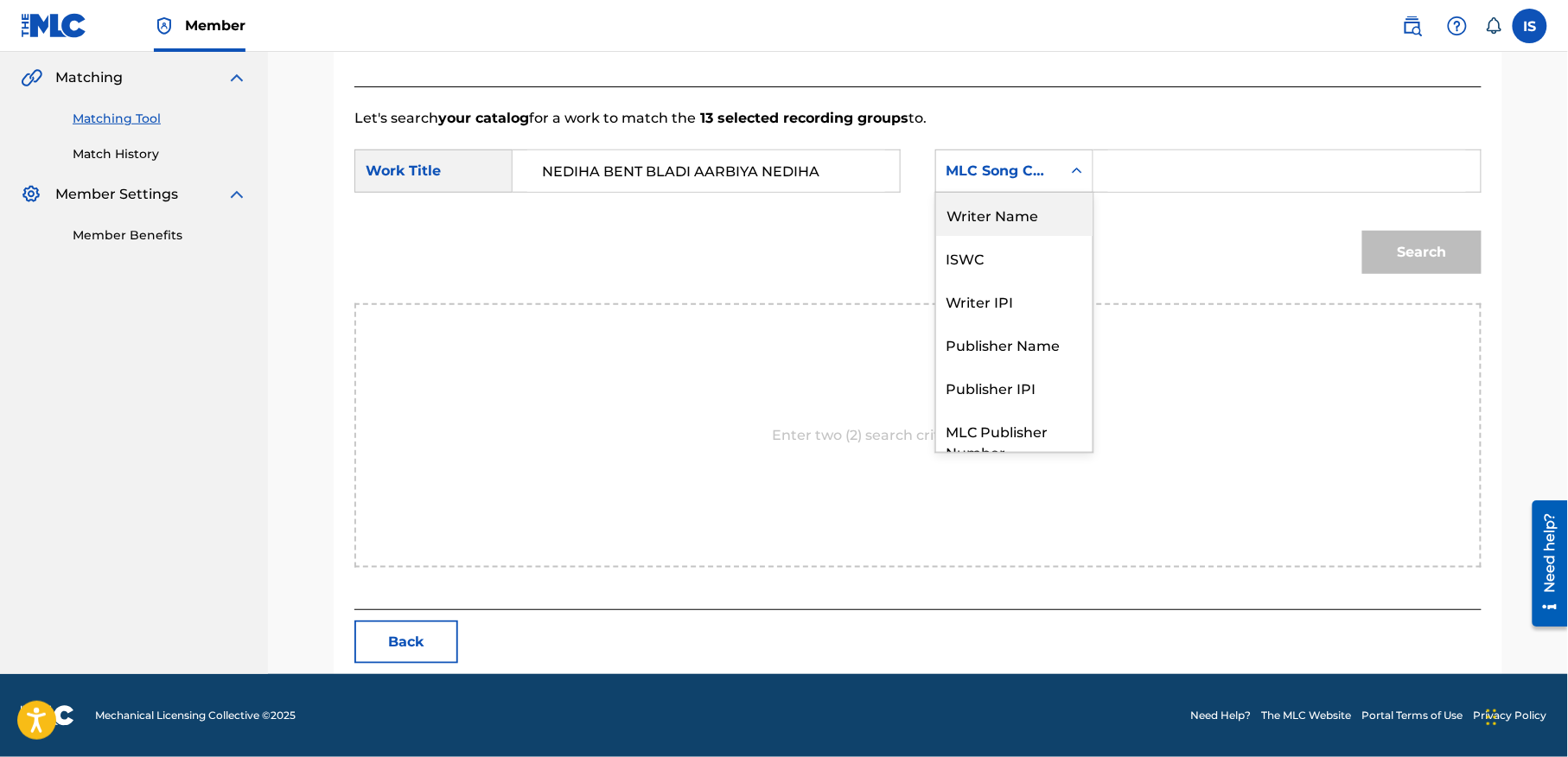
click at [1008, 215] on div "Writer Name" at bounding box center [1014, 214] width 157 height 44
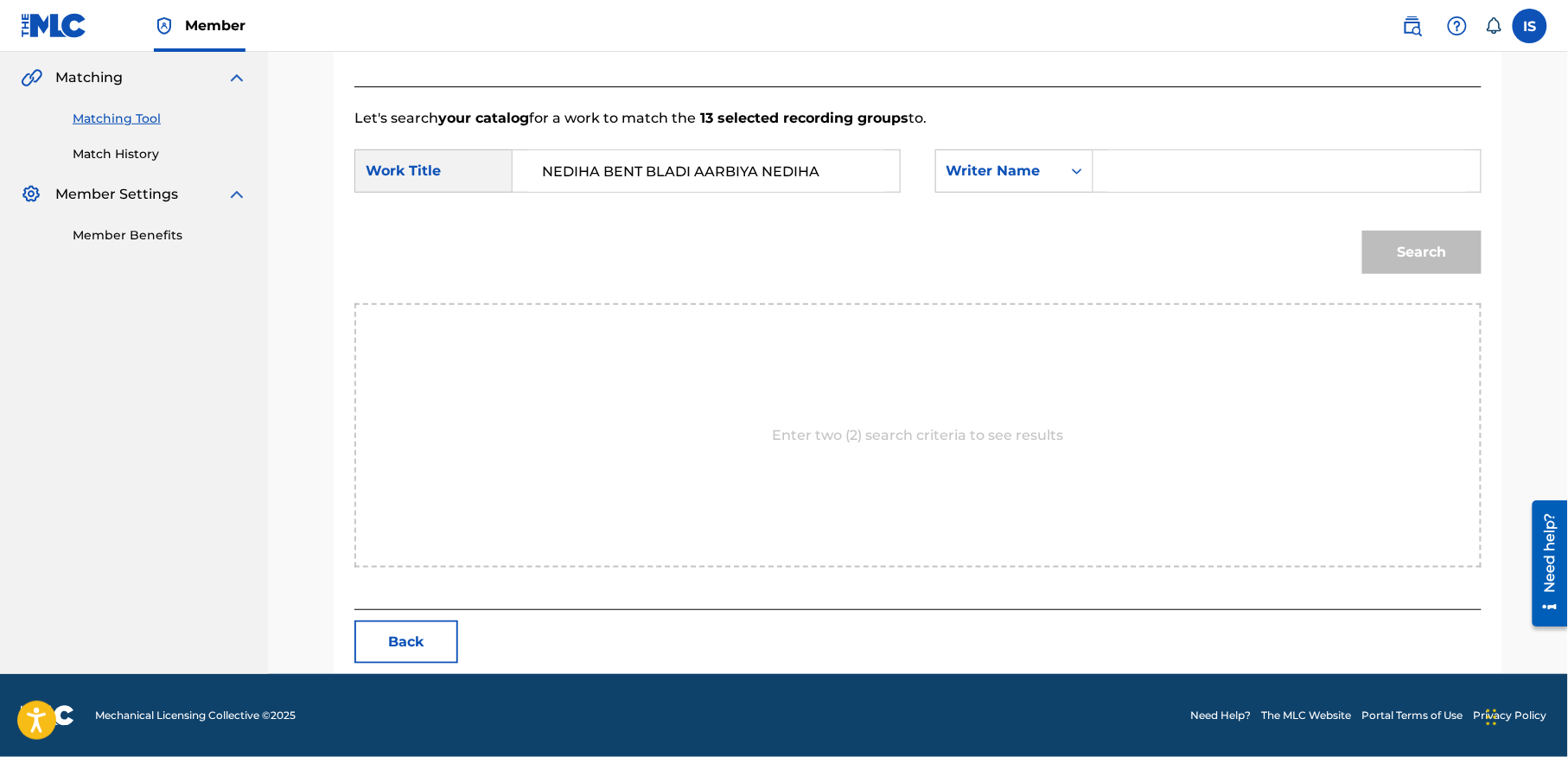
click at [1172, 185] on input "Search Form" at bounding box center [1287, 171] width 358 height 42
type input "moufok"
click at [1423, 243] on button "Search" at bounding box center [1422, 252] width 119 height 44
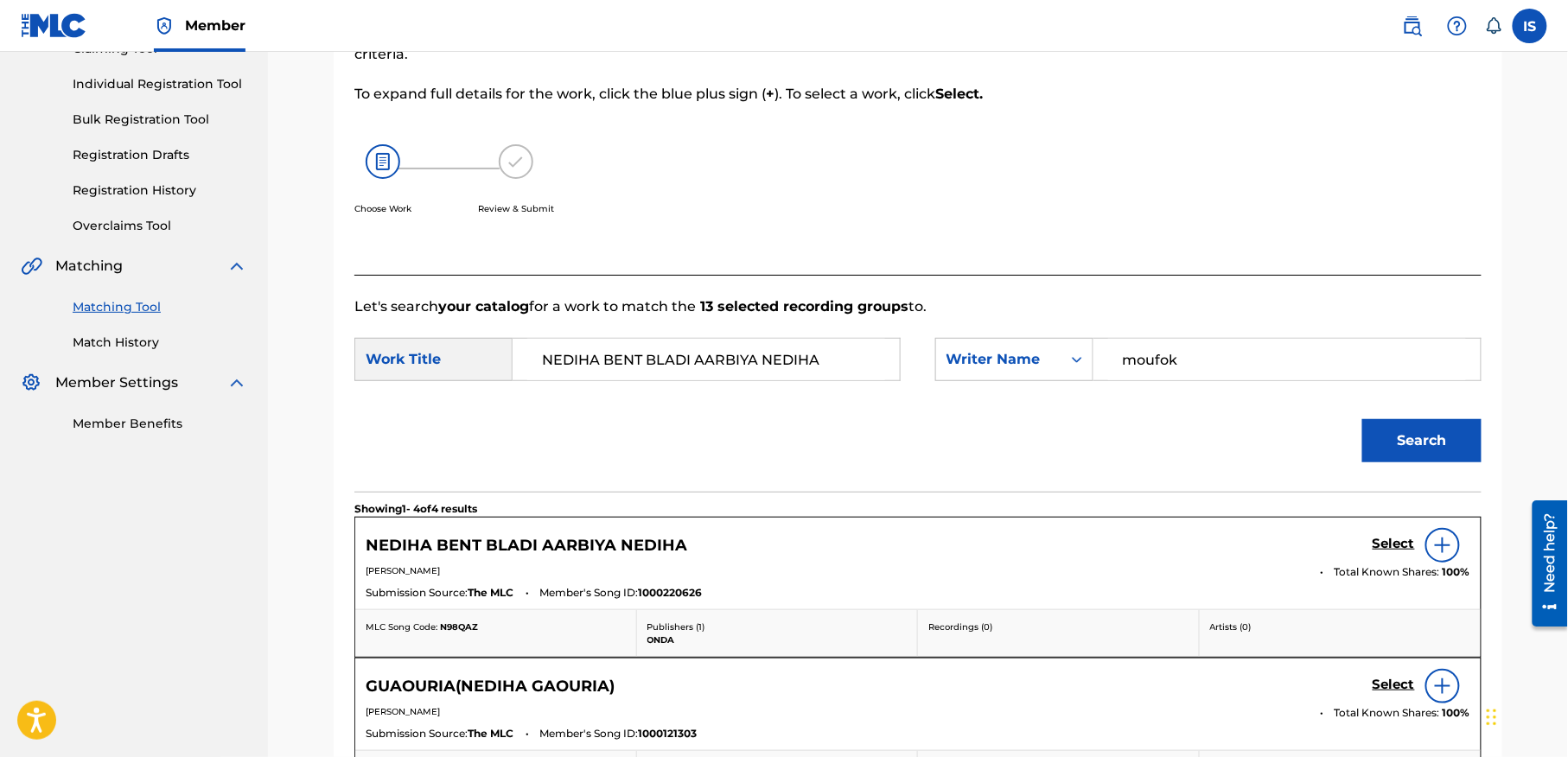
scroll to position [204, 0]
click at [1397, 544] on h5 "Select" at bounding box center [1394, 545] width 43 height 16
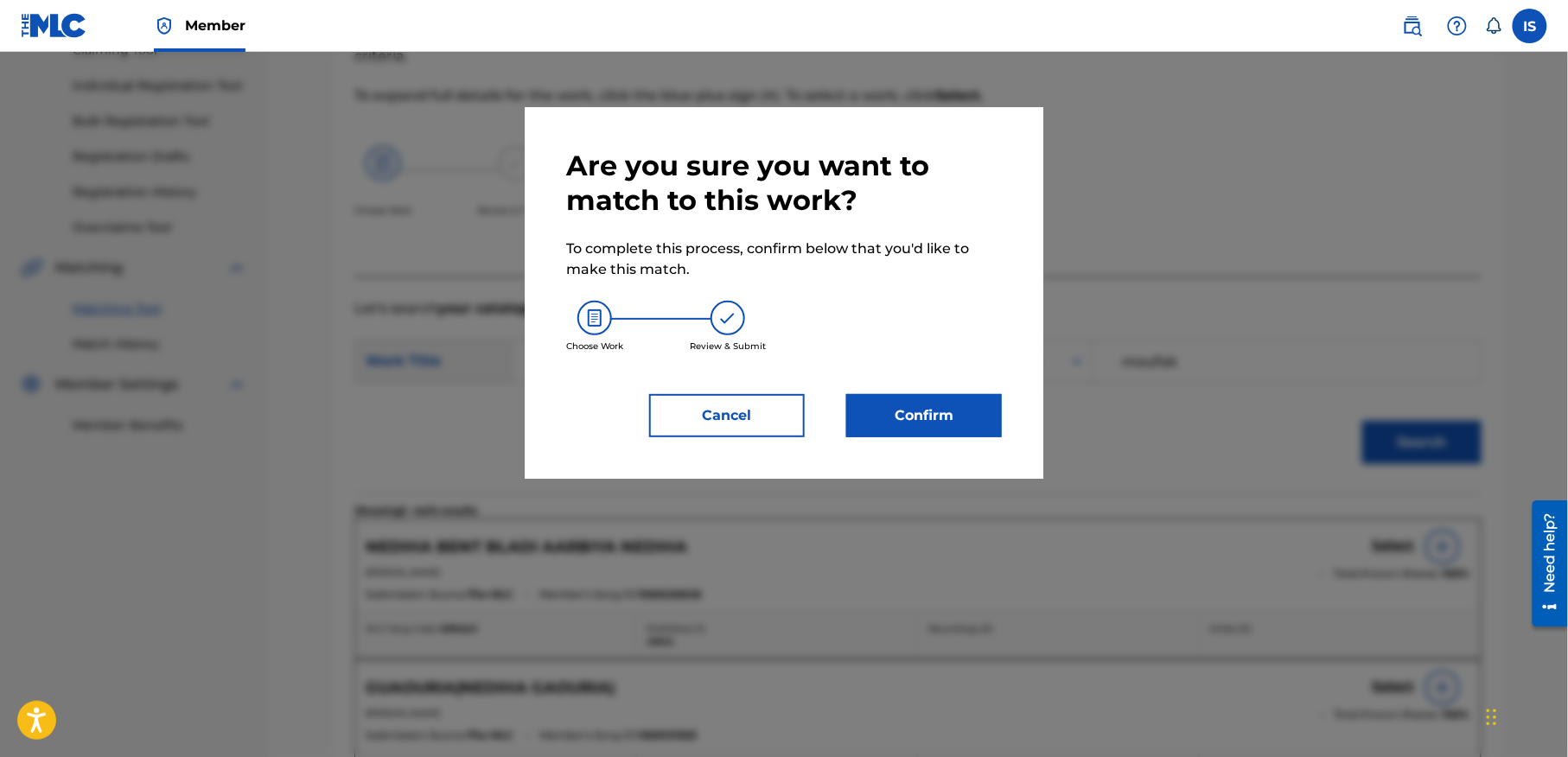
click at [942, 423] on button "Confirm" at bounding box center [924, 415] width 156 height 44
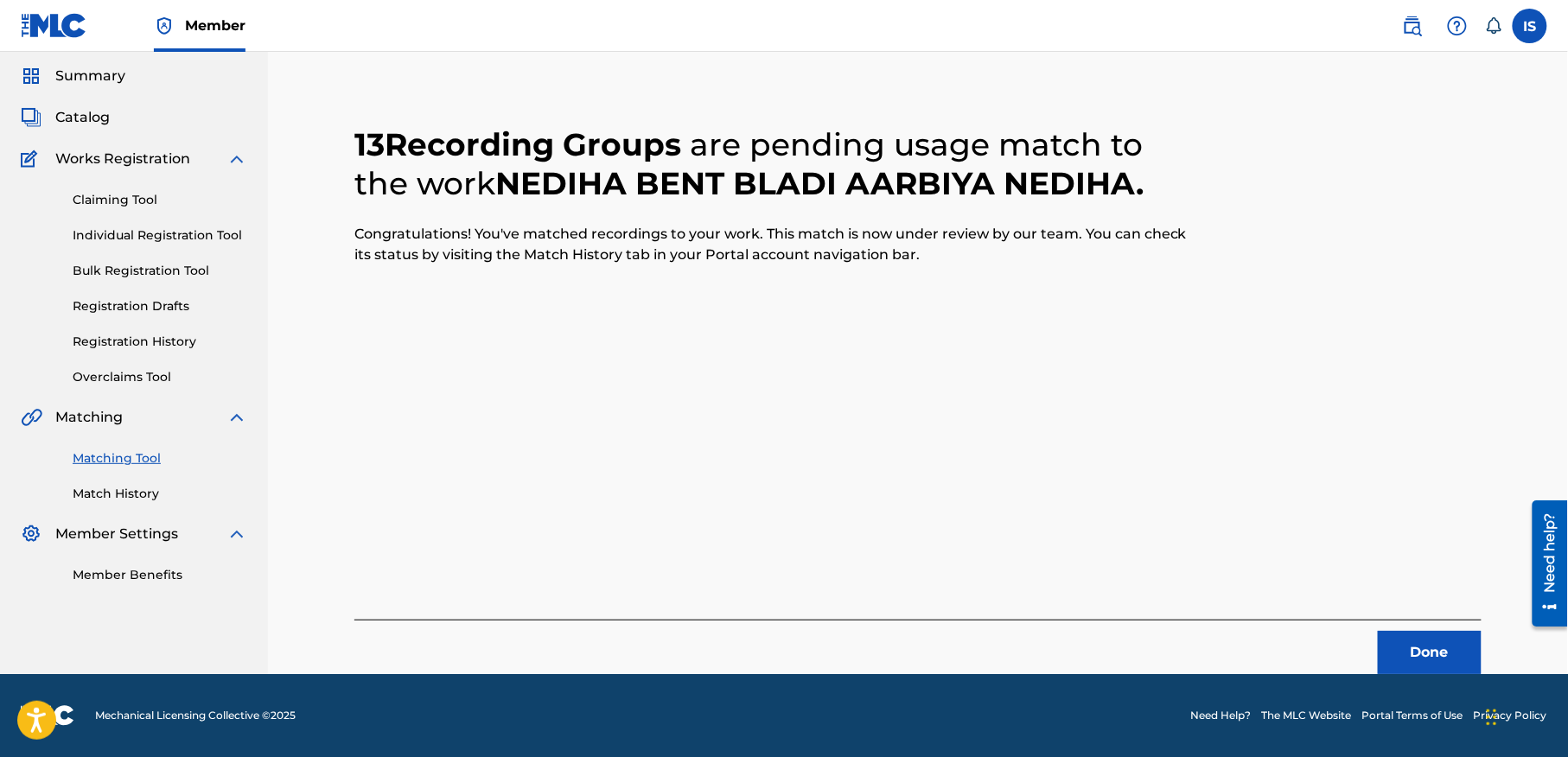
scroll to position [53, 0]
click at [1425, 637] on button "Done" at bounding box center [1429, 653] width 104 height 44
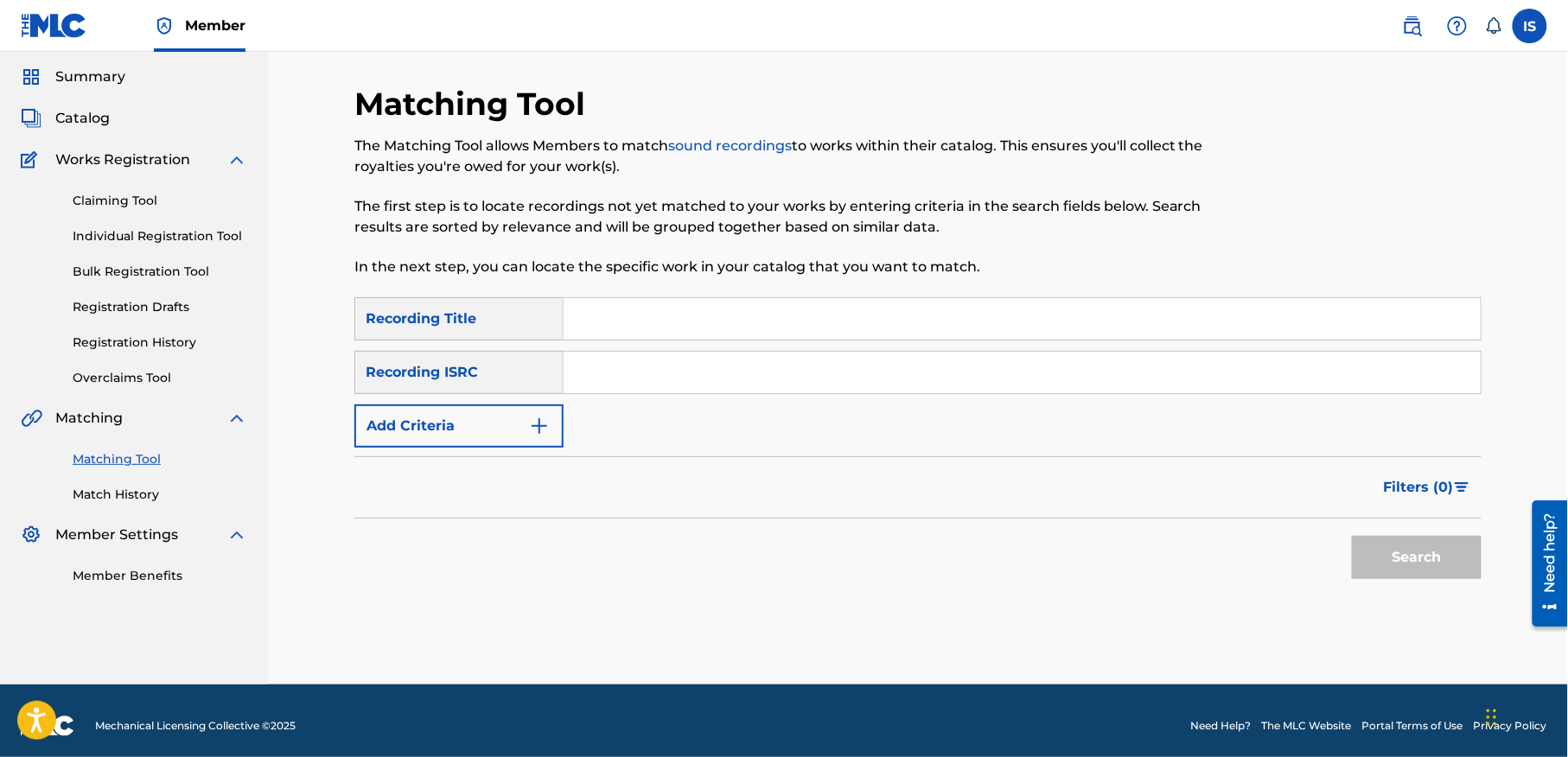
click at [574, 317] on input "Search Form" at bounding box center [1022, 318] width 917 height 42
paste input "HAGRET ENSSA"
type input "HAGRET ENSSA"
click at [524, 418] on button "Add Criteria" at bounding box center [458, 426] width 209 height 44
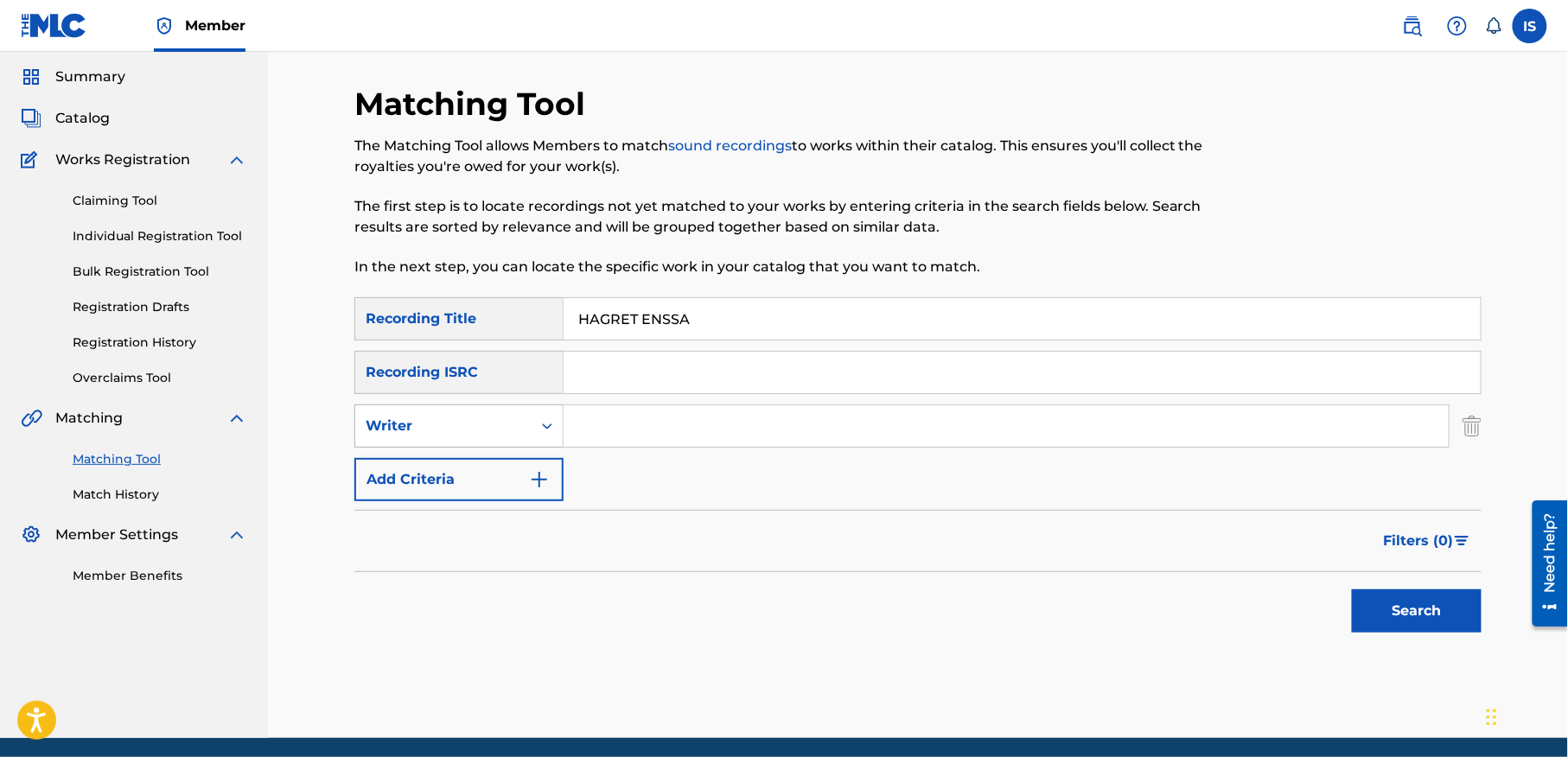
click at [474, 411] on div "Writer" at bounding box center [443, 425] width 176 height 33
click at [482, 465] on div "Recording Artist" at bounding box center [458, 469] width 207 height 44
click at [618, 412] on input "Search Form" at bounding box center [1006, 426] width 885 height 42
type input "cheb bilal"
click at [1398, 605] on button "Search" at bounding box center [1417, 610] width 130 height 44
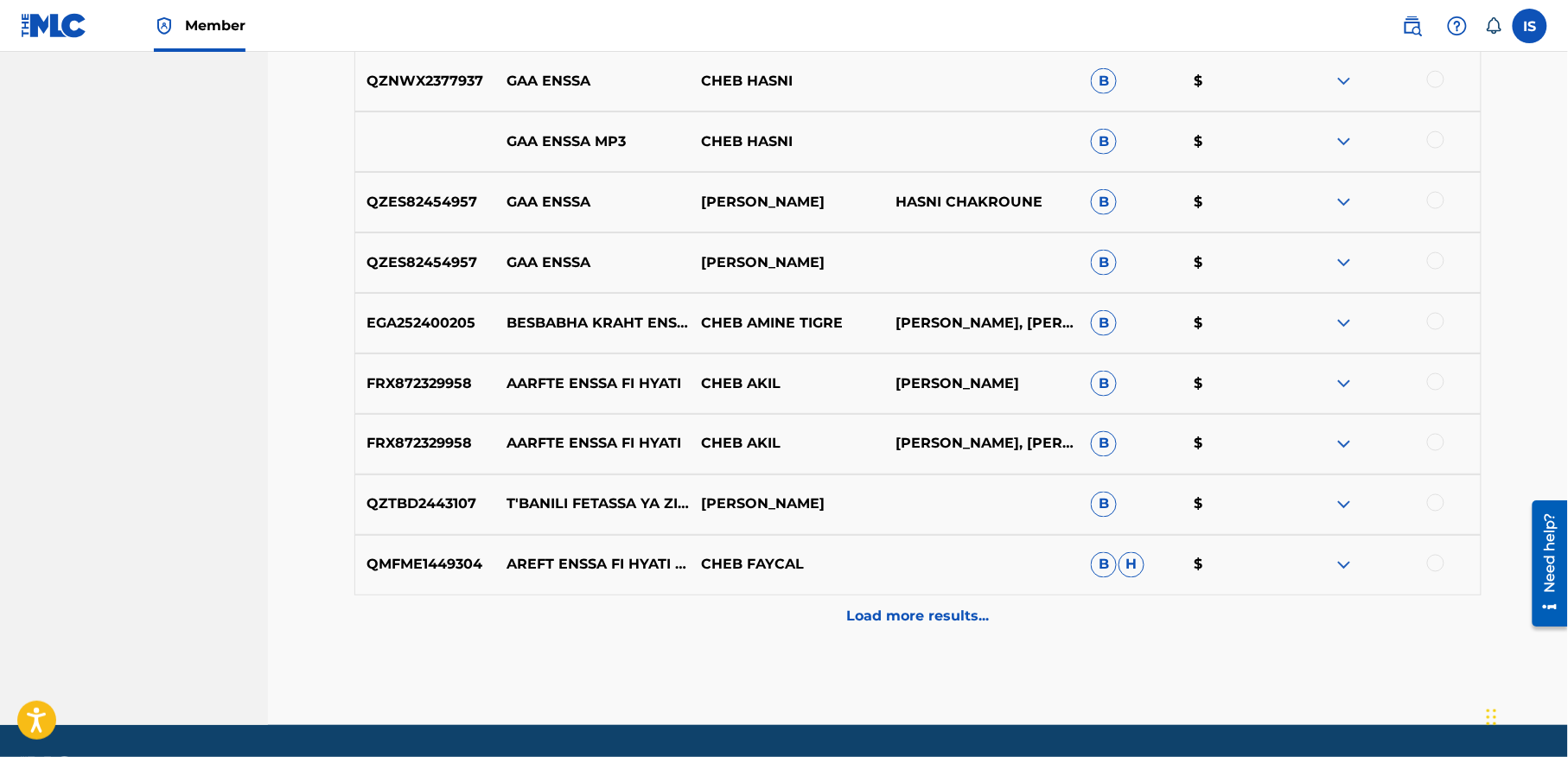
click at [896, 624] on p "Load more results..." at bounding box center [918, 616] width 142 height 20
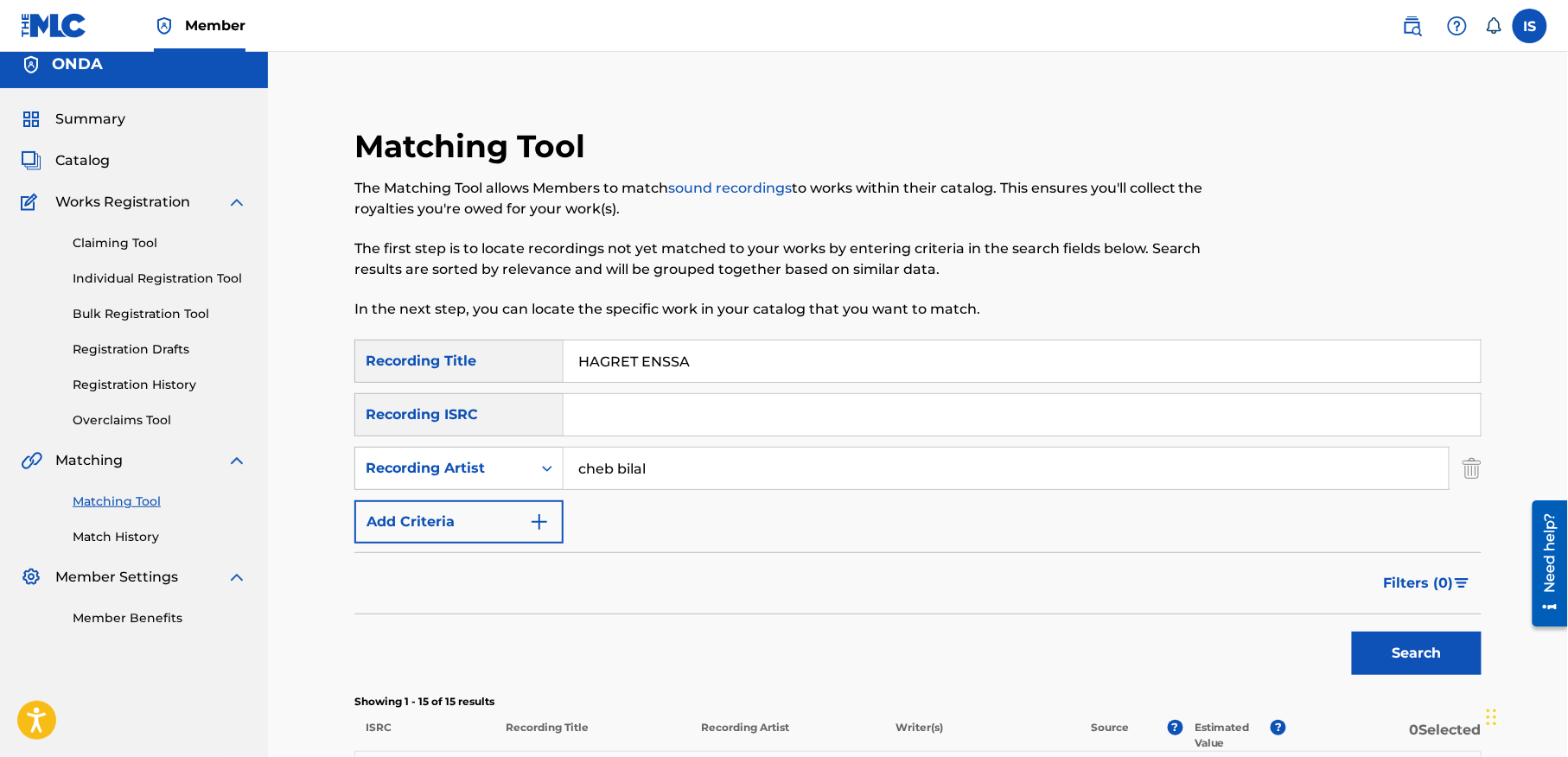
scroll to position [0, 0]
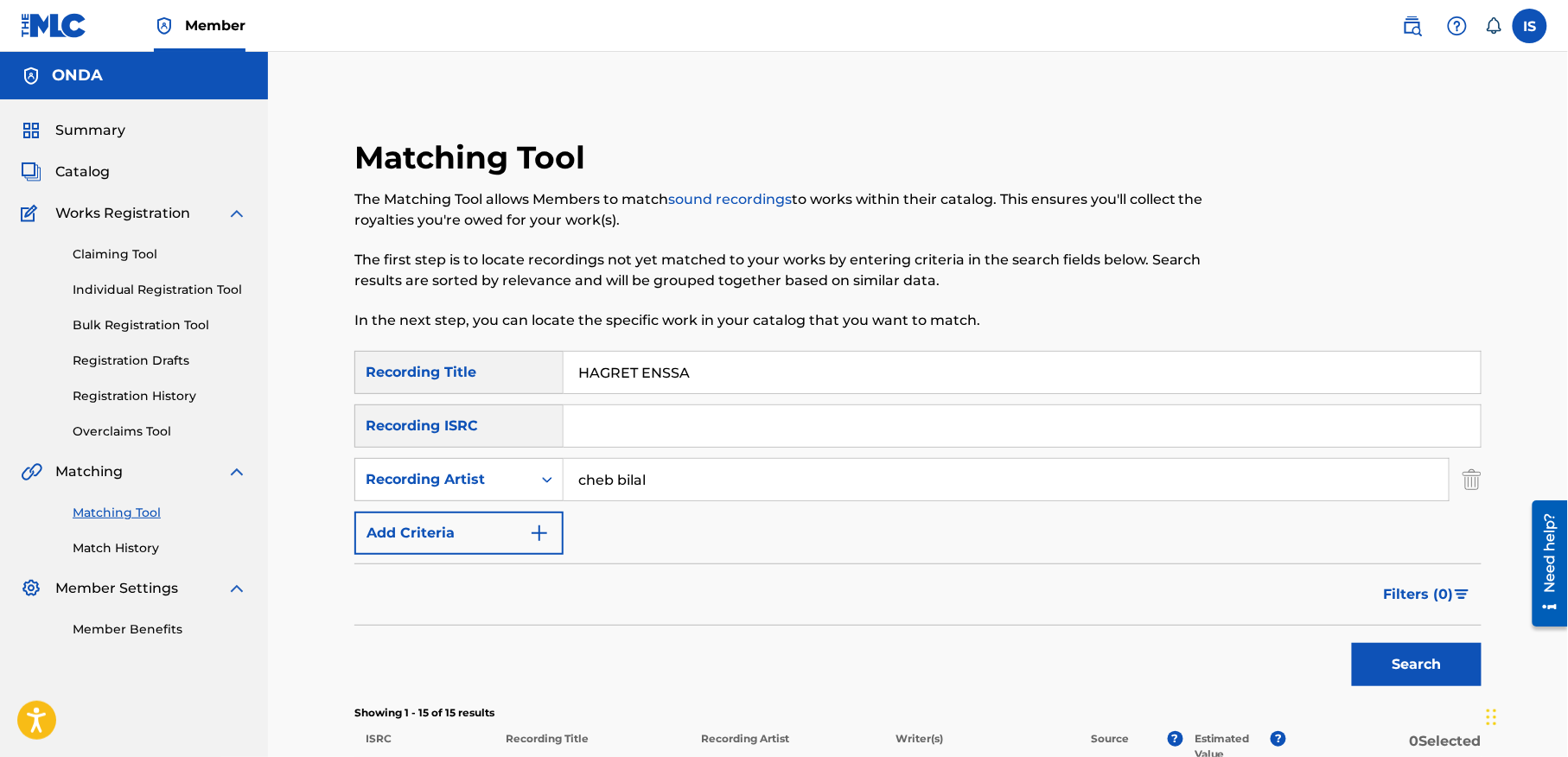
click at [619, 375] on input "HAGRET ENSSA" at bounding box center [1022, 372] width 917 height 42
paste input "IDHA KHTAK DJIBAK"
click at [1352, 643] on button "Search" at bounding box center [1417, 664] width 130 height 44
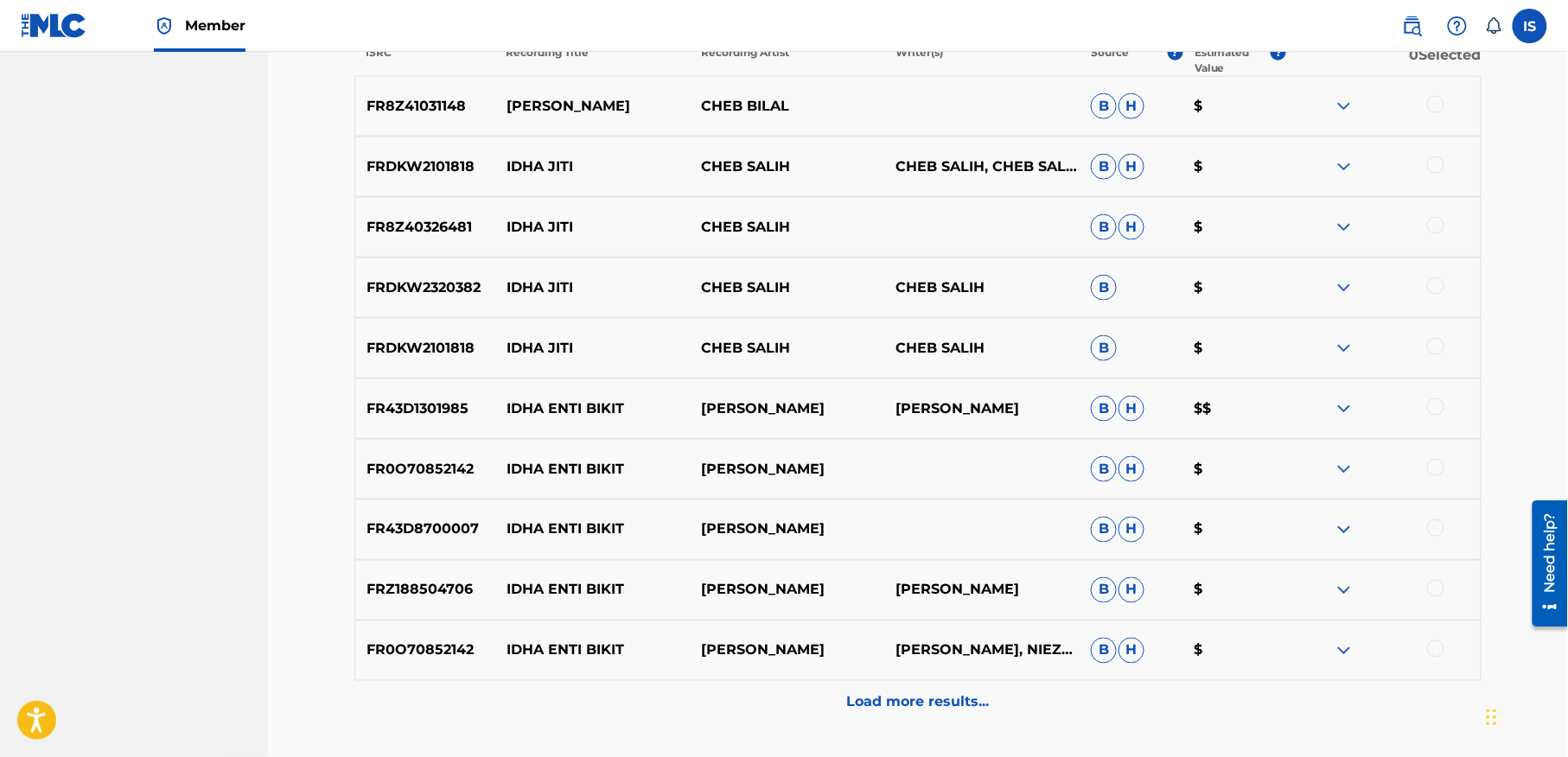
scroll to position [73, 0]
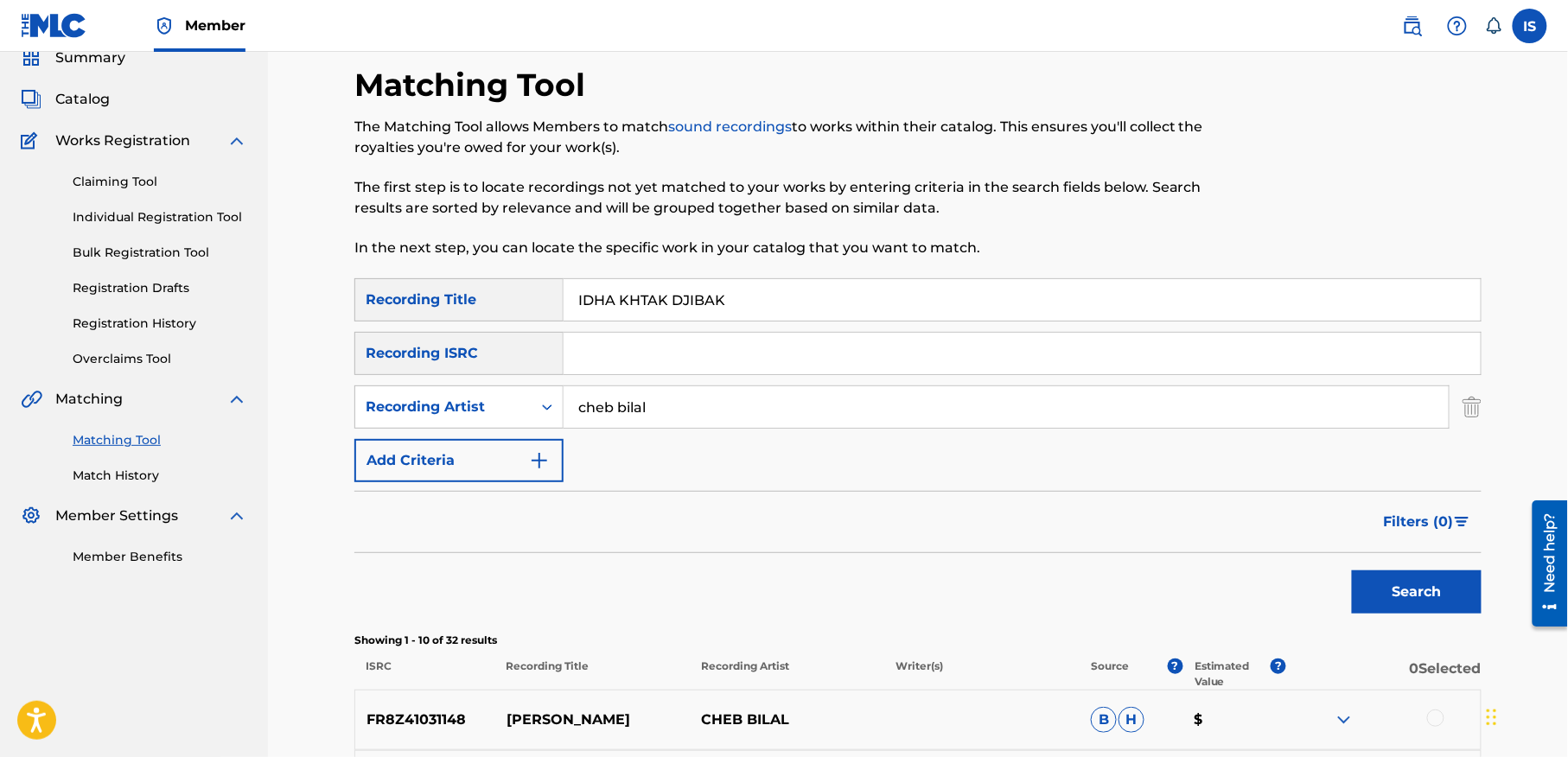
click at [672, 302] on input "IDHA KHTAK DJIBAK" at bounding box center [1022, 300] width 917 height 42
paste input "[PERSON_NAME]"
type input "[PERSON_NAME]"
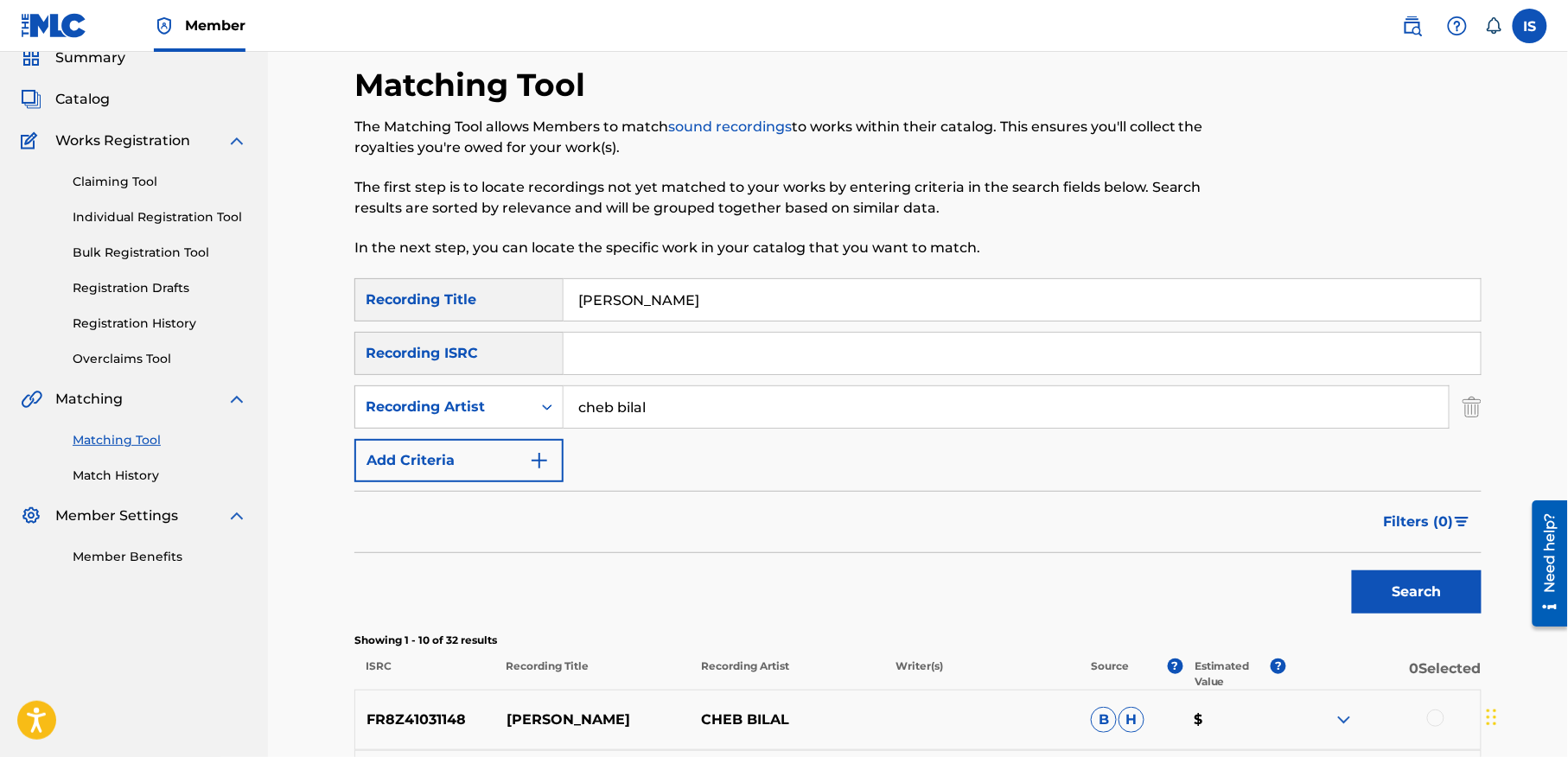
click at [1352, 570] on button "Search" at bounding box center [1417, 592] width 130 height 44
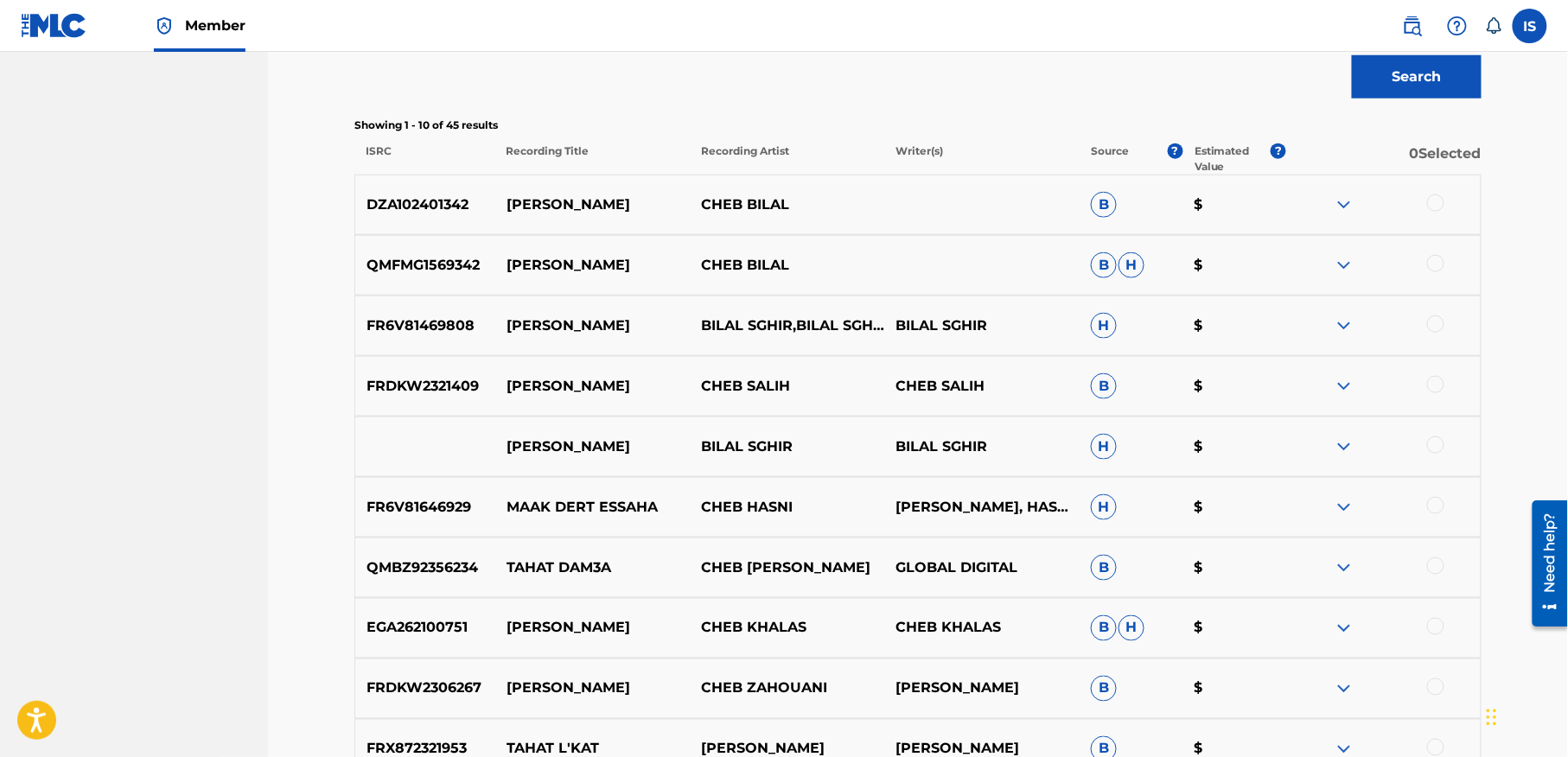
scroll to position [577, 0]
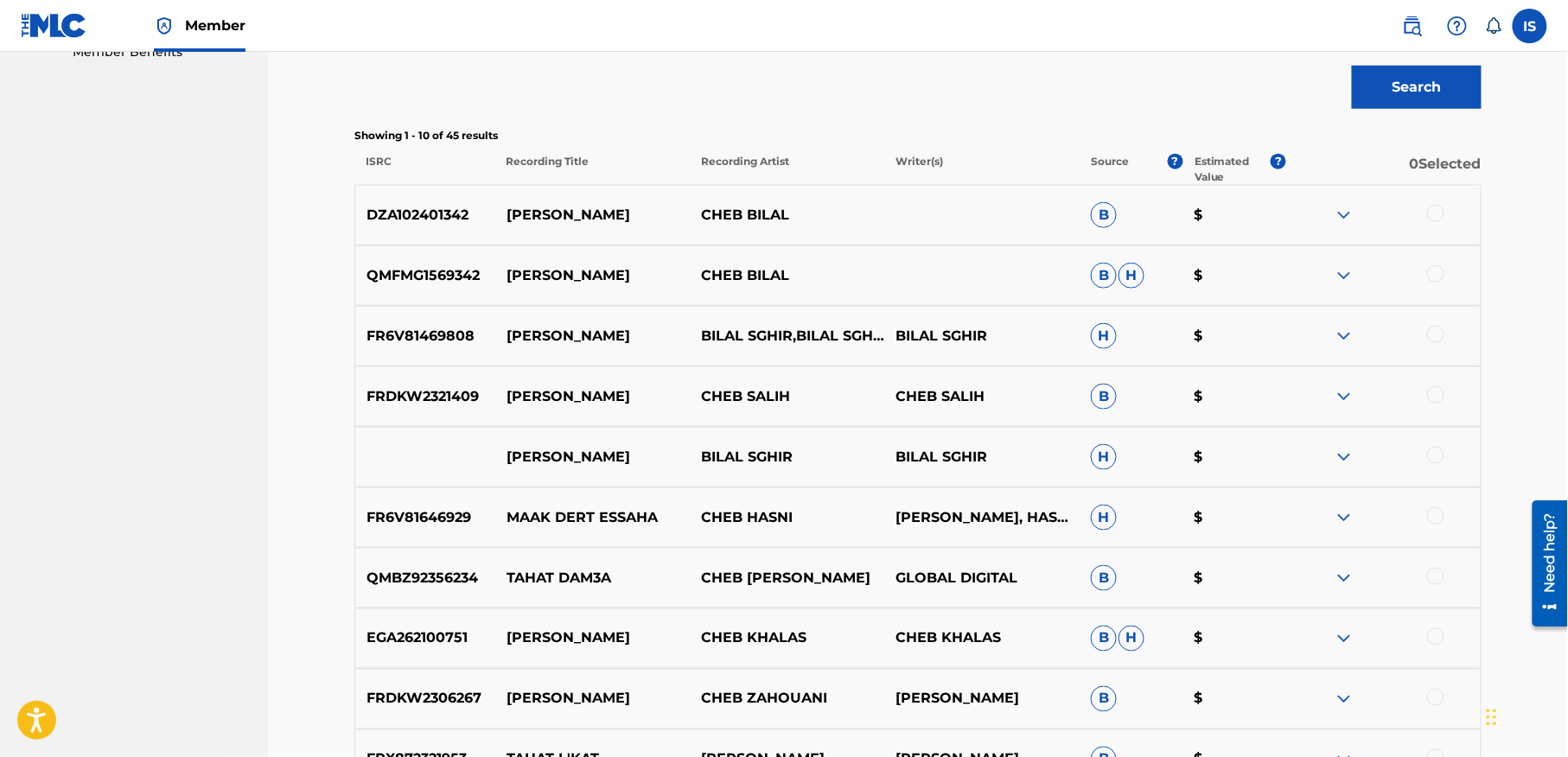
drag, startPoint x: 1435, startPoint y: 218, endPoint x: 1435, endPoint y: 208, distance: 10.0
click at [1435, 208] on div at bounding box center [1435, 213] width 17 height 17
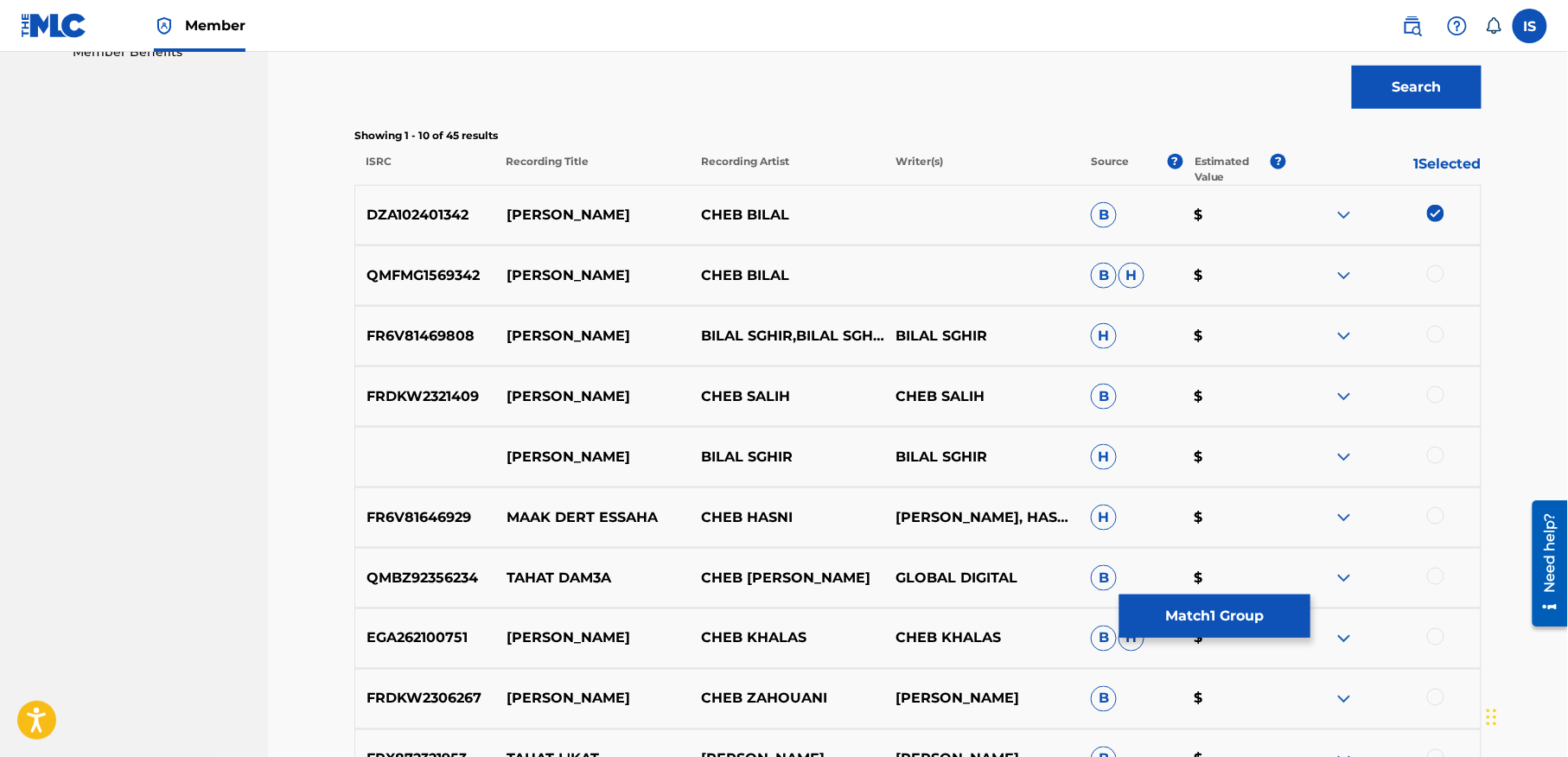
click at [1432, 278] on div at bounding box center [1435, 273] width 17 height 17
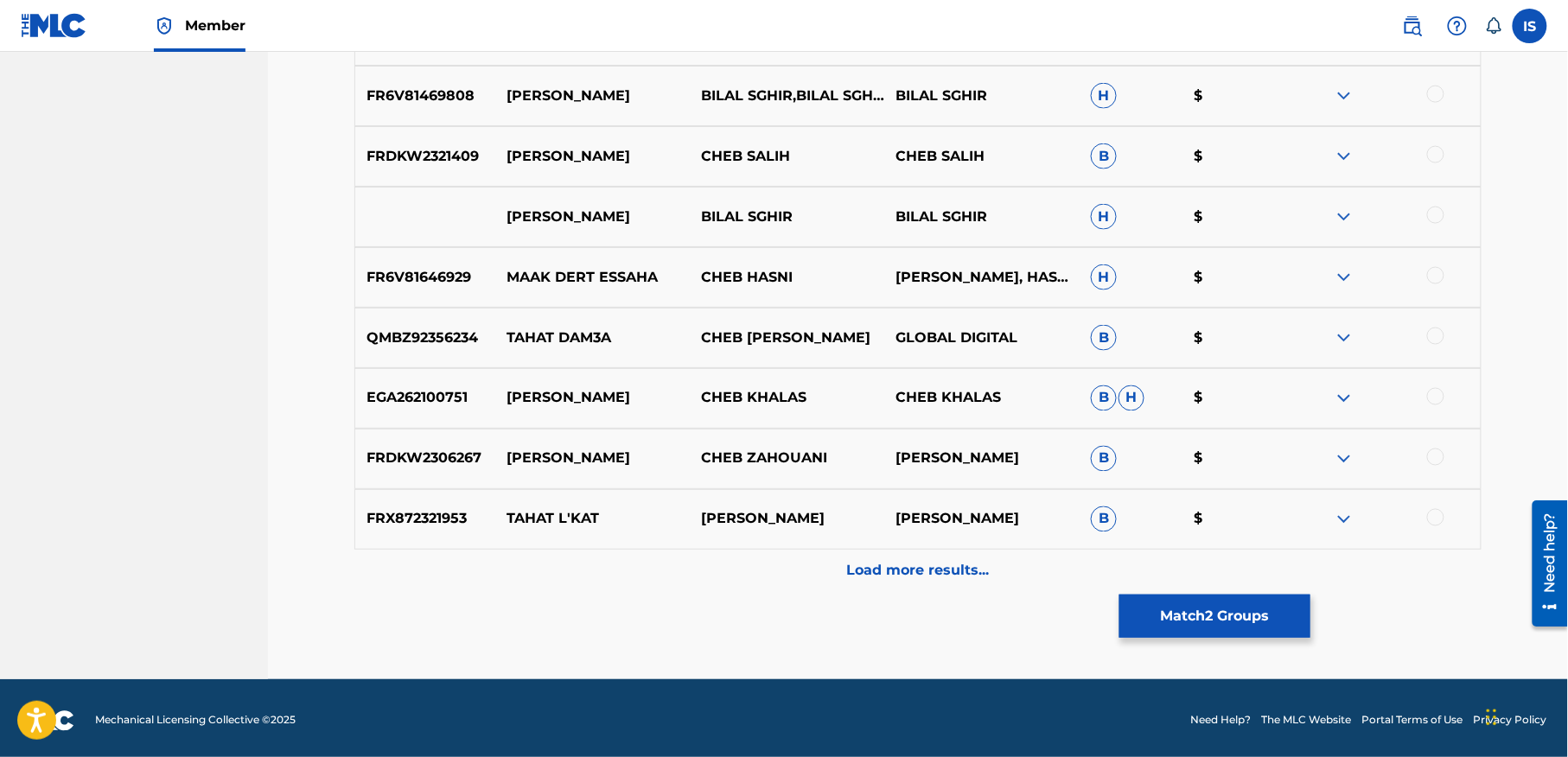
scroll to position [819, 0]
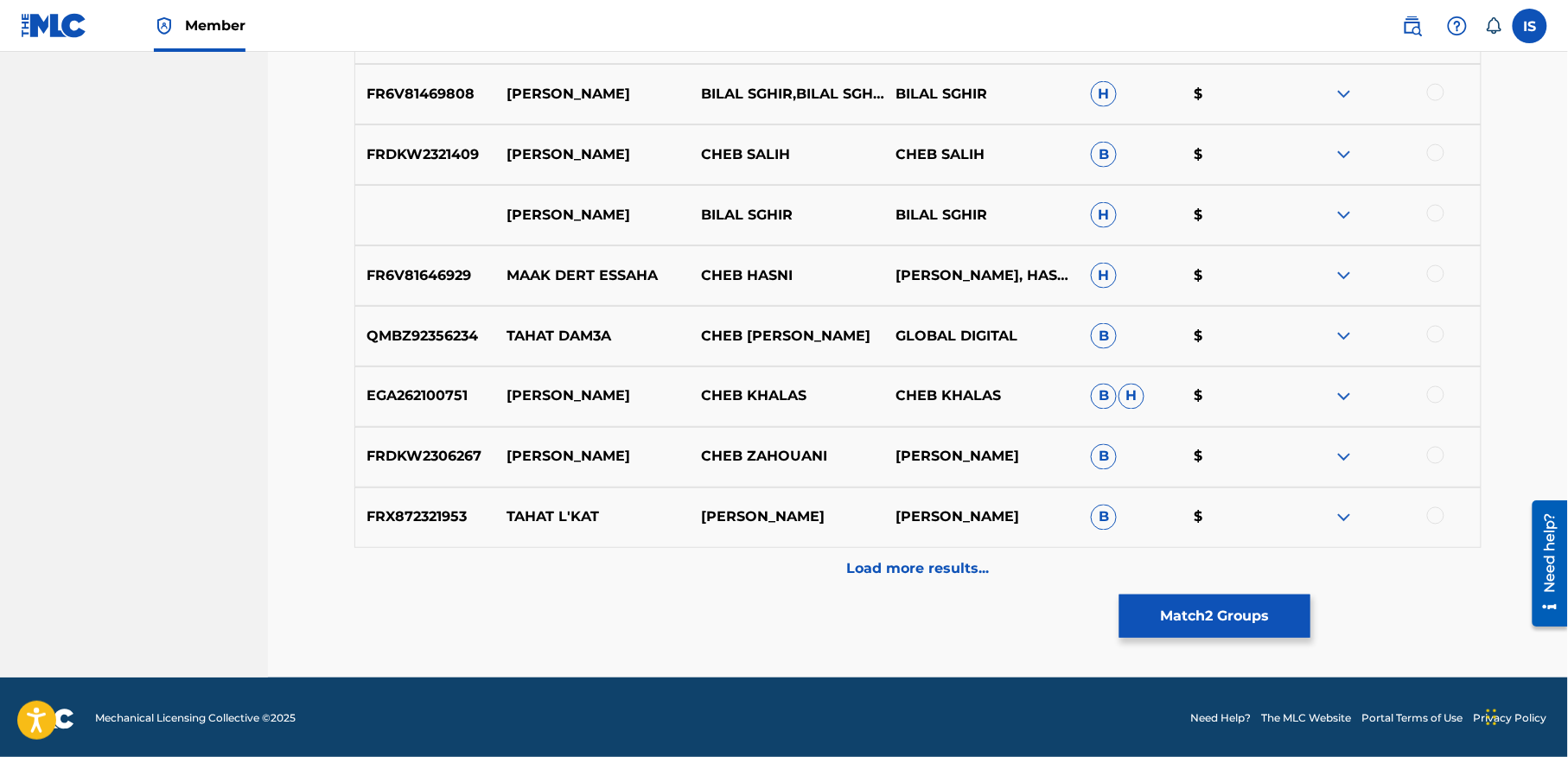
click at [999, 574] on div "Load more results..." at bounding box center [917, 569] width 1128 height 44
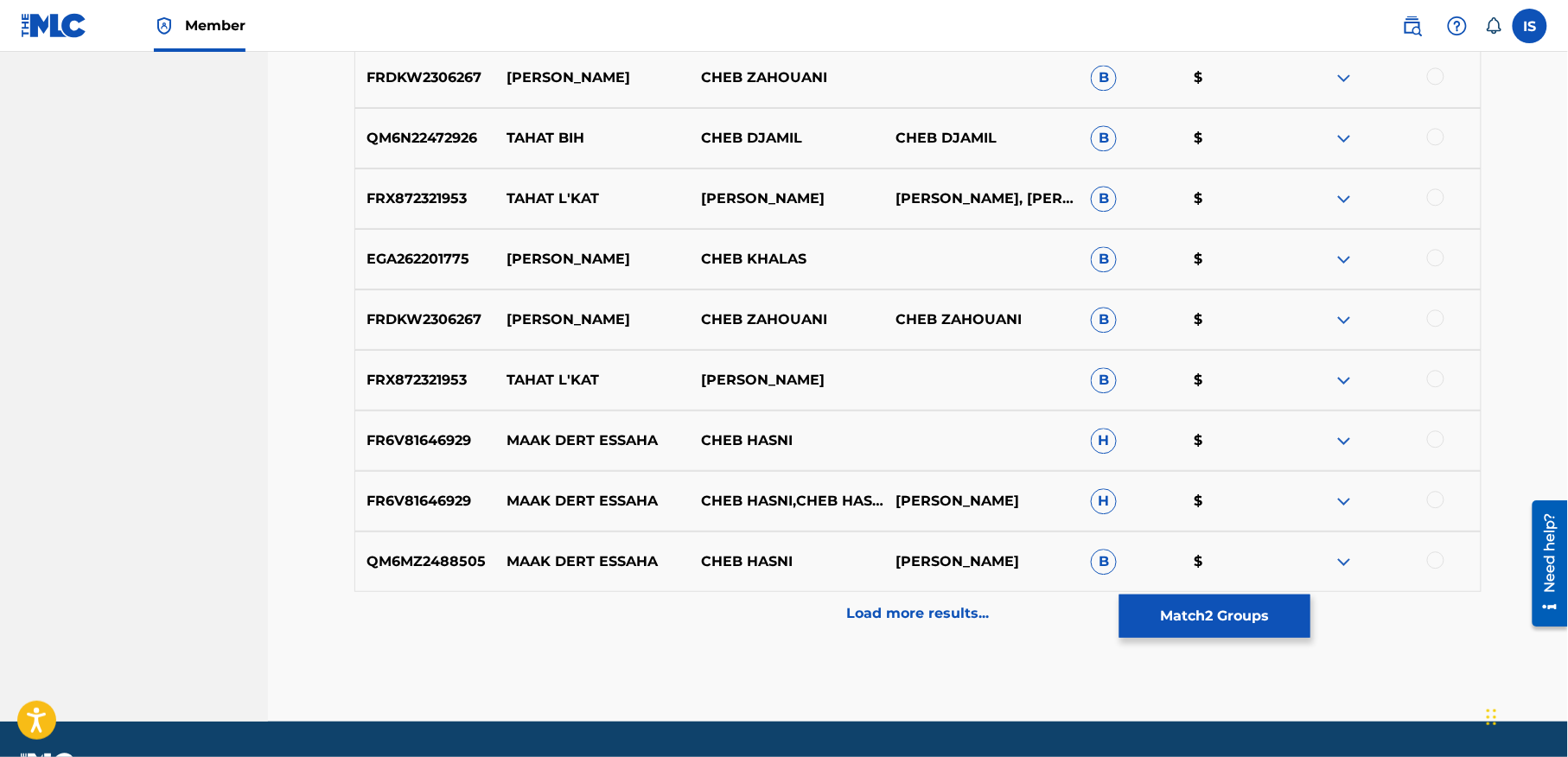
click at [934, 608] on p "Load more results..." at bounding box center [918, 613] width 142 height 20
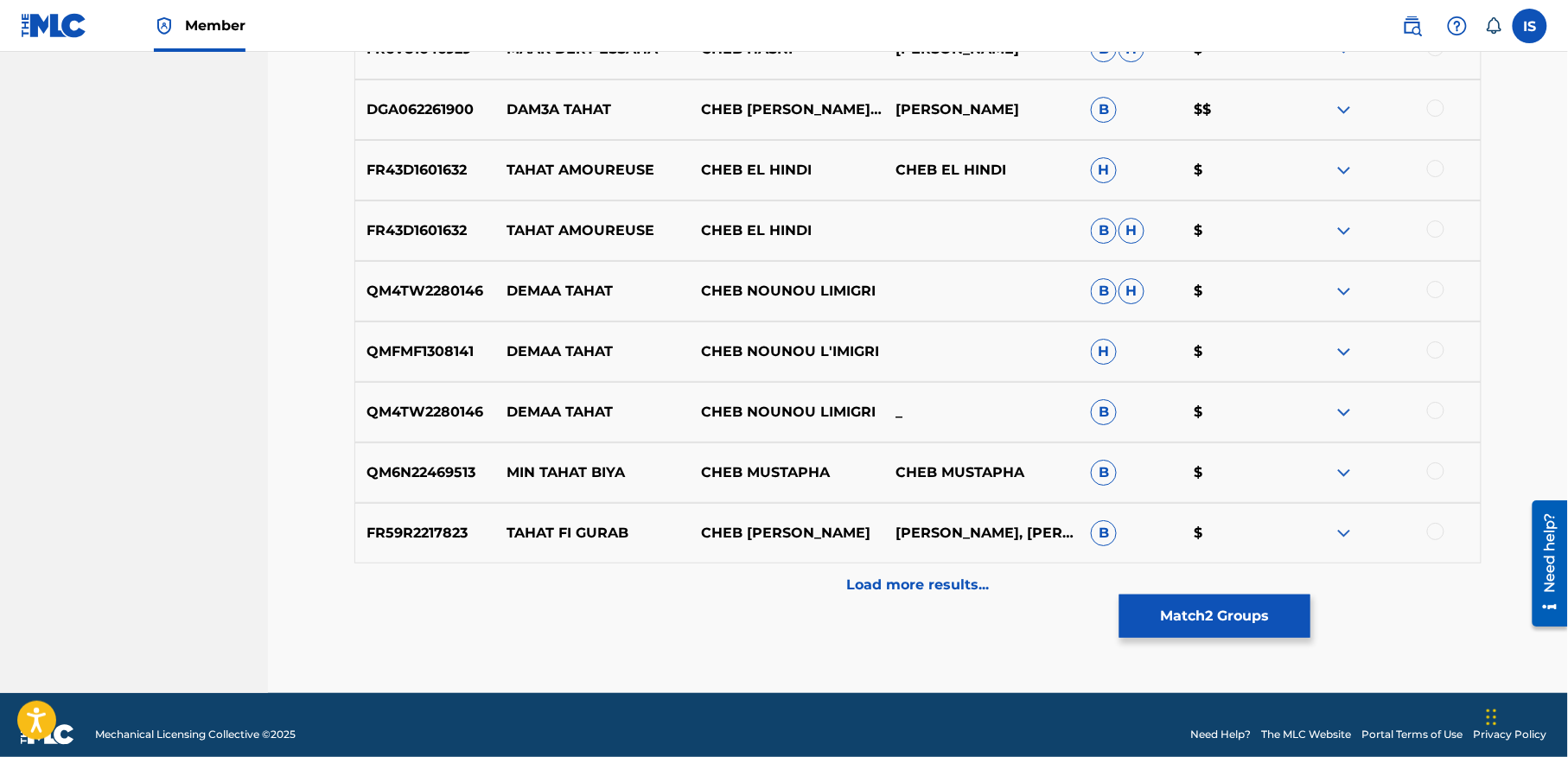
scroll to position [2033, 0]
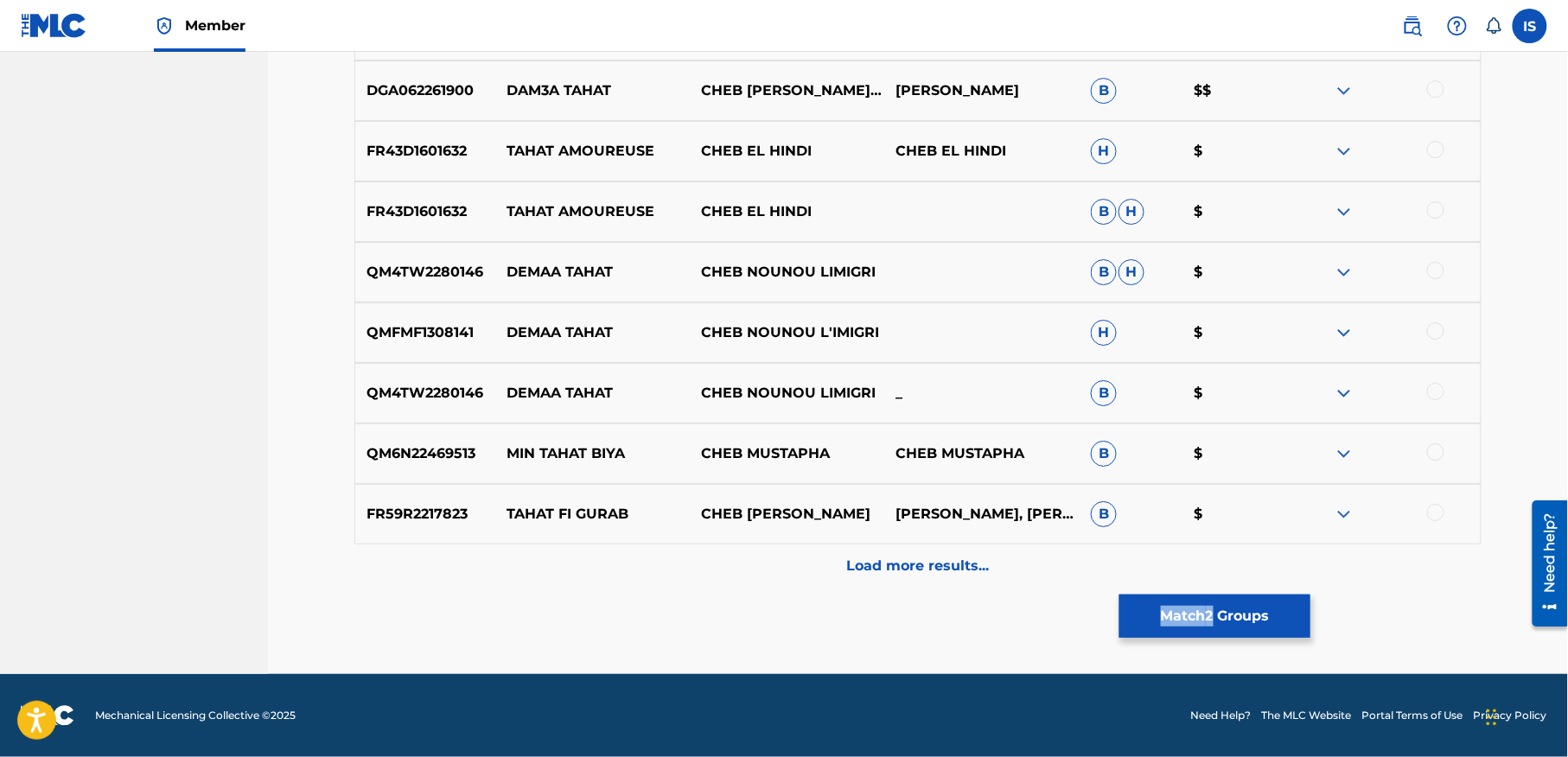
drag, startPoint x: 1253, startPoint y: 638, endPoint x: 1215, endPoint y: 618, distance: 42.9
click at [1215, 618] on button "Match 2 Groups" at bounding box center [1215, 616] width 191 height 44
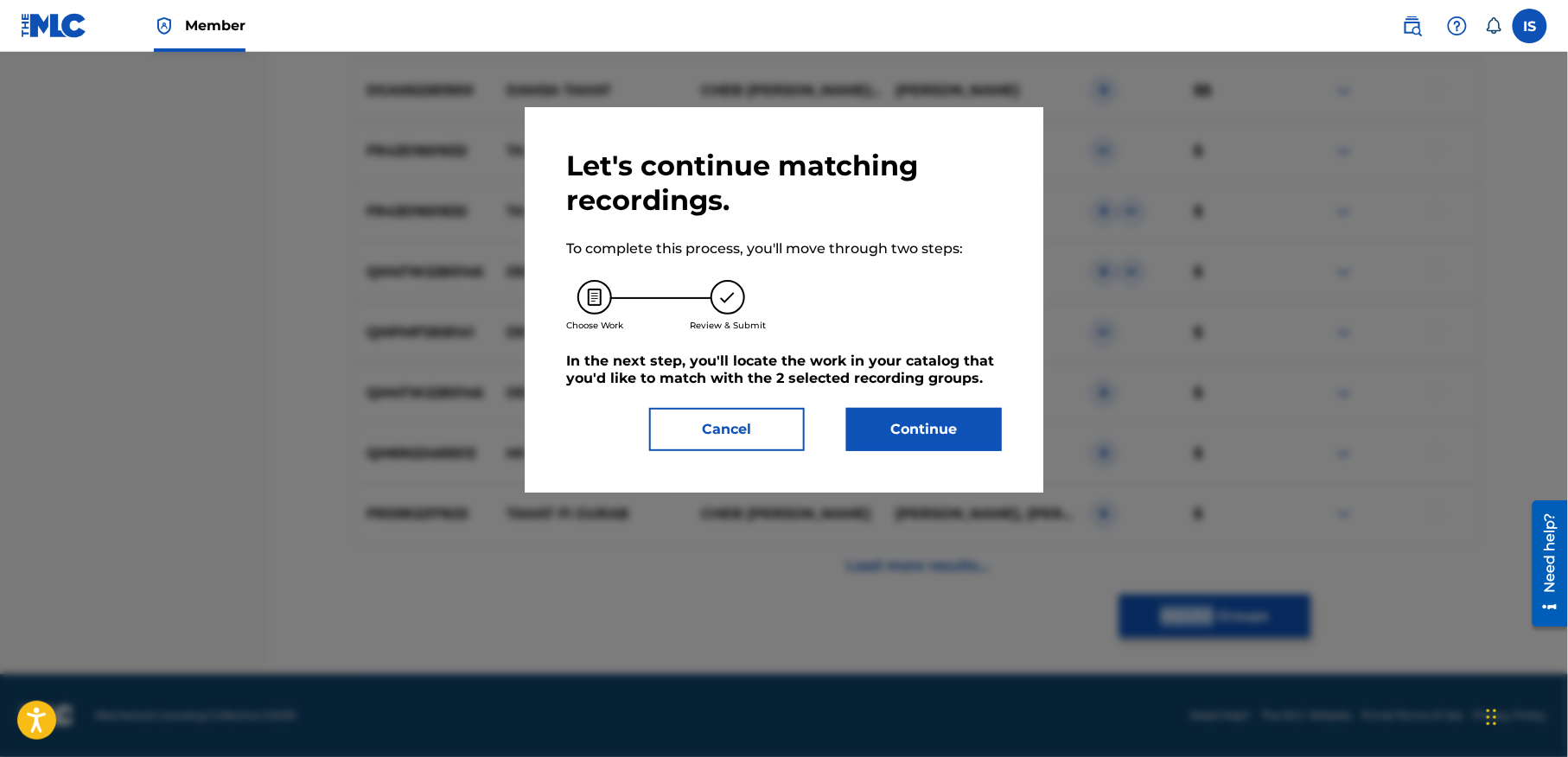
click at [914, 413] on button "Continue" at bounding box center [924, 429] width 156 height 44
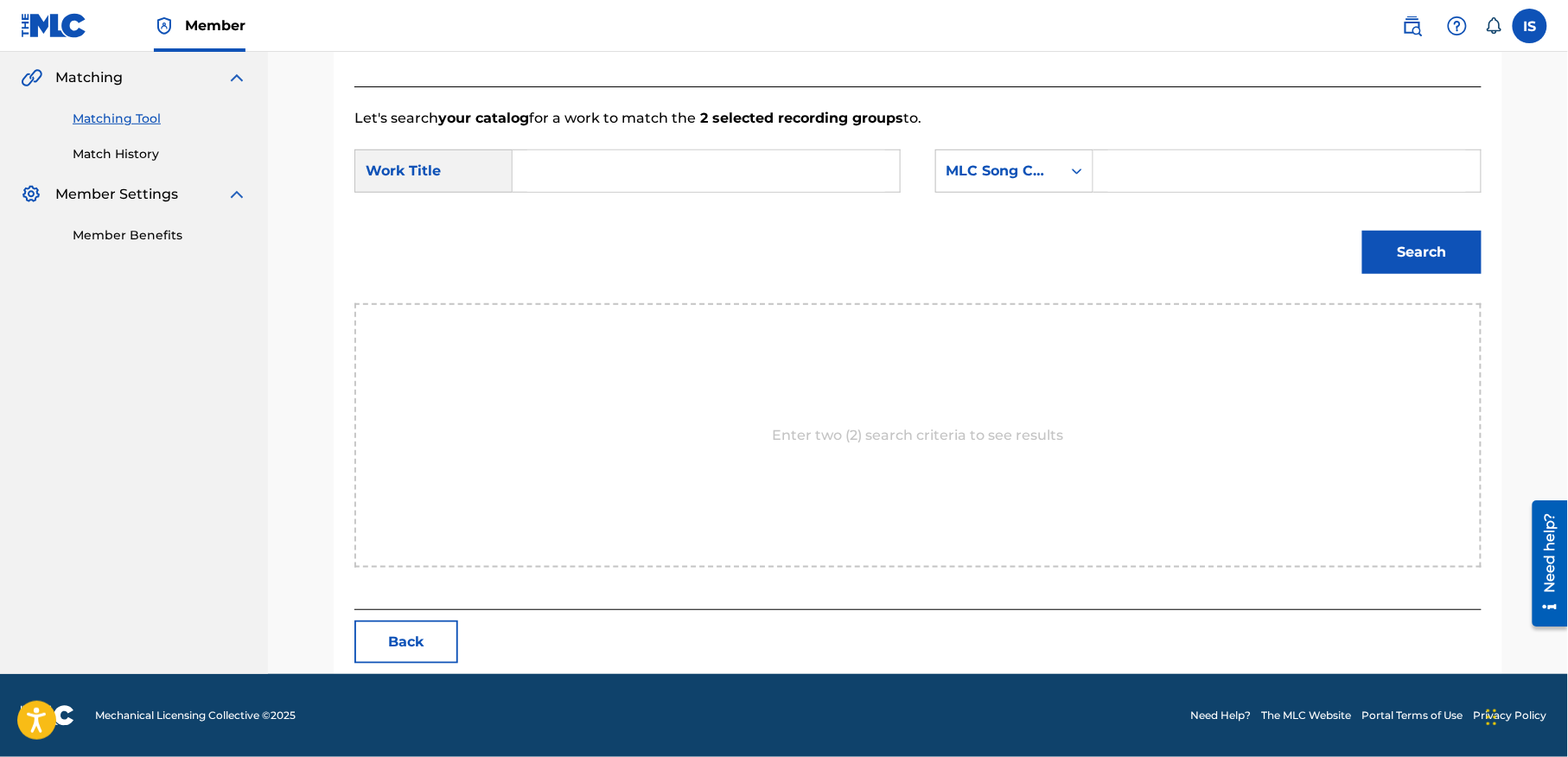
scroll to position [395, 0]
click at [669, 174] on input "Search Form" at bounding box center [707, 171] width 358 height 42
paste input "[PERSON_NAME]"
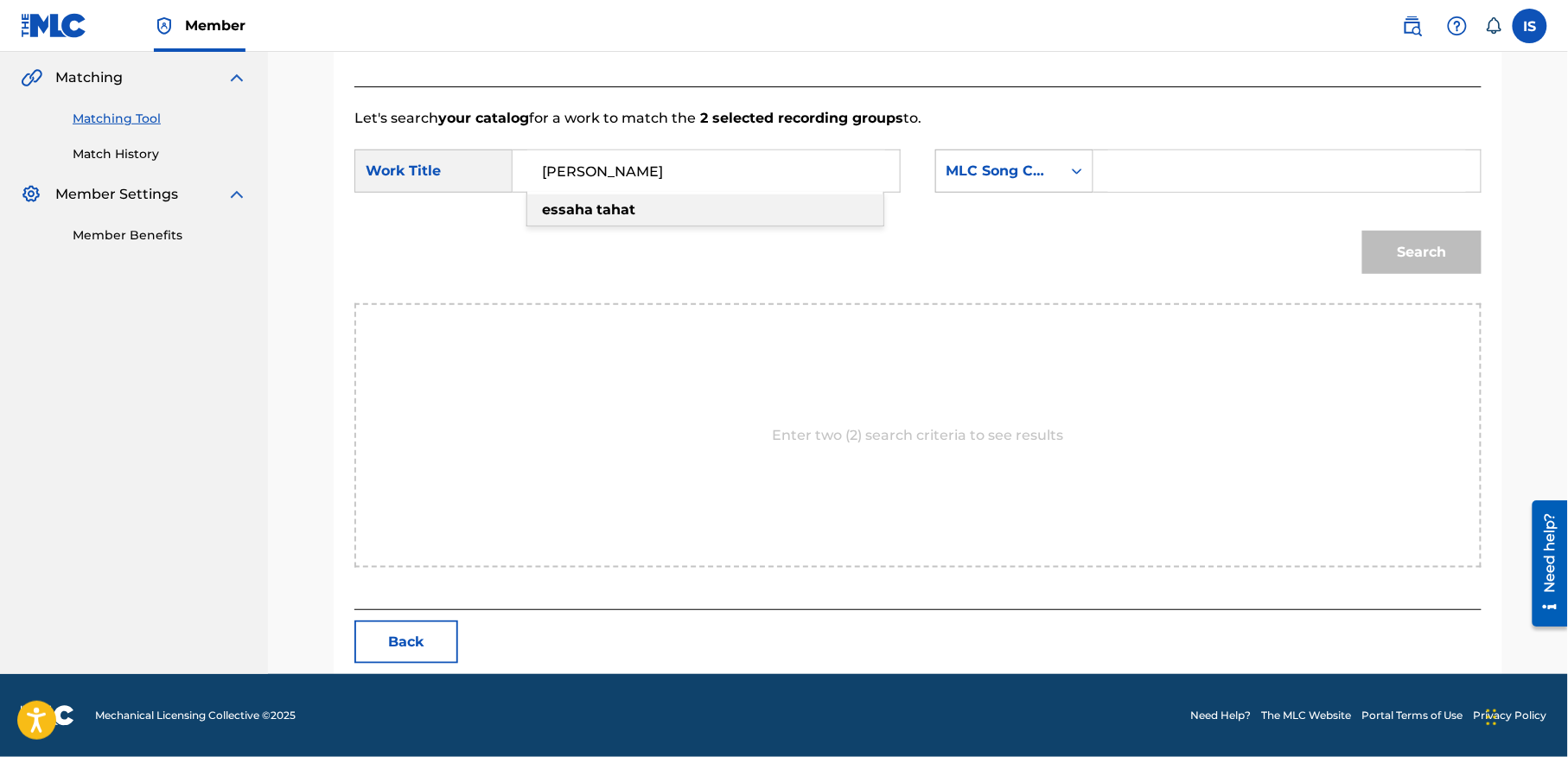
type input "[PERSON_NAME]"
click at [1003, 180] on div "MLC Song Code" at bounding box center [999, 171] width 105 height 20
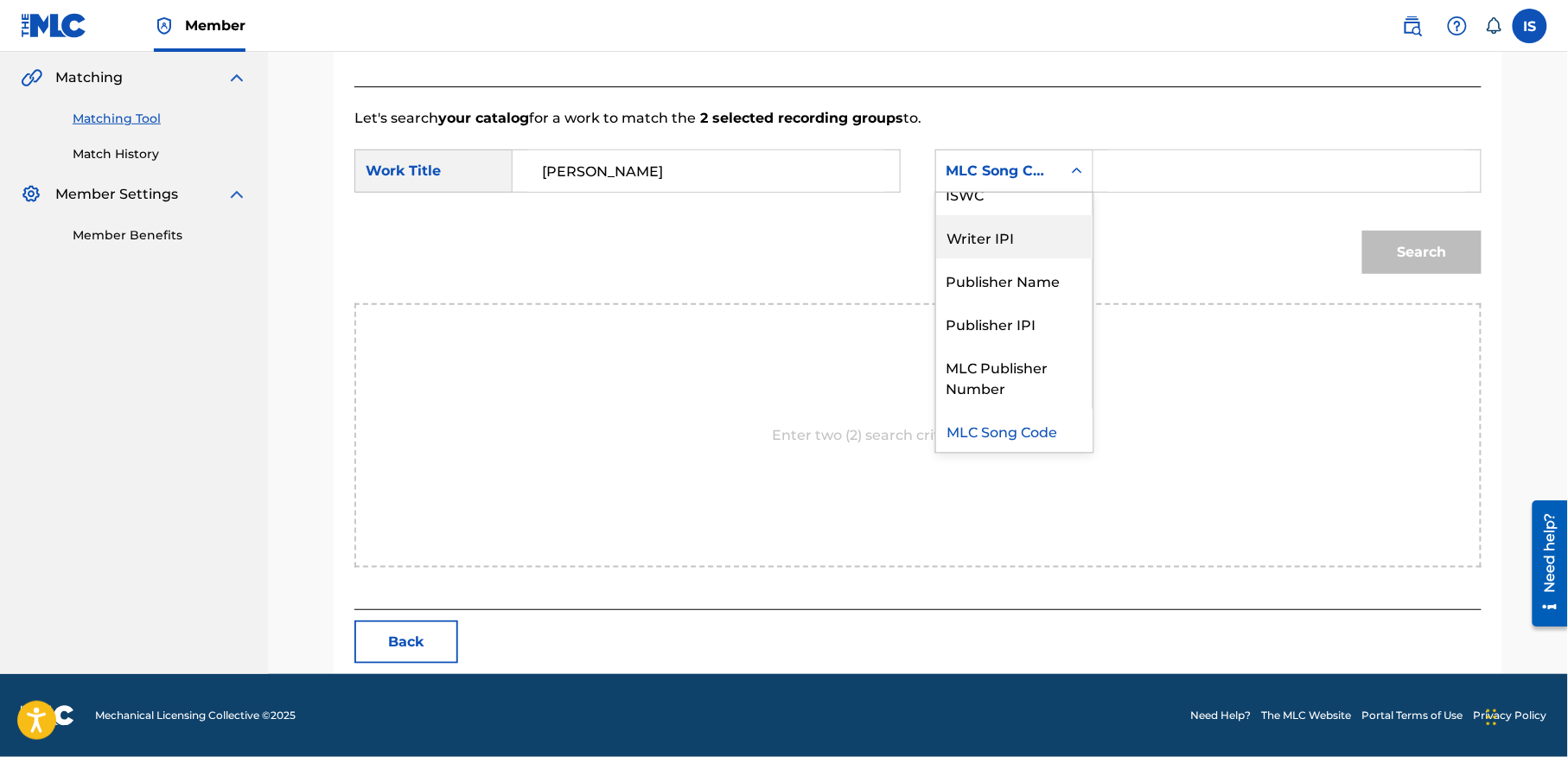
scroll to position [0, 0]
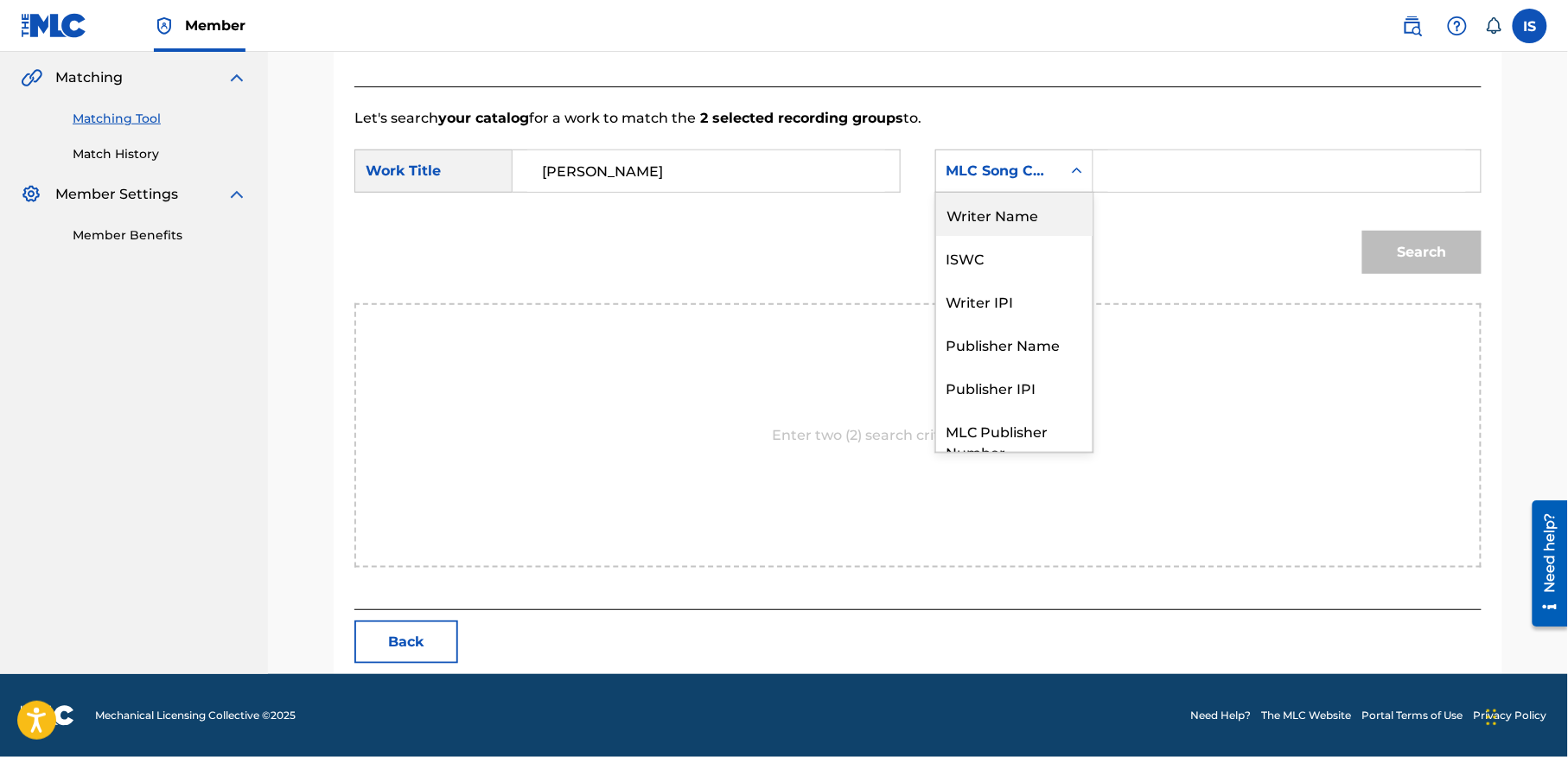
click at [1000, 218] on div "Writer Name" at bounding box center [1014, 214] width 157 height 44
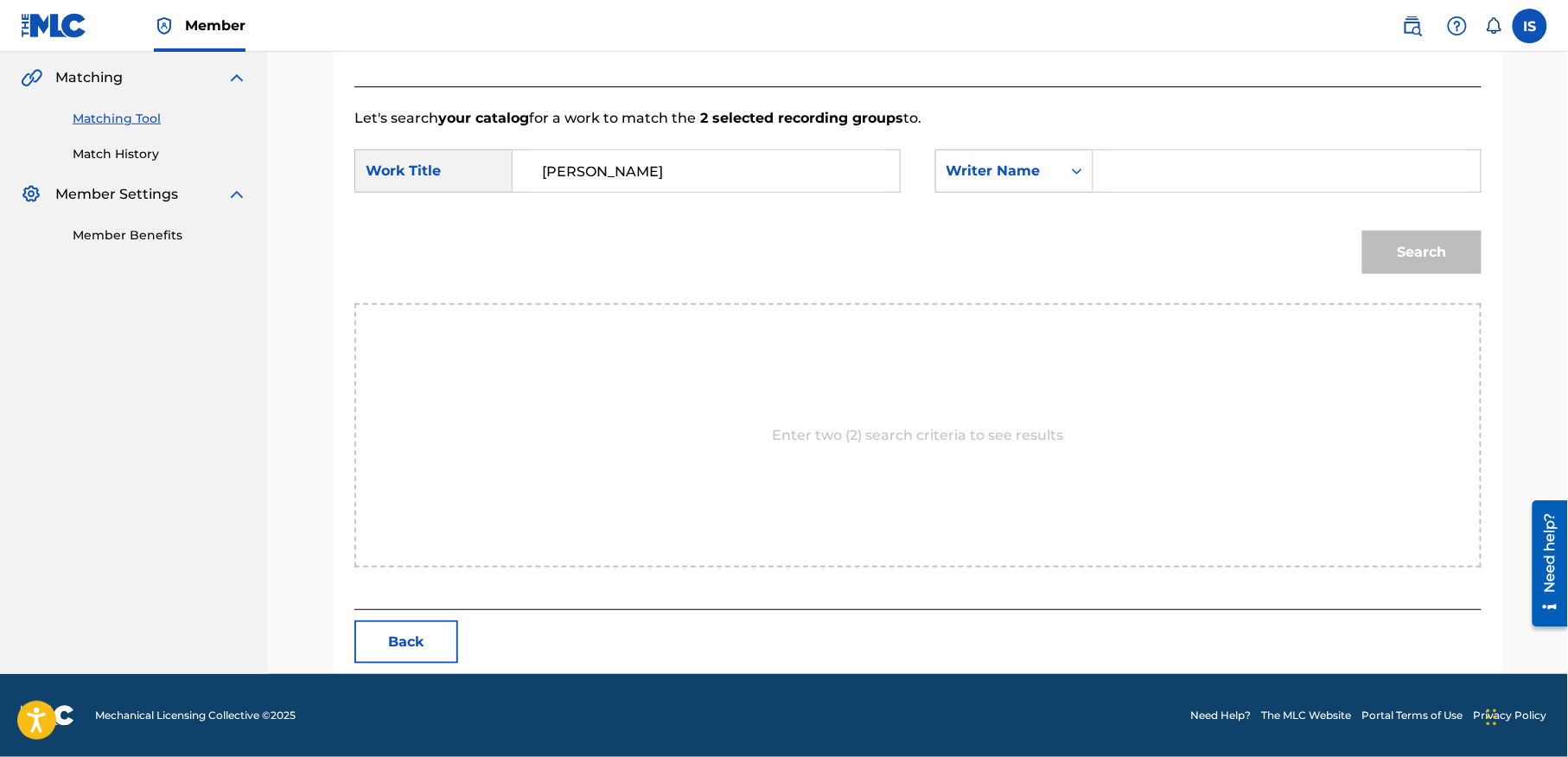
click at [1145, 184] on input "Search Form" at bounding box center [1287, 171] width 358 height 42
type input "moufok"
click at [1432, 262] on button "Search" at bounding box center [1422, 252] width 119 height 44
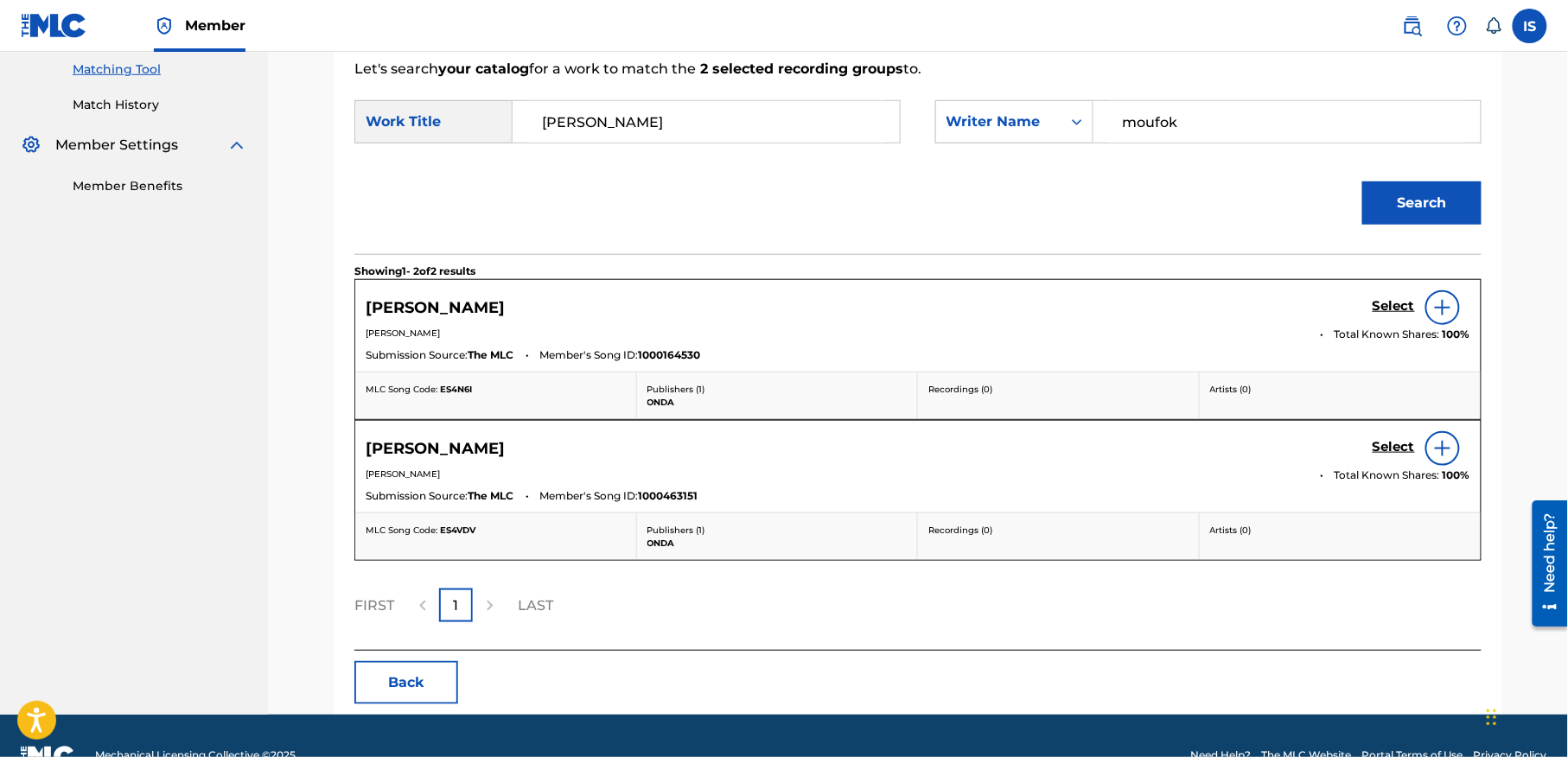
scroll to position [444, 0]
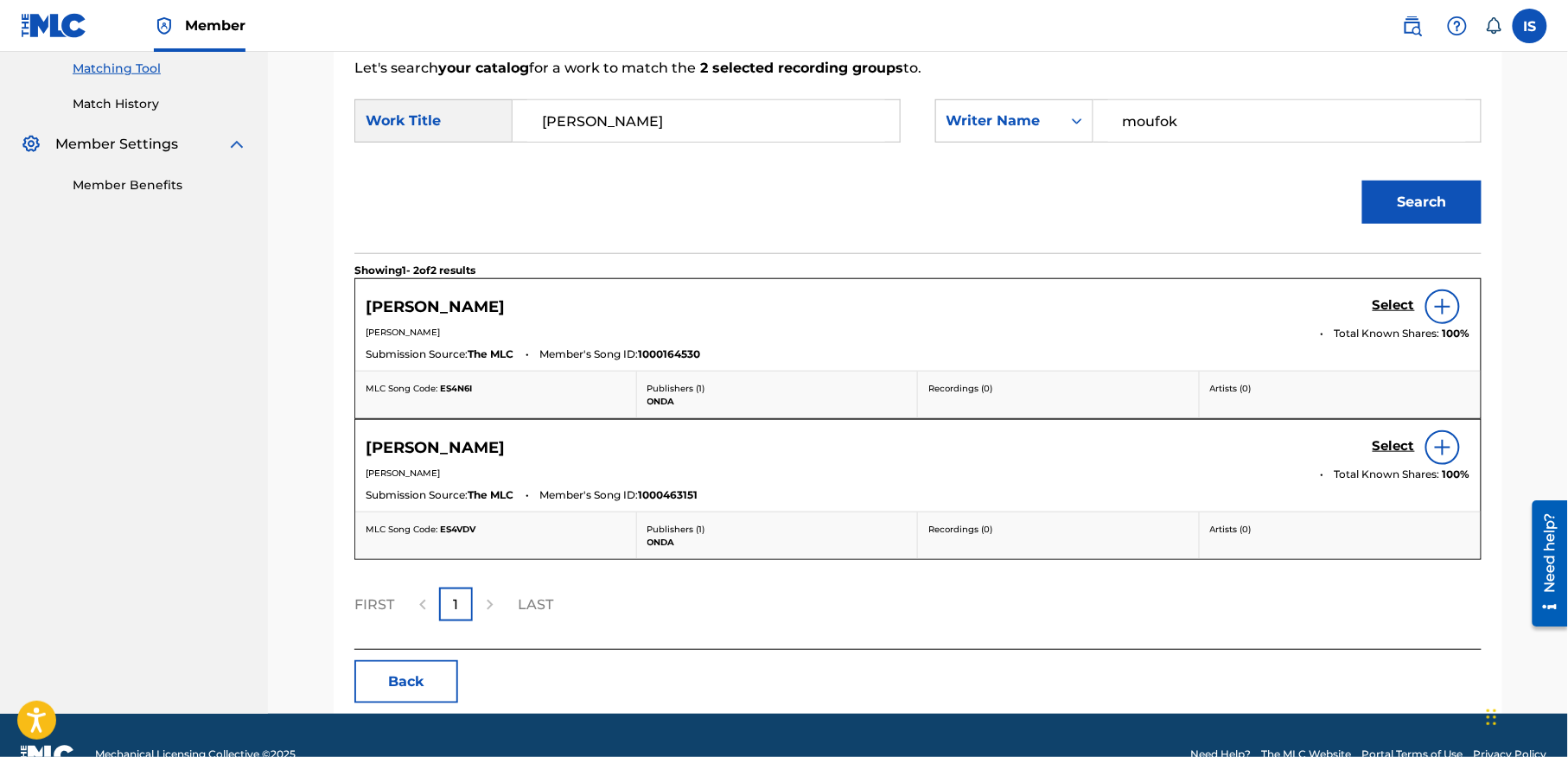
click at [1397, 298] on h5 "Select" at bounding box center [1394, 305] width 43 height 16
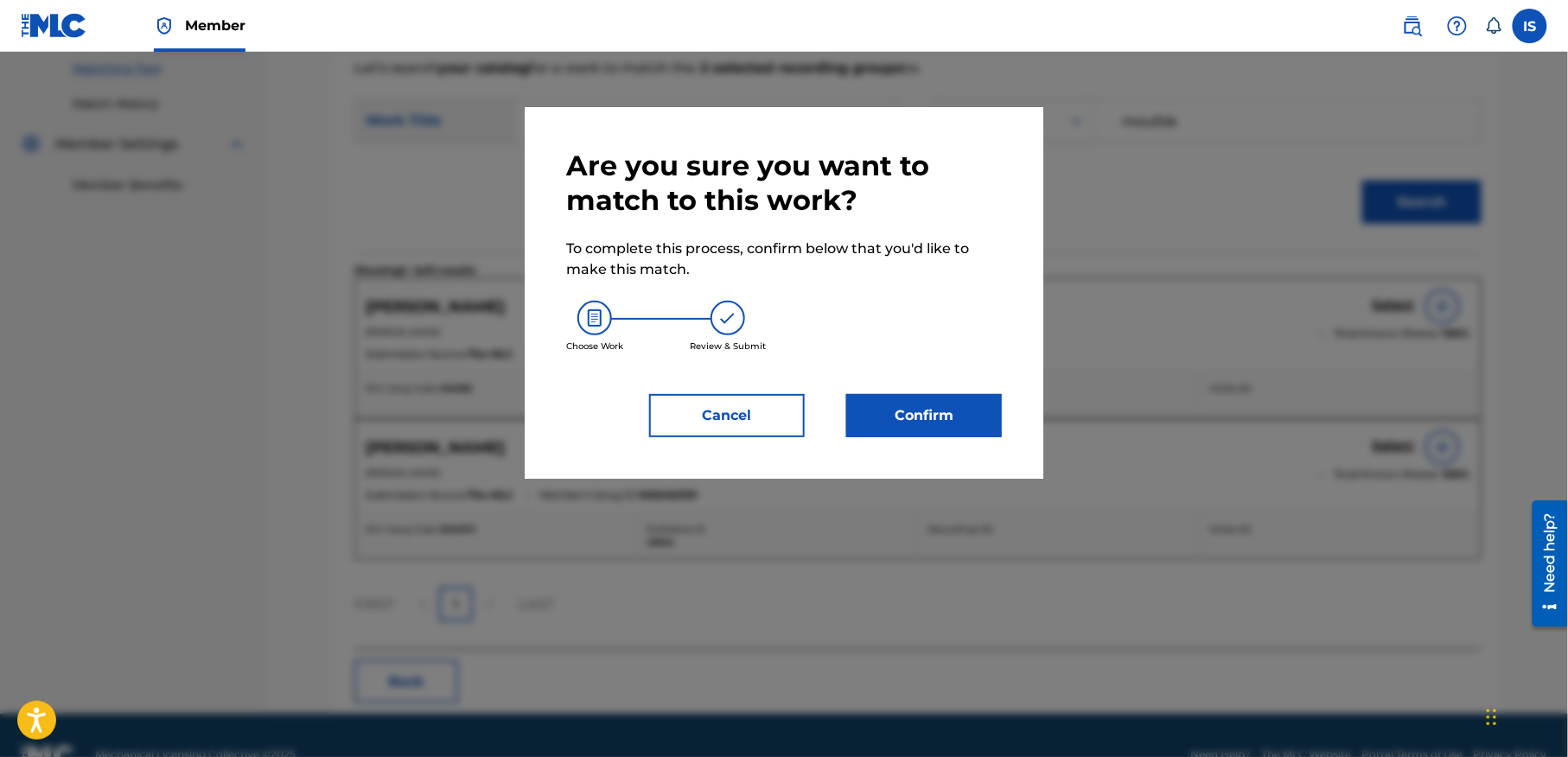
click at [935, 423] on button "Confirm" at bounding box center [924, 415] width 156 height 44
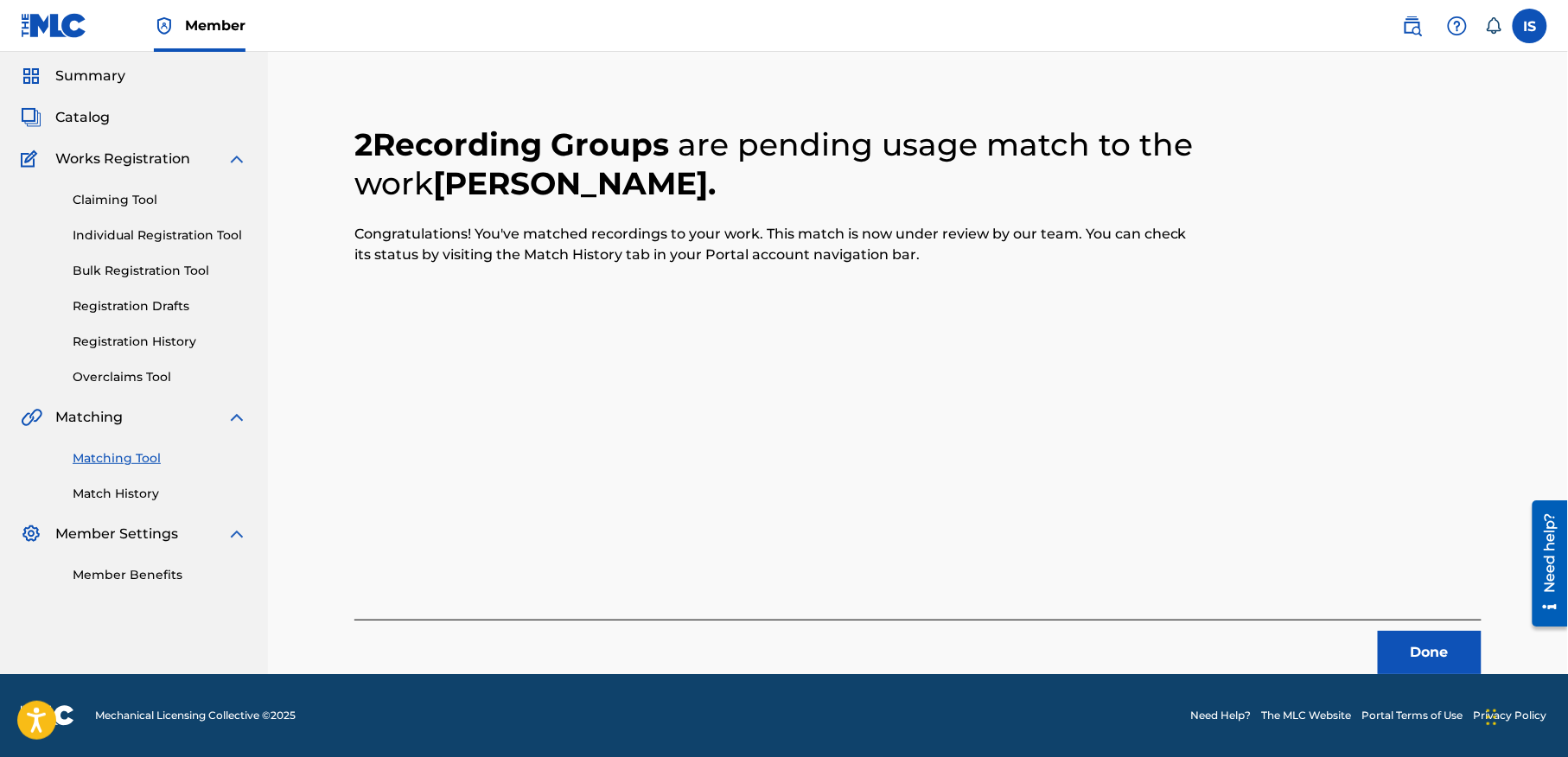
scroll to position [53, 0]
click at [1405, 626] on div "Done" at bounding box center [917, 647] width 1128 height 54
click at [1415, 657] on button "Done" at bounding box center [1429, 653] width 104 height 44
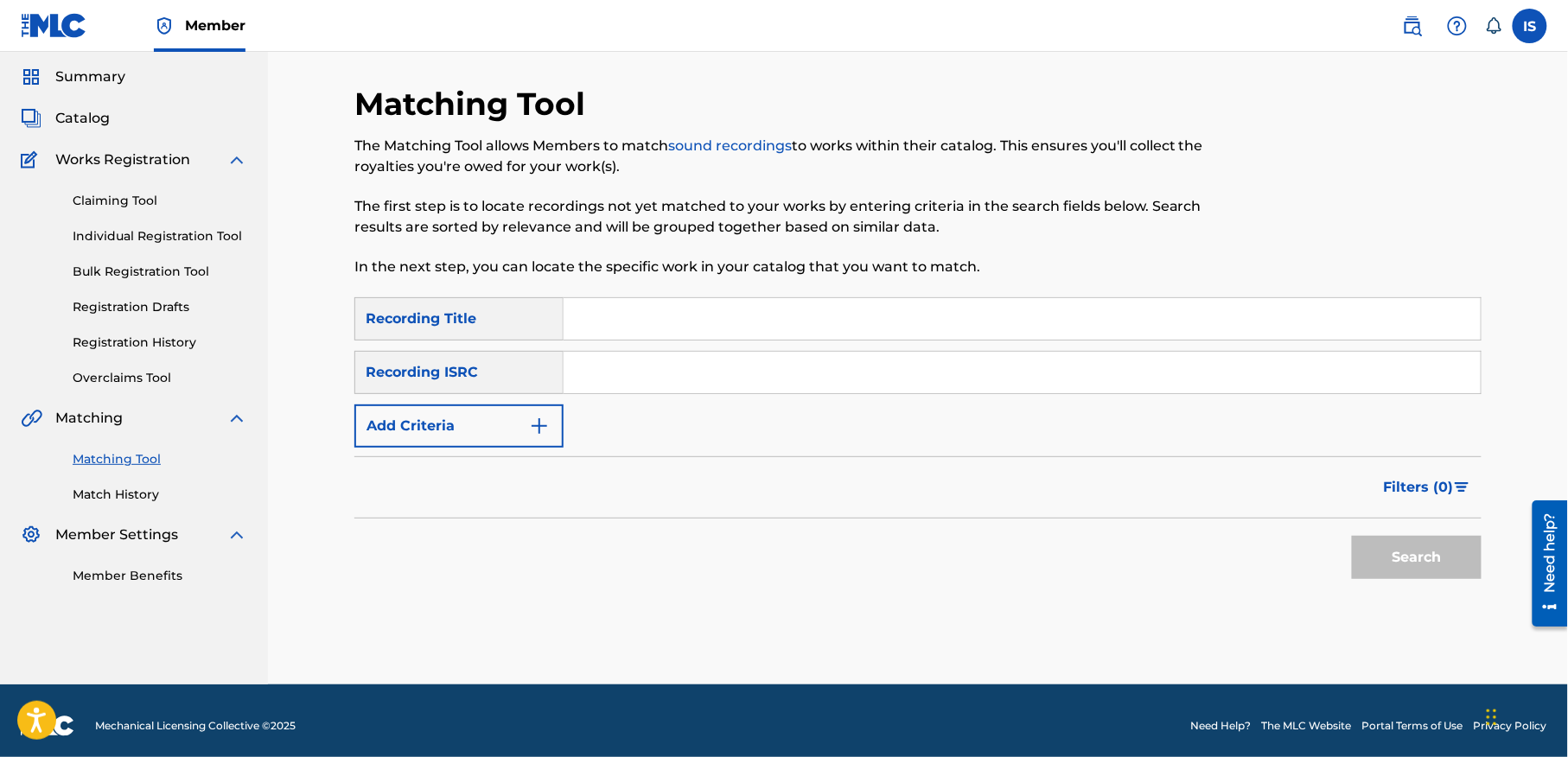
click at [671, 332] on input "Search Form" at bounding box center [1022, 318] width 917 height 42
paste input "TALAFTOUHA"
type input "TALAFTOUHA"
click at [446, 426] on button "Add Criteria" at bounding box center [458, 426] width 209 height 44
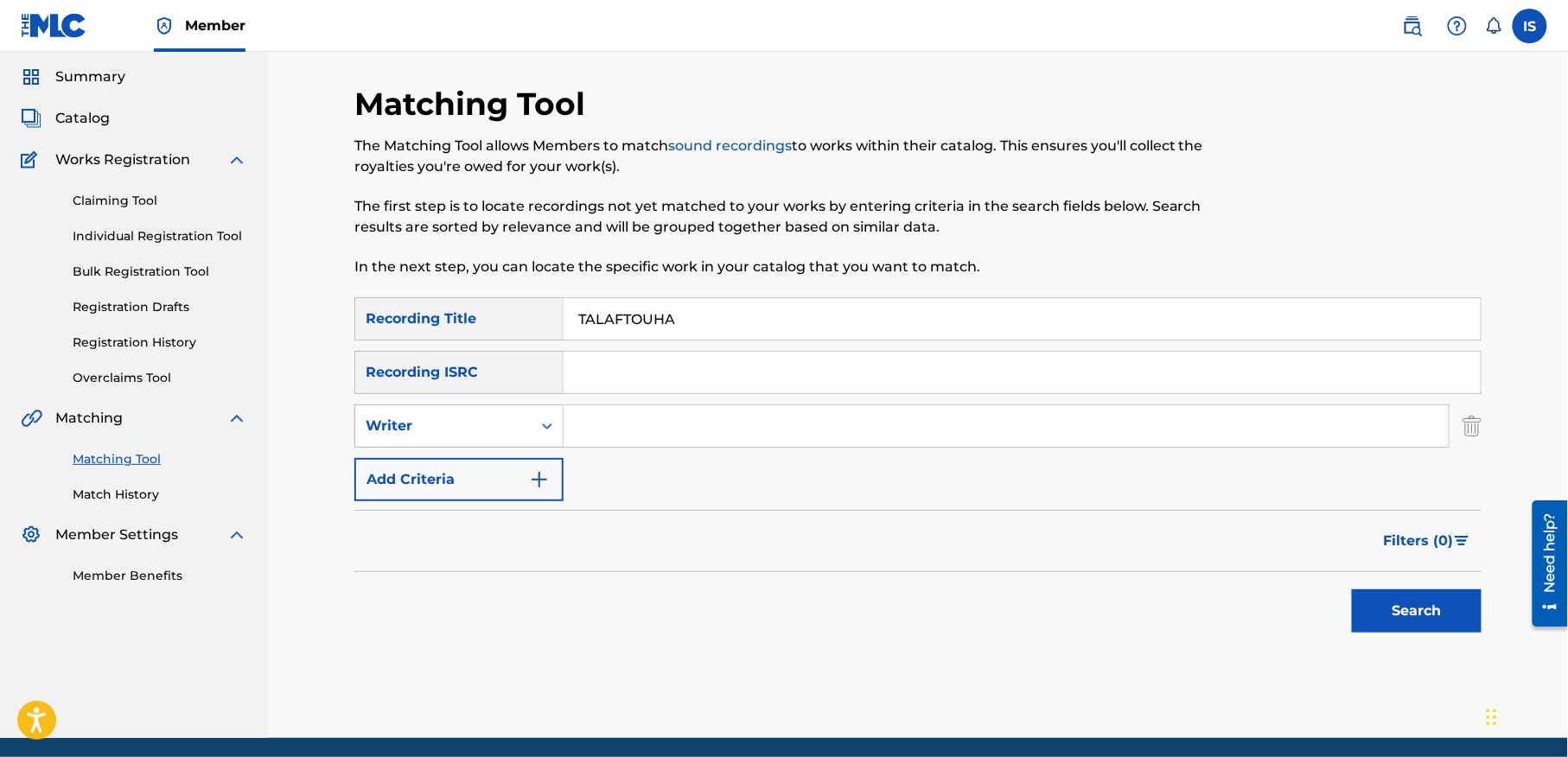
click at [498, 434] on div "Writer" at bounding box center [443, 425] width 156 height 20
click at [508, 467] on div "Recording Artist" at bounding box center [458, 469] width 207 height 44
click at [667, 407] on input "Search Form" at bounding box center [1006, 426] width 885 height 42
type input "cheb bilal"
click at [1362, 606] on button "Search" at bounding box center [1417, 610] width 130 height 44
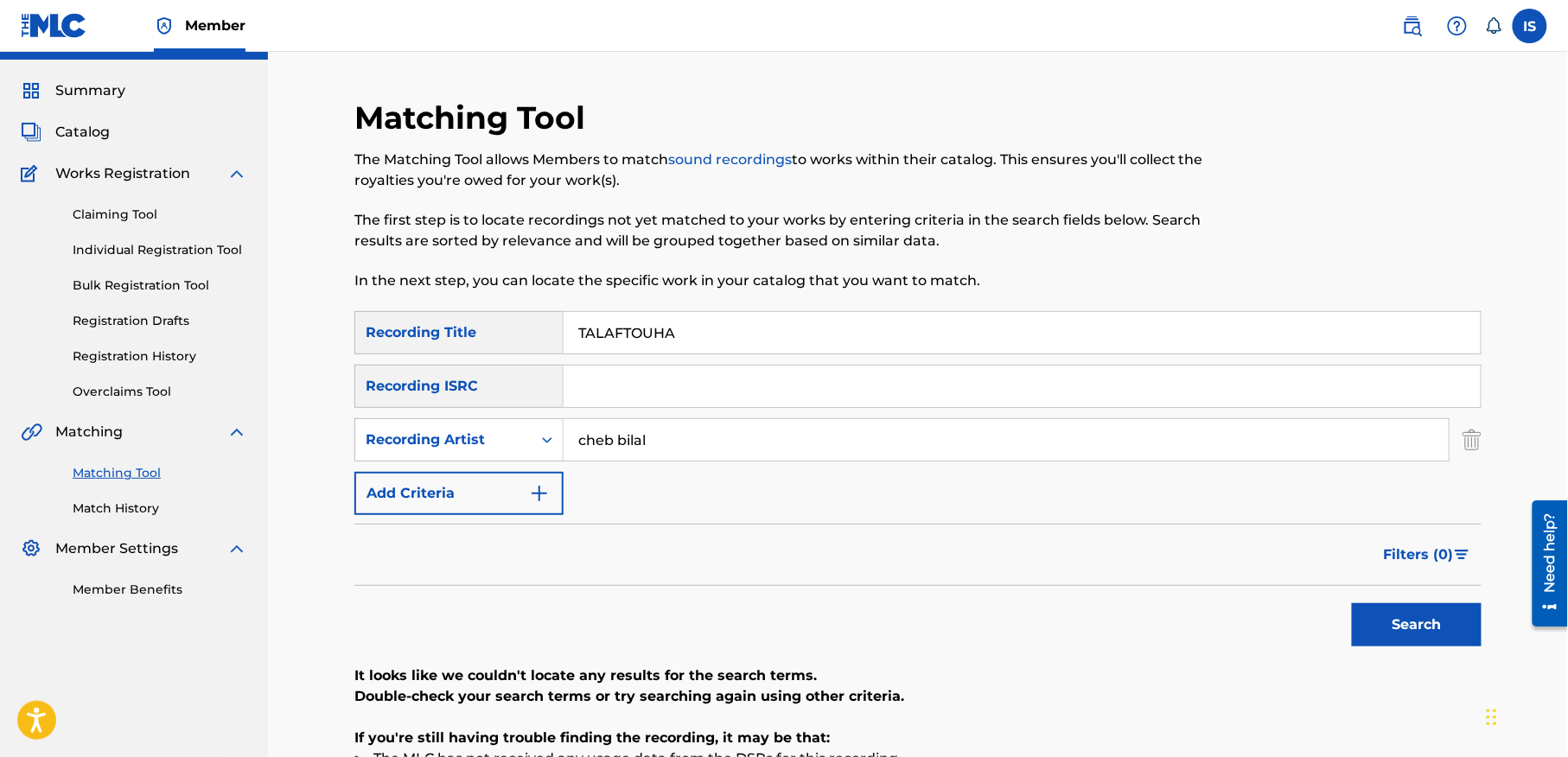
scroll to position [25, 0]
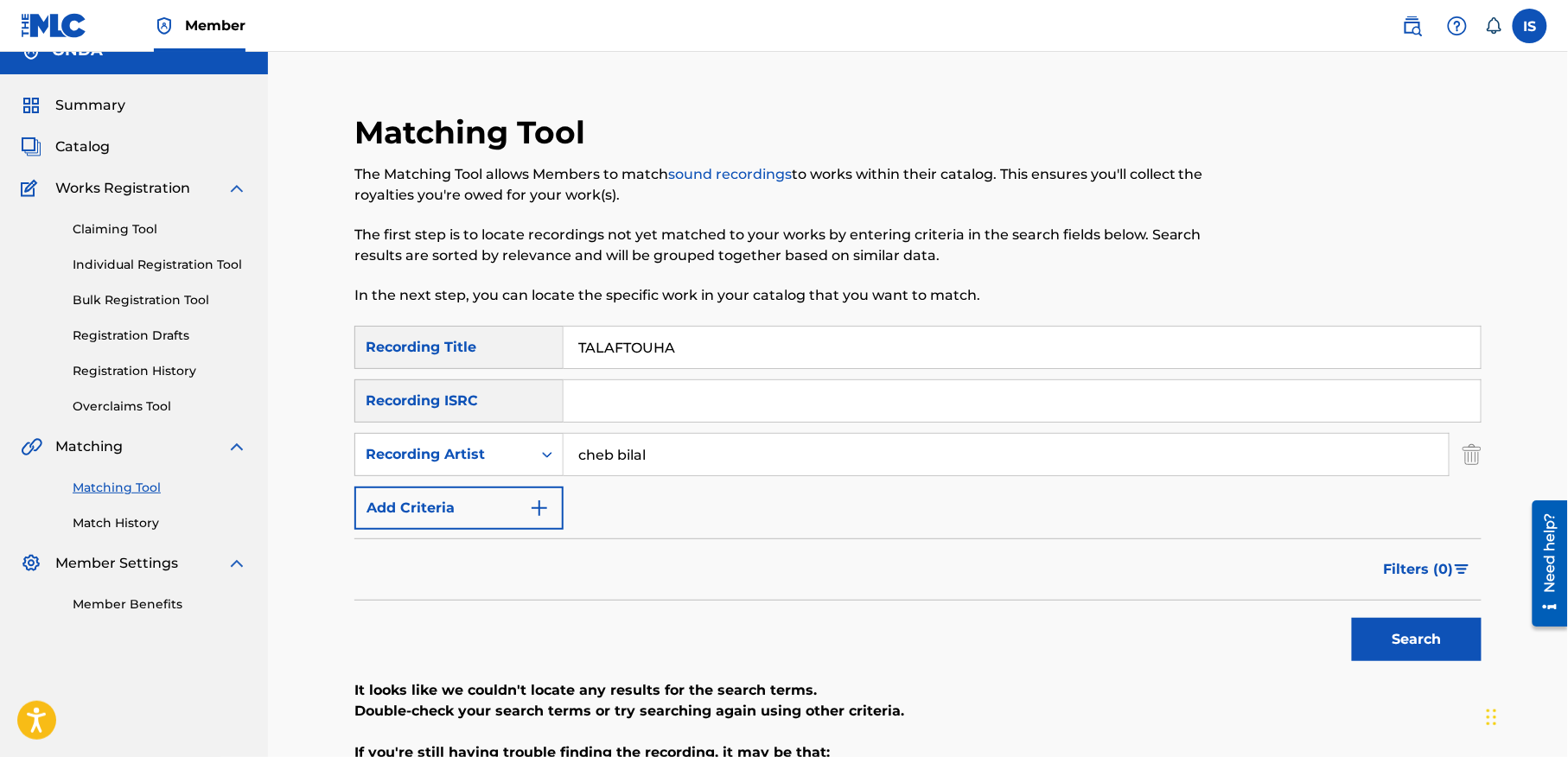
click at [655, 347] on input "TALAFTOUHA" at bounding box center [1022, 347] width 917 height 42
paste input "ALMAGNE (L')"
click at [593, 346] on input "ALMAGNE (L')" at bounding box center [1022, 347] width 917 height 42
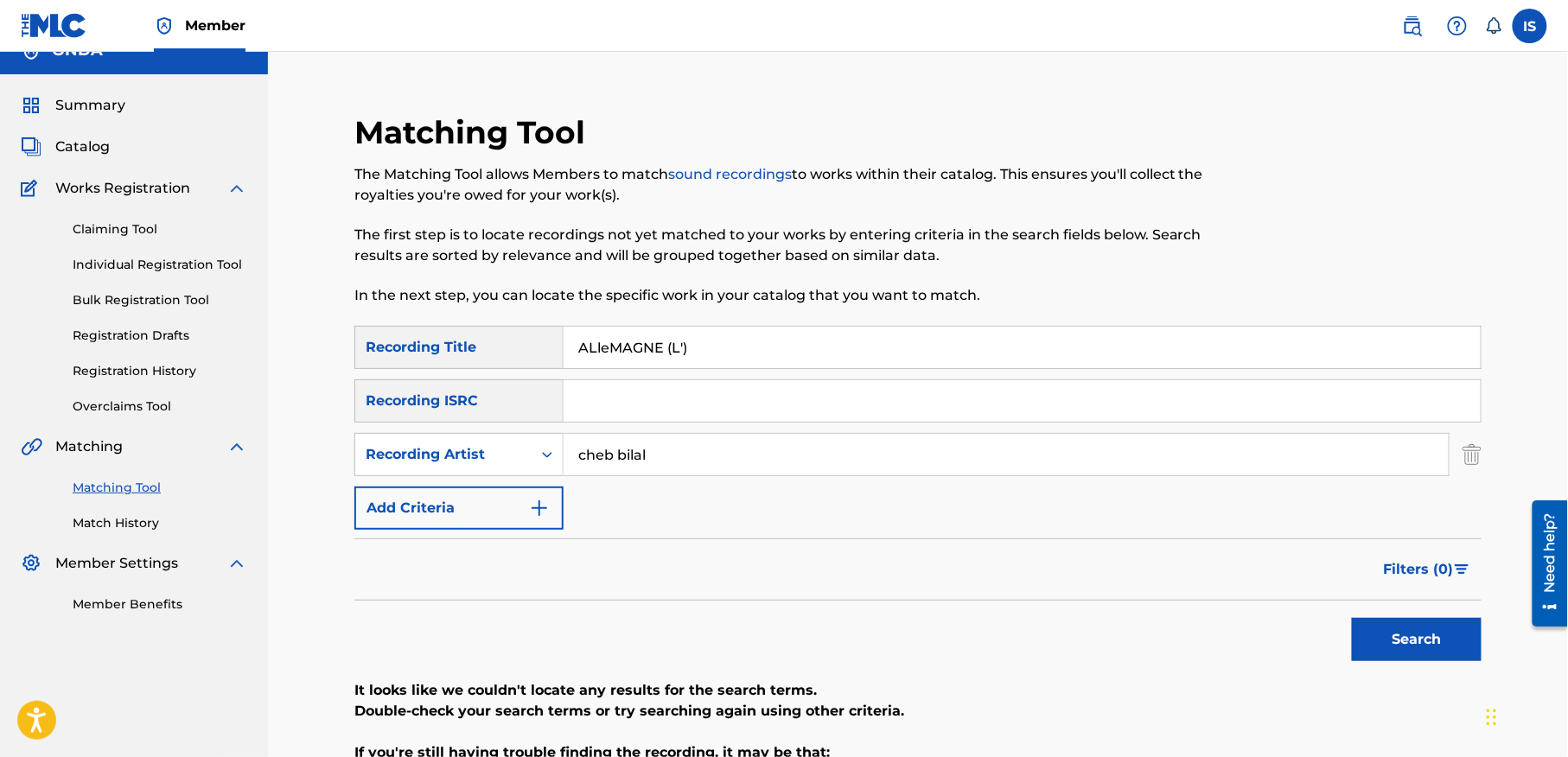
click at [1352, 617] on button "Search" at bounding box center [1417, 639] width 130 height 44
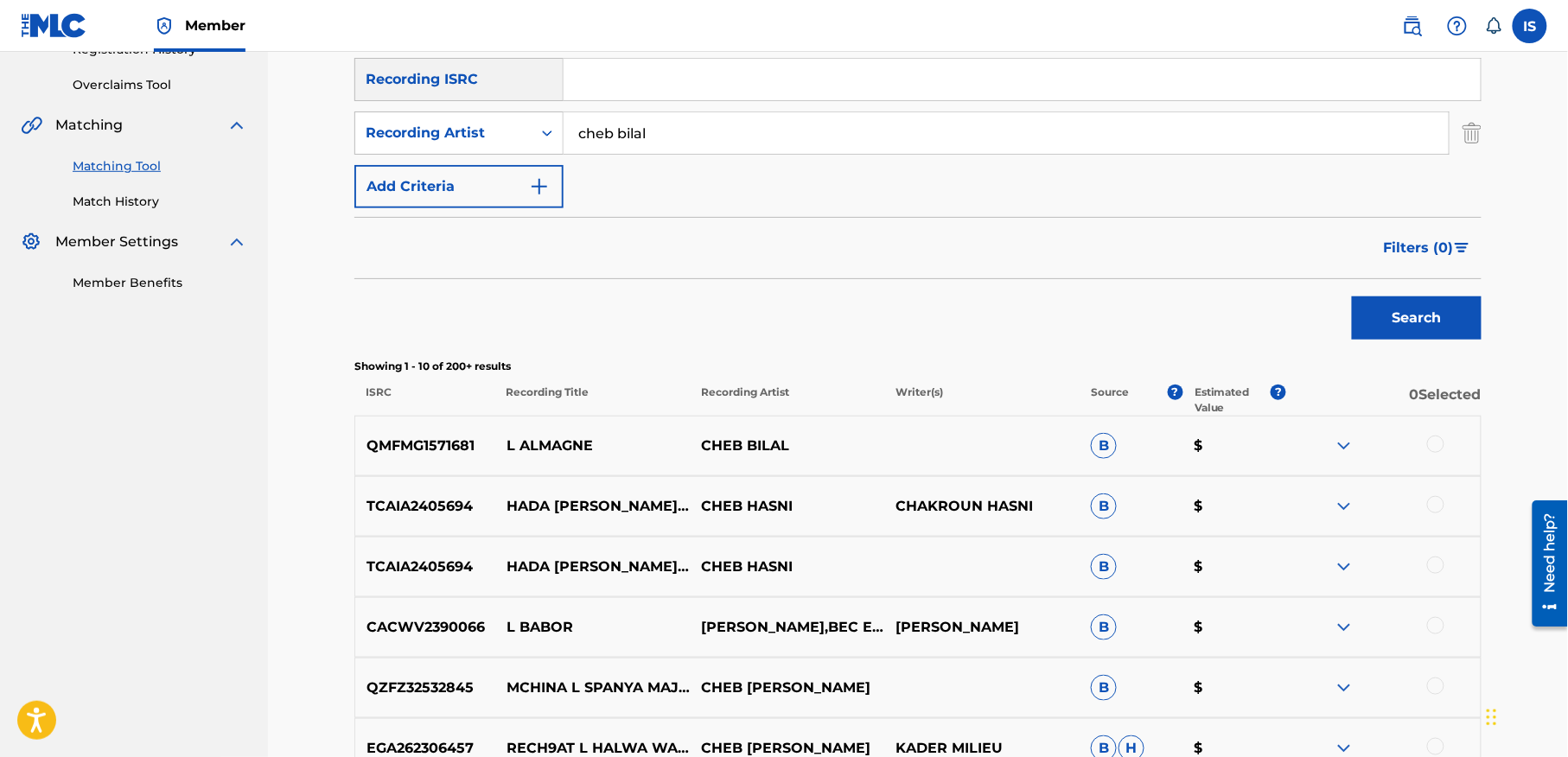
scroll to position [419, 0]
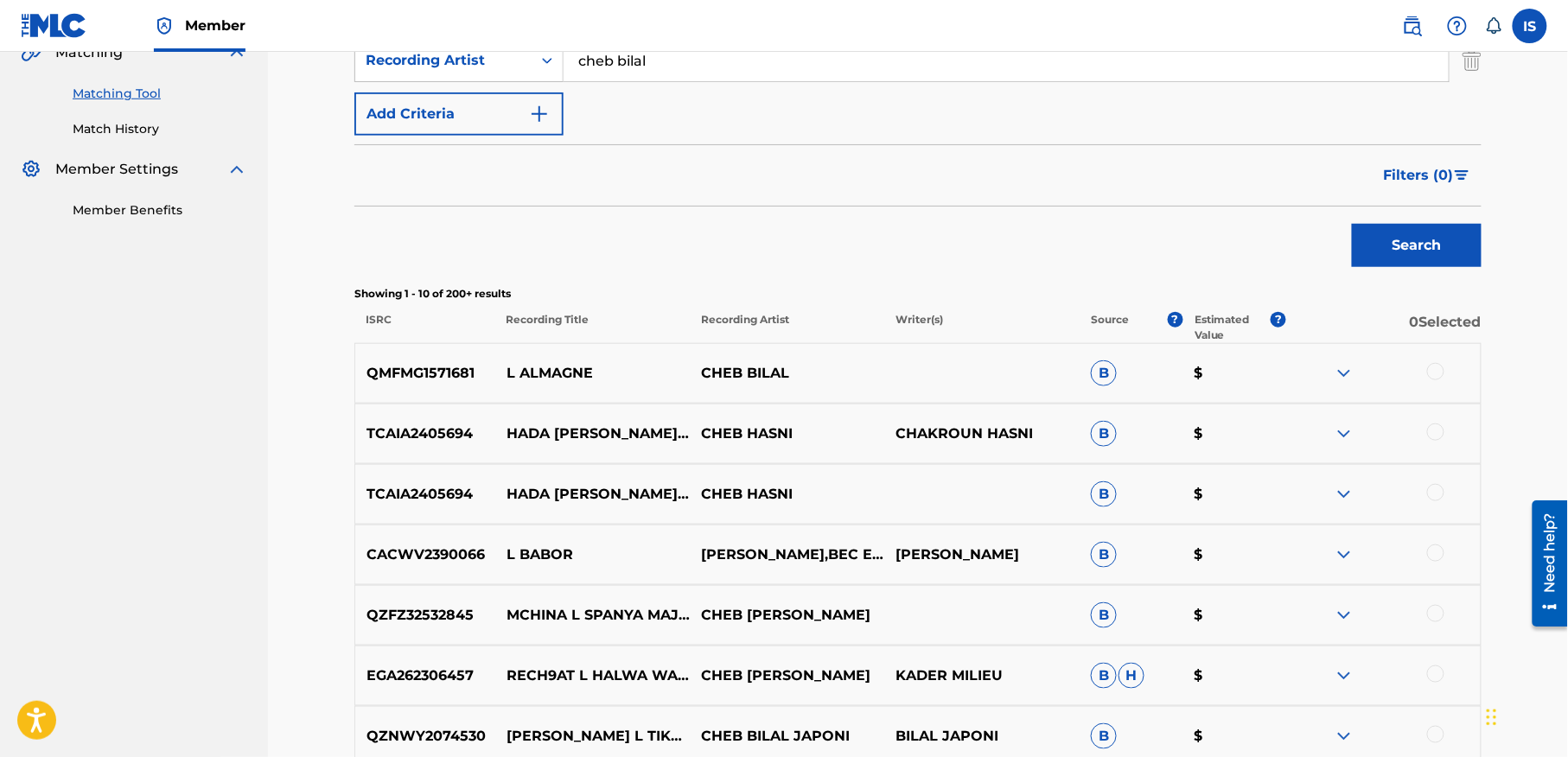
click at [1438, 374] on div at bounding box center [1435, 371] width 17 height 17
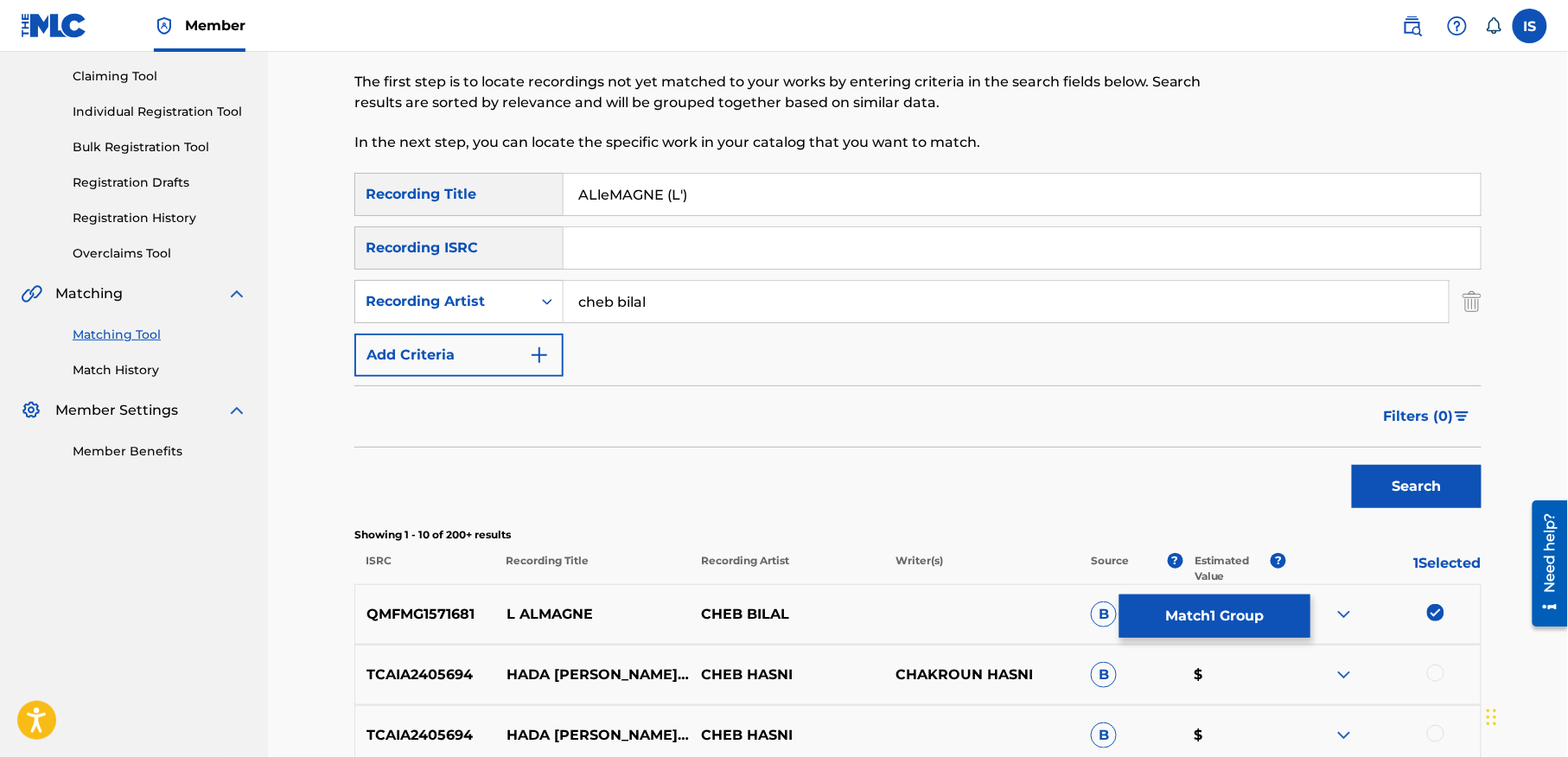
scroll to position [180, 0]
click at [651, 194] on input "ALleMAGNE (L')" at bounding box center [1022, 192] width 917 height 42
paste input "YALI MAALABALAKCHE BIYA"
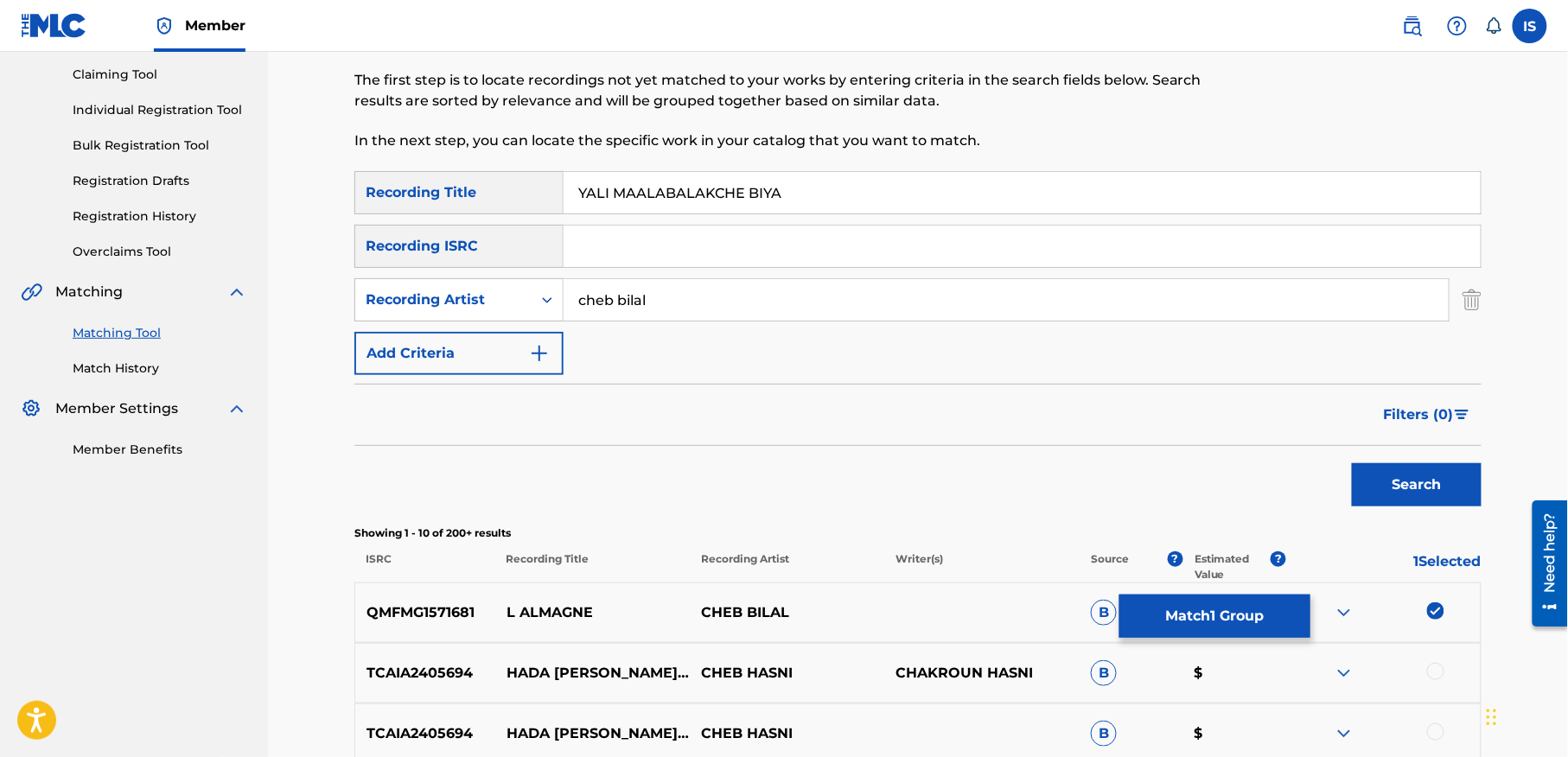
type input "YALI MAALABALAKCHE BIYA"
click at [1352, 463] on button "Search" at bounding box center [1417, 485] width 130 height 44
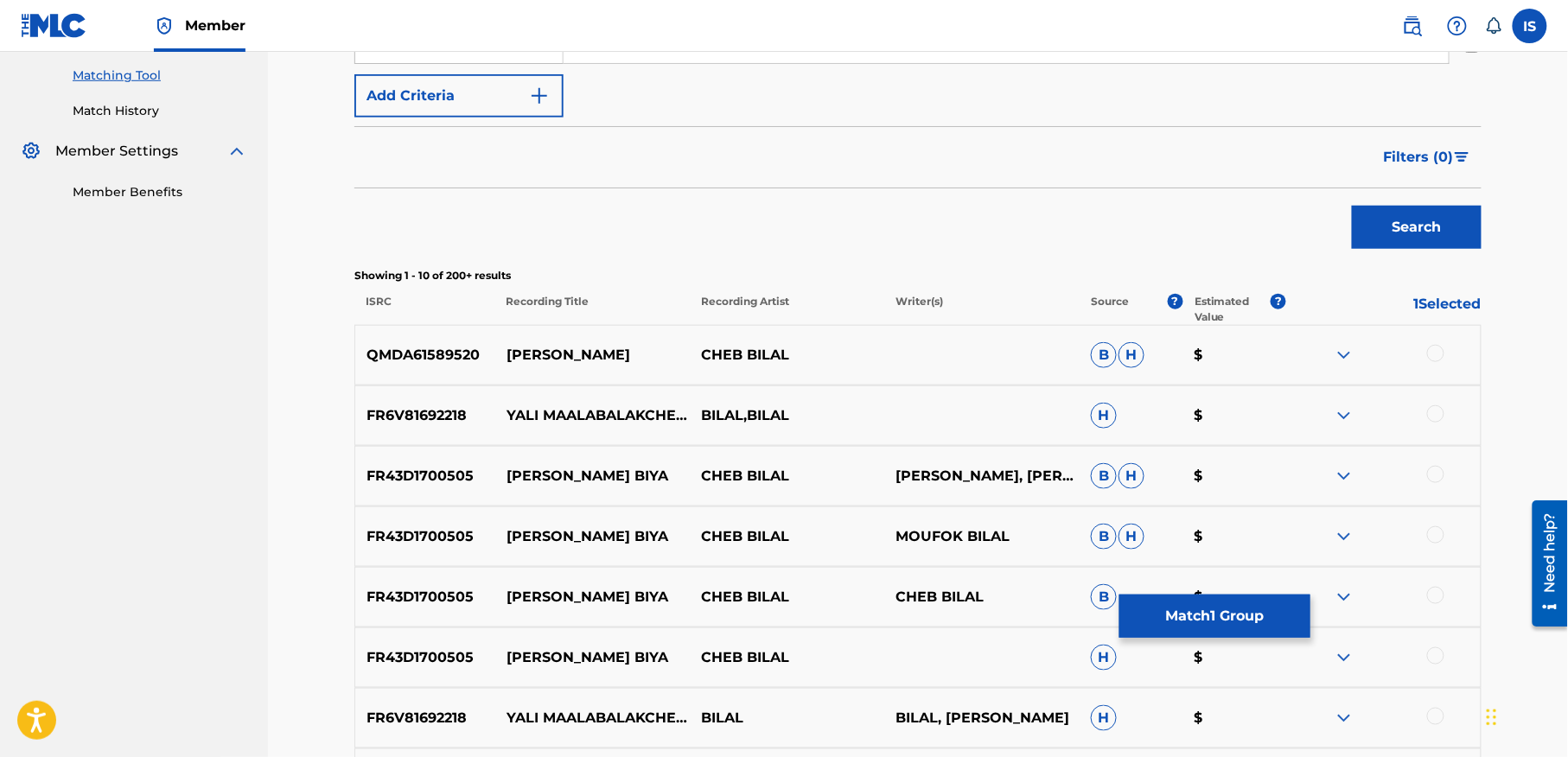
scroll to position [439, 0]
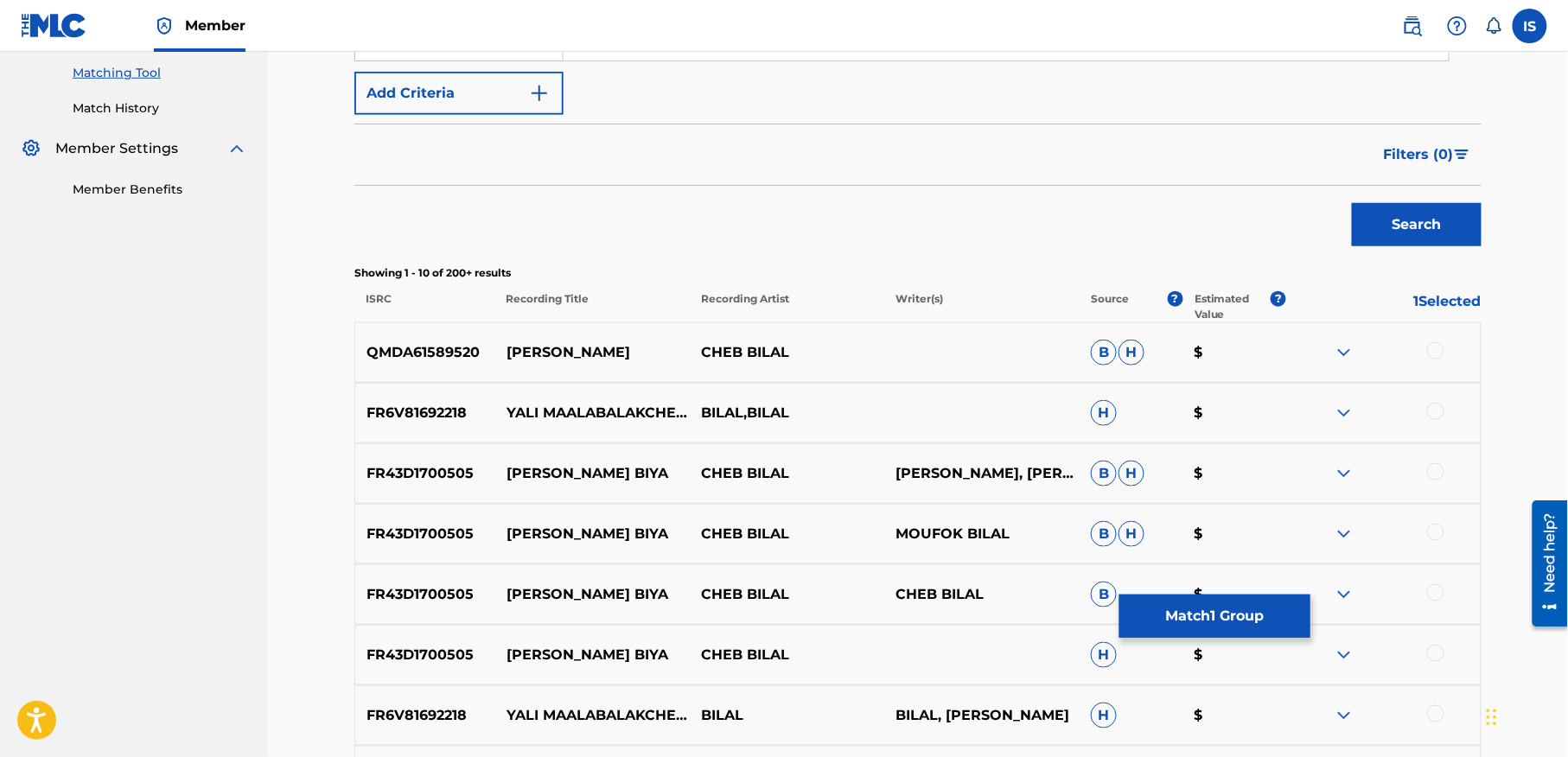
click at [1430, 346] on div at bounding box center [1435, 350] width 17 height 17
click at [1440, 418] on div at bounding box center [1435, 411] width 17 height 17
click at [1430, 475] on div at bounding box center [1435, 471] width 17 height 17
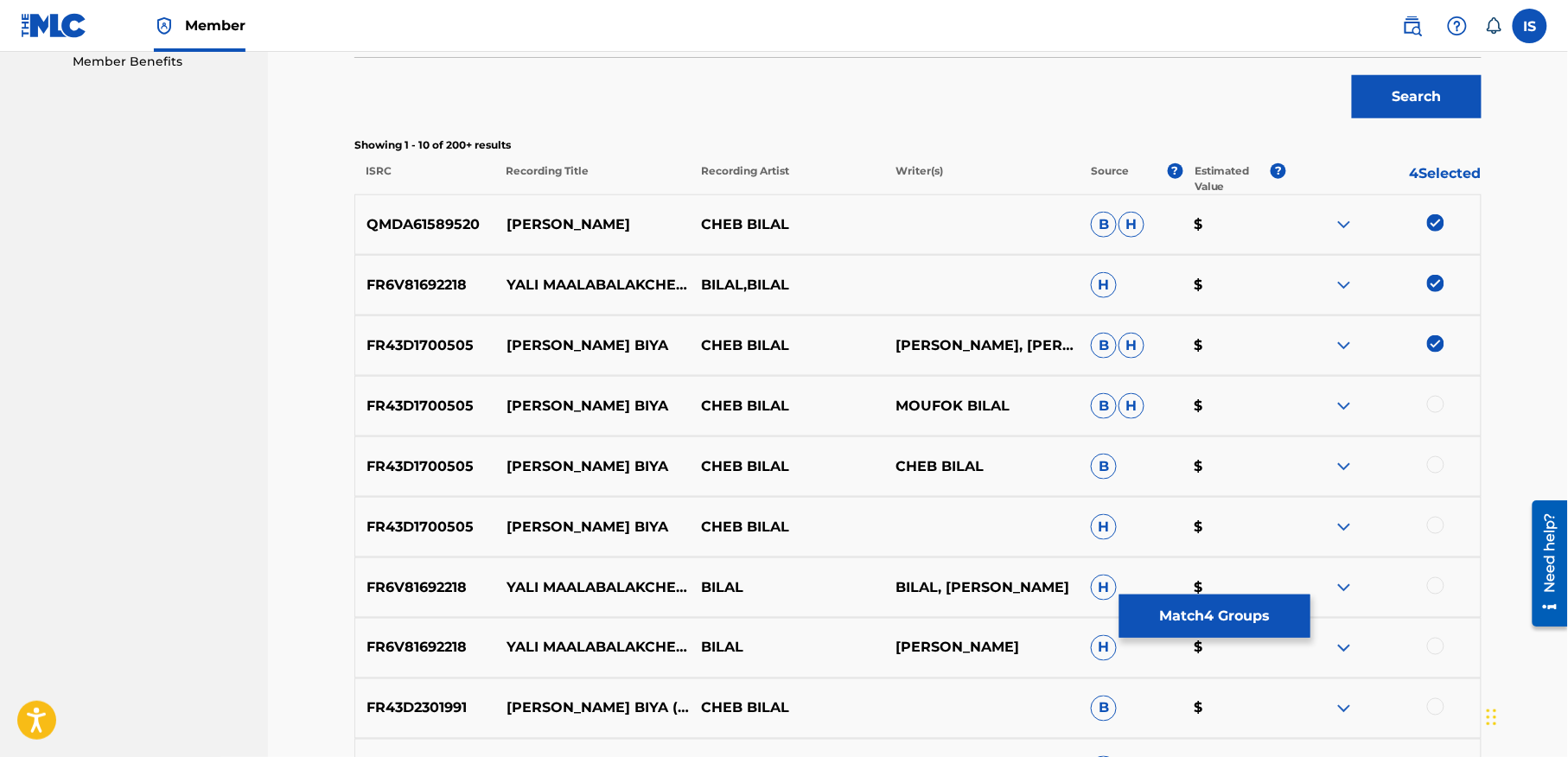
scroll to position [600, 0]
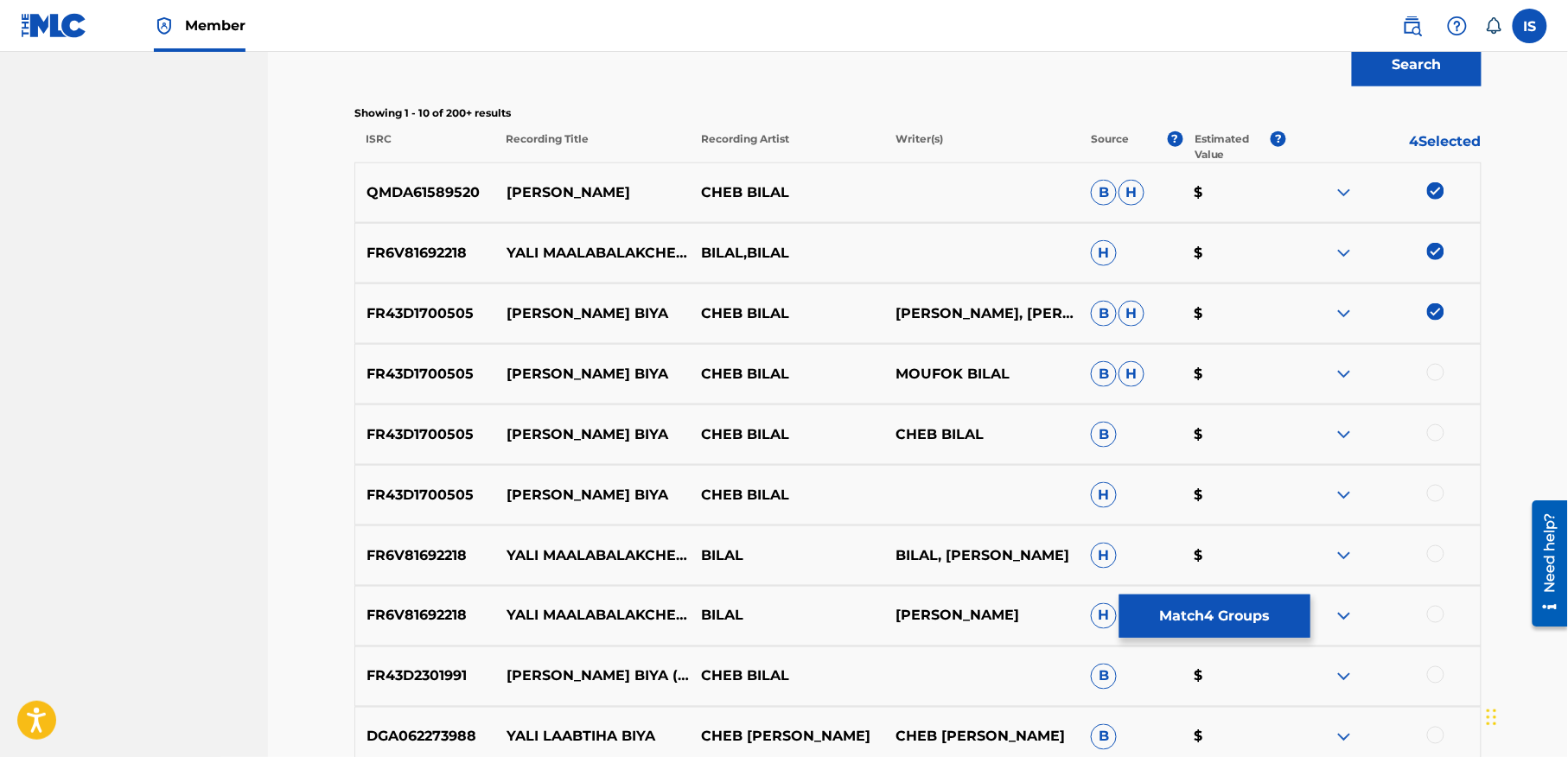
click at [1430, 371] on div at bounding box center [1435, 372] width 17 height 17
click at [1435, 431] on div at bounding box center [1435, 432] width 17 height 17
click at [1430, 495] on div at bounding box center [1435, 493] width 17 height 17
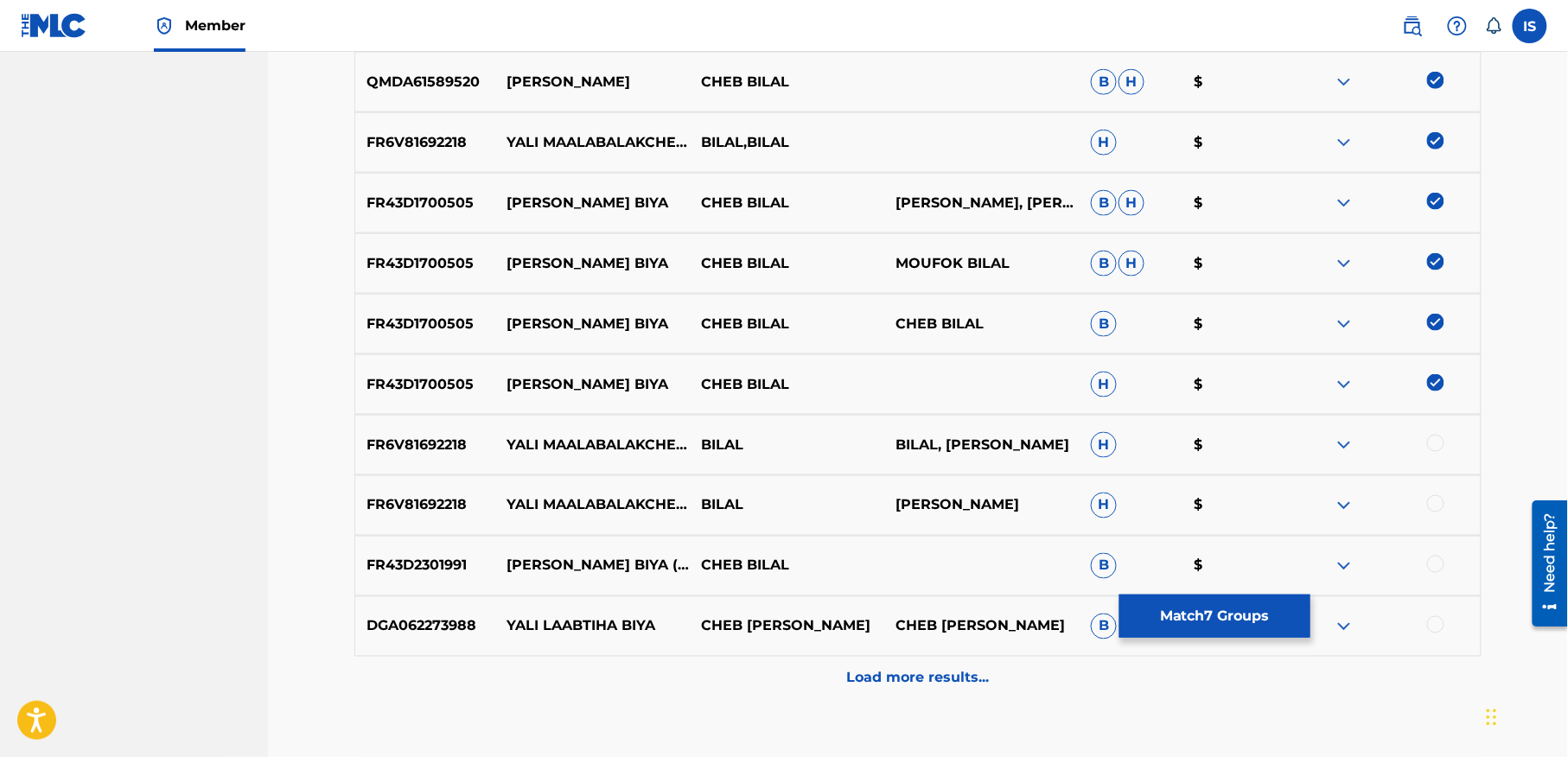
scroll to position [717, 0]
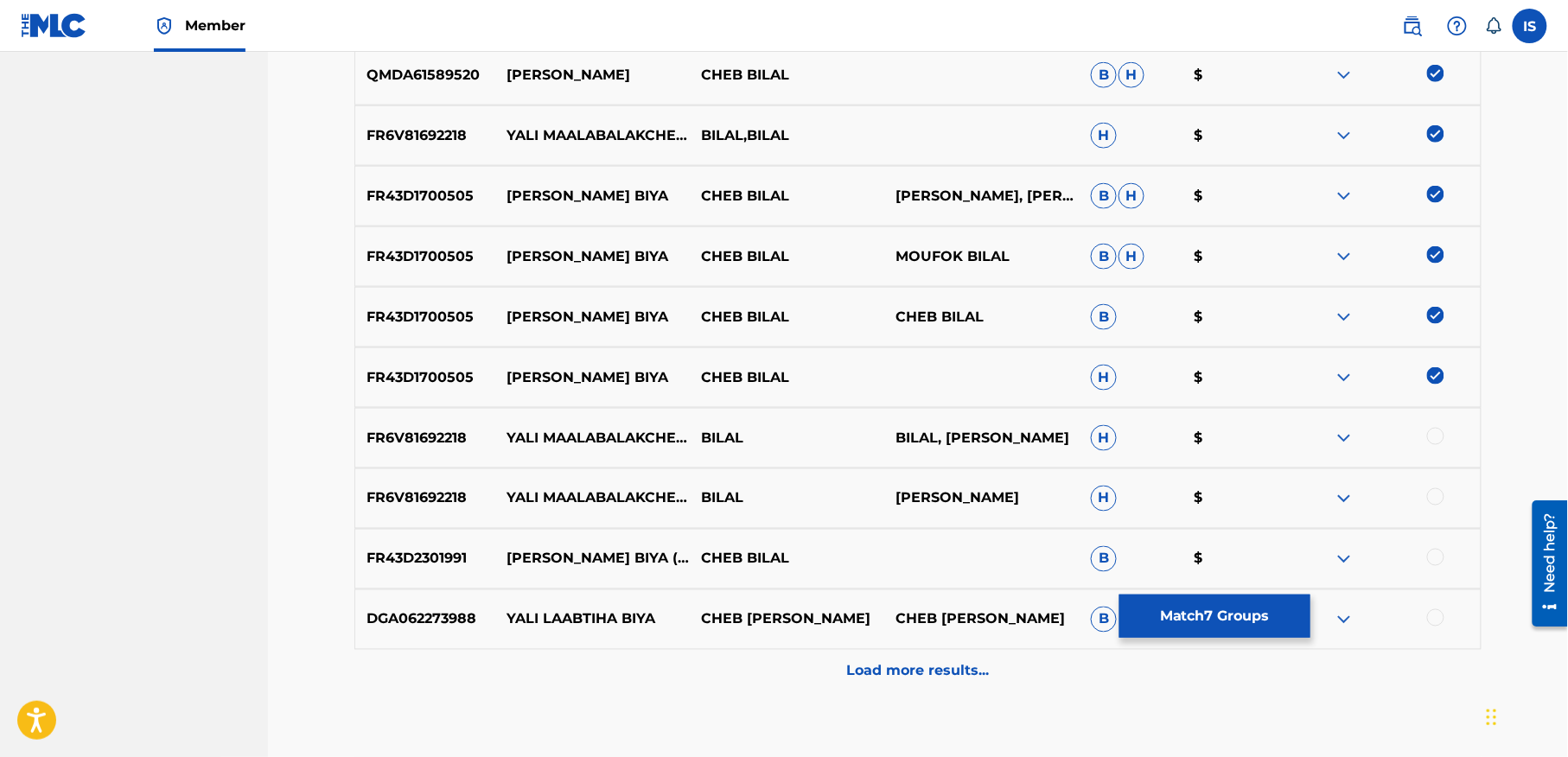
click at [1435, 437] on div at bounding box center [1435, 436] width 17 height 17
click at [1435, 499] on div at bounding box center [1435, 496] width 17 height 17
click at [1435, 552] on div at bounding box center [1435, 557] width 17 height 17
click at [854, 672] on p "Load more results..." at bounding box center [918, 671] width 142 height 20
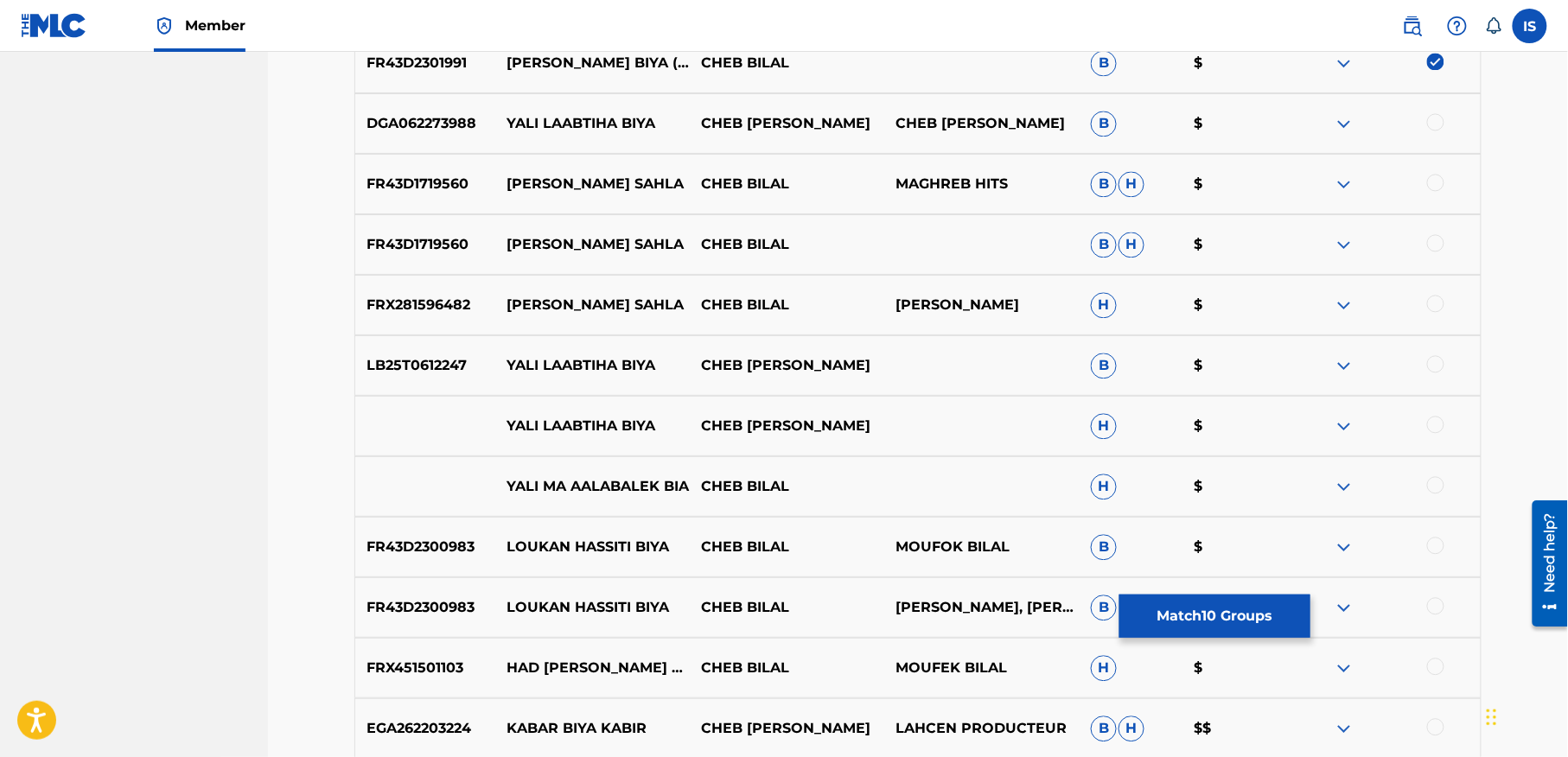
scroll to position [1215, 0]
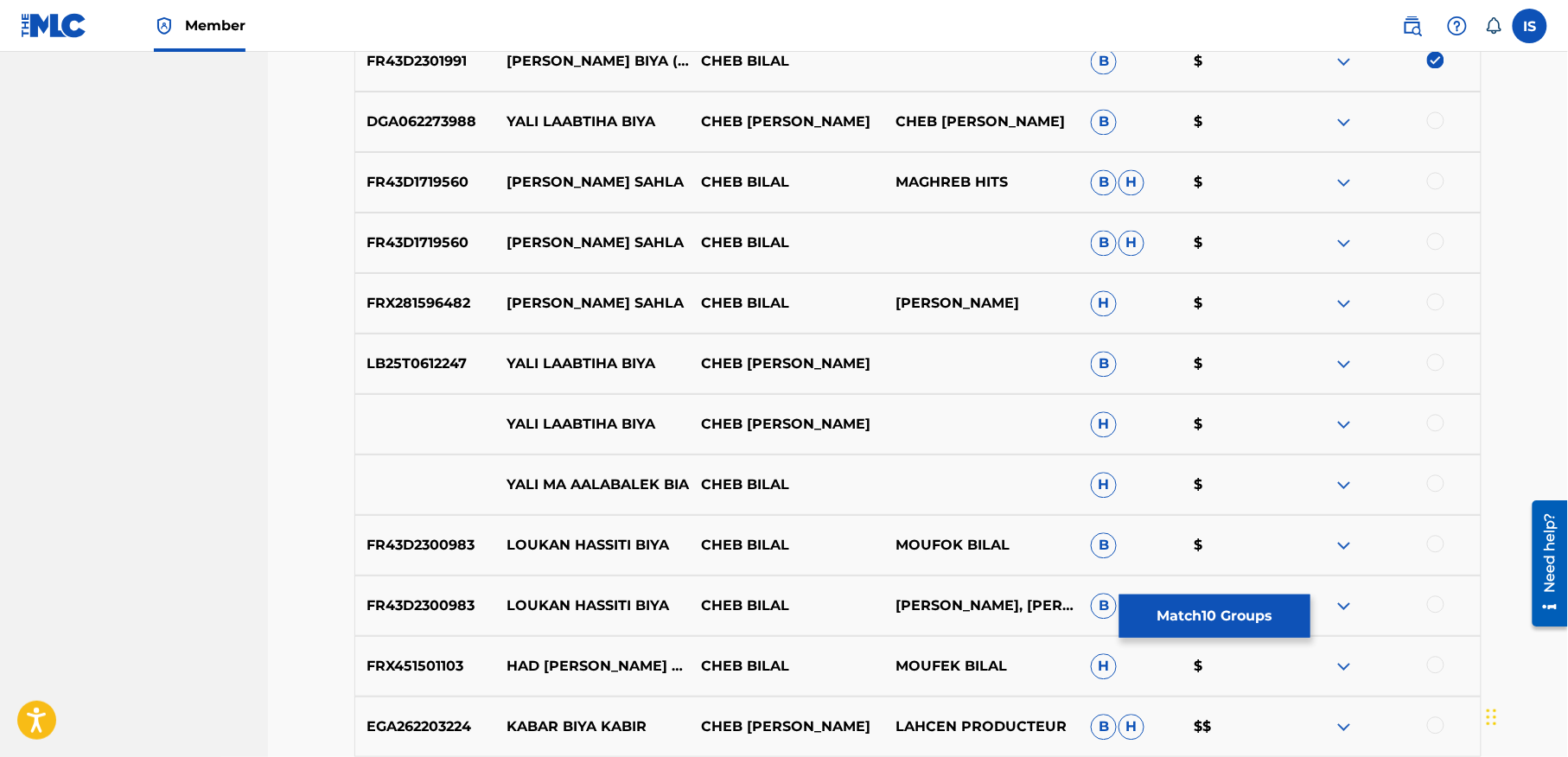
click at [1435, 484] on div at bounding box center [1435, 482] width 17 height 17
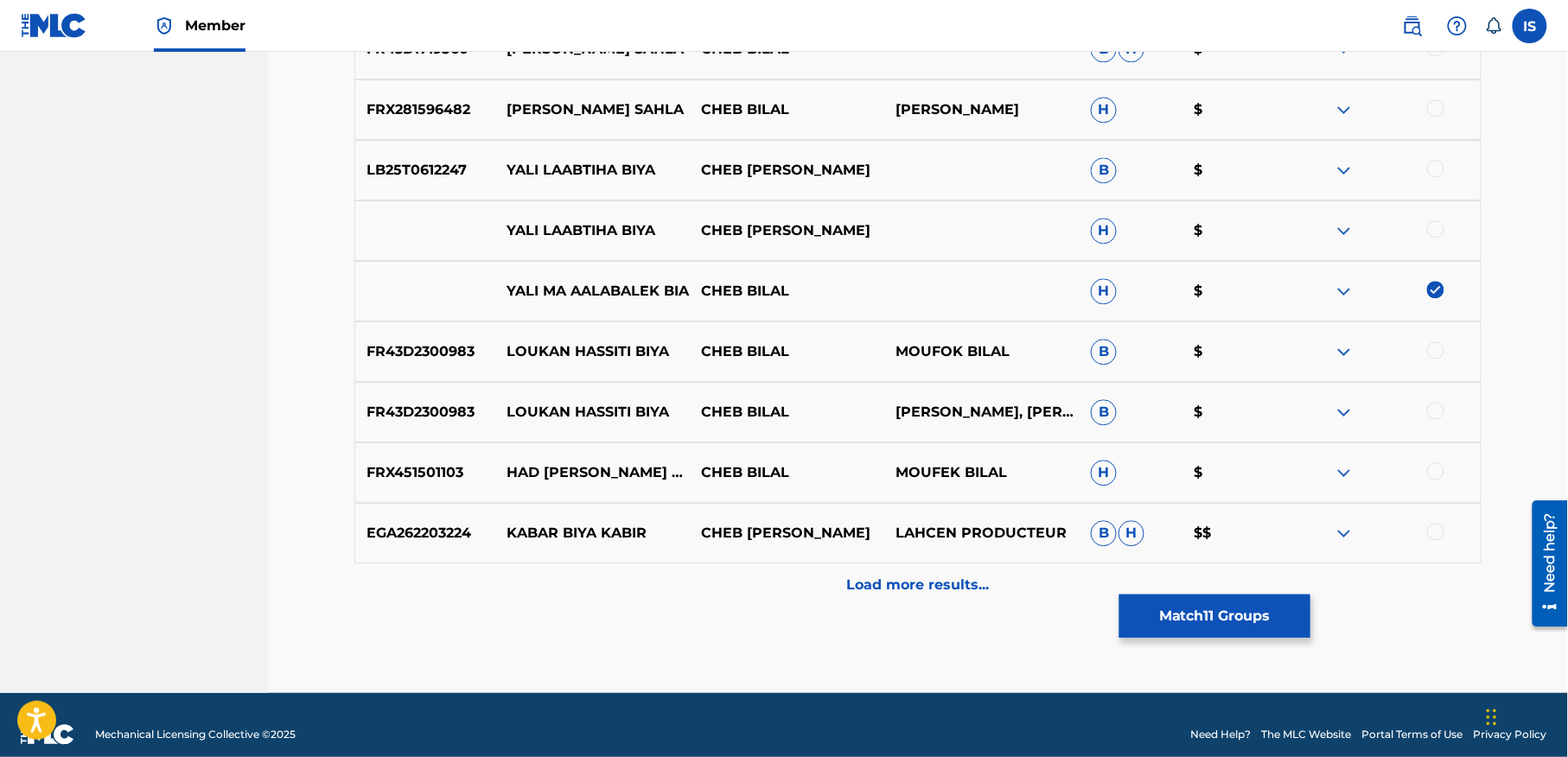
scroll to position [1429, 0]
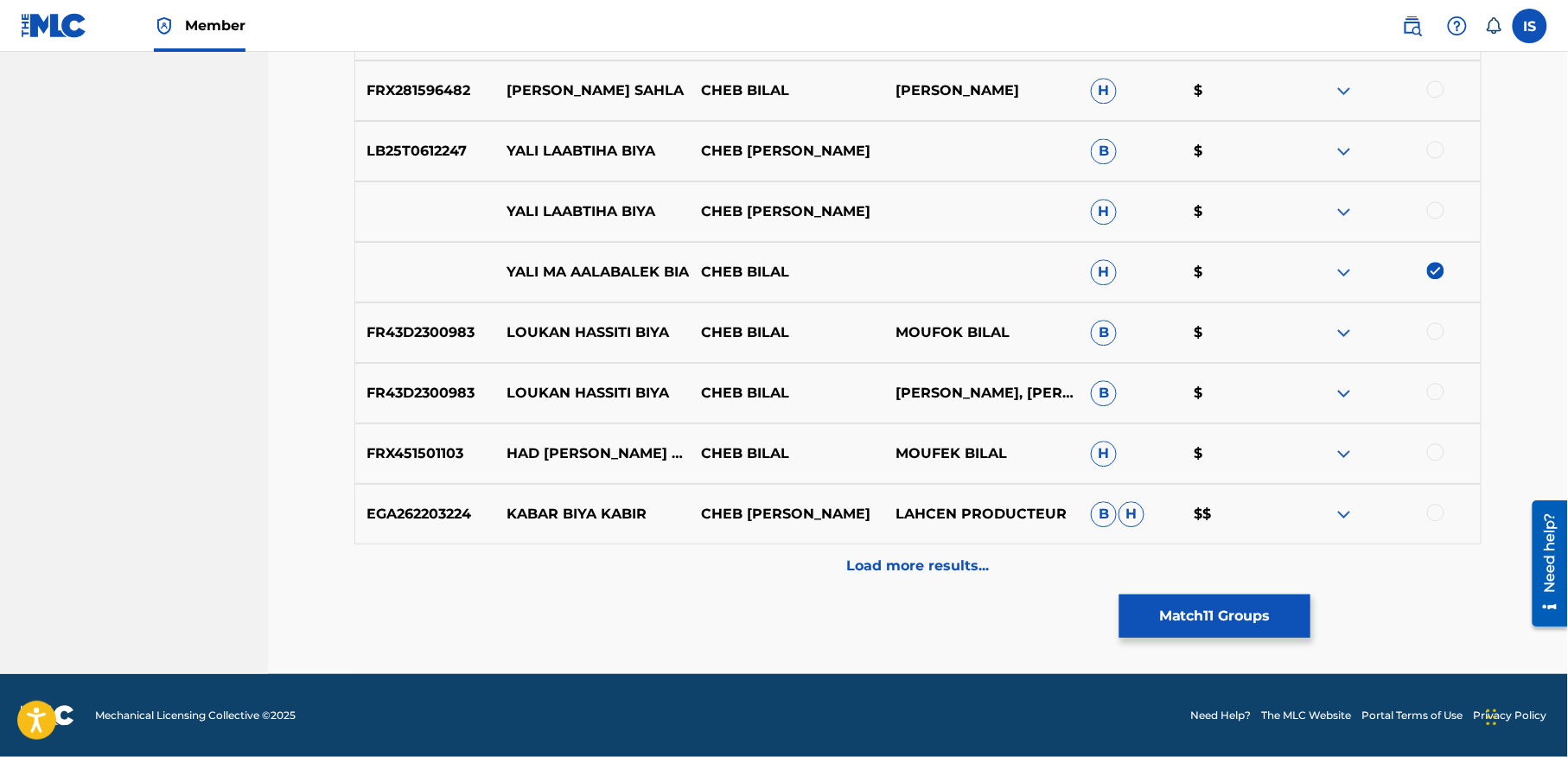
click at [983, 551] on div "Load more results..." at bounding box center [917, 566] width 1128 height 44
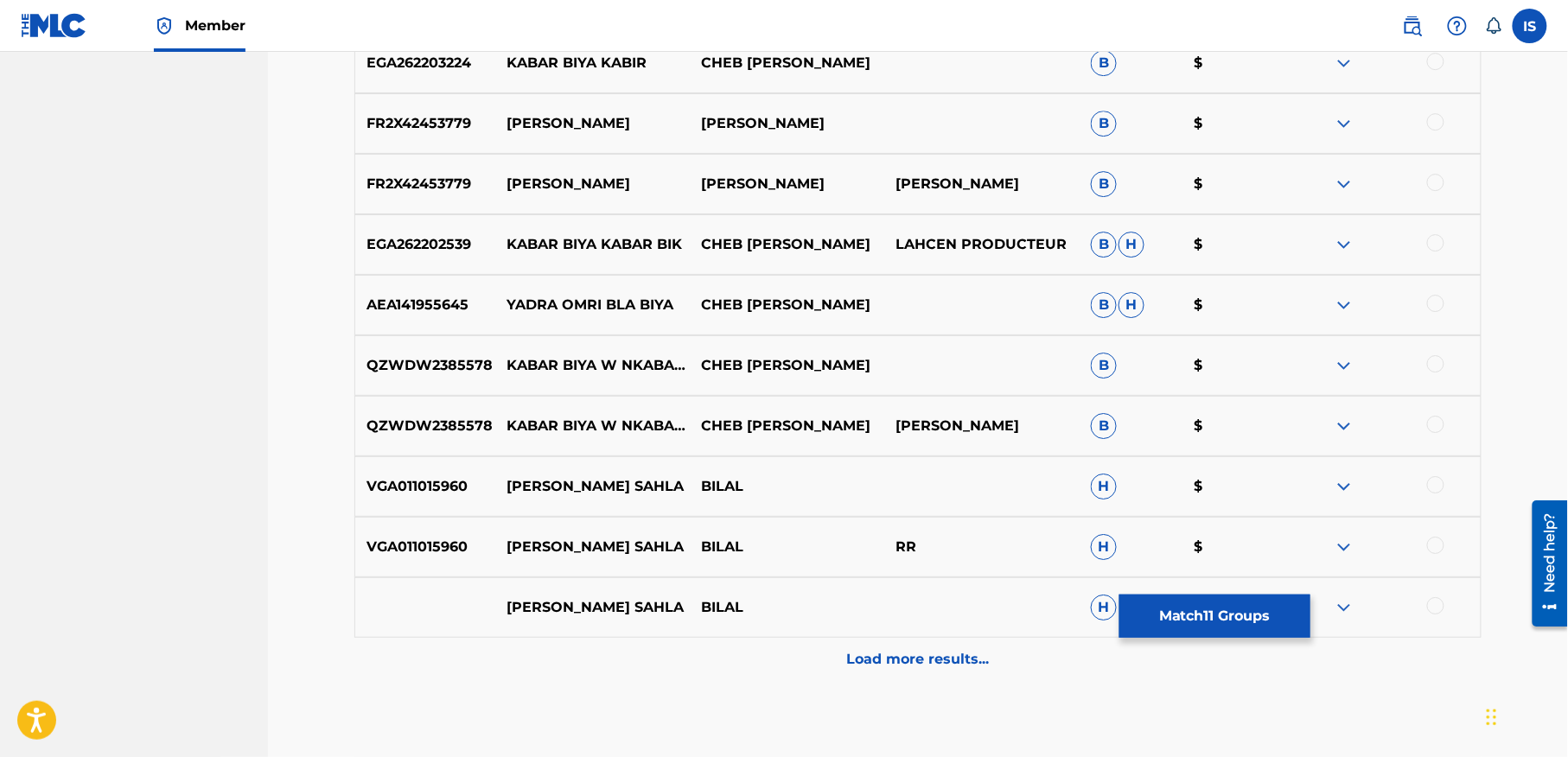
scroll to position [1996, 0]
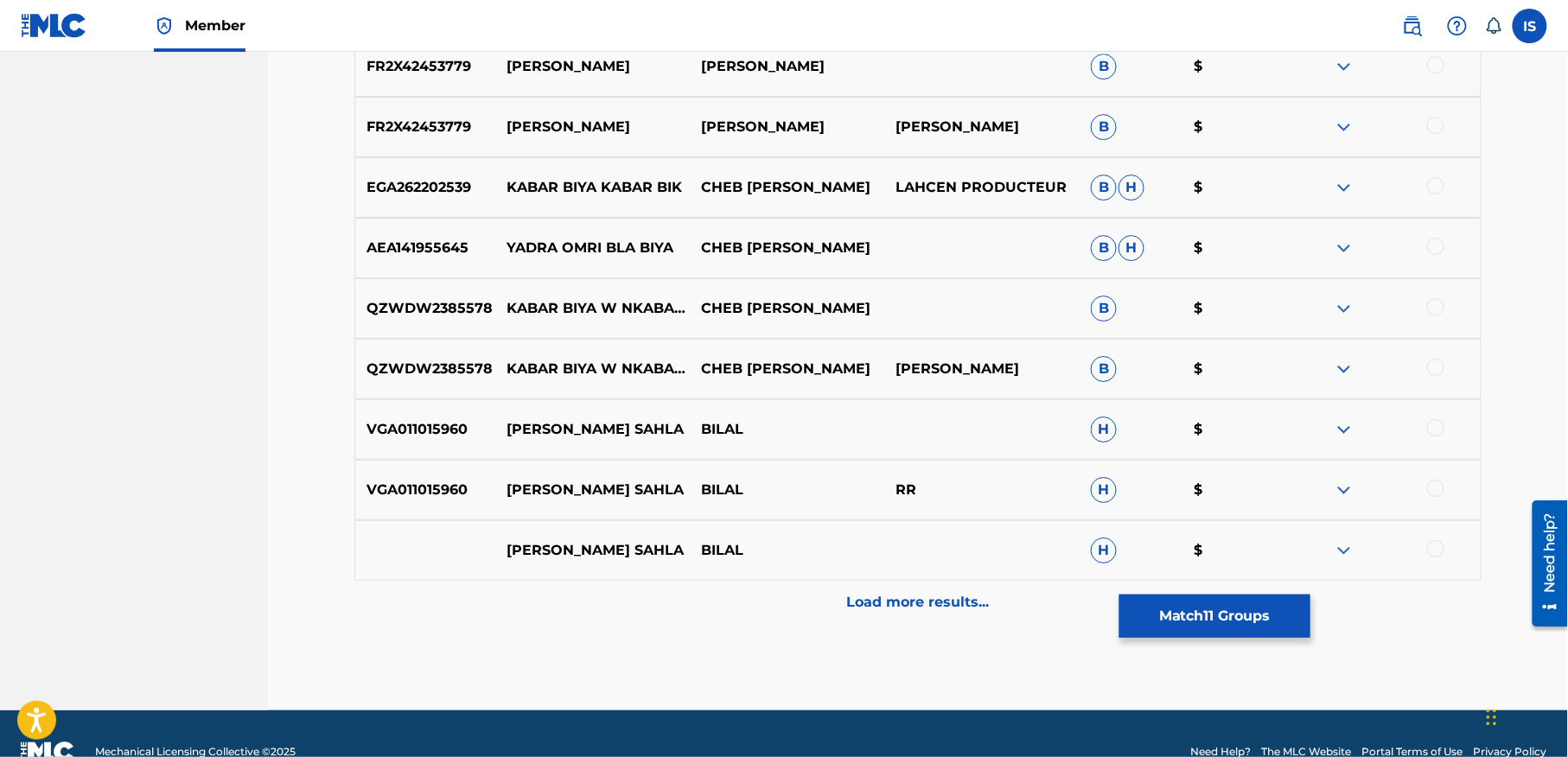
click at [882, 622] on div "Load more results..." at bounding box center [917, 602] width 1128 height 44
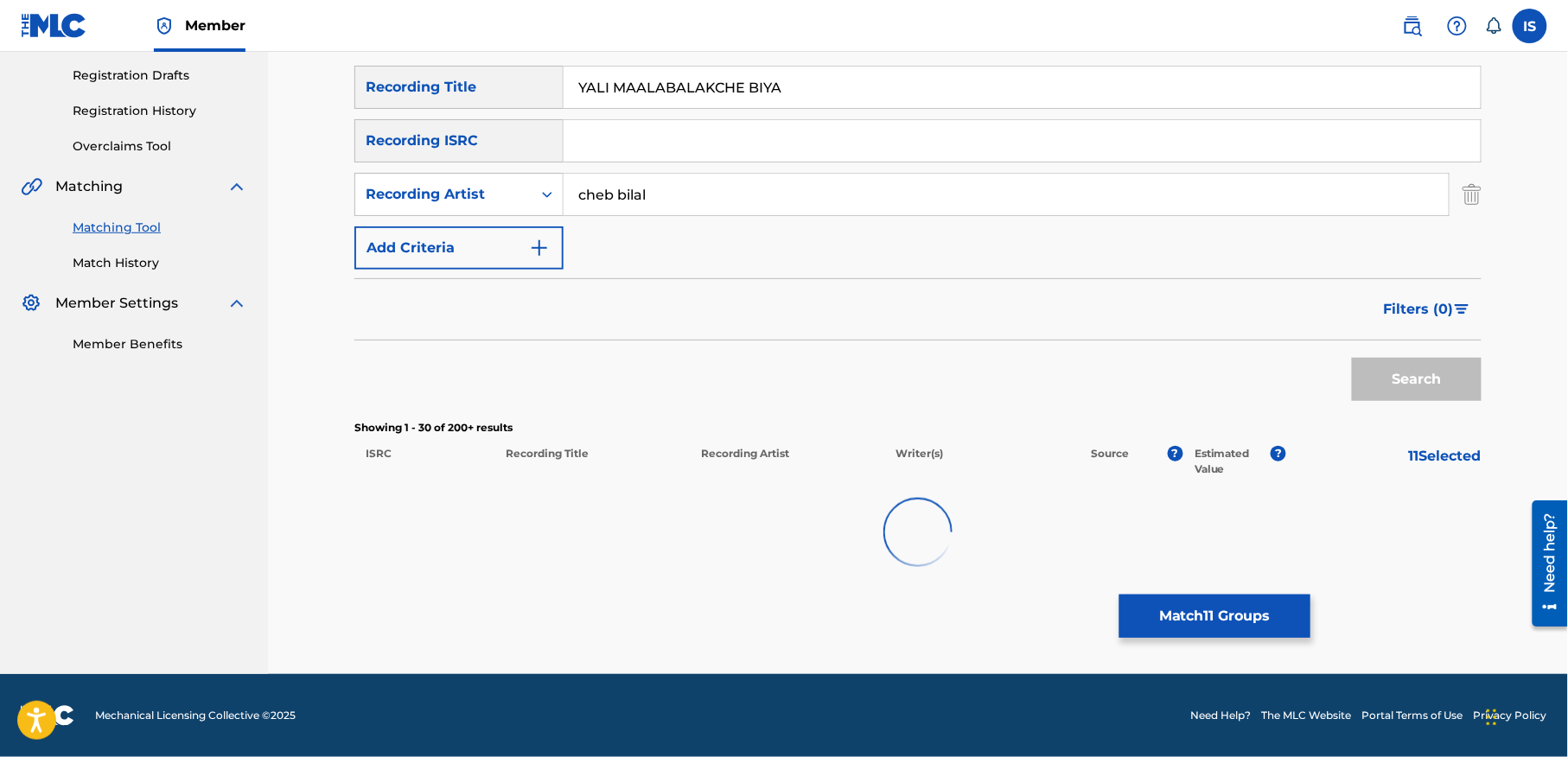
click at [882, 622] on div "Matching Tool The Matching Tool allows Members to match sound recordings to wor…" at bounding box center [917, 263] width 1128 height 821
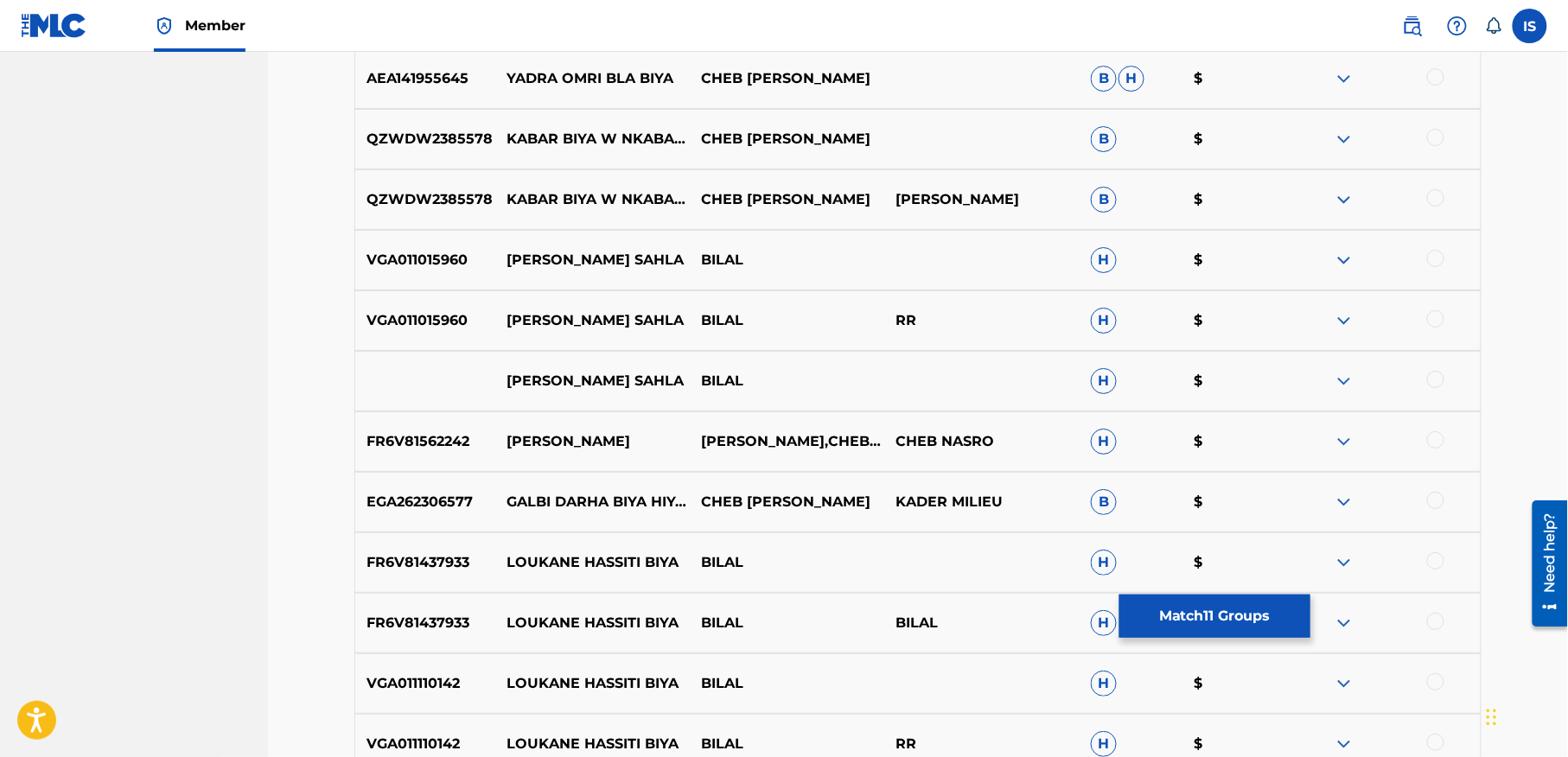
scroll to position [2168, 0]
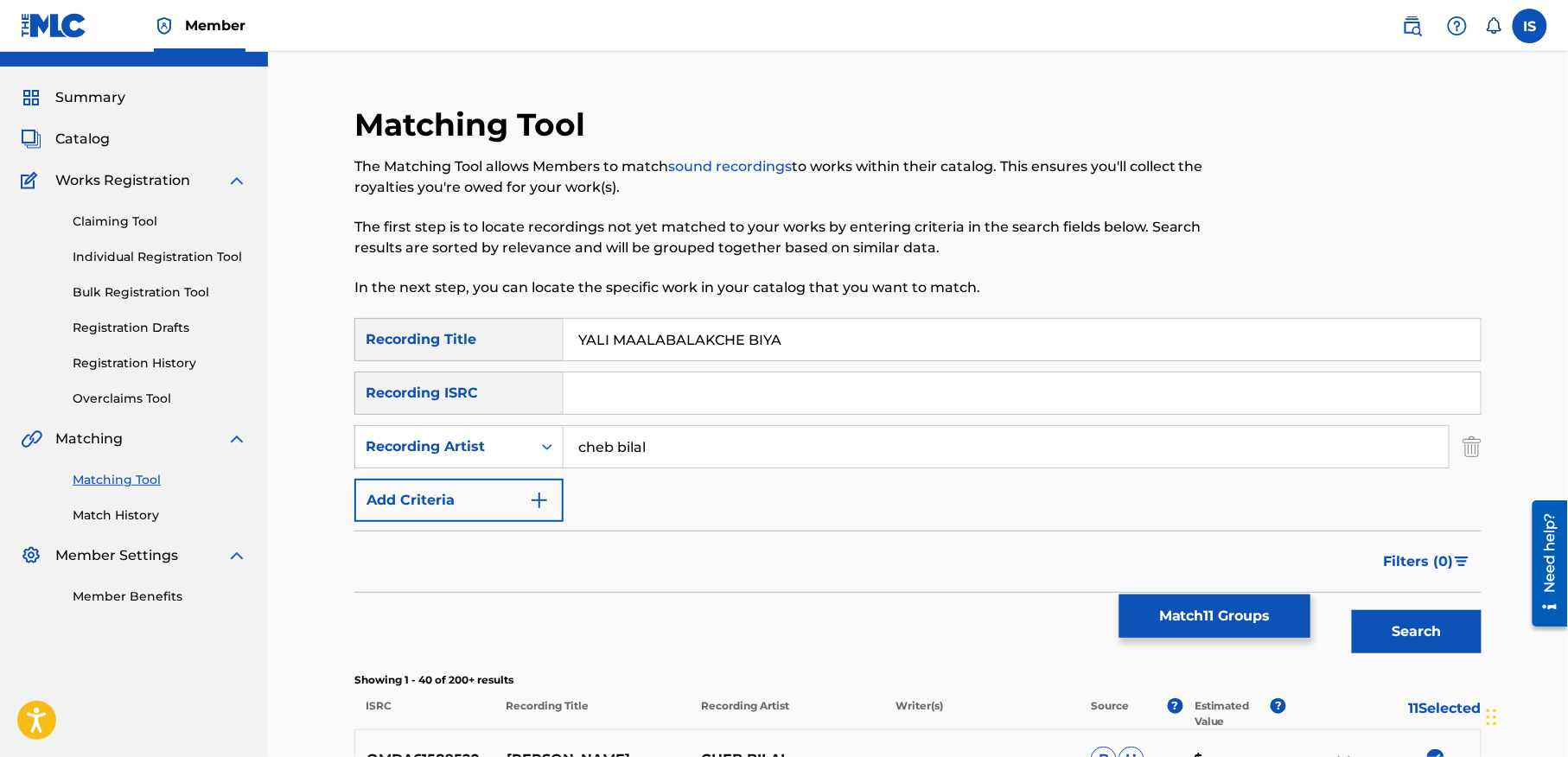
scroll to position [0, 0]
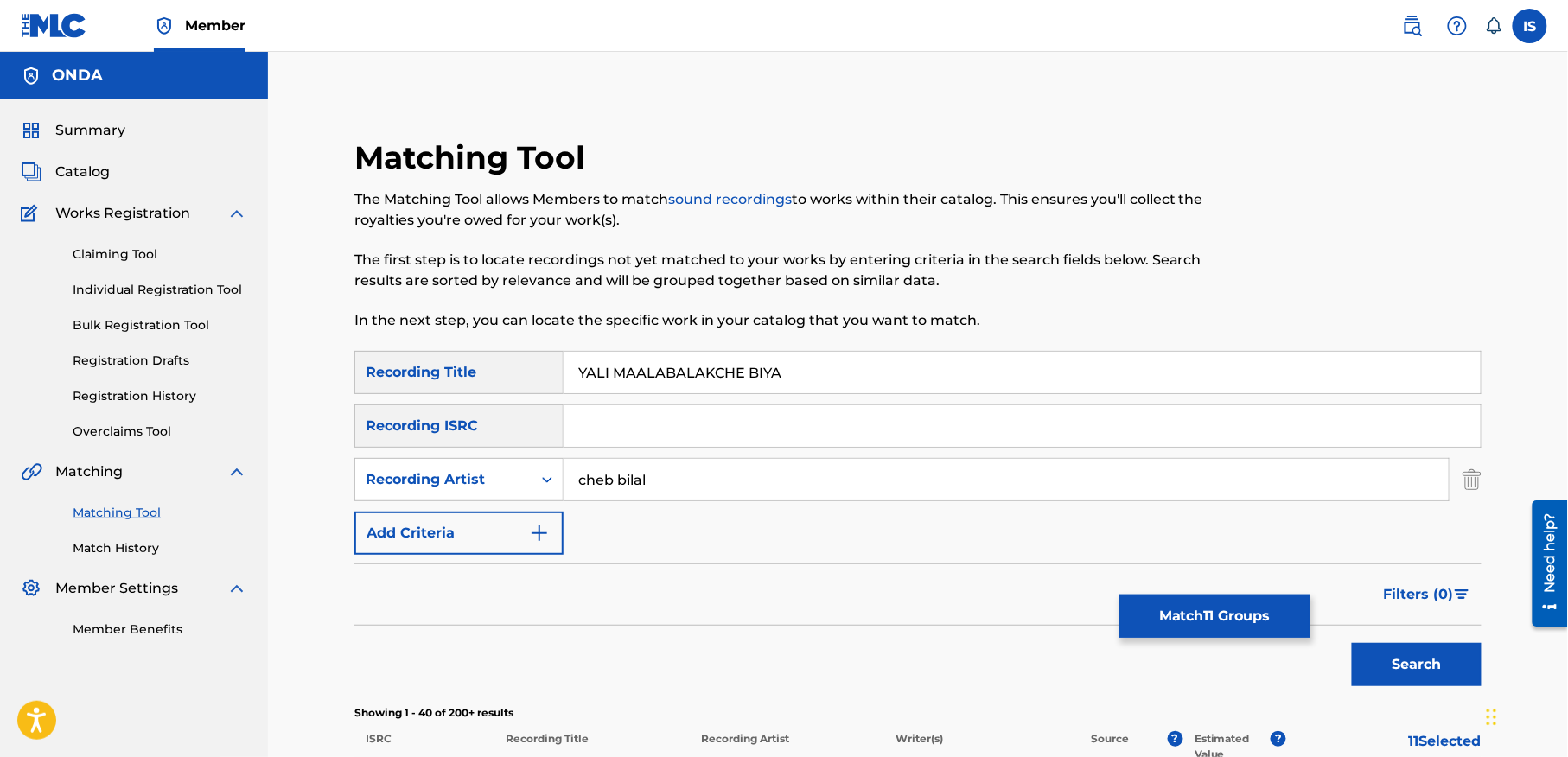
click at [1212, 623] on button "Match 11 Groups" at bounding box center [1215, 616] width 191 height 44
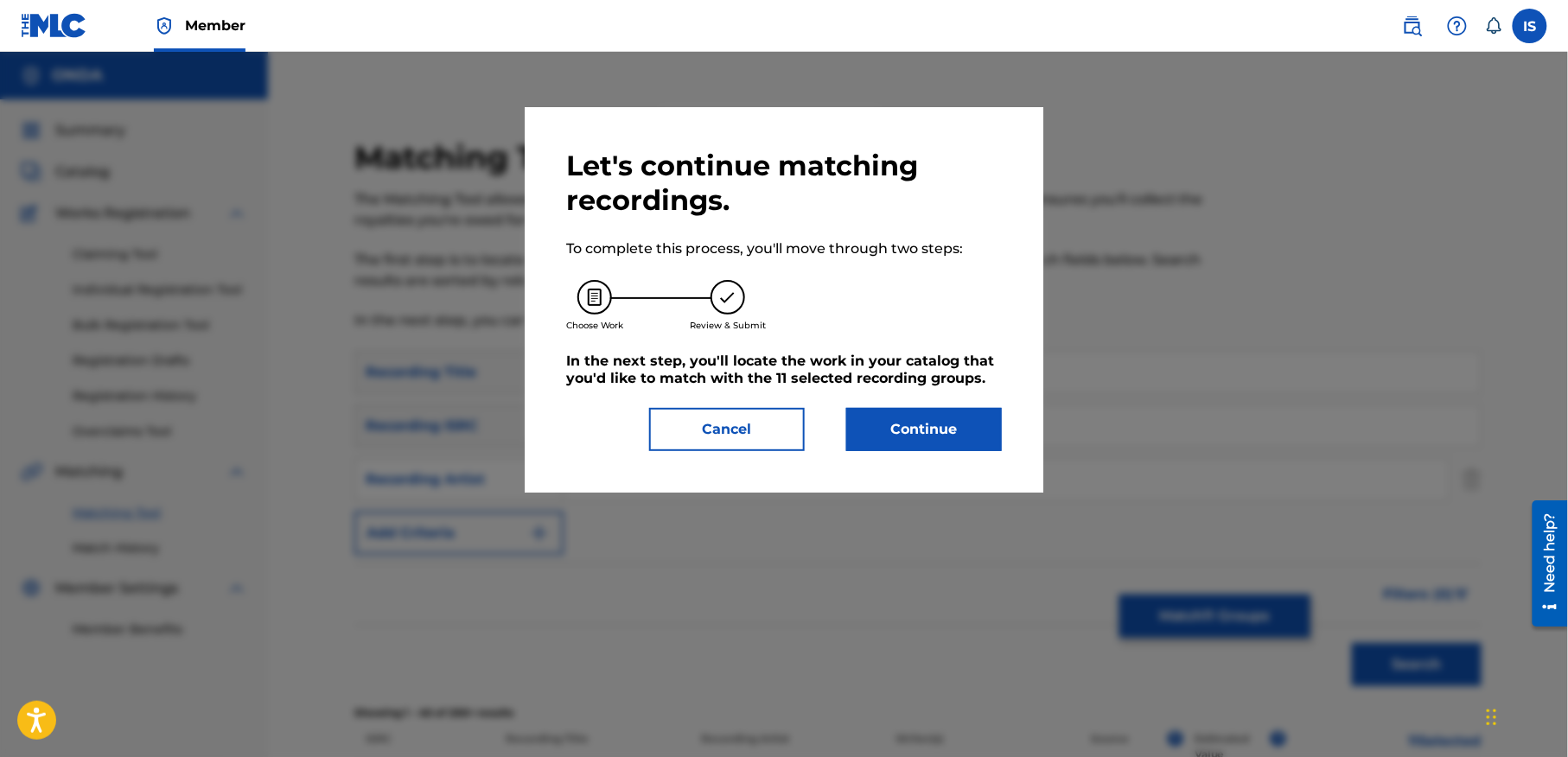
click at [902, 415] on button "Continue" at bounding box center [924, 429] width 156 height 44
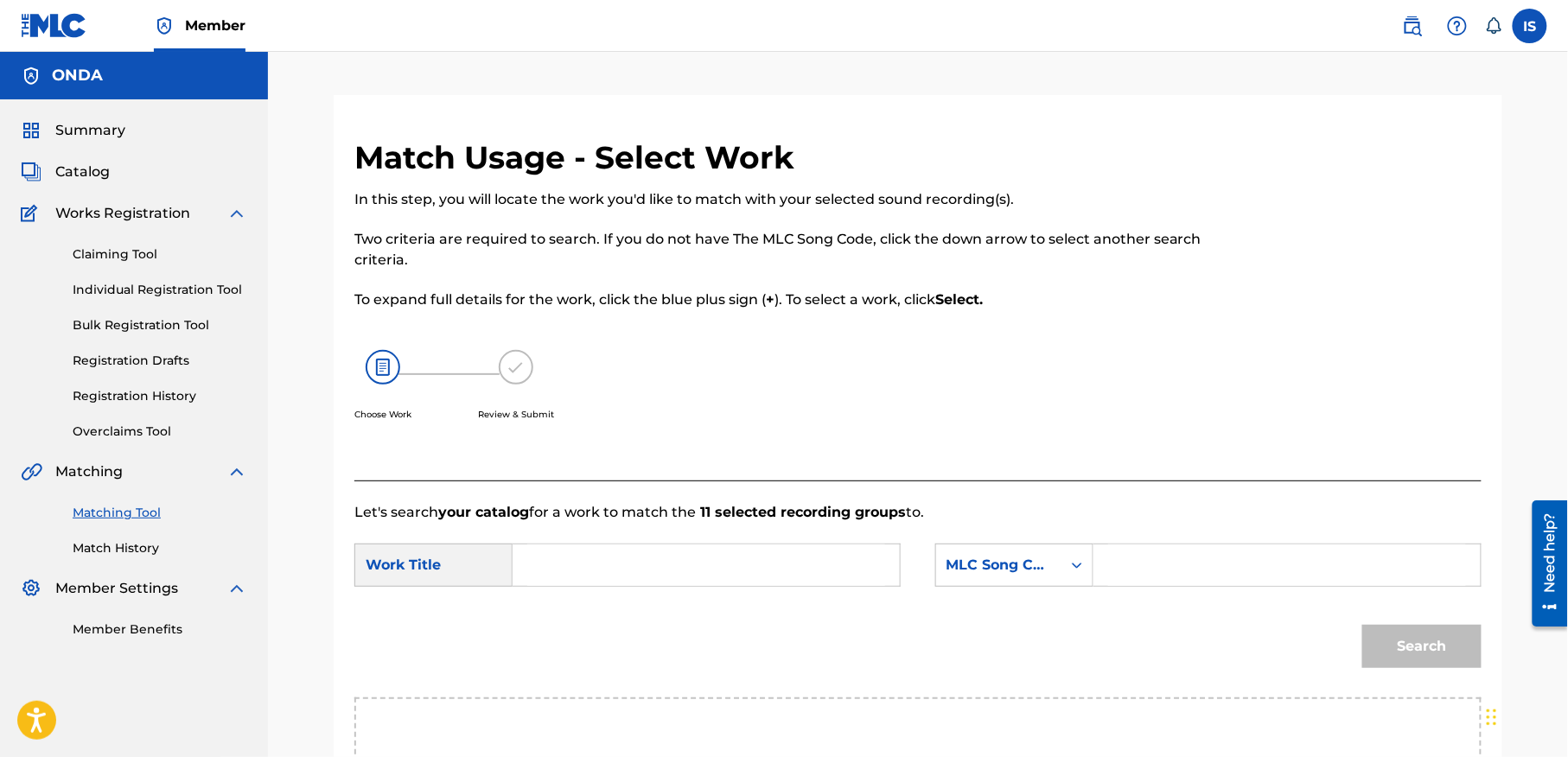
click at [612, 572] on input "Search Form" at bounding box center [707, 565] width 358 height 42
paste input "YALI MAALABALAKCHE BIYA"
type input "YALI MAALABALAKCHE BIYA"
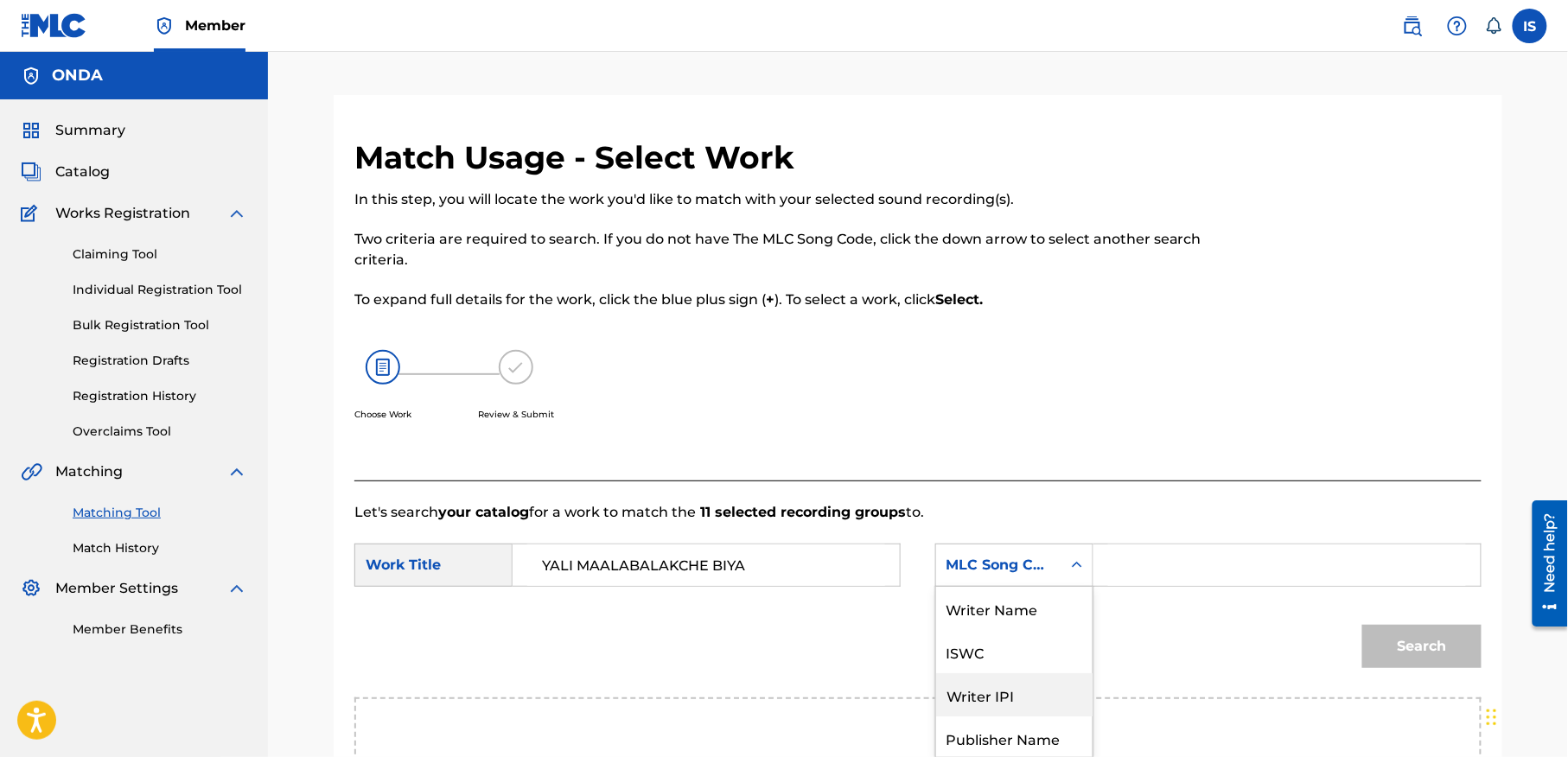
click at [1032, 578] on div "7 results available. Use Up and Down to choose options, press Enter to select t…" at bounding box center [1014, 565] width 158 height 44
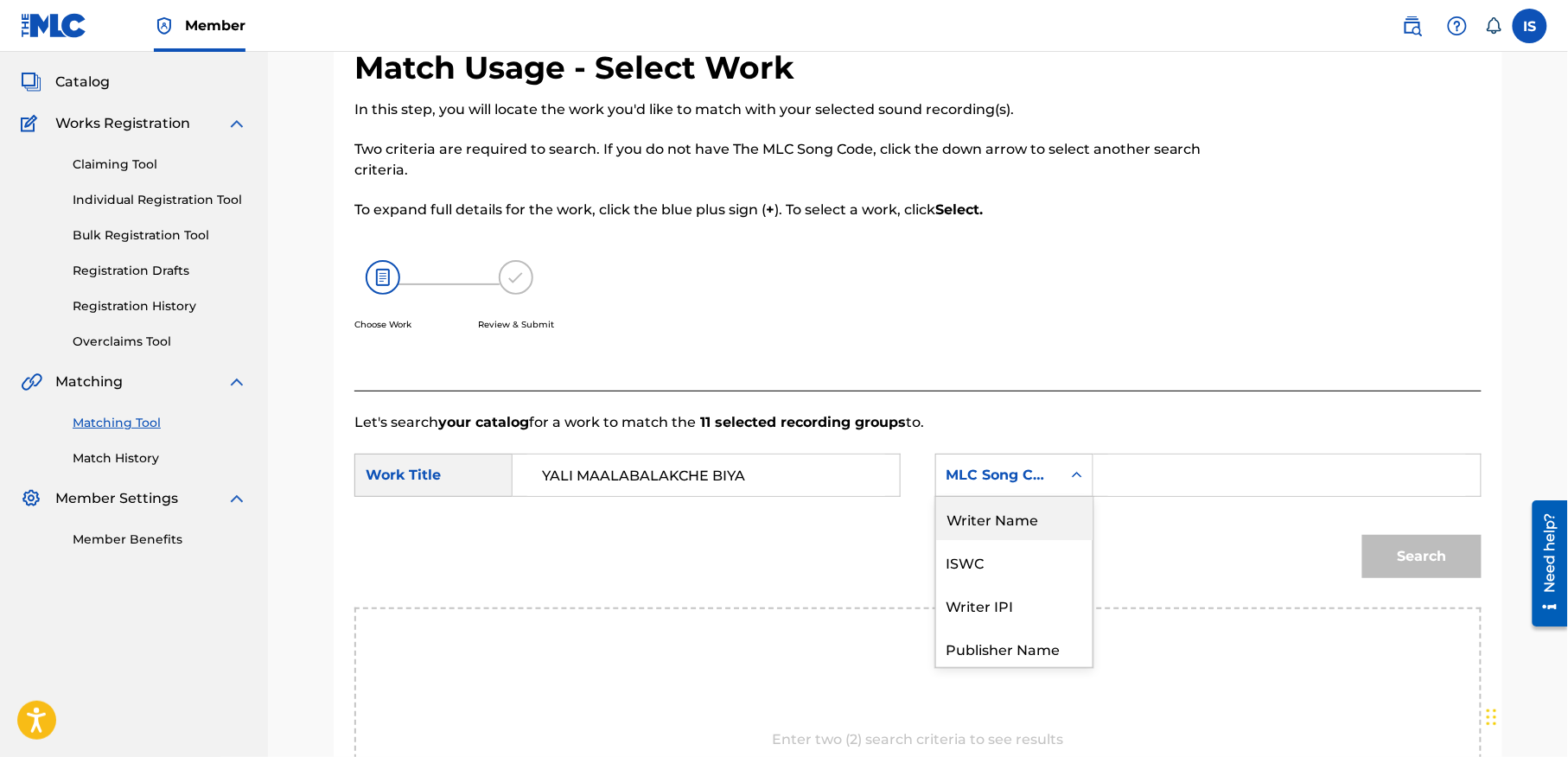
click at [1046, 519] on div "Writer Name" at bounding box center [1014, 519] width 157 height 44
click at [1180, 492] on input "Search Form" at bounding box center [1287, 475] width 358 height 42
type input "moufok"
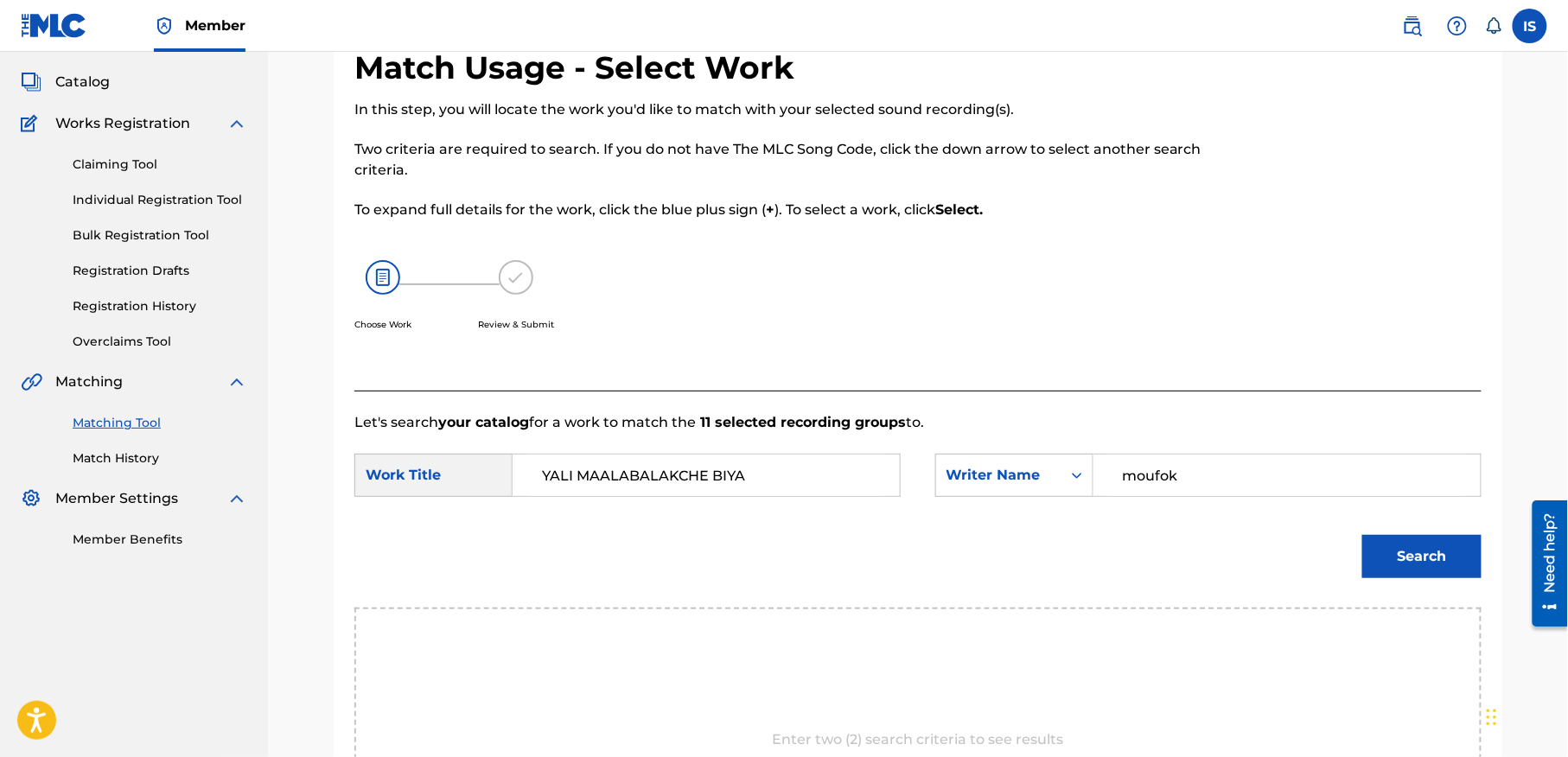
click at [1419, 551] on button "Search" at bounding box center [1422, 556] width 119 height 44
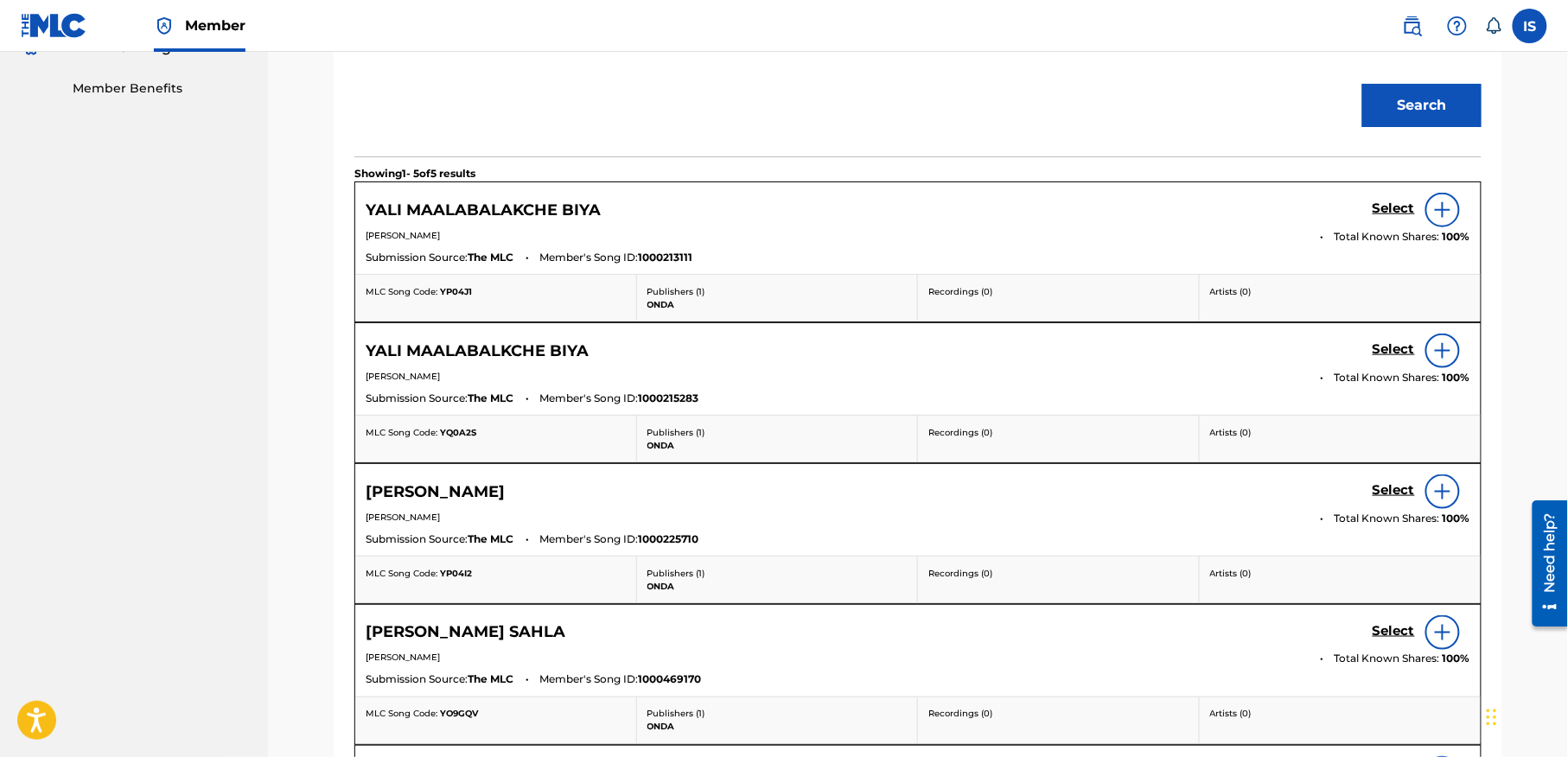
scroll to position [543, 0]
click at [1381, 211] on h5 "Select" at bounding box center [1394, 206] width 43 height 16
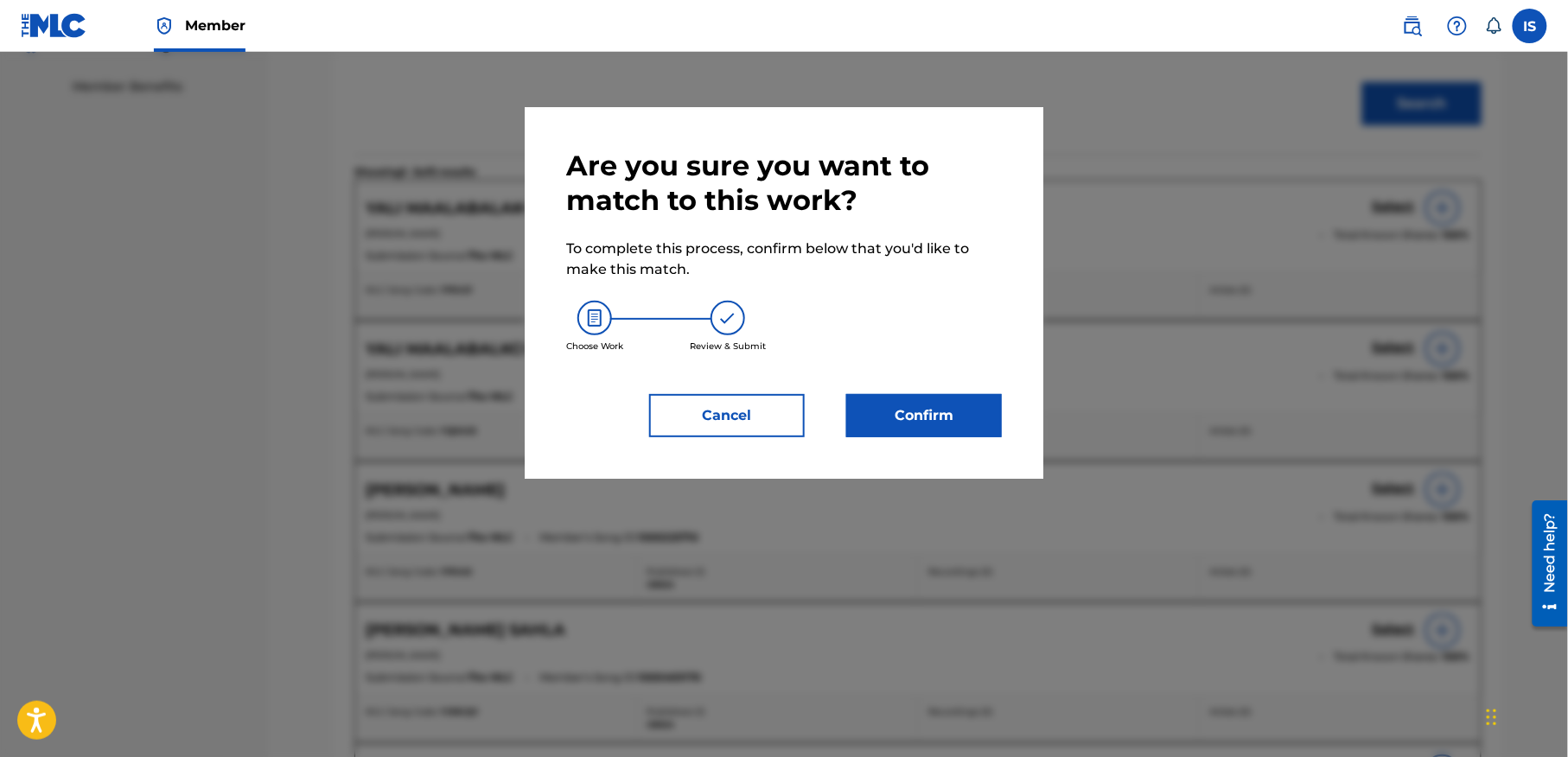
click at [911, 407] on button "Confirm" at bounding box center [924, 415] width 156 height 44
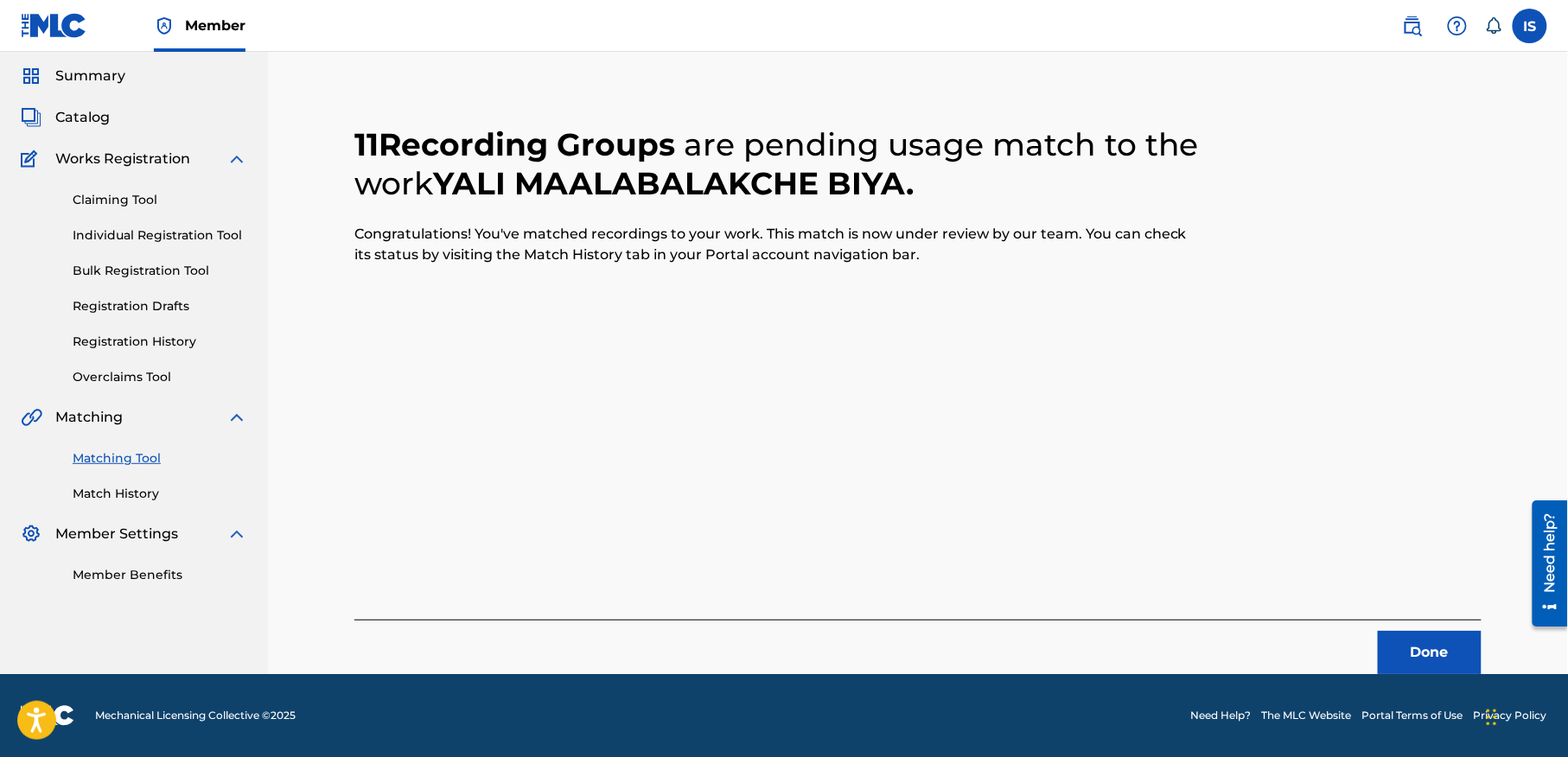
scroll to position [53, 0]
click at [1403, 648] on button "Done" at bounding box center [1429, 653] width 104 height 44
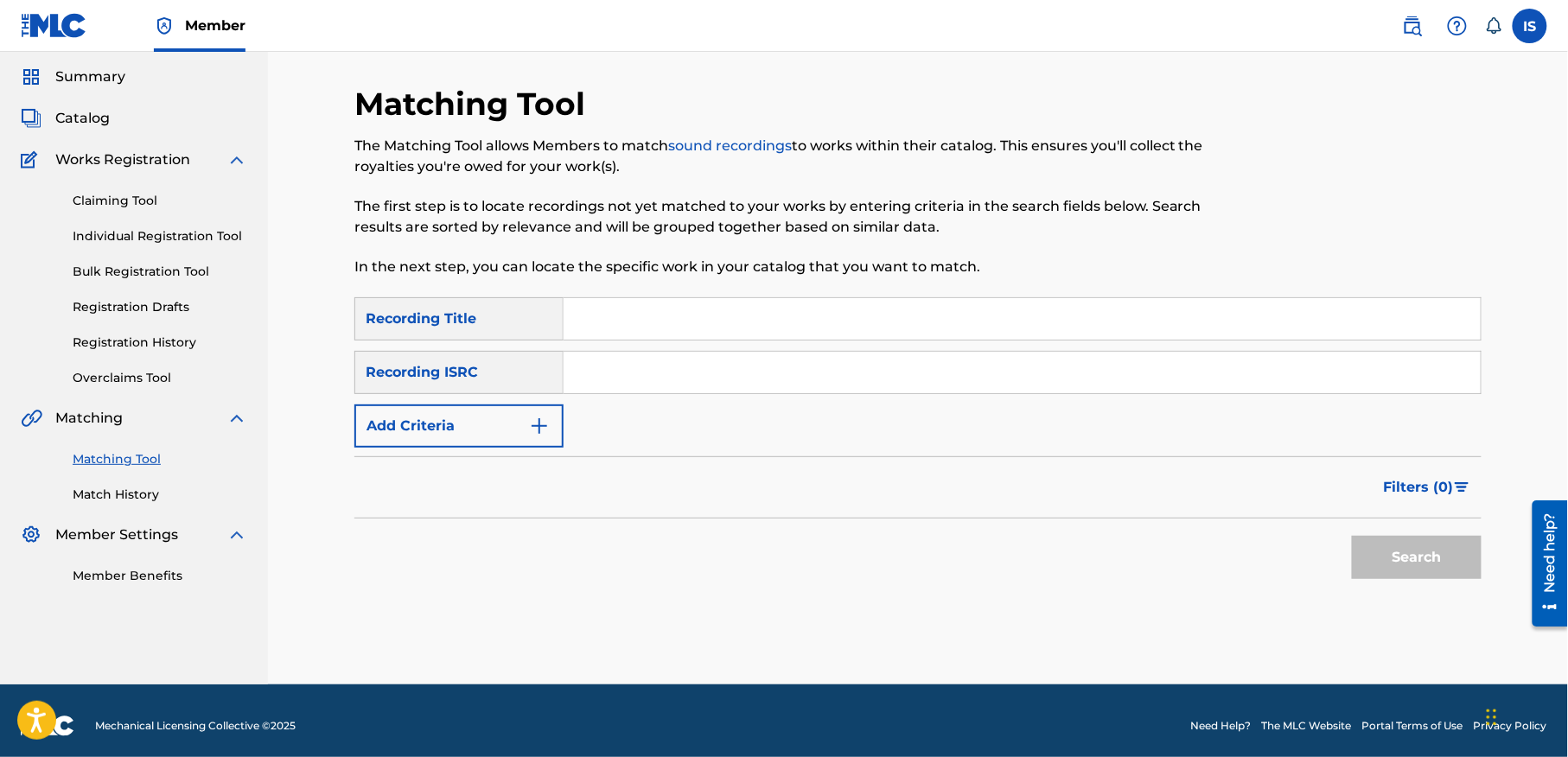
click at [638, 301] on input "Search Form" at bounding box center [1022, 318] width 917 height 42
paste input "MARSEILLE OUALA [GEOGRAPHIC_DATA]"
type input "MARSEILLE OUALA [GEOGRAPHIC_DATA]"
click at [453, 420] on button "Add Criteria" at bounding box center [458, 426] width 209 height 44
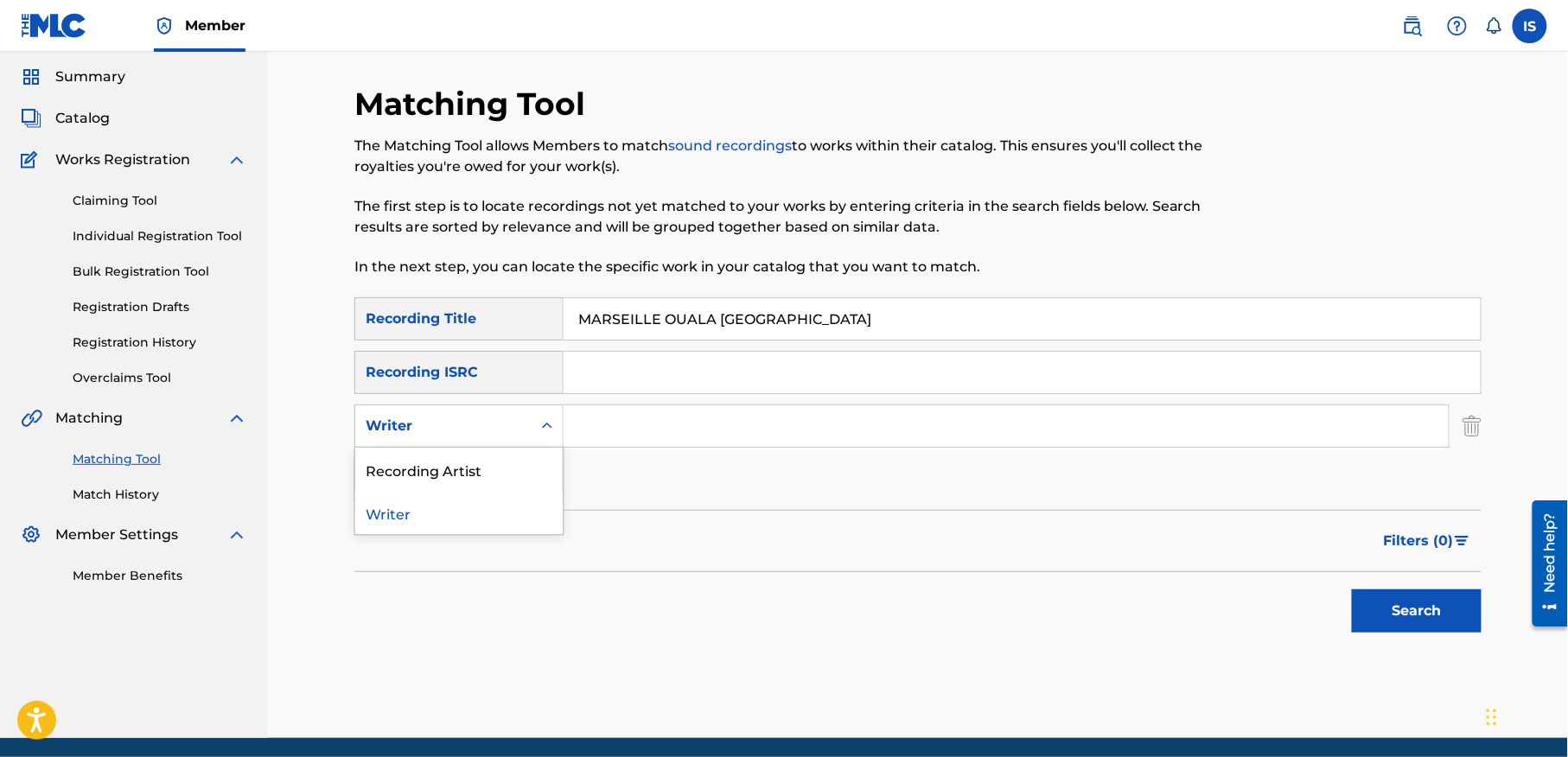
click at [498, 427] on div "Writer" at bounding box center [443, 425] width 156 height 20
click at [519, 471] on div "Recording Artist" at bounding box center [458, 469] width 207 height 44
click at [657, 455] on div "SearchWithCriteria0d862120-4ad7-46d6-9b61-b35976acd4b4 Recording Title MARSEILL…" at bounding box center [917, 399] width 1128 height 204
click at [644, 429] on input "Search Form" at bounding box center [1006, 426] width 885 height 42
type input "cheb bilal"
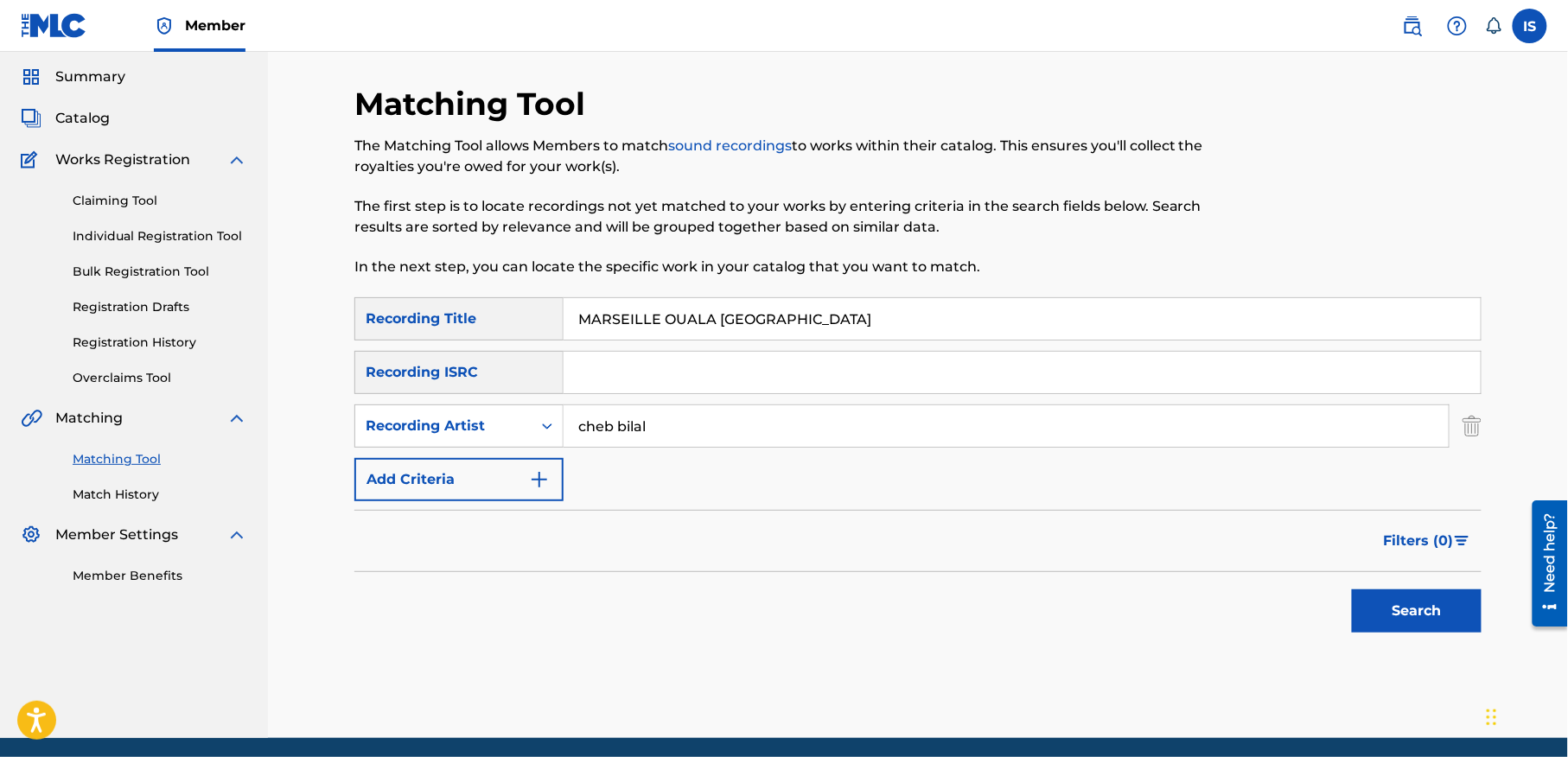
click at [1430, 603] on button "Search" at bounding box center [1417, 610] width 130 height 44
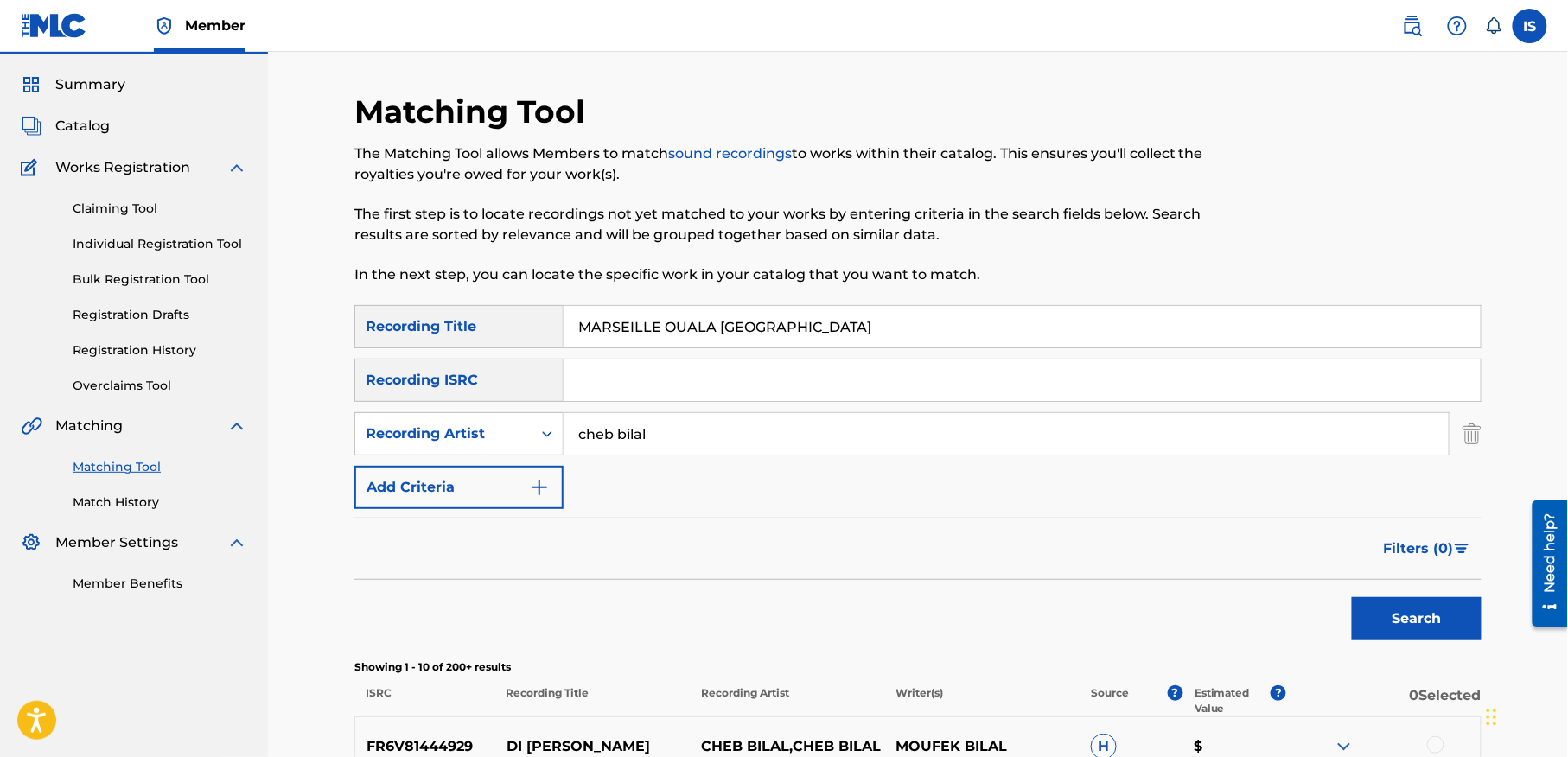
scroll to position [45, 0]
click at [682, 328] on input "MARSEILLE OUALA [GEOGRAPHIC_DATA]" at bounding box center [1022, 327] width 917 height 42
click at [1352, 598] on button "Search" at bounding box center [1417, 619] width 130 height 44
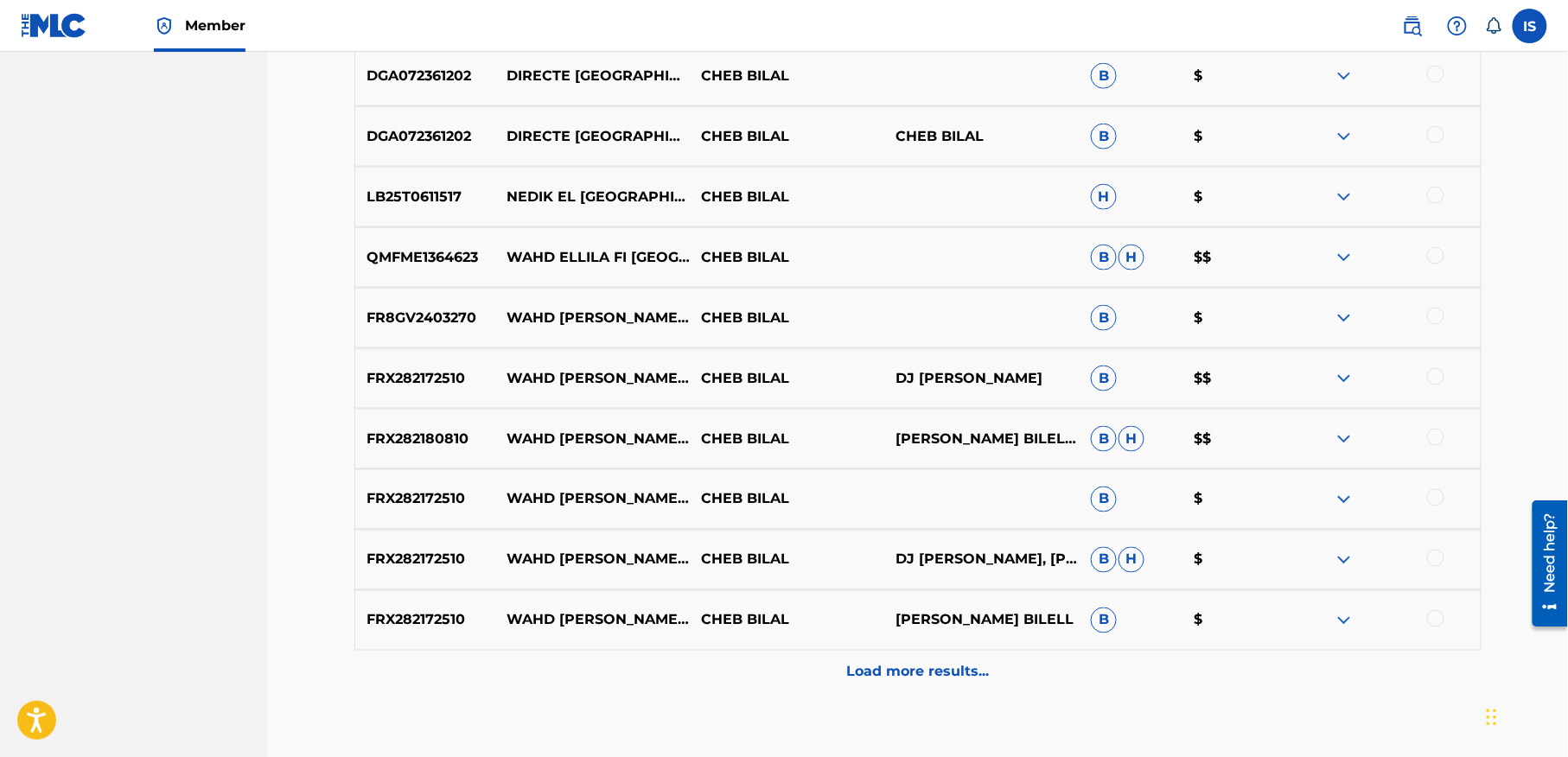
scroll to position [824, 0]
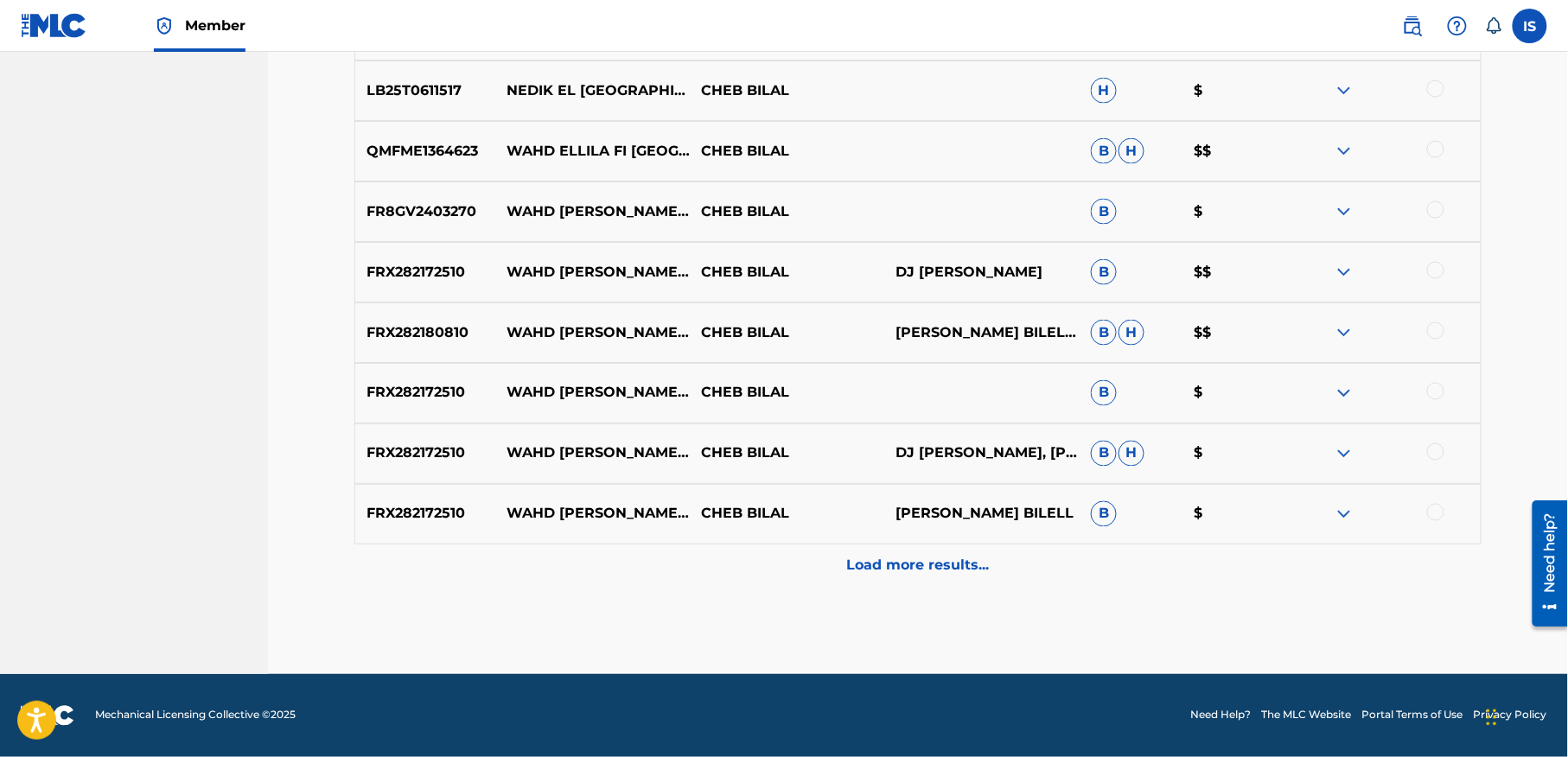
drag, startPoint x: 910, startPoint y: 581, endPoint x: 909, endPoint y: 572, distance: 9.1
click at [909, 572] on div "Load more results..." at bounding box center [917, 566] width 1128 height 44
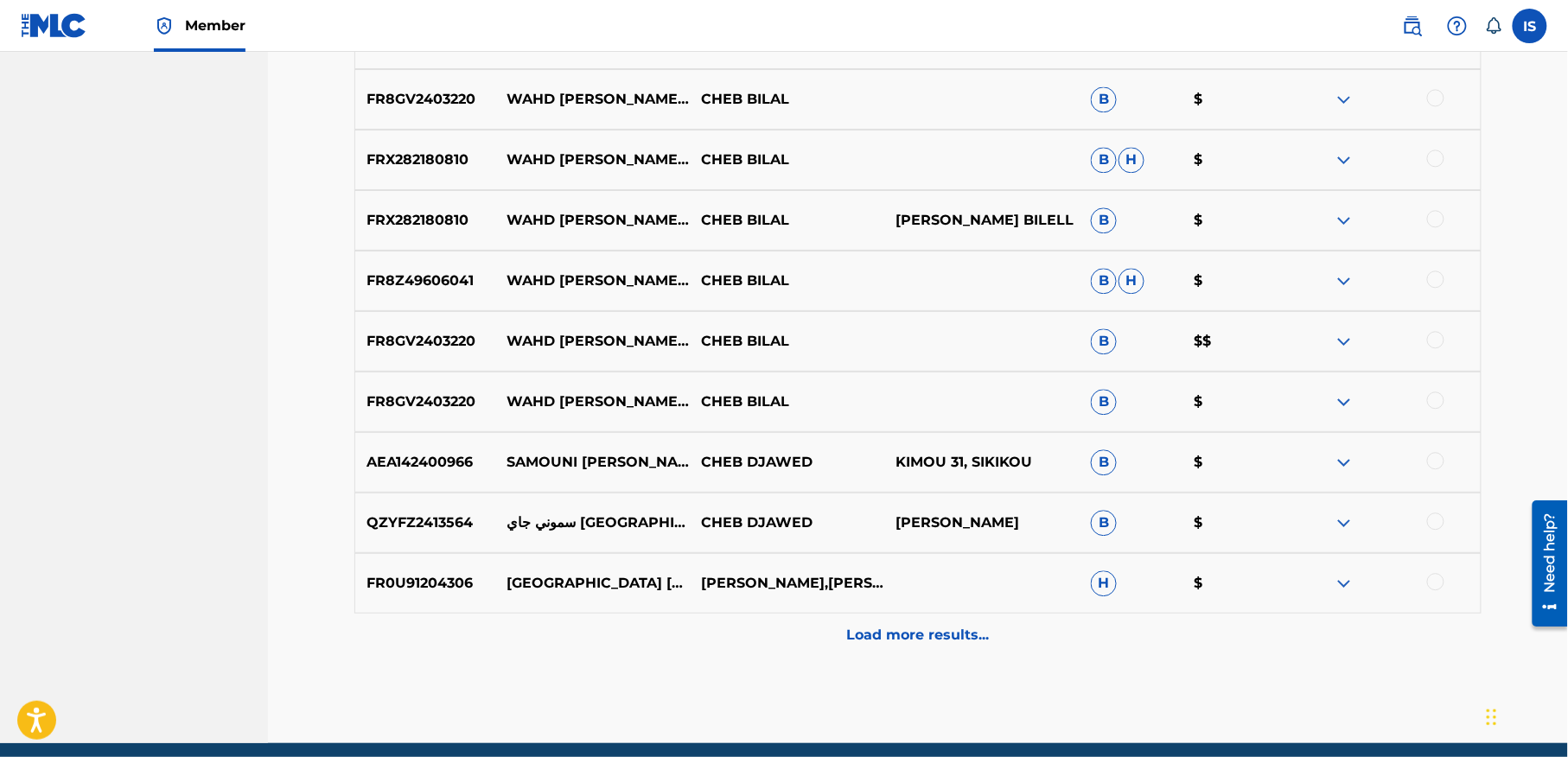
scroll to position [1373, 0]
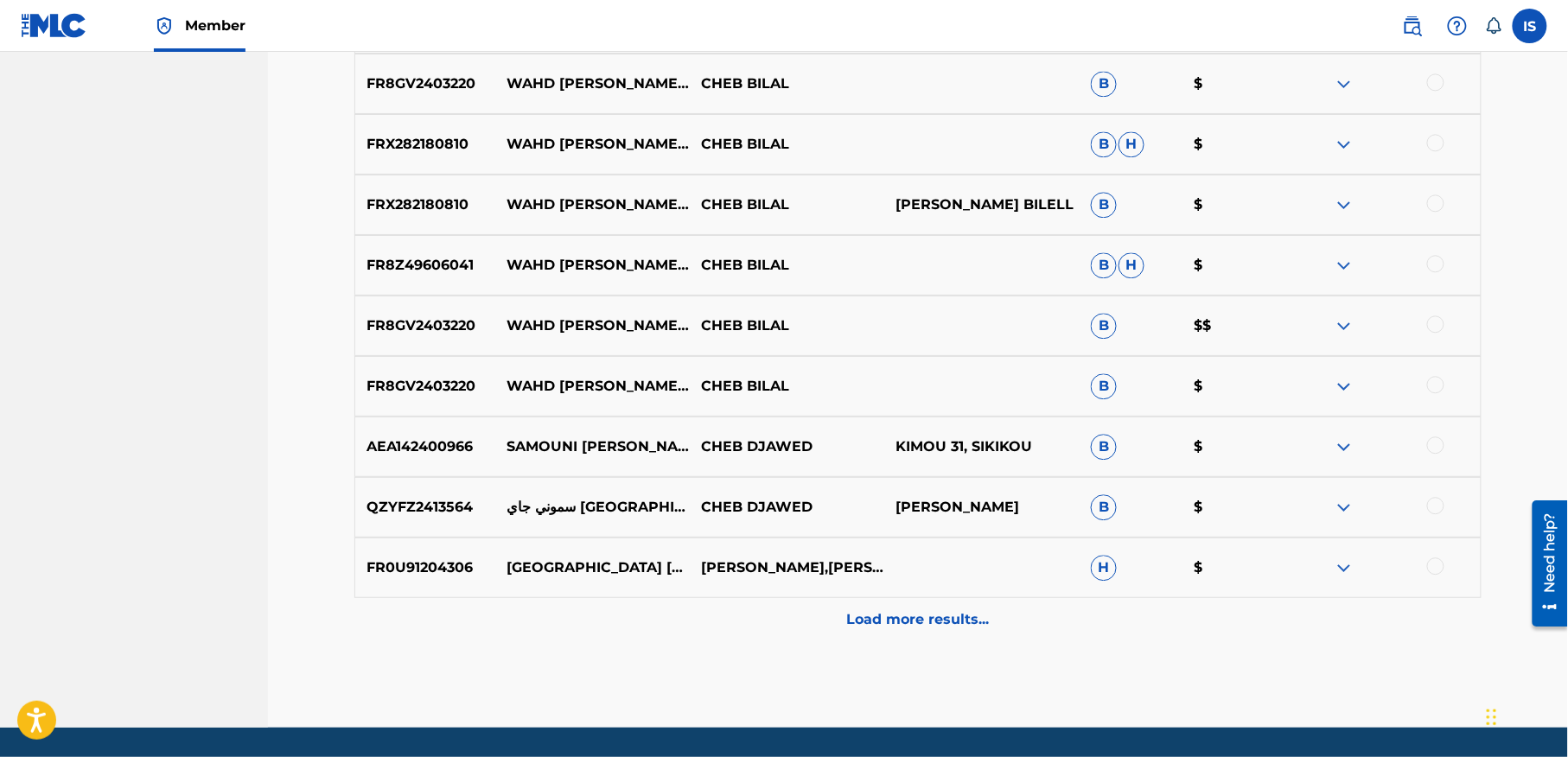
click at [666, 460] on div "AEA142400966 SAMOUNI JAY PARIS WALA MARSEILLE CHEB DJAWED KIMOU 31, SIKIKOU B $" at bounding box center [917, 447] width 1128 height 60
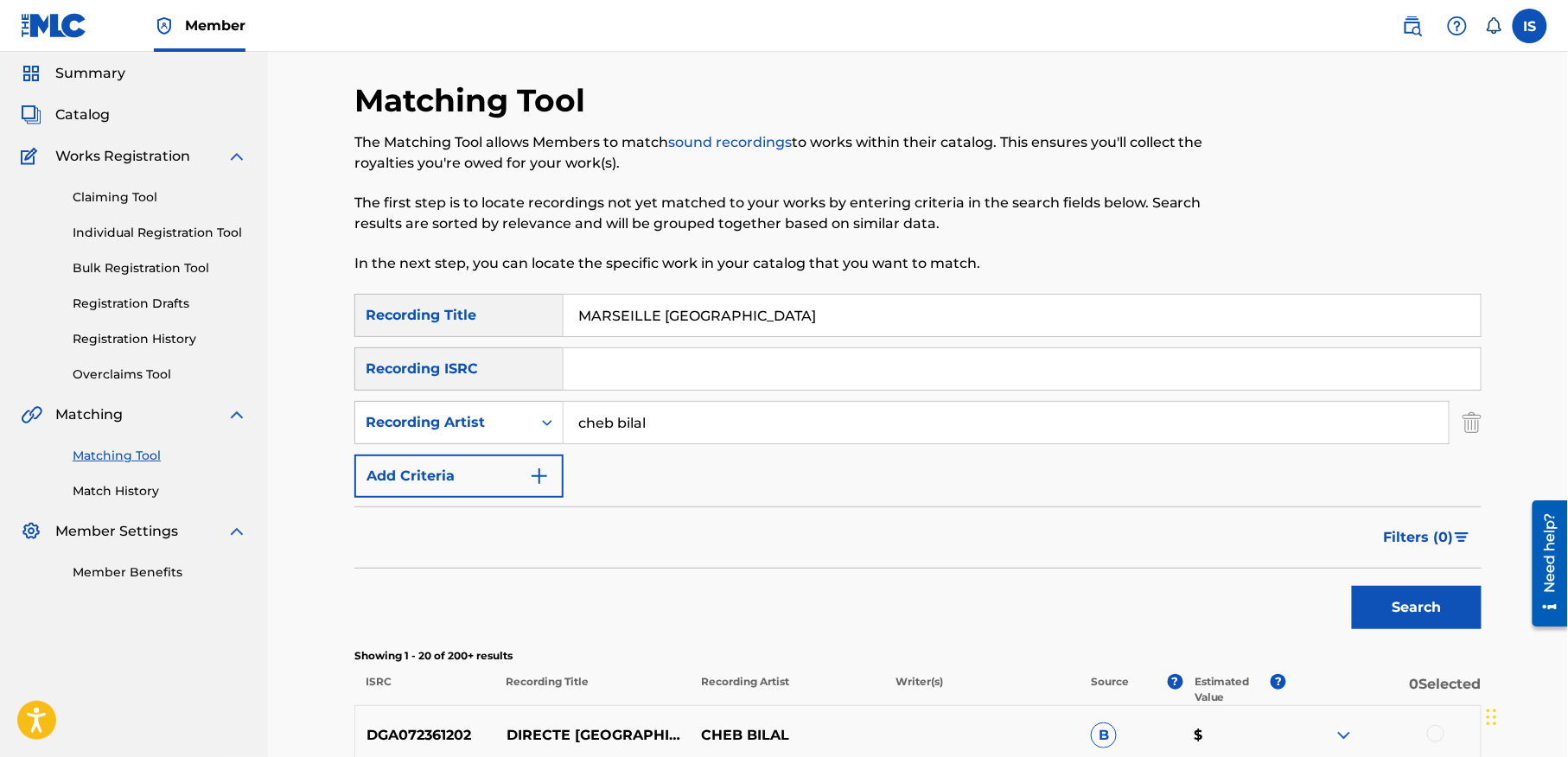
scroll to position [0, 0]
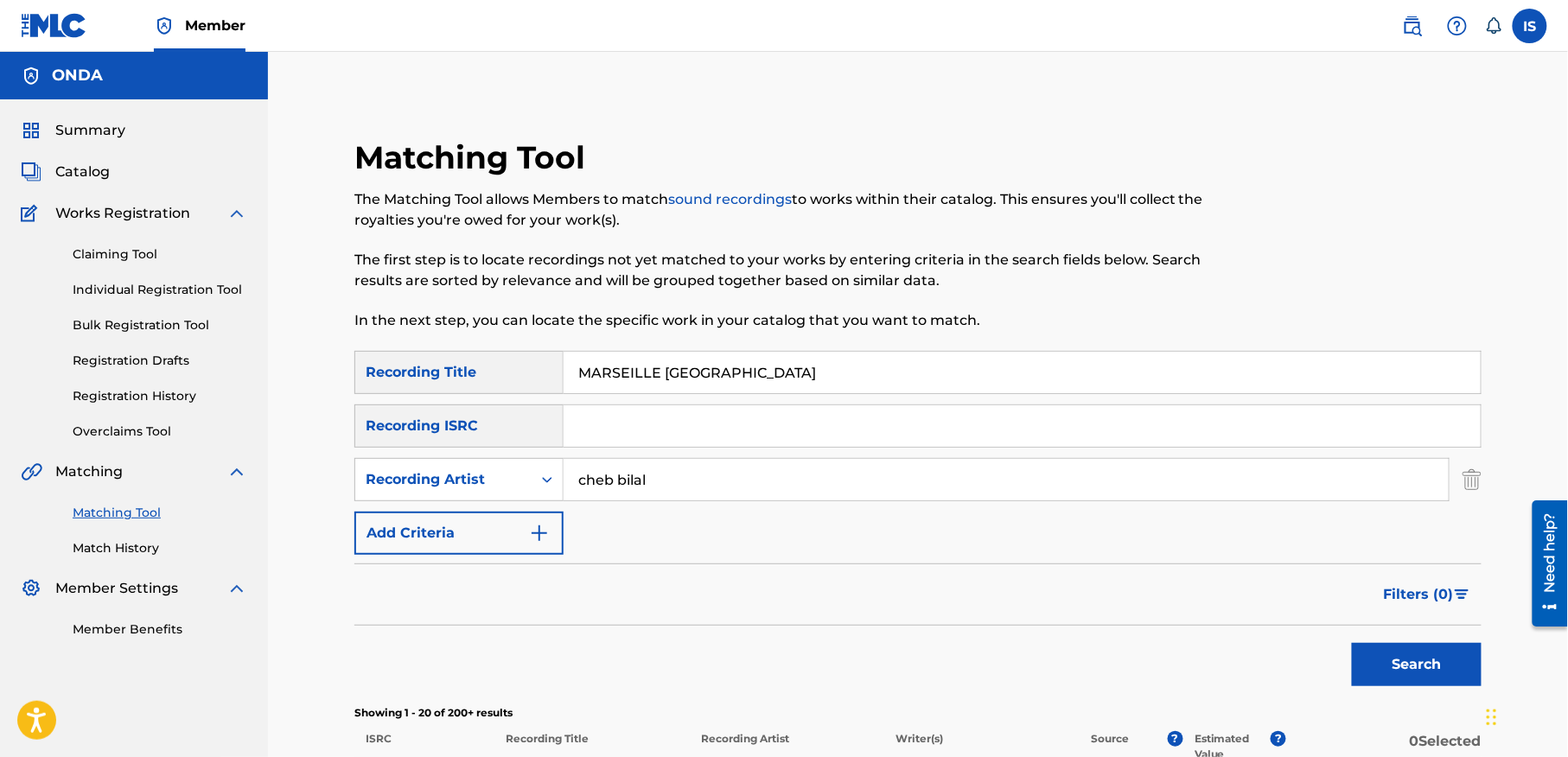
click at [702, 382] on input "MARSEILLE PARIS" at bounding box center [1022, 372] width 917 height 42
paste input "HACHEMTI KI DARETLI EL HECHMA AANDHA DES LIMITE"
type input "HACHEMTI KI DARETLI EL HECHMA AANDHA DES LIMITES"
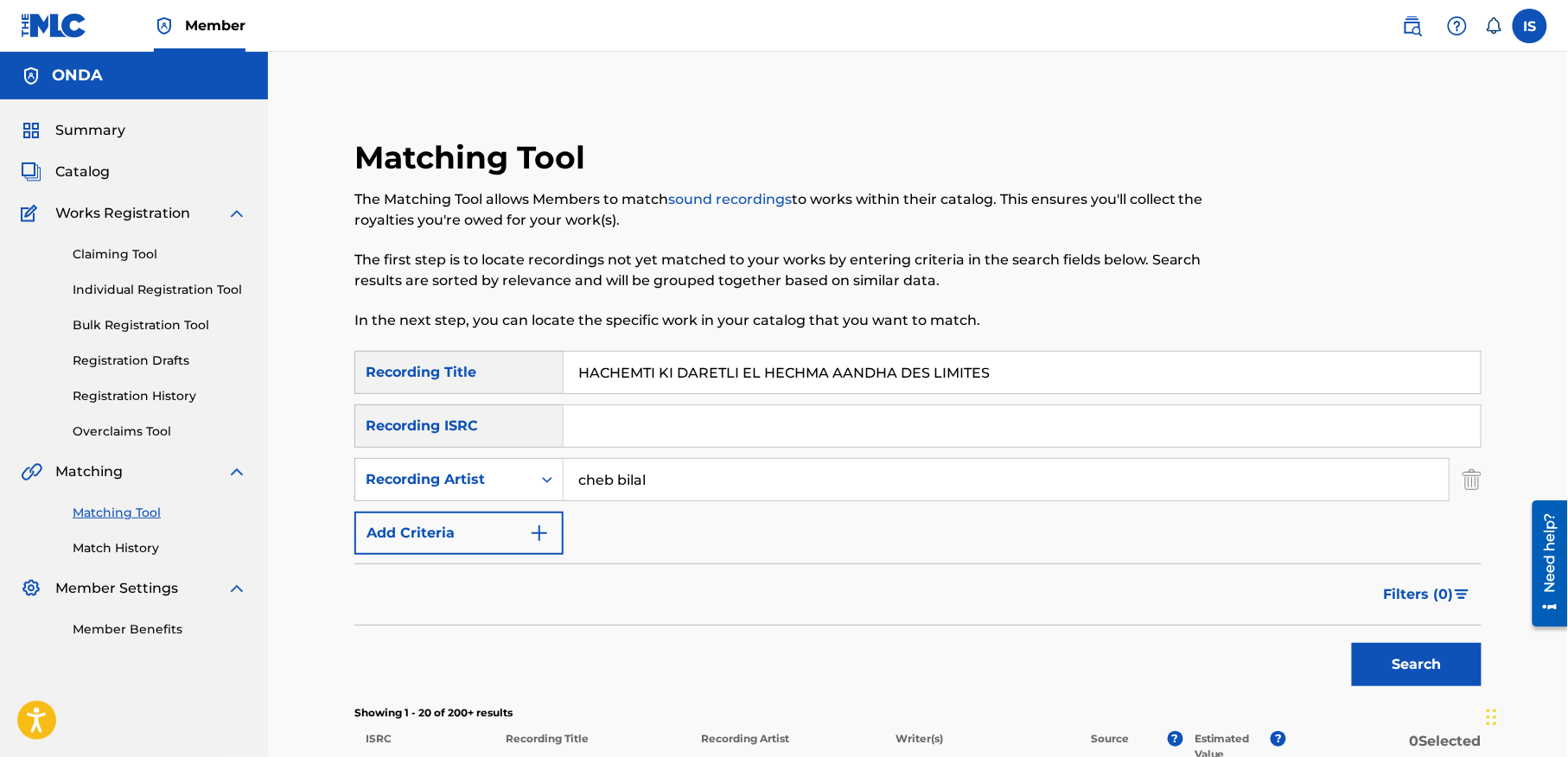
click at [1352, 643] on button "Search" at bounding box center [1417, 664] width 130 height 44
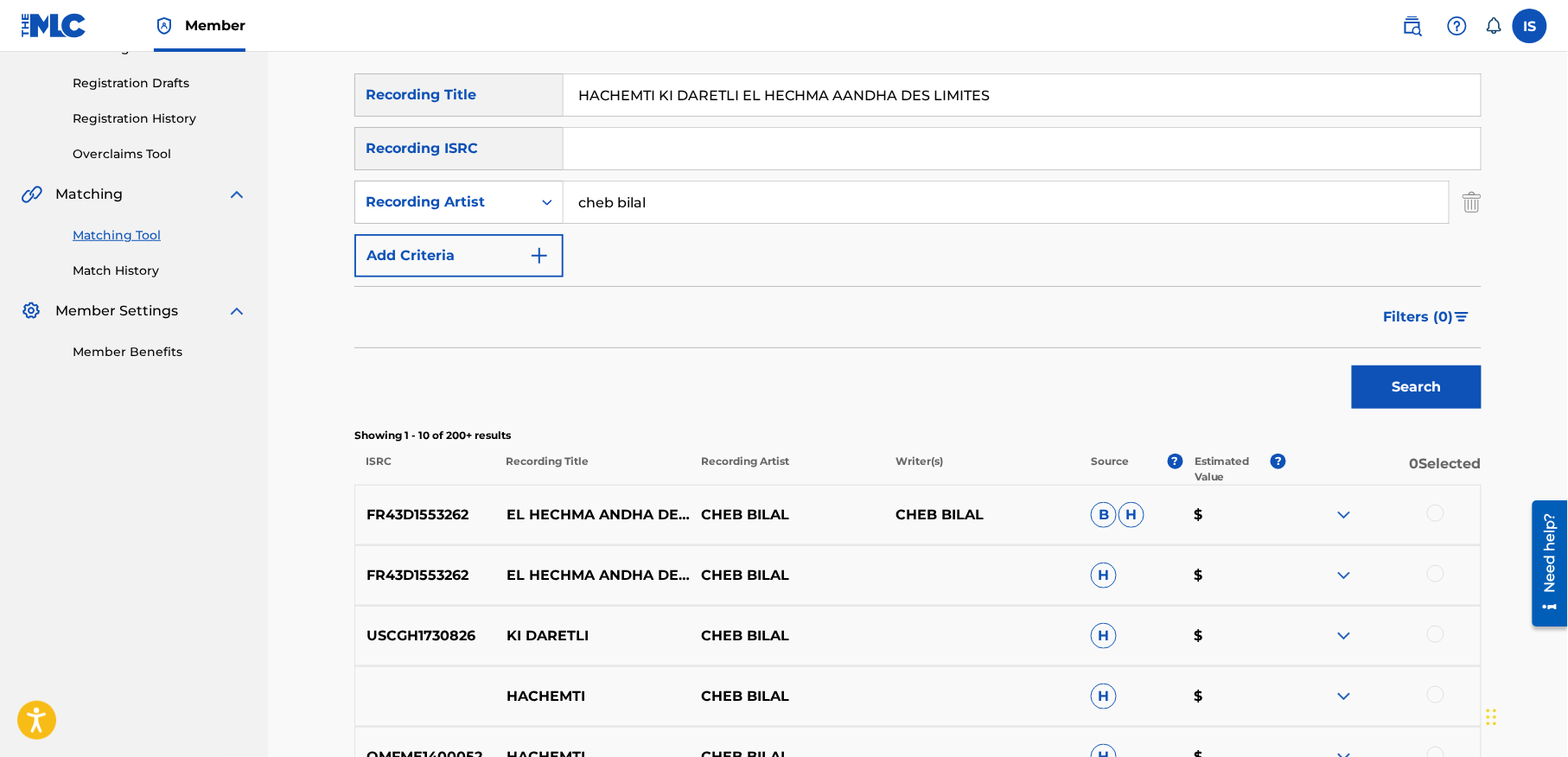
scroll to position [281, 0]
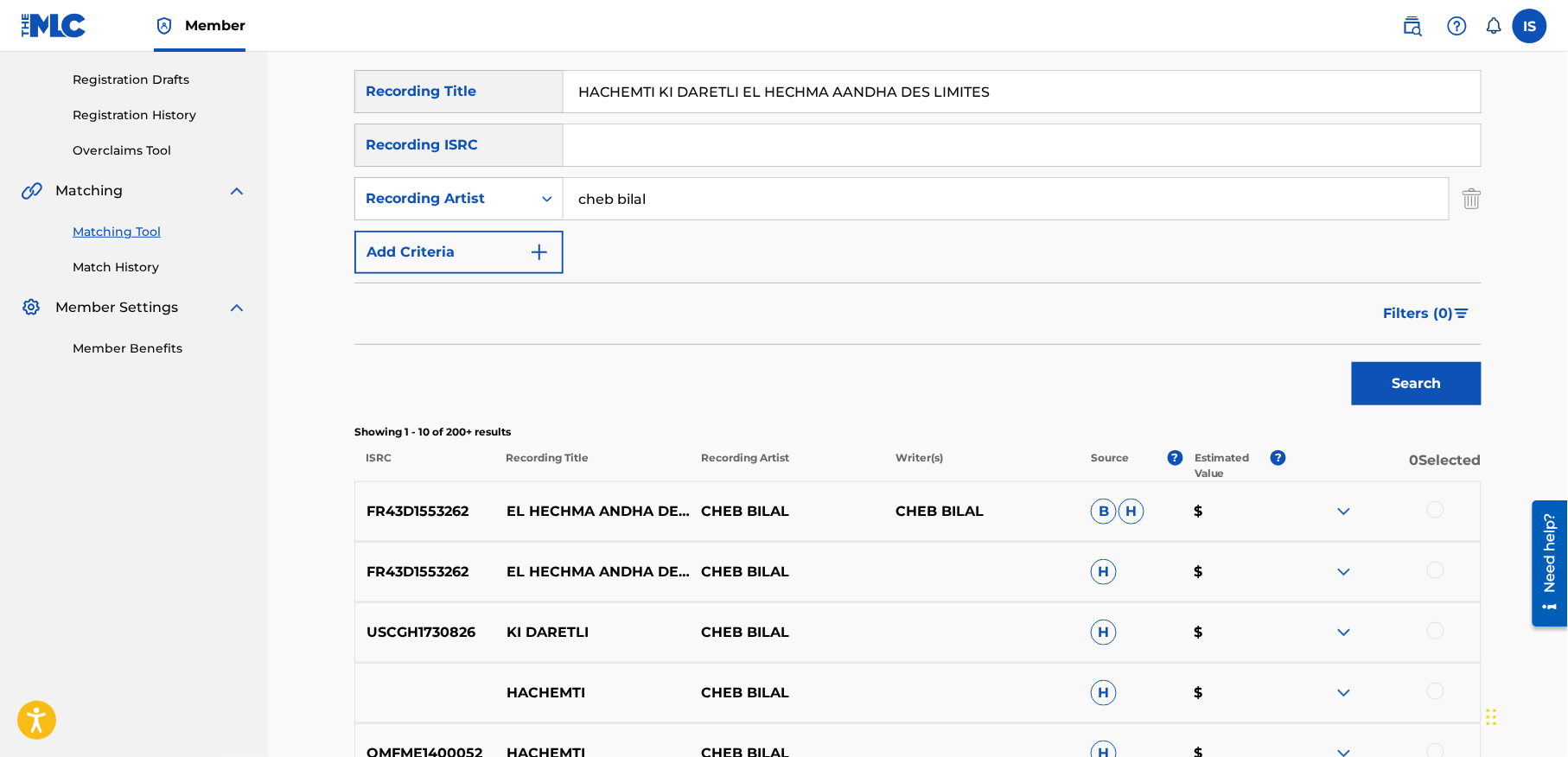
click at [1432, 509] on div at bounding box center [1435, 509] width 17 height 17
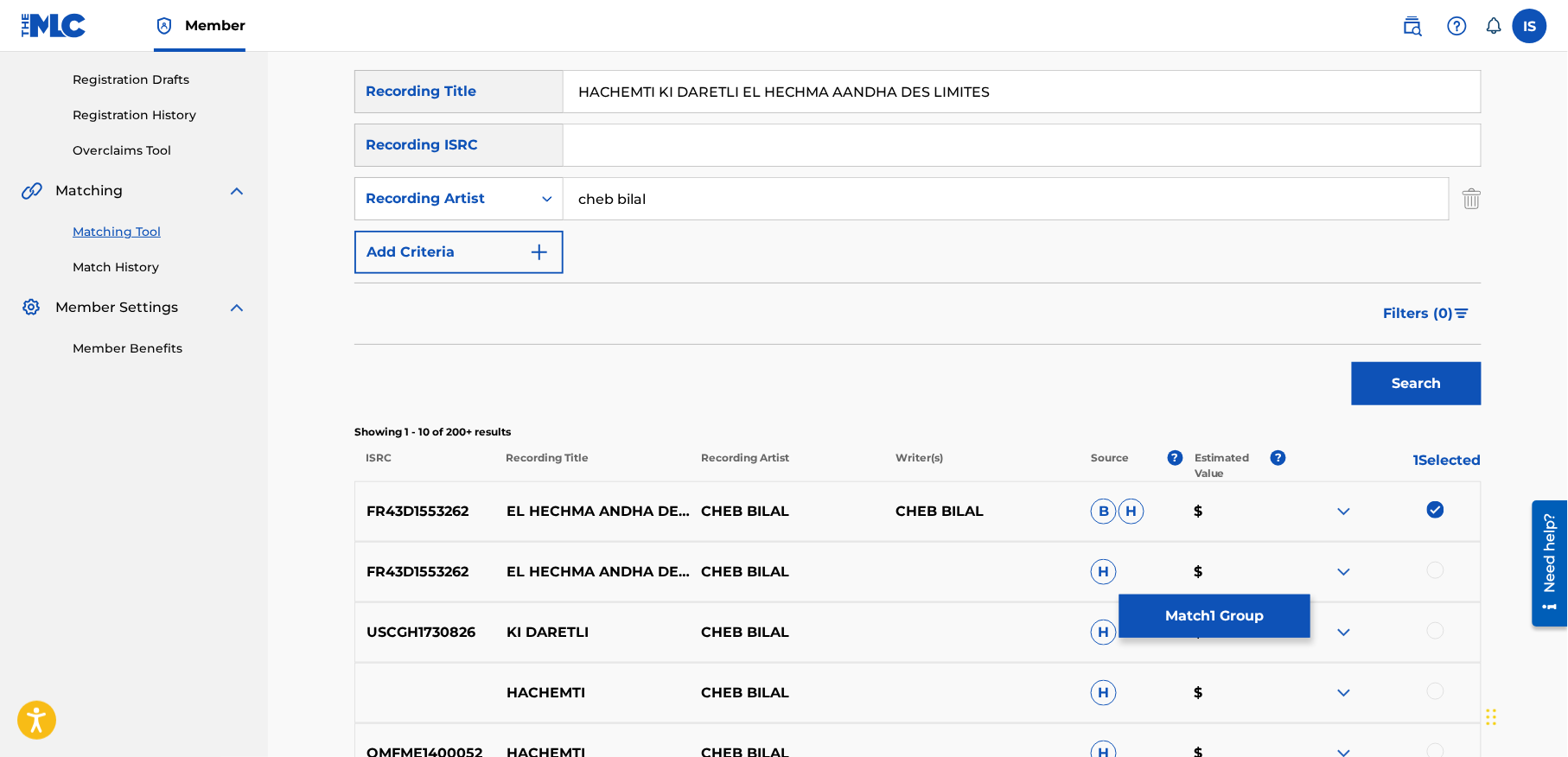
click at [1435, 568] on div at bounding box center [1435, 569] width 17 height 17
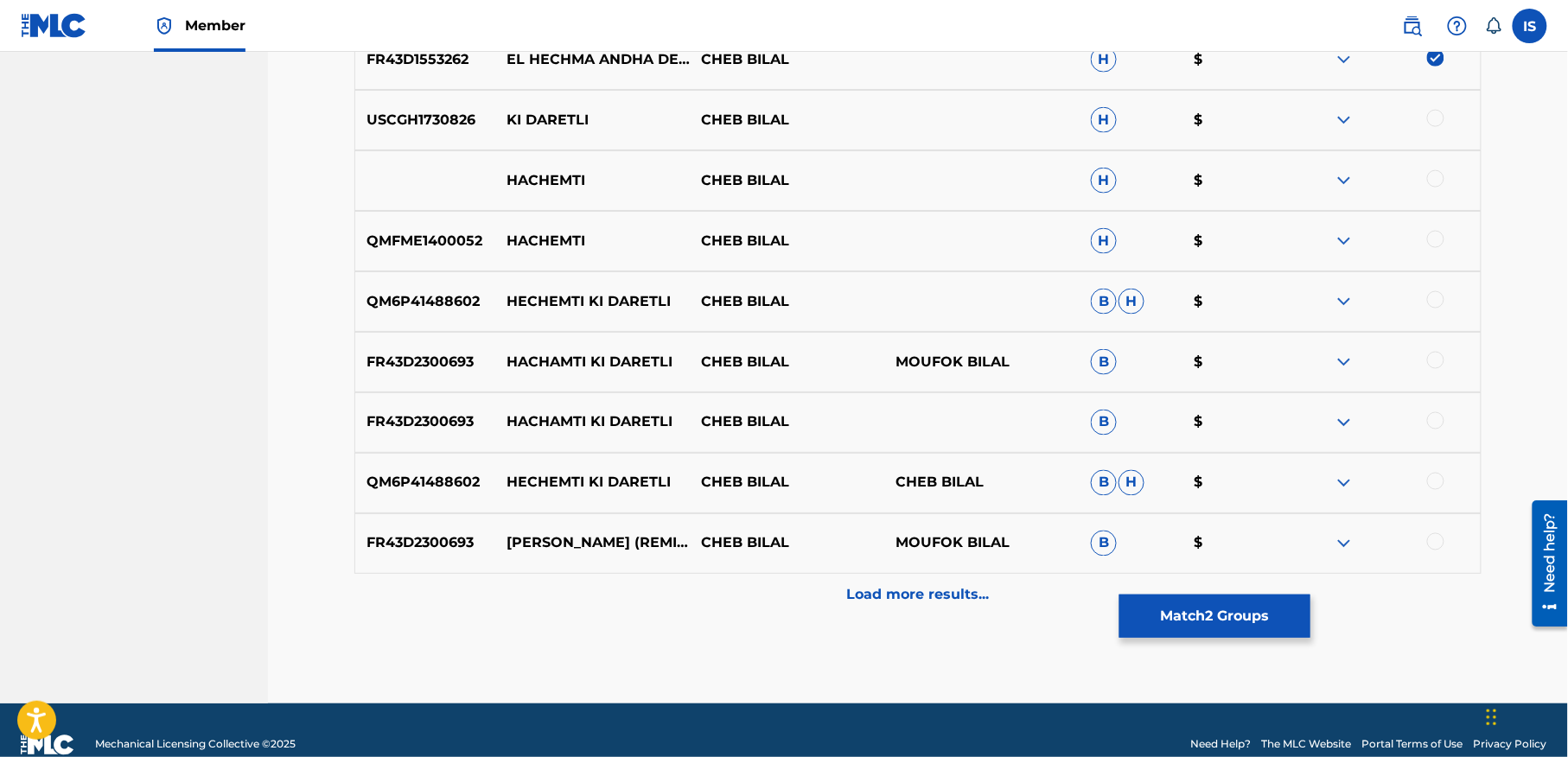
click at [904, 609] on div "Load more results..." at bounding box center [917, 595] width 1128 height 44
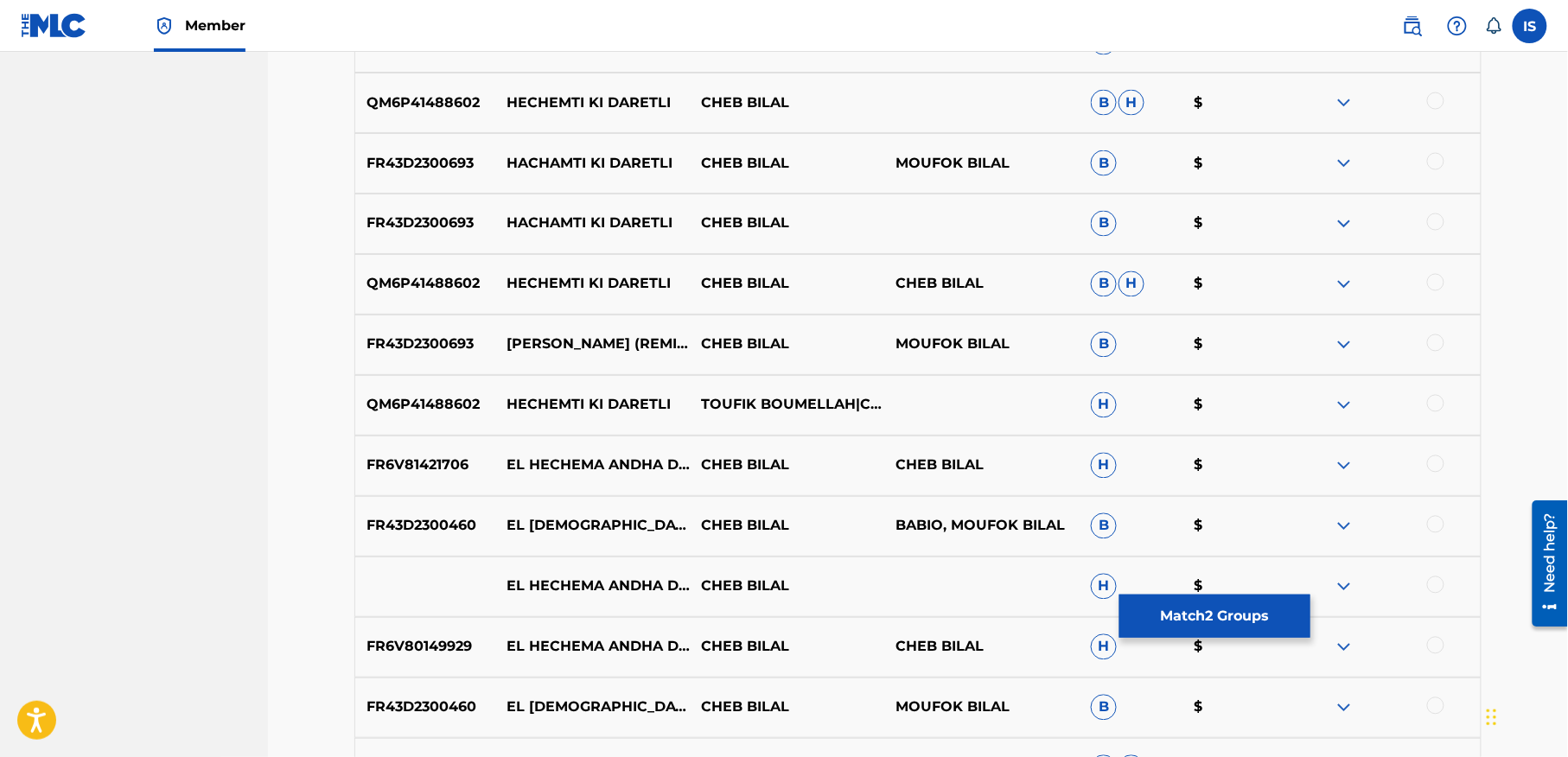
scroll to position [993, 0]
click at [1435, 464] on div at bounding box center [1435, 463] width 17 height 17
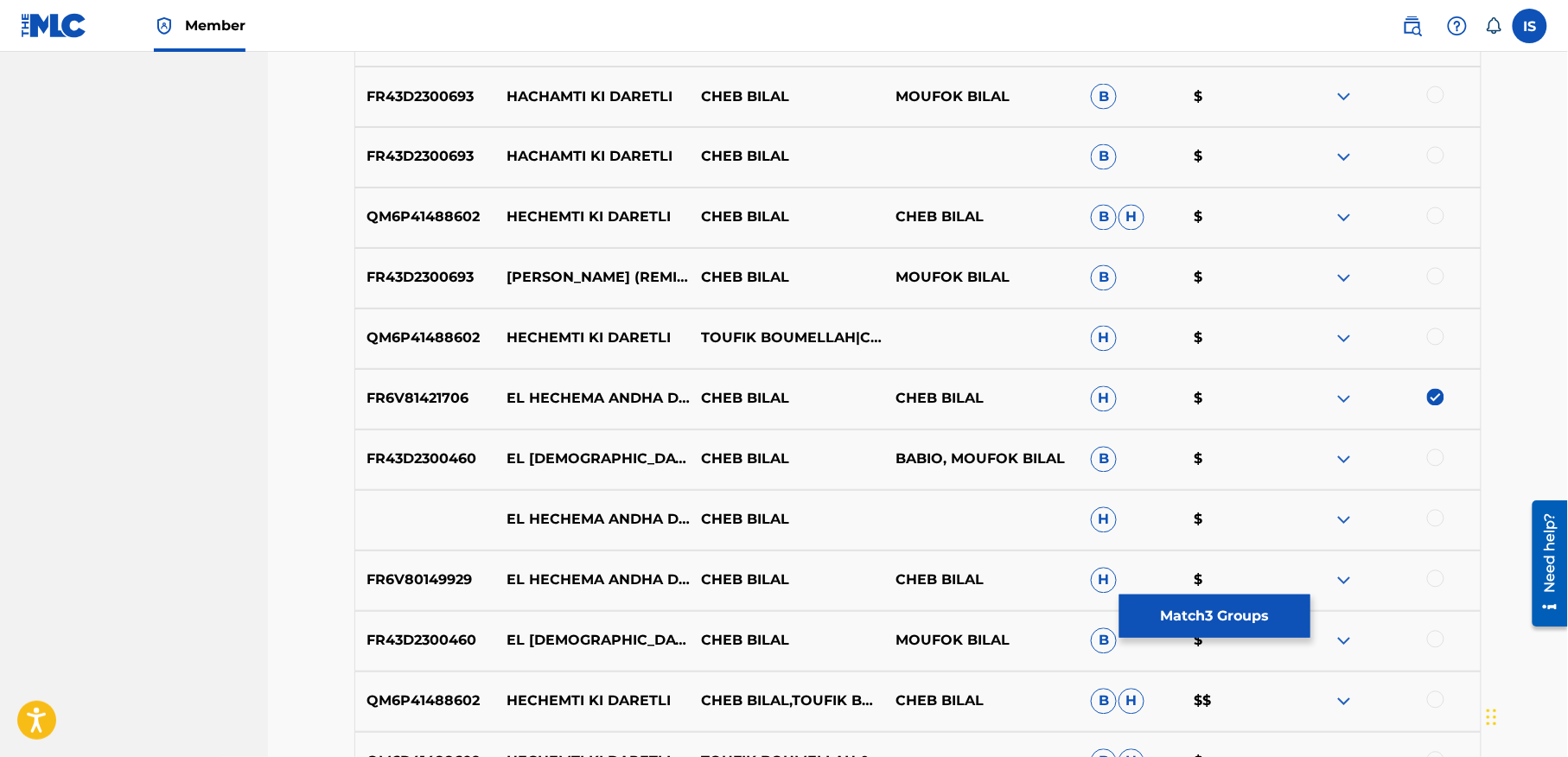
scroll to position [1069, 0]
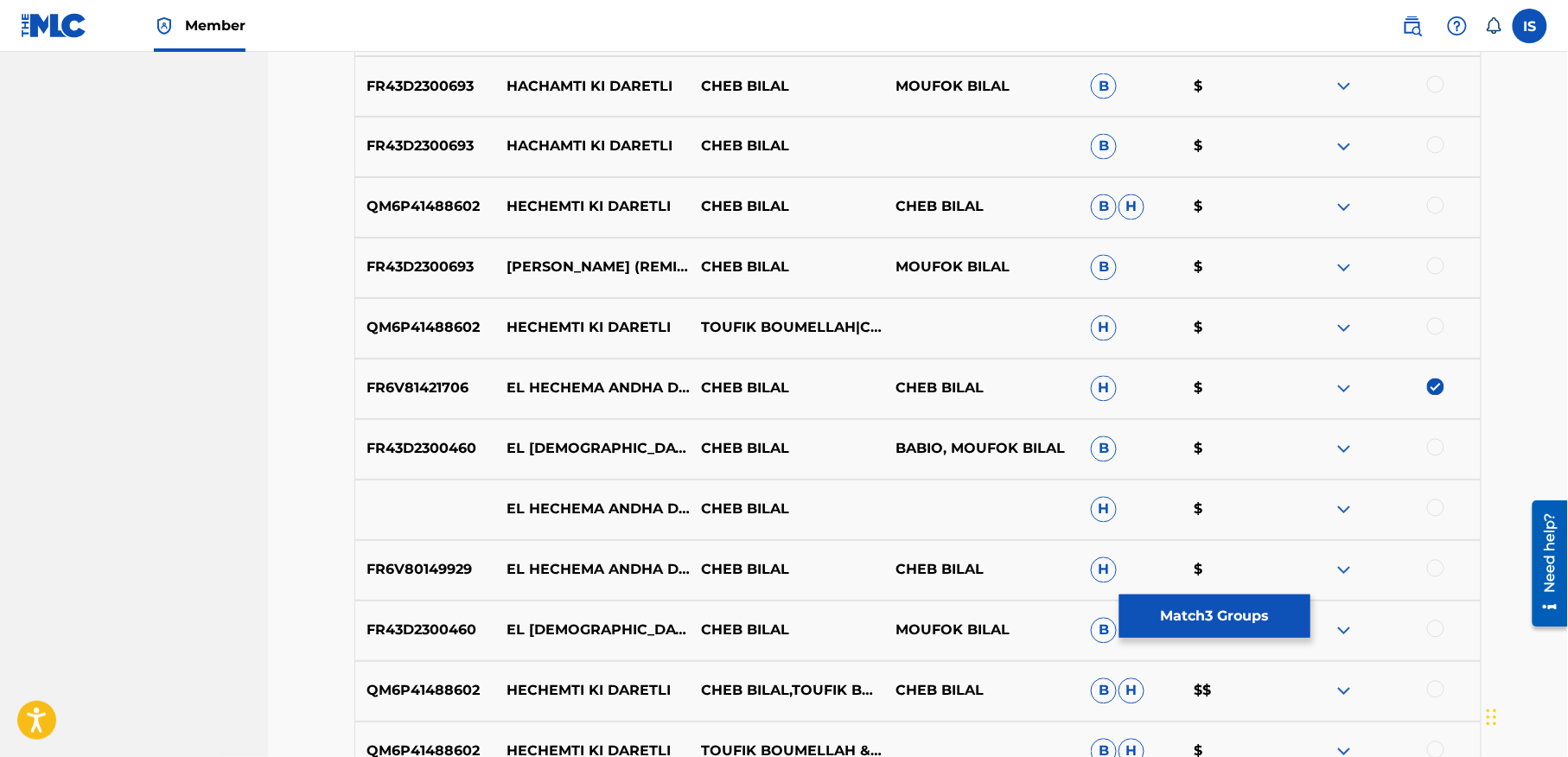
click at [1430, 447] on div at bounding box center [1435, 447] width 17 height 17
click at [1435, 510] on div at bounding box center [1435, 507] width 17 height 17
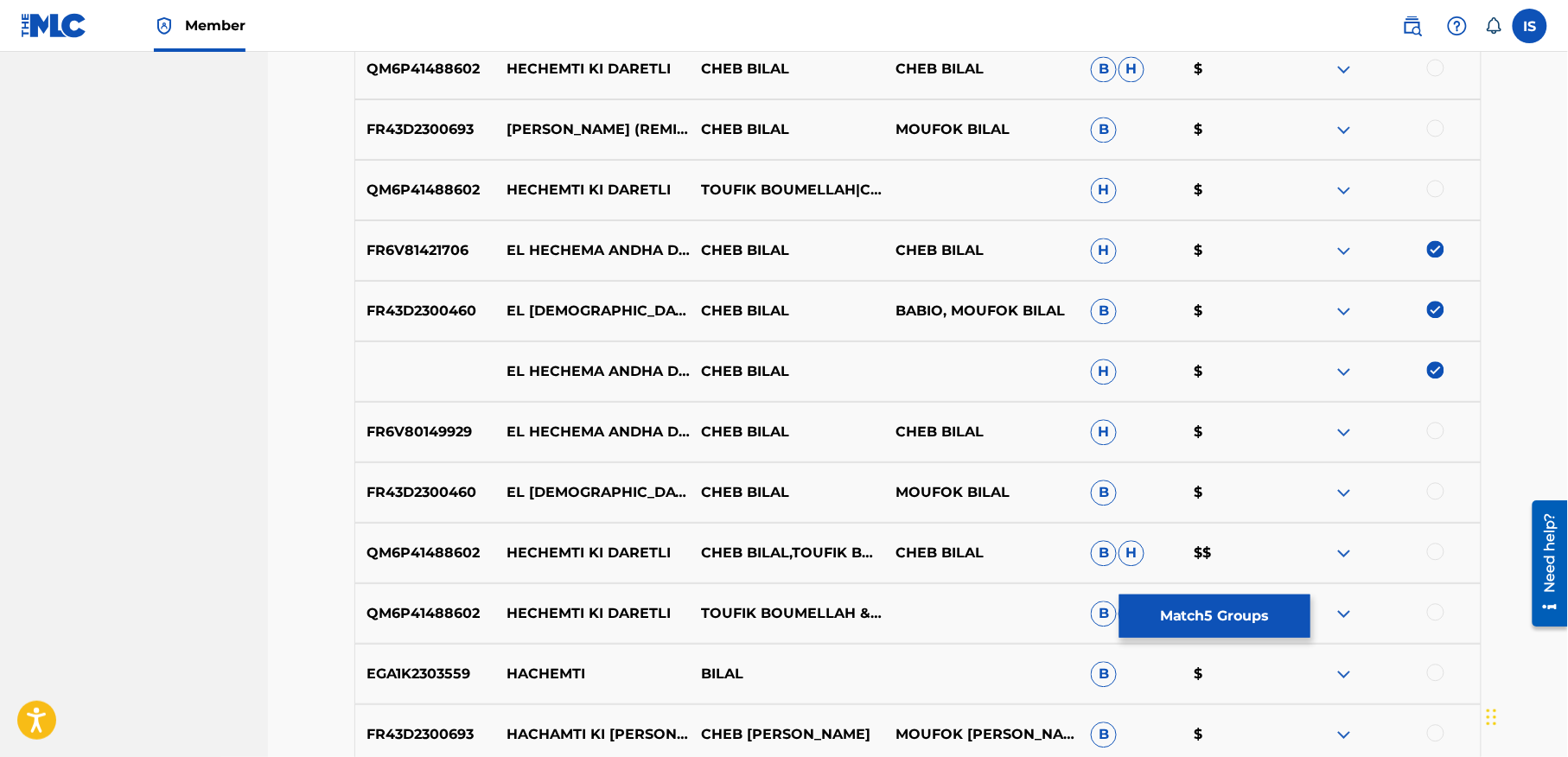
scroll to position [1212, 0]
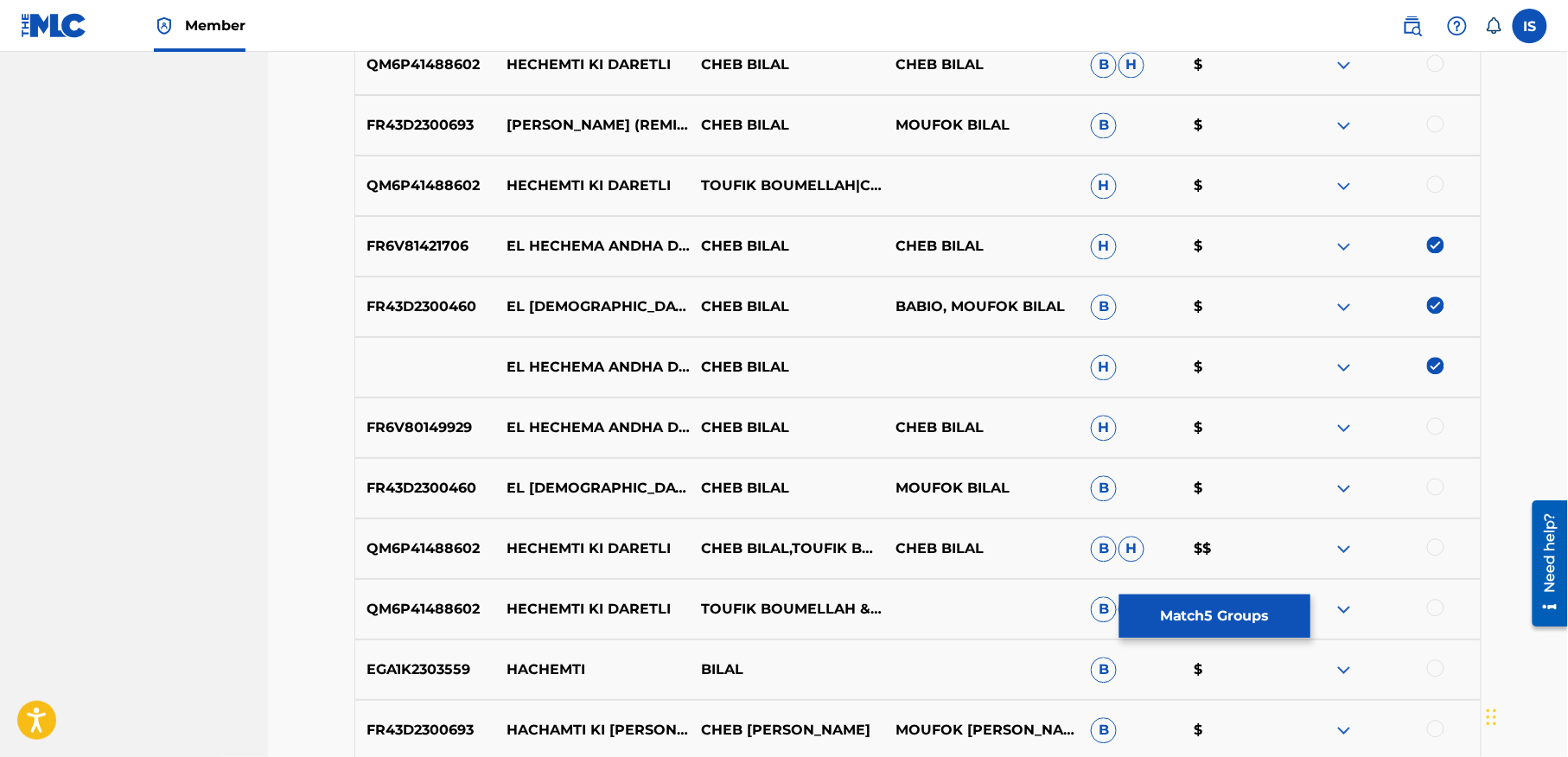
click at [1431, 423] on div at bounding box center [1435, 425] width 17 height 17
click at [1435, 492] on div at bounding box center [1435, 486] width 17 height 17
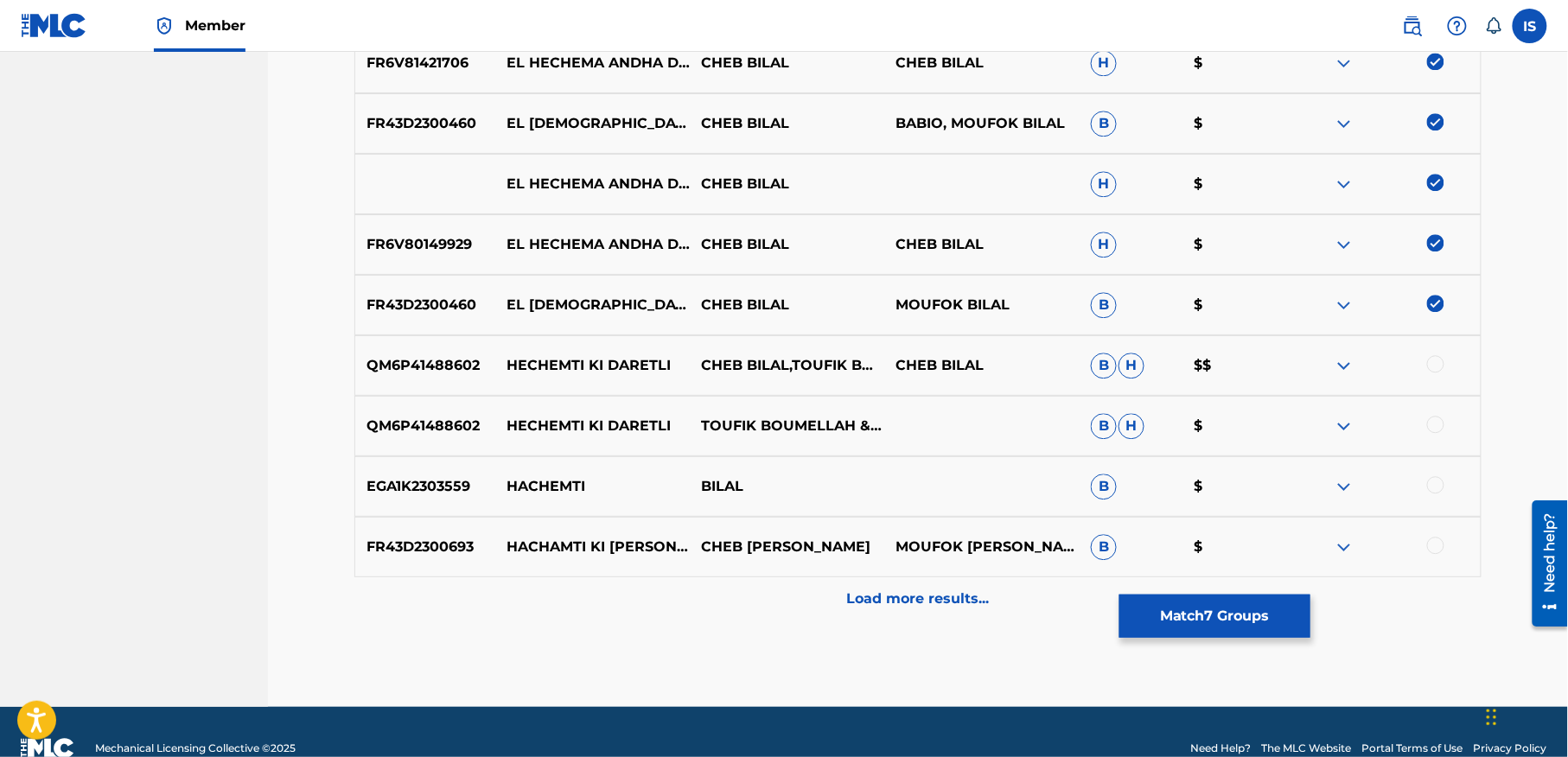
scroll to position [1429, 0]
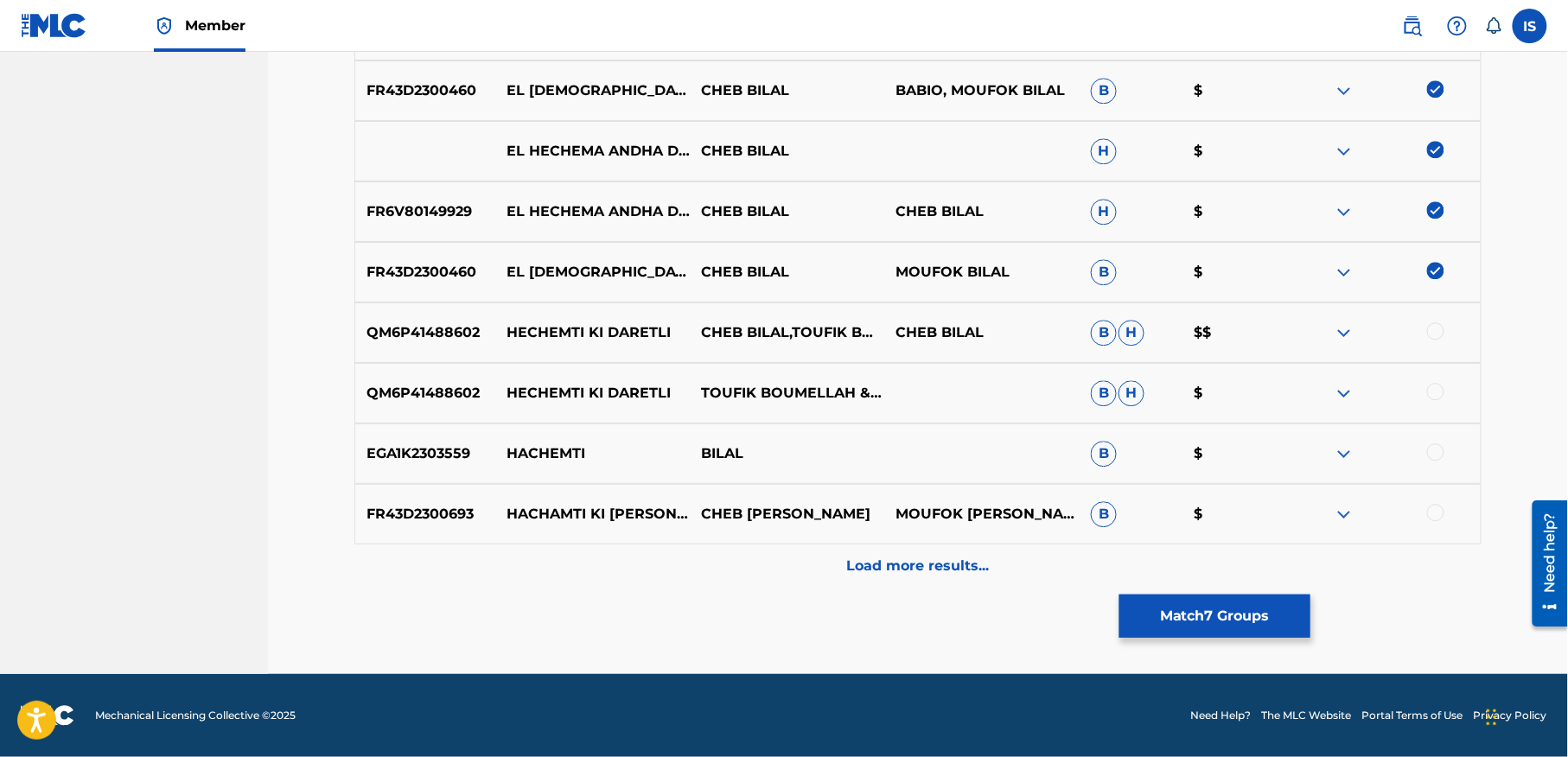
click at [944, 567] on p "Load more results..." at bounding box center [918, 566] width 142 height 20
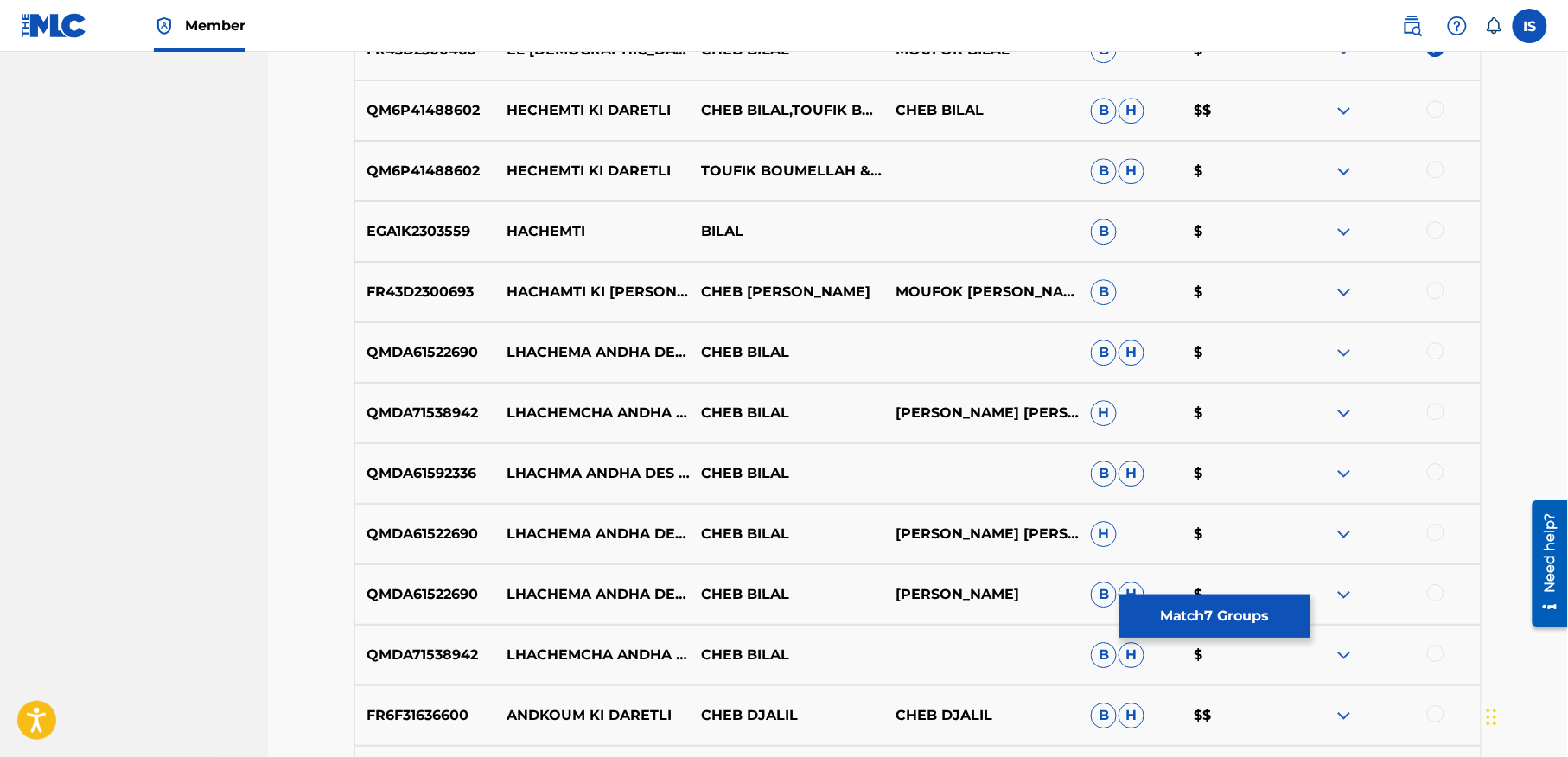
scroll to position [1650, 0]
click at [1443, 349] on div at bounding box center [1435, 350] width 17 height 17
click at [1443, 349] on div at bounding box center [1383, 351] width 195 height 20
click at [1432, 405] on div at bounding box center [1435, 410] width 17 height 17
click at [1433, 467] on div at bounding box center [1435, 471] width 17 height 17
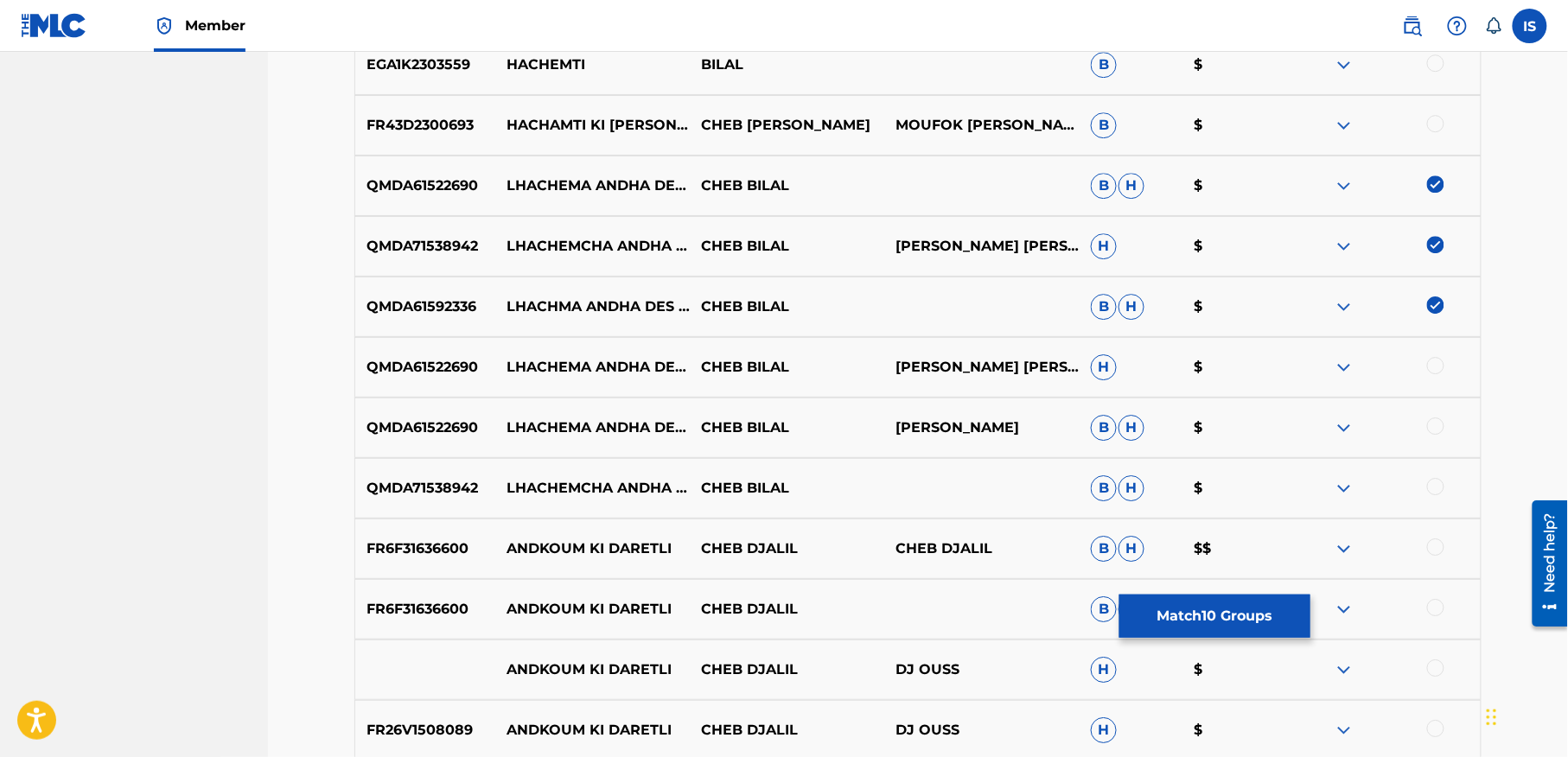
scroll to position [1822, 0]
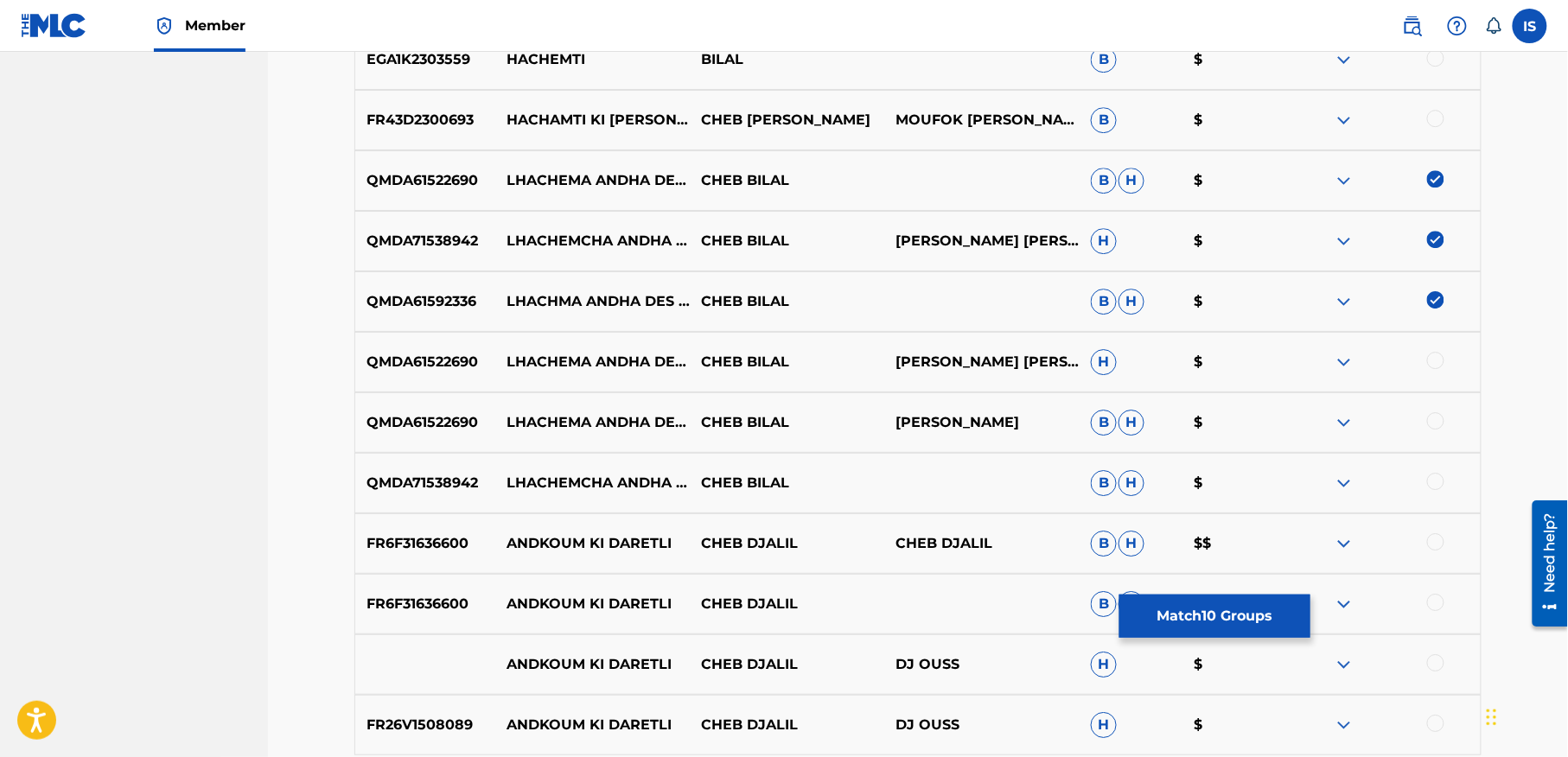
click at [1432, 357] on div at bounding box center [1435, 359] width 17 height 17
click at [1432, 422] on div at bounding box center [1435, 420] width 17 height 17
click at [1432, 487] on div at bounding box center [1435, 480] width 17 height 17
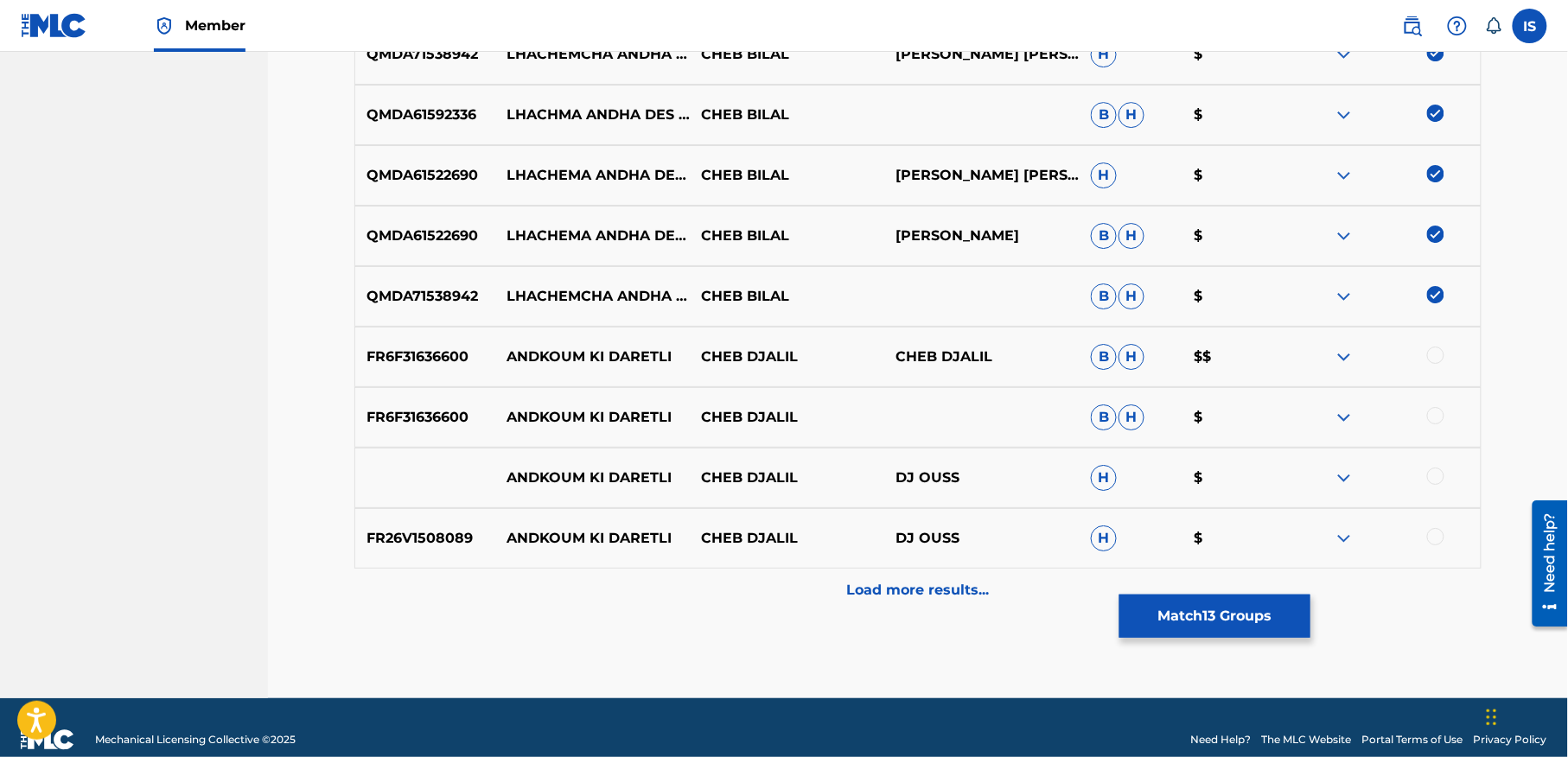
click at [904, 576] on div "Load more results..." at bounding box center [917, 590] width 1128 height 44
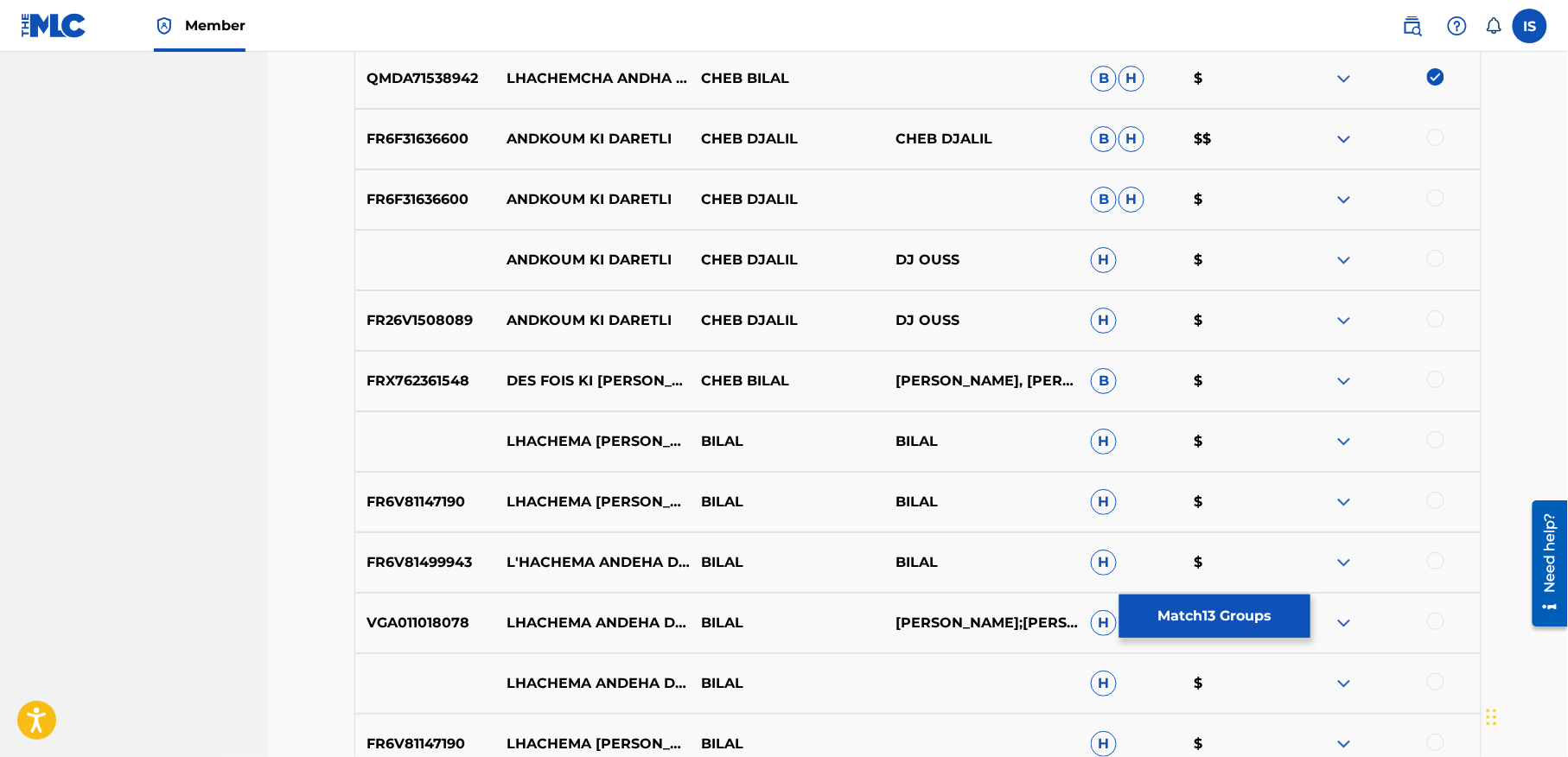
scroll to position [2244, 0]
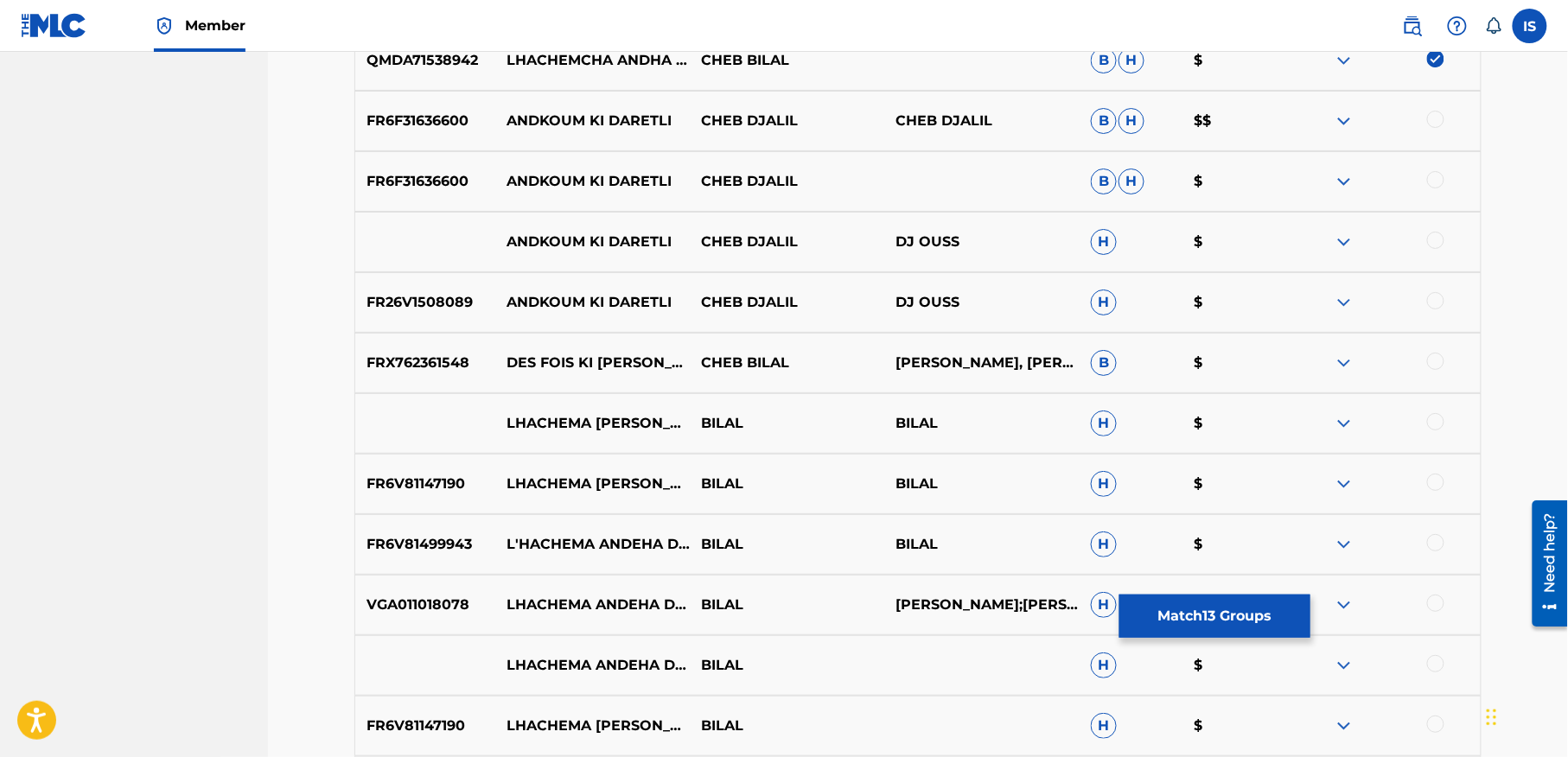
click at [1432, 423] on div at bounding box center [1435, 421] width 17 height 17
click at [1435, 479] on div at bounding box center [1435, 481] width 17 height 17
click at [1435, 548] on div at bounding box center [1435, 542] width 17 height 17
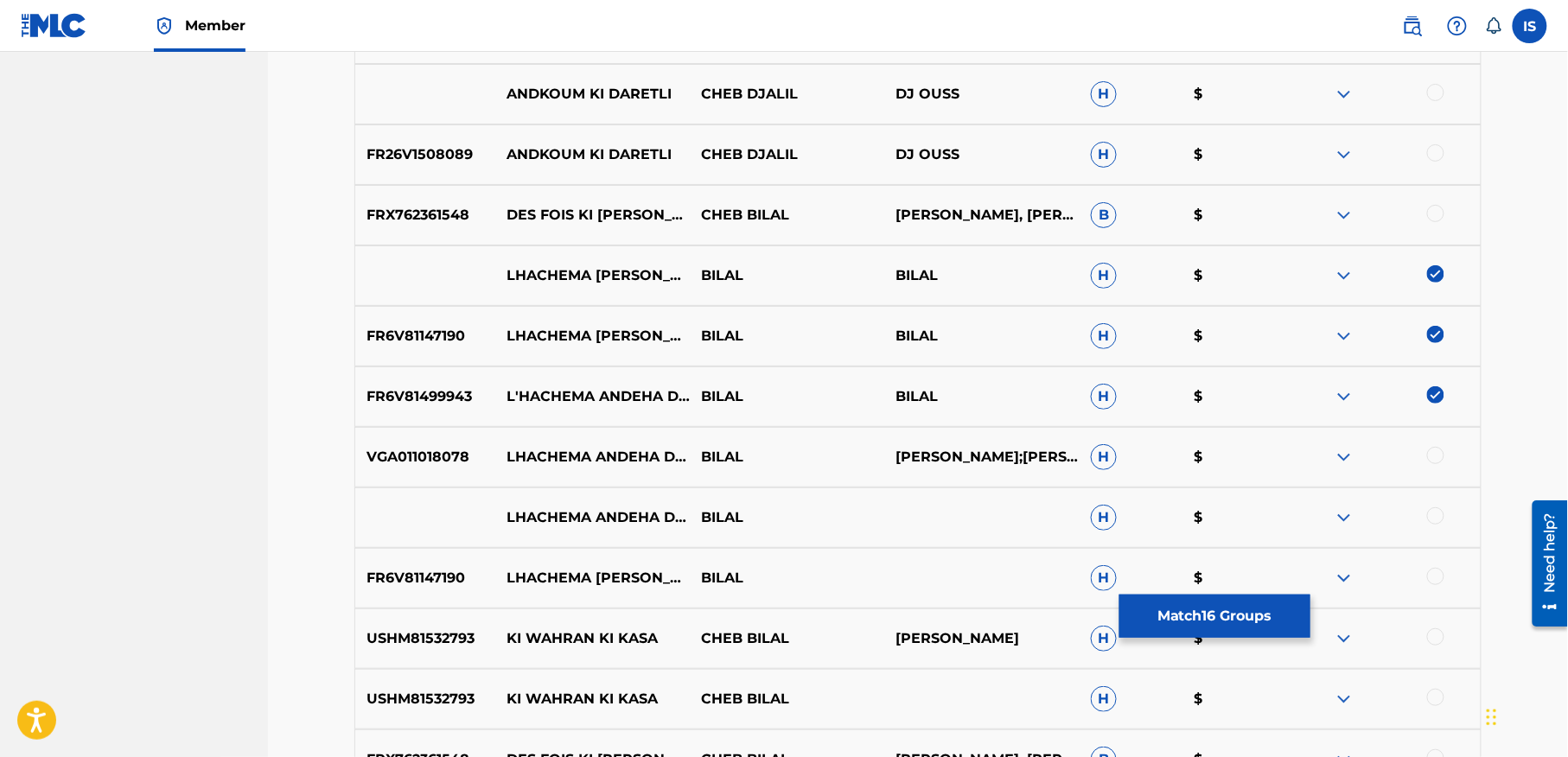
scroll to position [2393, 0]
click at [1432, 454] on div at bounding box center [1435, 454] width 17 height 17
click at [1435, 512] on div at bounding box center [1435, 514] width 17 height 17
click at [1438, 577] on div at bounding box center [1435, 575] width 17 height 17
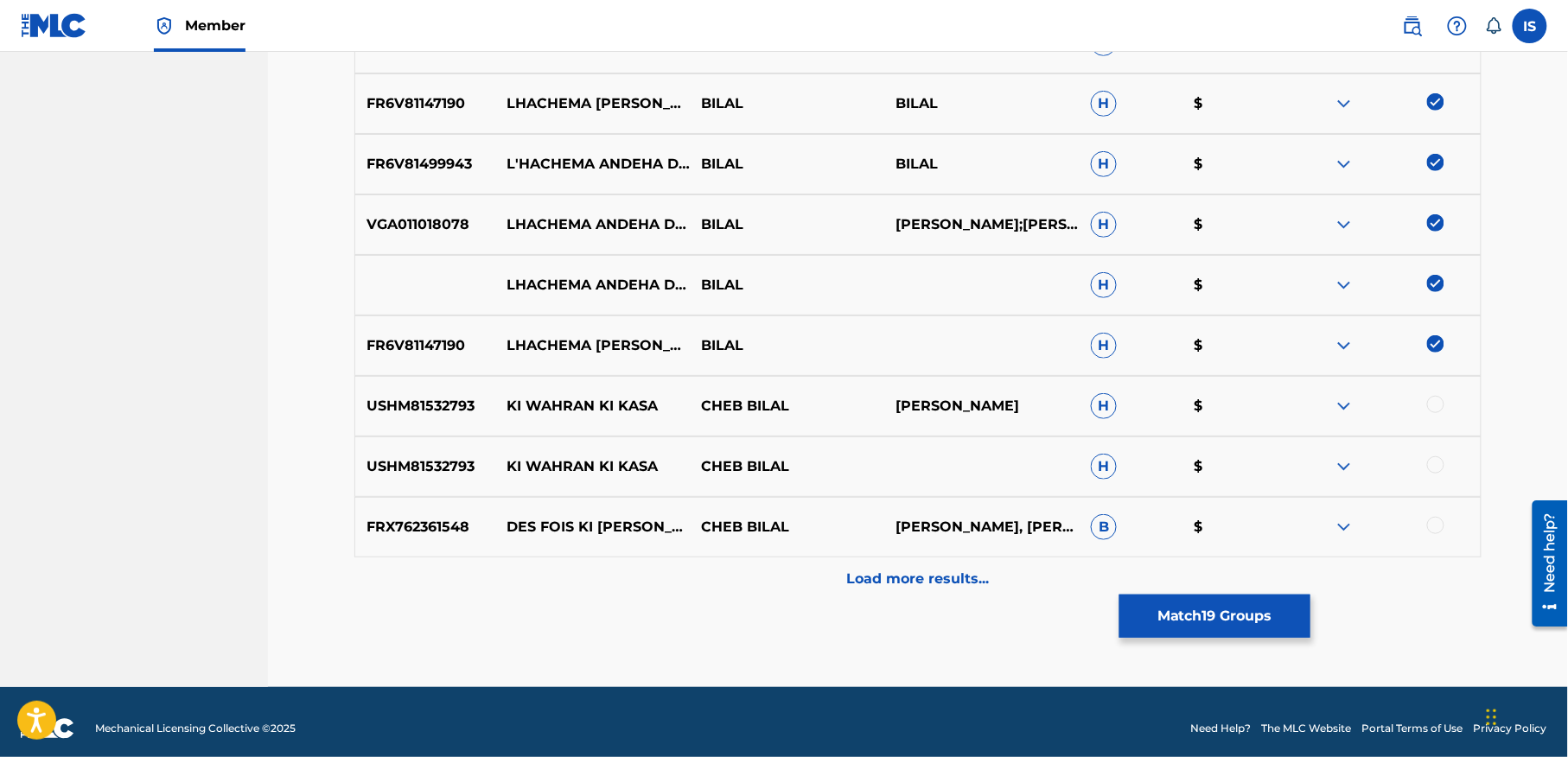
scroll to position [2625, 0]
click at [937, 574] on p "Load more results..." at bounding box center [918, 577] width 142 height 20
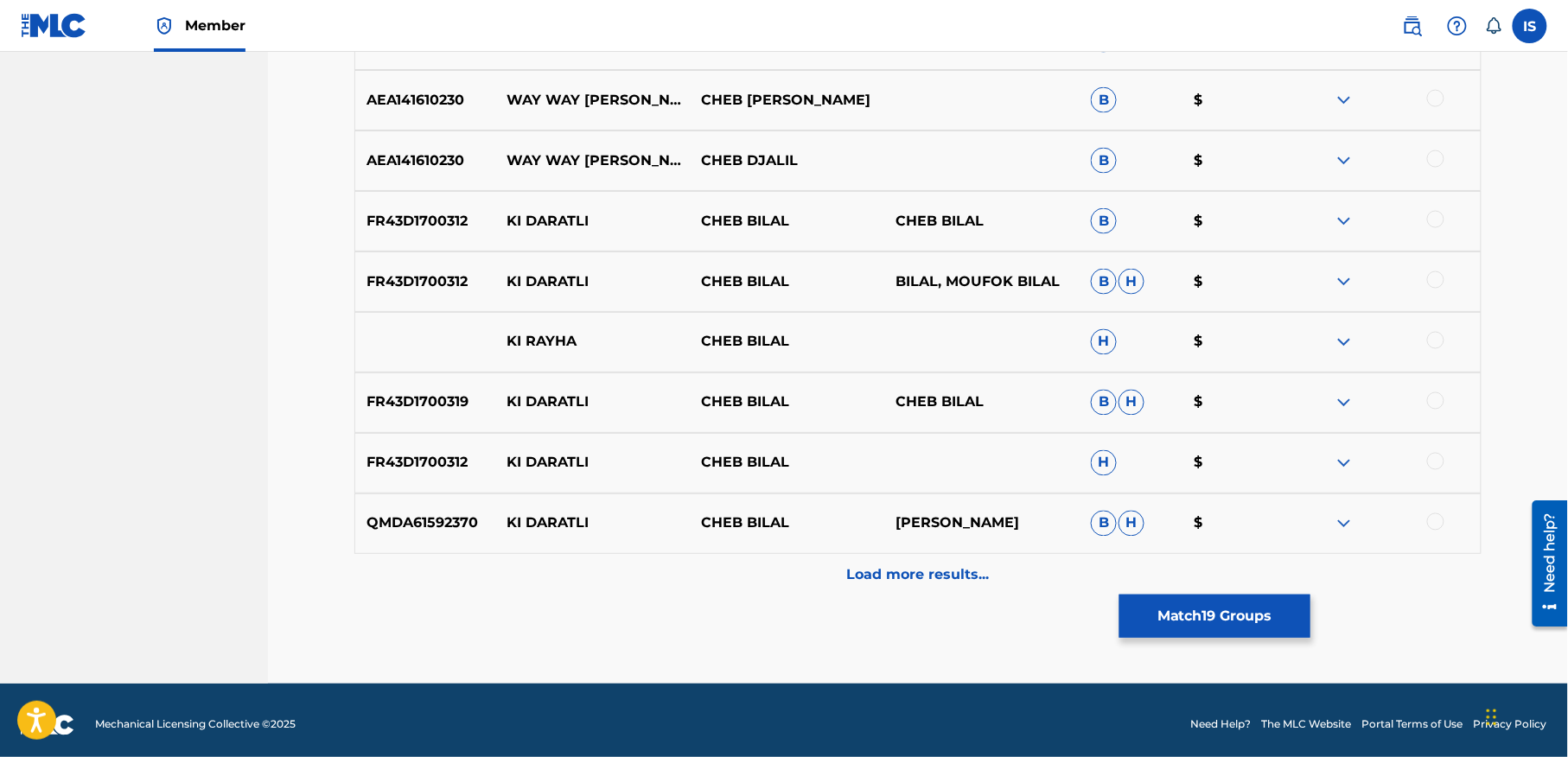
scroll to position [3242, 0]
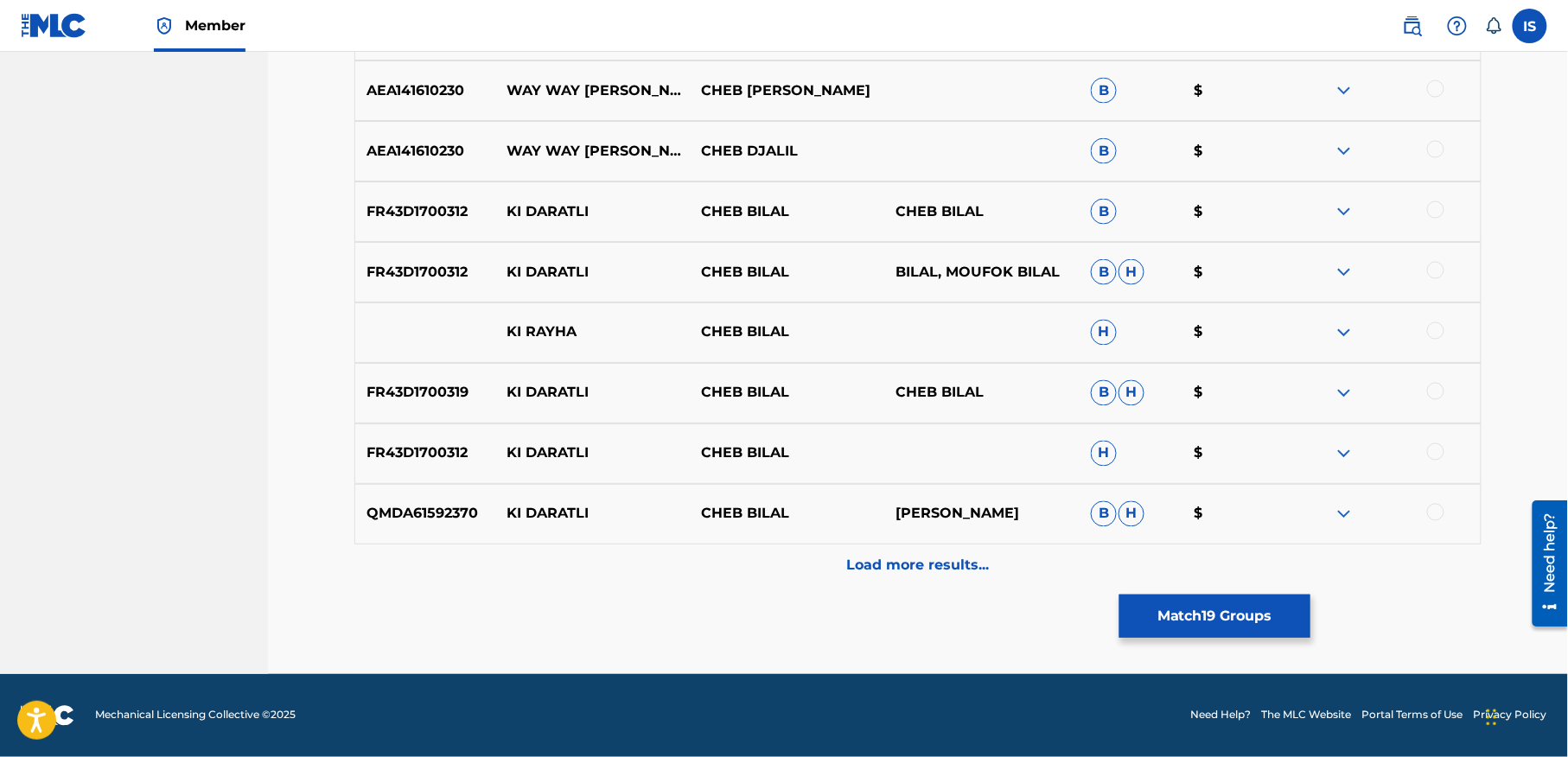
click at [893, 557] on p "Load more results..." at bounding box center [918, 566] width 142 height 20
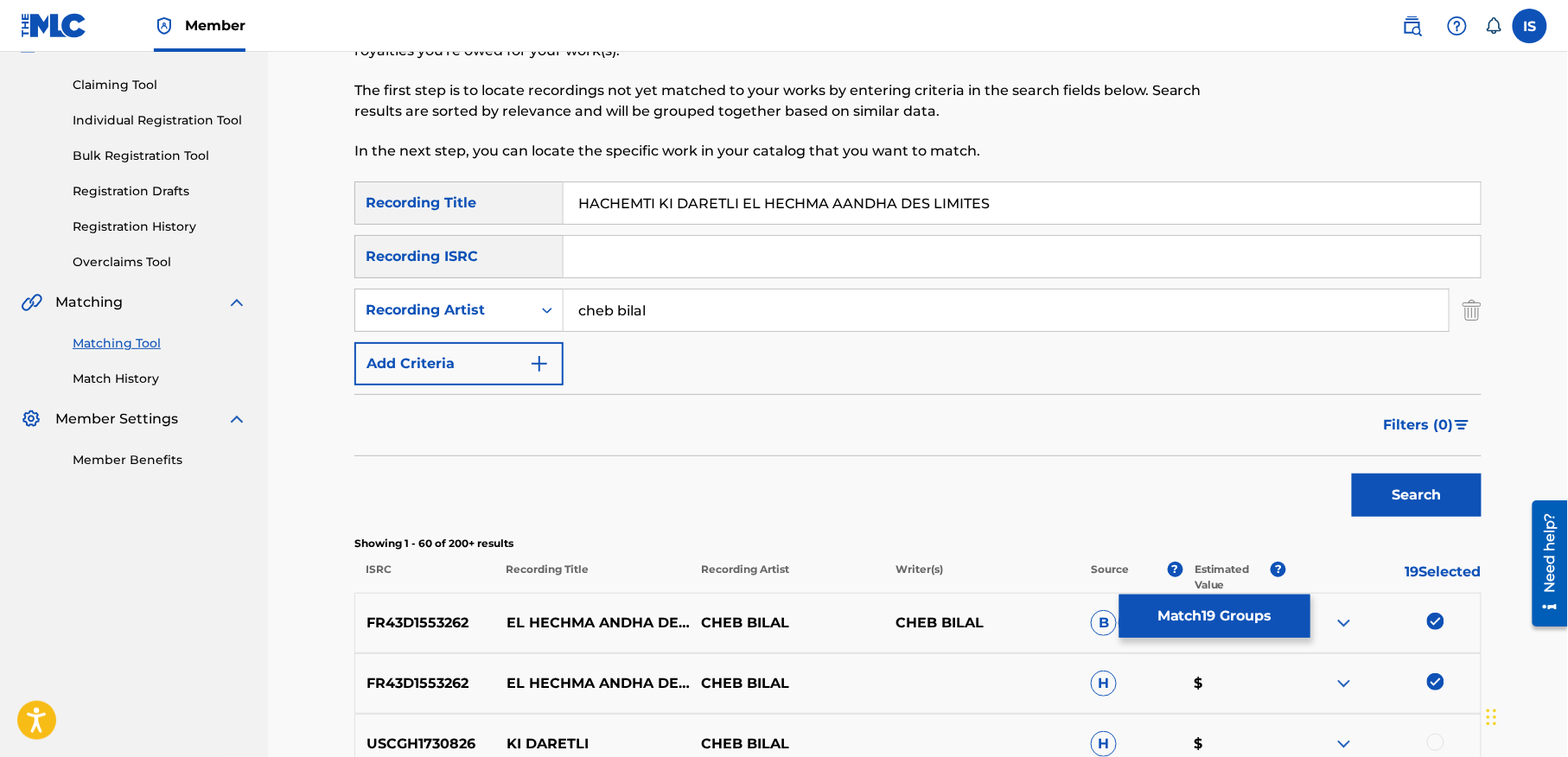
scroll to position [170, 0]
click at [1234, 616] on button "Match 19 Groups" at bounding box center [1215, 616] width 191 height 44
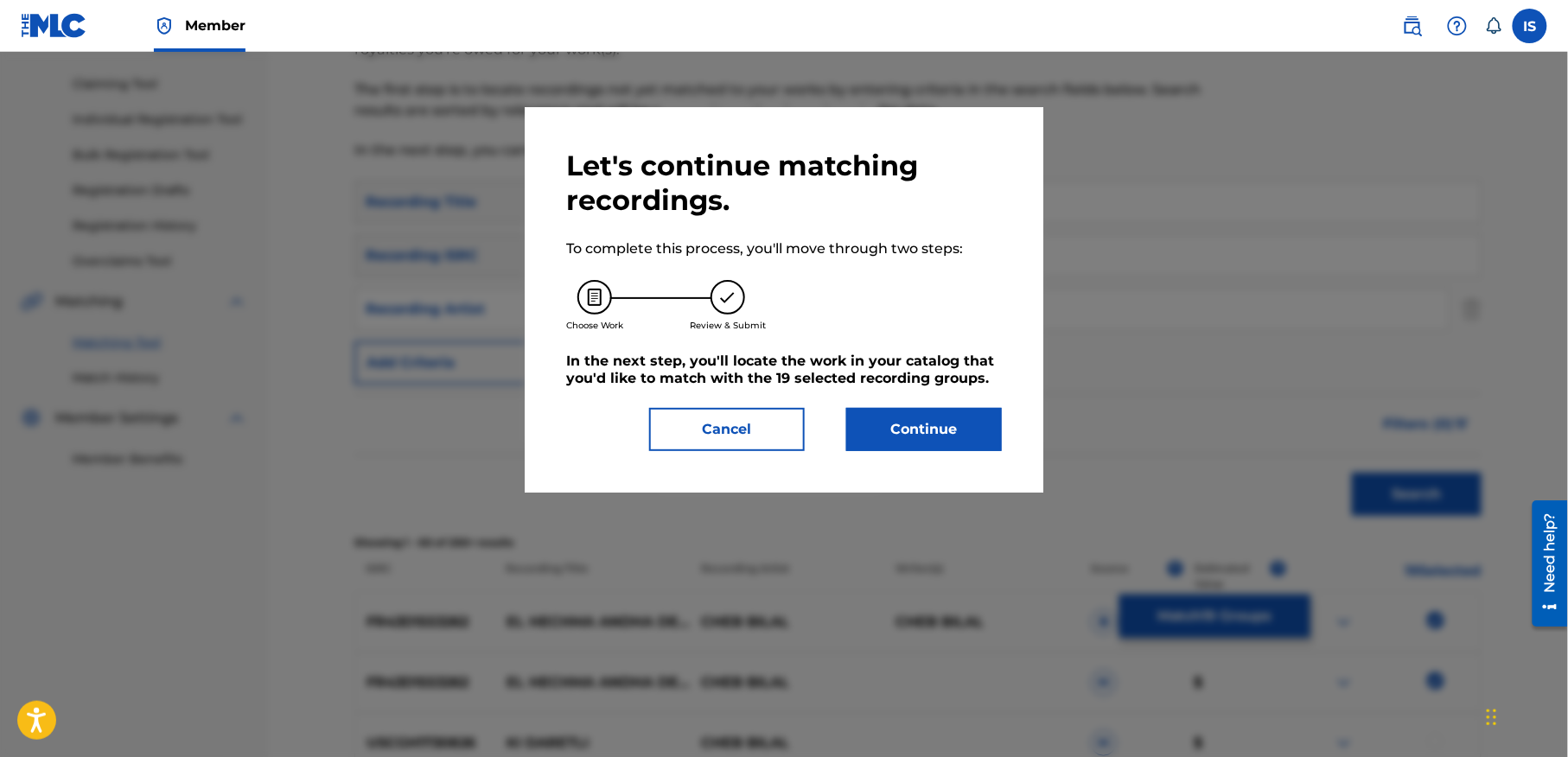
click at [892, 443] on button "Continue" at bounding box center [924, 429] width 156 height 44
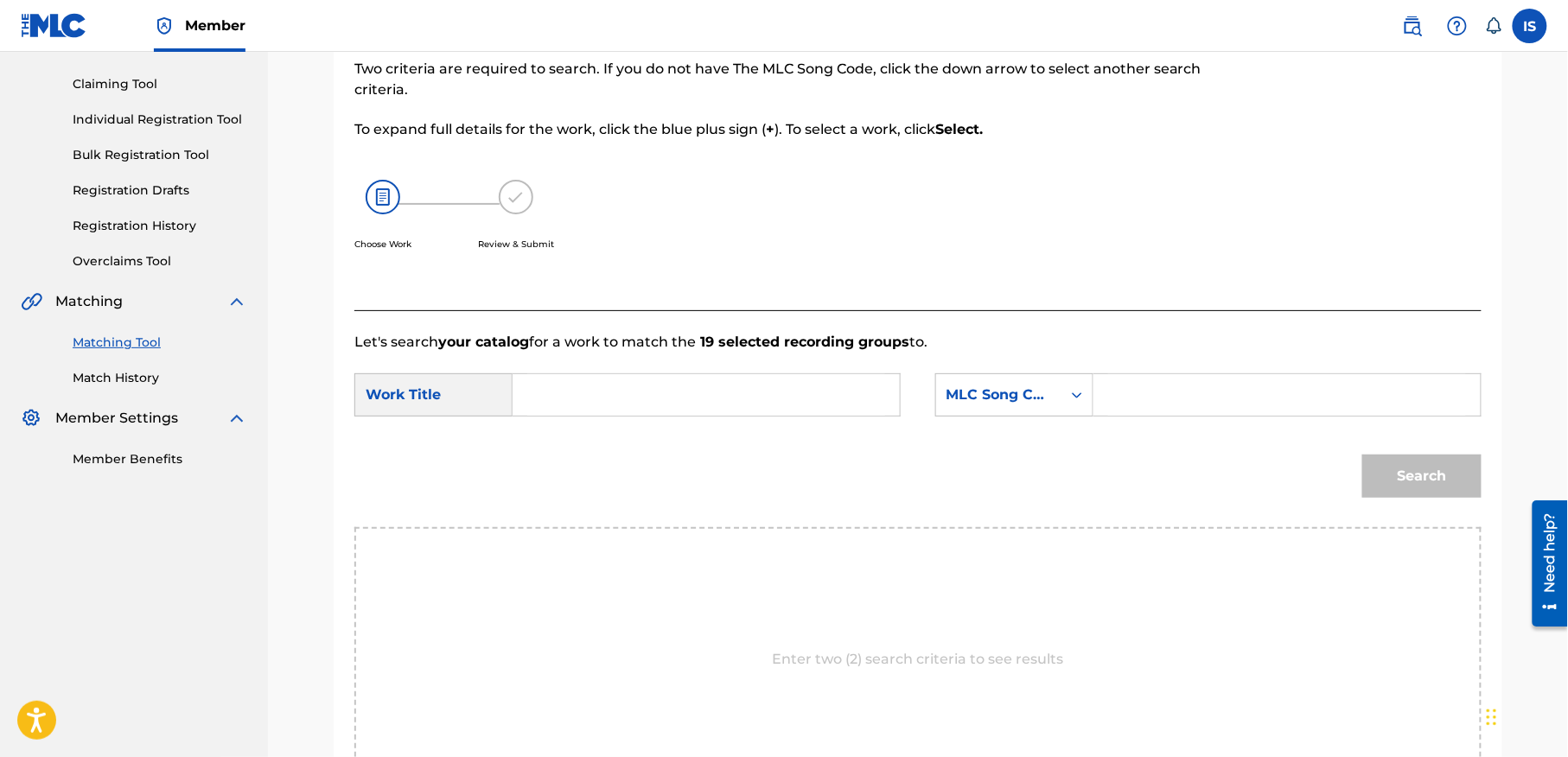
click at [650, 377] on input "Search Form" at bounding box center [707, 395] width 358 height 42
paste input "HACHEMTI KI DARETLI EL HECHMA AANDHA DES LIMITES"
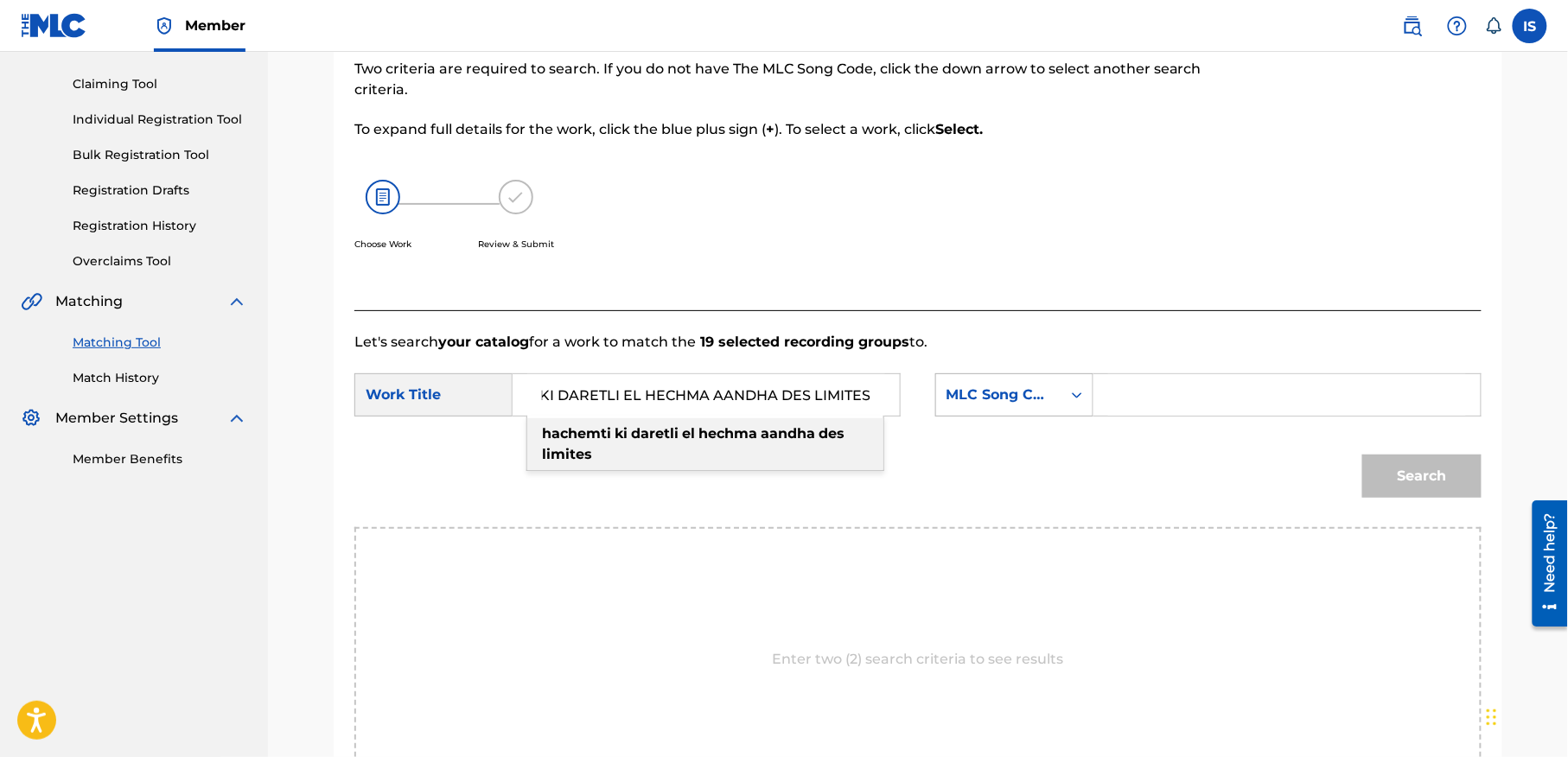
type input "HACHEMTI KI DARETLI EL HECHMA AANDHA DES LIMITES"
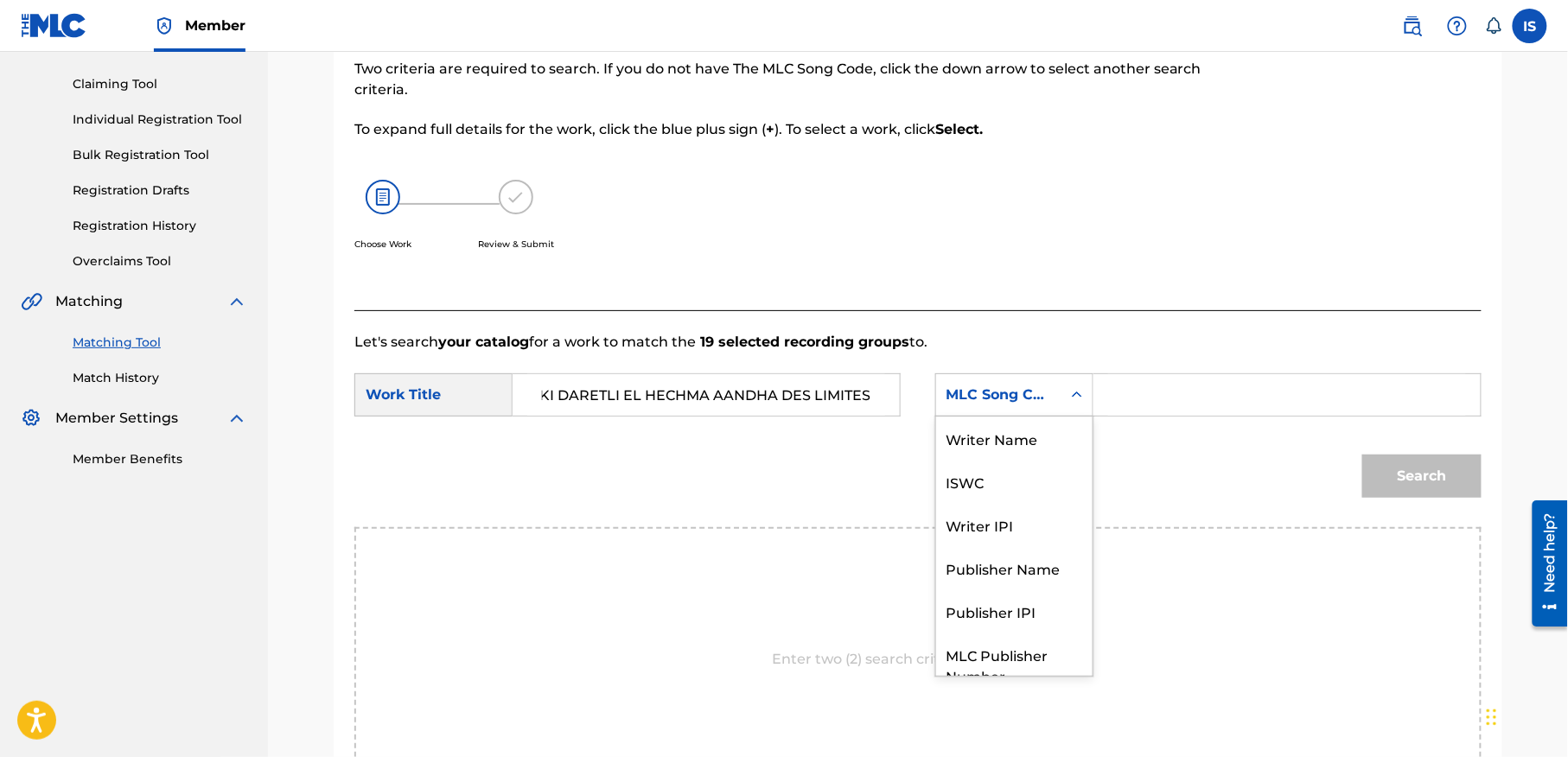
scroll to position [0, 0]
click at [1044, 395] on div "MLC Song Code" at bounding box center [999, 394] width 105 height 20
click at [1039, 440] on div "Writer Name" at bounding box center [1014, 438] width 157 height 44
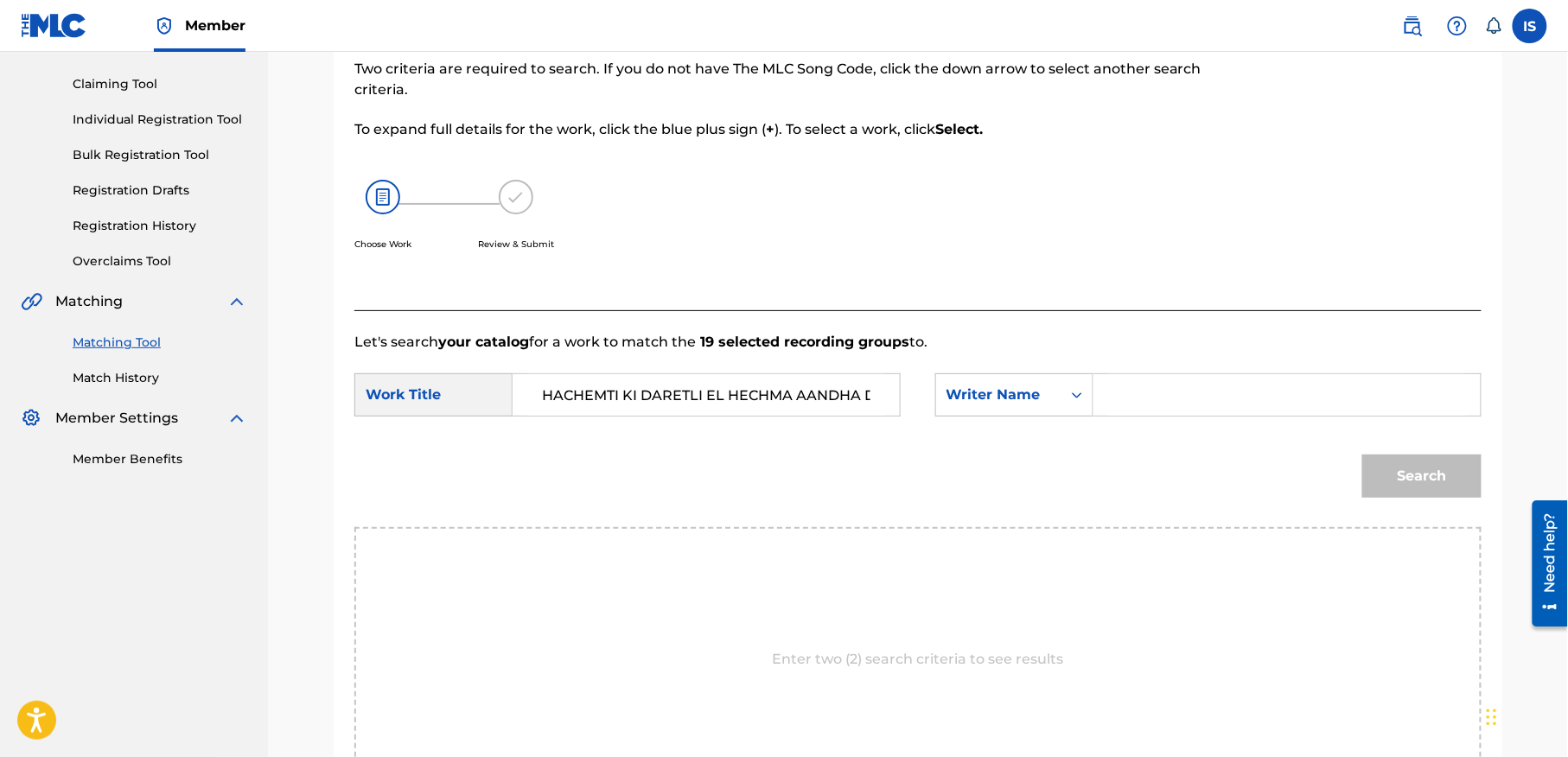
click at [1222, 405] on input "Search Form" at bounding box center [1287, 395] width 358 height 42
drag, startPoint x: 1222, startPoint y: 405, endPoint x: 1273, endPoint y: 455, distance: 71.4
click at [1273, 455] on form "SearchWithCriteria7bebc08d-8e83-4c7c-b1da-29c367446d96 Work Title HACHEMTI KI D…" at bounding box center [917, 439] width 1128 height 174
type input "moufok"
click at [1410, 482] on button "Search" at bounding box center [1422, 476] width 119 height 44
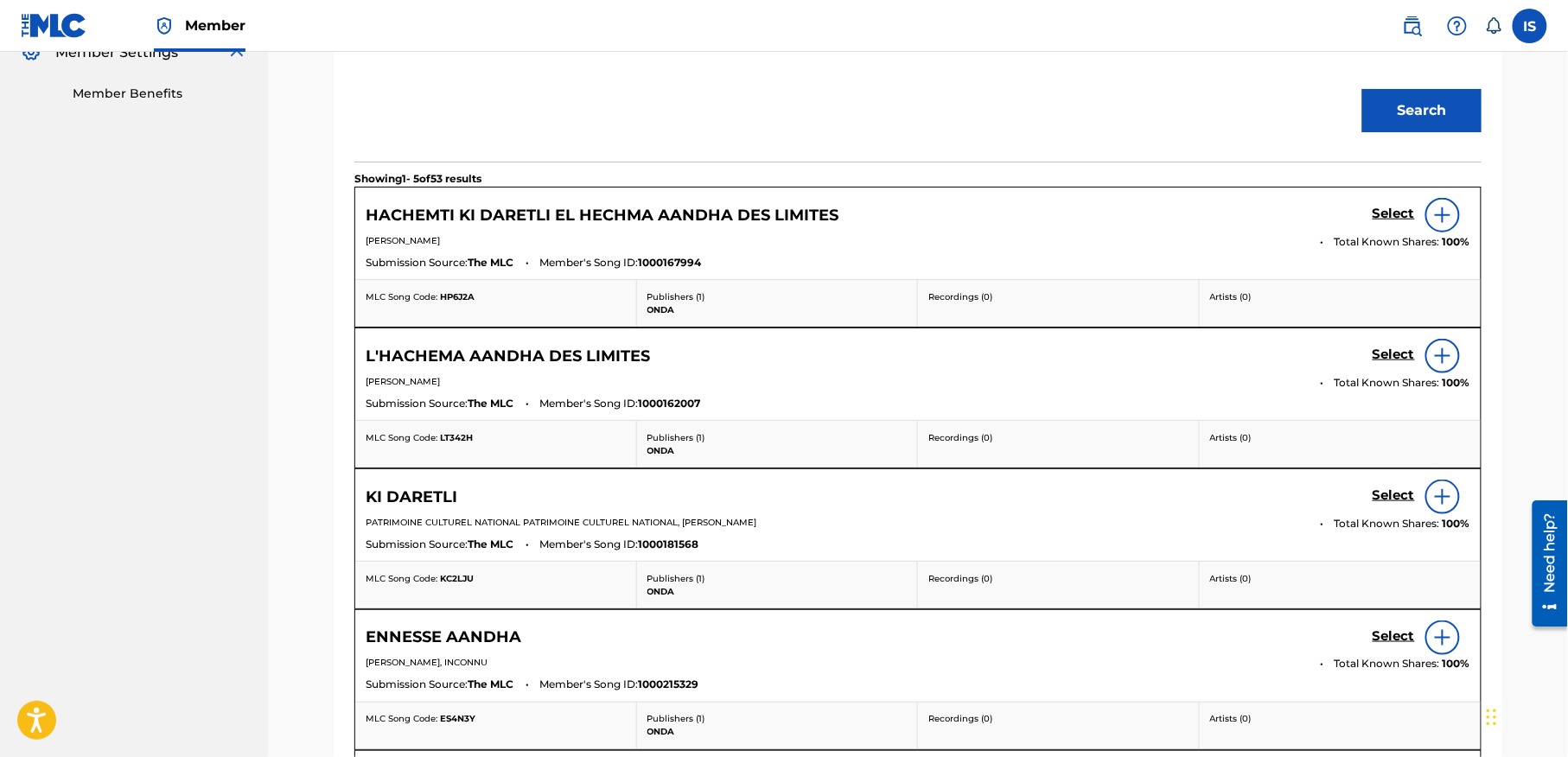
scroll to position [534, 0]
click at [1391, 224] on h5 "Select" at bounding box center [1394, 215] width 43 height 16
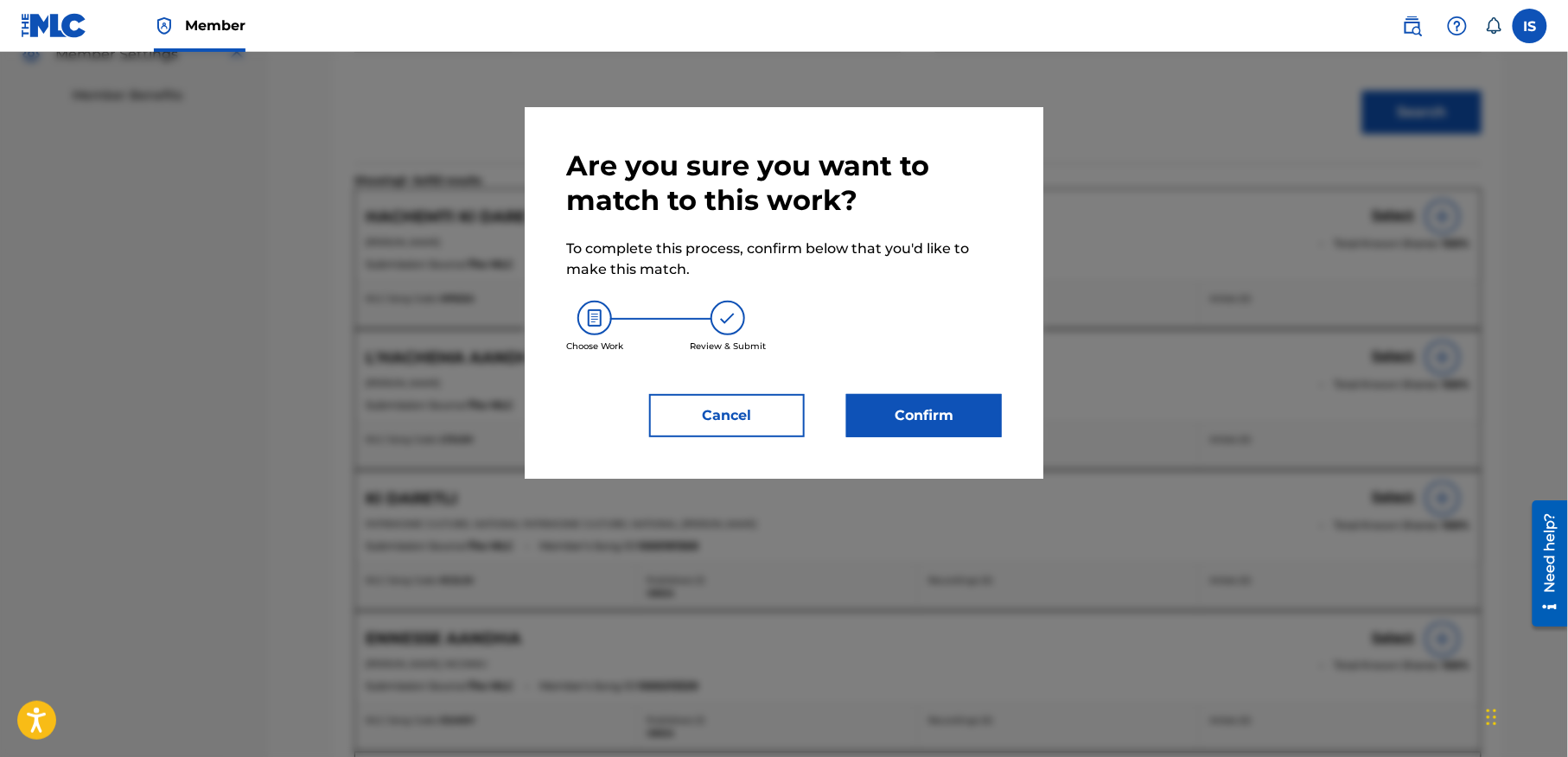
click at [903, 423] on button "Confirm" at bounding box center [924, 415] width 156 height 44
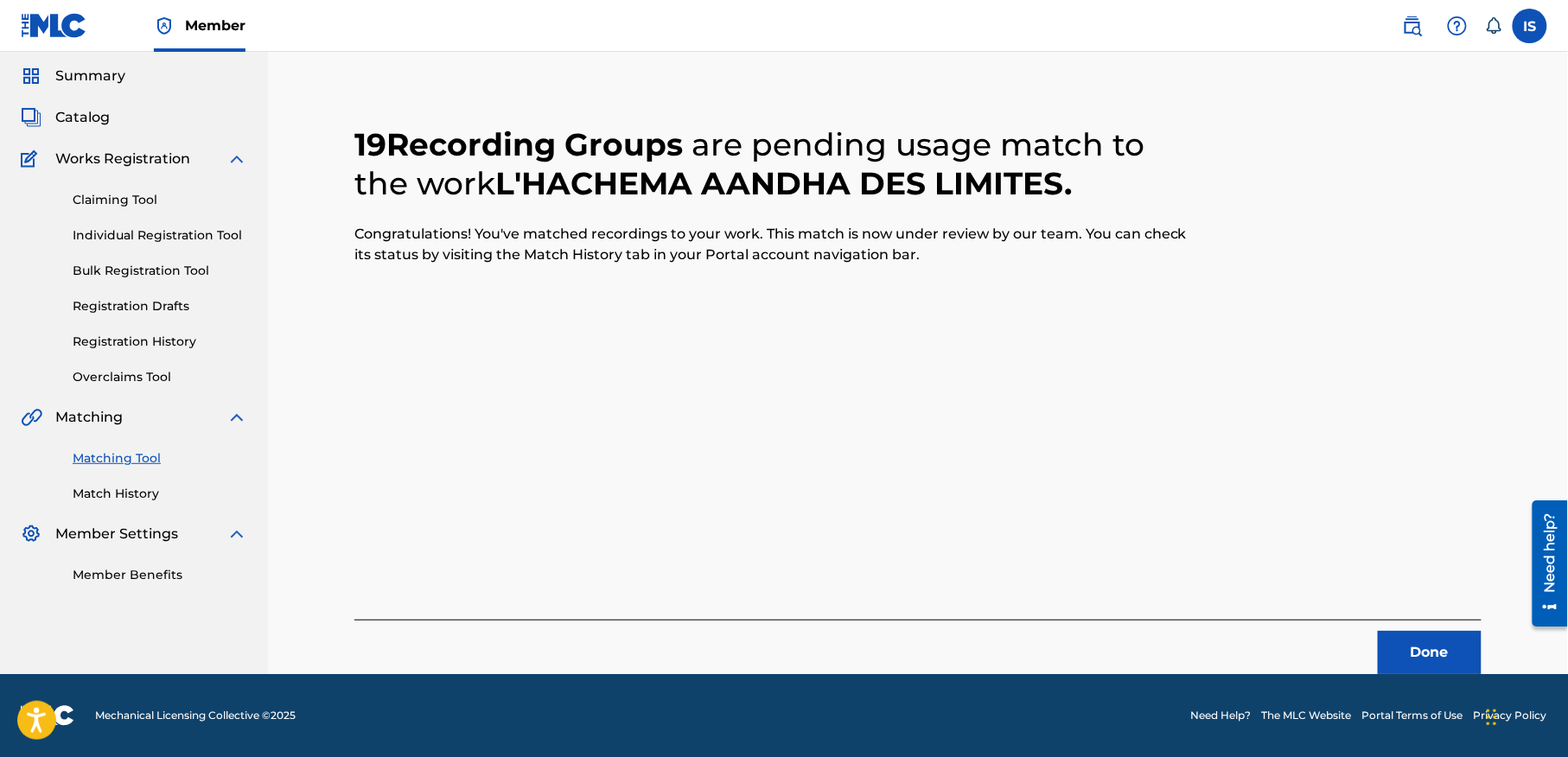
scroll to position [53, 0]
click at [1425, 645] on button "Done" at bounding box center [1429, 653] width 104 height 44
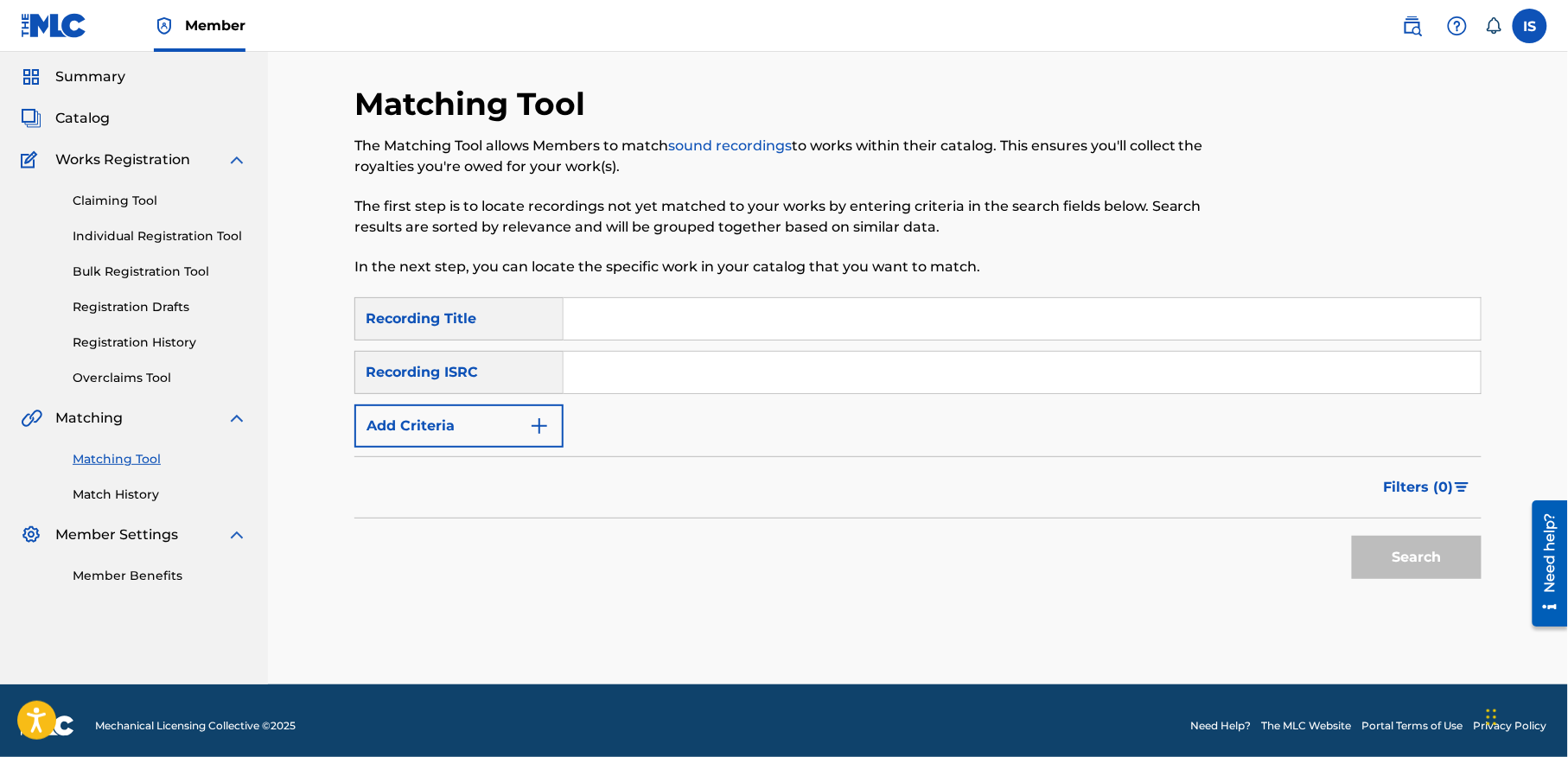
scroll to position [0, 0]
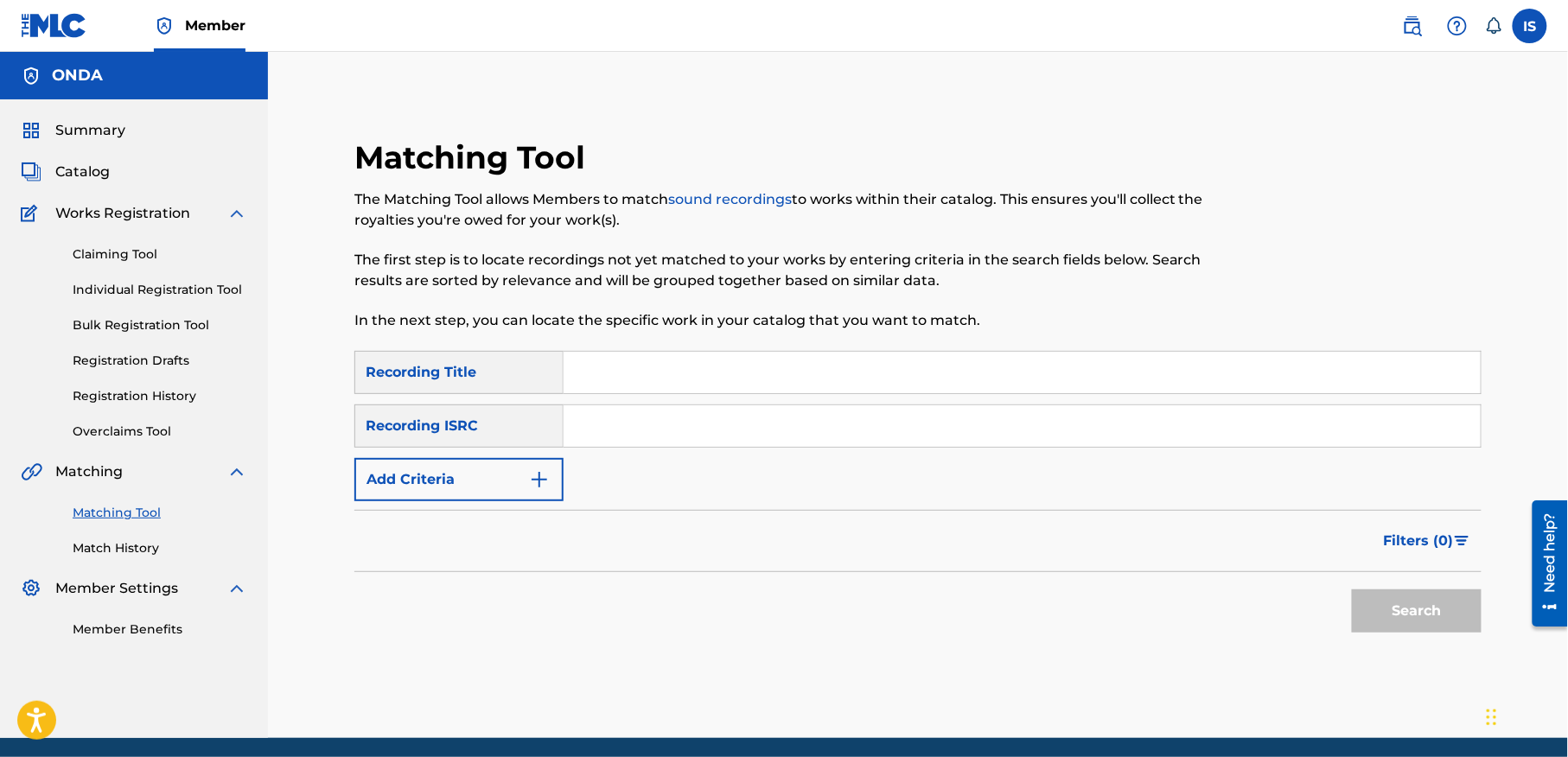
click at [329, 107] on div "Matching Tool The Matching Tool allows Members to match sound recordings to wor…" at bounding box center [918, 416] width 1210 height 643
click at [685, 363] on input "Search Form" at bounding box center [1022, 372] width 917 height 42
paste input "[DEMOGRAPHIC_DATA] KBIR"
type input "[DEMOGRAPHIC_DATA] KBIR"
click at [505, 463] on button "Add Criteria" at bounding box center [458, 479] width 209 height 44
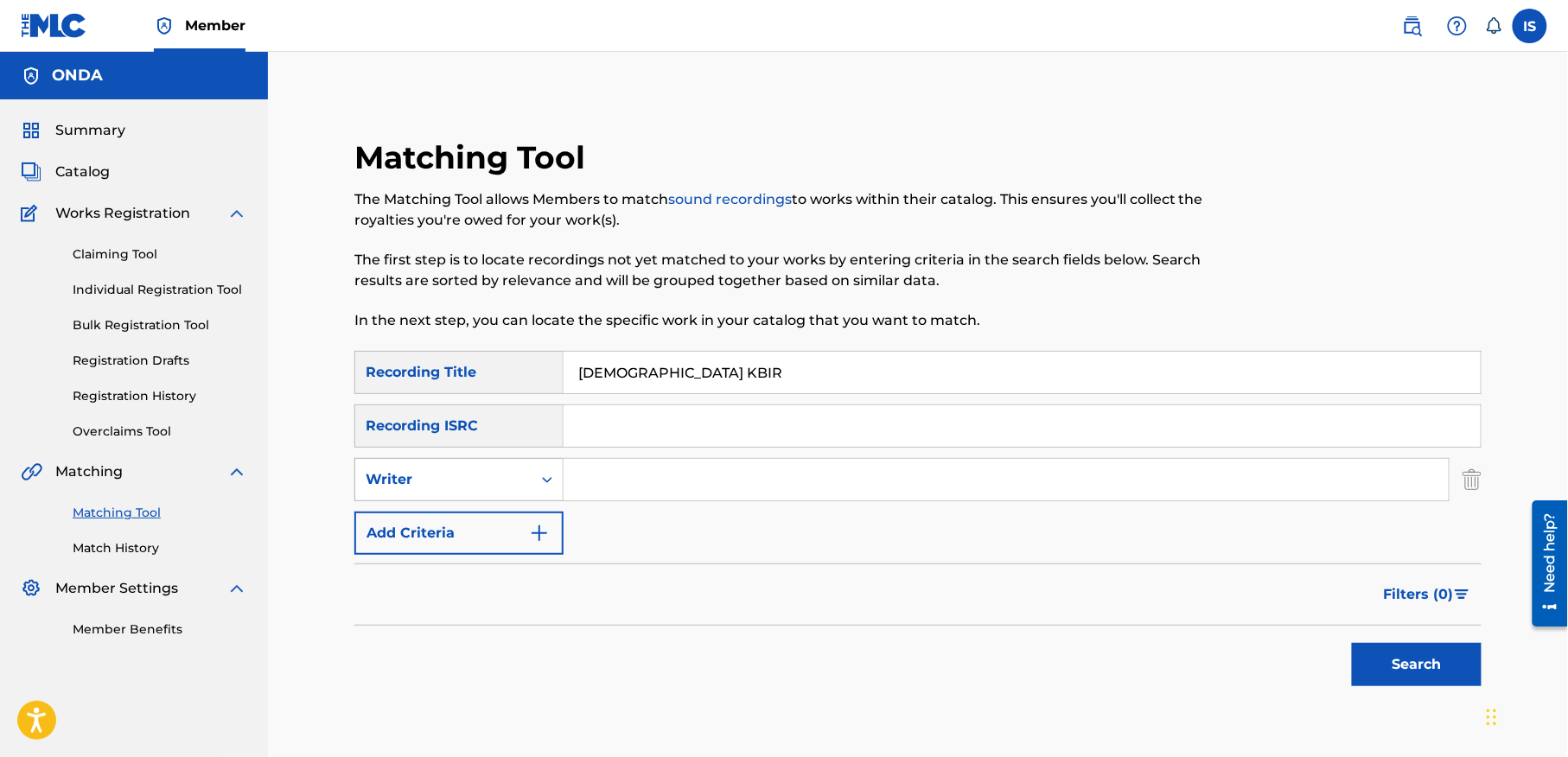
click at [475, 474] on div "Writer" at bounding box center [443, 479] width 156 height 20
click at [513, 524] on div "Recording Artist" at bounding box center [458, 522] width 207 height 44
click at [657, 492] on input "Search Form" at bounding box center [1006, 479] width 885 height 42
type input "cheb bilal"
click at [1427, 657] on button "Search" at bounding box center [1417, 664] width 130 height 44
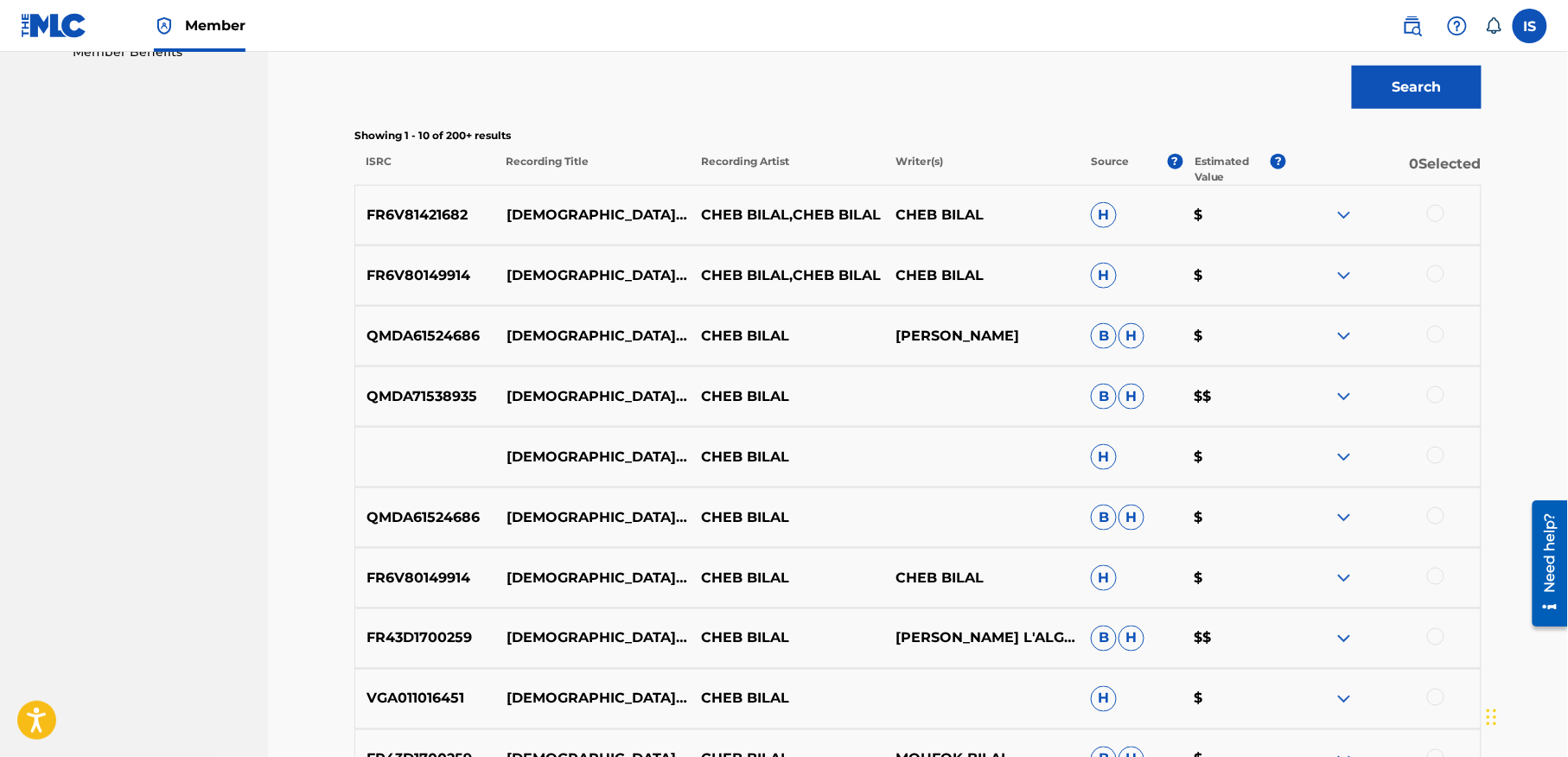
scroll to position [572, 0]
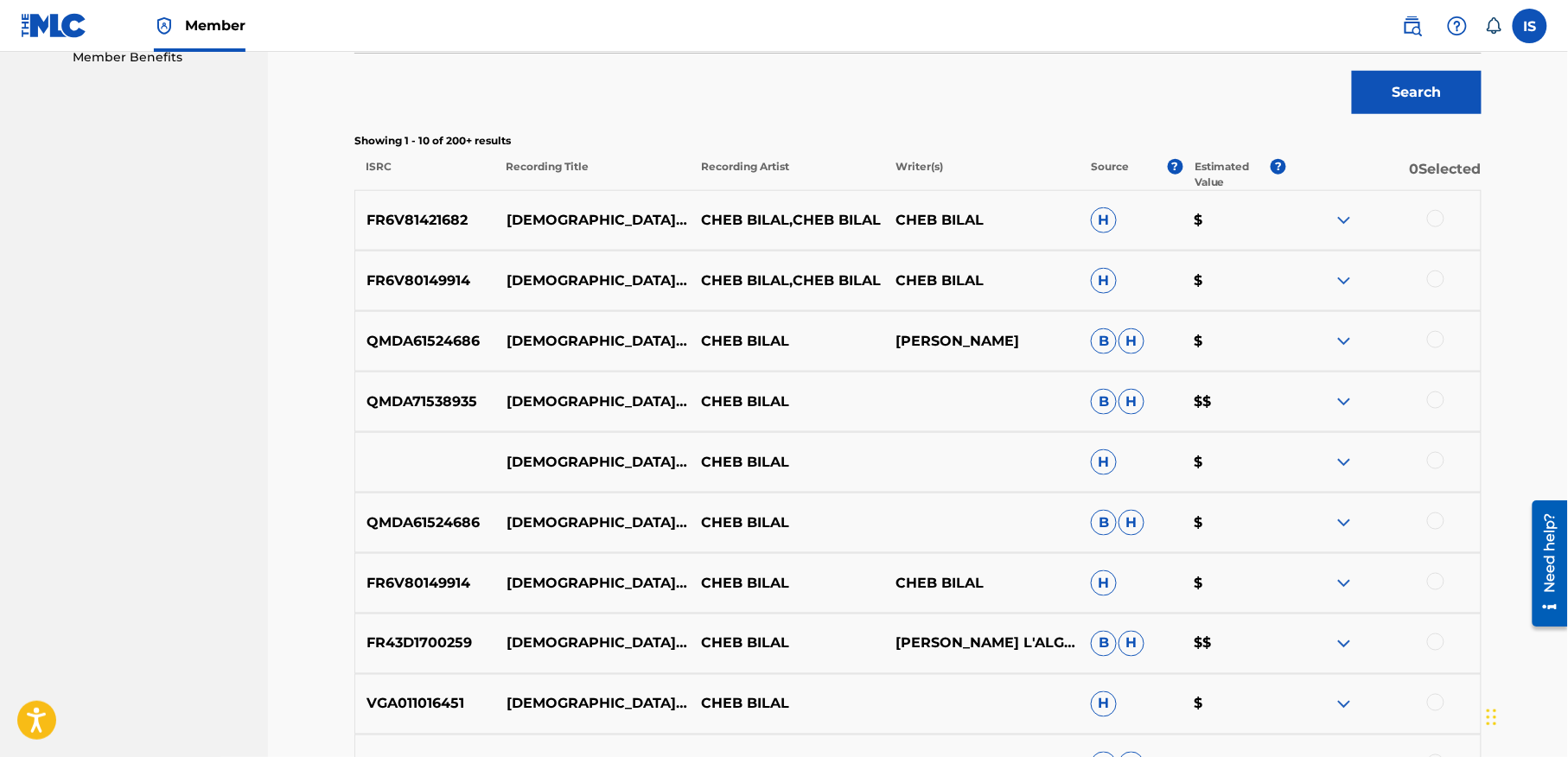
click at [1435, 216] on div at bounding box center [1435, 218] width 17 height 17
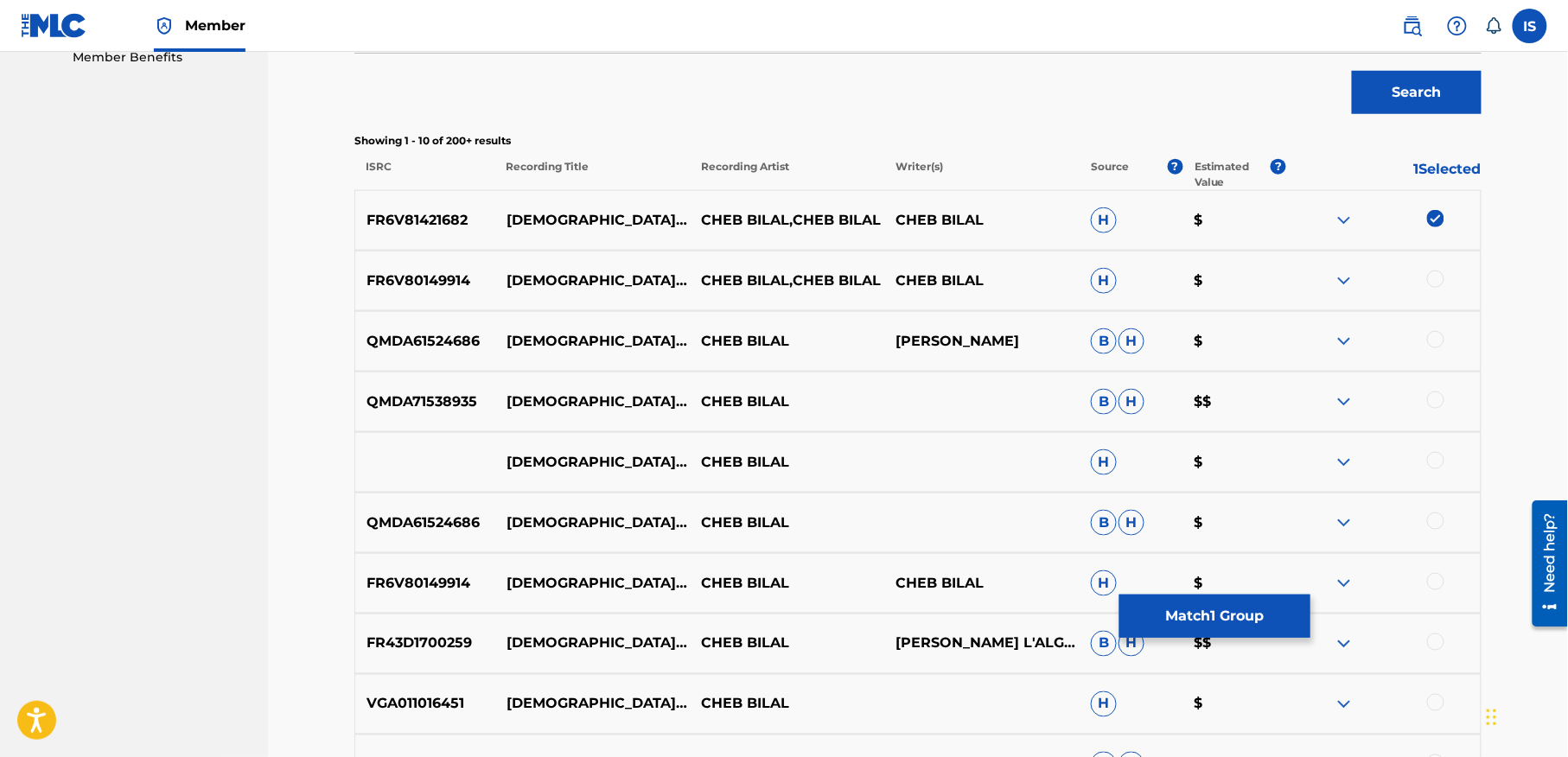
click at [1435, 273] on div at bounding box center [1435, 278] width 17 height 17
click at [1429, 344] on div at bounding box center [1435, 339] width 17 height 17
click at [1430, 399] on div at bounding box center [1435, 399] width 17 height 17
click at [1431, 467] on div at bounding box center [1435, 460] width 17 height 17
click at [1436, 527] on div at bounding box center [1435, 520] width 17 height 17
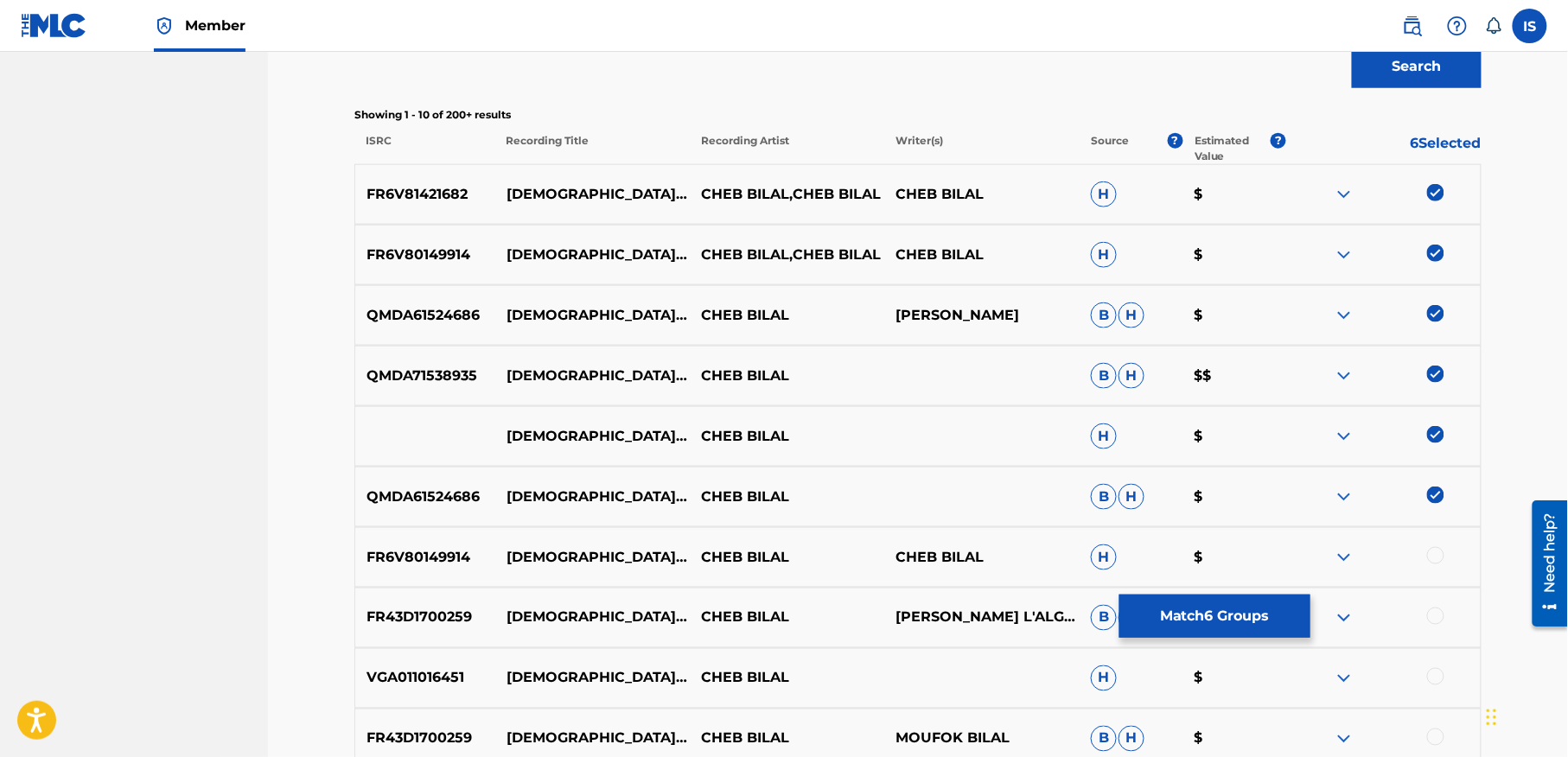
scroll to position [599, 0]
click at [1436, 527] on div "FR6V80149914 ALLAH KBIR CHEB BILAL CHEB BILAL H $" at bounding box center [917, 557] width 1128 height 60
click at [1435, 554] on div at bounding box center [1435, 554] width 17 height 17
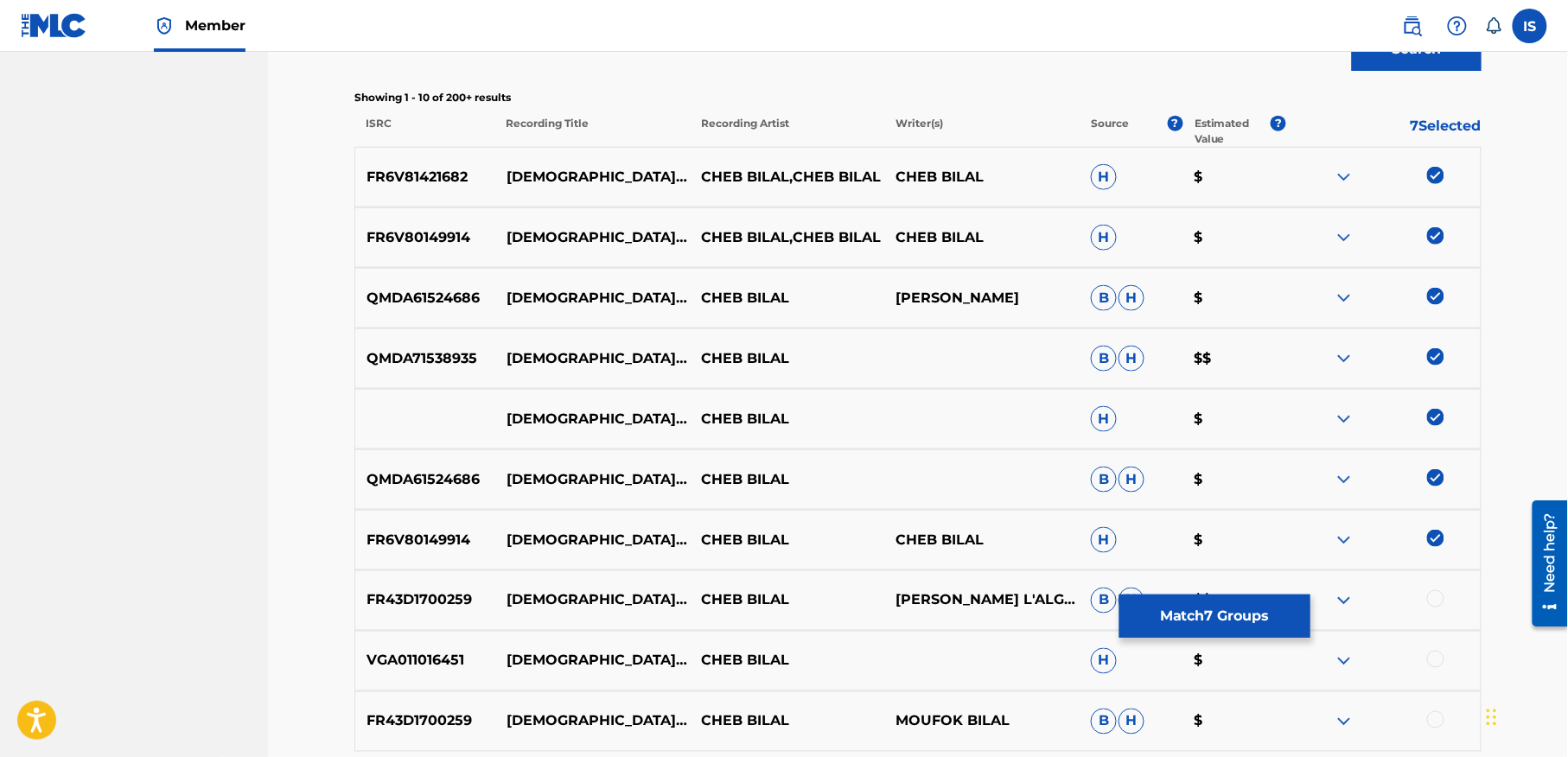
click at [1429, 600] on div at bounding box center [1435, 598] width 17 height 17
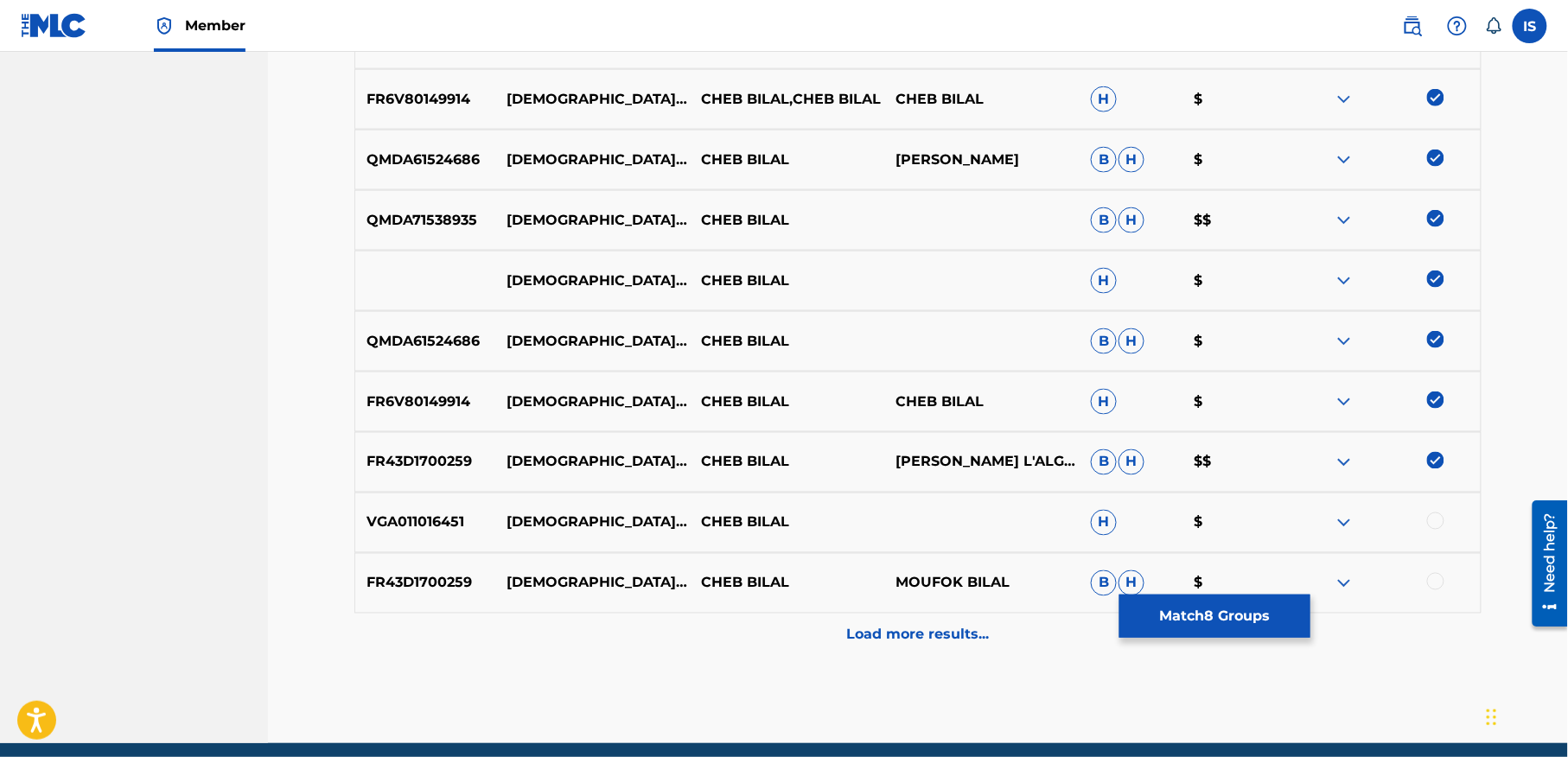
scroll to position [757, 0]
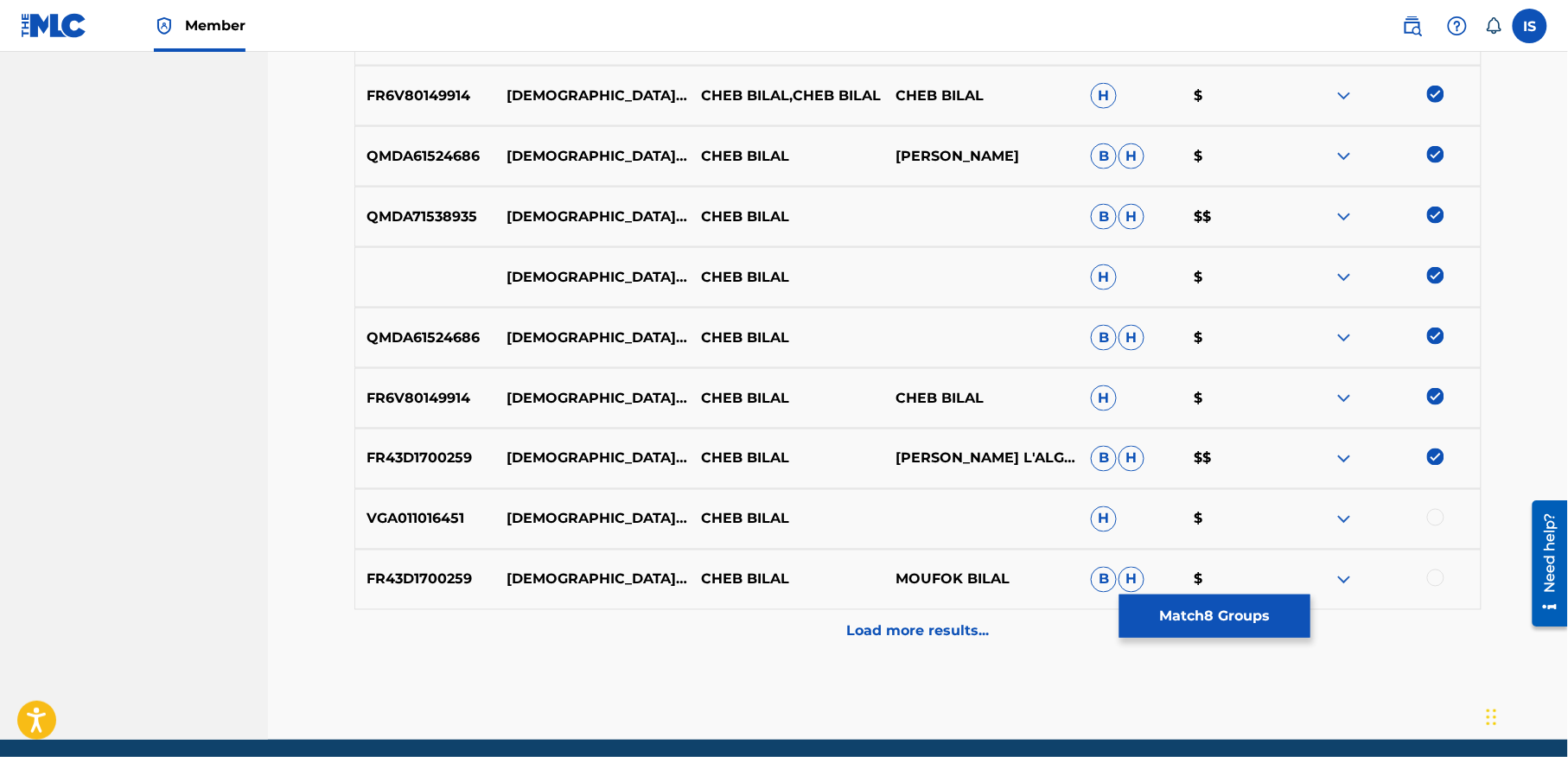
click at [1435, 522] on div at bounding box center [1435, 517] width 17 height 17
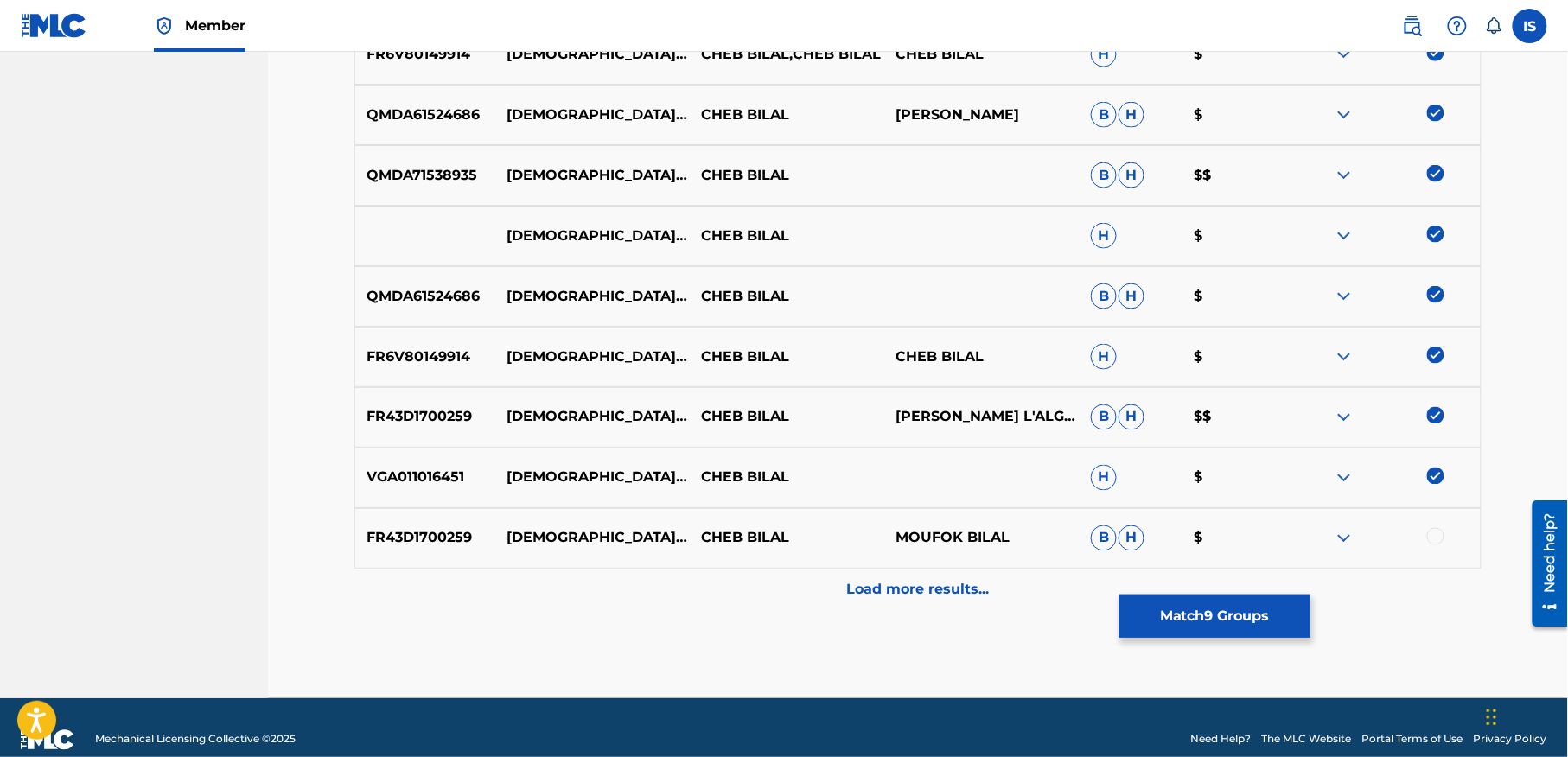
scroll to position [824, 0]
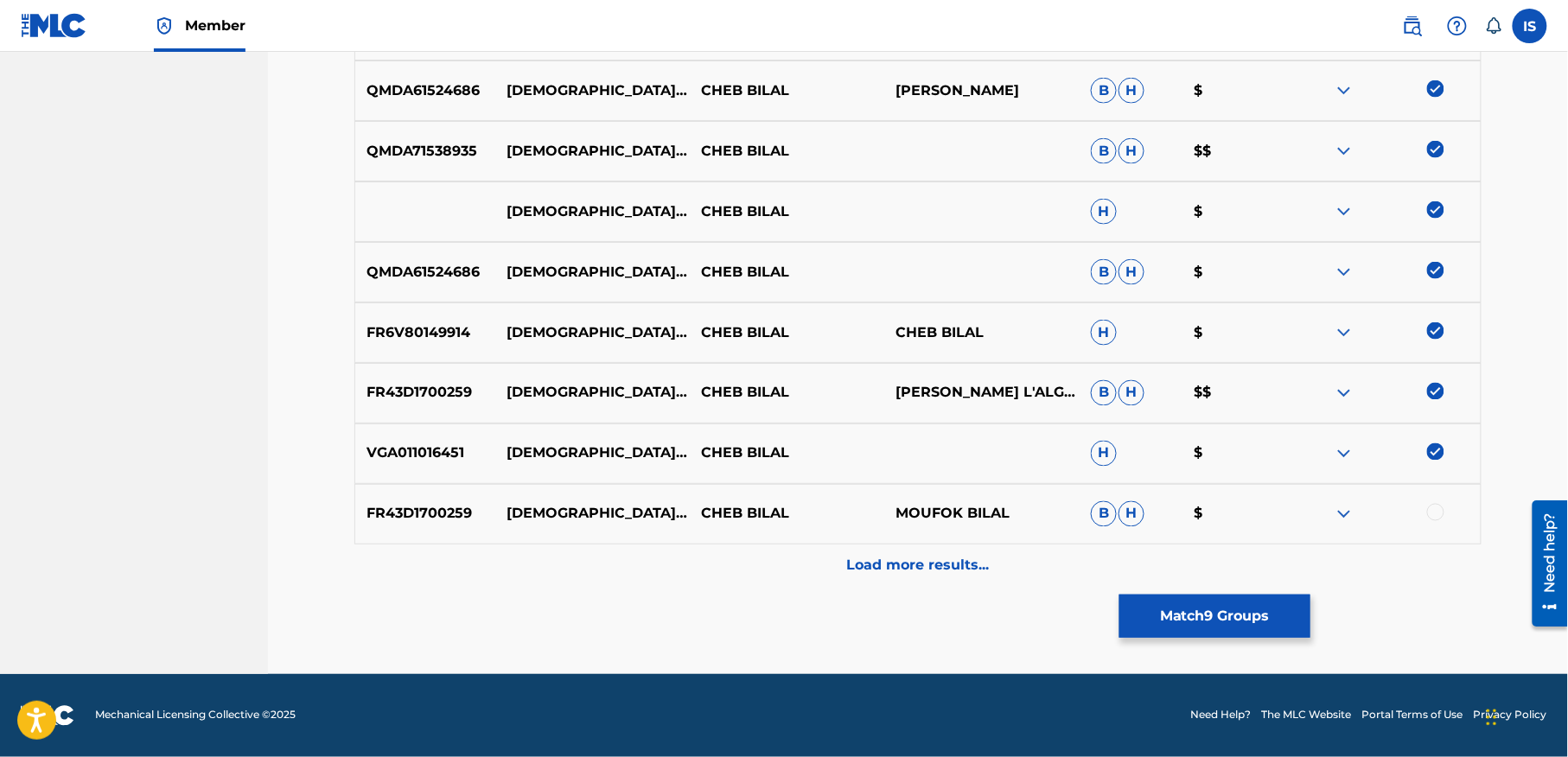
click at [1430, 508] on div at bounding box center [1435, 511] width 17 height 17
click at [893, 581] on div "Load more results..." at bounding box center [917, 566] width 1128 height 44
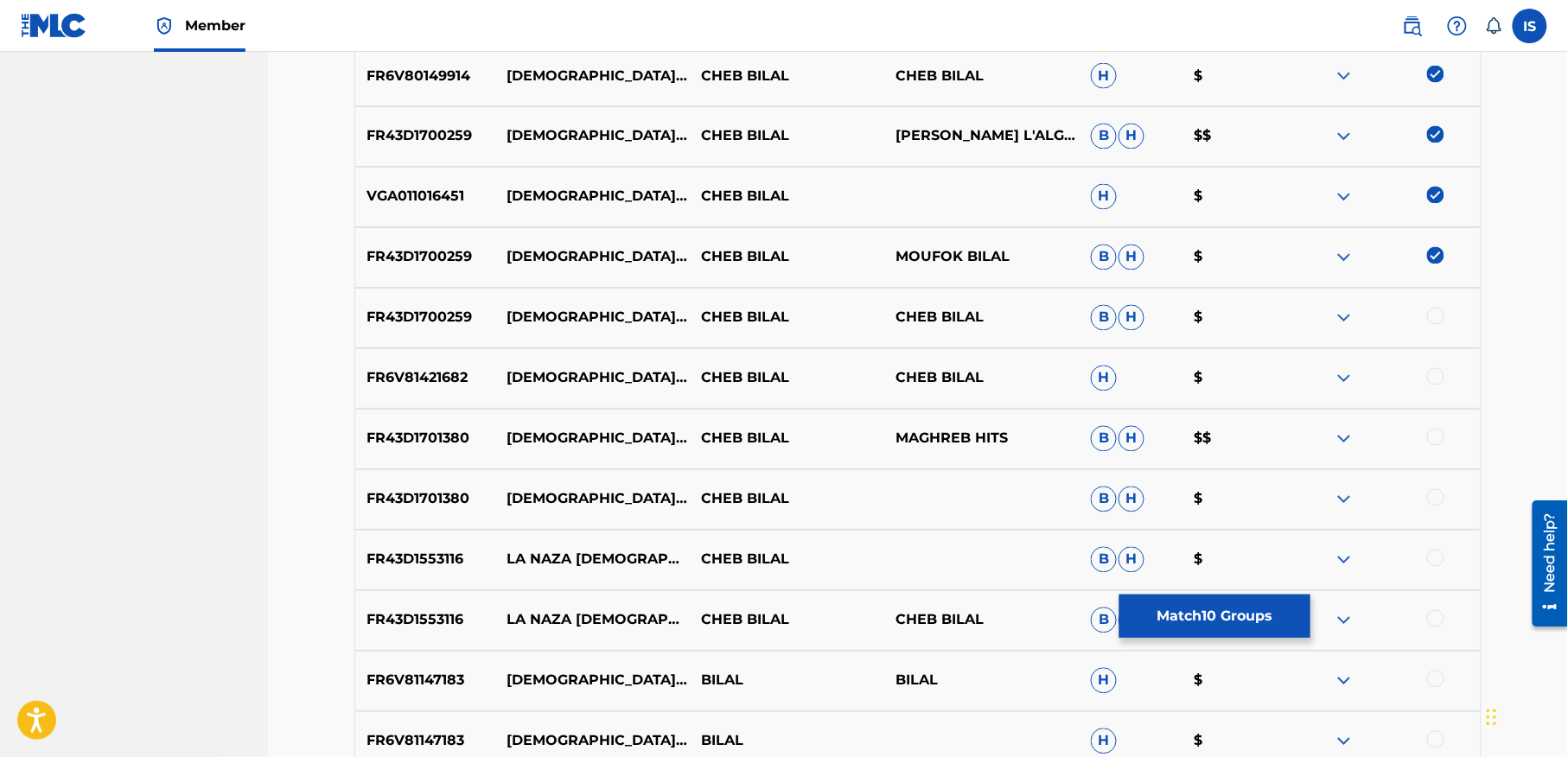
scroll to position [1083, 0]
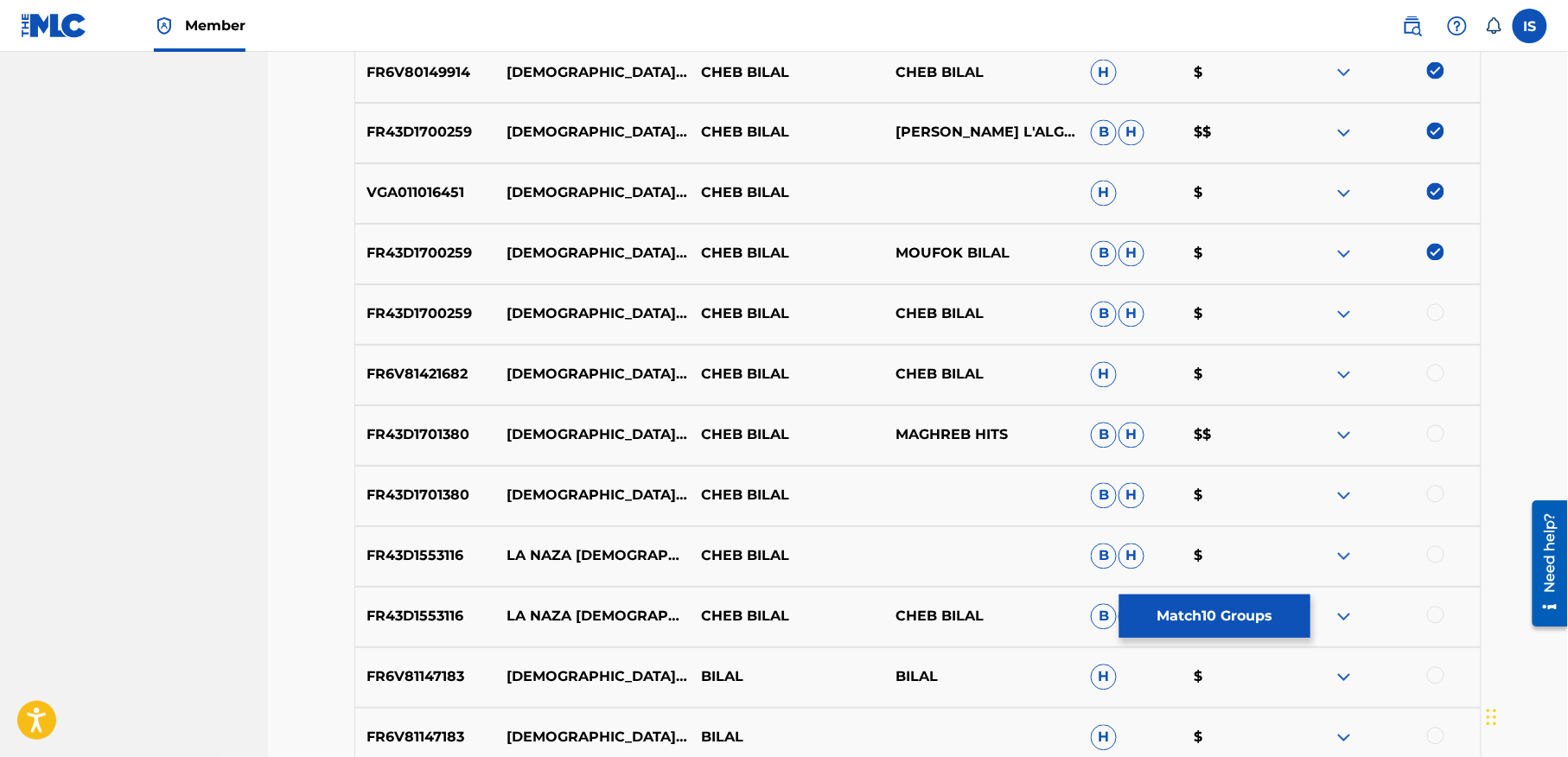
click at [1430, 311] on div at bounding box center [1435, 312] width 17 height 17
click at [1433, 374] on div at bounding box center [1435, 373] width 17 height 17
click at [1436, 437] on div at bounding box center [1435, 433] width 17 height 17
click at [1432, 493] on div at bounding box center [1435, 494] width 17 height 17
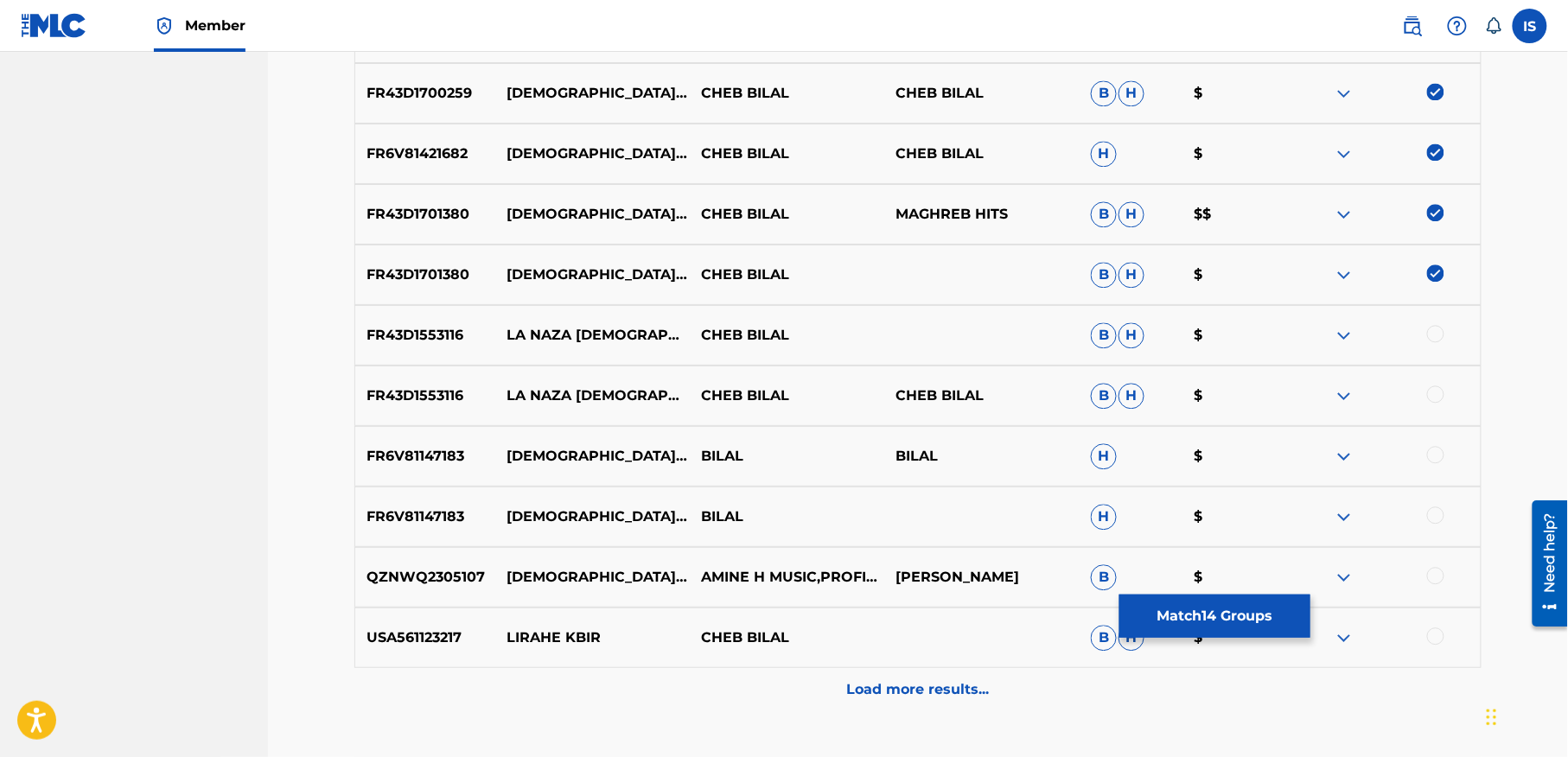
scroll to position [1305, 0]
click at [1429, 449] on div at bounding box center [1435, 453] width 17 height 17
click at [1436, 510] on div at bounding box center [1435, 513] width 17 height 17
click at [1432, 568] on div at bounding box center [1435, 574] width 17 height 17
click at [921, 692] on p "Load more results..." at bounding box center [918, 688] width 142 height 20
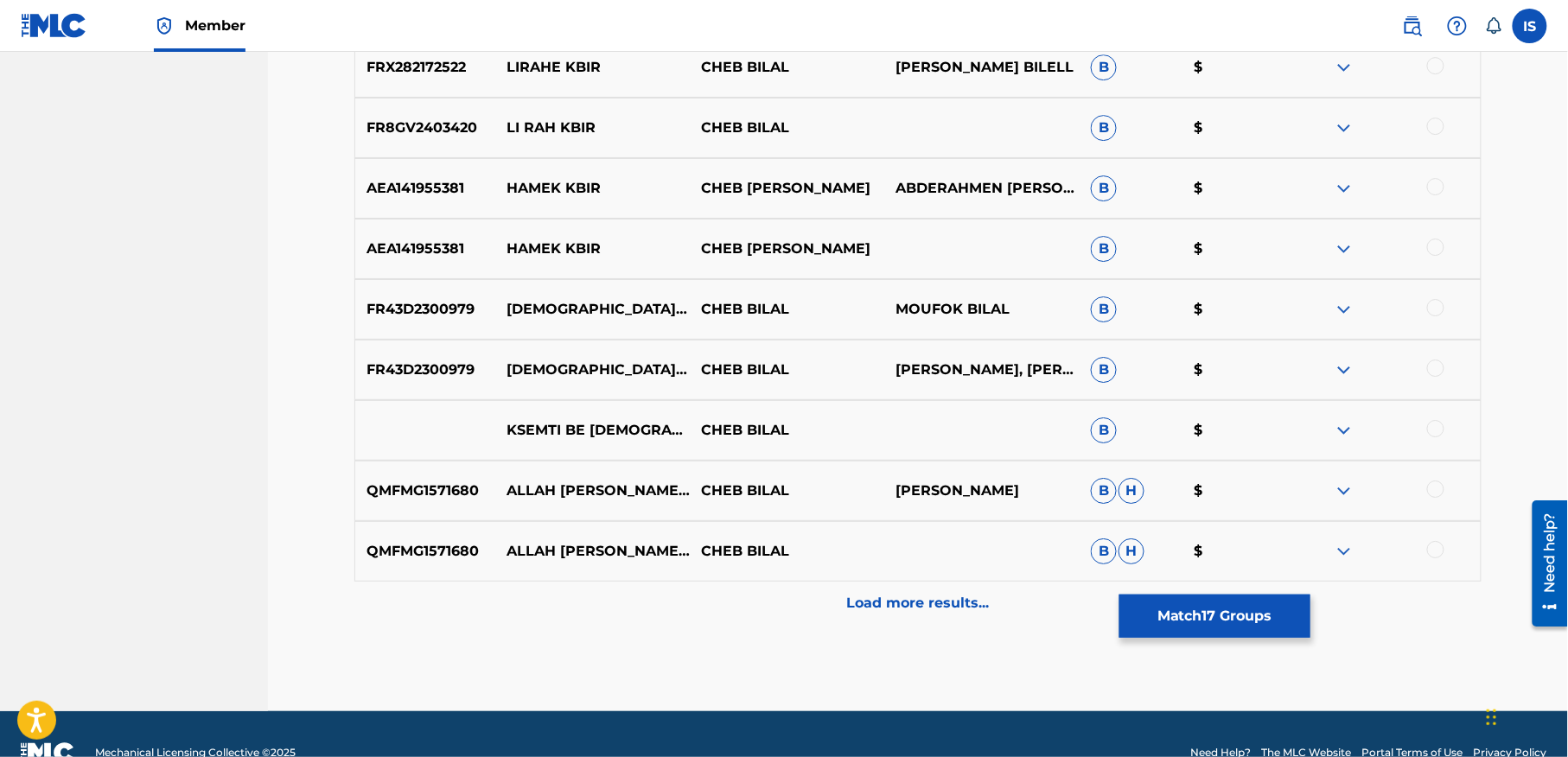
scroll to position [1998, 0]
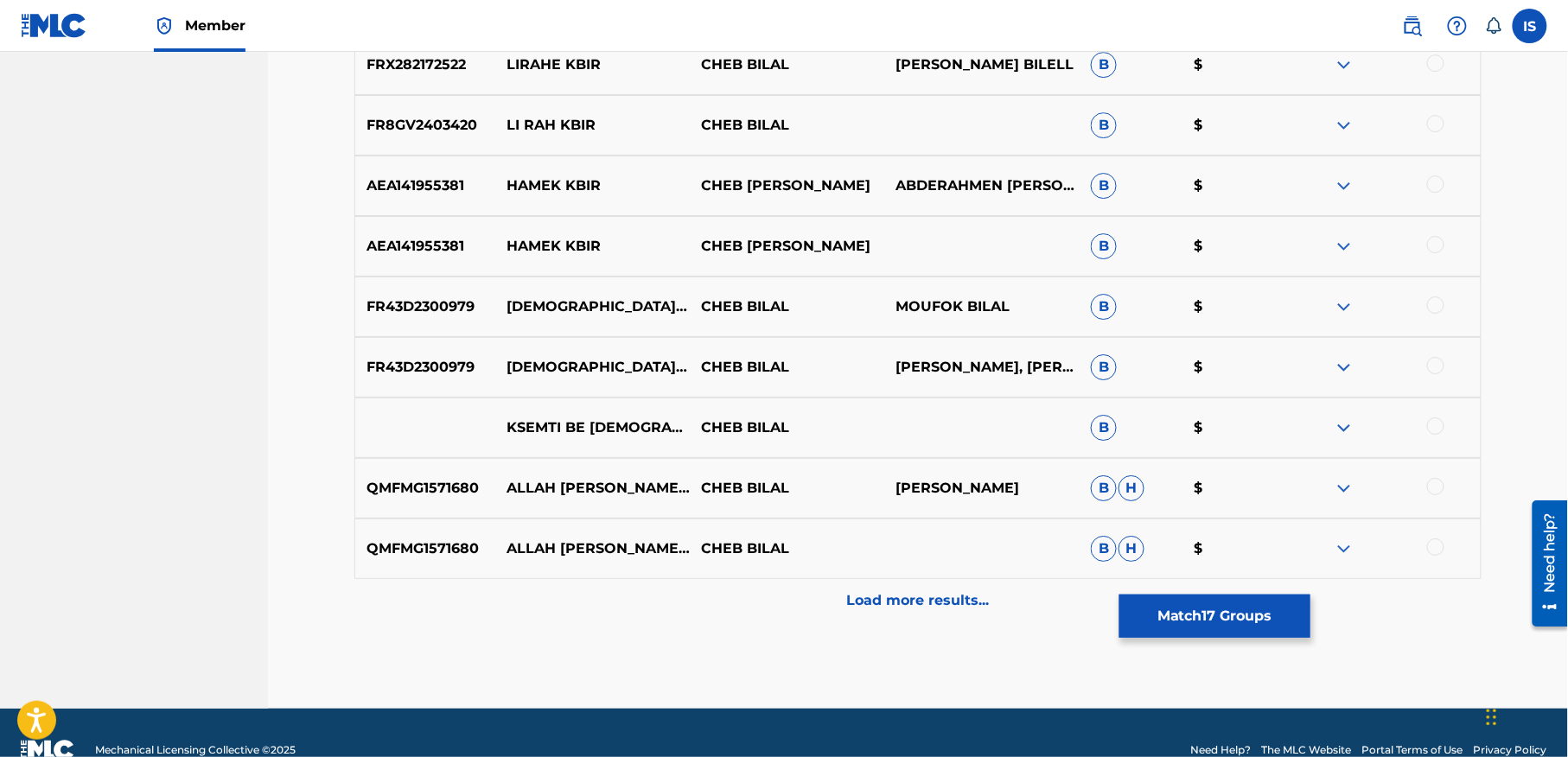
click at [935, 616] on div "Load more results..." at bounding box center [917, 600] width 1128 height 44
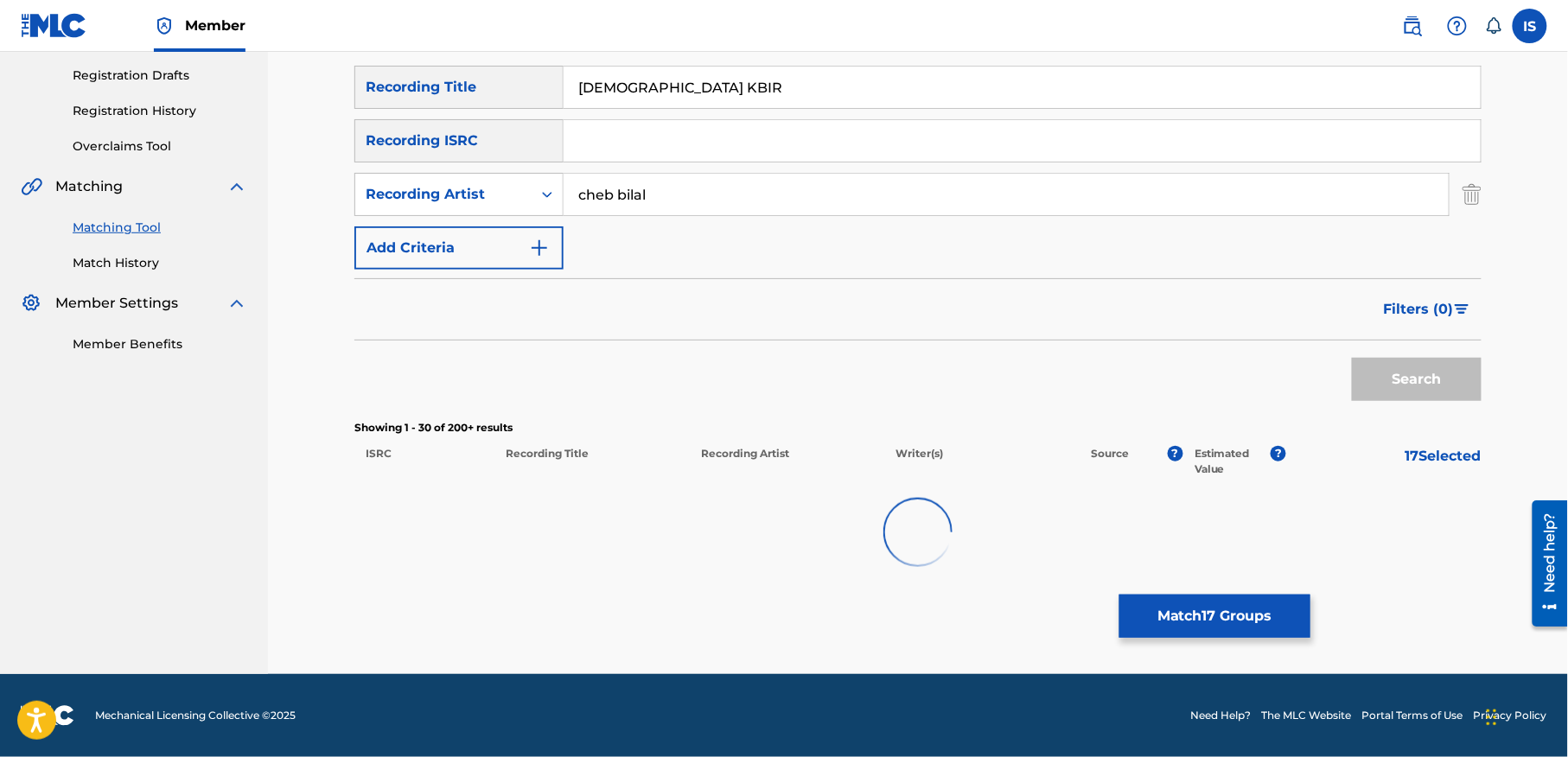
click at [935, 616] on div "Matching Tool The Matching Tool allows Members to match sound recordings to wor…" at bounding box center [917, 263] width 1128 height 821
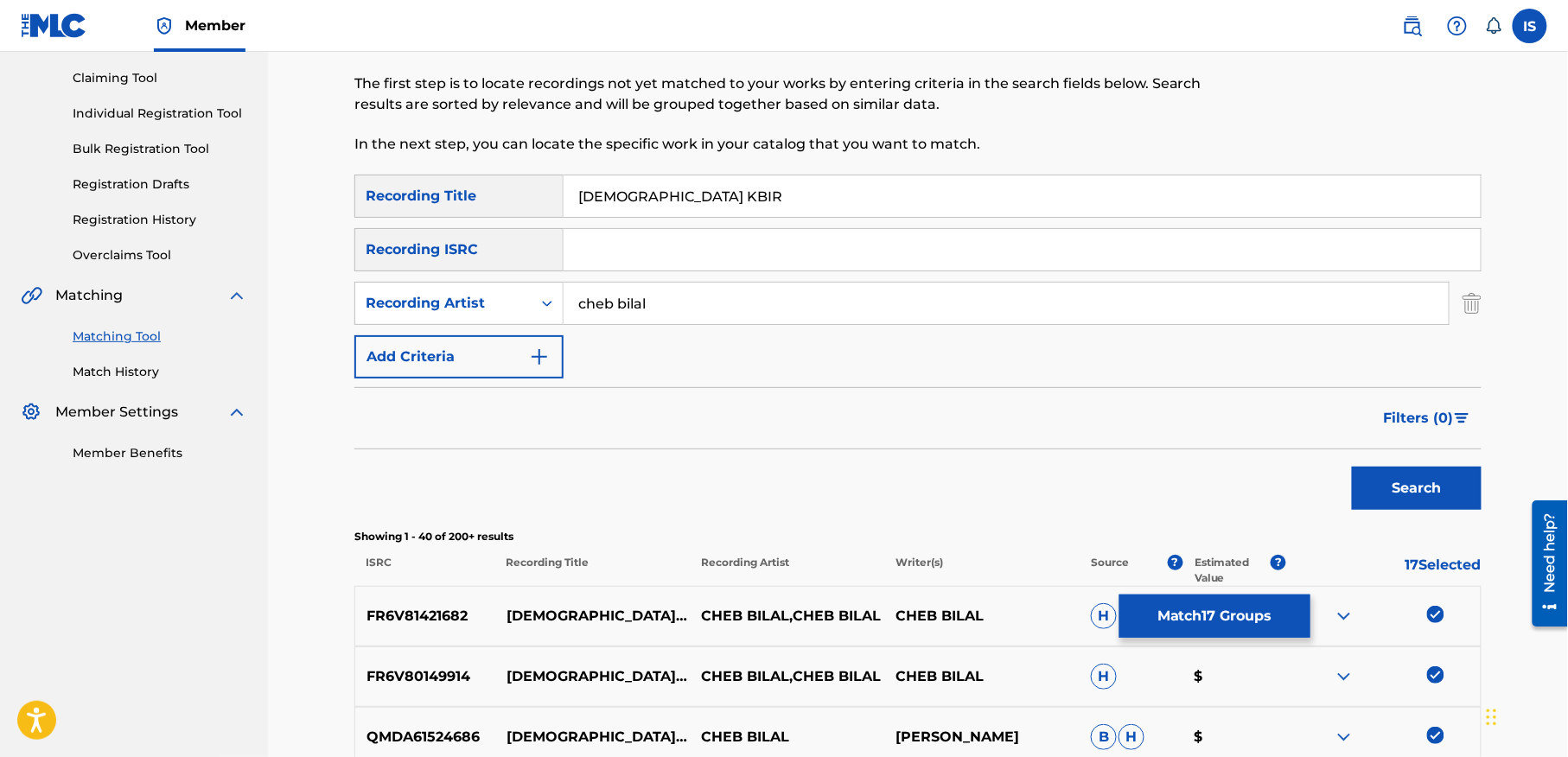
scroll to position [0, 0]
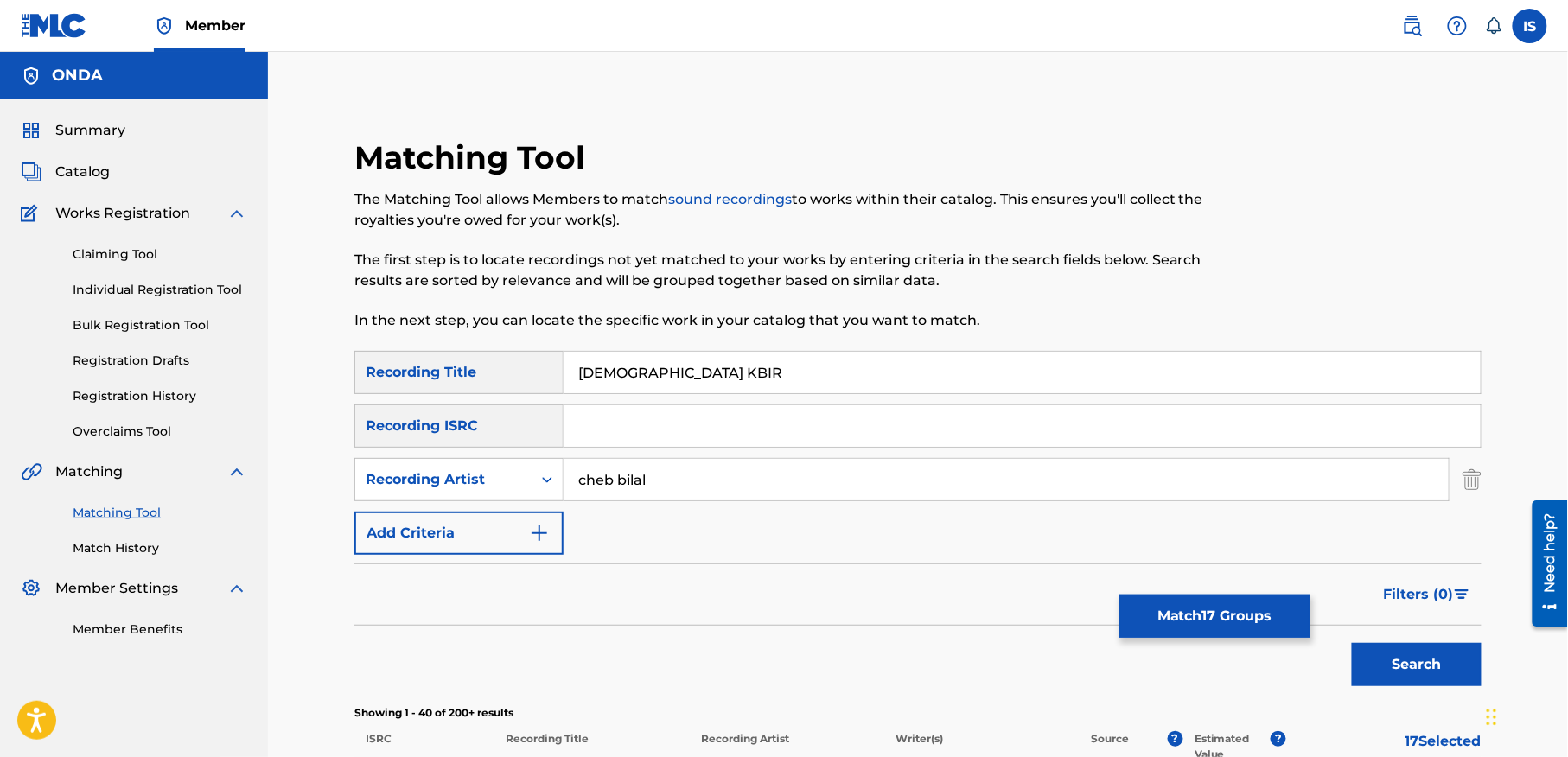
click at [1174, 612] on button "Match 17 Groups" at bounding box center [1215, 616] width 191 height 44
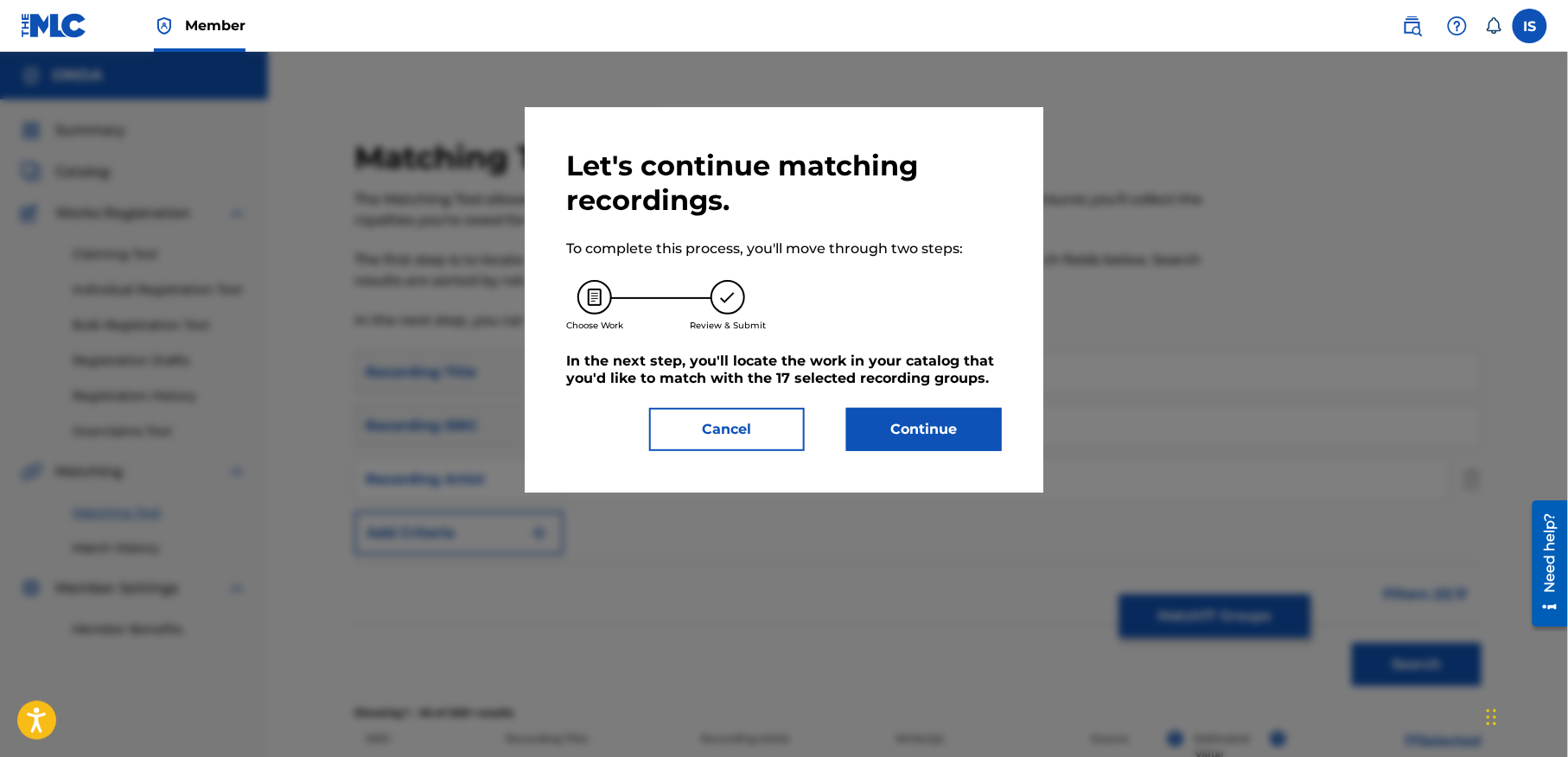
click at [920, 432] on button "Continue" at bounding box center [924, 429] width 156 height 44
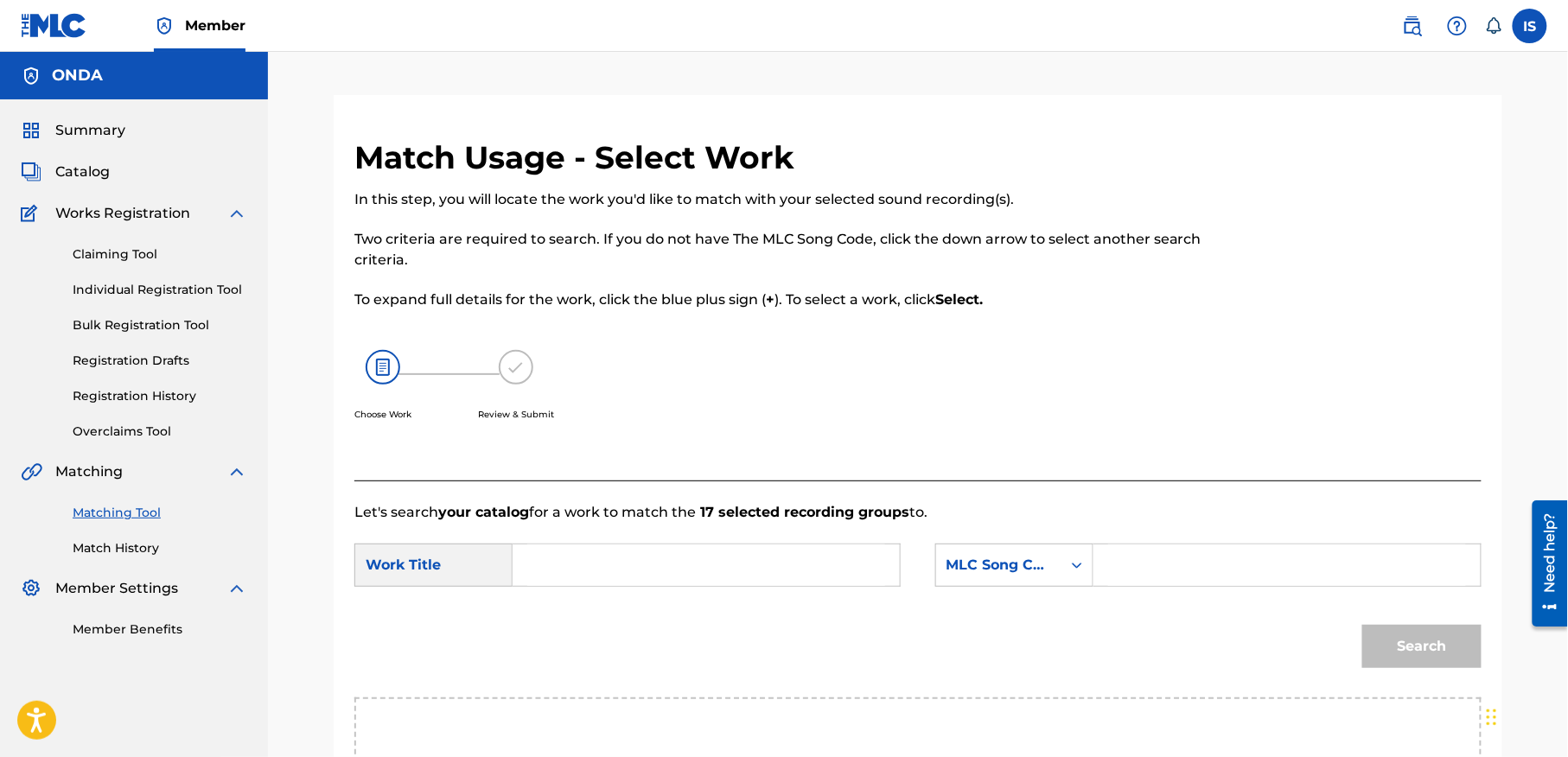
click at [654, 602] on form "SearchWithCriteria7bebc08d-8e83-4c7c-b1da-29c367446d96 Work Title SearchWithCri…" at bounding box center [917, 610] width 1128 height 174
click at [609, 557] on input "Search Form" at bounding box center [707, 565] width 358 height 42
paste input "[DEMOGRAPHIC_DATA] KBIR"
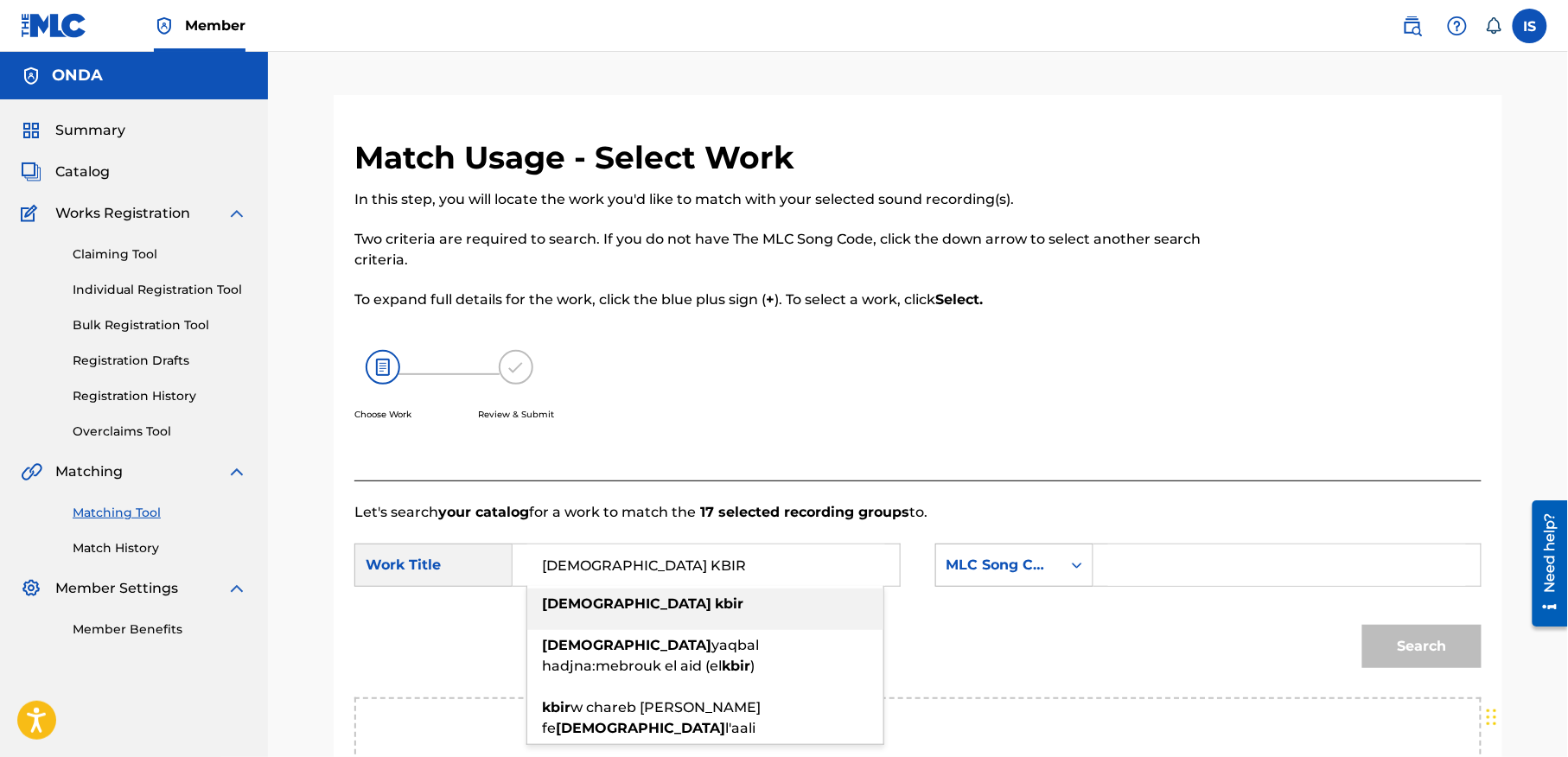
type input "[DEMOGRAPHIC_DATA] KBIR"
click at [1024, 564] on div "MLC Song Code" at bounding box center [1014, 565] width 158 height 44
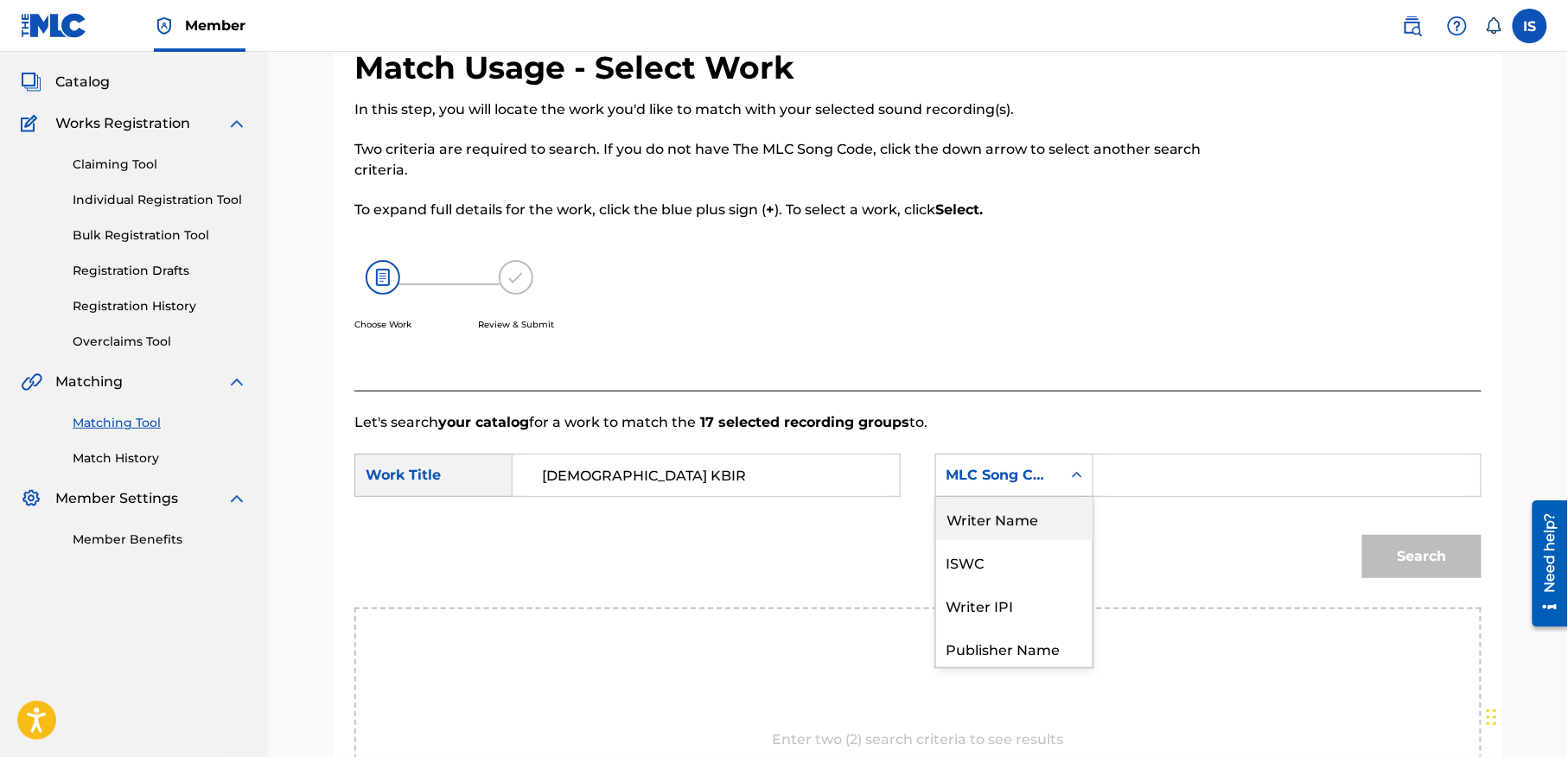
click at [1006, 520] on div "Writer Name" at bounding box center [1014, 519] width 157 height 44
click at [1197, 470] on input "Search Form" at bounding box center [1287, 475] width 358 height 42
type input "moufok"
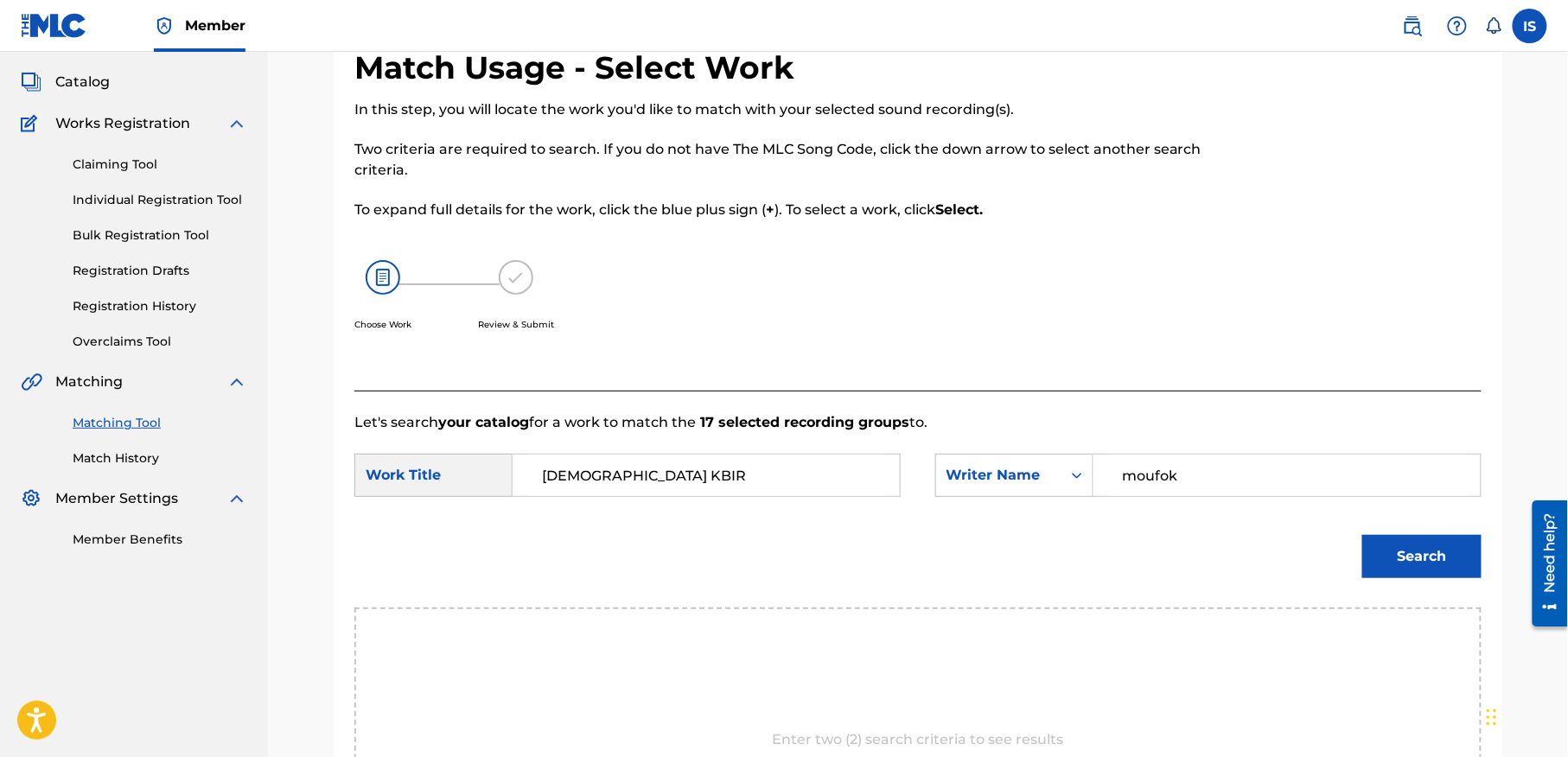
click at [1418, 546] on button "Search" at bounding box center [1422, 556] width 119 height 44
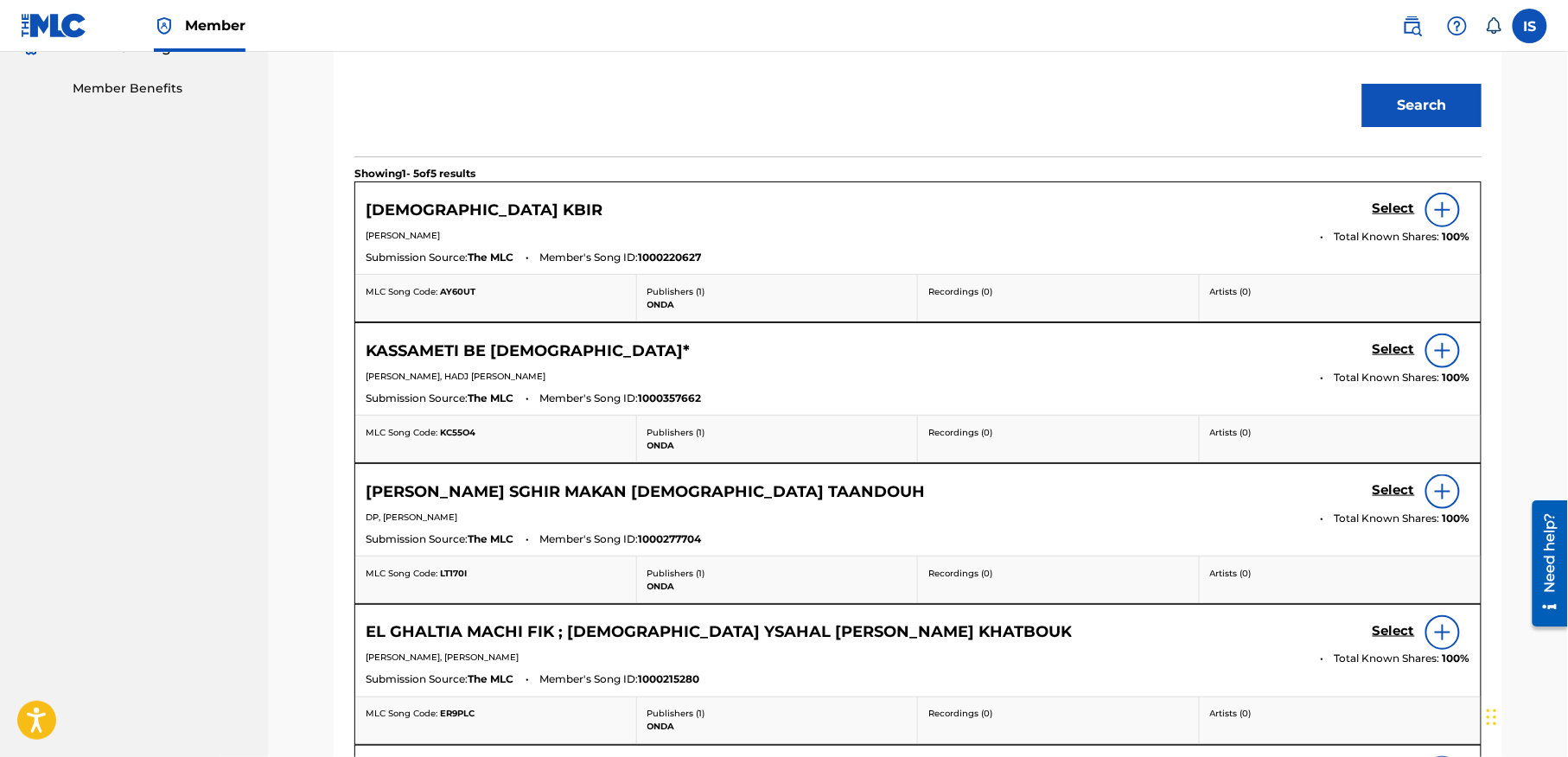
scroll to position [546, 0]
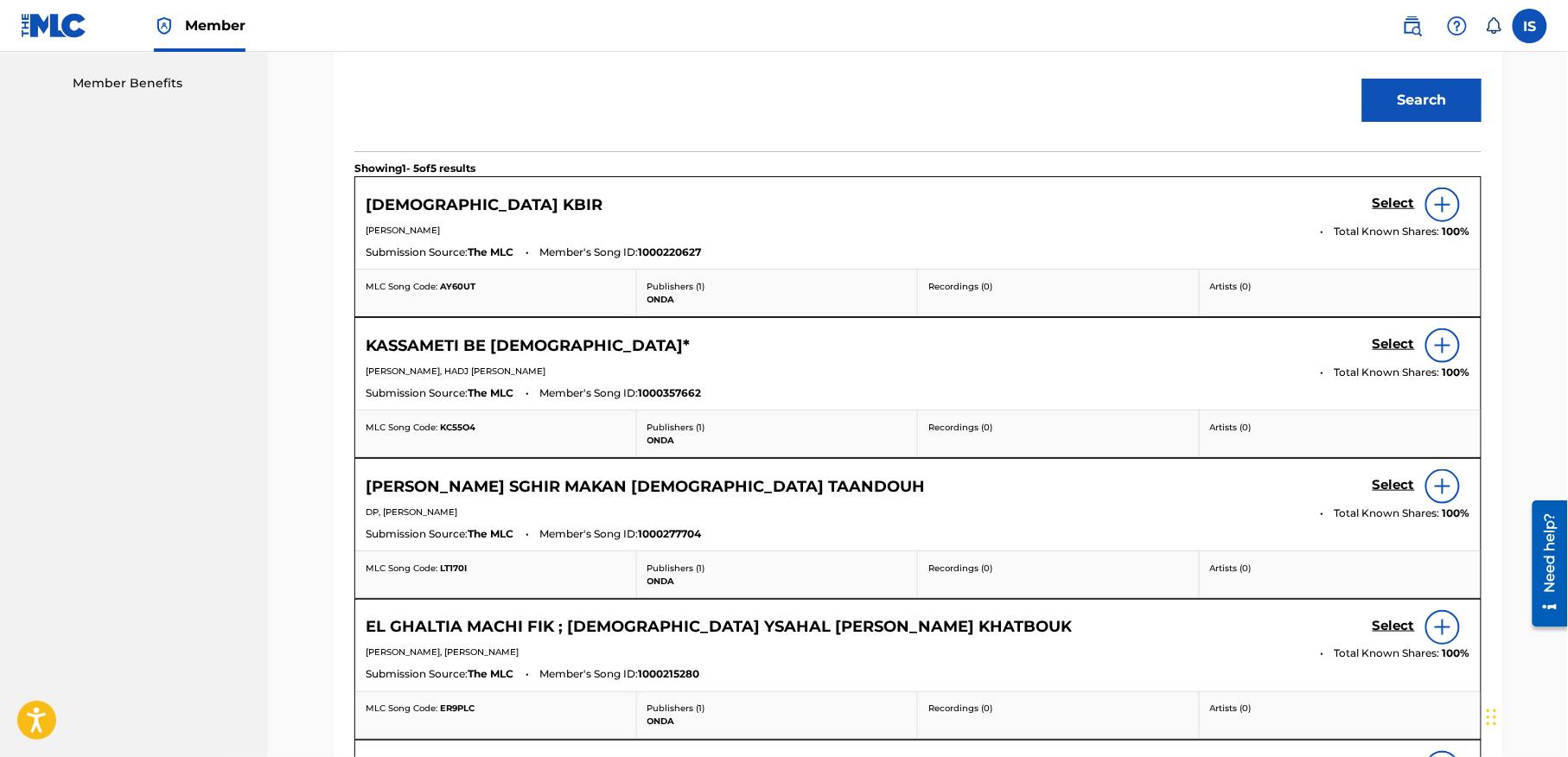
click at [1395, 200] on h5 "Select" at bounding box center [1394, 204] width 43 height 16
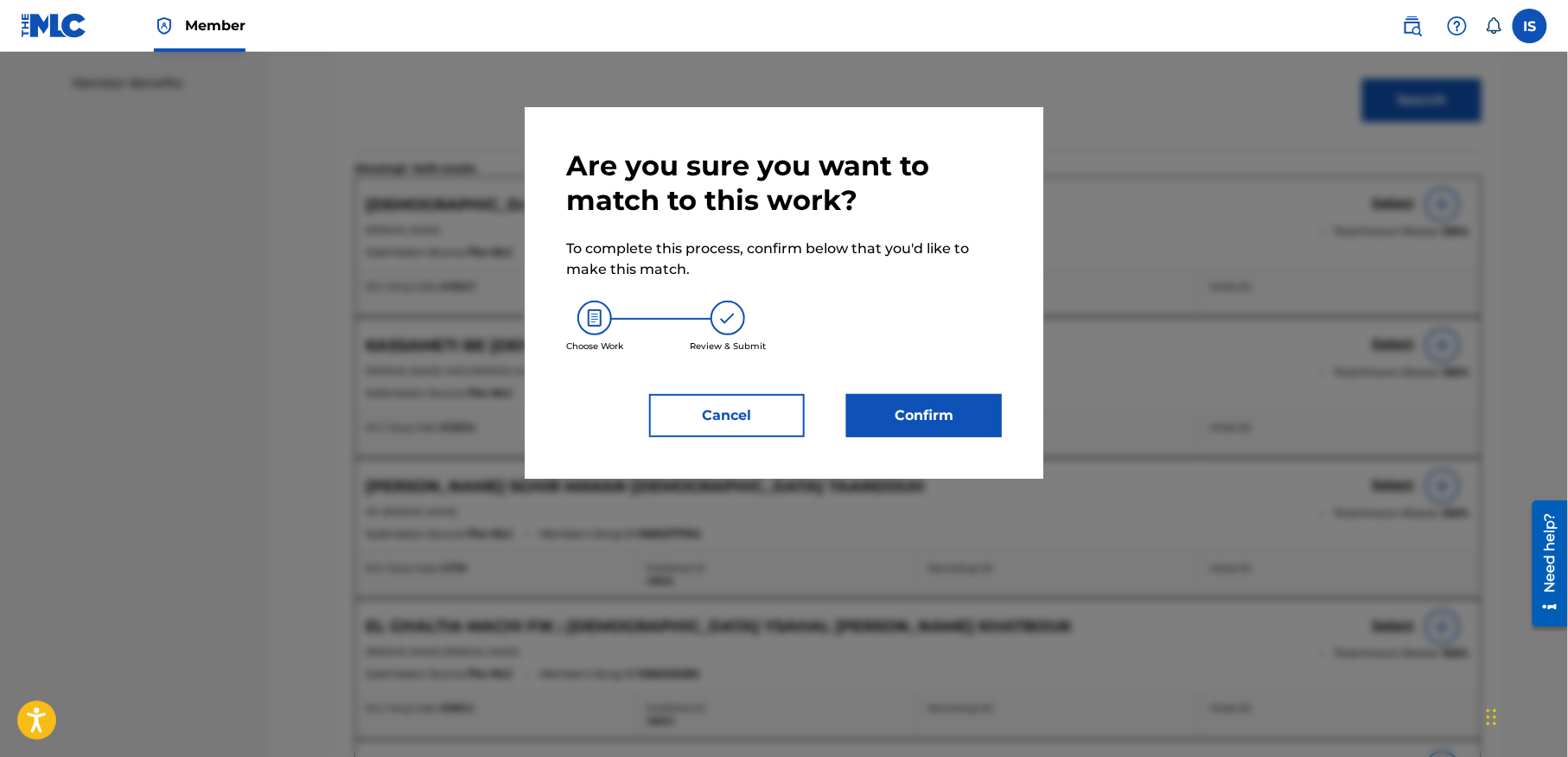
click at [917, 426] on button "Confirm" at bounding box center [924, 415] width 156 height 44
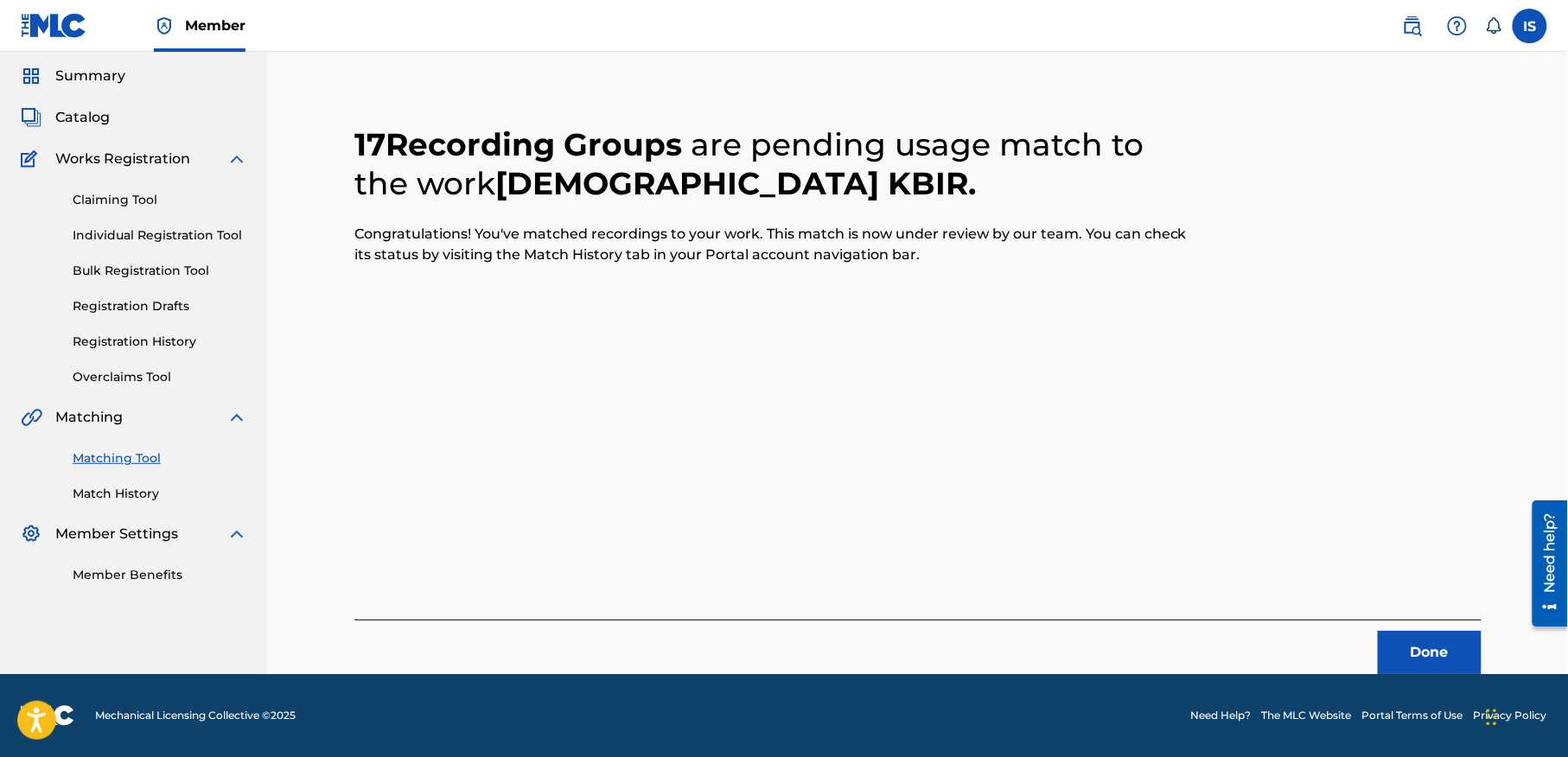
scroll to position [53, 0]
click at [1408, 640] on button "Done" at bounding box center [1429, 653] width 104 height 44
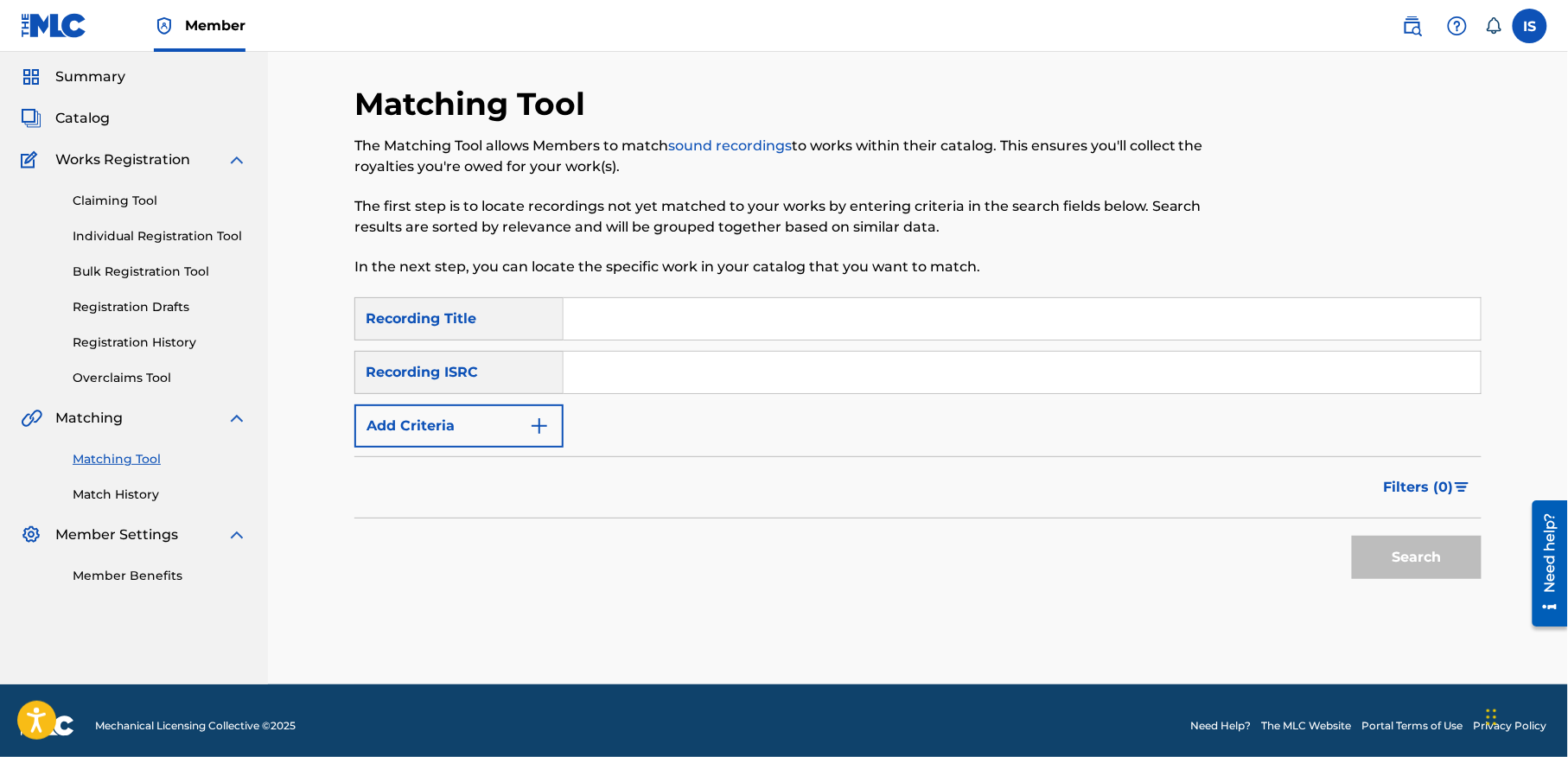
click at [676, 323] on input "Search Form" at bounding box center [1022, 318] width 917 height 42
paste input "[PERSON_NAME]"
type input "[PERSON_NAME]"
click at [470, 420] on button "Add Criteria" at bounding box center [458, 426] width 209 height 44
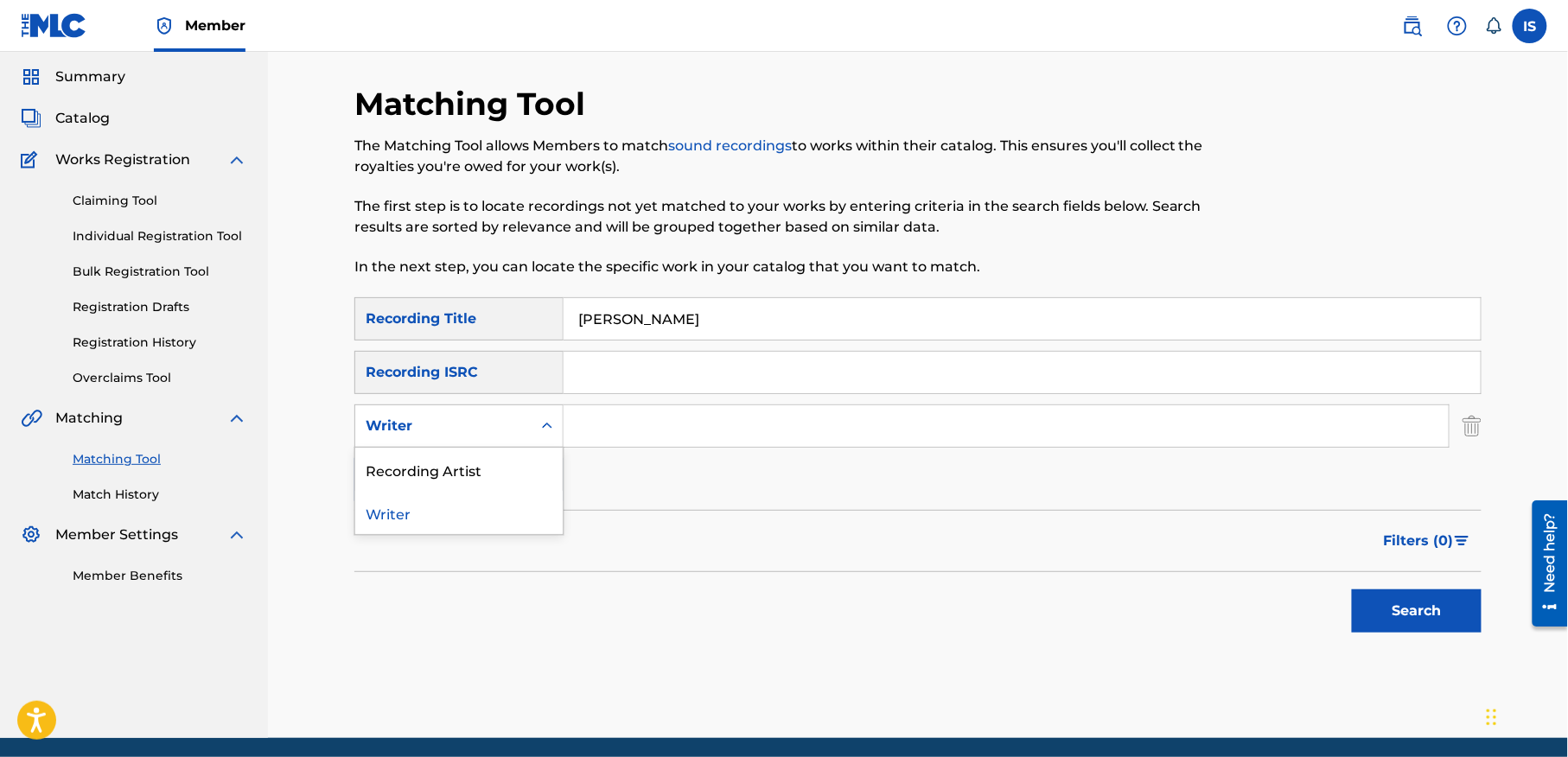
click at [479, 429] on div "Writer" at bounding box center [443, 425] width 156 height 20
click at [502, 474] on div "Recording Artist" at bounding box center [458, 469] width 207 height 44
click at [651, 420] on input "Search Form" at bounding box center [1006, 426] width 885 height 42
type input "cheb bilal"
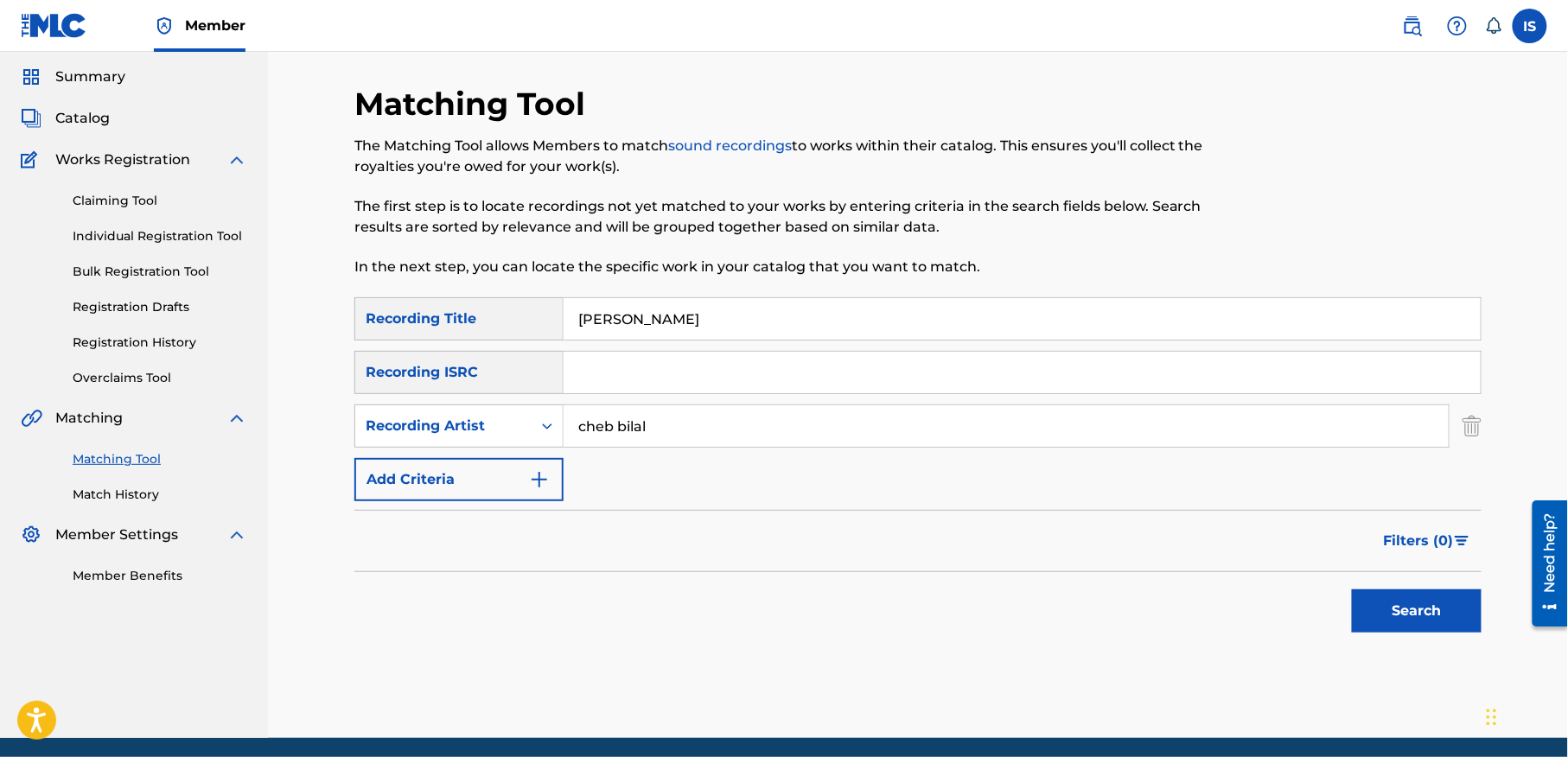
click at [1399, 610] on button "Search" at bounding box center [1417, 610] width 130 height 44
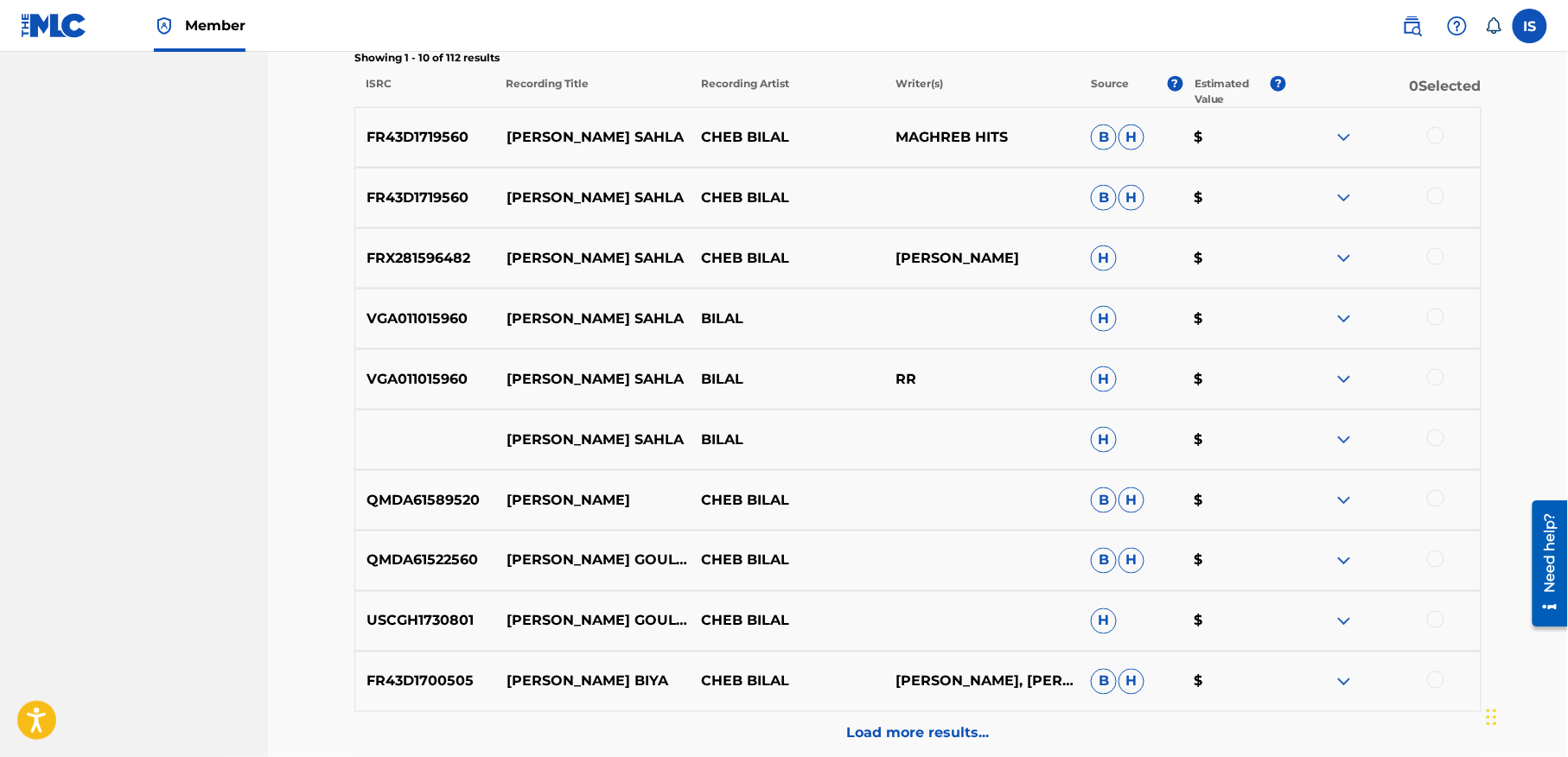
scroll to position [654, 0]
click at [1440, 141] on div at bounding box center [1435, 136] width 17 height 17
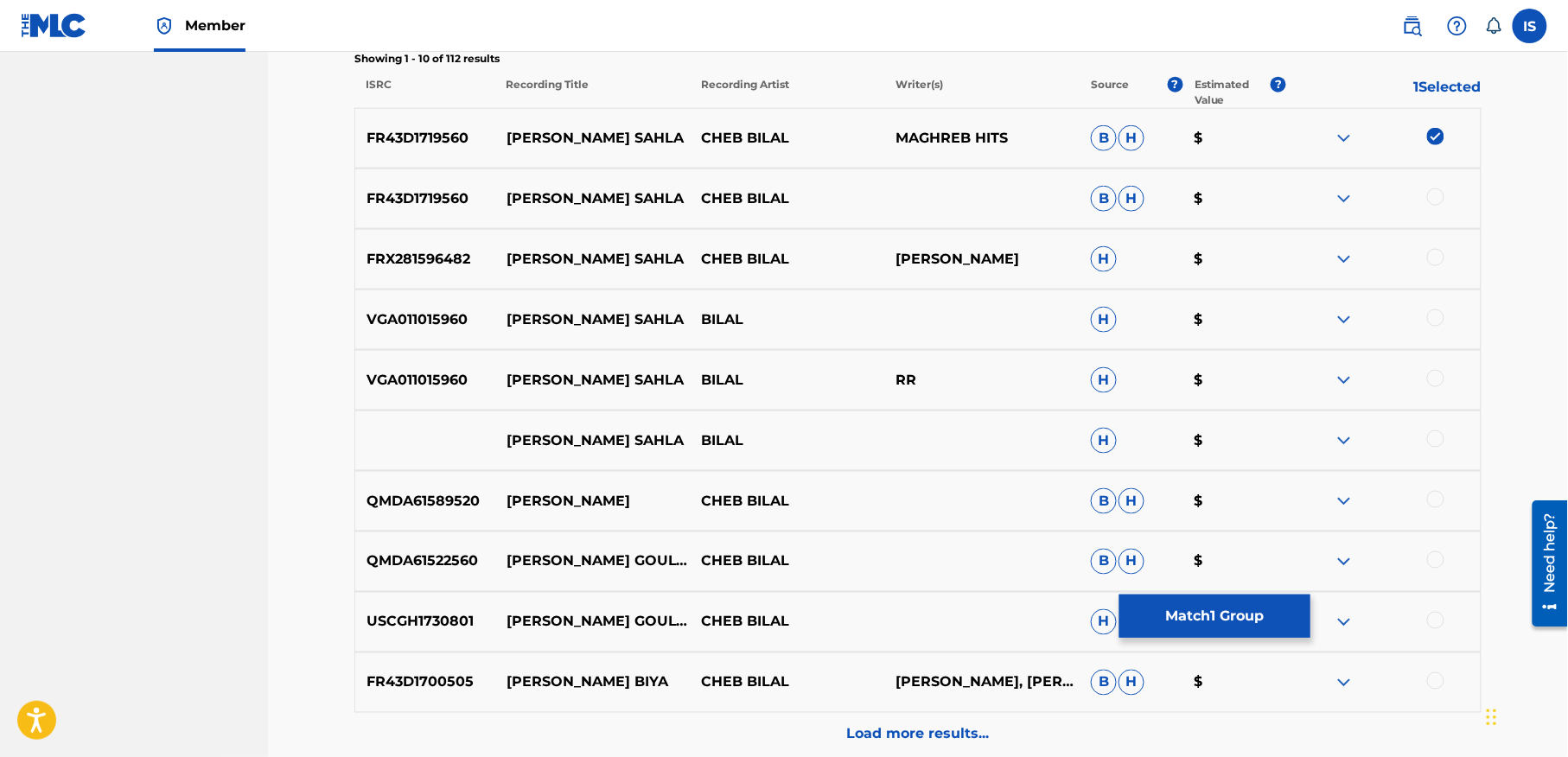
click at [1435, 187] on div "FR43D1719560 YALI GOULTOU SAHLA CHEB BILAL B H $" at bounding box center [917, 198] width 1128 height 60
click at [1435, 208] on div at bounding box center [1383, 198] width 195 height 20
click at [1435, 202] on div at bounding box center [1435, 197] width 17 height 17
click at [1433, 254] on div at bounding box center [1435, 257] width 17 height 17
click at [1432, 316] on div at bounding box center [1435, 318] width 17 height 17
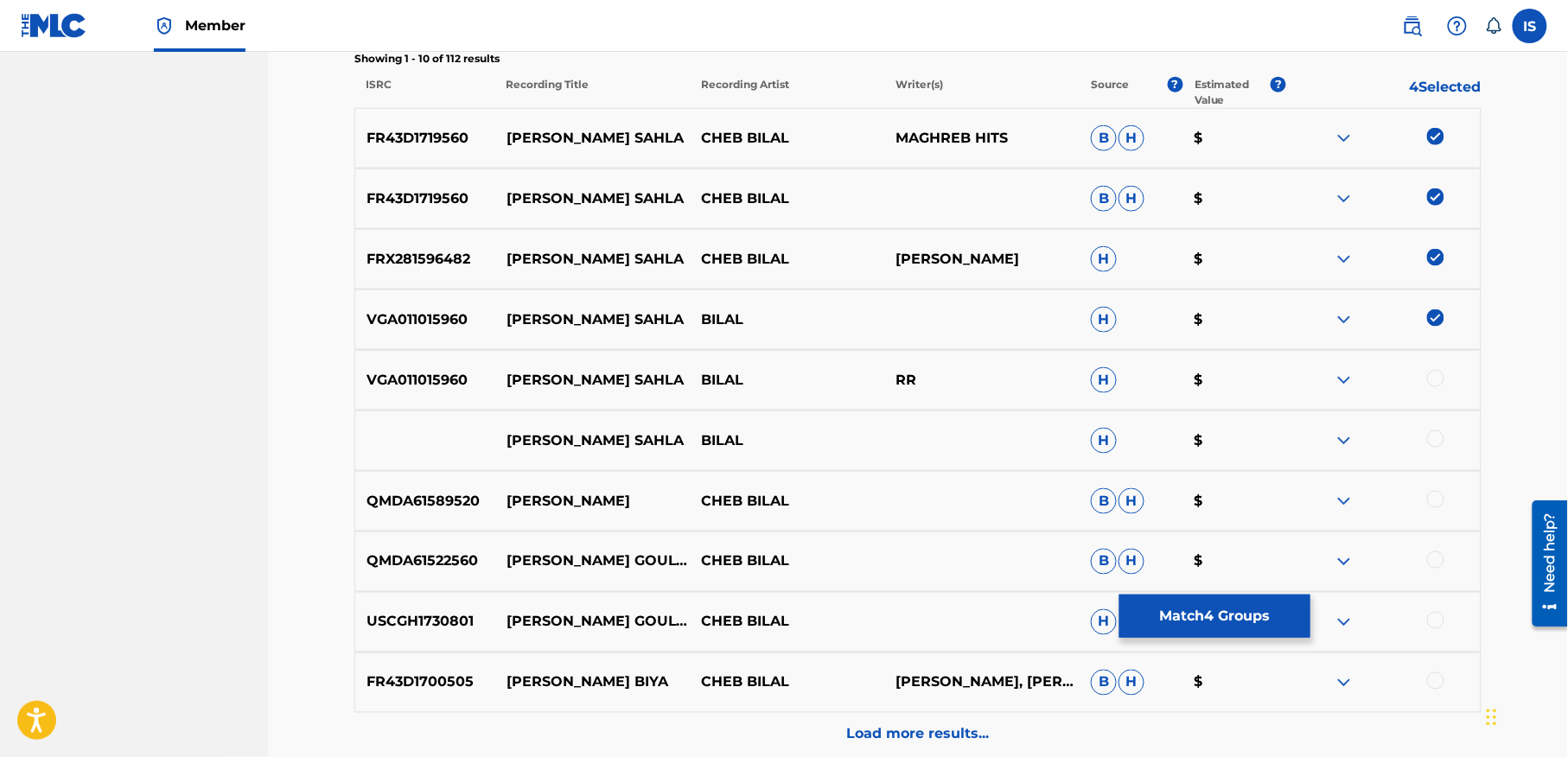
click at [1443, 352] on div "VGA011015960 YALI GOULTOU SAHLA BILAL RR H $" at bounding box center [917, 380] width 1128 height 60
click at [1435, 380] on div at bounding box center [1435, 378] width 17 height 17
click at [1432, 440] on div at bounding box center [1435, 439] width 17 height 17
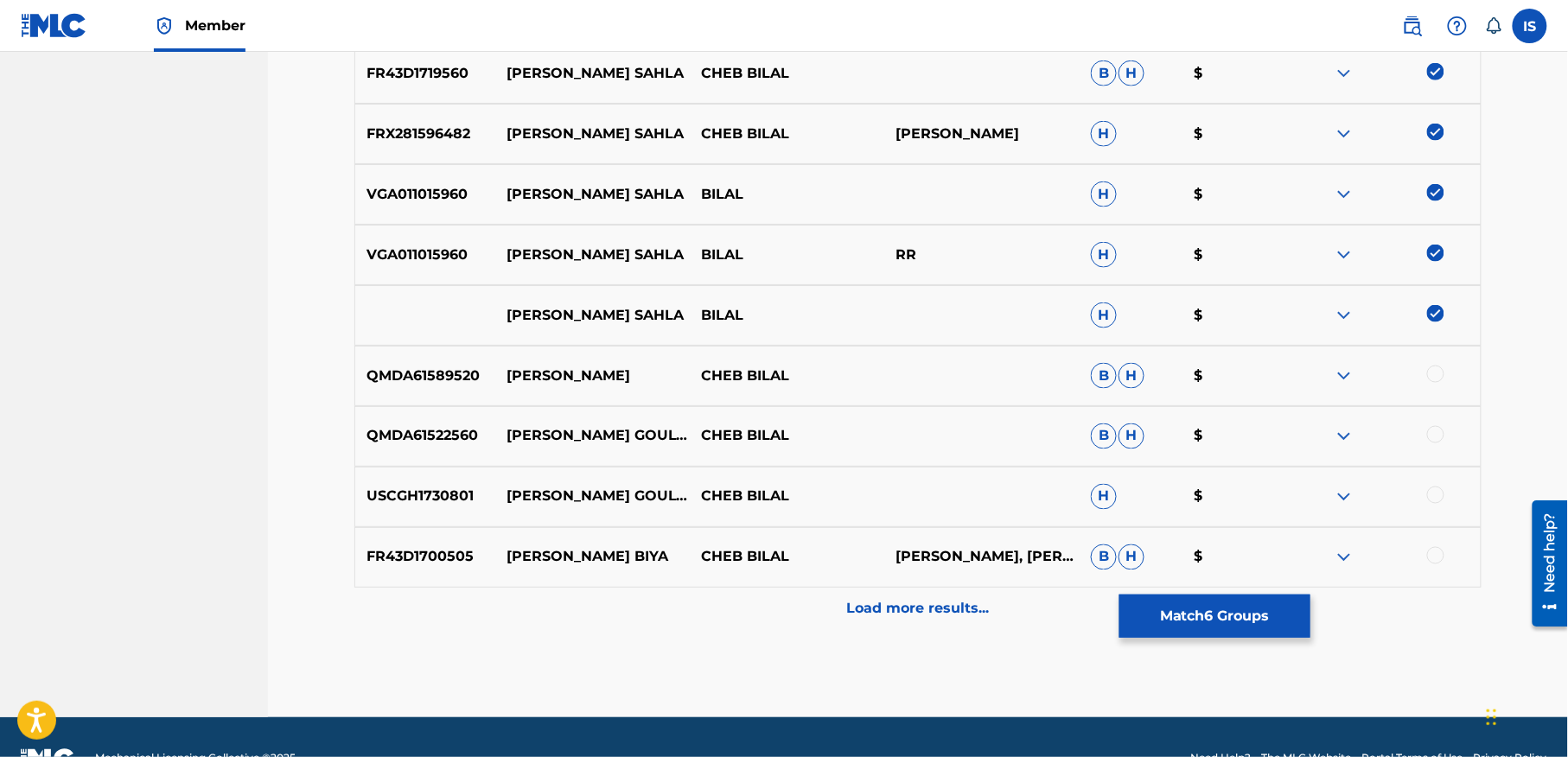
scroll to position [795, 0]
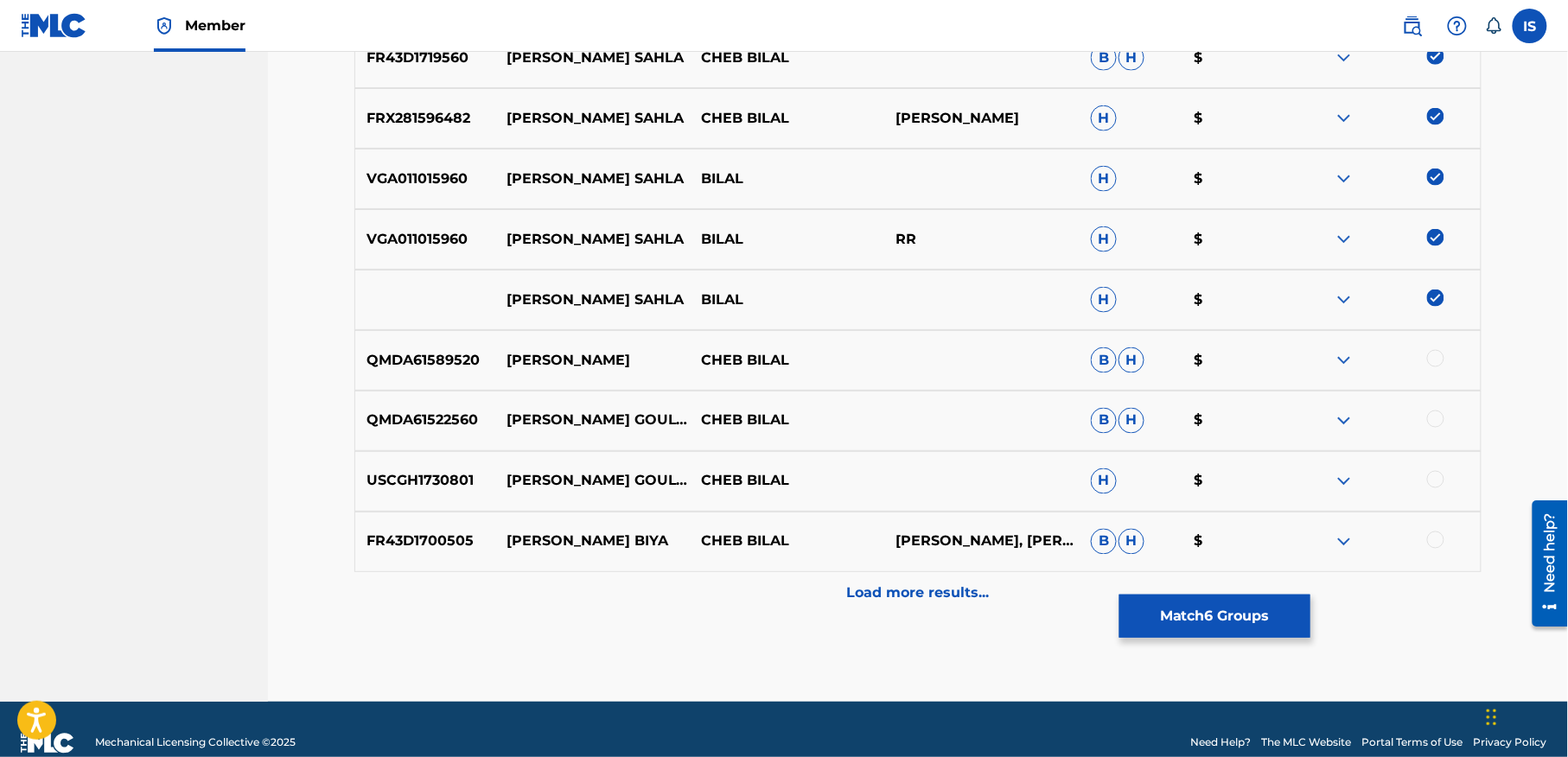
click at [1432, 422] on div at bounding box center [1435, 418] width 17 height 17
click at [1431, 467] on div "USCGH1730801 YA LI GOULTOU SAHLA CHEB BILAL H $" at bounding box center [917, 481] width 1128 height 60
click at [1429, 482] on div at bounding box center [1435, 479] width 17 height 17
click at [1435, 537] on div at bounding box center [1435, 539] width 17 height 17
click at [906, 605] on div "Load more results..." at bounding box center [917, 593] width 1128 height 44
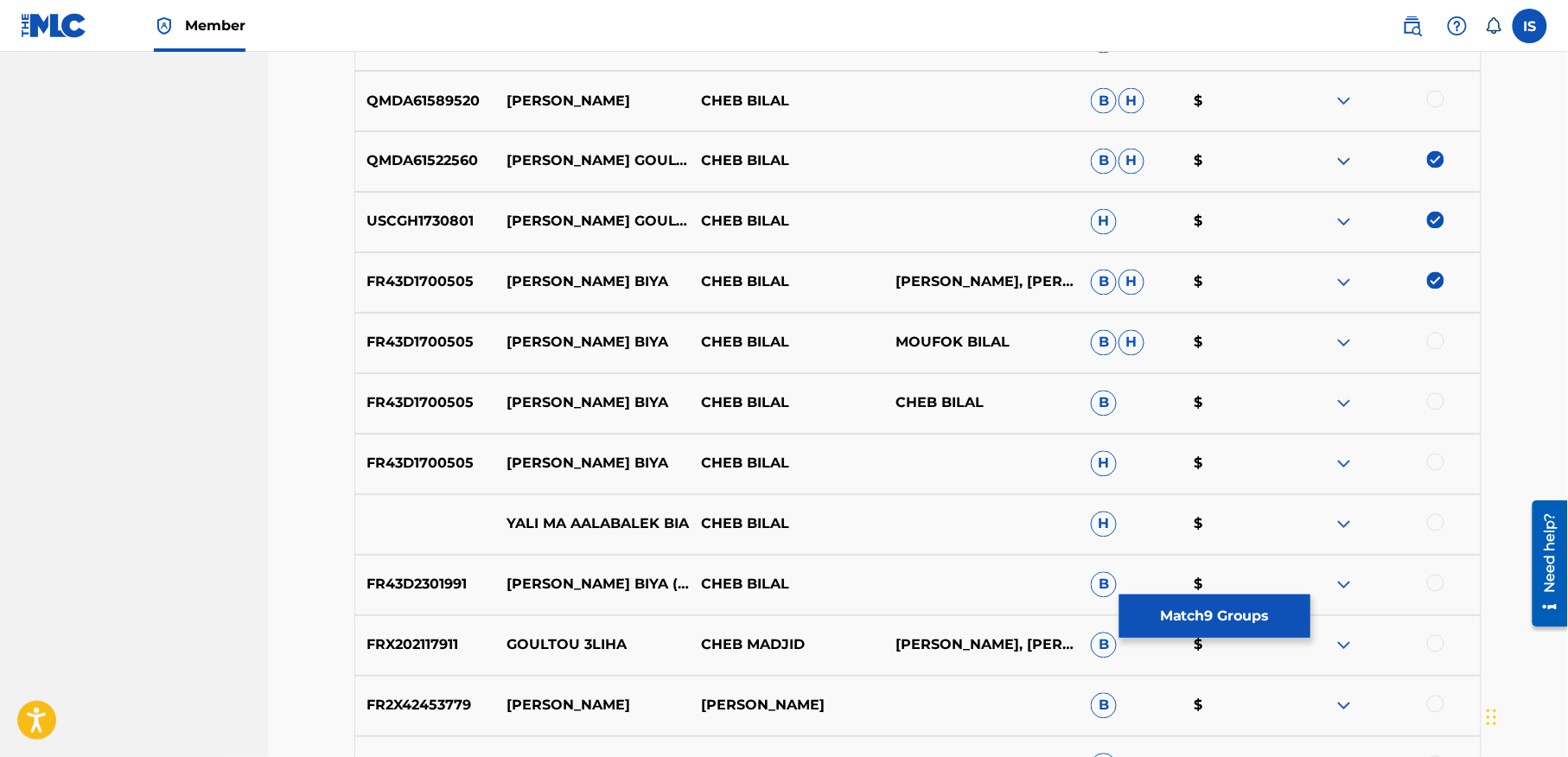
scroll to position [1059, 0]
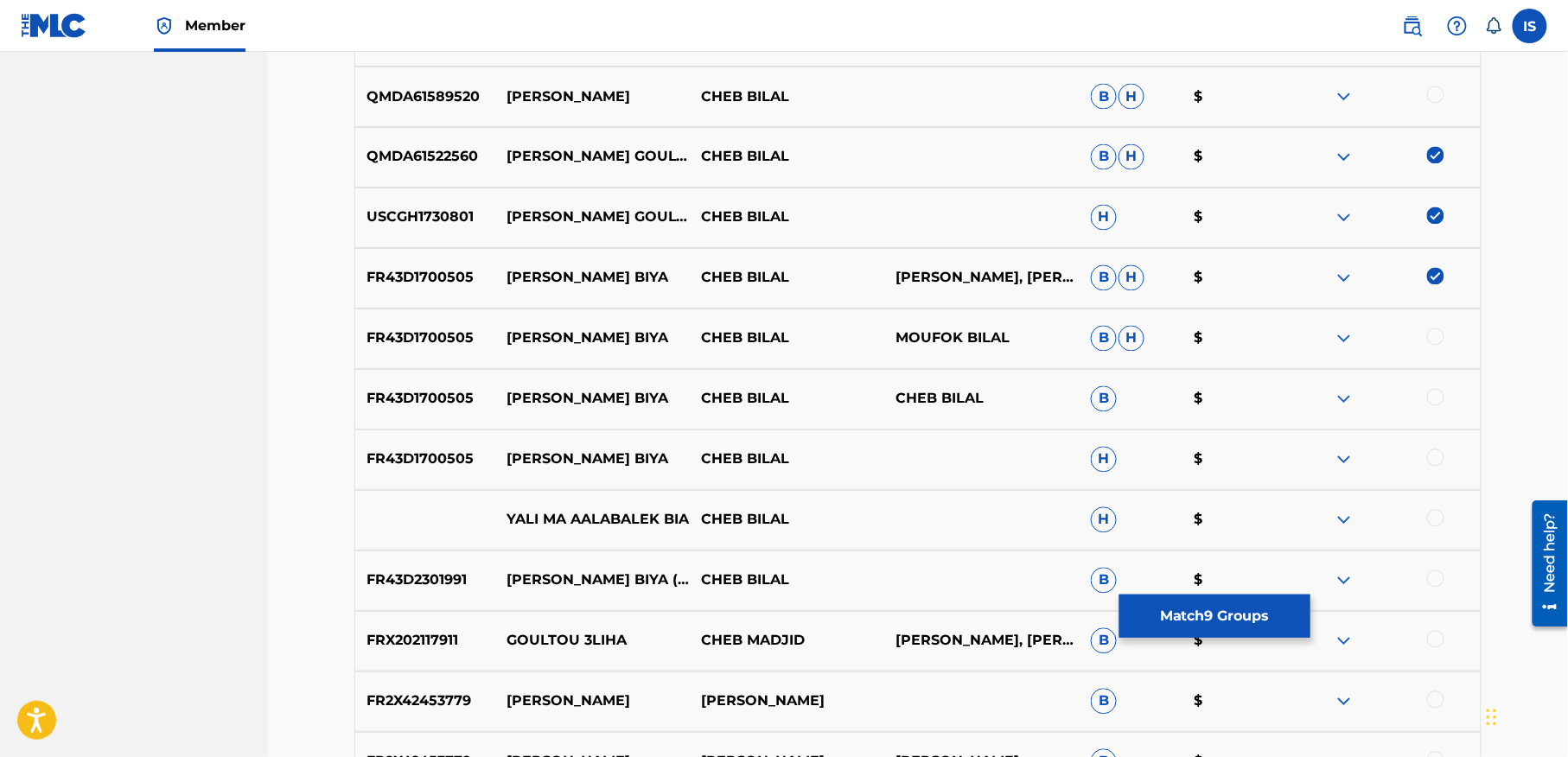
click at [1432, 273] on img at bounding box center [1435, 276] width 17 height 17
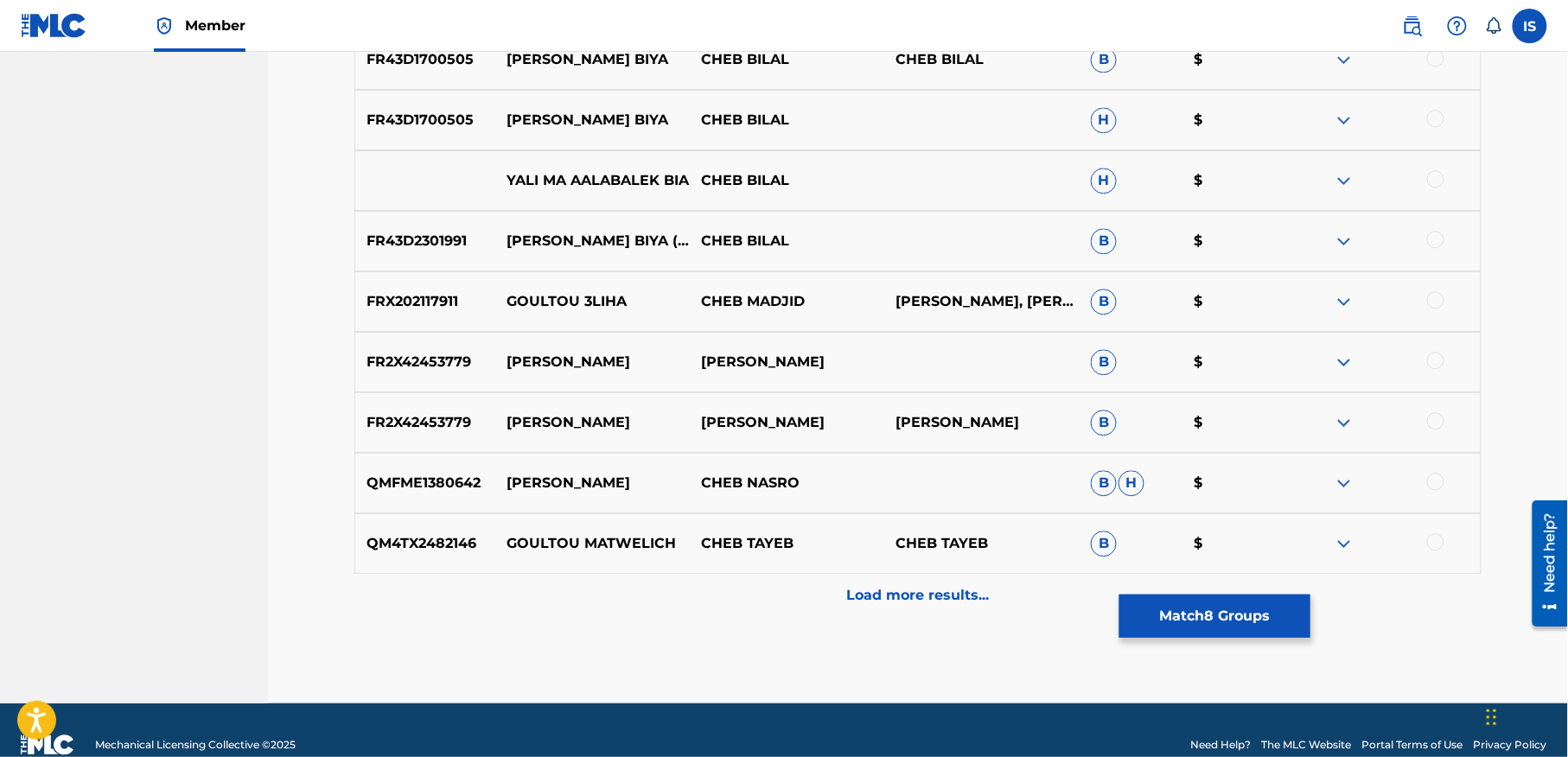
scroll to position [0, 0]
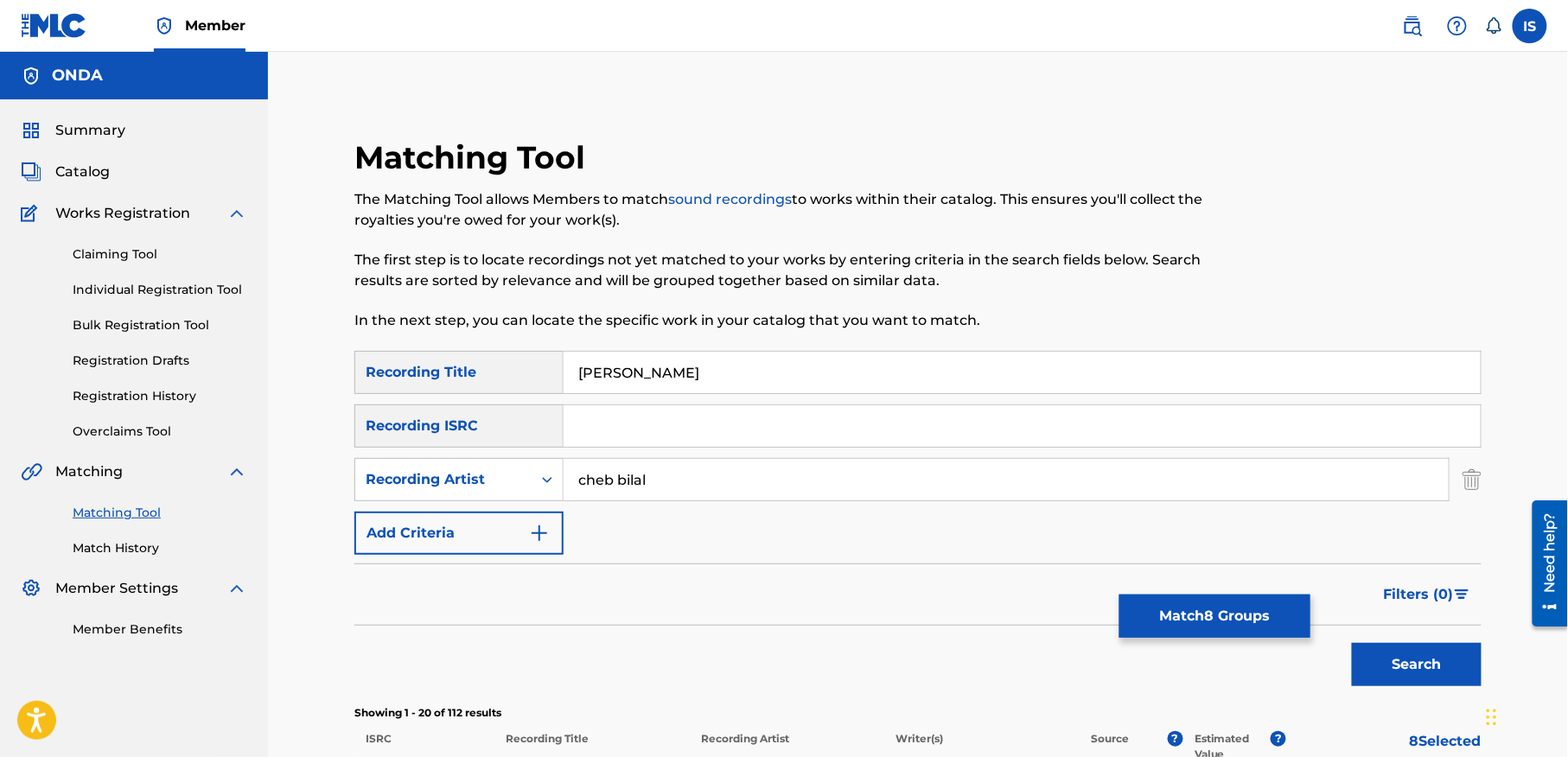
click at [706, 368] on input "[PERSON_NAME]" at bounding box center [1022, 372] width 917 height 42
paste input "[GEOGRAPHIC_DATA] (DI AYSA KALAM)"
type input "[GEOGRAPHIC_DATA] (DI AYSA KALAM)"
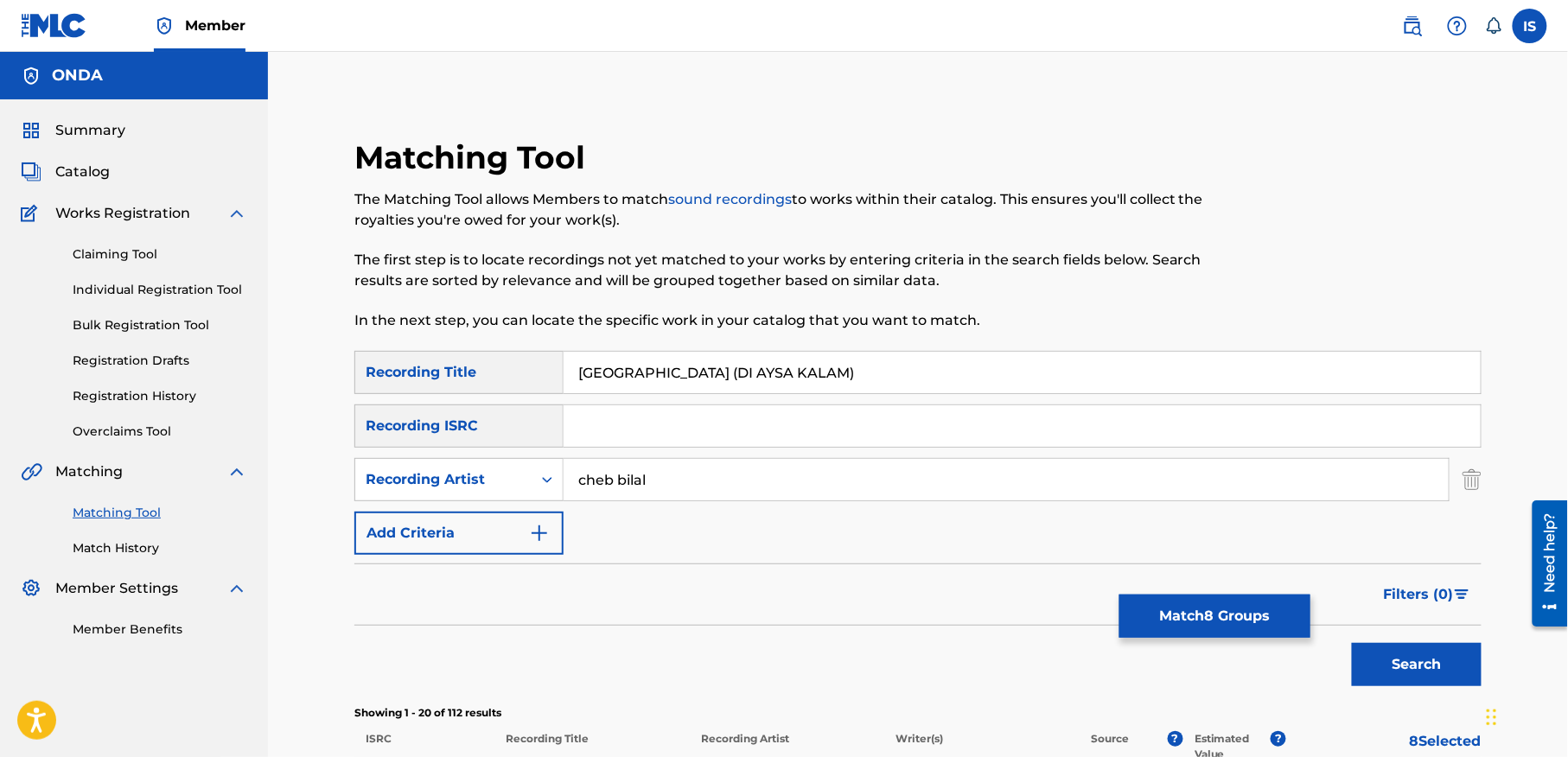
click at [1381, 665] on button "Search" at bounding box center [1417, 664] width 130 height 44
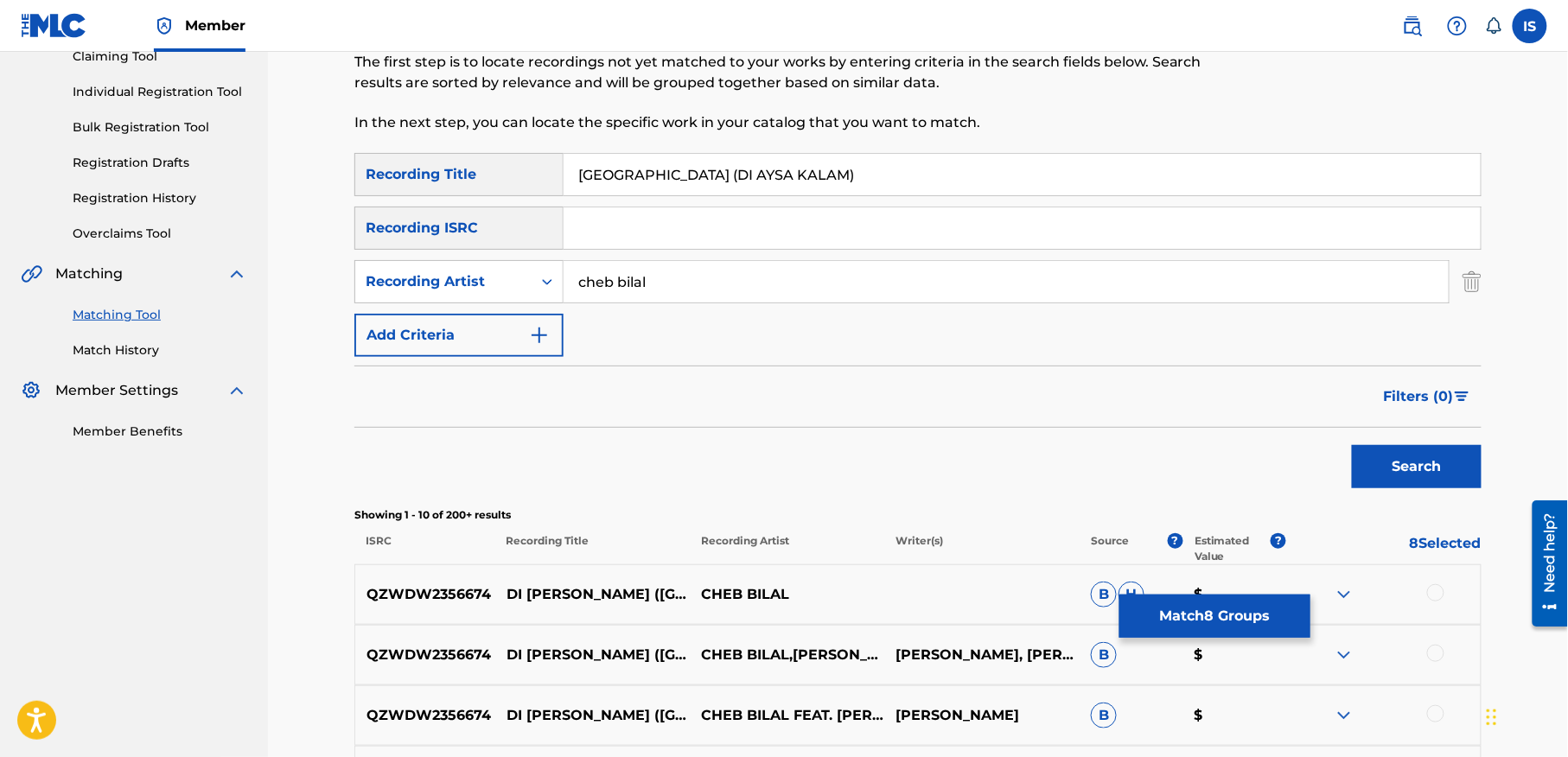
scroll to position [194, 0]
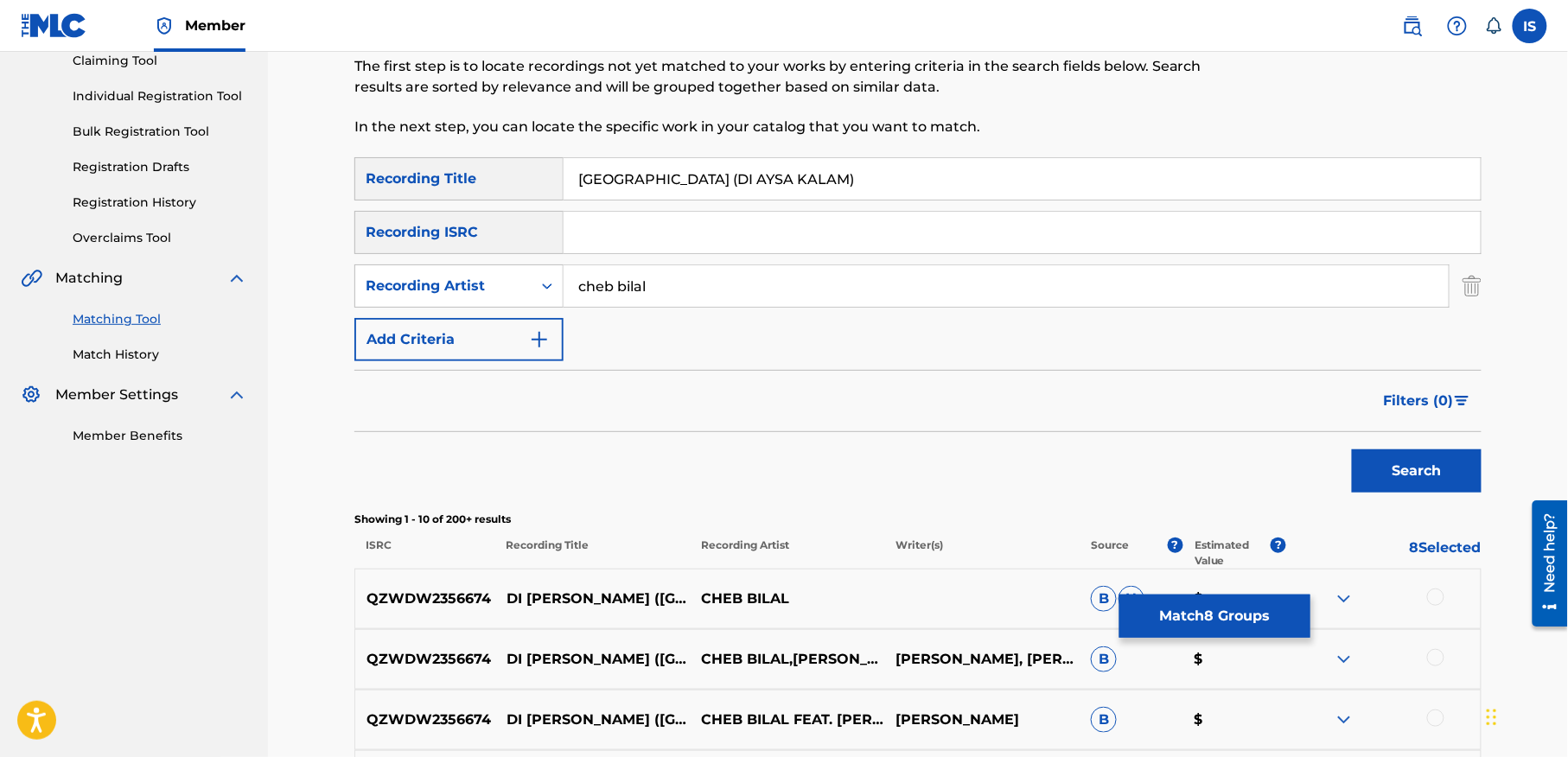
click at [104, 364] on link "Match History" at bounding box center [160, 355] width 174 height 18
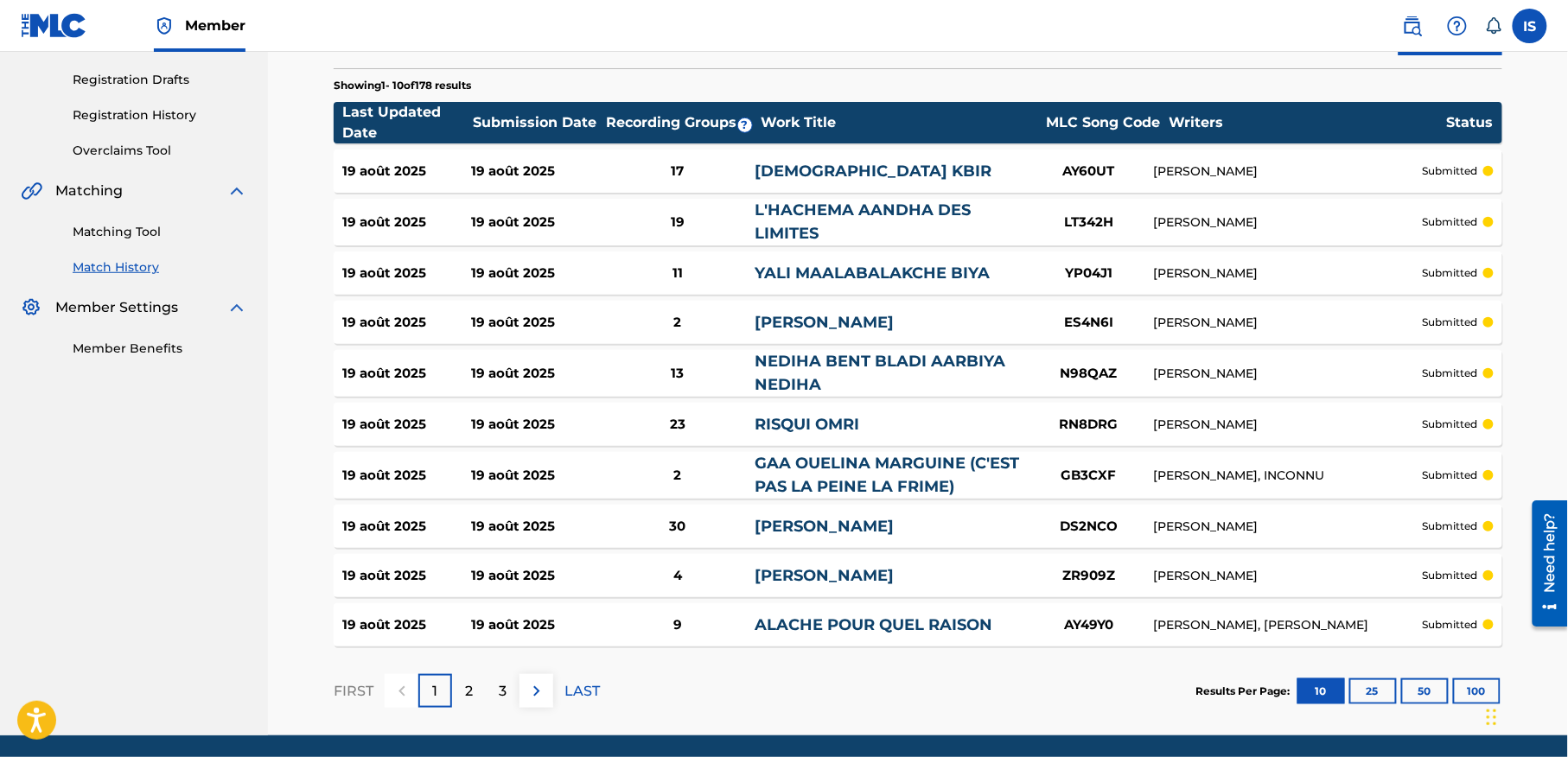
scroll to position [295, 0]
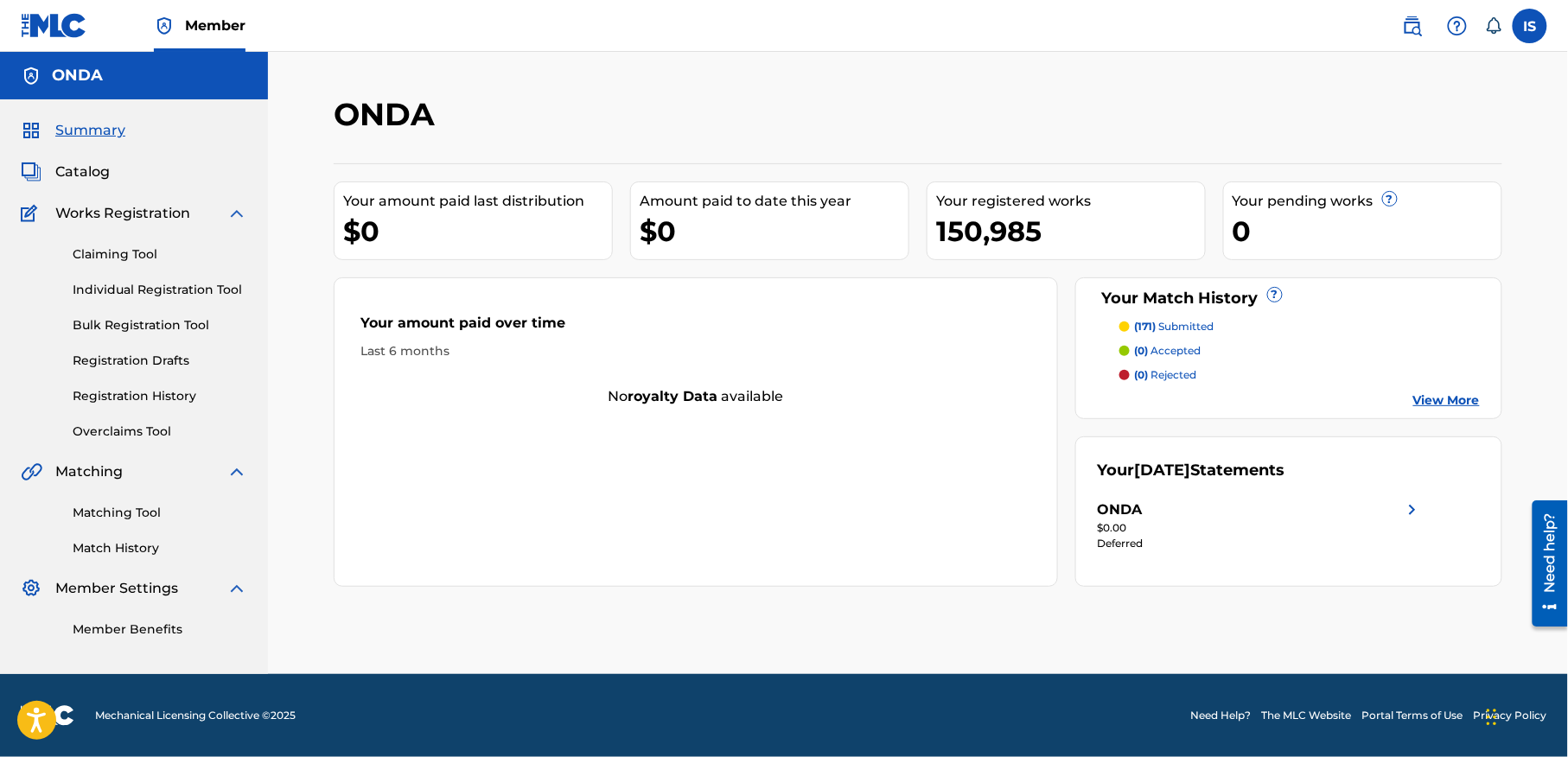
click at [91, 181] on span "Catalog" at bounding box center [82, 172] width 54 height 20
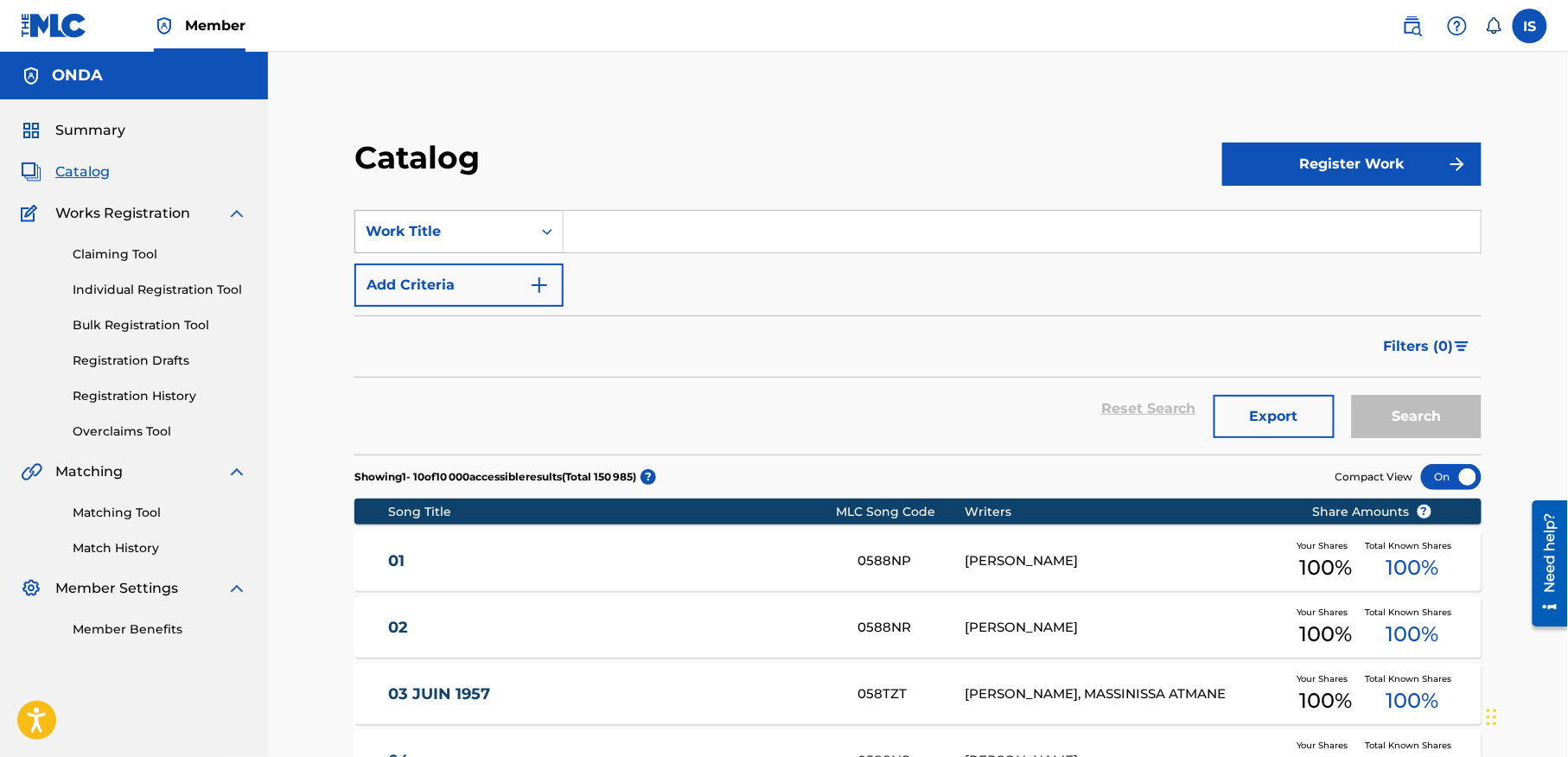
click at [505, 231] on div "Work Title" at bounding box center [443, 231] width 156 height 20
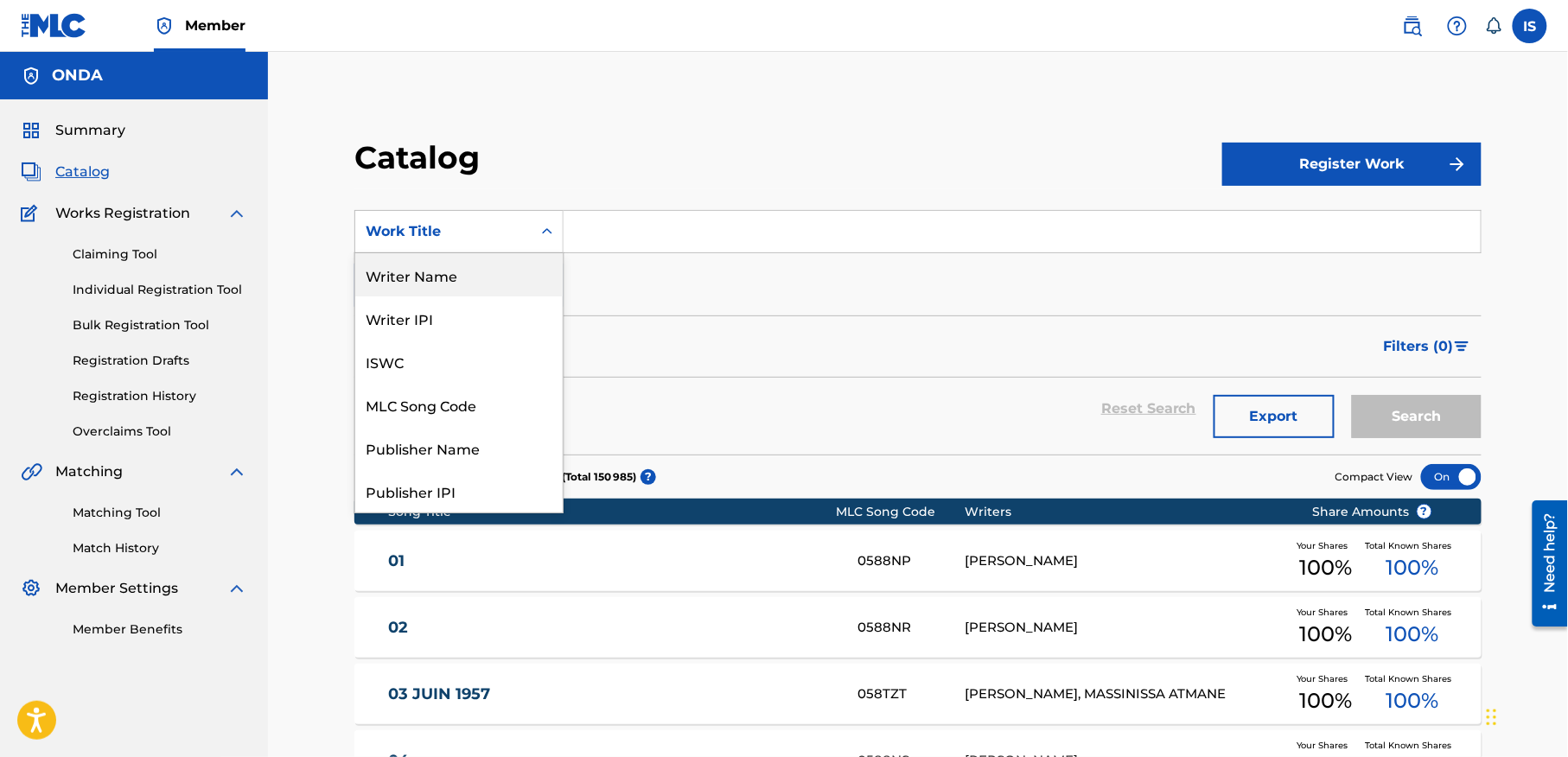
click at [503, 282] on div "Writer Name" at bounding box center [458, 275] width 207 height 44
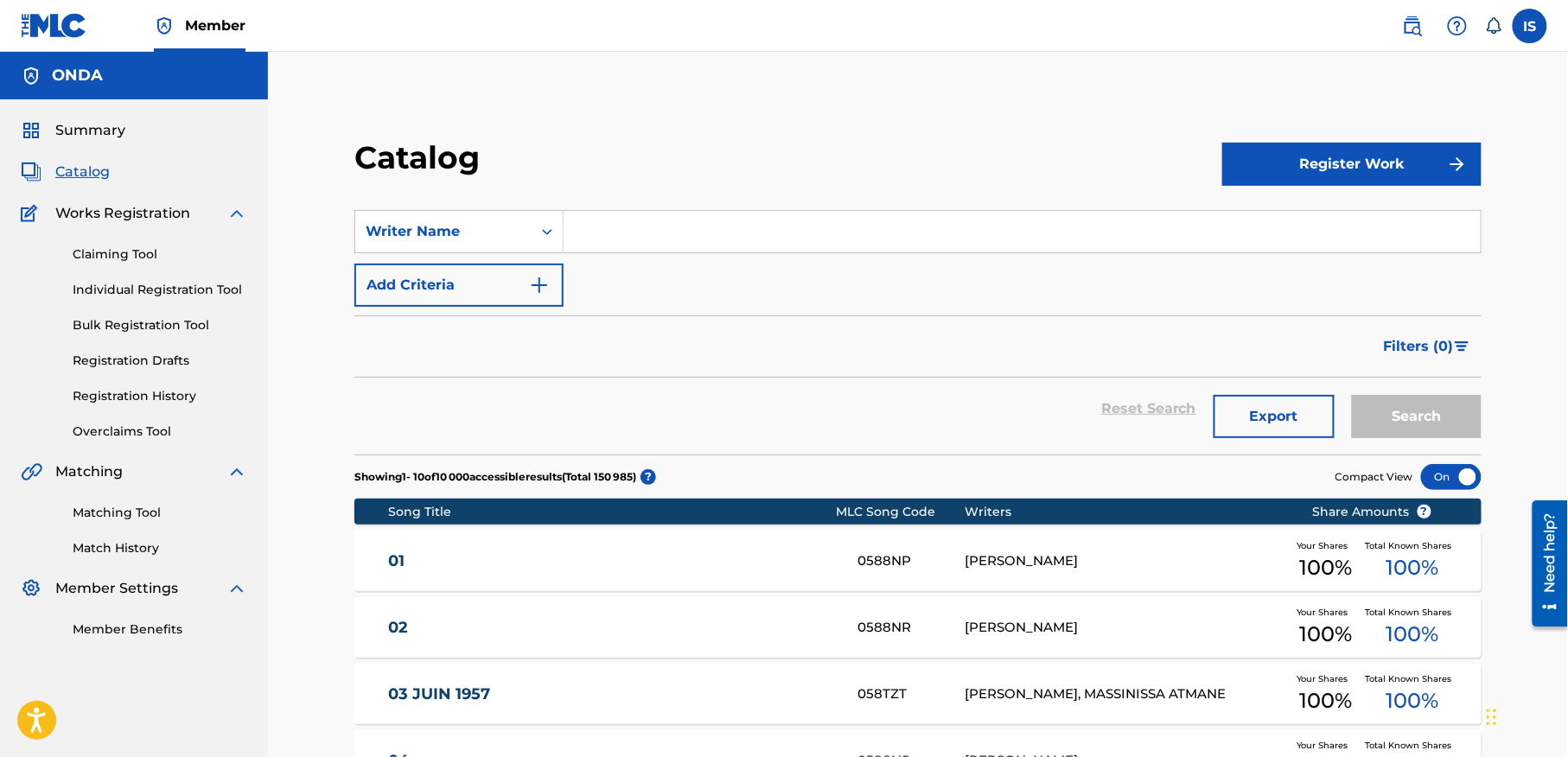
click at [618, 226] on input "Search Form" at bounding box center [1022, 231] width 917 height 42
type input "moufok"
click at [1352, 395] on button "Search" at bounding box center [1417, 416] width 130 height 44
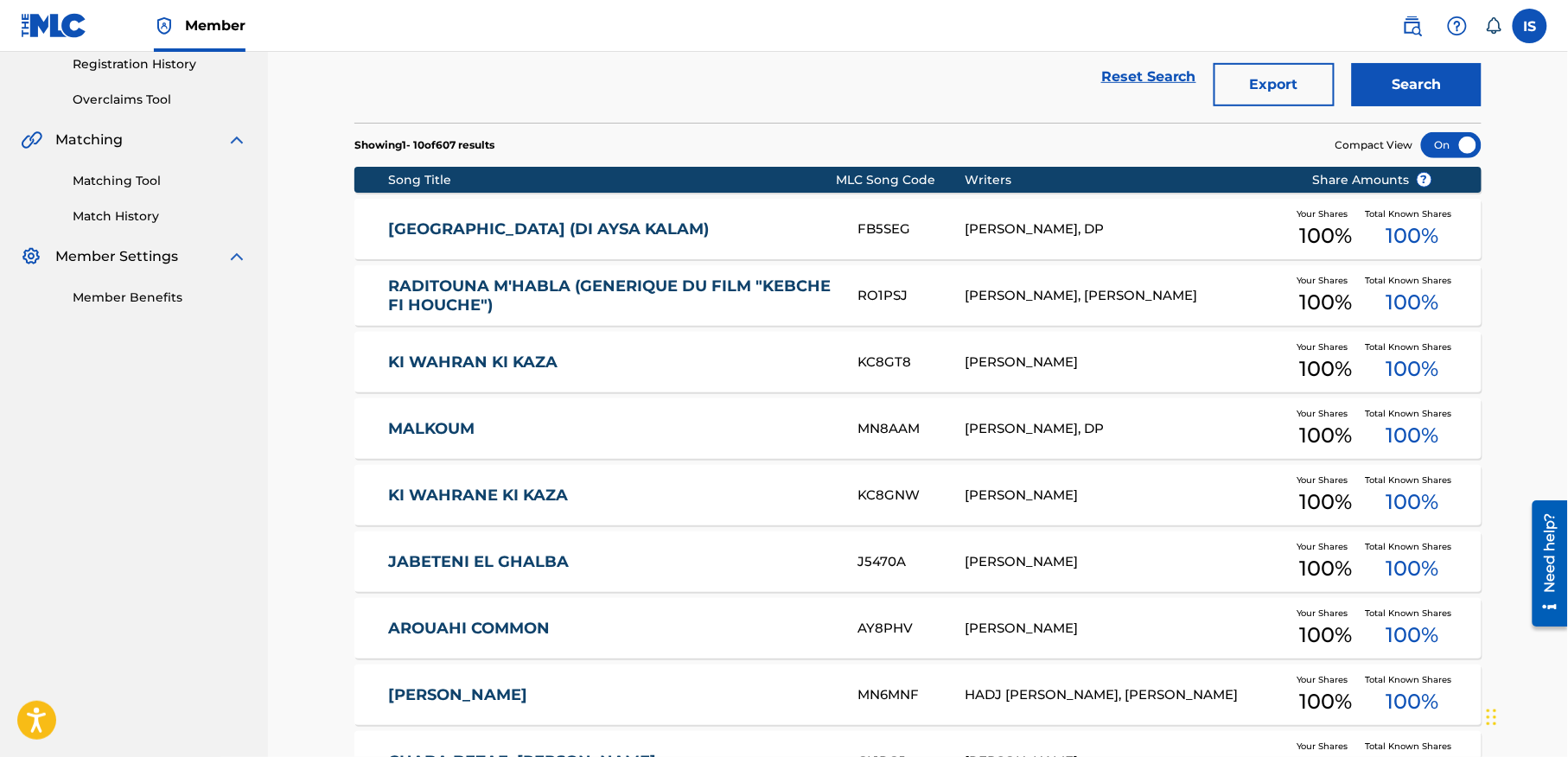
scroll to position [606, 0]
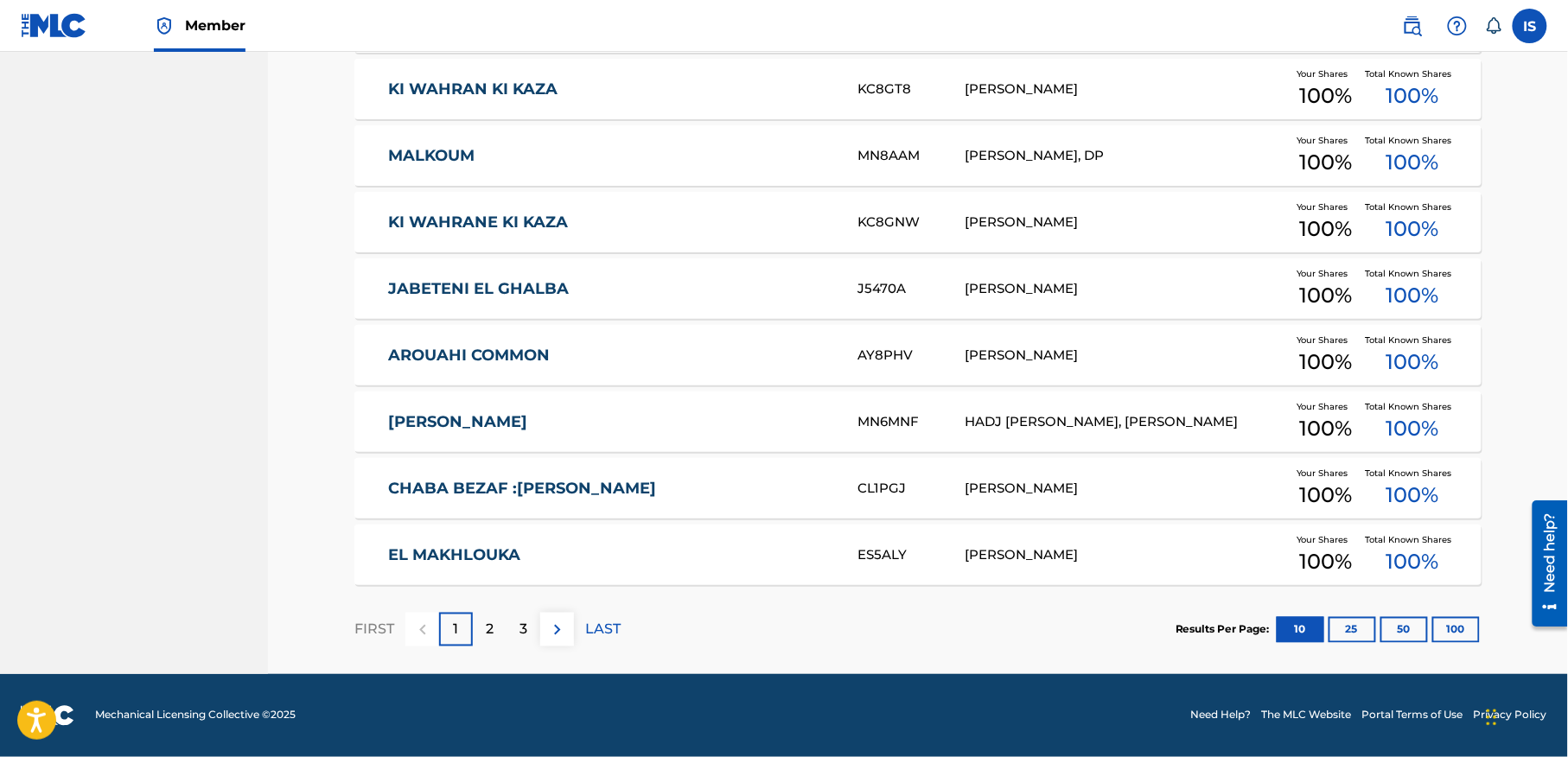
click at [1454, 630] on button "100" at bounding box center [1455, 630] width 47 height 26
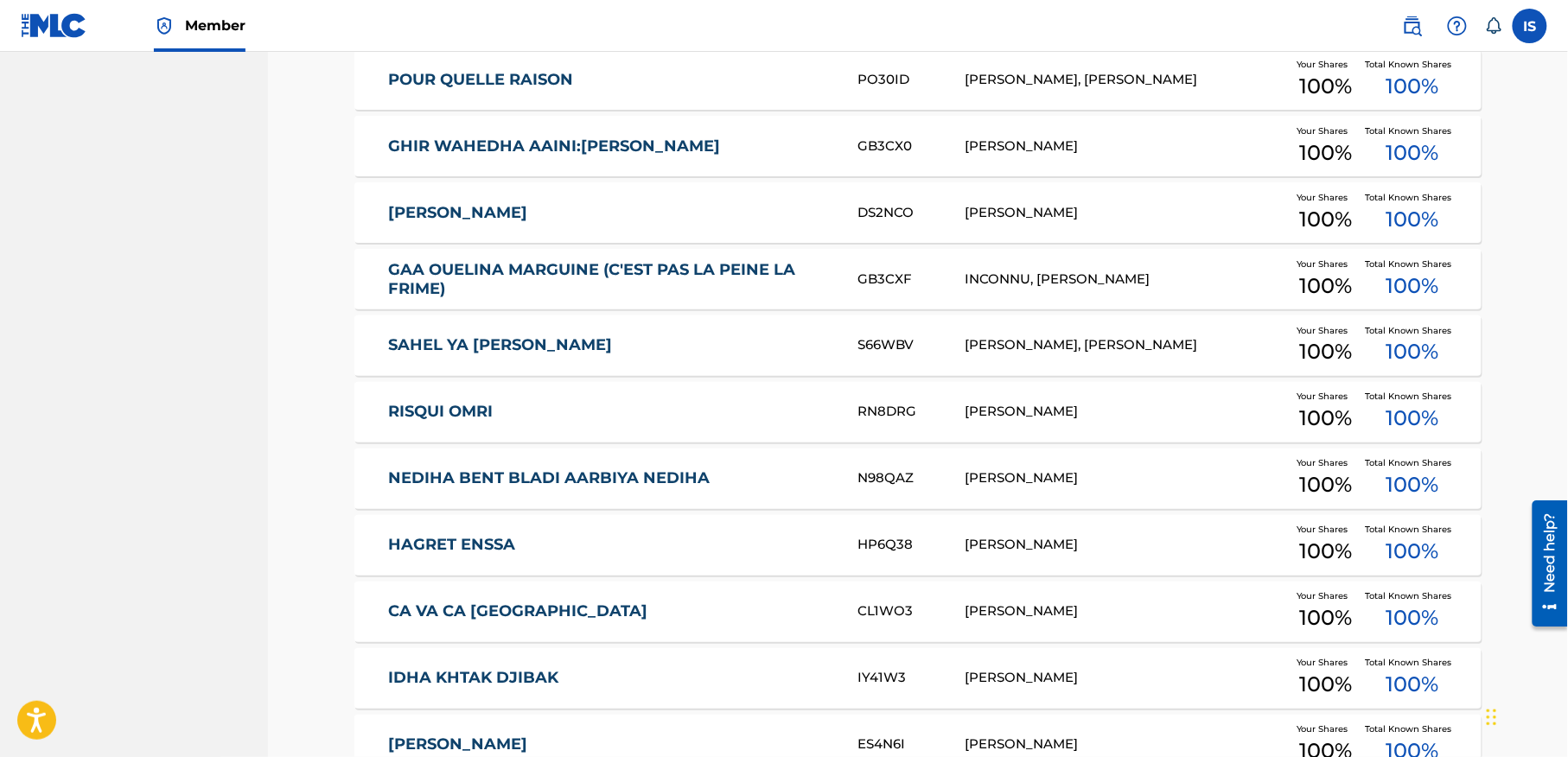
scroll to position [5544, 0]
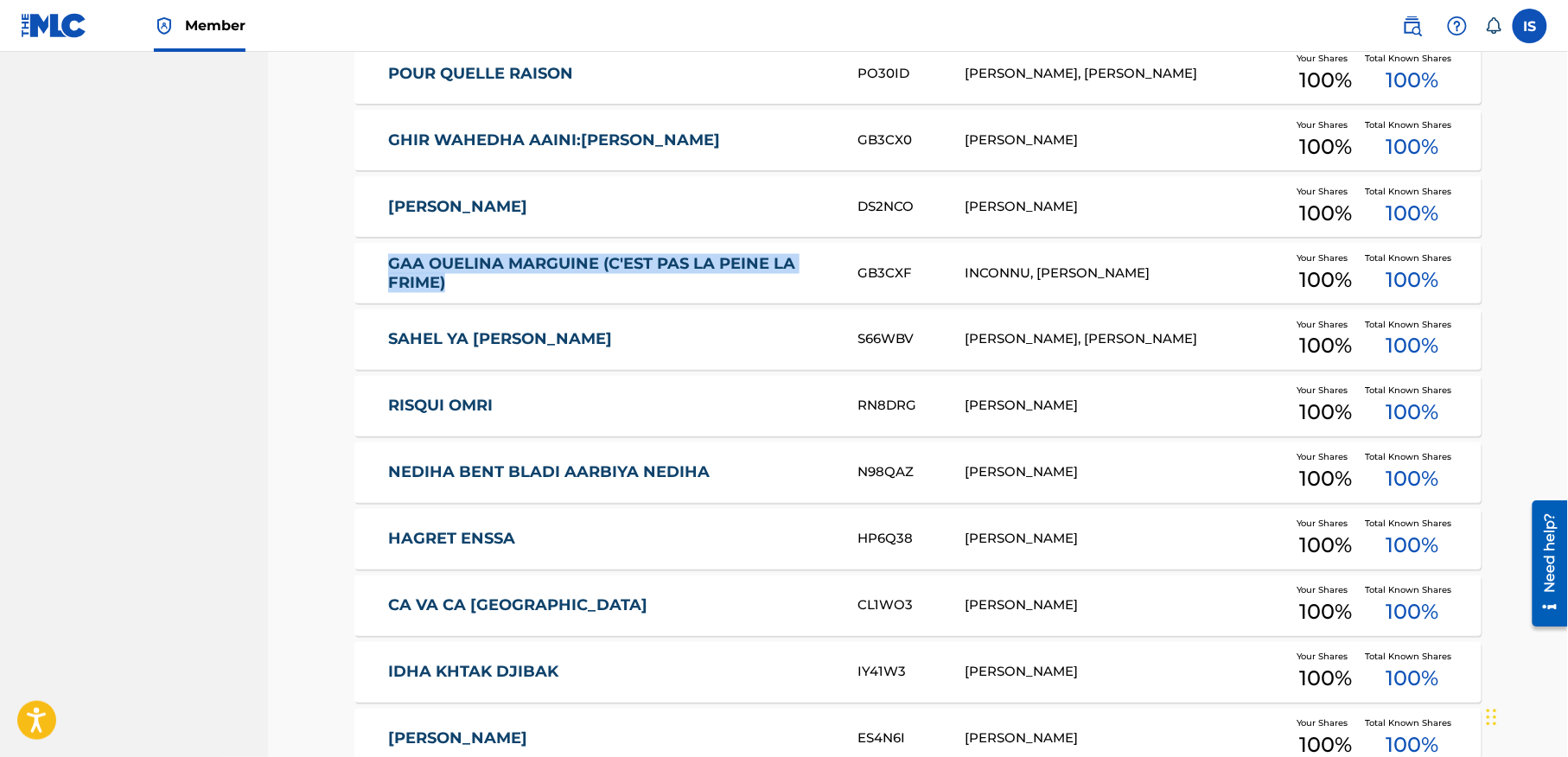
drag, startPoint x: 350, startPoint y: 260, endPoint x: 586, endPoint y: 291, distance: 238.0
copy link "GAA OUELINA MARGUINE (C'EST PAS LA PEINE LA FRIME)"
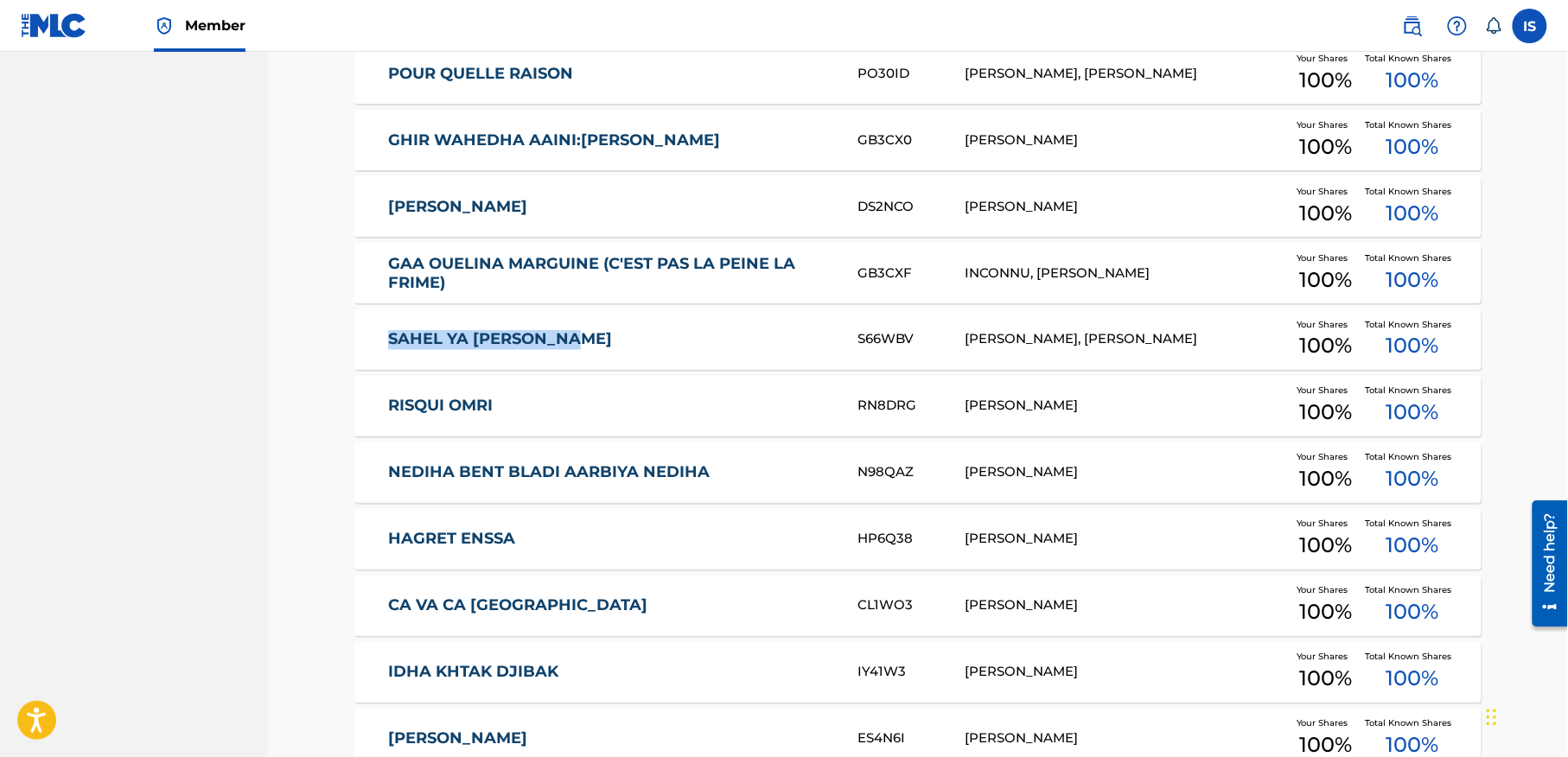
drag, startPoint x: 295, startPoint y: 335, endPoint x: 647, endPoint y: 350, distance: 352.3
copy link "SAHEL YA [PERSON_NAME]"
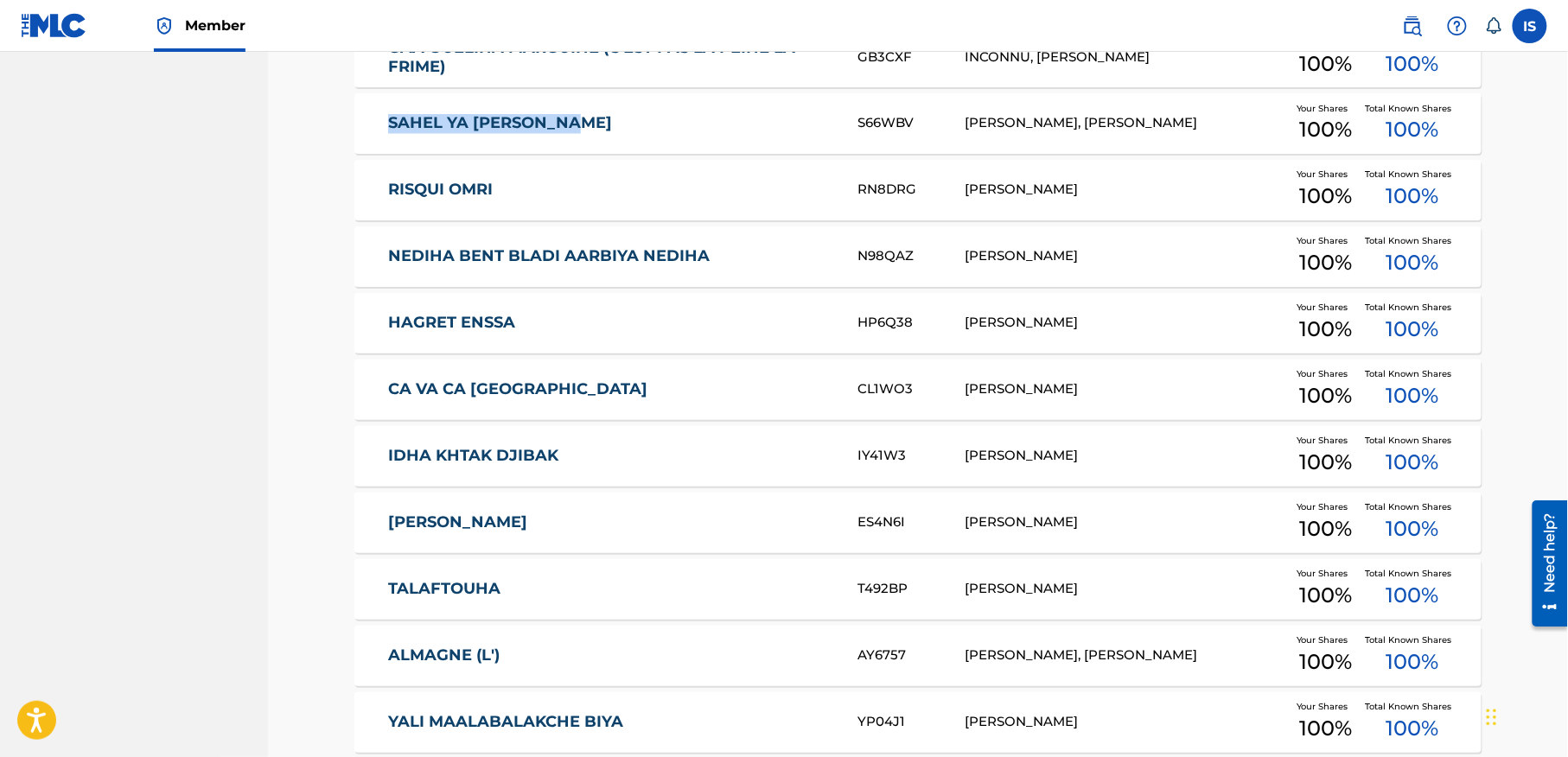
scroll to position [5767, 0]
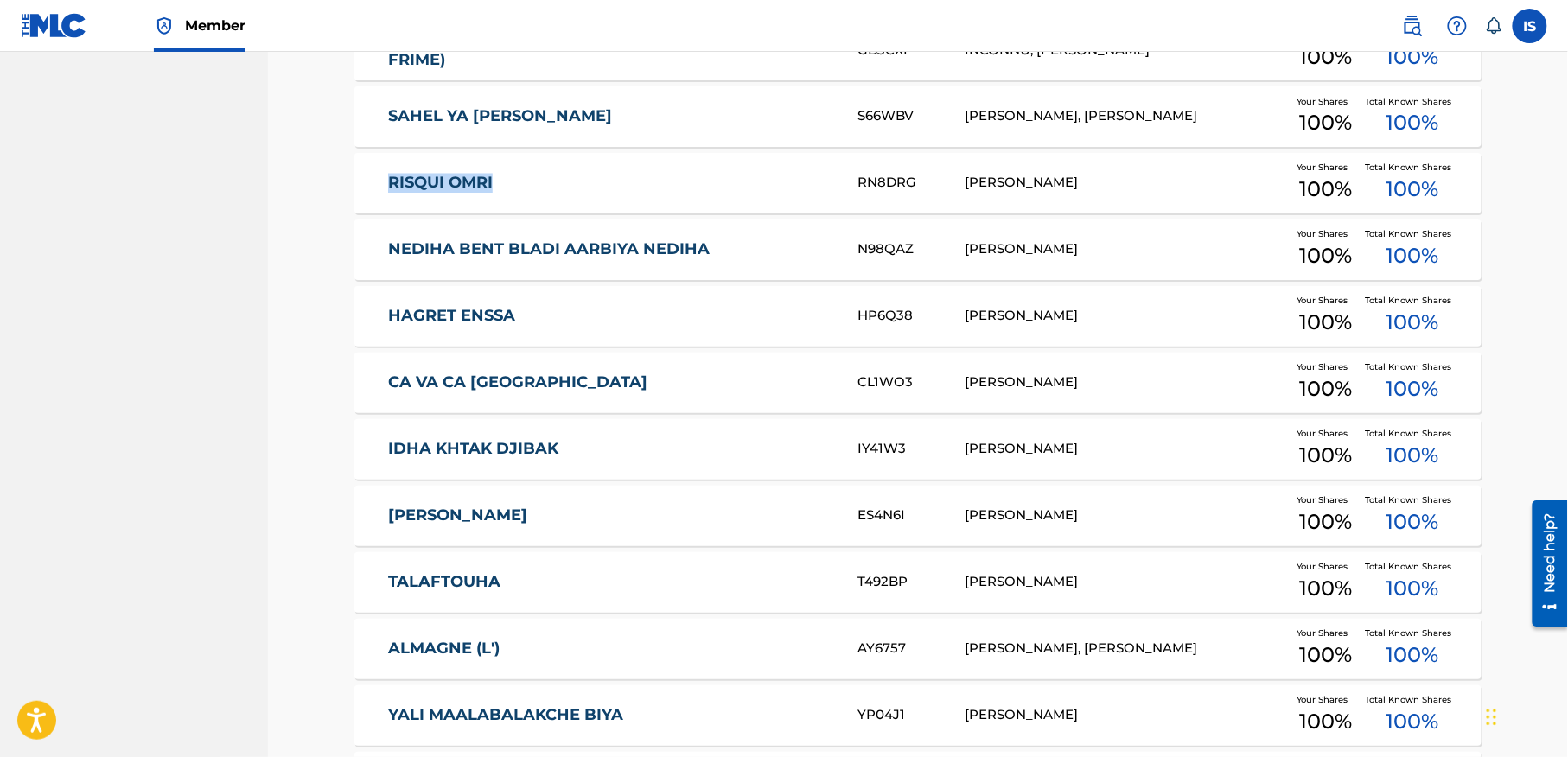
drag, startPoint x: 346, startPoint y: 194, endPoint x: 529, endPoint y: 181, distance: 183.5
copy link "RISQUI OMRI"
drag, startPoint x: 344, startPoint y: 254, endPoint x: 772, endPoint y: 256, distance: 428.0
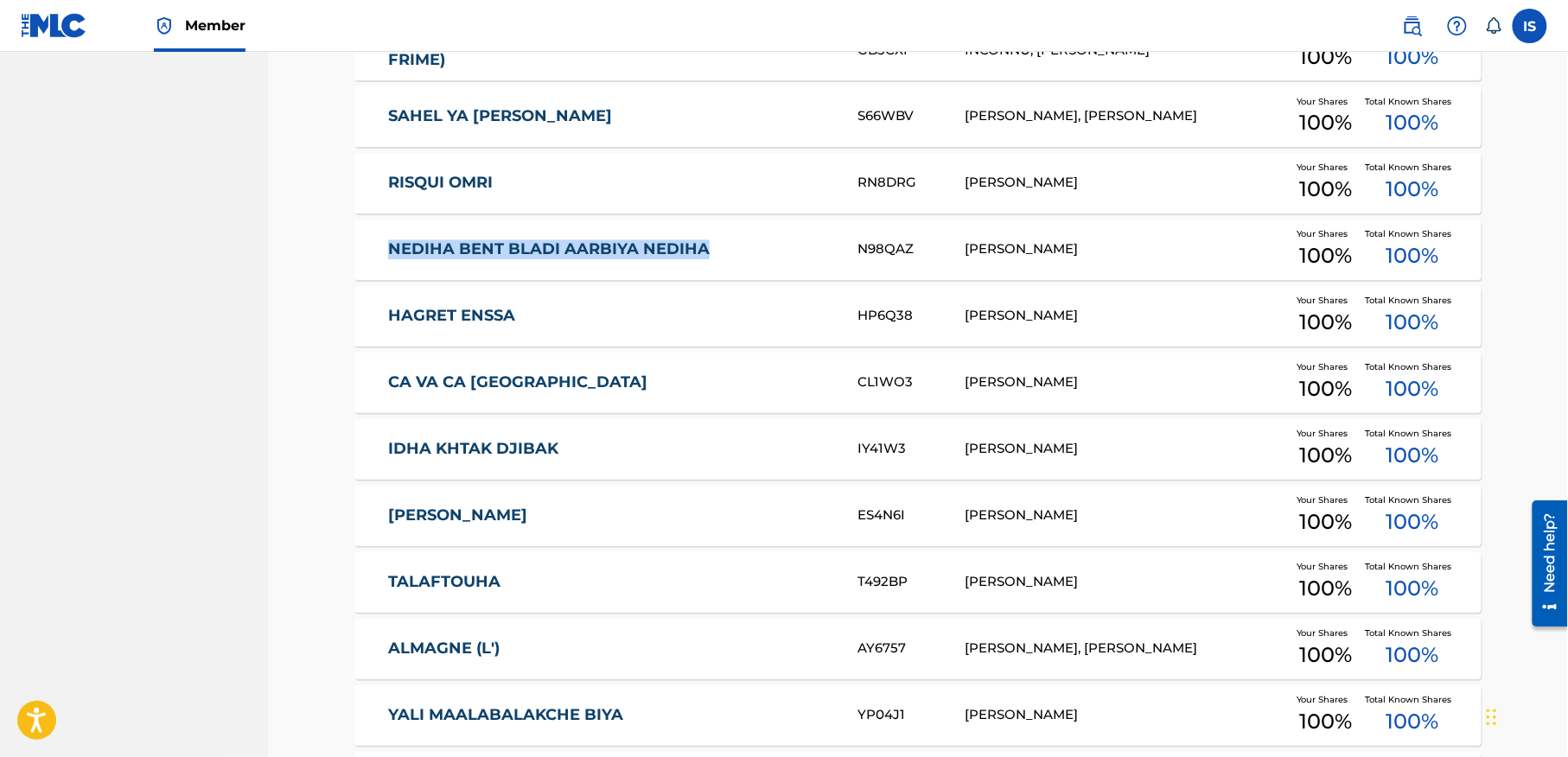
copy link "NEDIHA BENT BLADI AARBIYA NEDIHA"
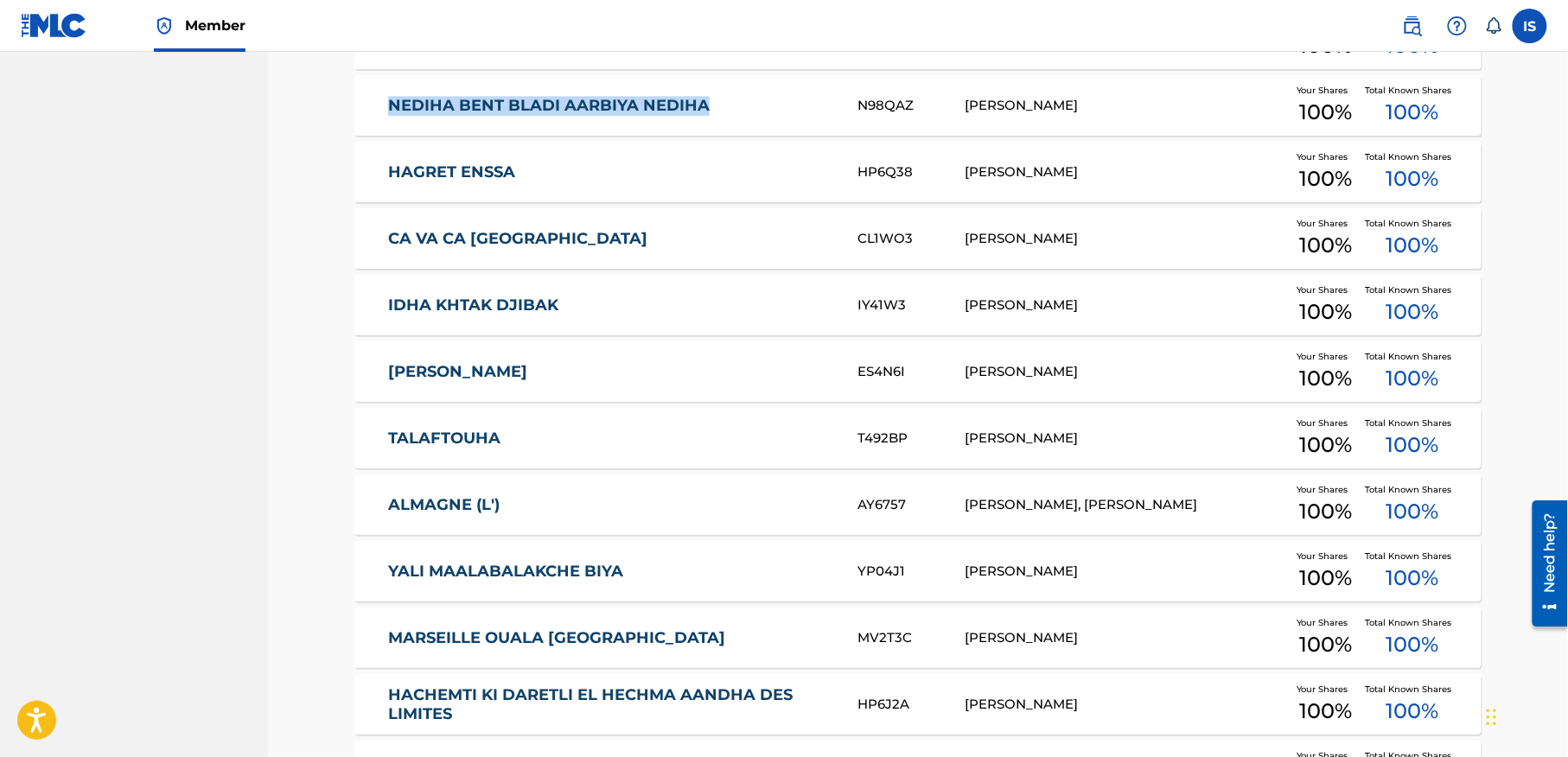
scroll to position [5912, 0]
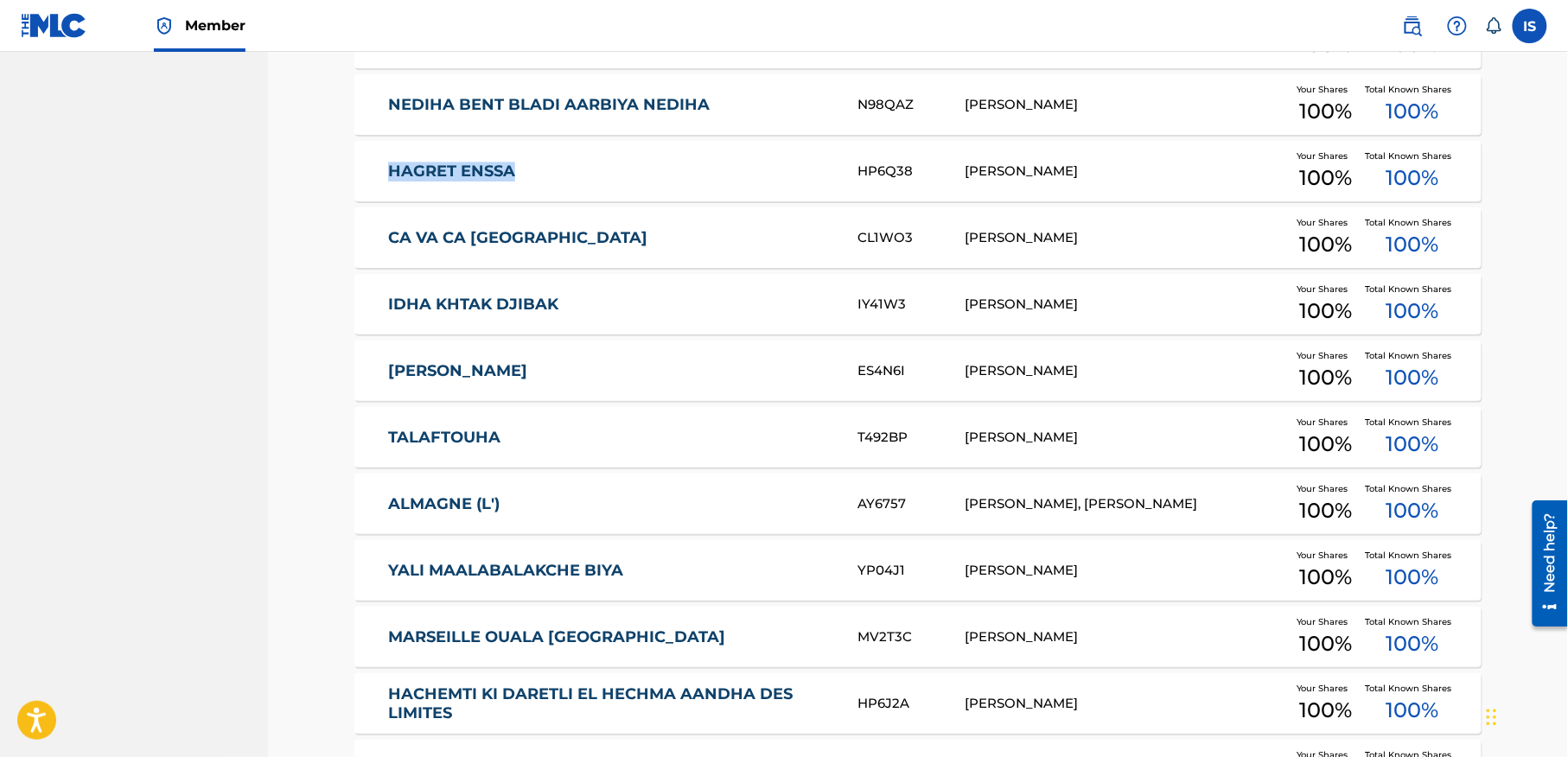
drag, startPoint x: 340, startPoint y: 176, endPoint x: 547, endPoint y: 161, distance: 207.5
copy link "HAGRET ENSSA"
drag, startPoint x: 346, startPoint y: 306, endPoint x: 591, endPoint y: 288, distance: 245.7
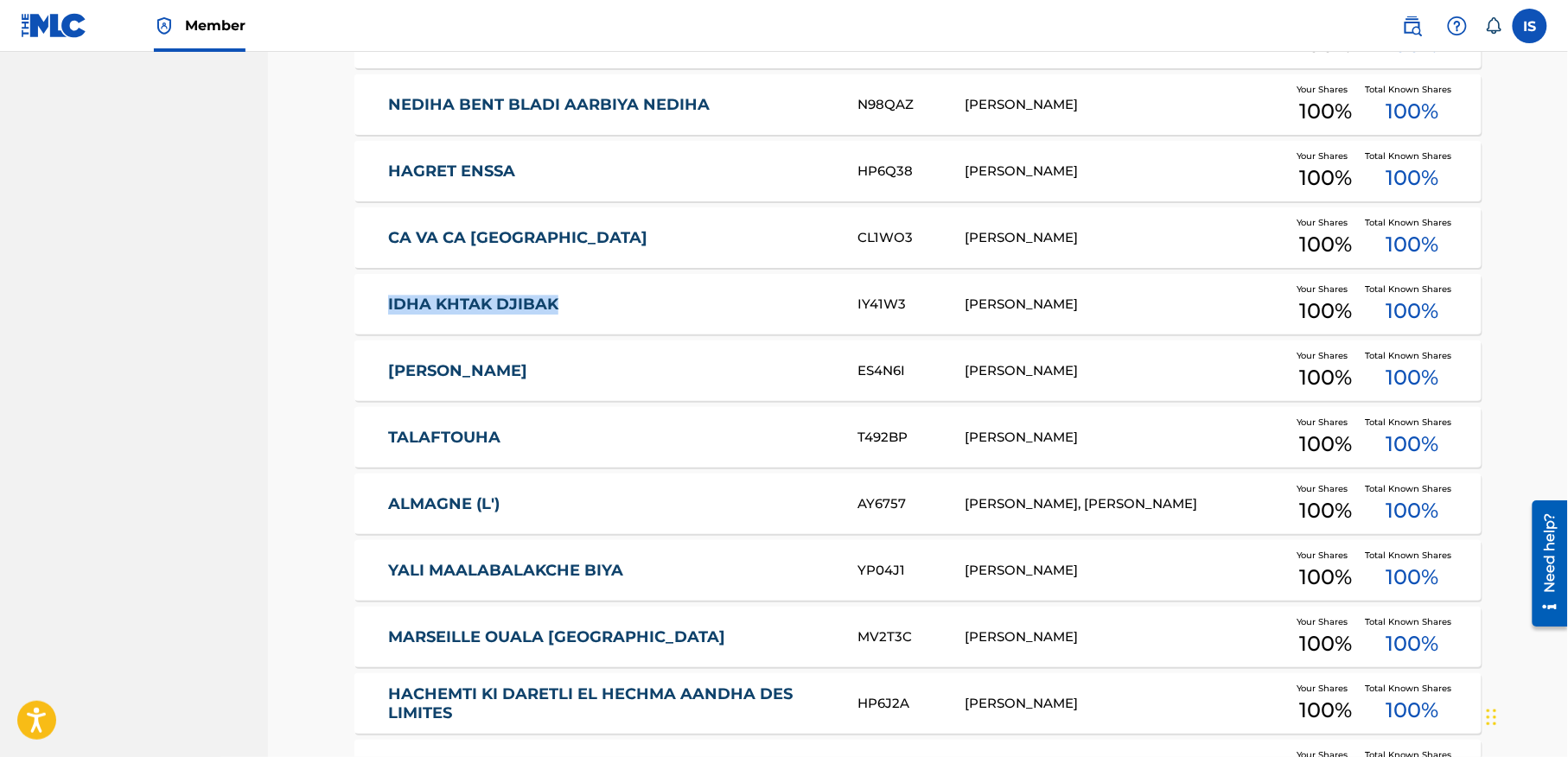
copy link "IDHA KHTAK DJIBAK"
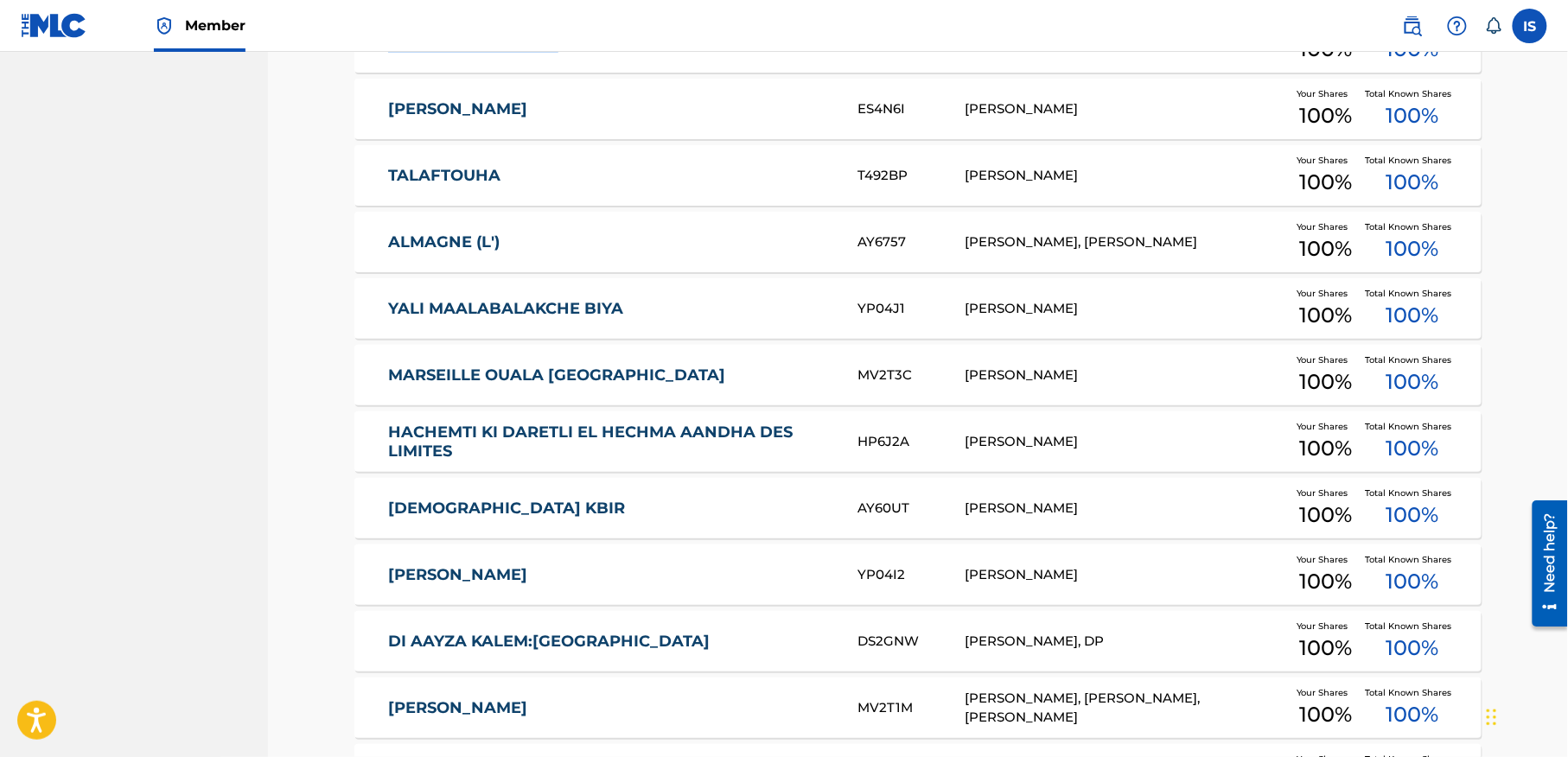
scroll to position [6177, 0]
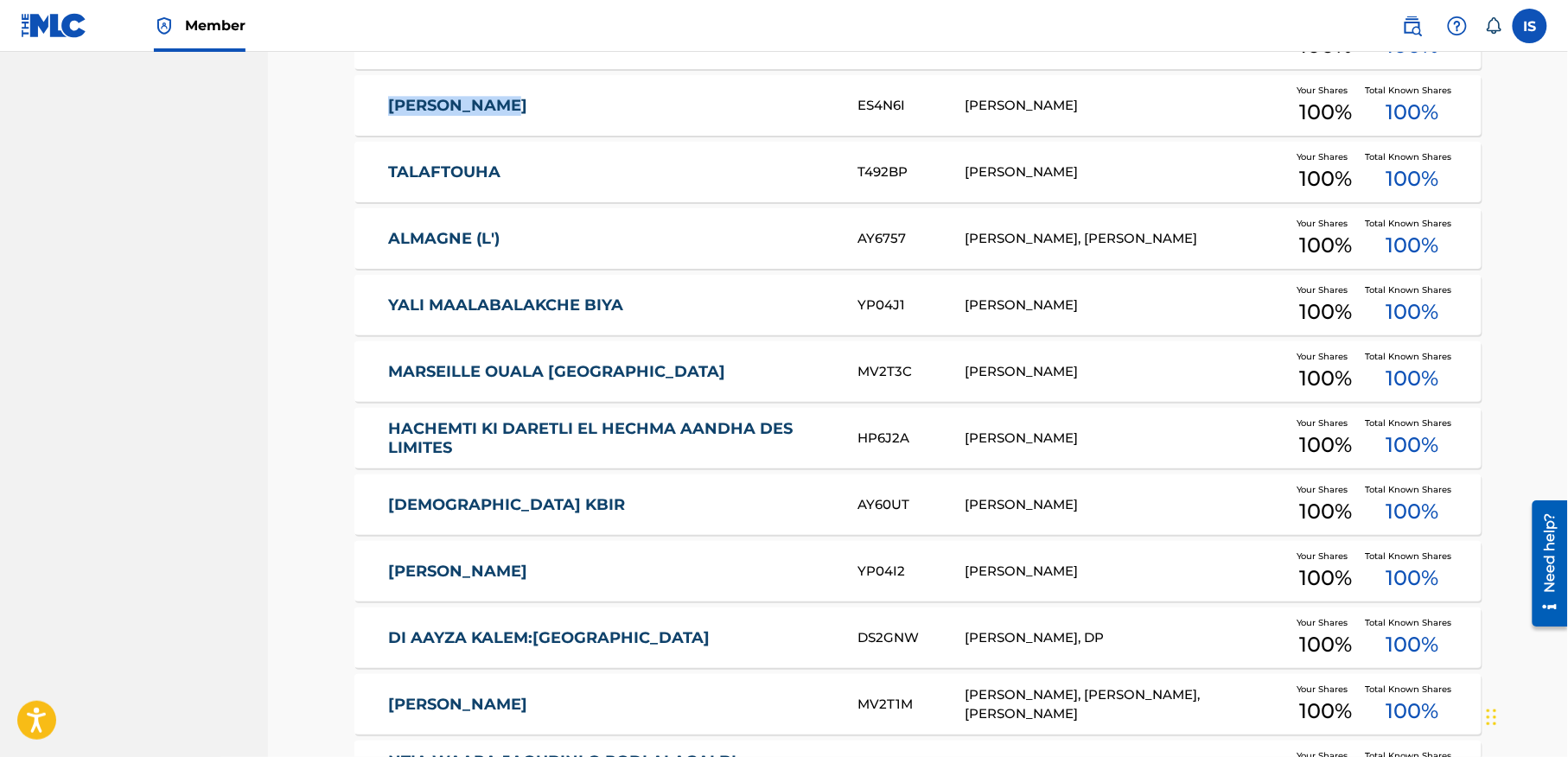
drag, startPoint x: 334, startPoint y: 101, endPoint x: 586, endPoint y: 102, distance: 252.0
copy link "[PERSON_NAME]"
drag, startPoint x: 339, startPoint y: 178, endPoint x: 578, endPoint y: 201, distance: 240.1
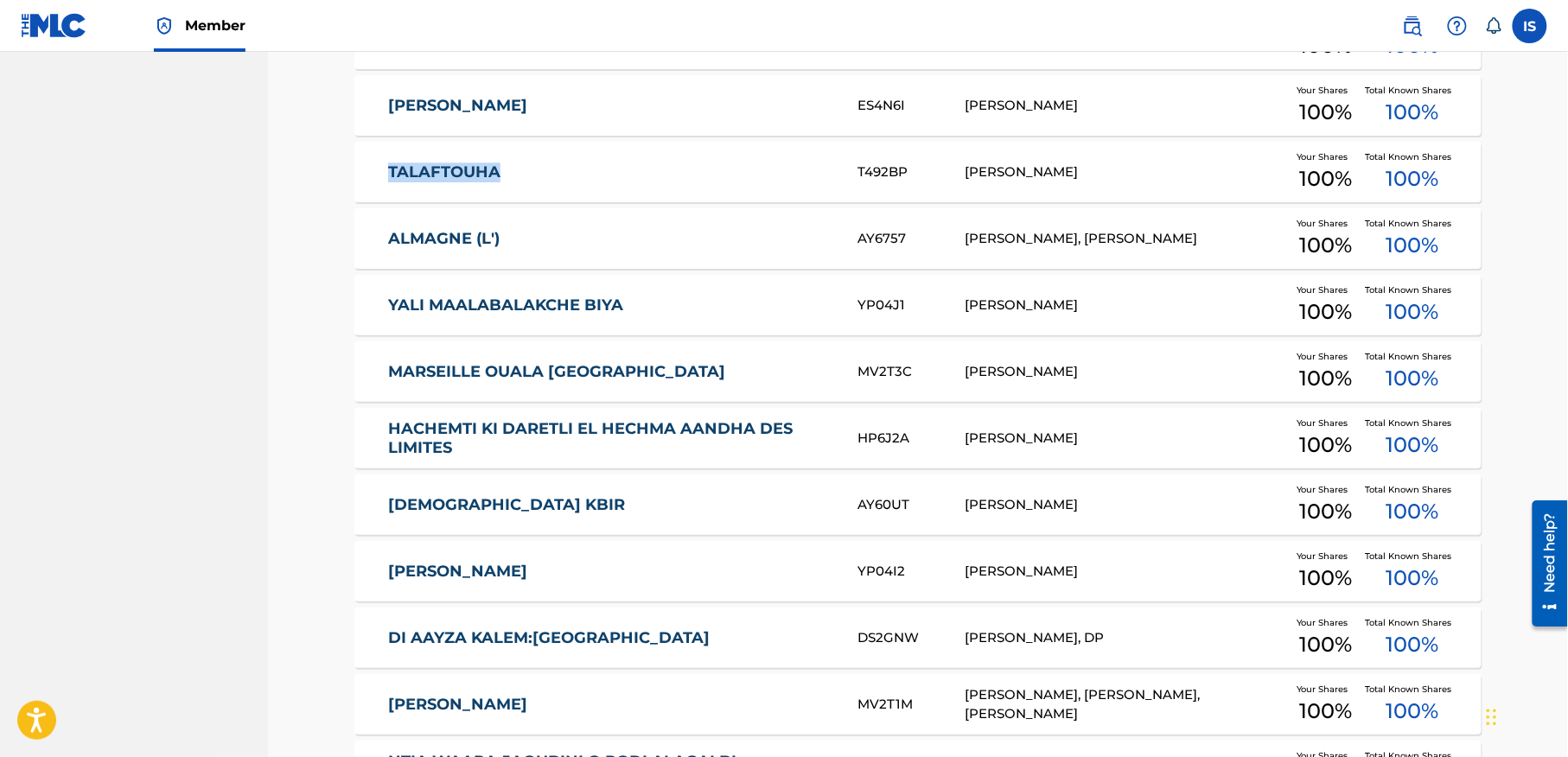
copy link "TALAFTOUHA"
drag, startPoint x: 347, startPoint y: 242, endPoint x: 521, endPoint y: 254, distance: 174.4
copy link "ALMAGNE (L')"
drag, startPoint x: 346, startPoint y: 321, endPoint x: 645, endPoint y: 315, distance: 299.1
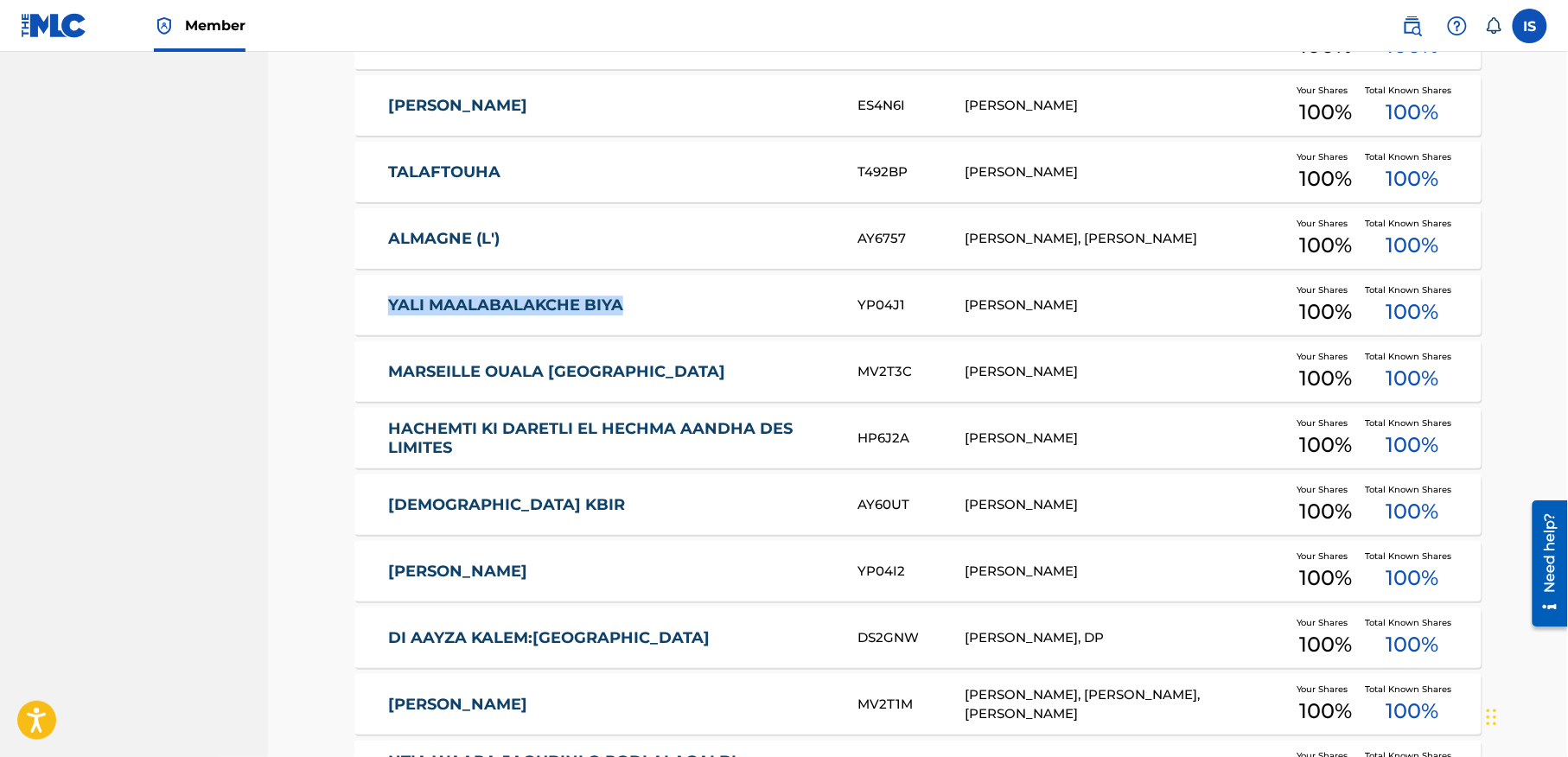
copy link "YALI MAALABALAKCHE BIYA"
drag, startPoint x: 349, startPoint y: 376, endPoint x: 610, endPoint y: 396, distance: 261.8
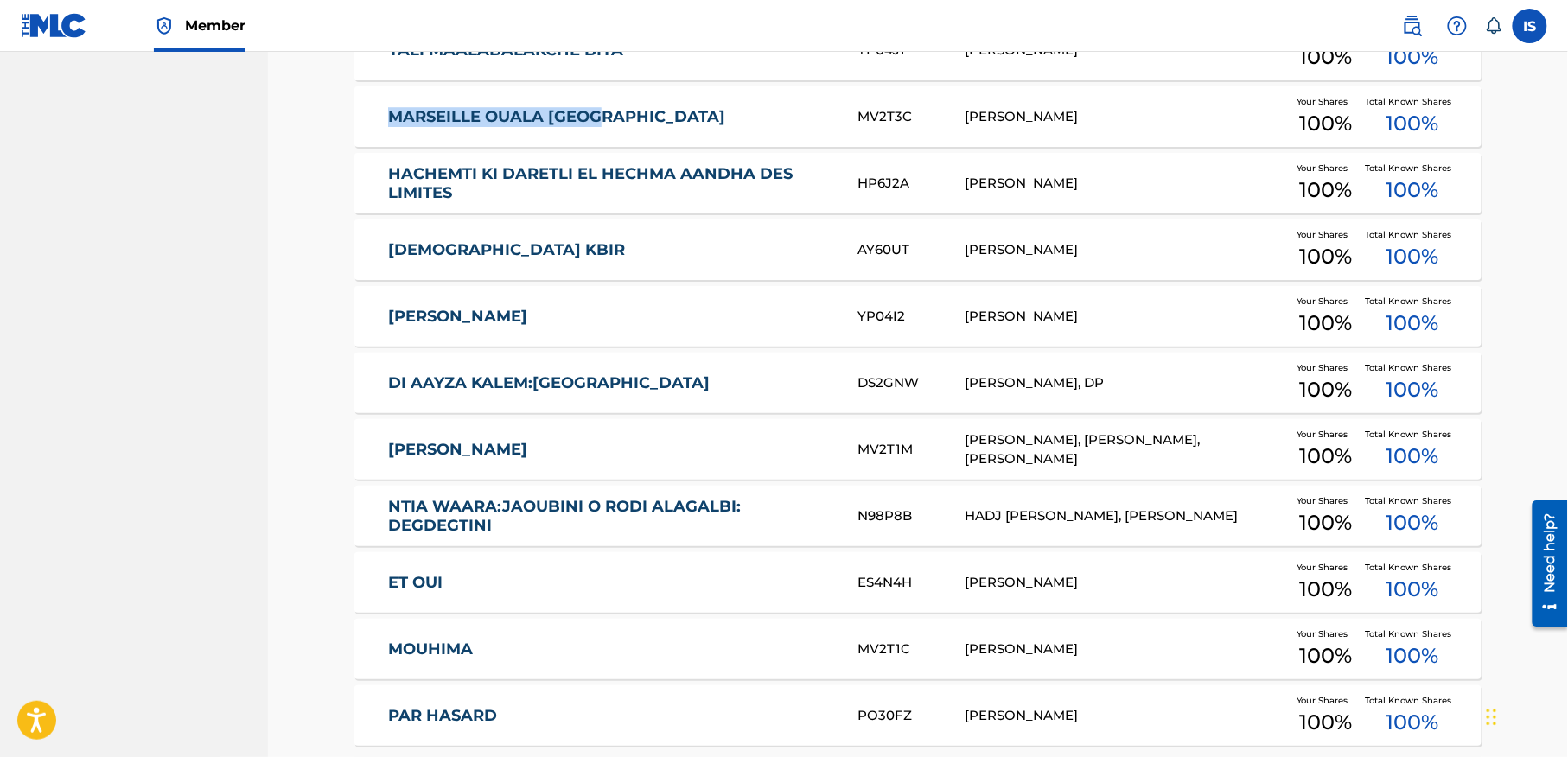
scroll to position [6437, 0]
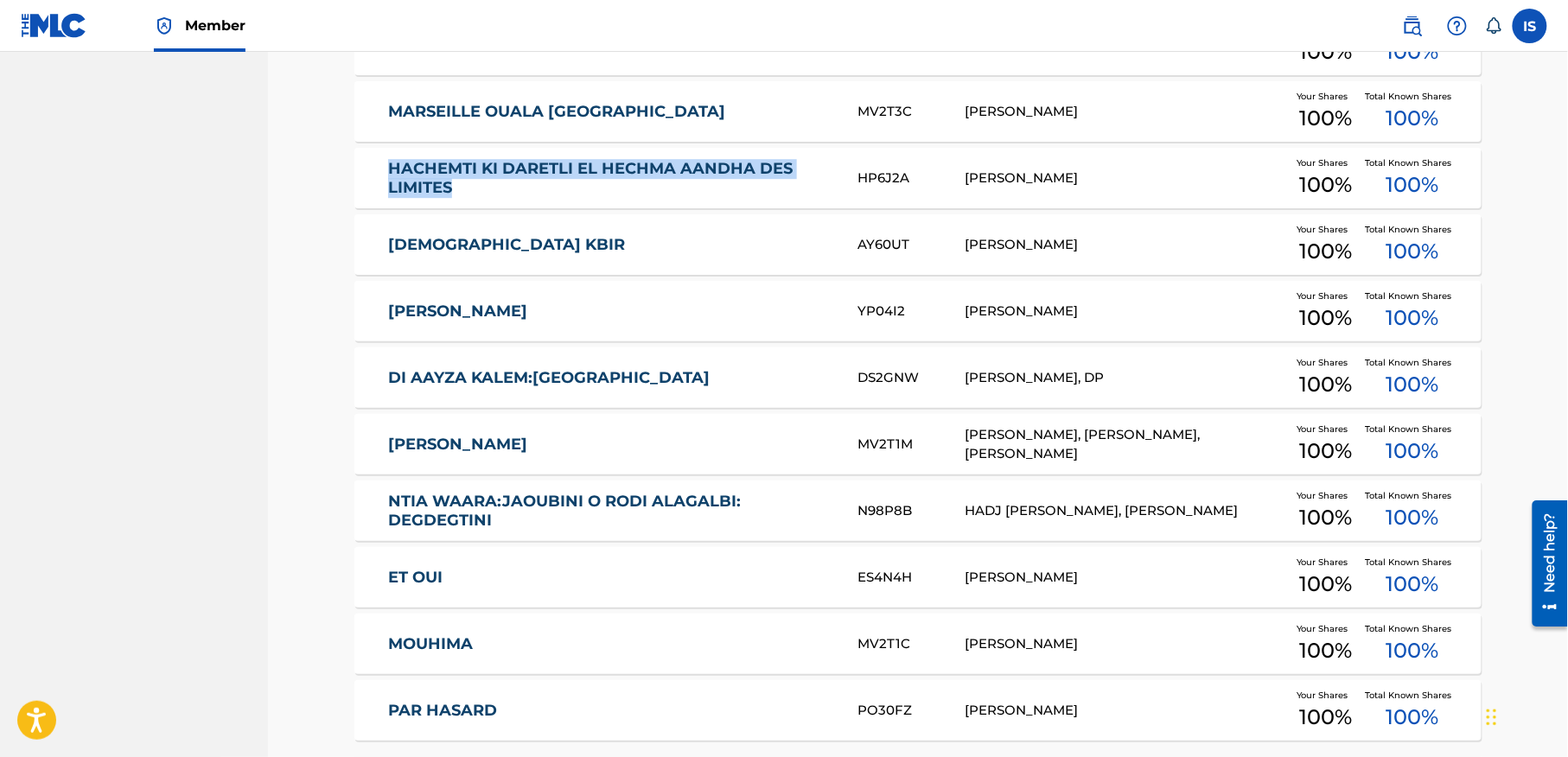
drag, startPoint x: 353, startPoint y: 165, endPoint x: 539, endPoint y: 201, distance: 189.5
click at [539, 201] on div "HACHEMTI KI DARETLI EL HECHMA AANDHA DES LIMITES HP6J2A BILLAL MOUFOK Your Shar…" at bounding box center [917, 178] width 1128 height 60
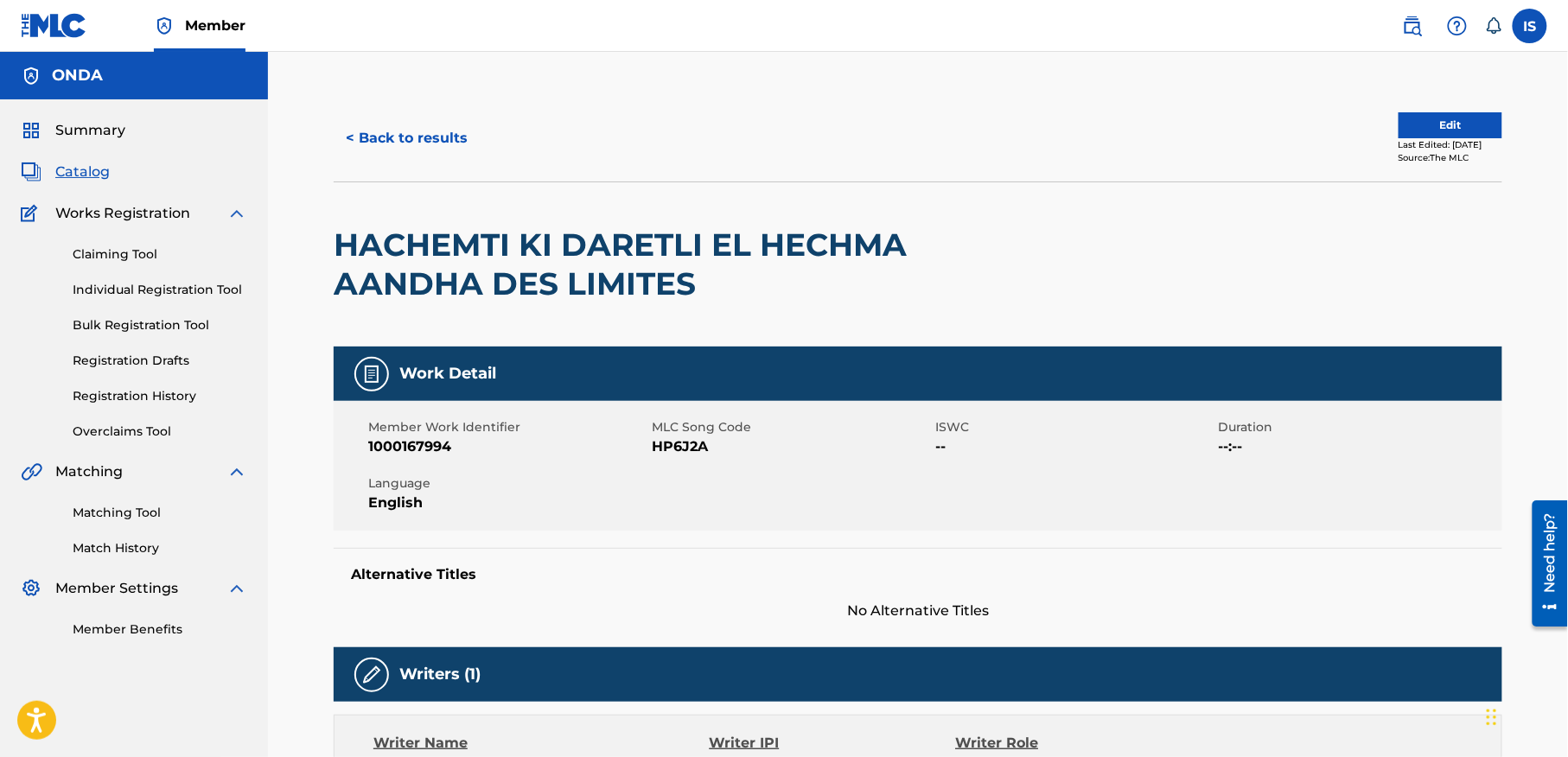
click at [400, 136] on button "< Back to results" at bounding box center [407, 138] width 146 height 44
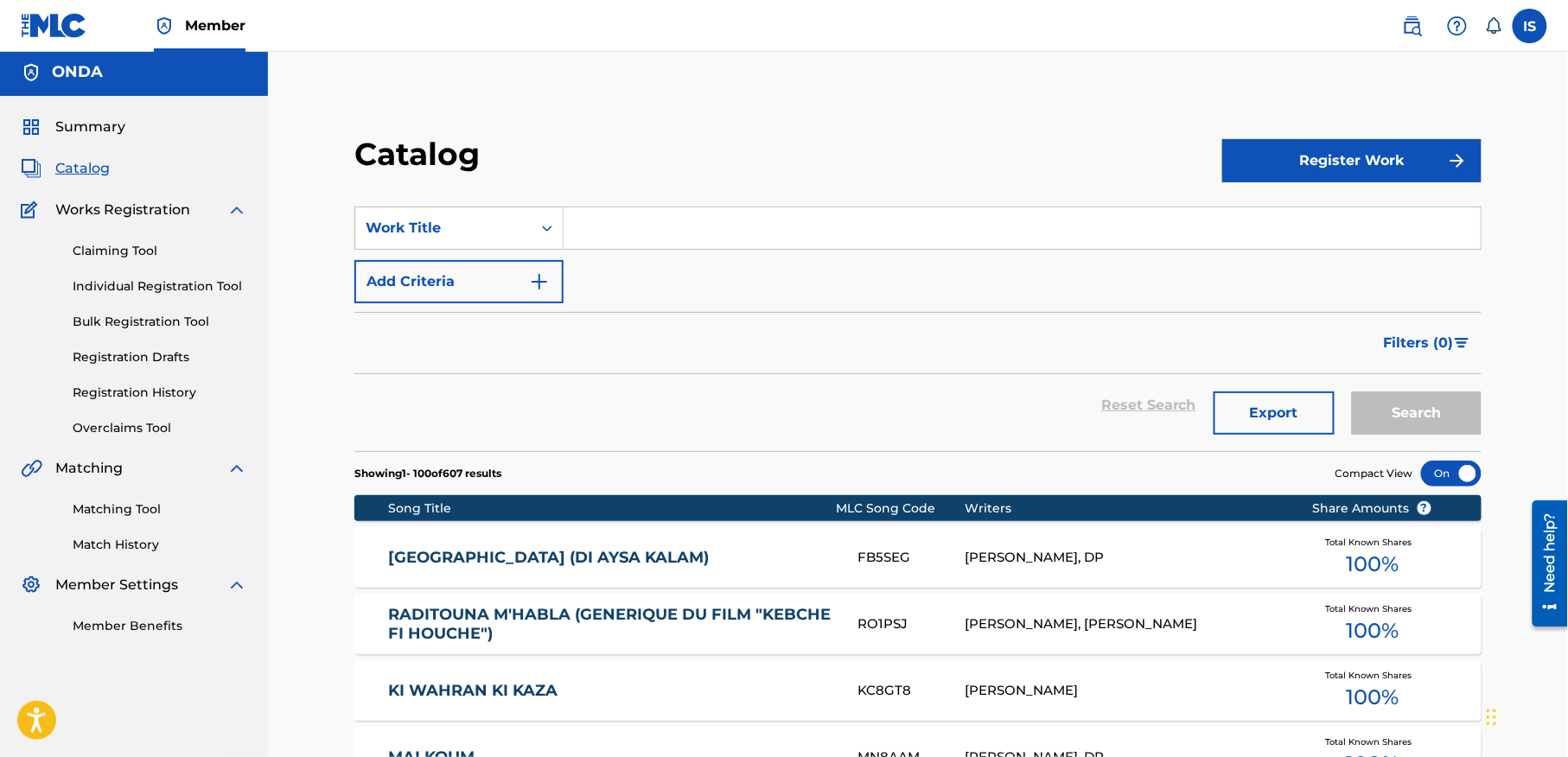
scroll to position [6437, 0]
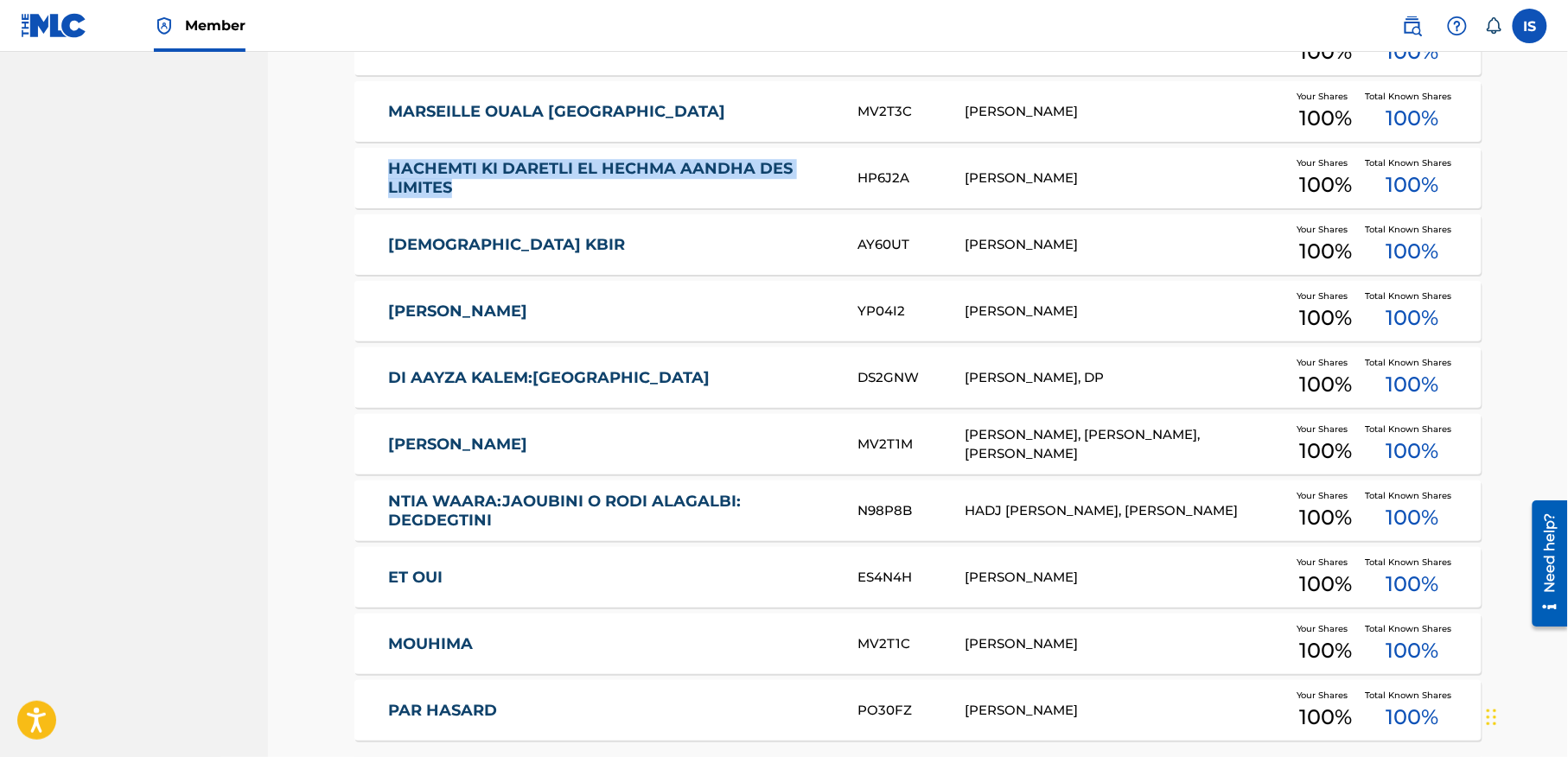
drag, startPoint x: 337, startPoint y: 164, endPoint x: 513, endPoint y: 195, distance: 178.7
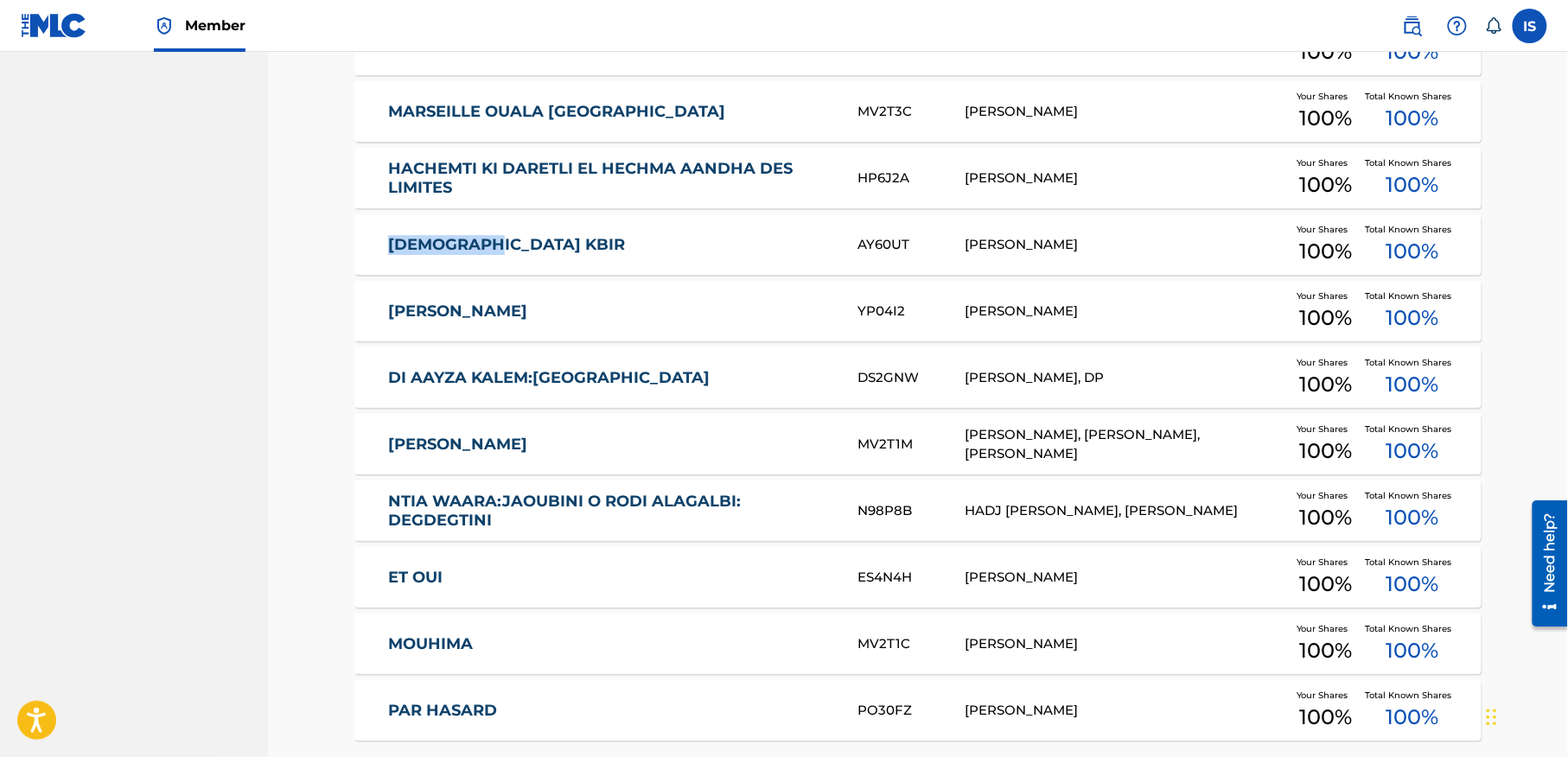
drag, startPoint x: 352, startPoint y: 254, endPoint x: 523, endPoint y: 257, distance: 171.0
drag, startPoint x: 337, startPoint y: 318, endPoint x: 564, endPoint y: 319, distance: 227.0
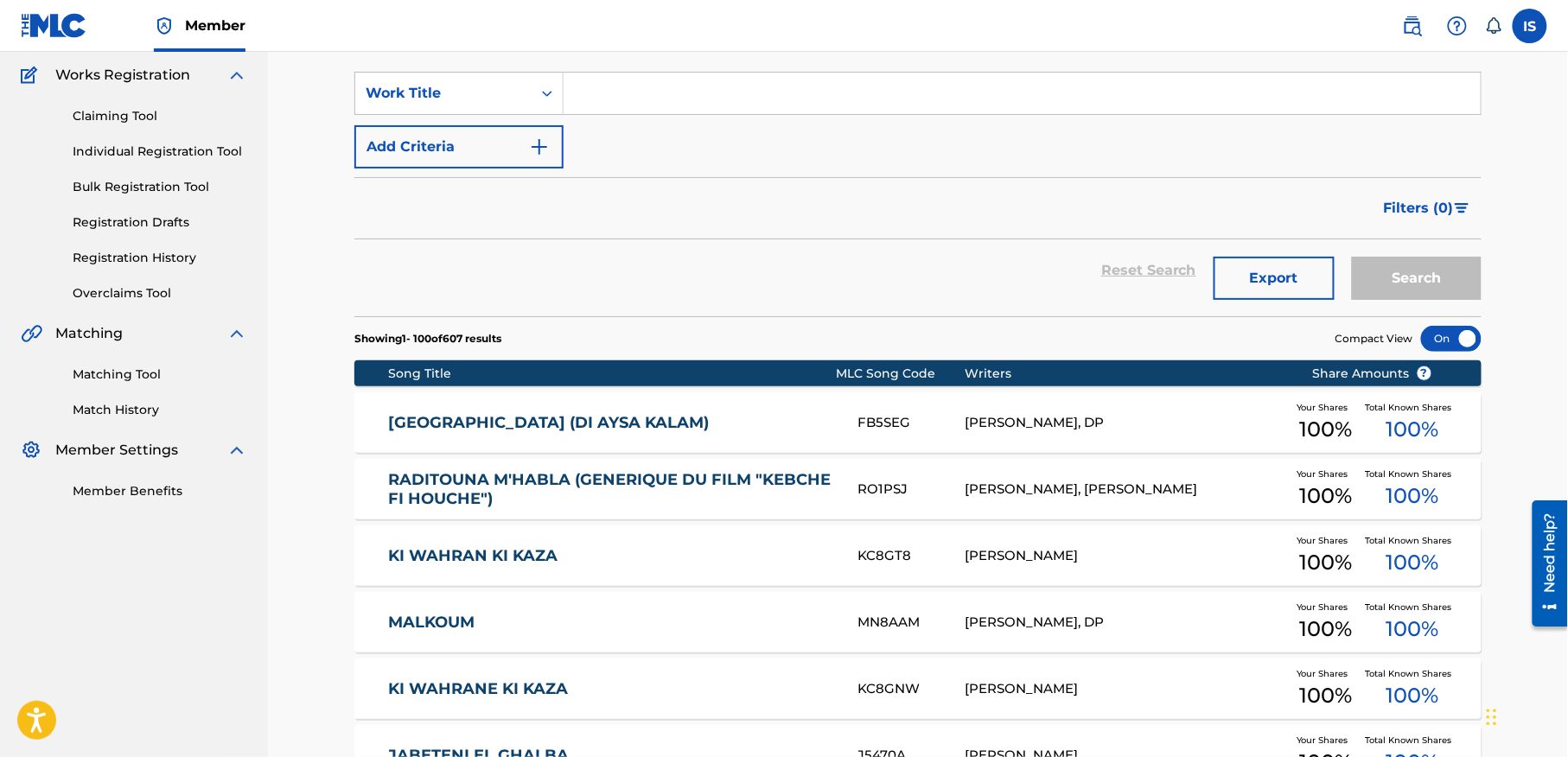
scroll to position [164, 0]
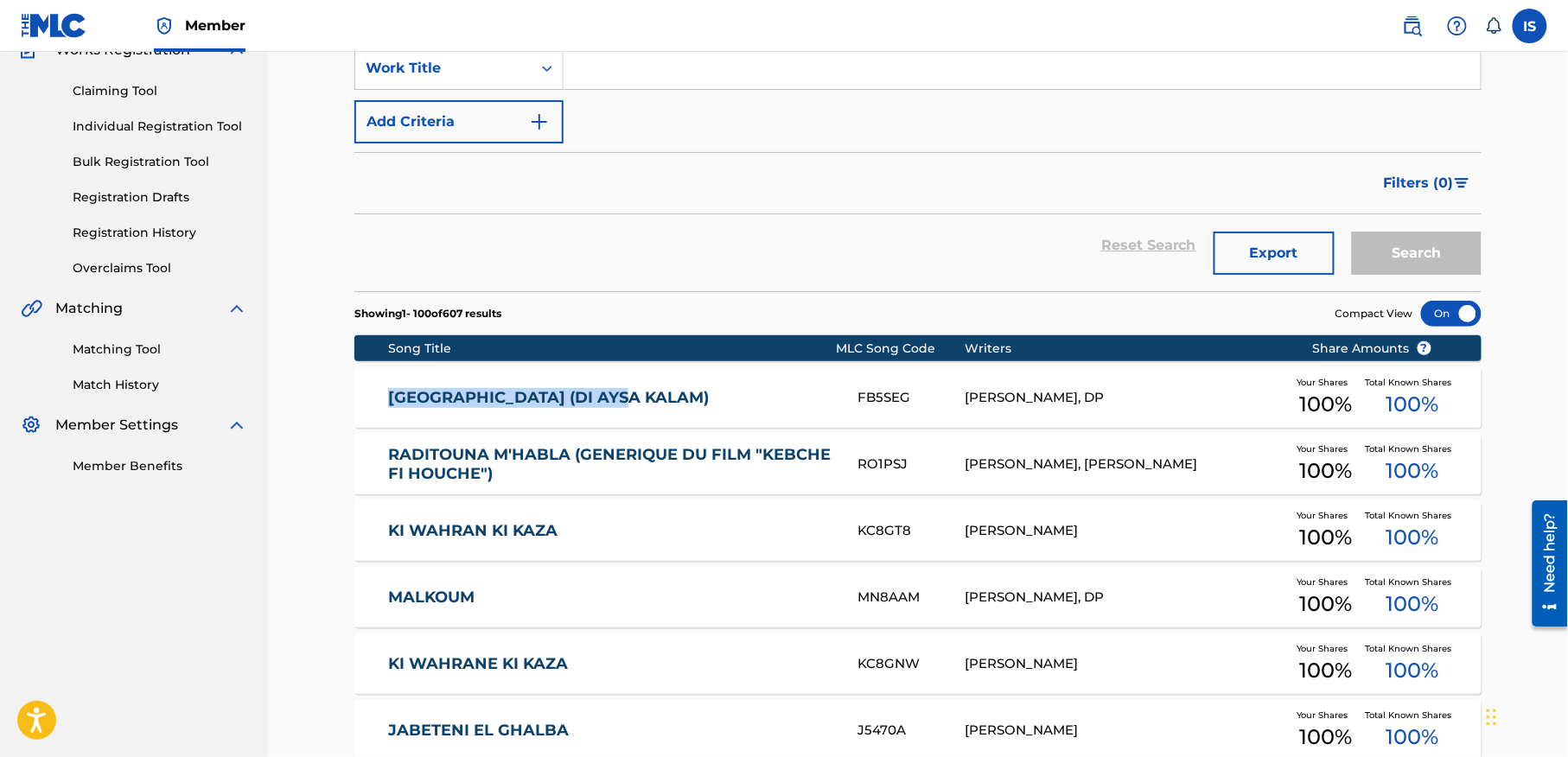
drag, startPoint x: 360, startPoint y: 398, endPoint x: 653, endPoint y: 402, distance: 293.0
click at [653, 402] on div "FORT FORT (DI AYSA KALAM) FB5SEG BILLAL MOUFOK, DP Your Shares 100 % Total Know…" at bounding box center [917, 398] width 1128 height 60
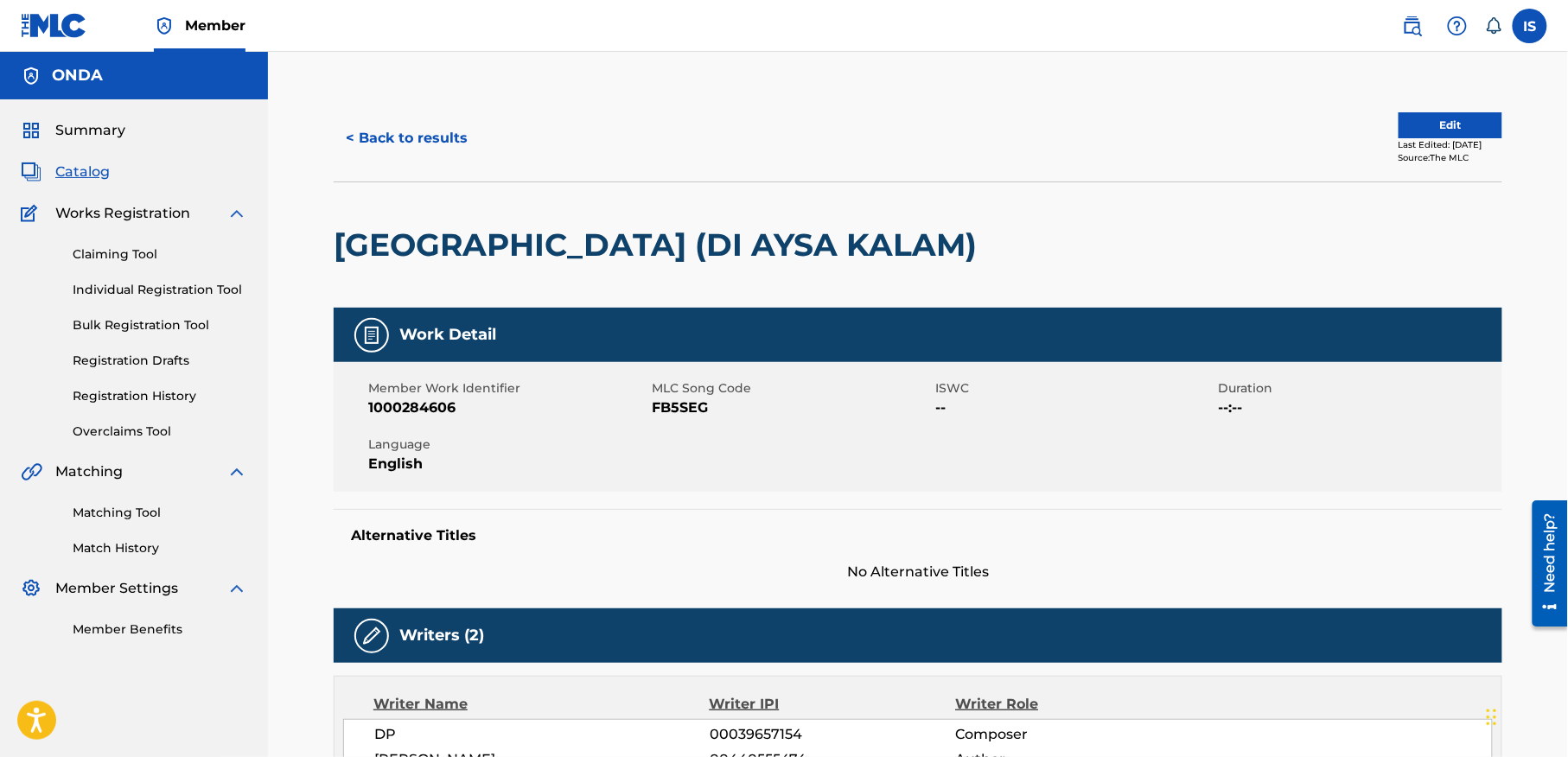
click at [422, 260] on h2 "[GEOGRAPHIC_DATA] (DI AYSA KALAM)" at bounding box center [659, 246] width 651 height 39
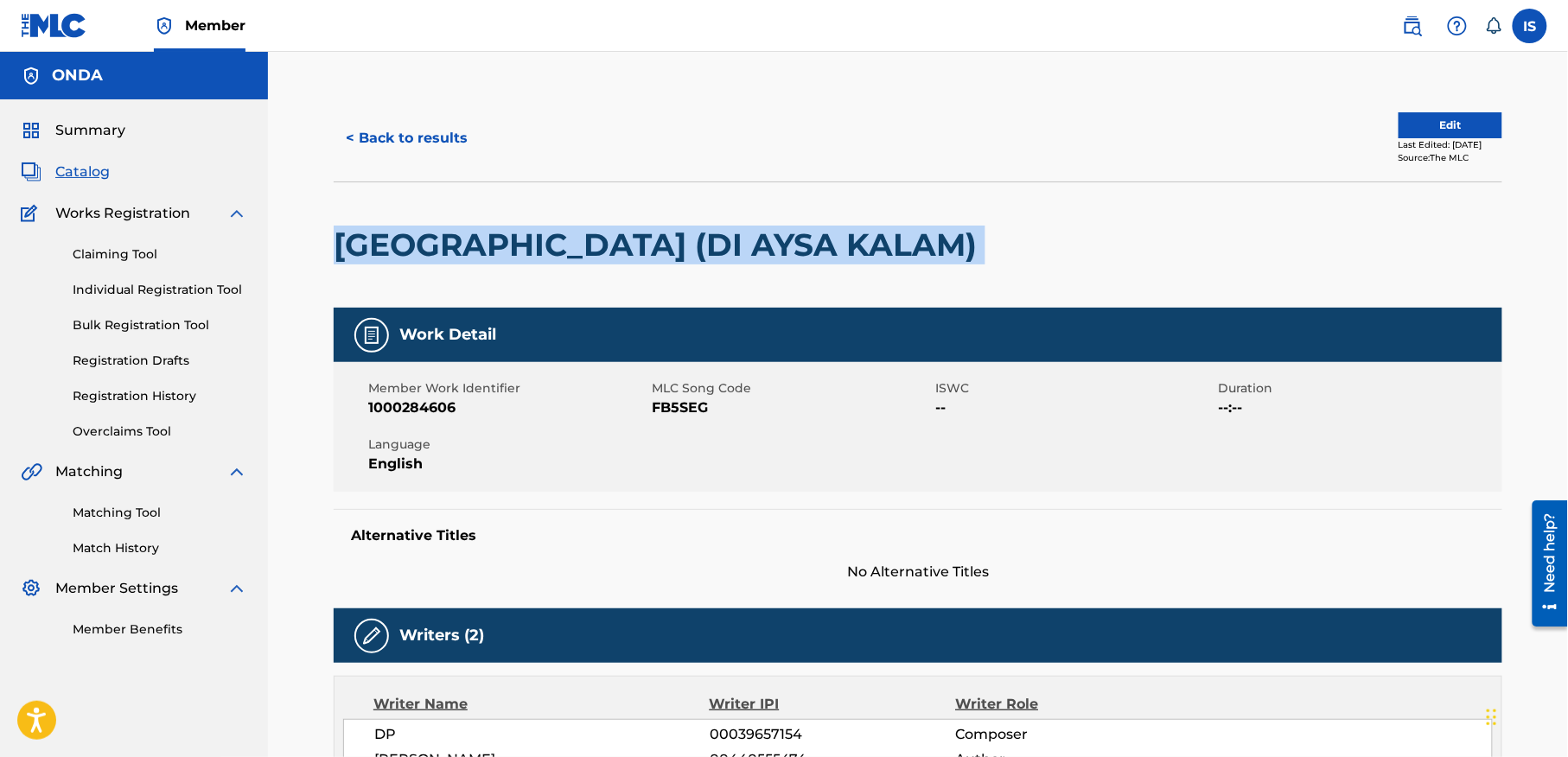
click at [422, 260] on h2 "[GEOGRAPHIC_DATA] (DI AYSA KALAM)" at bounding box center [659, 246] width 651 height 39
